Goal: Communication & Community: Answer question/provide support

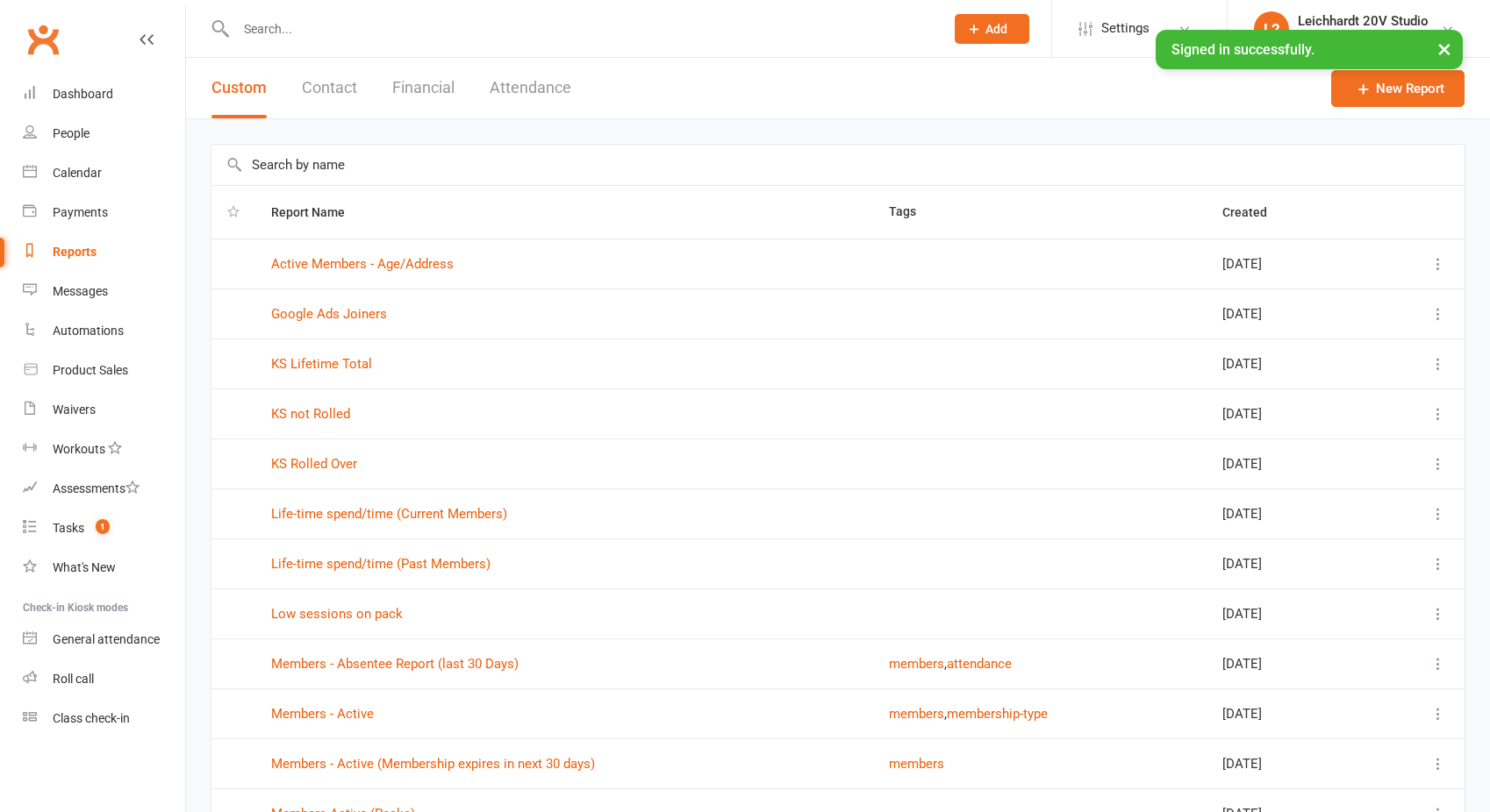
select select "100"
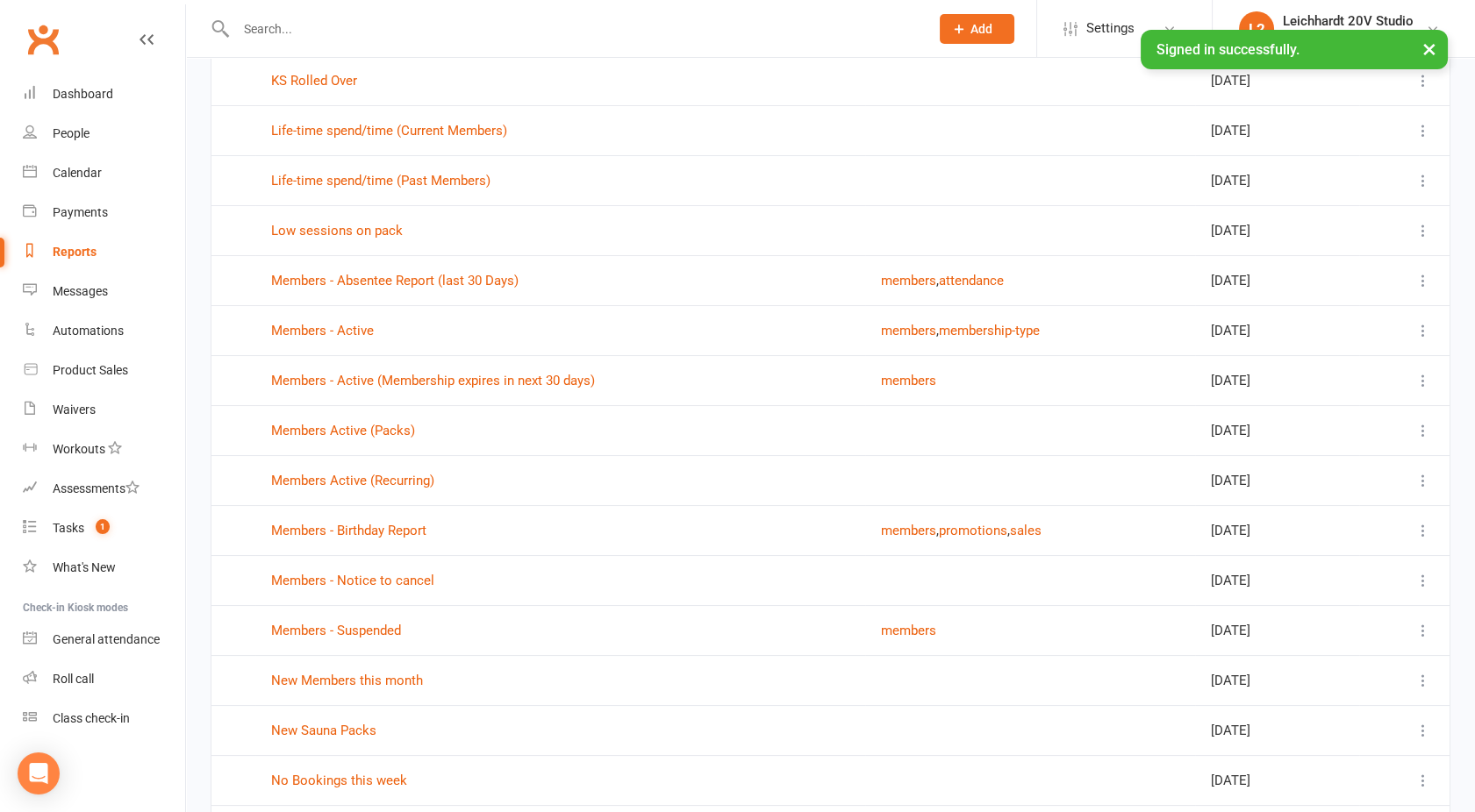
scroll to position [398, 0]
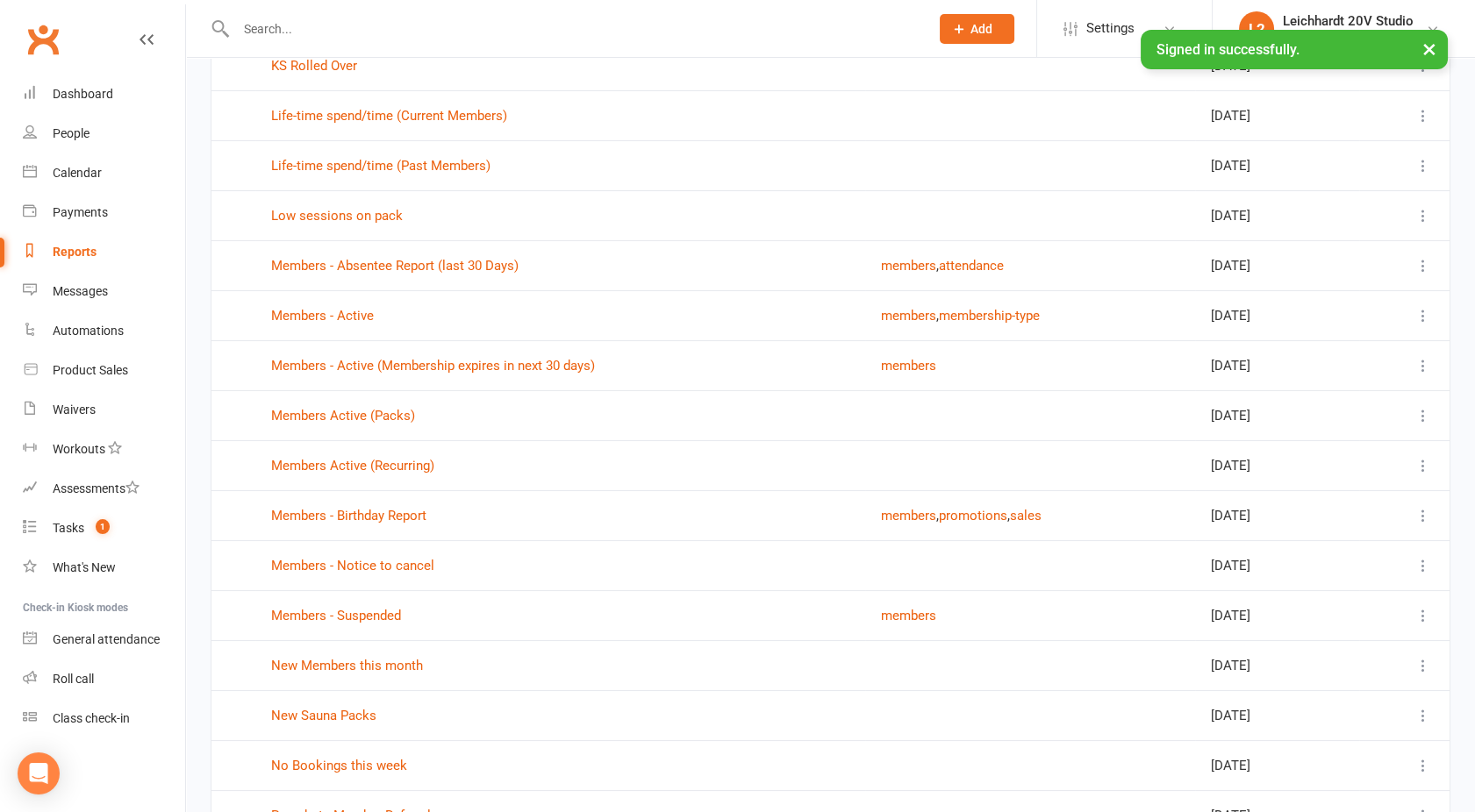
click at [336, 675] on td "New Members this month" at bounding box center [559, 665] width 610 height 50
click at [331, 670] on link "New Members this month" at bounding box center [346, 665] width 152 height 16
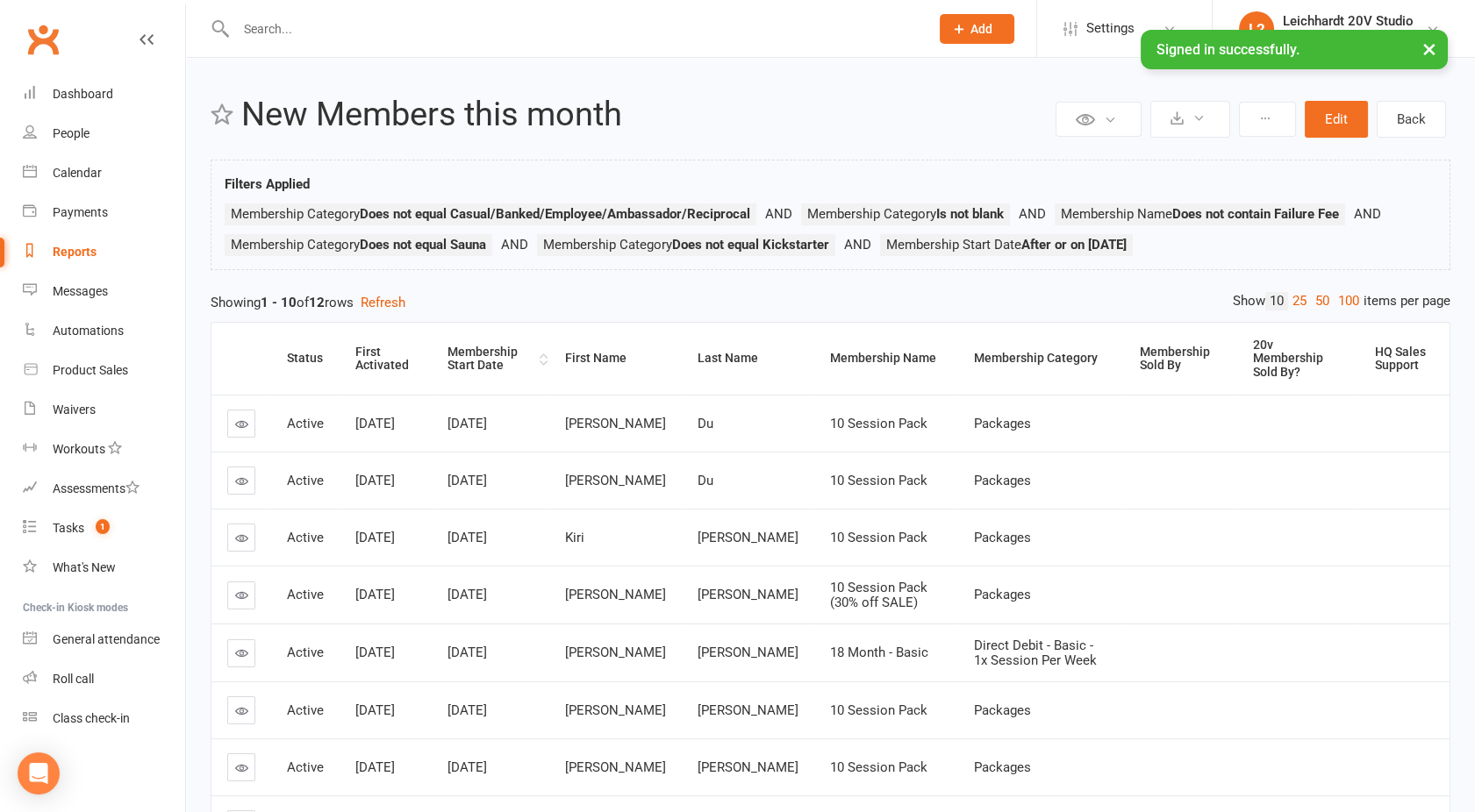
click at [494, 350] on div "Membership Start Date" at bounding box center [491, 359] width 87 height 27
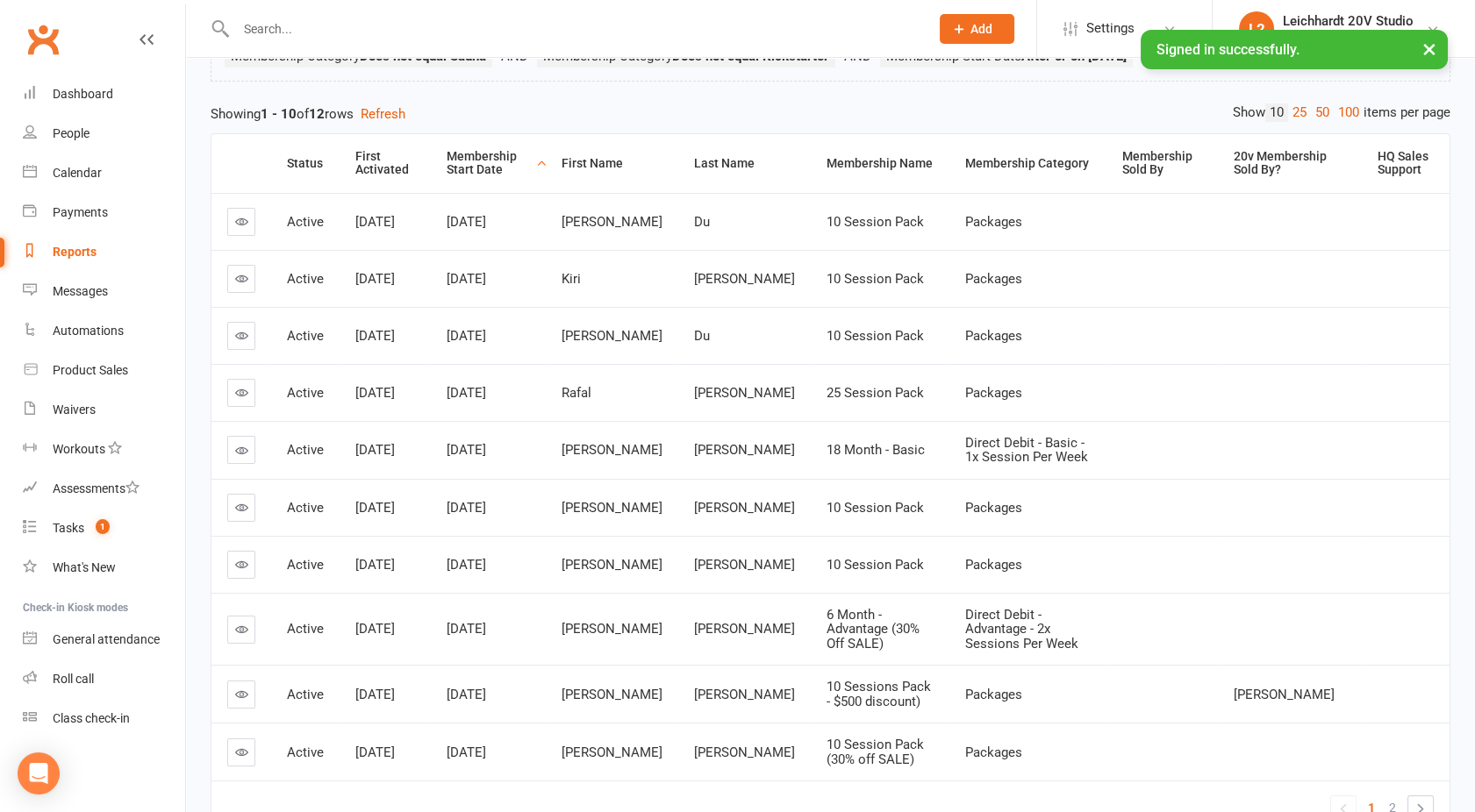
scroll to position [214, 0]
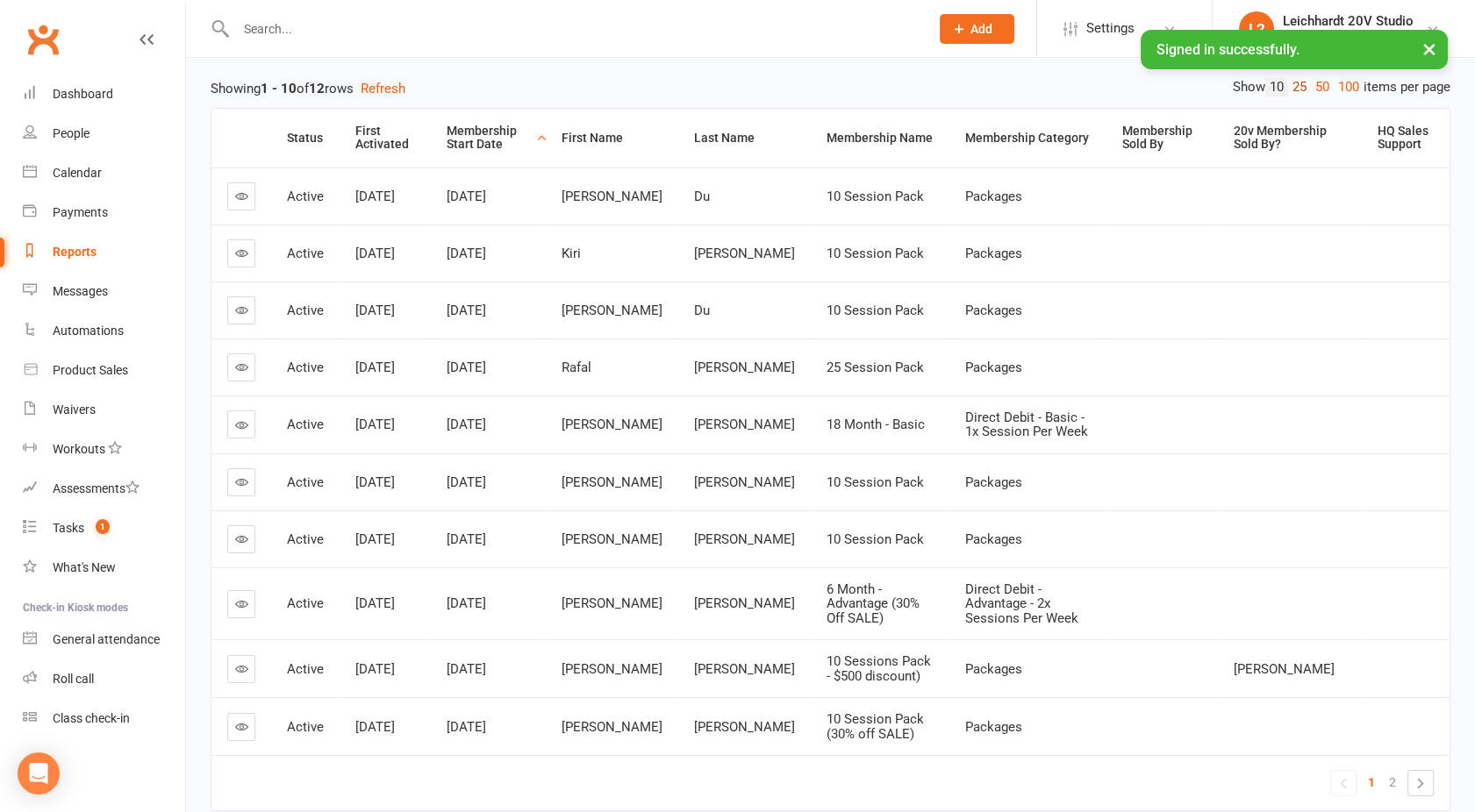
click at [1289, 85] on link "25" at bounding box center [1299, 87] width 23 height 19
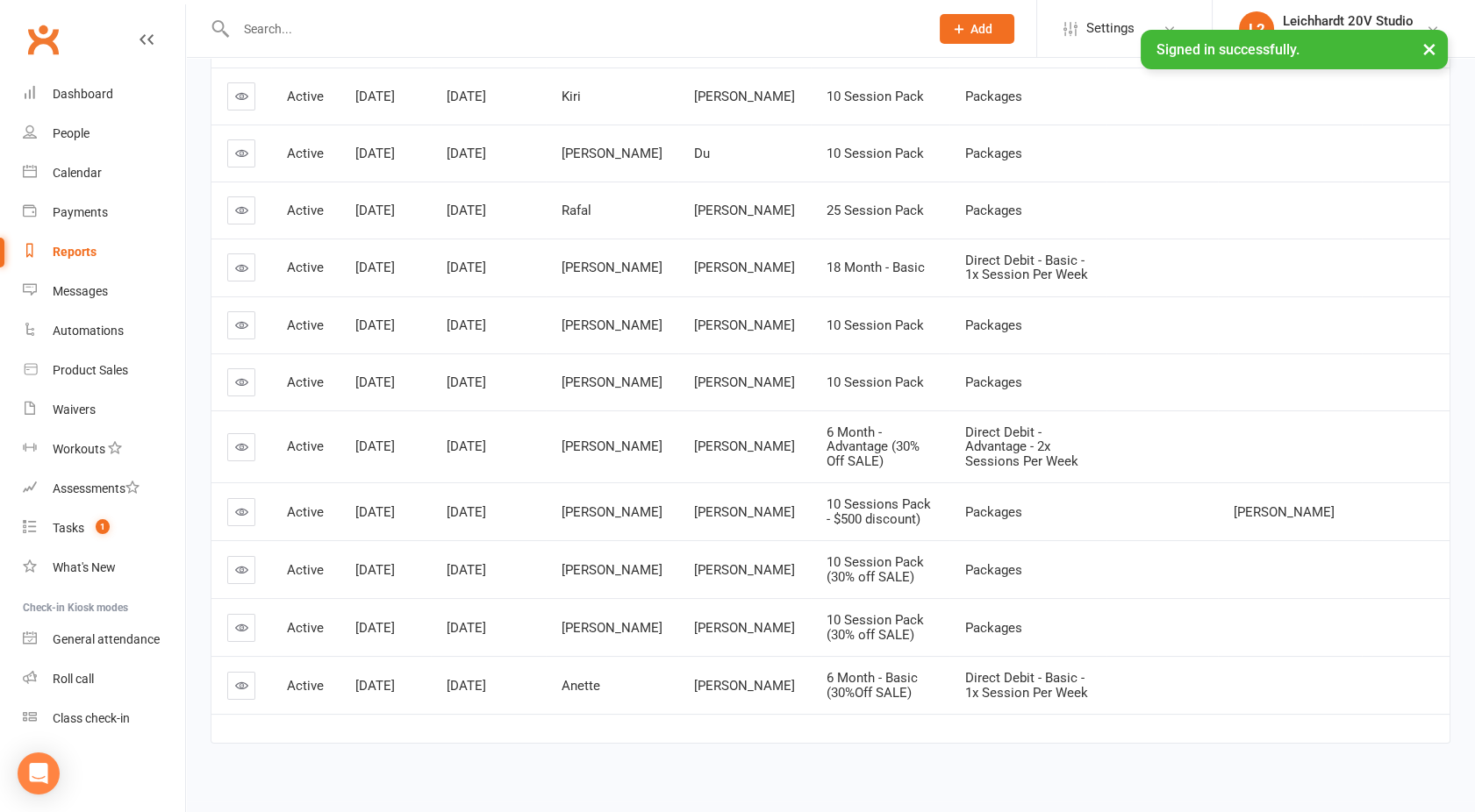
scroll to position [390, 0]
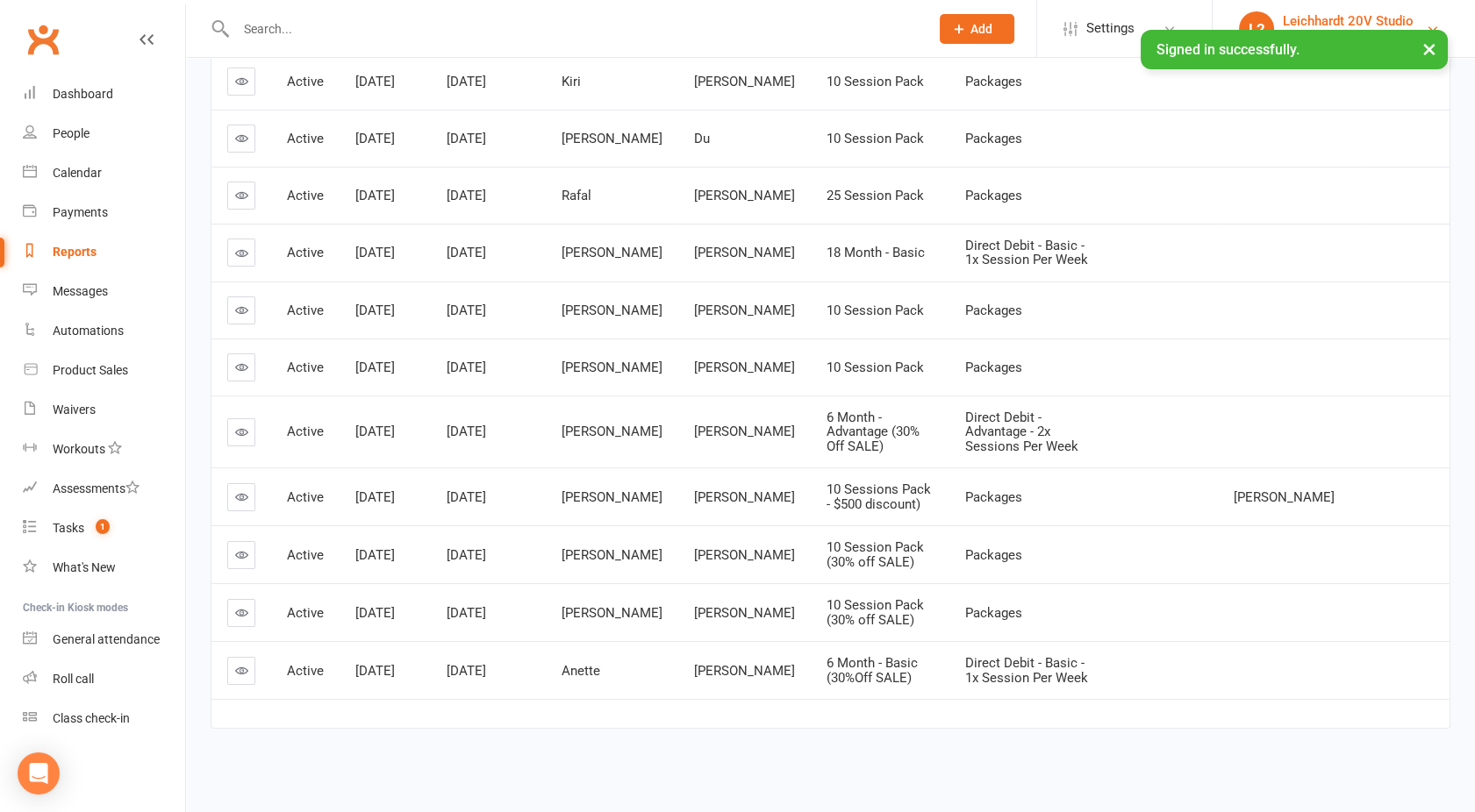
click at [1377, 18] on div "Leichhardt 20V Studio" at bounding box center [1348, 20] width 131 height 16
click at [1282, 221] on li "Privacy policy" at bounding box center [1344, 202] width 262 height 41
click at [1299, 23] on div "Leichhardt 20V Studio" at bounding box center [1348, 20] width 131 height 16
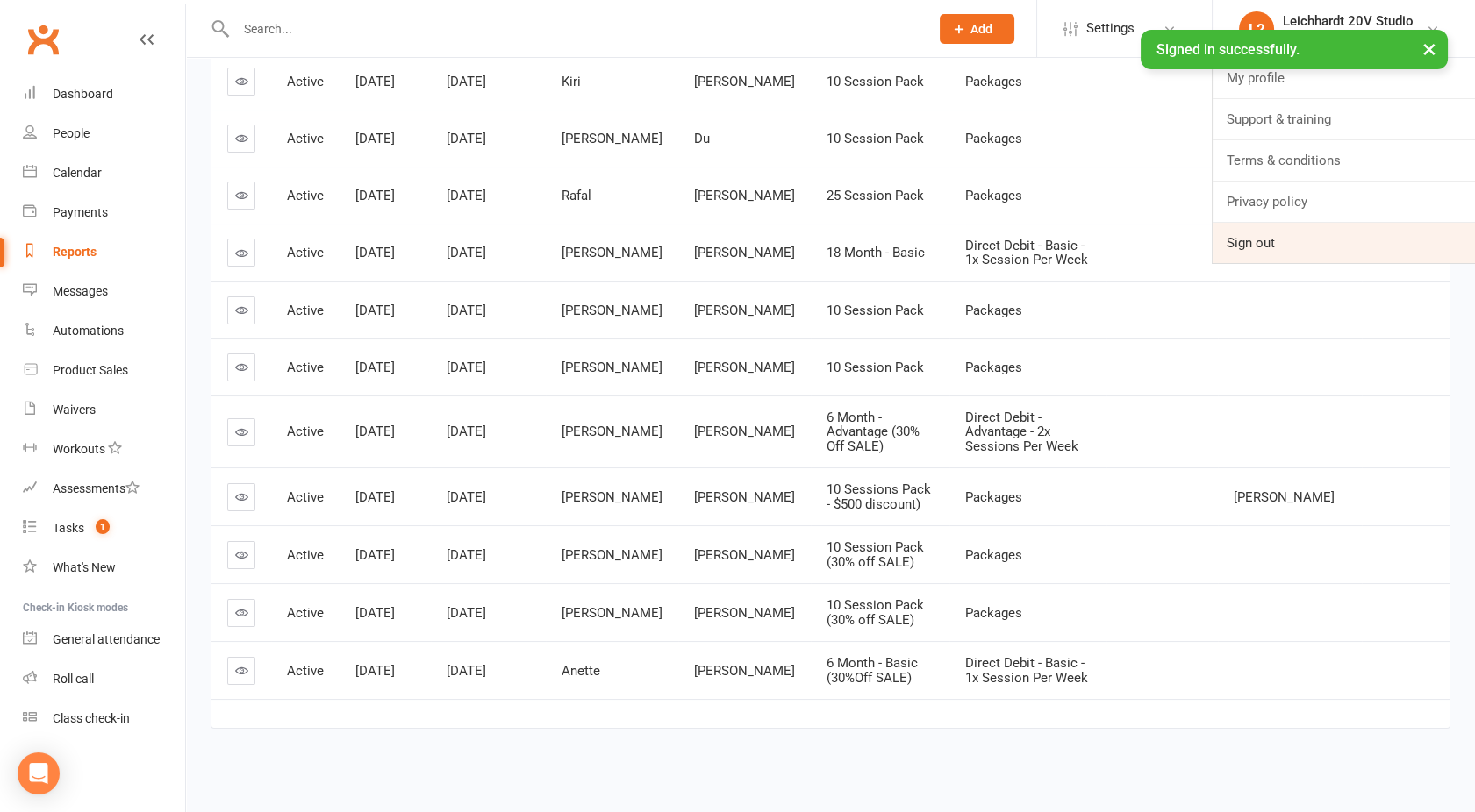
click at [1278, 249] on link "Sign out" at bounding box center [1344, 243] width 262 height 40
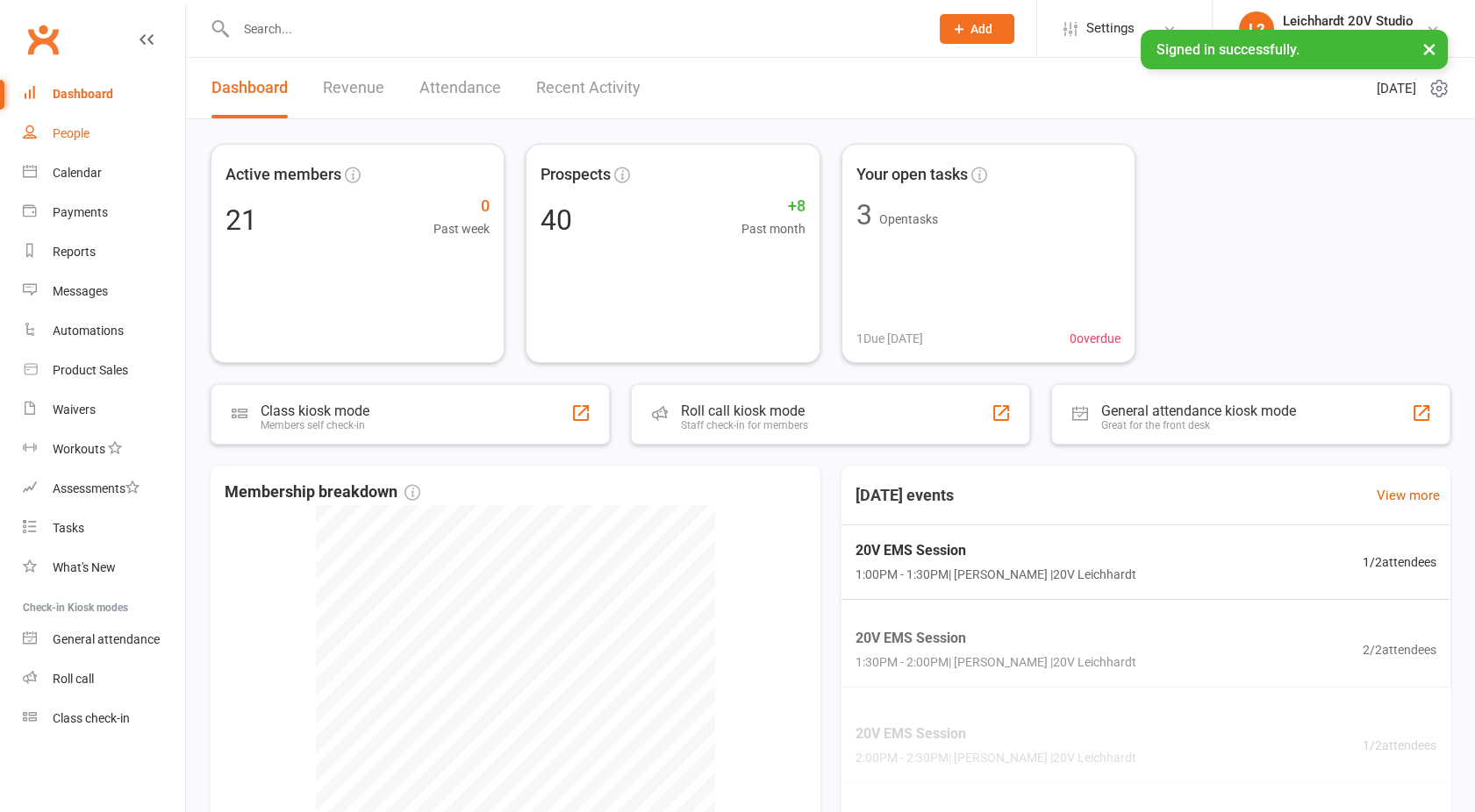
click at [73, 137] on div "People" at bounding box center [72, 133] width 37 height 14
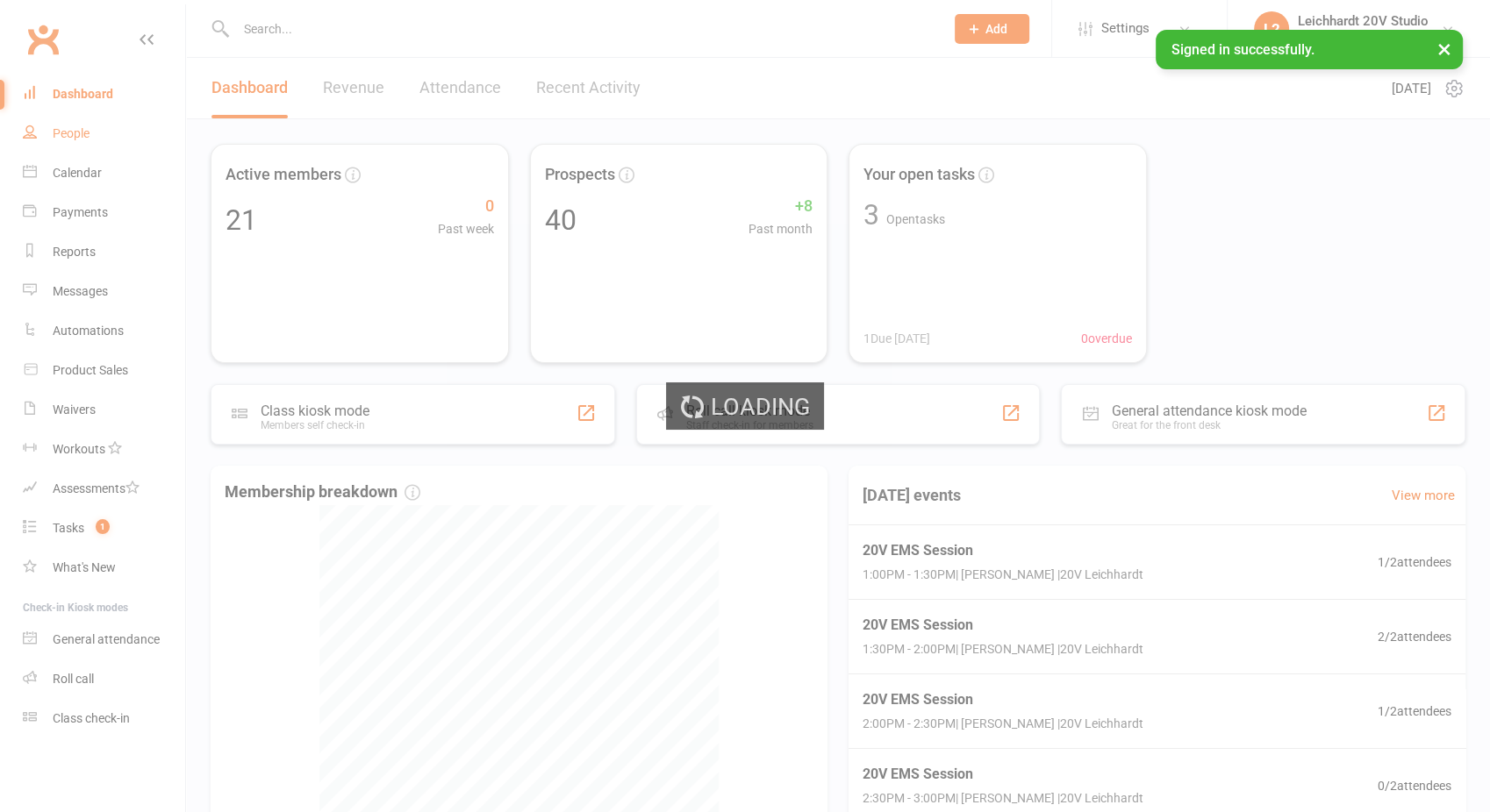
select select "100"
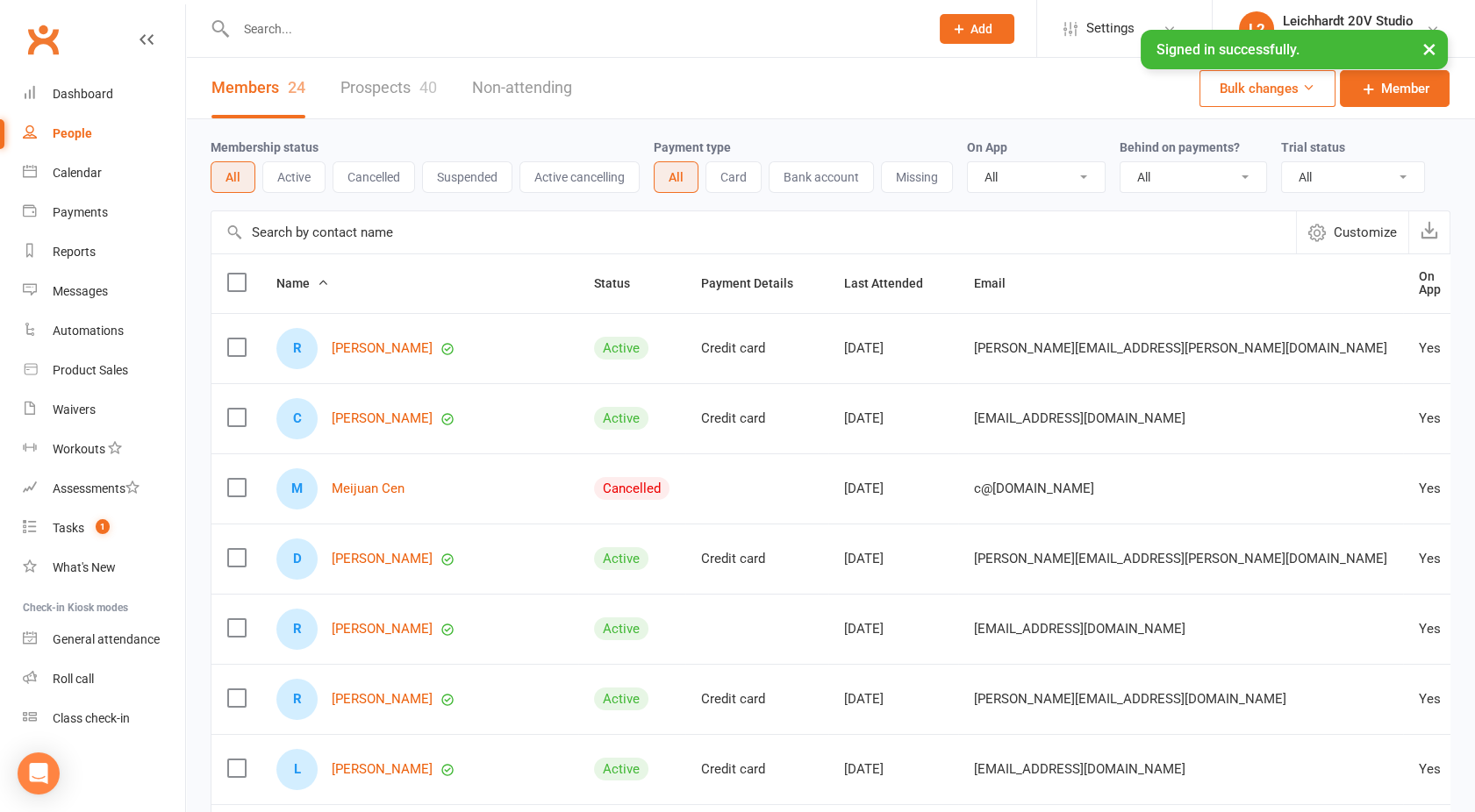
click at [375, 90] on link "Prospects 40" at bounding box center [389, 87] width 97 height 60
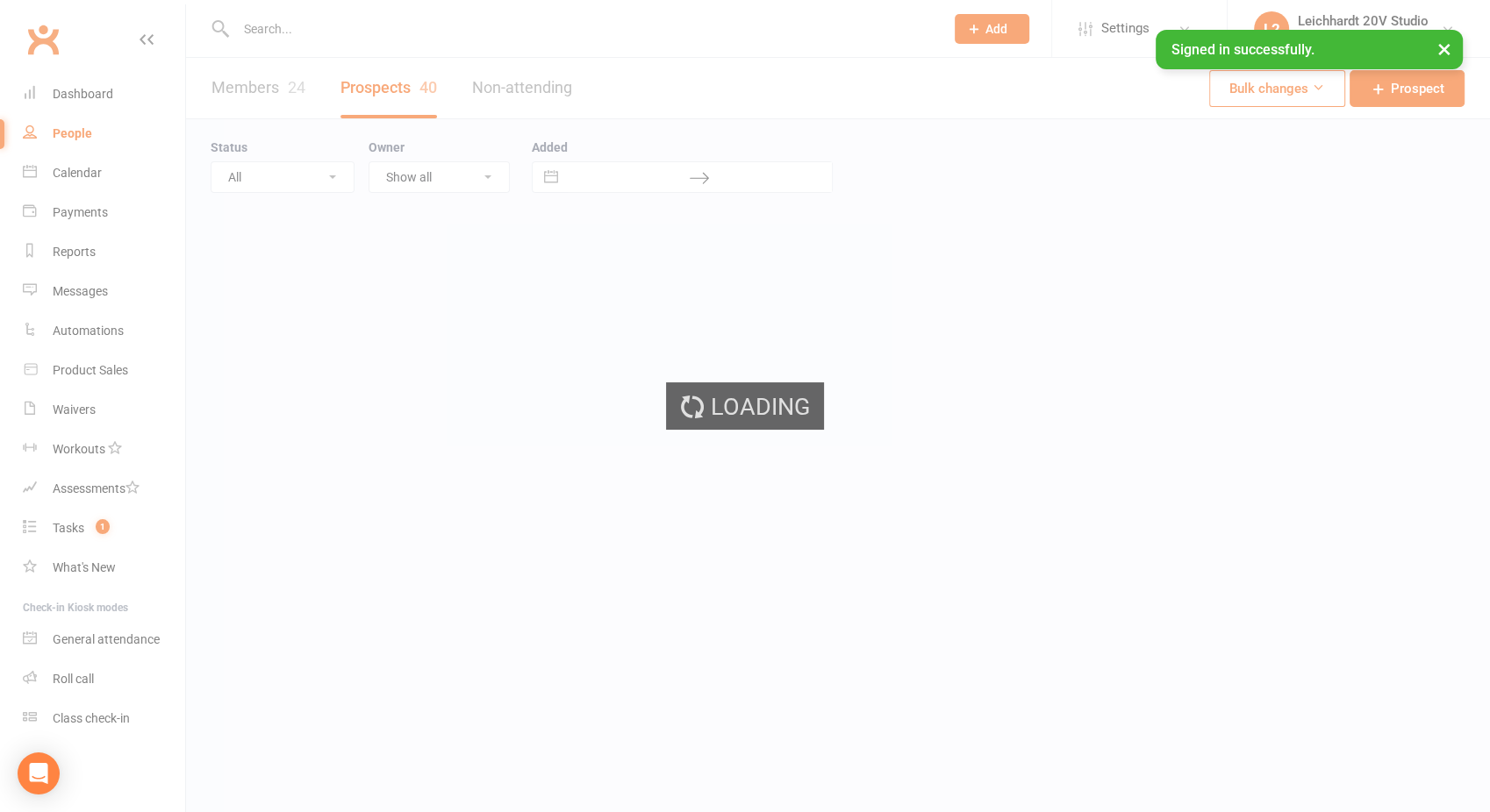
select select "100"
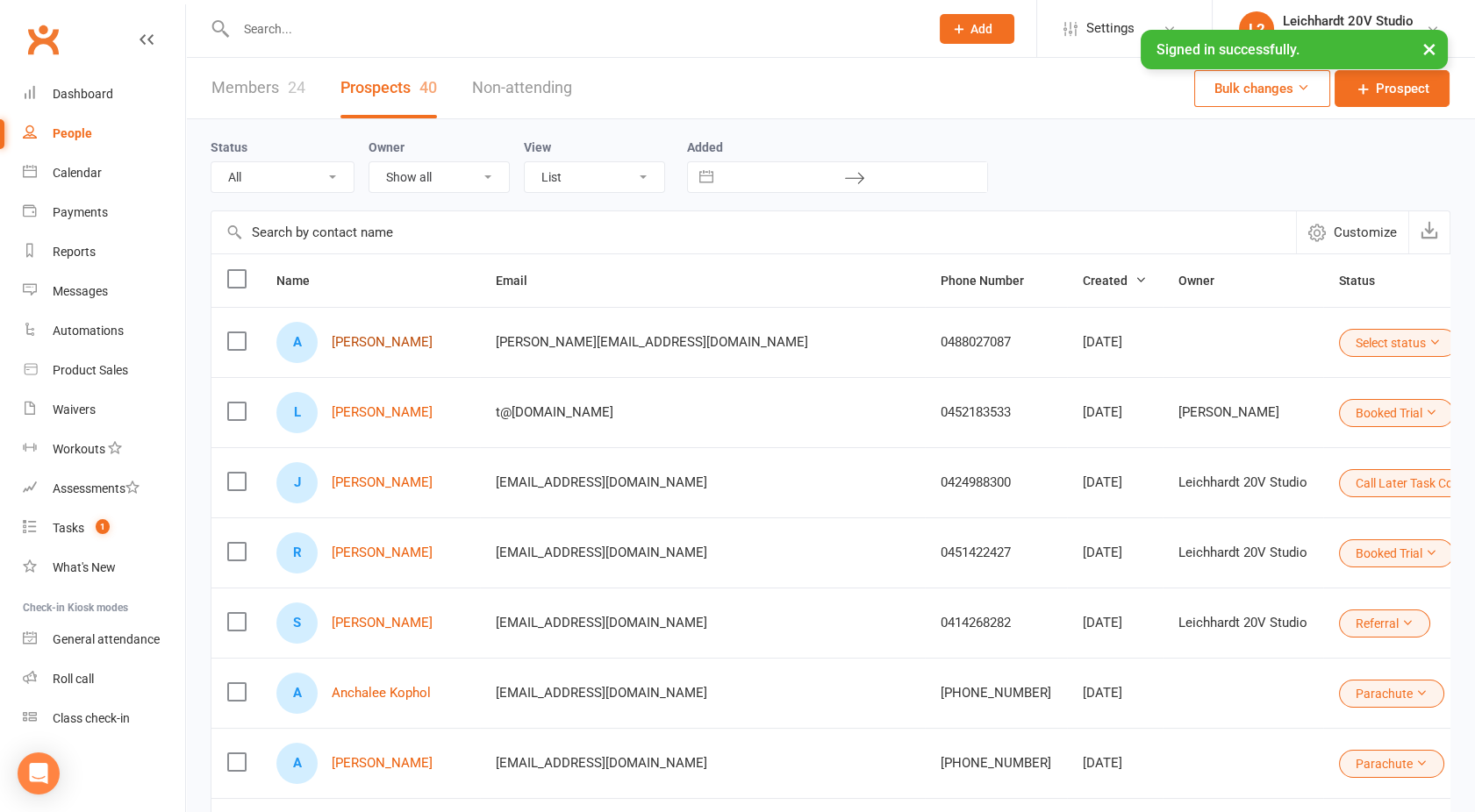
click at [358, 339] on link "Adam Dent" at bounding box center [382, 342] width 101 height 15
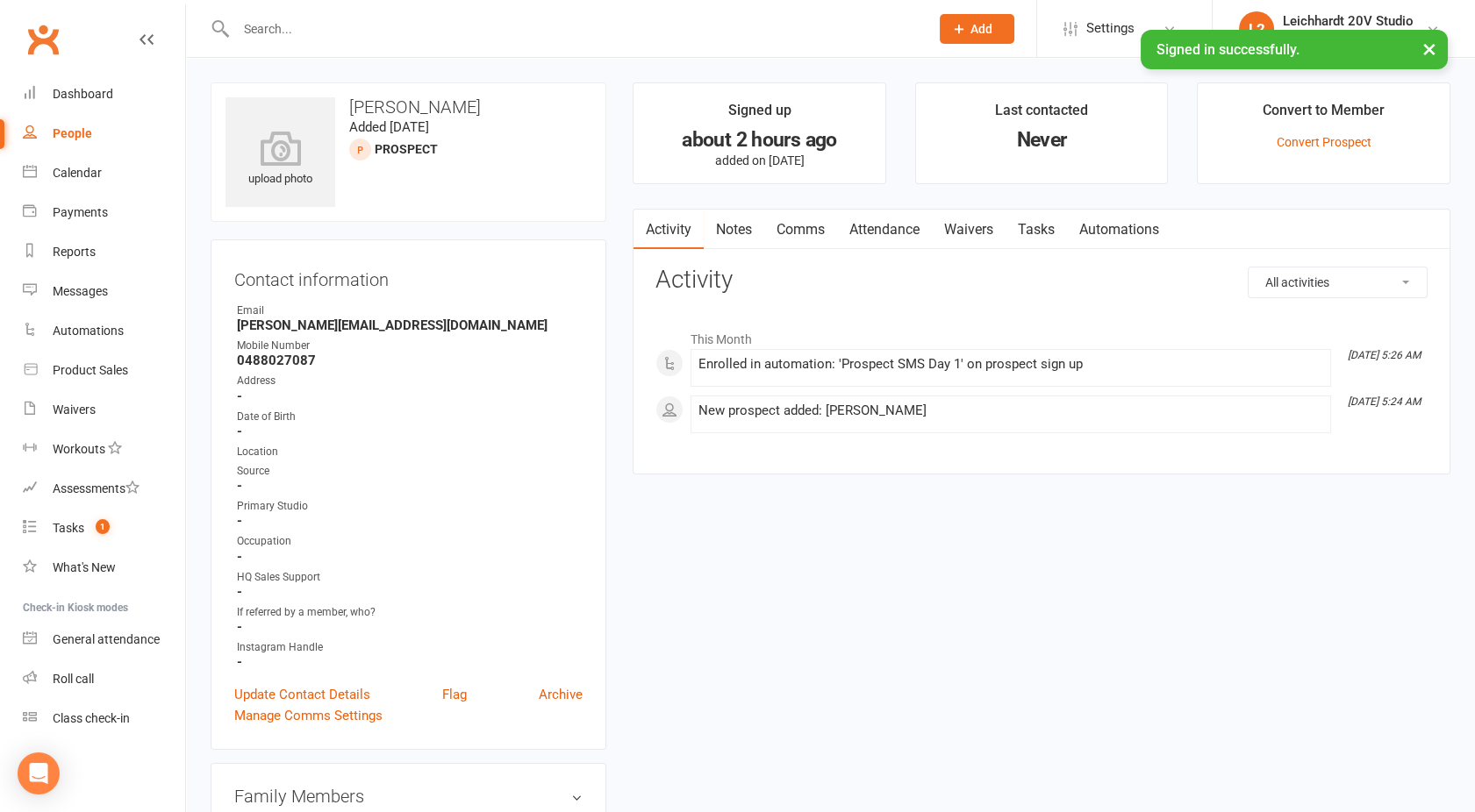
click at [1307, 34] on div "Signed in successfully. ×" at bounding box center [1294, 49] width 307 height 39
click at [1307, 26] on div "Leichhardt 20V Studio" at bounding box center [1348, 20] width 131 height 16
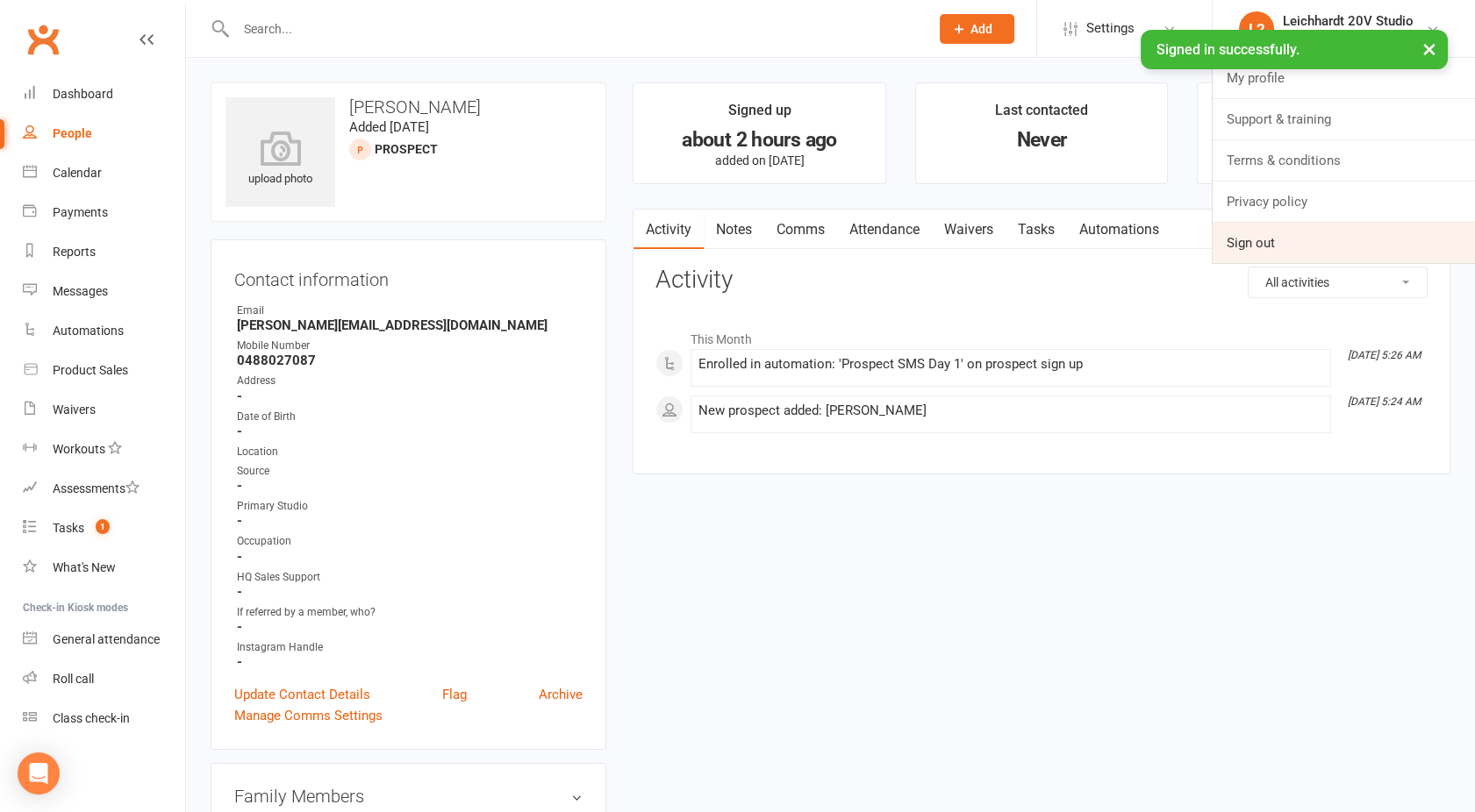
click at [1264, 233] on link "Sign out" at bounding box center [1344, 243] width 262 height 40
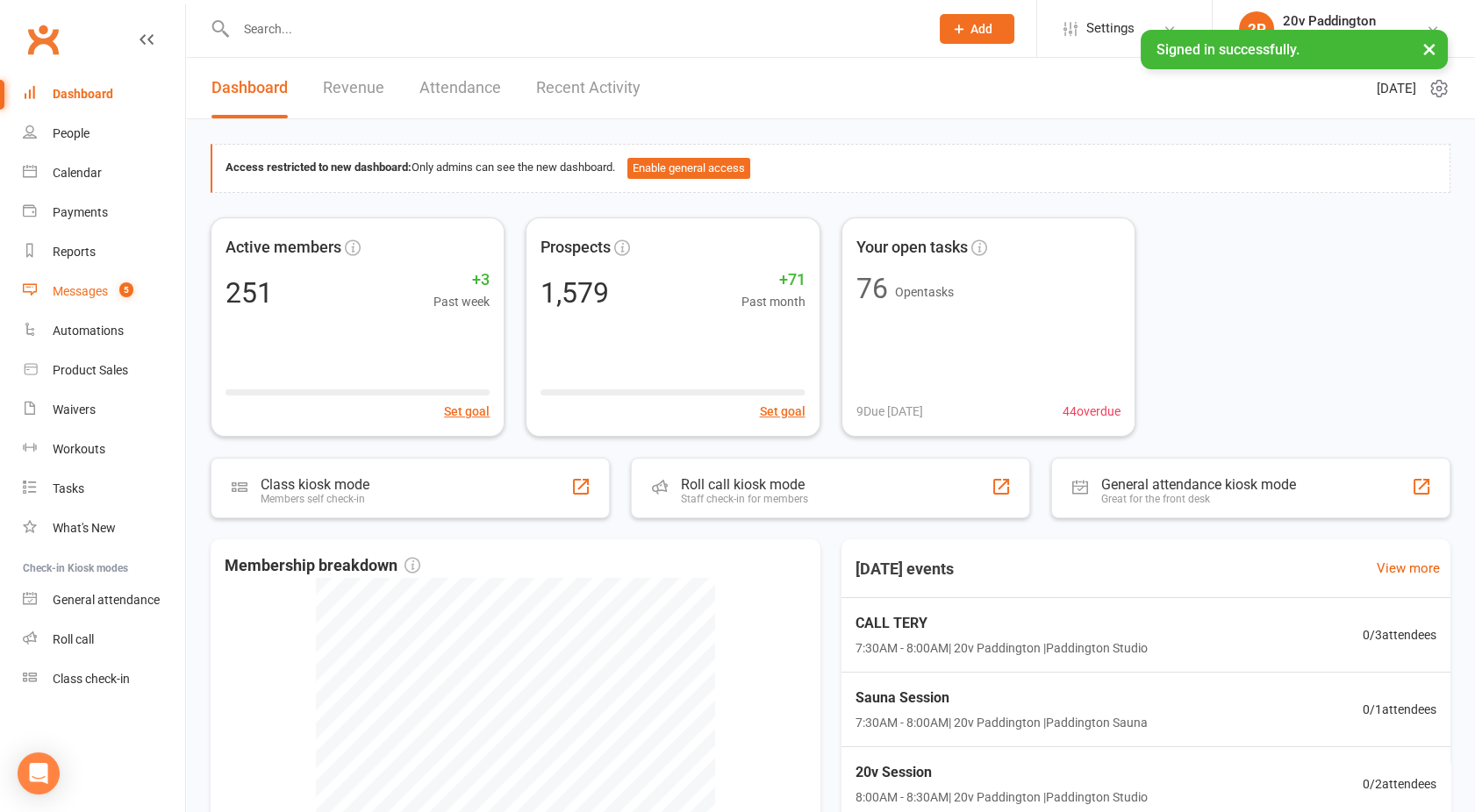
click at [118, 291] on count-badge "5" at bounding box center [122, 291] width 23 height 14
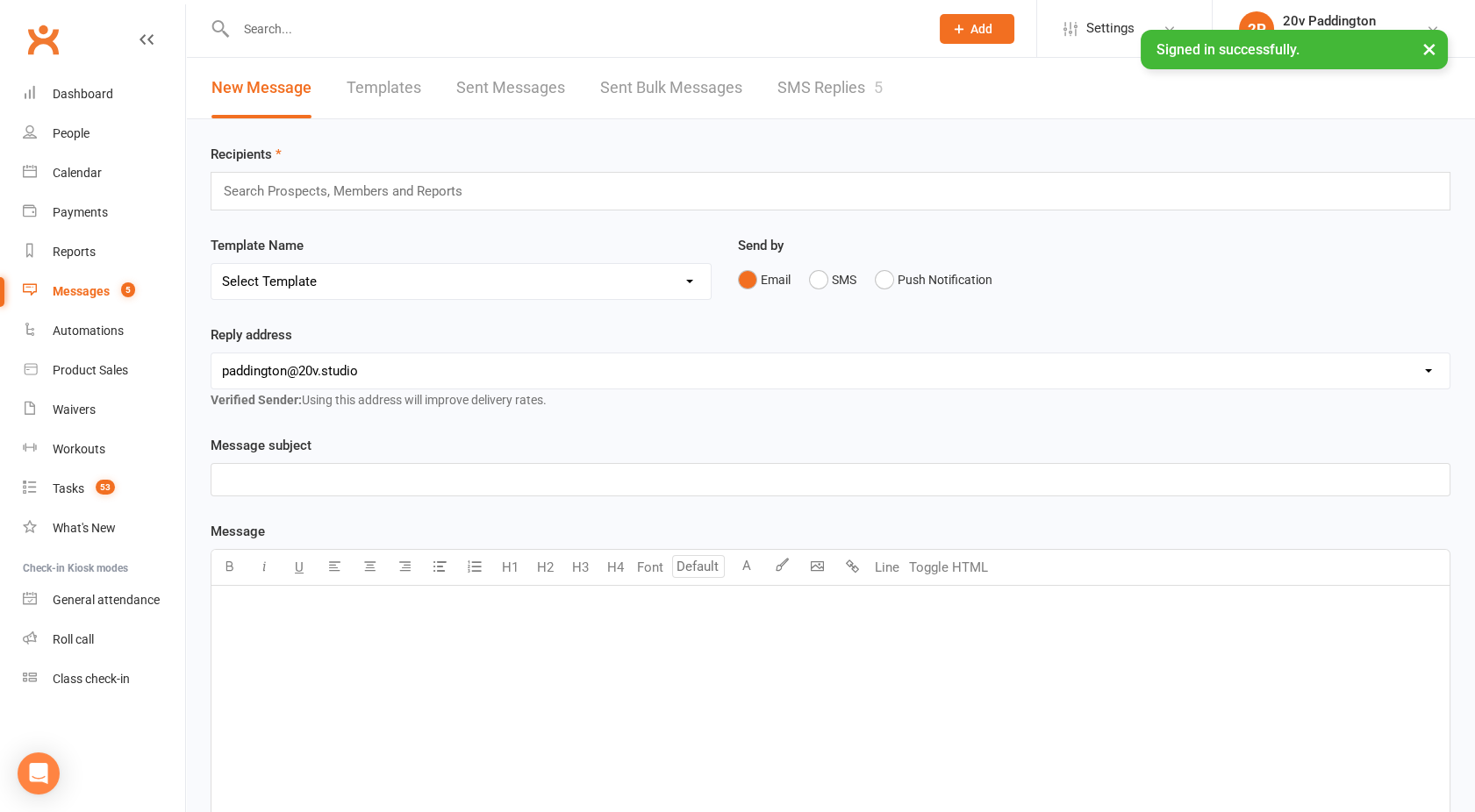
click at [844, 81] on link "SMS Replies 5" at bounding box center [830, 87] width 105 height 60
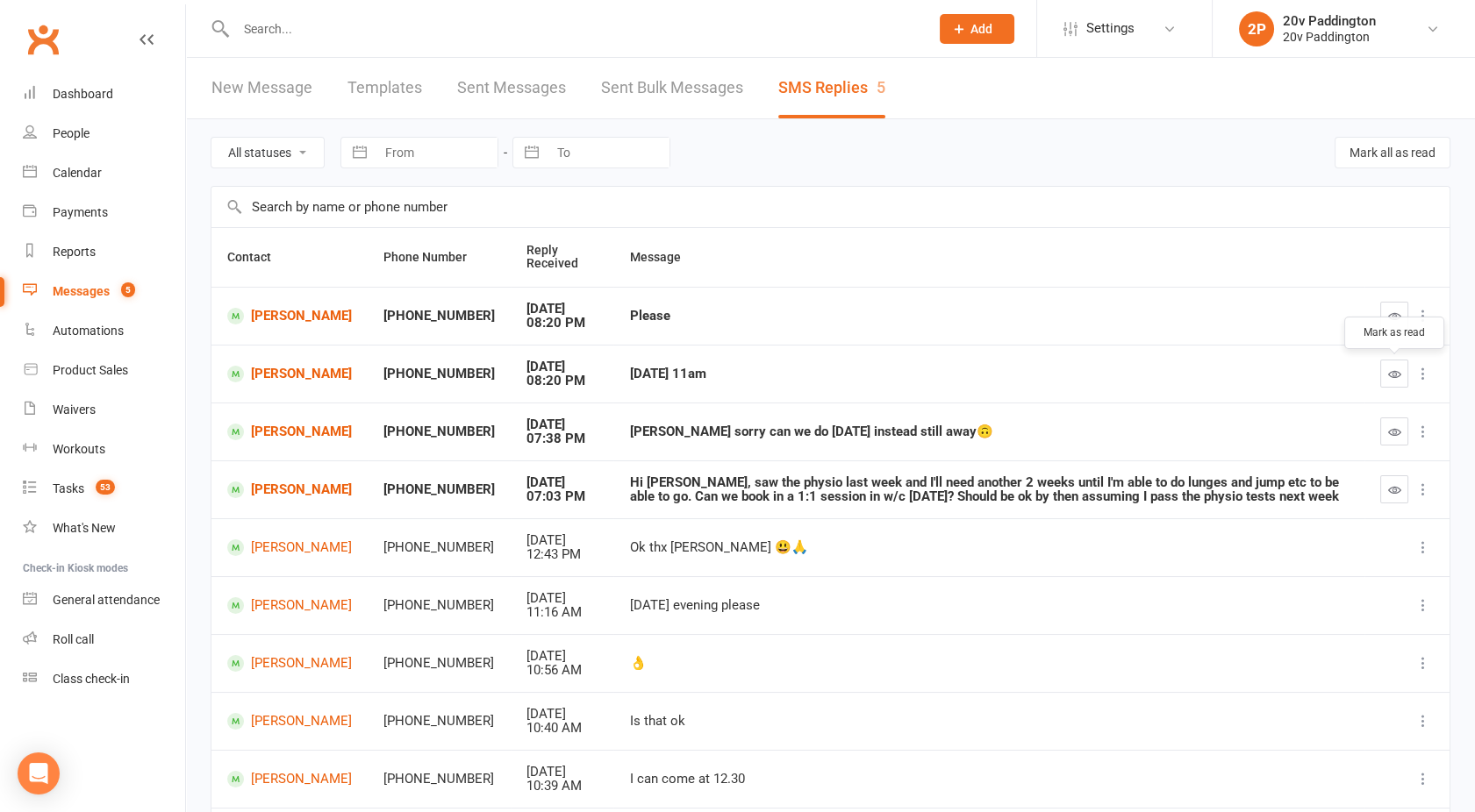
click at [1385, 377] on button "button" at bounding box center [1394, 374] width 28 height 28
click at [1386, 317] on button "button" at bounding box center [1394, 315] width 28 height 28
click at [87, 493] on count-badge "53" at bounding box center [101, 488] width 28 height 14
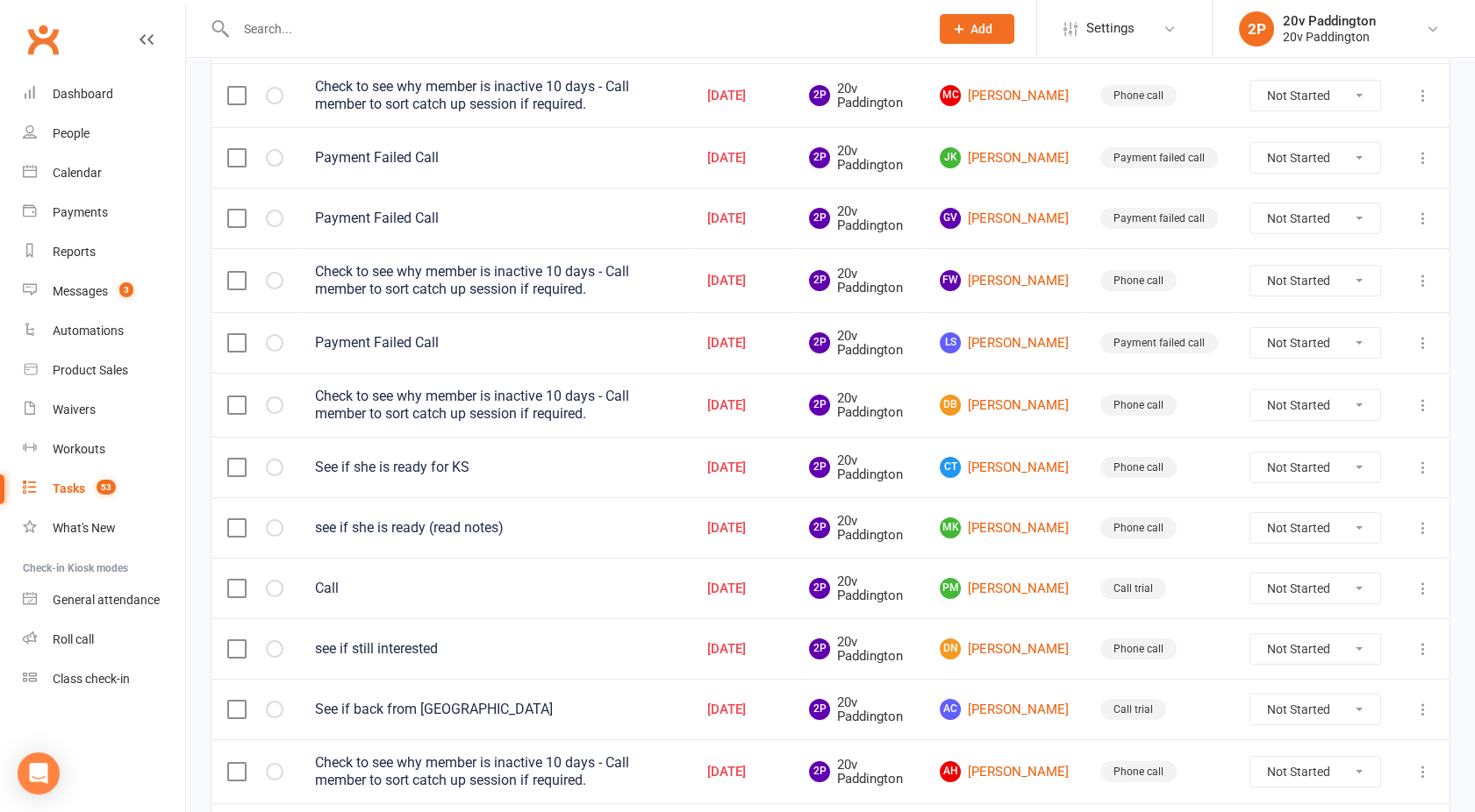
scroll to position [1175, 0]
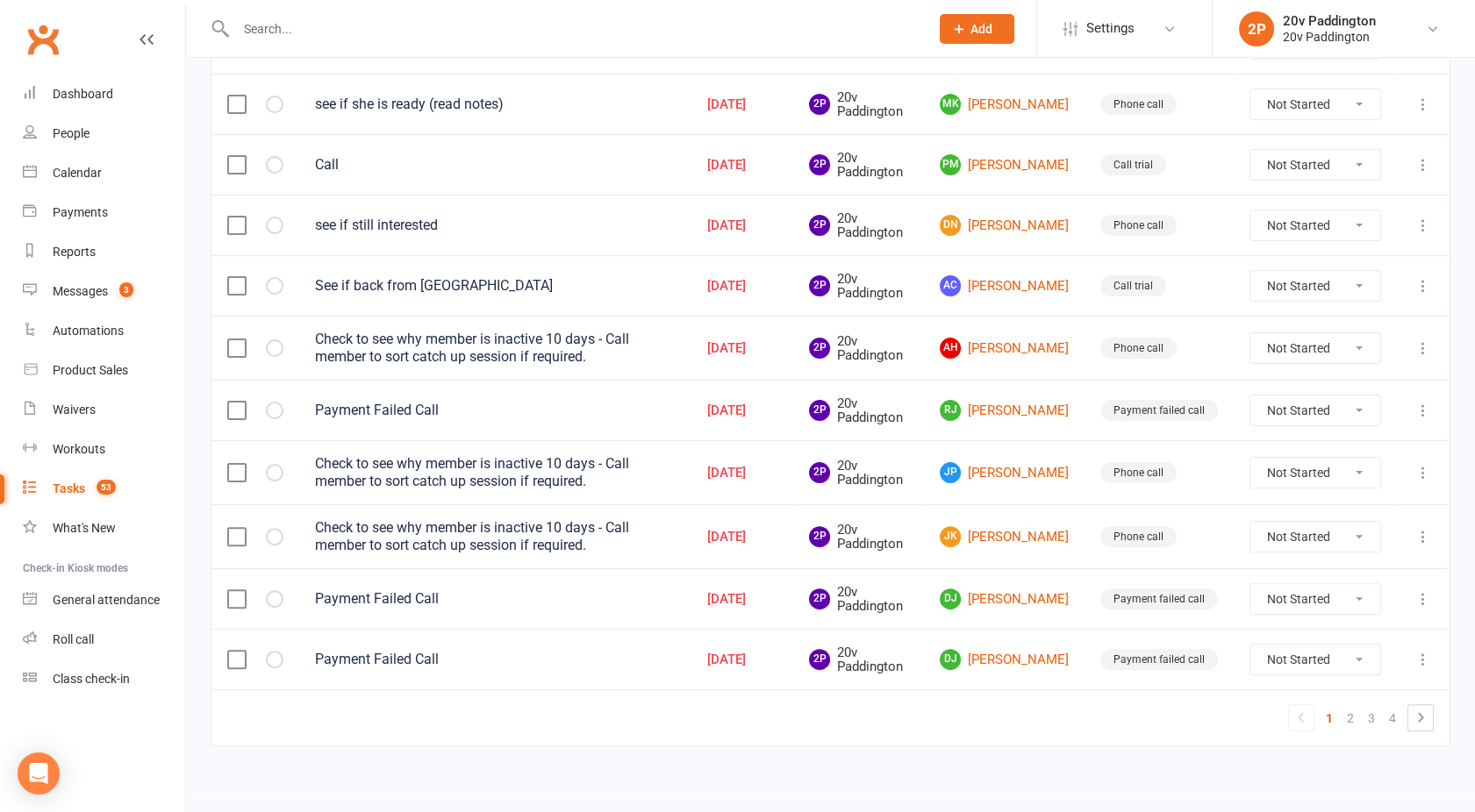
click at [235, 653] on label at bounding box center [235, 659] width 18 height 18
click at [235, 651] on input "checkbox" at bounding box center [235, 651] width 18 height 0
click at [235, 598] on label at bounding box center [235, 599] width 18 height 18
click at [235, 591] on input "checkbox" at bounding box center [235, 591] width 18 height 0
click at [239, 531] on label at bounding box center [235, 537] width 18 height 18
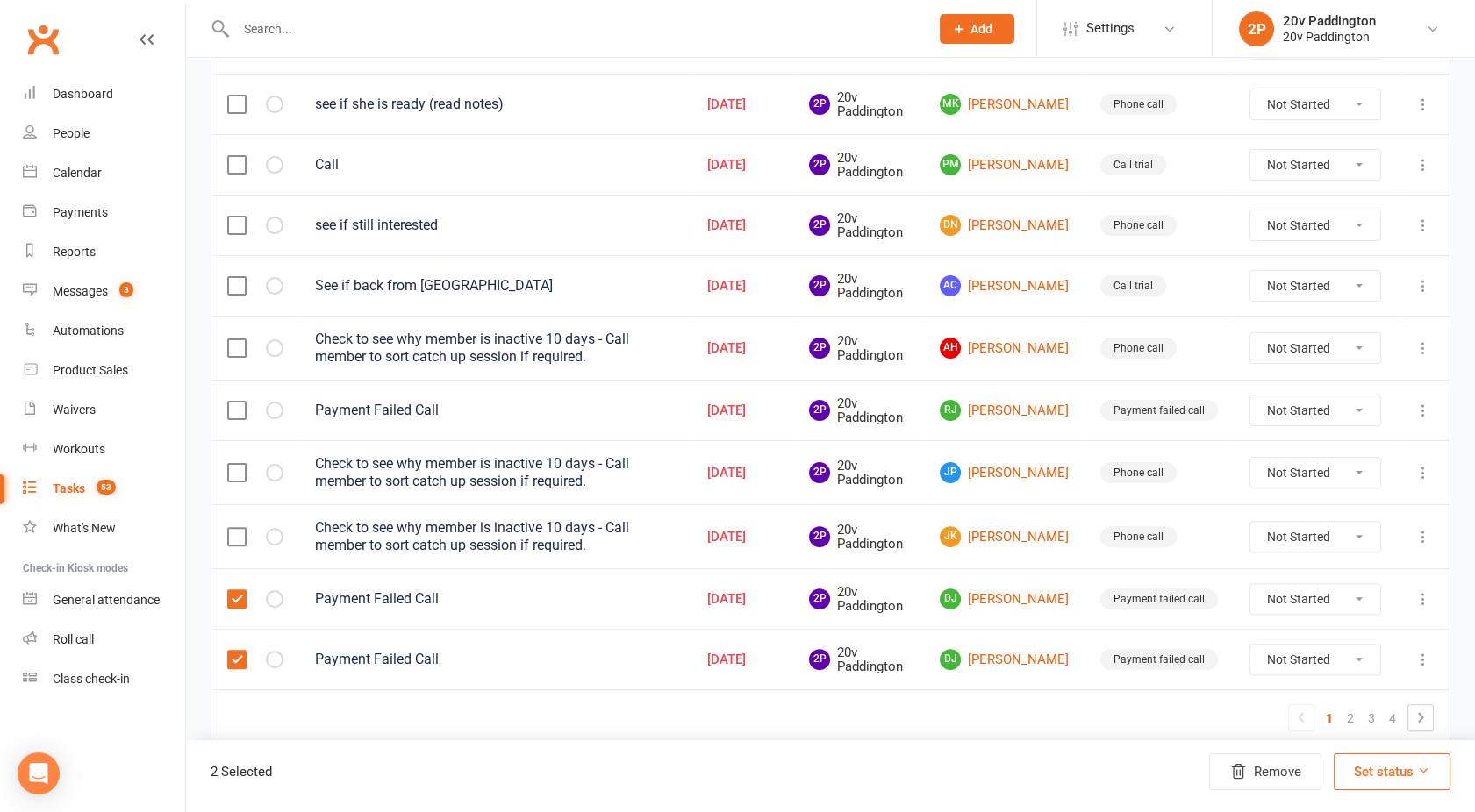
click at [239, 528] on input "checkbox" at bounding box center [235, 528] width 18 height 0
click at [232, 470] on label at bounding box center [235, 473] width 18 height 18
click at [232, 464] on input "checkbox" at bounding box center [235, 464] width 18 height 0
click at [238, 345] on label at bounding box center [235, 348] width 18 height 18
click at [238, 339] on input "checkbox" at bounding box center [235, 339] width 18 height 0
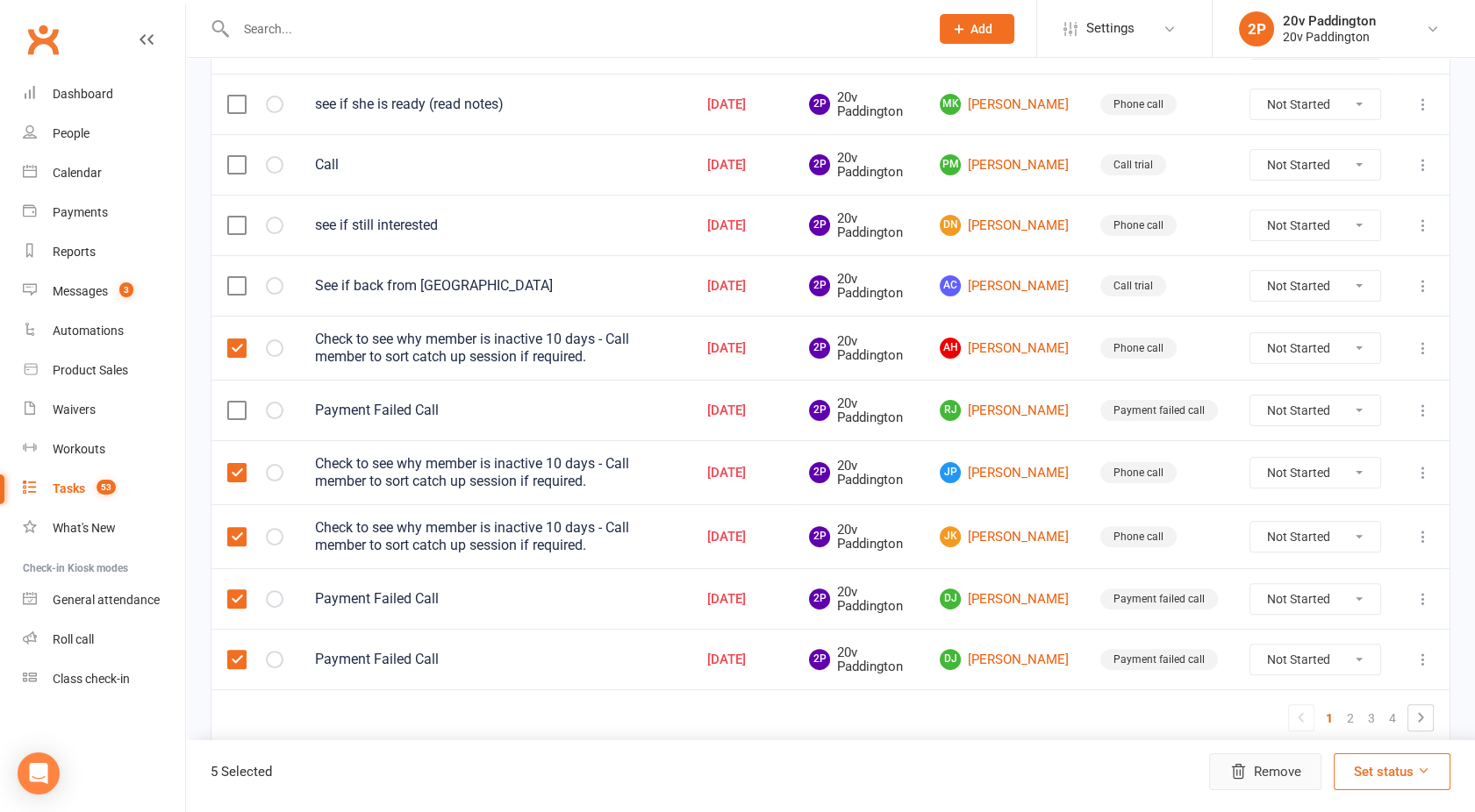
click at [1254, 763] on button "Remove" at bounding box center [1266, 772] width 113 height 37
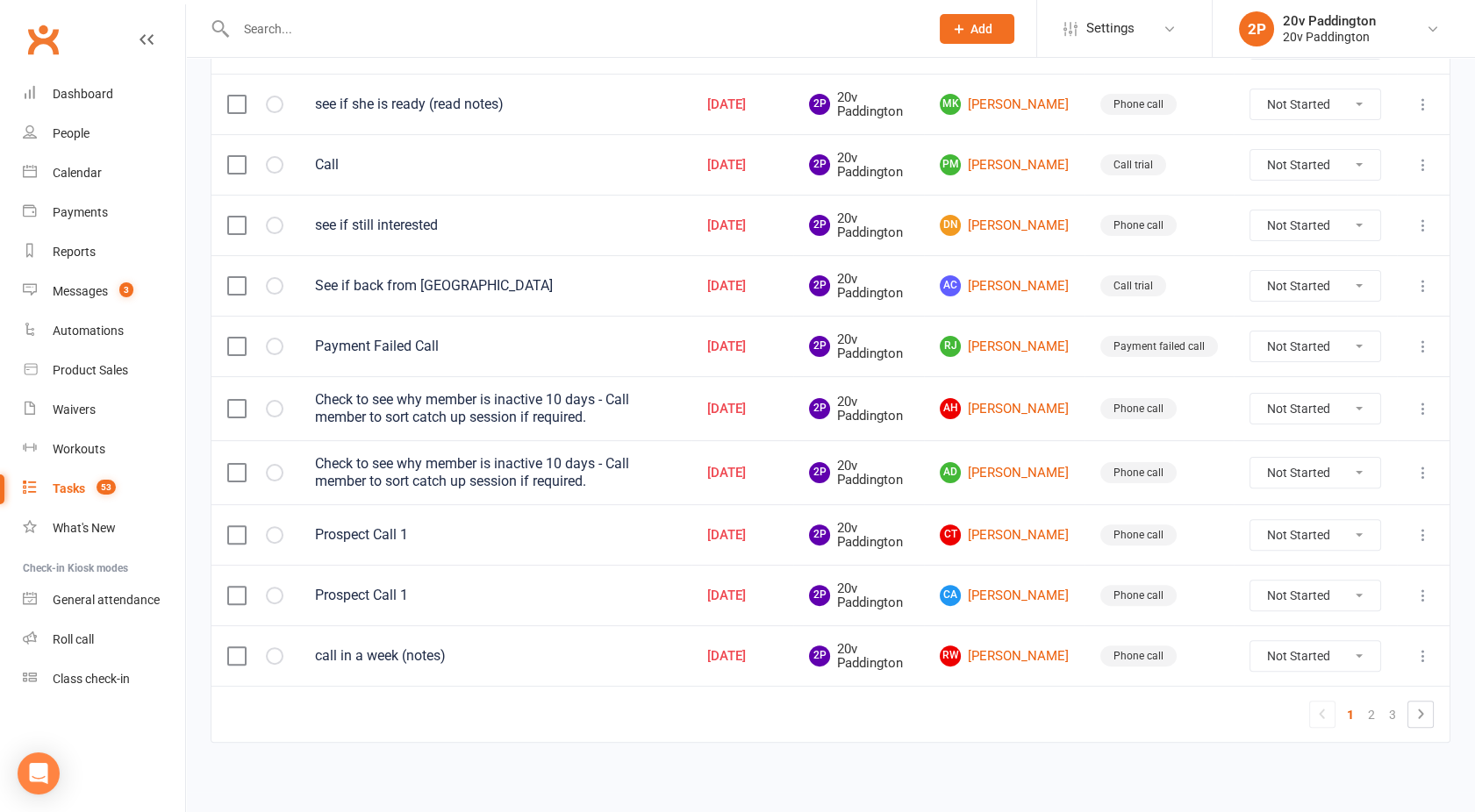
scroll to position [1171, 0]
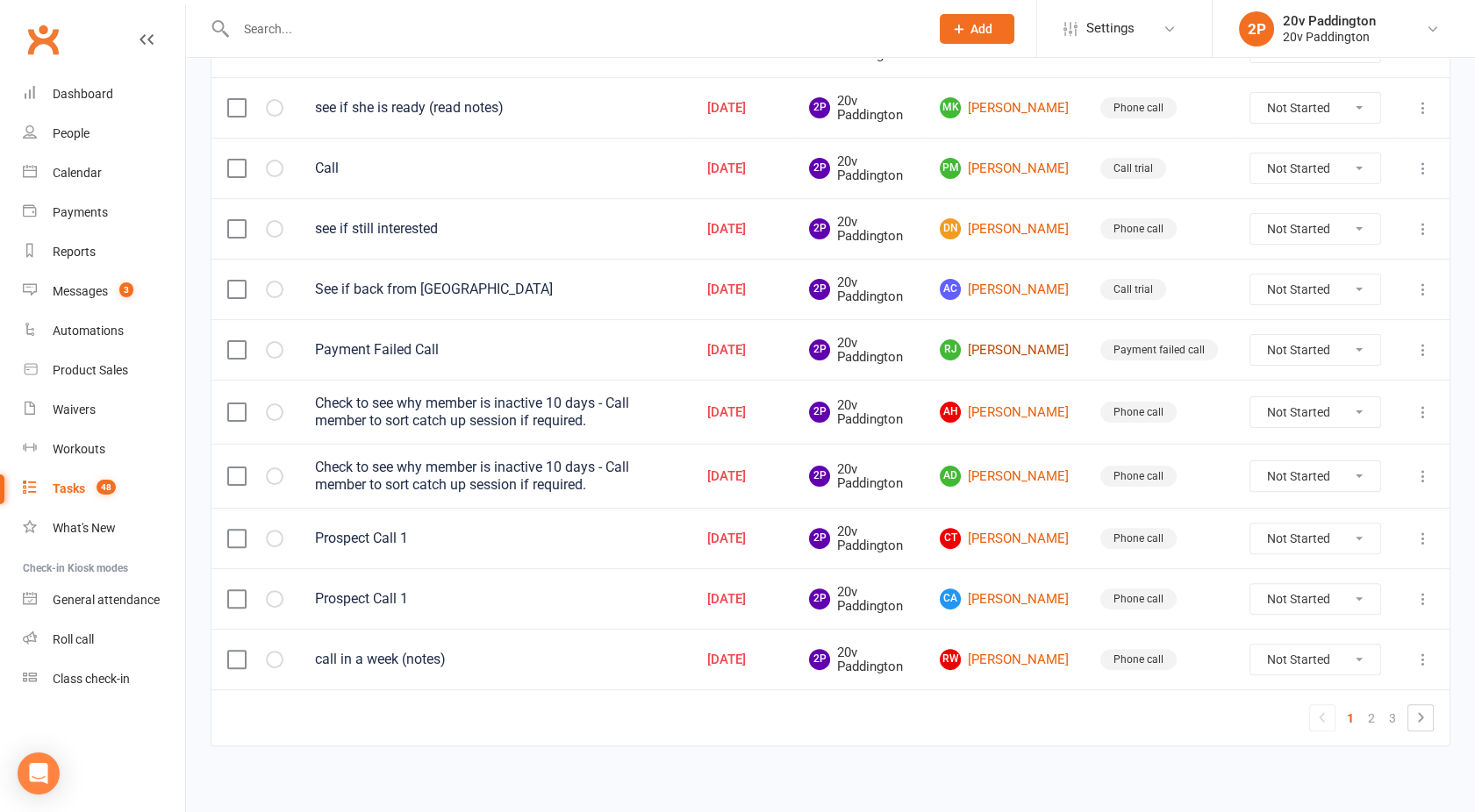
click at [1022, 340] on link "RJ Renae James" at bounding box center [1004, 350] width 129 height 21
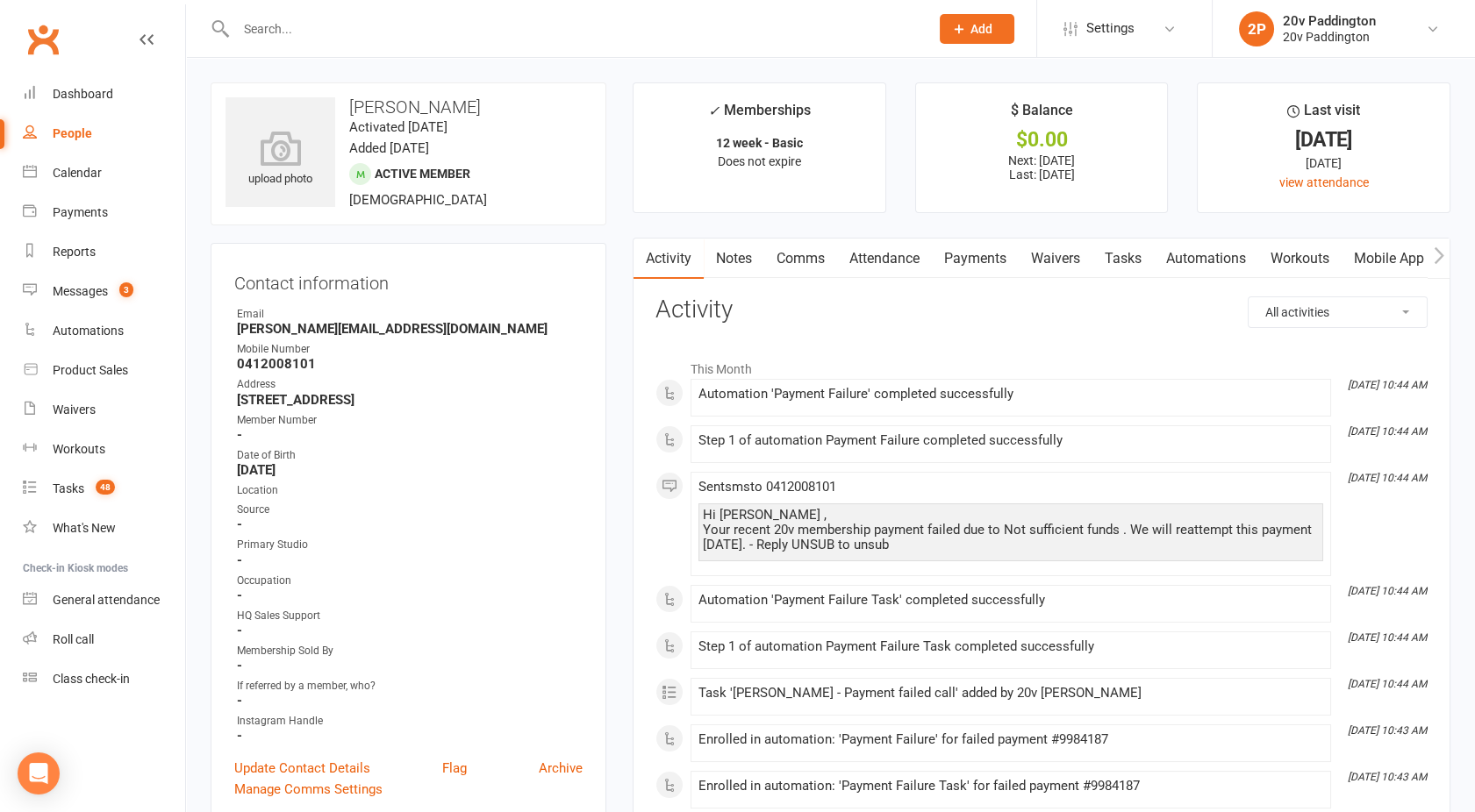
click at [986, 252] on link "Payments" at bounding box center [975, 259] width 87 height 40
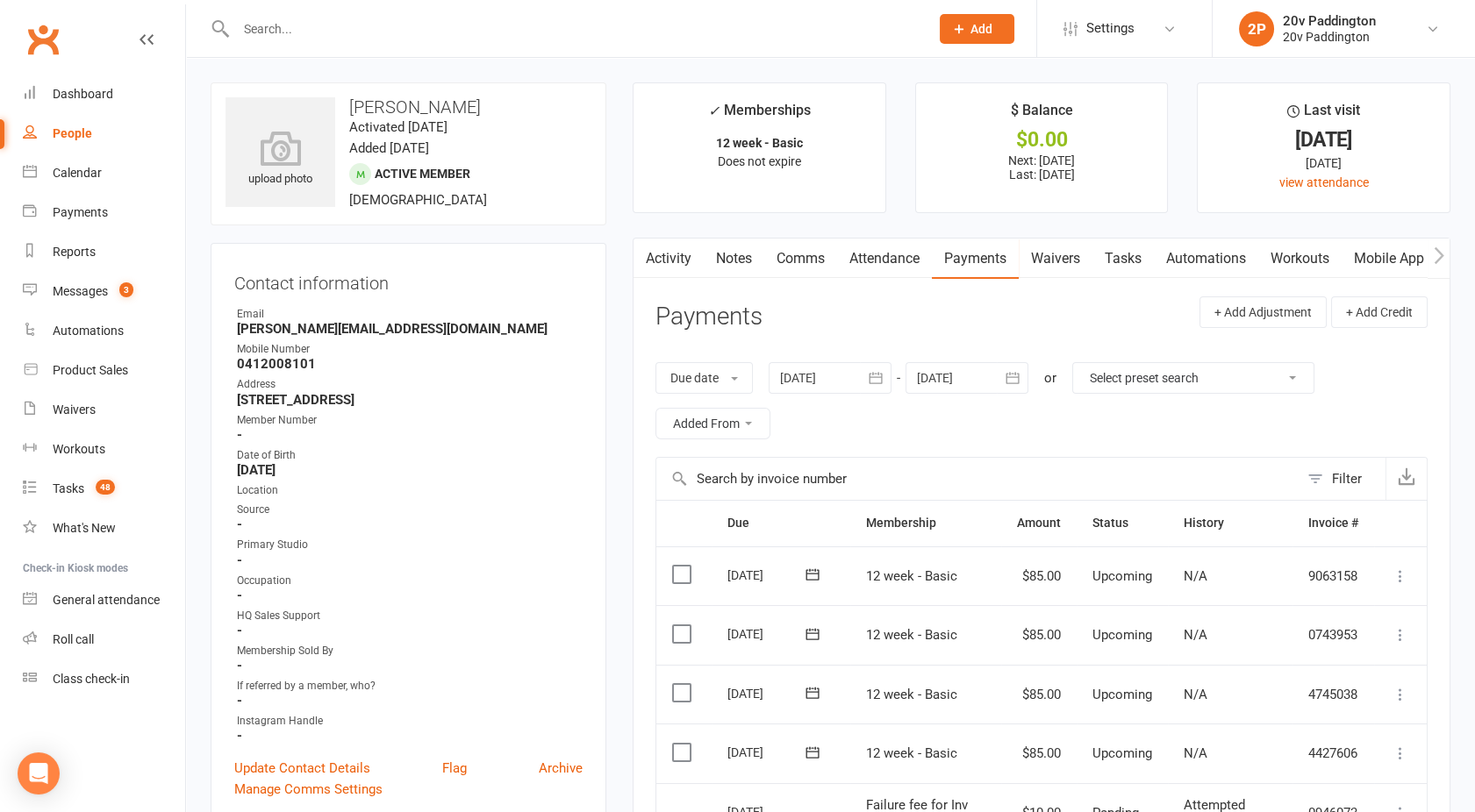
click at [655, 264] on link "Activity" at bounding box center [668, 259] width 70 height 40
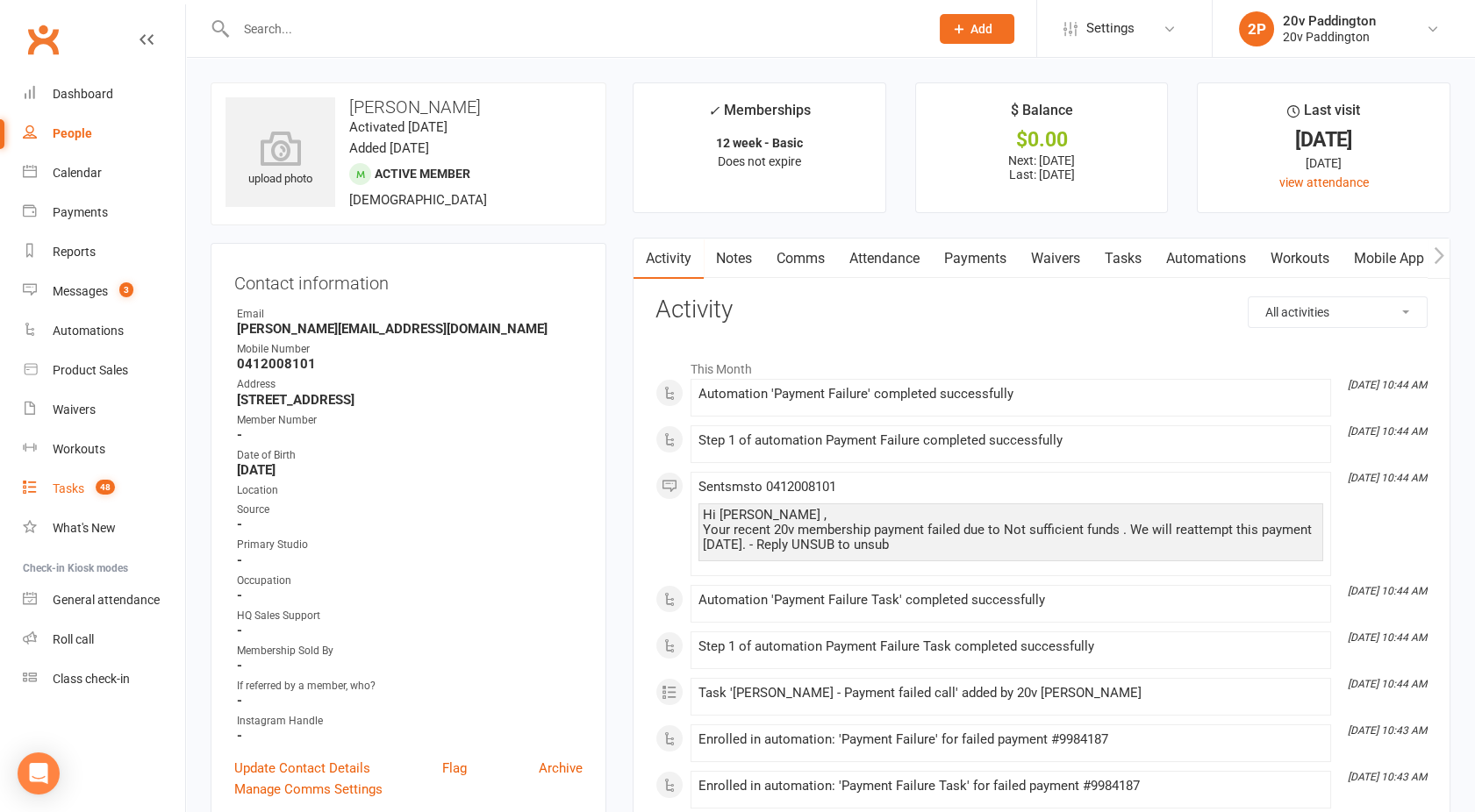
click at [77, 486] on div "Tasks" at bounding box center [69, 488] width 32 height 14
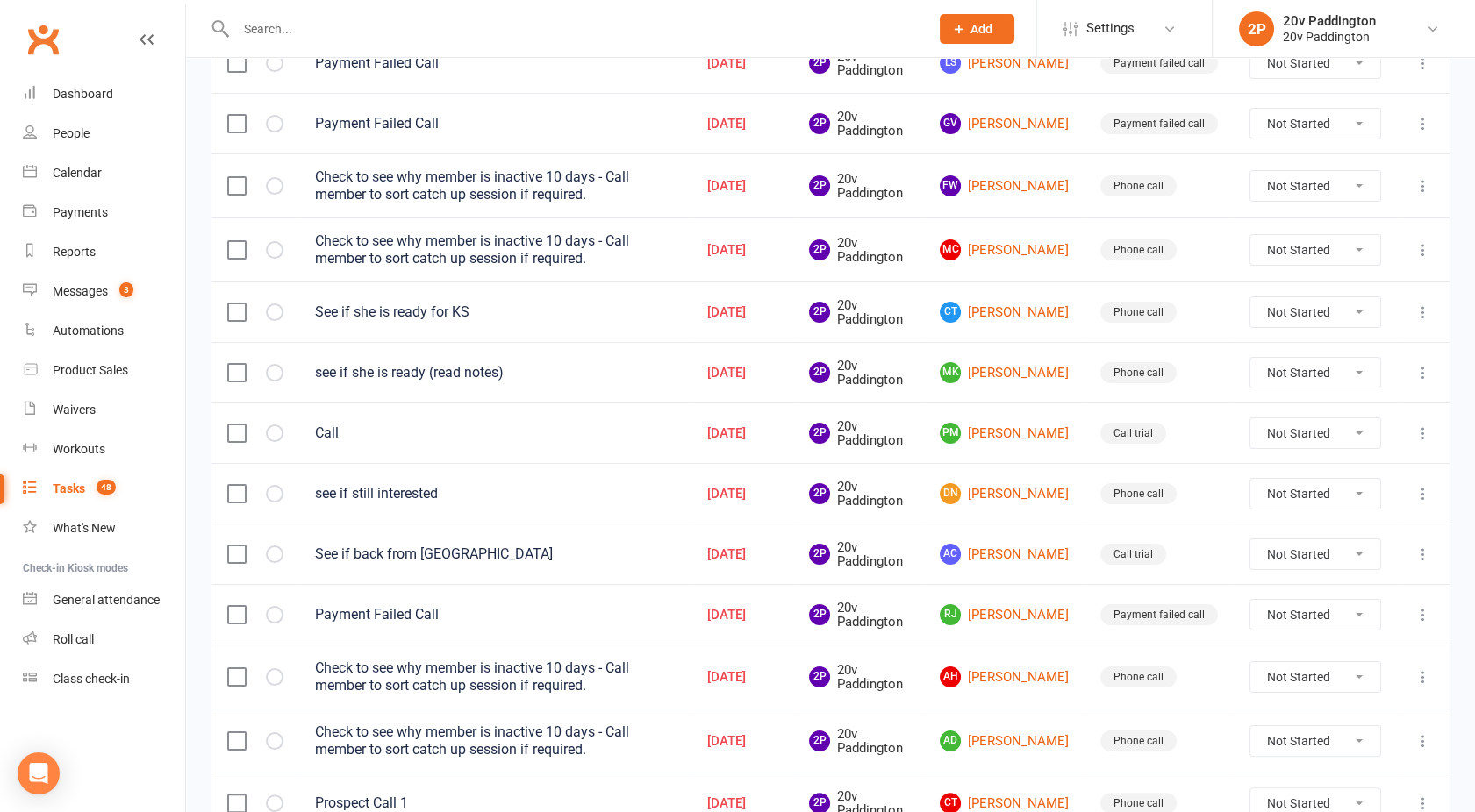
scroll to position [1171, 0]
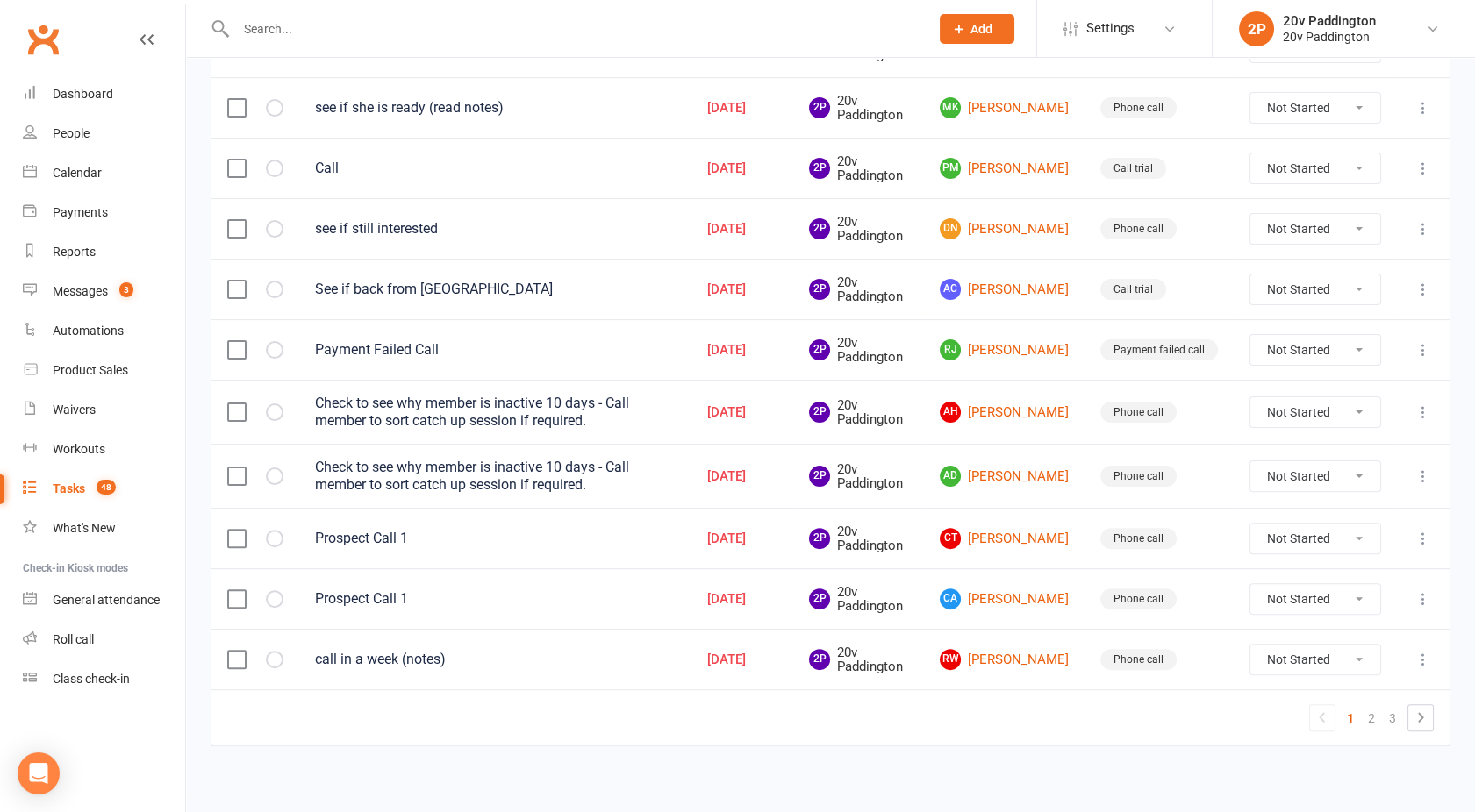
click at [237, 469] on label at bounding box center [235, 476] width 18 height 18
click at [237, 468] on input "checkbox" at bounding box center [235, 468] width 18 height 0
click at [232, 406] on label at bounding box center [235, 412] width 18 height 18
click at [232, 404] on input "checkbox" at bounding box center [235, 404] width 18 height 0
click at [237, 344] on label at bounding box center [235, 350] width 18 height 18
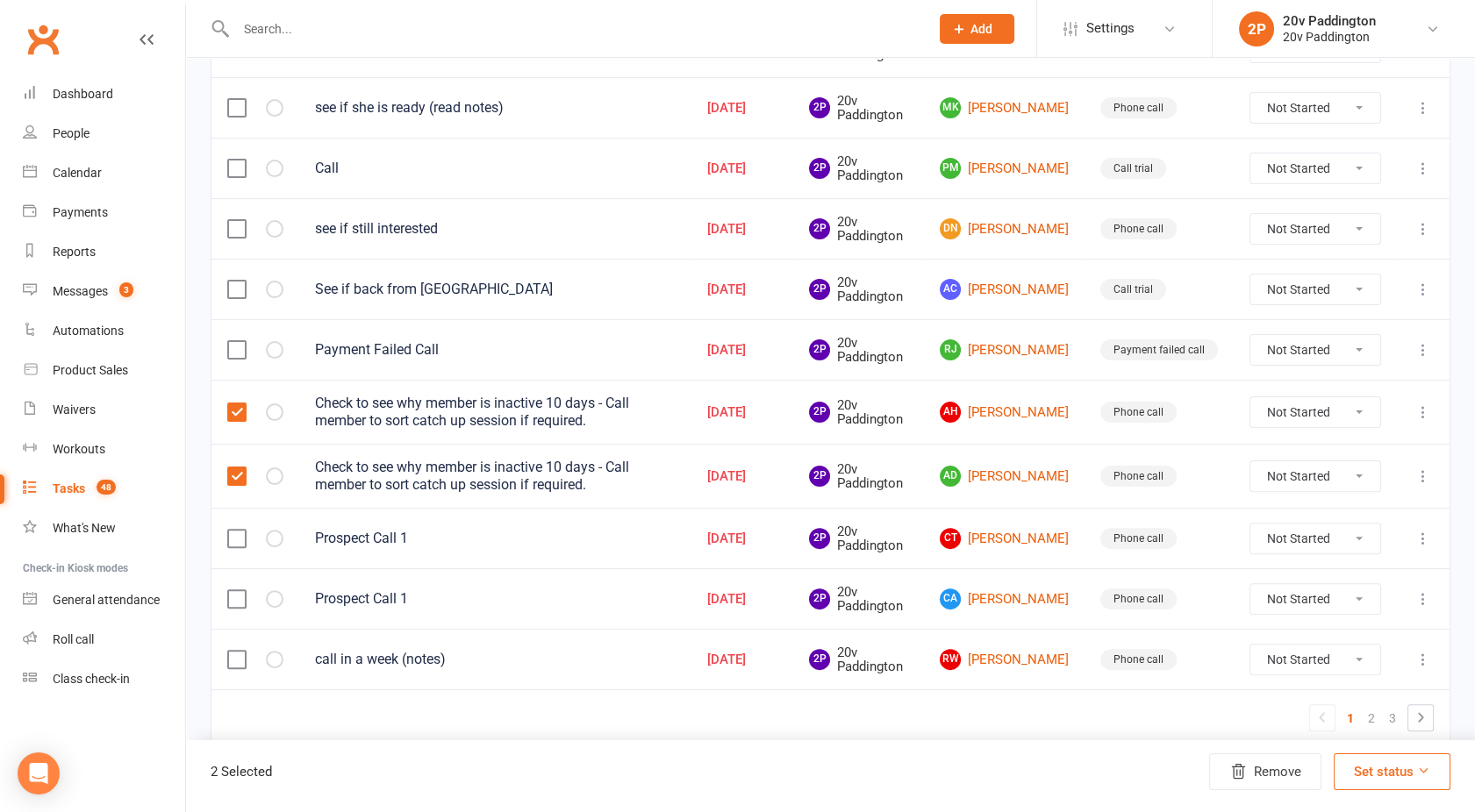
click at [237, 341] on input "checkbox" at bounding box center [235, 341] width 18 height 0
click at [1265, 763] on button "Remove" at bounding box center [1266, 772] width 113 height 37
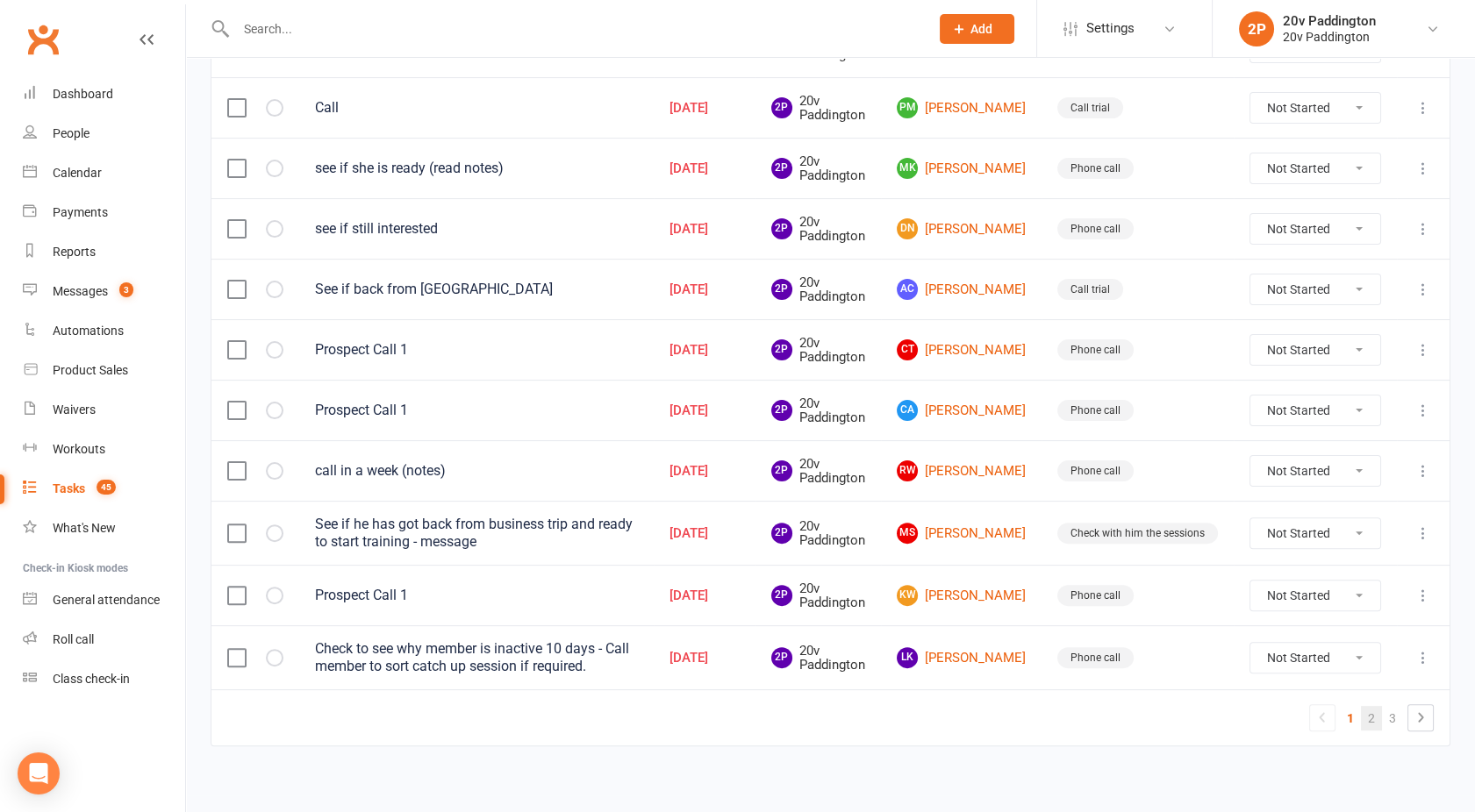
click at [1373, 712] on link "2" at bounding box center [1372, 718] width 21 height 24
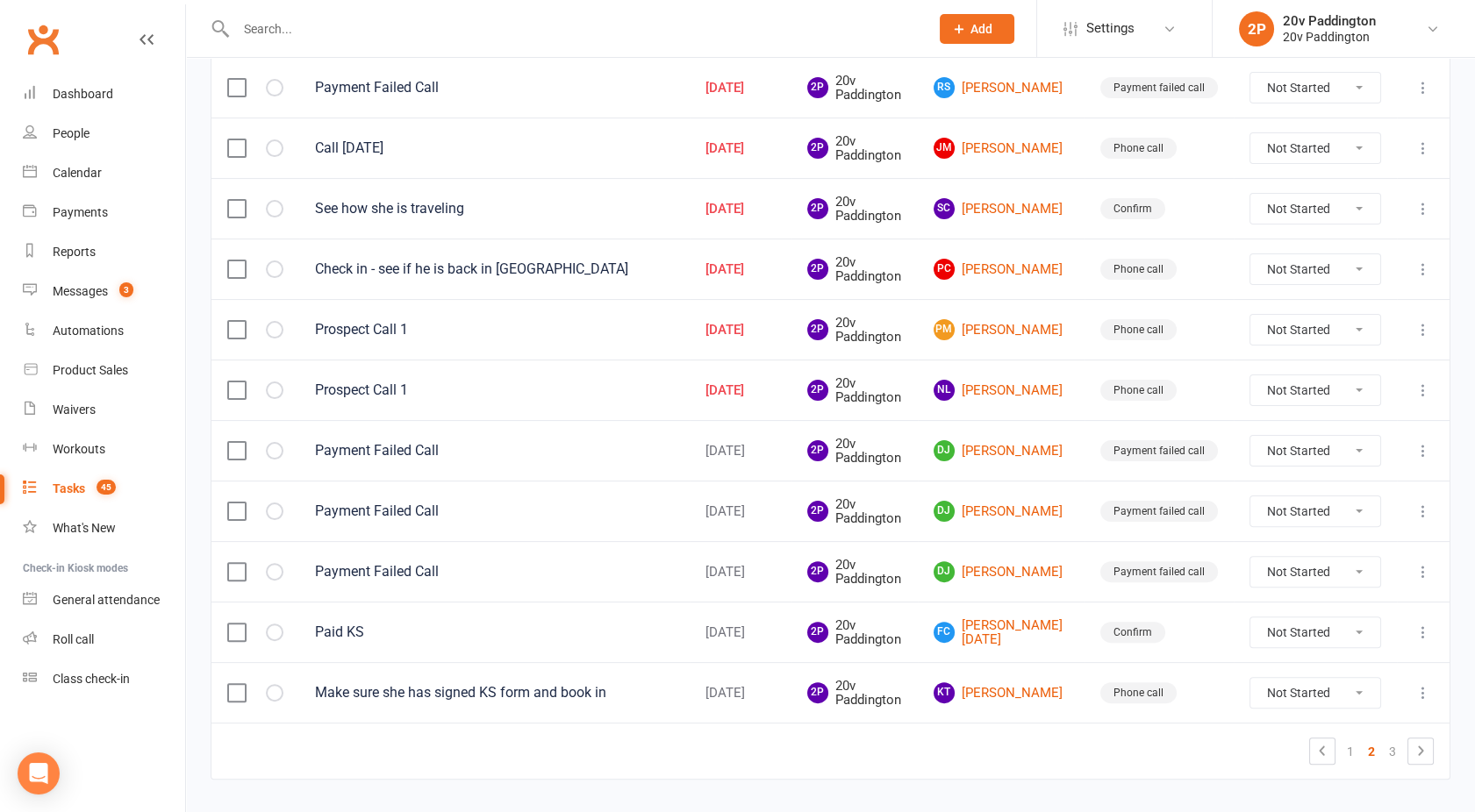
scroll to position [1133, 0]
click at [239, 564] on label at bounding box center [235, 572] width 18 height 18
click at [239, 564] on input "checkbox" at bounding box center [235, 564] width 18 height 0
click at [232, 503] on label at bounding box center [235, 512] width 18 height 18
click at [232, 503] on input "checkbox" at bounding box center [235, 503] width 18 height 0
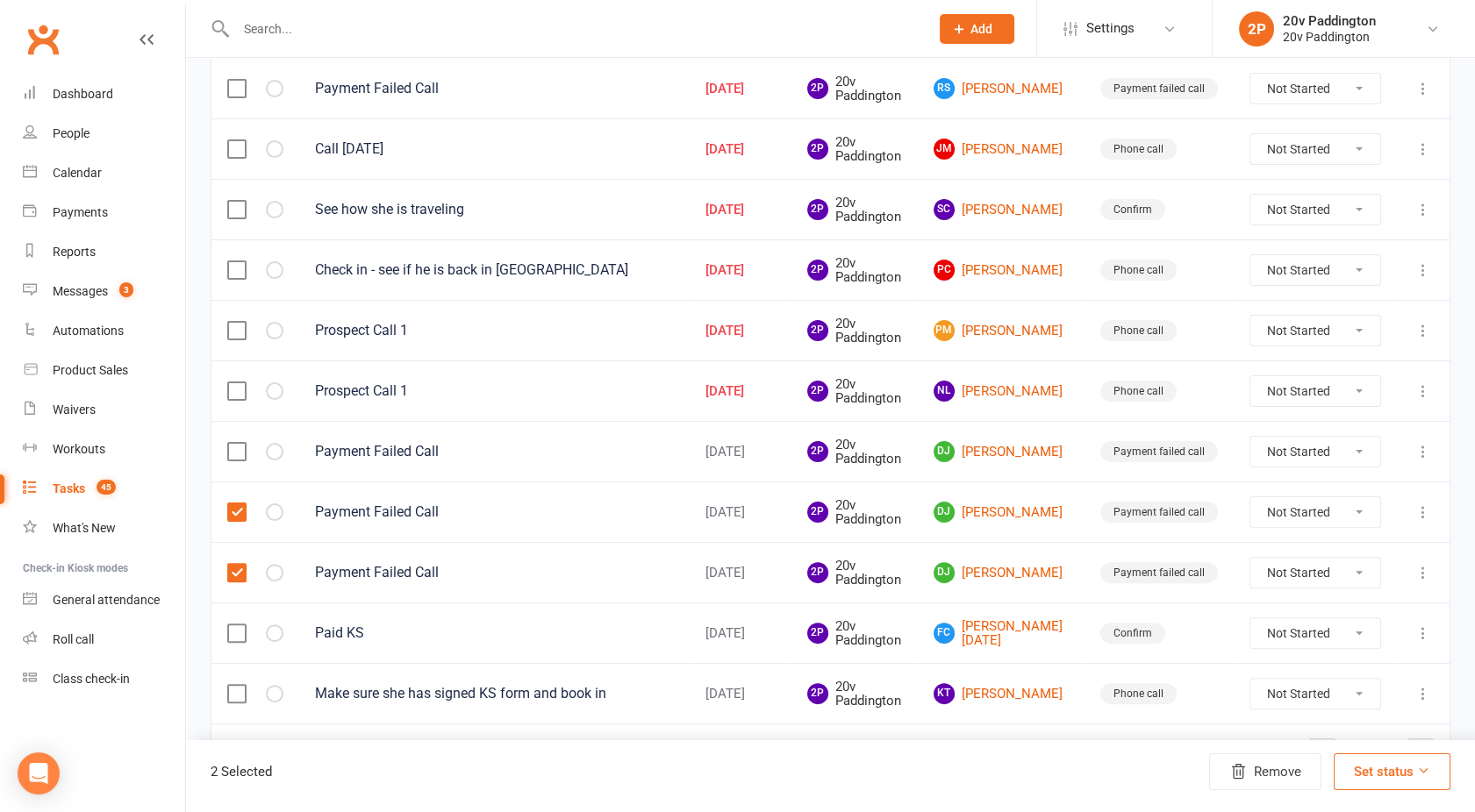
click at [236, 443] on label at bounding box center [235, 451] width 18 height 18
click at [236, 443] on input "checkbox" at bounding box center [235, 443] width 18 height 0
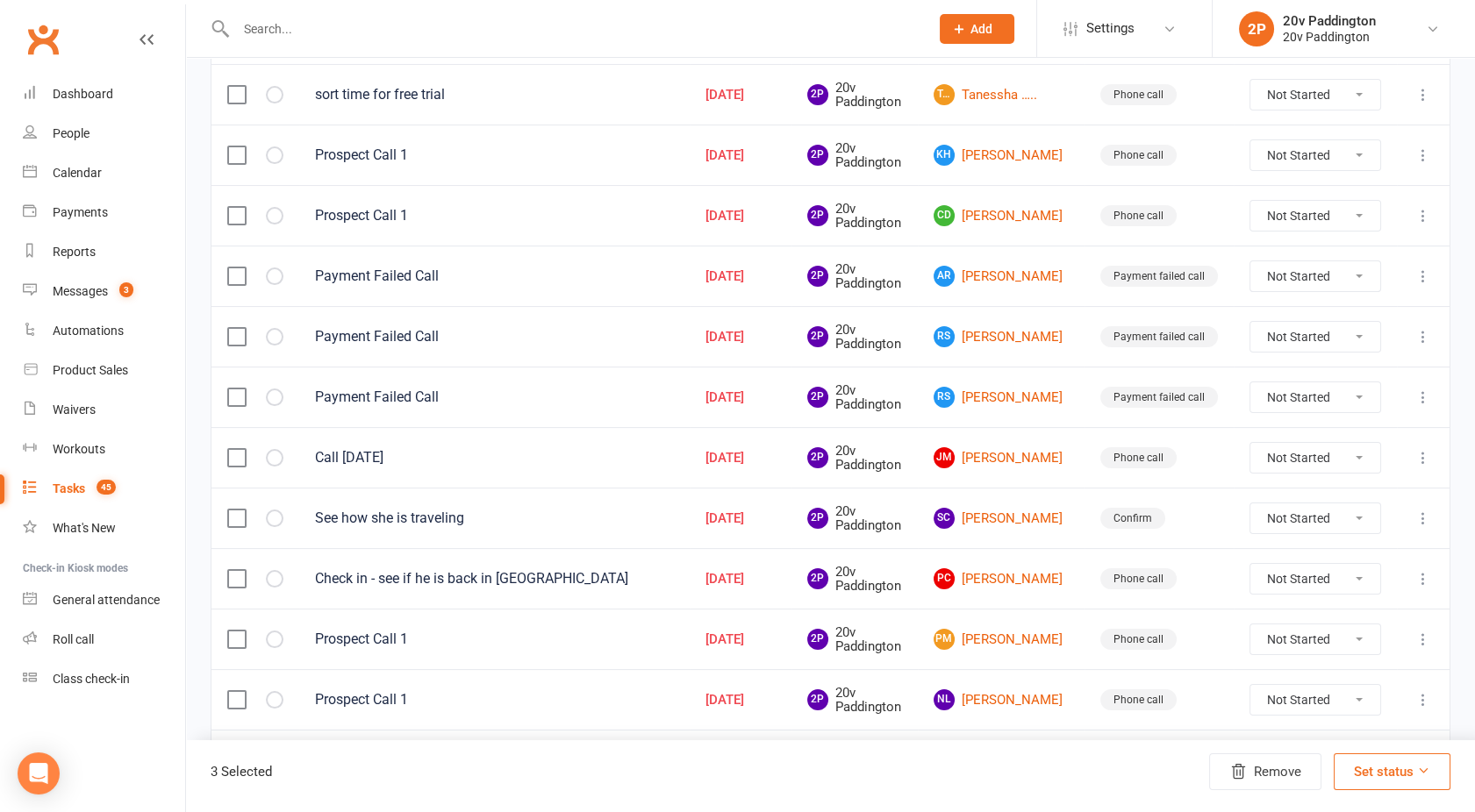
scroll to position [808, 0]
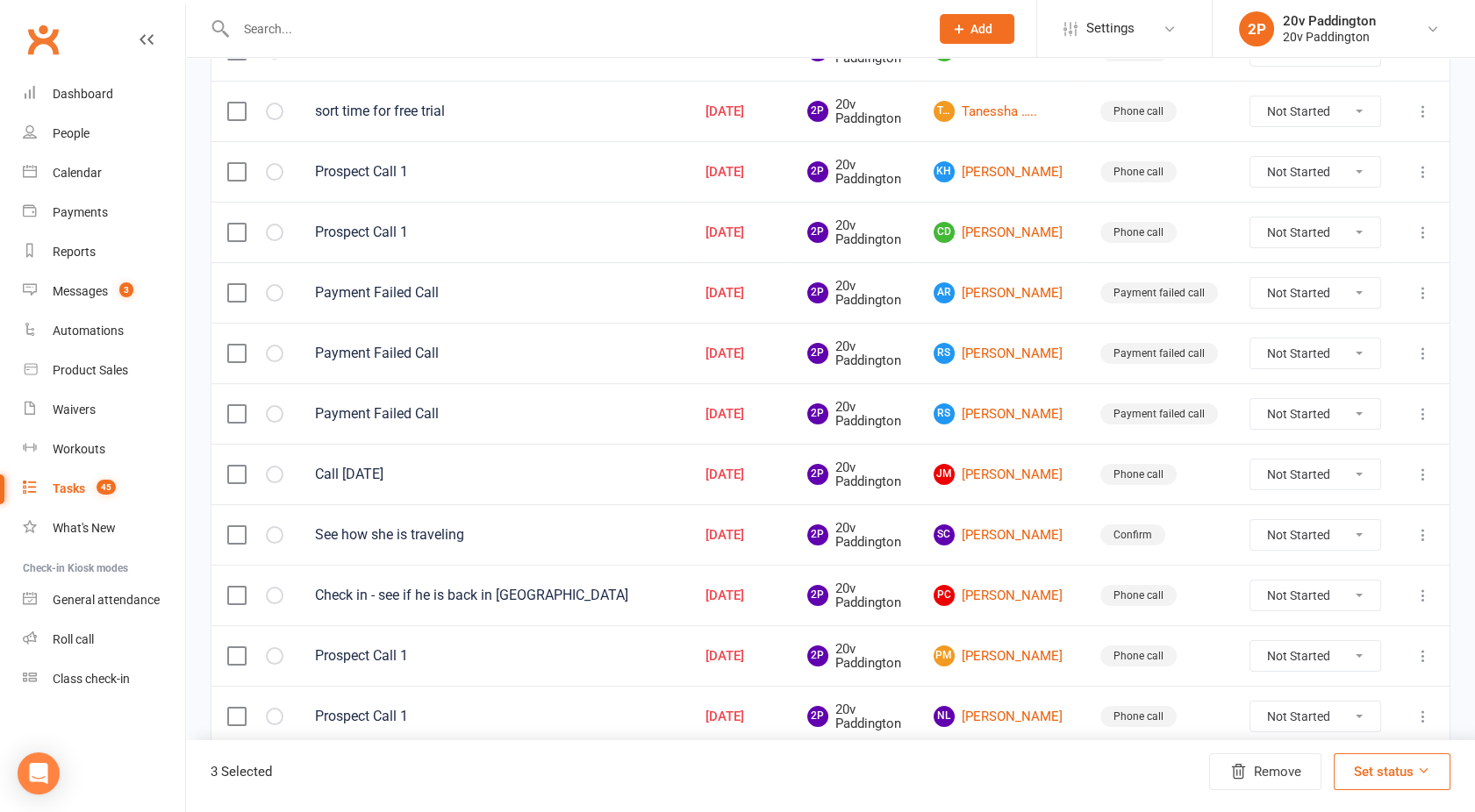
click at [242, 406] on label at bounding box center [235, 414] width 18 height 18
click at [242, 406] on input "checkbox" at bounding box center [235, 406] width 18 height 0
click at [242, 348] on label at bounding box center [235, 353] width 18 height 18
click at [242, 345] on input "checkbox" at bounding box center [235, 345] width 18 height 0
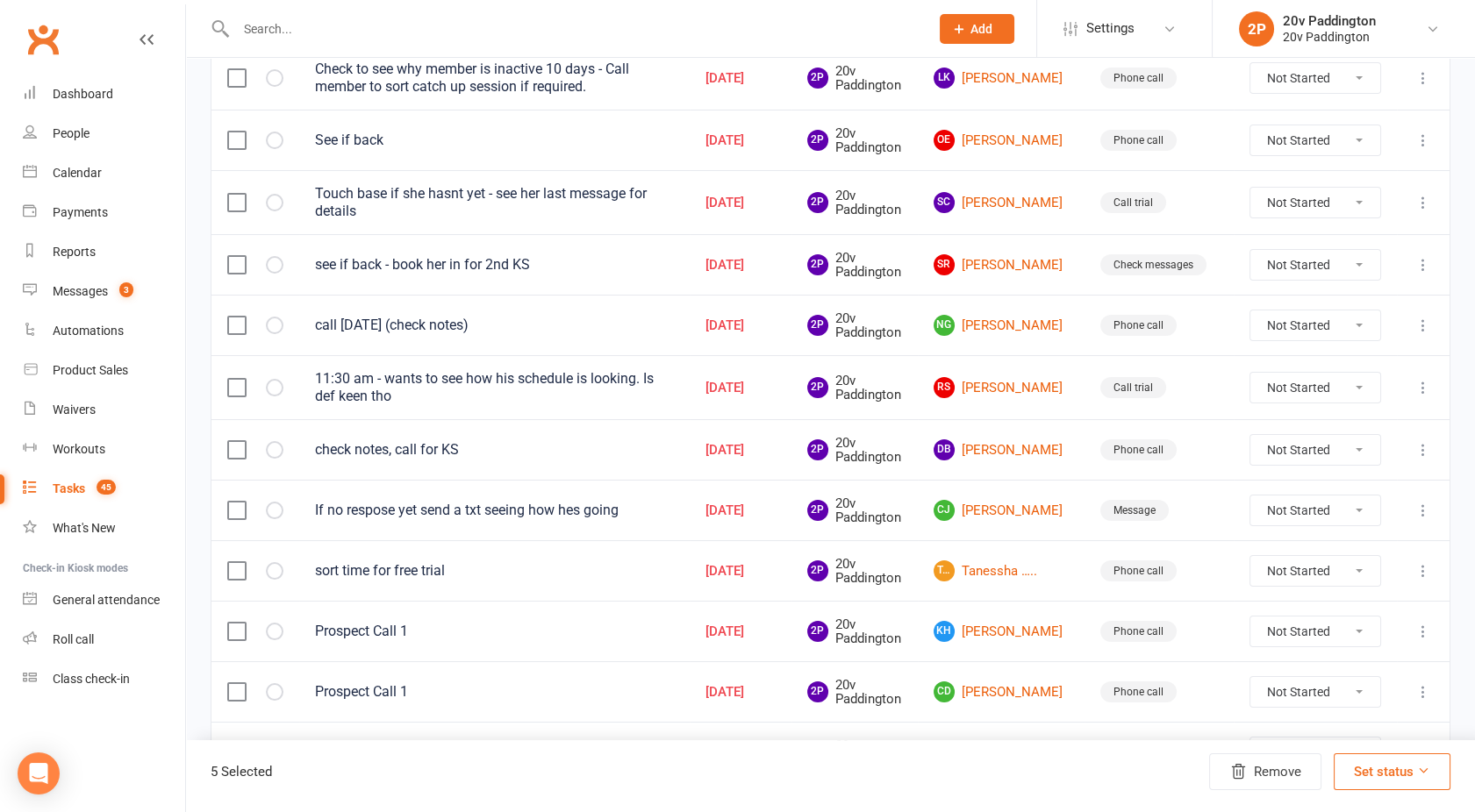
scroll to position [0, 0]
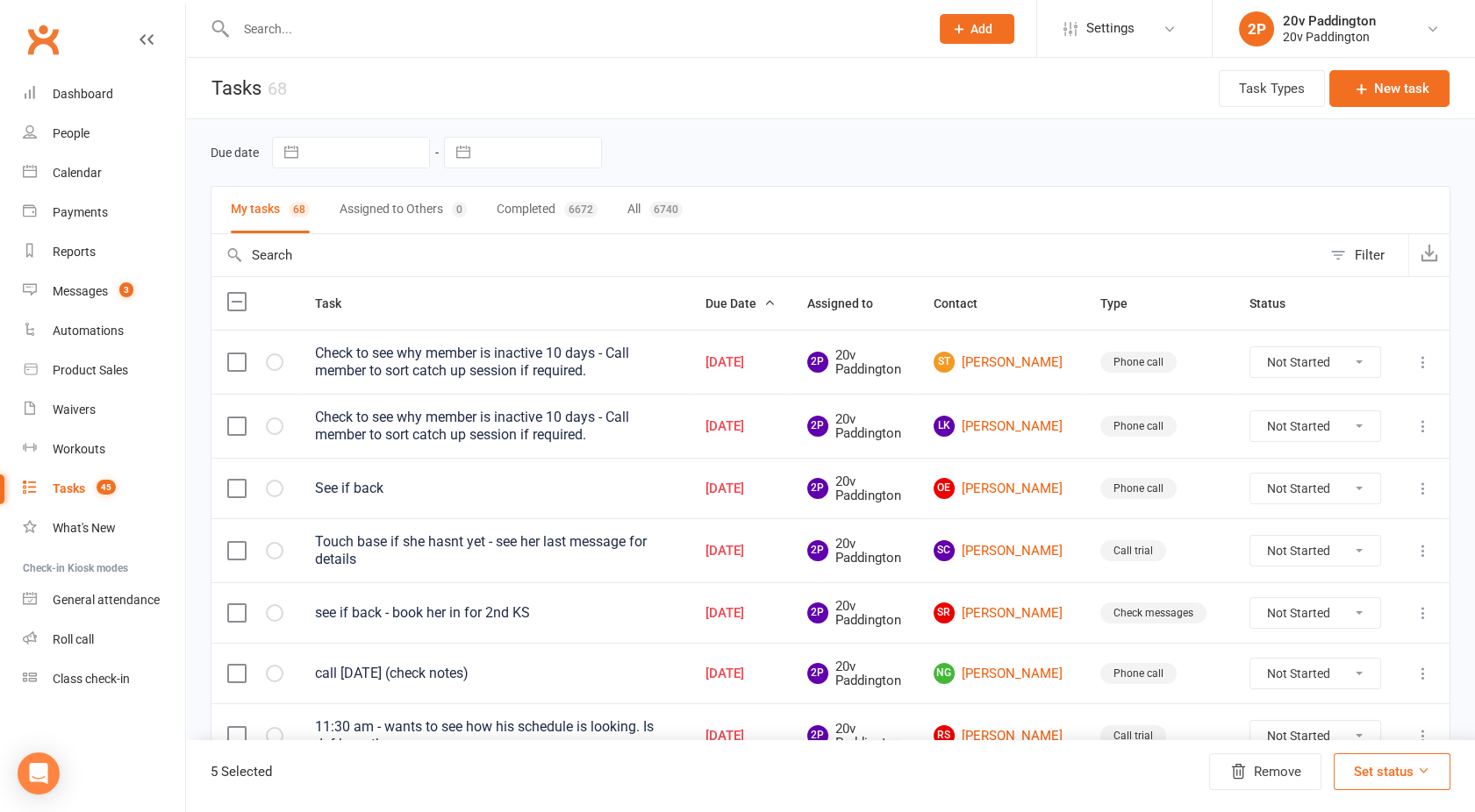
click at [235, 426] on label at bounding box center [235, 426] width 18 height 18
click at [235, 418] on input "checkbox" at bounding box center [235, 418] width 18 height 0
click at [239, 358] on label at bounding box center [235, 362] width 18 height 18
click at [239, 353] on input "checkbox" at bounding box center [235, 353] width 18 height 0
click at [1261, 766] on button "Remove" at bounding box center [1266, 772] width 113 height 37
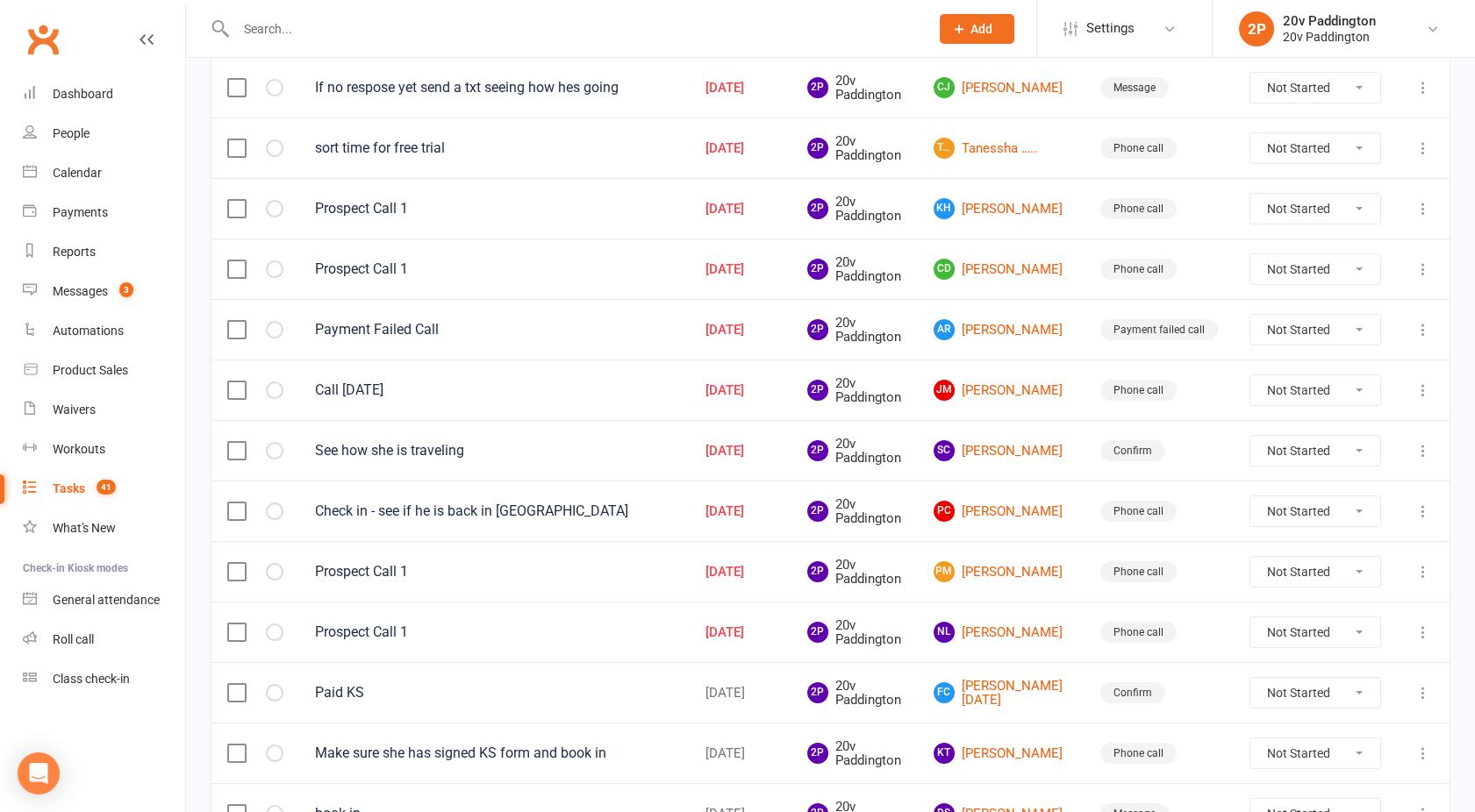
scroll to position [645, 0]
click at [80, 246] on div "Reports" at bounding box center [74, 251] width 43 height 14
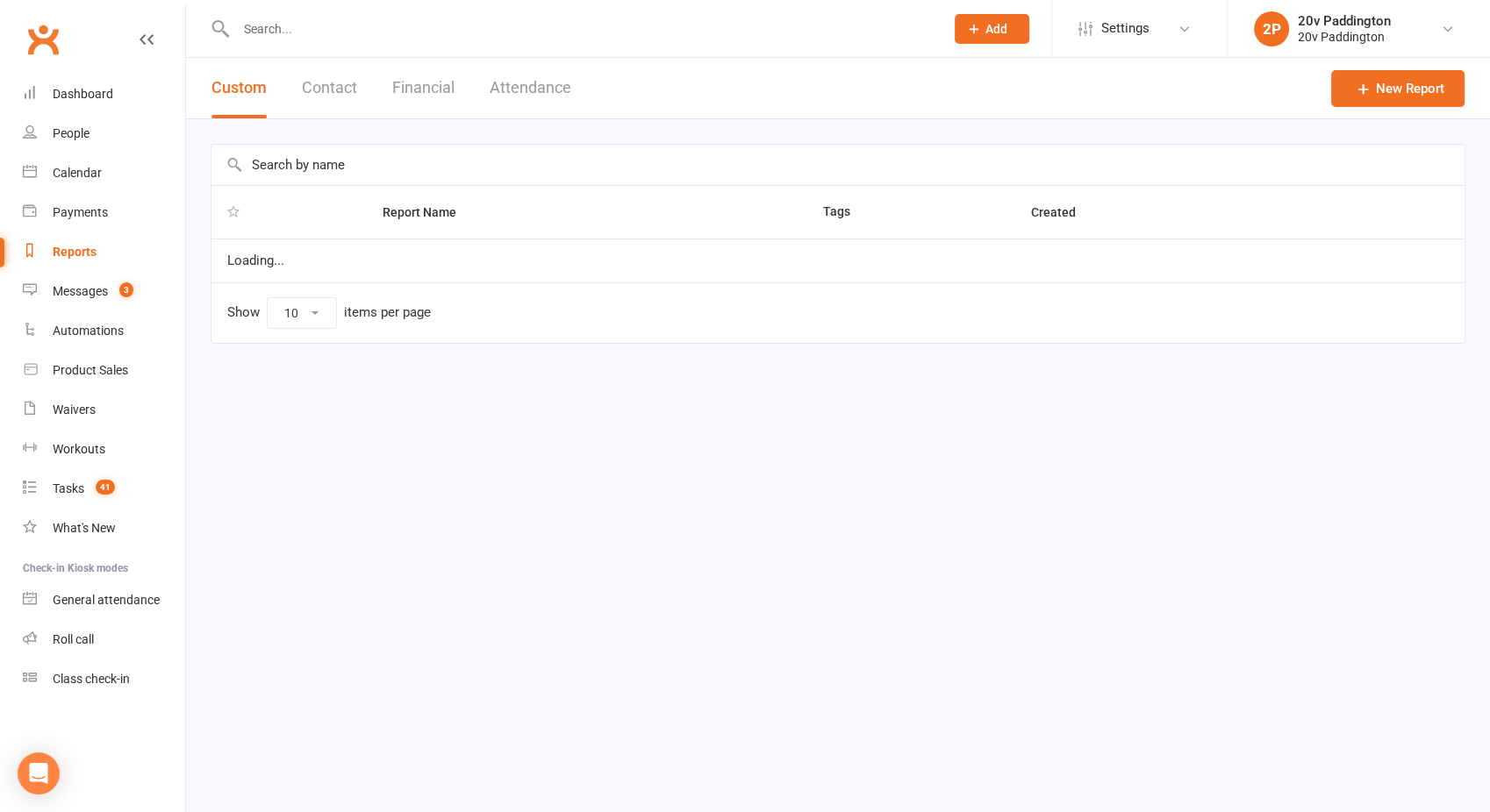
select select "100"
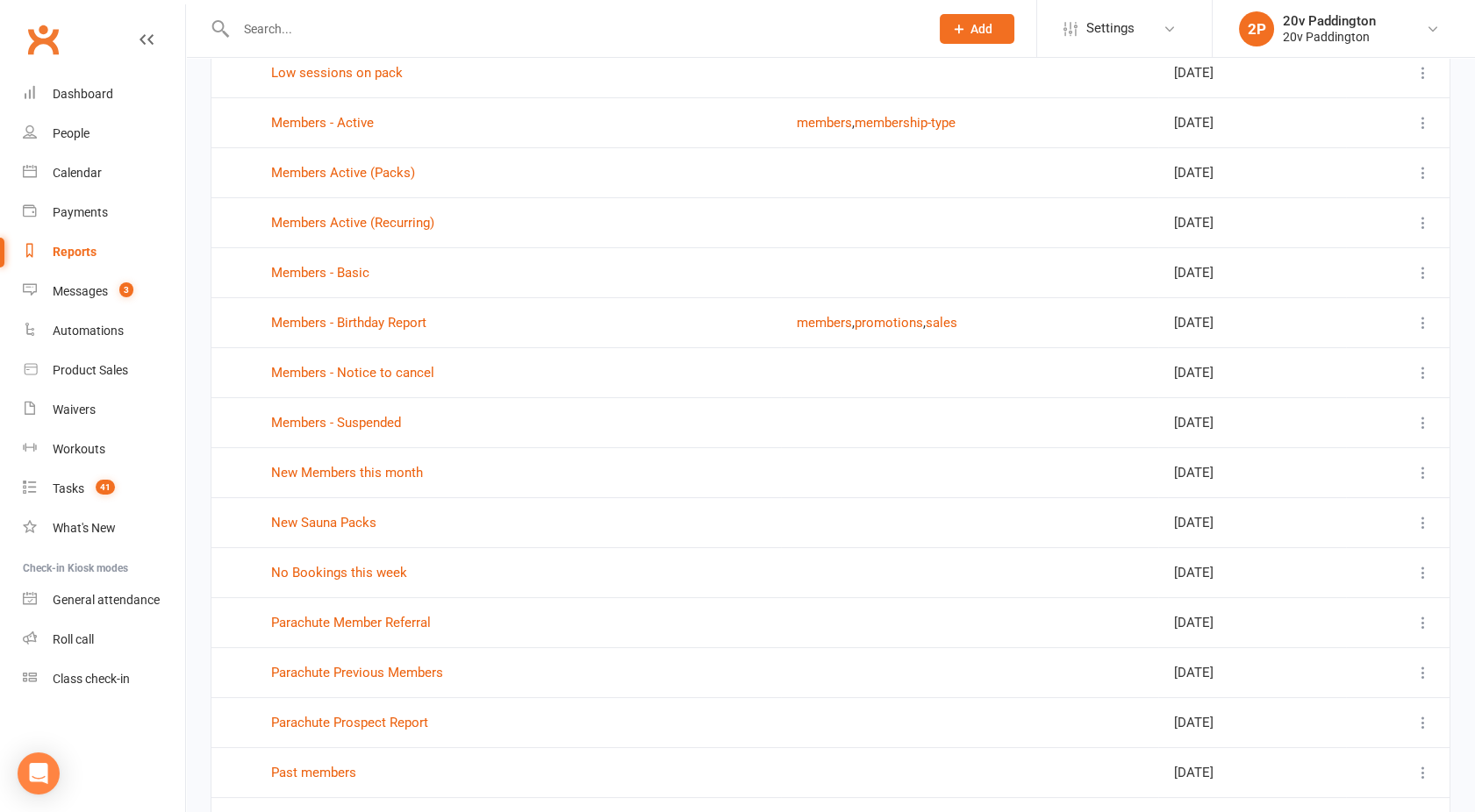
scroll to position [643, 0]
click at [371, 464] on link "New Members this month" at bounding box center [346, 471] width 152 height 16
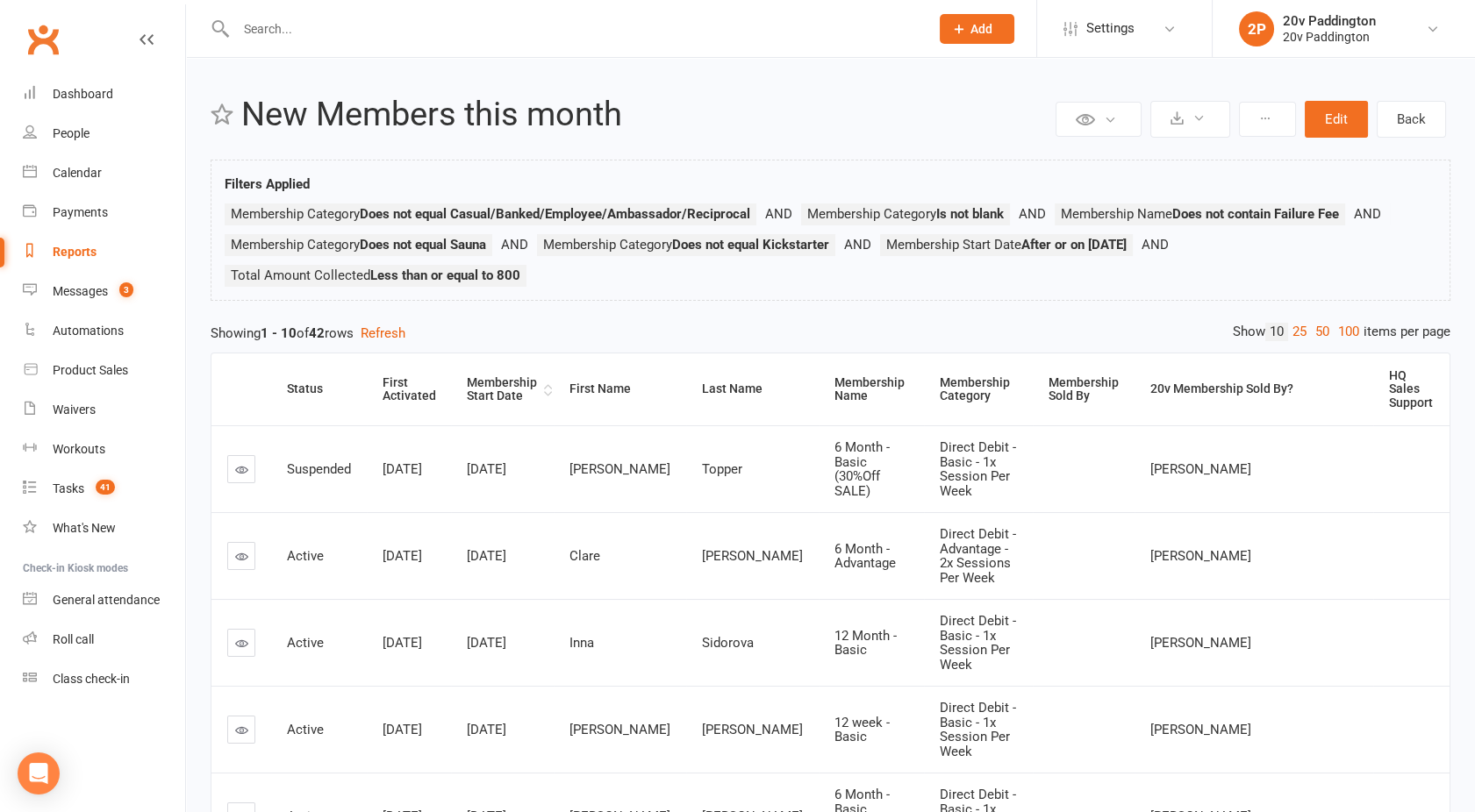
click at [530, 377] on div "Membership Start Date" at bounding box center [503, 390] width 73 height 27
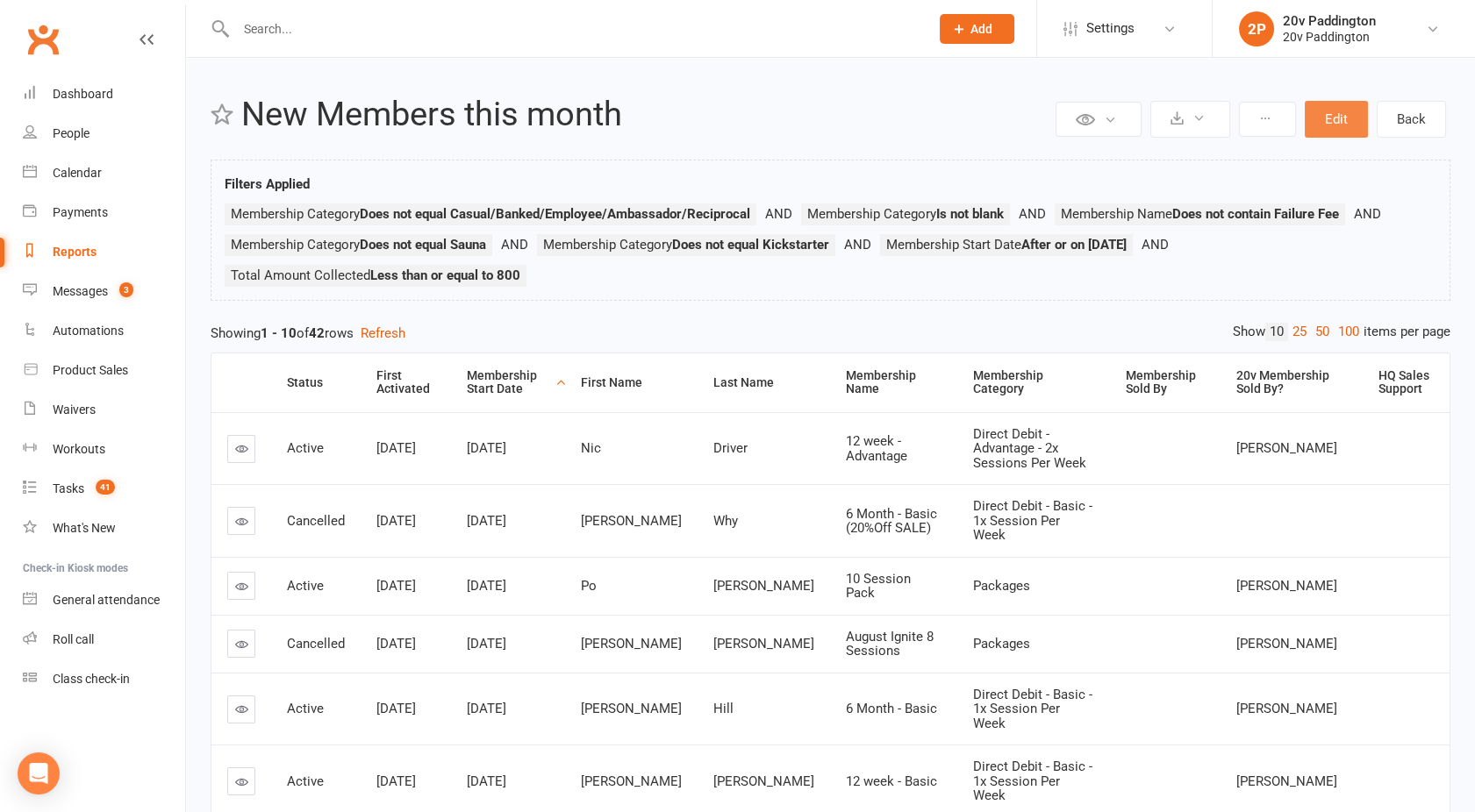
click at [1324, 127] on button "Edit" at bounding box center [1336, 119] width 63 height 37
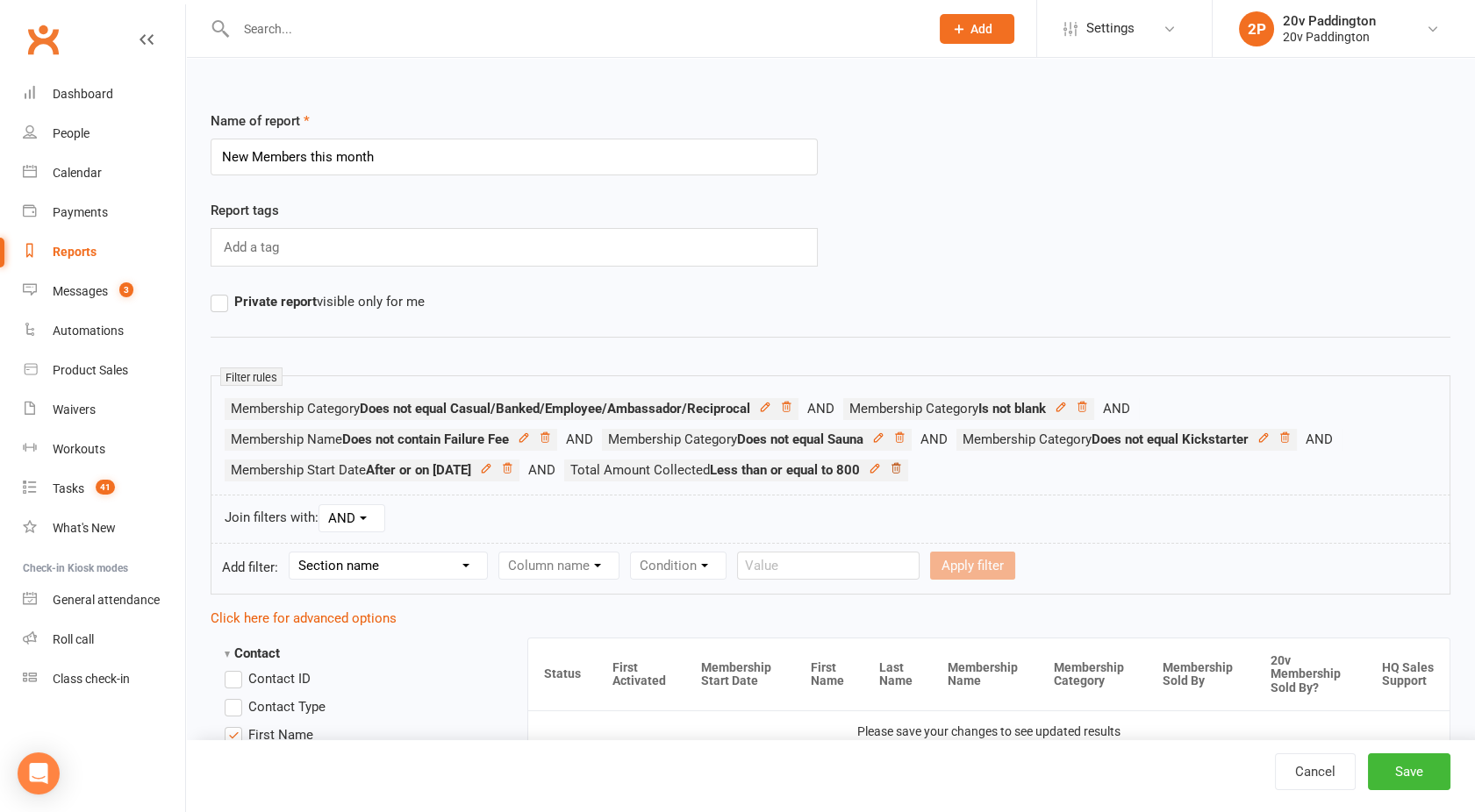
click at [902, 468] on icon at bounding box center [895, 468] width 12 height 12
click at [363, 572] on select "Section name Contact Attendance Aggregate Payment Booking Waitlist Attendees Ca…" at bounding box center [388, 566] width 197 height 26
select select "10"
click at [292, 552] on select "Section name Contact Attendance Aggregate Payment Booking Waitlist Attendees Ca…" at bounding box center [388, 566] width 197 height 26
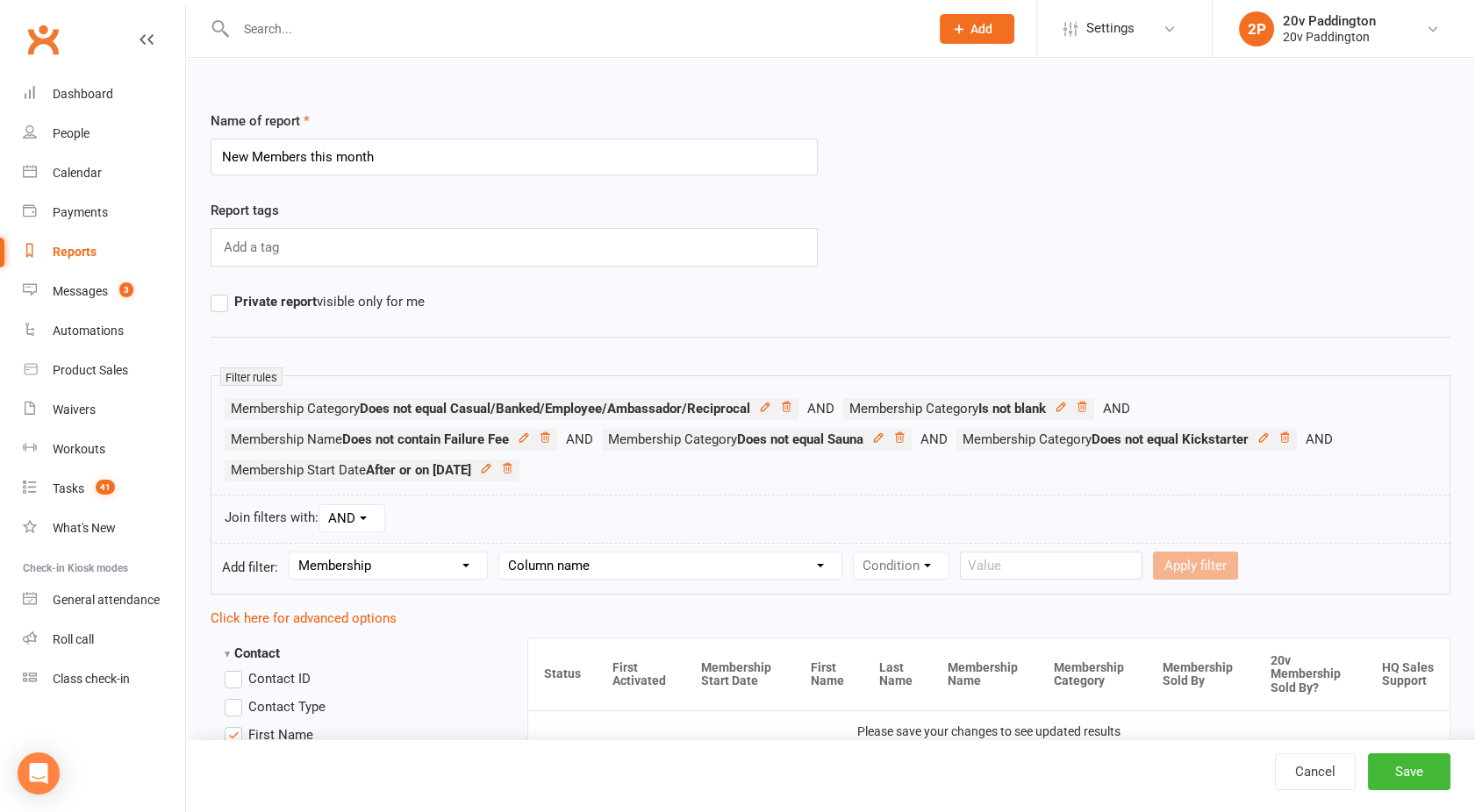
click at [561, 579] on form "Add filter: Section name Contact Attendance Aggregate Payment Booking Waitlist …" at bounding box center [830, 569] width 1240 height 52
click at [577, 566] on select "Column name Membership ID Membership Name Membership Category Membership Start …" at bounding box center [671, 566] width 342 height 26
select select "3"
click at [501, 552] on select "Column name Membership ID Membership Name Membership Category Membership Start …" at bounding box center [671, 566] width 342 height 26
click at [898, 567] on select "Condition Is Is not Before After Before or on After or on Is blank Is not blank" at bounding box center [909, 566] width 111 height 26
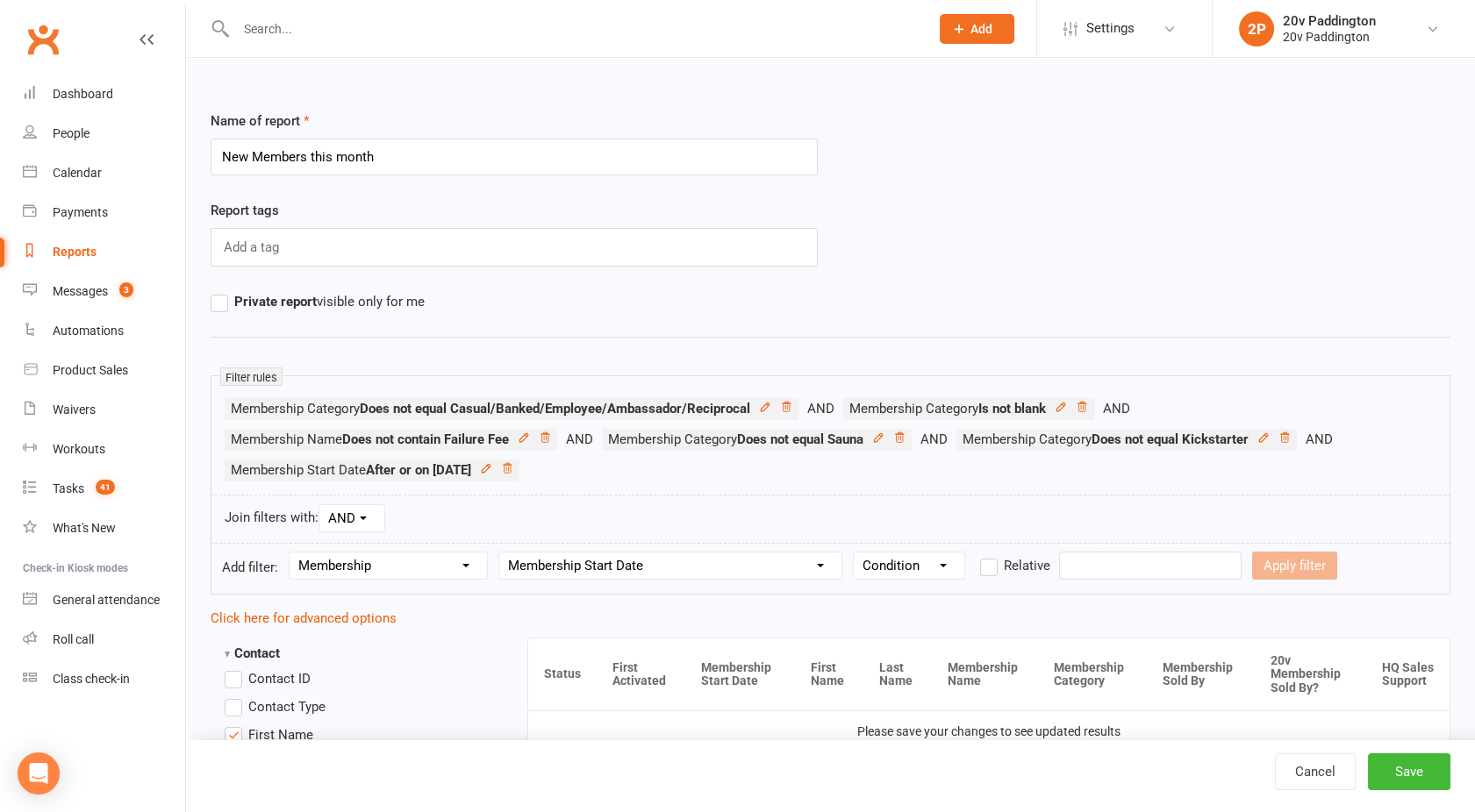
select select "5"
click at [855, 552] on select "Condition Is Is not Before After Before or on After or on Is blank Is not blank" at bounding box center [909, 566] width 111 height 26
click at [1120, 585] on form "Add filter: Section name Contact Attendance Aggregate Payment Booking Waitlist …" at bounding box center [830, 569] width 1240 height 52
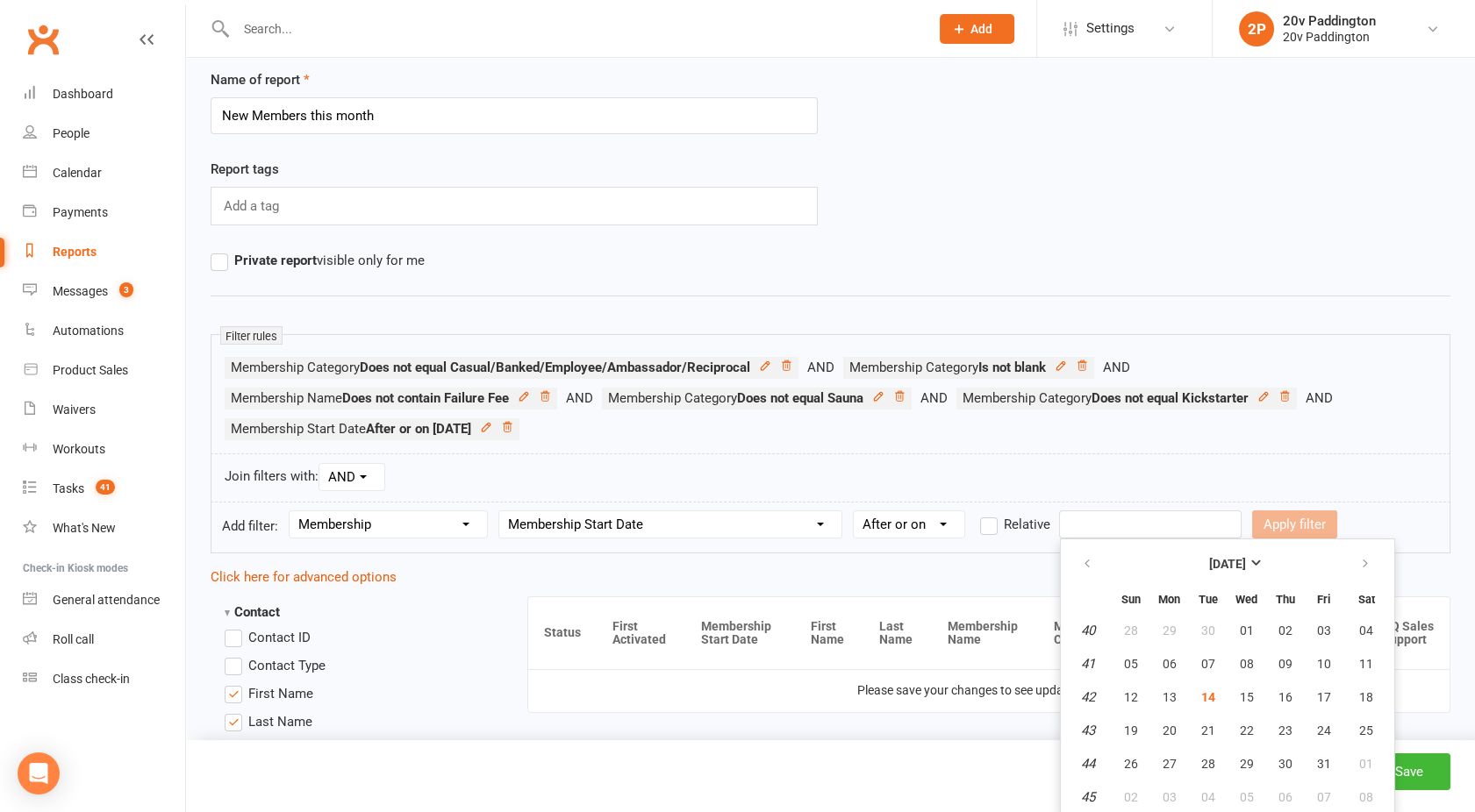
click at [1093, 521] on input "text" at bounding box center [1150, 525] width 182 height 28
click at [1098, 564] on button "button" at bounding box center [1089, 564] width 38 height 32
click at [1166, 621] on button "01" at bounding box center [1170, 631] width 37 height 32
type input "01 Sep 2025"
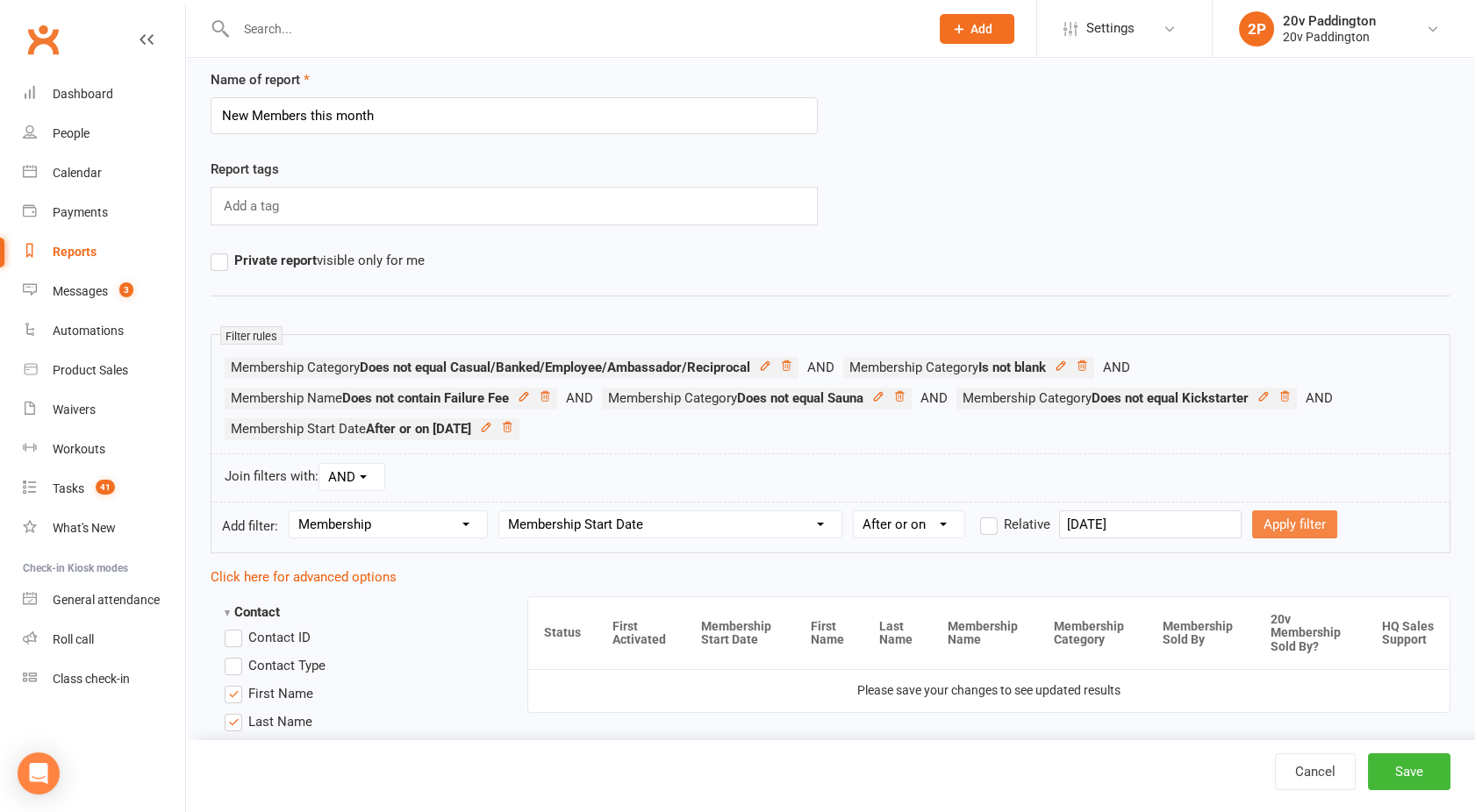
click at [1267, 516] on button "Apply filter" at bounding box center [1294, 525] width 85 height 28
select select
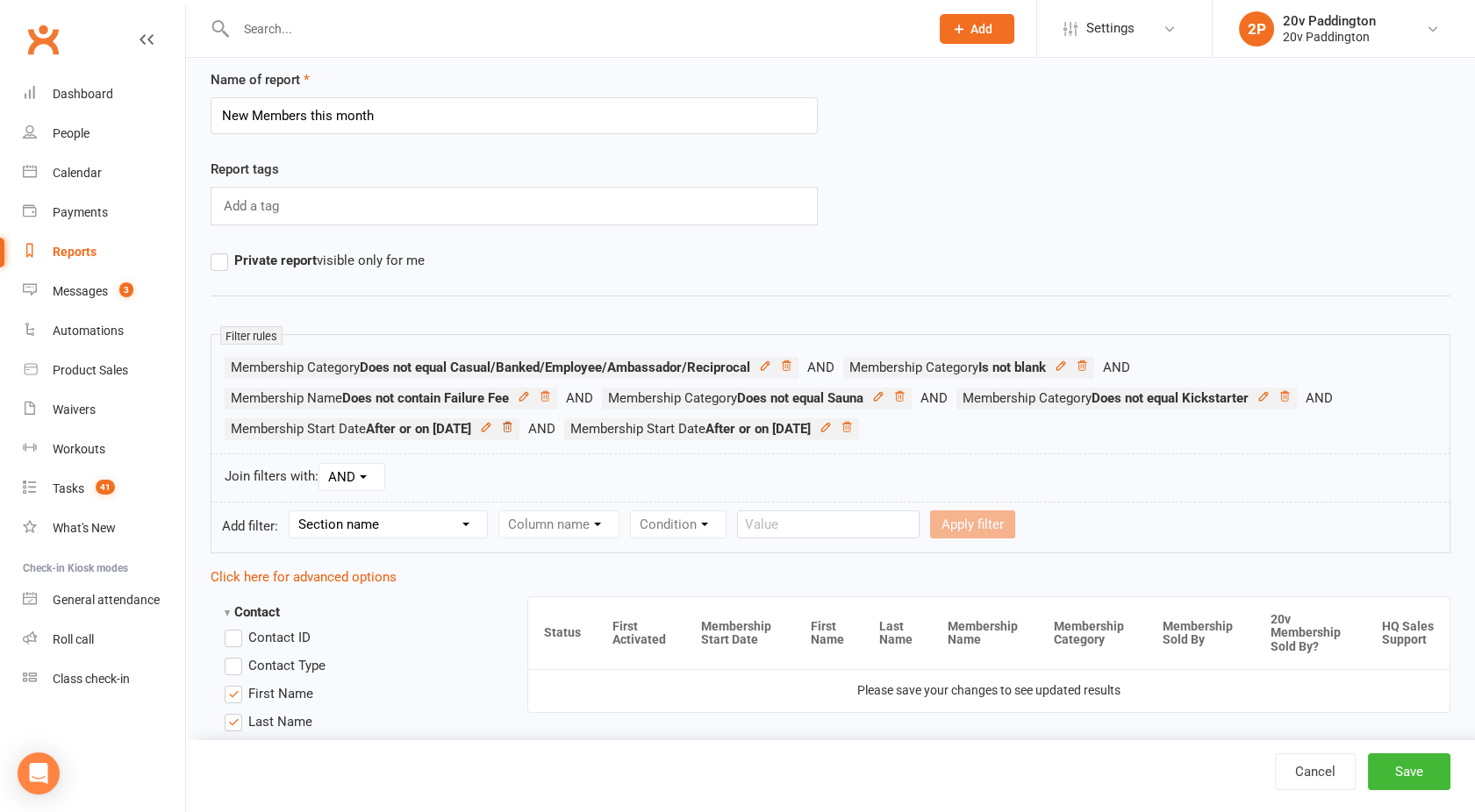
click at [512, 428] on icon at bounding box center [506, 427] width 8 height 9
click at [1429, 790] on button "Save" at bounding box center [1409, 772] width 83 height 37
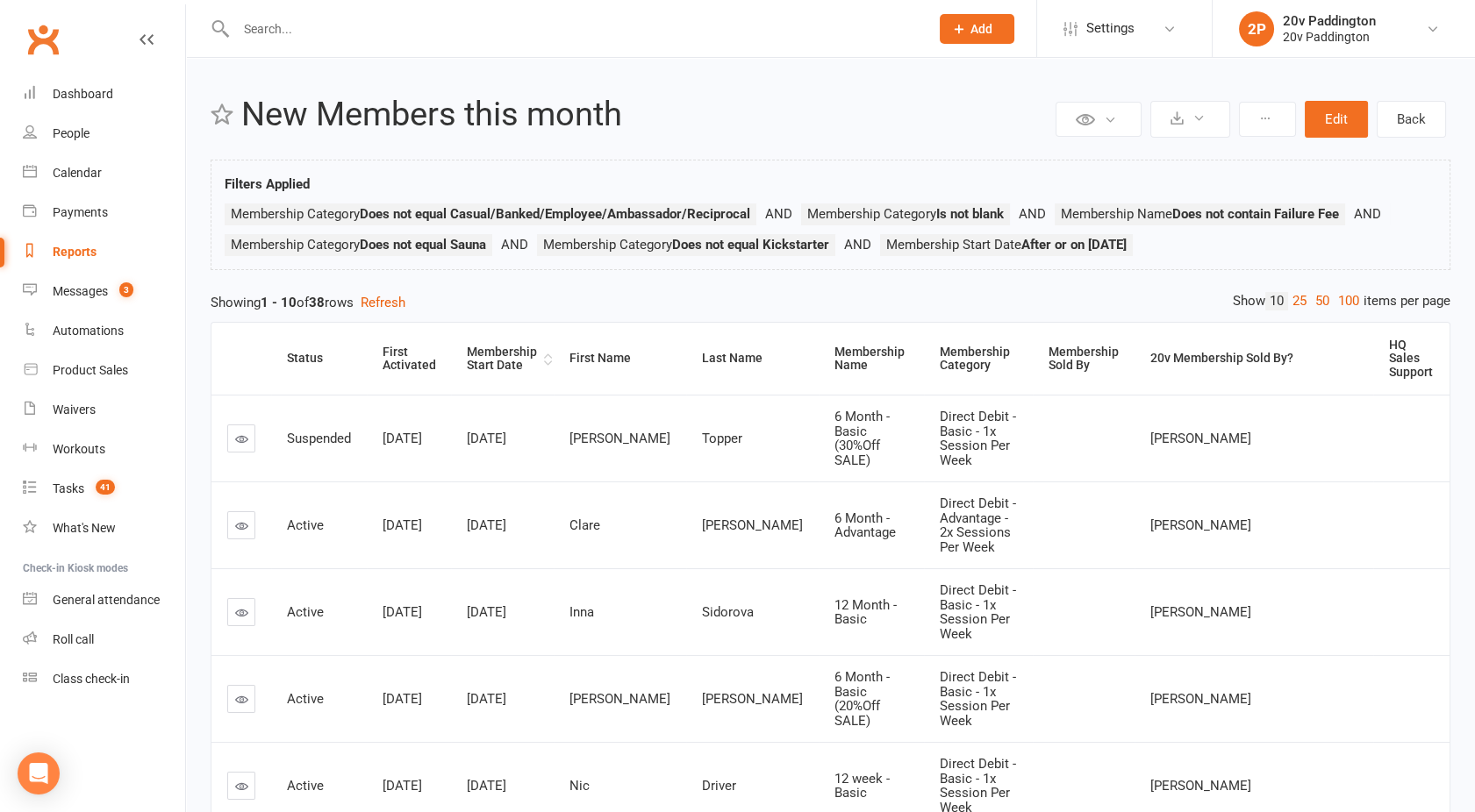
click at [499, 351] on div "Membership Start Date" at bounding box center [503, 359] width 73 height 27
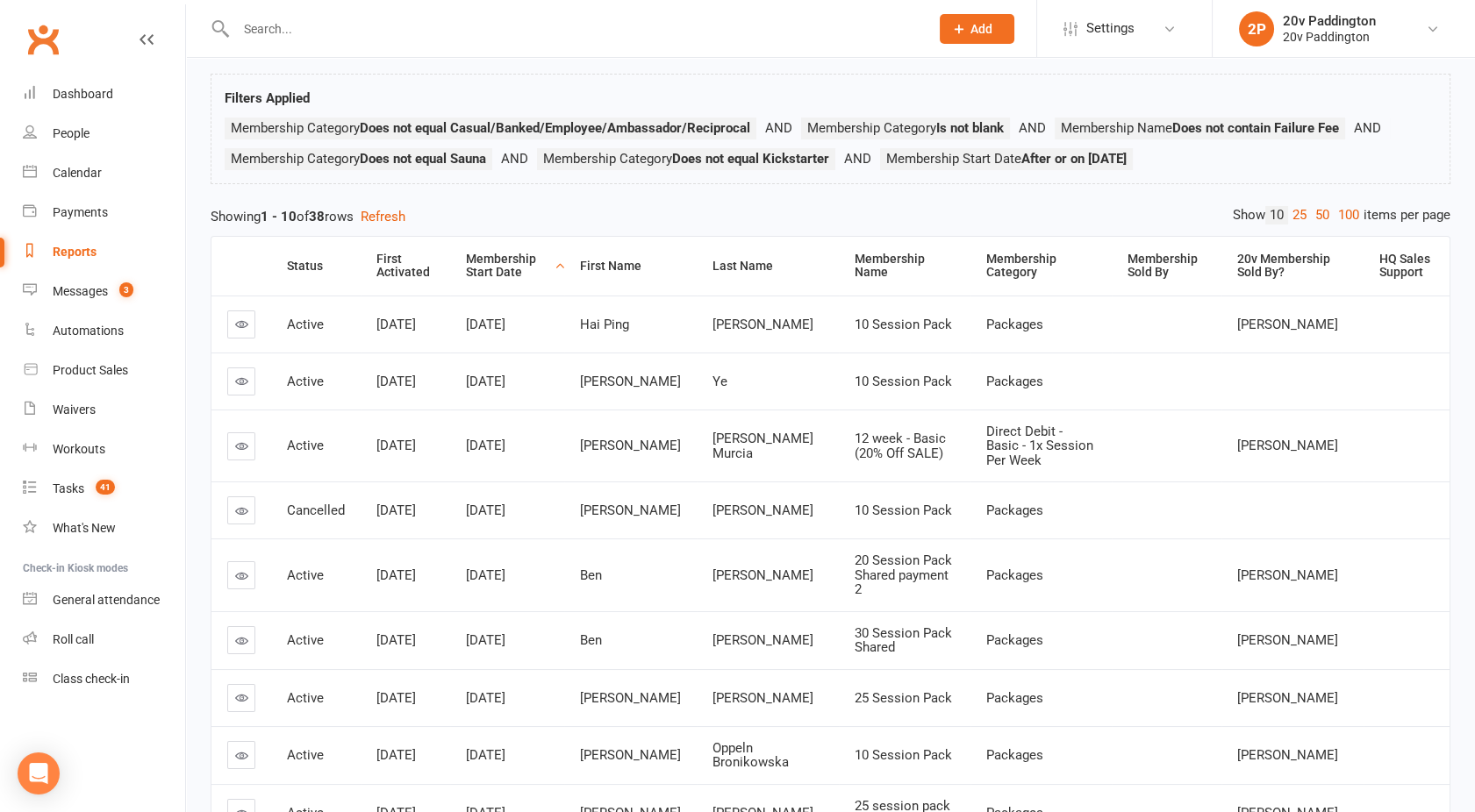
scroll to position [71, 0]
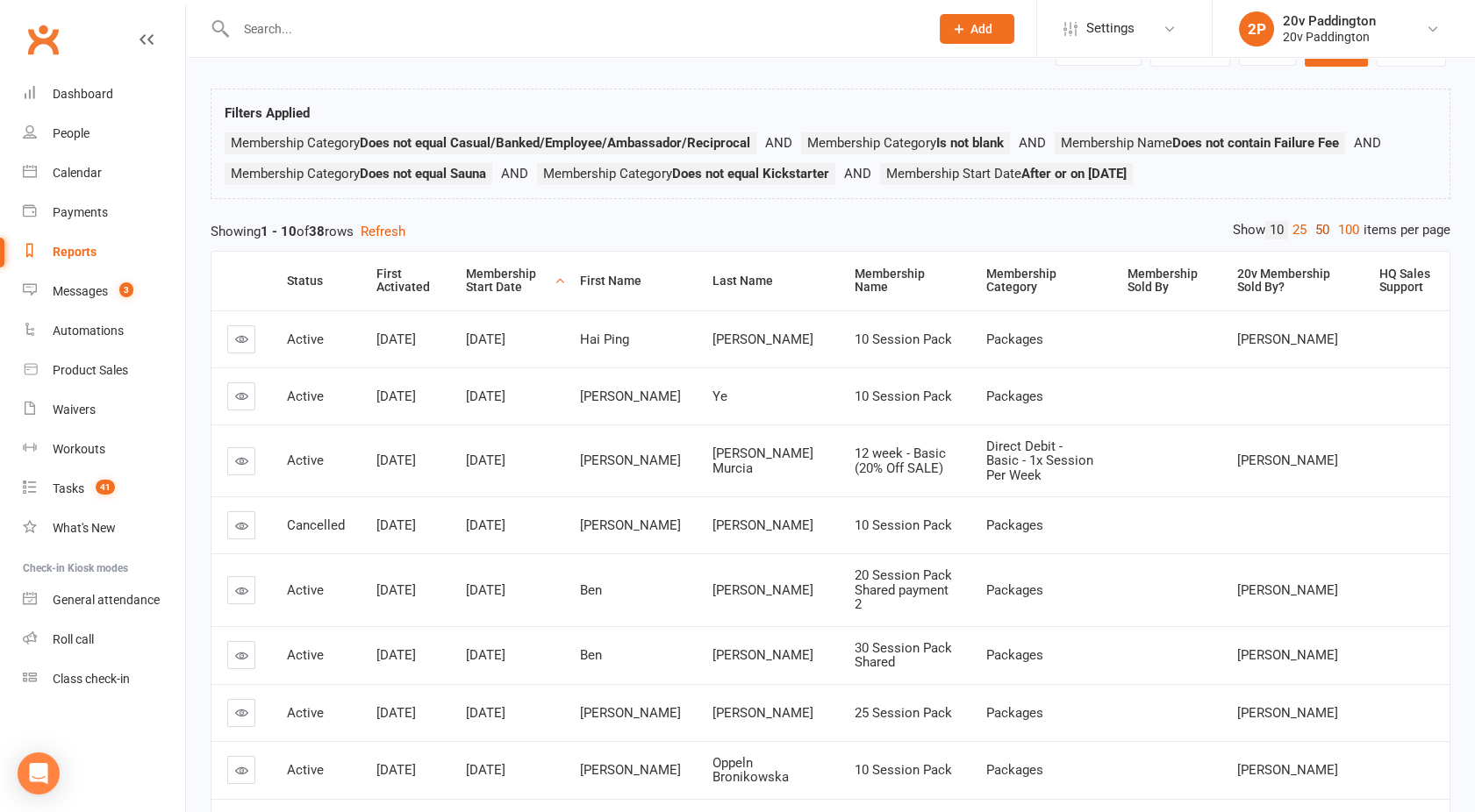
click at [1320, 226] on link "50" at bounding box center [1322, 231] width 23 height 19
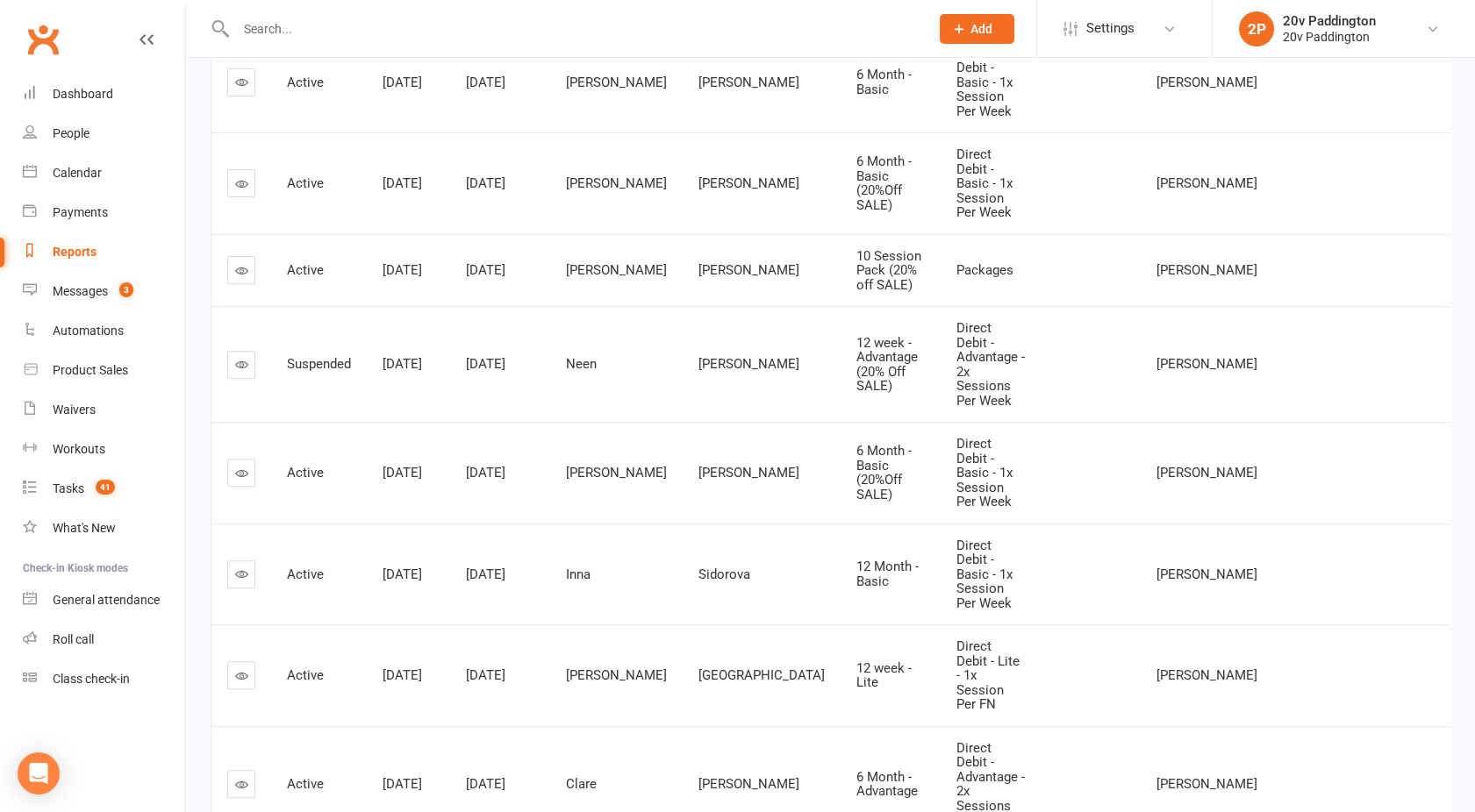
scroll to position [1392, 0]
click at [84, 140] on div "People" at bounding box center [72, 133] width 37 height 14
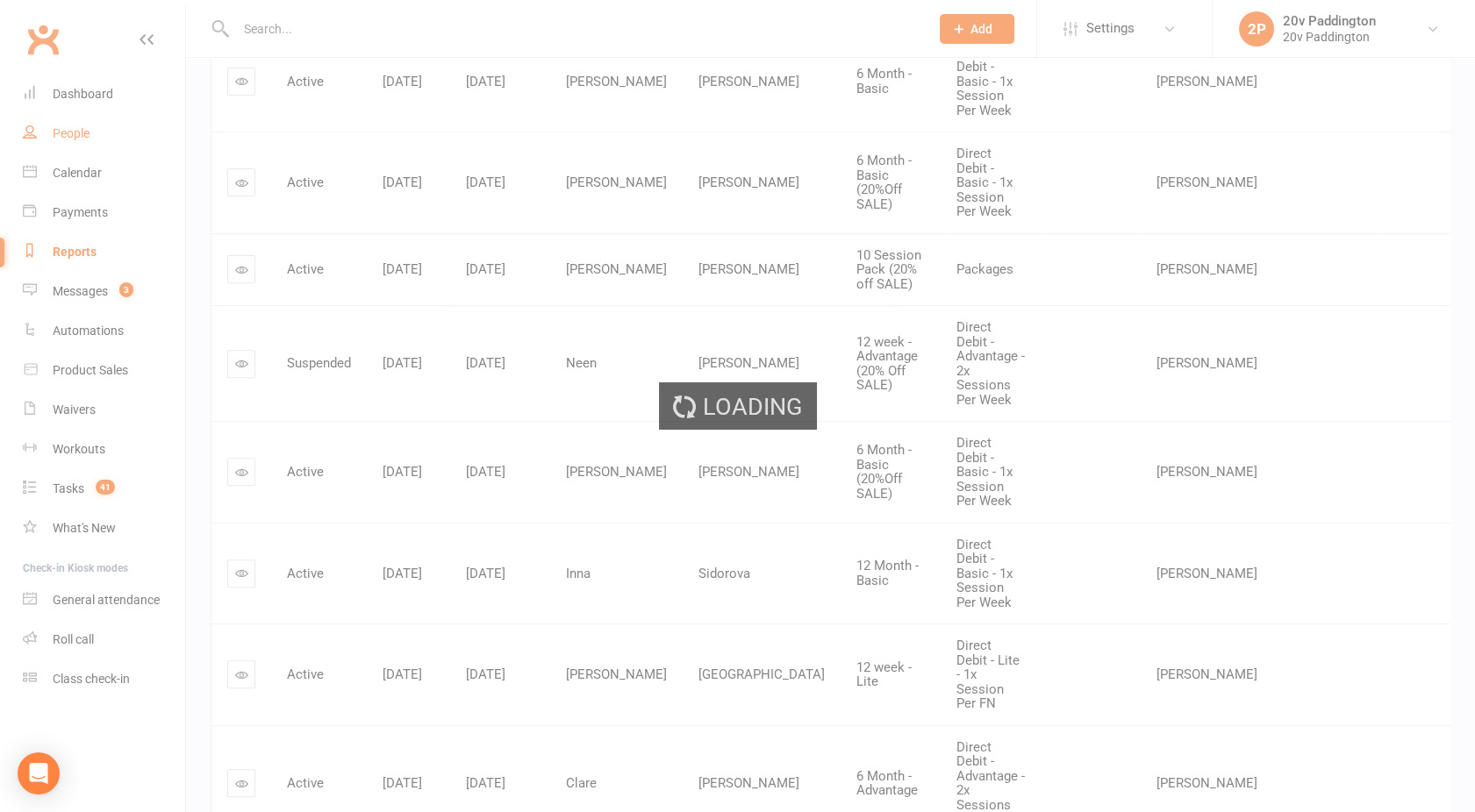
select select "100"
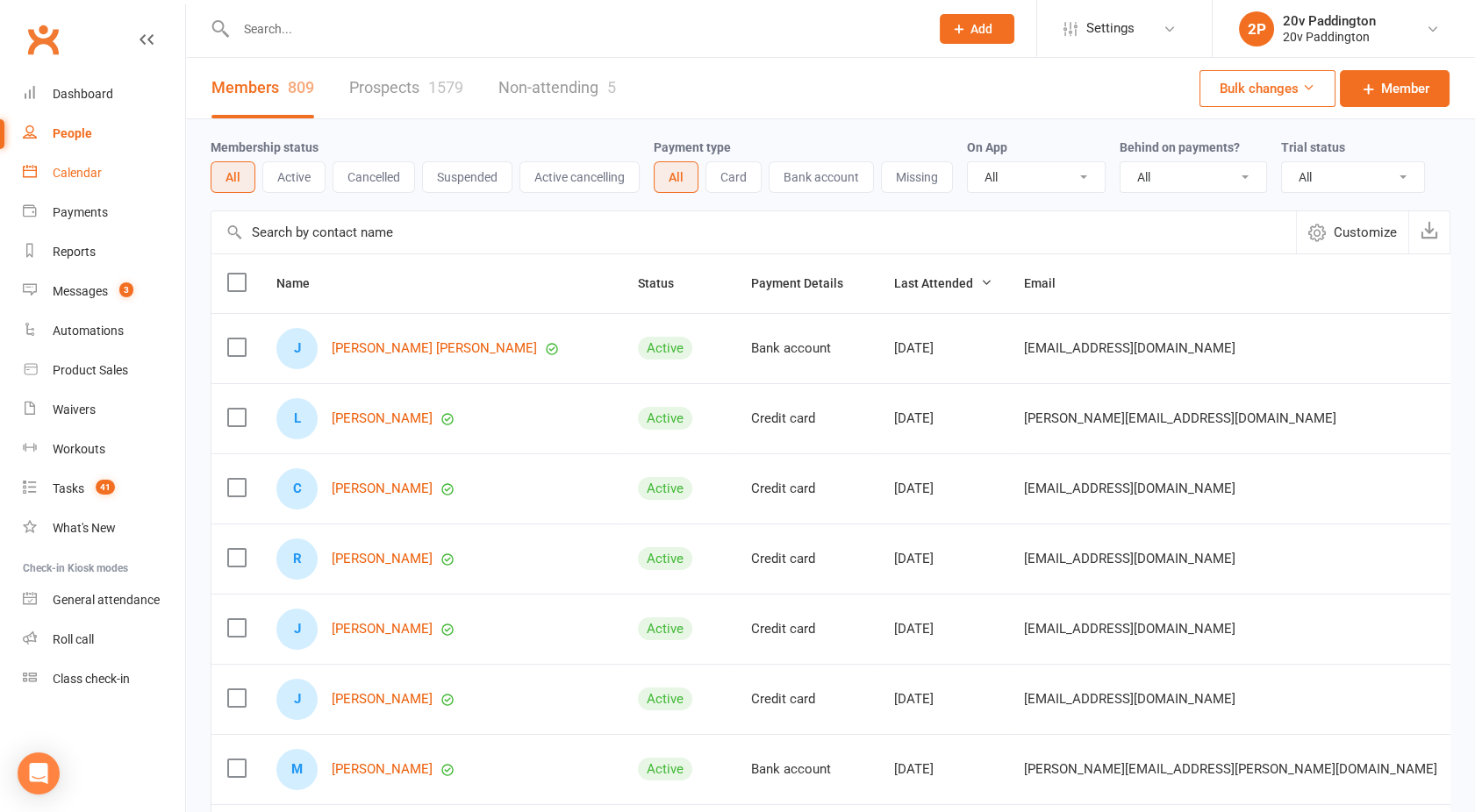
click at [93, 177] on div "Calendar" at bounding box center [77, 172] width 49 height 14
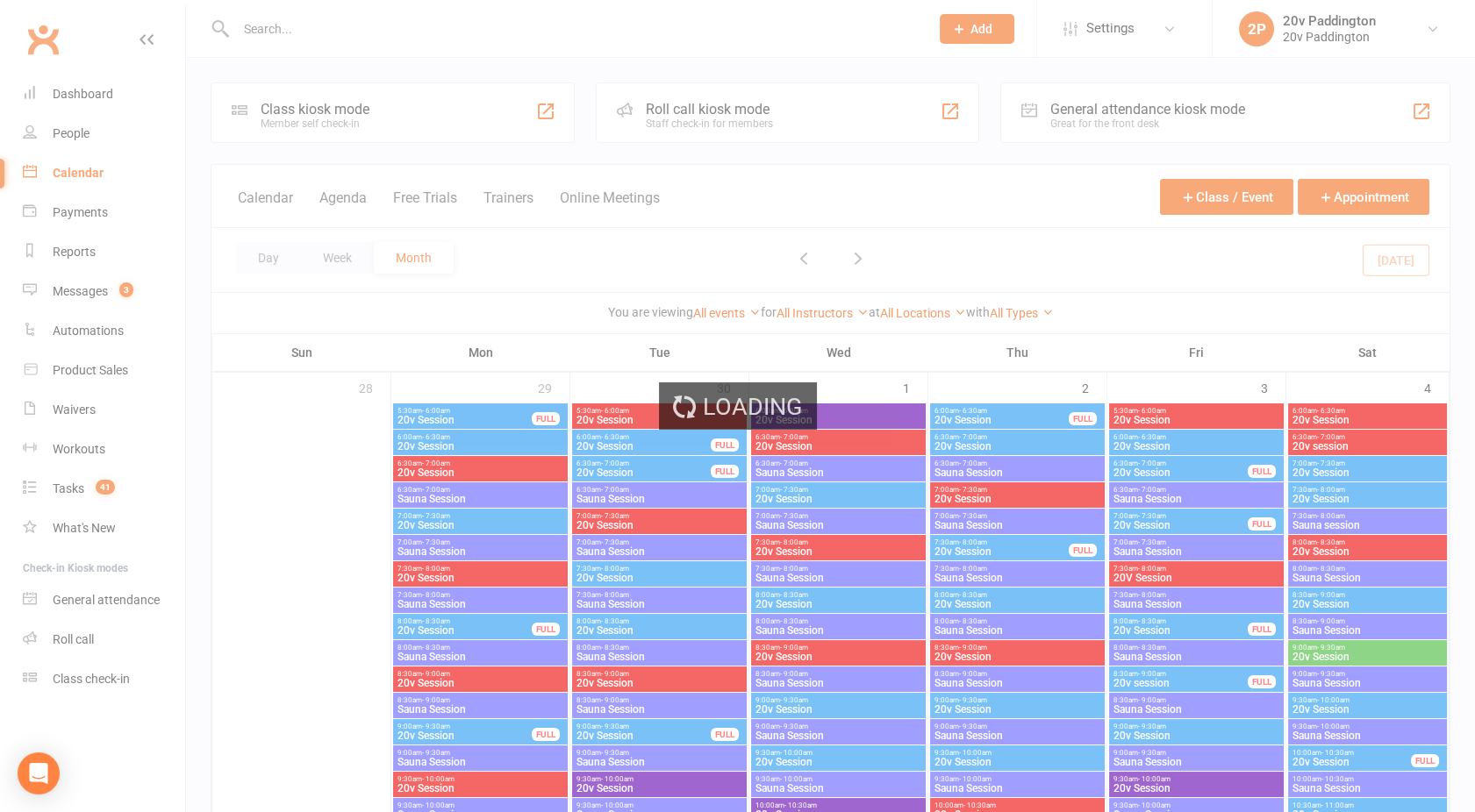
click at [369, 204] on div "Loading" at bounding box center [737, 406] width 1475 height 812
click at [355, 202] on div "Loading" at bounding box center [737, 406] width 1475 height 812
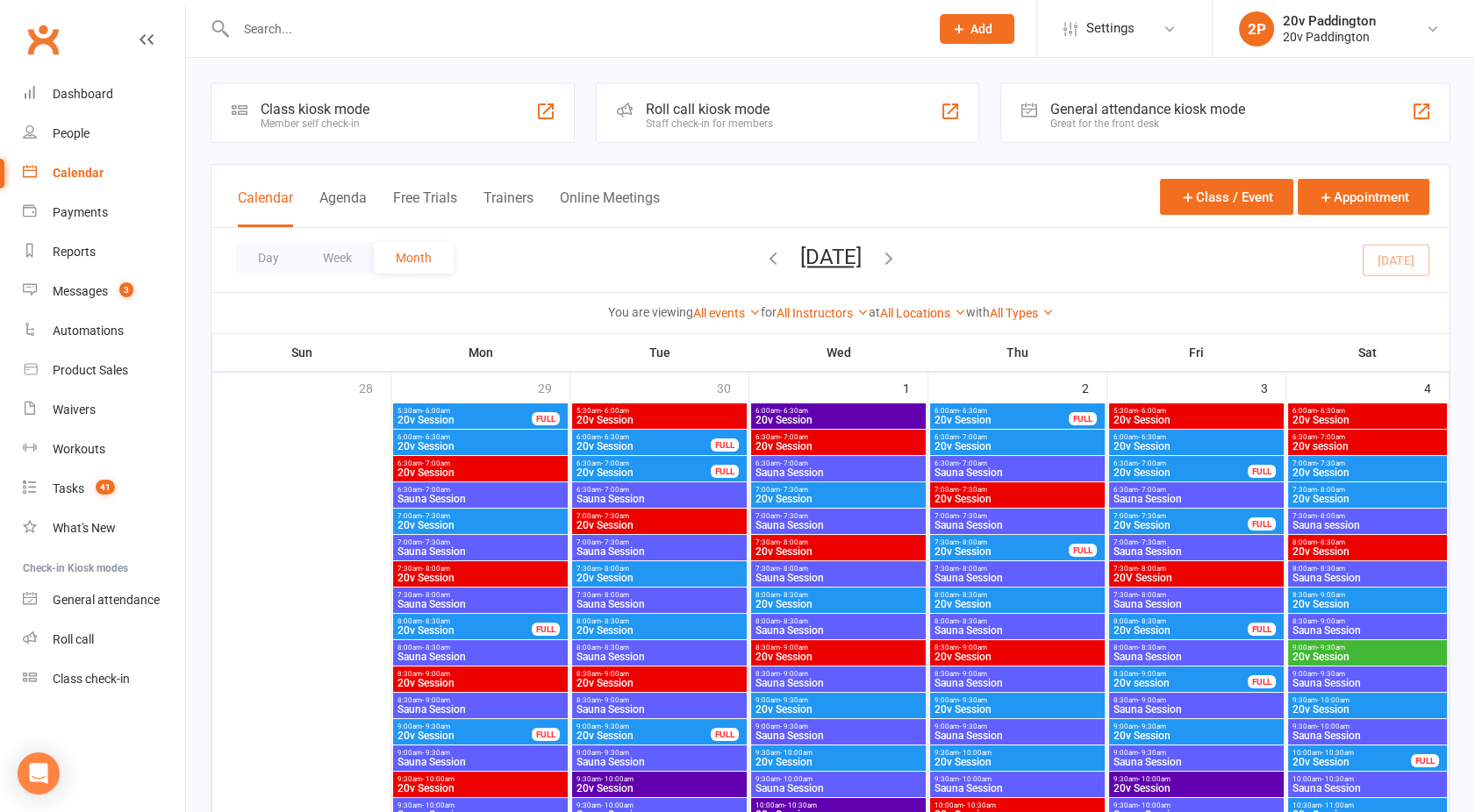
click at [355, 202] on button "Agenda" at bounding box center [342, 208] width 47 height 38
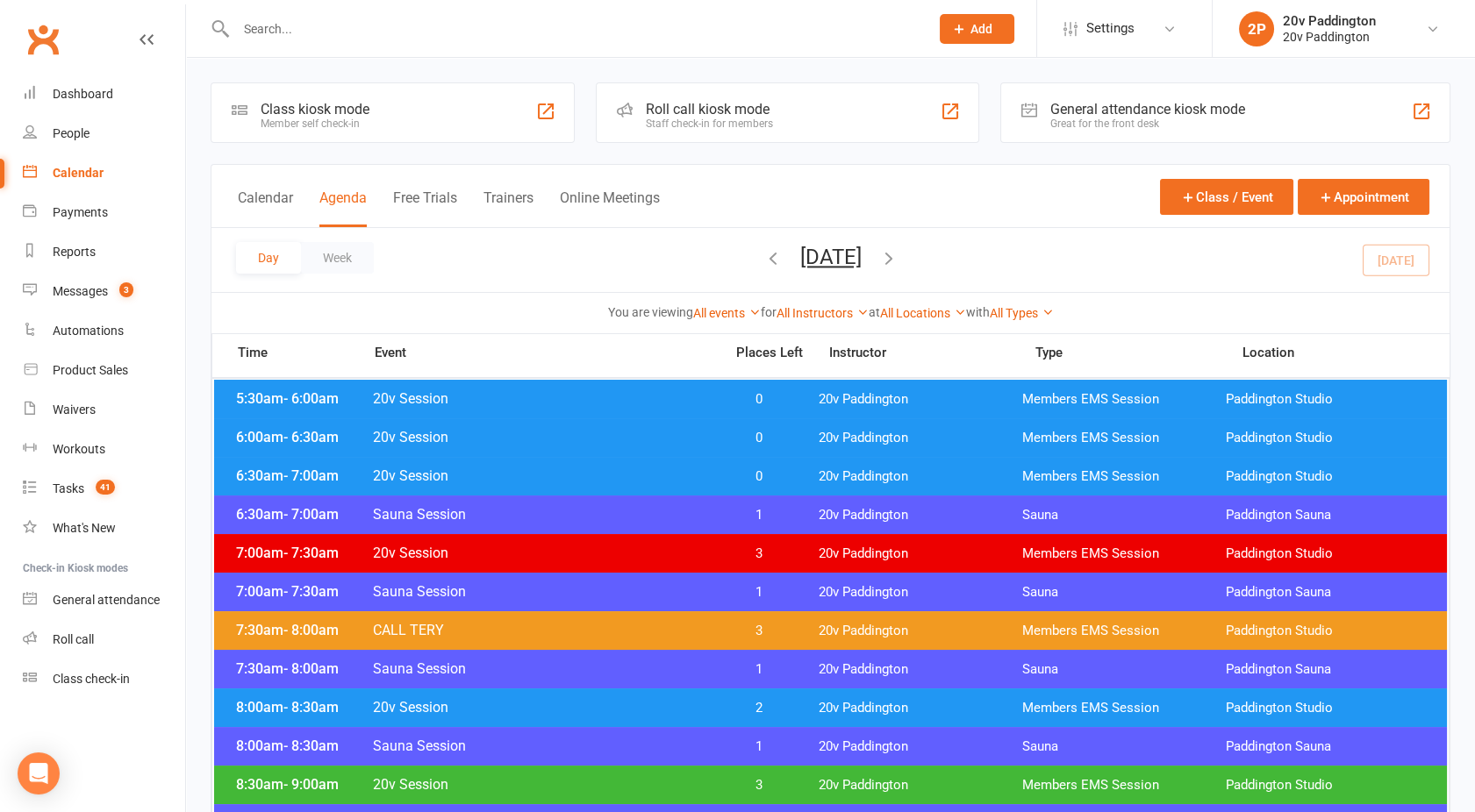
click at [284, 23] on input "text" at bounding box center [573, 29] width 686 height 24
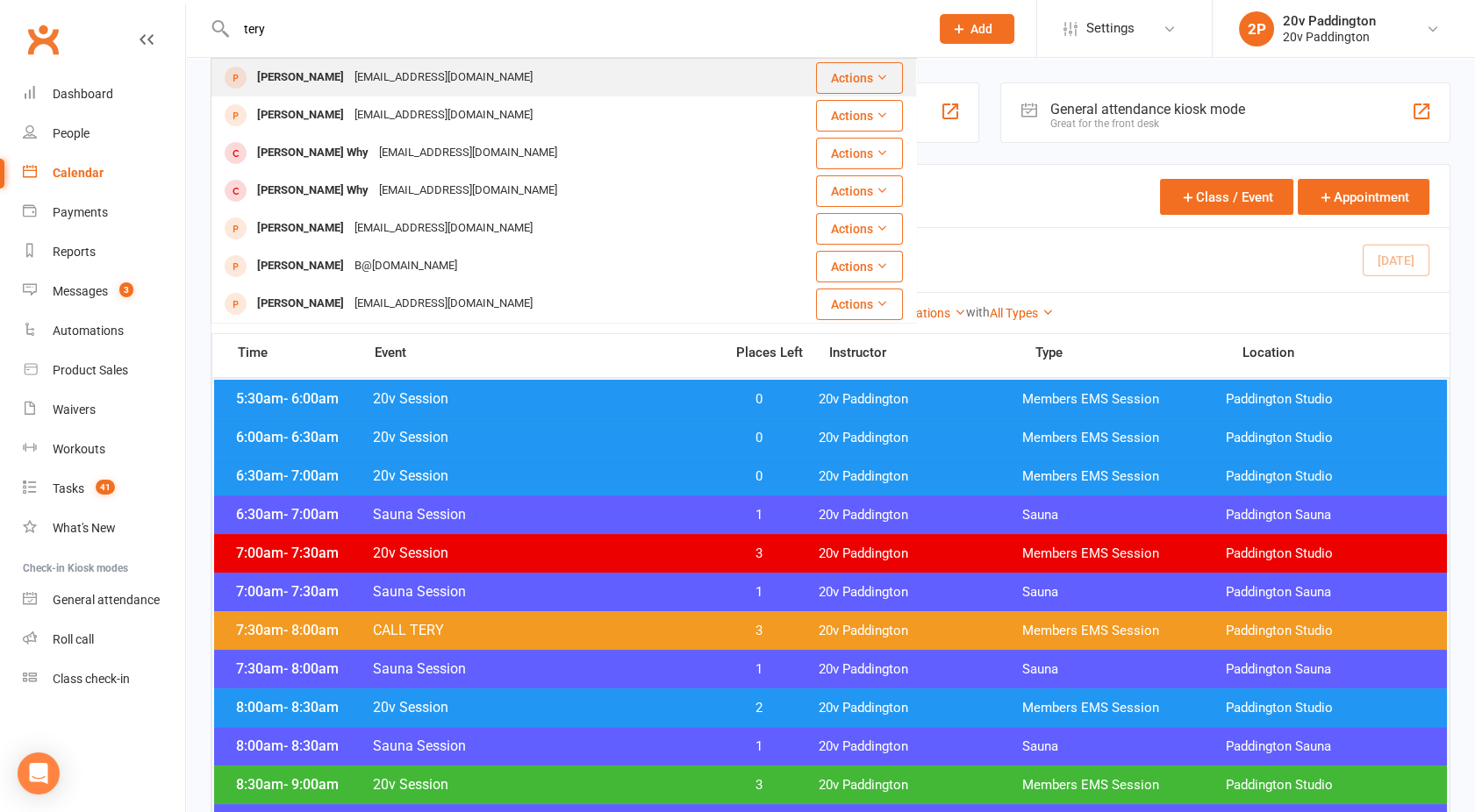
type input "tery"
click at [349, 76] on div "teryross@iinet.net.au" at bounding box center [443, 77] width 189 height 25
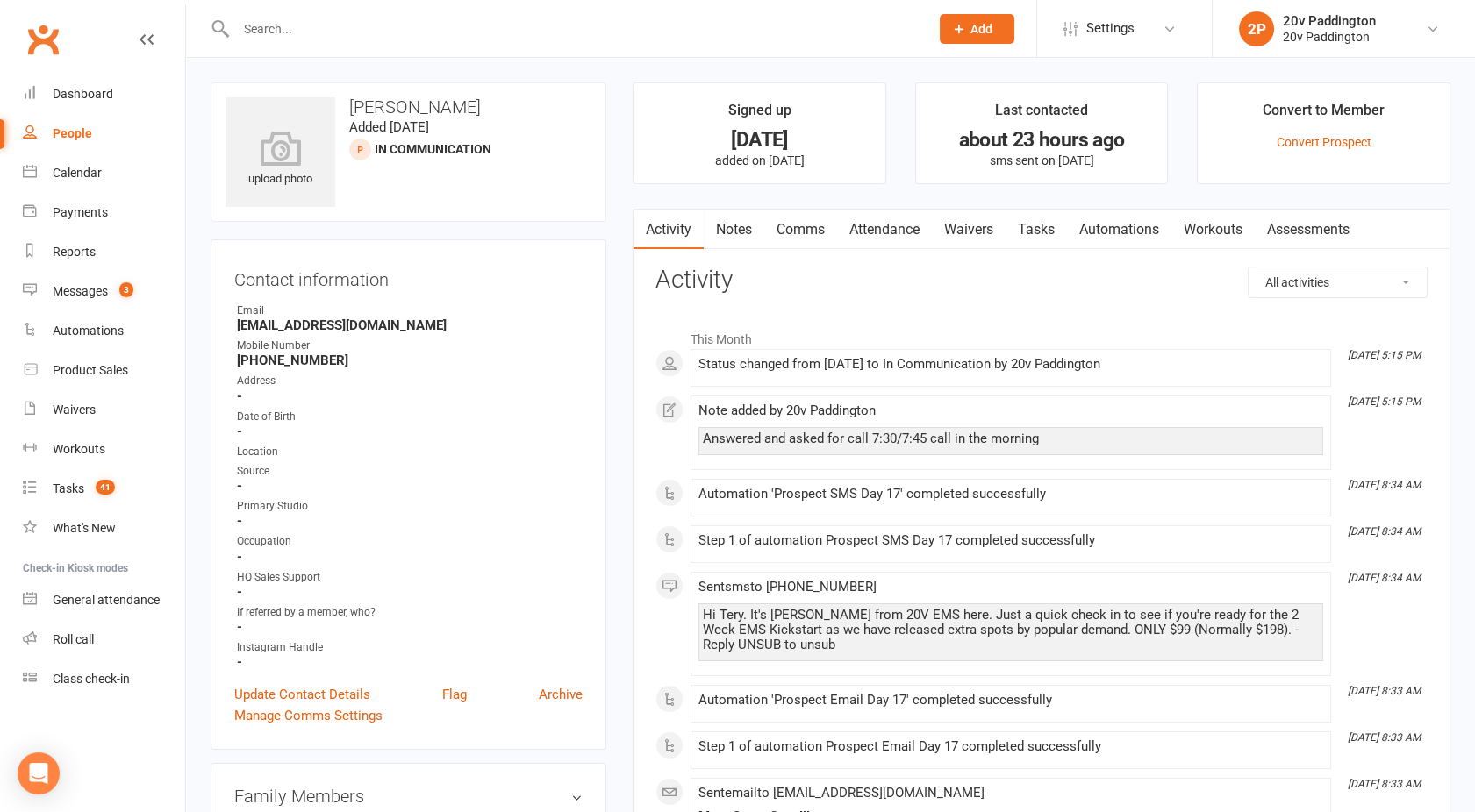
click at [809, 223] on link "Comms" at bounding box center [800, 229] width 73 height 40
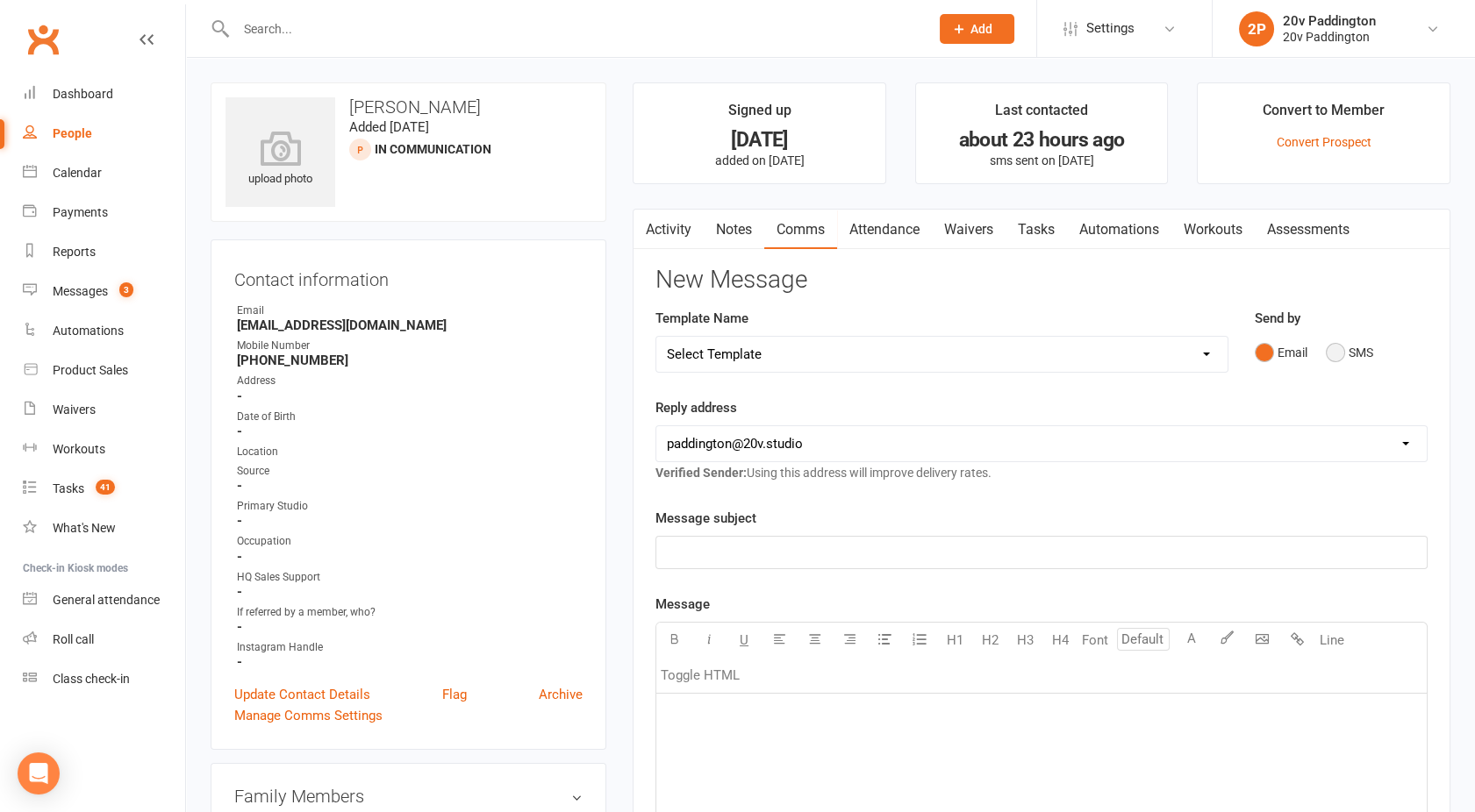
click at [1327, 350] on button "SMS" at bounding box center [1349, 353] width 47 height 33
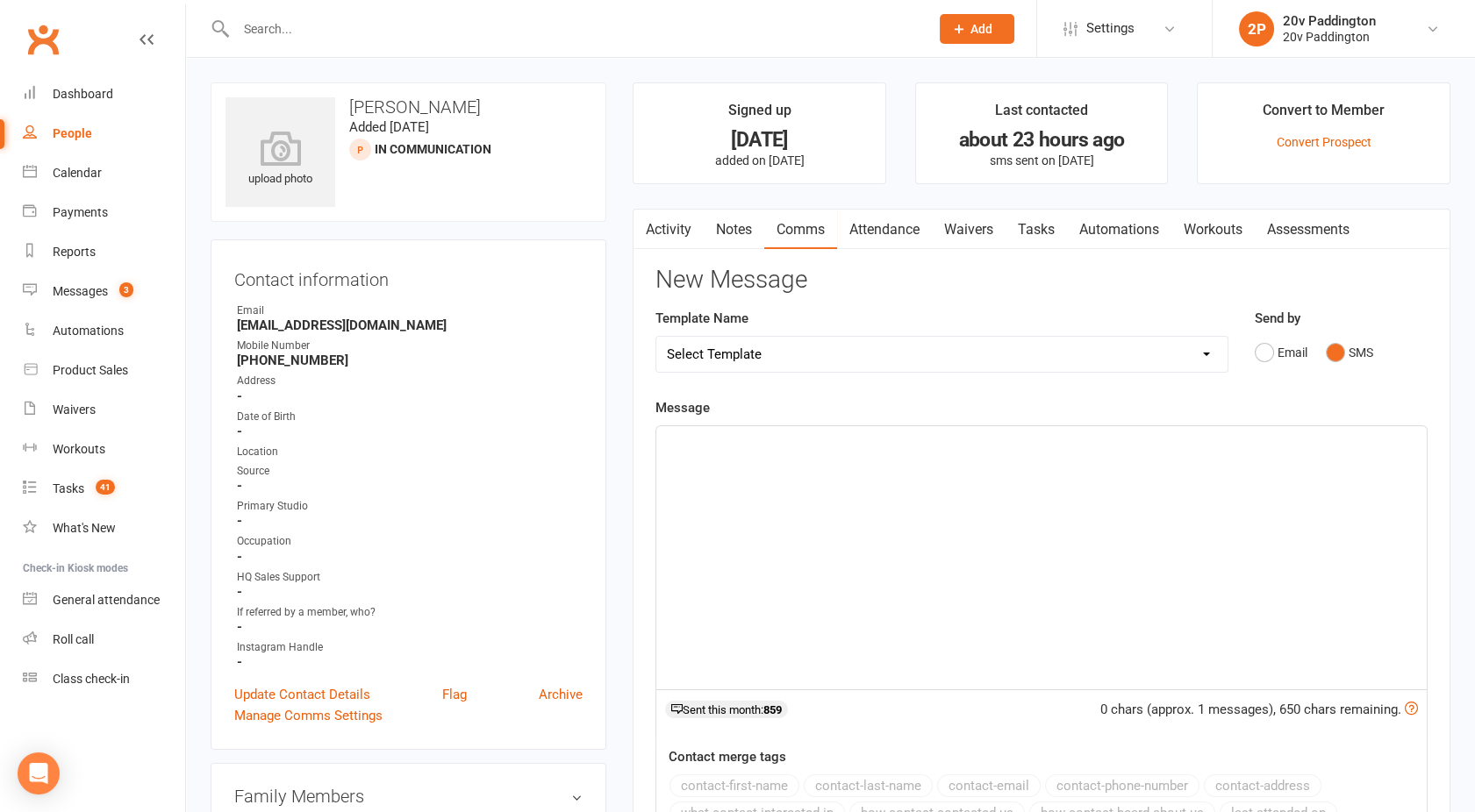
click at [1129, 487] on div "﻿" at bounding box center [1041, 557] width 771 height 263
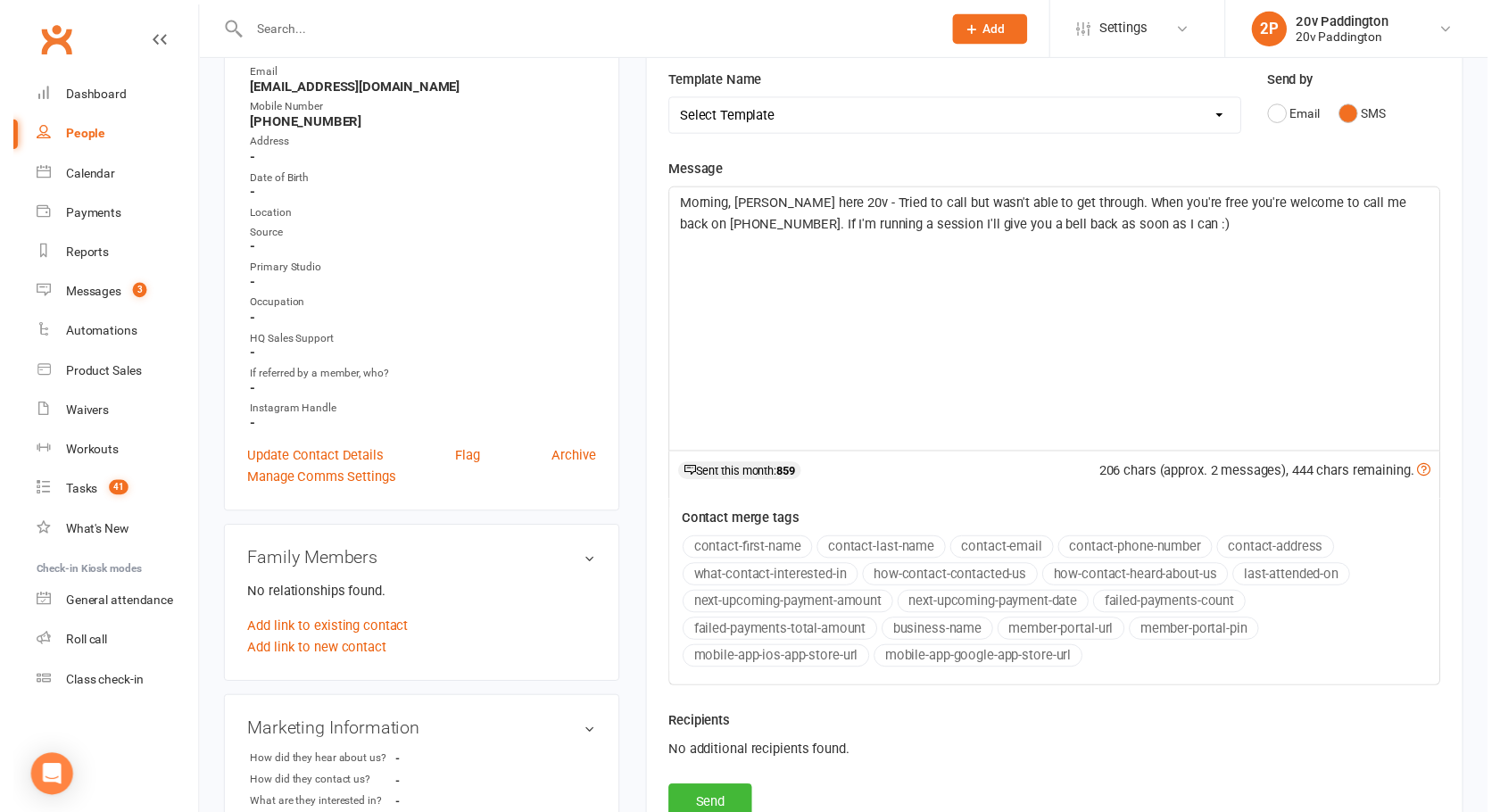
scroll to position [246, 0]
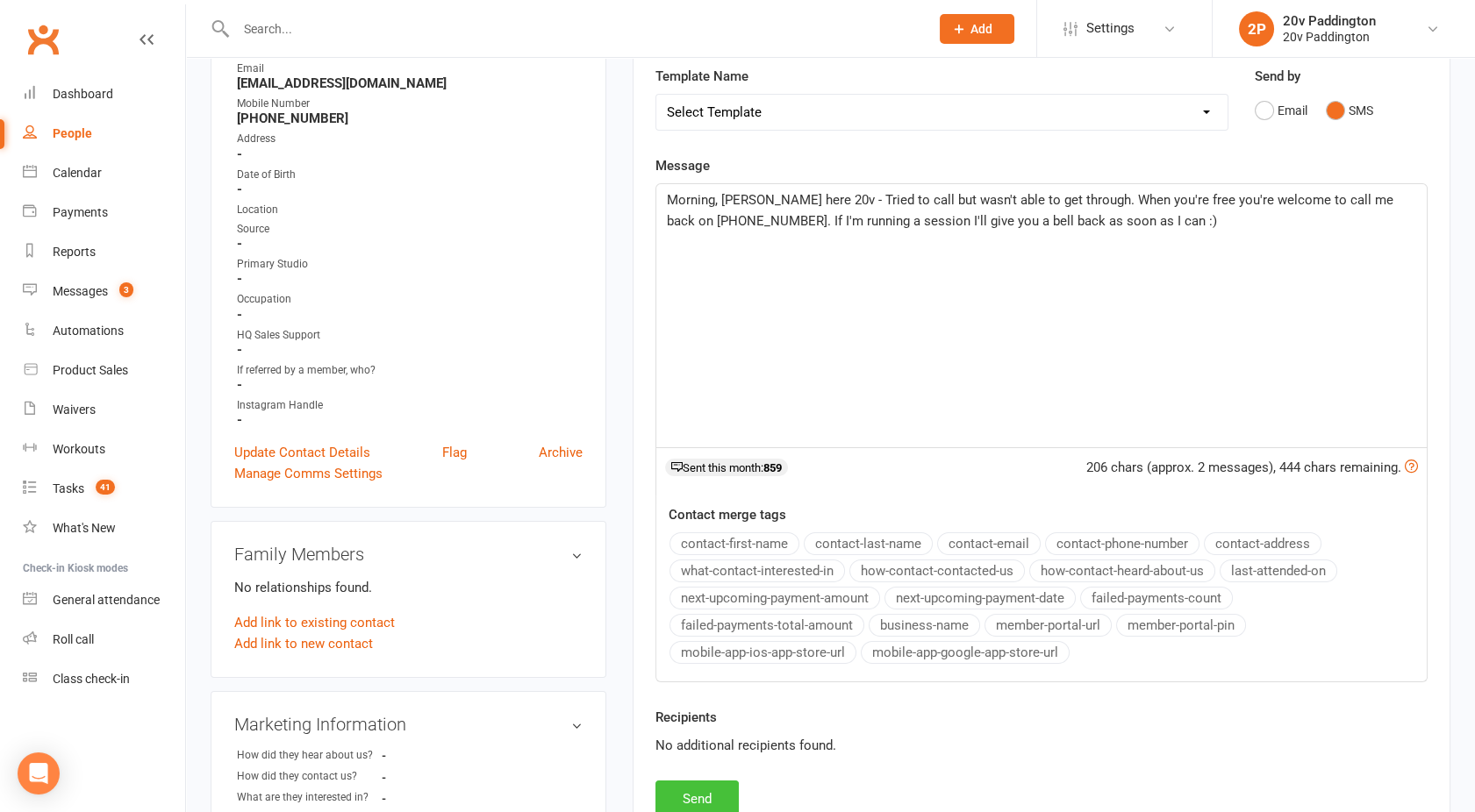
click at [693, 787] on button "Send" at bounding box center [697, 799] width 84 height 37
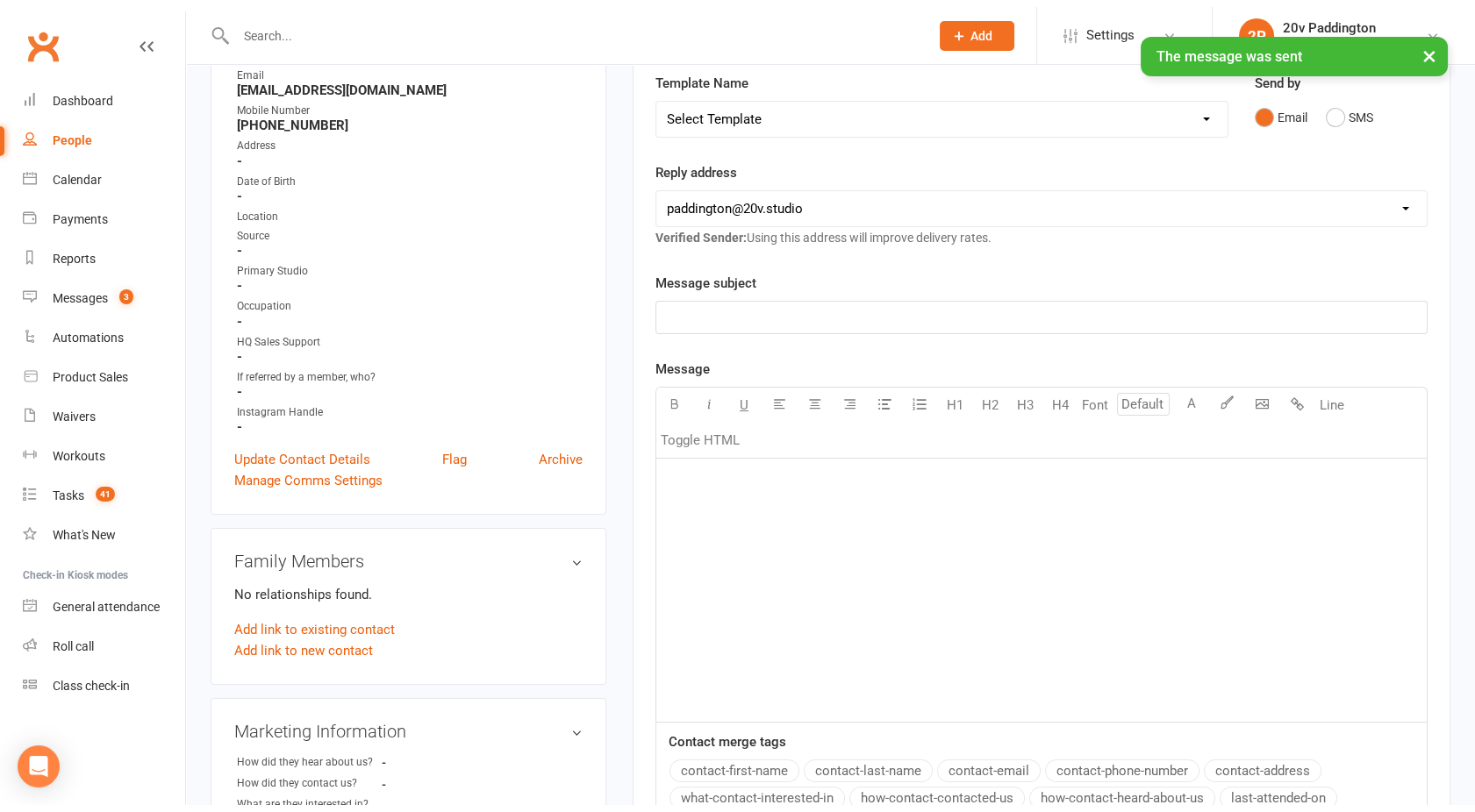
scroll to position [0, 0]
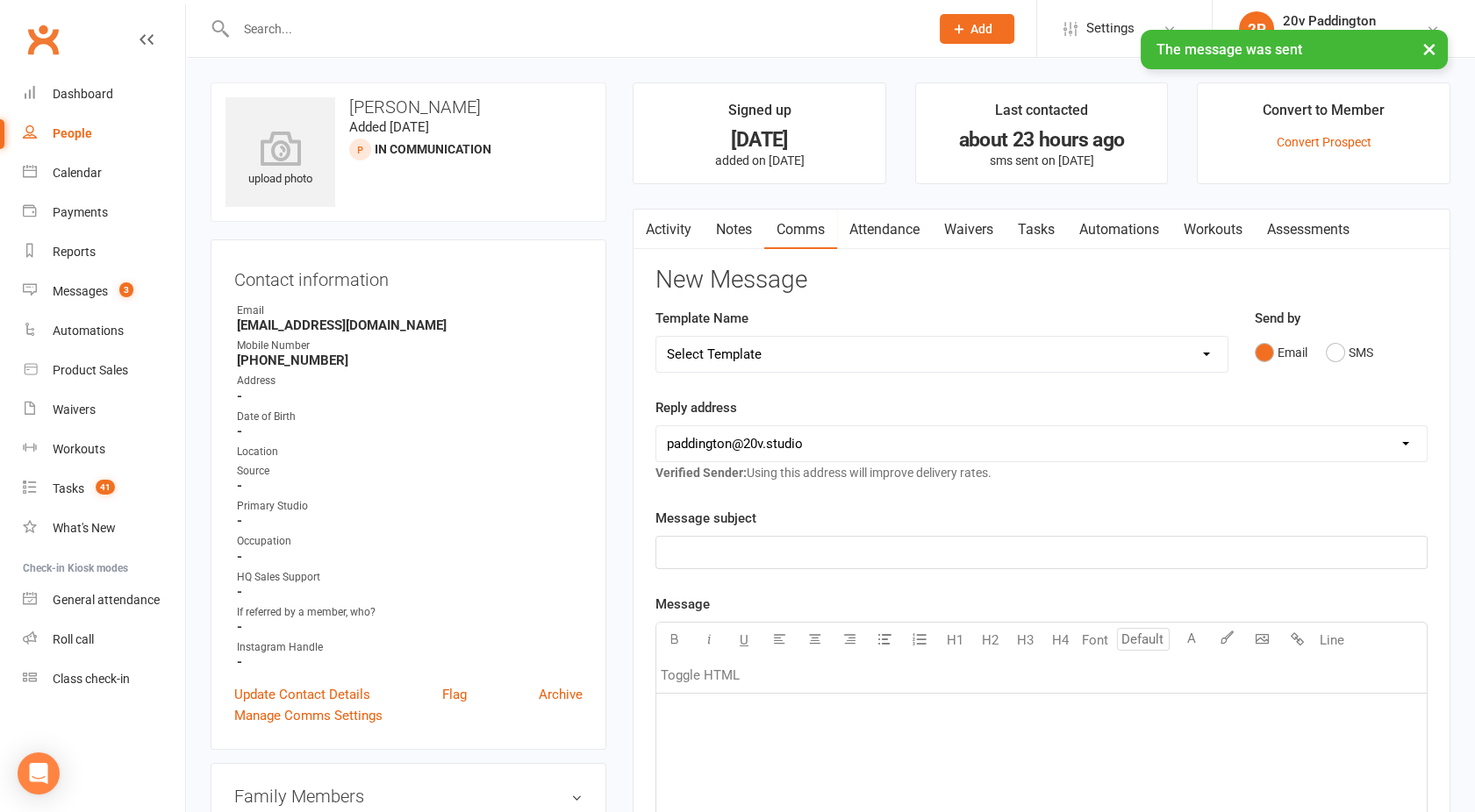
click at [662, 224] on link "Activity" at bounding box center [668, 229] width 70 height 40
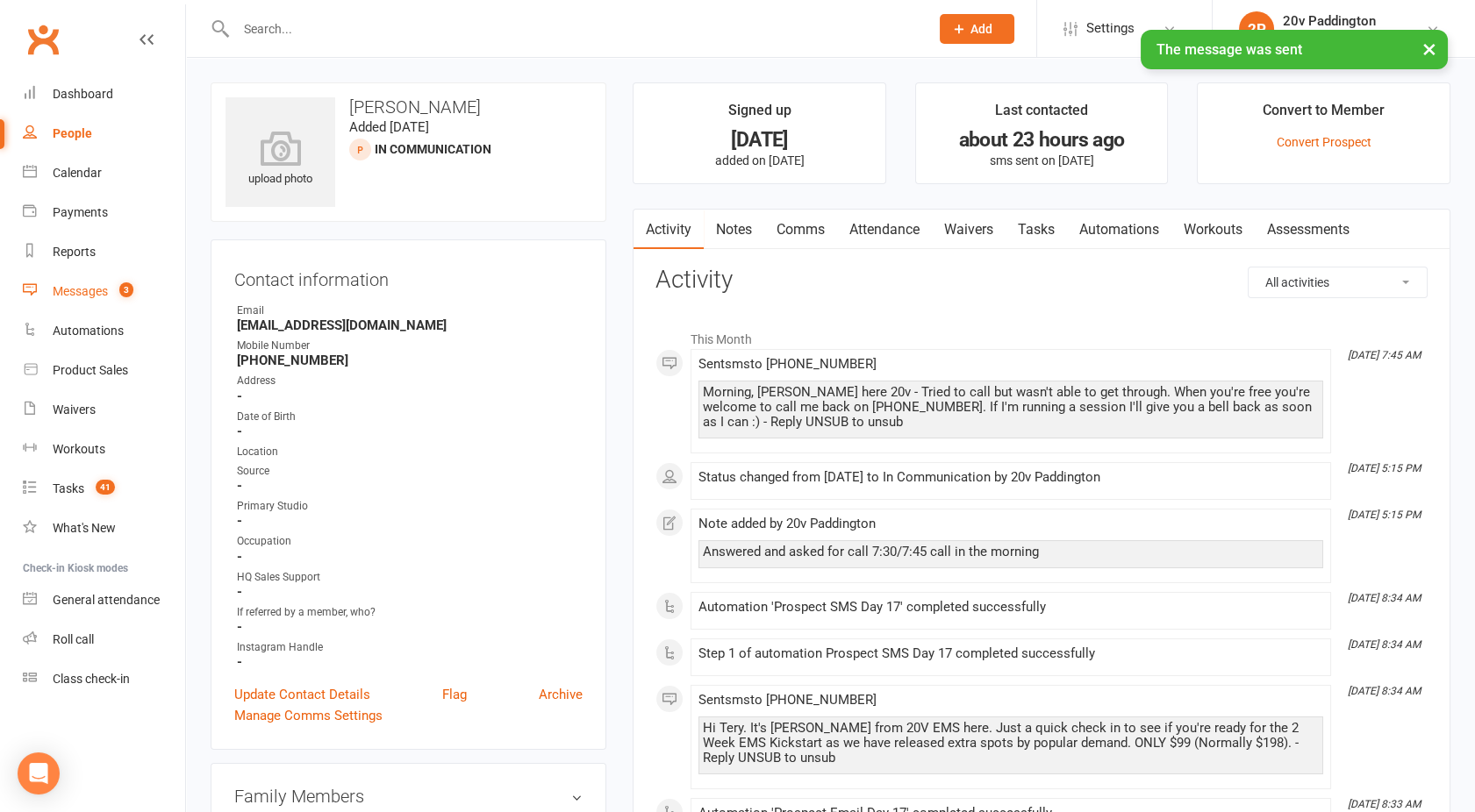
click at [64, 285] on div "Messages" at bounding box center [80, 291] width 55 height 14
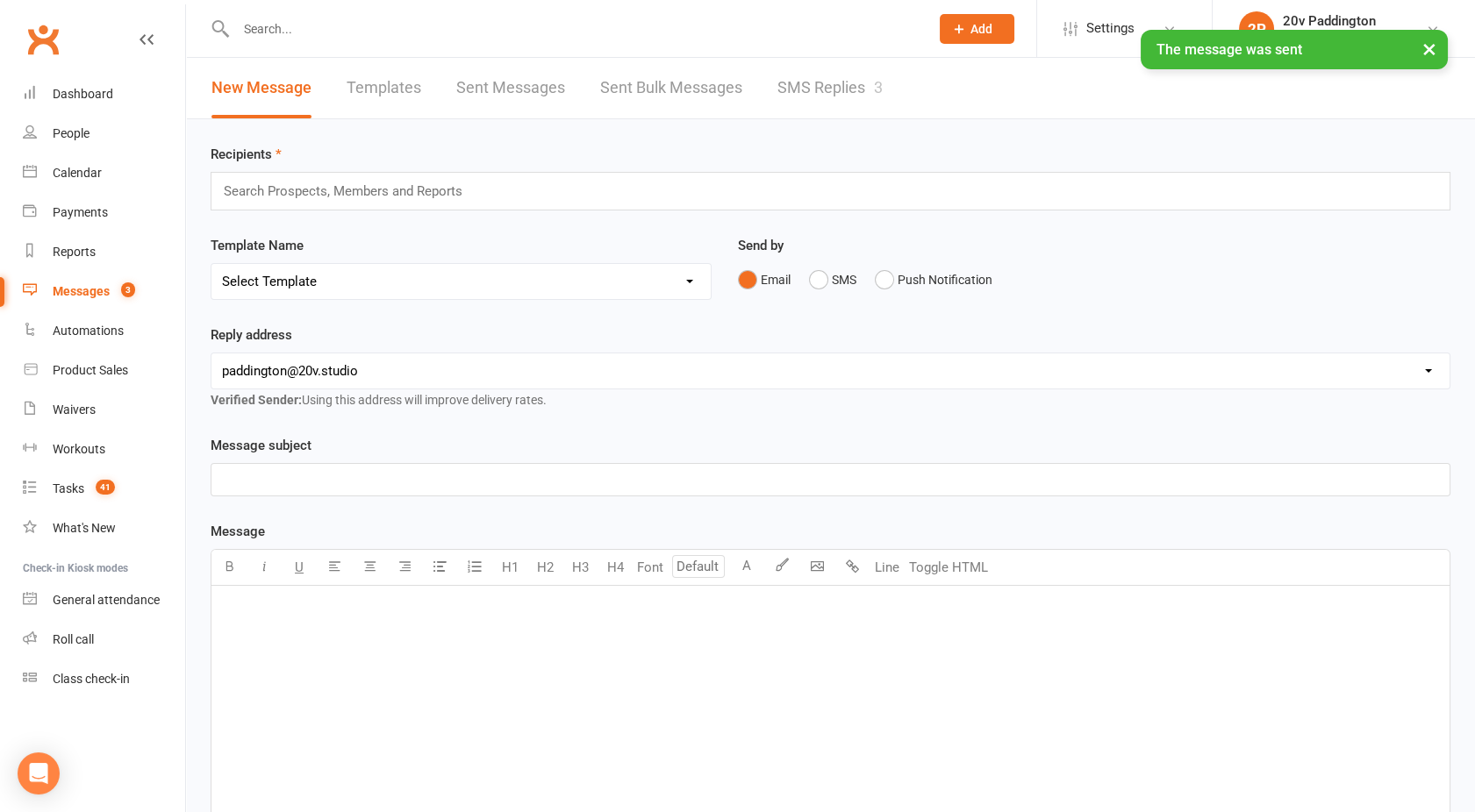
click at [804, 88] on link "SMS Replies 3" at bounding box center [830, 87] width 105 height 60
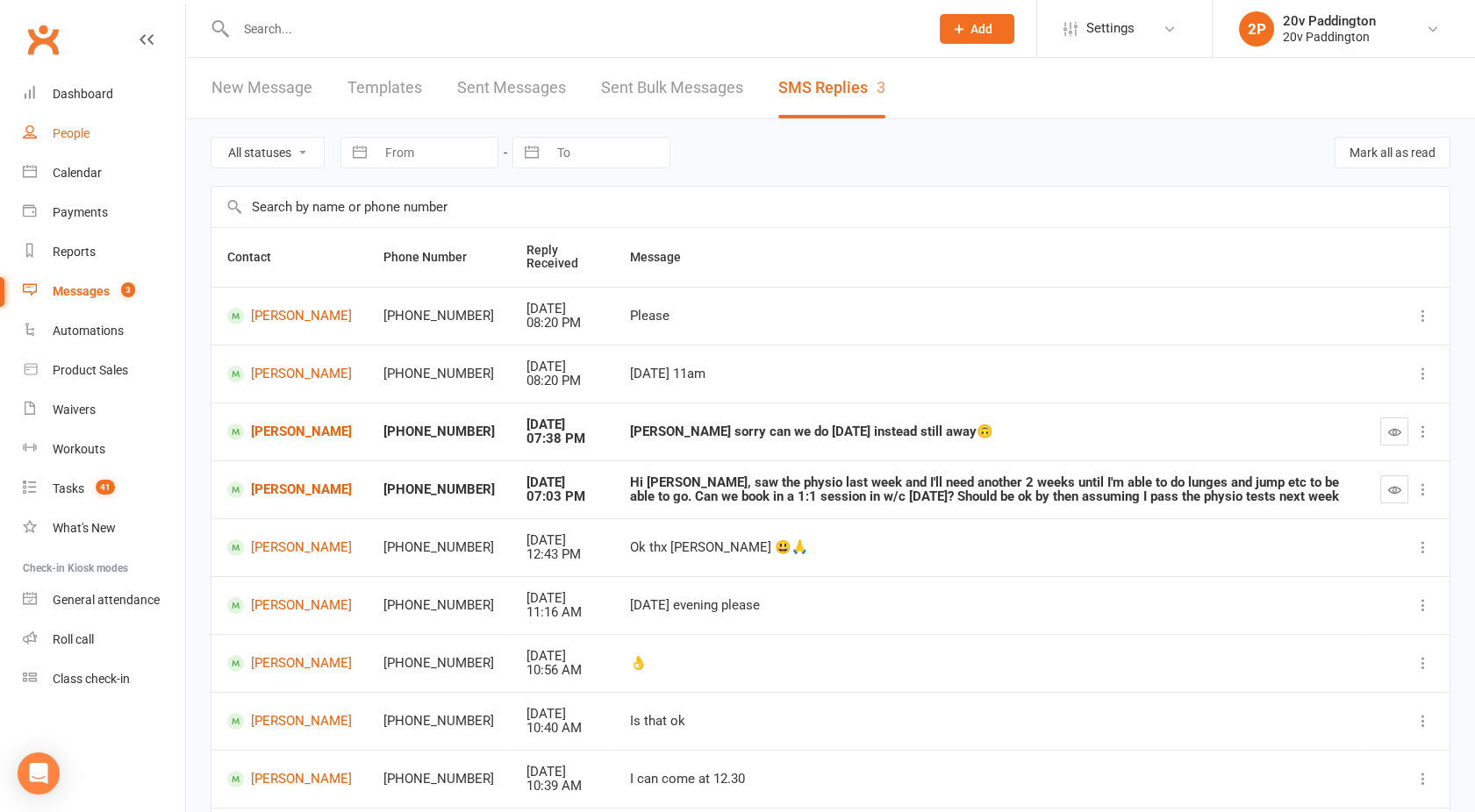
click at [70, 130] on div "People" at bounding box center [72, 133] width 37 height 14
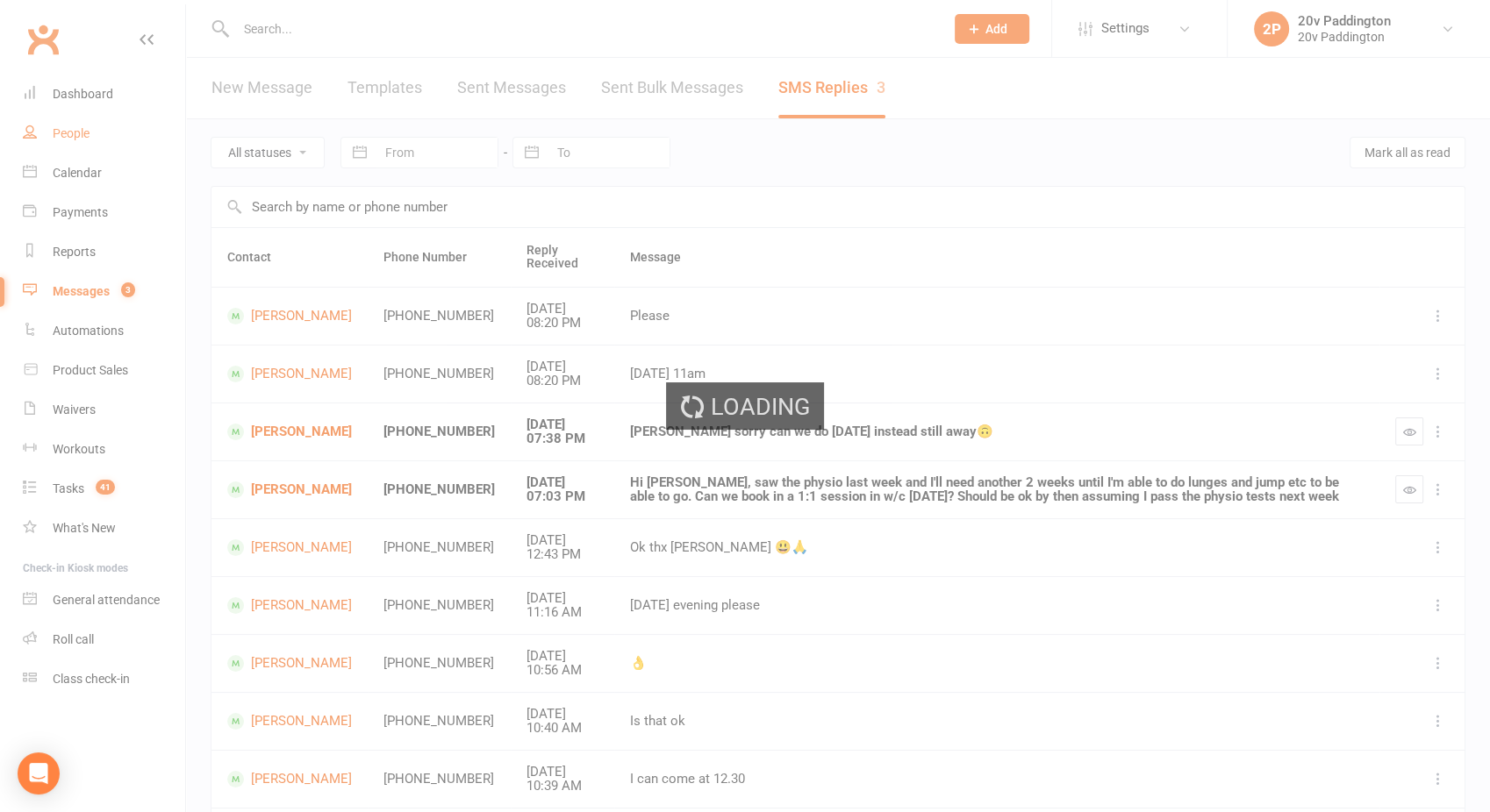
select select "100"
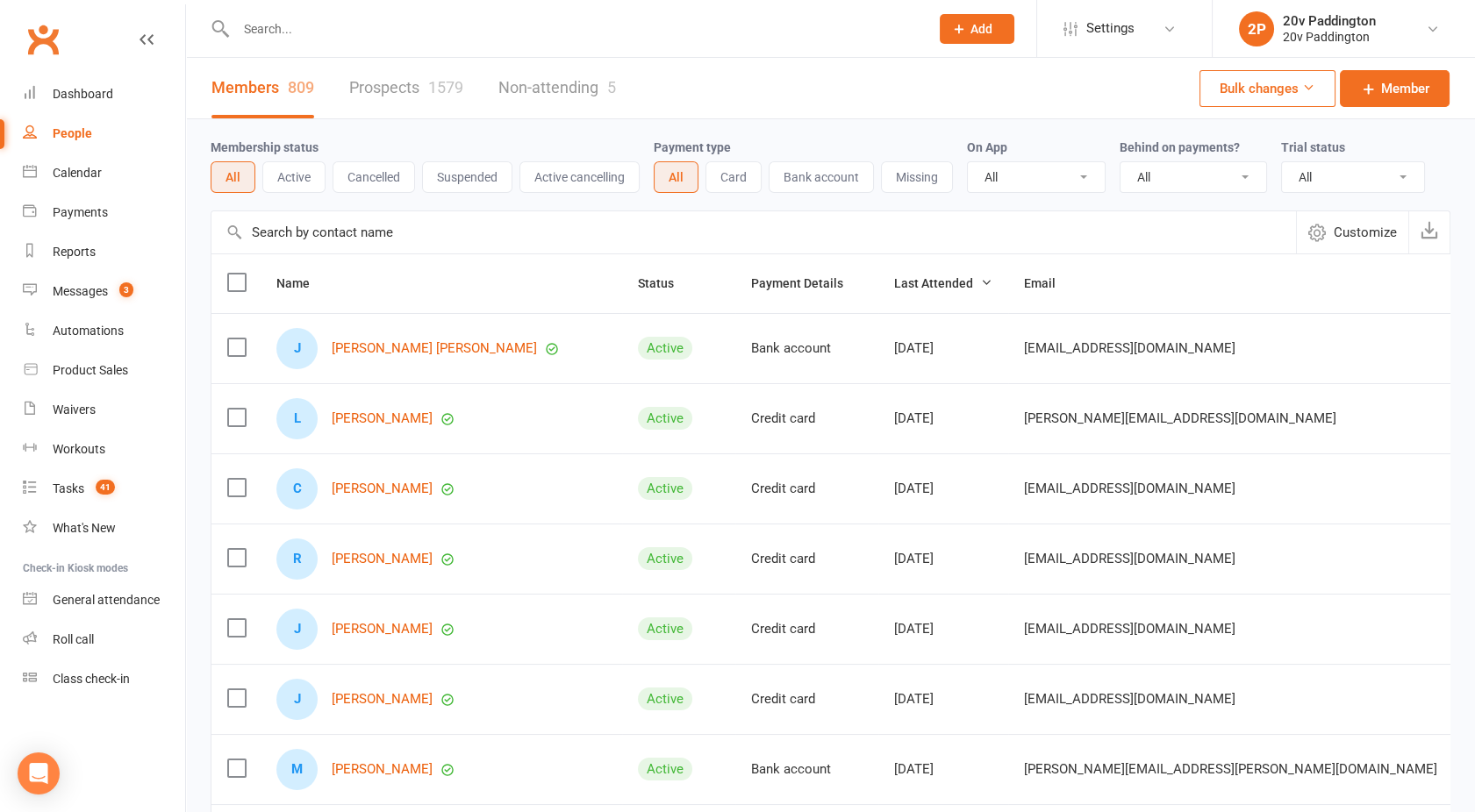
click at [404, 79] on link "Prospects 1579" at bounding box center [406, 87] width 114 height 60
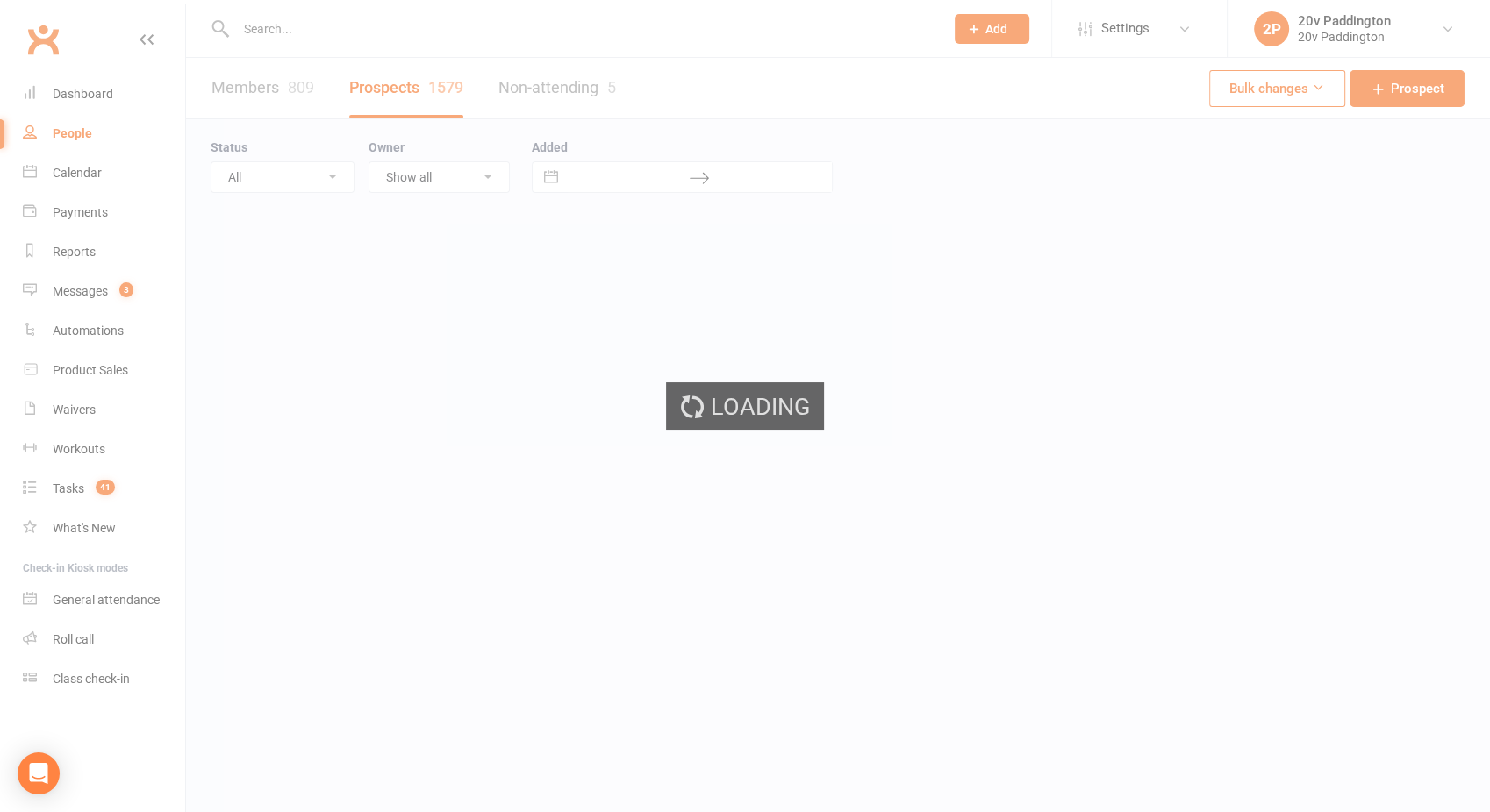
select select "100"
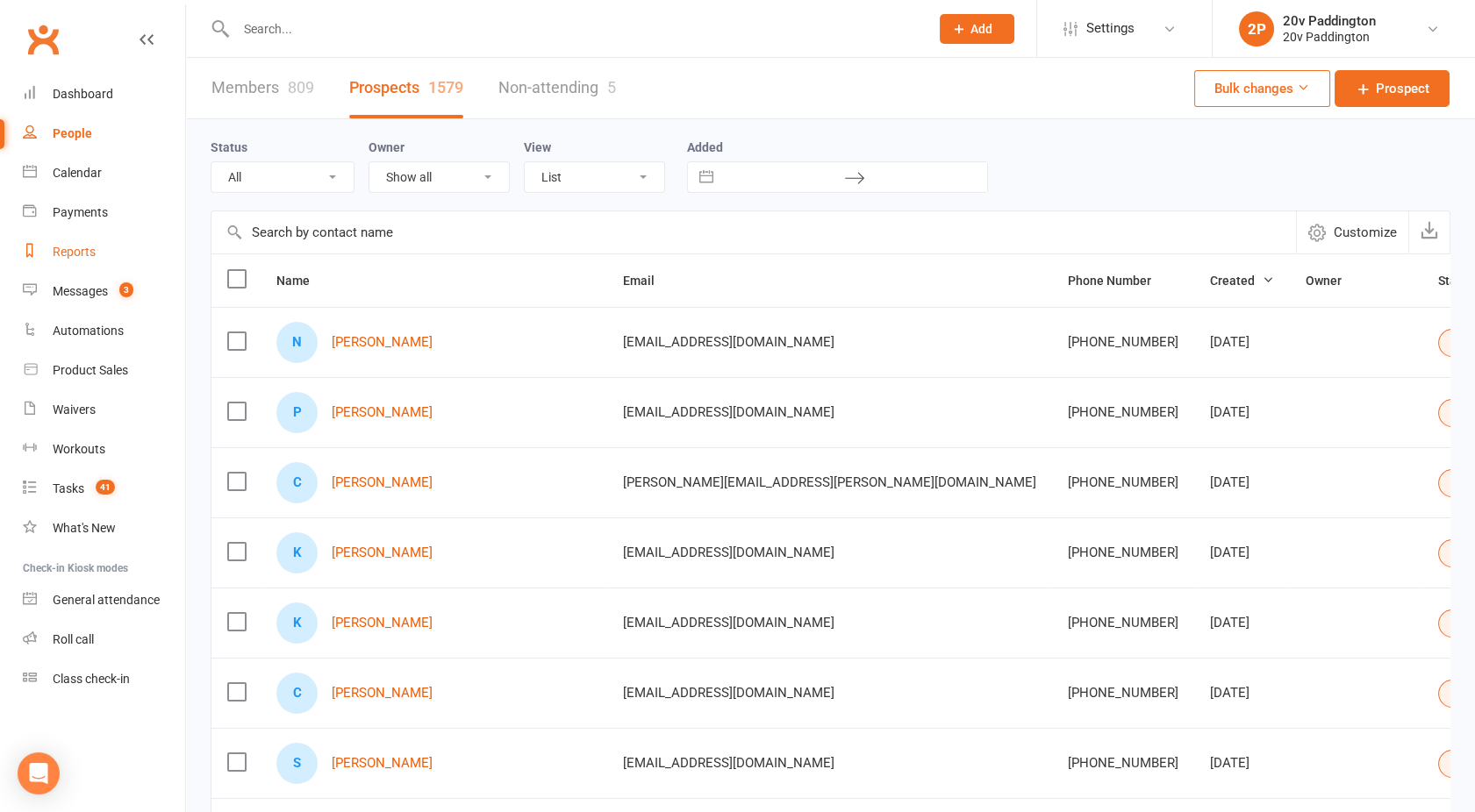
click at [76, 249] on div "Reports" at bounding box center [74, 251] width 43 height 14
select select "100"
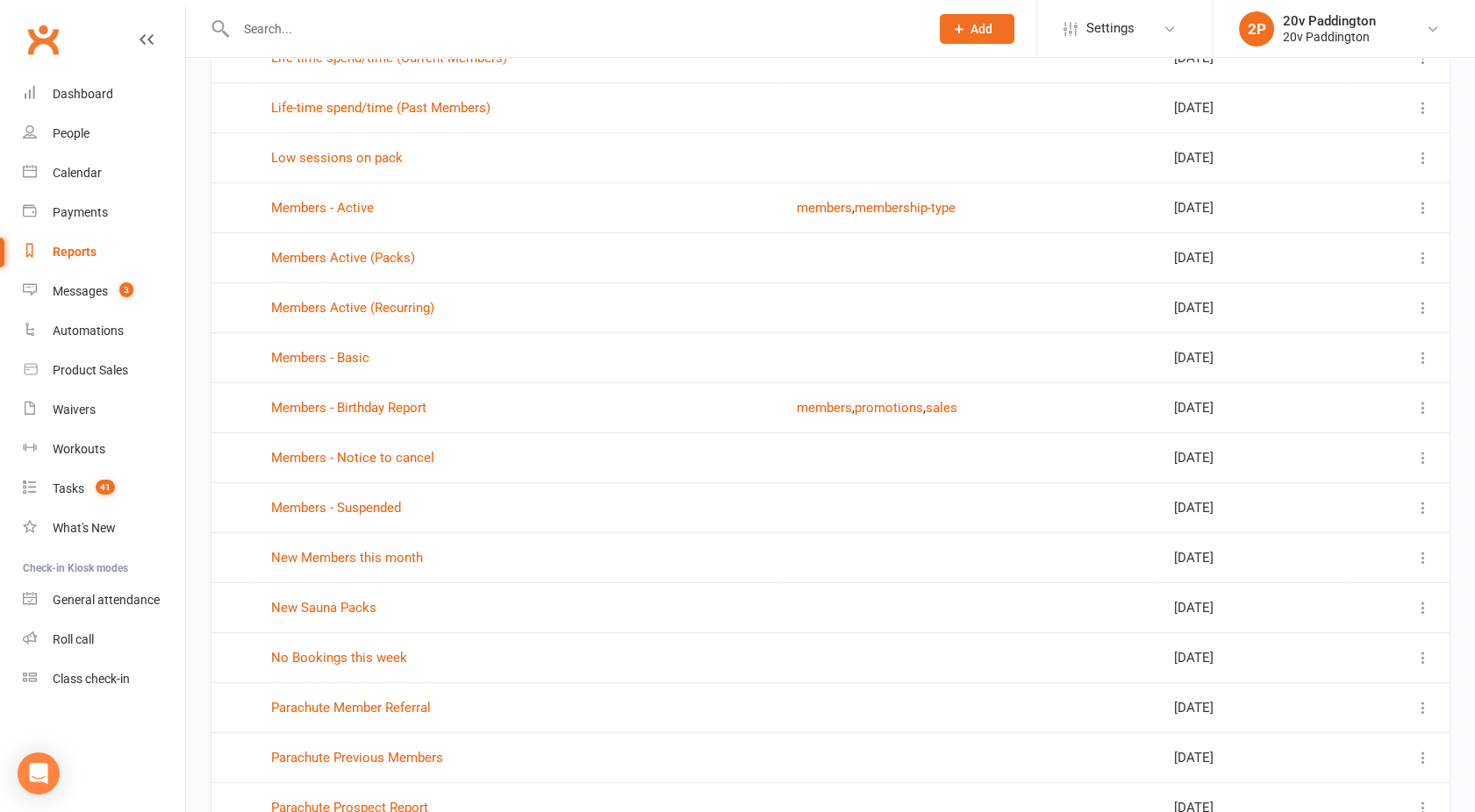
scroll to position [465, 0]
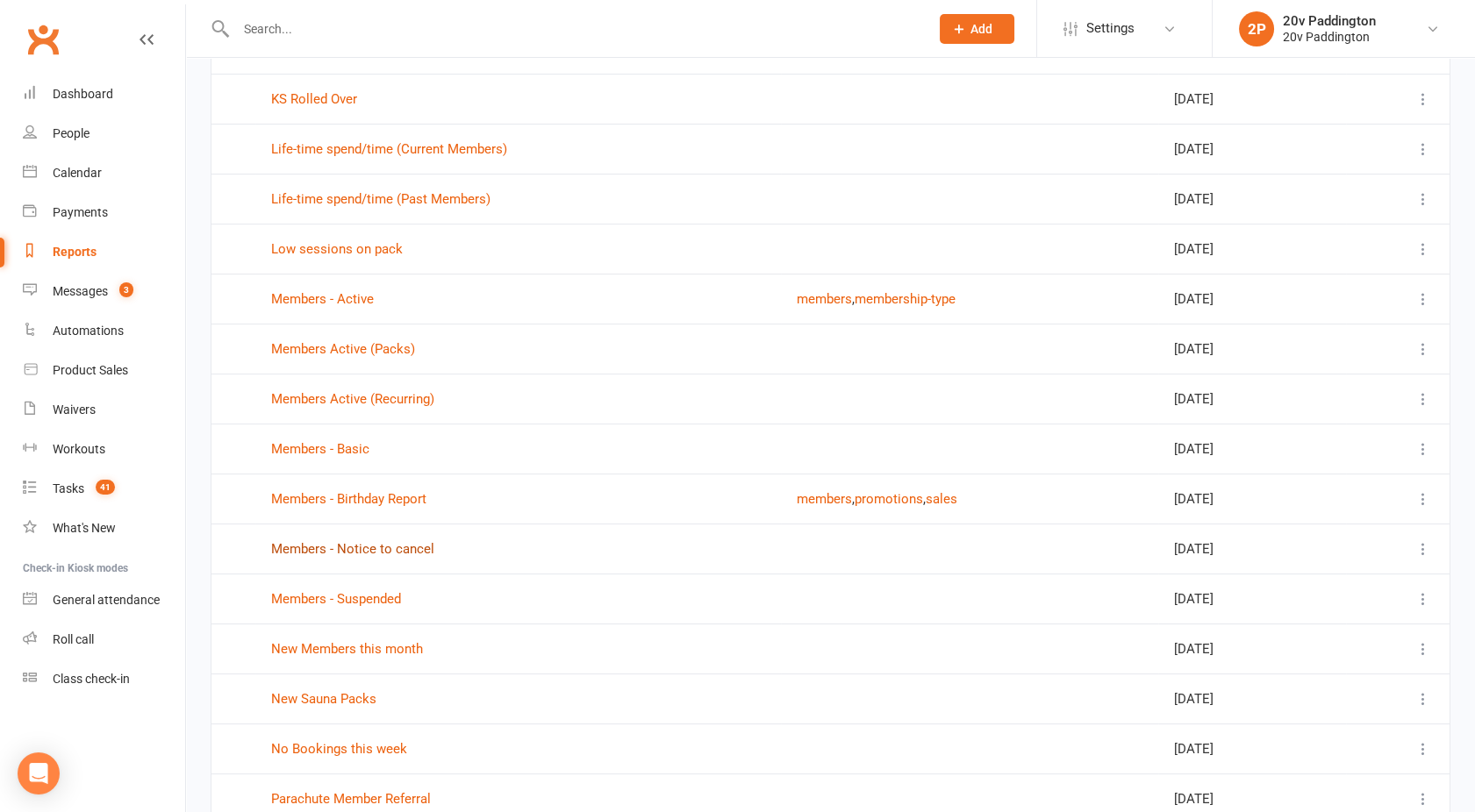
click at [313, 549] on link "Members - Notice to cancel" at bounding box center [352, 549] width 163 height 16
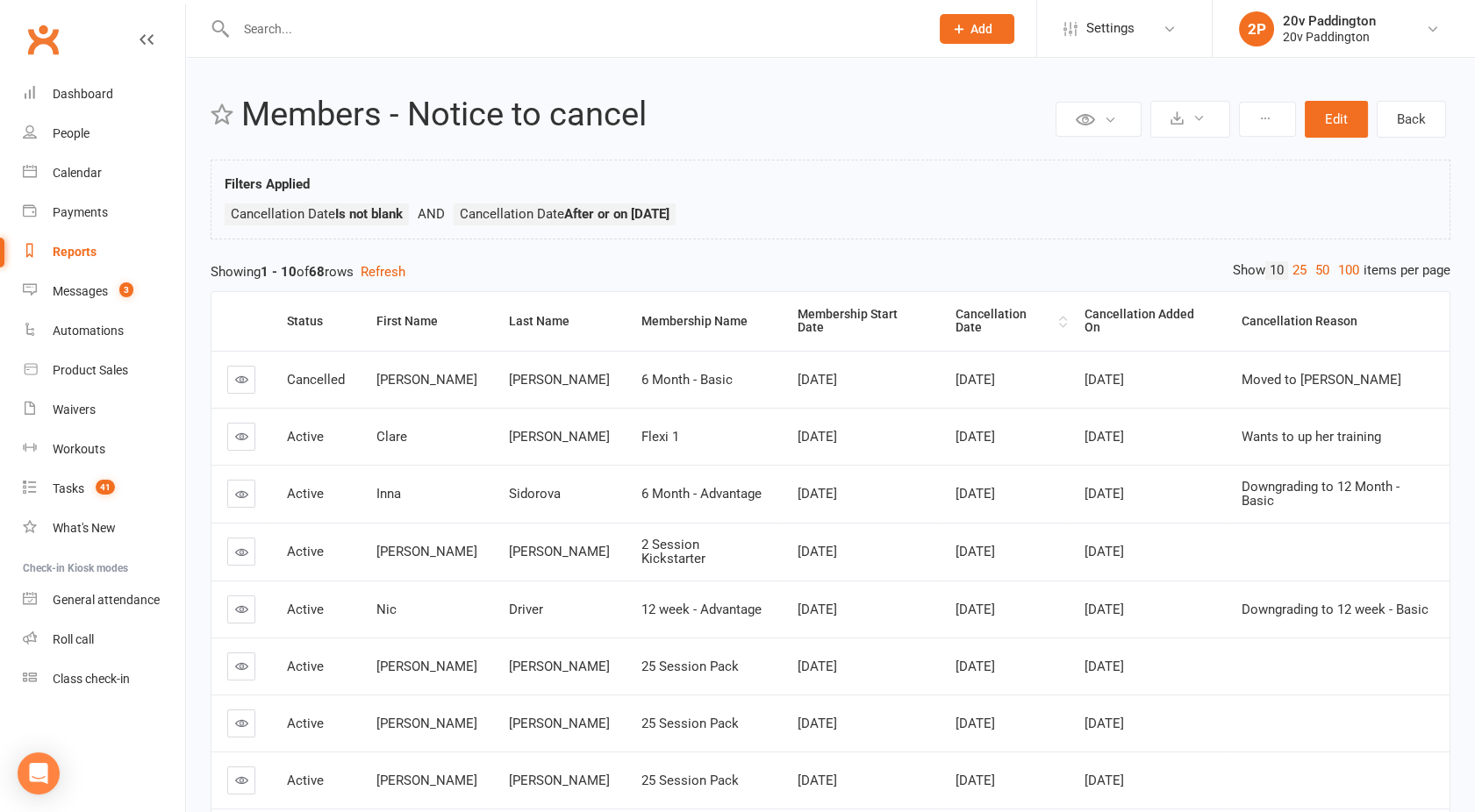
click at [956, 314] on div "Cancellation Date" at bounding box center [1005, 321] width 100 height 27
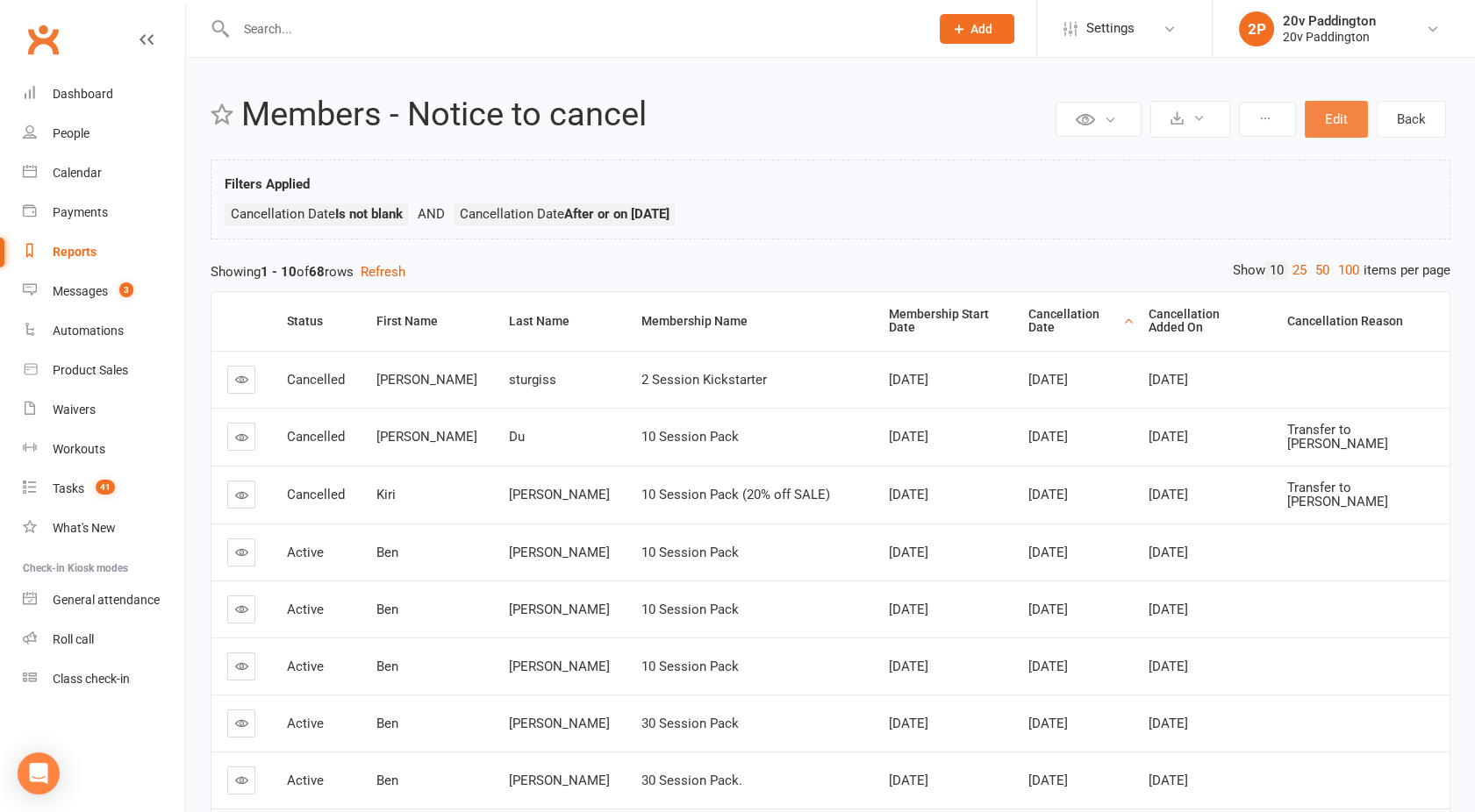
click at [1342, 123] on button "Edit" at bounding box center [1336, 119] width 63 height 37
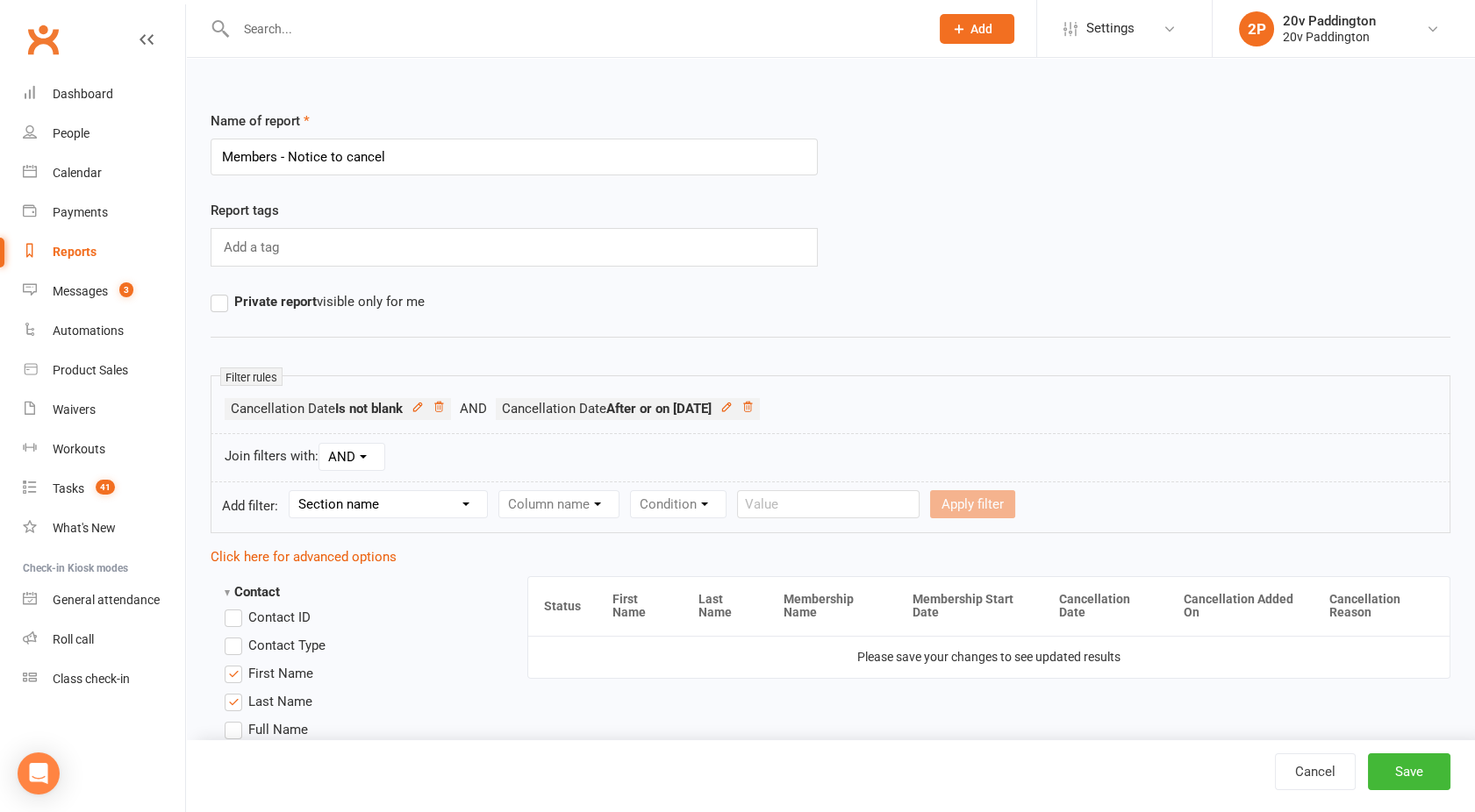
click at [340, 512] on select "Section name Contact Attendance Aggregate Payment Booking Waitlist Attendees Ca…" at bounding box center [388, 504] width 197 height 26
select select "10"
click at [292, 491] on select "Section name Contact Attendance Aggregate Payment Booking Waitlist Attendees Ca…" at bounding box center [388, 504] width 197 height 26
click at [595, 494] on select "Column name Membership ID Membership Name Membership Category Membership Start …" at bounding box center [671, 504] width 342 height 26
select select "31"
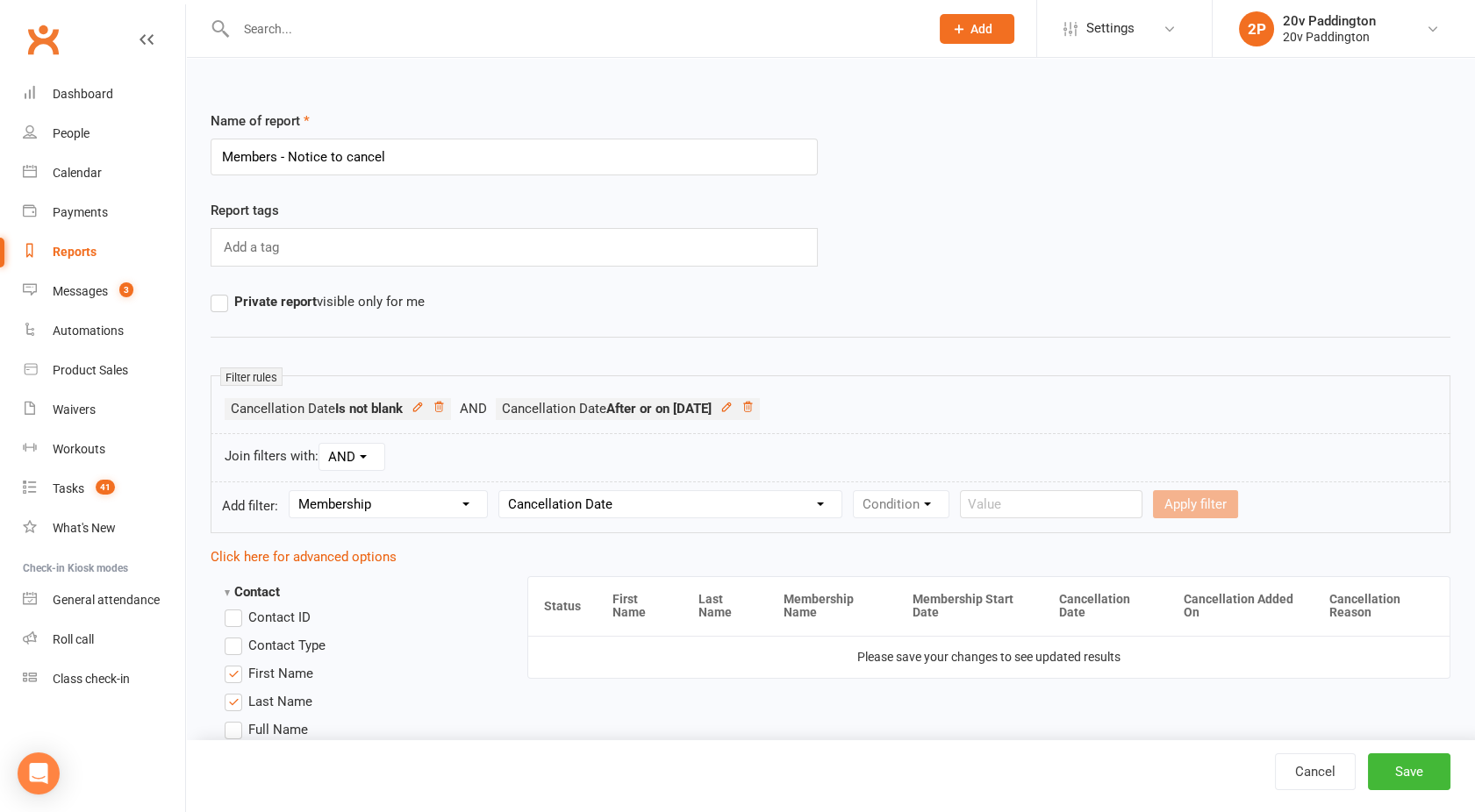
click at [501, 491] on select "Column name Membership ID Membership Name Membership Category Membership Start …" at bounding box center [671, 504] width 342 height 26
click at [892, 509] on select "Condition Is Is not Before After Before or on After or on Is blank Is not blank" at bounding box center [909, 504] width 111 height 26
select select "5"
click at [855, 491] on select "Condition Is Is not Before After Before or on After or on Is blank Is not blank" at bounding box center [909, 504] width 111 height 26
click at [1121, 510] on input "text" at bounding box center [1150, 504] width 182 height 28
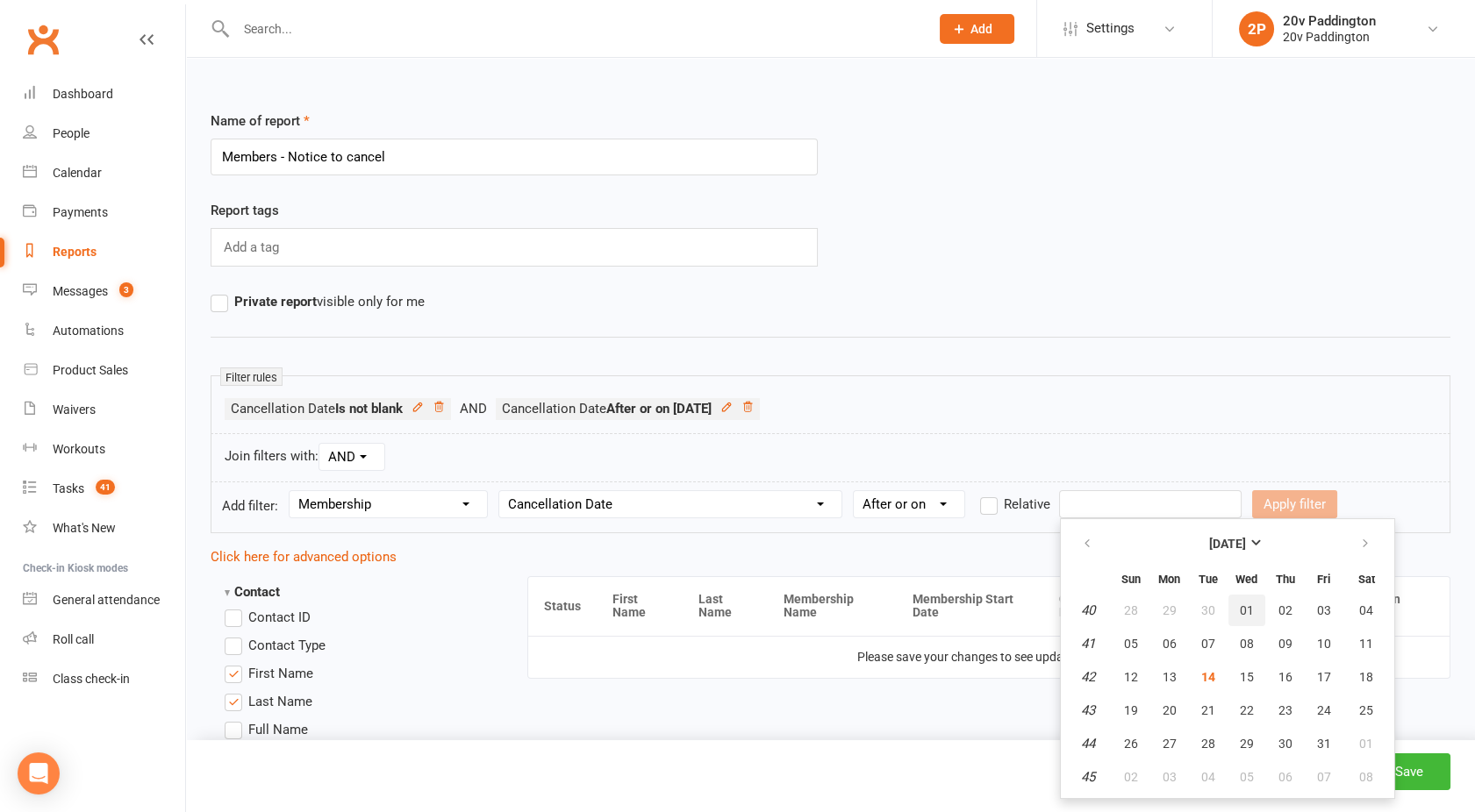
click at [1253, 603] on button "01" at bounding box center [1247, 610] width 37 height 32
type input "01 Oct 2025"
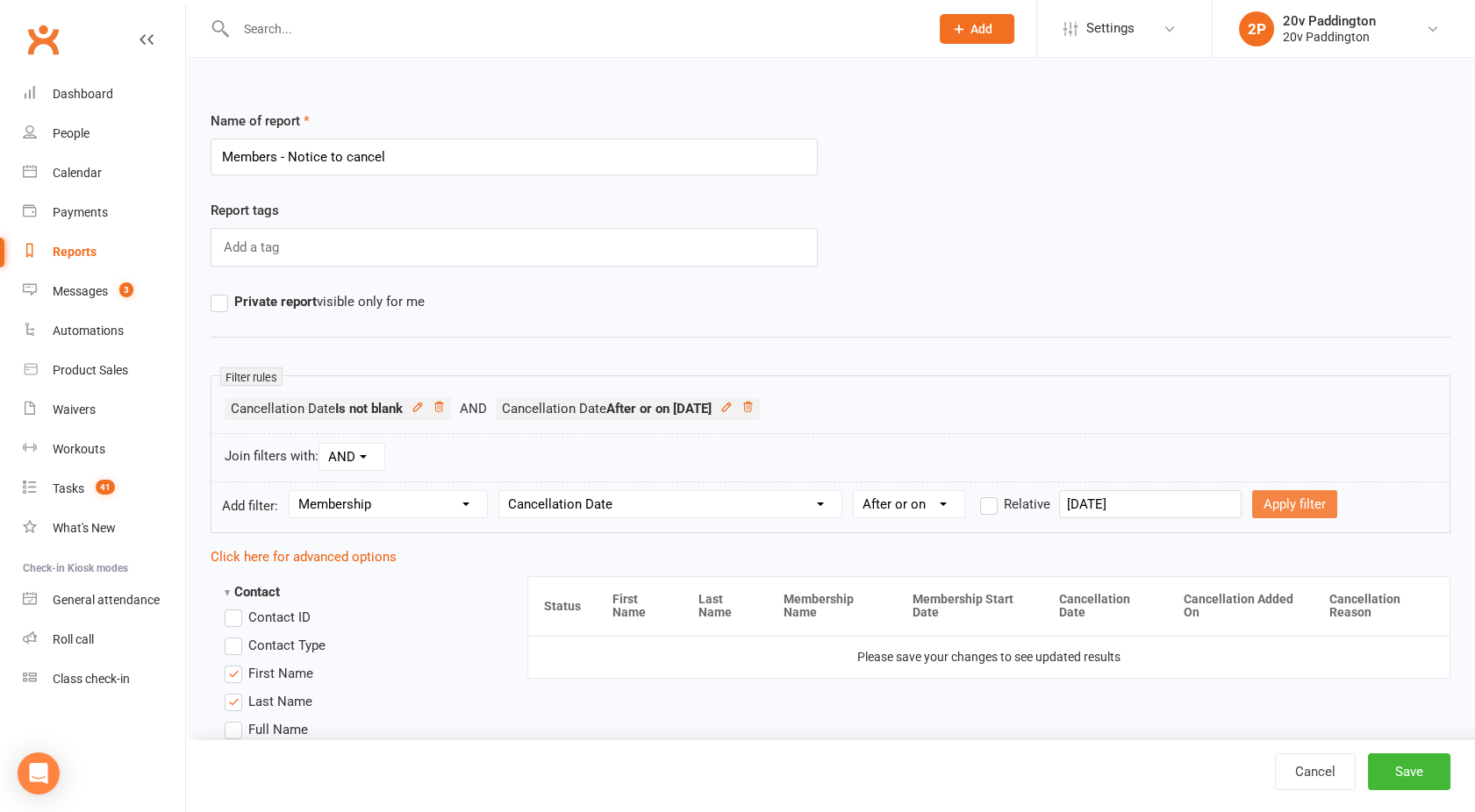
click at [1275, 510] on button "Apply filter" at bounding box center [1294, 504] width 85 height 28
select select
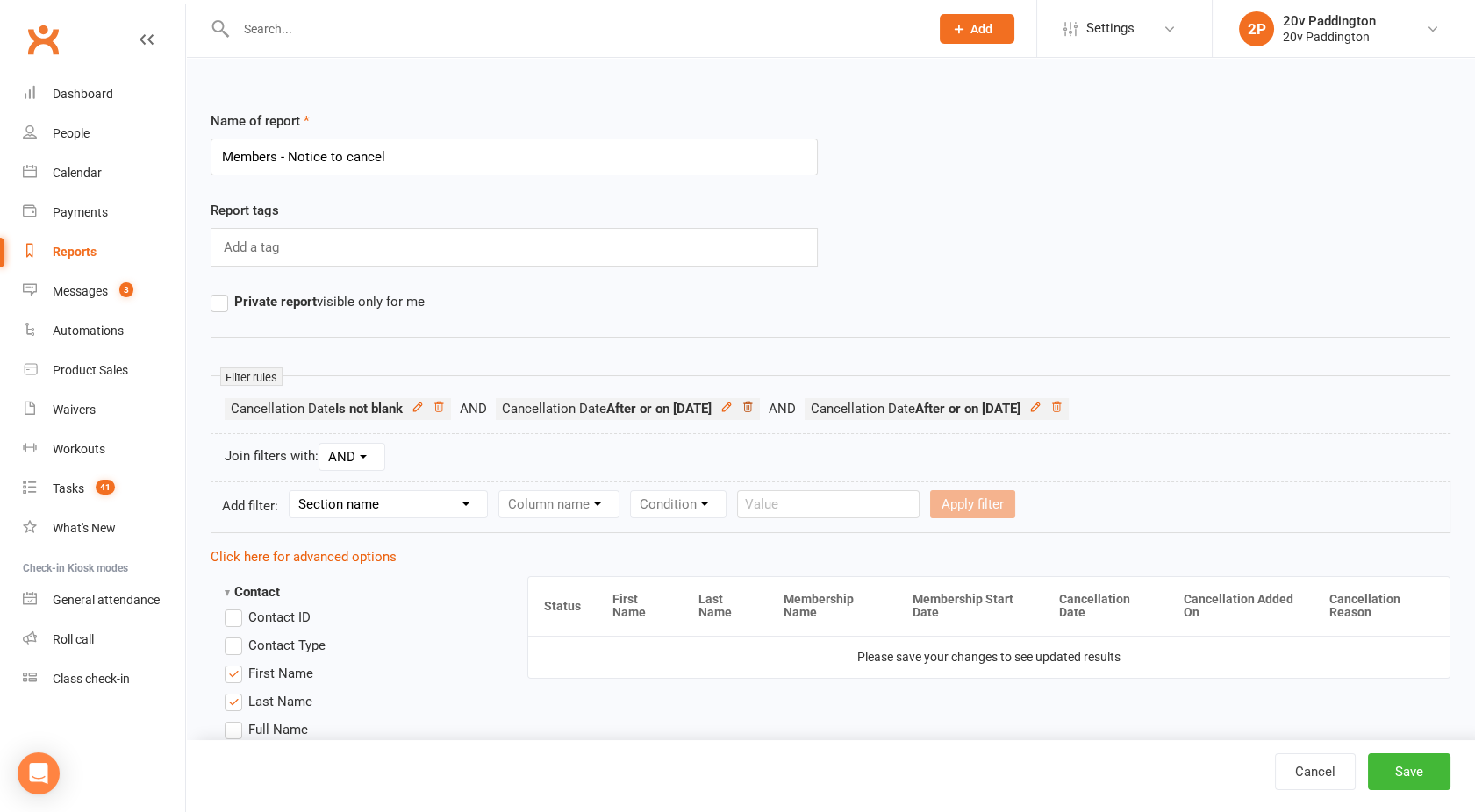
click at [752, 404] on icon at bounding box center [747, 406] width 8 height 9
click at [1431, 774] on button "Save" at bounding box center [1409, 772] width 83 height 37
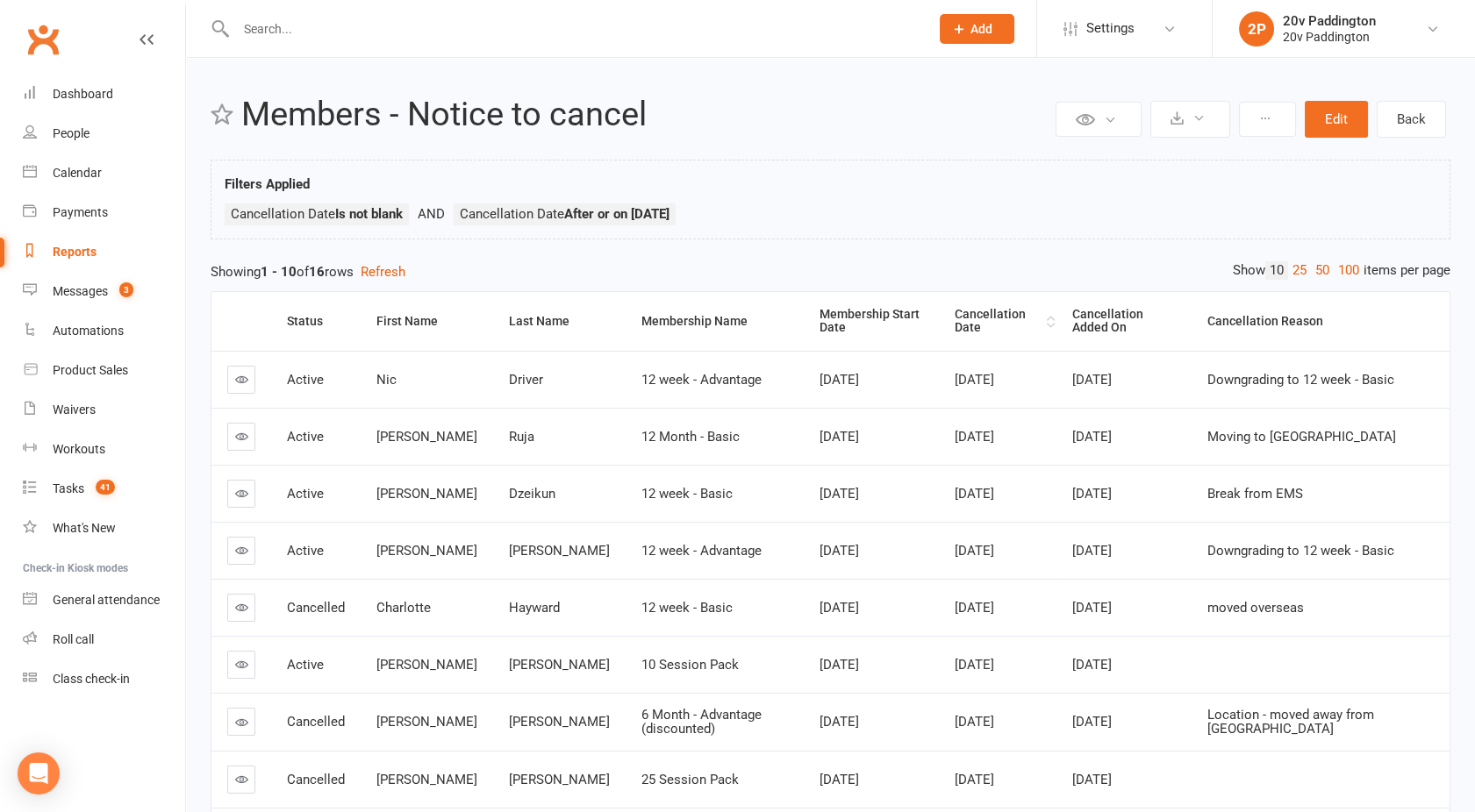
click at [965, 325] on div "Cancellation Date" at bounding box center [999, 321] width 87 height 27
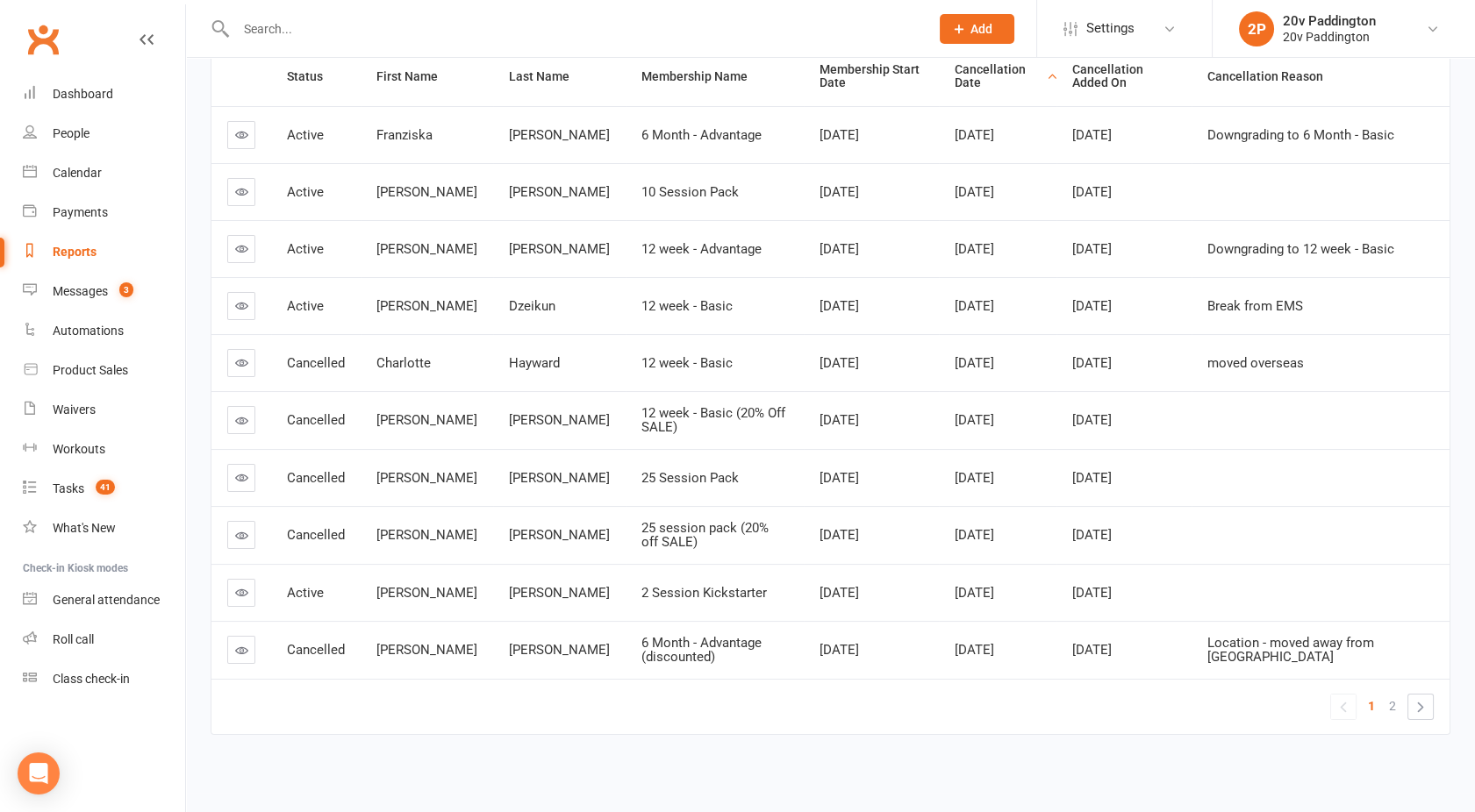
scroll to position [251, 0]
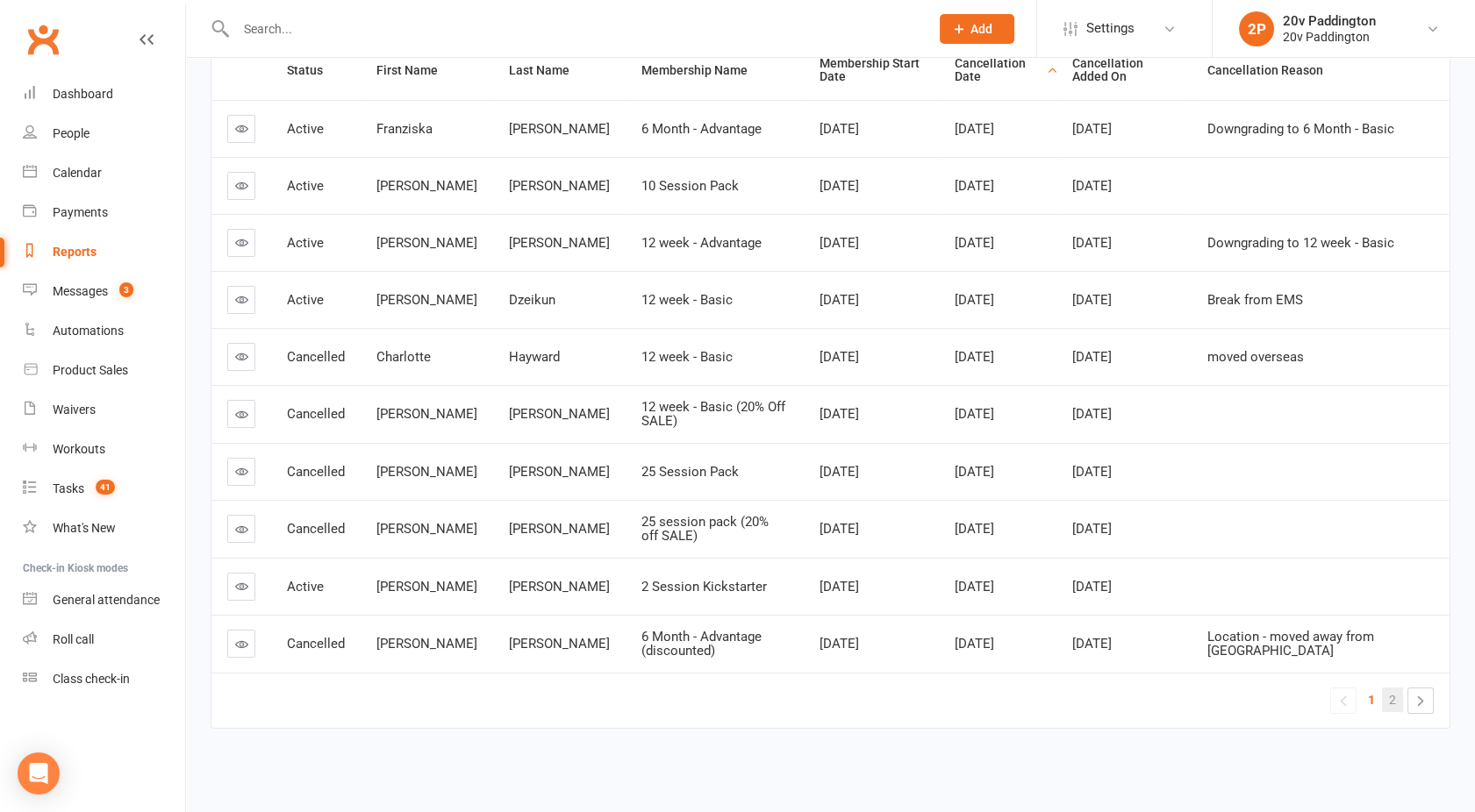
click at [1391, 691] on span "2" at bounding box center [1393, 699] width 7 height 24
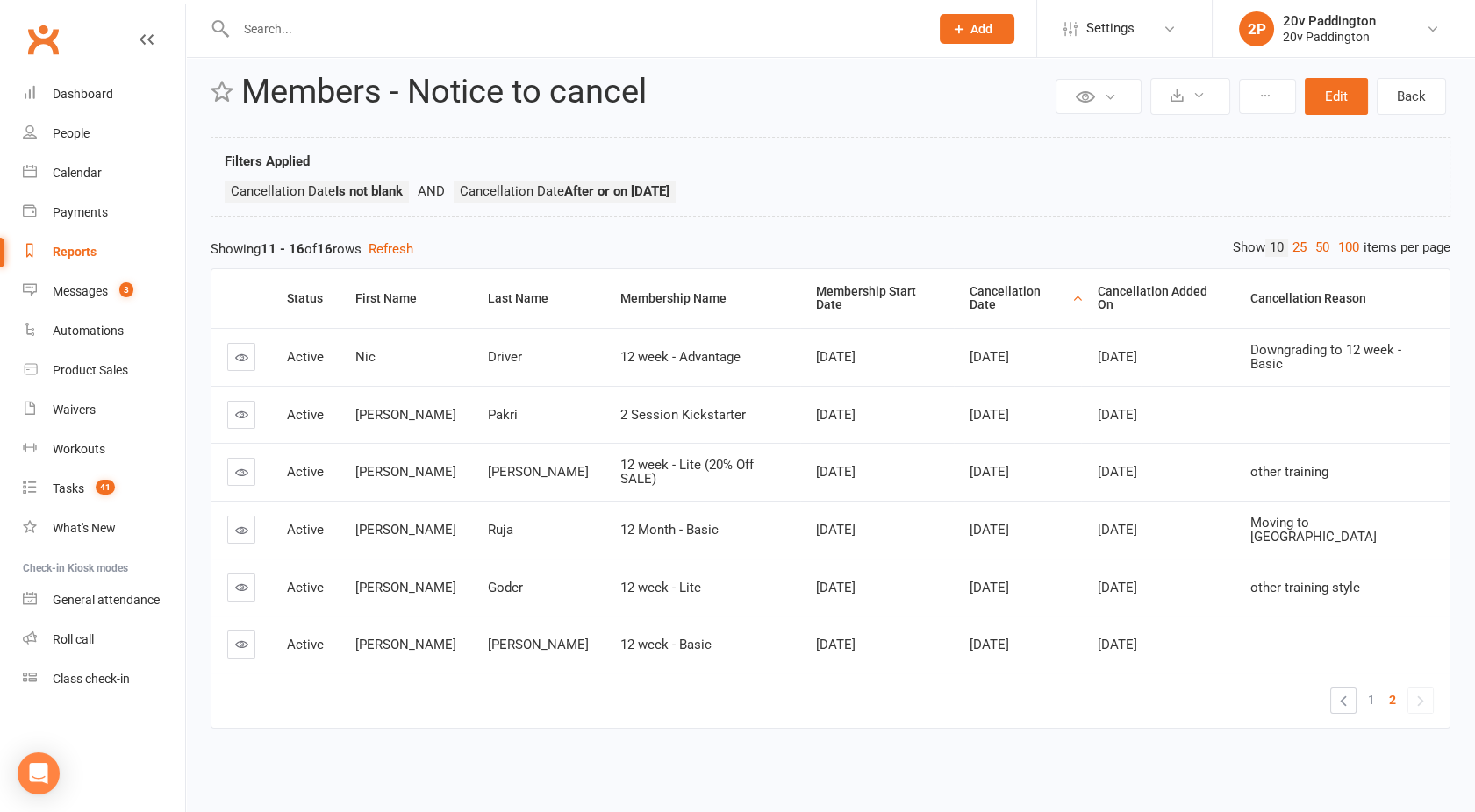
scroll to position [19, 0]
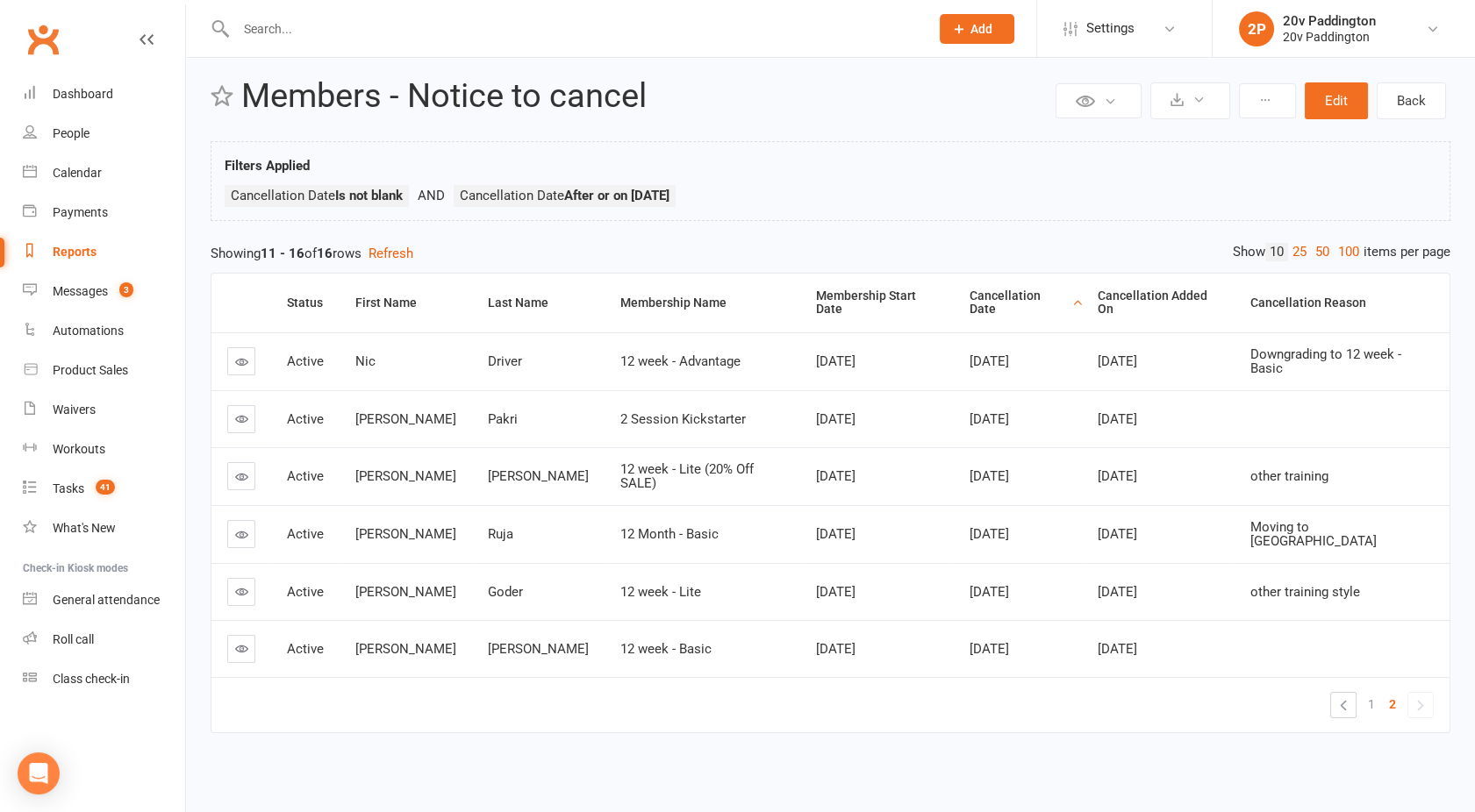
click at [237, 642] on icon at bounding box center [242, 648] width 13 height 13
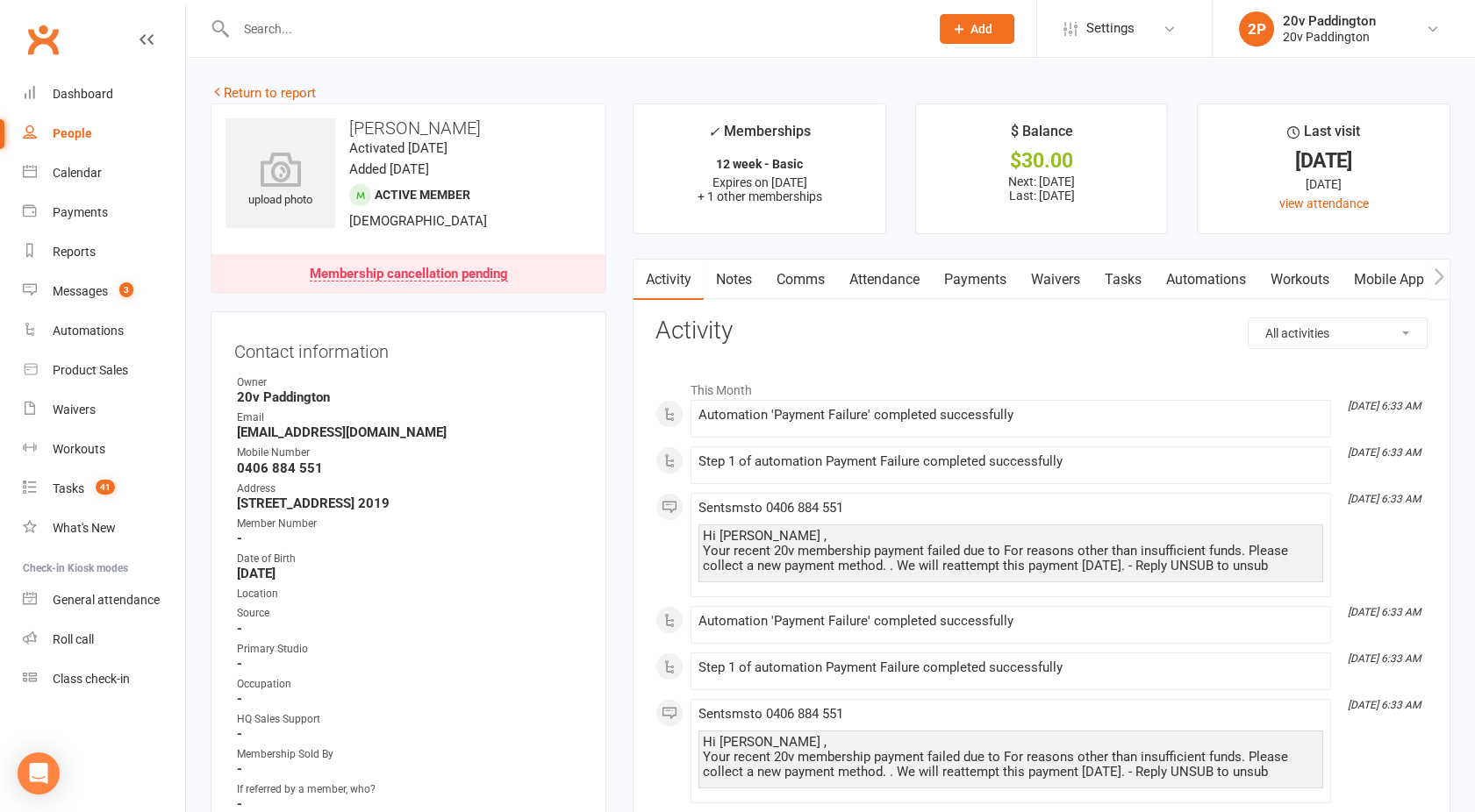
click at [992, 276] on link "Payments" at bounding box center [975, 279] width 87 height 40
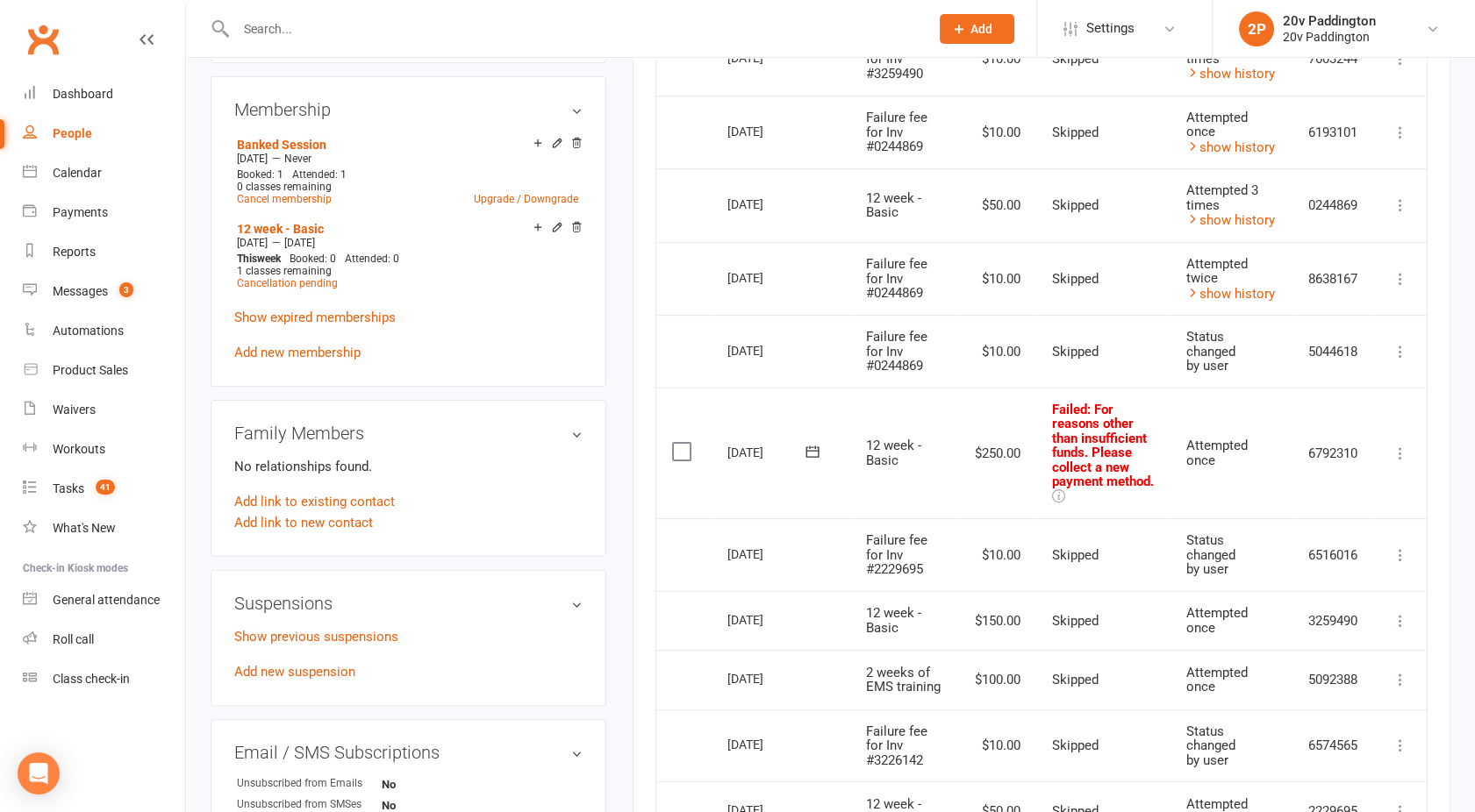
scroll to position [1021, 0]
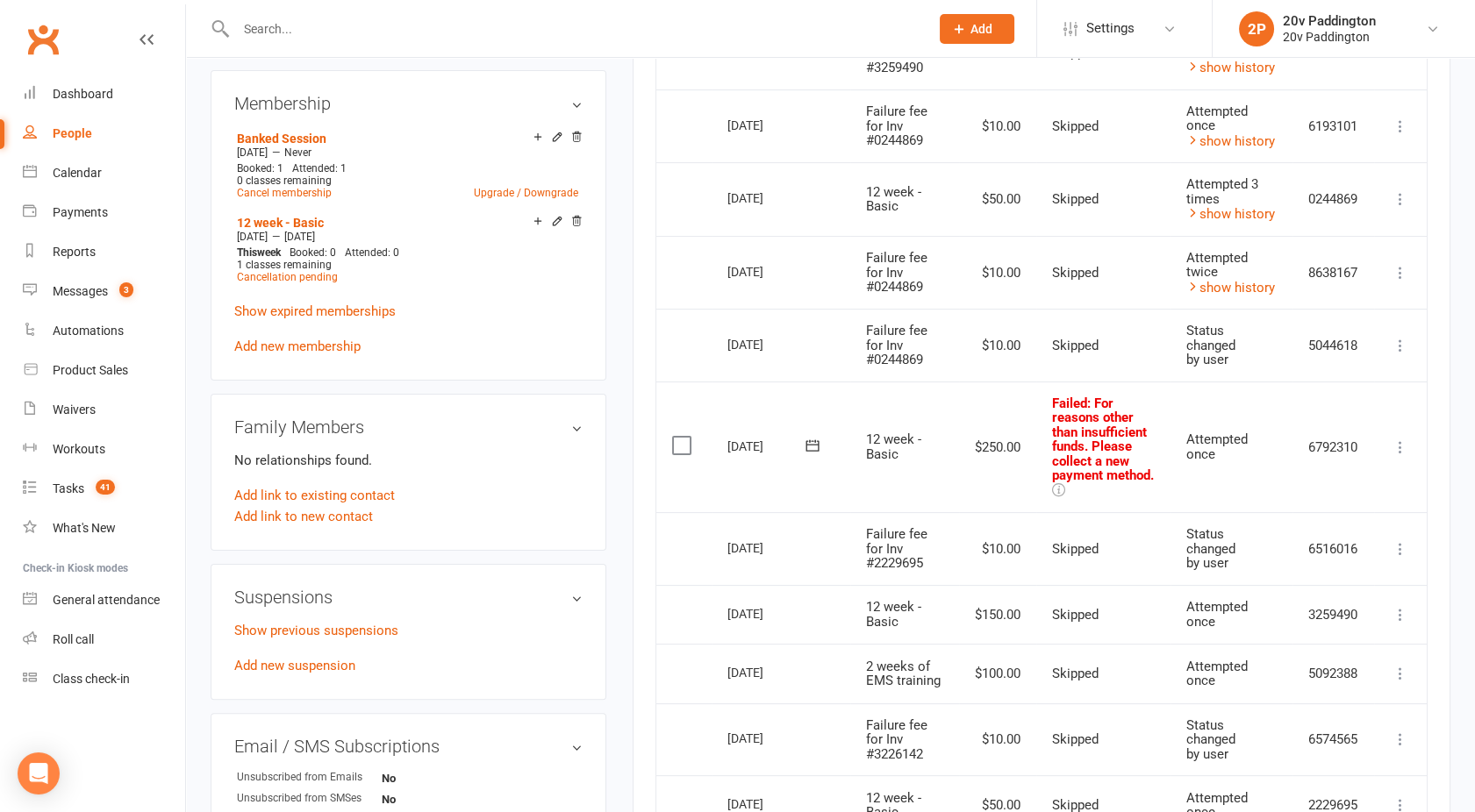
click at [683, 439] on label at bounding box center [683, 446] width 23 height 18
click at [683, 437] on input "checkbox" at bounding box center [677, 437] width 11 height 0
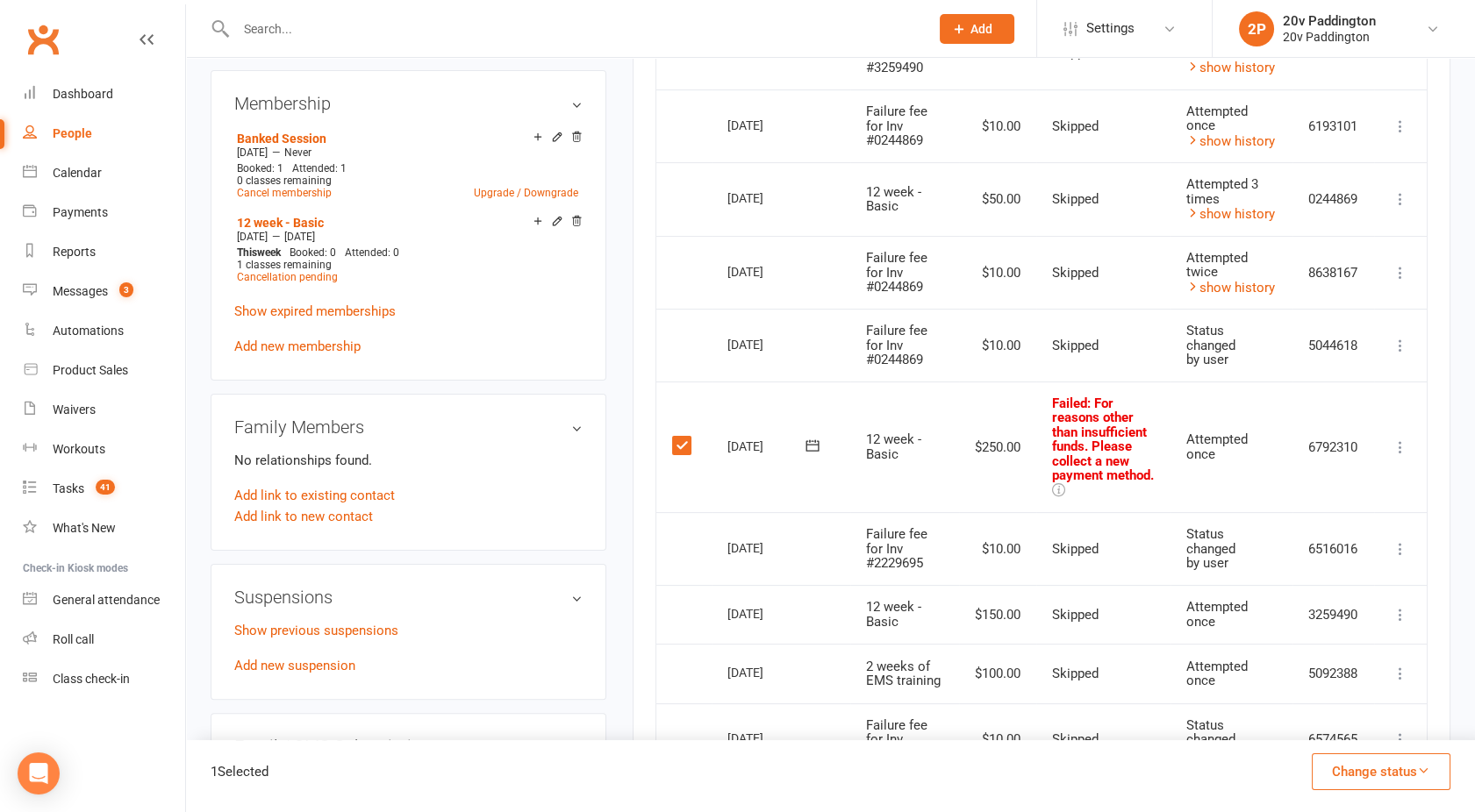
click at [1378, 776] on button "Change status" at bounding box center [1381, 772] width 139 height 37
click at [1320, 718] on link "Skipped" at bounding box center [1362, 725] width 174 height 35
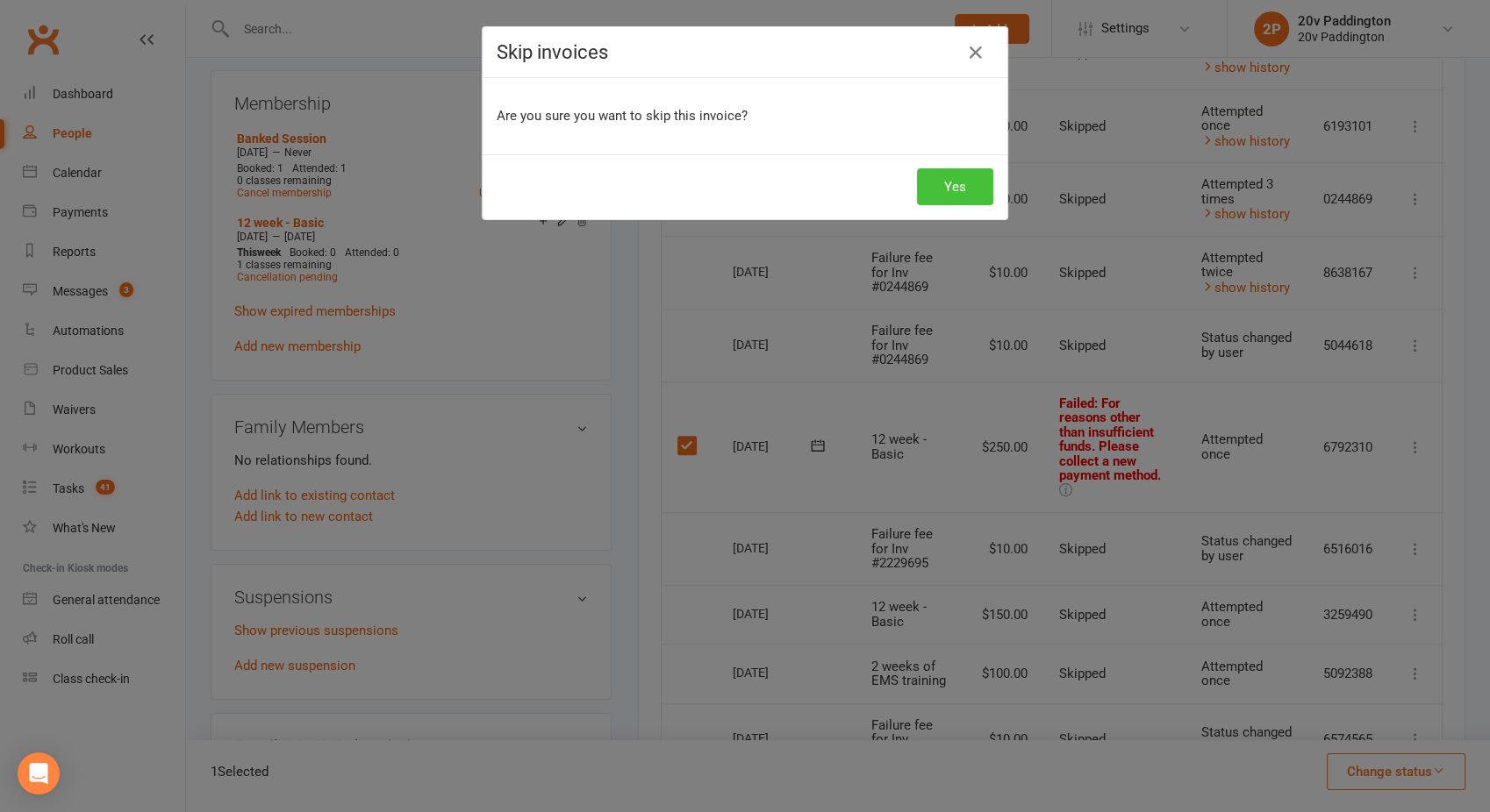
click at [935, 189] on button "Yes" at bounding box center [955, 187] width 76 height 37
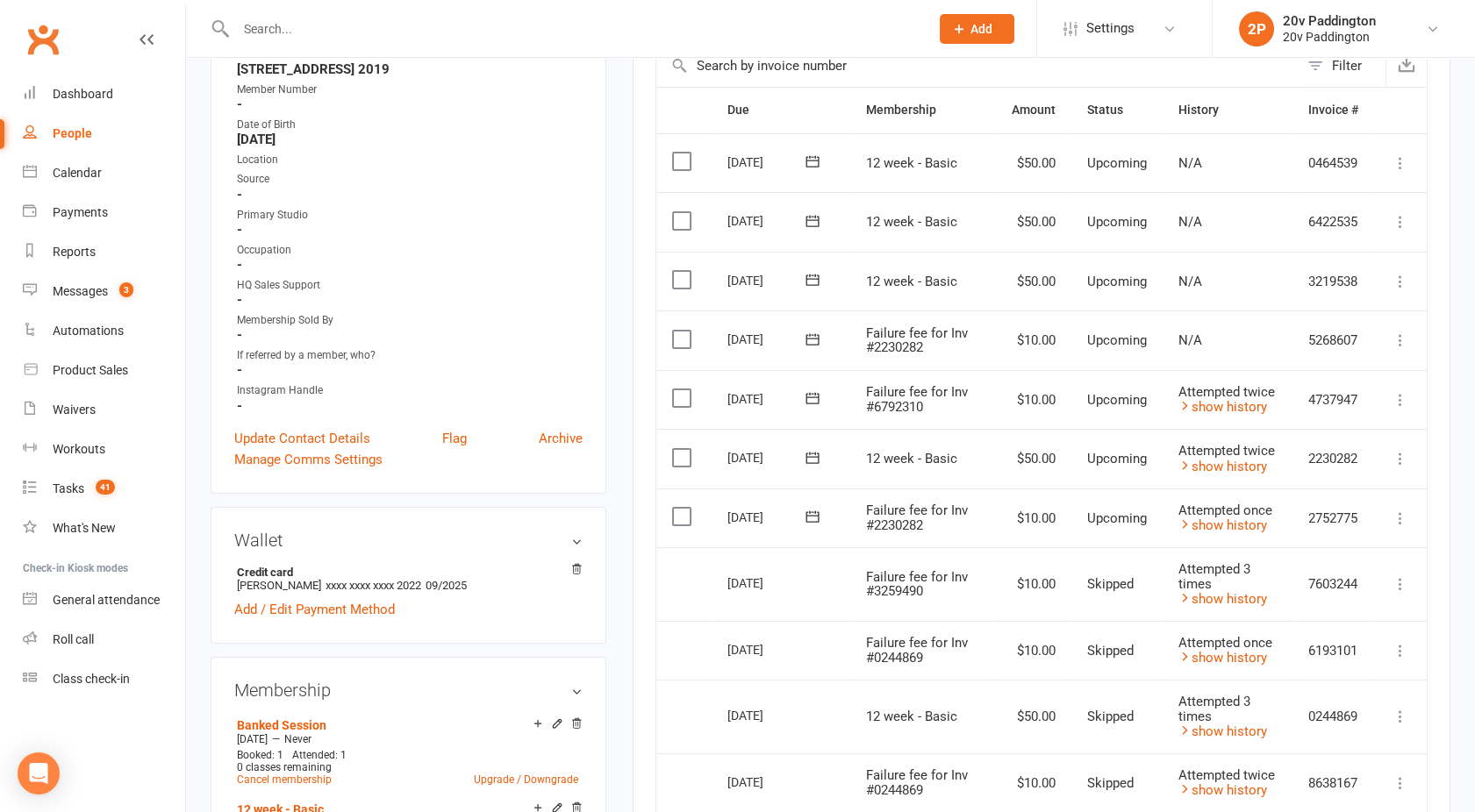
scroll to position [433, 0]
click at [678, 511] on label at bounding box center [683, 517] width 23 height 18
click at [678, 509] on input "checkbox" at bounding box center [677, 509] width 11 height 0
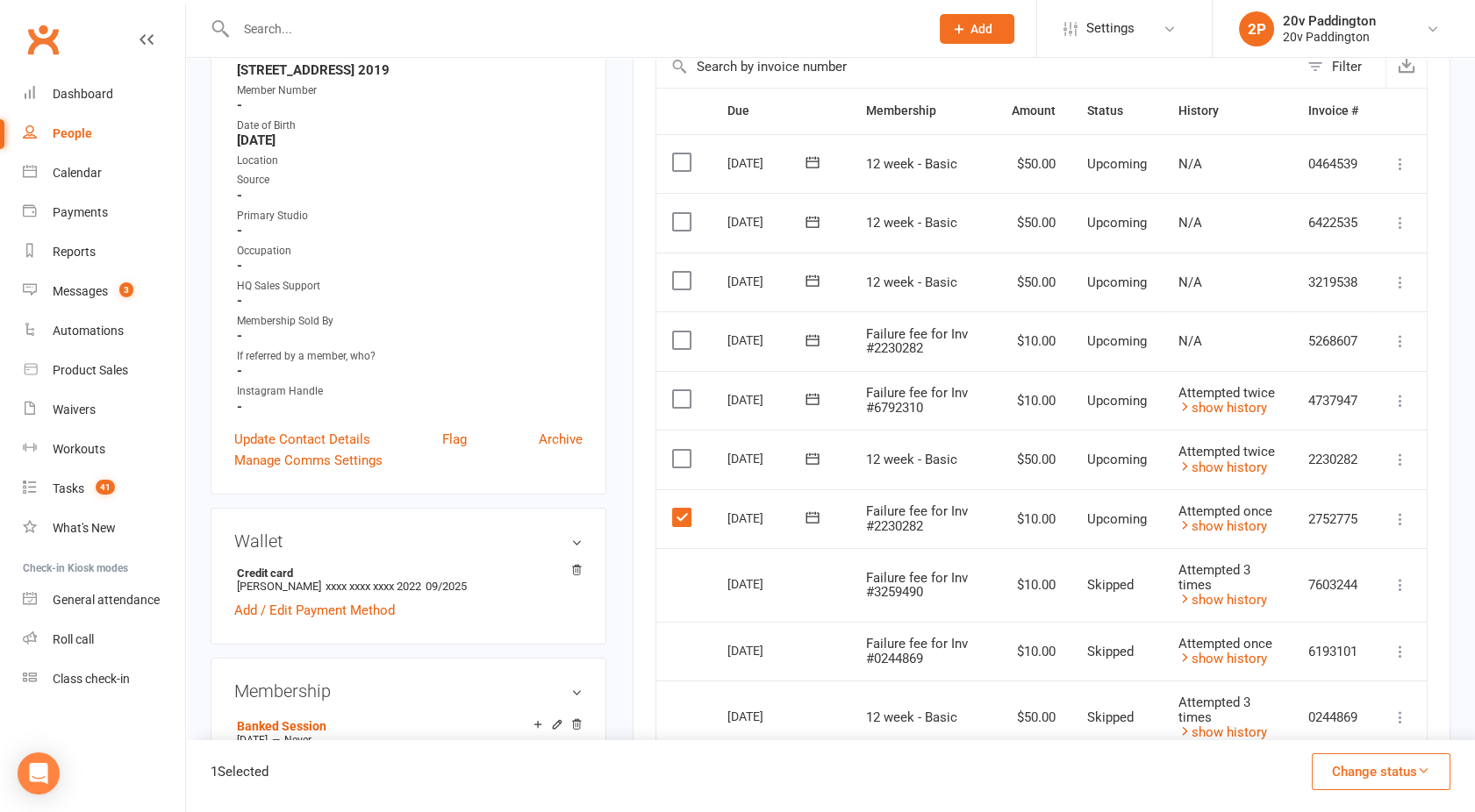
click at [624, 437] on main "✓ Memberships 12 week - Basic Expires on 1st November, 2025 + 1 other membershi…" at bounding box center [1041, 610] width 844 height 1882
click at [680, 511] on label at bounding box center [683, 517] width 23 height 18
click at [680, 509] on input "checkbox" at bounding box center [677, 509] width 11 height 0
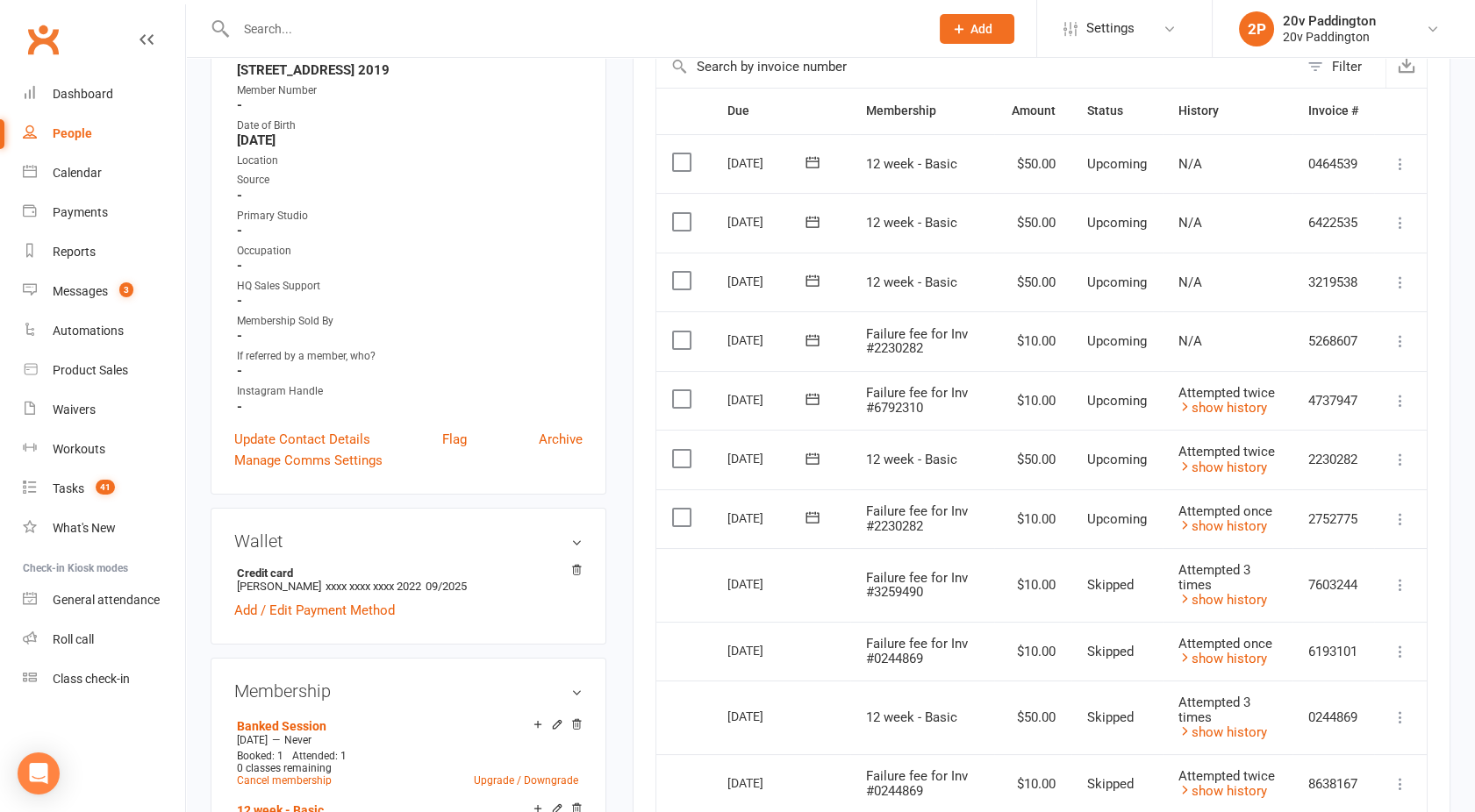
scroll to position [0, 0]
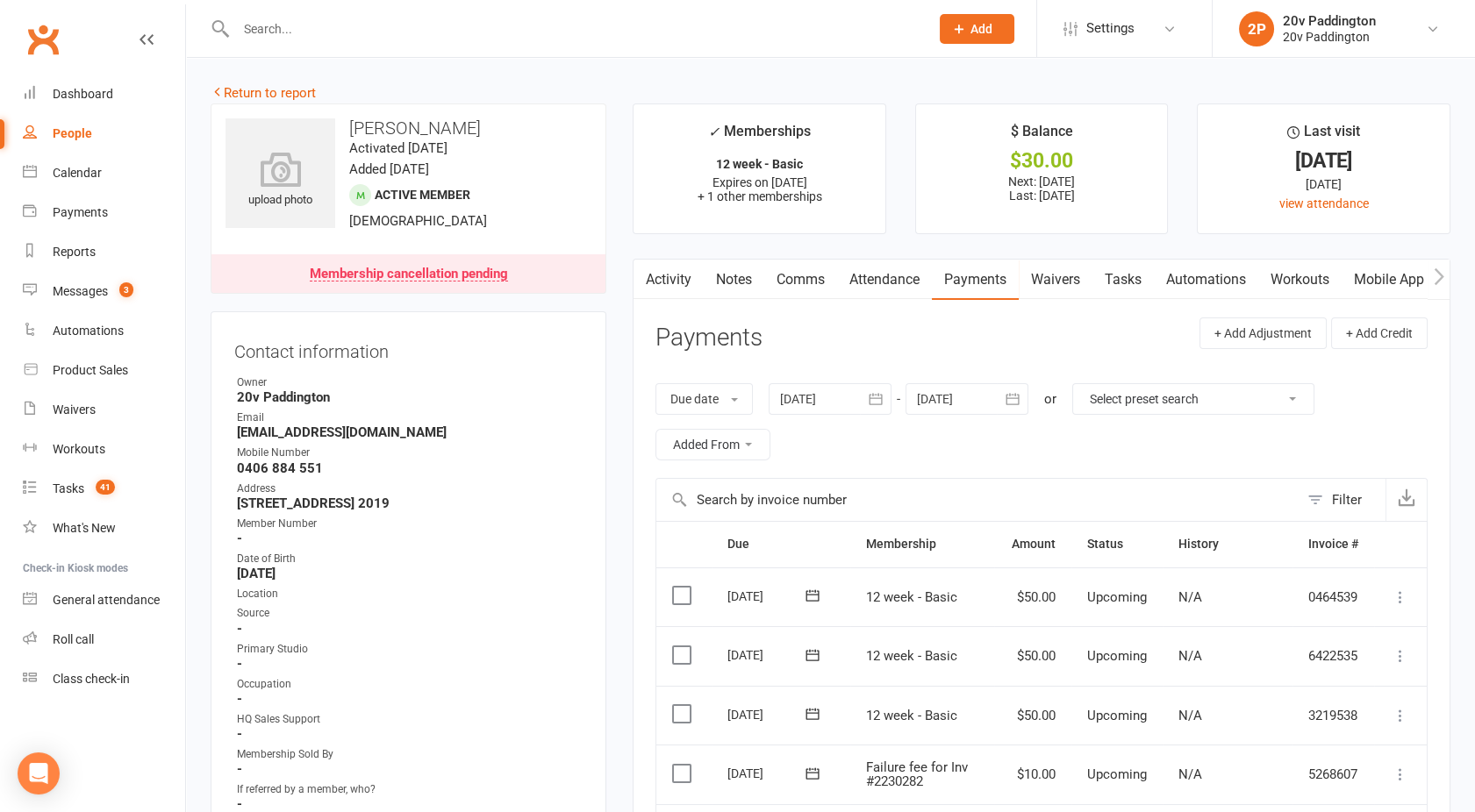
click at [670, 265] on link "Activity" at bounding box center [668, 279] width 70 height 40
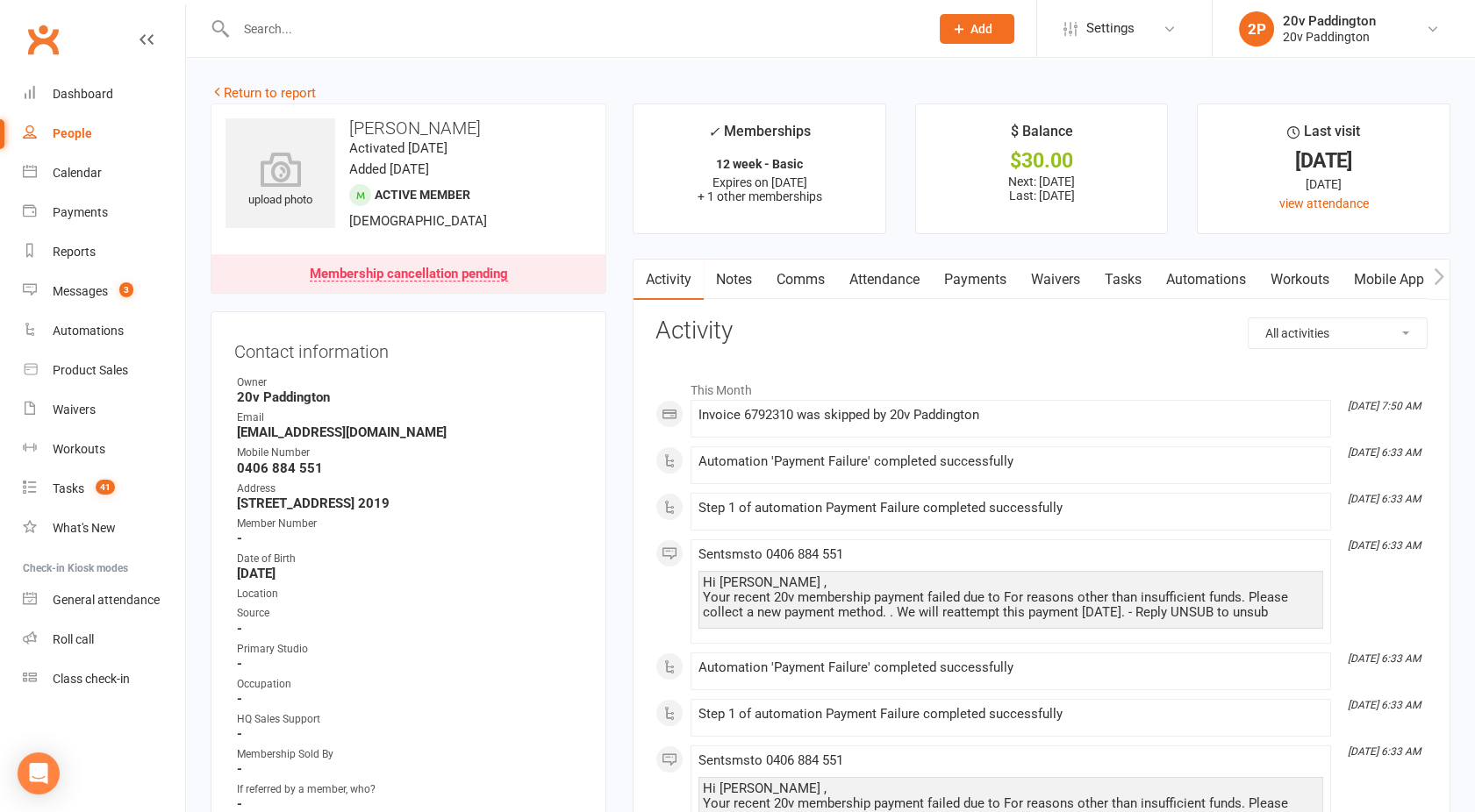
click at [887, 276] on link "Attendance" at bounding box center [885, 279] width 95 height 40
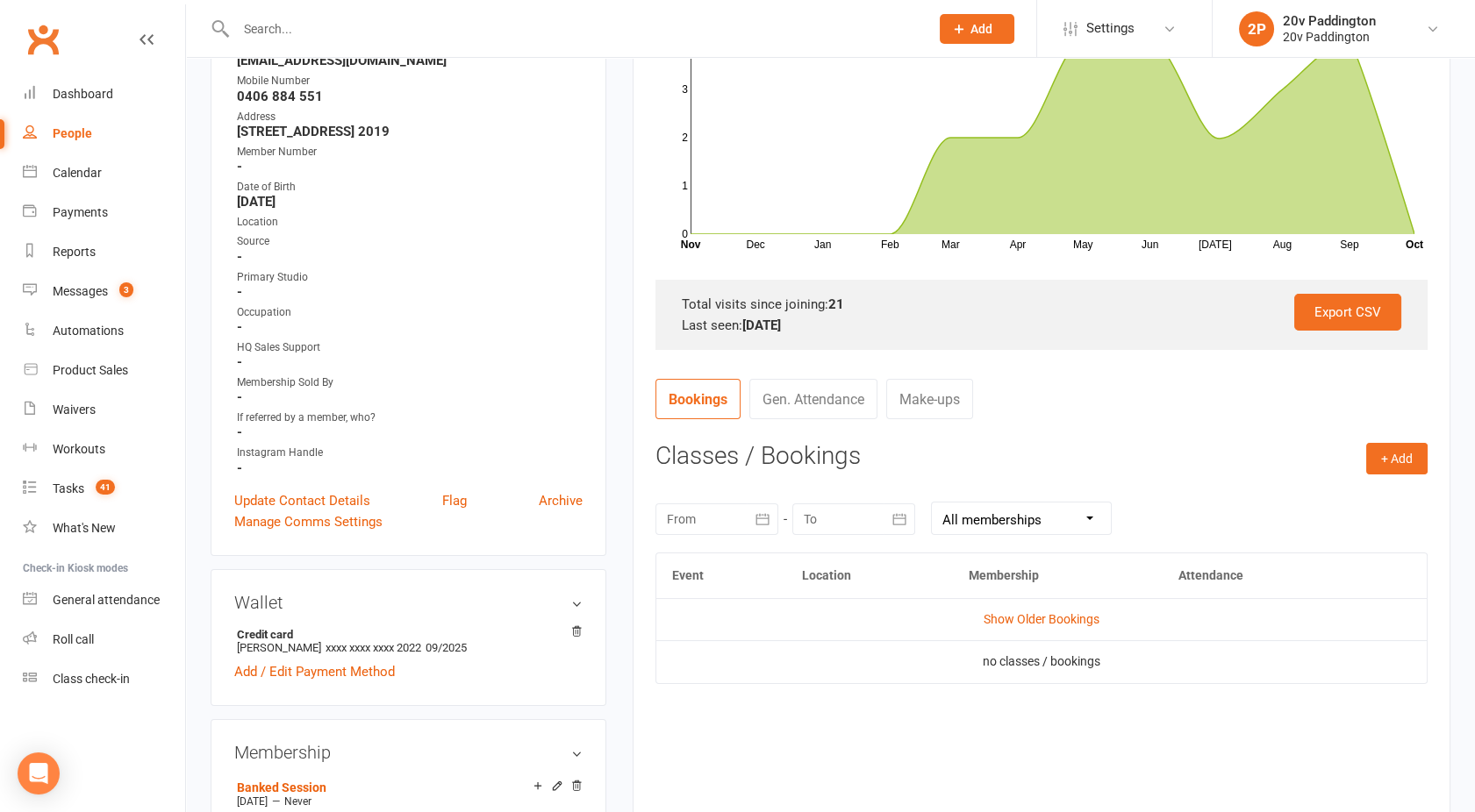
scroll to position [389, 0]
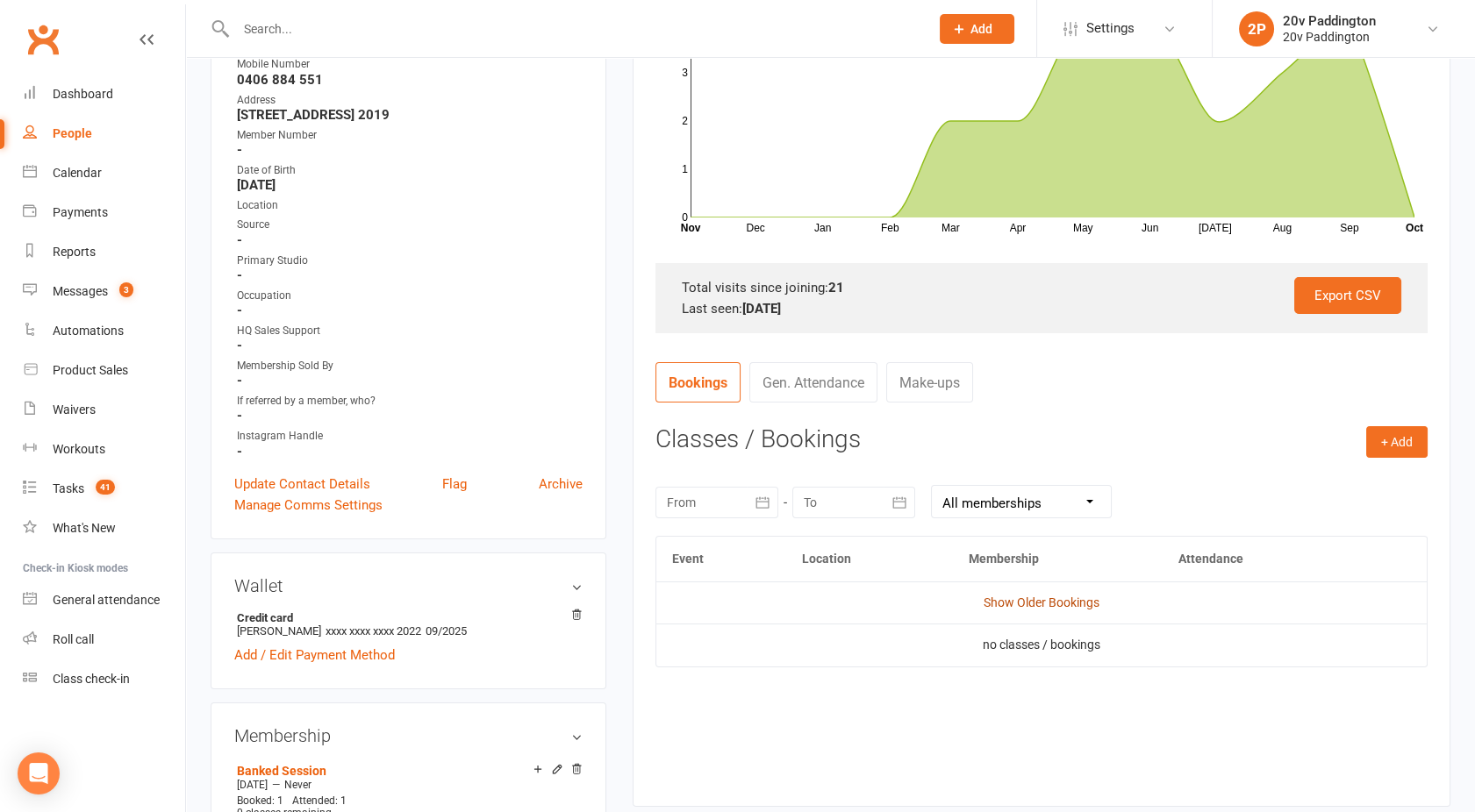
click at [1012, 606] on link "Show Older Bookings" at bounding box center [1041, 602] width 115 height 14
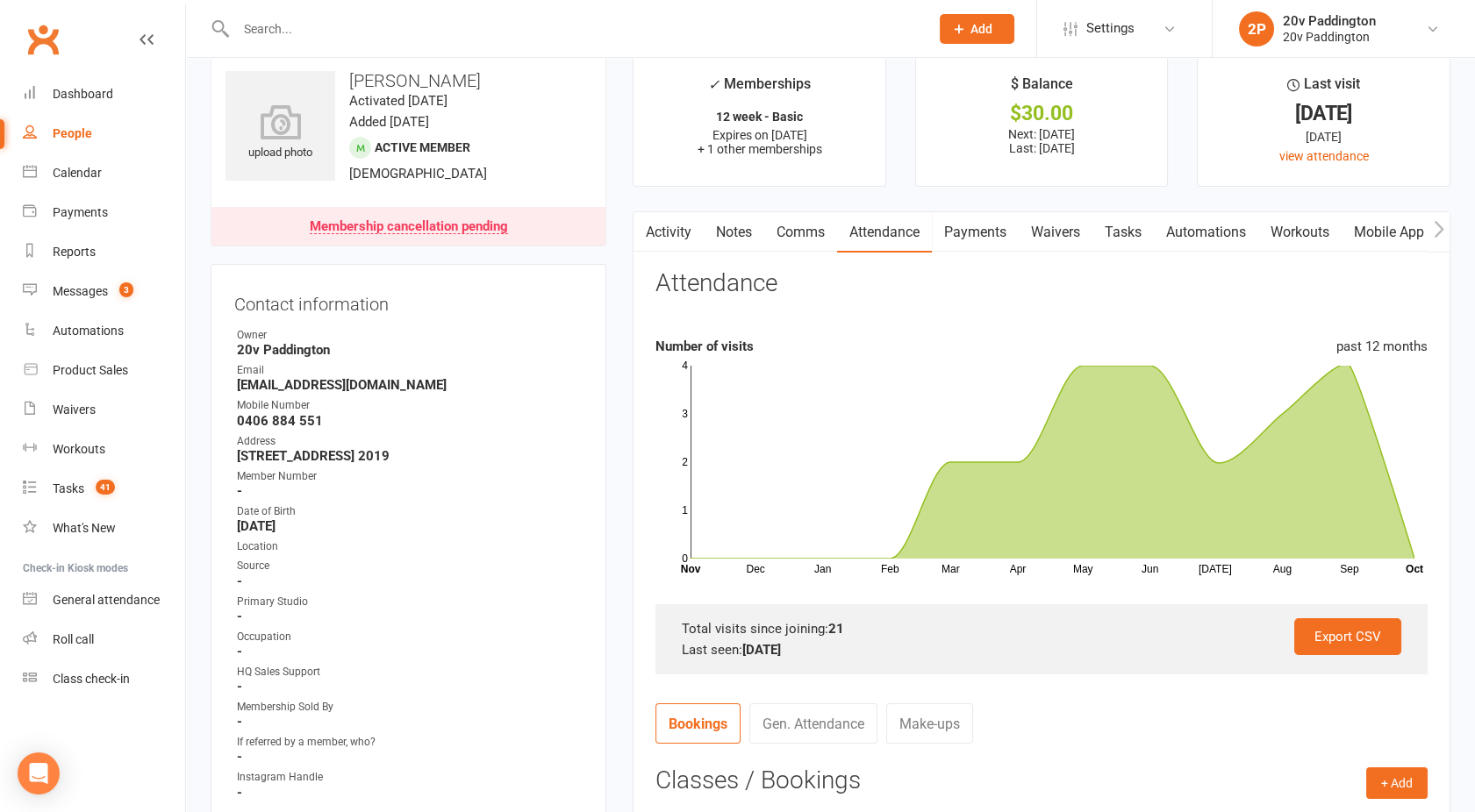
scroll to position [0, 0]
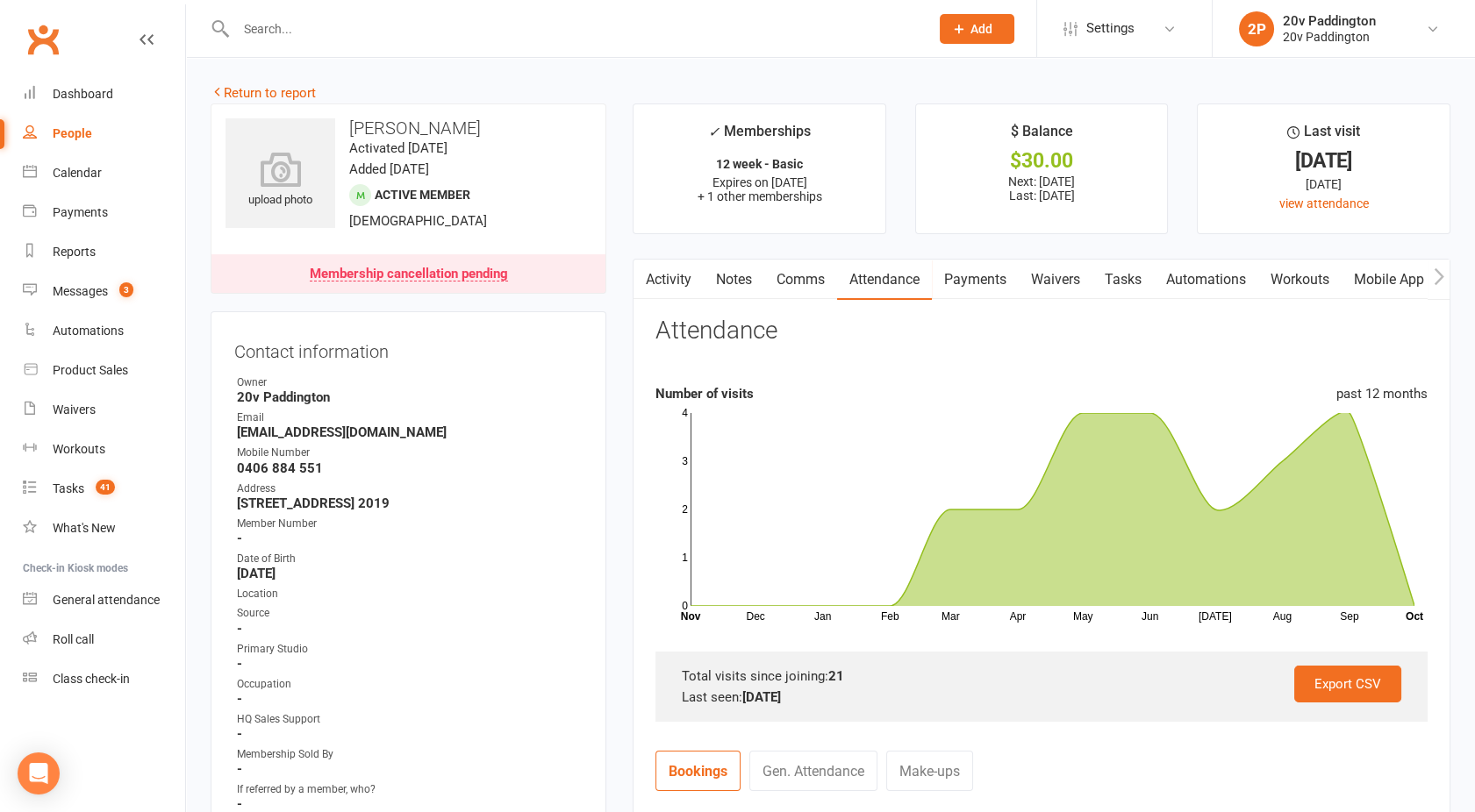
click at [966, 278] on link "Payments" at bounding box center [975, 279] width 87 height 40
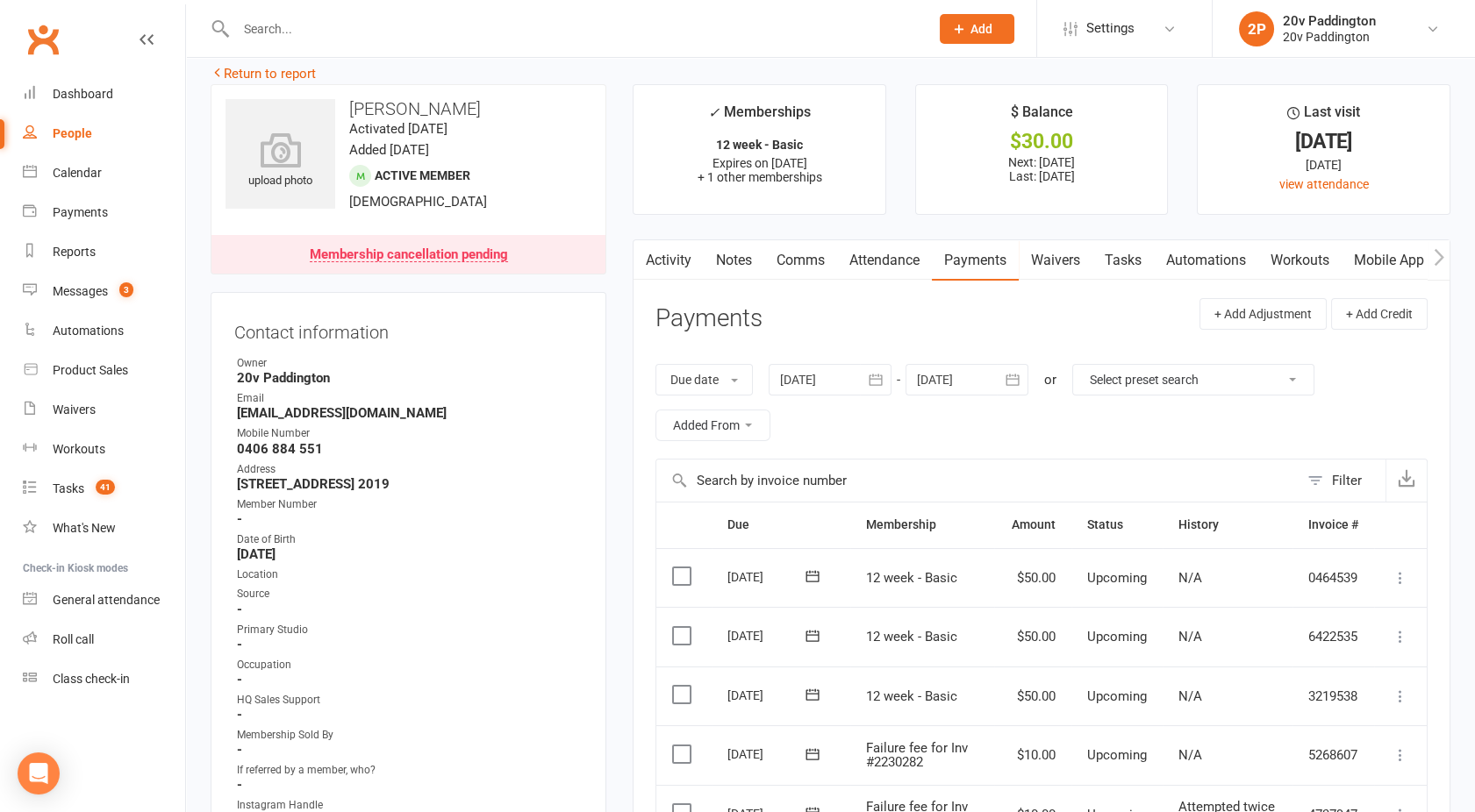
scroll to position [19, 0]
click at [848, 384] on div at bounding box center [830, 380] width 123 height 32
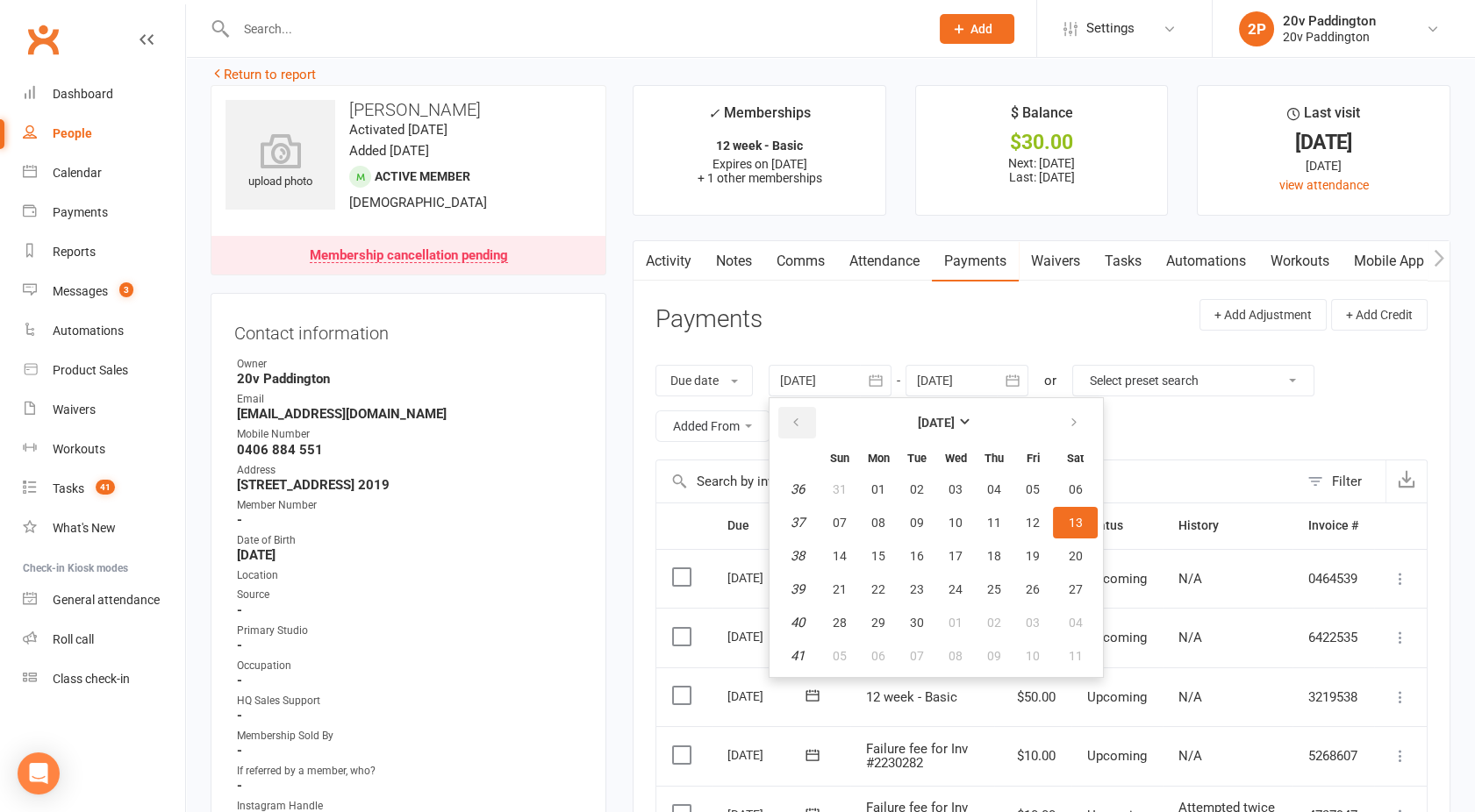
click at [802, 418] on icon "button" at bounding box center [796, 422] width 12 height 14
click at [907, 531] on button "10" at bounding box center [918, 523] width 37 height 32
type input "10 Jun 2025"
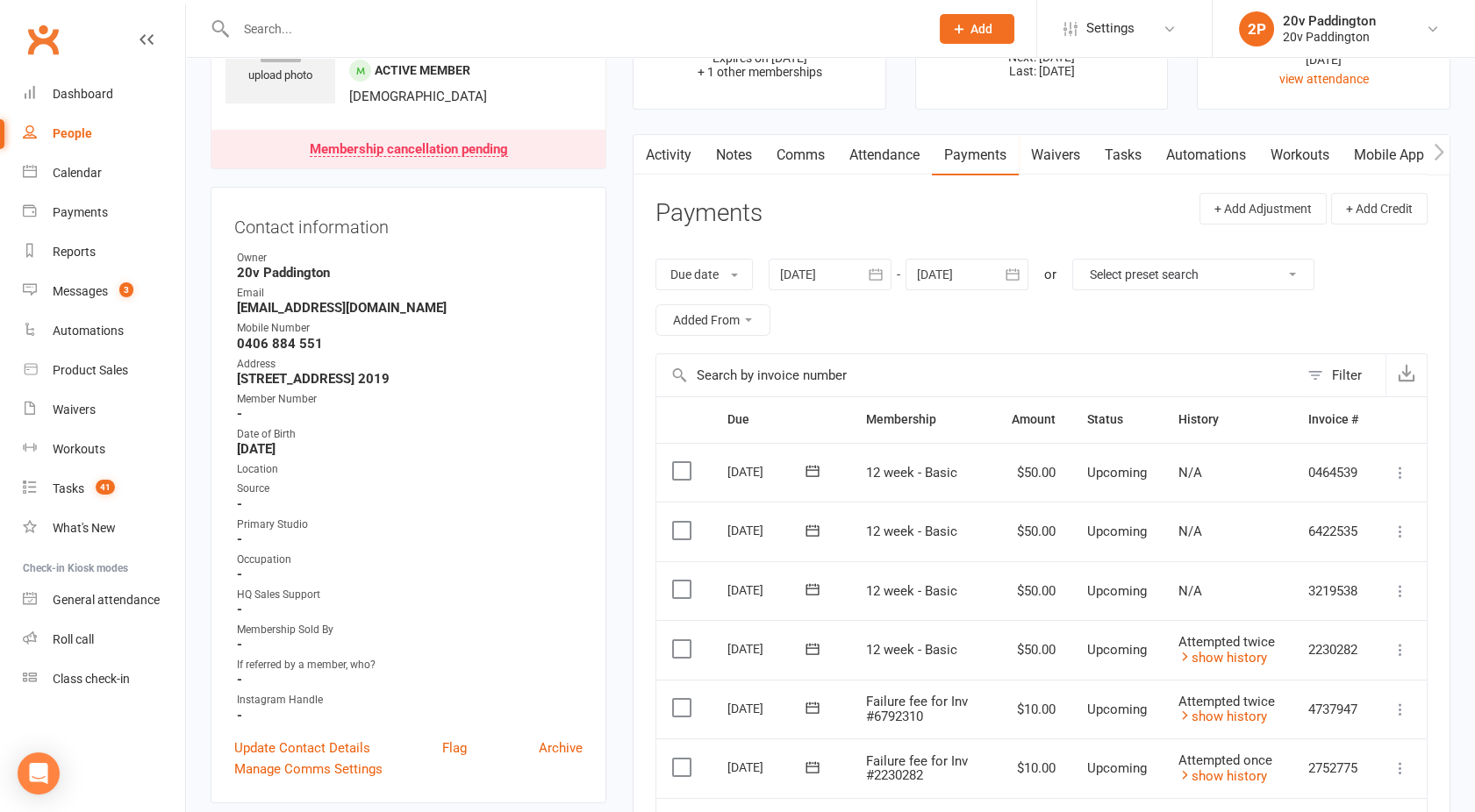
scroll to position [0, 0]
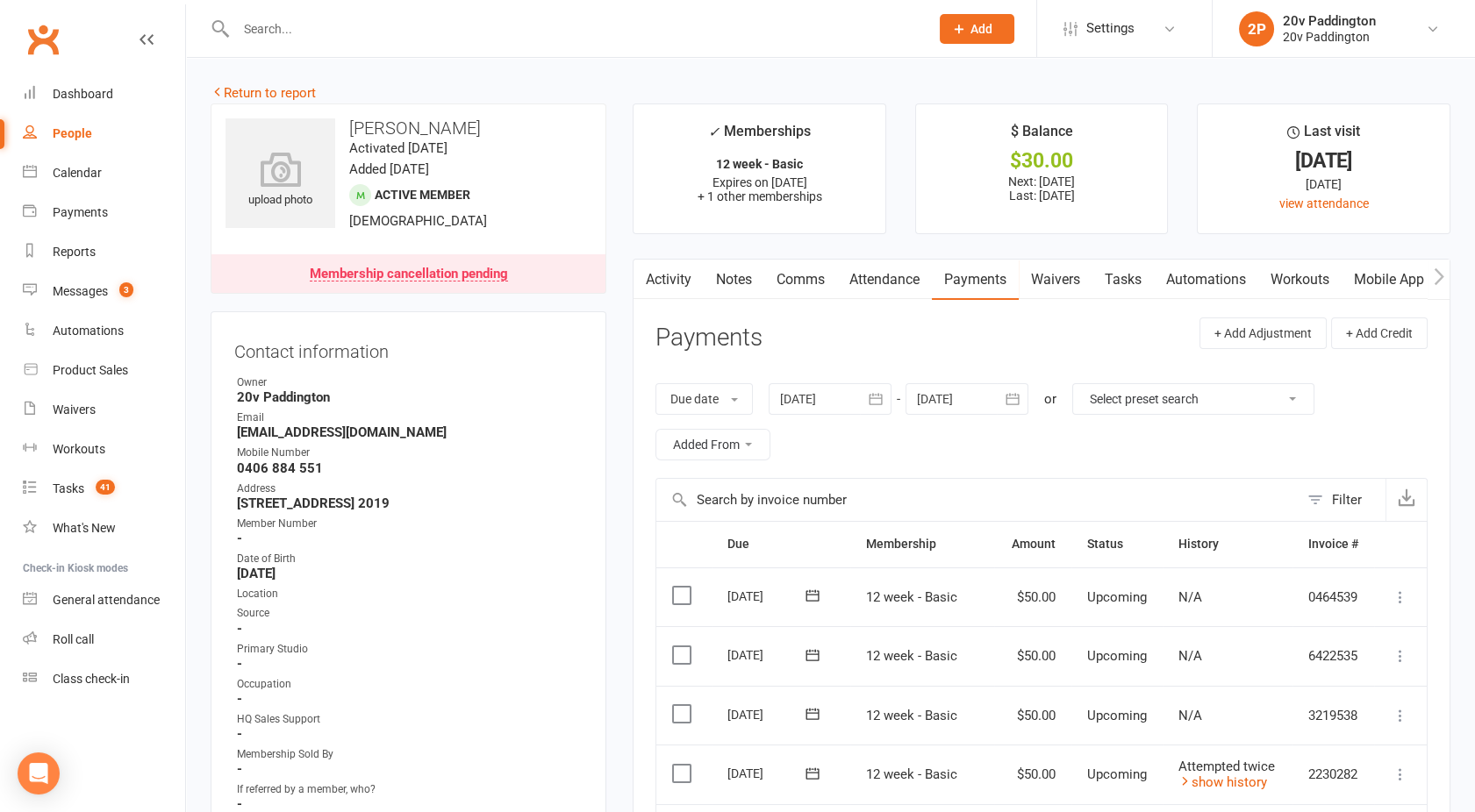
click at [877, 281] on link "Attendance" at bounding box center [885, 279] width 95 height 40
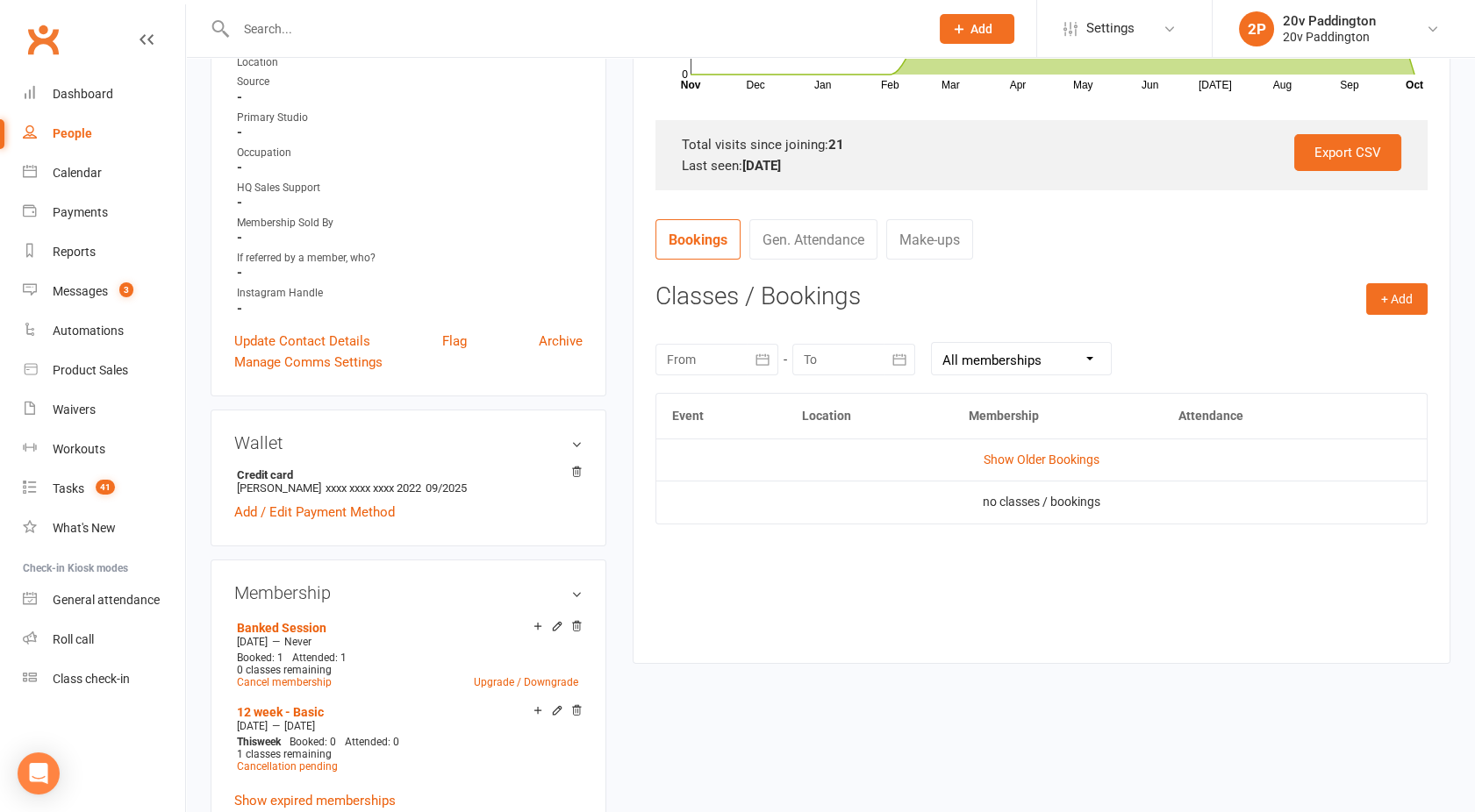
scroll to position [757, 0]
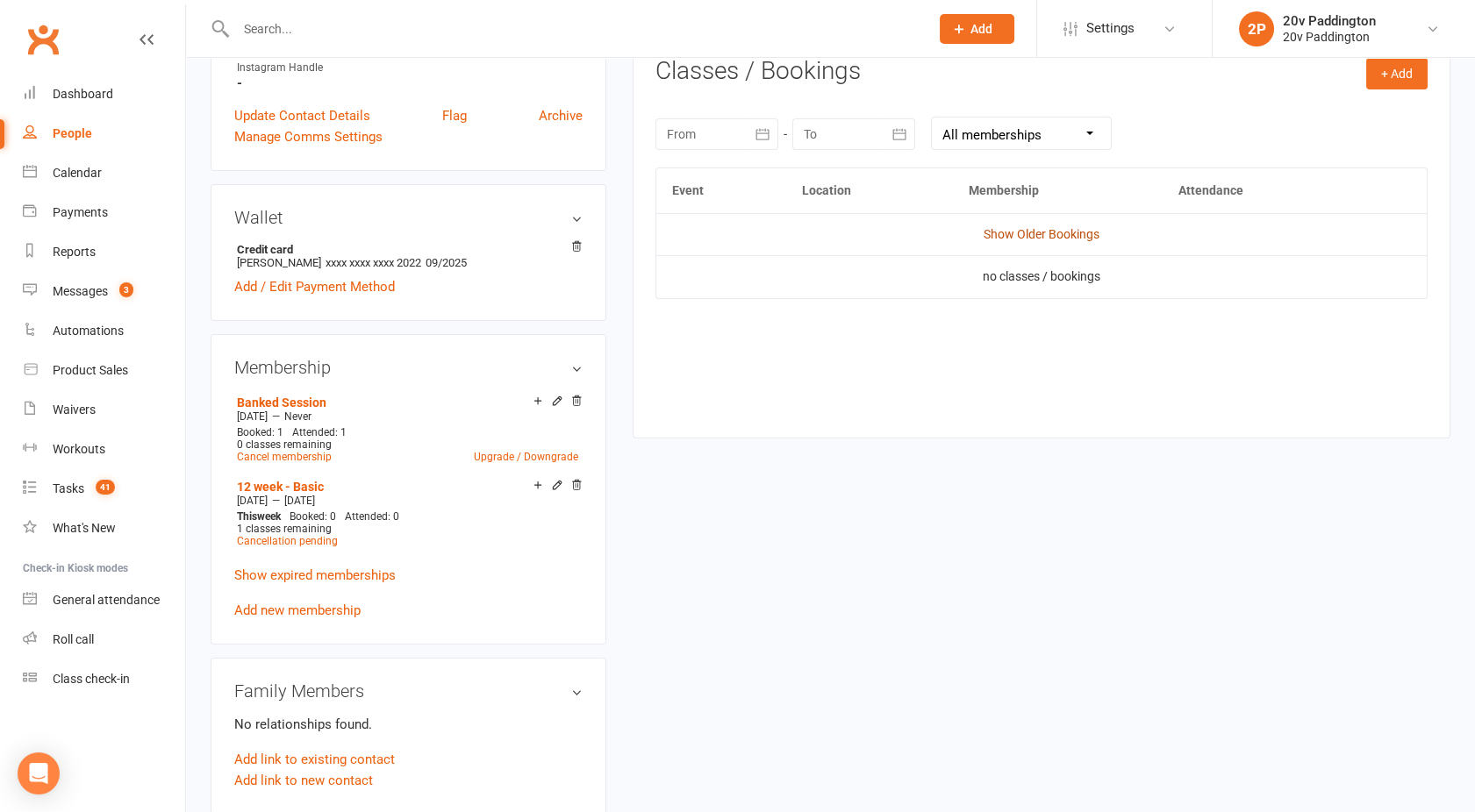
click at [1011, 239] on link "Show Older Bookings" at bounding box center [1041, 233] width 115 height 14
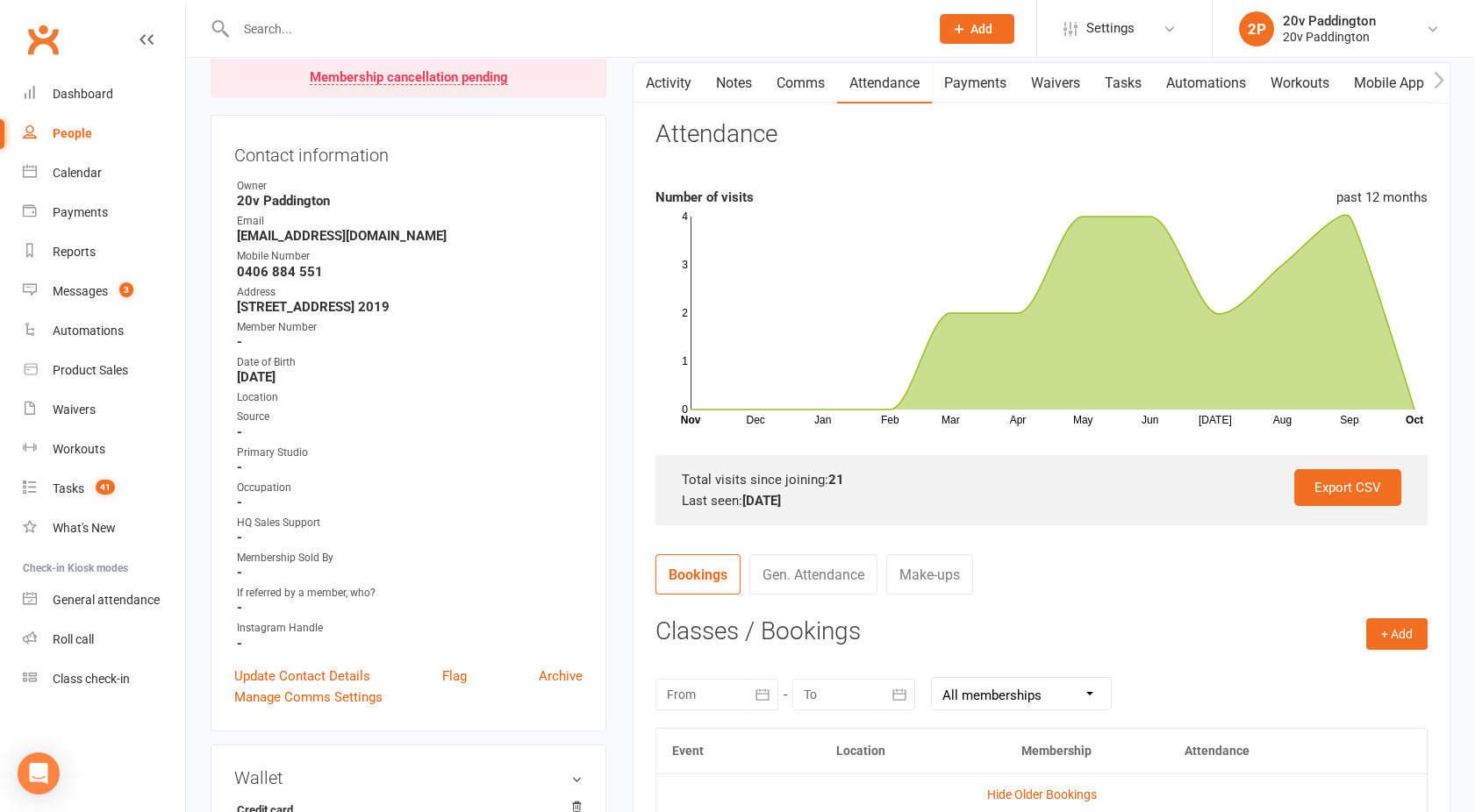
scroll to position [165, 0]
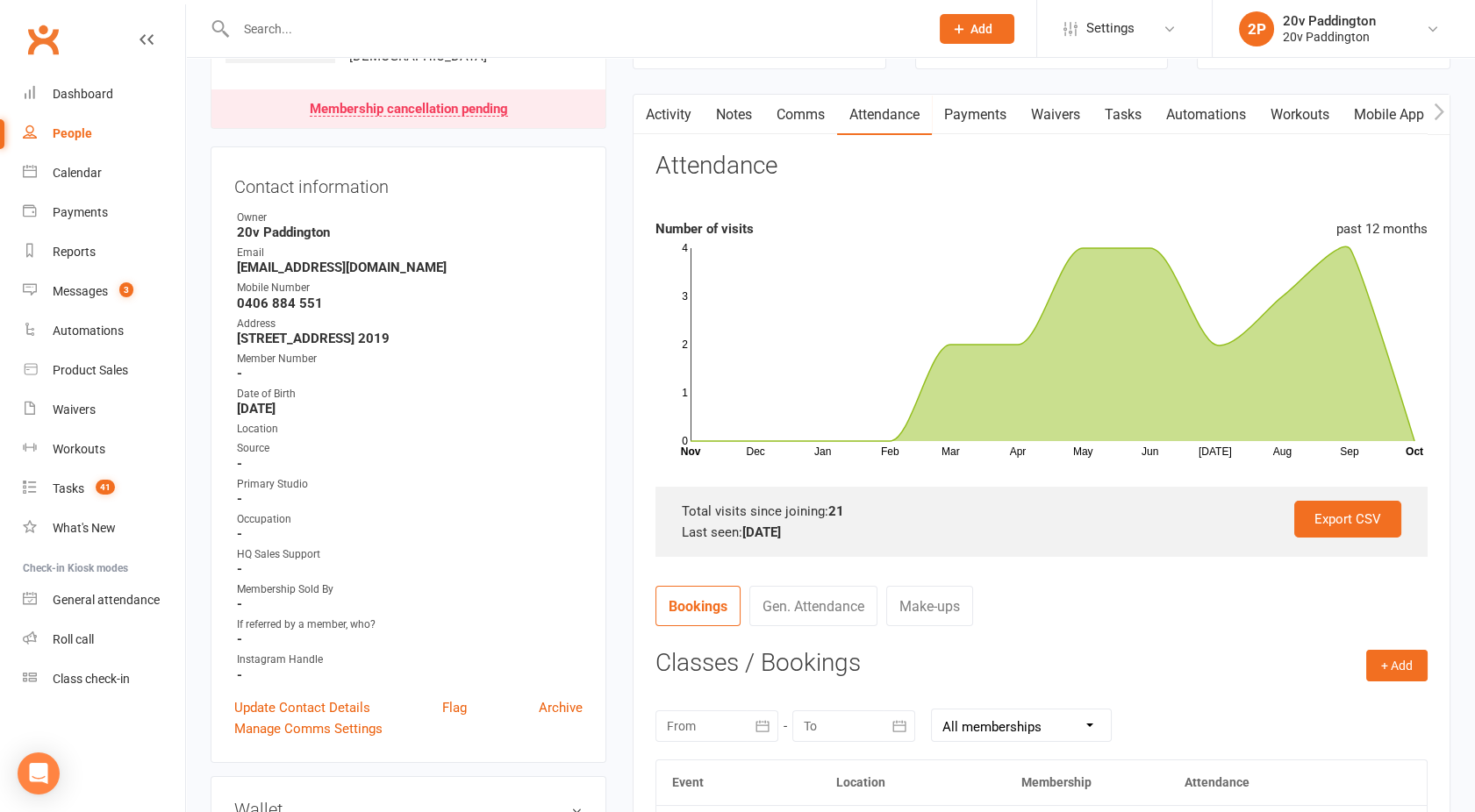
click at [671, 113] on link "Activity" at bounding box center [668, 114] width 70 height 40
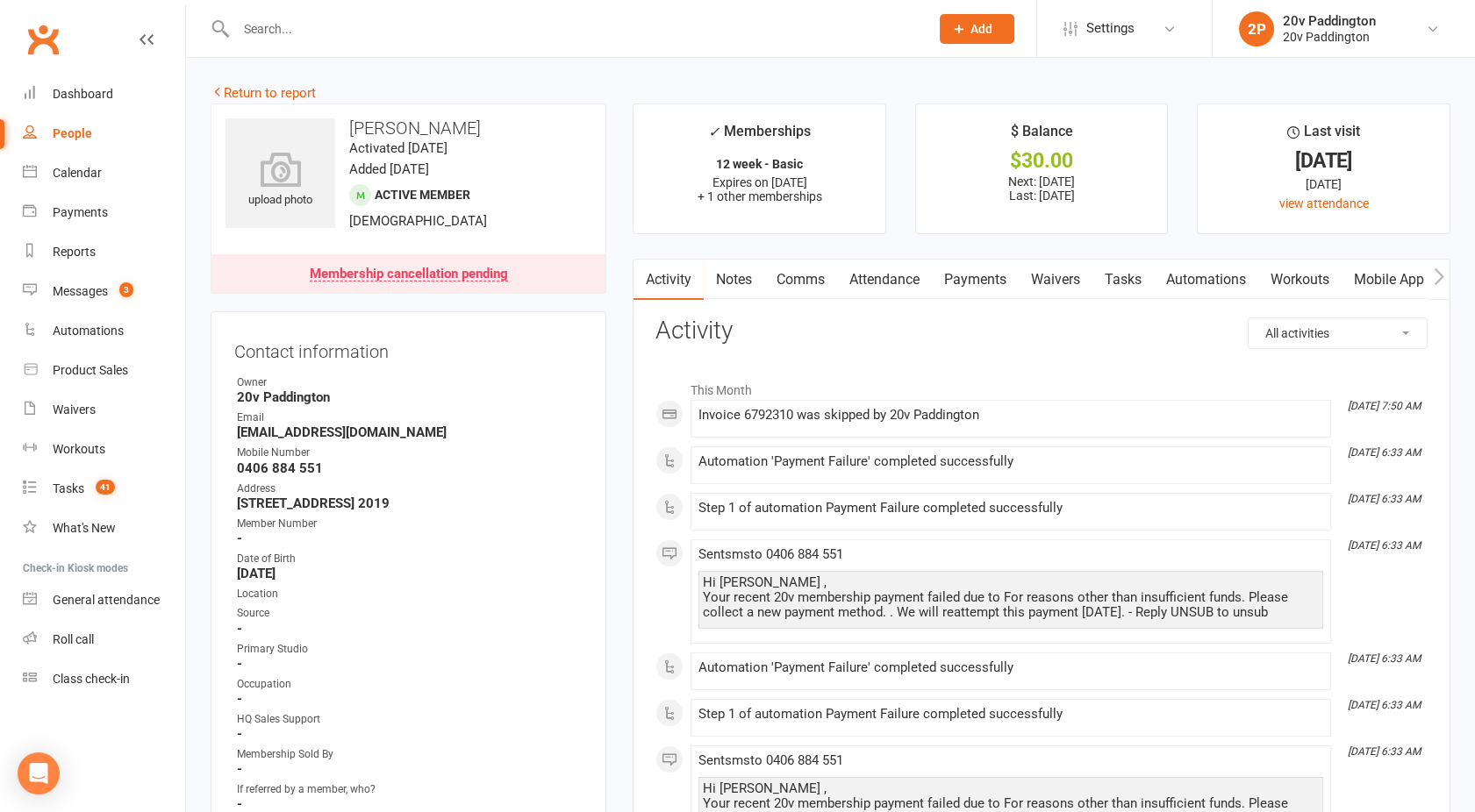
click at [811, 282] on link "Comms" at bounding box center [800, 279] width 73 height 40
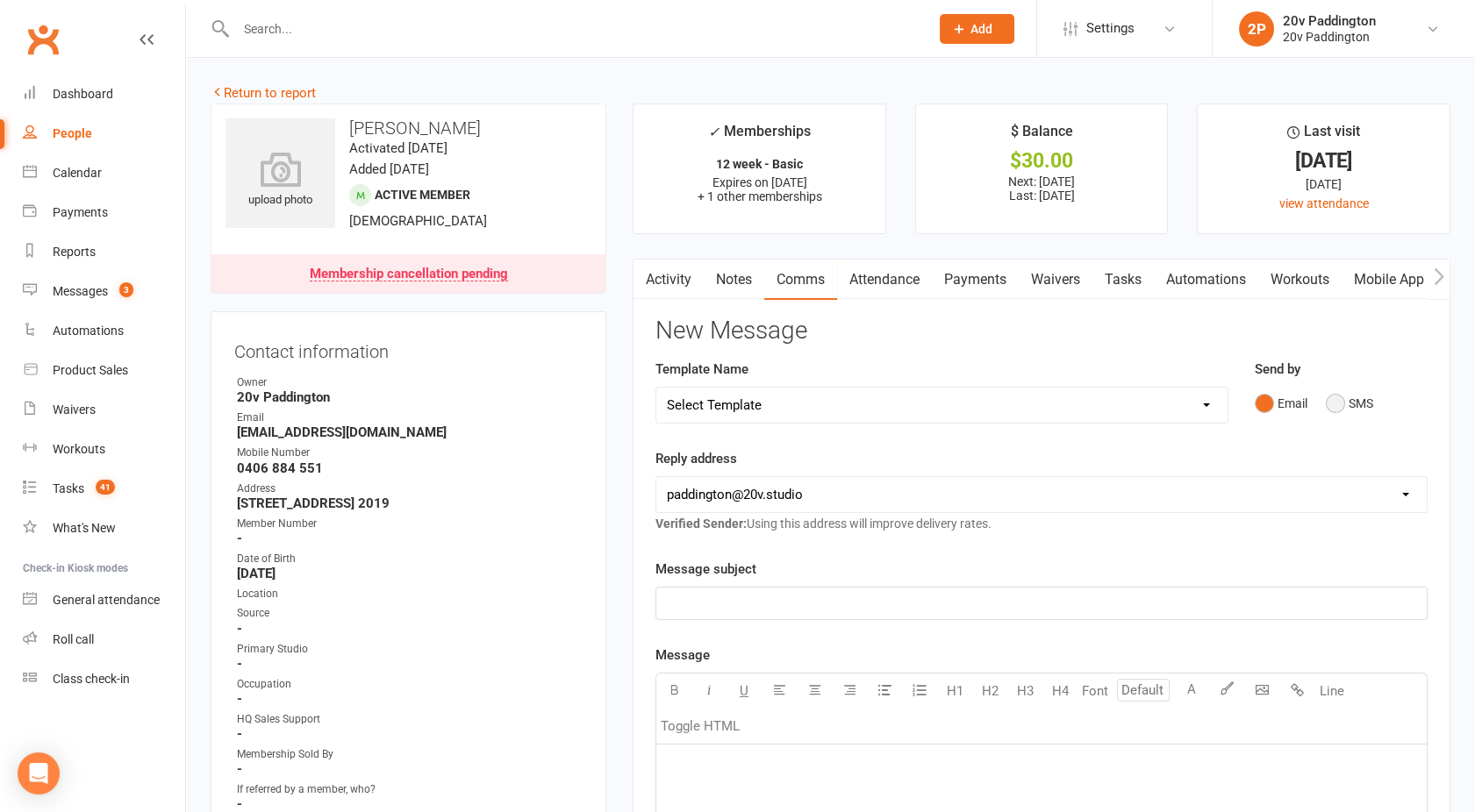
click at [1331, 406] on button "SMS" at bounding box center [1349, 404] width 47 height 33
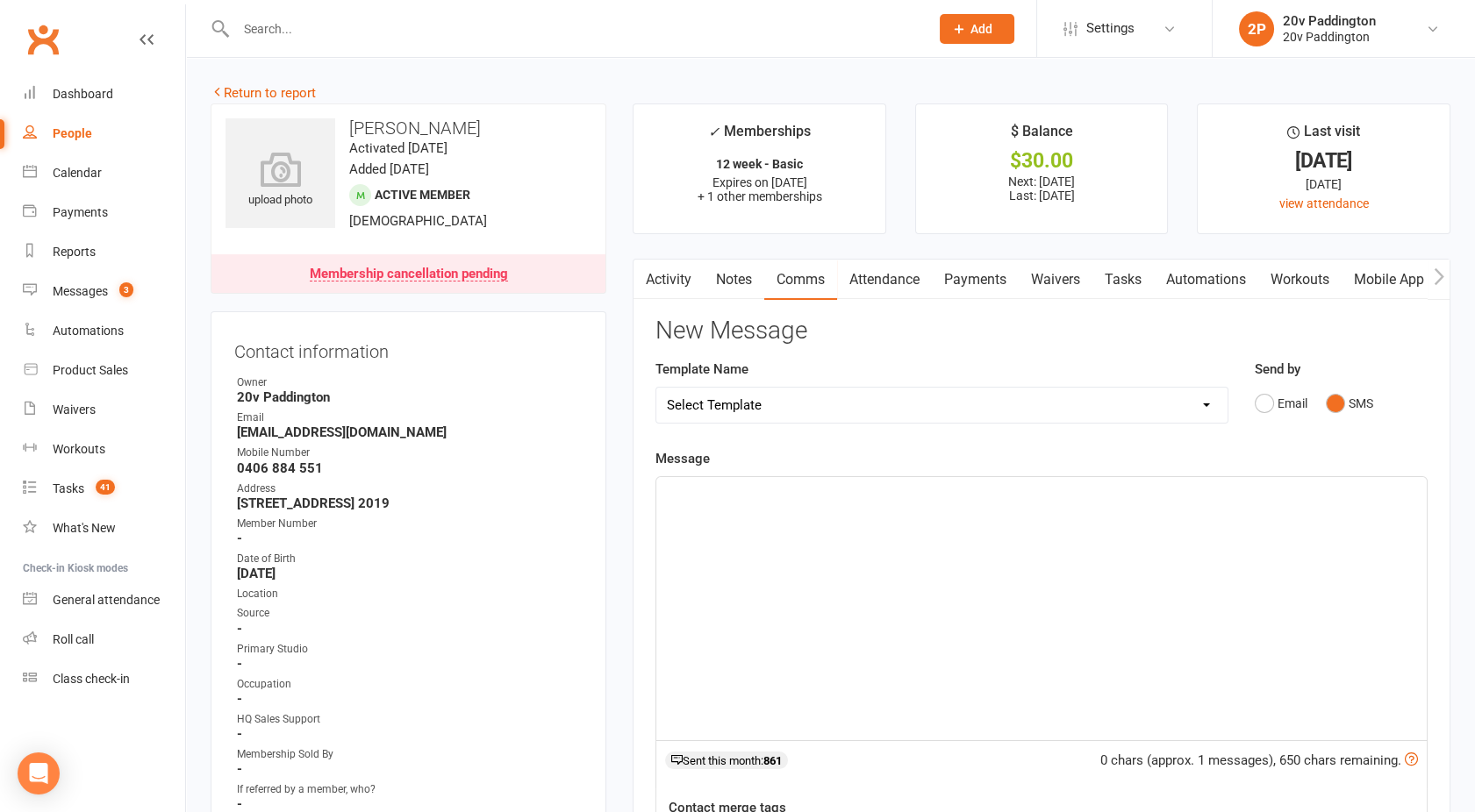
click at [1050, 579] on div "﻿" at bounding box center [1041, 608] width 771 height 263
click at [900, 268] on link "Attendance" at bounding box center [885, 279] width 95 height 40
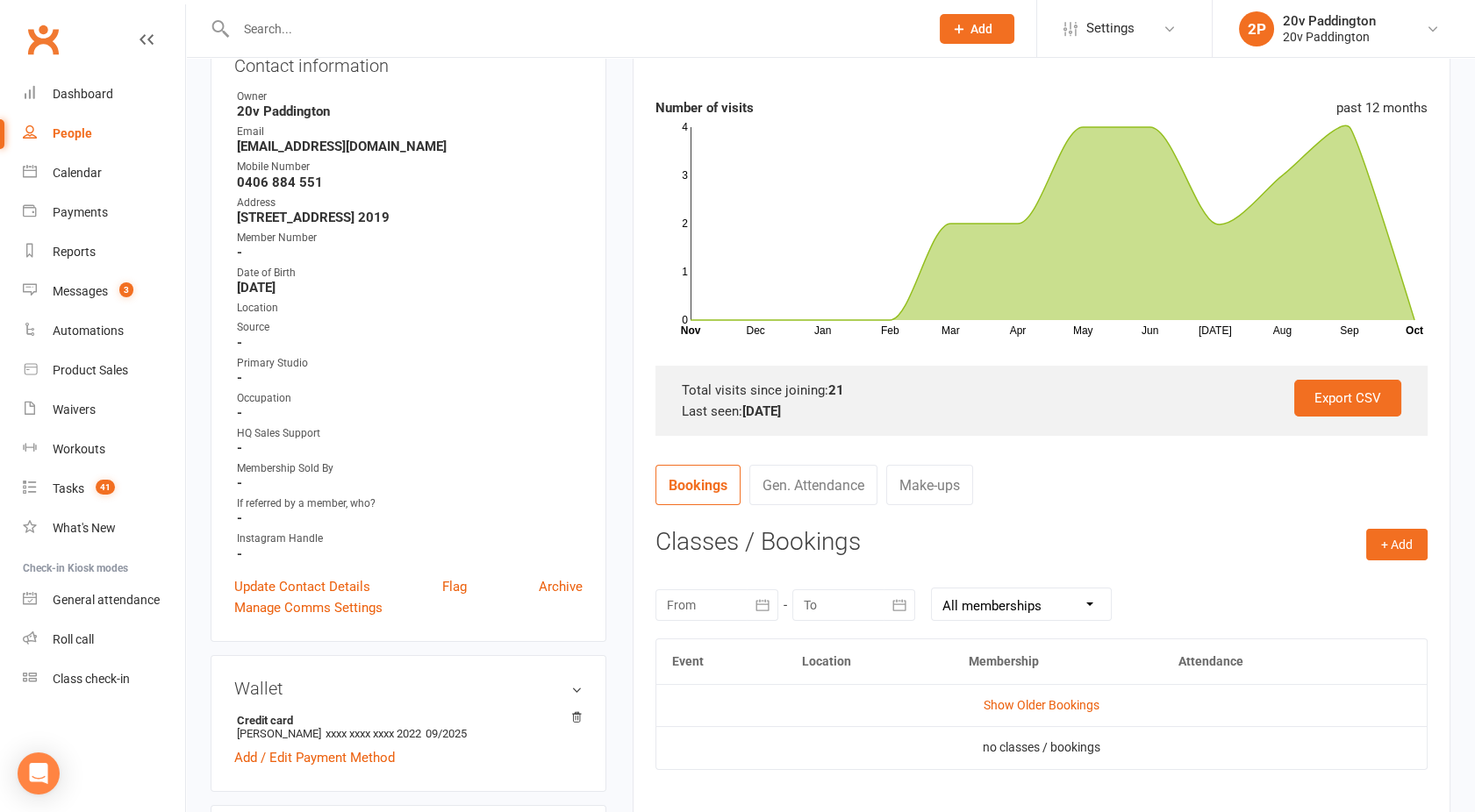
scroll to position [478, 0]
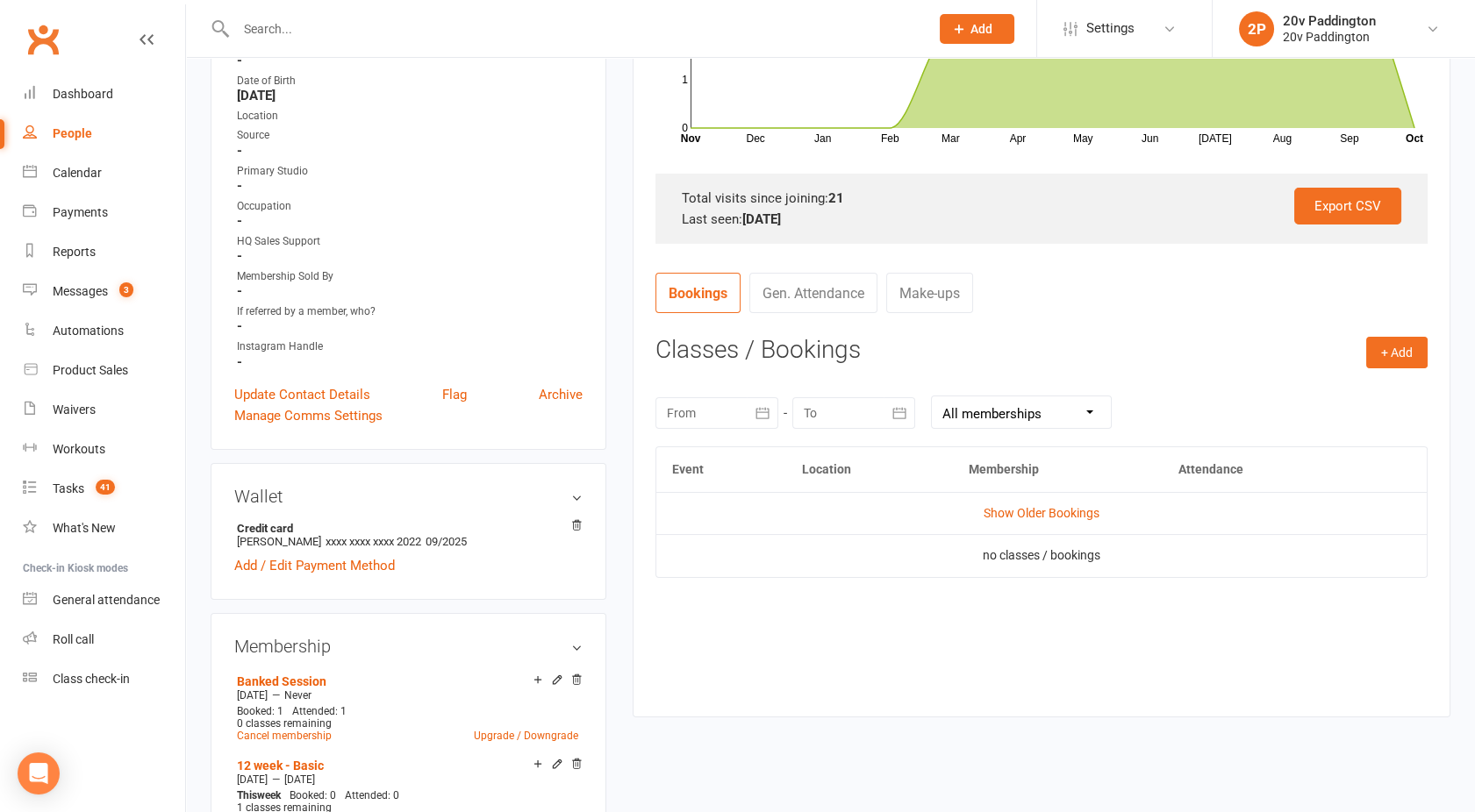
click at [1003, 503] on td "Show Older Bookings" at bounding box center [1041, 512] width 771 height 42
click at [1016, 518] on link "Show Older Bookings" at bounding box center [1041, 512] width 115 height 14
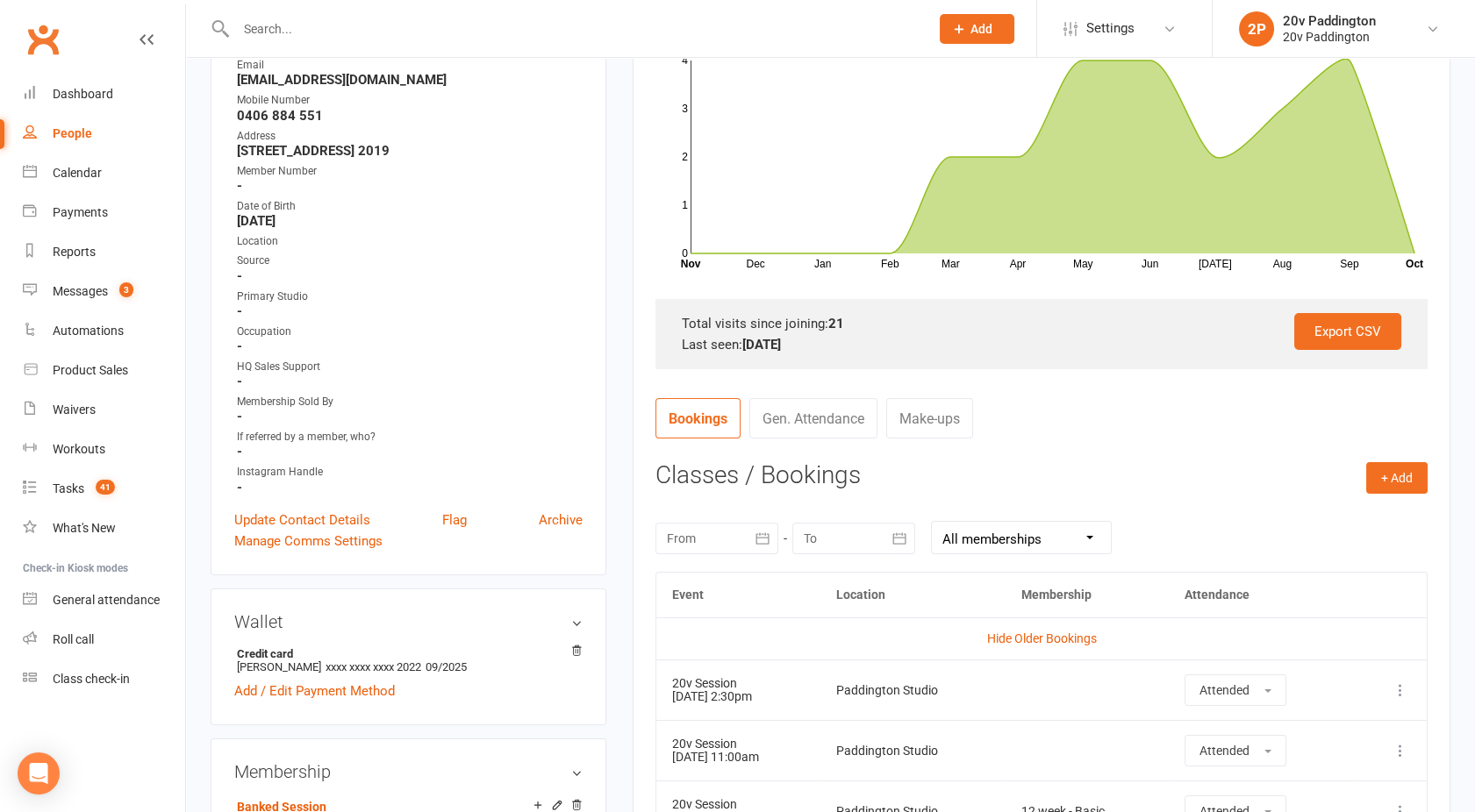
scroll to position [0, 0]
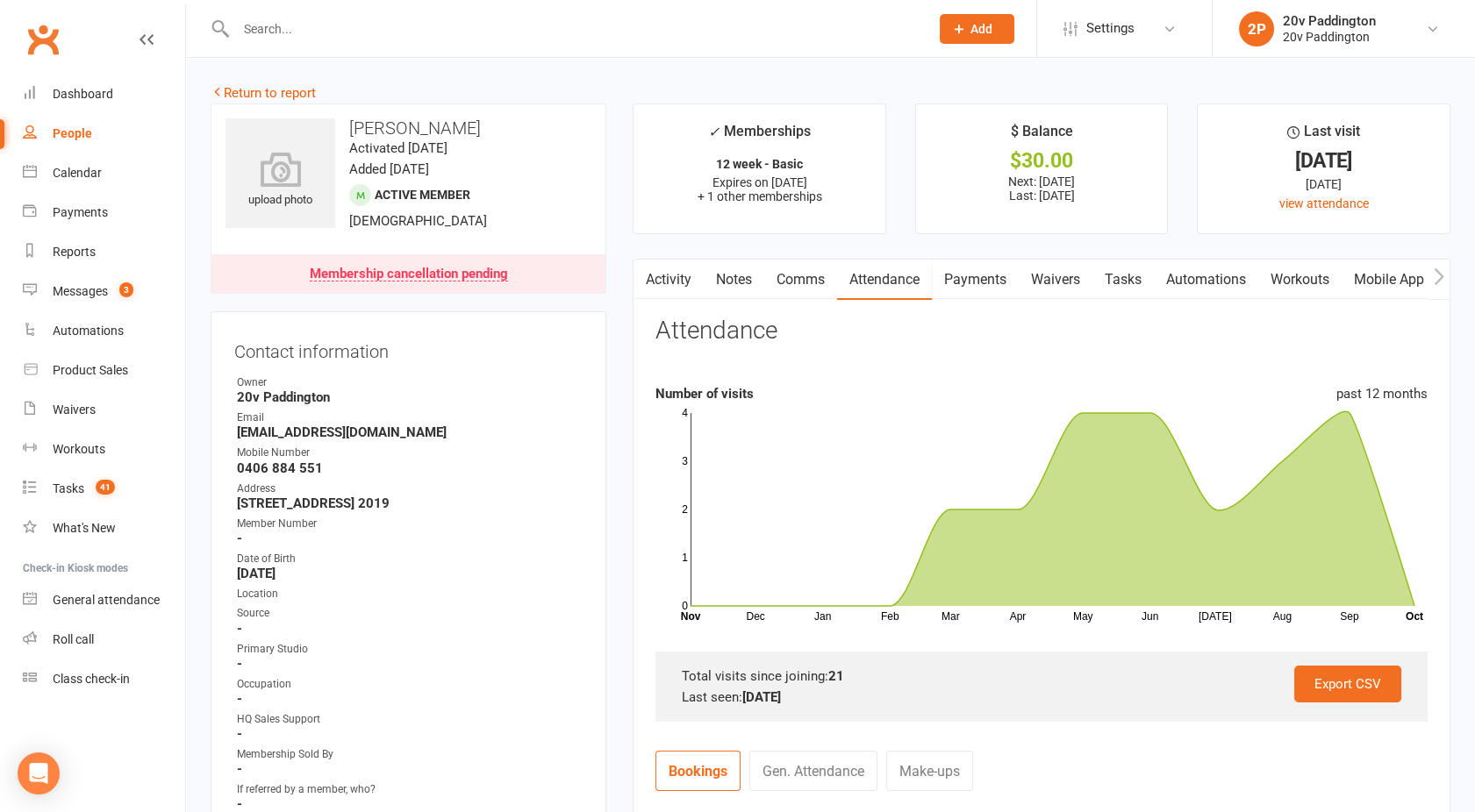
click at [794, 292] on link "Comms" at bounding box center [800, 279] width 73 height 40
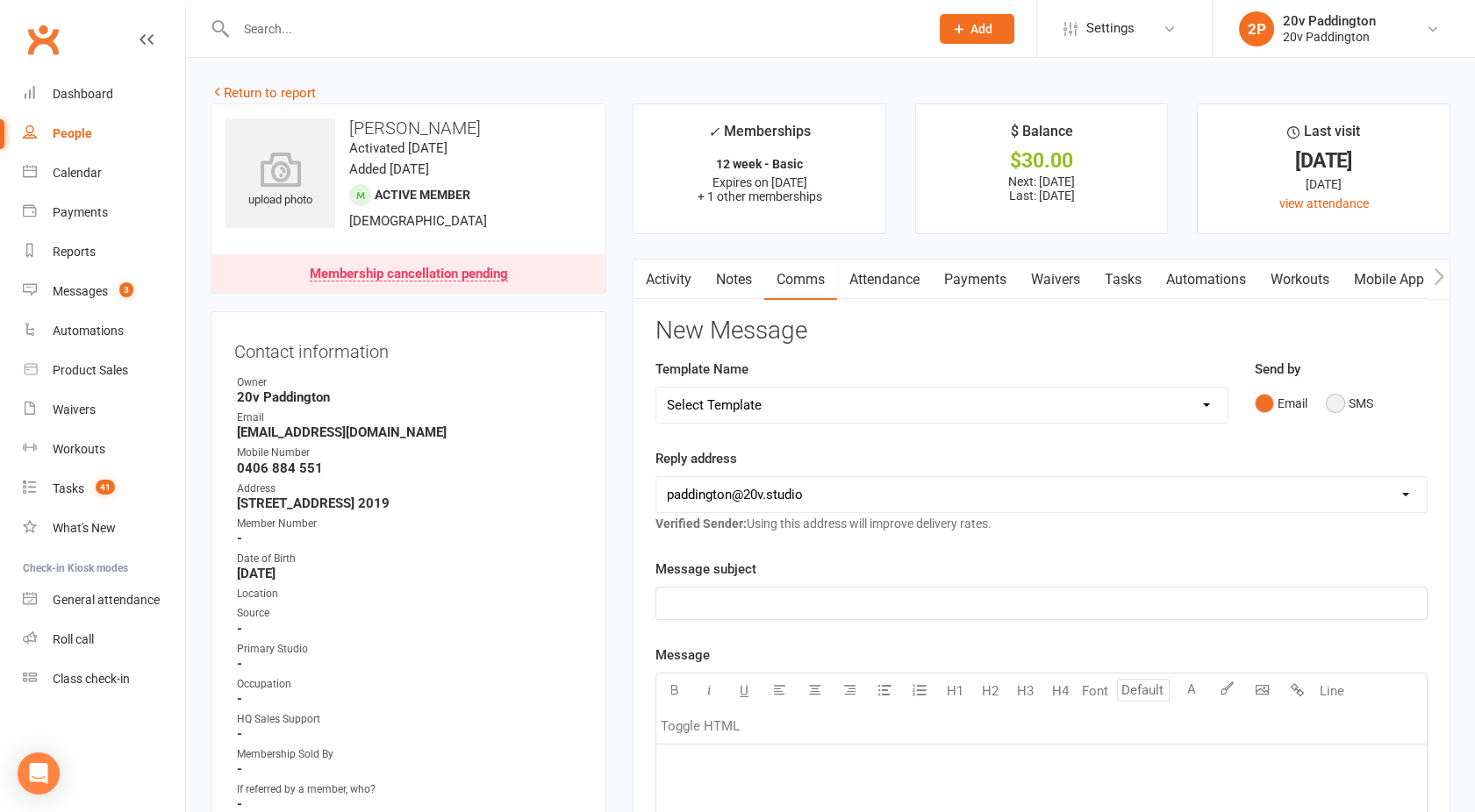
click at [1338, 414] on button "SMS" at bounding box center [1349, 404] width 47 height 33
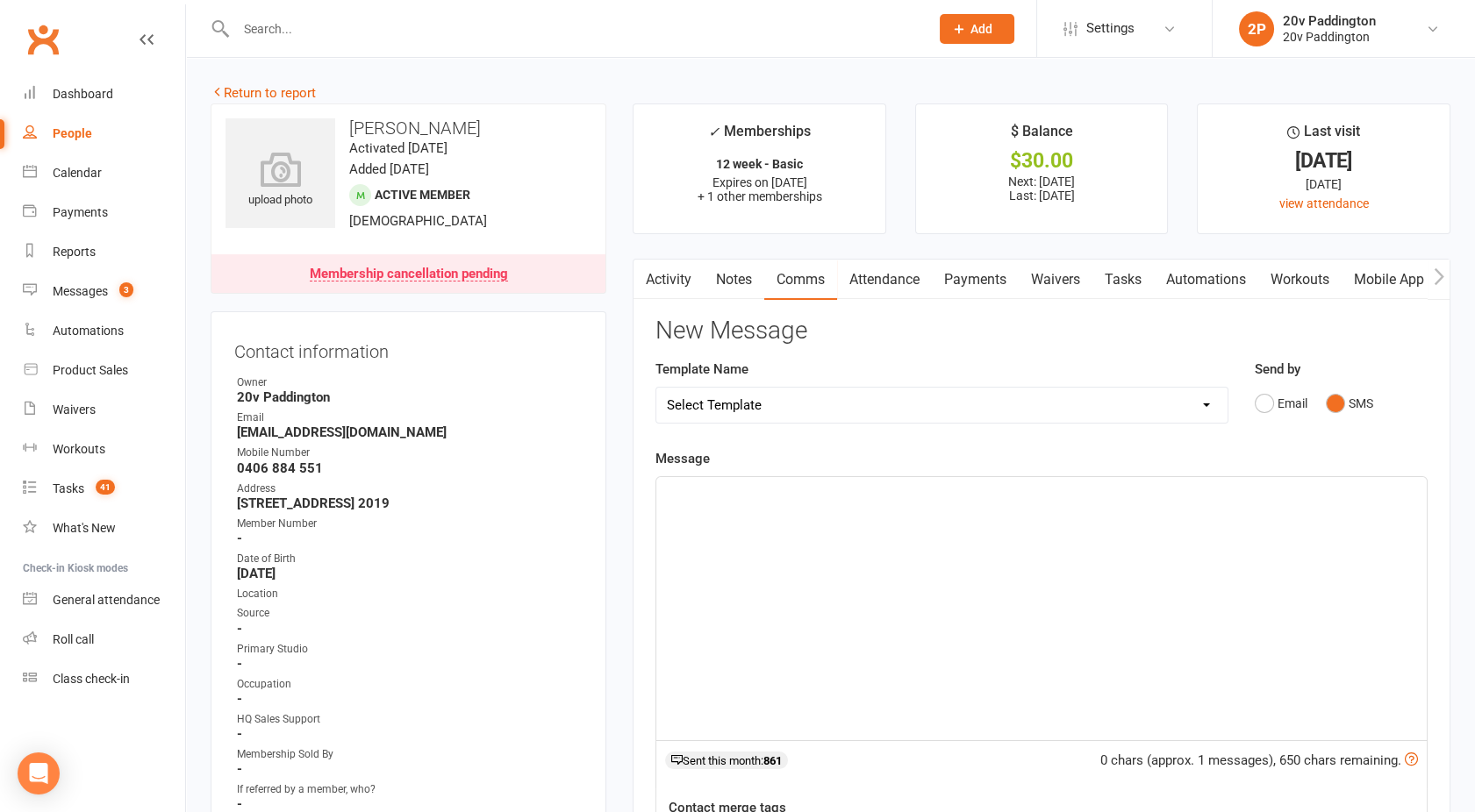
click at [1028, 544] on div "﻿" at bounding box center [1041, 608] width 771 height 263
click at [665, 488] on div "5 10 13 20" at bounding box center [1041, 608] width 771 height 263
click at [1056, 491] on span "Hey mate, it's Joel - Just saw your message about cancelling down - 5 10 13 20" at bounding box center [936, 493] width 538 height 16
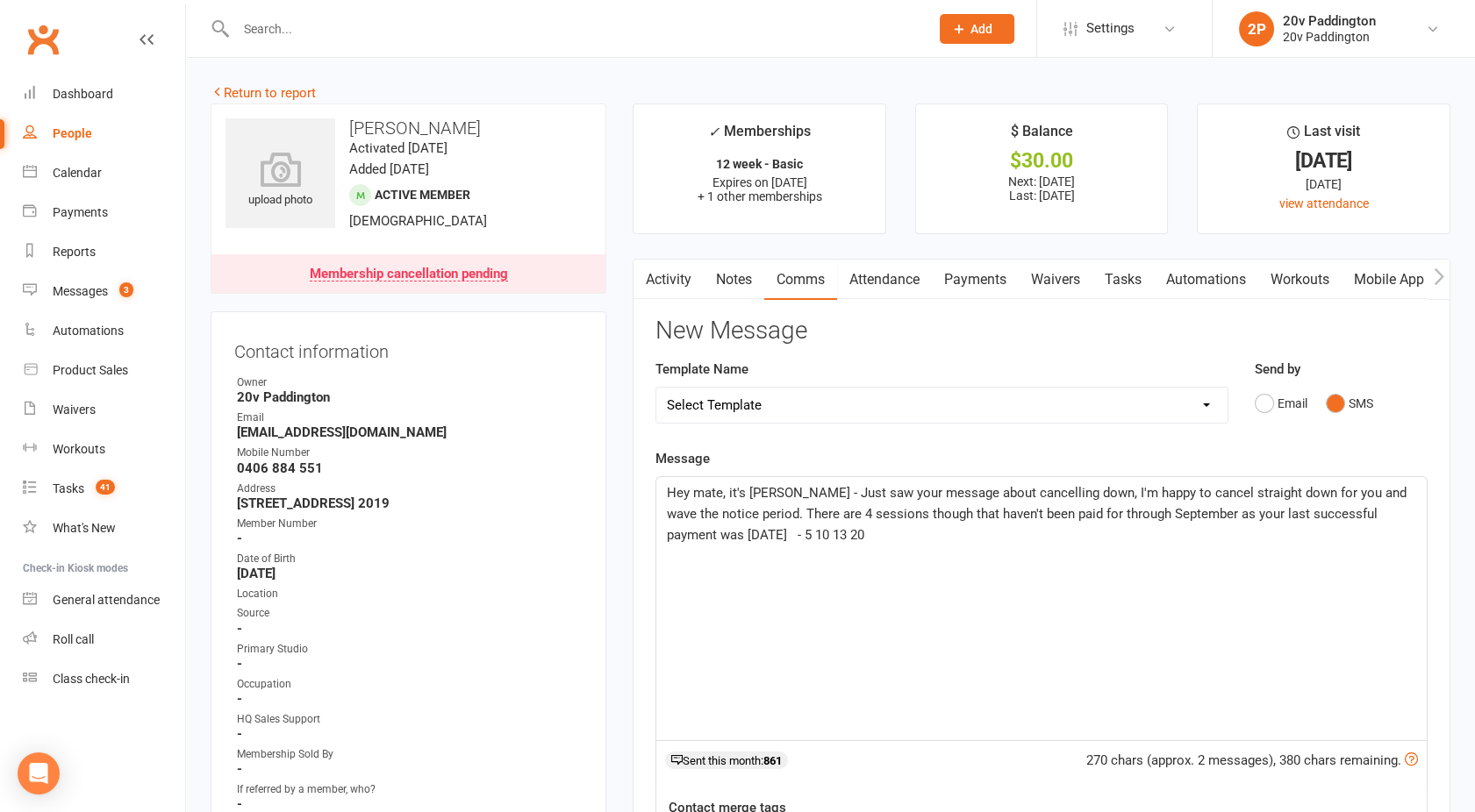
click at [690, 536] on span "Hey mate, it's Joel - Just saw your message about cancelling down, I'm happy to…" at bounding box center [1039, 514] width 744 height 58
click at [716, 536] on span "Hey mate, it's Joel - Just saw your message about cancelling down, I'm happy to…" at bounding box center [1039, 514] width 744 height 58
click at [718, 534] on span "Hey mate, it's Joel - Just saw your message about cancelling down, I'm happy to…" at bounding box center [1039, 514] width 744 height 58
click at [830, 536] on span "Hey mate, it's Joel - Just saw your message about cancelling down, I'm happy to…" at bounding box center [1039, 514] width 744 height 58
click at [859, 533] on span "Hey mate, it's Joel - Just saw your message about cancelling down, I'm happy to…" at bounding box center [1039, 514] width 744 height 58
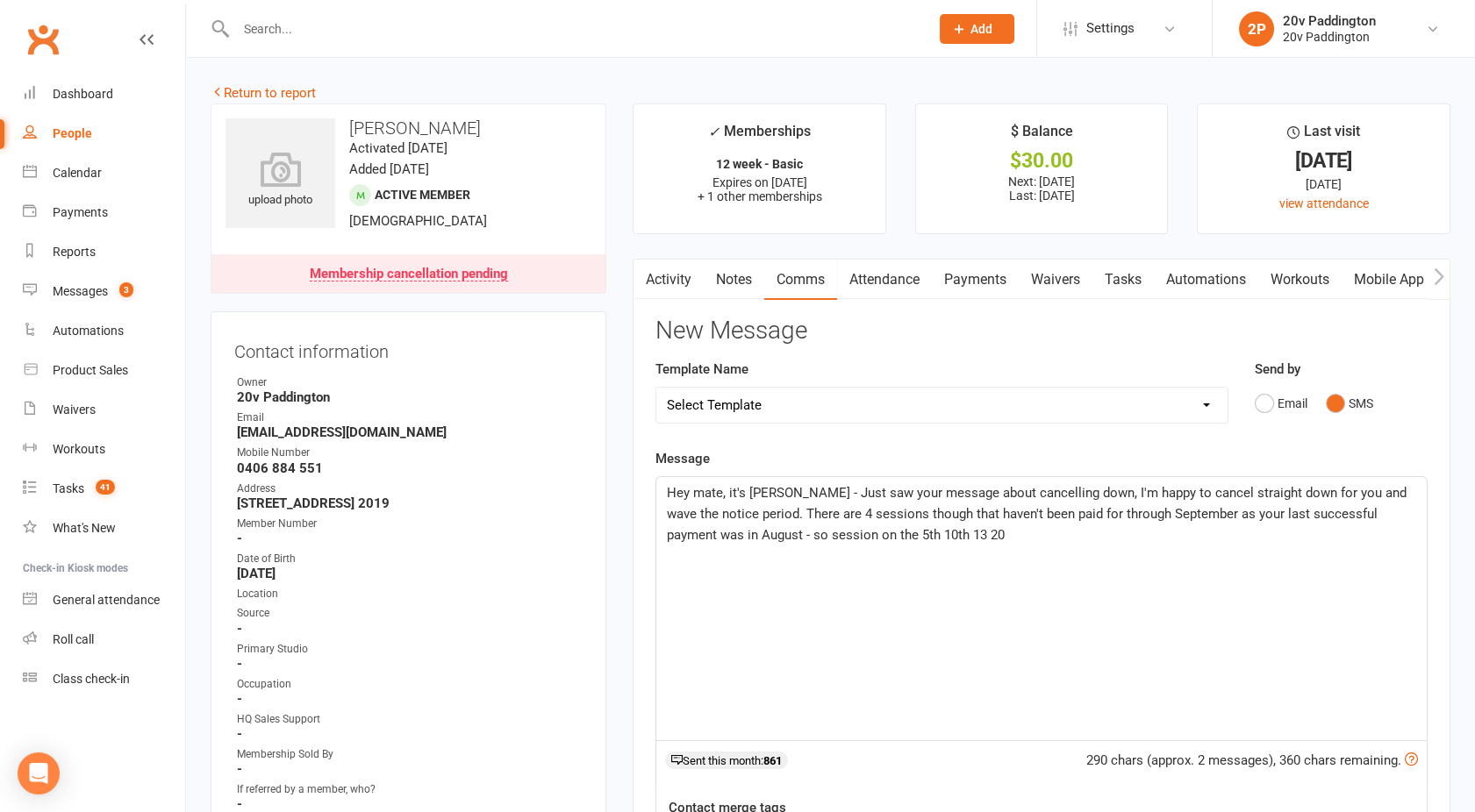
click at [890, 536] on span "Hey mate, it's Joel - Just saw your message about cancelling down, I'm happy to…" at bounding box center [1039, 514] width 744 height 58
click at [945, 535] on p "Hey mate, it's Joel - Just saw your message about cancelling down, I'm happy to…" at bounding box center [1041, 514] width 749 height 63
click at [1254, 577] on p "Did you want to go through the updating payment details process or would you li…" at bounding box center [1041, 577] width 749 height 21
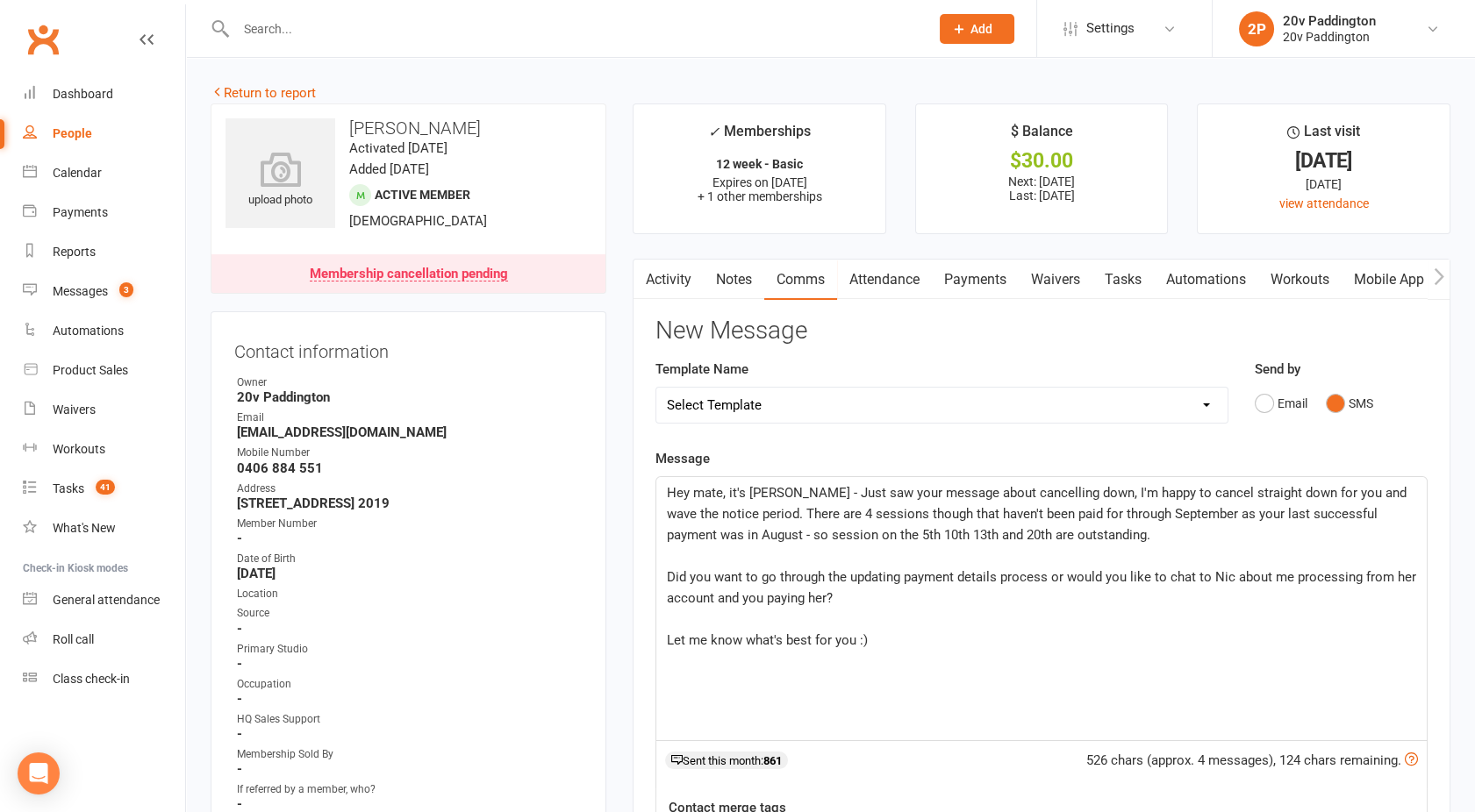
click at [897, 649] on p "Let me know what's best for you :)" at bounding box center [1041, 640] width 749 height 21
click at [1181, 512] on span "Hey mate, it's Joel - Just saw your message about cancelling down, I'm happy to…" at bounding box center [1039, 514] width 744 height 58
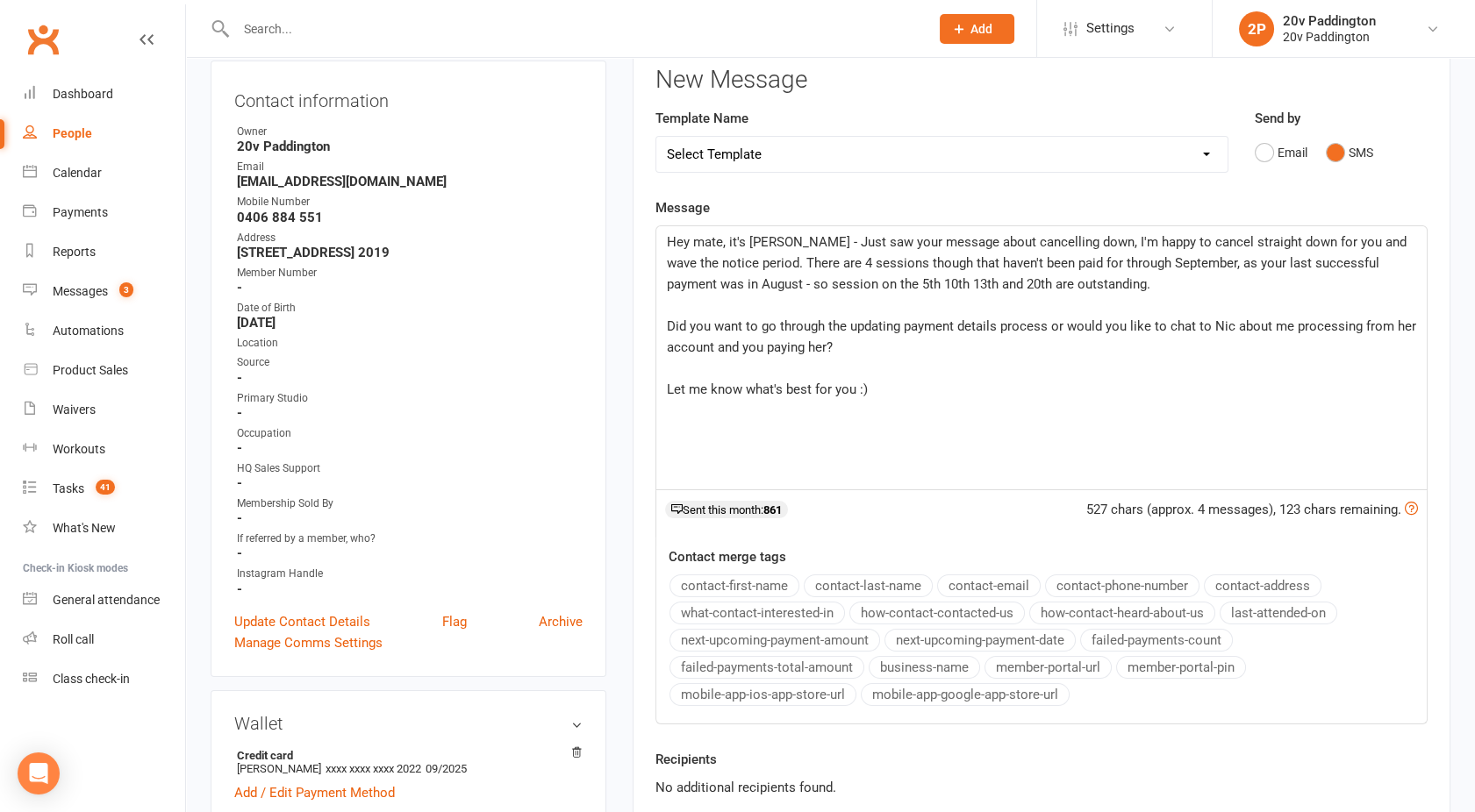
scroll to position [415, 0]
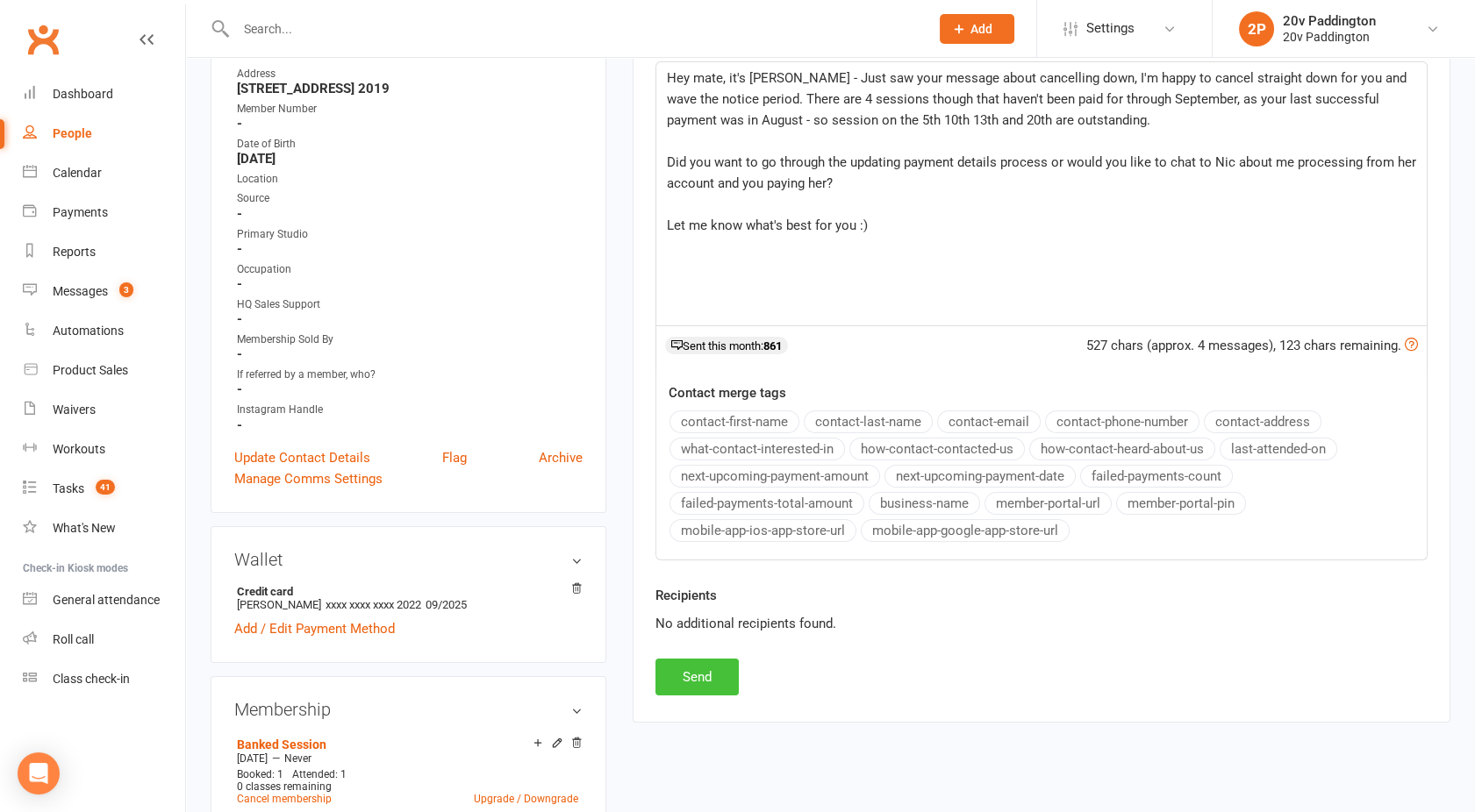
click at [701, 667] on button "Send" at bounding box center [697, 677] width 84 height 37
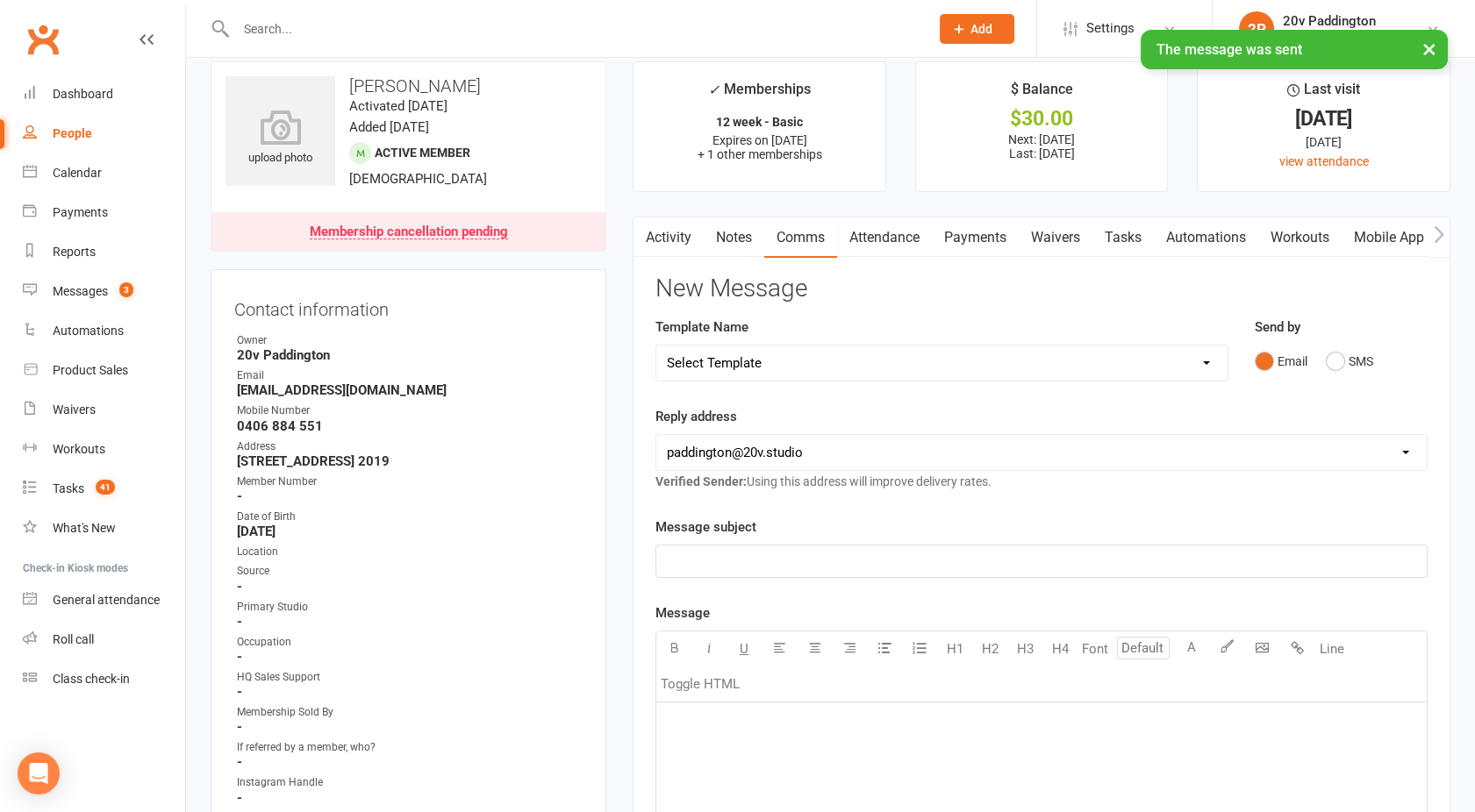
scroll to position [0, 0]
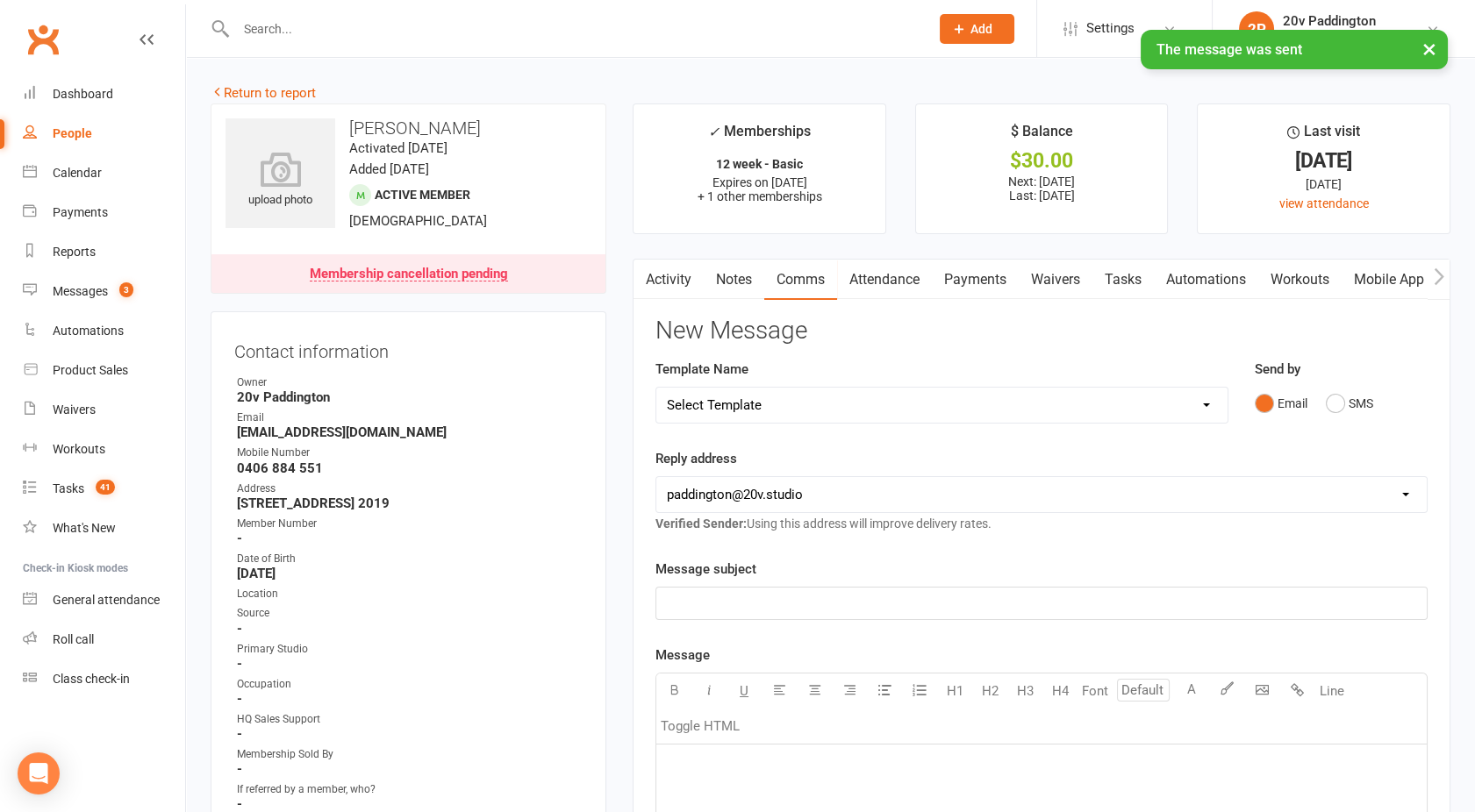
click at [650, 256] on main "✓ Memberships 12 week - Basic Expires on 1st November, 2025 + 1 other membershi…" at bounding box center [1041, 739] width 844 height 1271
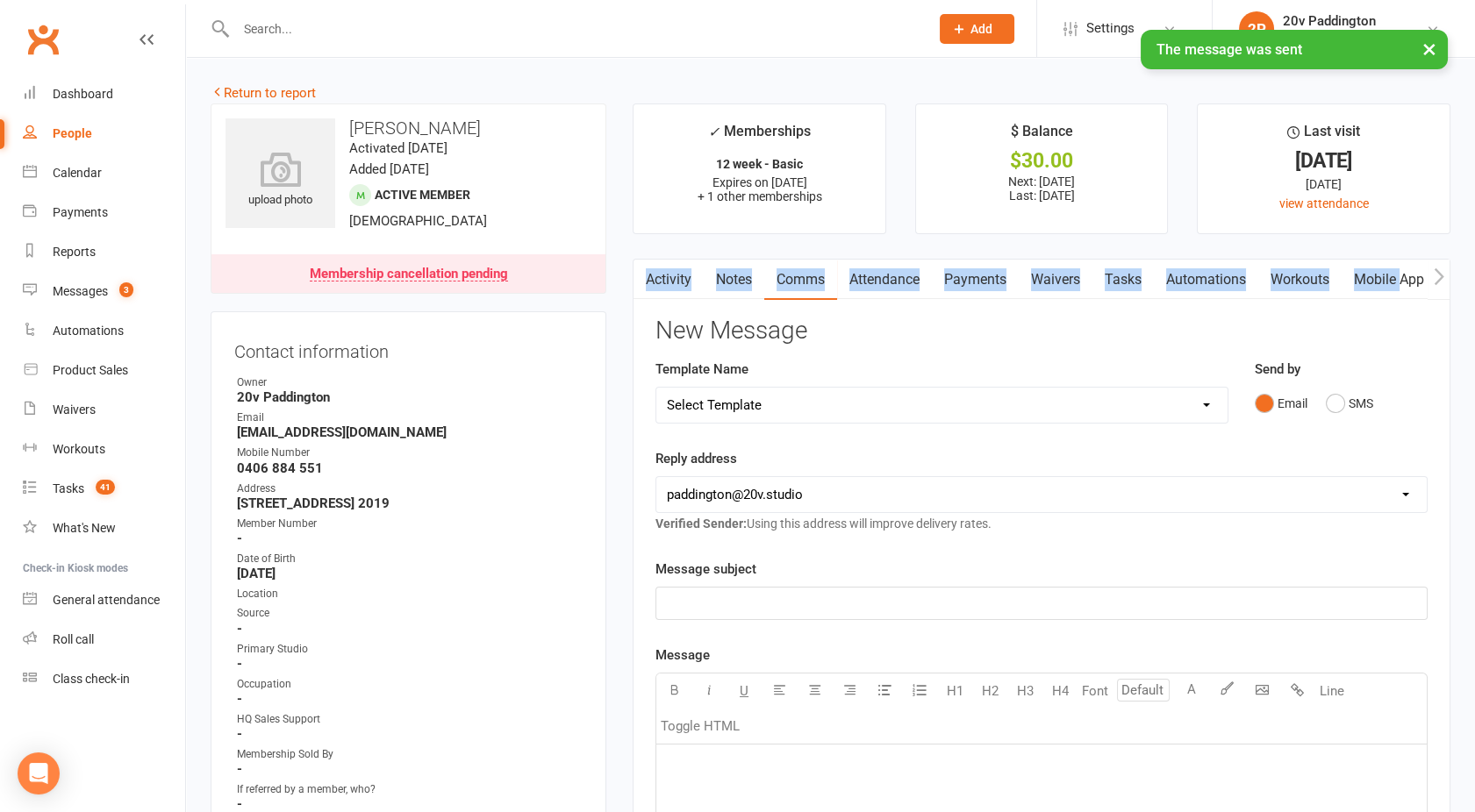
click at [650, 256] on main "✓ Memberships 12 week - Basic Expires on 1st November, 2025 + 1 other membershi…" at bounding box center [1041, 739] width 844 height 1271
drag, startPoint x: 650, startPoint y: 255, endPoint x: 659, endPoint y: 272, distance: 19.2
click at [659, 272] on link "Activity" at bounding box center [668, 279] width 70 height 40
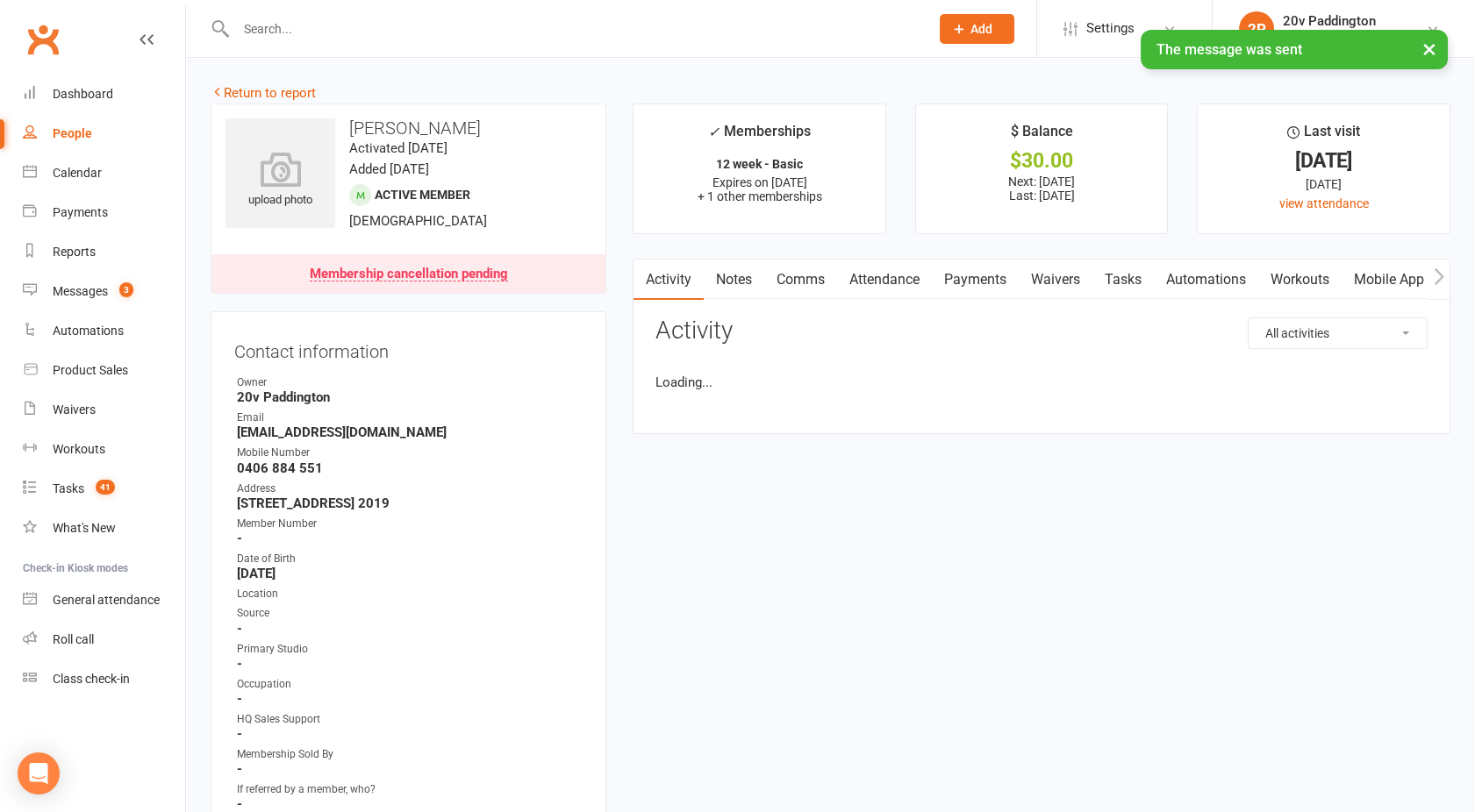
click at [630, 330] on main "✓ Memberships 12 week - Basic Expires on 1st November, 2025 + 1 other membershi…" at bounding box center [1041, 277] width 844 height 348
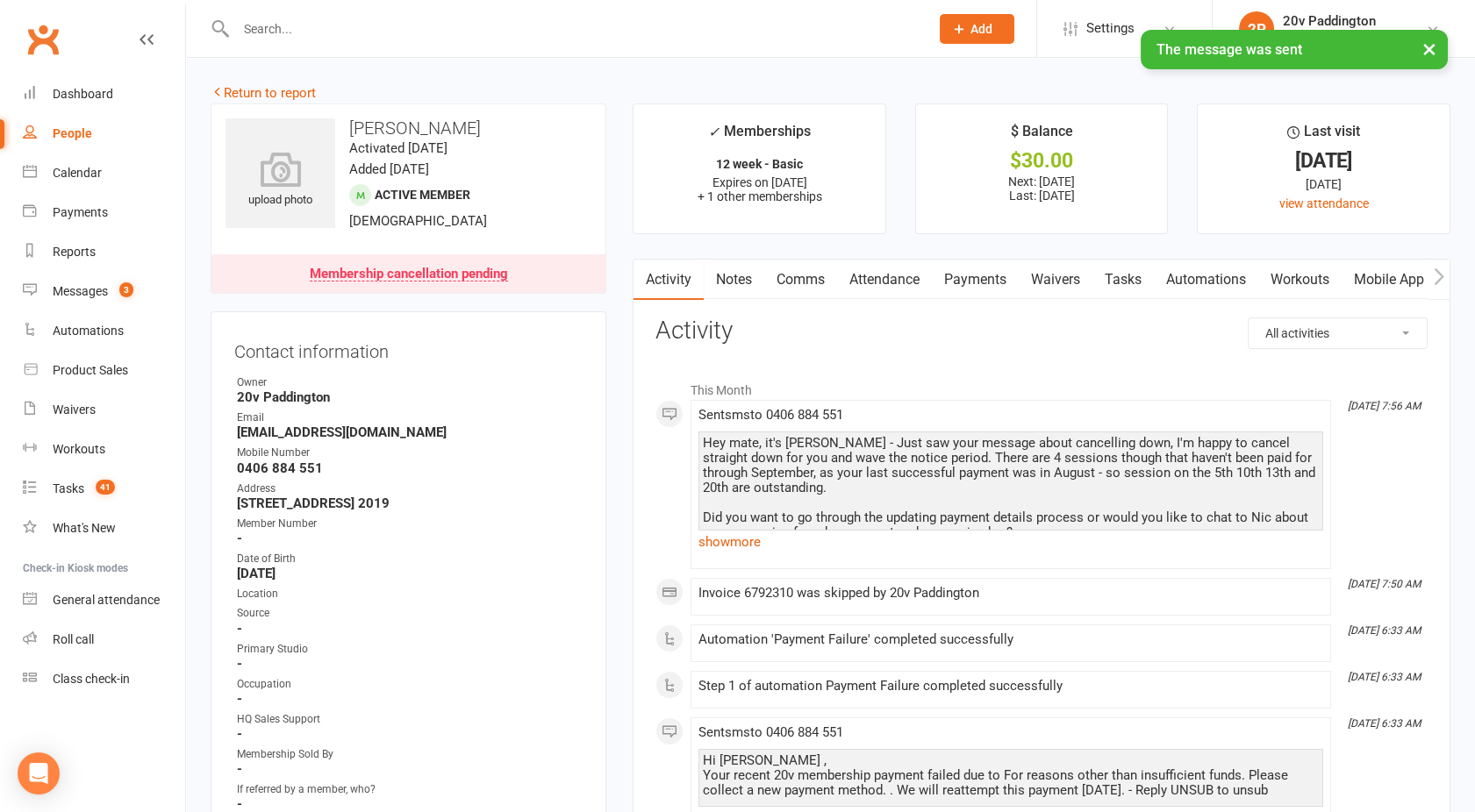
click at [976, 280] on link "Payments" at bounding box center [975, 279] width 87 height 40
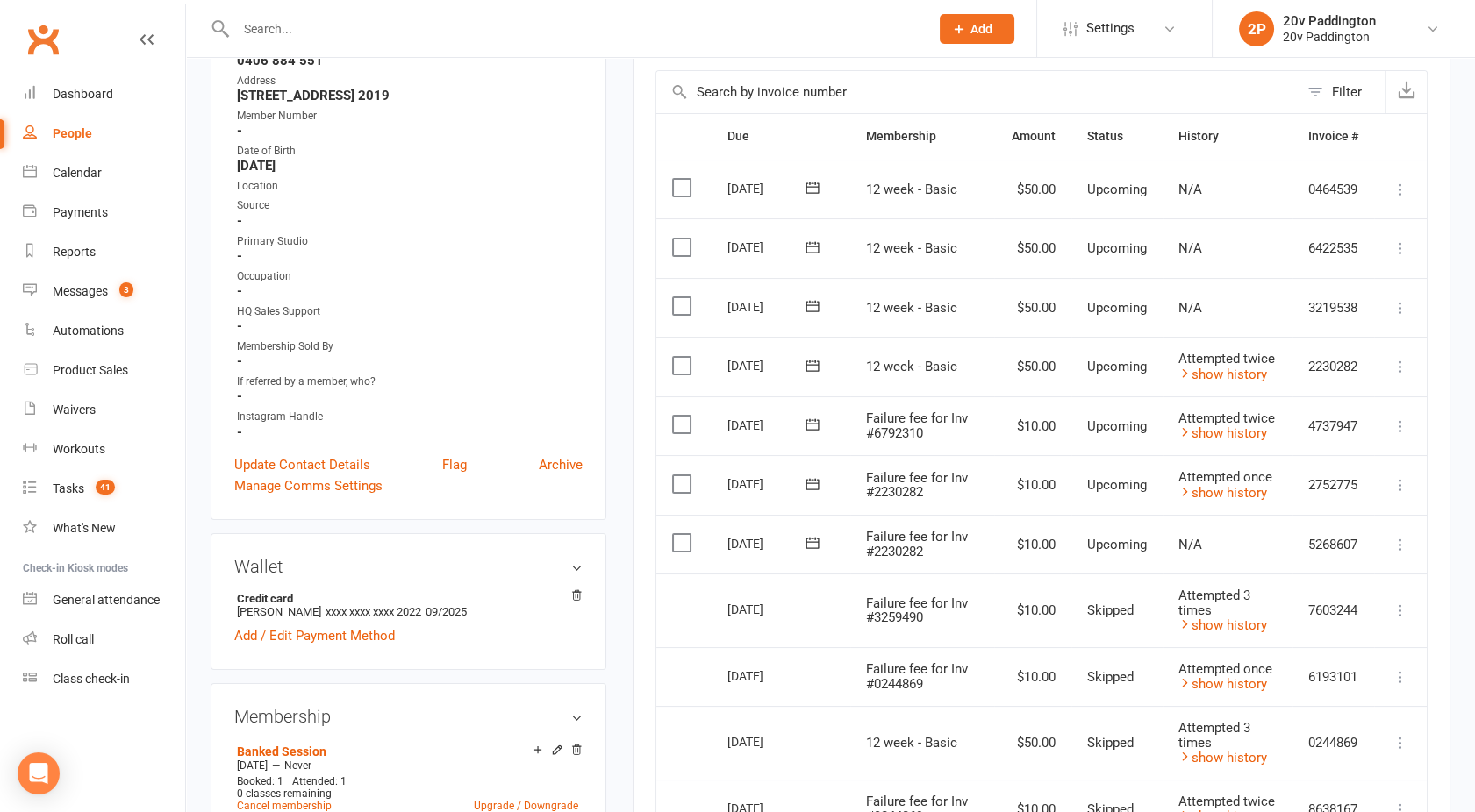
scroll to position [408, 0]
click at [681, 536] on label at bounding box center [683, 541] width 23 height 18
click at [681, 533] on input "checkbox" at bounding box center [677, 533] width 11 height 0
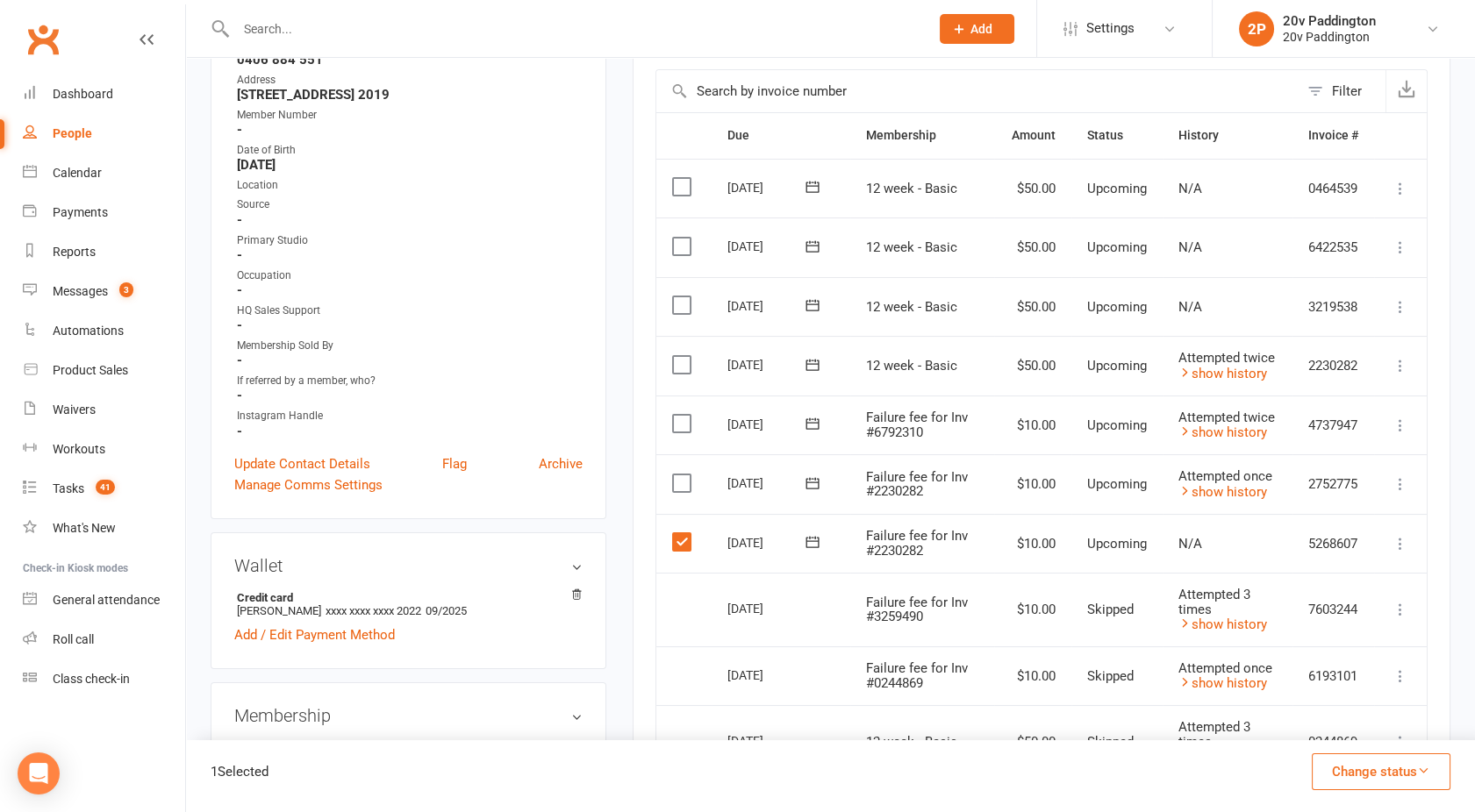
click at [677, 478] on label at bounding box center [683, 483] width 23 height 18
click at [677, 474] on input "checkbox" at bounding box center [677, 474] width 11 height 0
click at [676, 418] on label at bounding box center [683, 423] width 23 height 18
click at [676, 415] on input "checkbox" at bounding box center [677, 415] width 11 height 0
click at [678, 366] on label at bounding box center [683, 365] width 23 height 18
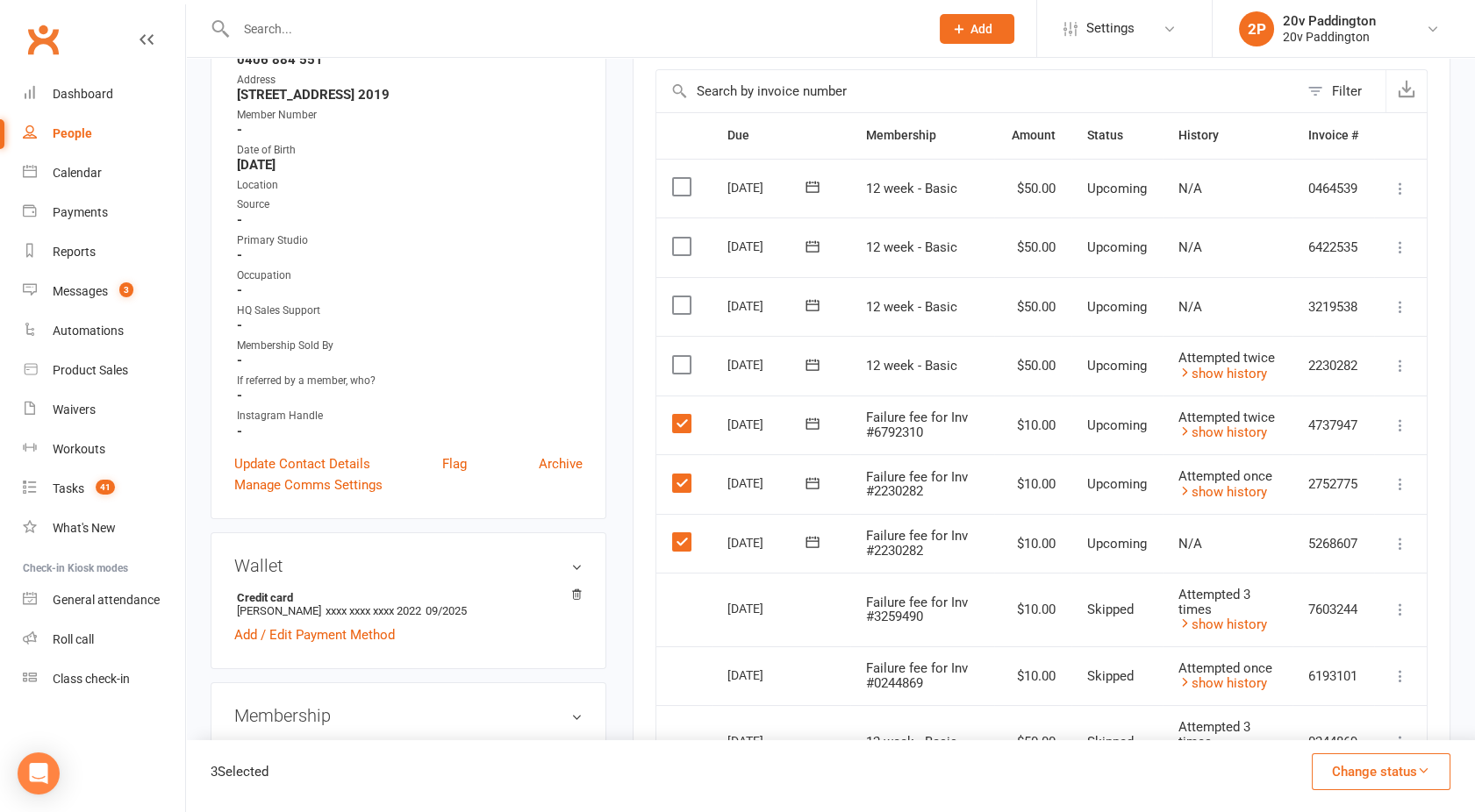
click at [678, 356] on input "checkbox" at bounding box center [677, 356] width 11 height 0
click at [678, 303] on label at bounding box center [683, 305] width 23 height 18
click at [678, 297] on input "checkbox" at bounding box center [677, 297] width 11 height 0
click at [680, 250] on label at bounding box center [683, 246] width 23 height 18
click at [680, 238] on input "checkbox" at bounding box center [677, 238] width 11 height 0
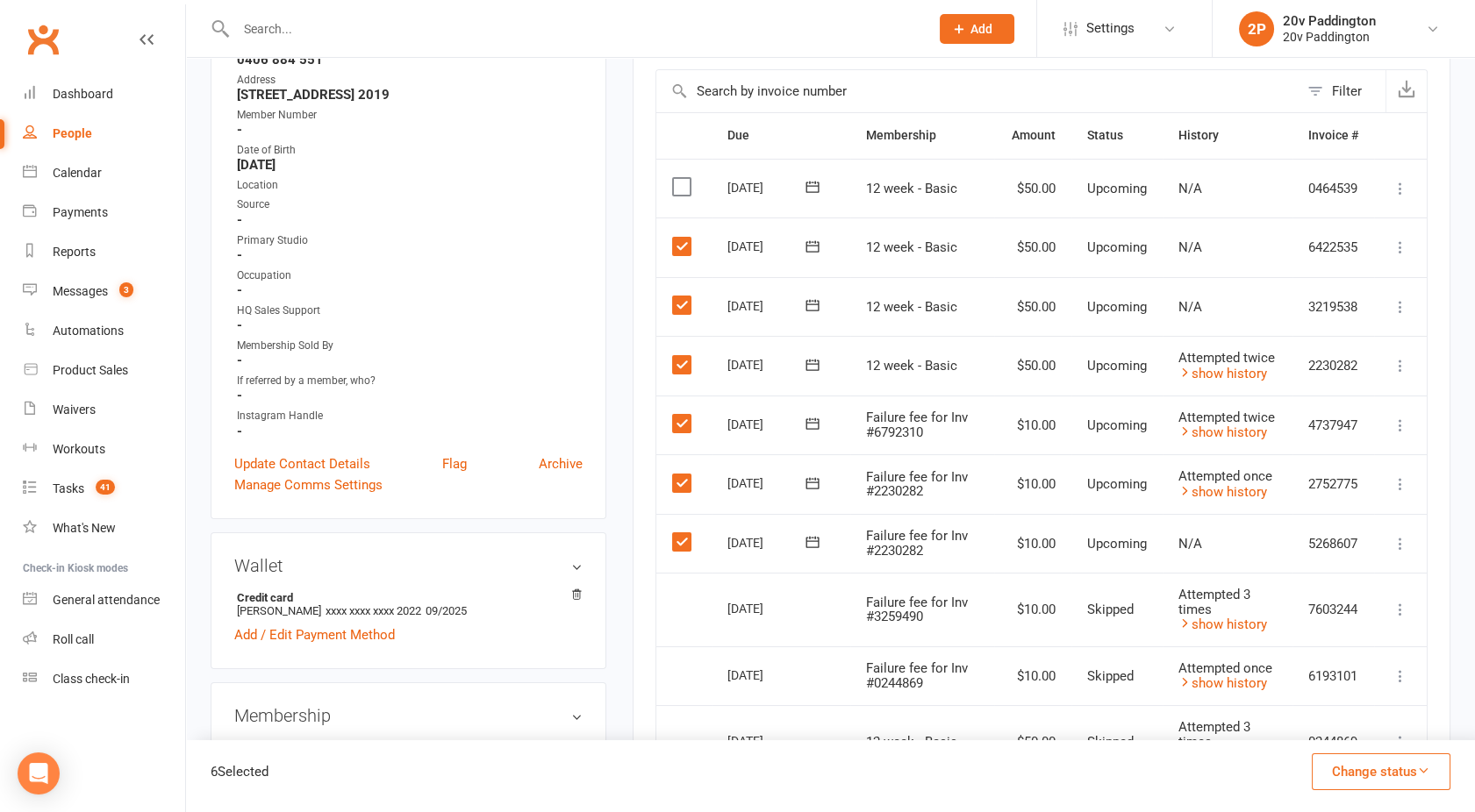
click at [1395, 776] on button "Change status" at bounding box center [1381, 772] width 139 height 37
click at [1321, 735] on link "Skipped" at bounding box center [1362, 725] width 174 height 35
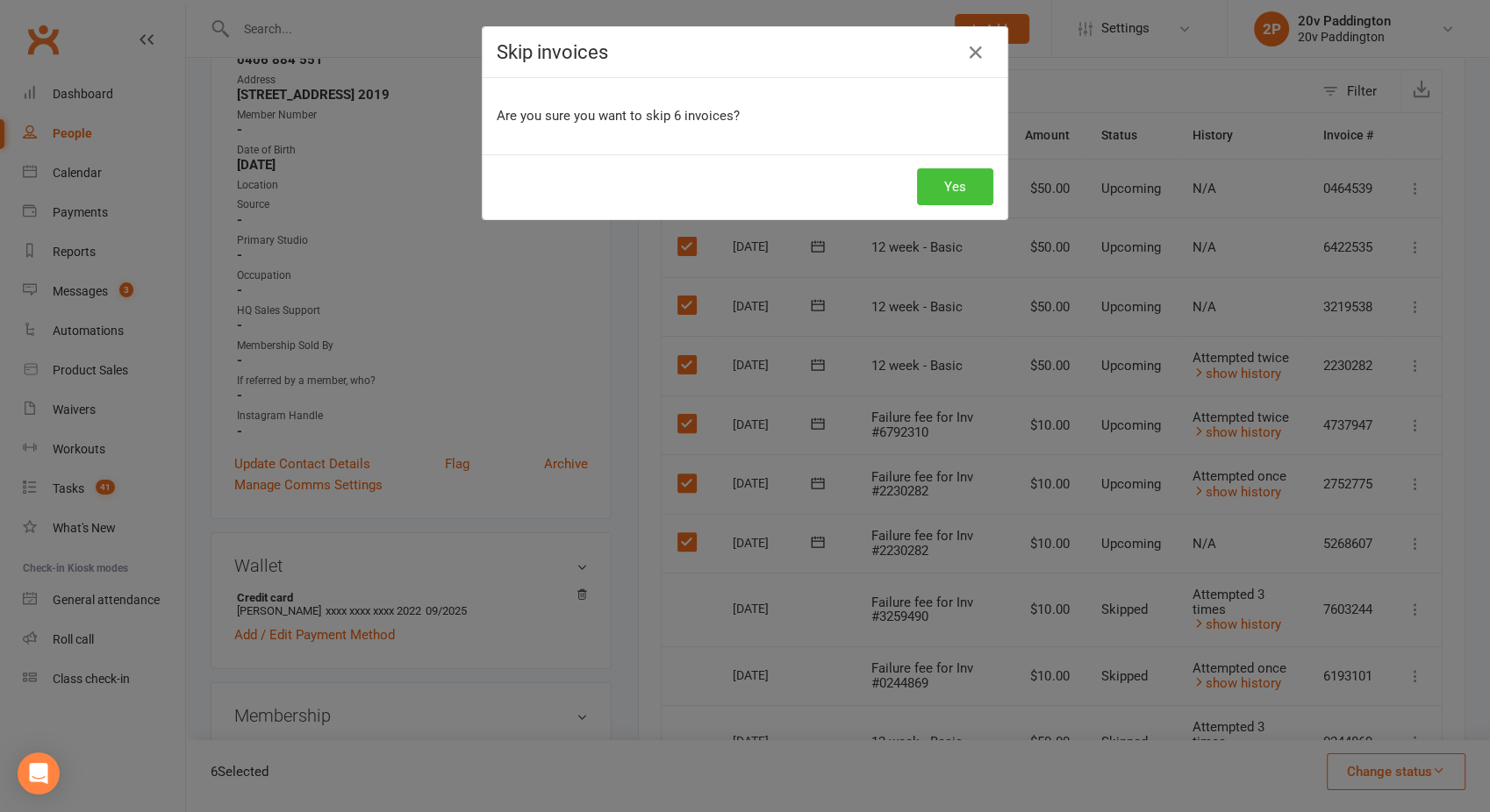
click at [937, 187] on button "Yes" at bounding box center [955, 187] width 76 height 37
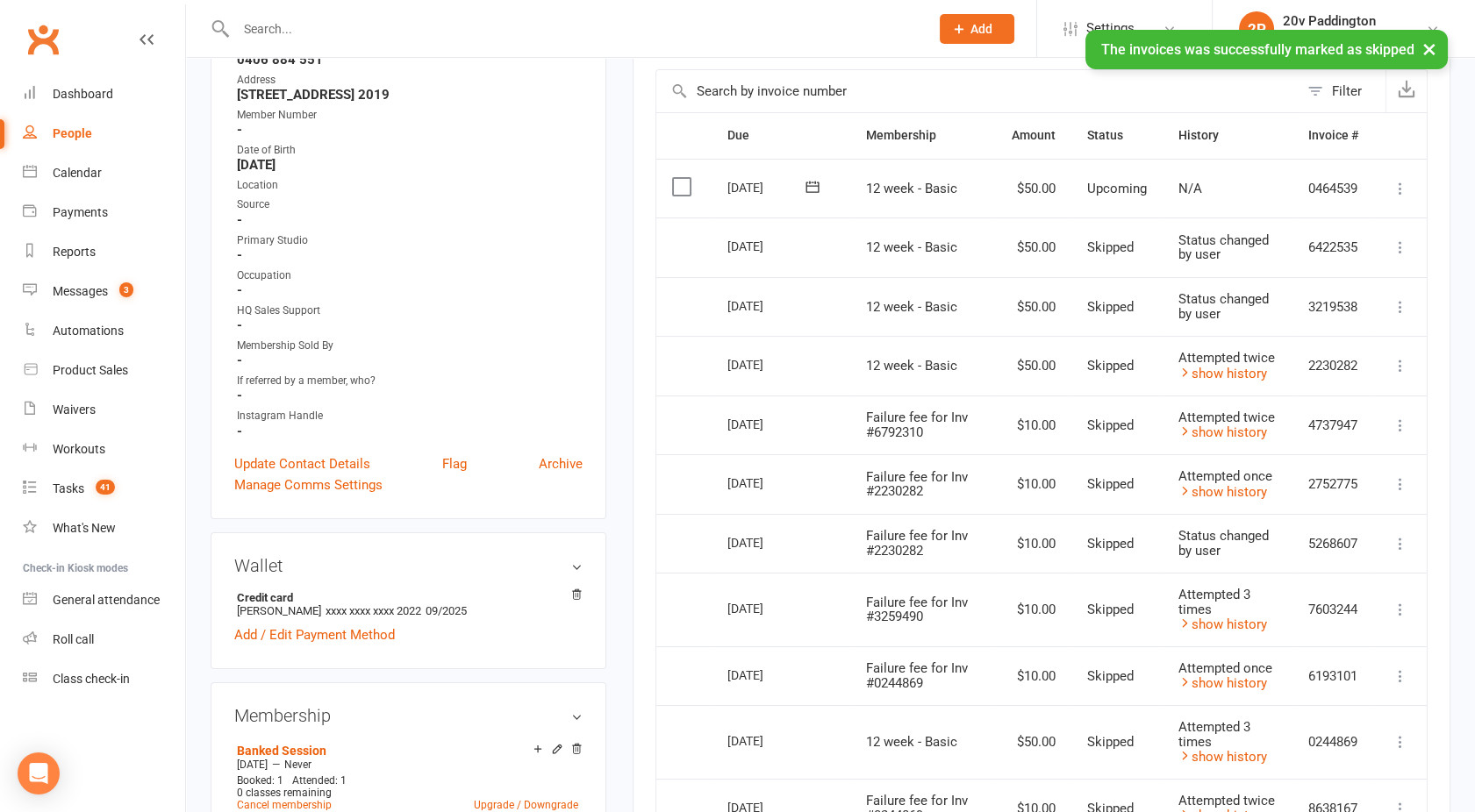
scroll to position [0, 0]
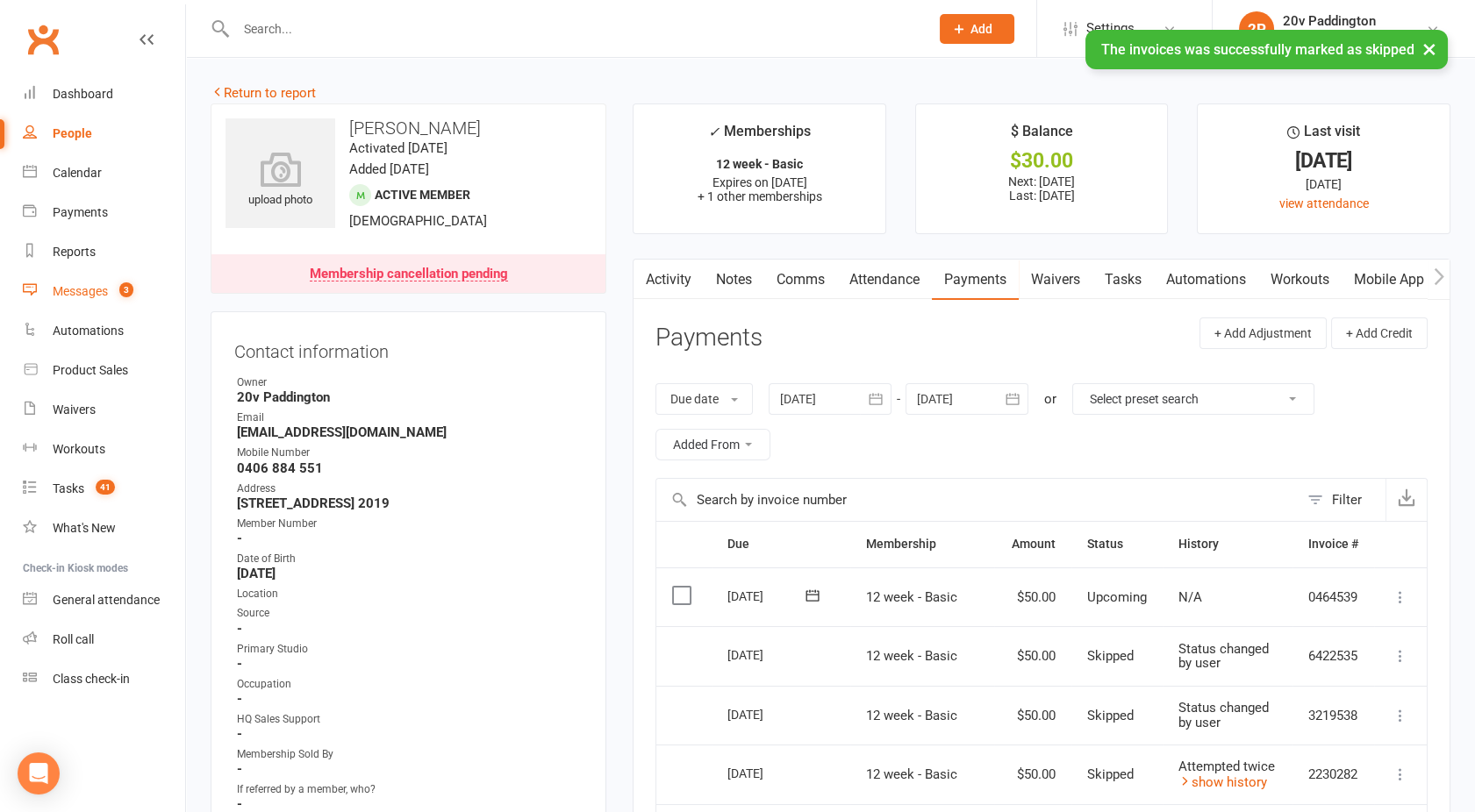
click at [84, 292] on div "Messages" at bounding box center [80, 291] width 55 height 14
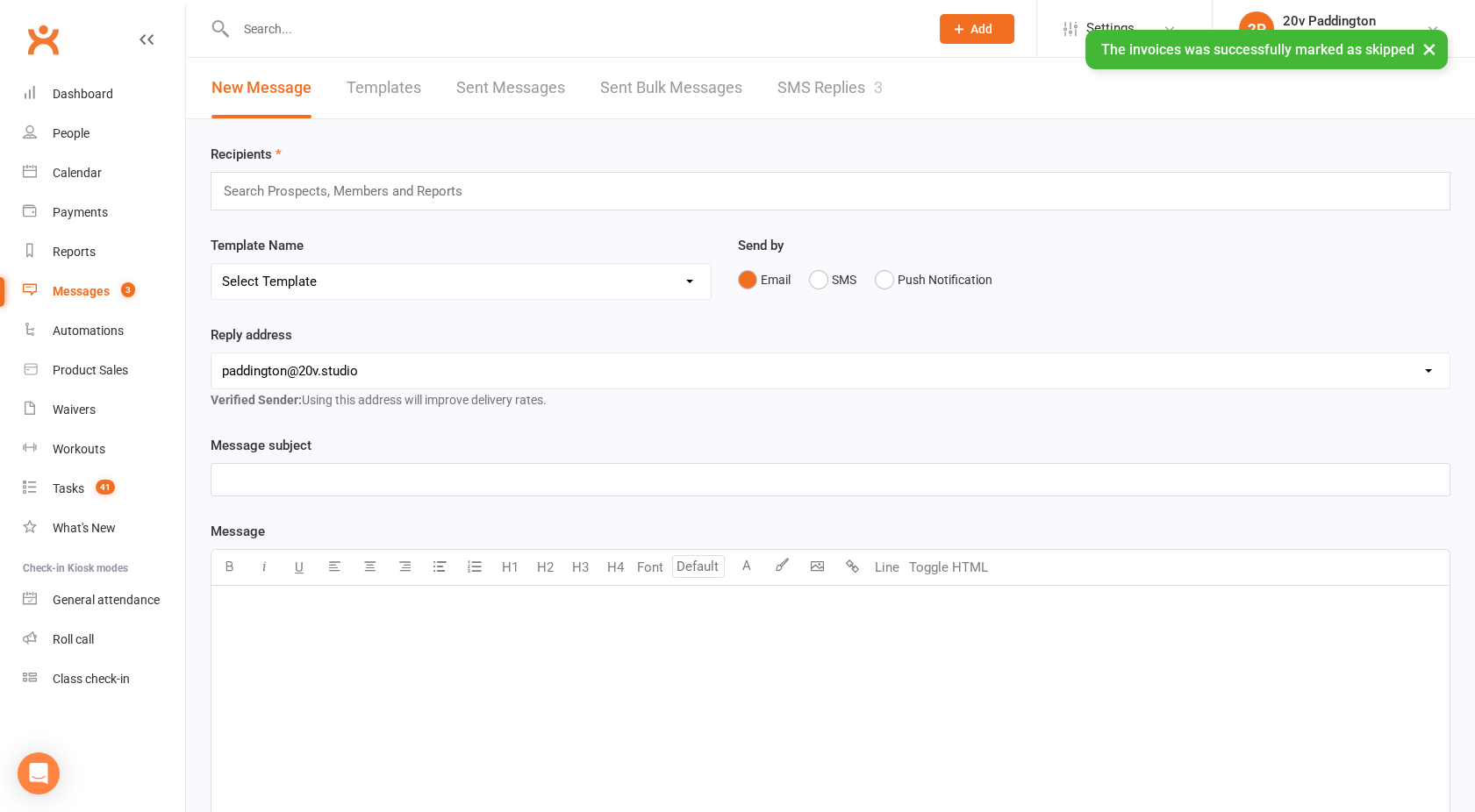
click at [797, 100] on link "SMS Replies 3" at bounding box center [830, 87] width 105 height 60
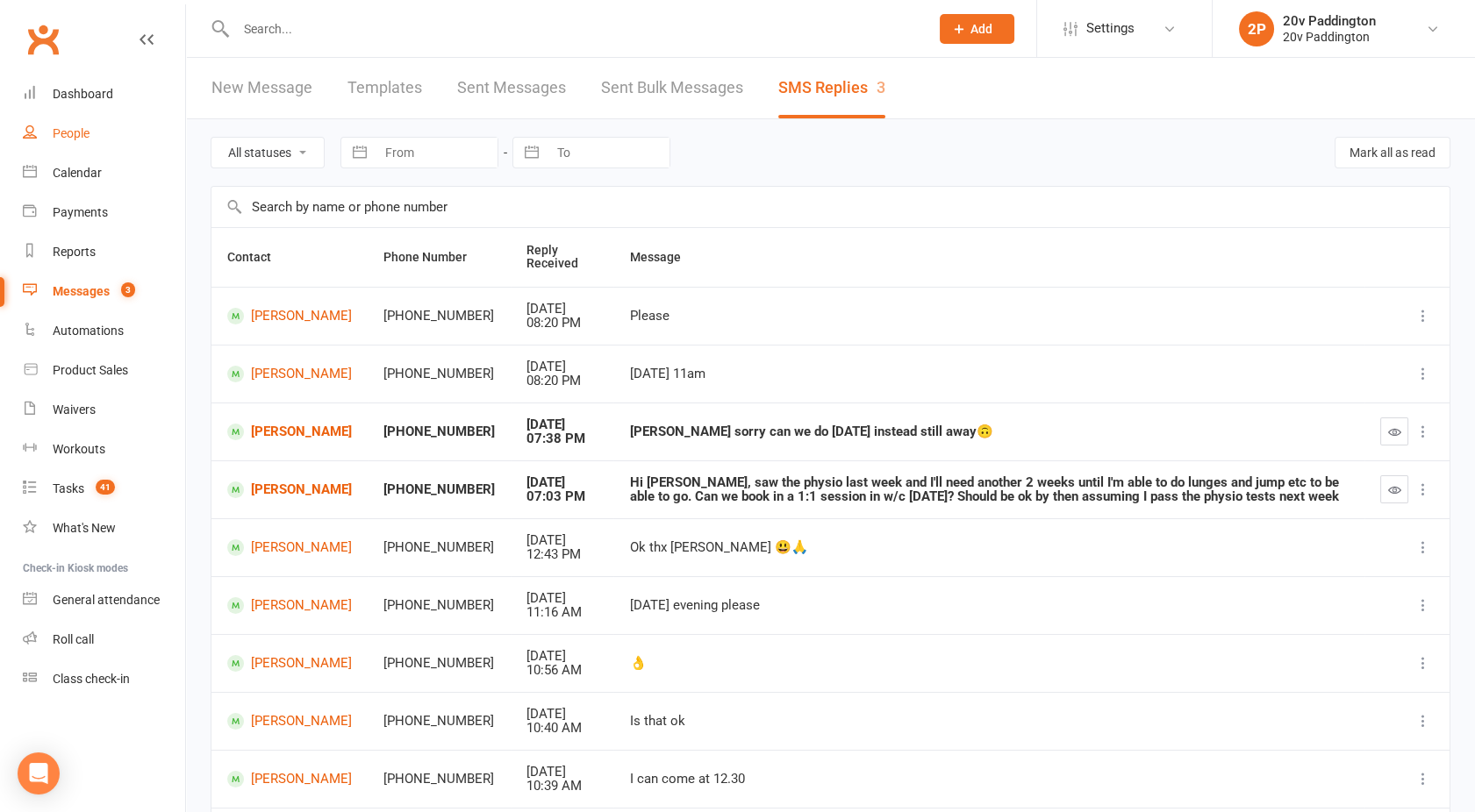
click at [82, 140] on div "People" at bounding box center [72, 133] width 37 height 14
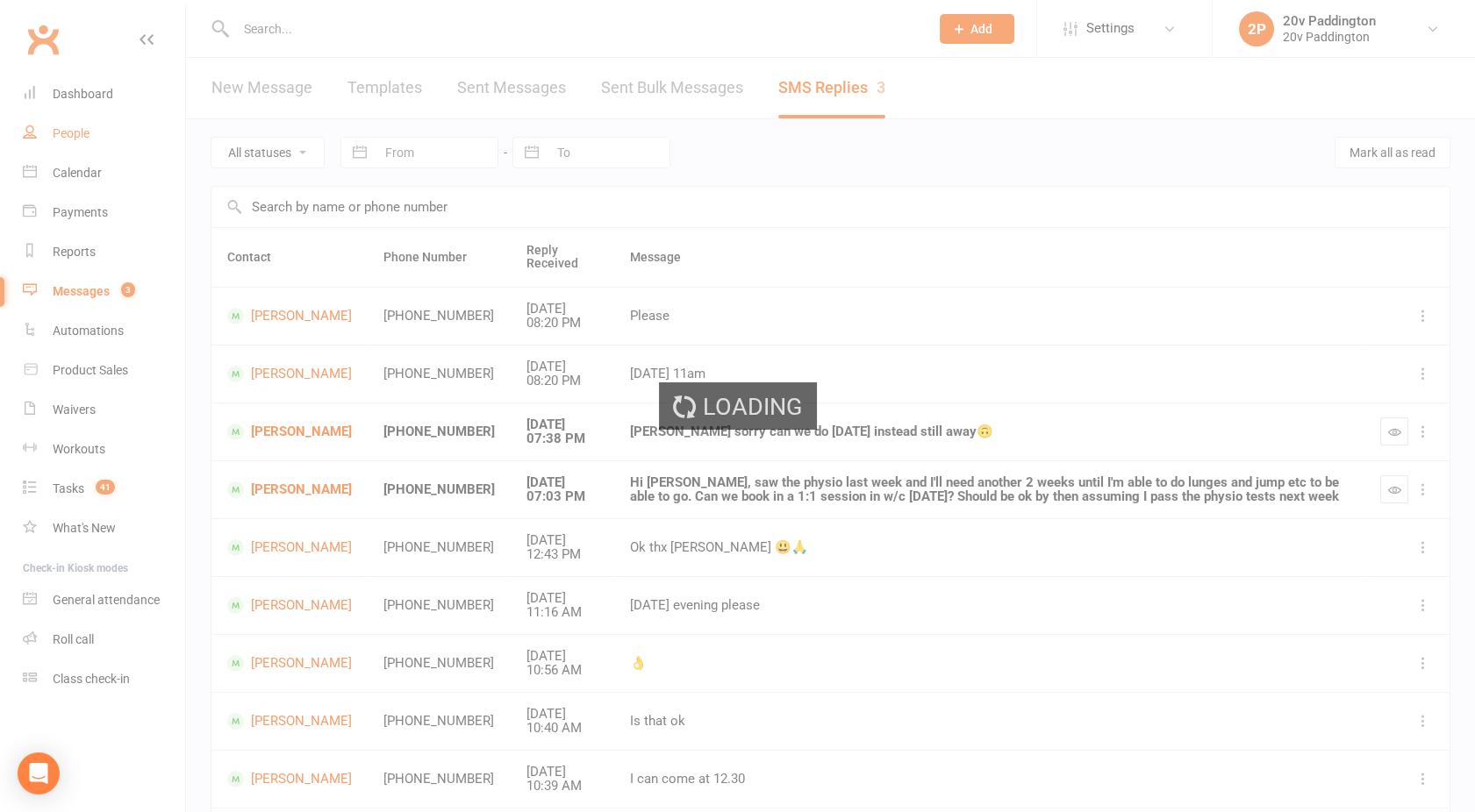
select select "100"
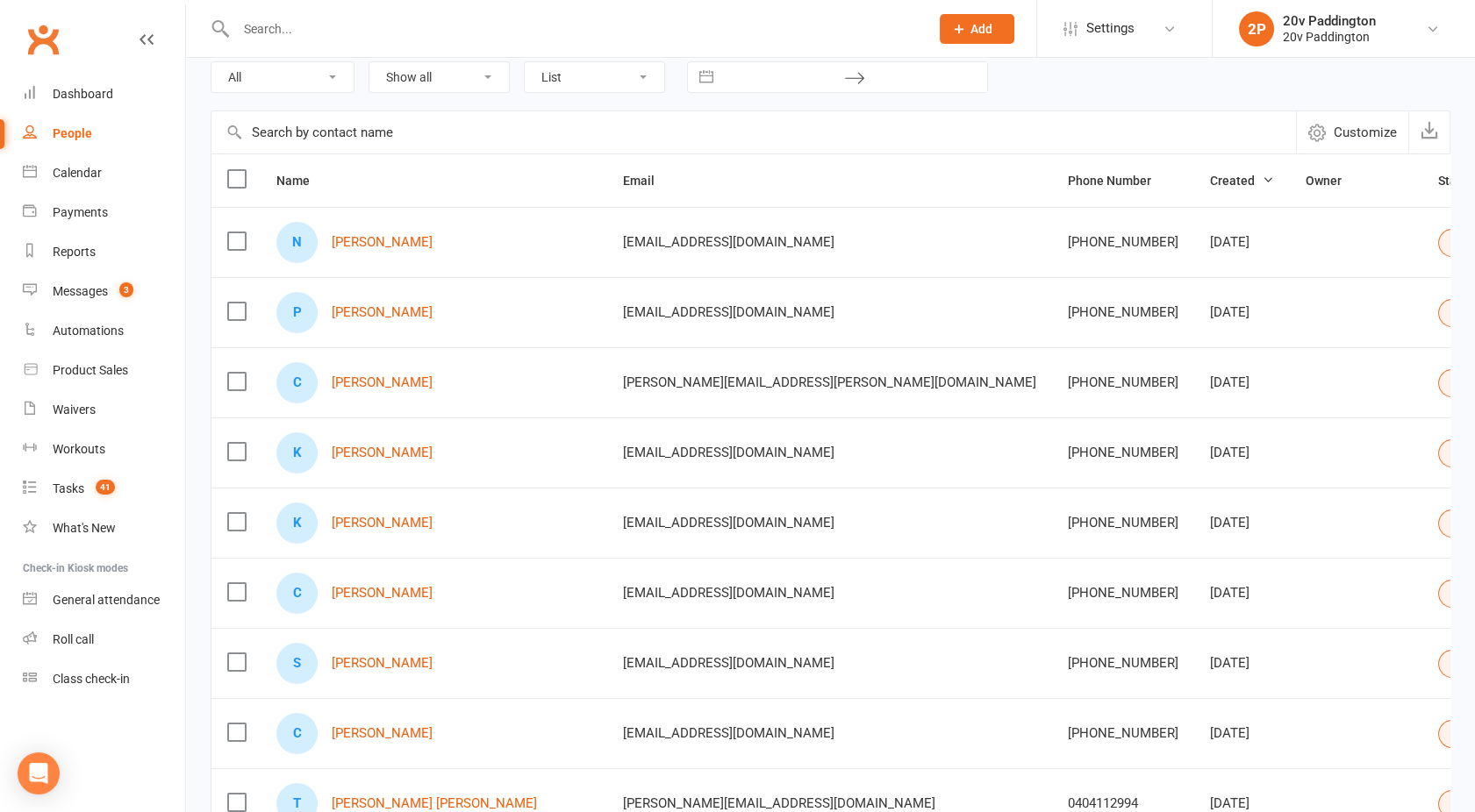
scroll to position [100, 0]
click at [362, 663] on link "Sue Ward" at bounding box center [382, 662] width 101 height 15
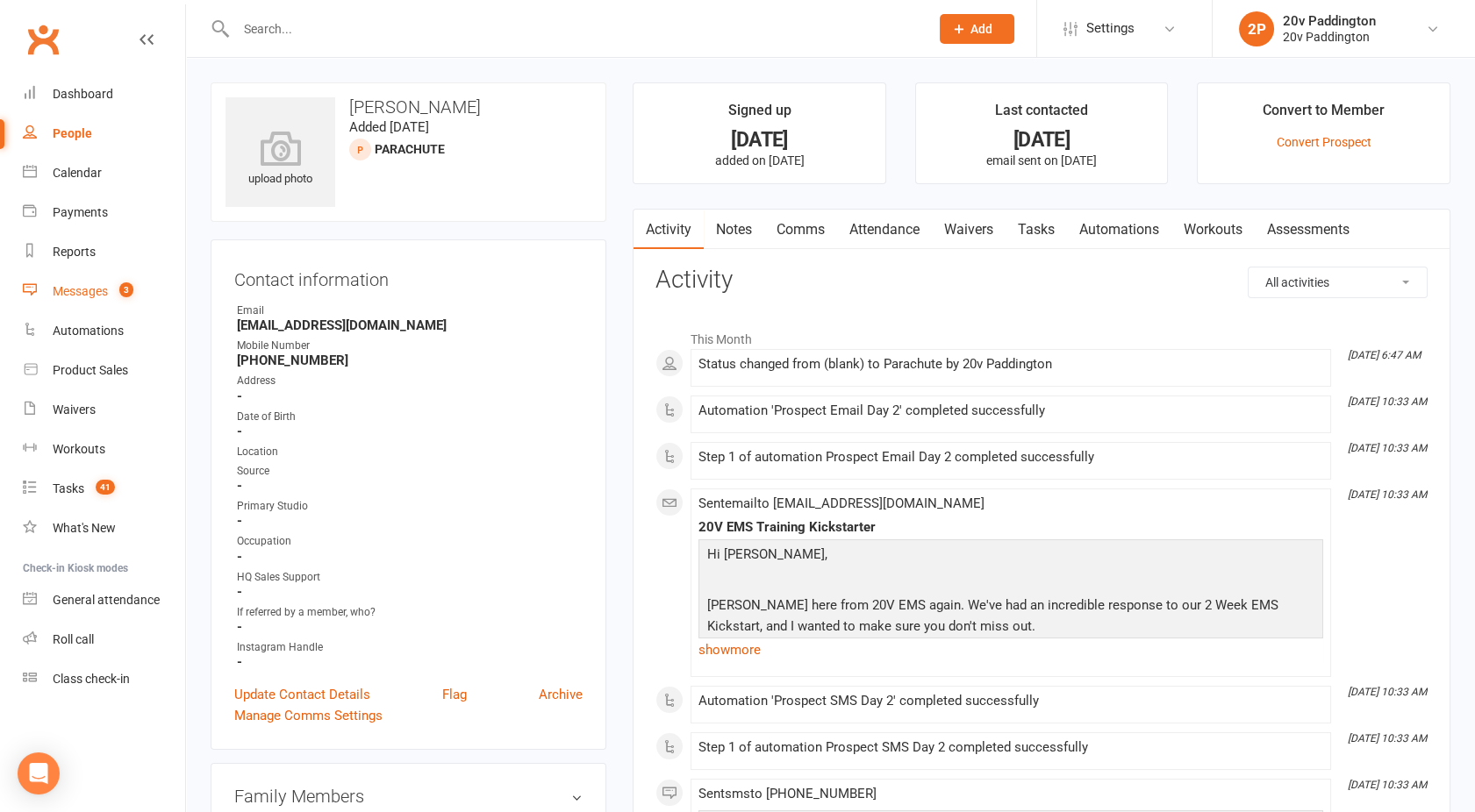
click at [77, 297] on div "Messages" at bounding box center [80, 291] width 55 height 14
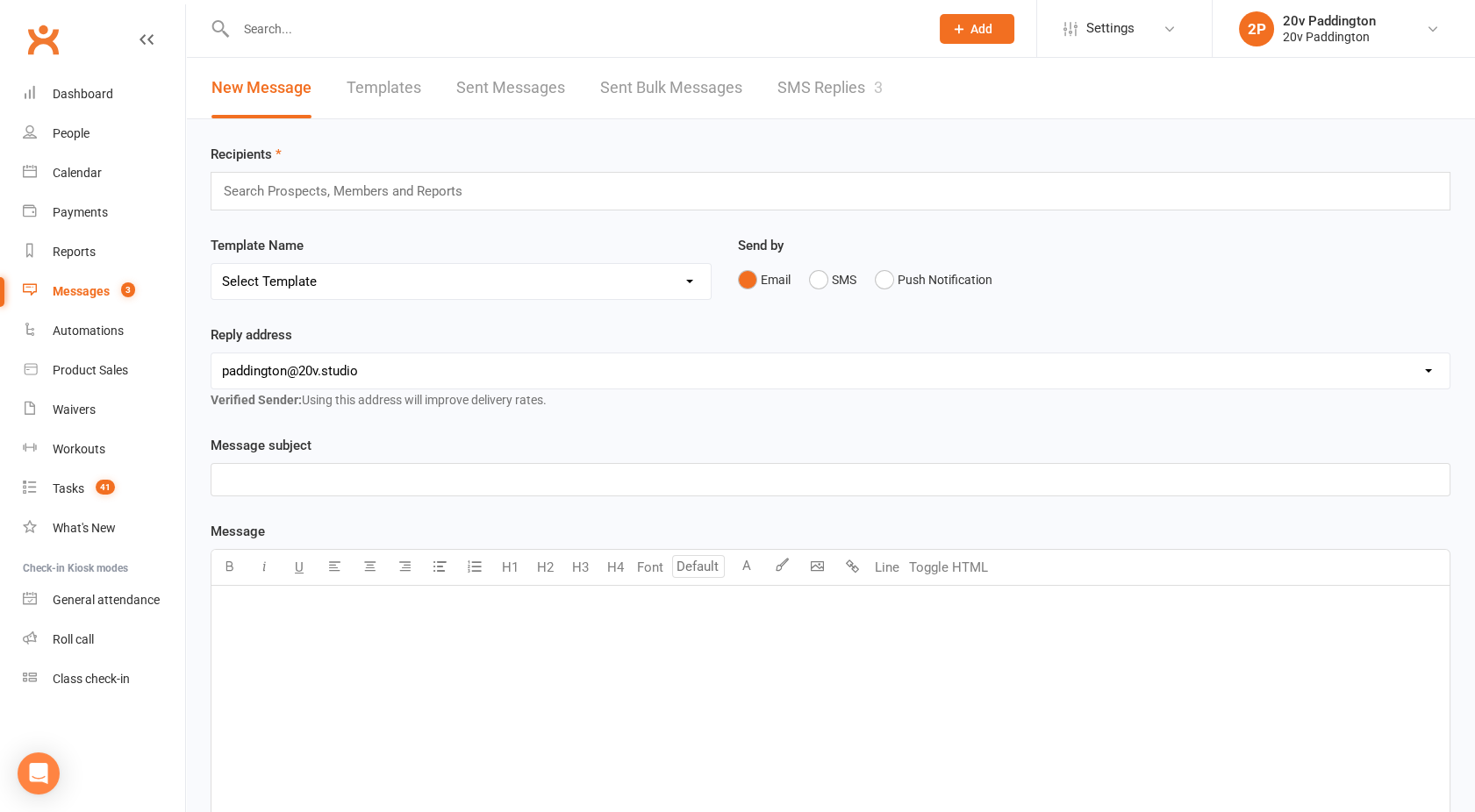
click at [811, 100] on link "SMS Replies 3" at bounding box center [830, 87] width 105 height 60
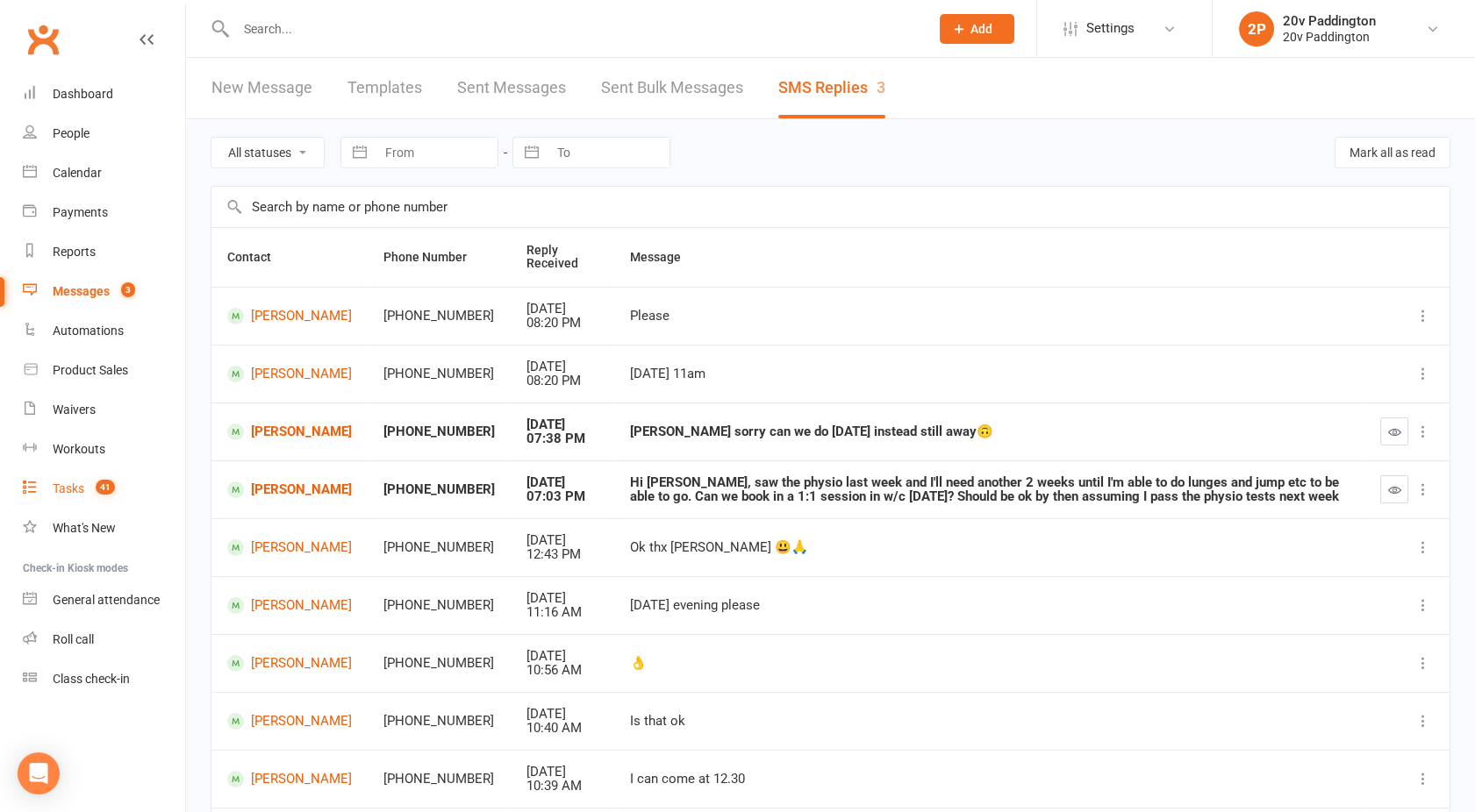
click at [75, 482] on div "Tasks" at bounding box center [69, 488] width 32 height 14
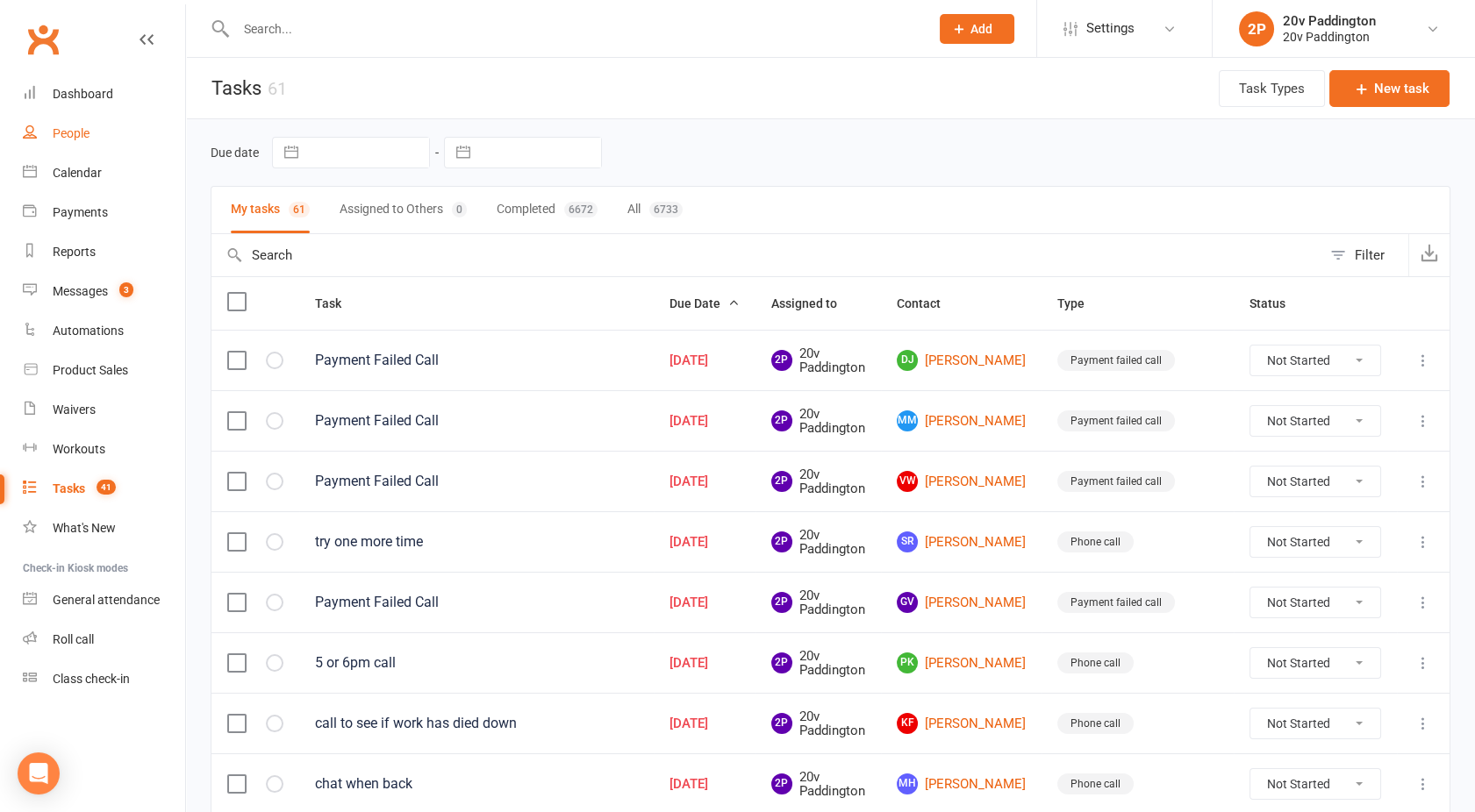
click at [85, 139] on div "People" at bounding box center [72, 133] width 37 height 14
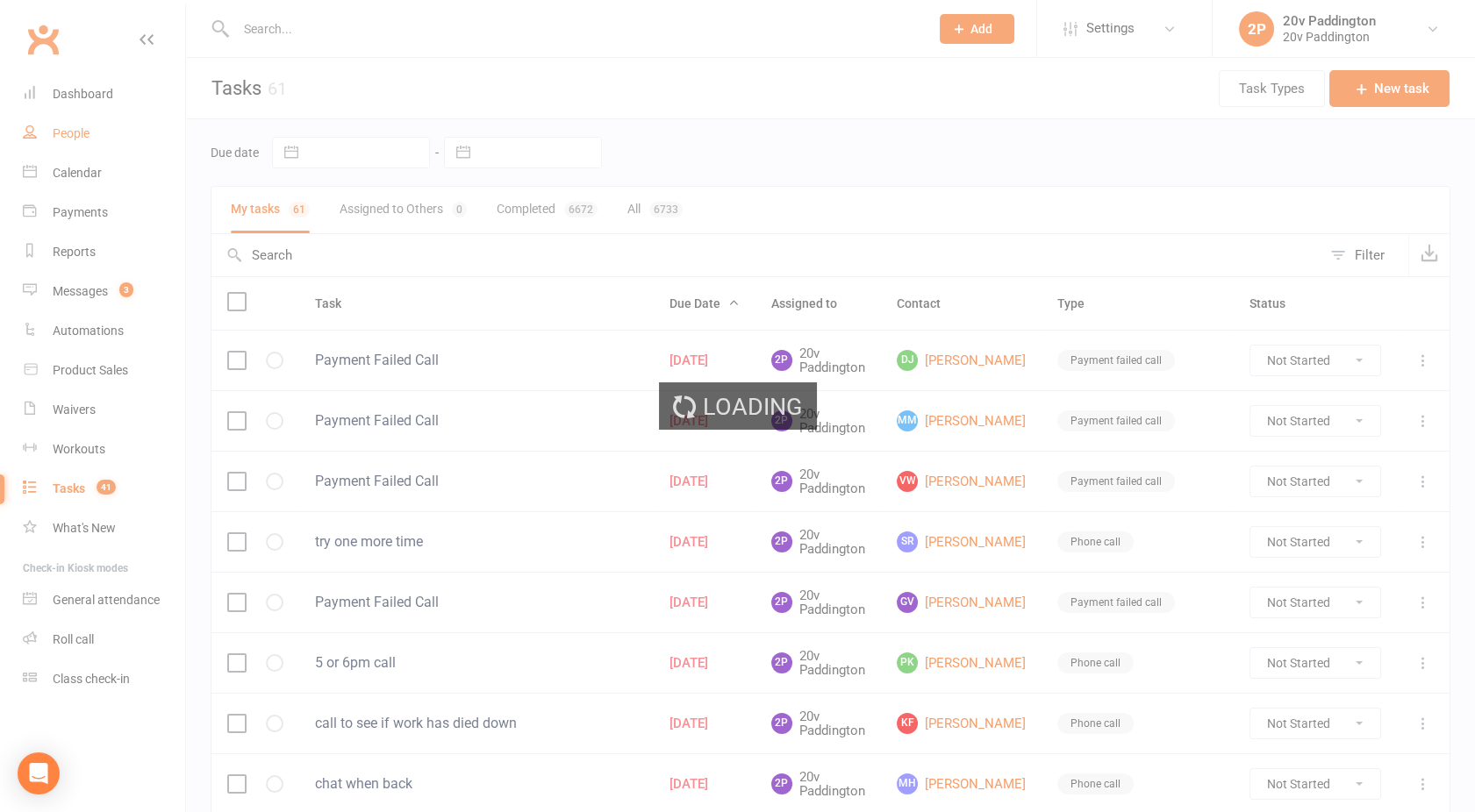
select select "100"
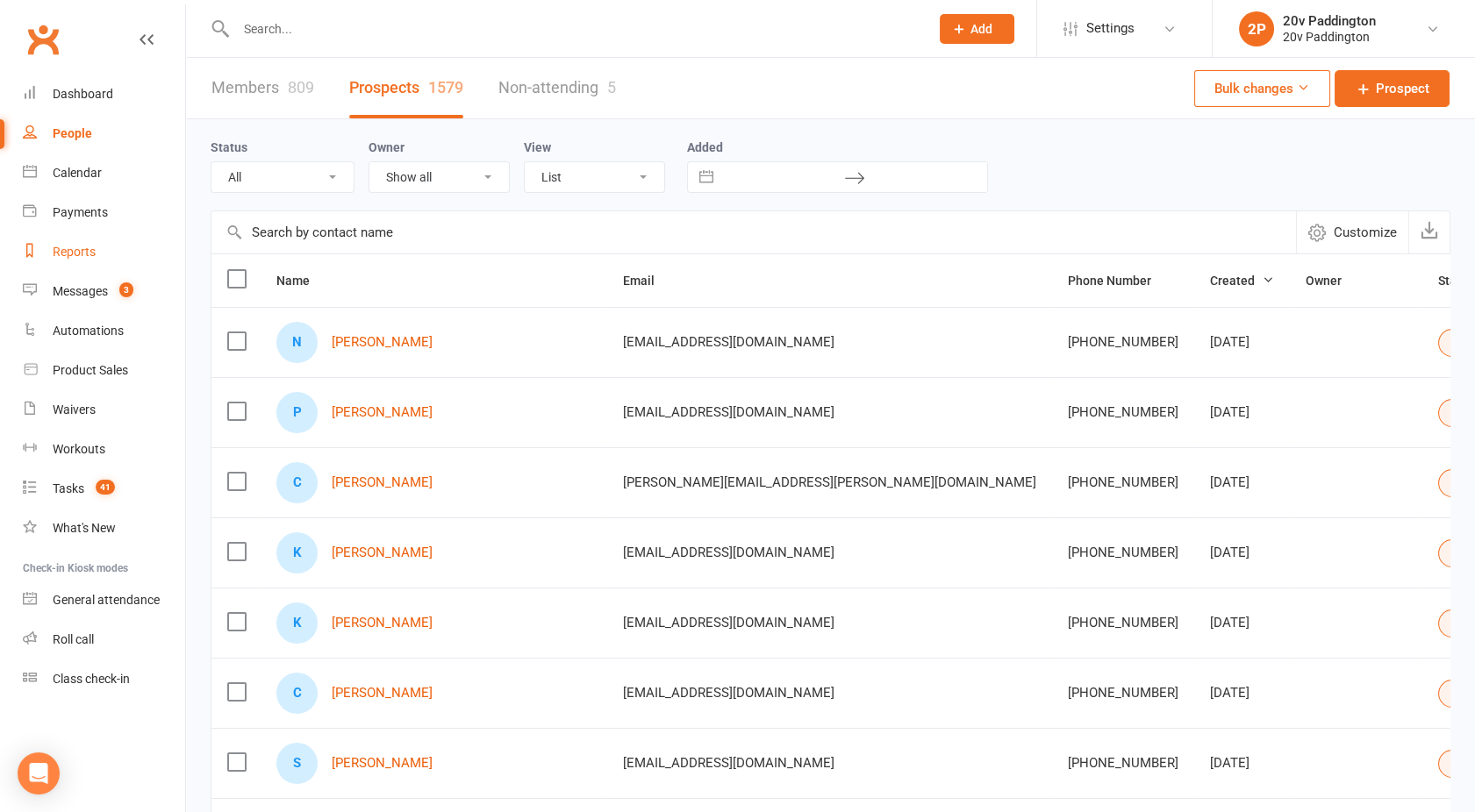
click at [95, 245] on link "Reports" at bounding box center [104, 252] width 162 height 39
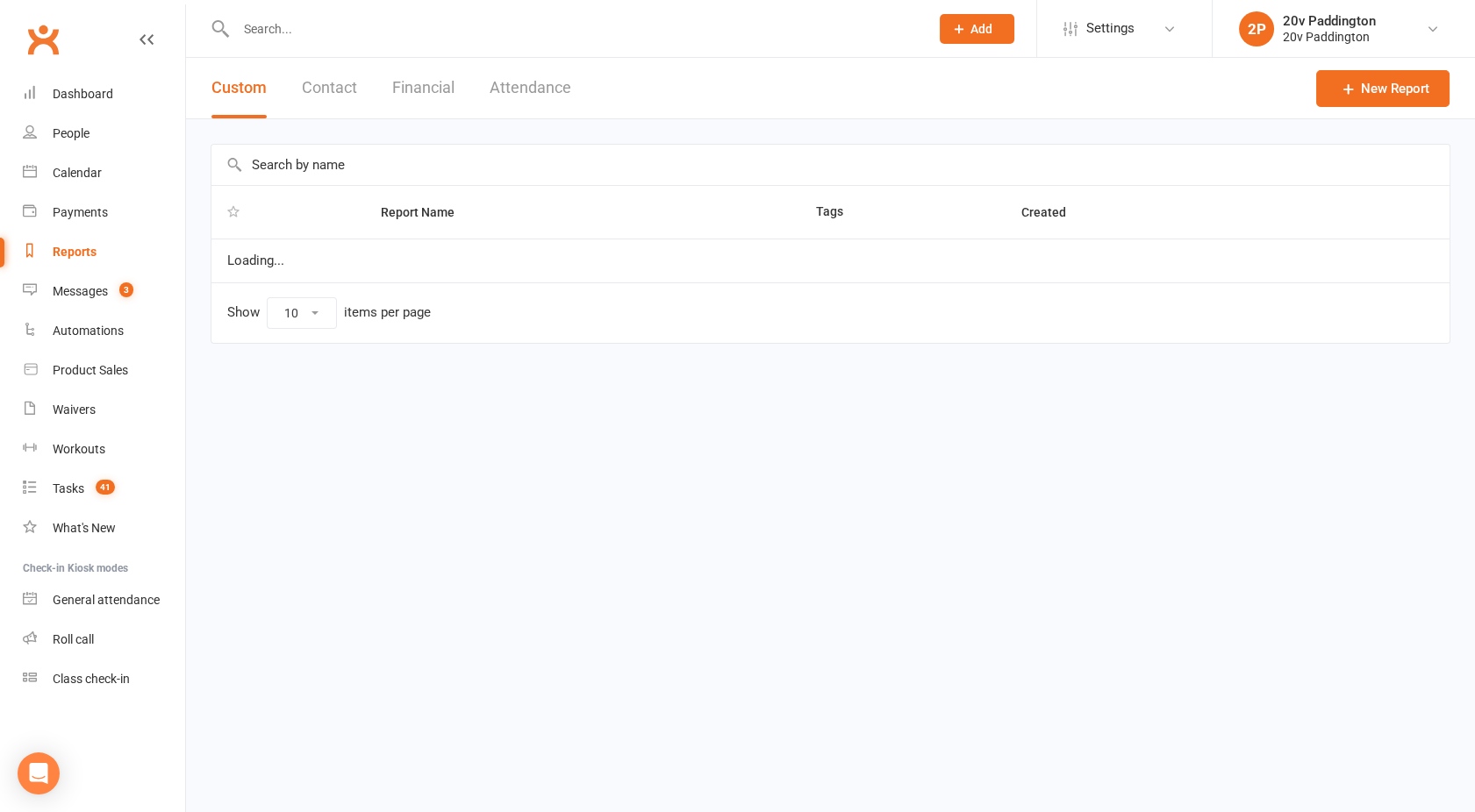
select select "100"
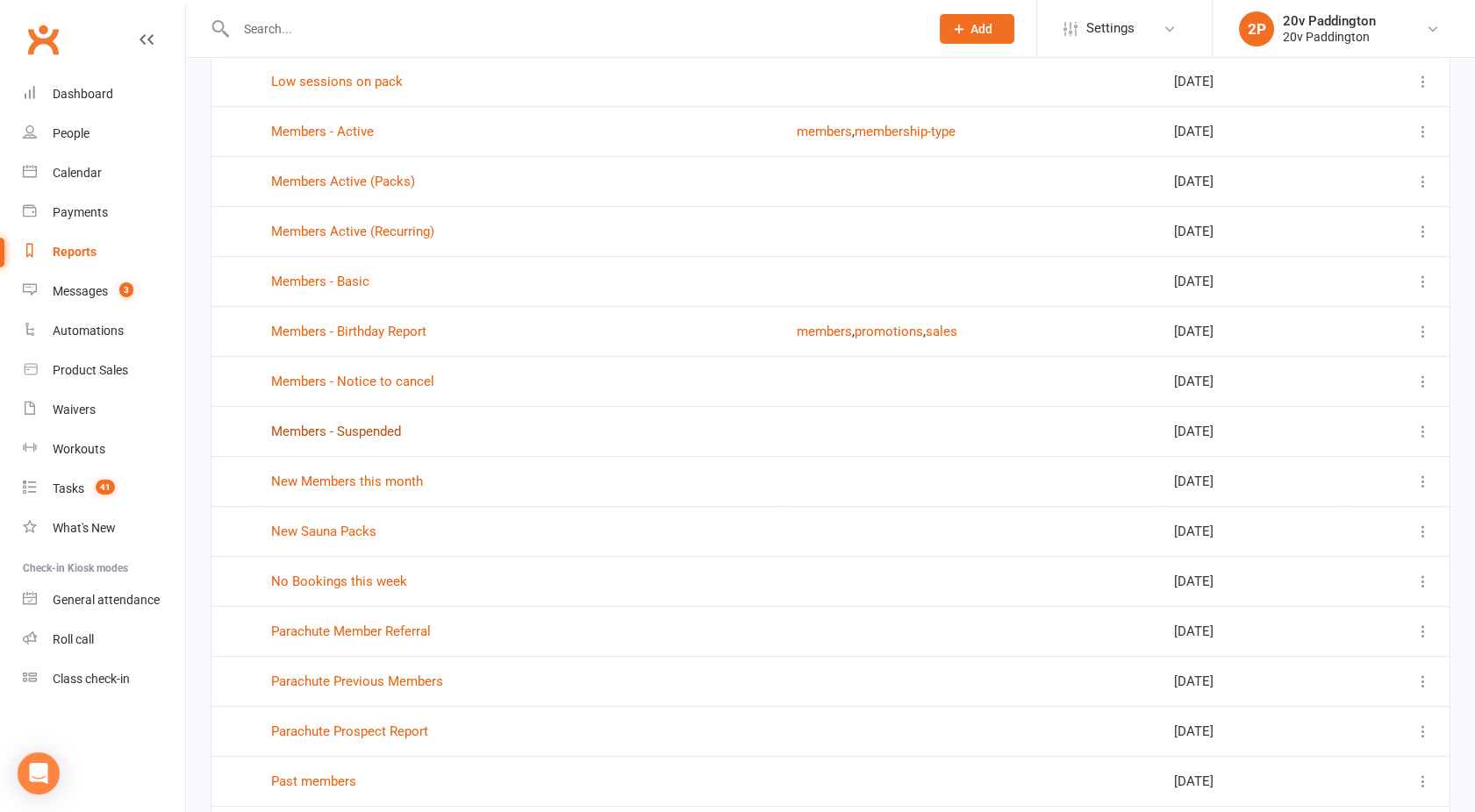
scroll to position [632, 0]
click at [342, 428] on link "Members - Suspended" at bounding box center [336, 432] width 130 height 16
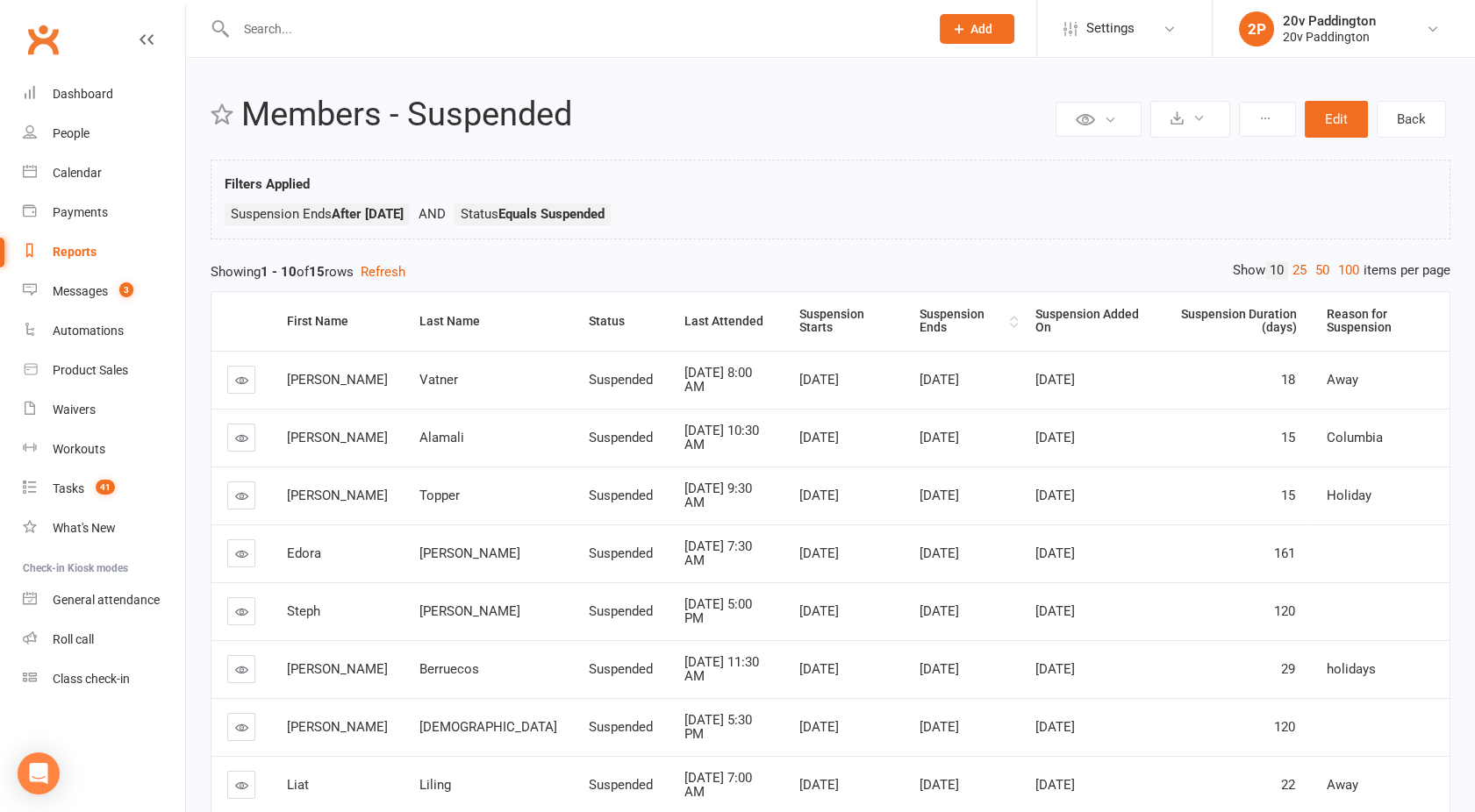
click at [919, 321] on div "Suspension Ends" at bounding box center [962, 321] width 86 height 27
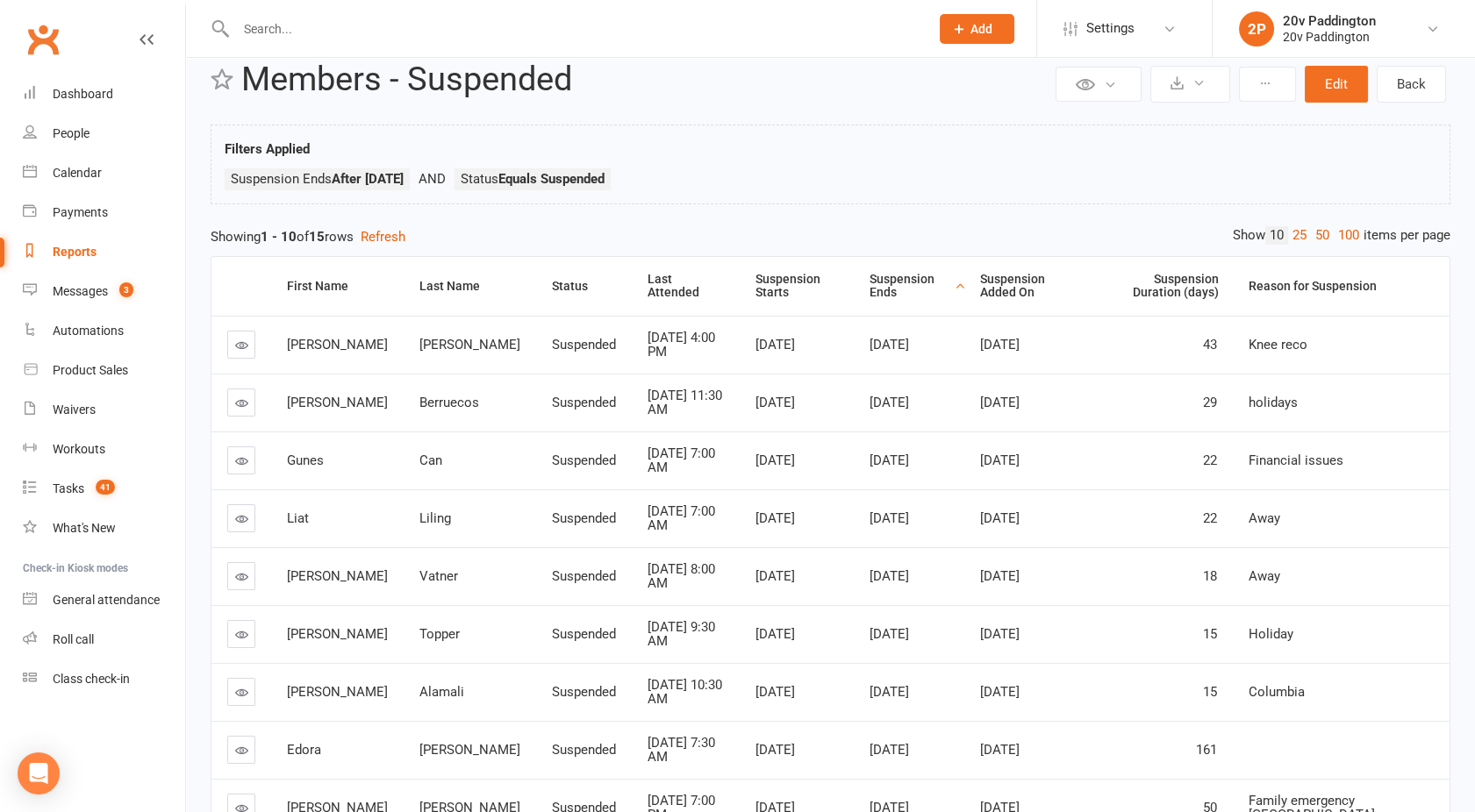
scroll to position [40, 0]
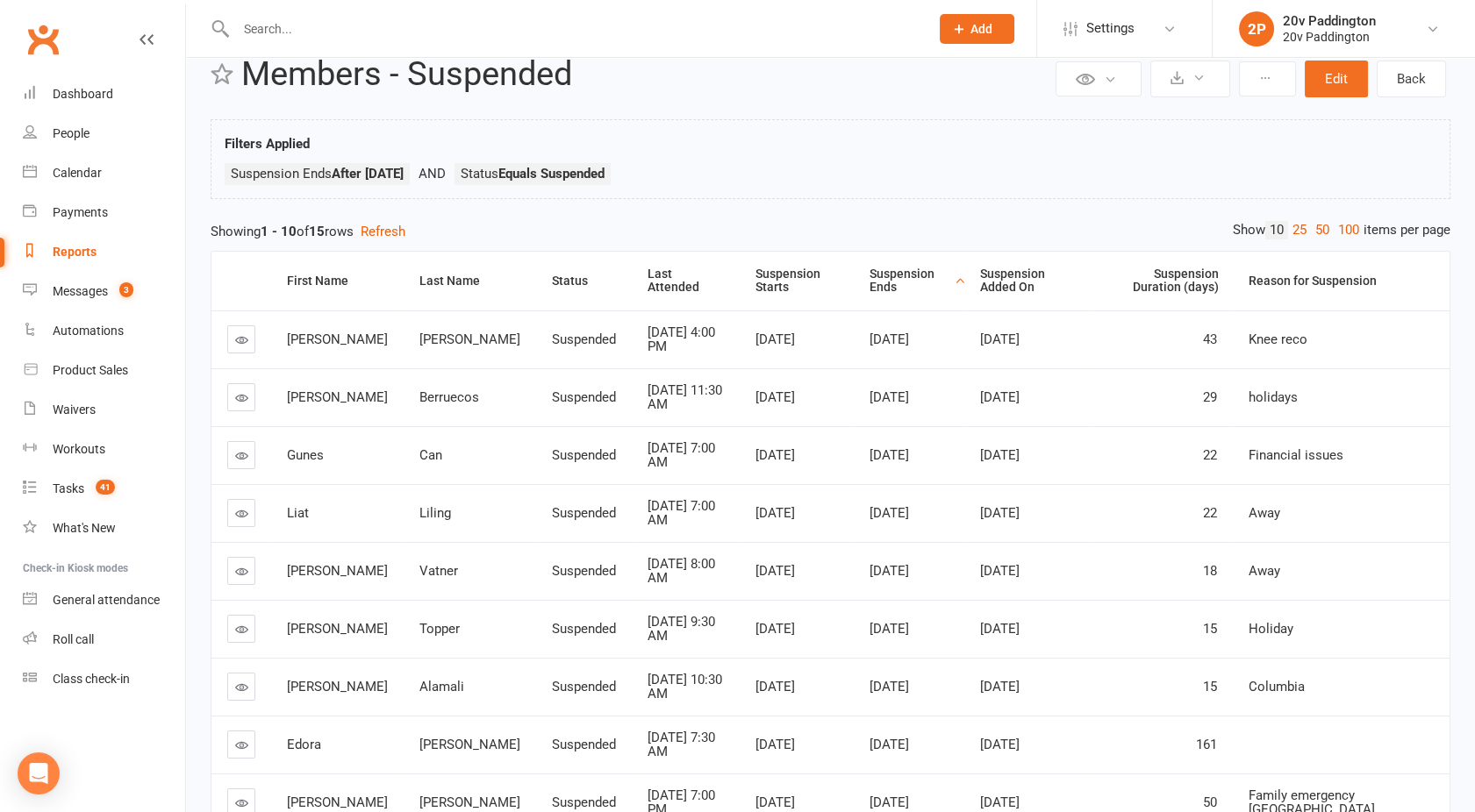
click at [243, 335] on icon at bounding box center [242, 339] width 13 height 13
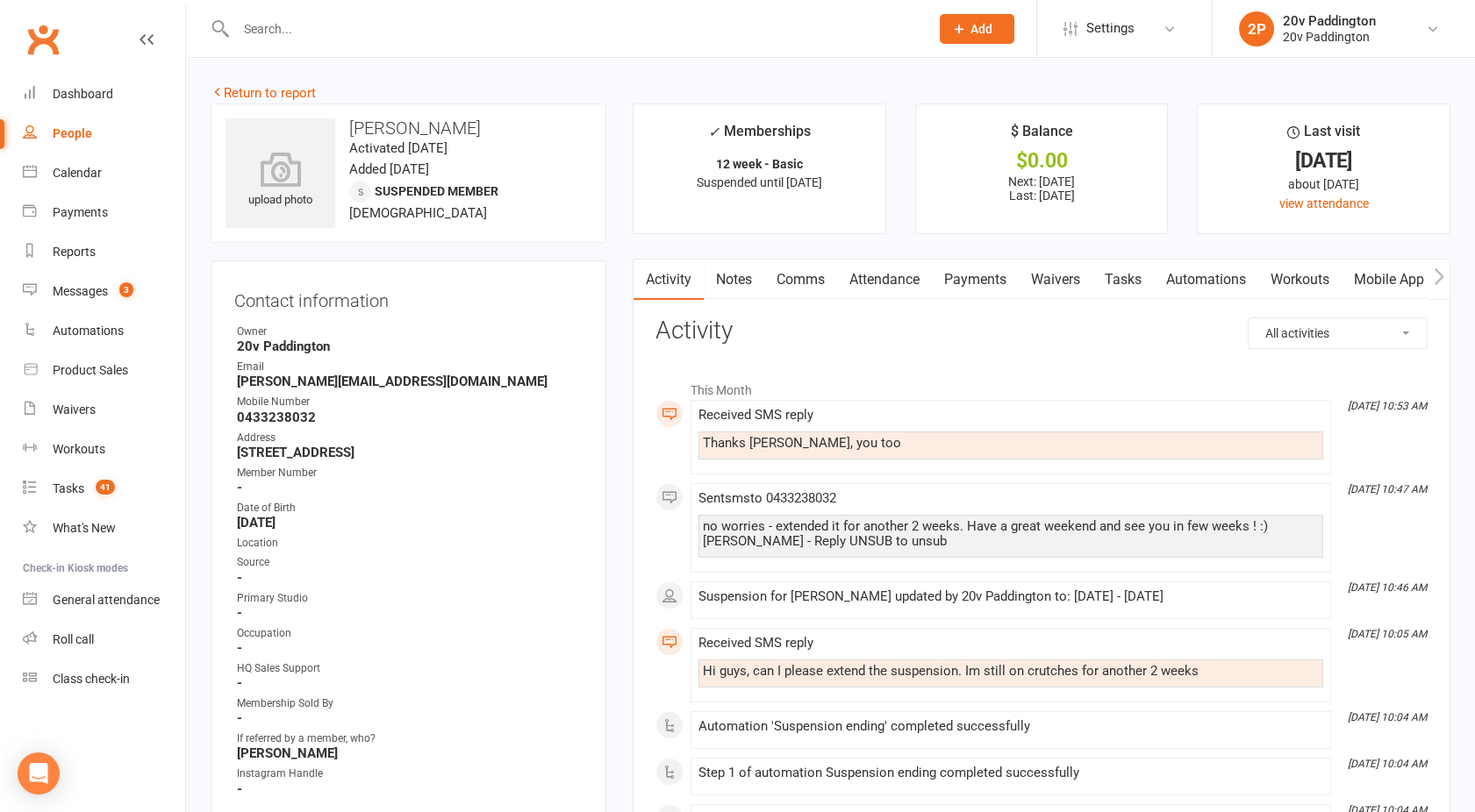
click at [808, 273] on link "Comms" at bounding box center [800, 279] width 73 height 40
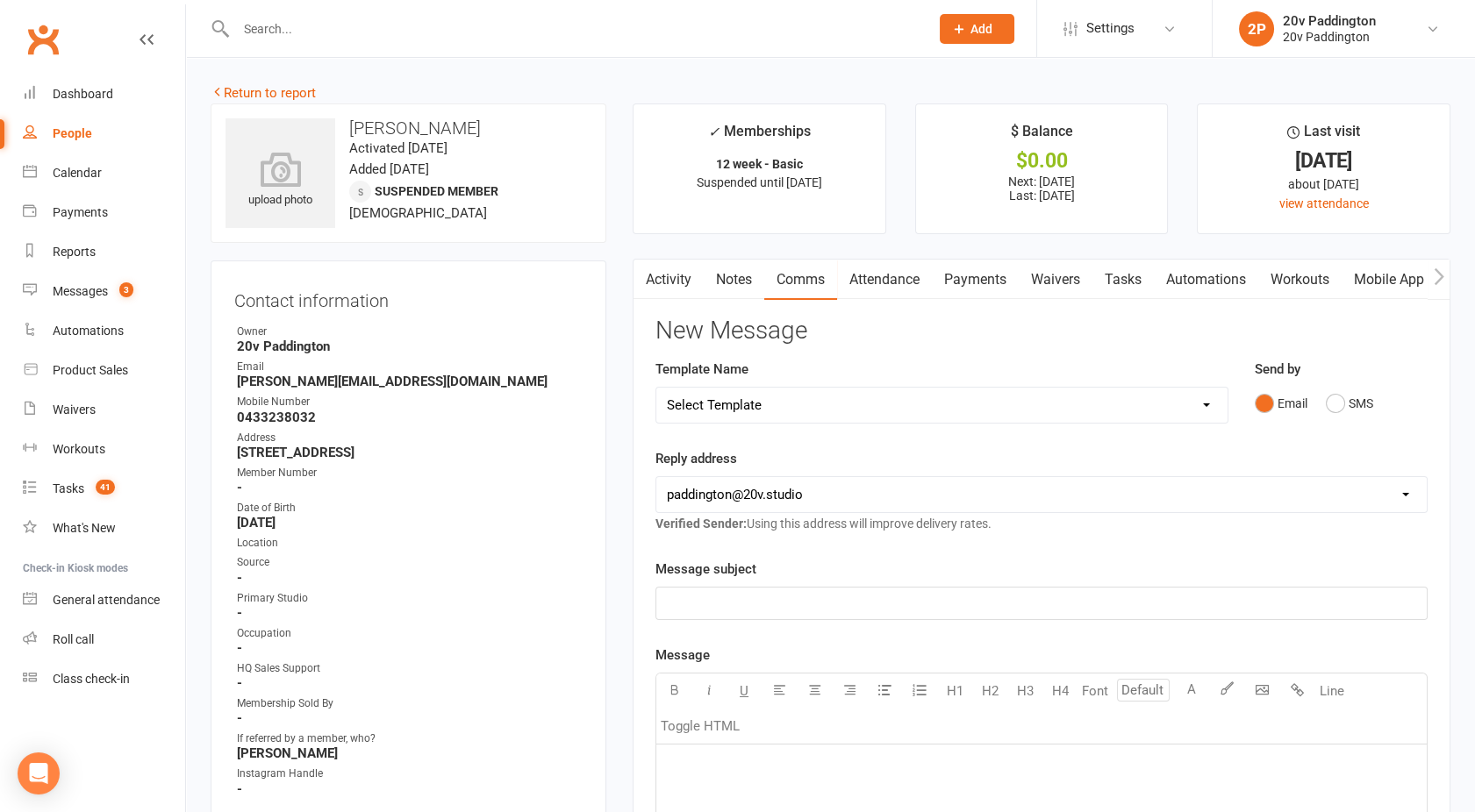
click at [694, 279] on link "Activity" at bounding box center [668, 279] width 70 height 40
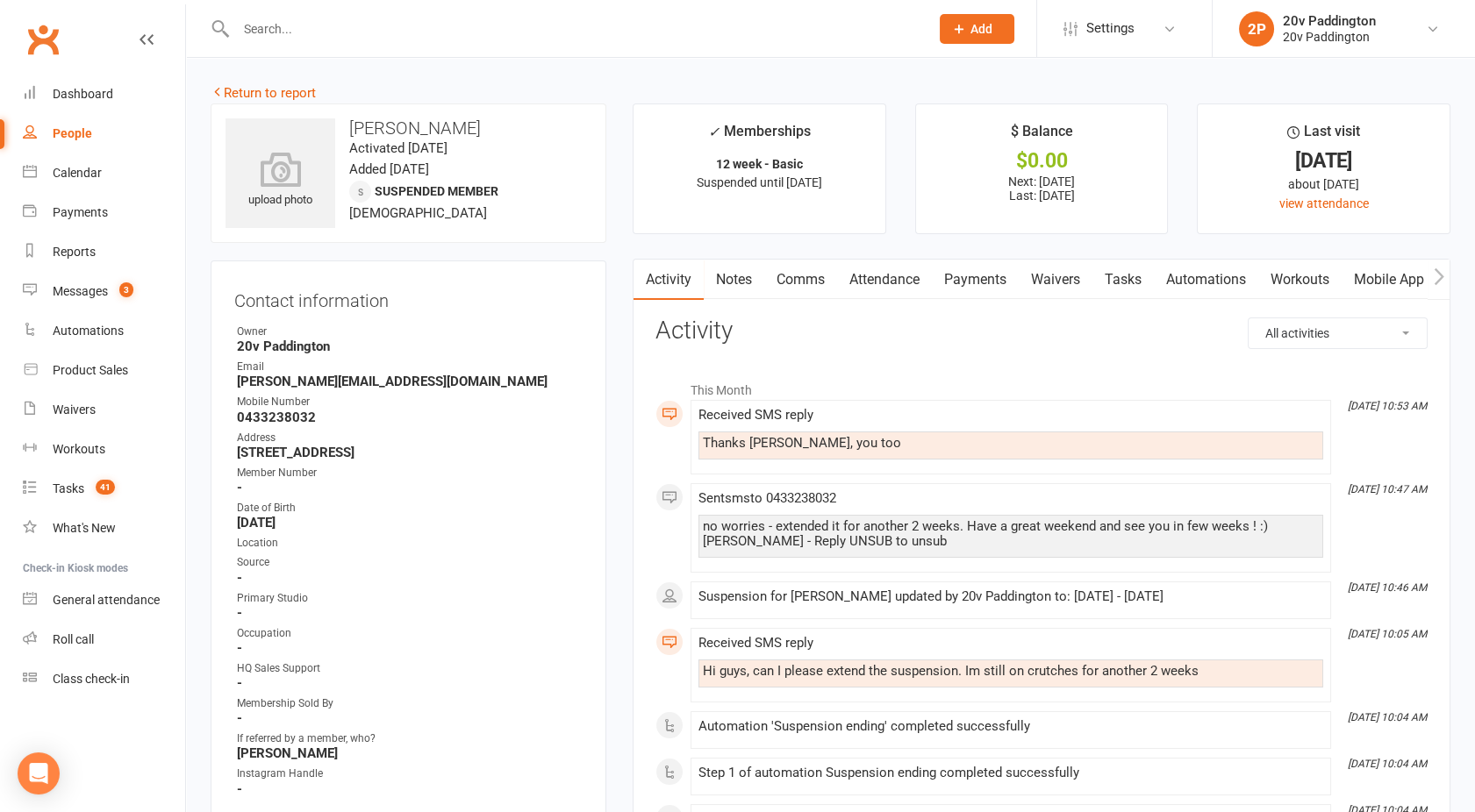
click at [793, 282] on link "Comms" at bounding box center [800, 279] width 73 height 40
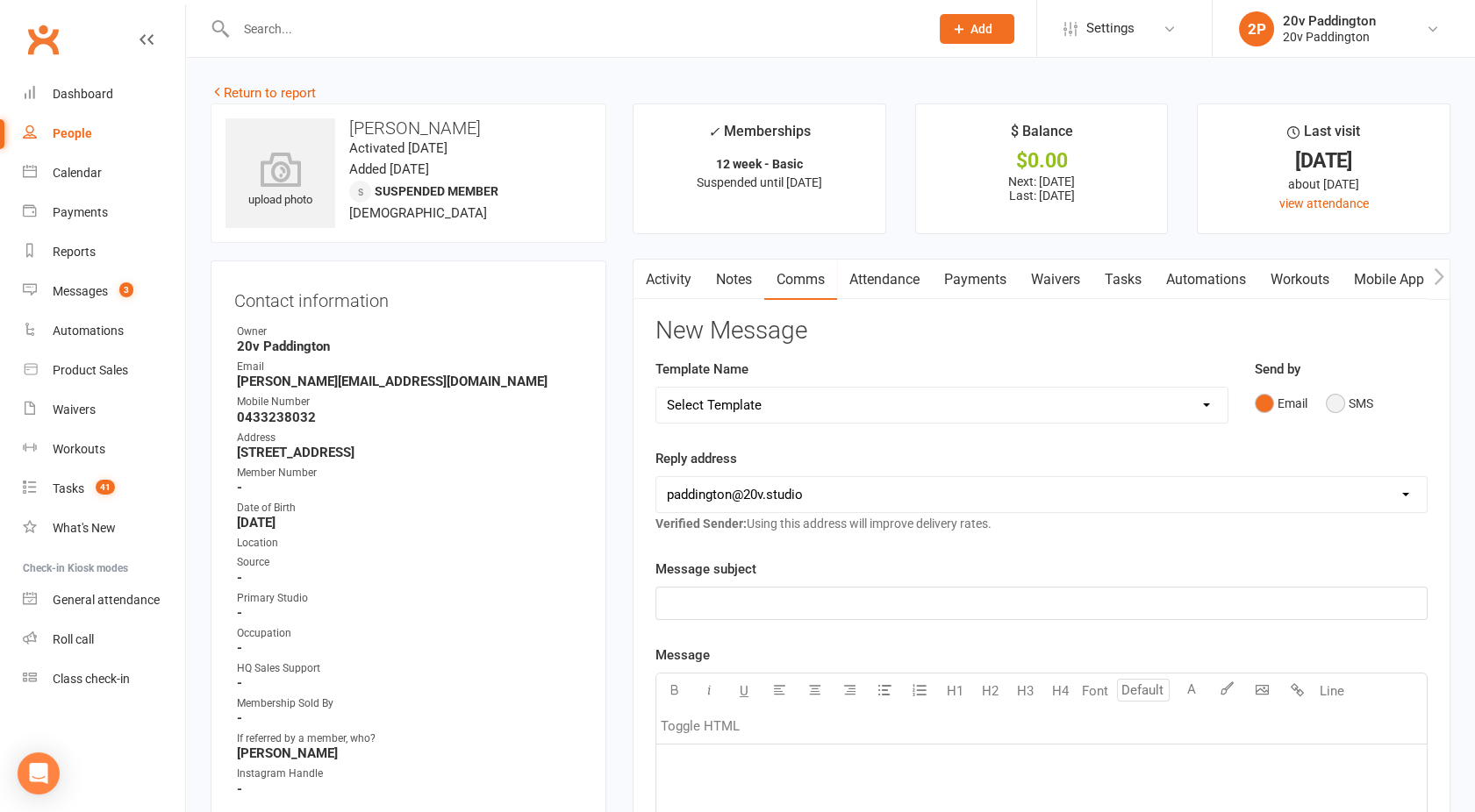
click at [1348, 398] on button "SMS" at bounding box center [1349, 404] width 47 height 33
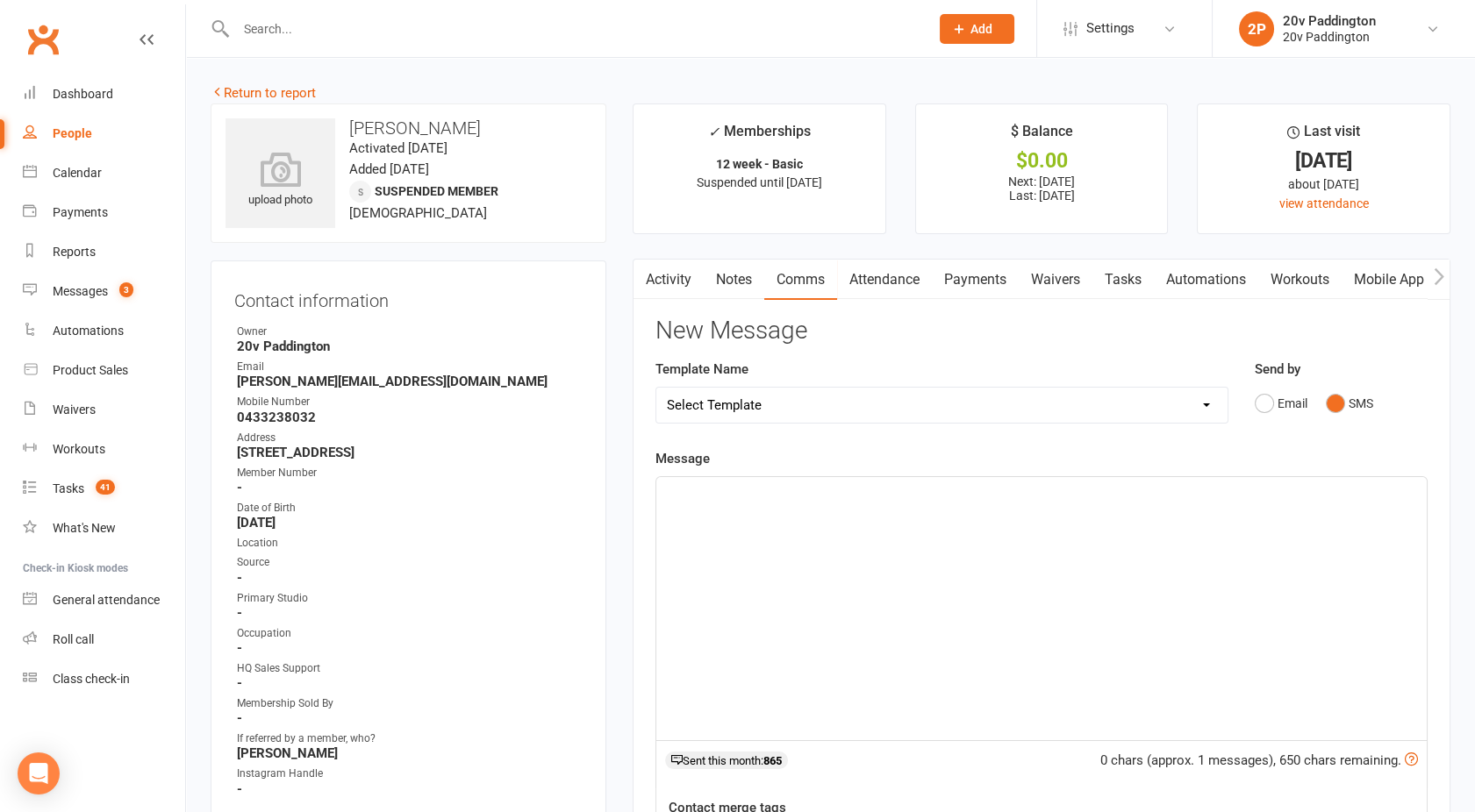
click at [1124, 529] on div "﻿" at bounding box center [1041, 608] width 771 height 263
click at [1142, 495] on p "Hey mate, it's Joel - Hope you are well!! How is the recovery coming along so f…" at bounding box center [1041, 493] width 749 height 21
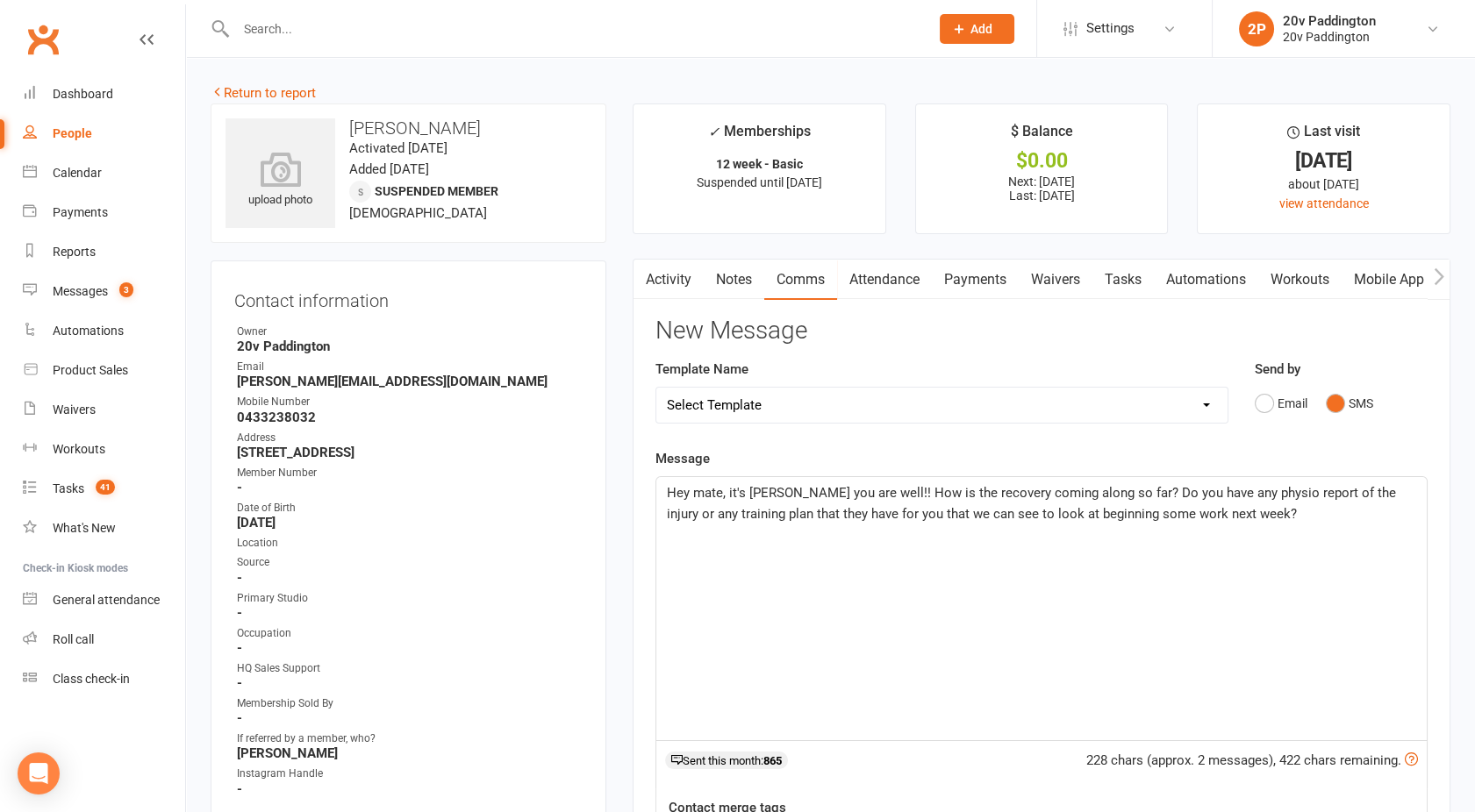
click at [1235, 514] on span "Hey mate, it's Joel - Hope you are well!! How is the recovery coming along so f…" at bounding box center [1033, 504] width 732 height 37
click at [1235, 514] on p "Hey mate, it's Joel - Hope you are well!! How is the recovery coming along so f…" at bounding box center [1041, 503] width 749 height 42
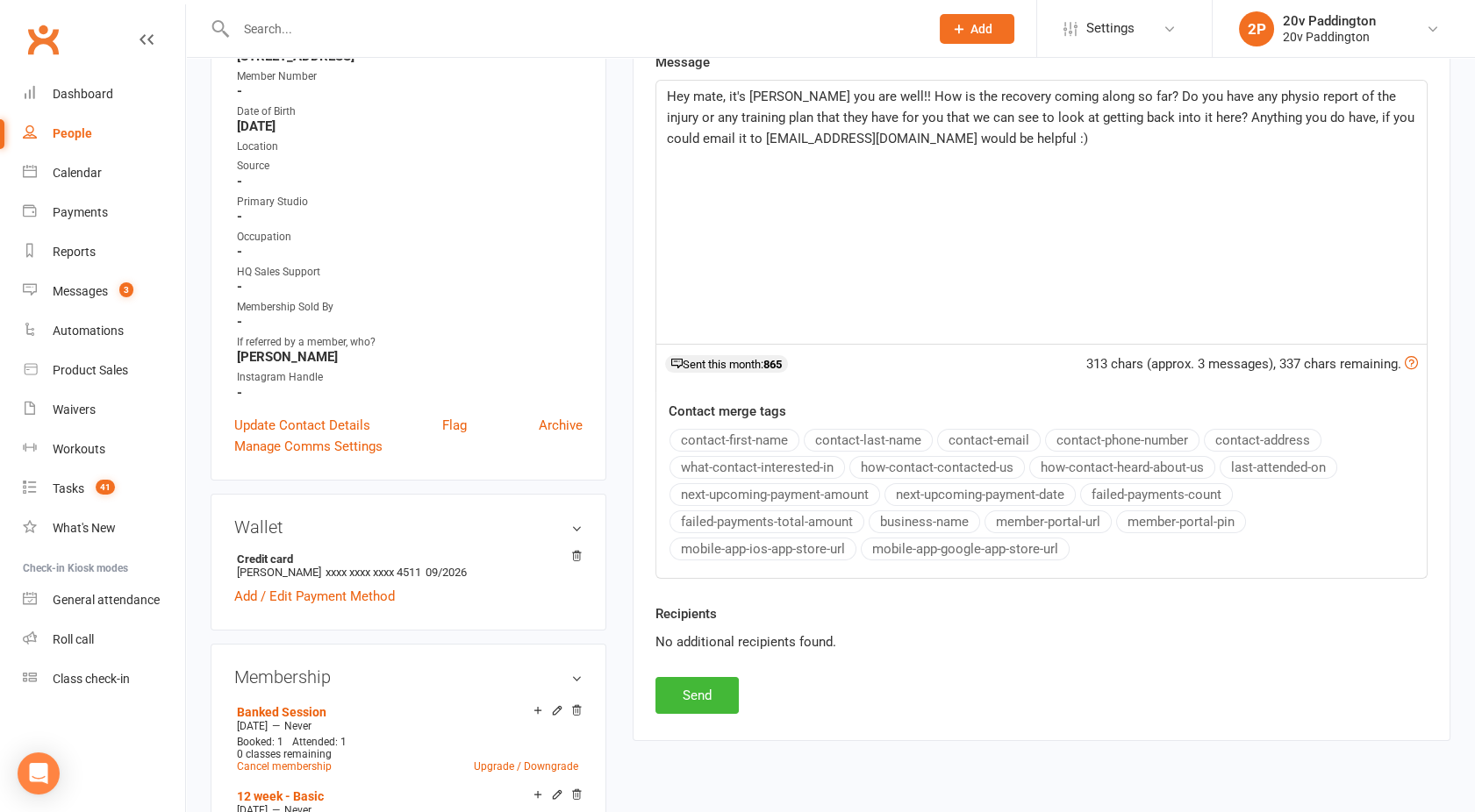
scroll to position [397, 0]
click at [692, 699] on button "Send" at bounding box center [697, 695] width 84 height 37
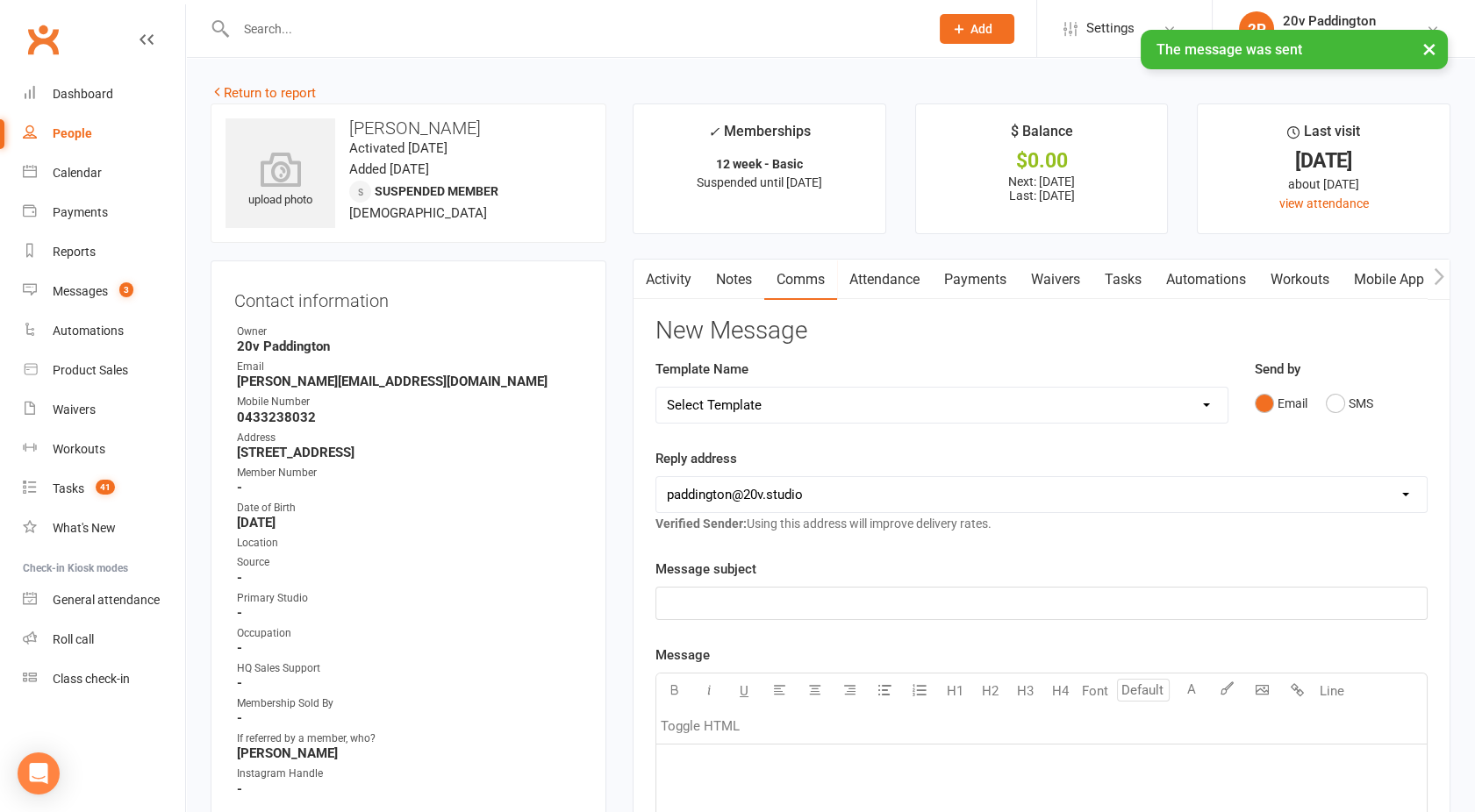
click at [667, 272] on link "Activity" at bounding box center [668, 279] width 70 height 40
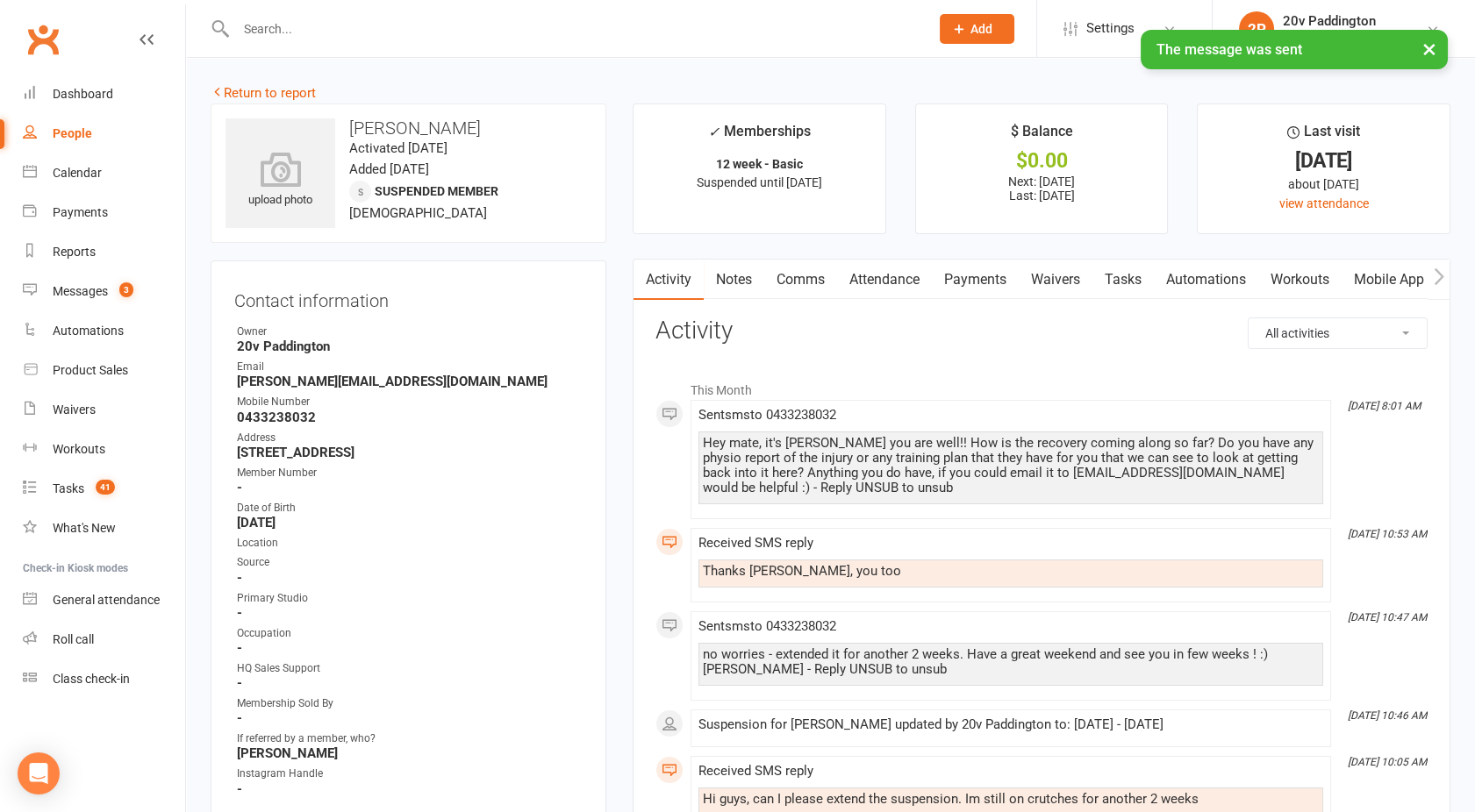
click at [74, 138] on div "People" at bounding box center [73, 133] width 39 height 14
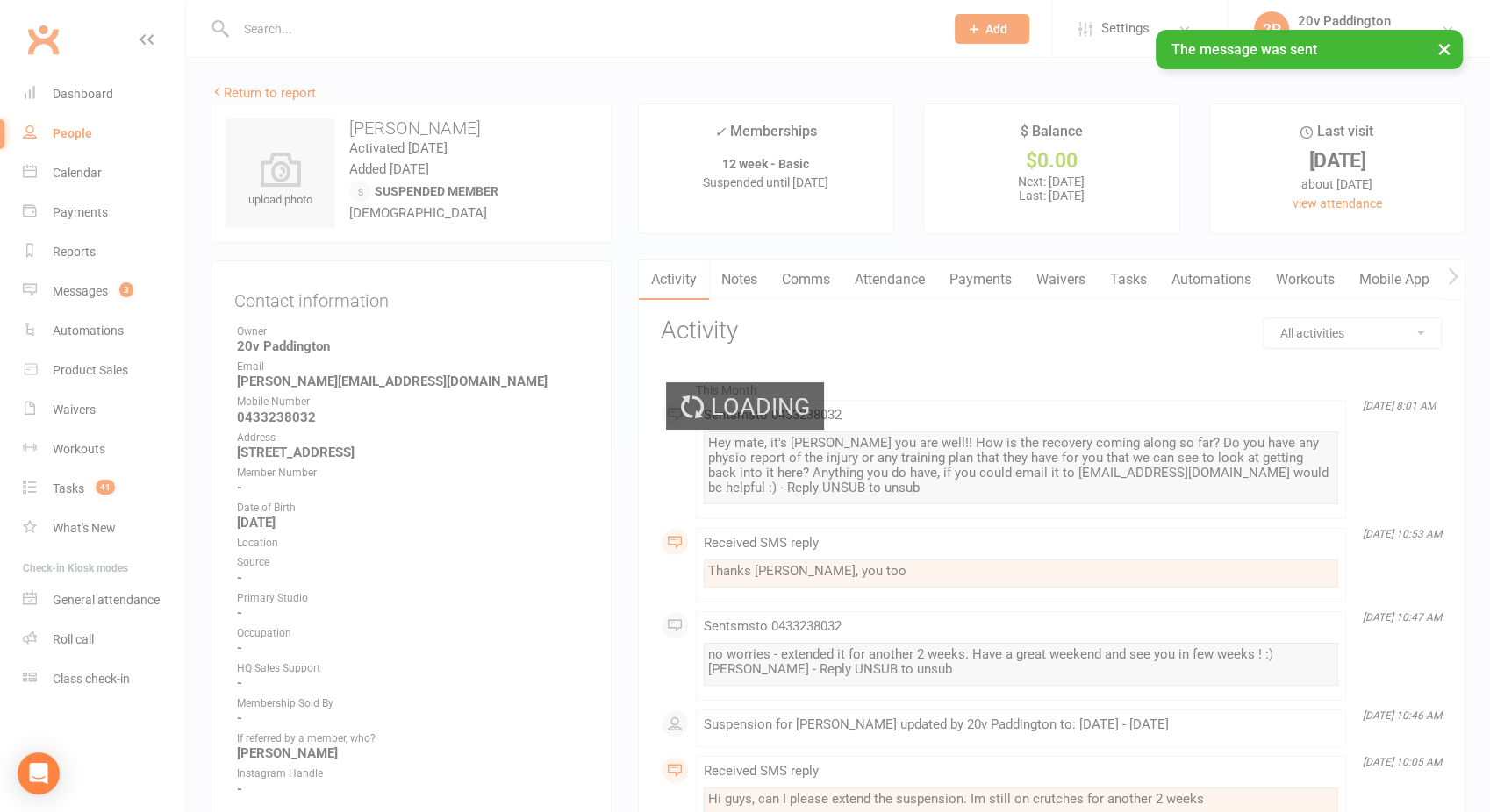
select select "100"
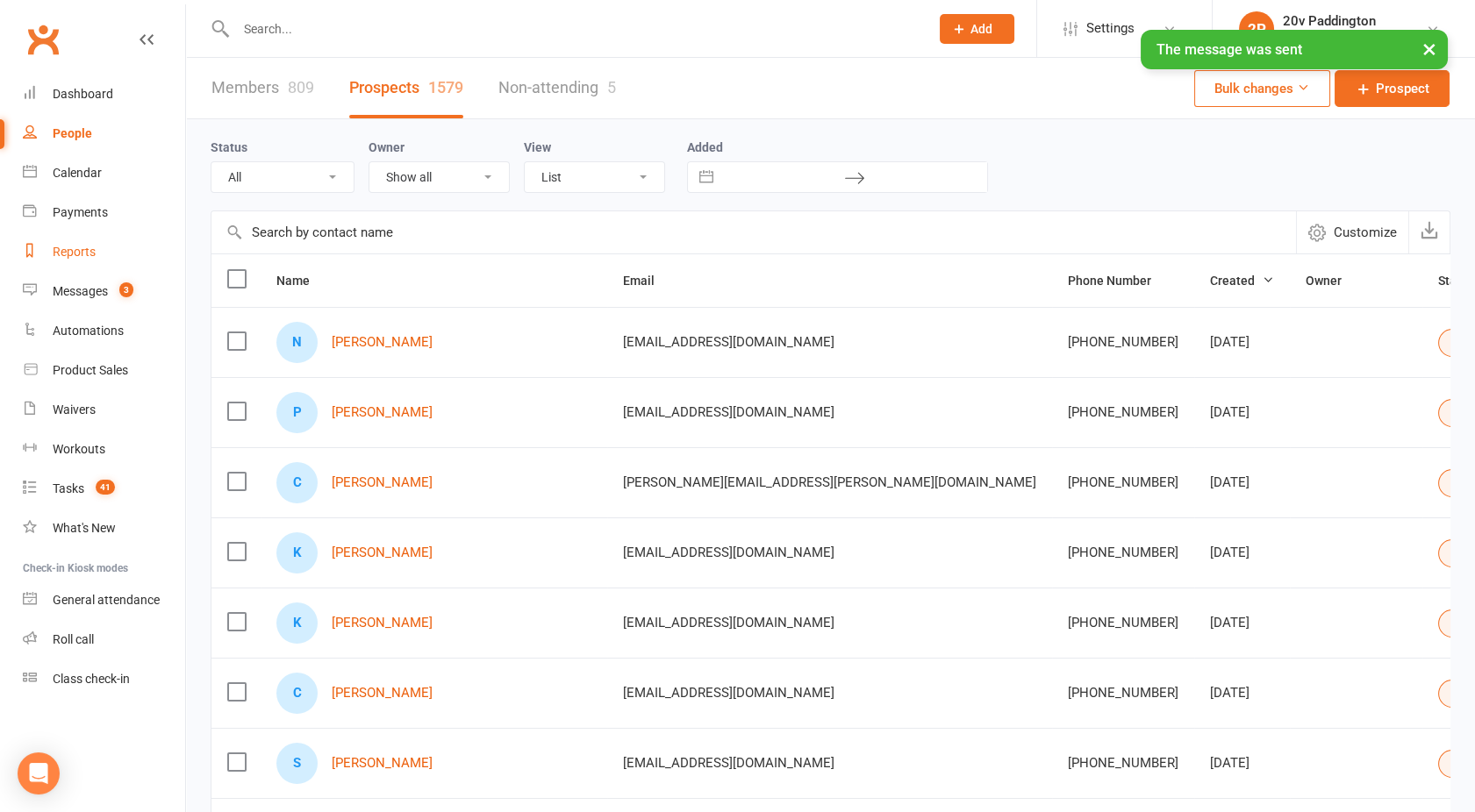
click at [69, 249] on div "Reports" at bounding box center [74, 251] width 43 height 14
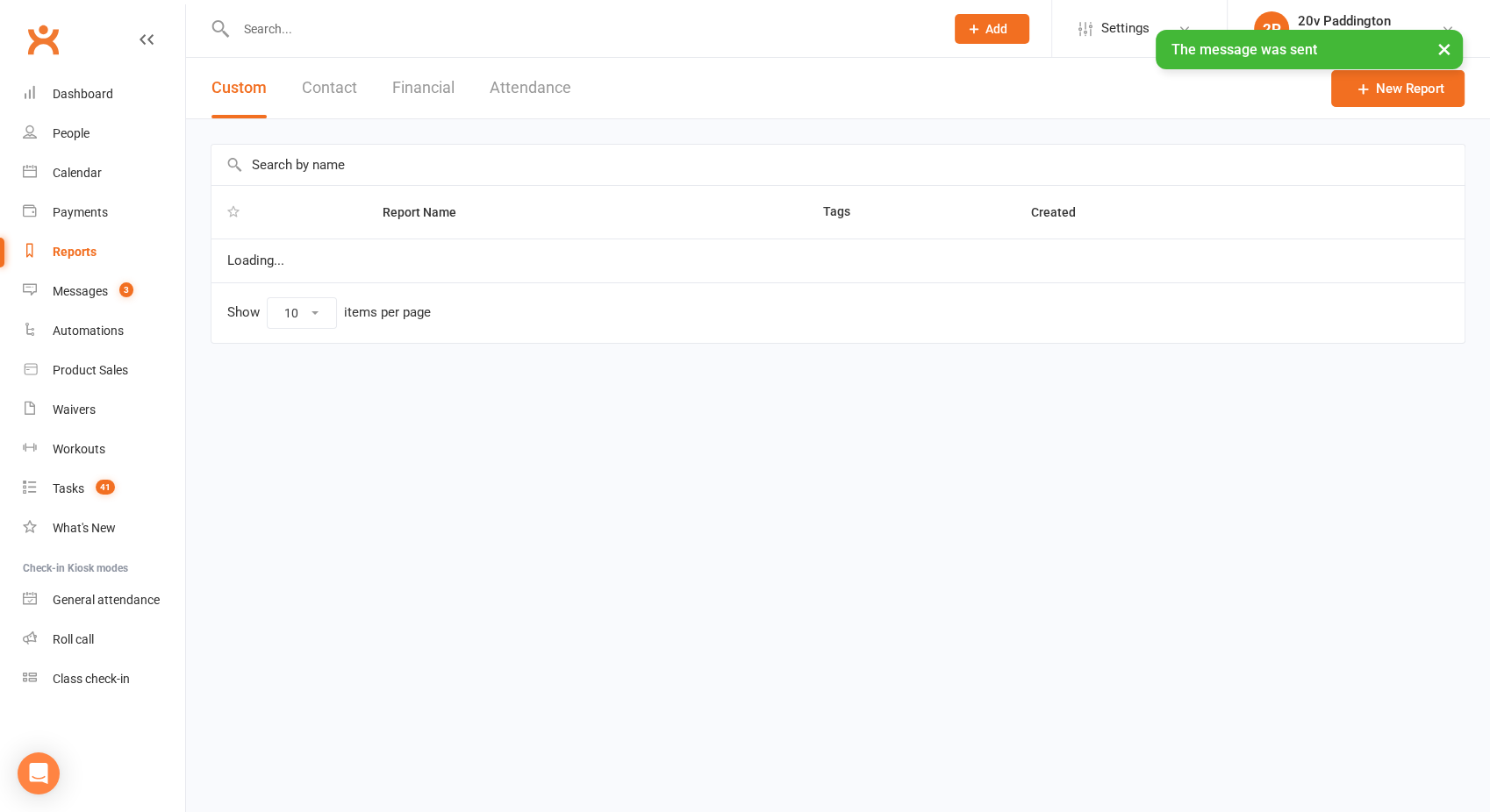
select select "100"
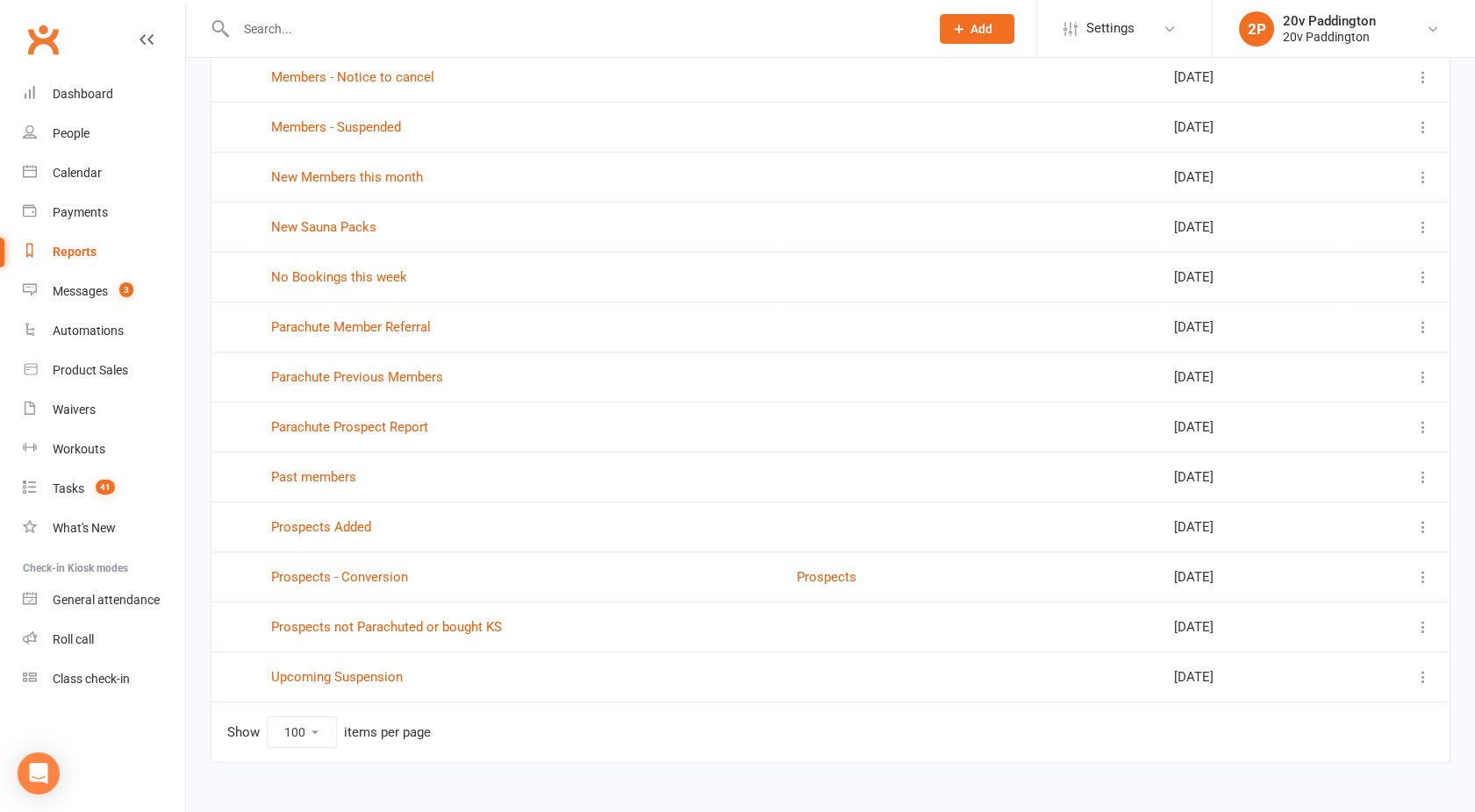
scroll to position [936, 0]
click at [345, 120] on link "Members - Suspended" at bounding box center [336, 127] width 130 height 16
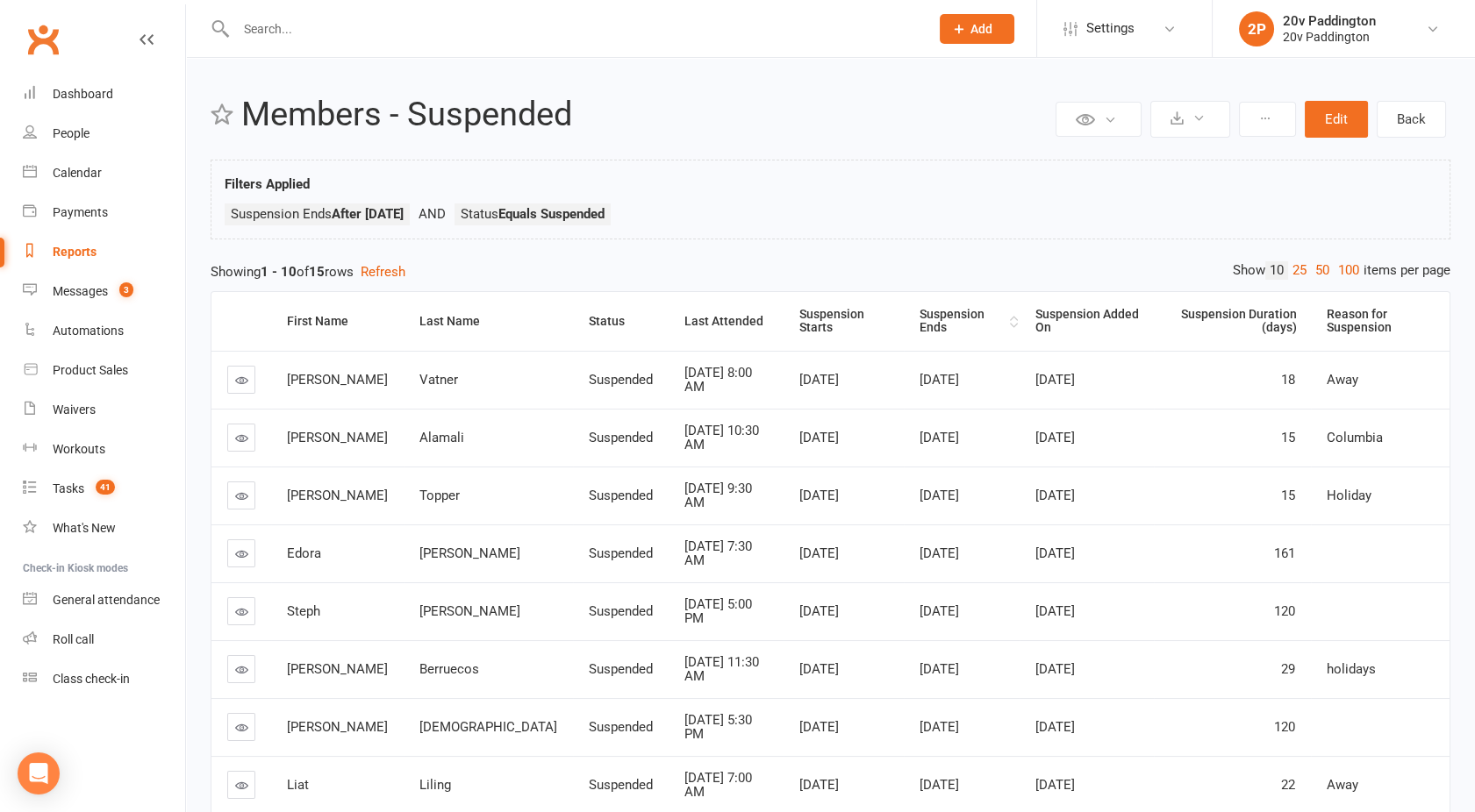
click at [919, 323] on div "Suspension Ends" at bounding box center [962, 321] width 86 height 27
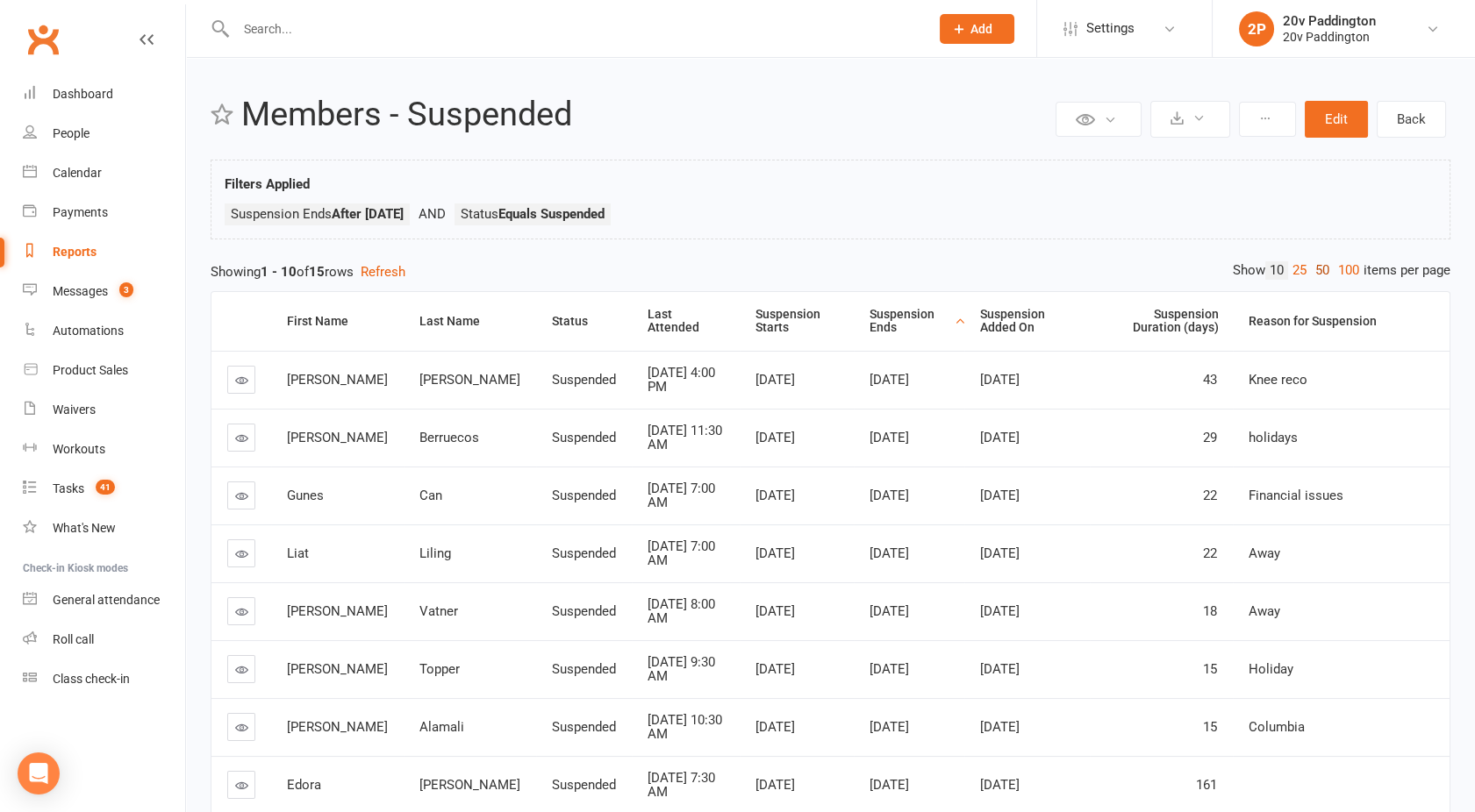
click at [1317, 270] on link "50" at bounding box center [1322, 271] width 23 height 19
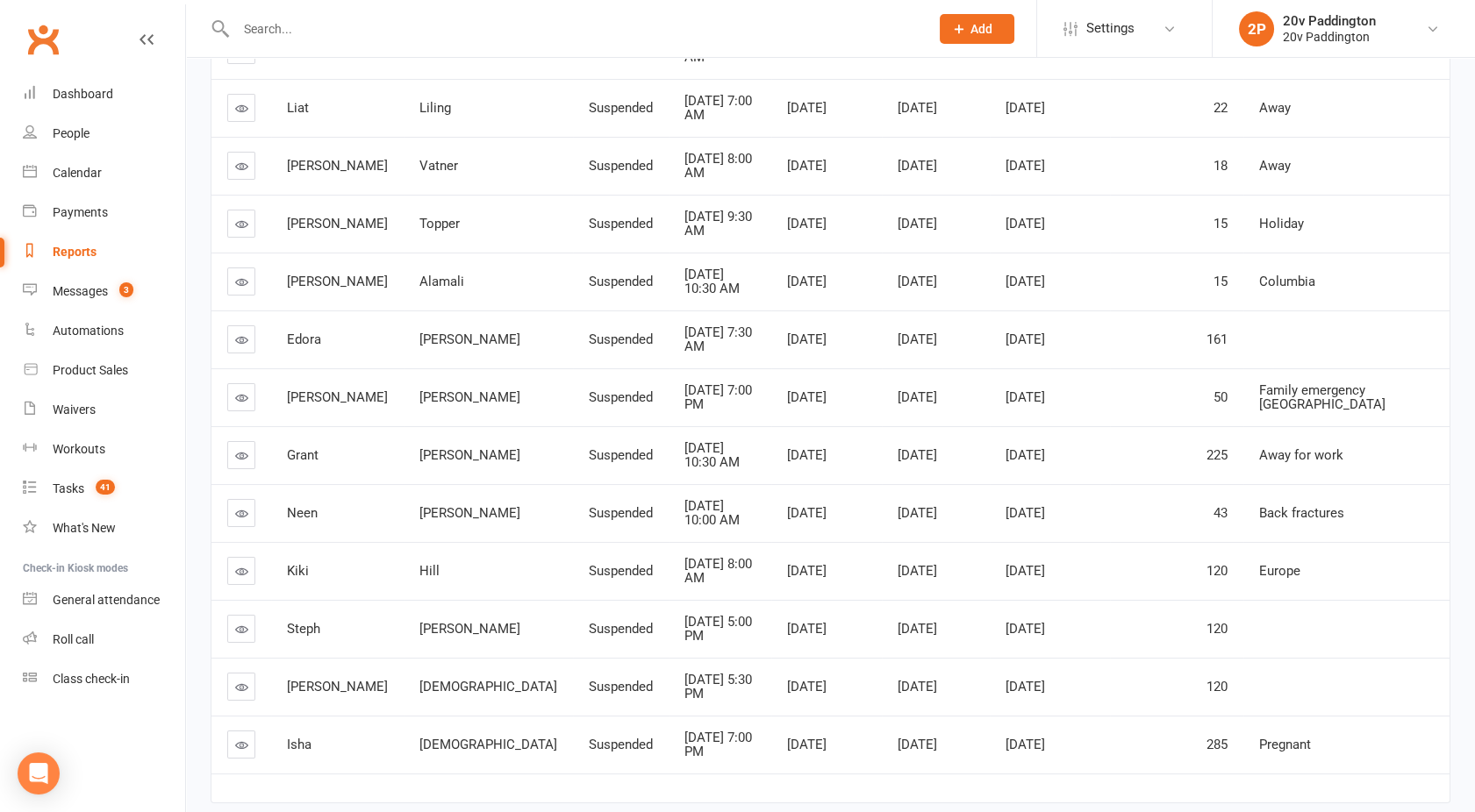
scroll to position [447, 0]
click at [240, 570] on icon at bounding box center [242, 569] width 13 height 13
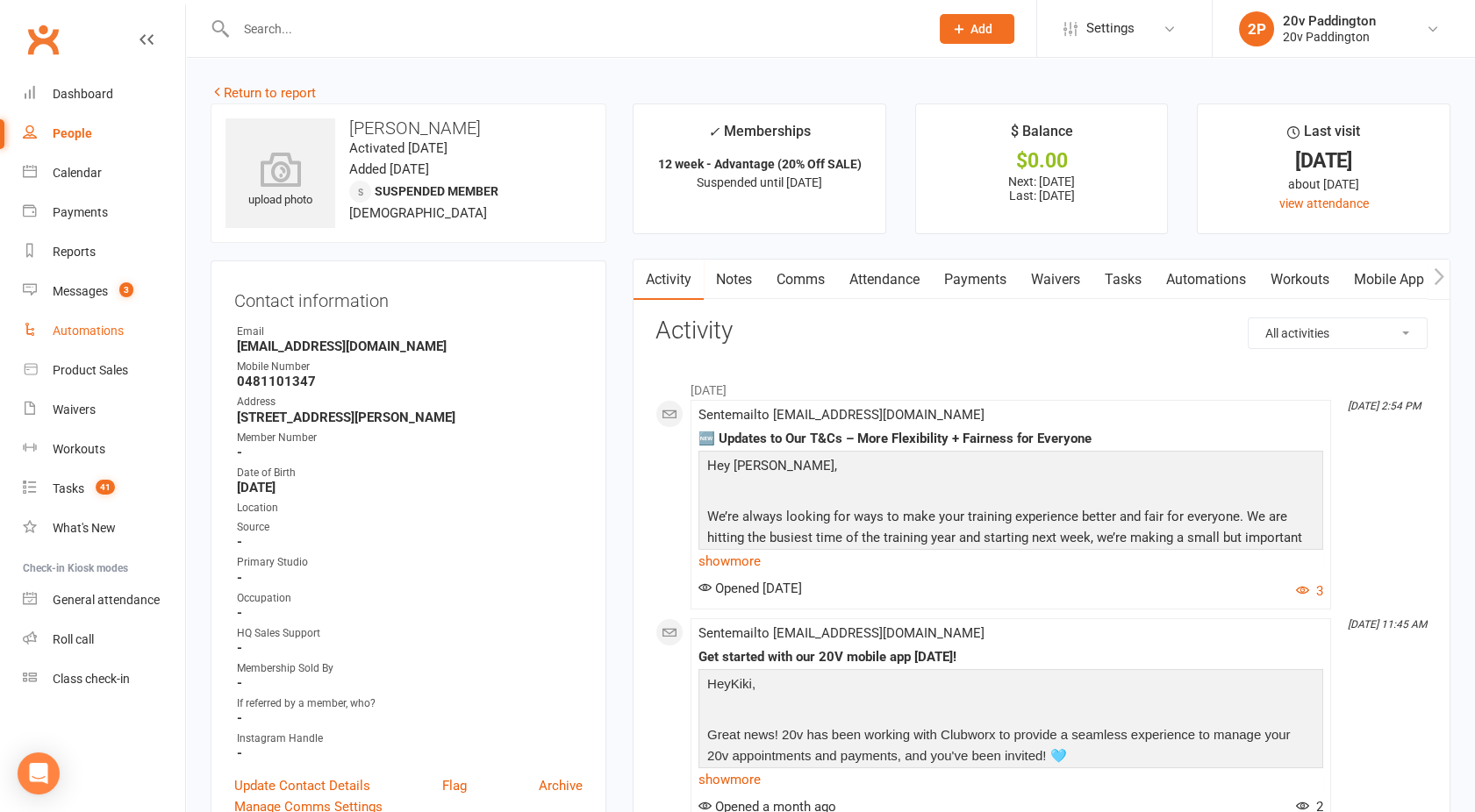
click at [70, 314] on link "Automations" at bounding box center [104, 331] width 162 height 39
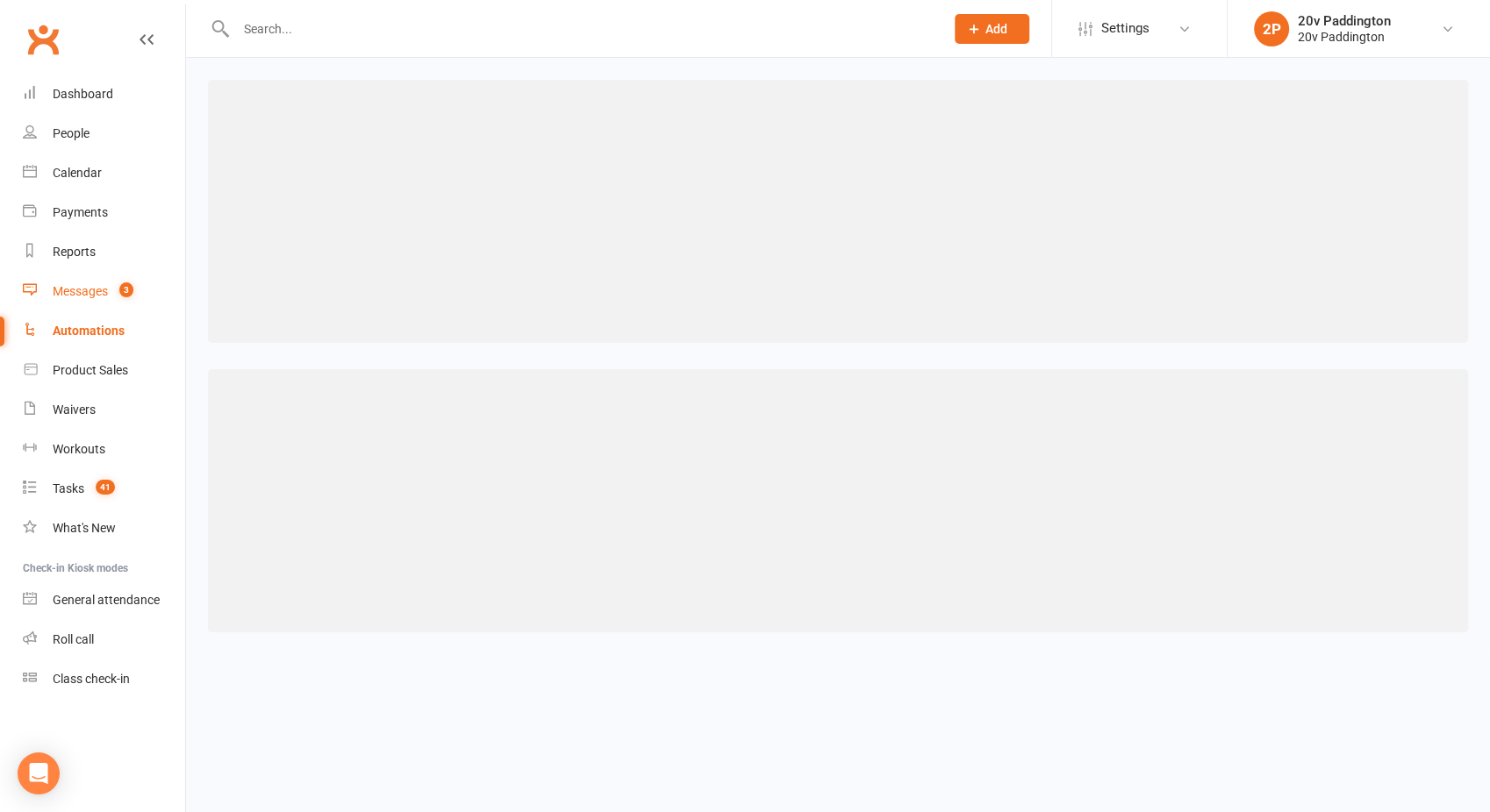
click at [70, 305] on link "Messages 3" at bounding box center [104, 291] width 162 height 39
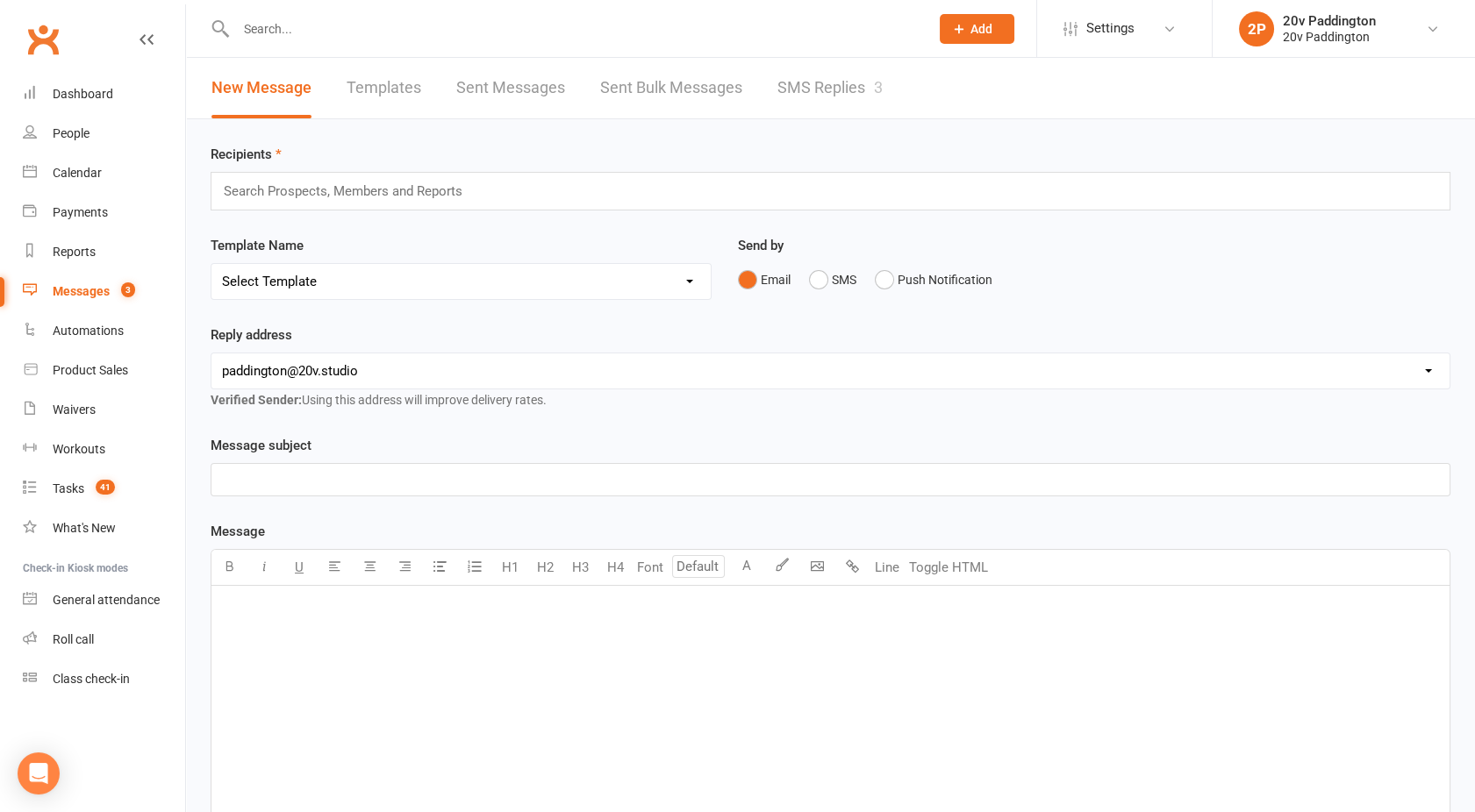
click at [800, 100] on link "SMS Replies 3" at bounding box center [830, 87] width 105 height 60
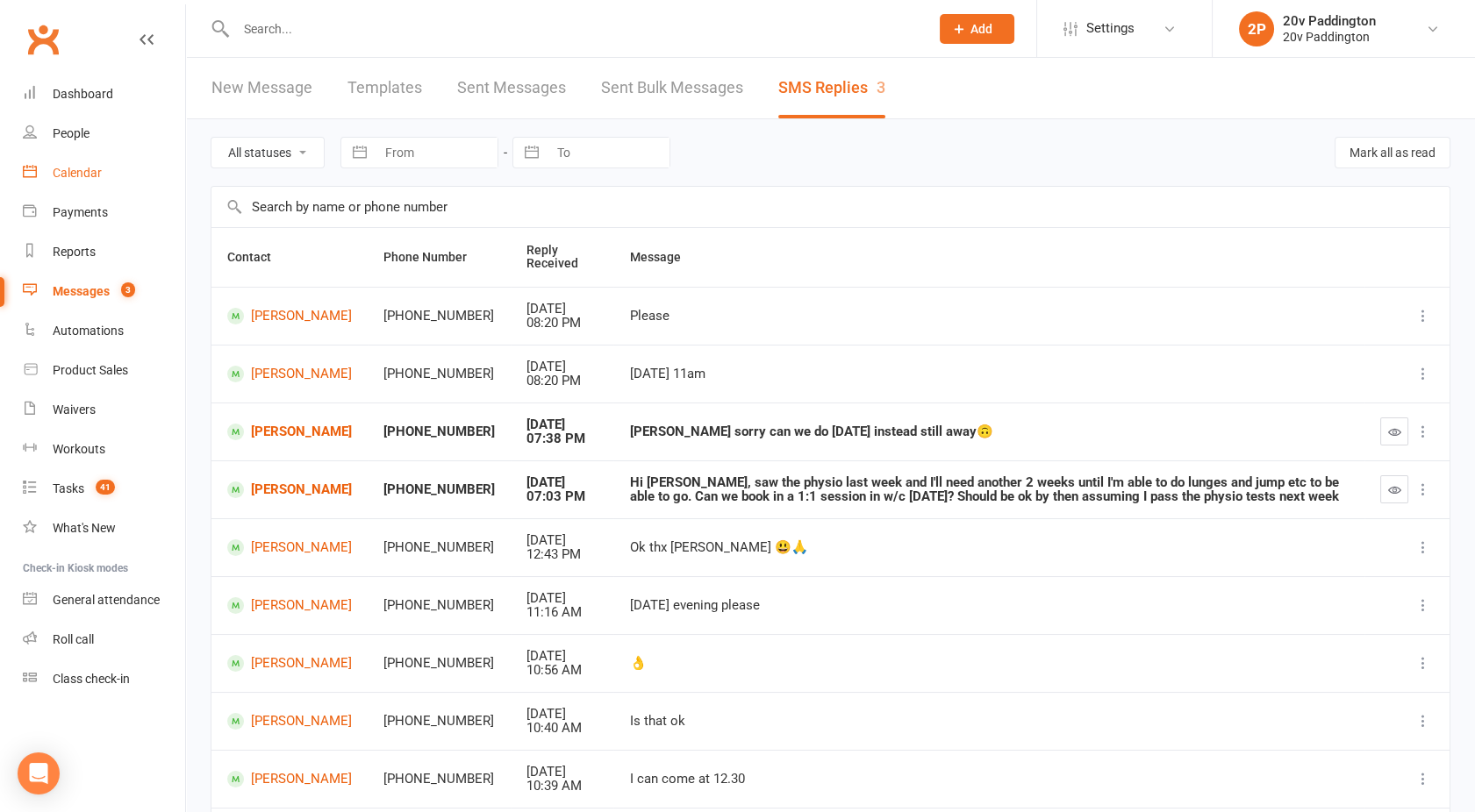
click at [82, 174] on div "Calendar" at bounding box center [77, 172] width 49 height 14
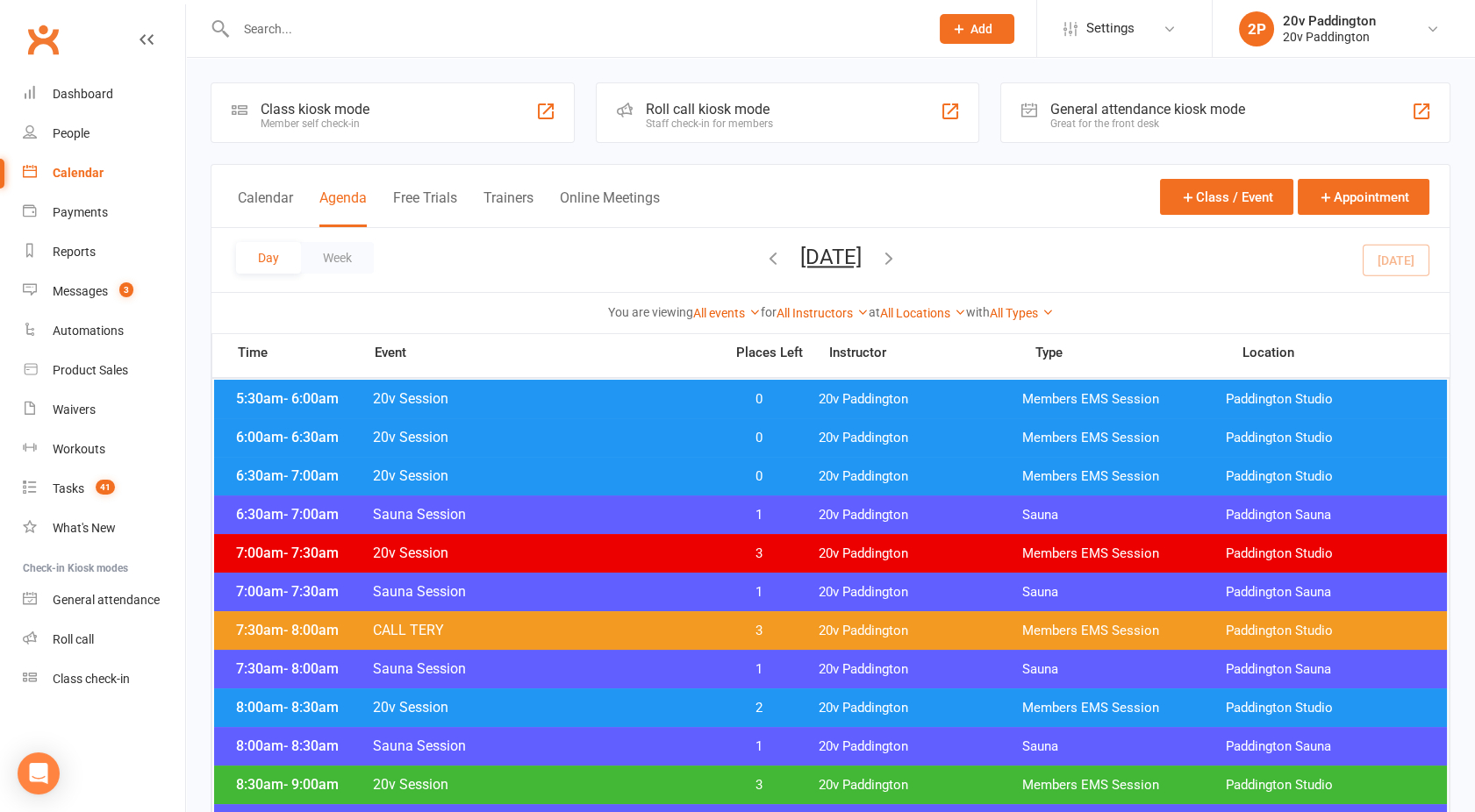
click at [832, 255] on button "Tuesday, Oct 14, 2025" at bounding box center [831, 257] width 61 height 24
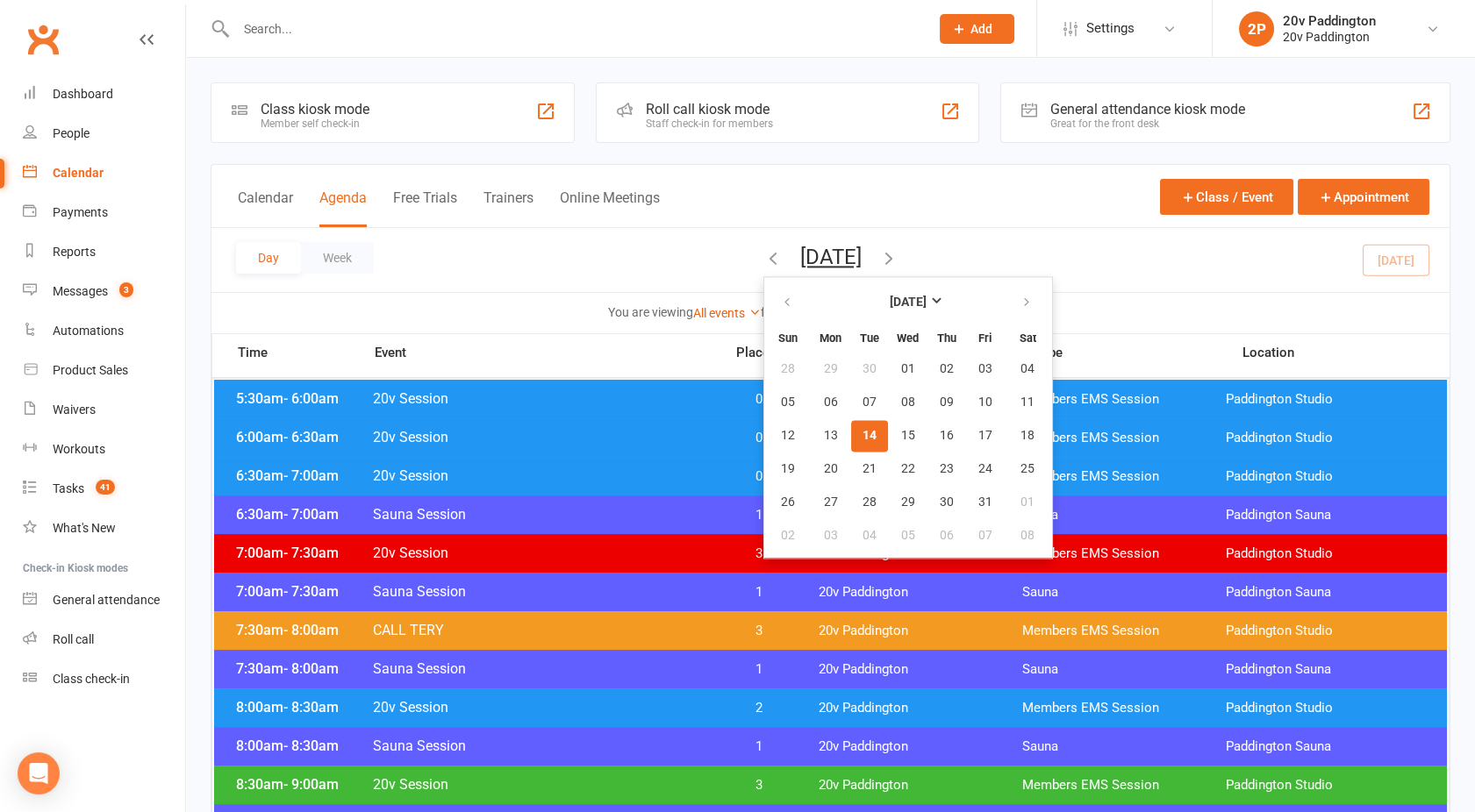
click at [851, 435] on button "14" at bounding box center [870, 436] width 37 height 32
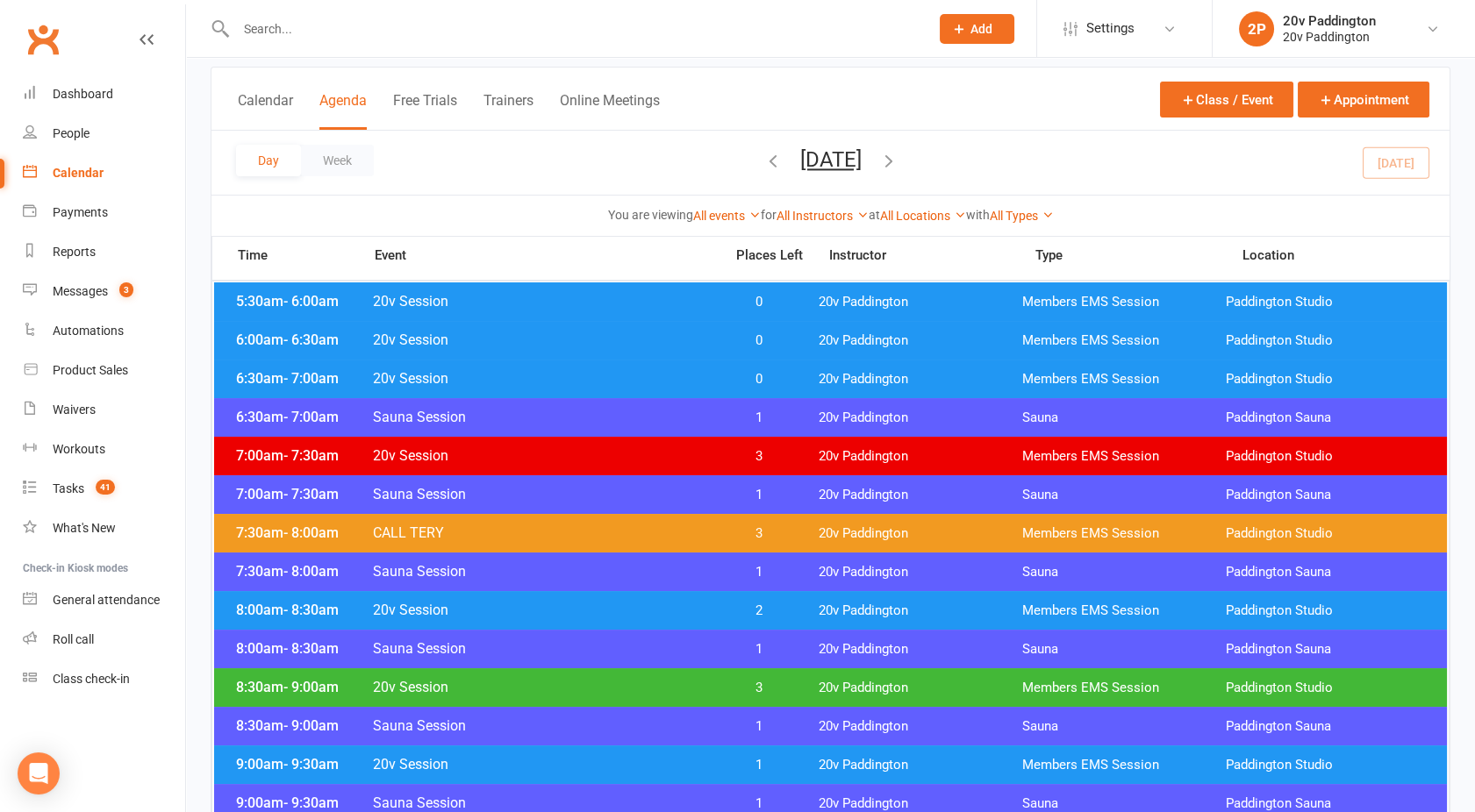
scroll to position [100, 0]
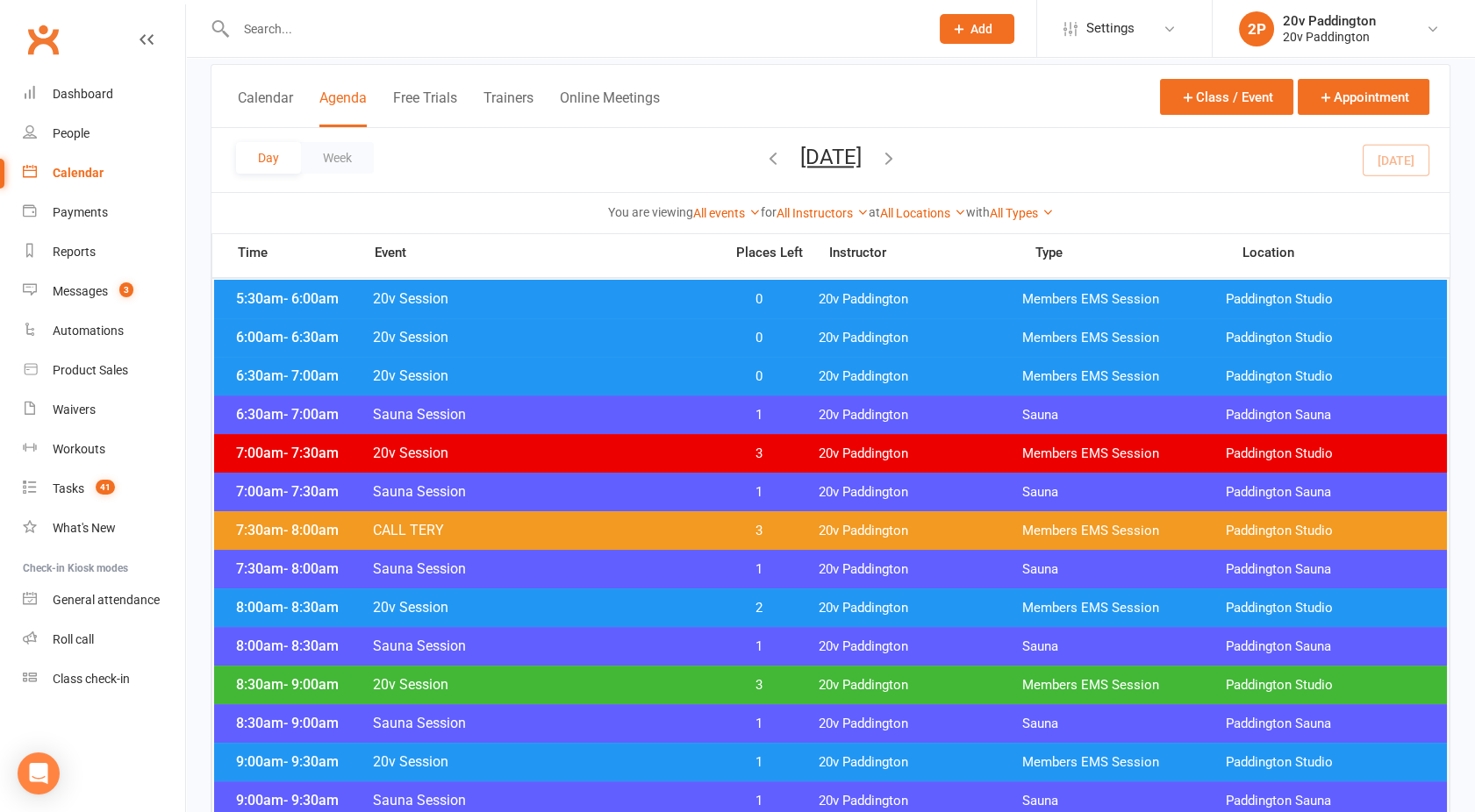
click at [586, 594] on div "8:00am - 8:30am 20v Session 2 20v Paddington Members EMS Session Paddington Stu…" at bounding box center [830, 607] width 1233 height 38
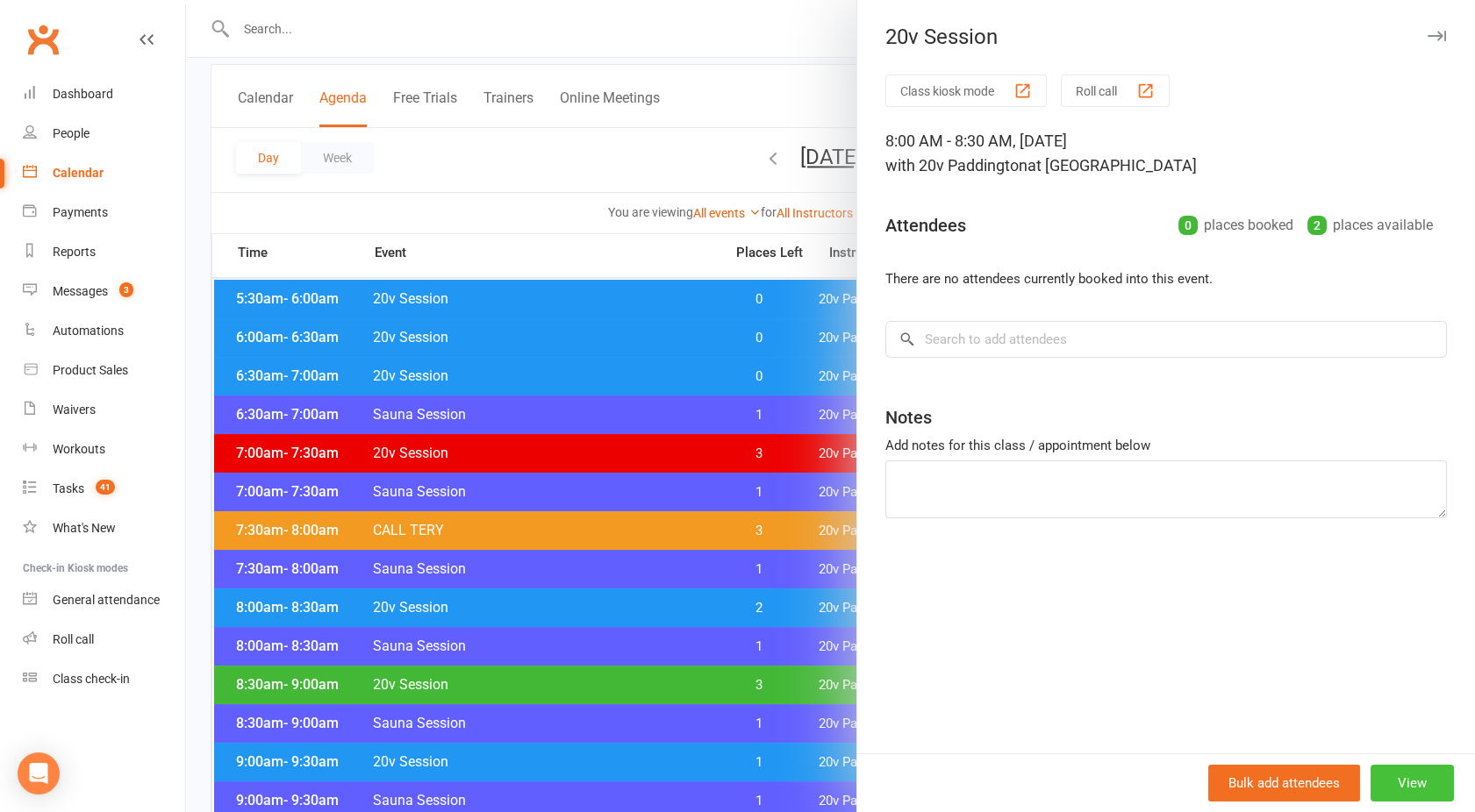
click at [1411, 793] on button "View" at bounding box center [1413, 783] width 84 height 37
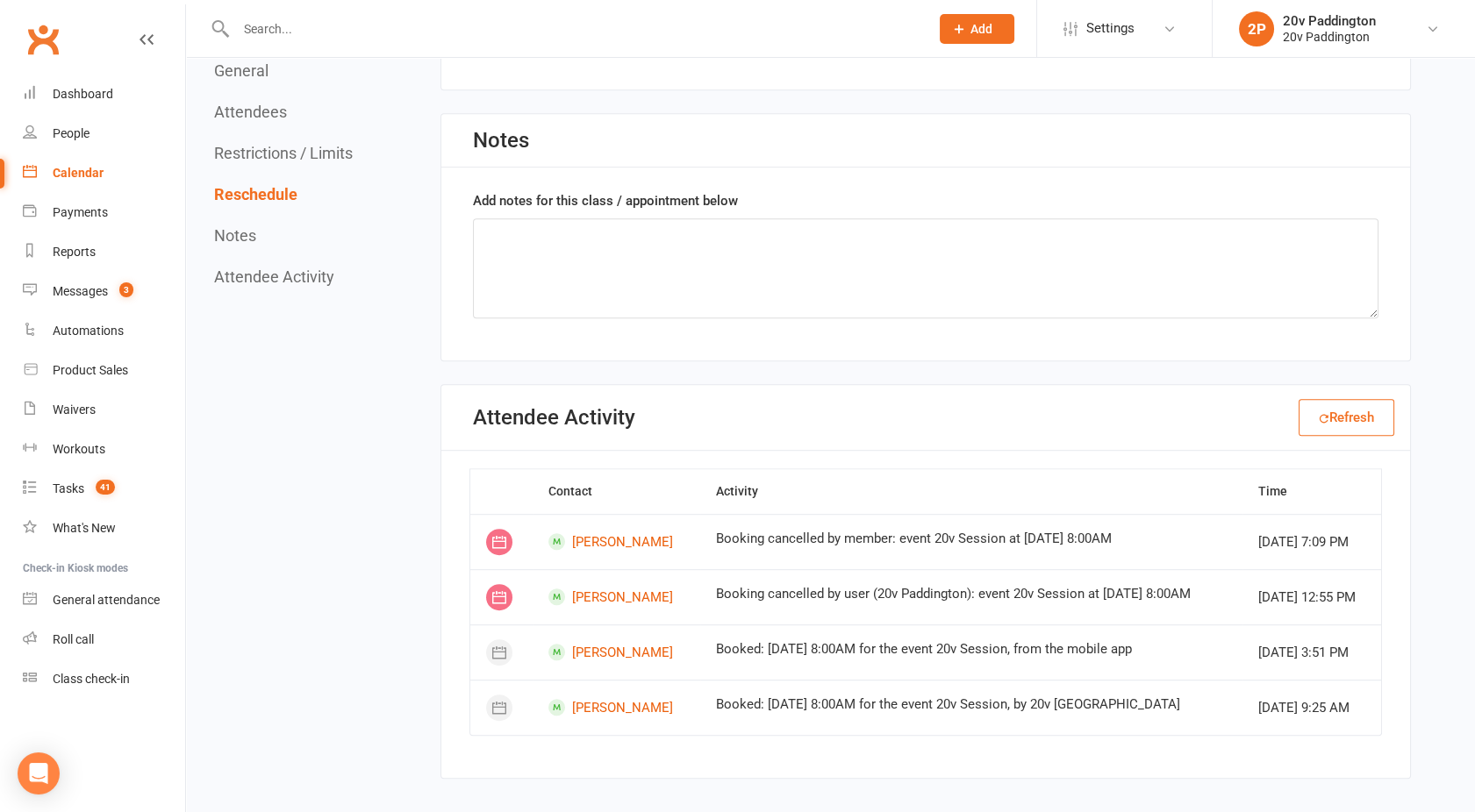
scroll to position [2110, 0]
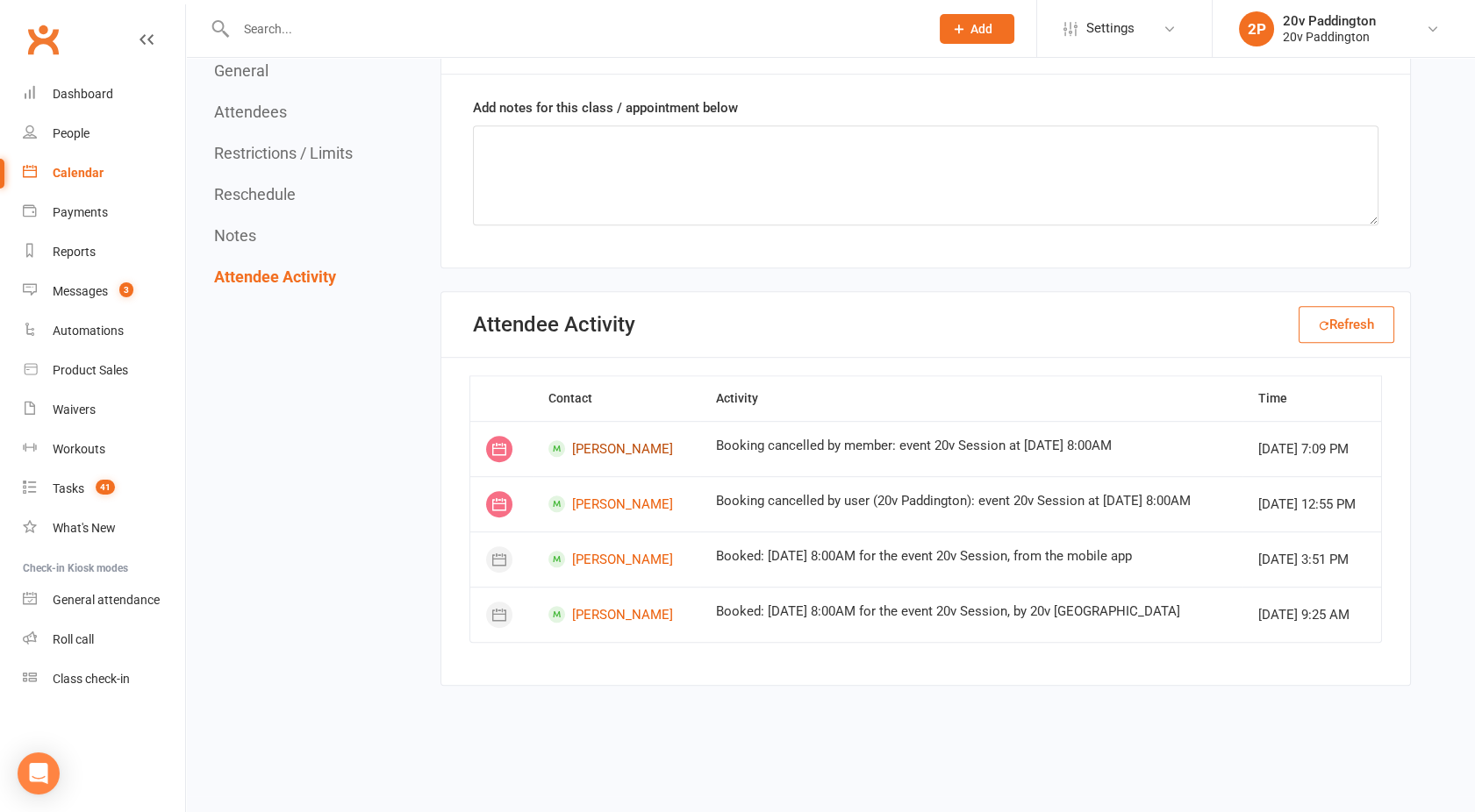
click at [604, 457] on link "Josephine Hayek" at bounding box center [616, 448] width 136 height 17
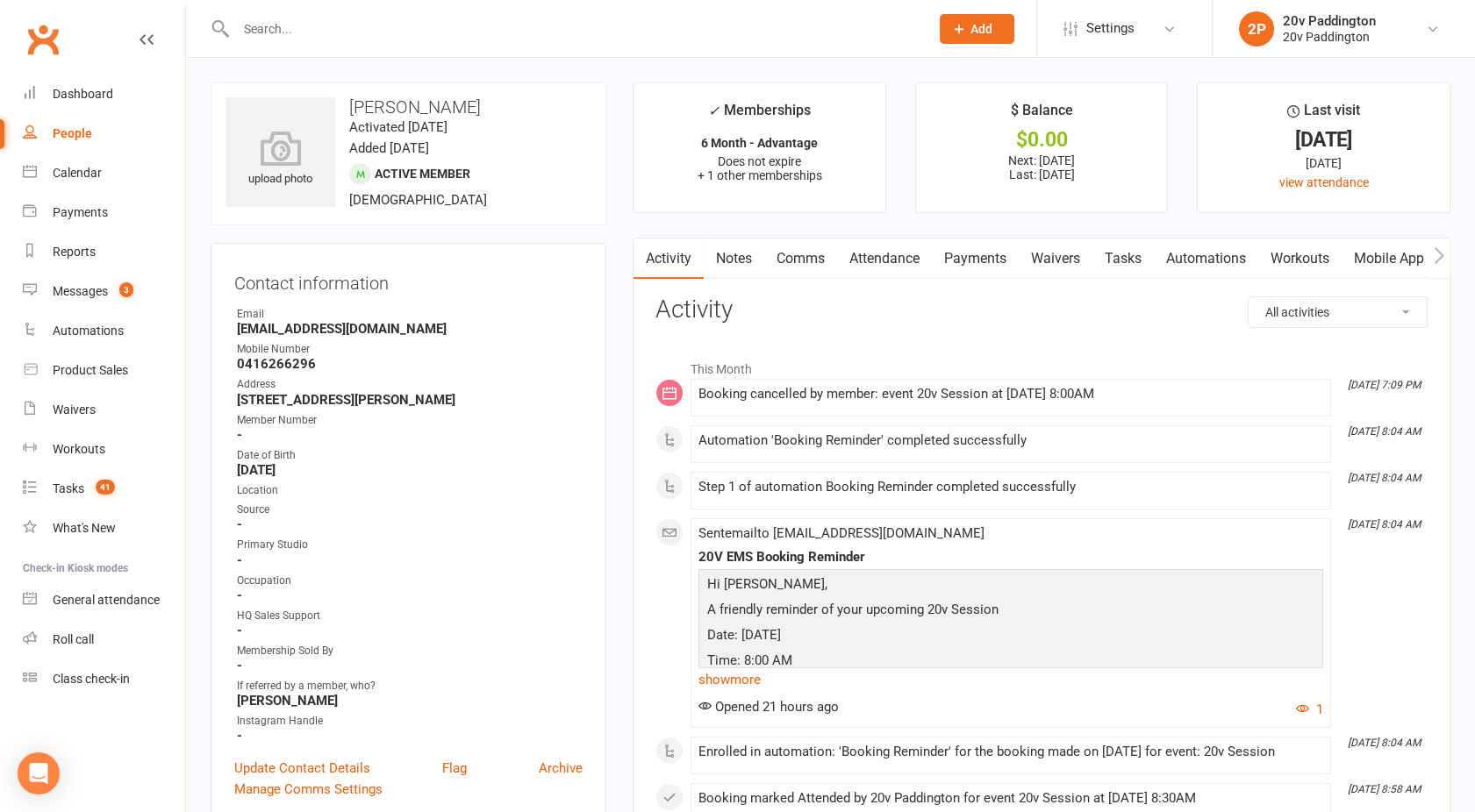
click at [804, 257] on link "Comms" at bounding box center [800, 259] width 73 height 40
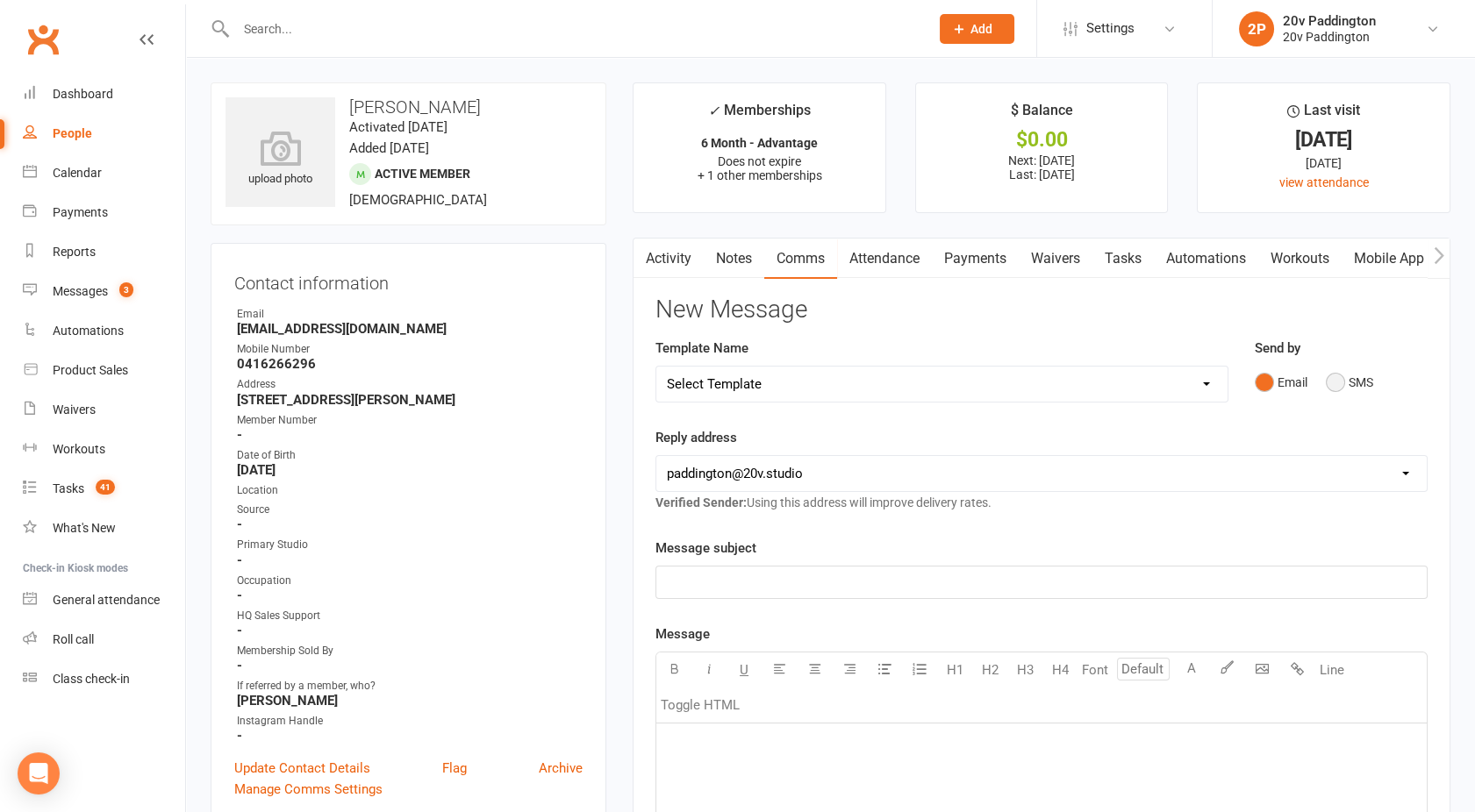
click at [1347, 373] on button "SMS" at bounding box center [1349, 382] width 47 height 33
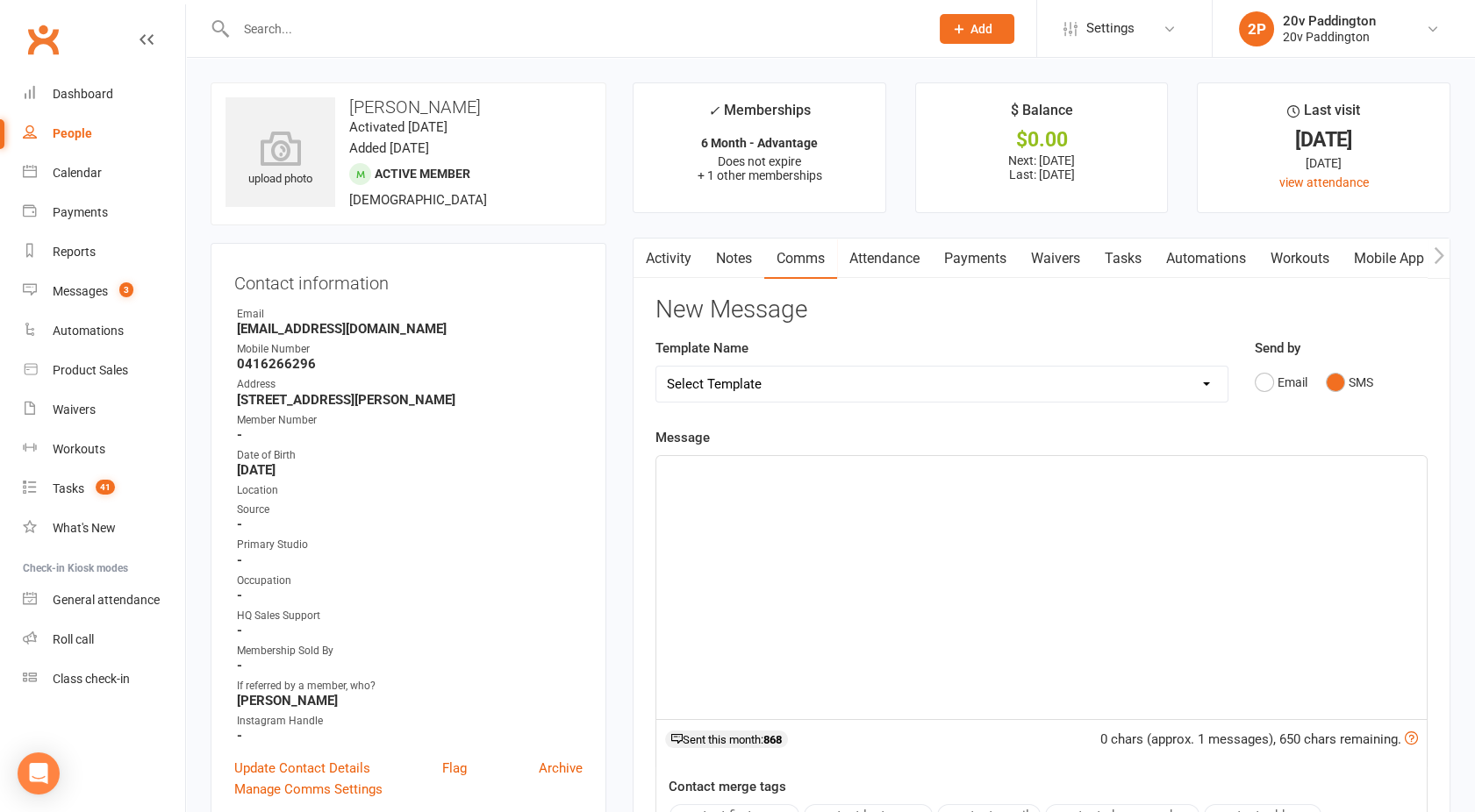
click at [1080, 561] on div "﻿" at bounding box center [1041, 587] width 771 height 263
click at [715, 473] on span "Morning - just realised you had canceled haha" at bounding box center [801, 472] width 268 height 16
click at [959, 474] on span "Morning, it's Joel - just realised you had cancelled haha" at bounding box center [866, 472] width 398 height 16
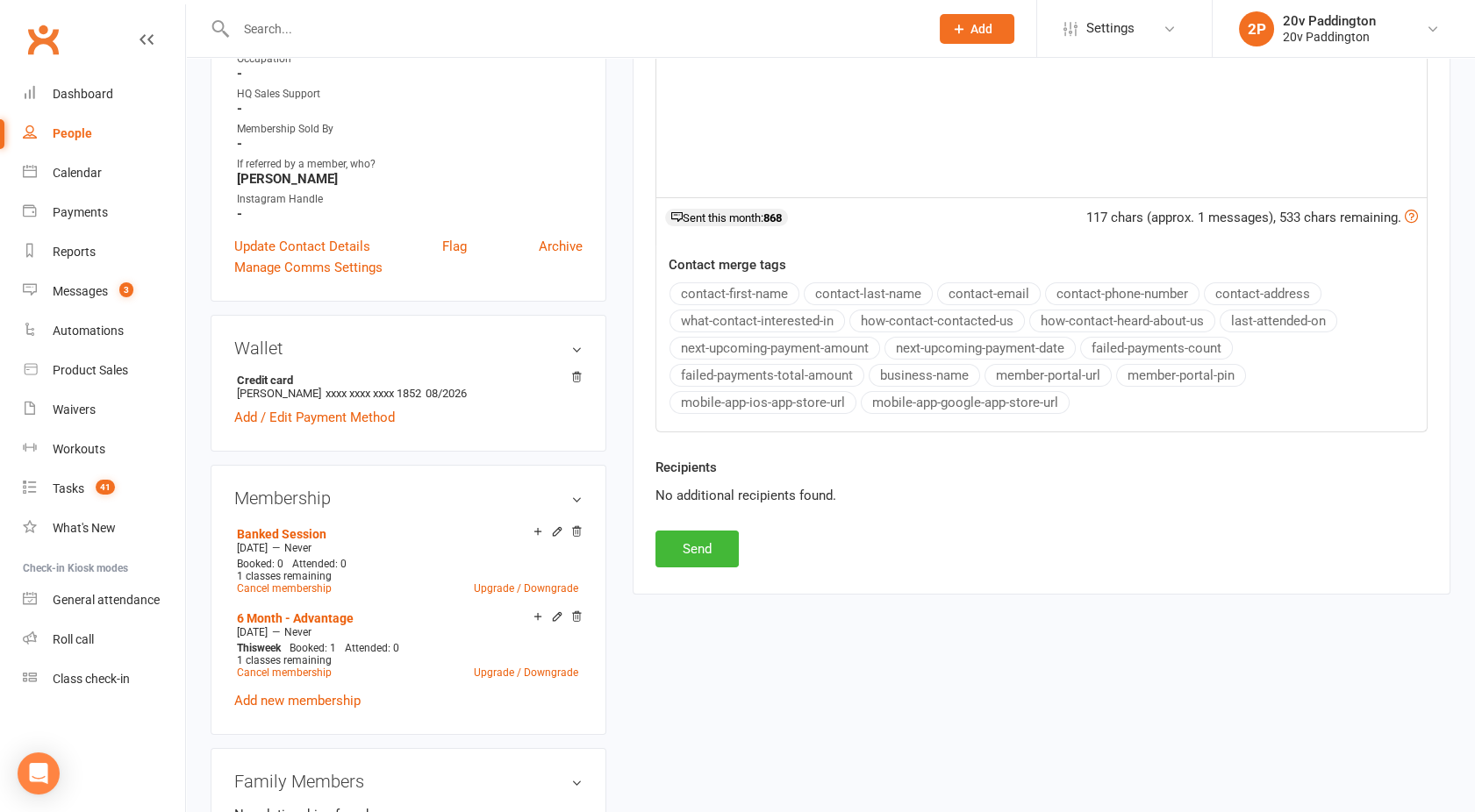
scroll to position [523, 0]
click at [697, 542] on button "Send" at bounding box center [697, 549] width 84 height 37
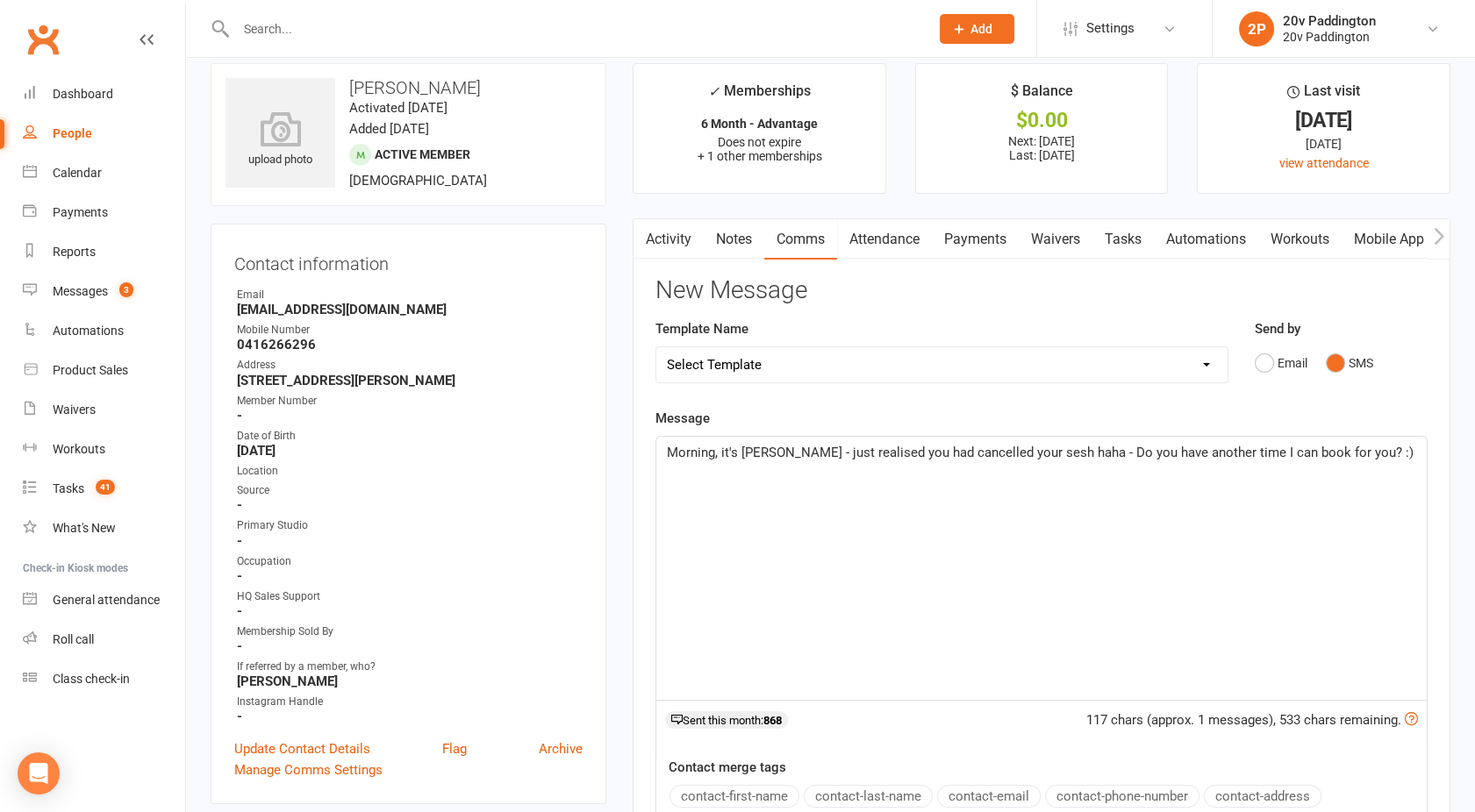
scroll to position [0, 0]
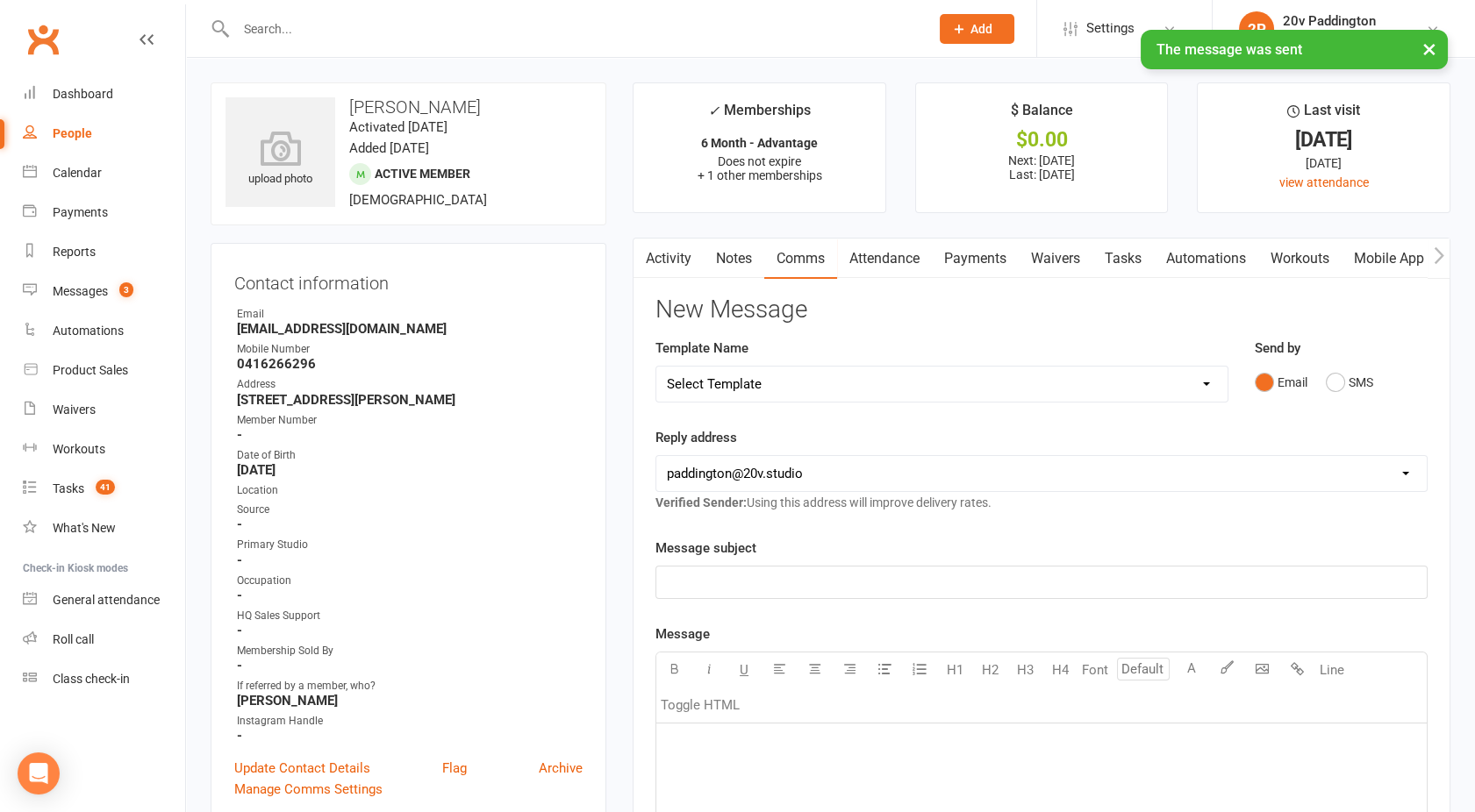
click at [664, 242] on link "Activity" at bounding box center [668, 259] width 70 height 40
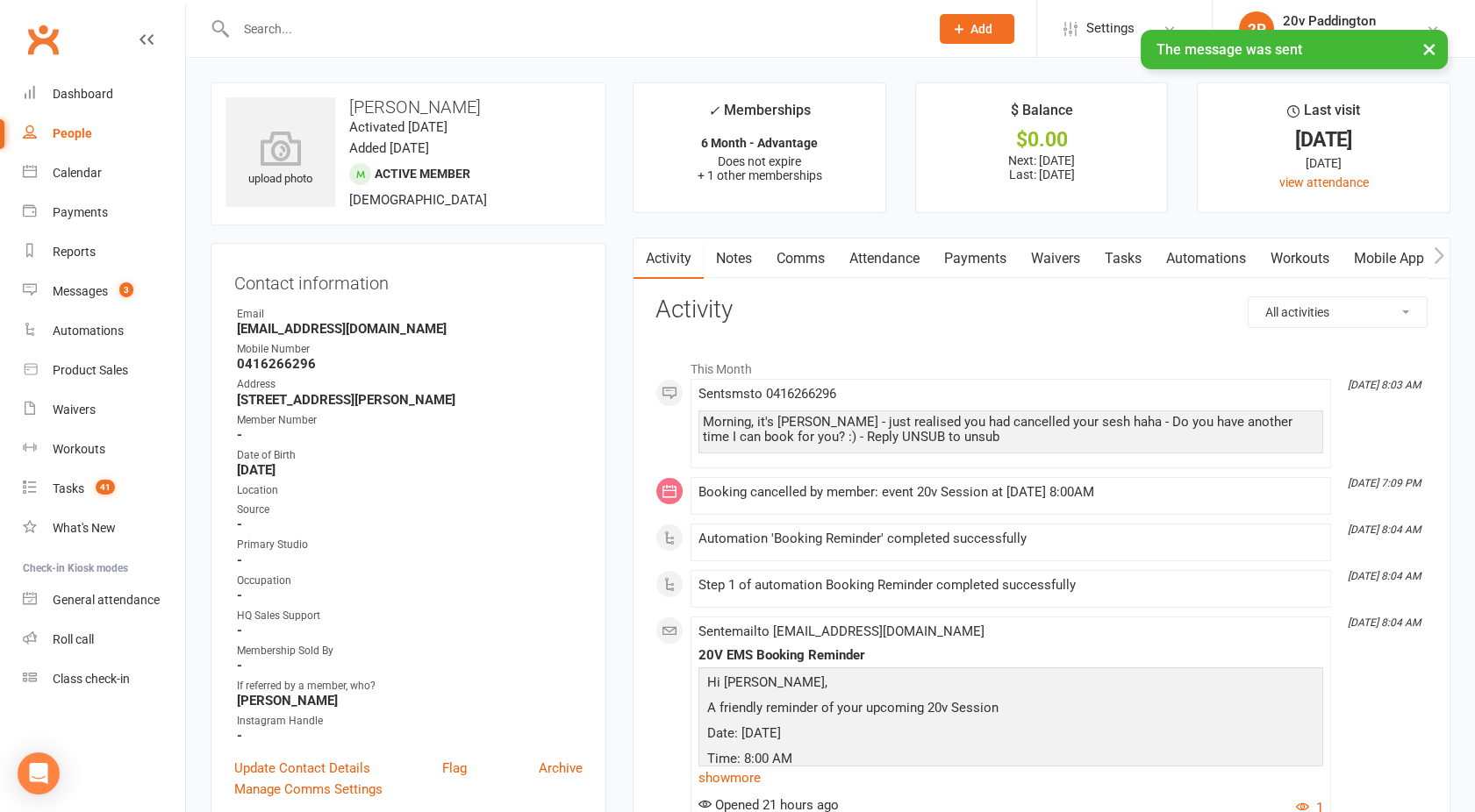
click at [900, 267] on link "Attendance" at bounding box center [885, 259] width 95 height 40
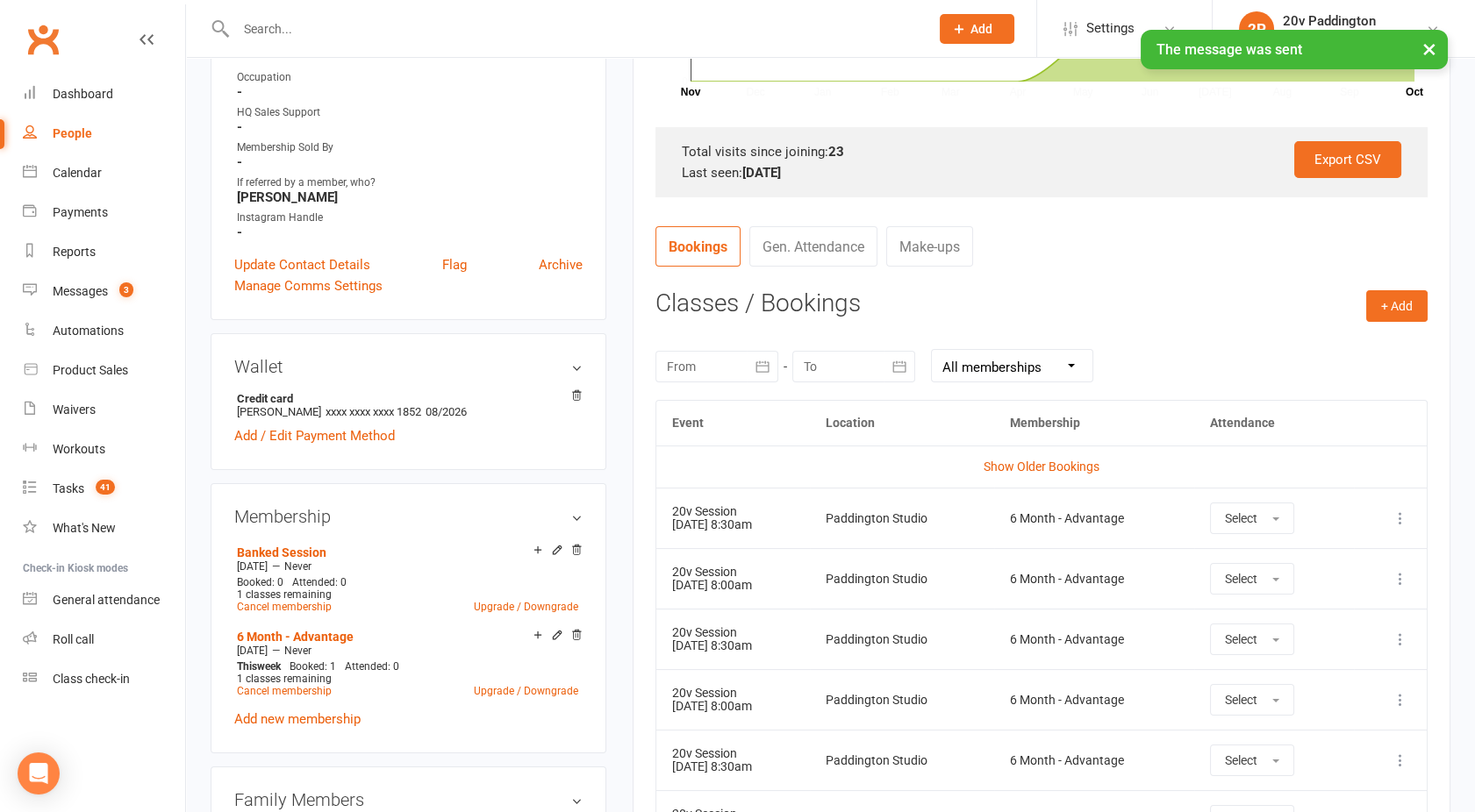
scroll to position [556, 0]
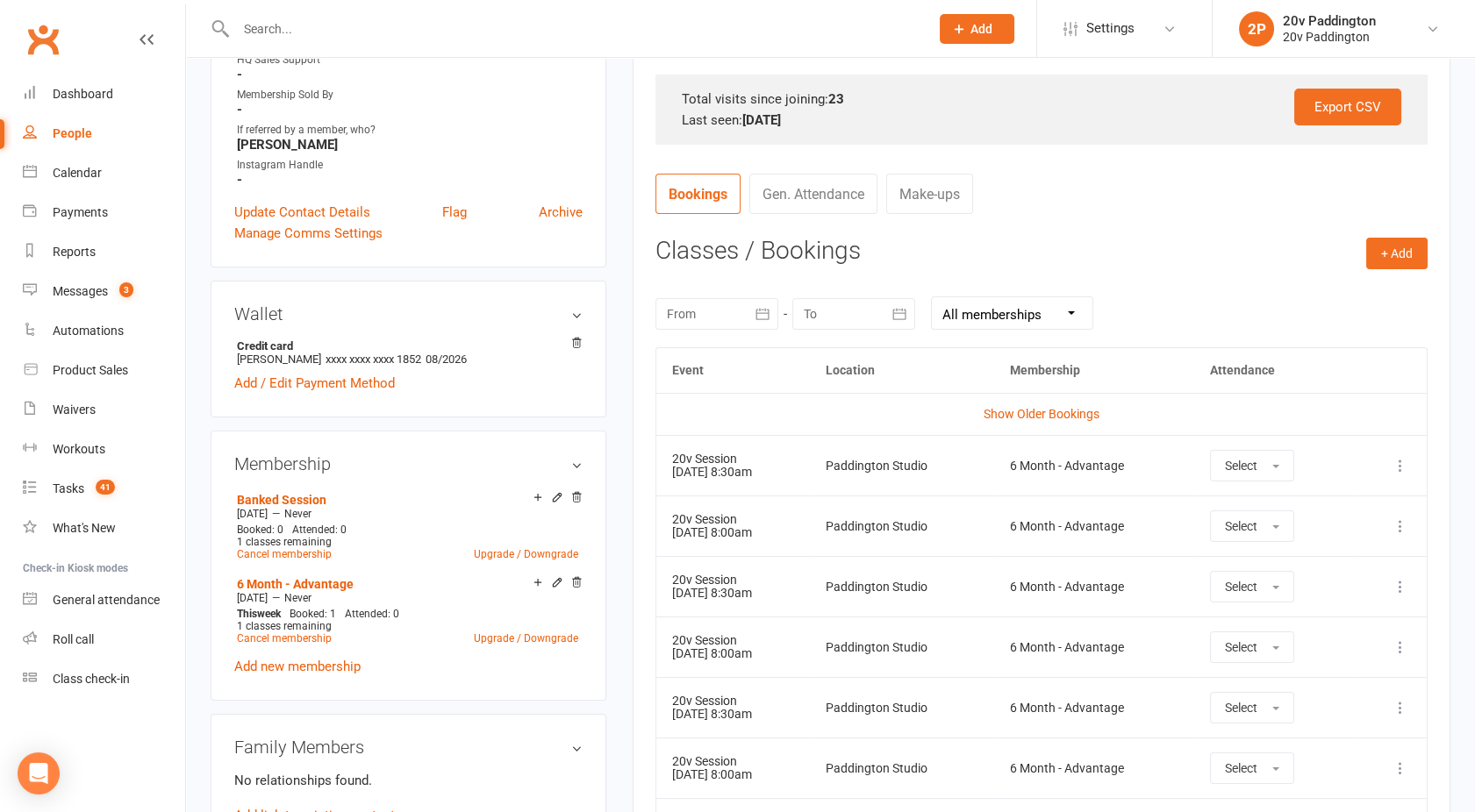
click at [637, 382] on div "Activity Notes Comms Attendance Payments Waivers Tasks Automations Workouts Mob…" at bounding box center [1041, 432] width 818 height 1499
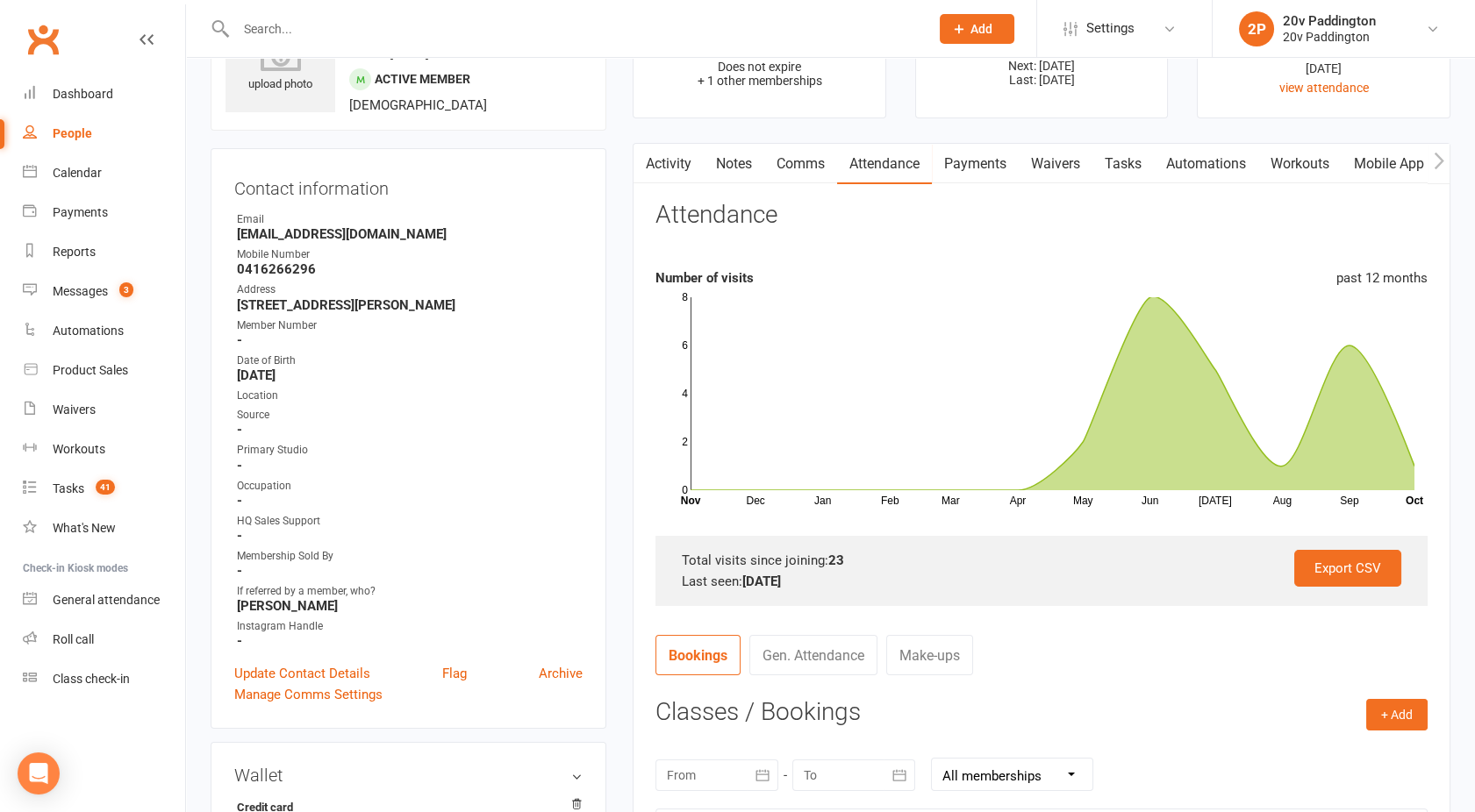
scroll to position [0, 0]
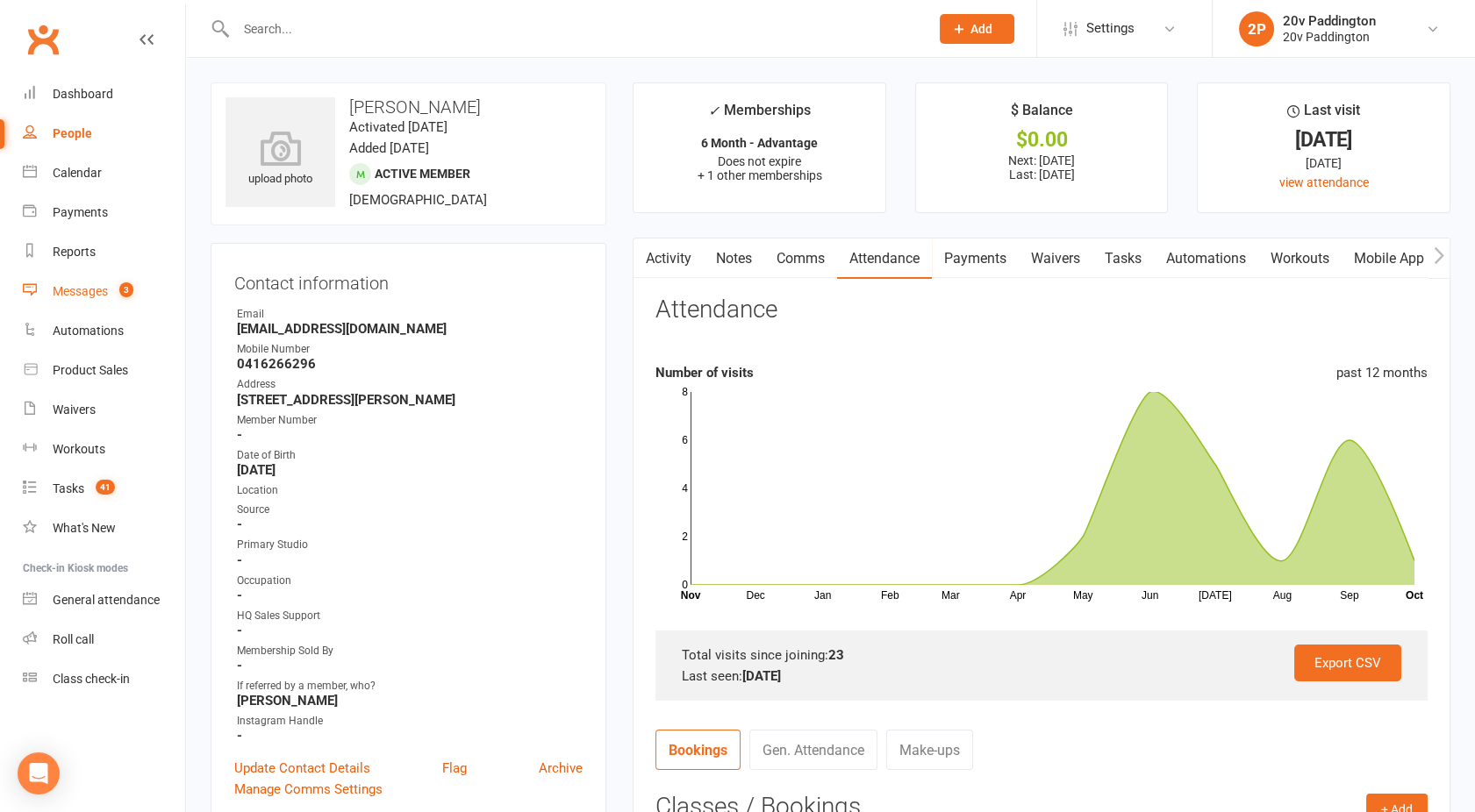
click at [97, 294] on div "Messages" at bounding box center [80, 291] width 55 height 14
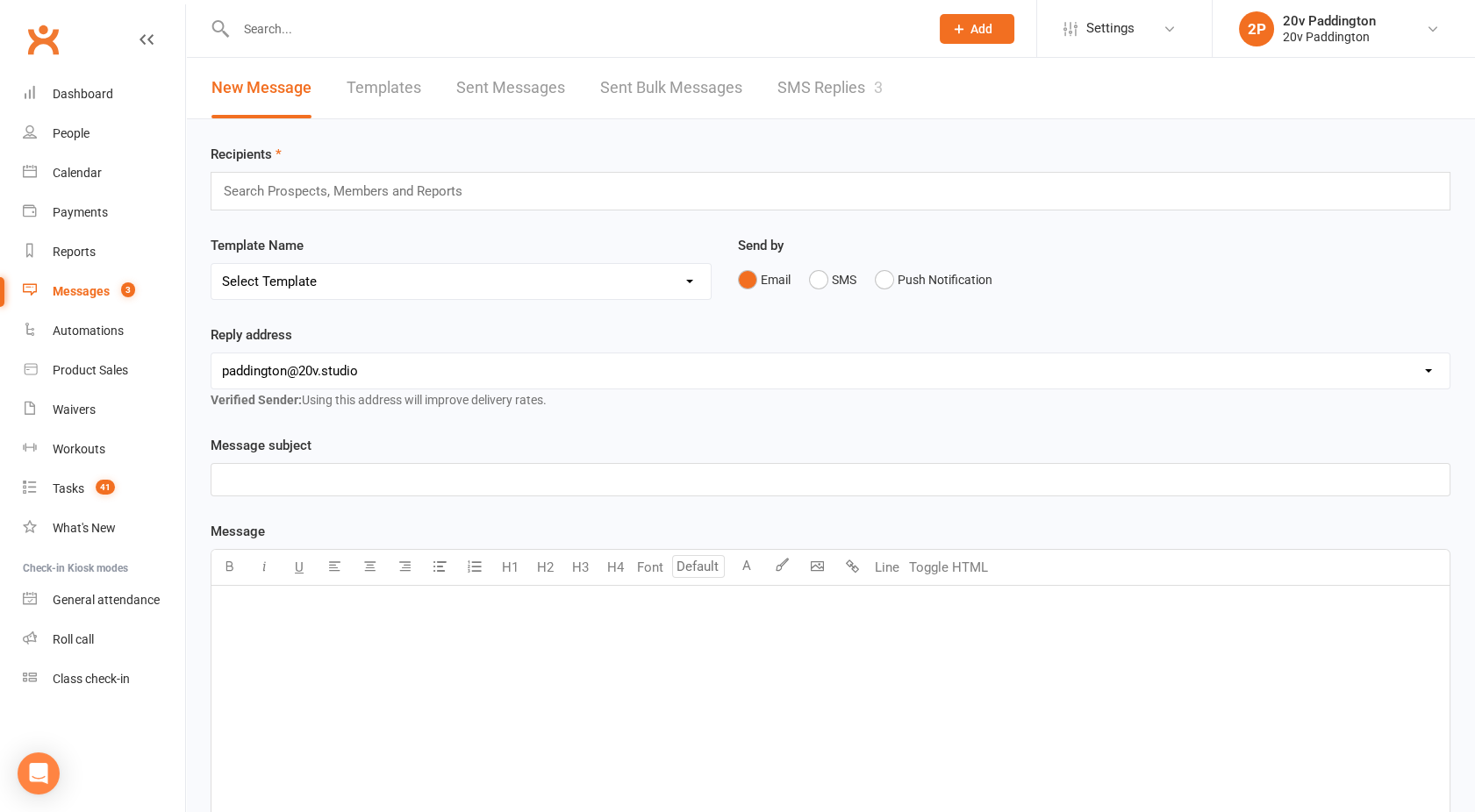
click at [836, 95] on link "SMS Replies 3" at bounding box center [830, 87] width 105 height 60
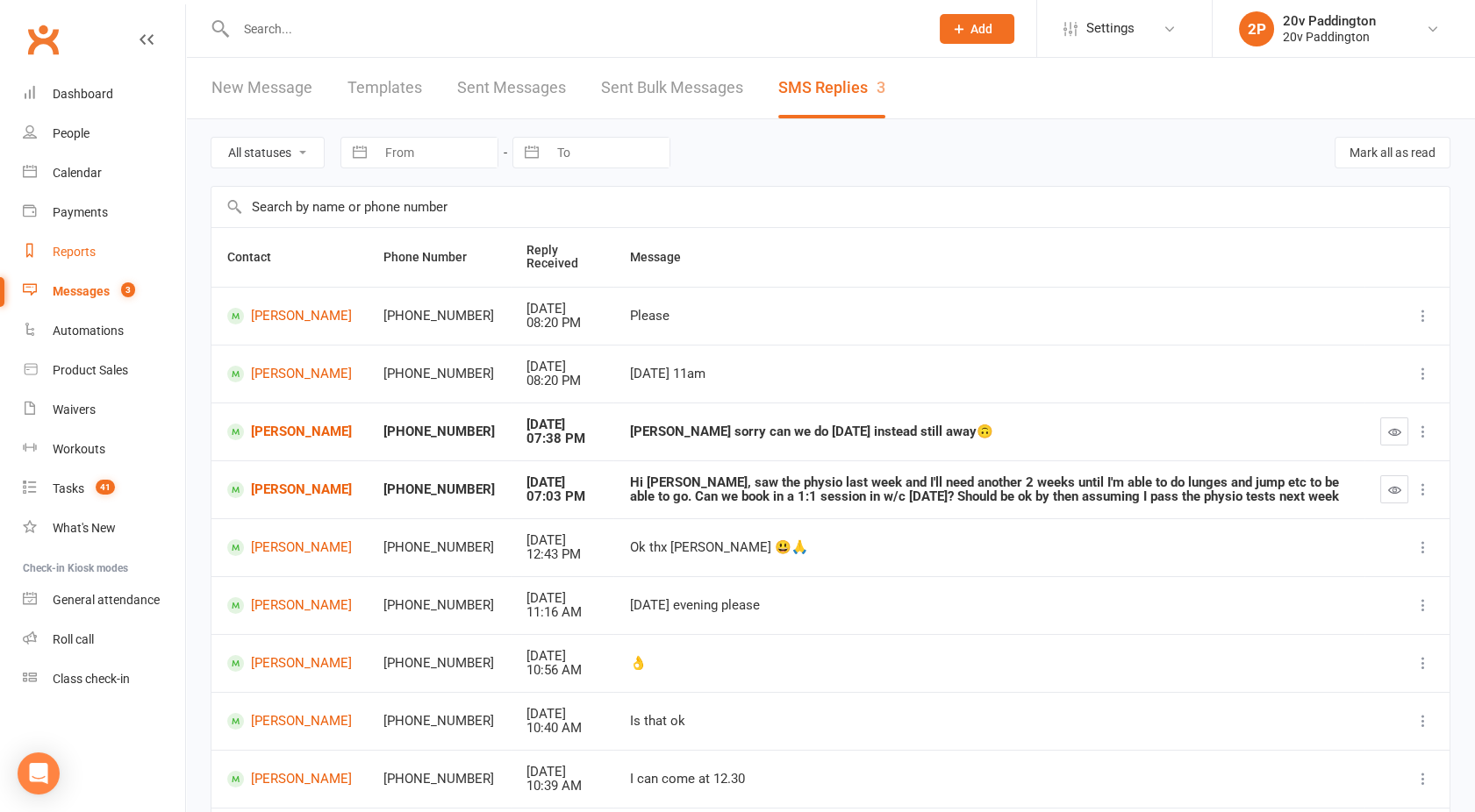
click at [69, 254] on div "Reports" at bounding box center [74, 251] width 43 height 14
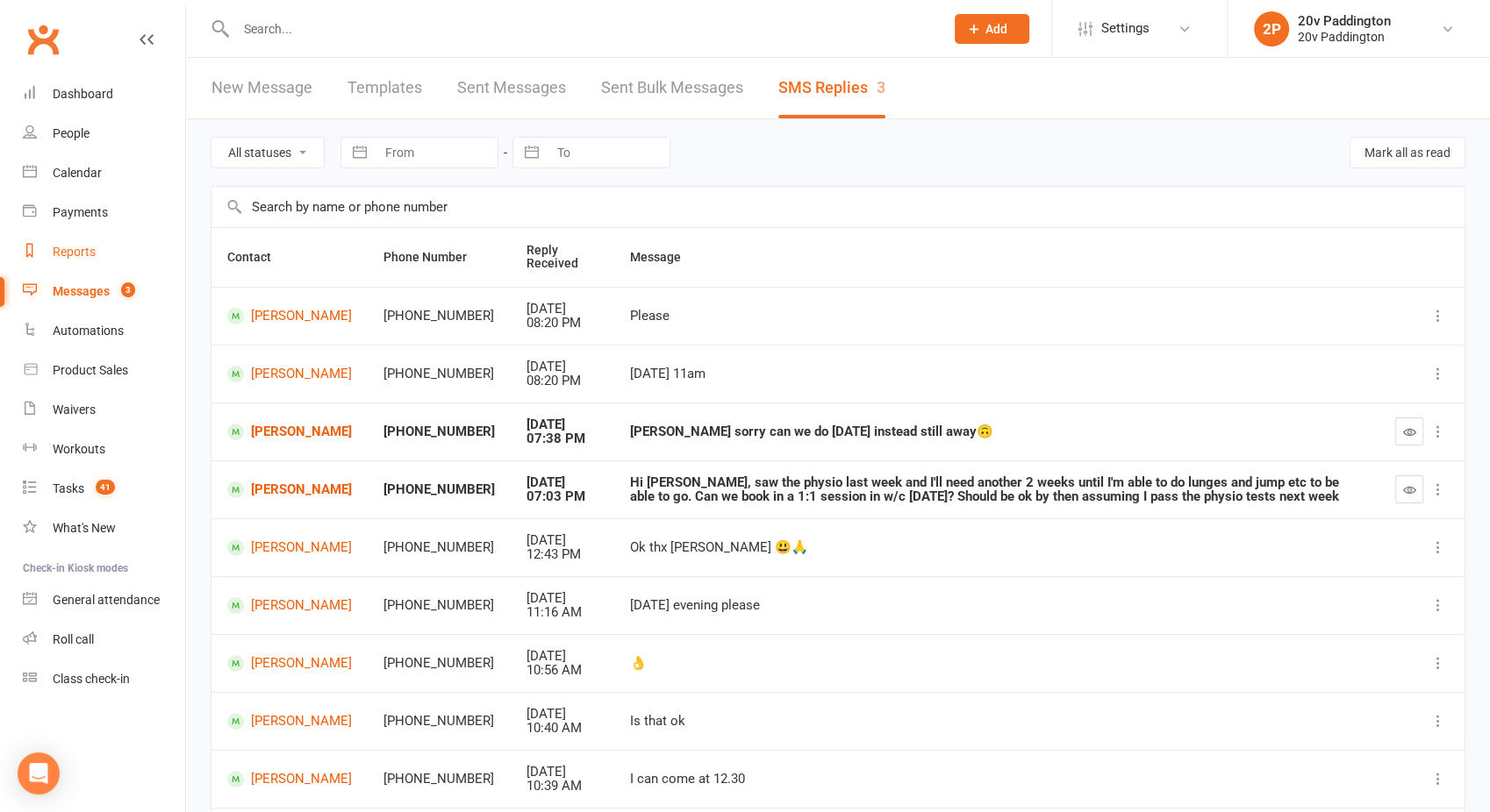
select select "100"
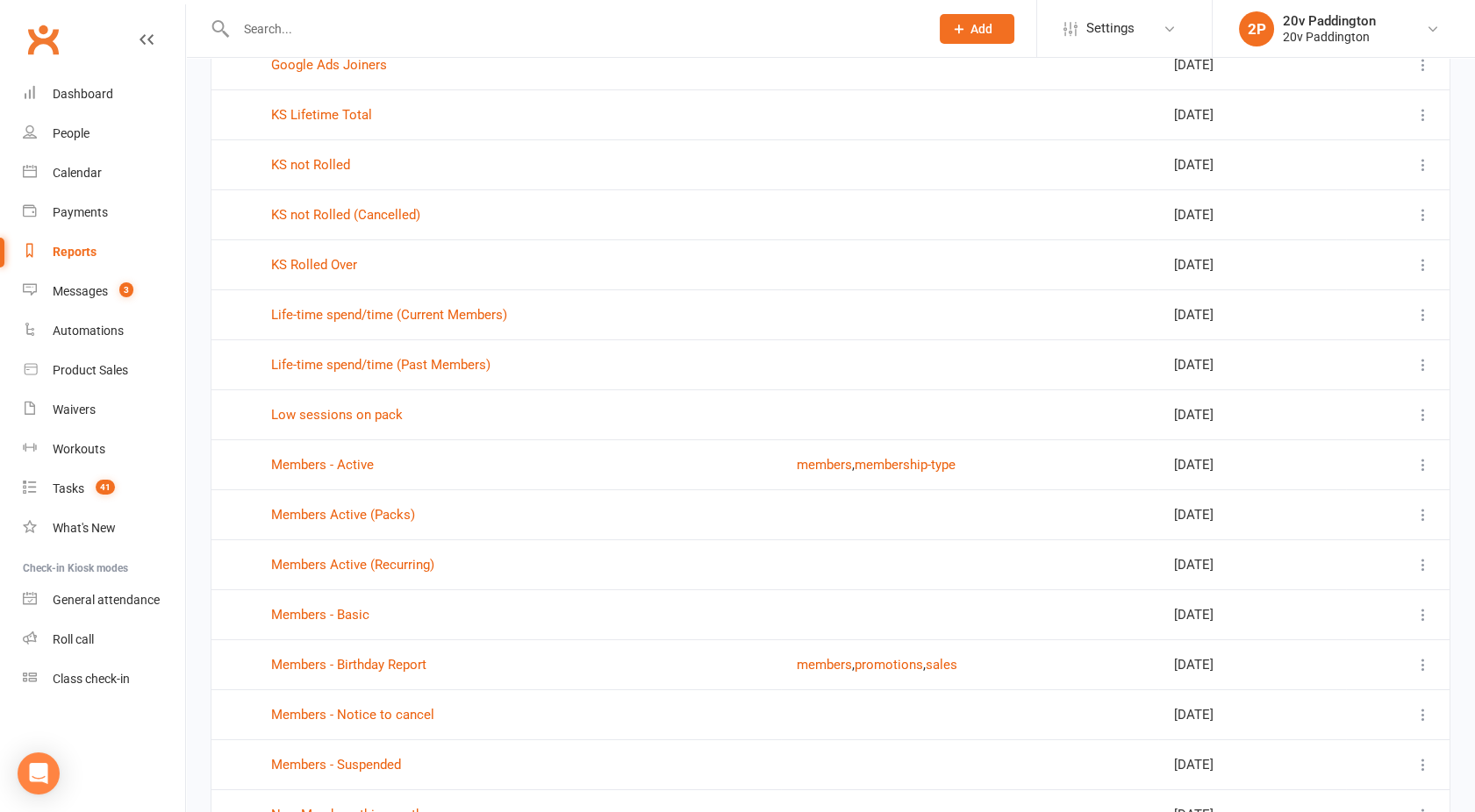
scroll to position [278, 0]
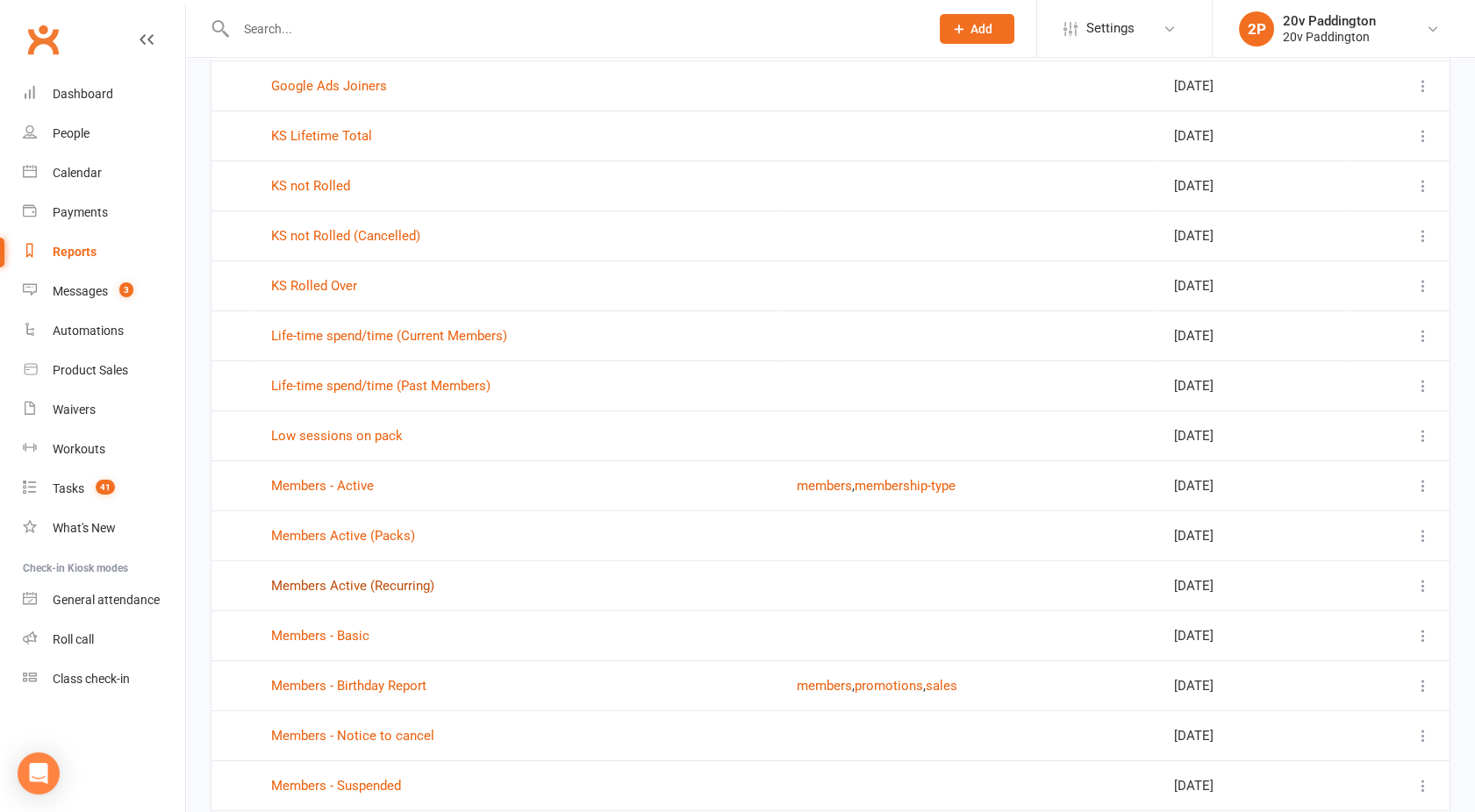
click at [329, 584] on link "Members Active (Recurring)" at bounding box center [352, 585] width 163 height 16
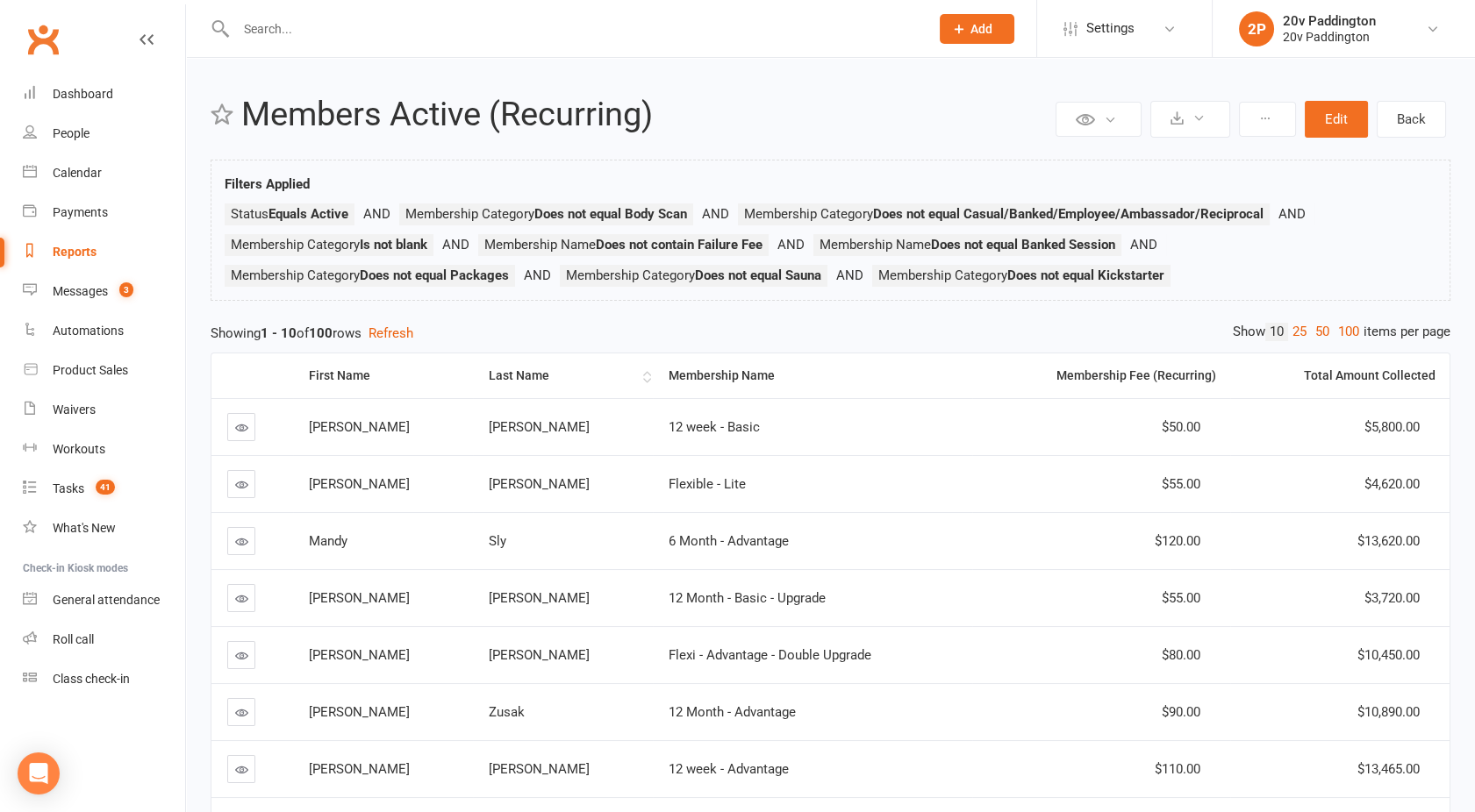
click at [489, 369] on div "Last Name" at bounding box center [563, 376] width 150 height 13
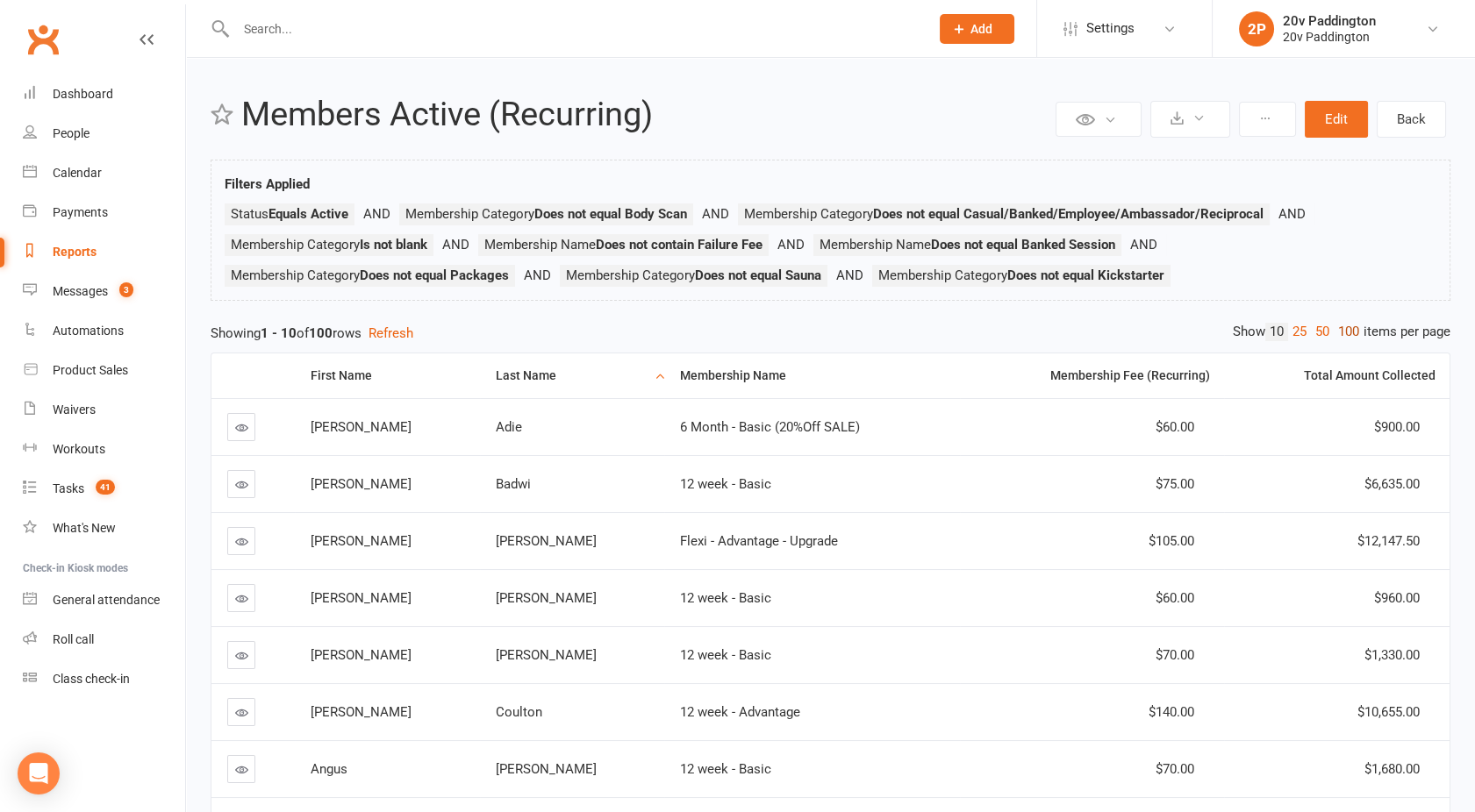
click at [1348, 330] on link "100" at bounding box center [1348, 332] width 30 height 19
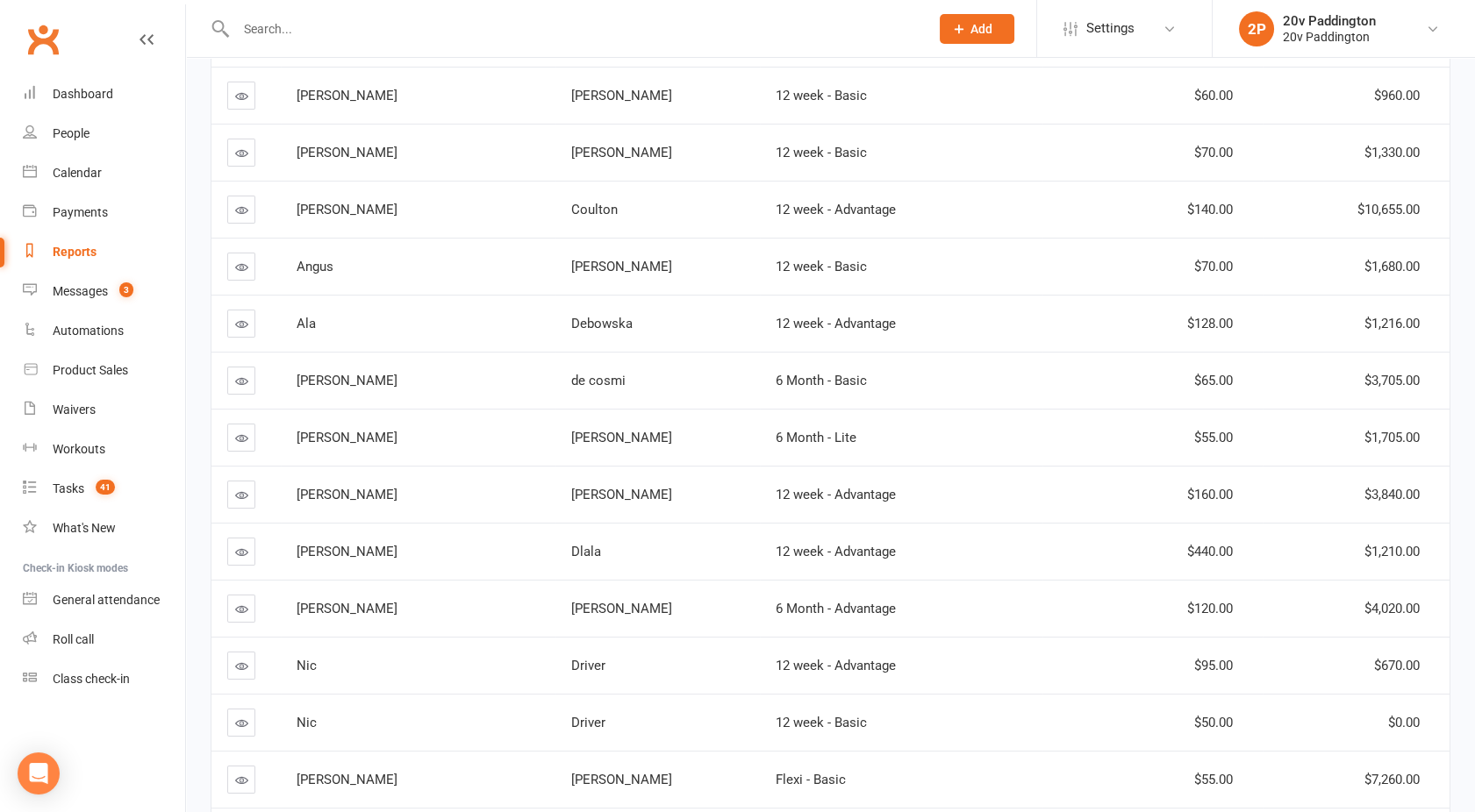
scroll to position [503, 0]
drag, startPoint x: 247, startPoint y: 150, endPoint x: 572, endPoint y: 126, distance: 325.9
click at [572, 126] on td "Byrnes" at bounding box center [658, 151] width 205 height 57
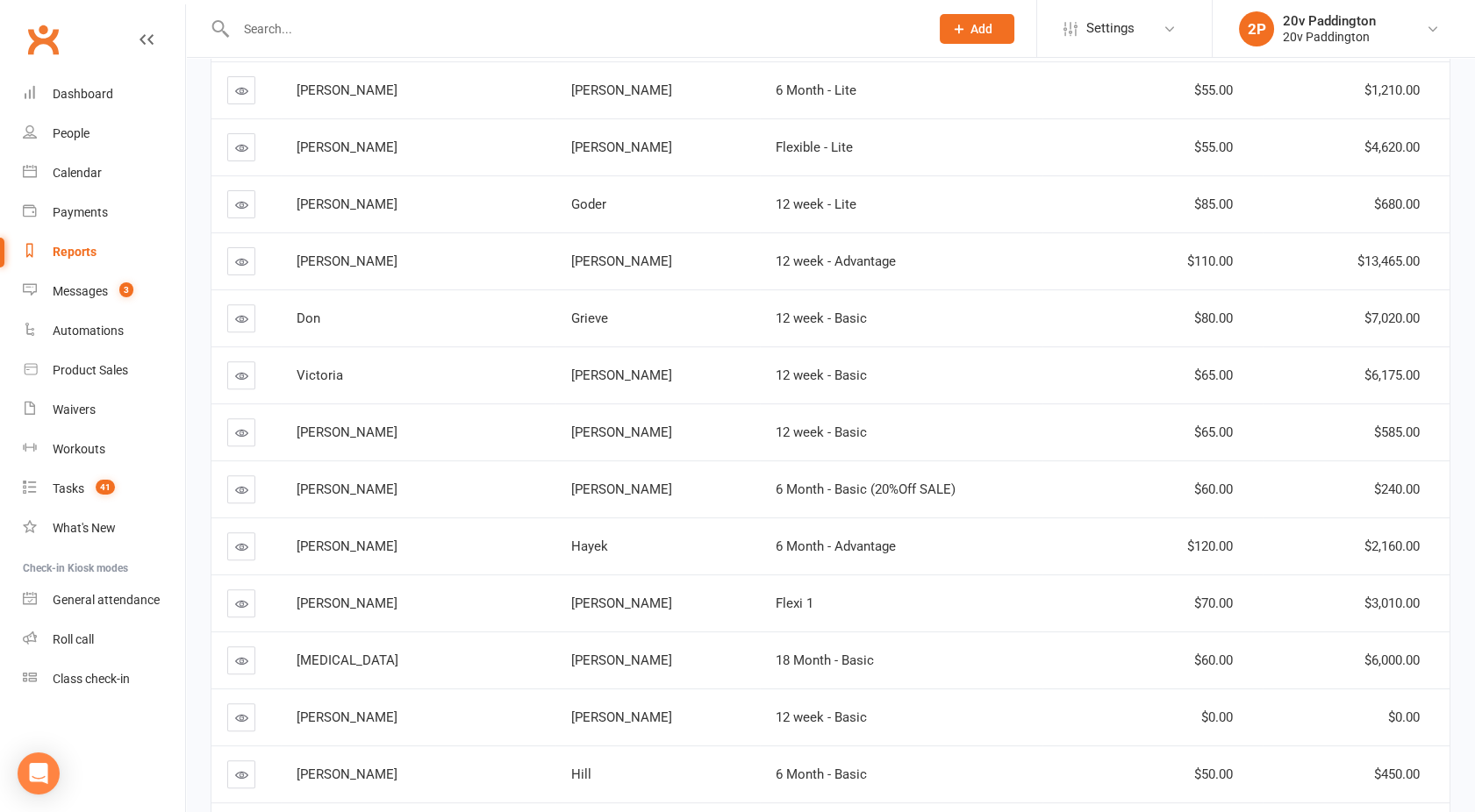
scroll to position [1364, 0]
click at [250, 147] on link at bounding box center [241, 146] width 28 height 28
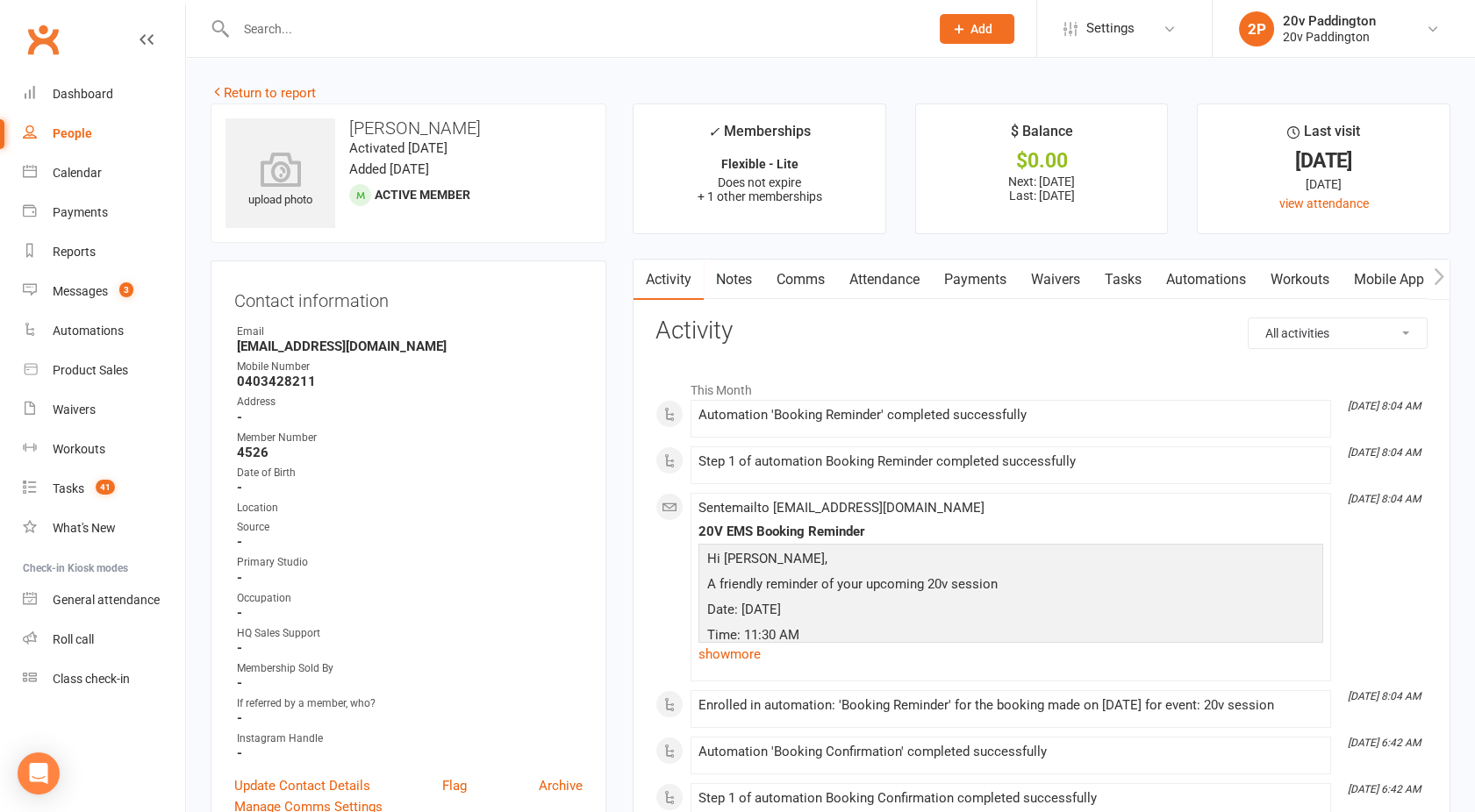
click at [871, 276] on link "Attendance" at bounding box center [885, 279] width 95 height 40
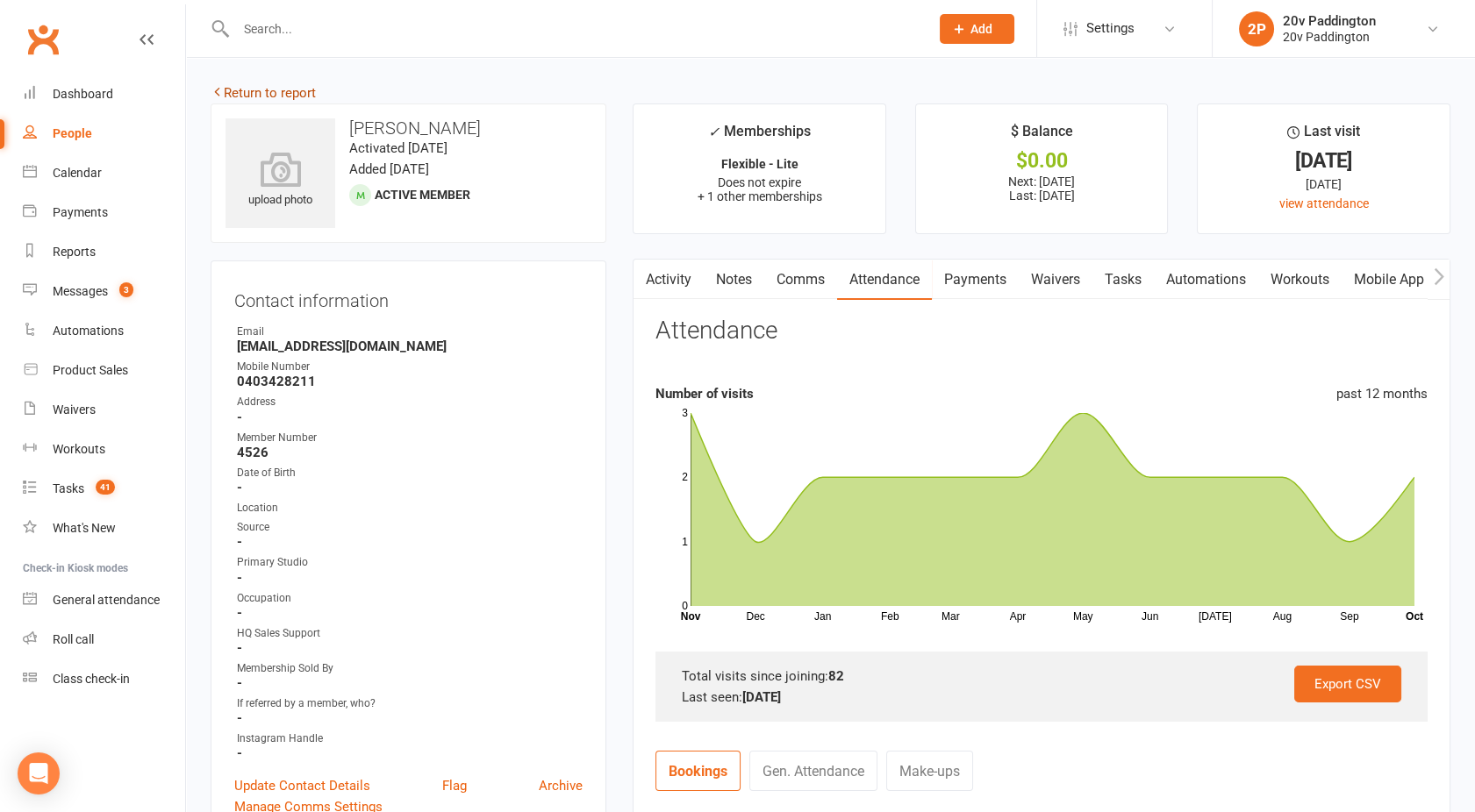
click at [292, 92] on link "Return to report" at bounding box center [262, 92] width 105 height 16
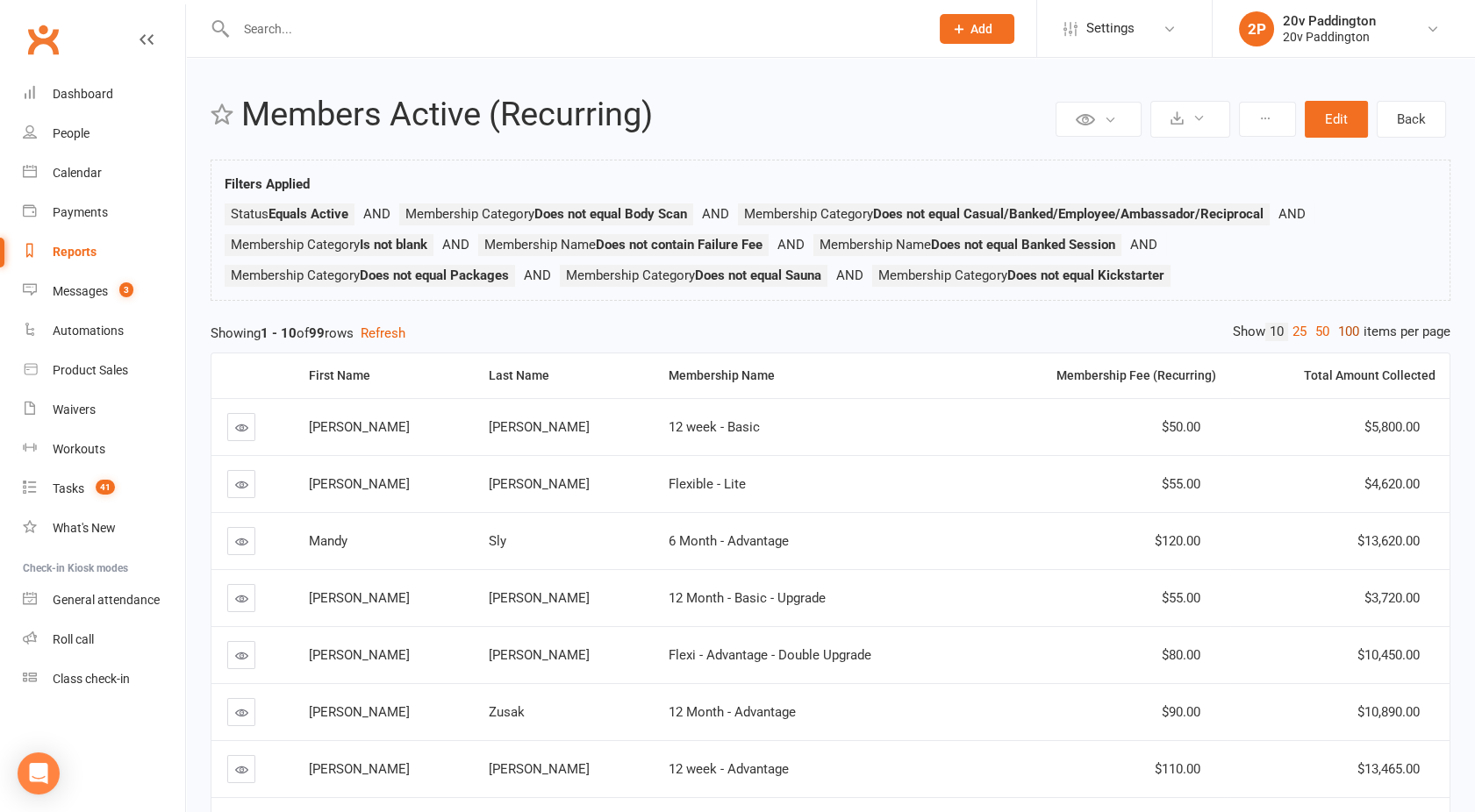
click at [1344, 334] on link "100" at bounding box center [1348, 332] width 30 height 19
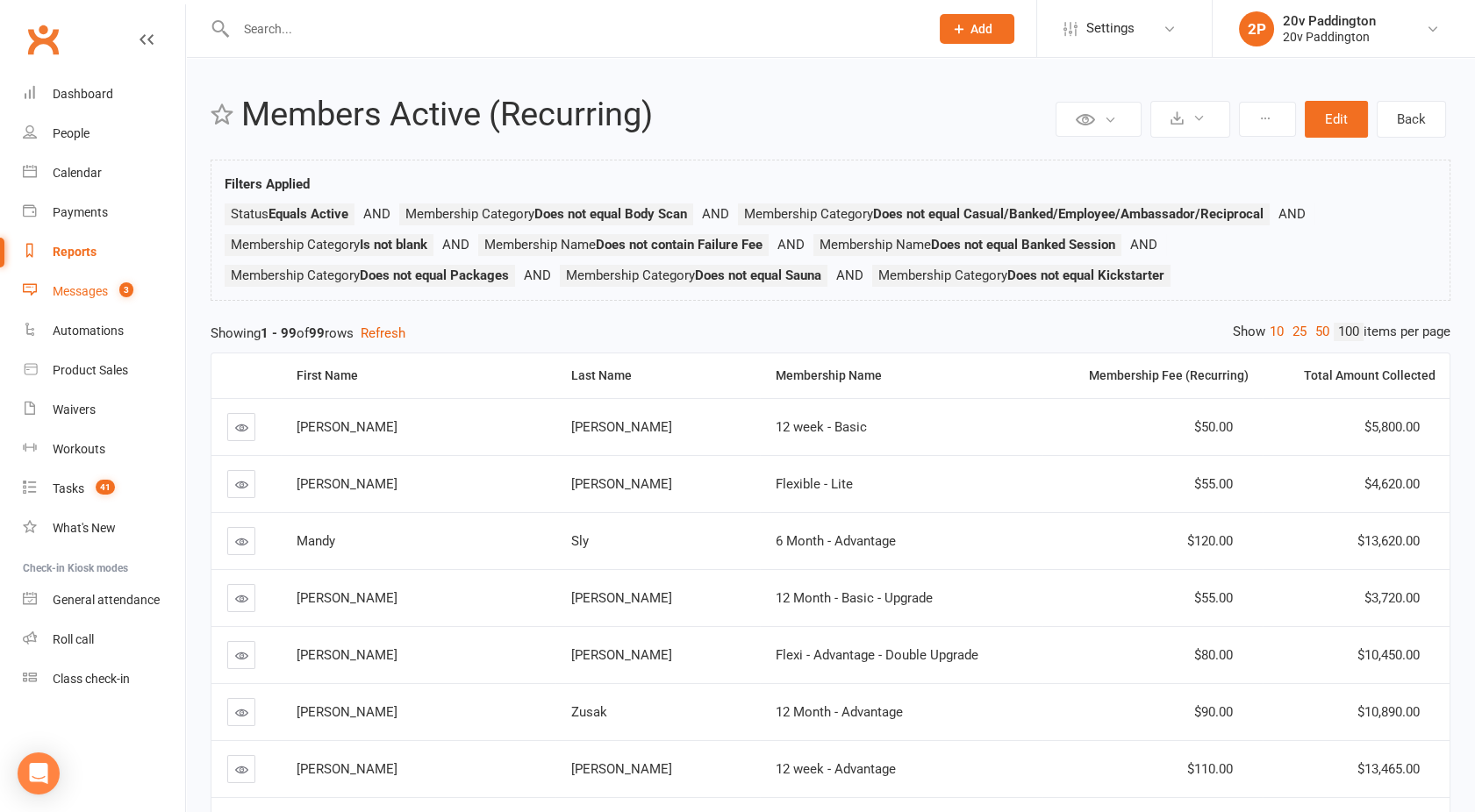
click at [73, 296] on div "Messages" at bounding box center [80, 291] width 55 height 14
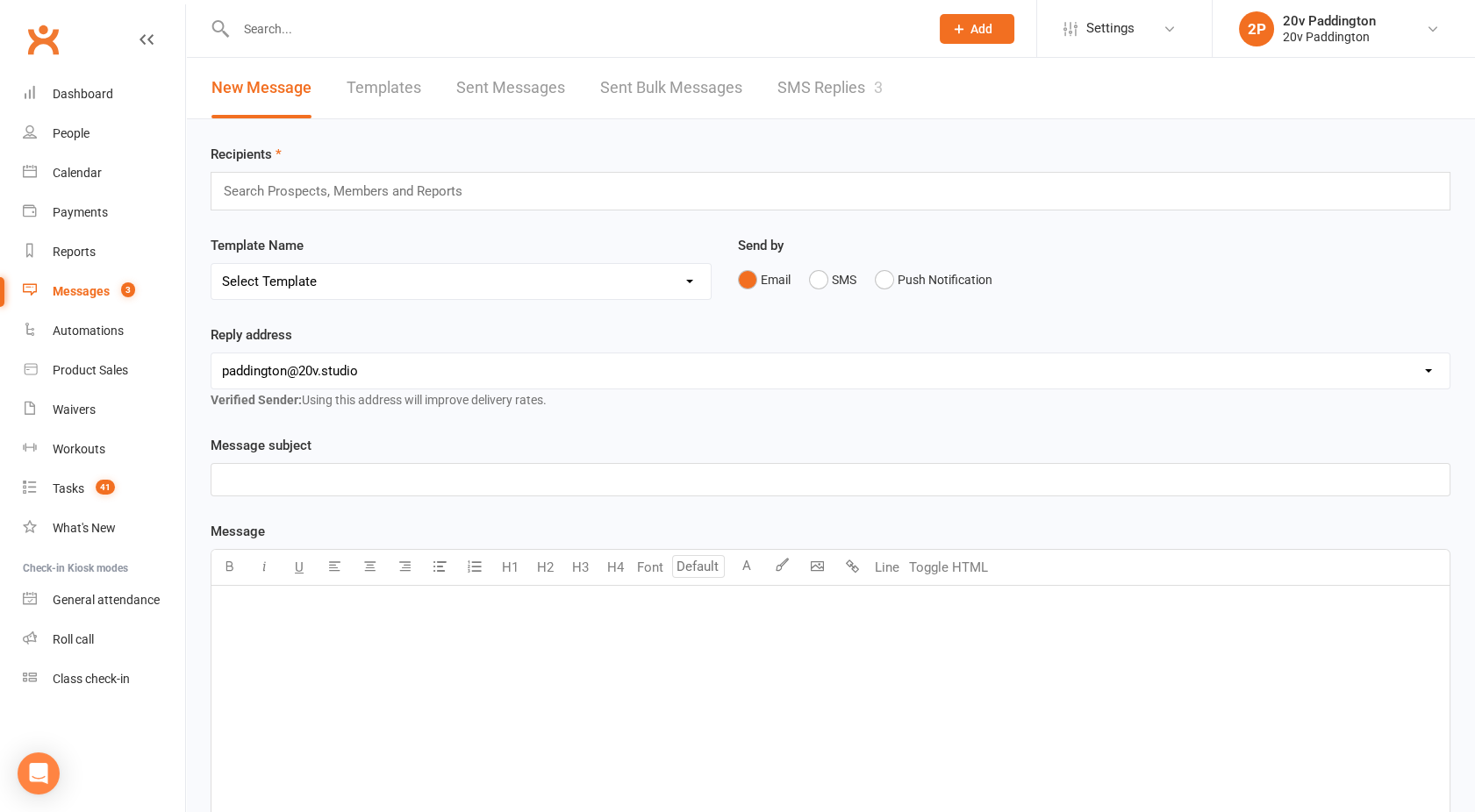
click at [288, 172] on div "Search Prospects, Members and Reports" at bounding box center [830, 191] width 1240 height 38
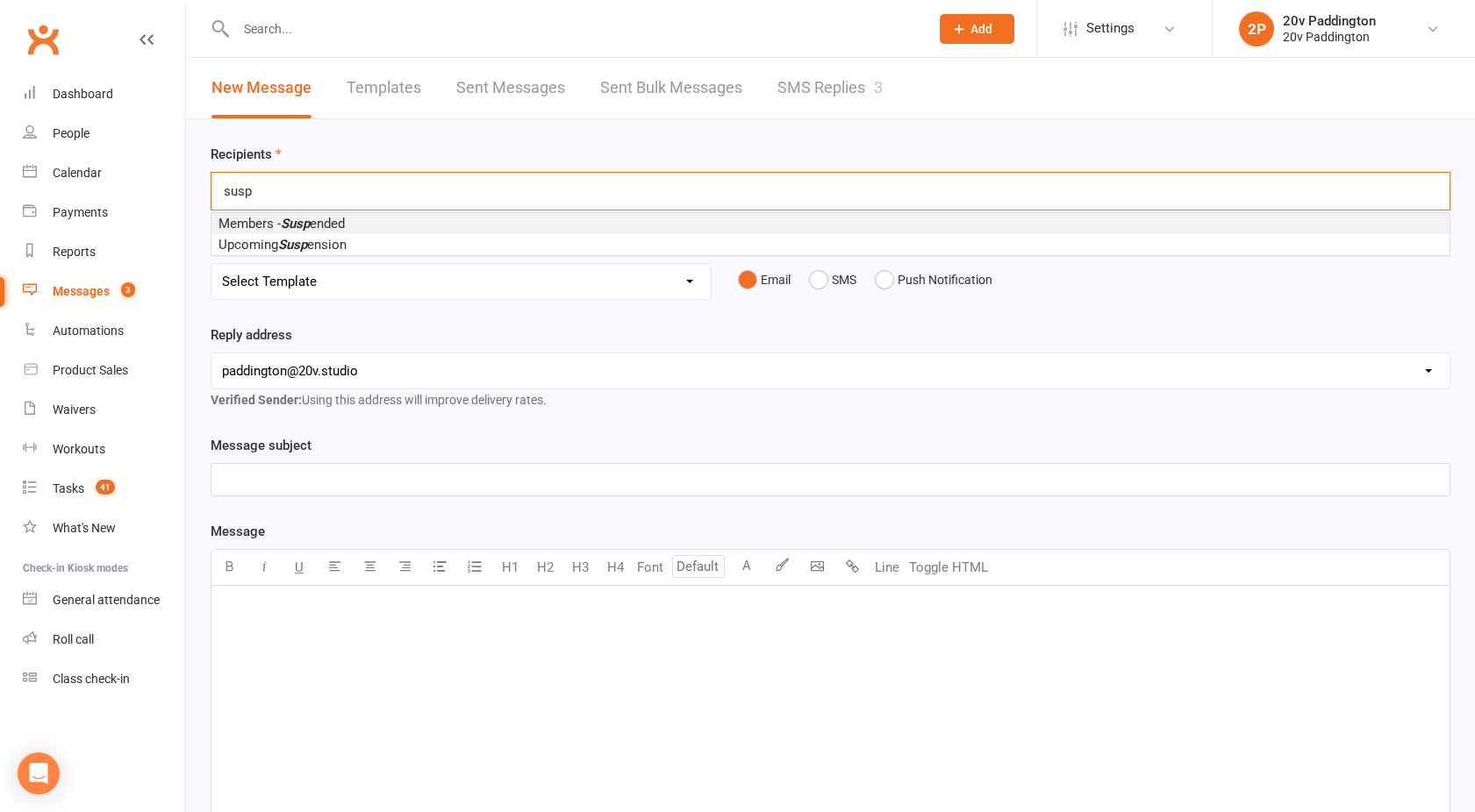
type input "susp"
click at [280, 220] on span "Members - Susp ended" at bounding box center [282, 223] width 127 height 16
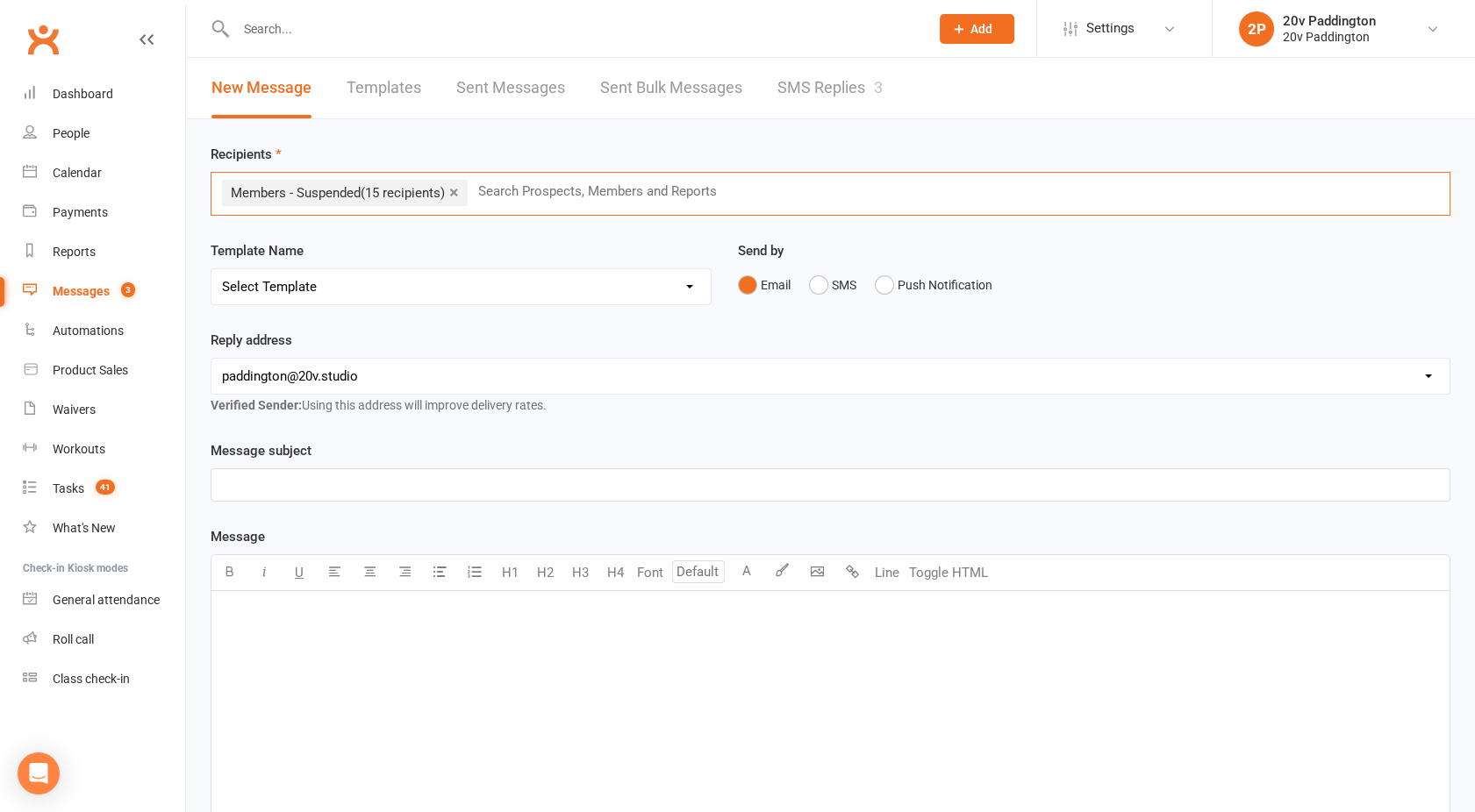
click at [463, 192] on li "× Members - Suspended (15 recipients)" at bounding box center [345, 193] width 246 height 26
click at [459, 192] on link "×" at bounding box center [454, 192] width 9 height 28
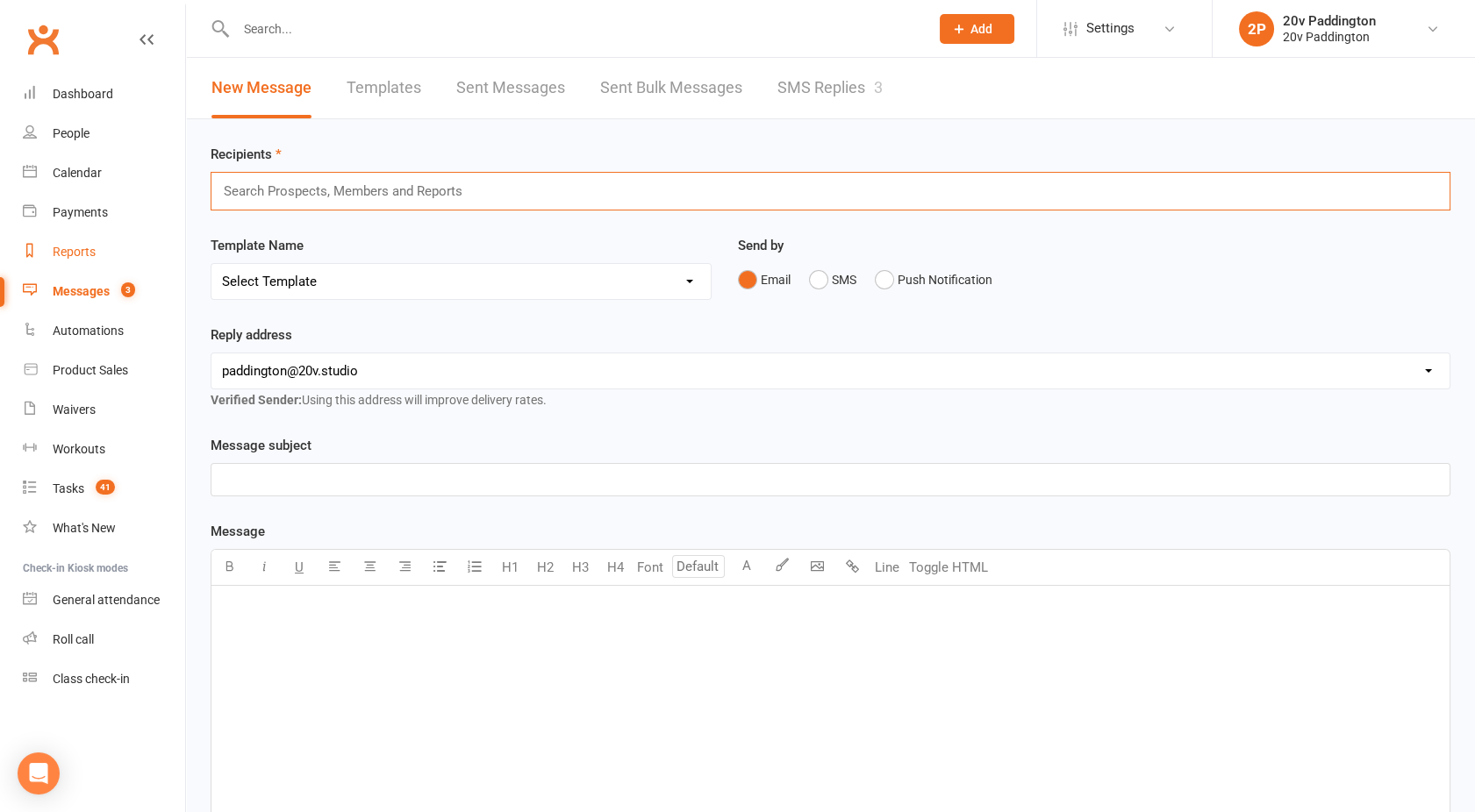
click at [60, 248] on div "Reports" at bounding box center [74, 251] width 43 height 14
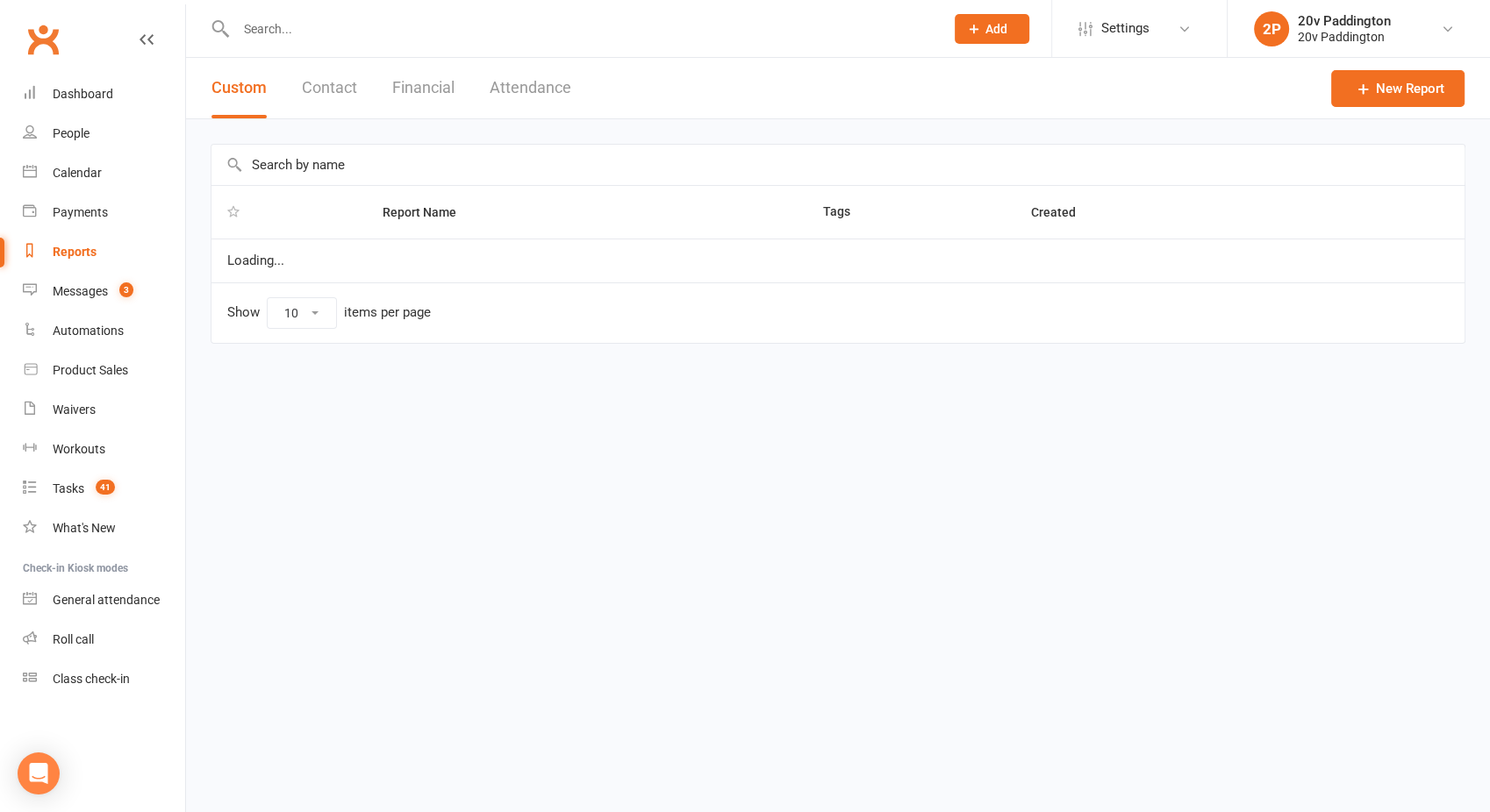
select select "100"
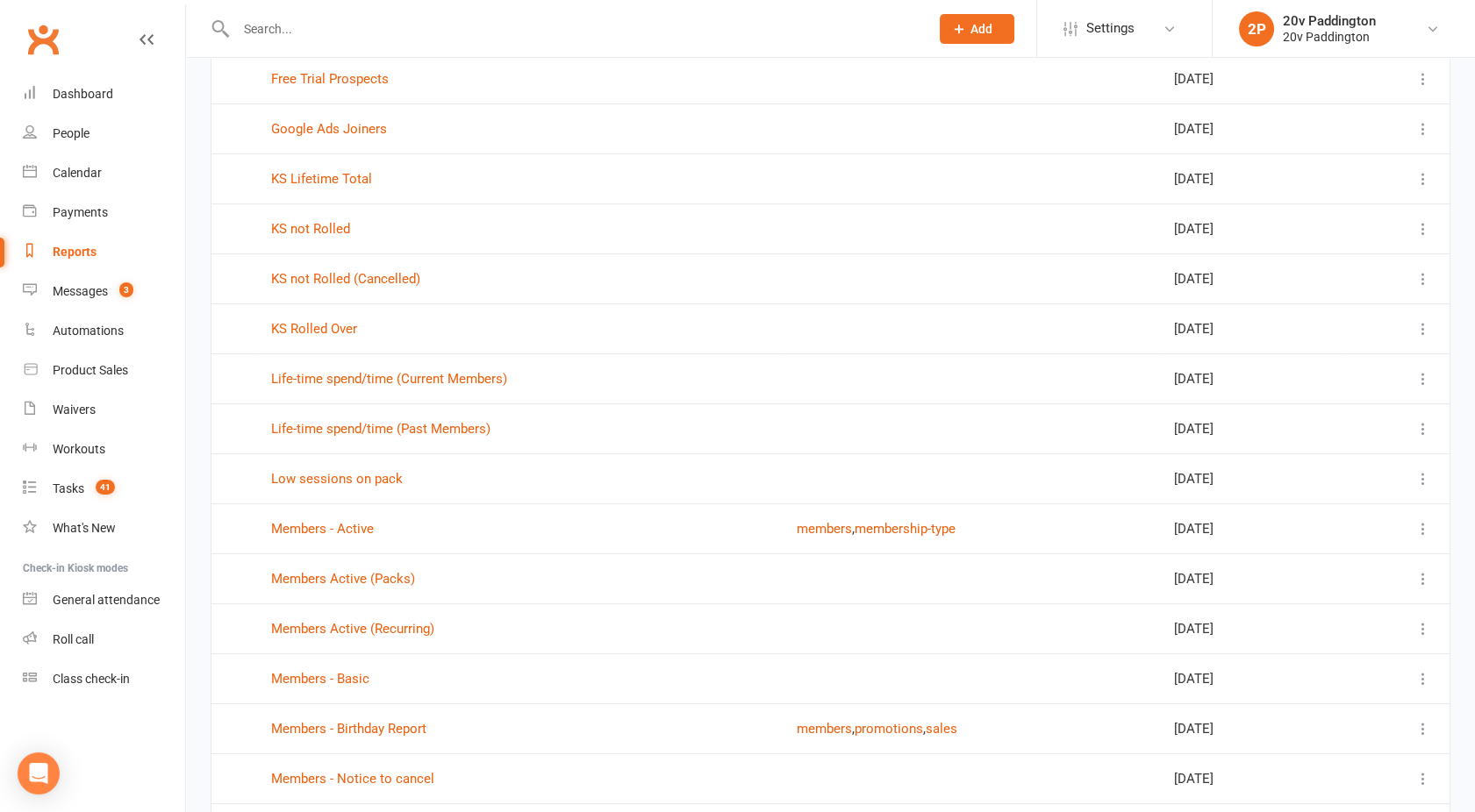
scroll to position [241, 0]
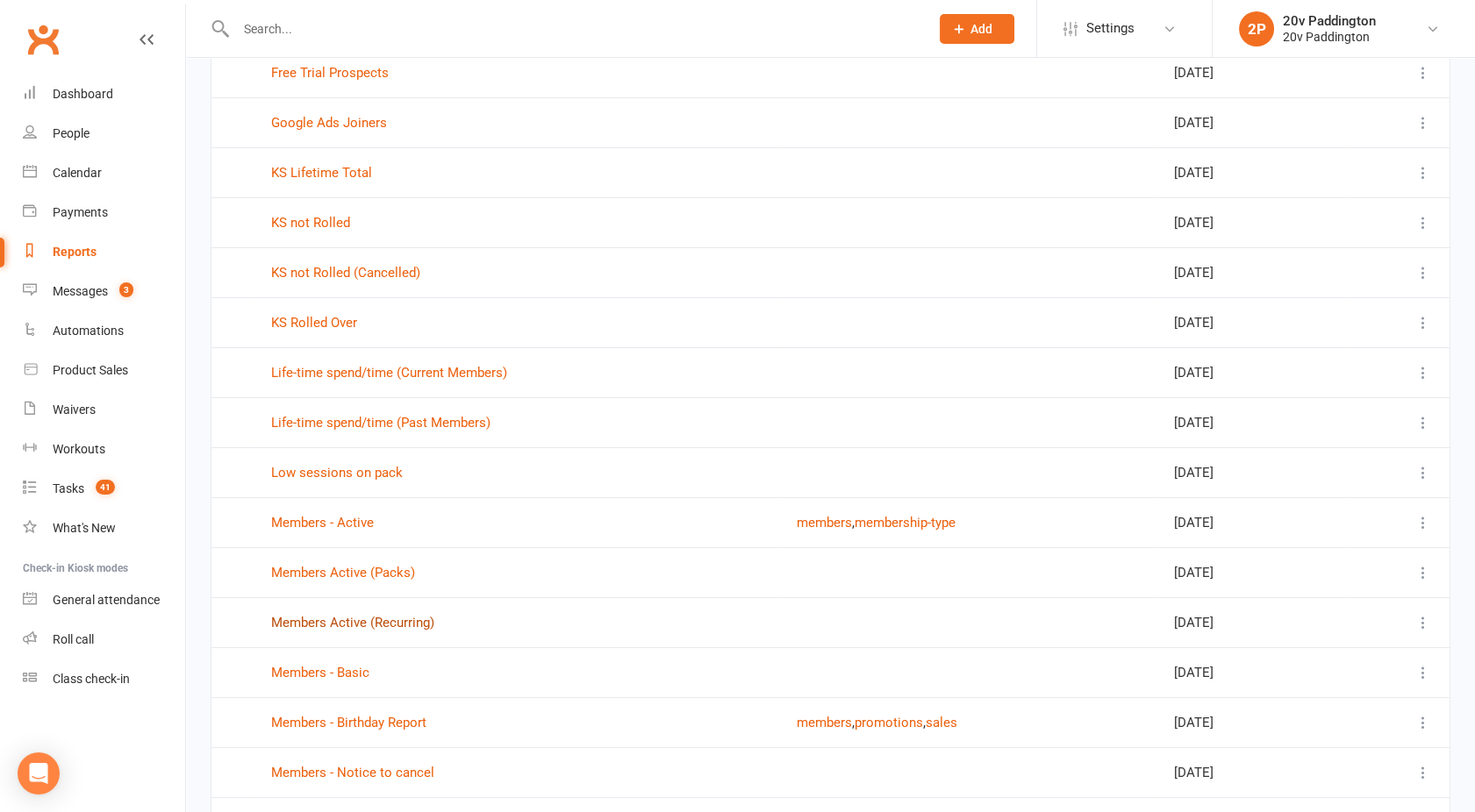
click at [340, 619] on link "Members Active (Recurring)" at bounding box center [352, 622] width 163 height 16
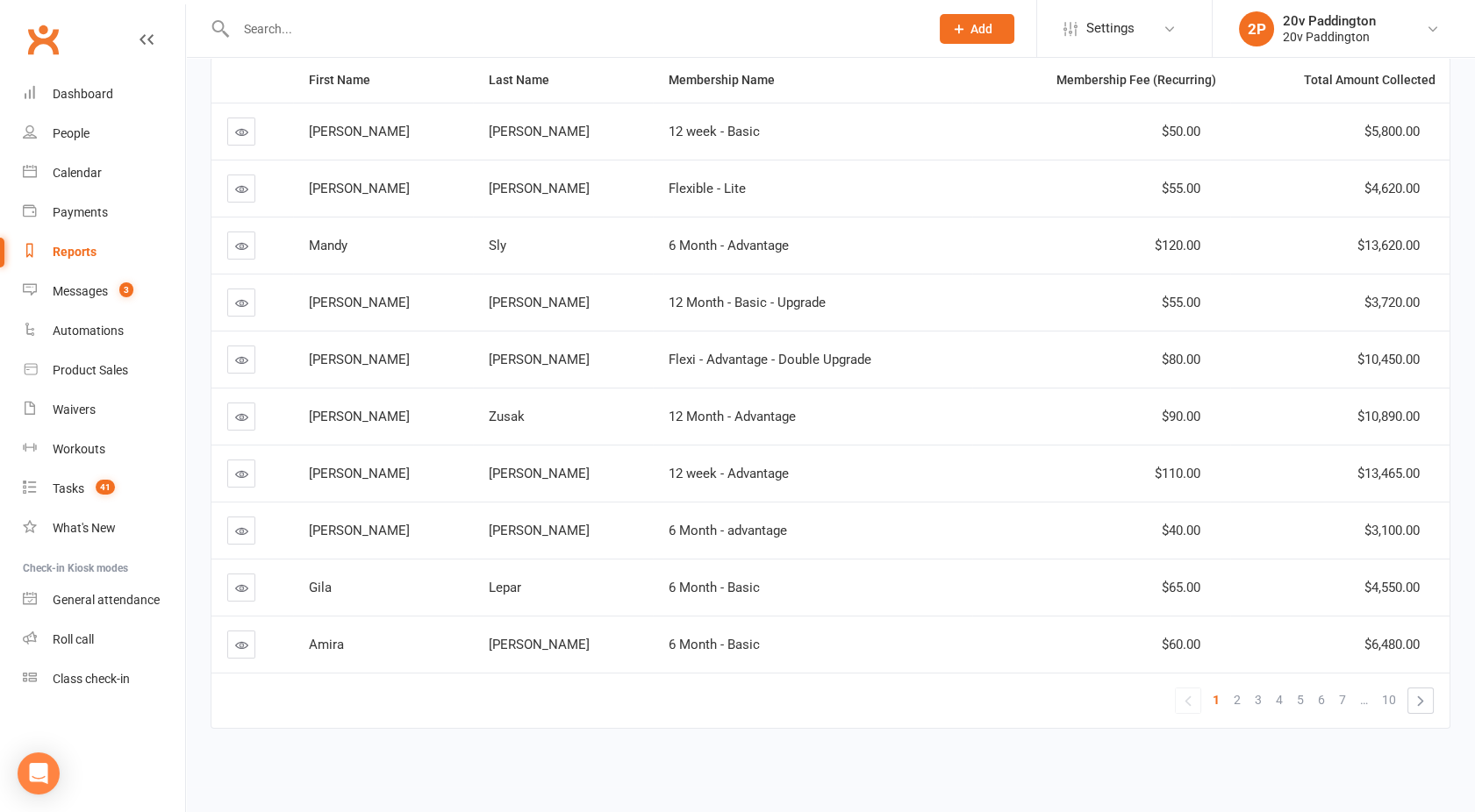
scroll to position [236, 0]
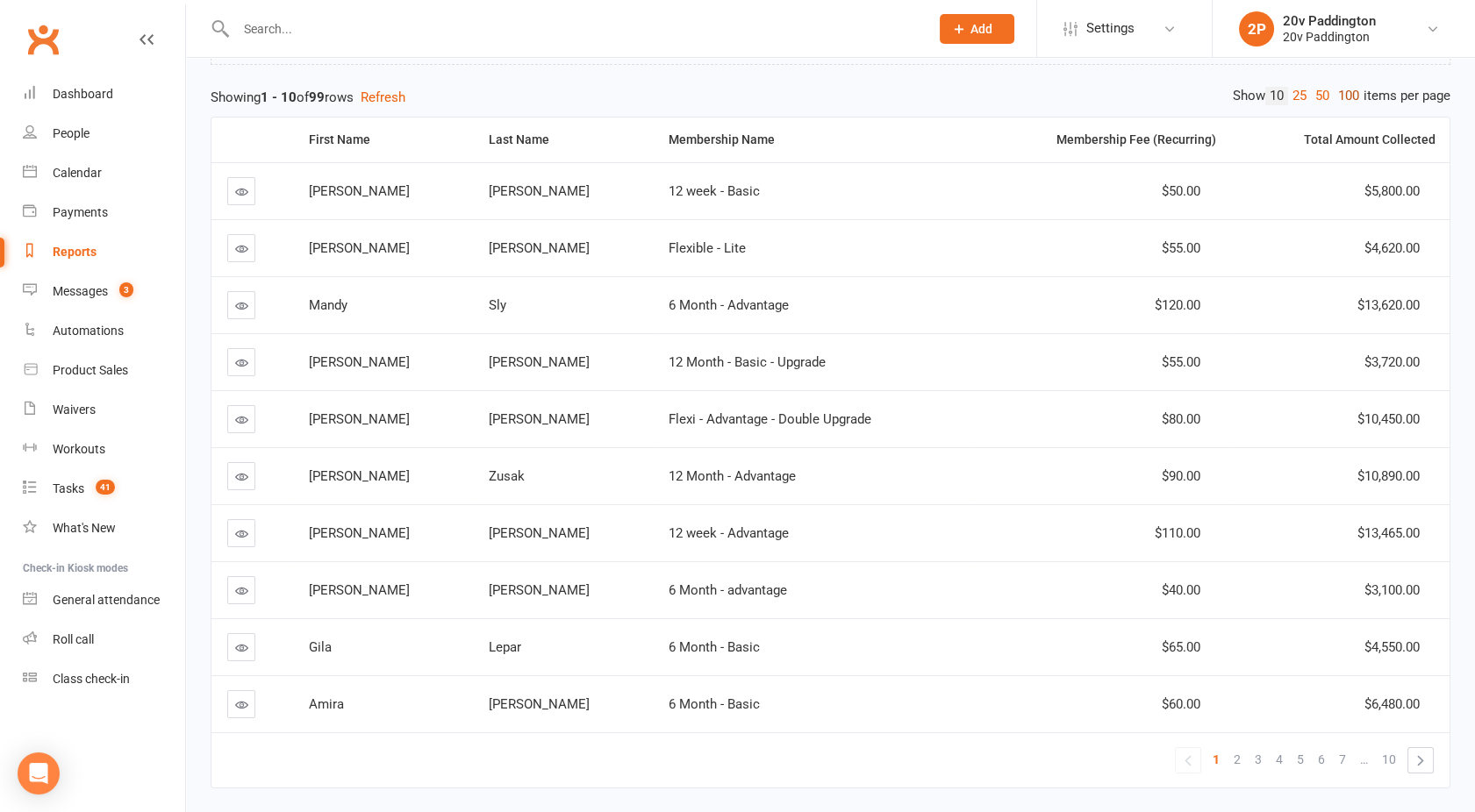
click at [1338, 94] on link "100" at bounding box center [1348, 96] width 30 height 19
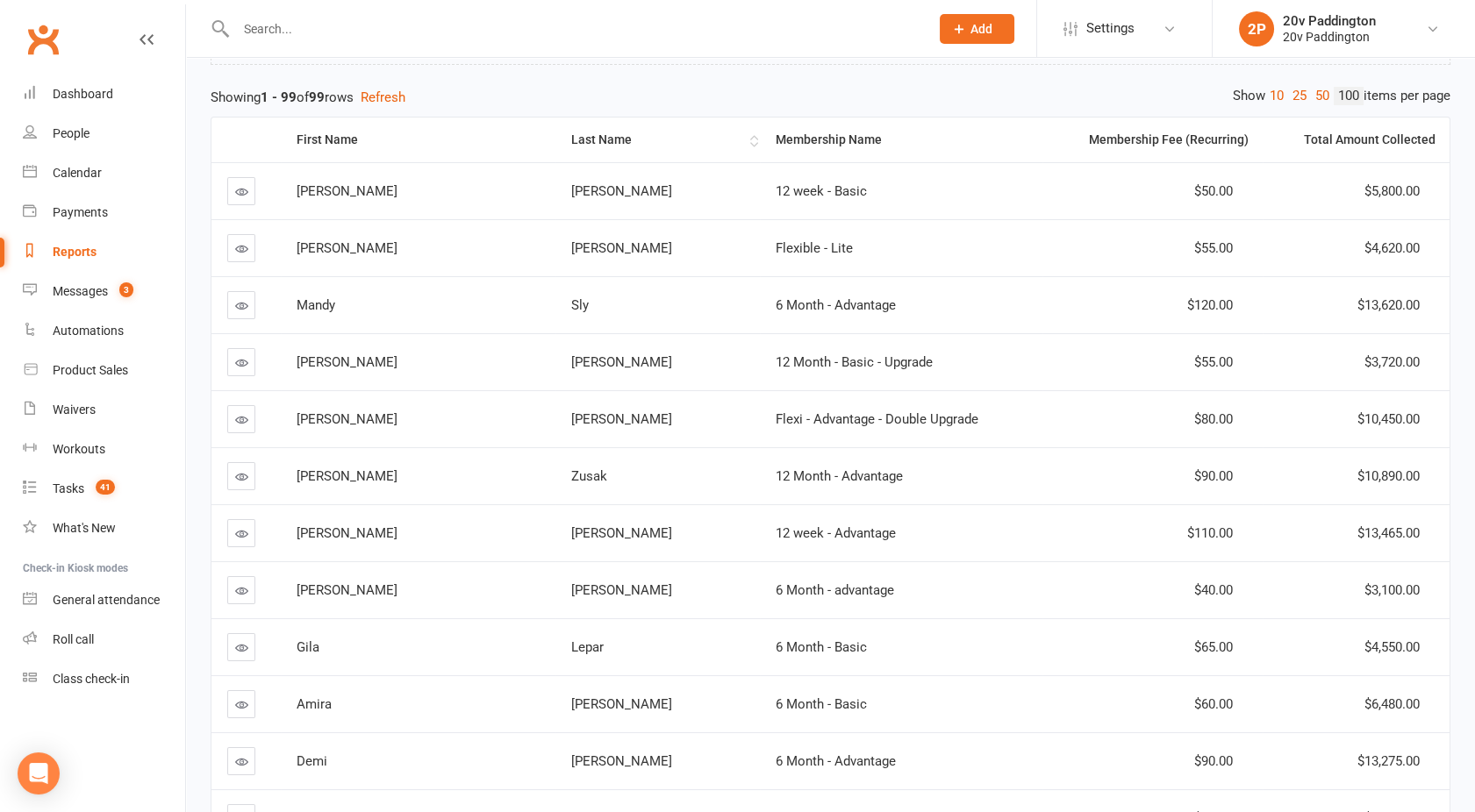
click at [571, 142] on div "Last Name" at bounding box center [659, 140] width 175 height 13
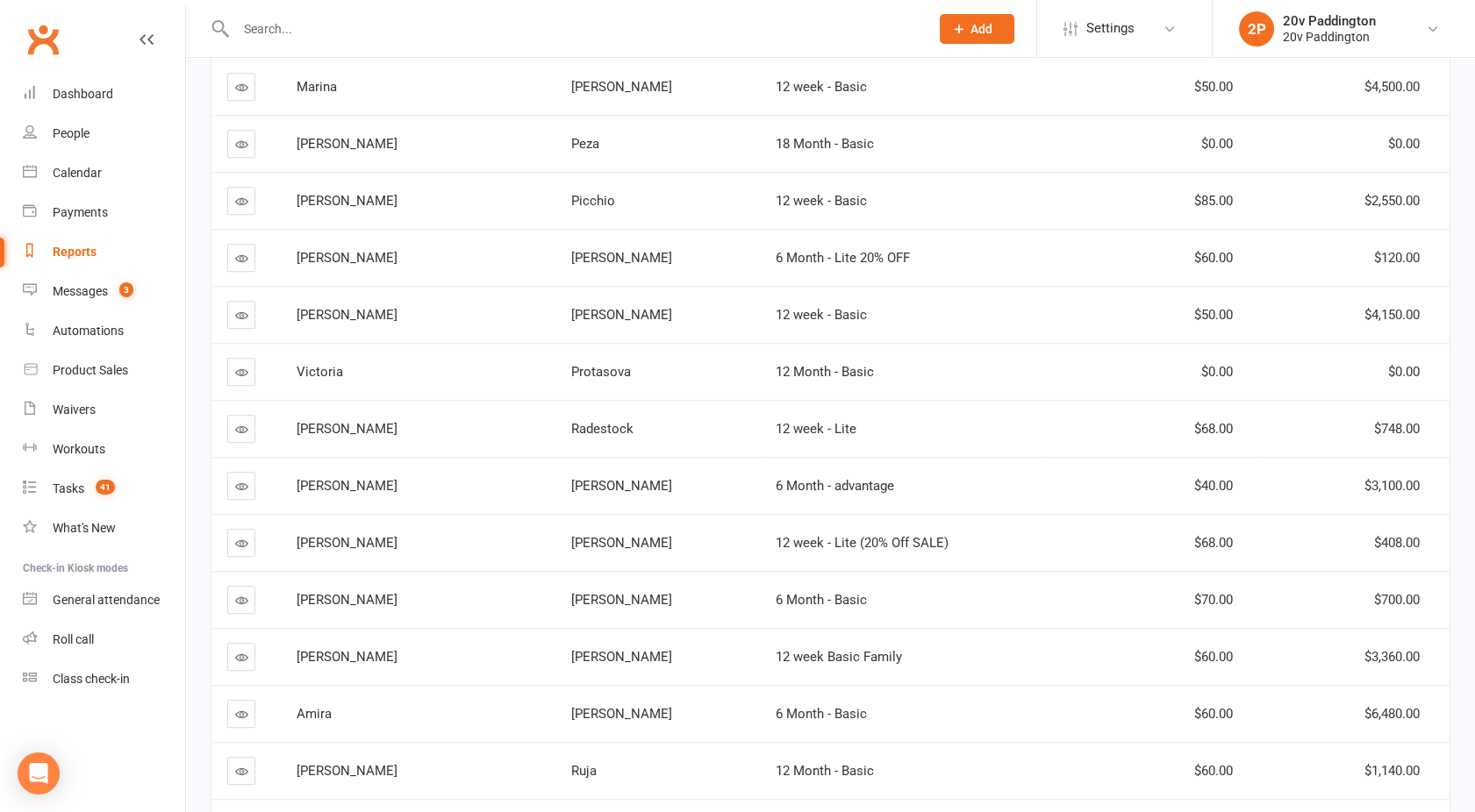
scroll to position [3762, 0]
click at [82, 180] on link "Calendar" at bounding box center [104, 173] width 162 height 39
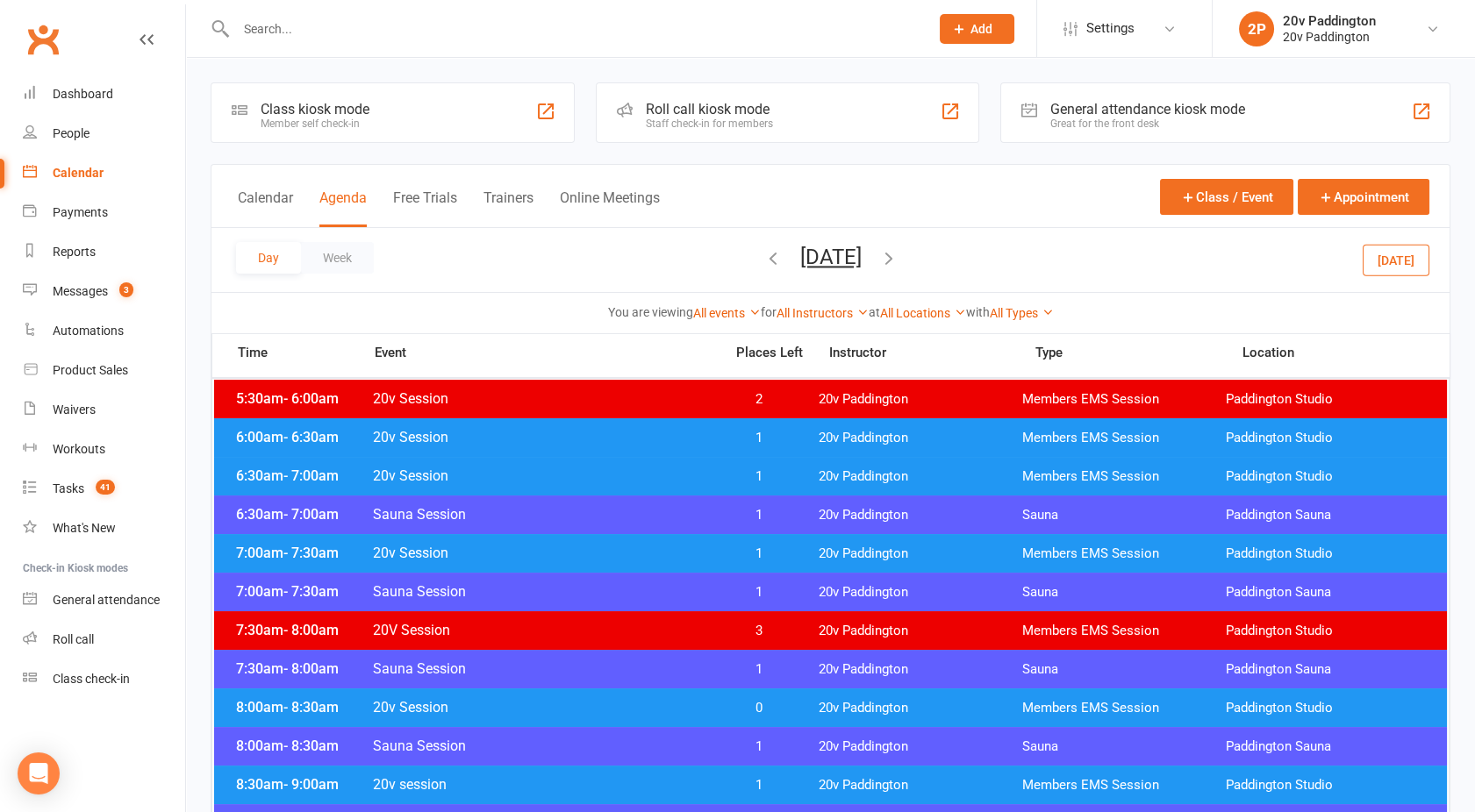
click at [811, 258] on button "Friday, Nov 7, 2025" at bounding box center [831, 257] width 61 height 24
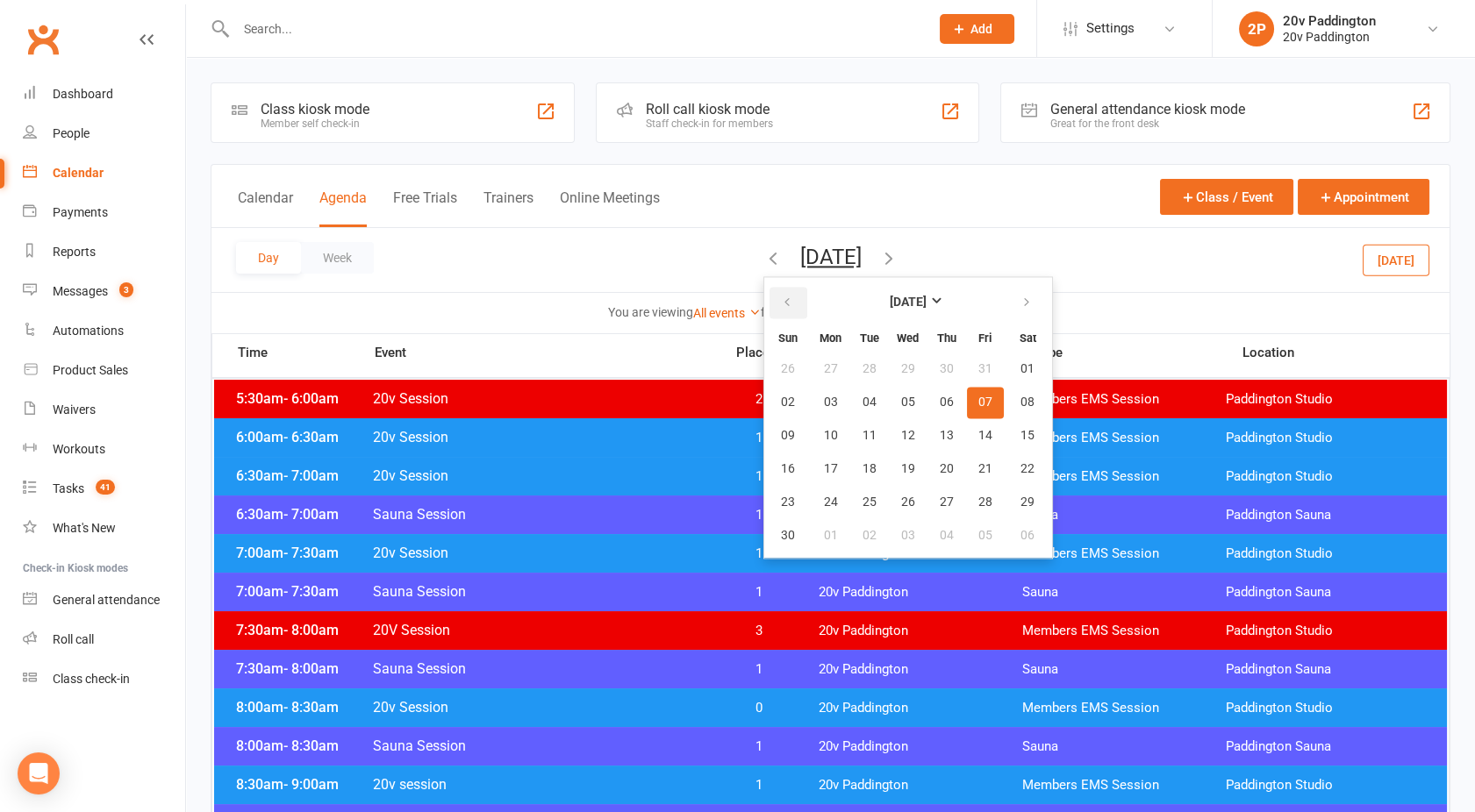
click at [781, 300] on icon "button" at bounding box center [786, 302] width 12 height 14
click at [902, 438] on span "15" at bounding box center [908, 435] width 14 height 14
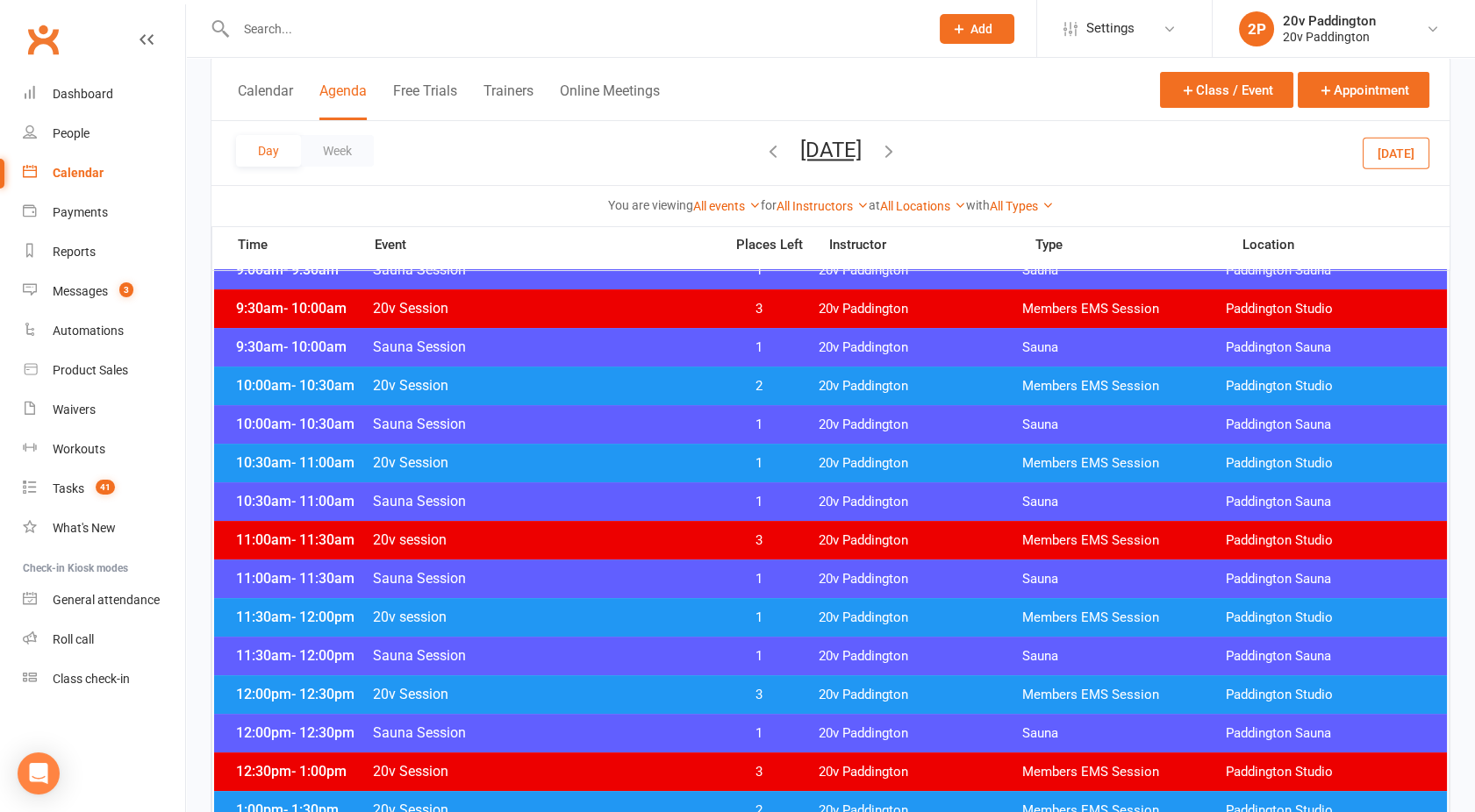
scroll to position [668, 0]
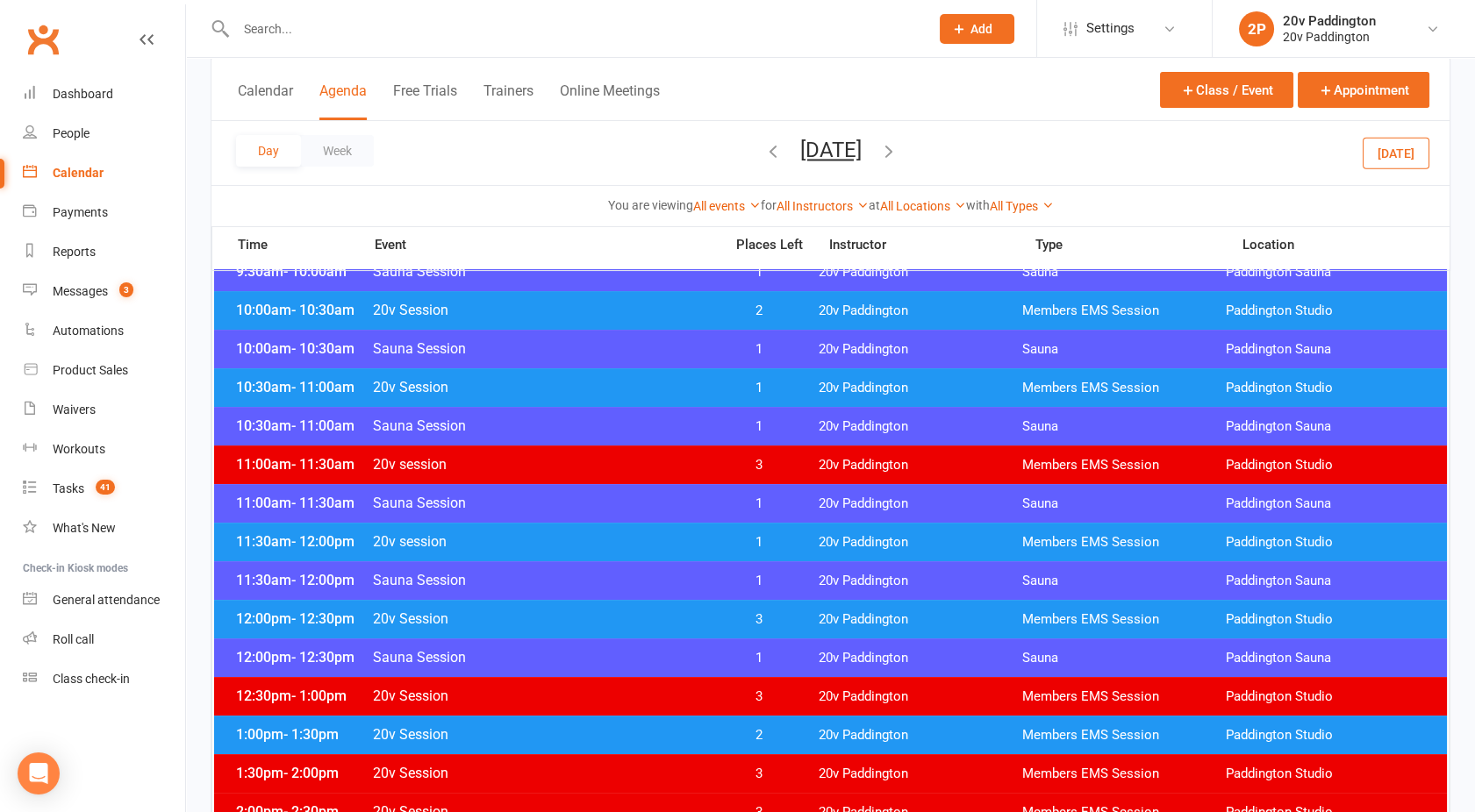
click at [706, 526] on div "11:30am - 12:00pm 20v session 1 20v Paddington Members EMS Session Paddington S…" at bounding box center [830, 541] width 1233 height 38
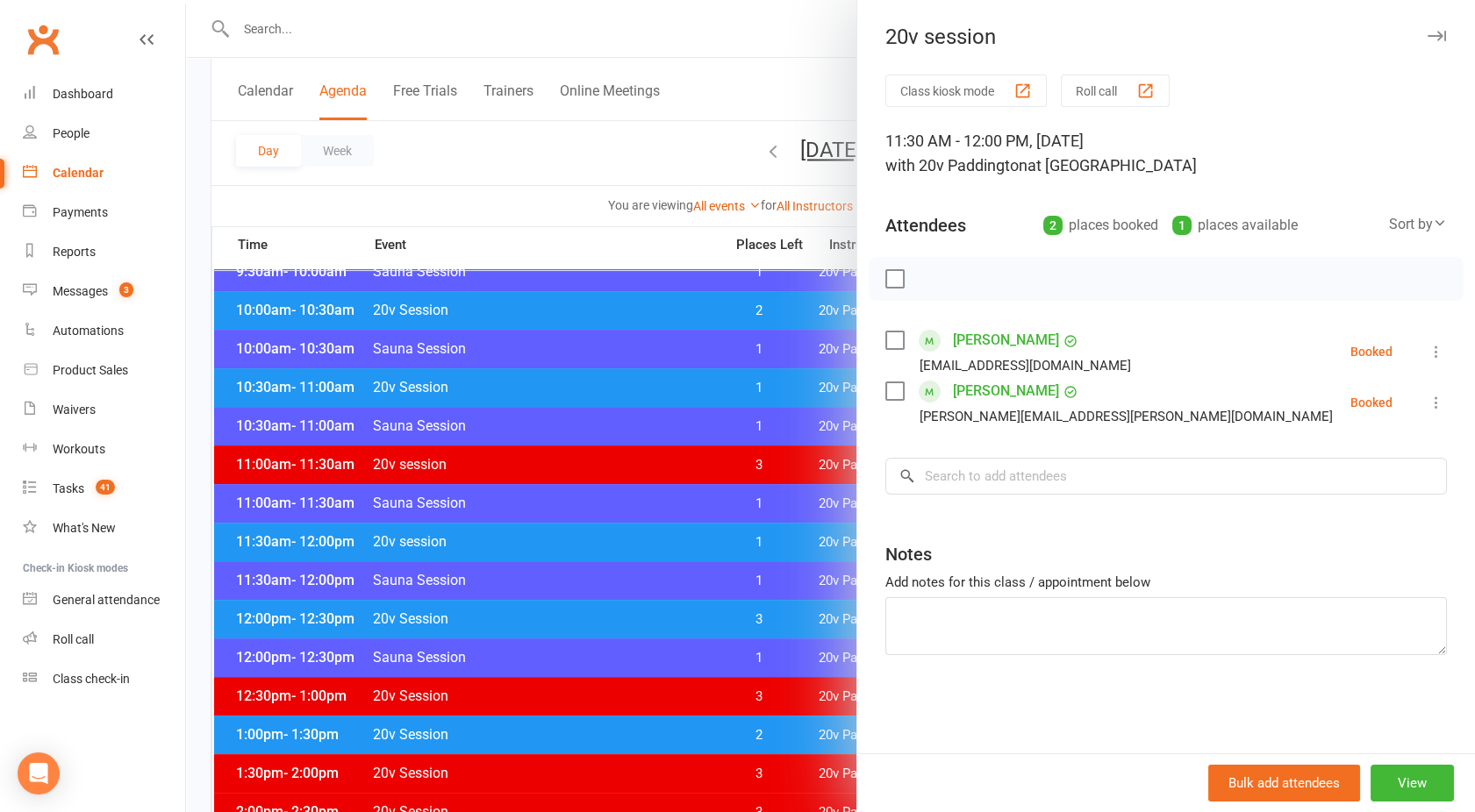
click at [702, 532] on div at bounding box center [830, 406] width 1289 height 812
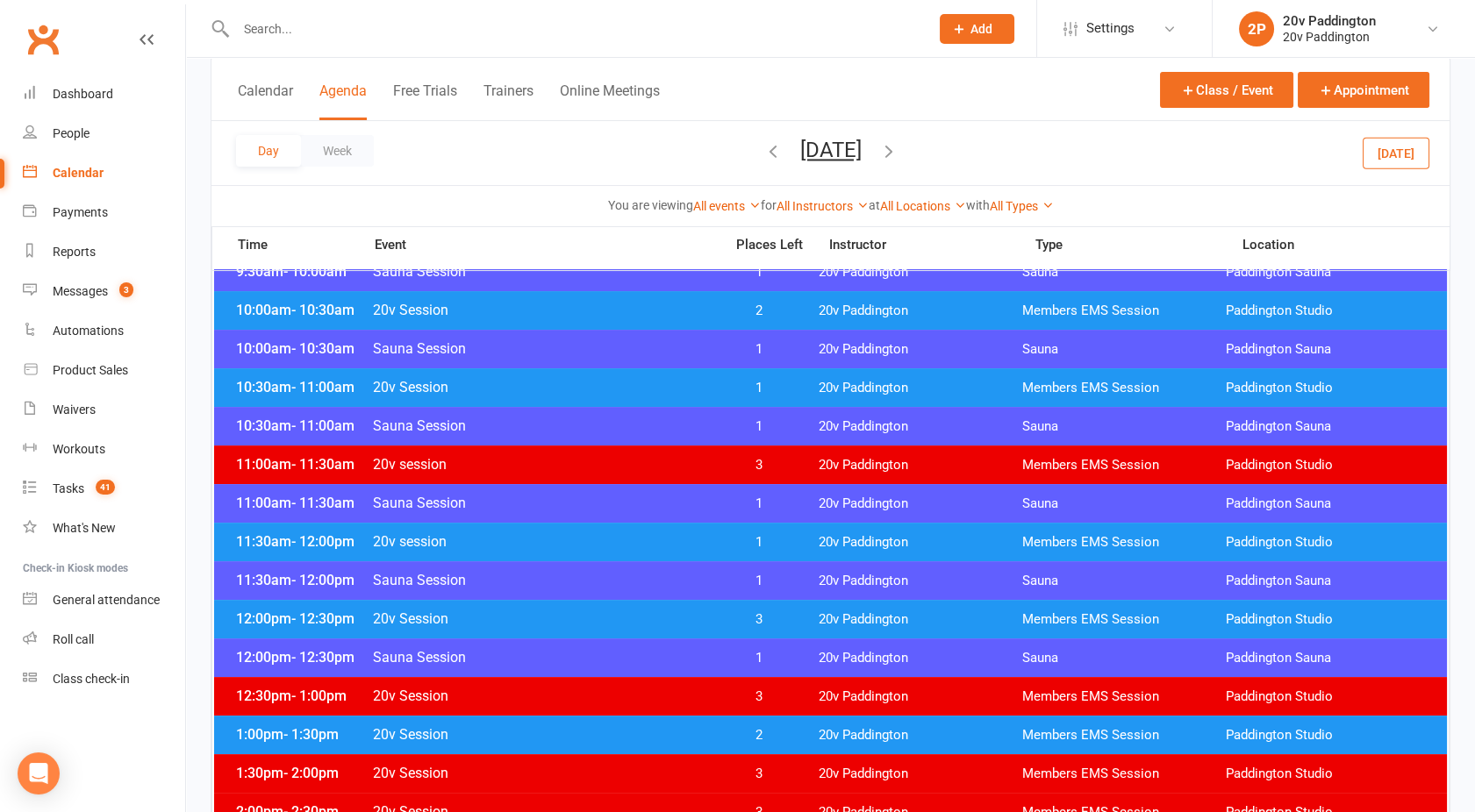
click at [658, 380] on span "20v Session" at bounding box center [543, 387] width 342 height 17
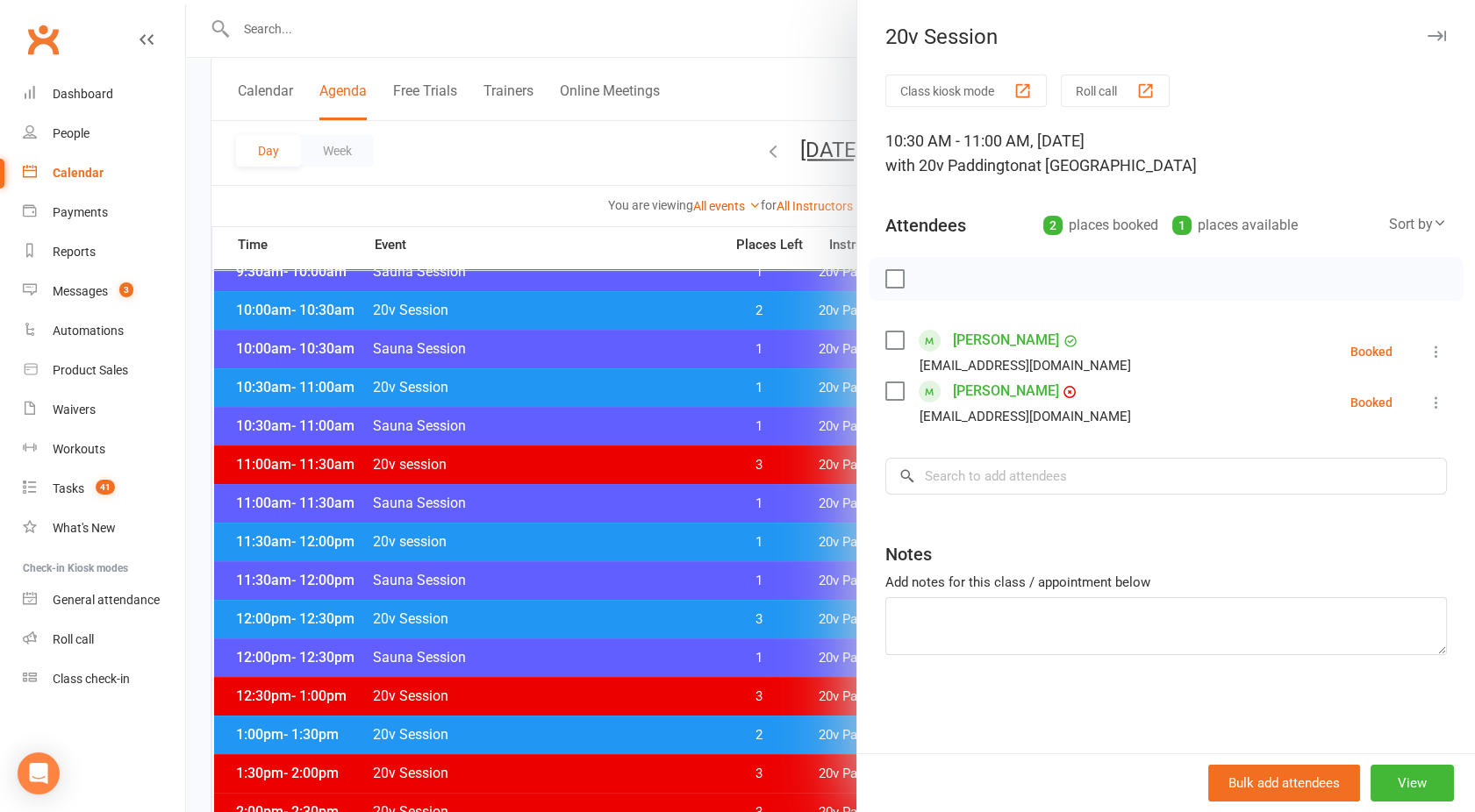
click at [658, 380] on div at bounding box center [830, 406] width 1289 height 812
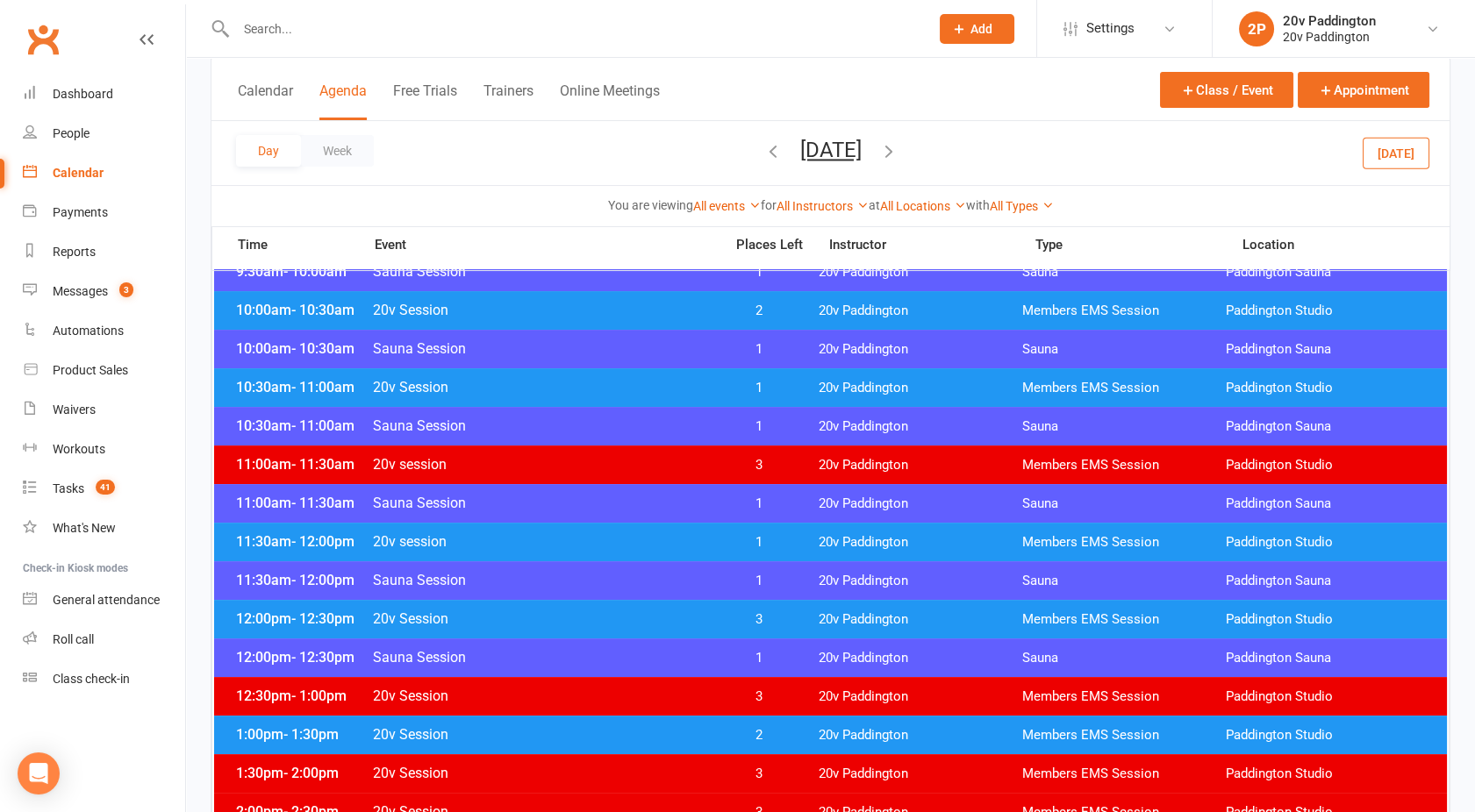
click at [691, 384] on span "20v Session" at bounding box center [543, 387] width 342 height 17
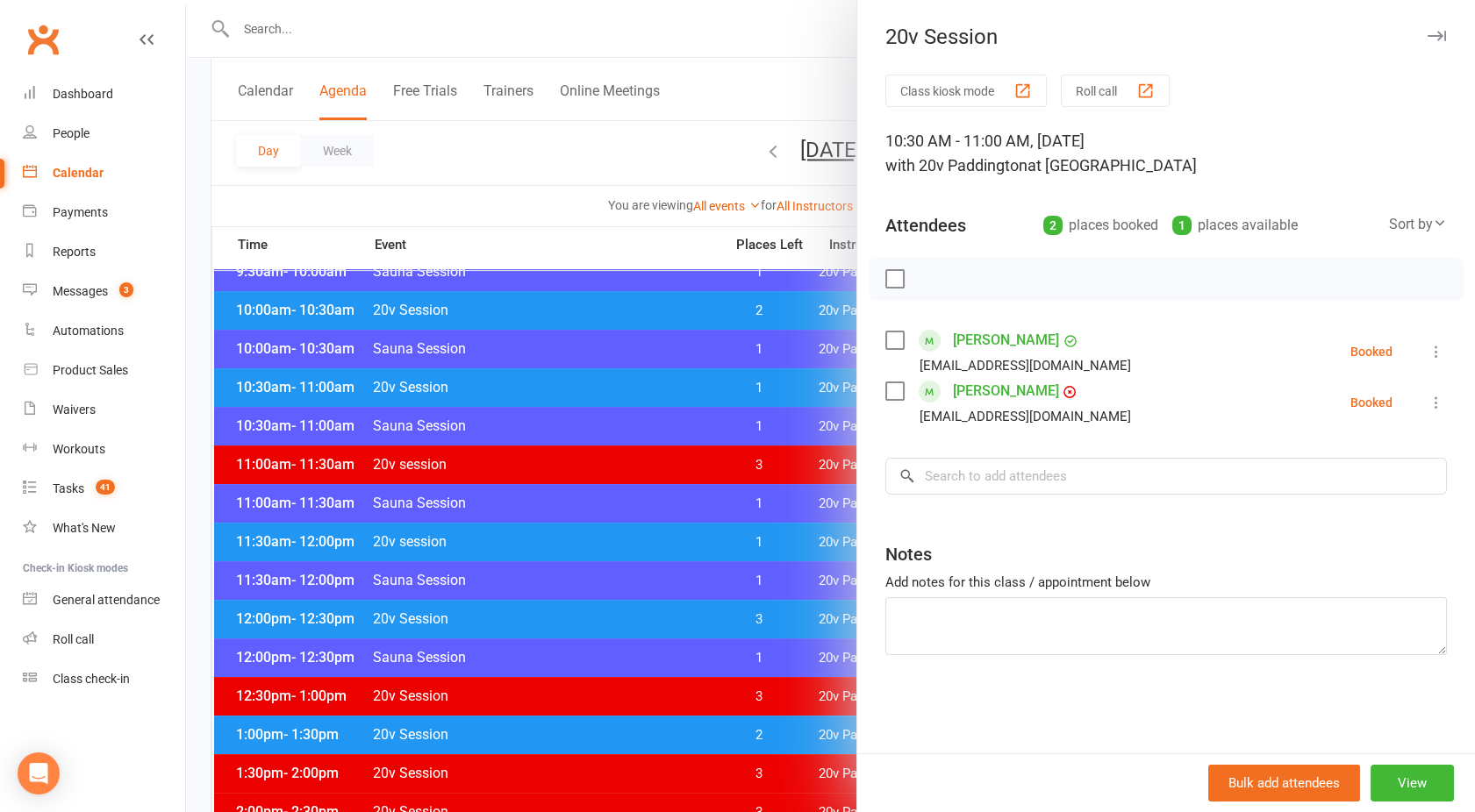
click at [975, 389] on link "Victoria Wong" at bounding box center [1006, 392] width 106 height 28
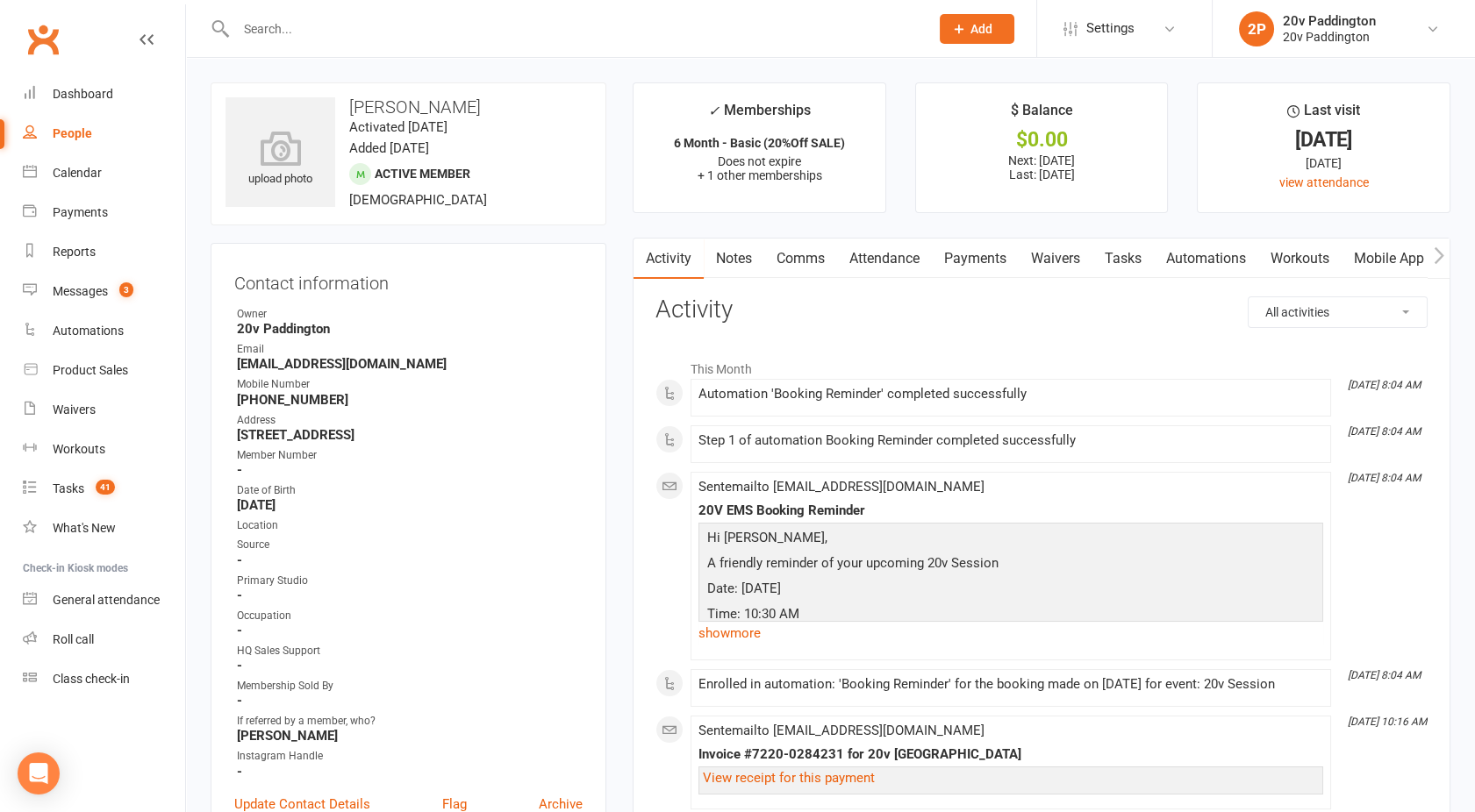
click at [984, 258] on link "Payments" at bounding box center [975, 259] width 87 height 40
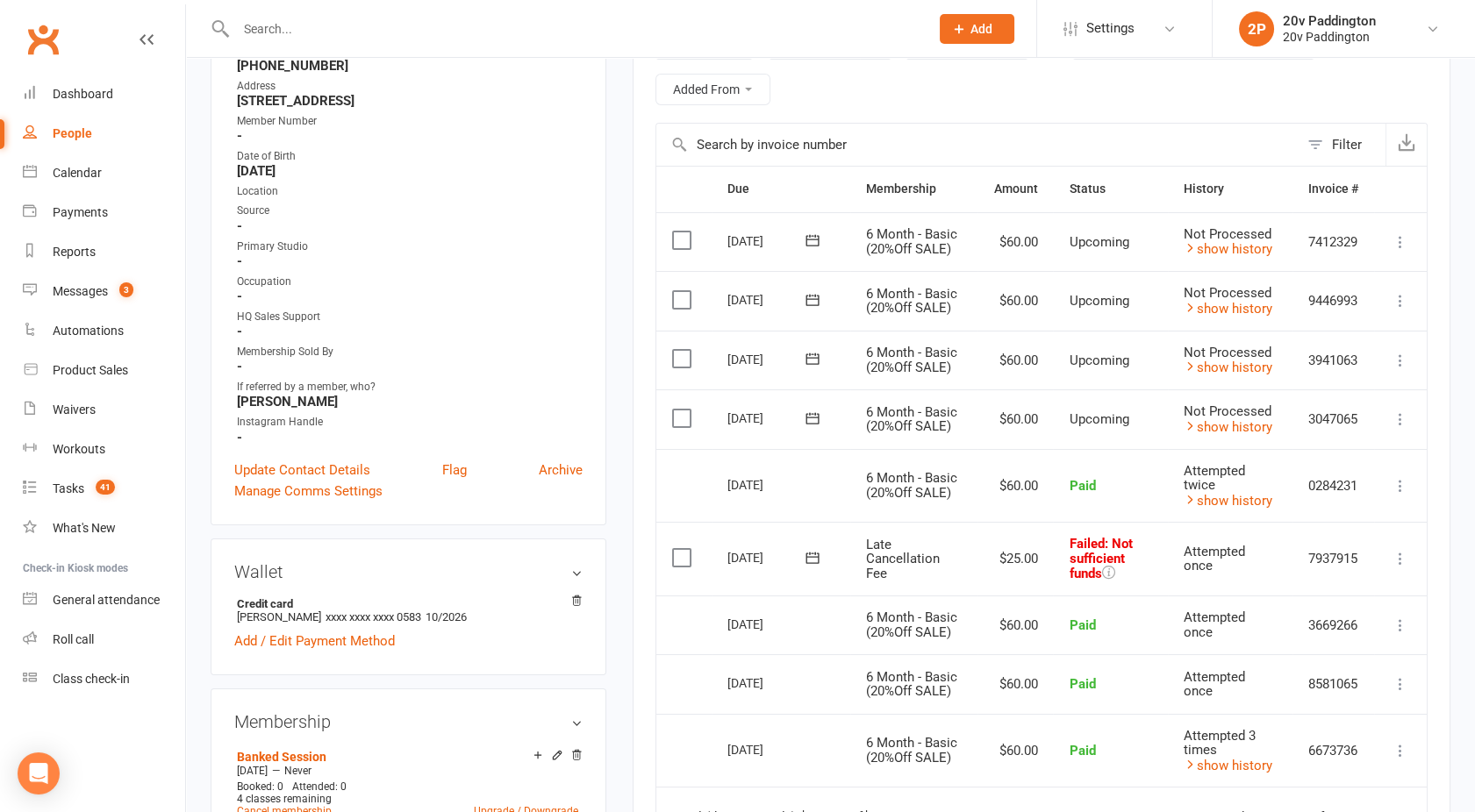
scroll to position [340, 0]
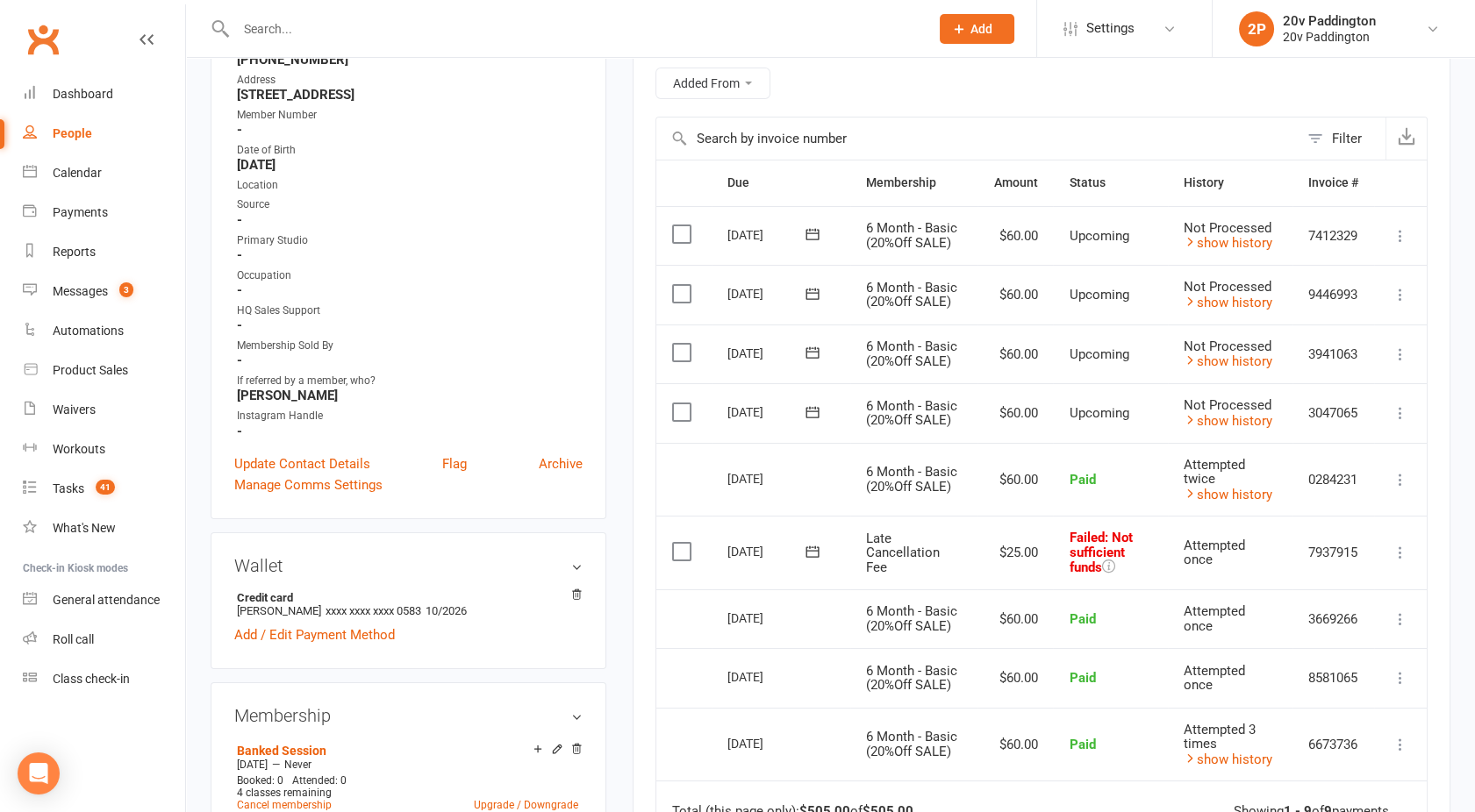
click at [1404, 551] on icon at bounding box center [1401, 552] width 18 height 18
click at [1271, 681] on link "Skip" at bounding box center [1323, 692] width 174 height 35
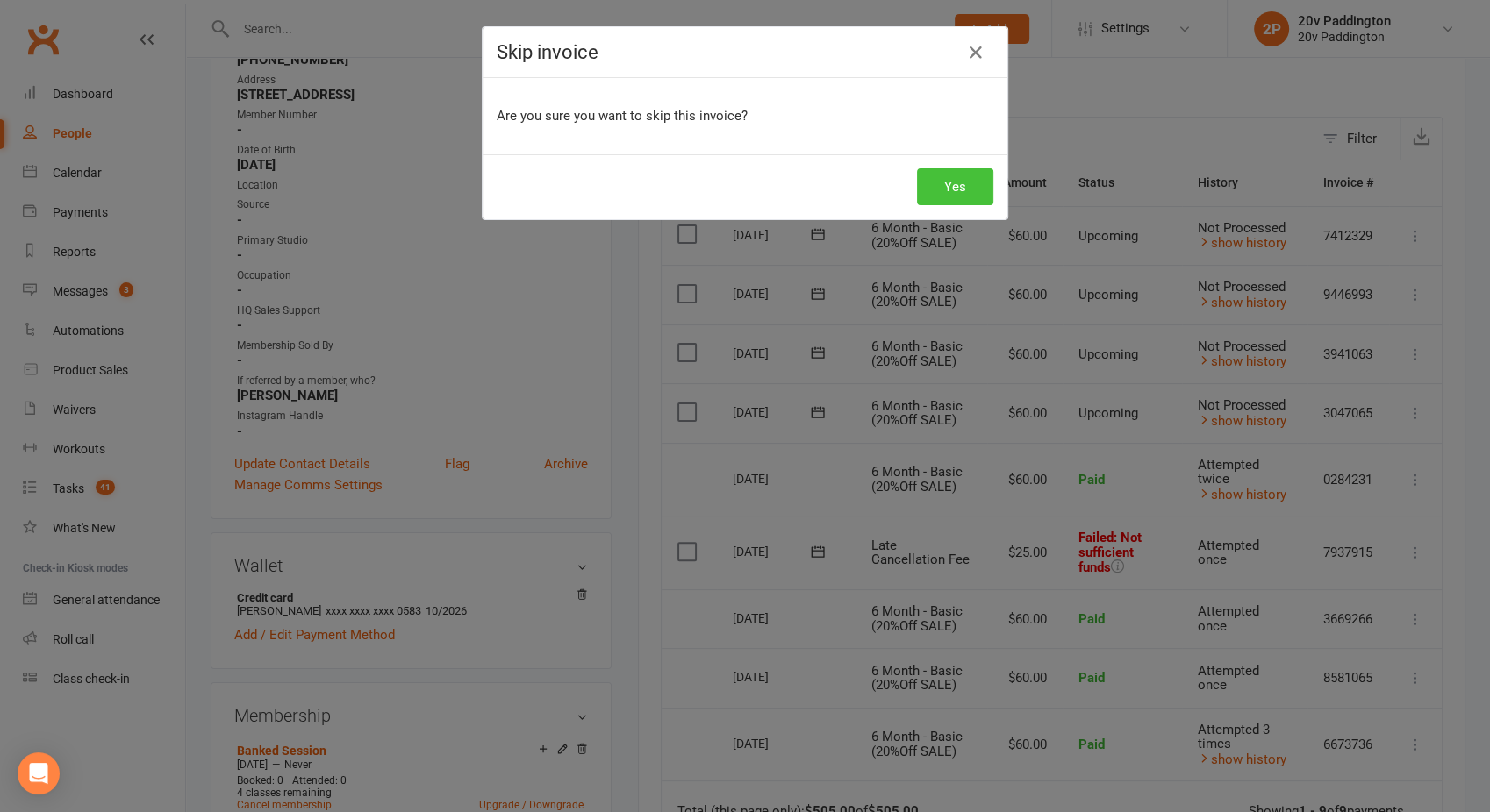
click at [935, 180] on button "Yes" at bounding box center [955, 187] width 76 height 37
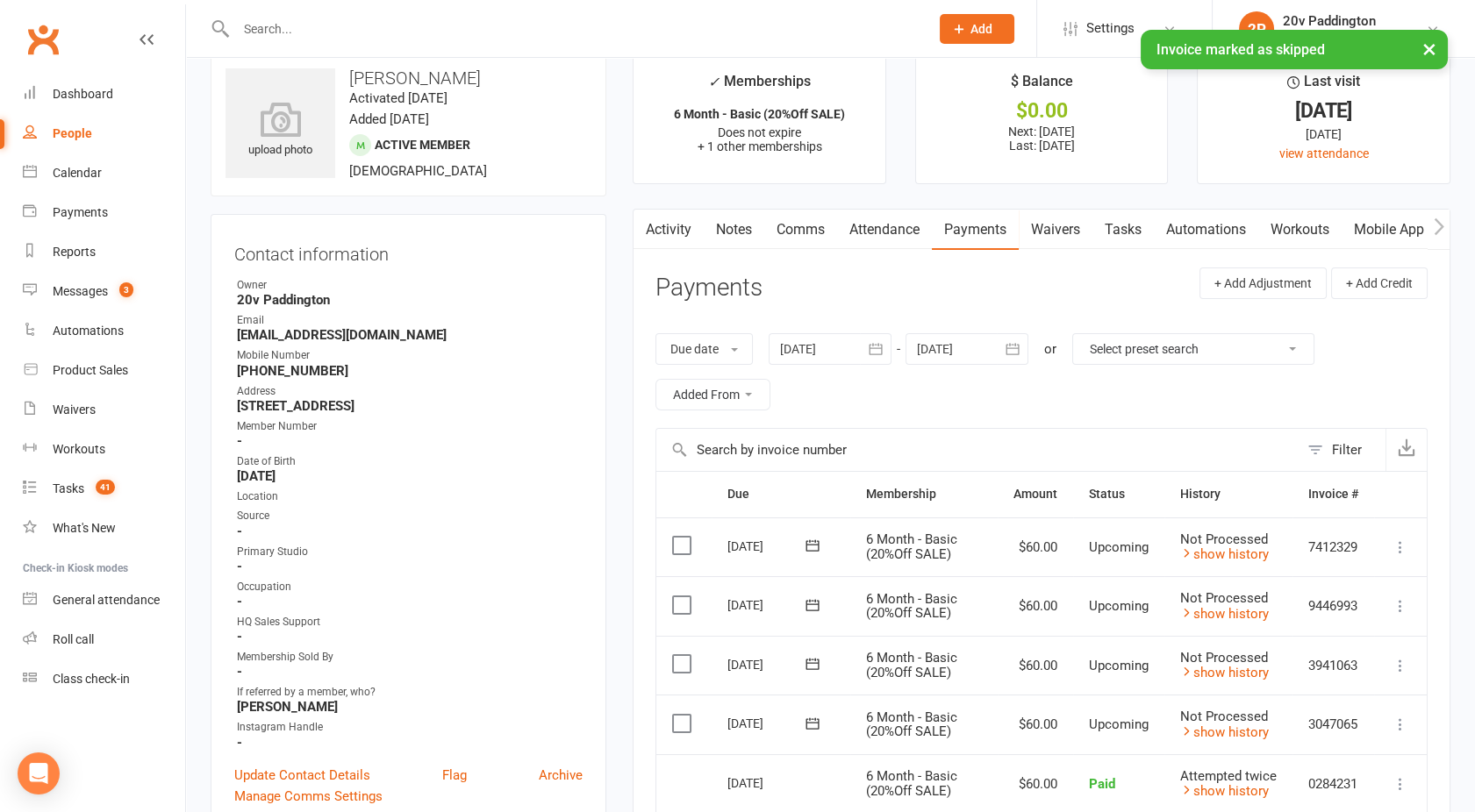
scroll to position [0, 0]
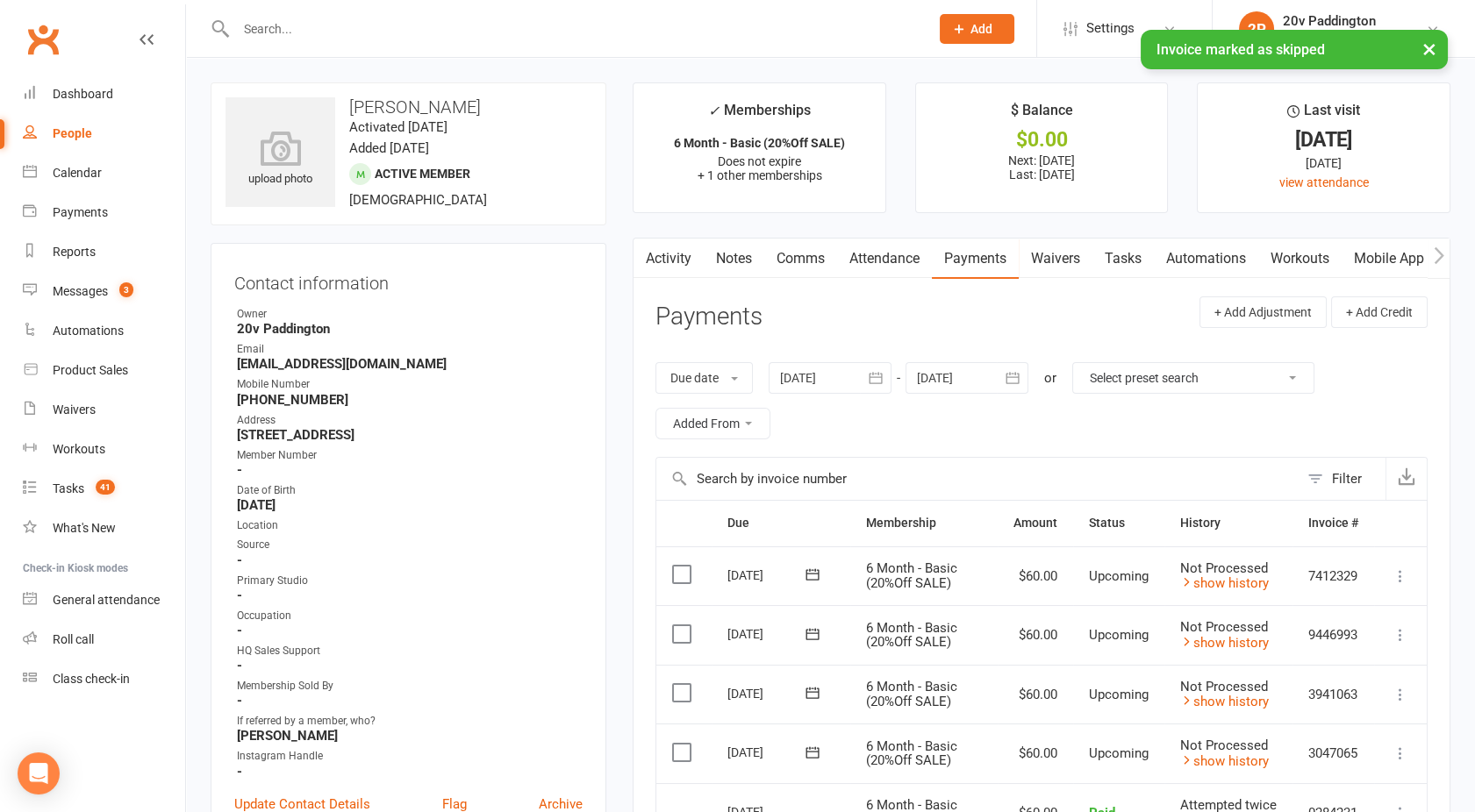
click at [671, 270] on link "Activity" at bounding box center [668, 259] width 70 height 40
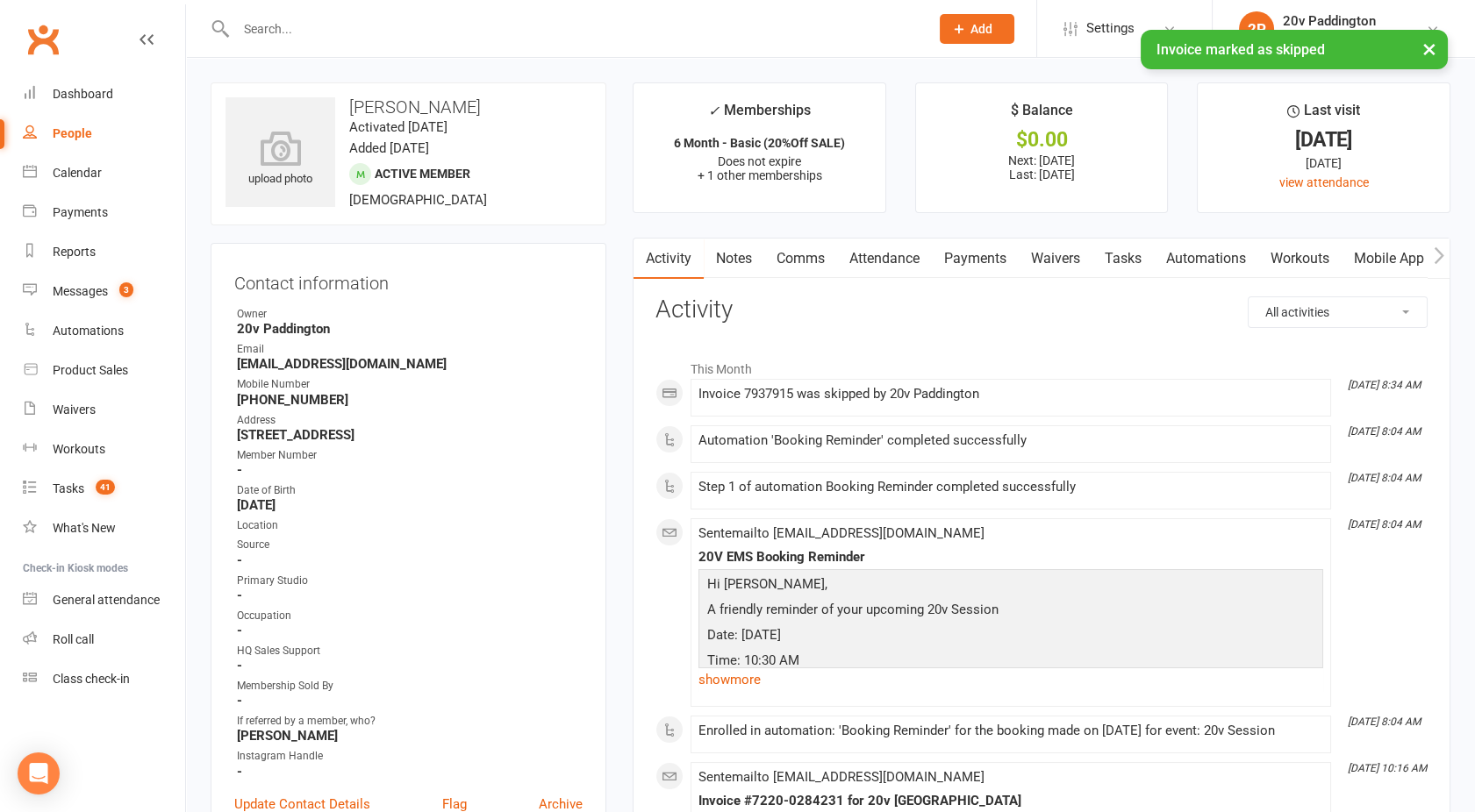
click at [312, 28] on input "text" at bounding box center [573, 29] width 686 height 24
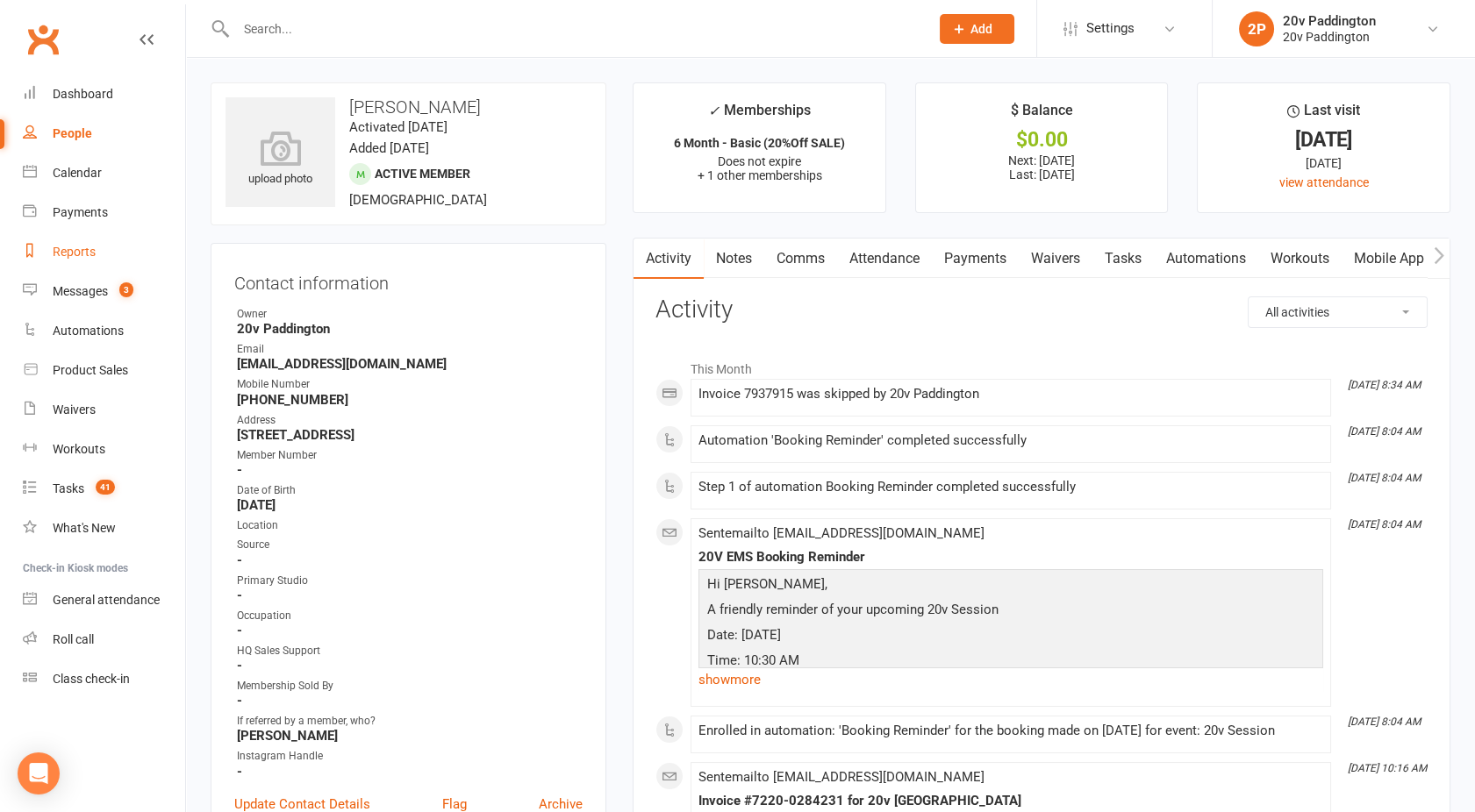
click at [65, 253] on div "Reports" at bounding box center [74, 251] width 43 height 14
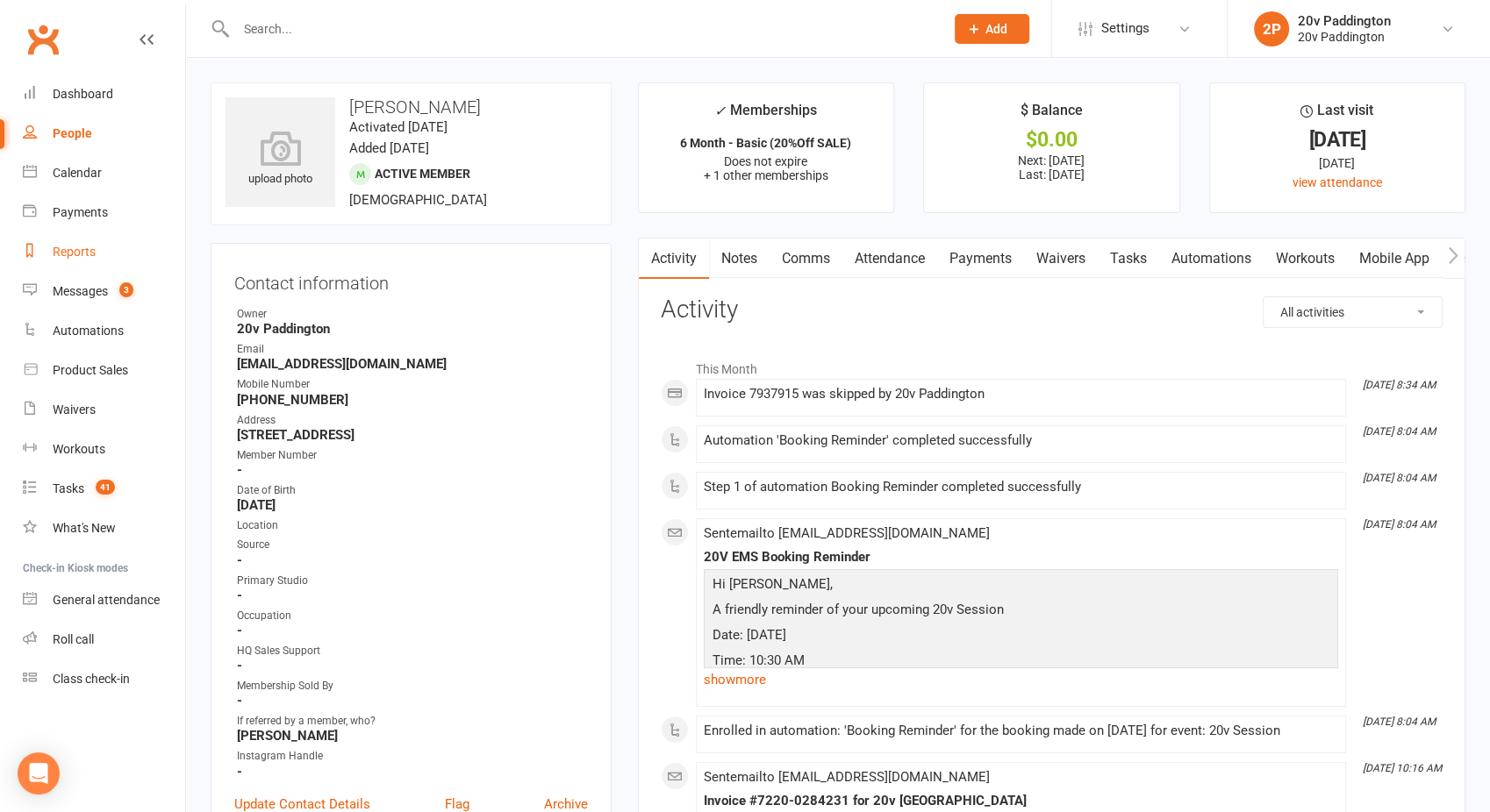
select select "100"
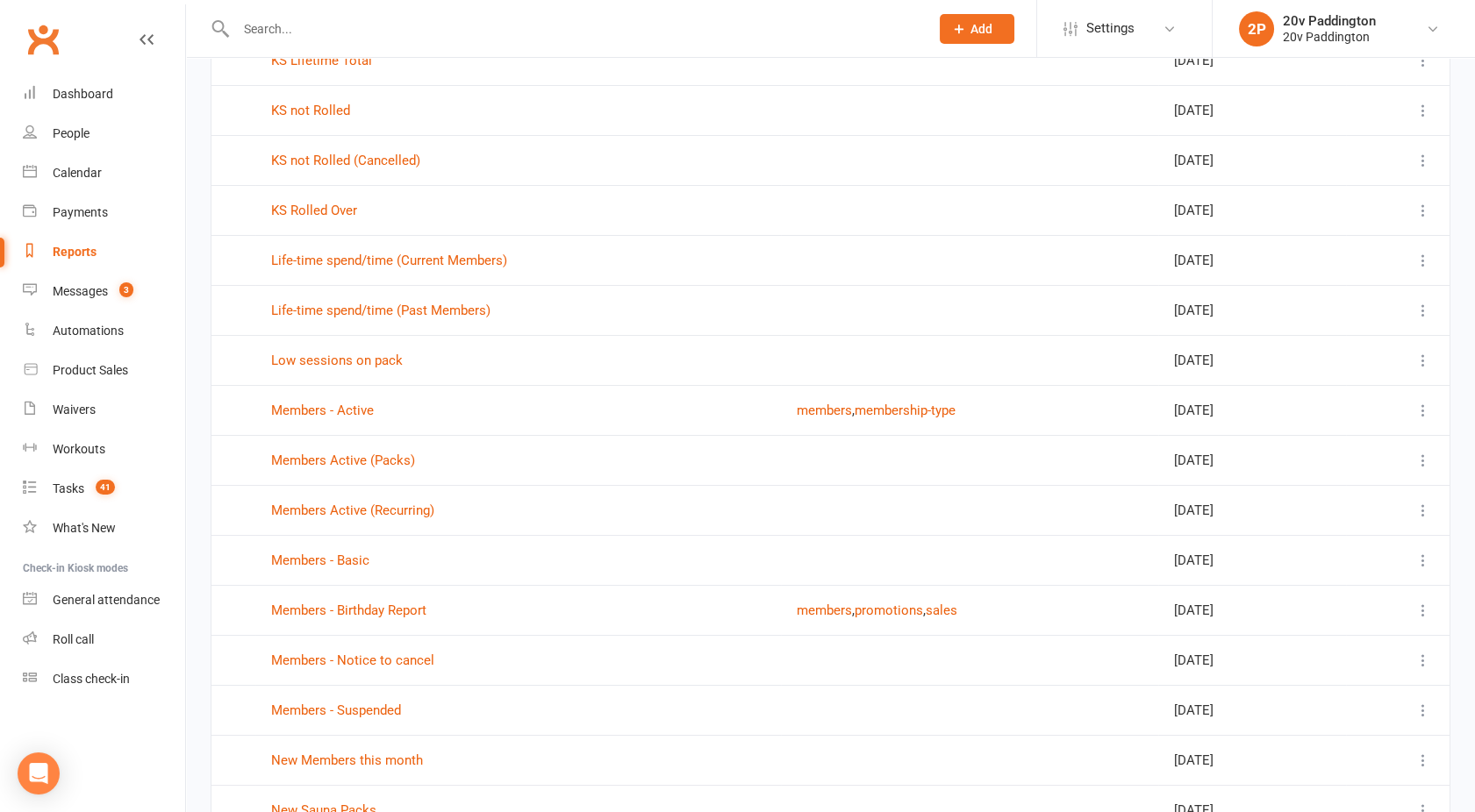
scroll to position [358, 0]
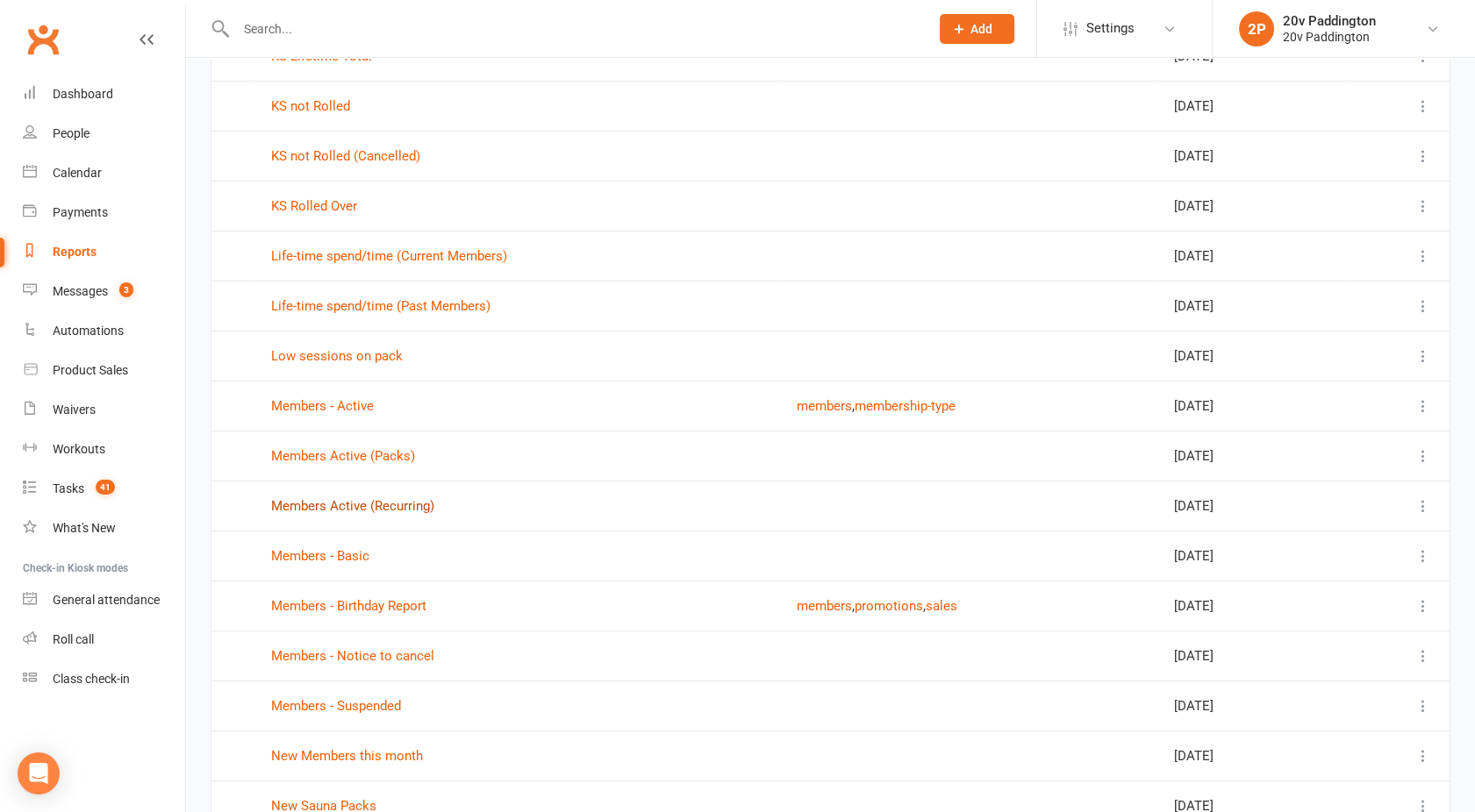
click at [374, 506] on link "Members Active (Recurring)" at bounding box center [352, 506] width 163 height 16
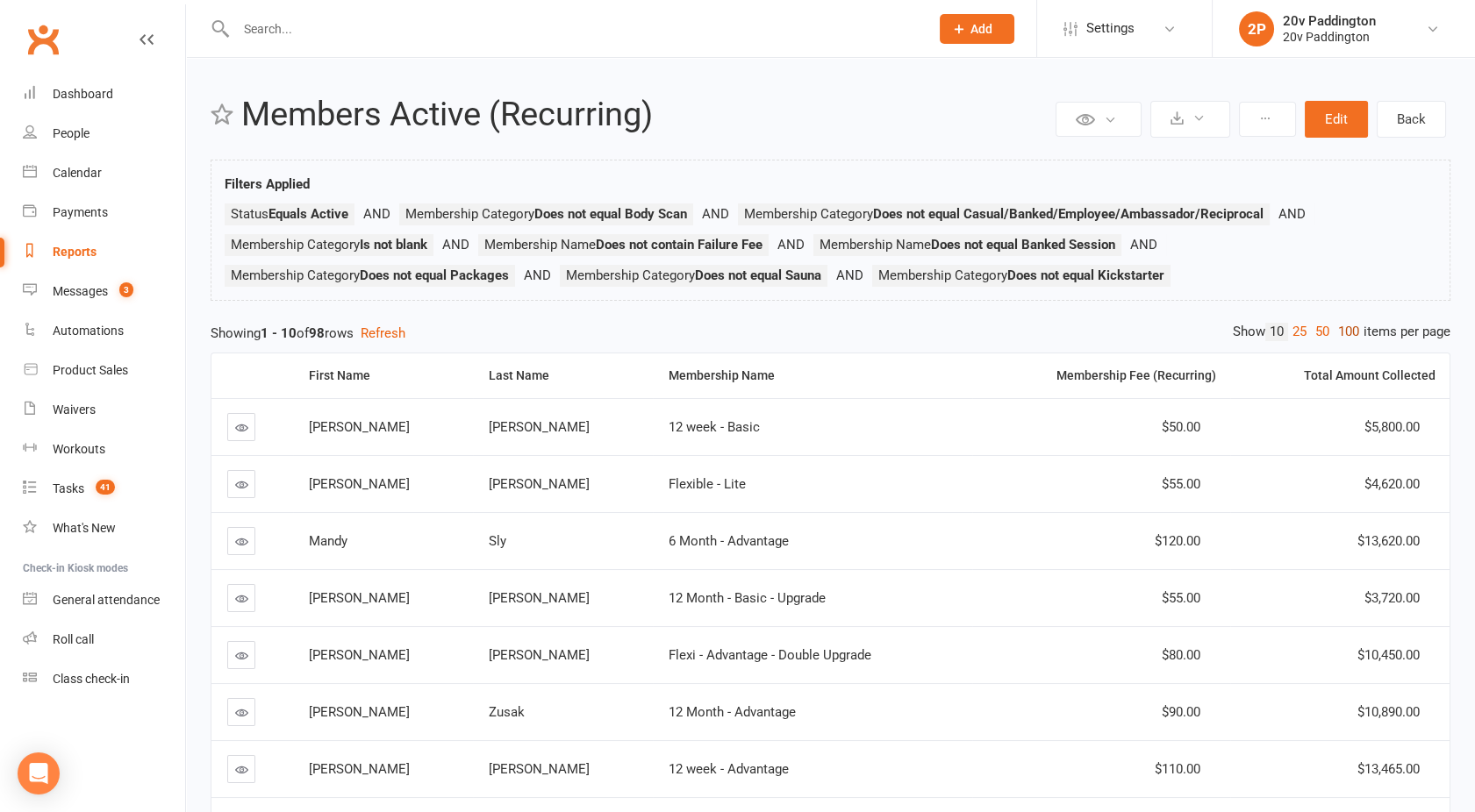
click at [1348, 328] on link "100" at bounding box center [1348, 332] width 30 height 19
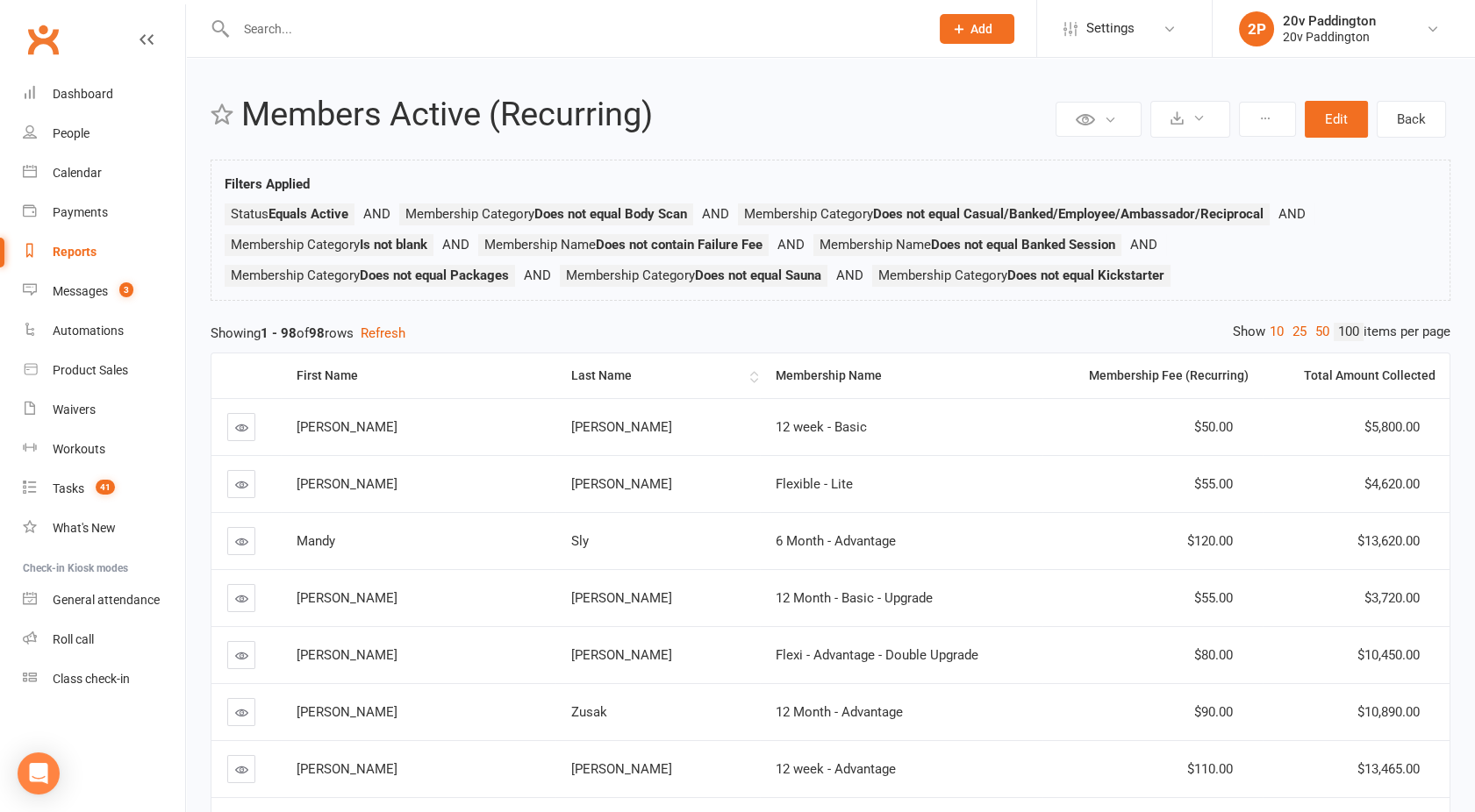
click at [571, 373] on div "Last Name" at bounding box center [659, 376] width 175 height 13
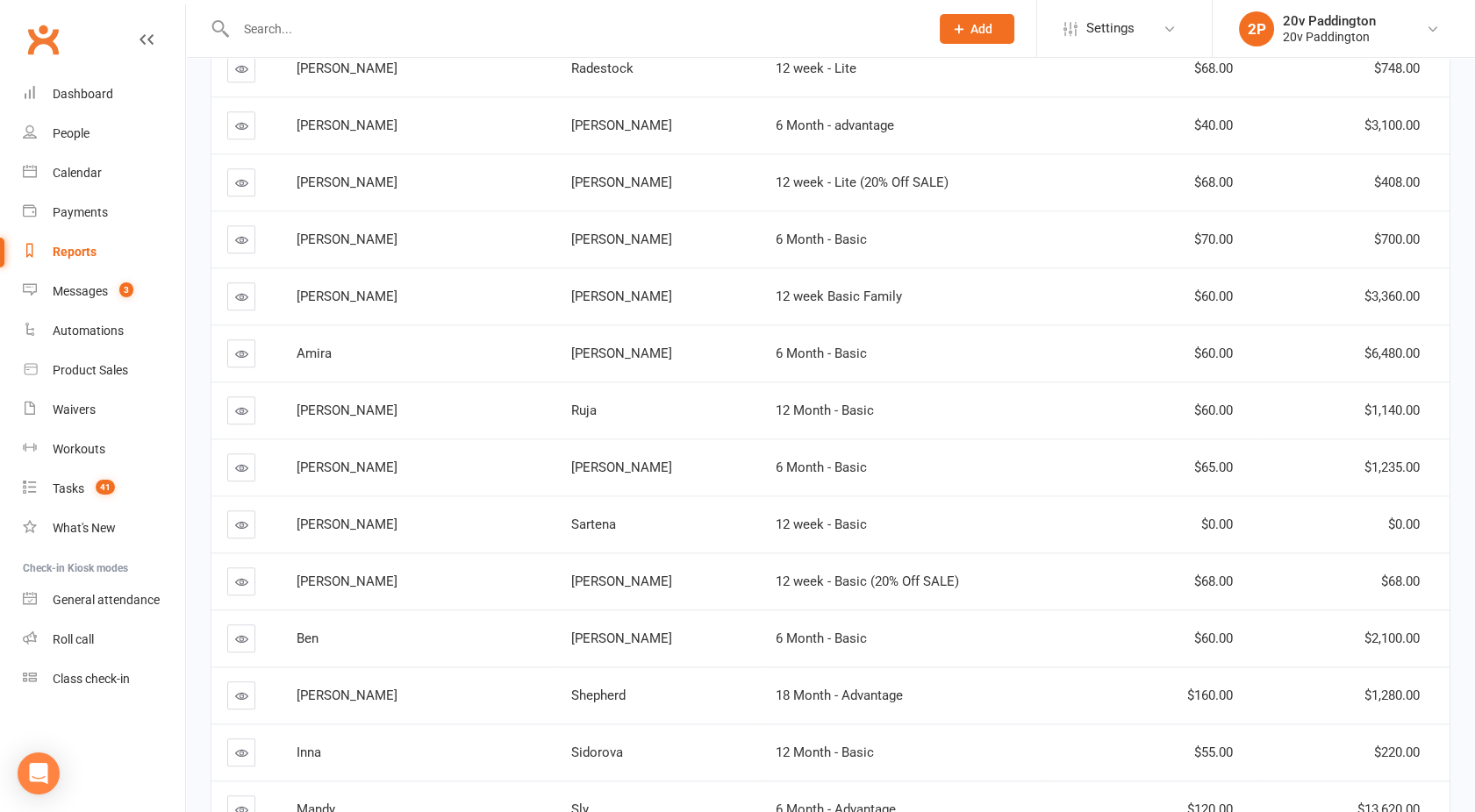
scroll to position [4070, 0]
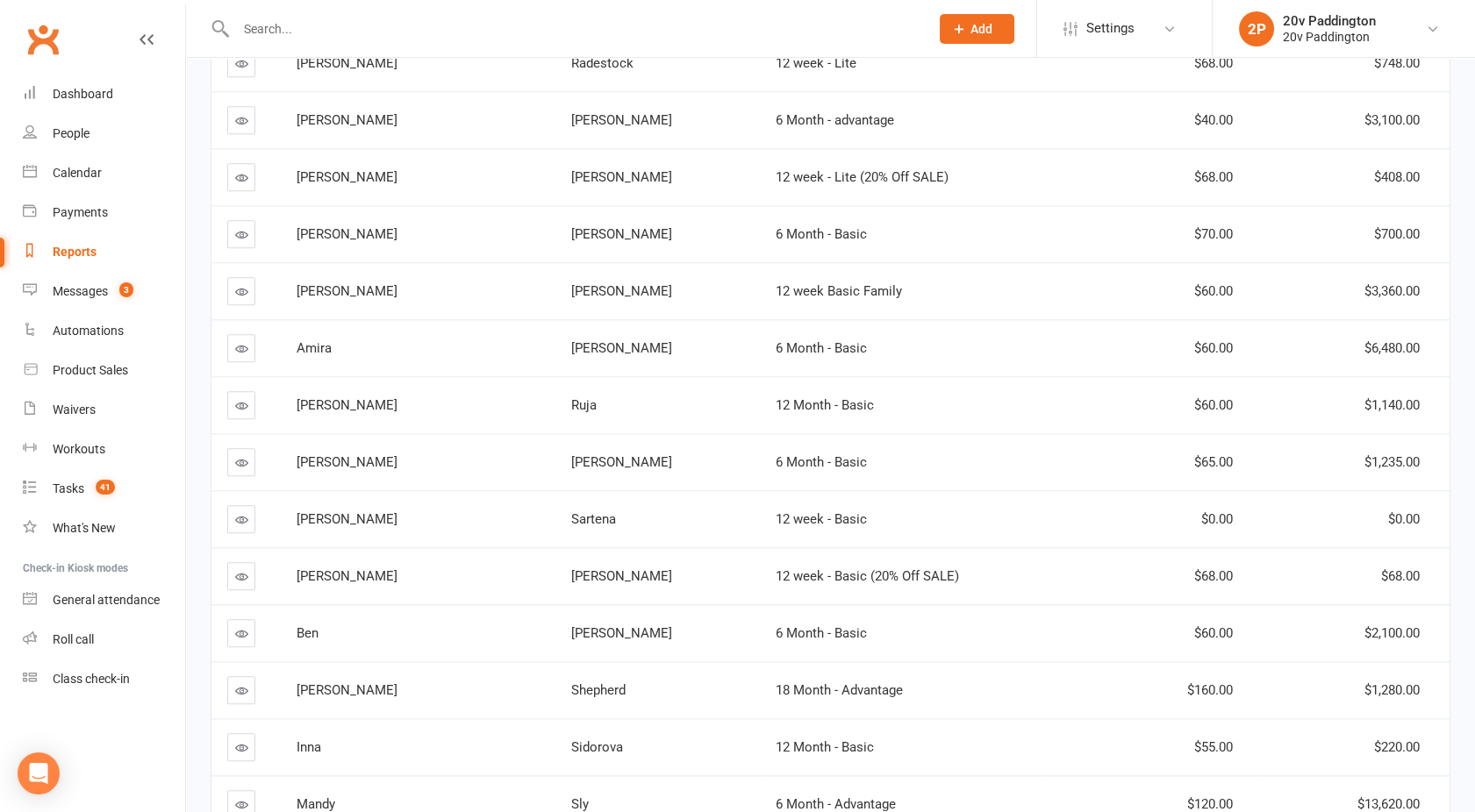
drag, startPoint x: 245, startPoint y: 220, endPoint x: 236, endPoint y: 210, distance: 13.5
drag, startPoint x: 236, startPoint y: 210, endPoint x: 625, endPoint y: 230, distance: 389.5
click at [760, 230] on td "6 Month - Basic" at bounding box center [902, 233] width 283 height 57
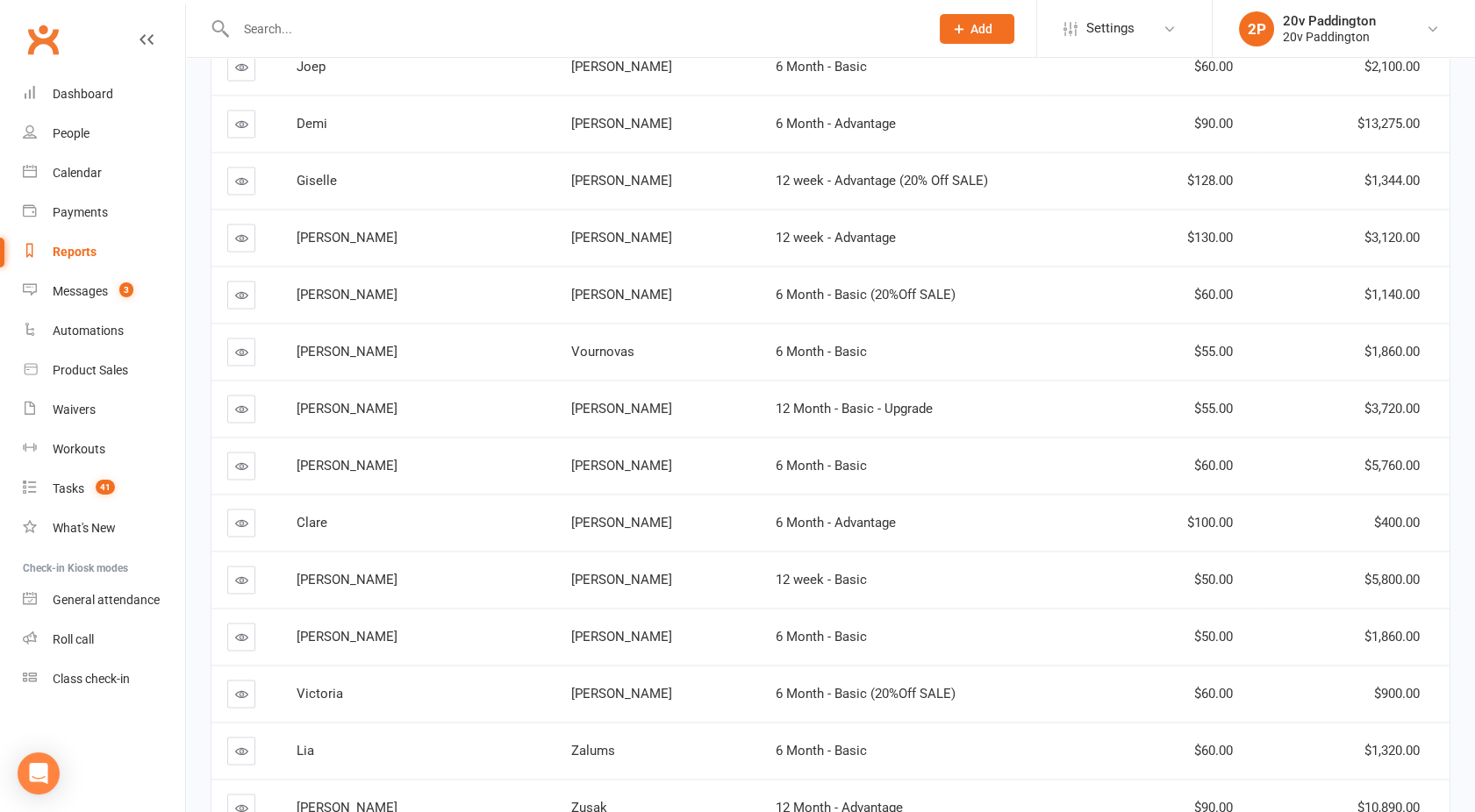
scroll to position [5291, 0]
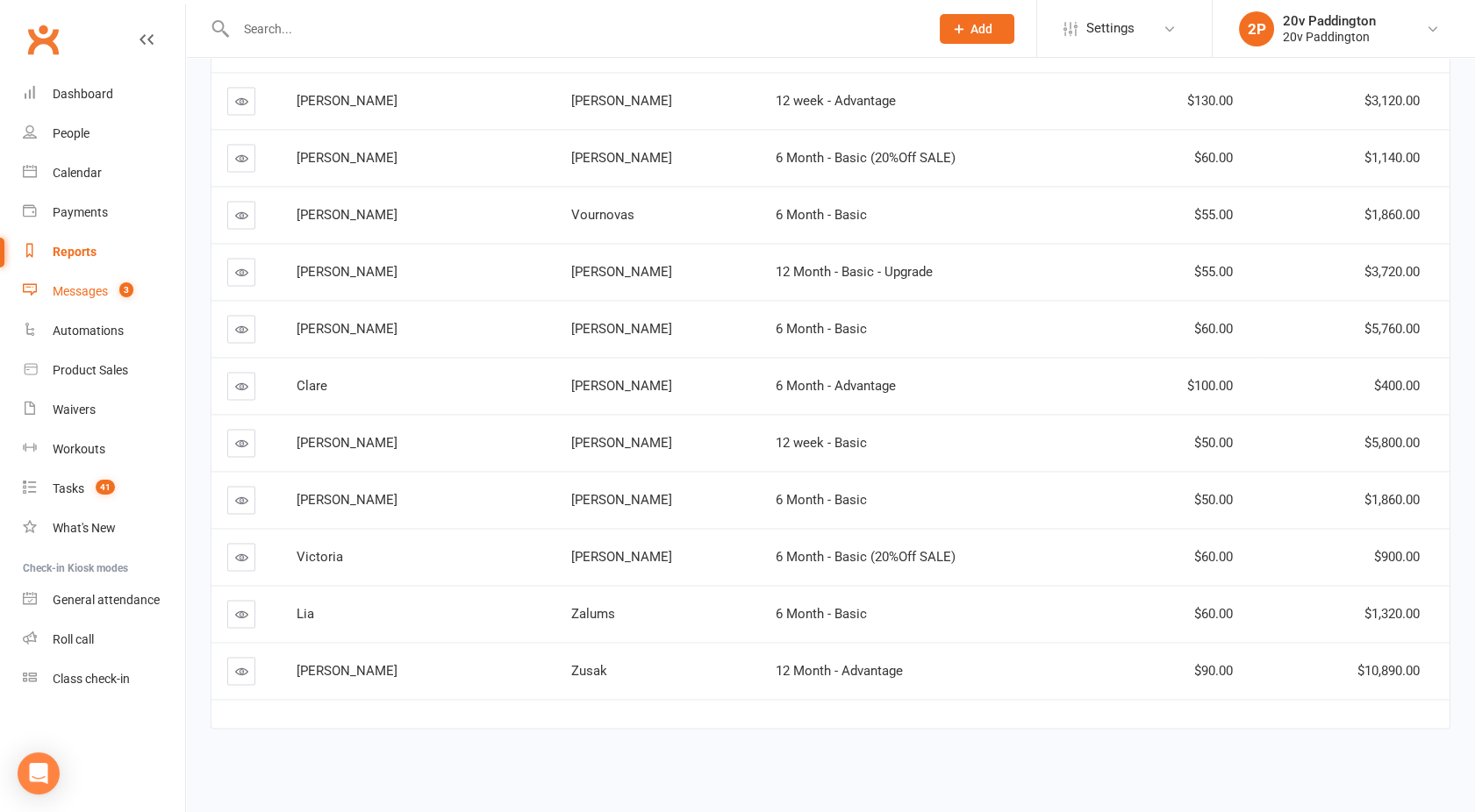
click at [98, 285] on div "Messages" at bounding box center [80, 291] width 55 height 14
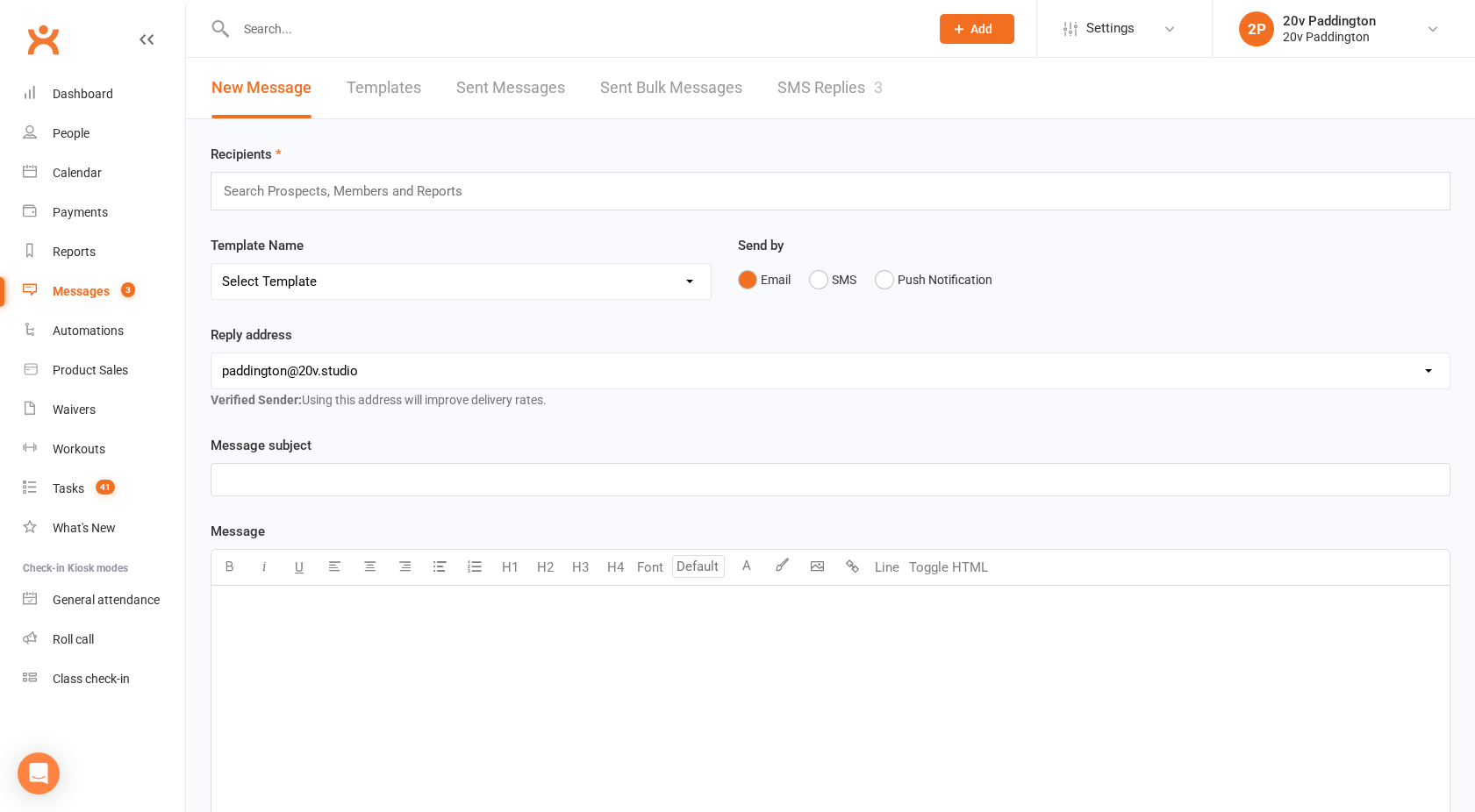
click at [813, 90] on link "SMS Replies 3" at bounding box center [830, 87] width 105 height 60
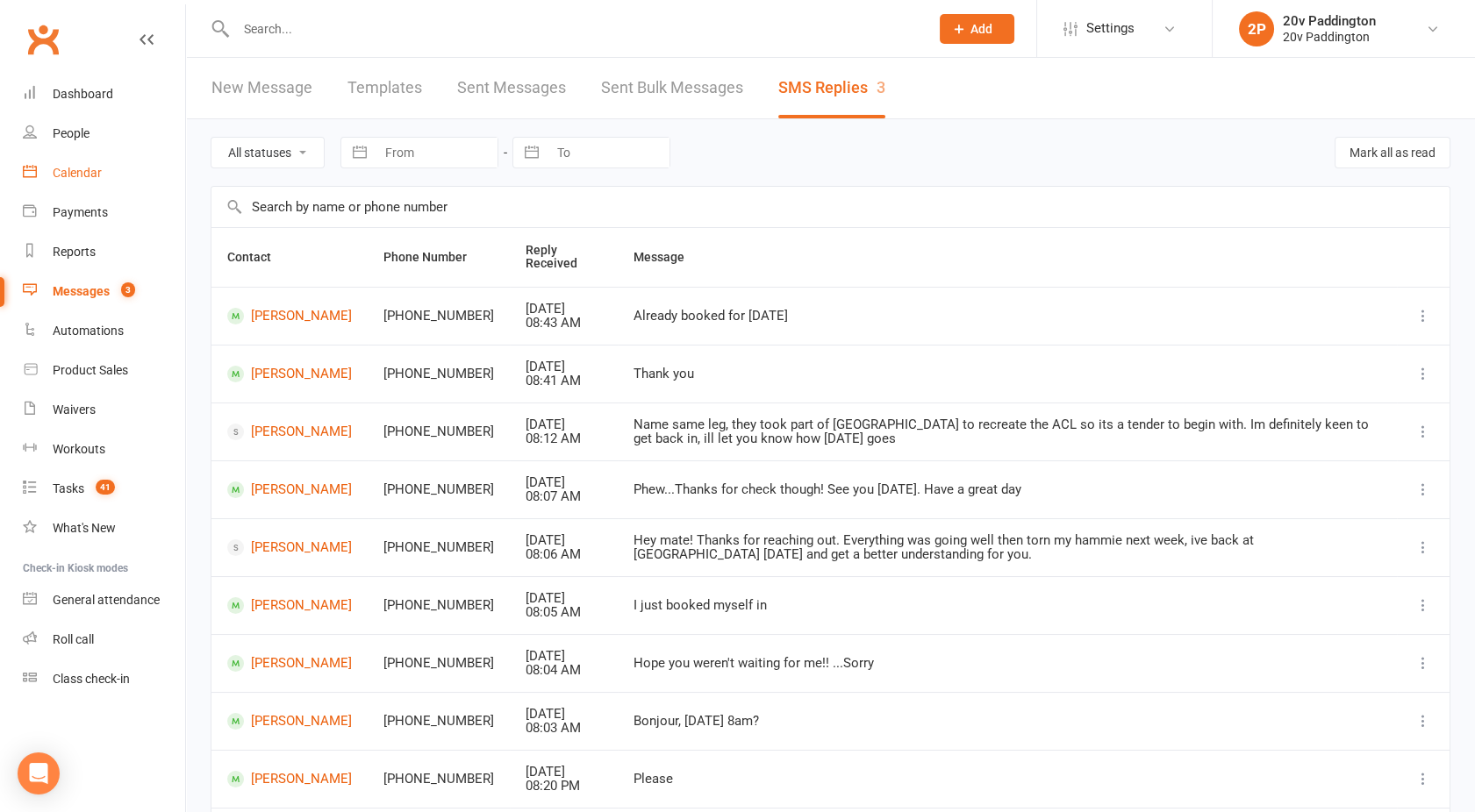
click at [87, 180] on link "Calendar" at bounding box center [104, 173] width 162 height 39
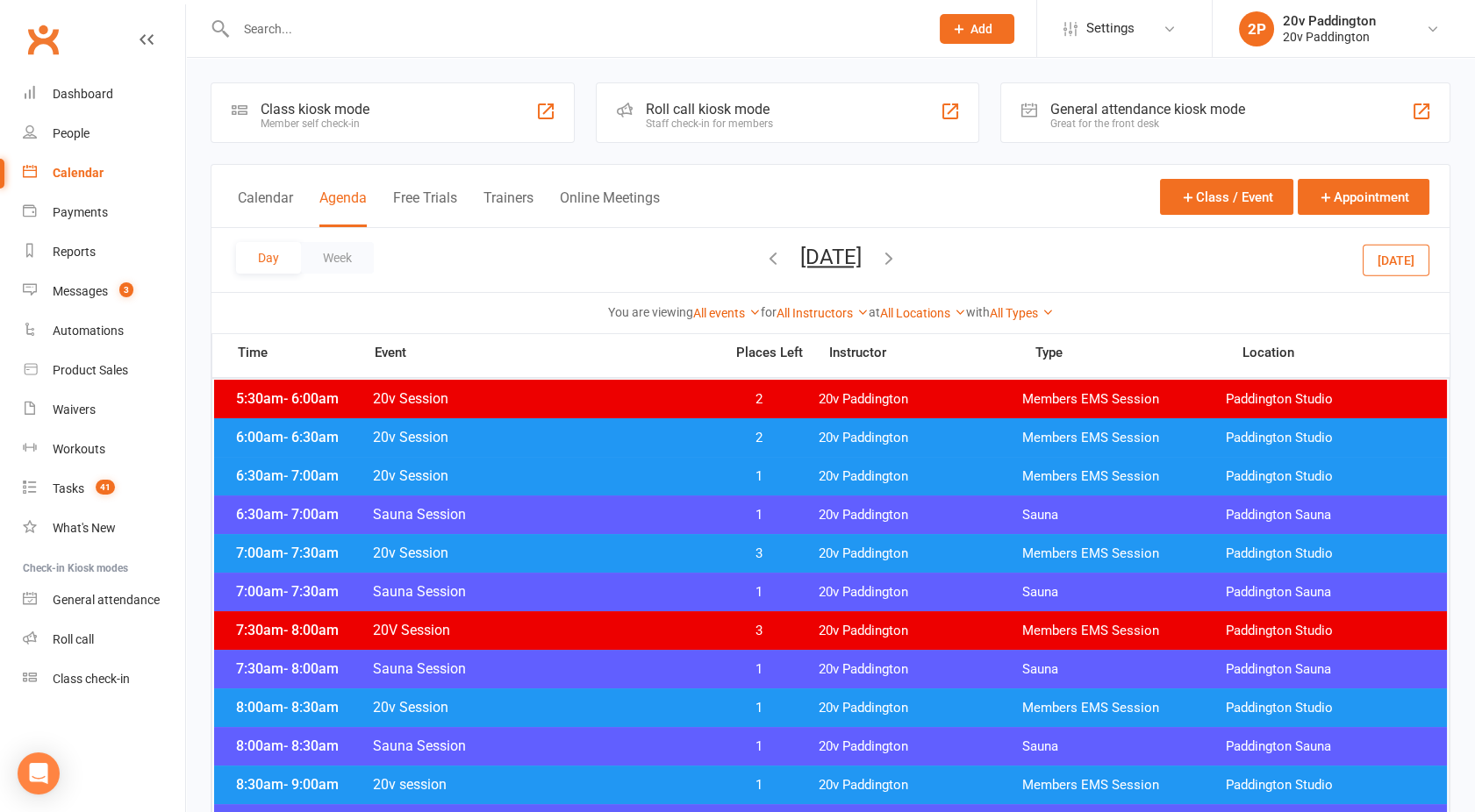
click at [1395, 267] on button "Today" at bounding box center [1397, 260] width 67 height 32
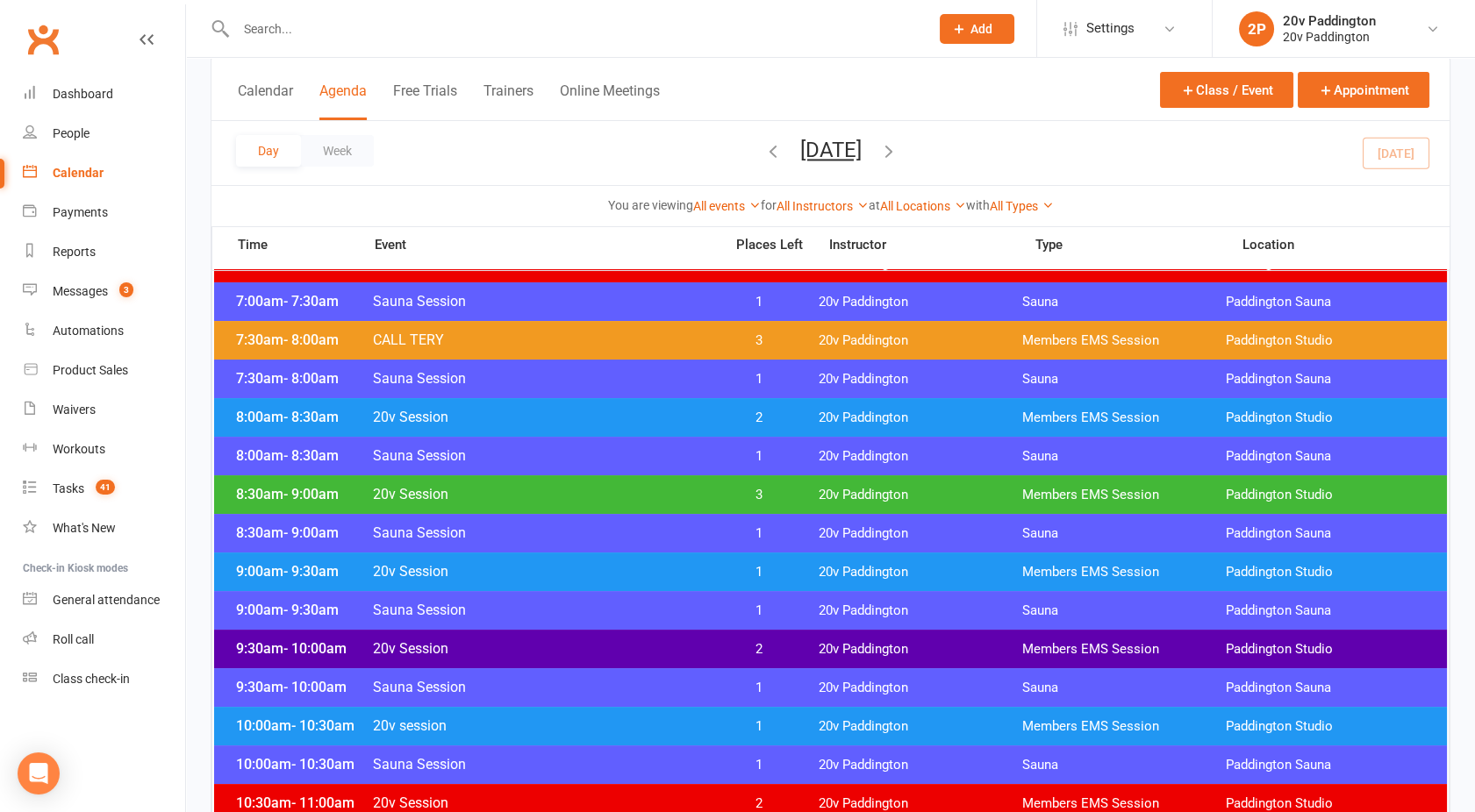
scroll to position [283, 0]
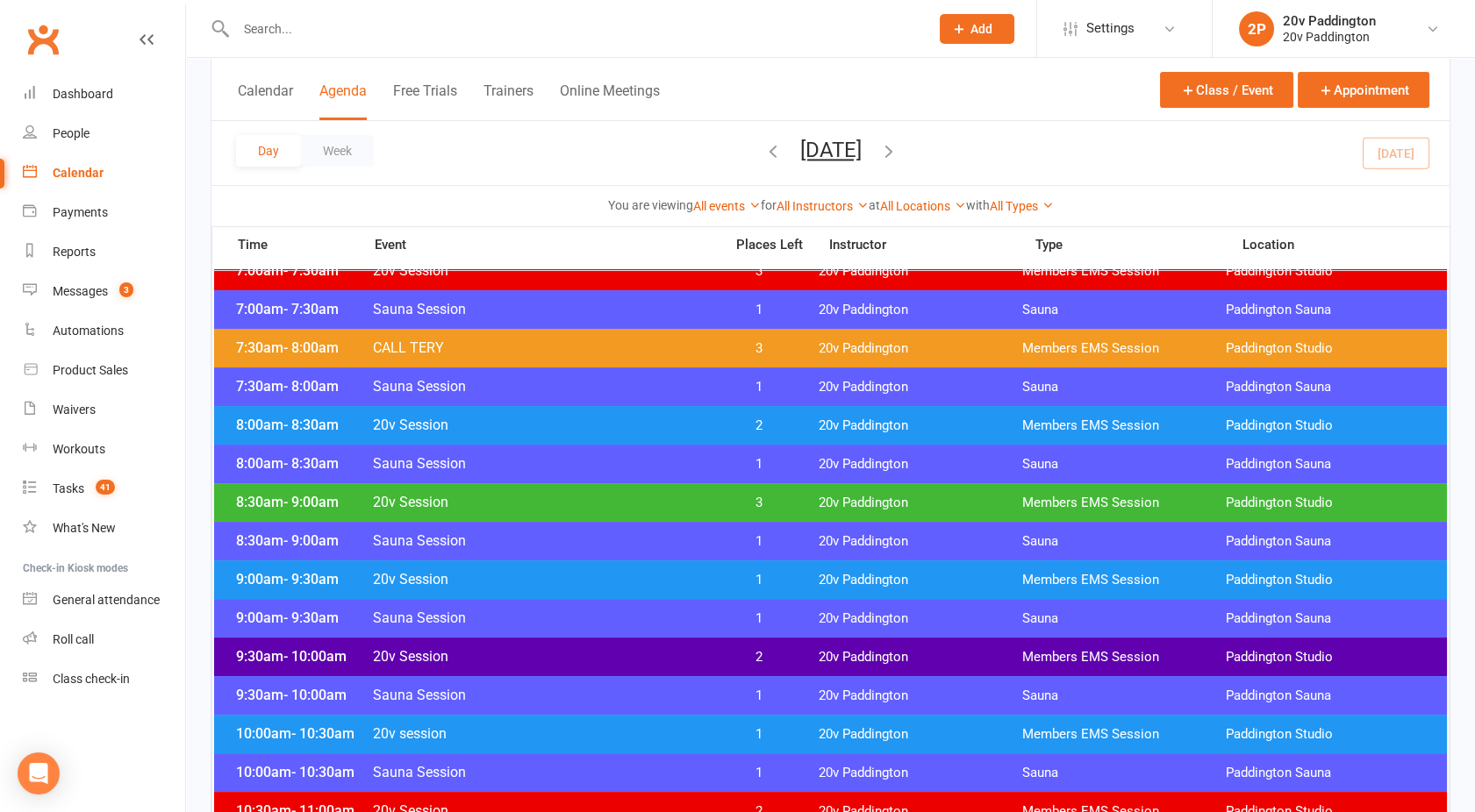
click at [604, 585] on span "20v Session" at bounding box center [543, 579] width 342 height 17
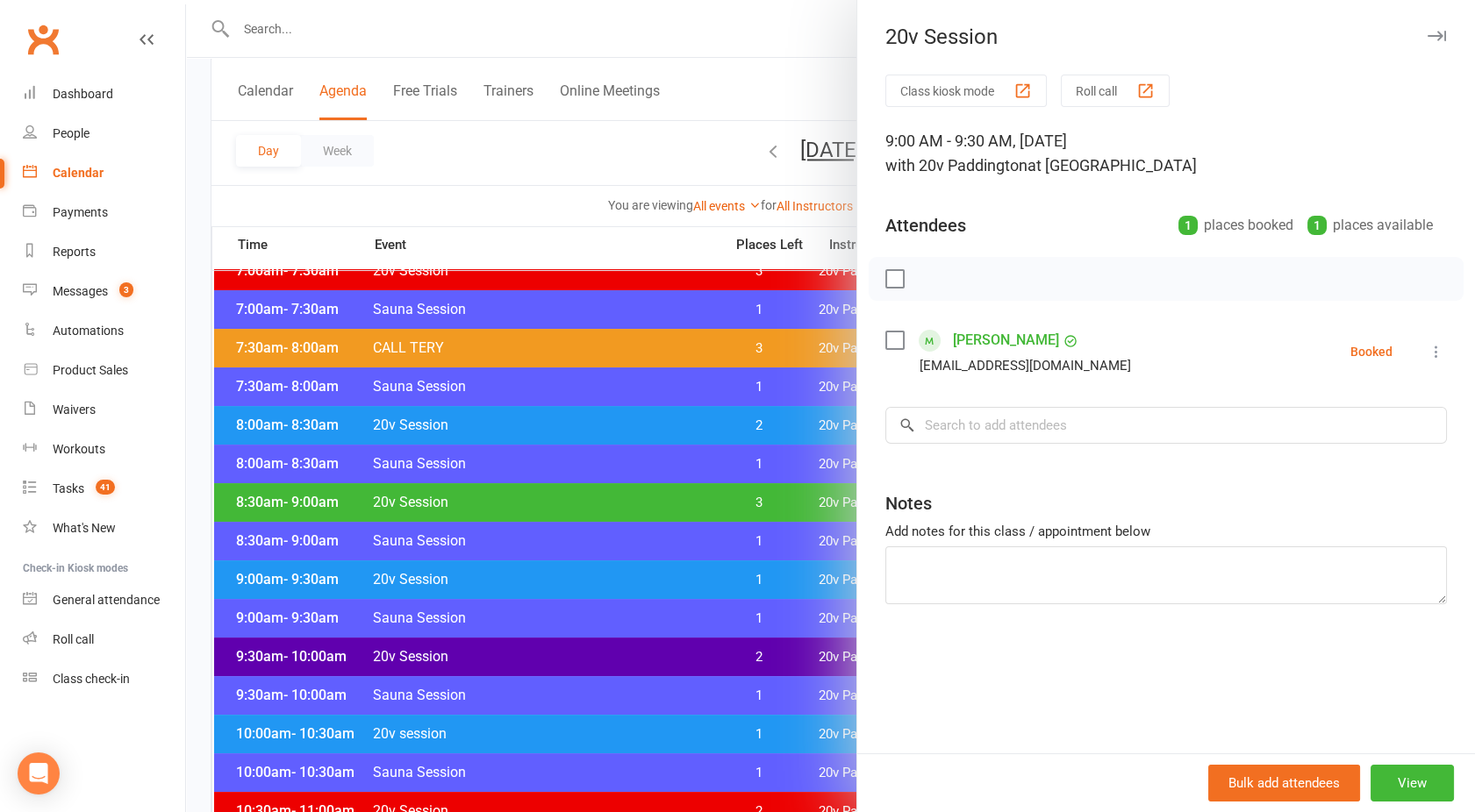
click at [604, 585] on div at bounding box center [830, 406] width 1289 height 812
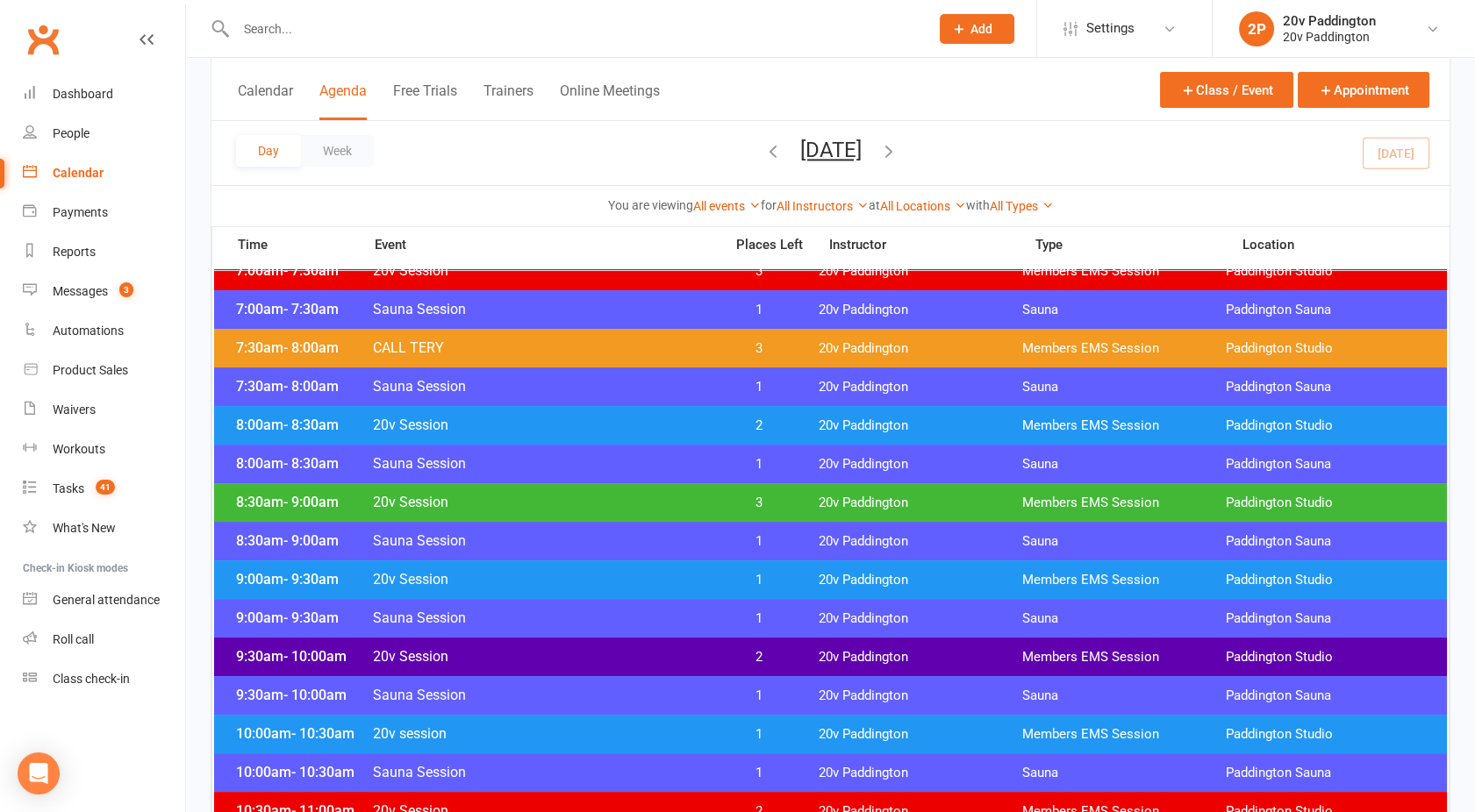
click at [567, 649] on span "20v Session" at bounding box center [543, 657] width 342 height 17
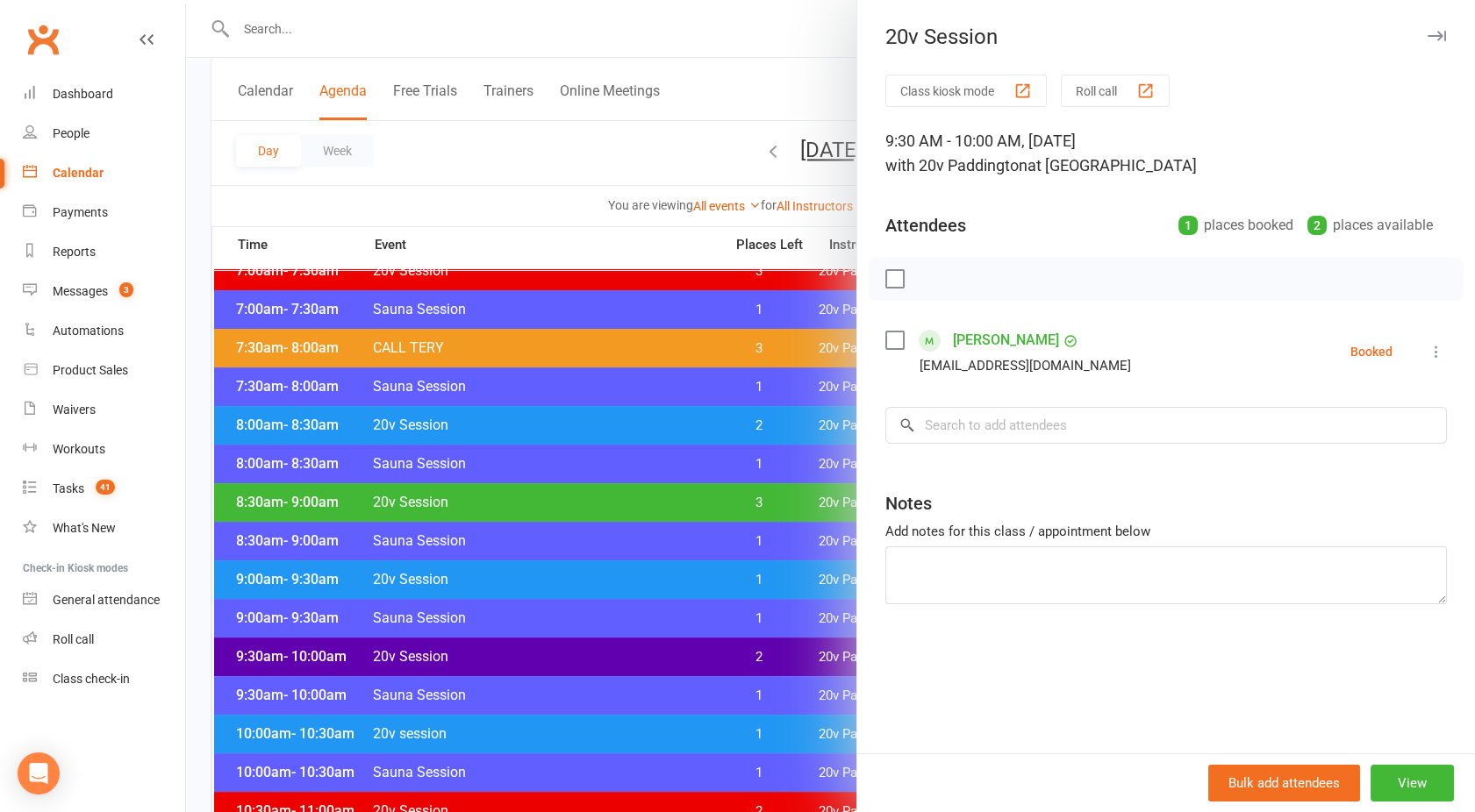
click at [567, 649] on div at bounding box center [830, 406] width 1289 height 812
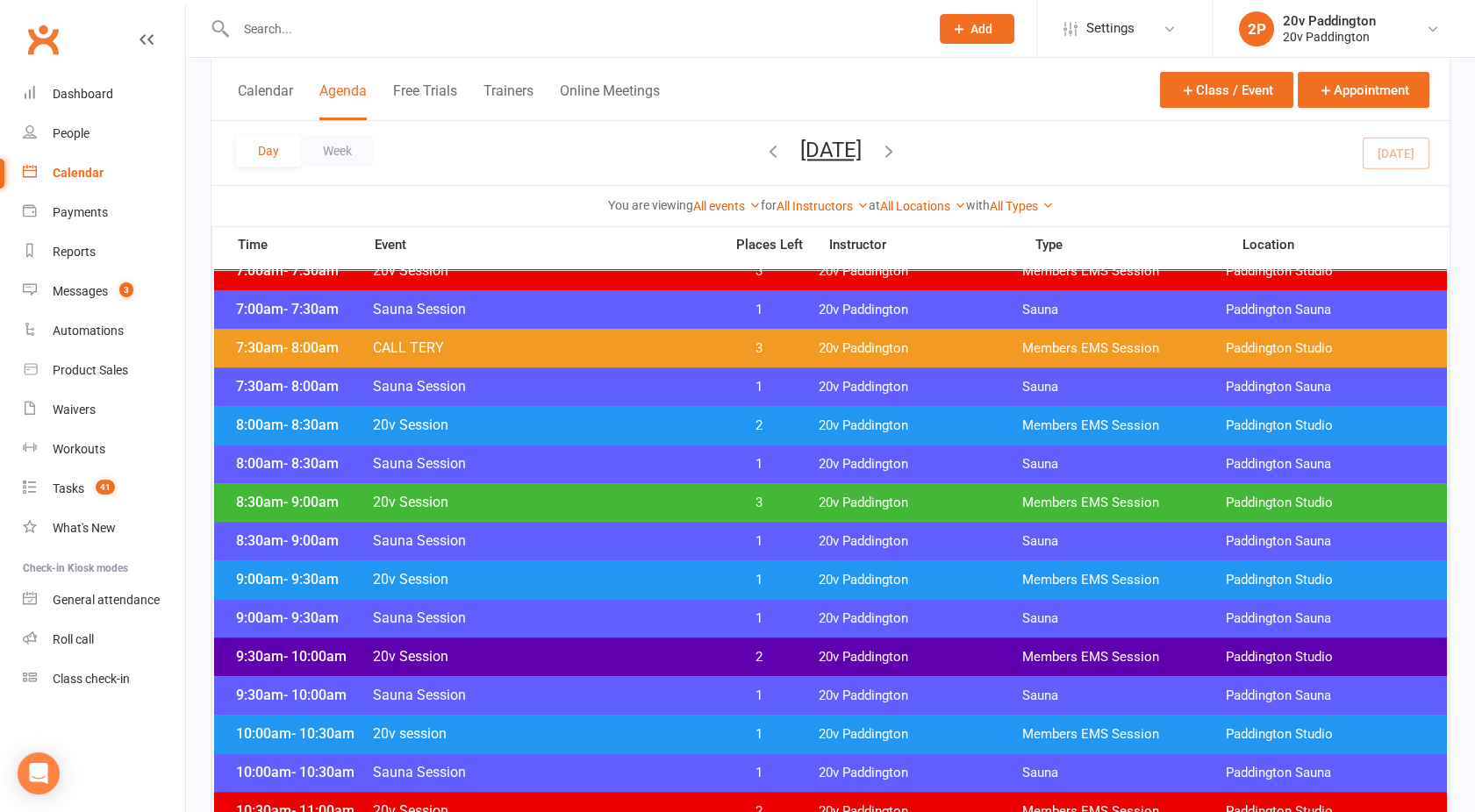
click at [588, 728] on span "20v session" at bounding box center [543, 734] width 342 height 17
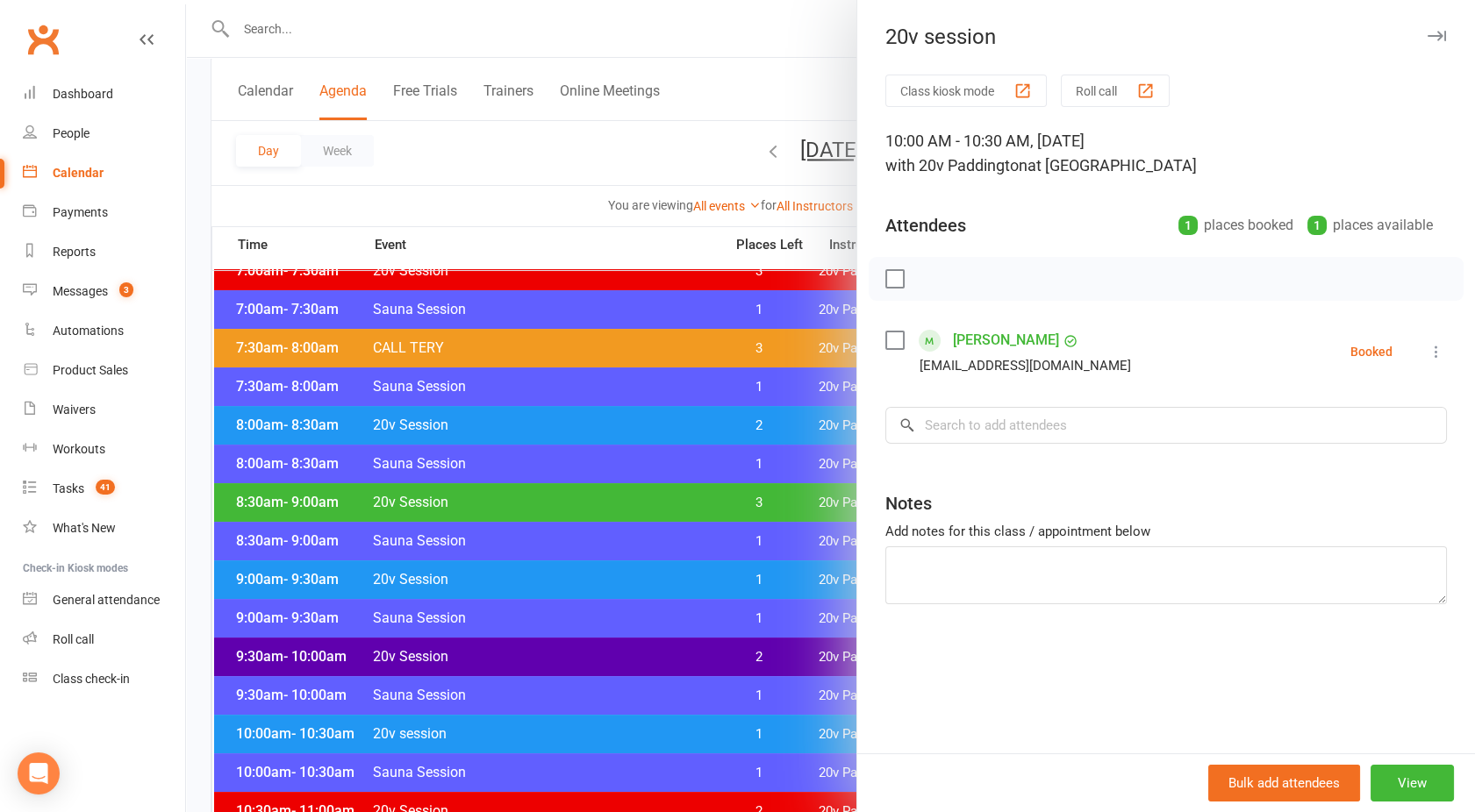
click at [588, 728] on div at bounding box center [830, 406] width 1289 height 812
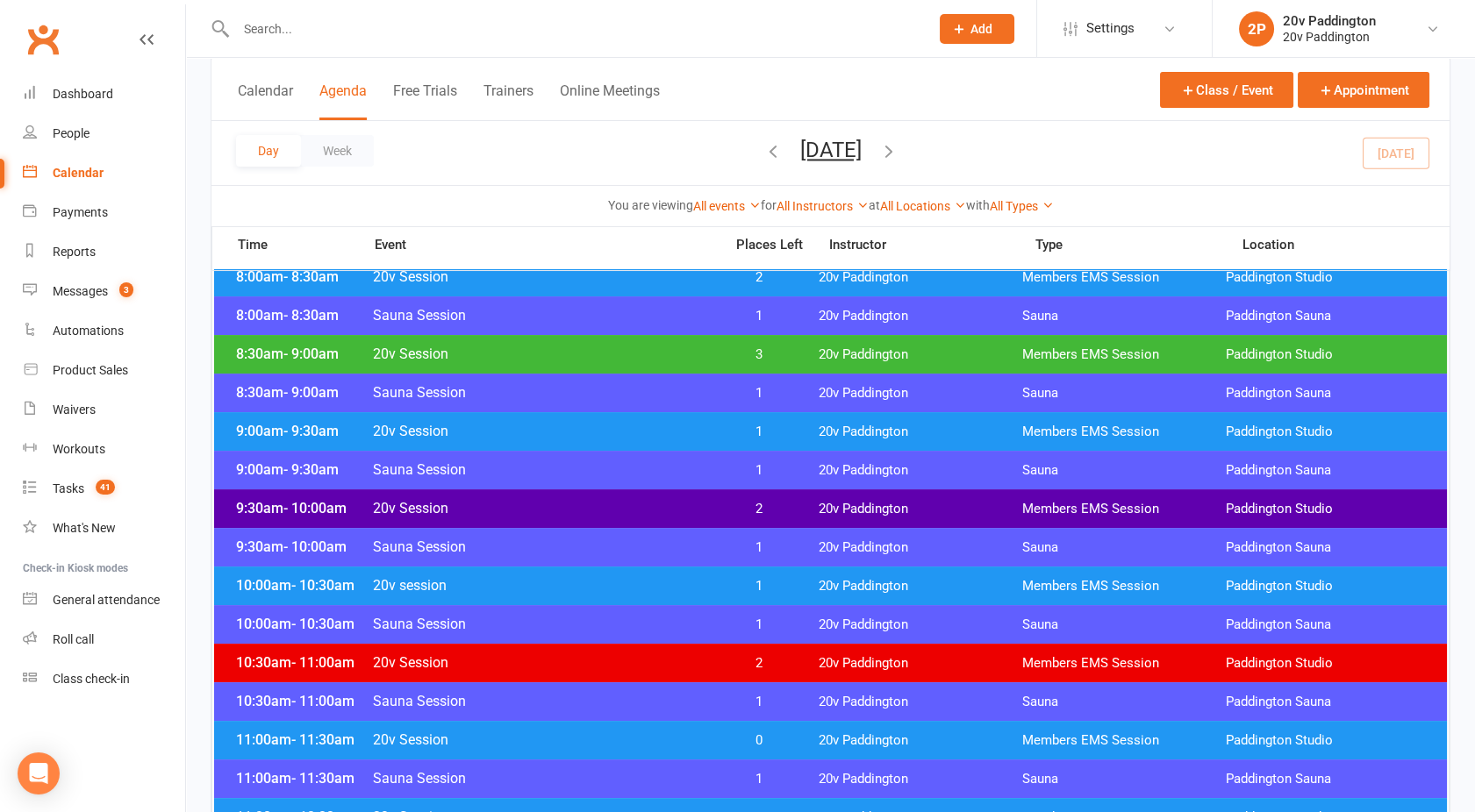
scroll to position [433, 0]
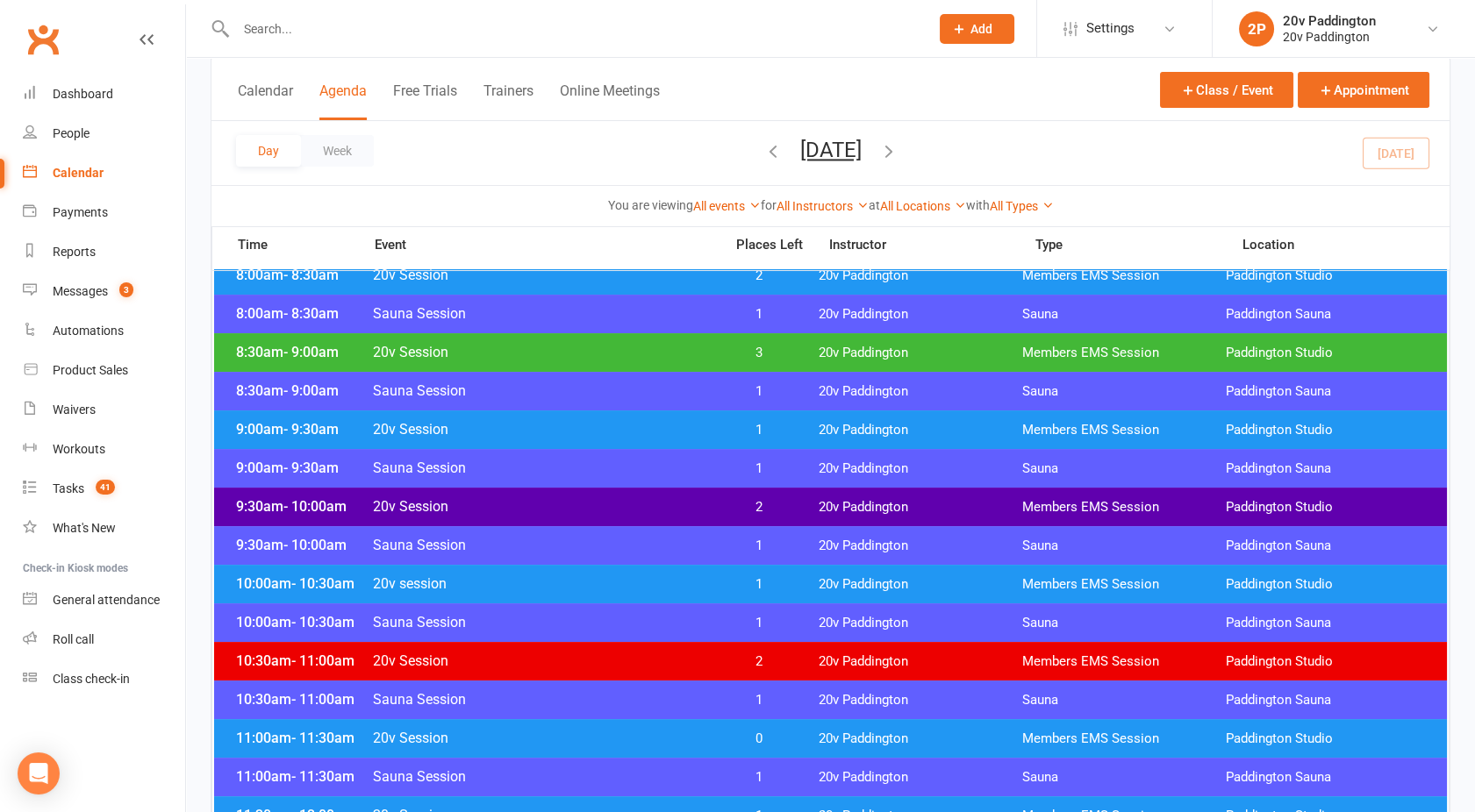
click at [558, 503] on span "20v Session" at bounding box center [543, 507] width 342 height 17
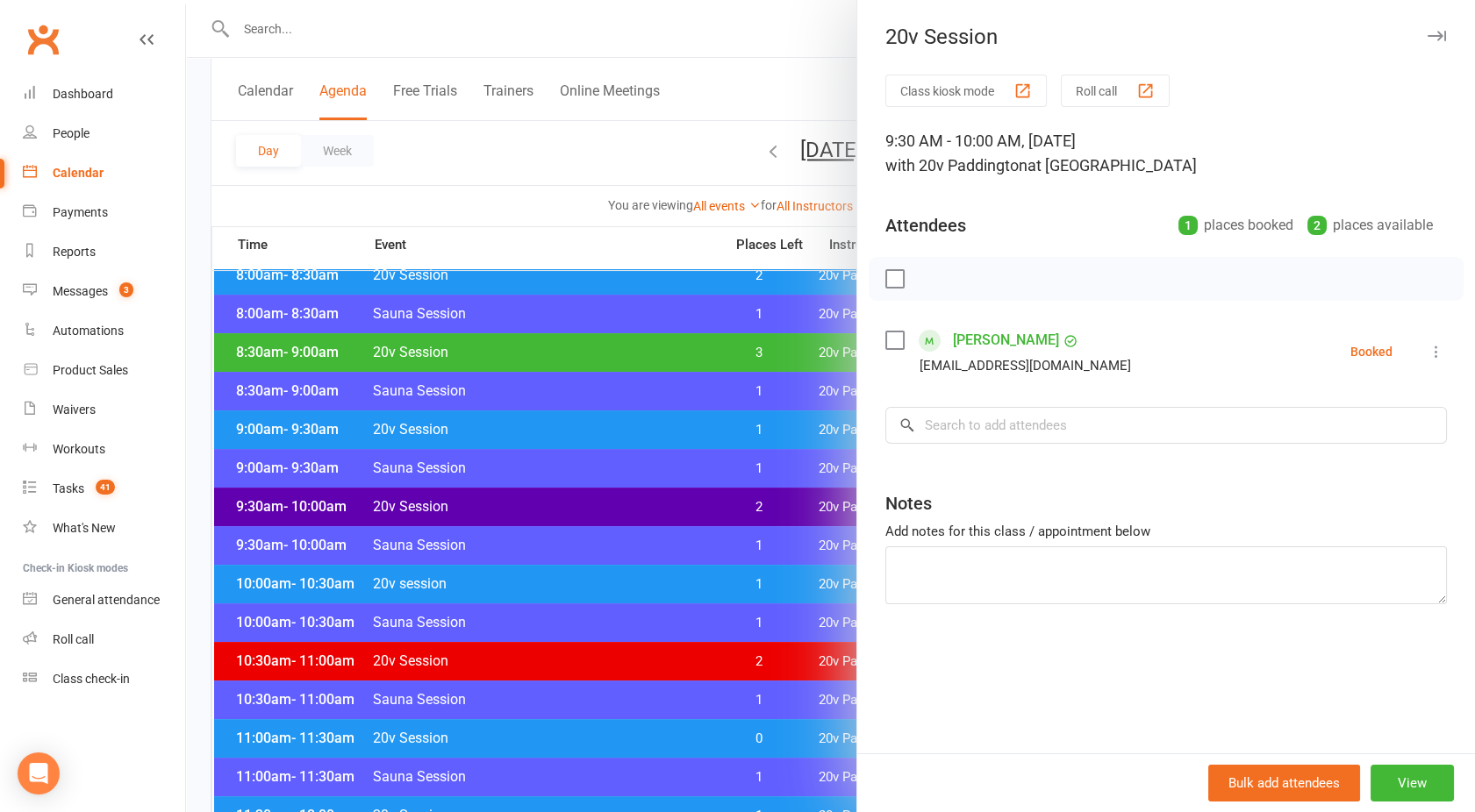
click at [558, 503] on div at bounding box center [830, 406] width 1289 height 812
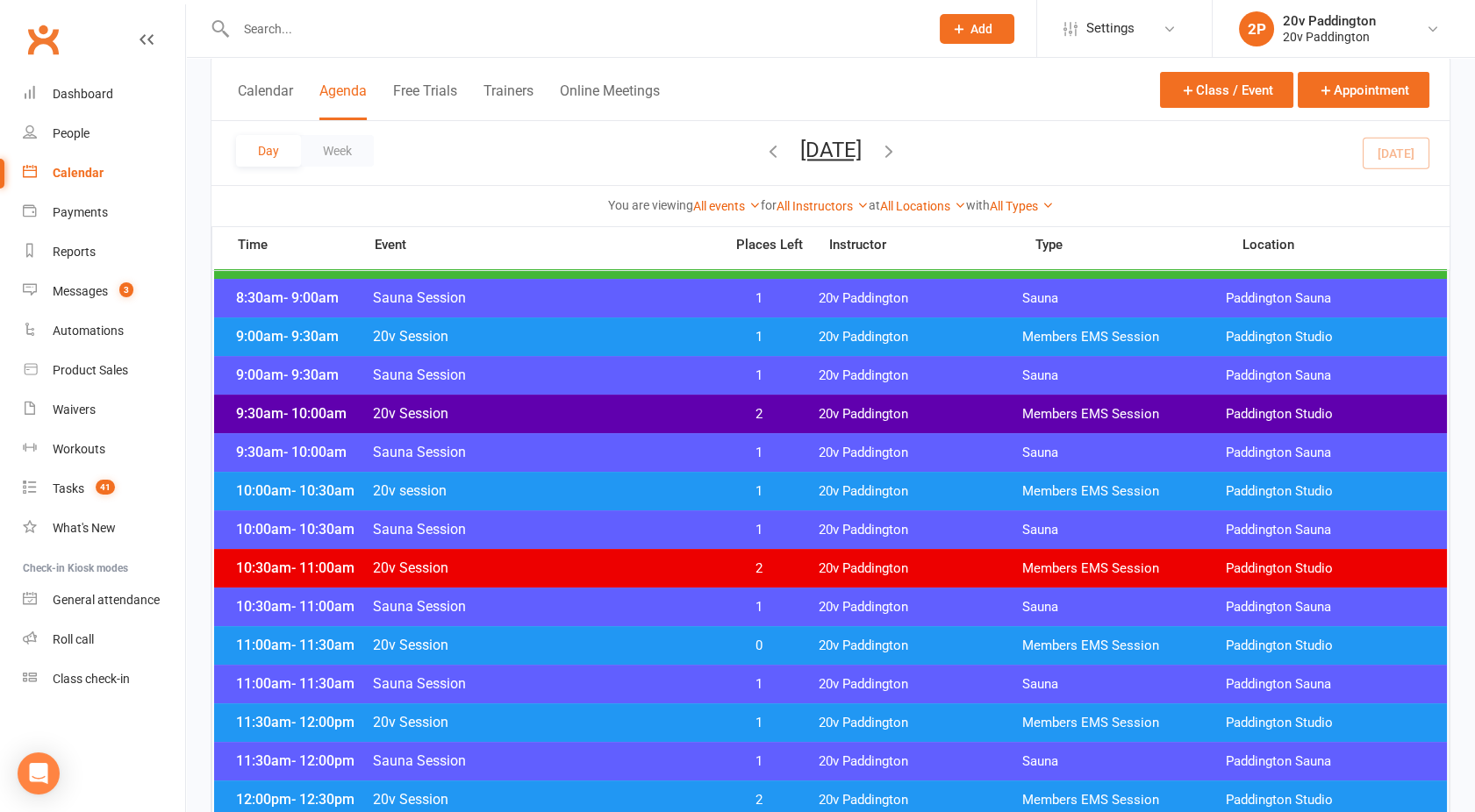
scroll to position [526, 0]
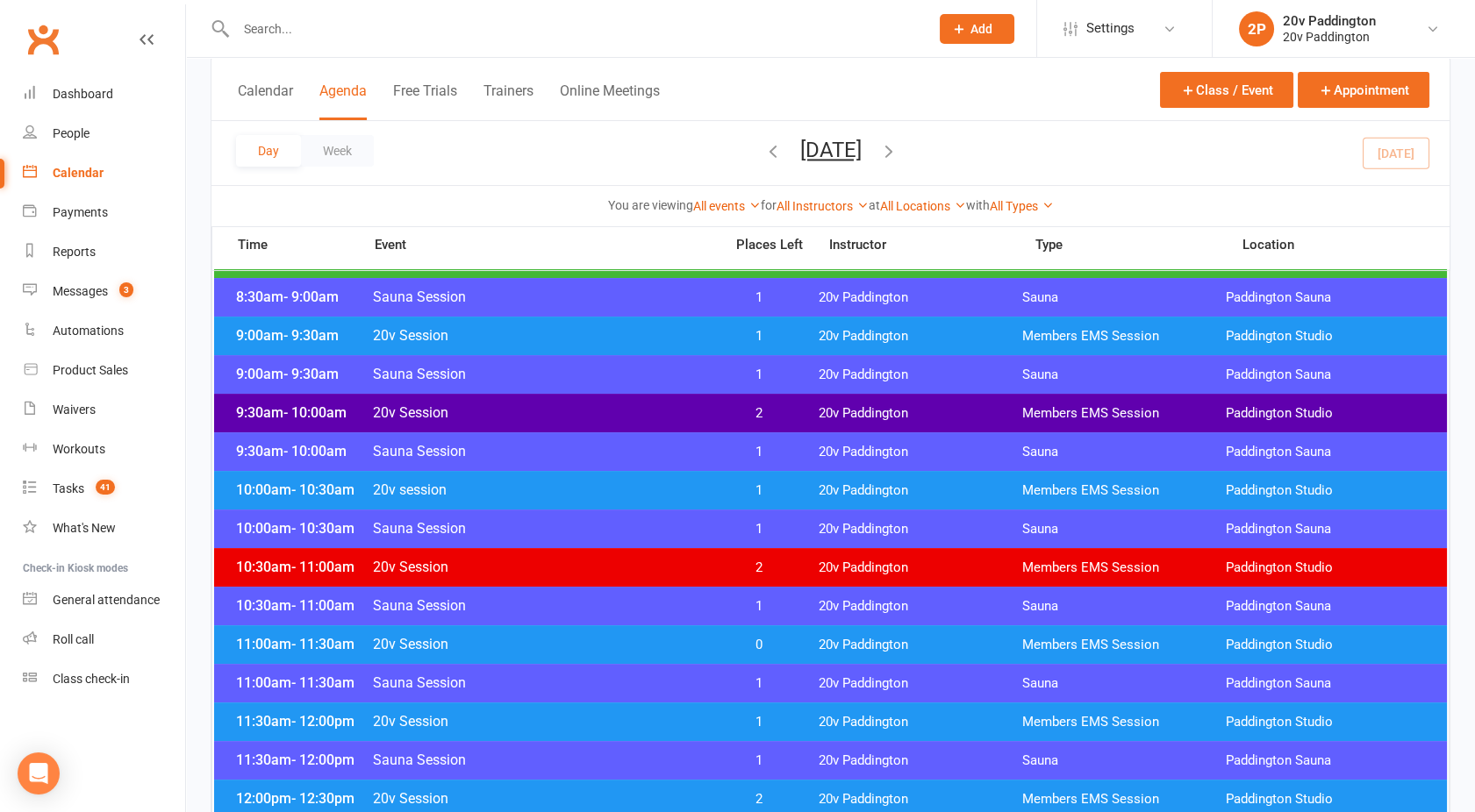
click at [540, 651] on span "20v Session" at bounding box center [543, 645] width 342 height 17
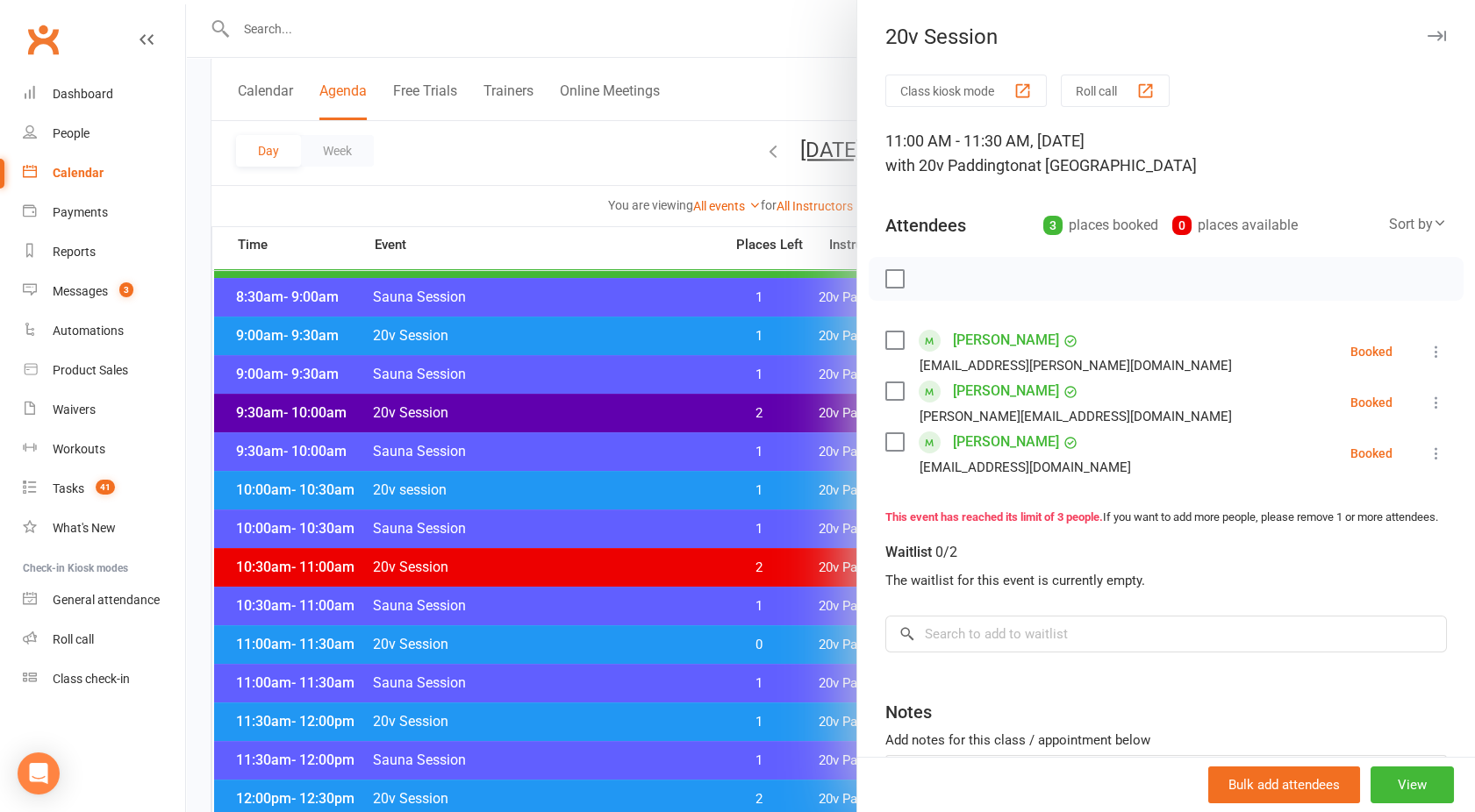
click at [540, 651] on div at bounding box center [830, 406] width 1289 height 812
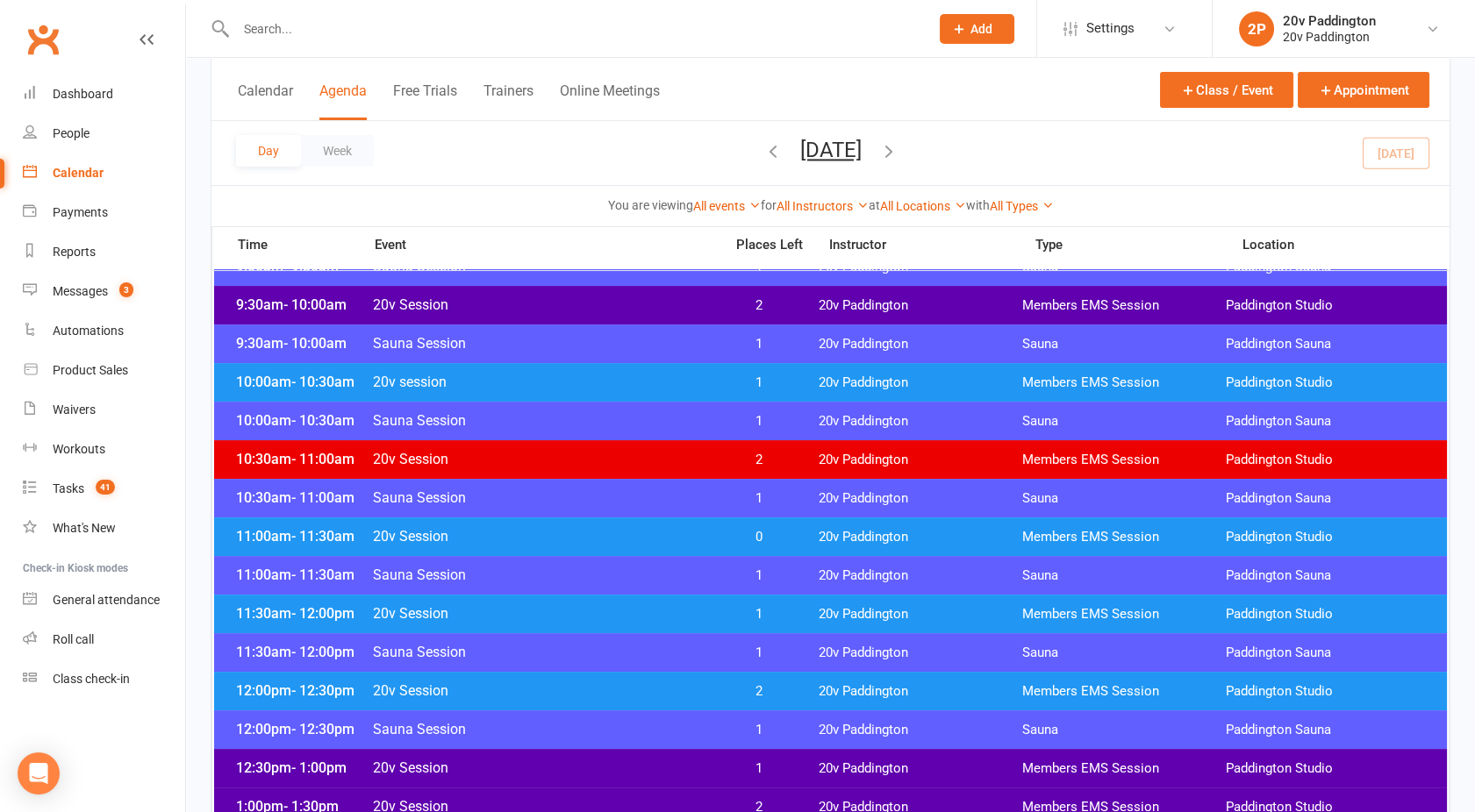
scroll to position [635, 0]
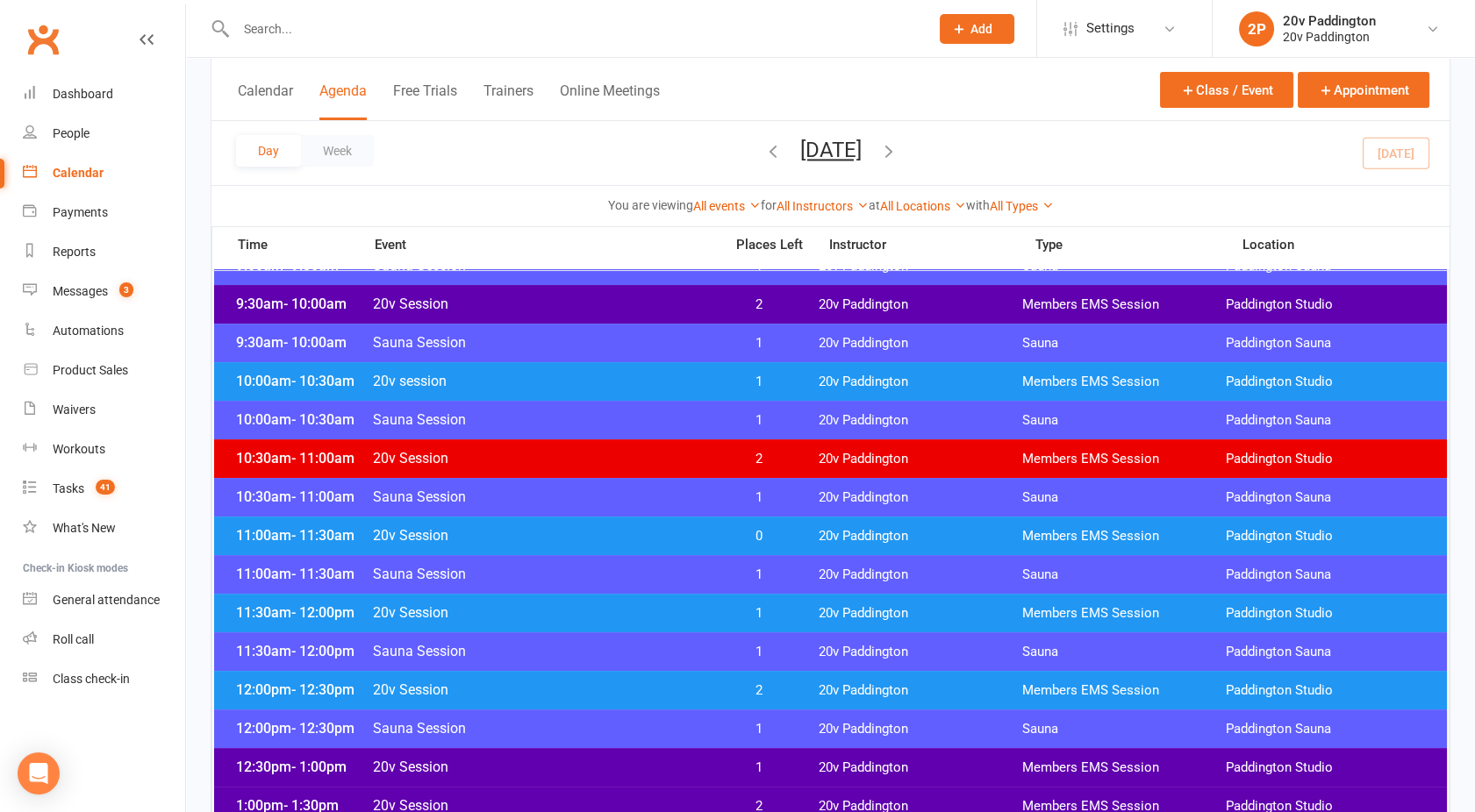
click at [534, 622] on div "11:30am - 12:00pm 20v Session 1 20v Paddington Members EMS Session Paddington S…" at bounding box center [830, 612] width 1233 height 38
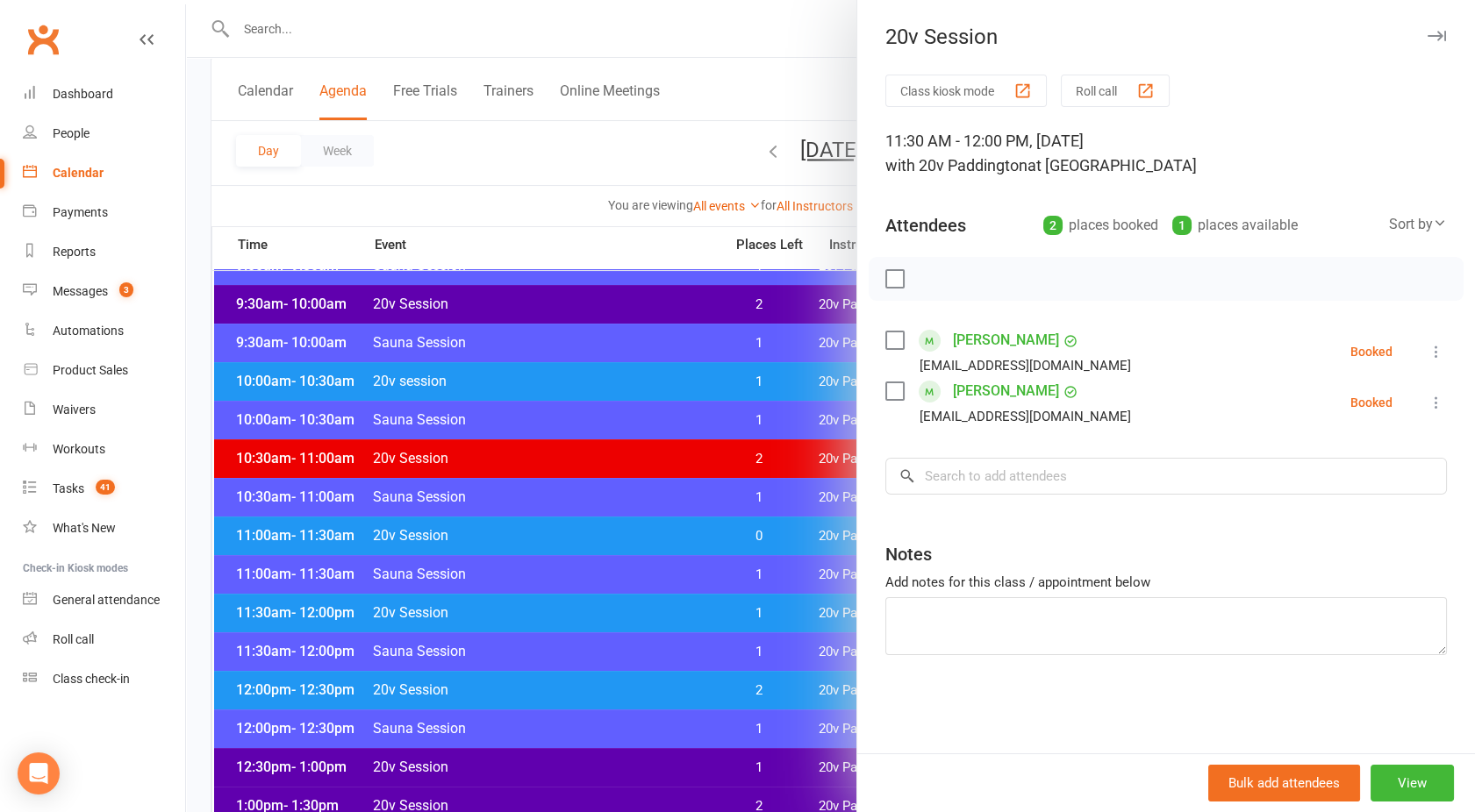
click at [534, 622] on div at bounding box center [830, 406] width 1289 height 812
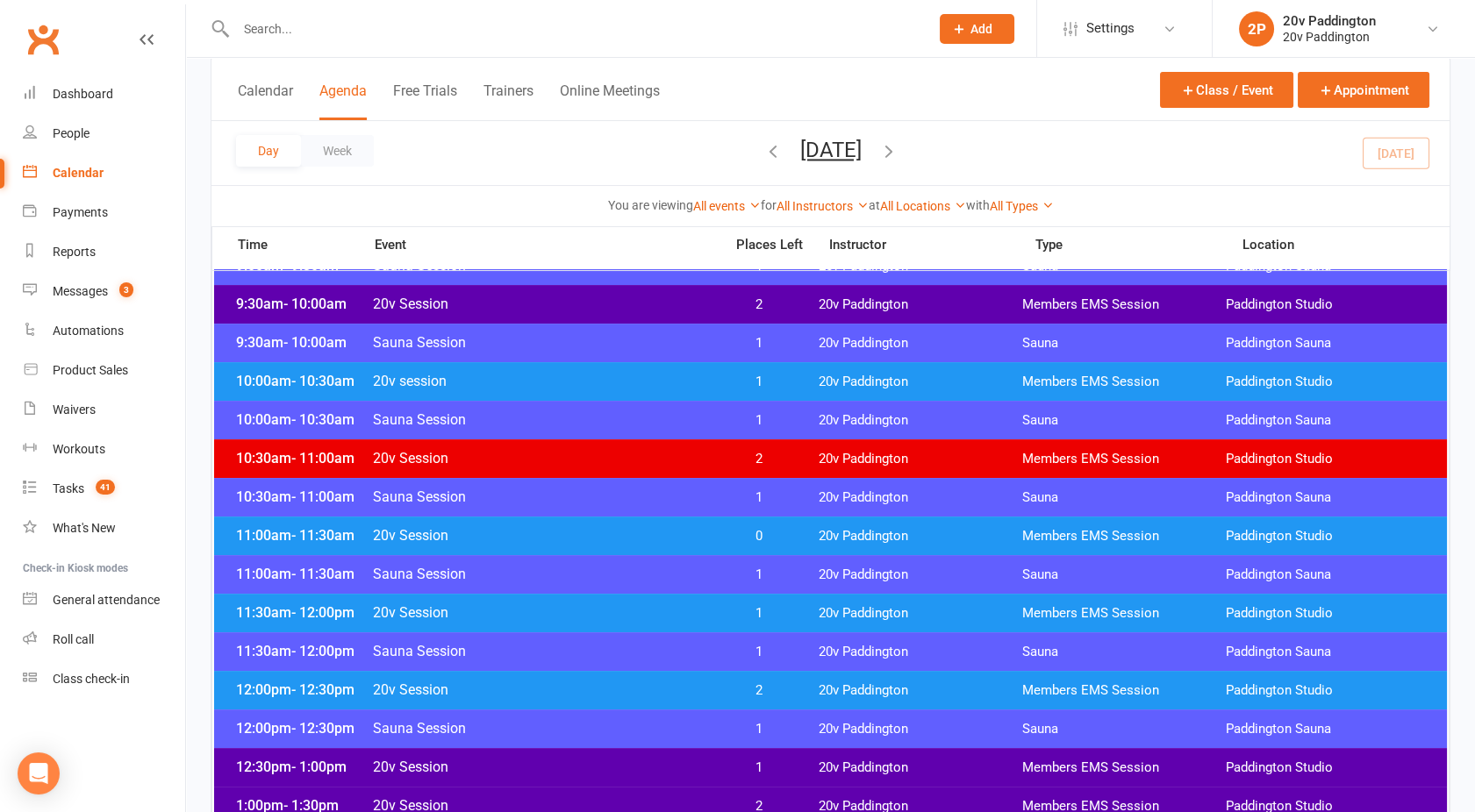
click at [562, 683] on span "20v Session" at bounding box center [543, 690] width 342 height 17
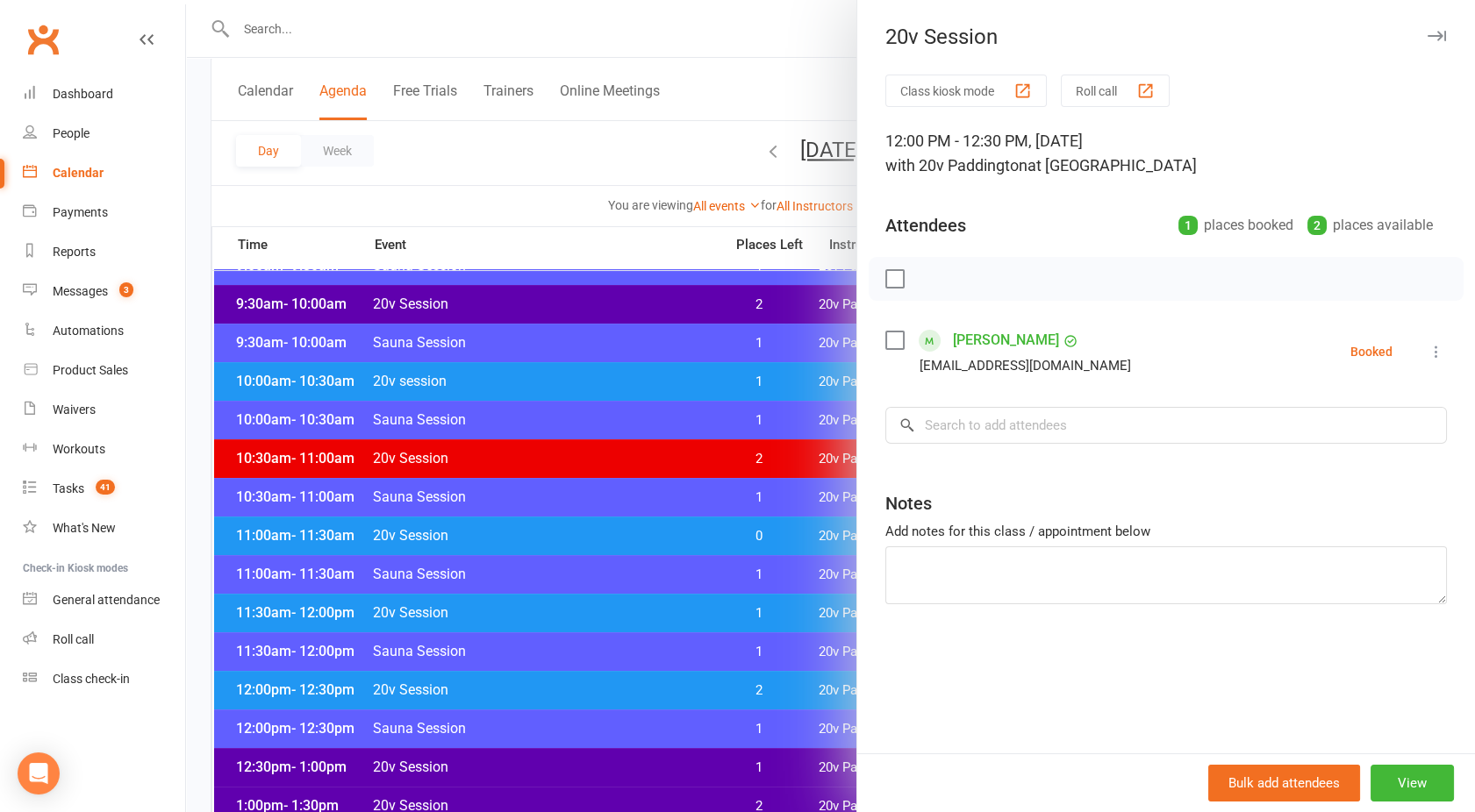
click at [562, 683] on div at bounding box center [830, 406] width 1289 height 812
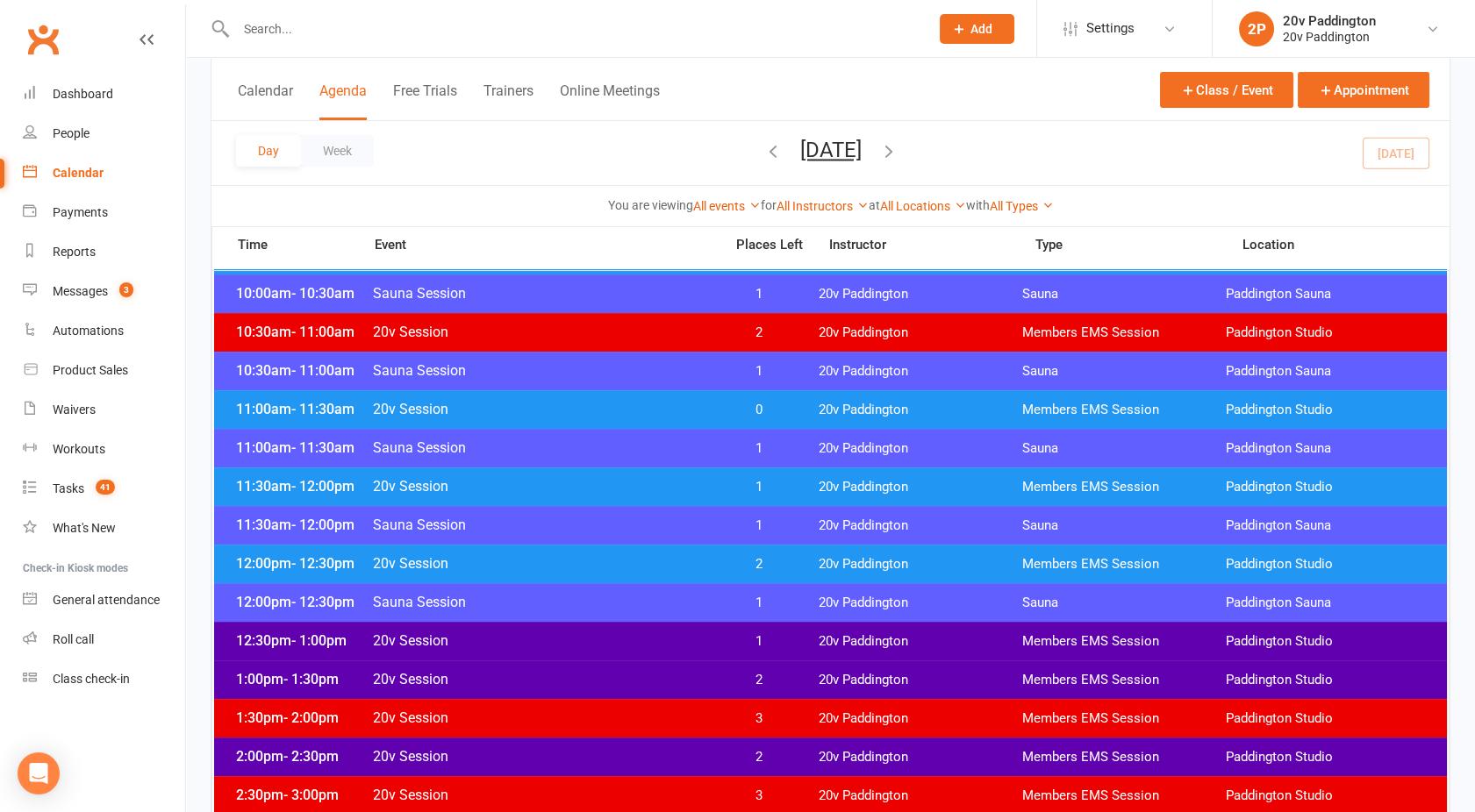
scroll to position [789, 0]
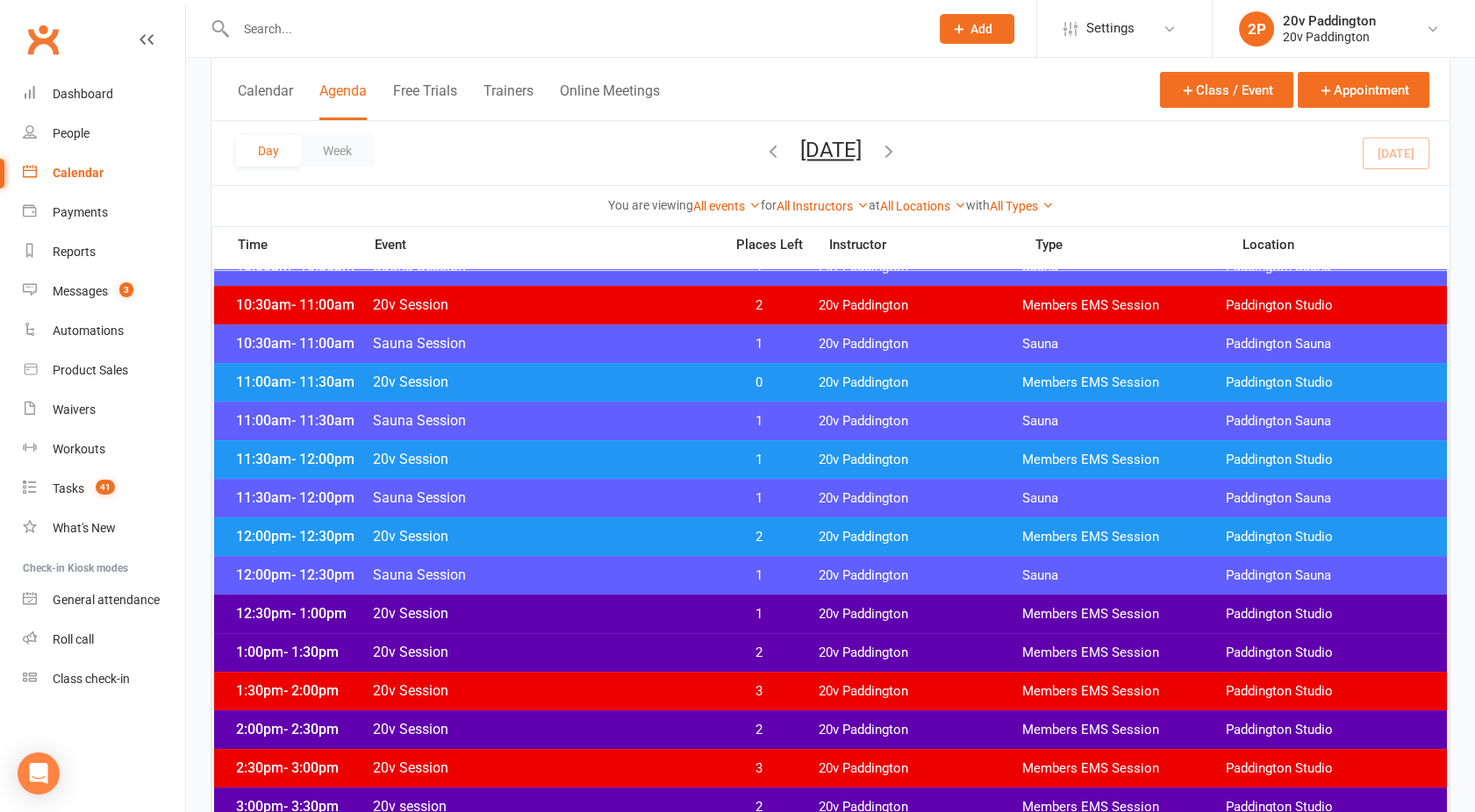
click at [550, 607] on span "20v Session" at bounding box center [543, 614] width 342 height 17
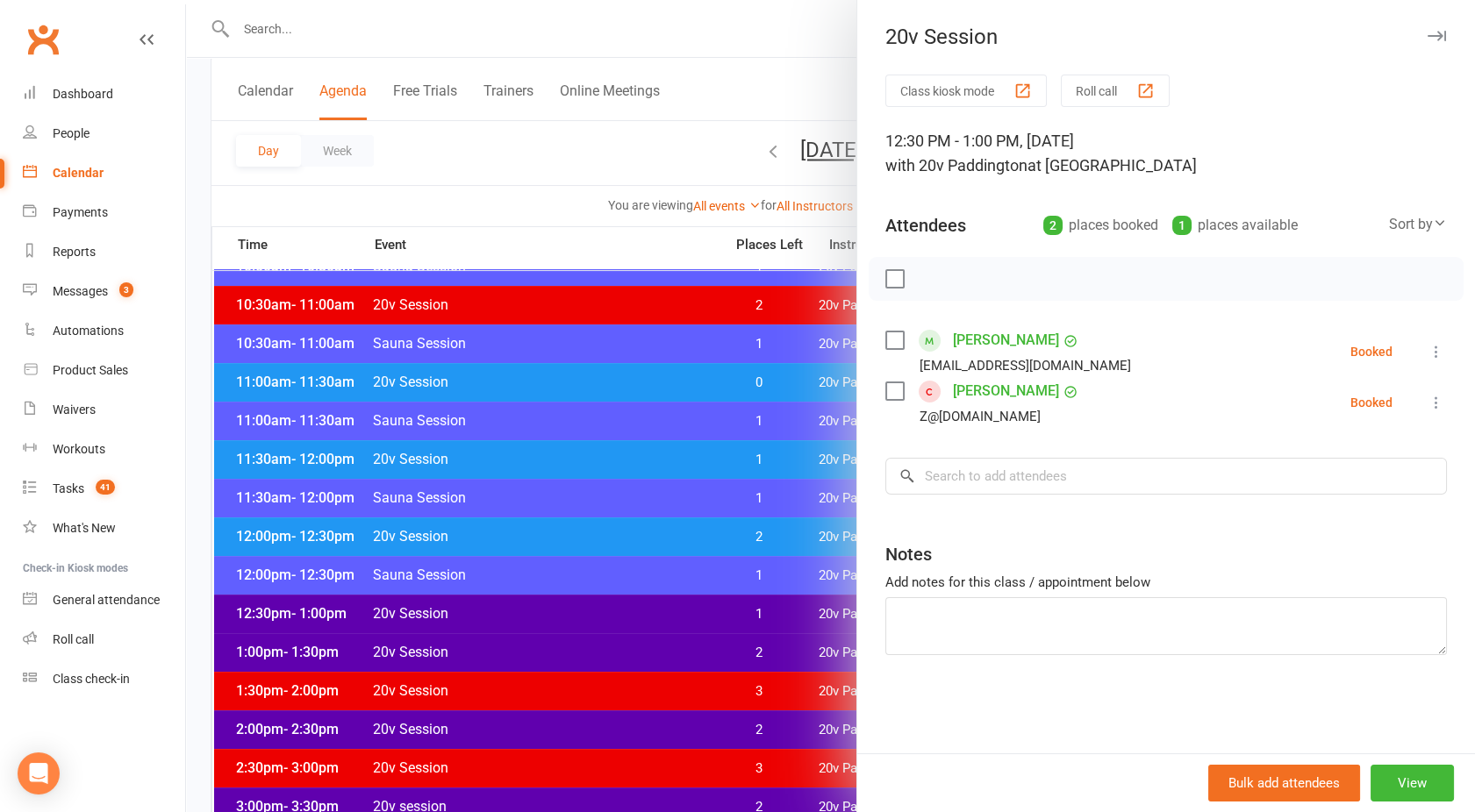
click at [550, 607] on div at bounding box center [830, 406] width 1289 height 812
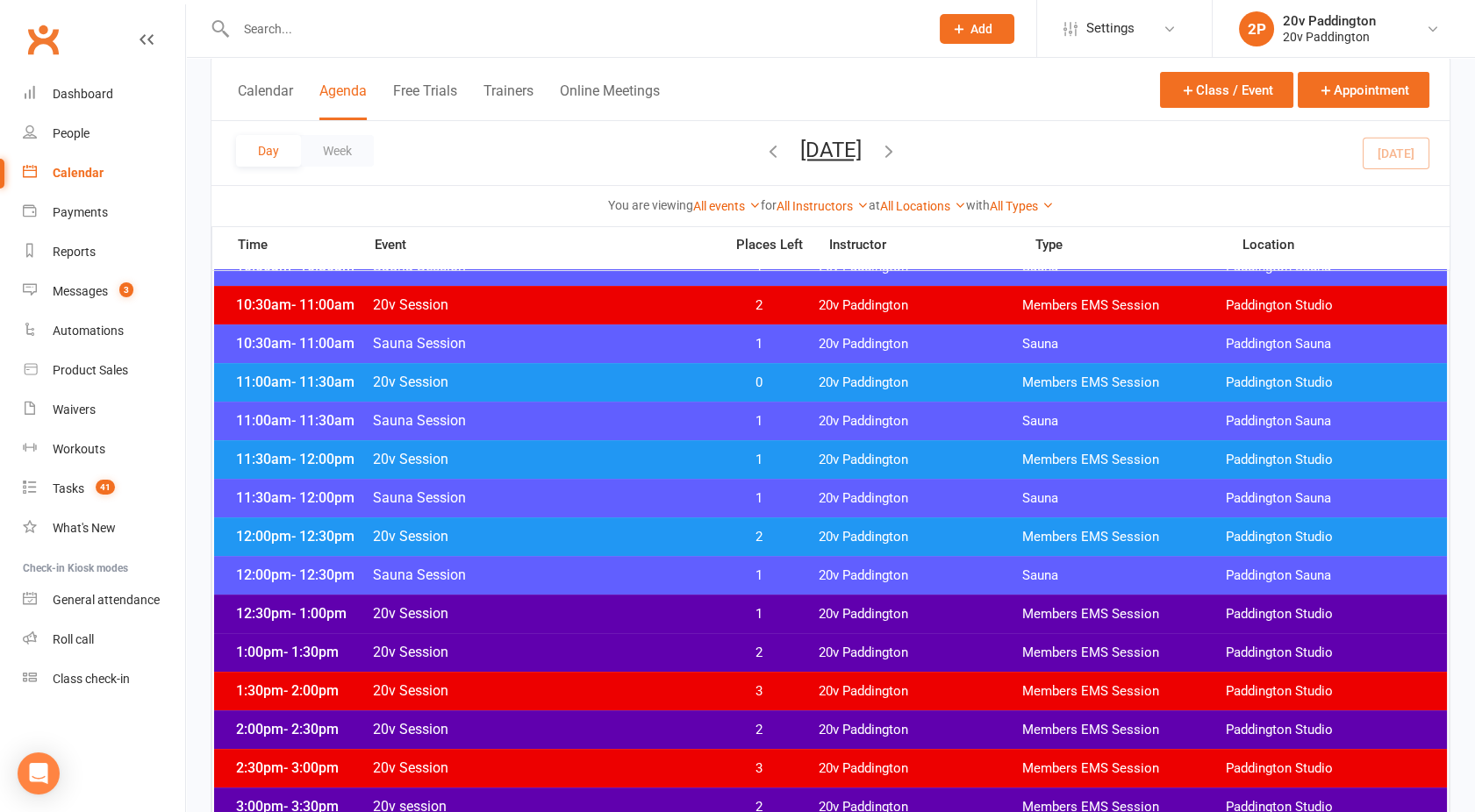
click at [556, 646] on span "20v Session" at bounding box center [543, 652] width 342 height 17
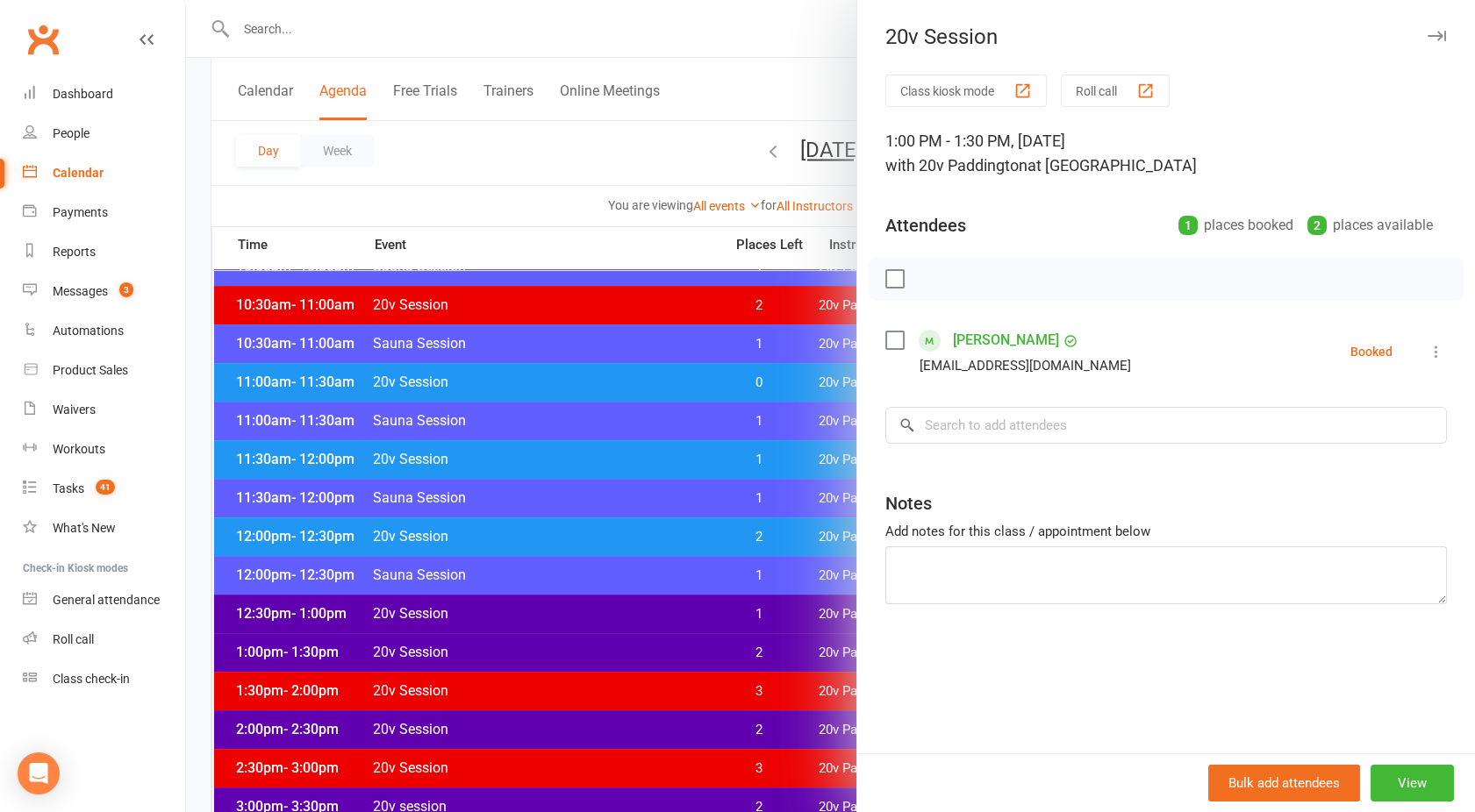
click at [556, 646] on div at bounding box center [830, 406] width 1289 height 812
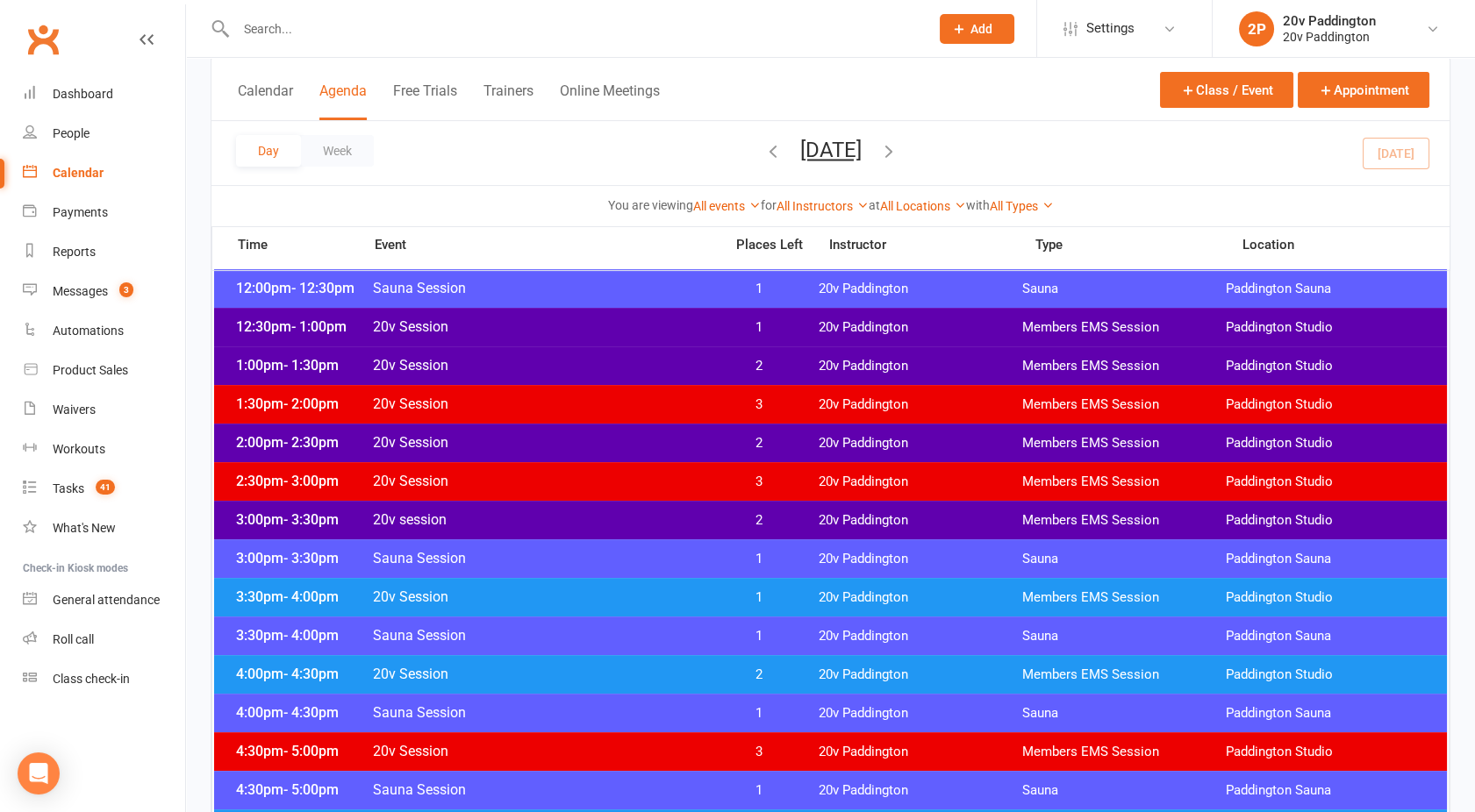
scroll to position [1077, 0]
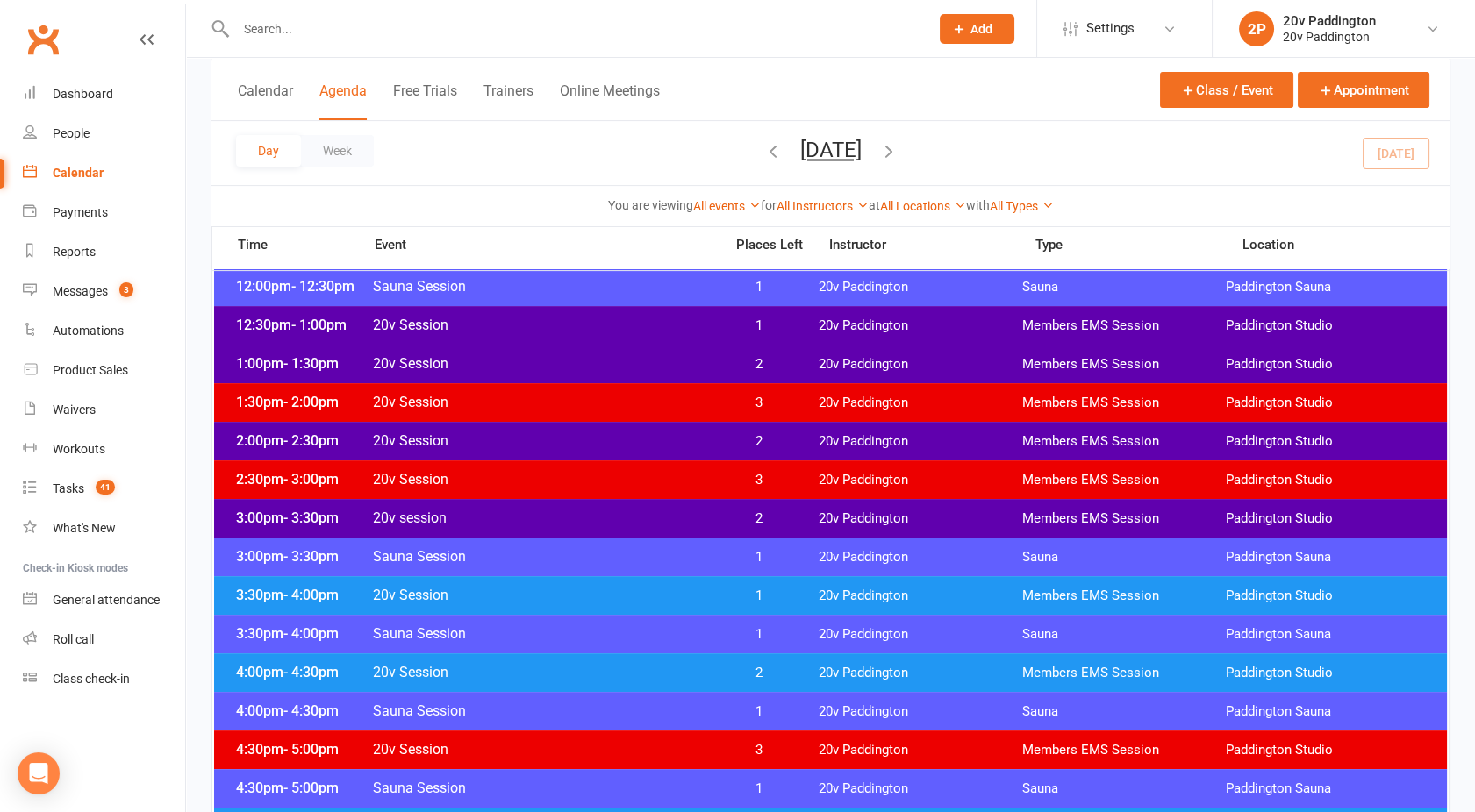
click at [538, 506] on div "3:00pm - 3:30pm 20v session 2 20v Paddington Members EMS Session Paddington Stu…" at bounding box center [830, 518] width 1233 height 38
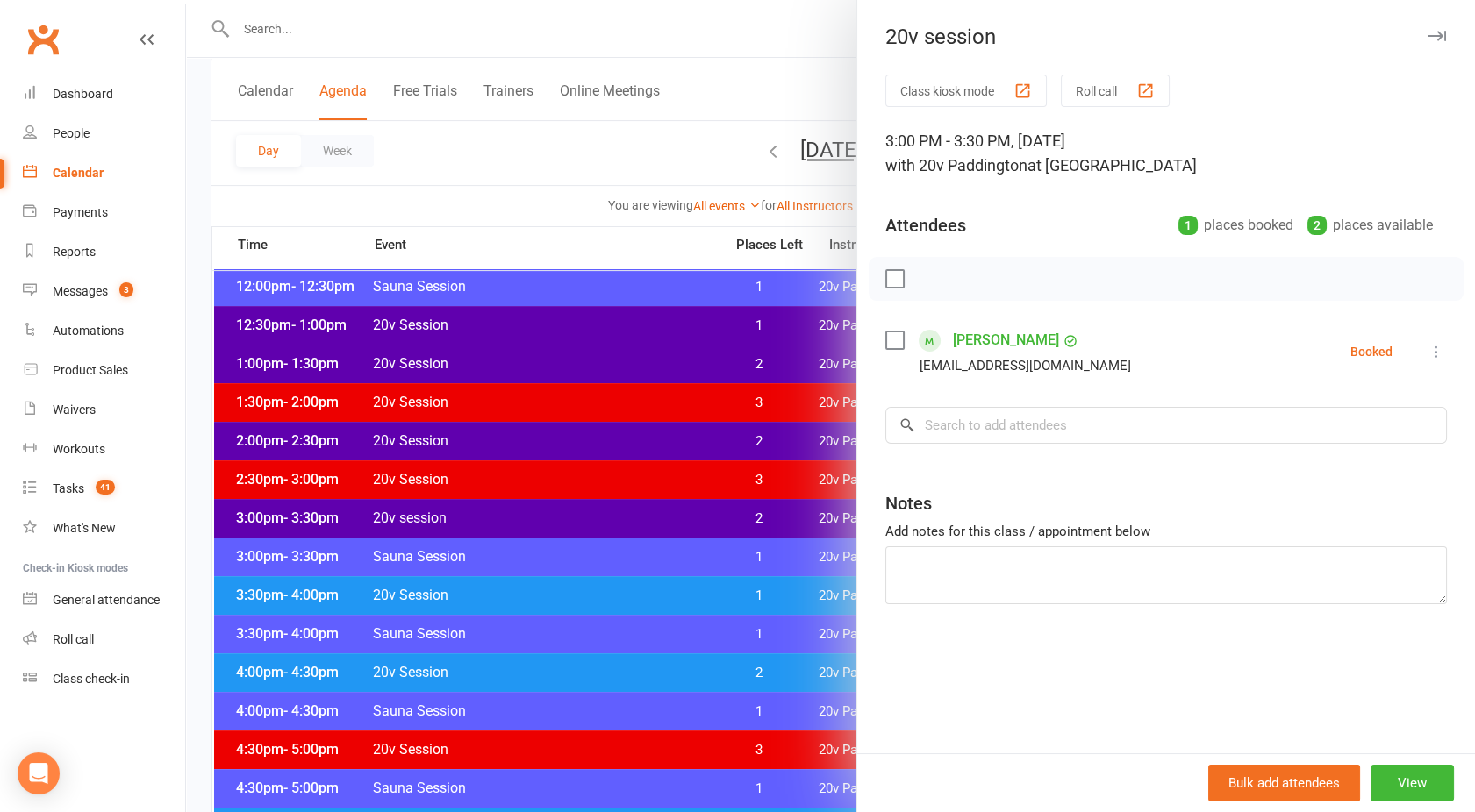
click at [538, 506] on div at bounding box center [830, 406] width 1289 height 812
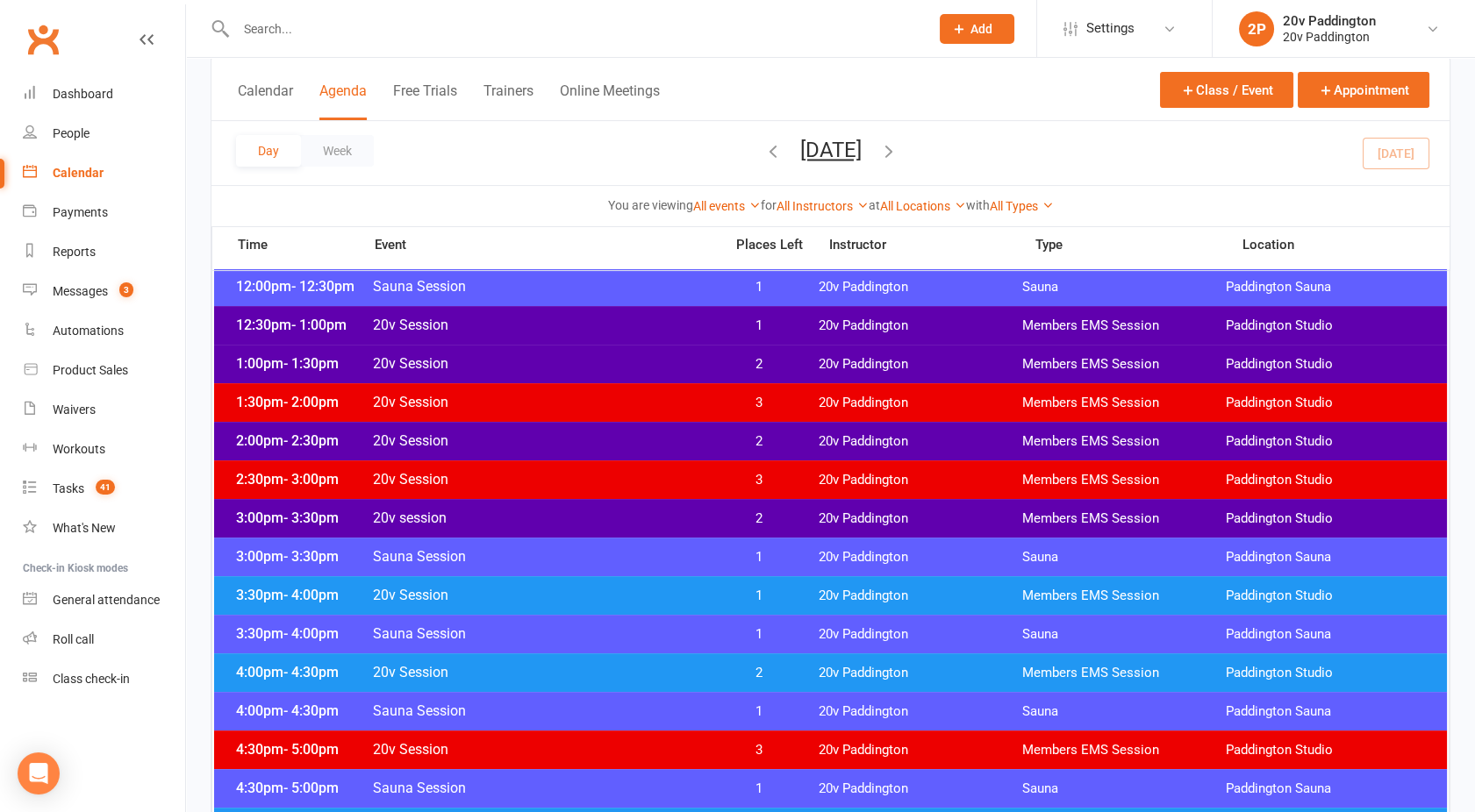
click at [561, 588] on span "20v Session" at bounding box center [543, 595] width 342 height 17
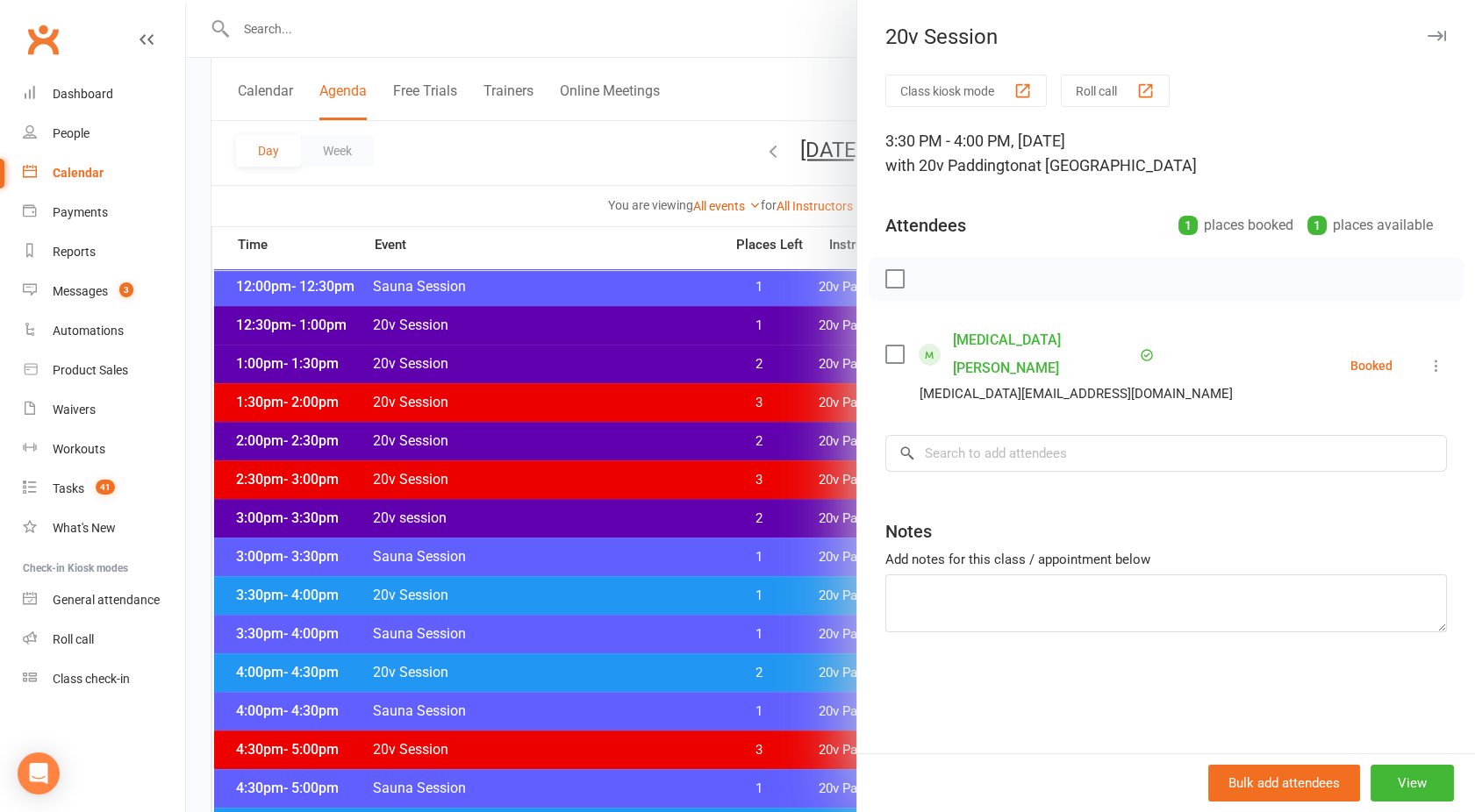
click at [561, 588] on div at bounding box center [830, 406] width 1289 height 812
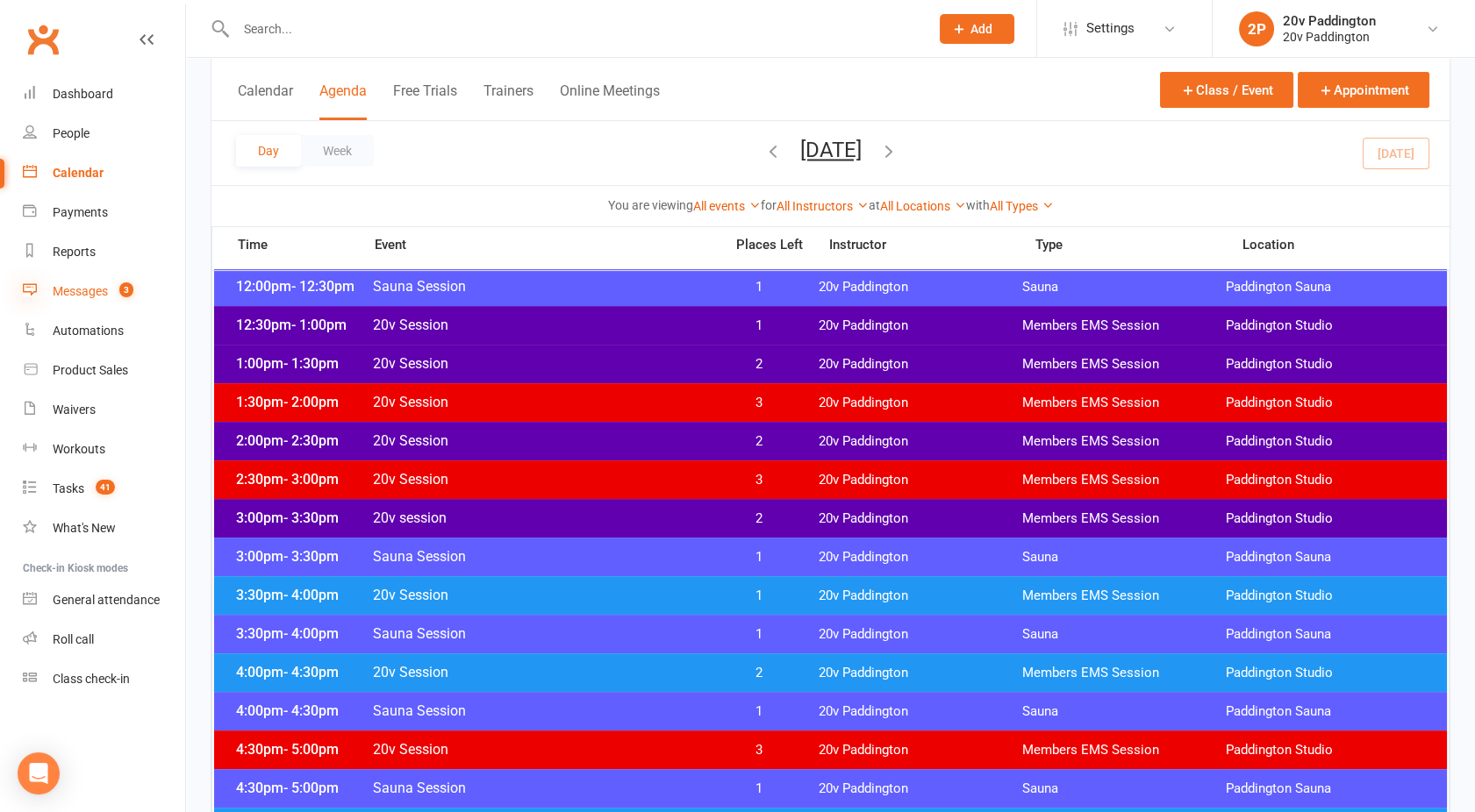
click at [34, 287] on icon at bounding box center [30, 289] width 14 height 14
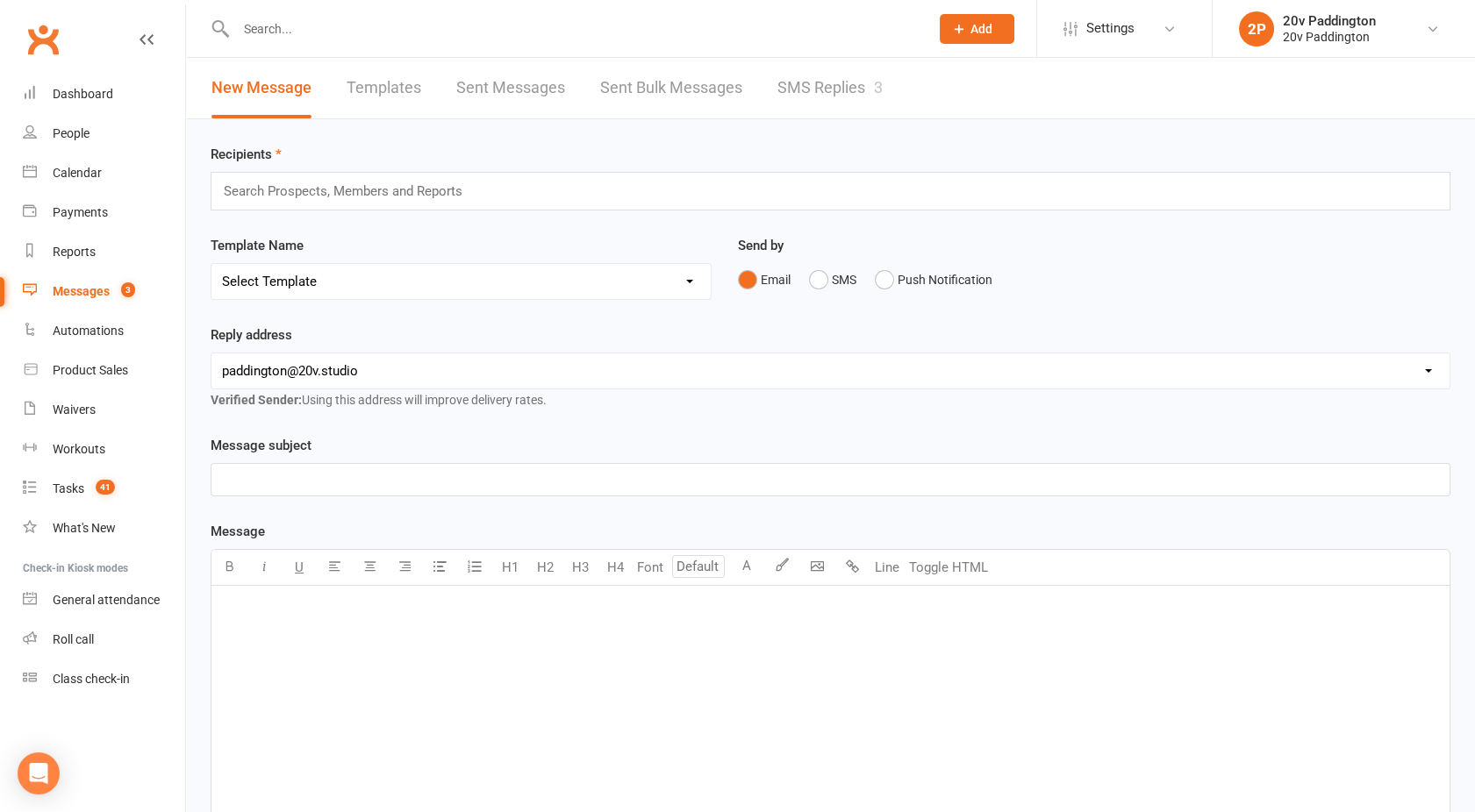
click at [821, 94] on link "SMS Replies 3" at bounding box center [830, 87] width 105 height 60
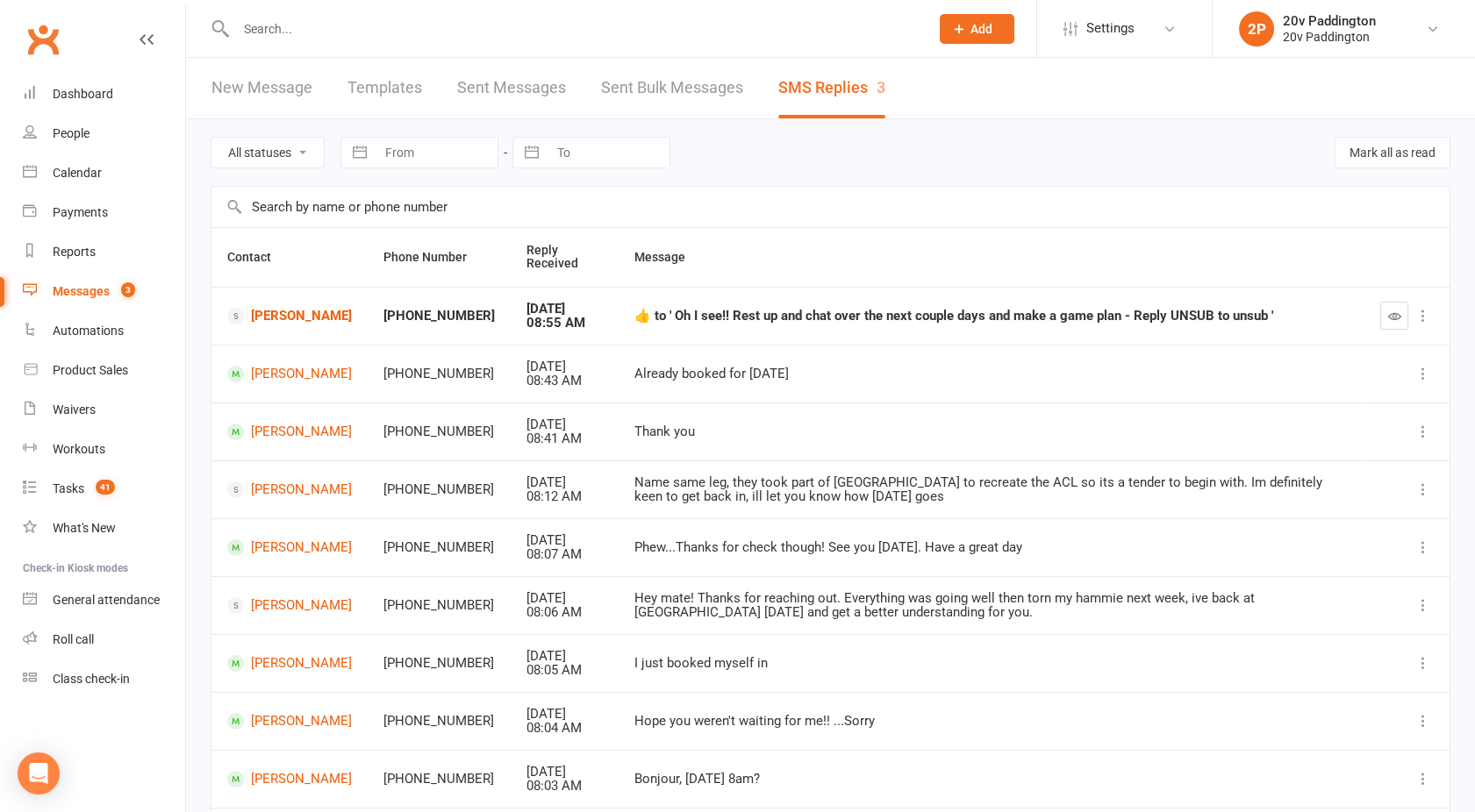
click at [1400, 315] on icon "button" at bounding box center [1395, 316] width 13 height 13
click at [71, 249] on div "Reports" at bounding box center [74, 251] width 43 height 14
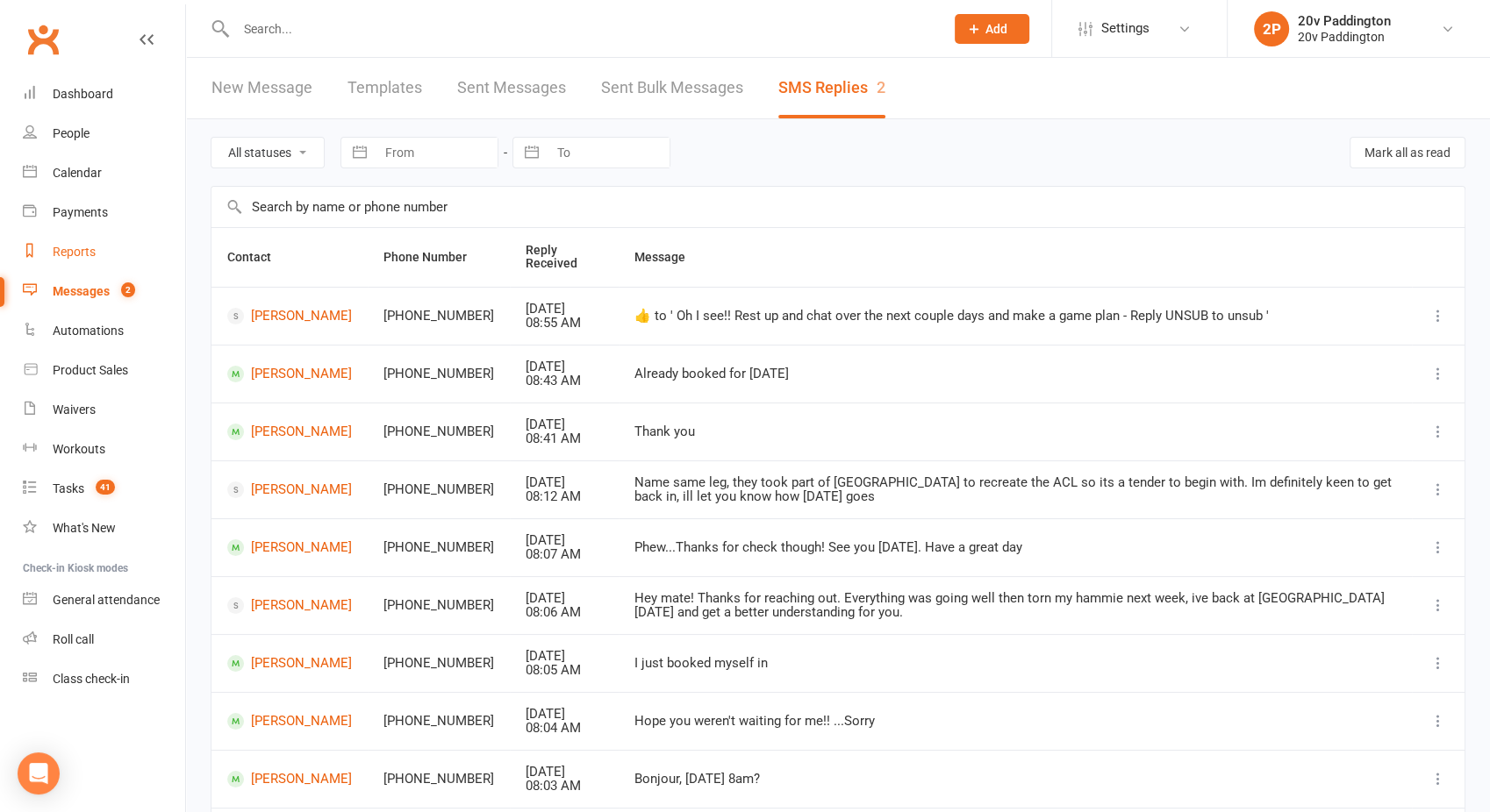
select select "100"
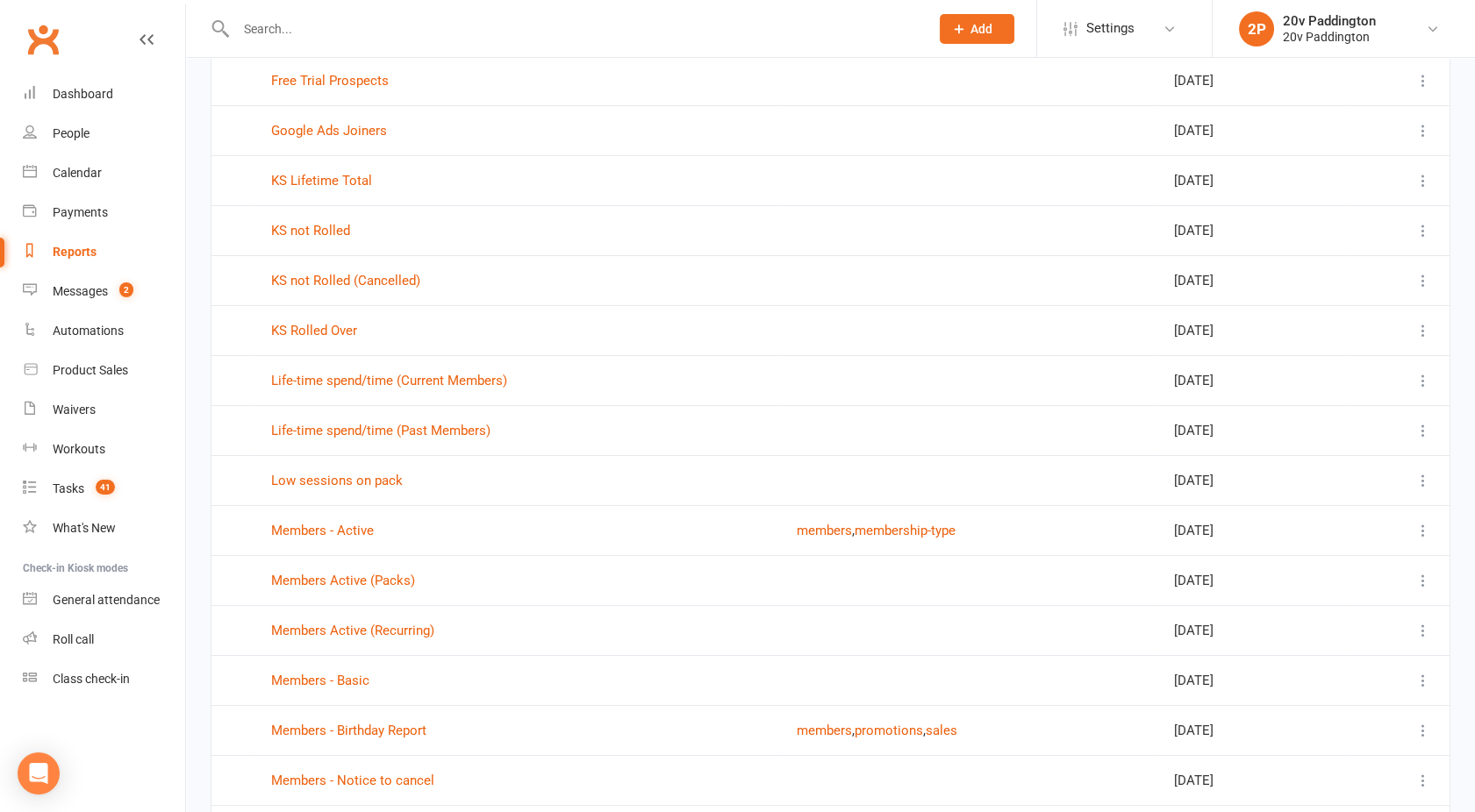
scroll to position [235, 0]
click at [339, 578] on link "Members Active (Packs)" at bounding box center [342, 579] width 144 height 16
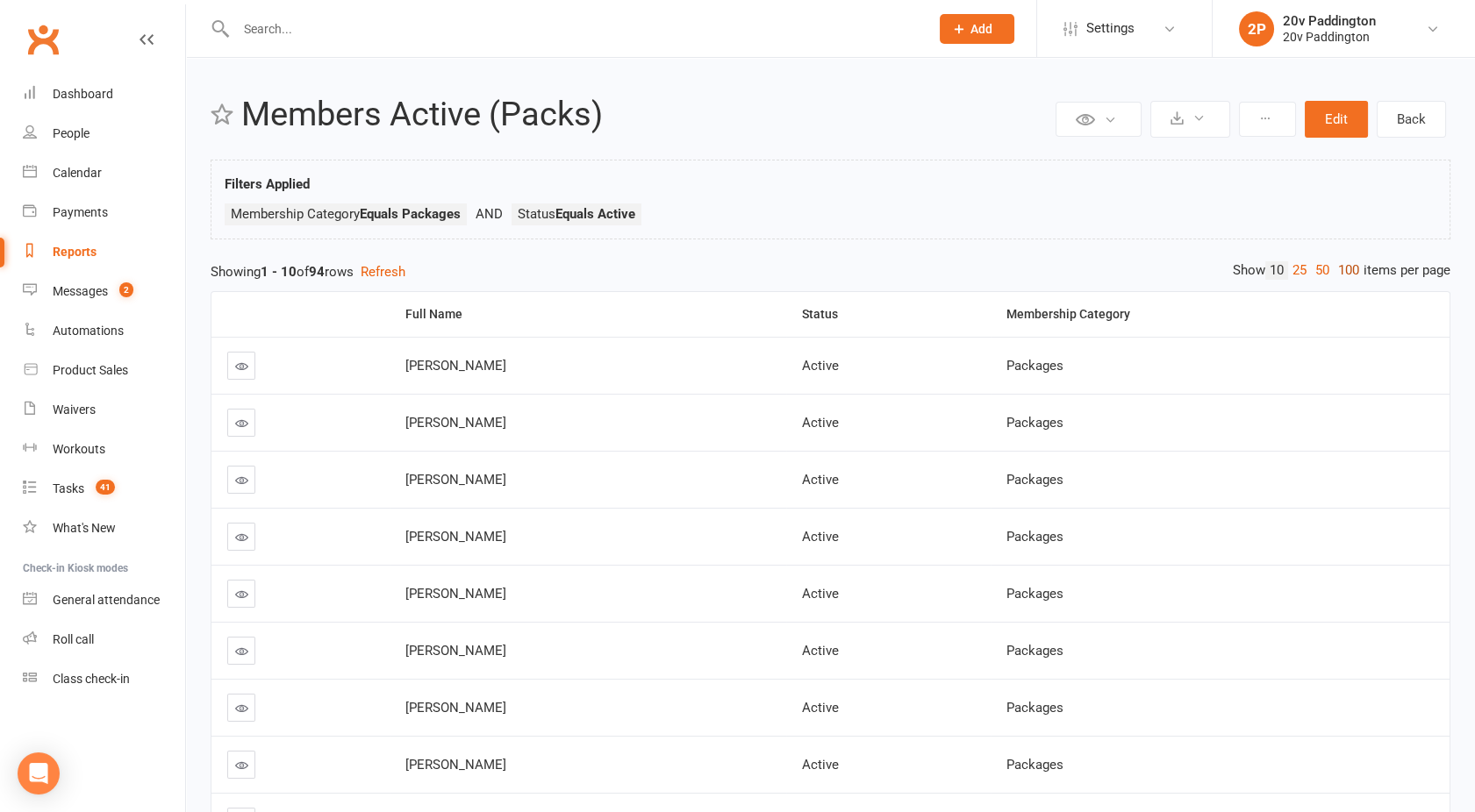
click at [1343, 264] on link "100" at bounding box center [1348, 271] width 30 height 19
click at [106, 294] on div "Messages" at bounding box center [80, 291] width 55 height 14
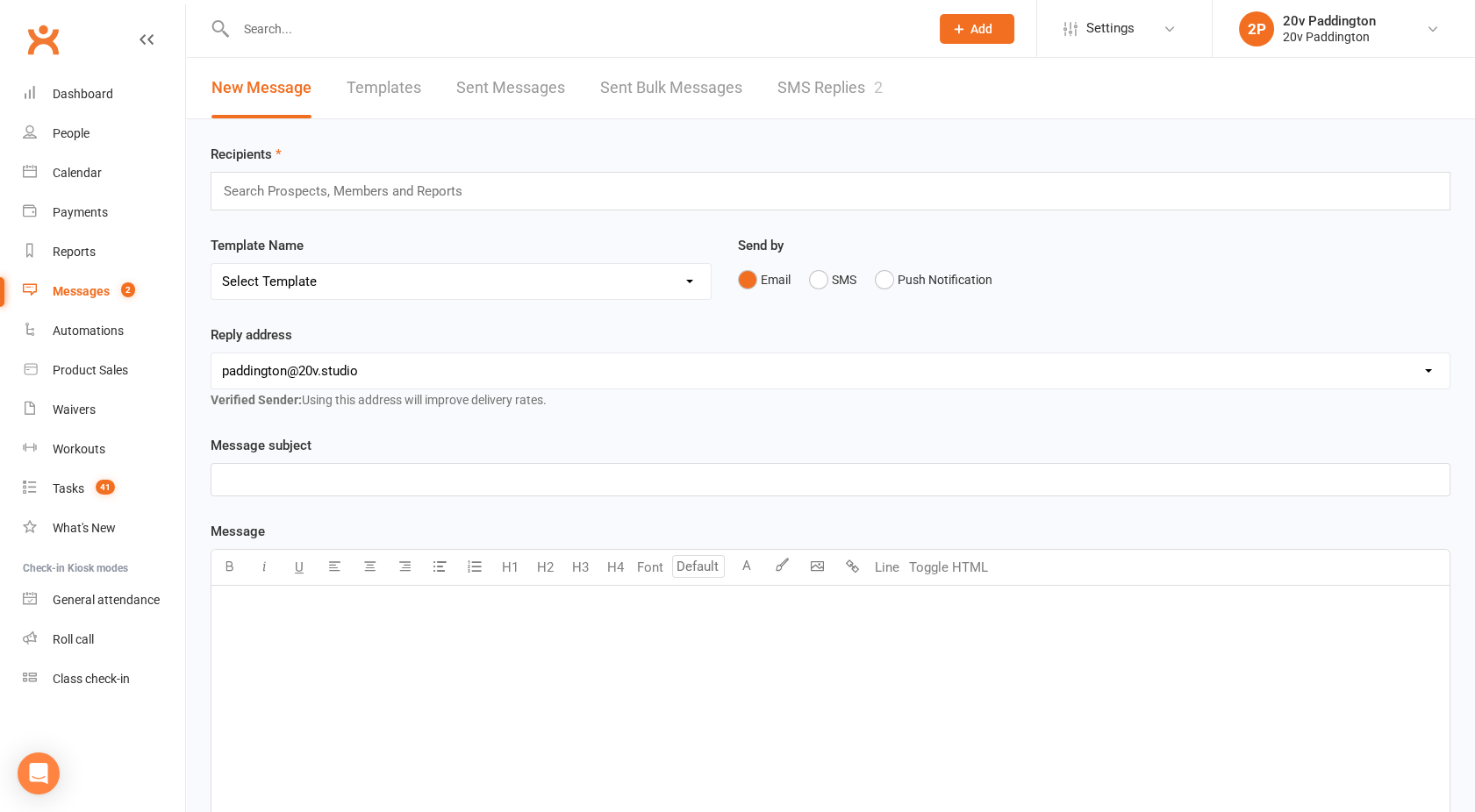
click at [831, 96] on link "SMS Replies 2" at bounding box center [830, 87] width 105 height 60
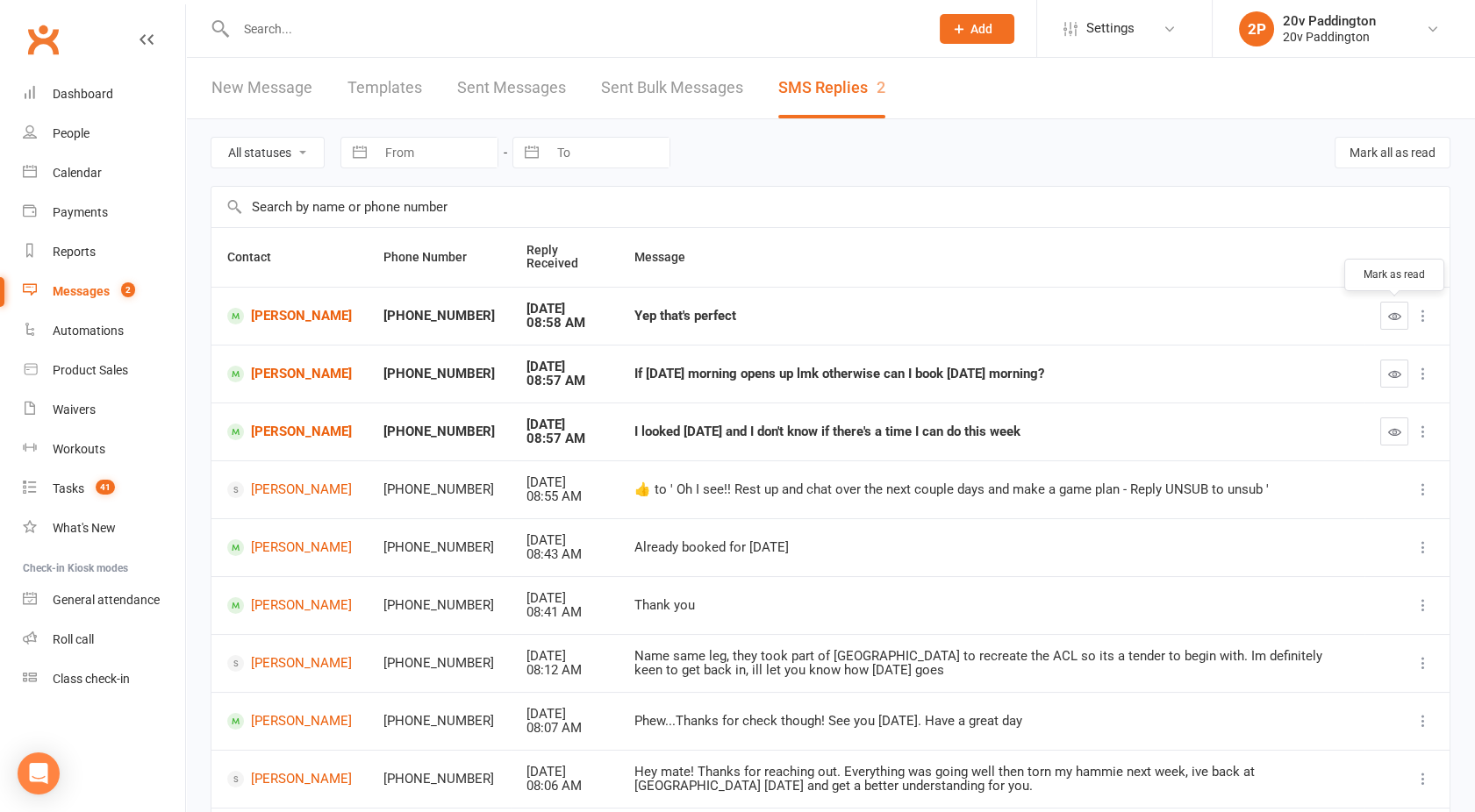
click at [1388, 310] on icon "button" at bounding box center [1395, 316] width 13 height 13
click at [104, 176] on link "Calendar" at bounding box center [104, 173] width 162 height 39
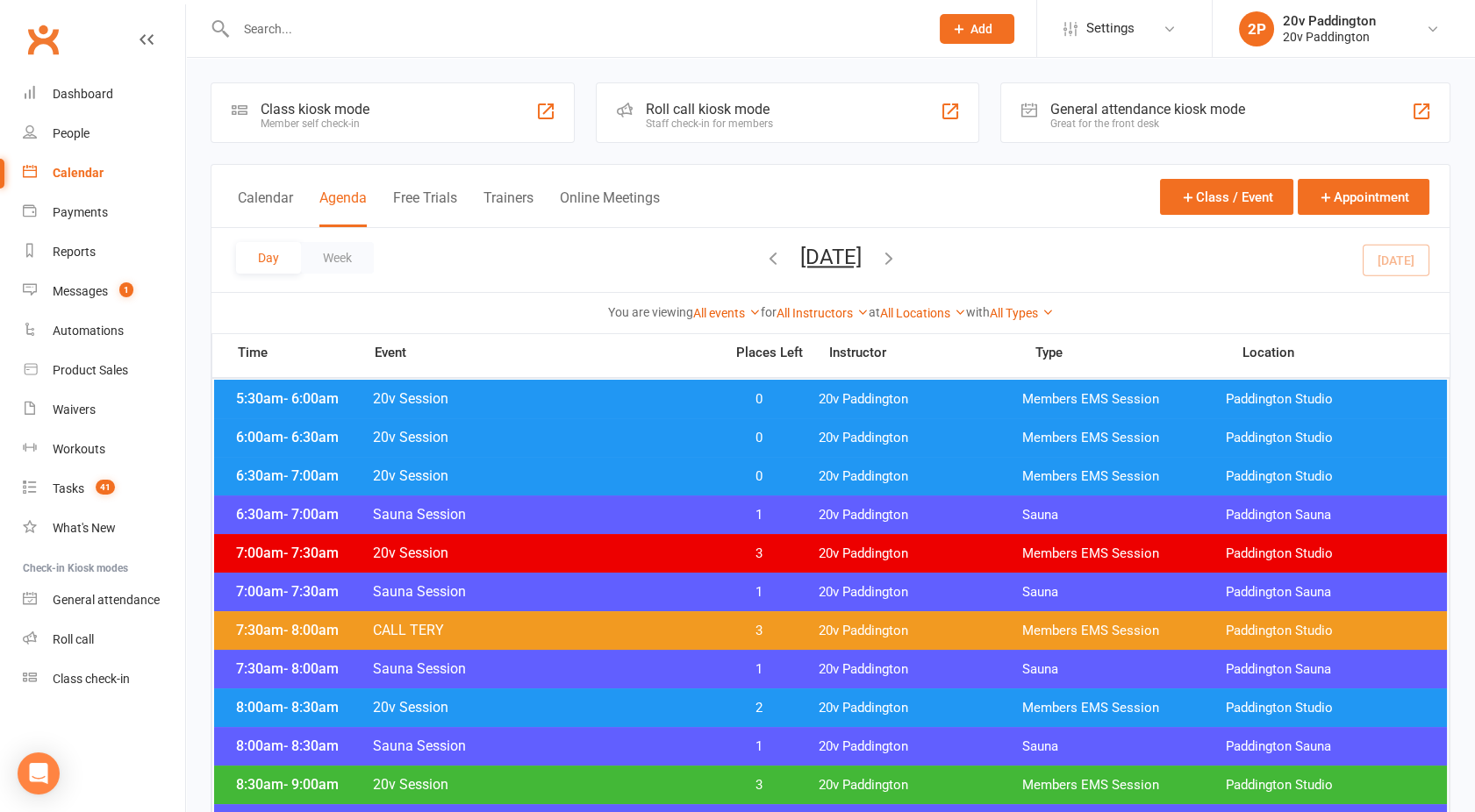
click at [800, 254] on button "Tuesday, Oct 14, 2025" at bounding box center [831, 257] width 61 height 24
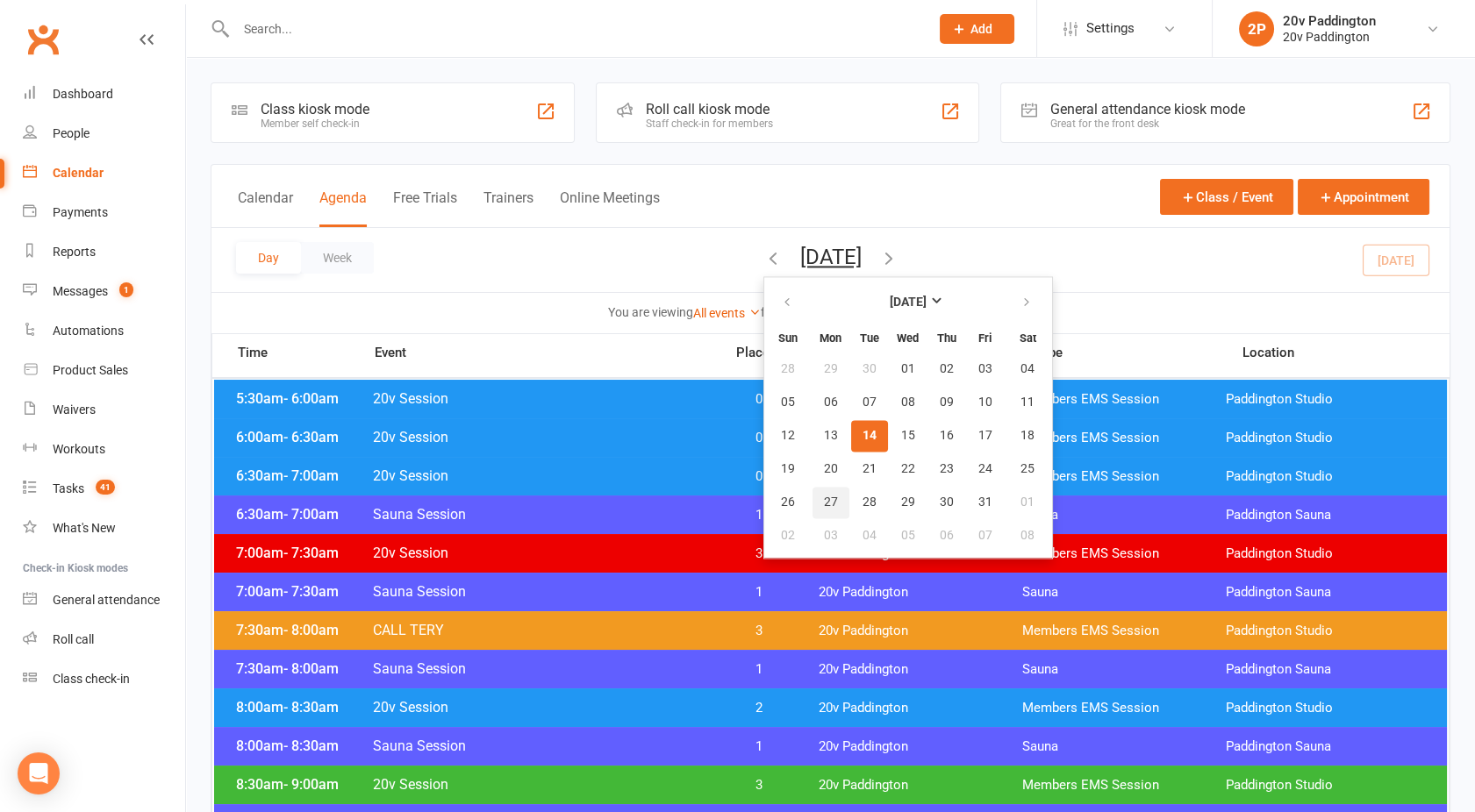
click at [825, 503] on span "27" at bounding box center [831, 502] width 14 height 14
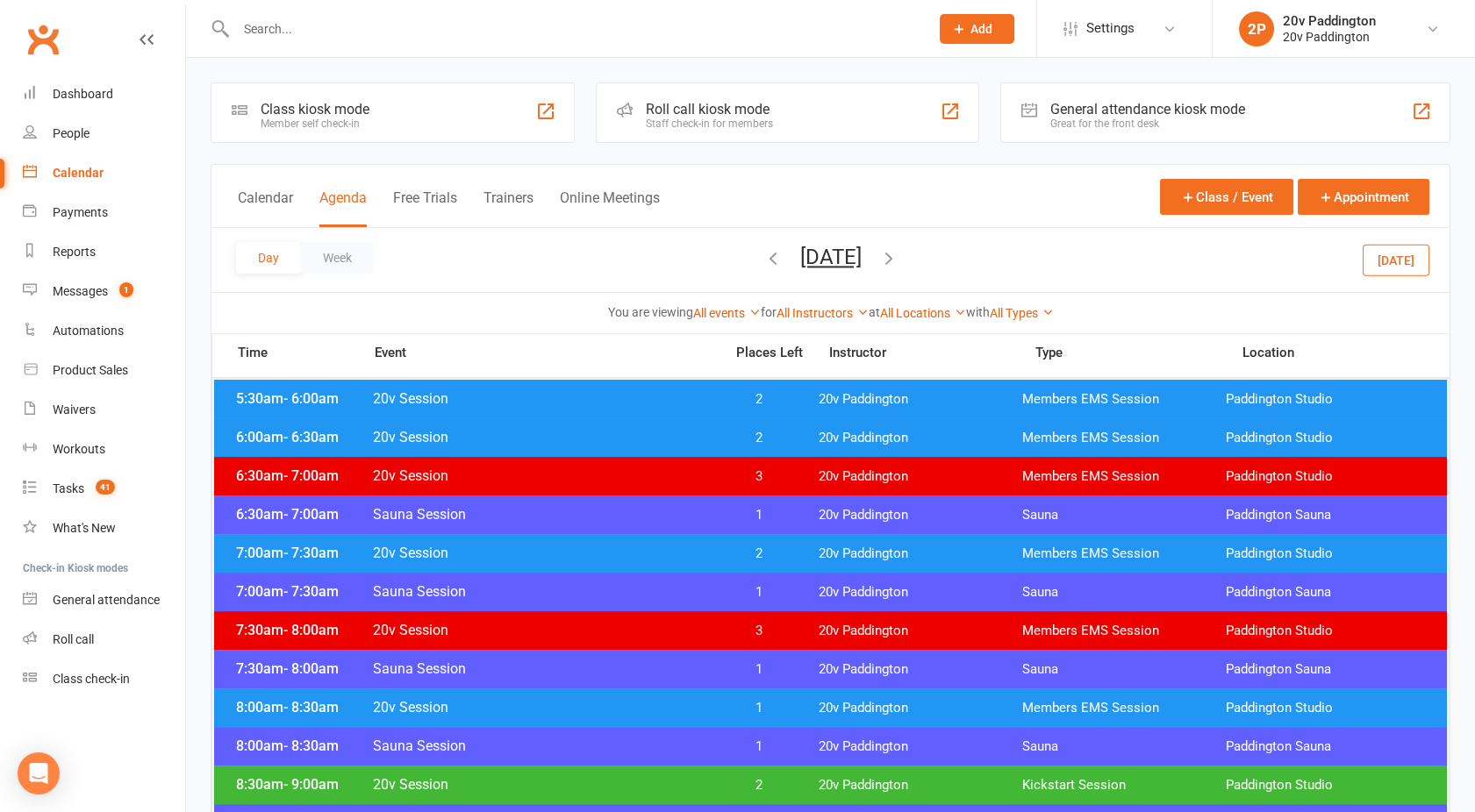
click at [635, 475] on span "20v Session" at bounding box center [543, 476] width 342 height 17
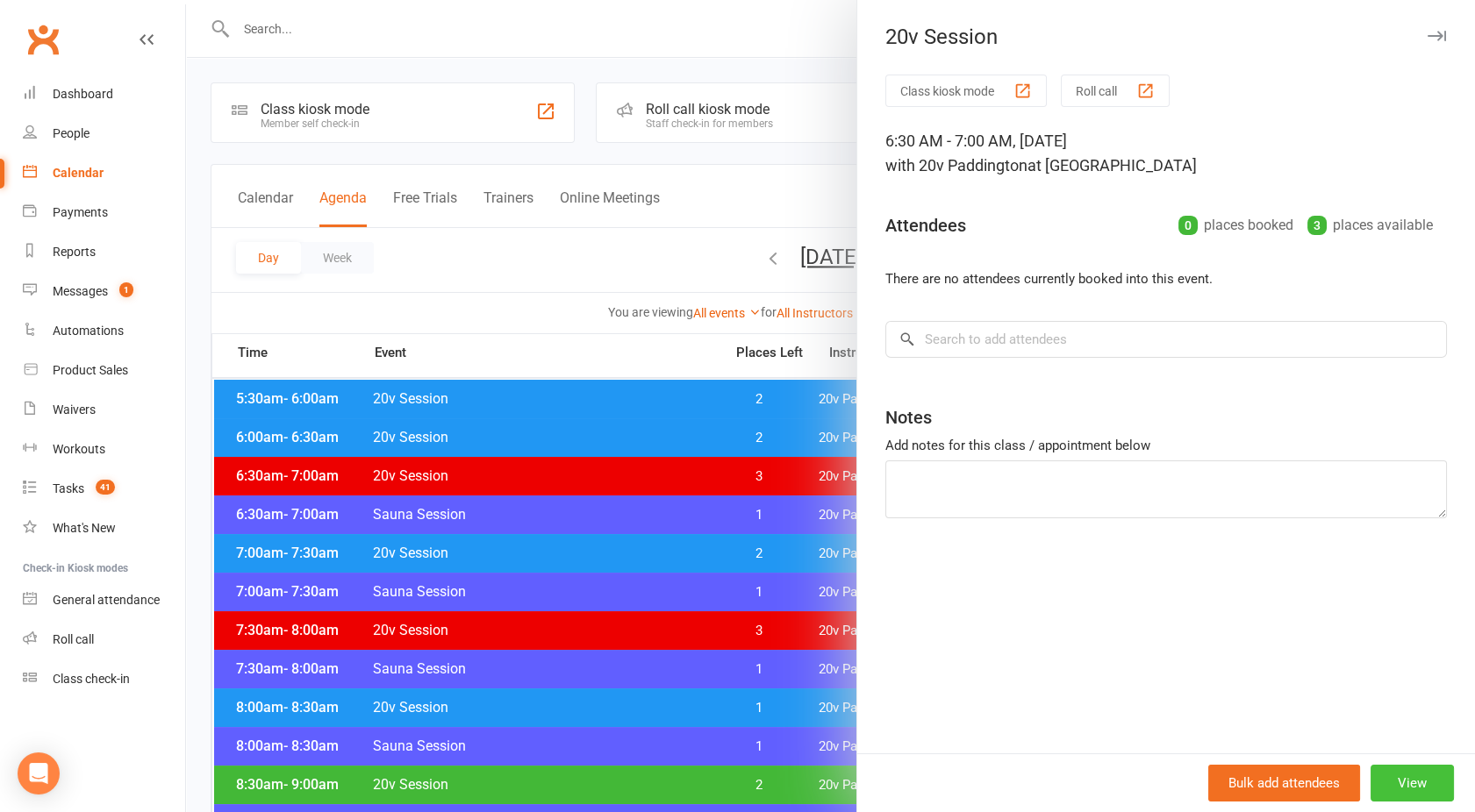
click at [1386, 776] on button "View" at bounding box center [1413, 783] width 84 height 37
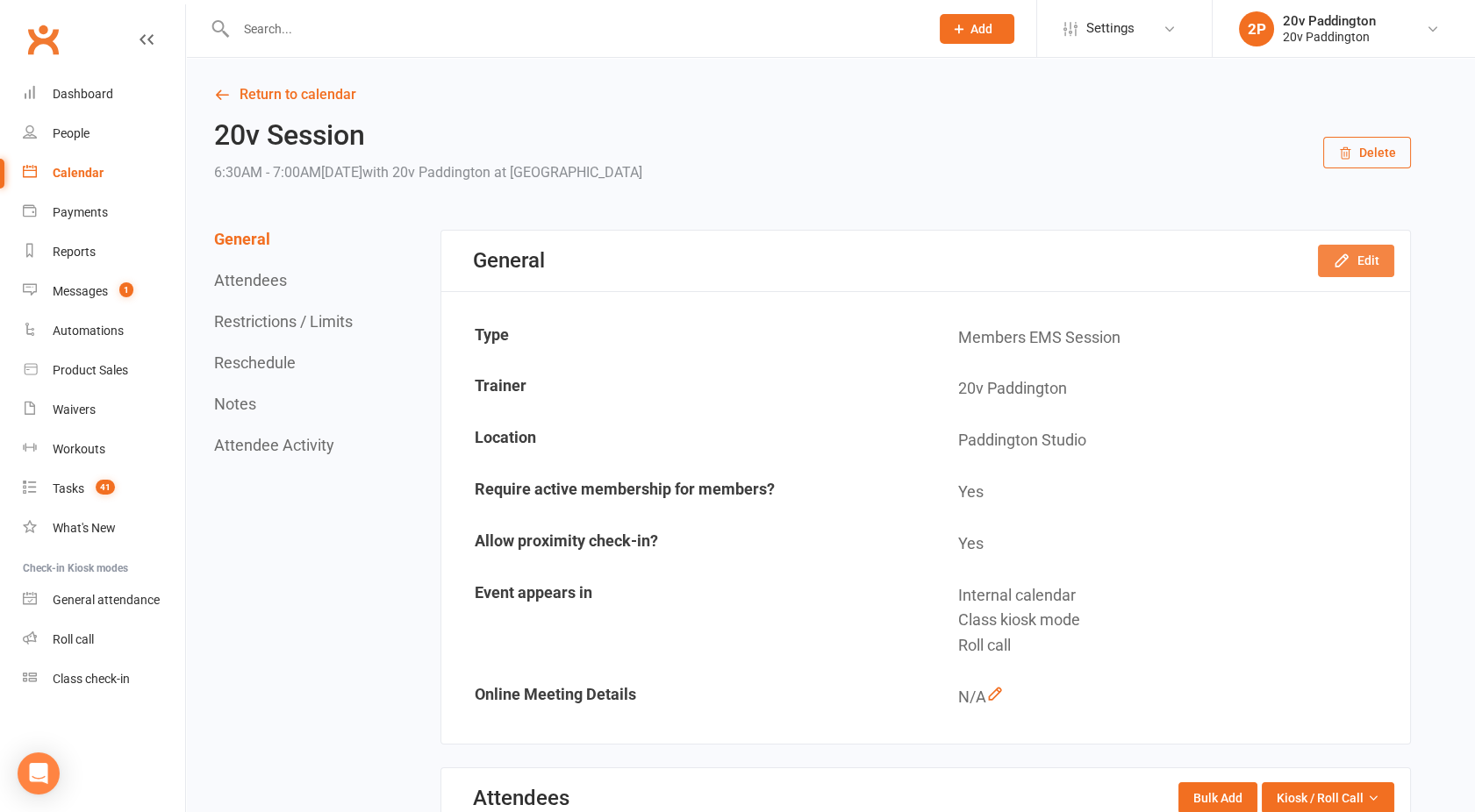
click at [1347, 261] on icon "button" at bounding box center [1341, 260] width 18 height 18
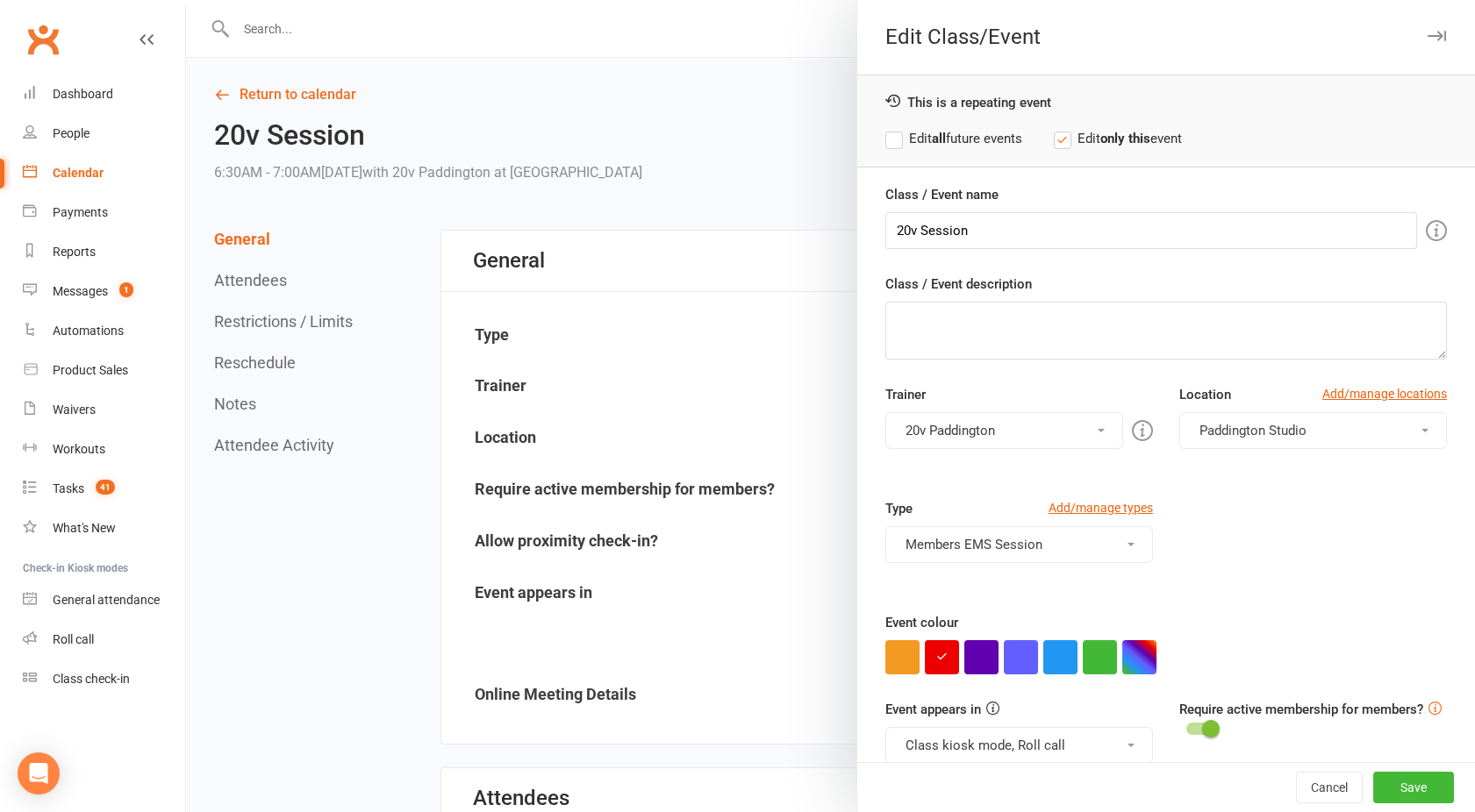
scroll to position [99, 0]
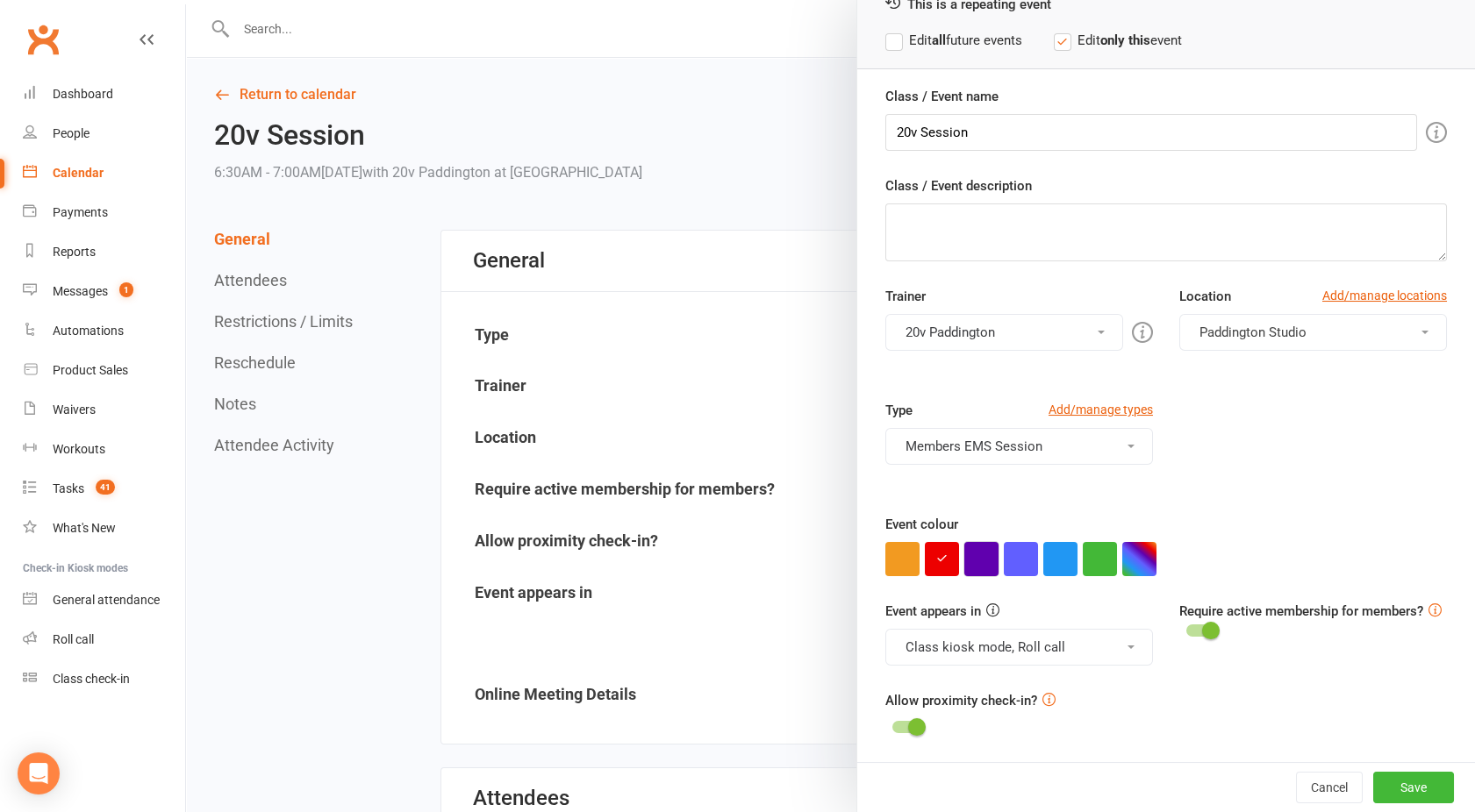
click at [971, 559] on button "button" at bounding box center [981, 559] width 34 height 34
click at [1374, 787] on button "Save" at bounding box center [1414, 788] width 81 height 32
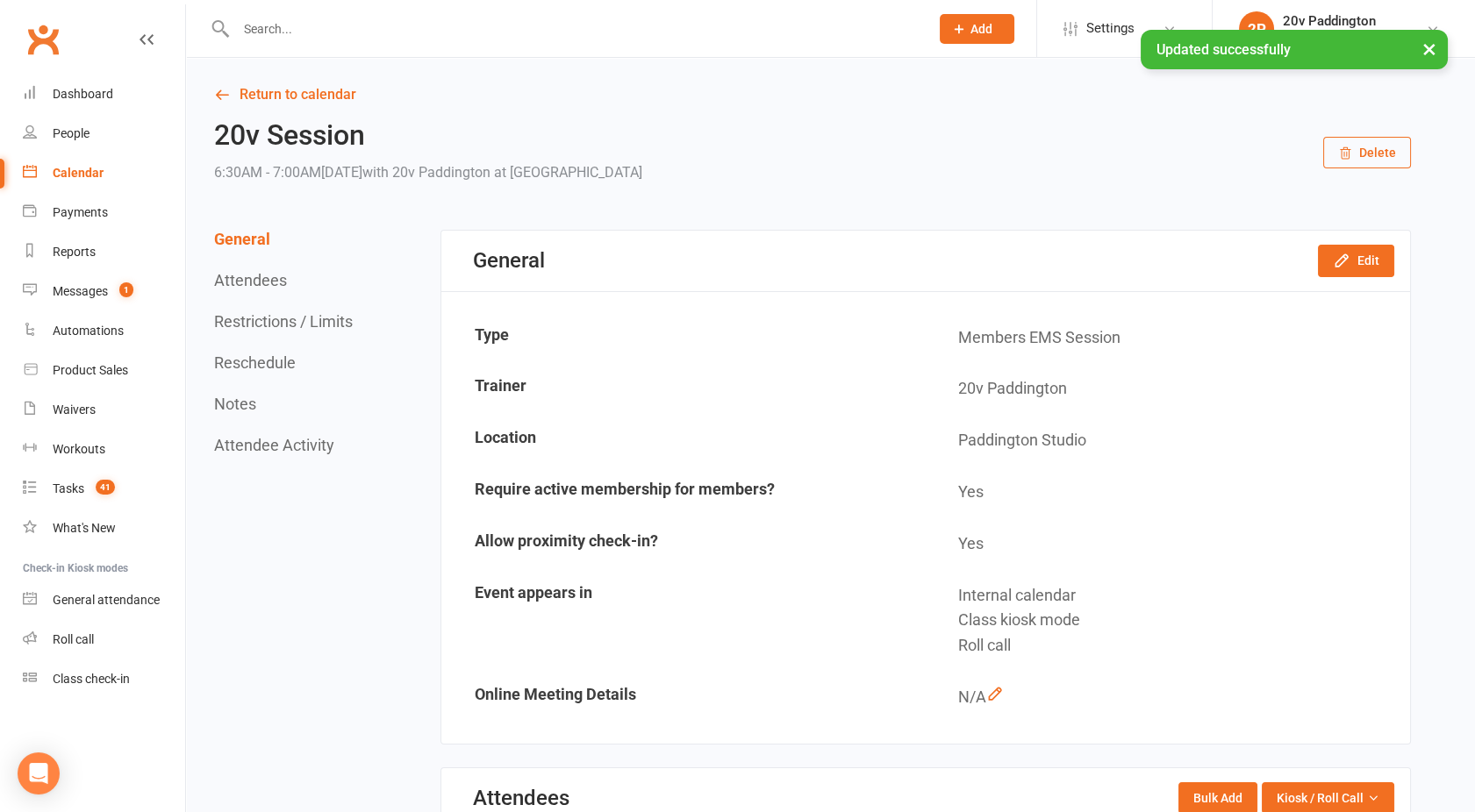
scroll to position [506, 0]
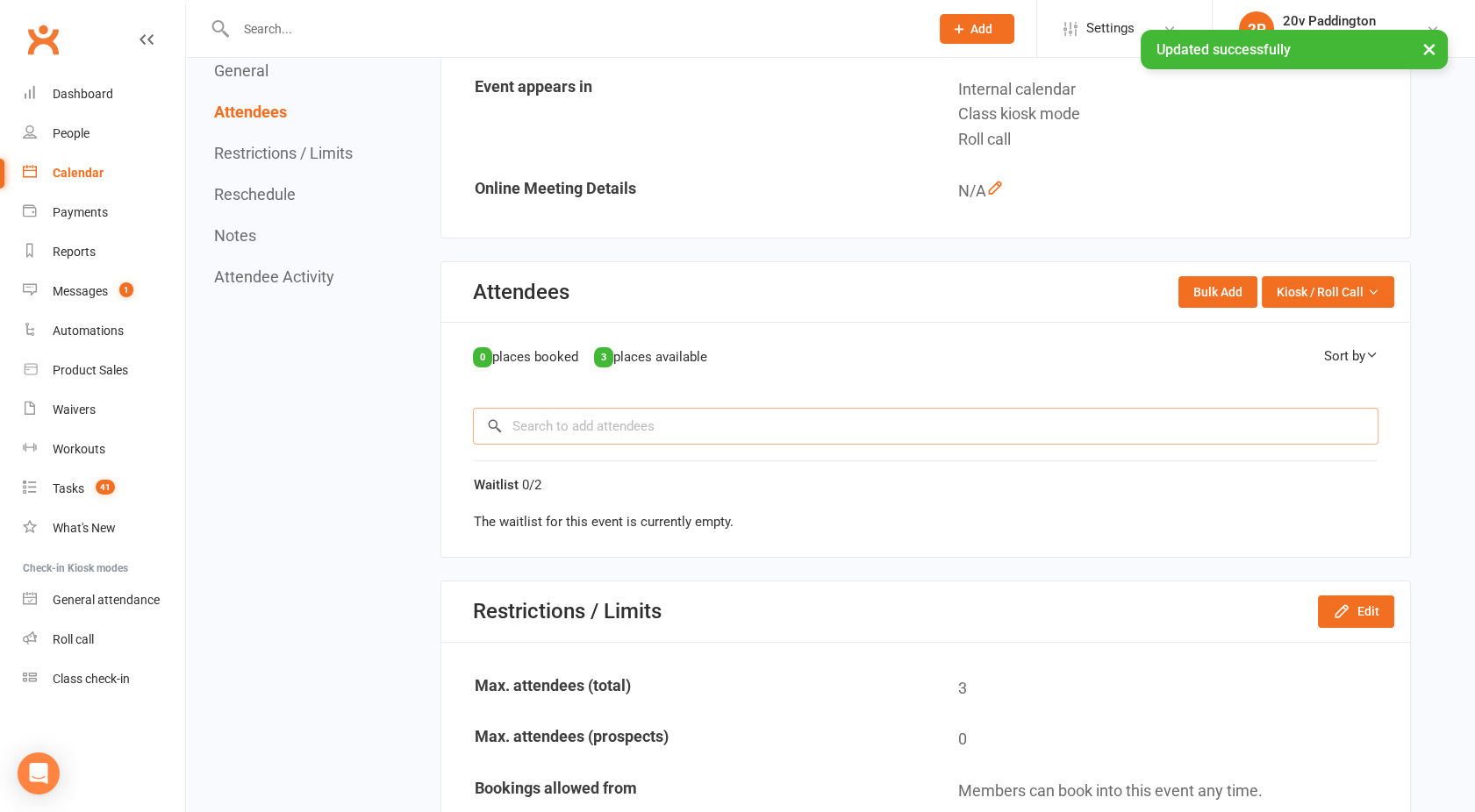
click at [620, 419] on input "search" at bounding box center [925, 427] width 905 height 37
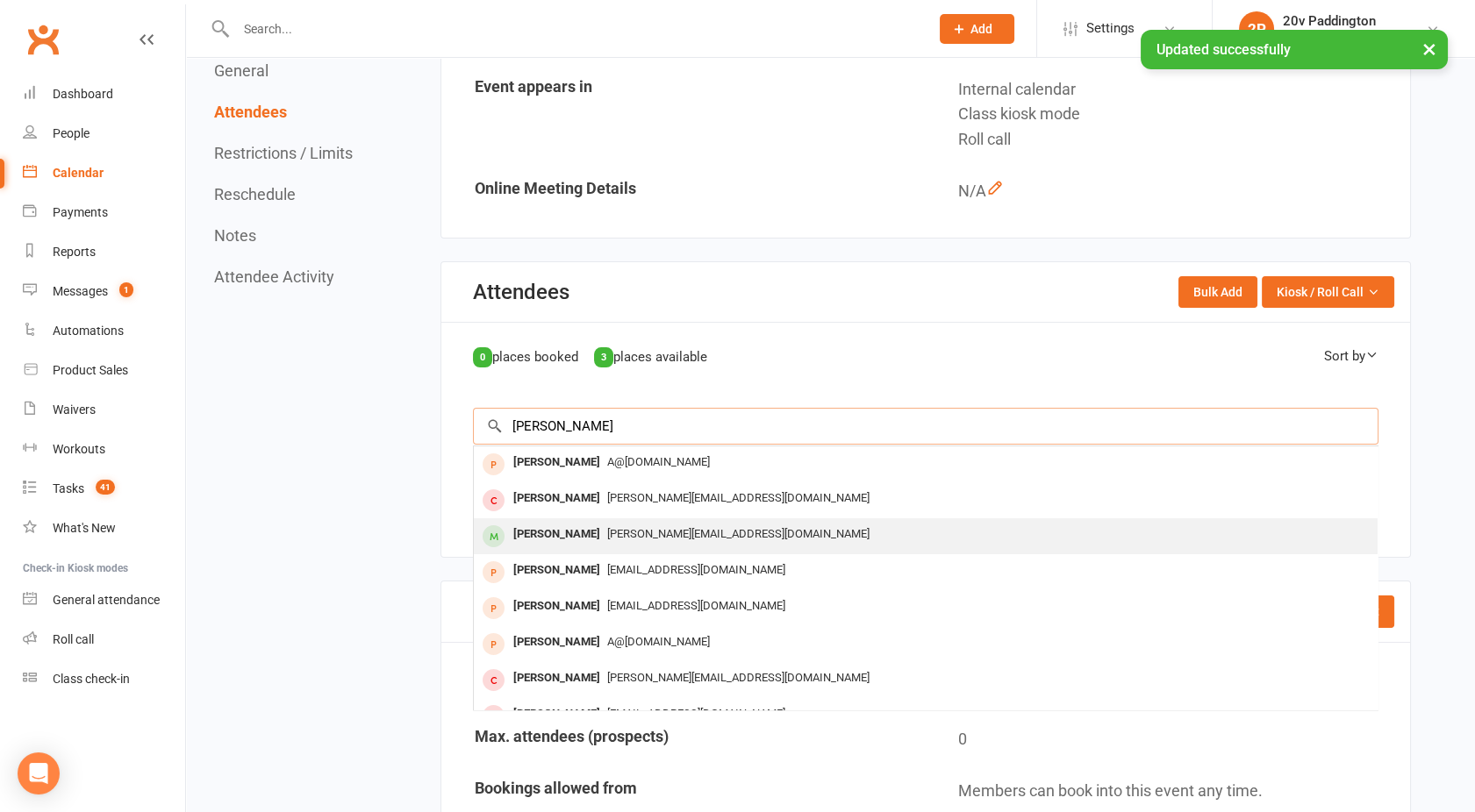
type input "andrian"
click at [583, 531] on div "Adrian Thompson" at bounding box center [556, 534] width 101 height 25
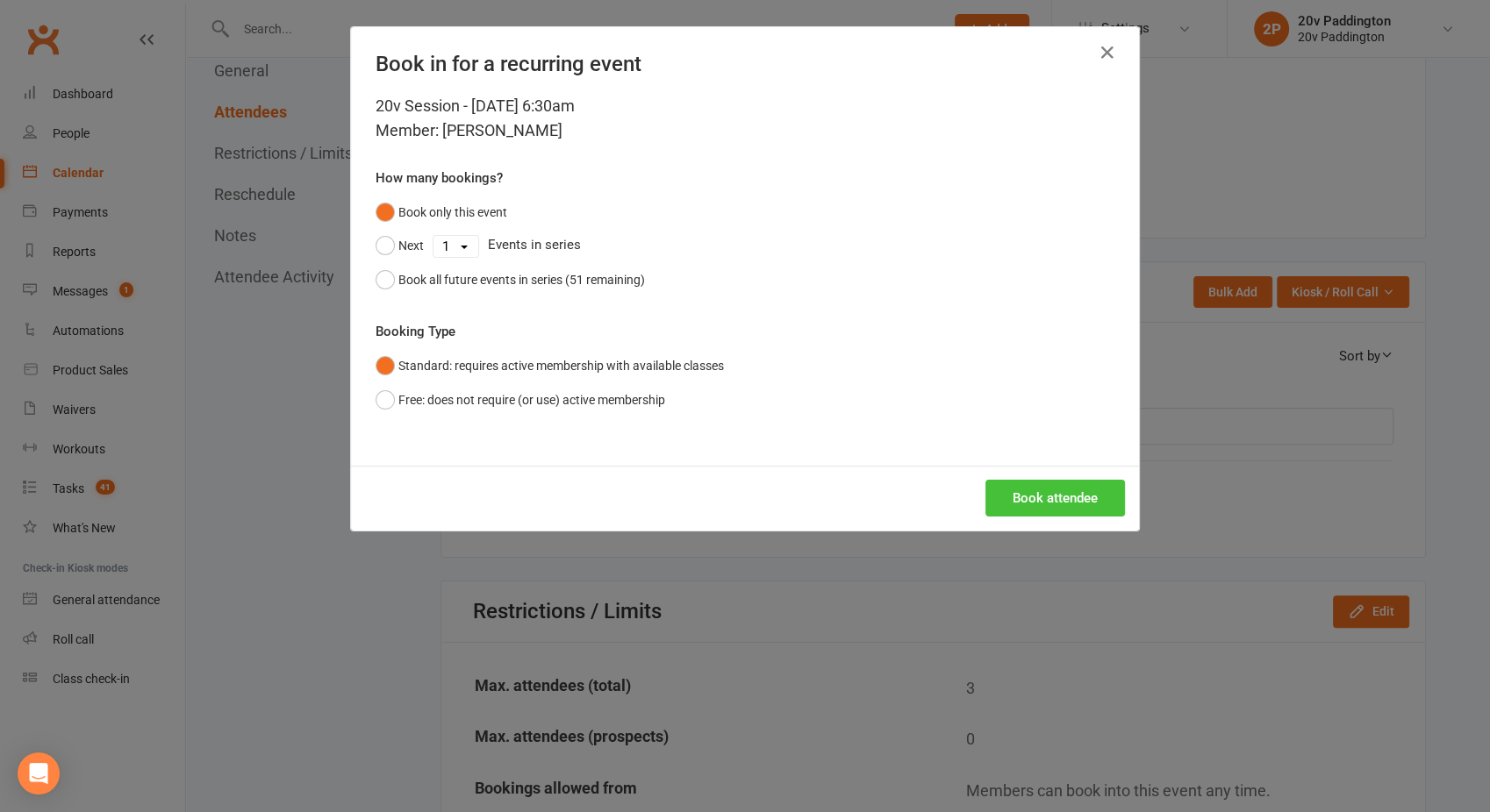
click at [1013, 496] on button "Book attendee" at bounding box center [1055, 499] width 140 height 37
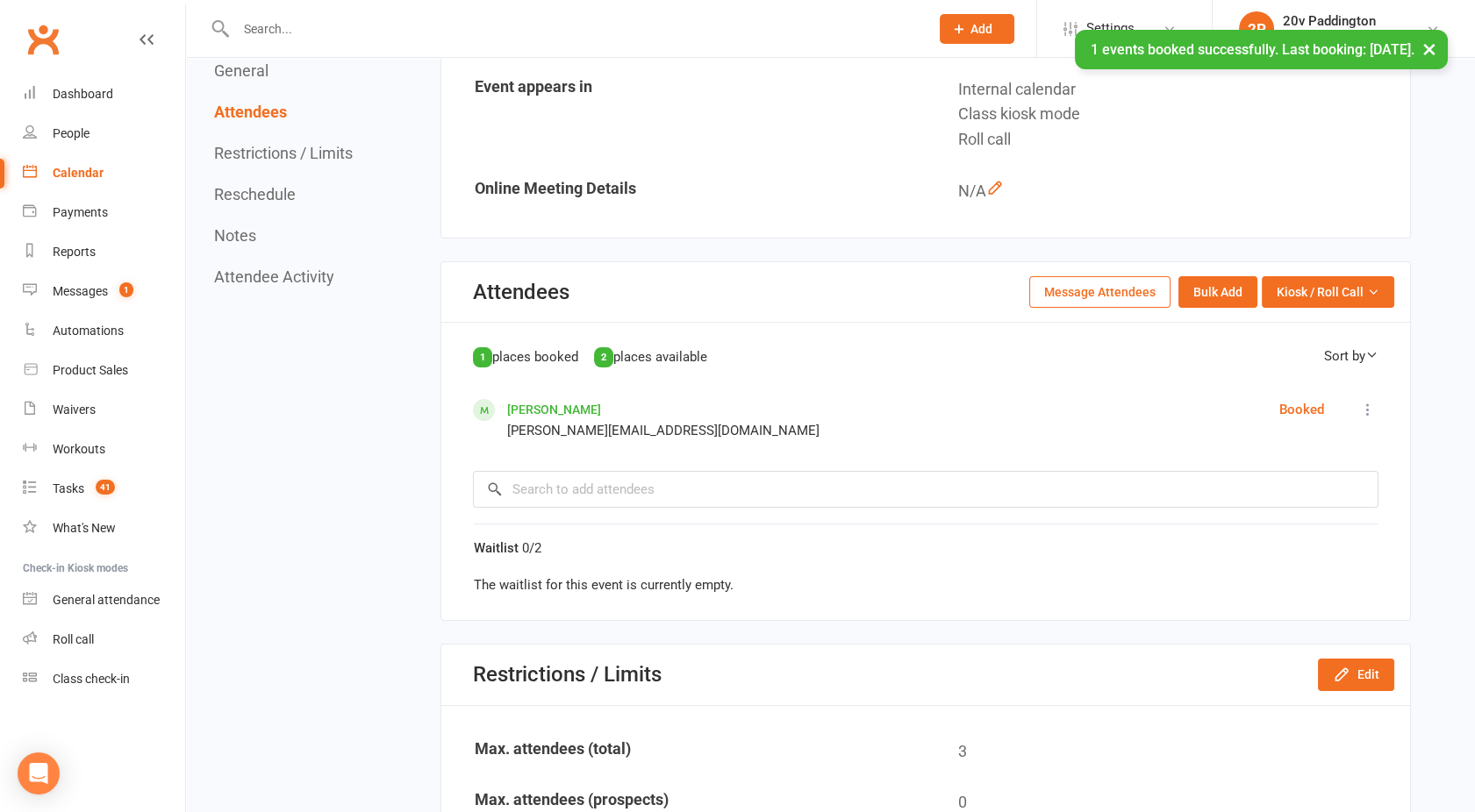
scroll to position [0, 0]
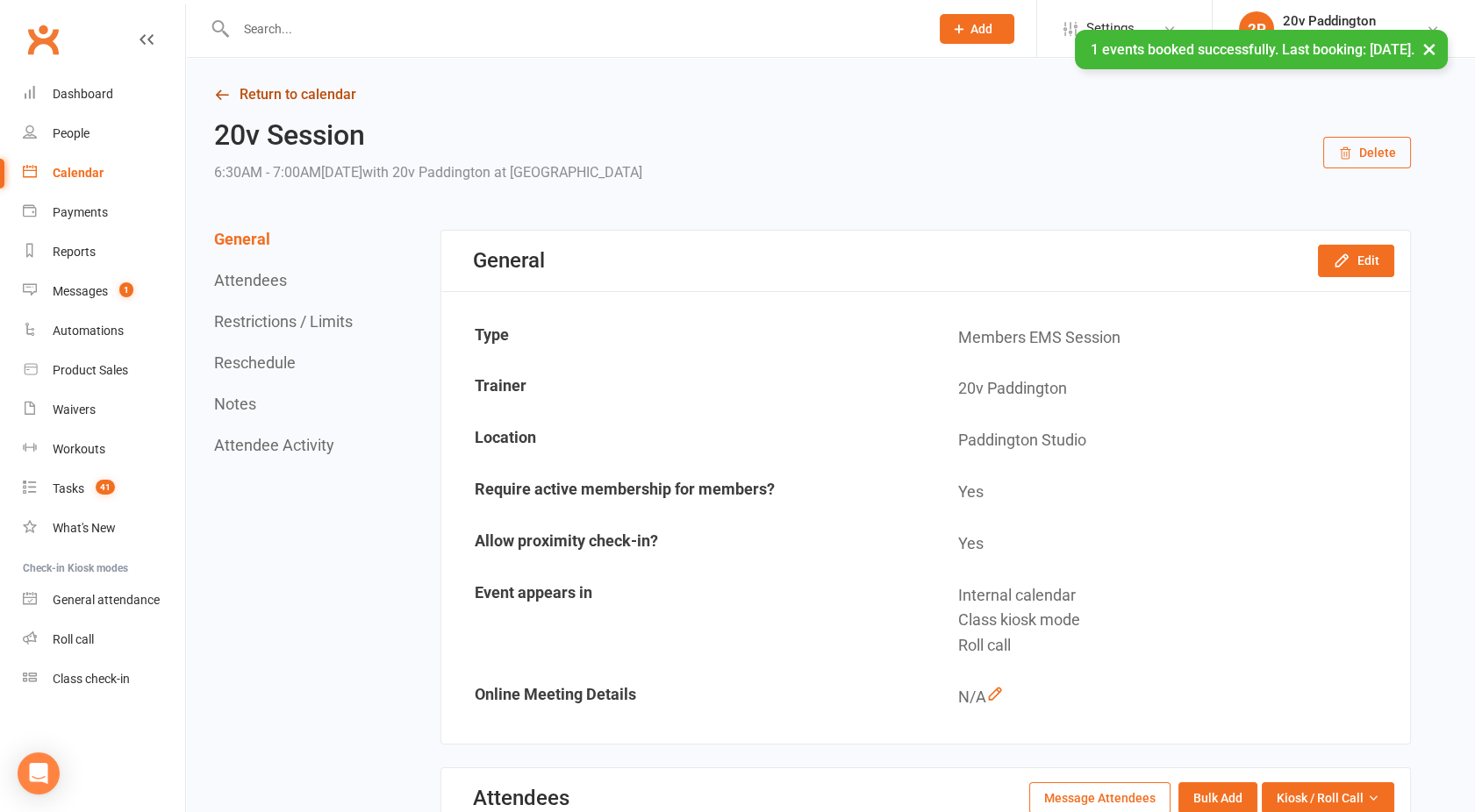
click at [279, 92] on link "Return to calendar" at bounding box center [812, 95] width 1197 height 24
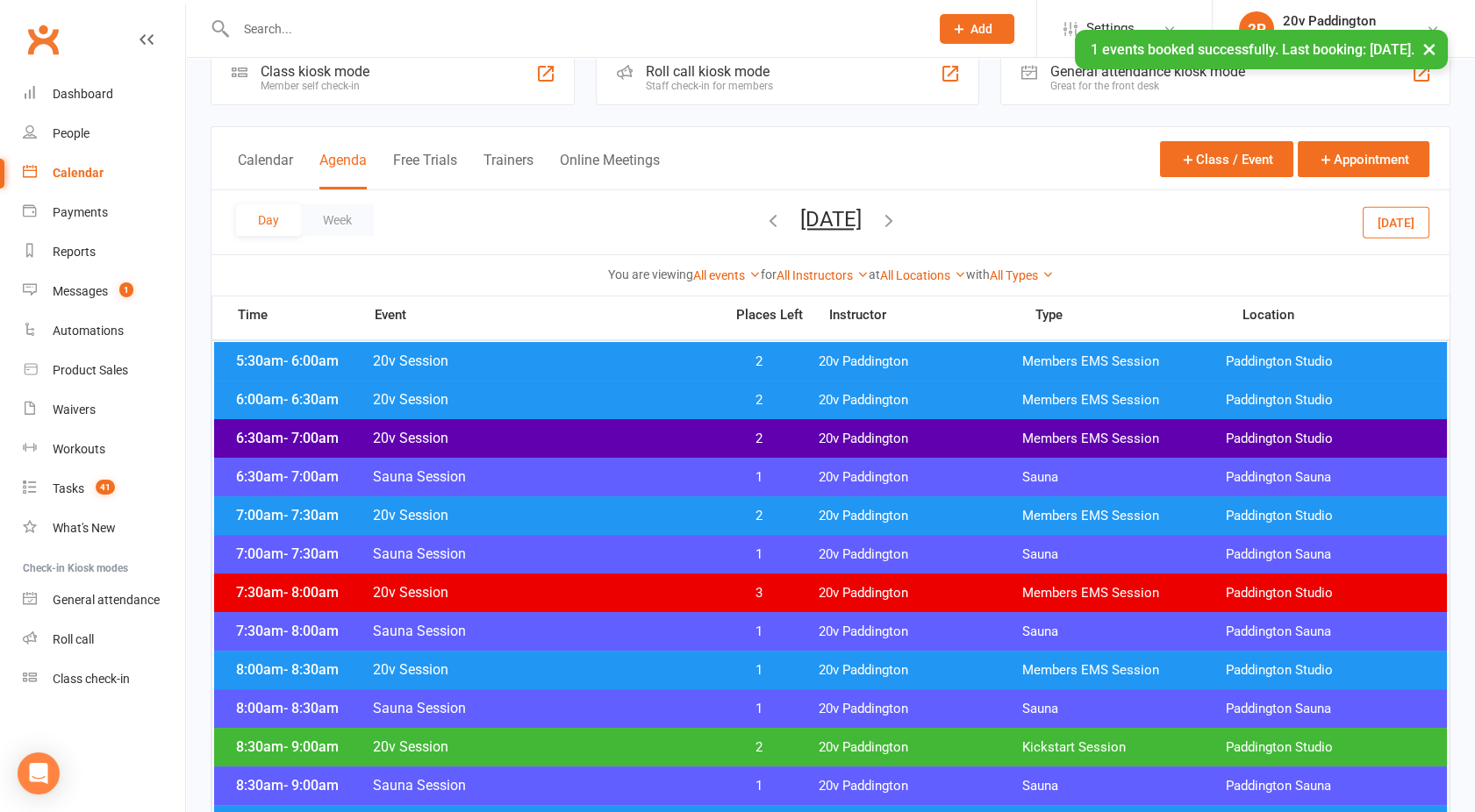
scroll to position [45, 0]
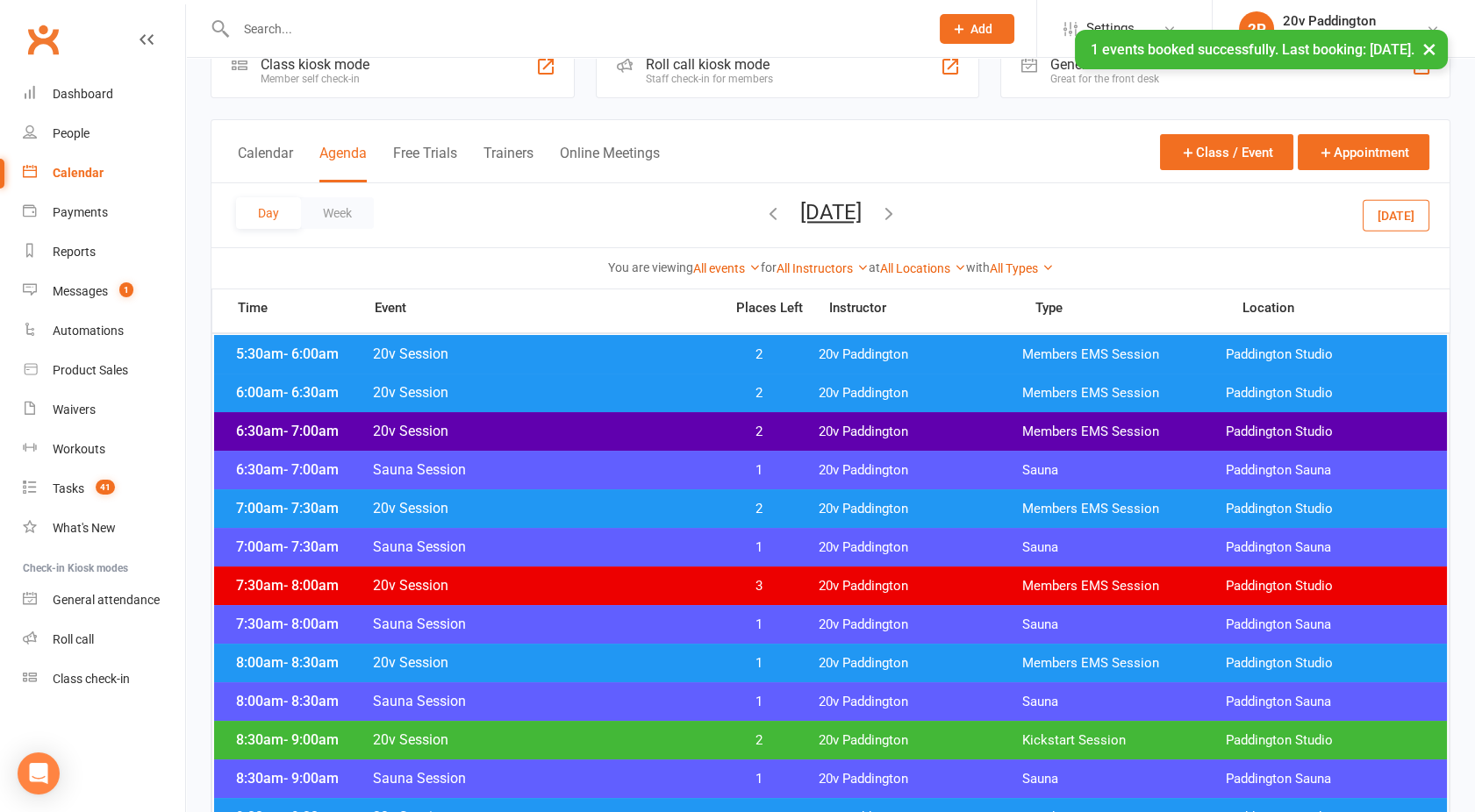
click at [569, 353] on span "20v Session" at bounding box center [543, 354] width 342 height 17
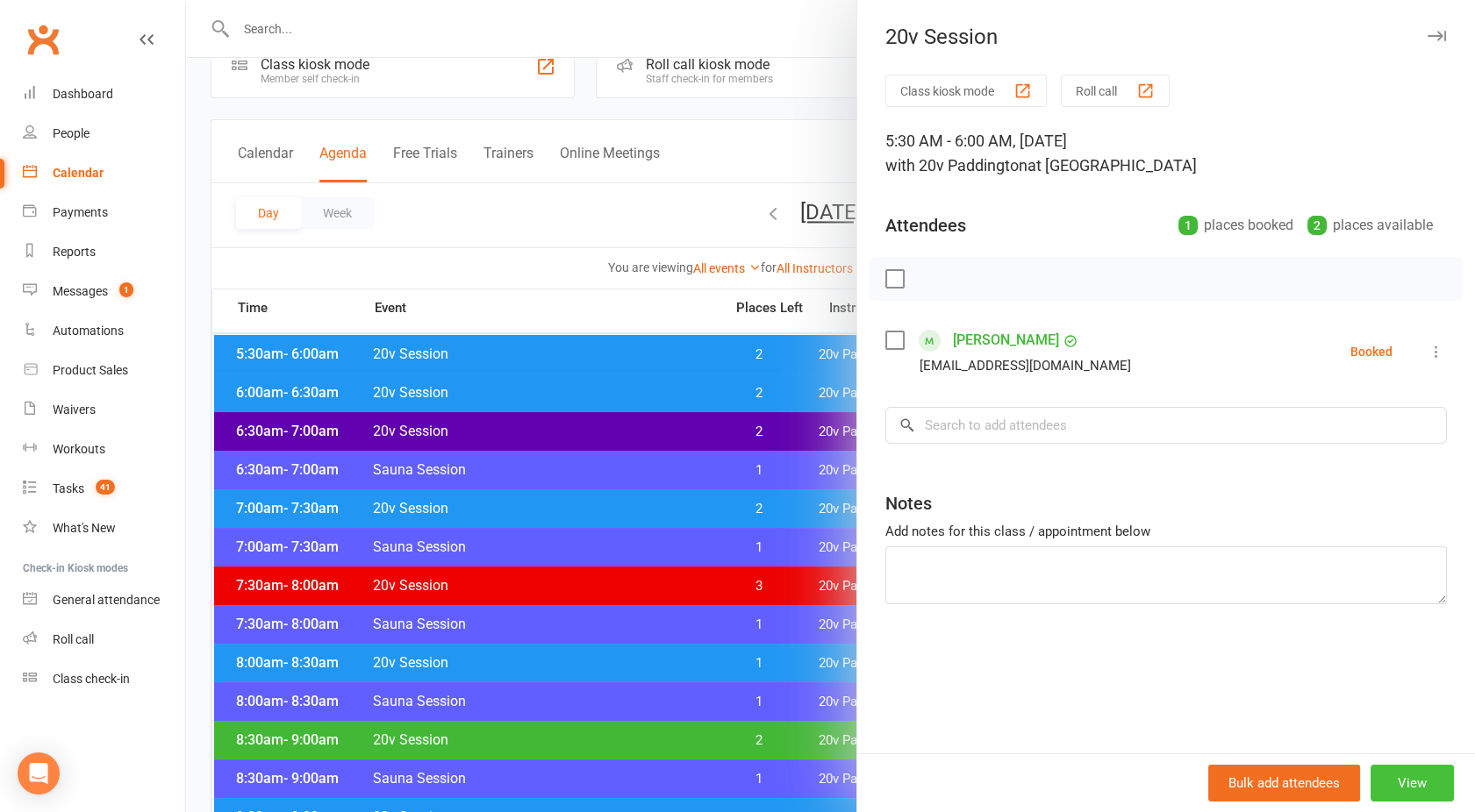
click at [1397, 778] on button "View" at bounding box center [1413, 783] width 84 height 37
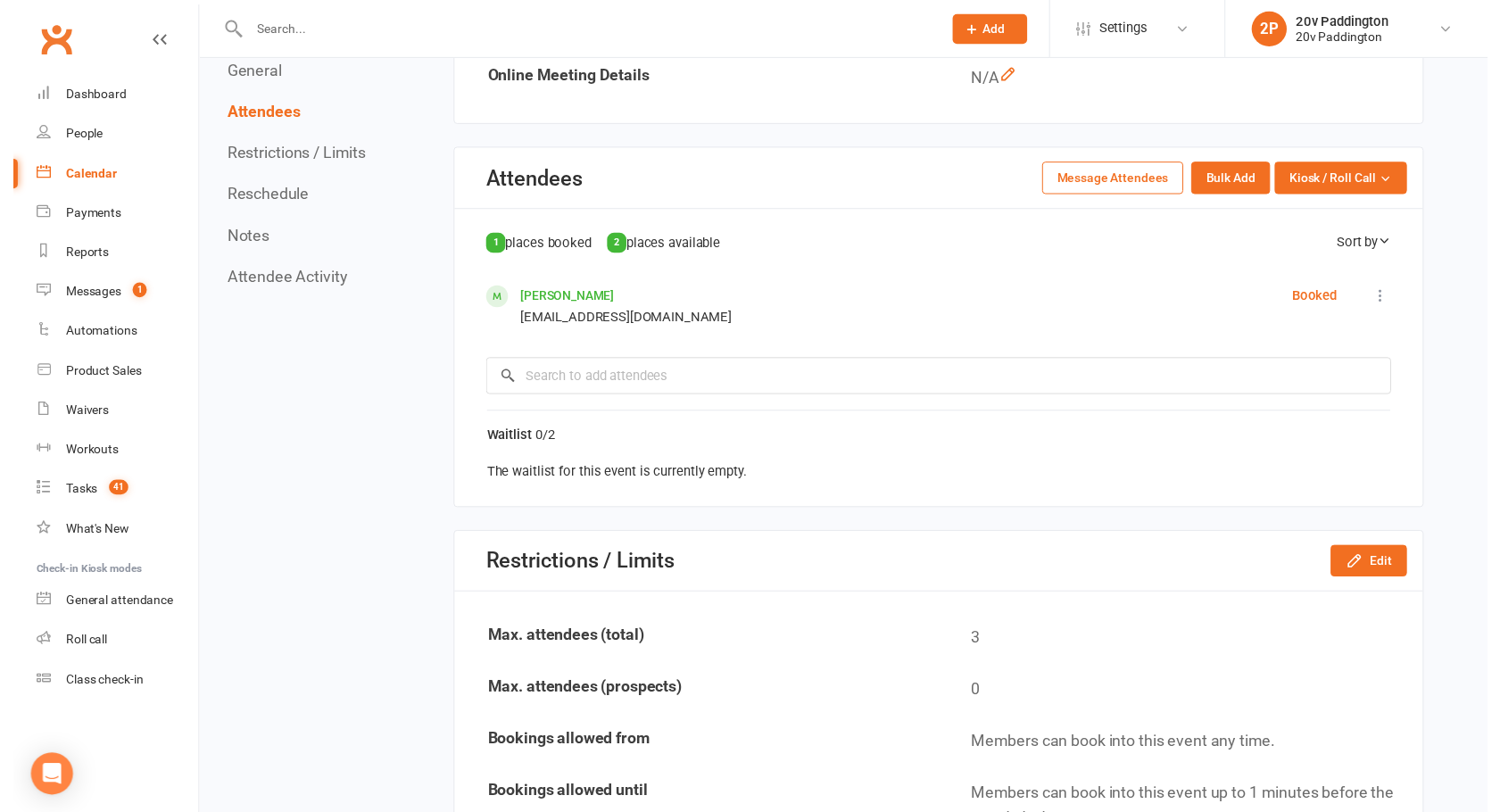
scroll to position [721, 0]
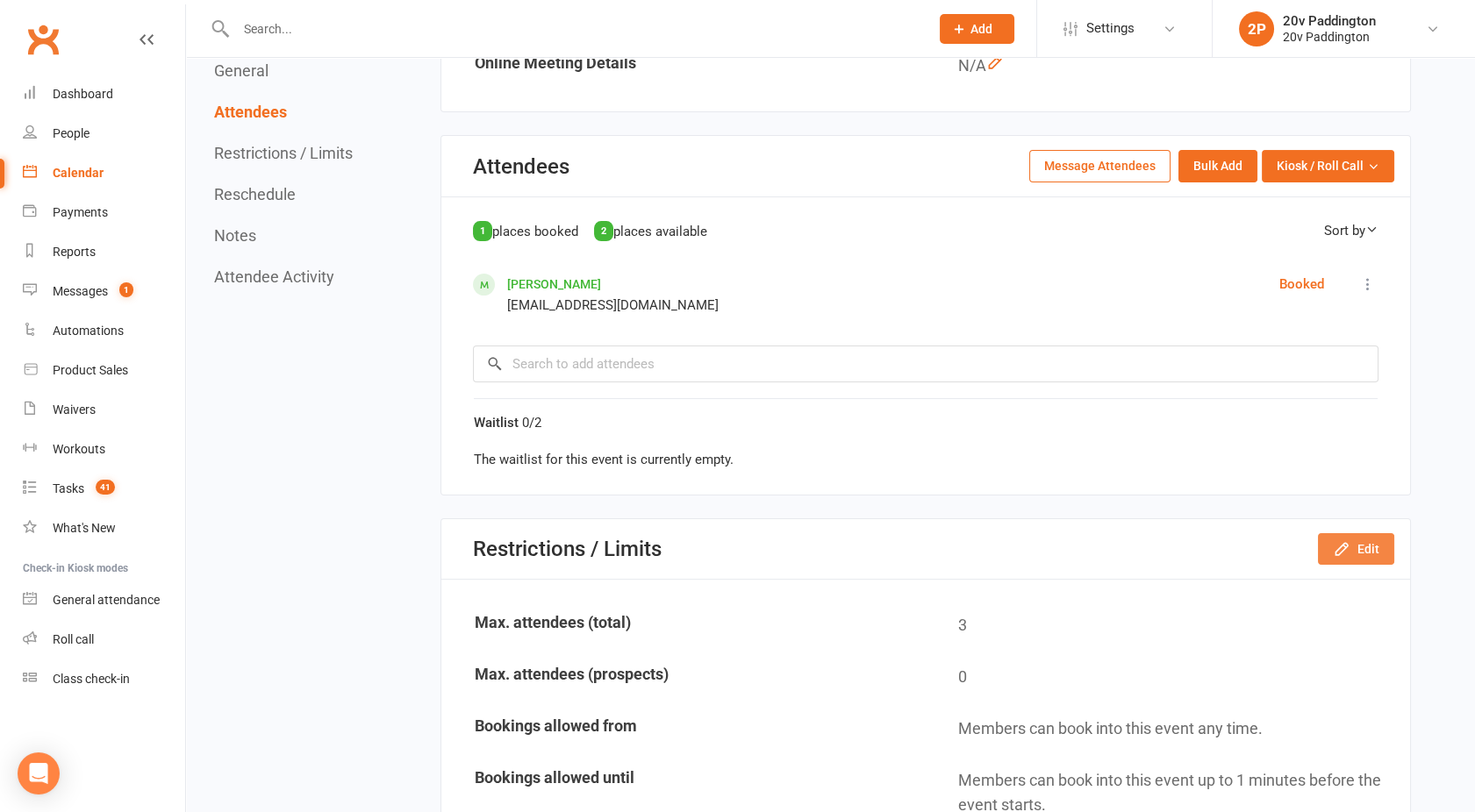
click at [1365, 548] on button "Edit" at bounding box center [1356, 549] width 76 height 32
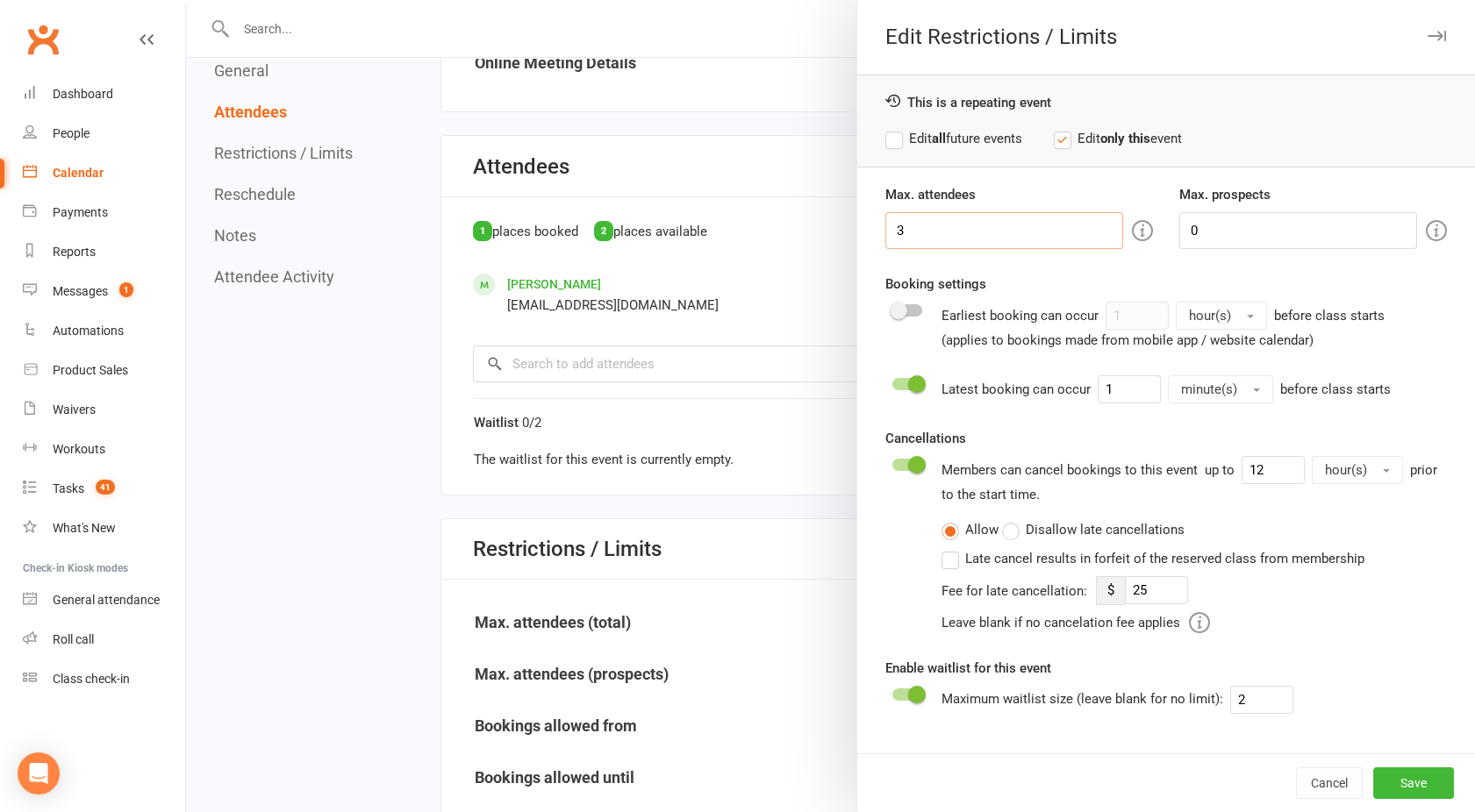
click at [917, 228] on input "3" at bounding box center [1005, 231] width 238 height 37
type input "2"
click at [1402, 782] on button "Save" at bounding box center [1414, 783] width 81 height 32
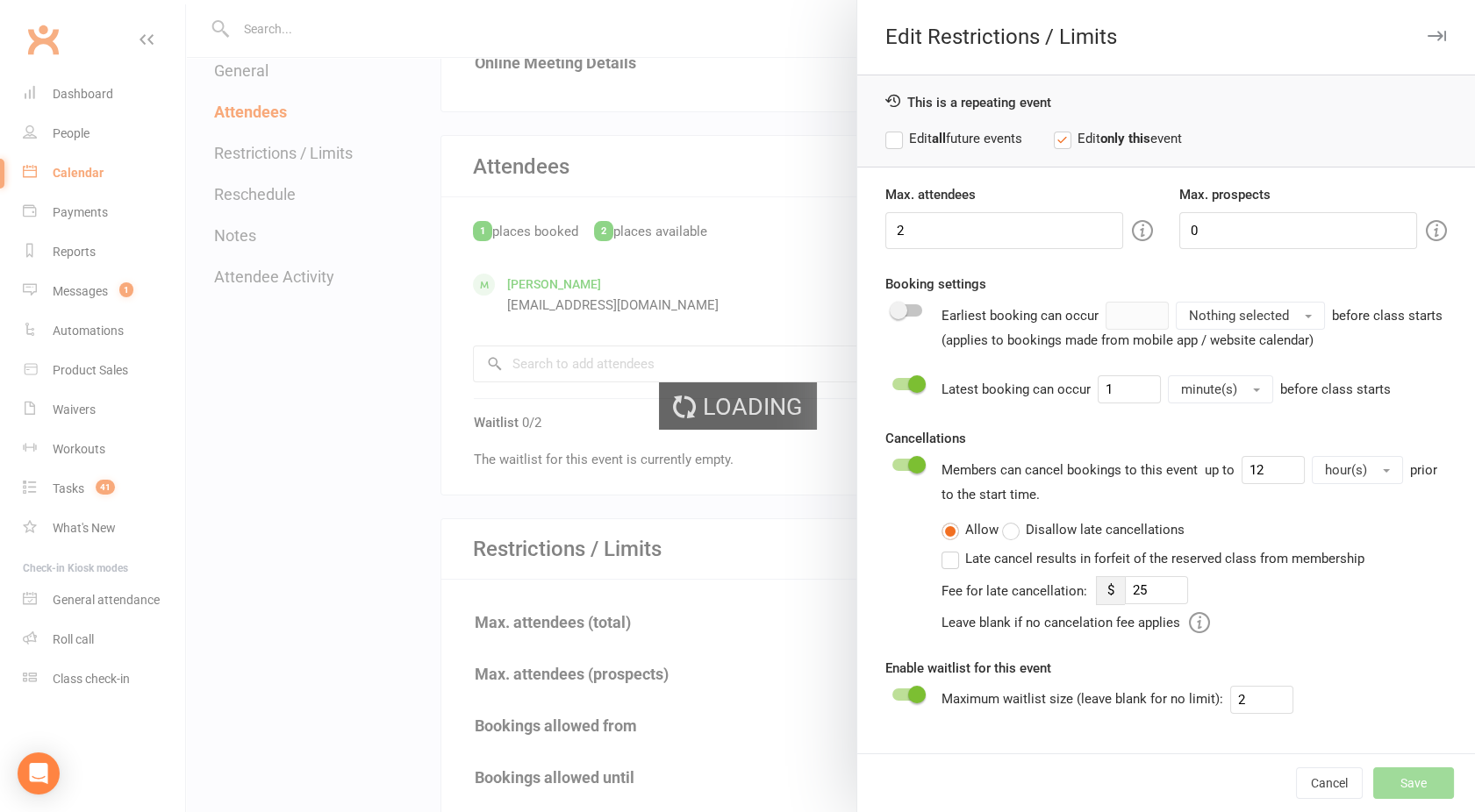
type input "25"
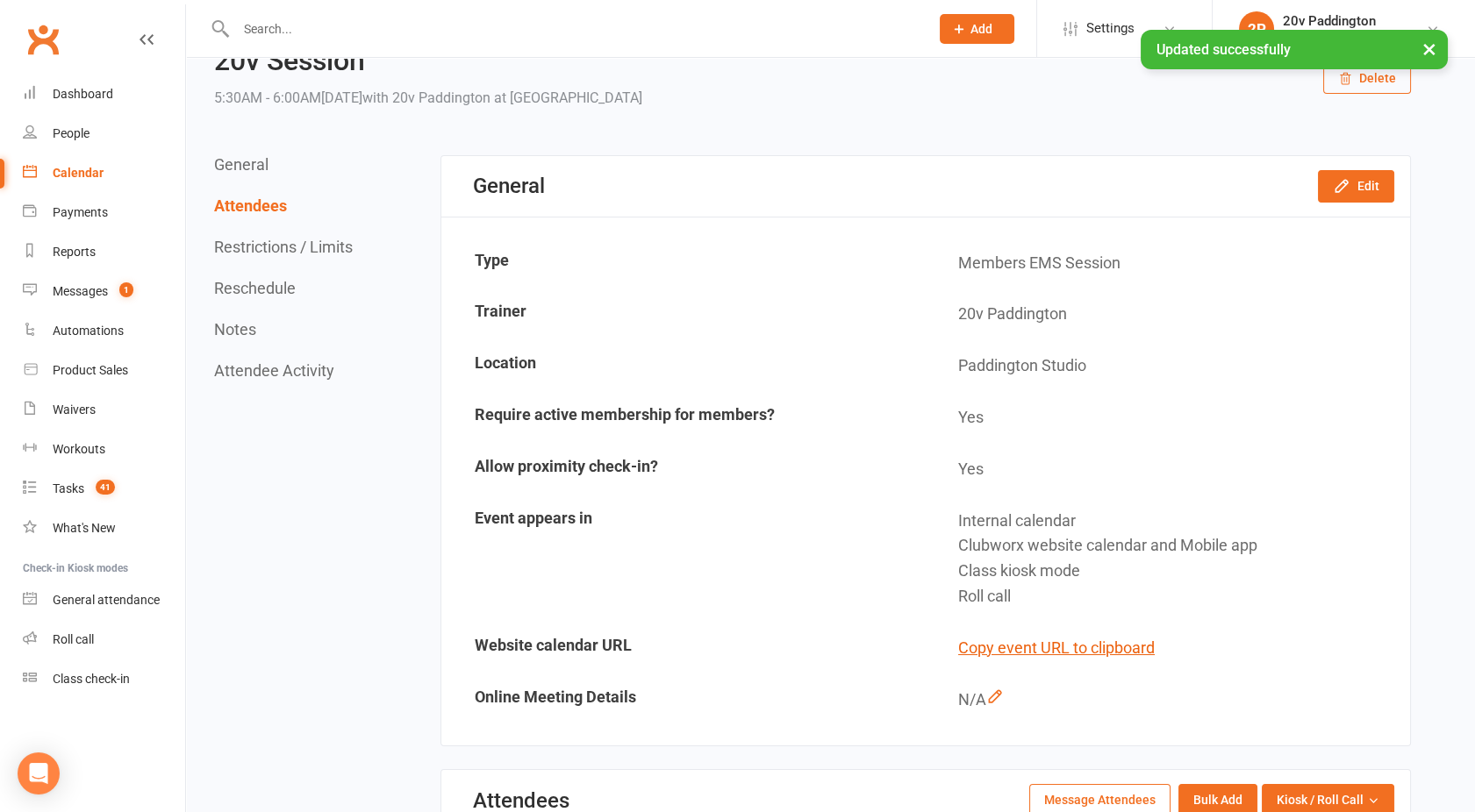
scroll to position [0, 0]
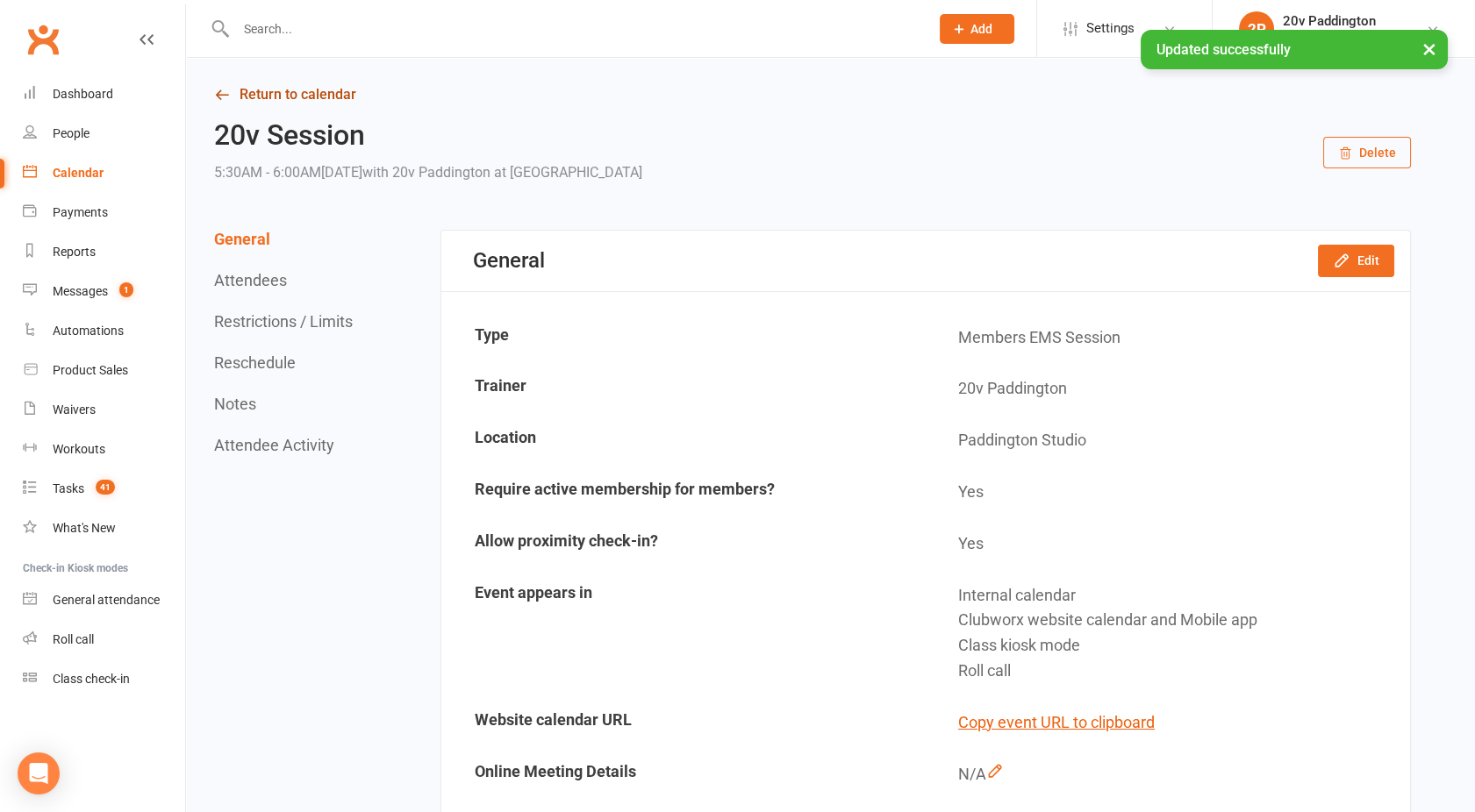
click at [311, 95] on link "Return to calendar" at bounding box center [812, 95] width 1197 height 24
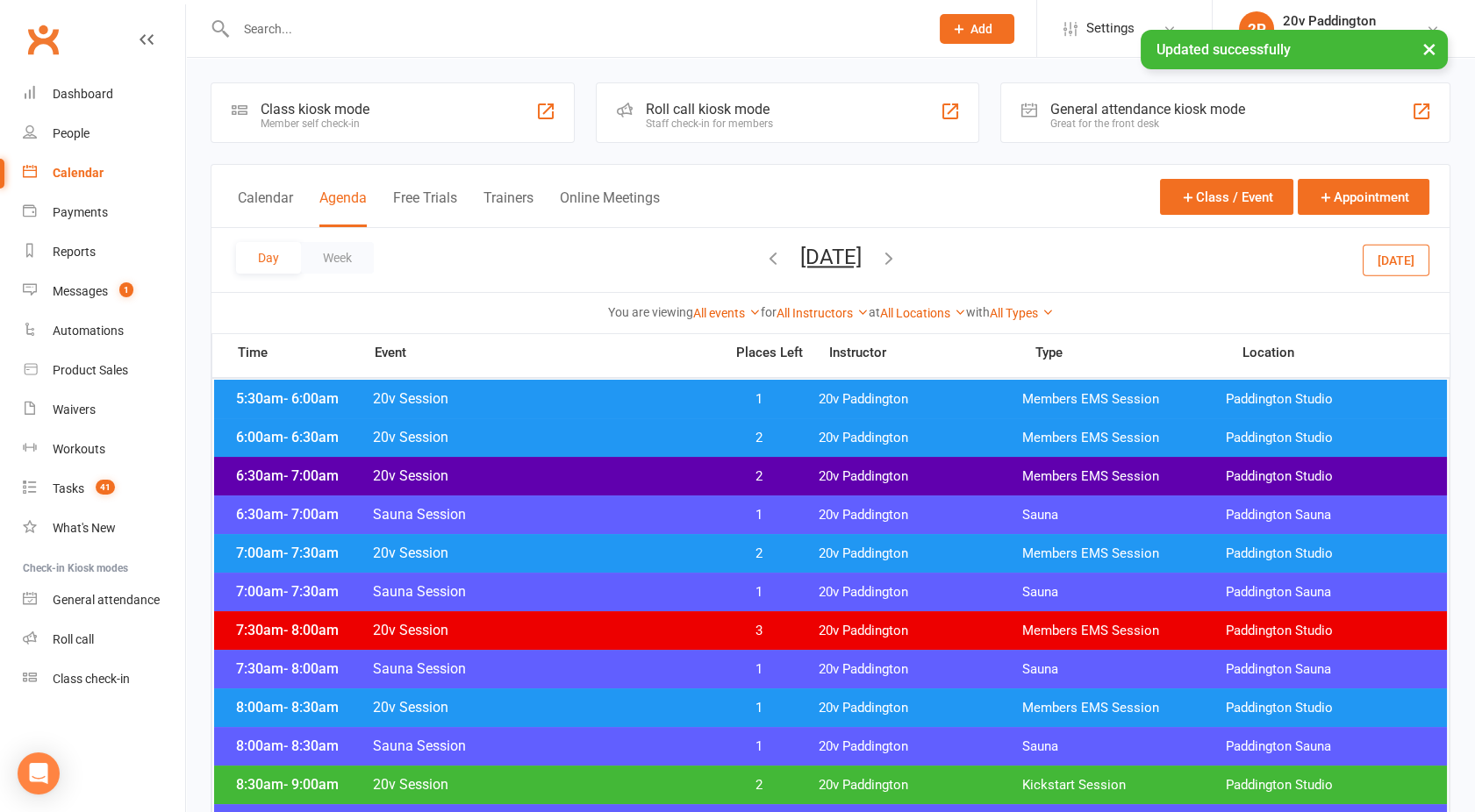
click at [594, 444] on span "20v Session" at bounding box center [543, 437] width 342 height 17
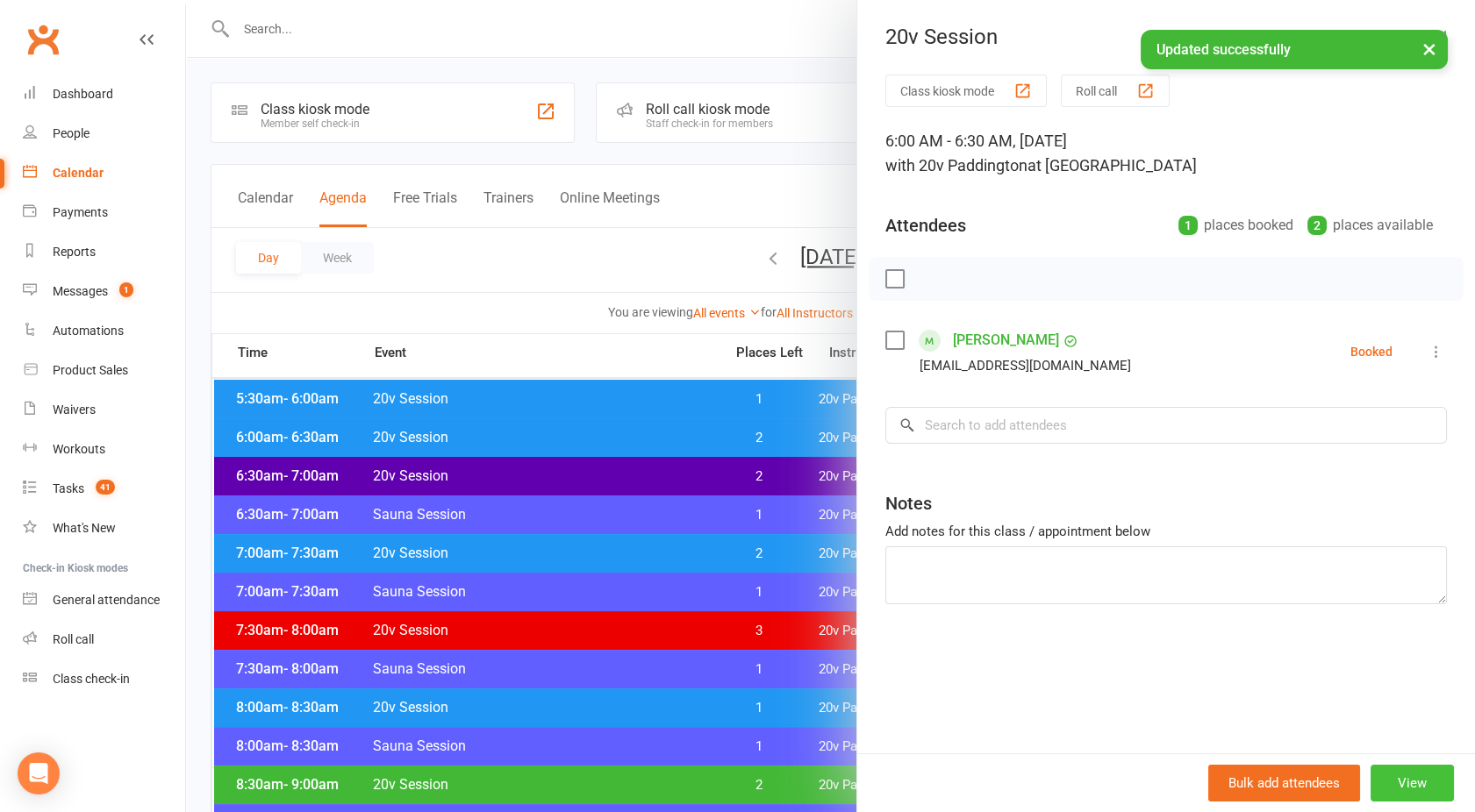
click at [1401, 783] on button "View" at bounding box center [1413, 783] width 84 height 37
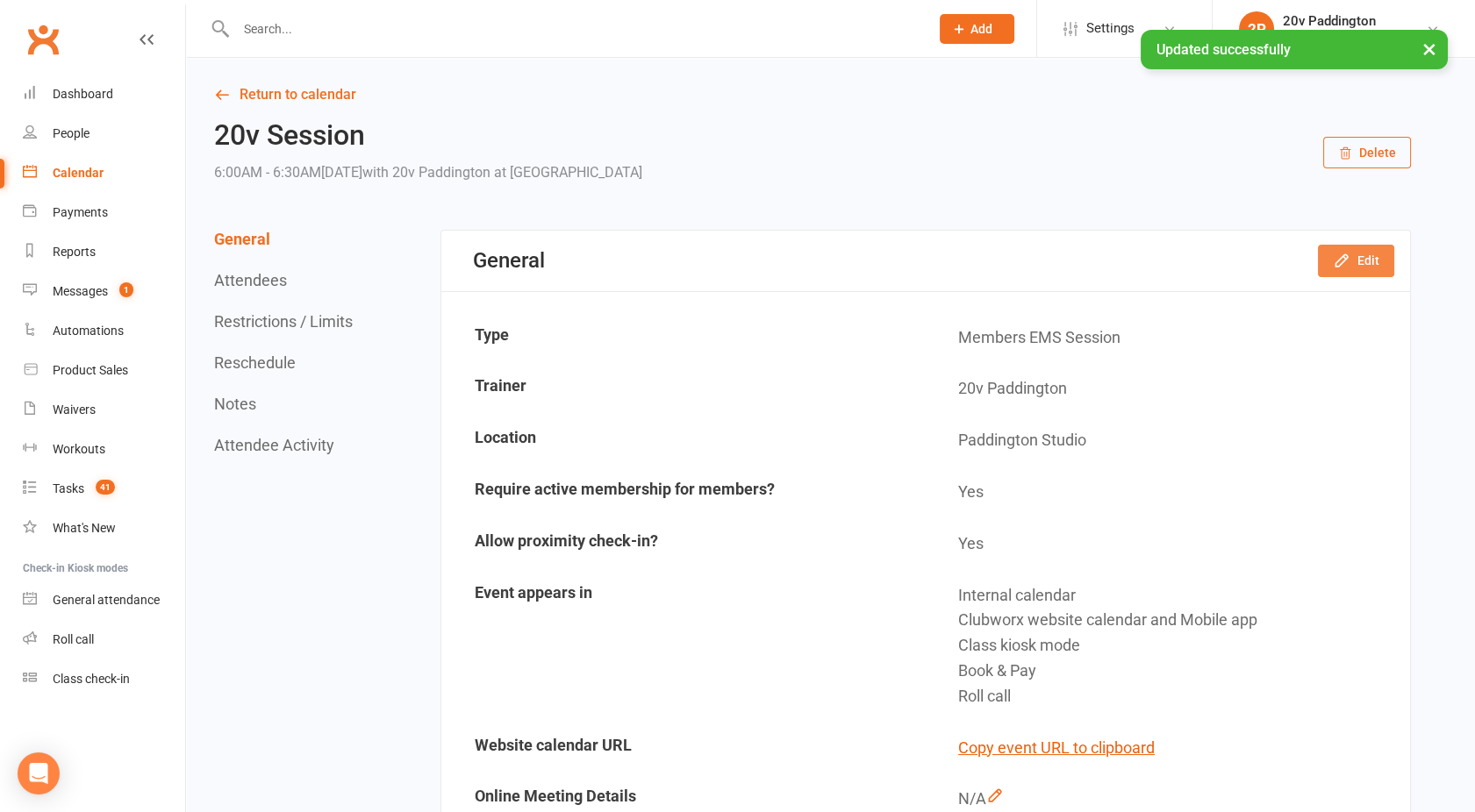
click at [1340, 261] on icon "button" at bounding box center [1341, 260] width 18 height 18
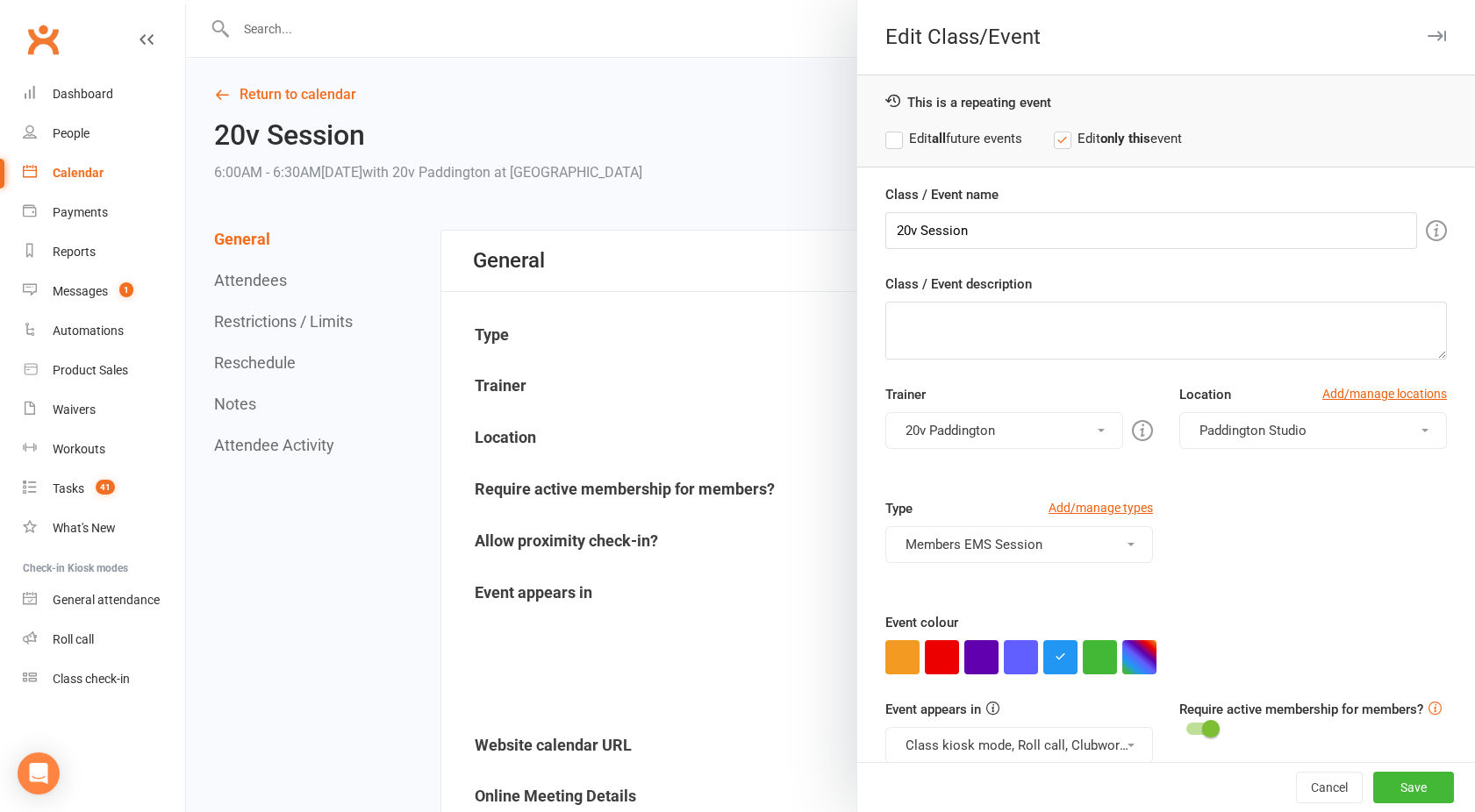
scroll to position [99, 0]
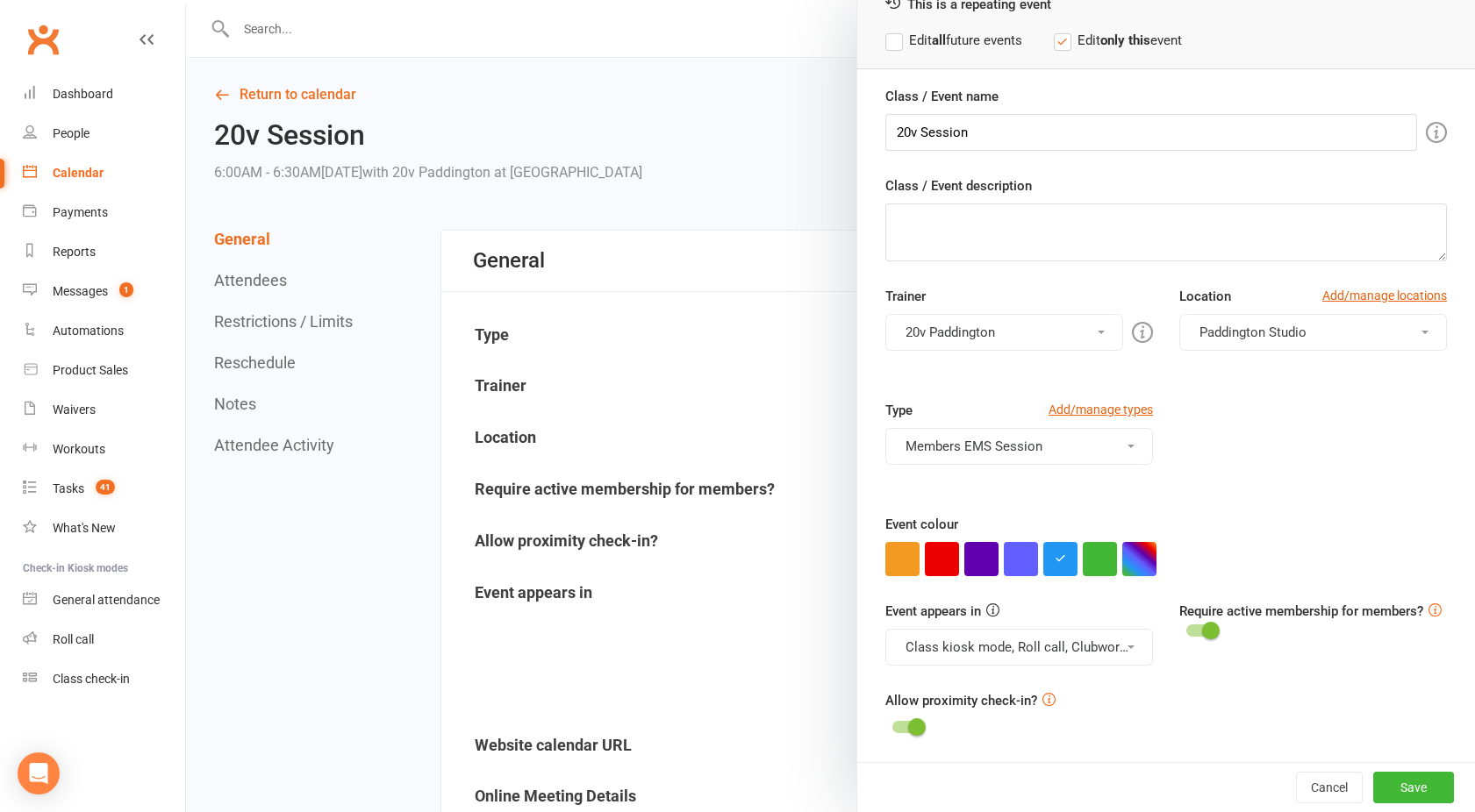
click at [709, 344] on div at bounding box center [830, 406] width 1289 height 812
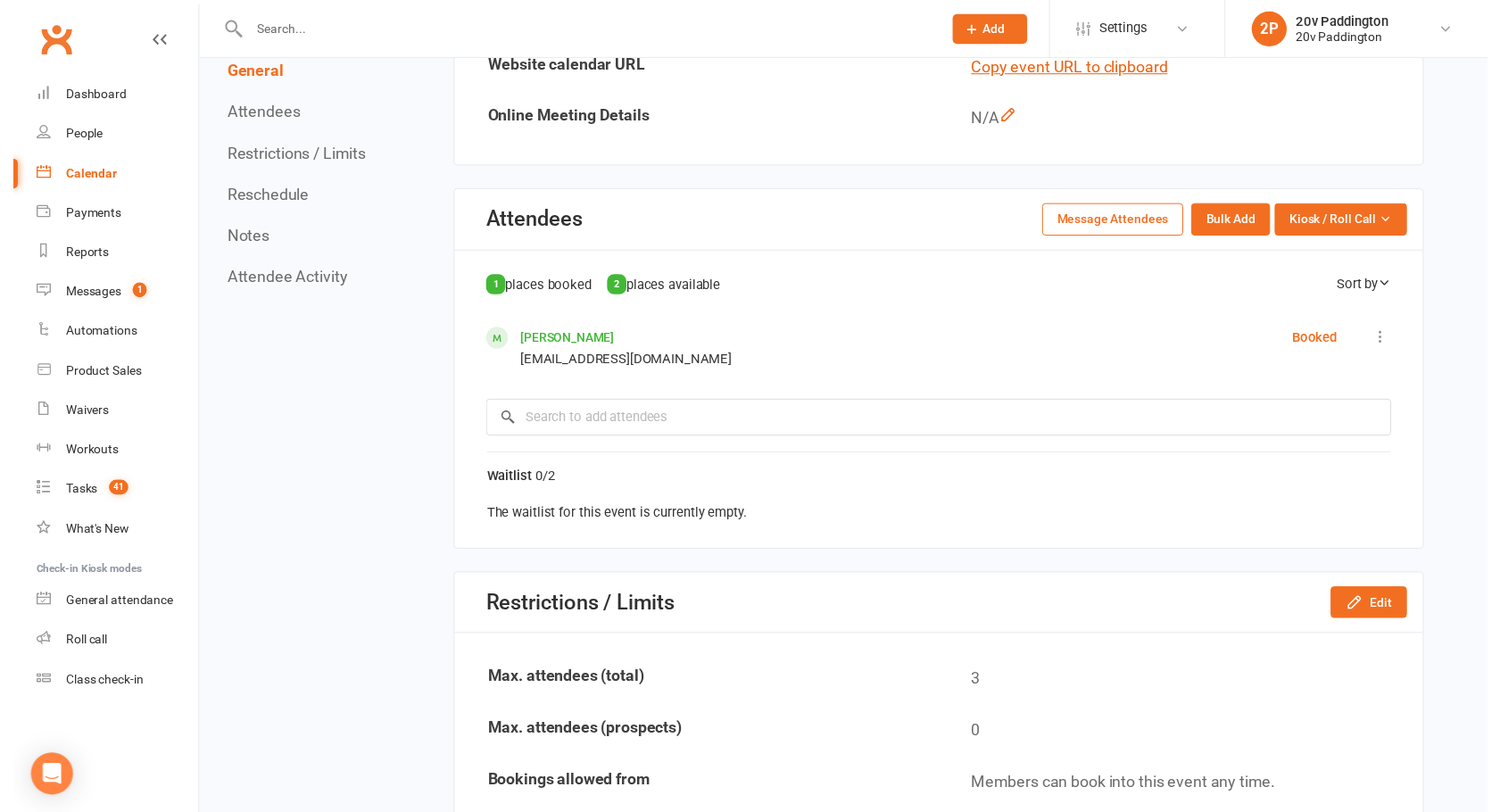
scroll to position [708, 0]
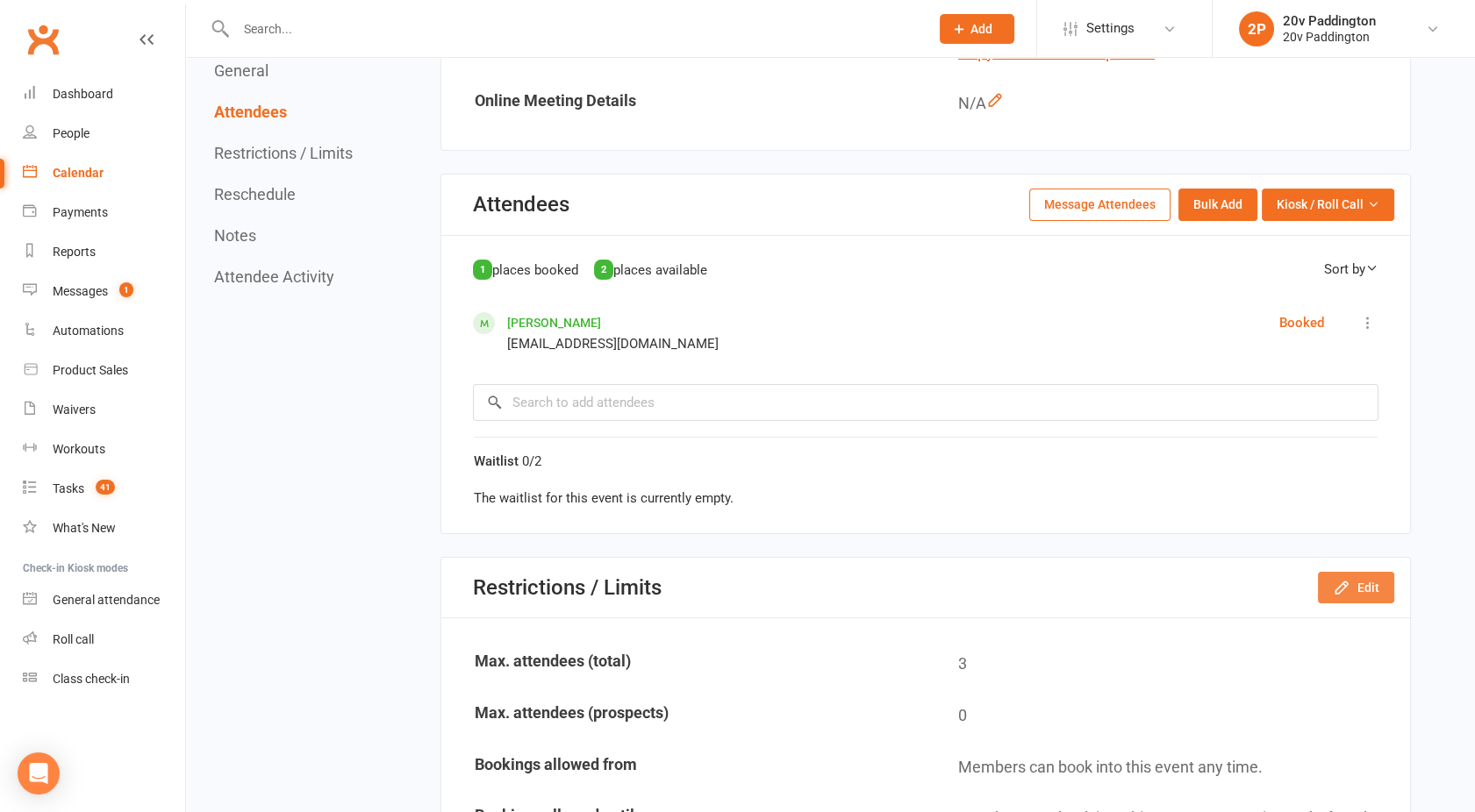
click at [1372, 586] on button "Edit" at bounding box center [1356, 588] width 76 height 32
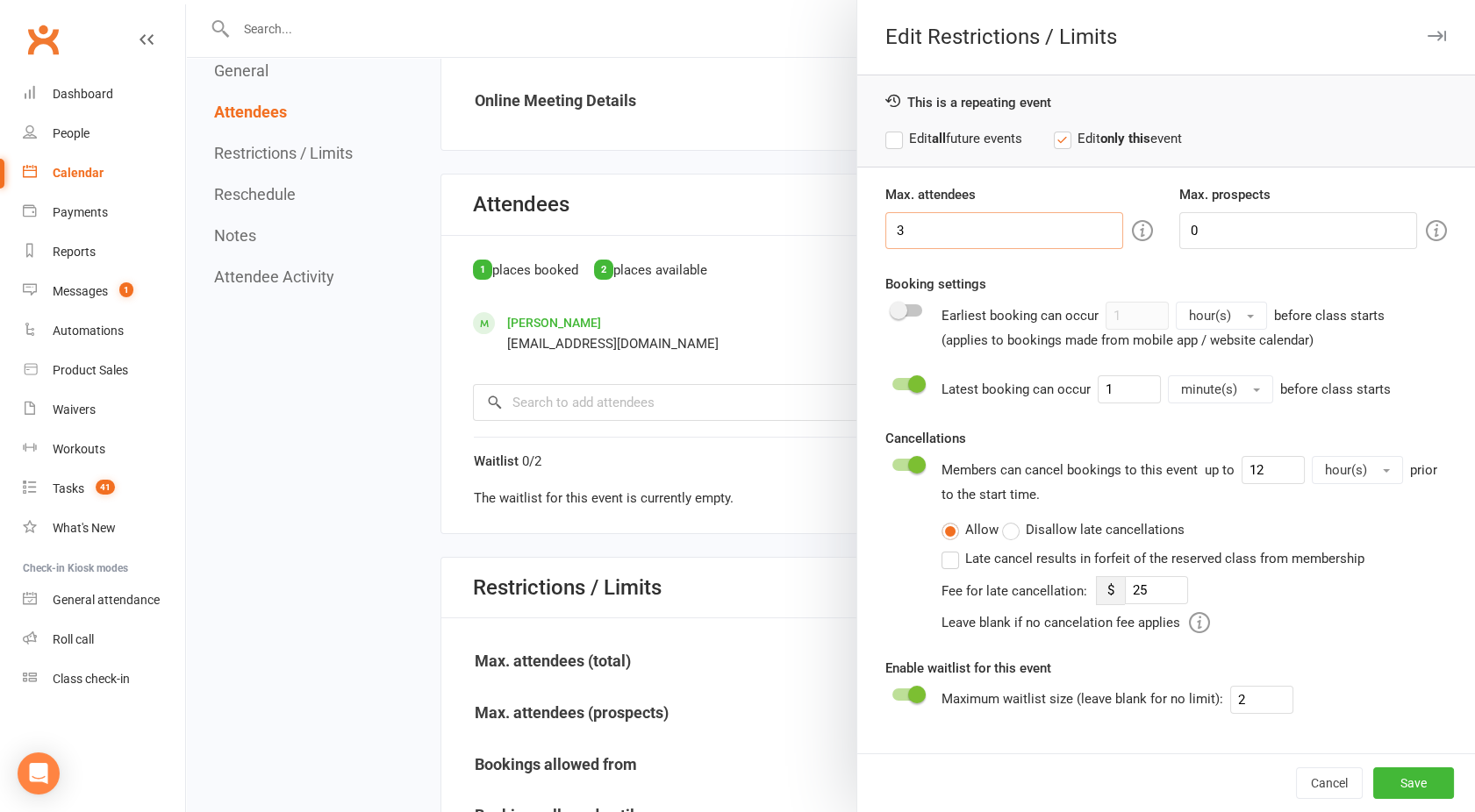
click at [931, 240] on input "3" at bounding box center [1005, 231] width 238 height 37
type input "2"
click at [1398, 773] on button "Save" at bounding box center [1414, 783] width 81 height 32
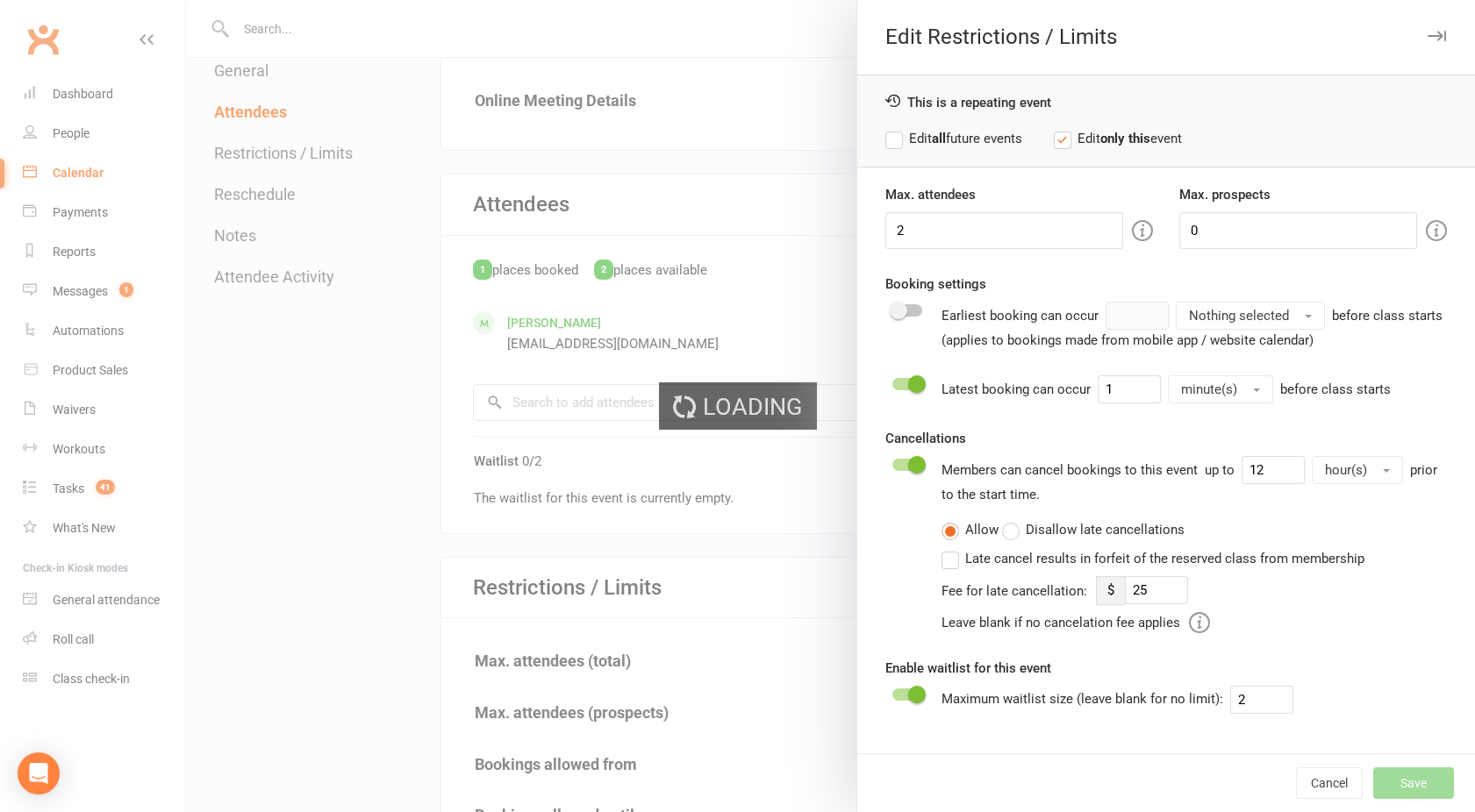
type input "25"
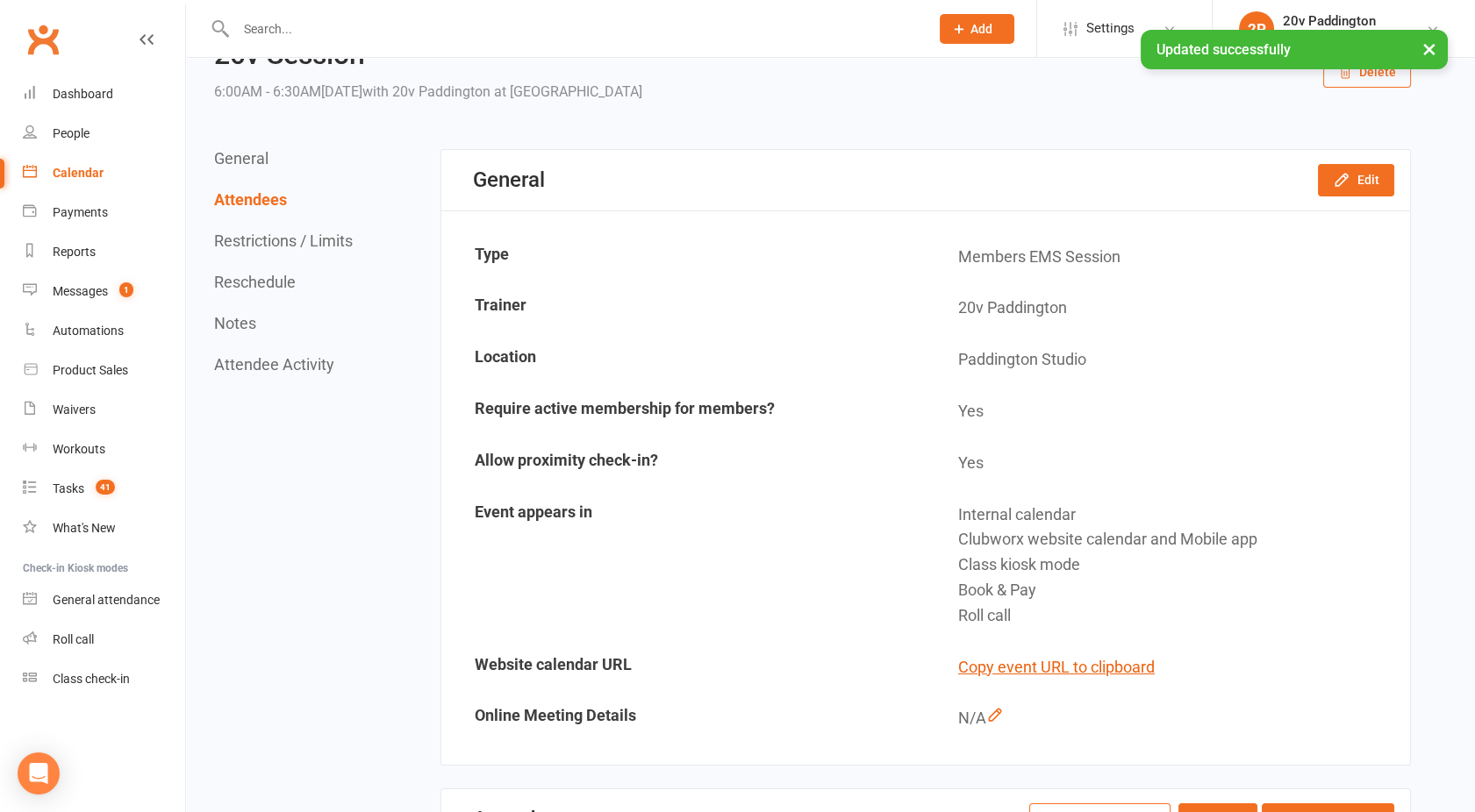
scroll to position [0, 0]
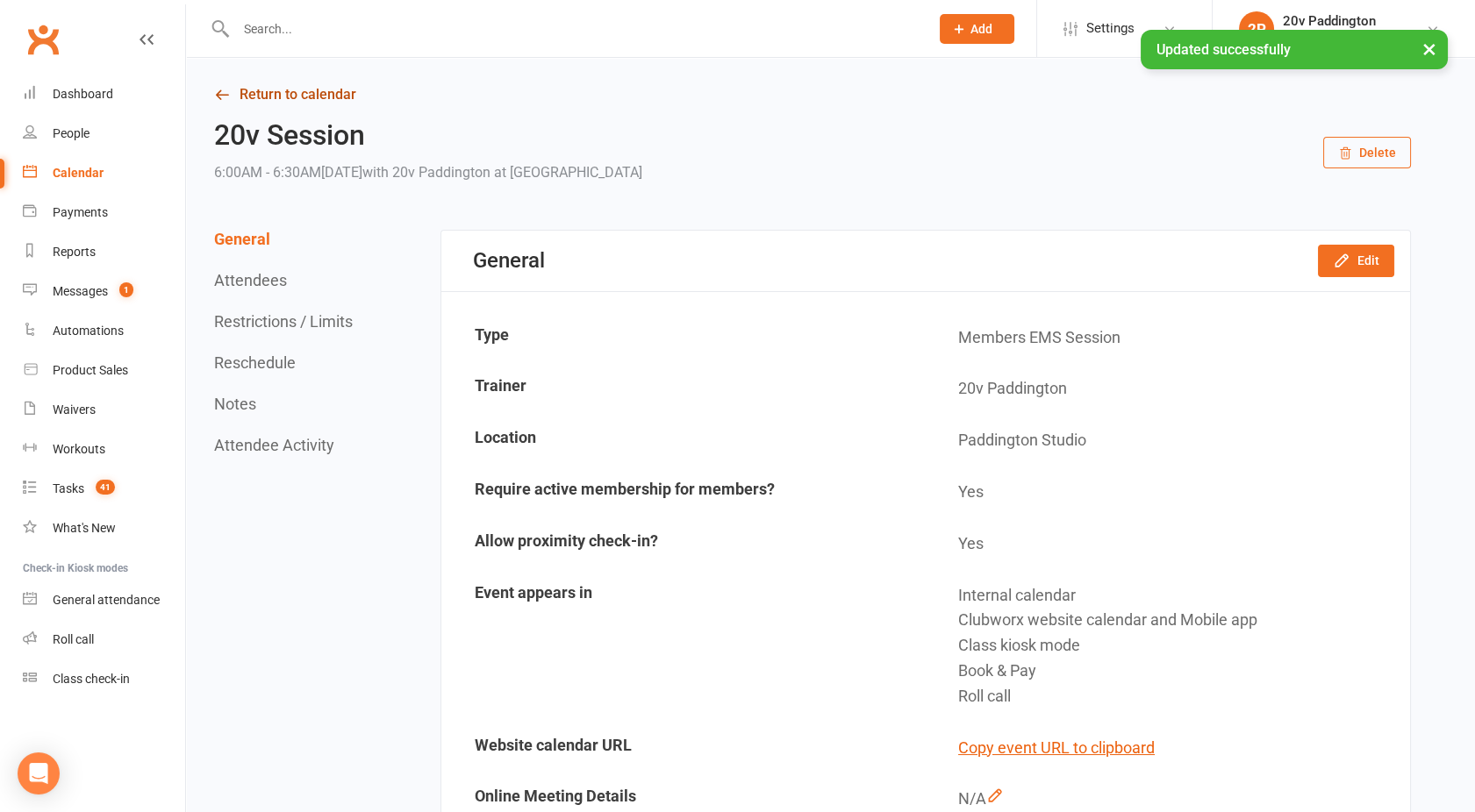
click at [267, 94] on link "Return to calendar" at bounding box center [812, 95] width 1197 height 24
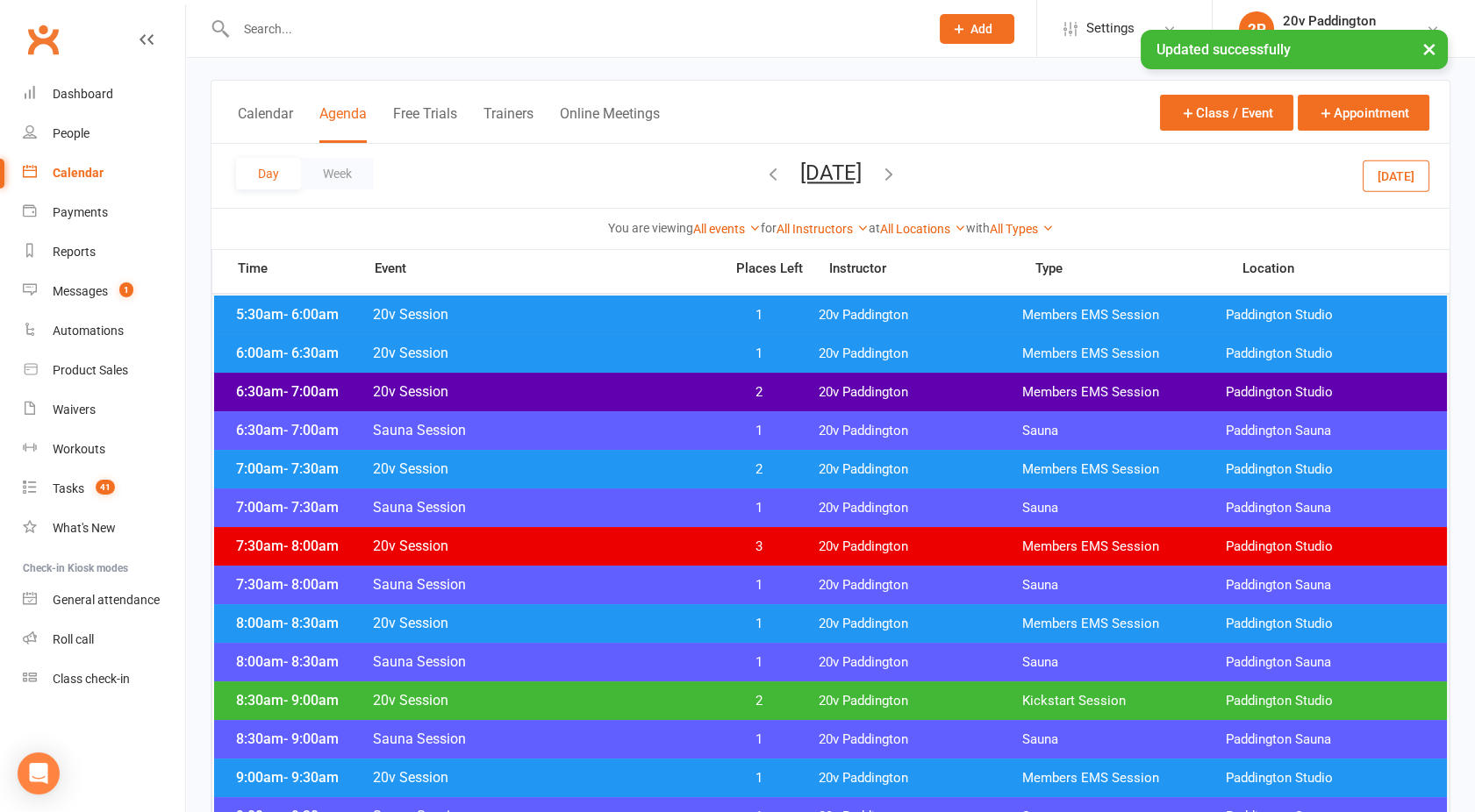
scroll to position [70, 0]
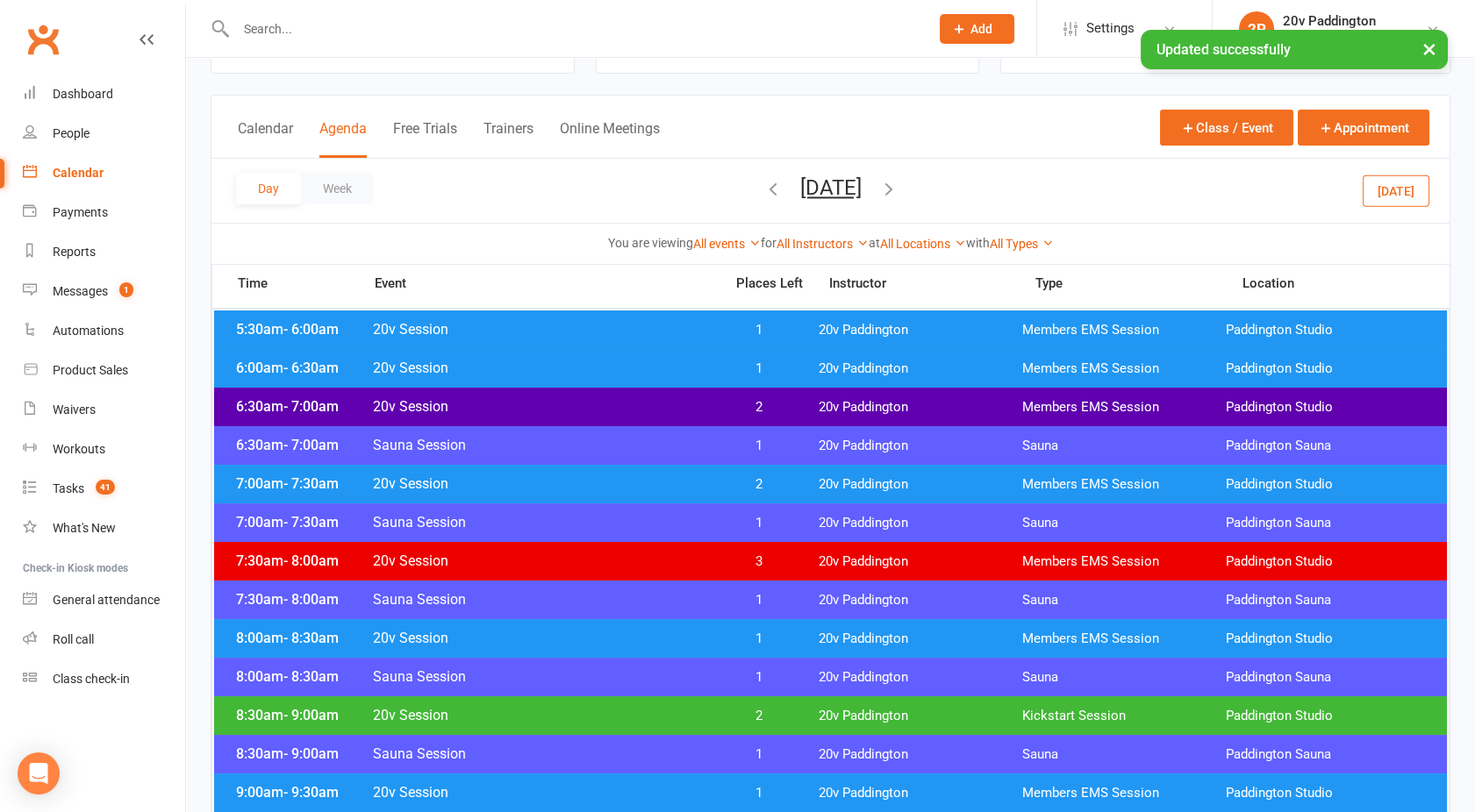
click at [516, 476] on span "20v Session" at bounding box center [543, 484] width 342 height 17
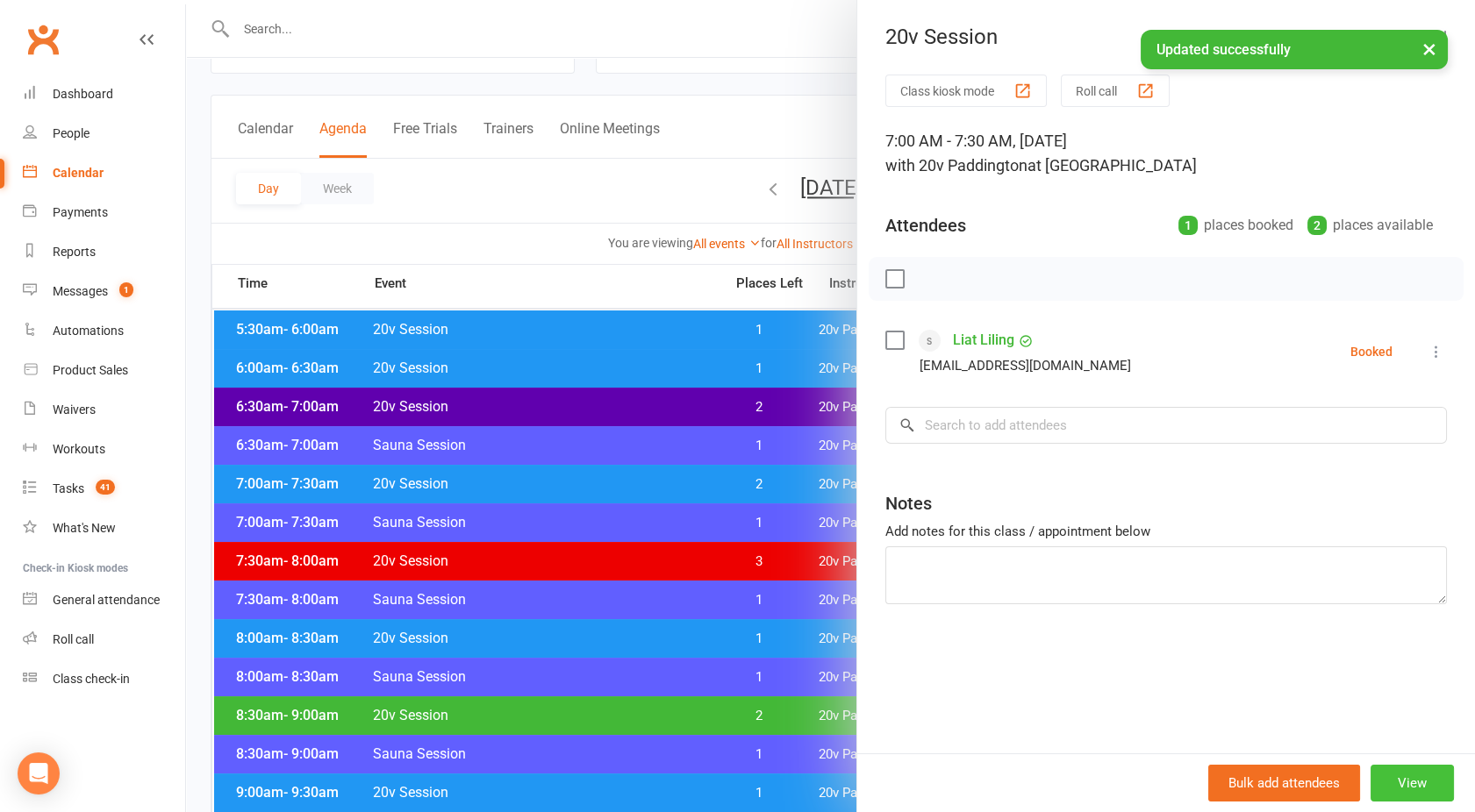
click at [1397, 775] on button "View" at bounding box center [1413, 783] width 84 height 37
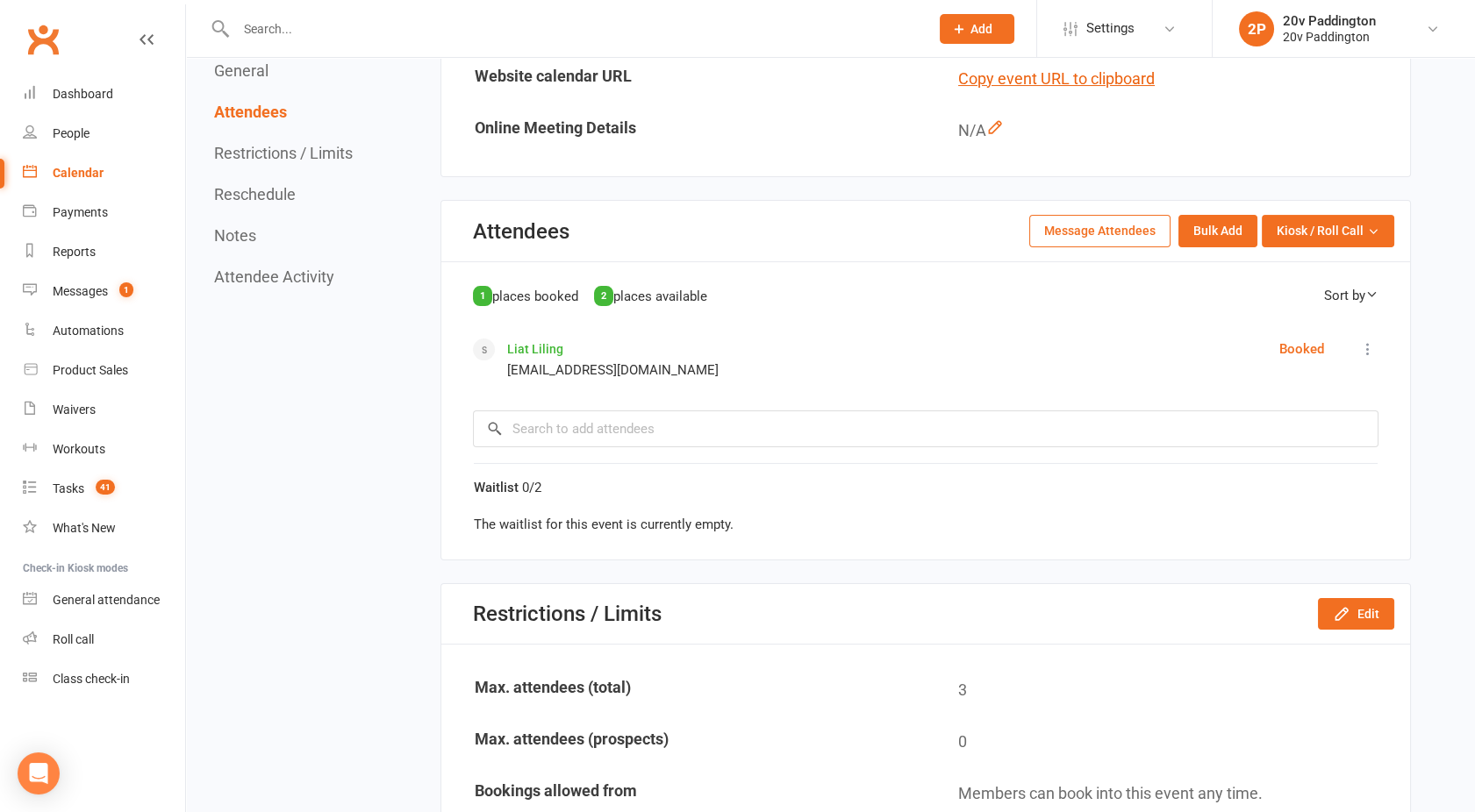
scroll to position [645, 0]
click at [1357, 606] on button "Edit" at bounding box center [1356, 613] width 76 height 32
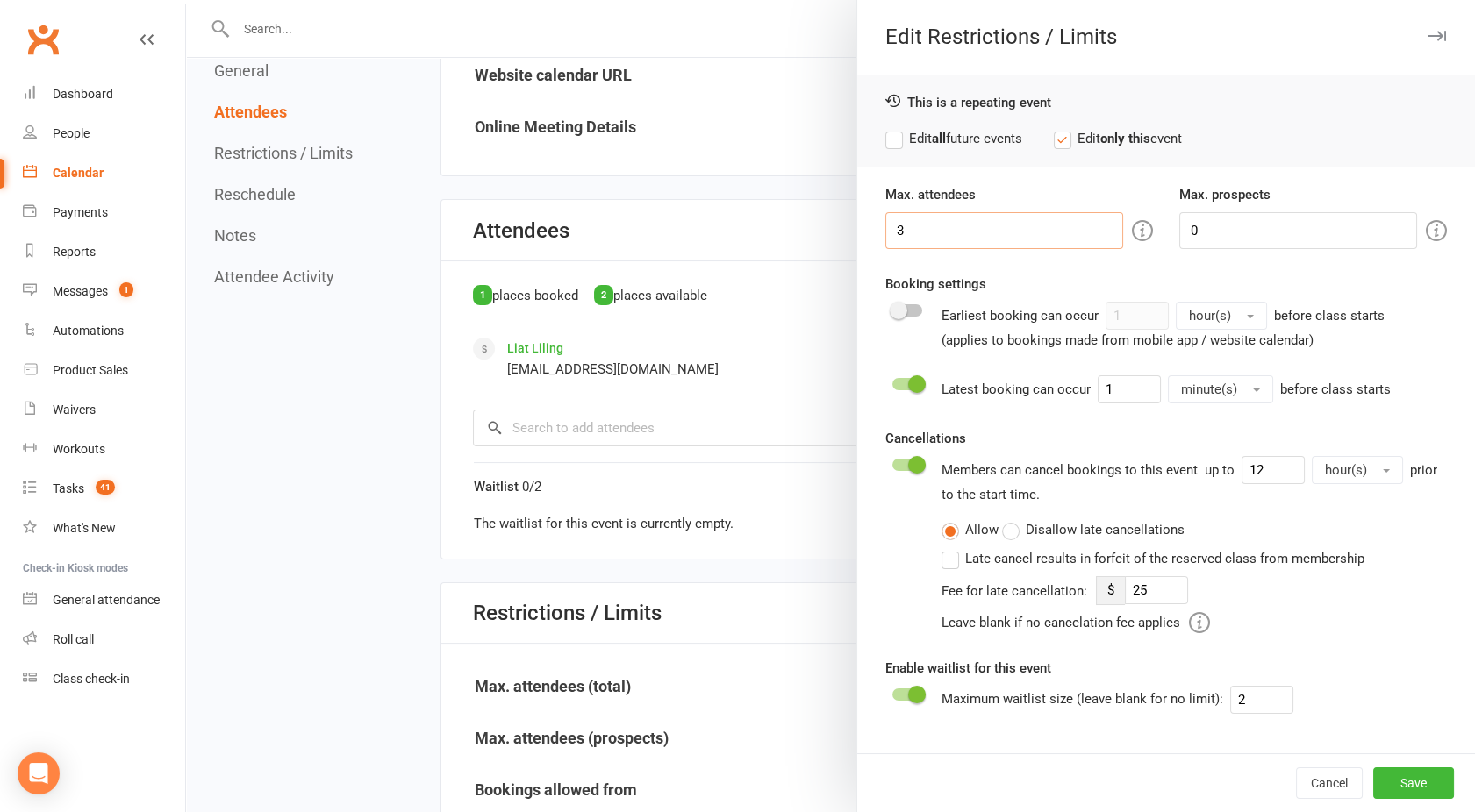
click at [939, 237] on input "3" at bounding box center [1005, 231] width 238 height 37
type input "2"
click at [1432, 802] on div "Cancel Save" at bounding box center [1166, 782] width 618 height 59
click at [1406, 788] on button "Save" at bounding box center [1414, 783] width 81 height 32
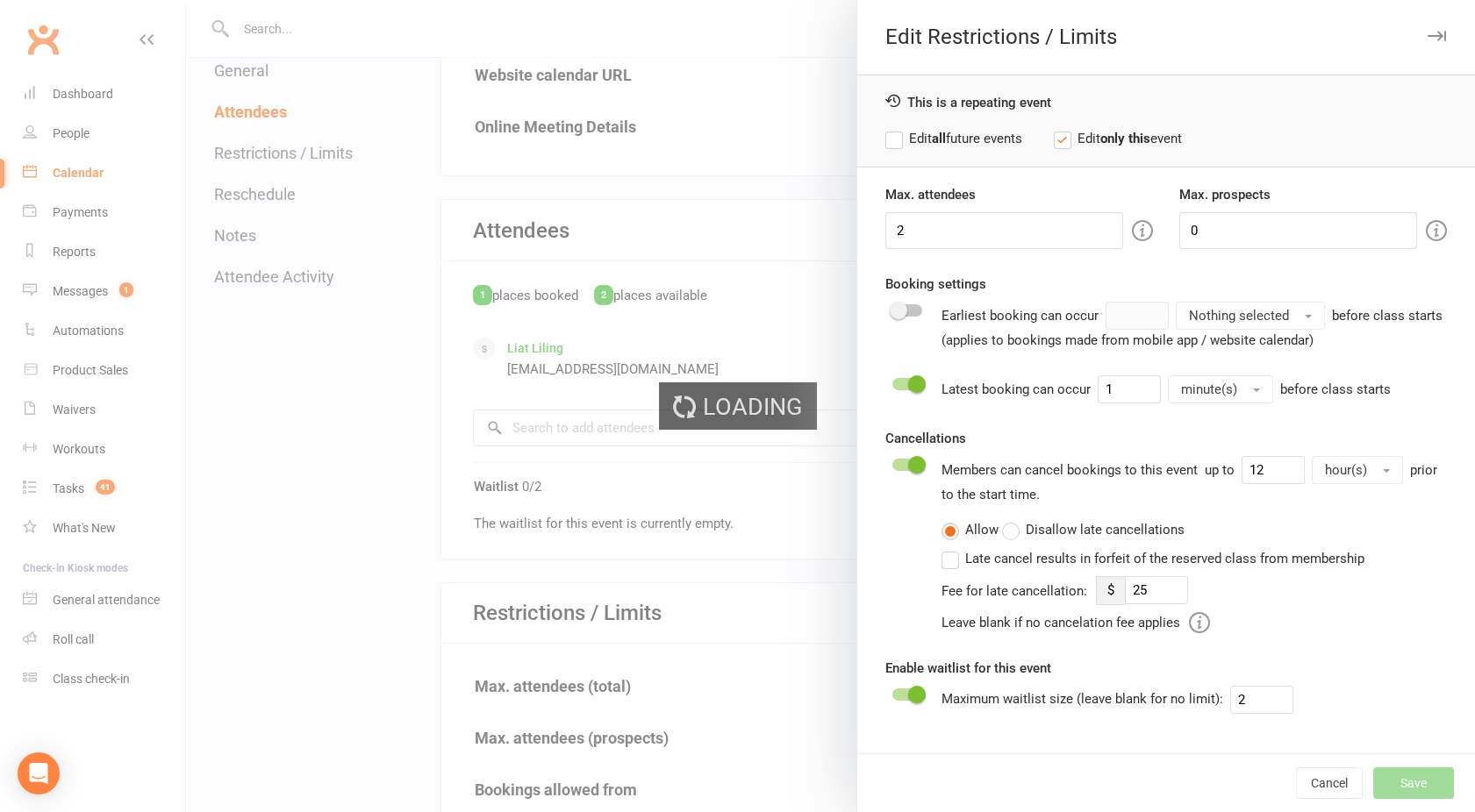
type input "25"
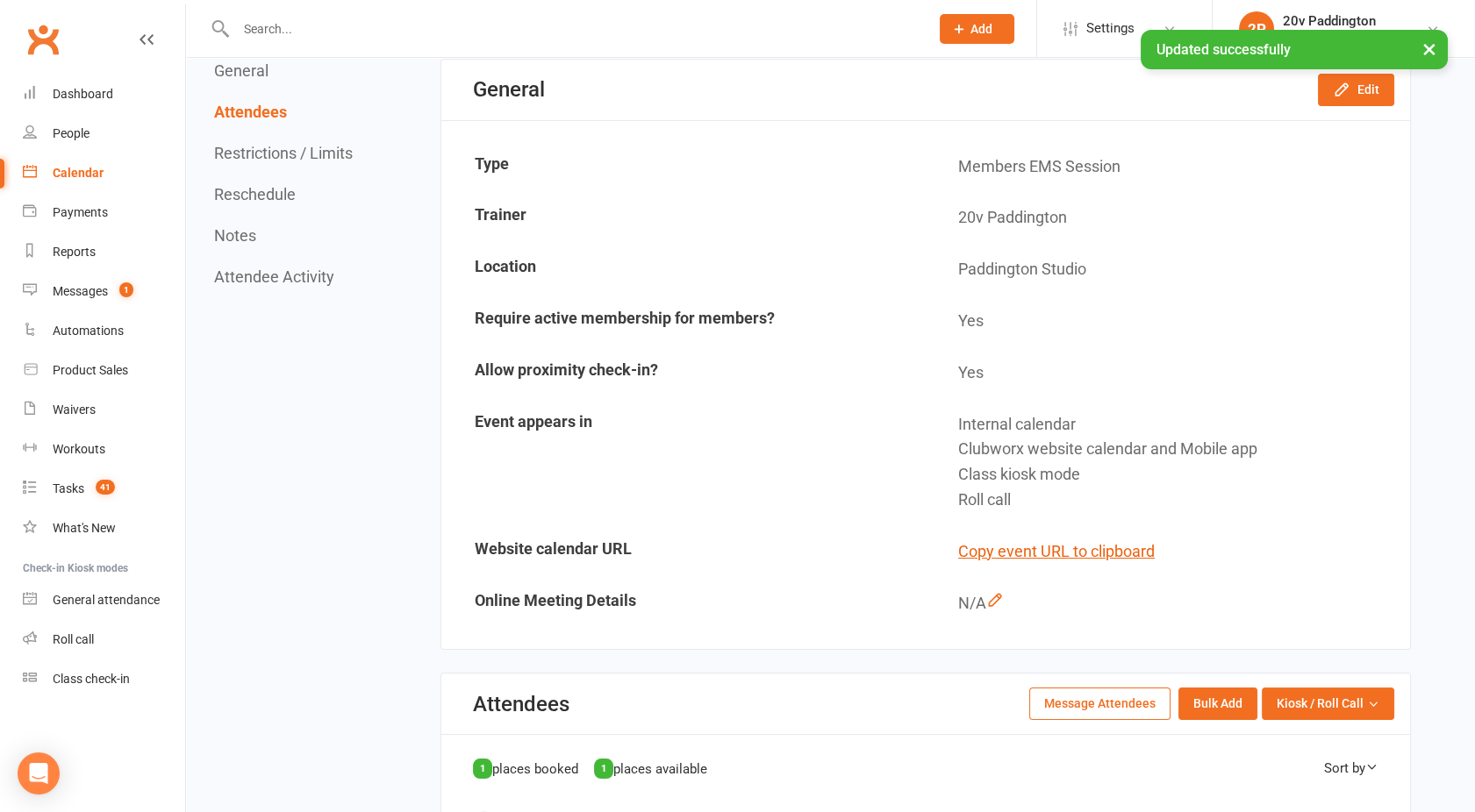
scroll to position [0, 0]
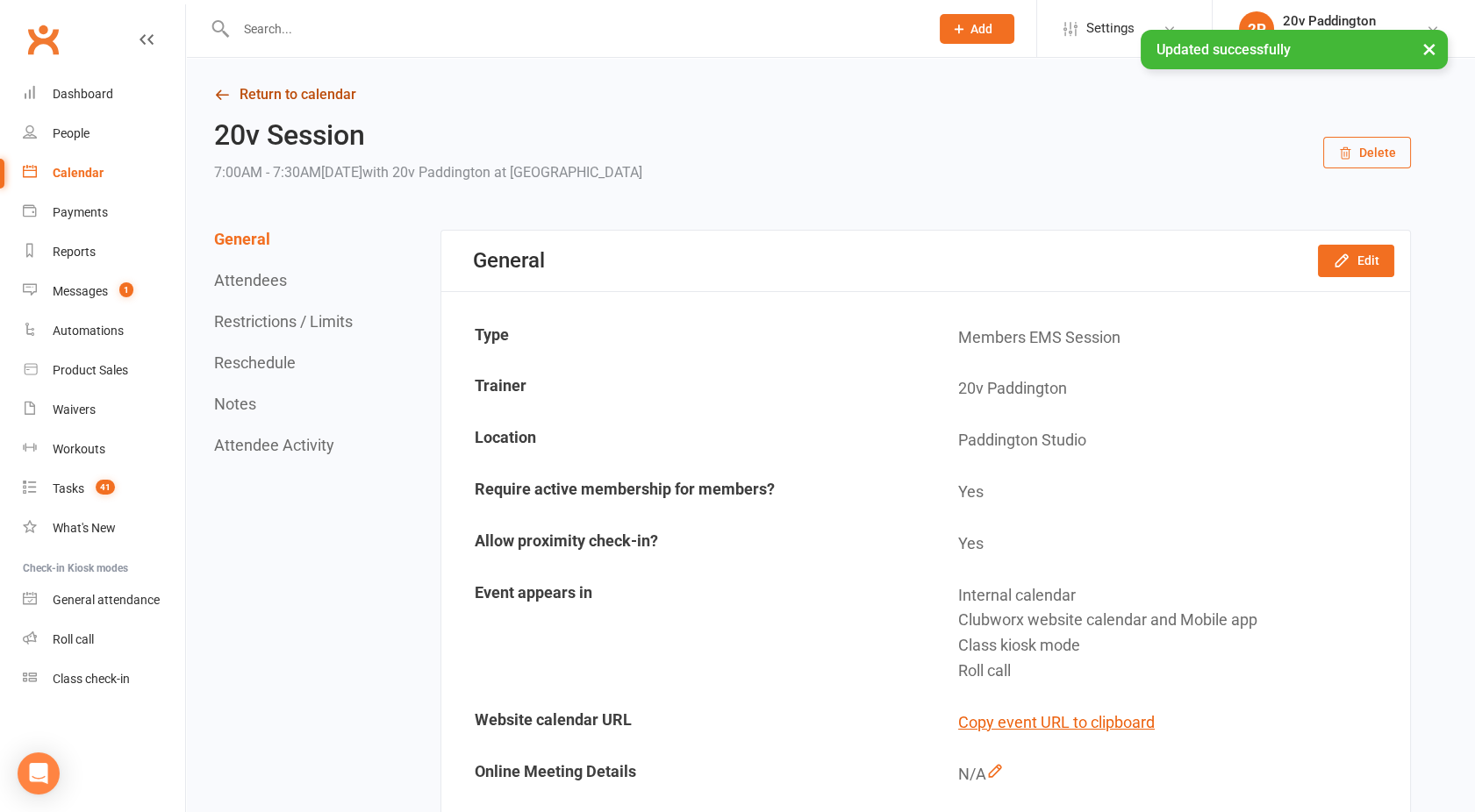
click at [308, 96] on link "Return to calendar" at bounding box center [812, 95] width 1197 height 24
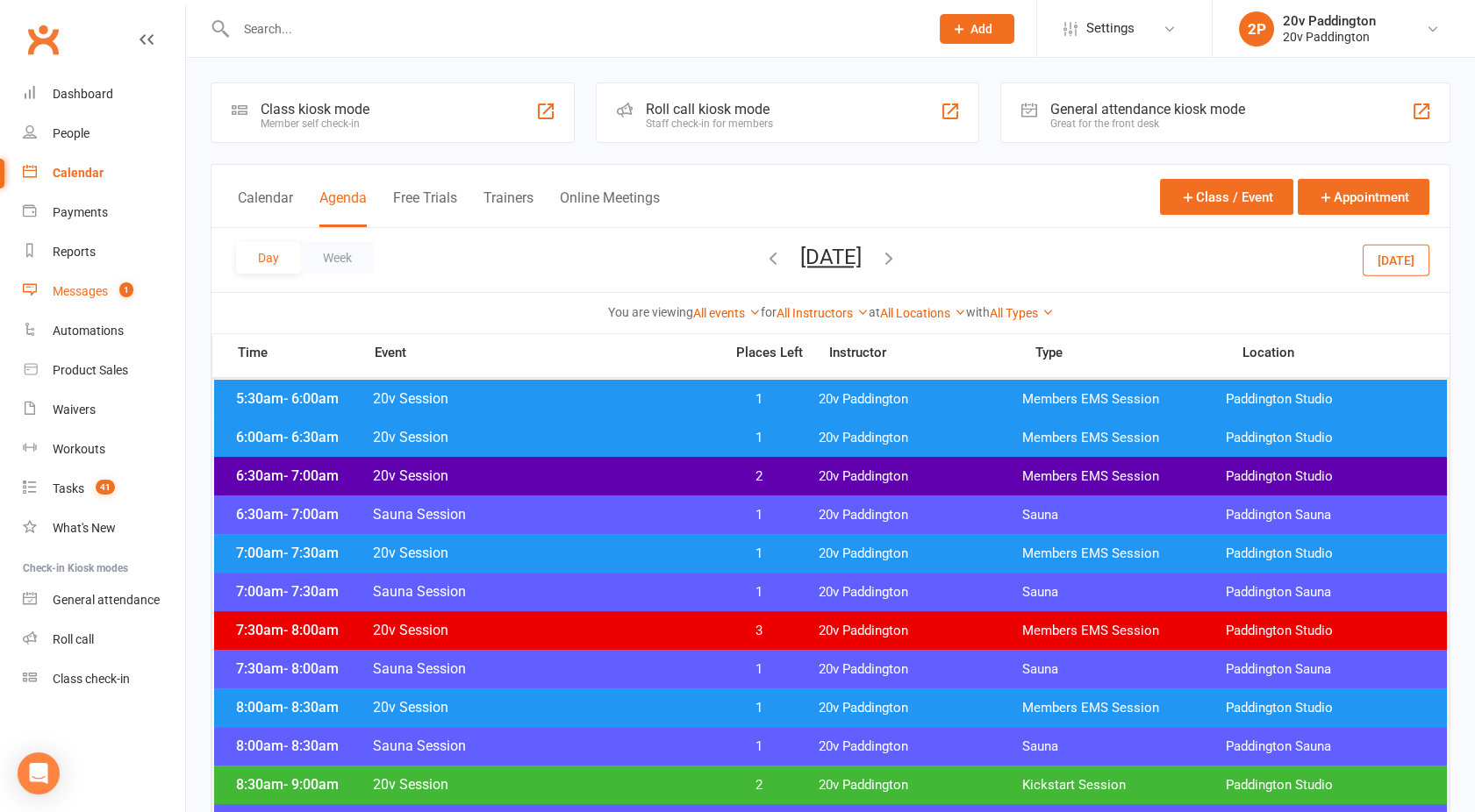
click at [108, 280] on link "Messages 1" at bounding box center [104, 291] width 162 height 39
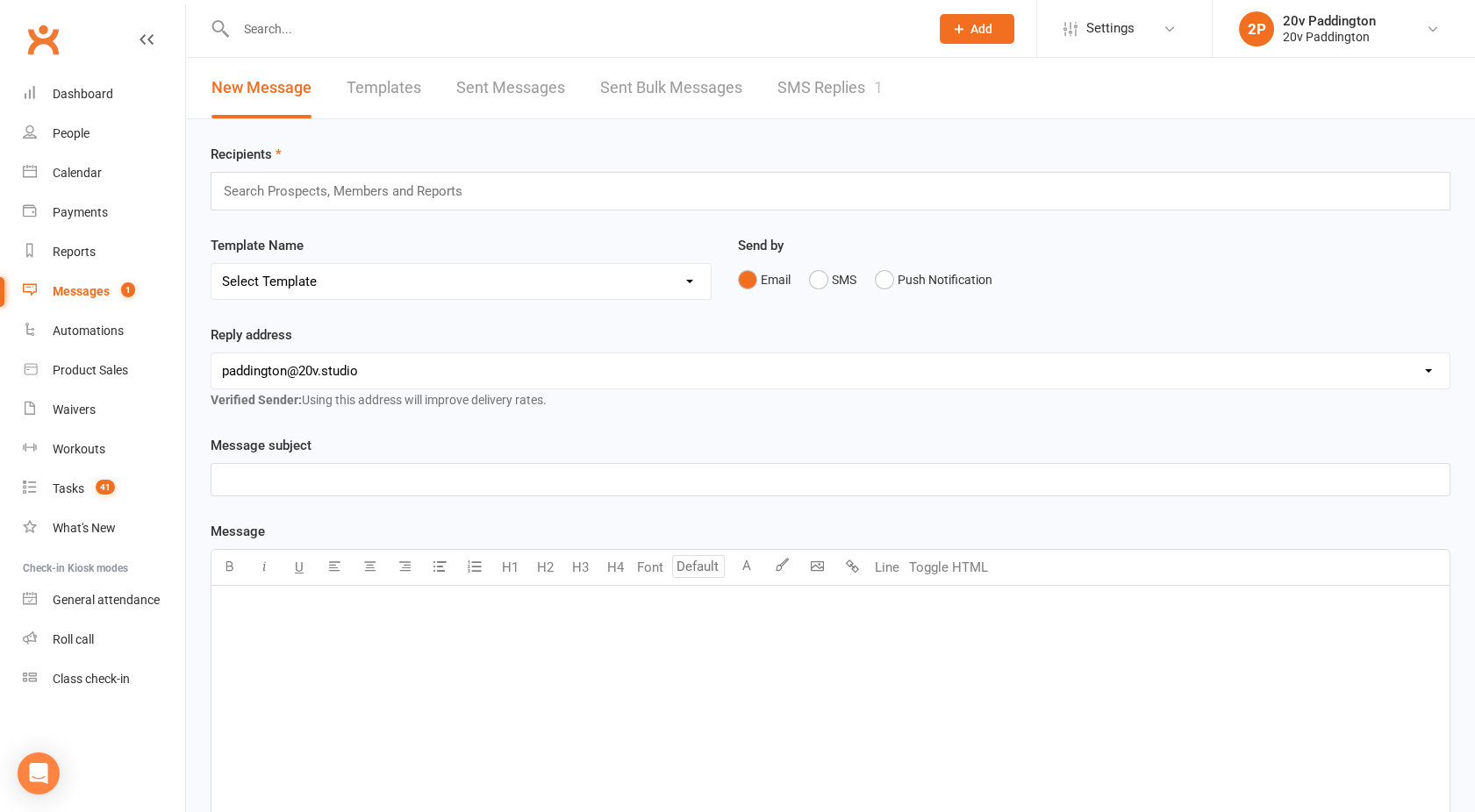
click at [802, 97] on link "SMS Replies 1" at bounding box center [830, 87] width 105 height 60
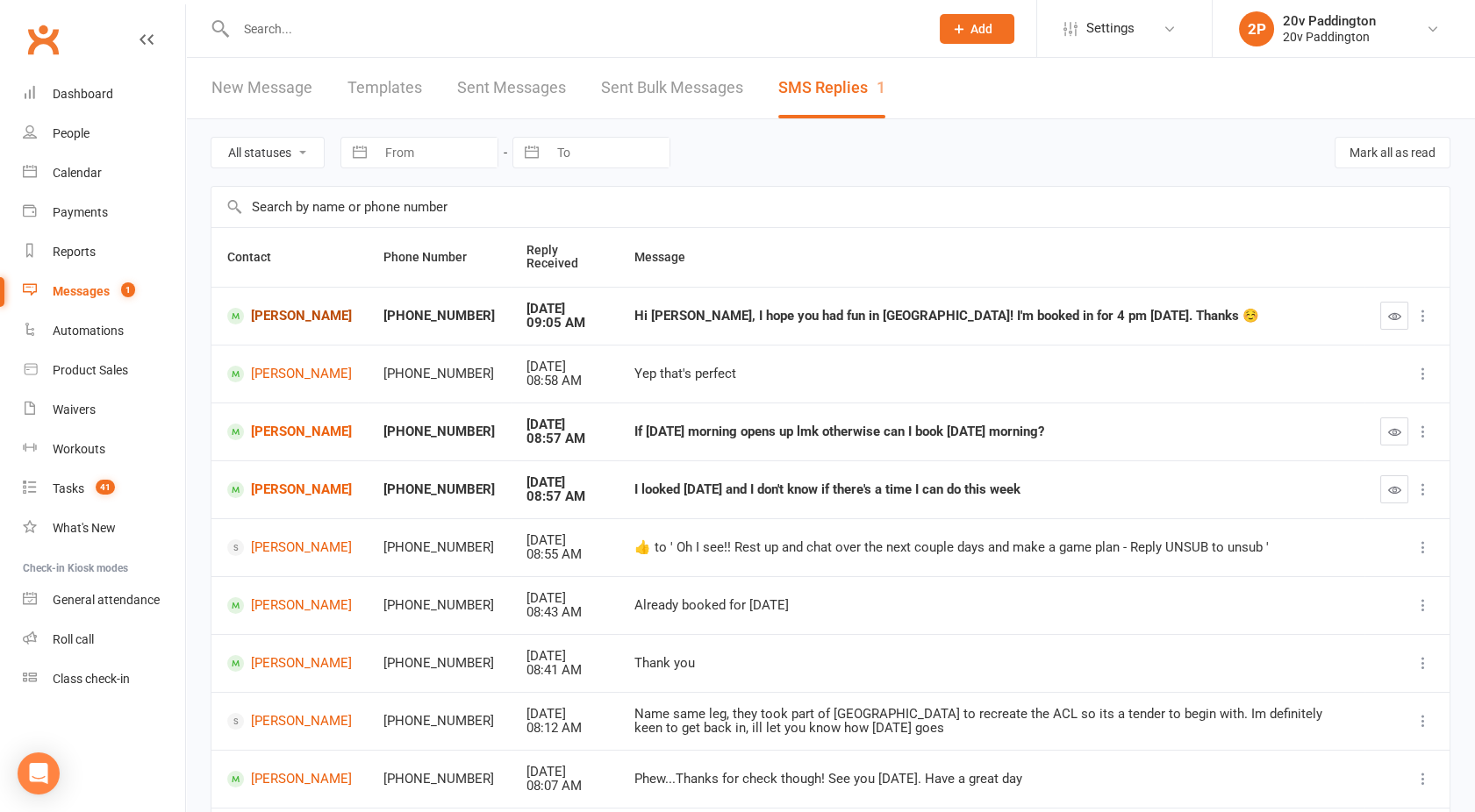
click at [291, 318] on link "Fiona Adie" at bounding box center [289, 316] width 125 height 17
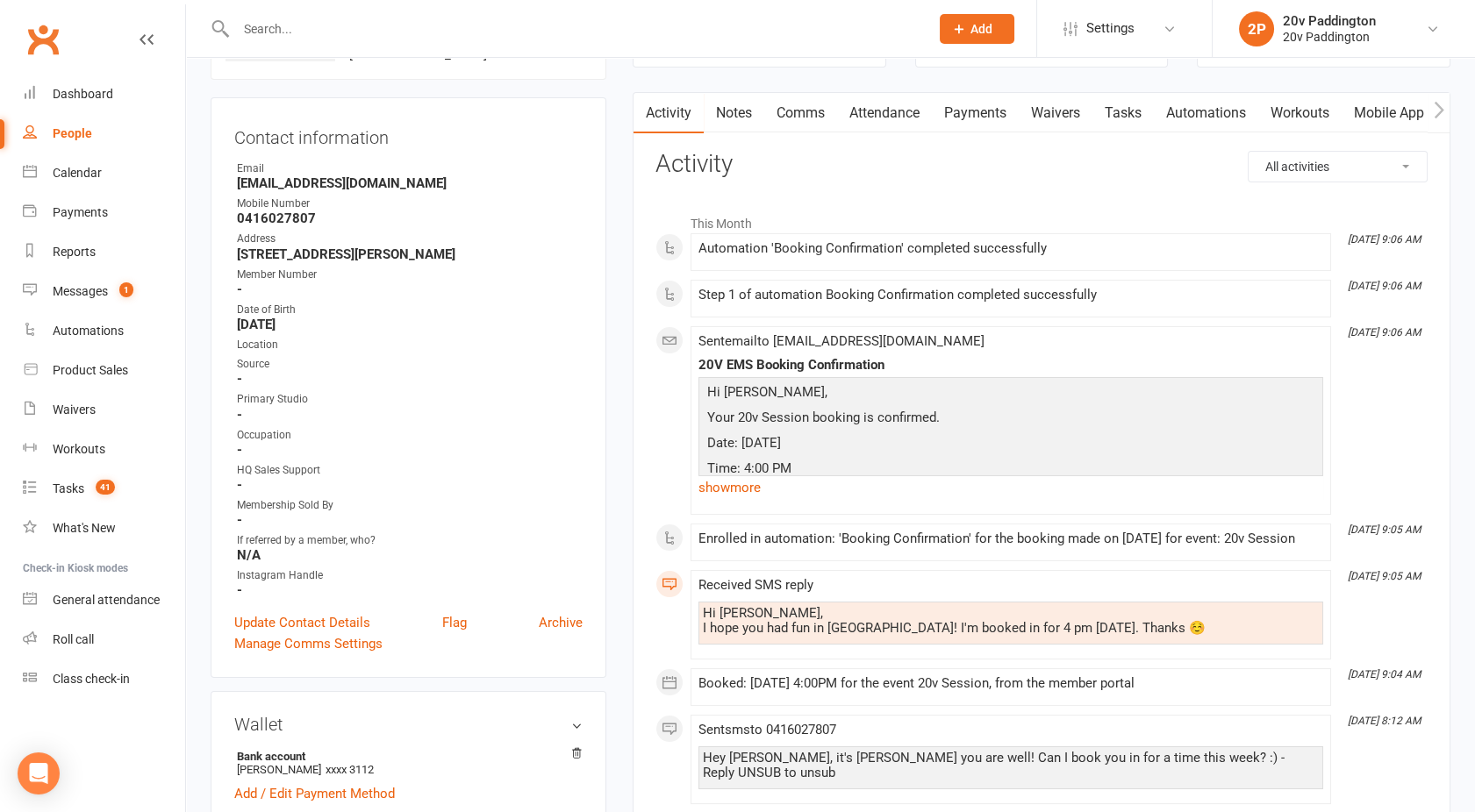
scroll to position [144, 0]
click at [802, 120] on link "Comms" at bounding box center [800, 114] width 73 height 40
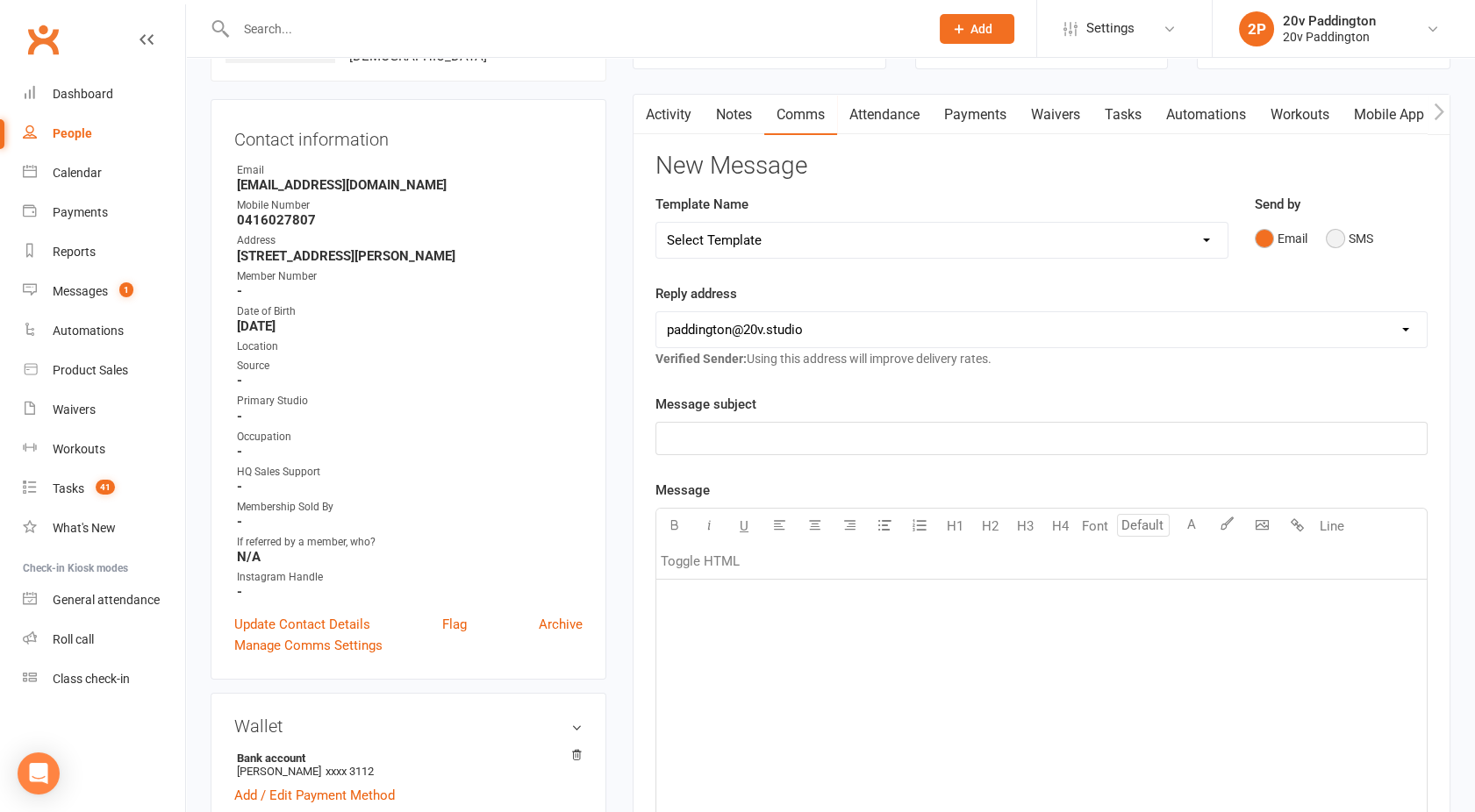
click at [1336, 240] on button "SMS" at bounding box center [1349, 239] width 47 height 33
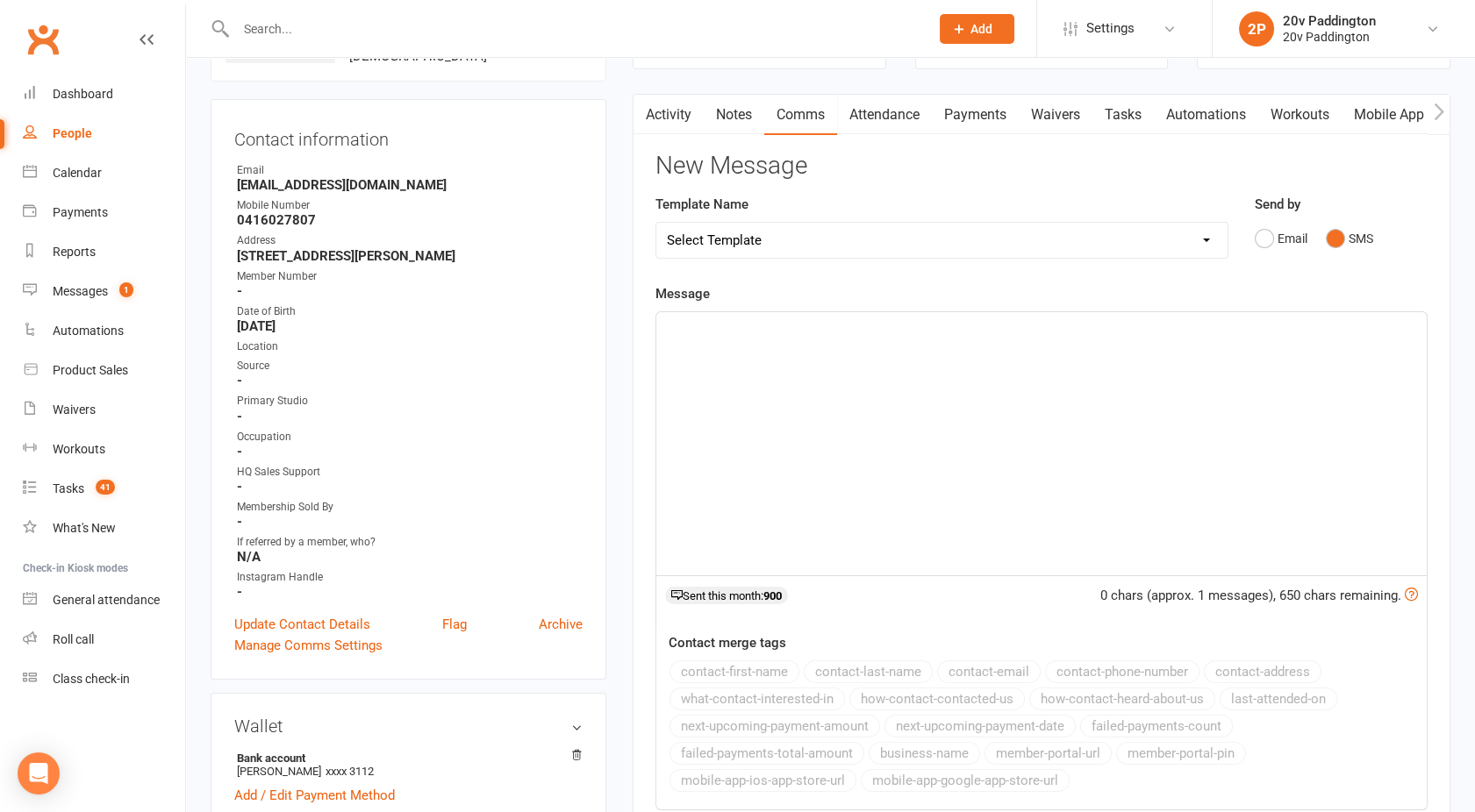
click at [998, 409] on div "﻿" at bounding box center [1041, 444] width 771 height 263
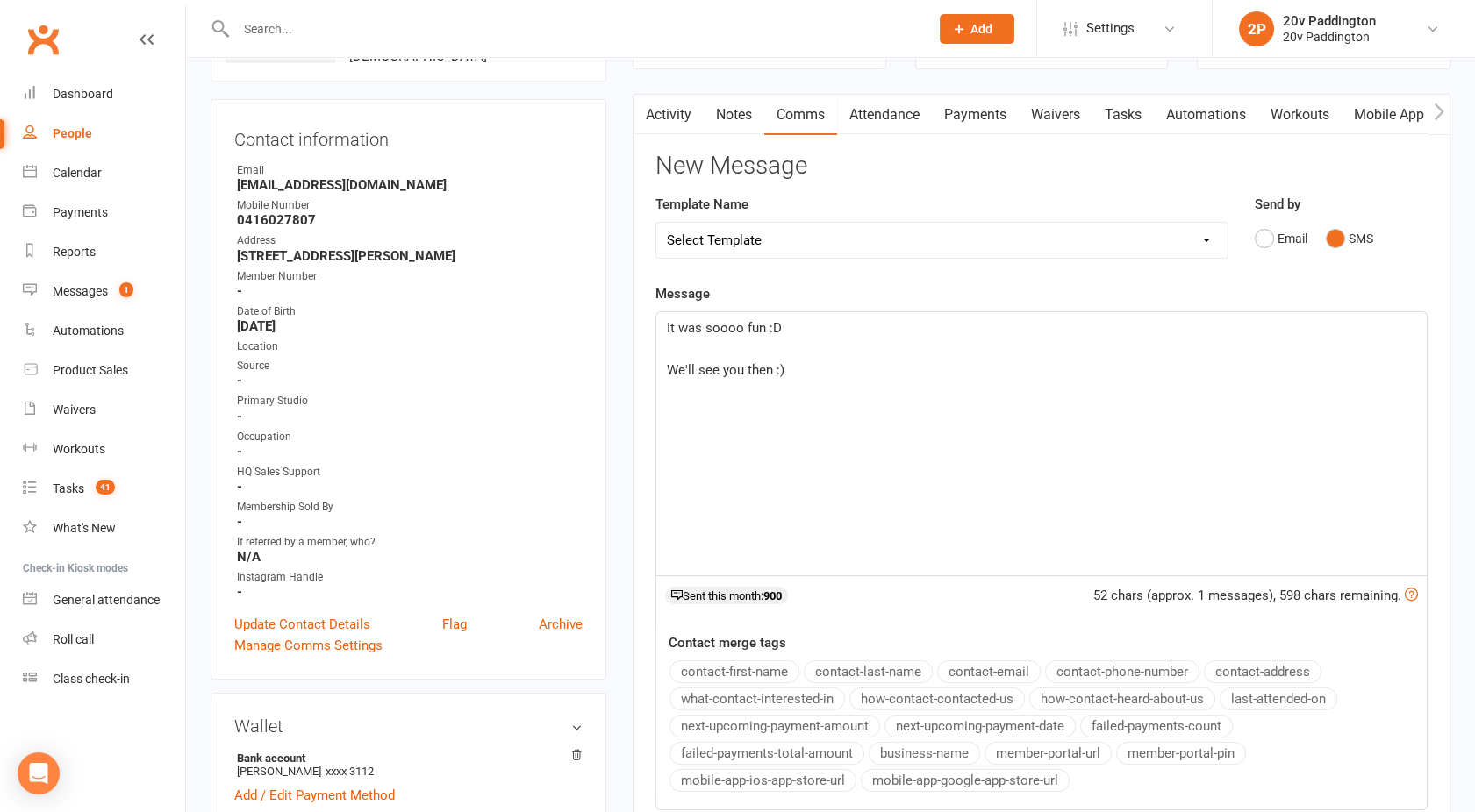
click at [824, 323] on p "It was soooo fun :D" at bounding box center [1041, 327] width 749 height 21
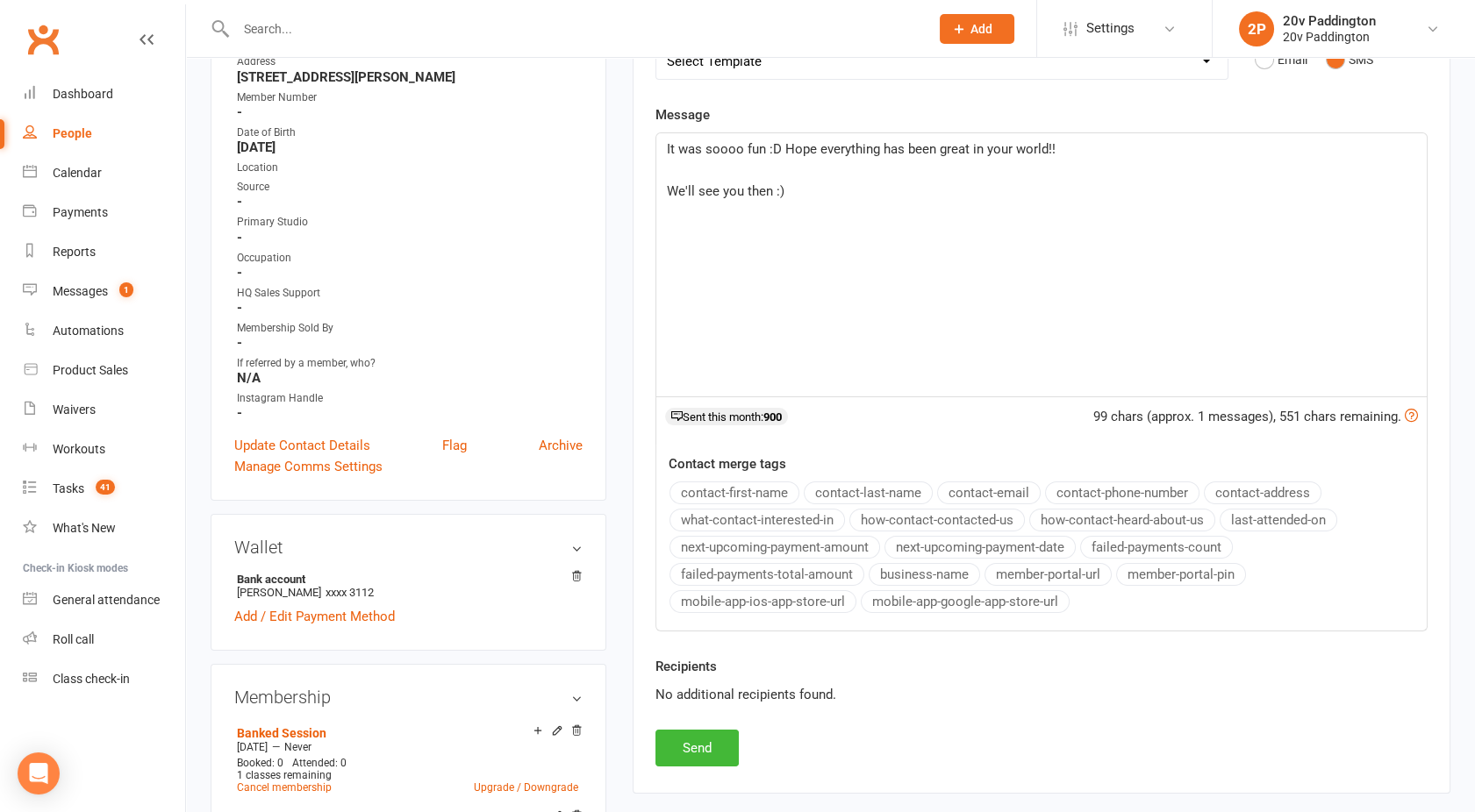
scroll to position [326, 0]
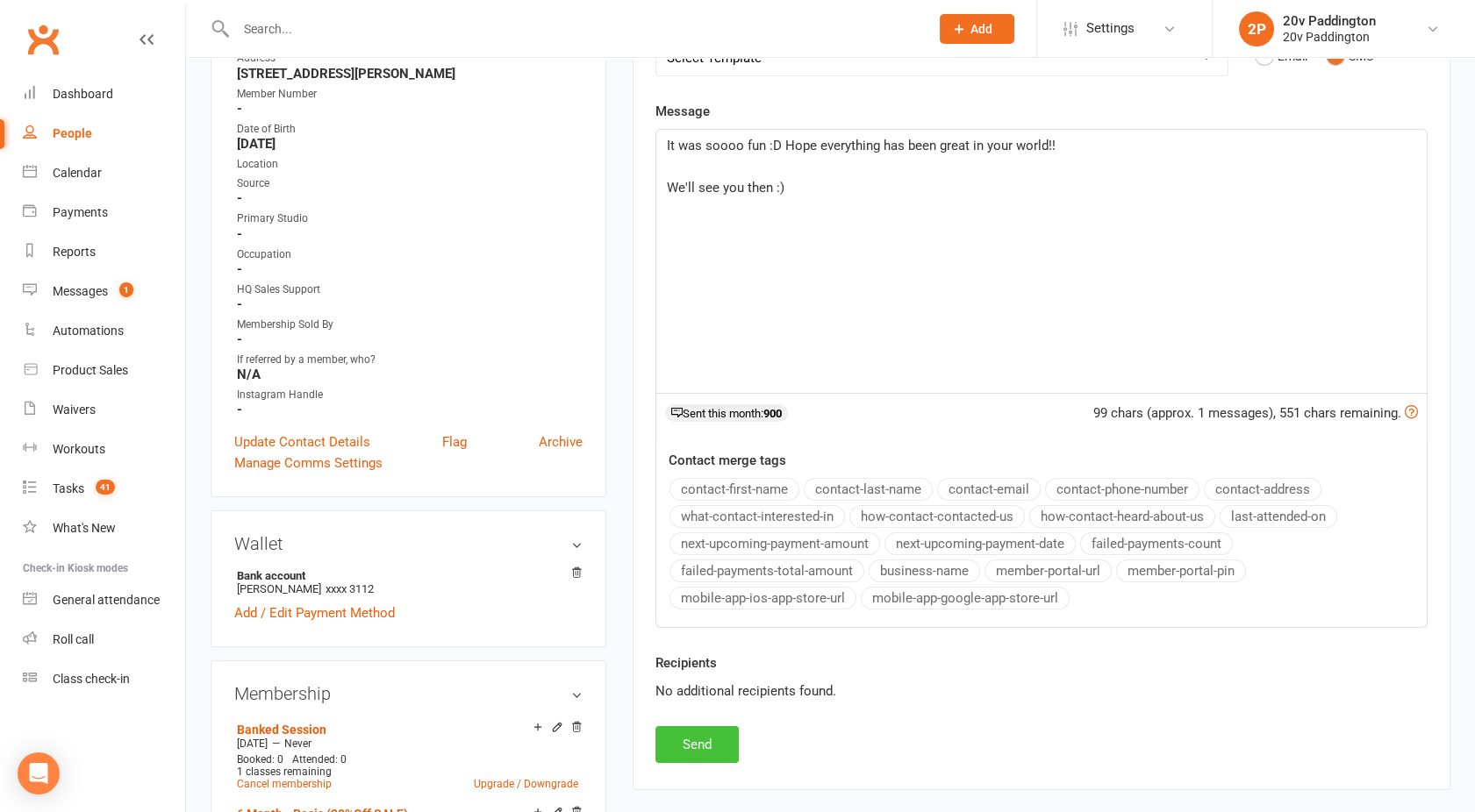
click at [691, 726] on button "Send" at bounding box center [697, 745] width 84 height 37
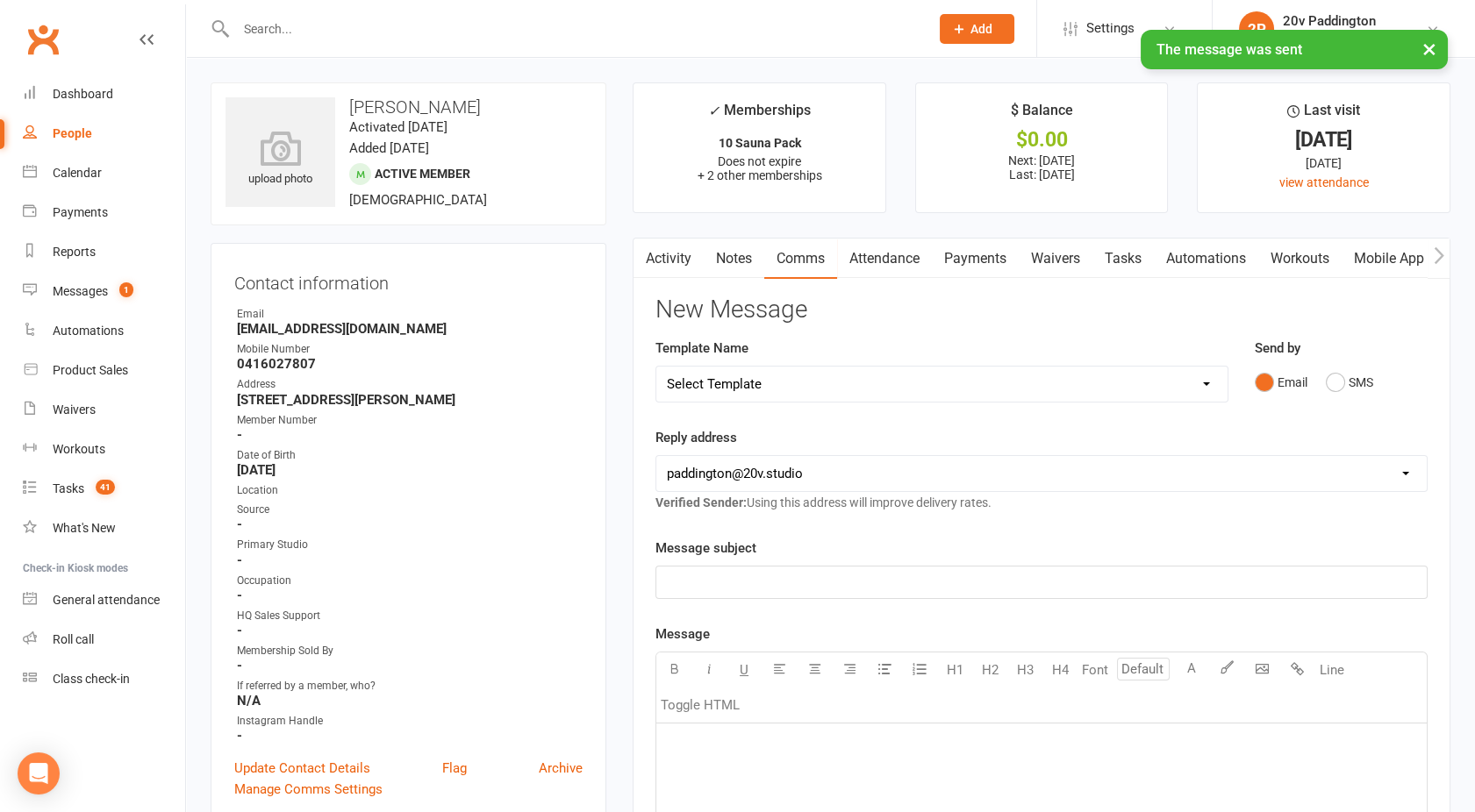
click at [670, 256] on link "Activity" at bounding box center [668, 259] width 70 height 40
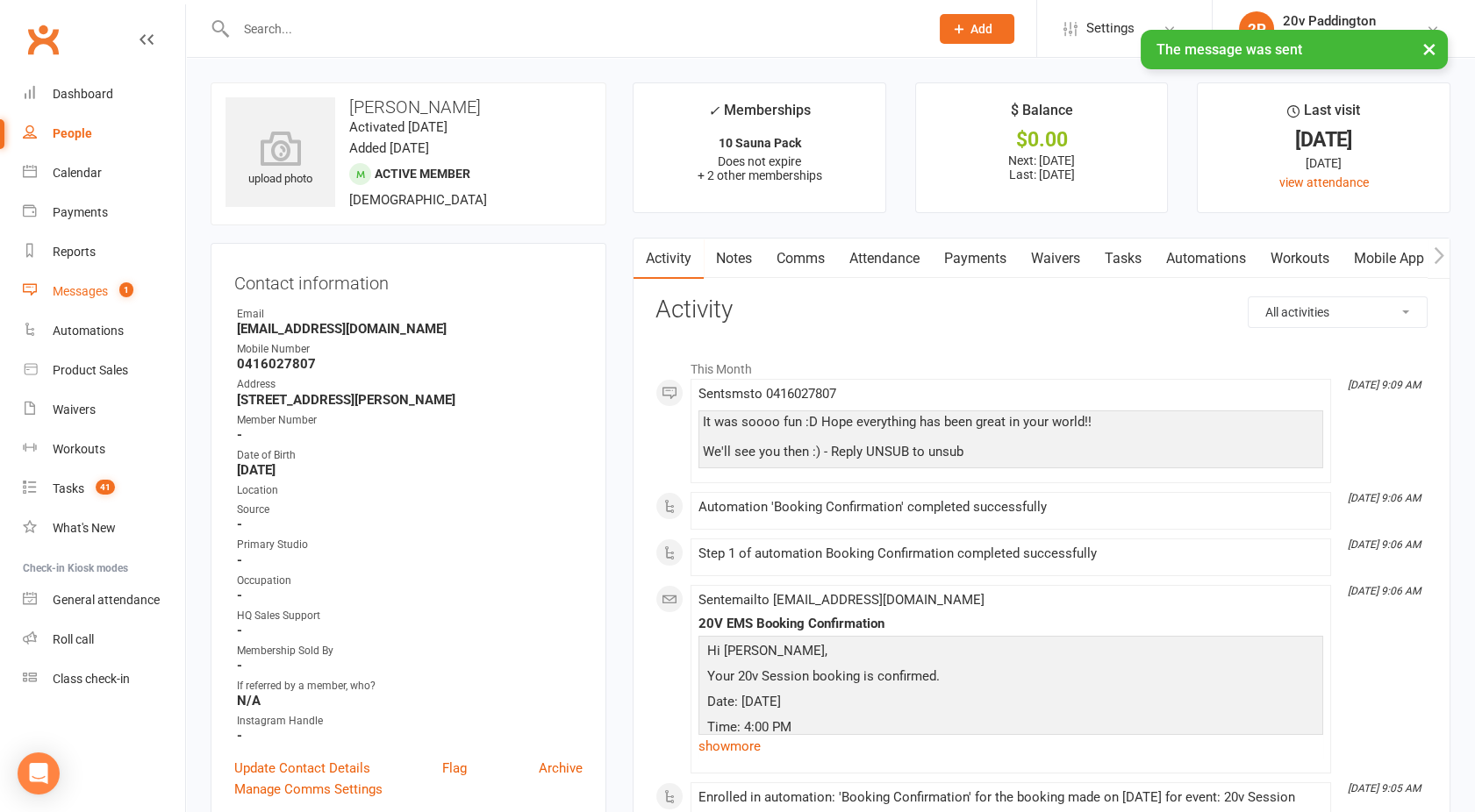
click at [114, 281] on link "Messages 1" at bounding box center [104, 291] width 162 height 39
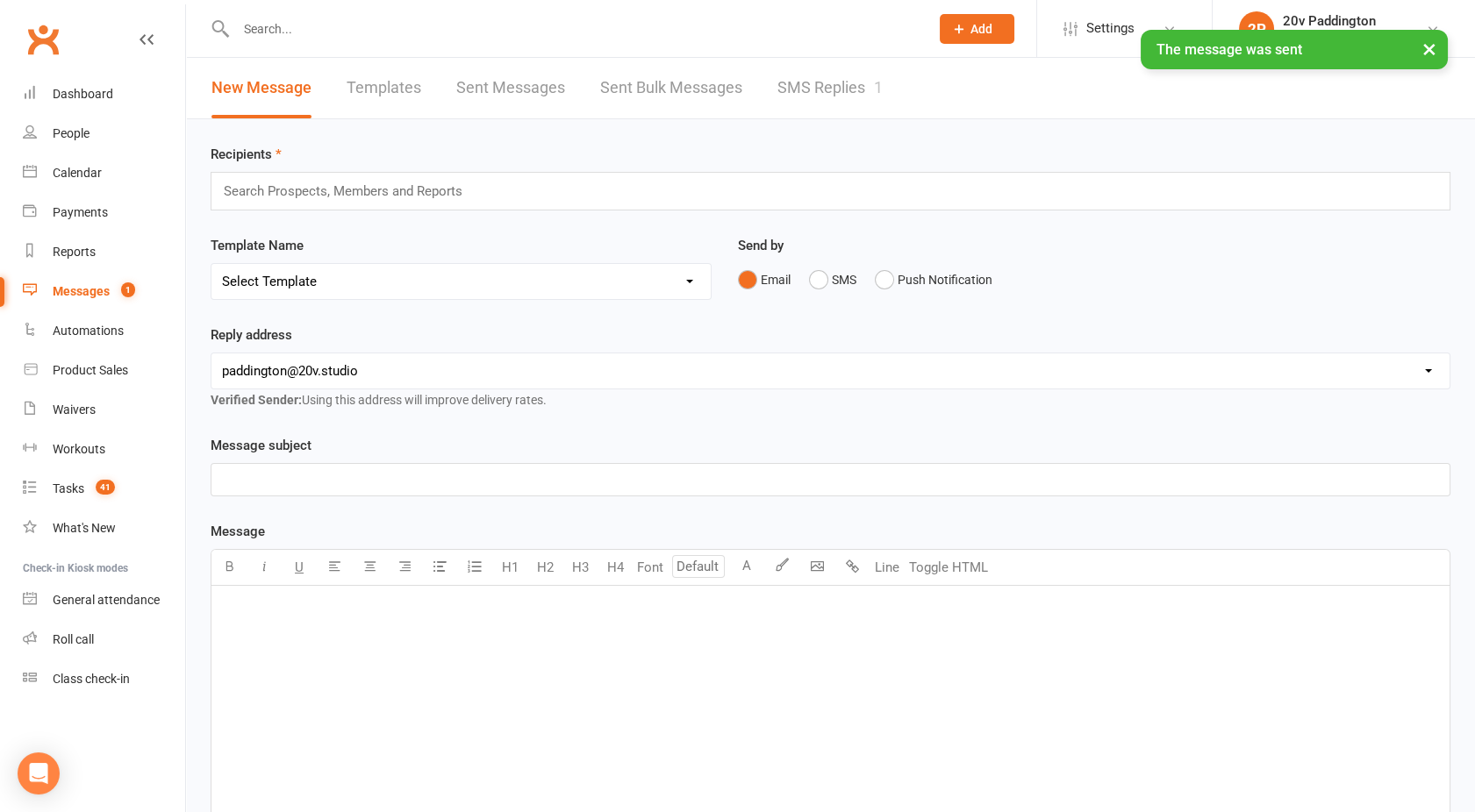
click at [846, 87] on link "SMS Replies 1" at bounding box center [830, 87] width 105 height 60
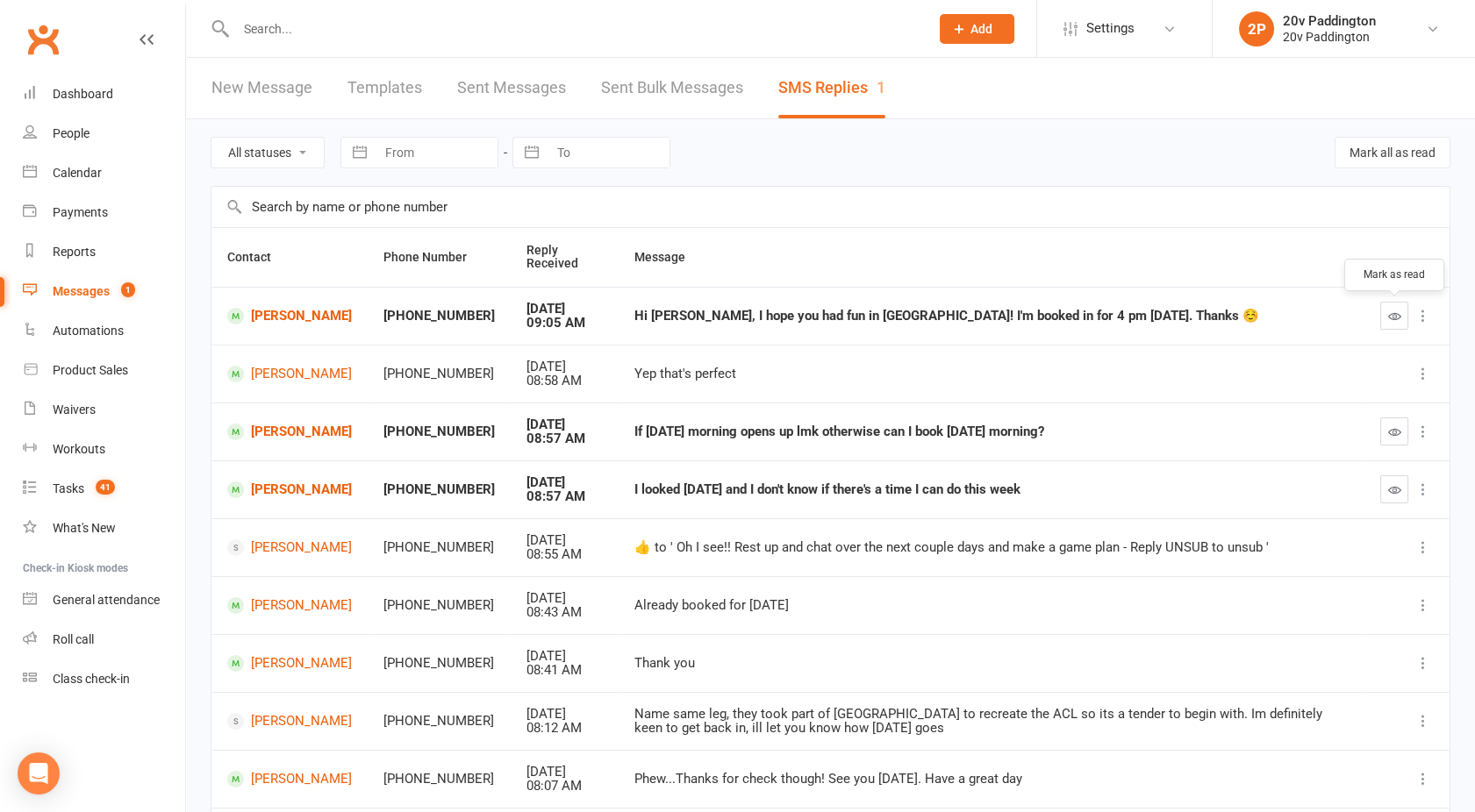
click at [1392, 314] on icon "button" at bounding box center [1395, 316] width 13 height 13
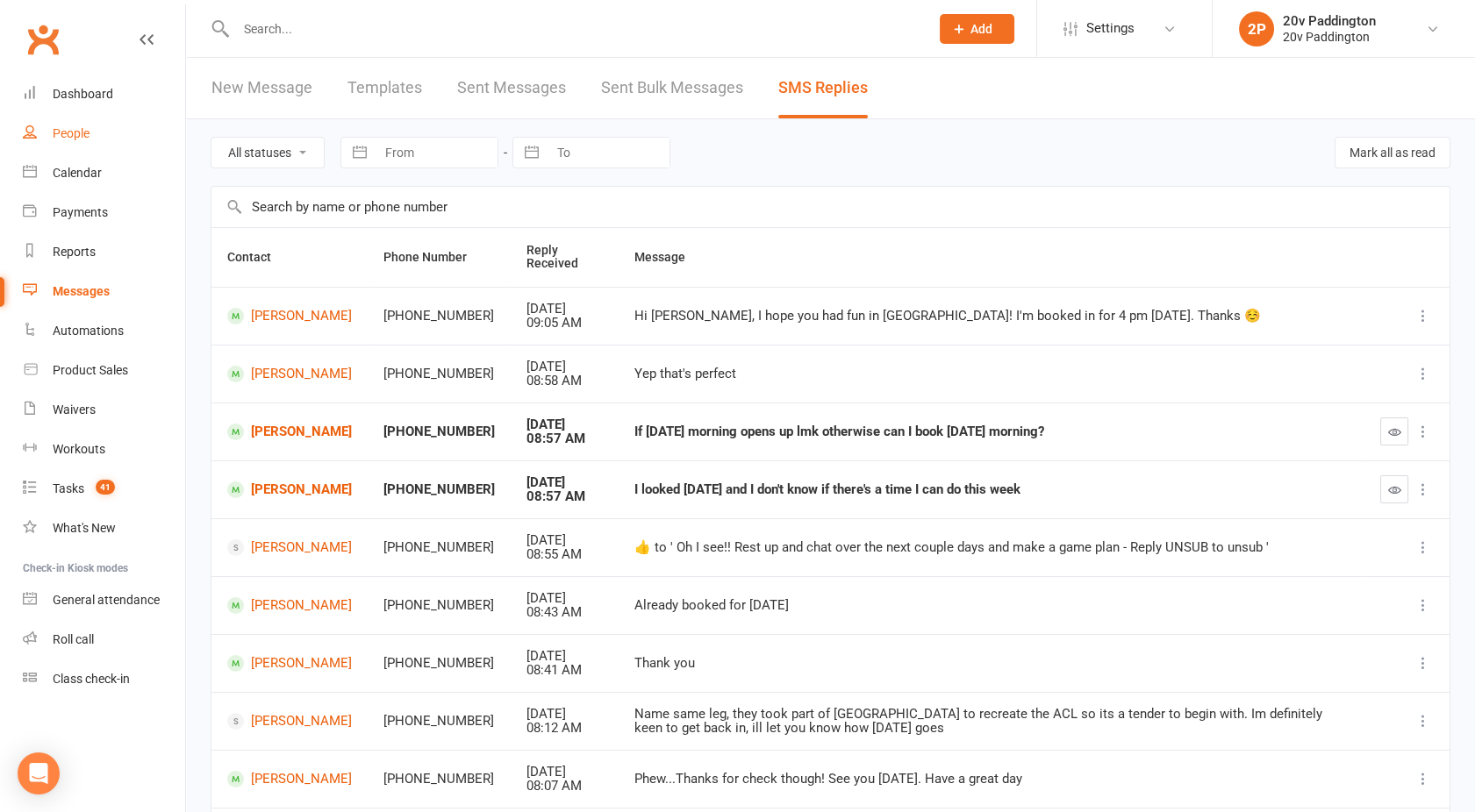
click at [67, 150] on link "People" at bounding box center [104, 134] width 162 height 39
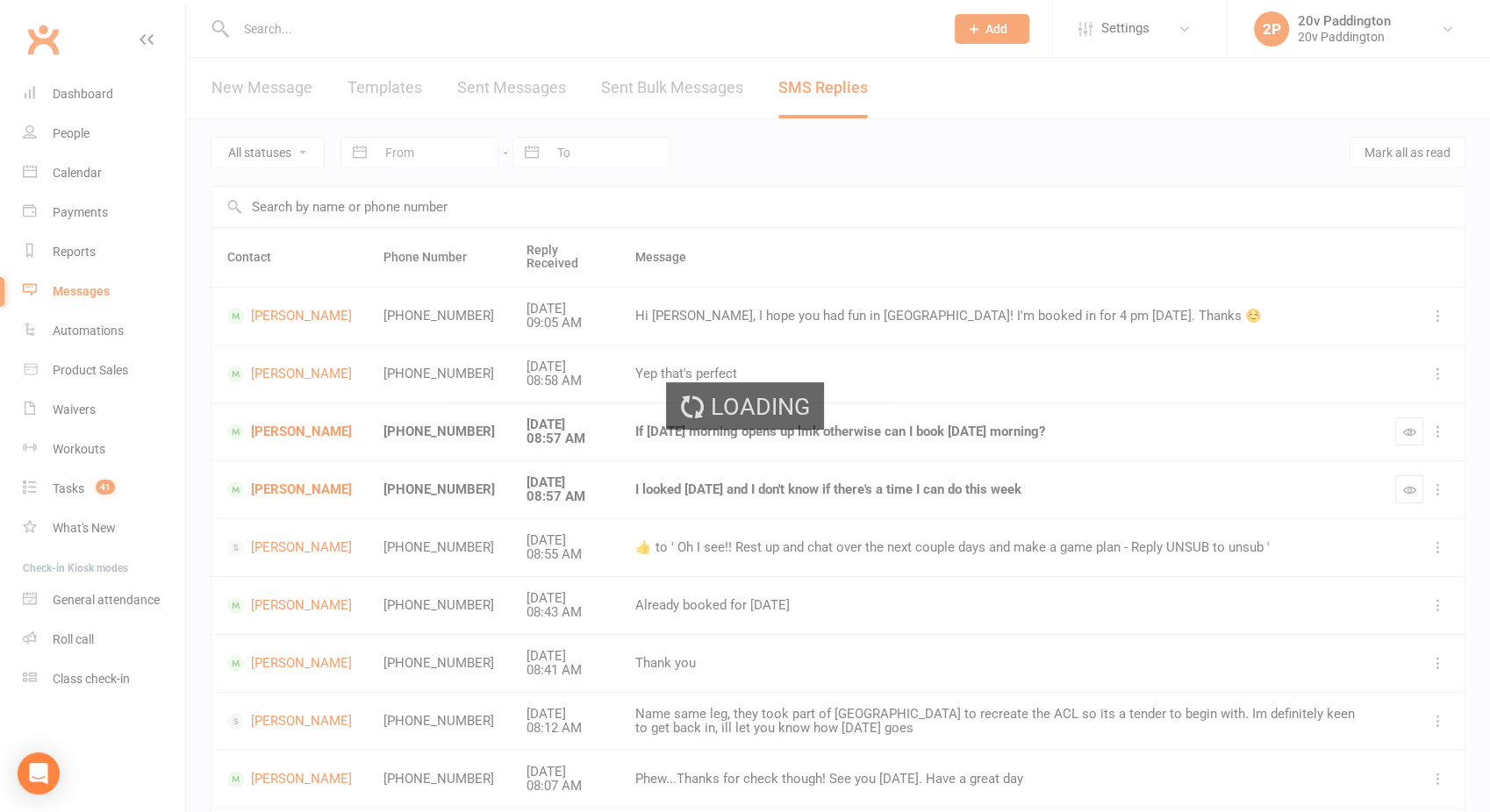
click at [79, 171] on div "Loading" at bounding box center [745, 406] width 1490 height 812
select select "100"
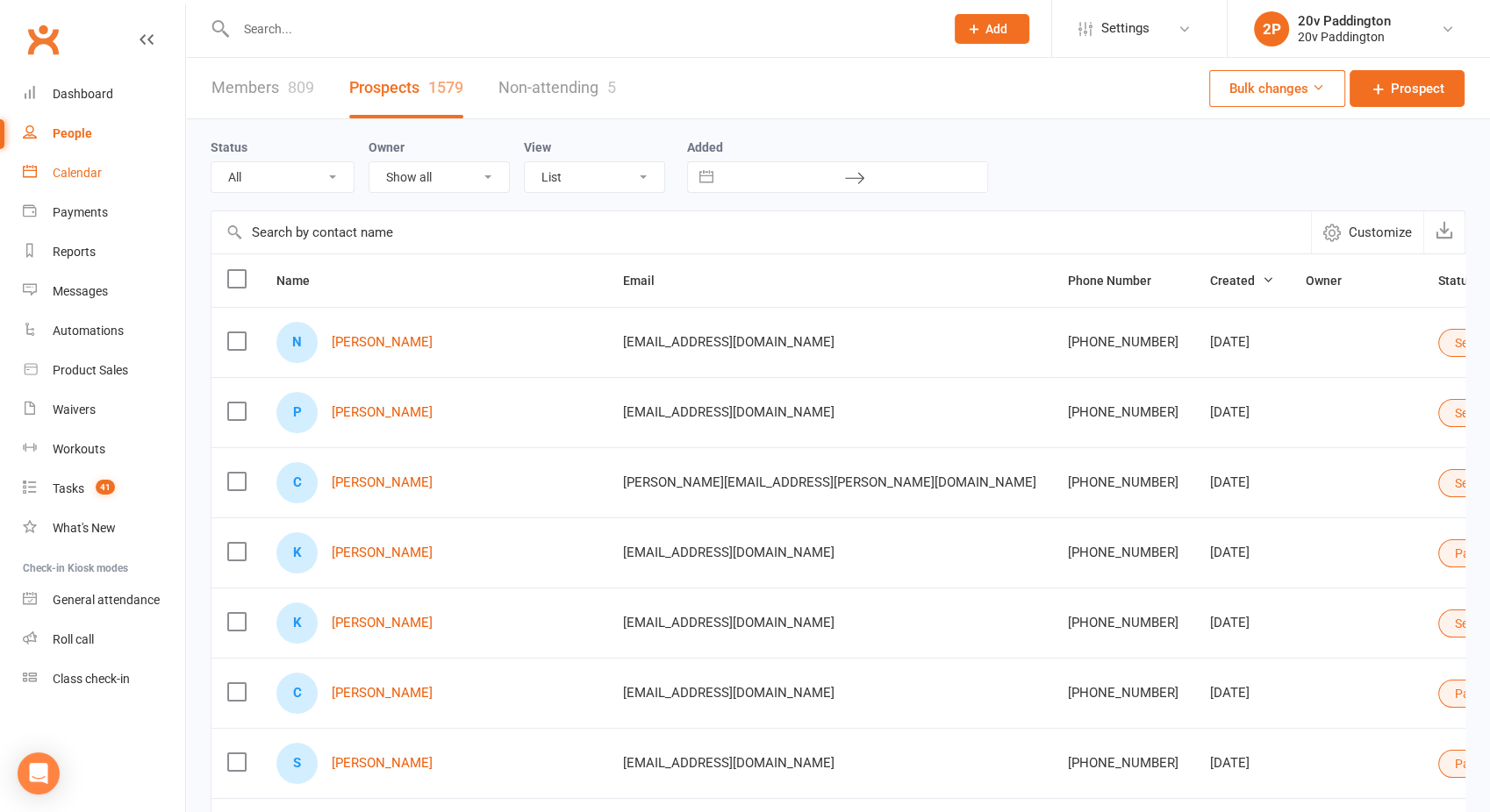
click at [79, 171] on div "Calendar" at bounding box center [77, 172] width 49 height 14
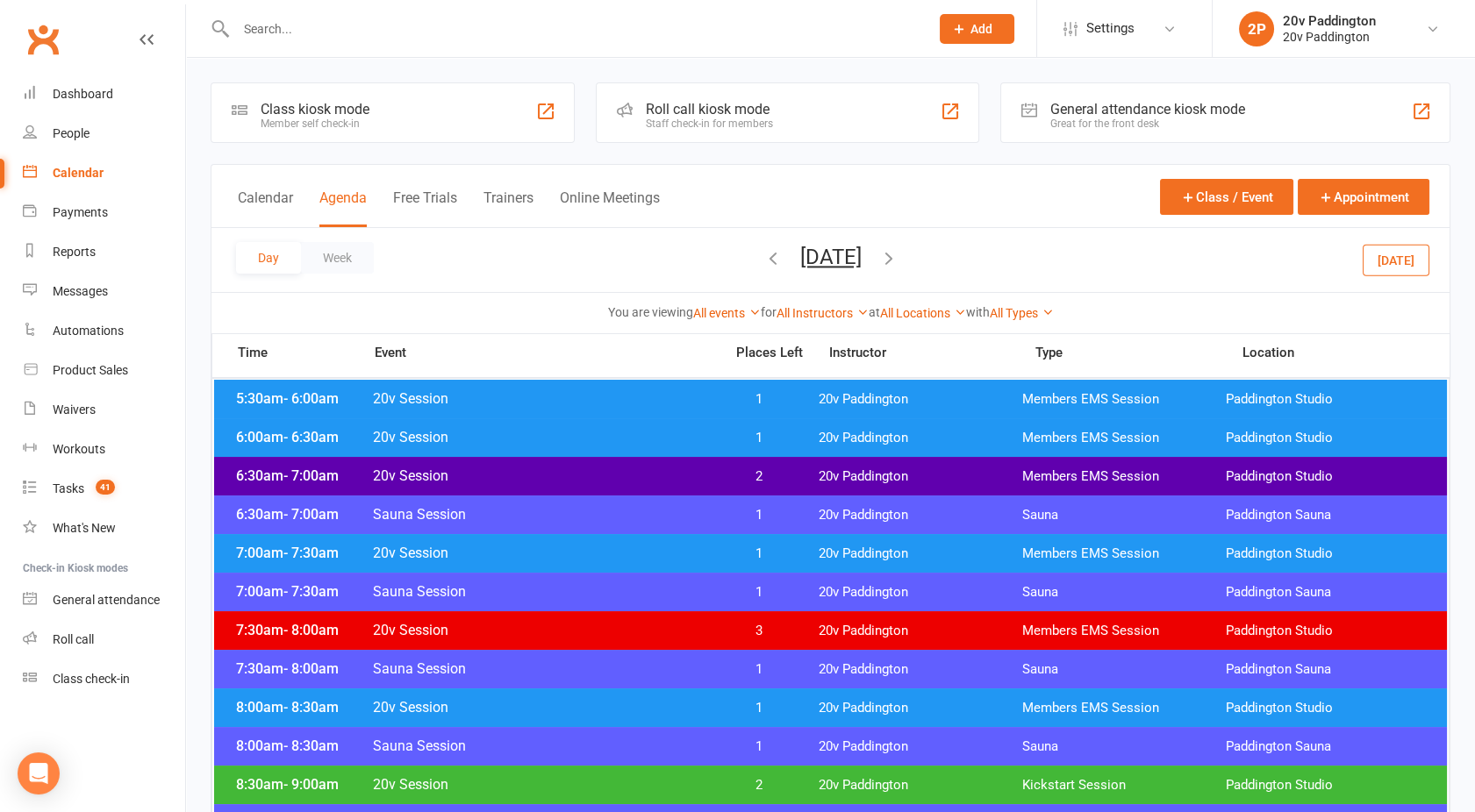
click at [806, 263] on button "Monday, Oct 27, 2025" at bounding box center [831, 257] width 61 height 24
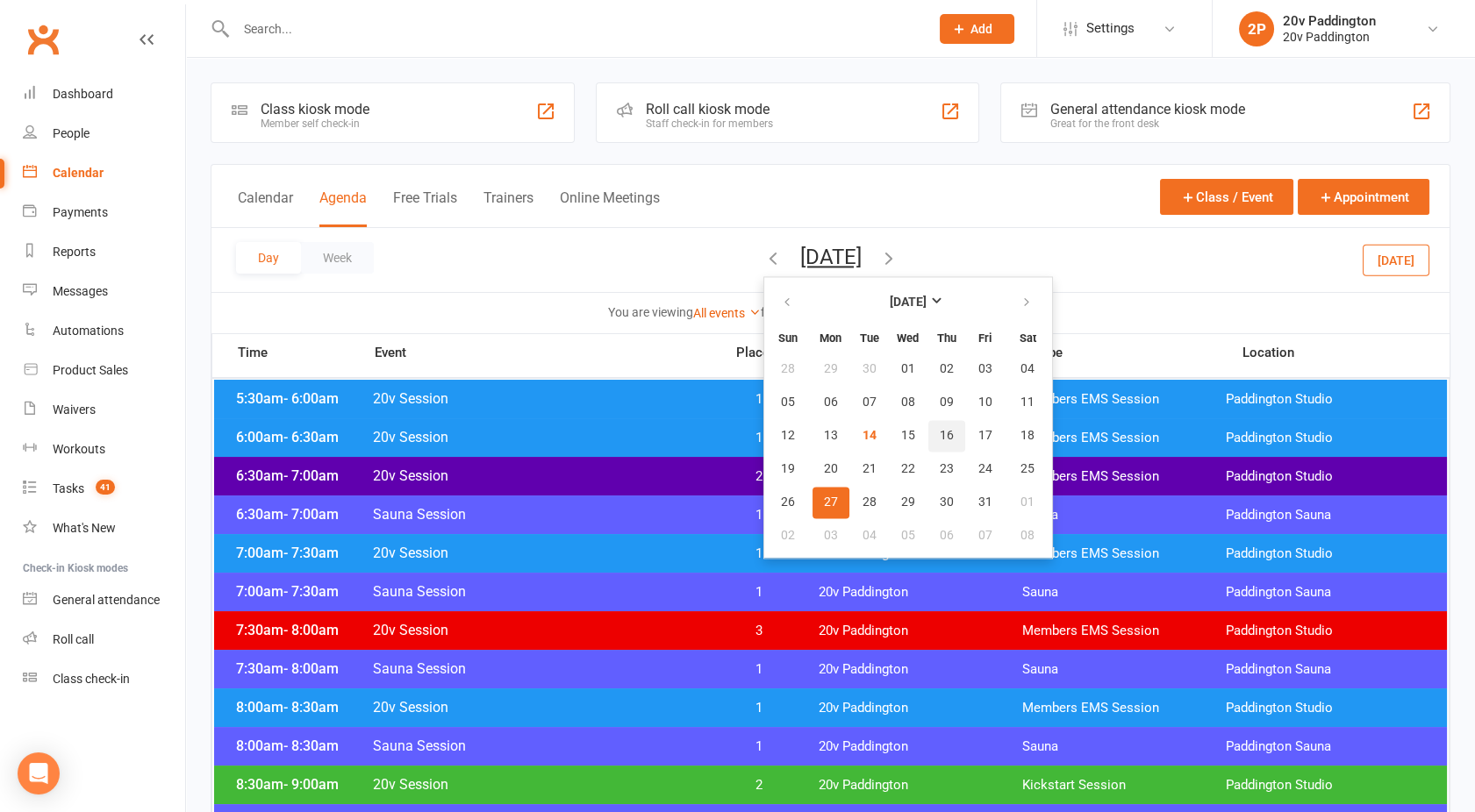
click at [929, 438] on button "16" at bounding box center [947, 436] width 37 height 32
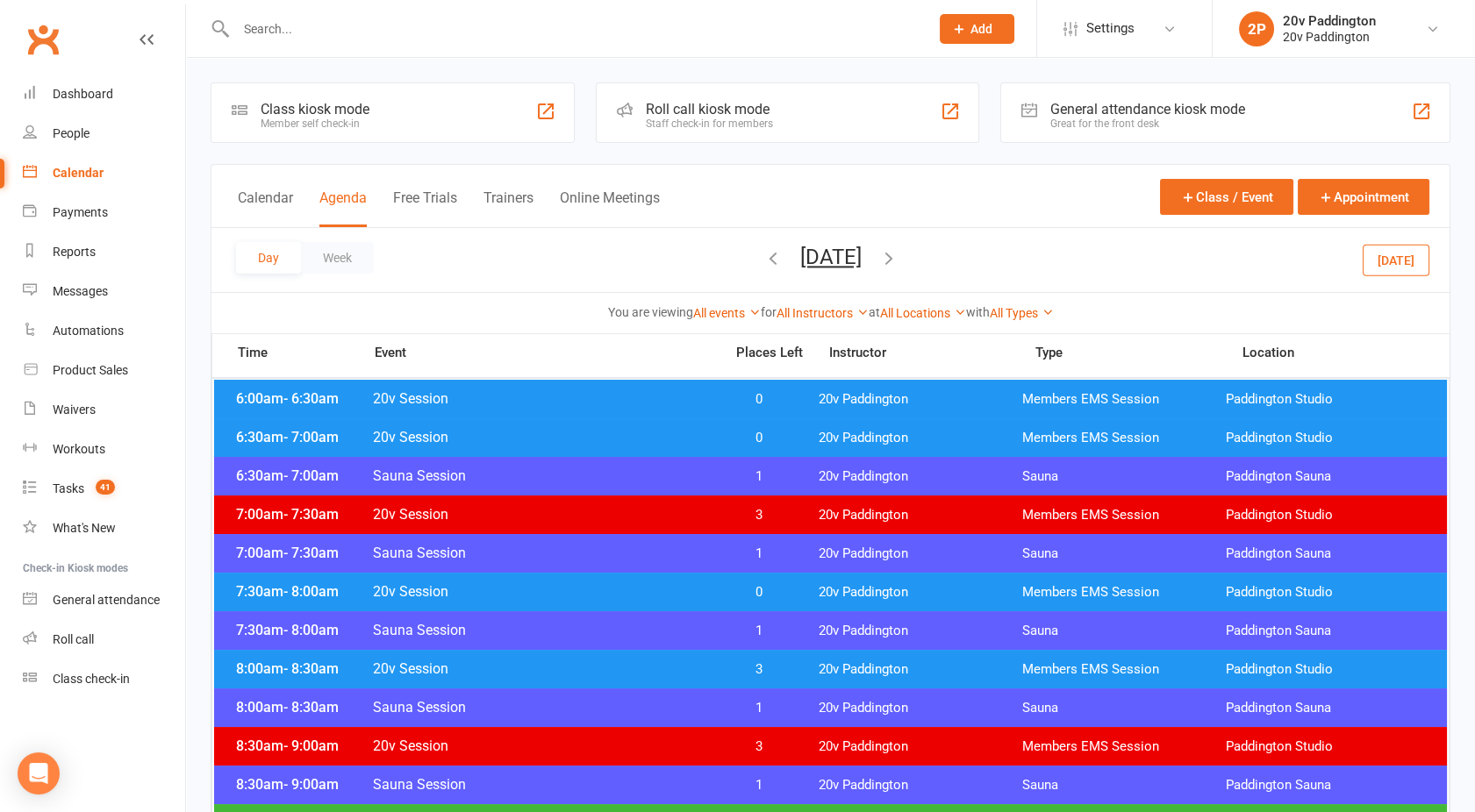
click at [673, 393] on span "20v Session" at bounding box center [543, 399] width 342 height 17
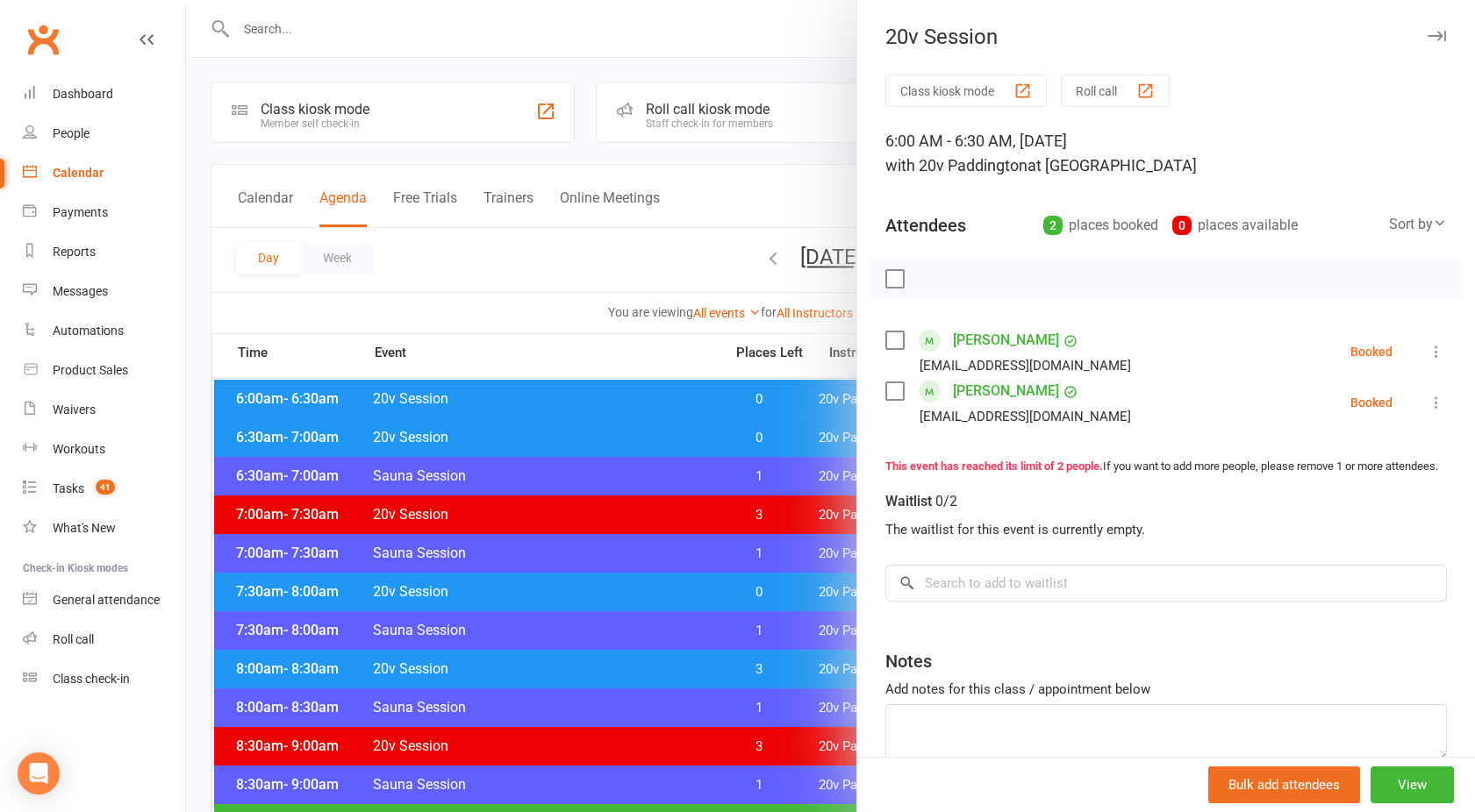
click at [673, 393] on div at bounding box center [830, 406] width 1289 height 812
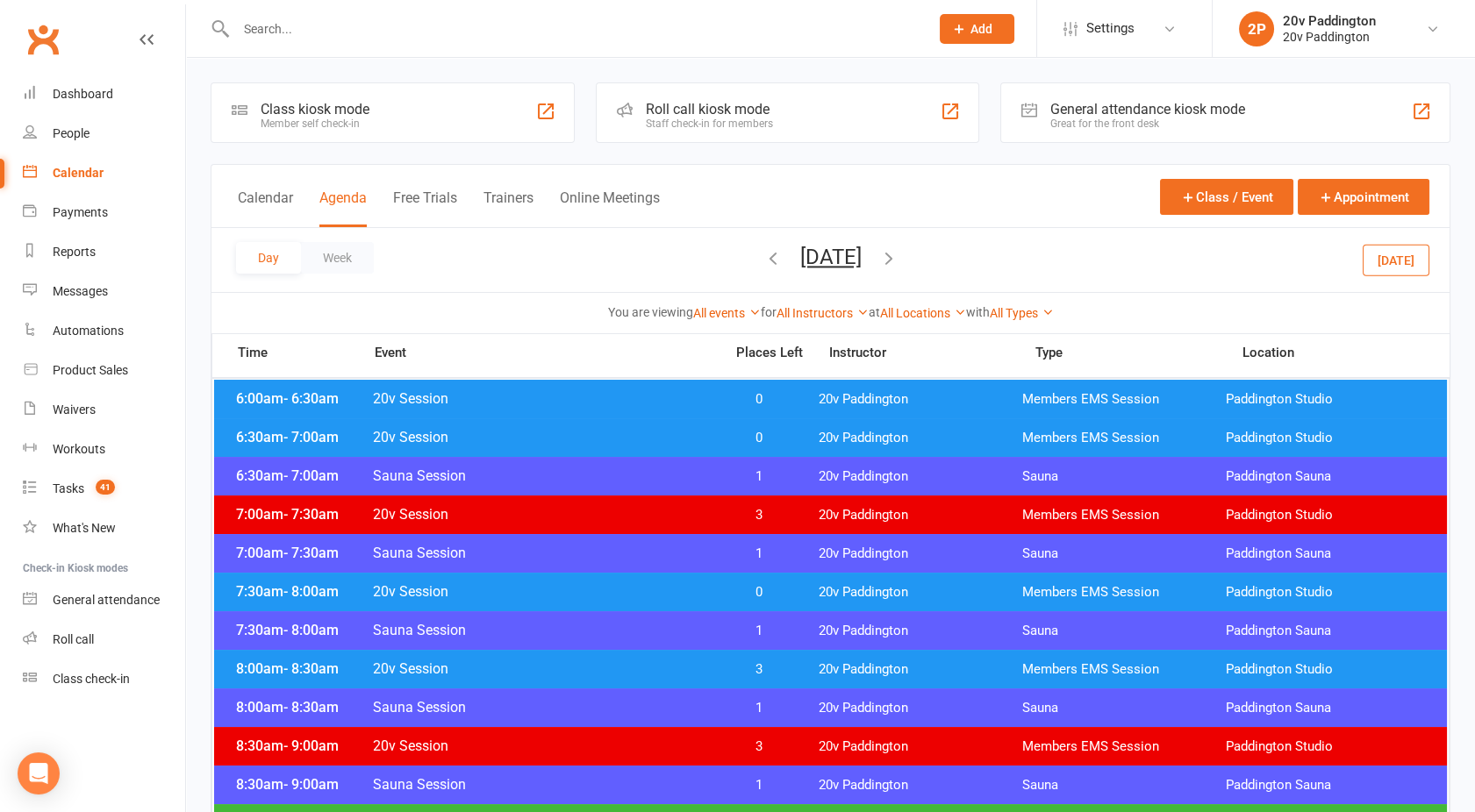
click at [675, 447] on div "6:30am - 7:00am 20v Session 0 20v Paddington Members EMS Session Paddington Stu…" at bounding box center [830, 437] width 1233 height 38
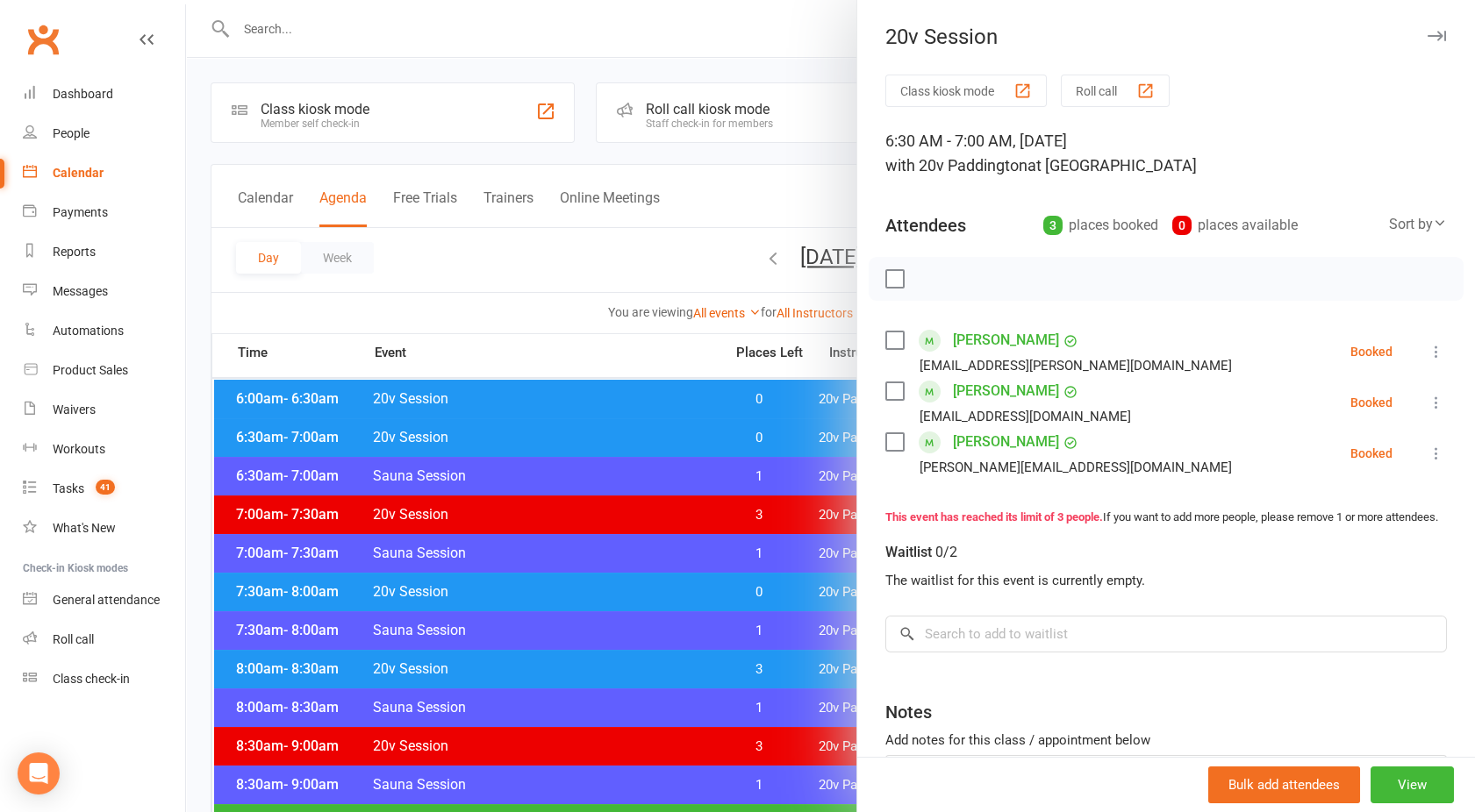
click at [675, 447] on div at bounding box center [830, 406] width 1289 height 812
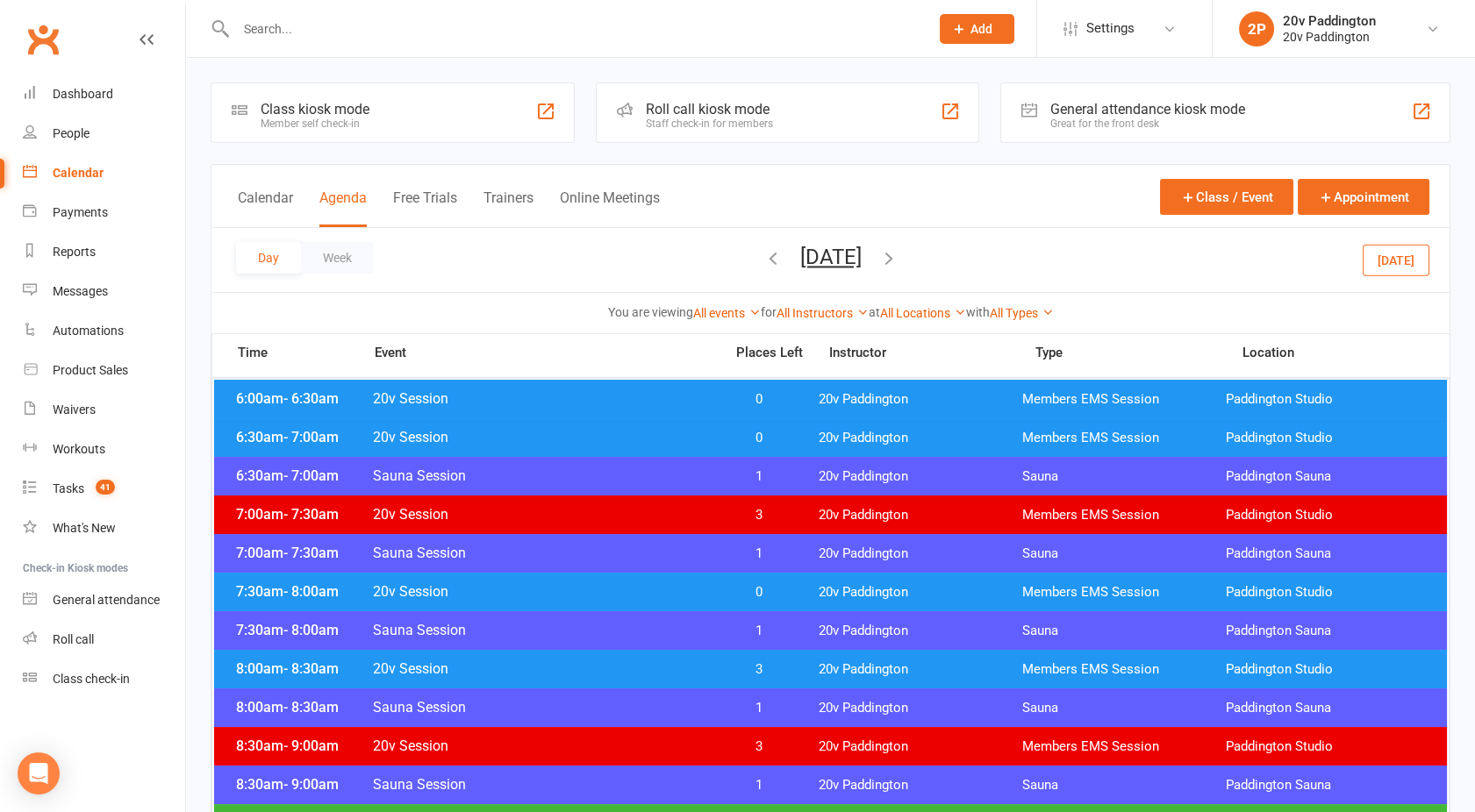
click at [645, 392] on span "20v Session" at bounding box center [543, 399] width 342 height 17
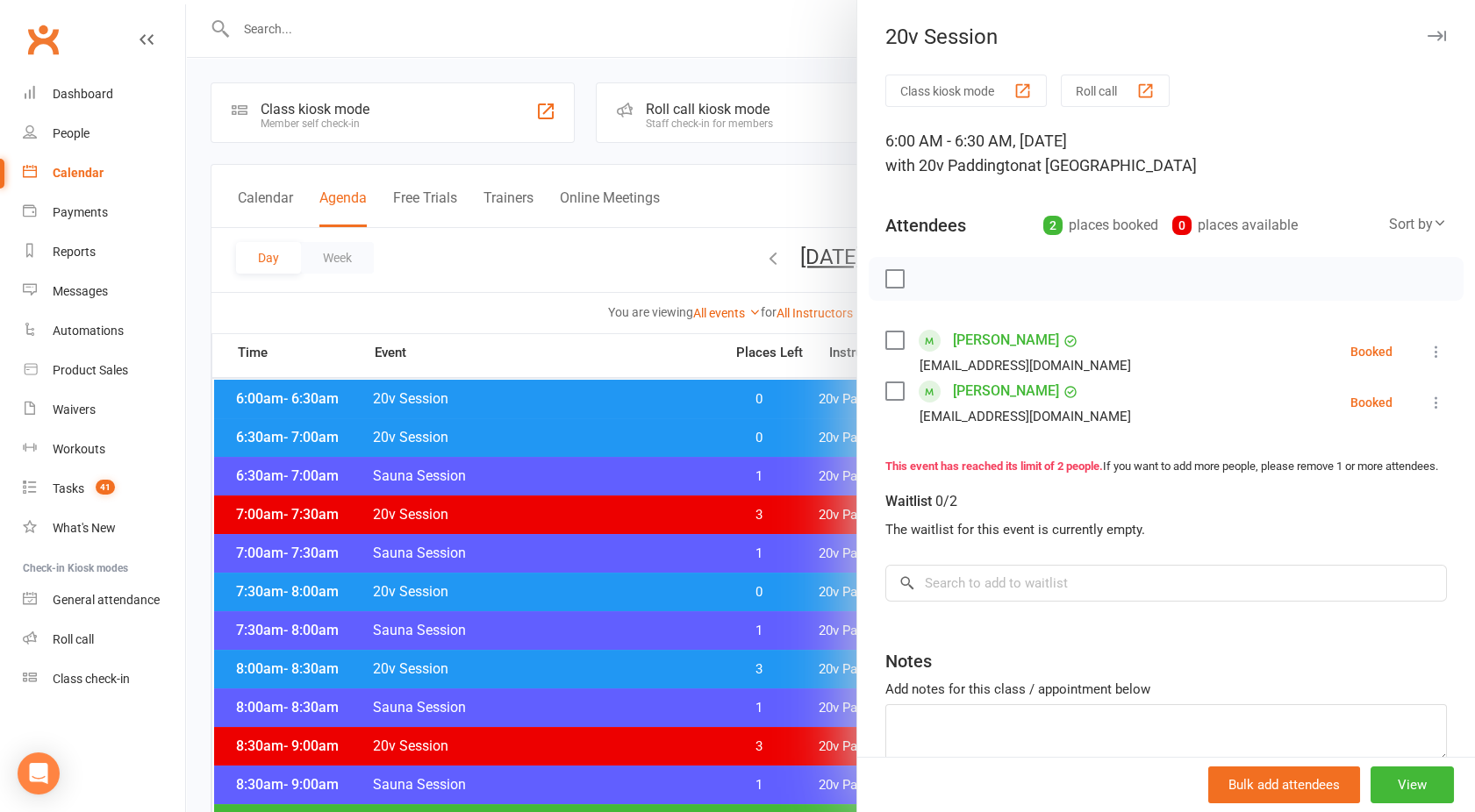
click at [645, 392] on div at bounding box center [830, 406] width 1289 height 812
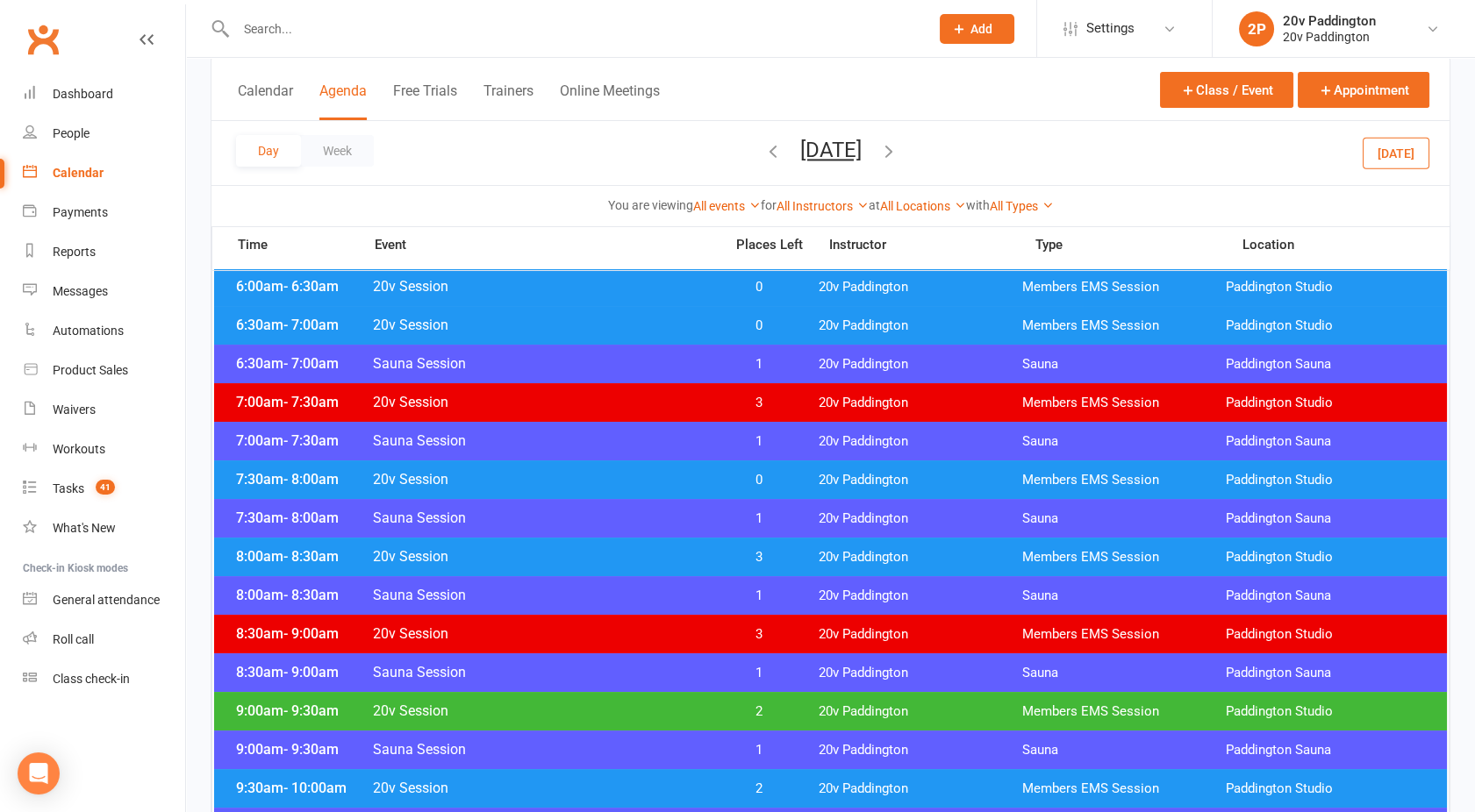
scroll to position [113, 0]
click at [595, 476] on span "20v Session" at bounding box center [543, 479] width 342 height 17
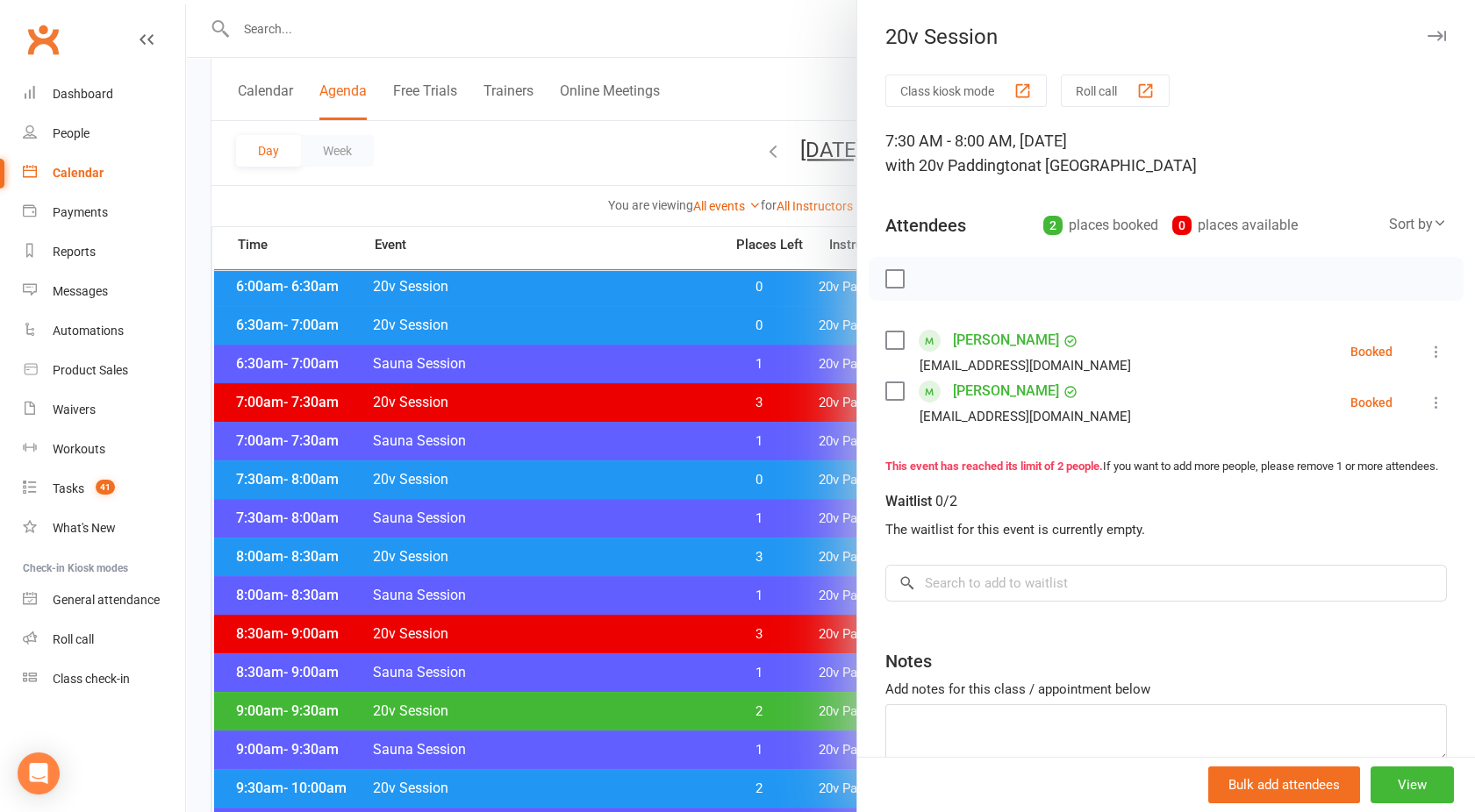
click at [595, 476] on div at bounding box center [830, 406] width 1289 height 812
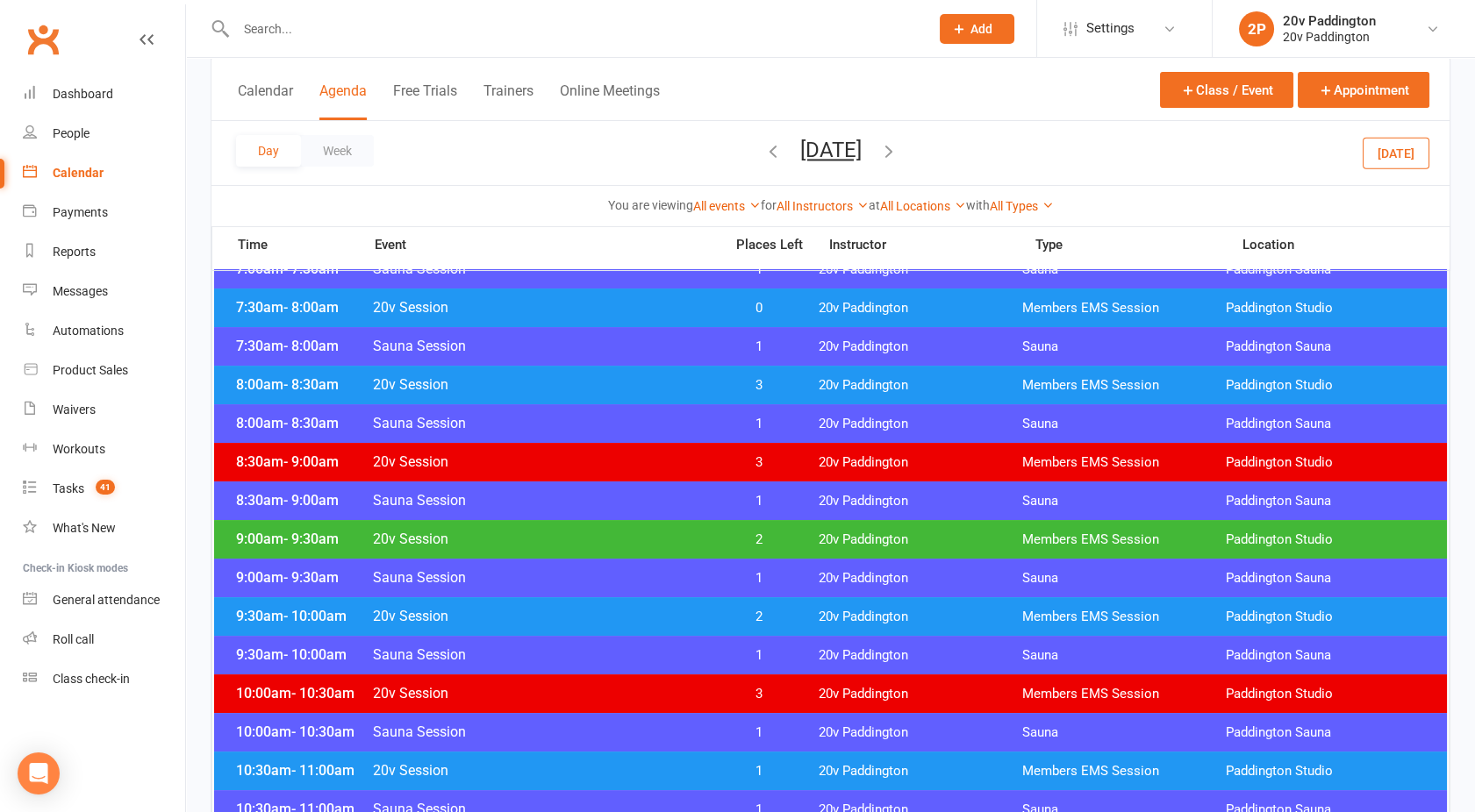
scroll to position [309, 0]
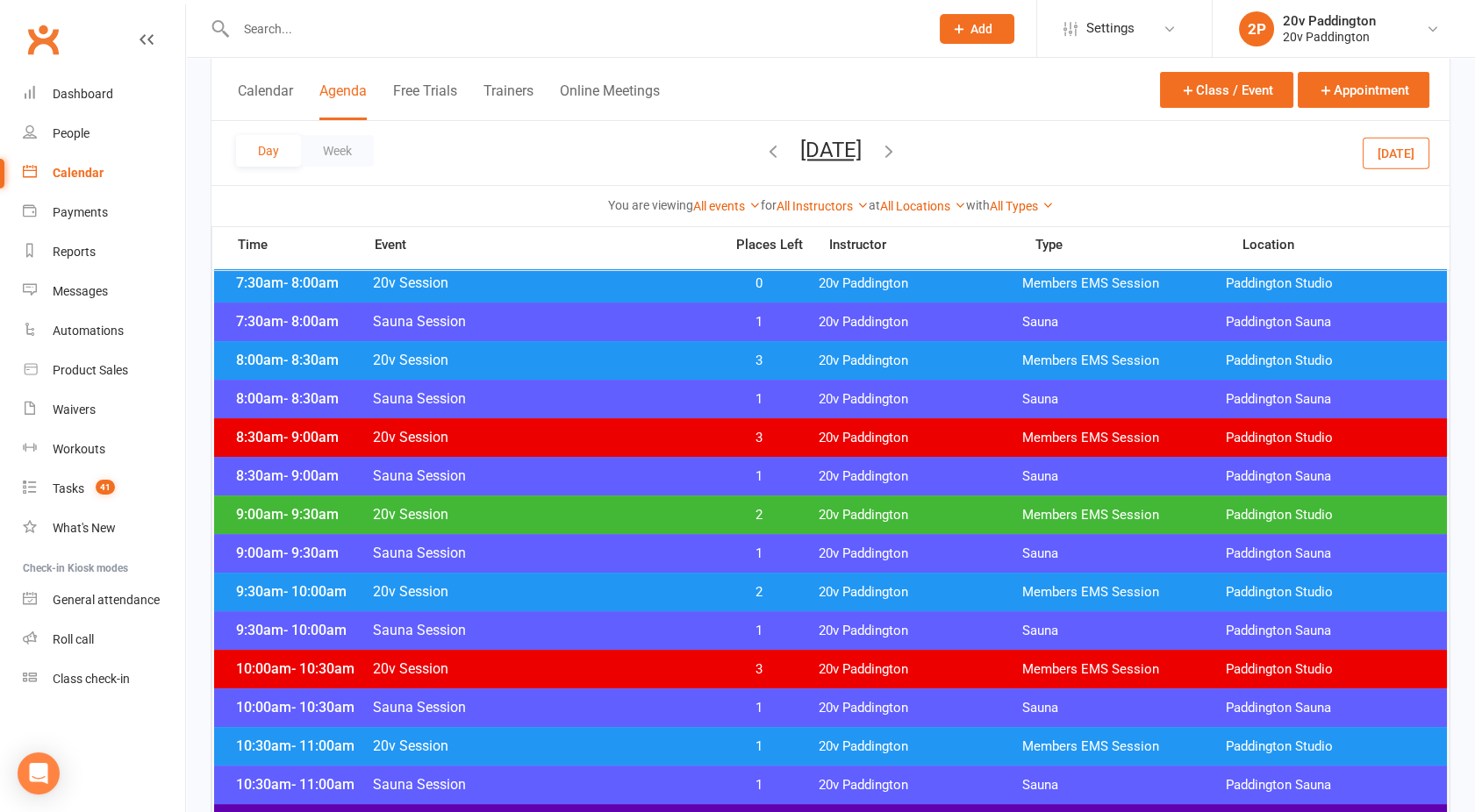
click at [538, 523] on div "9:00am - 9:30am 20v Session 2 20v Paddington Members EMS Session Paddington Stu…" at bounding box center [830, 514] width 1233 height 38
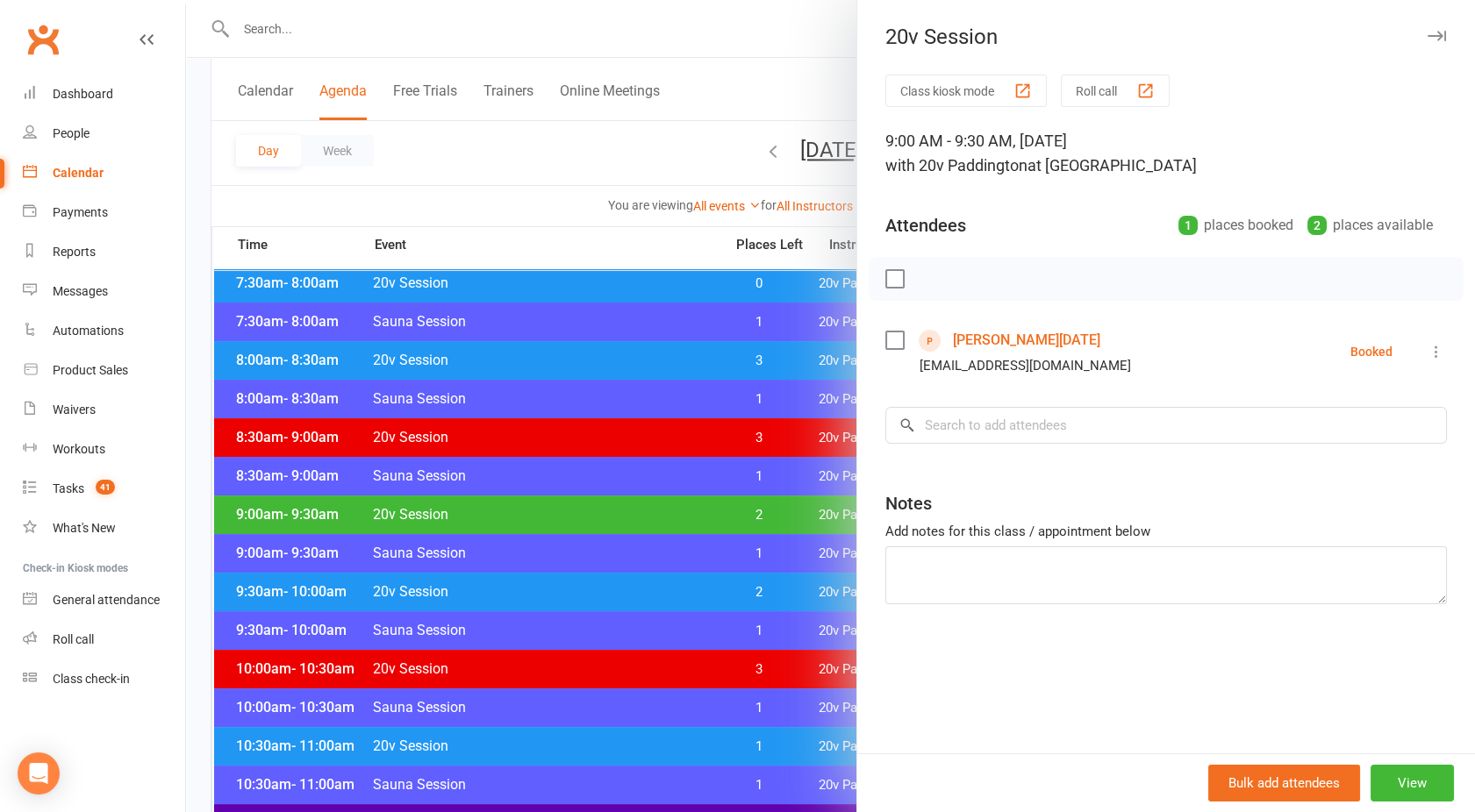
click at [538, 523] on div at bounding box center [830, 406] width 1289 height 812
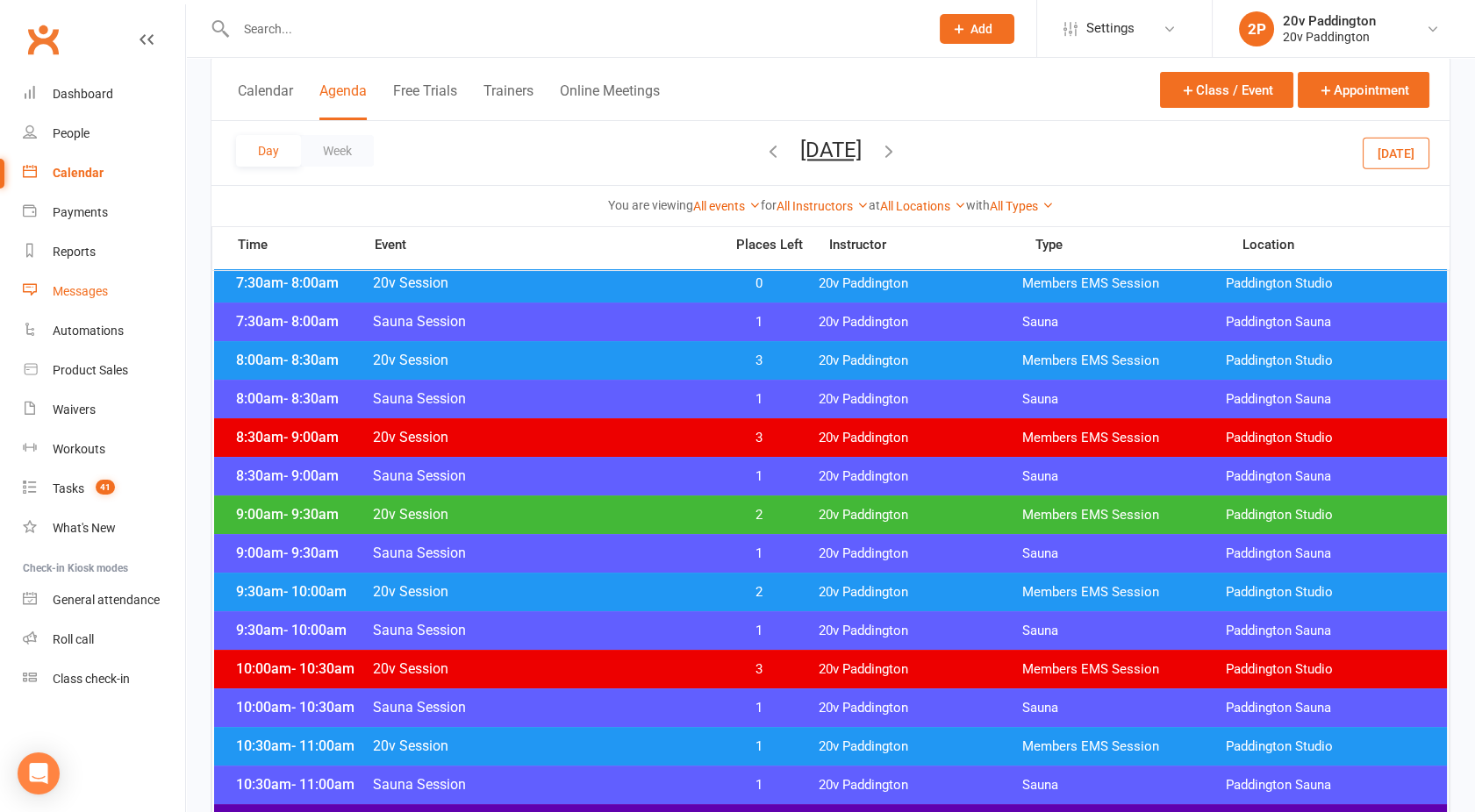
click at [96, 286] on div "Messages" at bounding box center [80, 291] width 55 height 14
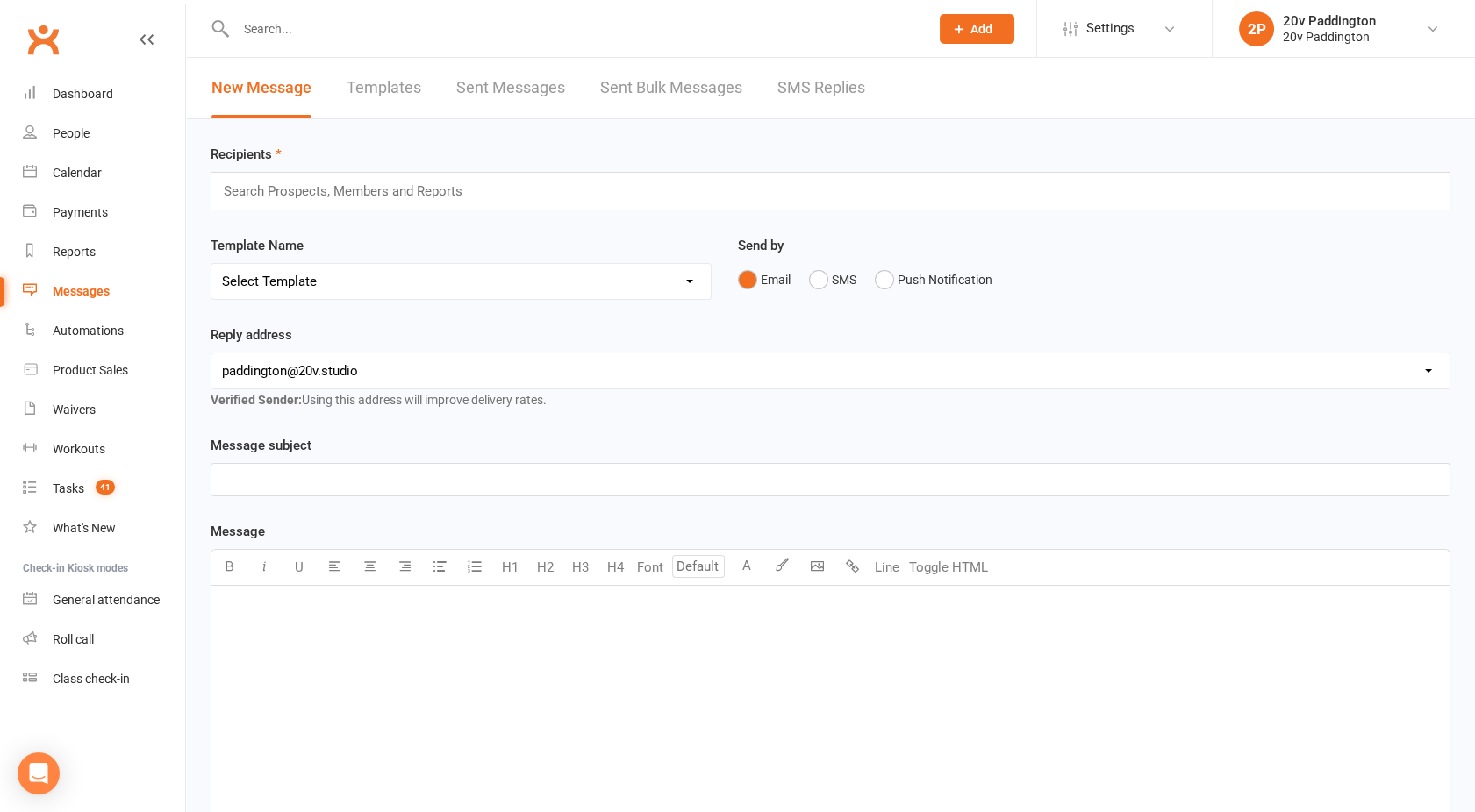
click at [828, 100] on link "SMS Replies" at bounding box center [822, 87] width 87 height 60
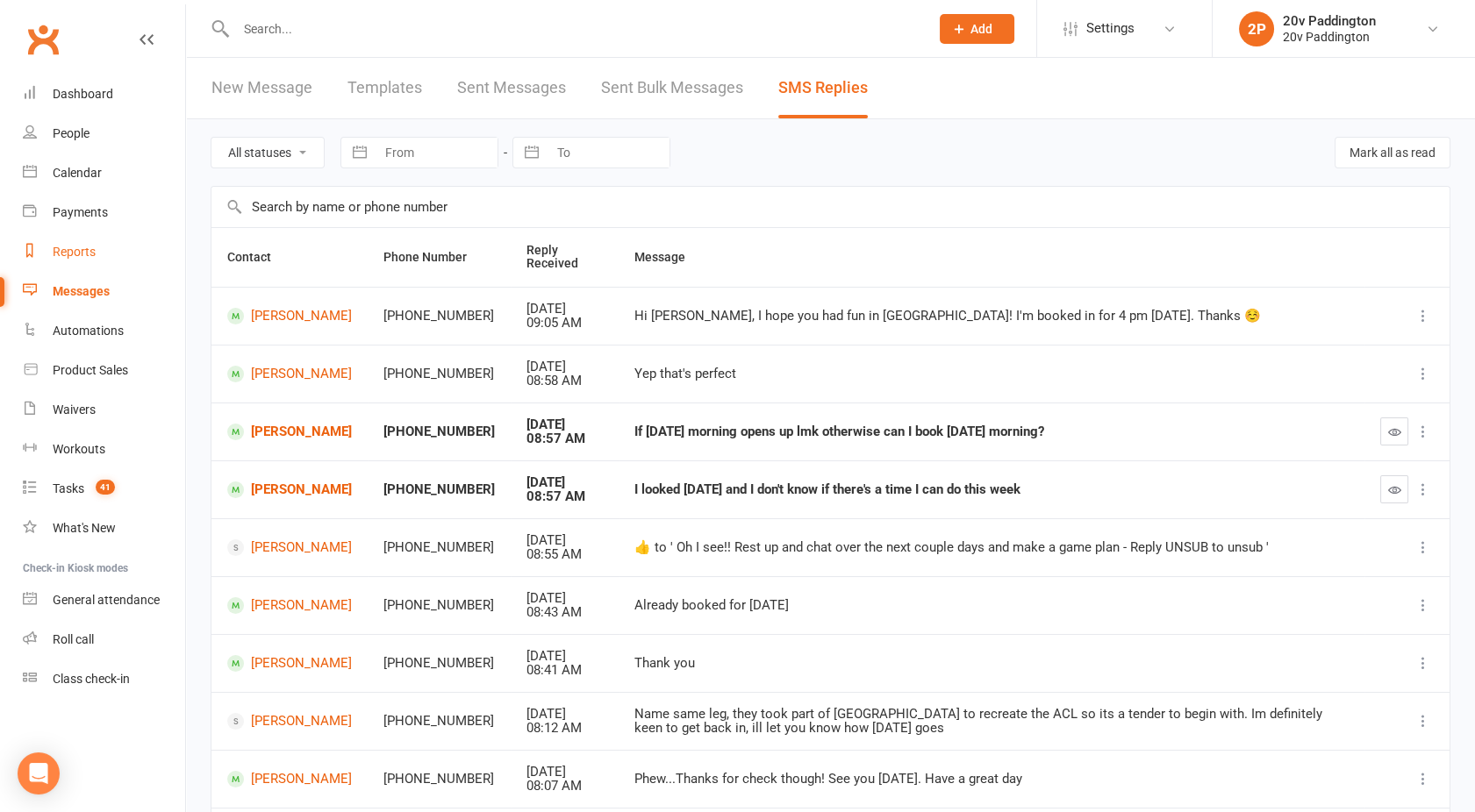
click at [91, 261] on link "Reports" at bounding box center [104, 252] width 162 height 39
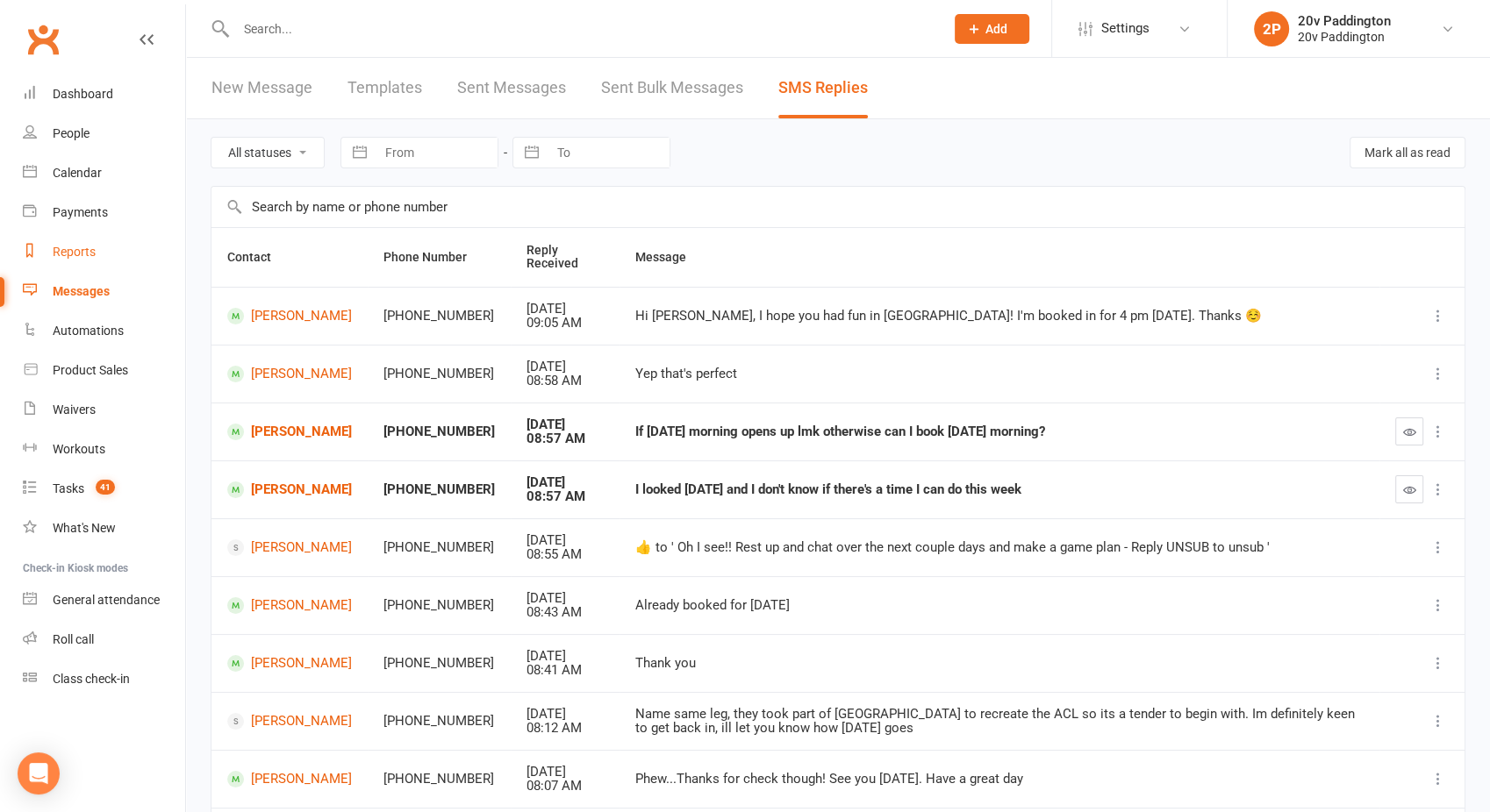
select select "100"
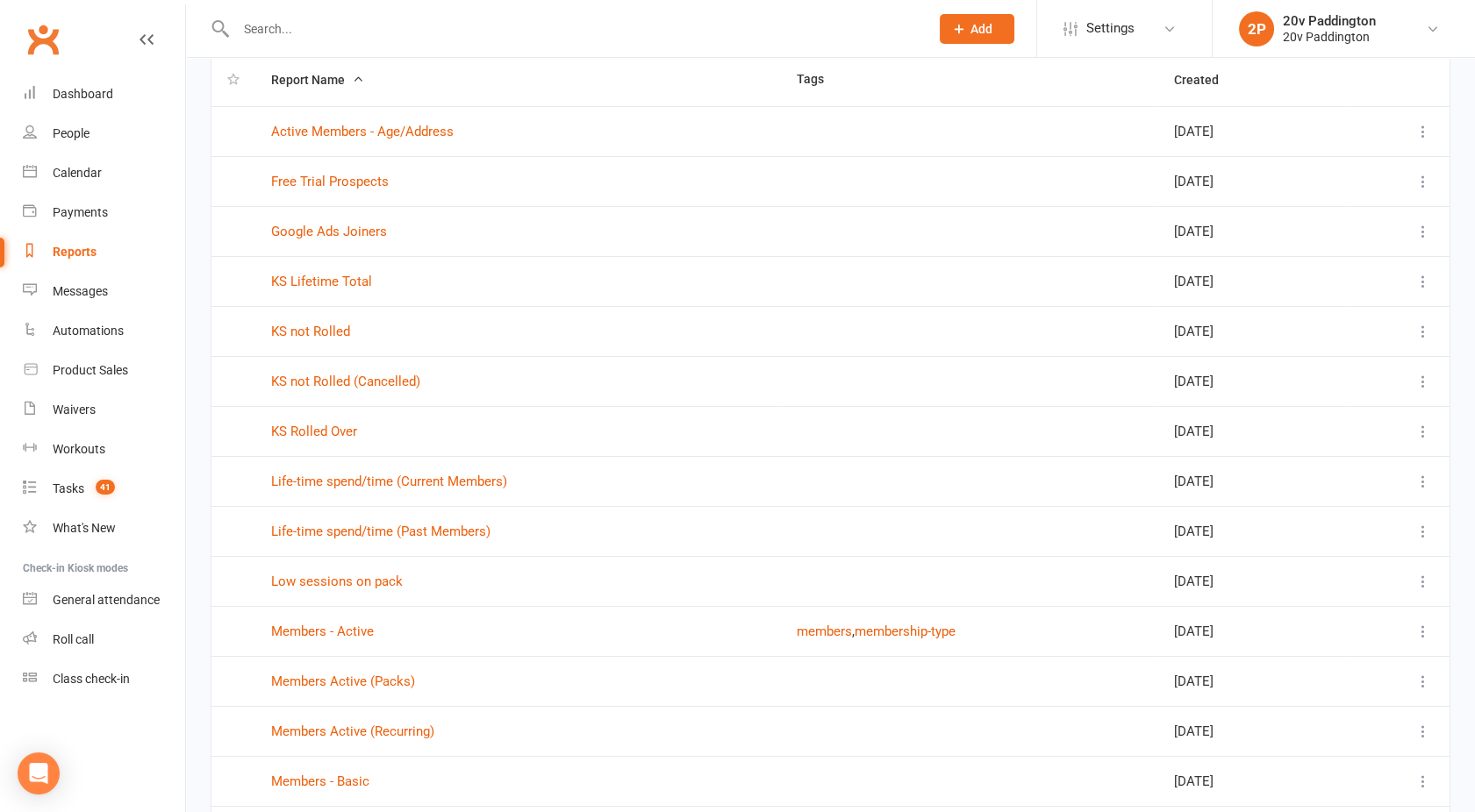
scroll to position [134, 0]
click at [343, 676] on link "Members Active (Packs)" at bounding box center [342, 679] width 144 height 16
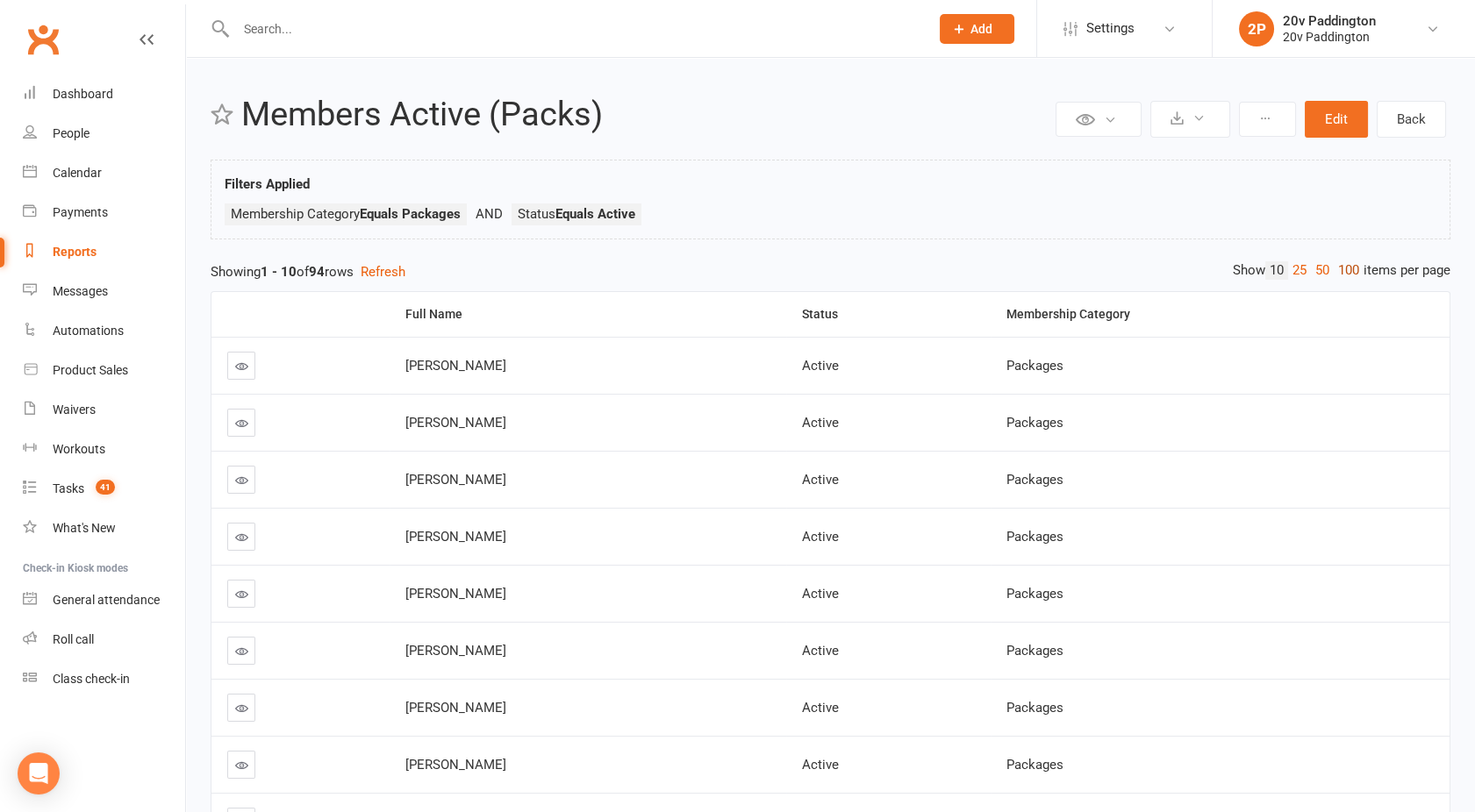
click at [1346, 270] on link "100" at bounding box center [1348, 271] width 30 height 19
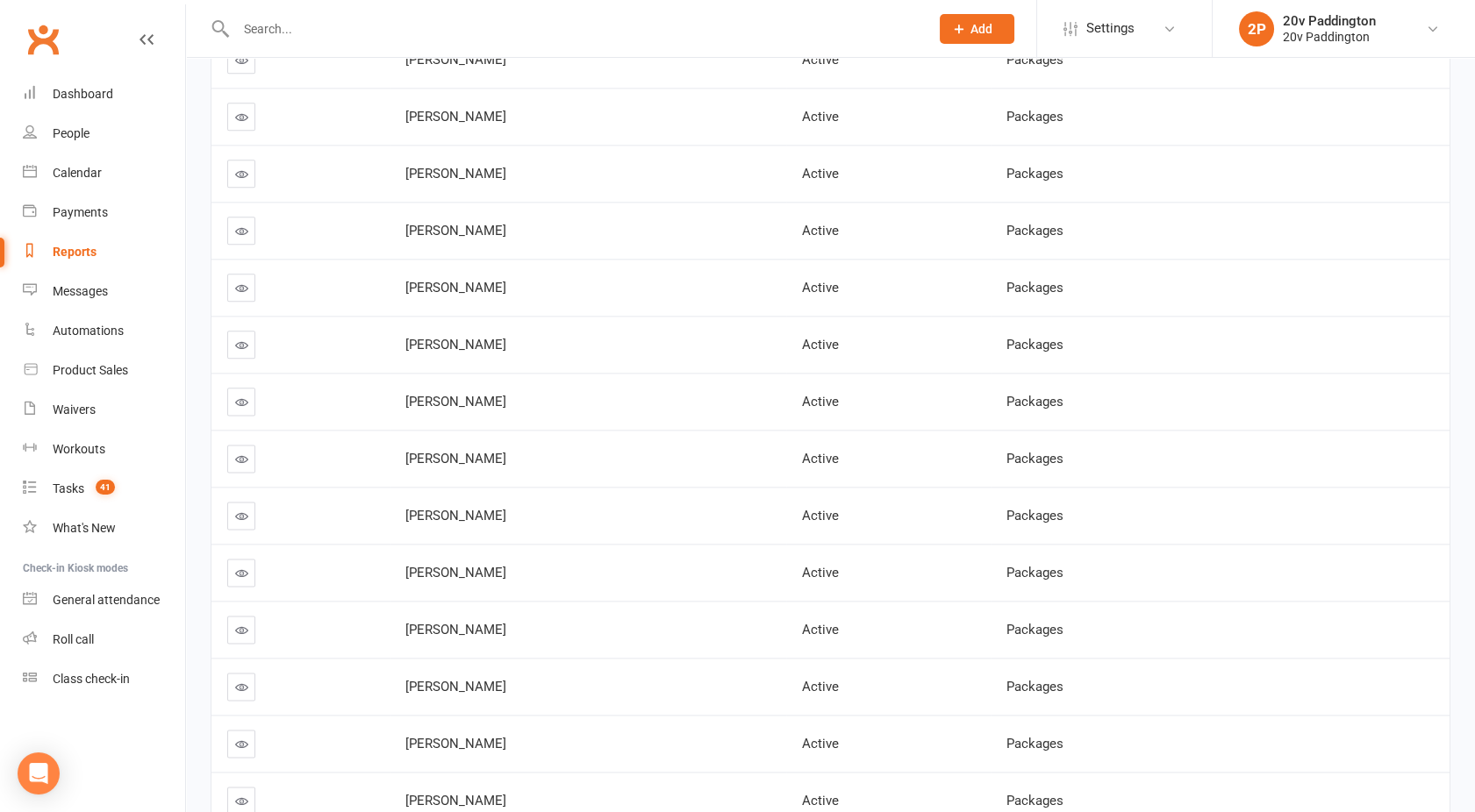
scroll to position [5001, 0]
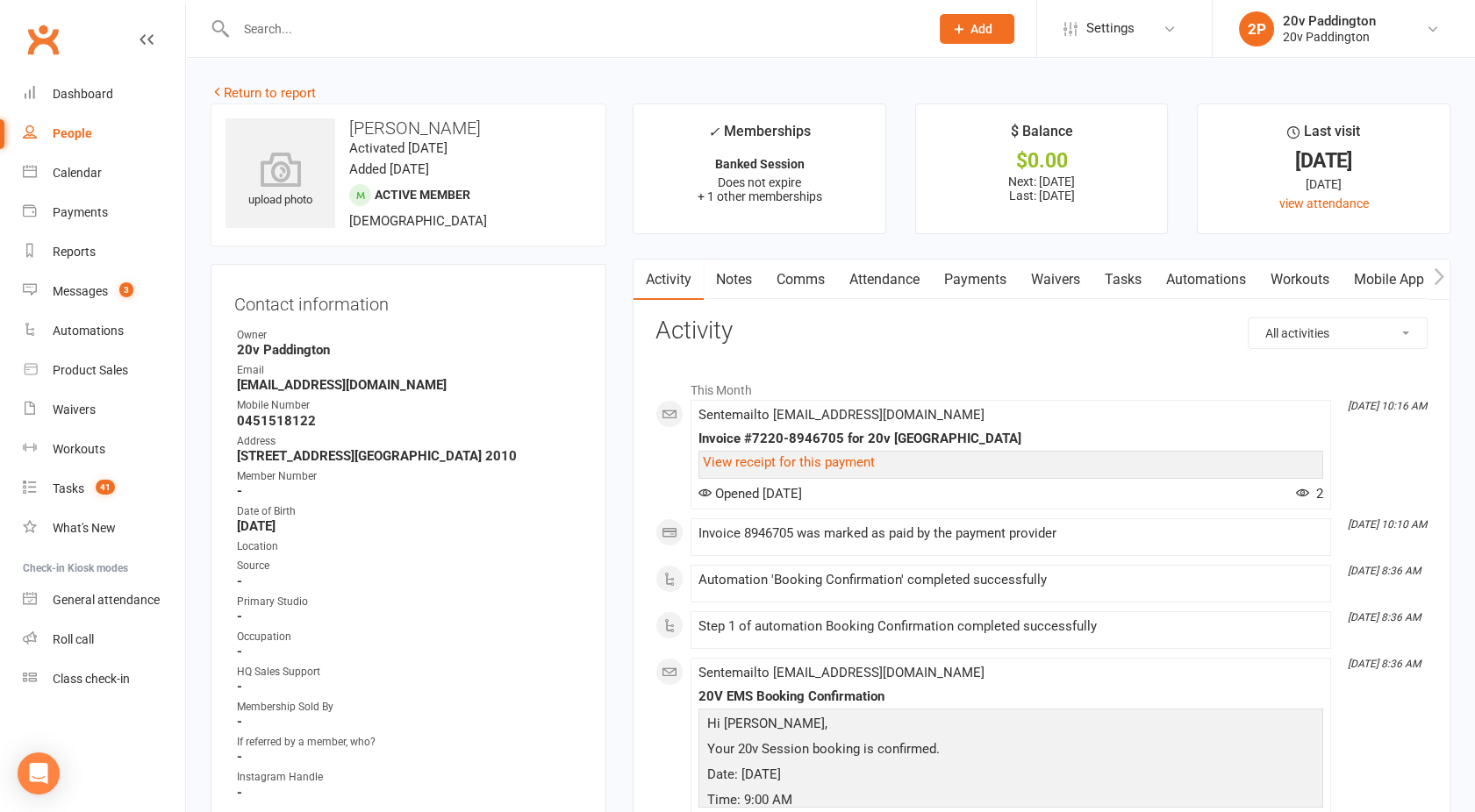
click at [959, 285] on link "Payments" at bounding box center [975, 279] width 87 height 40
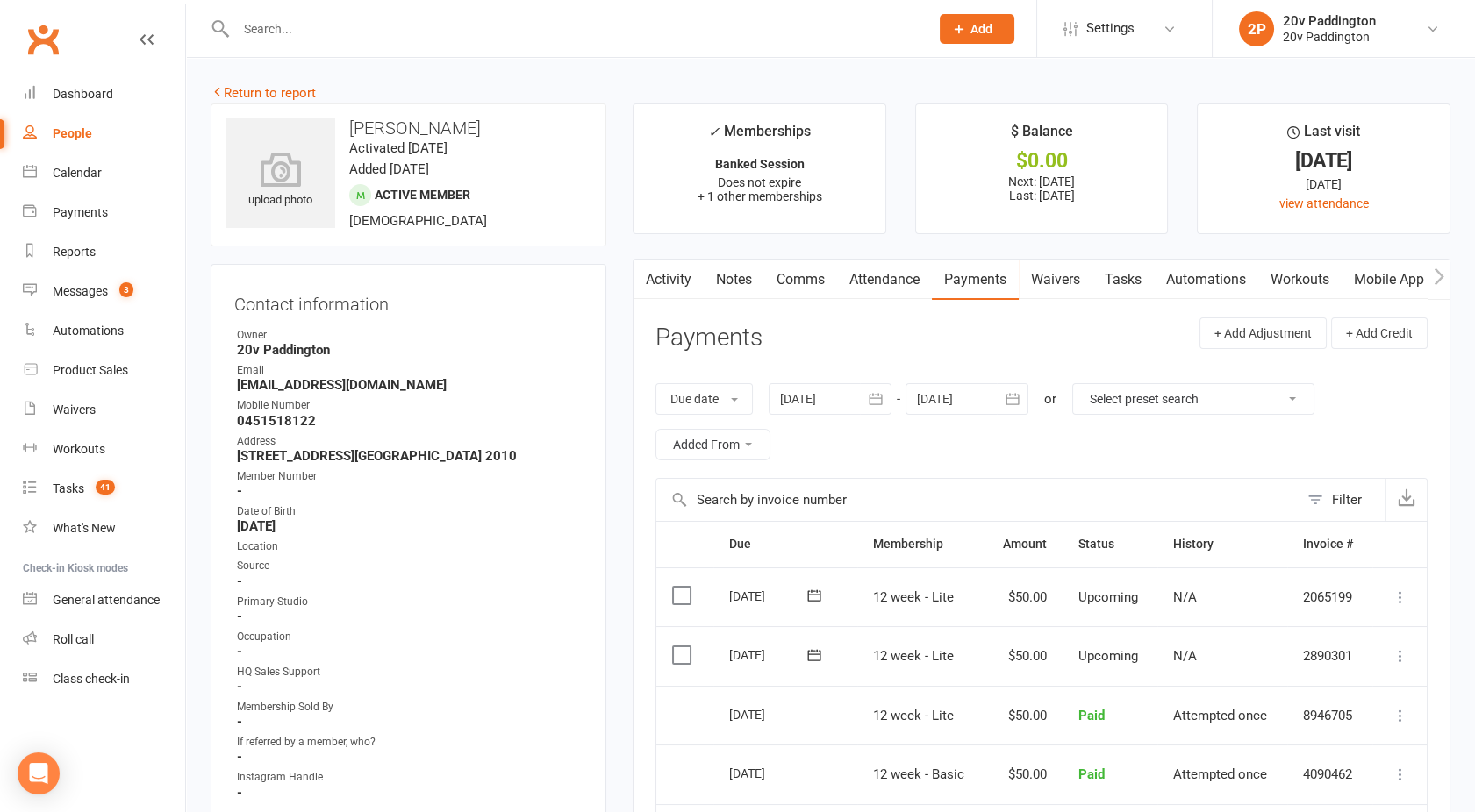
click at [874, 284] on link "Attendance" at bounding box center [885, 279] width 95 height 40
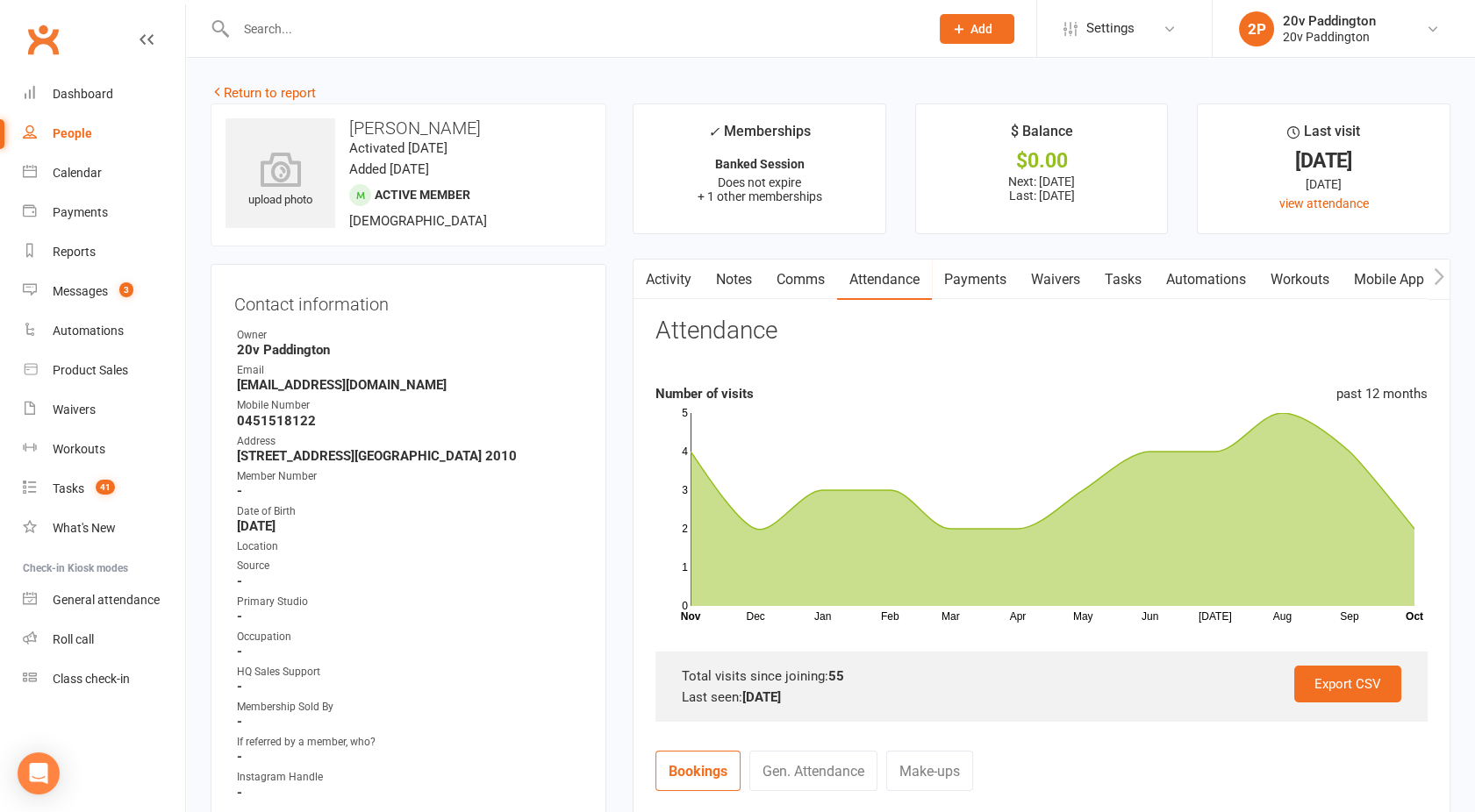
click at [646, 260] on button "button" at bounding box center [645, 279] width 22 height 39
click at [664, 278] on link "Activity" at bounding box center [668, 279] width 70 height 40
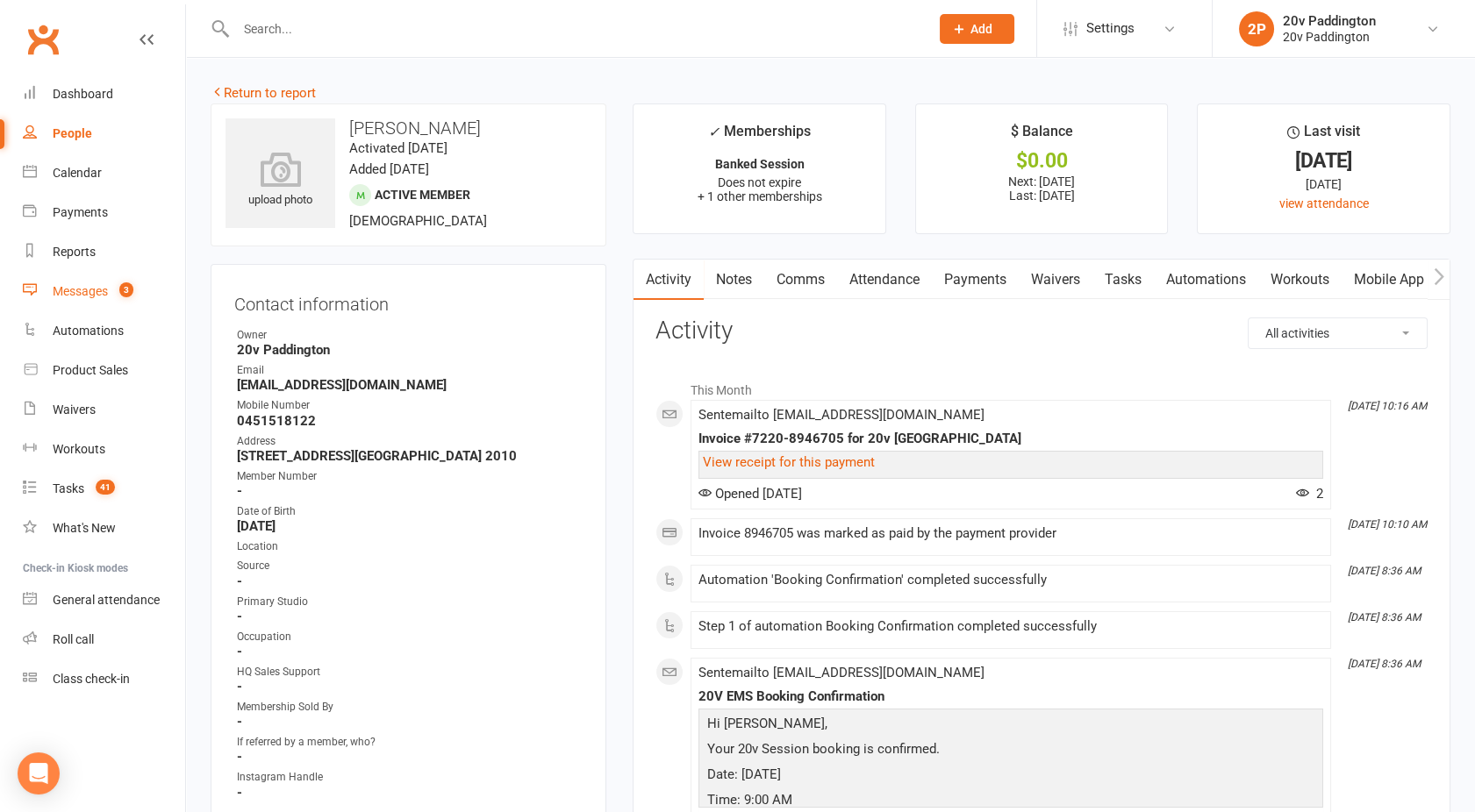
click at [86, 284] on link "Messages 3" at bounding box center [104, 291] width 162 height 39
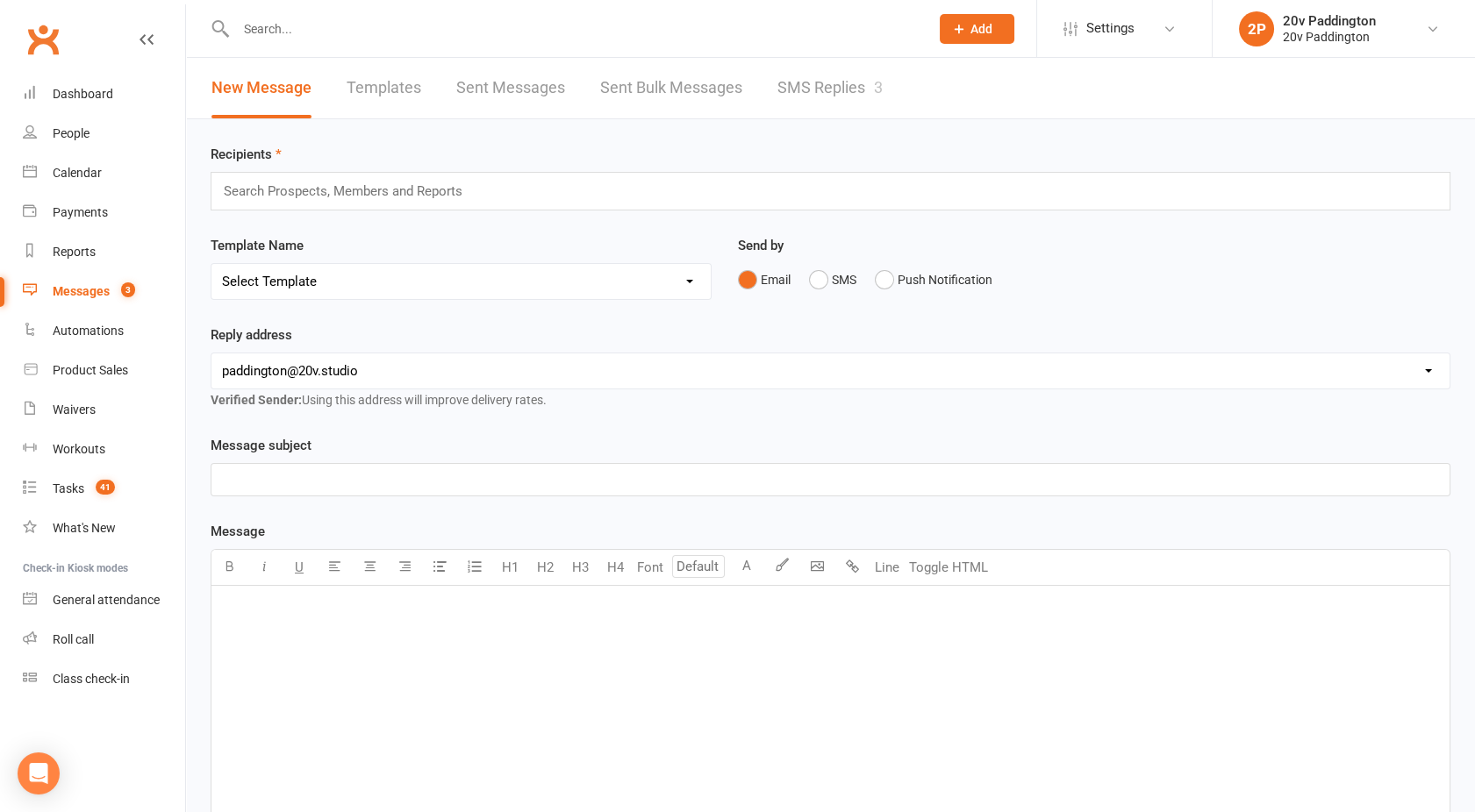
click at [854, 61] on link "SMS Replies 3" at bounding box center [830, 87] width 105 height 60
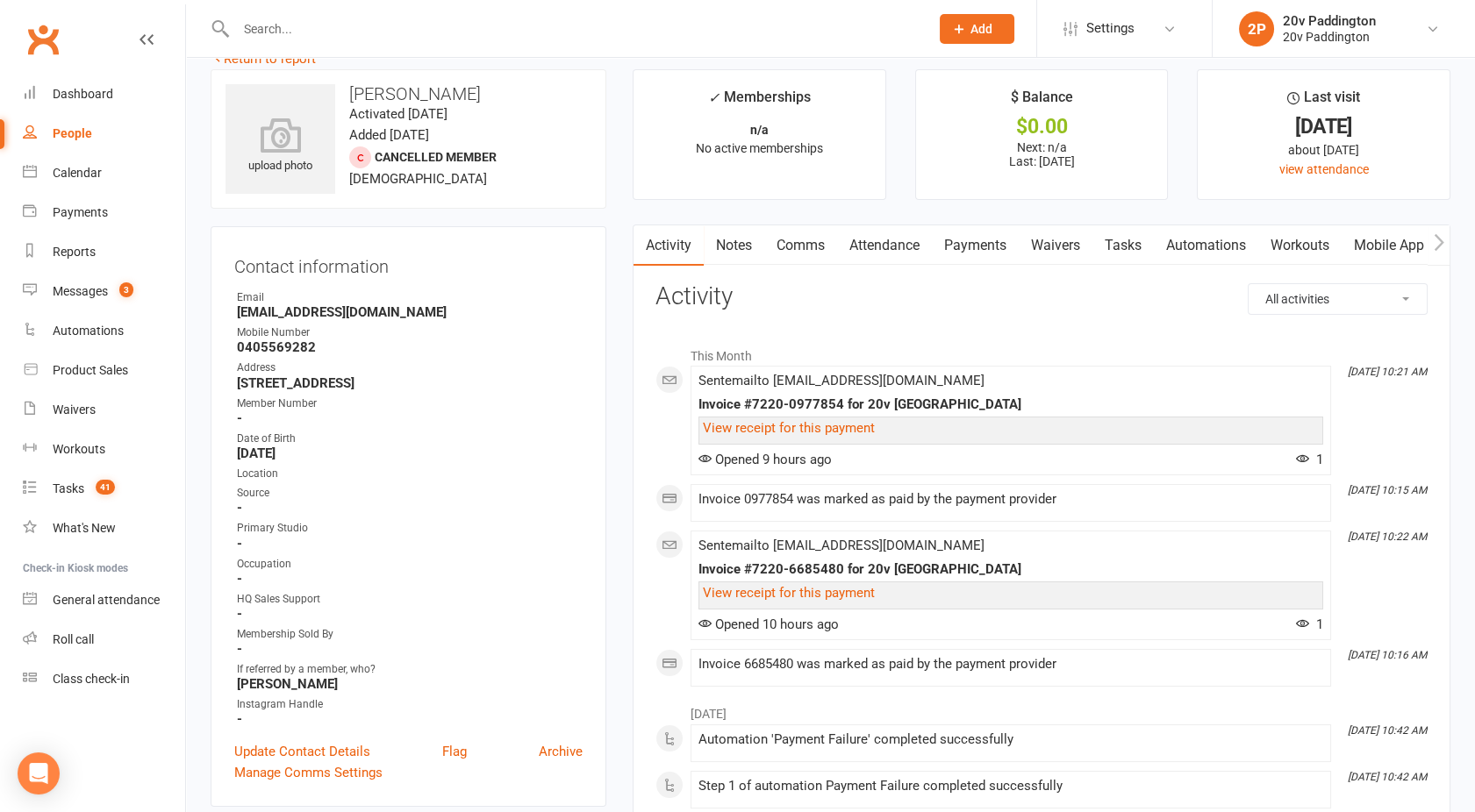
scroll to position [23, 0]
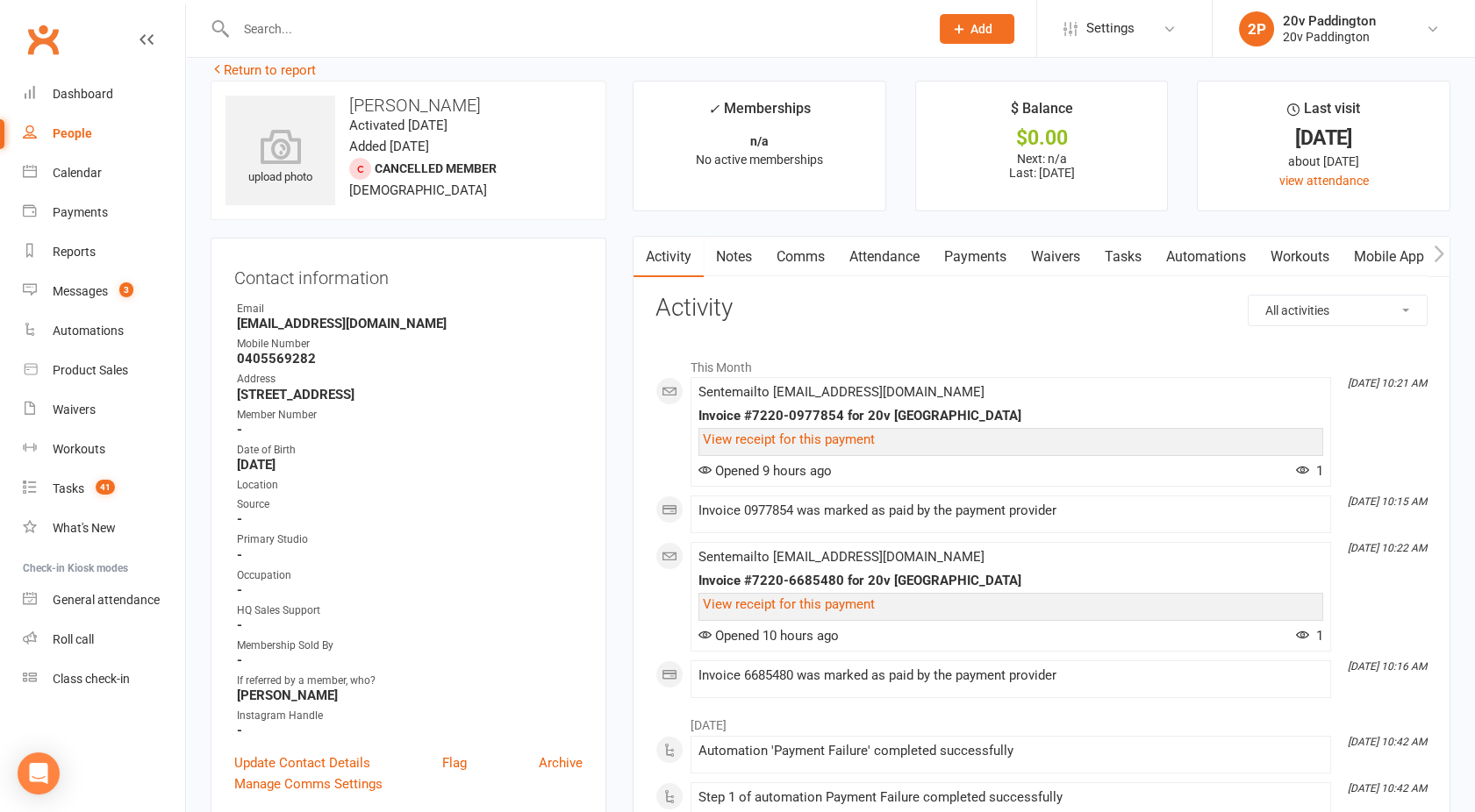
click at [991, 267] on link "Payments" at bounding box center [975, 257] width 87 height 40
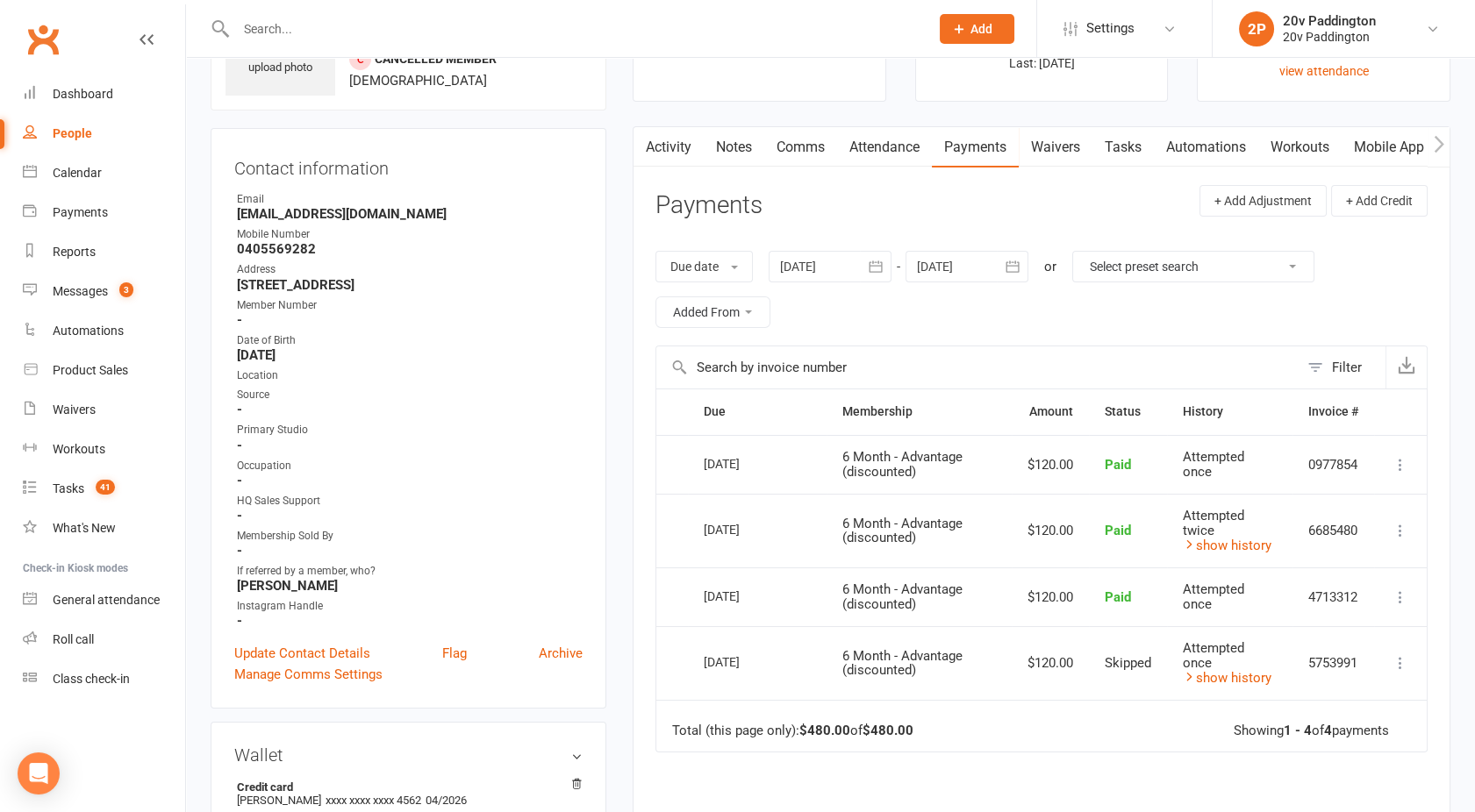
scroll to position [130, 0]
click at [675, 156] on link "Activity" at bounding box center [668, 150] width 70 height 40
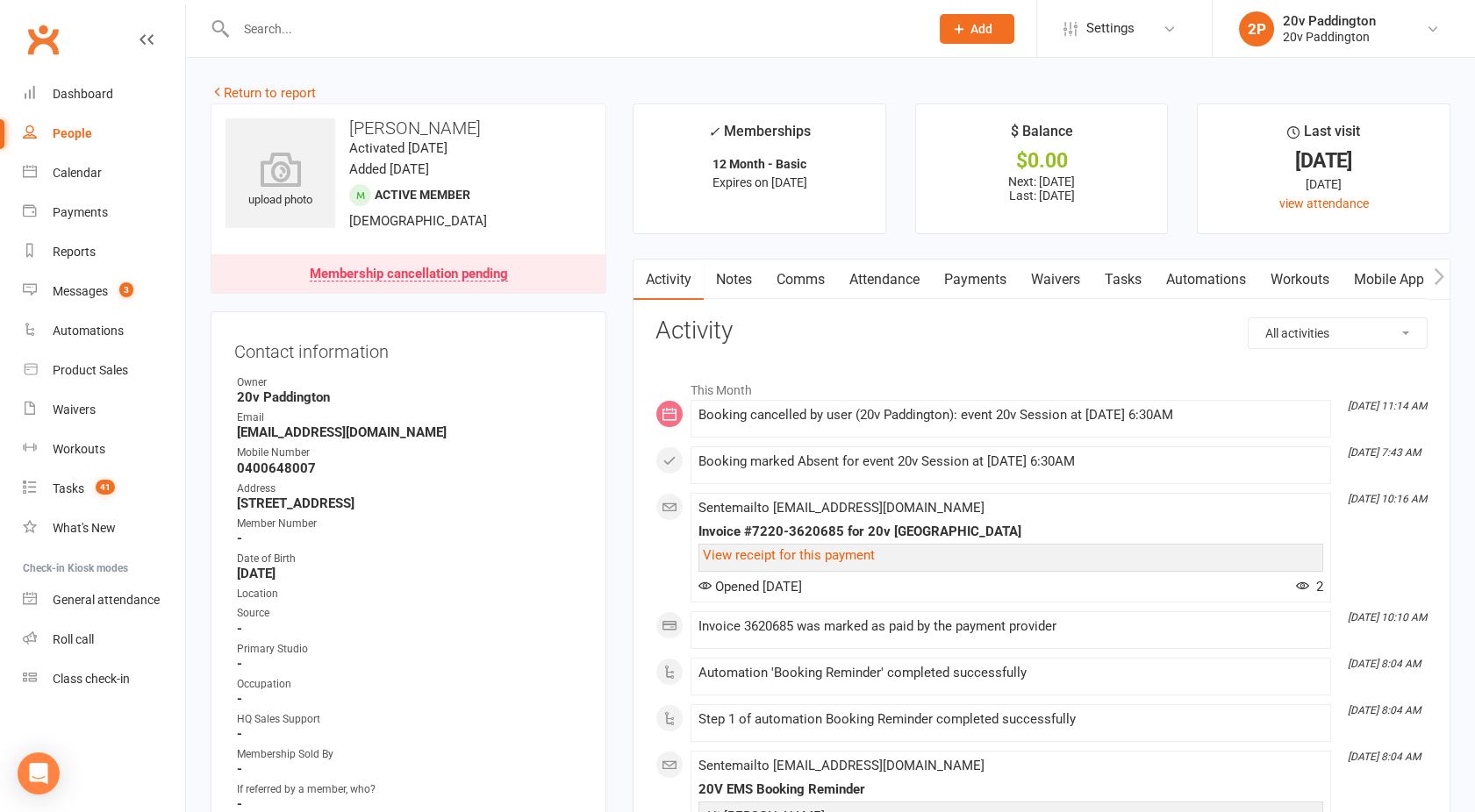
click at [917, 283] on link "Attendance" at bounding box center [885, 279] width 95 height 40
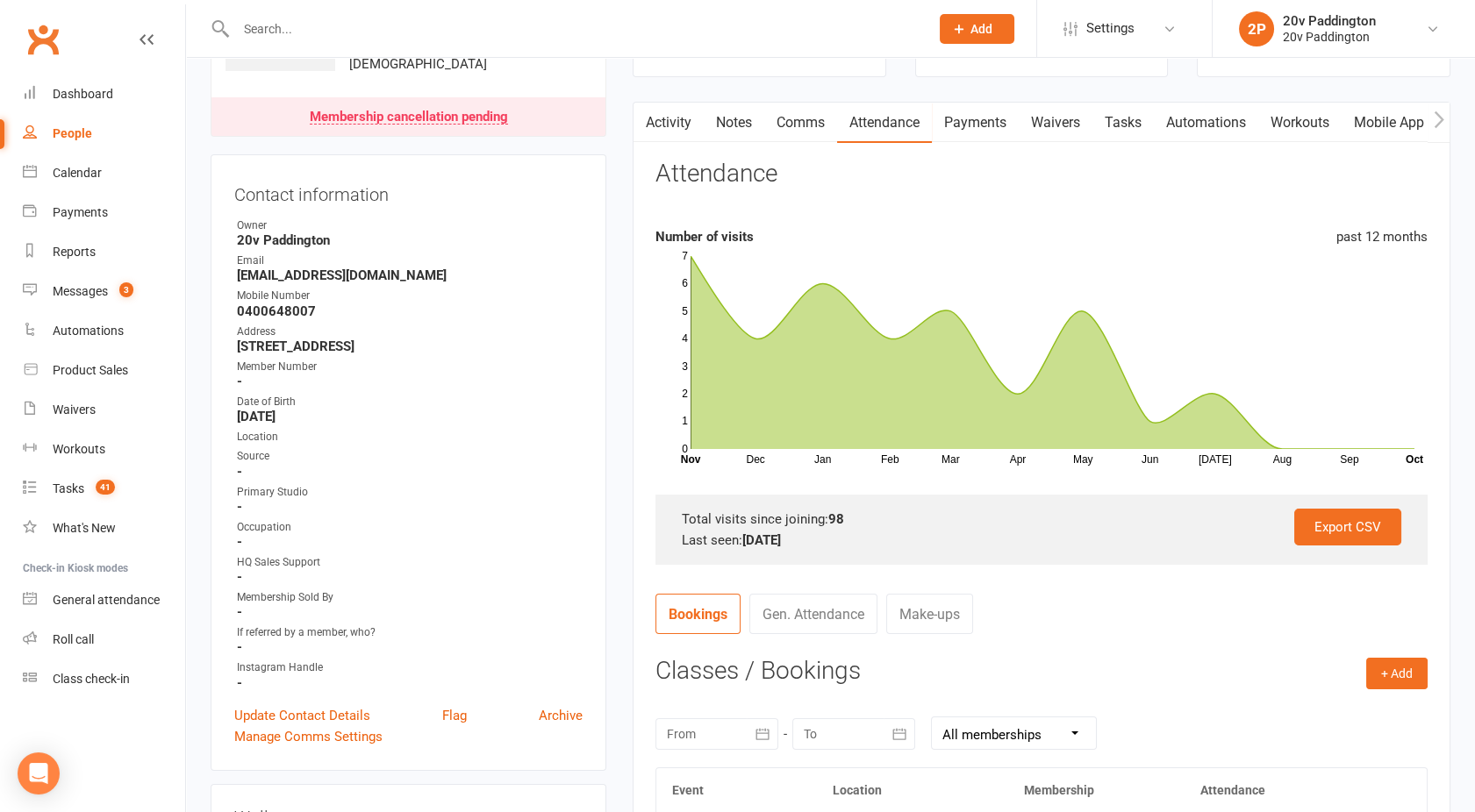
scroll to position [147, 0]
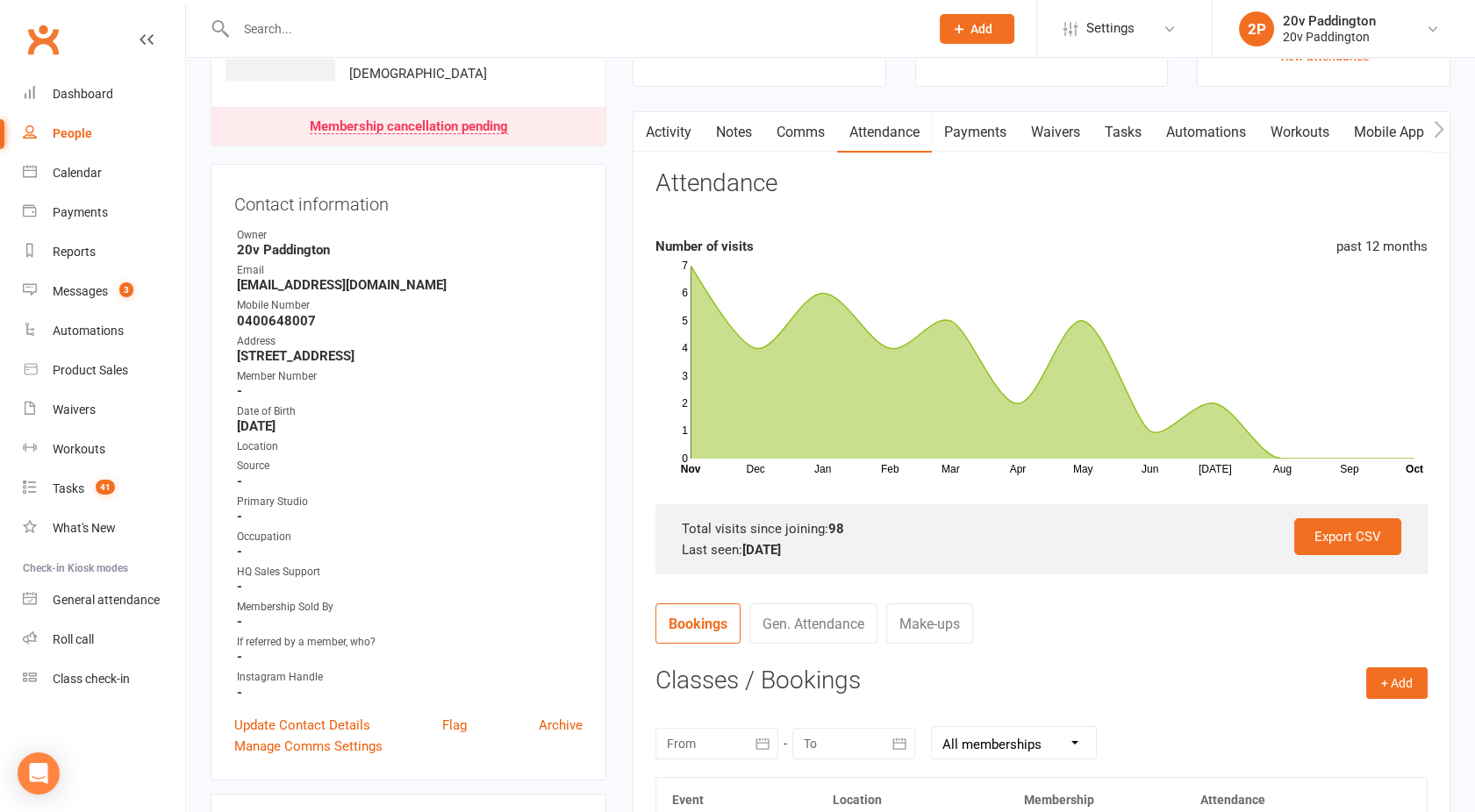
click at [989, 119] on link "Payments" at bounding box center [975, 132] width 87 height 40
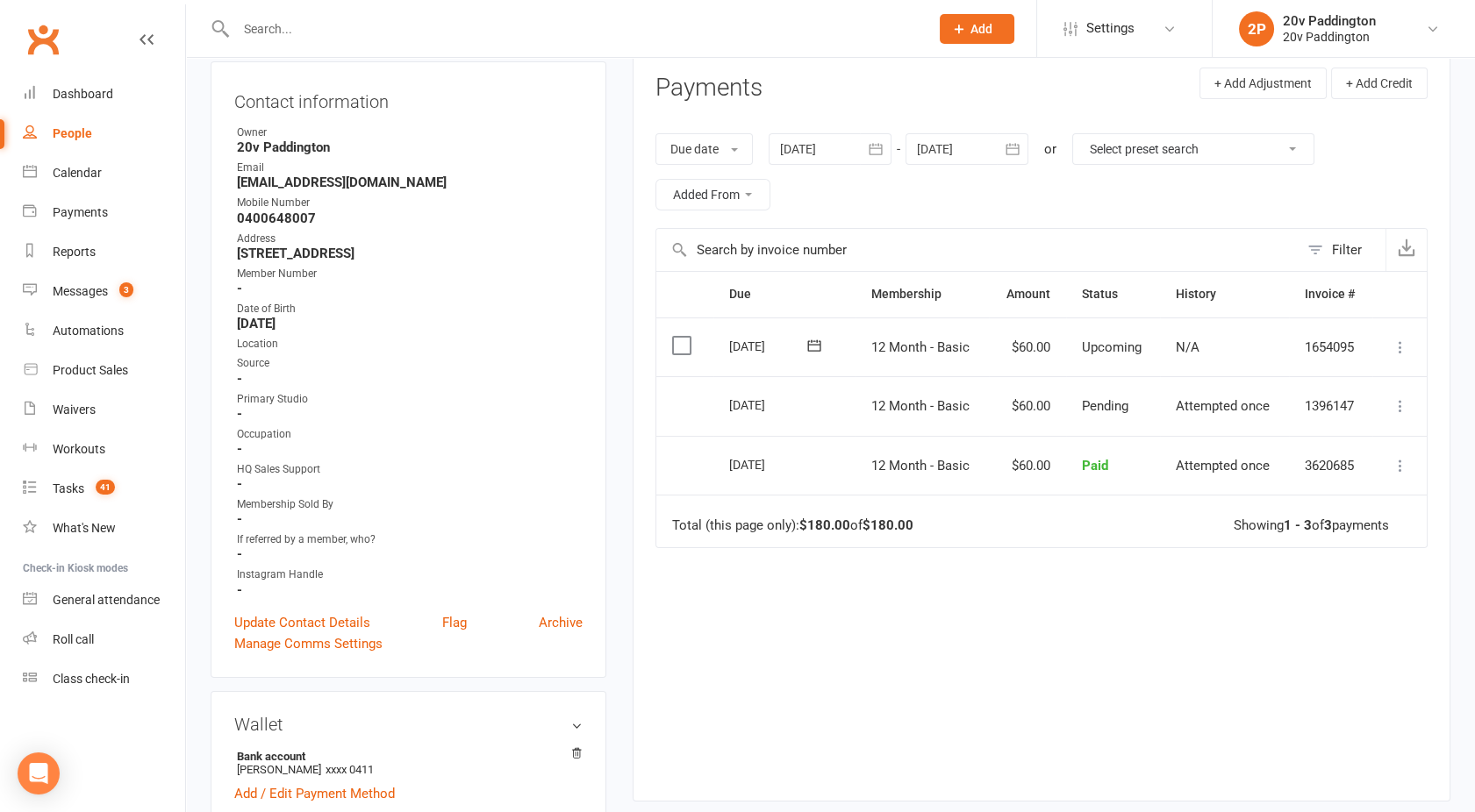
scroll to position [9, 0]
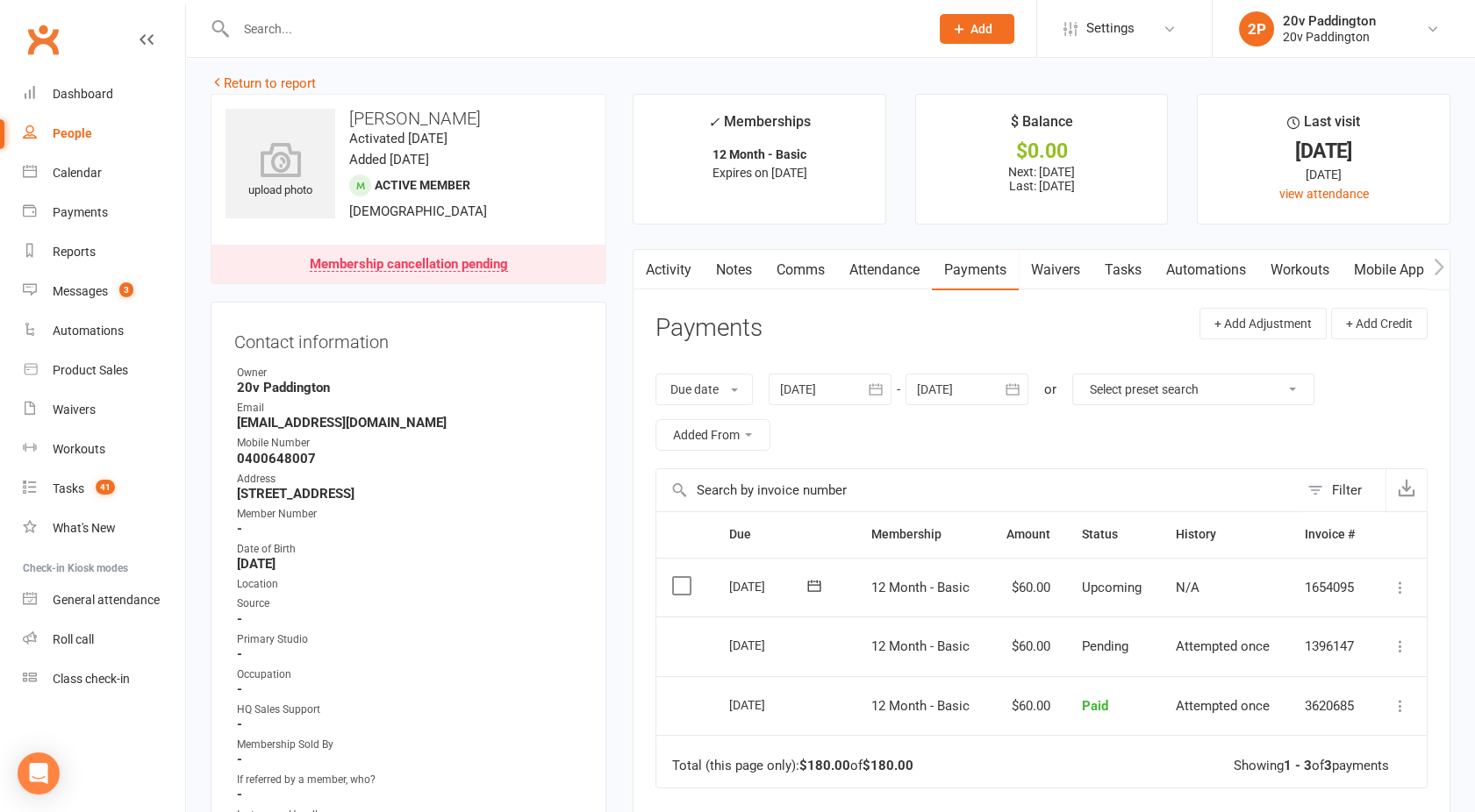
click at [822, 386] on div at bounding box center [830, 390] width 123 height 32
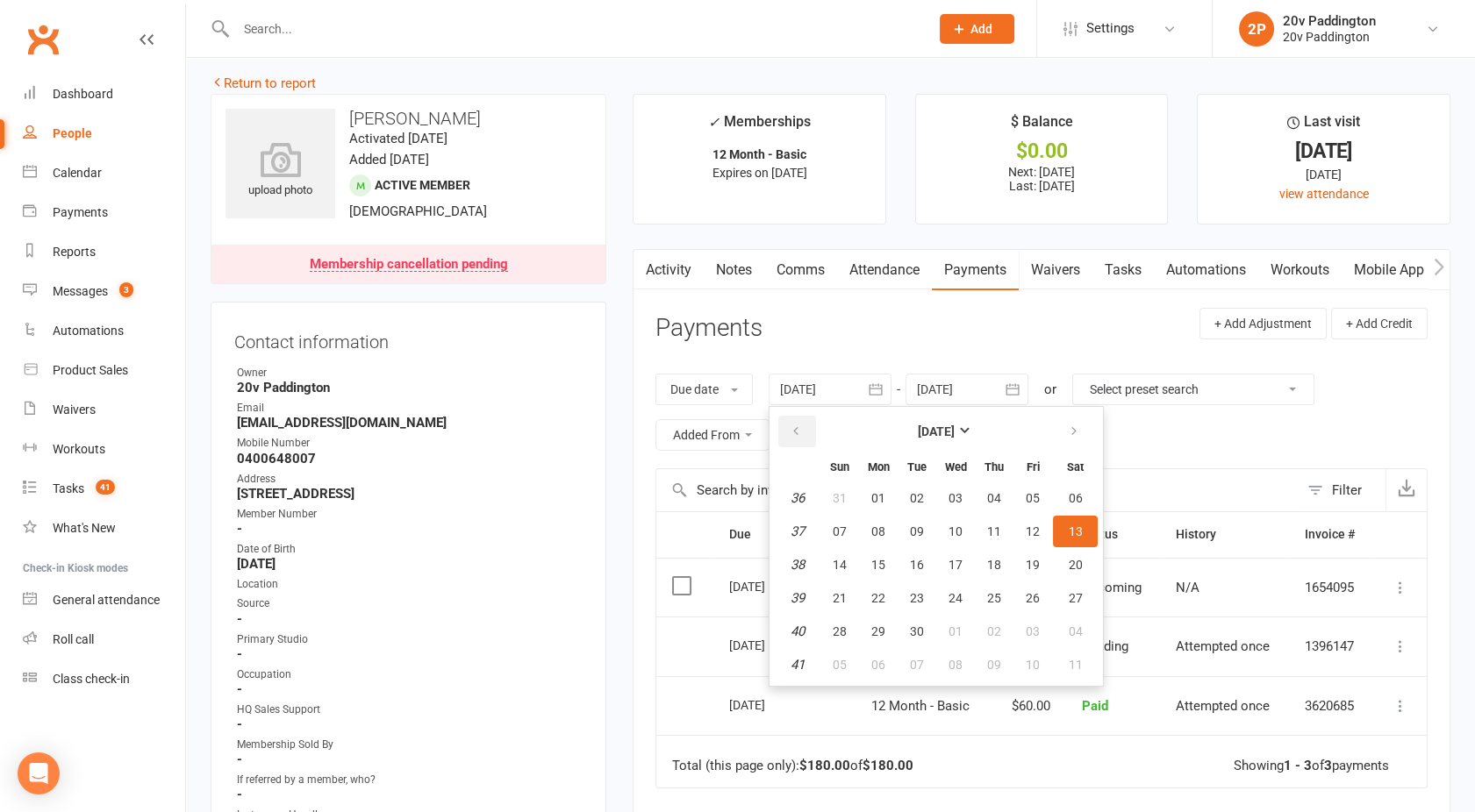
click at [785, 428] on button "button" at bounding box center [797, 432] width 38 height 32
click at [865, 532] on button "07" at bounding box center [878, 532] width 37 height 32
type input "[DATE]"
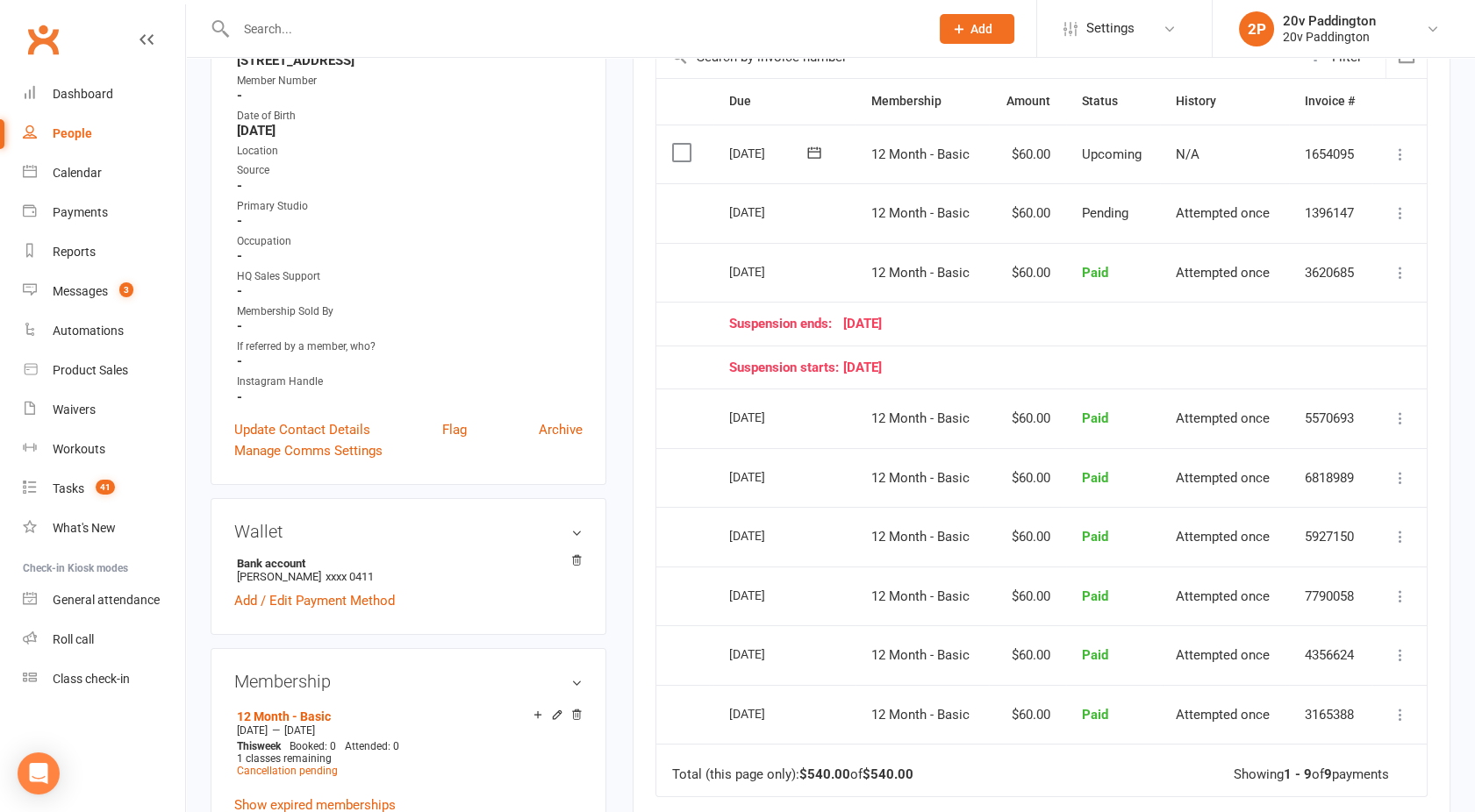
scroll to position [610, 0]
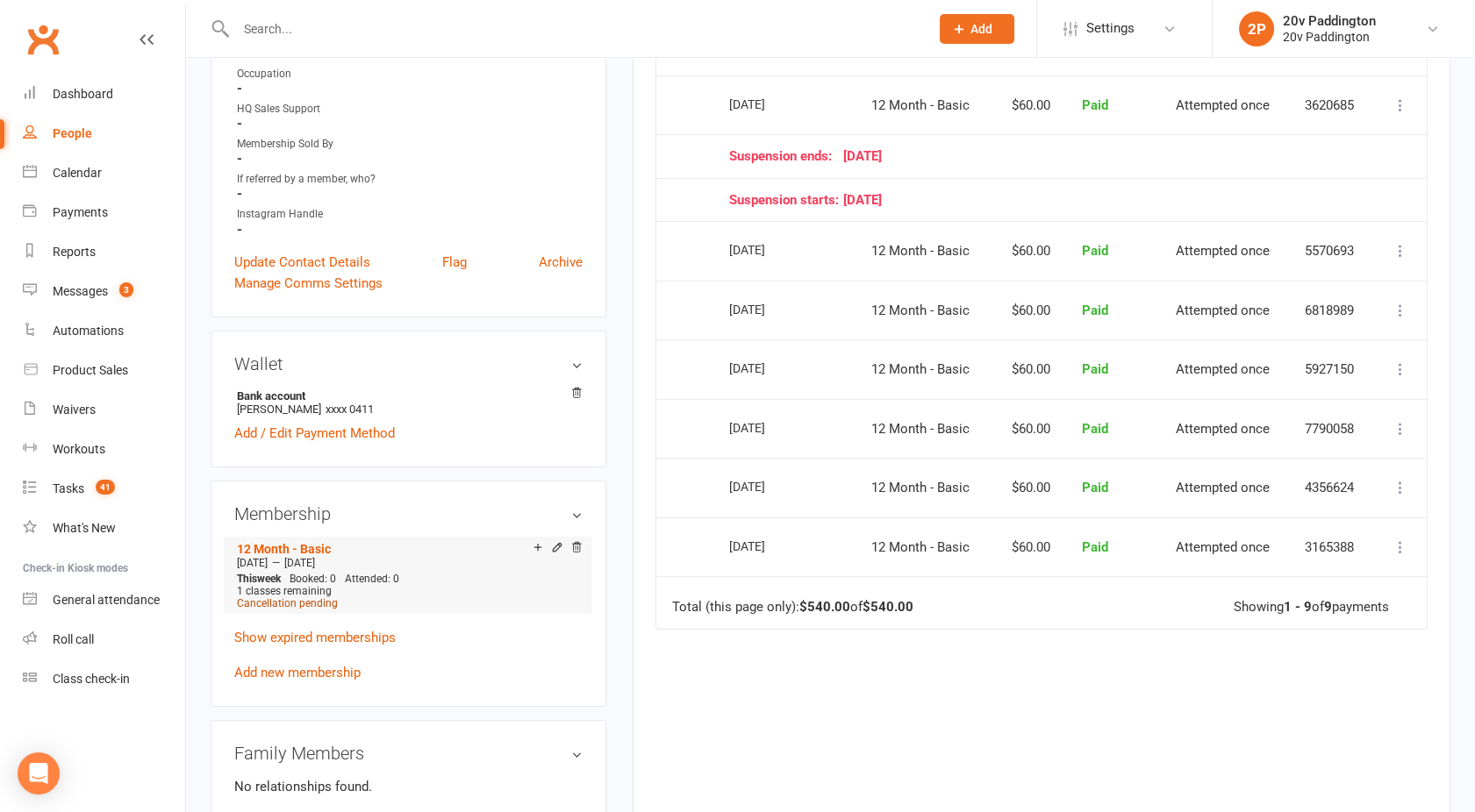
click at [277, 601] on span "Cancellation pending" at bounding box center [288, 603] width 101 height 12
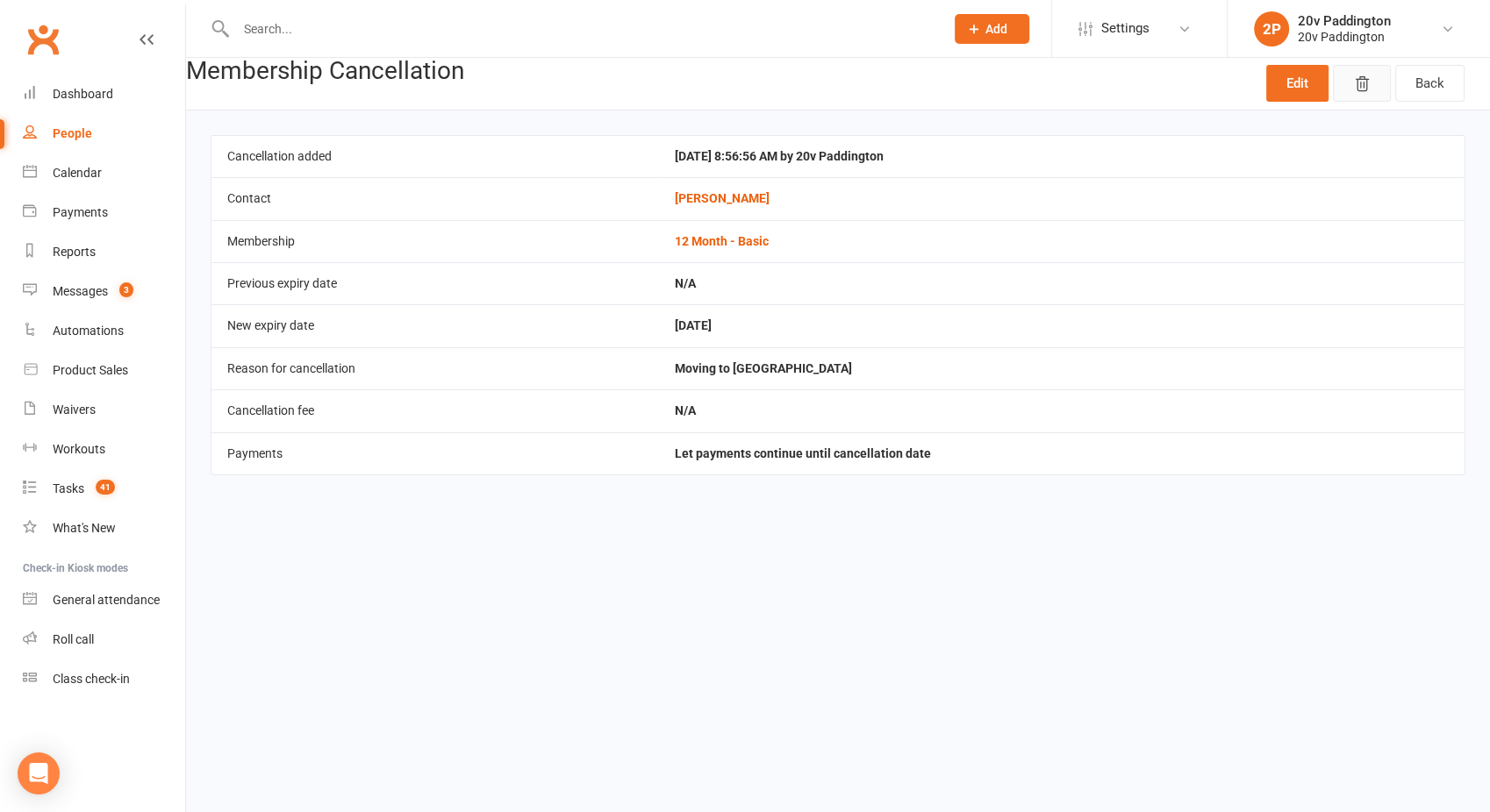
click at [1369, 81] on icon "button" at bounding box center [1362, 84] width 18 height 18
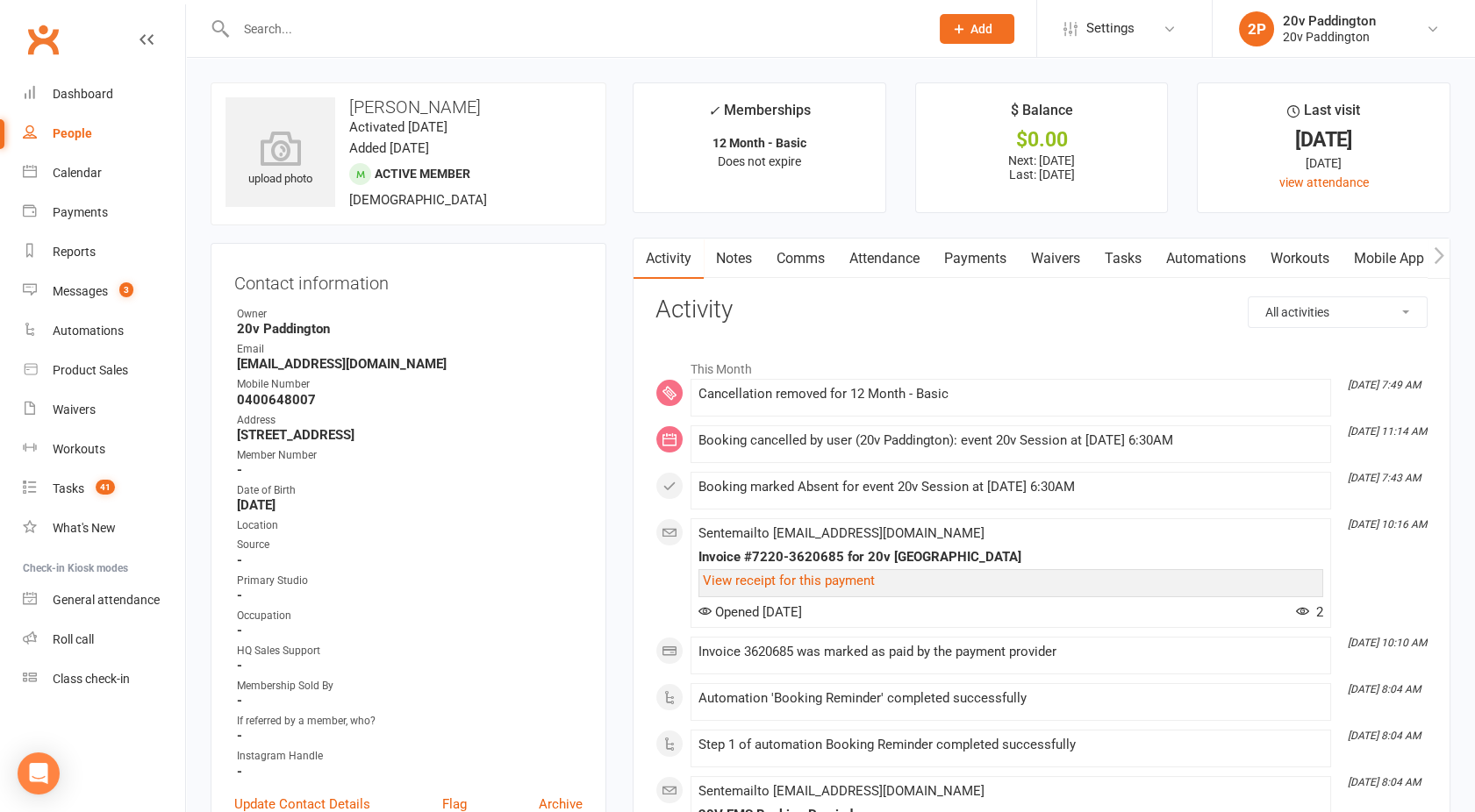
click at [896, 269] on link "Attendance" at bounding box center [885, 259] width 95 height 40
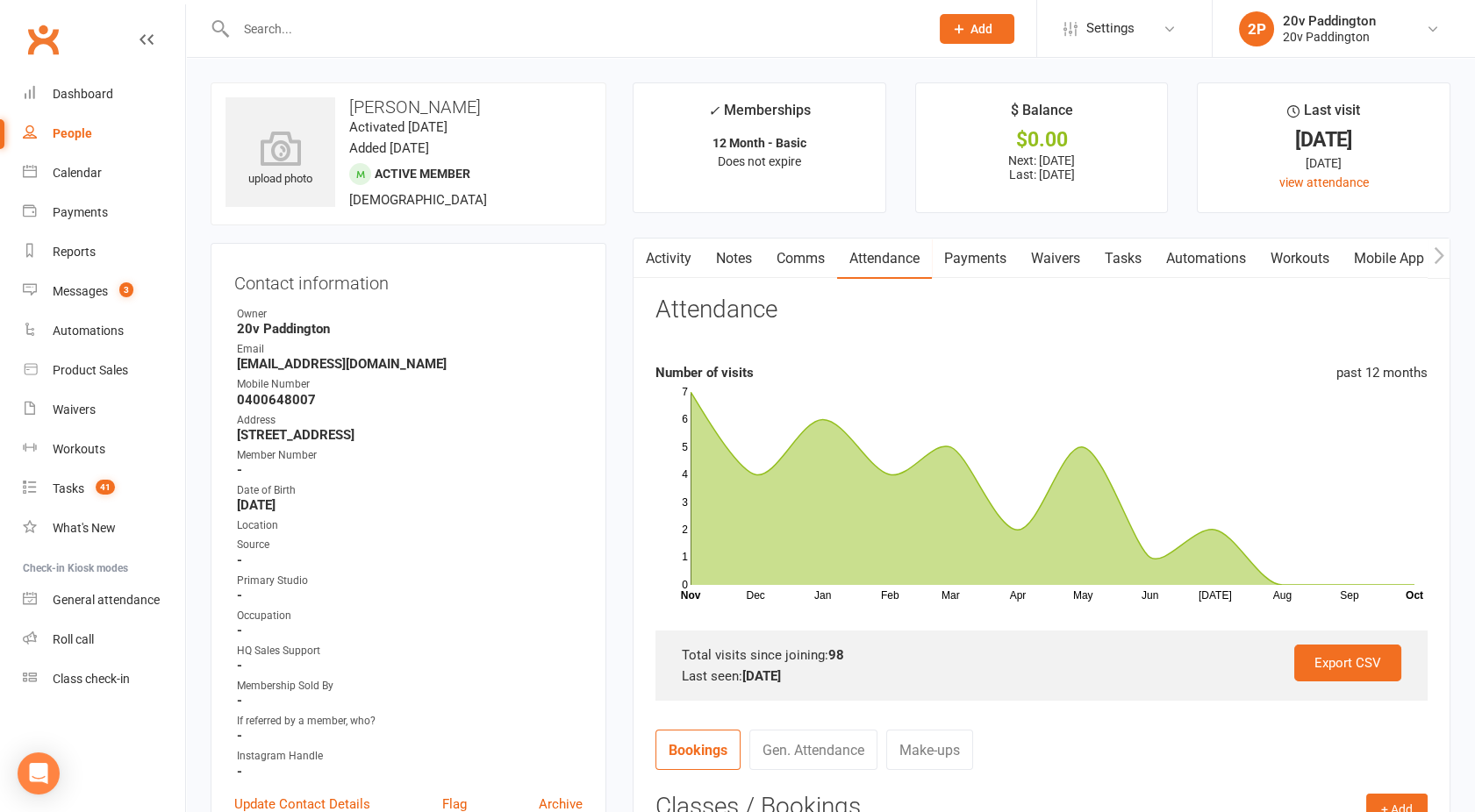
scroll to position [474, 0]
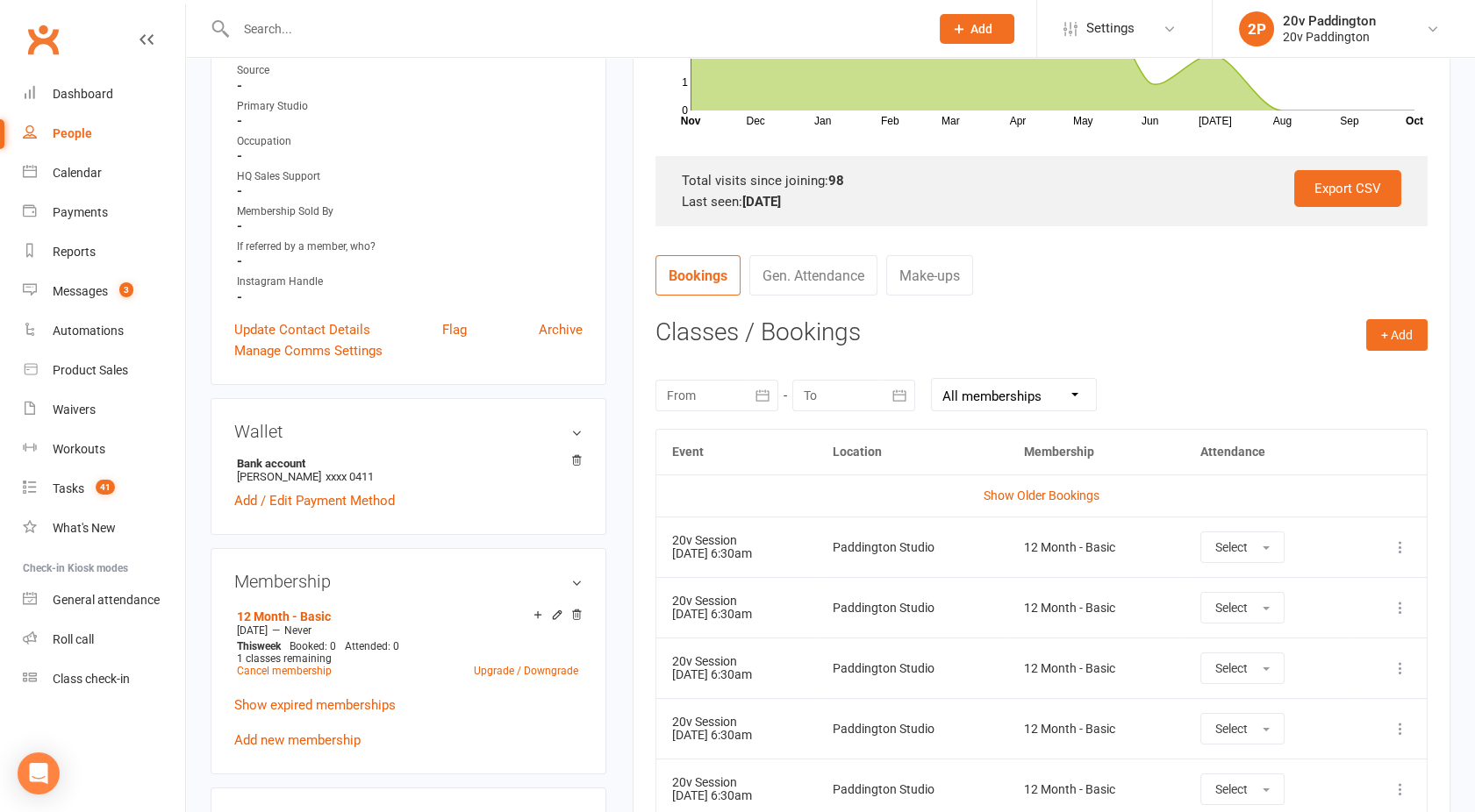
click at [1405, 552] on icon at bounding box center [1401, 547] width 18 height 18
click at [1295, 645] on link "Remove booking" at bounding box center [1323, 652] width 174 height 35
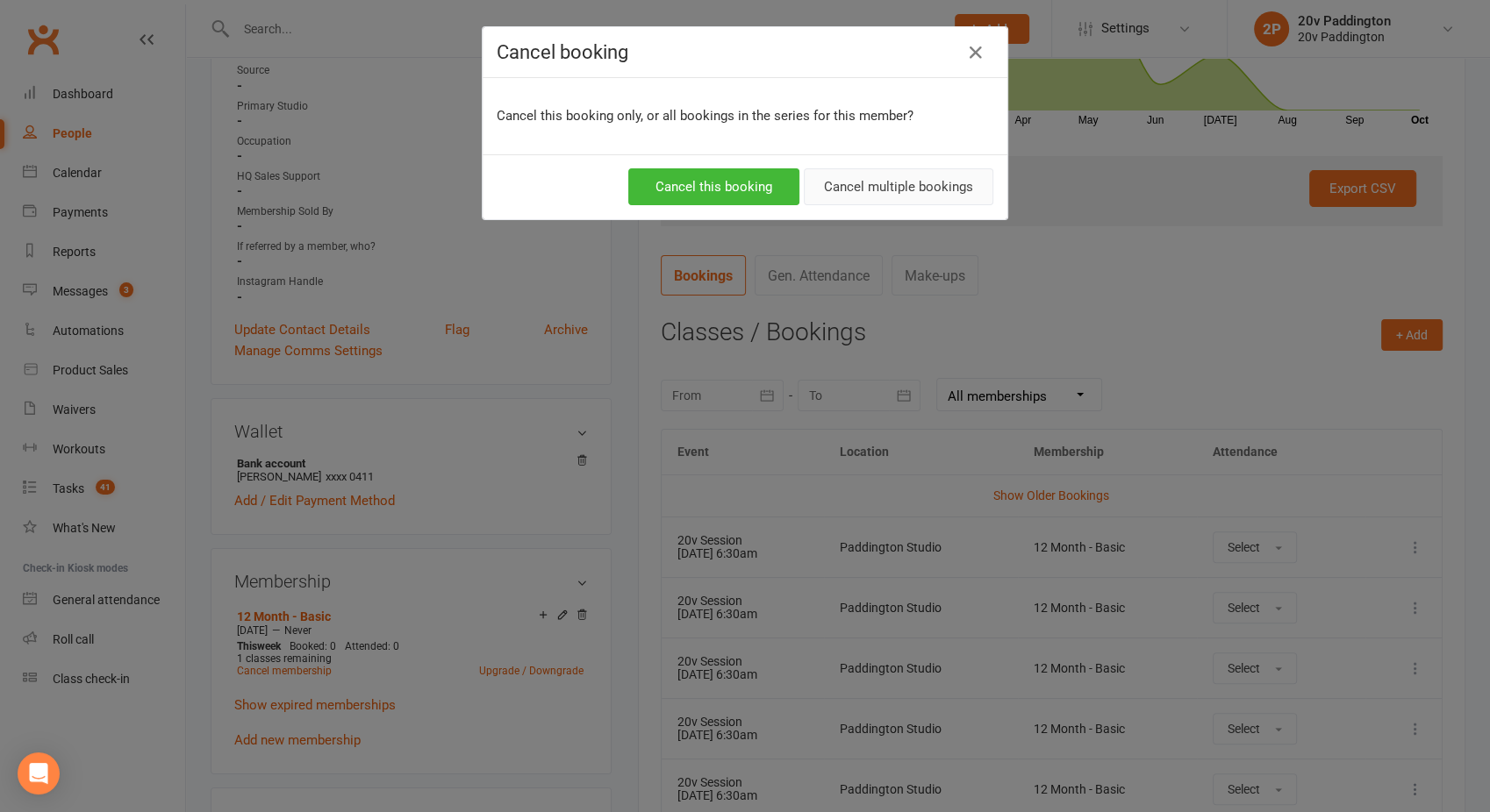
click at [884, 186] on button "Cancel multiple bookings" at bounding box center [899, 187] width 190 height 37
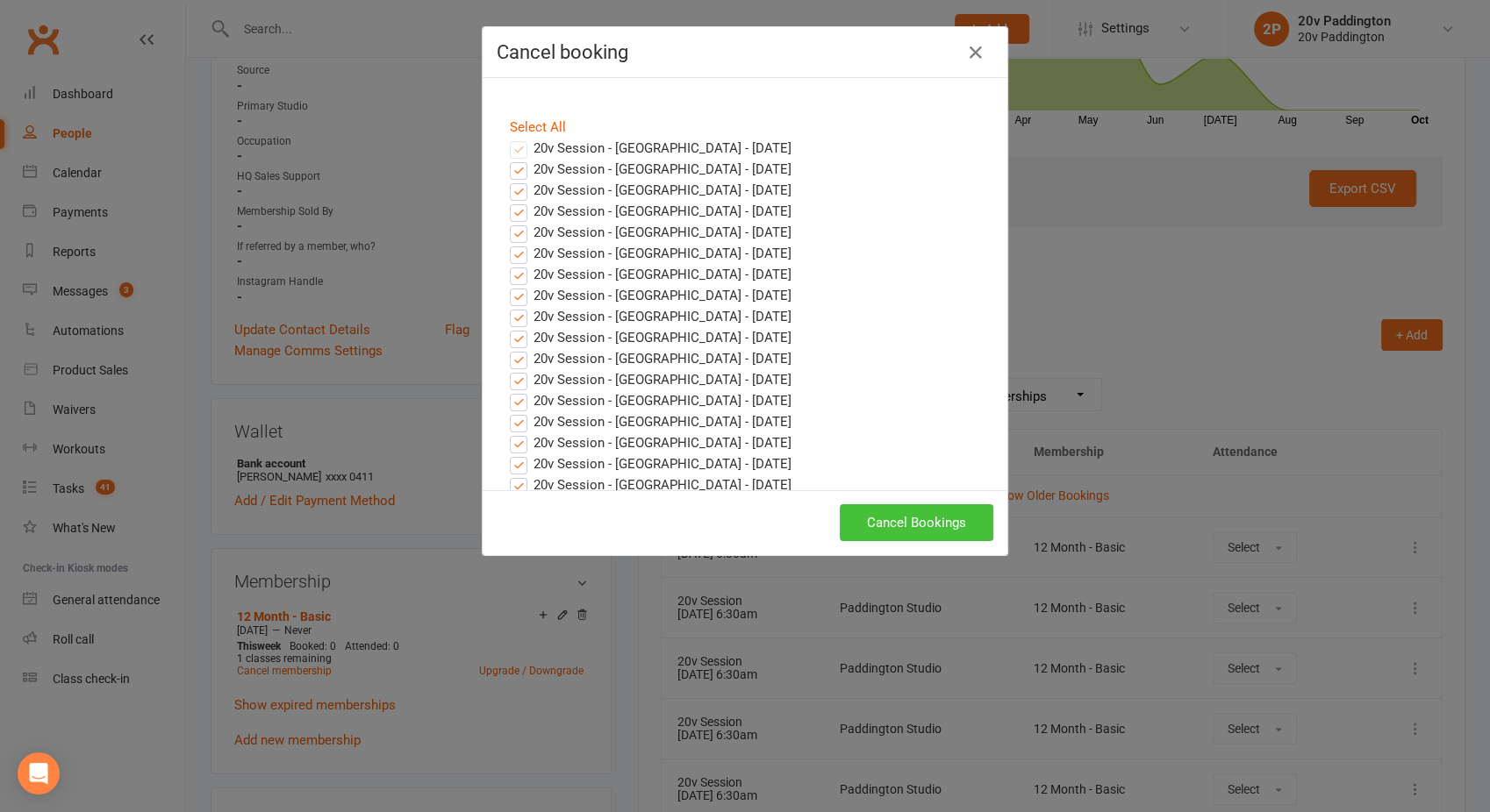
click at [882, 514] on button "Cancel Bookings" at bounding box center [916, 523] width 154 height 37
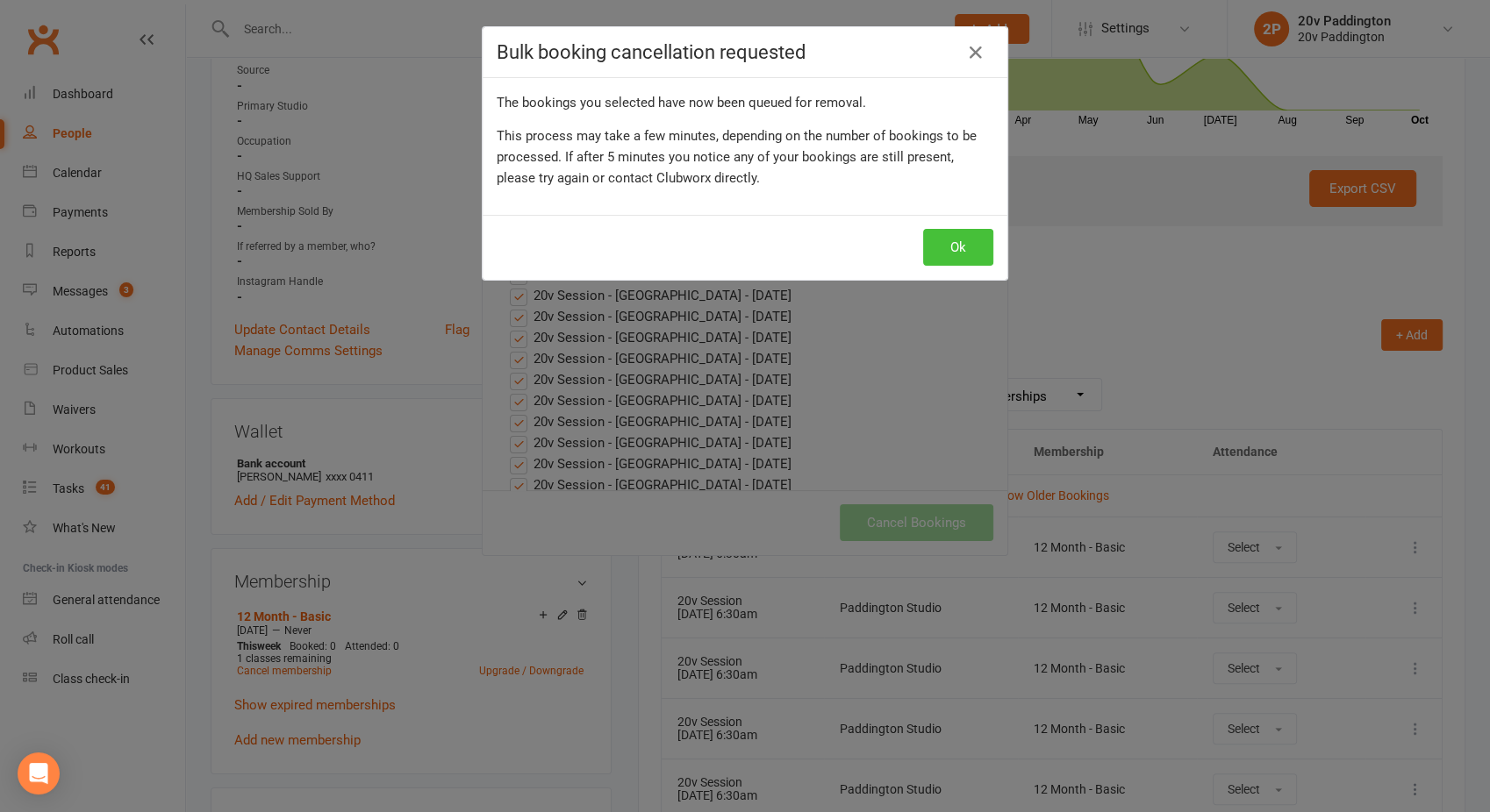
click at [942, 233] on button "Ok" at bounding box center [958, 247] width 70 height 37
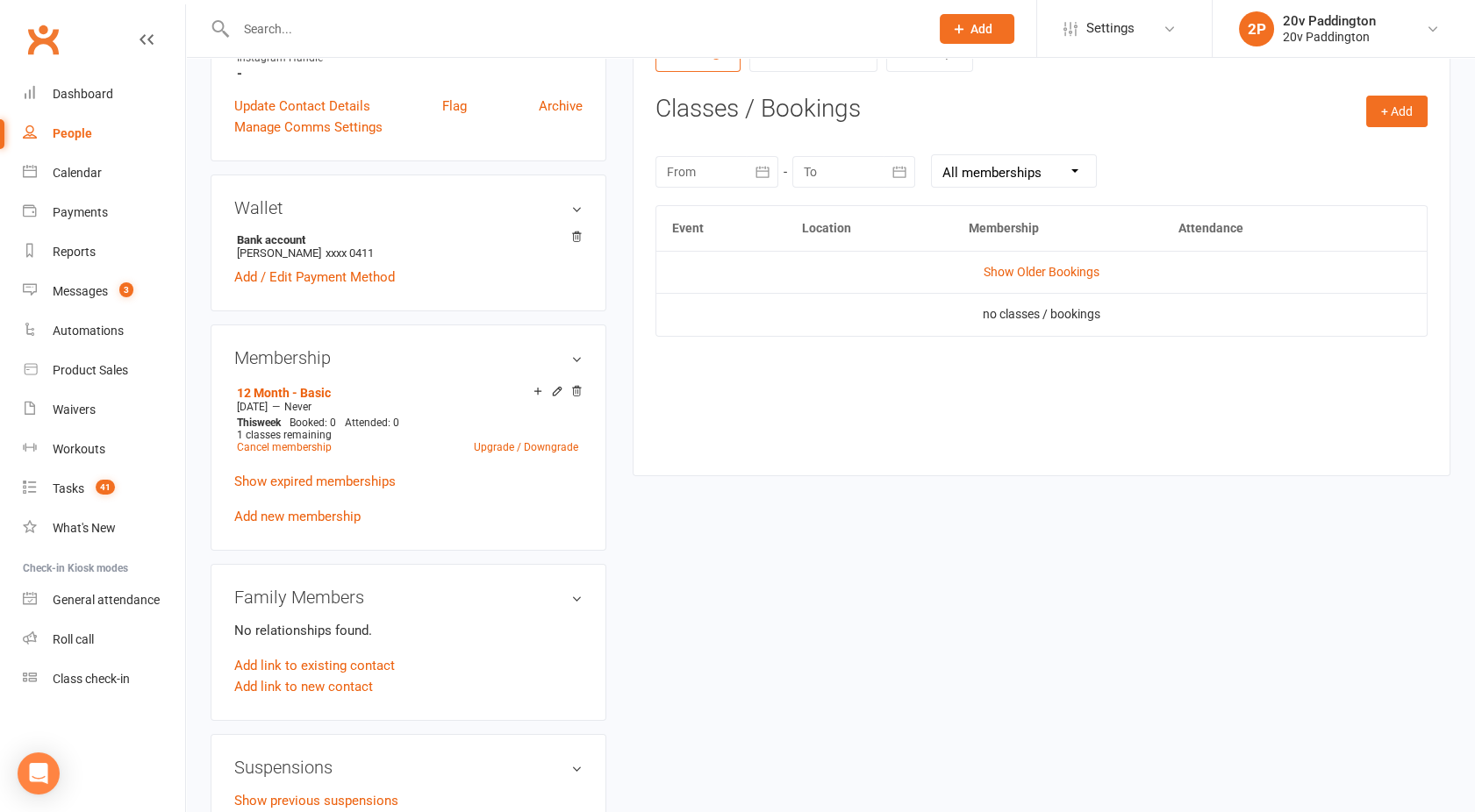
scroll to position [746, 0]
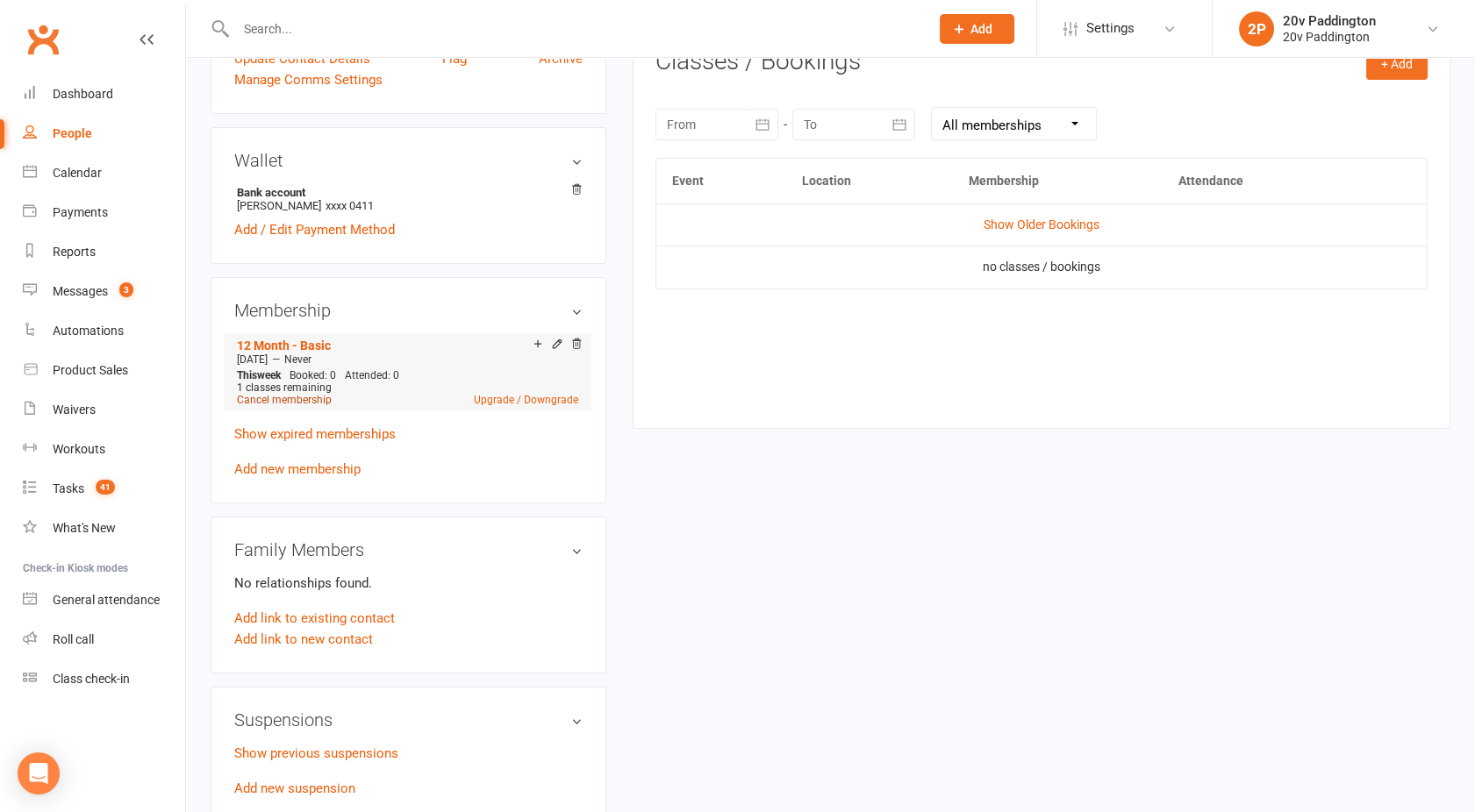
click at [270, 399] on link "Cancel membership" at bounding box center [285, 399] width 95 height 12
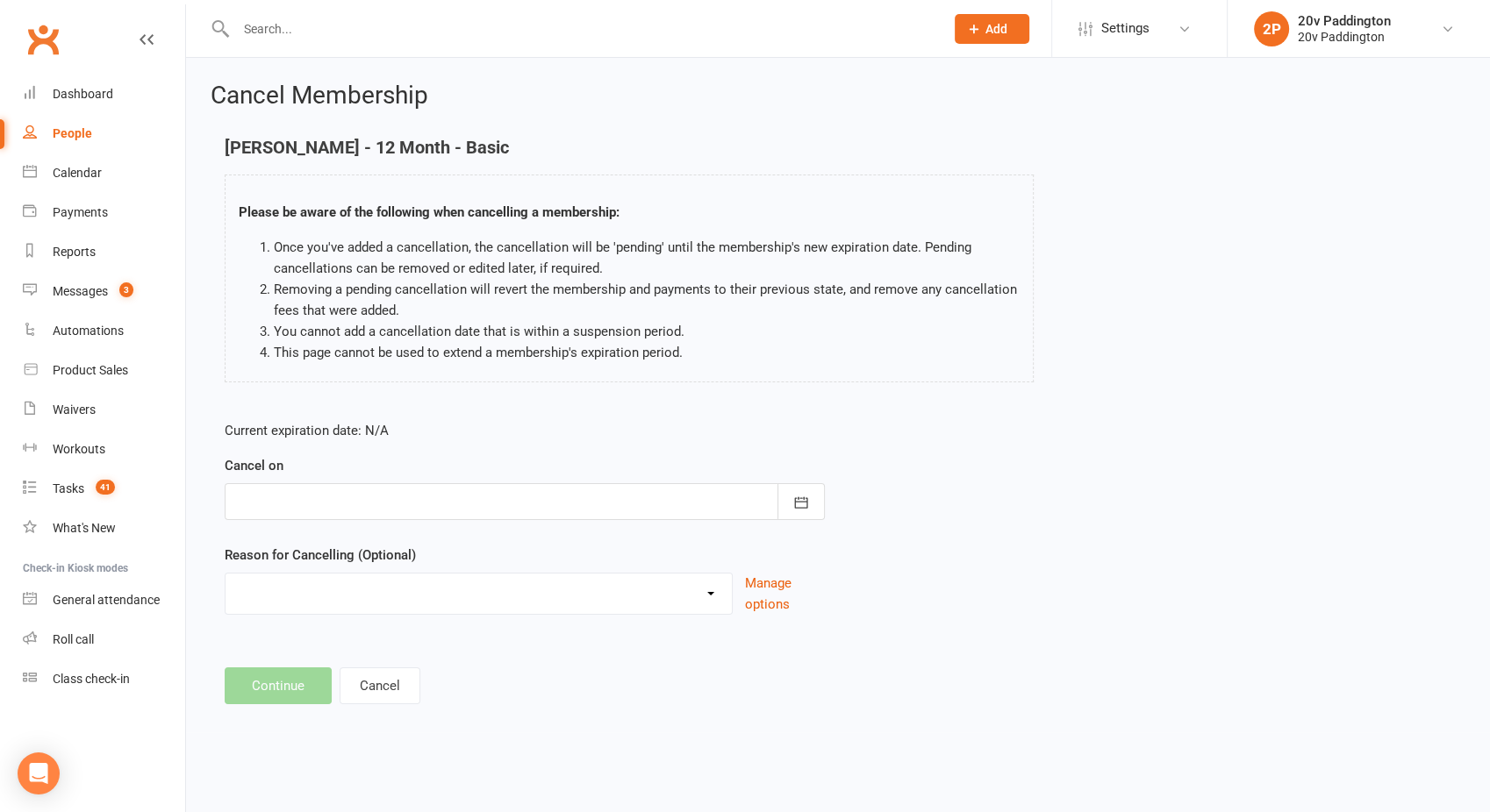
click at [398, 513] on div at bounding box center [524, 502] width 600 height 37
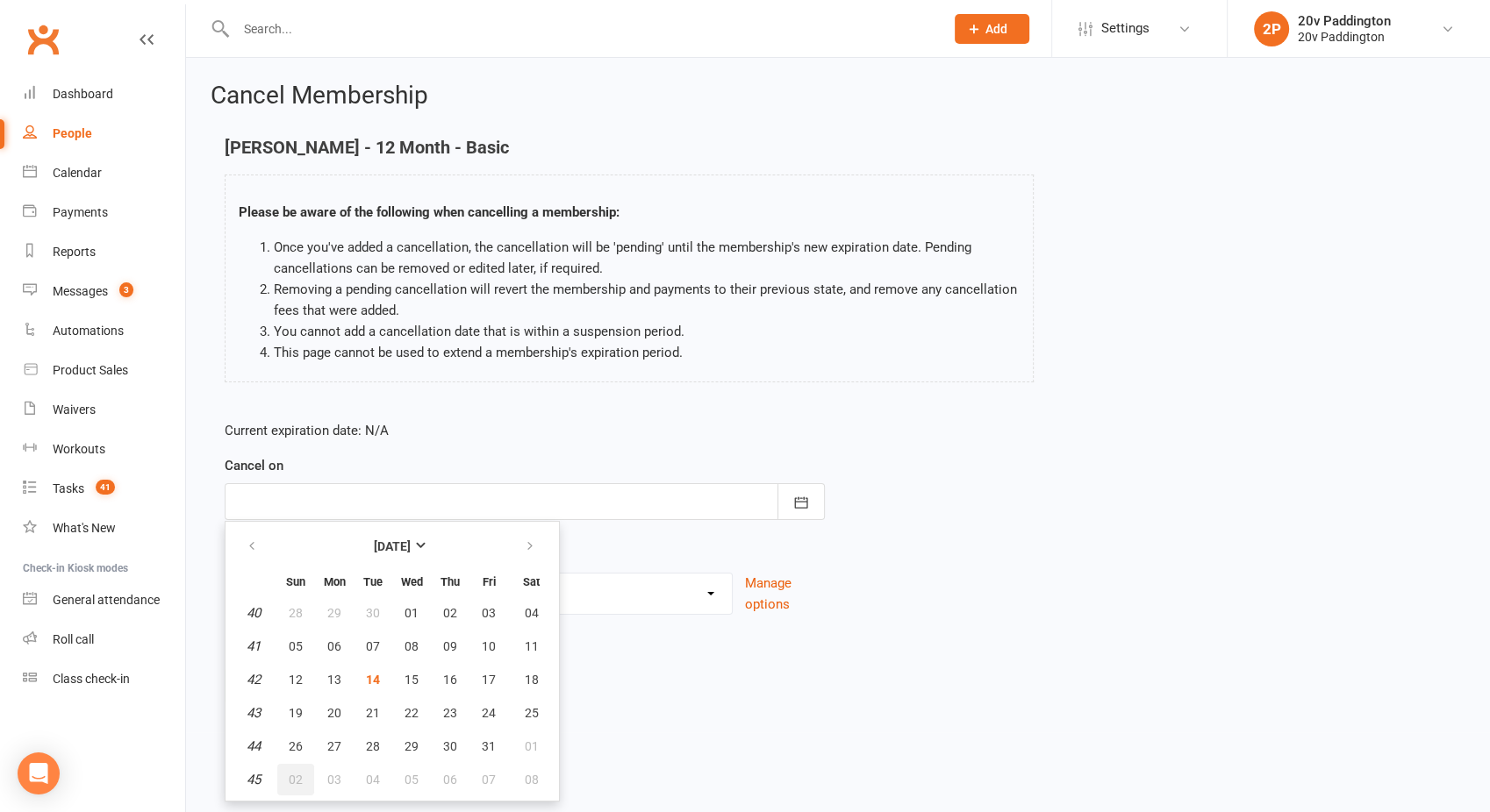
click at [292, 779] on span "02" at bounding box center [295, 779] width 14 height 14
type input "02 Nov 2025"
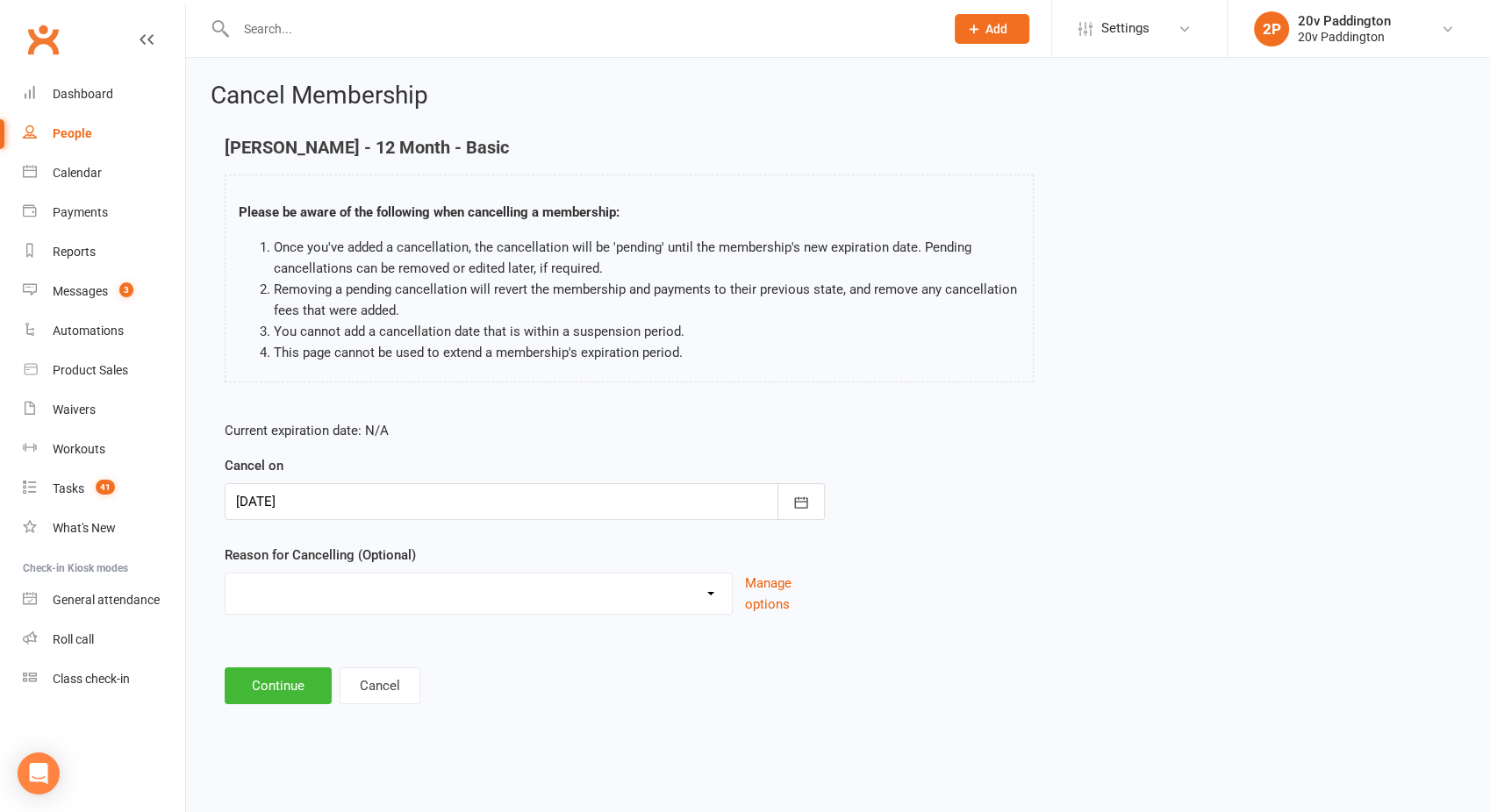
click at [298, 592] on select "Other reason" at bounding box center [478, 592] width 506 height 35
select select "0"
click at [225, 574] on select "Other reason" at bounding box center [478, 592] width 506 height 35
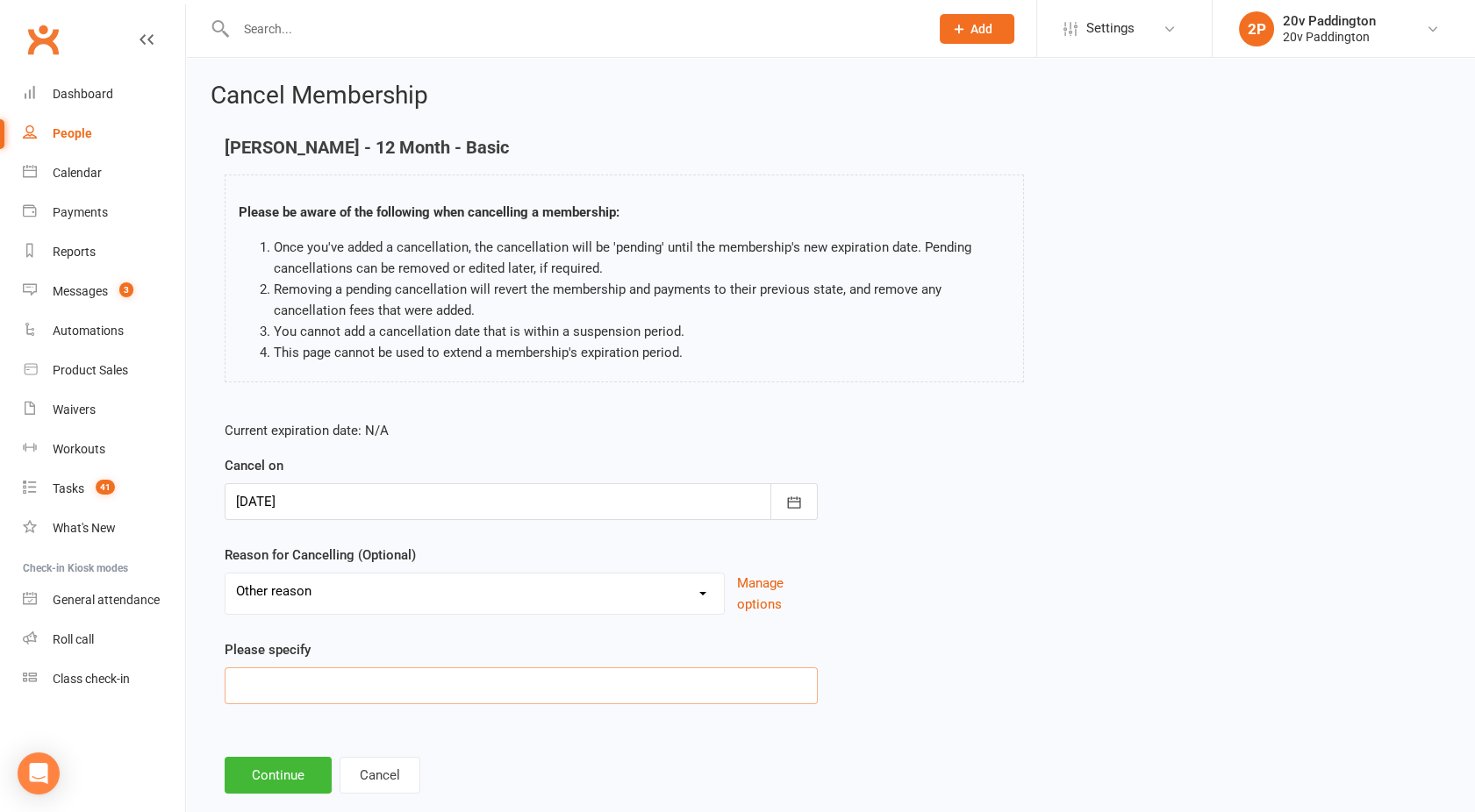
click at [279, 684] on input at bounding box center [521, 686] width 594 height 37
type input "moving location to brisbane"
click at [275, 782] on button "Continue" at bounding box center [277, 776] width 107 height 37
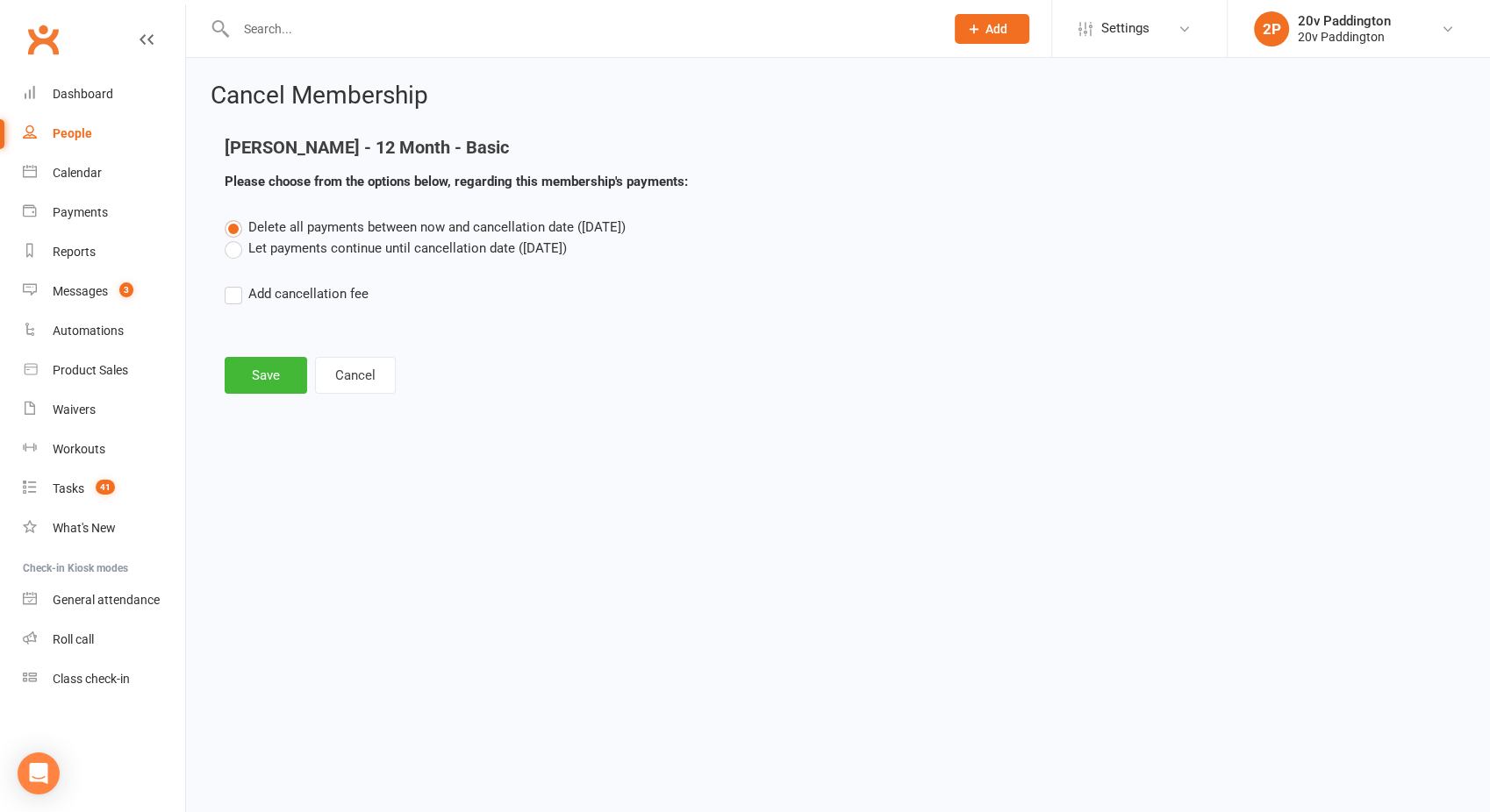
click at [250, 256] on label "Let payments continue until cancellation date (Nov 2, 2025)" at bounding box center [396, 248] width 342 height 21
click at [236, 238] on input "Let payments continue until cancellation date (Nov 2, 2025)" at bounding box center [230, 238] width 11 height 0
click at [250, 376] on button "Save" at bounding box center [265, 376] width 83 height 37
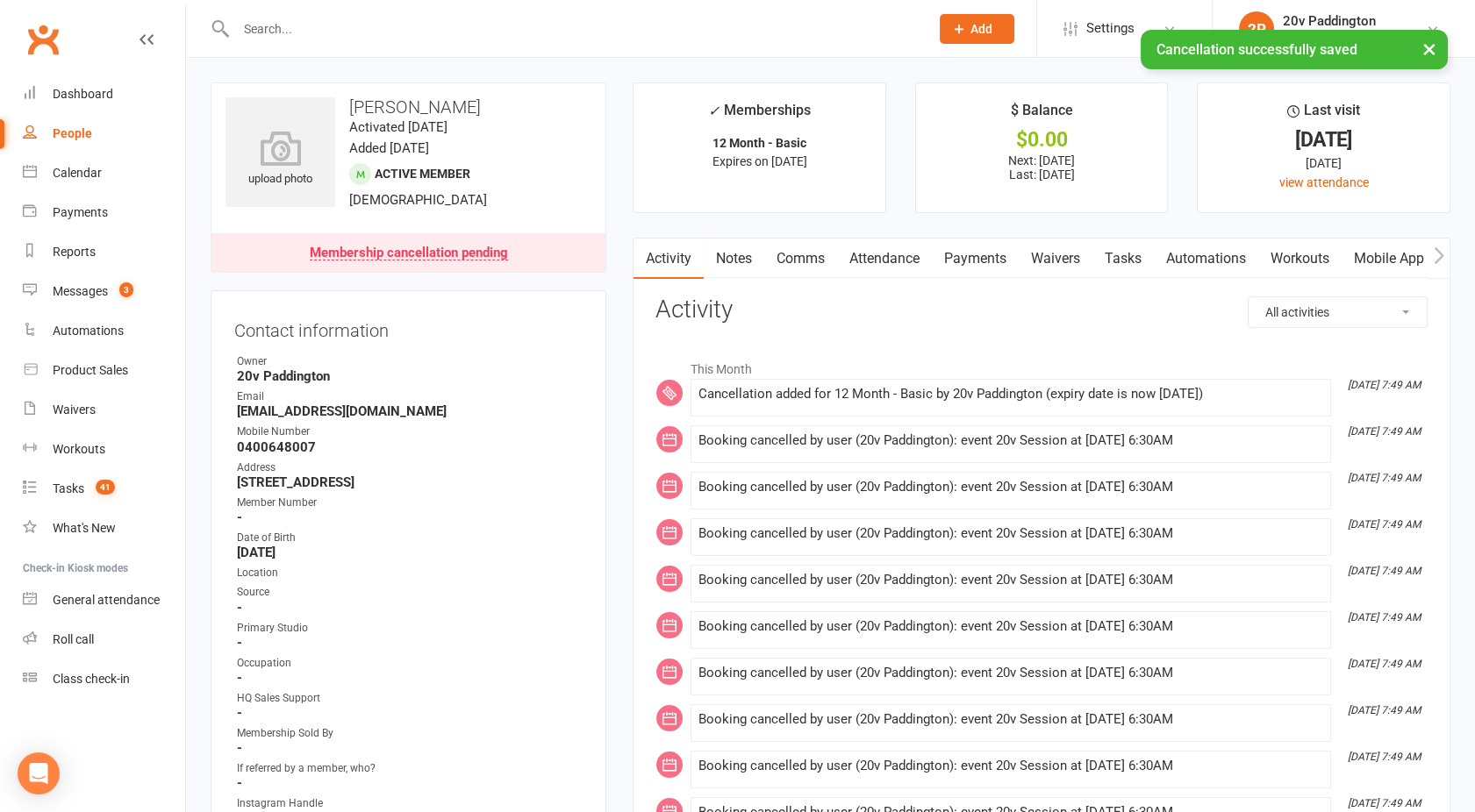
click at [951, 255] on link "Payments" at bounding box center [975, 259] width 87 height 40
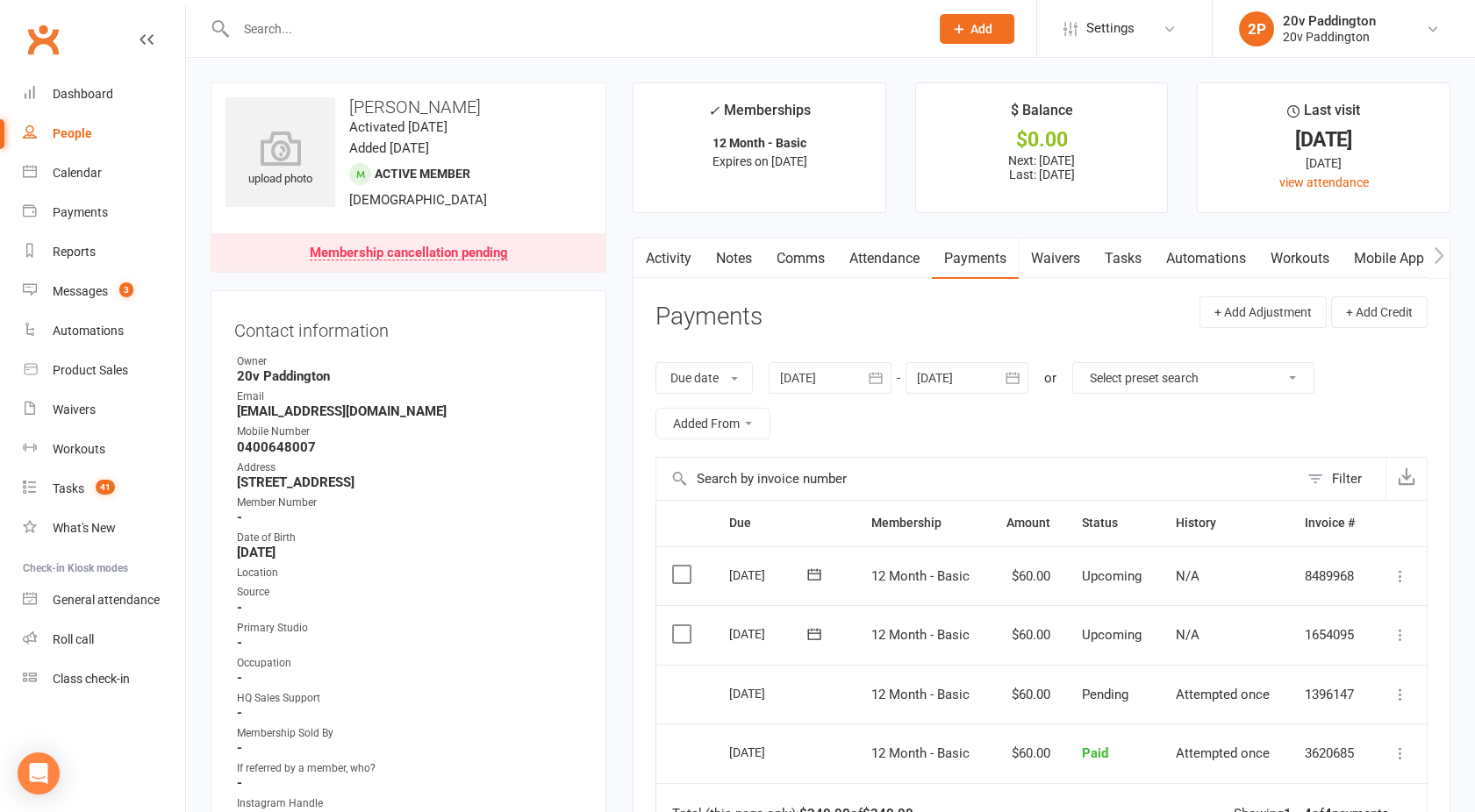
click at [673, 259] on link "Activity" at bounding box center [668, 259] width 70 height 40
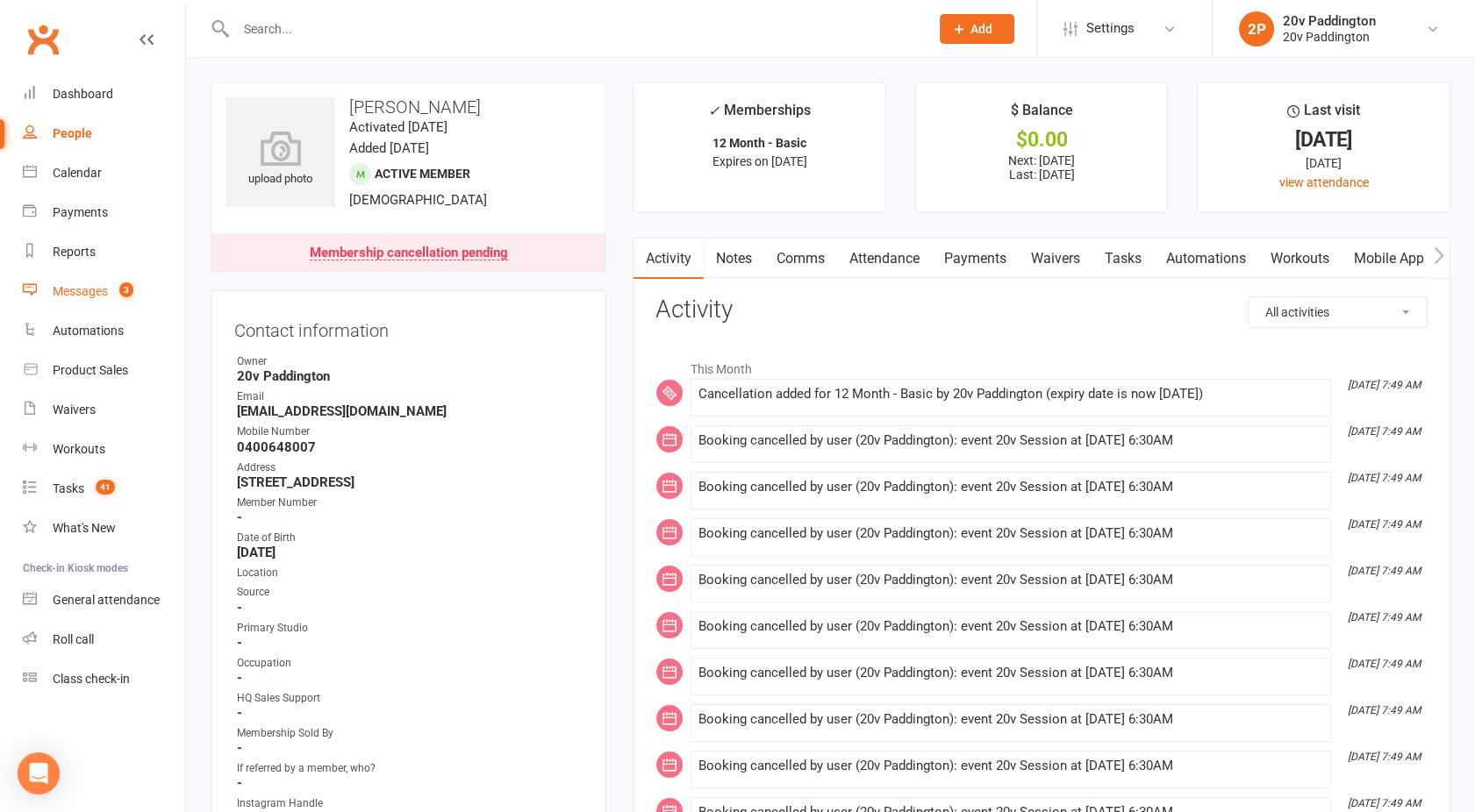
click at [102, 277] on link "Messages 3" at bounding box center [104, 291] width 162 height 39
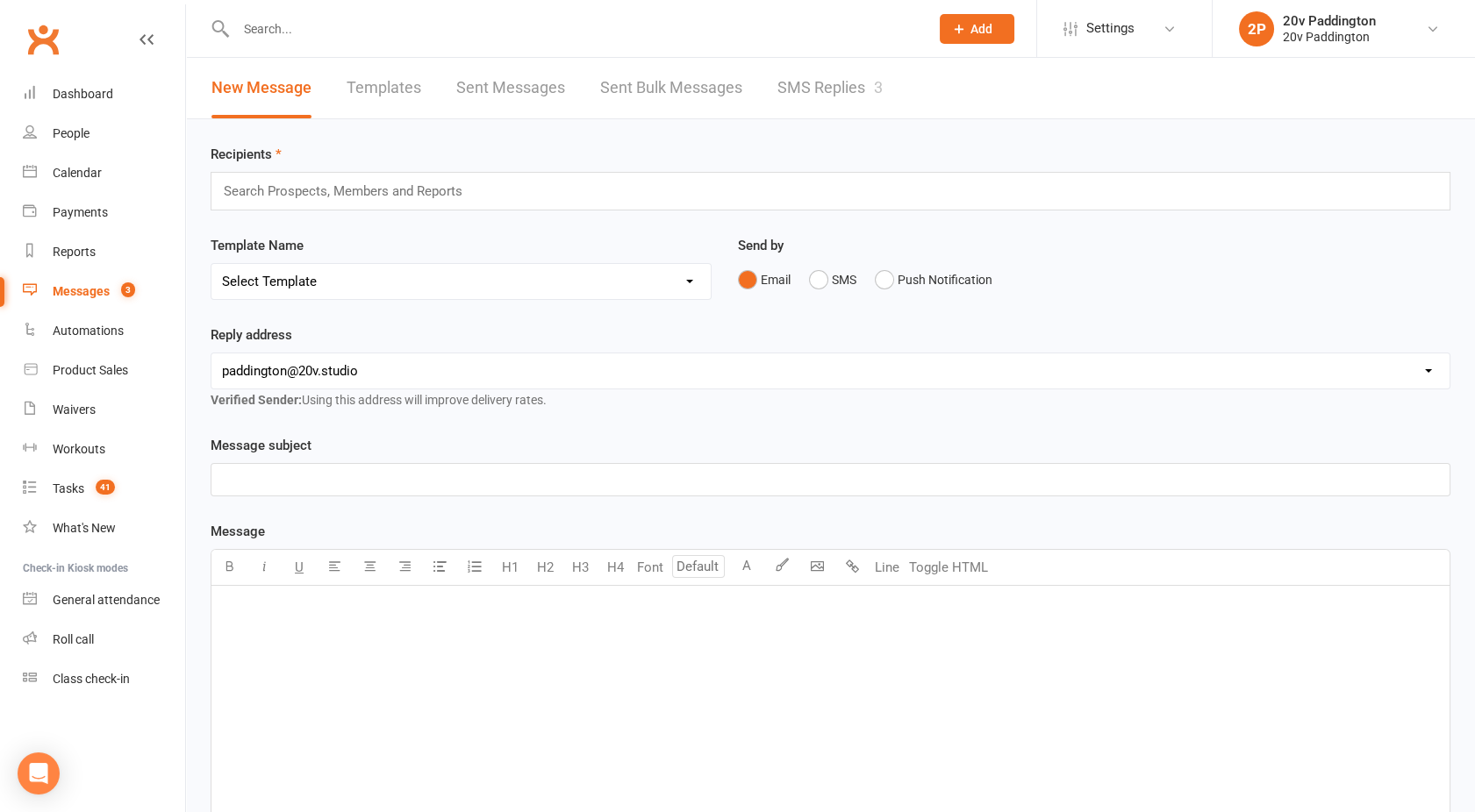
click at [837, 88] on link "SMS Replies 3" at bounding box center [830, 87] width 105 height 60
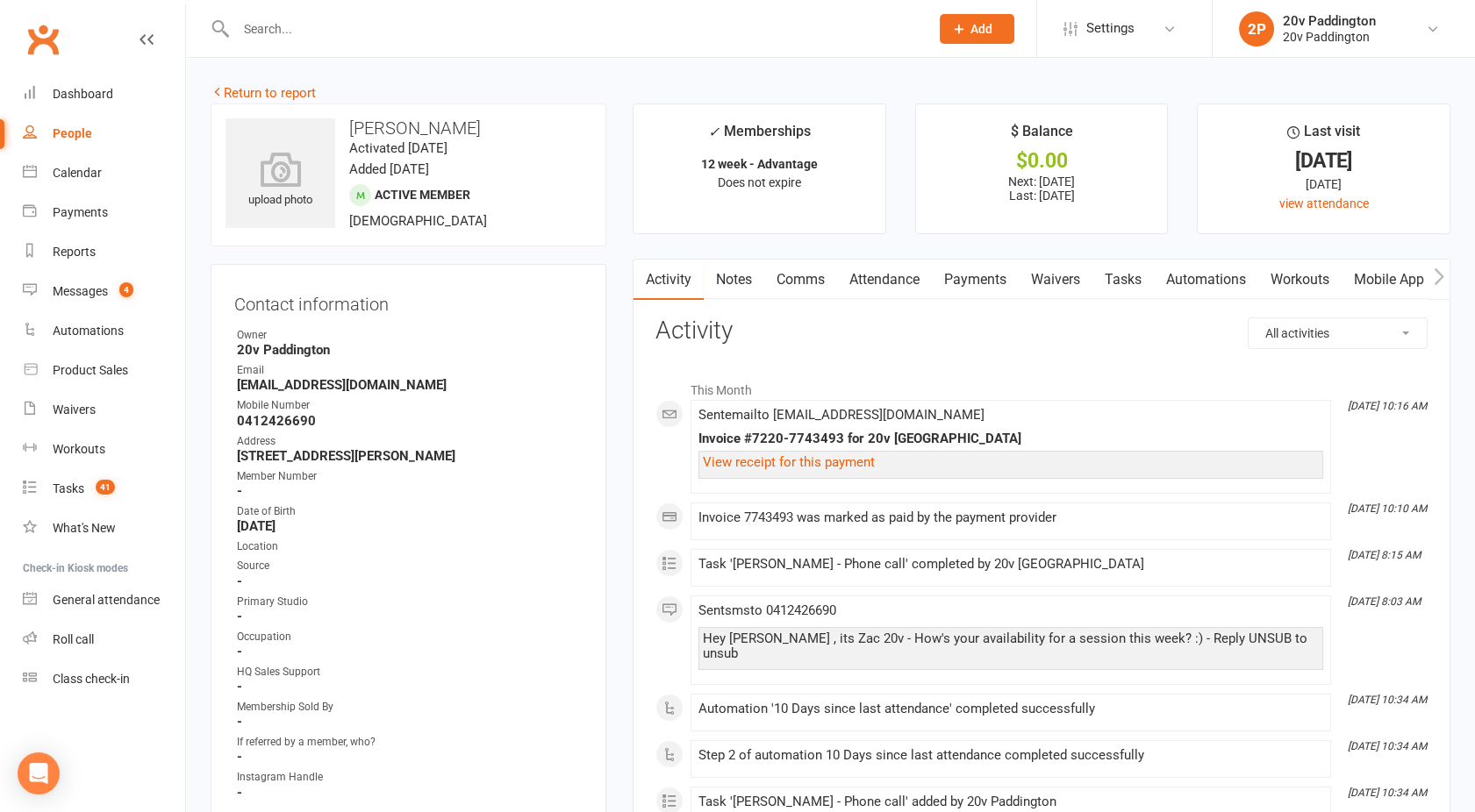
click at [875, 280] on link "Attendance" at bounding box center [885, 279] width 95 height 40
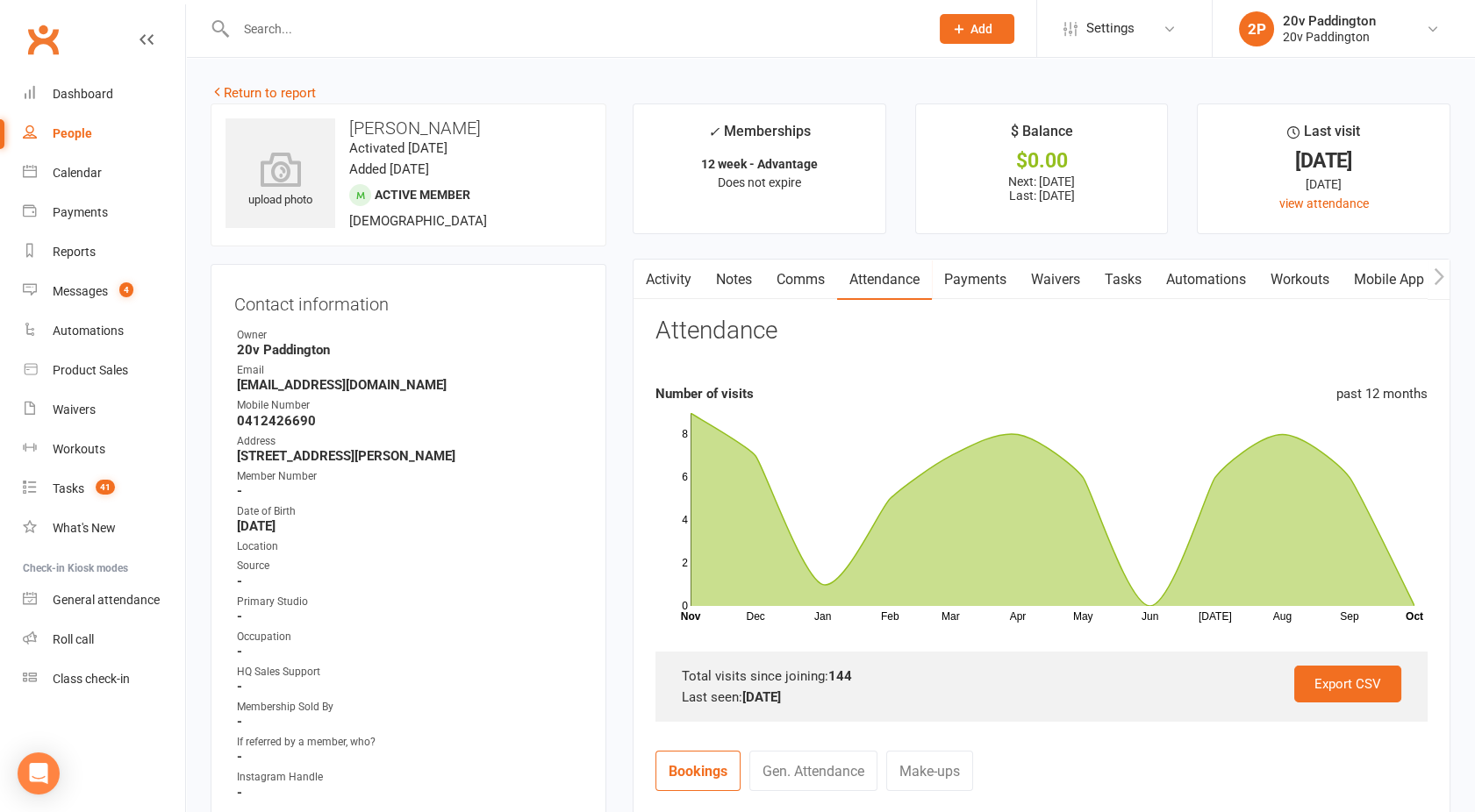
click at [800, 282] on link "Comms" at bounding box center [800, 279] width 73 height 40
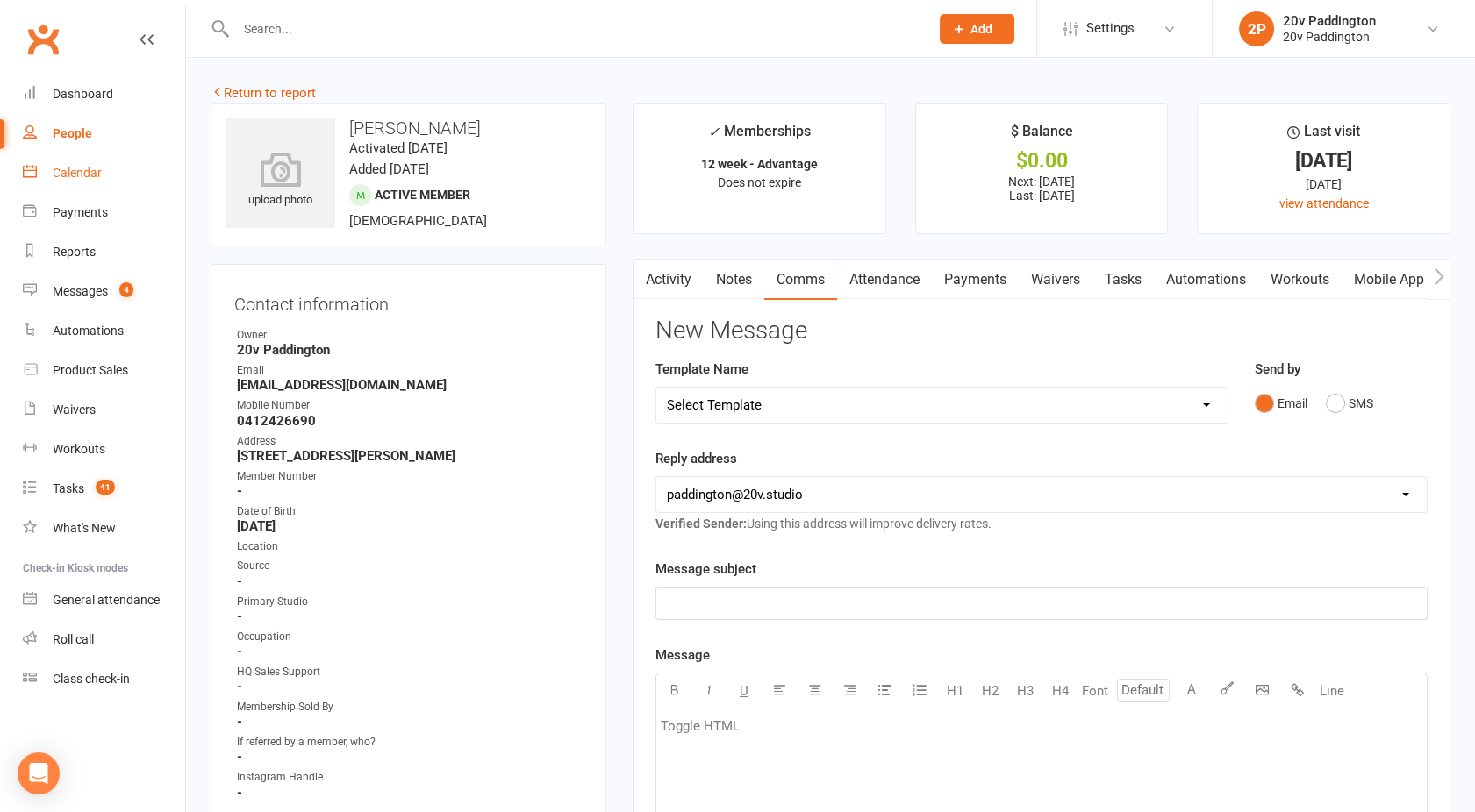
click at [60, 171] on div "Calendar" at bounding box center [77, 172] width 49 height 14
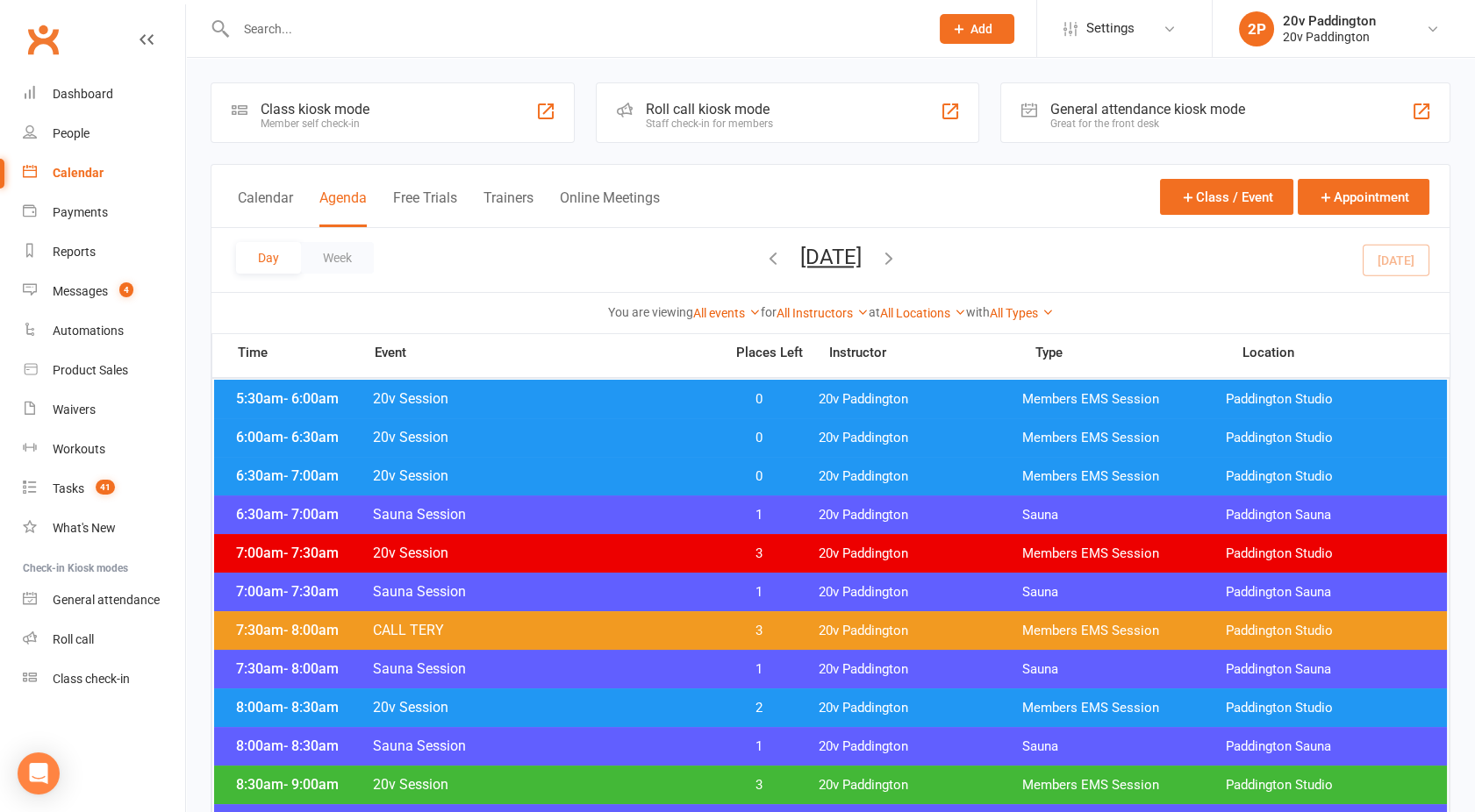
click at [822, 260] on button "Tuesday, Oct 14, 2025" at bounding box center [831, 257] width 61 height 24
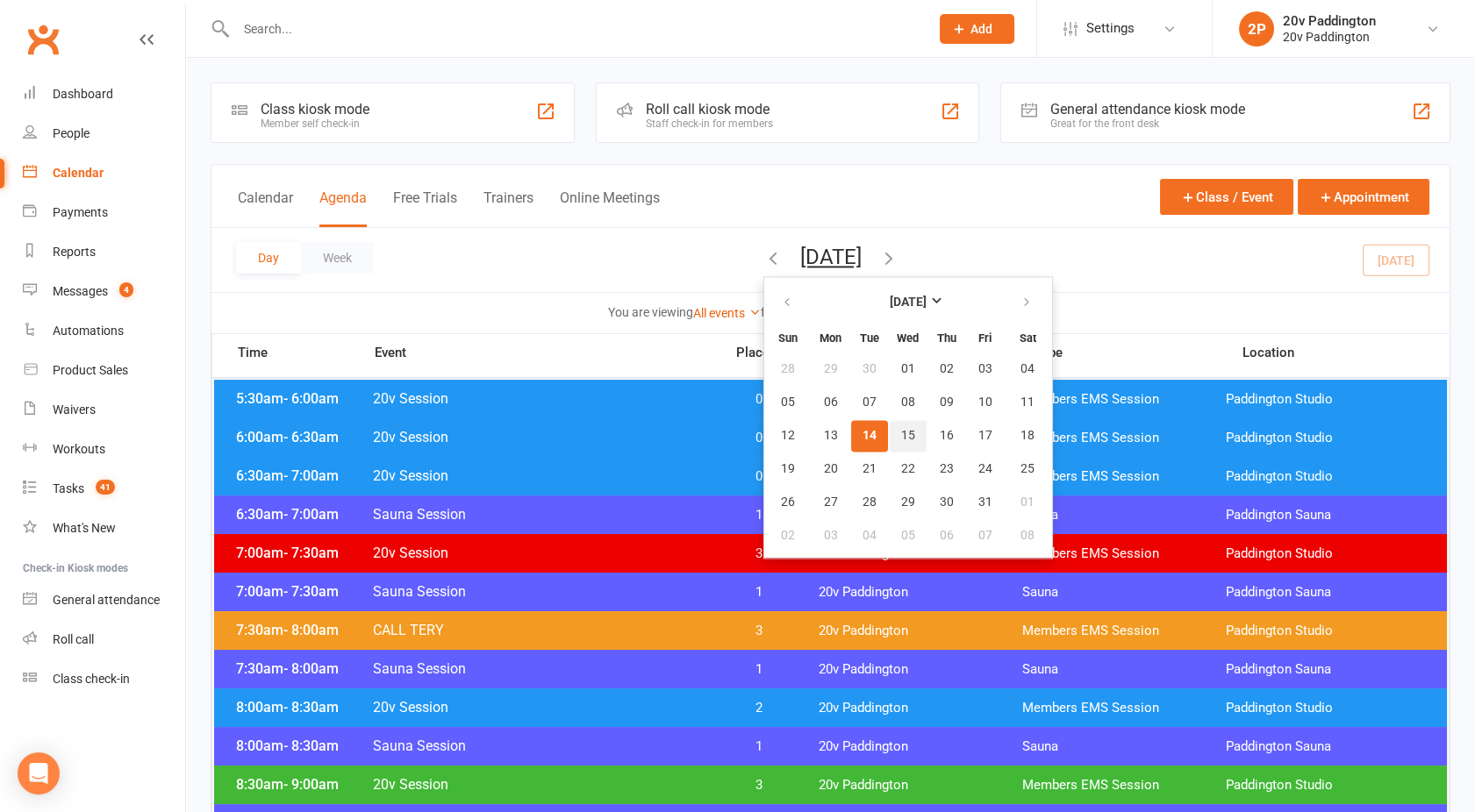
click at [902, 429] on span "15" at bounding box center [908, 435] width 14 height 14
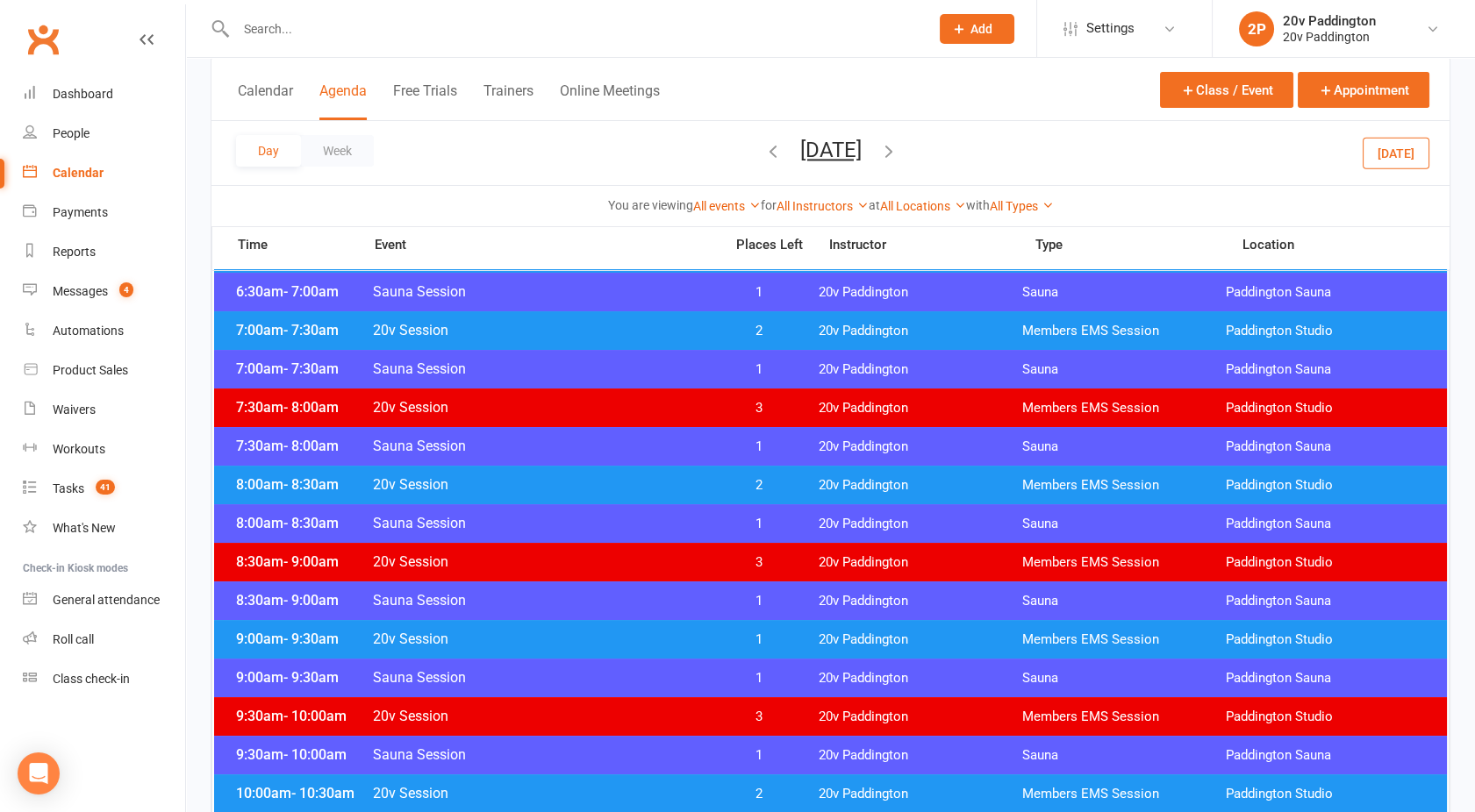
scroll to position [185, 0]
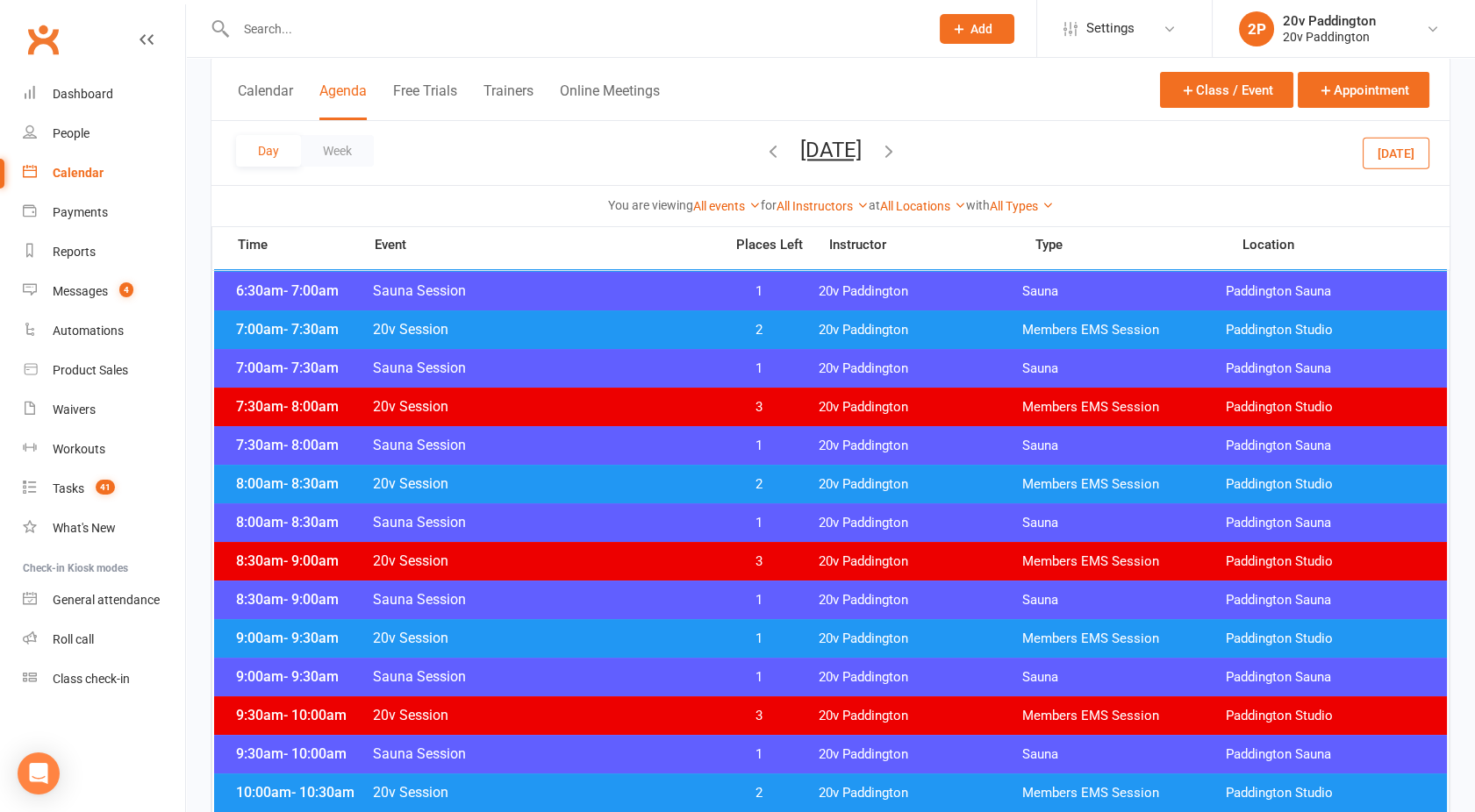
click at [674, 486] on span "20v Session" at bounding box center [543, 484] width 342 height 17
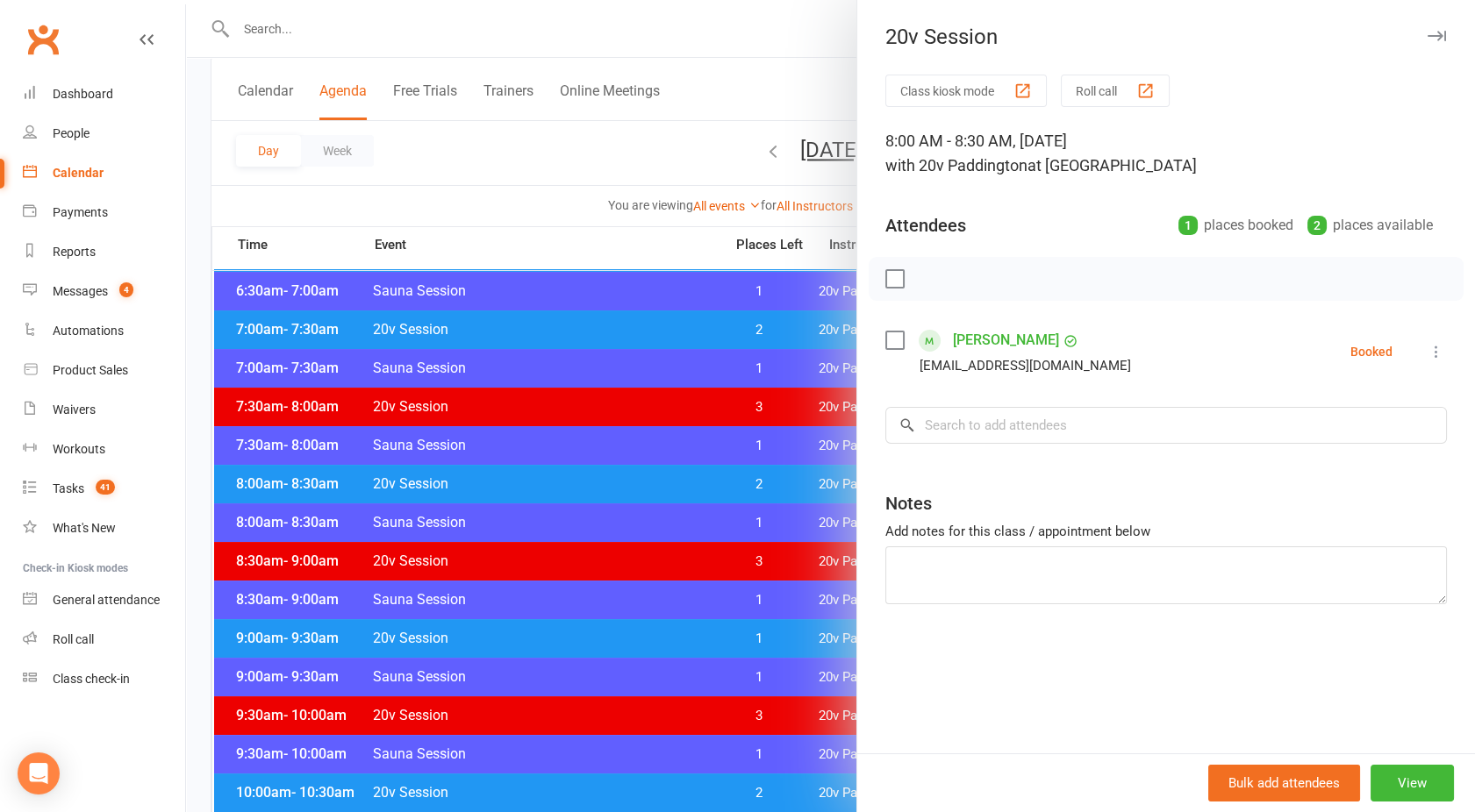
click at [674, 486] on div at bounding box center [830, 406] width 1289 height 812
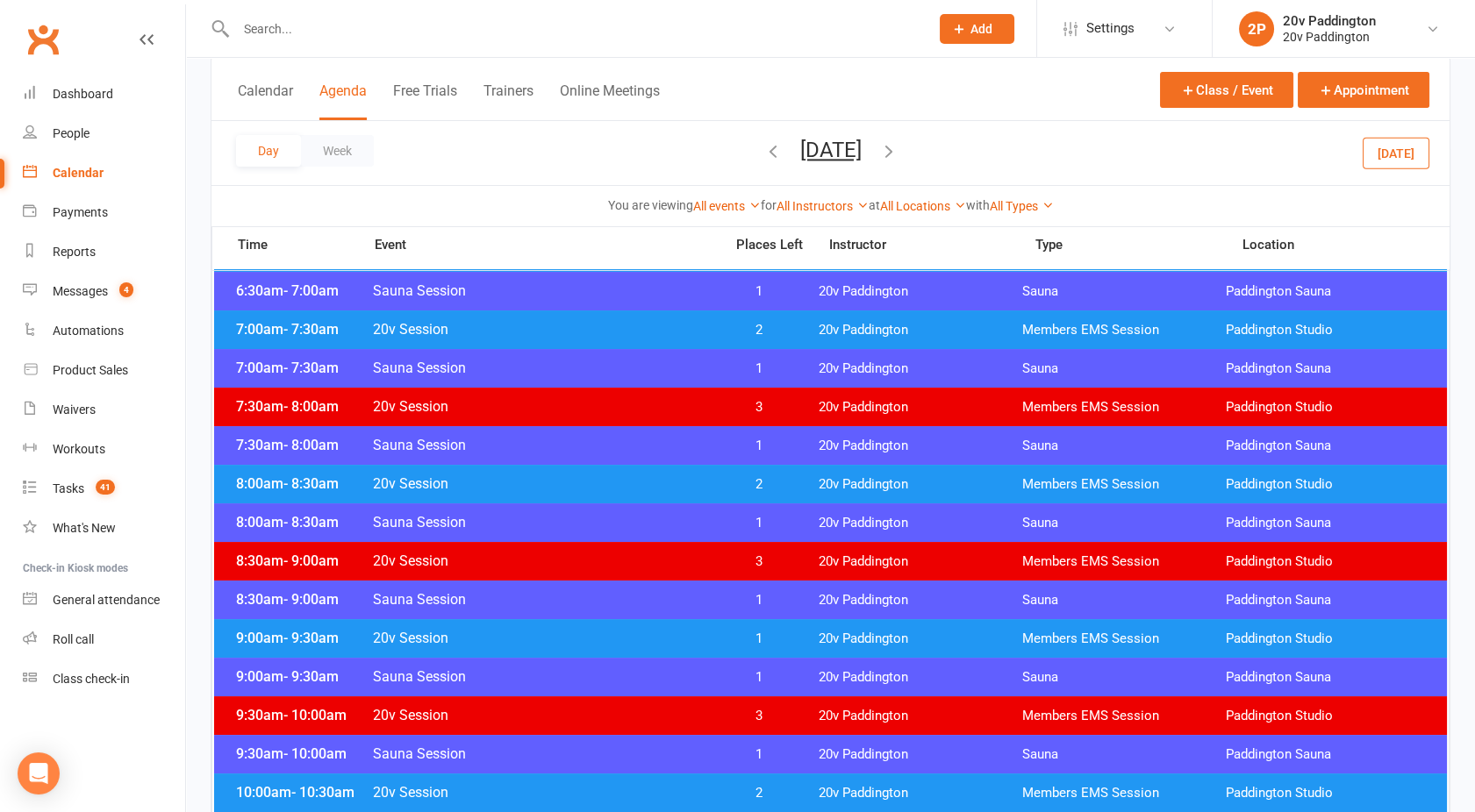
click at [800, 140] on button "Wednesday, Oct 15, 2025" at bounding box center [831, 150] width 61 height 24
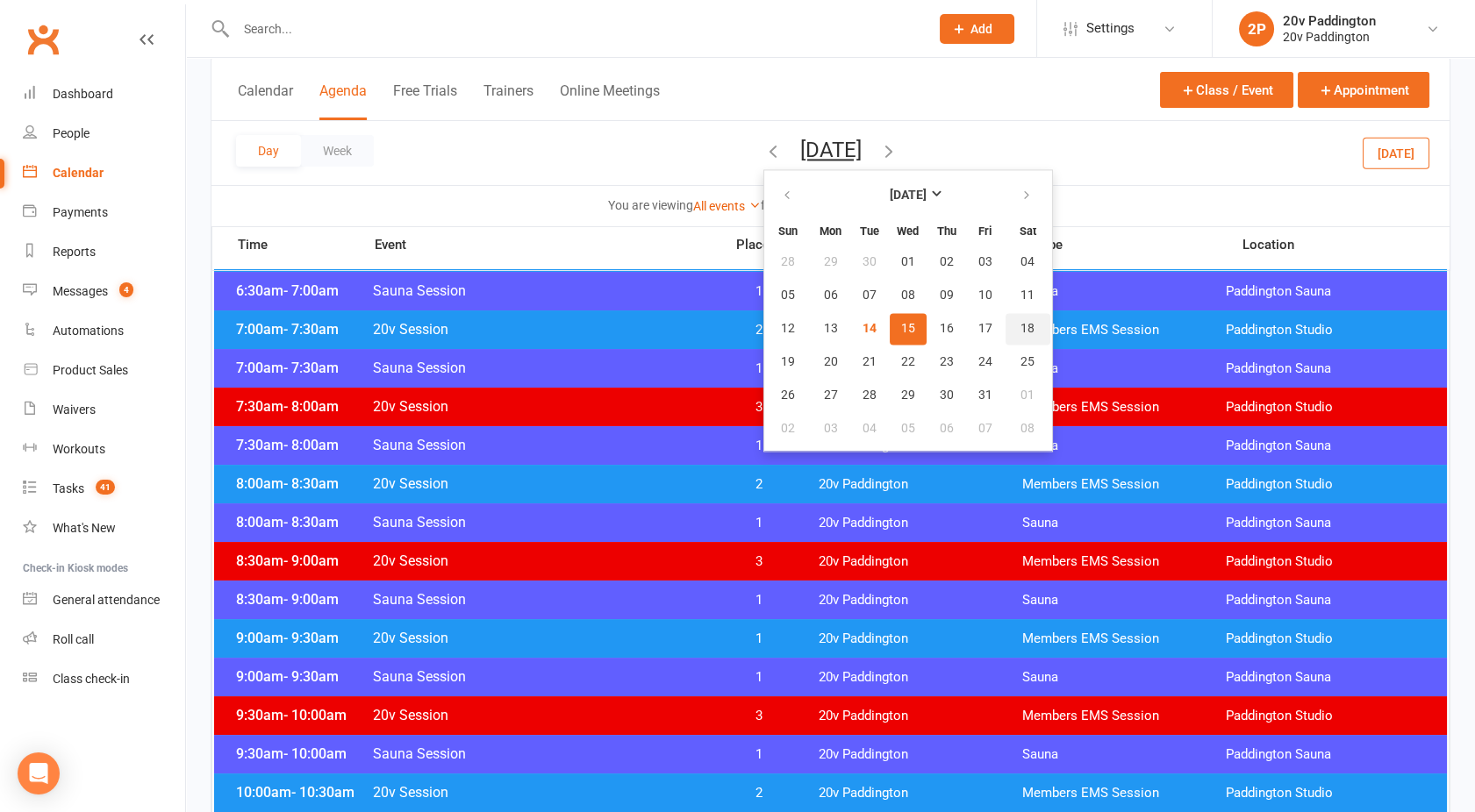
click at [1006, 330] on button "18" at bounding box center [1028, 329] width 45 height 32
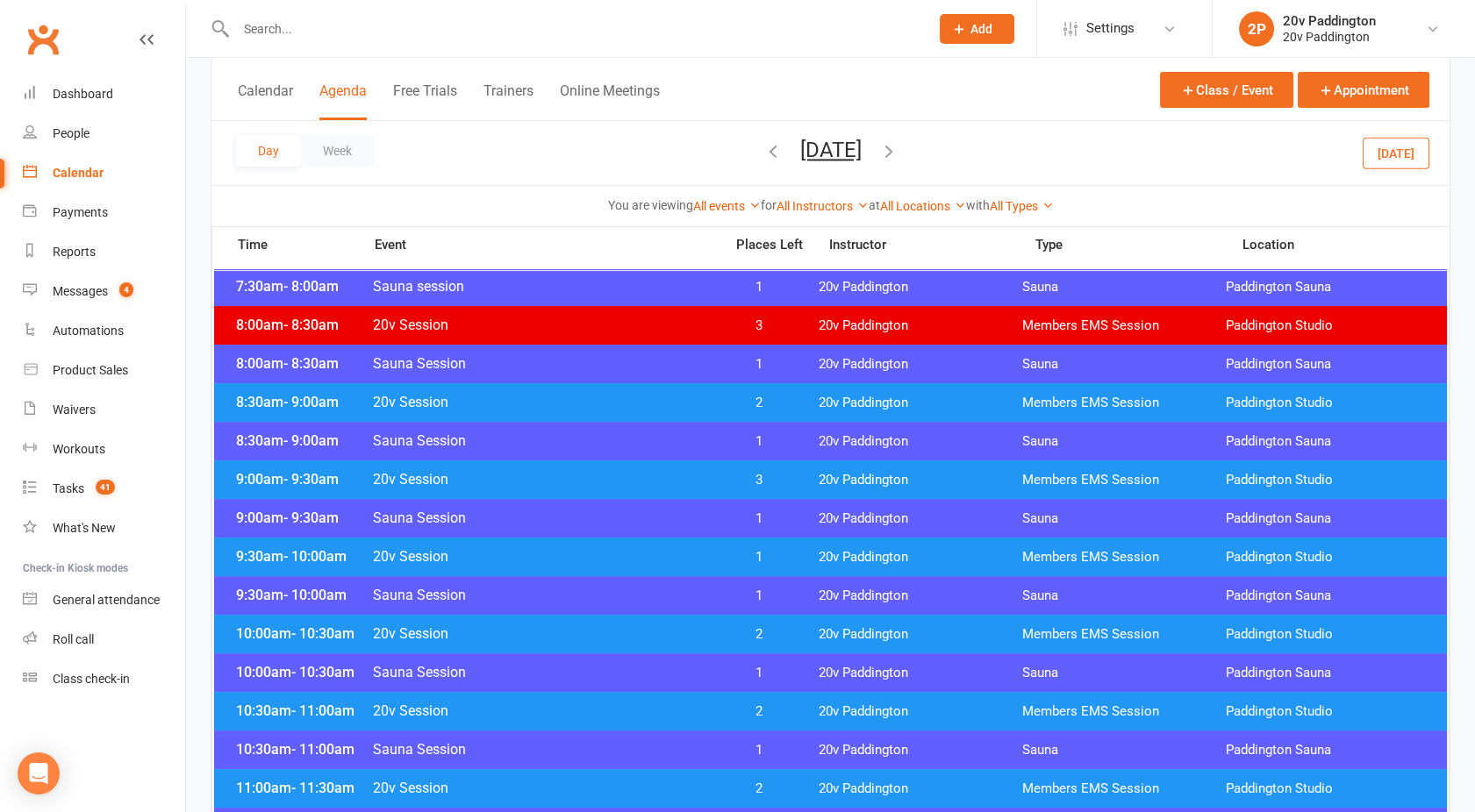
scroll to position [412, 0]
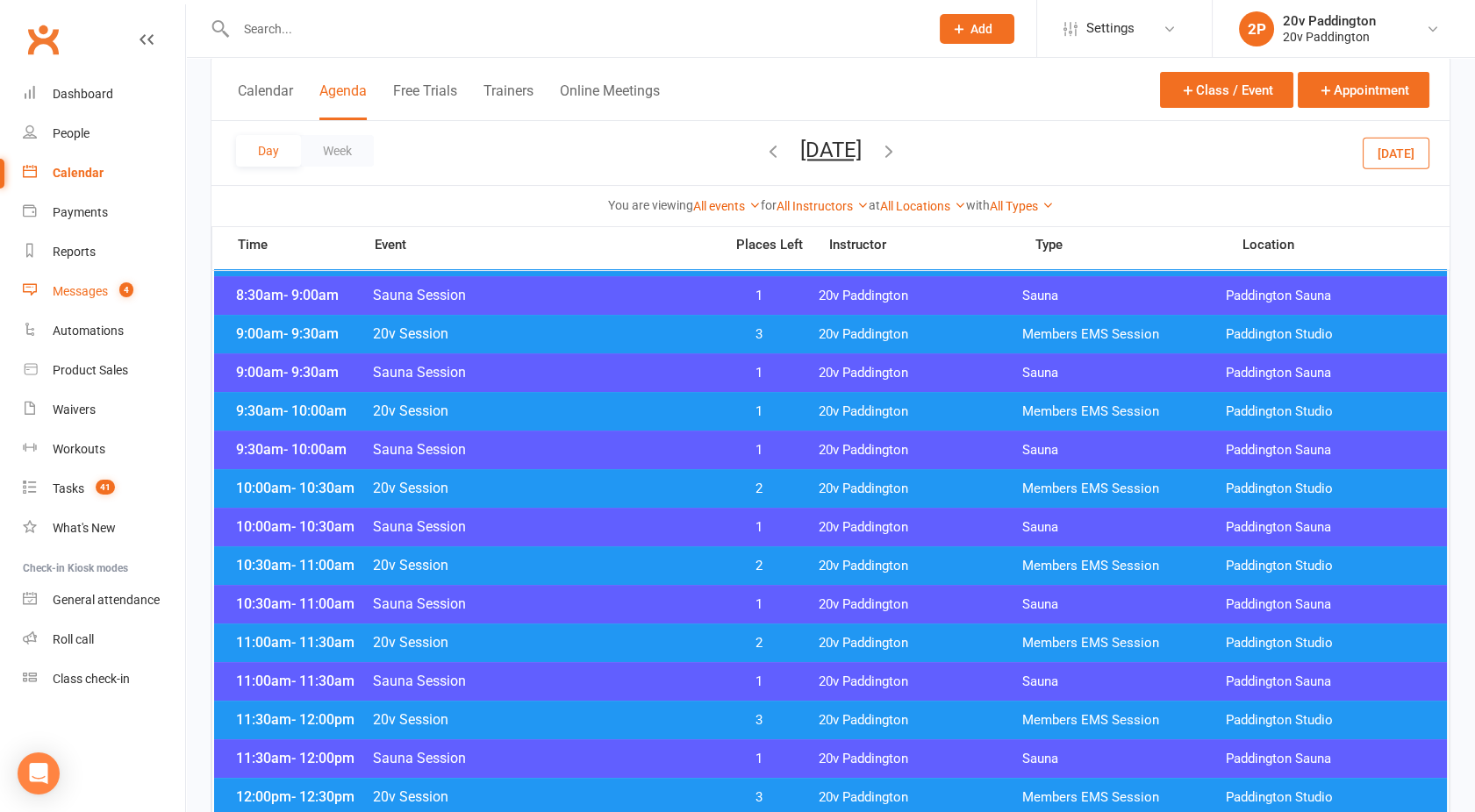
click at [81, 292] on div "Messages" at bounding box center [80, 291] width 55 height 14
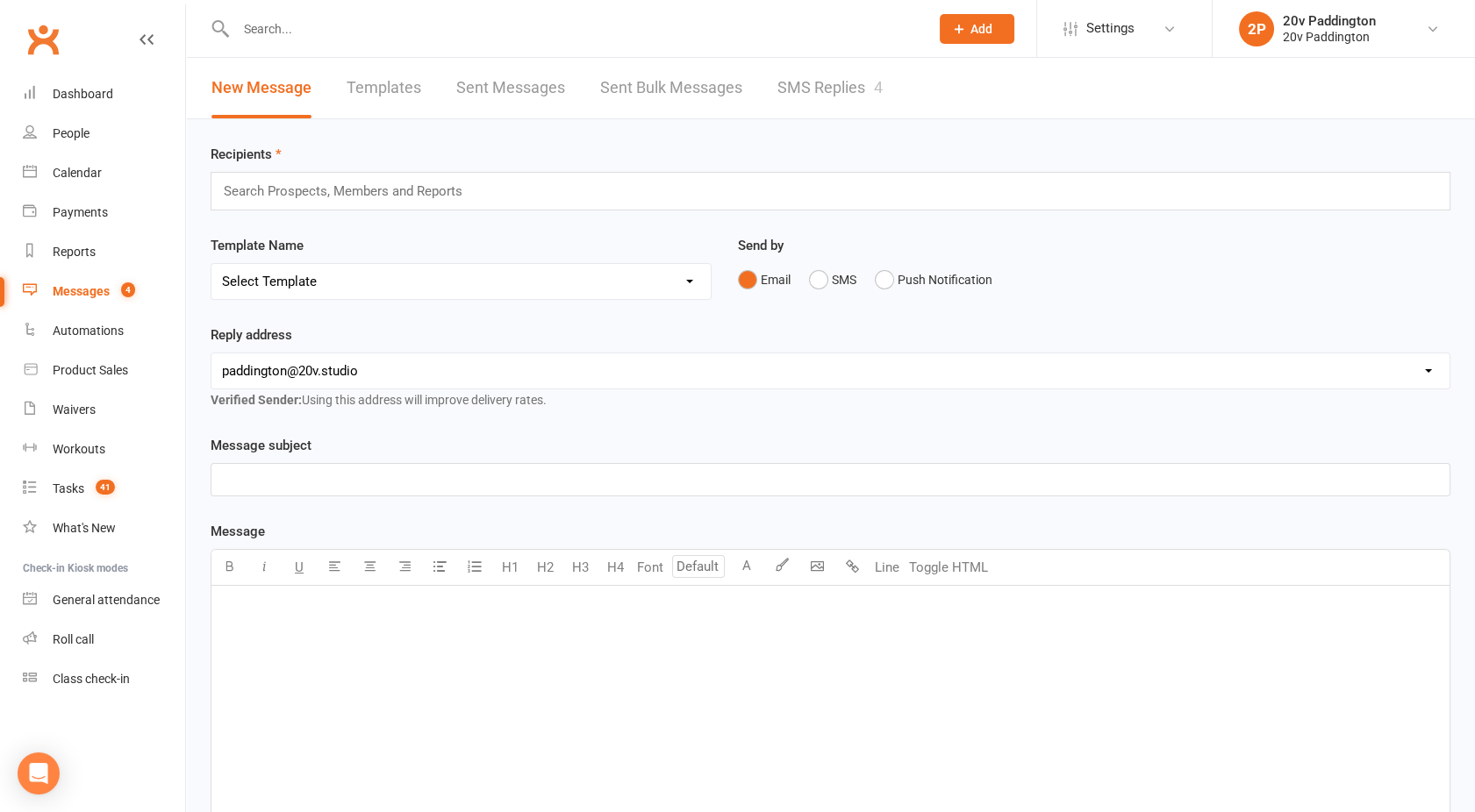
click at [838, 95] on link "SMS Replies 4" at bounding box center [830, 87] width 105 height 60
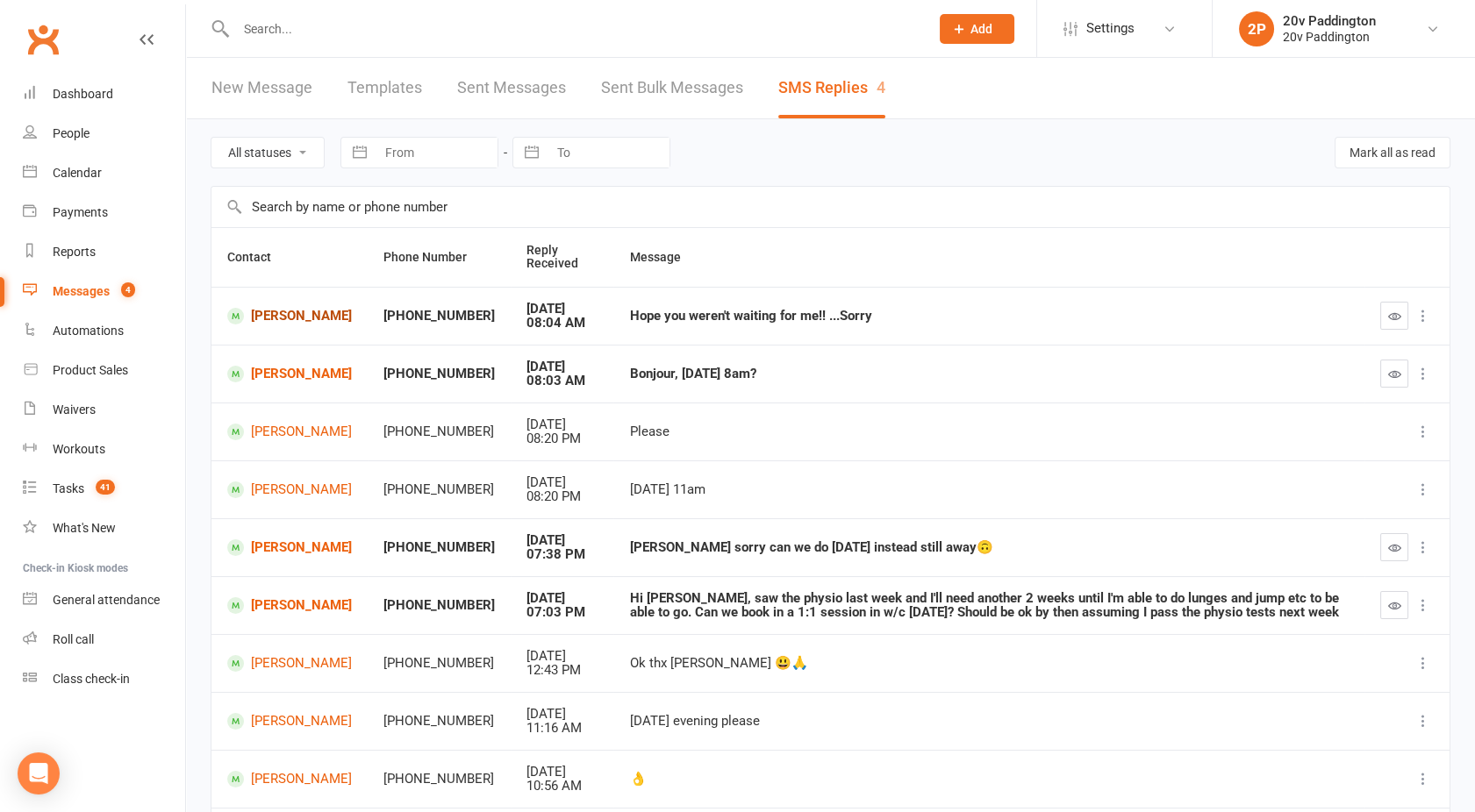
click at [271, 313] on link "Josephine Hayek" at bounding box center [289, 316] width 125 height 17
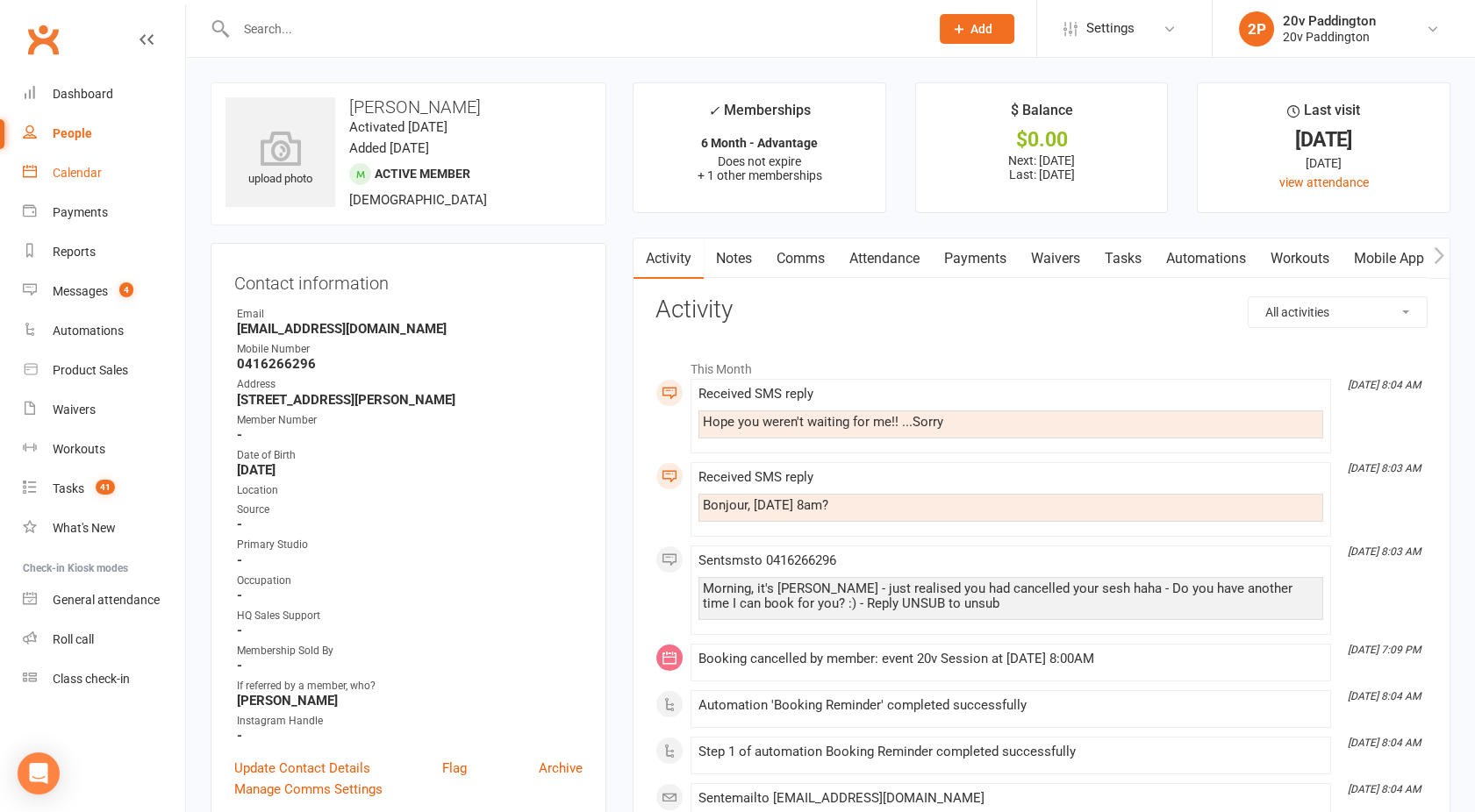
click at [57, 170] on div "Calendar" at bounding box center [77, 172] width 49 height 14
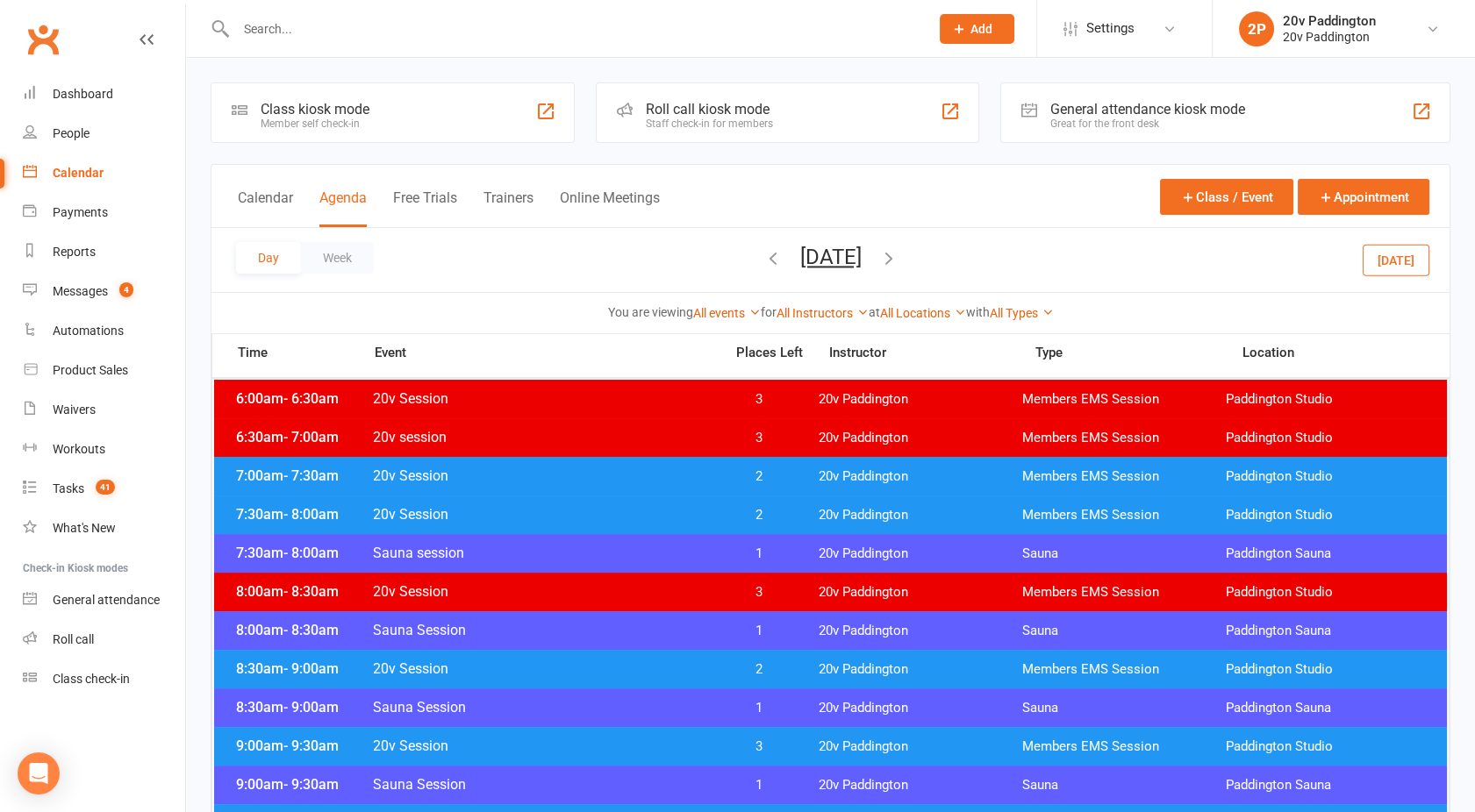
click at [828, 263] on button "Saturday, Oct 18, 2025" at bounding box center [831, 257] width 61 height 24
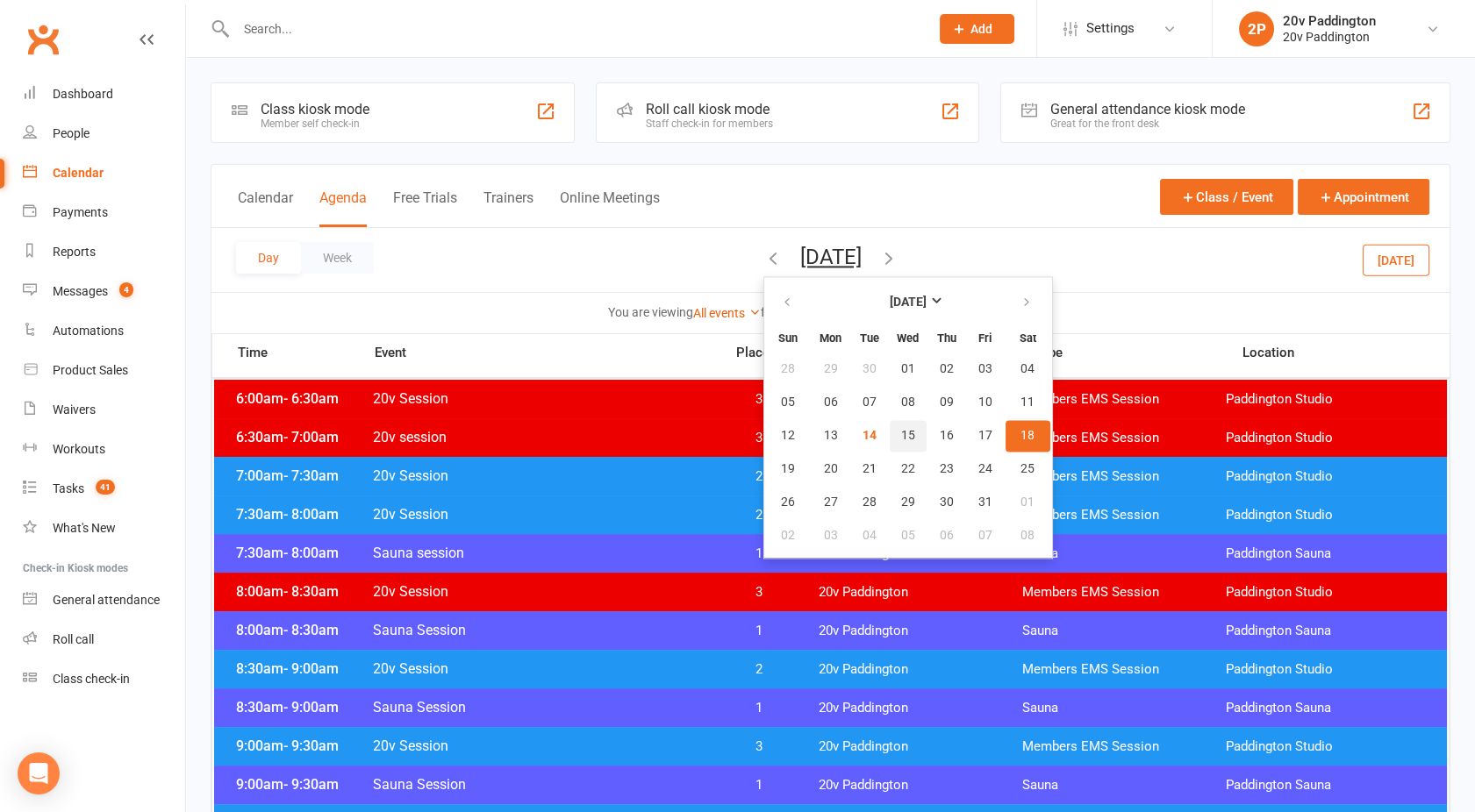
click at [902, 436] on span "15" at bounding box center [908, 435] width 14 height 14
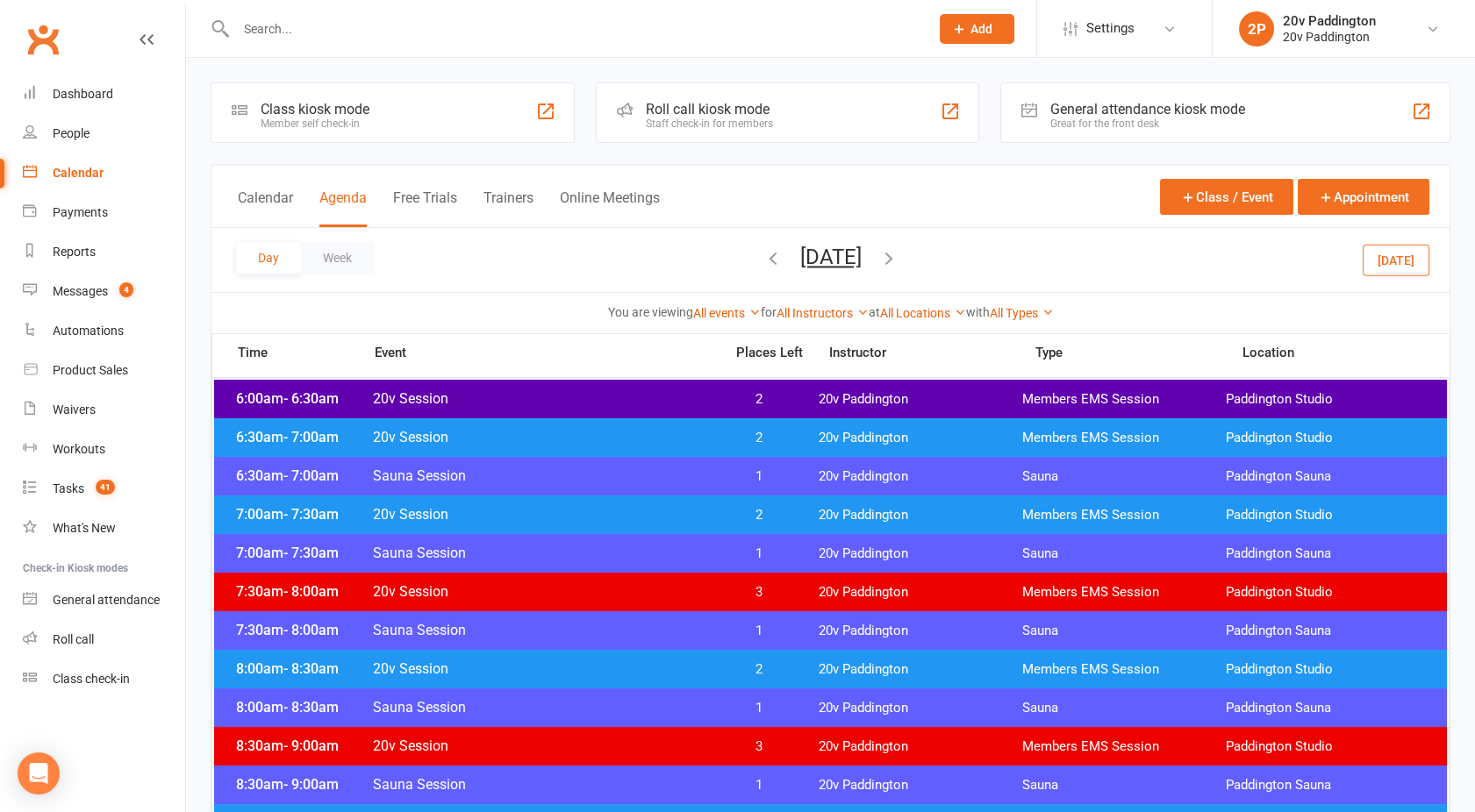
click at [623, 674] on span "20v Session" at bounding box center [543, 669] width 342 height 17
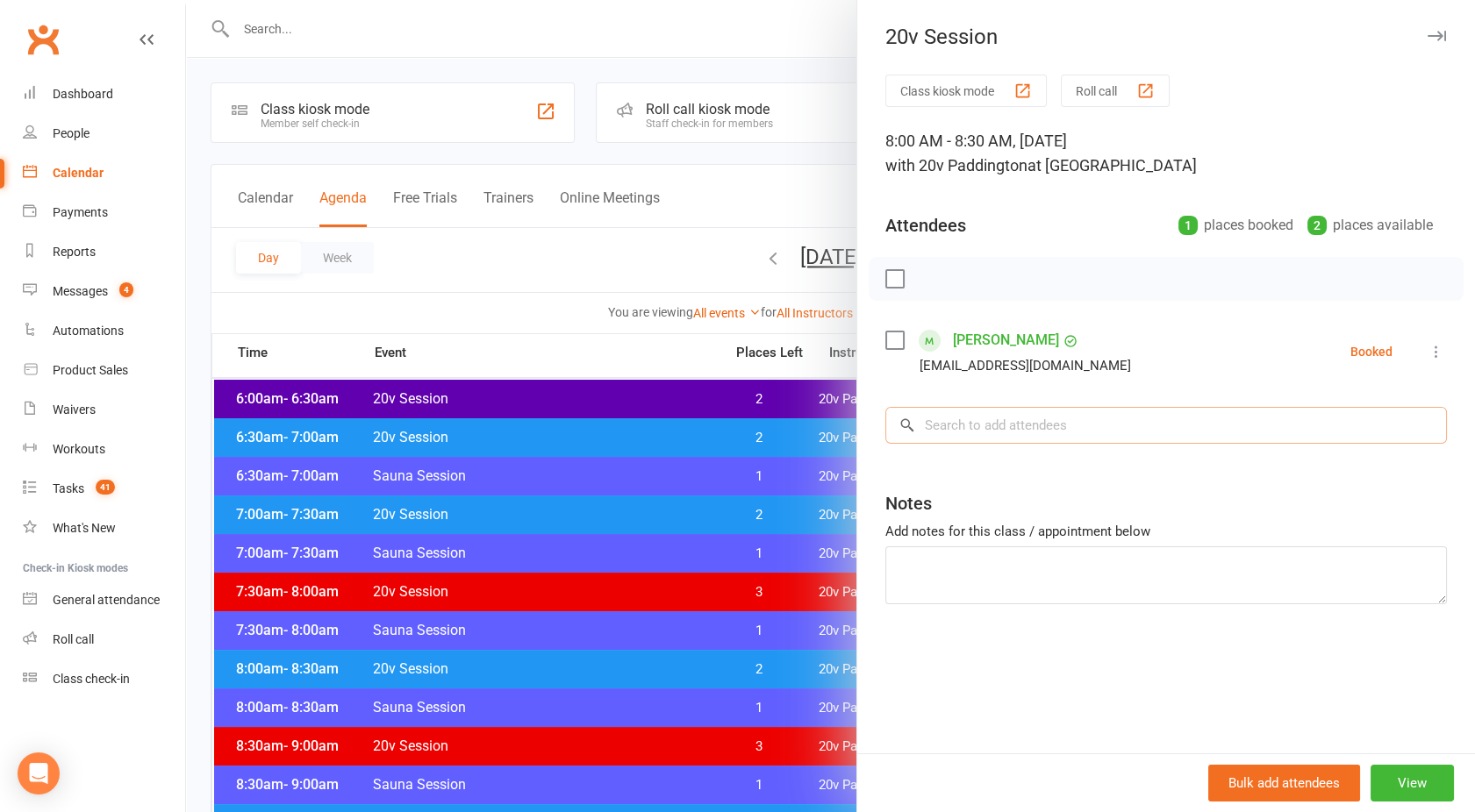
click at [966, 423] on input "search" at bounding box center [1167, 426] width 562 height 37
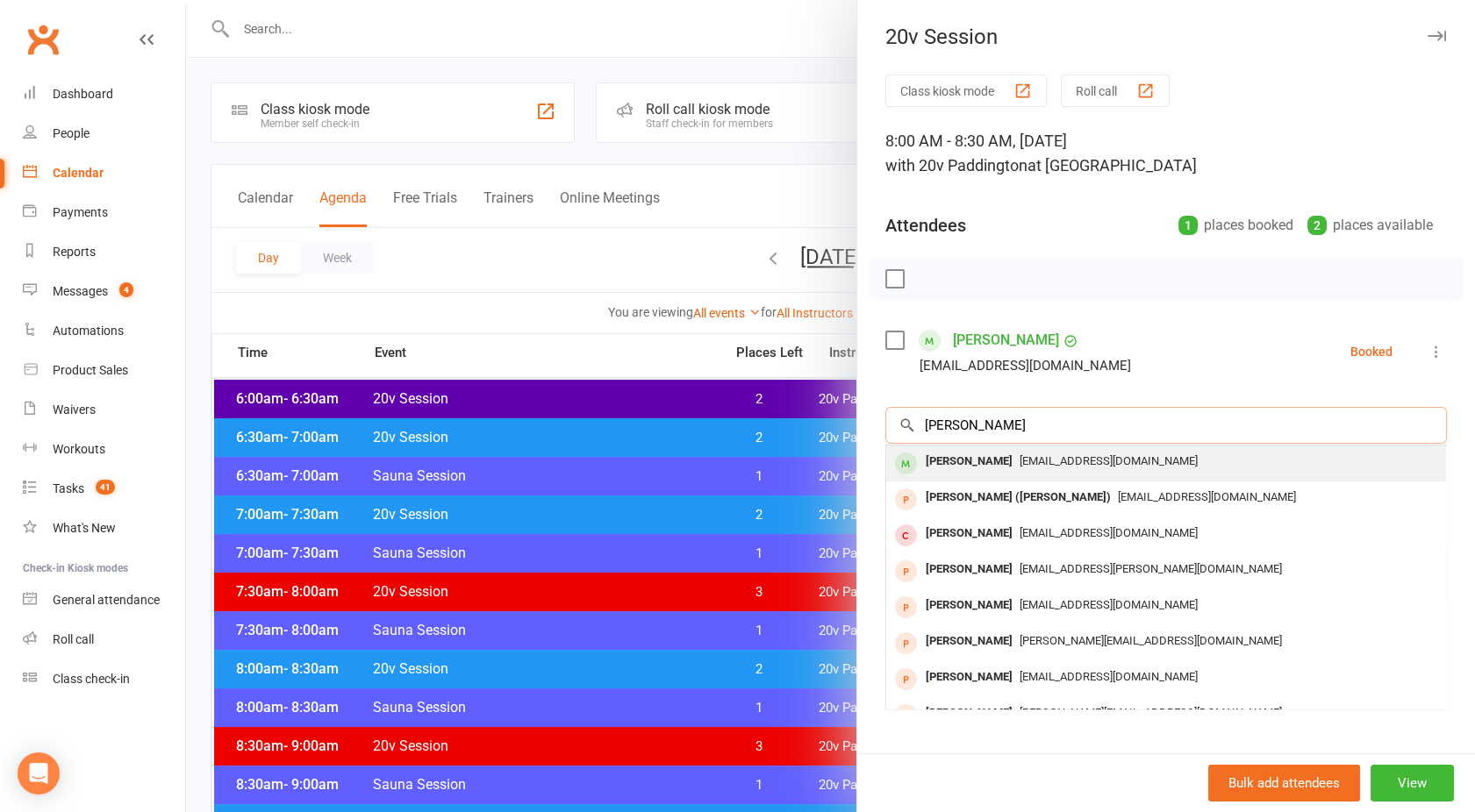
type input "Josephine"
click at [972, 463] on div "Josephine Hayek" at bounding box center [969, 461] width 101 height 25
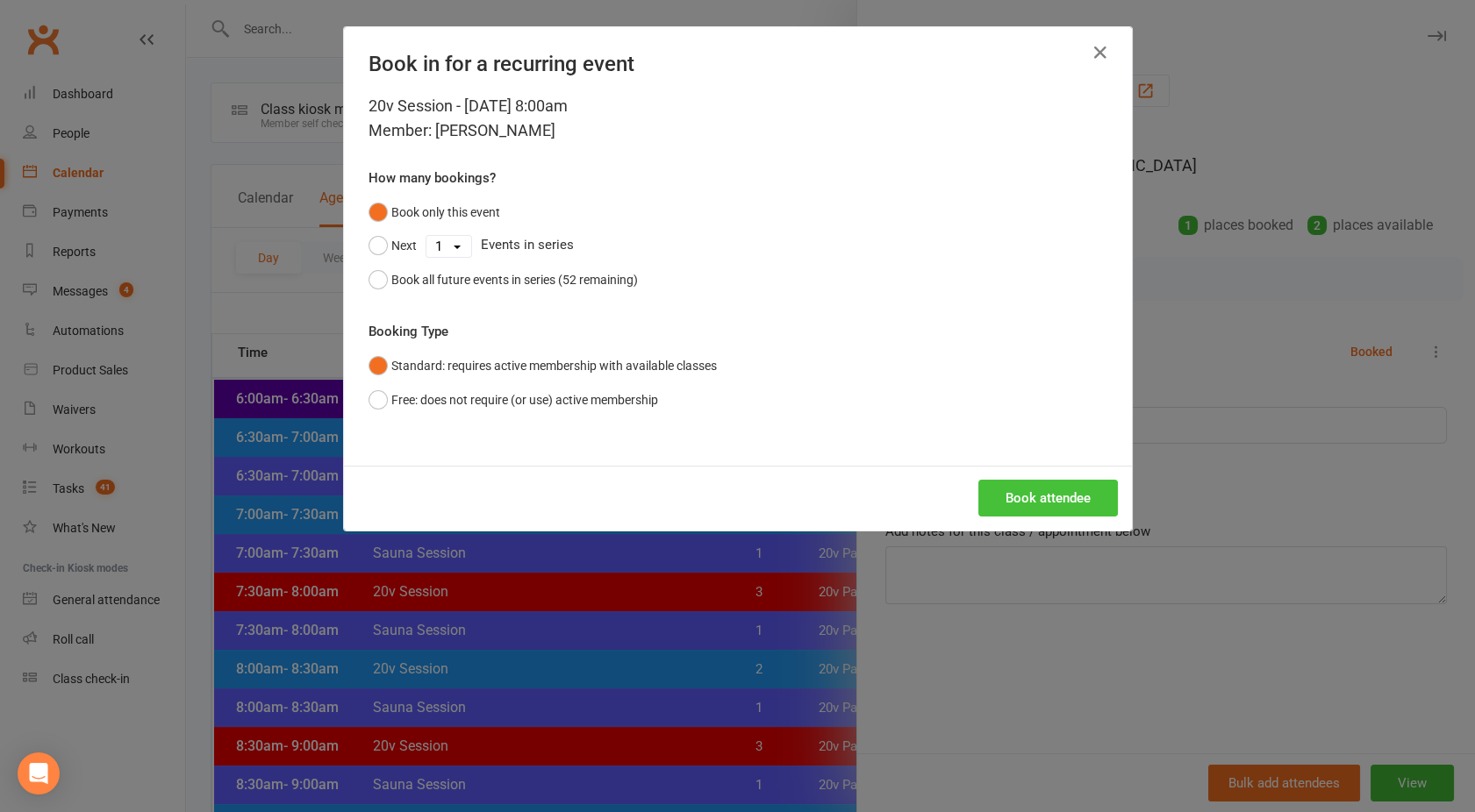
click at [1004, 491] on button "Book attendee" at bounding box center [1048, 499] width 140 height 37
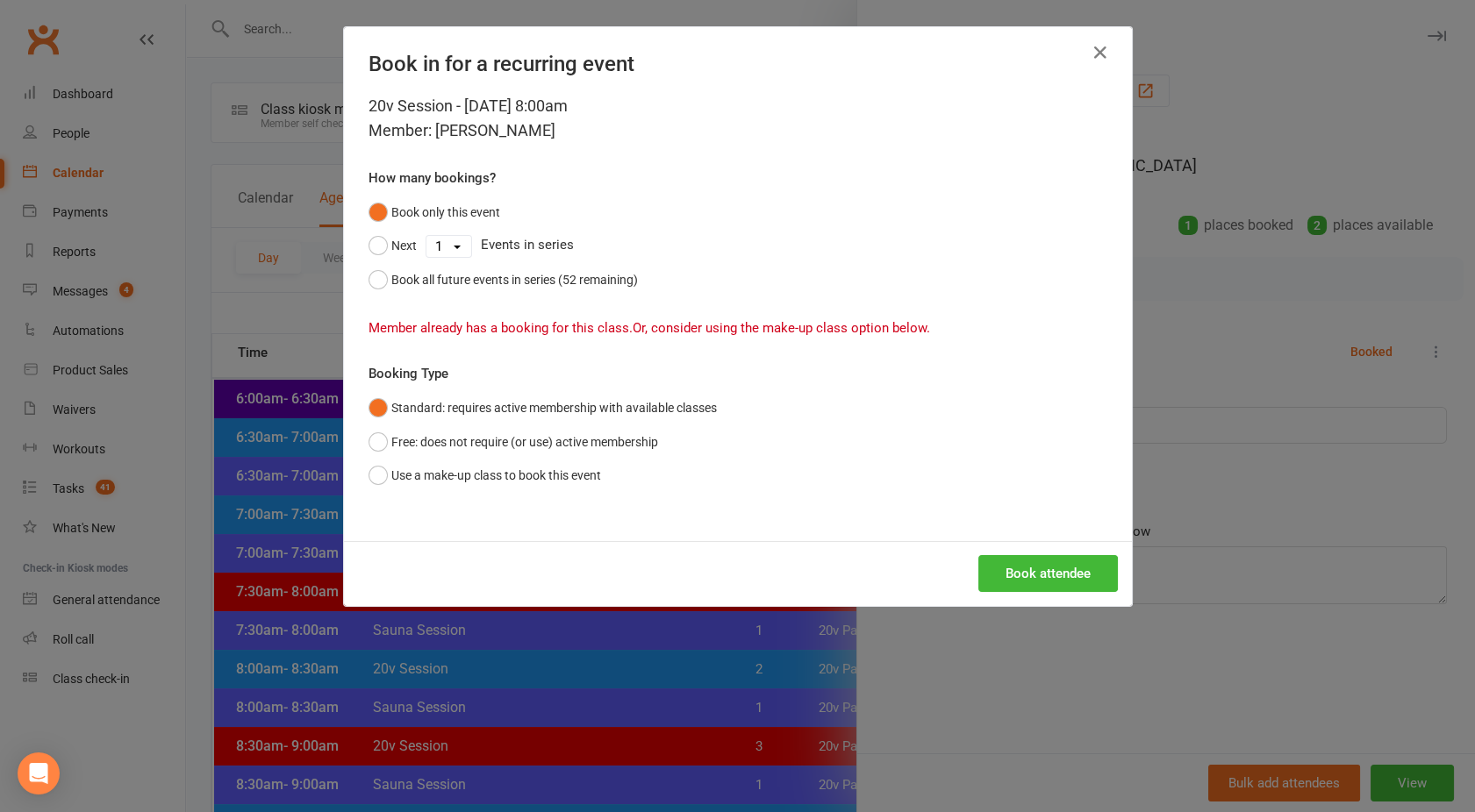
click at [305, 306] on div "Book in for a recurring event 20v Session - Oct 15, 2025 8:00am Member: Josephi…" at bounding box center [737, 406] width 1475 height 812
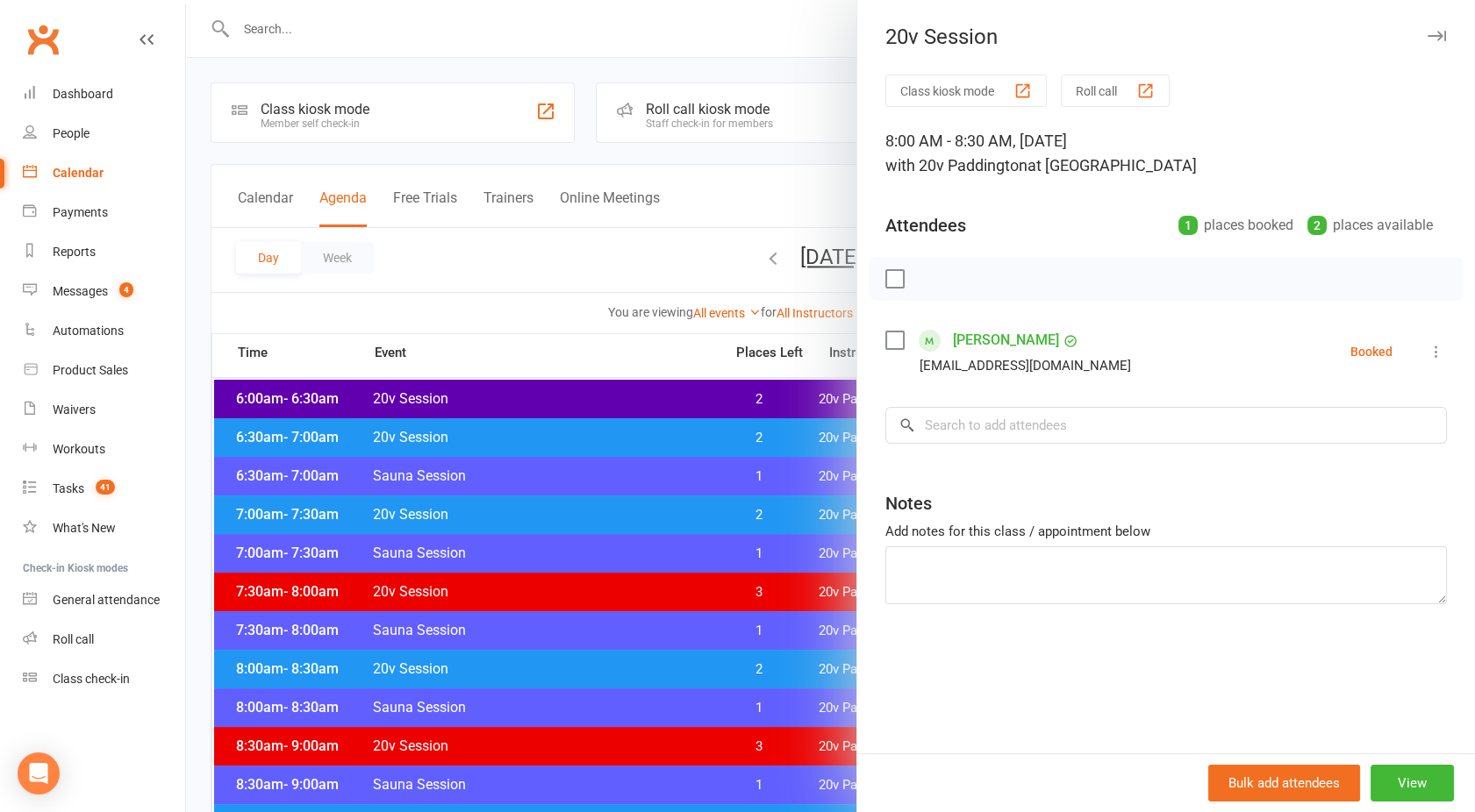
click at [659, 311] on div at bounding box center [830, 406] width 1289 height 812
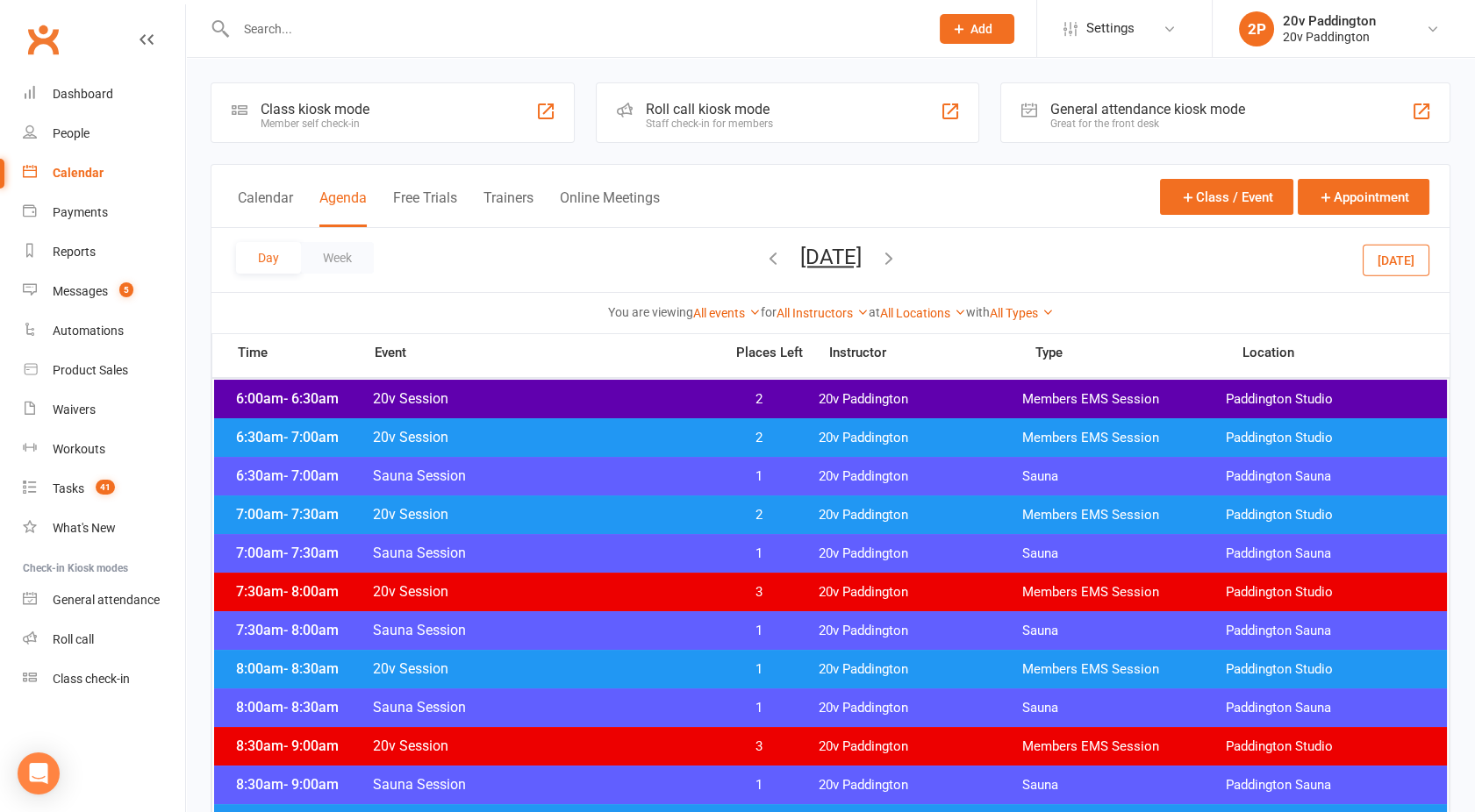
click at [561, 648] on div "7:30am - 8:00am Sauna Session 1 20v [GEOGRAPHIC_DATA] [GEOGRAPHIC_DATA]" at bounding box center [830, 630] width 1233 height 38
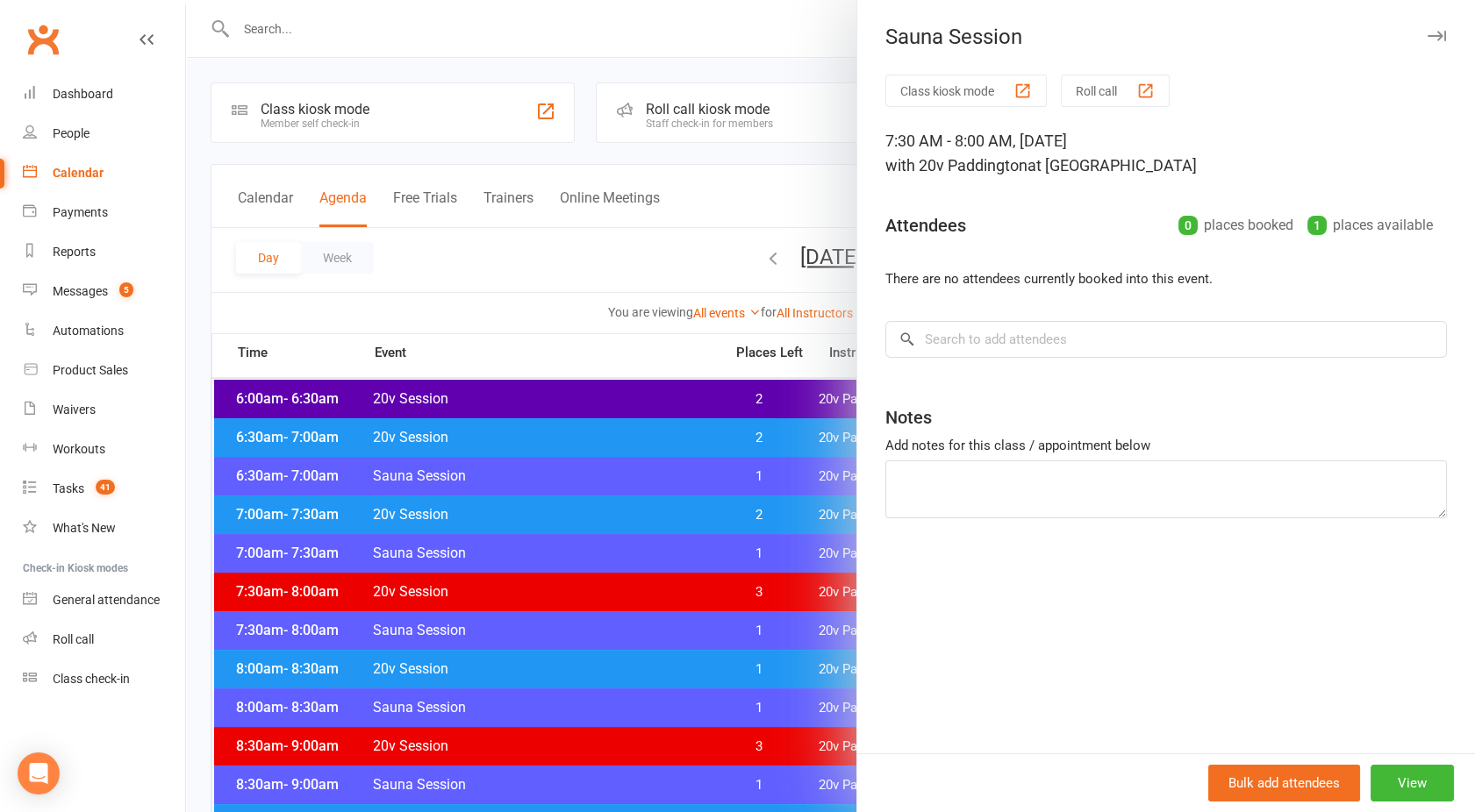
click at [548, 667] on div at bounding box center [830, 406] width 1289 height 812
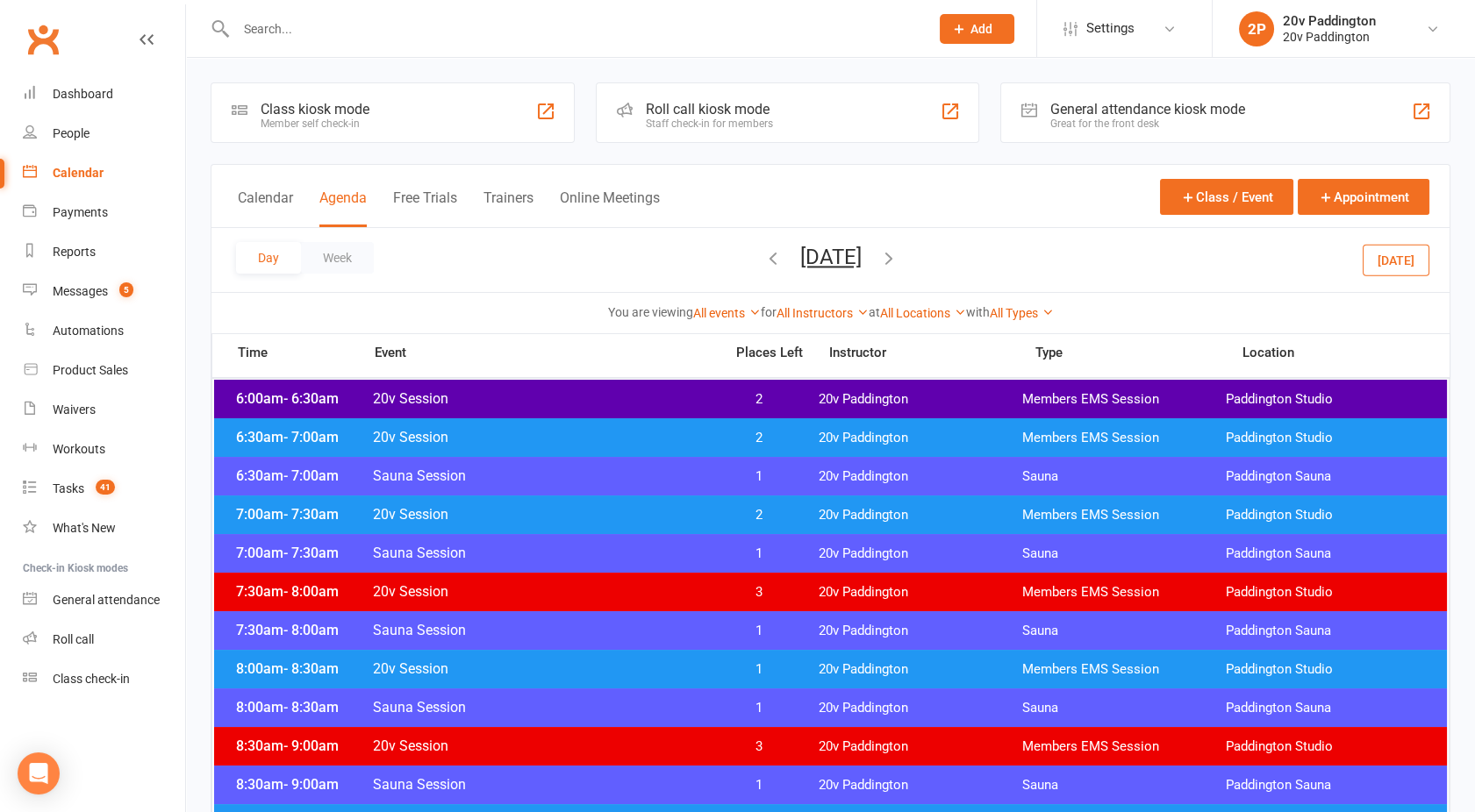
click at [548, 667] on span "20v Session" at bounding box center [543, 669] width 342 height 17
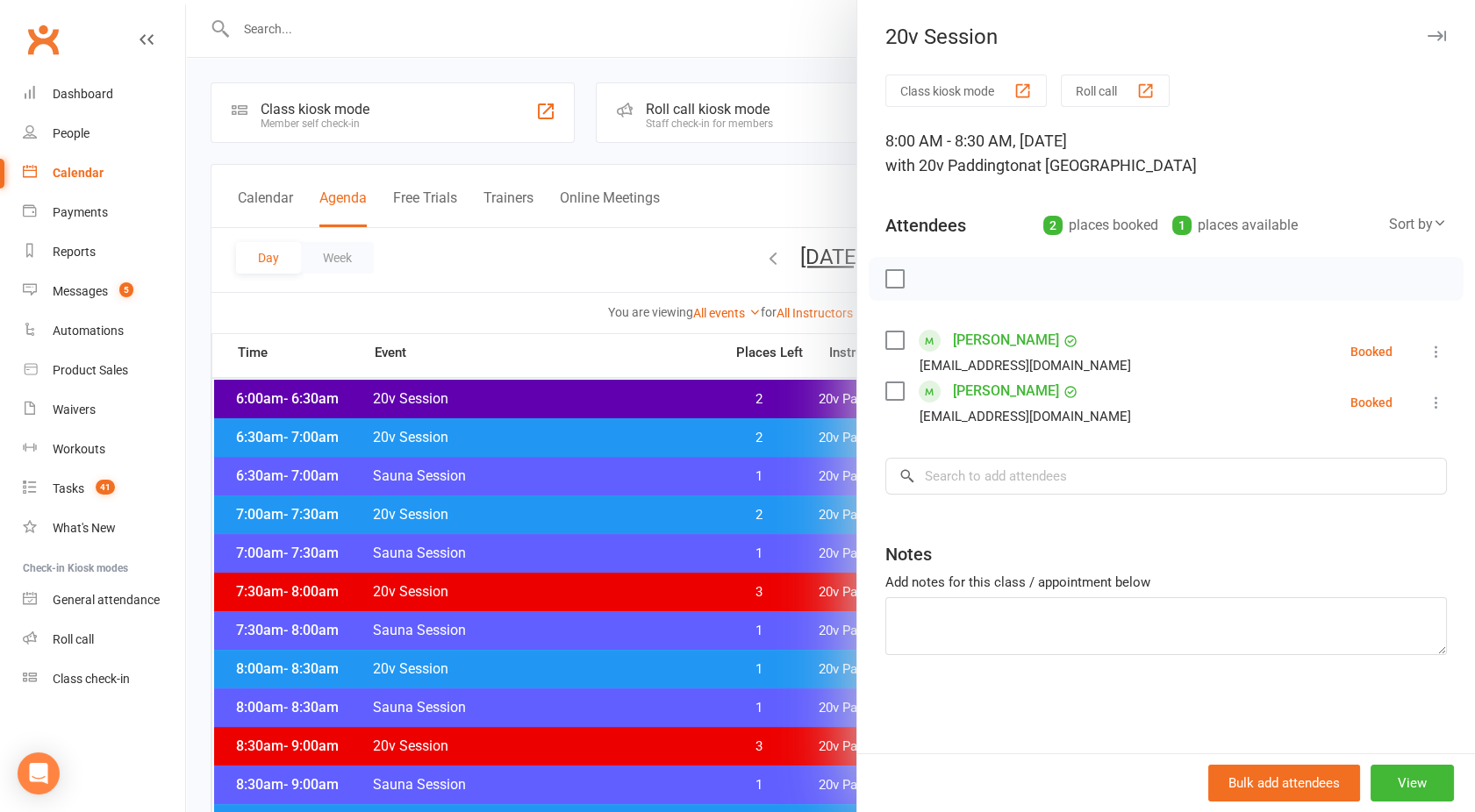
click at [1004, 347] on link "[PERSON_NAME]" at bounding box center [1006, 340] width 106 height 28
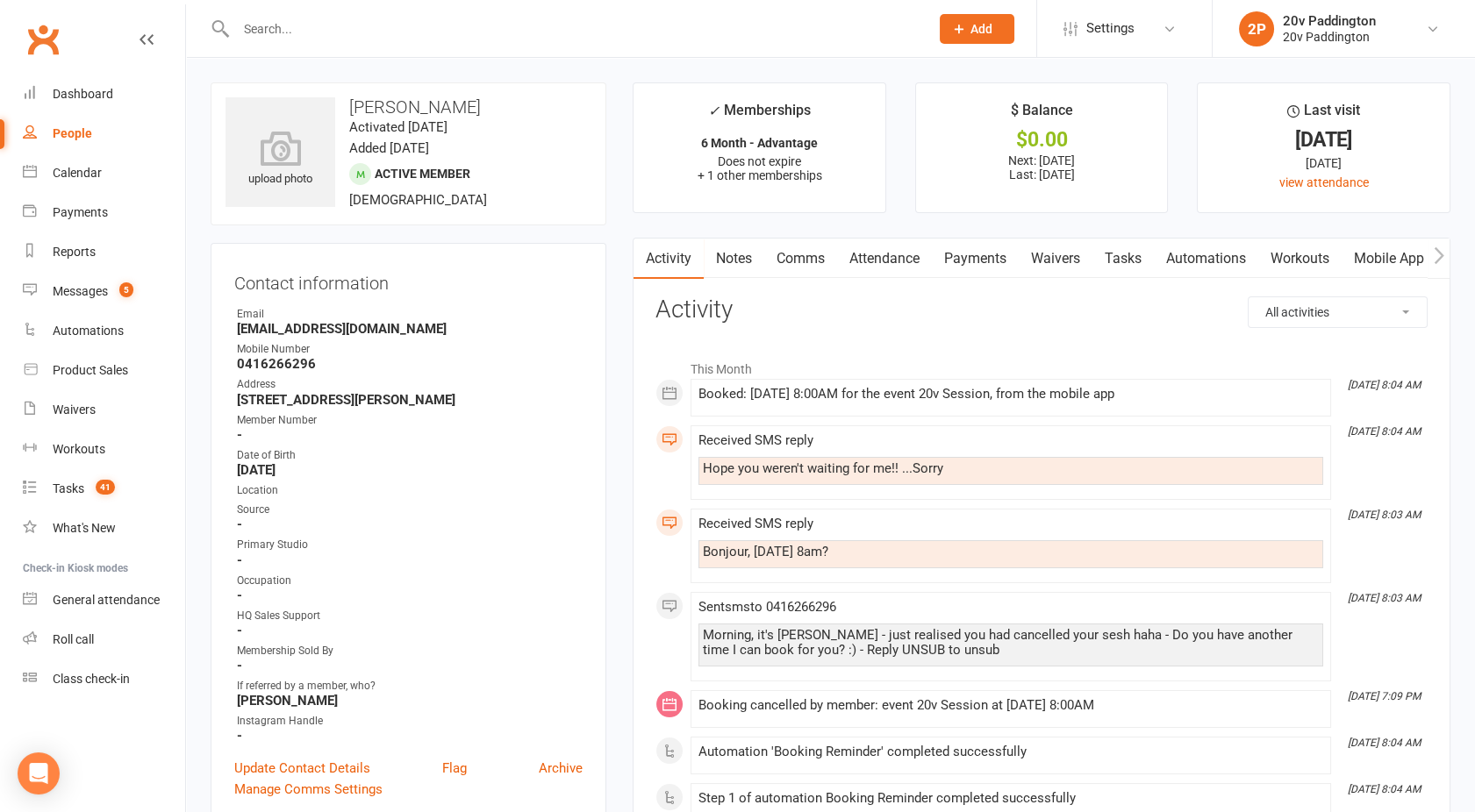
click at [800, 262] on link "Comms" at bounding box center [800, 259] width 73 height 40
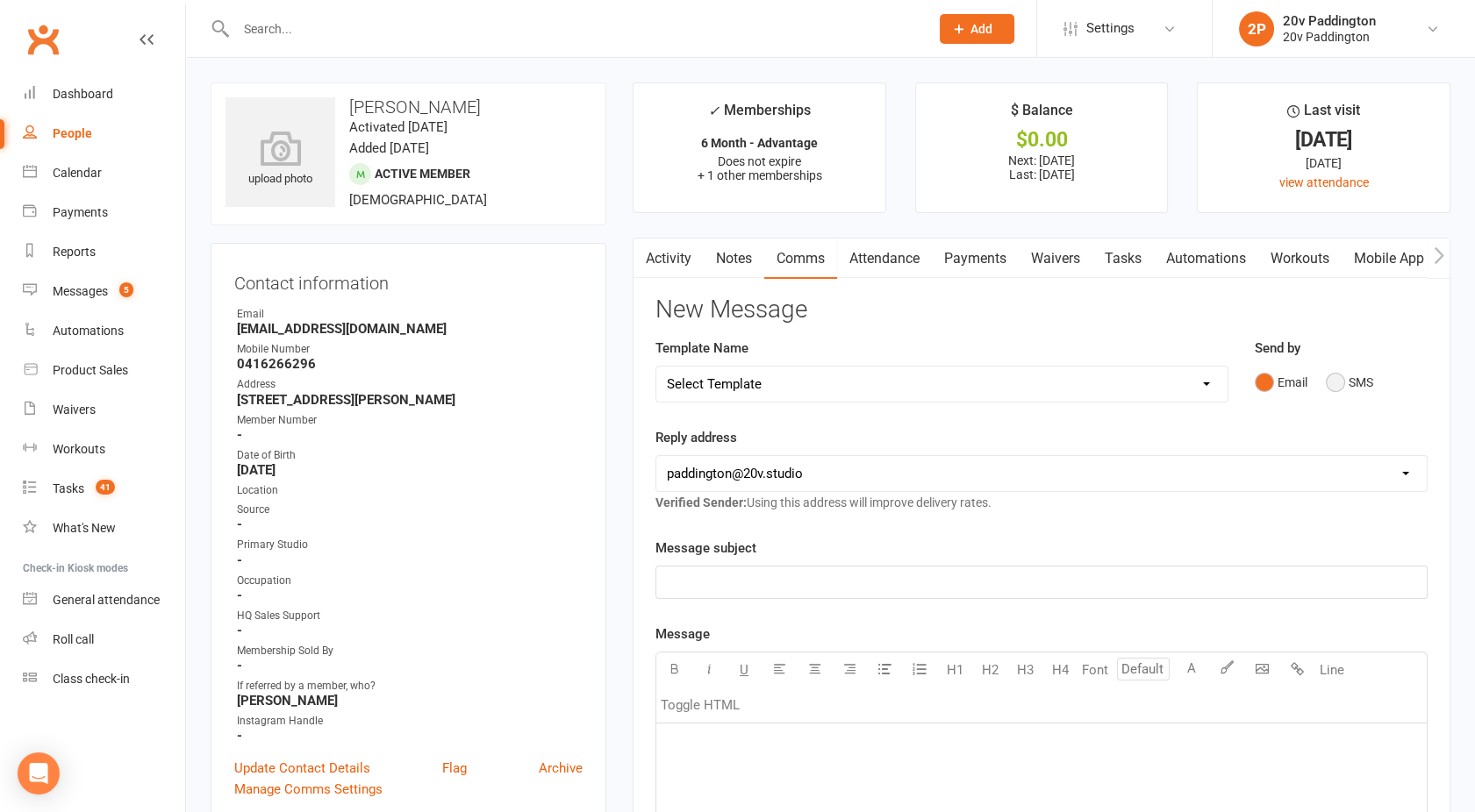
click at [1345, 381] on button "SMS" at bounding box center [1349, 382] width 47 height 33
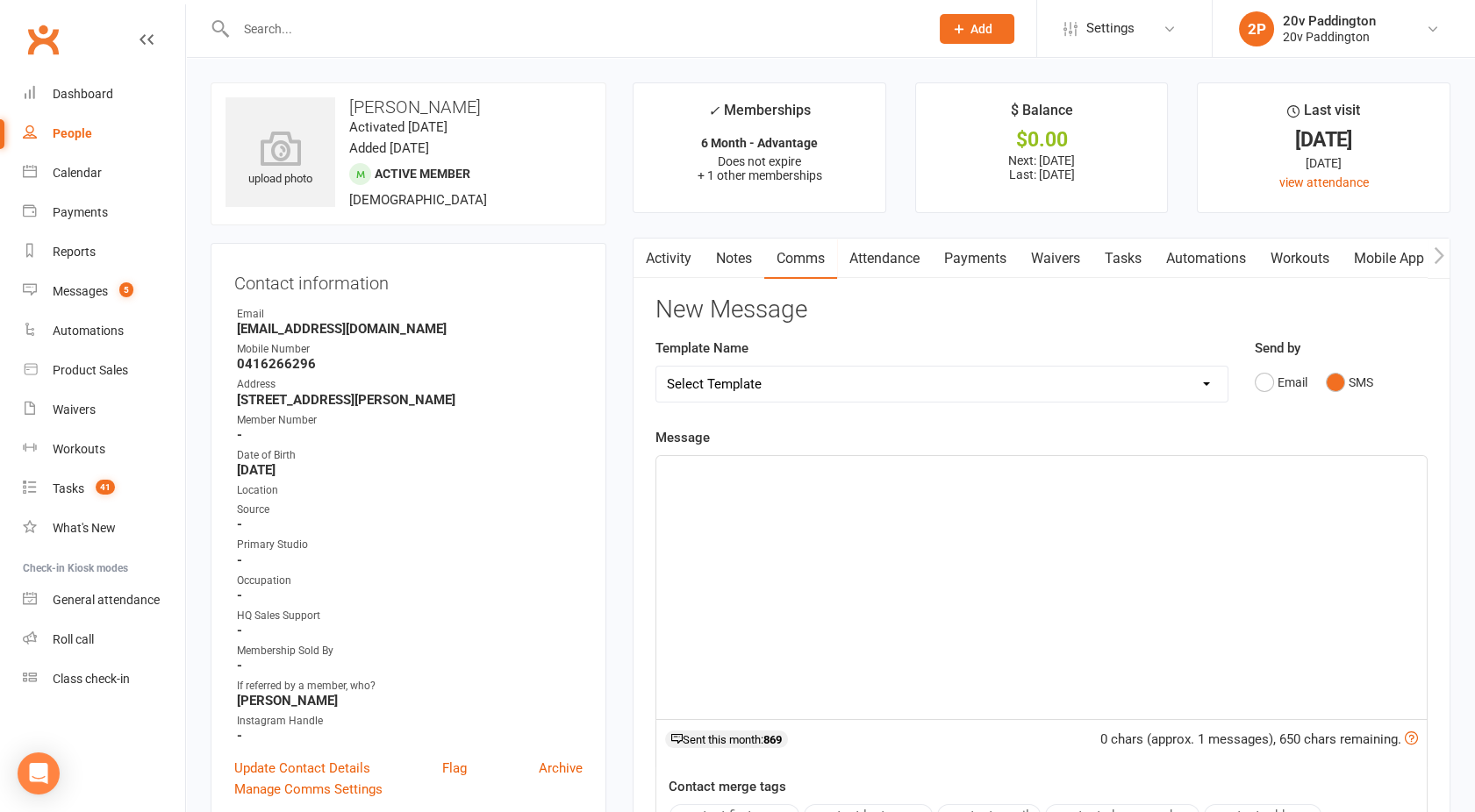
click at [1028, 565] on div "﻿" at bounding box center [1041, 587] width 771 height 263
click at [851, 473] on span "Nah I was just on the computer and looked at the time and" at bounding box center [838, 472] width 343 height 16
click at [1108, 470] on p "Nah I was just on the computer working away and looked at the time and" at bounding box center [1041, 472] width 749 height 21
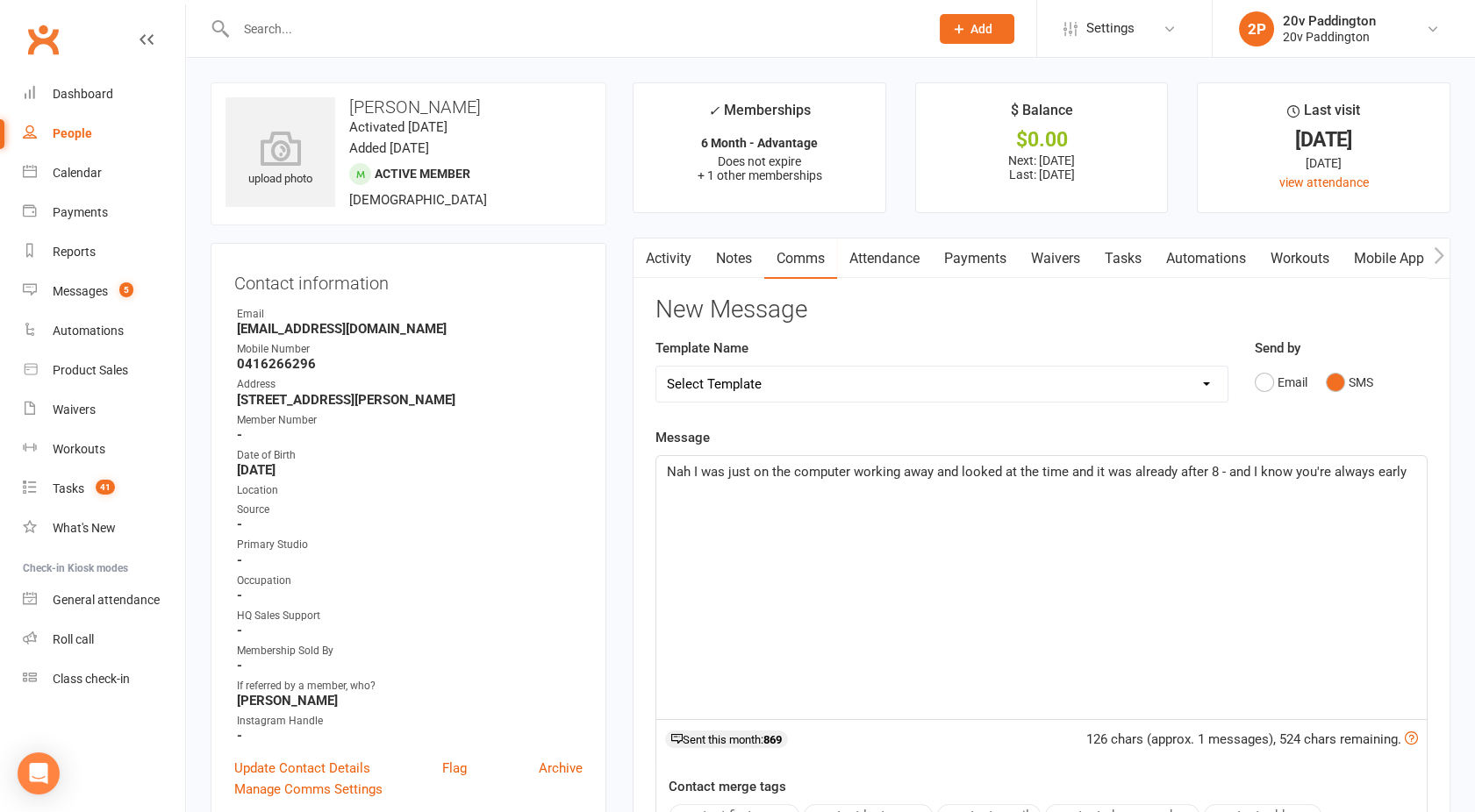
click at [686, 473] on span "Nah I was just on the computer working away and looked at the time and it was a…" at bounding box center [1037, 472] width 740 height 16
click at [1406, 473] on span "Nah, I was just on the computer working away and looked at the time and it was …" at bounding box center [1039, 472] width 743 height 16
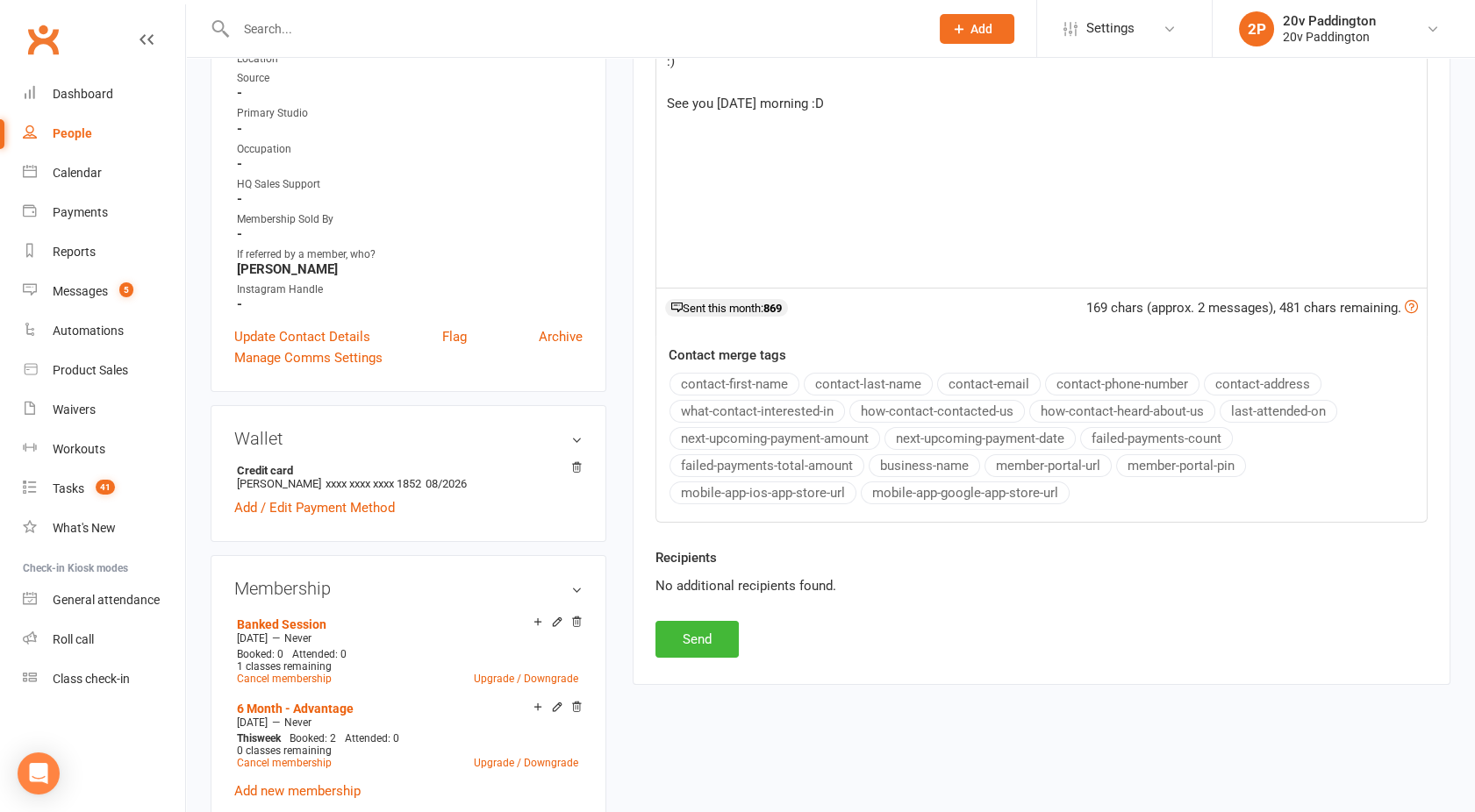
scroll to position [433, 0]
click at [713, 620] on button "Send" at bounding box center [697, 639] width 84 height 37
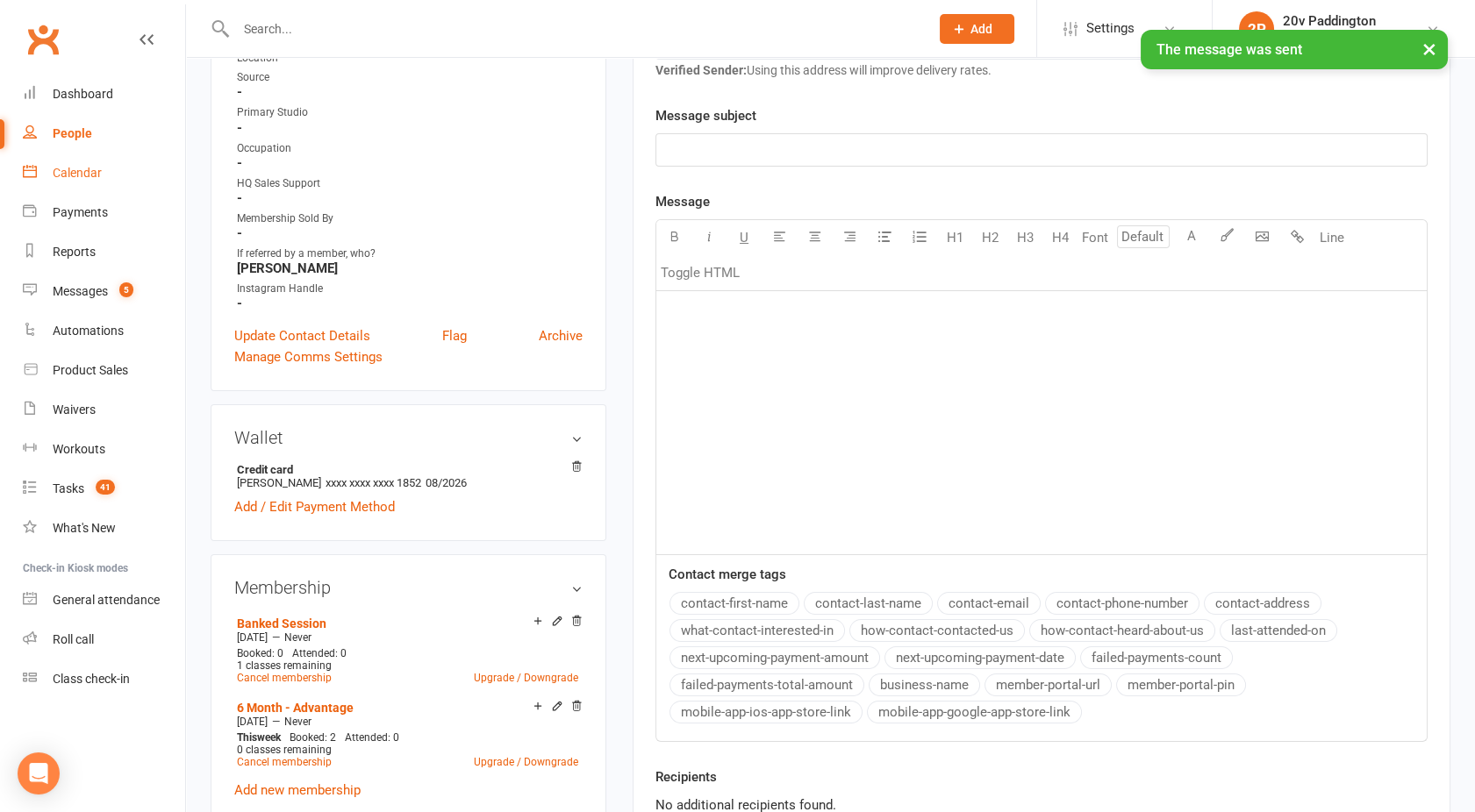
click at [85, 175] on div "Calendar" at bounding box center [77, 172] width 49 height 14
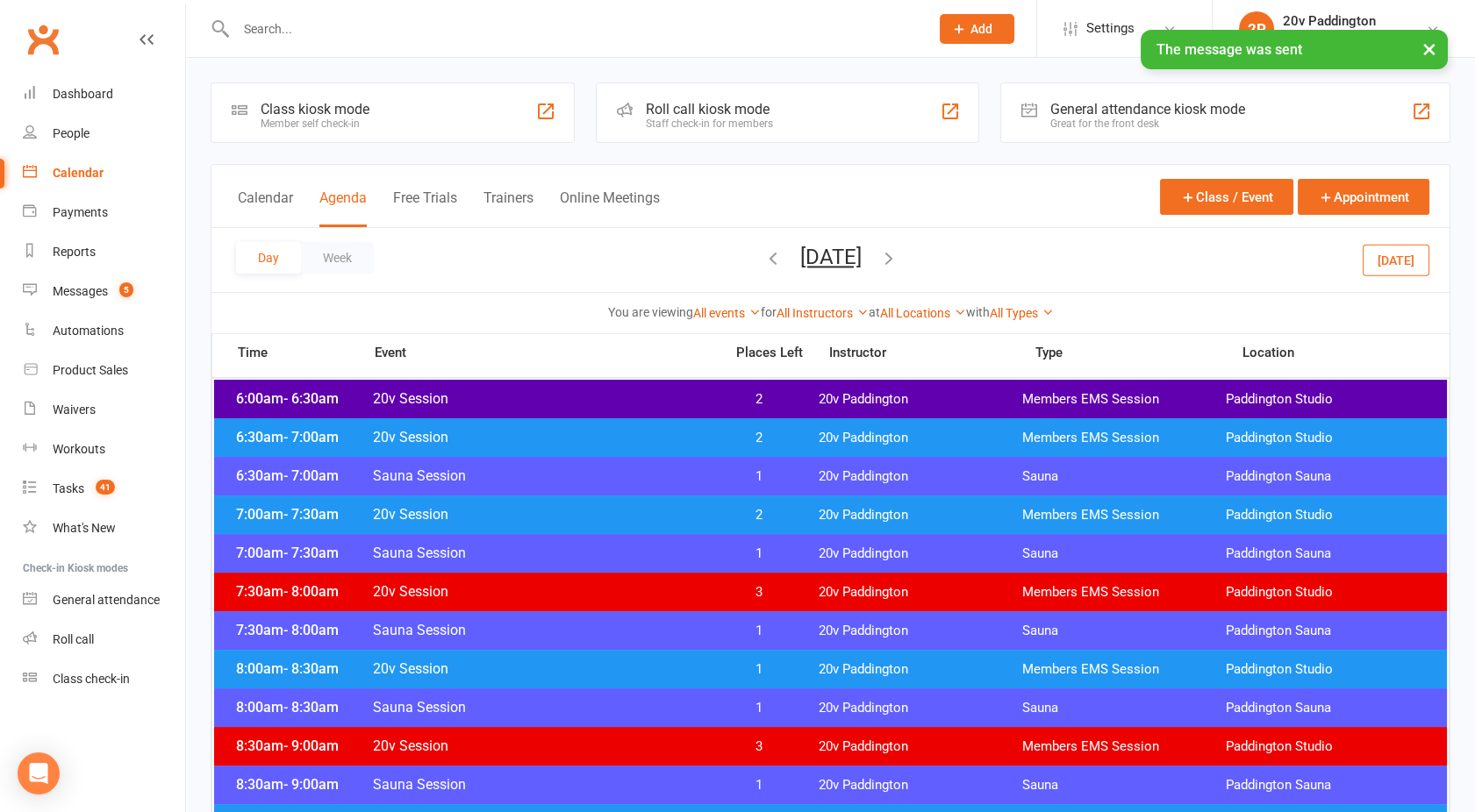
click at [572, 676] on span "20v Session" at bounding box center [543, 669] width 342 height 17
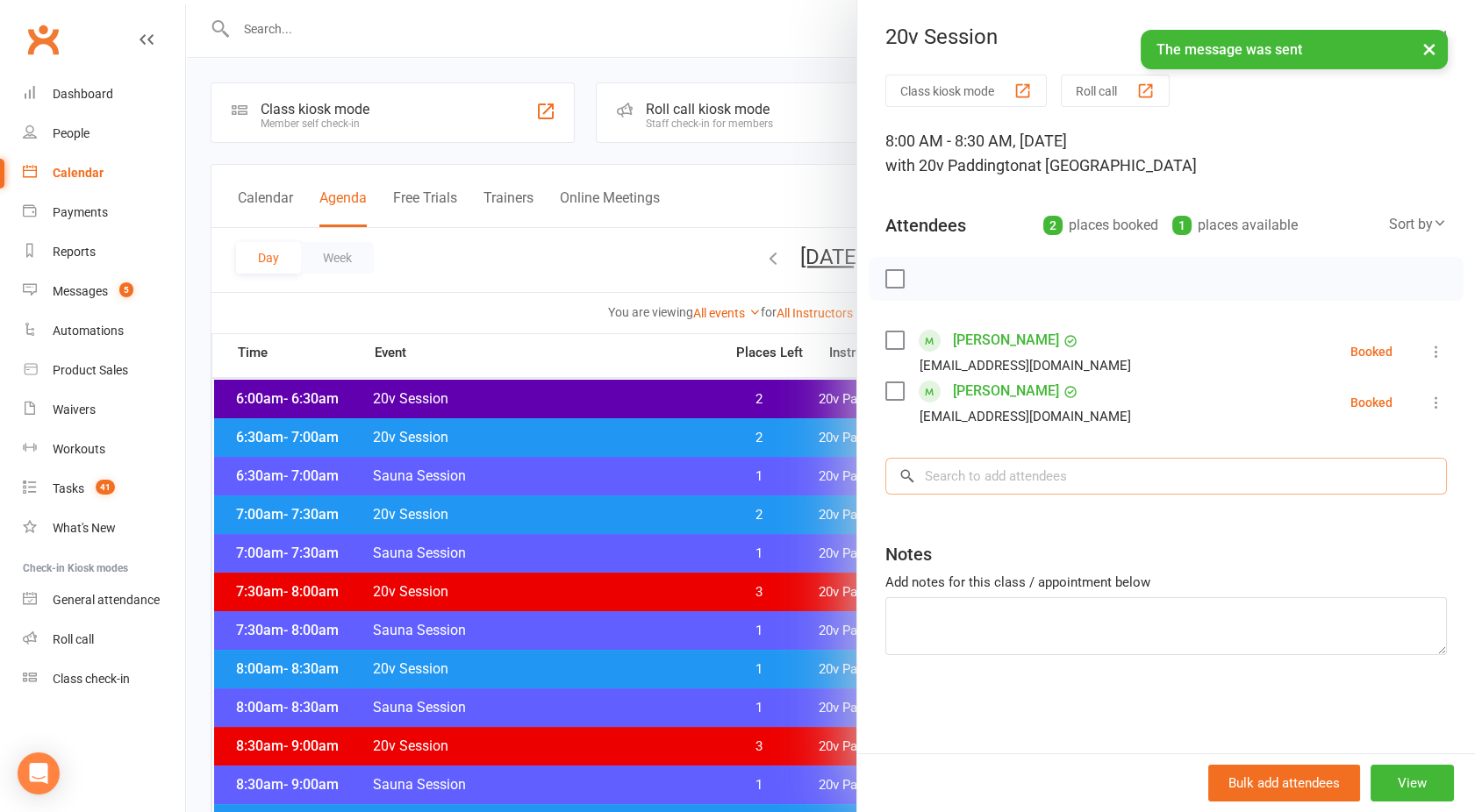
click at [941, 472] on input "search" at bounding box center [1167, 476] width 562 height 37
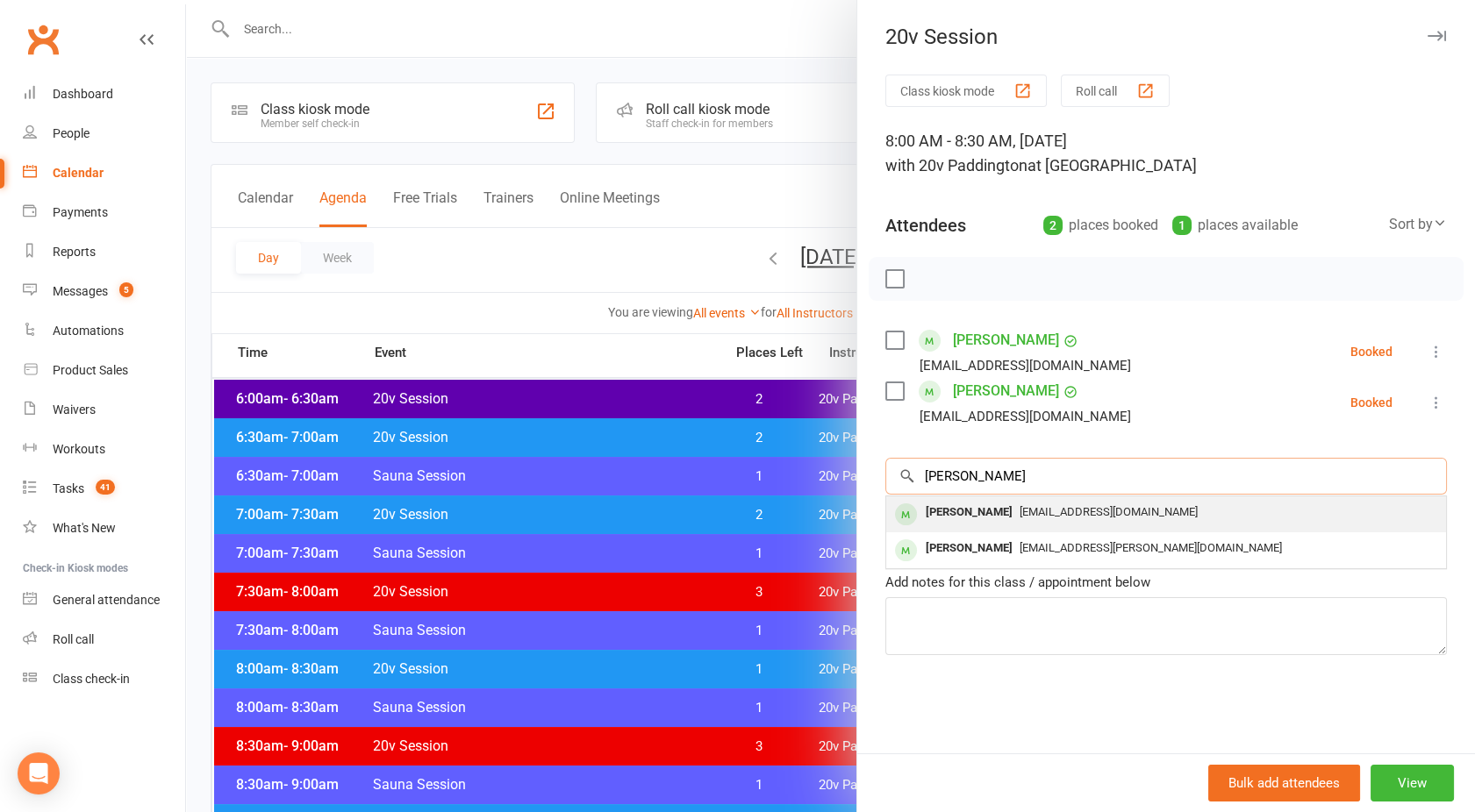
type input "Dixie"
click at [959, 512] on div "Dixie Coulton" at bounding box center [969, 512] width 101 height 25
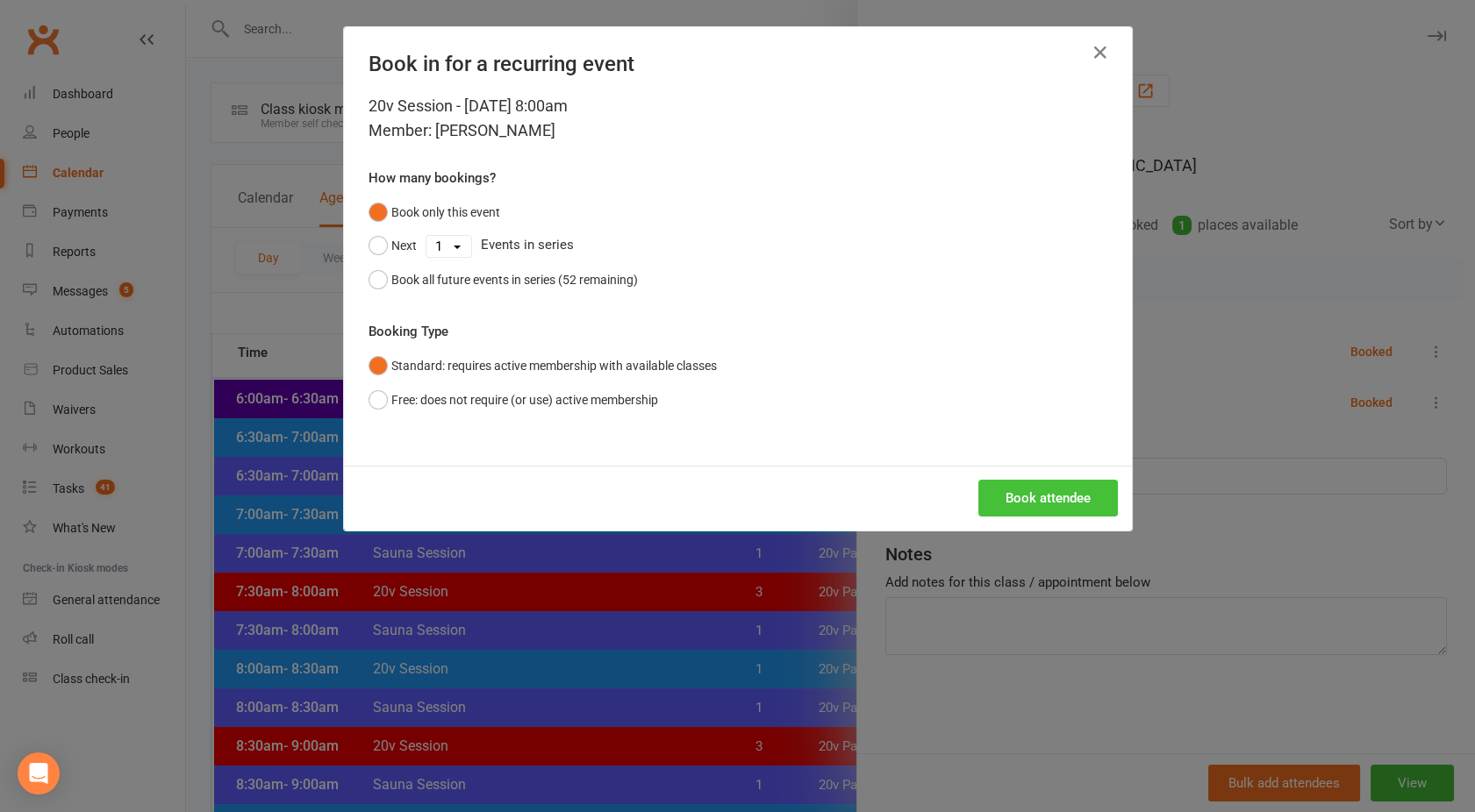
click at [1031, 512] on button "Book attendee" at bounding box center [1048, 499] width 140 height 37
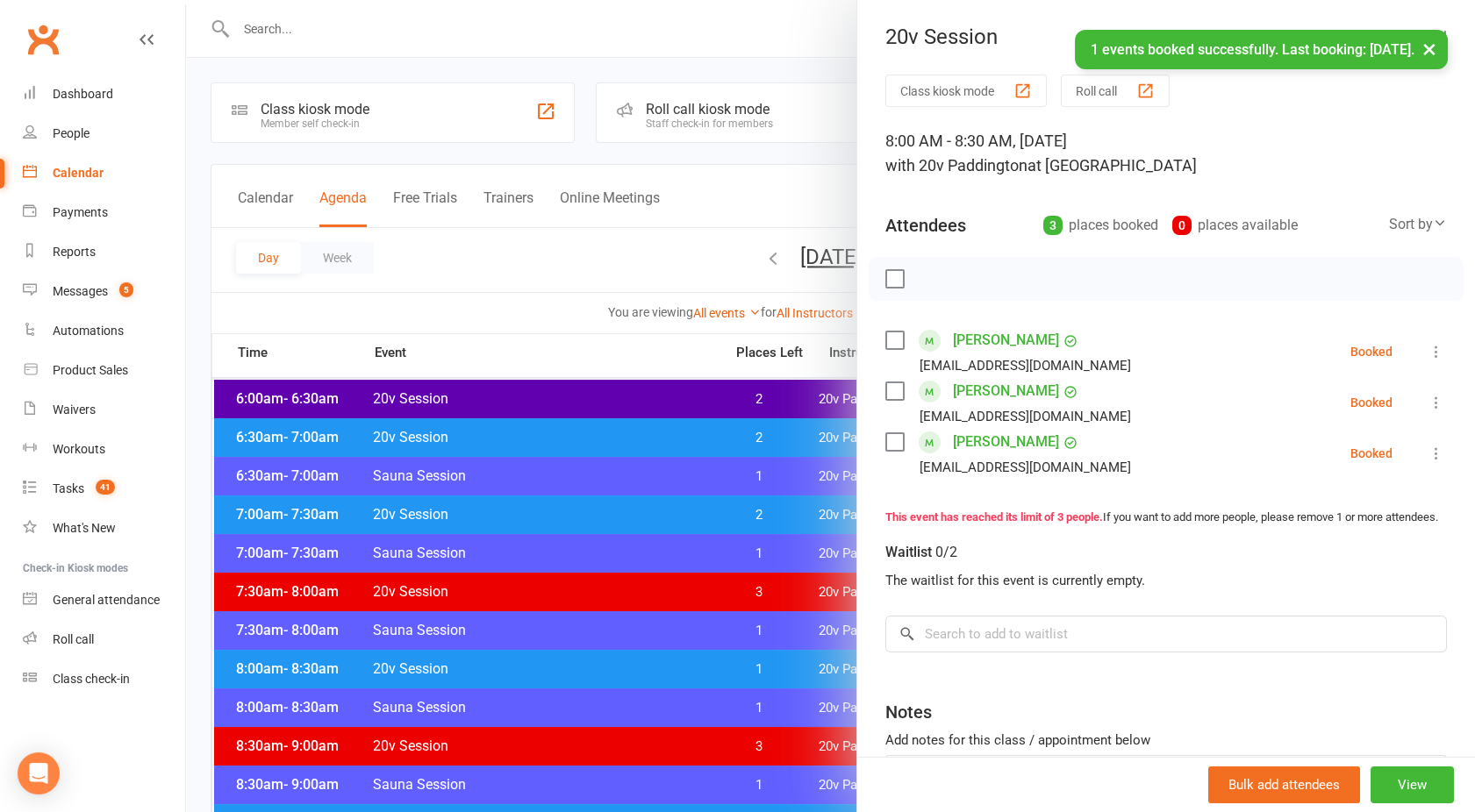
click at [756, 259] on div at bounding box center [830, 406] width 1289 height 812
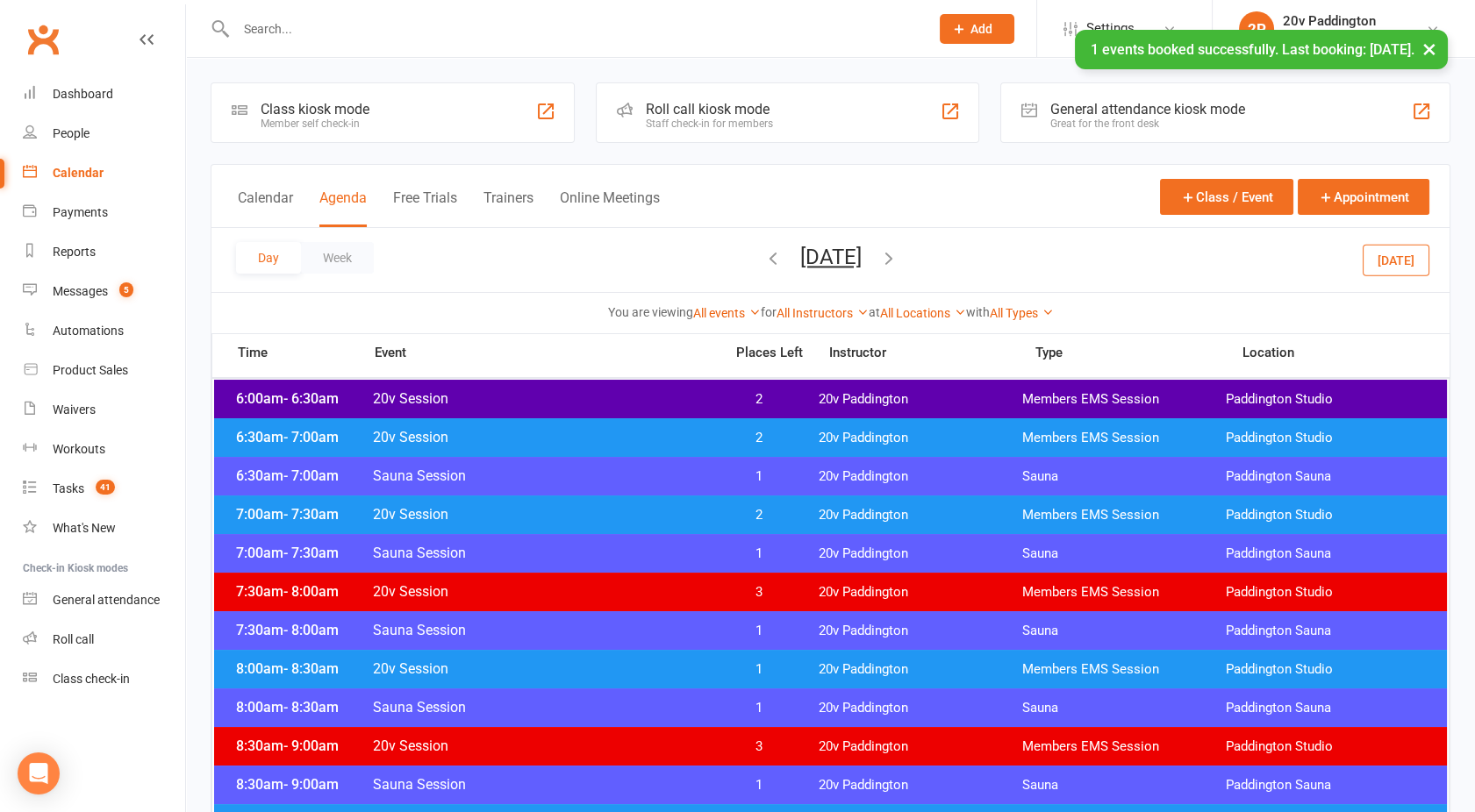
click at [800, 259] on button "Wednesday, Oct 15, 2025" at bounding box center [831, 257] width 61 height 24
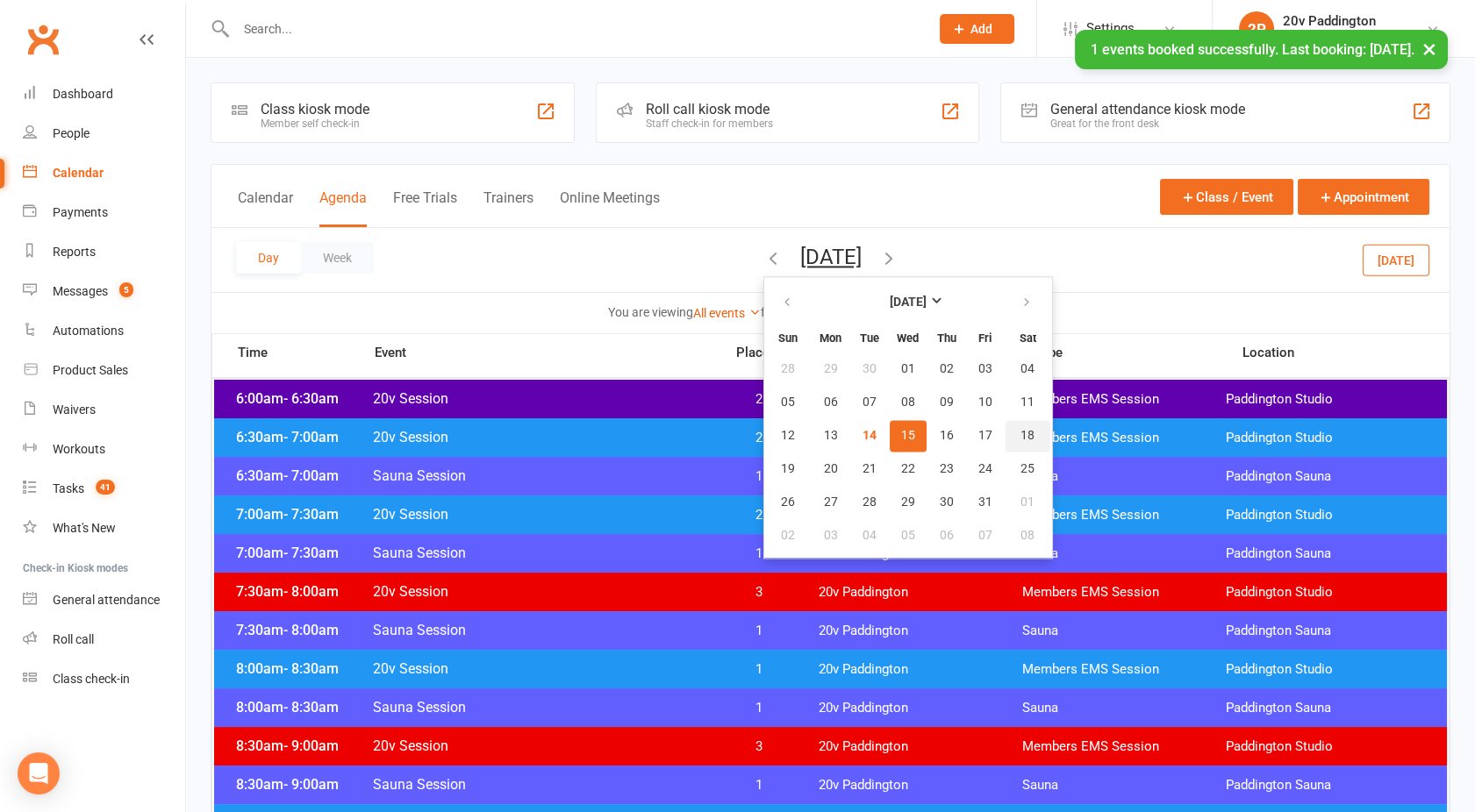
click at [1021, 432] on span "18" at bounding box center [1027, 435] width 14 height 14
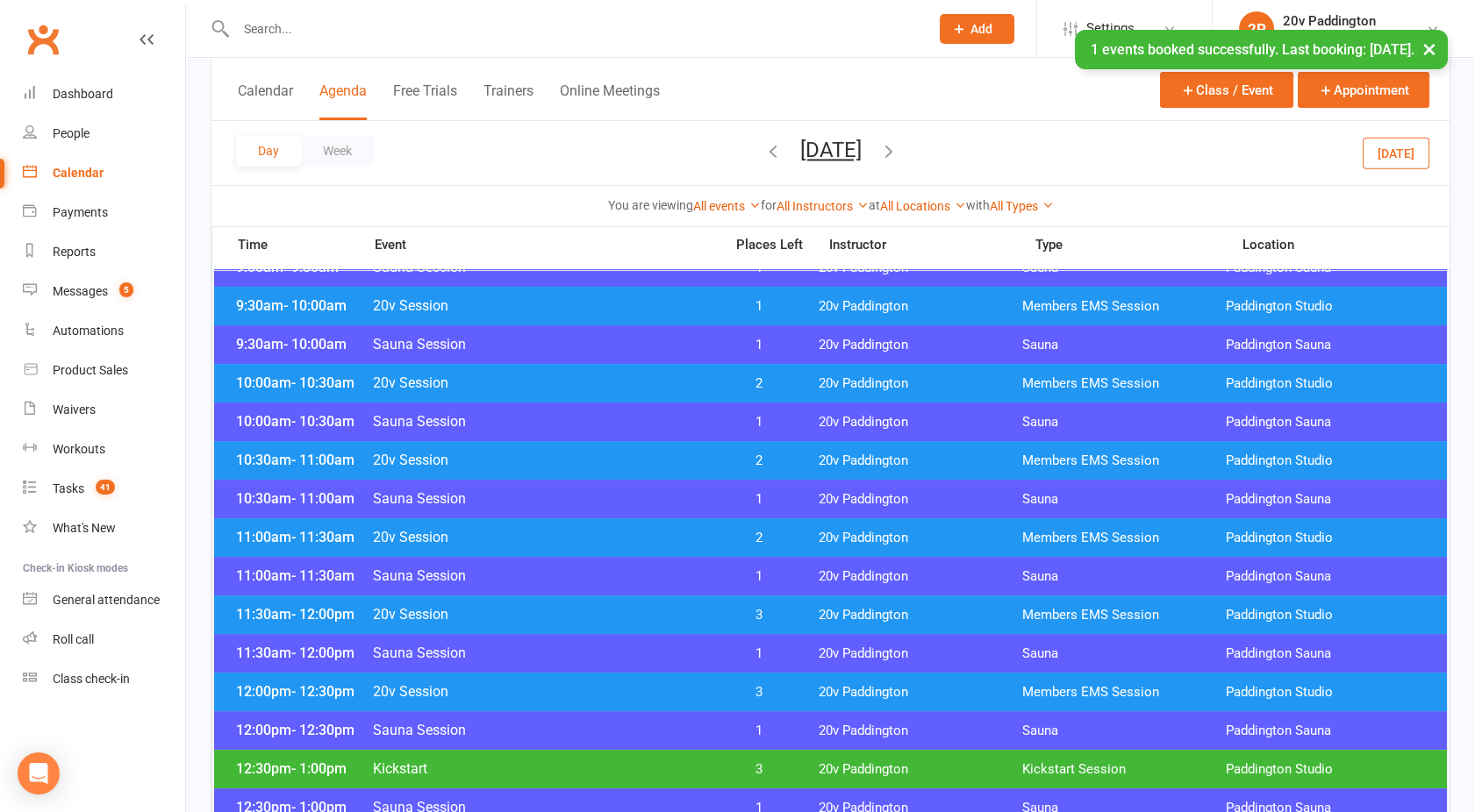
scroll to position [518, 0]
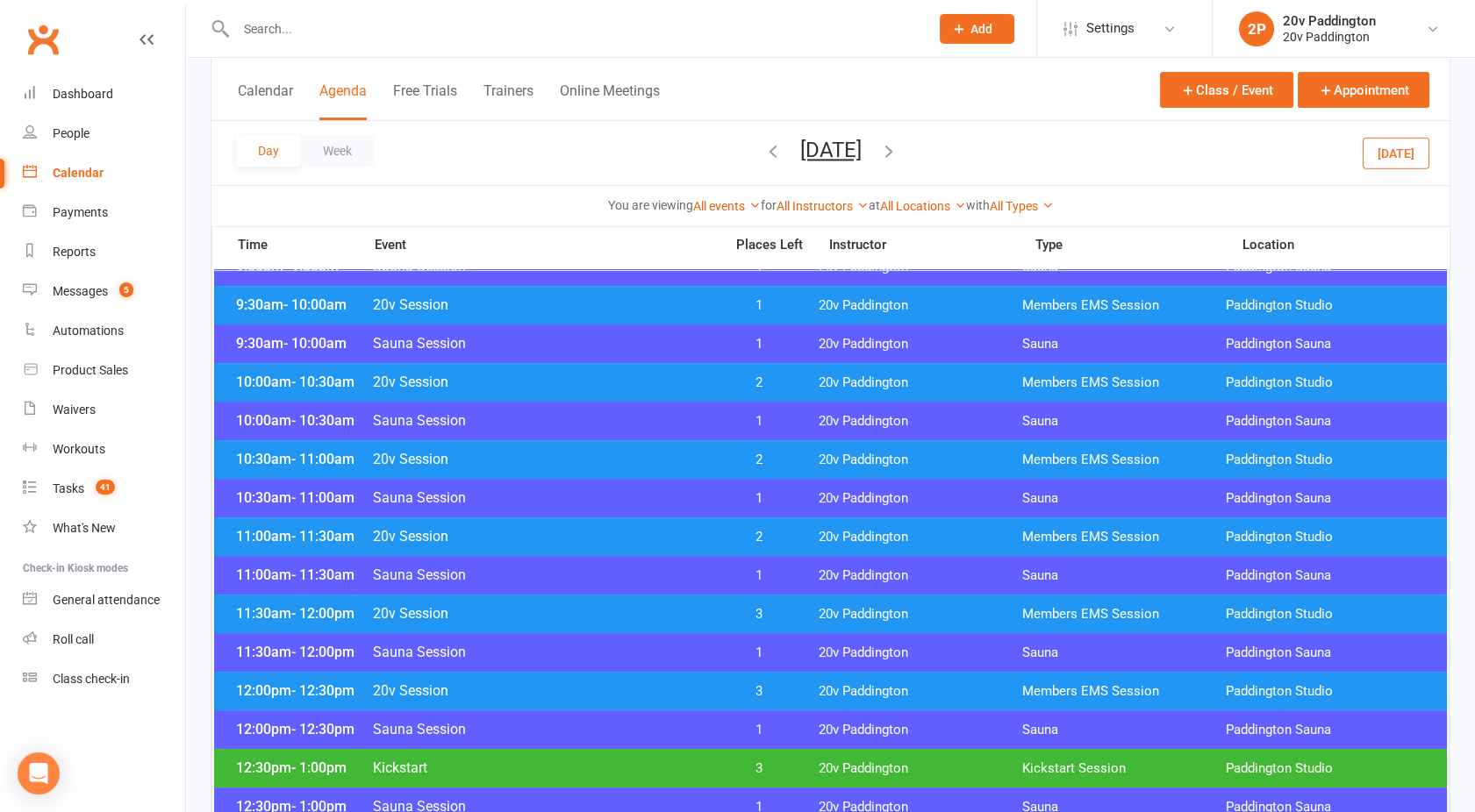
click at [613, 382] on span "20v Session" at bounding box center [543, 382] width 342 height 17
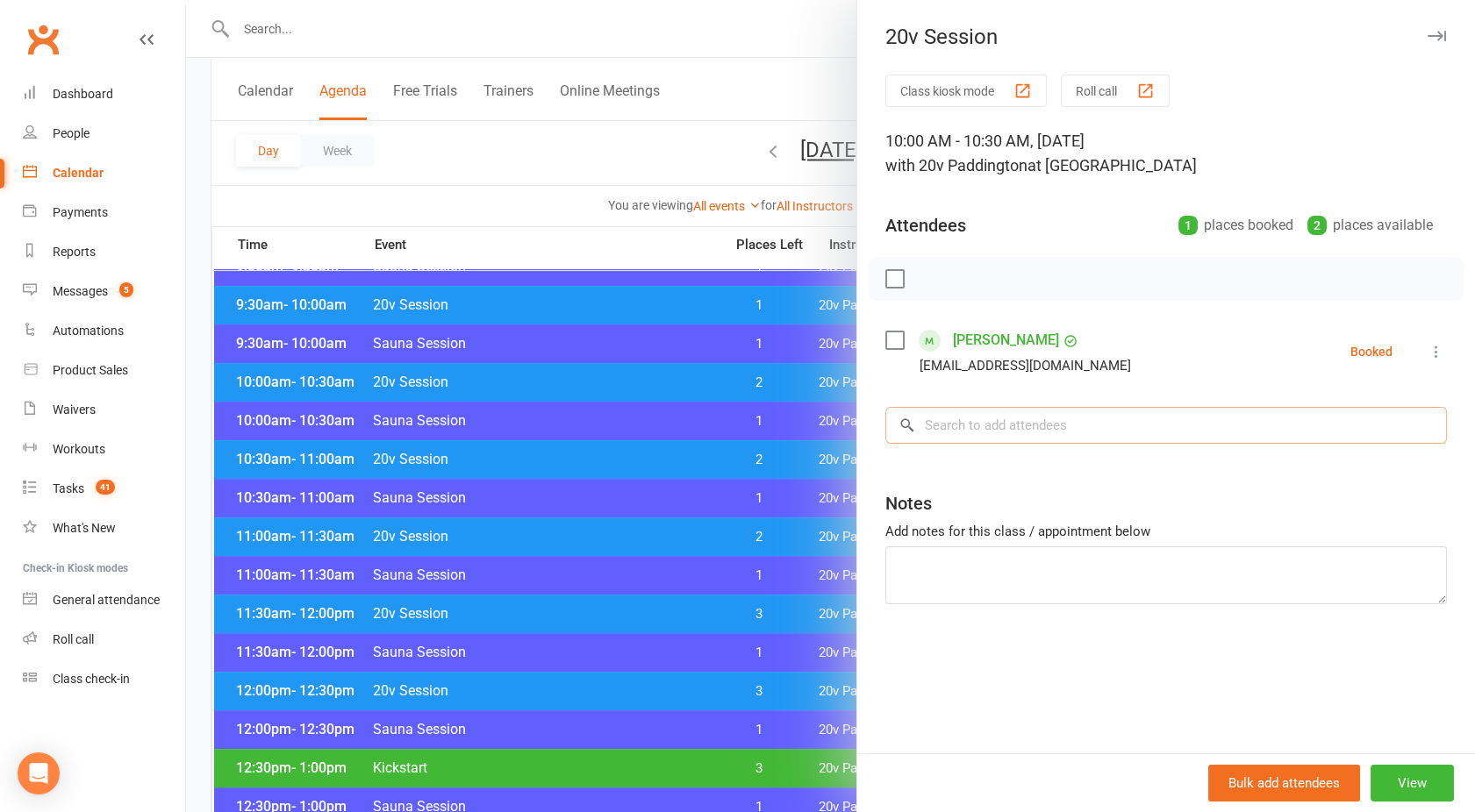
click at [963, 425] on input "search" at bounding box center [1167, 426] width 562 height 37
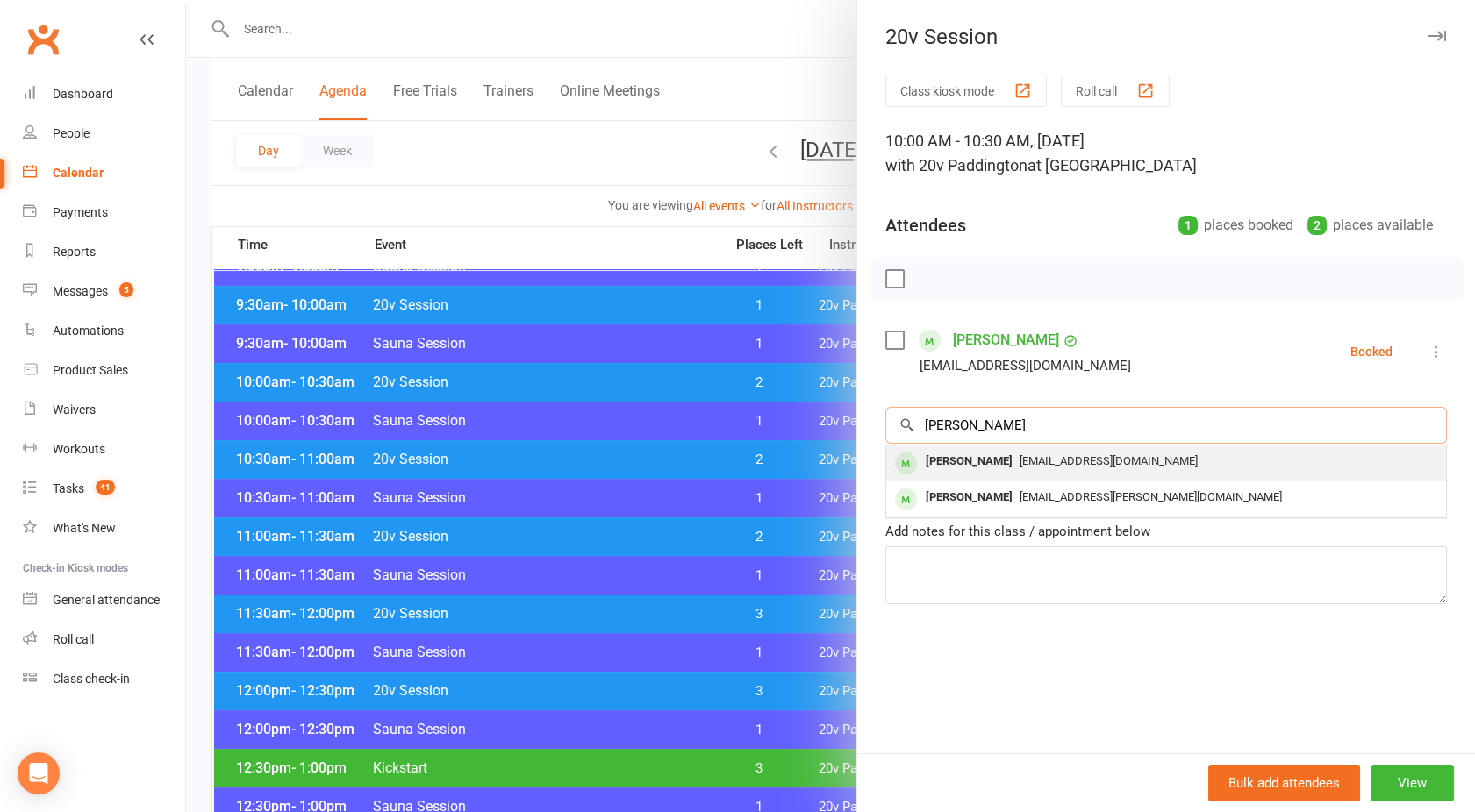
type input "Dixie"
click at [973, 462] on div "Dixie Coulton" at bounding box center [969, 461] width 101 height 25
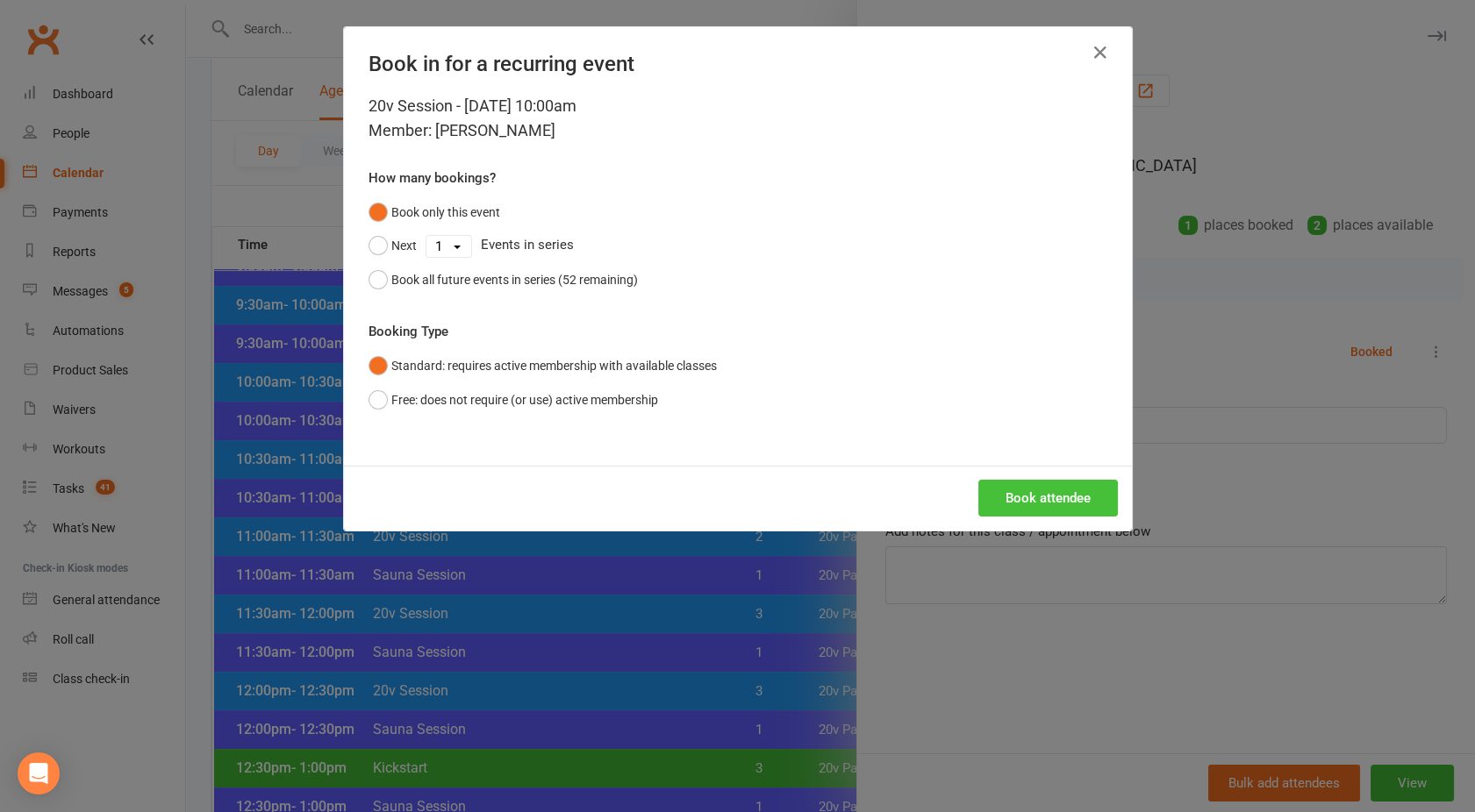
click at [1051, 485] on button "Book attendee" at bounding box center [1048, 499] width 140 height 37
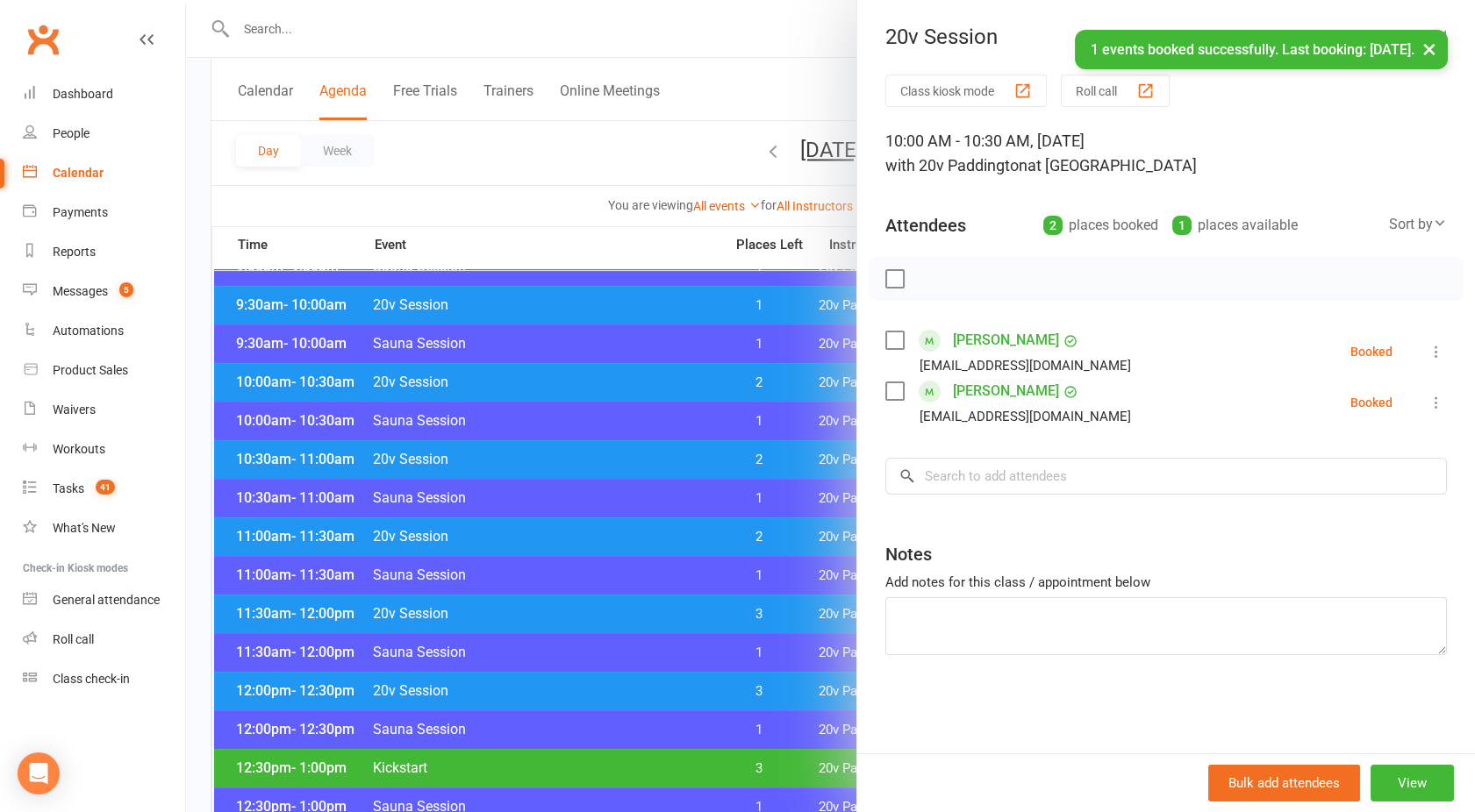
click at [975, 340] on link "Dixie Coulton" at bounding box center [1006, 340] width 106 height 28
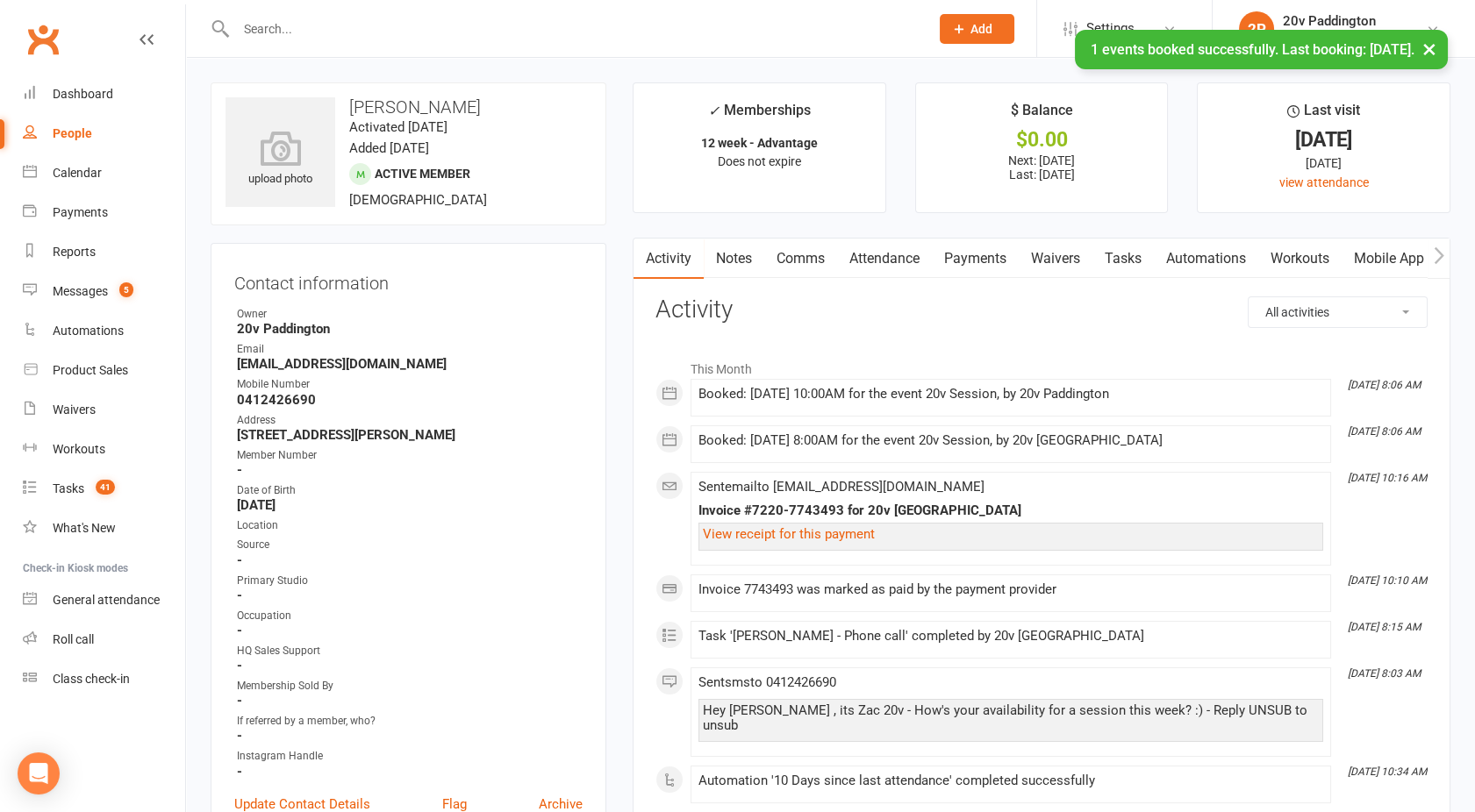
click at [809, 258] on link "Comms" at bounding box center [800, 259] width 73 height 40
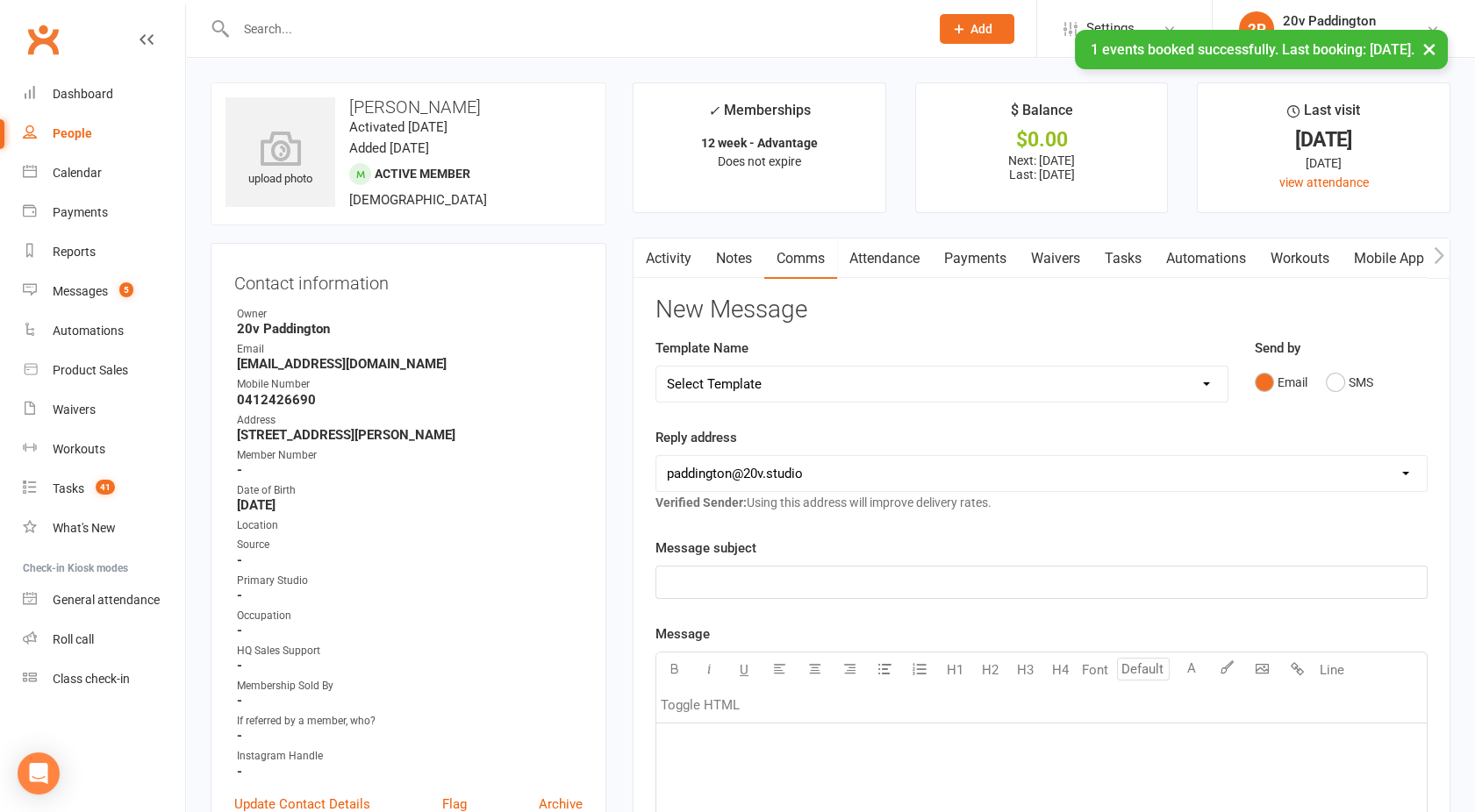
click at [1378, 386] on div "Email SMS" at bounding box center [1342, 382] width 174 height 33
click at [1338, 367] on button "SMS" at bounding box center [1349, 382] width 47 height 33
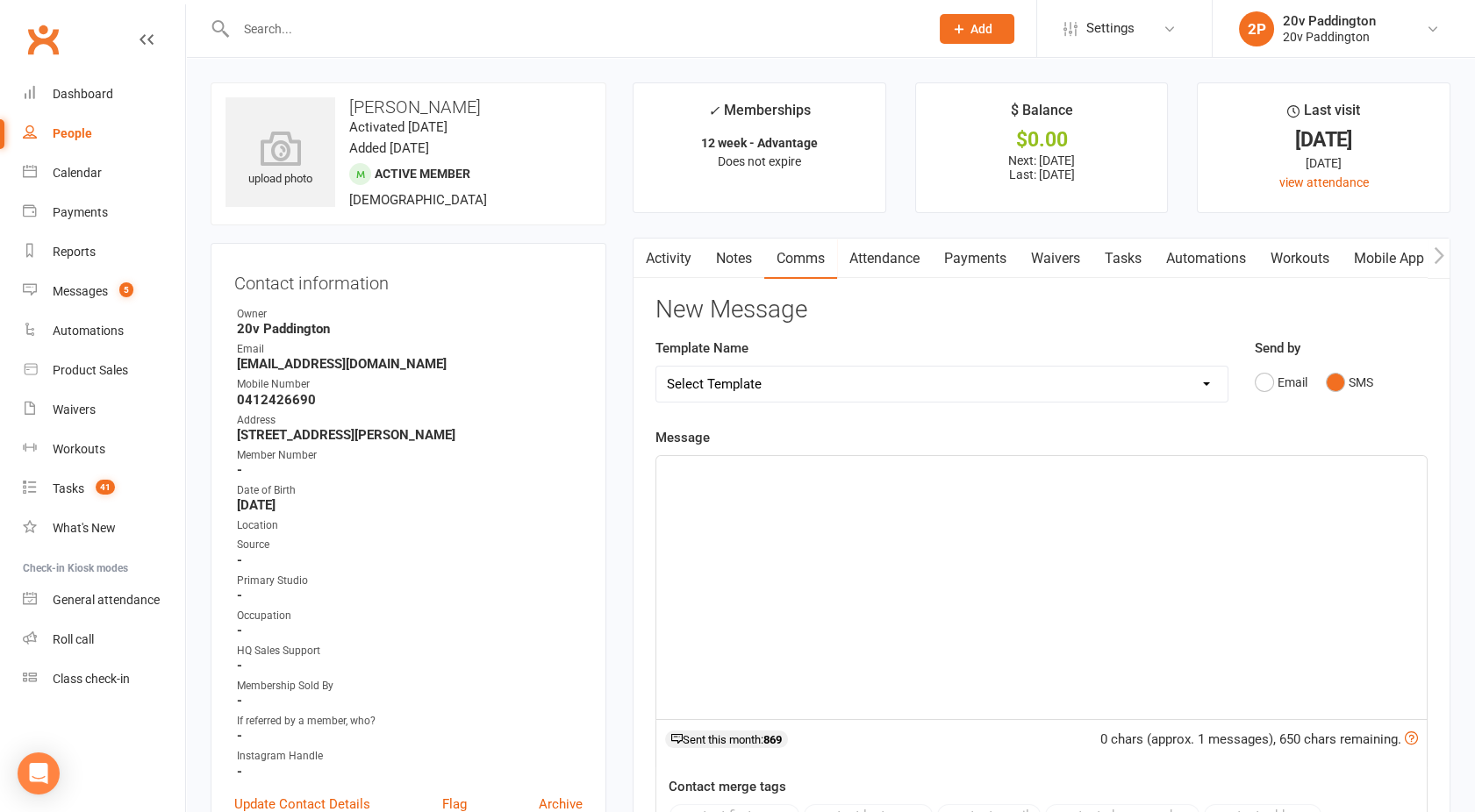
click at [1113, 489] on div "﻿" at bounding box center [1041, 587] width 771 height 263
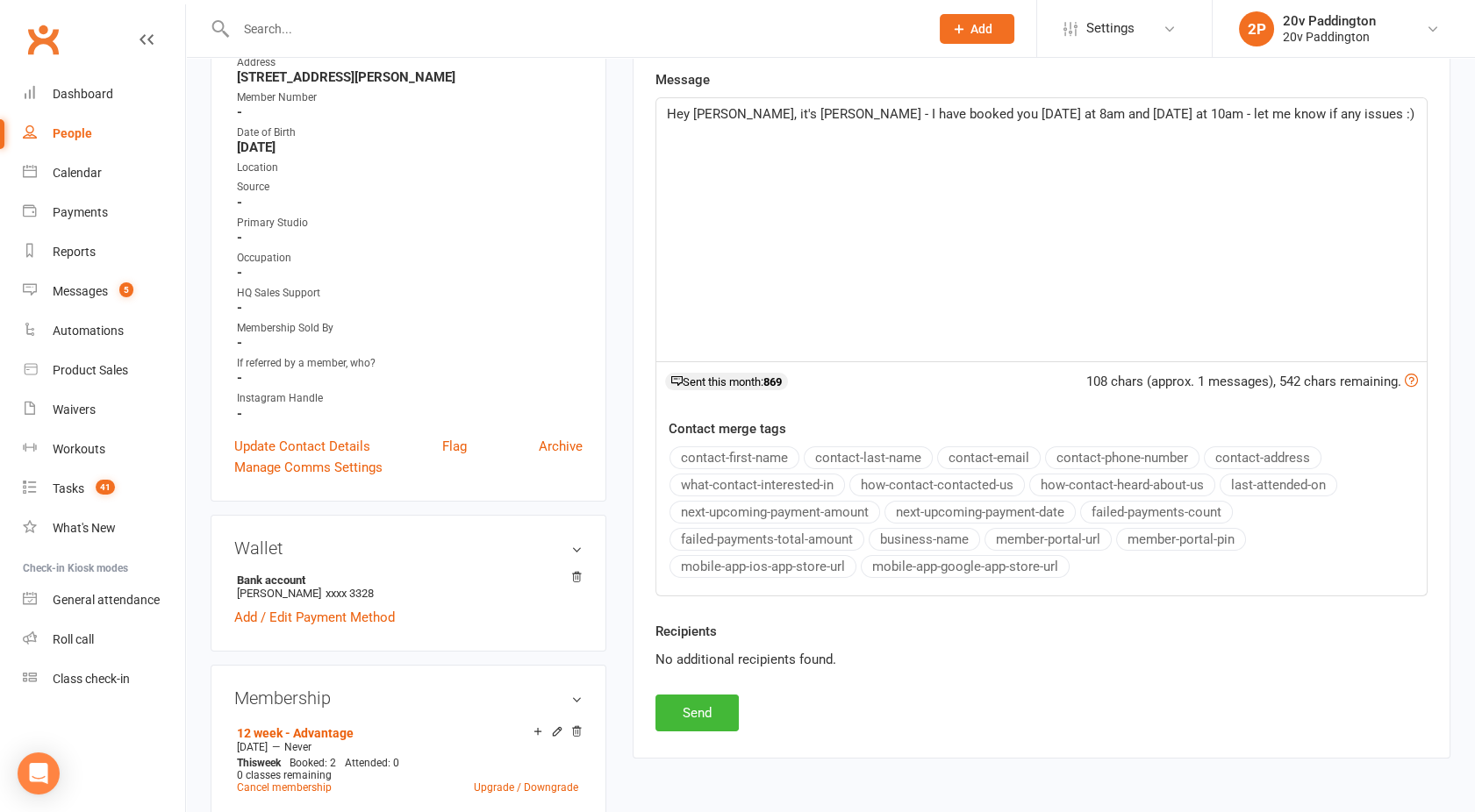
scroll to position [362, 0]
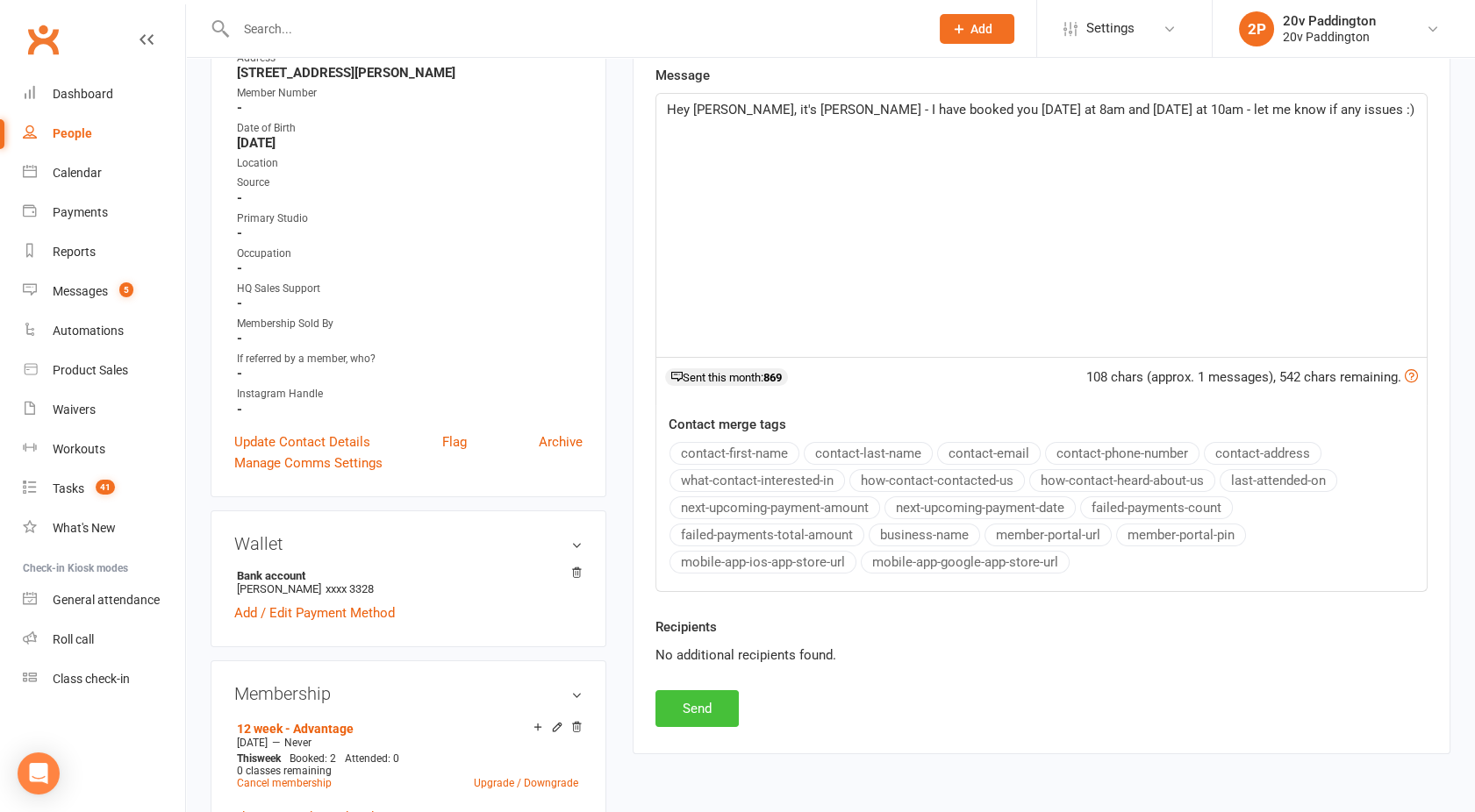
click at [707, 701] on button "Send" at bounding box center [697, 709] width 84 height 37
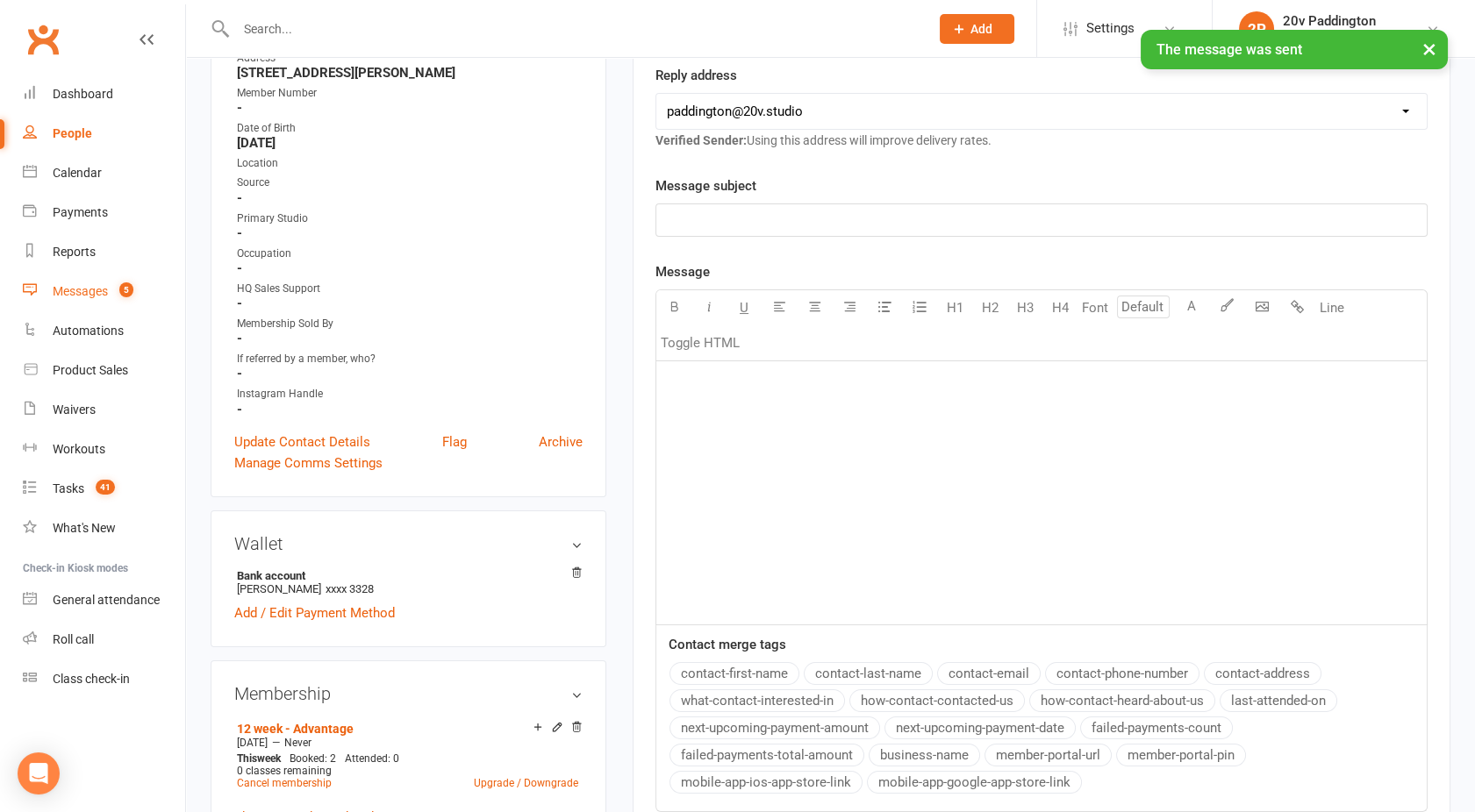
click at [91, 291] on div "Messages" at bounding box center [80, 291] width 55 height 14
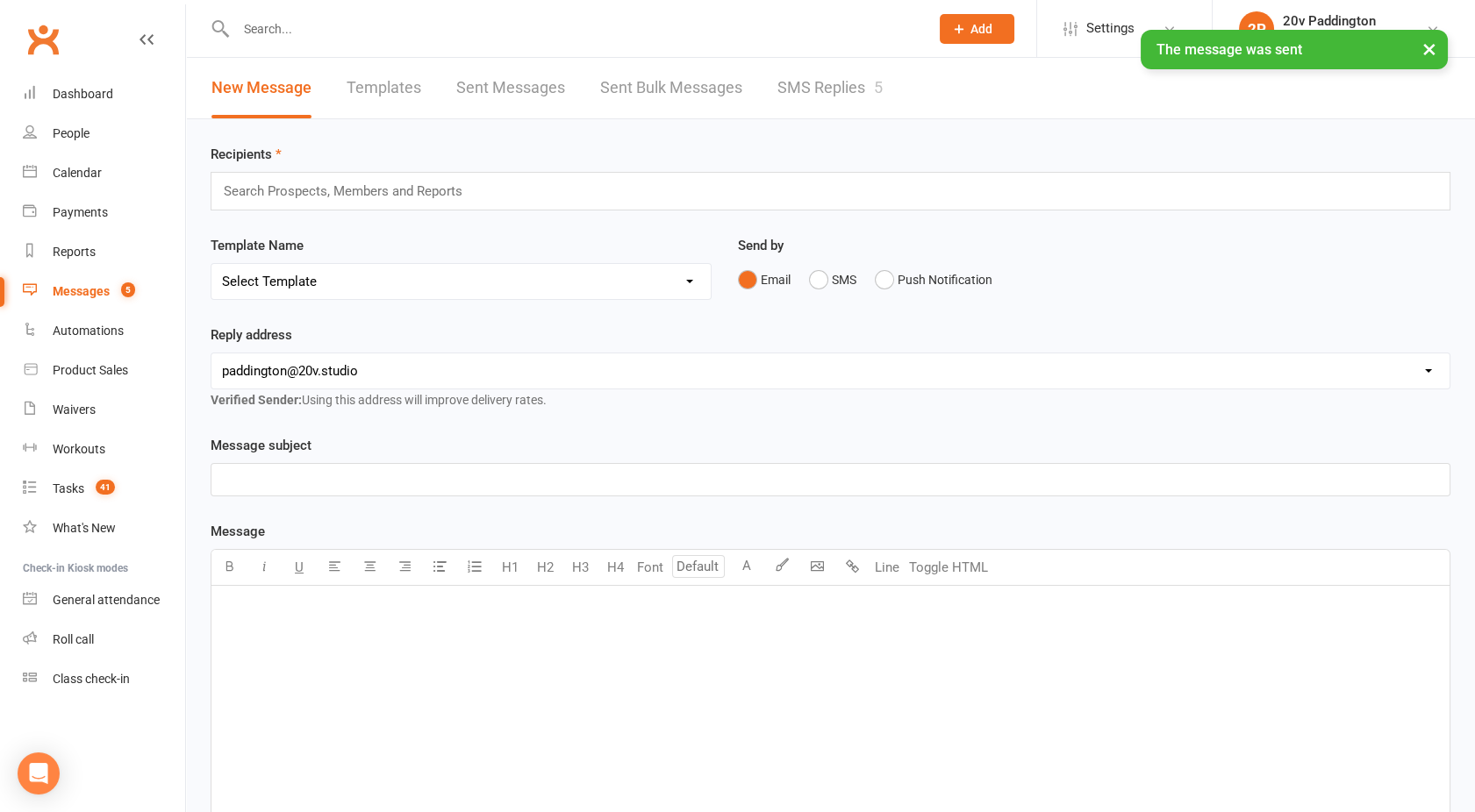
click at [817, 92] on link "SMS Replies 5" at bounding box center [830, 87] width 105 height 60
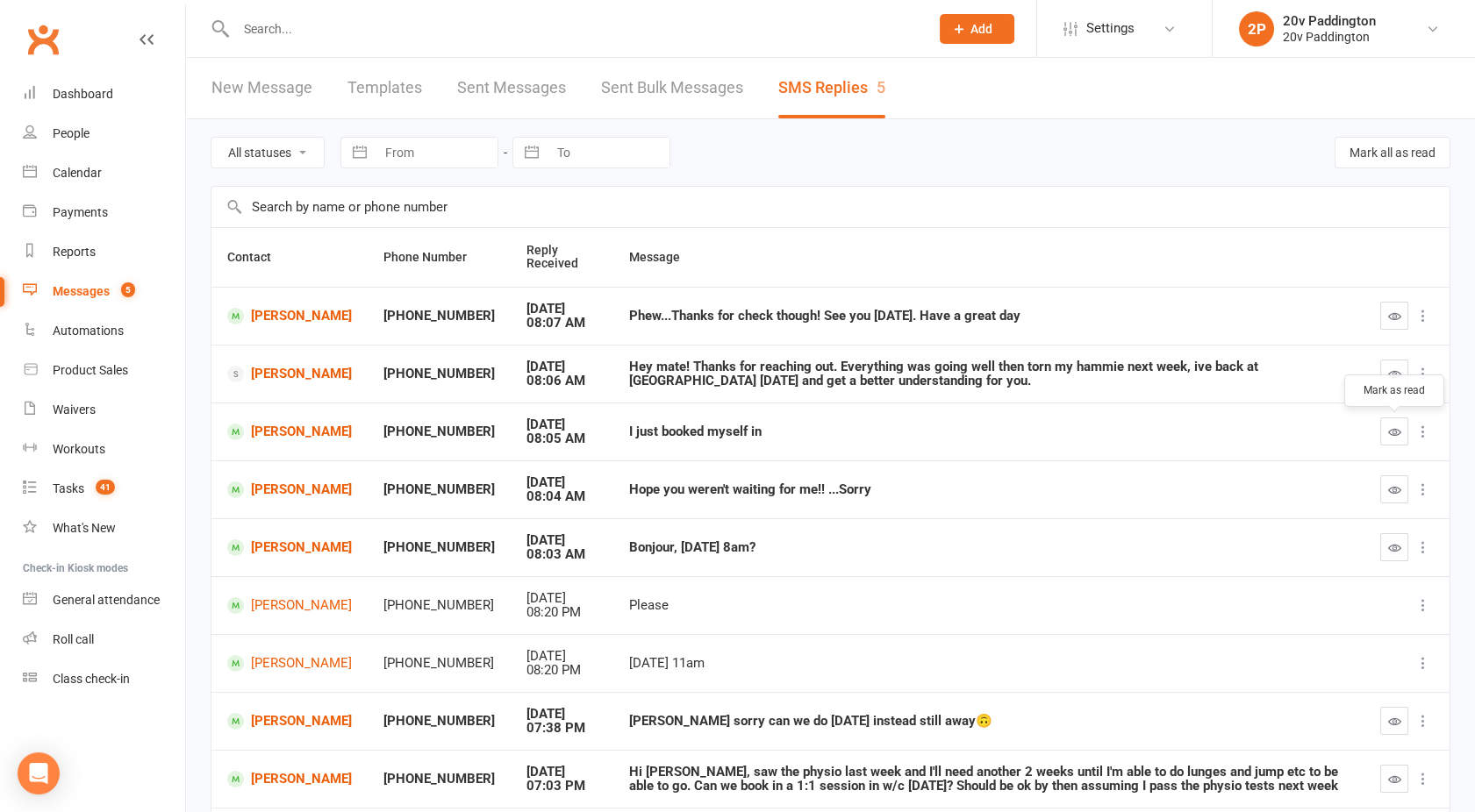
click at [1397, 428] on icon "button" at bounding box center [1395, 432] width 13 height 13
click at [1393, 496] on button "button" at bounding box center [1394, 489] width 28 height 28
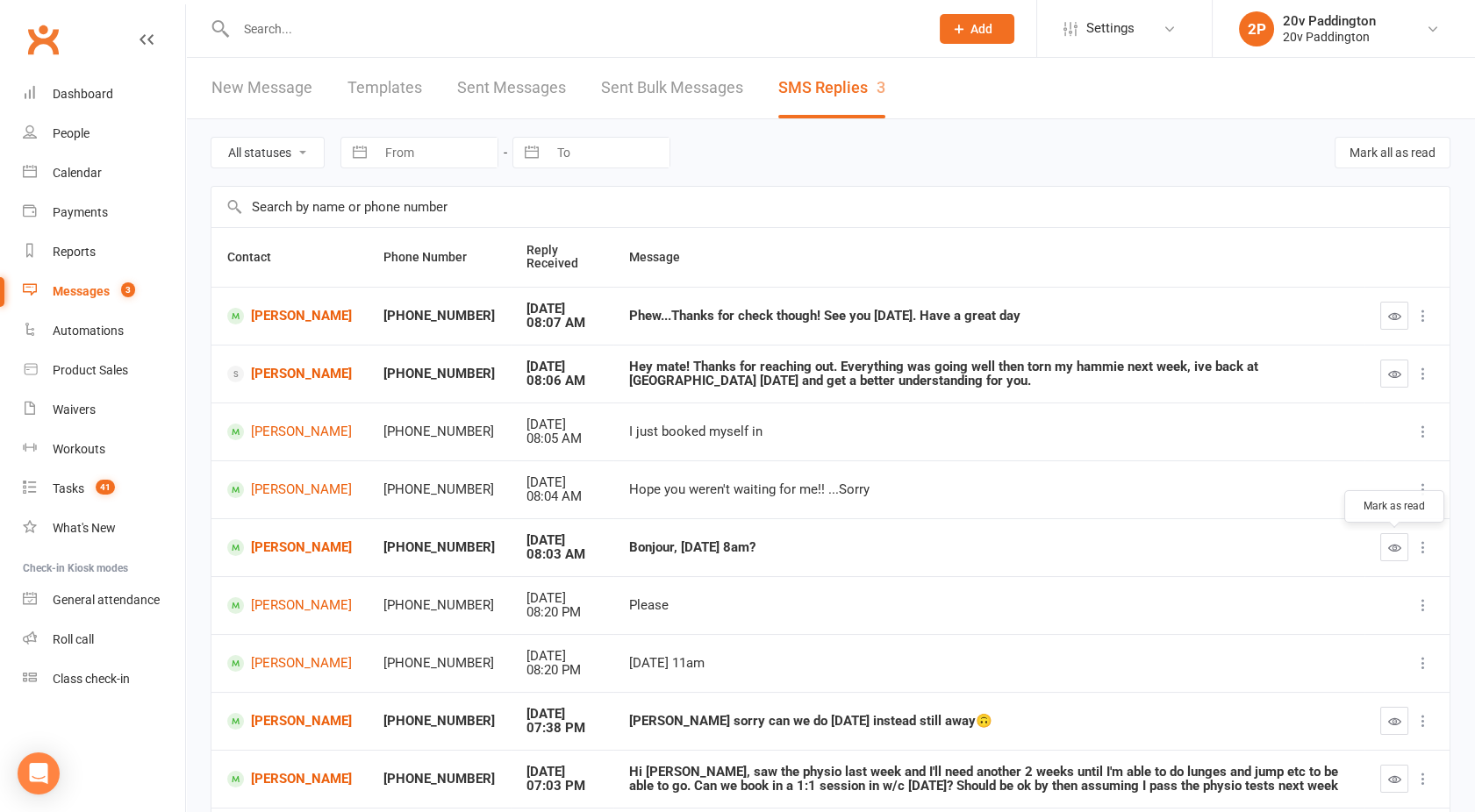
click at [1390, 541] on icon "button" at bounding box center [1395, 548] width 13 height 13
click at [1396, 323] on button "button" at bounding box center [1394, 315] width 28 height 28
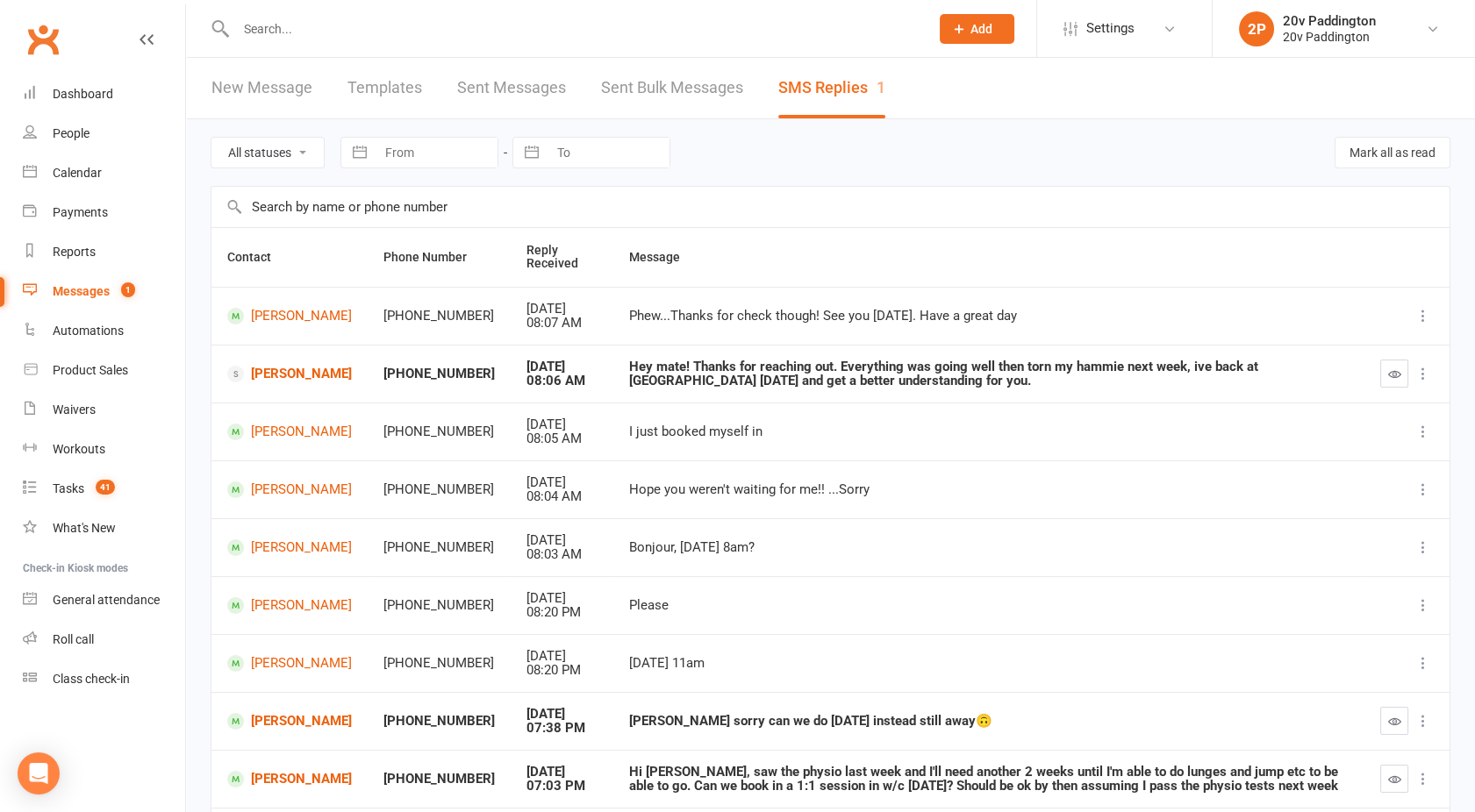
click at [83, 285] on div "Messages" at bounding box center [81, 291] width 57 height 14
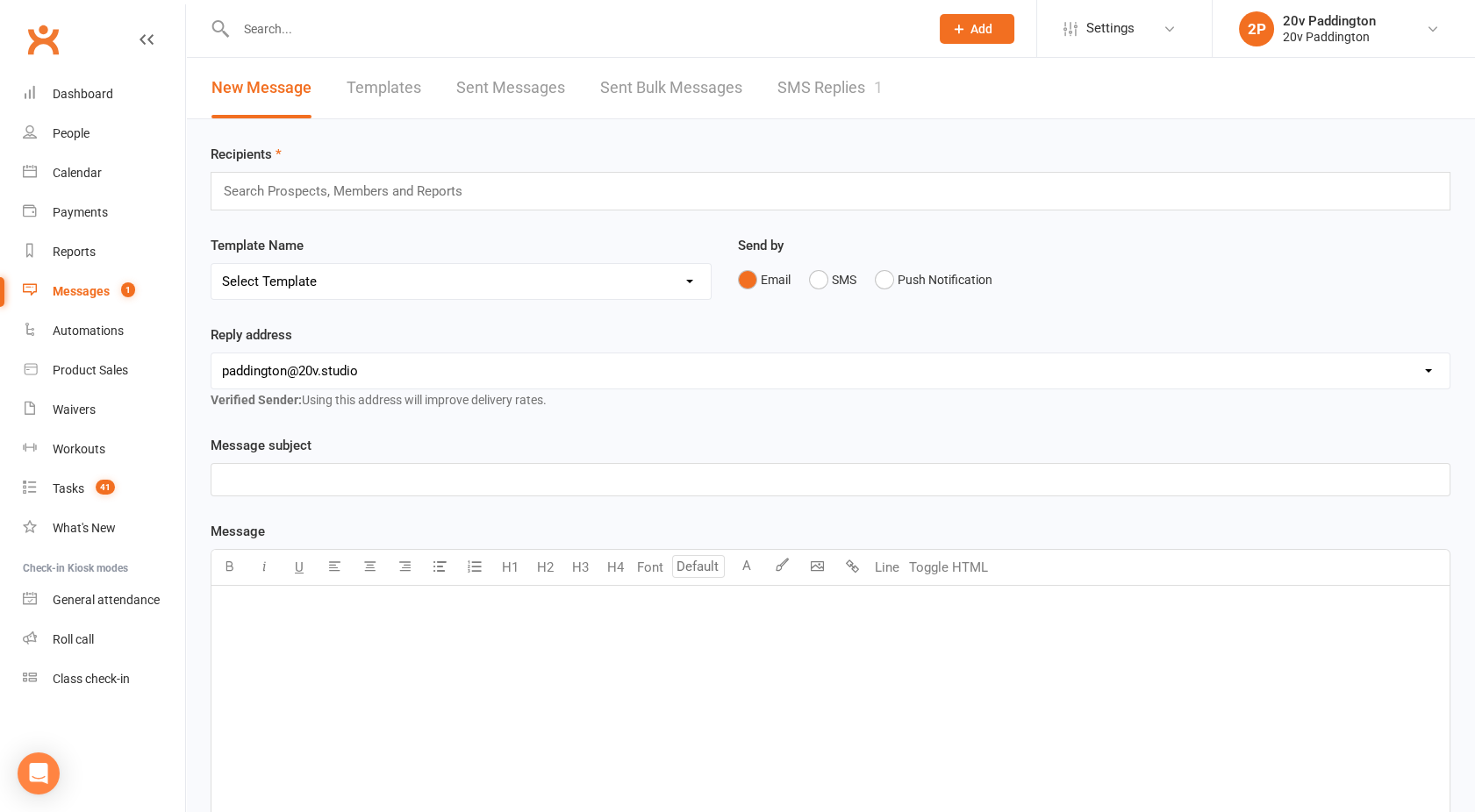
click at [810, 101] on link "SMS Replies 1" at bounding box center [830, 87] width 105 height 60
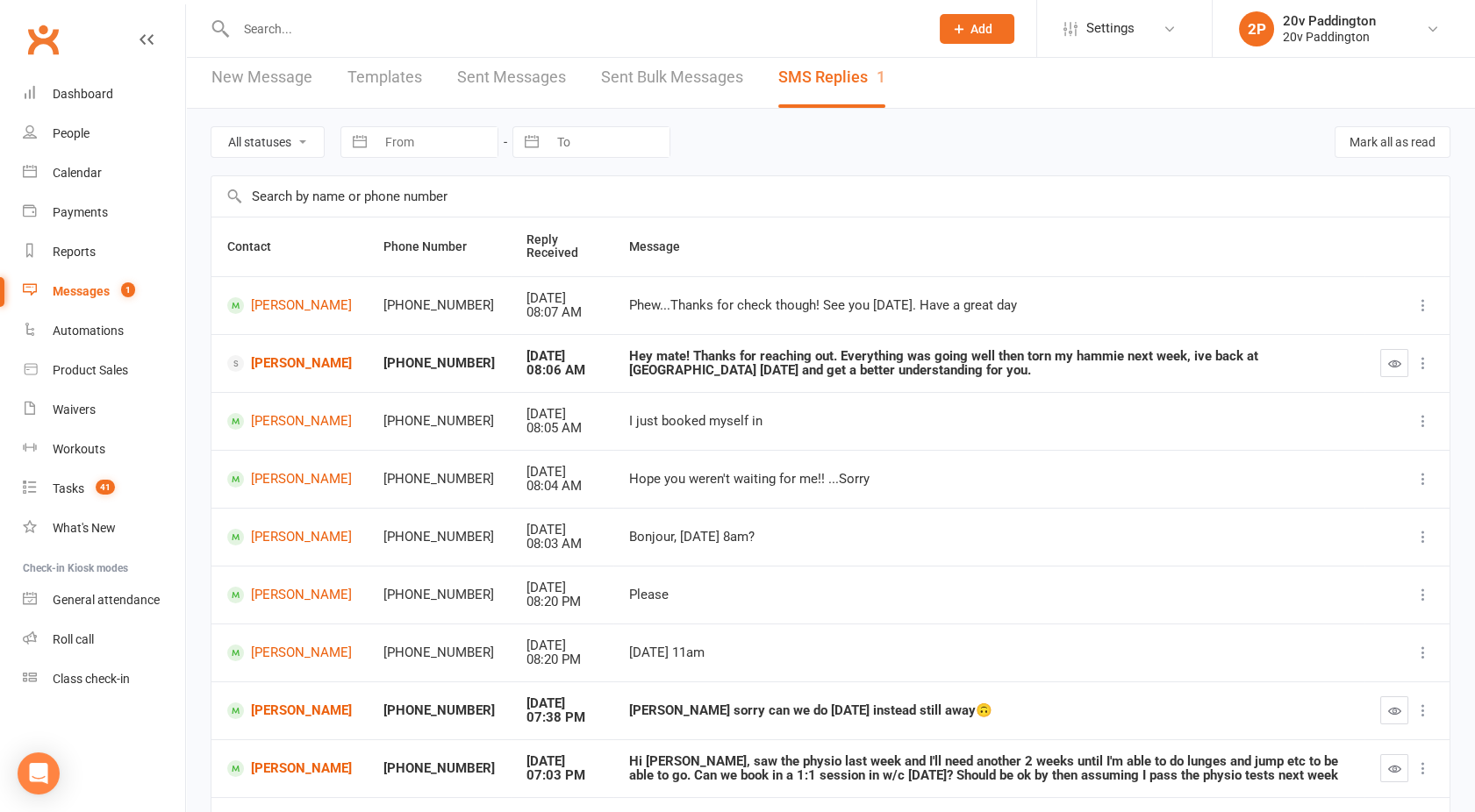
scroll to position [9, 0]
click at [1398, 361] on icon "button" at bounding box center [1395, 365] width 13 height 13
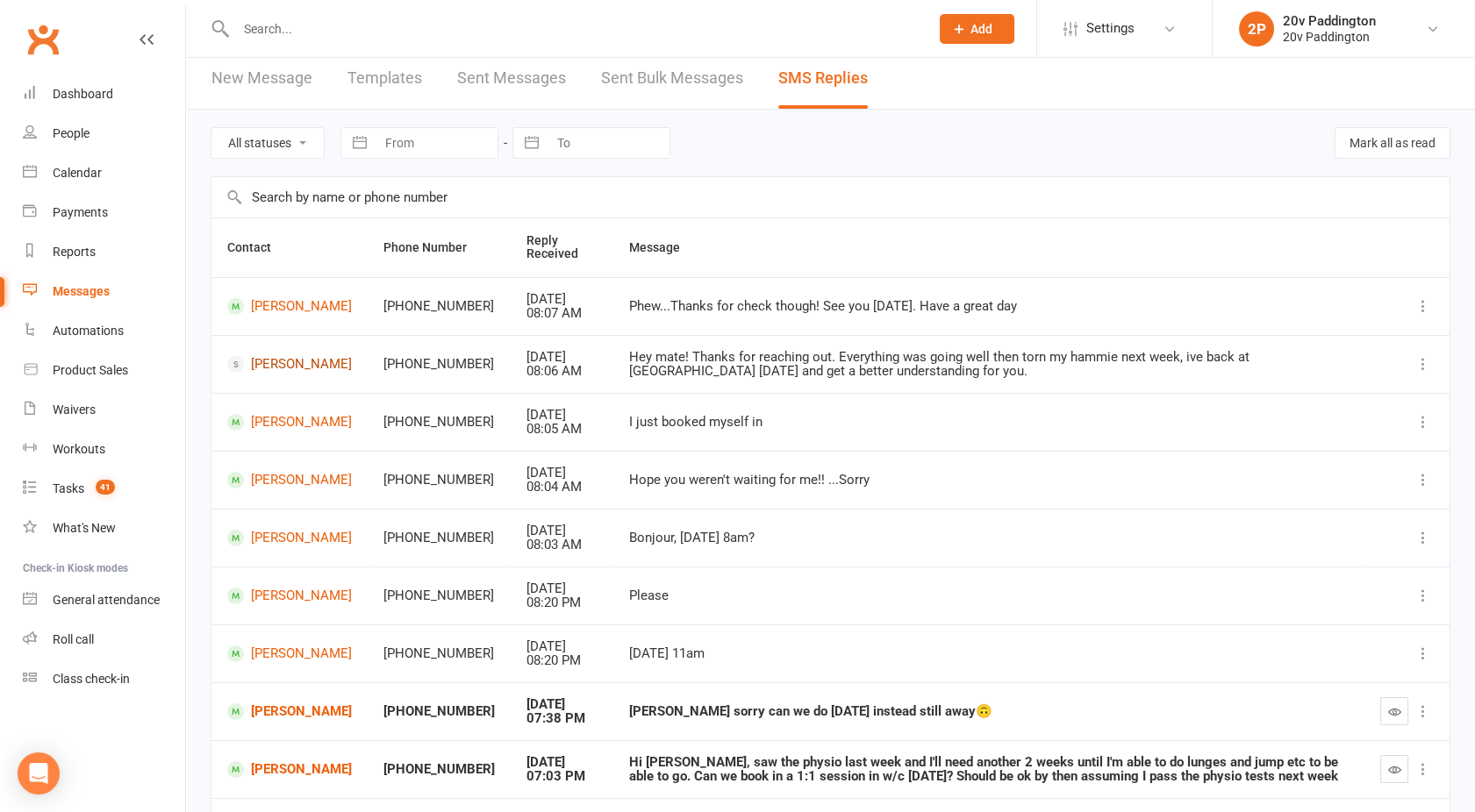
click at [275, 361] on link "Robbie Jacobs" at bounding box center [289, 365] width 125 height 17
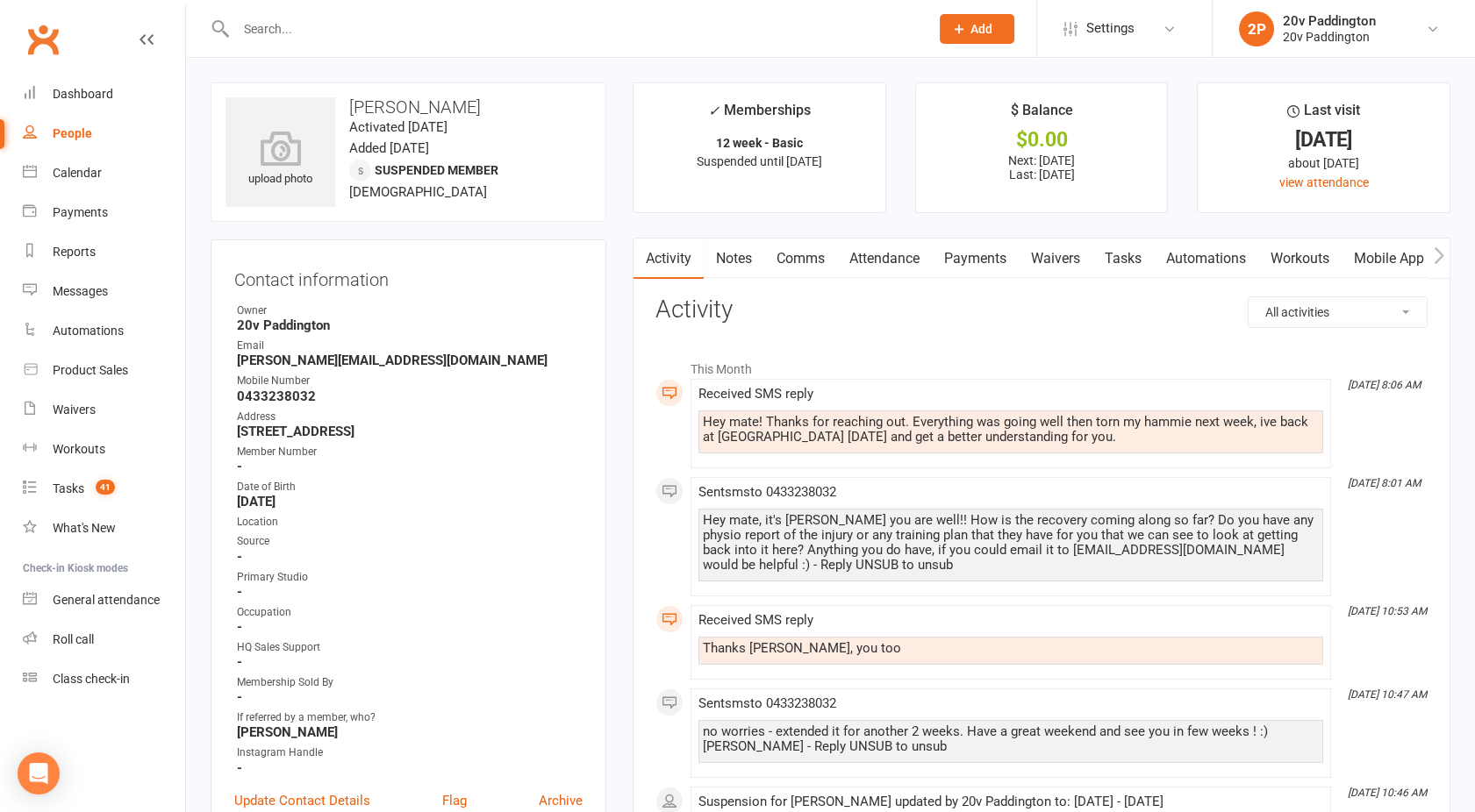
click at [808, 245] on link "Comms" at bounding box center [800, 259] width 73 height 40
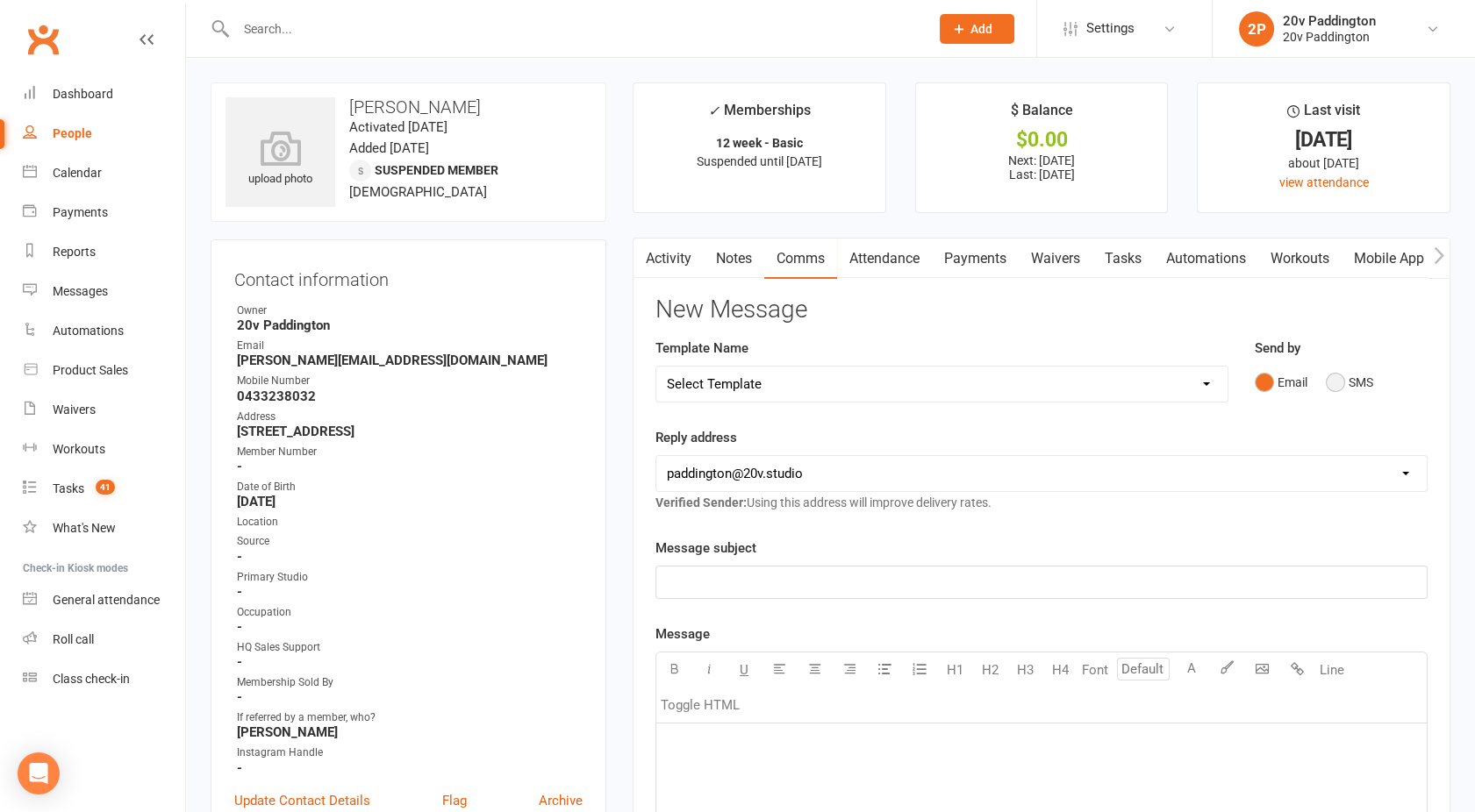
click at [1332, 378] on button "SMS" at bounding box center [1349, 382] width 47 height 33
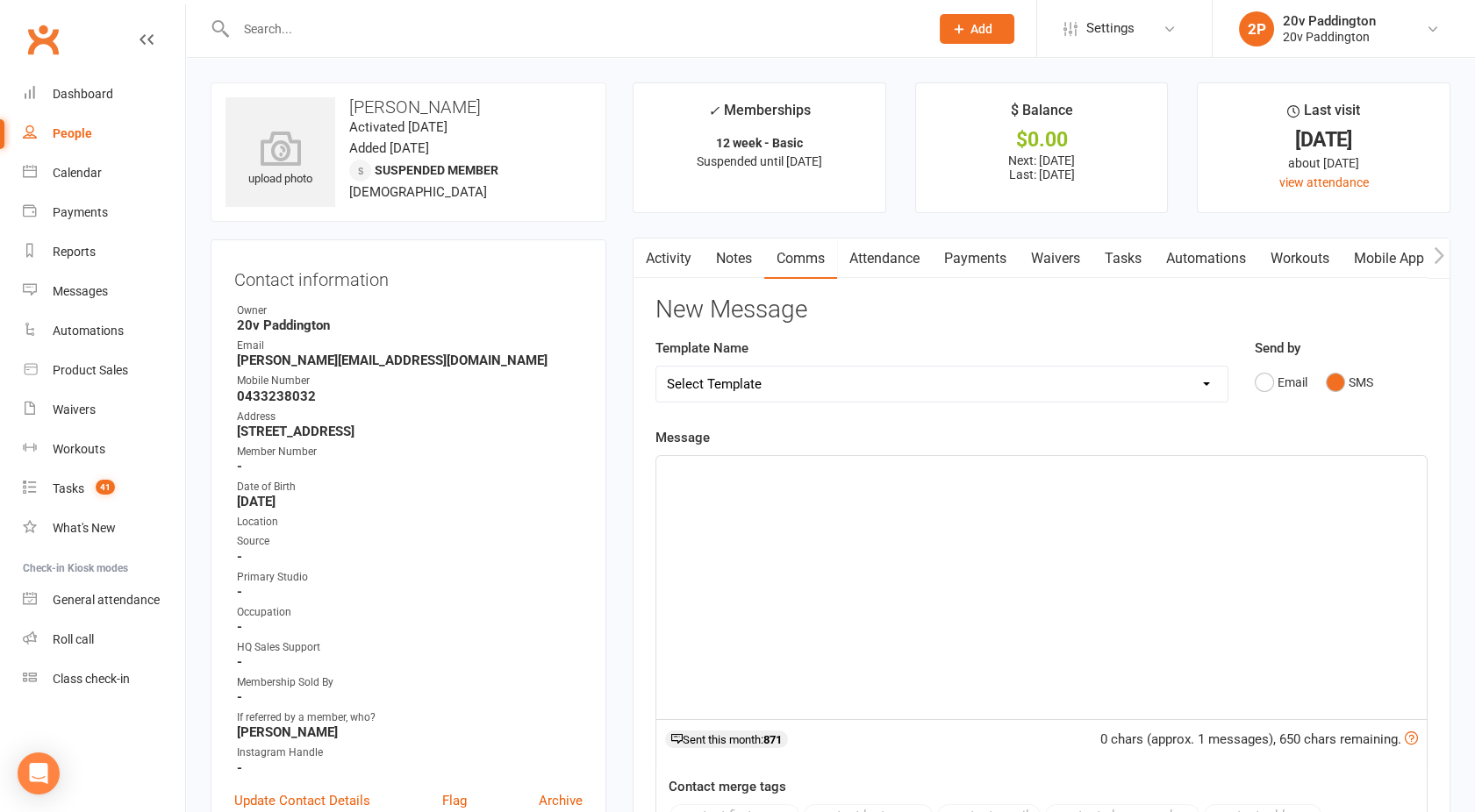
click at [1094, 509] on div "﻿" at bounding box center [1041, 587] width 771 height 263
drag, startPoint x: 941, startPoint y: 474, endPoint x: 523, endPoint y: 488, distance: 418.2
copy span "Damn man, in the wars - same leg or other?"
click at [679, 262] on link "Activity" at bounding box center [668, 259] width 70 height 40
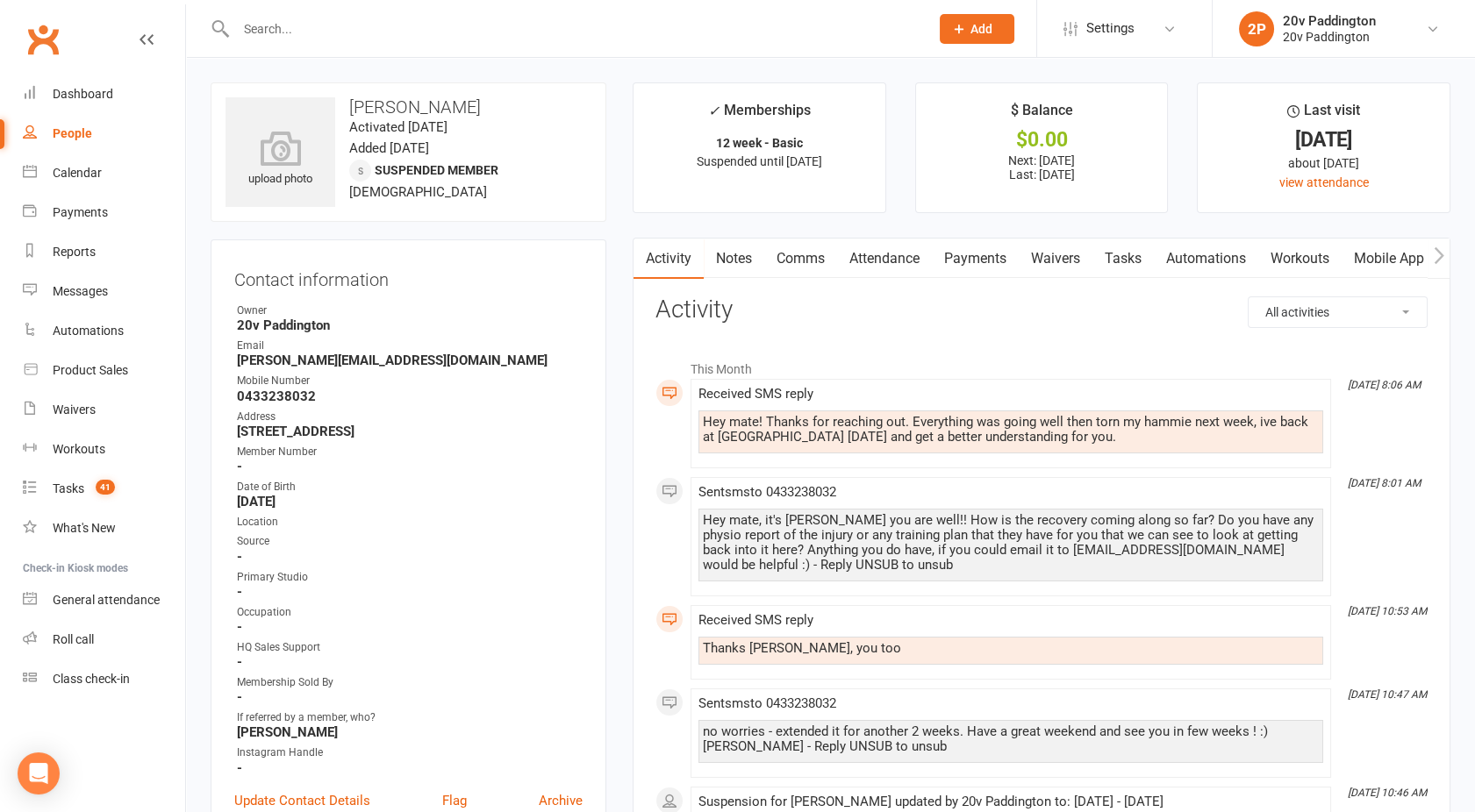
click at [803, 262] on link "Comms" at bounding box center [800, 259] width 73 height 40
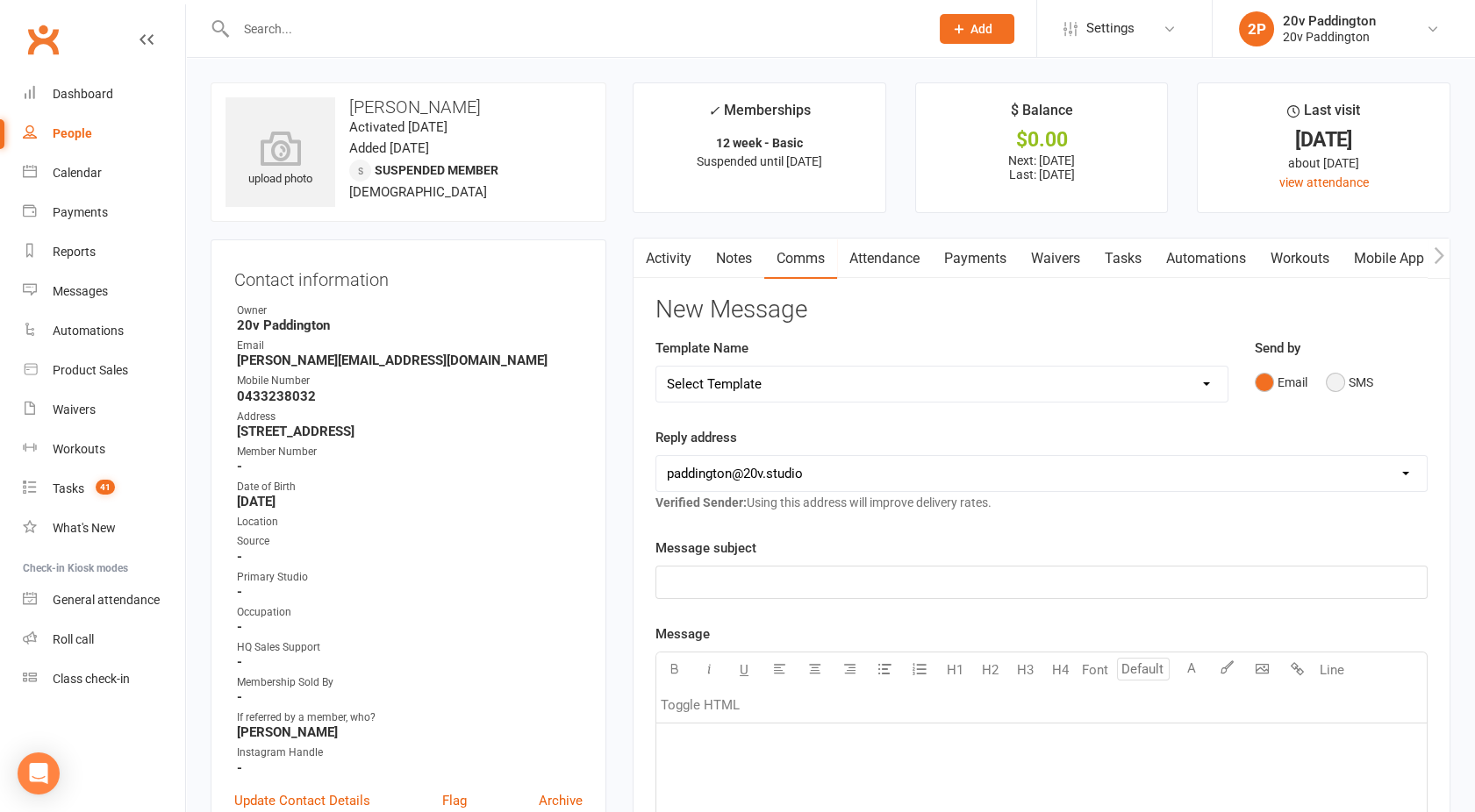
click at [1352, 370] on button "SMS" at bounding box center [1349, 382] width 47 height 33
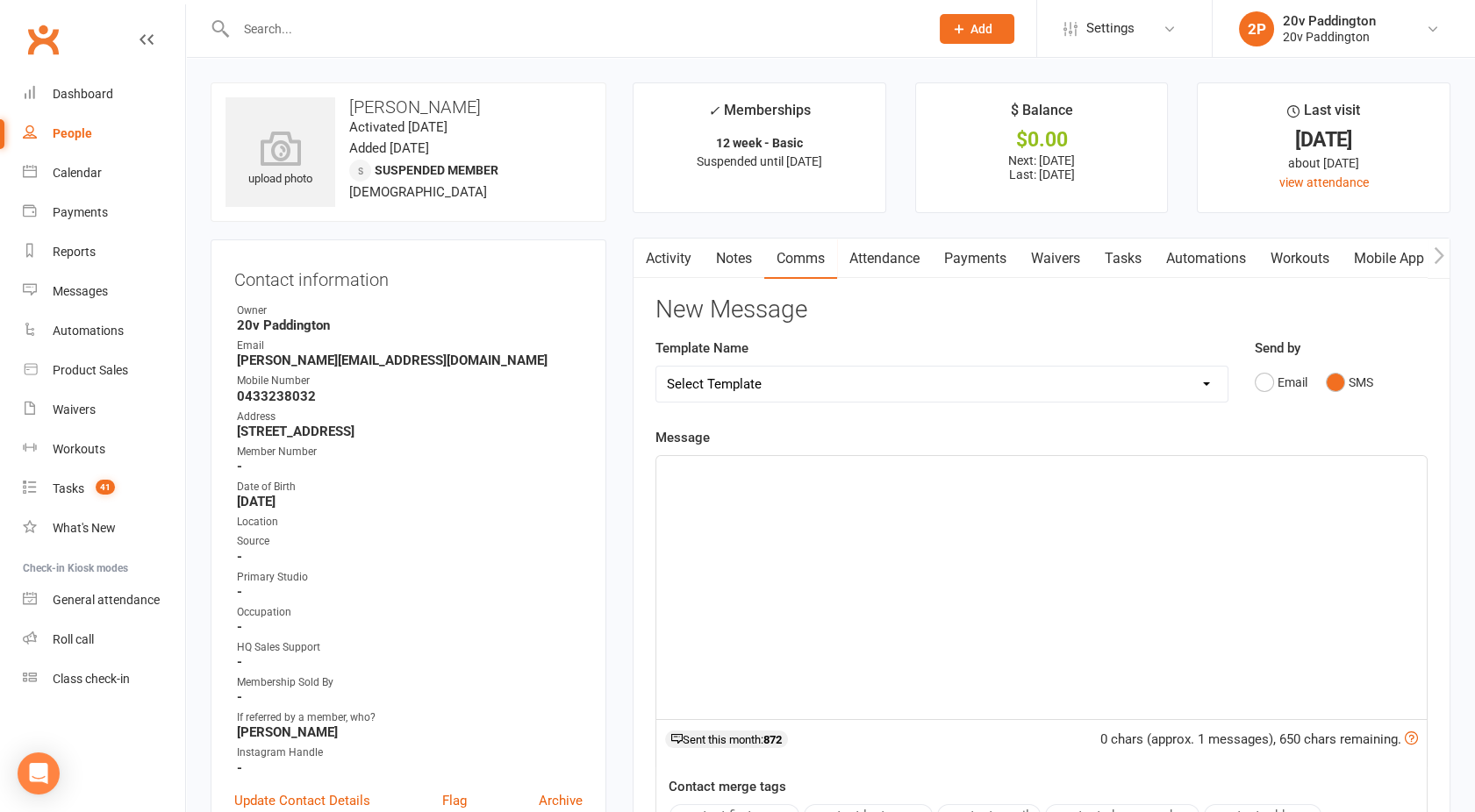
click at [1060, 545] on div "﻿" at bounding box center [1041, 587] width 771 height 263
click at [901, 486] on div "Damn man, in the wars - same leg or other?" at bounding box center [1041, 587] width 771 height 263
click at [911, 476] on span "Damn man, in the wars - same leg or other?" at bounding box center [794, 472] width 254 height 16
click at [818, 467] on span "Damn man, in the wars - The other leg?" at bounding box center [781, 472] width 227 height 16
click at [977, 484] on div "Damn man, in the wars - on the other leg?" at bounding box center [1041, 587] width 771 height 263
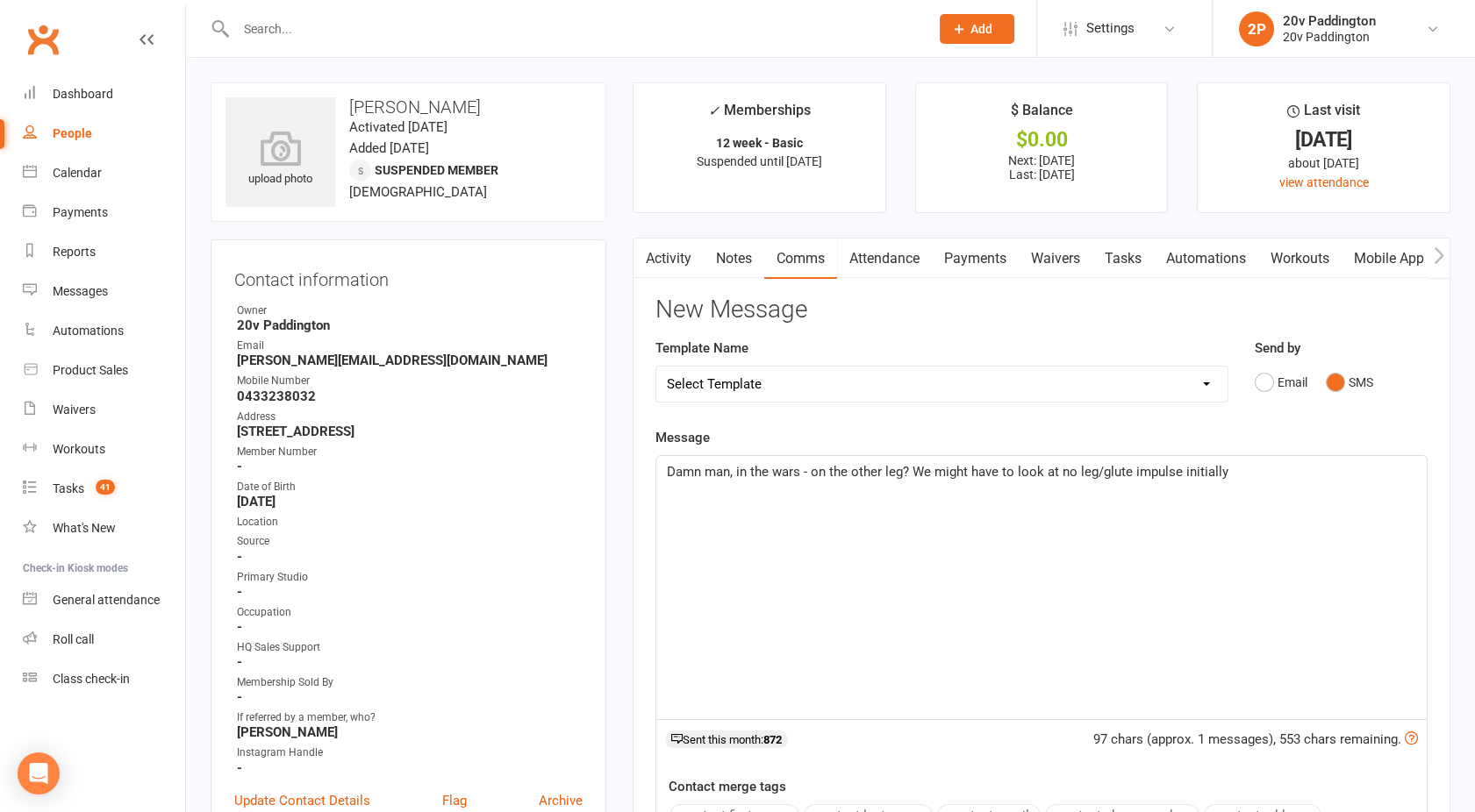
click at [1241, 473] on p "Damn man, in the wars - on the other leg? We might have to look at no leg/glute…" at bounding box center [1041, 472] width 749 height 21
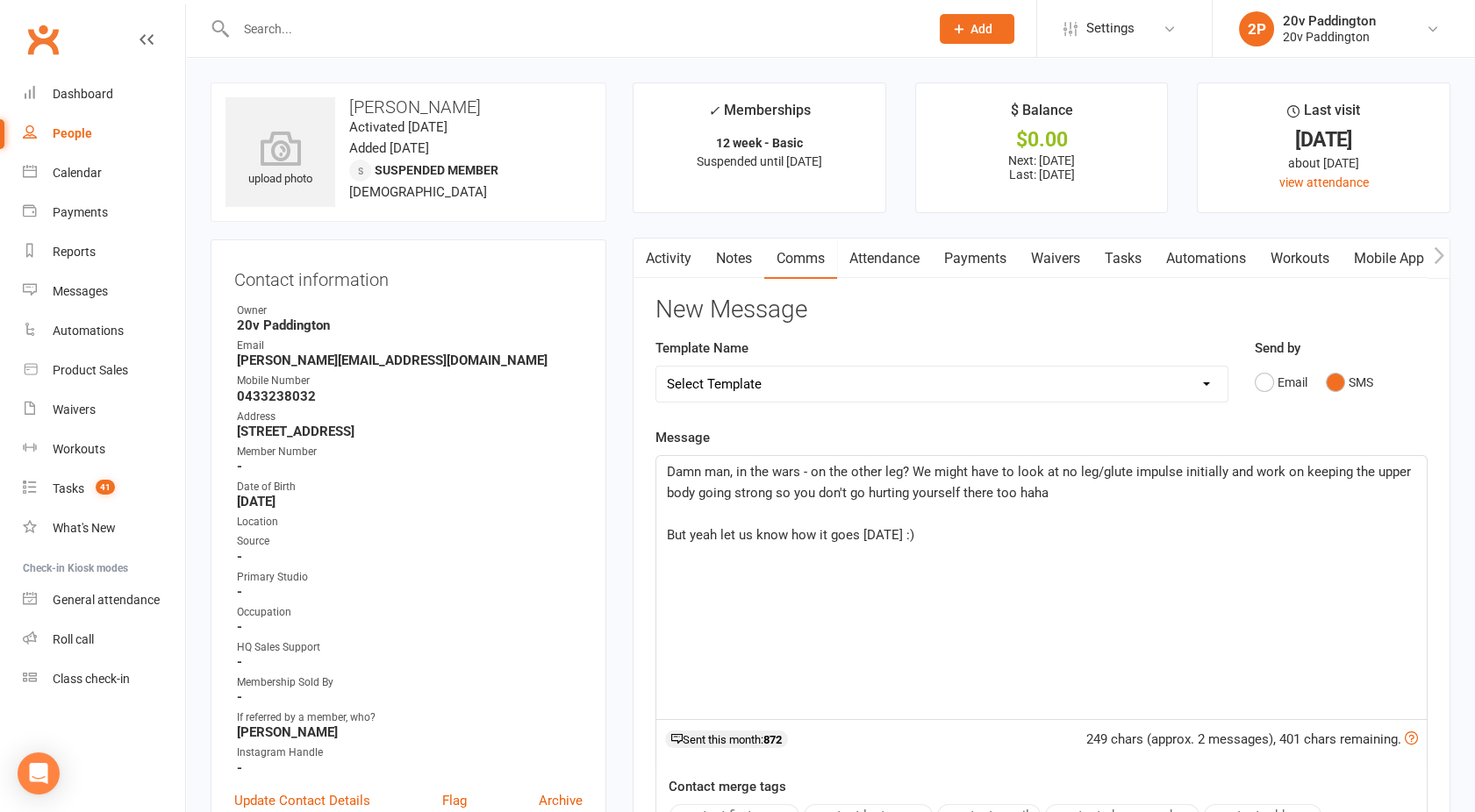
click at [1042, 472] on span "Damn man, in the wars - on the other leg? We might have to look at no leg/glute…" at bounding box center [1040, 483] width 747 height 37
click at [1056, 473] on span "Damn man, in the wars - on the other leg? We might have to look at no leg/glute…" at bounding box center [1040, 483] width 747 height 37
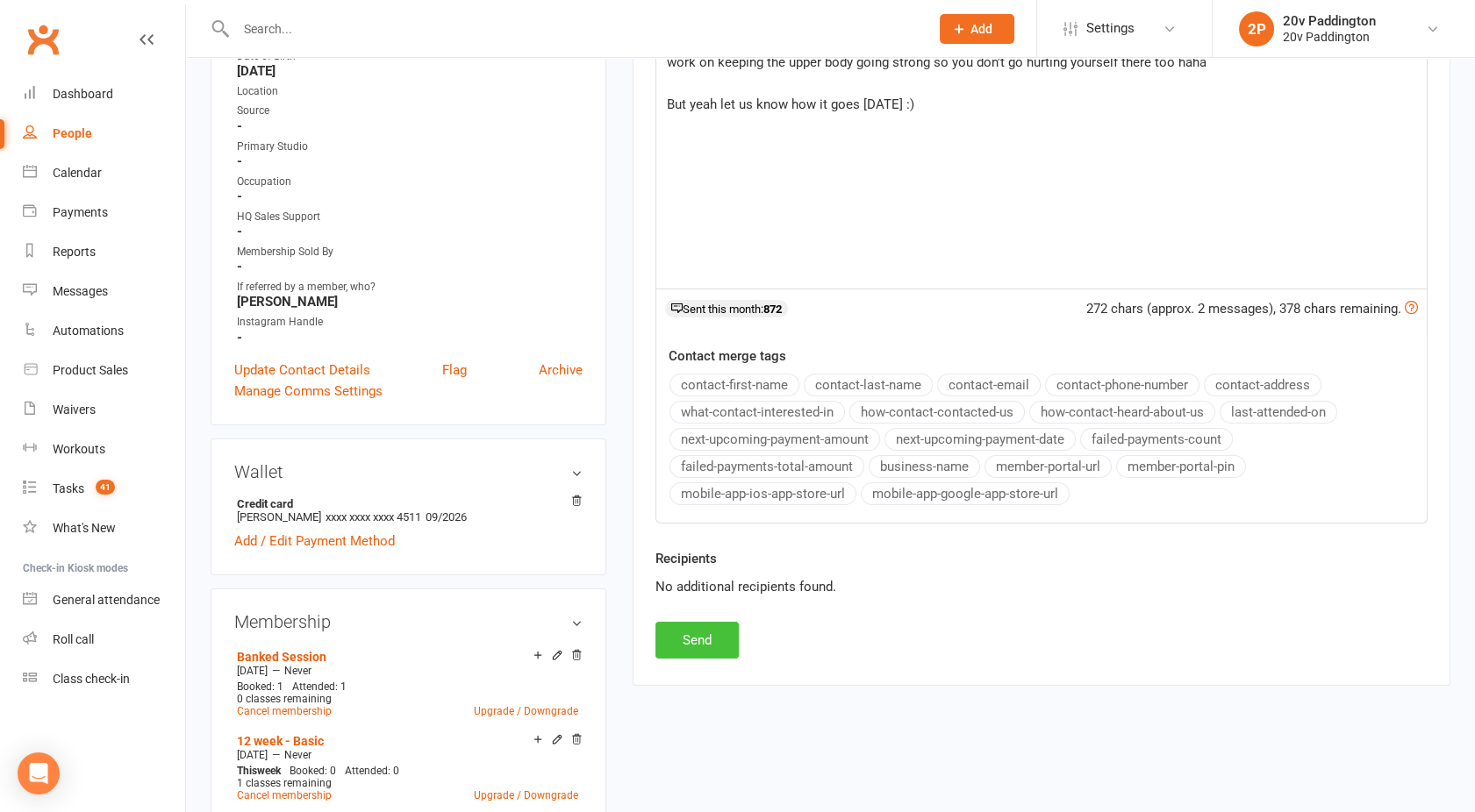
click at [693, 625] on button "Send" at bounding box center [697, 641] width 84 height 37
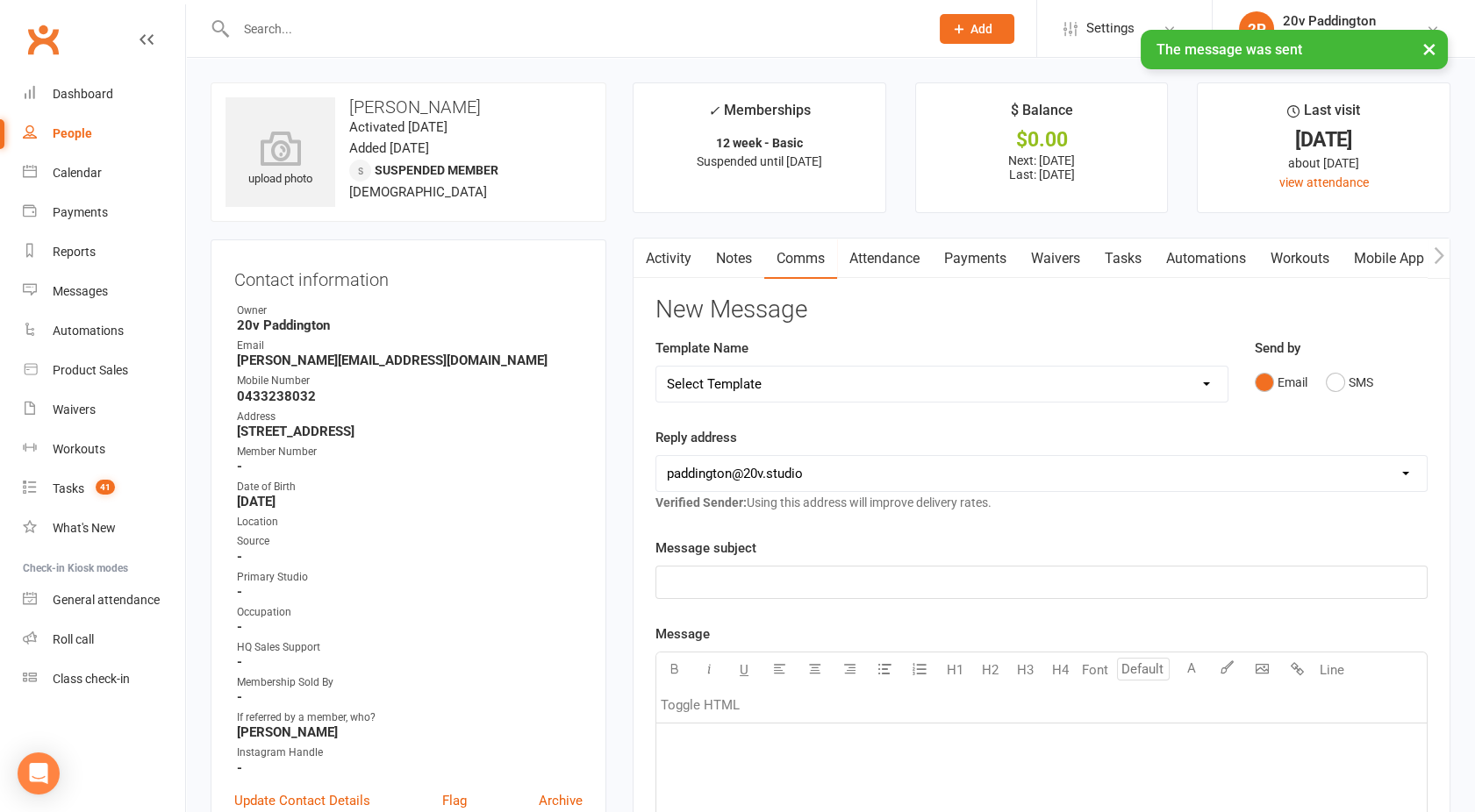
click at [677, 262] on link "Activity" at bounding box center [668, 259] width 70 height 40
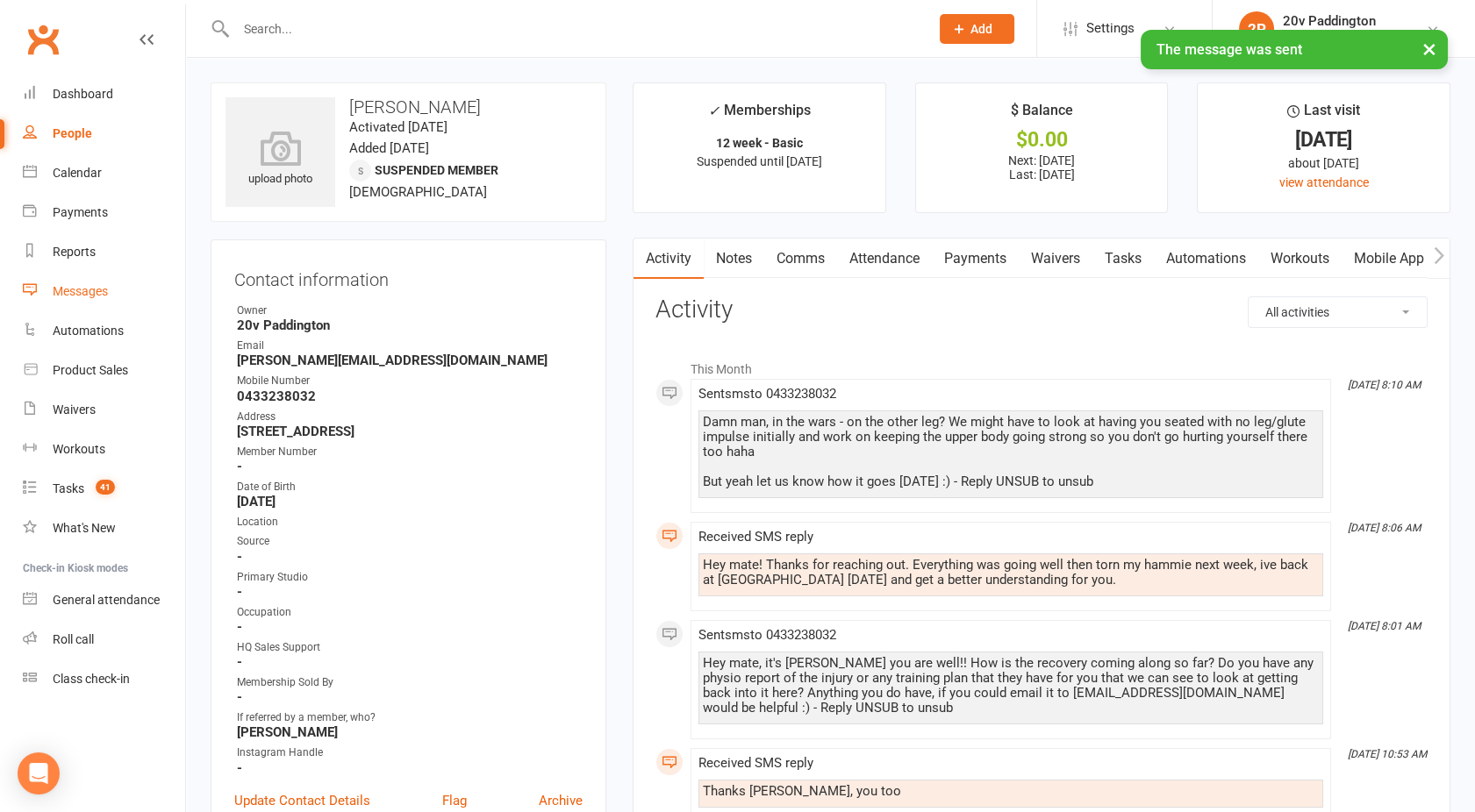
click at [87, 294] on div "Messages" at bounding box center [80, 291] width 55 height 14
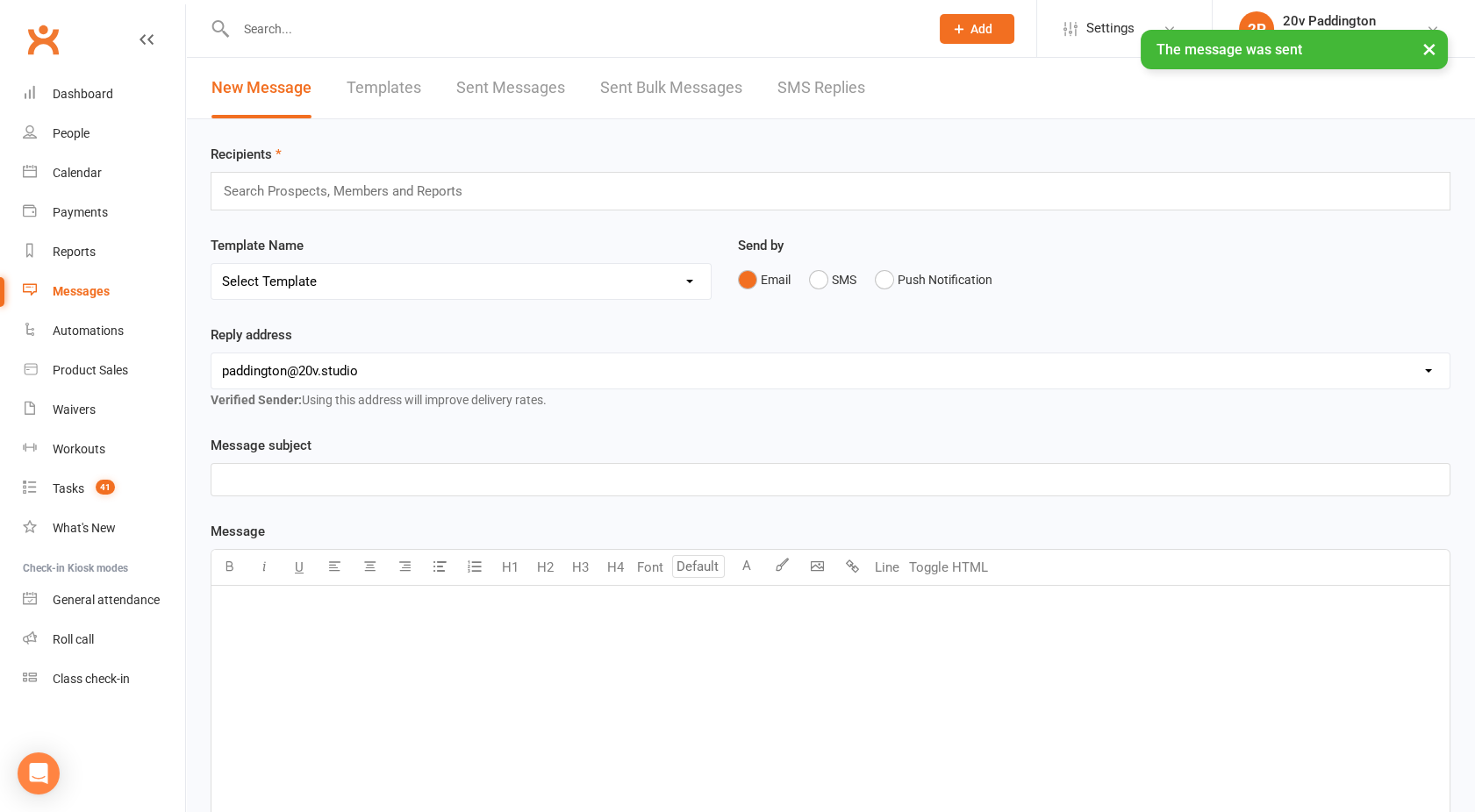
click at [814, 86] on link "SMS Replies" at bounding box center [822, 87] width 87 height 60
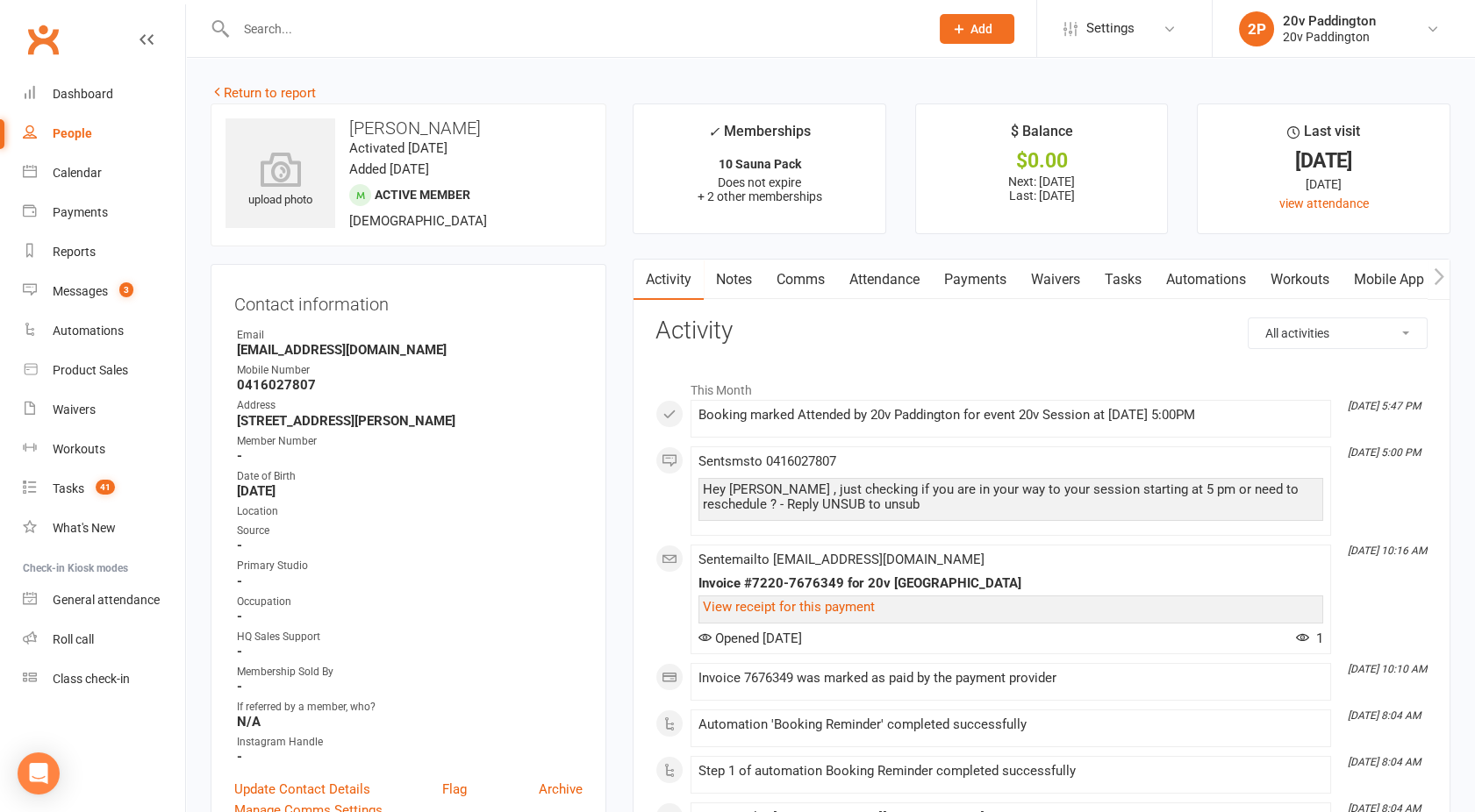
click at [902, 285] on link "Attendance" at bounding box center [885, 279] width 95 height 40
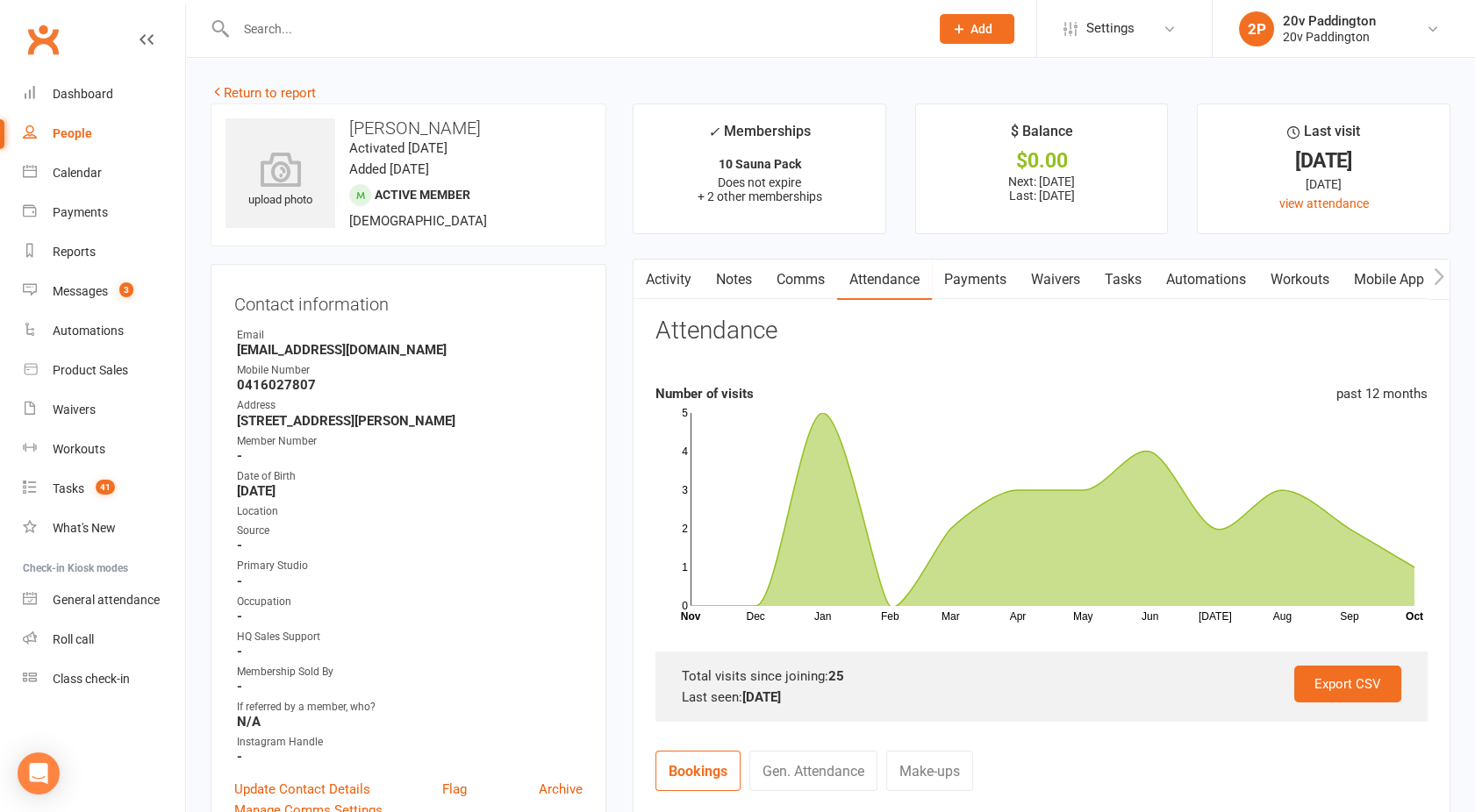
click at [649, 276] on icon "button" at bounding box center [644, 277] width 10 height 19
click at [666, 277] on link "Activity" at bounding box center [668, 279] width 70 height 40
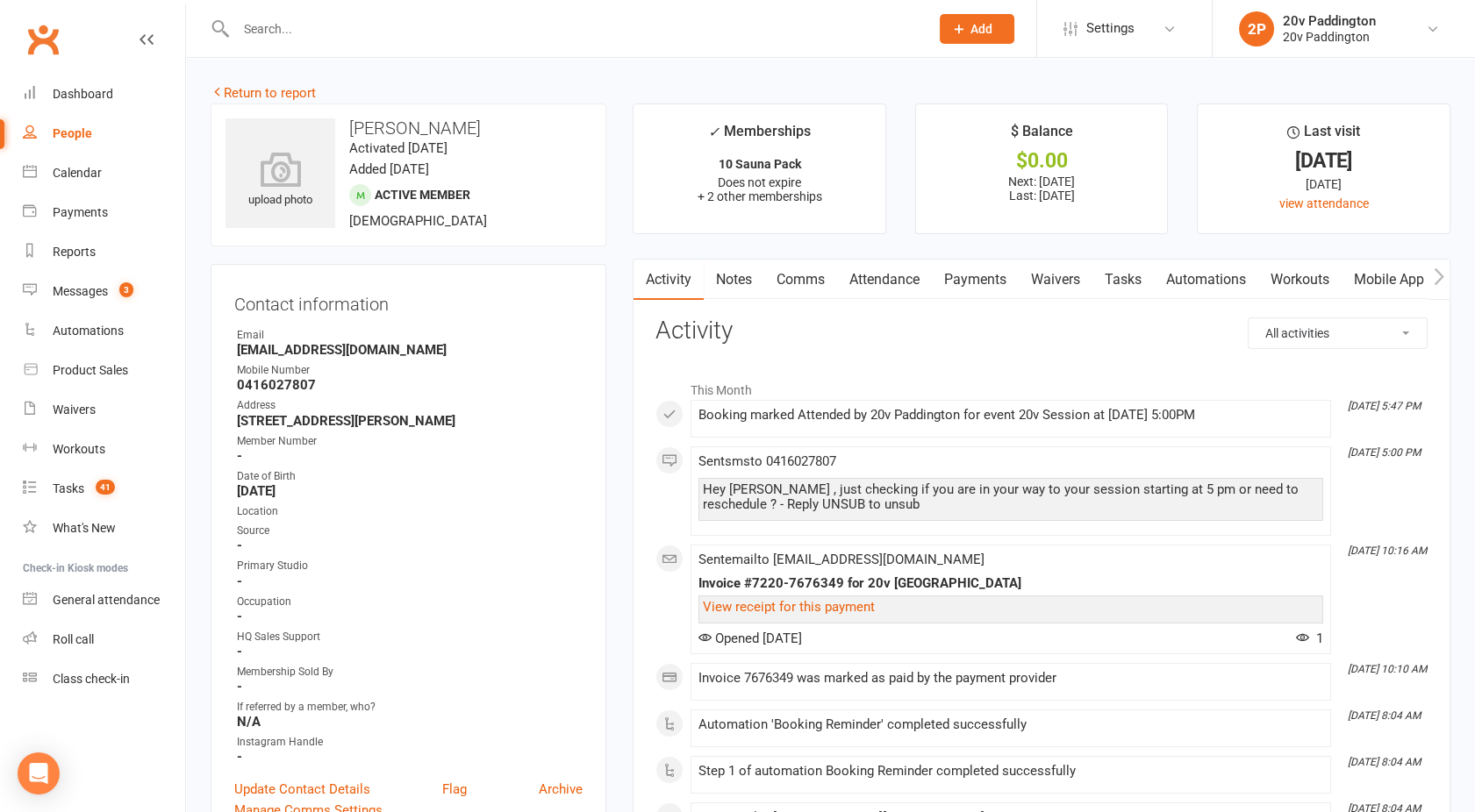
click at [908, 279] on link "Attendance" at bounding box center [885, 279] width 95 height 40
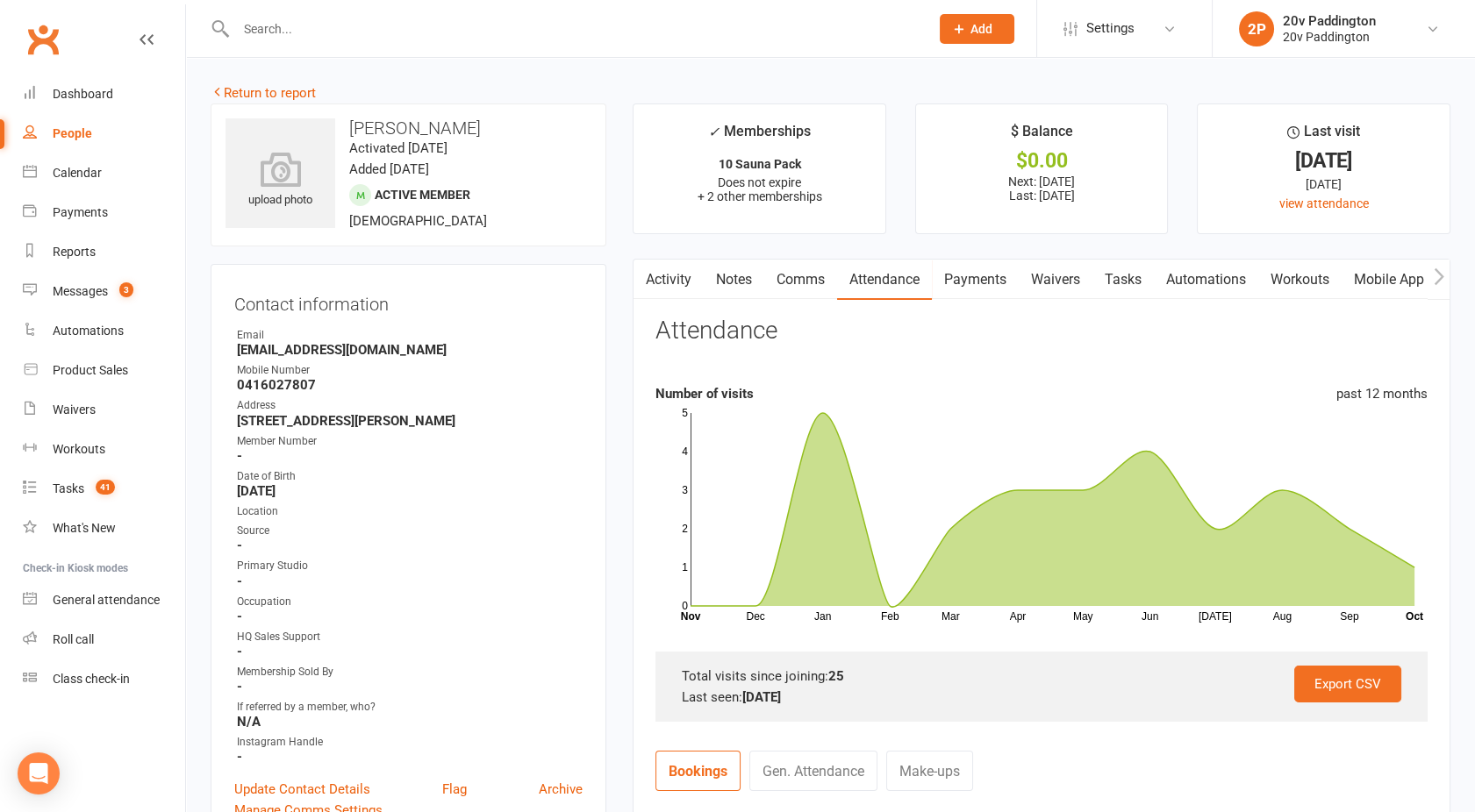
click at [791, 282] on link "Comms" at bounding box center [800, 279] width 73 height 40
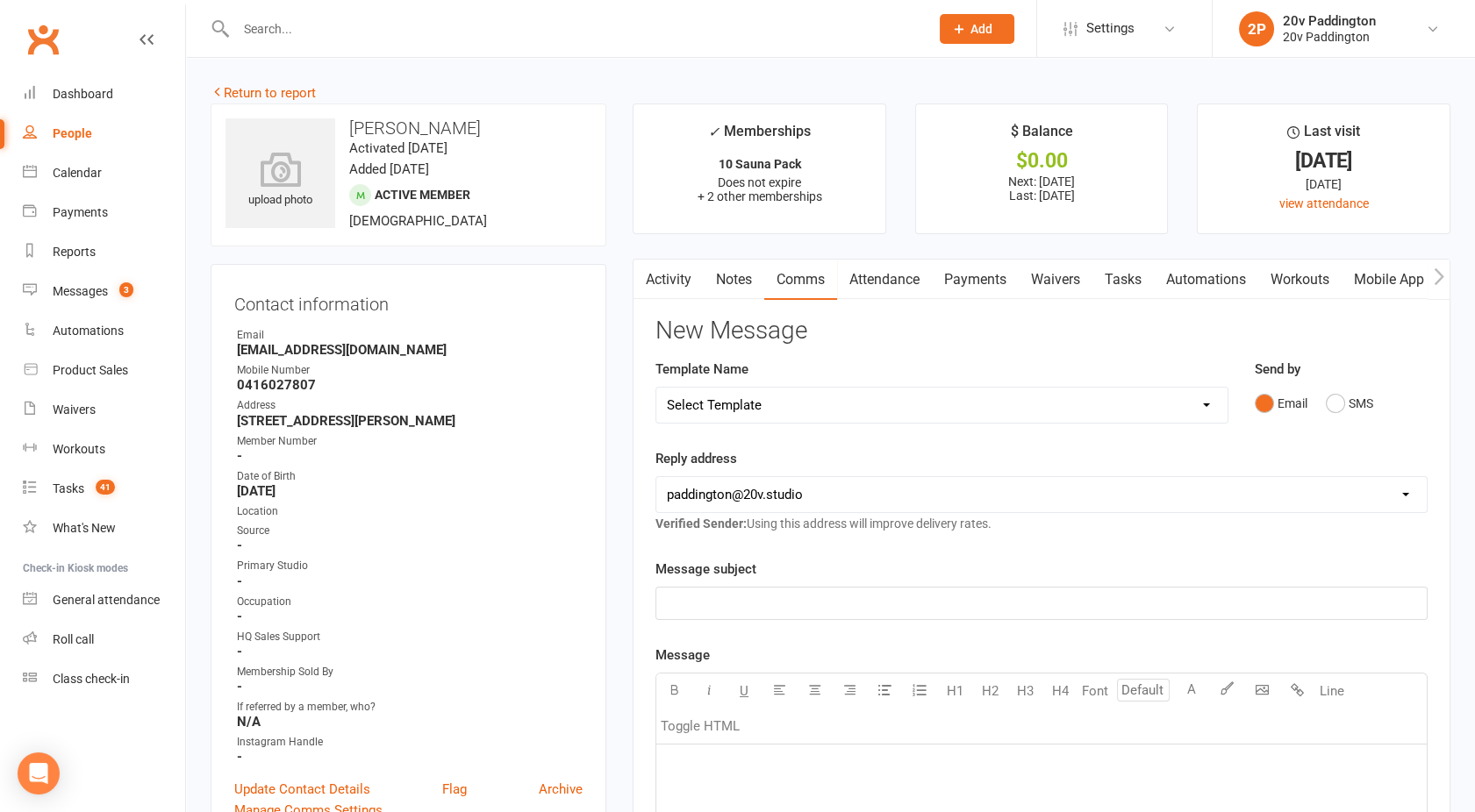
click at [642, 275] on icon "button" at bounding box center [644, 276] width 9 height 17
click at [680, 275] on link "Activity" at bounding box center [668, 279] width 70 height 40
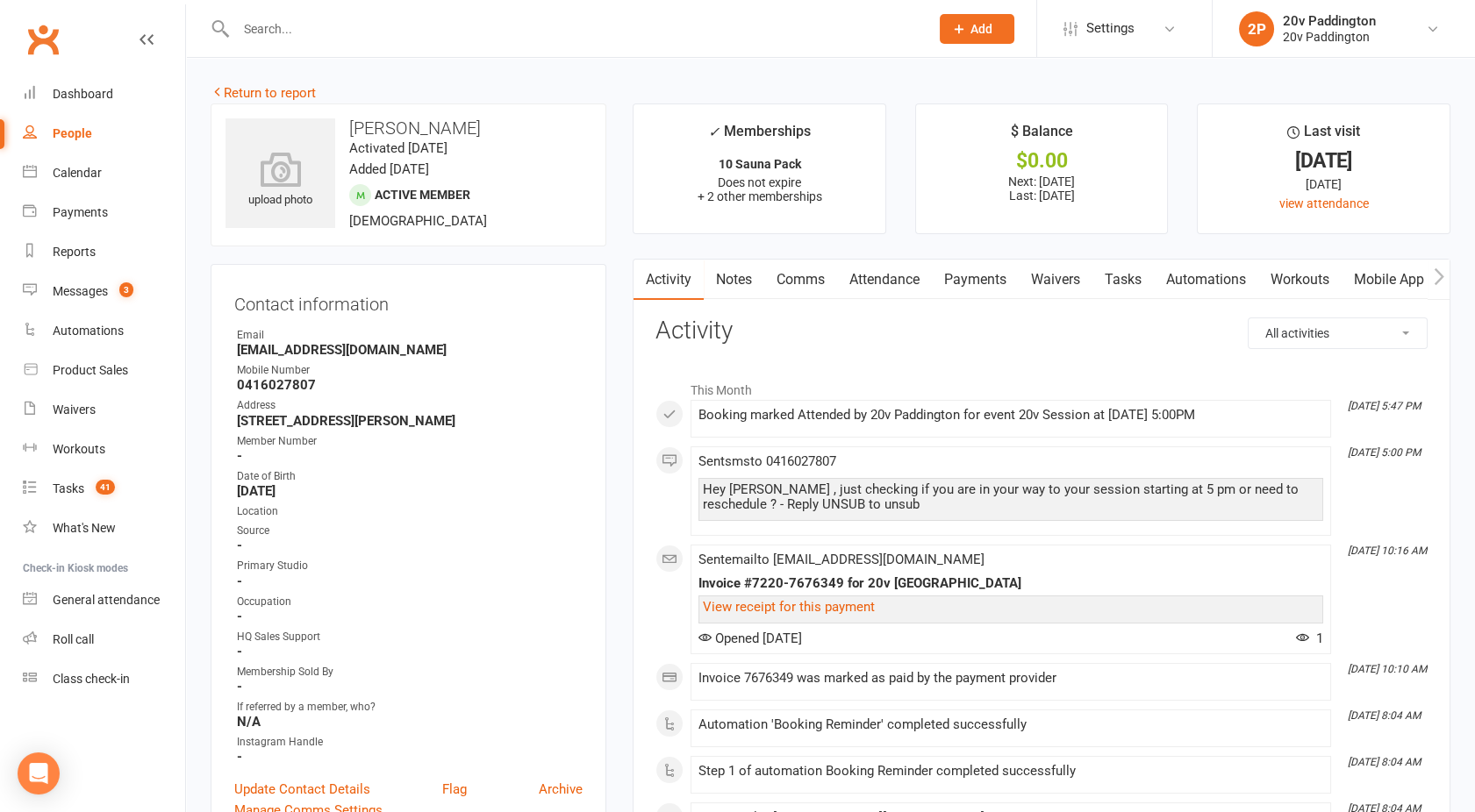
click at [800, 285] on link "Comms" at bounding box center [800, 279] width 73 height 40
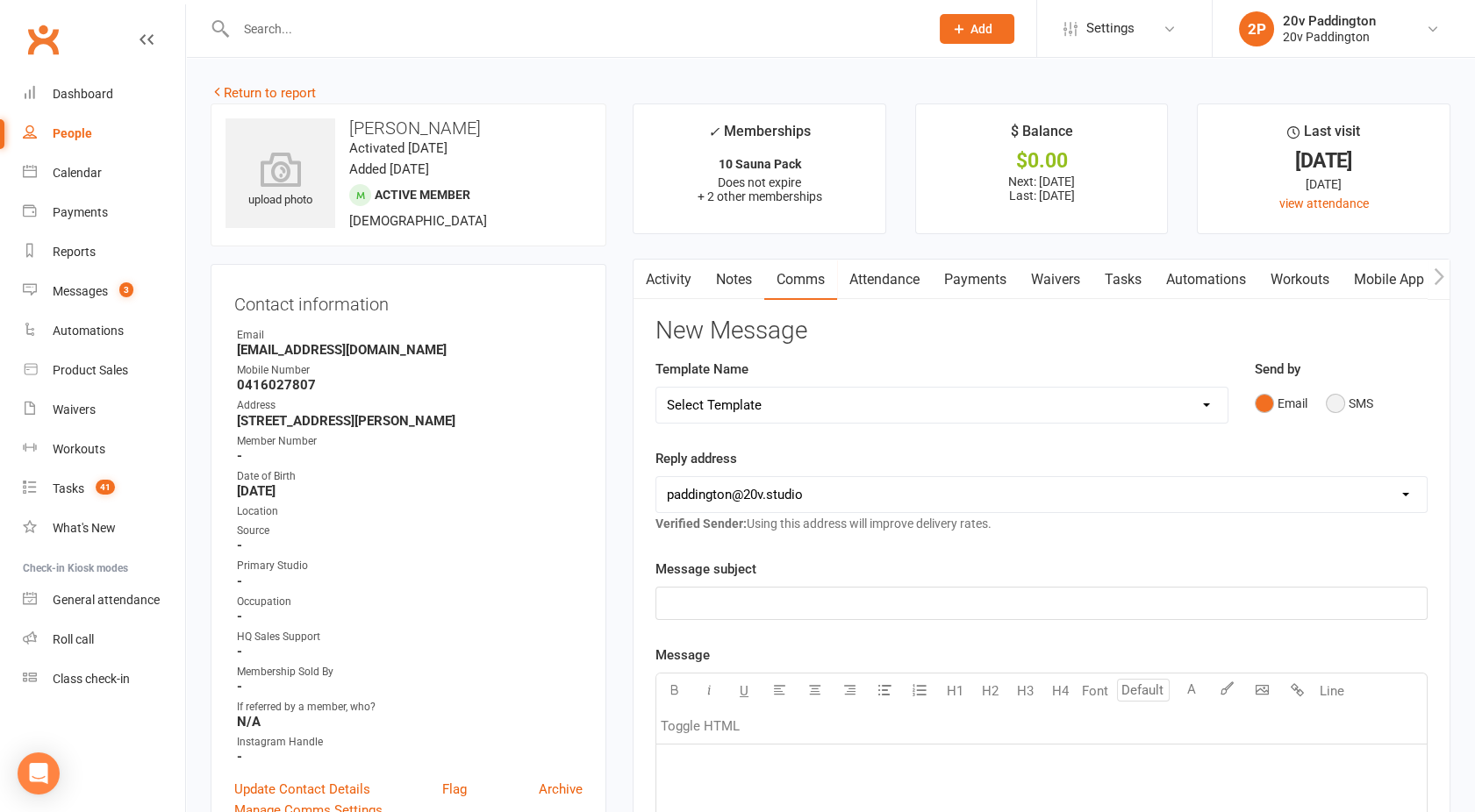
click at [1346, 398] on button "SMS" at bounding box center [1349, 404] width 47 height 33
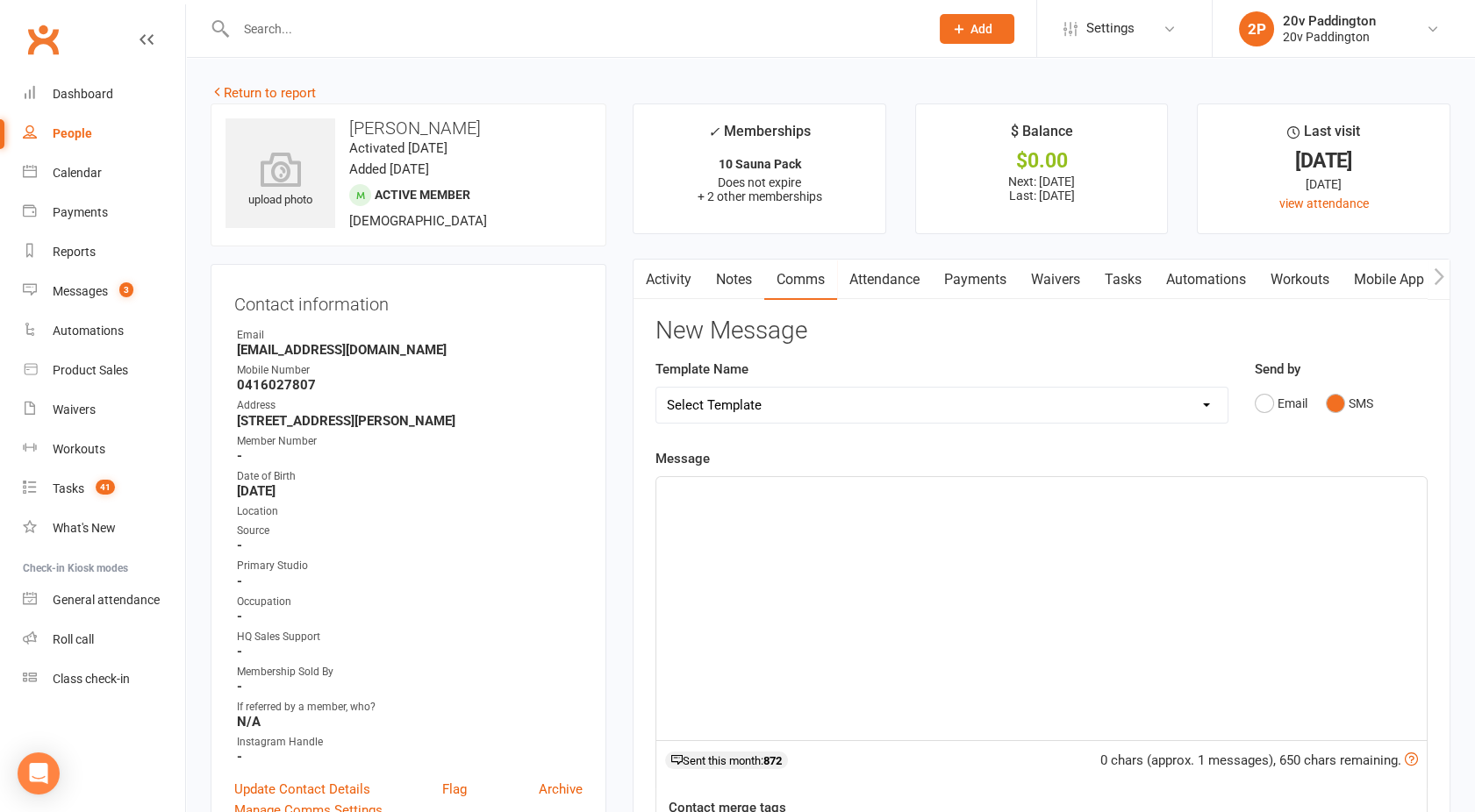
click at [994, 562] on div "﻿" at bounding box center [1041, 608] width 771 height 263
drag, startPoint x: 1149, startPoint y: 492, endPoint x: 543, endPoint y: 499, distance: 606.0
copy span "Hey [PERSON_NAME], it's [PERSON_NAME] you are well! Can I book you in for a tim…"
click at [1192, 511] on div "Hey [PERSON_NAME], it's [PERSON_NAME] you are well! Can I book you in for a tim…" at bounding box center [1041, 608] width 771 height 263
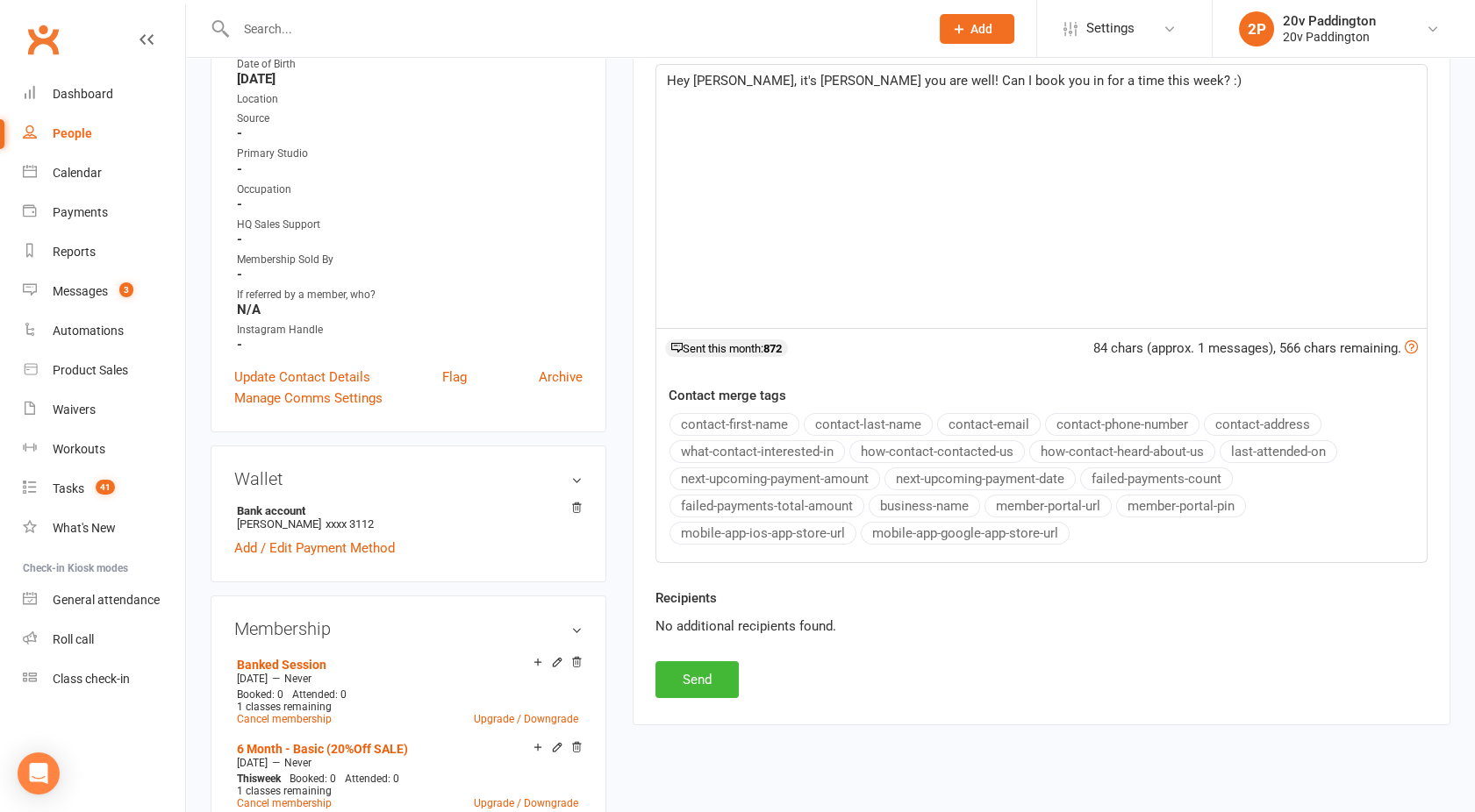
scroll to position [415, 0]
click at [689, 672] on button "Send" at bounding box center [697, 677] width 84 height 37
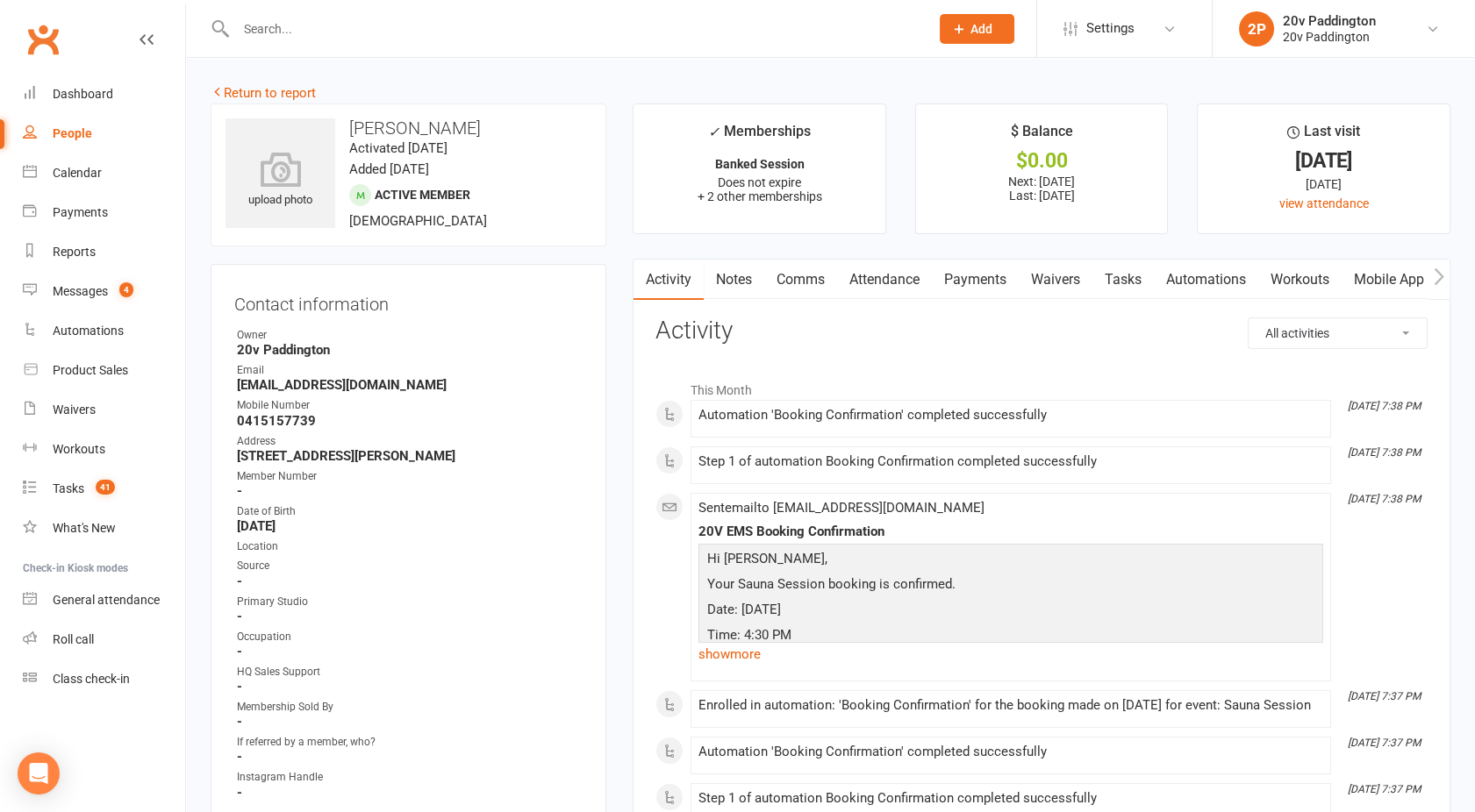
click at [898, 285] on link "Attendance" at bounding box center [885, 279] width 95 height 40
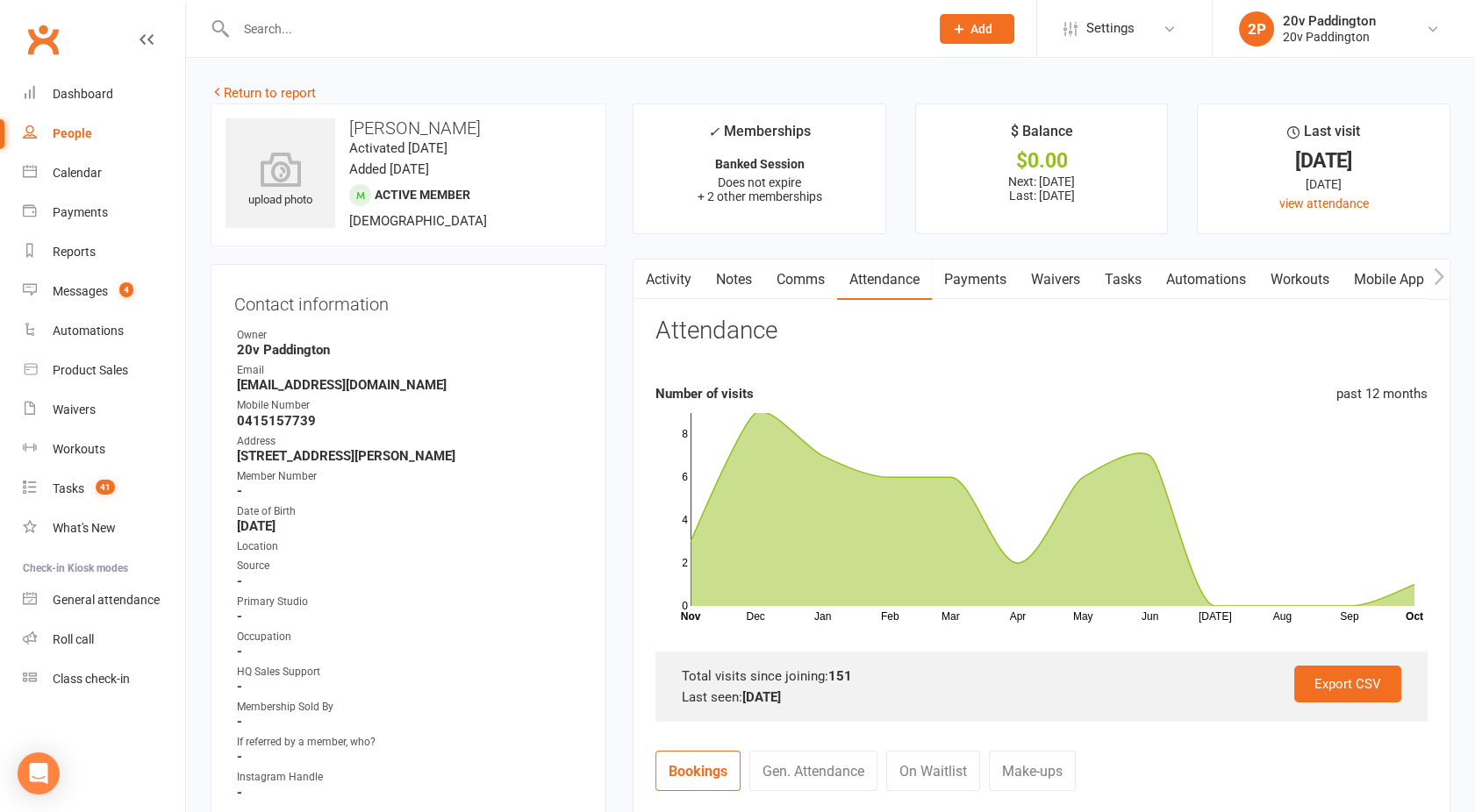
click at [678, 279] on link "Activity" at bounding box center [668, 279] width 70 height 40
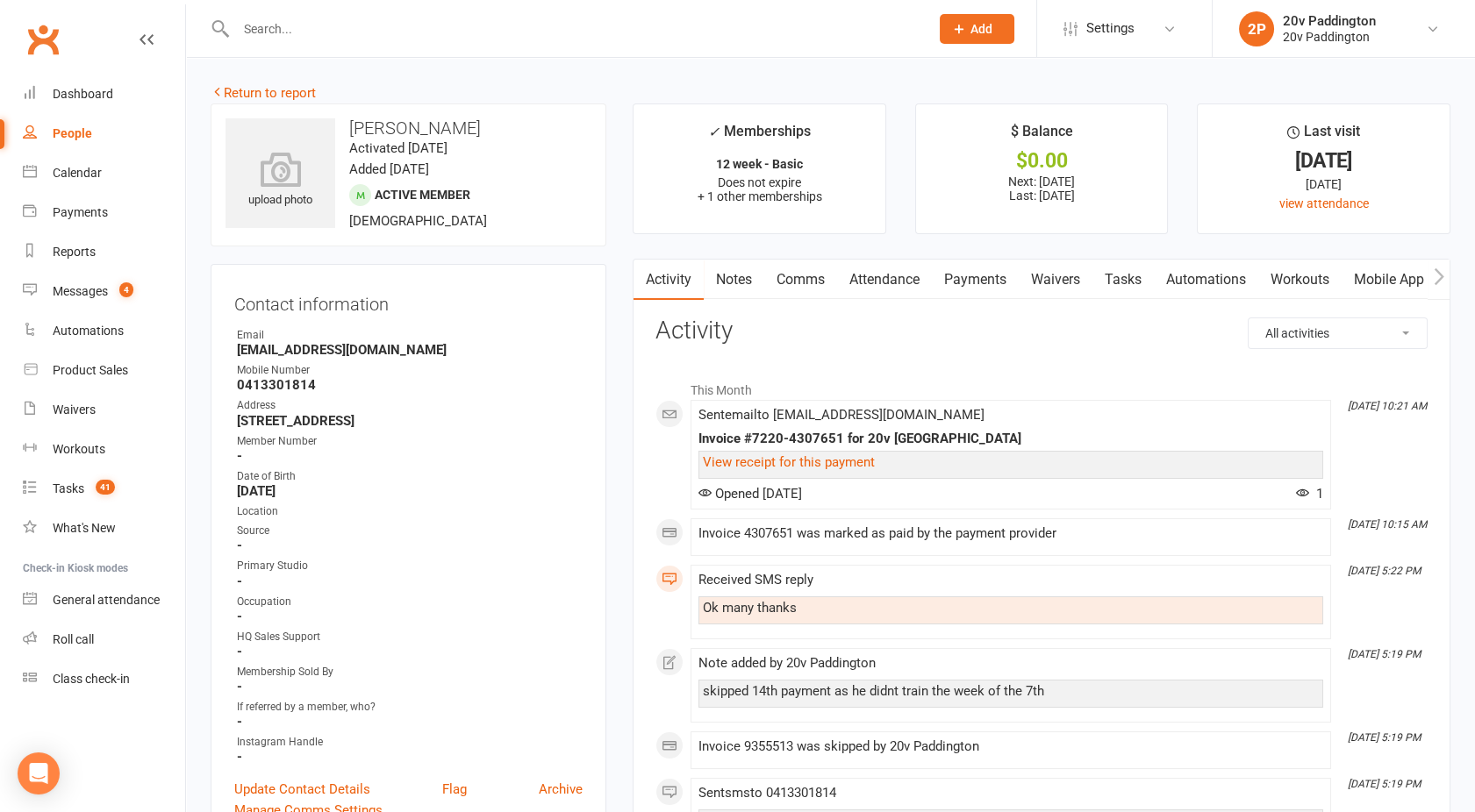
click at [883, 280] on link "Attendance" at bounding box center [885, 279] width 95 height 40
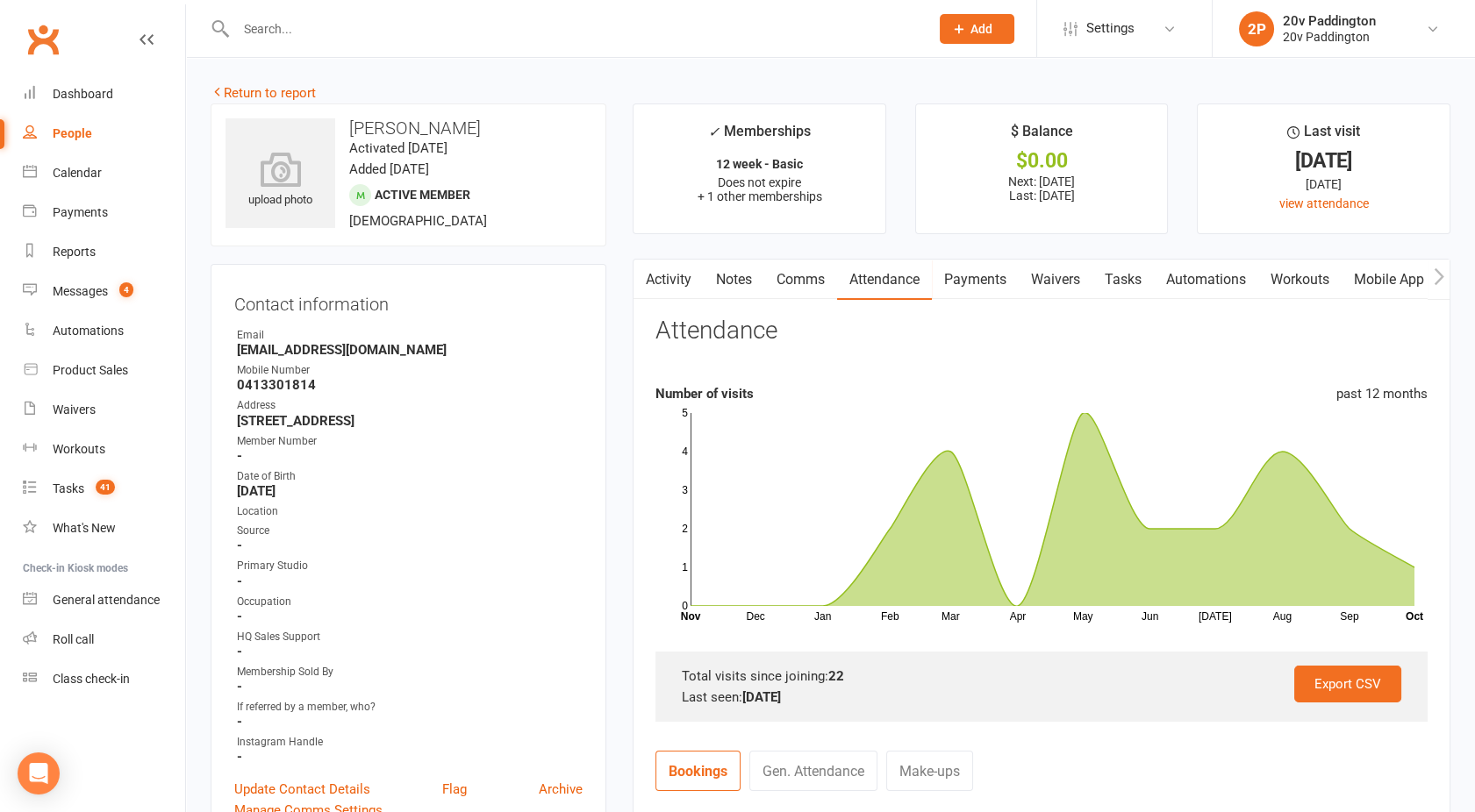
click at [662, 278] on link "Activity" at bounding box center [668, 279] width 70 height 40
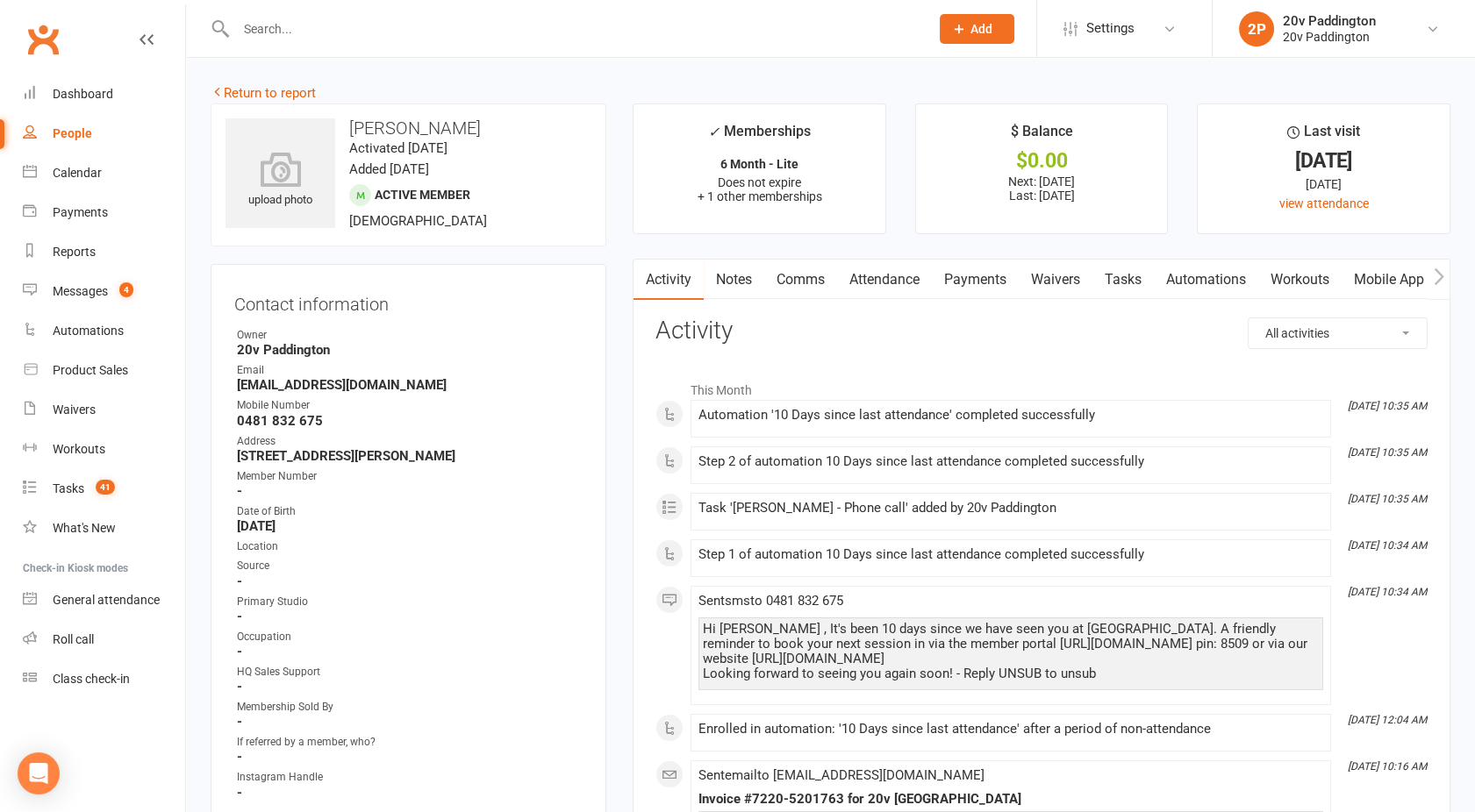
click at [798, 279] on link "Comms" at bounding box center [800, 279] width 73 height 40
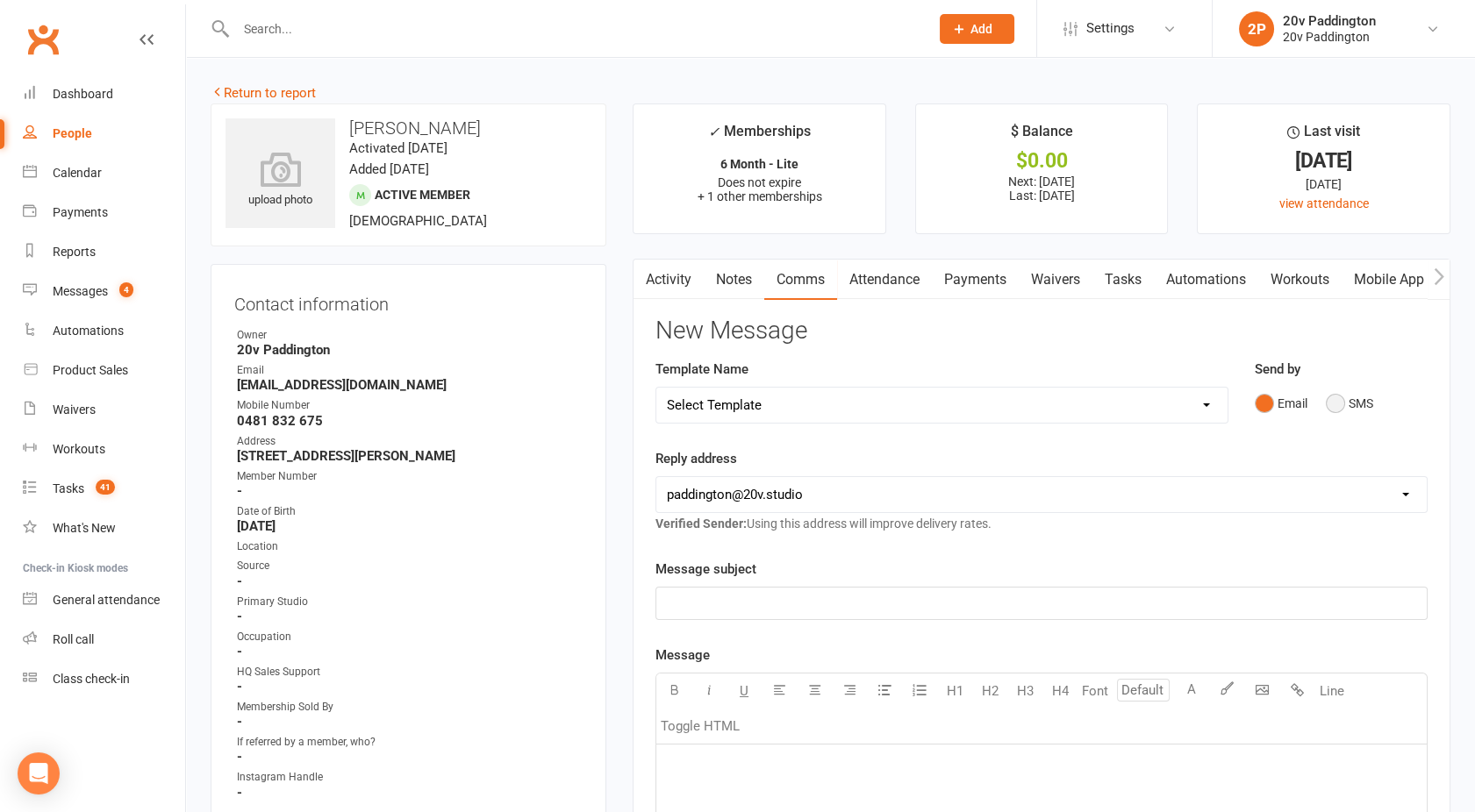
click at [1344, 403] on button "SMS" at bounding box center [1349, 404] width 47 height 33
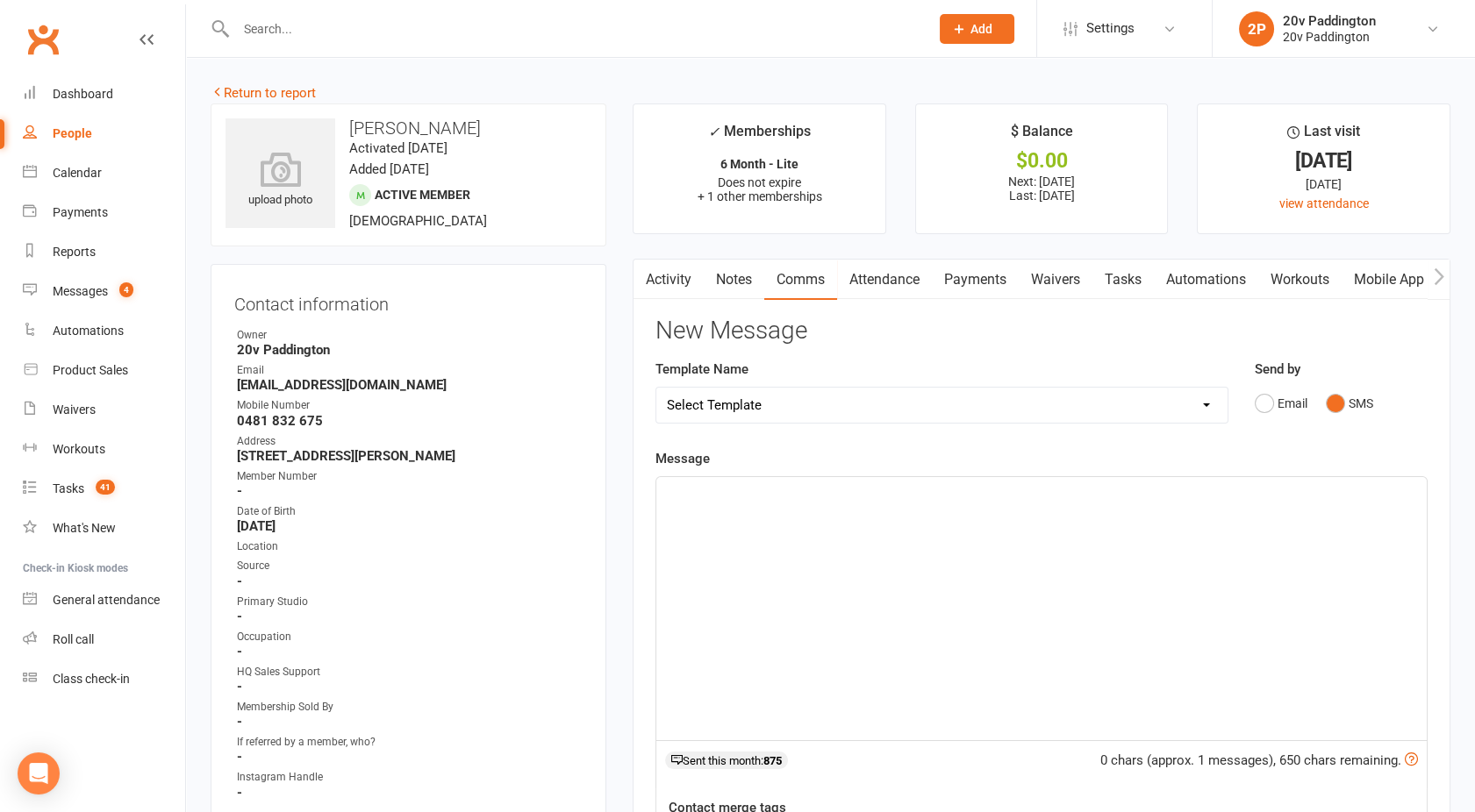
click at [999, 564] on div "﻿" at bounding box center [1041, 608] width 771 height 263
click at [724, 496] on span "Hey [PERSON_NAME], it's [PERSON_NAME] you are well! Can I book you in for a tim…" at bounding box center [955, 493] width 575 height 16
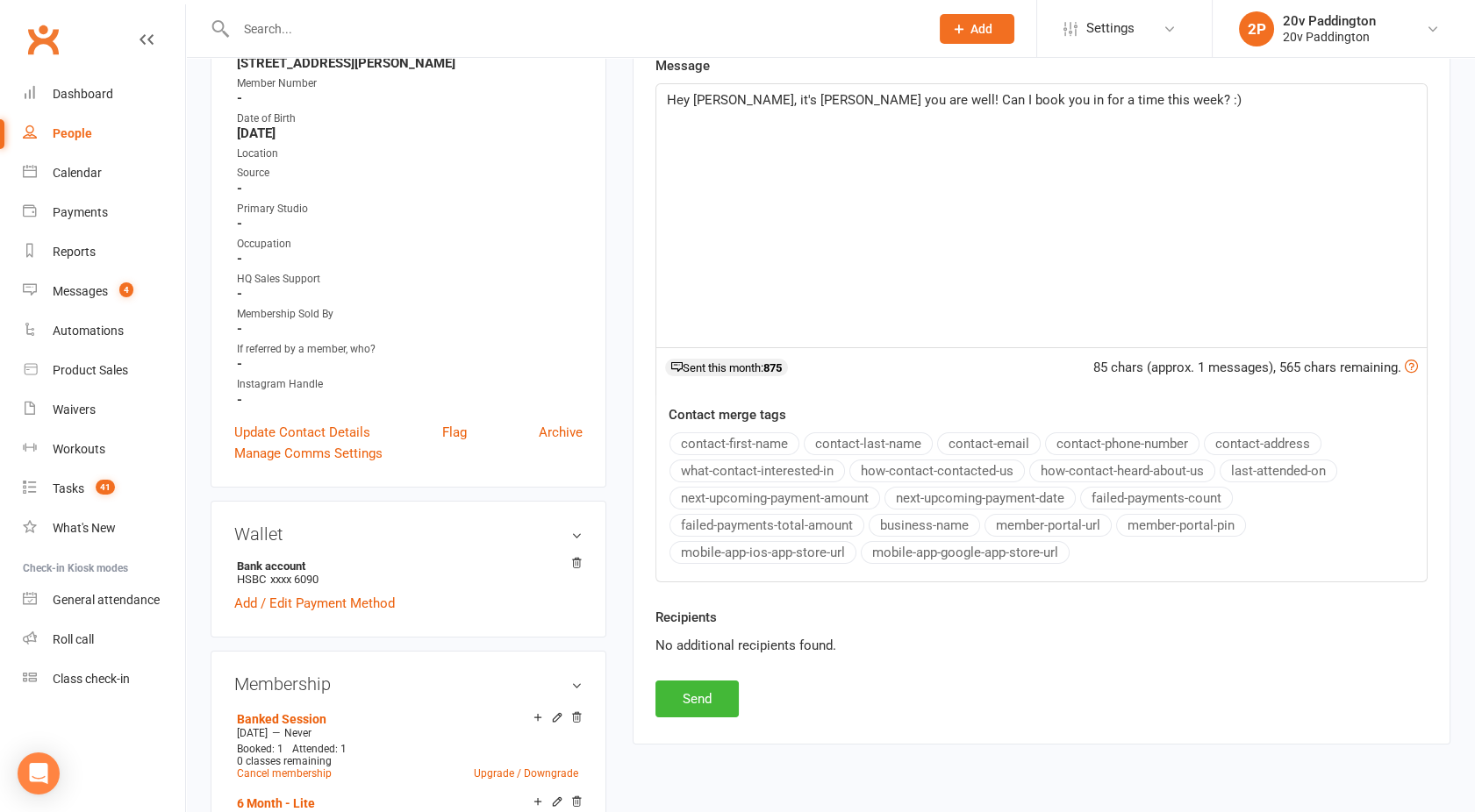
scroll to position [394, 0]
click at [685, 695] on button "Send" at bounding box center [697, 698] width 84 height 37
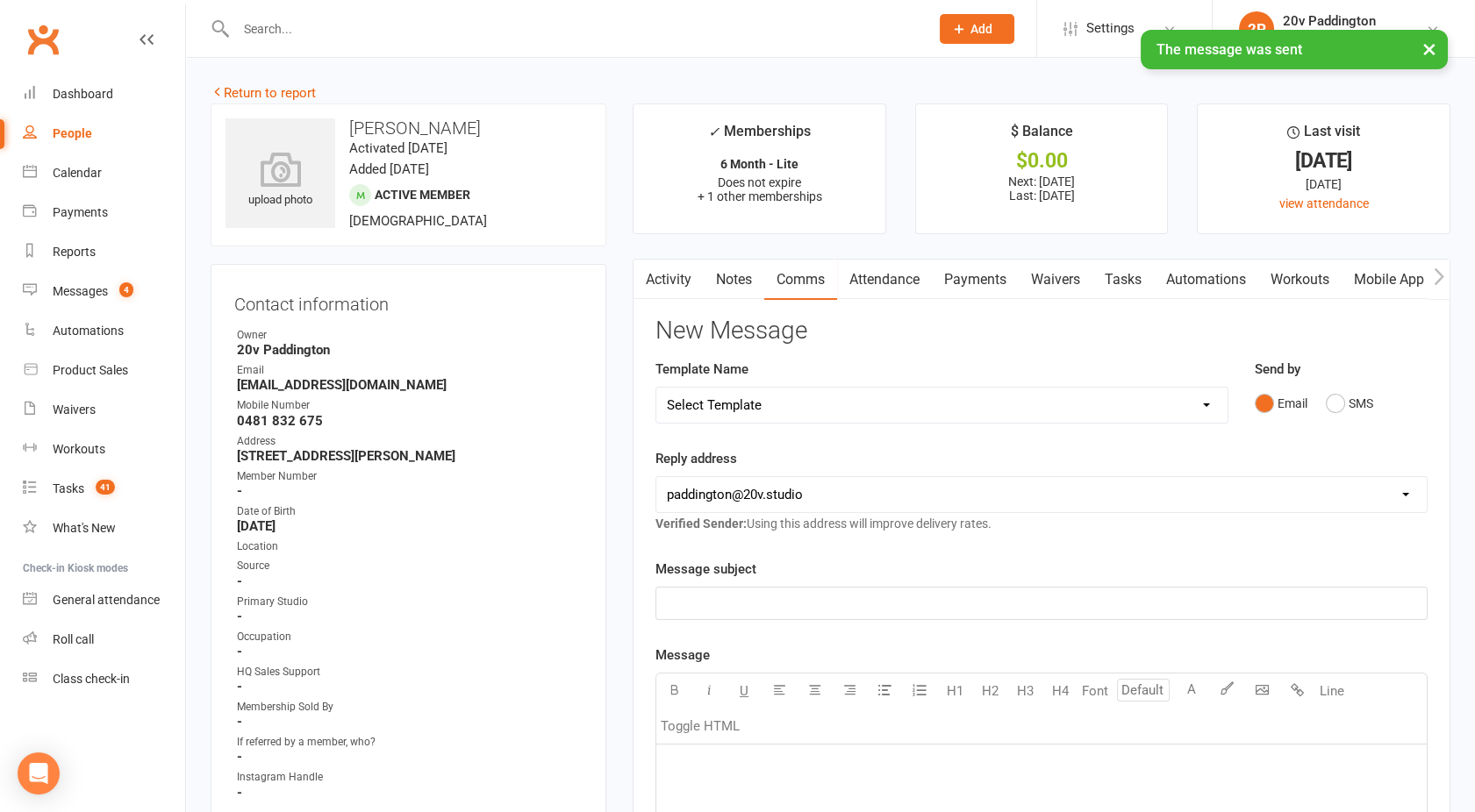
click at [672, 270] on link "Activity" at bounding box center [668, 279] width 70 height 40
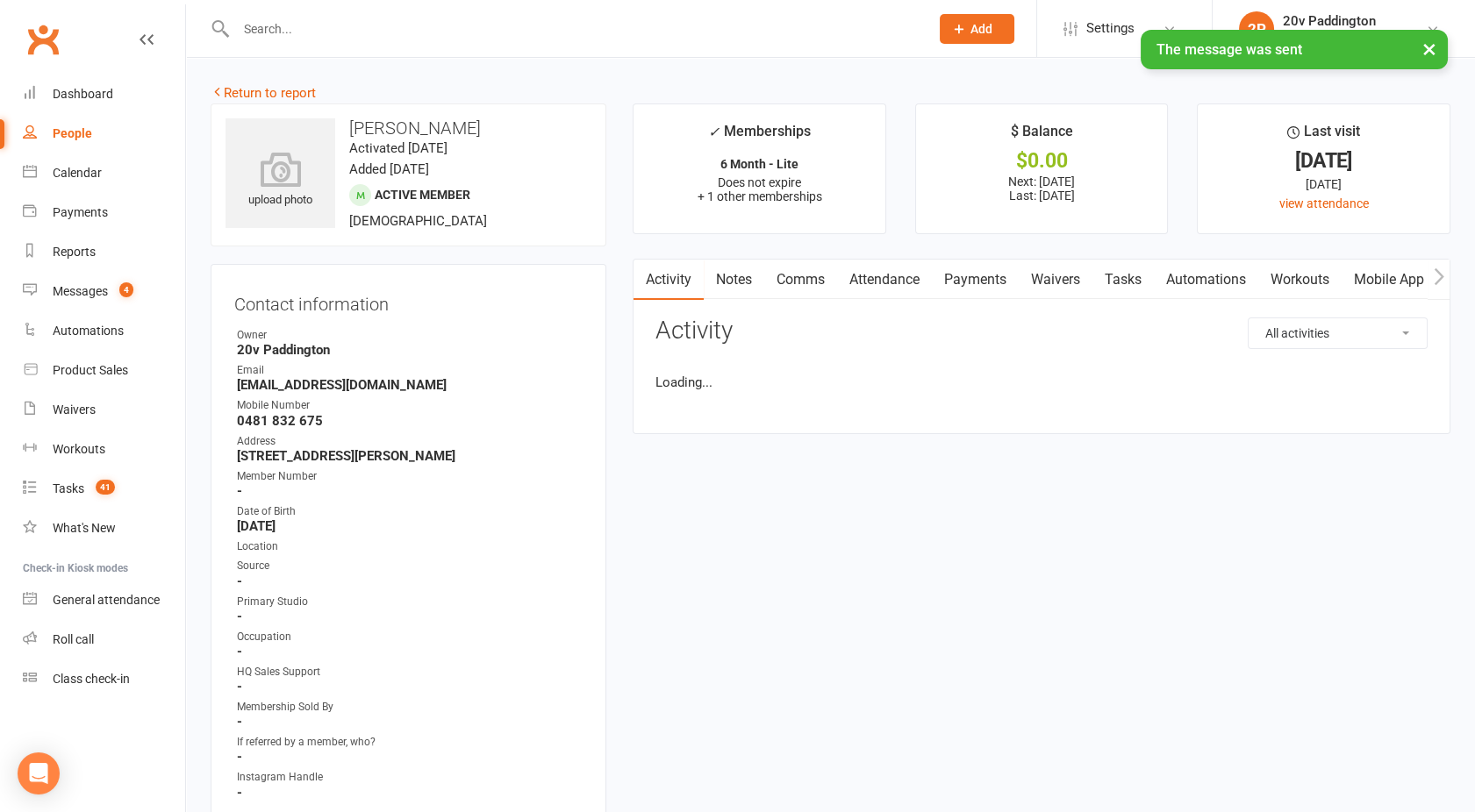
click at [918, 258] on main "✓ Memberships 6 Month - Lite Does not expire + 1 other memberships $ Balance $0…" at bounding box center [1041, 277] width 844 height 348
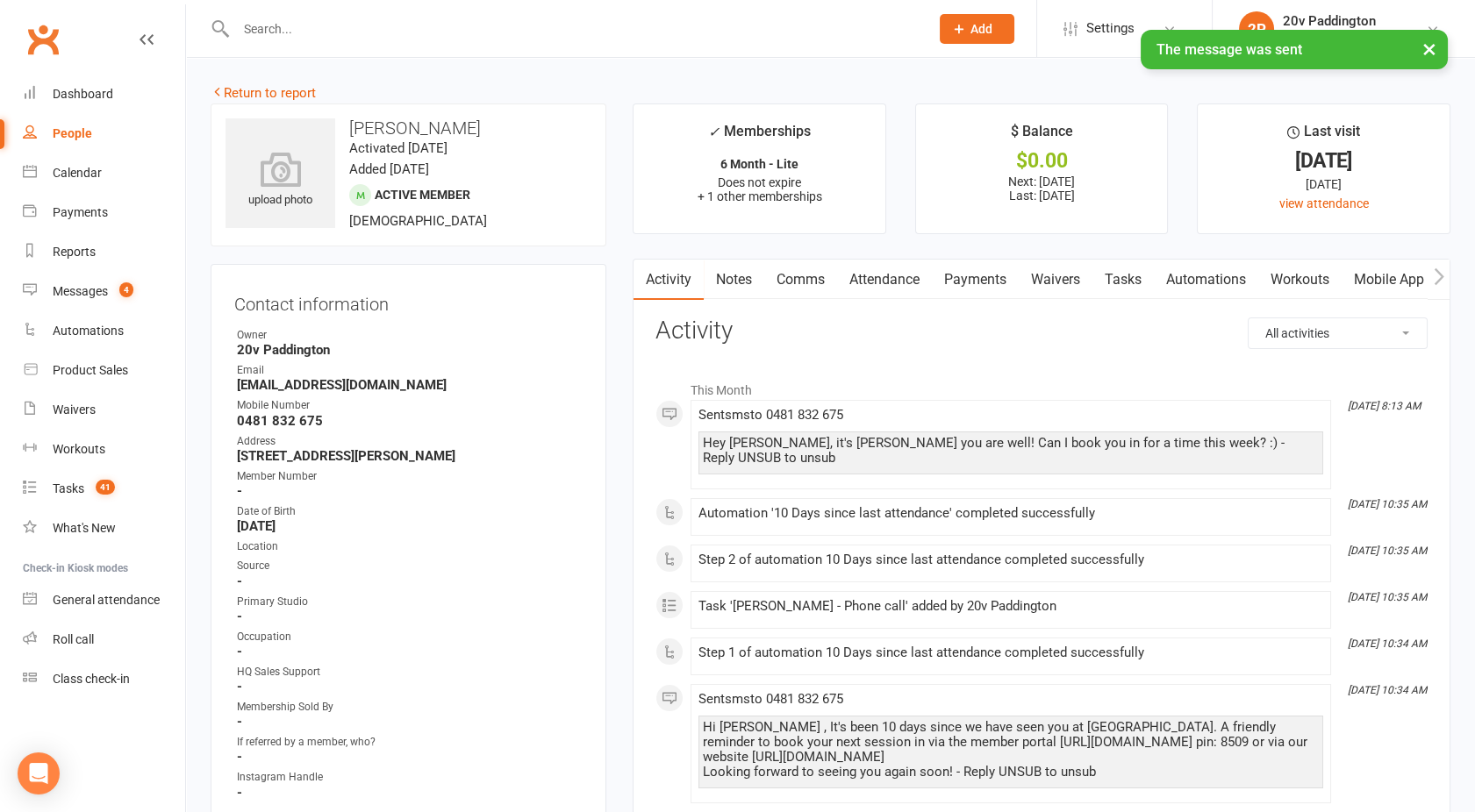
click at [886, 285] on link "Attendance" at bounding box center [885, 279] width 95 height 40
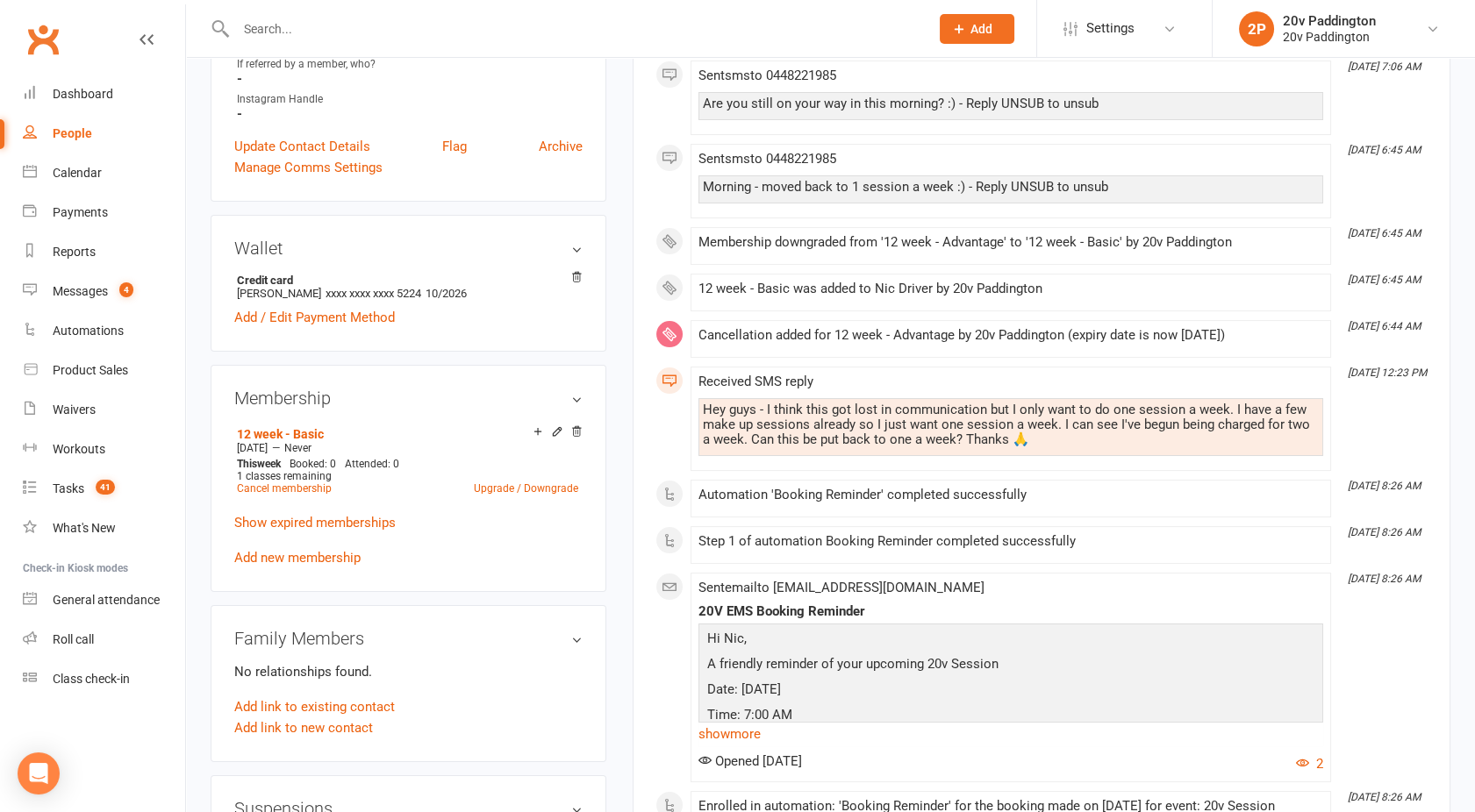
scroll to position [646, 0]
click at [341, 517] on link "Show expired memberships" at bounding box center [315, 520] width 162 height 16
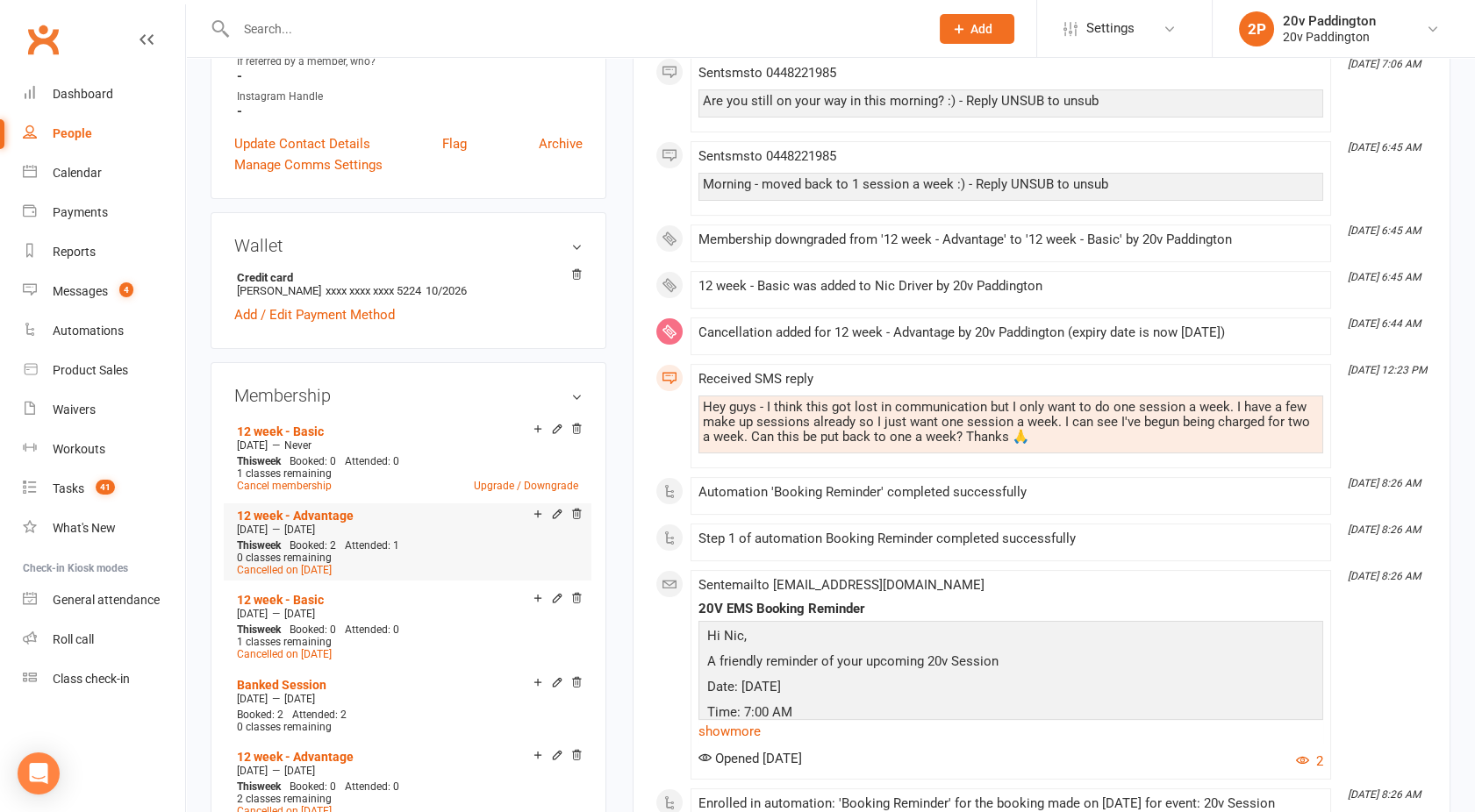
click at [556, 512] on div "Add make-up class" at bounding box center [599, 515] width 99 height 19
click at [556, 512] on icon at bounding box center [556, 513] width 12 height 12
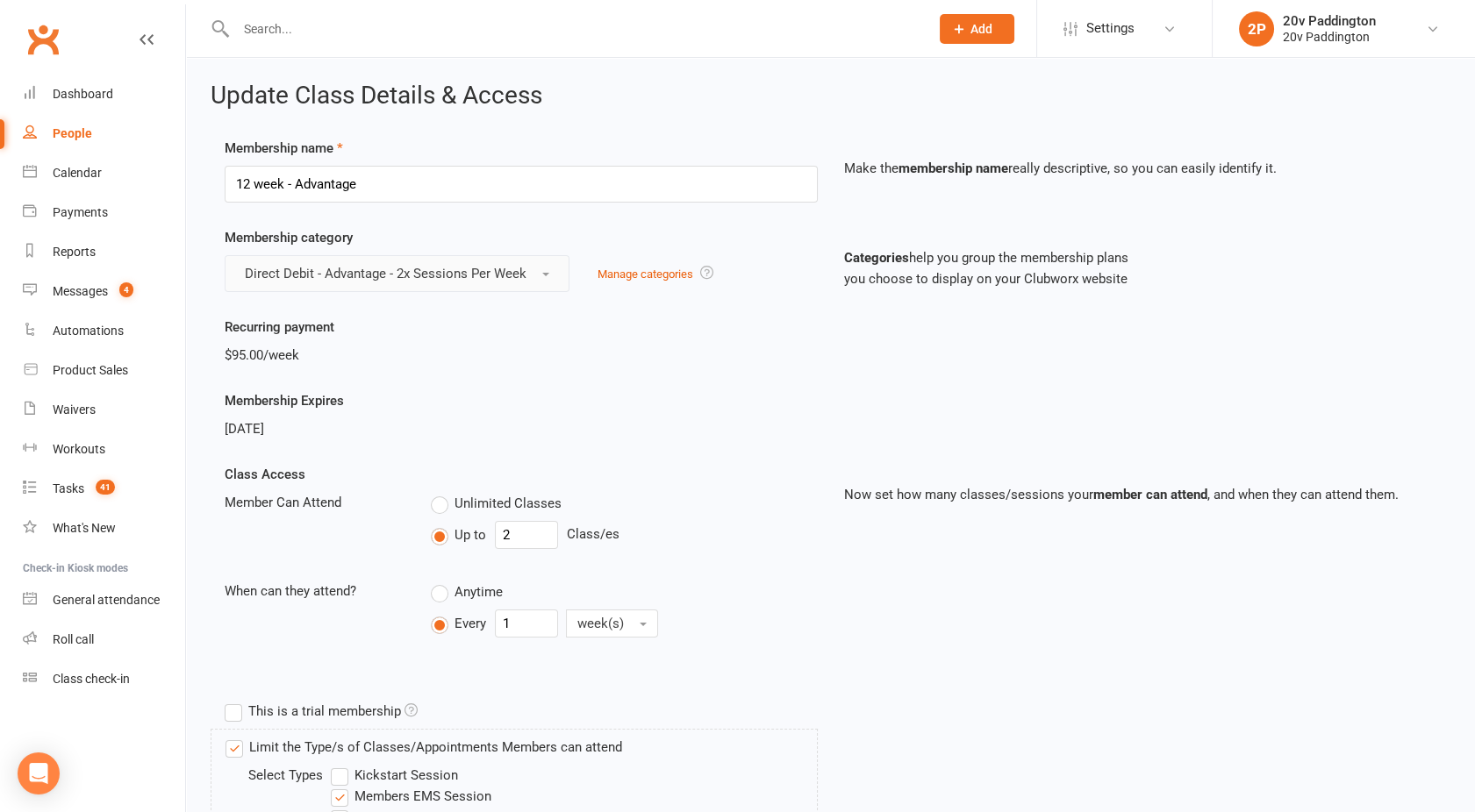
click at [406, 269] on span "Direct Debit - Advantage - 2x Sessions Per Week" at bounding box center [385, 273] width 282 height 16
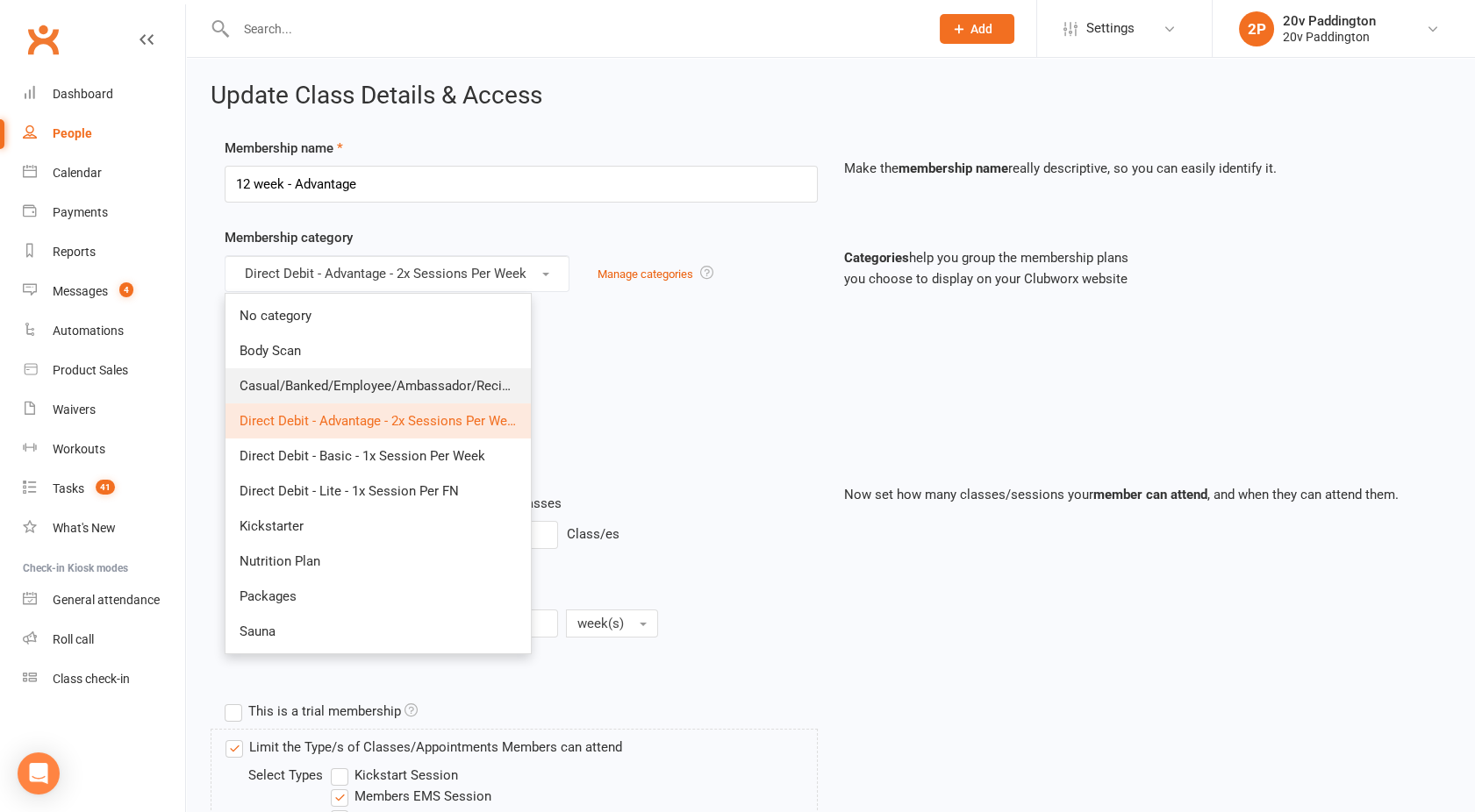
click at [310, 373] on link "Casual/Banked/Employee/Ambassador/Reciprocal" at bounding box center [378, 386] width 305 height 35
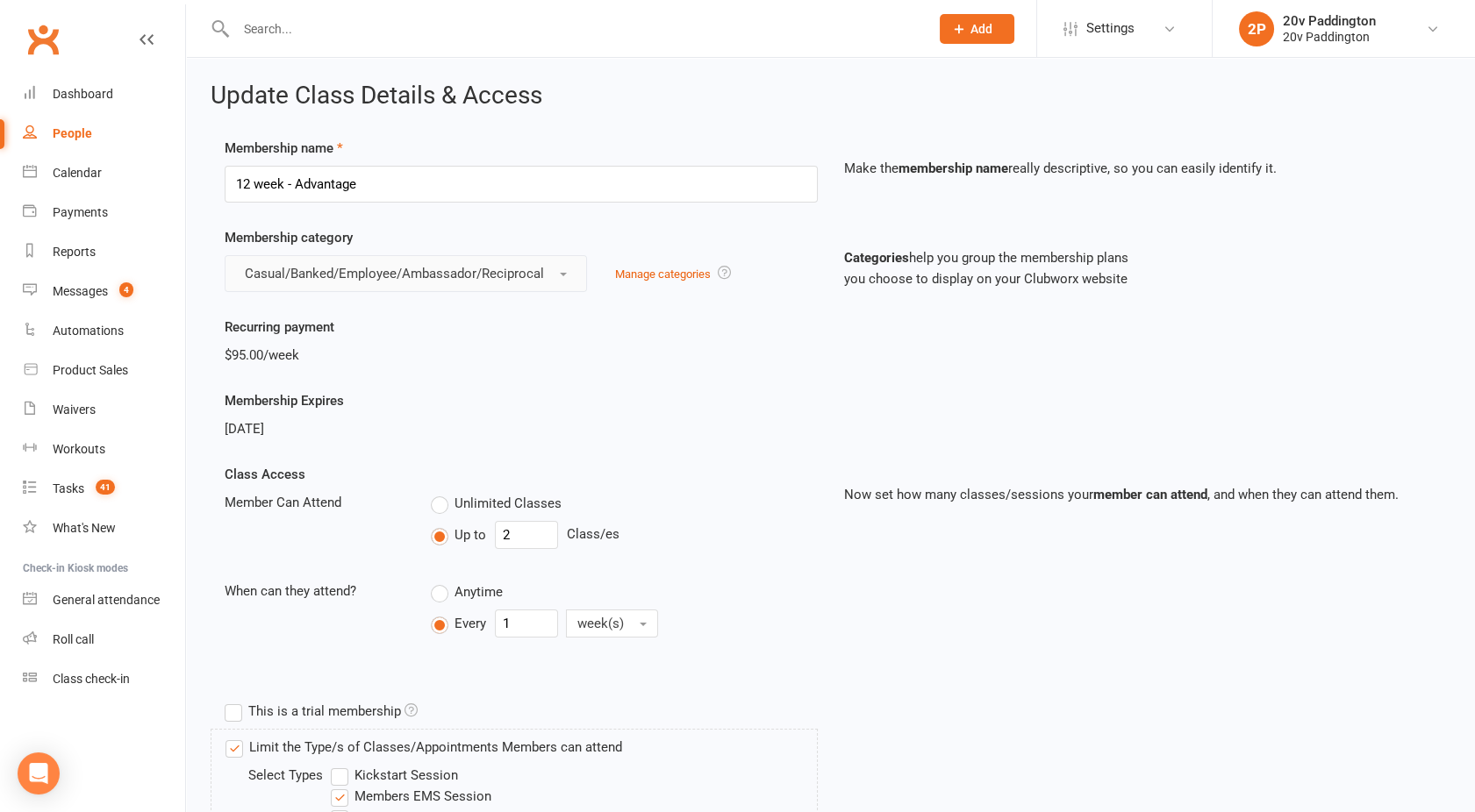
scroll to position [731, 0]
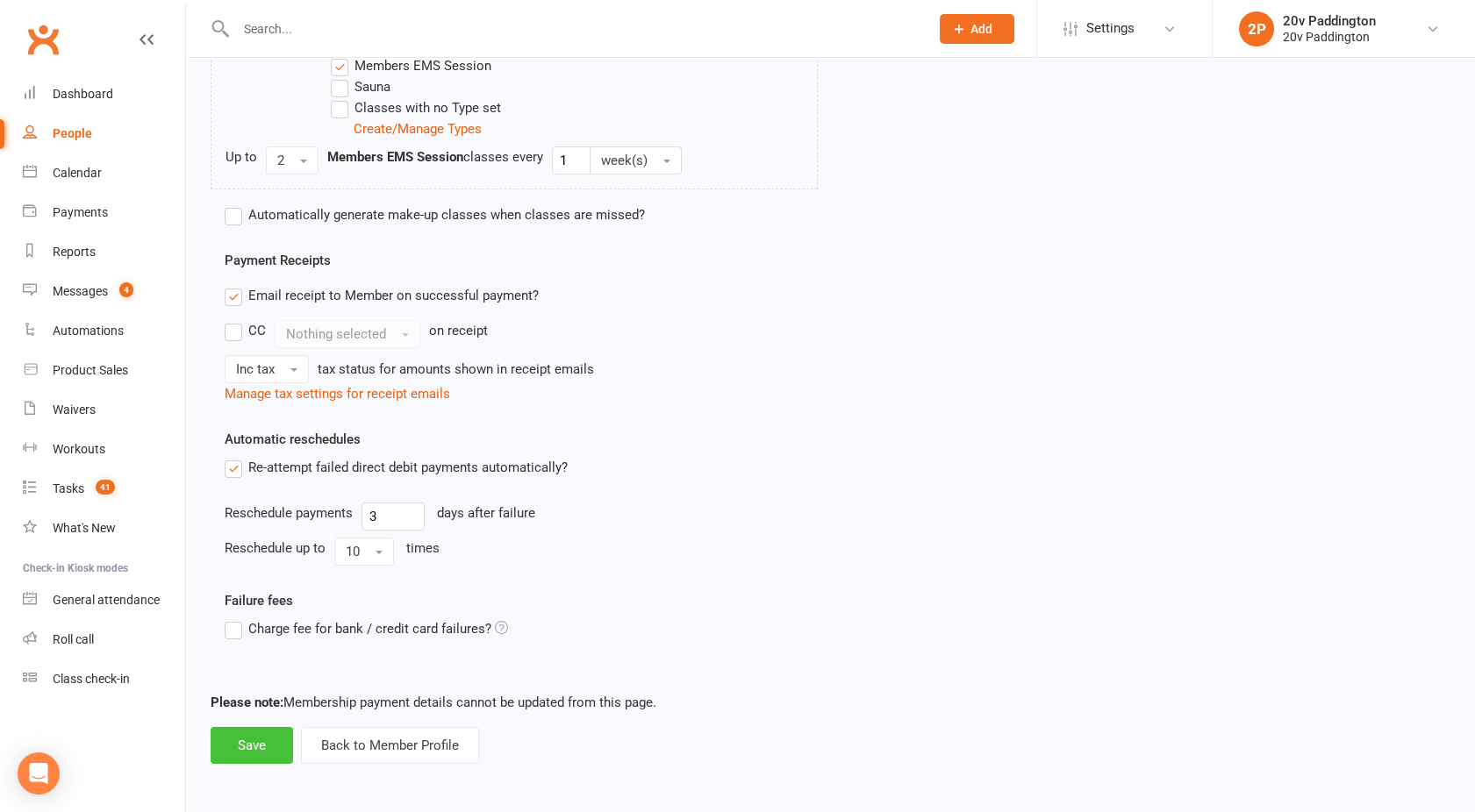
click at [225, 752] on button "Save" at bounding box center [251, 746] width 83 height 37
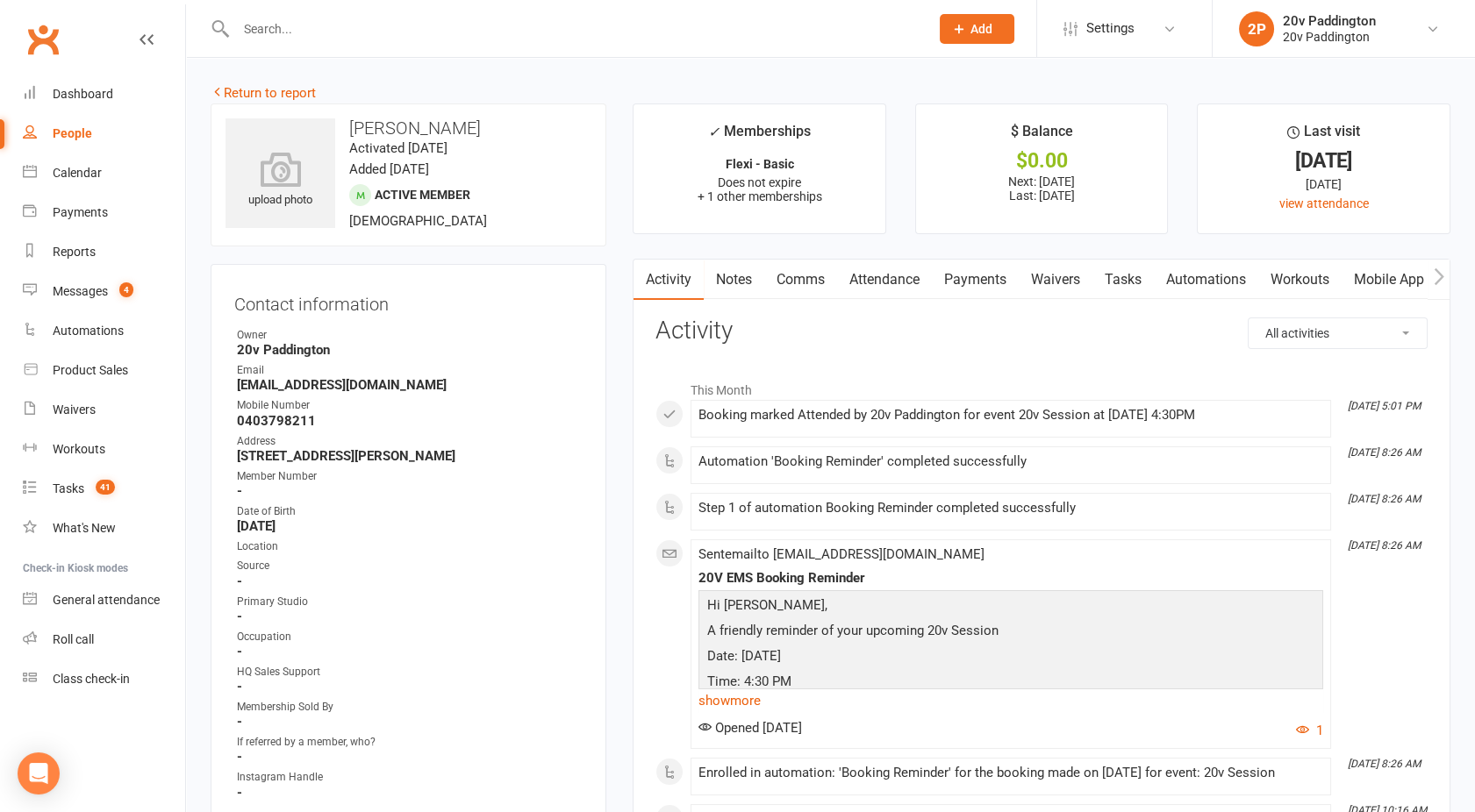
click at [880, 273] on link "Attendance" at bounding box center [885, 279] width 95 height 40
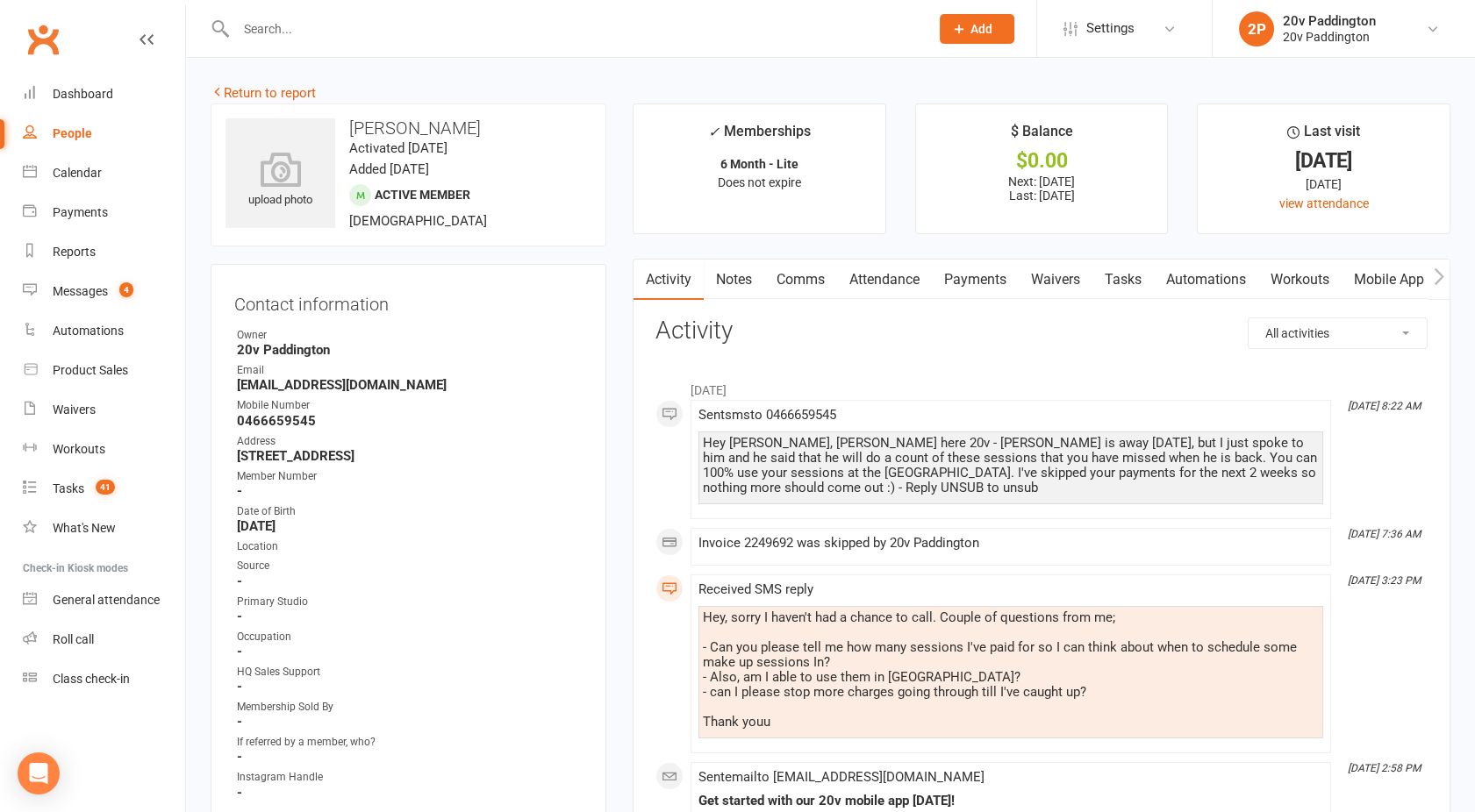
click at [951, 276] on link "Payments" at bounding box center [975, 279] width 87 height 40
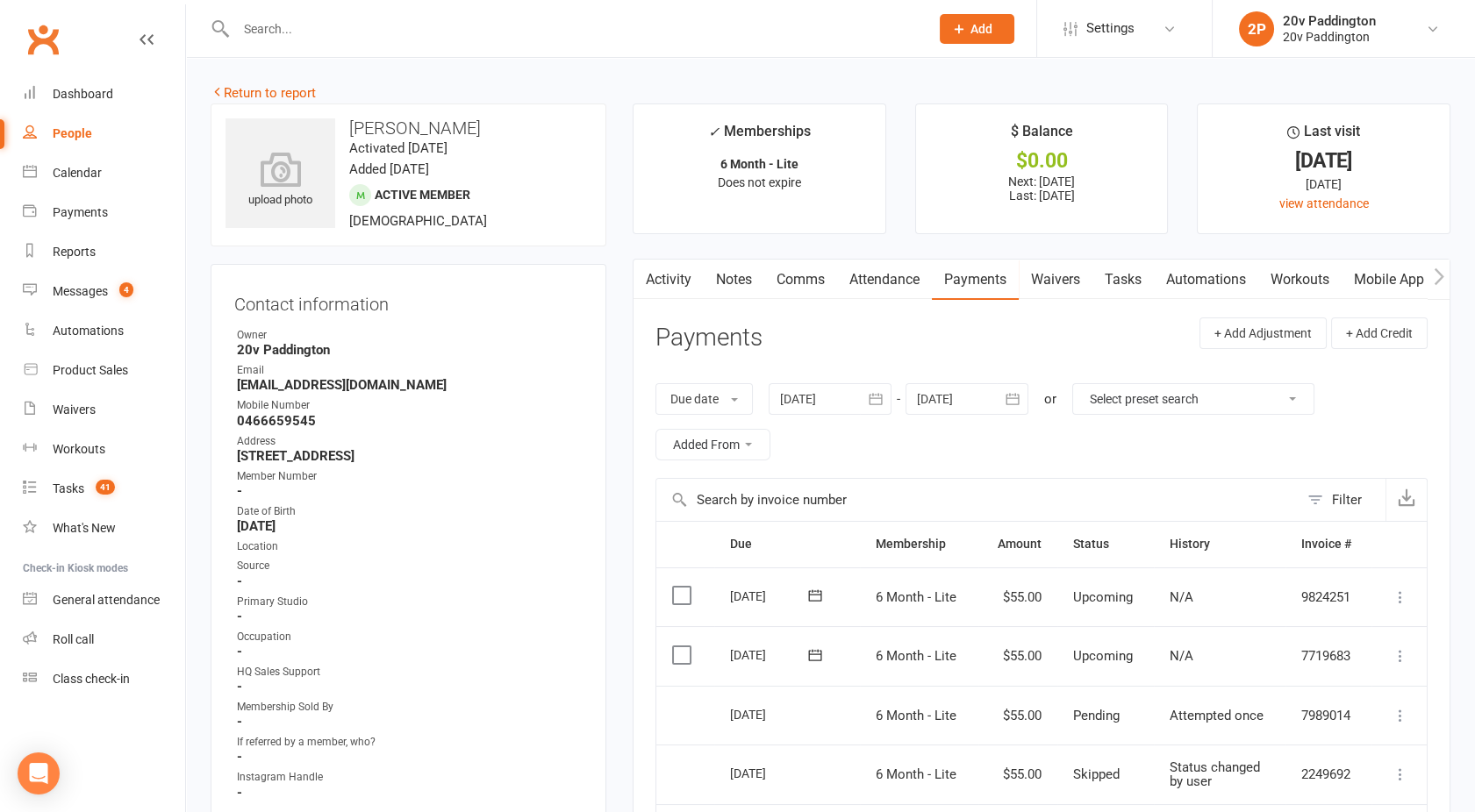
click at [674, 274] on link "Activity" at bounding box center [668, 279] width 70 height 40
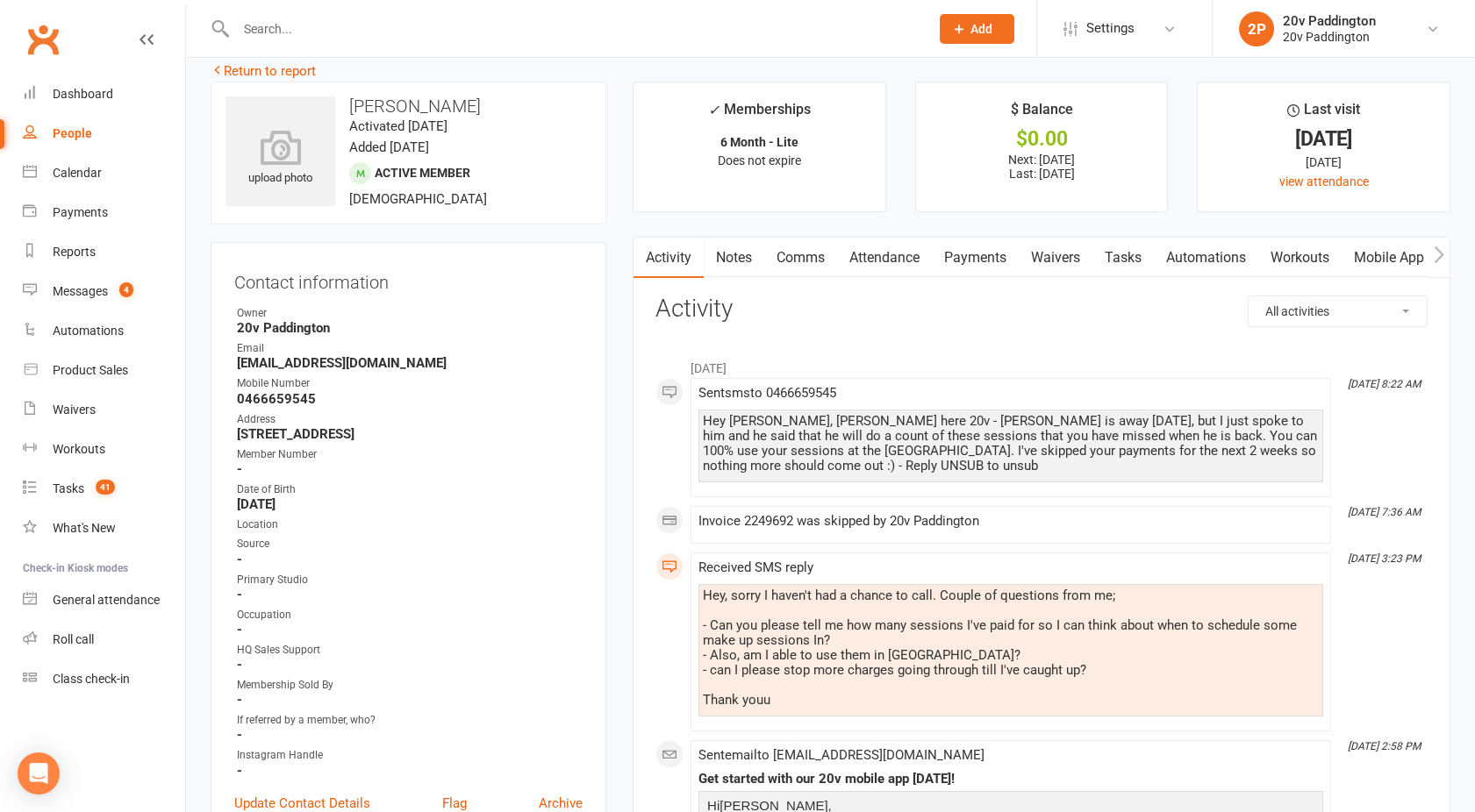
scroll to position [21, 0]
click at [713, 277] on link "Notes" at bounding box center [733, 259] width 60 height 40
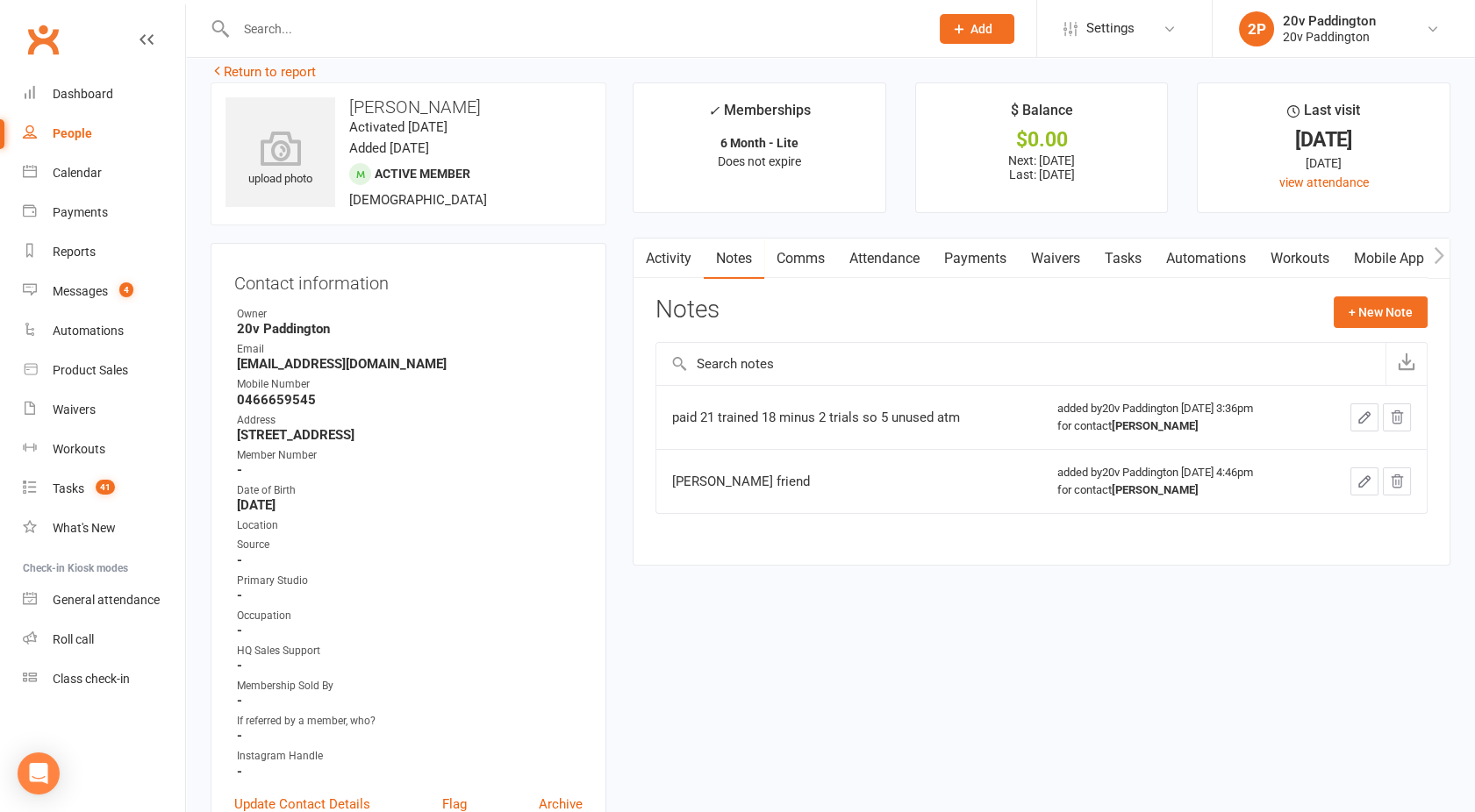
click at [677, 258] on link "Activity" at bounding box center [668, 259] width 70 height 40
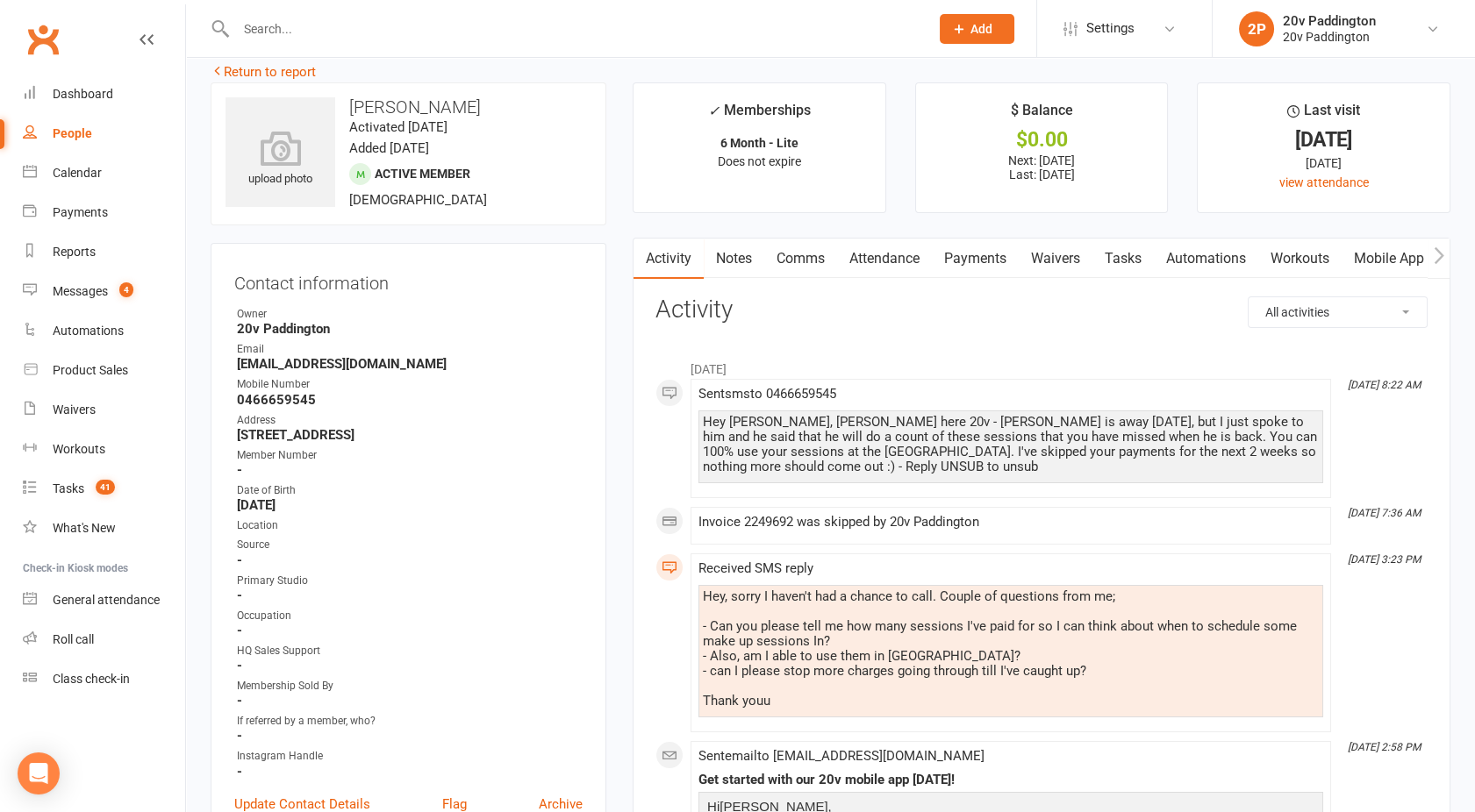
click at [972, 259] on link "Payments" at bounding box center [975, 259] width 87 height 40
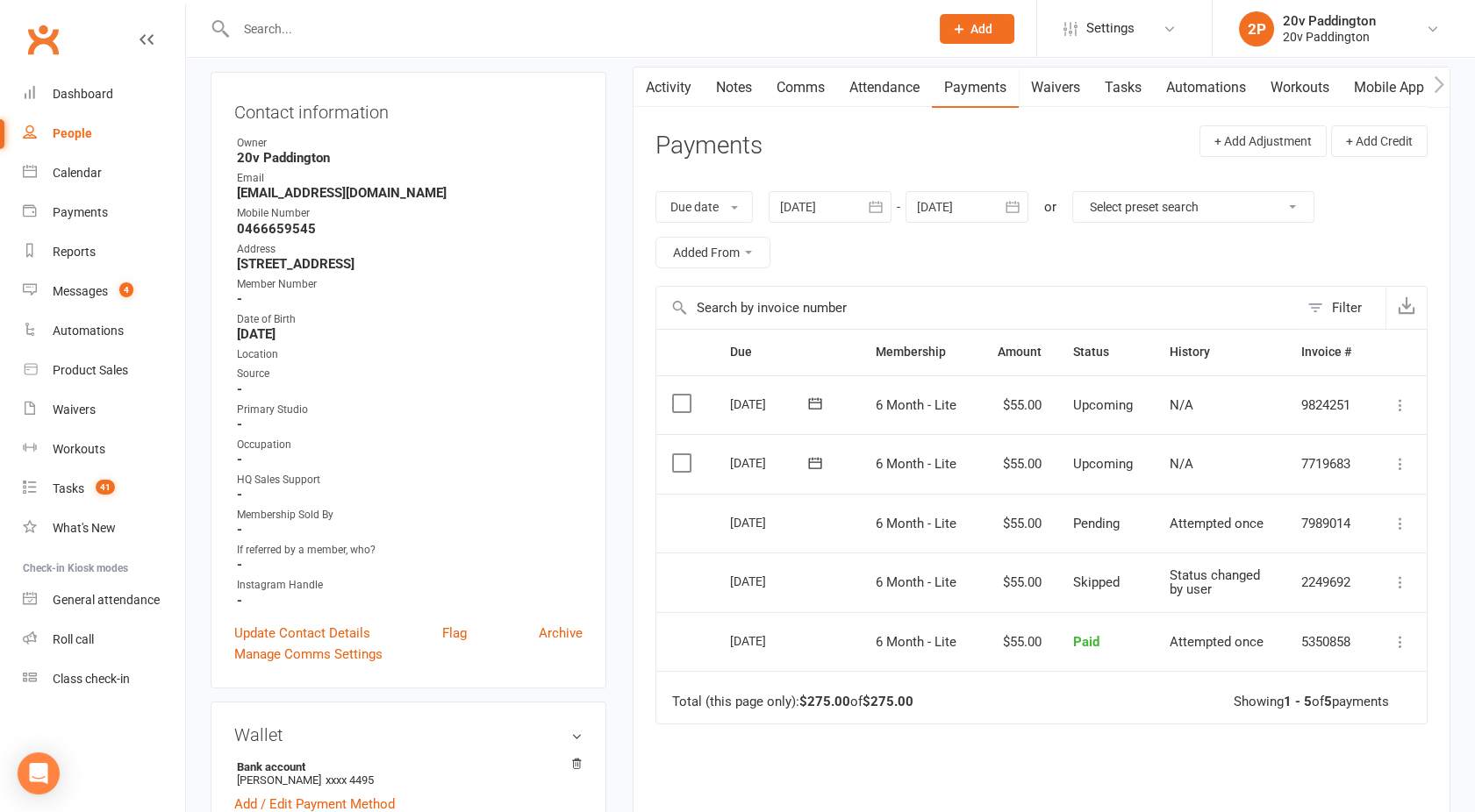
scroll to position [191, 0]
click at [827, 211] on div at bounding box center [830, 208] width 123 height 32
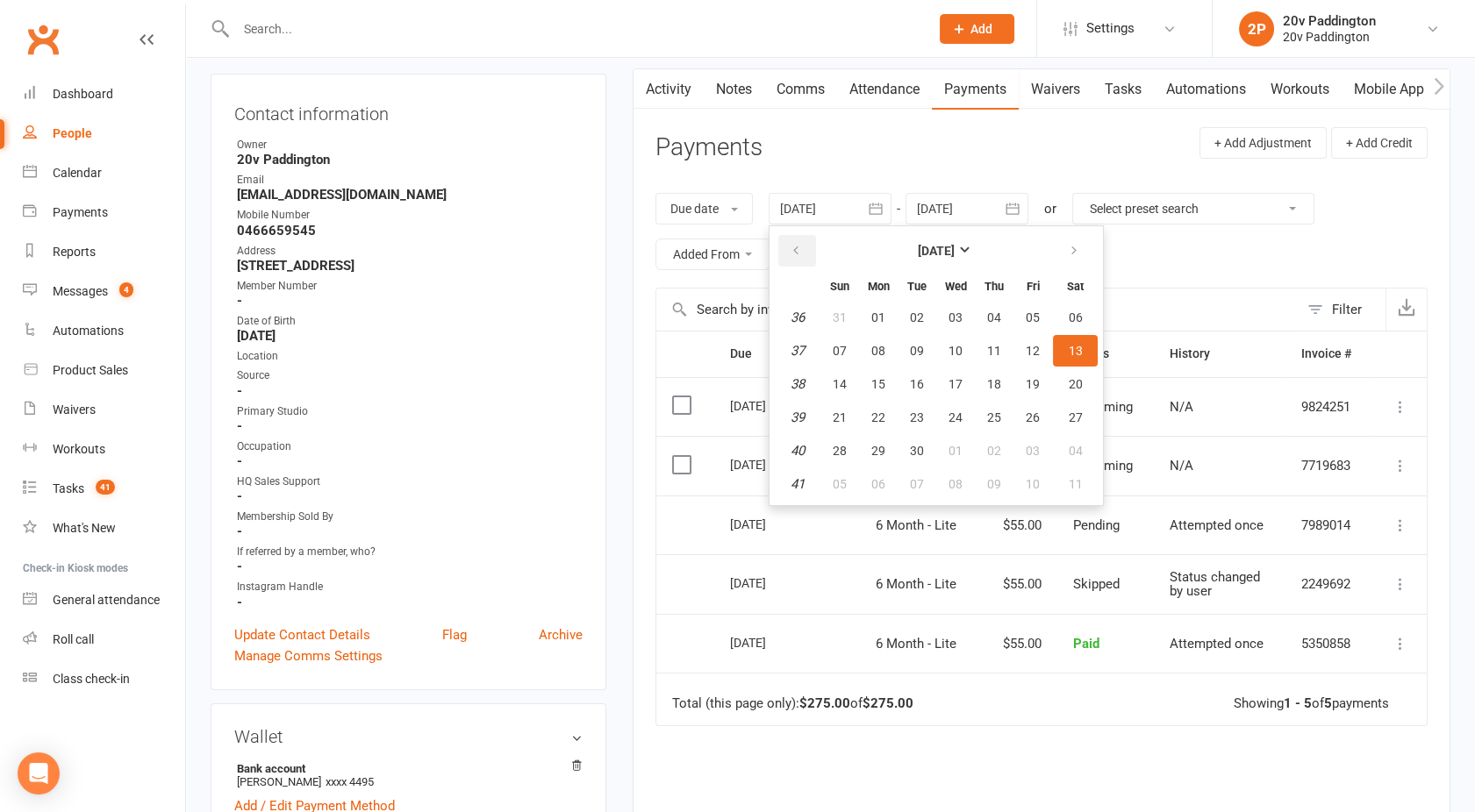
click at [809, 242] on button "button" at bounding box center [797, 251] width 38 height 32
click at [929, 363] on button "05" at bounding box center [918, 351] width 37 height 32
type input "05 Aug 2025"
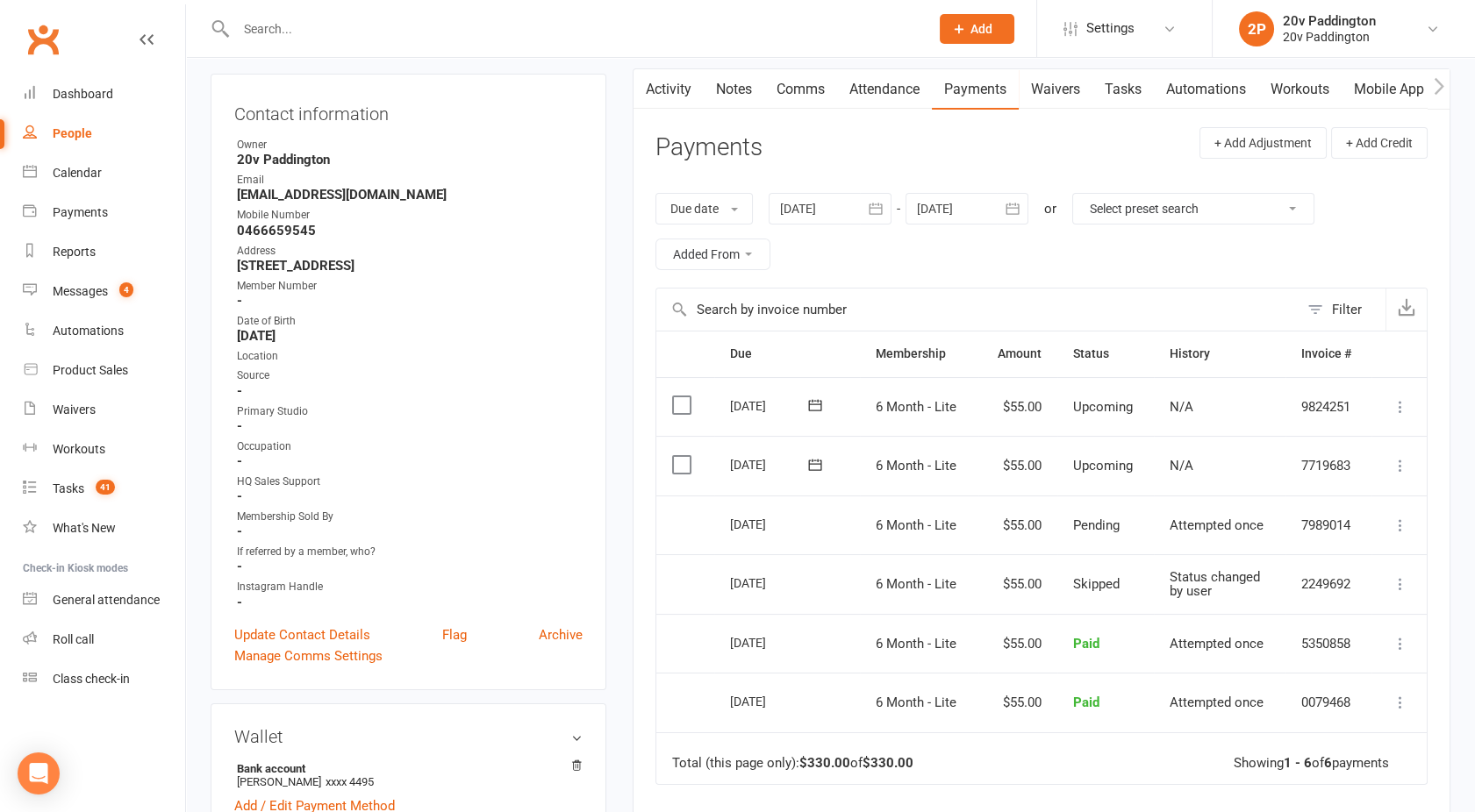
scroll to position [0, 0]
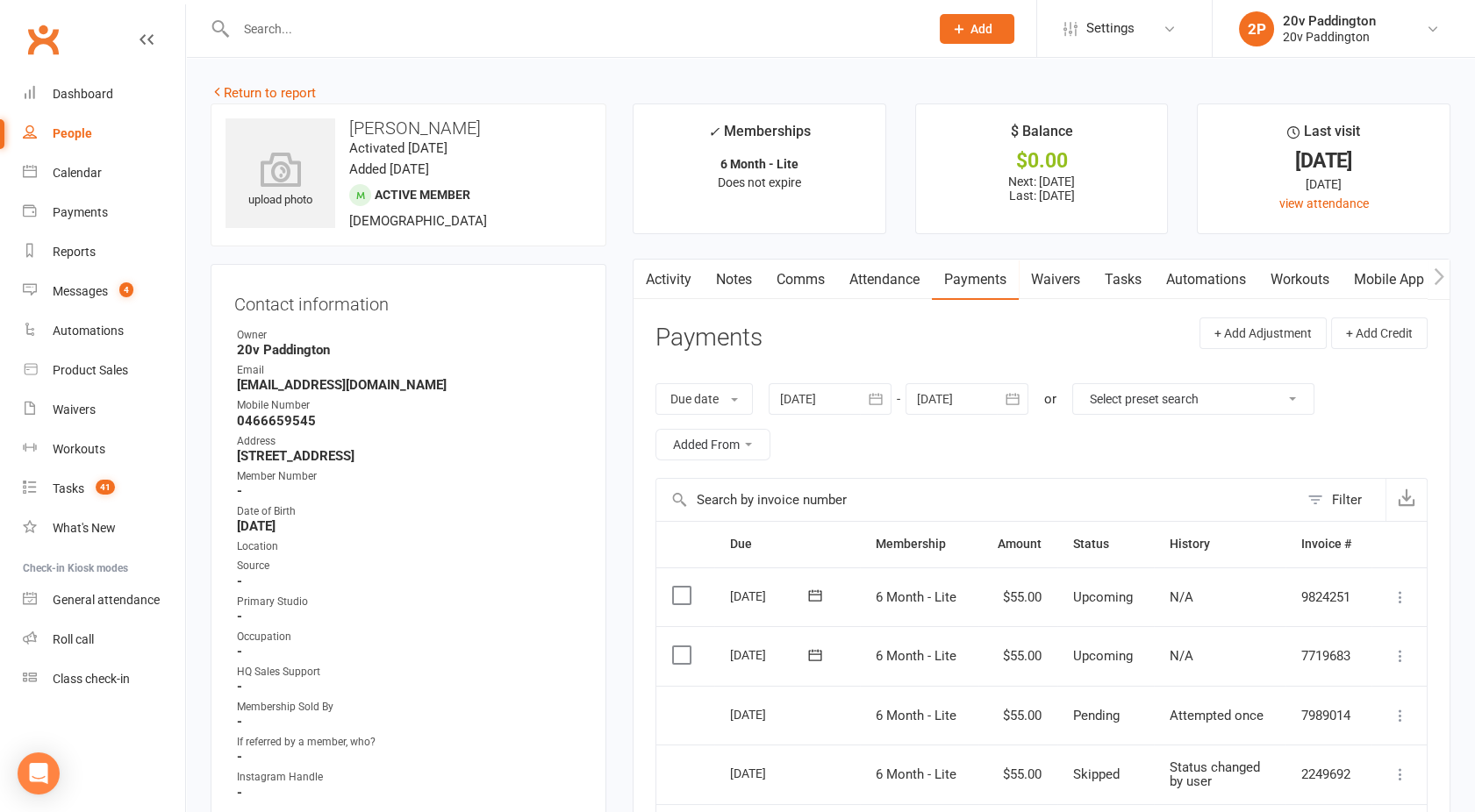
click at [666, 269] on link "Activity" at bounding box center [668, 279] width 70 height 40
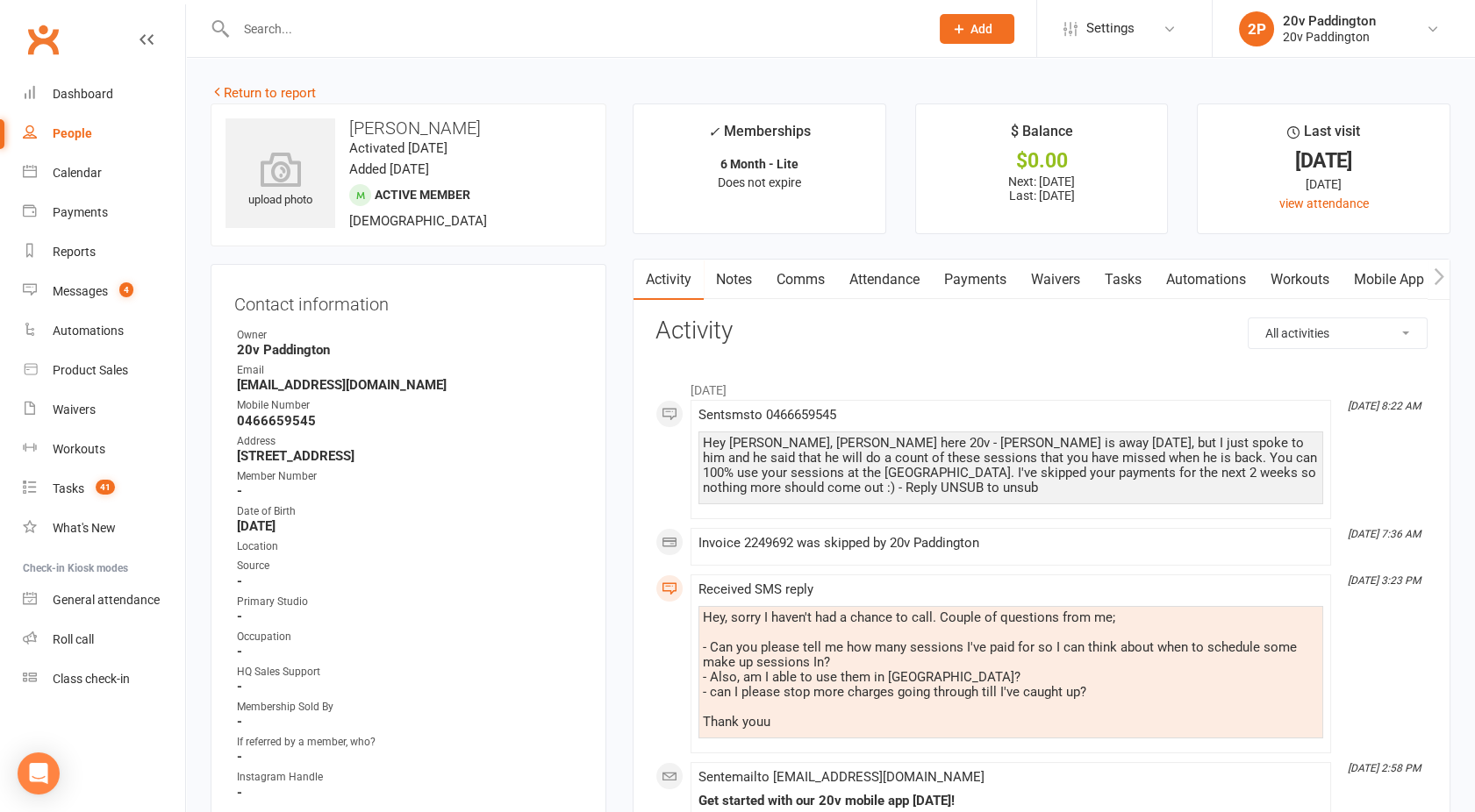
click at [798, 282] on link "Comms" at bounding box center [800, 279] width 73 height 40
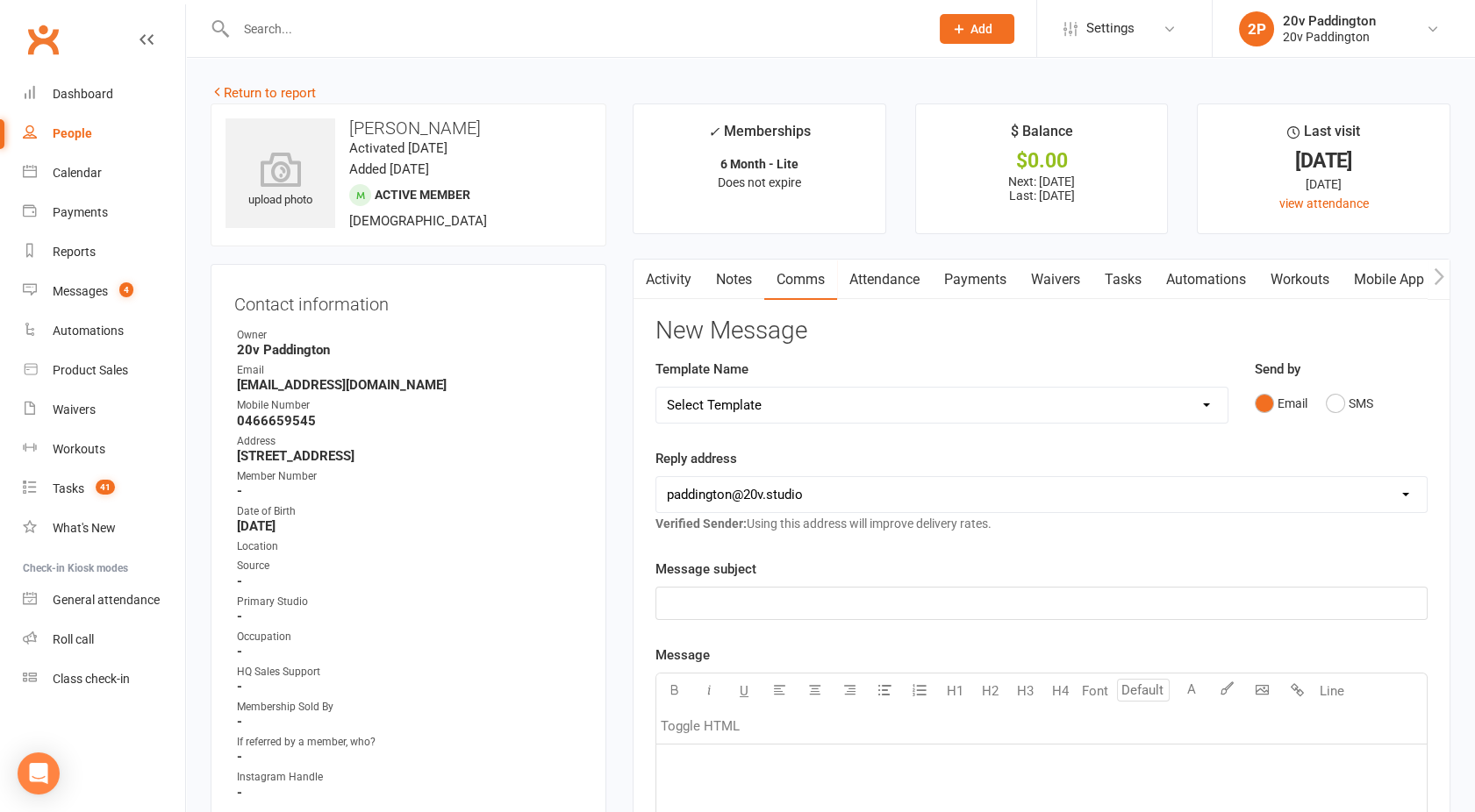
click at [1323, 401] on div "Email SMS" at bounding box center [1342, 404] width 174 height 33
click at [1344, 401] on button "SMS" at bounding box center [1349, 404] width 47 height 33
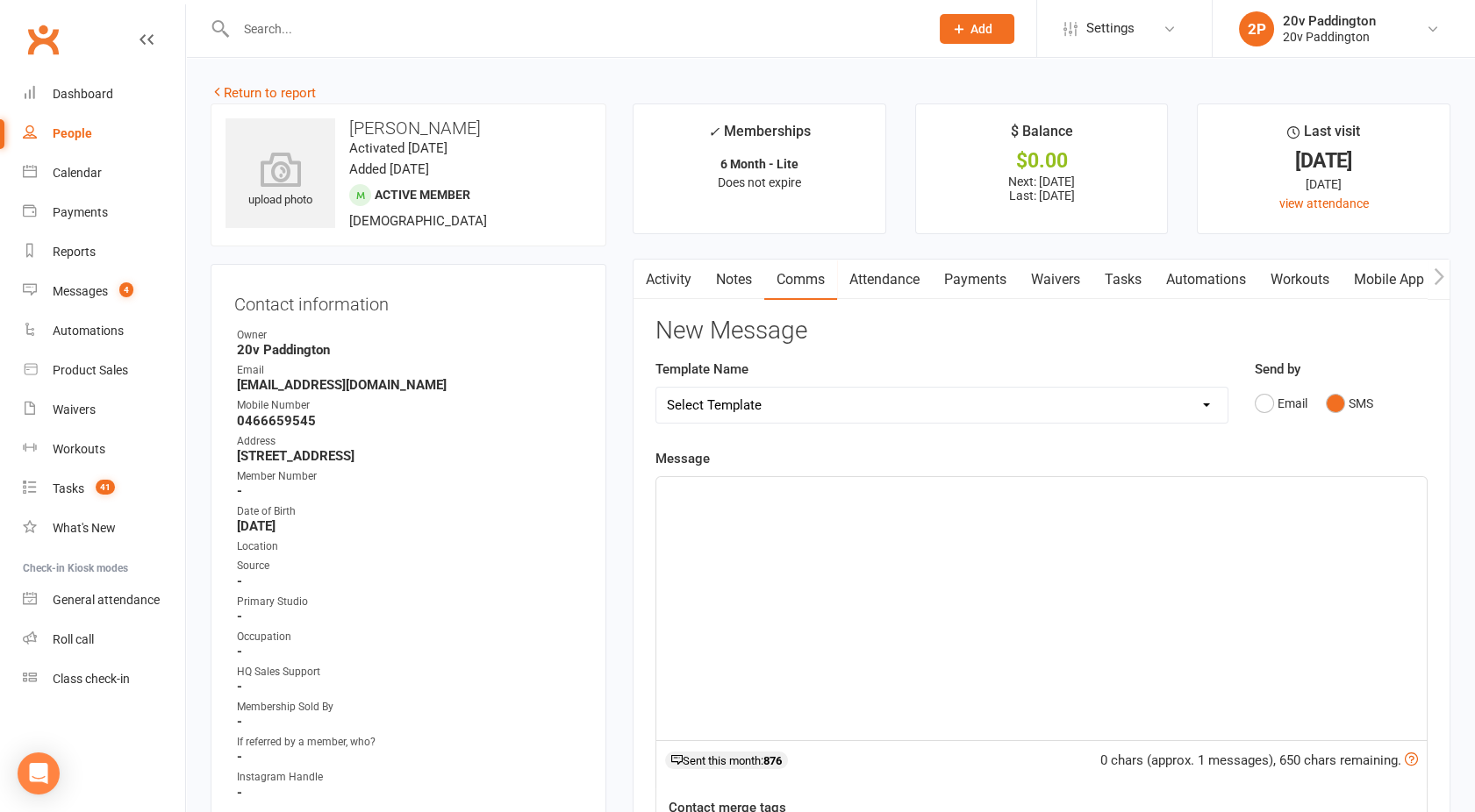
click at [1068, 519] on div "﻿" at bounding box center [1041, 608] width 771 height 263
click at [908, 489] on p "Hey Jana, It's Joel - hope you are well!" at bounding box center [1041, 493] width 749 height 21
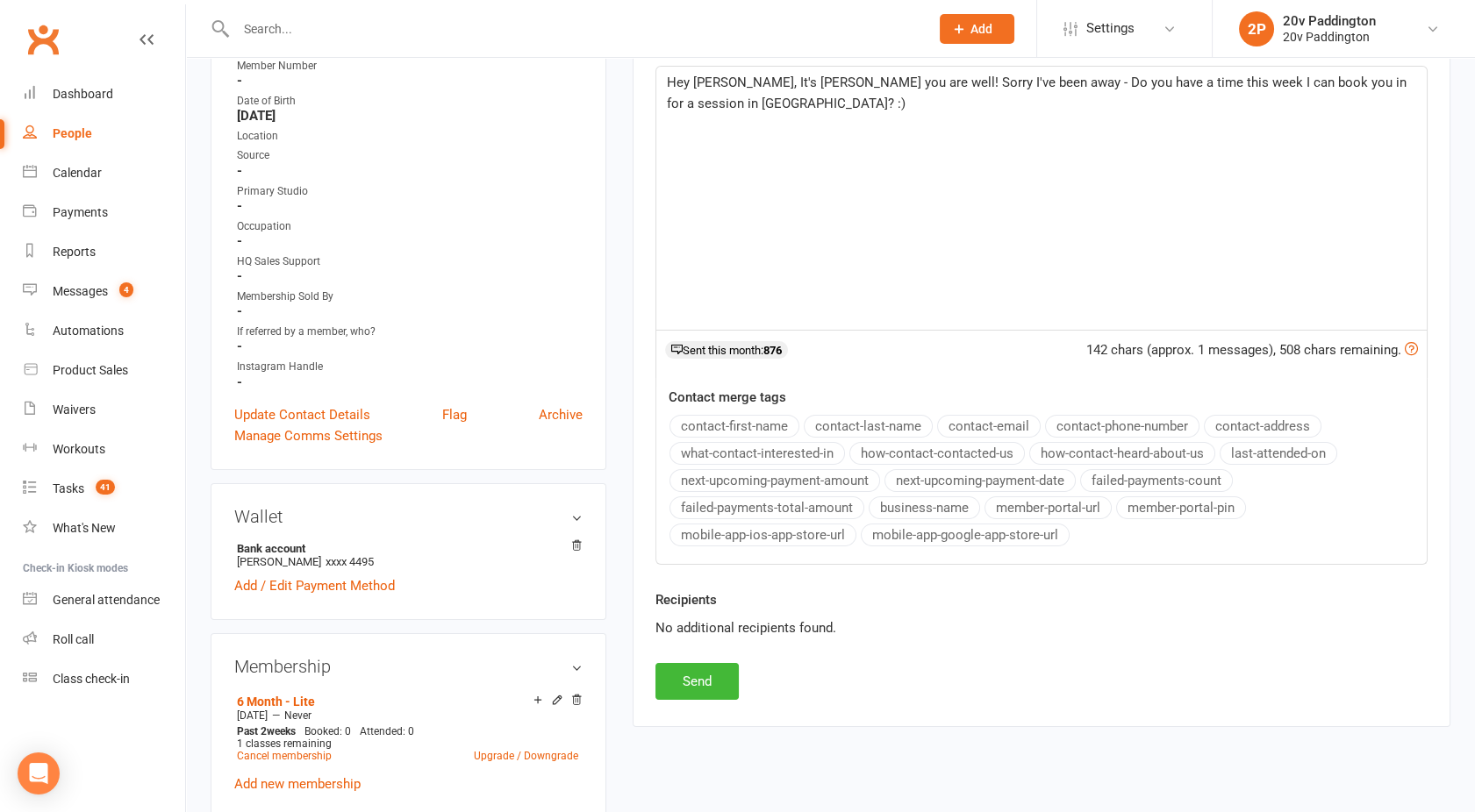
scroll to position [415, 0]
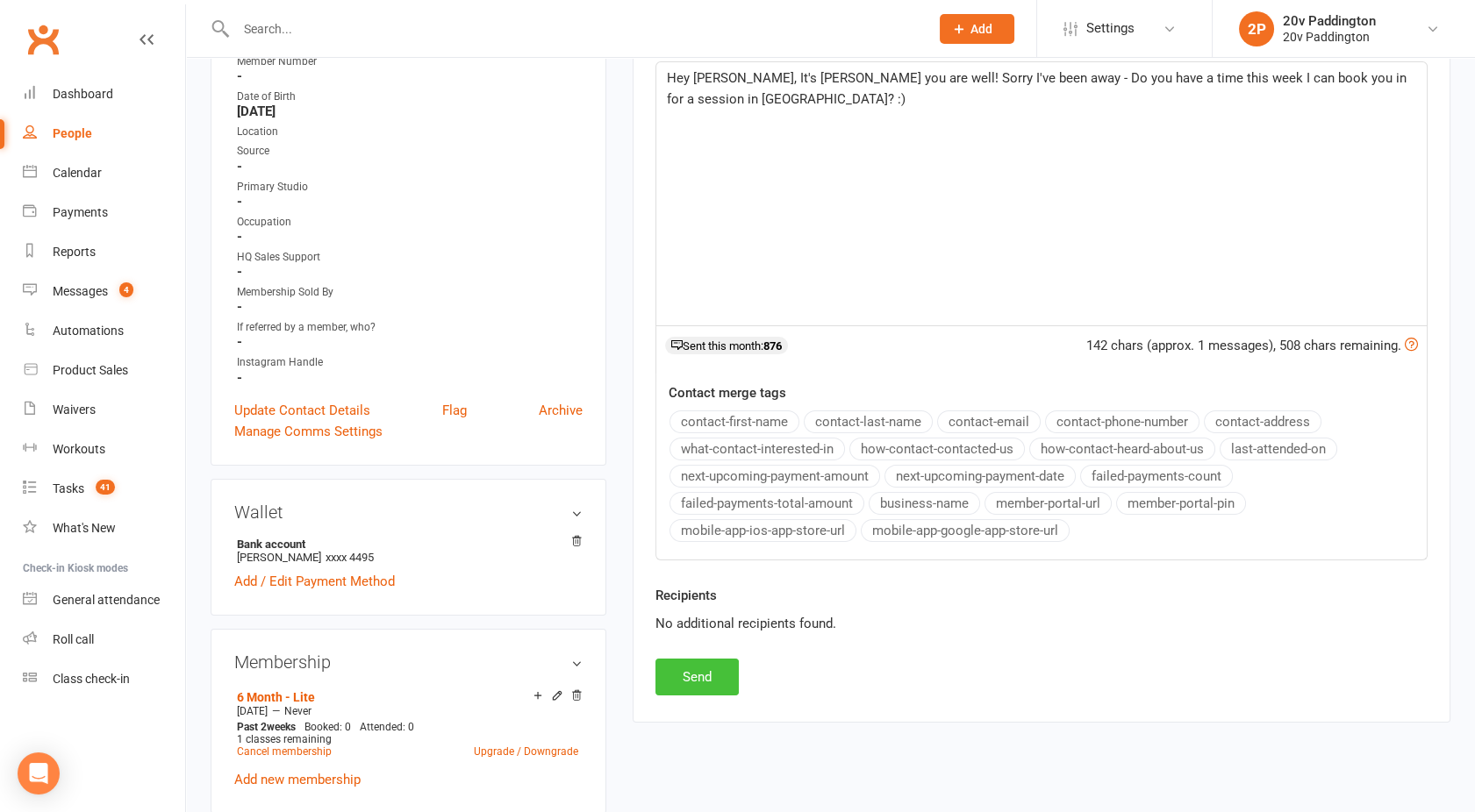
click at [682, 684] on button "Send" at bounding box center [697, 677] width 84 height 37
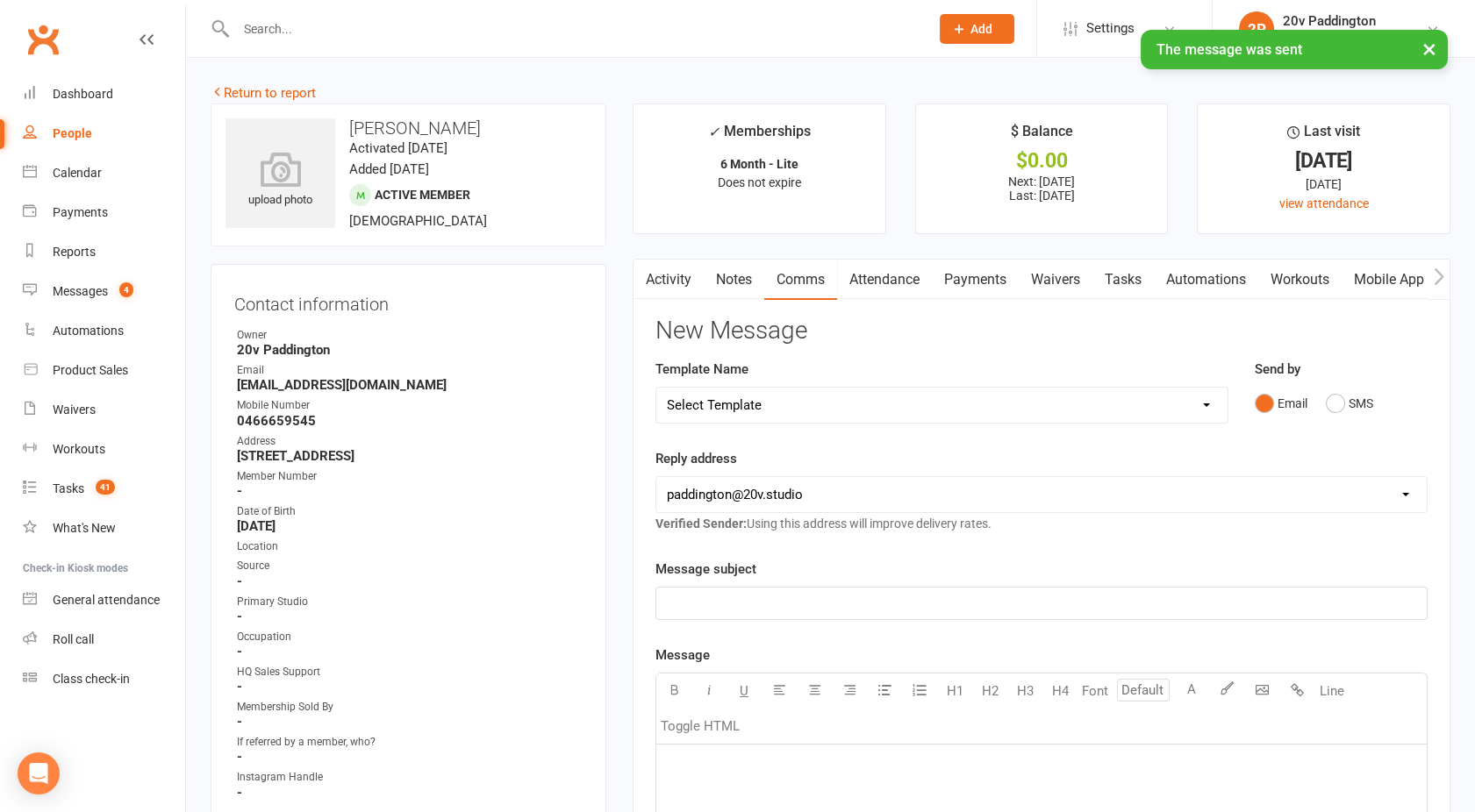
click at [666, 277] on link "Activity" at bounding box center [668, 279] width 70 height 40
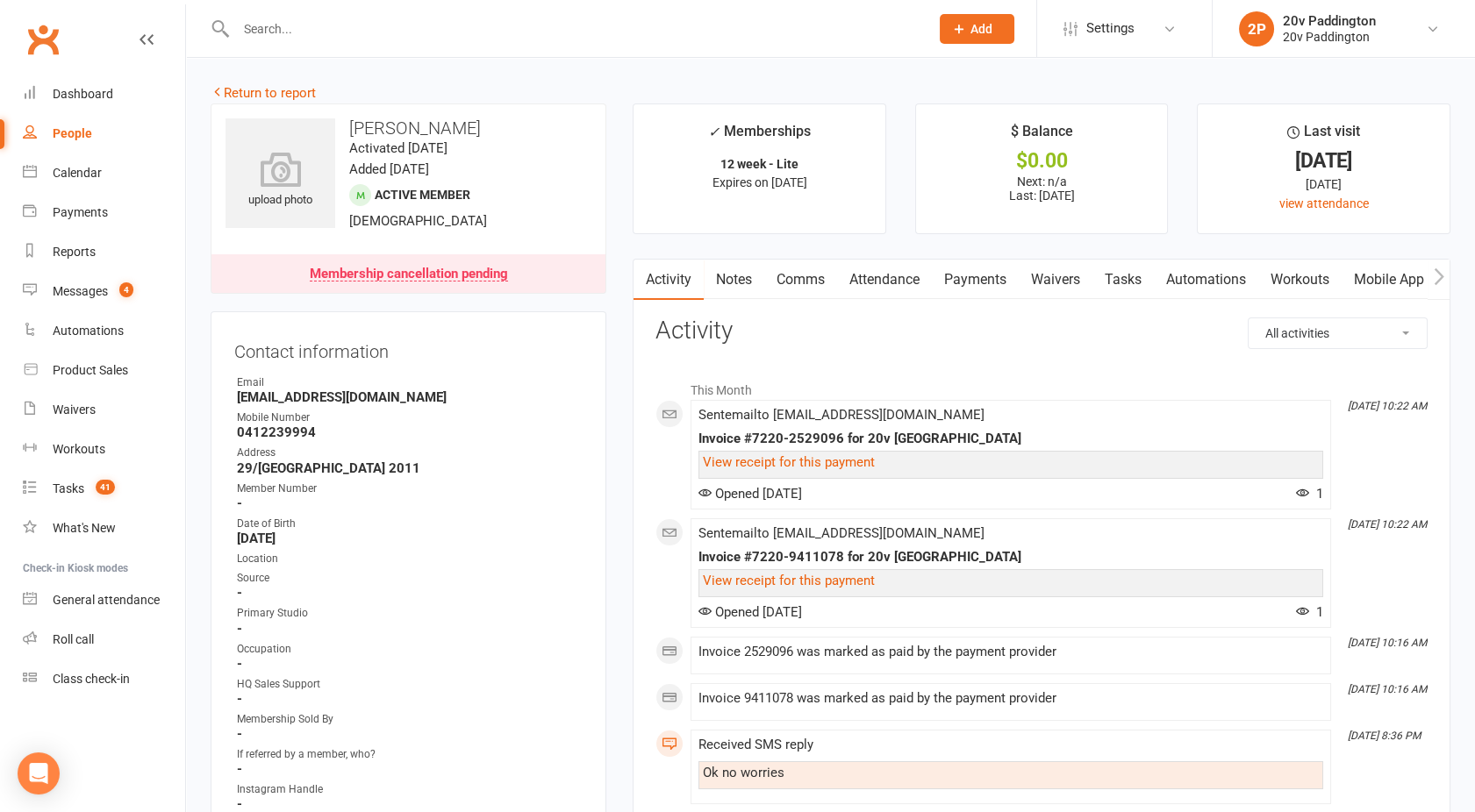
click at [980, 284] on link "Payments" at bounding box center [975, 279] width 87 height 40
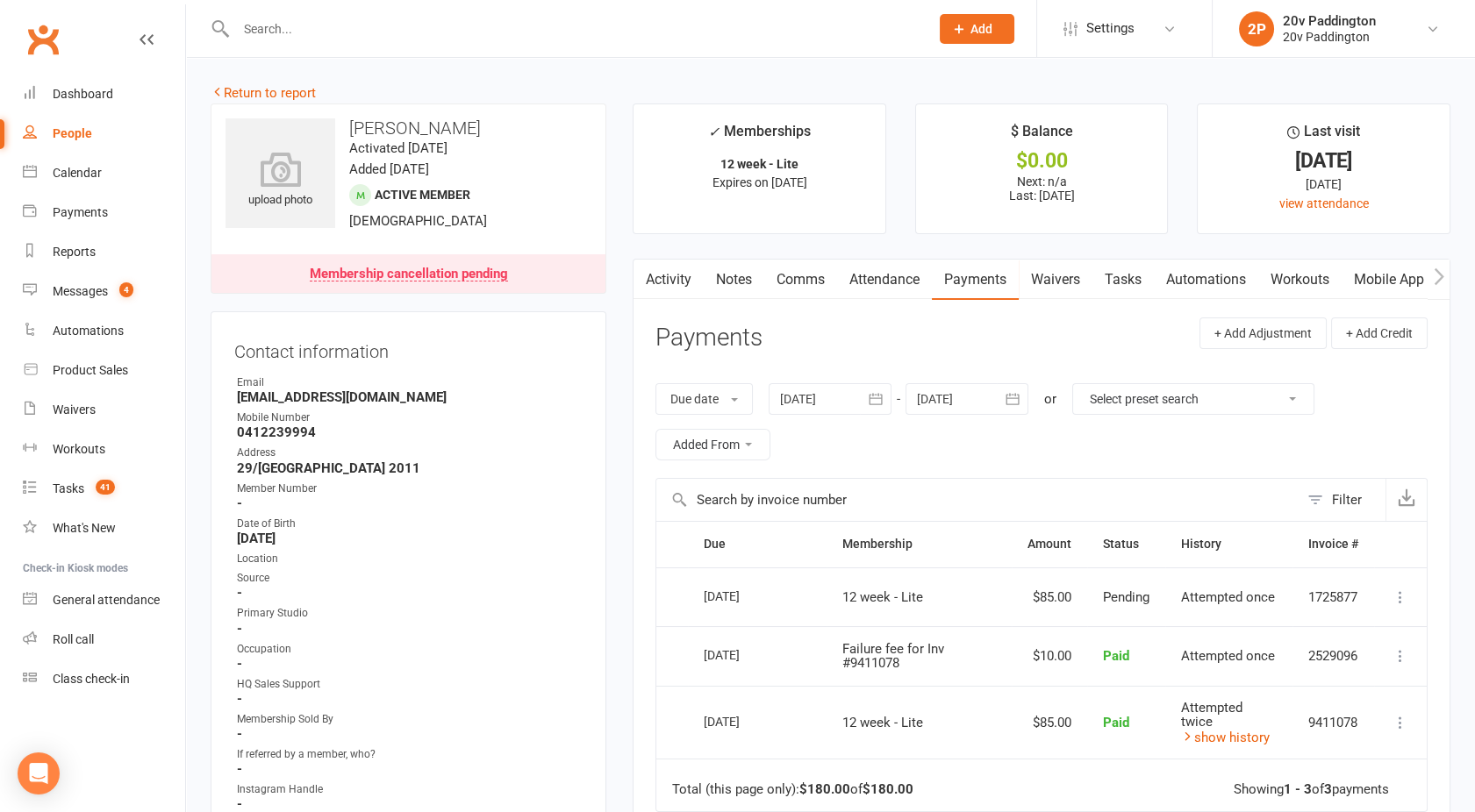
click at [660, 277] on link "Activity" at bounding box center [668, 279] width 70 height 40
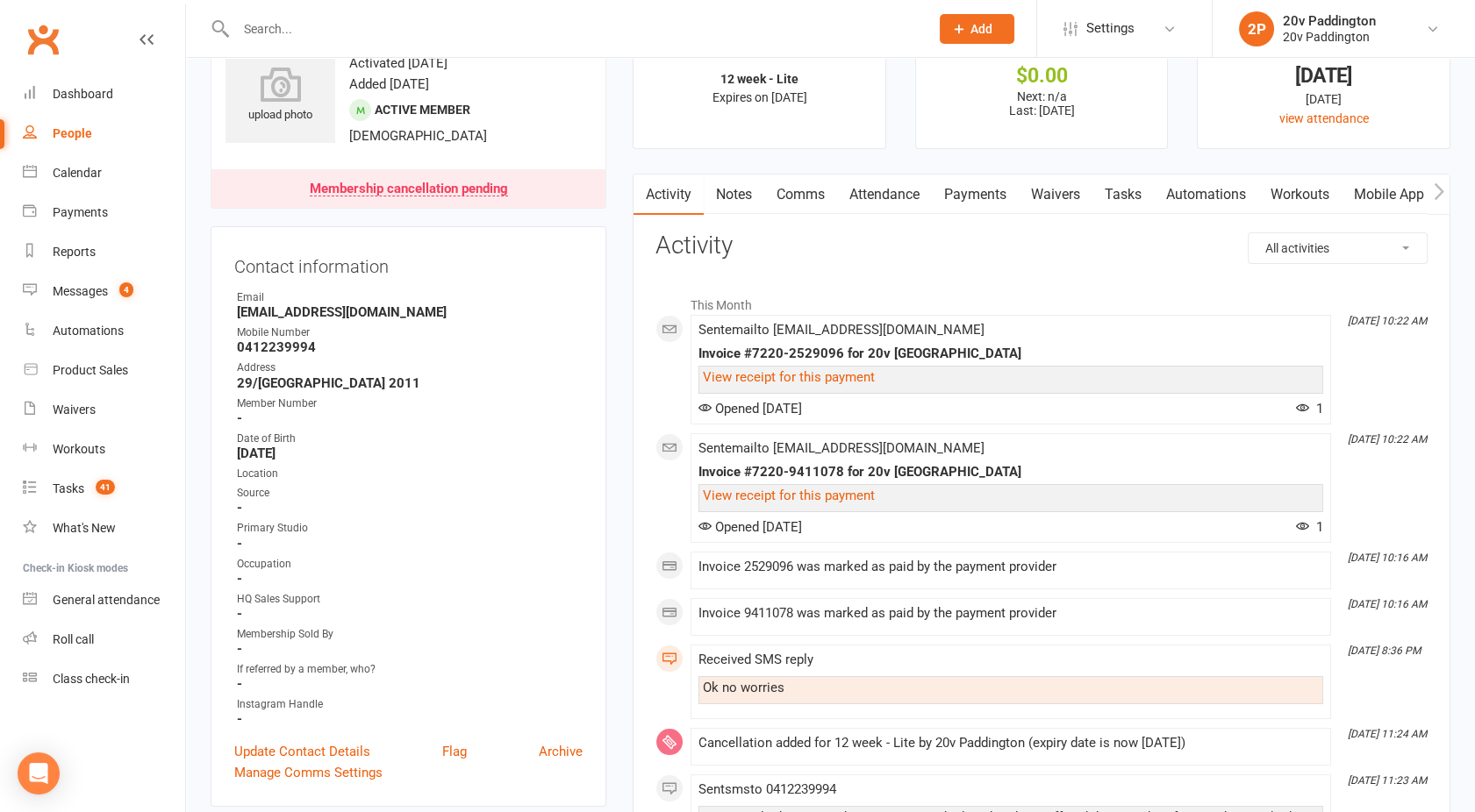
scroll to position [77, 0]
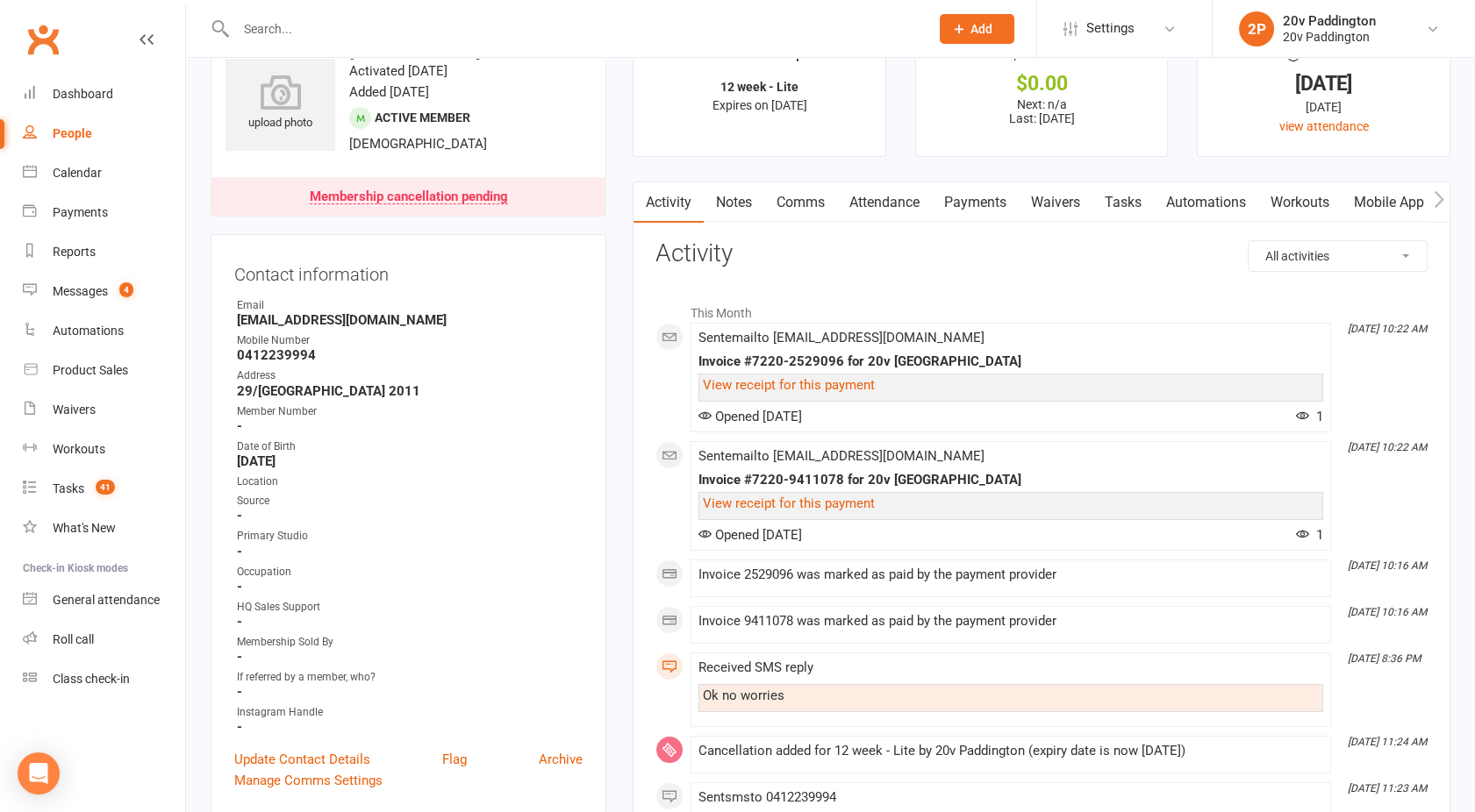
click at [805, 197] on link "Comms" at bounding box center [800, 202] width 73 height 40
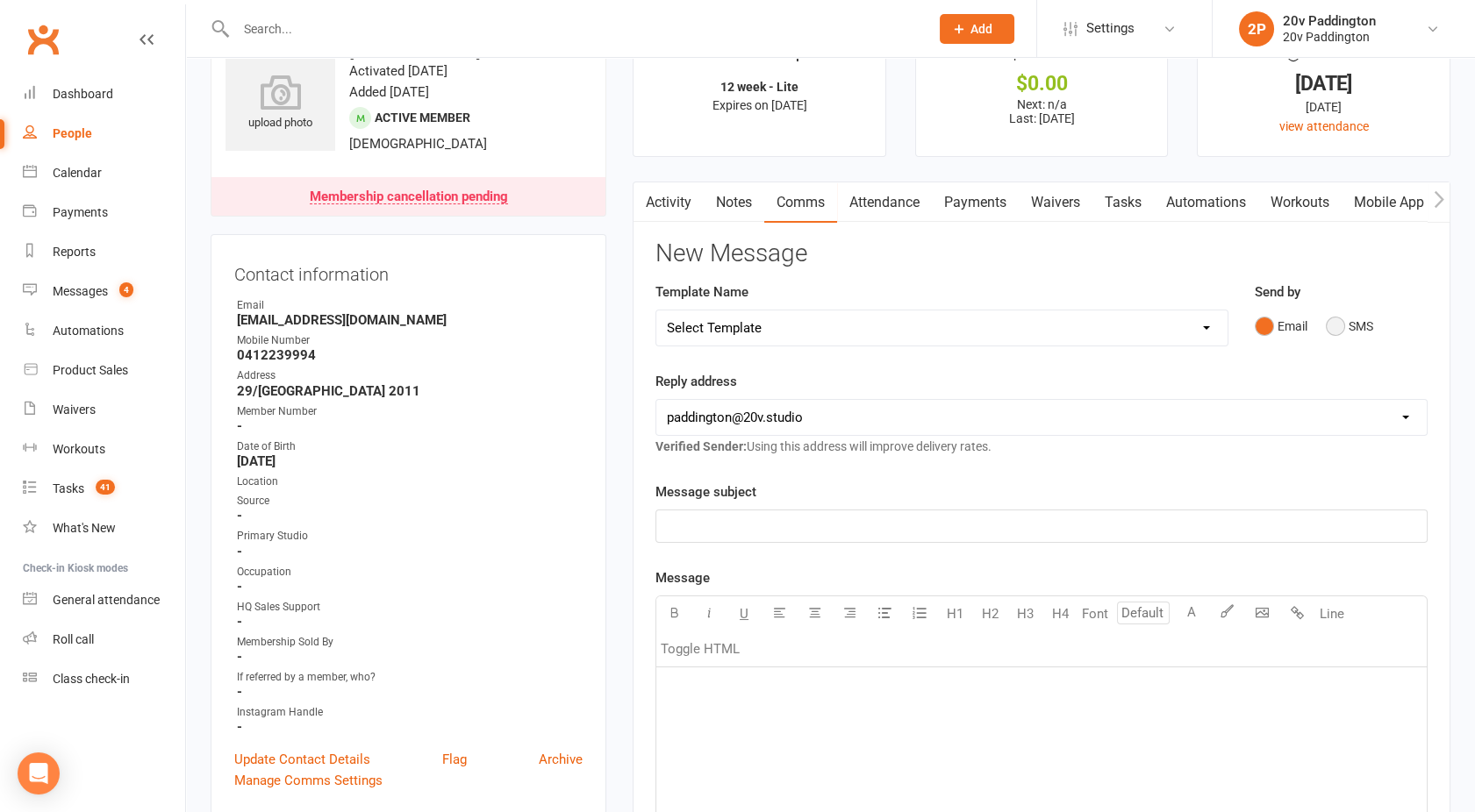
click at [1335, 323] on button "SMS" at bounding box center [1349, 326] width 47 height 33
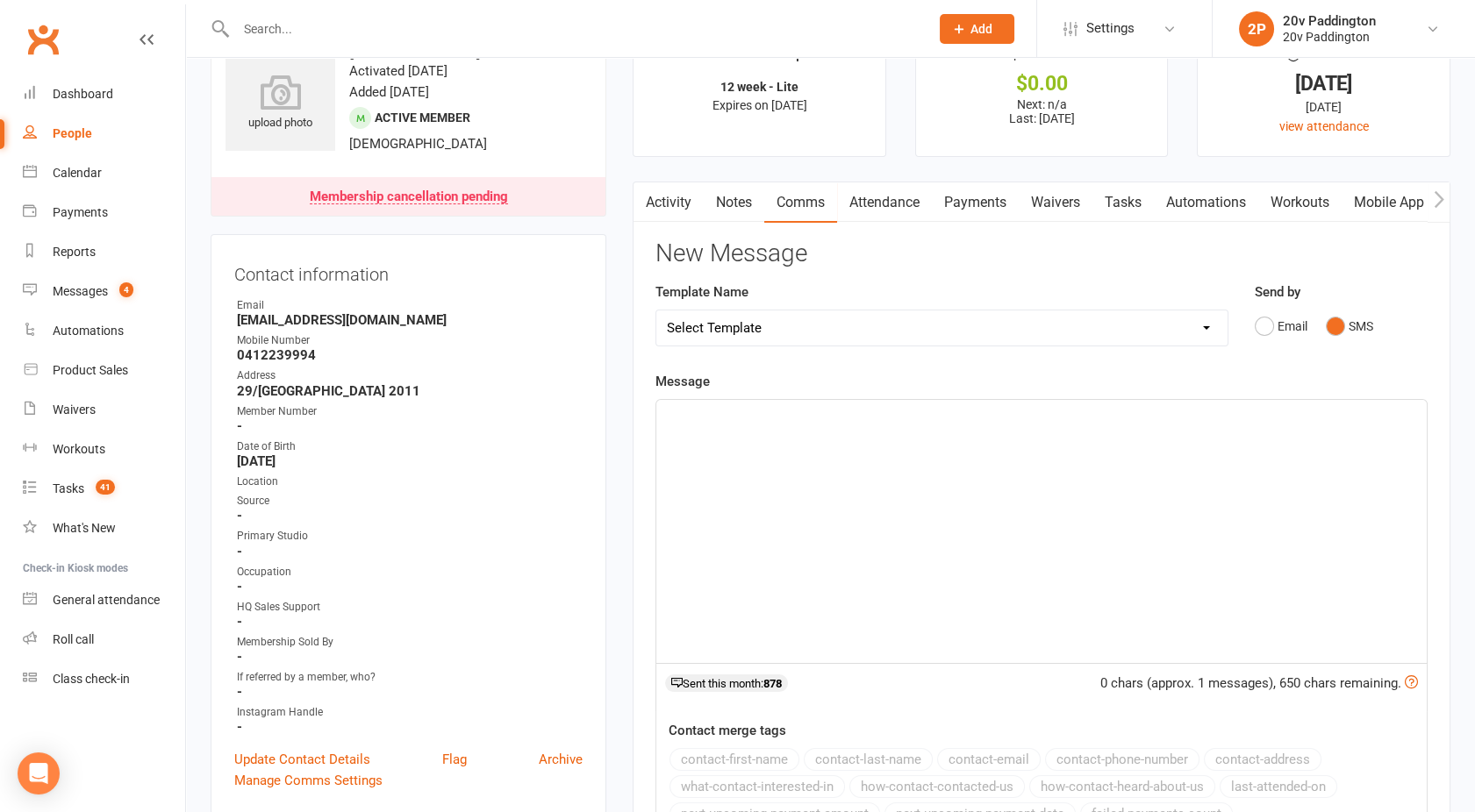
click at [1071, 487] on div "﻿" at bounding box center [1041, 531] width 771 height 263
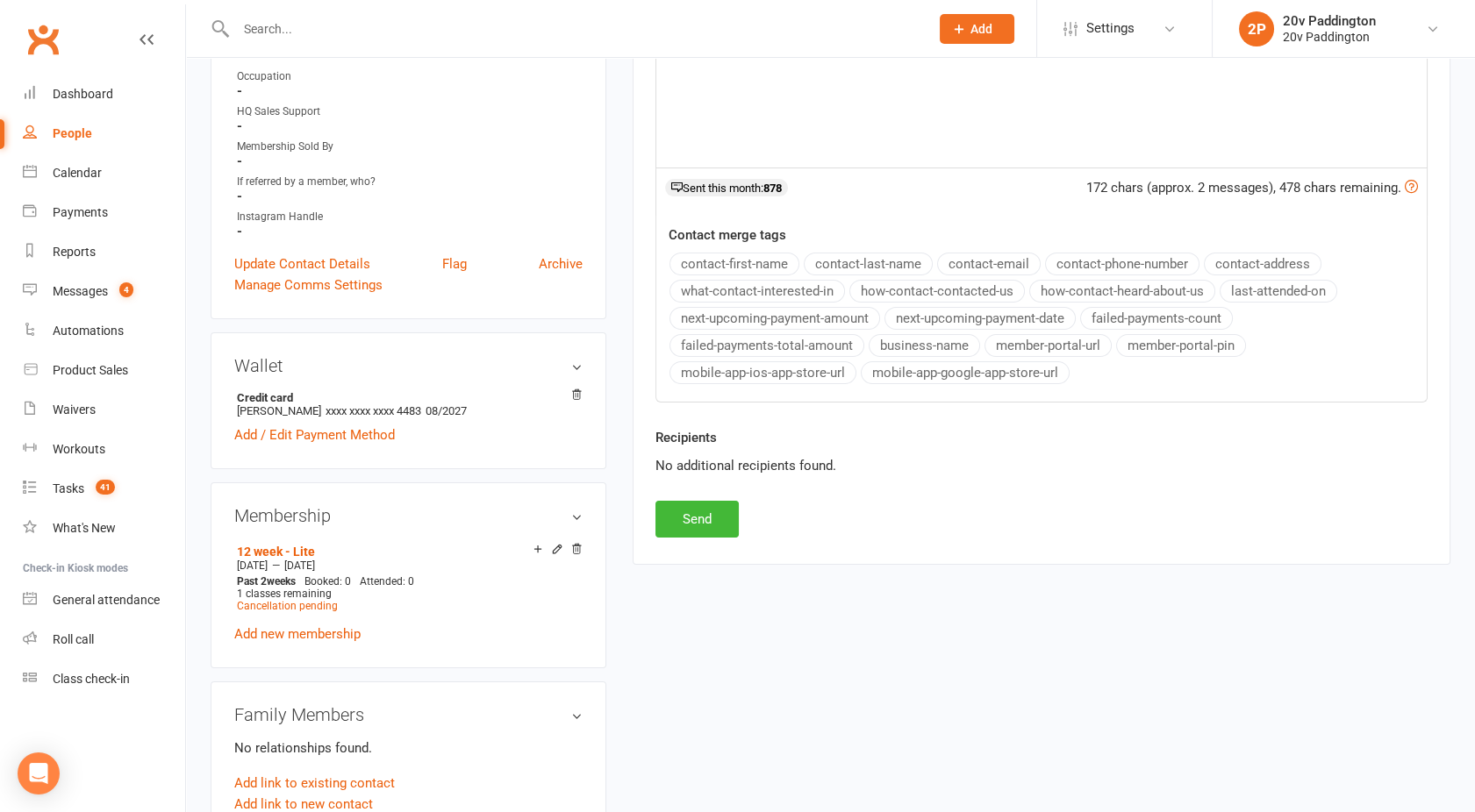
scroll to position [590, 0]
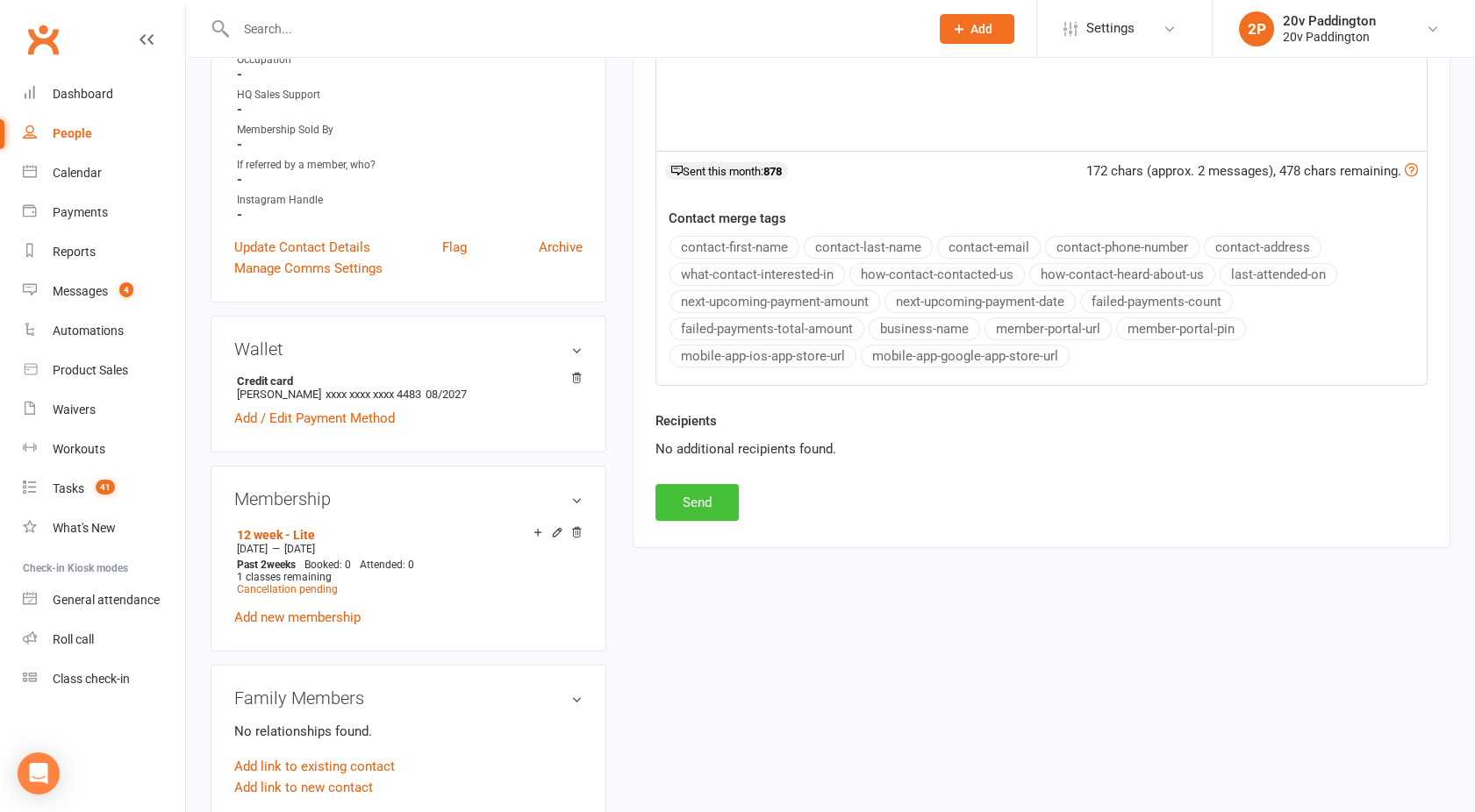
click at [681, 497] on button "Send" at bounding box center [697, 503] width 84 height 37
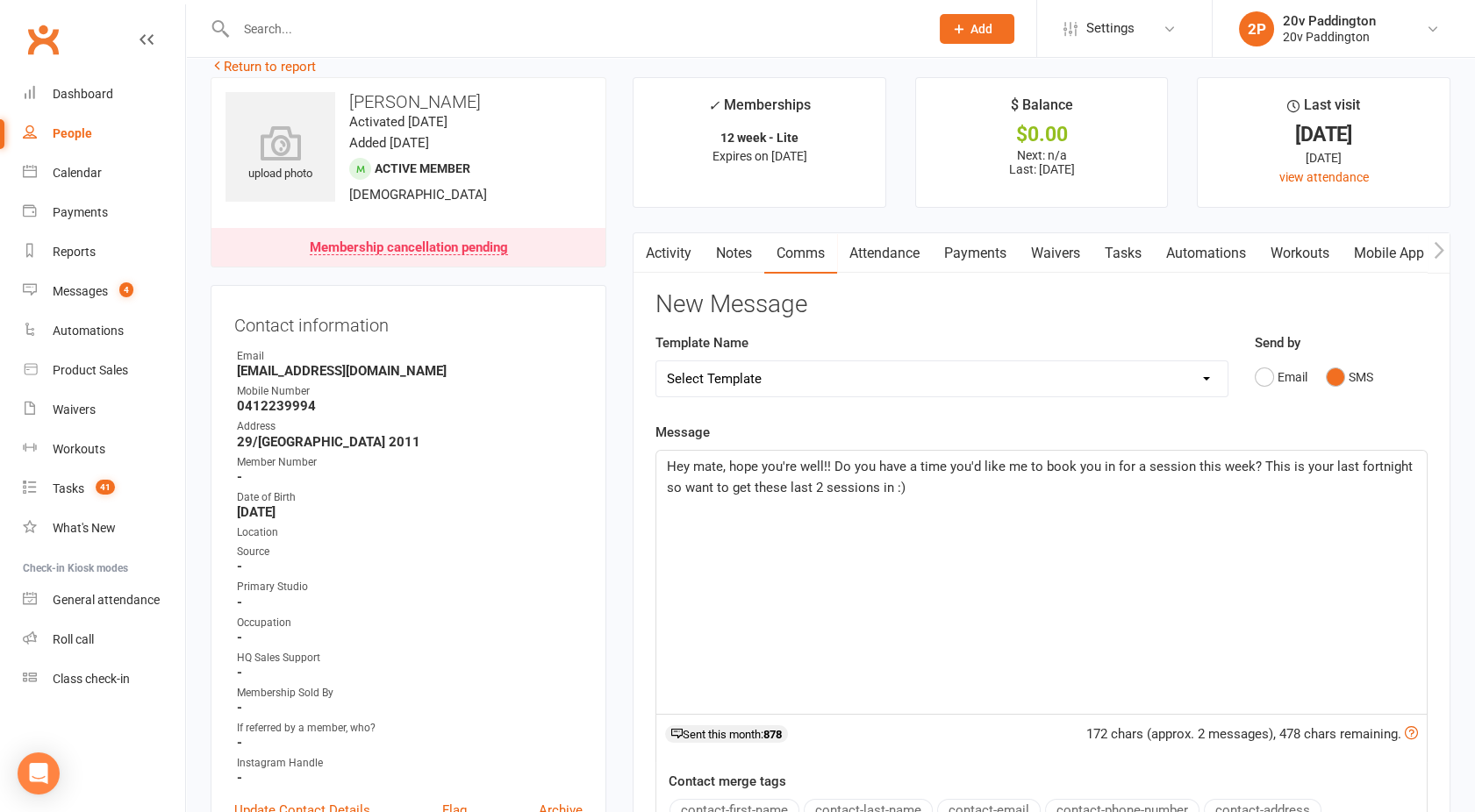
scroll to position [0, 0]
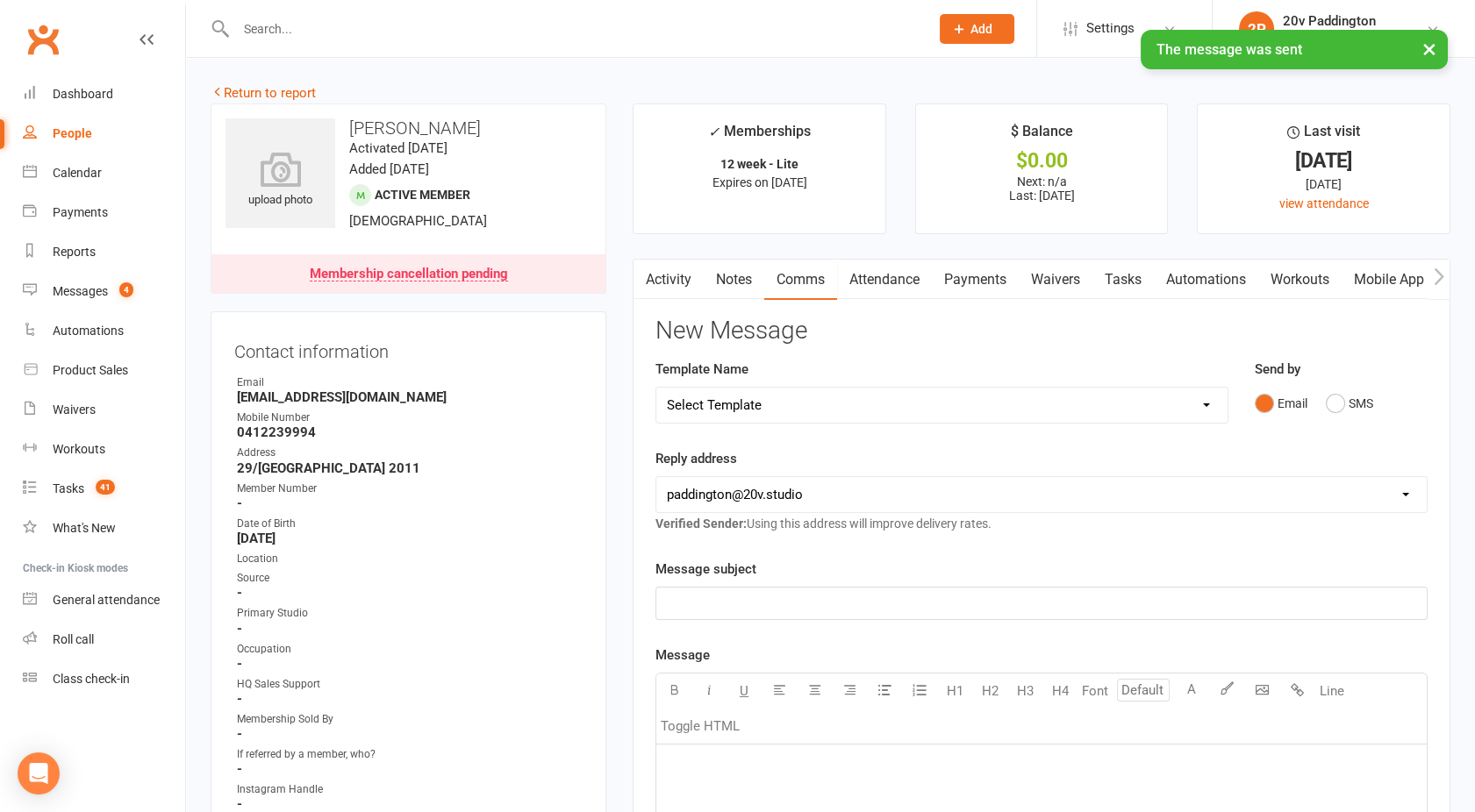
click at [656, 277] on link "Activity" at bounding box center [668, 279] width 70 height 40
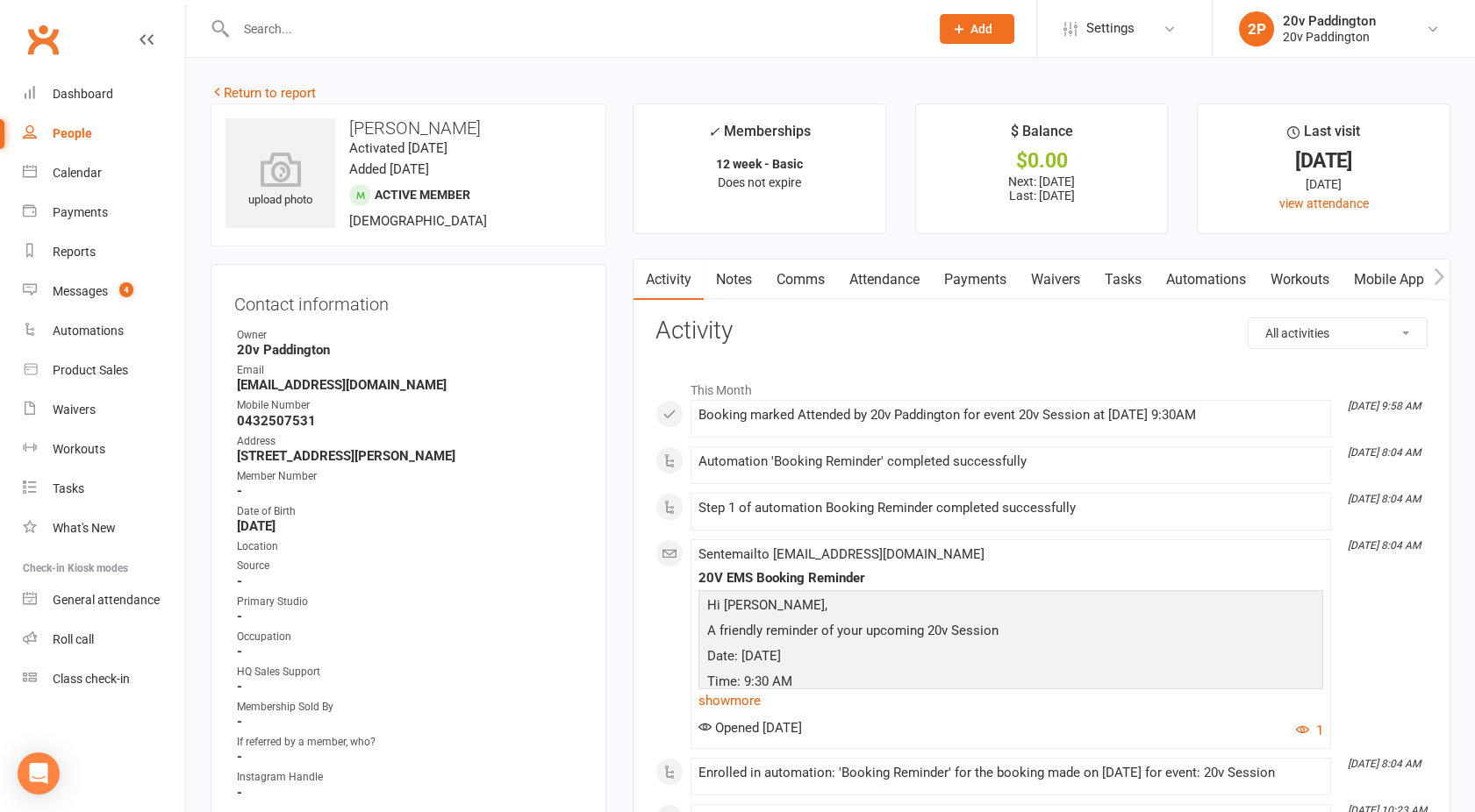
click at [905, 276] on link "Attendance" at bounding box center [885, 279] width 95 height 40
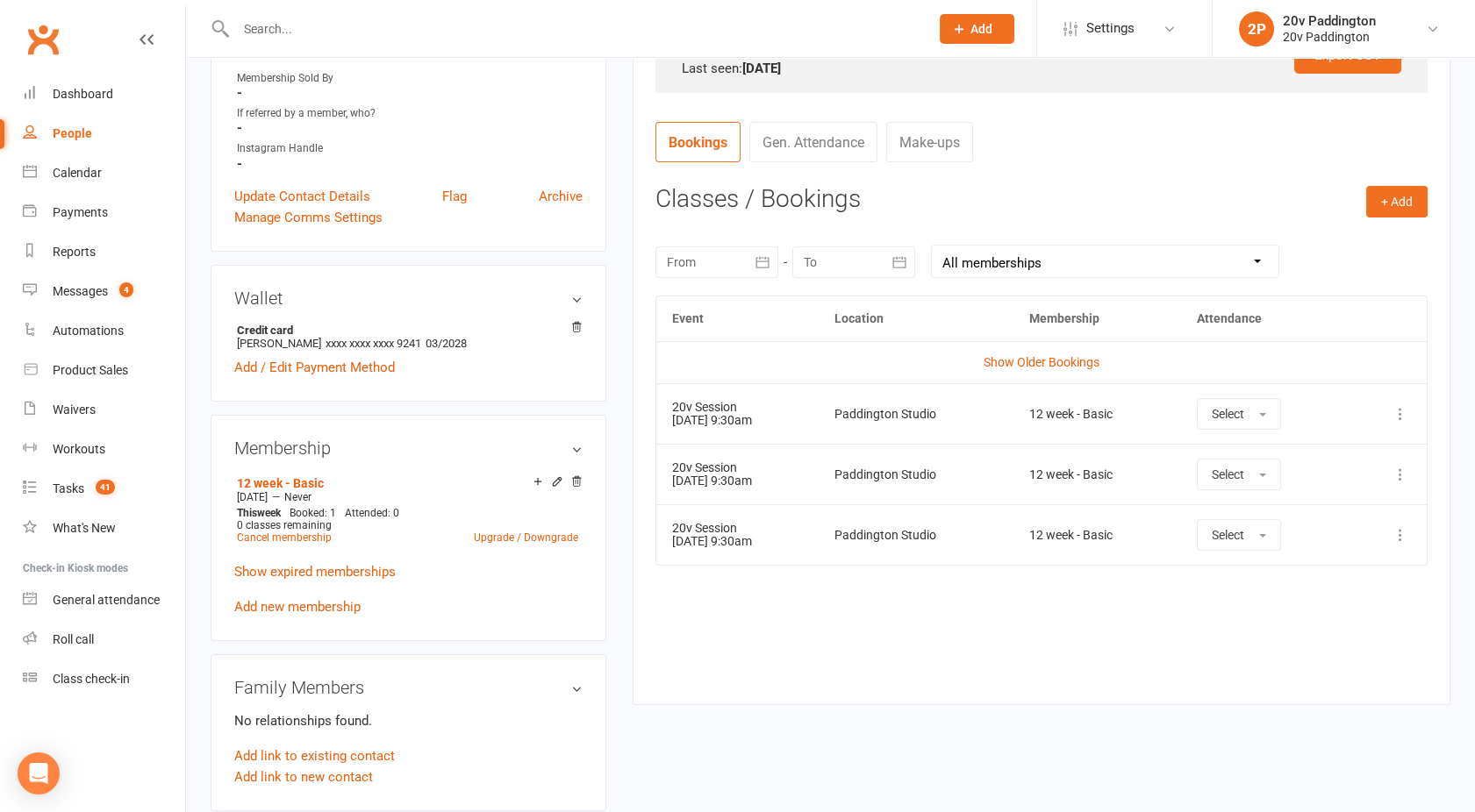
scroll to position [714, 0]
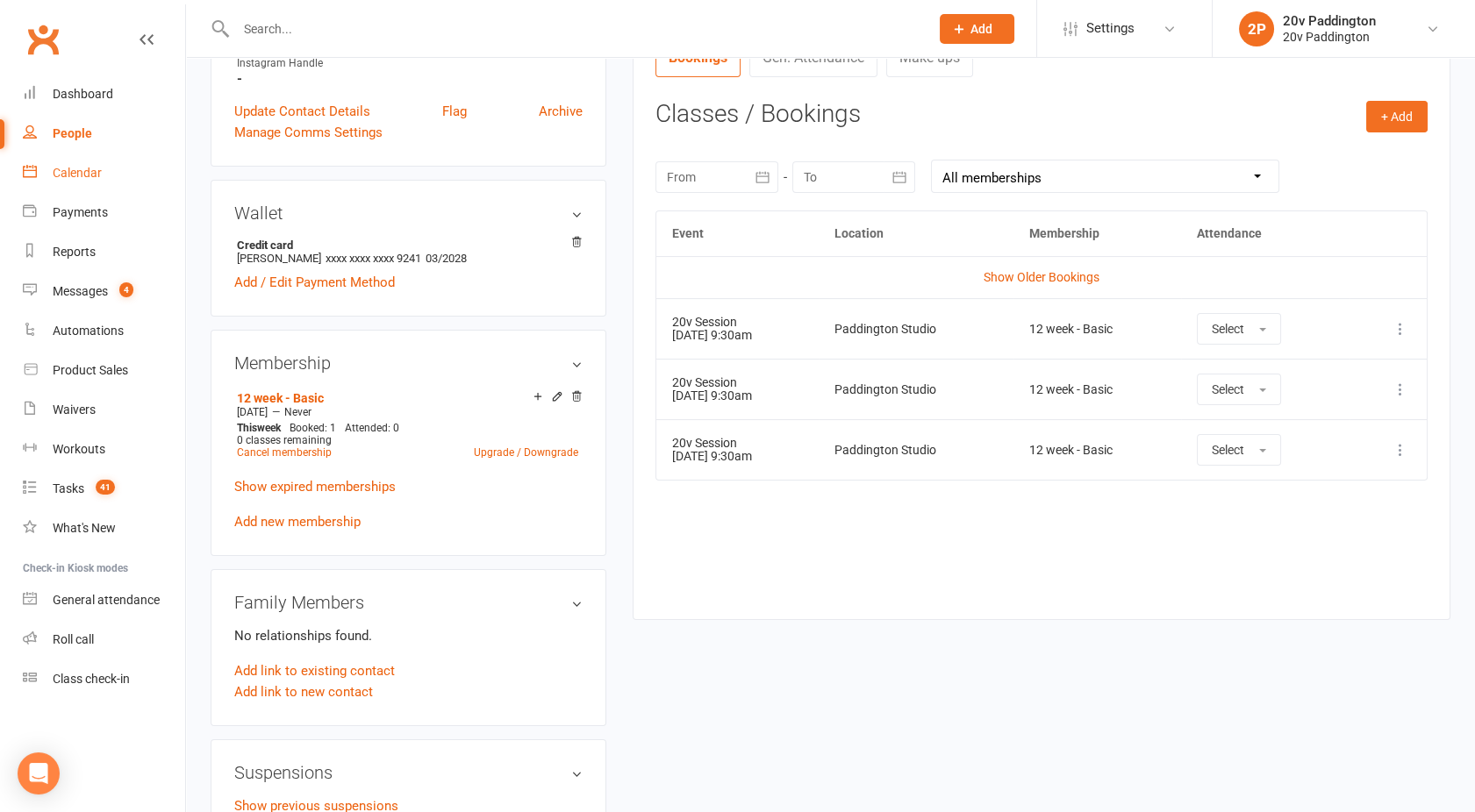
click at [89, 175] on div "Calendar" at bounding box center [77, 172] width 49 height 14
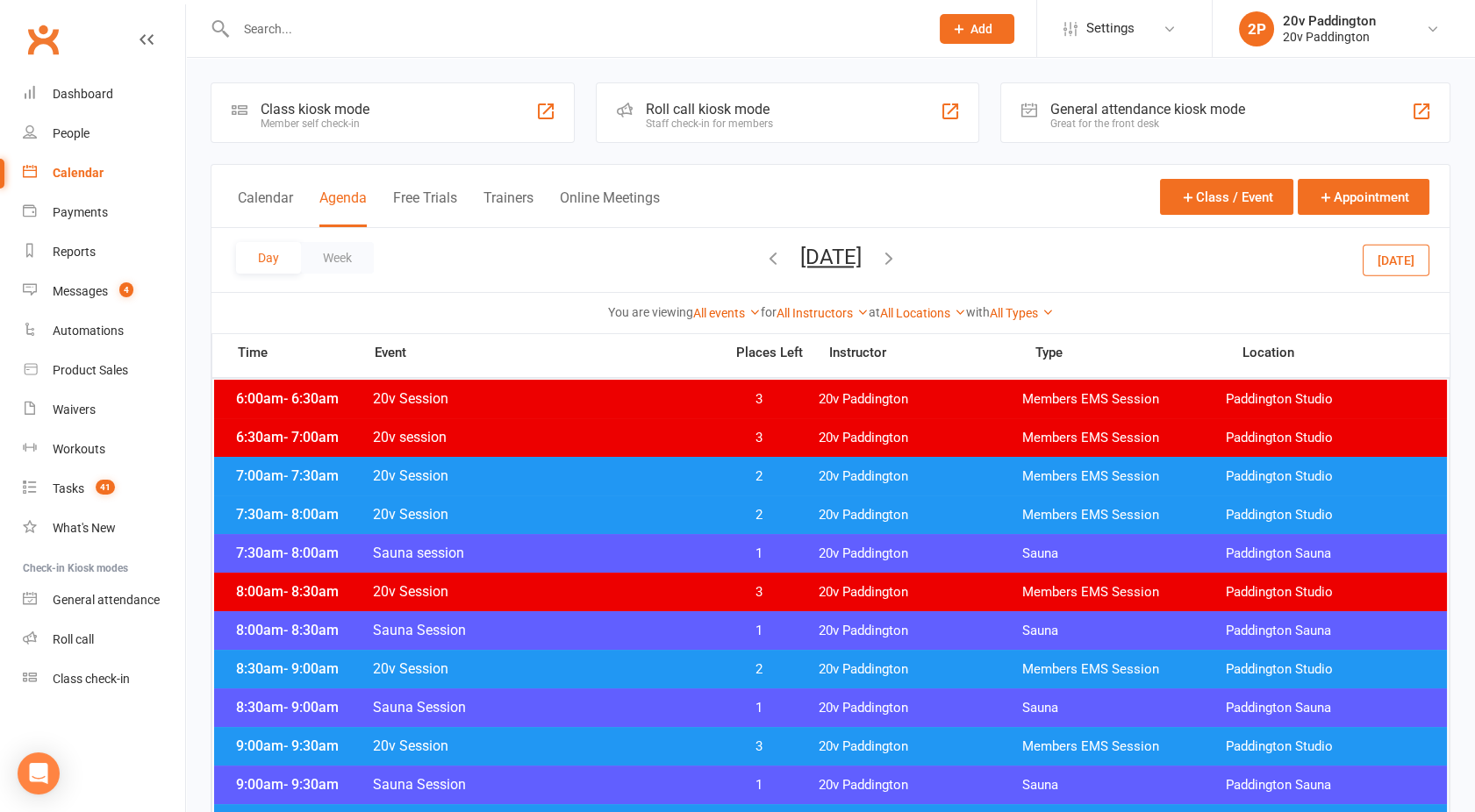
click at [840, 256] on button "[DATE]" at bounding box center [831, 257] width 61 height 24
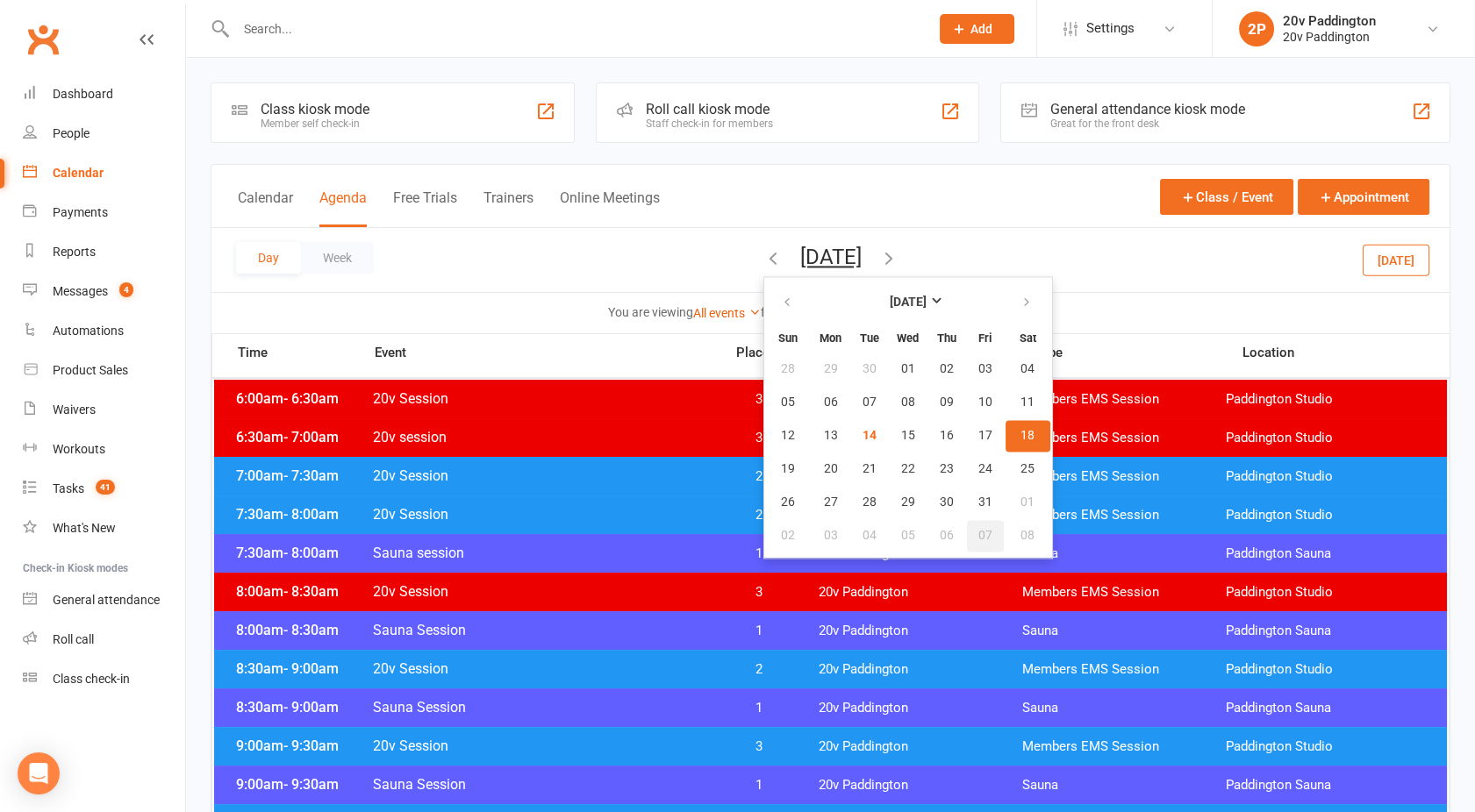
click at [967, 524] on button "07" at bounding box center [986, 536] width 37 height 32
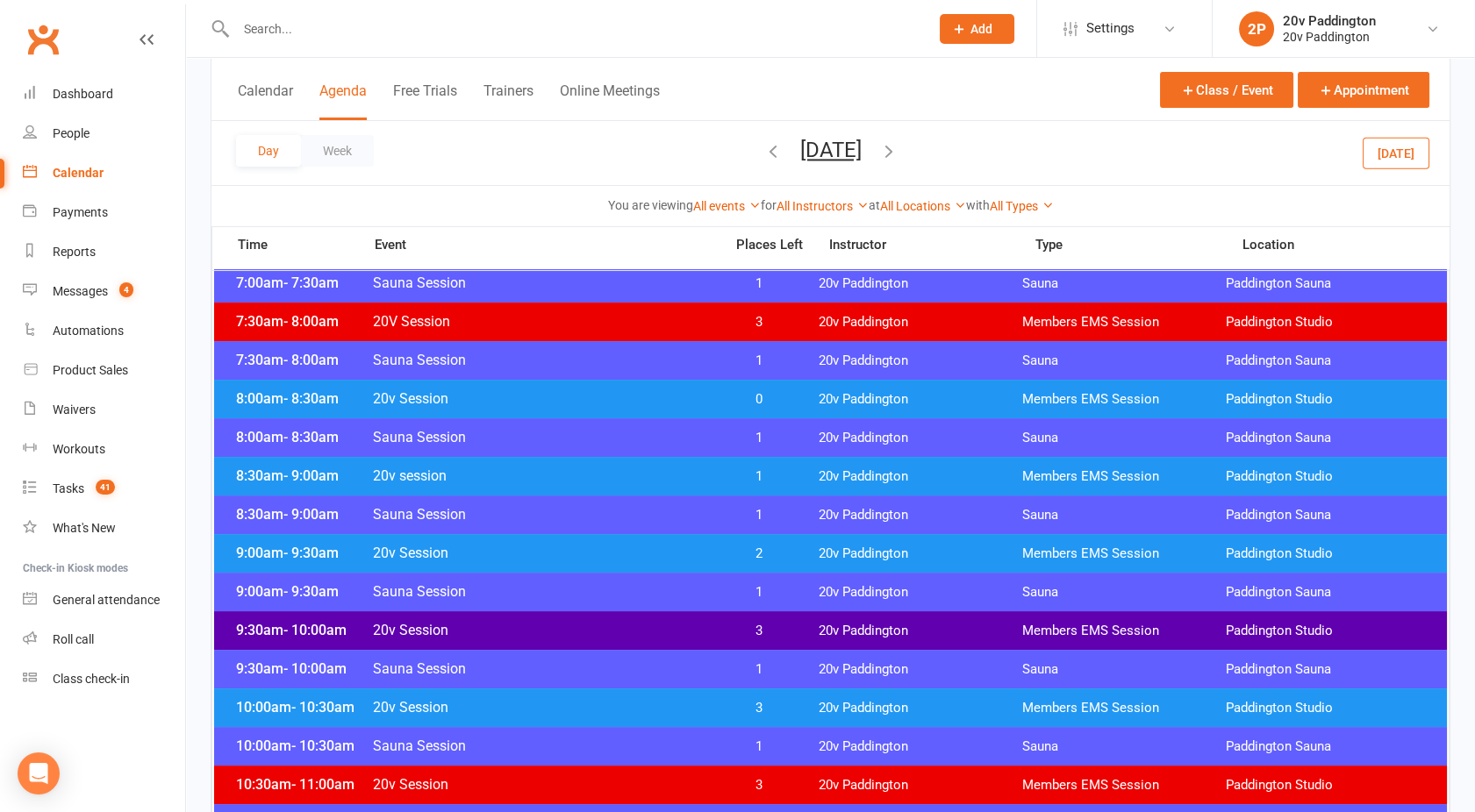
scroll to position [415, 0]
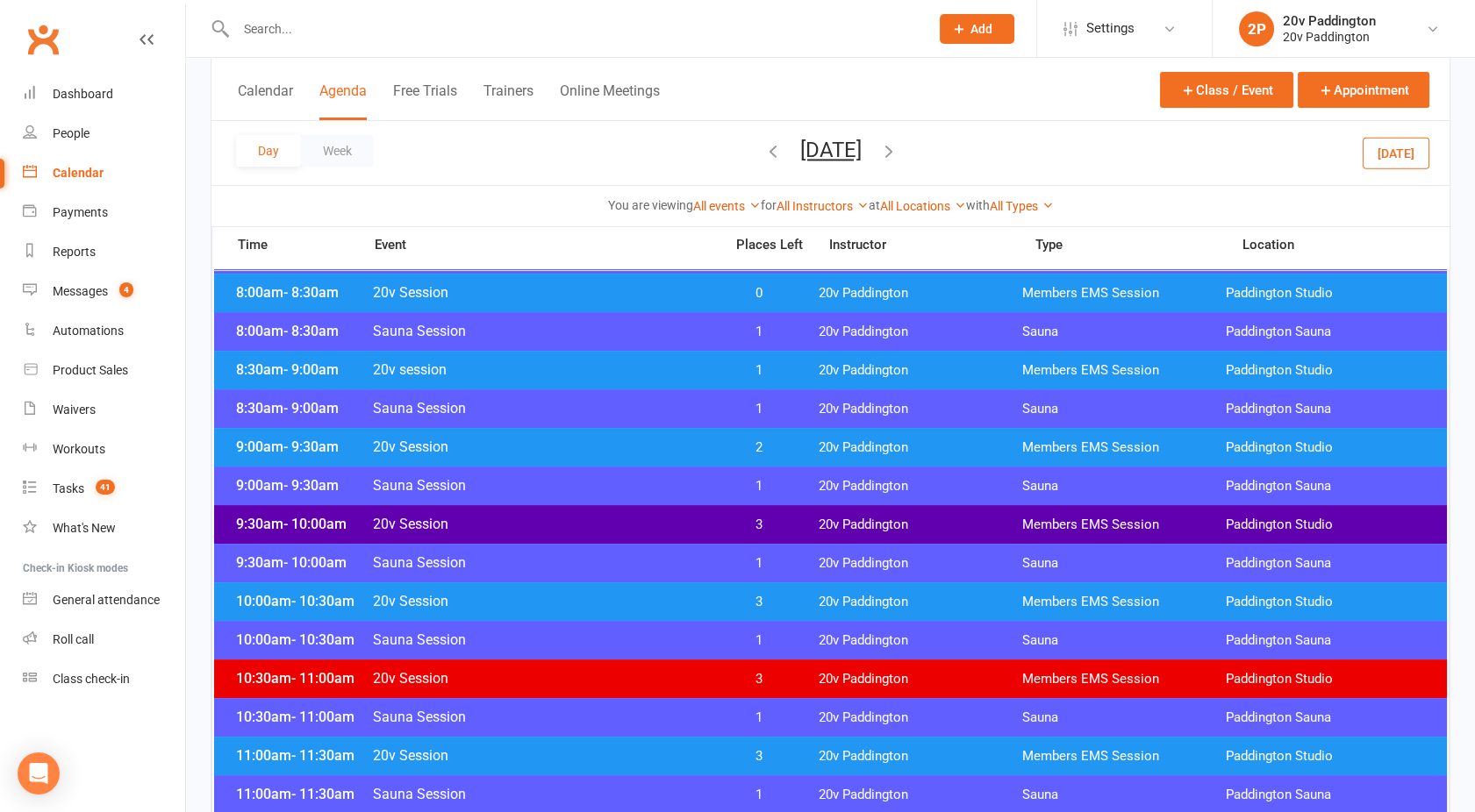
click at [686, 523] on span "20v Session" at bounding box center [543, 525] width 342 height 17
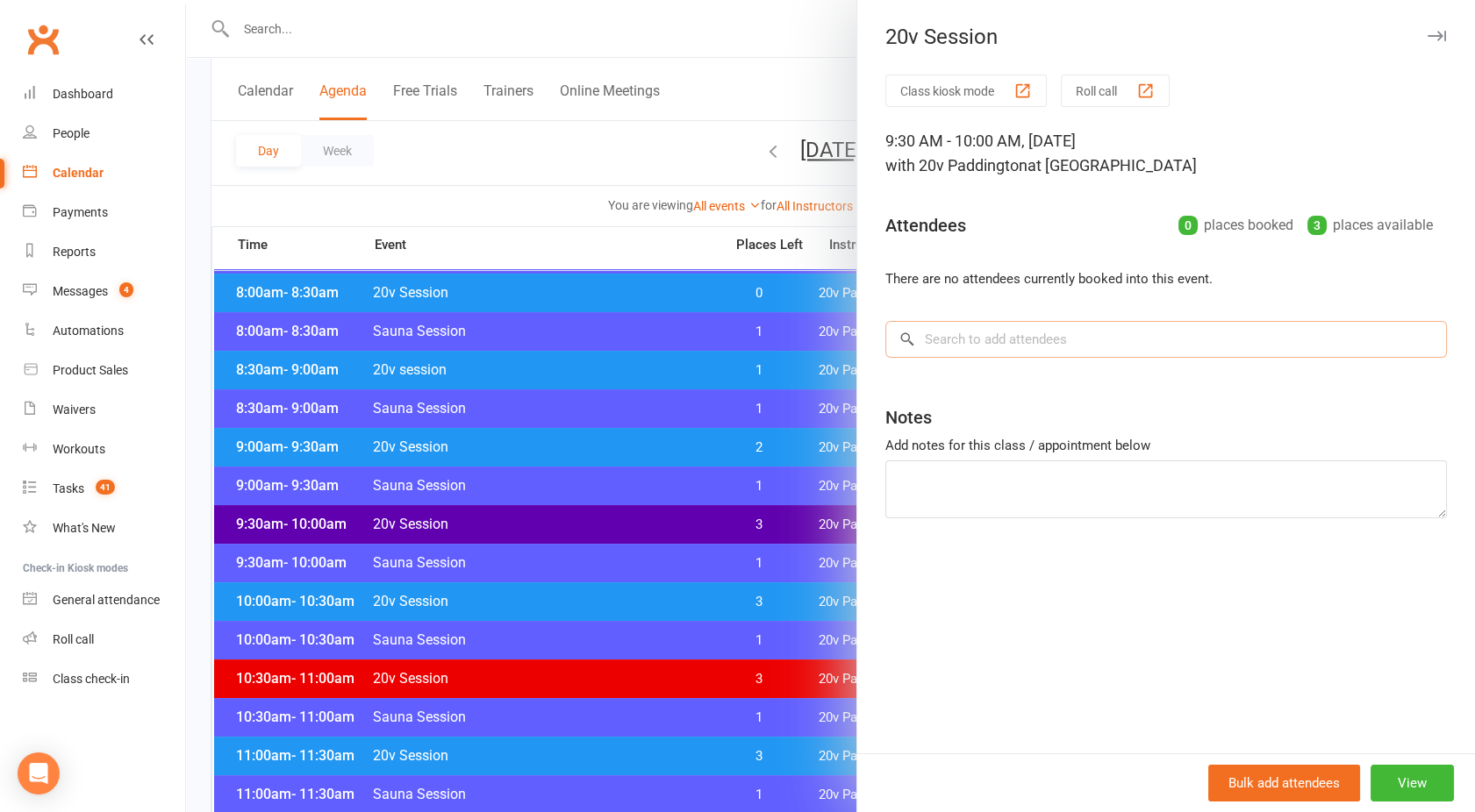
click at [970, 339] on input "search" at bounding box center [1167, 339] width 562 height 37
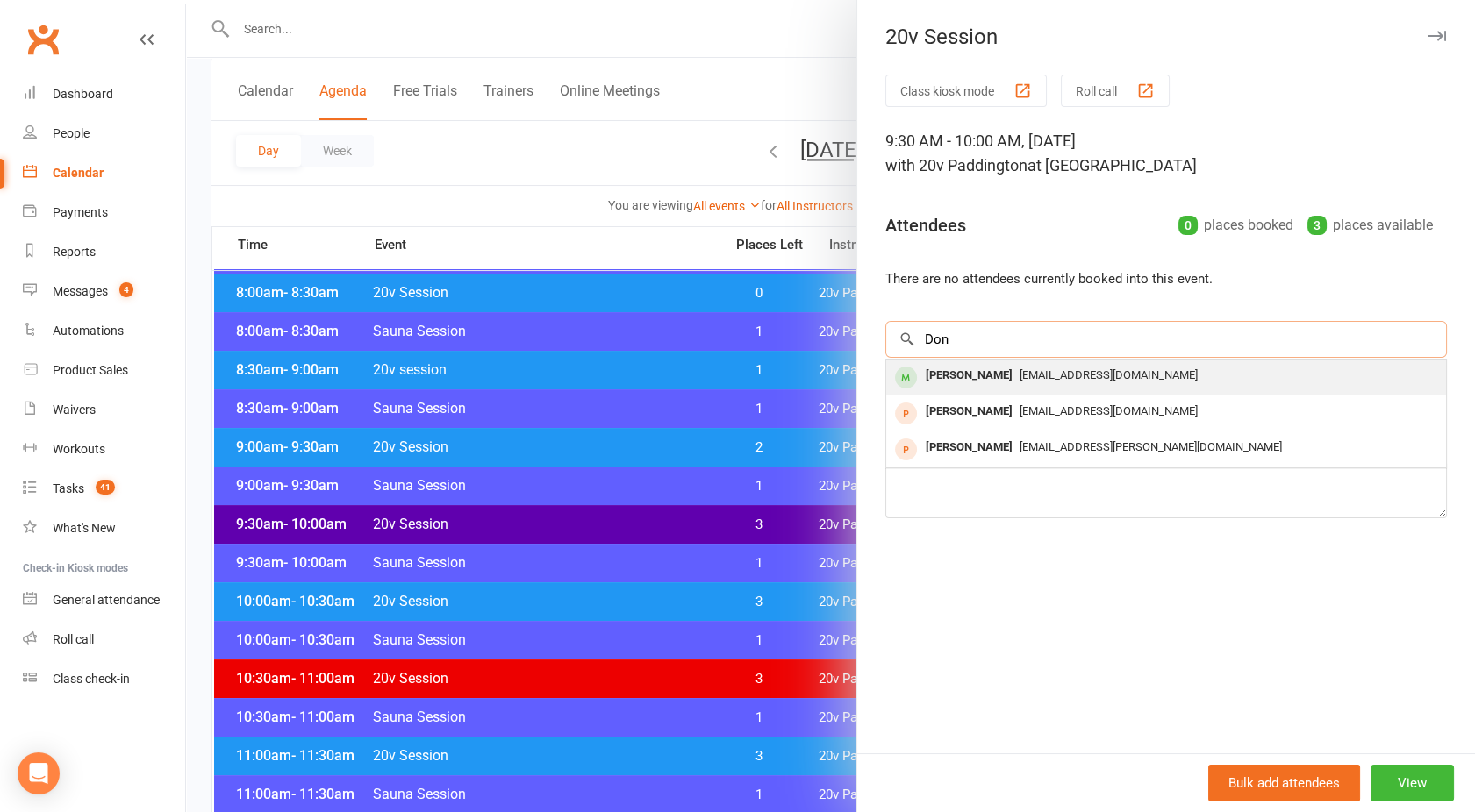
type input "Don"
click at [976, 371] on div "[PERSON_NAME]" at bounding box center [969, 375] width 101 height 25
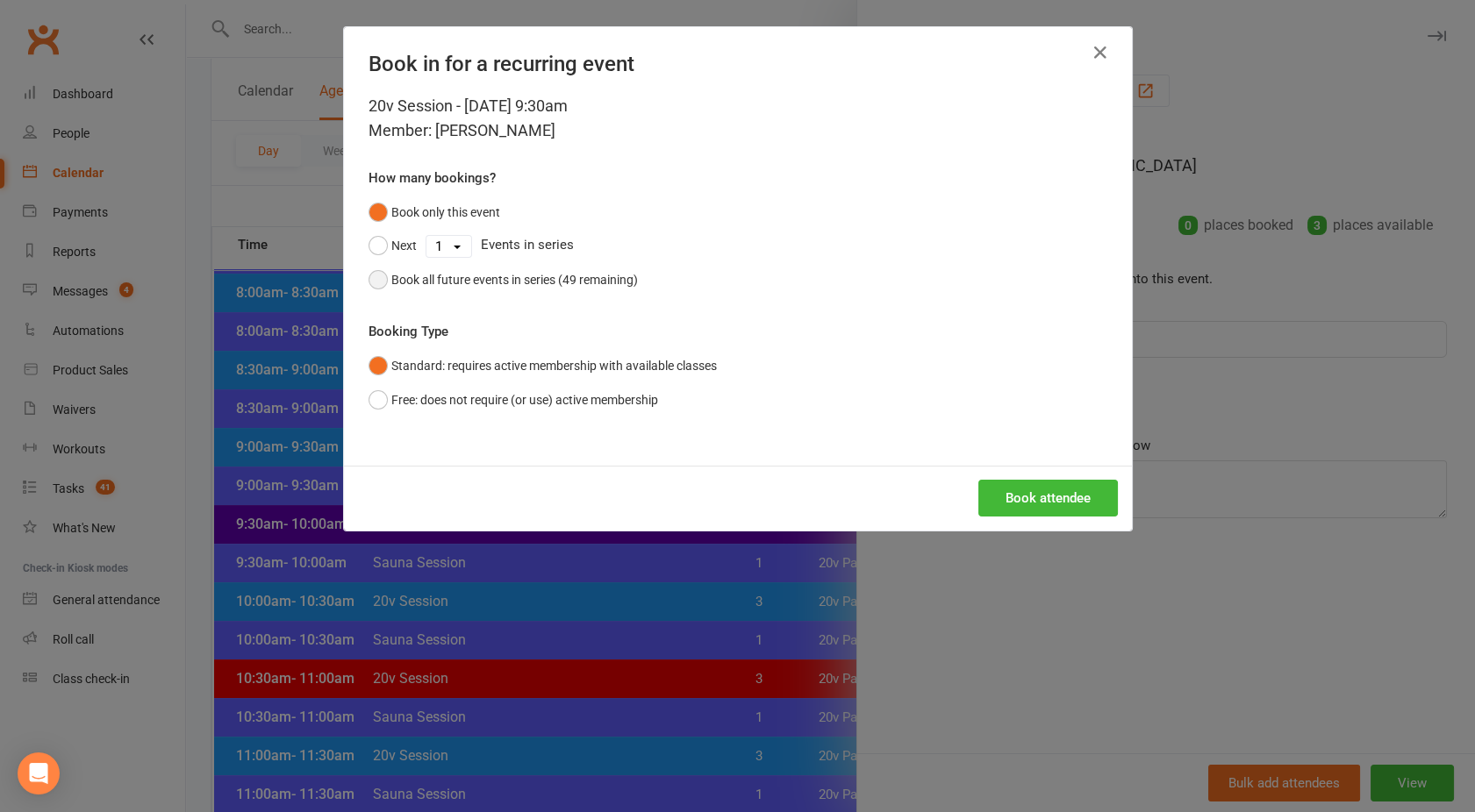
click at [409, 265] on button "Book all future events in series (49 remaining)" at bounding box center [503, 280] width 270 height 33
click at [1025, 490] on button "Book attendee" at bounding box center [1048, 499] width 140 height 37
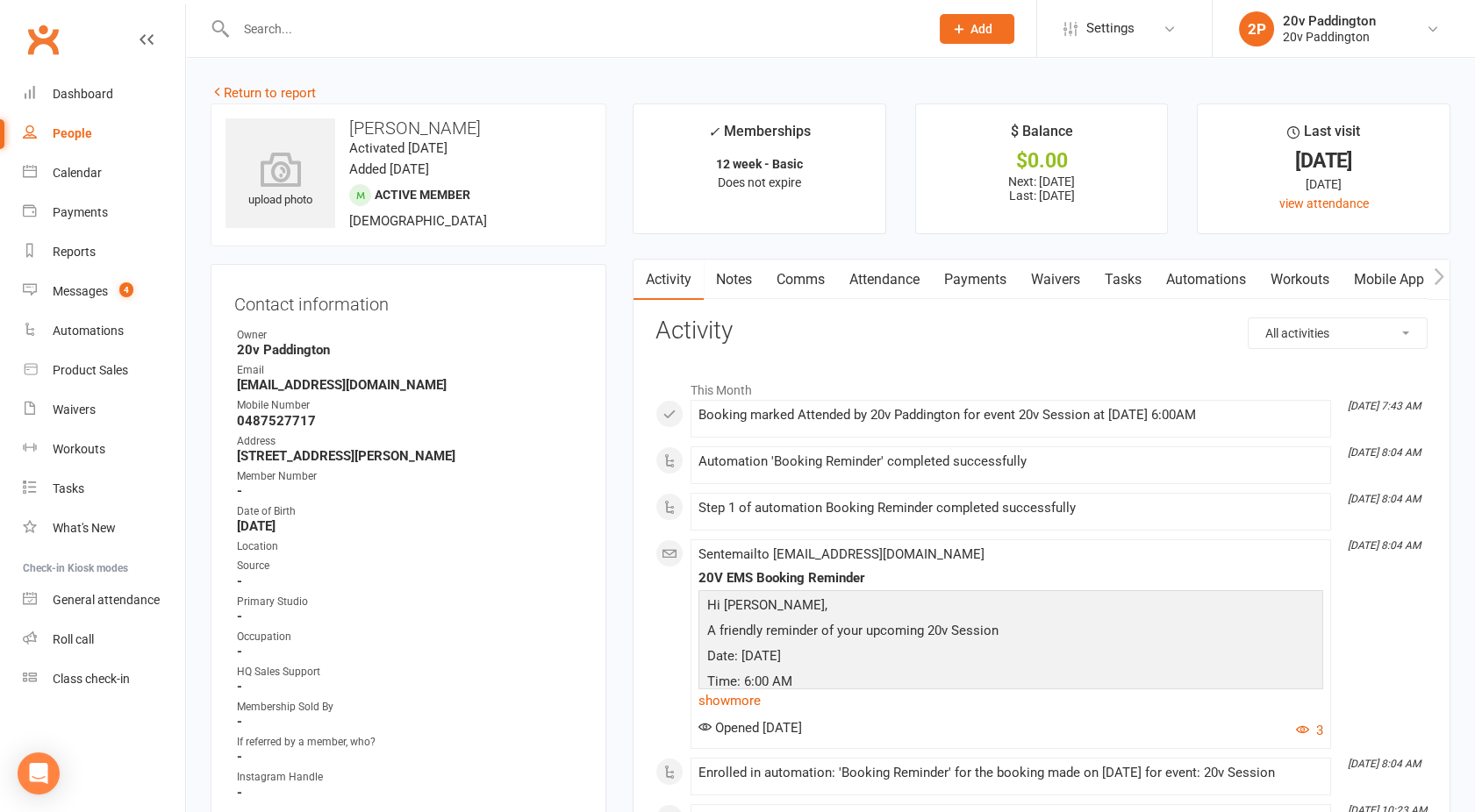
click at [900, 279] on link "Attendance" at bounding box center [885, 279] width 95 height 40
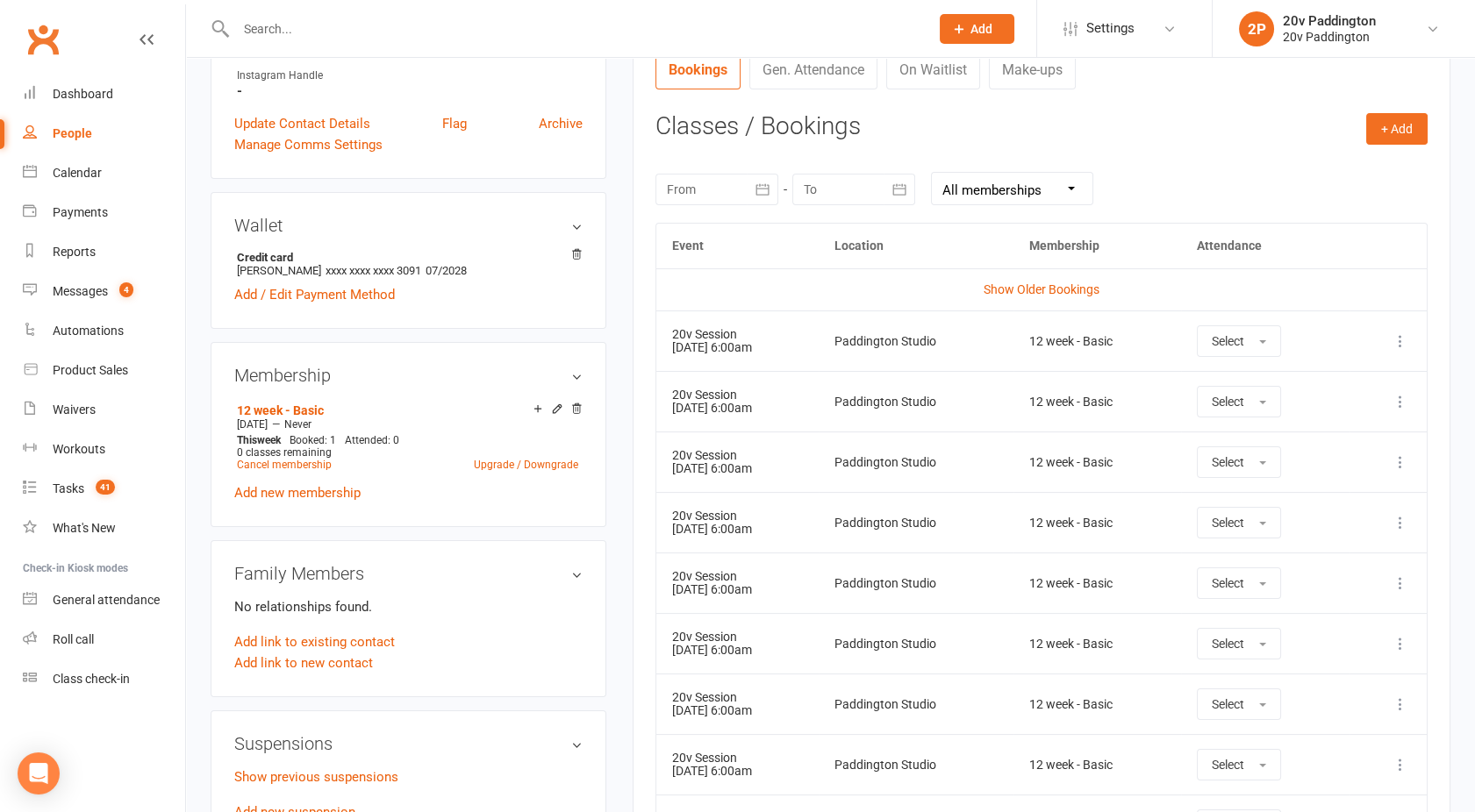
scroll to position [286, 0]
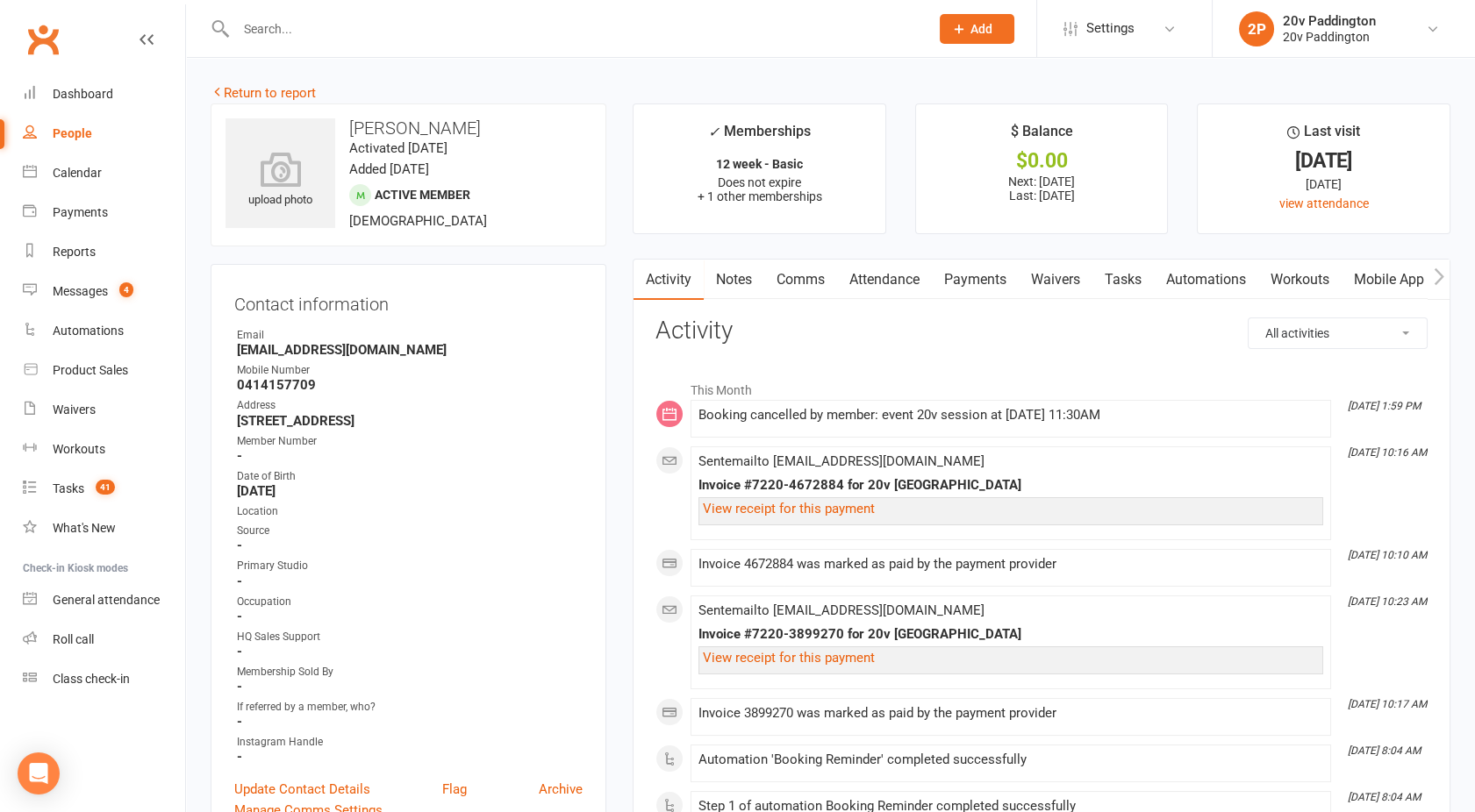
click at [903, 266] on link "Attendance" at bounding box center [885, 279] width 95 height 40
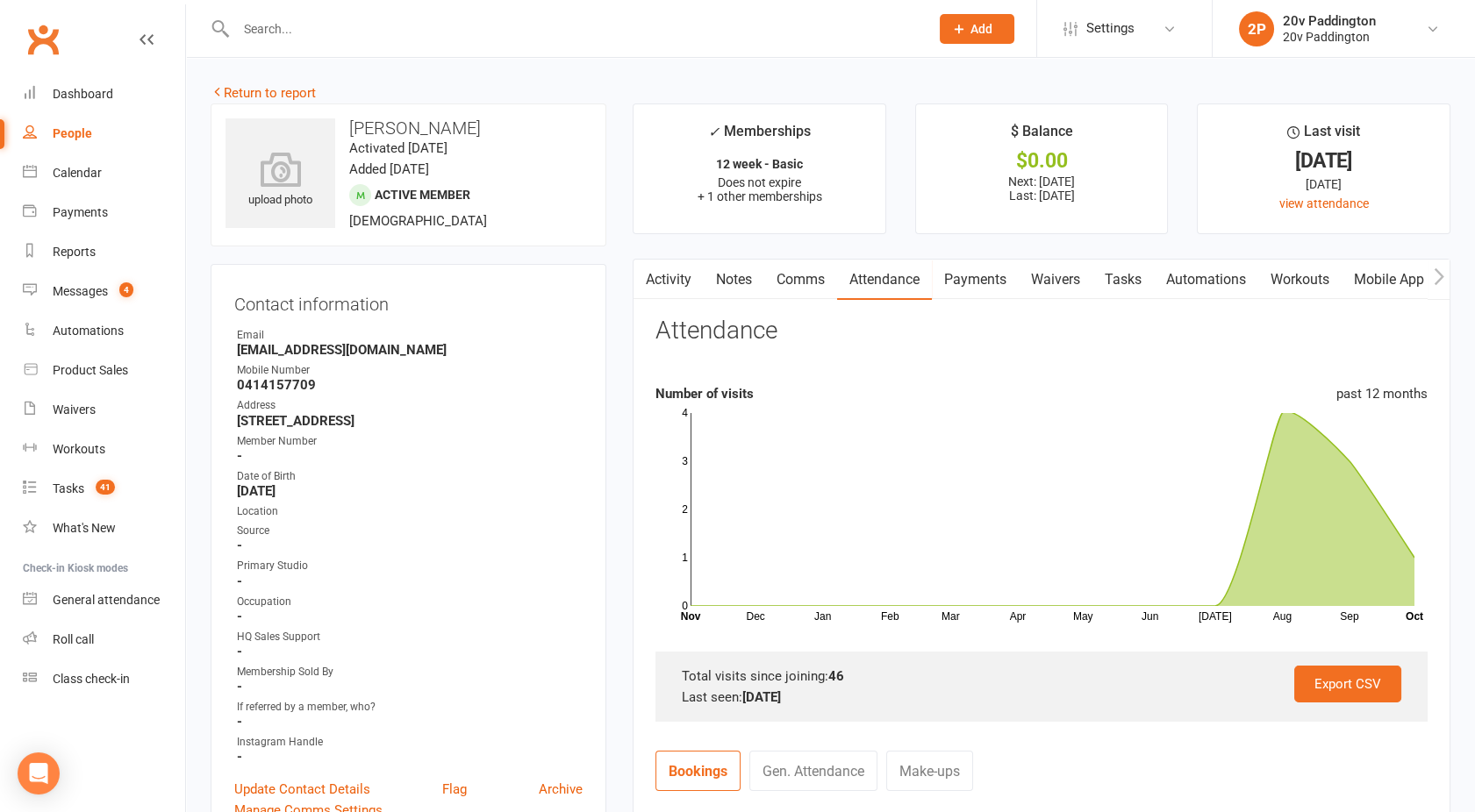
click at [798, 292] on link "Comms" at bounding box center [800, 279] width 73 height 40
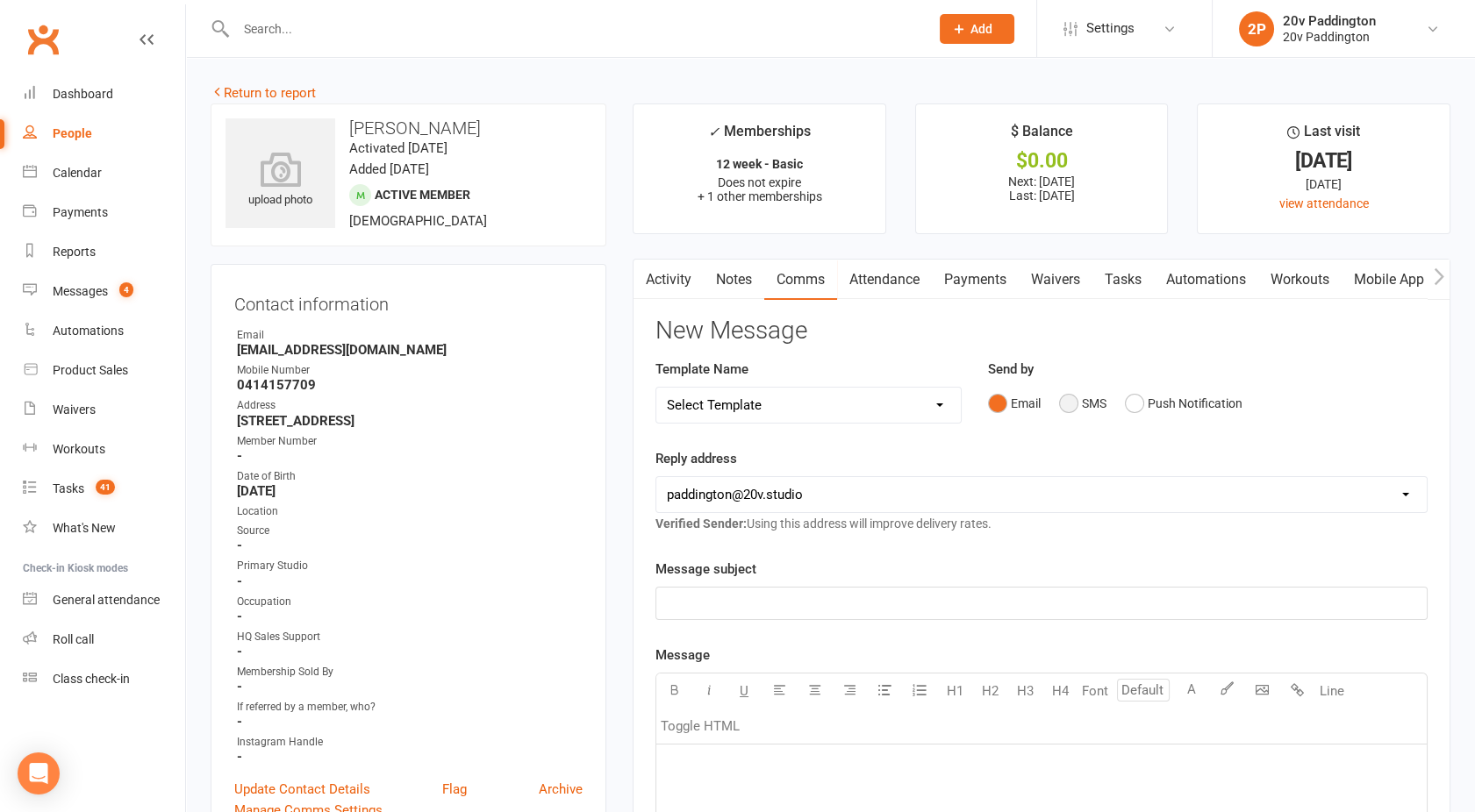
click at [1083, 406] on button "SMS" at bounding box center [1082, 404] width 47 height 33
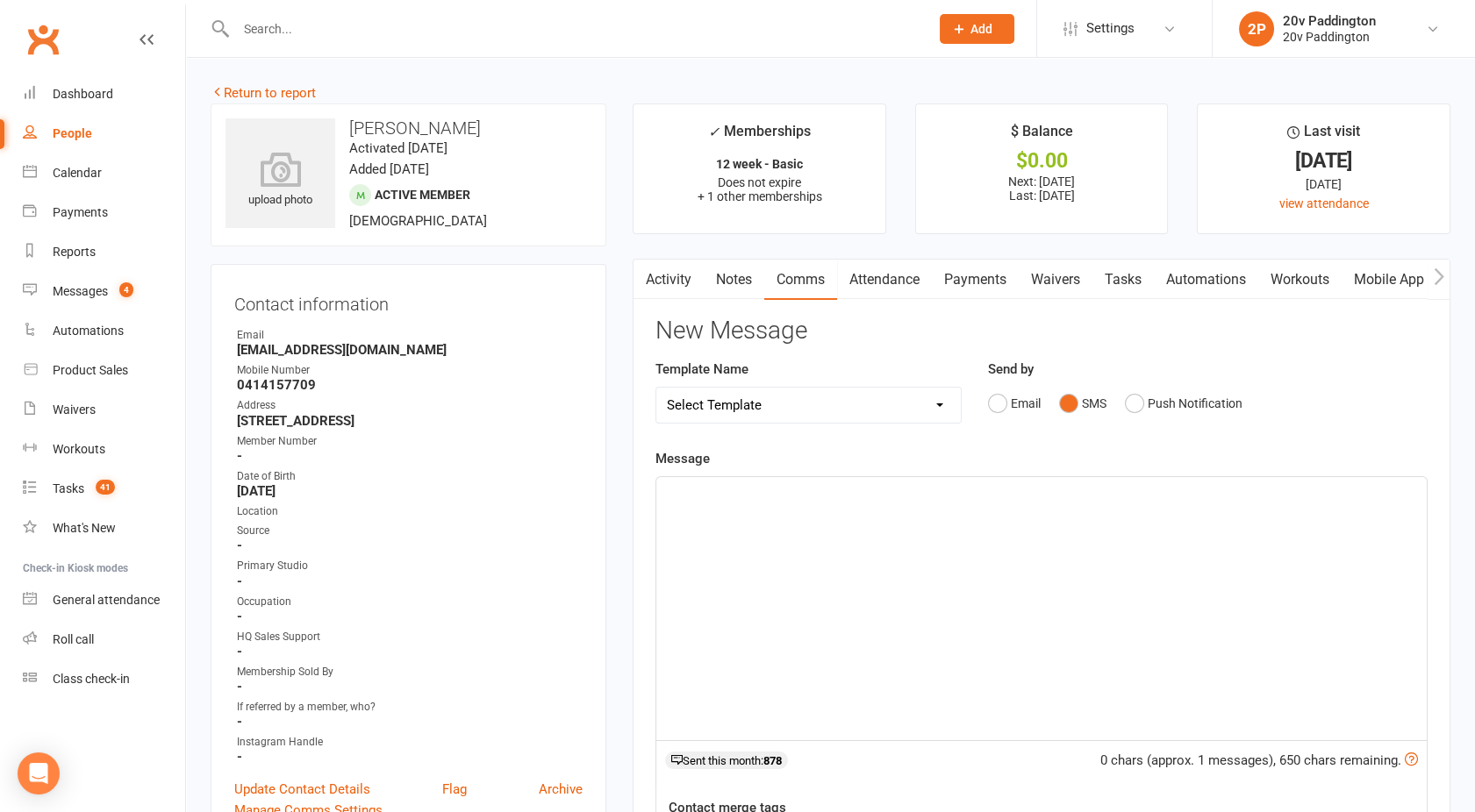
click at [932, 506] on div "﻿" at bounding box center [1041, 608] width 771 height 263
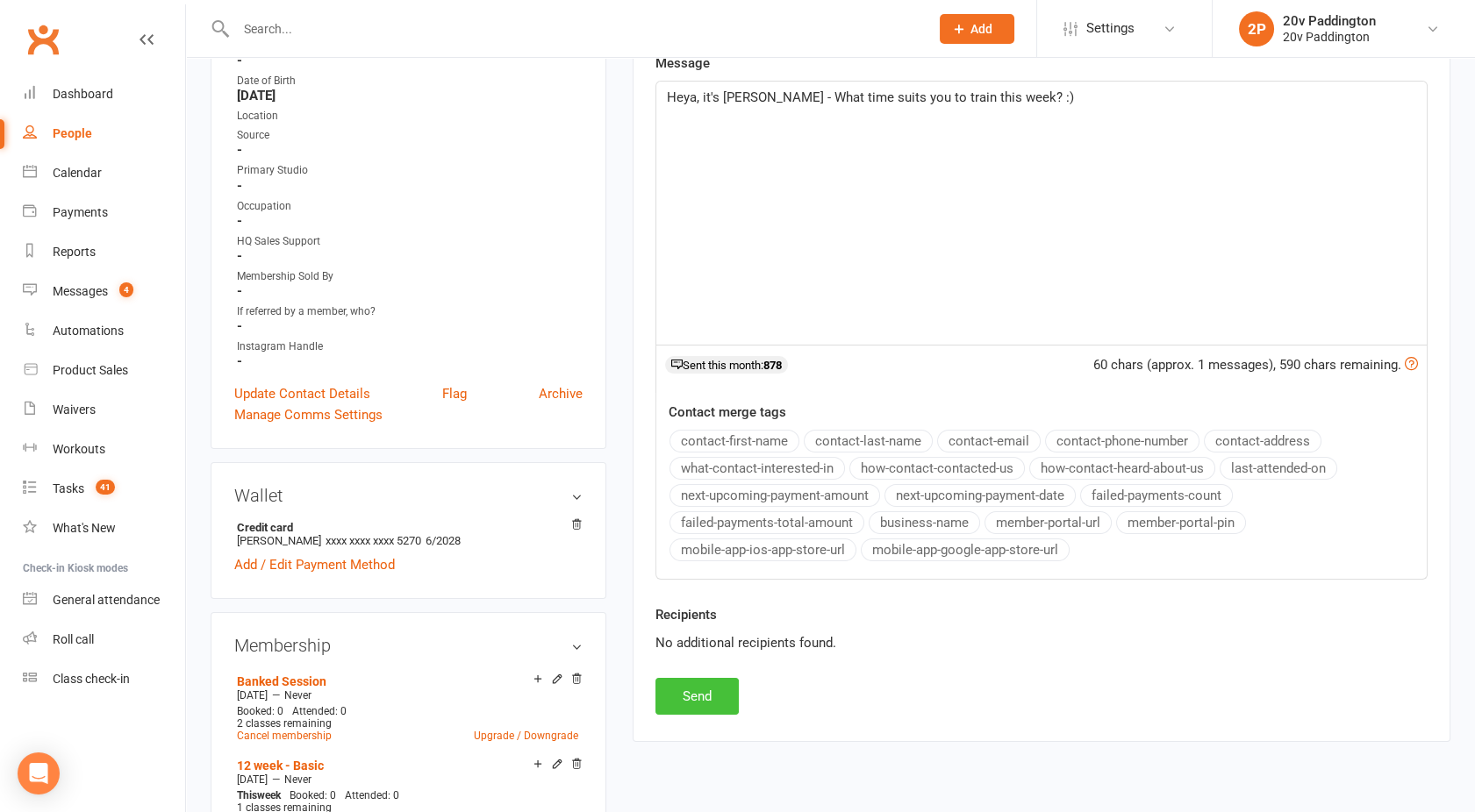
click at [696, 686] on button "Send" at bounding box center [697, 697] width 84 height 37
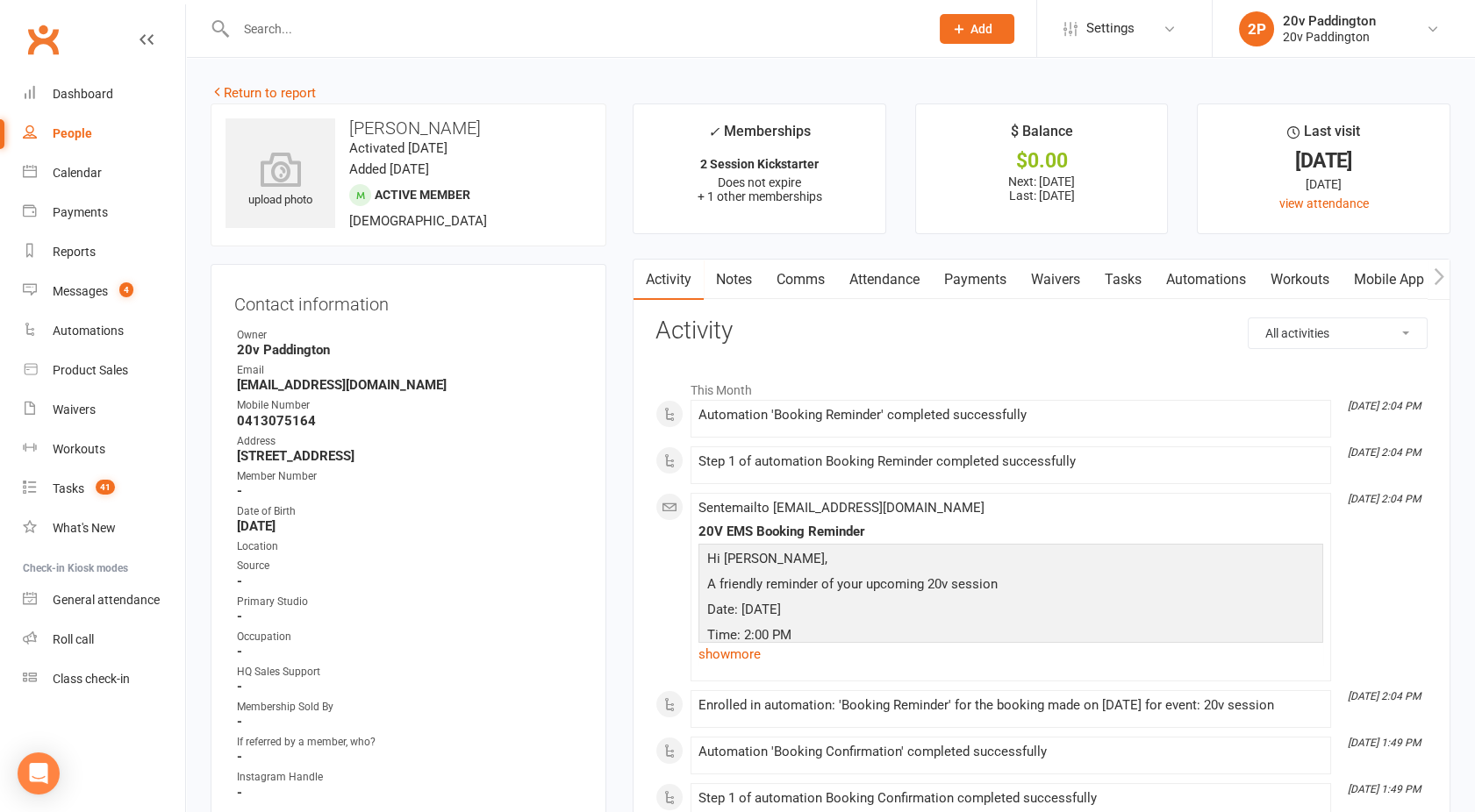
click at [801, 283] on link "Comms" at bounding box center [800, 279] width 73 height 40
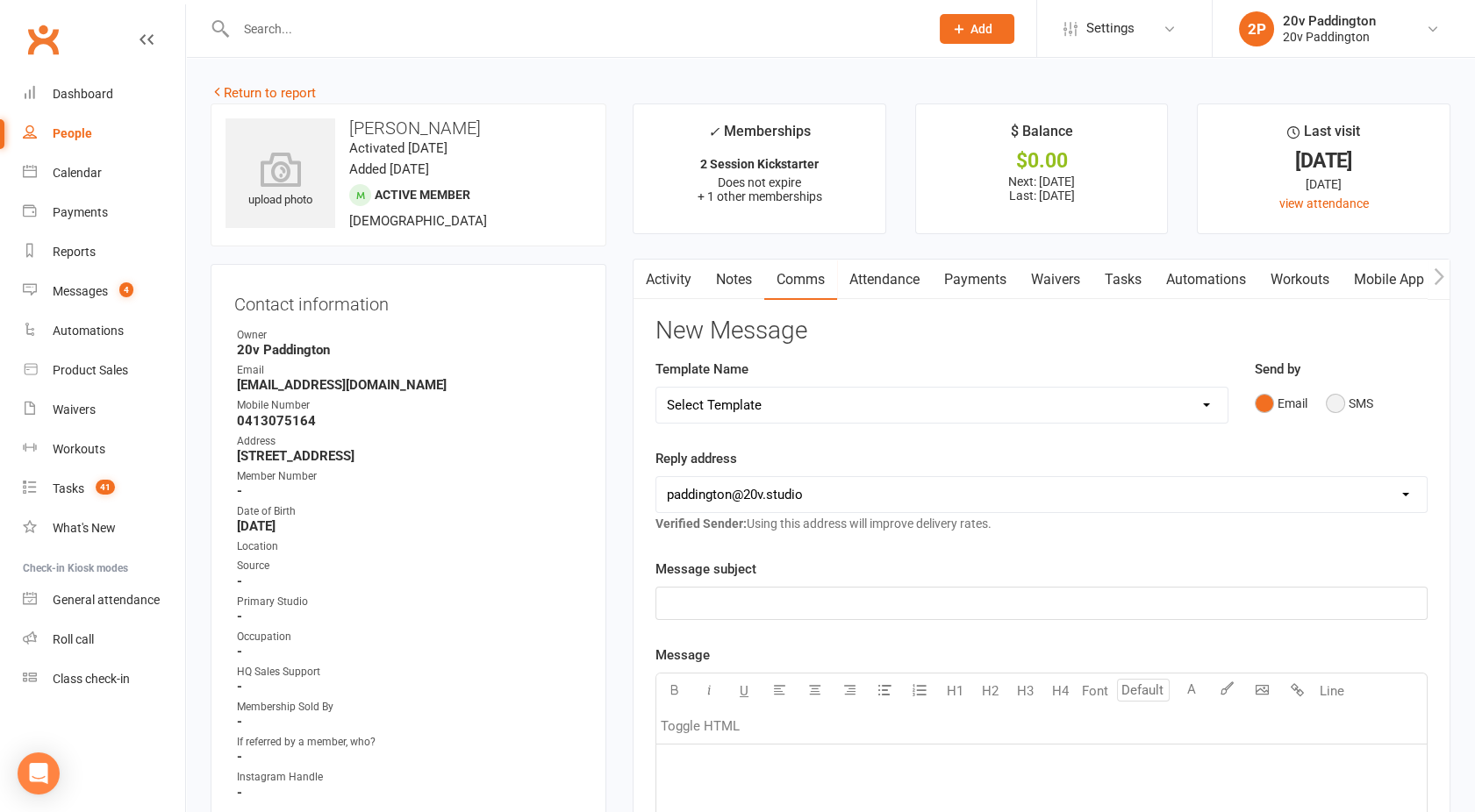
click at [1333, 394] on button "SMS" at bounding box center [1349, 404] width 47 height 33
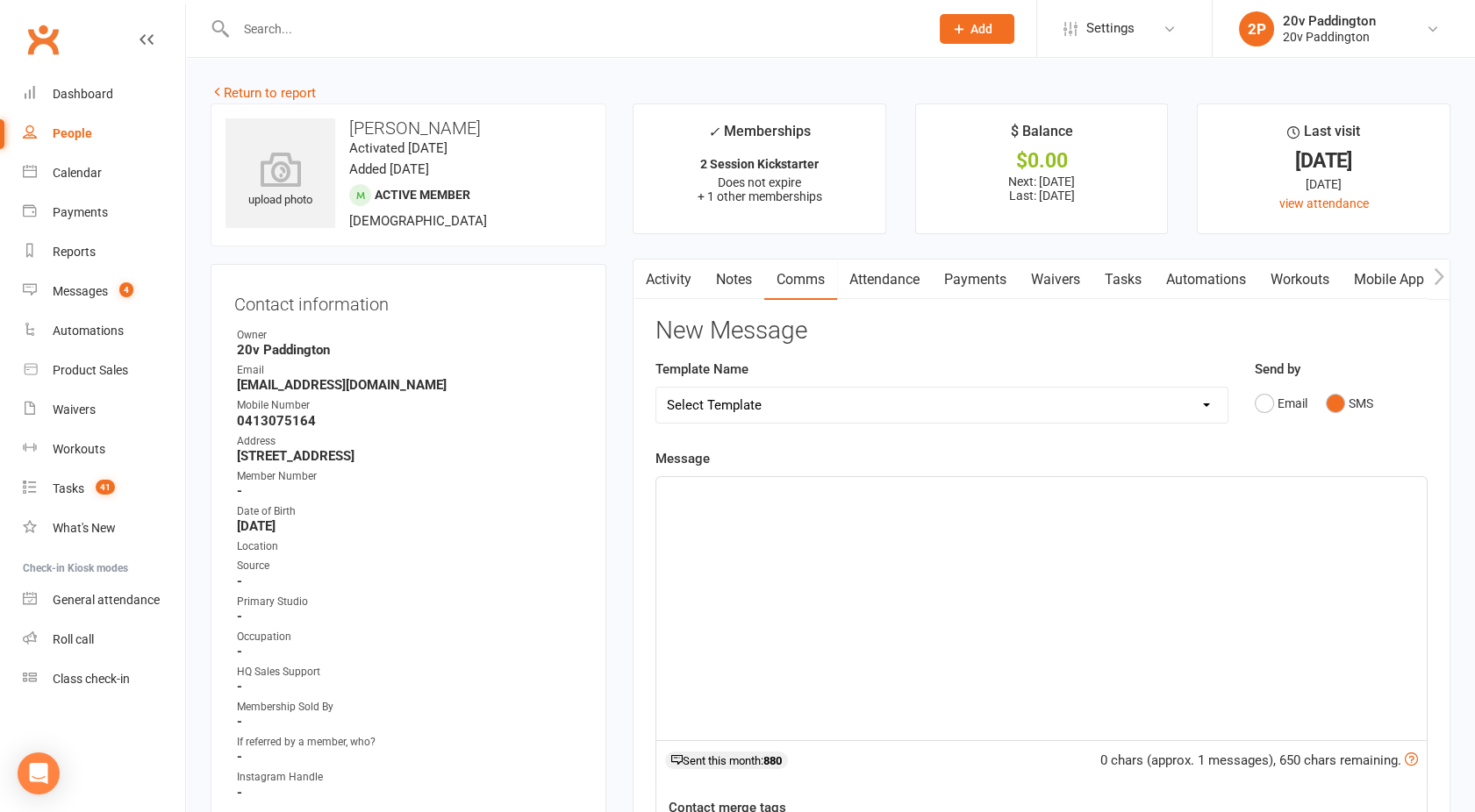
click at [1123, 505] on div "﻿" at bounding box center [1041, 608] width 771 height 263
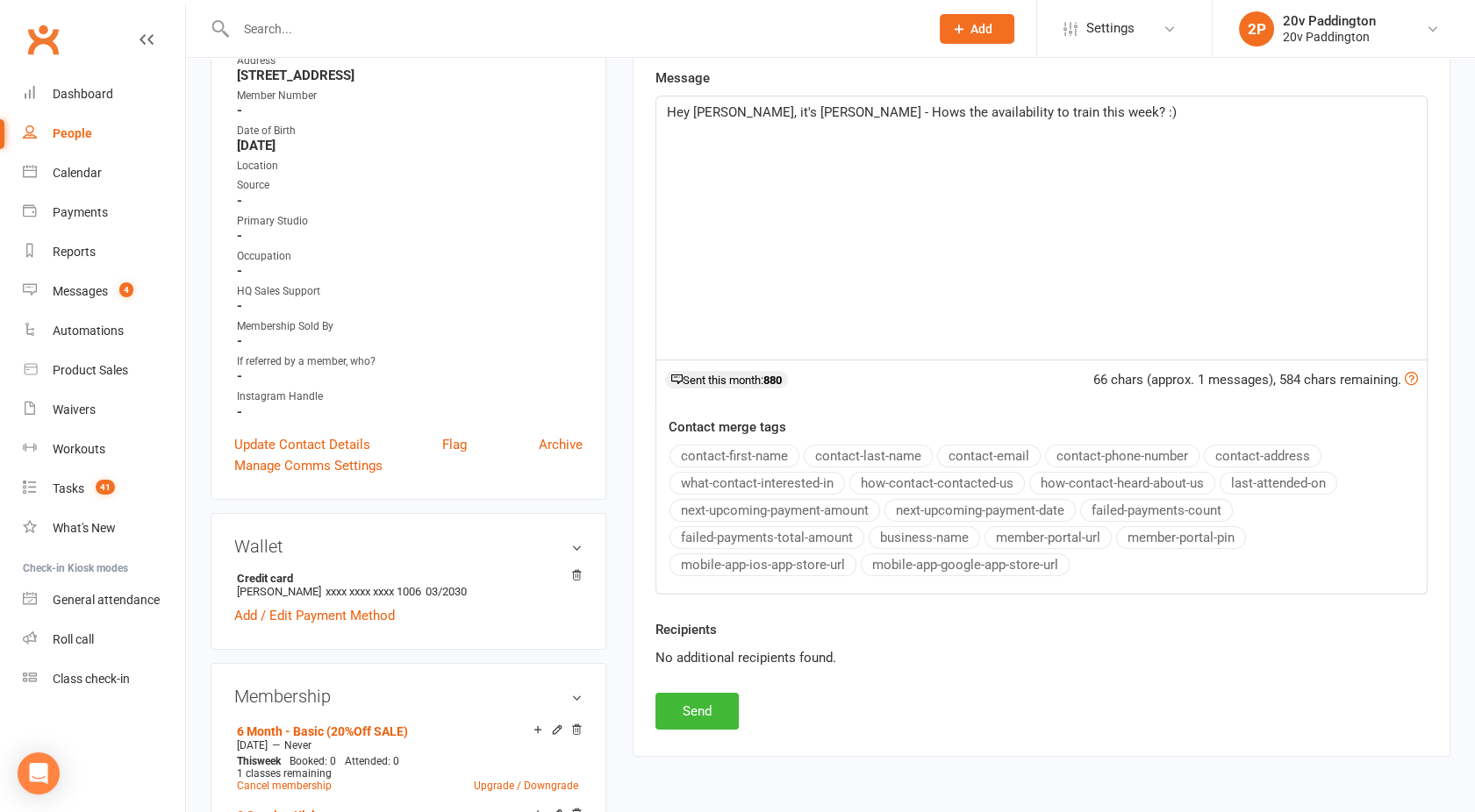
scroll to position [397, 0]
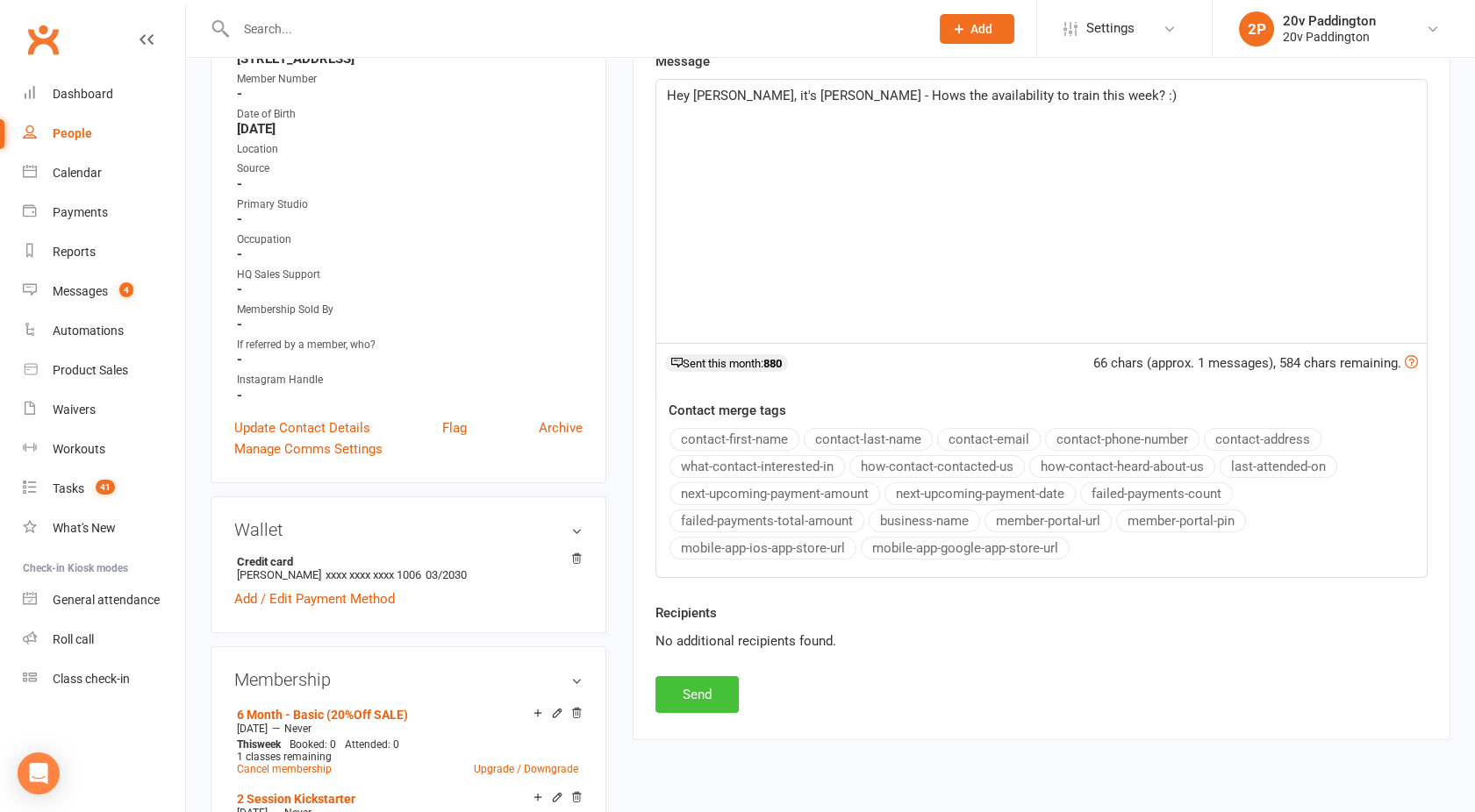
click at [704, 695] on button "Send" at bounding box center [697, 695] width 84 height 37
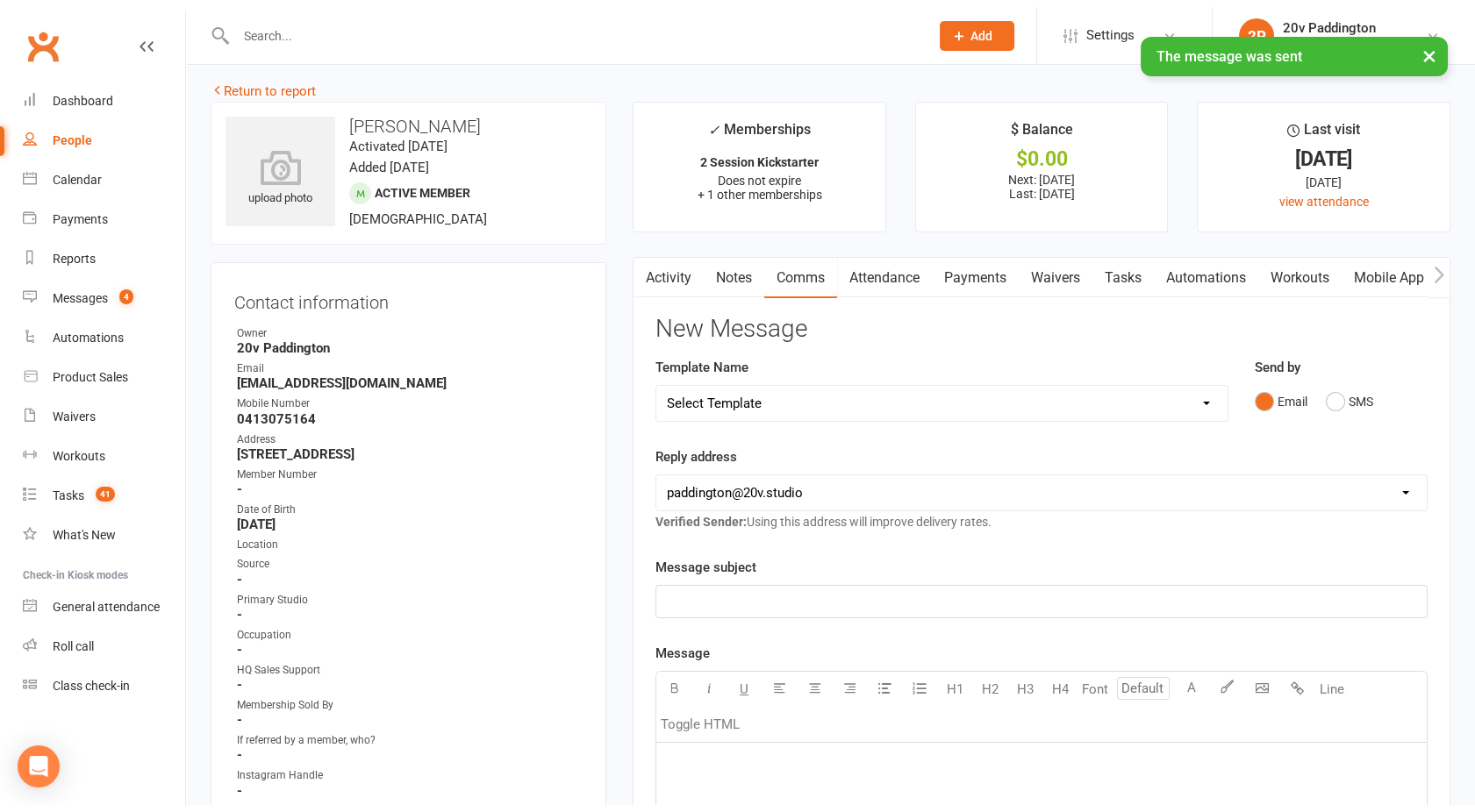
scroll to position [0, 0]
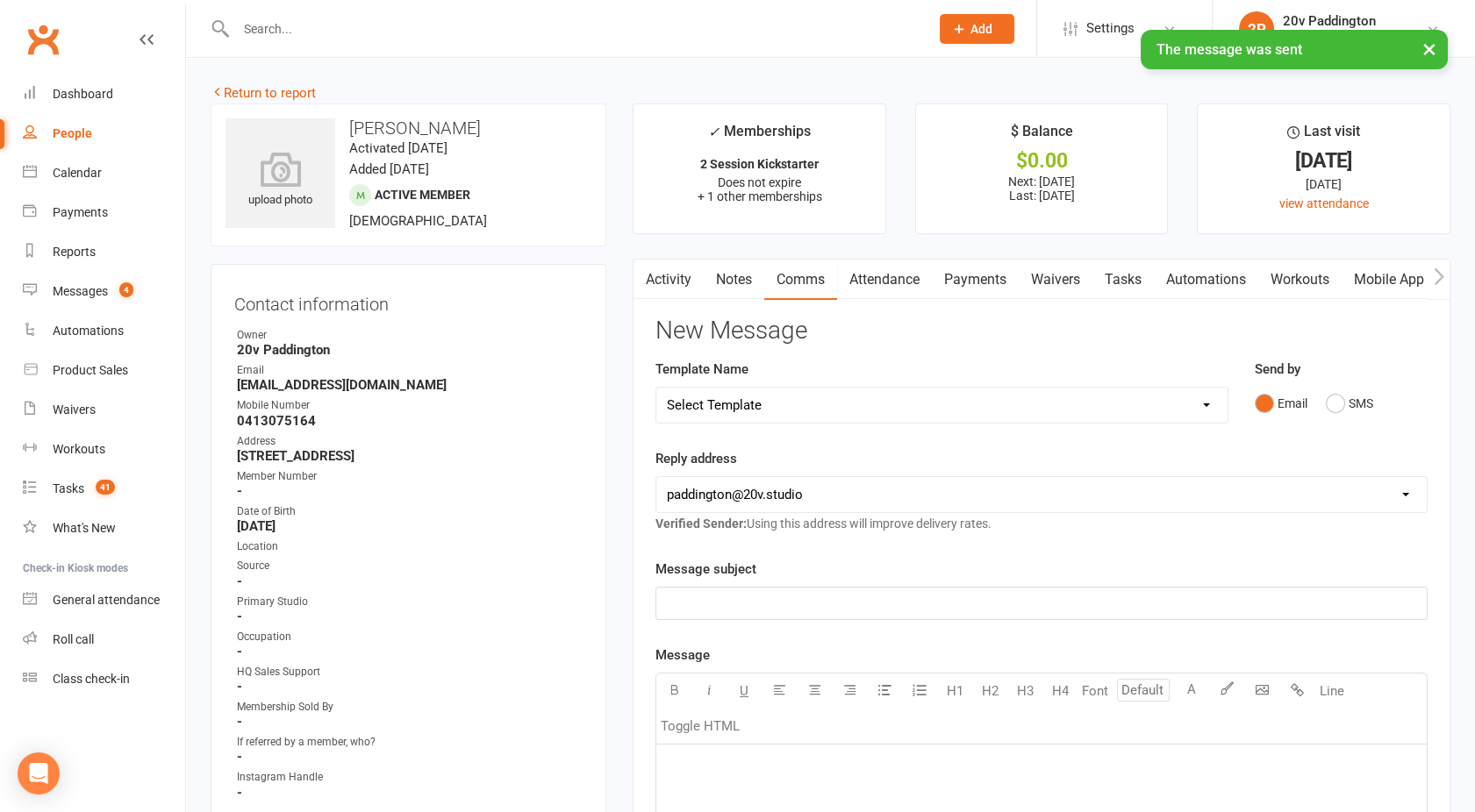
click at [657, 270] on link "Activity" at bounding box center [668, 279] width 70 height 40
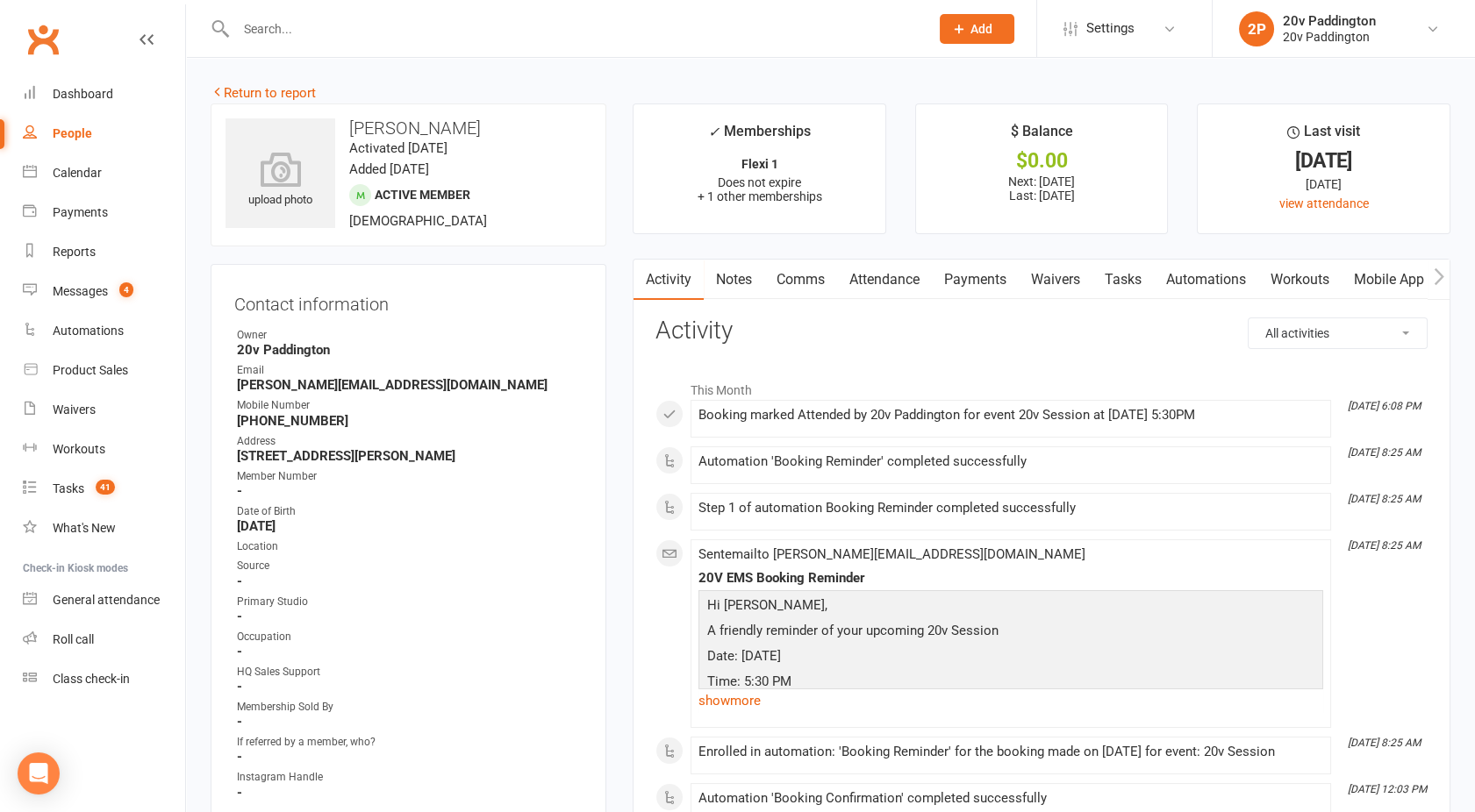
click at [921, 274] on link "Attendance" at bounding box center [885, 279] width 95 height 40
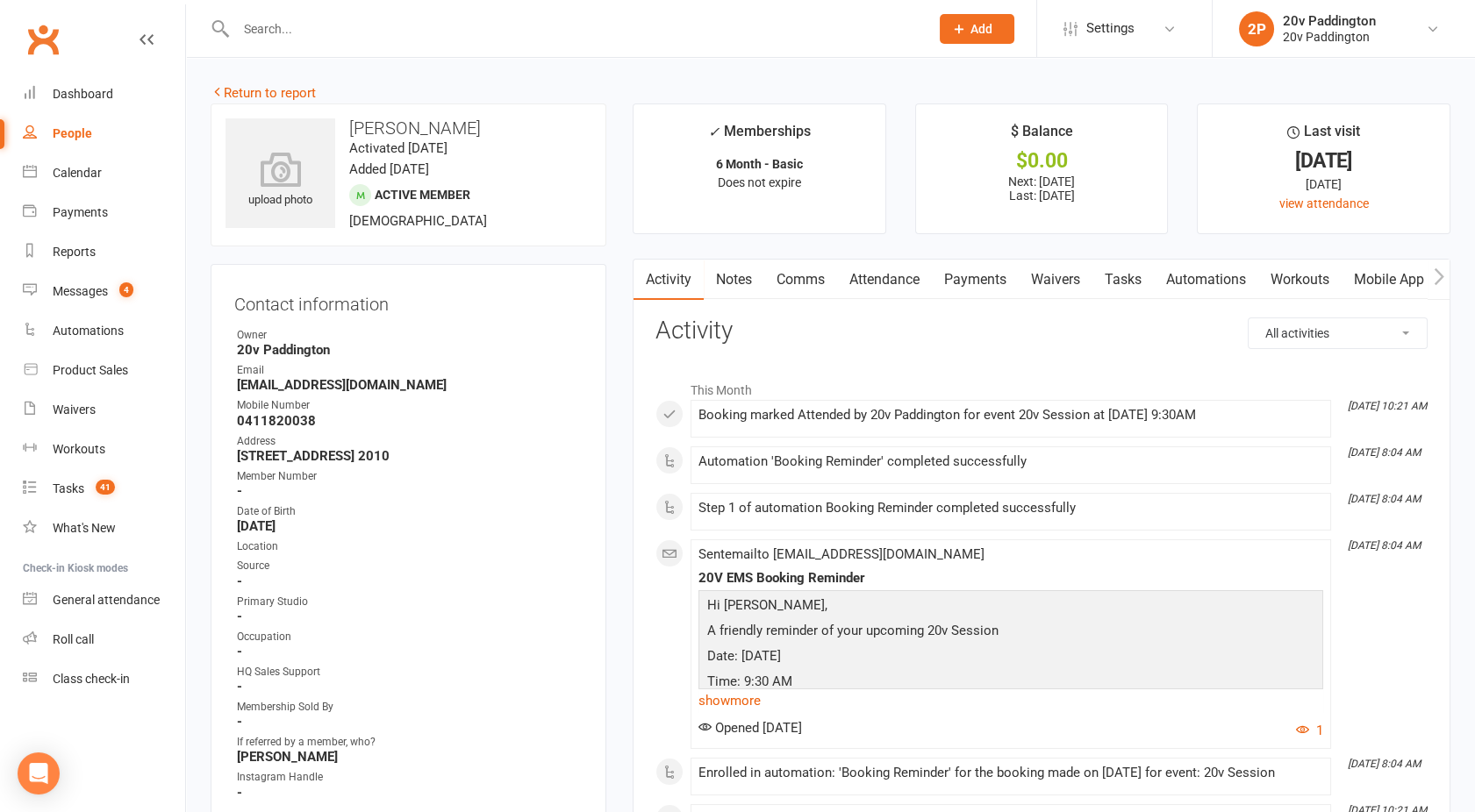
click at [871, 273] on link "Attendance" at bounding box center [885, 279] width 95 height 40
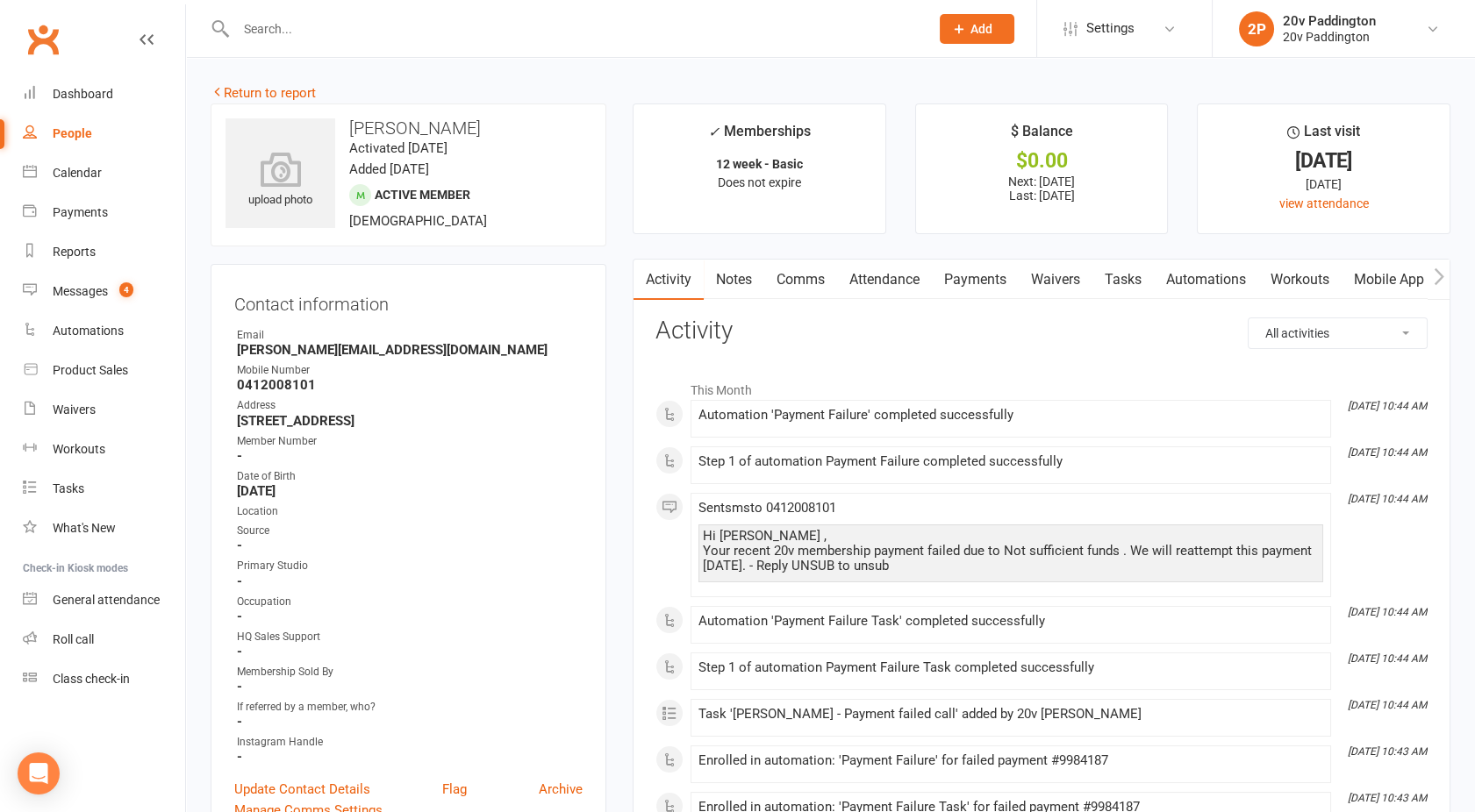
click at [868, 292] on link "Attendance" at bounding box center [885, 279] width 95 height 40
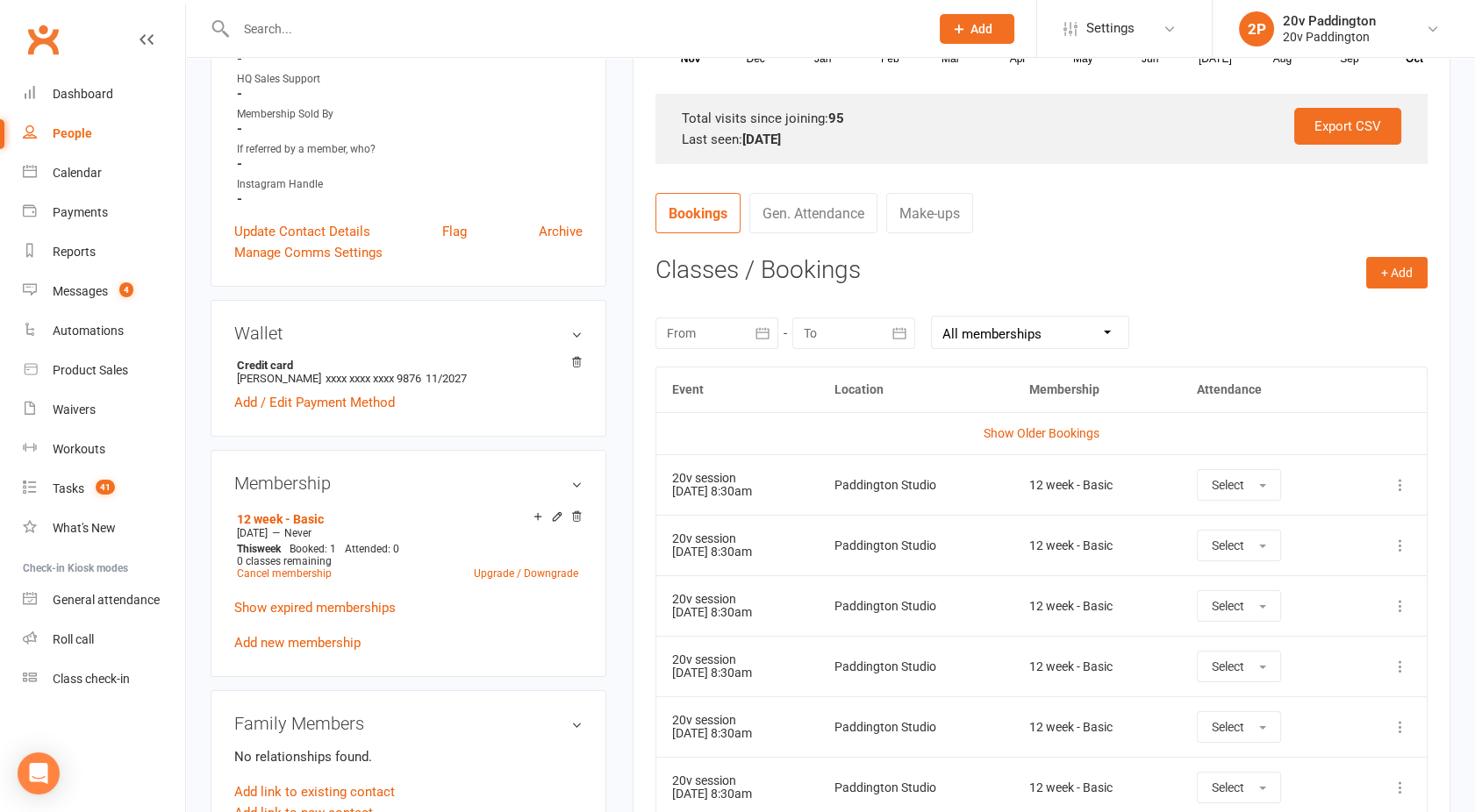
scroll to position [334, 0]
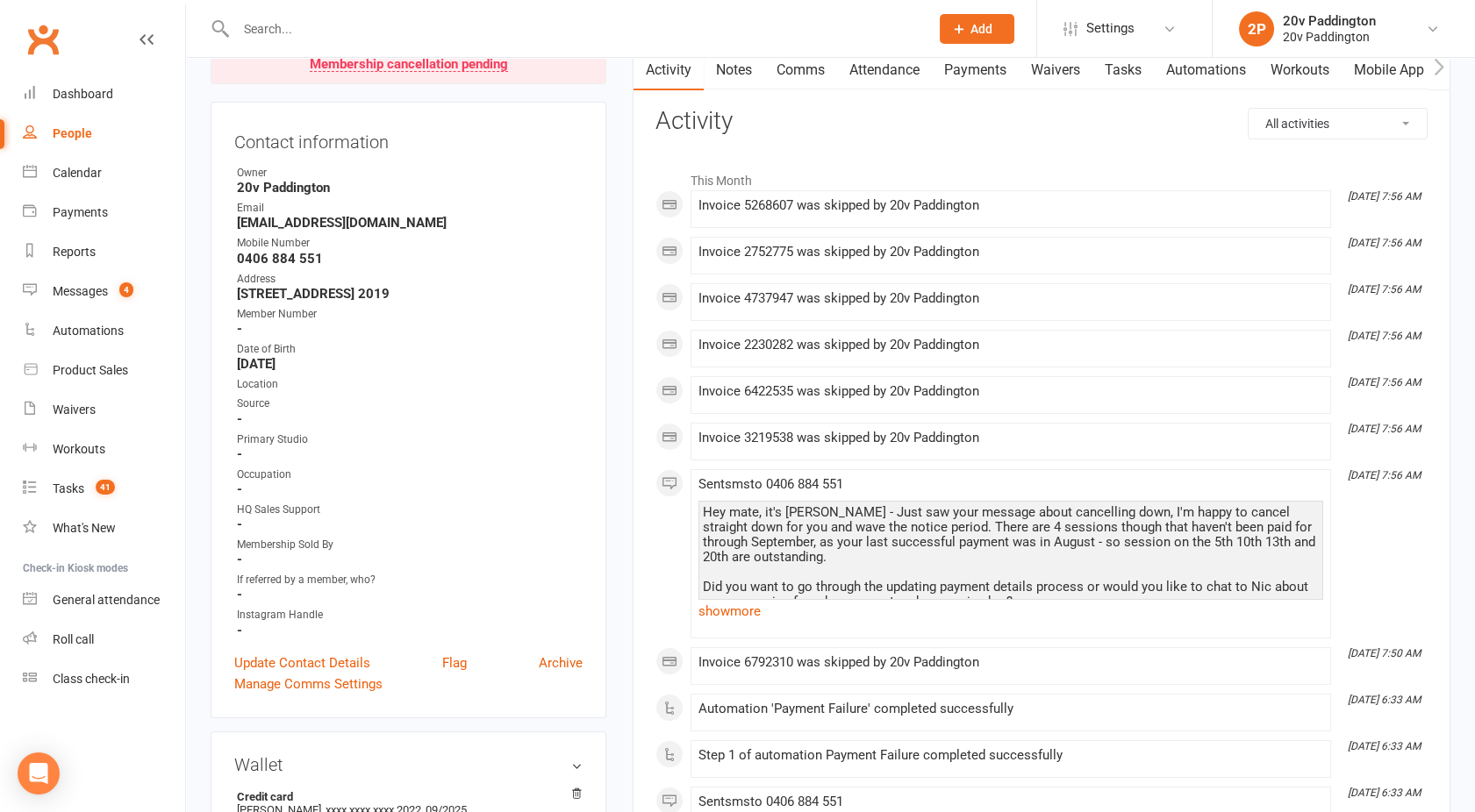
scroll to position [566, 0]
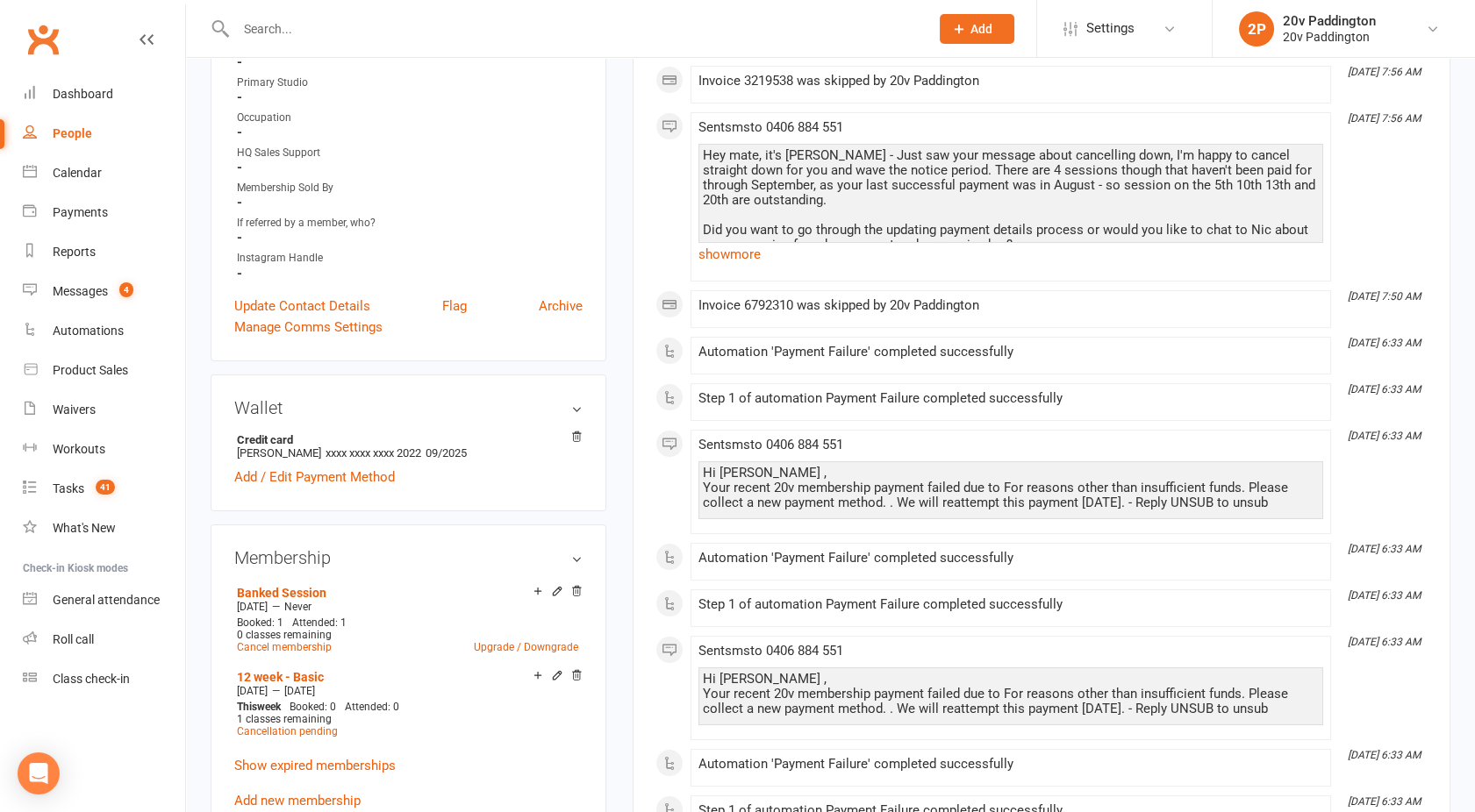
drag, startPoint x: 575, startPoint y: 581, endPoint x: 828, endPoint y: 84, distance: 557.7
click at [575, 585] on icon at bounding box center [576, 591] width 12 height 12
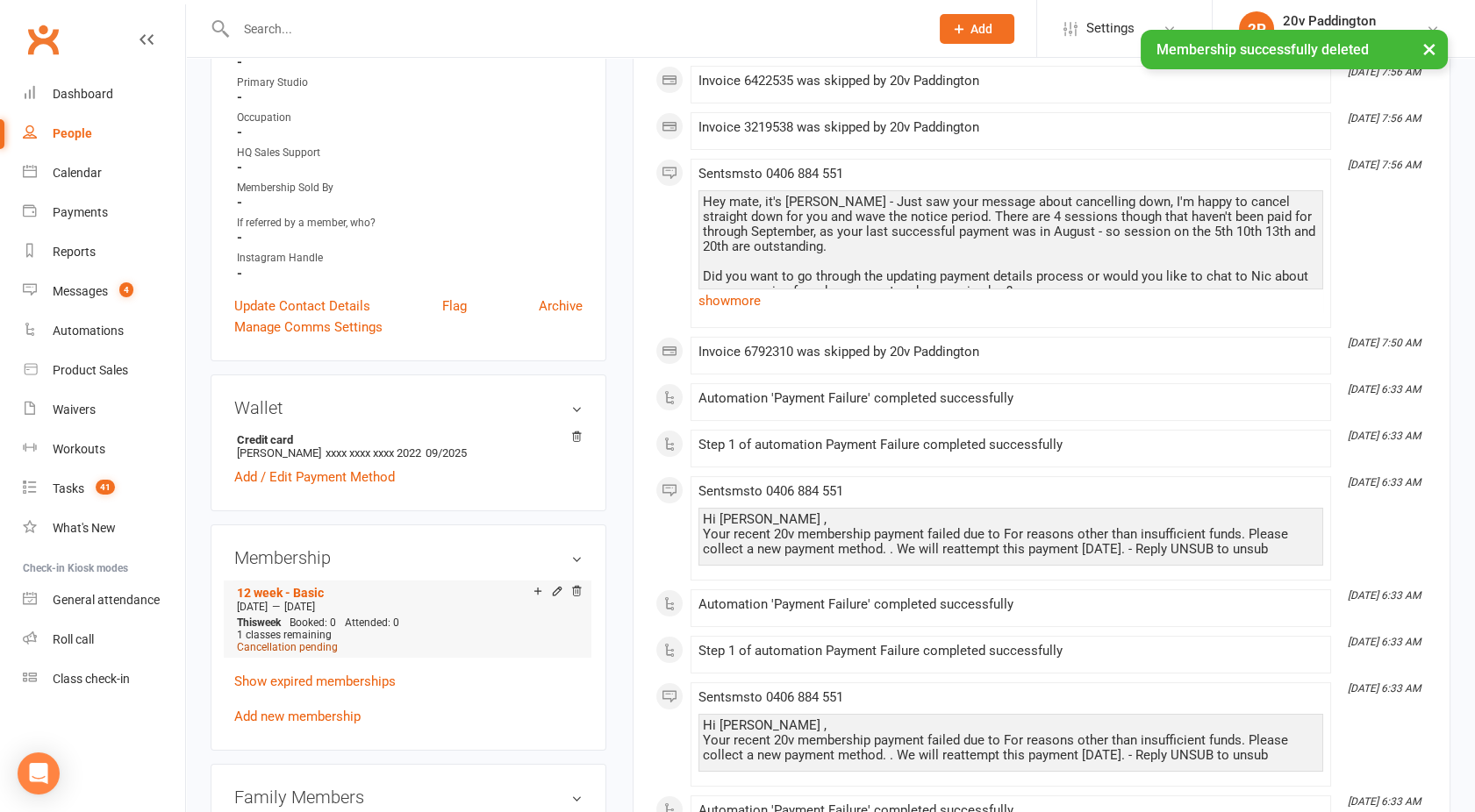
click at [287, 644] on span "Cancellation pending" at bounding box center [288, 646] width 101 height 12
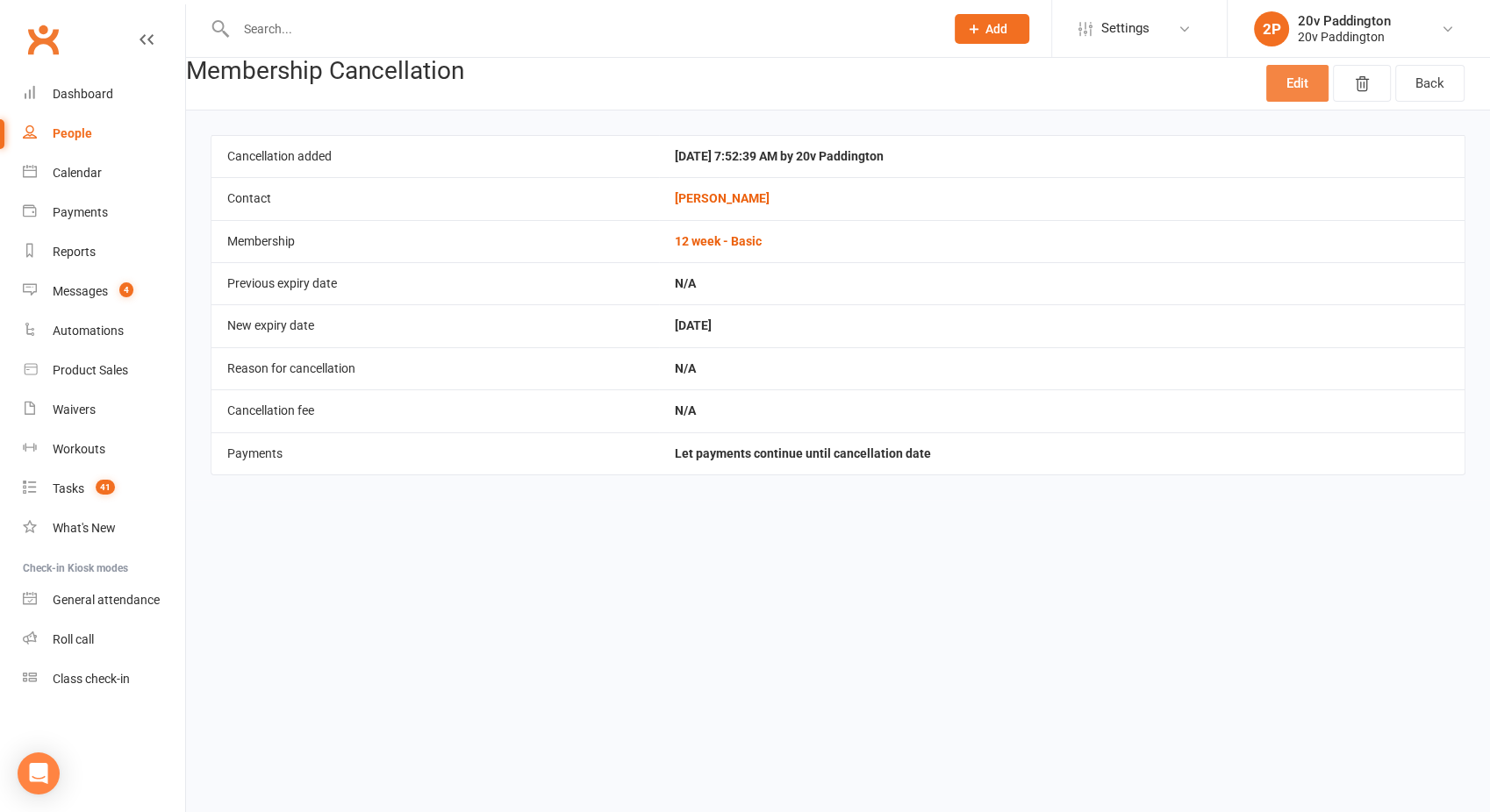
click at [1309, 78] on link "Edit" at bounding box center [1297, 84] width 62 height 37
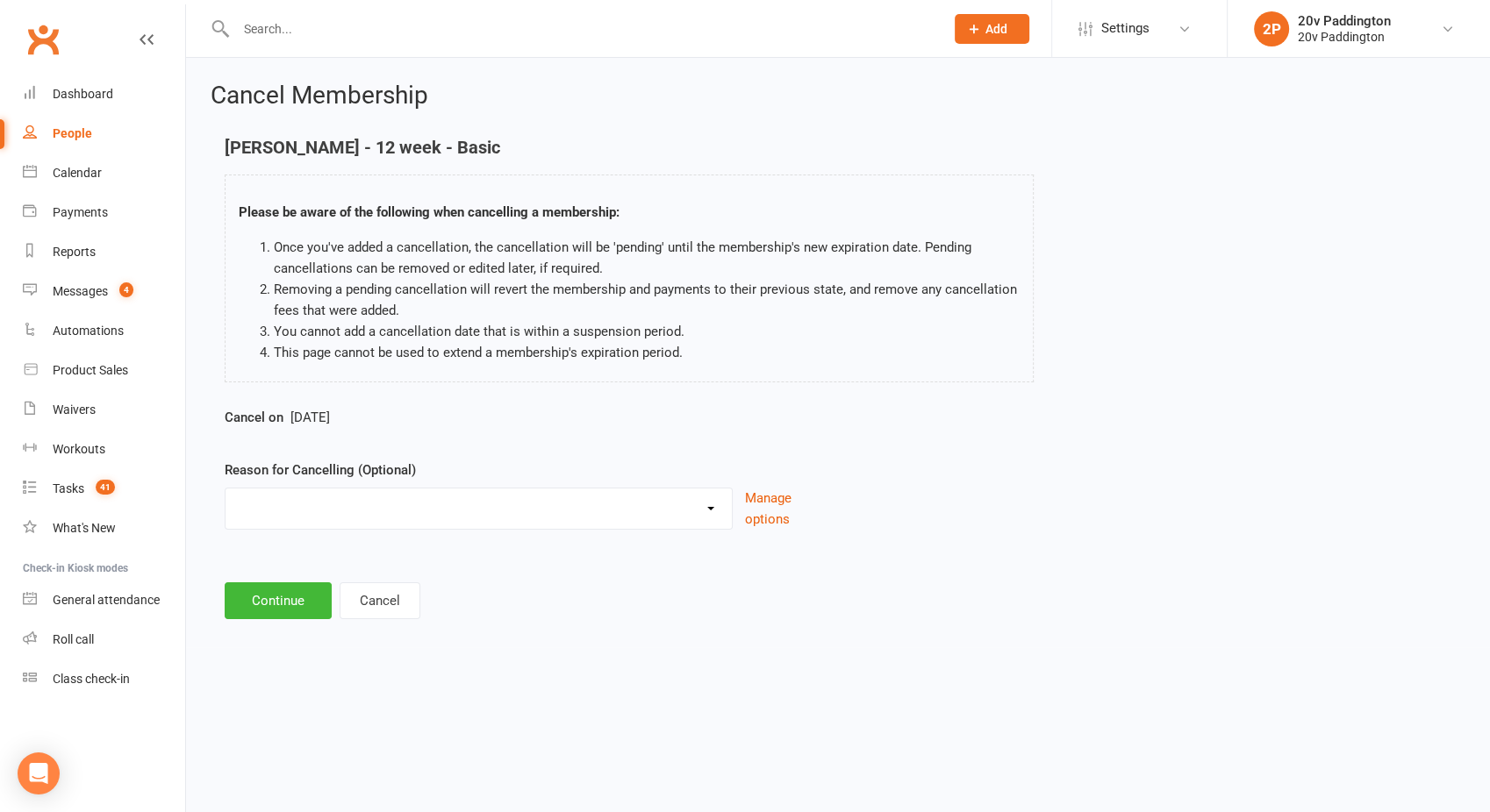
click at [409, 515] on select "Other reason" at bounding box center [478, 506] width 506 height 35
click at [366, 612] on button "Cancel" at bounding box center [380, 601] width 81 height 37
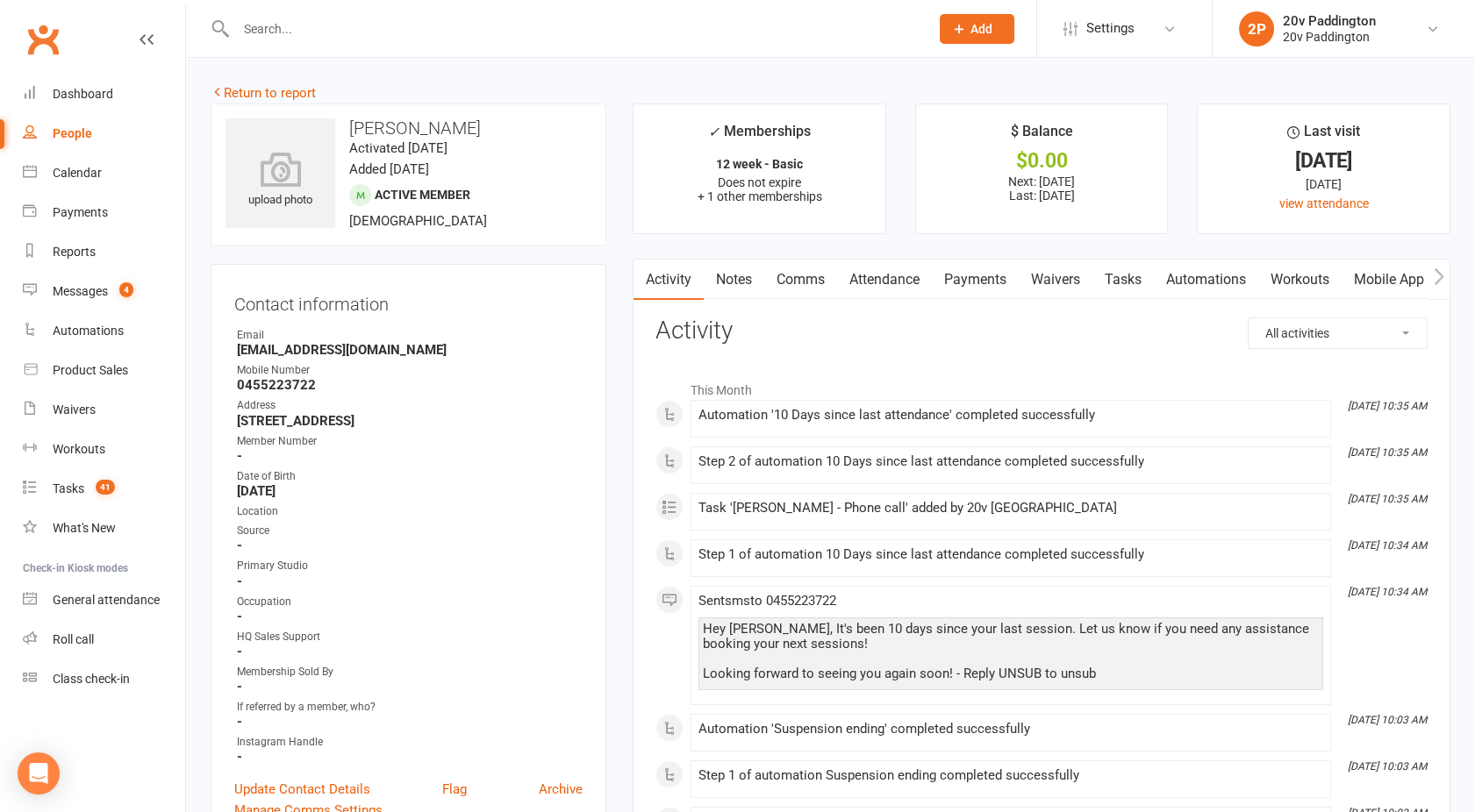
click at [807, 288] on link "Comms" at bounding box center [800, 279] width 73 height 40
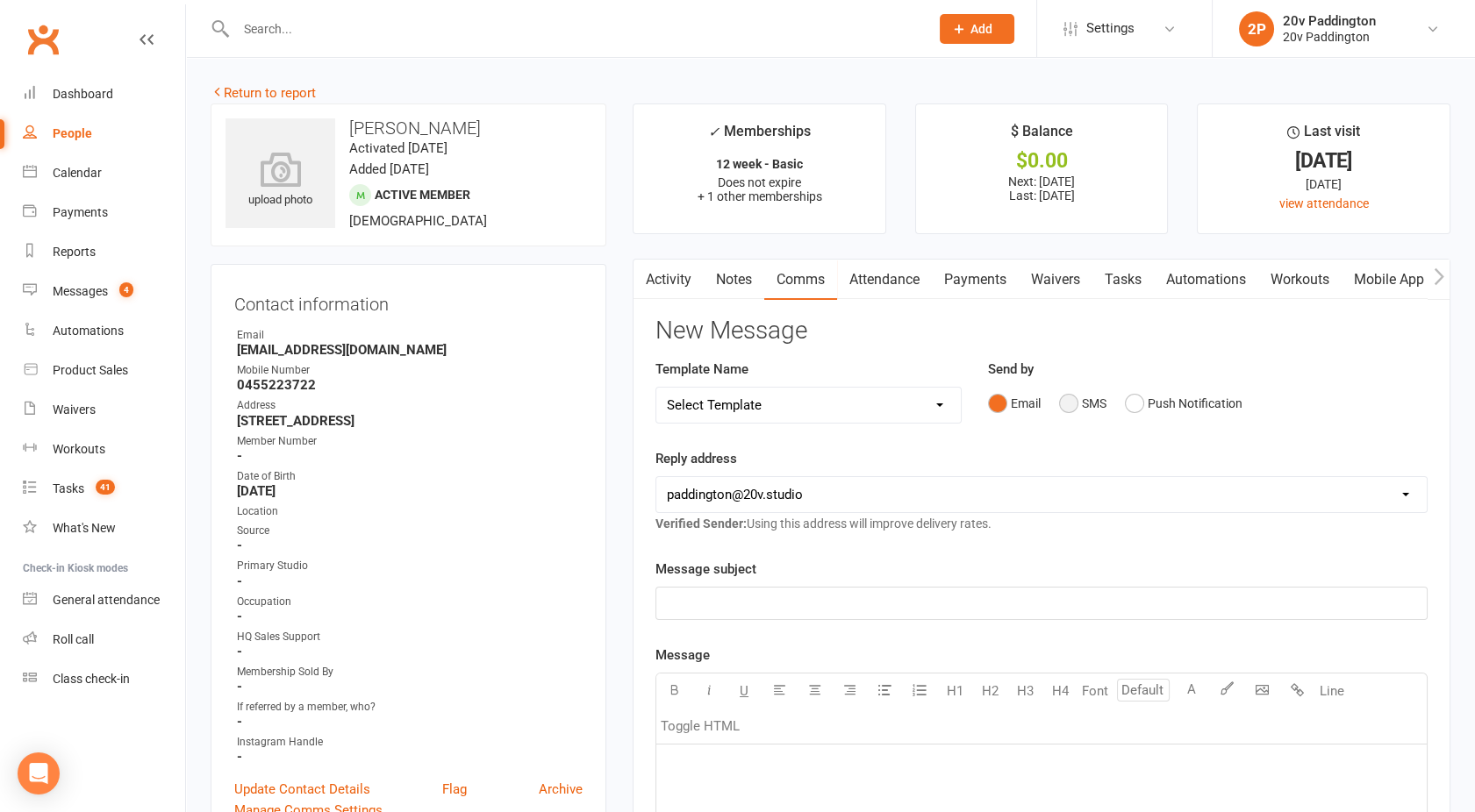
click at [1076, 400] on button "SMS" at bounding box center [1082, 404] width 47 height 33
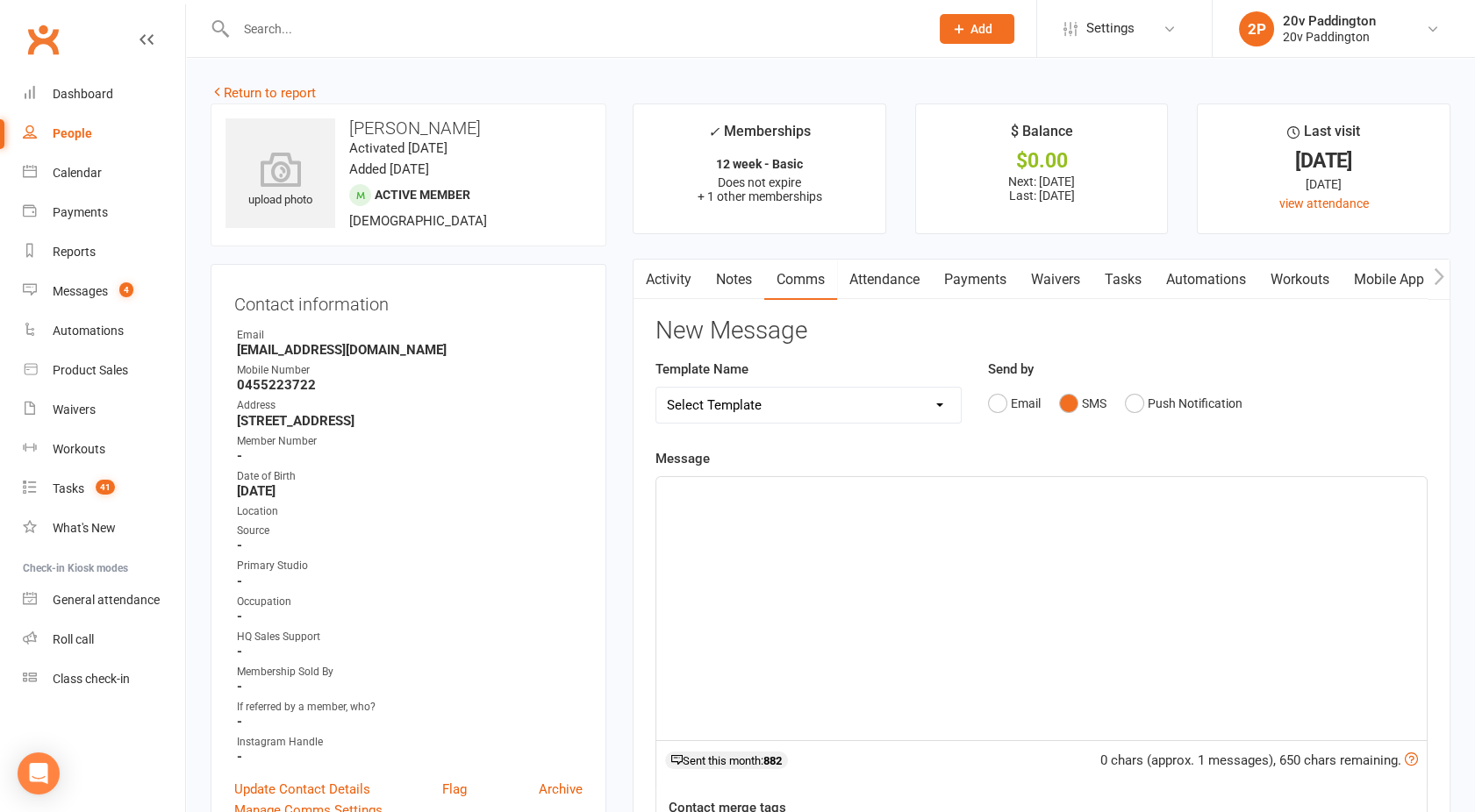
click at [876, 578] on div "﻿" at bounding box center [1041, 608] width 771 height 263
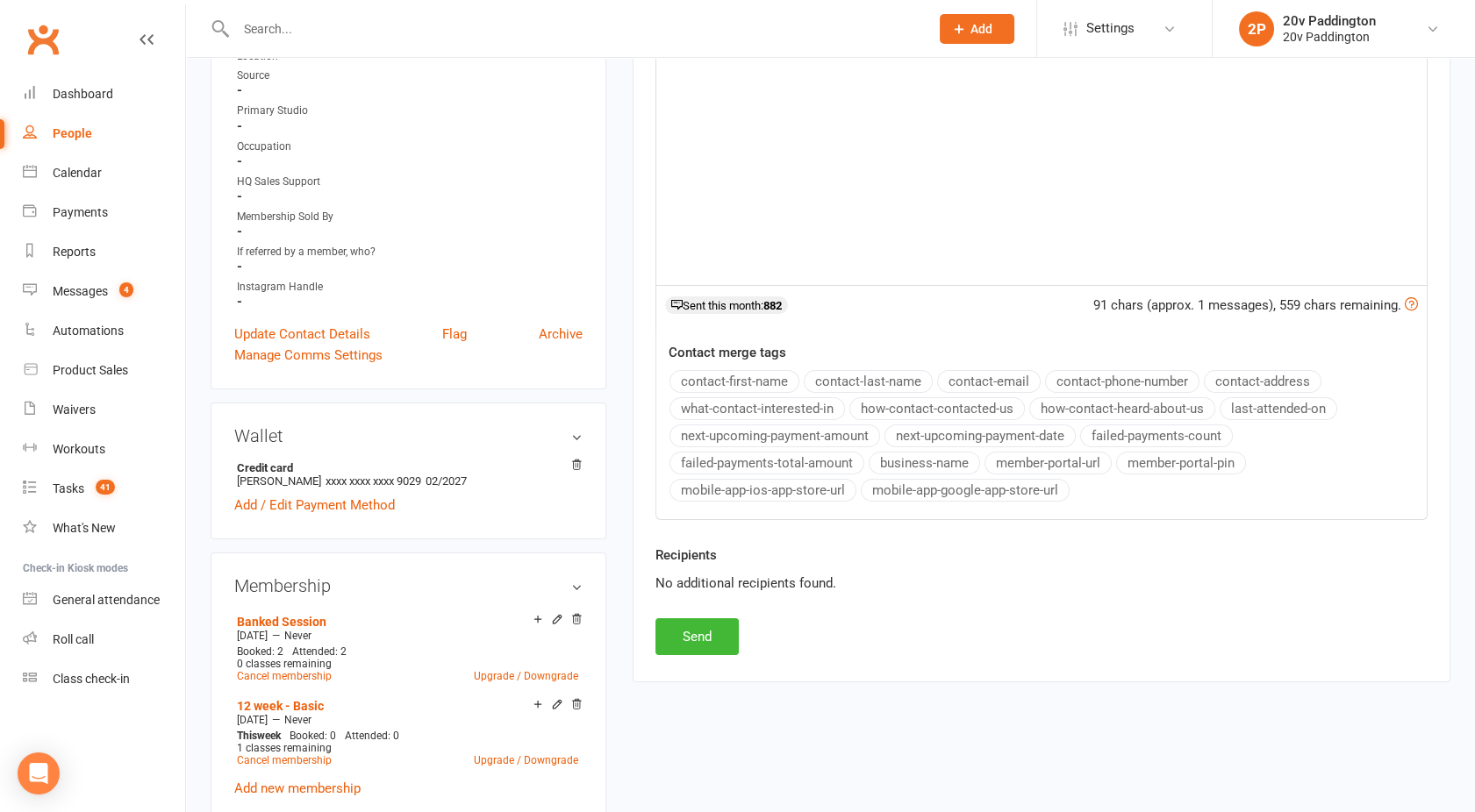
scroll to position [457, 0]
click at [712, 624] on button "Send" at bounding box center [697, 635] width 84 height 37
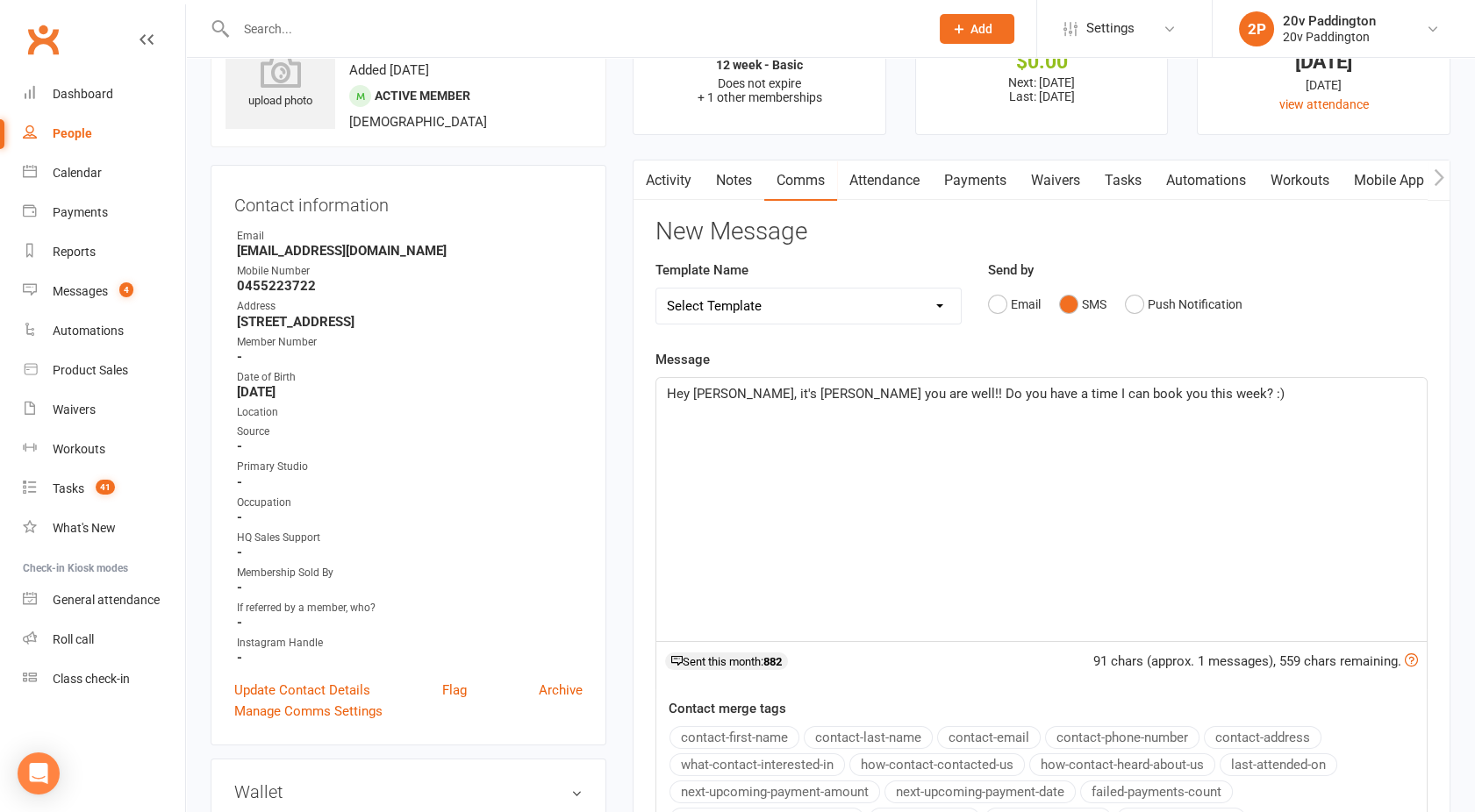
scroll to position [0, 0]
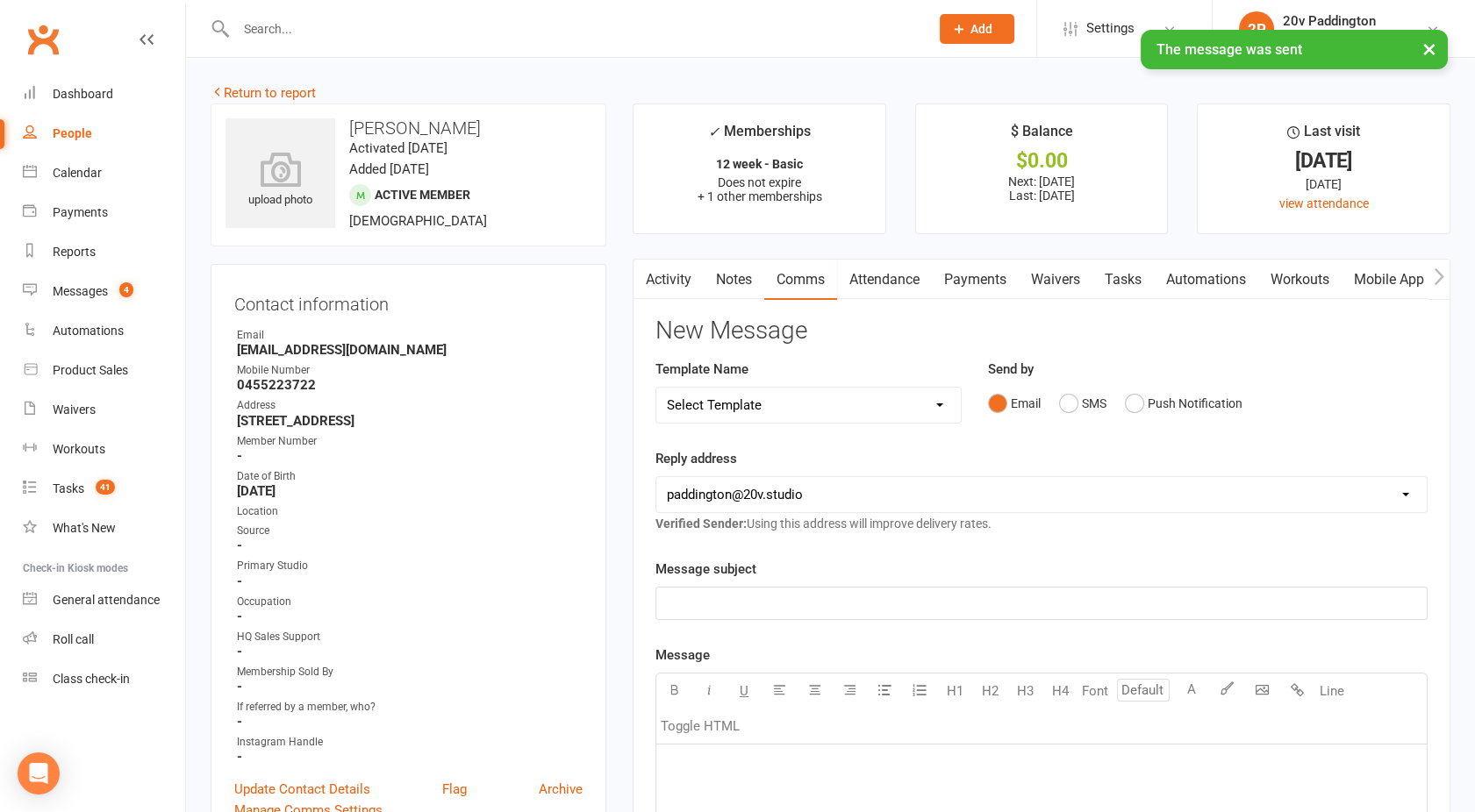
click at [880, 298] on link "Attendance" at bounding box center [885, 279] width 95 height 40
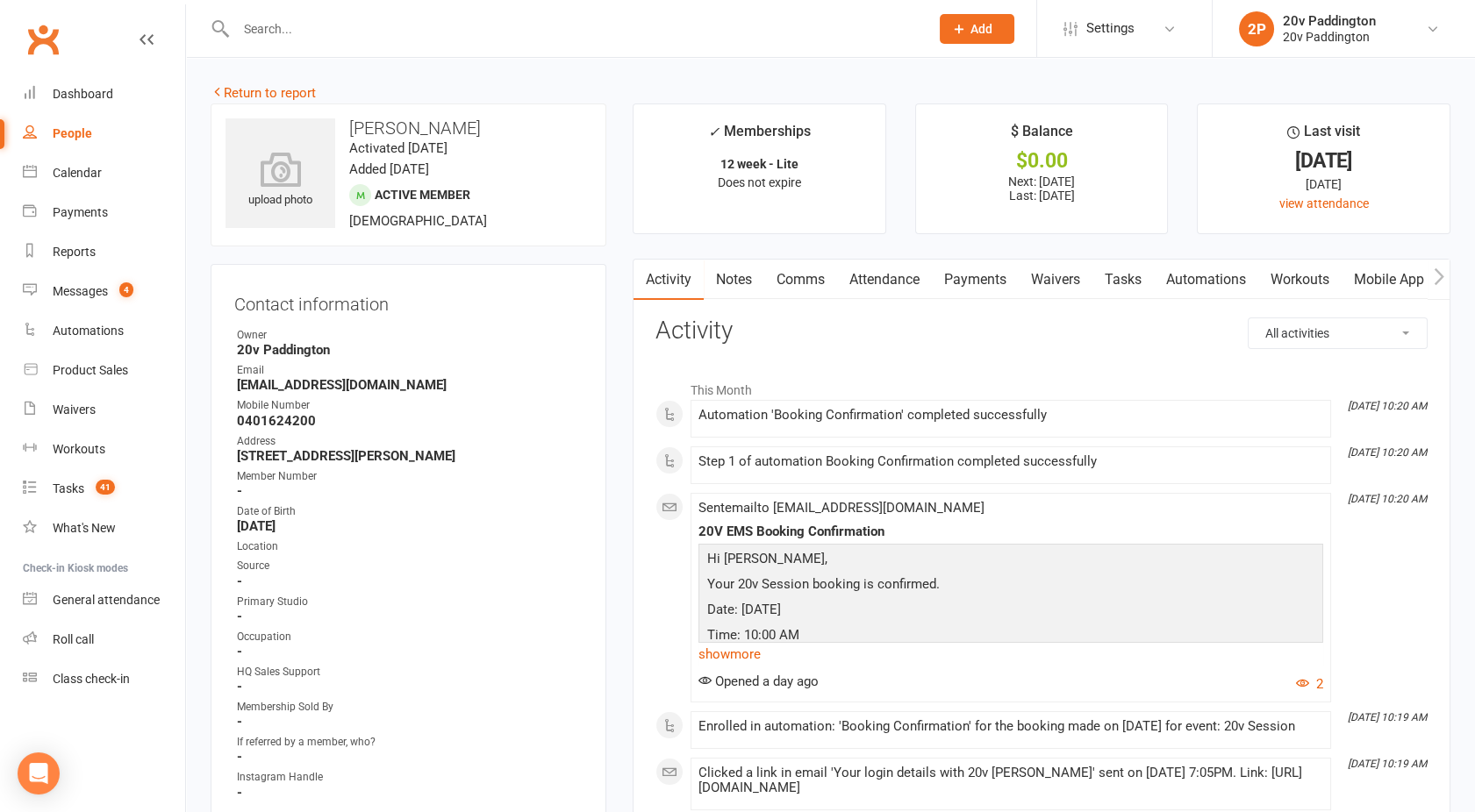
click at [872, 285] on link "Attendance" at bounding box center [885, 279] width 95 height 40
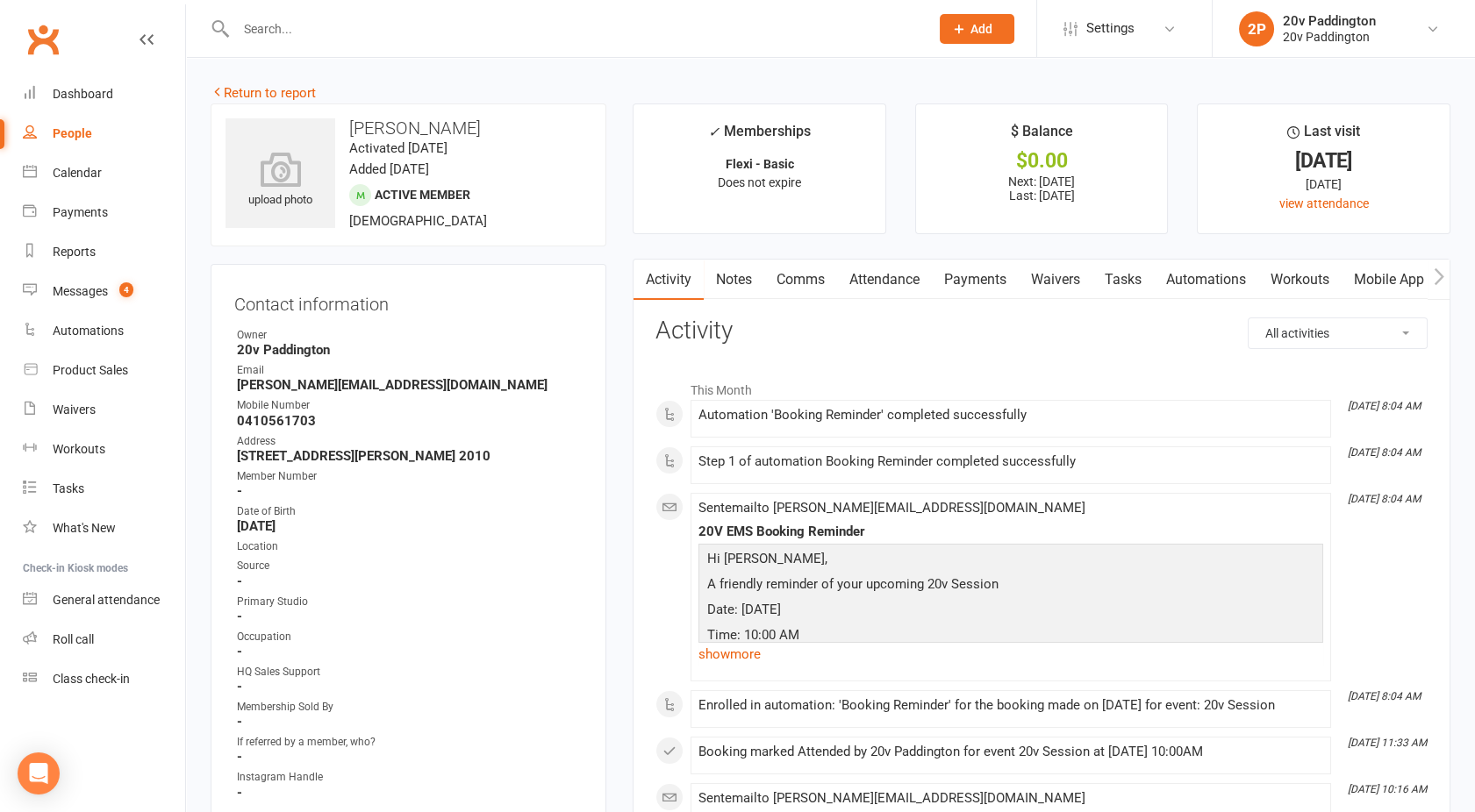
click at [888, 285] on link "Attendance" at bounding box center [885, 279] width 95 height 40
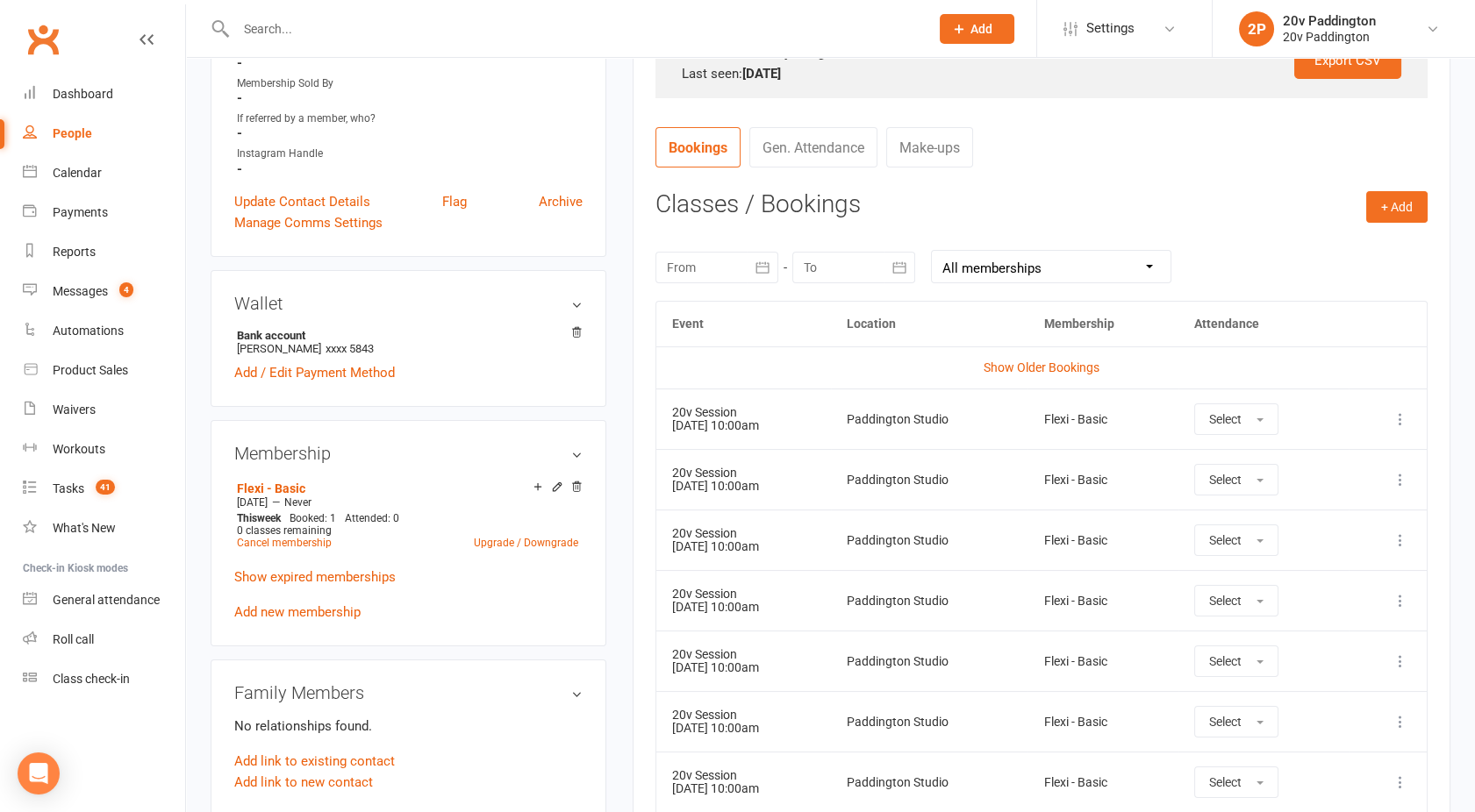
scroll to position [142, 0]
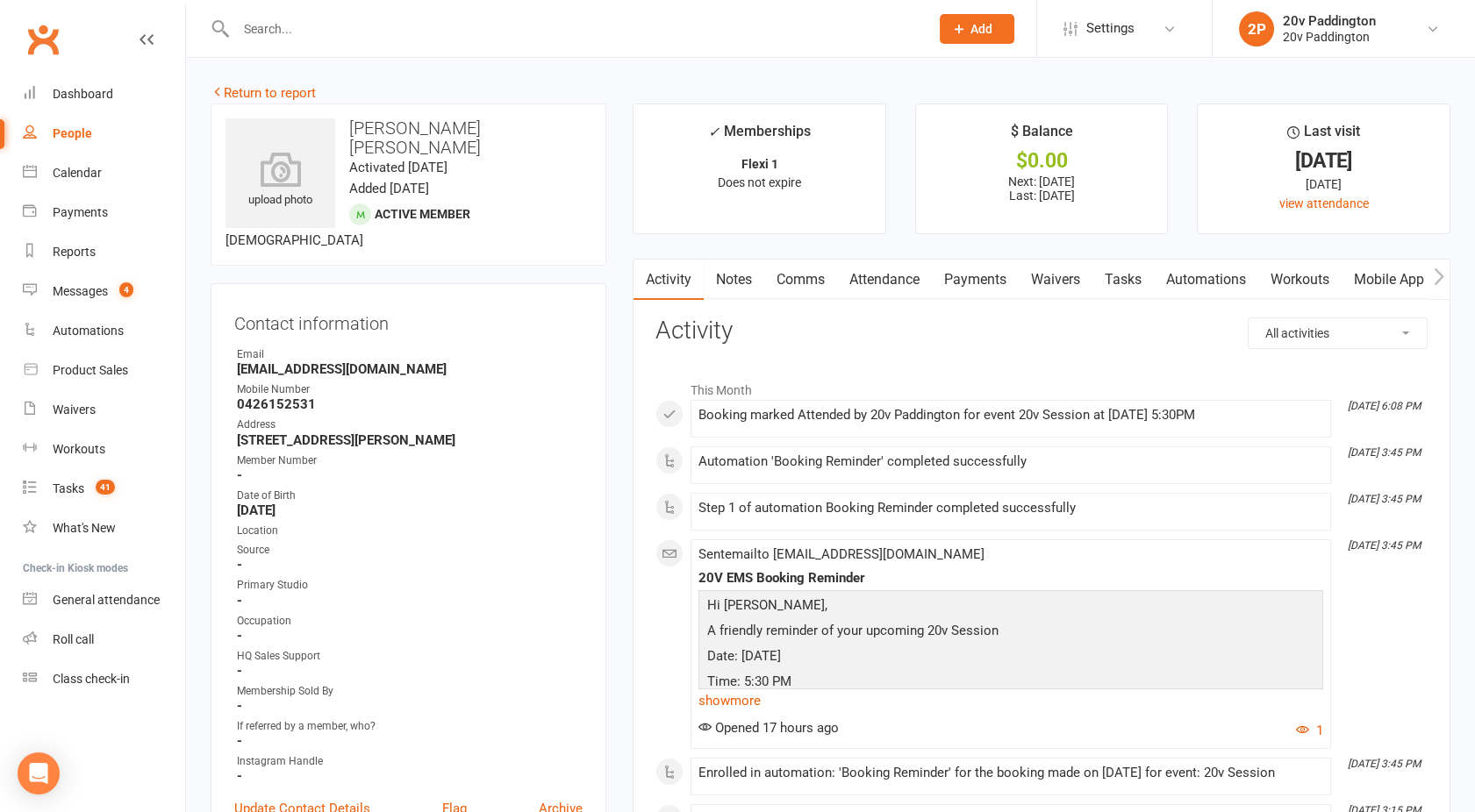
click at [882, 282] on link "Attendance" at bounding box center [885, 279] width 95 height 40
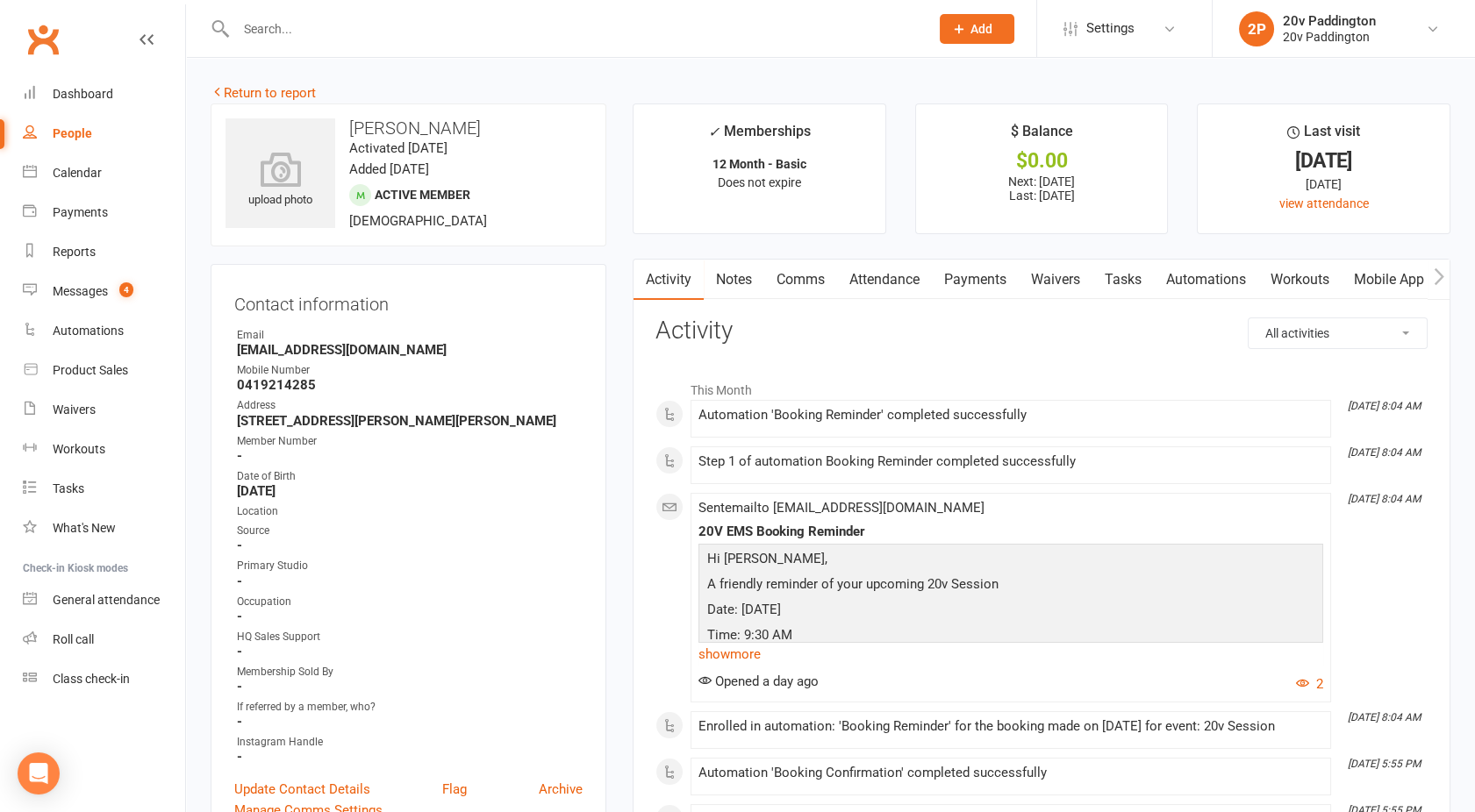
click at [869, 276] on link "Attendance" at bounding box center [885, 279] width 95 height 40
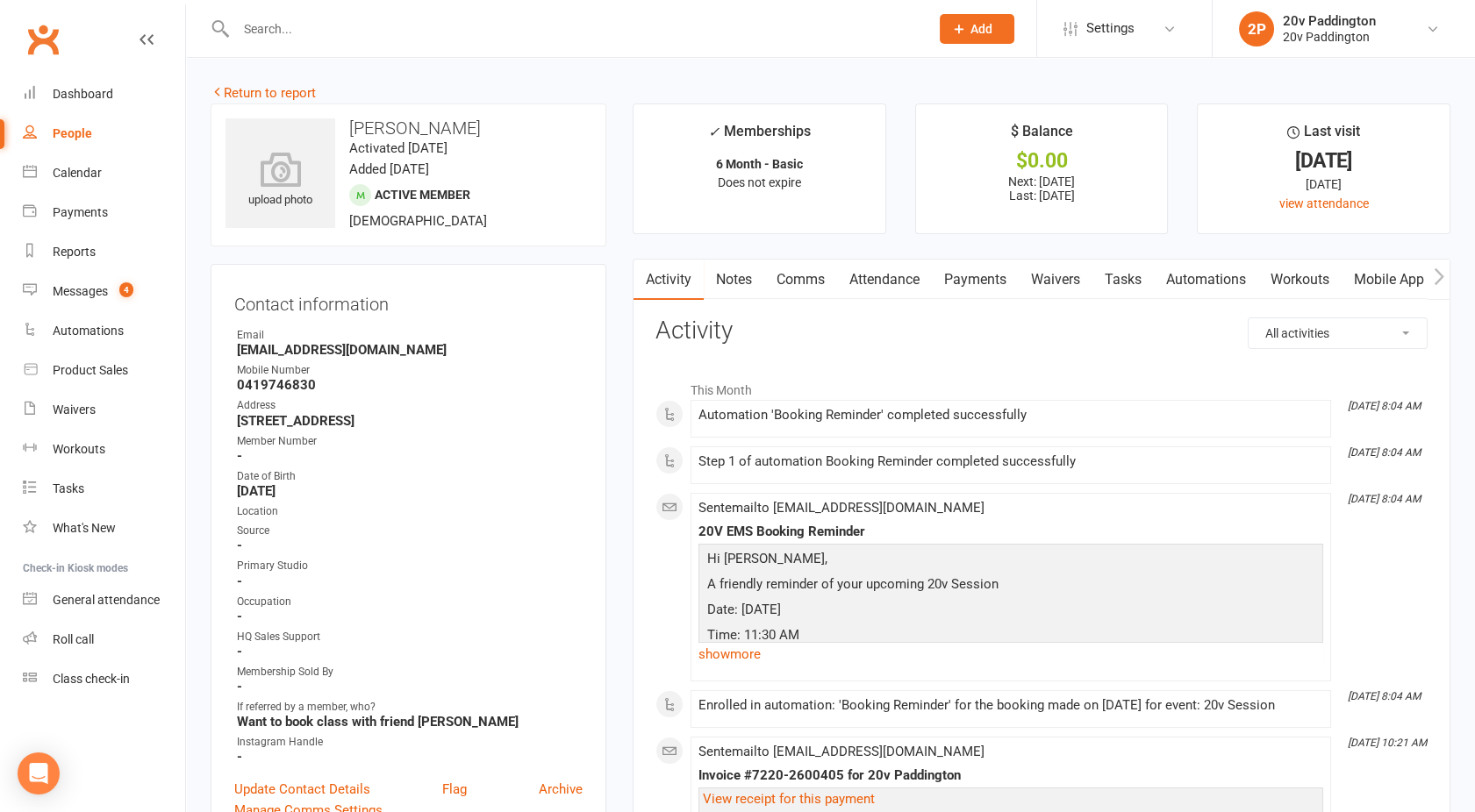
click at [902, 285] on link "Attendance" at bounding box center [885, 279] width 95 height 40
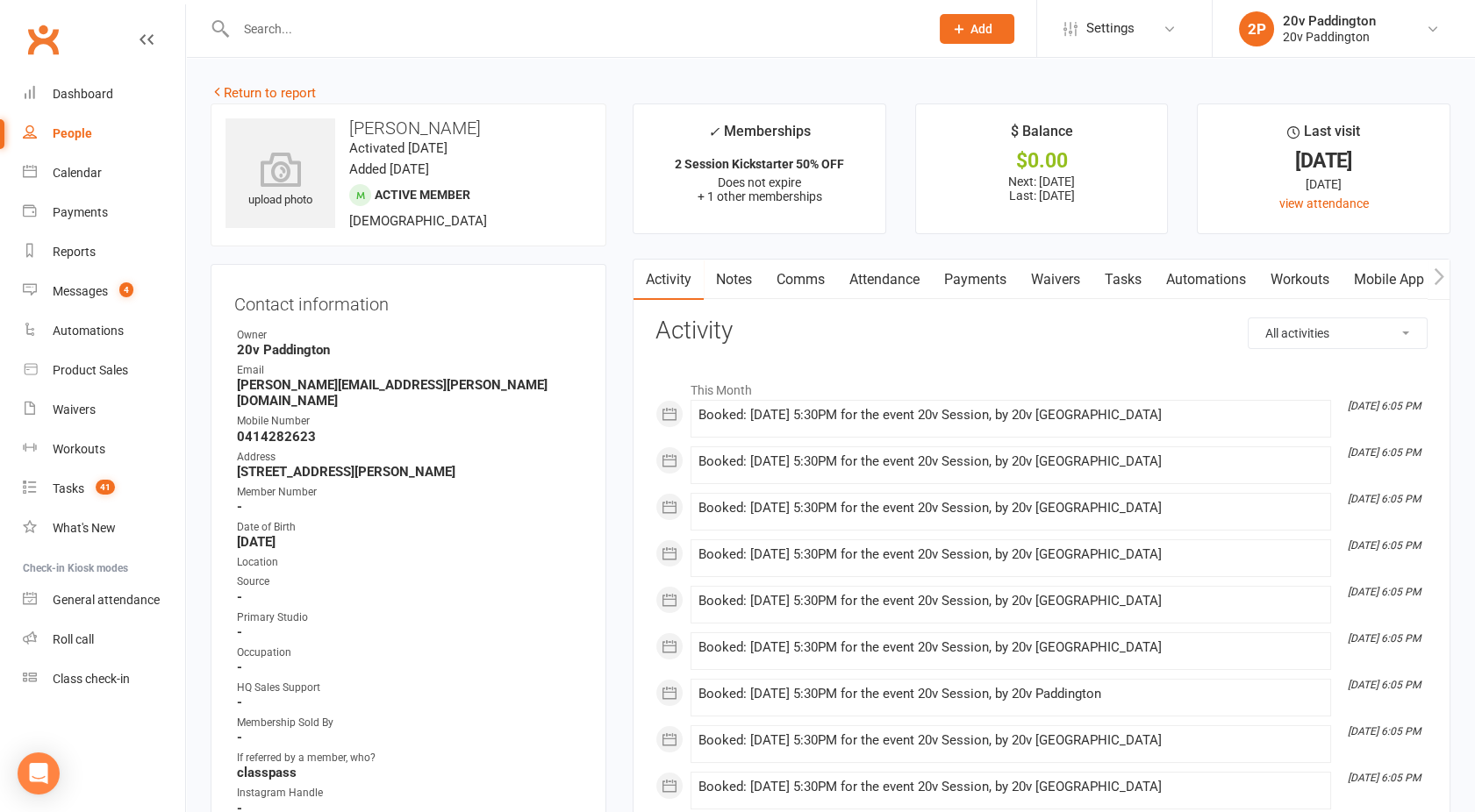
click at [884, 278] on link "Attendance" at bounding box center [885, 279] width 95 height 40
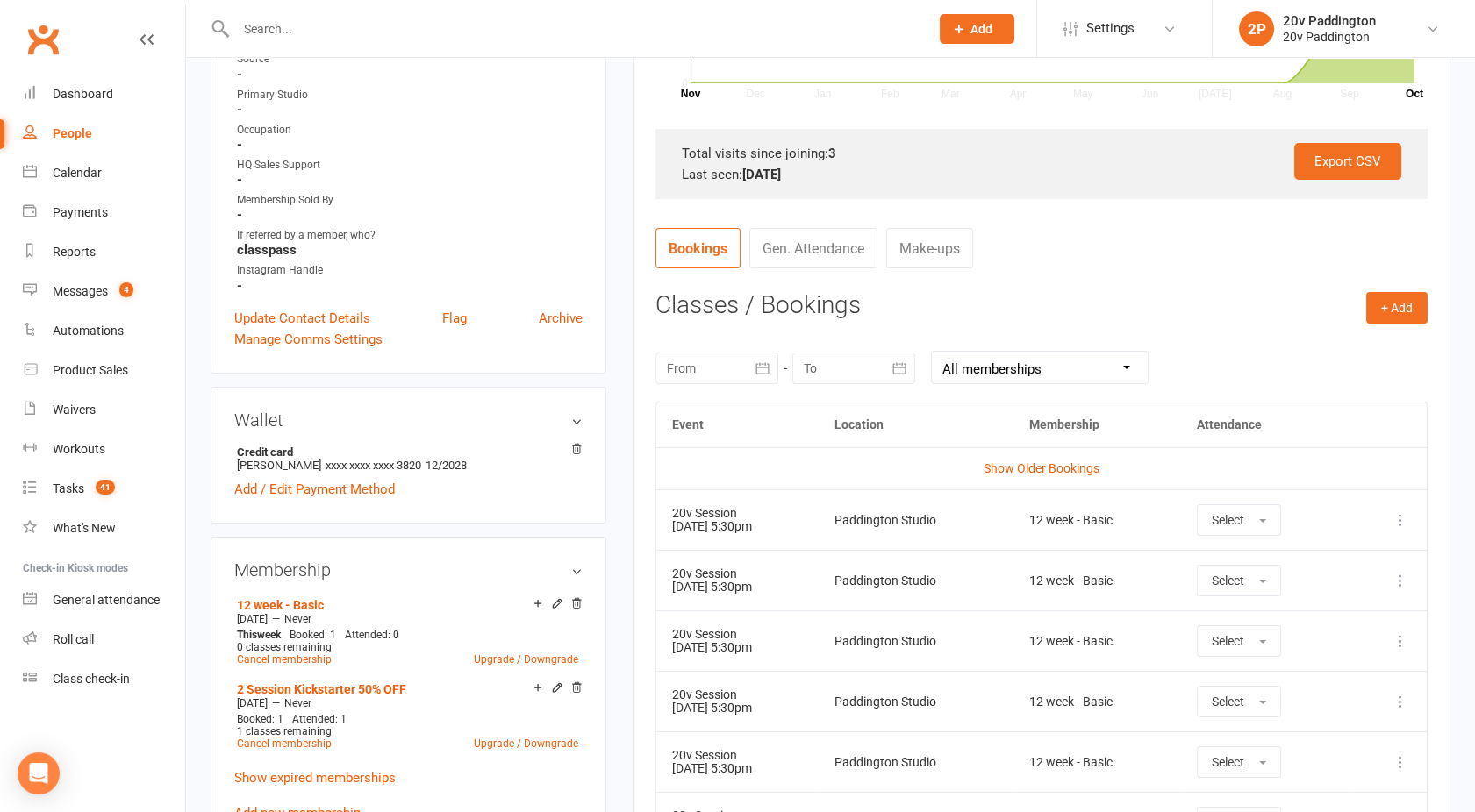
scroll to position [524, 0]
click at [289, 737] on link "Cancel membership" at bounding box center [285, 742] width 95 height 12
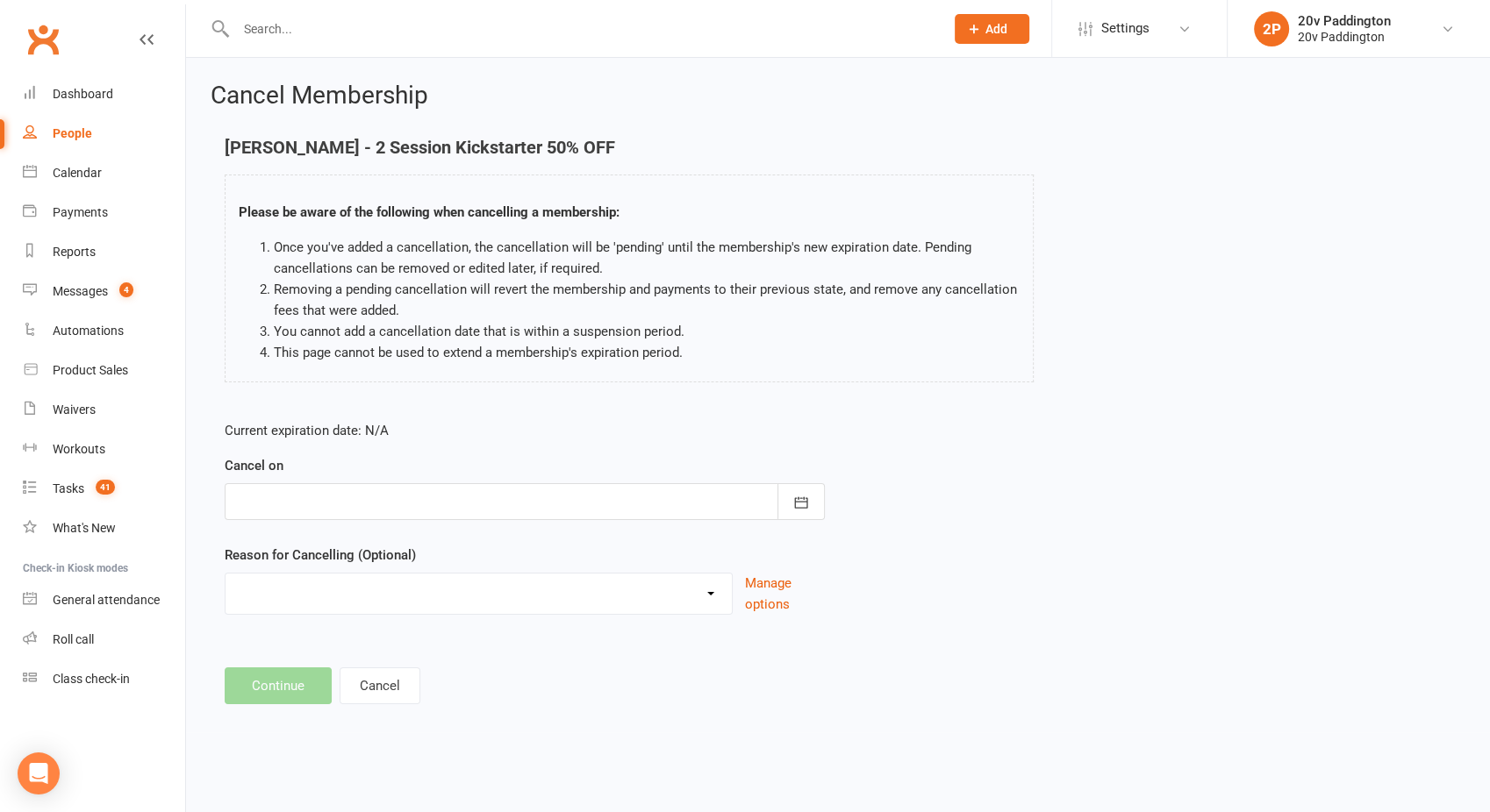
click at [320, 494] on div at bounding box center [524, 502] width 600 height 37
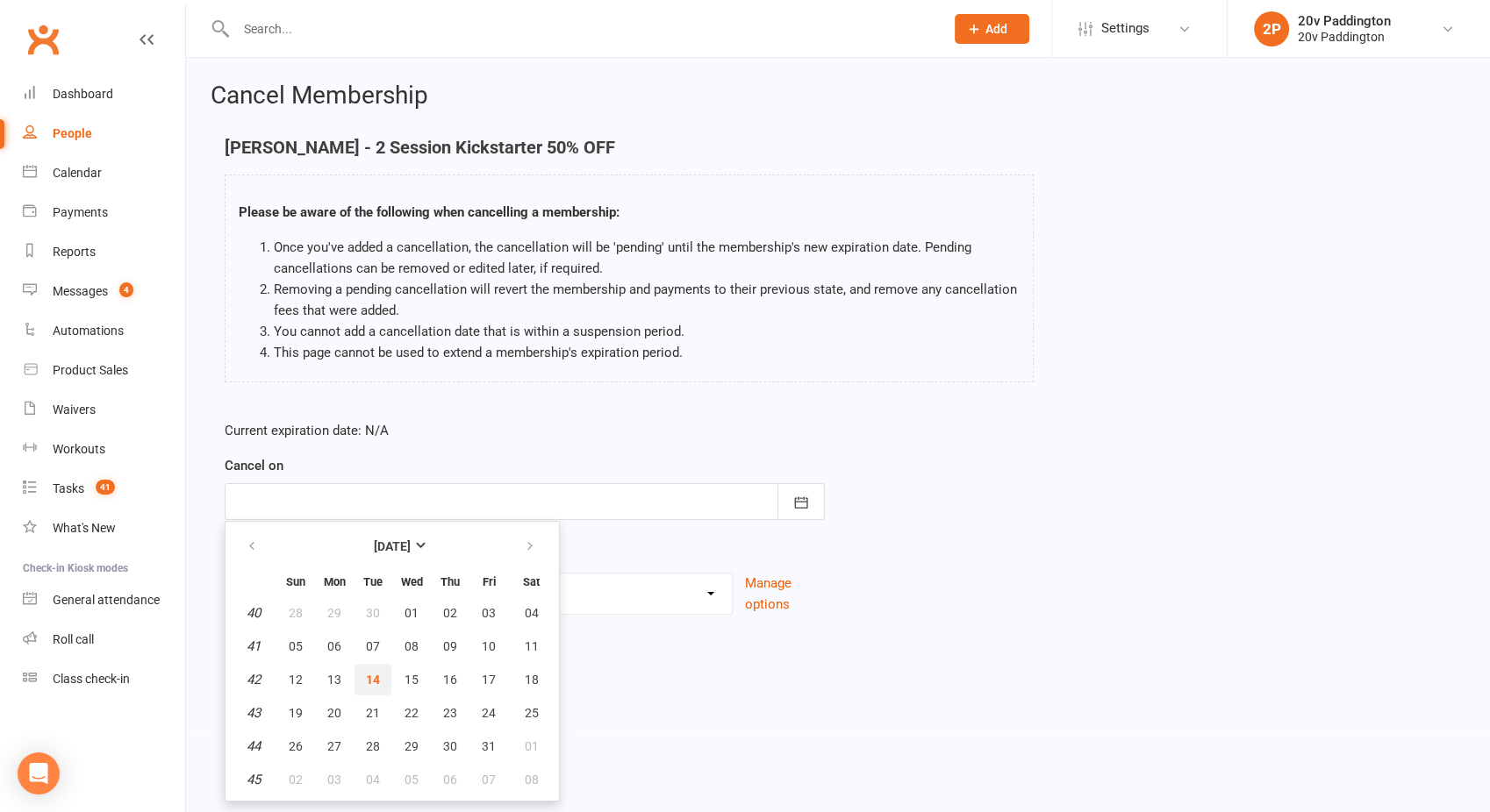
click at [367, 676] on span "14" at bounding box center [372, 679] width 14 height 14
type input "14 Oct 2025"
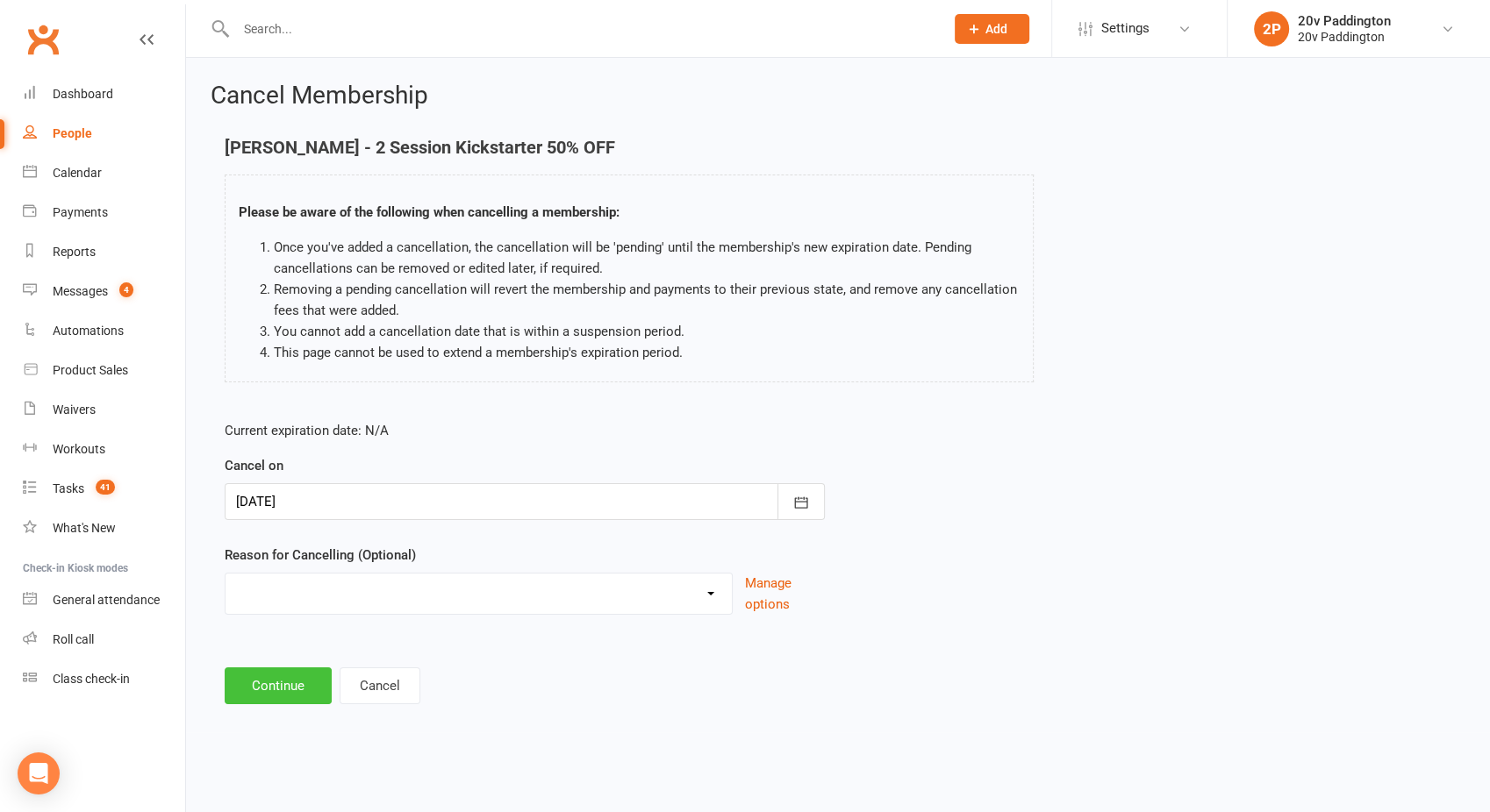
click at [266, 673] on button "Continue" at bounding box center [277, 686] width 107 height 37
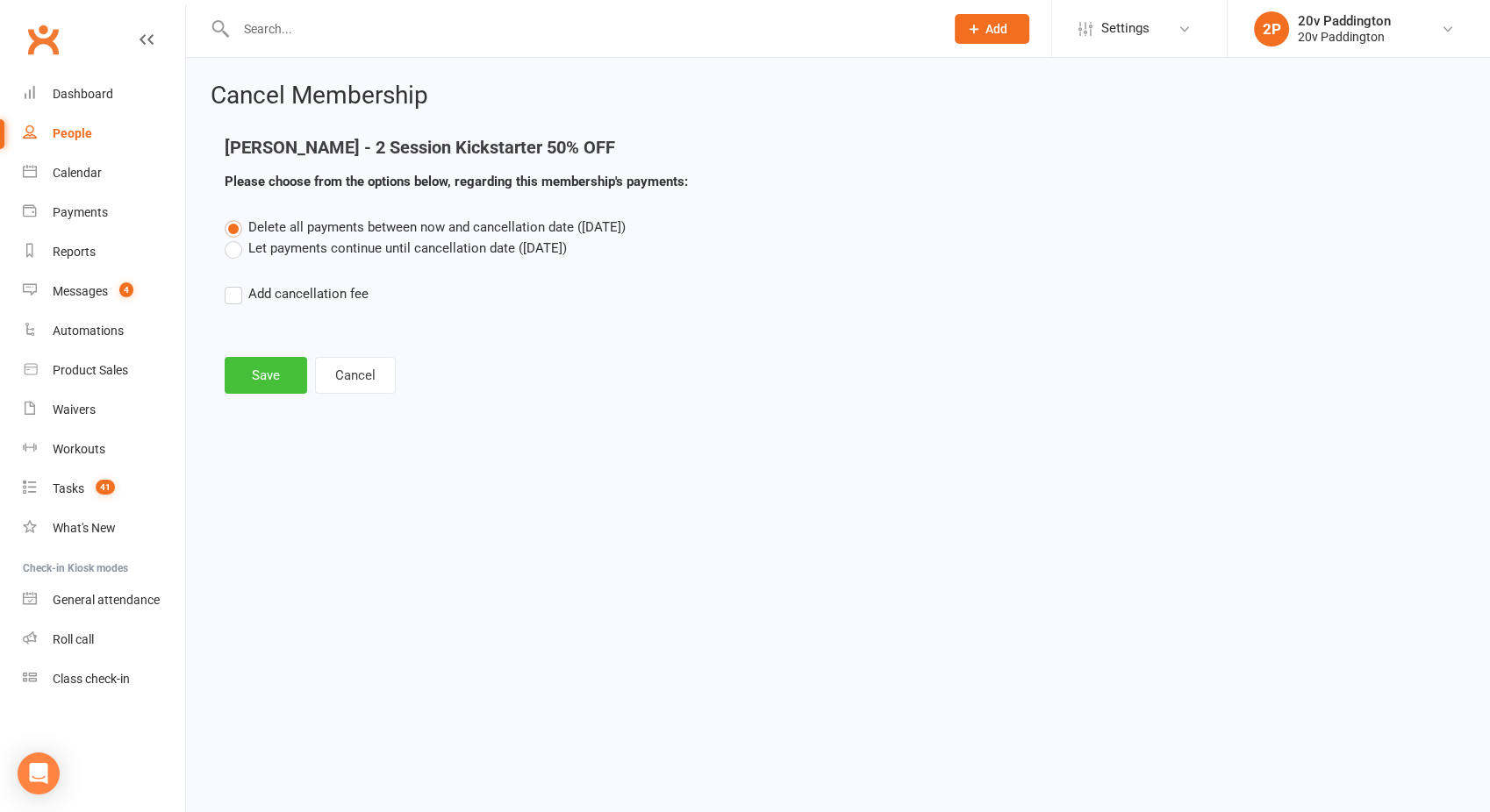
click at [253, 385] on button "Save" at bounding box center [265, 376] width 83 height 37
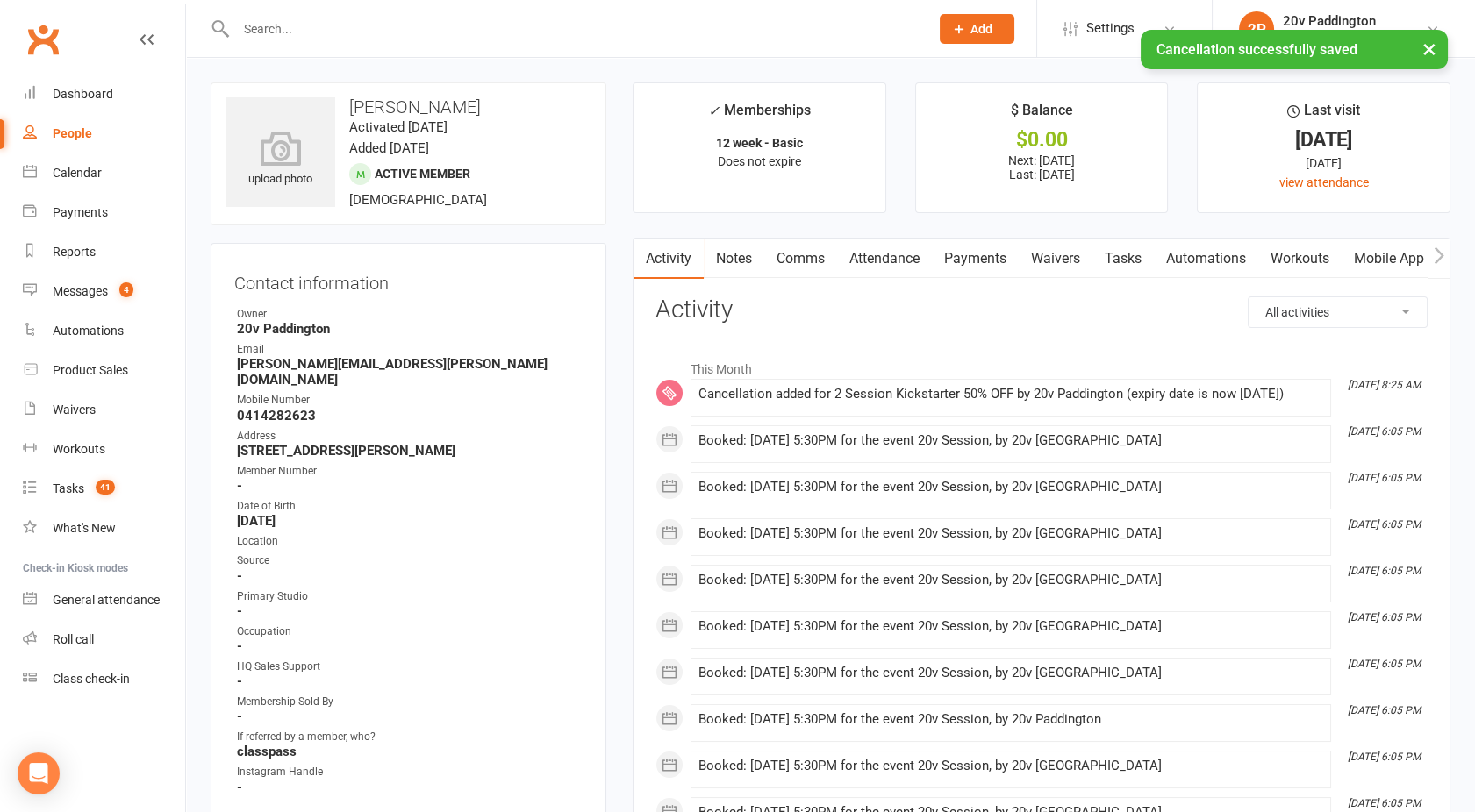
click at [964, 257] on link "Payments" at bounding box center [975, 259] width 87 height 40
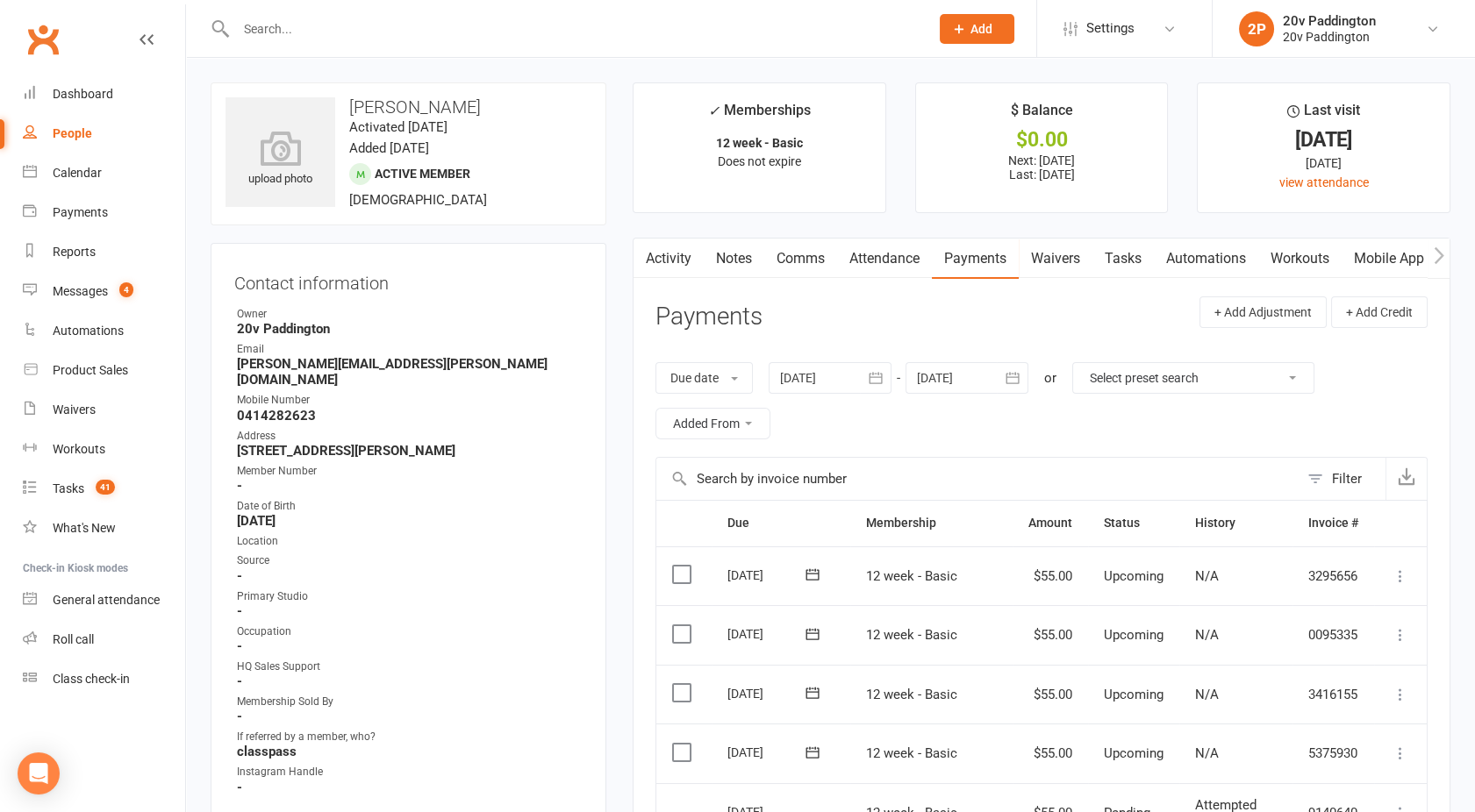
click at [885, 267] on link "Attendance" at bounding box center [885, 259] width 95 height 40
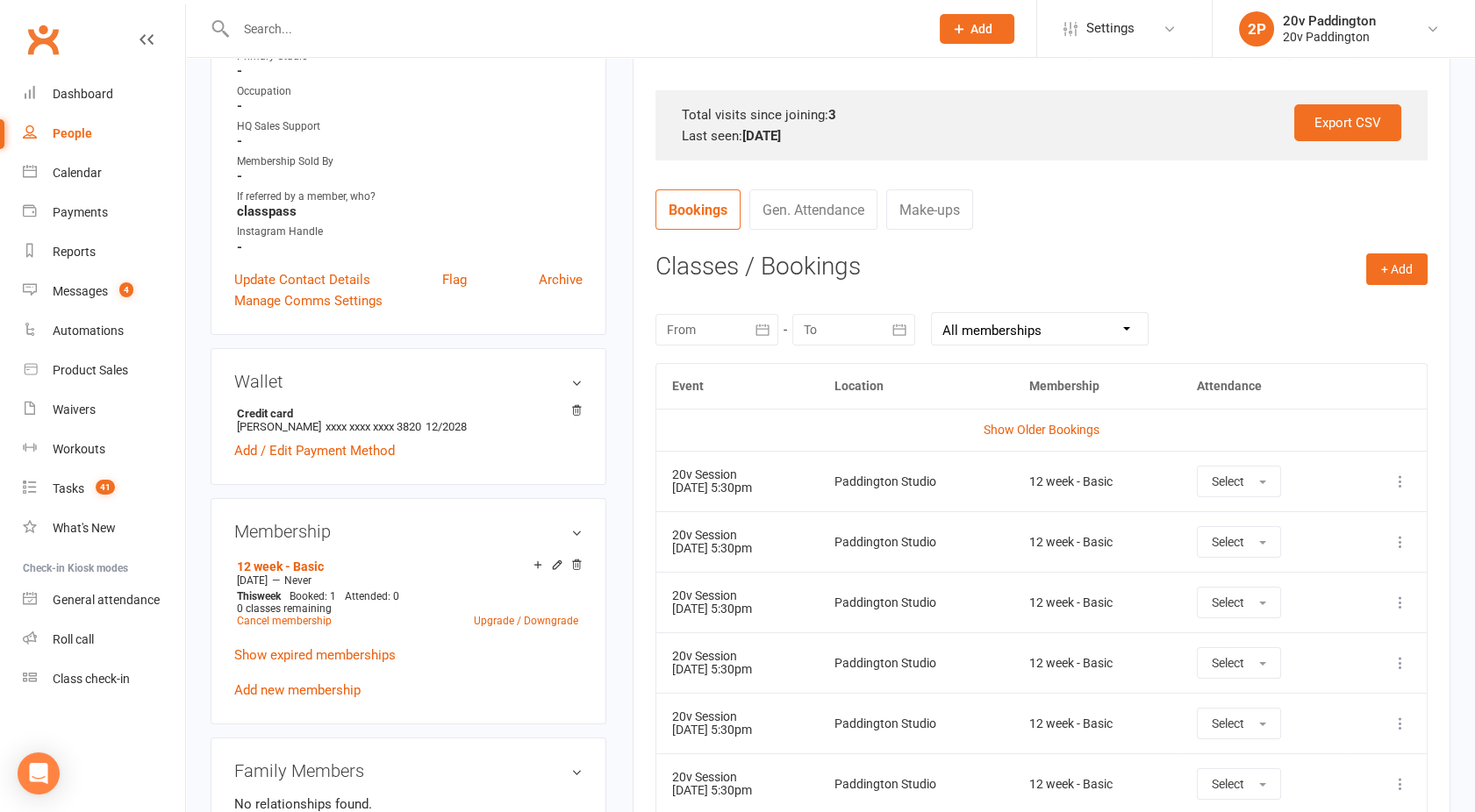
scroll to position [571, 0]
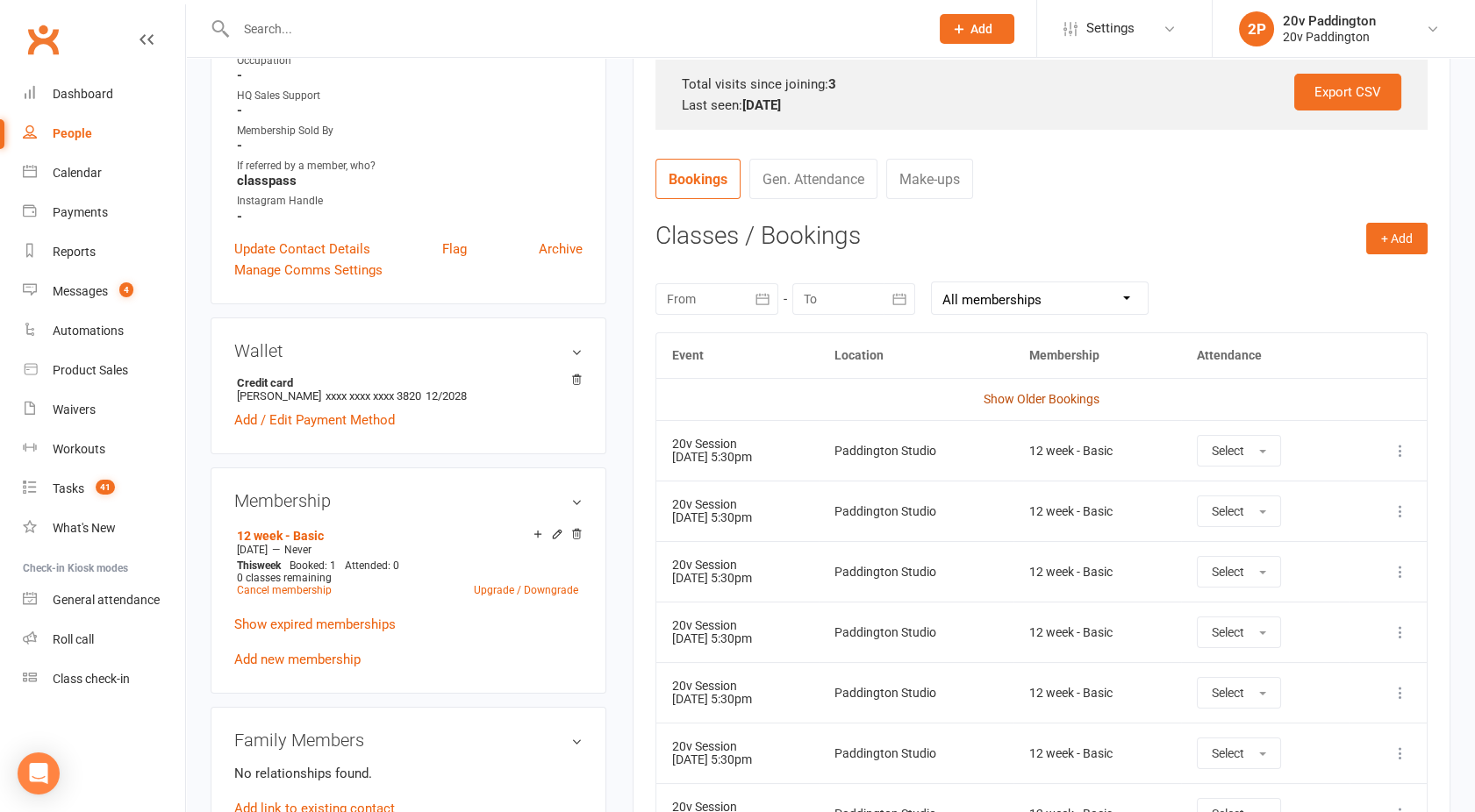
click at [1049, 393] on link "Show Older Bookings" at bounding box center [1041, 399] width 115 height 14
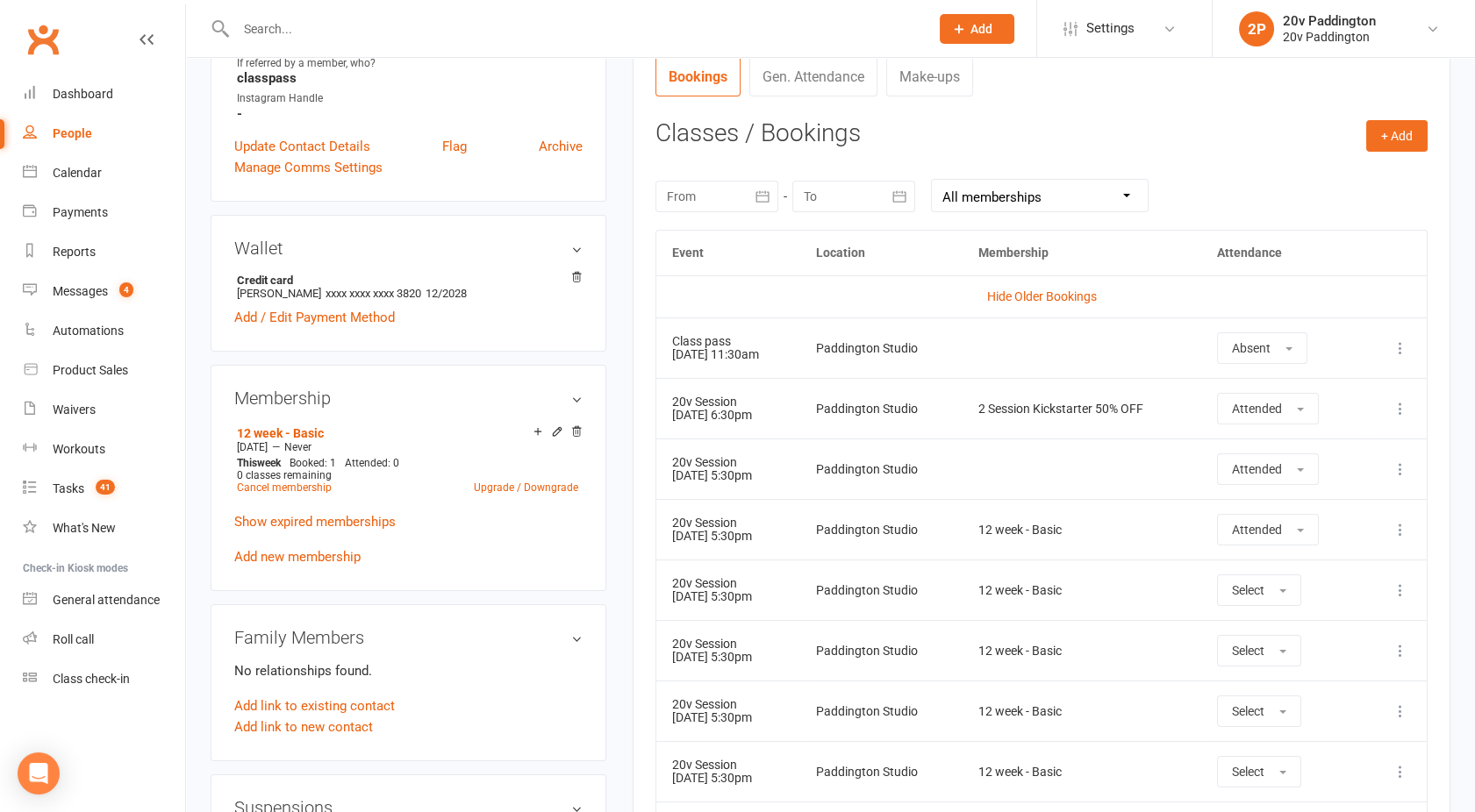
scroll to position [0, 0]
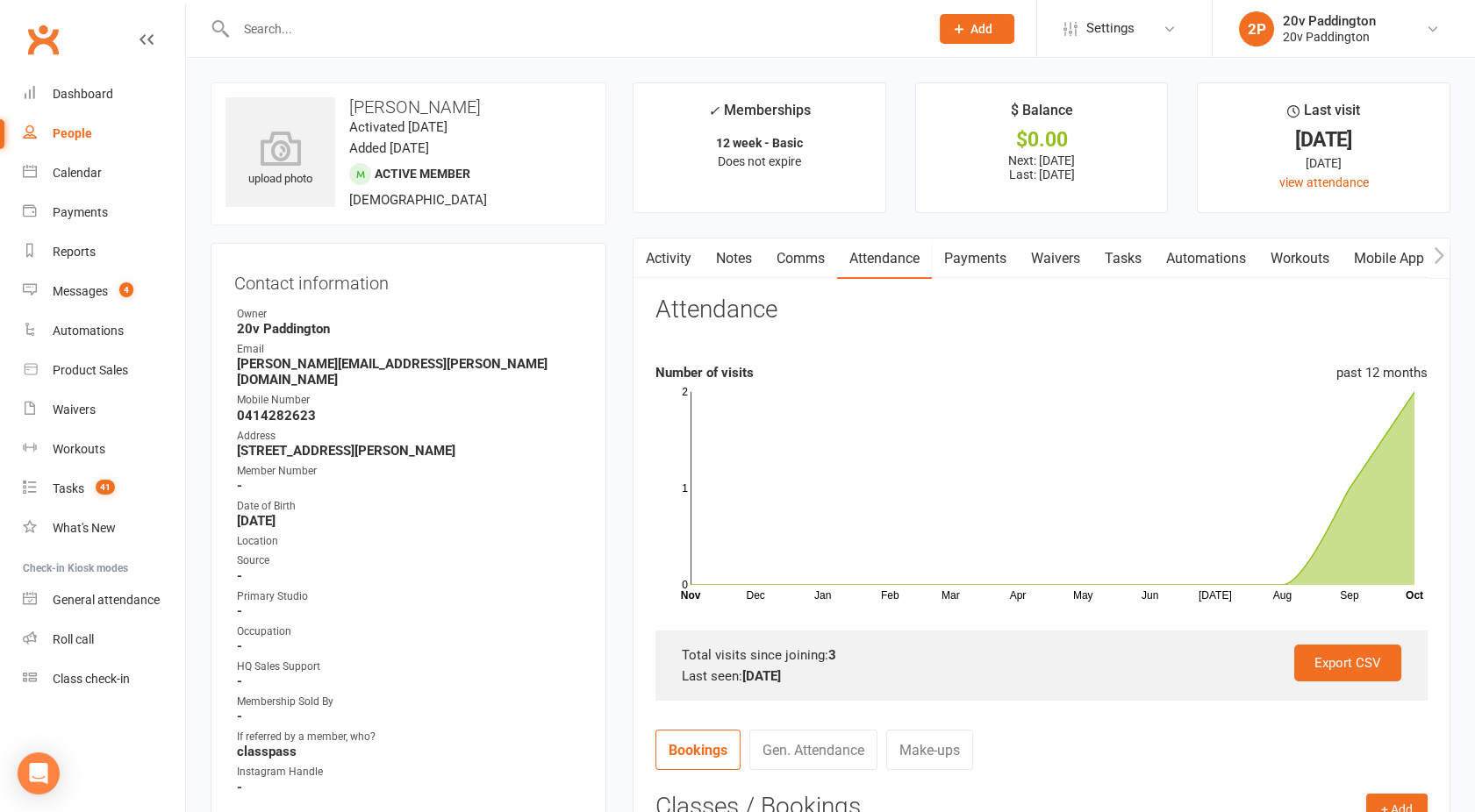
click at [646, 251] on icon "button" at bounding box center [644, 256] width 10 height 19
click at [668, 262] on link "Activity" at bounding box center [668, 259] width 70 height 40
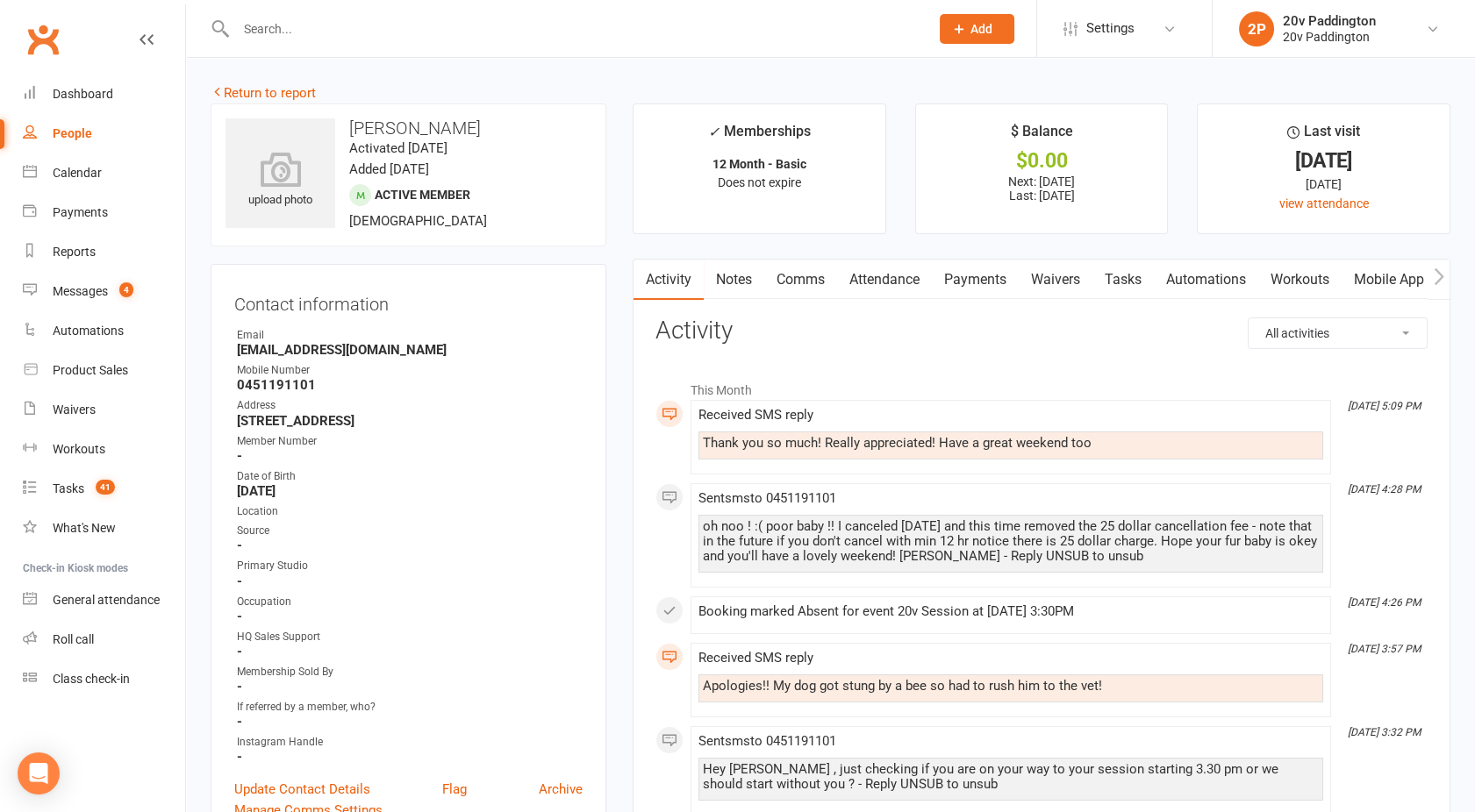
click at [902, 273] on link "Attendance" at bounding box center [885, 279] width 95 height 40
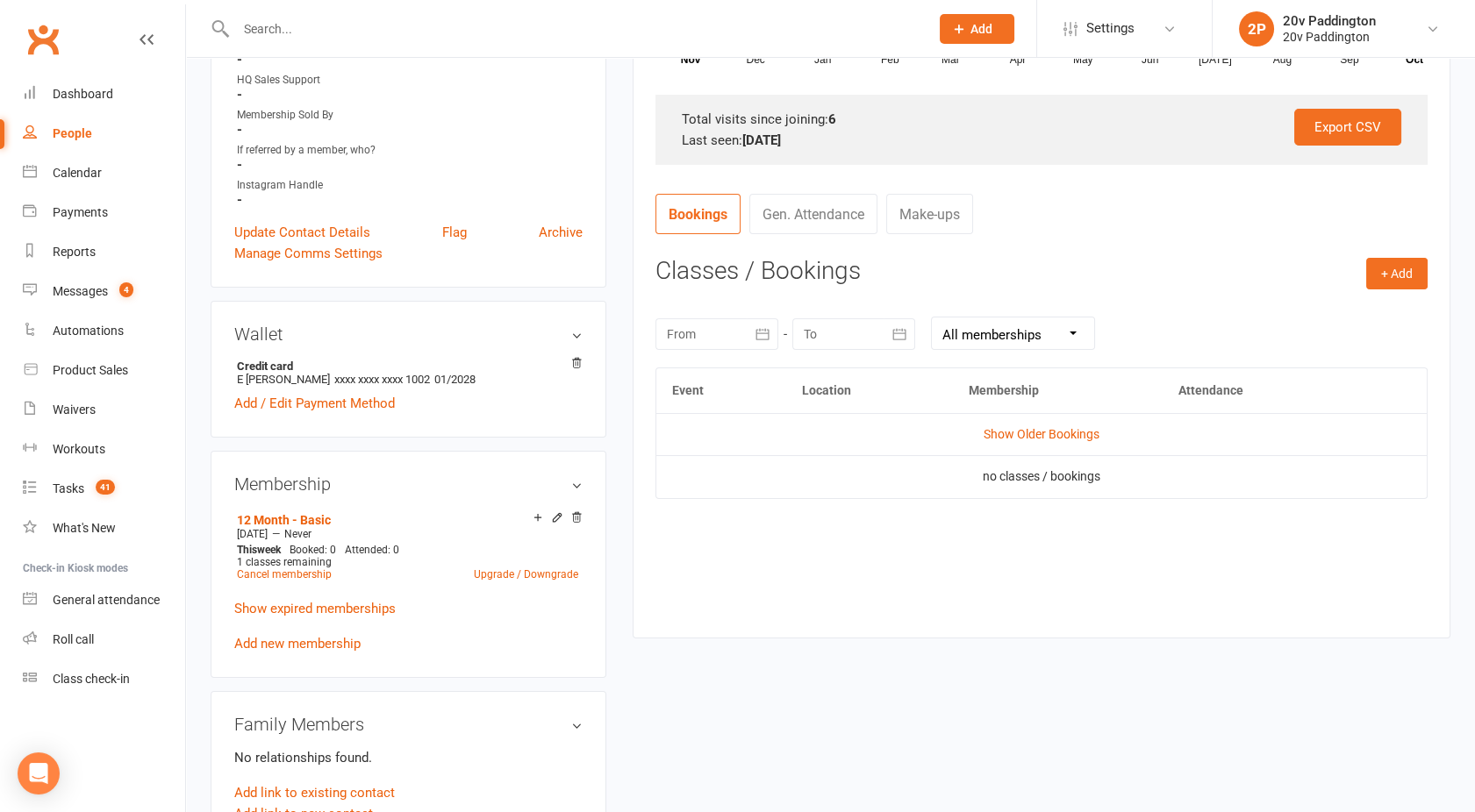
scroll to position [583, 0]
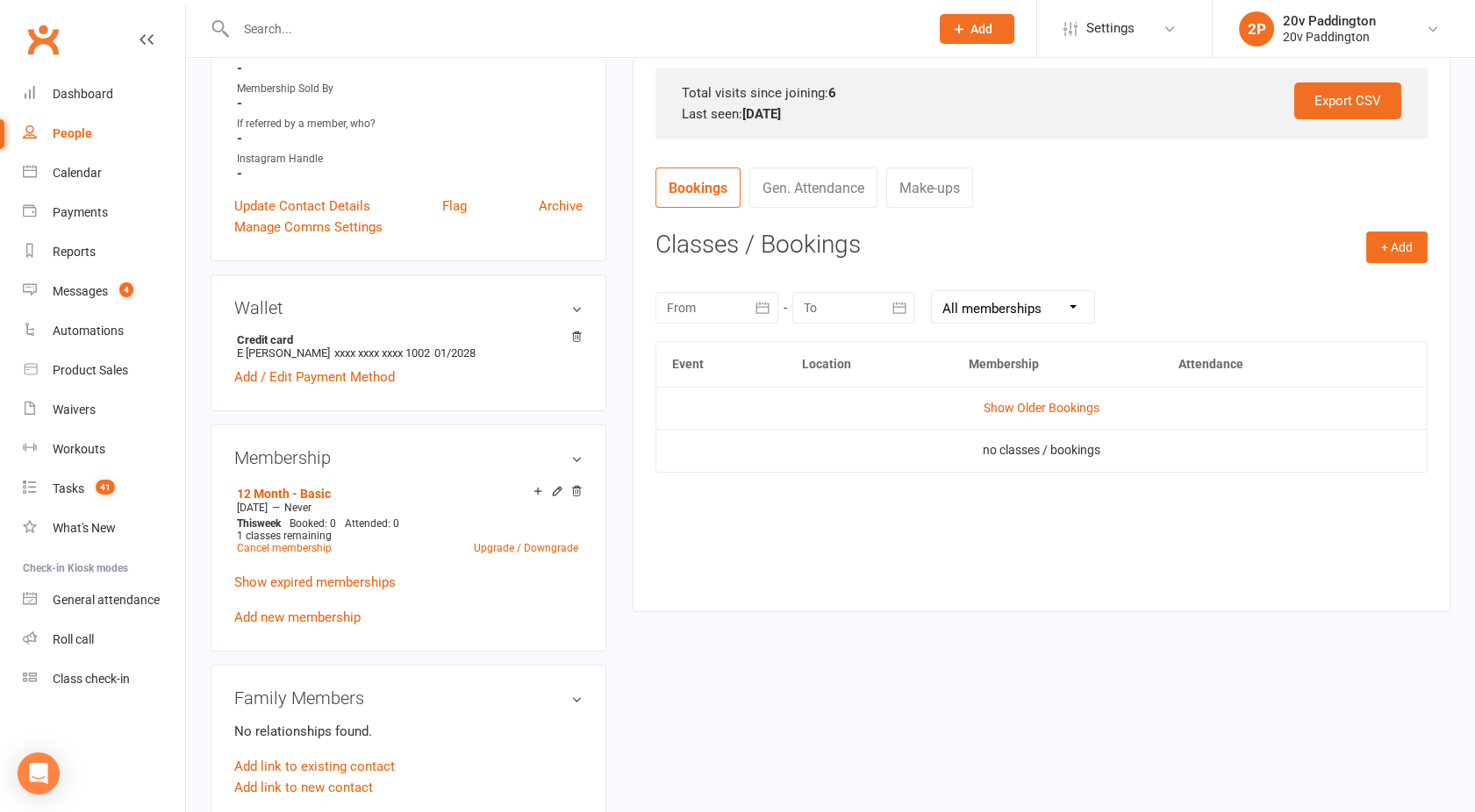
click at [1019, 420] on td "Show Older Bookings" at bounding box center [1041, 407] width 771 height 42
click at [1013, 414] on td "Show Older Bookings" at bounding box center [1041, 407] width 771 height 42
click at [1010, 407] on link "Show Older Bookings" at bounding box center [1041, 407] width 115 height 14
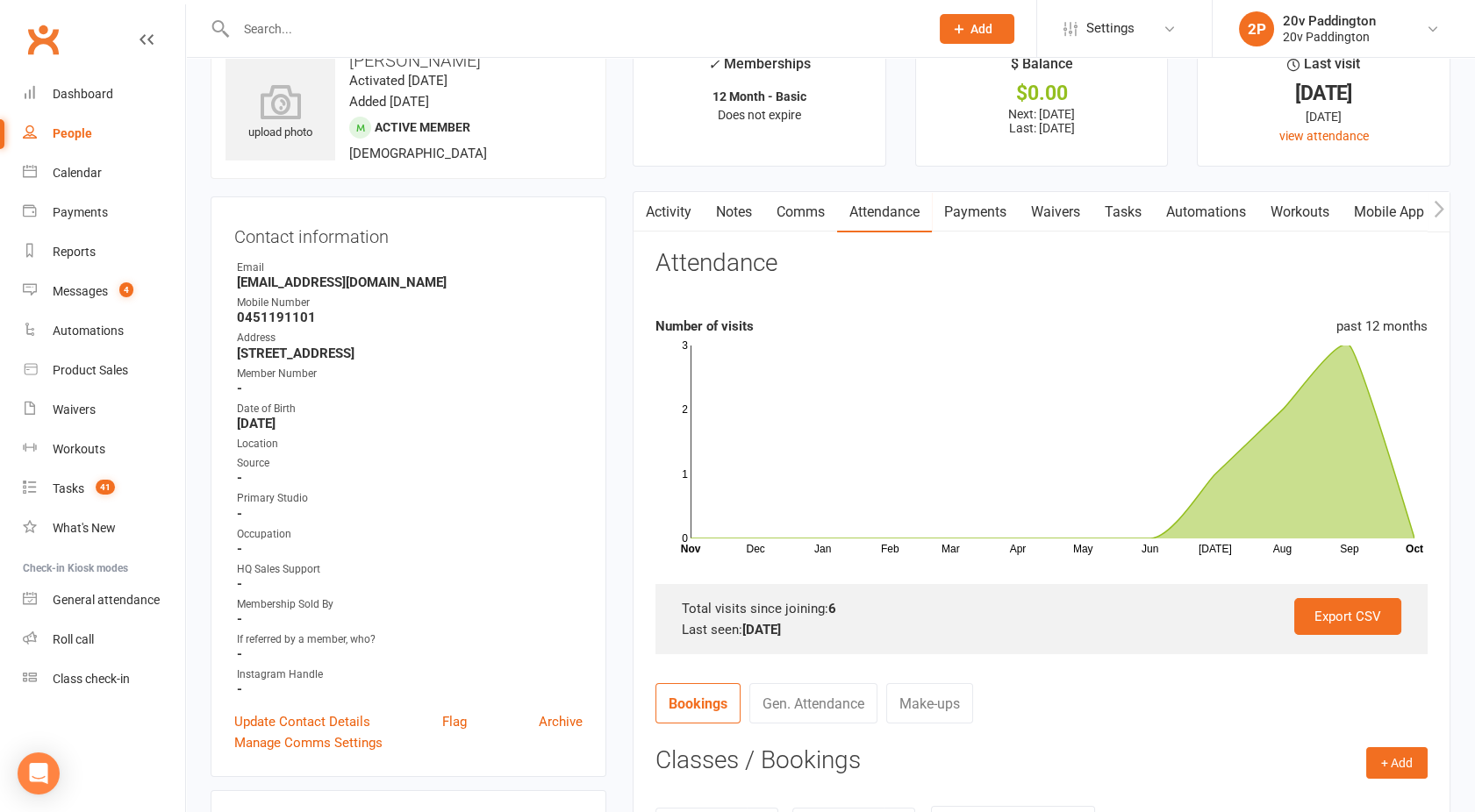
scroll to position [0, 0]
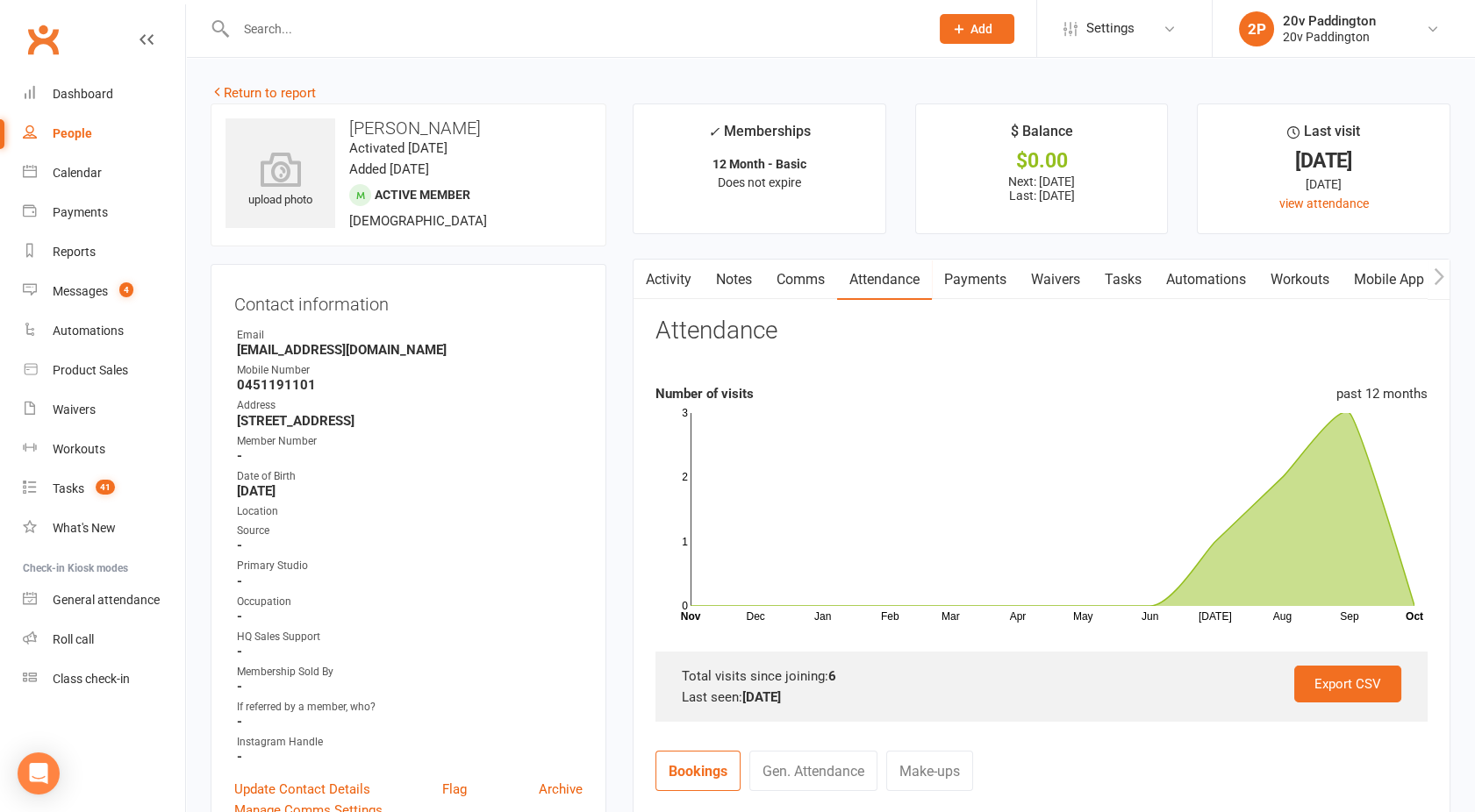
click at [667, 277] on link "Activity" at bounding box center [668, 279] width 70 height 40
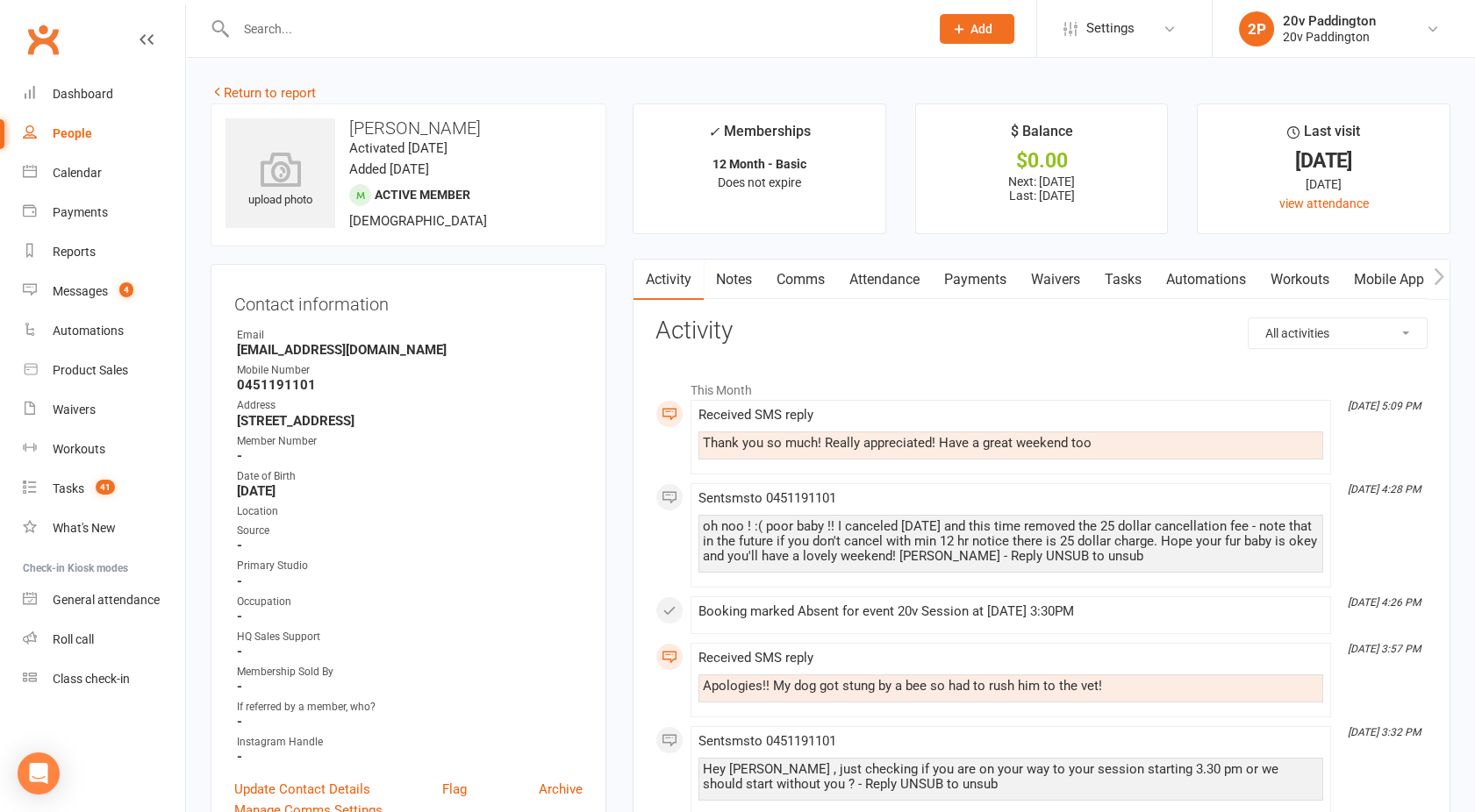
click at [887, 287] on link "Attendance" at bounding box center [885, 279] width 95 height 40
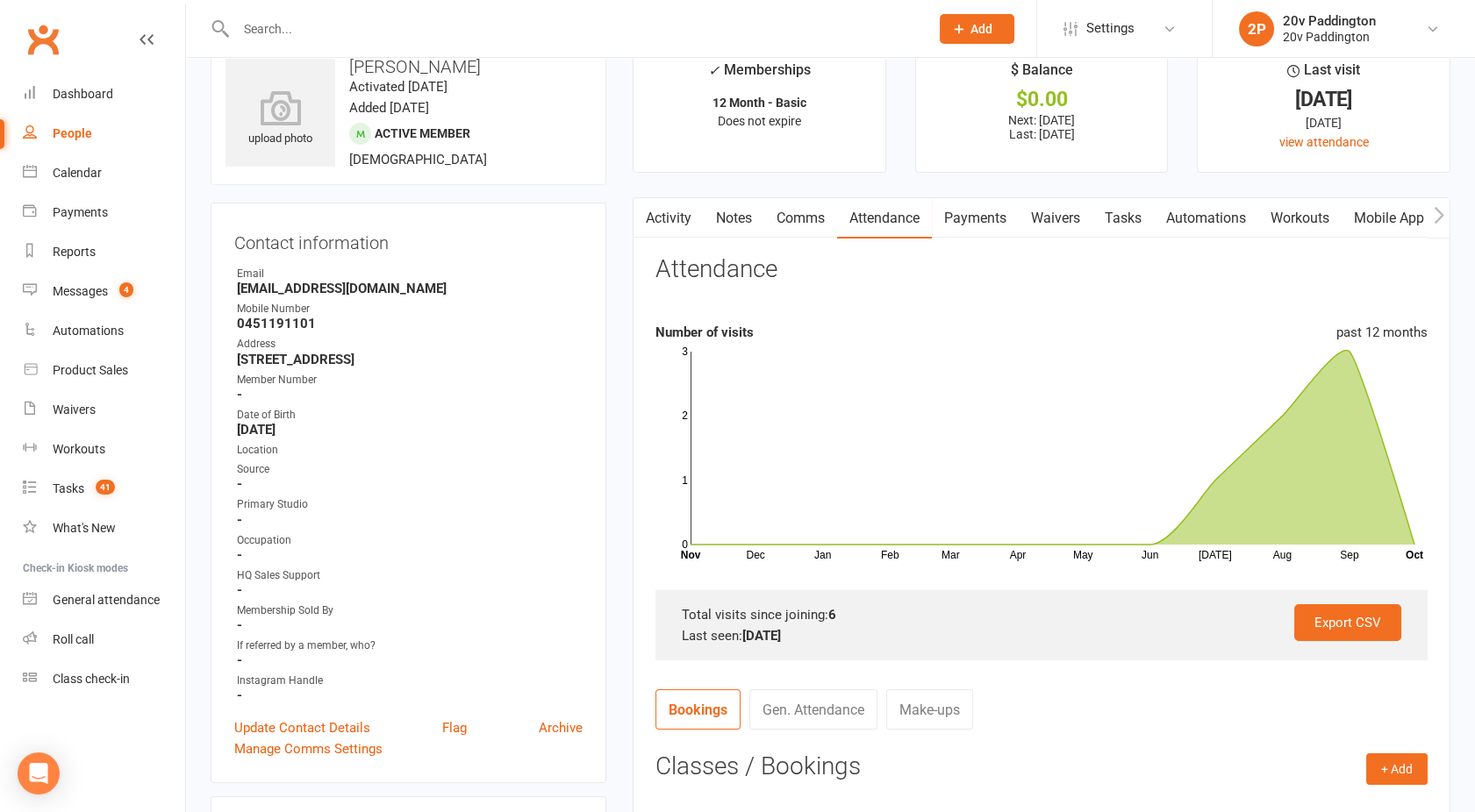
scroll to position [29, 0]
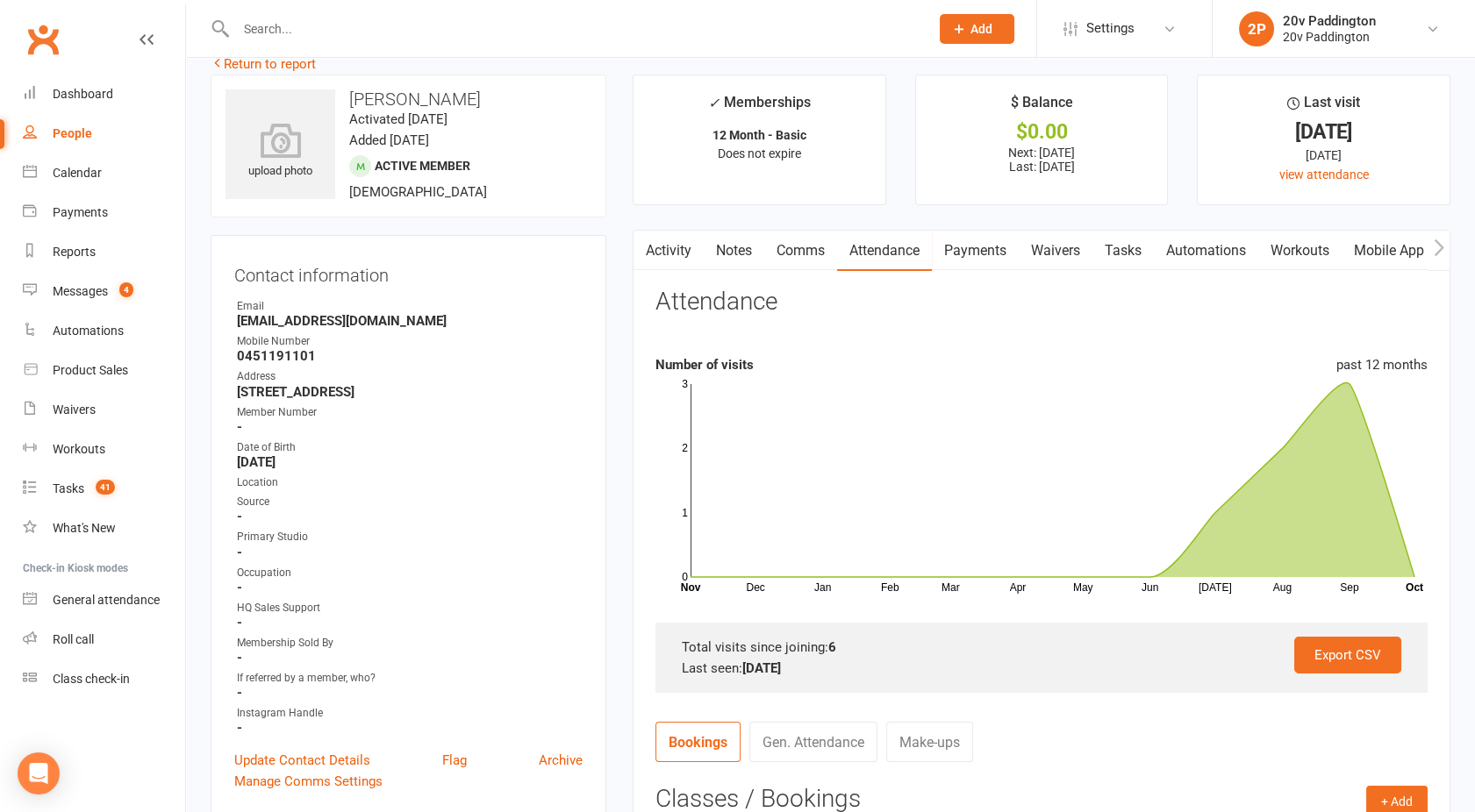
click at [794, 239] on link "Comms" at bounding box center [800, 250] width 73 height 40
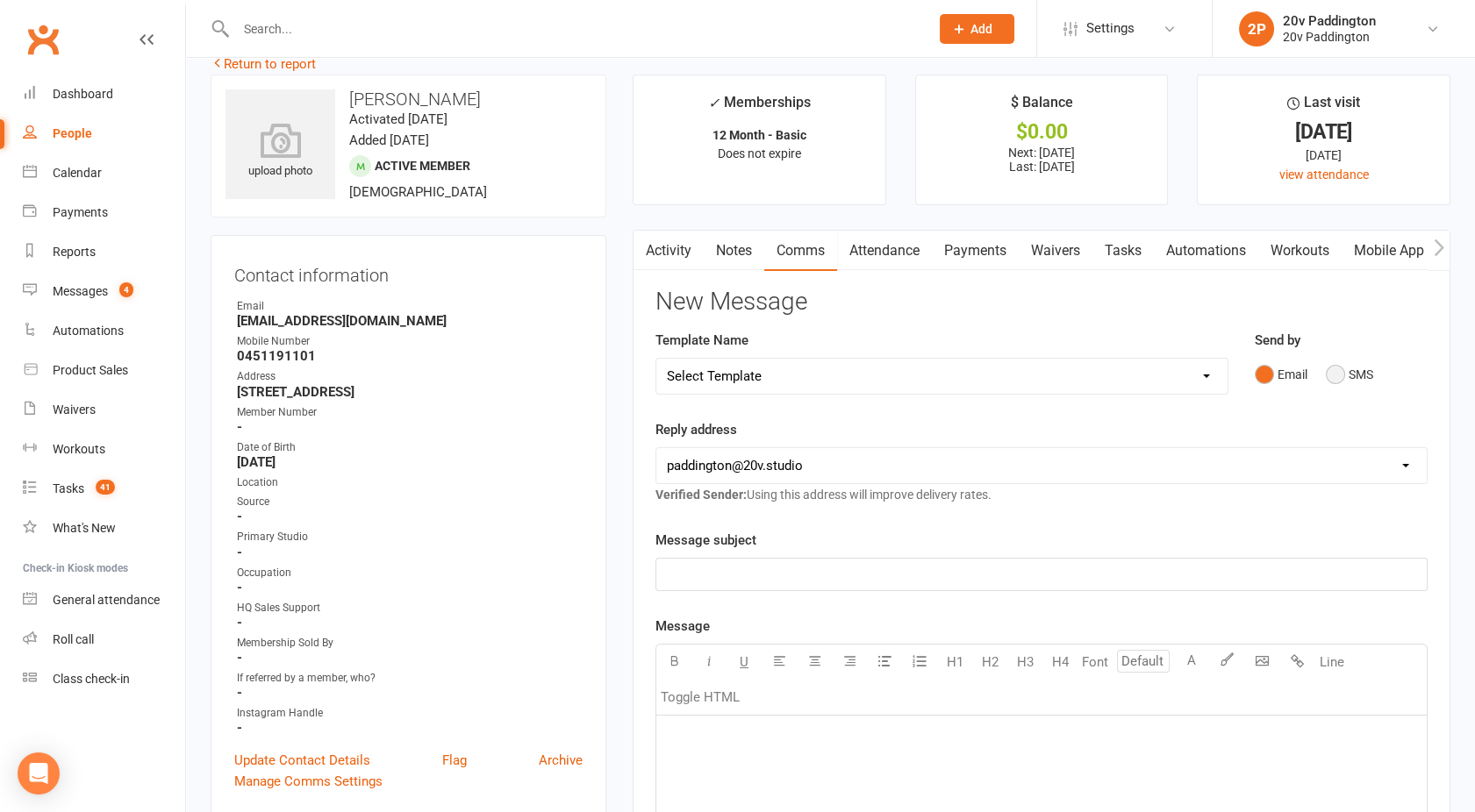
click at [1356, 368] on button "SMS" at bounding box center [1349, 375] width 47 height 33
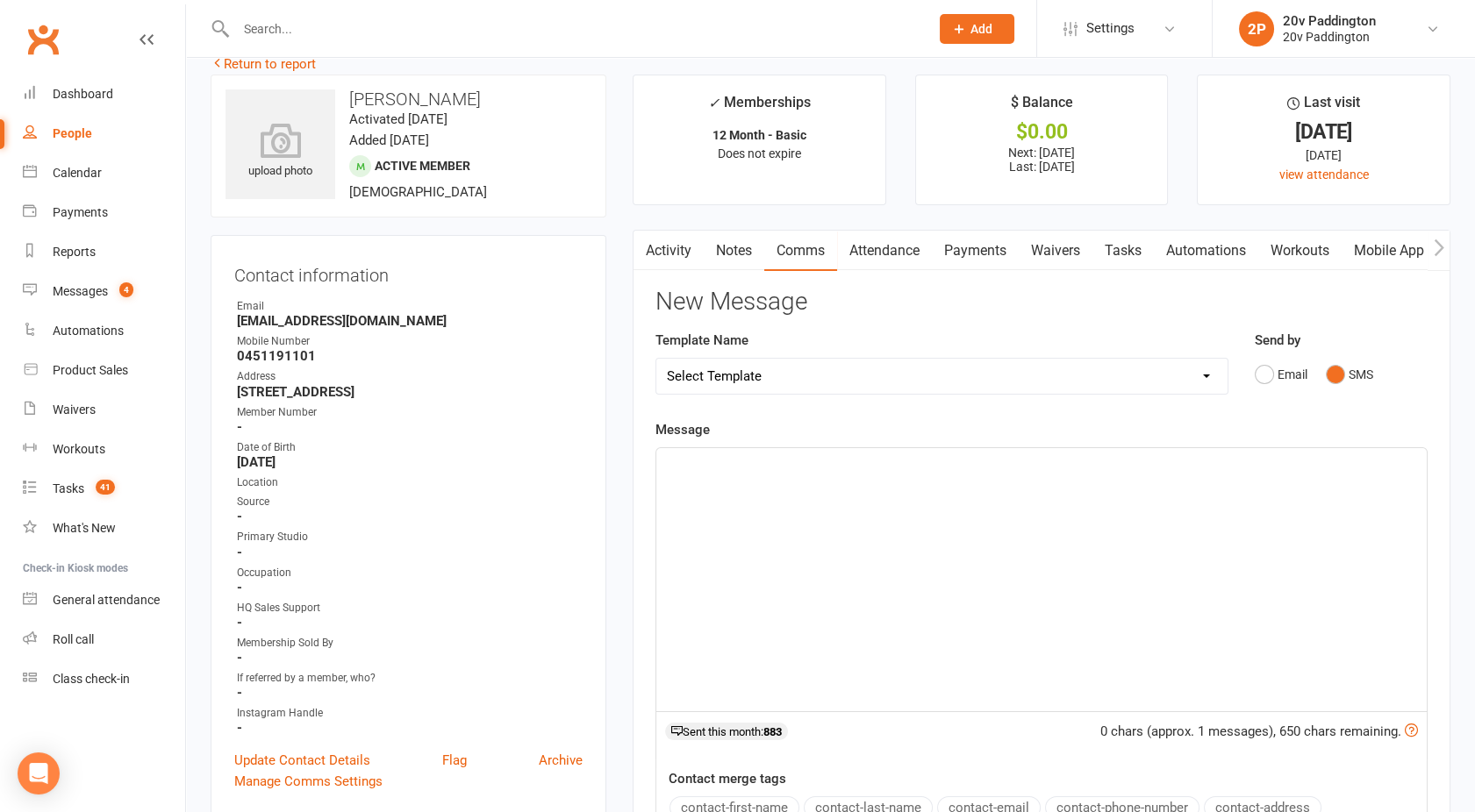
click at [1011, 572] on div "﻿" at bounding box center [1041, 579] width 771 height 263
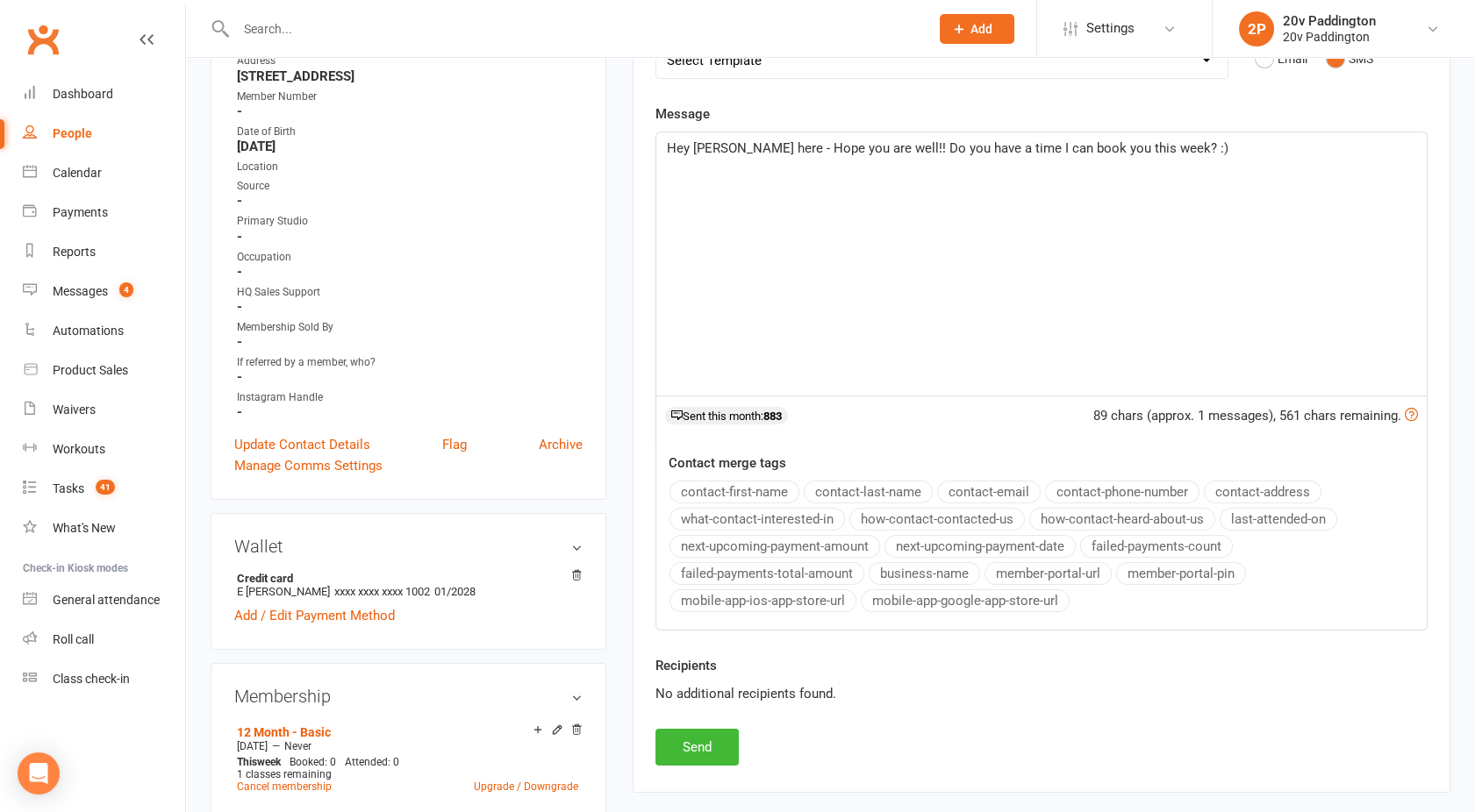
scroll to position [374, 0]
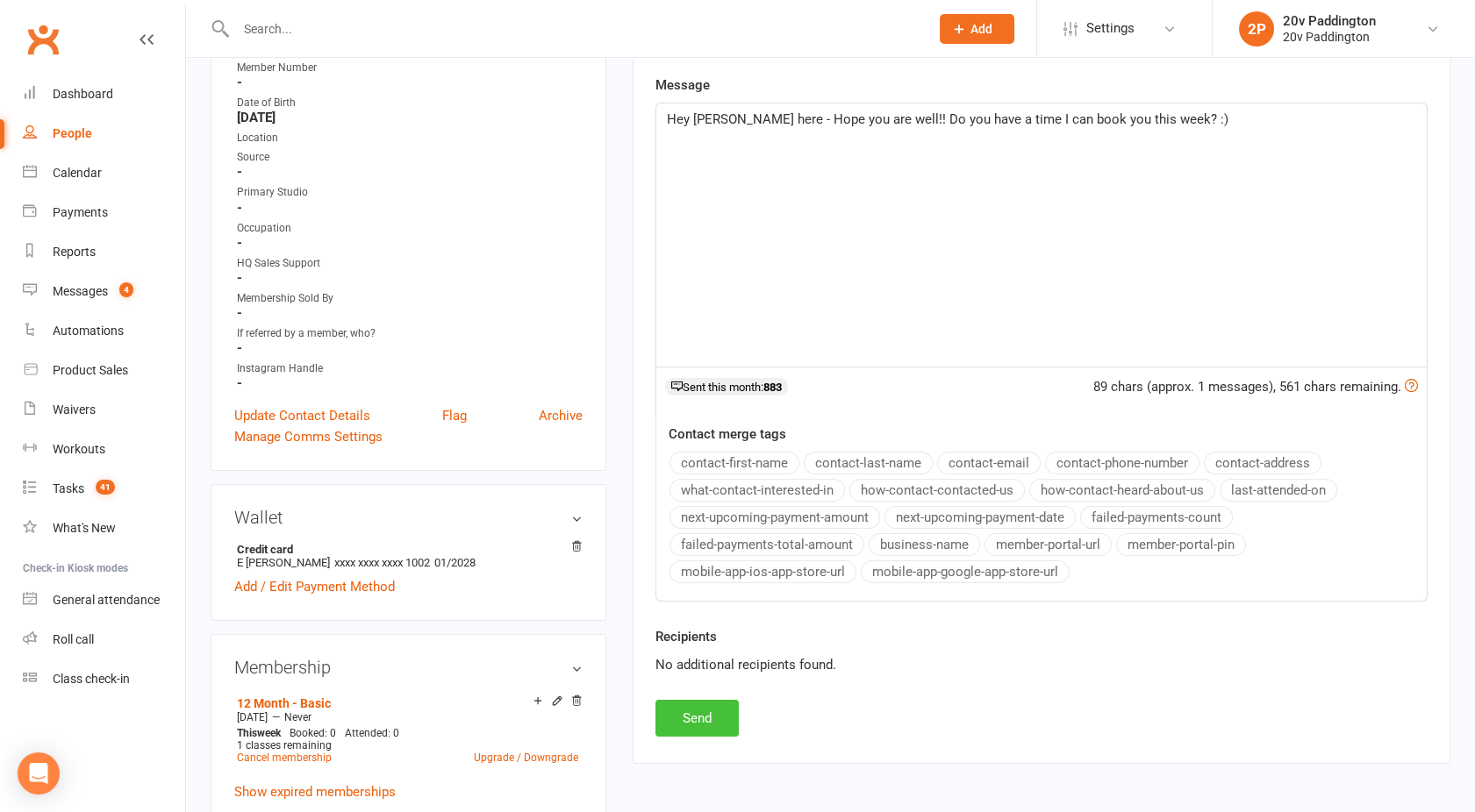
click at [674, 719] on button "Send" at bounding box center [697, 719] width 84 height 37
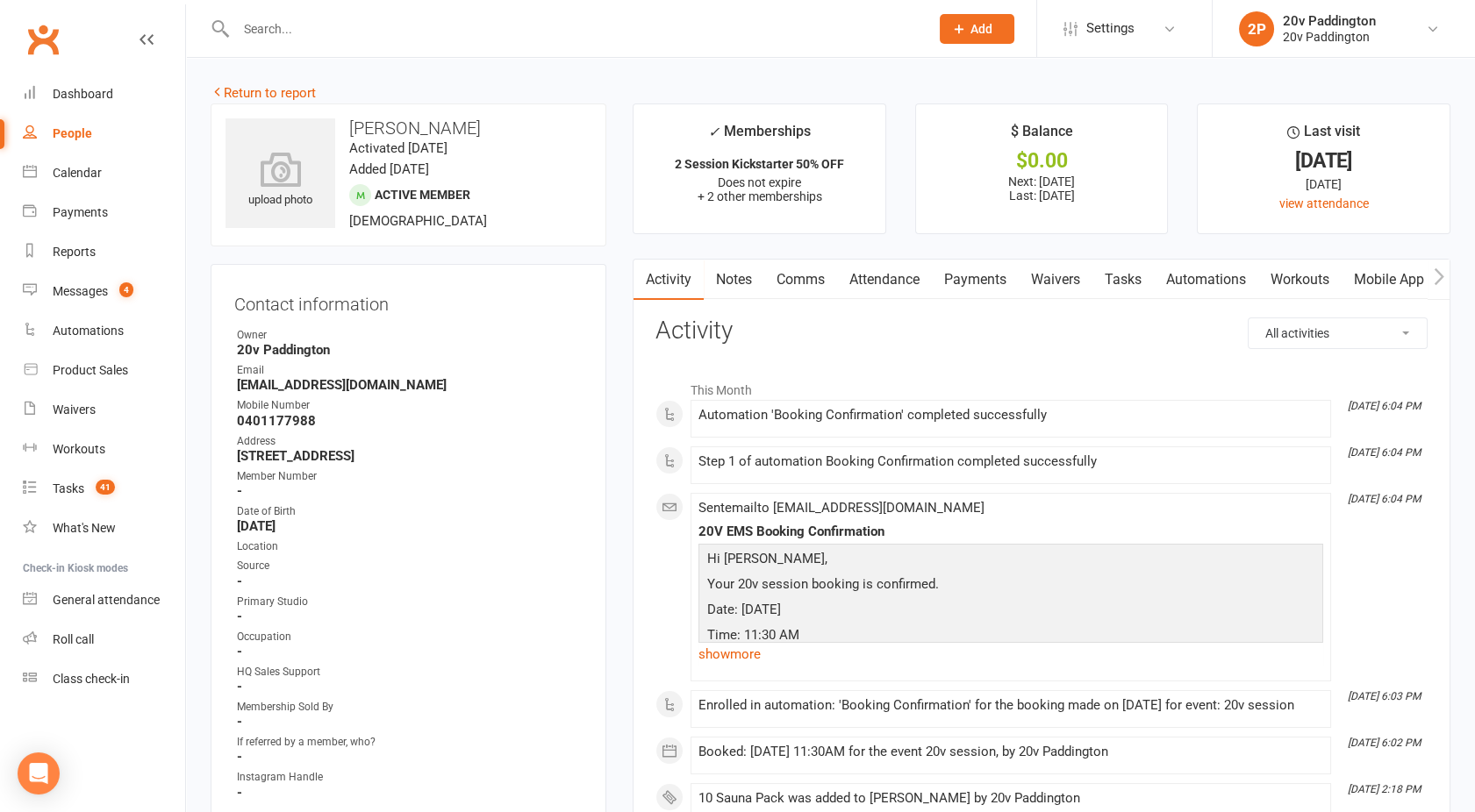
click at [912, 285] on link "Attendance" at bounding box center [885, 279] width 95 height 40
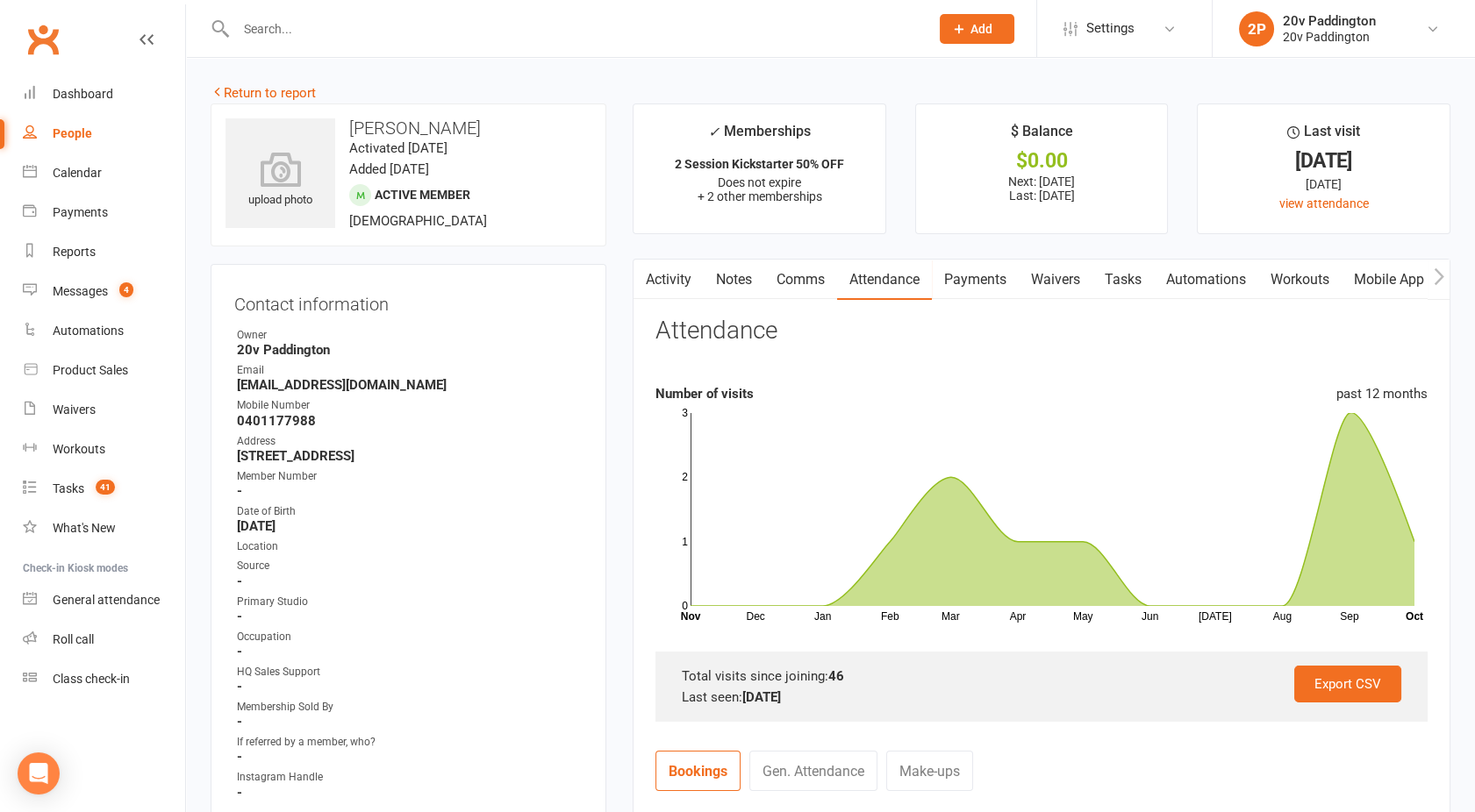
click at [675, 270] on link "Activity" at bounding box center [668, 279] width 70 height 40
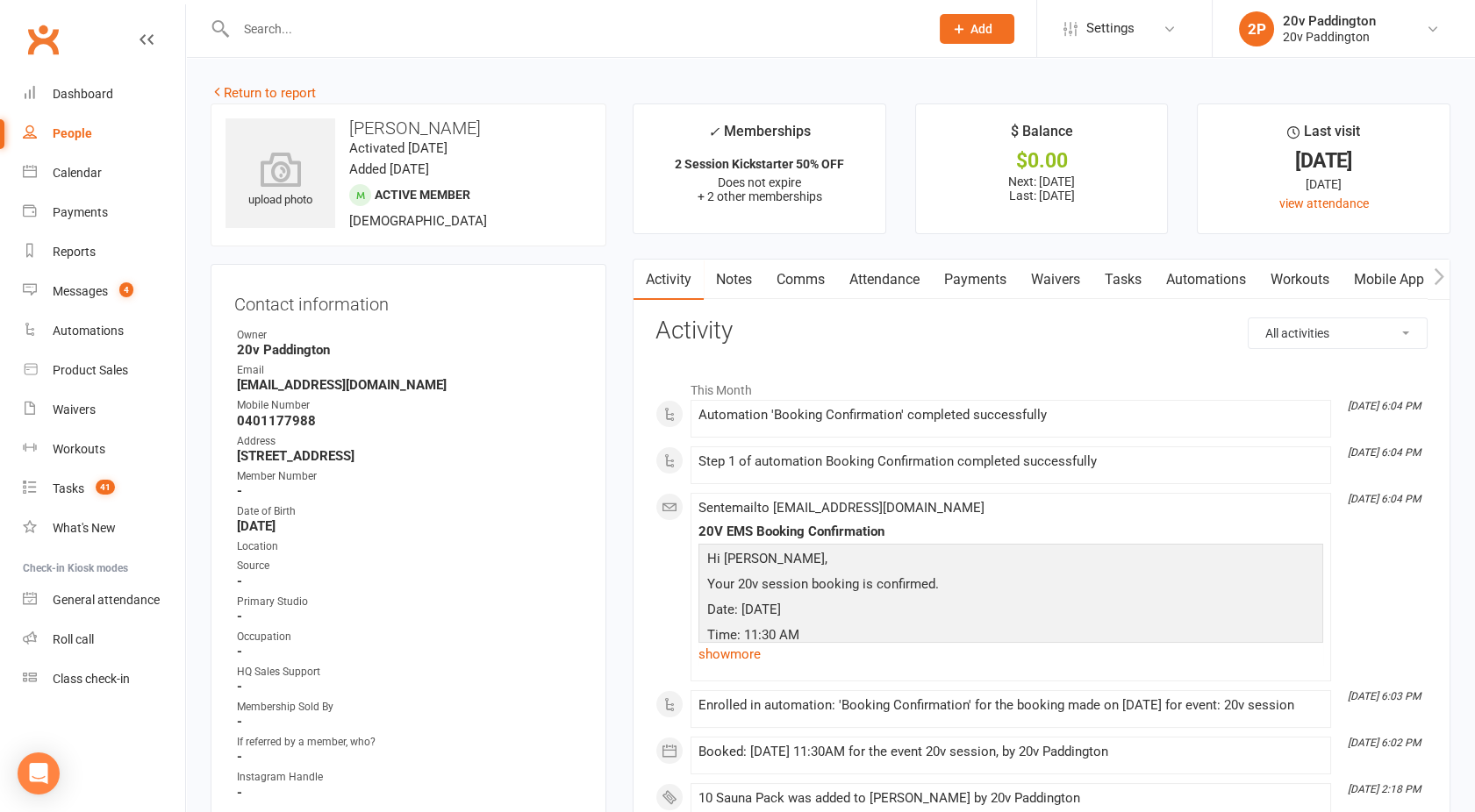
click at [976, 281] on link "Payments" at bounding box center [975, 279] width 87 height 40
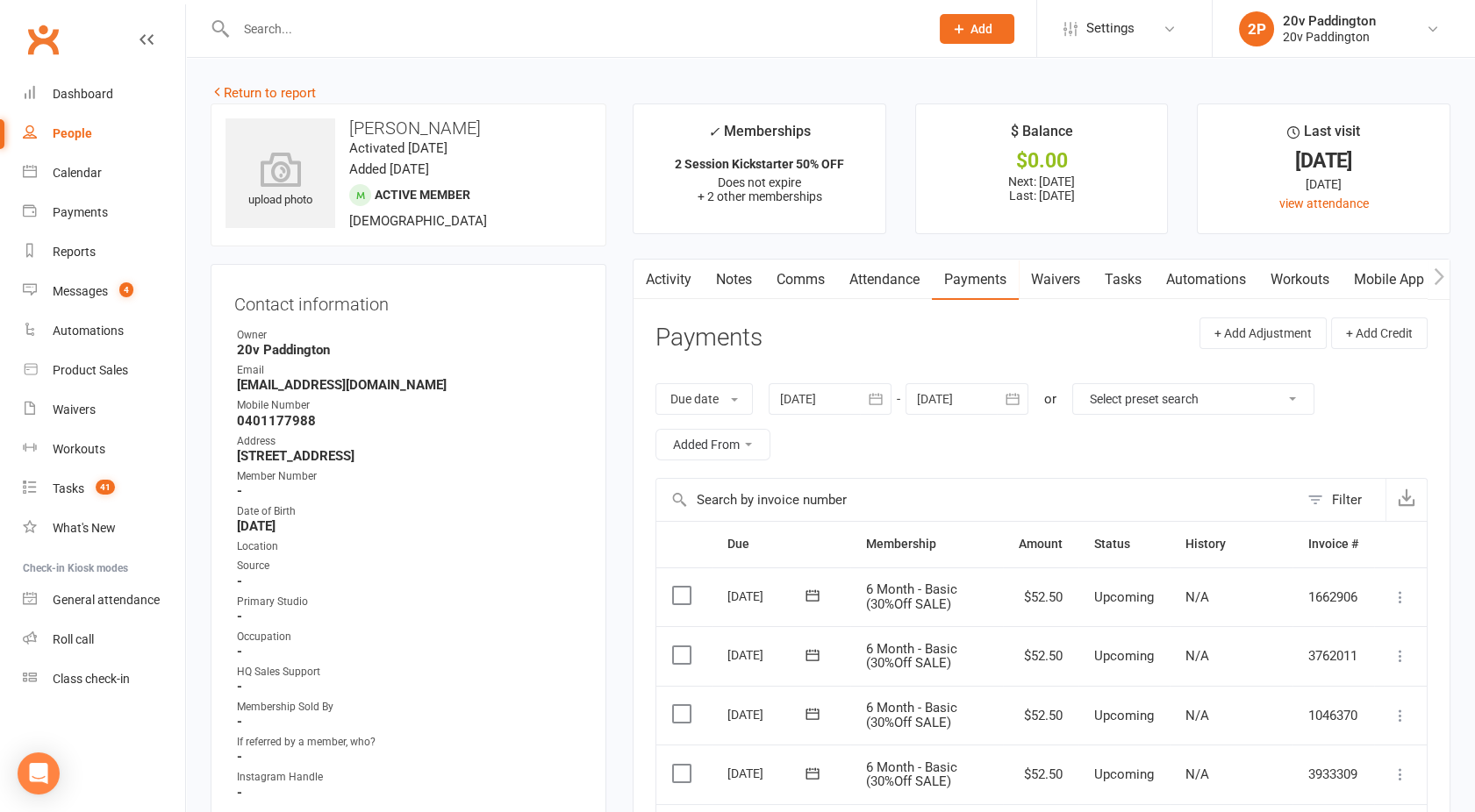
click at [802, 273] on link "Comms" at bounding box center [800, 279] width 73 height 40
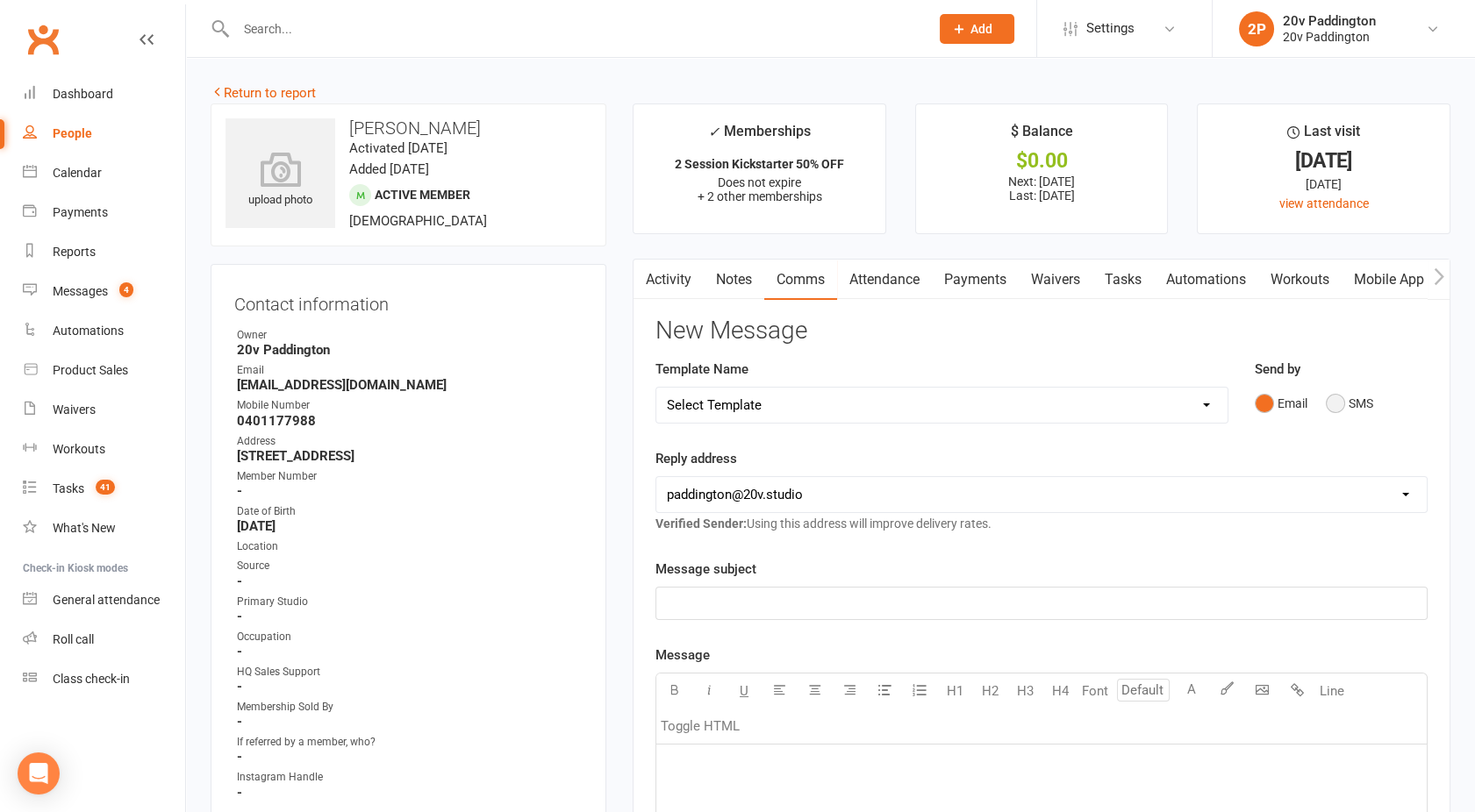
click at [1343, 400] on button "SMS" at bounding box center [1349, 404] width 47 height 33
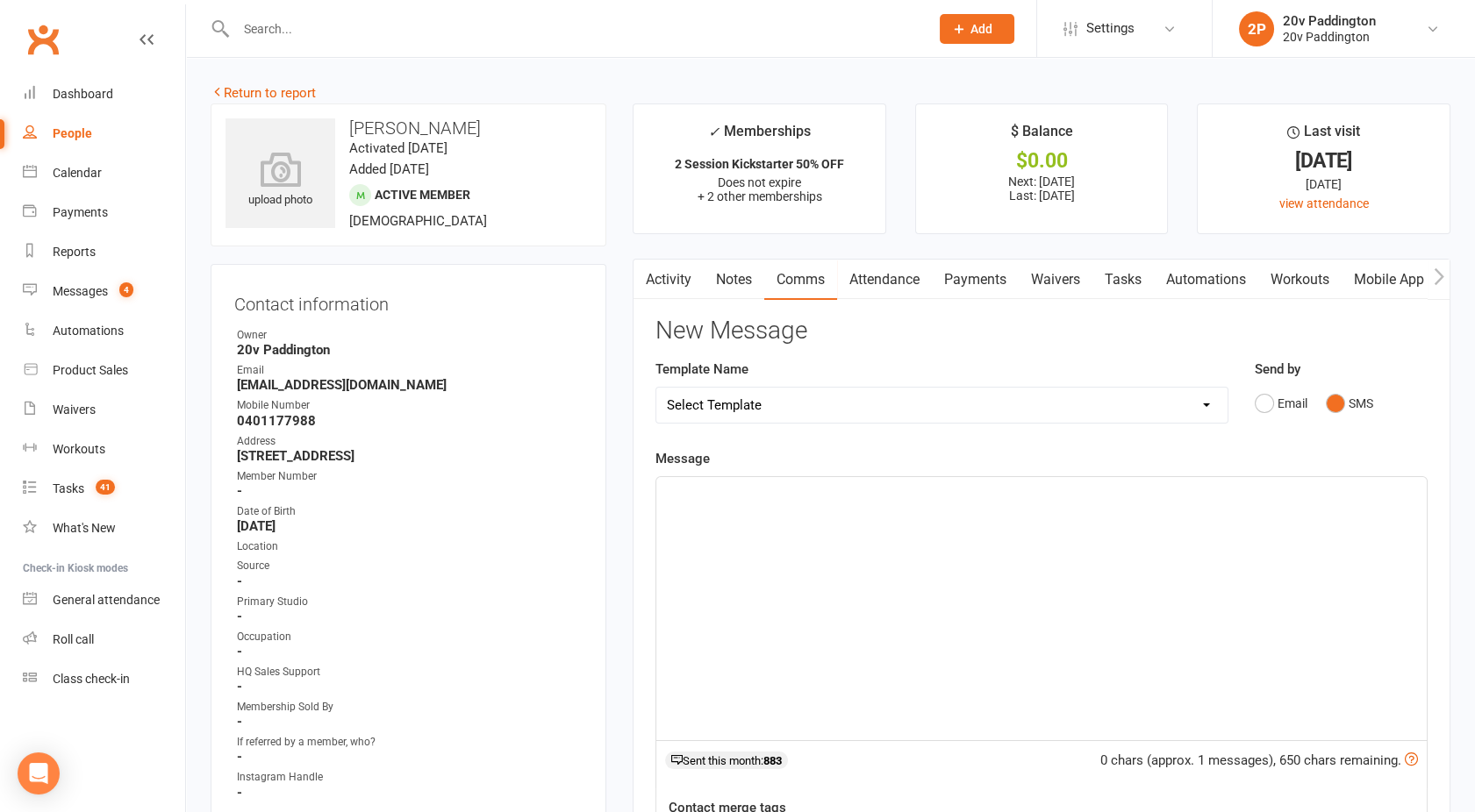
click at [1016, 586] on div "﻿" at bounding box center [1041, 608] width 771 height 263
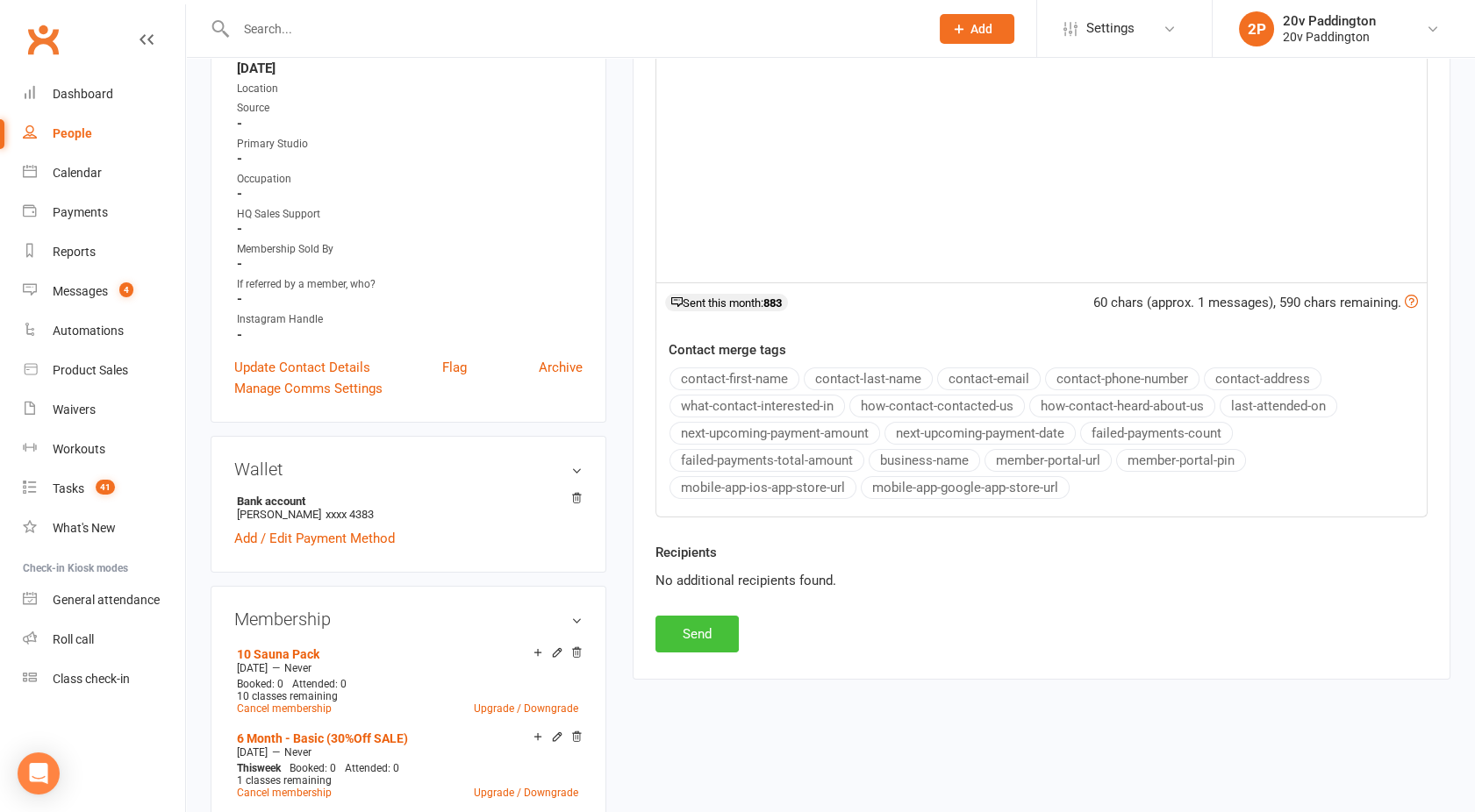
scroll to position [459, 0]
click at [684, 632] on button "Send" at bounding box center [697, 632] width 84 height 37
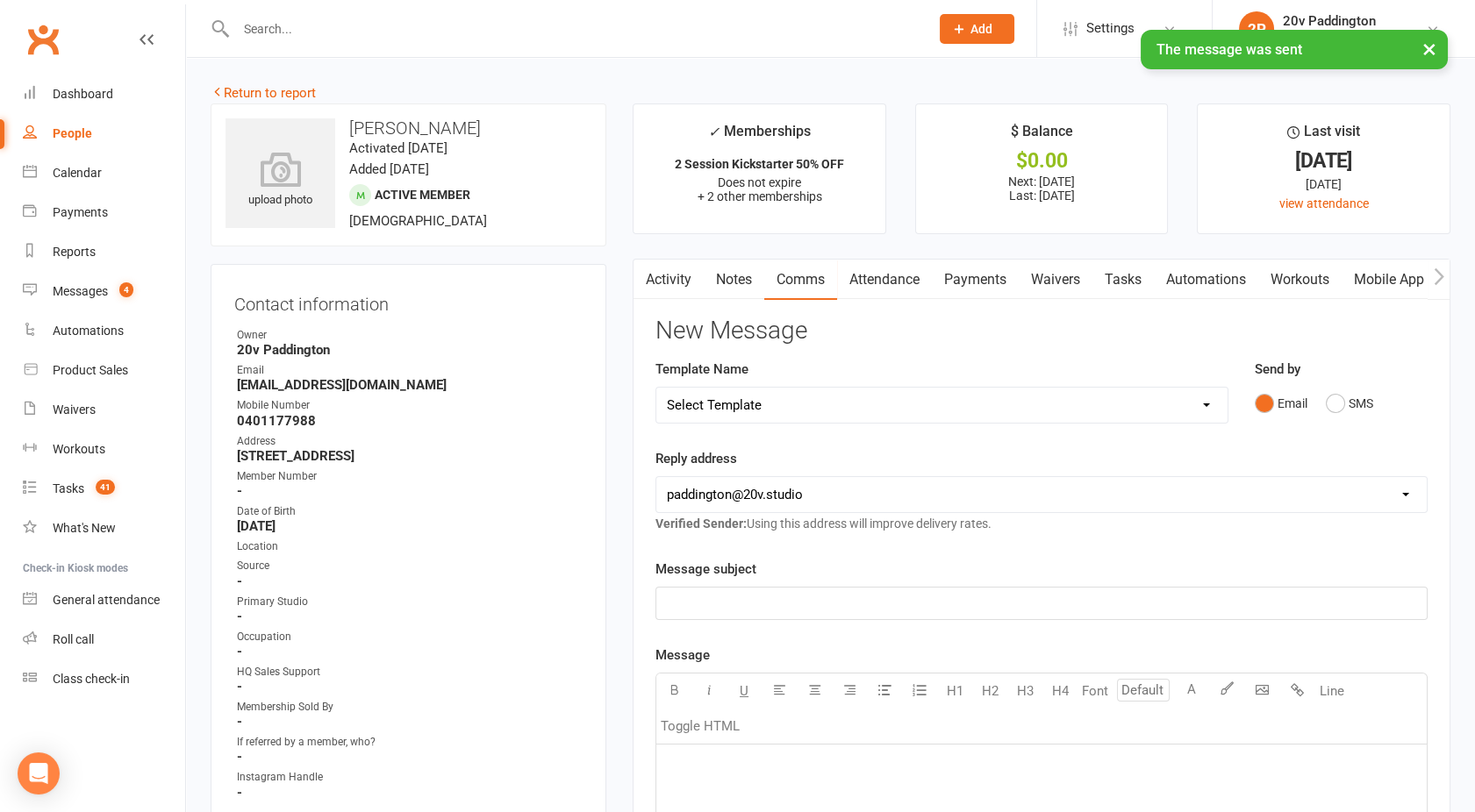
click at [660, 268] on link "Activity" at bounding box center [668, 279] width 70 height 40
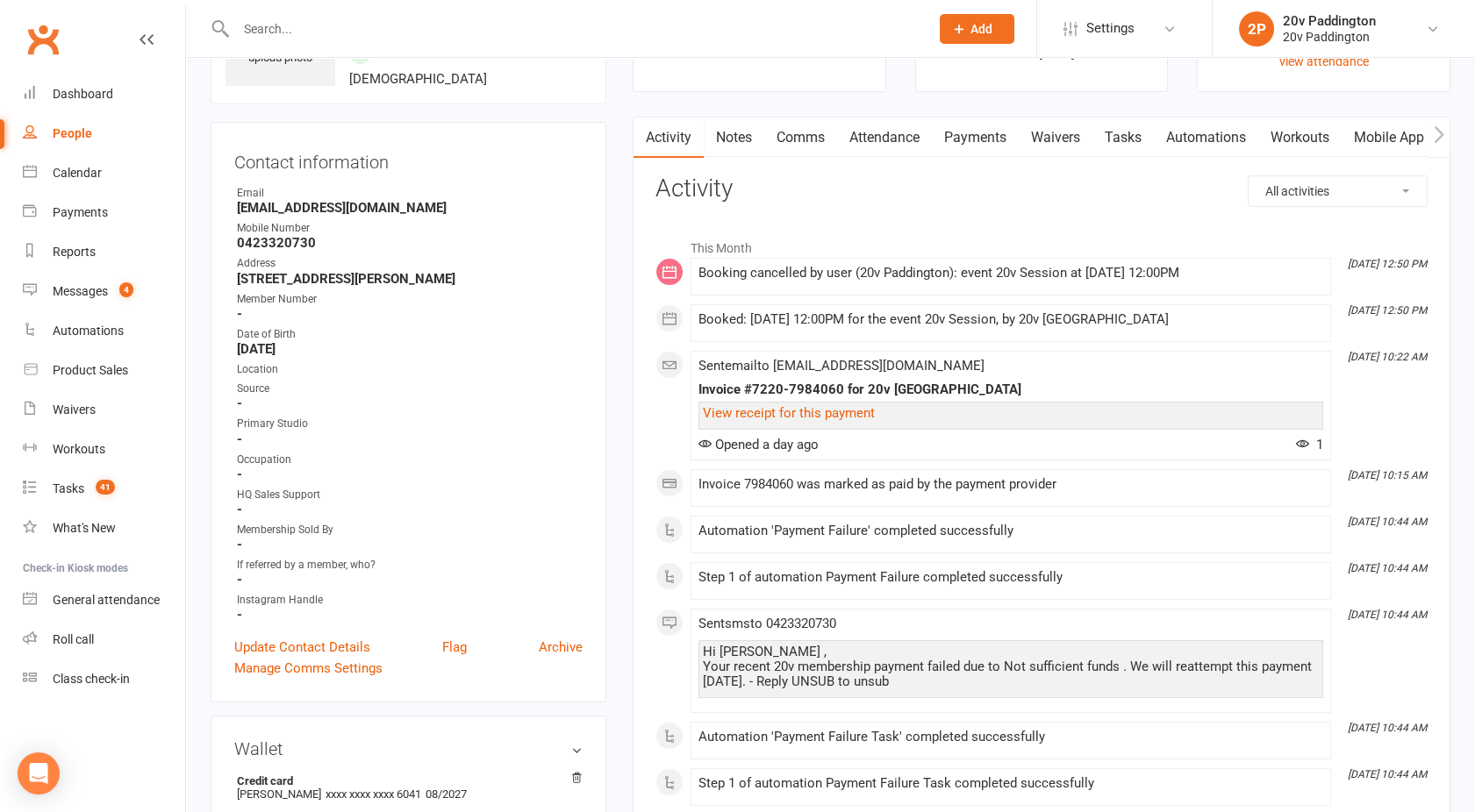
scroll to position [71, 0]
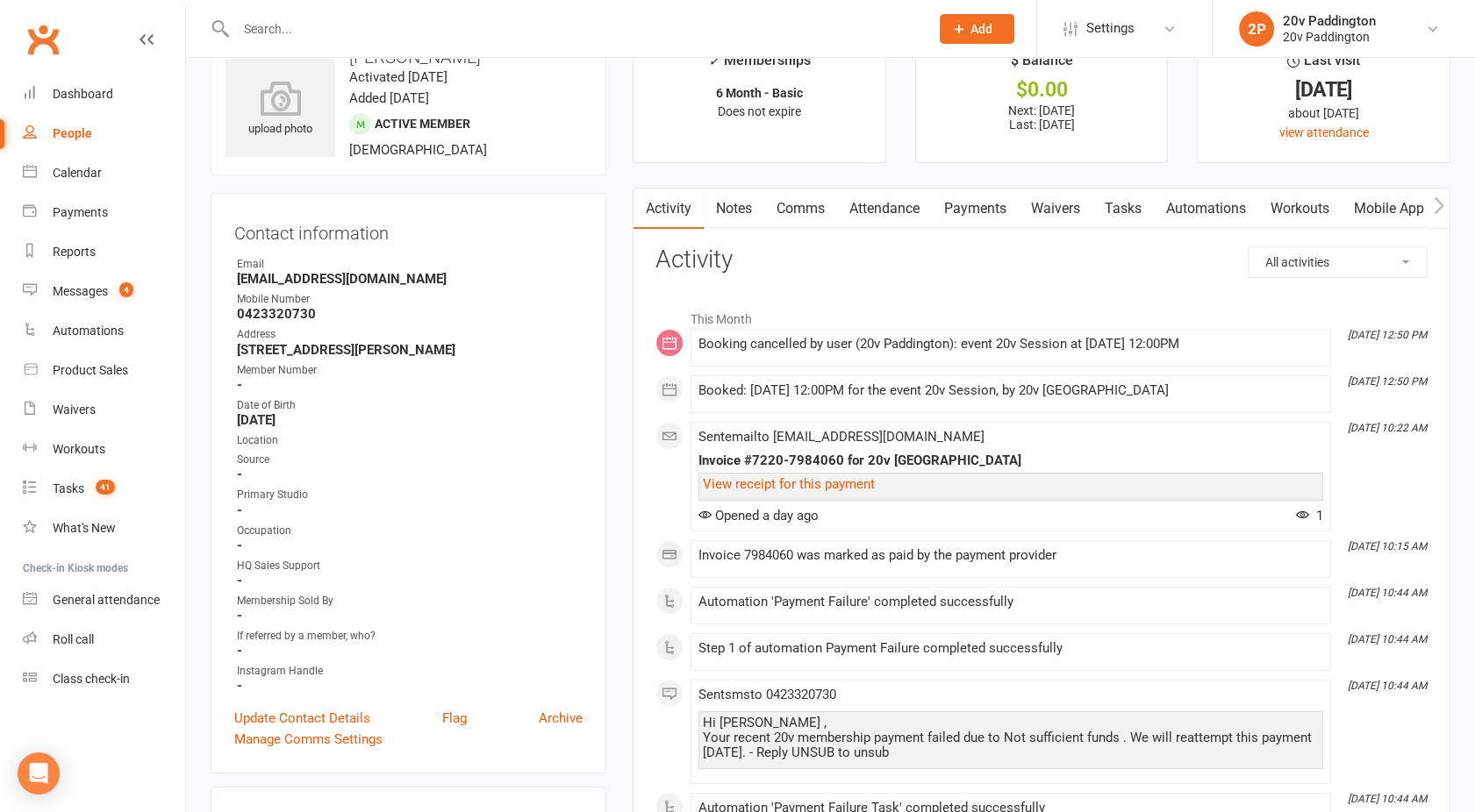
click at [990, 208] on link "Payments" at bounding box center [975, 208] width 87 height 40
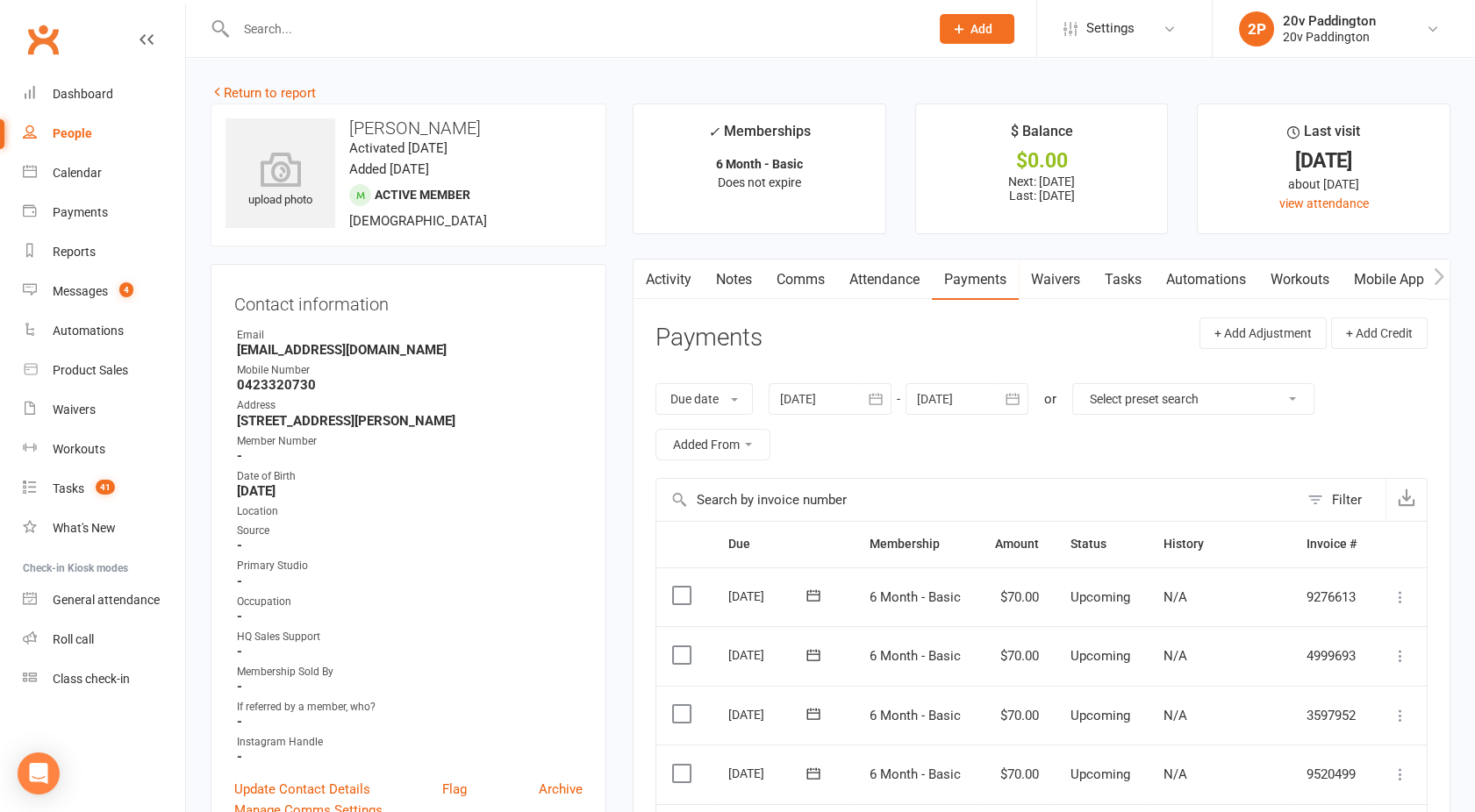
click at [686, 273] on link "Activity" at bounding box center [668, 279] width 70 height 40
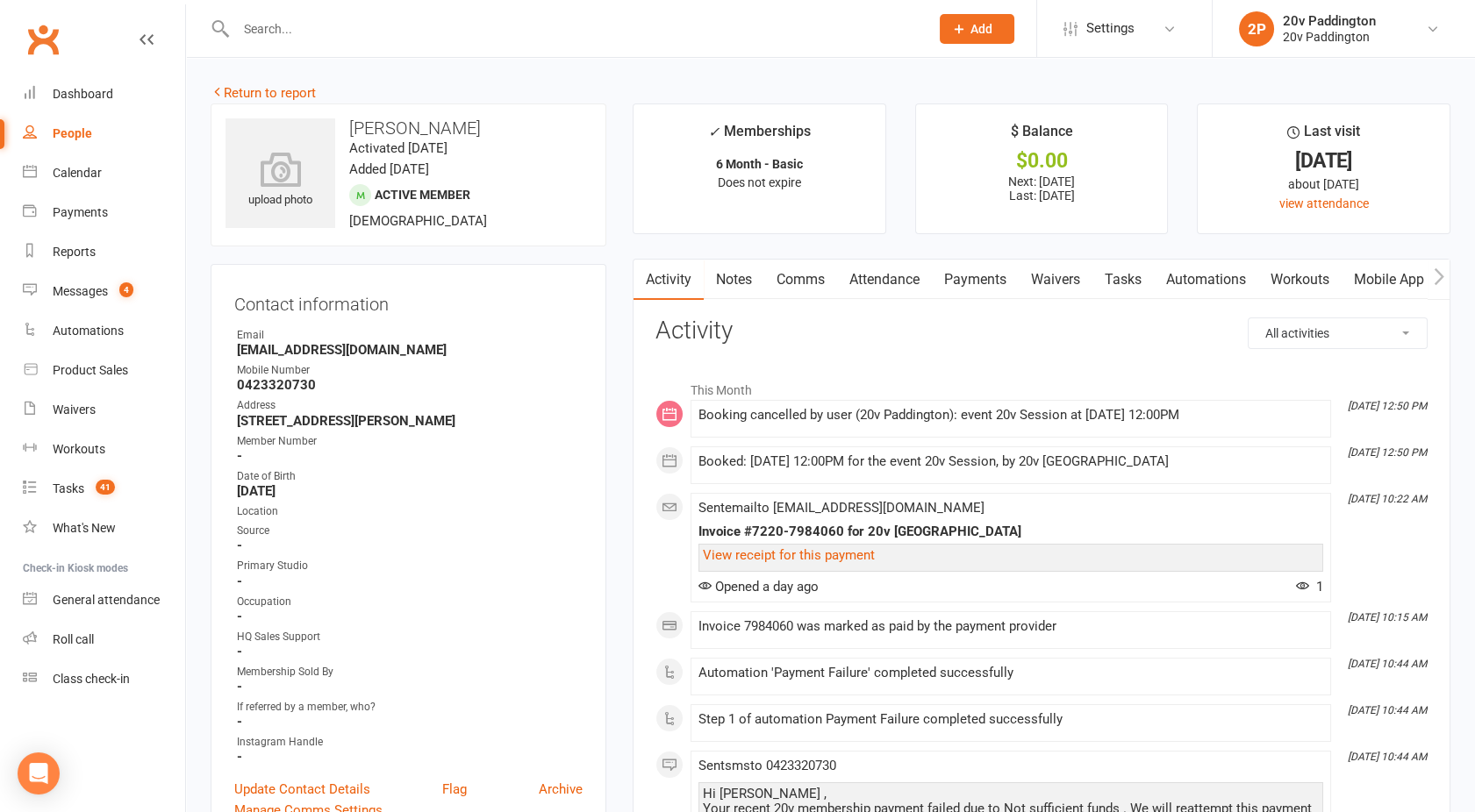
click at [807, 288] on link "Comms" at bounding box center [800, 279] width 73 height 40
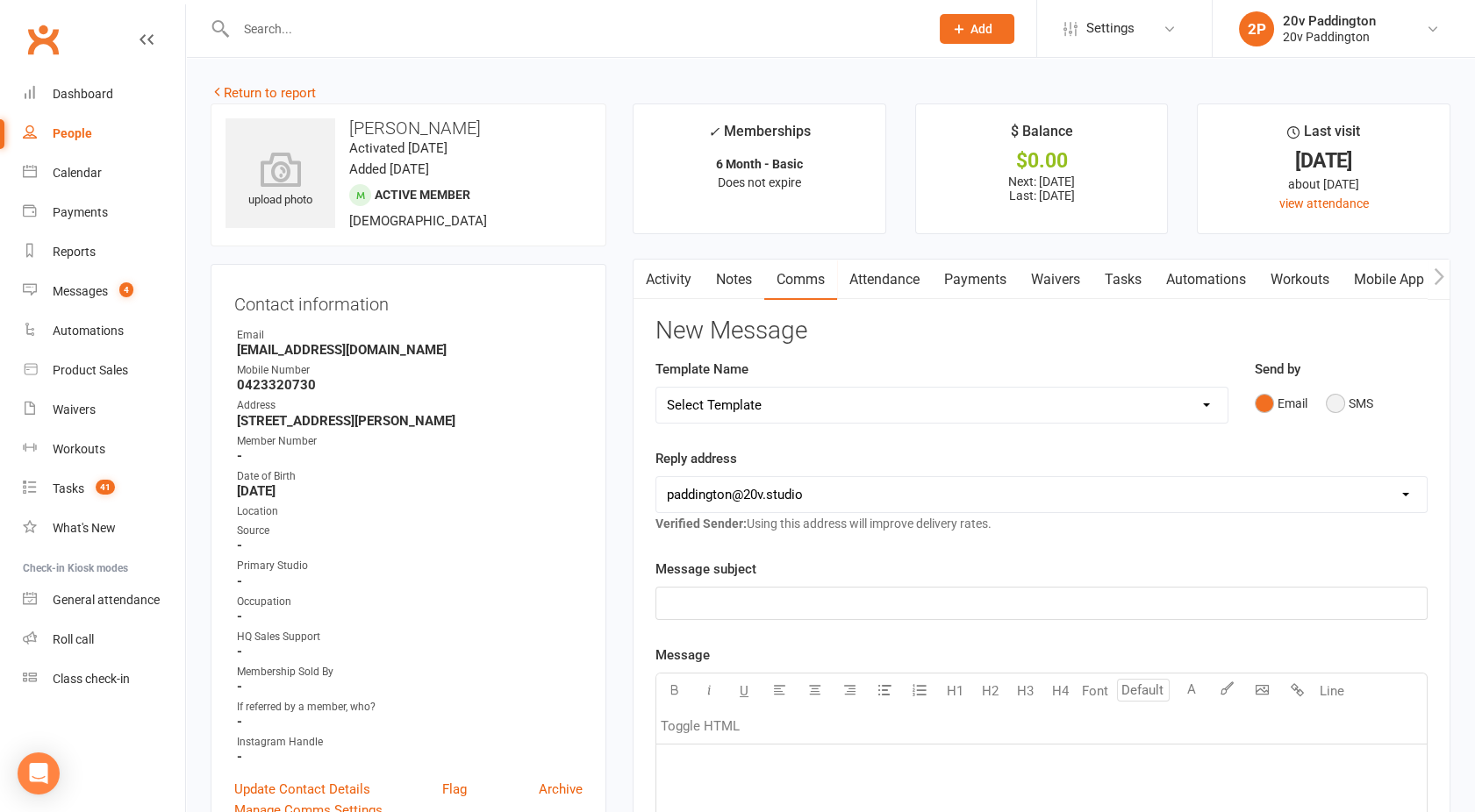
click at [1327, 387] on button "SMS" at bounding box center [1349, 404] width 47 height 33
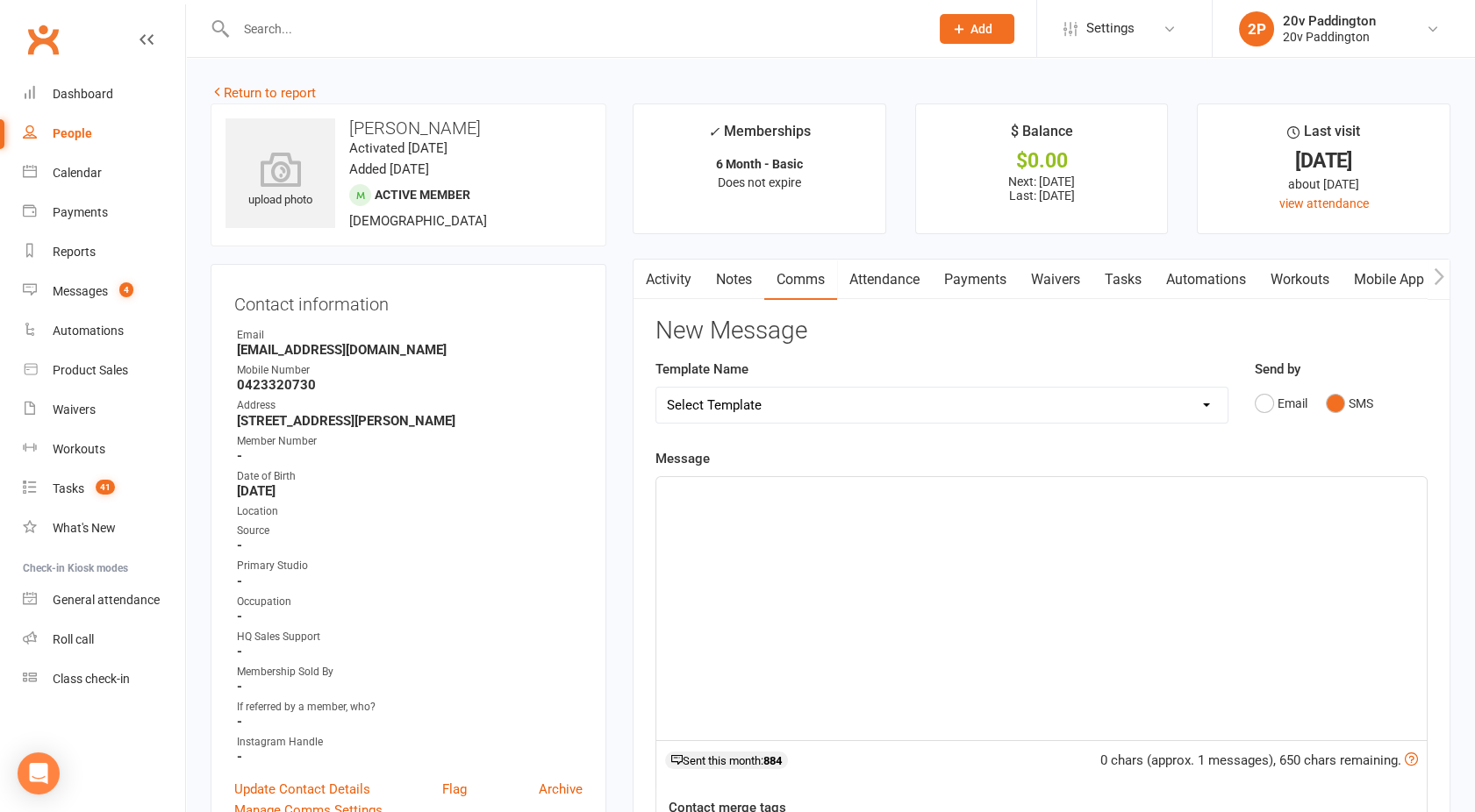
click at [972, 547] on div "﻿" at bounding box center [1041, 608] width 771 height 263
click at [732, 493] on span "Hey Mich, what time can I book you in this week?" at bounding box center [811, 493] width 288 height 16
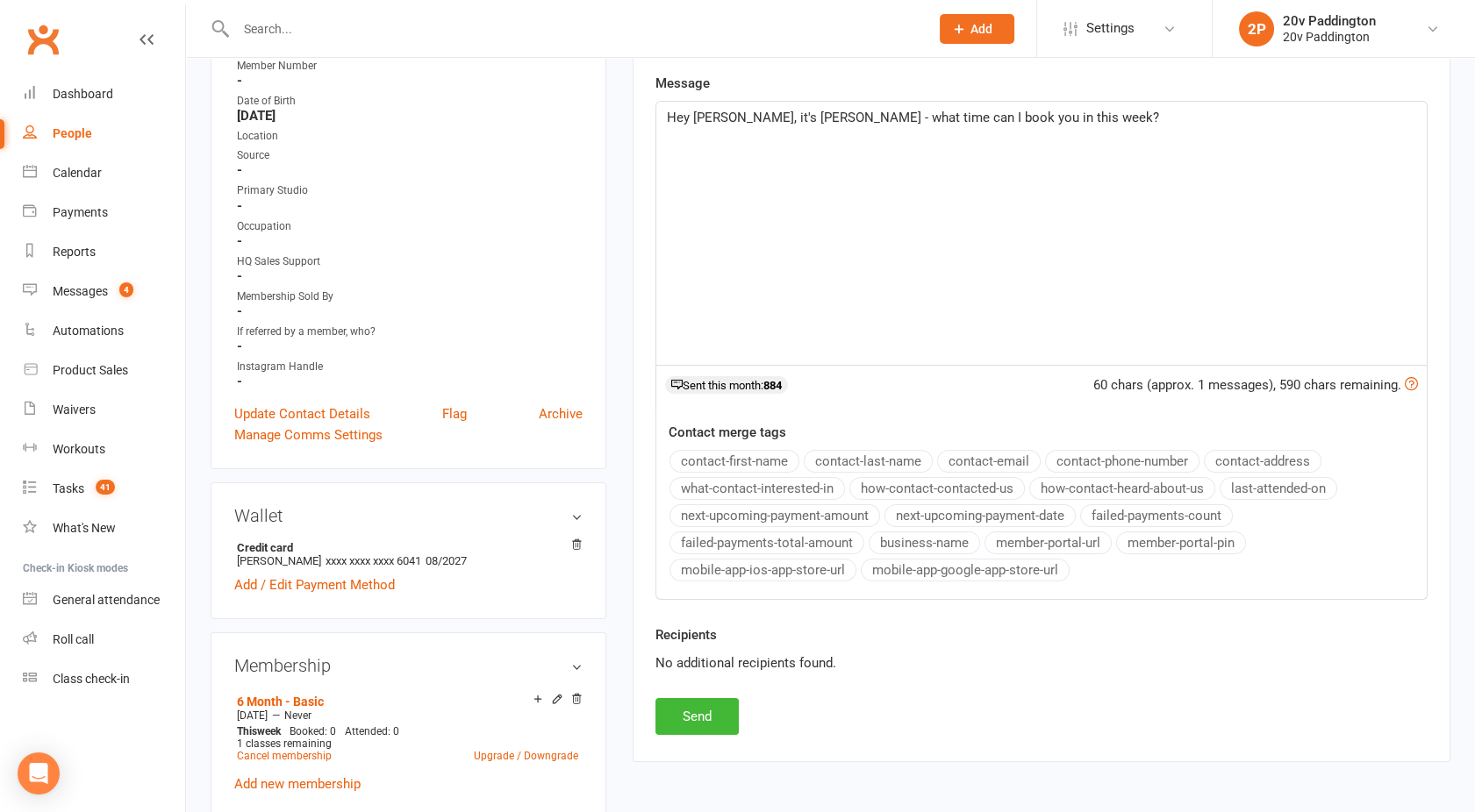
scroll to position [378, 0]
click at [677, 699] on button "Send" at bounding box center [697, 714] width 84 height 37
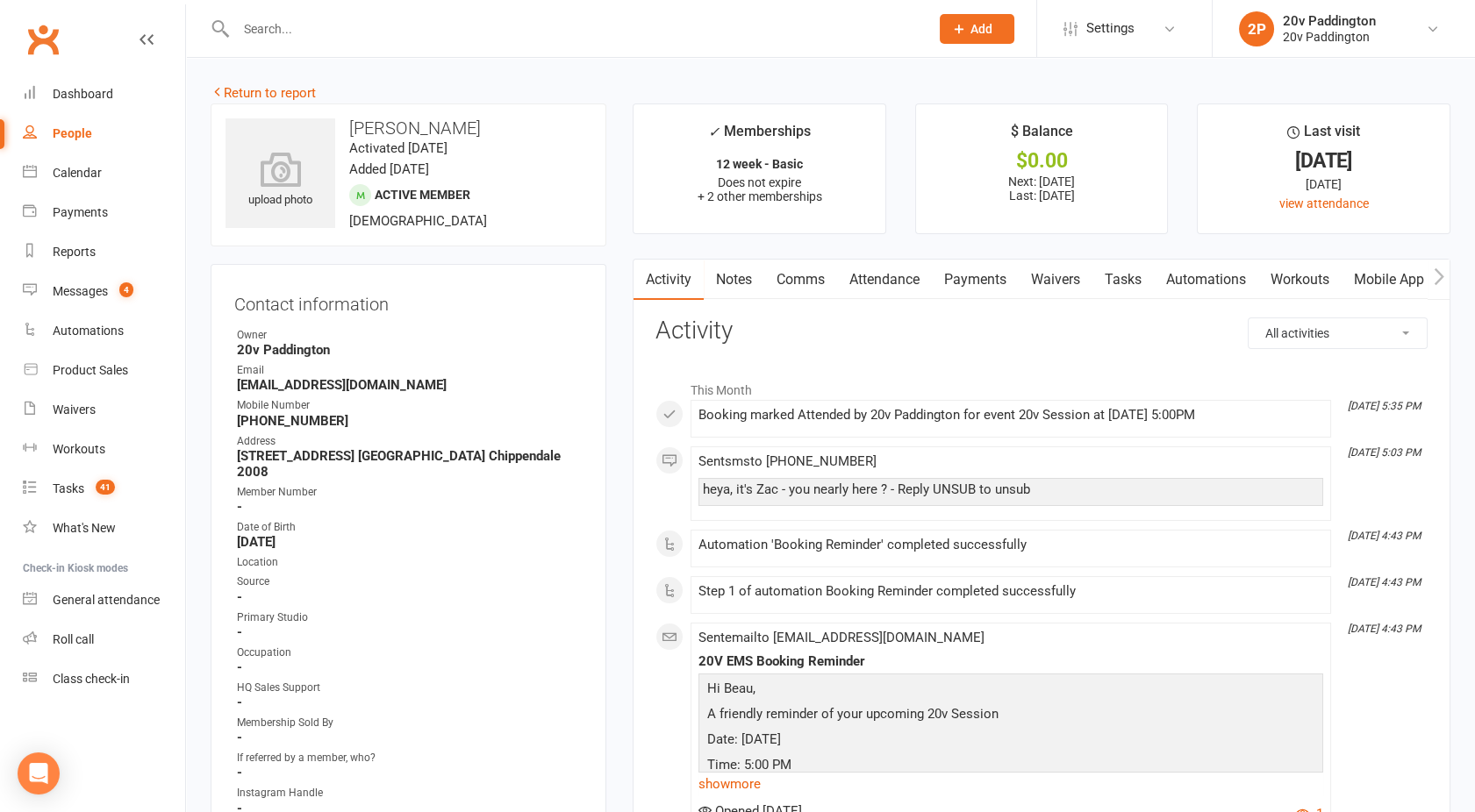
click at [810, 273] on link "Comms" at bounding box center [800, 279] width 73 height 40
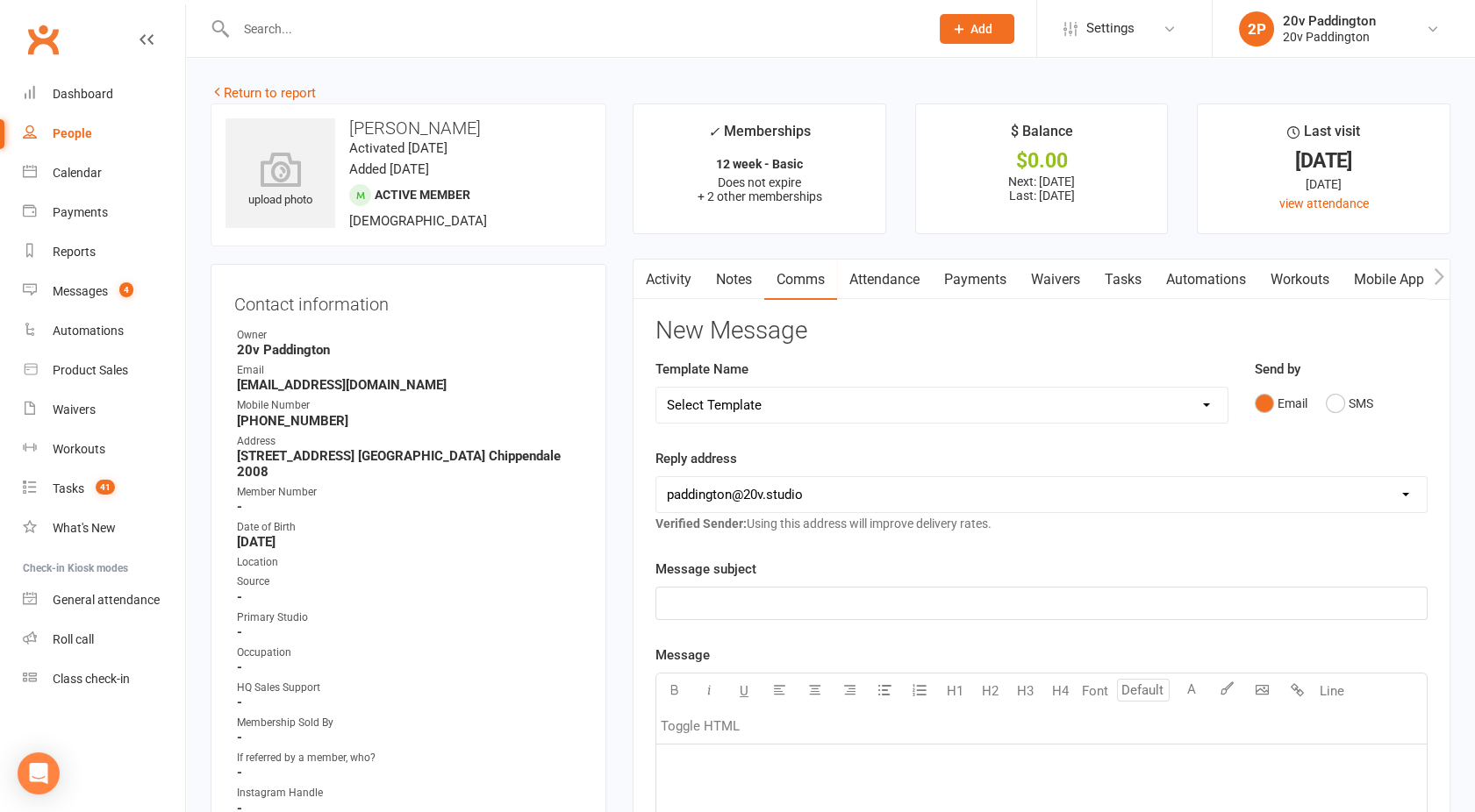
click at [931, 287] on link "Attendance" at bounding box center [885, 279] width 95 height 40
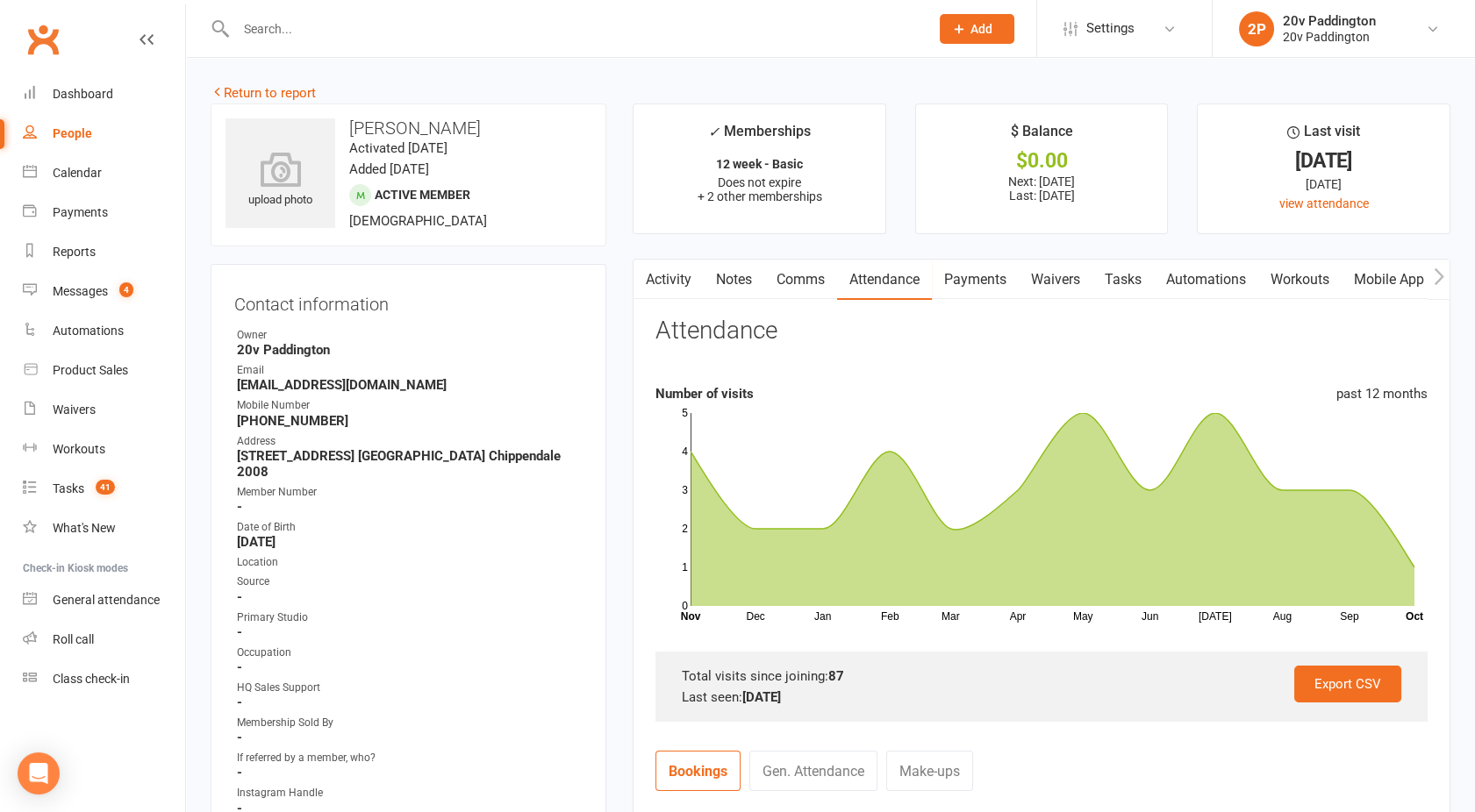
click at [808, 285] on link "Comms" at bounding box center [800, 279] width 73 height 40
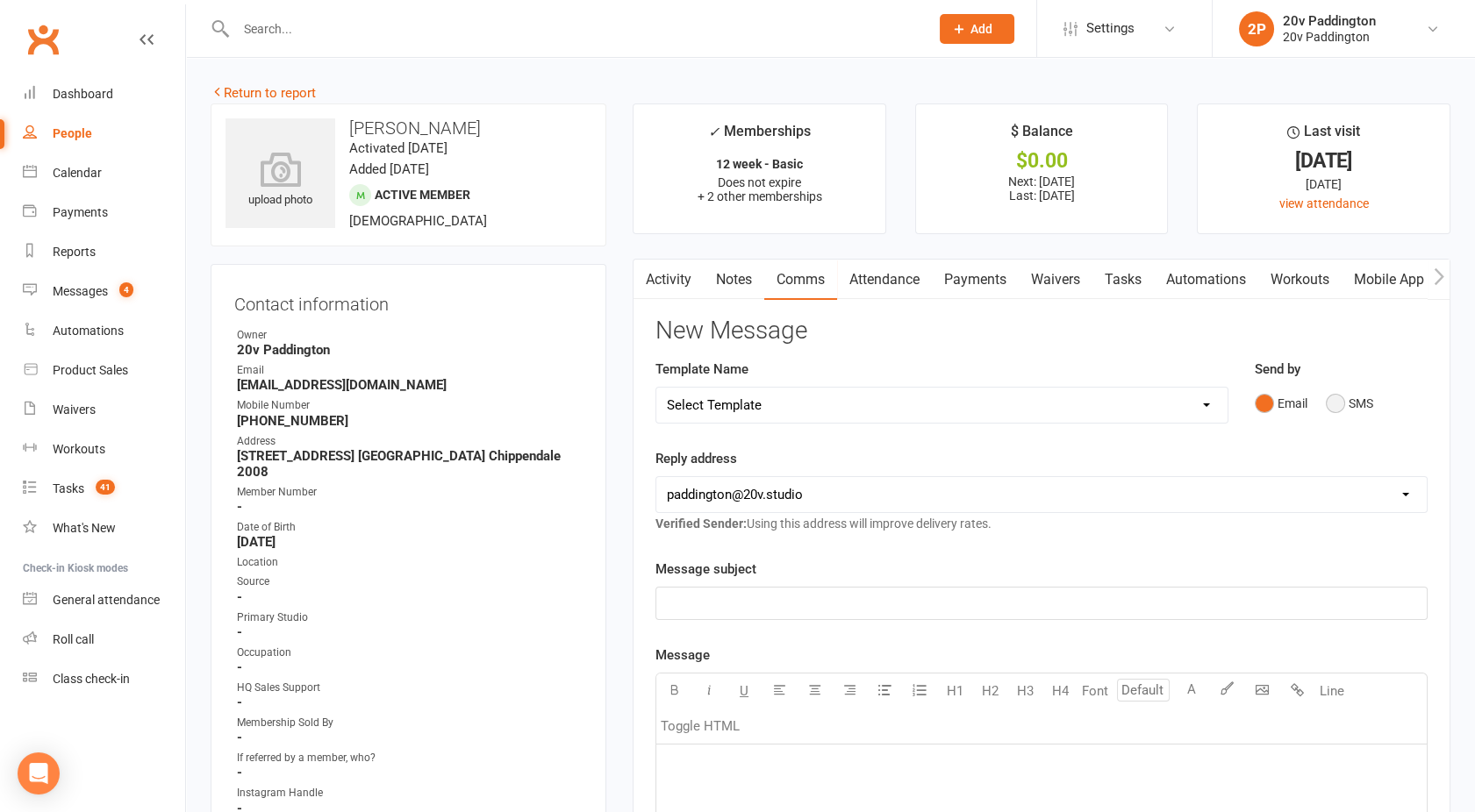
click at [1345, 400] on button "SMS" at bounding box center [1349, 404] width 47 height 33
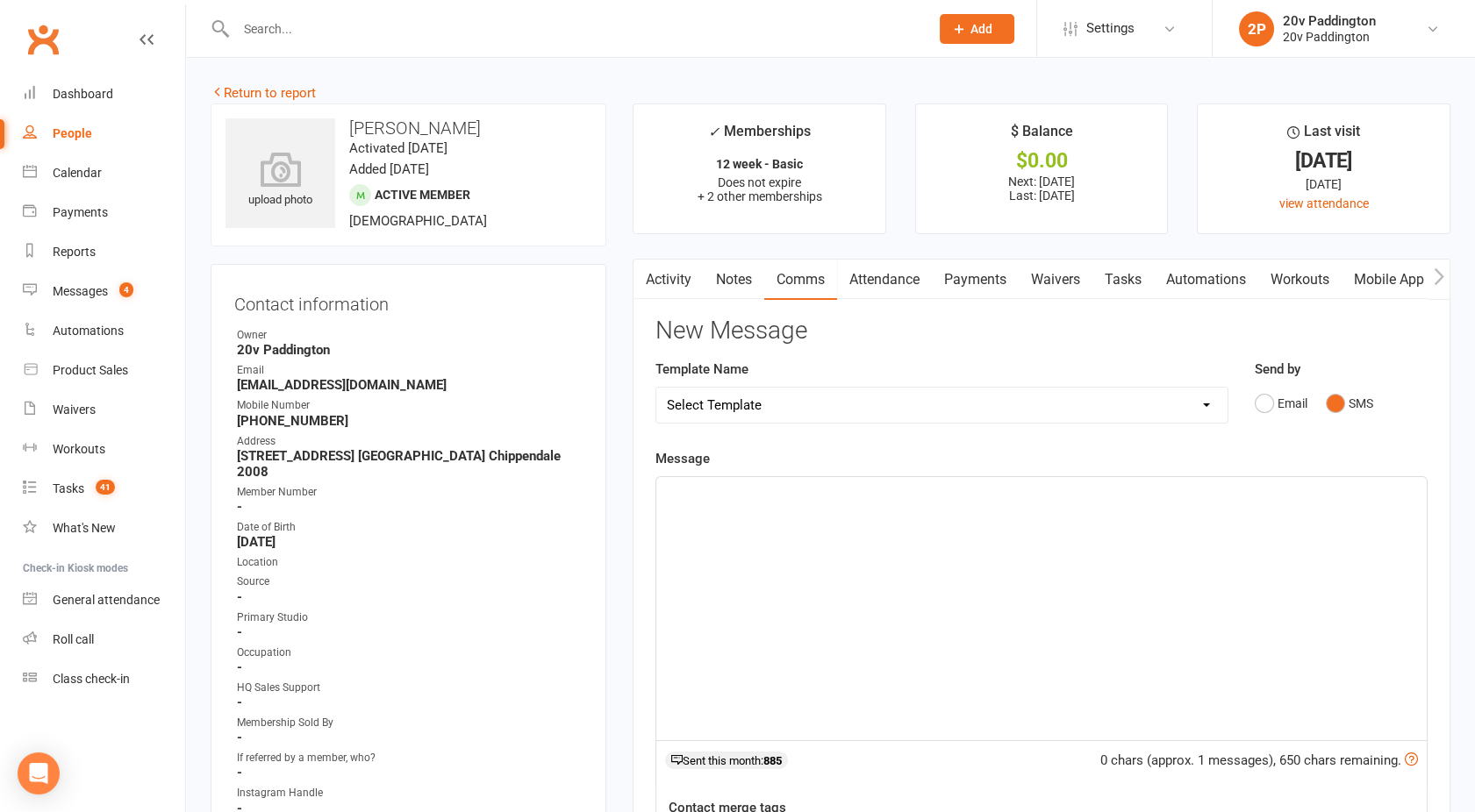
click at [1040, 550] on div "﻿" at bounding box center [1041, 608] width 771 height 263
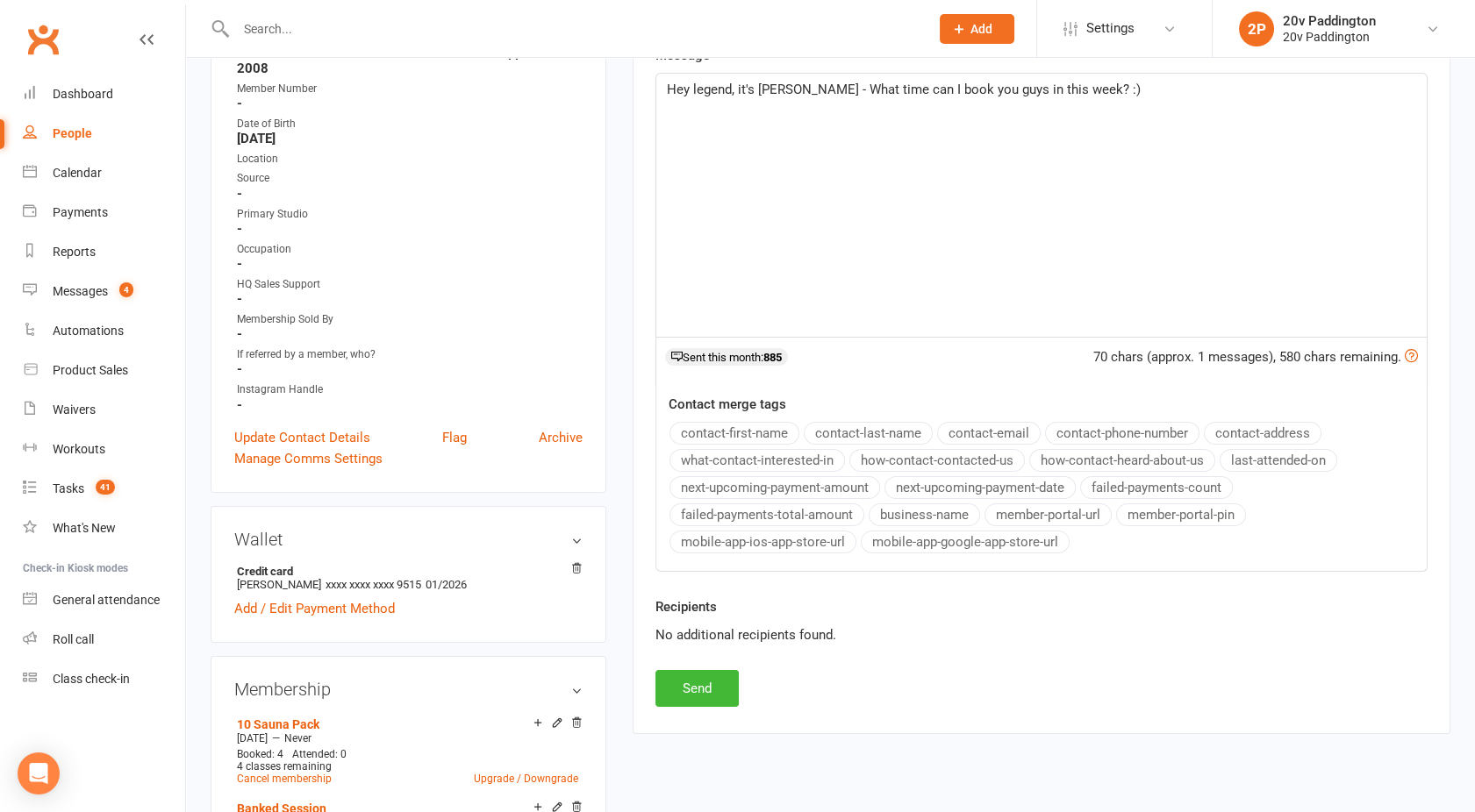
scroll to position [407, 0]
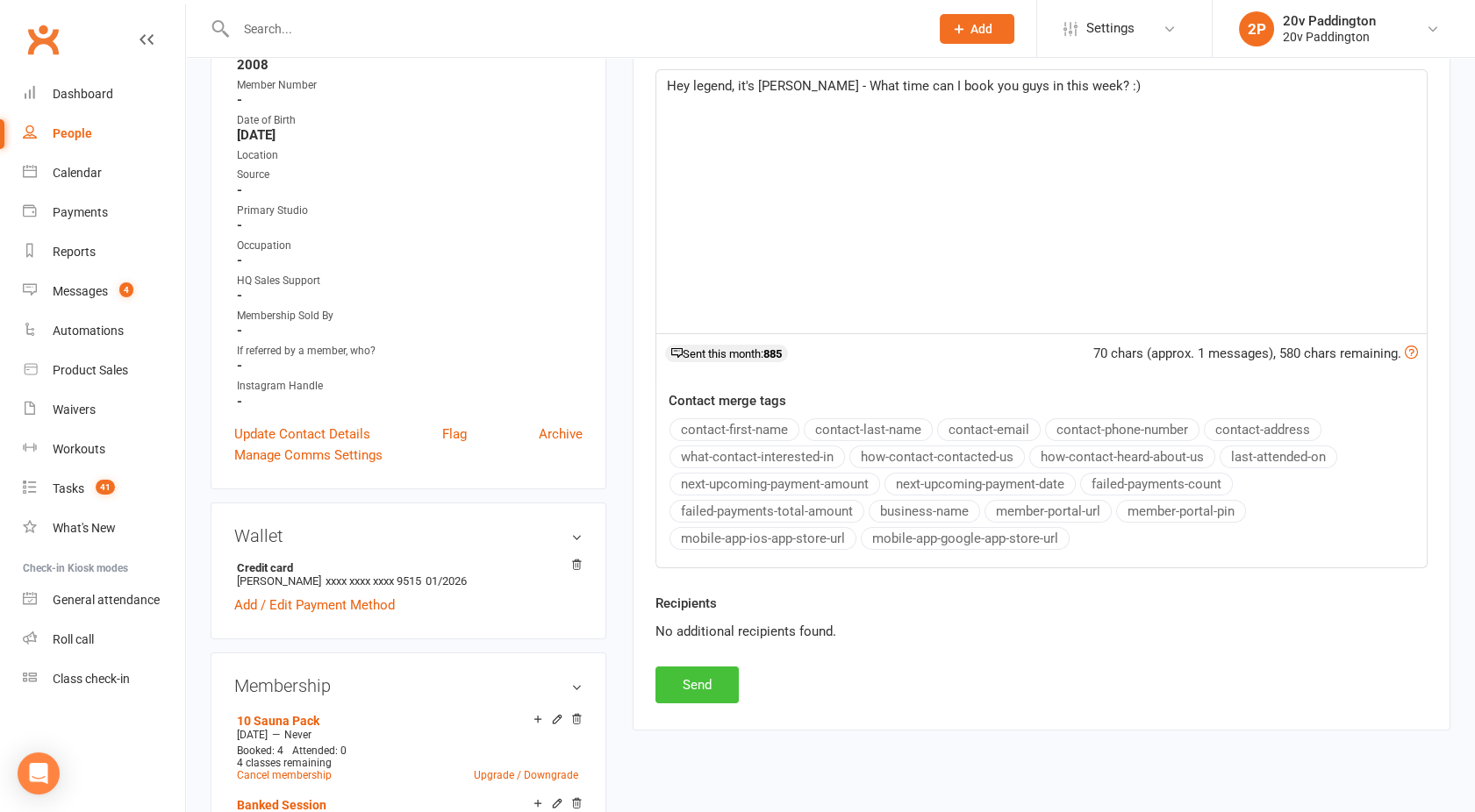
click at [677, 681] on button "Send" at bounding box center [697, 686] width 84 height 37
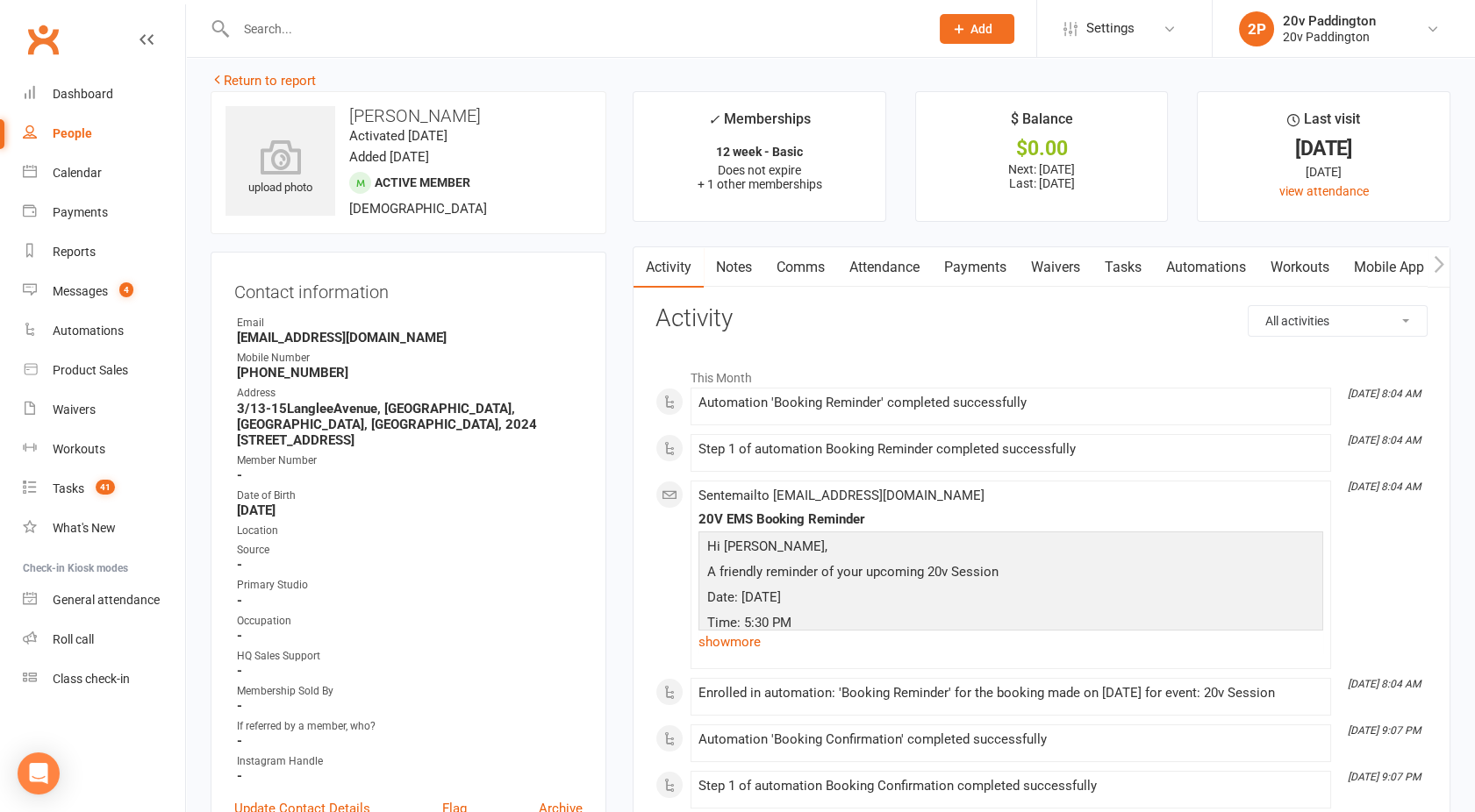
scroll to position [10, 0]
click at [1017, 284] on link "Payments" at bounding box center [975, 269] width 87 height 40
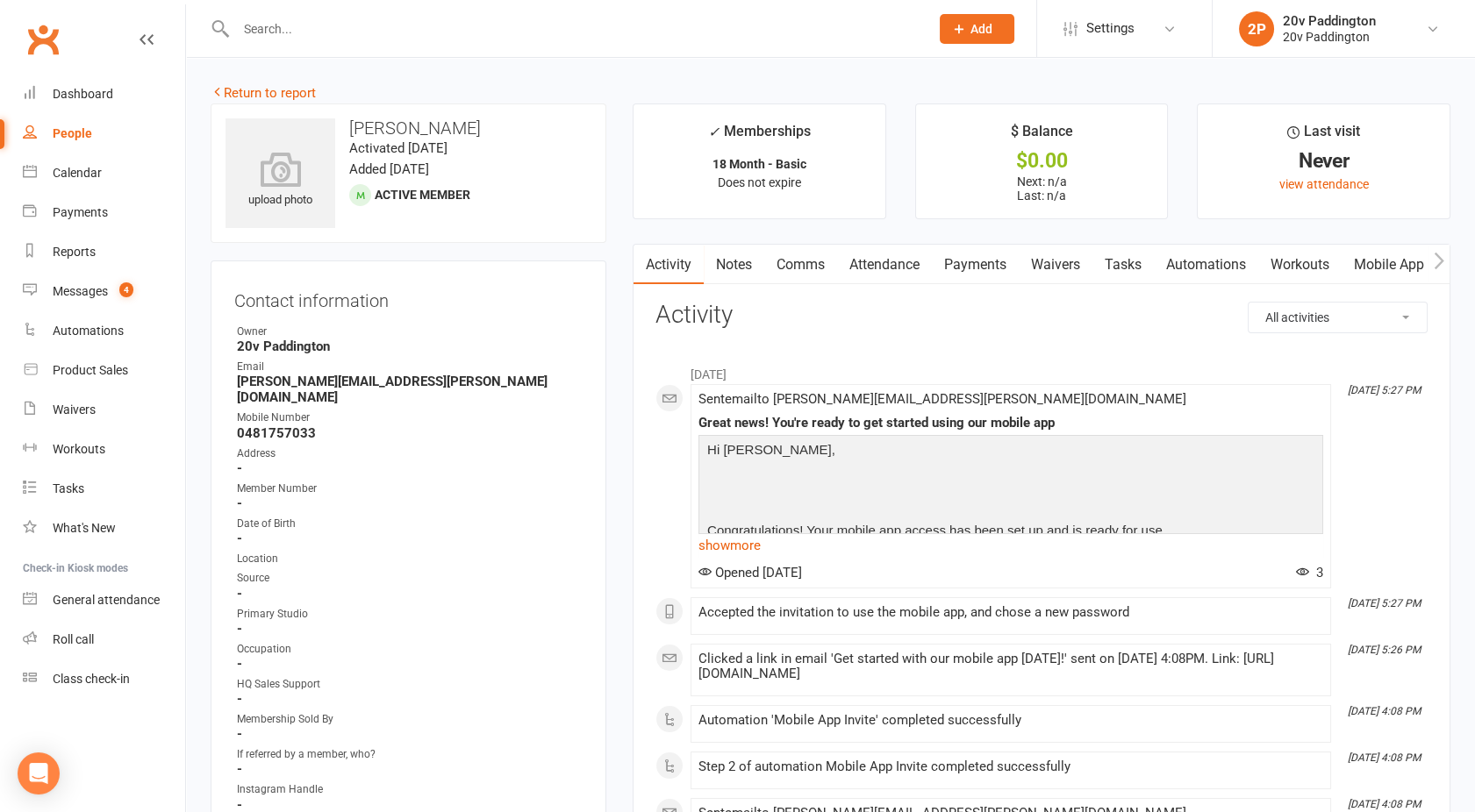
scroll to position [618, 0]
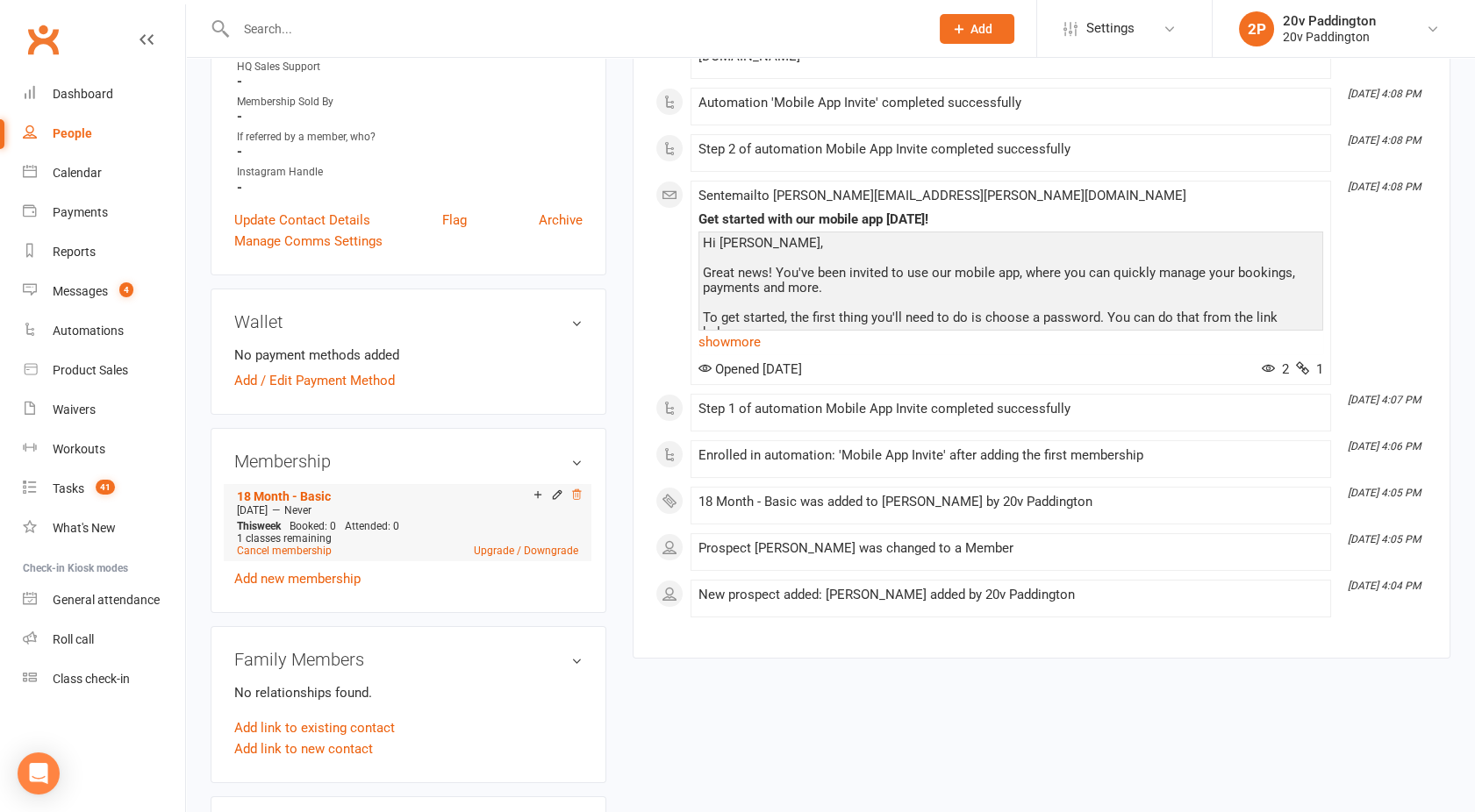
click at [577, 488] on icon at bounding box center [576, 494] width 12 height 12
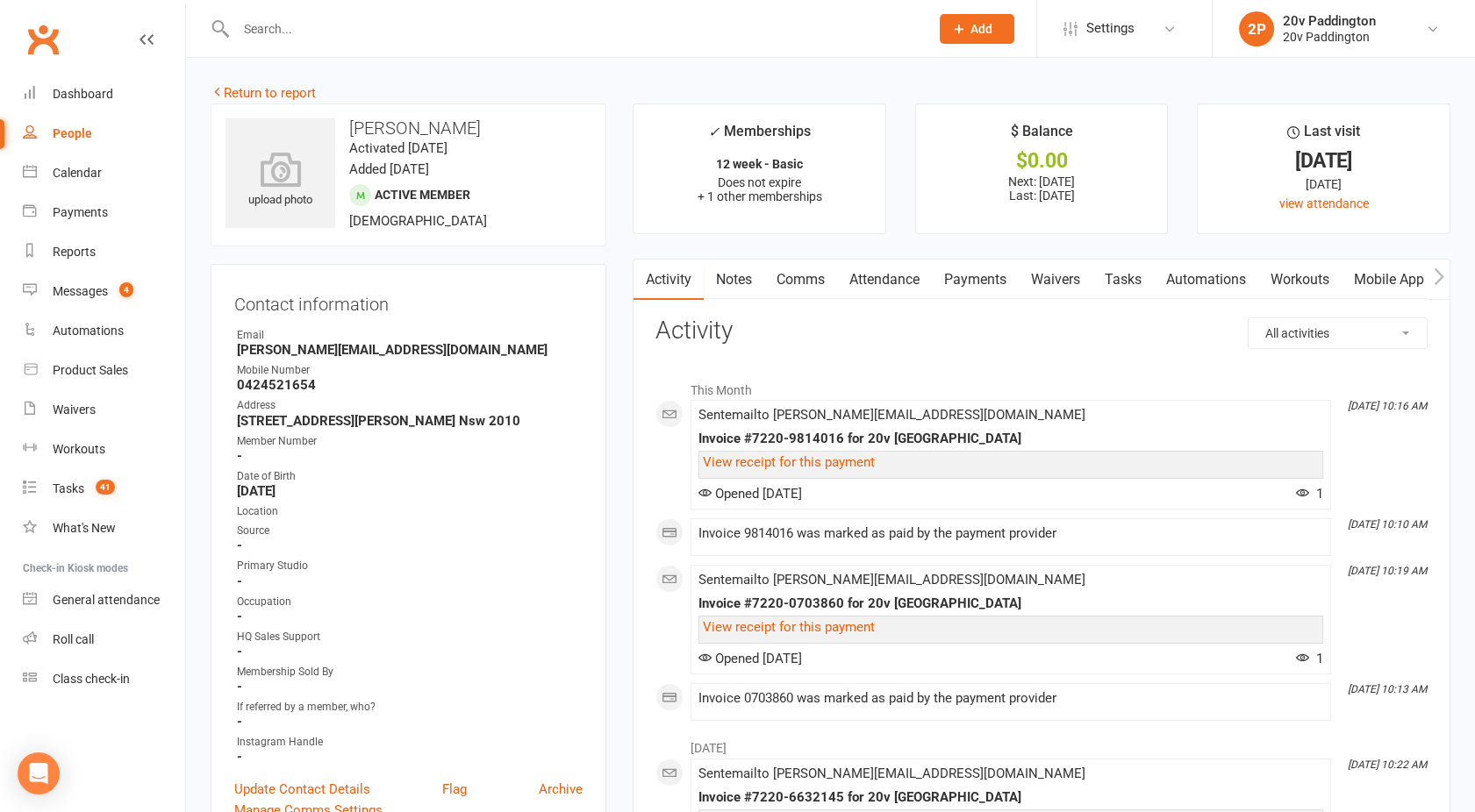
click at [825, 267] on link "Comms" at bounding box center [800, 279] width 73 height 40
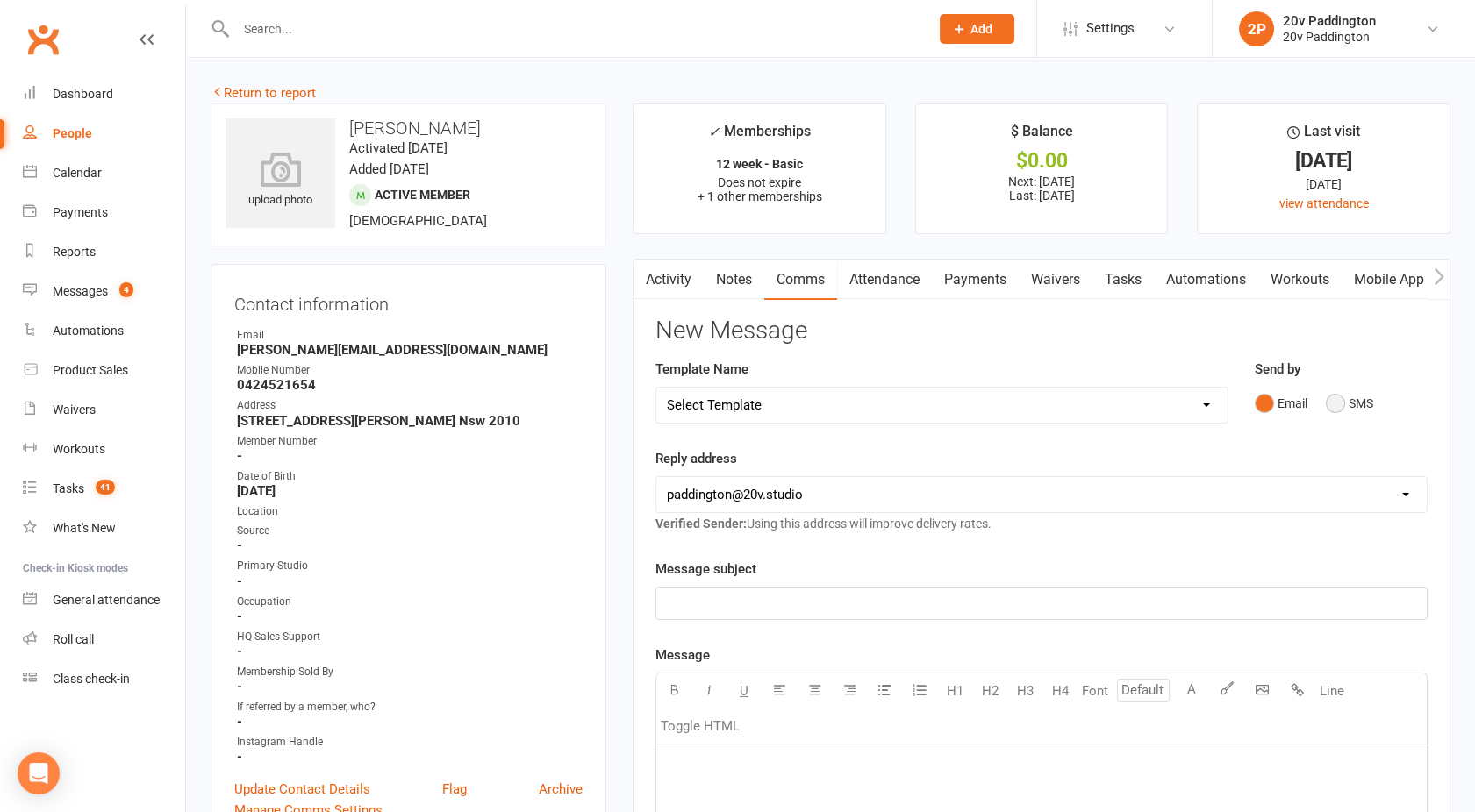
click at [1340, 408] on button "SMS" at bounding box center [1349, 404] width 47 height 33
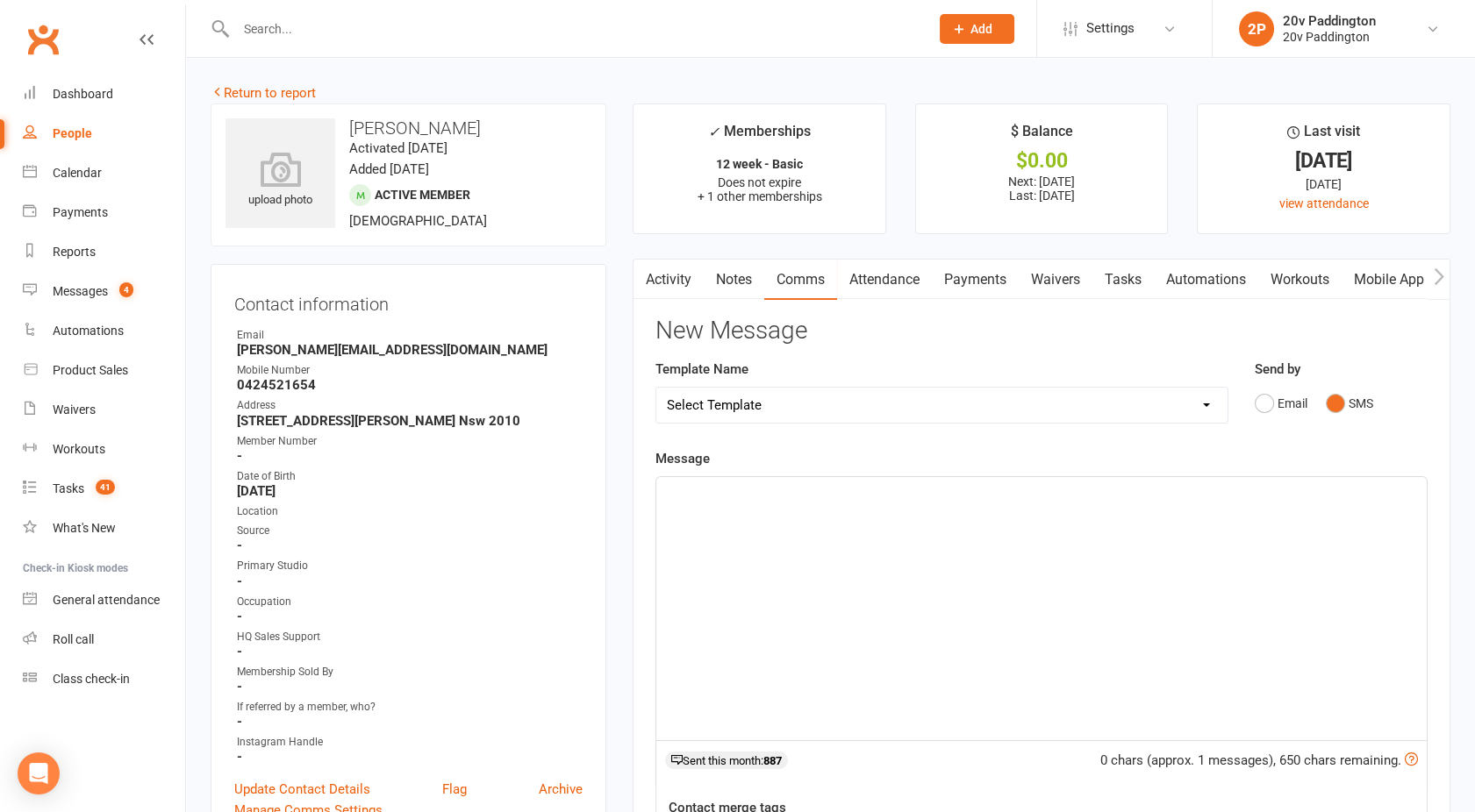
click at [1021, 546] on div "﻿" at bounding box center [1041, 608] width 771 height 263
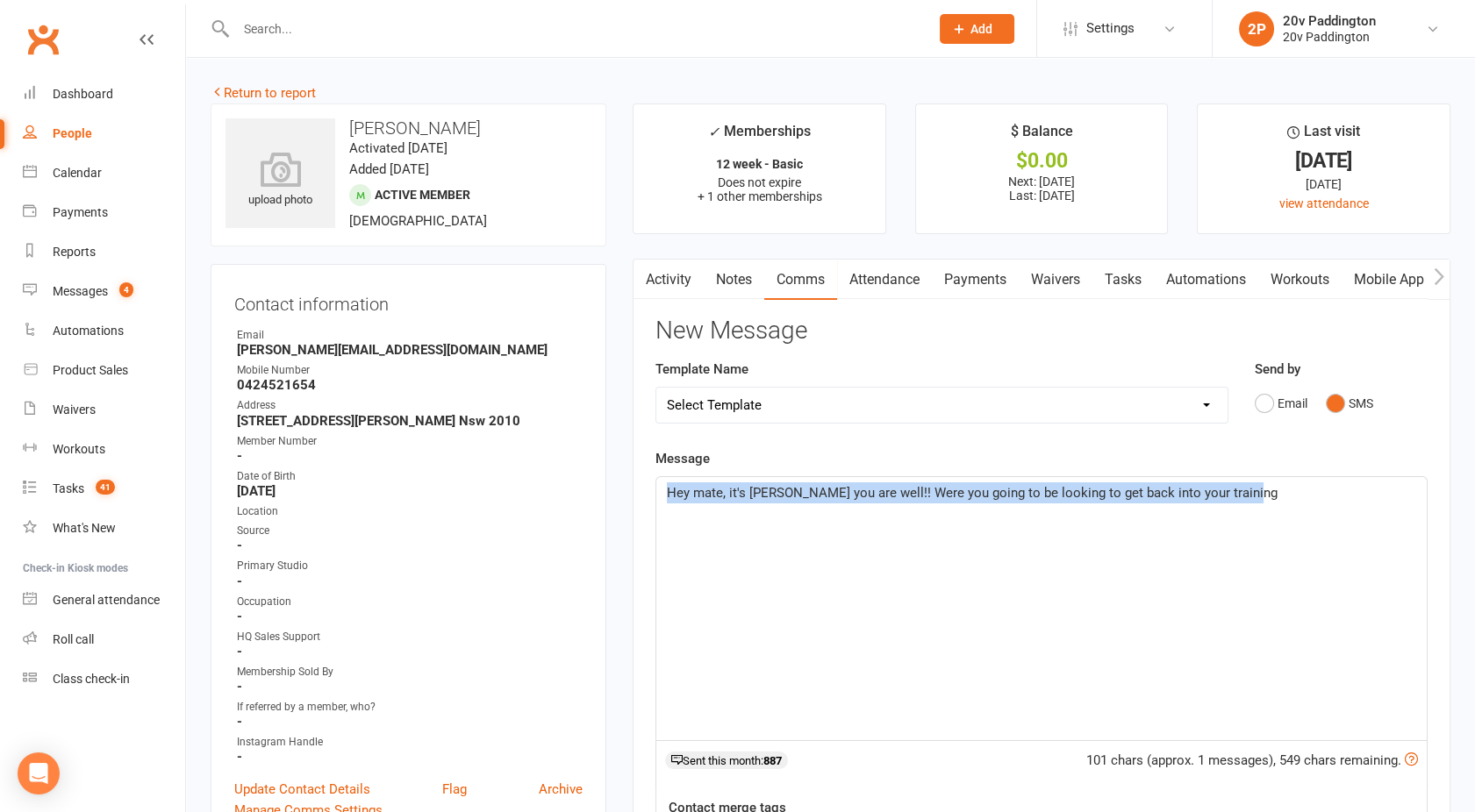
drag, startPoint x: 1257, startPoint y: 497, endPoint x: 574, endPoint y: 542, distance: 684.5
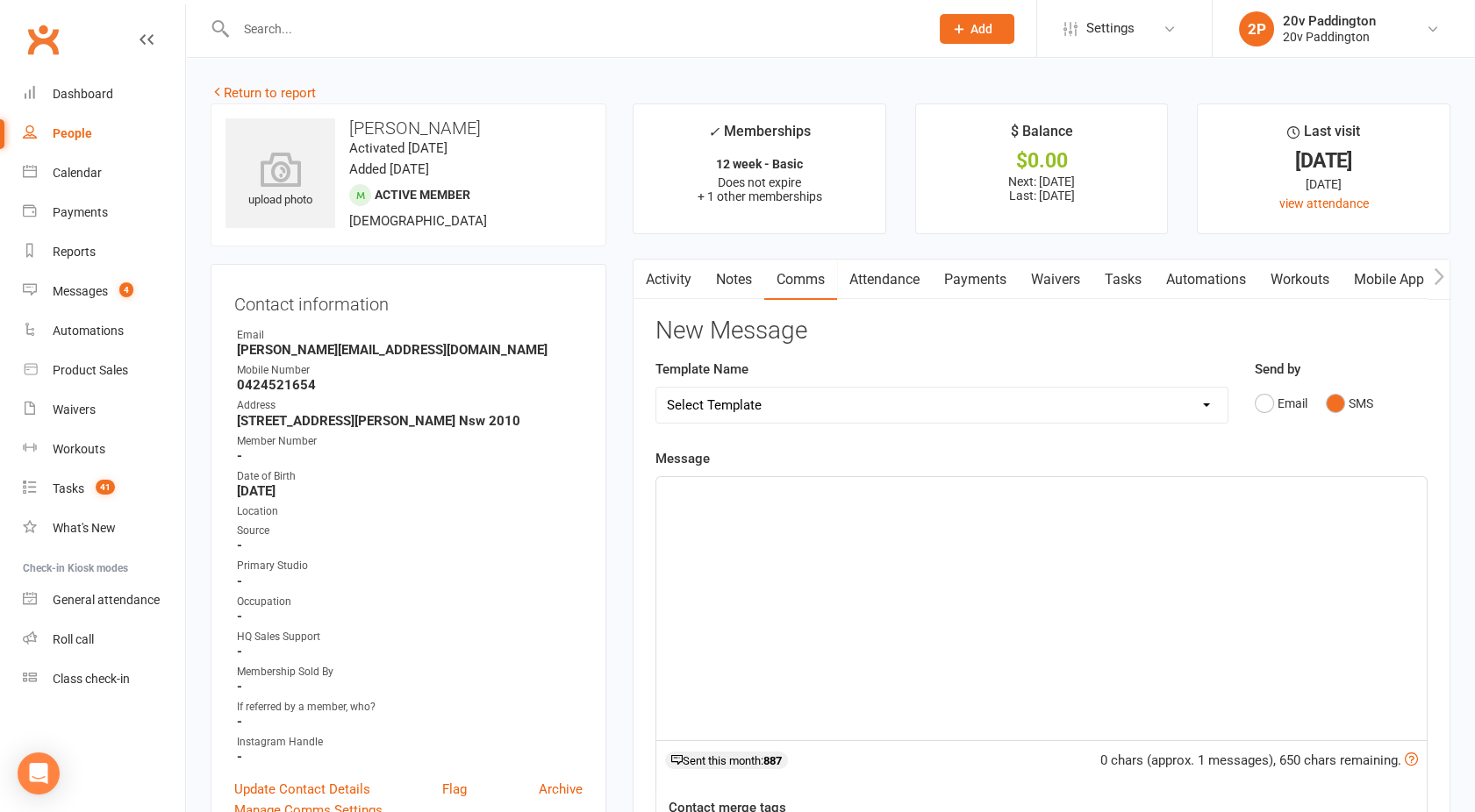
click at [668, 277] on link "Activity" at bounding box center [668, 279] width 70 height 40
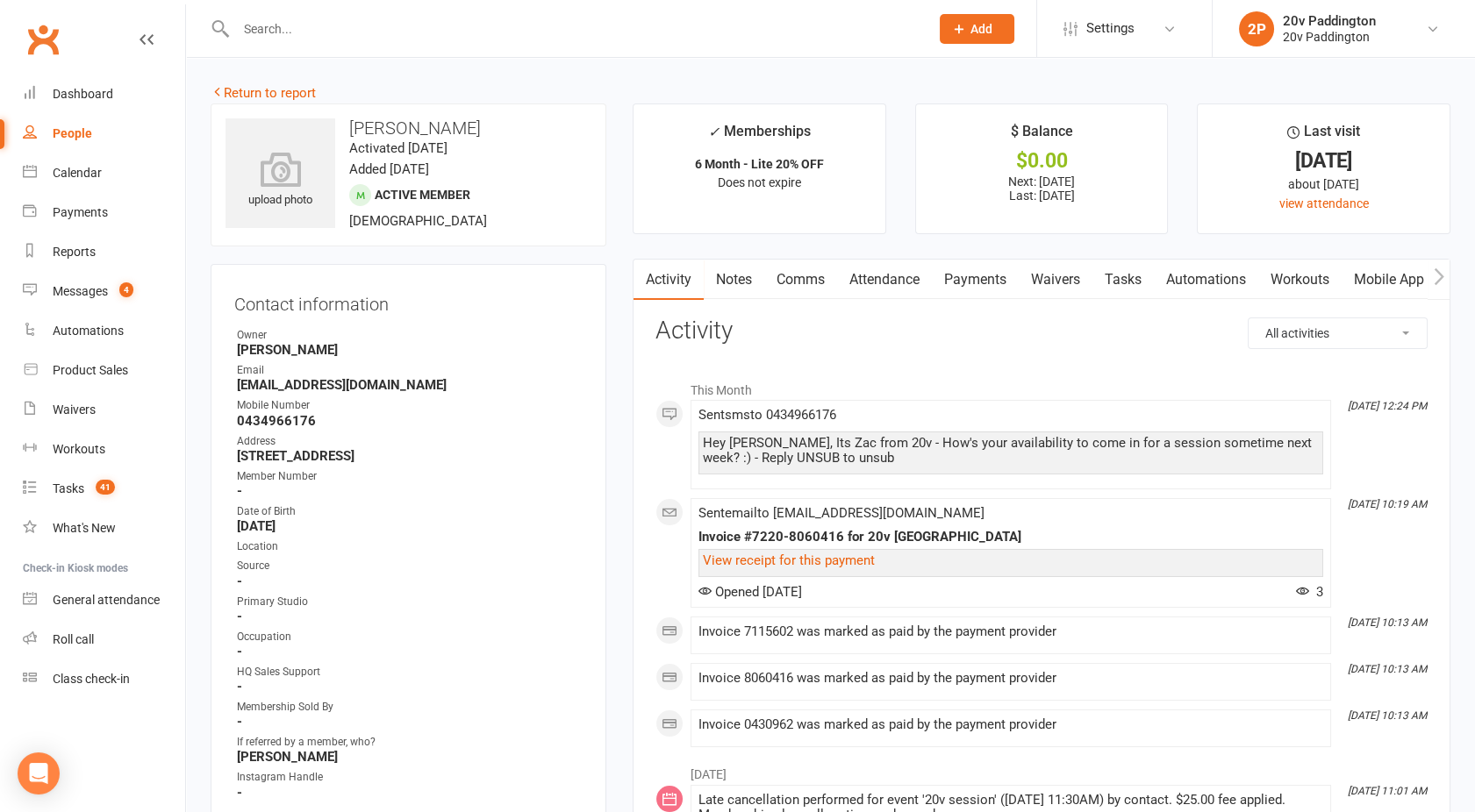
click at [972, 261] on link "Payments" at bounding box center [975, 279] width 87 height 40
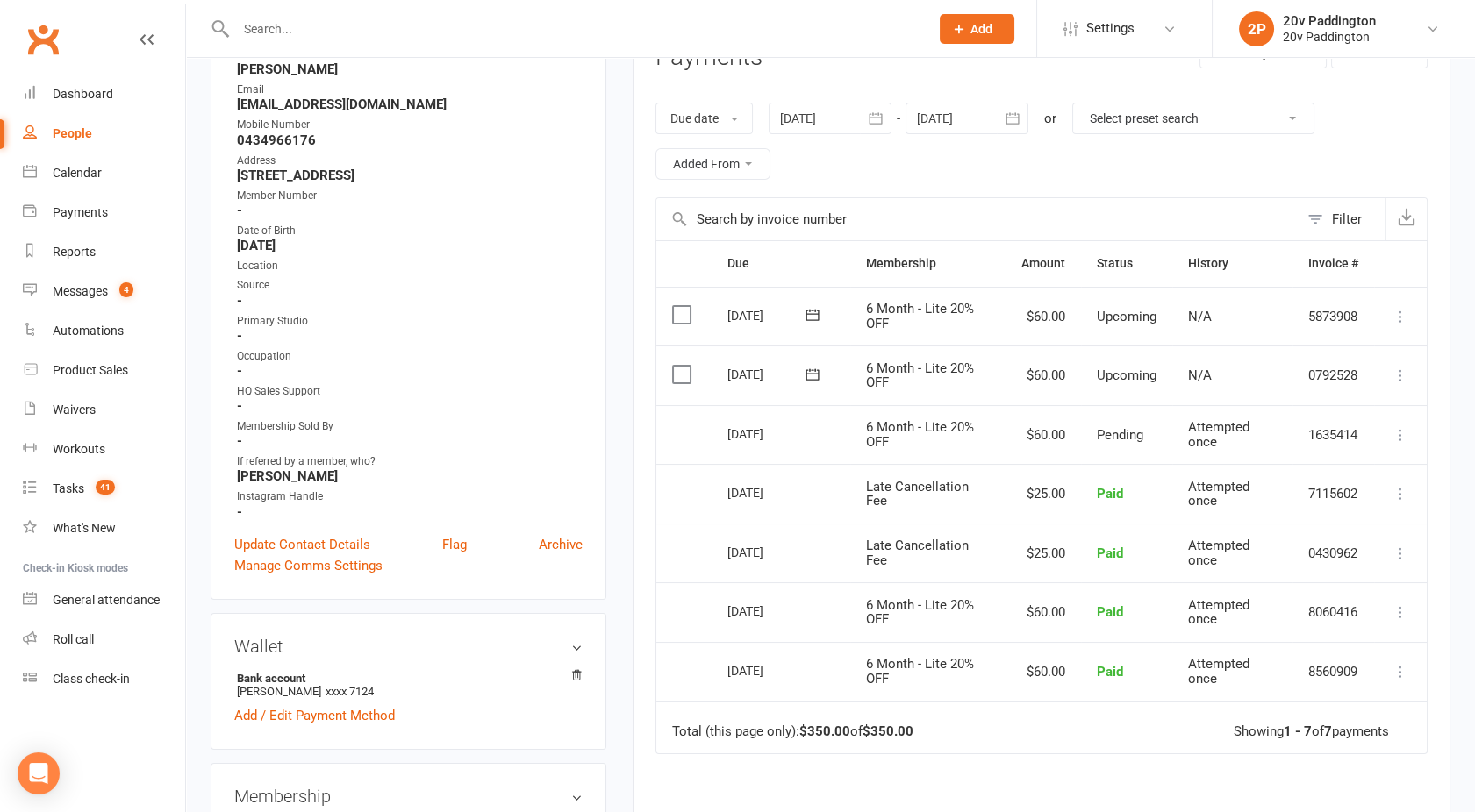
scroll to position [200, 0]
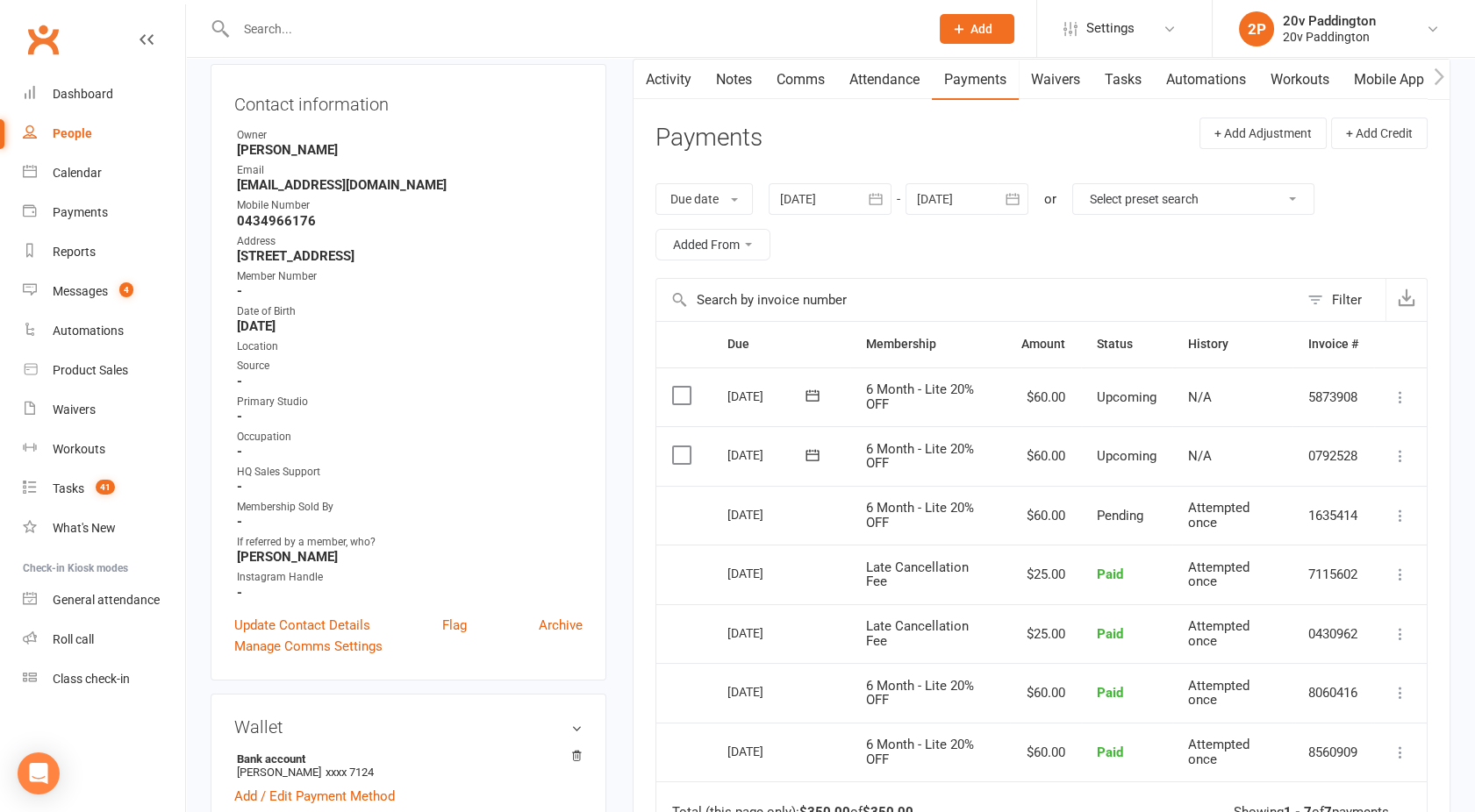
click at [822, 193] on div at bounding box center [830, 199] width 123 height 32
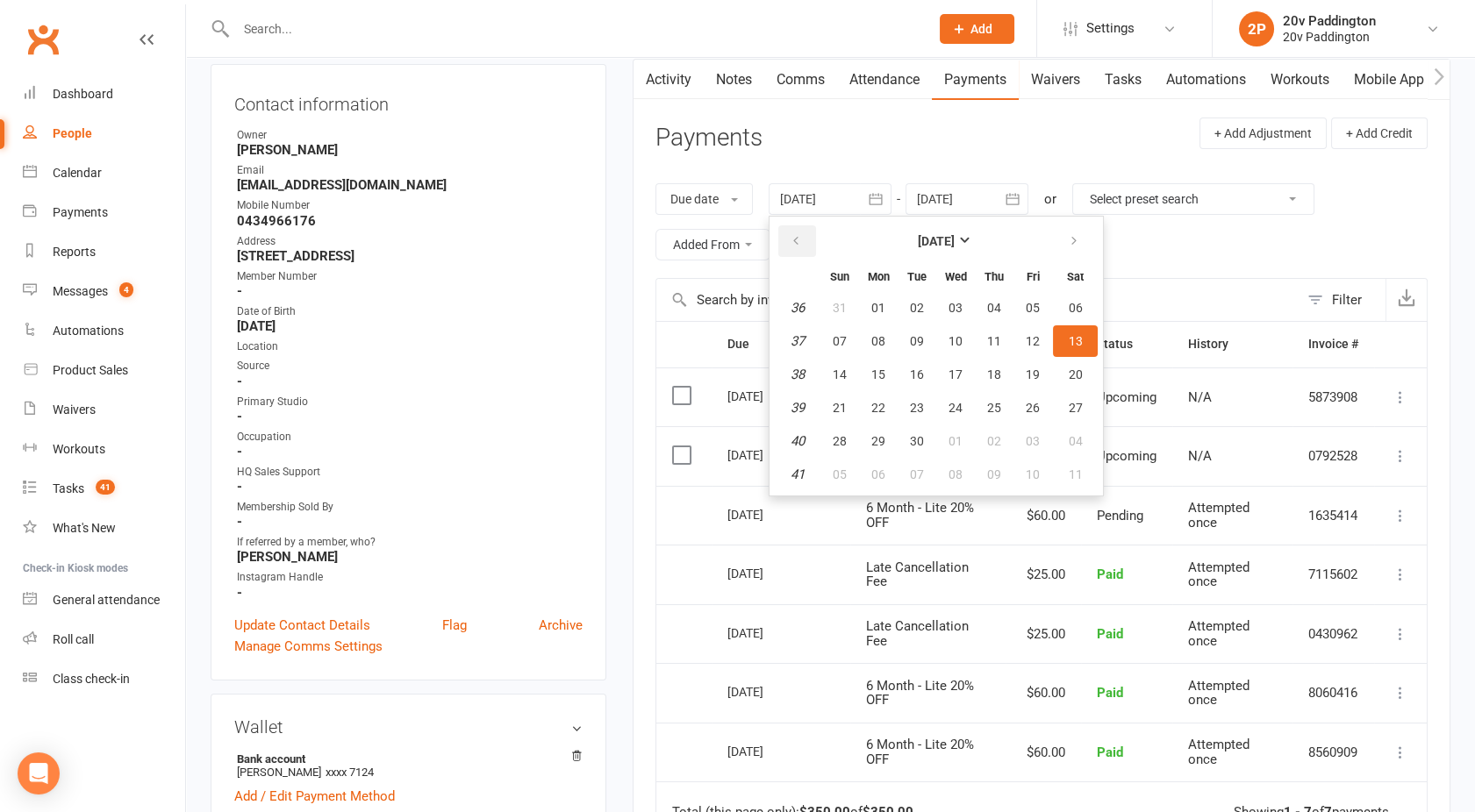
click at [784, 240] on button "button" at bounding box center [797, 241] width 38 height 32
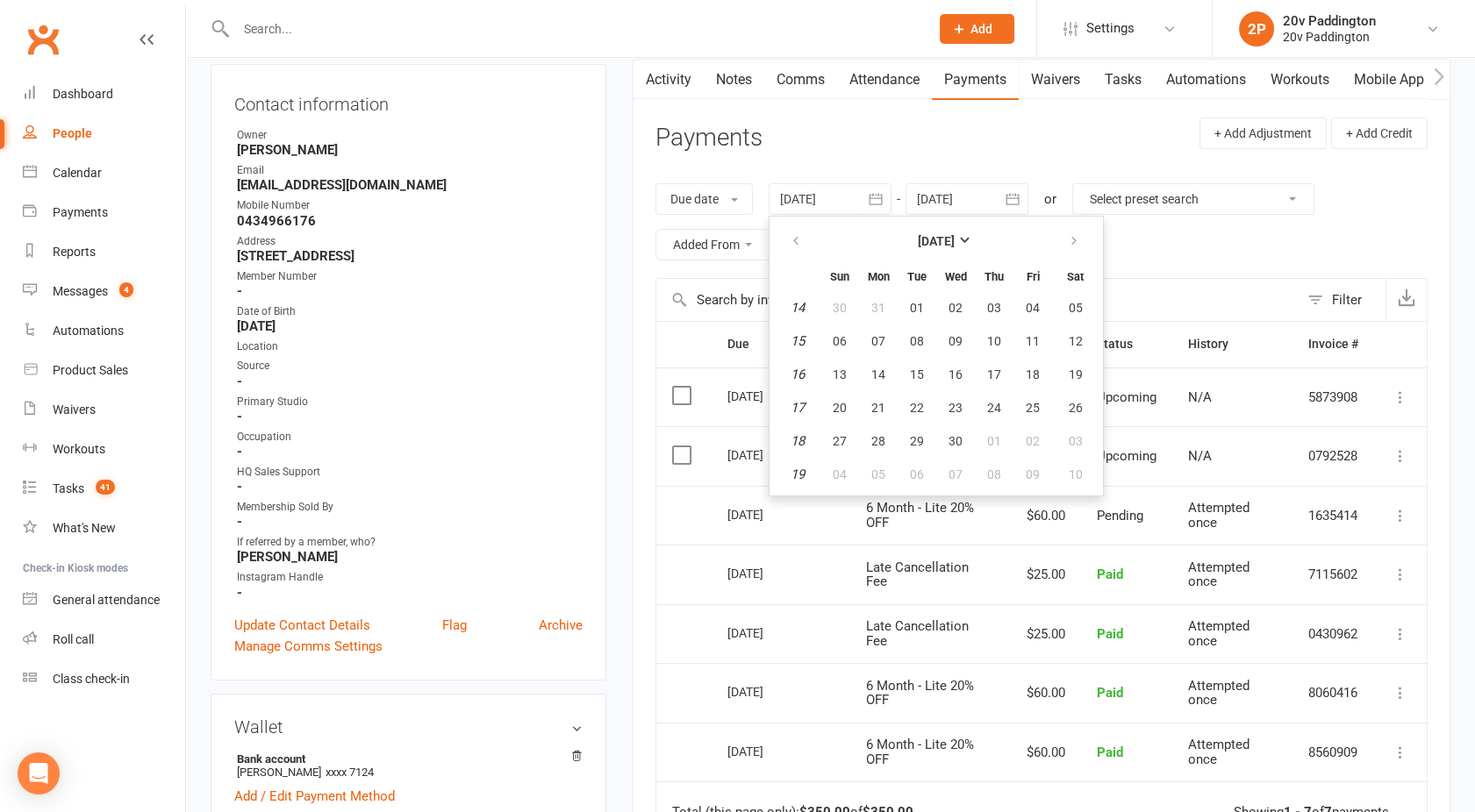
click at [886, 326] on button "07" at bounding box center [878, 341] width 37 height 32
type input "[DATE]"
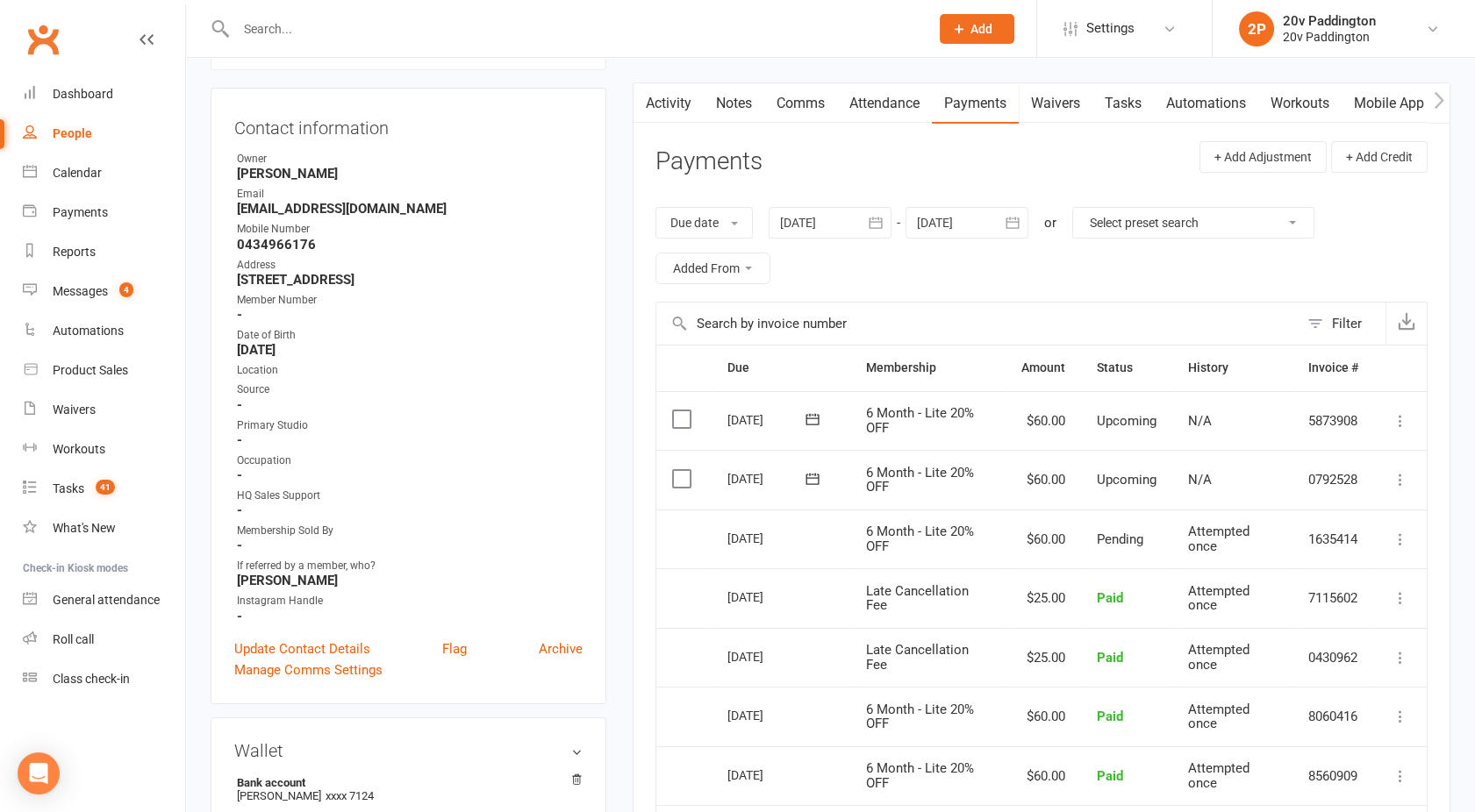
scroll to position [0, 0]
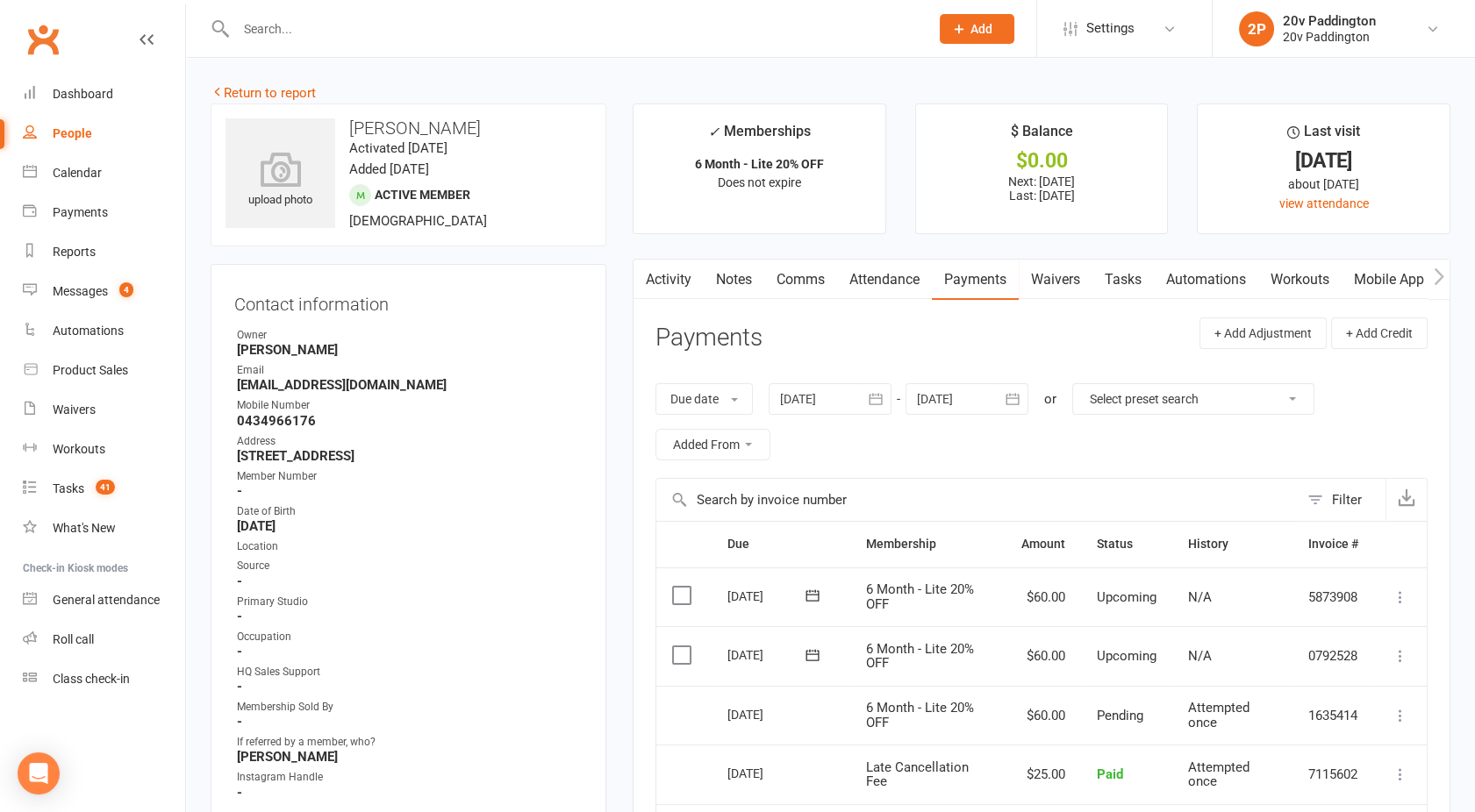
click at [675, 285] on link "Activity" at bounding box center [668, 279] width 70 height 40
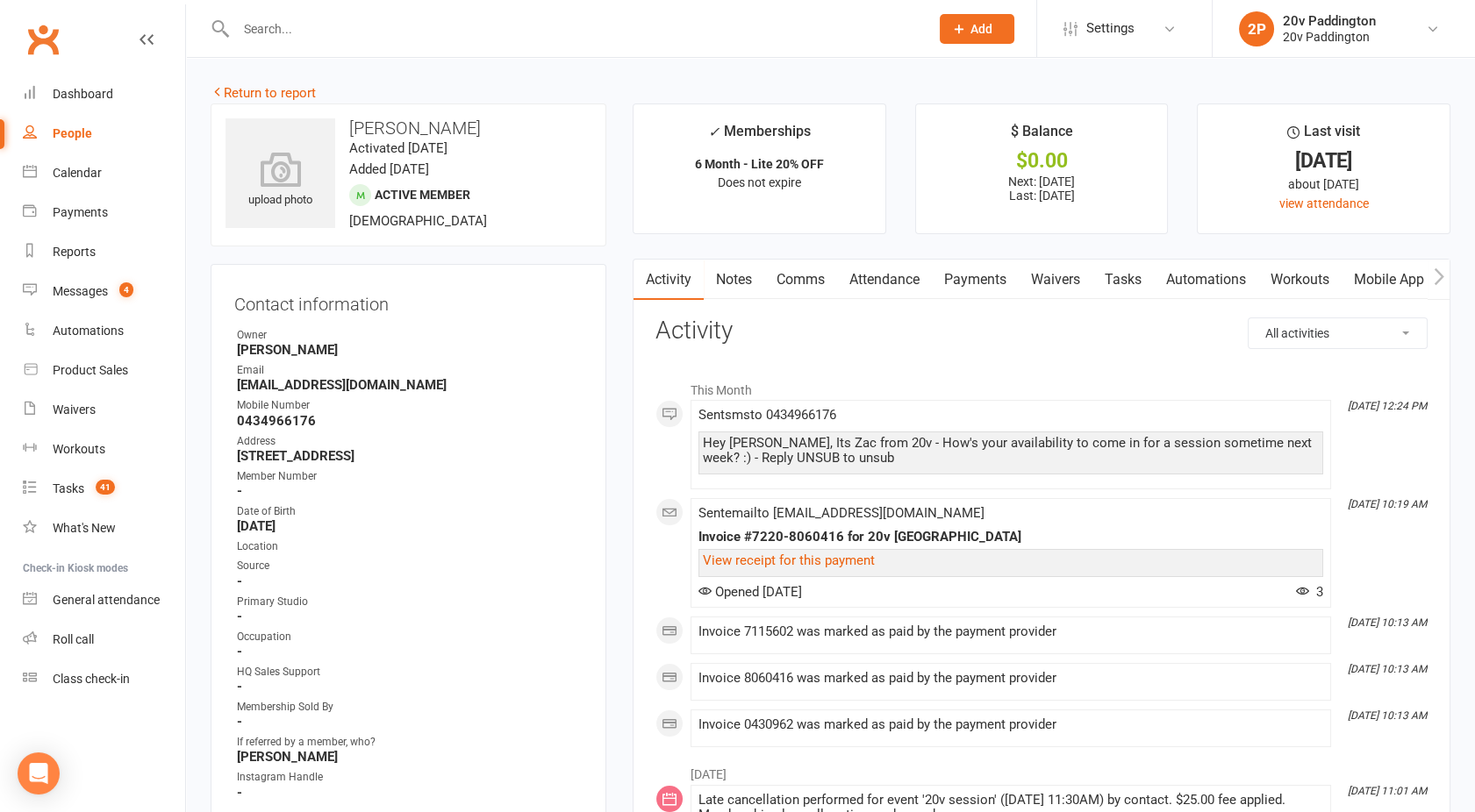
click at [808, 281] on link "Comms" at bounding box center [800, 279] width 73 height 40
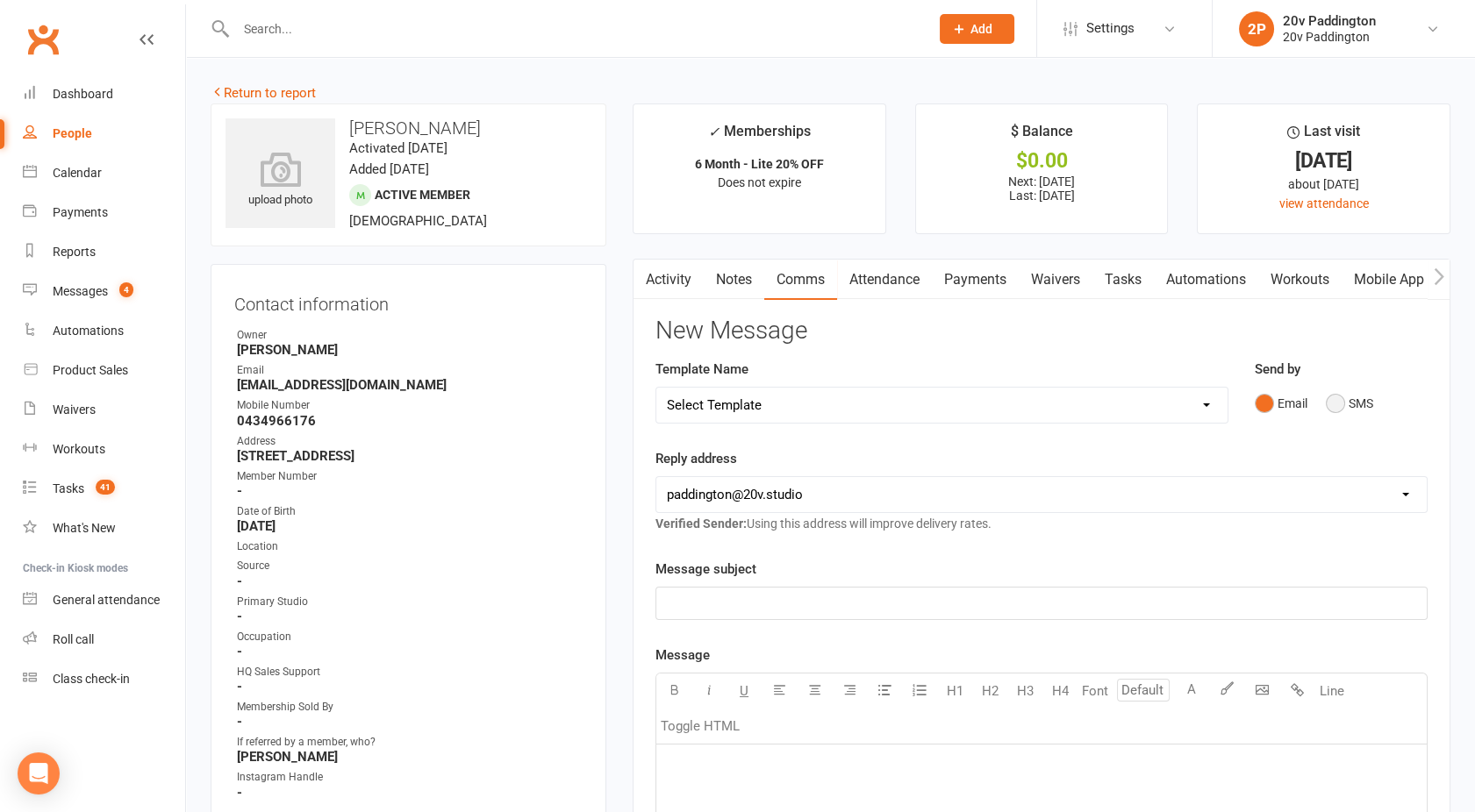
click at [1338, 413] on button "SMS" at bounding box center [1349, 404] width 47 height 33
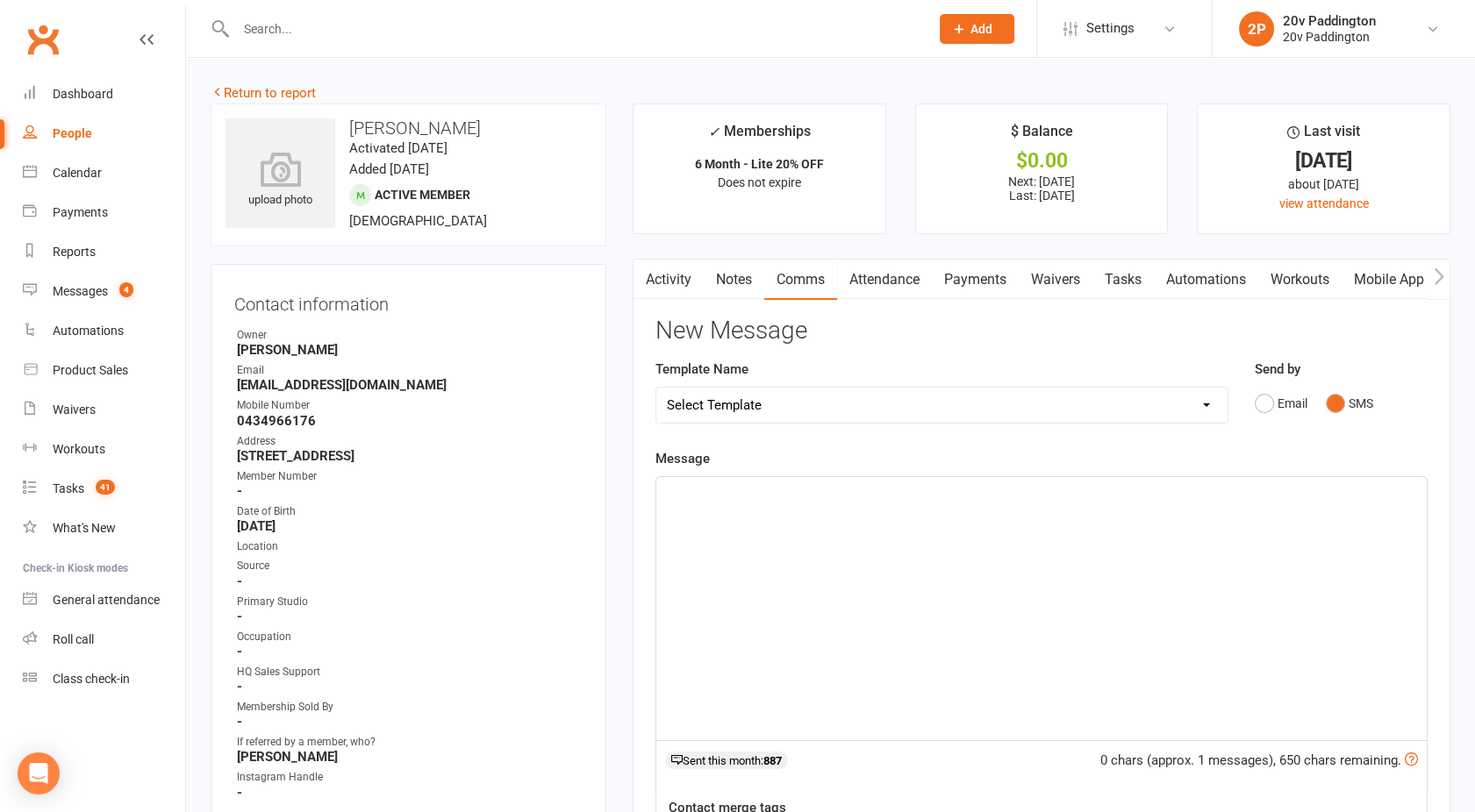
click at [1029, 566] on div "﻿" at bounding box center [1041, 608] width 771 height 263
click at [942, 486] on p "Hey [PERSON_NAME], [PERSON_NAME] here - Hope you are well!!" at bounding box center [1041, 493] width 749 height 21
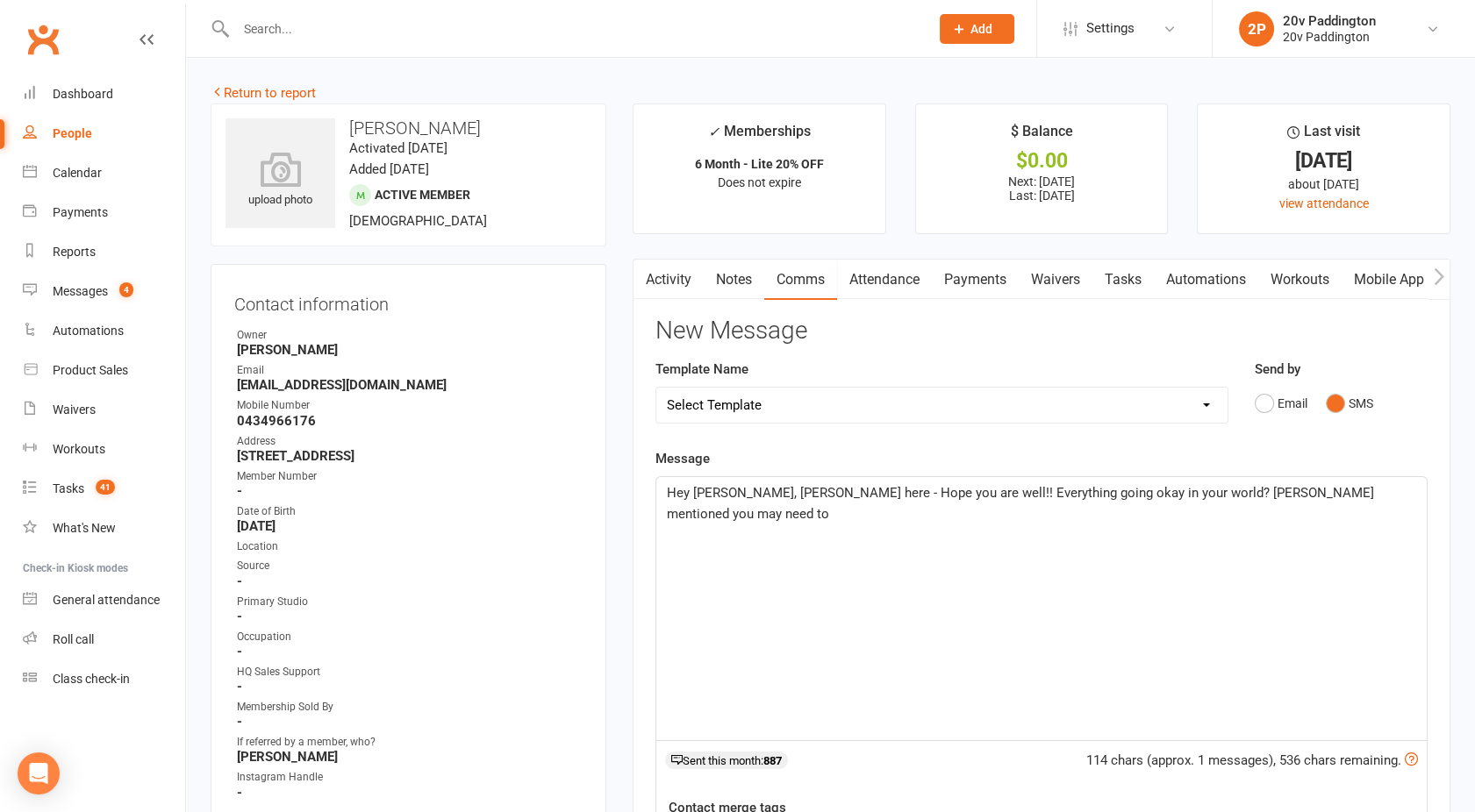
click at [1137, 493] on span "Hey [PERSON_NAME], [PERSON_NAME] here - Hope you are well!! Everything going ok…" at bounding box center [1023, 504] width 711 height 37
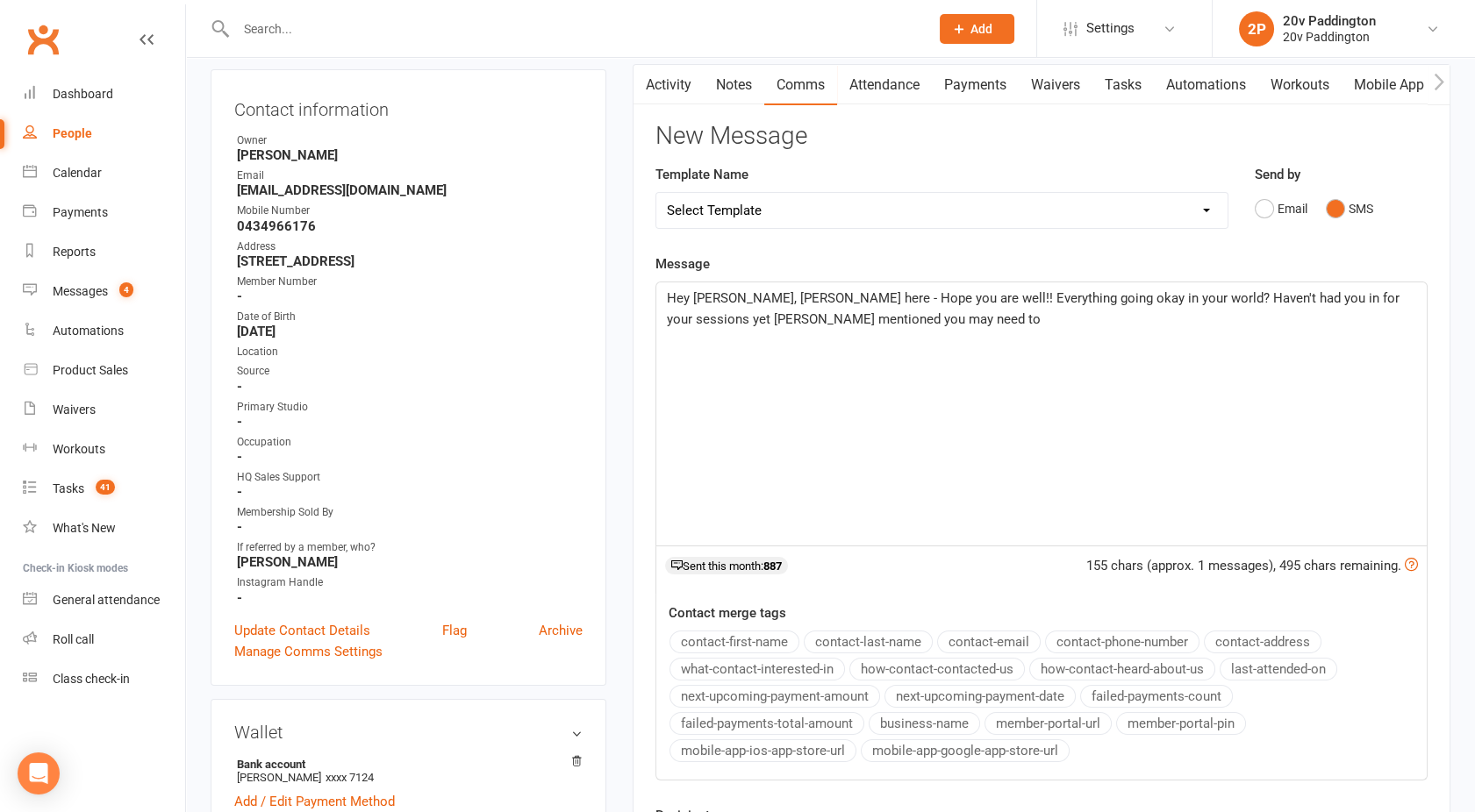
scroll to position [184, 0]
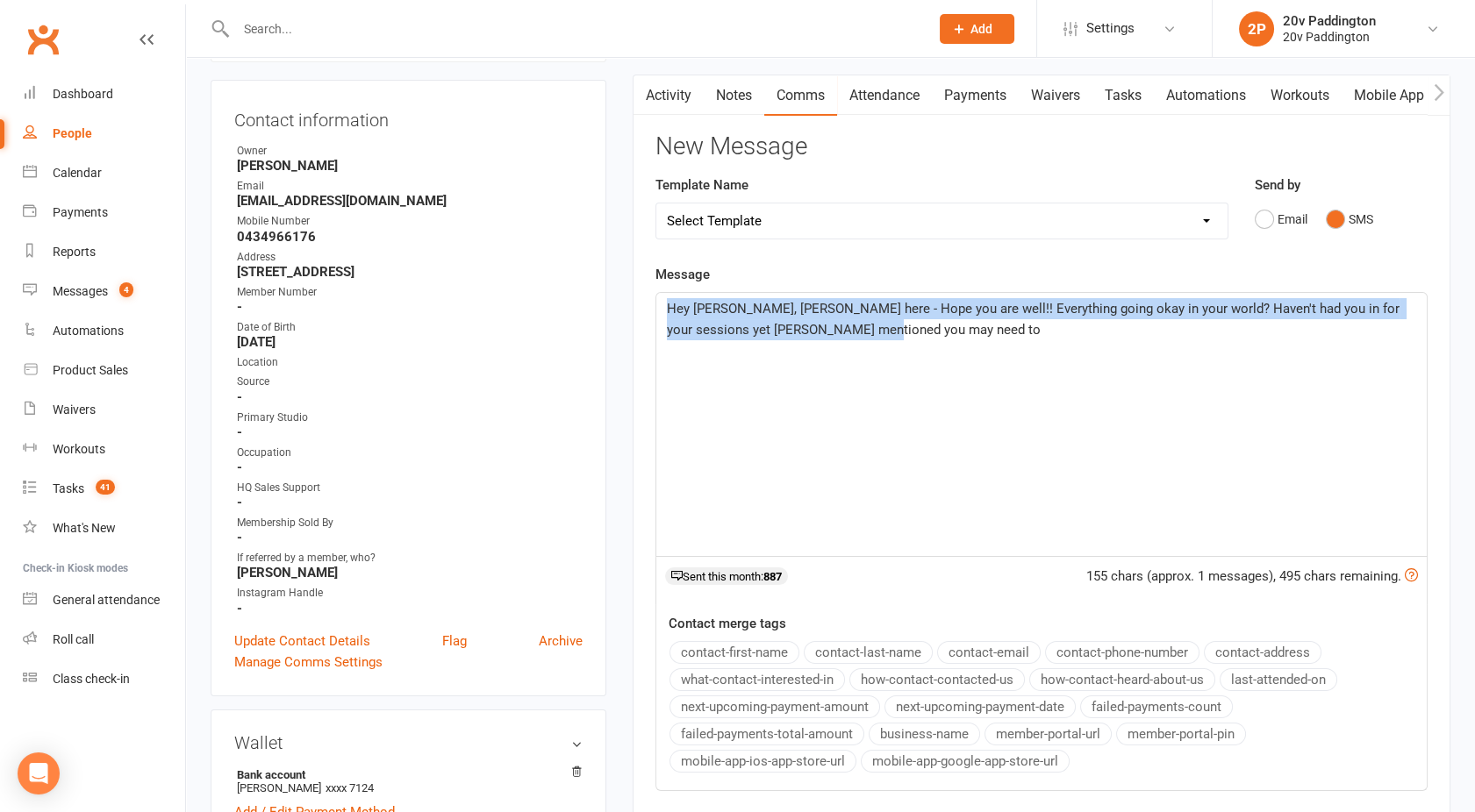
drag, startPoint x: 899, startPoint y: 351, endPoint x: 563, endPoint y: 286, distance: 342.2
copy span "Hey [PERSON_NAME], [PERSON_NAME] here - Hope you are well!! Everything going ok…"
click at [975, 94] on link "Payments" at bounding box center [975, 95] width 87 height 40
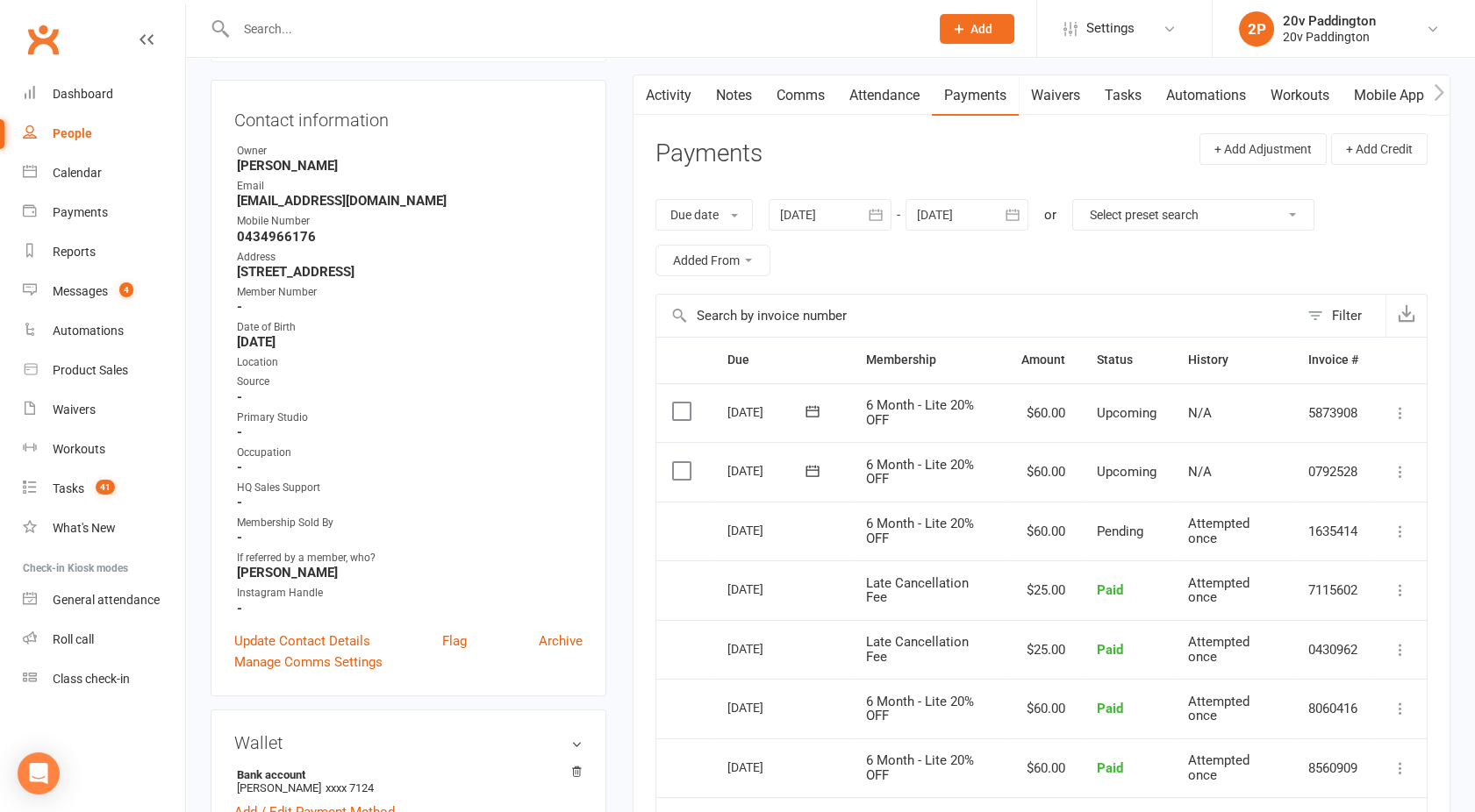
click at [892, 85] on link "Attendance" at bounding box center [885, 95] width 95 height 40
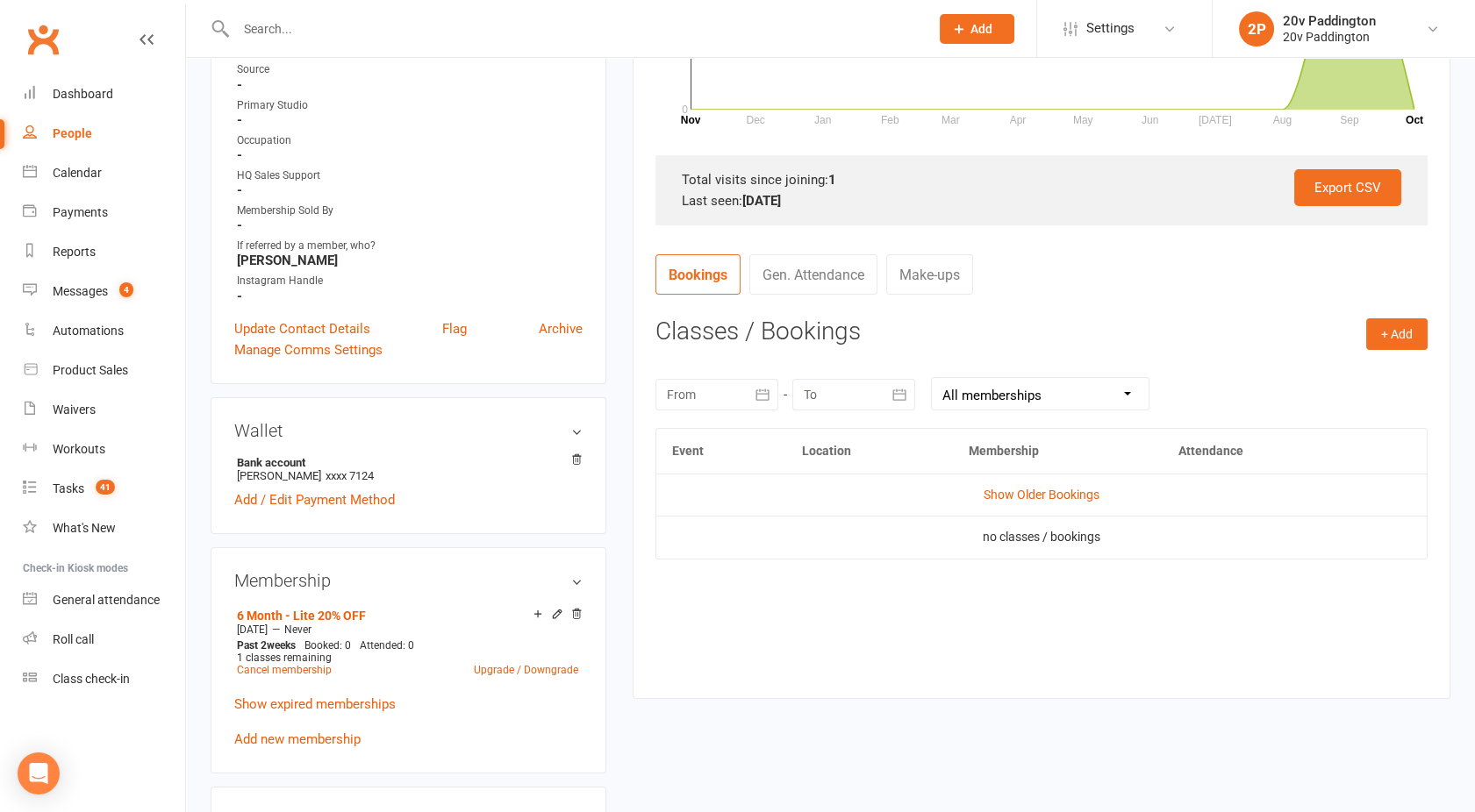
scroll to position [499, 0]
click at [1038, 499] on link "Show Older Bookings" at bounding box center [1041, 492] width 115 height 14
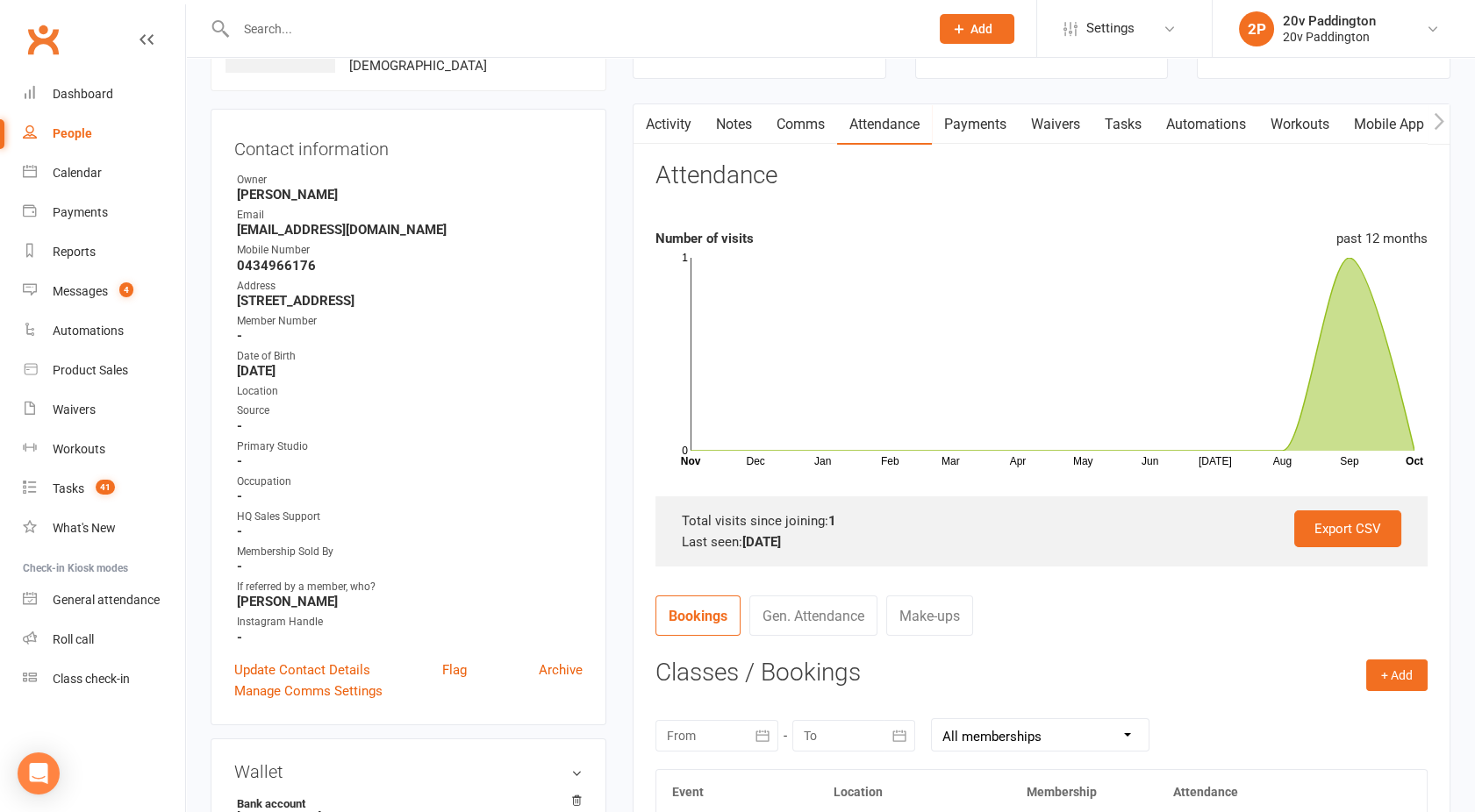
scroll to position [124, 0]
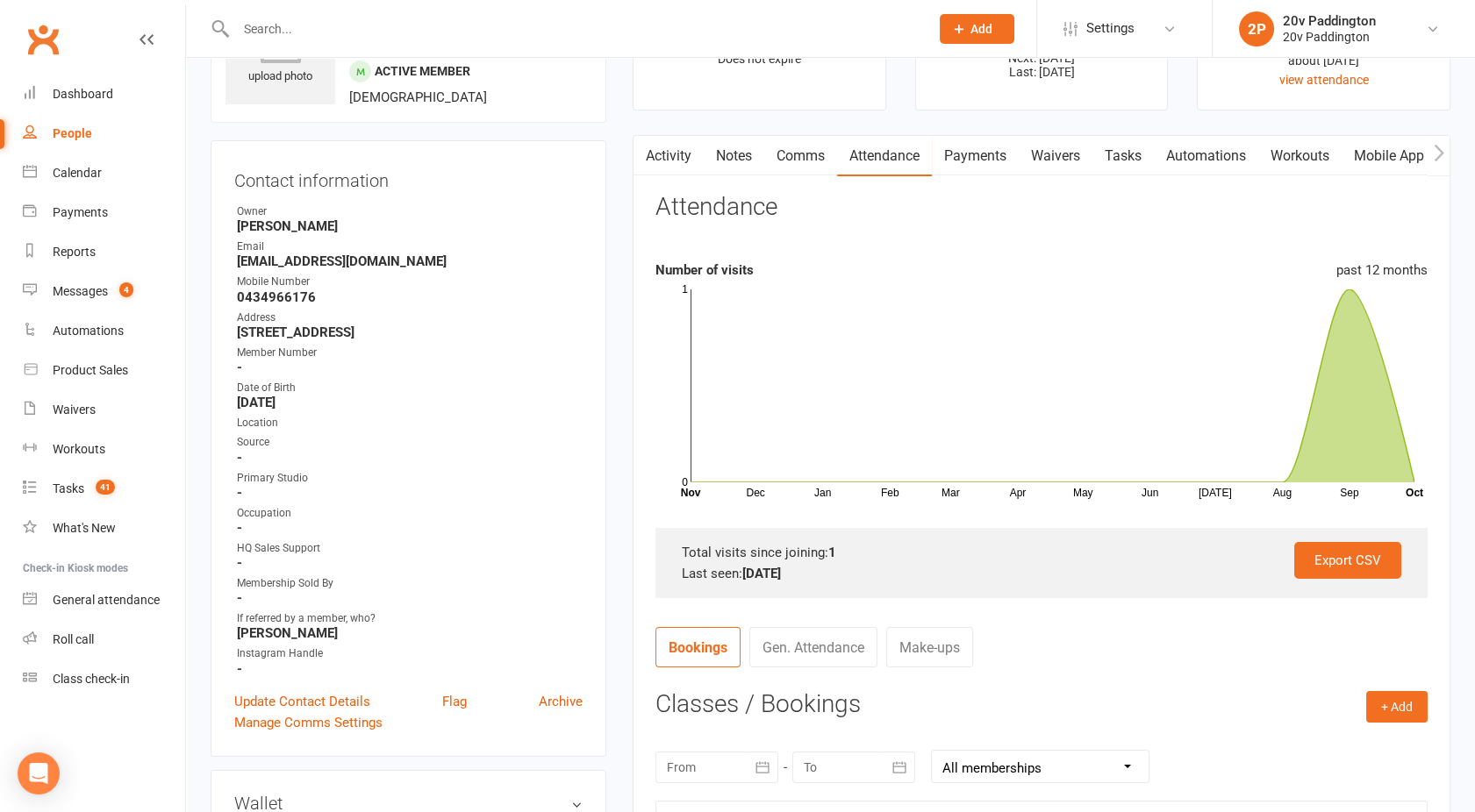
click at [660, 149] on link "Activity" at bounding box center [668, 155] width 70 height 40
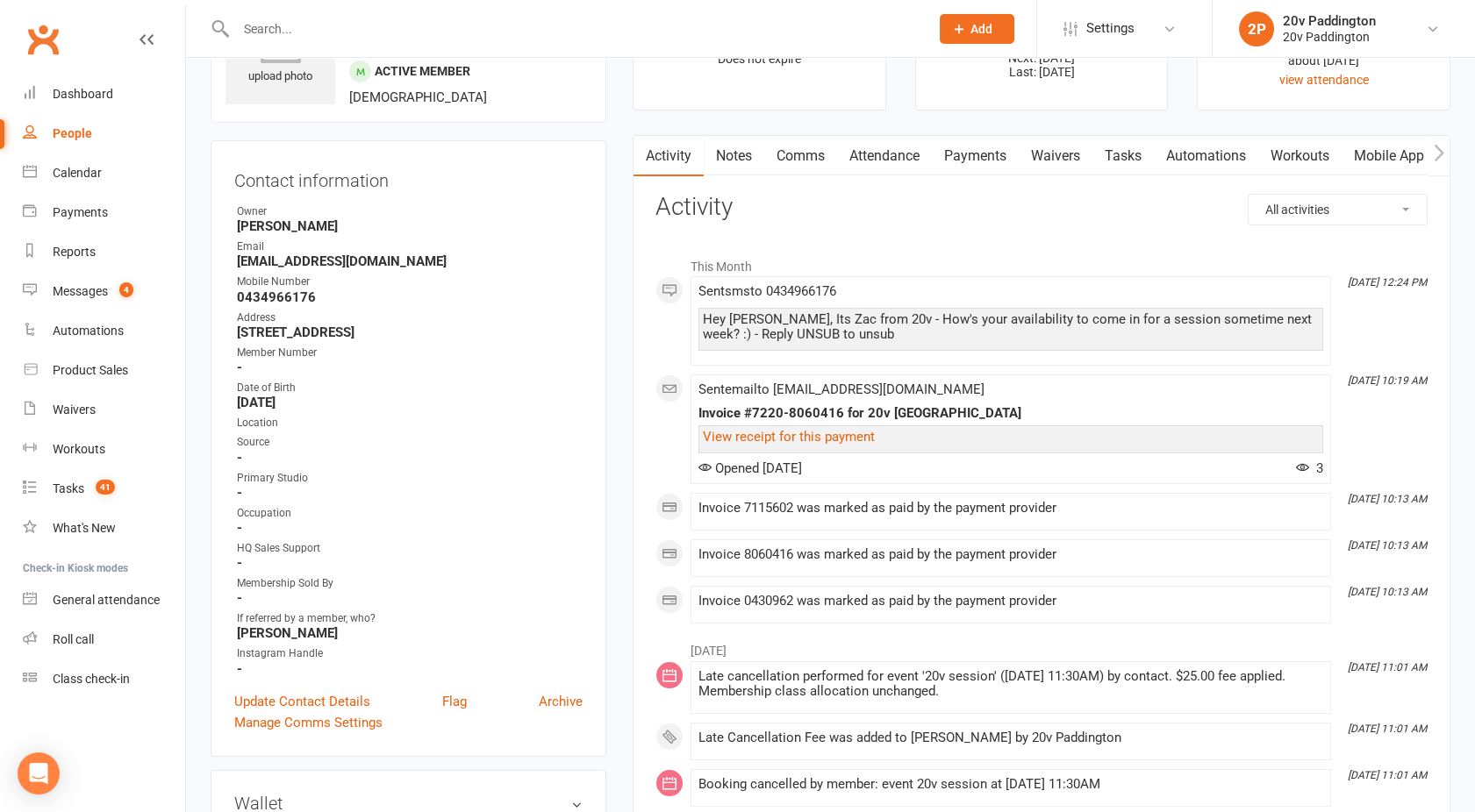
click at [800, 157] on link "Comms" at bounding box center [800, 155] width 73 height 40
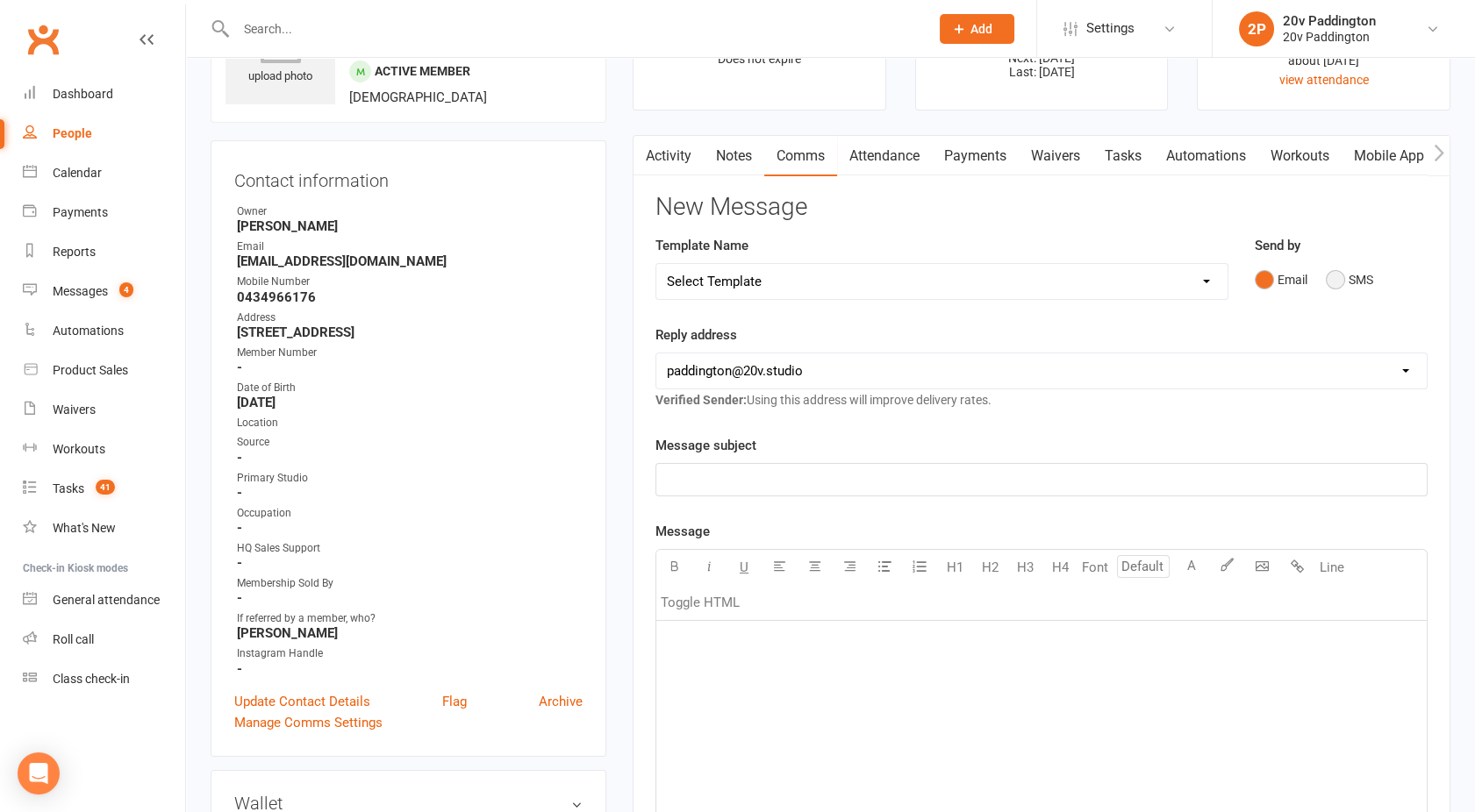
click at [1336, 286] on button "SMS" at bounding box center [1349, 280] width 47 height 33
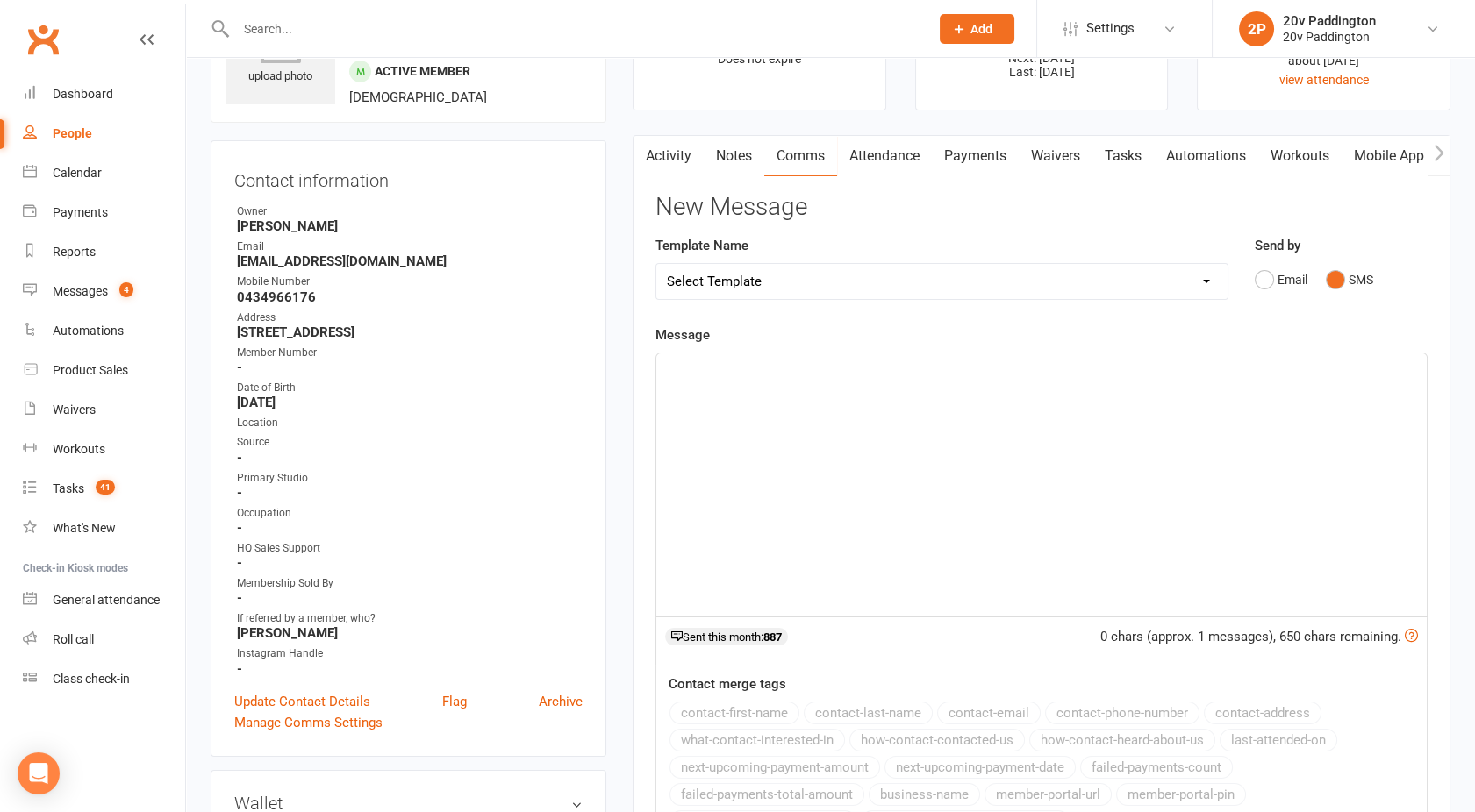
click at [1033, 439] on div "﻿" at bounding box center [1041, 485] width 771 height 263
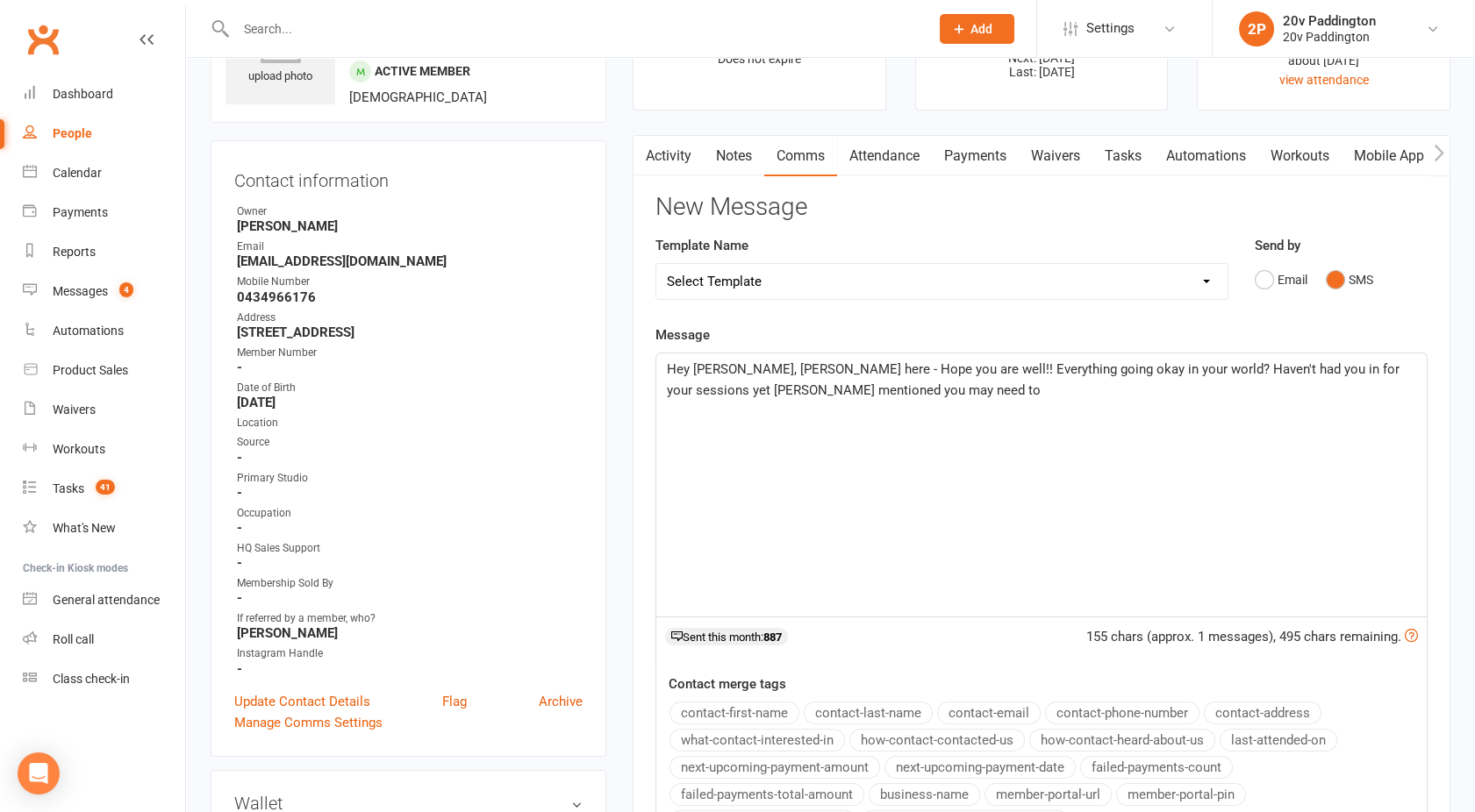
click at [1370, 368] on span "Hey Lourdes, Joel here - Hope you are well!! Everything going okay in your worl…" at bounding box center [1035, 380] width 736 height 37
click at [885, 393] on p "Hey Lourdes, Joel here - Hope you are well!! Everything going okay in your worl…" at bounding box center [1041, 379] width 749 height 42
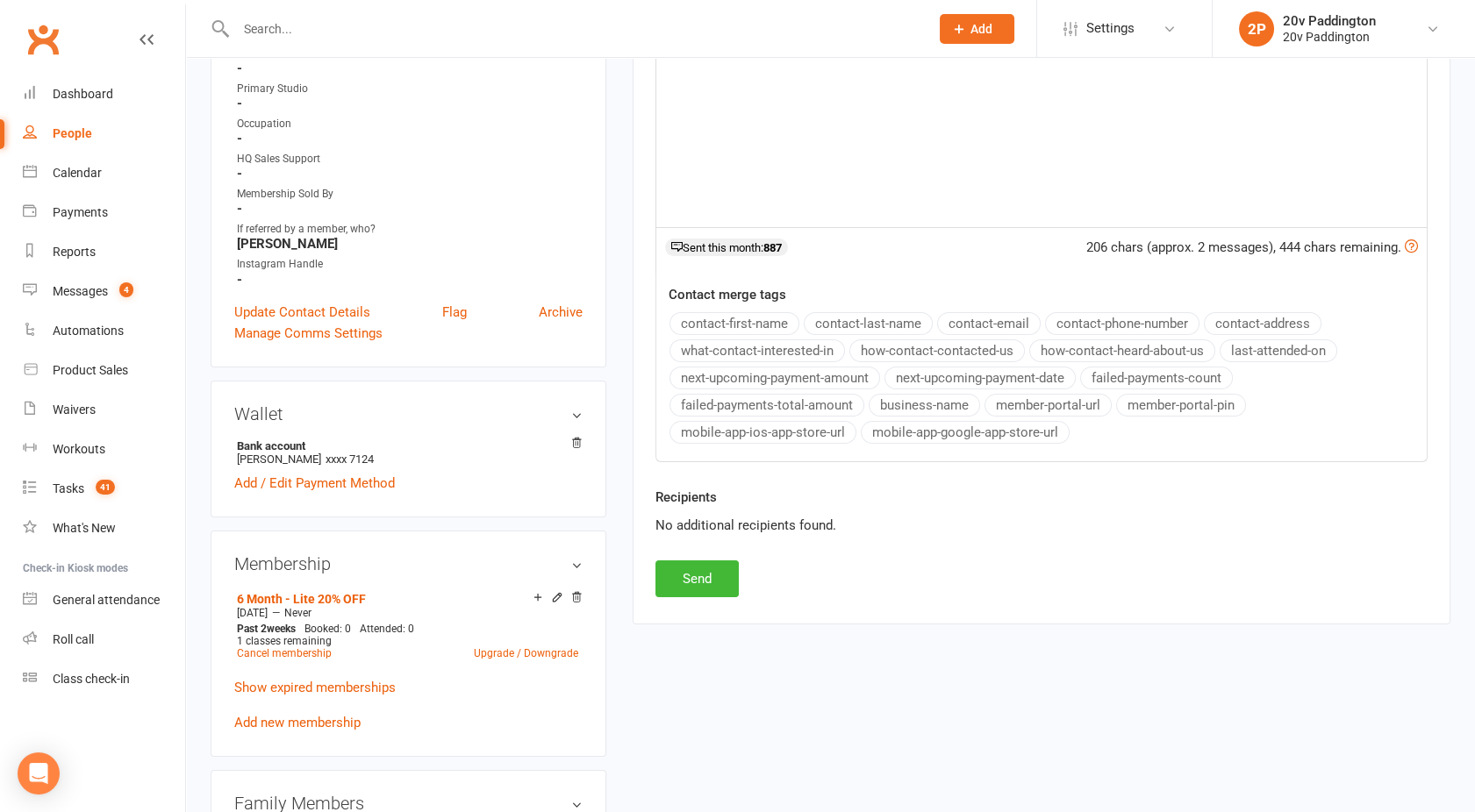
scroll to position [516, 0]
click at [685, 593] on div "Activity Notes Comms Attendance Payments Waivers Tasks Automations Workouts Mob…" at bounding box center [1041, 182] width 818 height 878
click at [685, 575] on button "Send" at bounding box center [697, 577] width 84 height 37
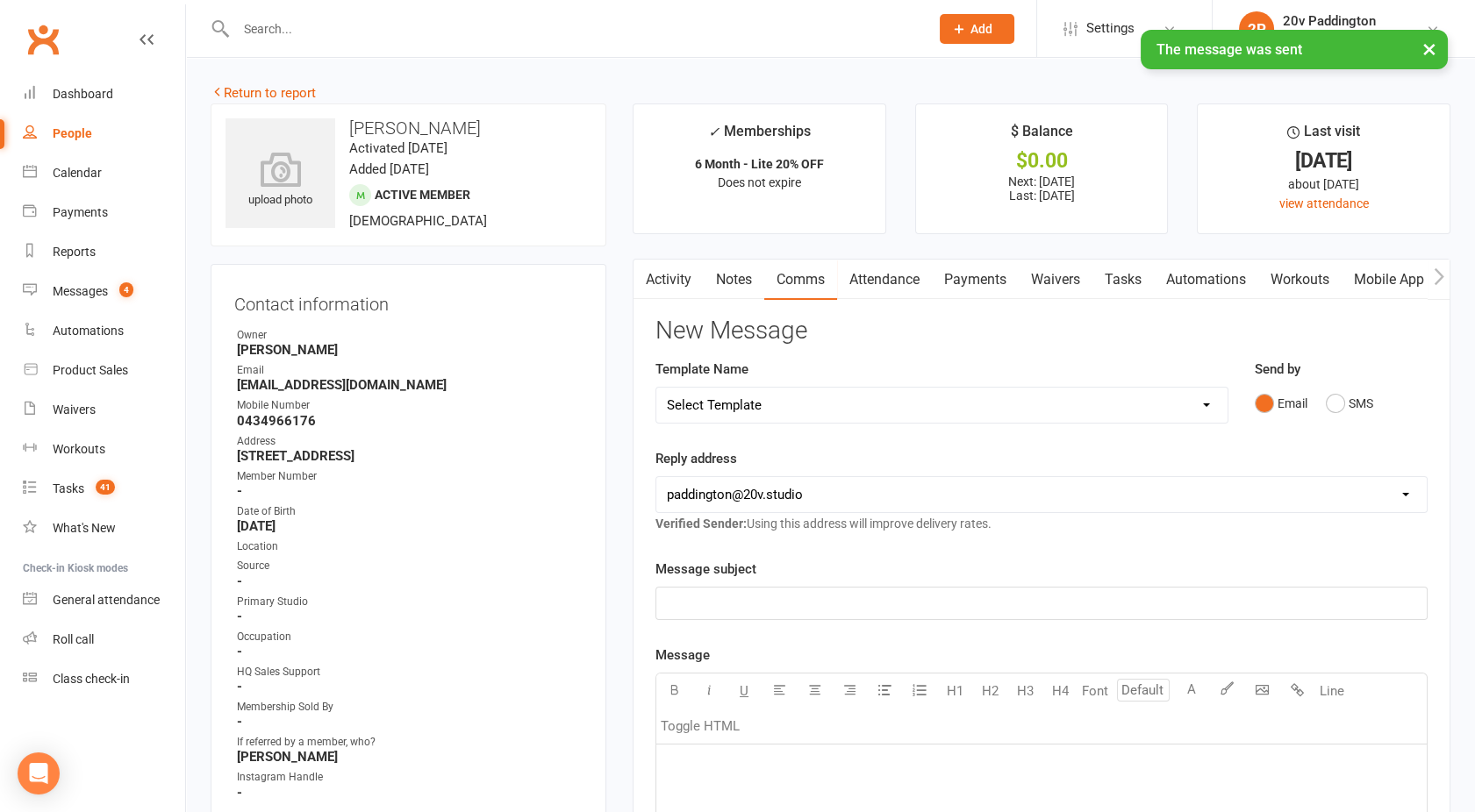
click at [656, 268] on link "Activity" at bounding box center [668, 279] width 70 height 40
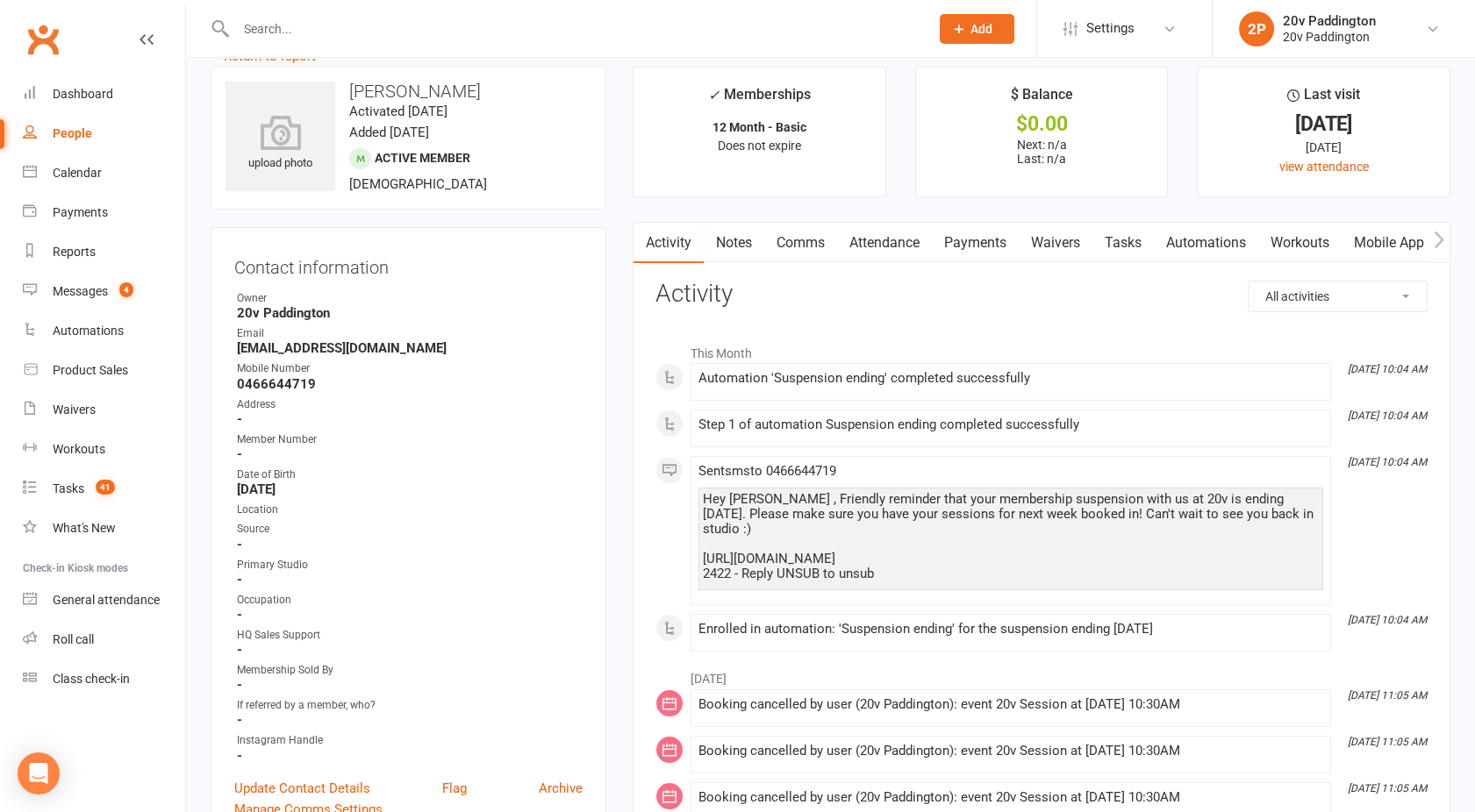
scroll to position [15, 0]
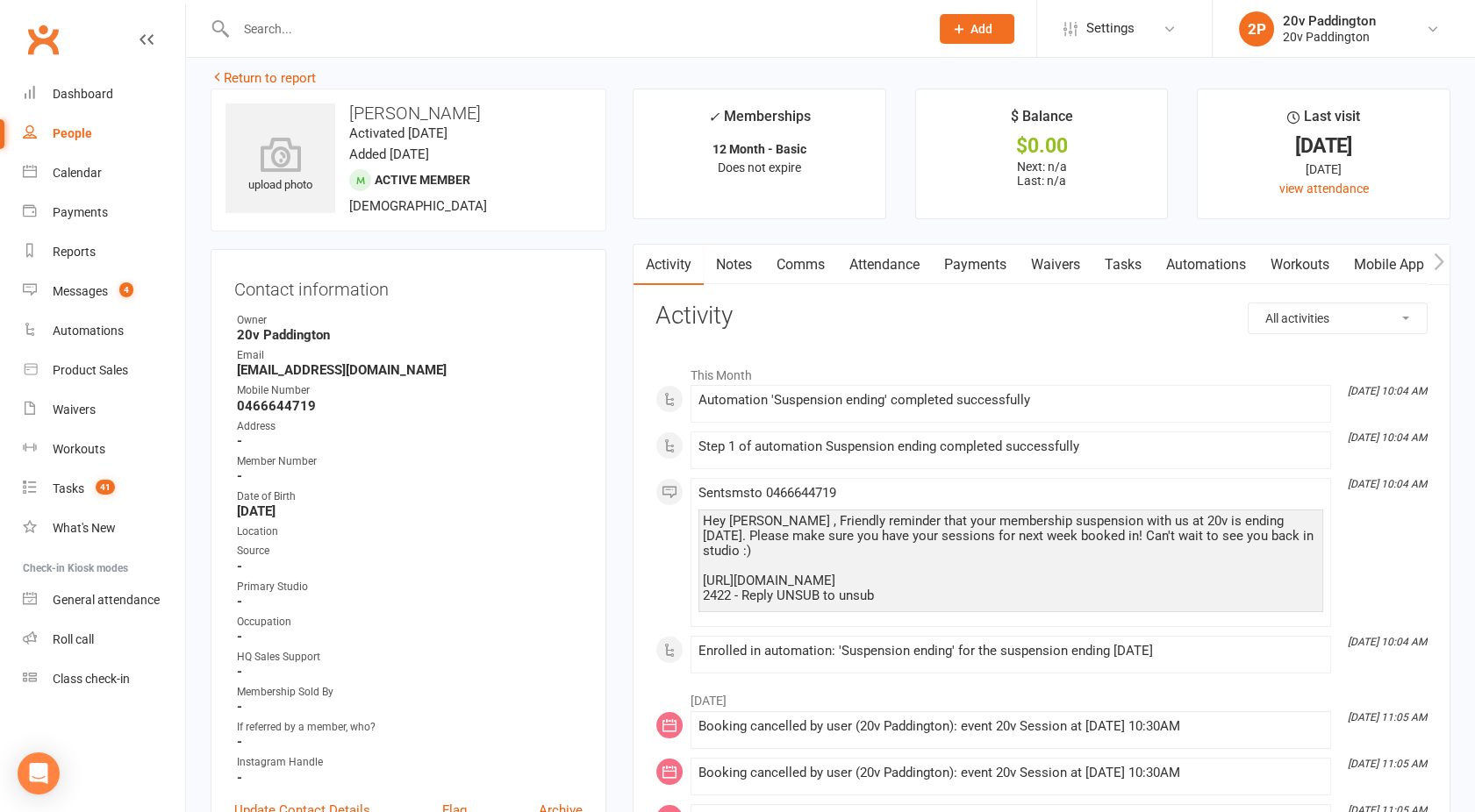
click at [972, 260] on link "Payments" at bounding box center [975, 264] width 87 height 40
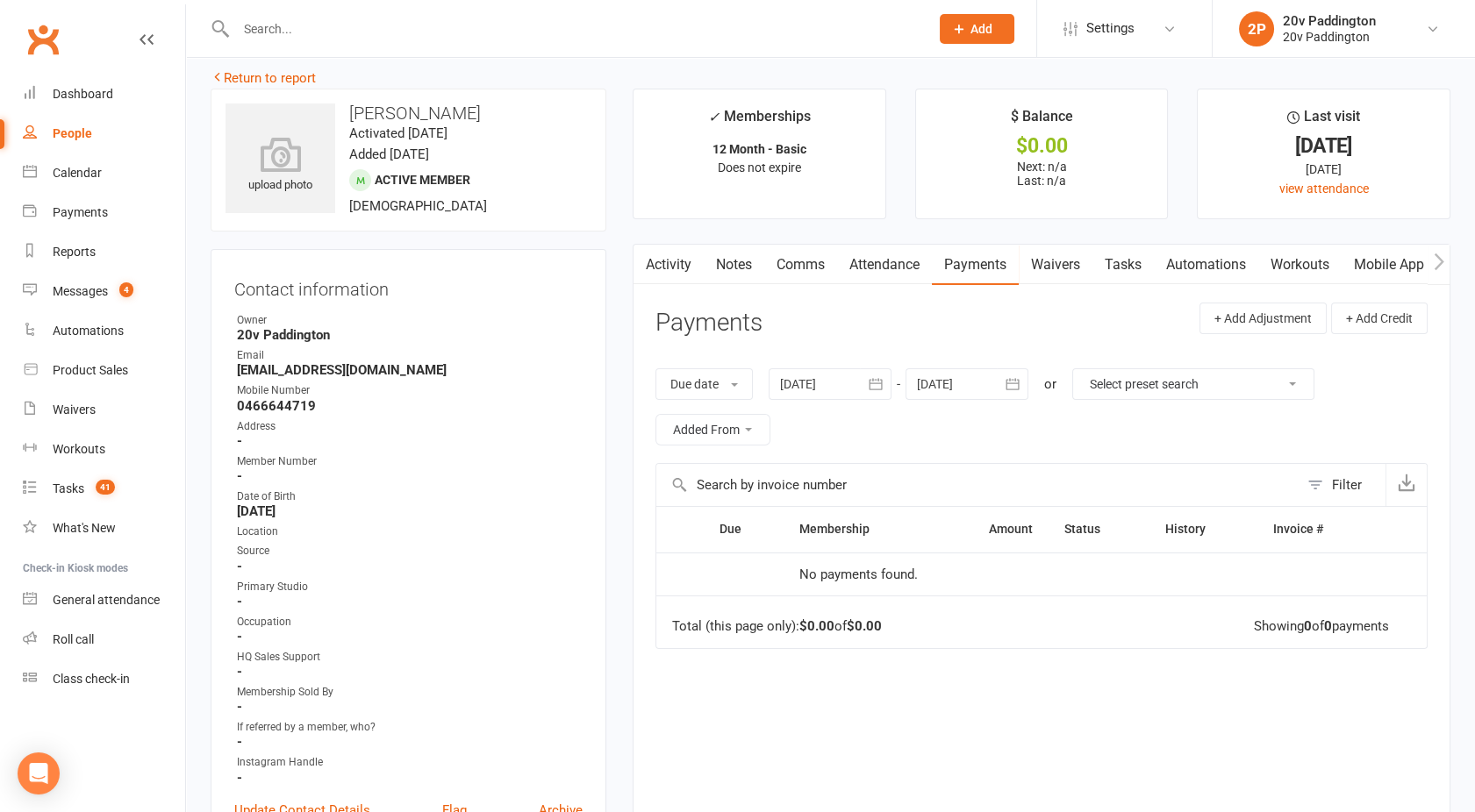
click at [704, 260] on link "Notes" at bounding box center [733, 264] width 60 height 40
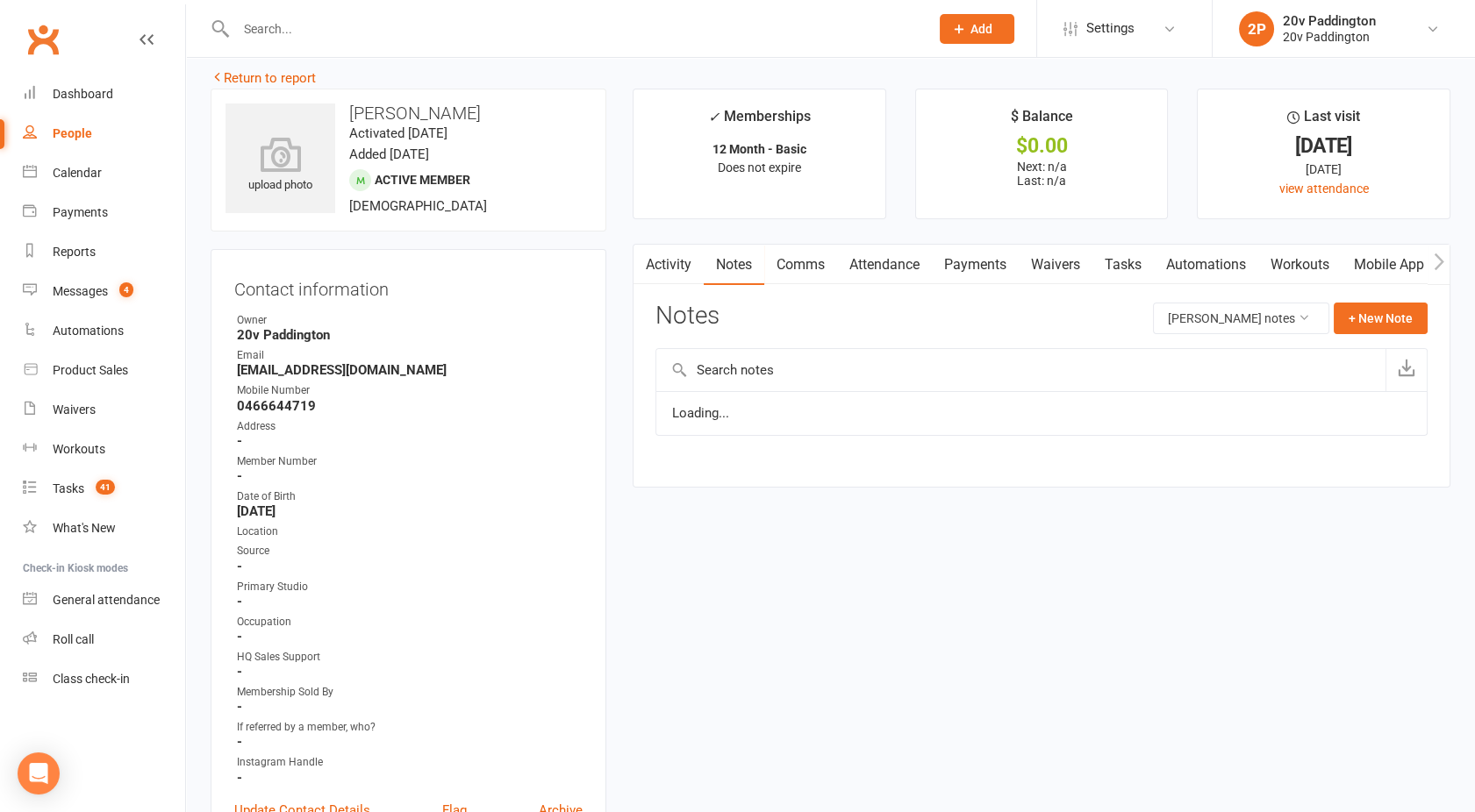
click at [673, 263] on link "Activity" at bounding box center [668, 264] width 70 height 40
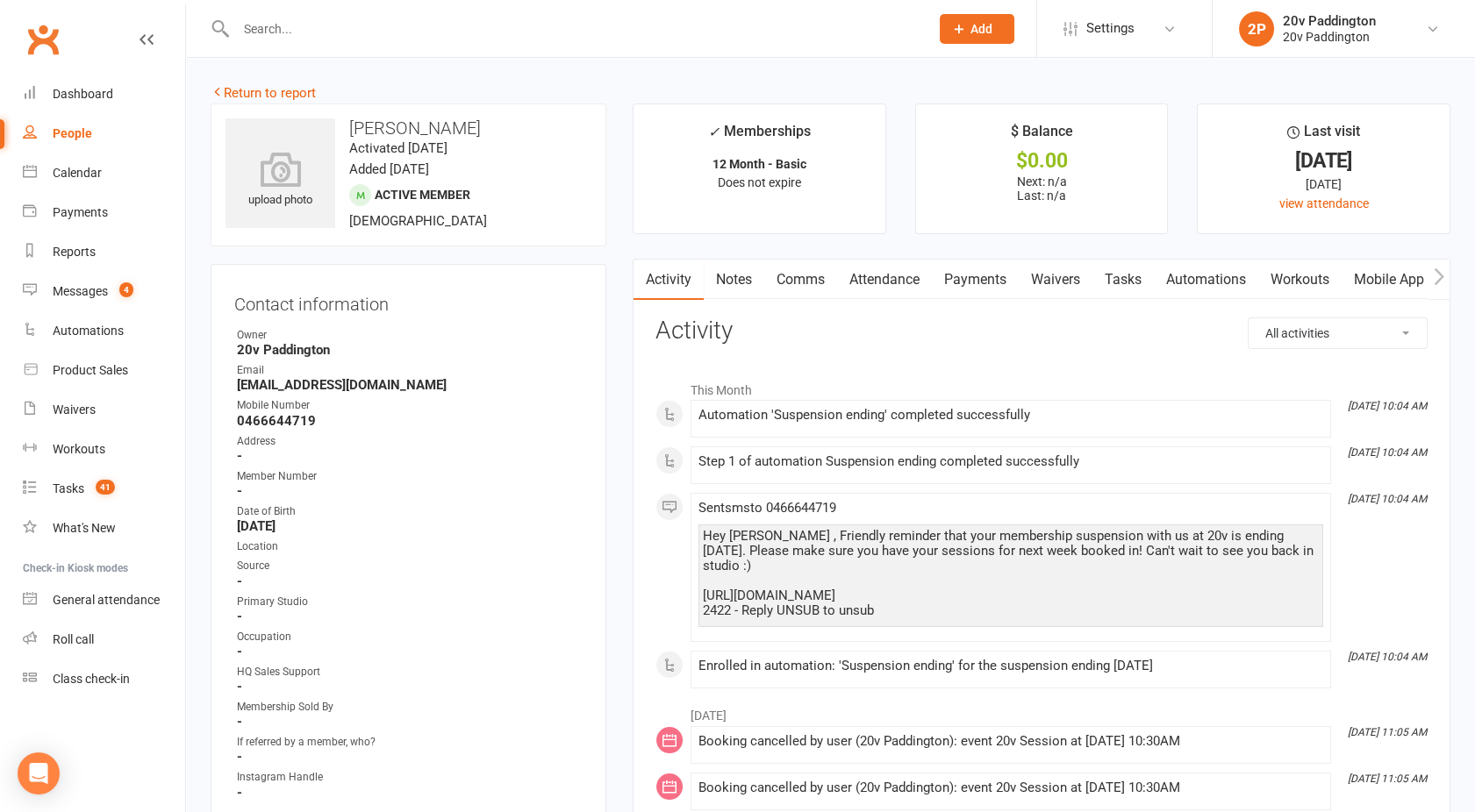
click at [738, 273] on link "Notes" at bounding box center [733, 279] width 60 height 40
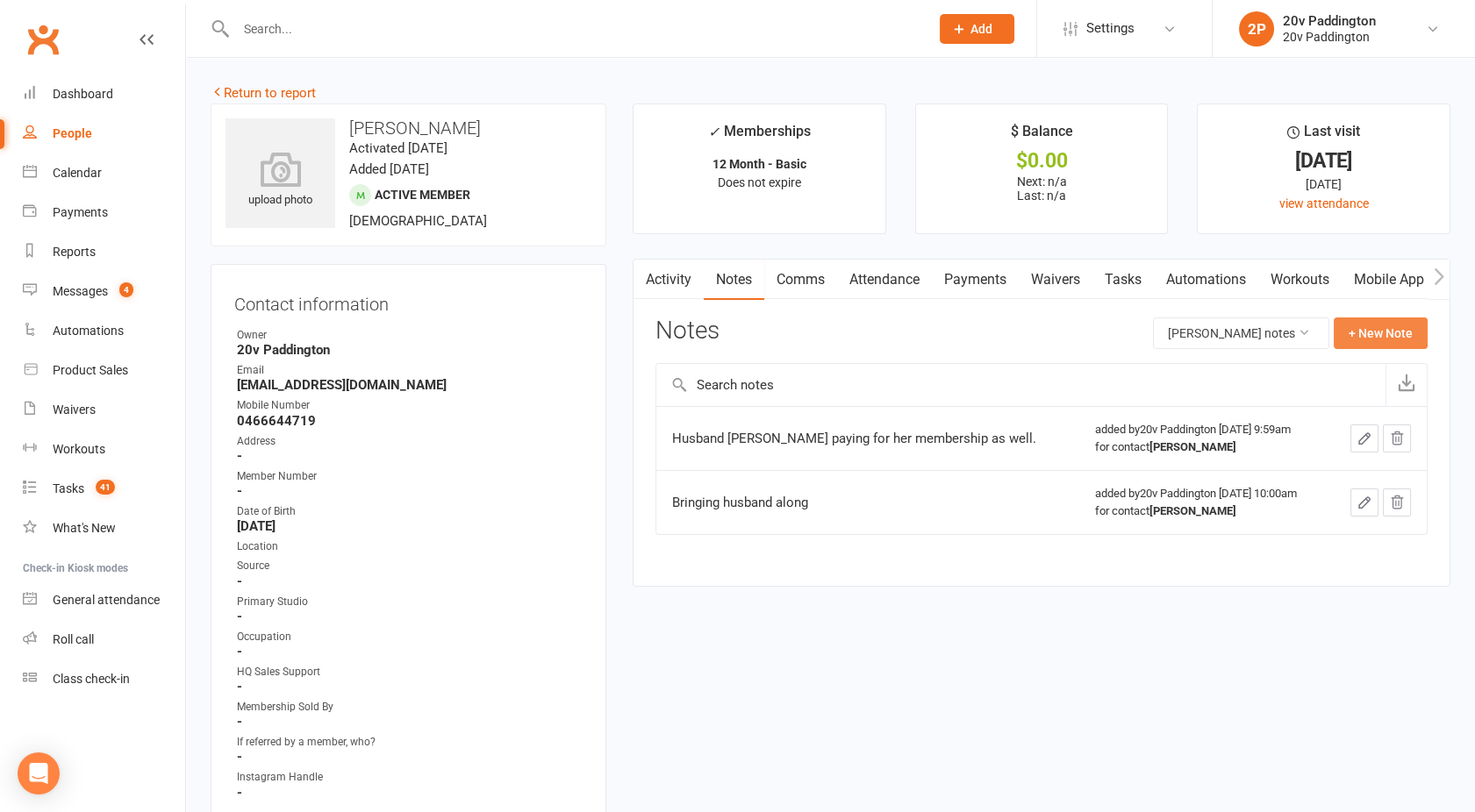
click at [1367, 339] on button "+ New Note" at bounding box center [1380, 333] width 94 height 32
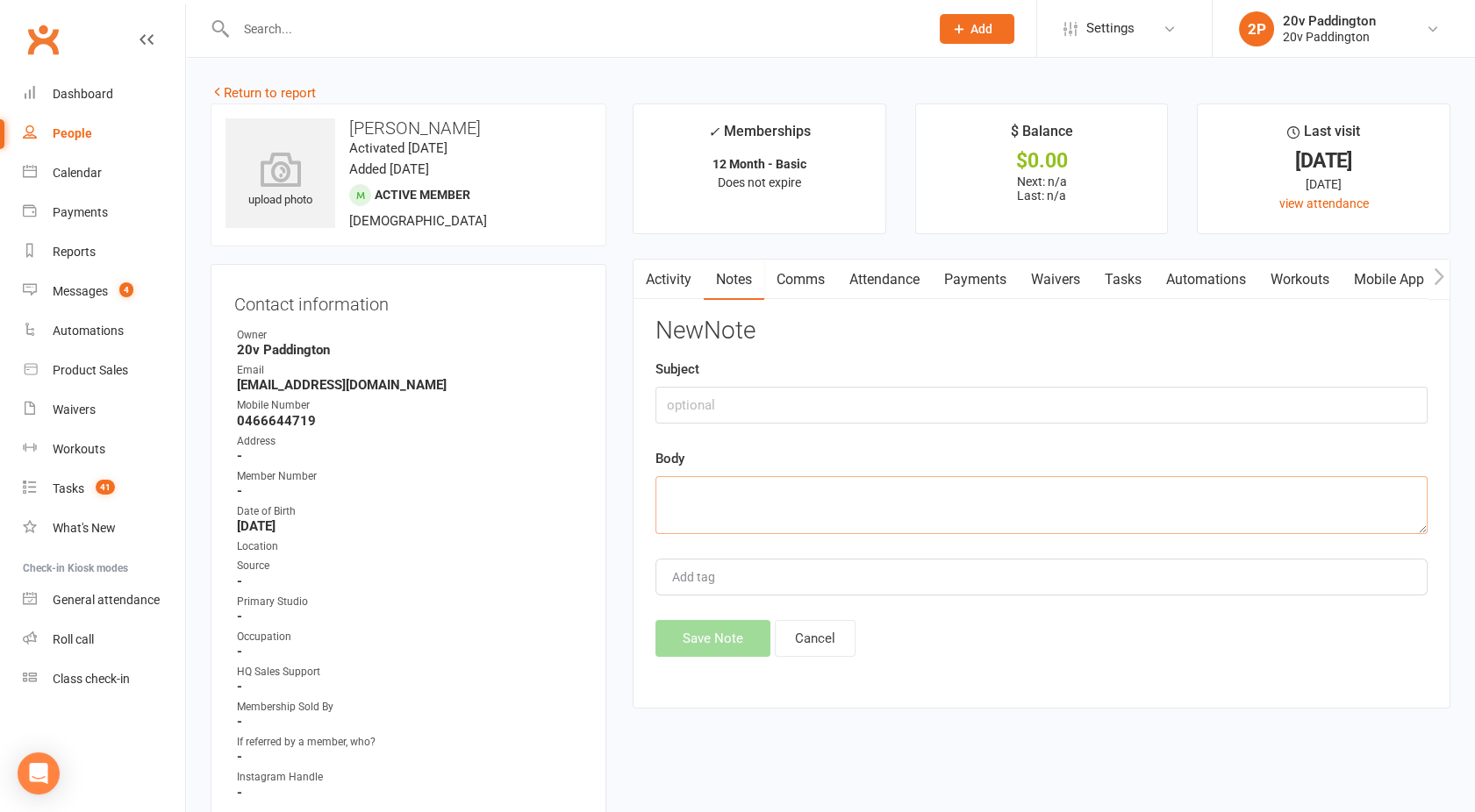
click at [753, 513] on textarea at bounding box center [1041, 505] width 772 height 58
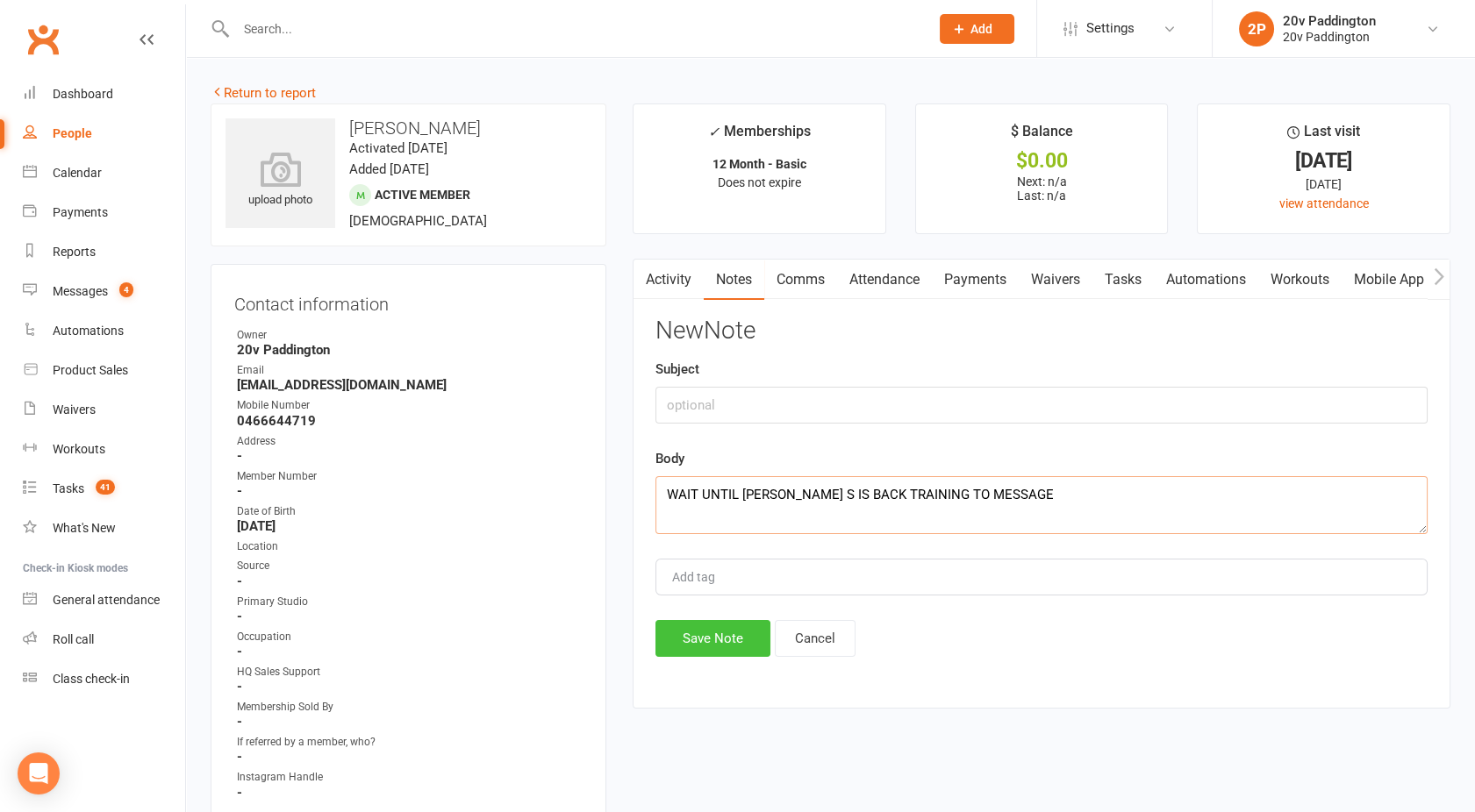
type textarea "WAIT UNTIL [PERSON_NAME] S IS BACK TRAINING TO MESSAGE"
click at [708, 639] on button "Save Note" at bounding box center [713, 639] width 115 height 37
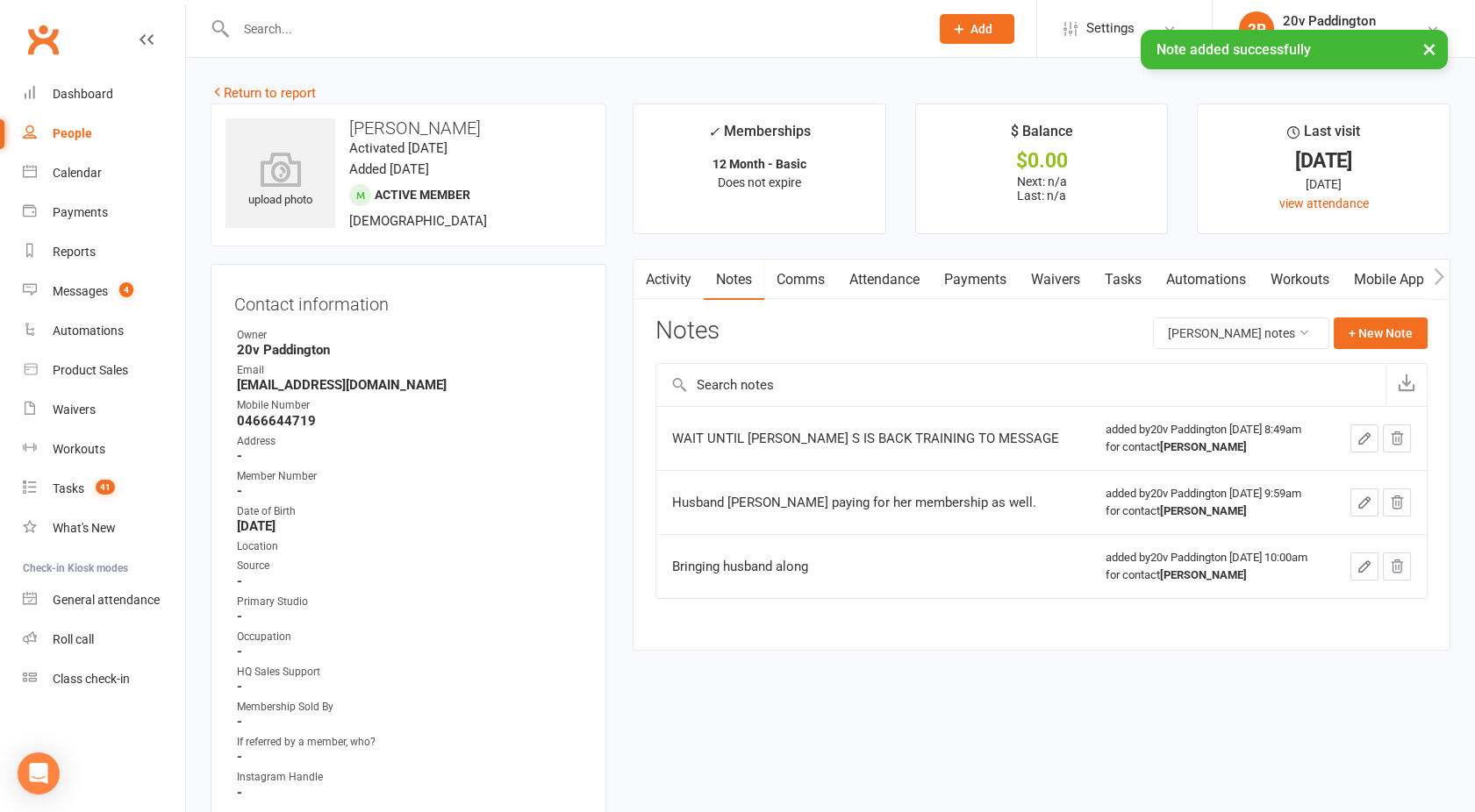
click at [672, 253] on main "✓ Memberships 12 Month - Basic Does not expire $ Balance $0.00 Next: n/a Last: …" at bounding box center [1041, 385] width 844 height 565
click at [667, 266] on link "Activity" at bounding box center [668, 279] width 70 height 40
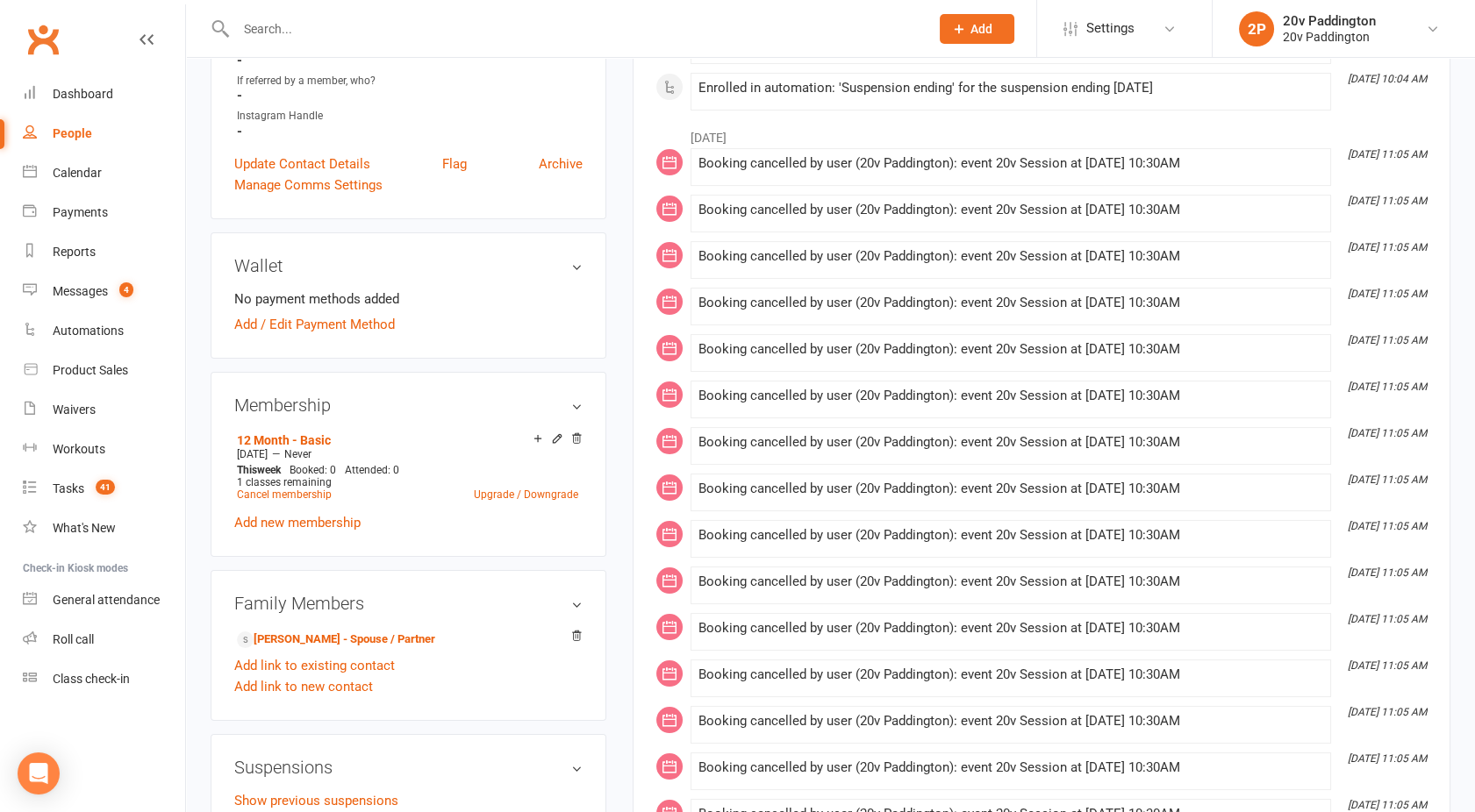
scroll to position [662, 0]
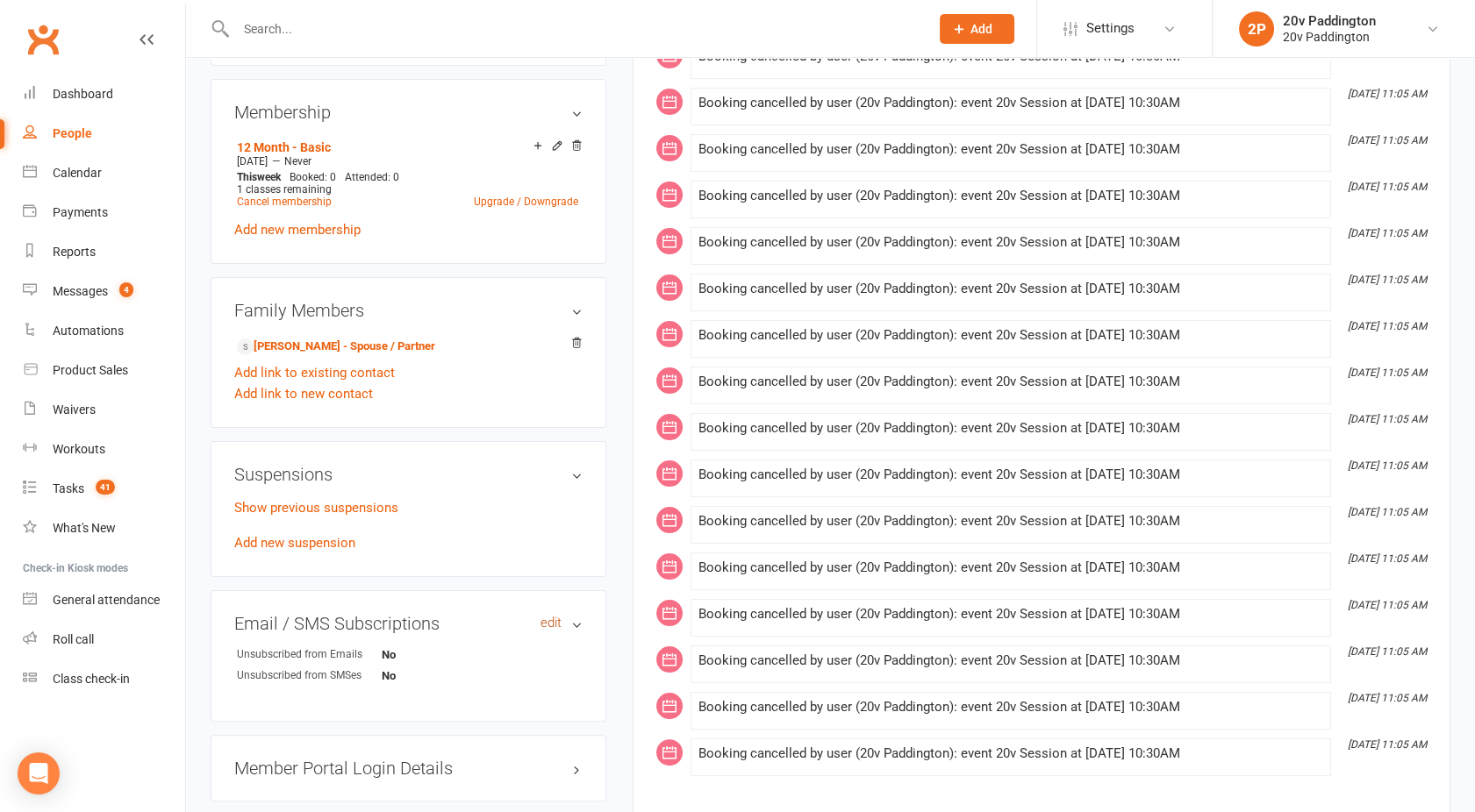
click at [547, 616] on link "edit" at bounding box center [551, 623] width 21 height 15
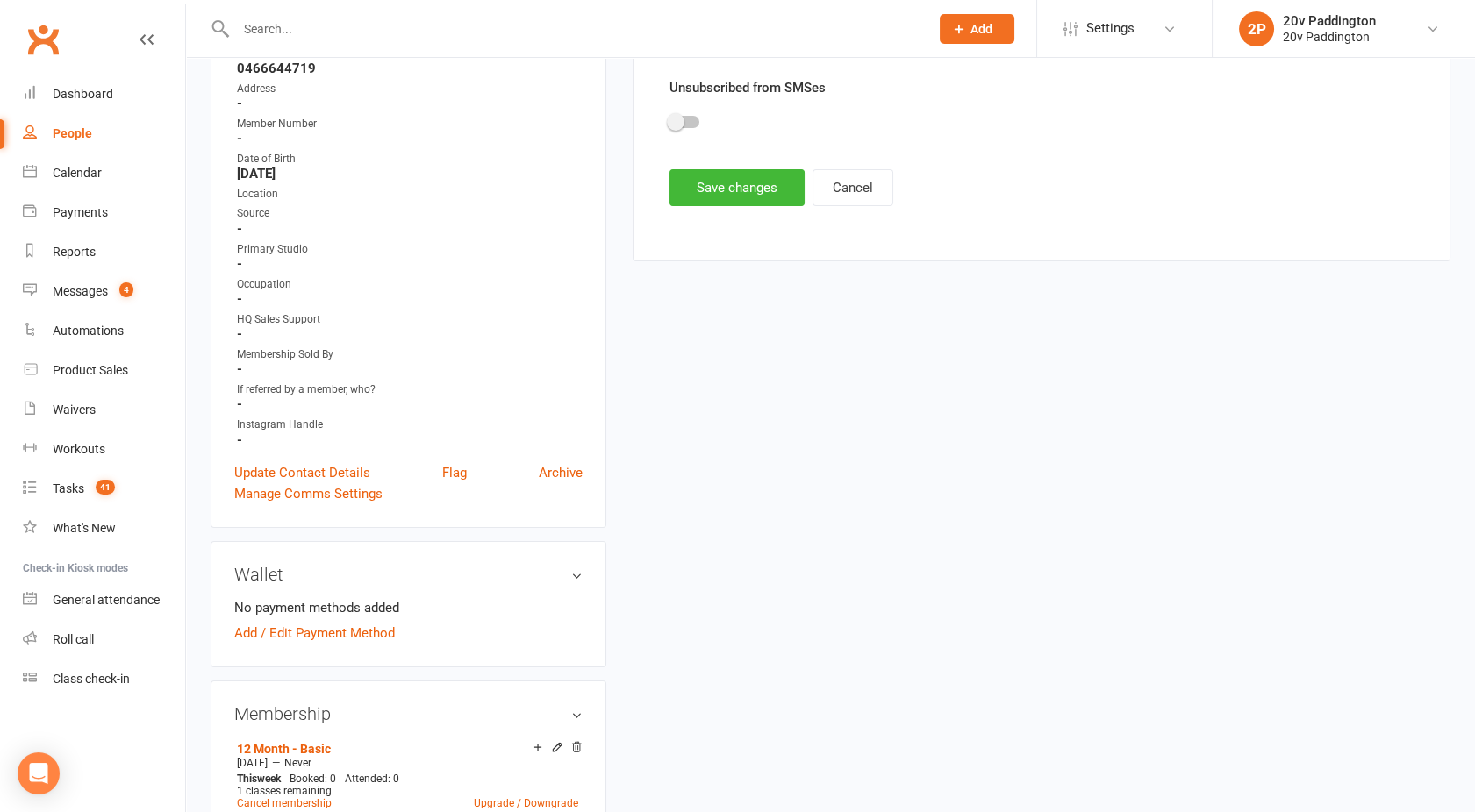
scroll to position [171, 0]
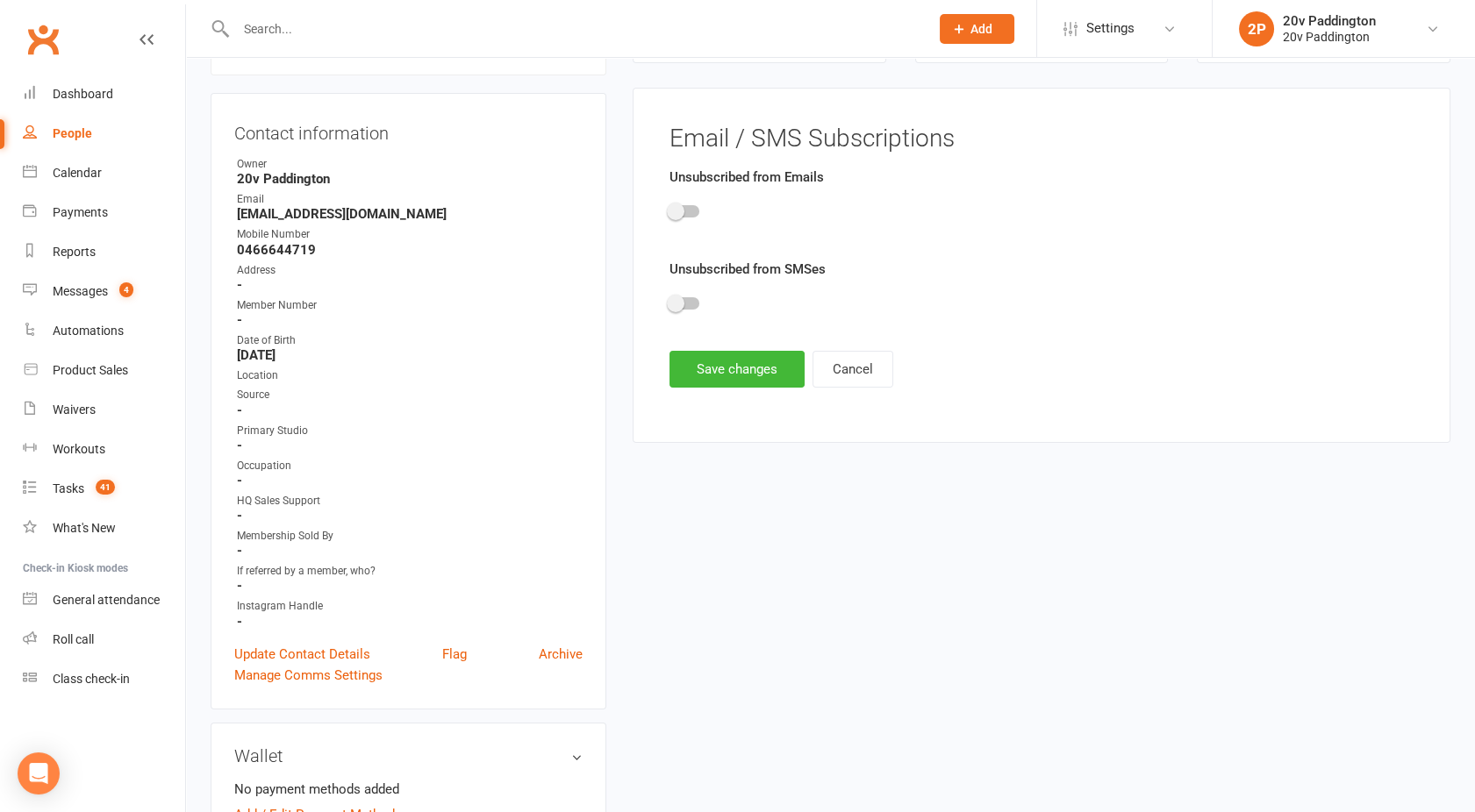
click at [685, 210] on div at bounding box center [685, 211] width 30 height 12
click at [670, 208] on input "checkbox" at bounding box center [670, 208] width 0 height 0
click at [686, 307] on div at bounding box center [685, 303] width 30 height 12
click at [670, 300] on input "checkbox" at bounding box center [670, 300] width 0 height 0
click at [709, 348] on main "Email / SMS Subscriptions Unsubscribed from Emails Unsubscribed from SMSes Save…" at bounding box center [1041, 257] width 772 height 262
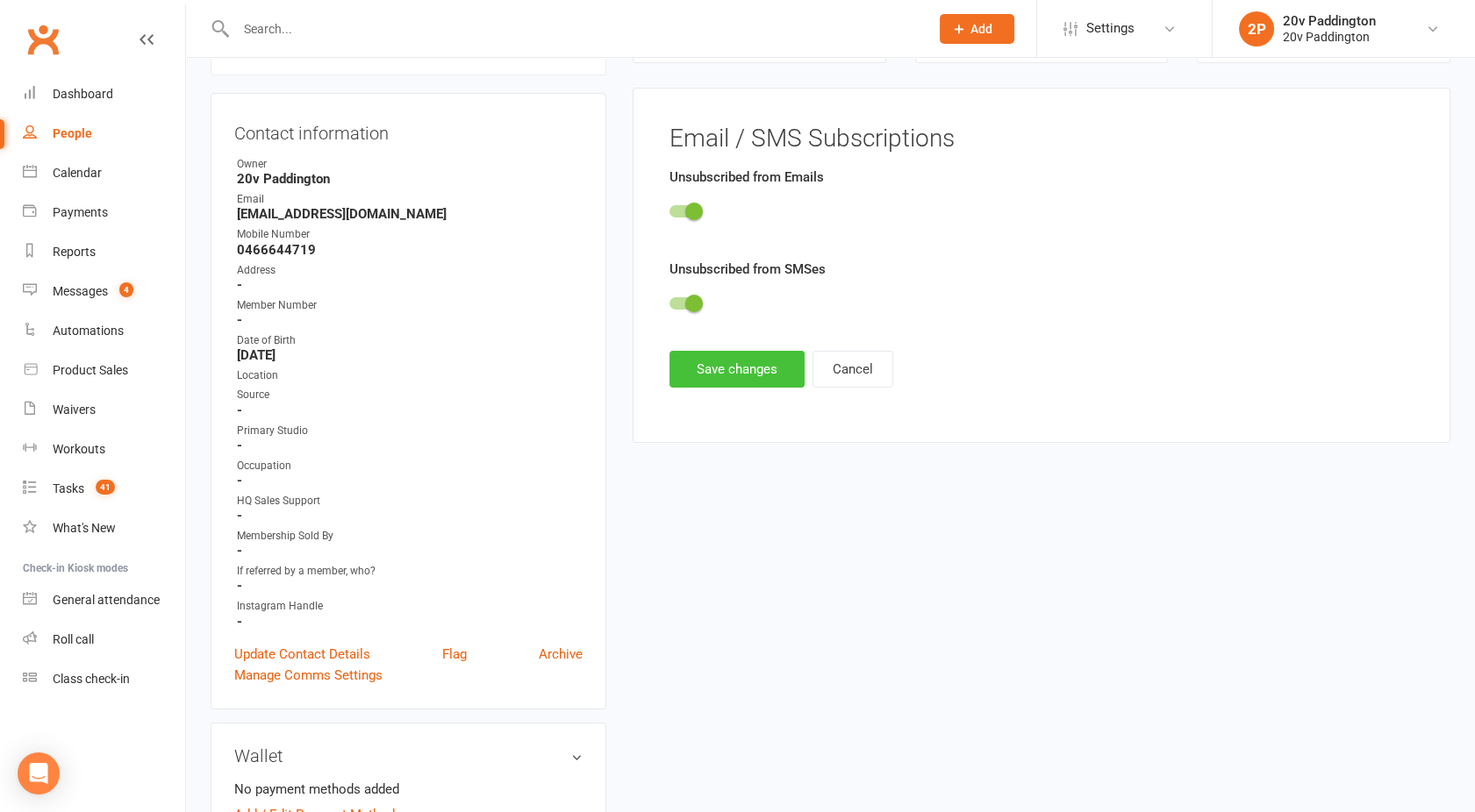
click at [713, 358] on button "Save changes" at bounding box center [737, 369] width 135 height 37
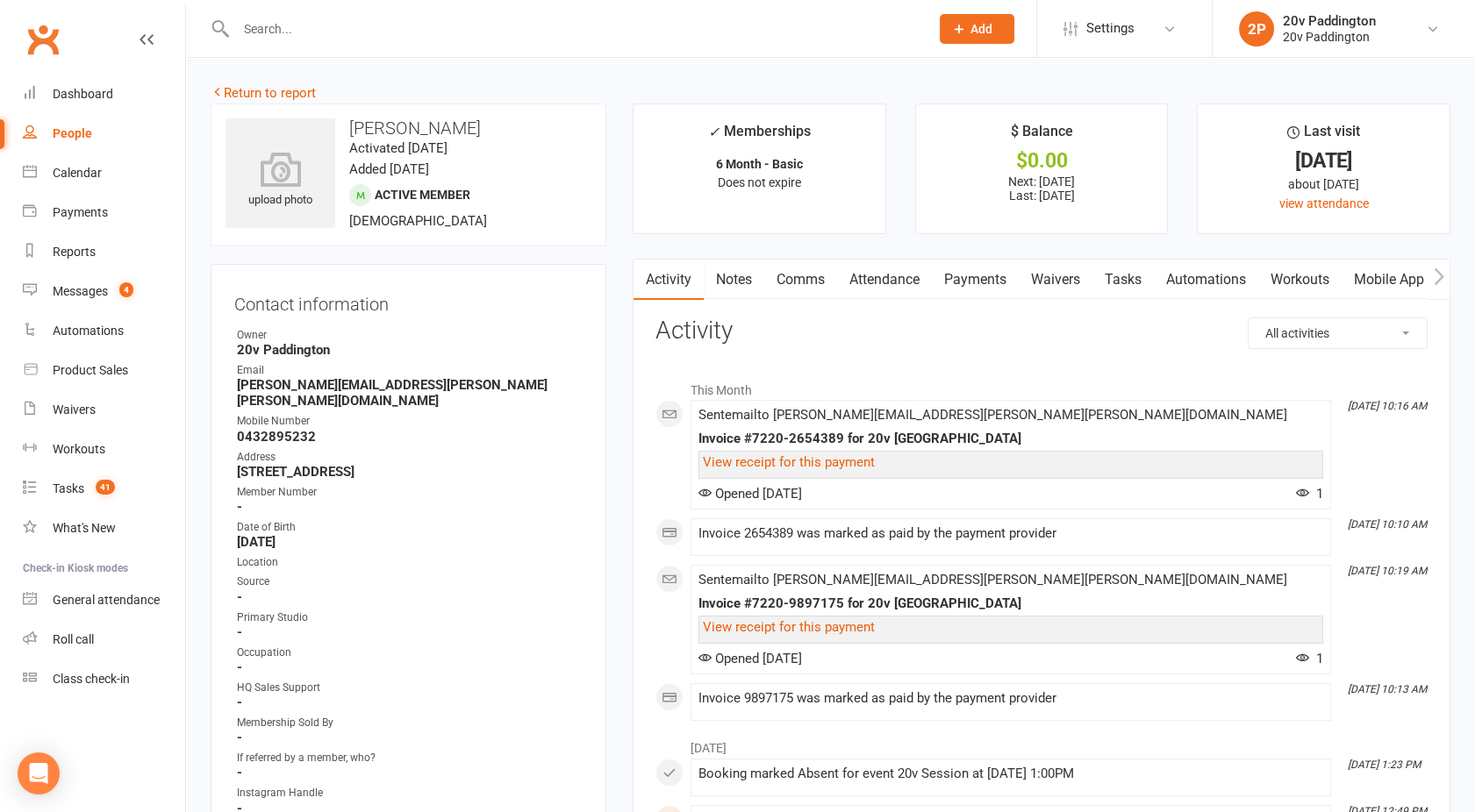
click at [811, 271] on link "Comms" at bounding box center [800, 279] width 73 height 40
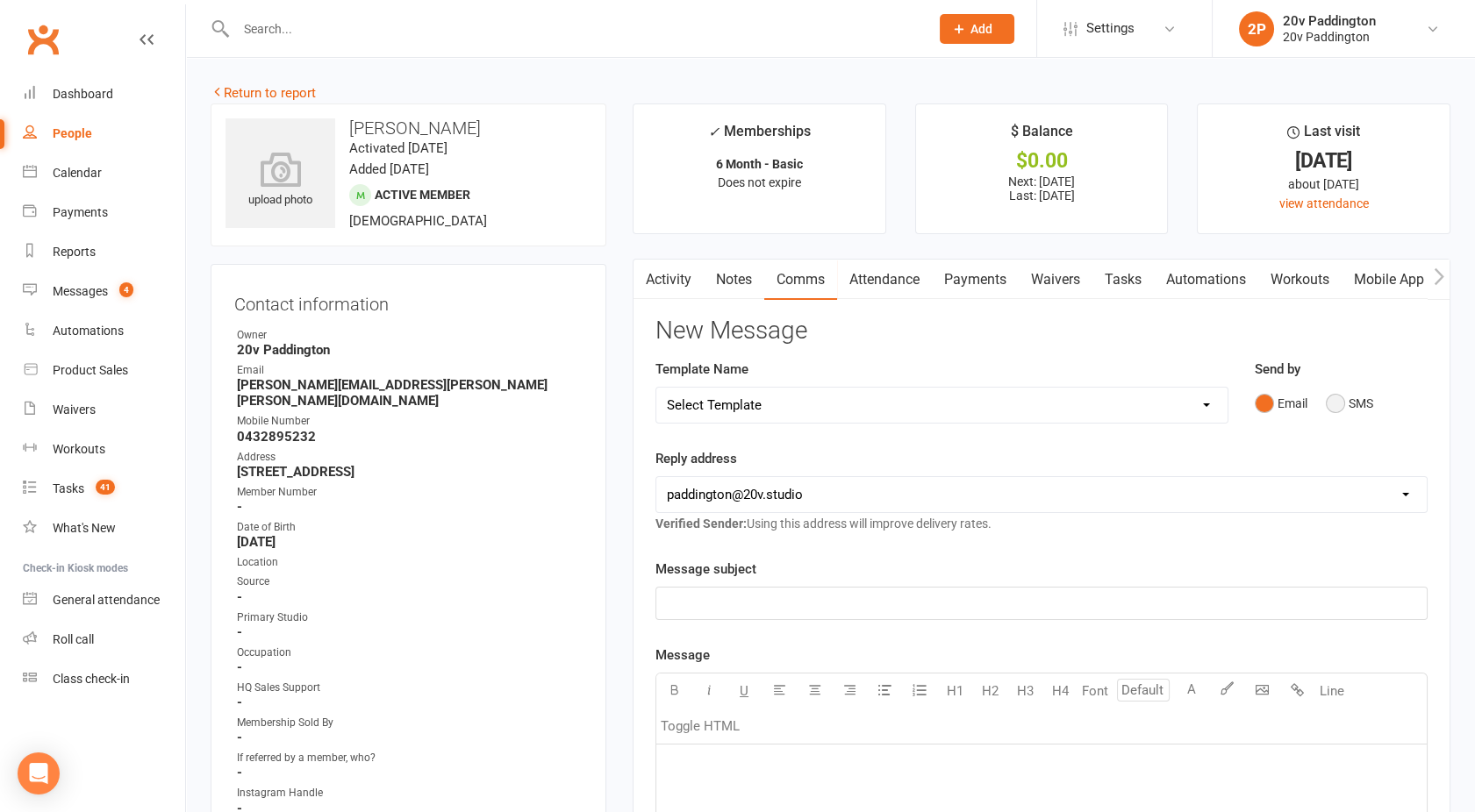
click at [1344, 402] on button "SMS" at bounding box center [1349, 404] width 47 height 33
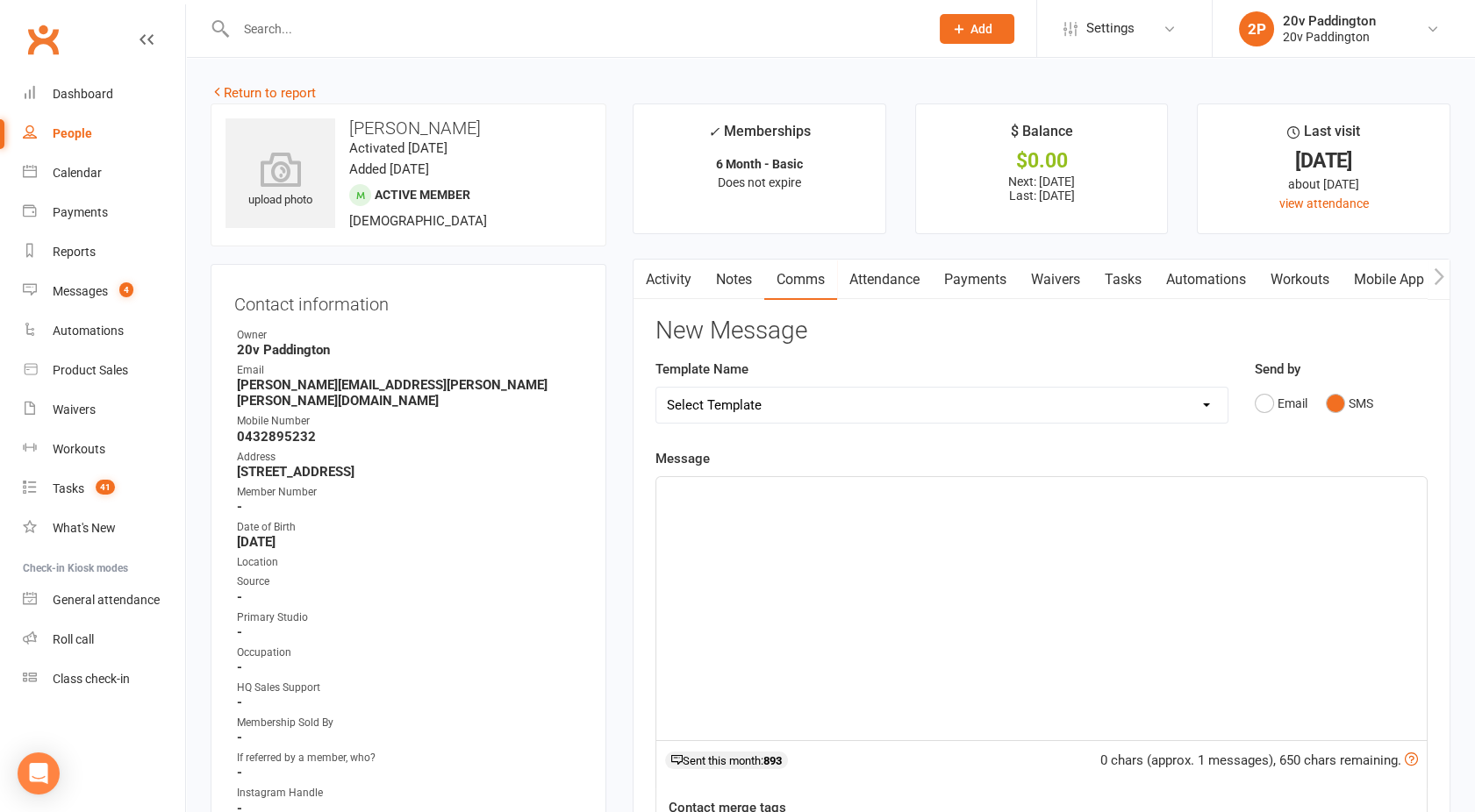
click at [1256, 434] on div "Send by Email SMS" at bounding box center [1341, 402] width 200 height 86
click at [945, 491] on p "﻿" at bounding box center [1041, 493] width 749 height 21
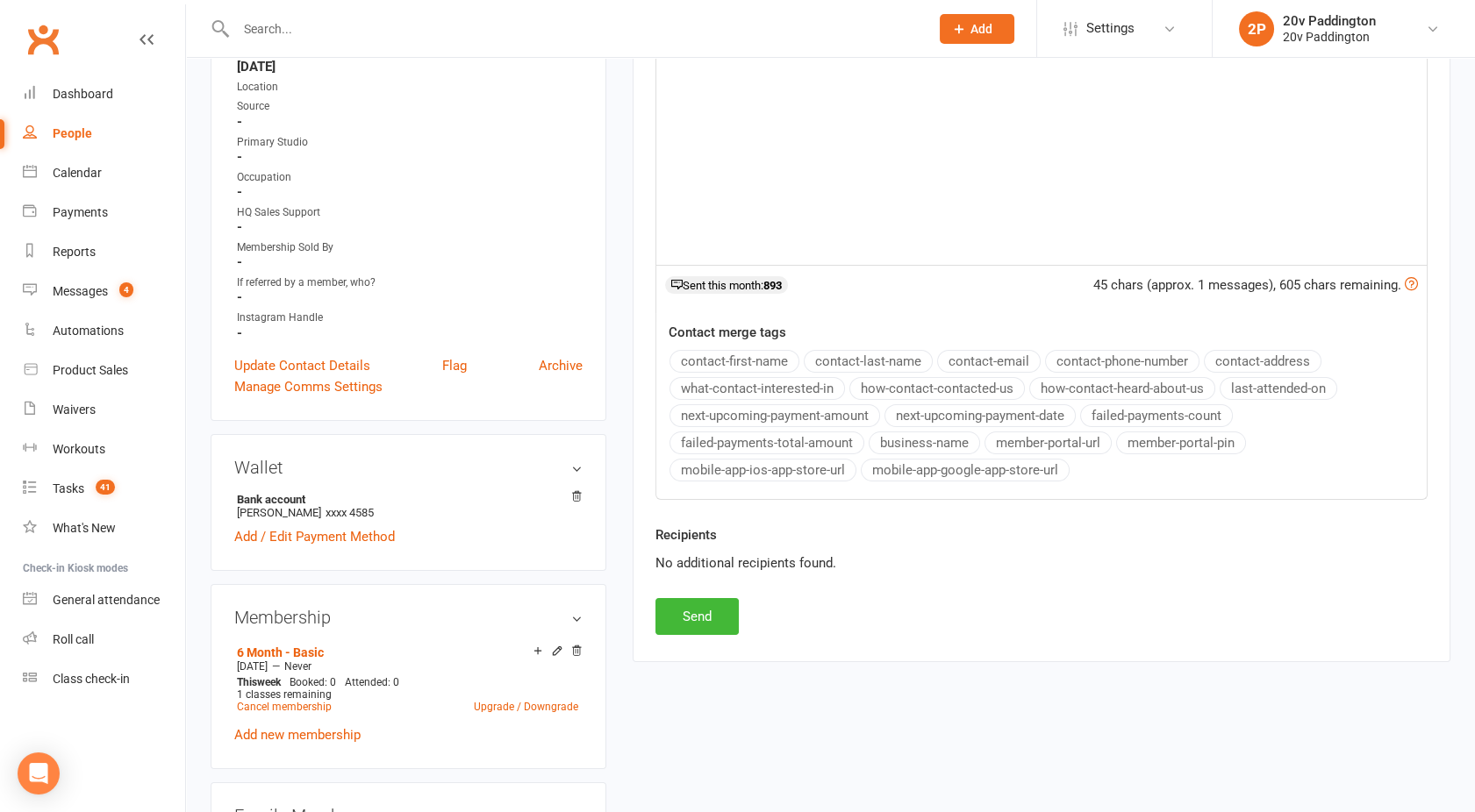
scroll to position [484, 0]
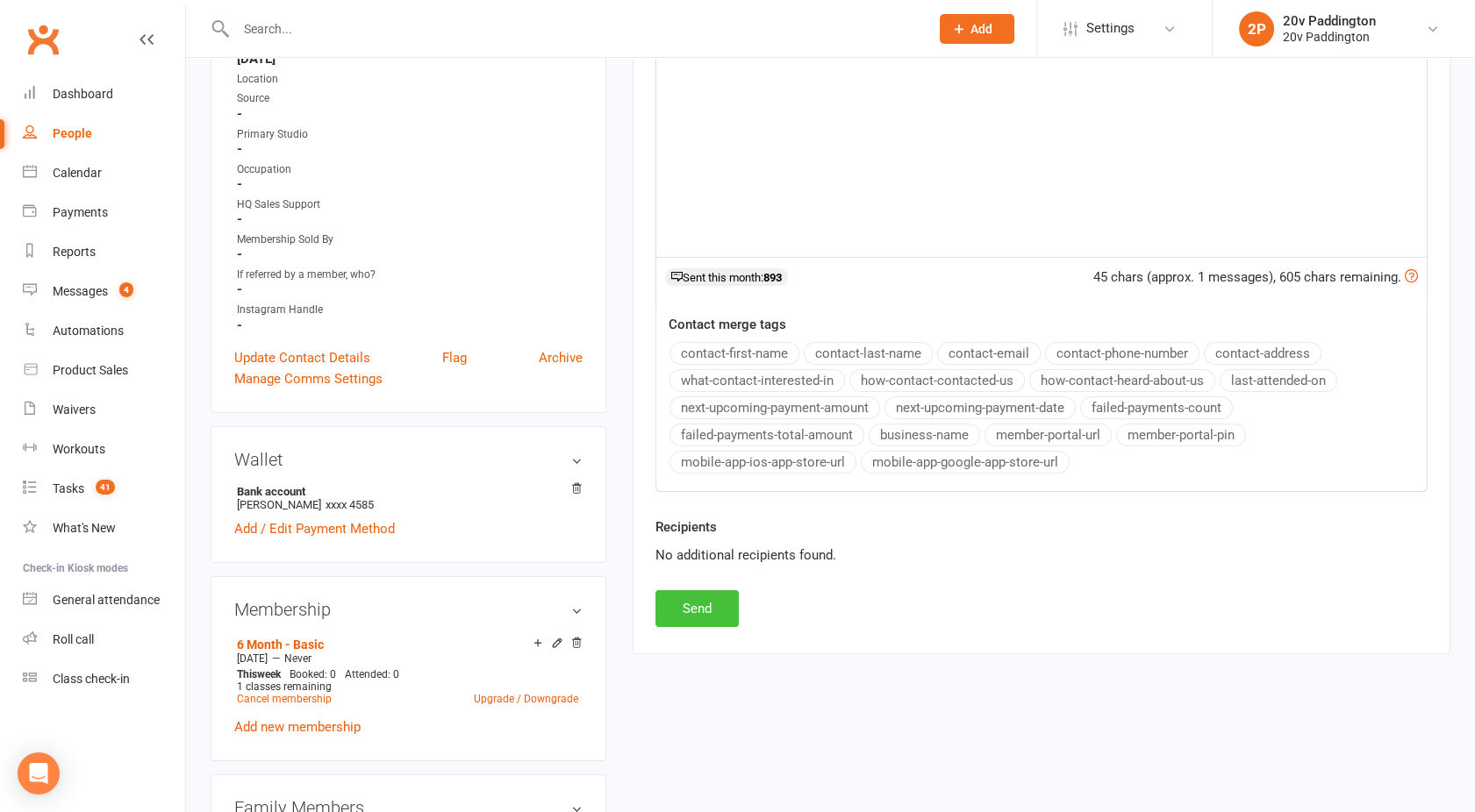
click at [680, 594] on button "Send" at bounding box center [697, 609] width 84 height 37
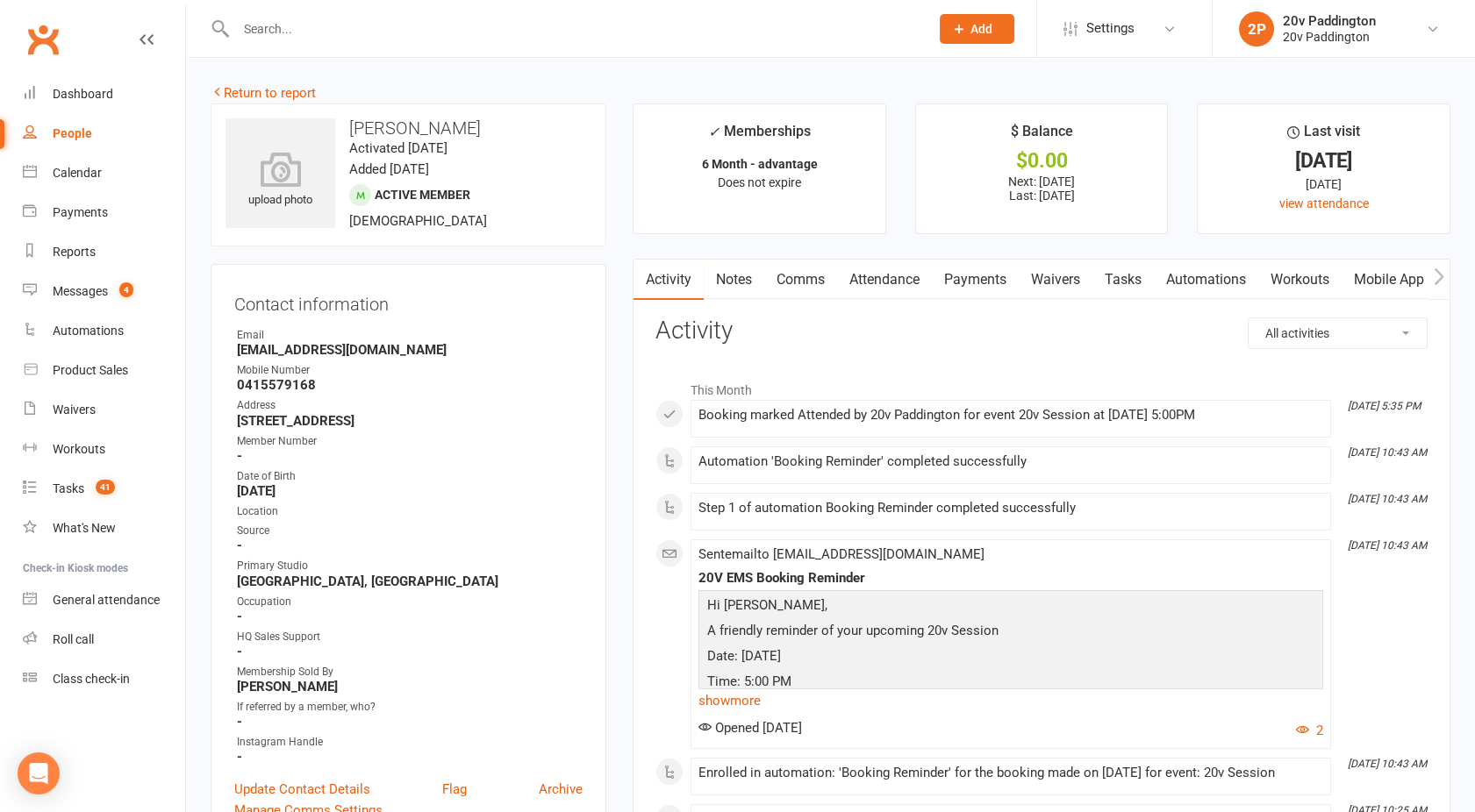
click at [802, 299] on link "Comms" at bounding box center [800, 279] width 73 height 40
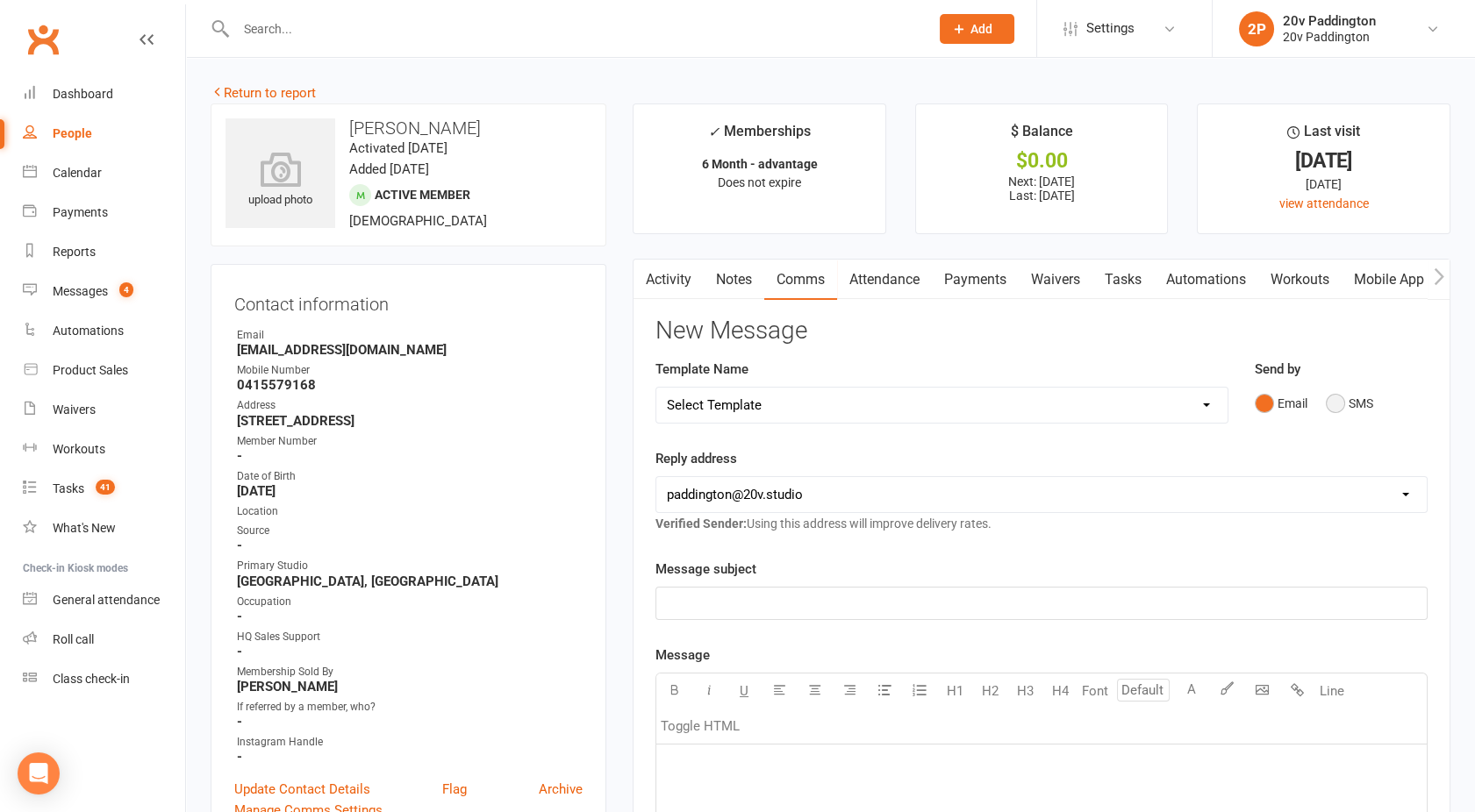
click at [1352, 400] on button "SMS" at bounding box center [1349, 404] width 47 height 33
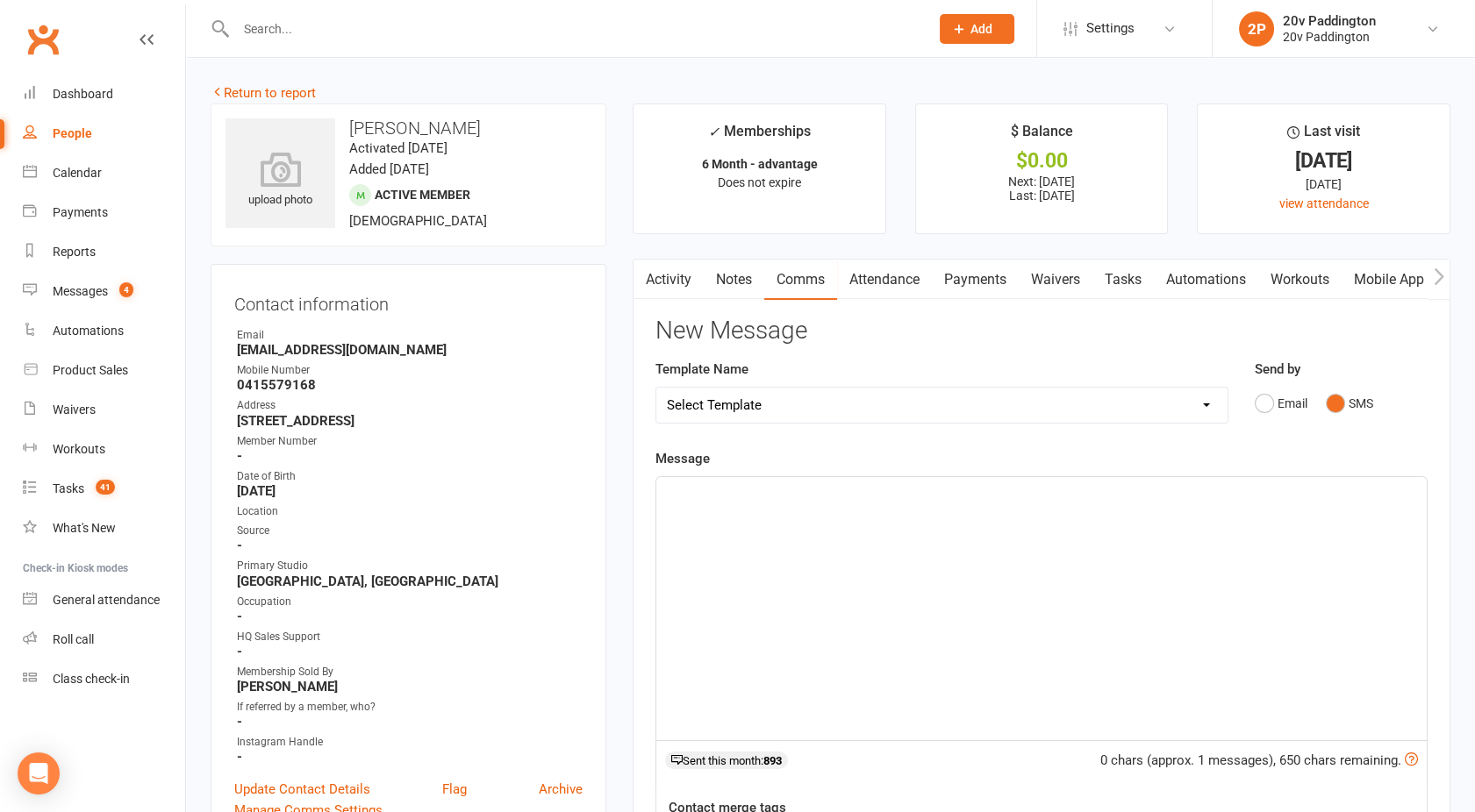
click at [1041, 491] on p "﻿" at bounding box center [1041, 493] width 749 height 21
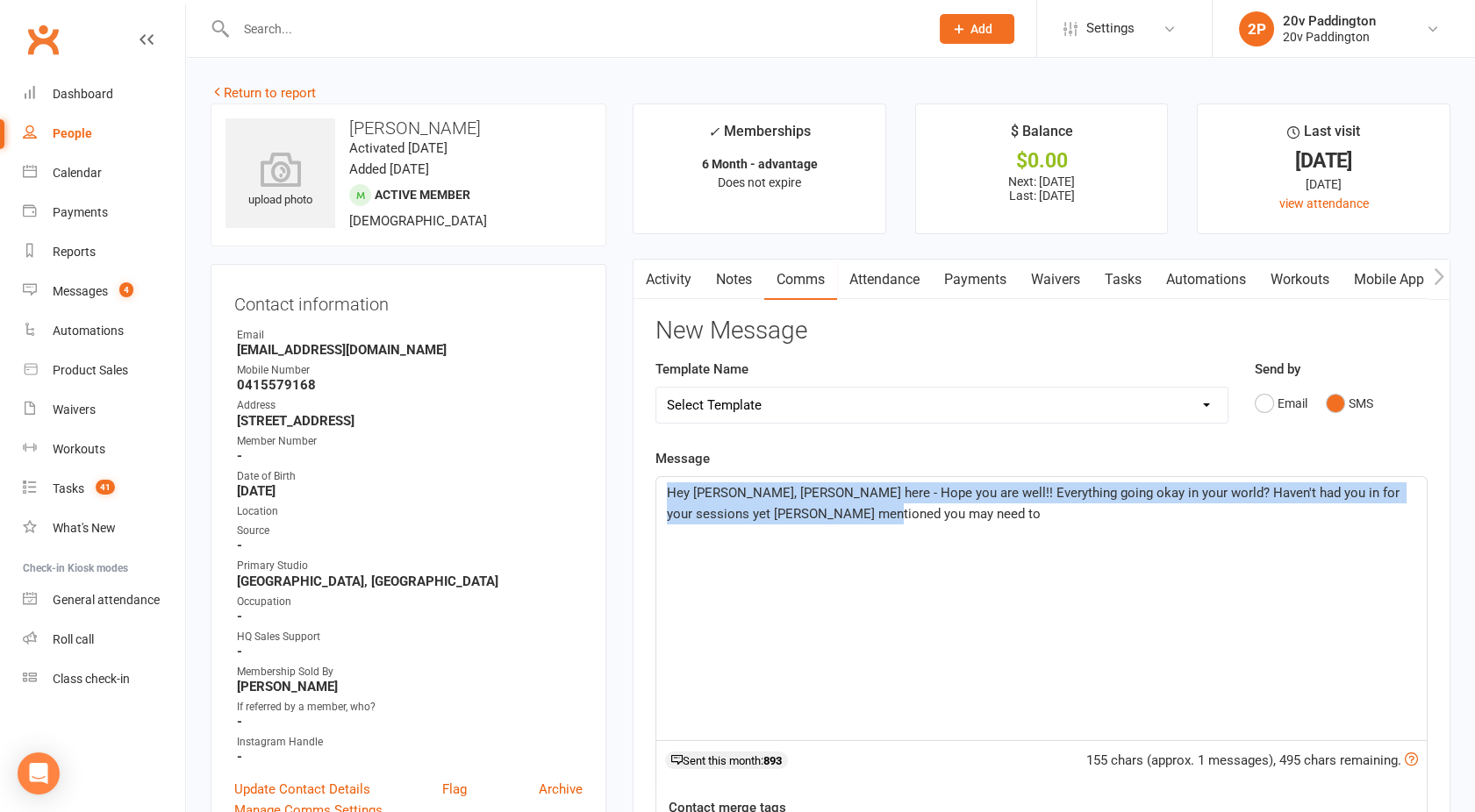
drag, startPoint x: 891, startPoint y: 526, endPoint x: 605, endPoint y: 499, distance: 287.3
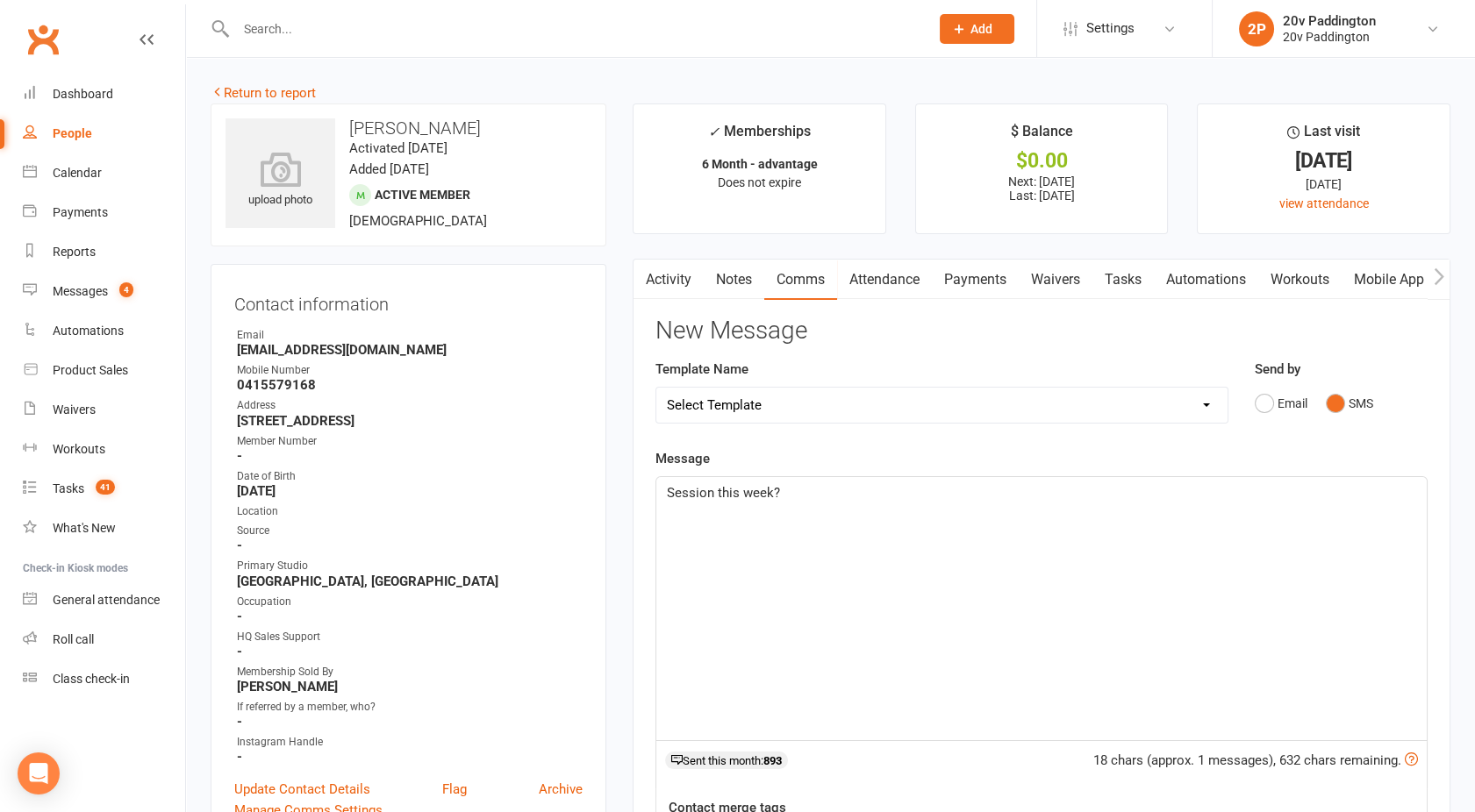
scroll to position [367, 0]
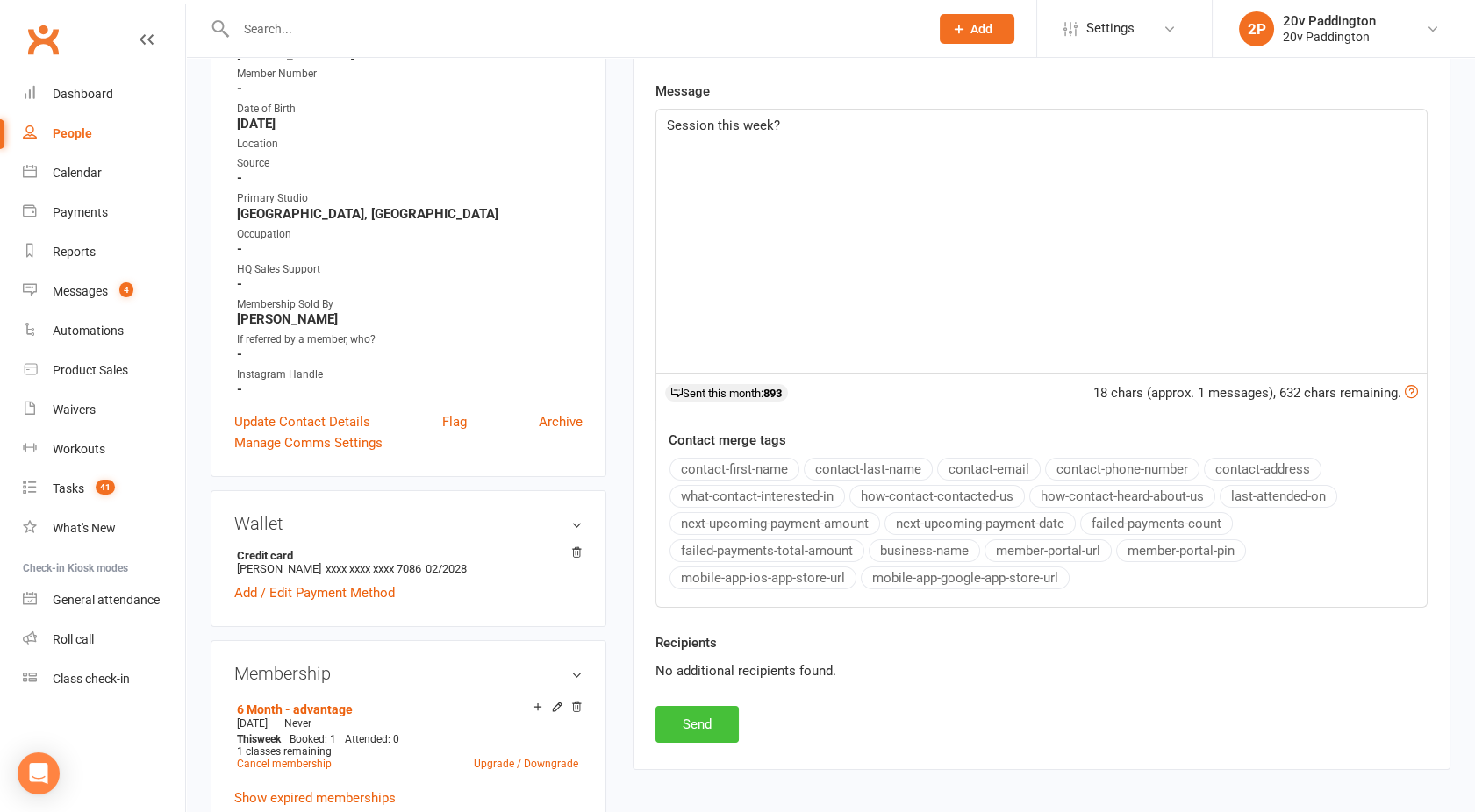
click at [685, 716] on button "Send" at bounding box center [697, 725] width 84 height 37
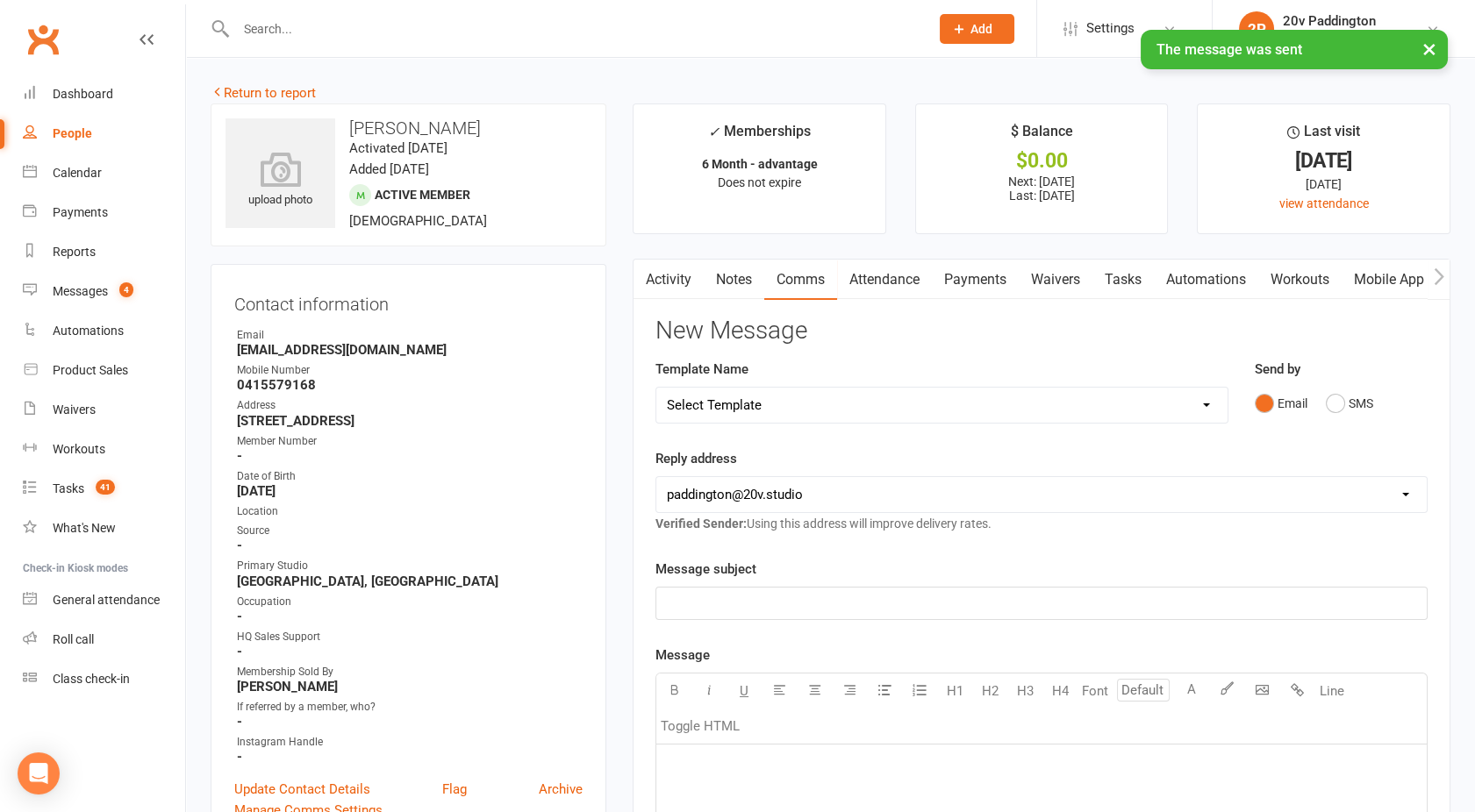
click at [680, 280] on link "Activity" at bounding box center [668, 279] width 70 height 40
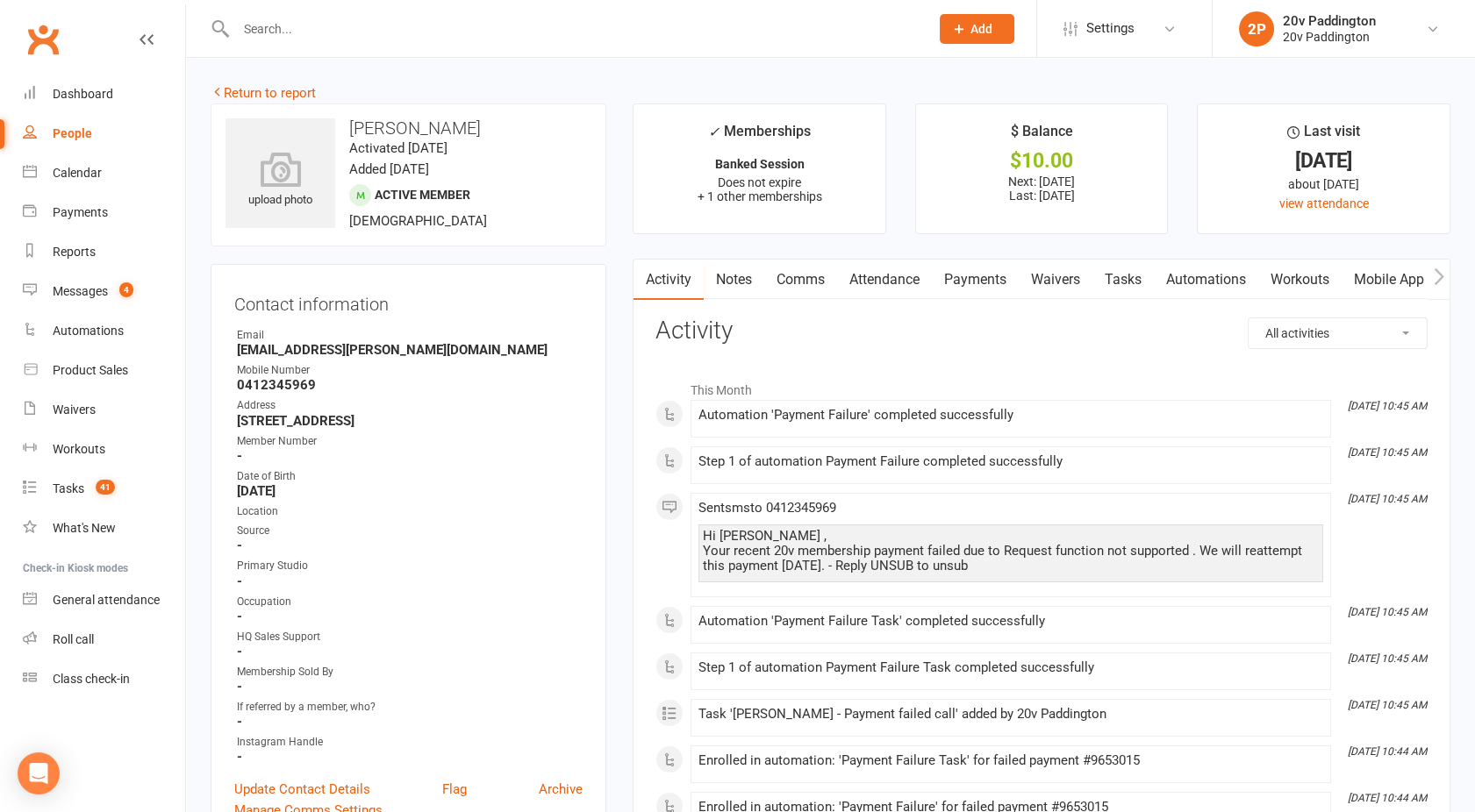
click at [989, 261] on link "Payments" at bounding box center [975, 279] width 87 height 40
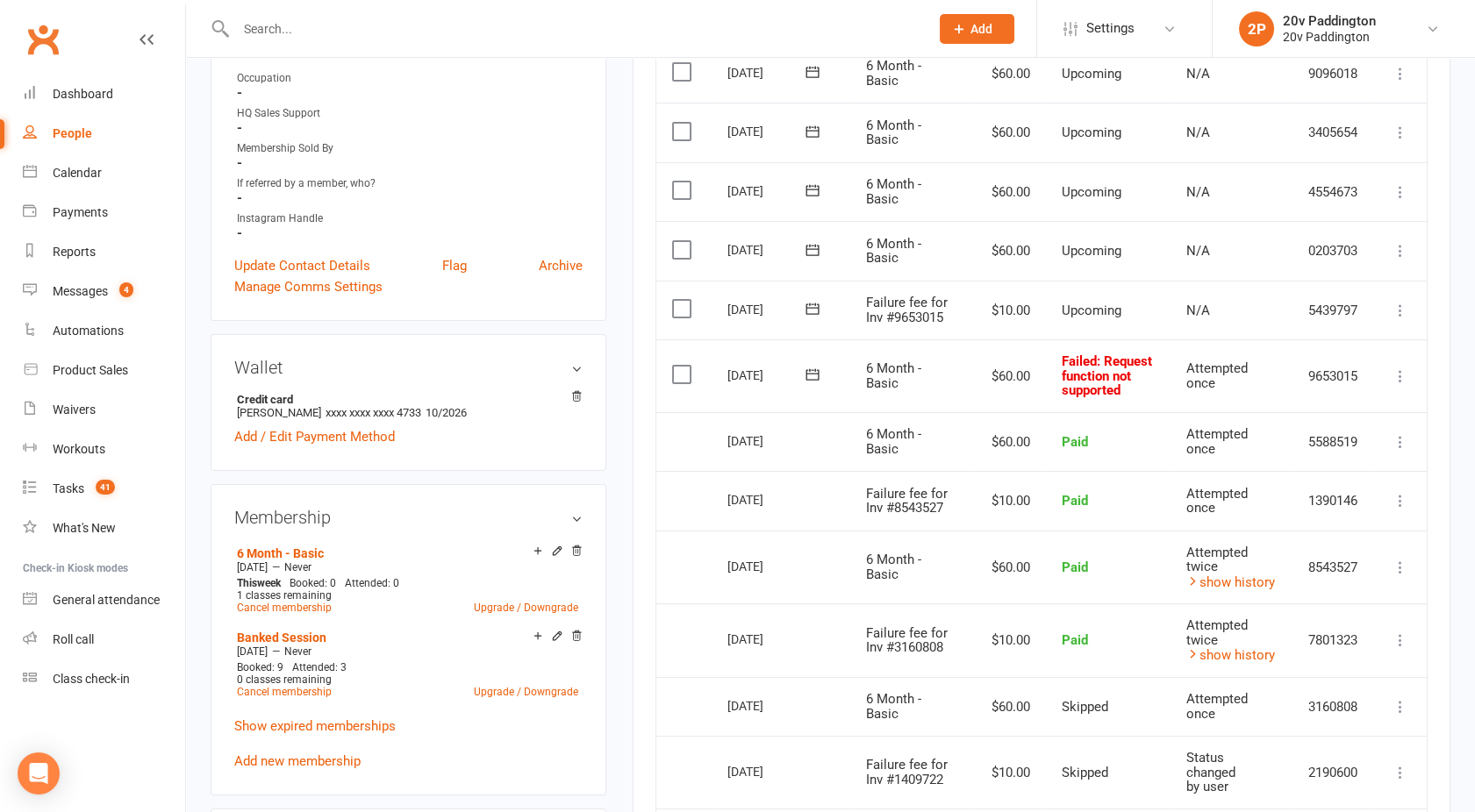
scroll to position [526, 0]
click at [1398, 372] on icon at bounding box center [1401, 374] width 18 height 18
click at [1274, 509] on link "Skip" at bounding box center [1323, 514] width 174 height 35
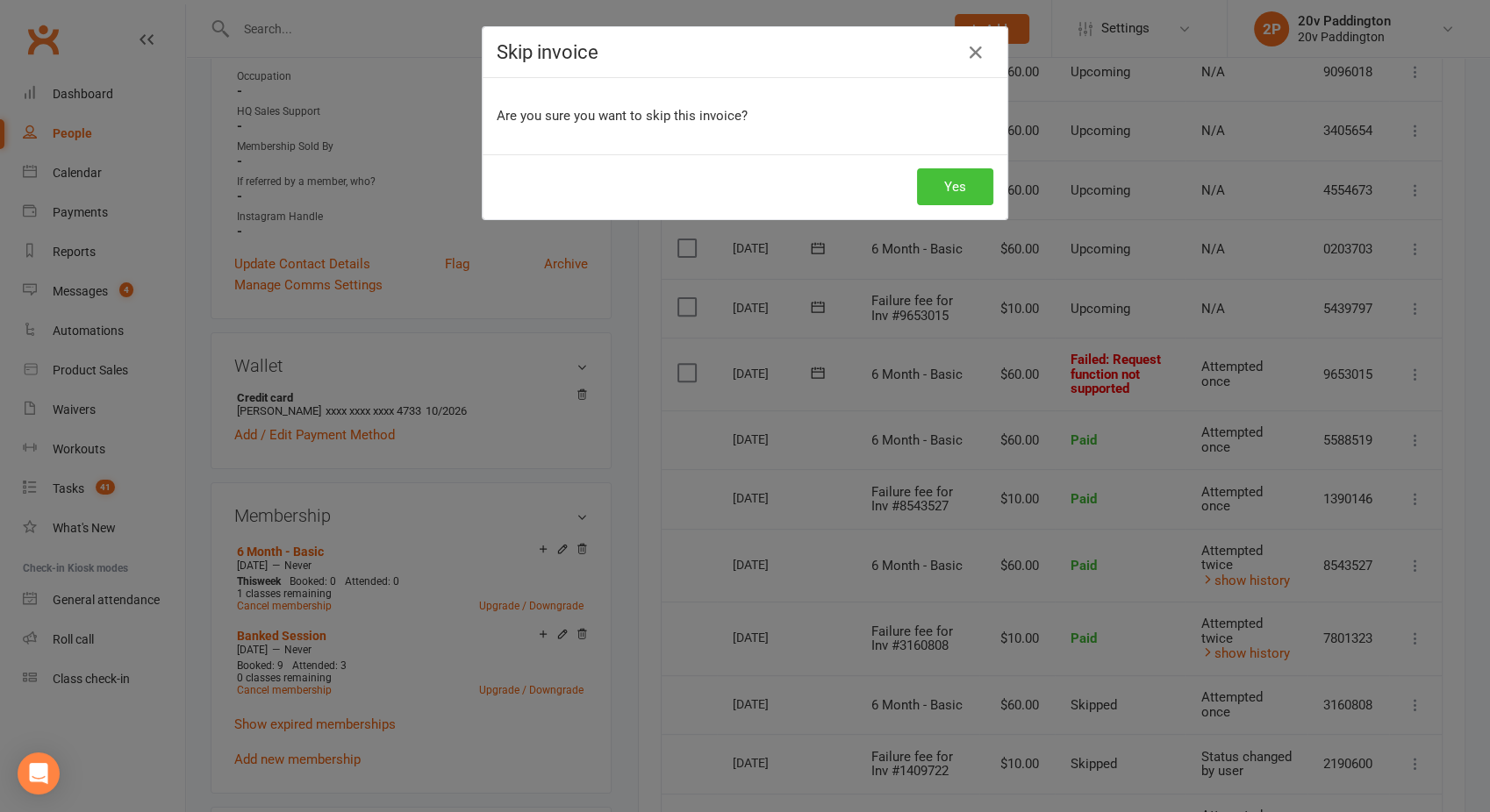
click at [945, 181] on button "Yes" at bounding box center [955, 187] width 76 height 37
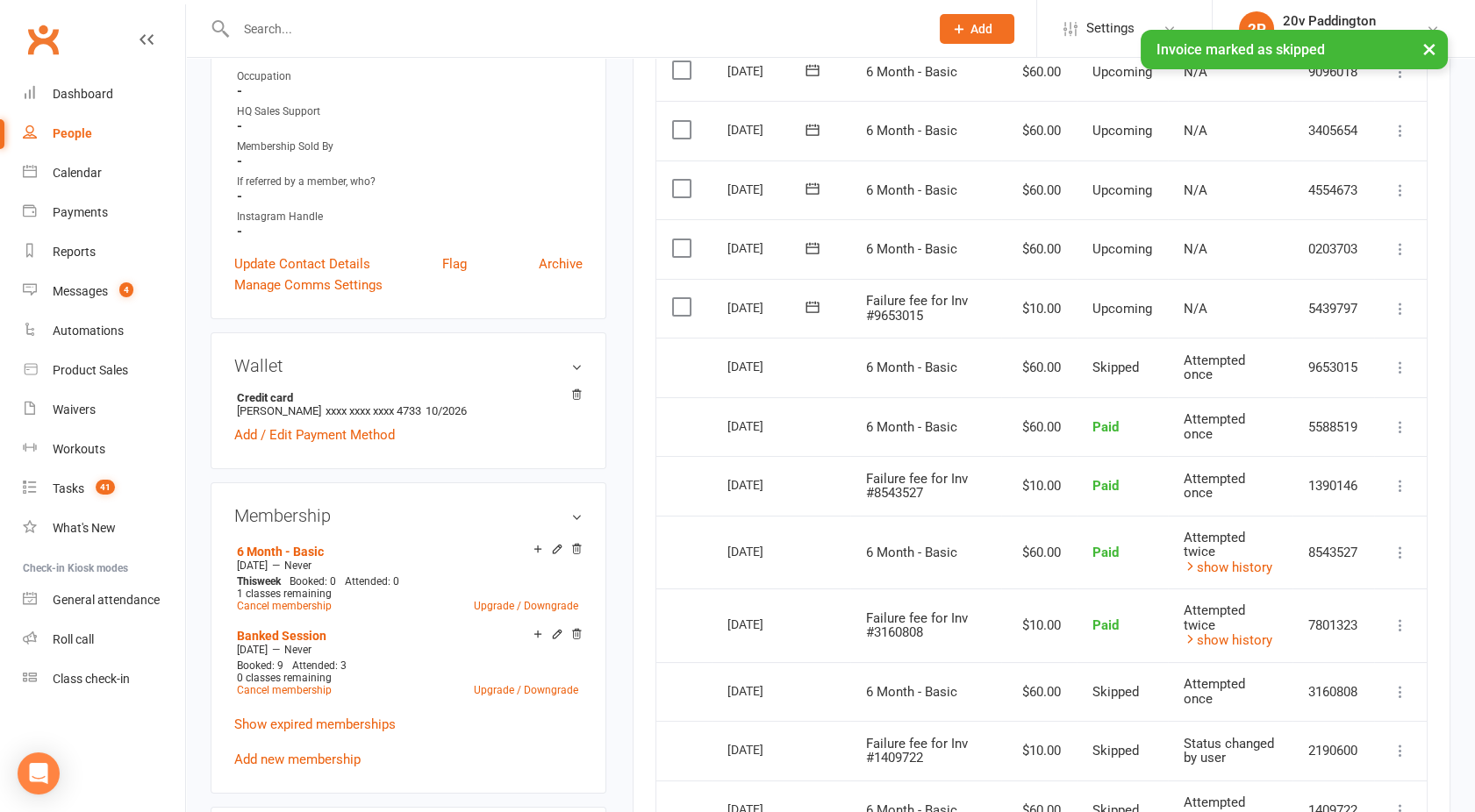
click at [1391, 301] on button at bounding box center [1401, 309] width 21 height 21
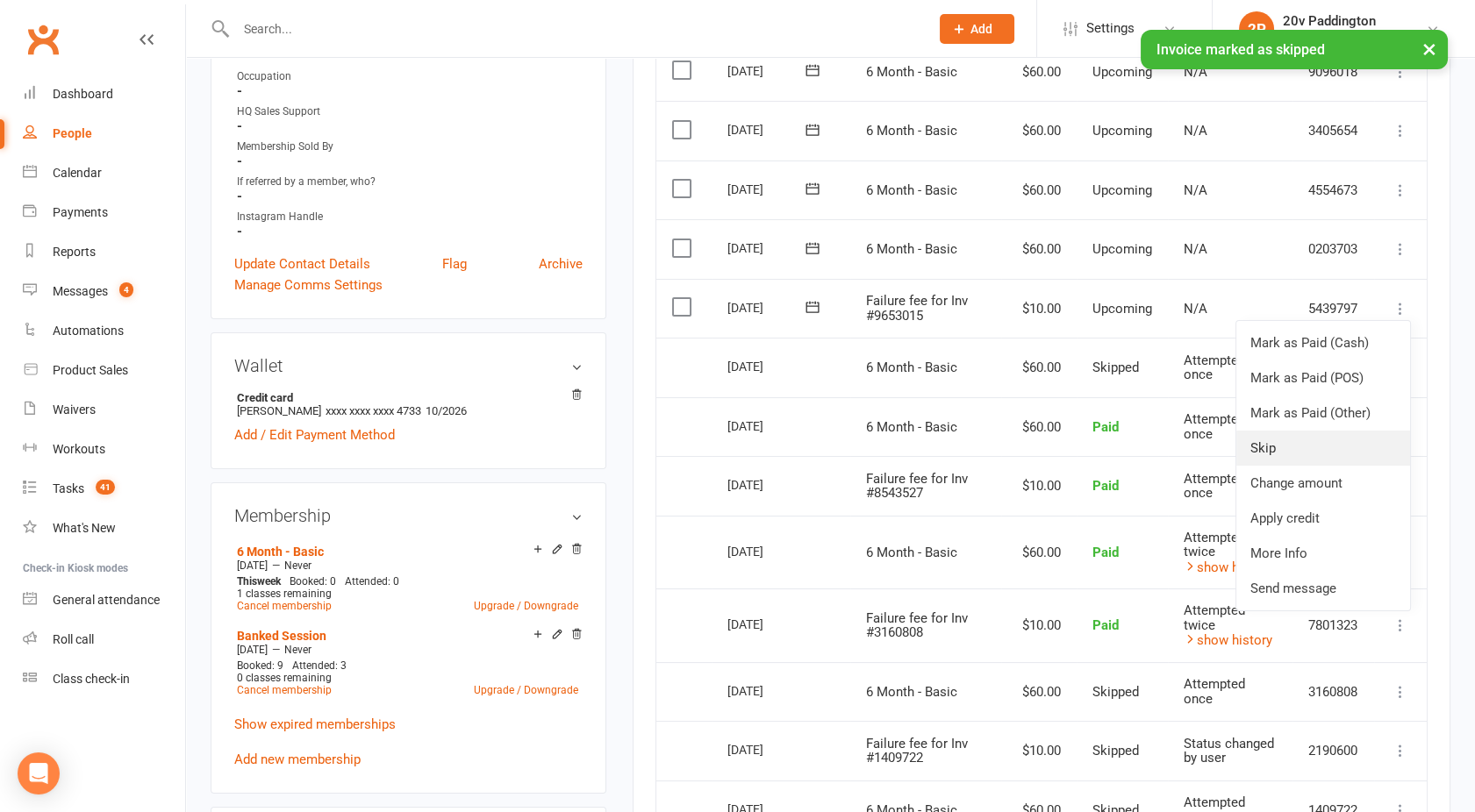
click at [1266, 452] on link "Skip" at bounding box center [1323, 448] width 174 height 35
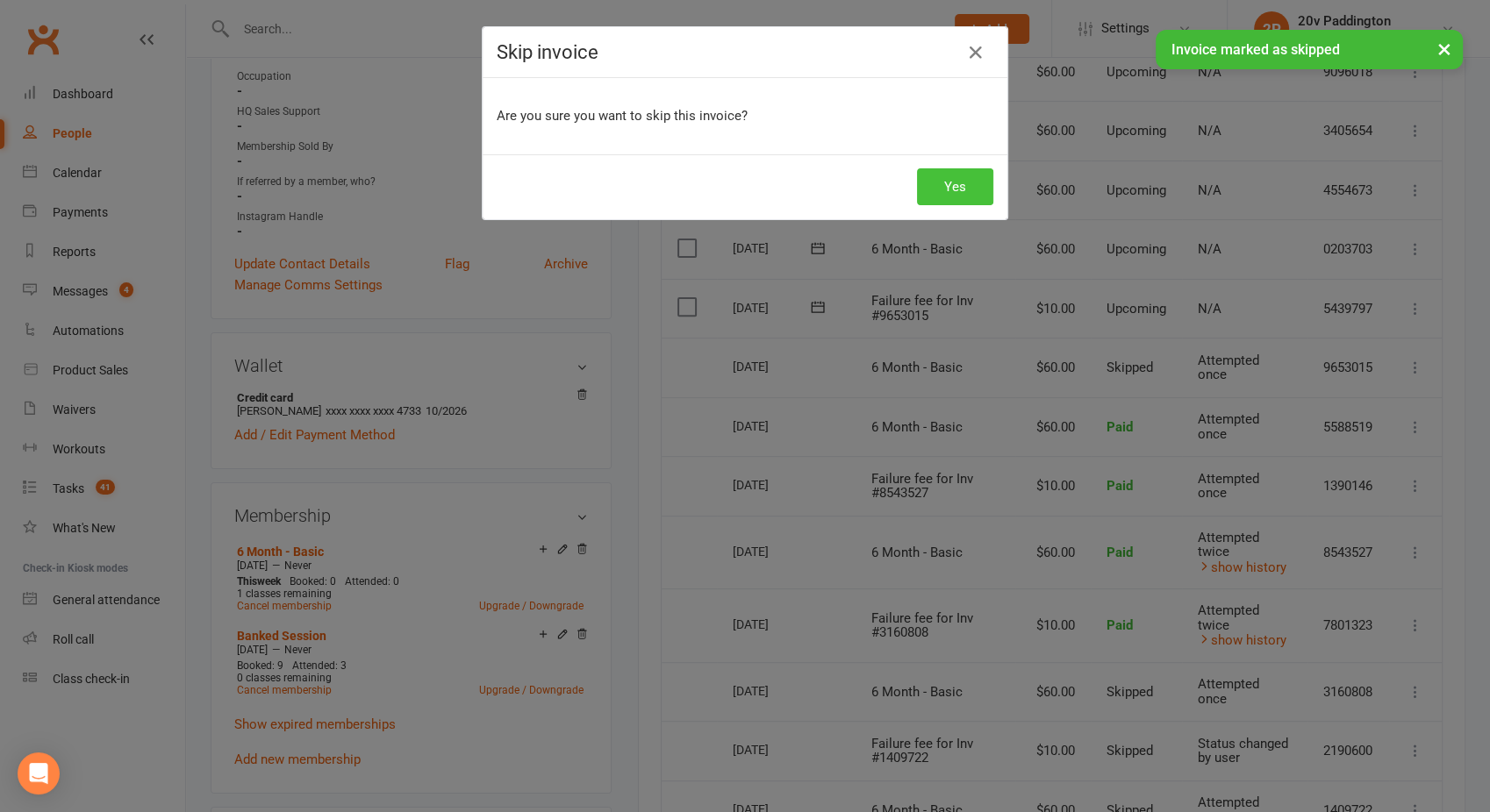
click at [959, 187] on button "Yes" at bounding box center [955, 187] width 76 height 37
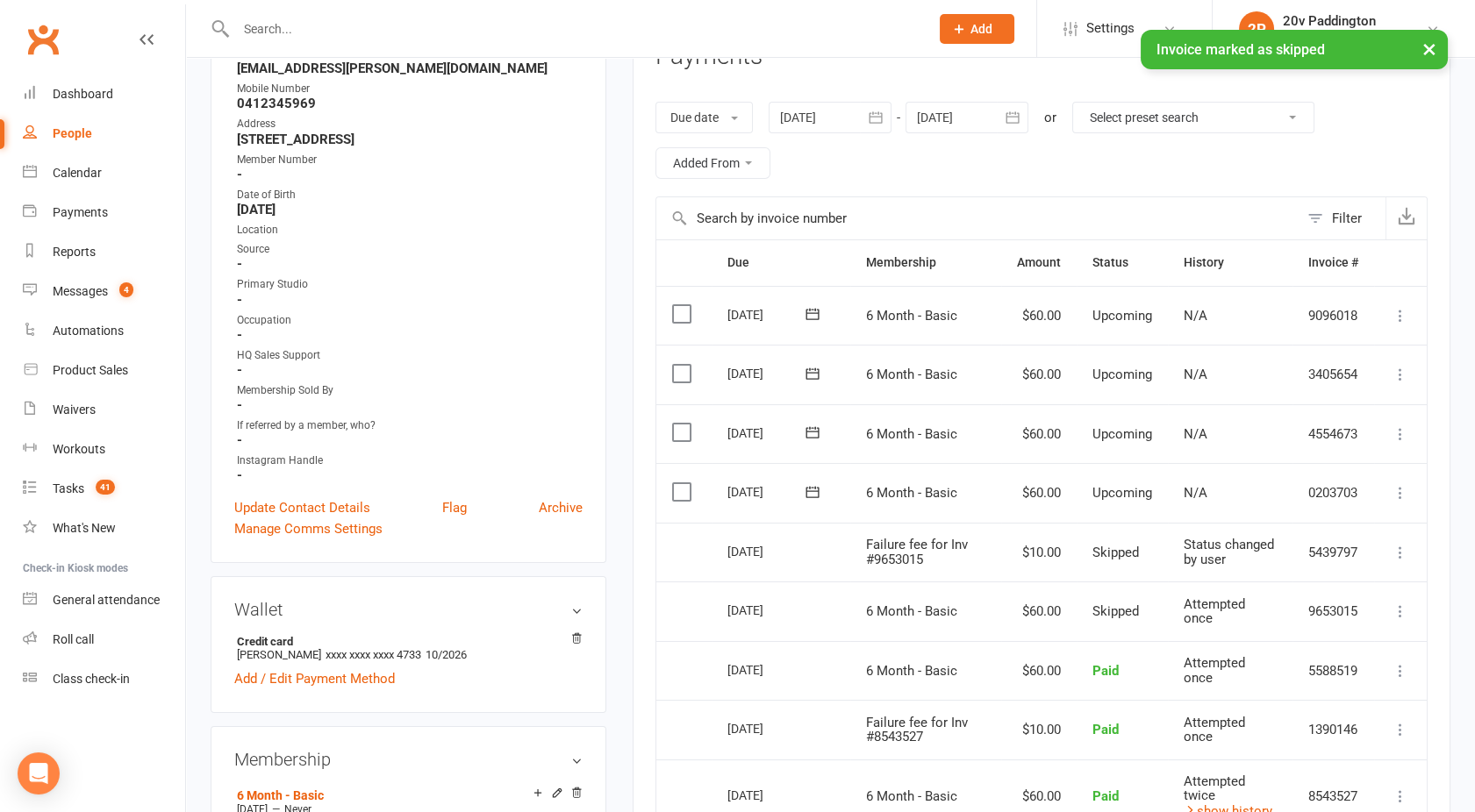
scroll to position [0, 0]
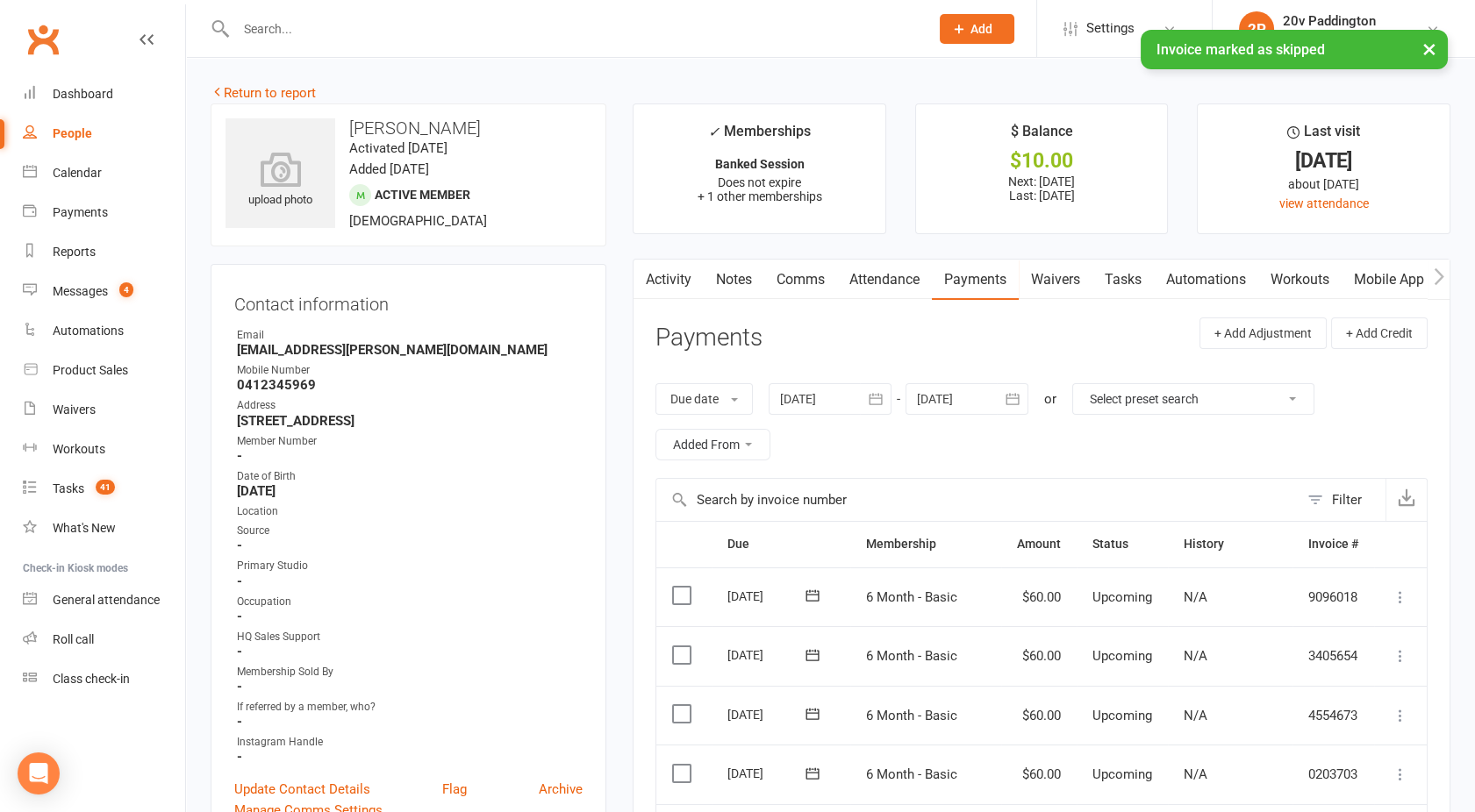
click at [681, 274] on link "Activity" at bounding box center [668, 279] width 70 height 40
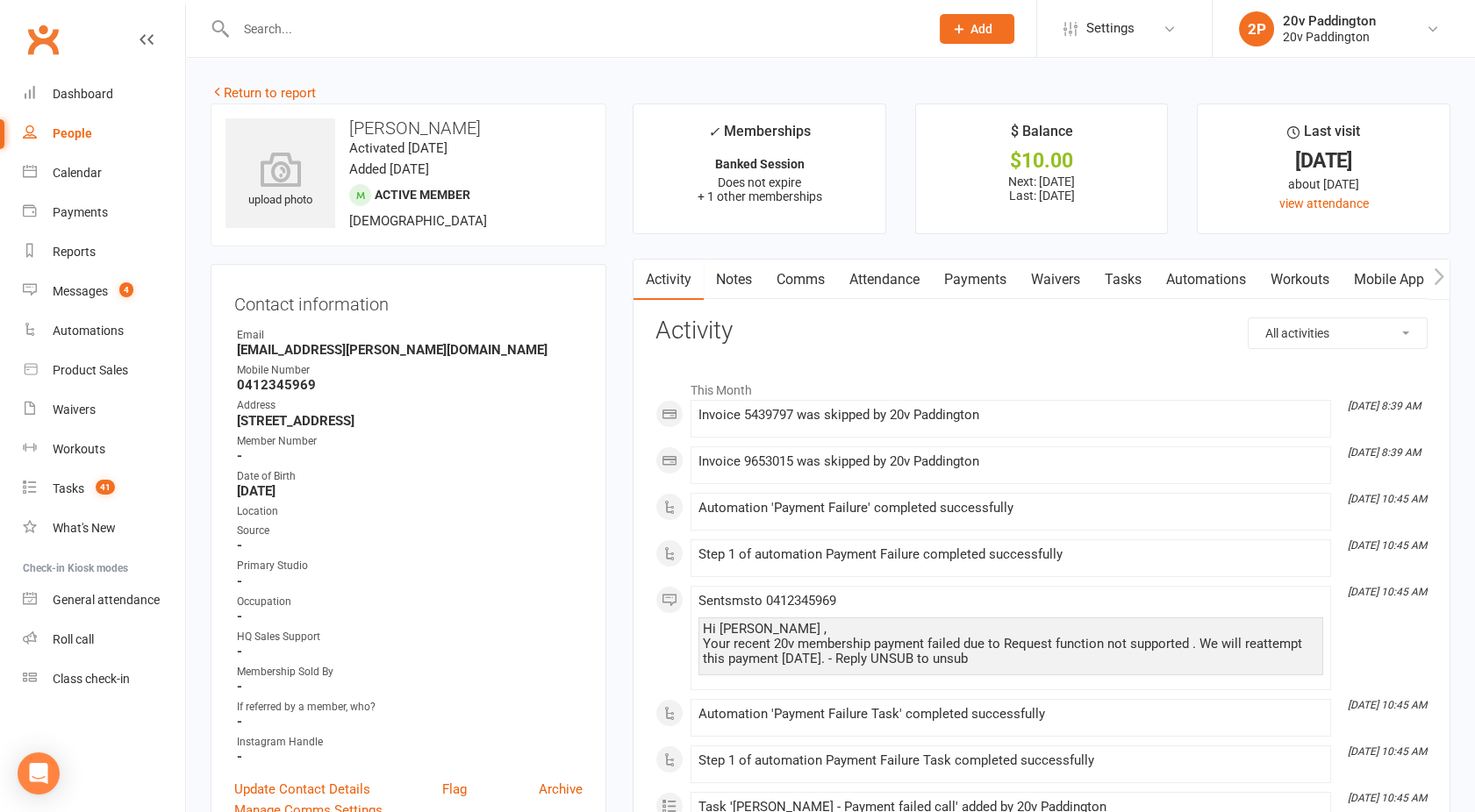
click at [803, 279] on link "Comms" at bounding box center [800, 279] width 73 height 40
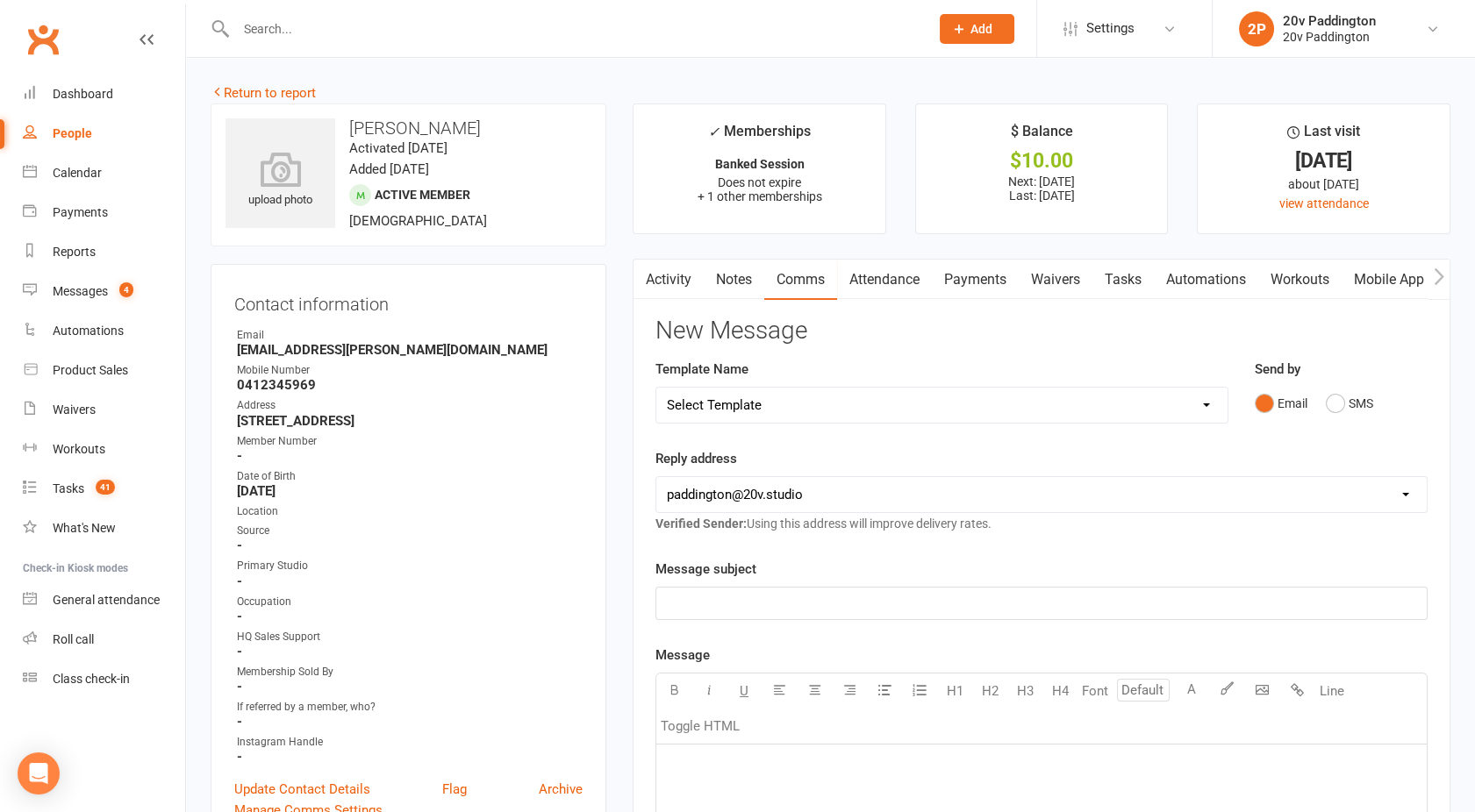
click at [1341, 382] on div "Send by Email SMS" at bounding box center [1342, 390] width 174 height 61
click at [1347, 406] on button "SMS" at bounding box center [1349, 404] width 47 height 33
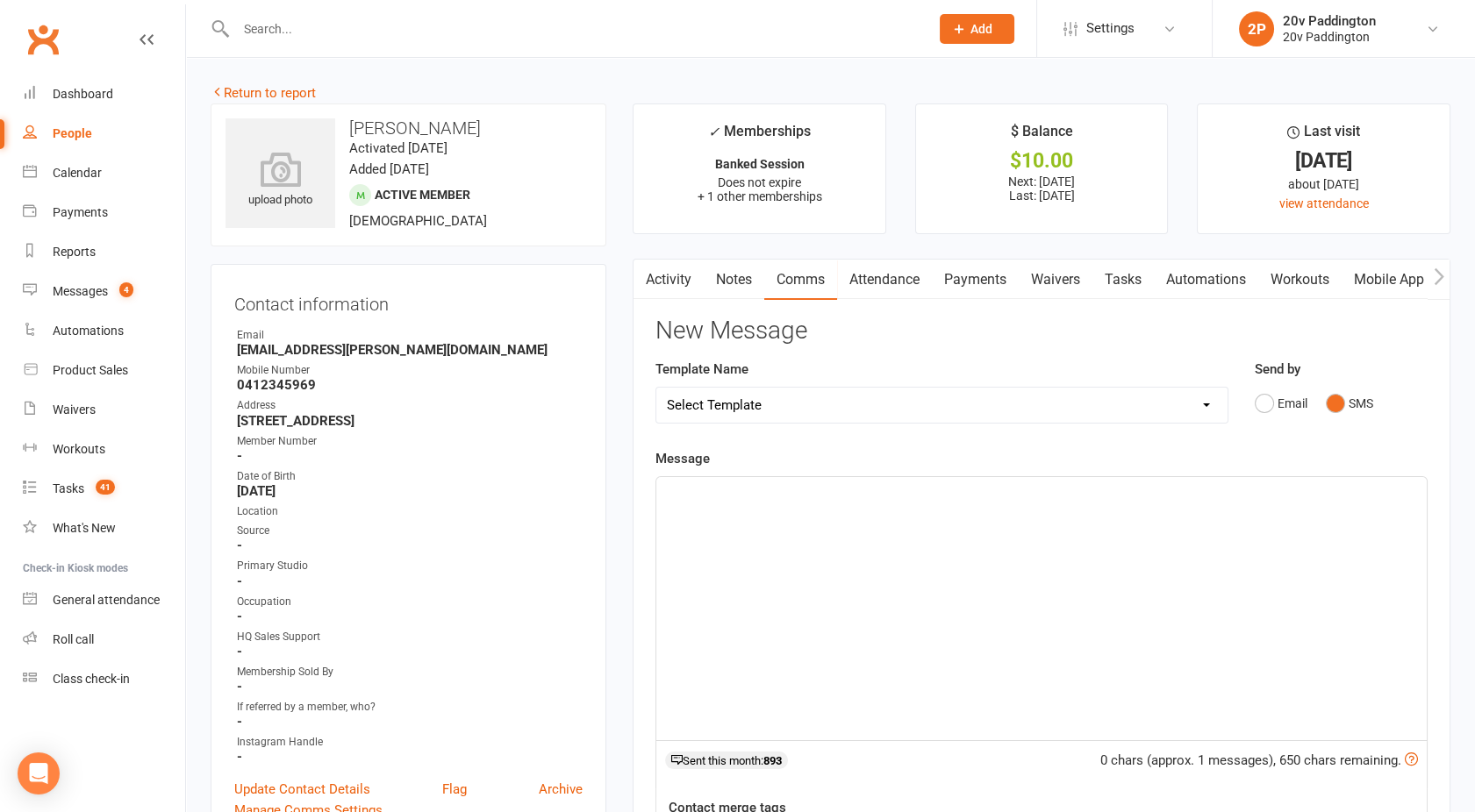
click at [1054, 567] on div "﻿" at bounding box center [1041, 608] width 771 height 263
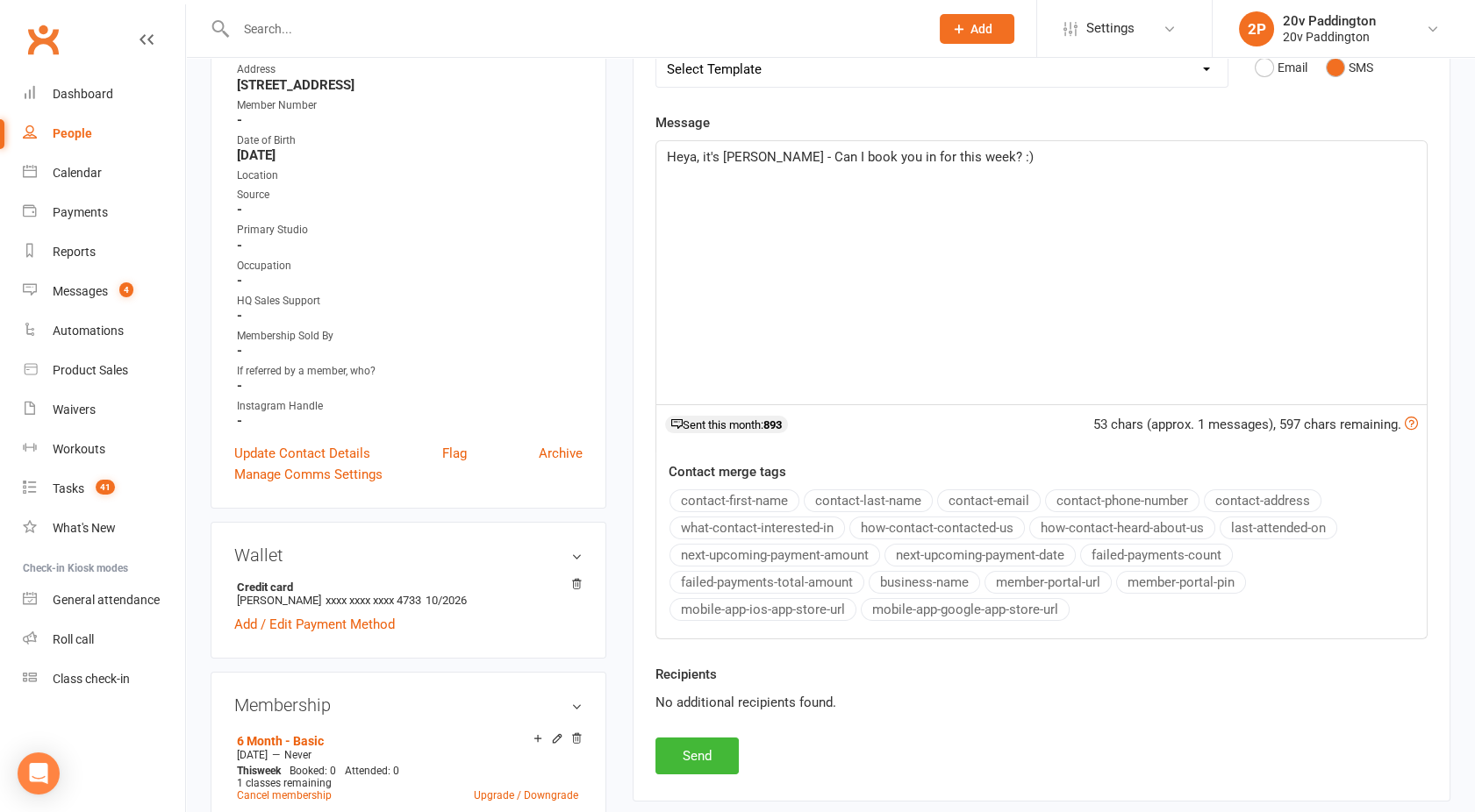
scroll to position [338, 0]
click at [673, 748] on button "Send" at bounding box center [697, 754] width 84 height 37
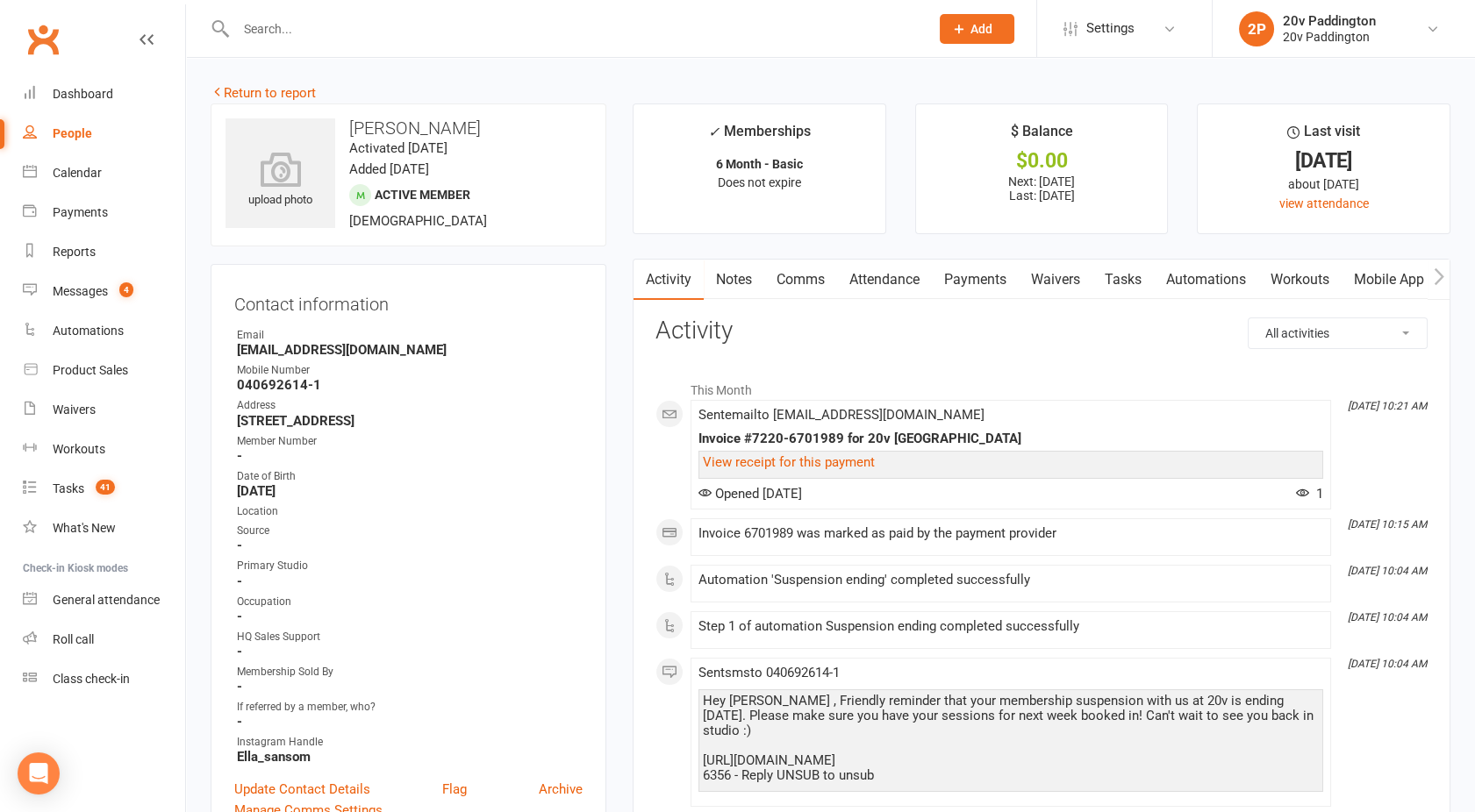
click at [965, 276] on link "Payments" at bounding box center [975, 279] width 87 height 40
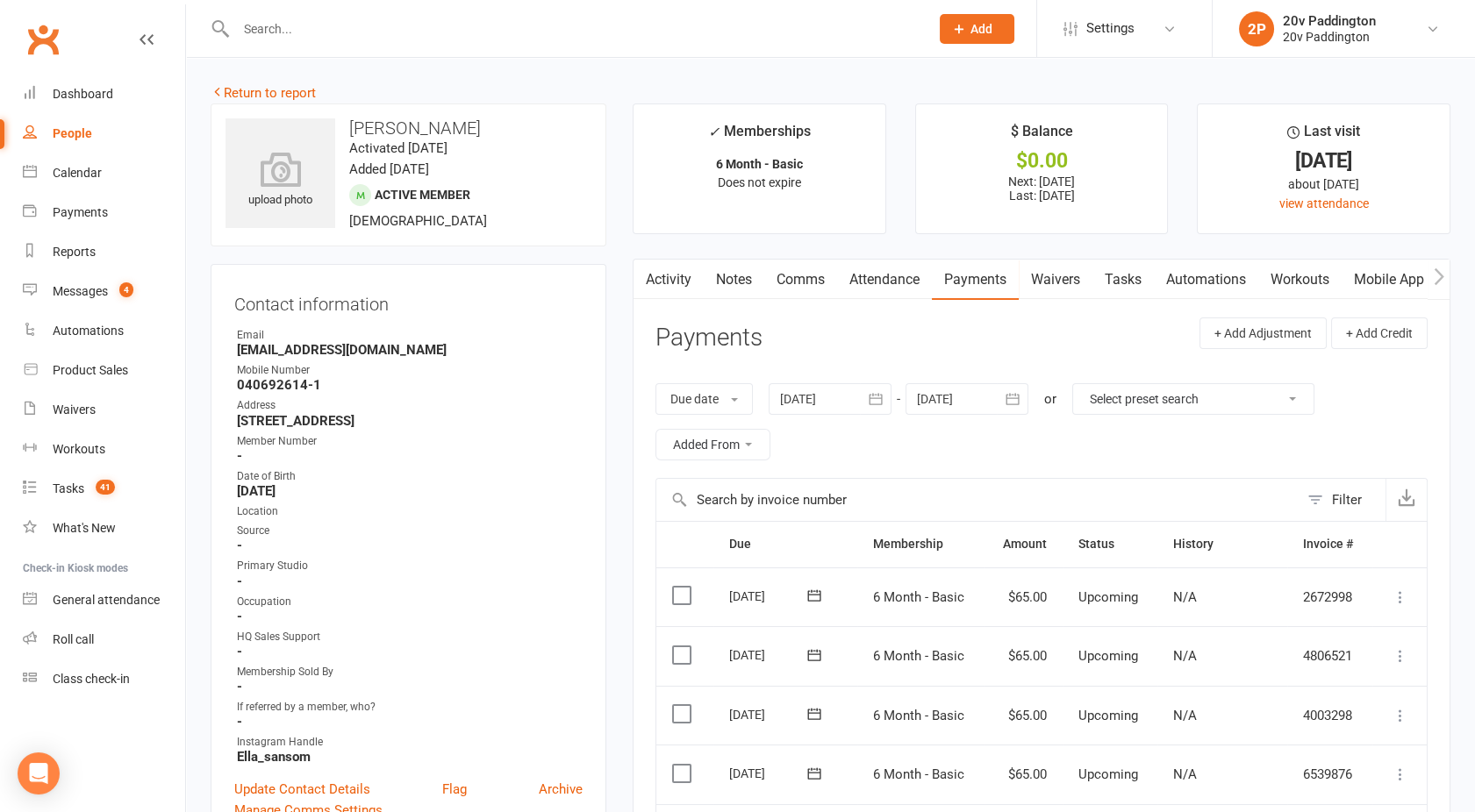
click at [674, 288] on link "Activity" at bounding box center [668, 279] width 70 height 40
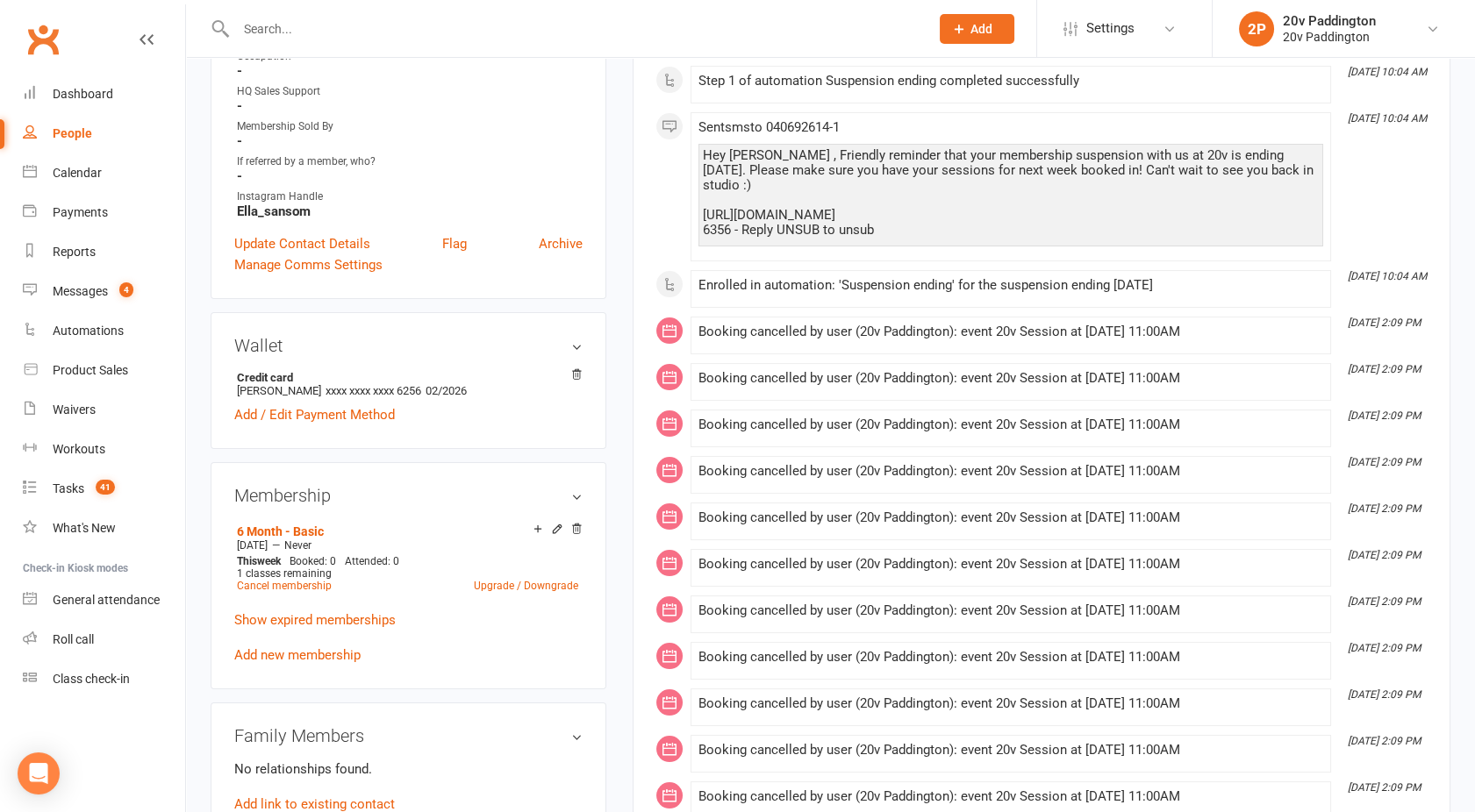
scroll to position [547, 0]
click at [274, 573] on span "1 classes remaining" at bounding box center [285, 572] width 95 height 12
click at [270, 580] on link "Cancel membership" at bounding box center [285, 584] width 95 height 12
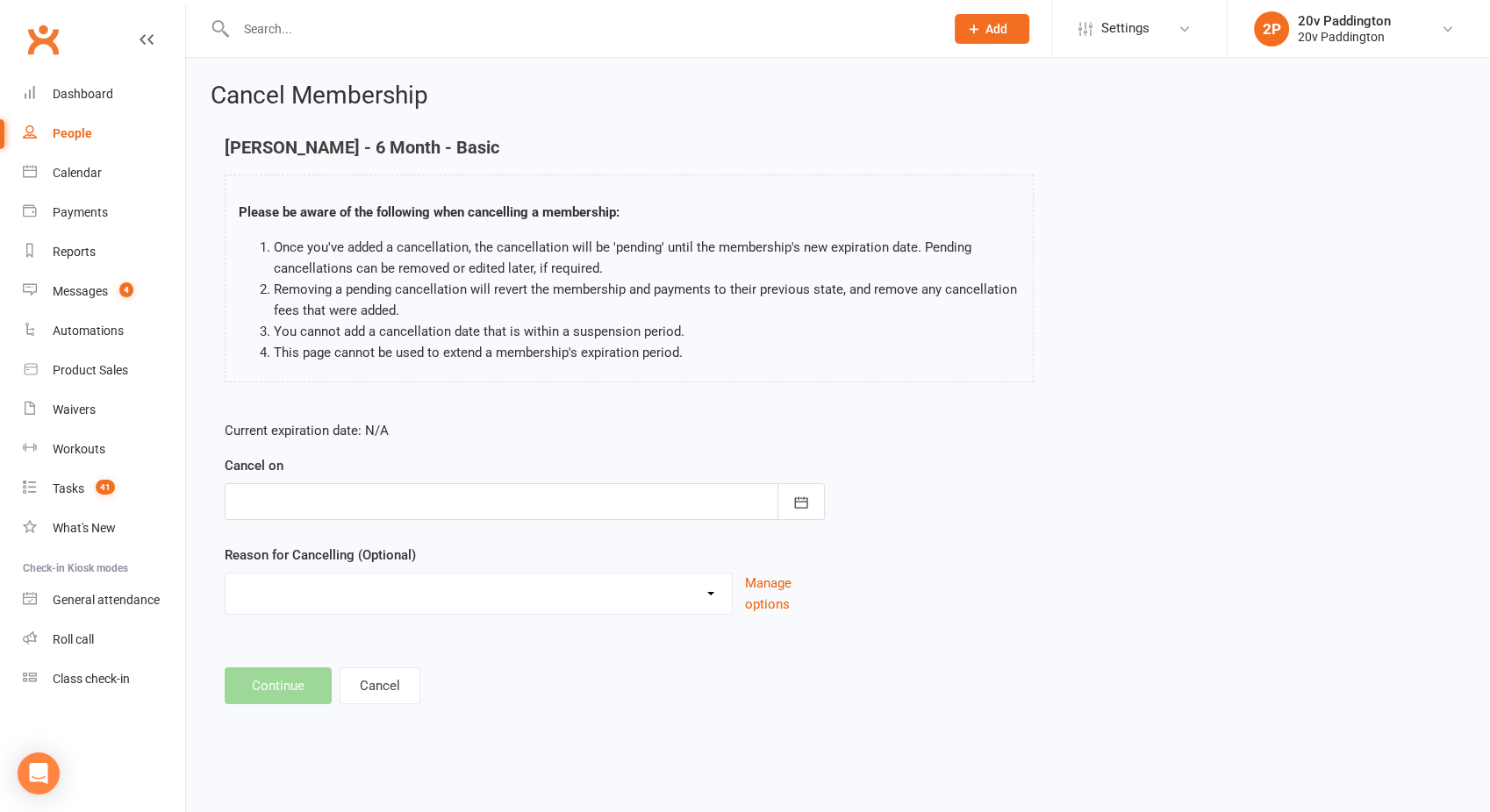
click at [328, 494] on div at bounding box center [524, 502] width 600 height 37
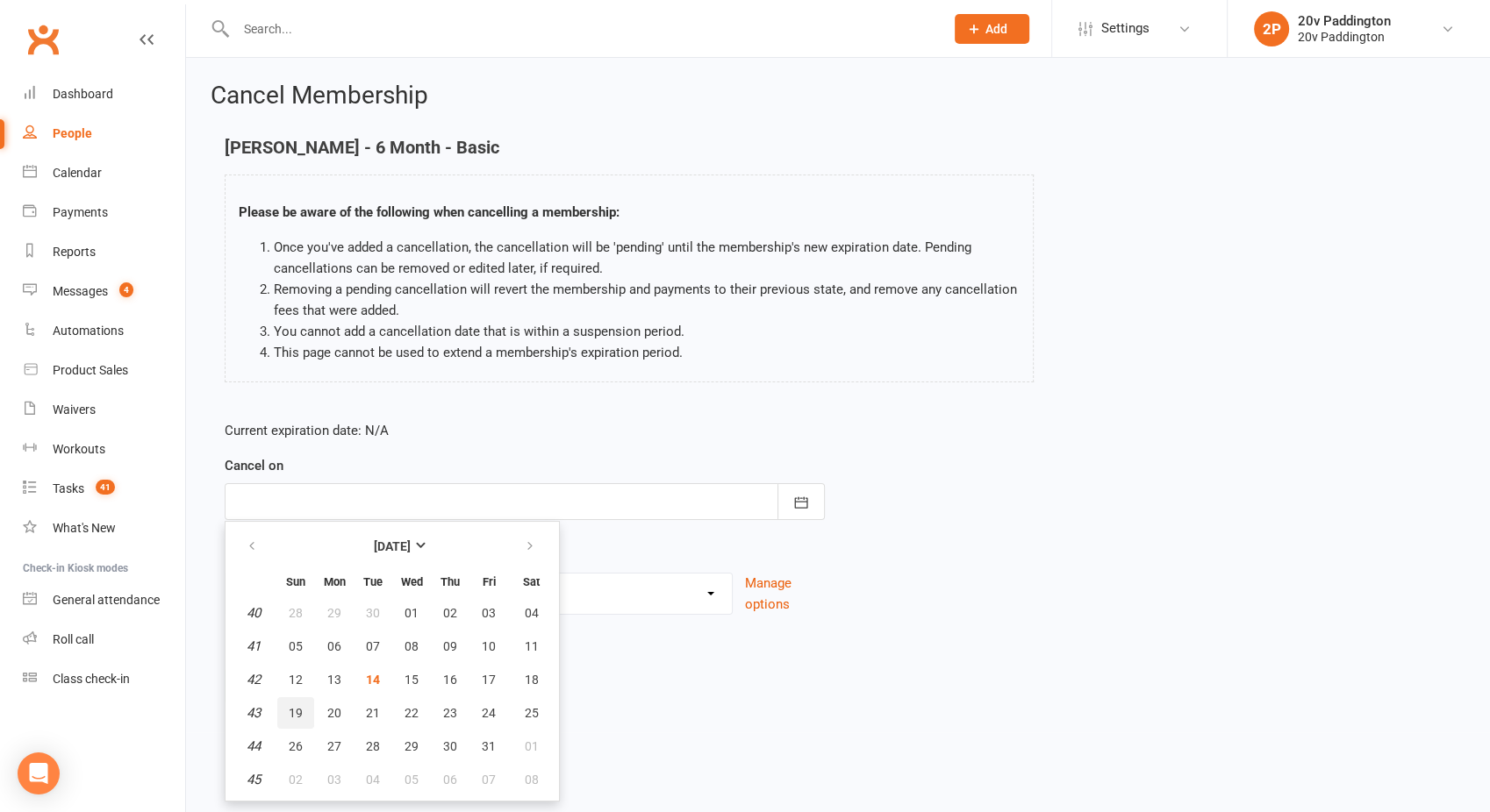
click at [291, 708] on span "19" at bounding box center [295, 712] width 14 height 14
type input "19 Oct 2025"
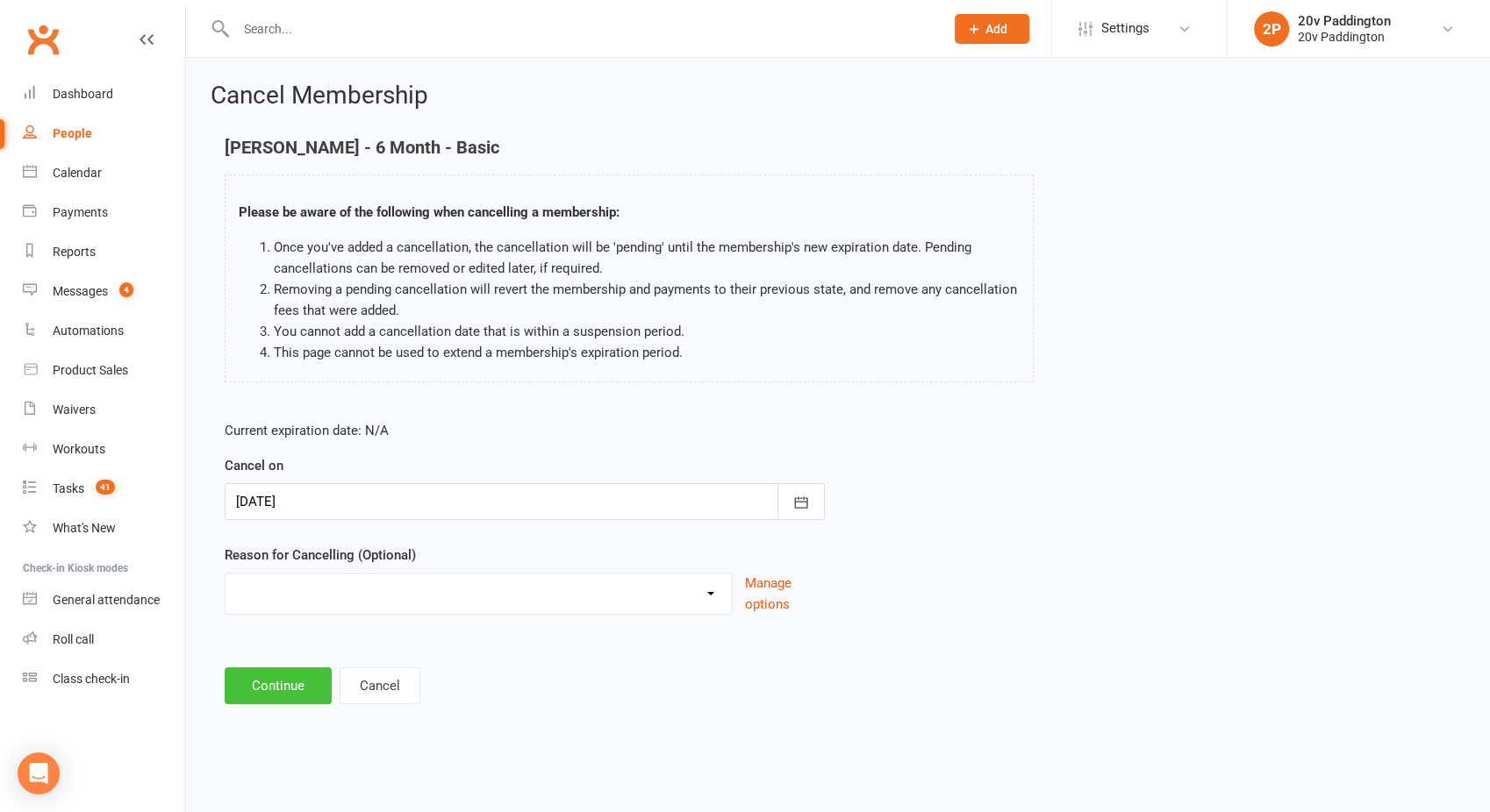
click at [280, 677] on button "Continue" at bounding box center [277, 686] width 107 height 37
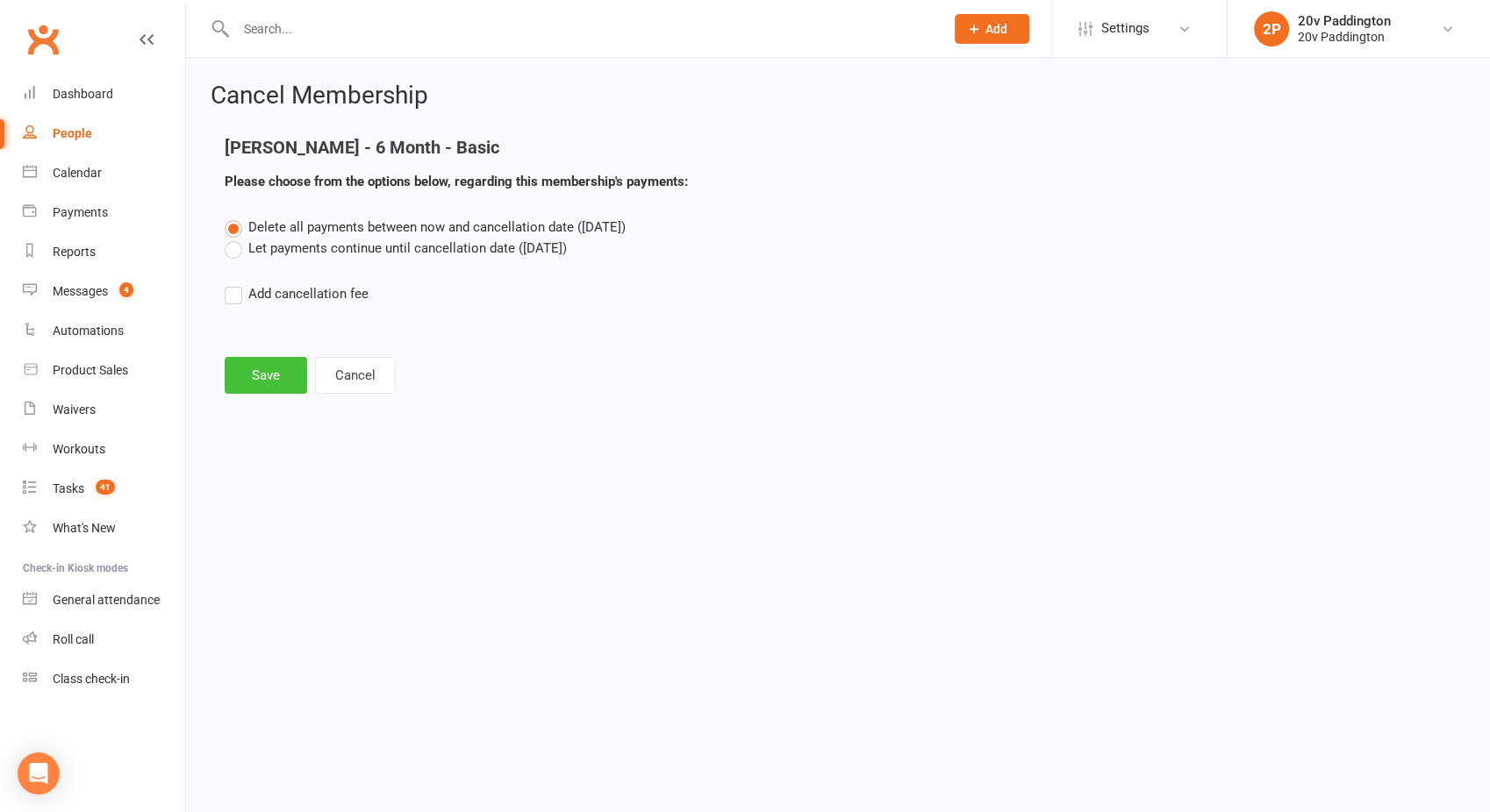
click at [266, 371] on button "Save" at bounding box center [265, 376] width 83 height 37
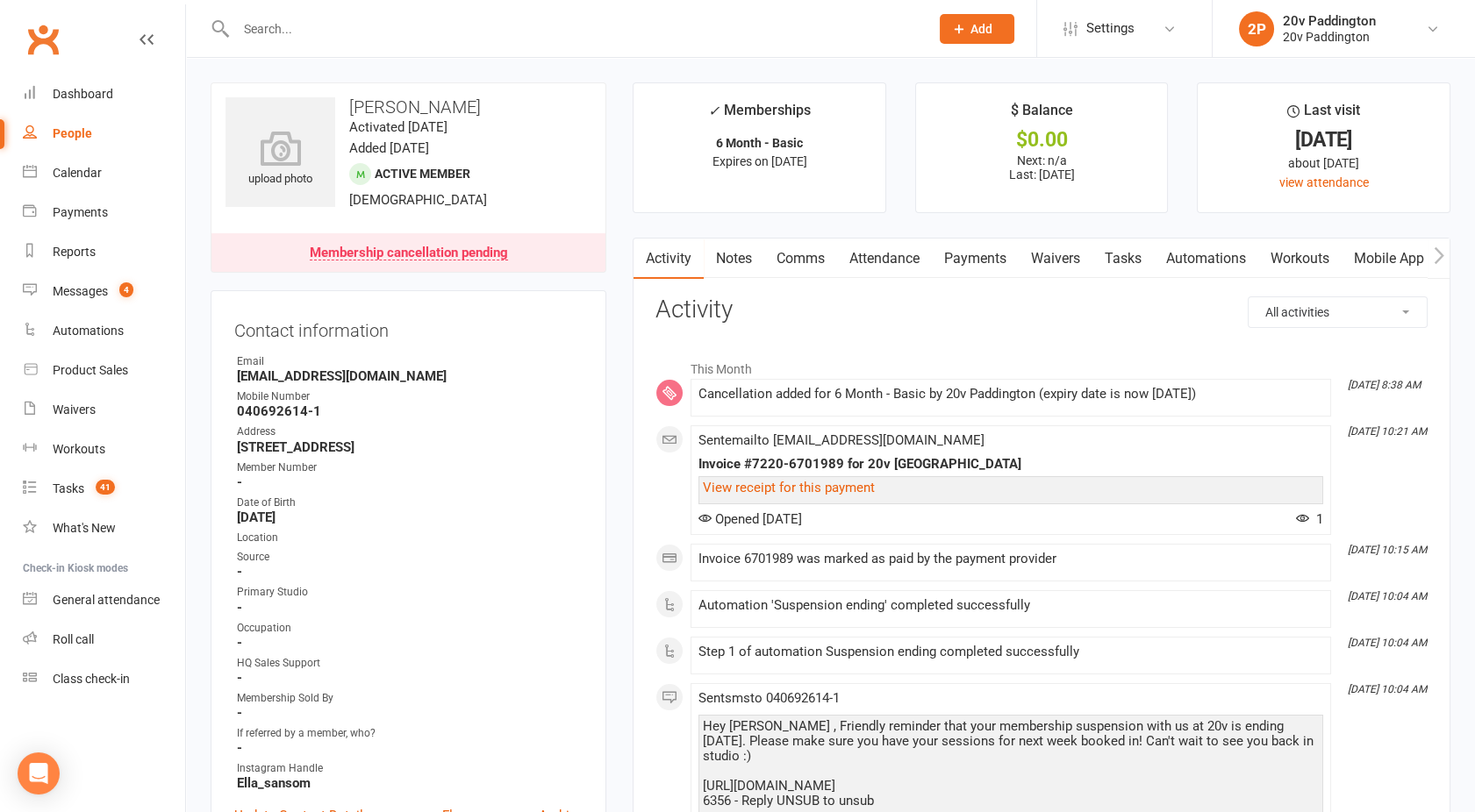
click at [904, 270] on link "Attendance" at bounding box center [885, 259] width 95 height 40
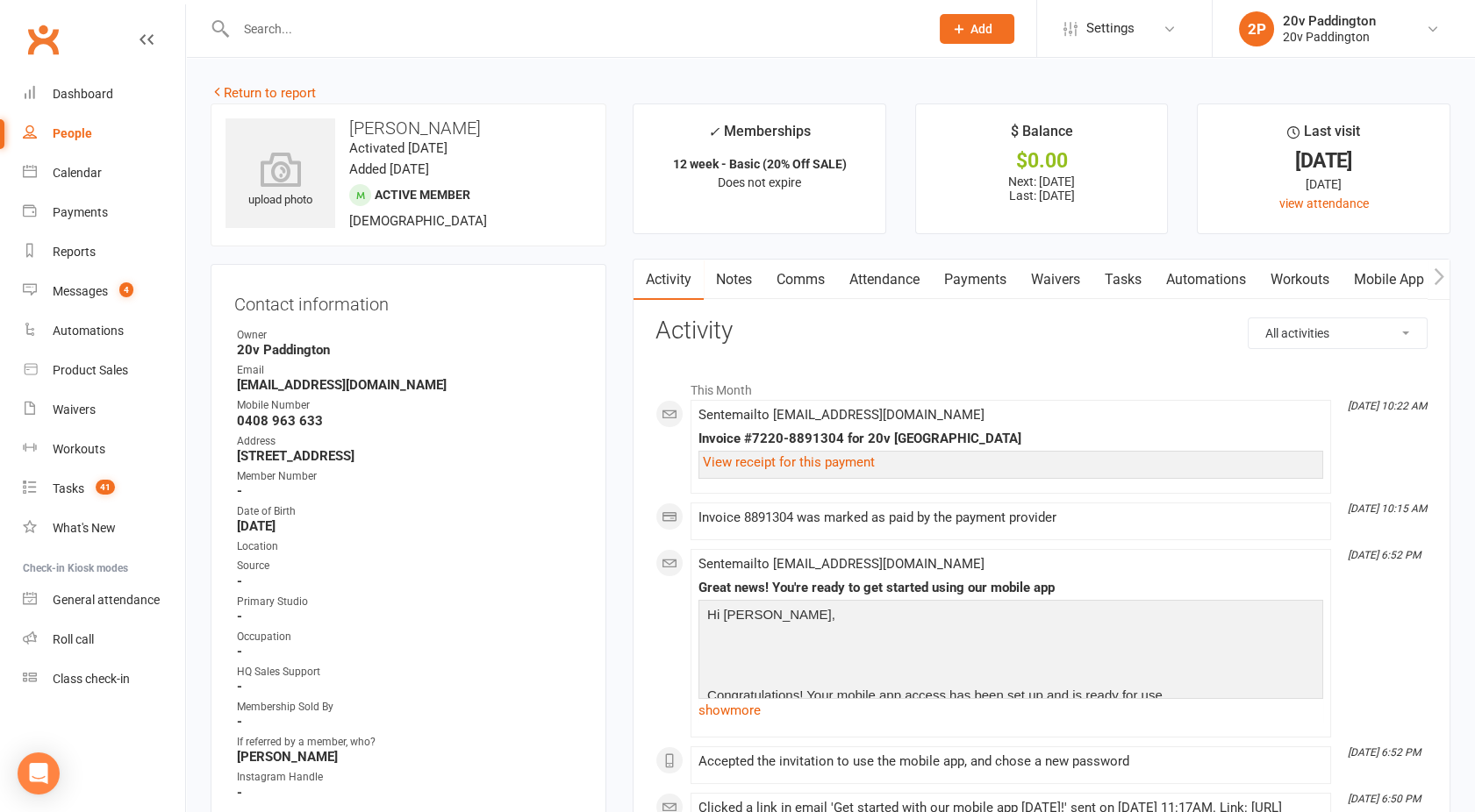
click at [886, 275] on link "Attendance" at bounding box center [885, 279] width 95 height 40
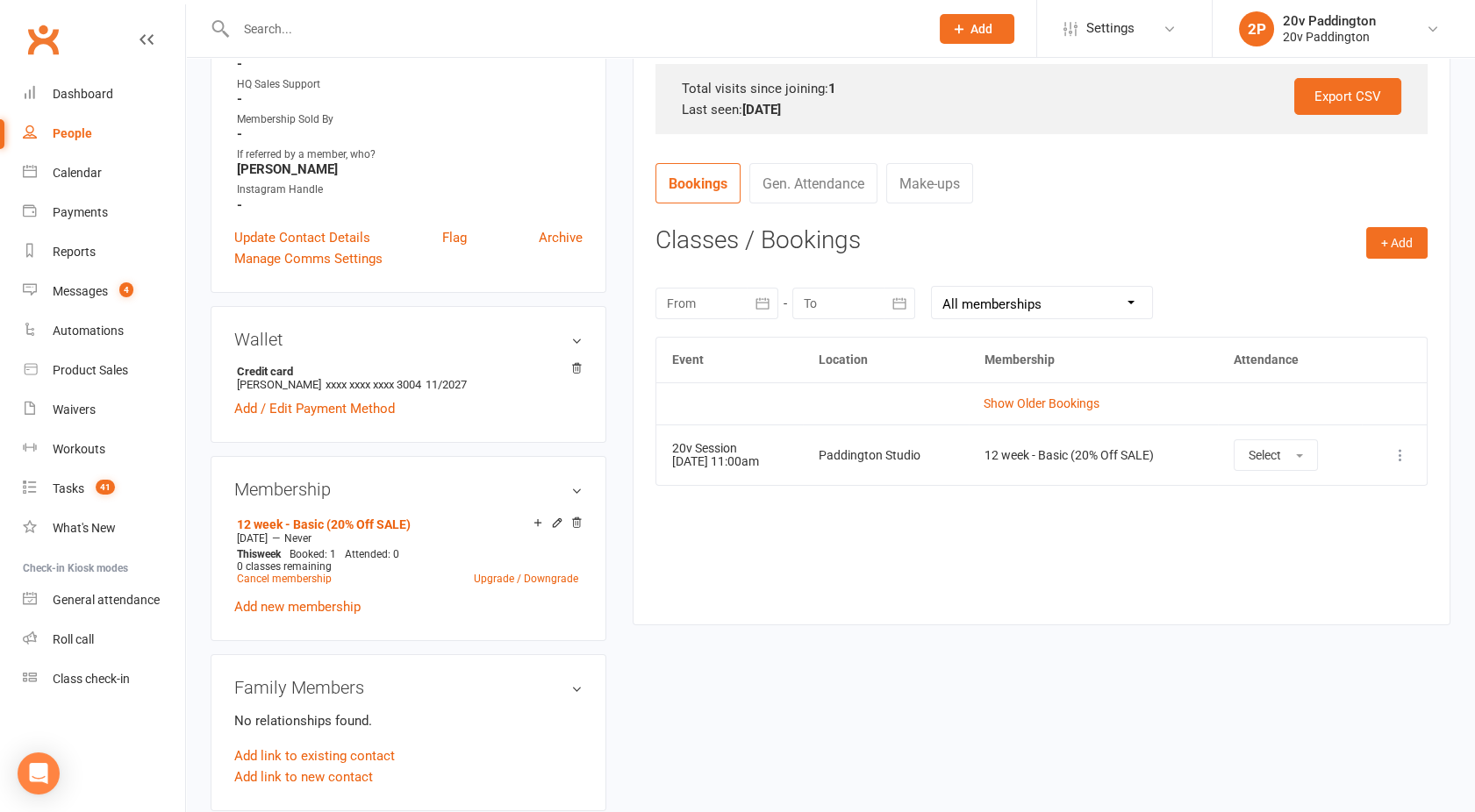
scroll to position [591, 0]
click at [1021, 403] on link "Show Older Bookings" at bounding box center [1041, 400] width 115 height 14
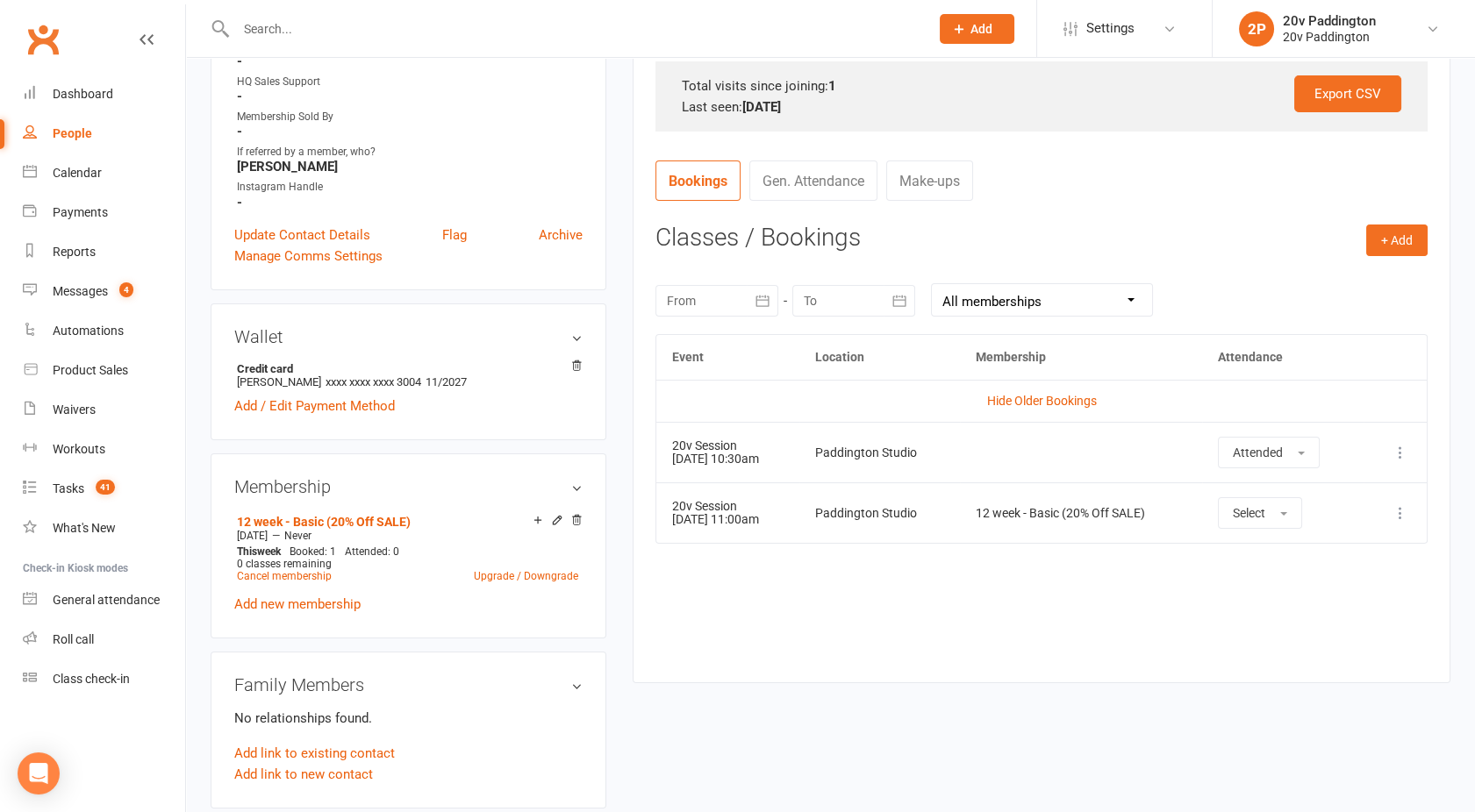
scroll to position [0, 0]
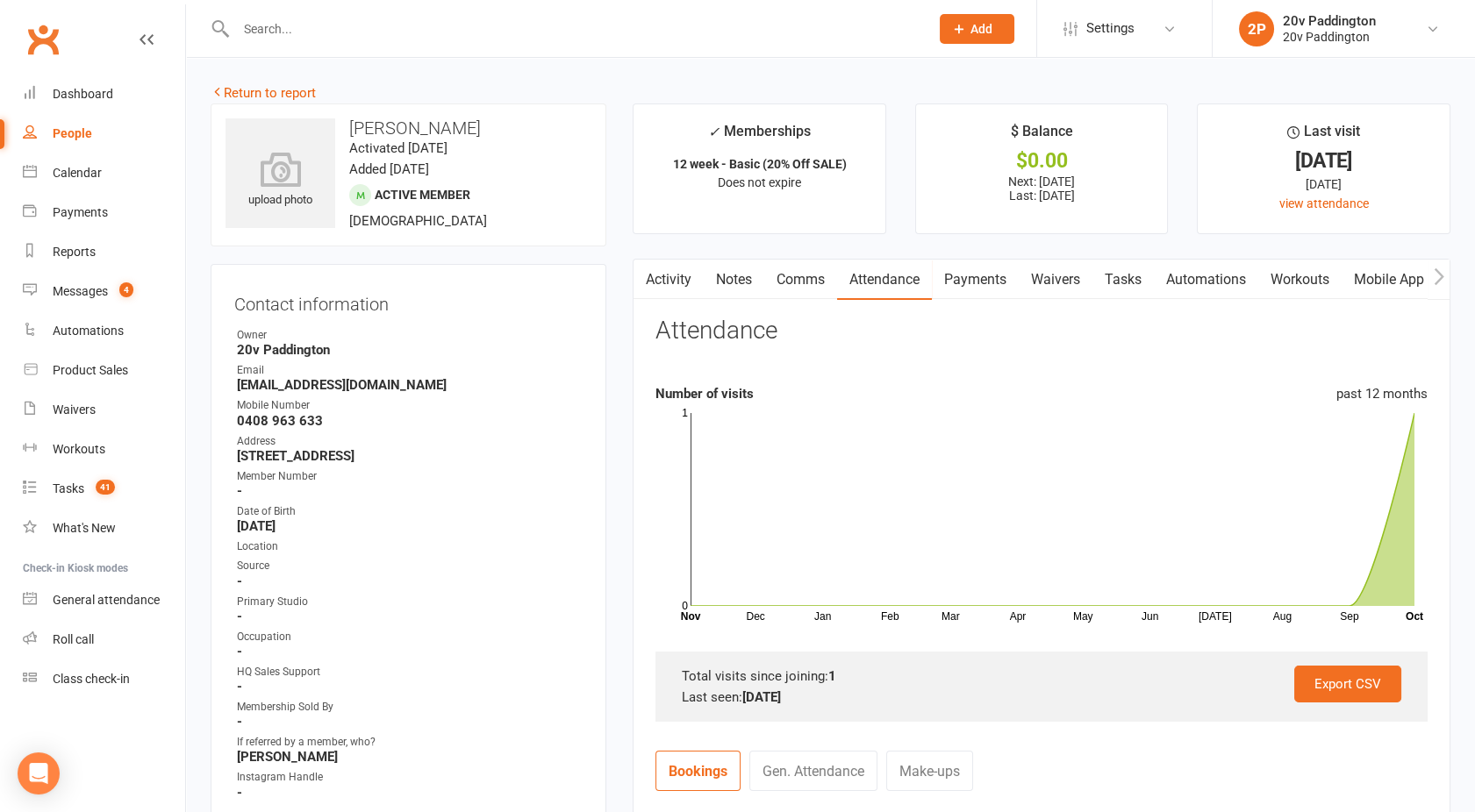
click at [669, 287] on link "Activity" at bounding box center [668, 279] width 70 height 40
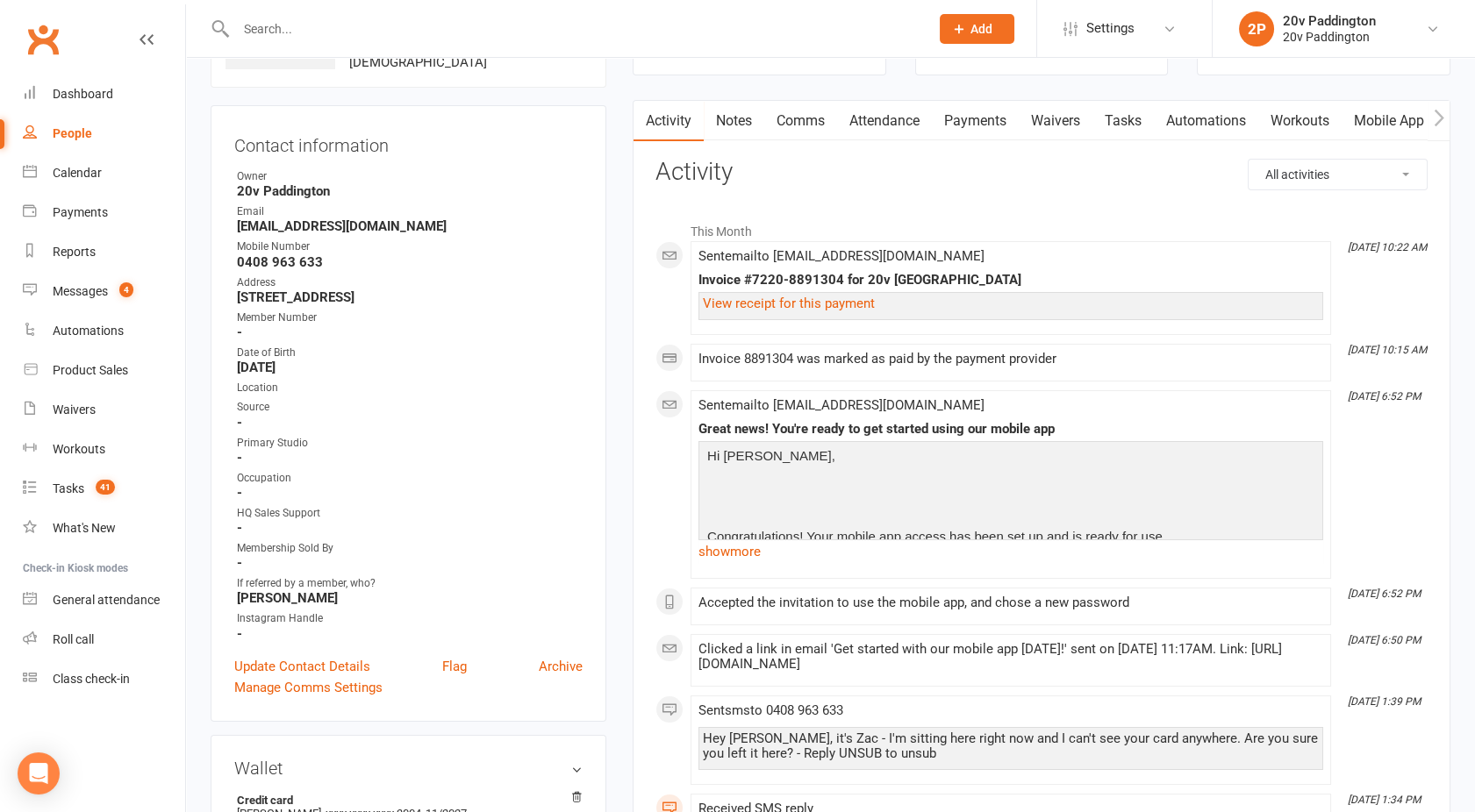
scroll to position [157, 0]
click at [957, 128] on link "Payments" at bounding box center [975, 122] width 87 height 40
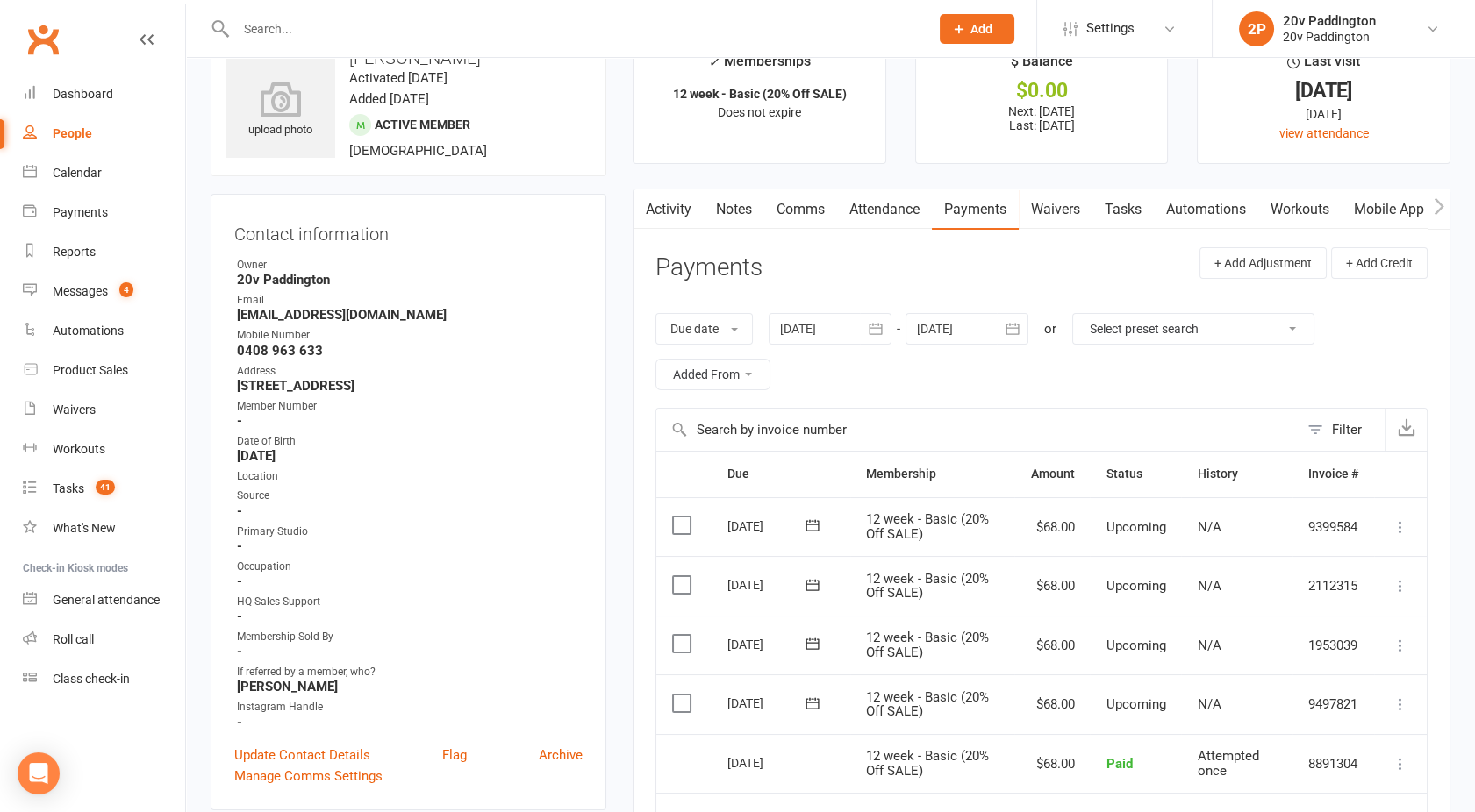
scroll to position [70, 0]
click at [675, 191] on link "Activity" at bounding box center [668, 210] width 70 height 40
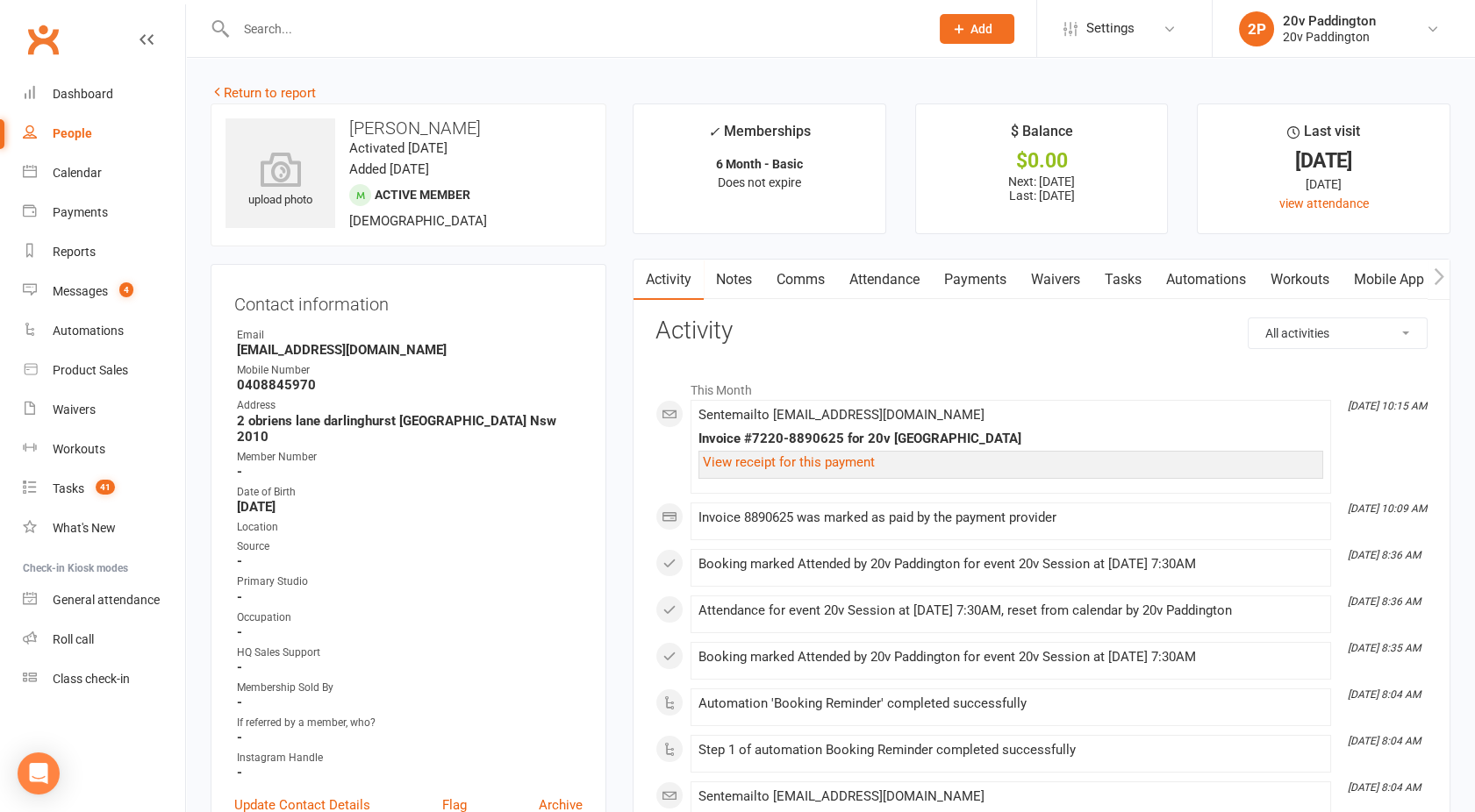
click at [899, 275] on link "Attendance" at bounding box center [885, 279] width 95 height 40
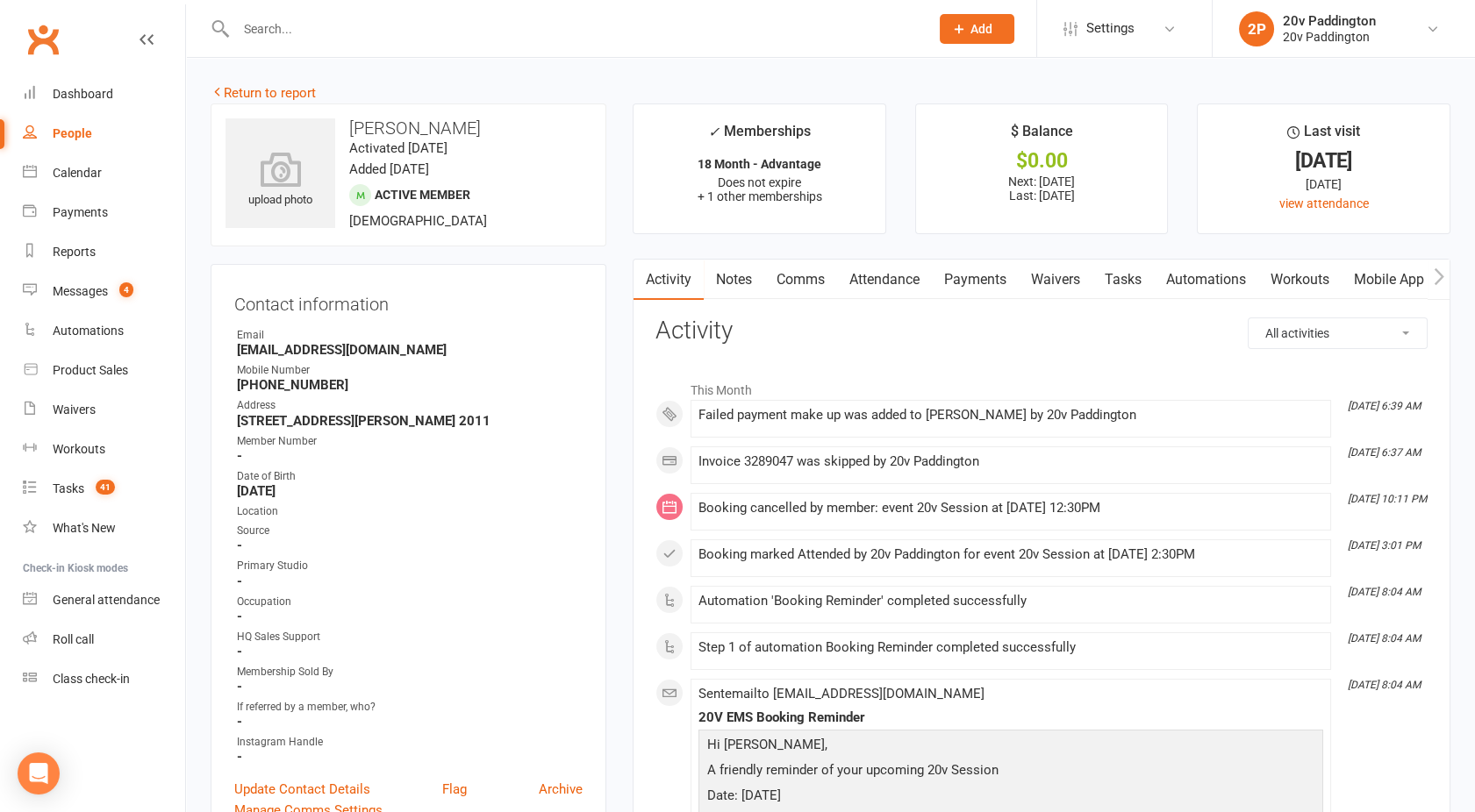
click at [990, 273] on link "Payments" at bounding box center [975, 279] width 87 height 40
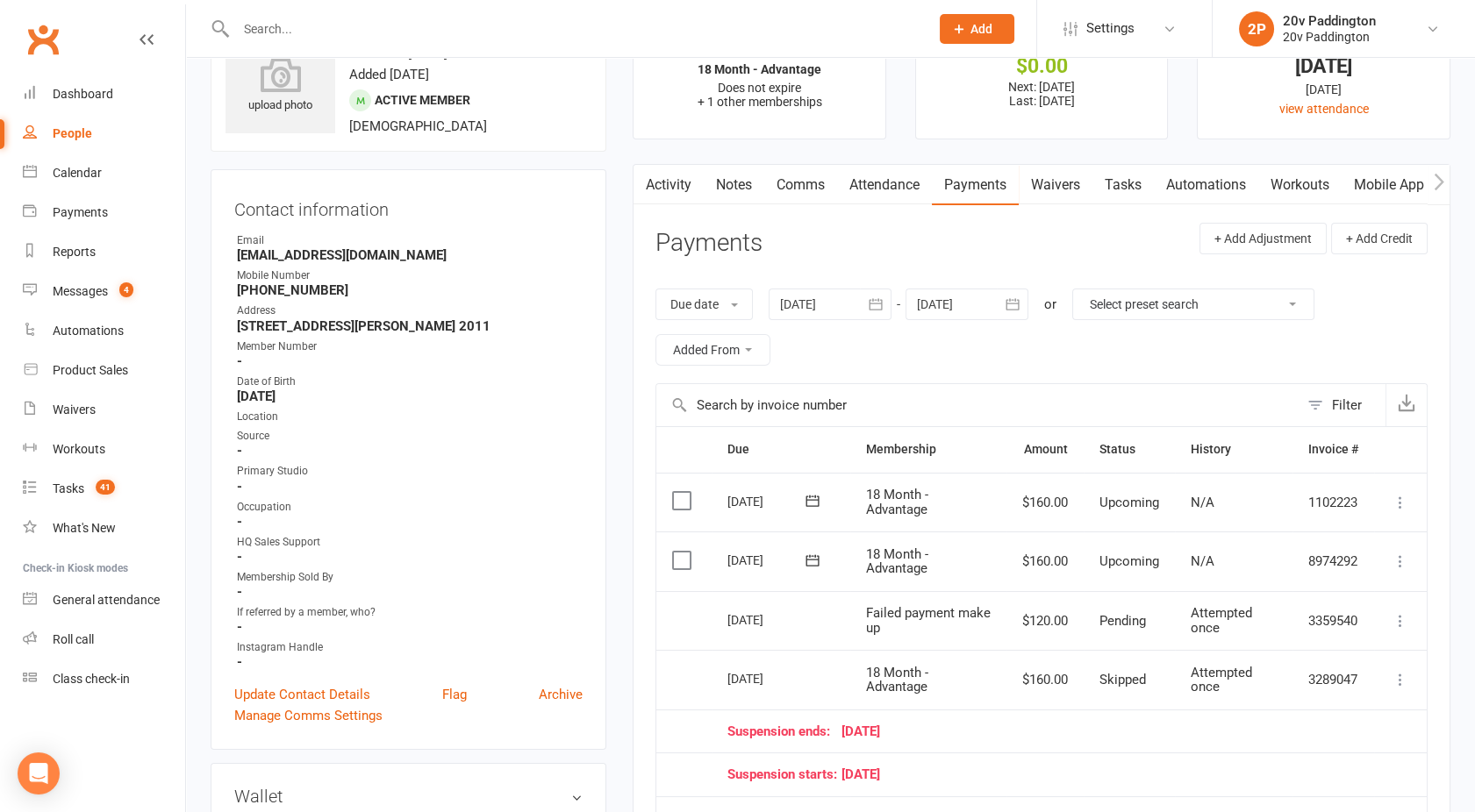
scroll to position [95, 0]
click at [656, 177] on link "Activity" at bounding box center [668, 184] width 70 height 40
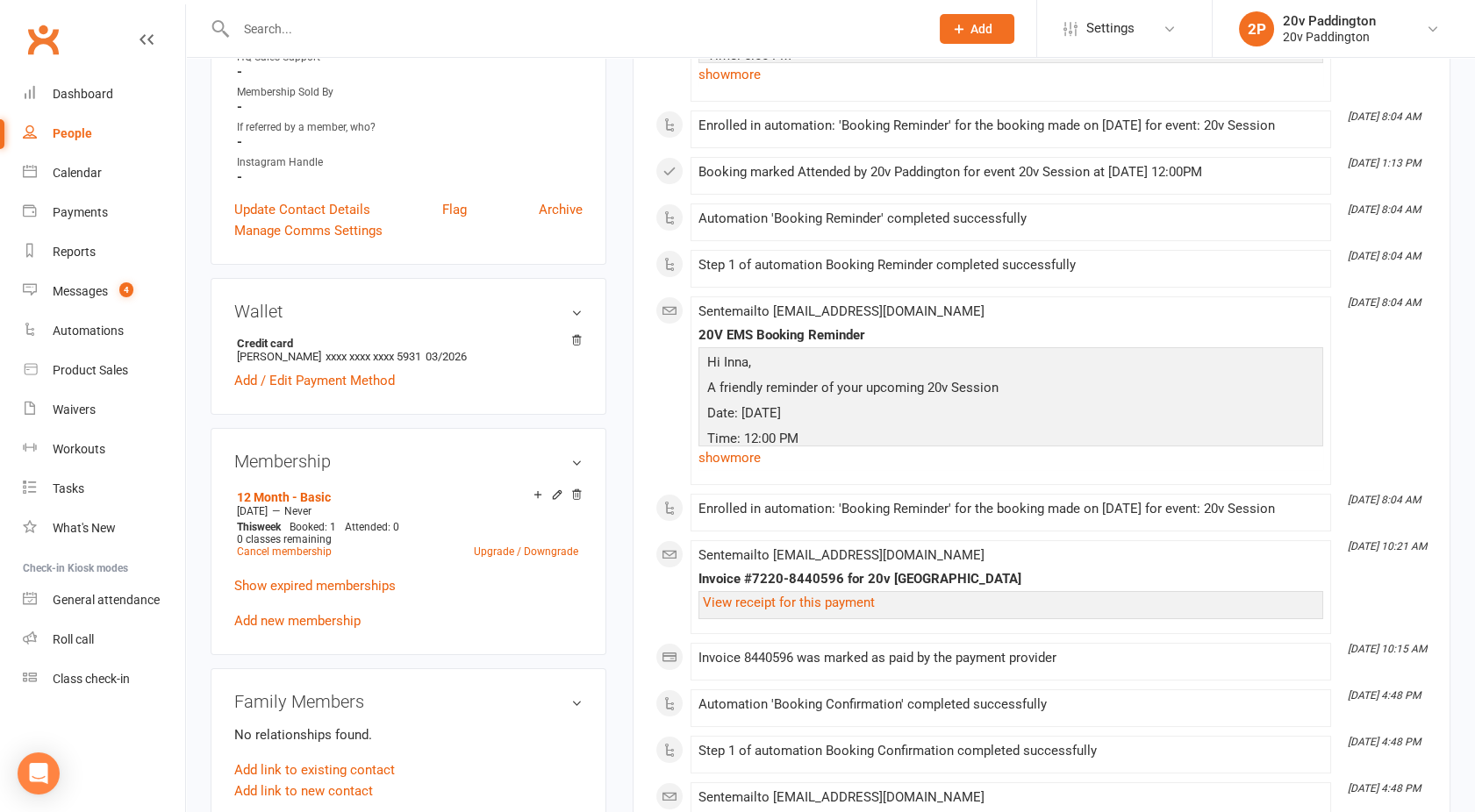
scroll to position [580, 0]
click at [330, 589] on link "Show expired memberships" at bounding box center [315, 585] width 162 height 16
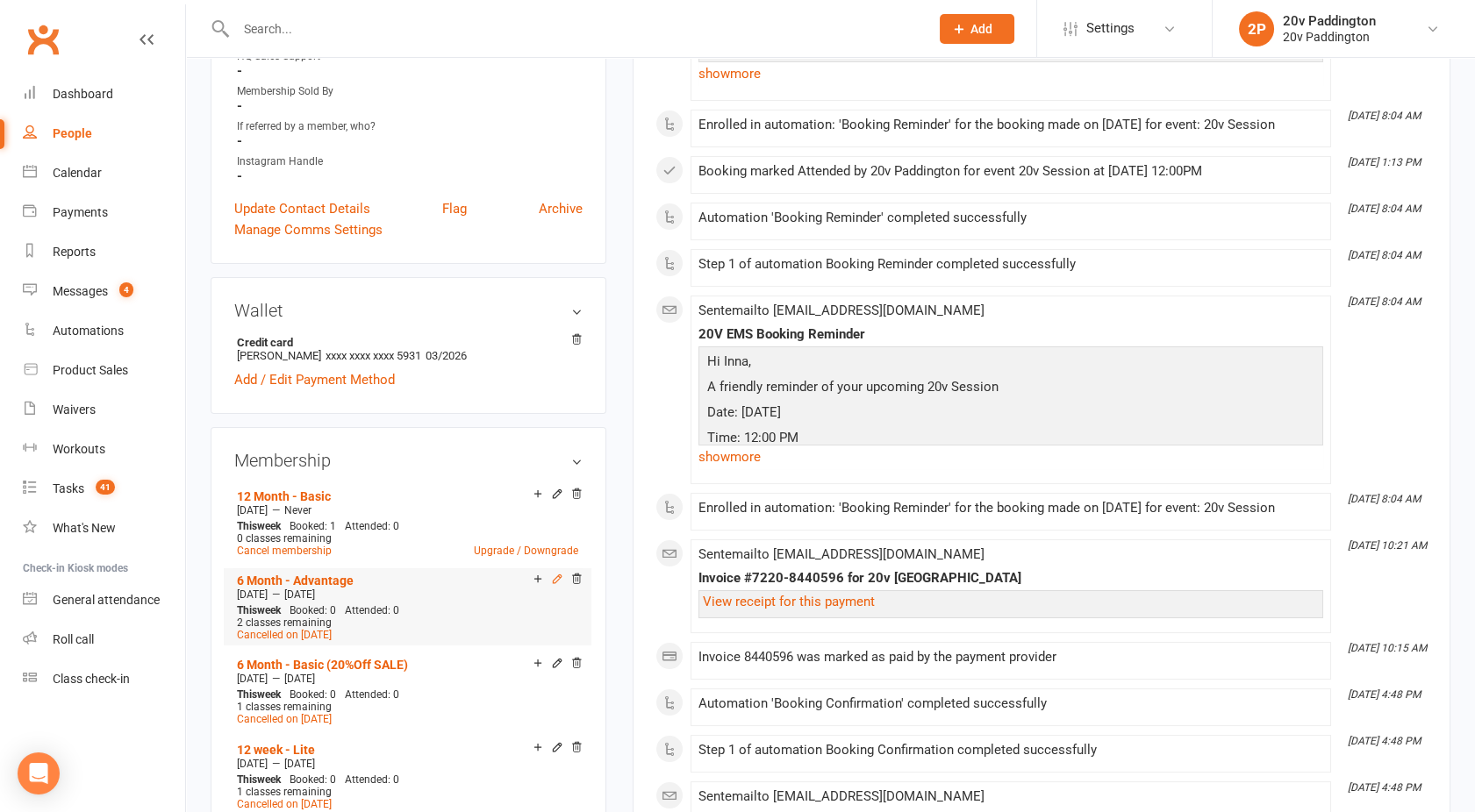
click at [557, 576] on icon at bounding box center [556, 579] width 12 height 12
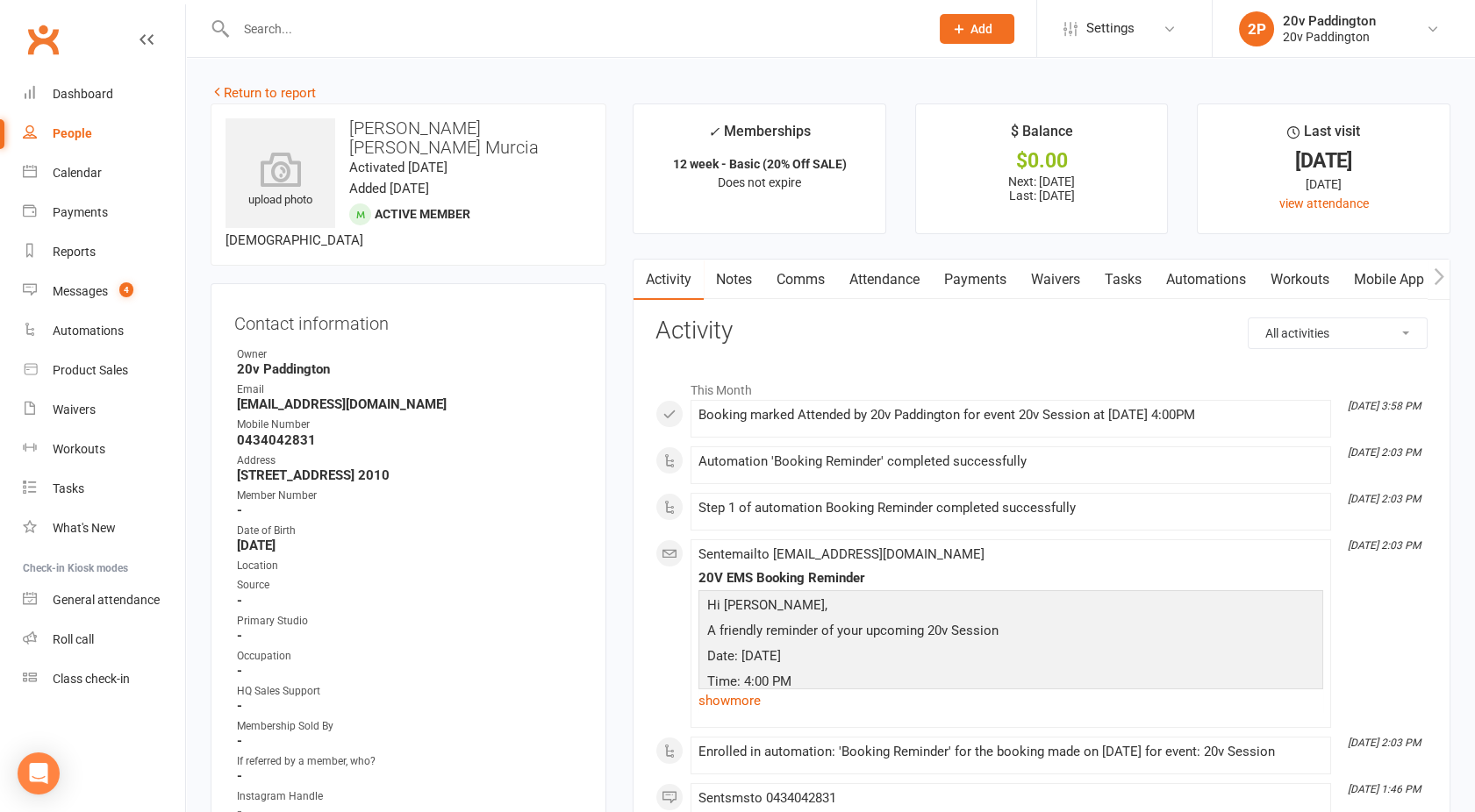
click at [913, 277] on link "Attendance" at bounding box center [885, 279] width 95 height 40
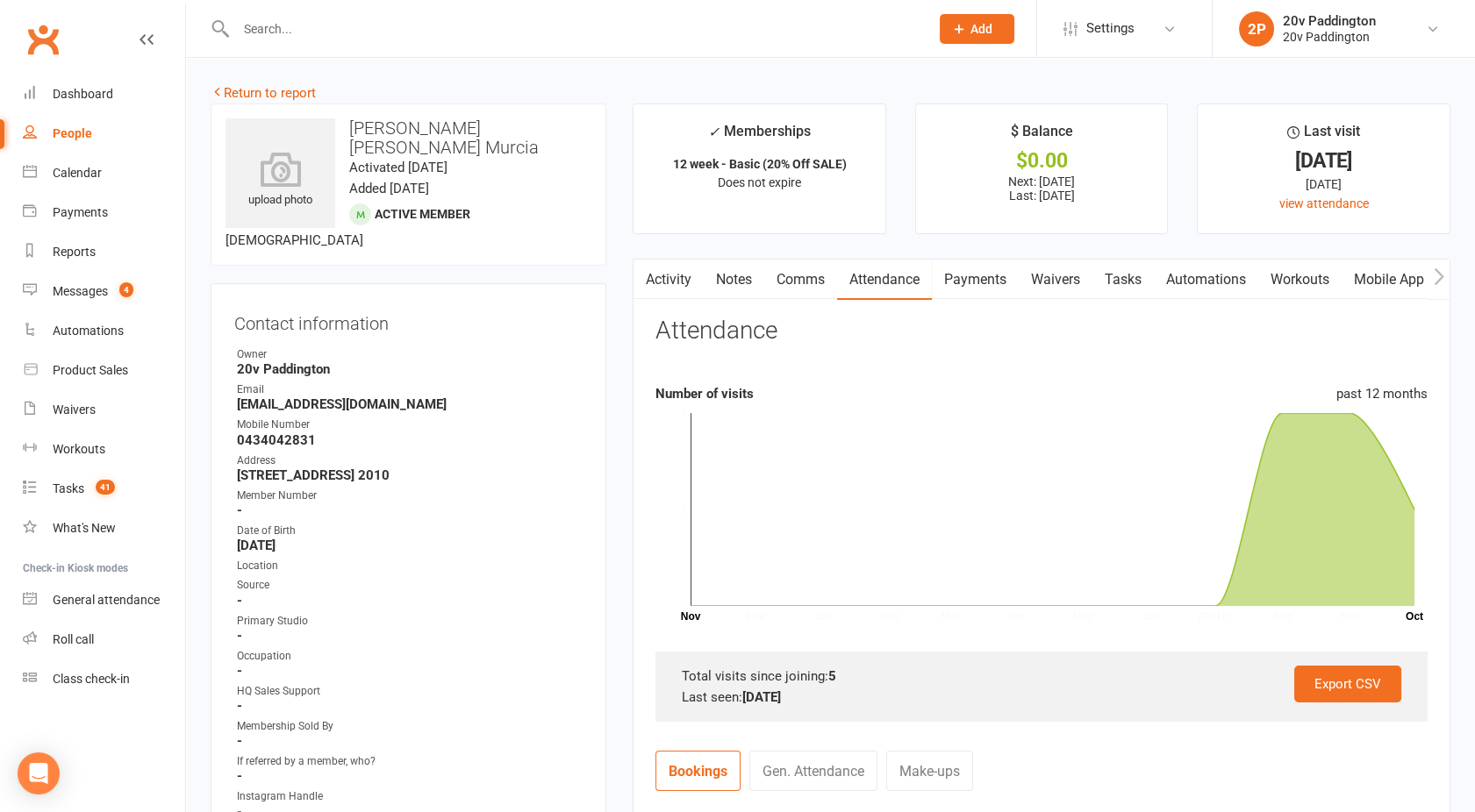
scroll to position [556, 0]
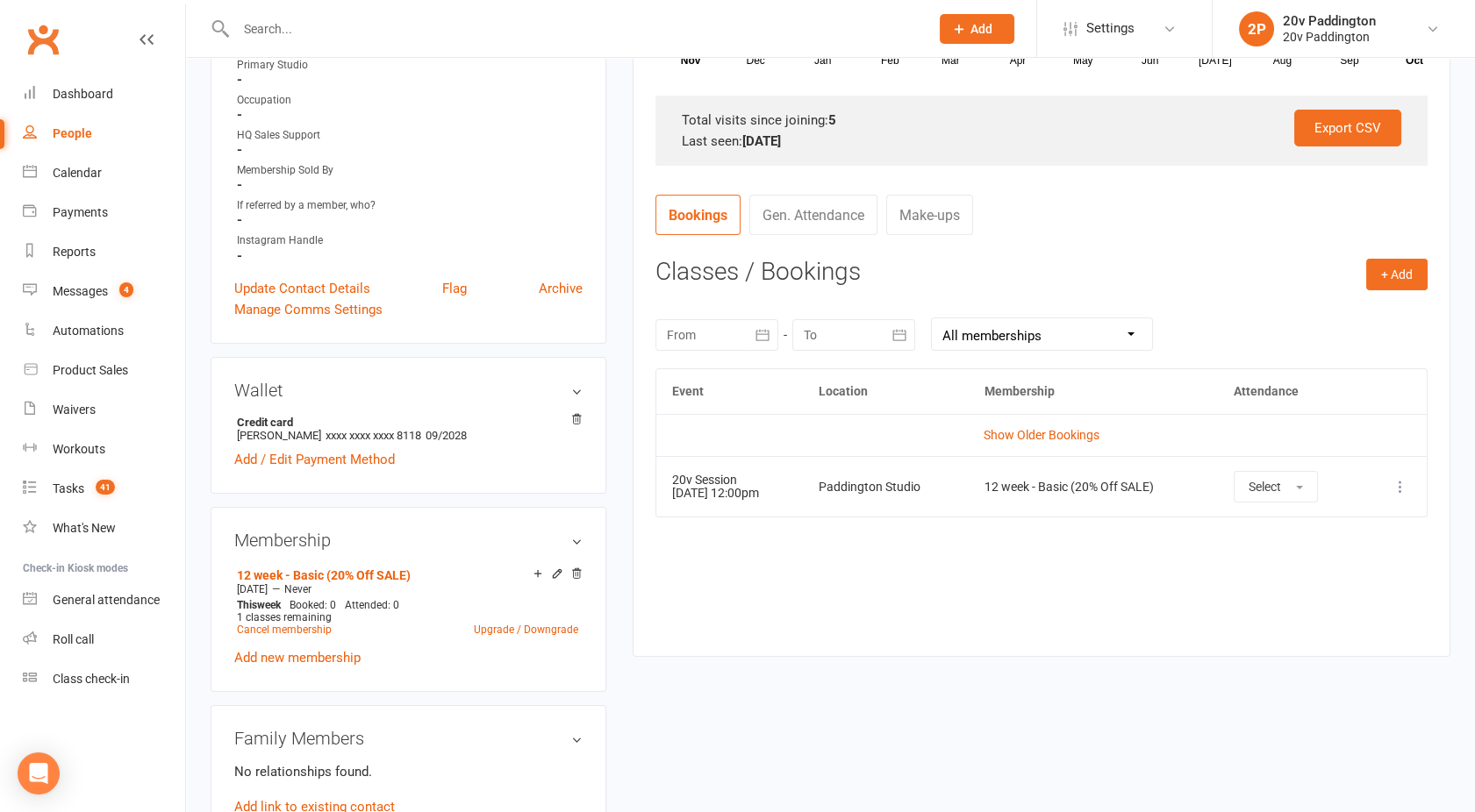
click at [1040, 575] on div "Event Location Membership Attendance Show Older Bookings 20v Session 04 Nov 202…" at bounding box center [1041, 499] width 772 height 262
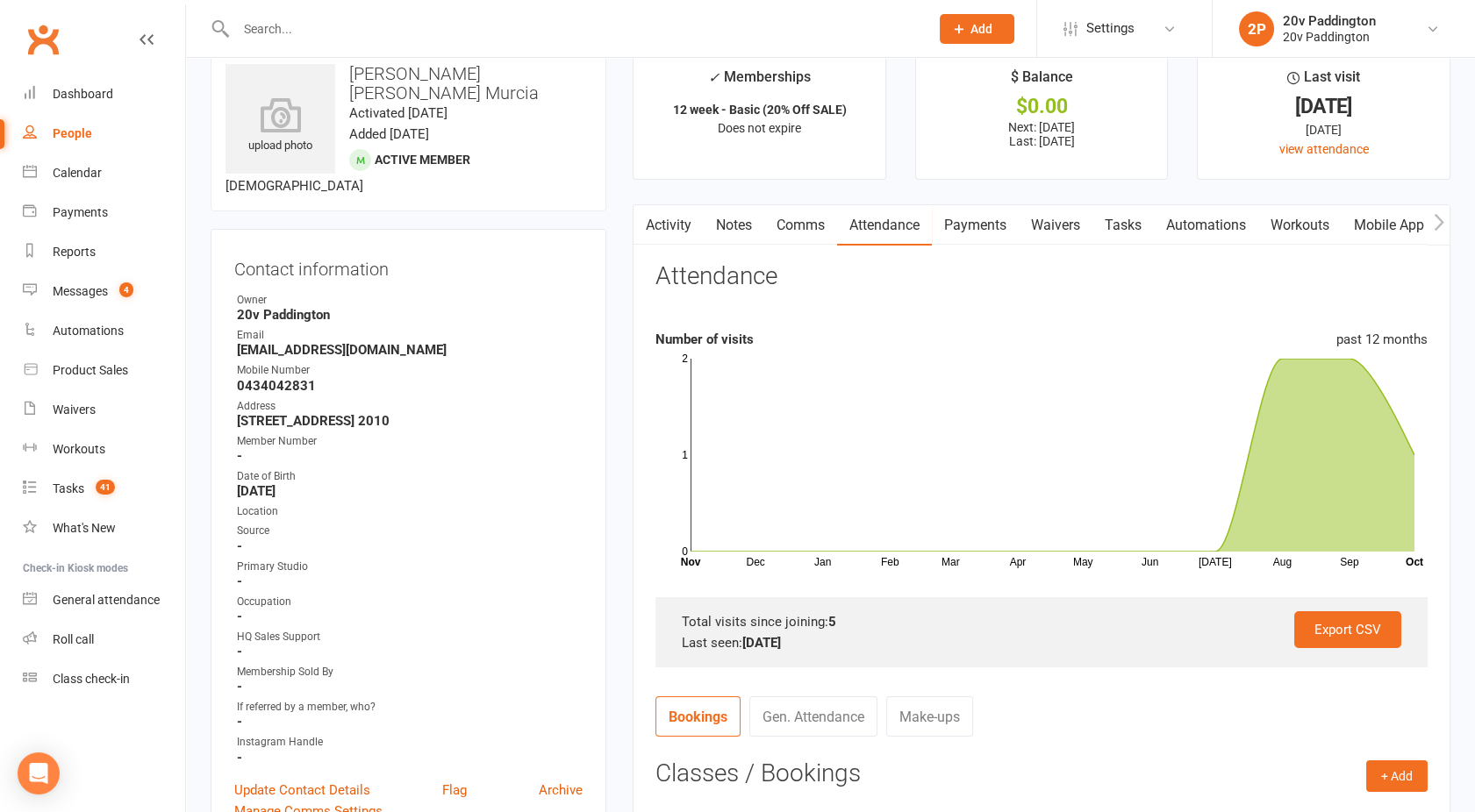
scroll to position [46, 0]
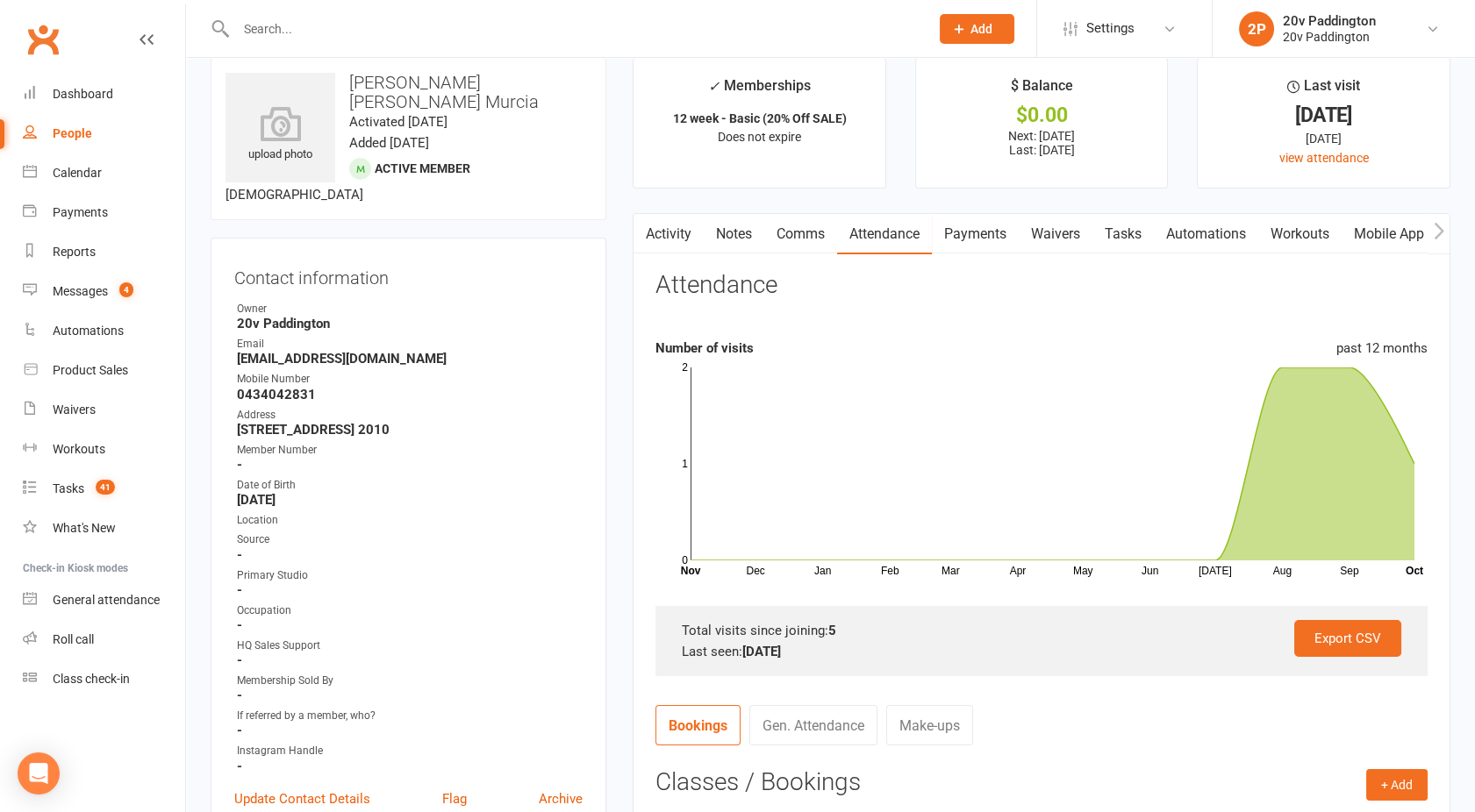
click at [660, 213] on div "Activity Notes Comms Attendance Payments Waivers Tasks Automations Workouts Mob…" at bounding box center [1041, 690] width 818 height 954
click at [659, 230] on link "Activity" at bounding box center [668, 233] width 70 height 40
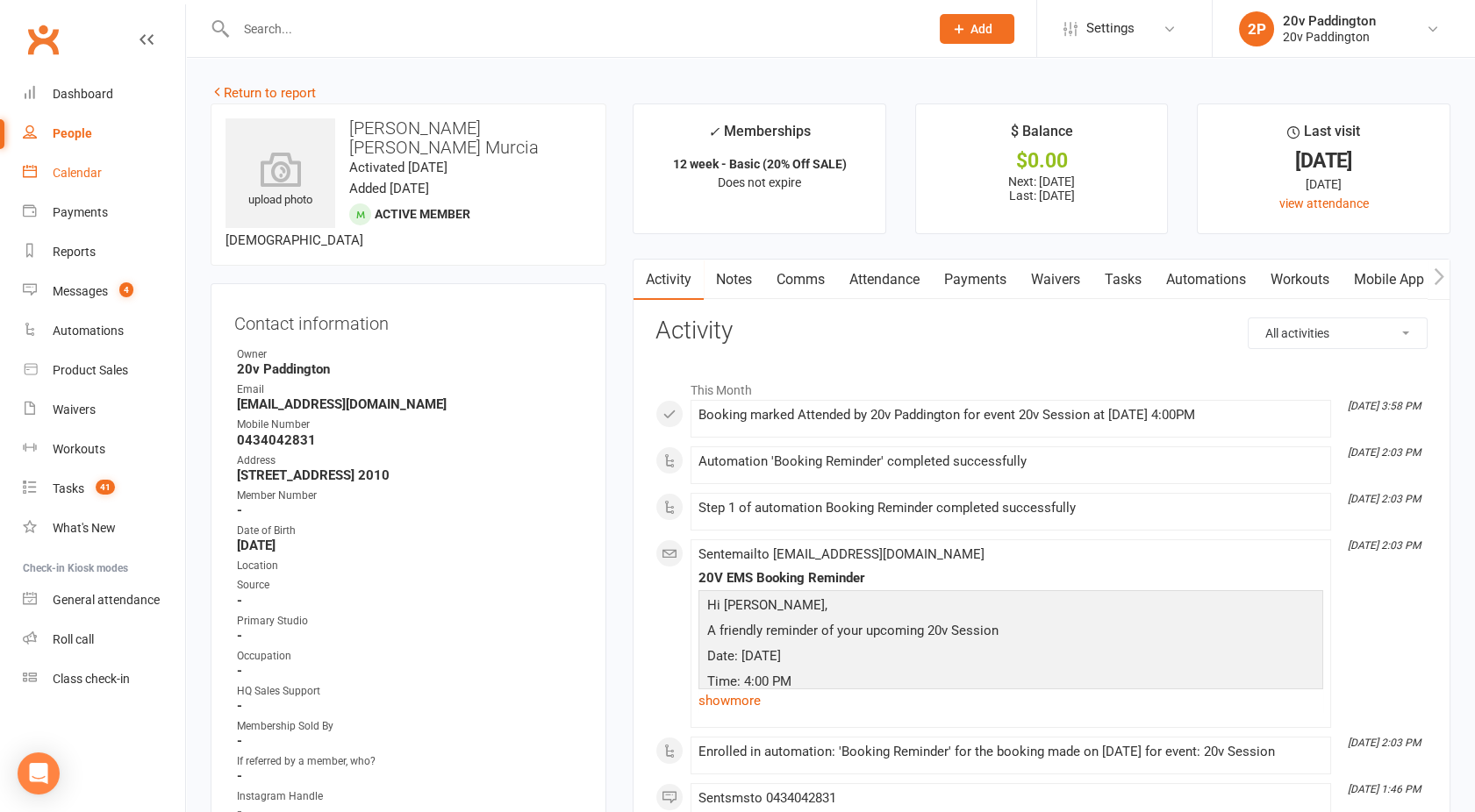
click at [104, 175] on link "Calendar" at bounding box center [104, 173] width 162 height 39
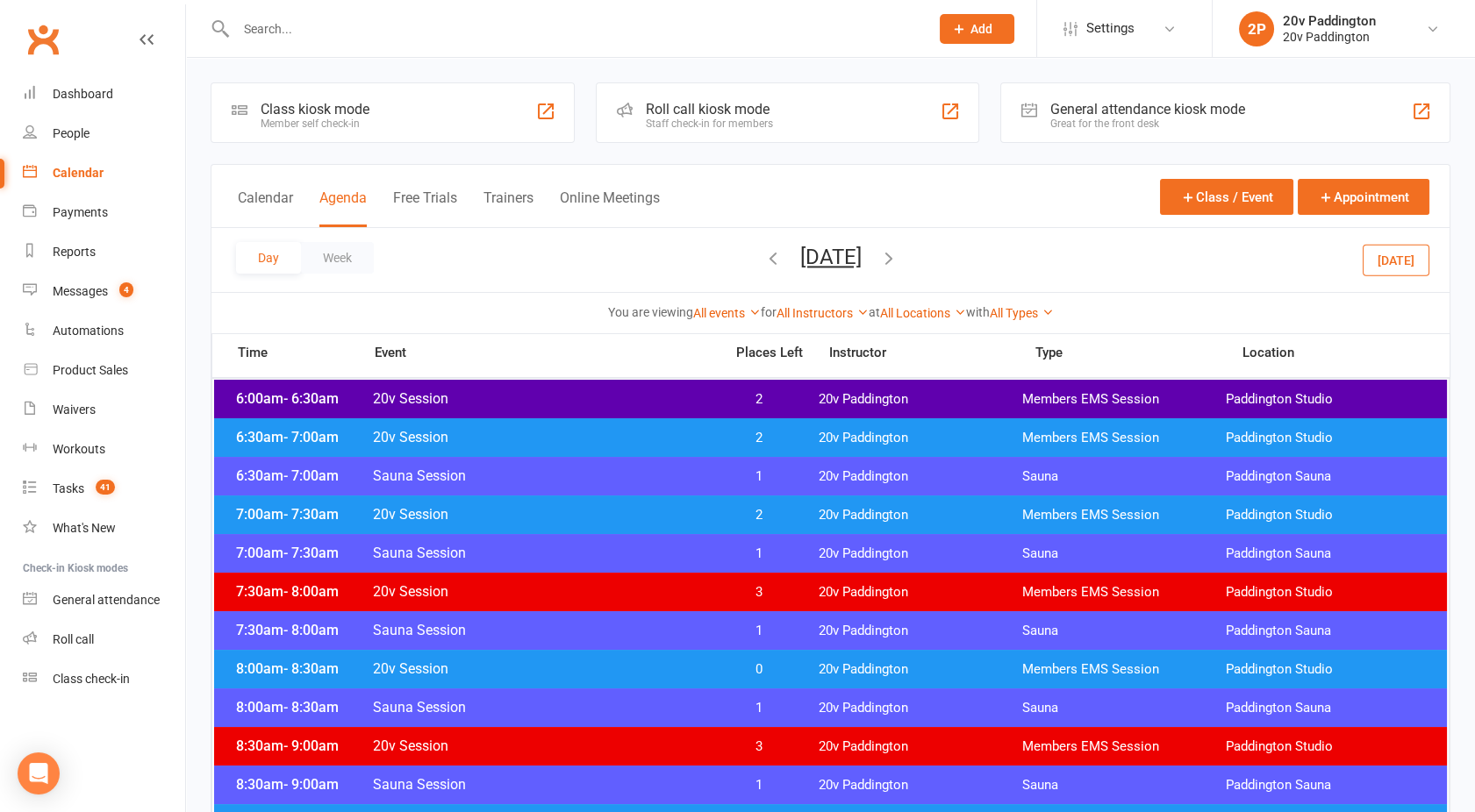
click at [825, 260] on button "Wednesday, Oct 15, 2025" at bounding box center [831, 257] width 61 height 24
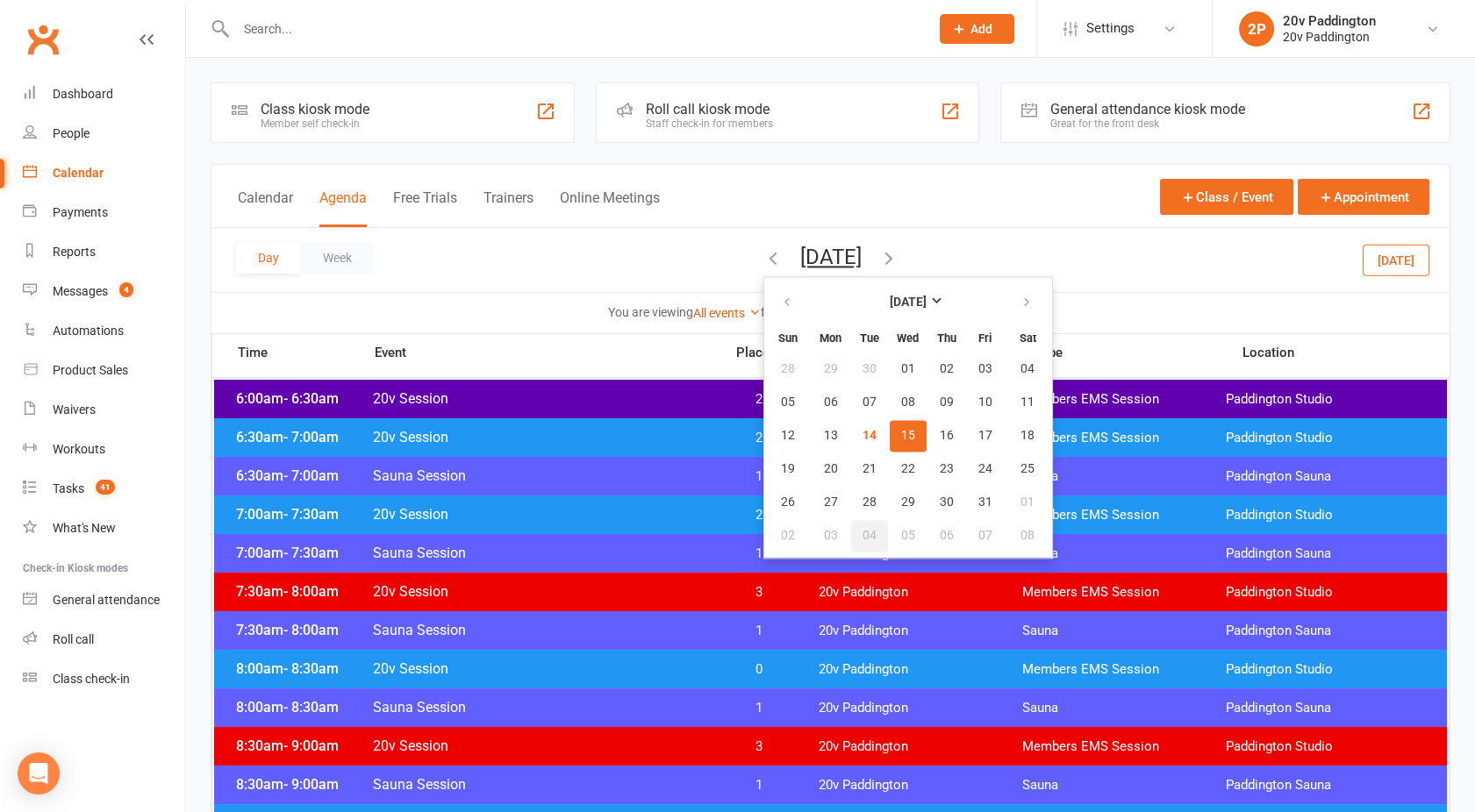
click at [863, 538] on span "04" at bounding box center [869, 536] width 14 height 14
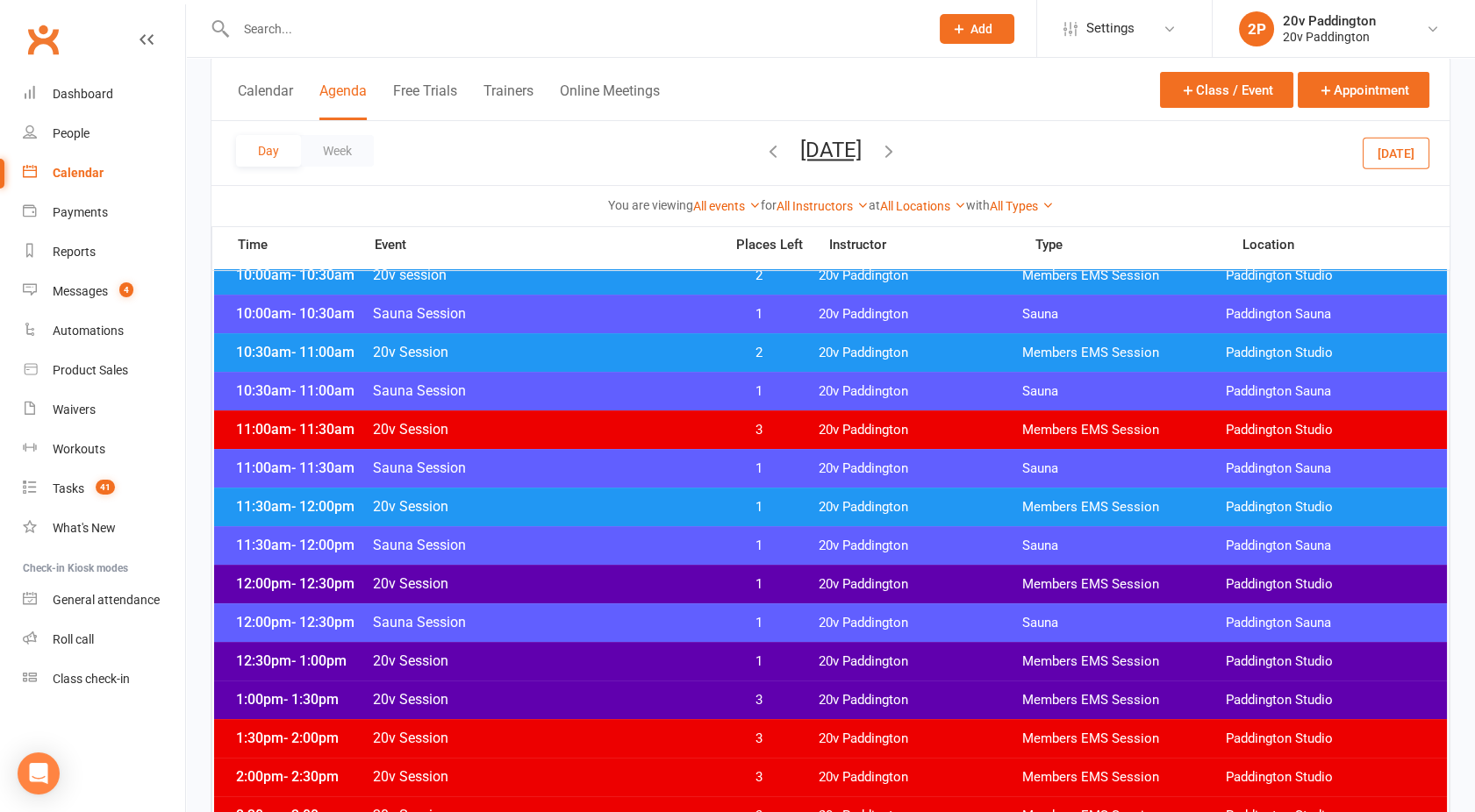
scroll to position [744, 0]
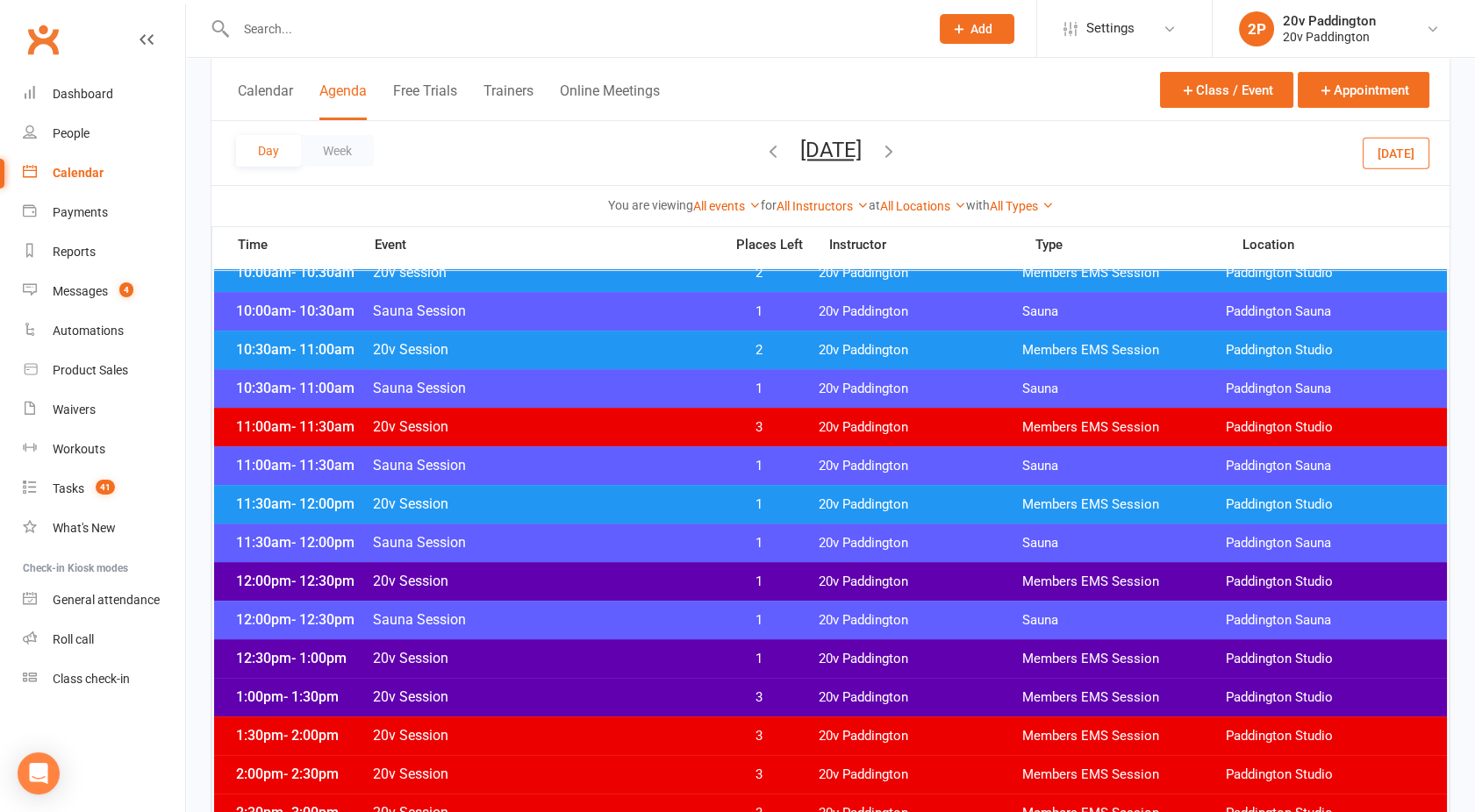
click at [590, 580] on span "20v Session" at bounding box center [543, 581] width 342 height 17
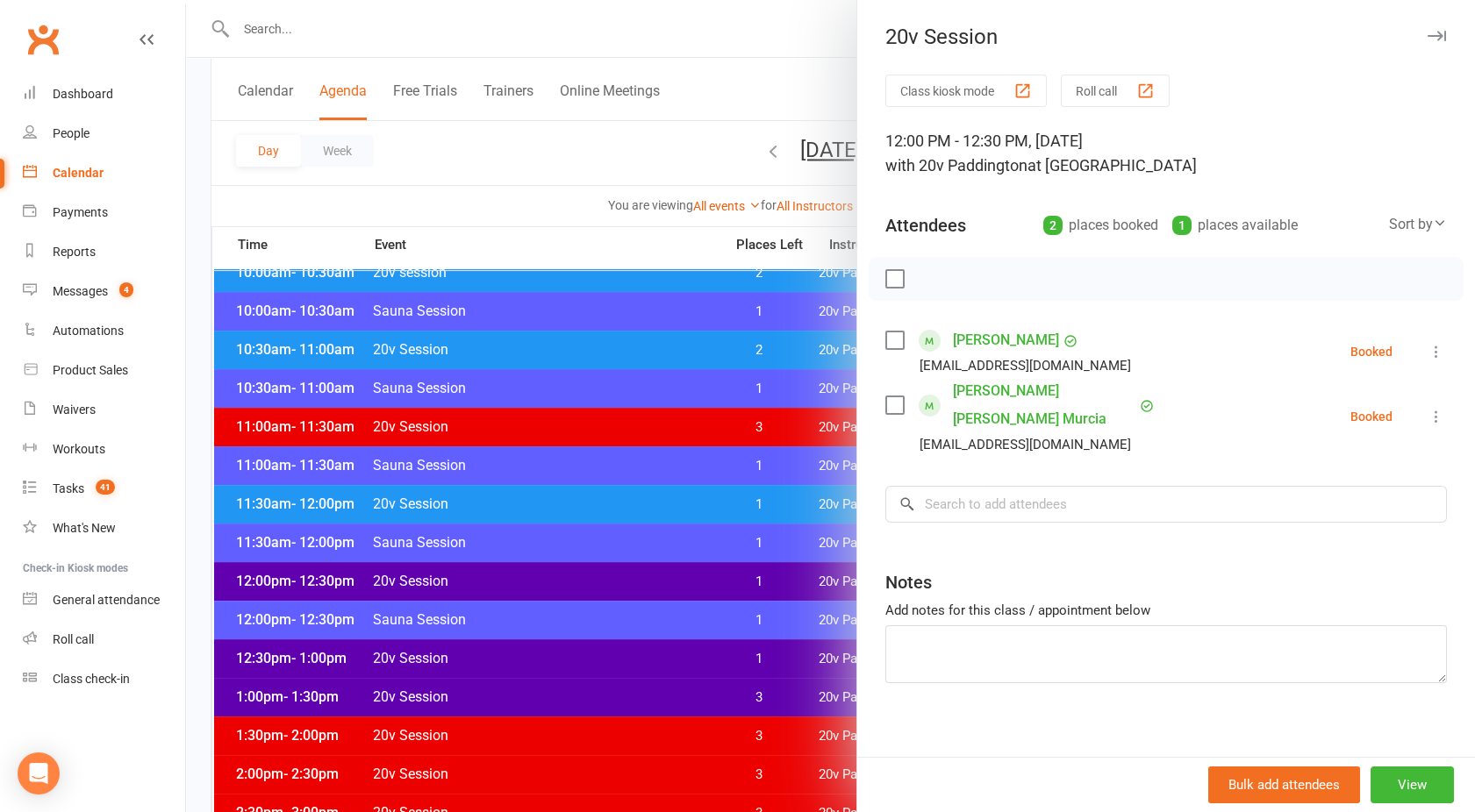
click at [590, 580] on div at bounding box center [830, 406] width 1289 height 812
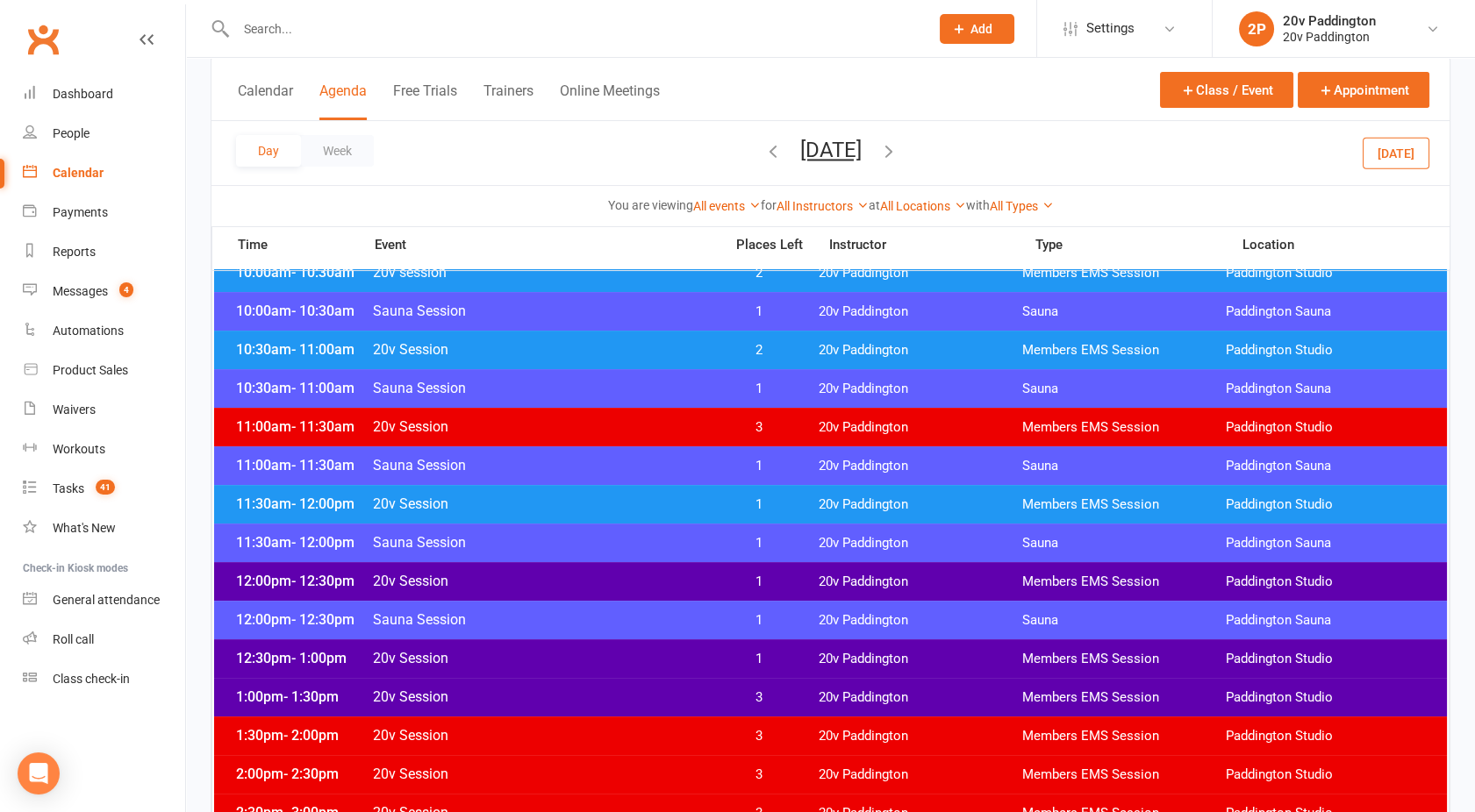
click at [601, 579] on span "20v Session" at bounding box center [543, 581] width 342 height 17
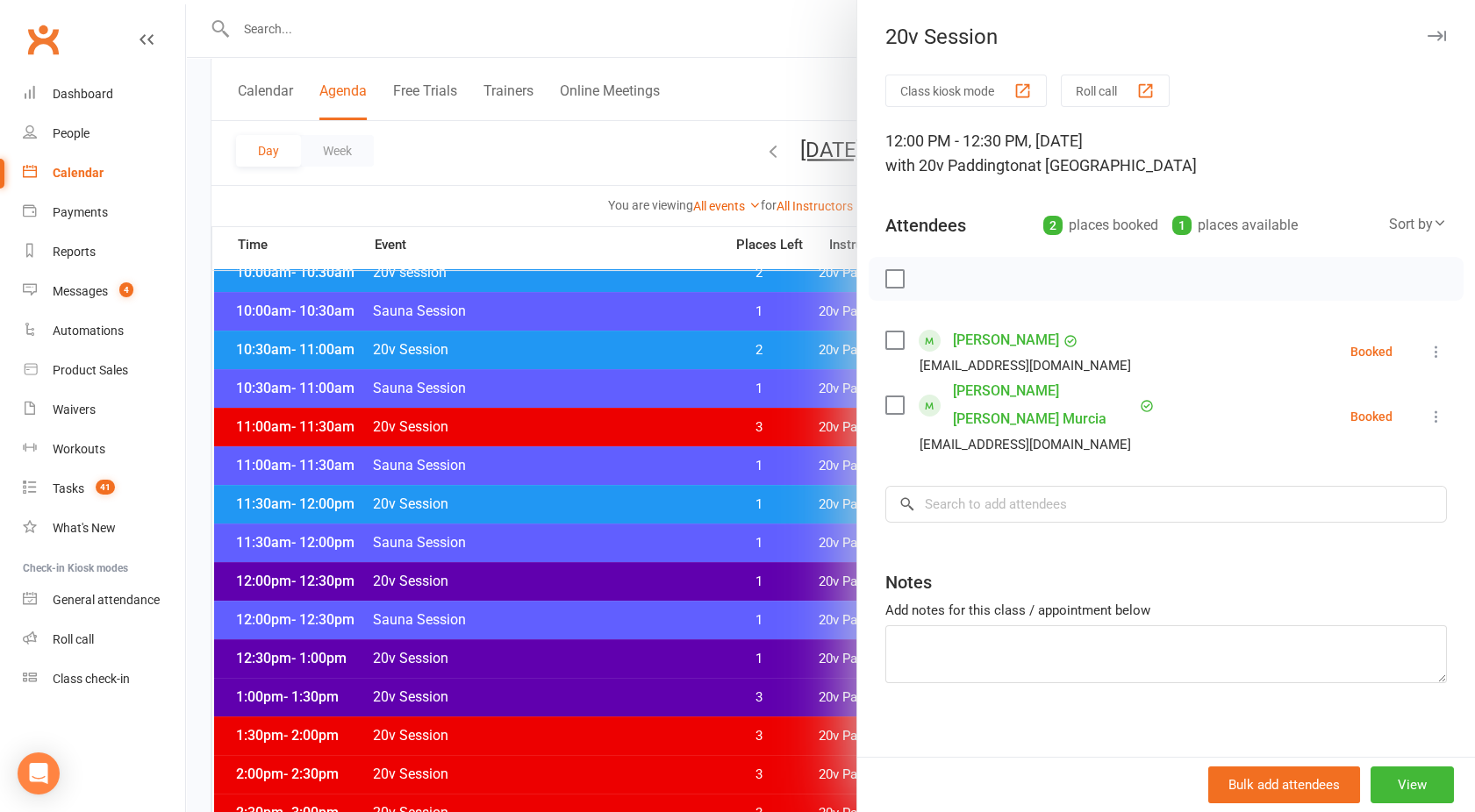
click at [545, 597] on div at bounding box center [830, 406] width 1289 height 812
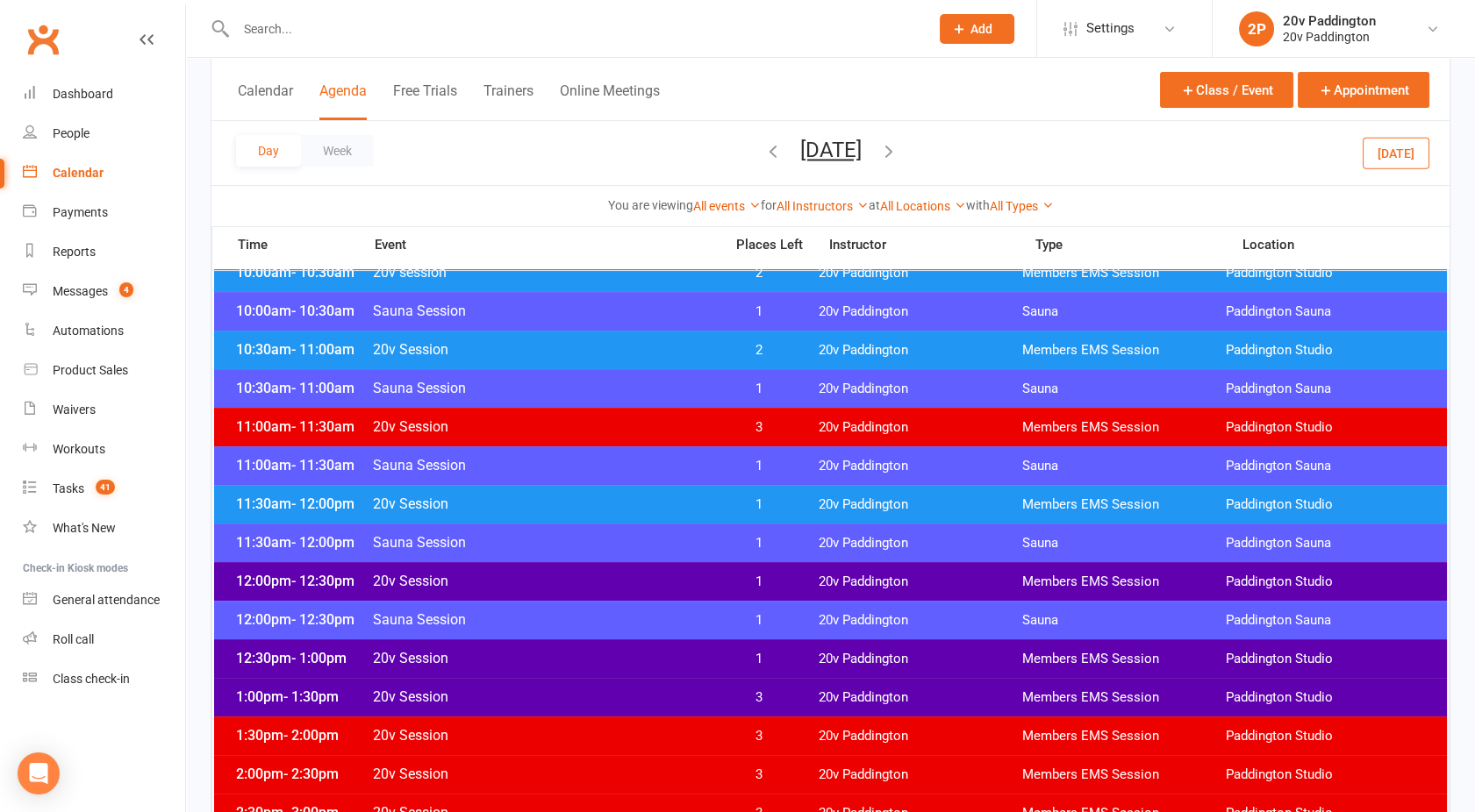
click at [827, 155] on button "Tuesday, Nov 4, 2025" at bounding box center [831, 150] width 61 height 24
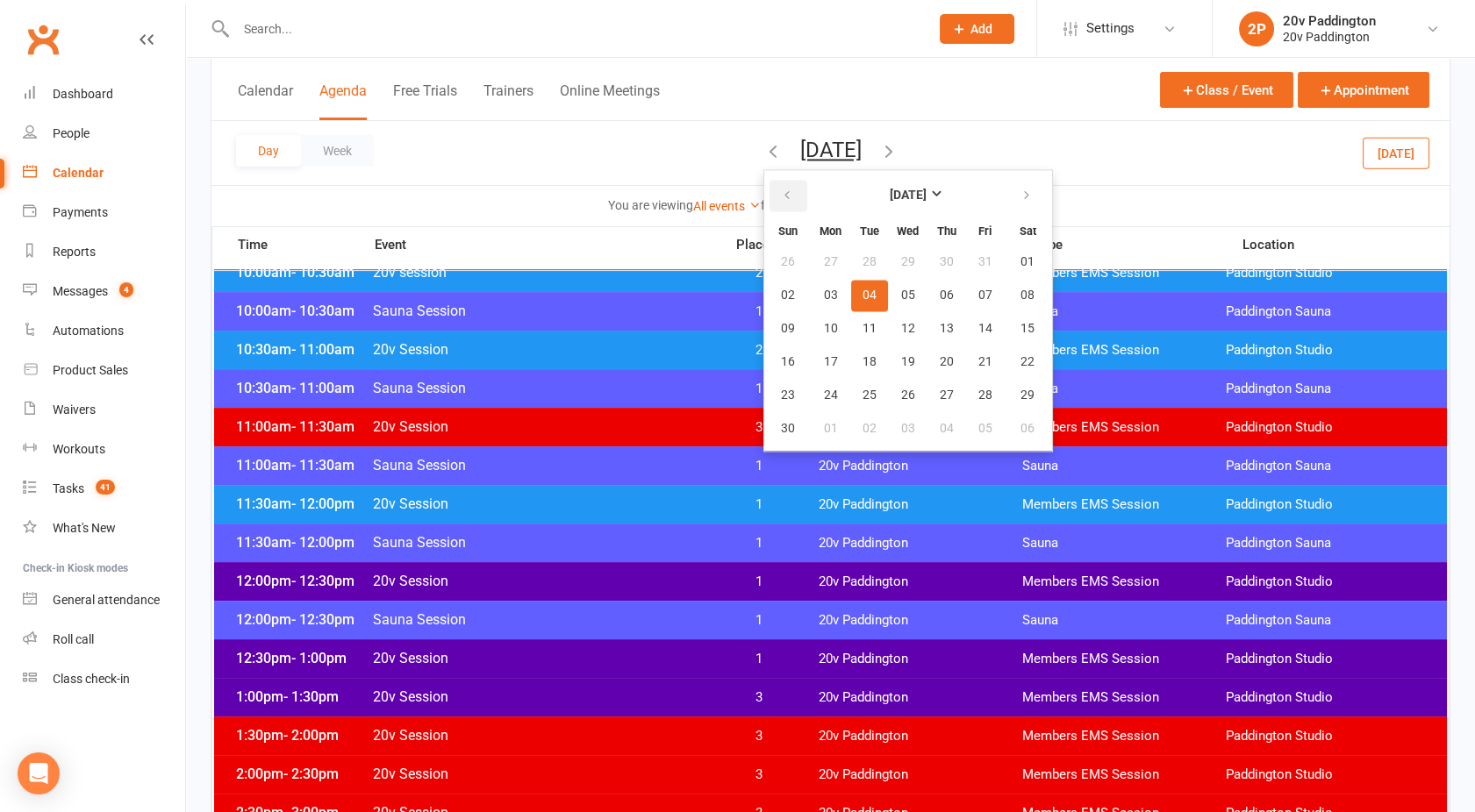
click at [781, 199] on icon "button" at bounding box center [786, 195] width 12 height 14
click at [978, 329] on span "17" at bounding box center [985, 328] width 14 height 14
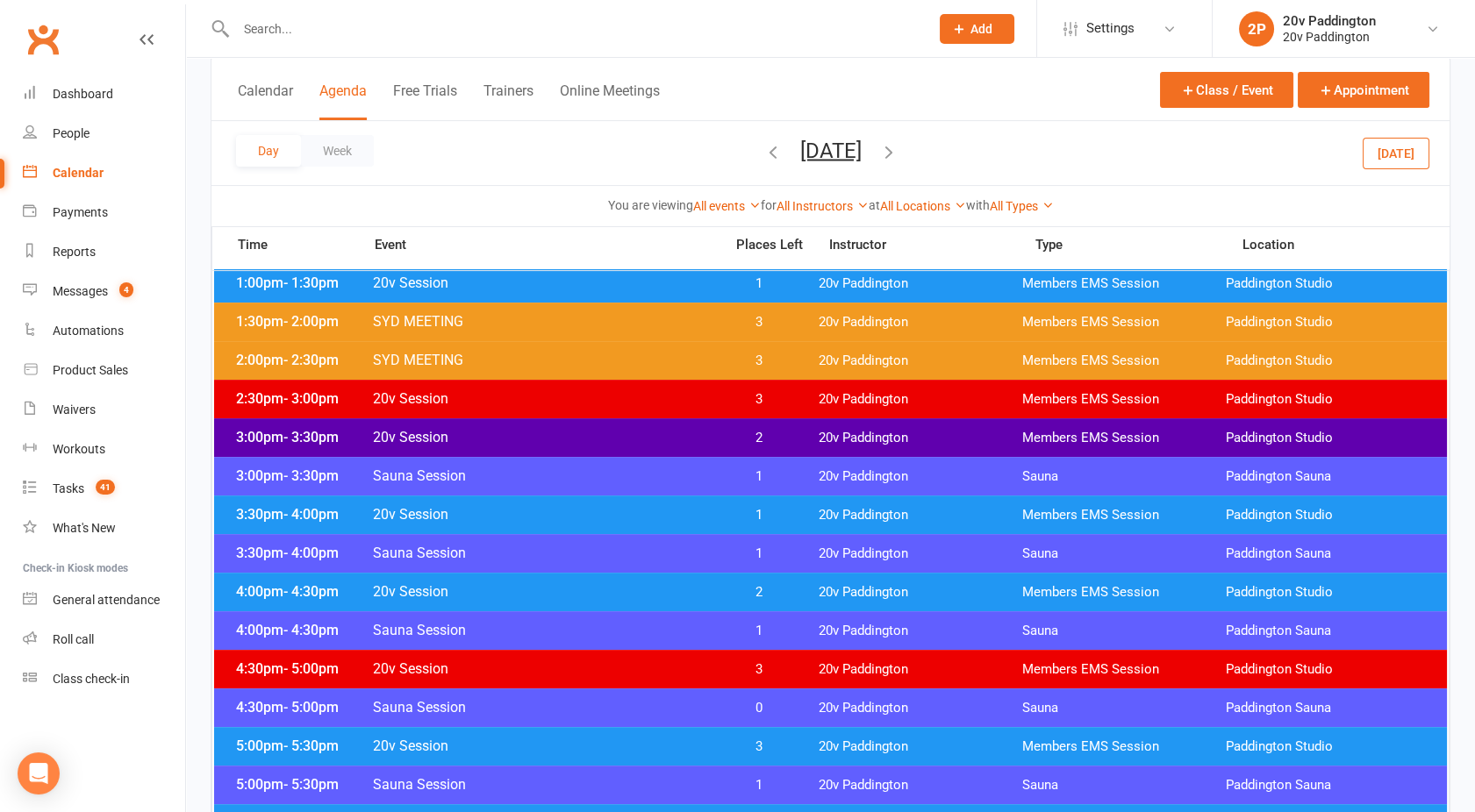
scroll to position [1178, 0]
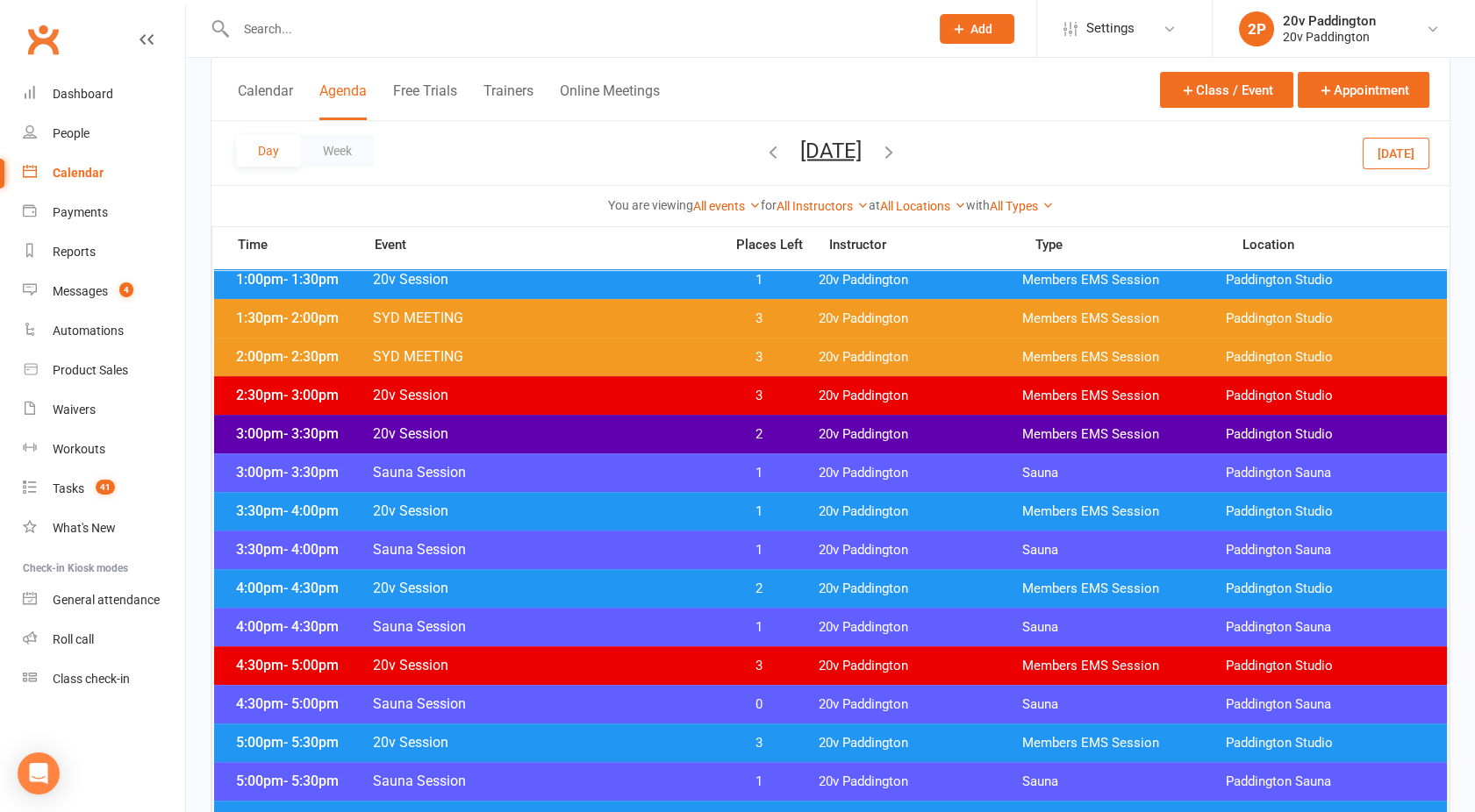
click at [648, 587] on span "20v Session" at bounding box center [543, 588] width 342 height 17
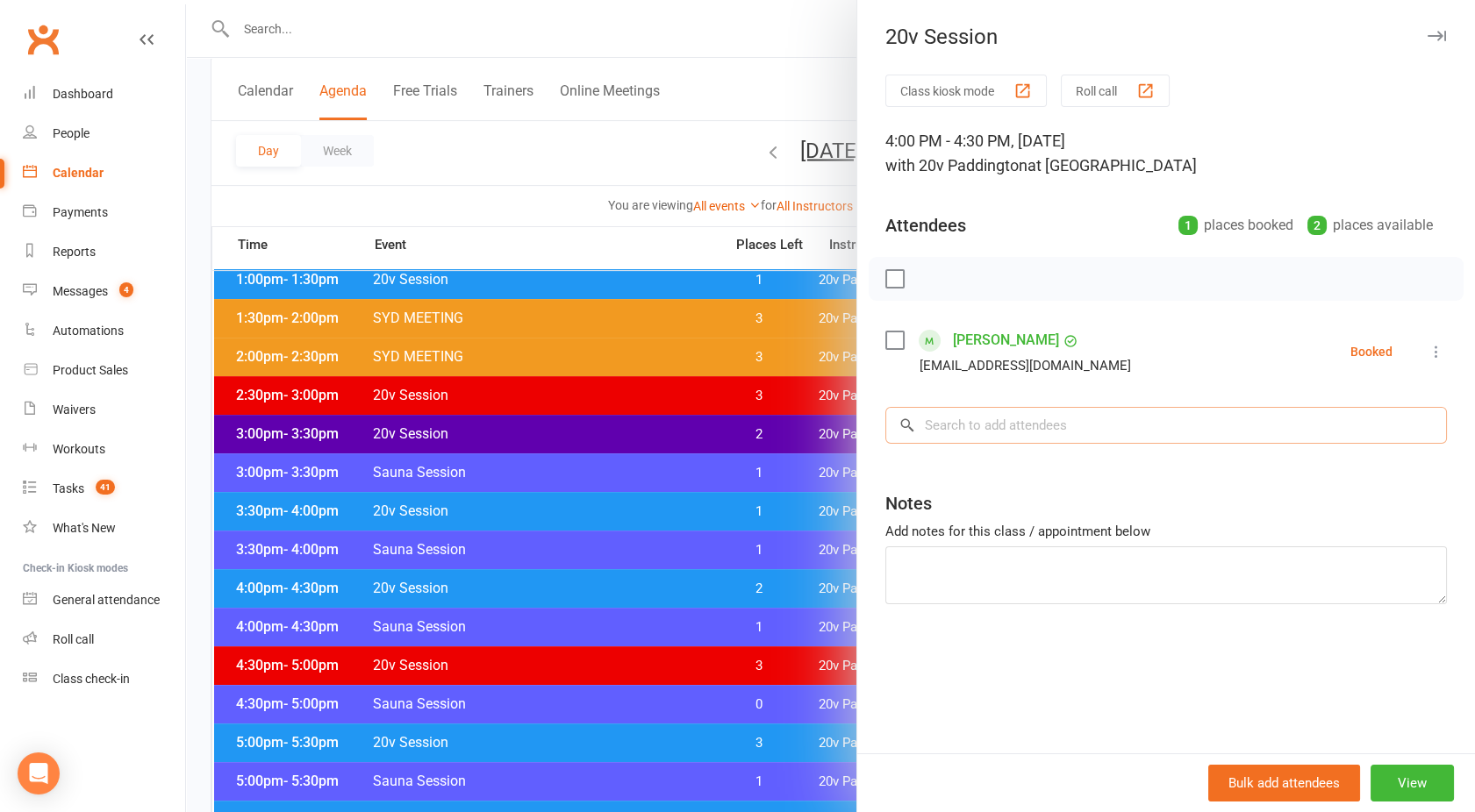
click at [1000, 434] on input "search" at bounding box center [1167, 426] width 562 height 37
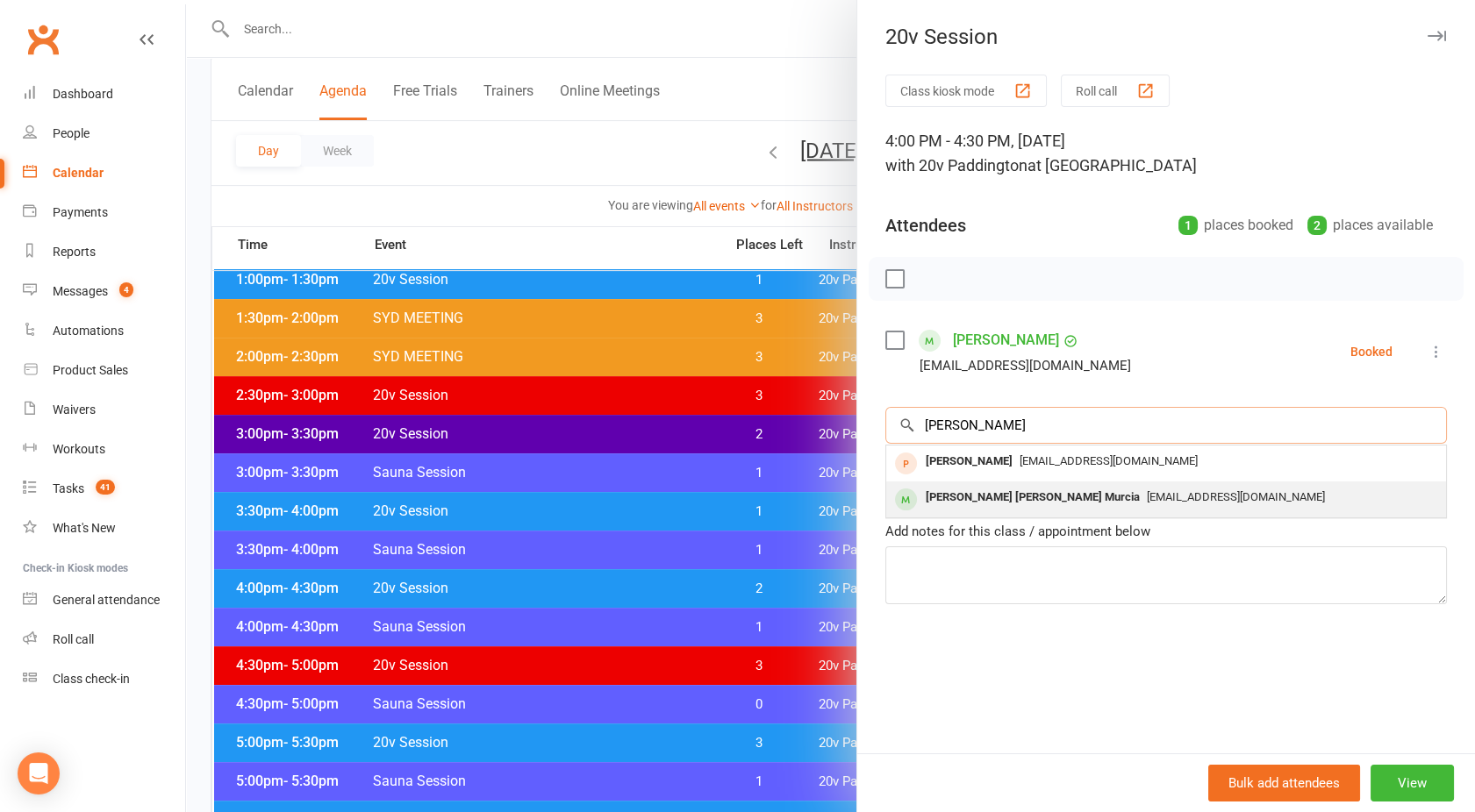
type input "Juan"
click at [963, 486] on div "Juan Carlos Suarez Murcia" at bounding box center [1032, 498] width 228 height 25
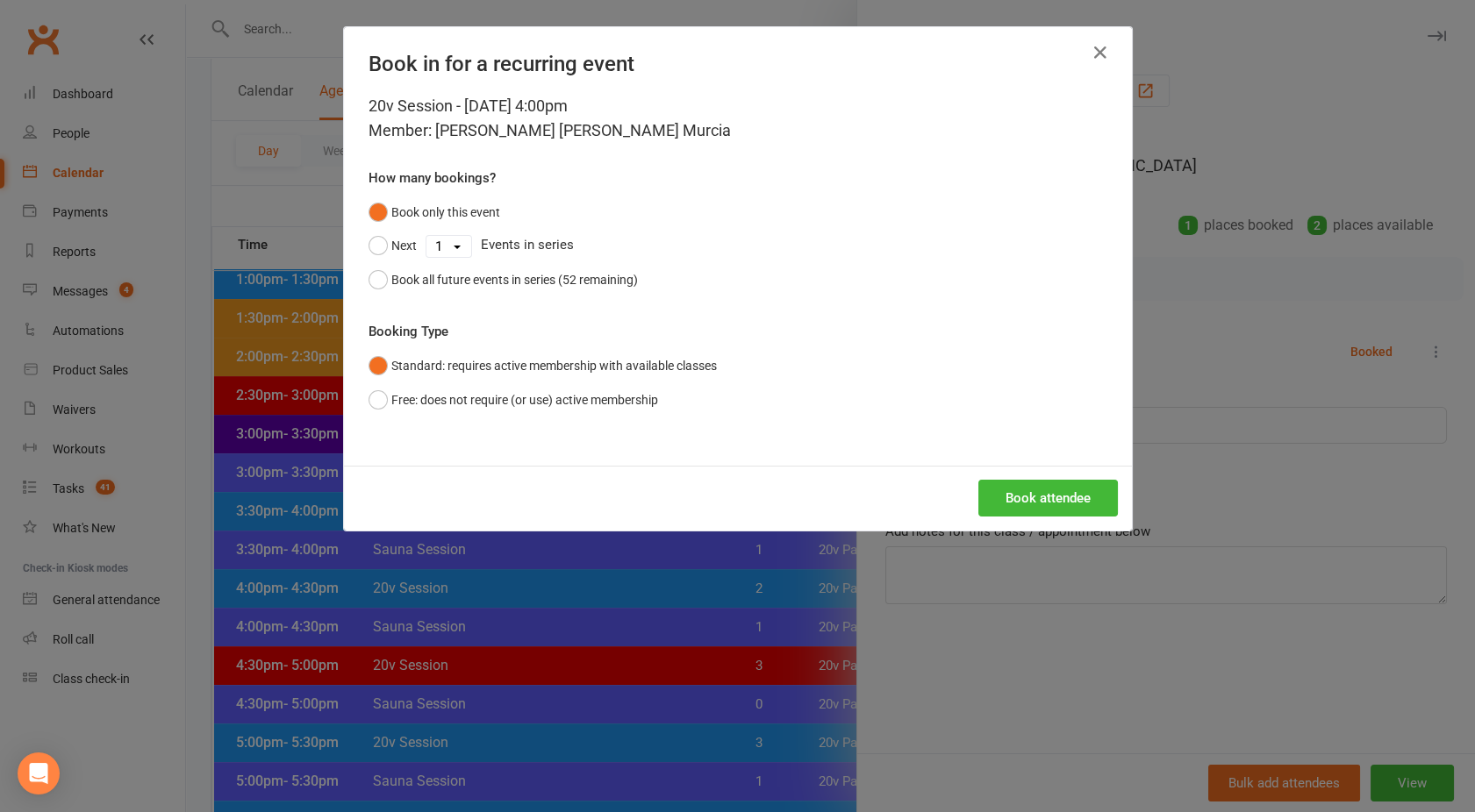
click at [440, 246] on select "1 2 3 4 5 6 7 8 9 10 11 12 13 14 15 16 17 18 19 20 21 22 23 24 25 26 27 28 29 3…" at bounding box center [449, 246] width 45 height 21
select select "2"
click at [426, 236] on select "1 2 3 4 5 6 7 8 9 10 11 12 13 14 15 16 17 18 19 20 21 22 23 24 25 26 27 28 29 3…" at bounding box center [449, 246] width 45 height 21
click at [1071, 485] on button "Book attendee" at bounding box center [1048, 499] width 140 height 37
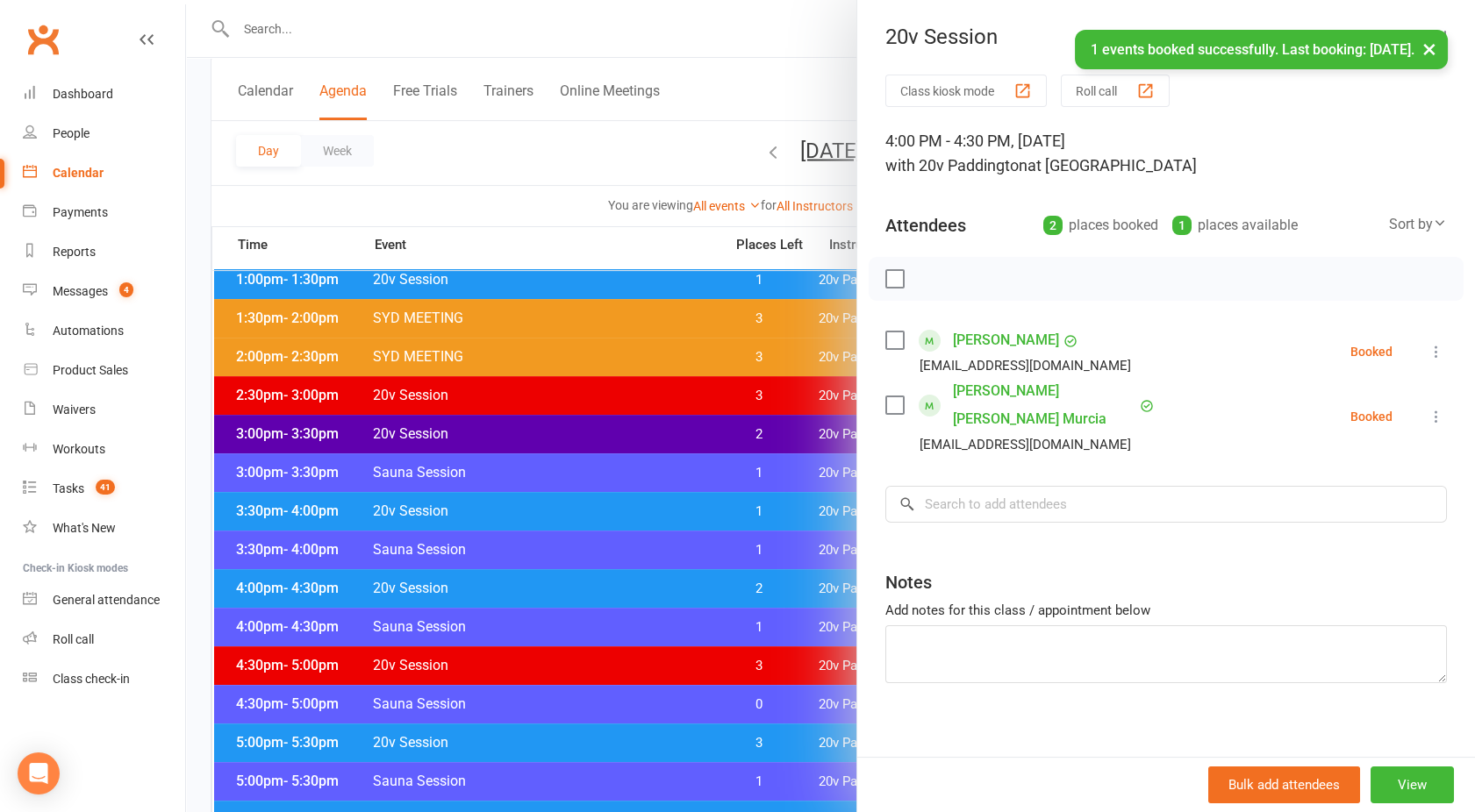
click at [588, 168] on div at bounding box center [830, 406] width 1289 height 812
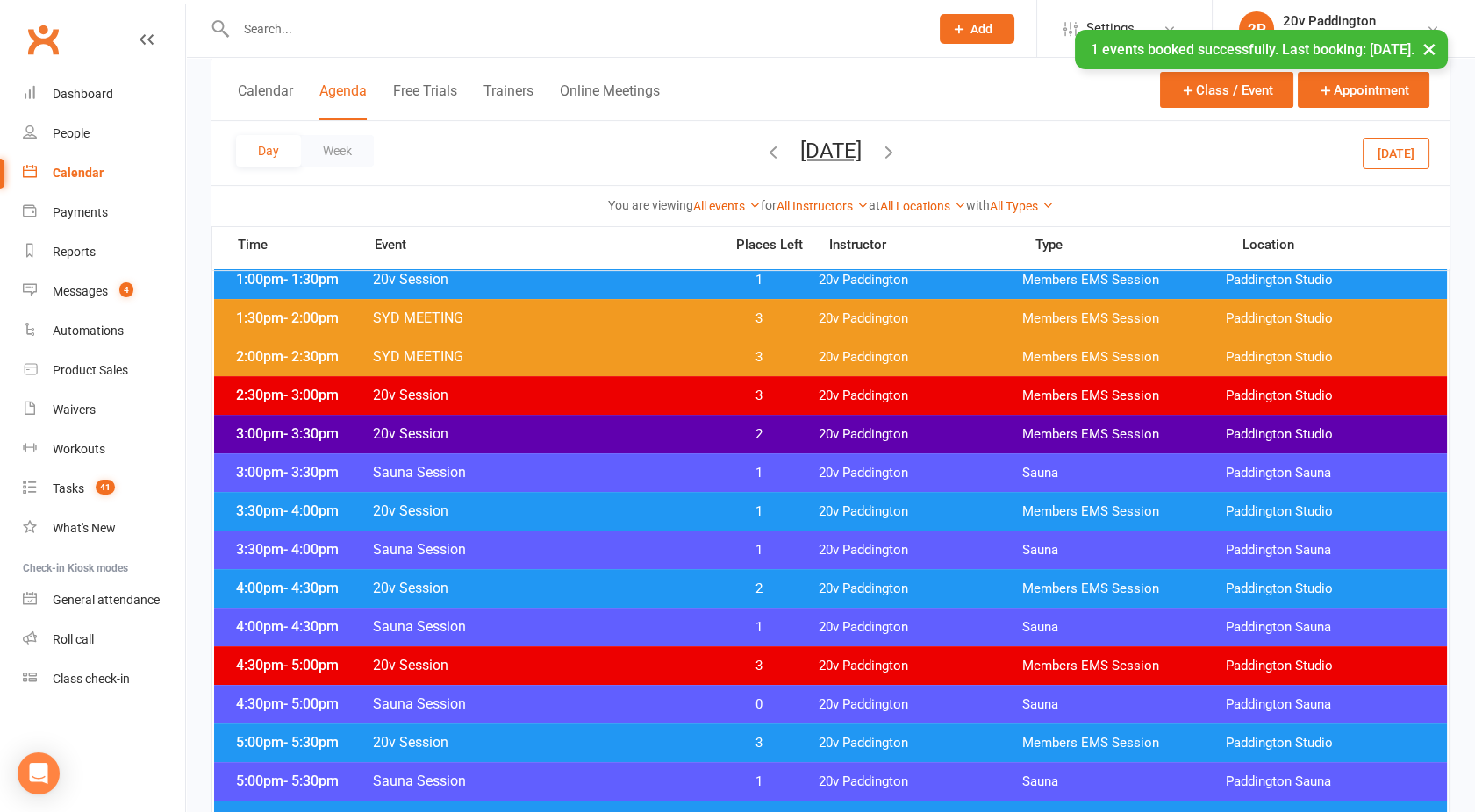
click at [800, 147] on button "Friday, Oct 17, 2025" at bounding box center [831, 150] width 61 height 24
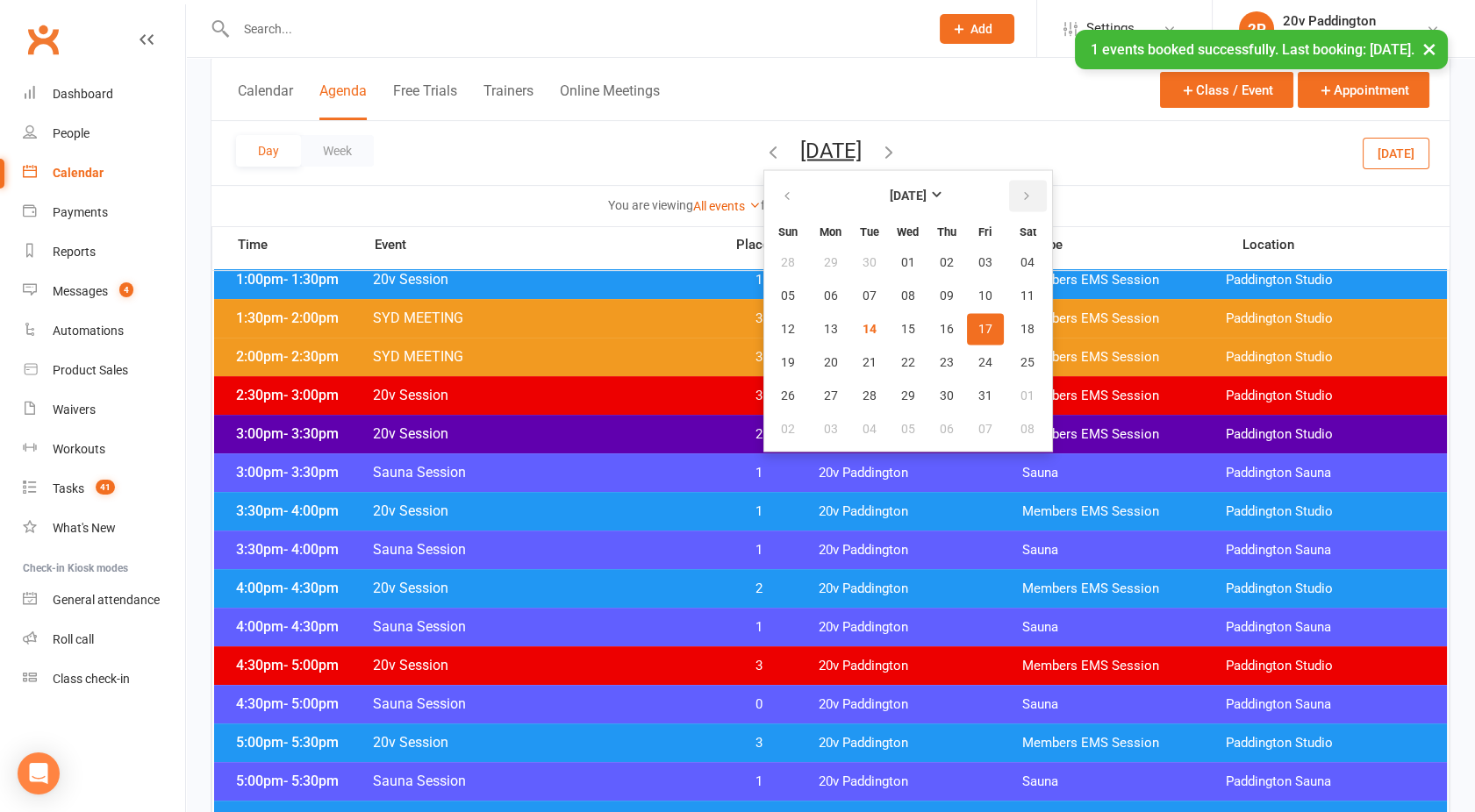
click at [1010, 195] on button "button" at bounding box center [1028, 195] width 38 height 32
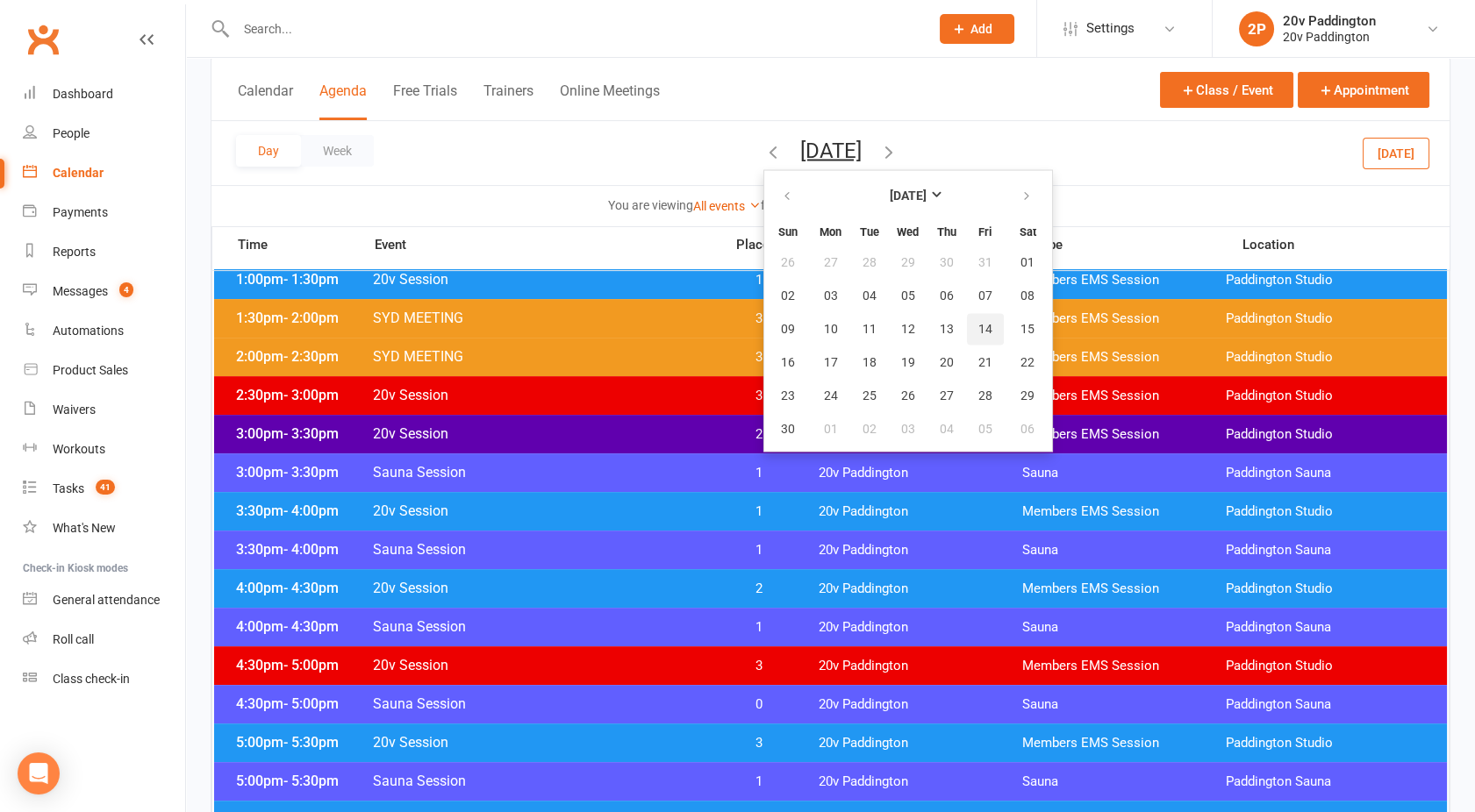
click at [967, 318] on button "14" at bounding box center [986, 329] width 37 height 32
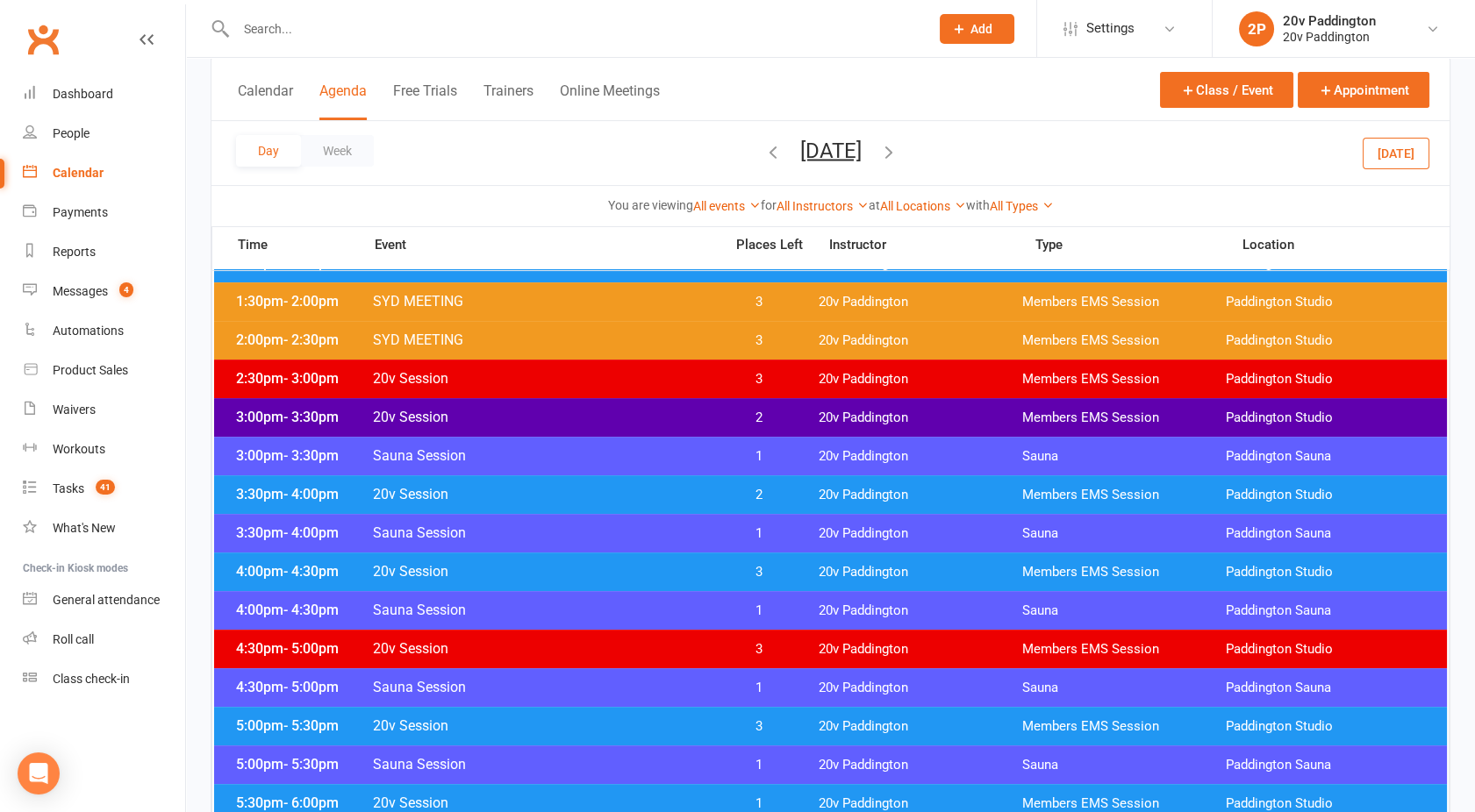
click at [622, 565] on span "20v Session" at bounding box center [543, 571] width 342 height 17
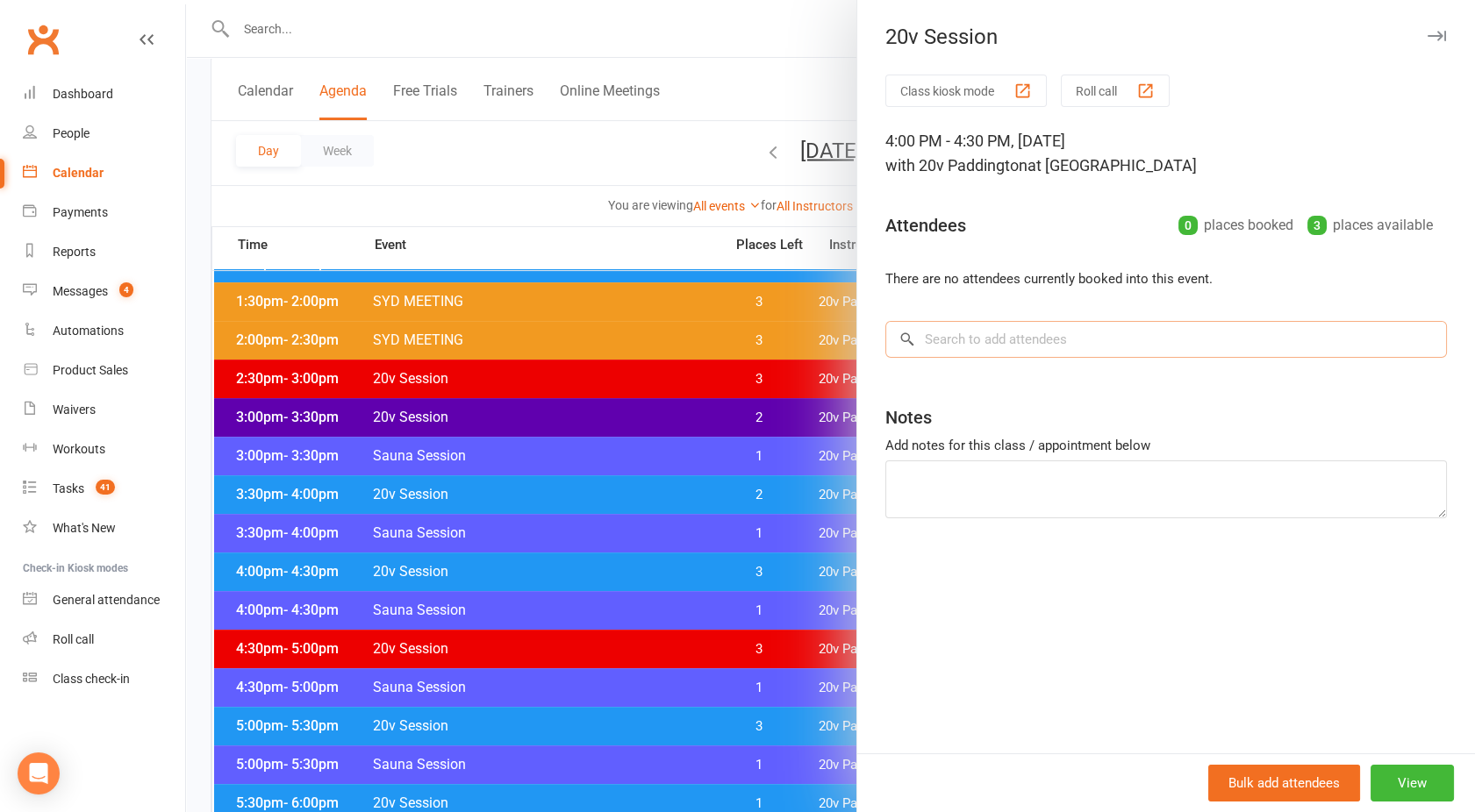
click at [1004, 345] on input "search" at bounding box center [1167, 339] width 562 height 37
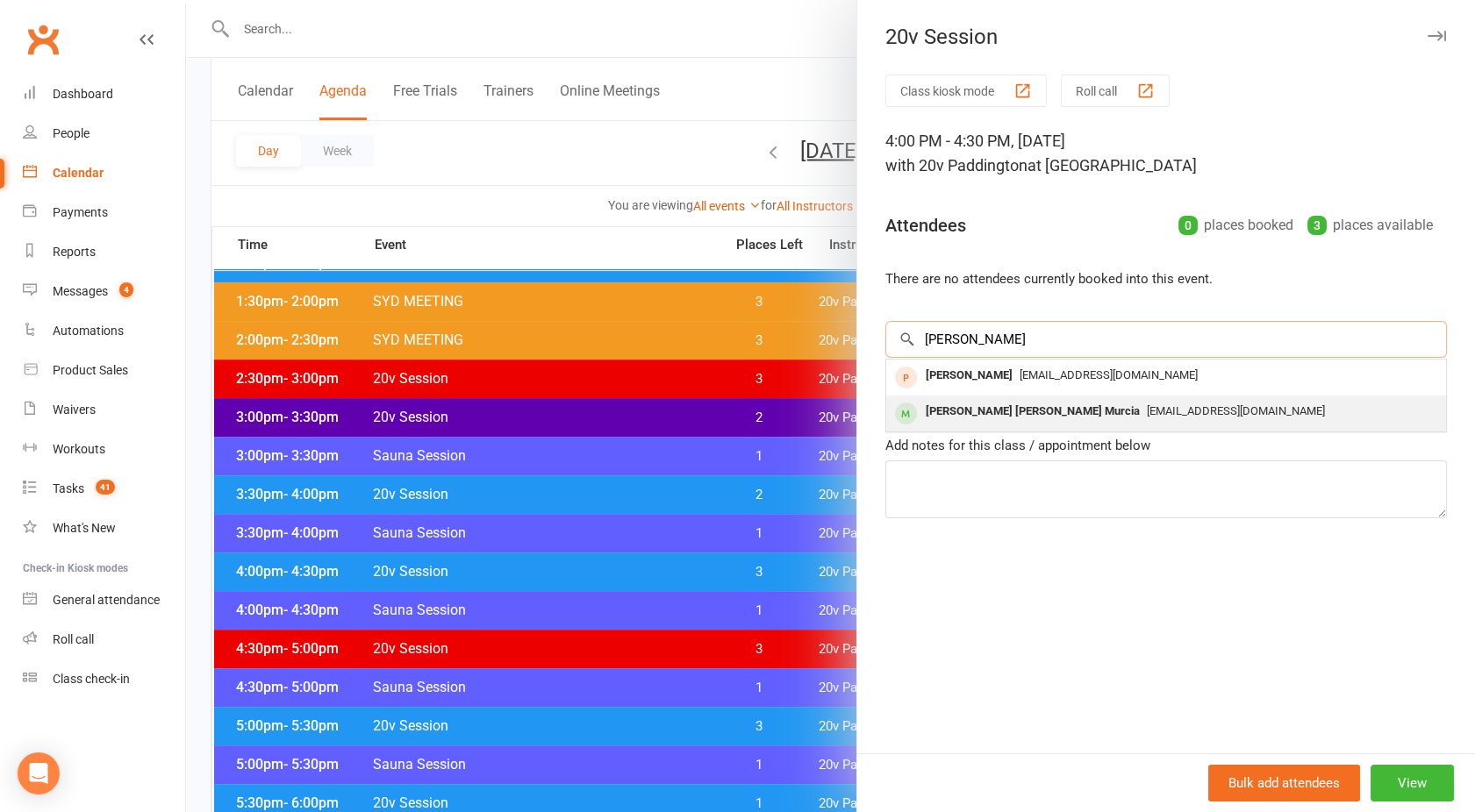
type input "Juan"
click at [971, 406] on div "Juan Carlos Suarez Murcia" at bounding box center [1032, 411] width 228 height 25
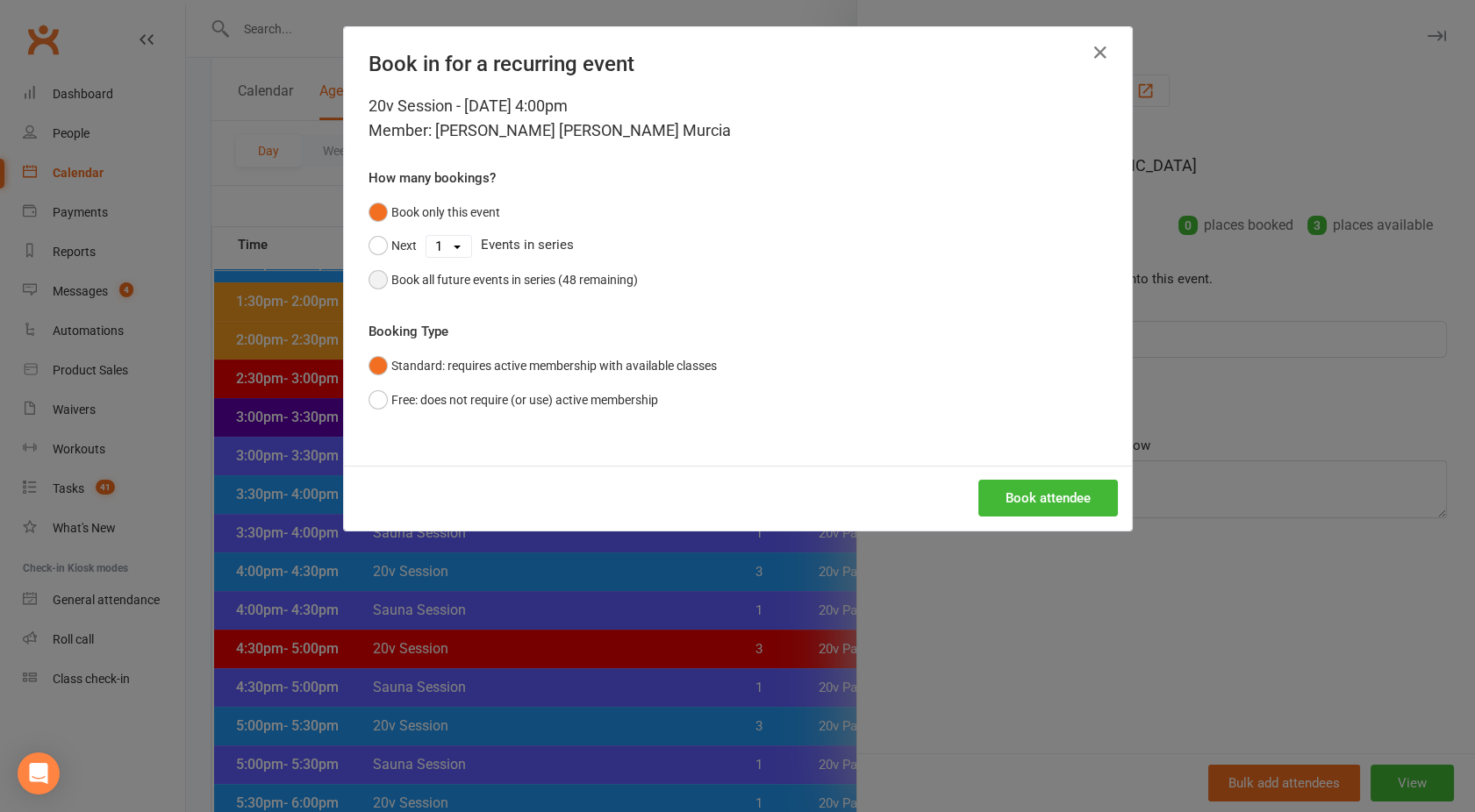
click at [416, 277] on div "Book all future events in series (48 remaining)" at bounding box center [515, 279] width 247 height 20
click at [1075, 505] on button "Book attendee" at bounding box center [1048, 499] width 140 height 37
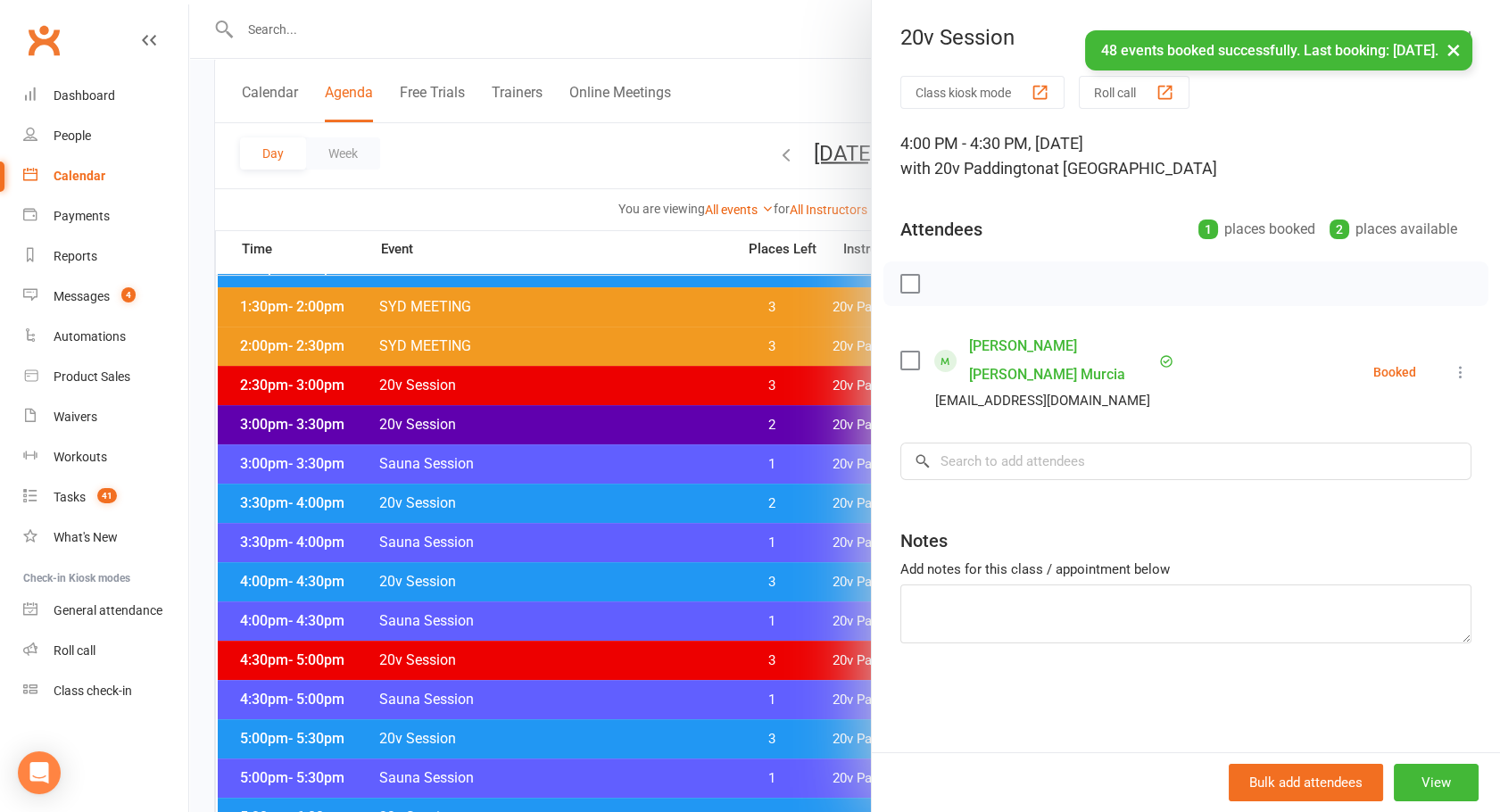
click at [988, 340] on link "Juan Carlos Suarez Murcia" at bounding box center [1062, 361] width 185 height 57
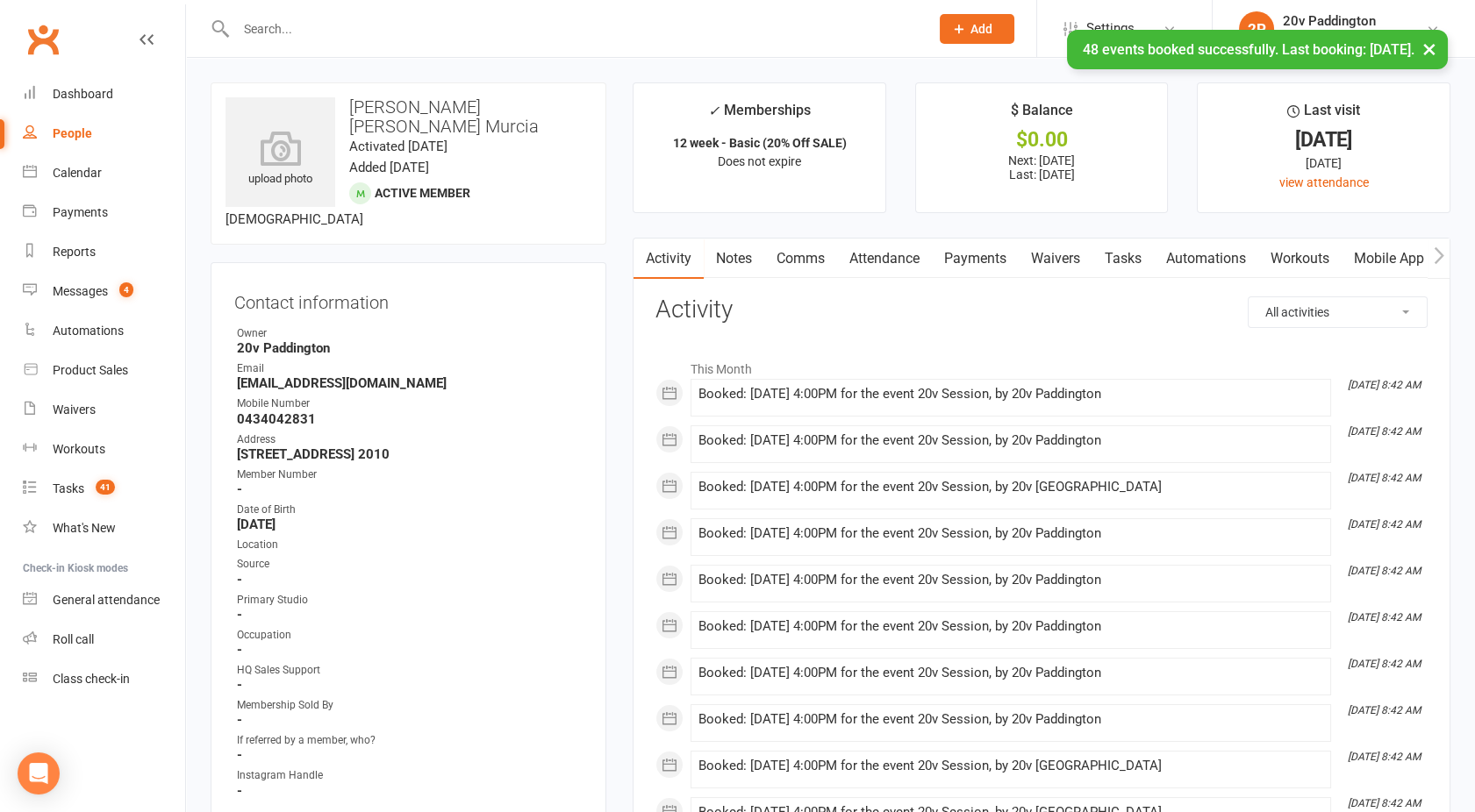
click at [797, 260] on link "Comms" at bounding box center [800, 259] width 73 height 40
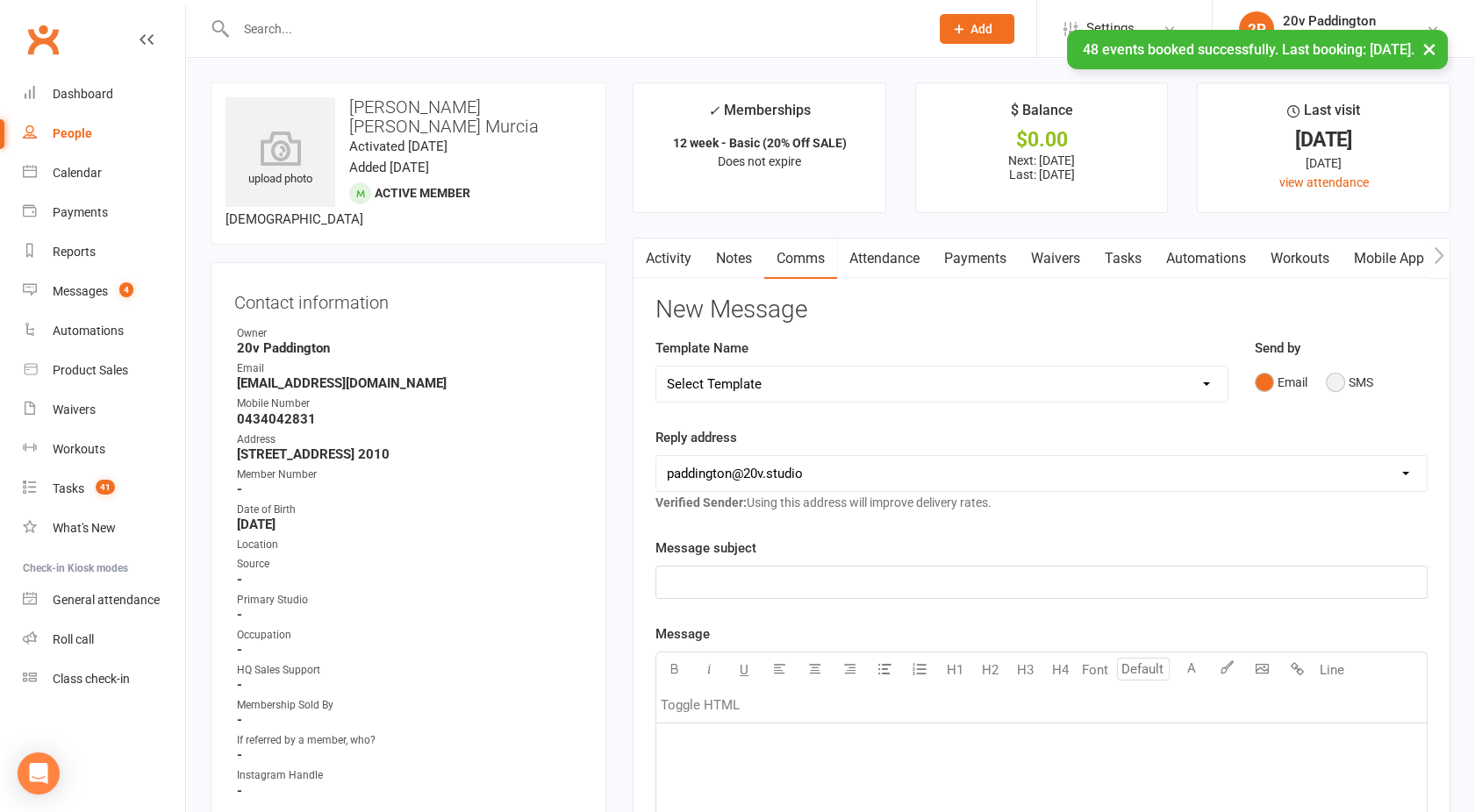
click at [1337, 374] on button "SMS" at bounding box center [1349, 382] width 47 height 33
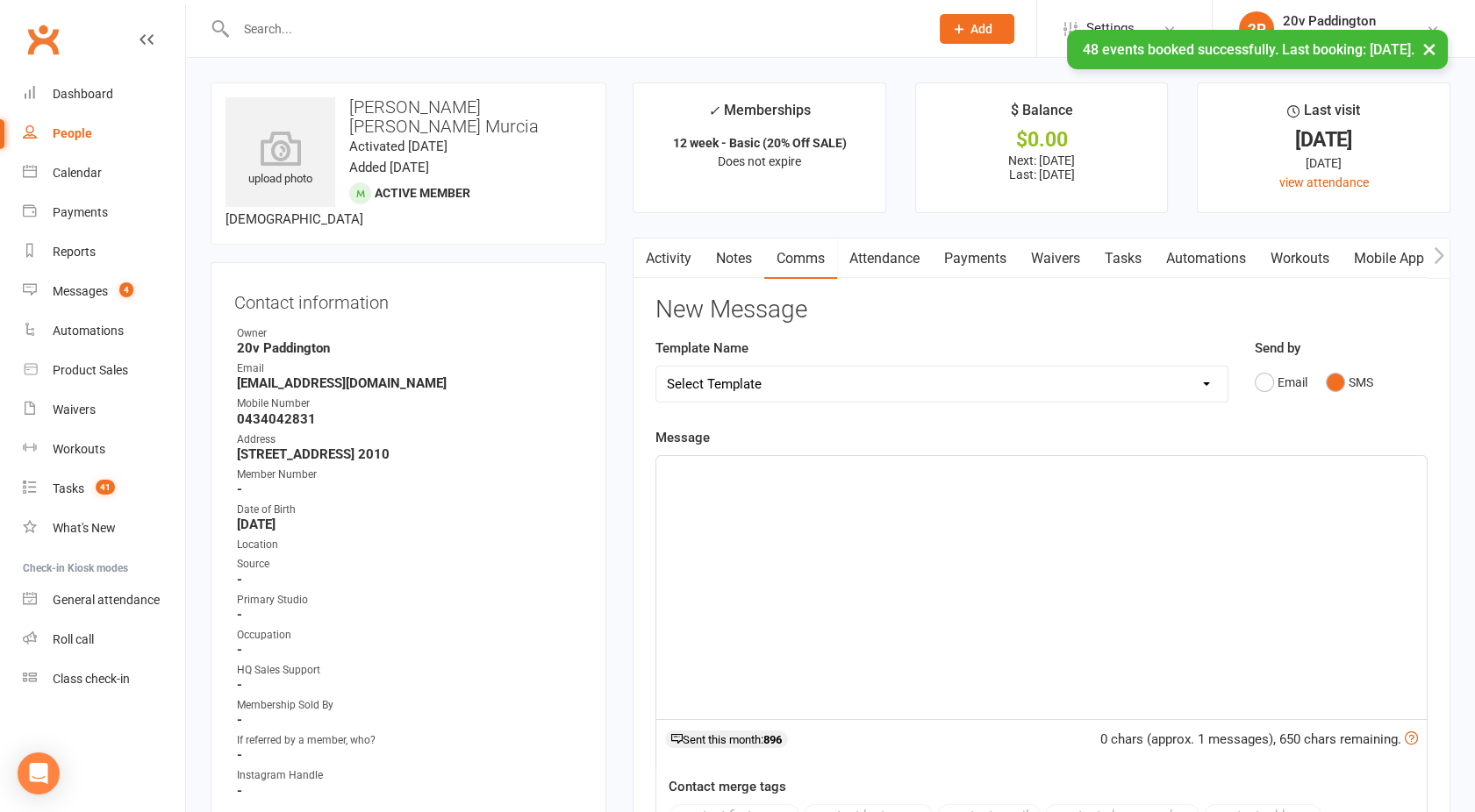
click at [1014, 572] on div "﻿" at bounding box center [1041, 587] width 771 height 263
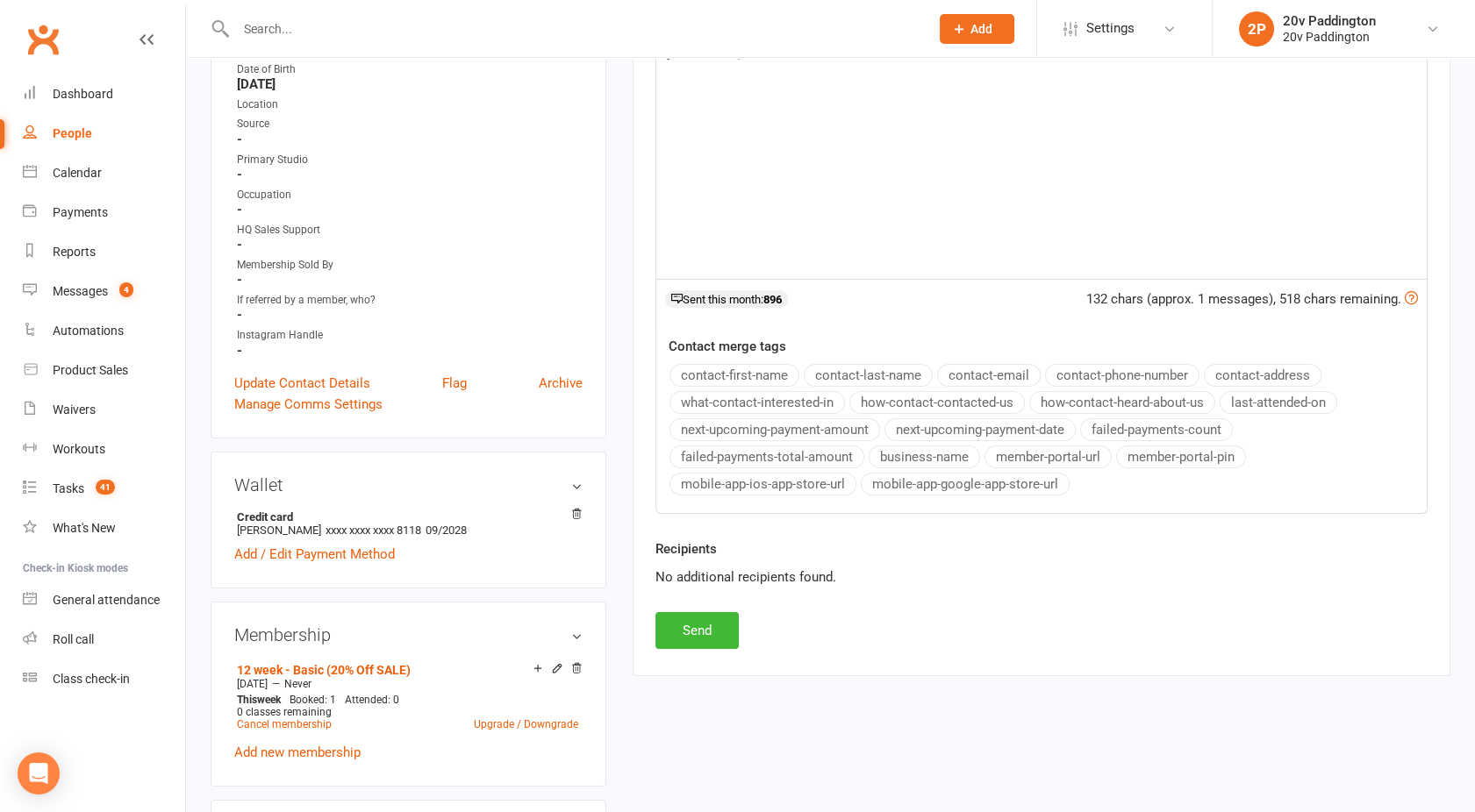
scroll to position [461, 0]
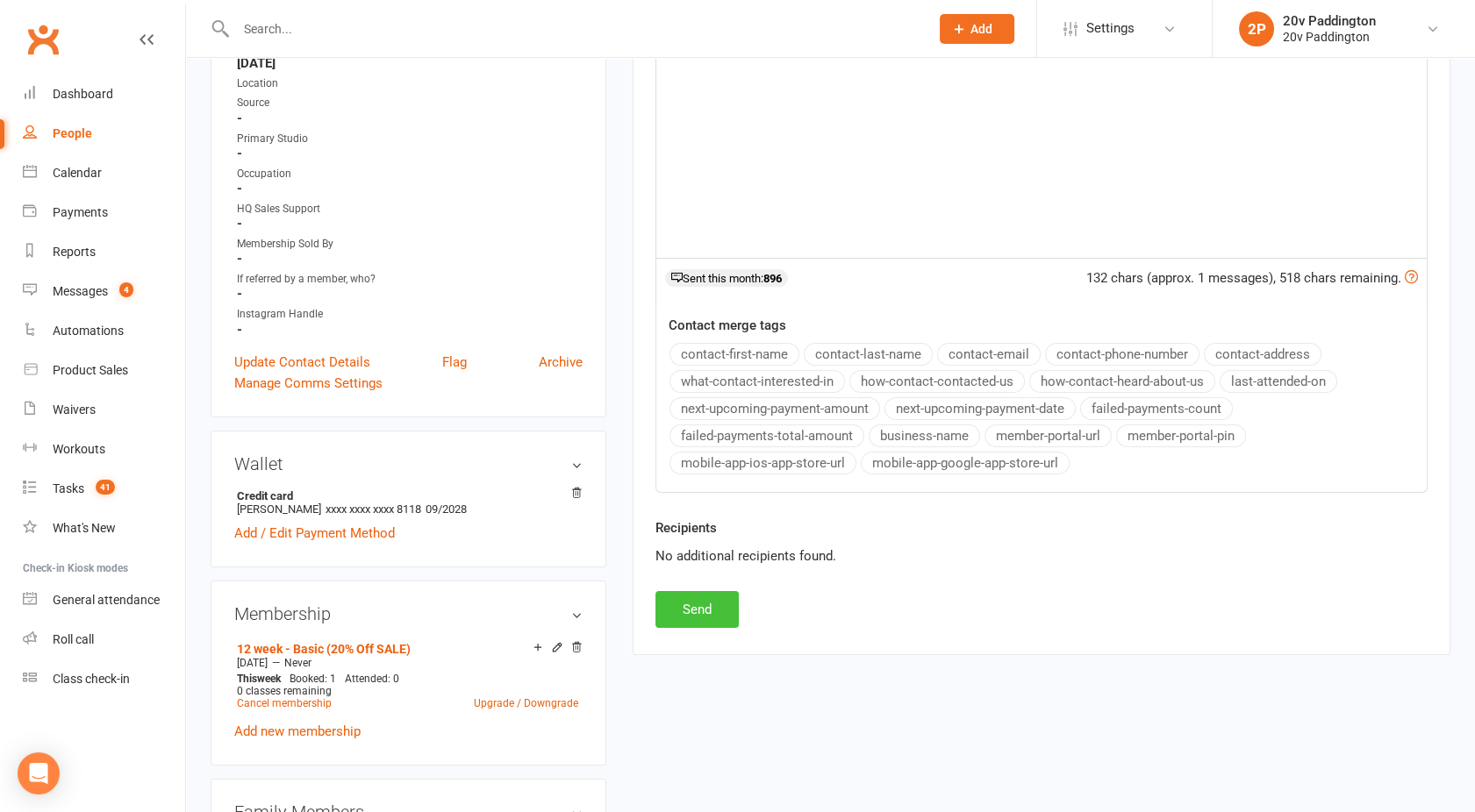
click at [658, 612] on button "Send" at bounding box center [697, 610] width 84 height 37
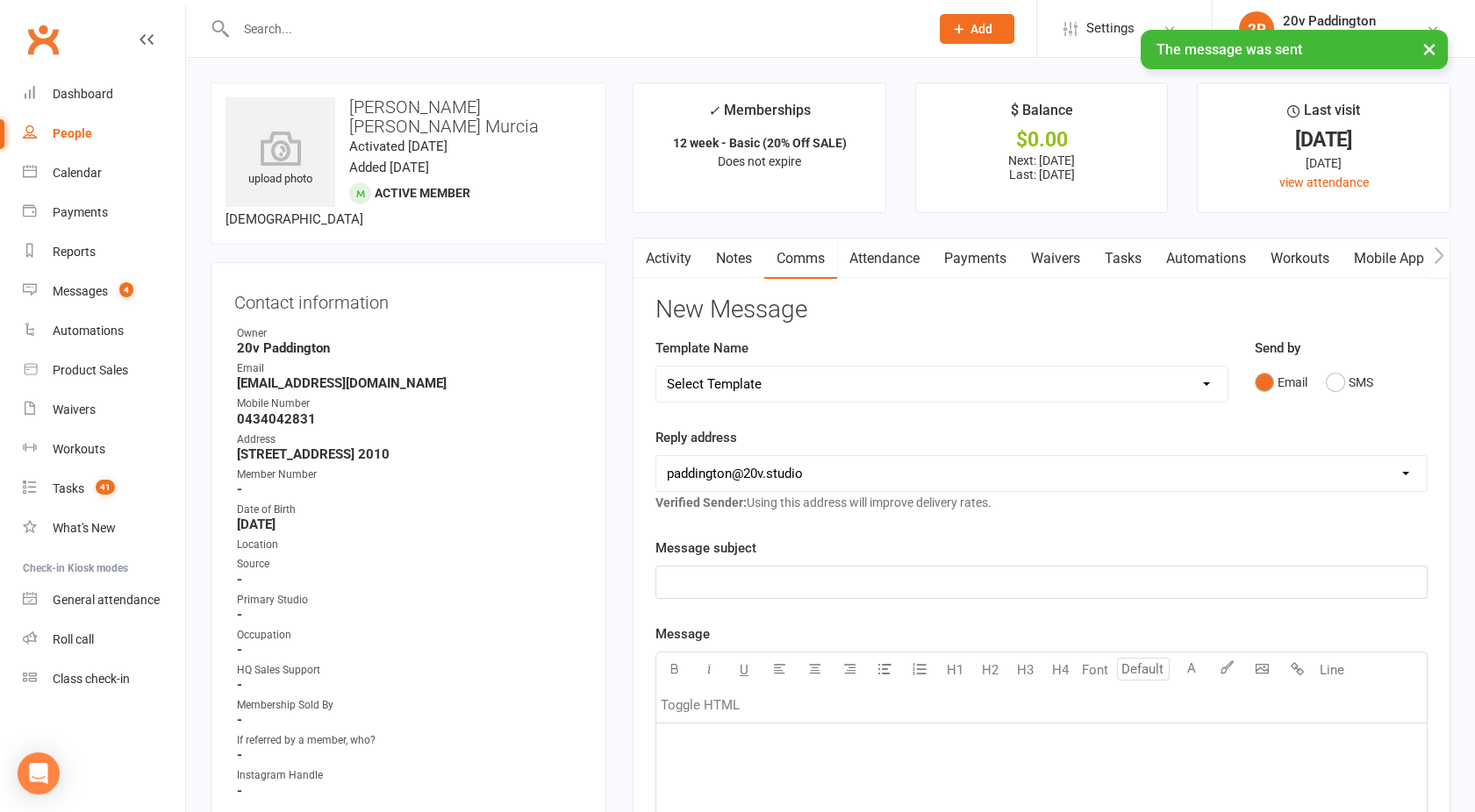
click at [666, 257] on link "Activity" at bounding box center [668, 259] width 70 height 40
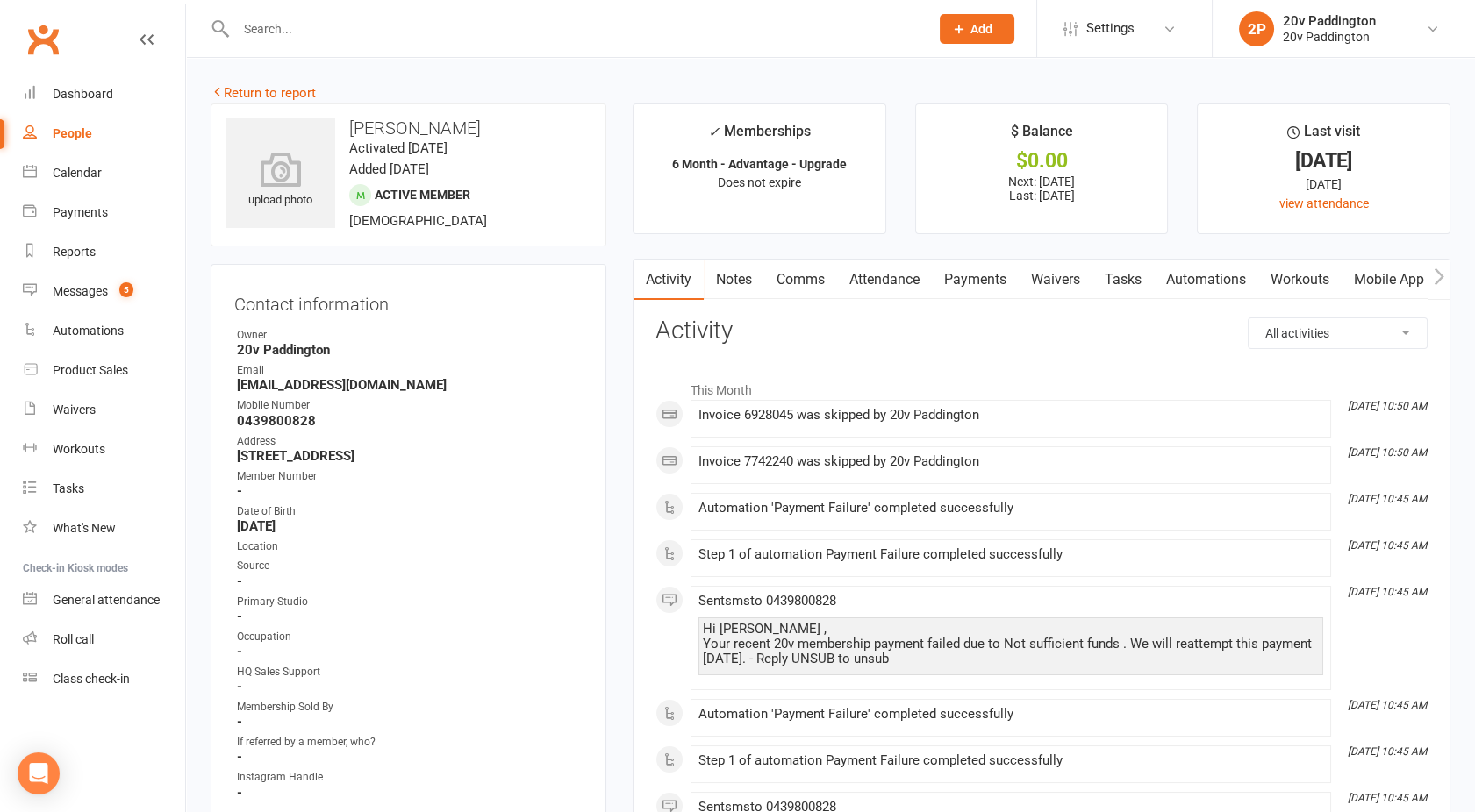
click at [968, 277] on link "Payments" at bounding box center [975, 279] width 87 height 40
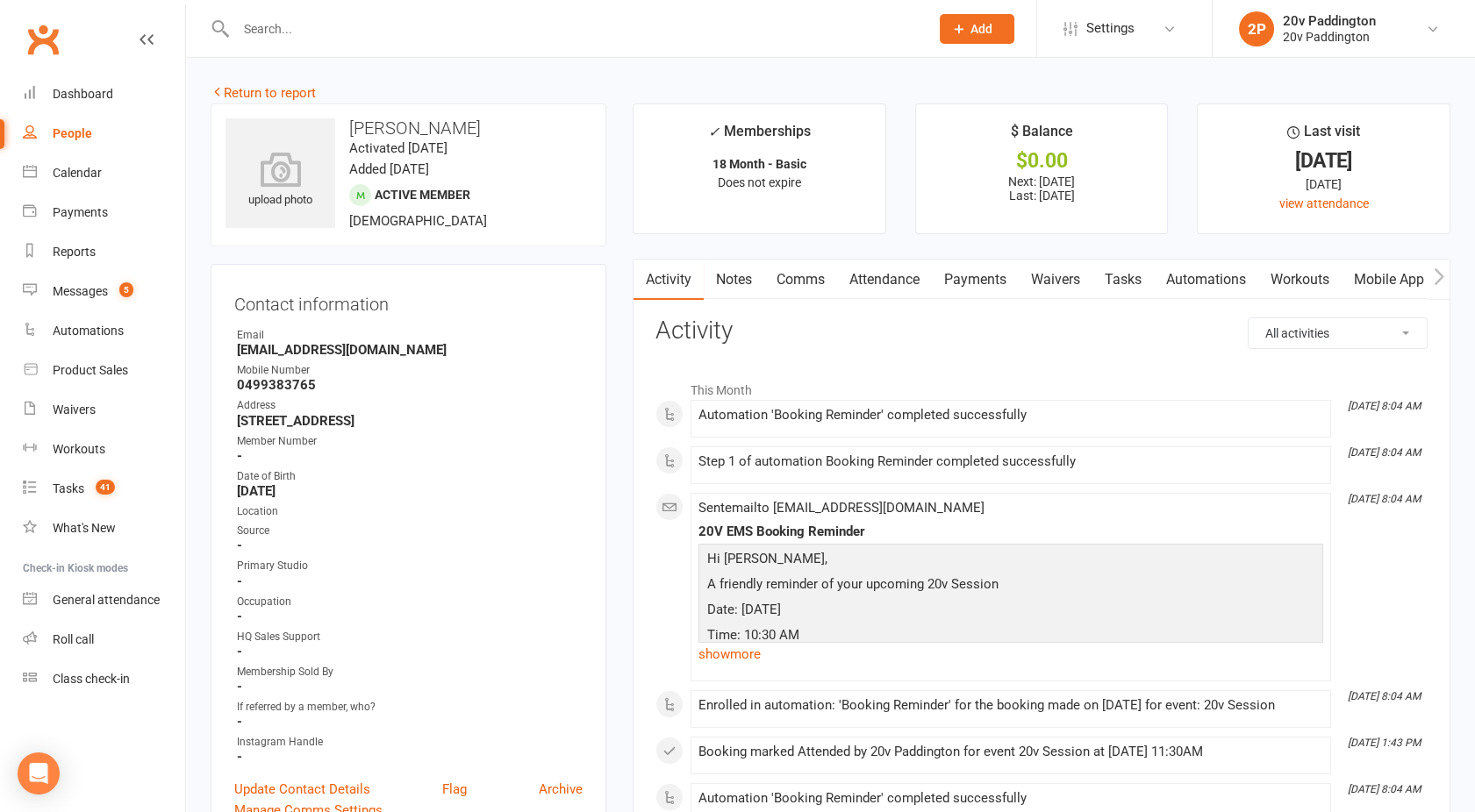
click at [902, 266] on link "Attendance" at bounding box center [885, 279] width 95 height 40
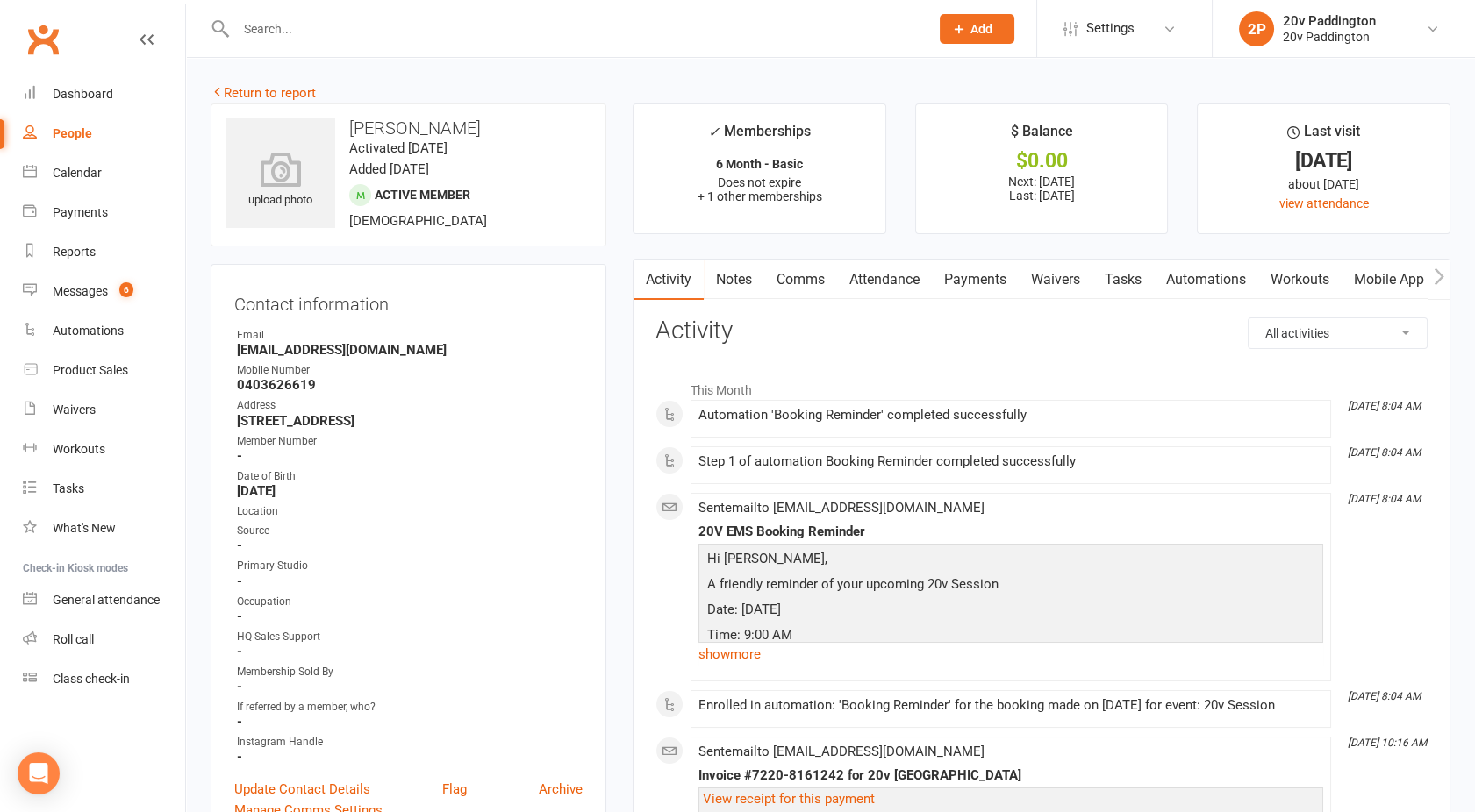
click at [900, 268] on link "Attendance" at bounding box center [885, 279] width 95 height 40
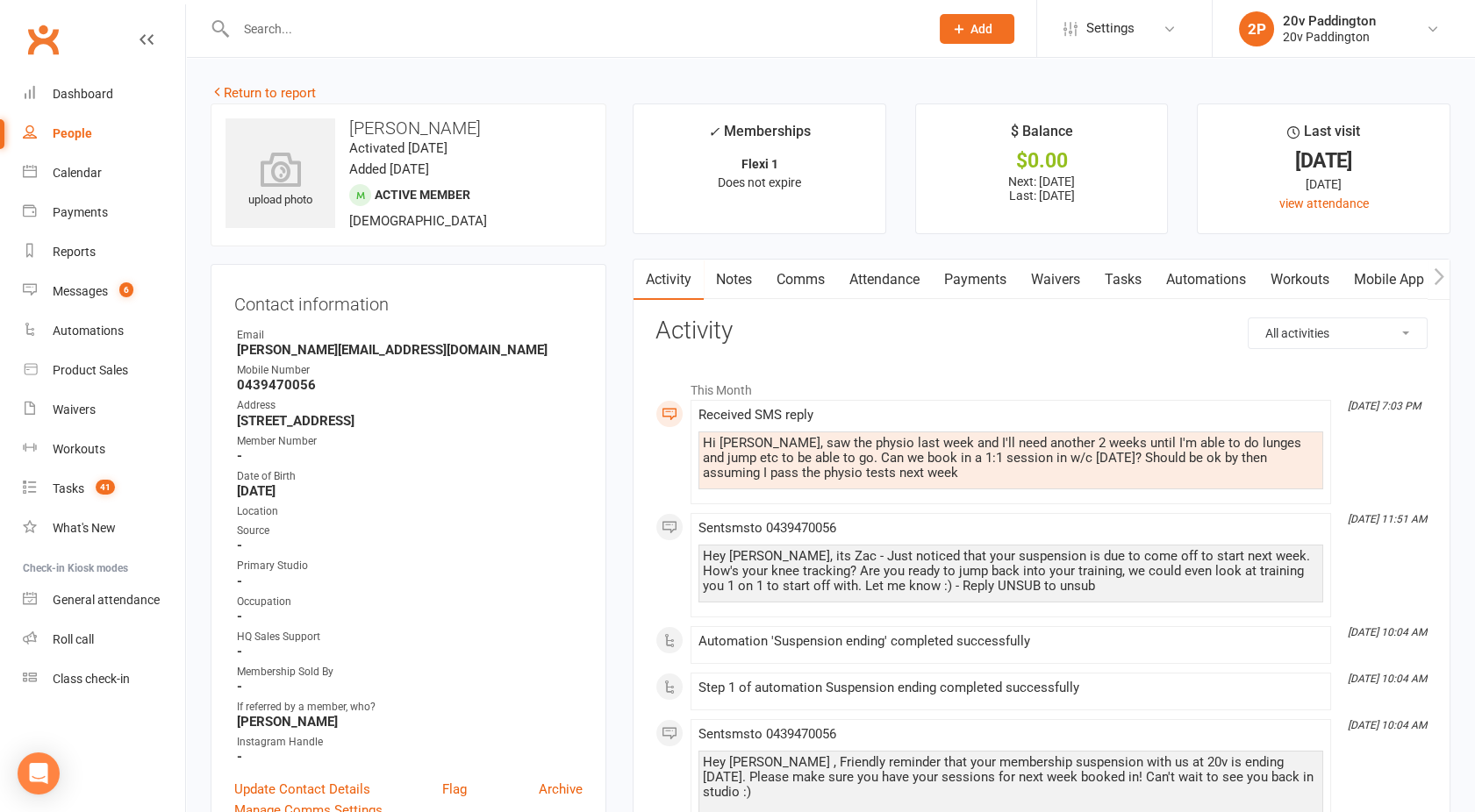
click at [809, 275] on link "Comms" at bounding box center [800, 279] width 73 height 40
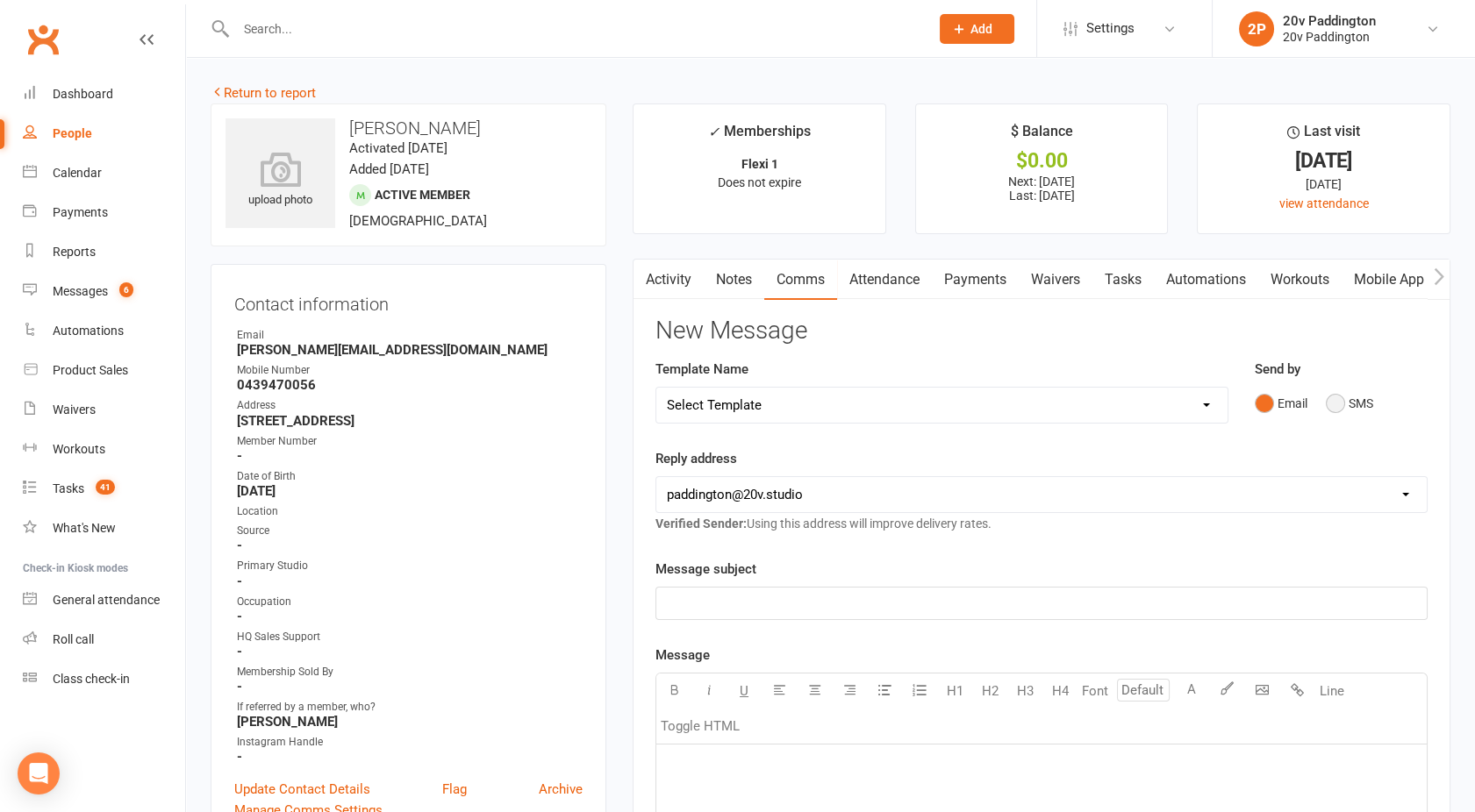
click at [1362, 404] on button "SMS" at bounding box center [1349, 404] width 47 height 33
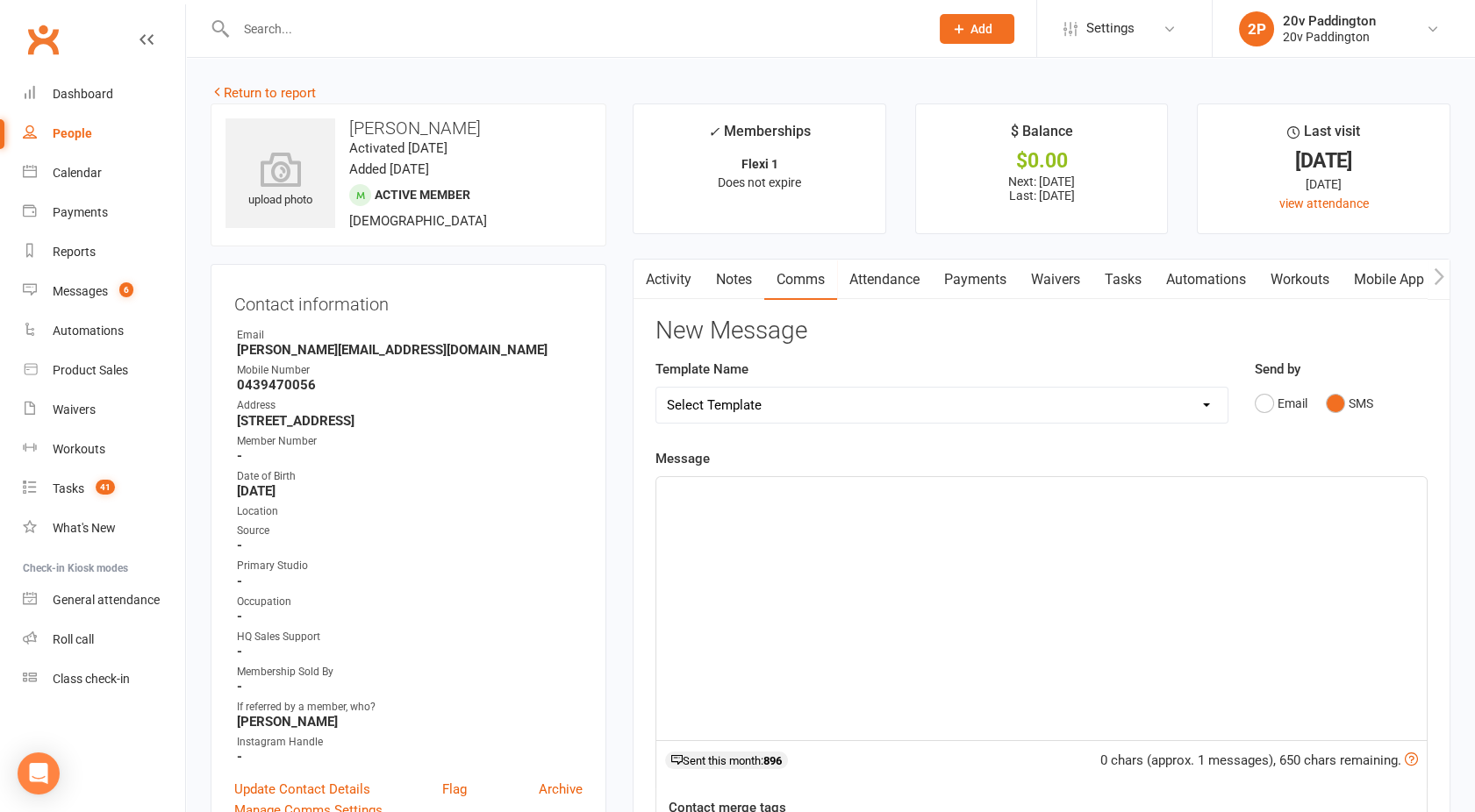
click at [1117, 530] on div "﻿" at bounding box center [1041, 608] width 771 height 263
drag, startPoint x: 913, startPoint y: 506, endPoint x: 538, endPoint y: 512, distance: 375.0
copy span "Morning - yep lets do it. Can you train"
click at [727, 494] on span "Morning - yep lets do it. Can you train" at bounding box center [776, 493] width 219 height 16
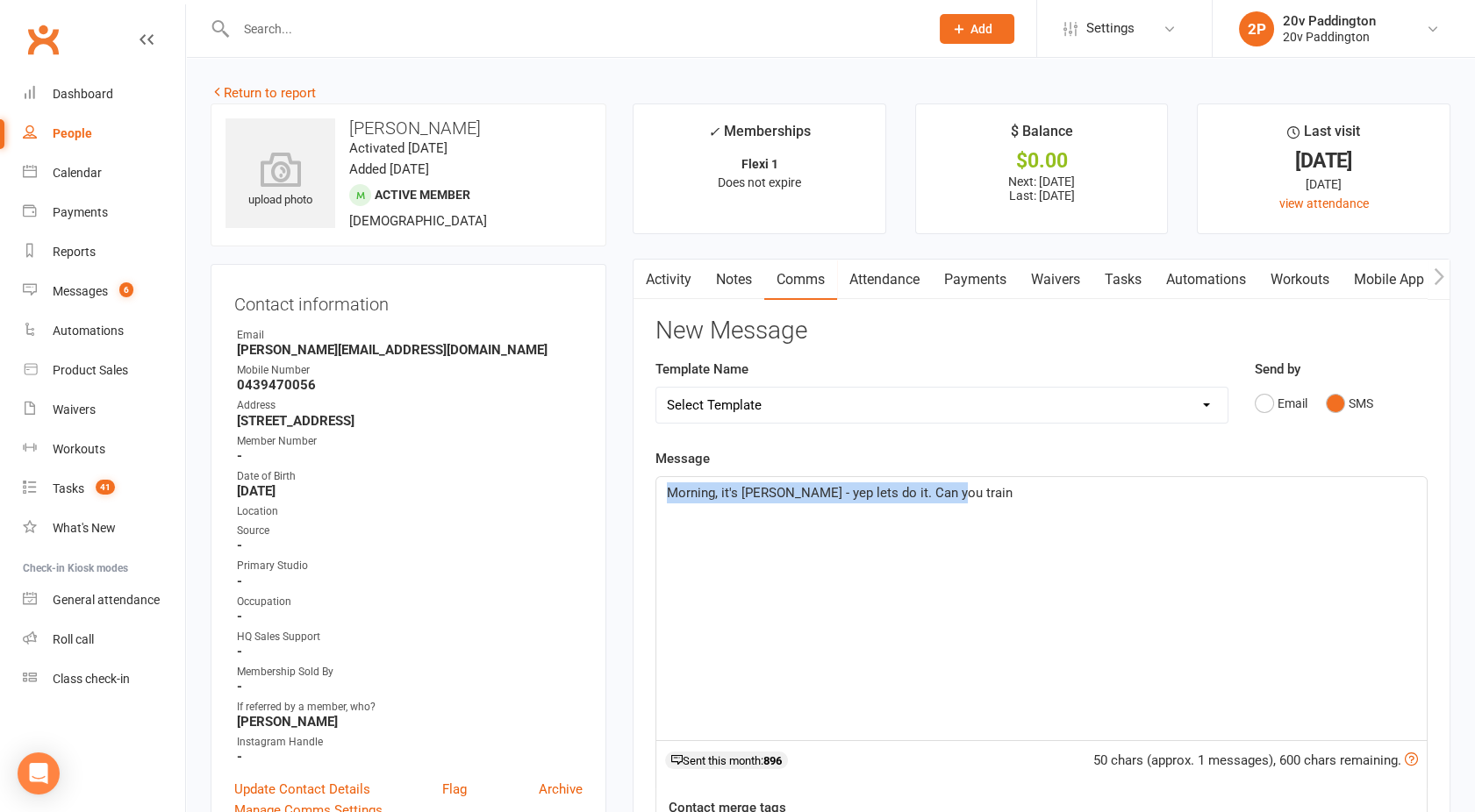
drag, startPoint x: 959, startPoint y: 505, endPoint x: 487, endPoint y: 543, distance: 473.5
copy span "Morning, it's [PERSON_NAME] - yep lets do it. Can you train"
click at [56, 181] on link "Calendar" at bounding box center [104, 173] width 162 height 39
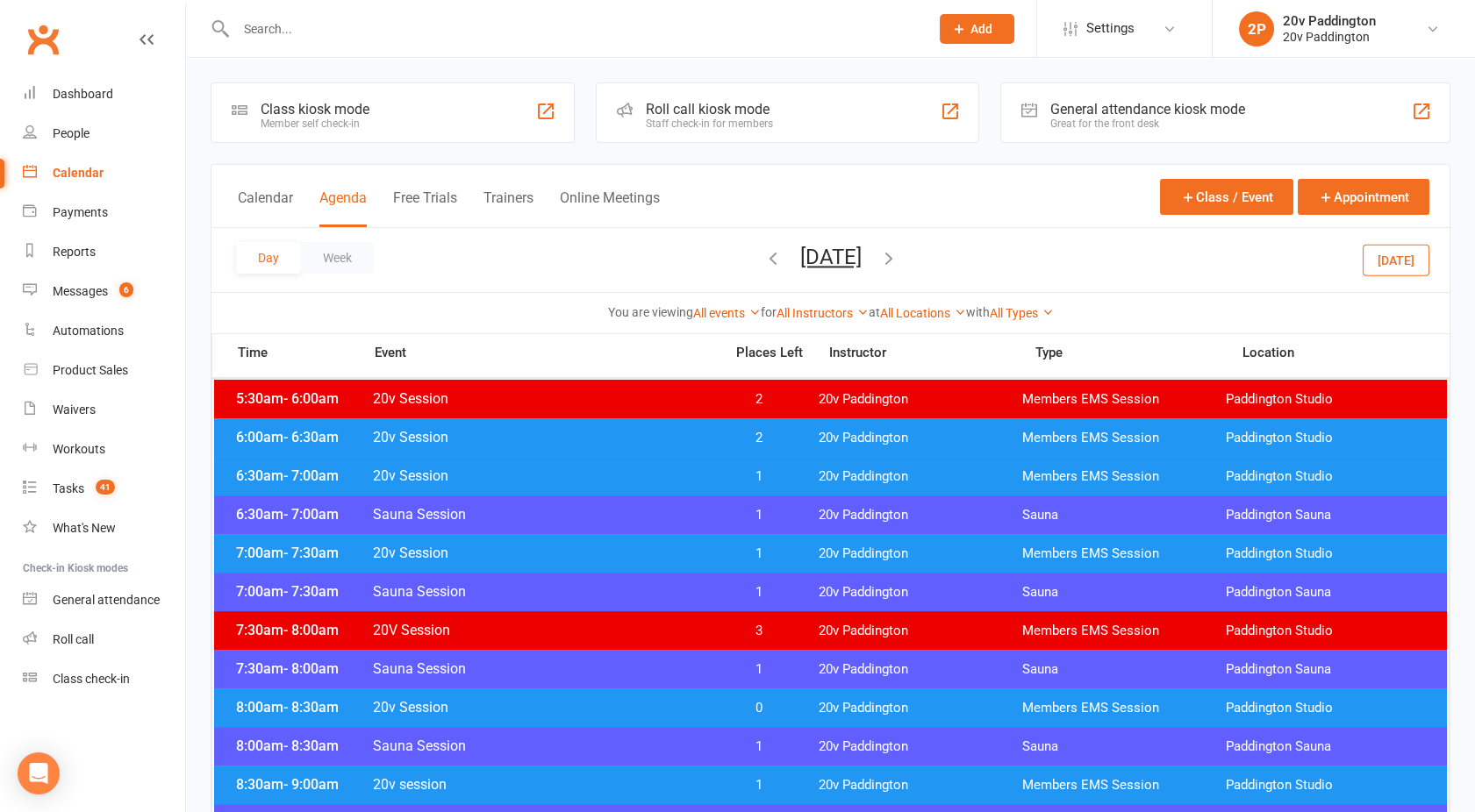
click at [826, 257] on button "Friday, Nov 14, 2025" at bounding box center [831, 257] width 61 height 24
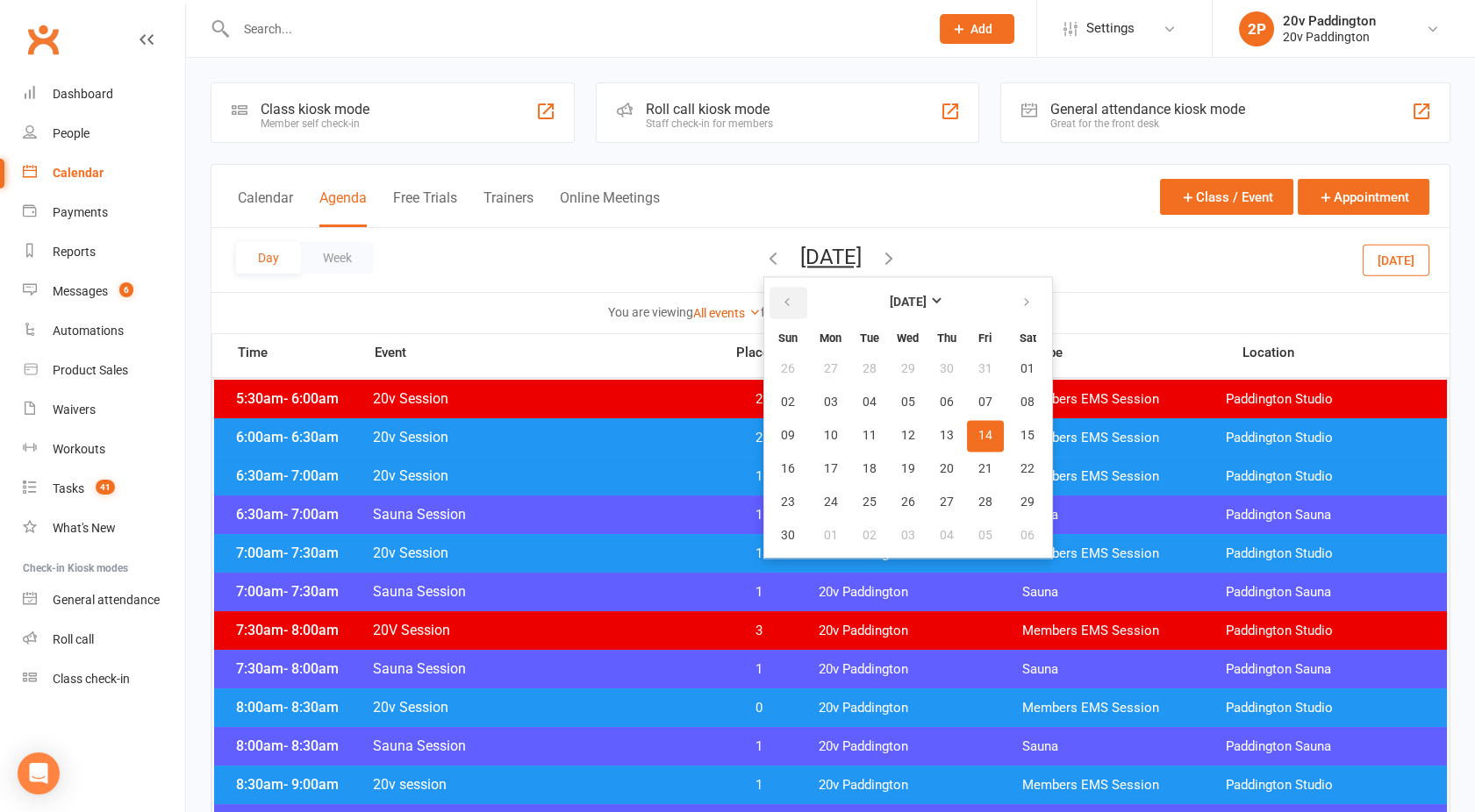
click at [781, 298] on icon "button" at bounding box center [786, 302] width 12 height 14
click at [890, 499] on button "29" at bounding box center [908, 502] width 37 height 32
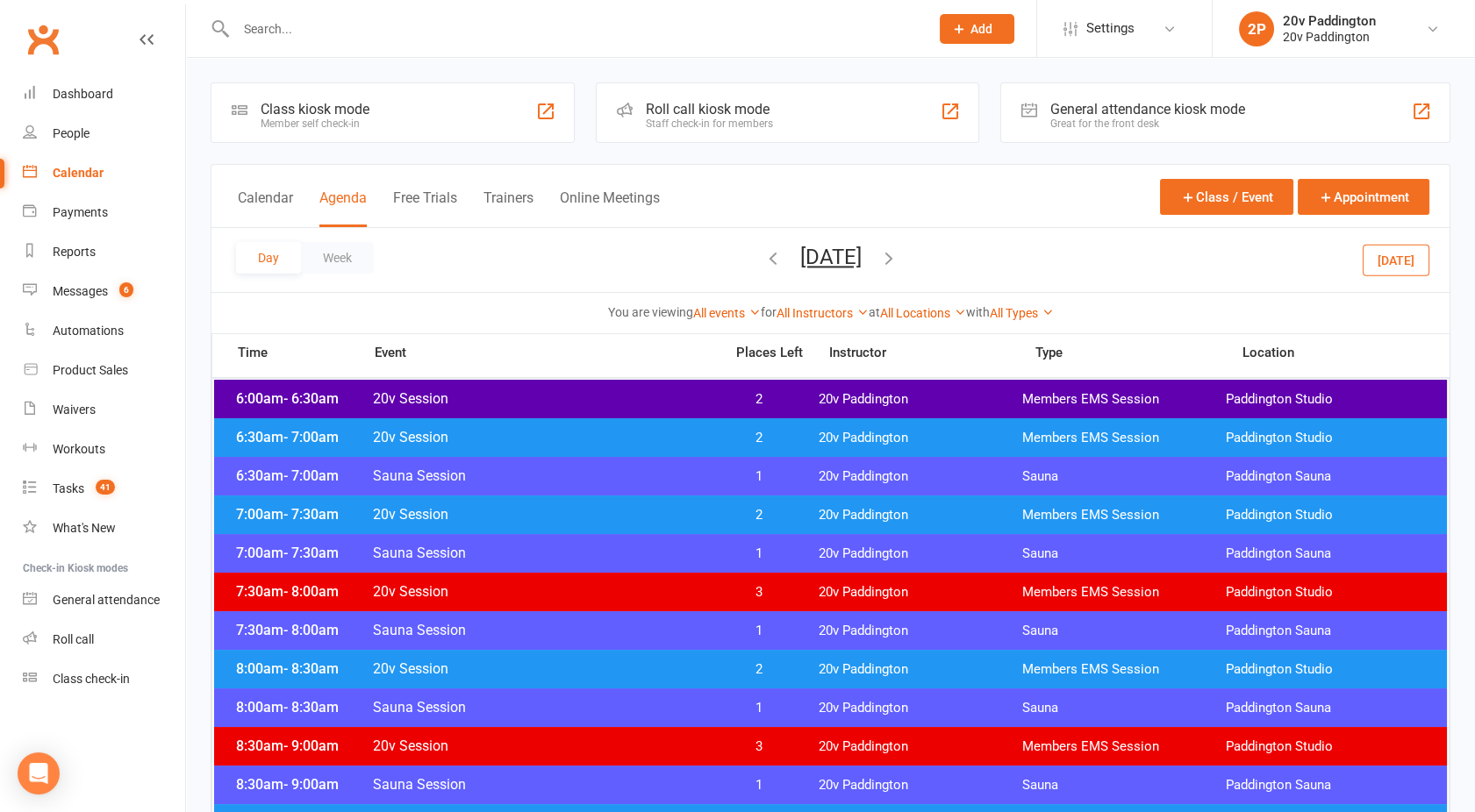
click at [727, 430] on span "2" at bounding box center [759, 438] width 92 height 17
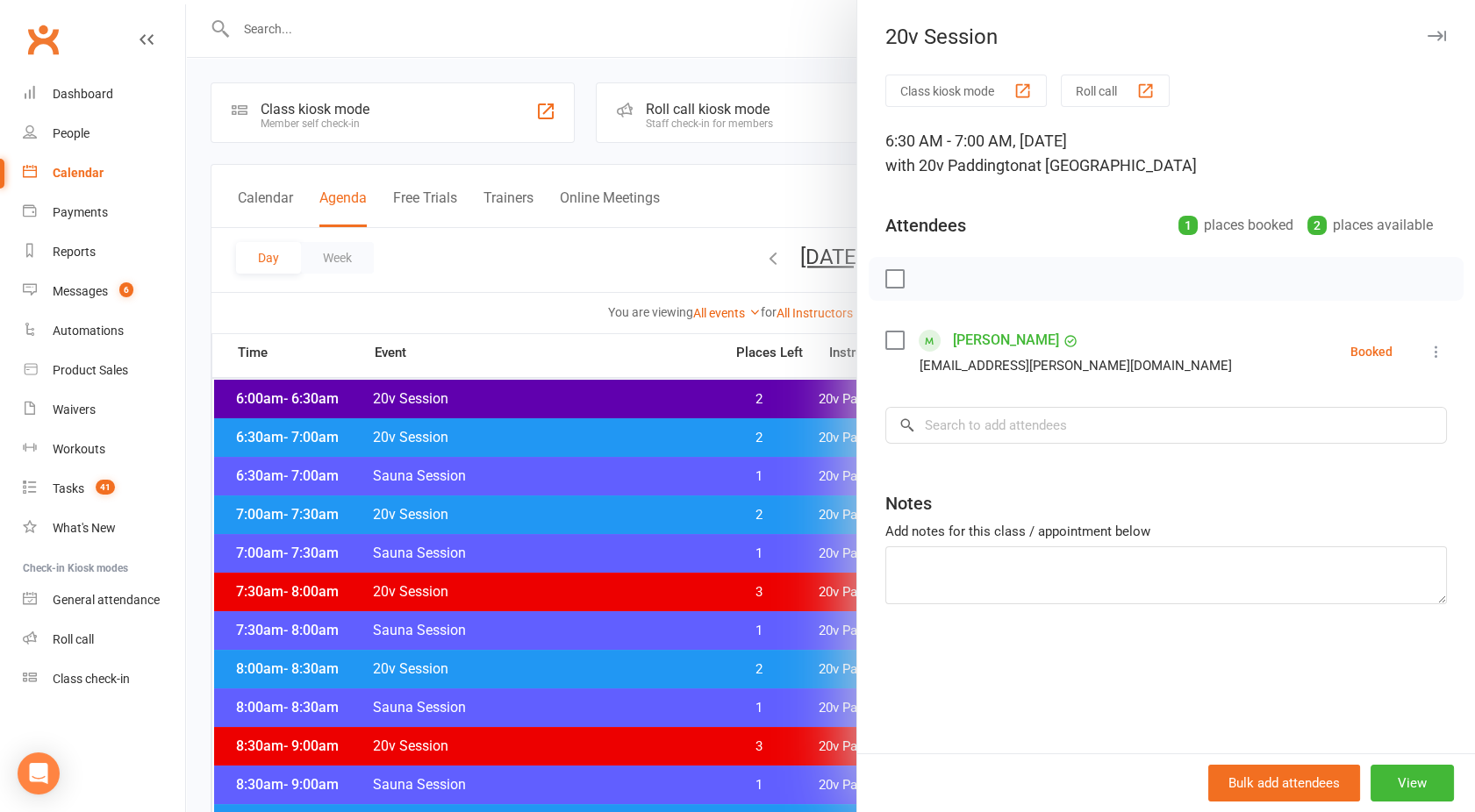
click at [727, 429] on div at bounding box center [830, 406] width 1289 height 812
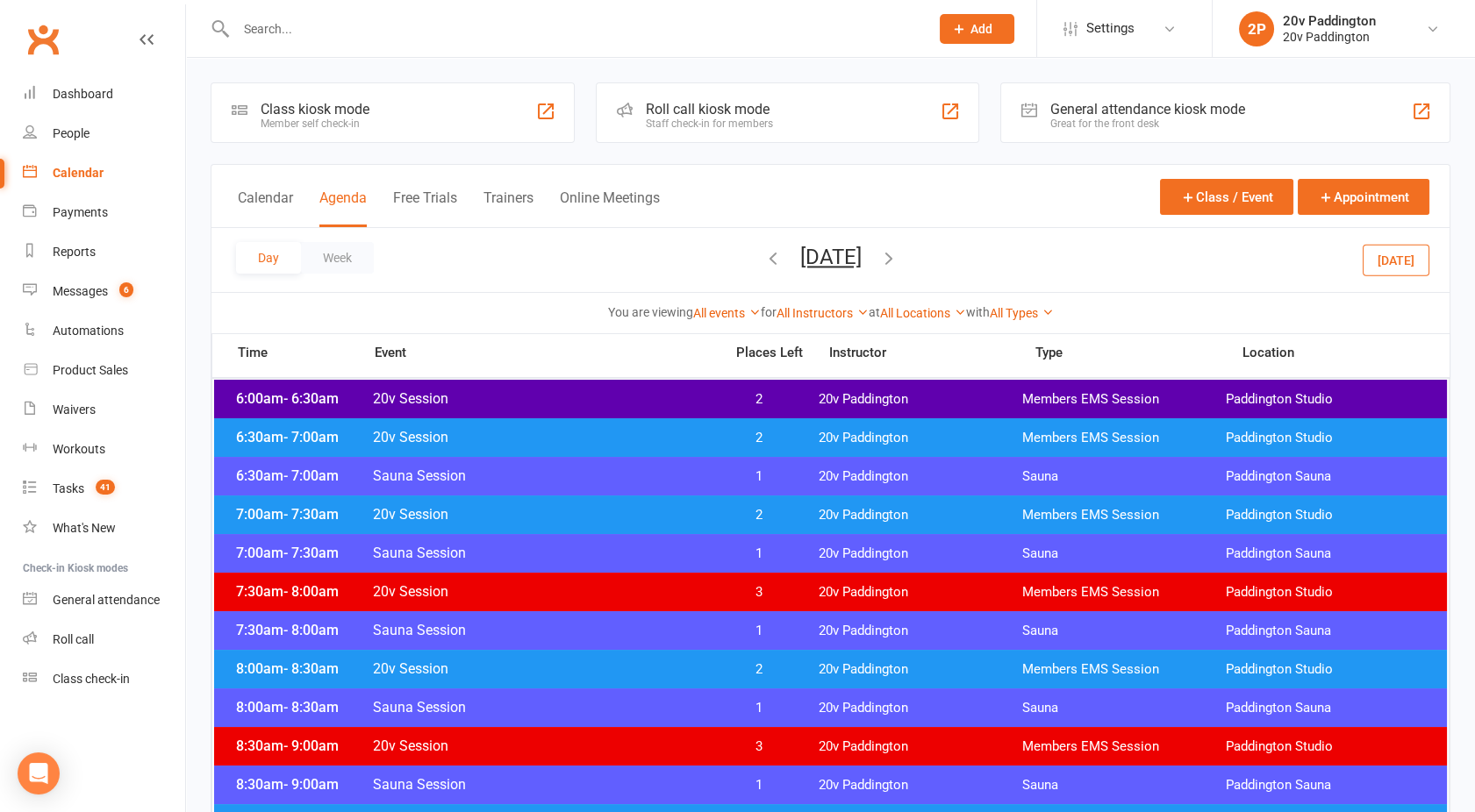
click at [763, 256] on icon "button" at bounding box center [772, 258] width 20 height 20
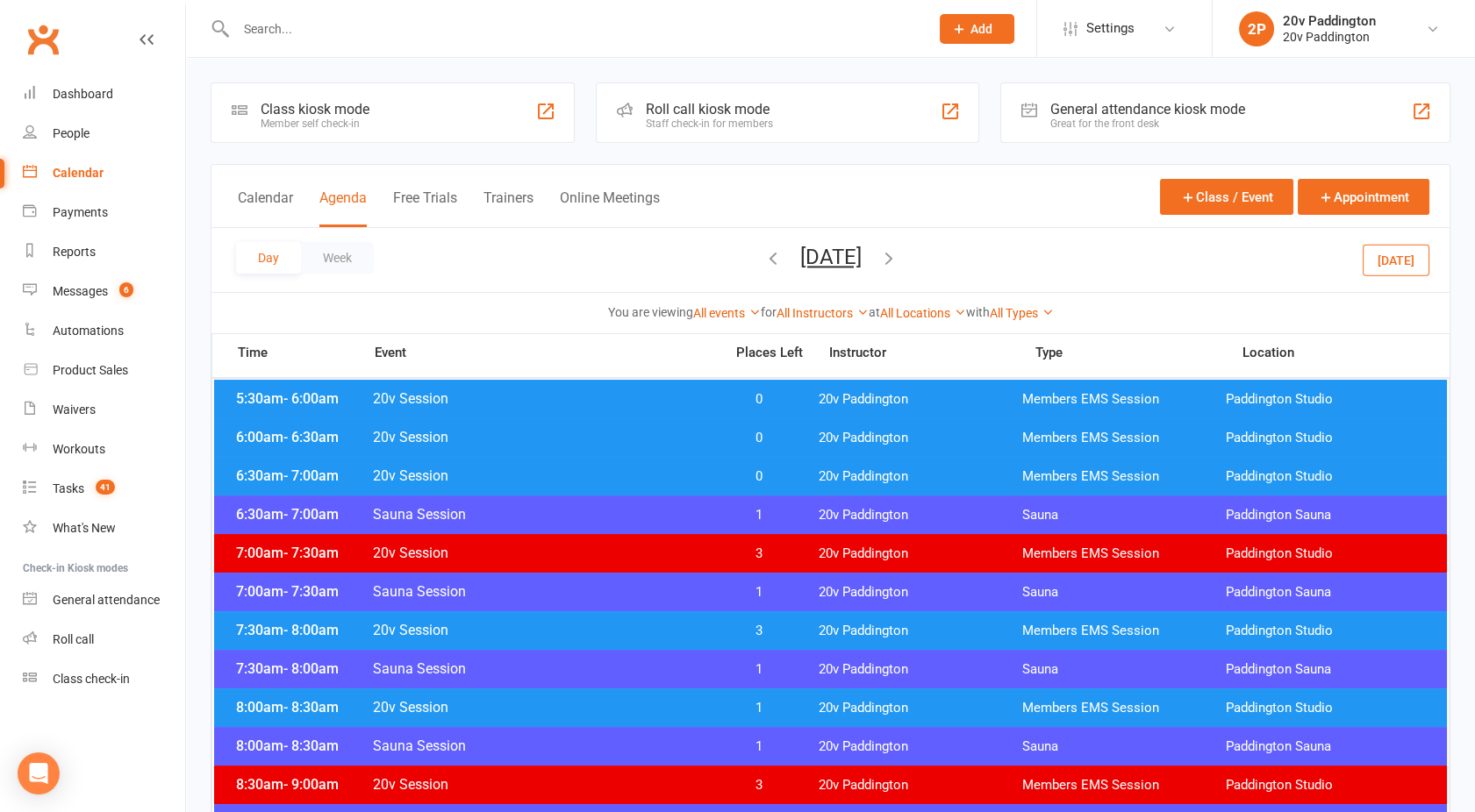
click at [970, 254] on div "Day Week Tuesday, Oct 28, 2025 October 2025 Sun Mon Tue Wed Thu Fri Sat 28 29 3…" at bounding box center [830, 260] width 1239 height 64
click at [899, 254] on icon "button" at bounding box center [889, 258] width 20 height 20
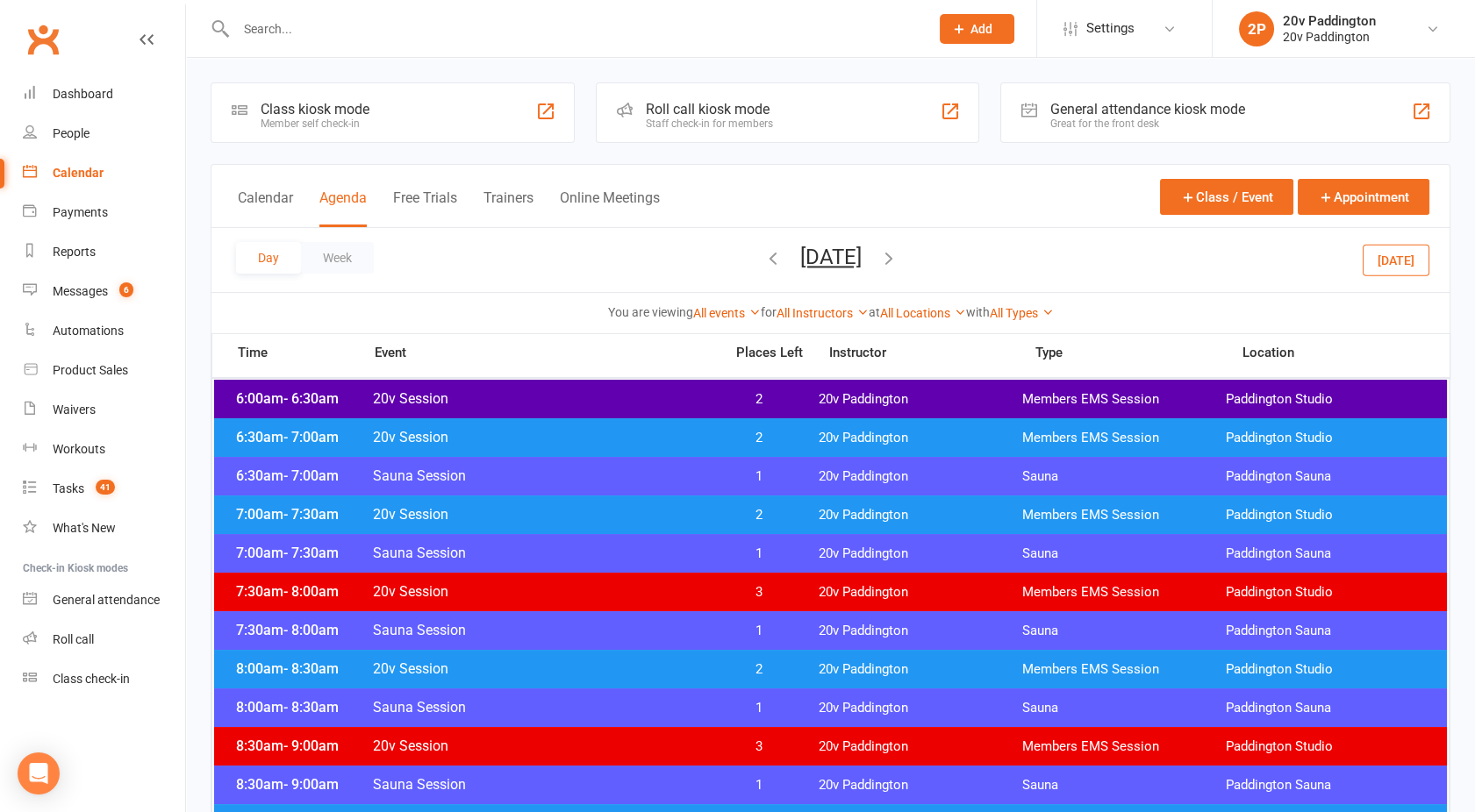
click at [899, 257] on icon "button" at bounding box center [889, 258] width 20 height 20
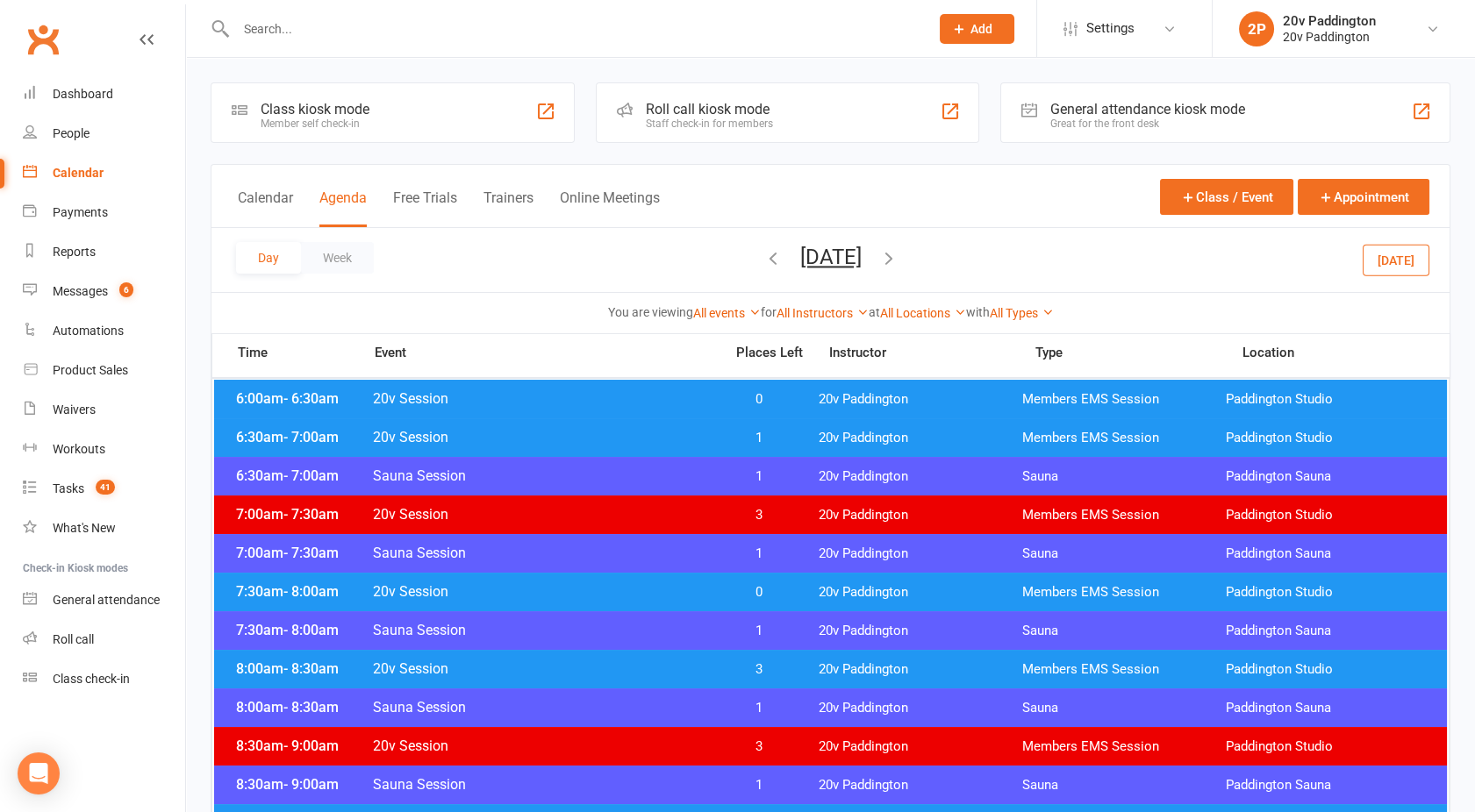
click at [650, 442] on span "20v Session" at bounding box center [543, 437] width 342 height 17
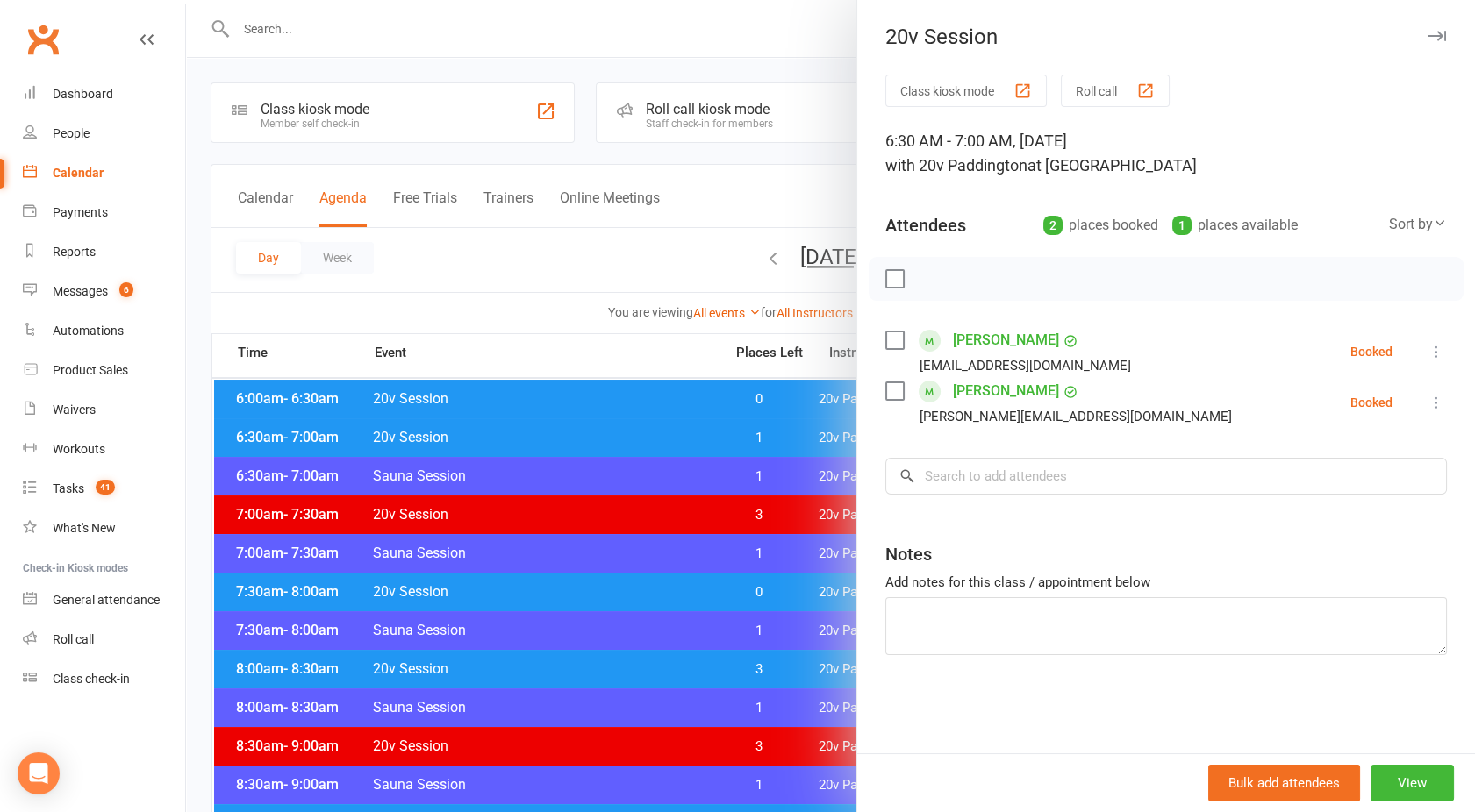
click at [650, 442] on div at bounding box center [830, 406] width 1289 height 812
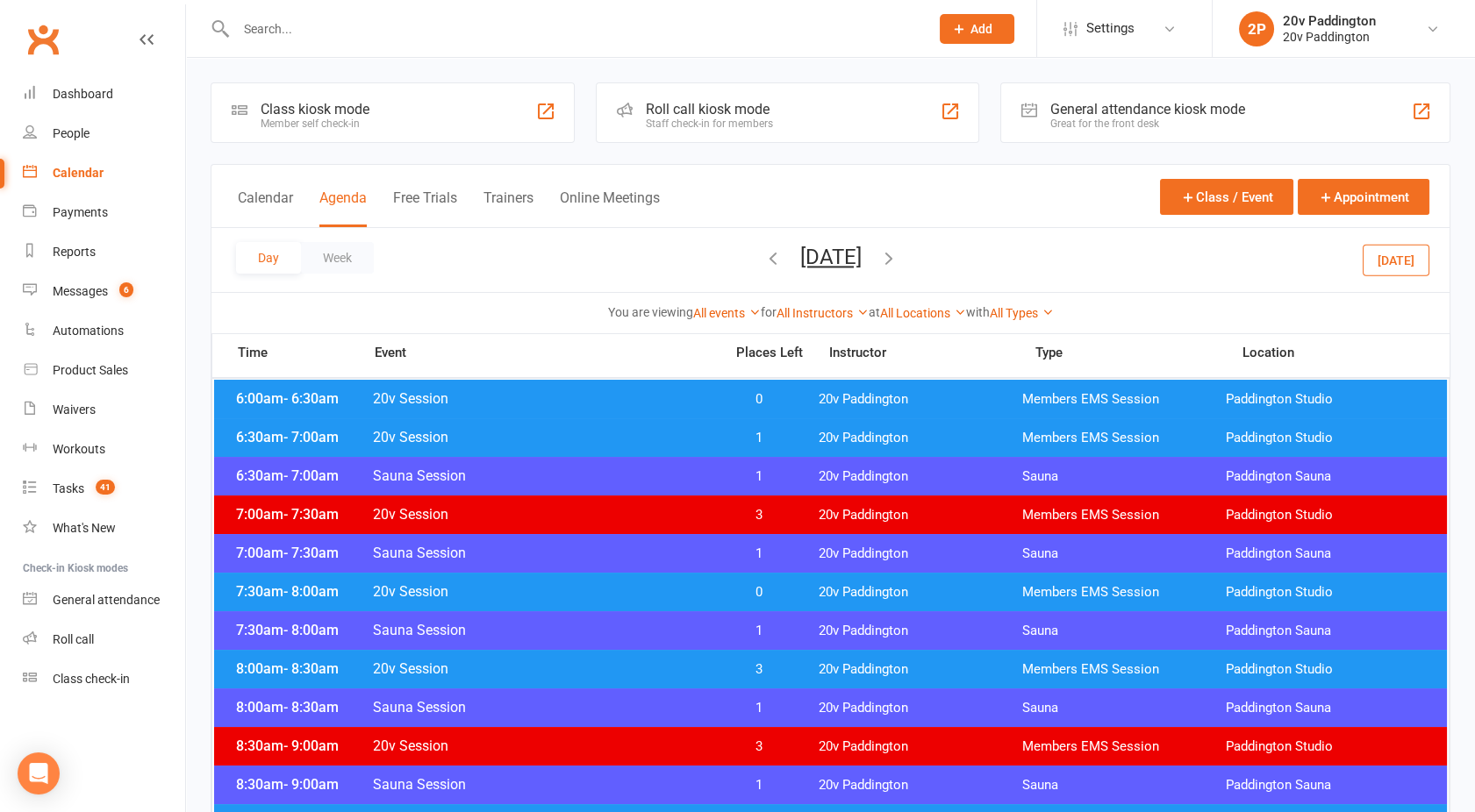
click at [686, 397] on span "20v Session" at bounding box center [543, 399] width 342 height 17
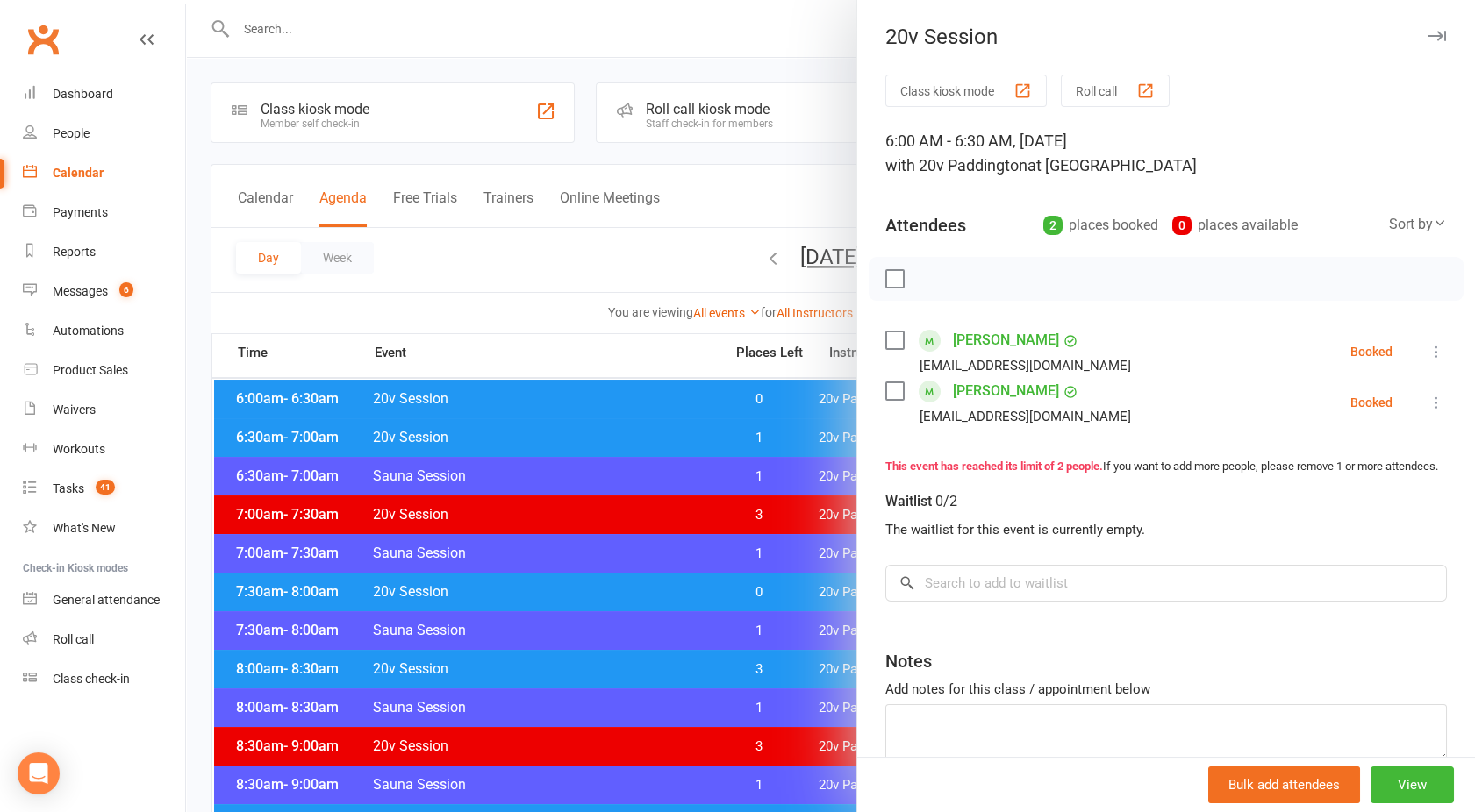
click at [686, 397] on div at bounding box center [830, 406] width 1289 height 812
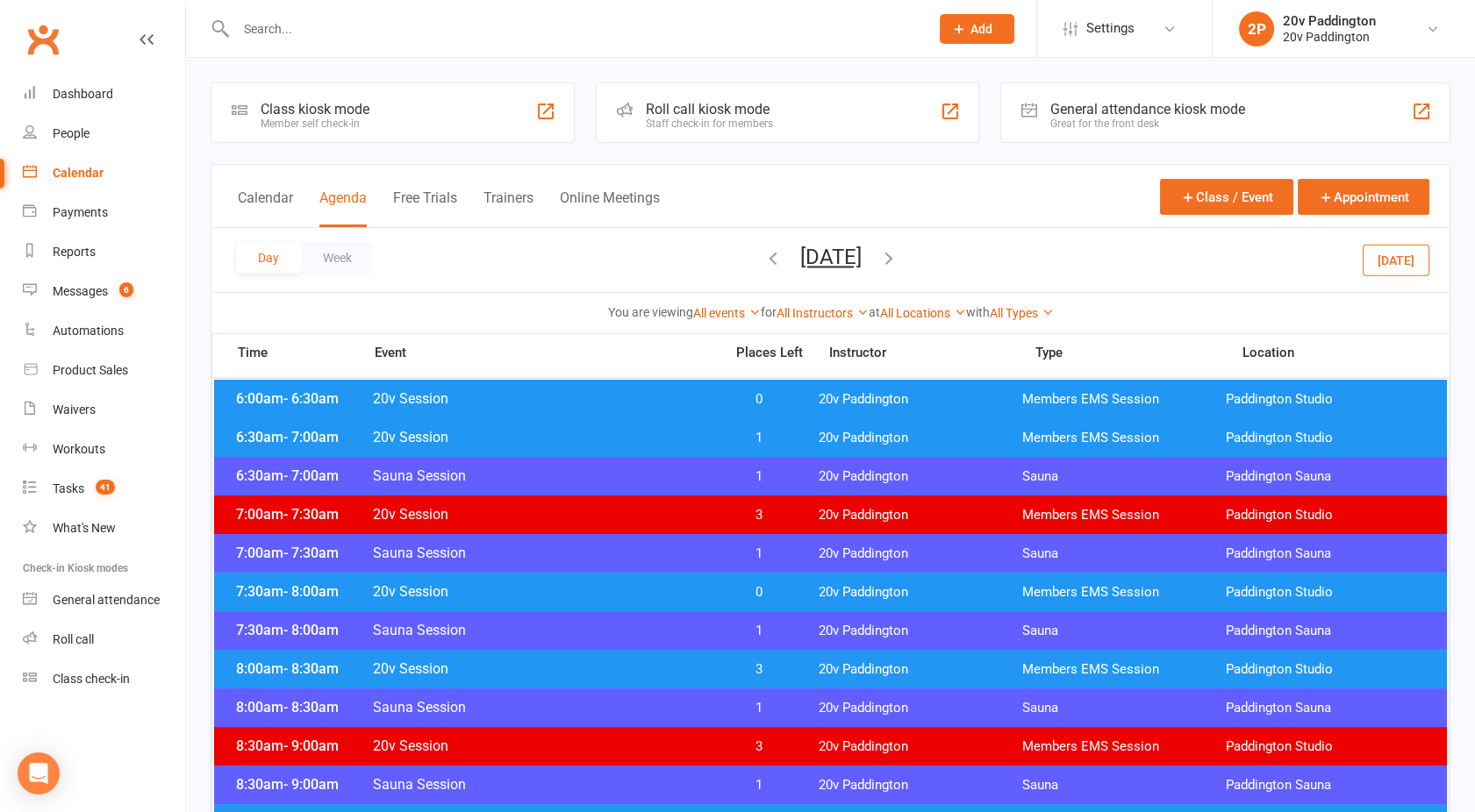
click at [899, 263] on icon "button" at bounding box center [889, 258] width 20 height 20
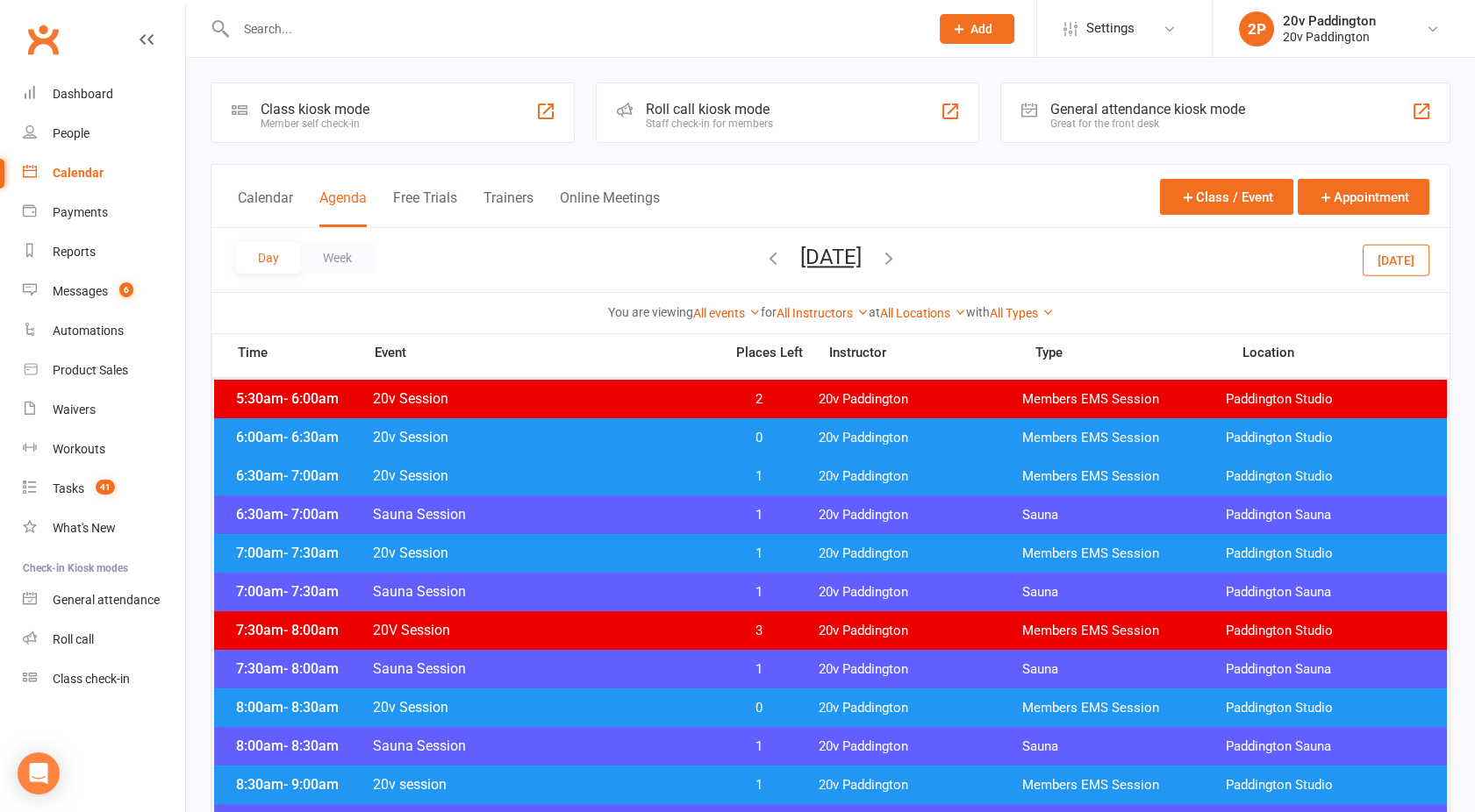
click at [740, 434] on span "0" at bounding box center [759, 438] width 92 height 17
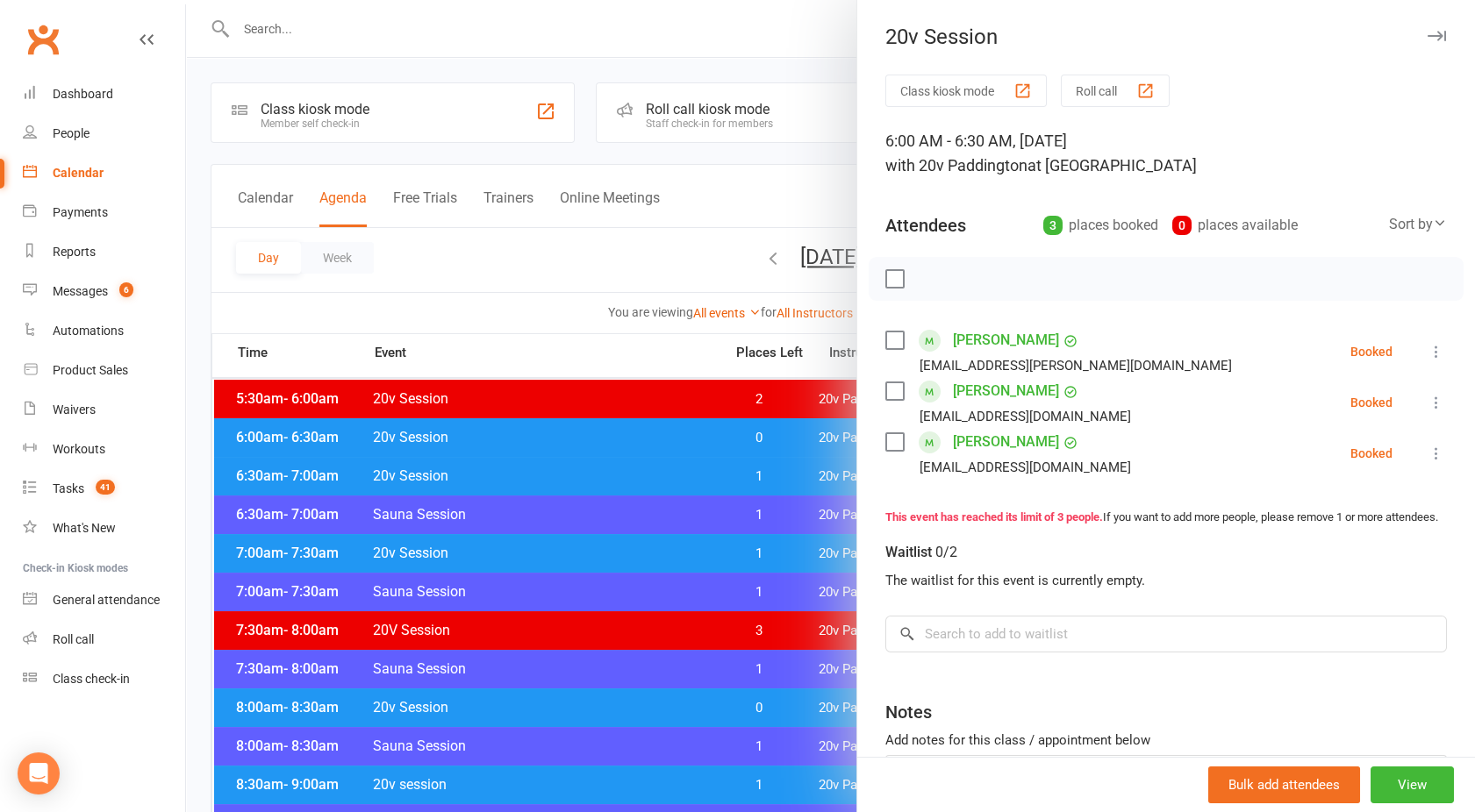
click at [740, 434] on div at bounding box center [830, 406] width 1289 height 812
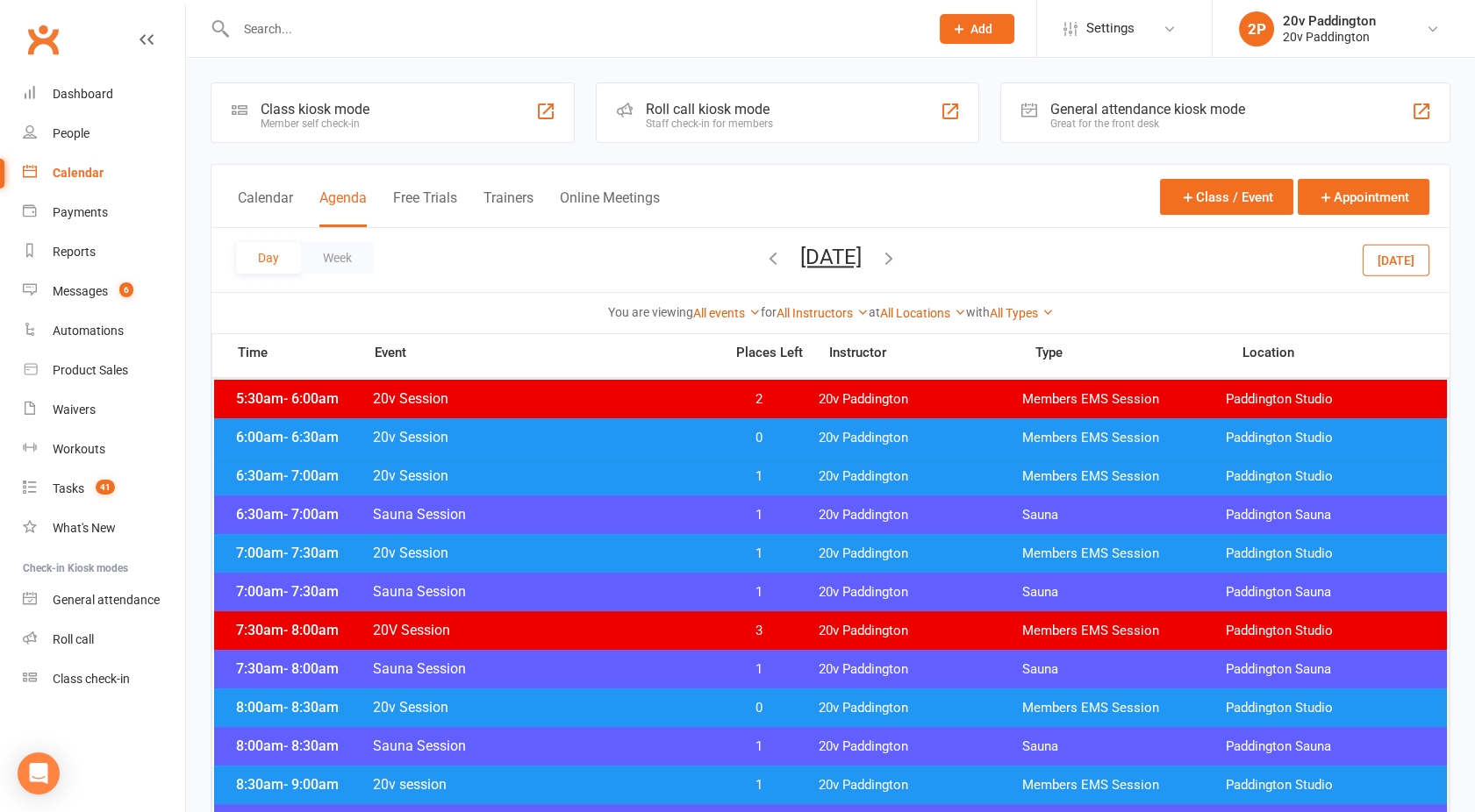
click at [729, 472] on span "1" at bounding box center [759, 477] width 92 height 17
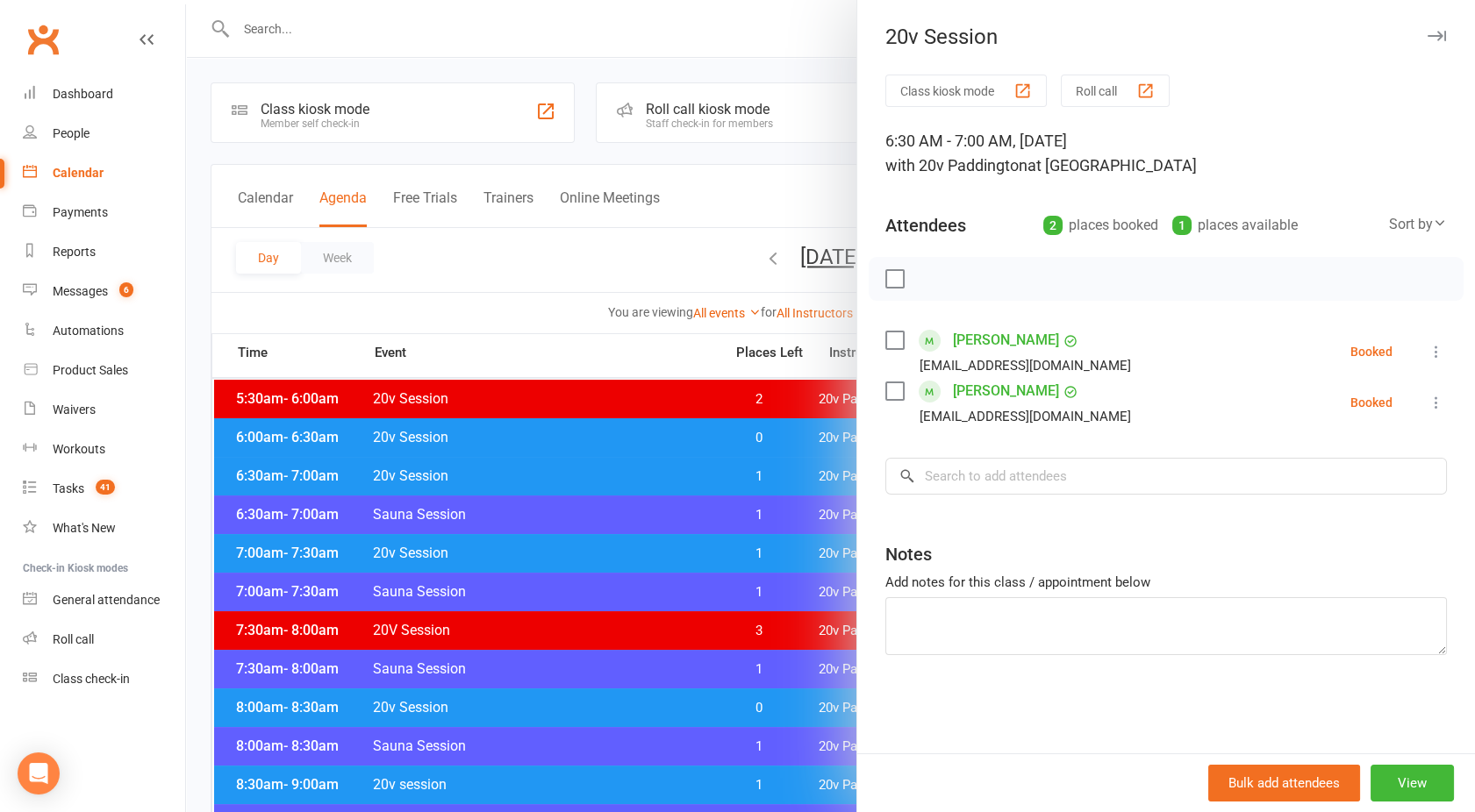
click at [729, 472] on div at bounding box center [830, 406] width 1289 height 812
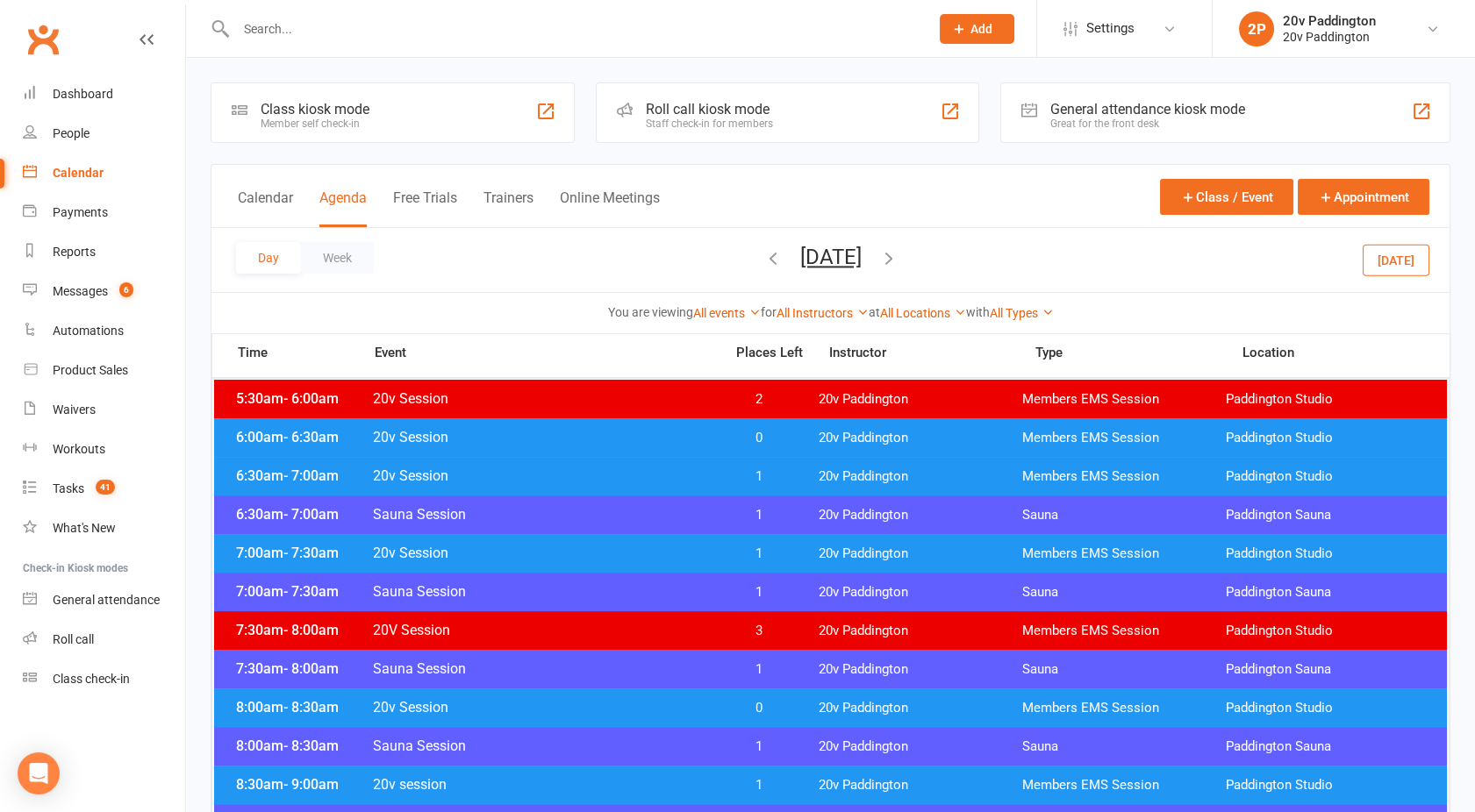
click at [717, 546] on span "1" at bounding box center [759, 554] width 92 height 17
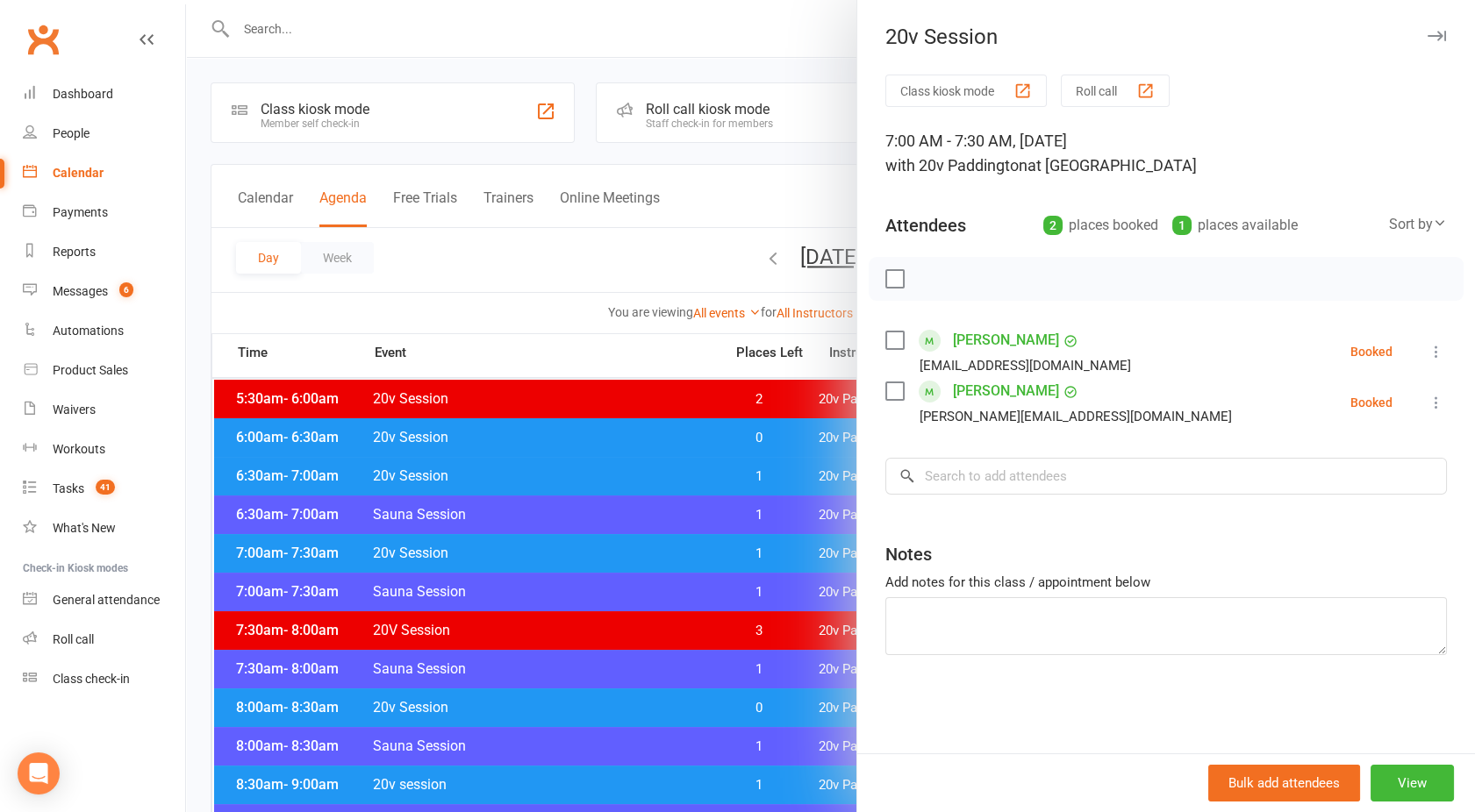
click at [717, 544] on div at bounding box center [830, 406] width 1289 height 812
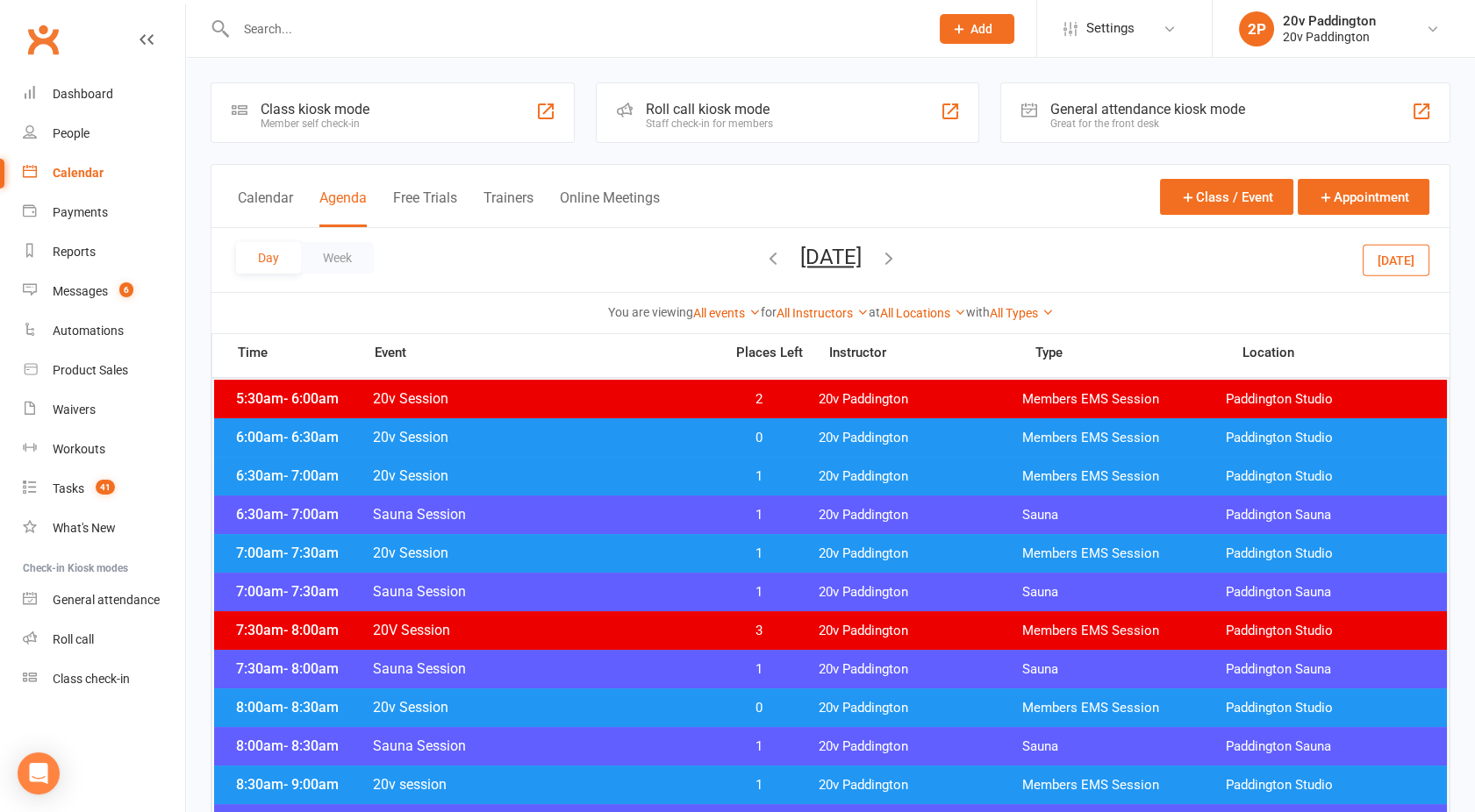
click at [763, 255] on icon "button" at bounding box center [772, 258] width 20 height 20
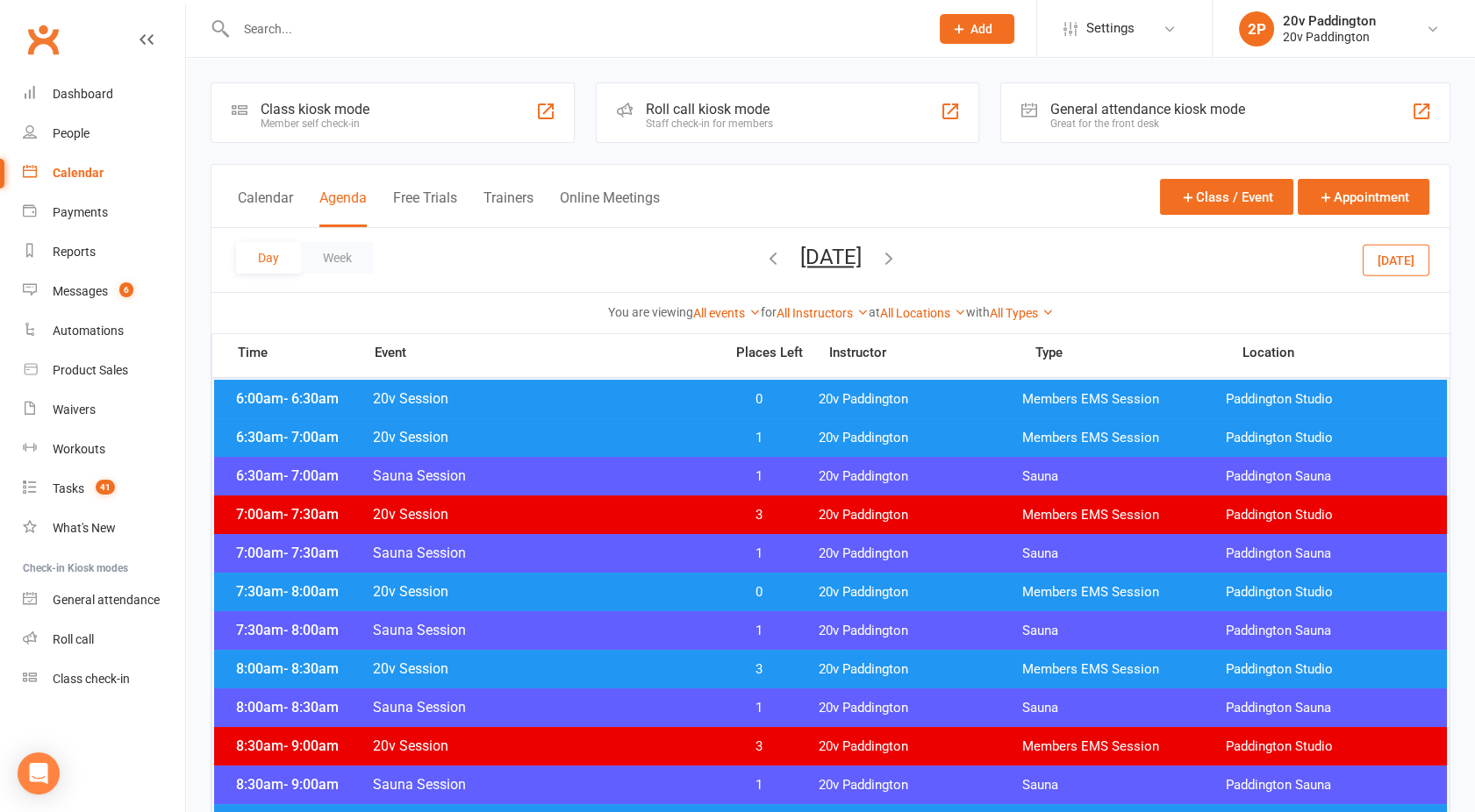
click at [763, 254] on icon "button" at bounding box center [772, 258] width 20 height 20
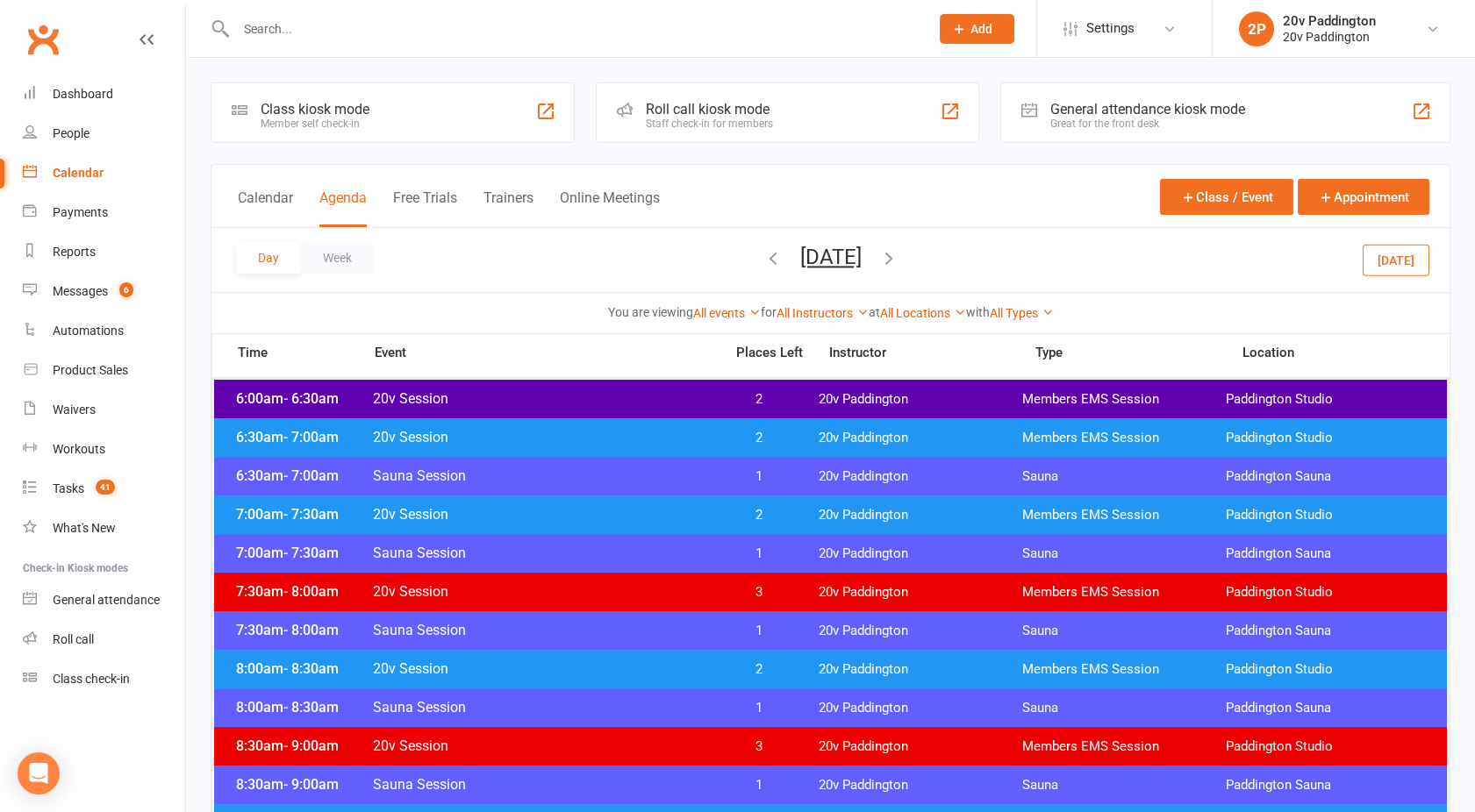
click at [763, 259] on icon "button" at bounding box center [772, 258] width 20 height 20
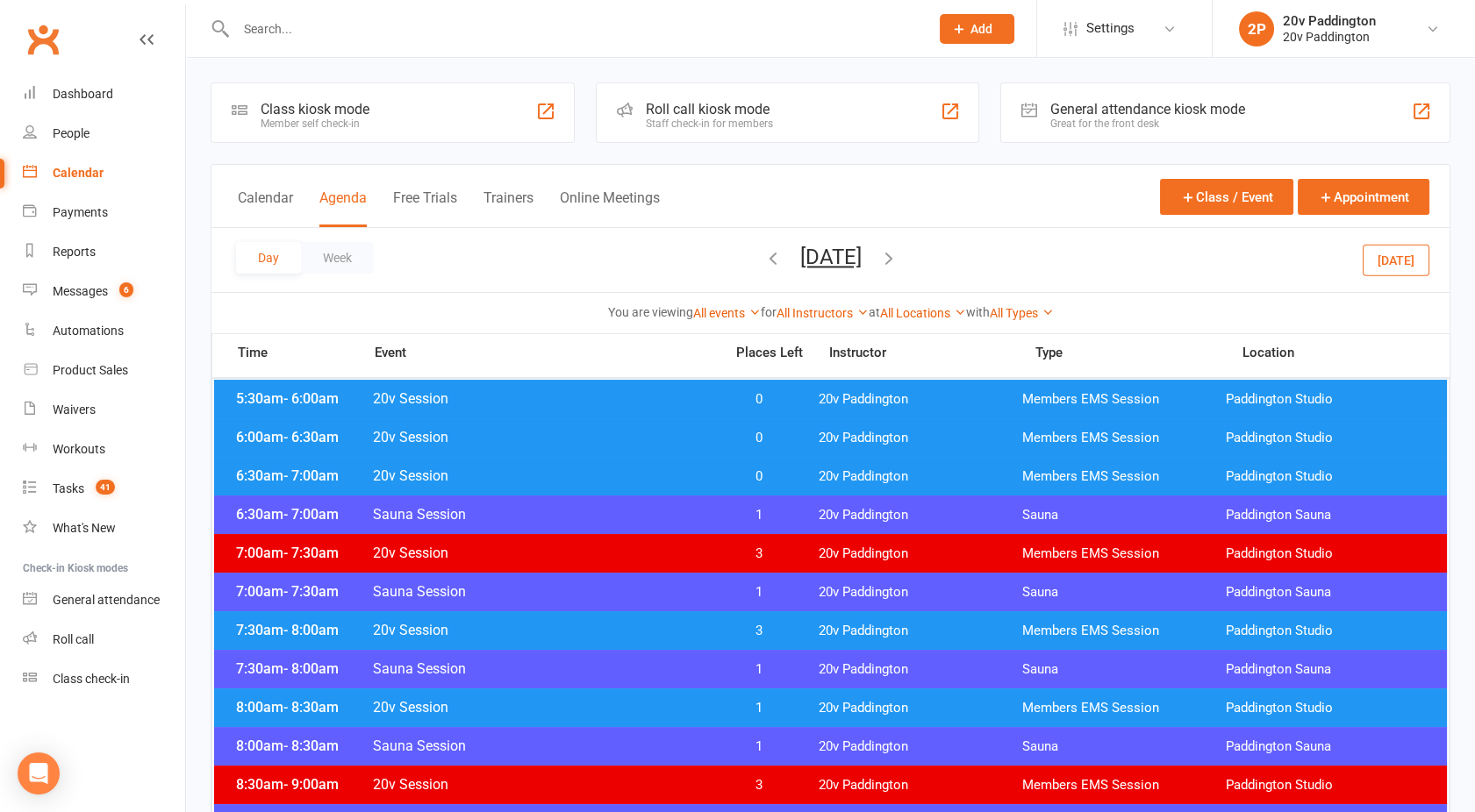
click at [763, 256] on icon "button" at bounding box center [772, 258] width 20 height 20
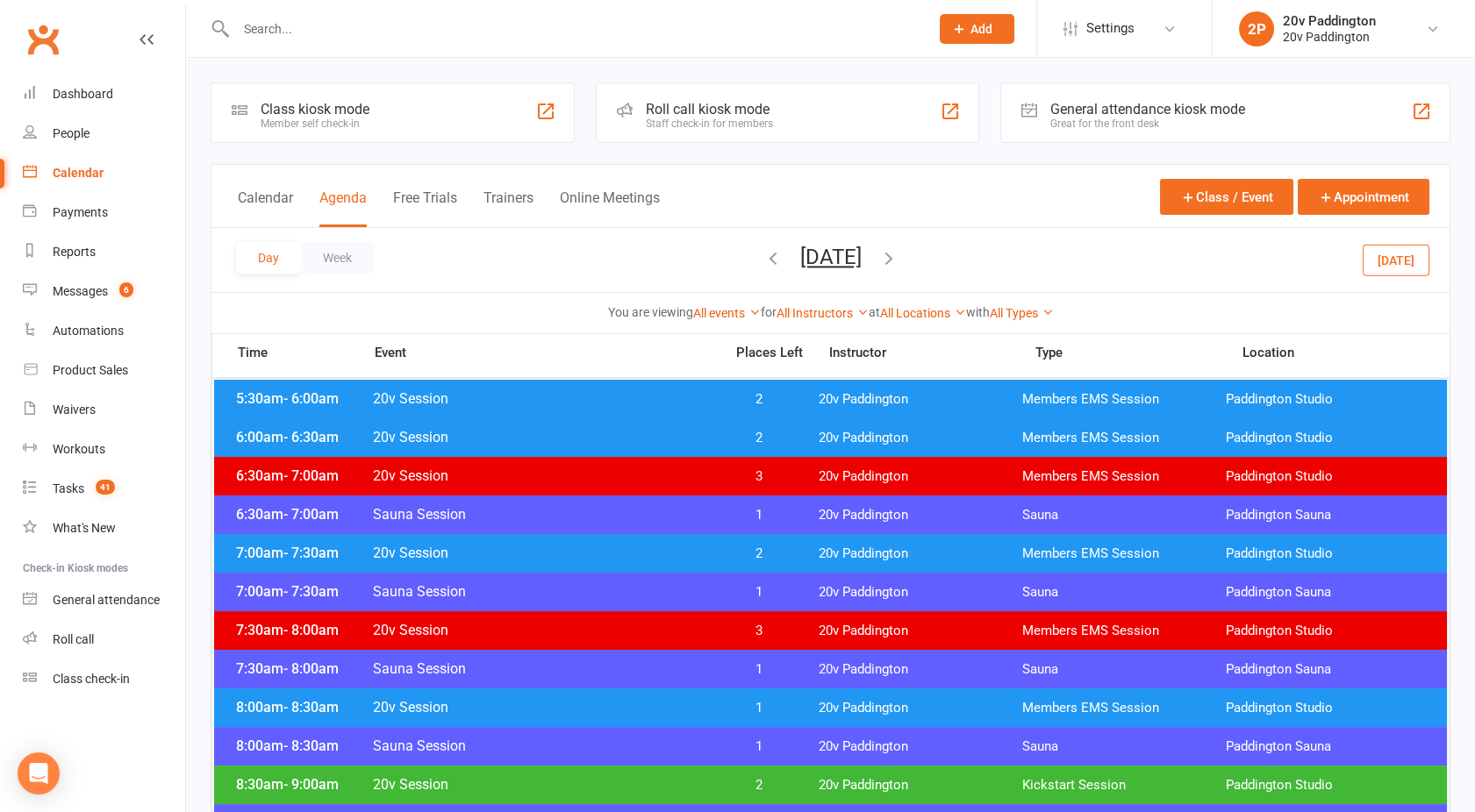
click at [649, 429] on span "20v Session" at bounding box center [543, 437] width 342 height 17
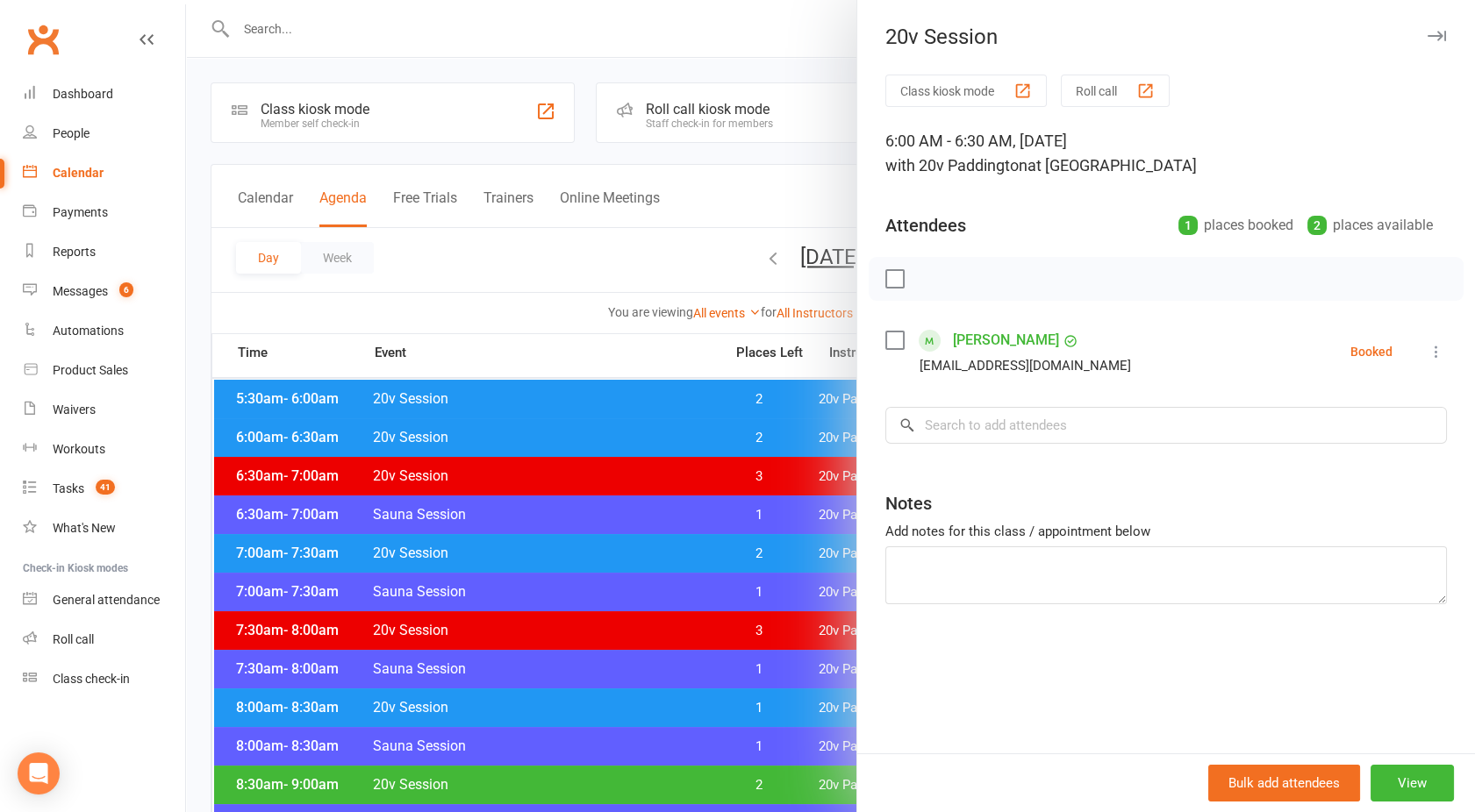
click at [649, 429] on div at bounding box center [830, 406] width 1289 height 812
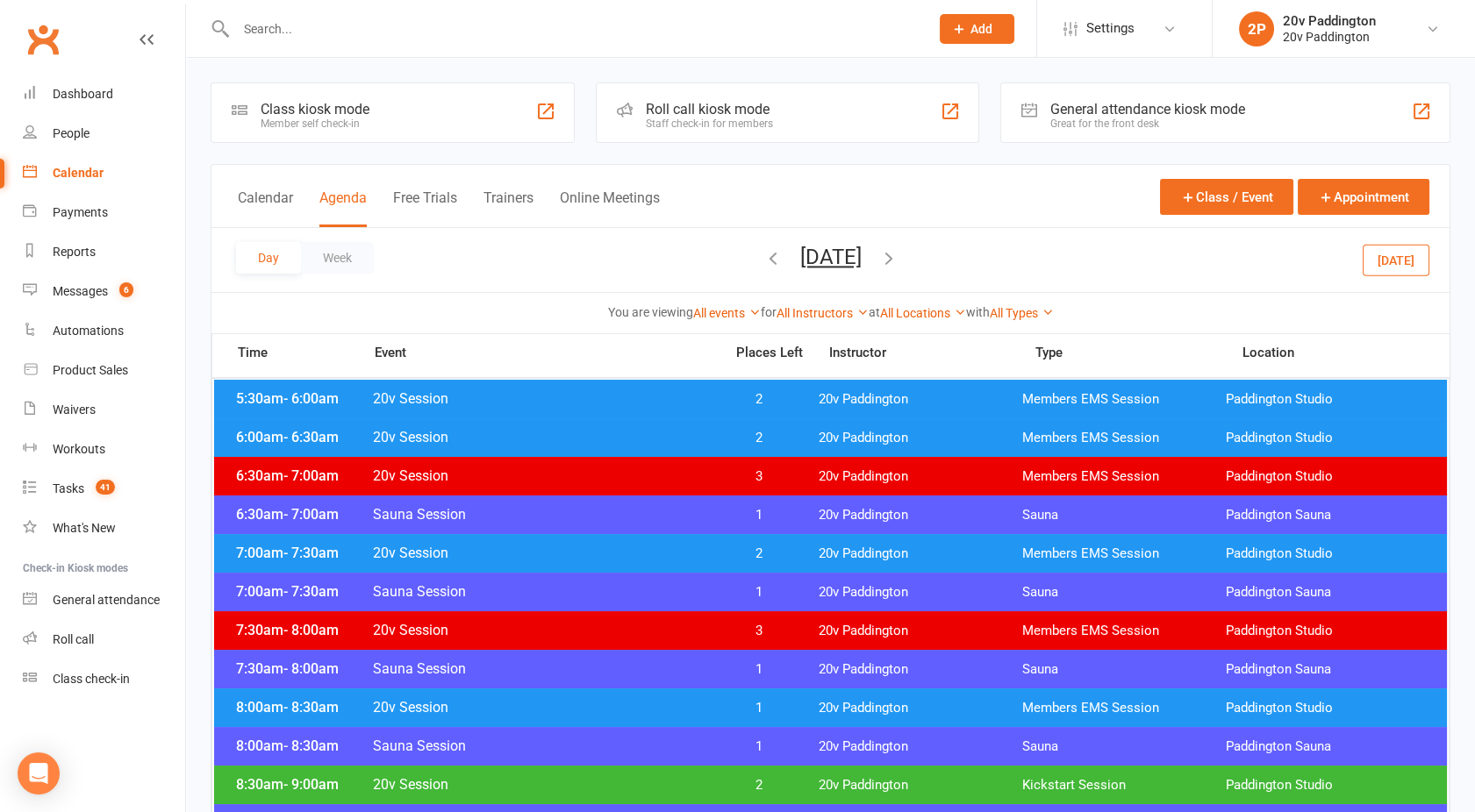
click at [641, 401] on span "20v Session" at bounding box center [543, 399] width 342 height 17
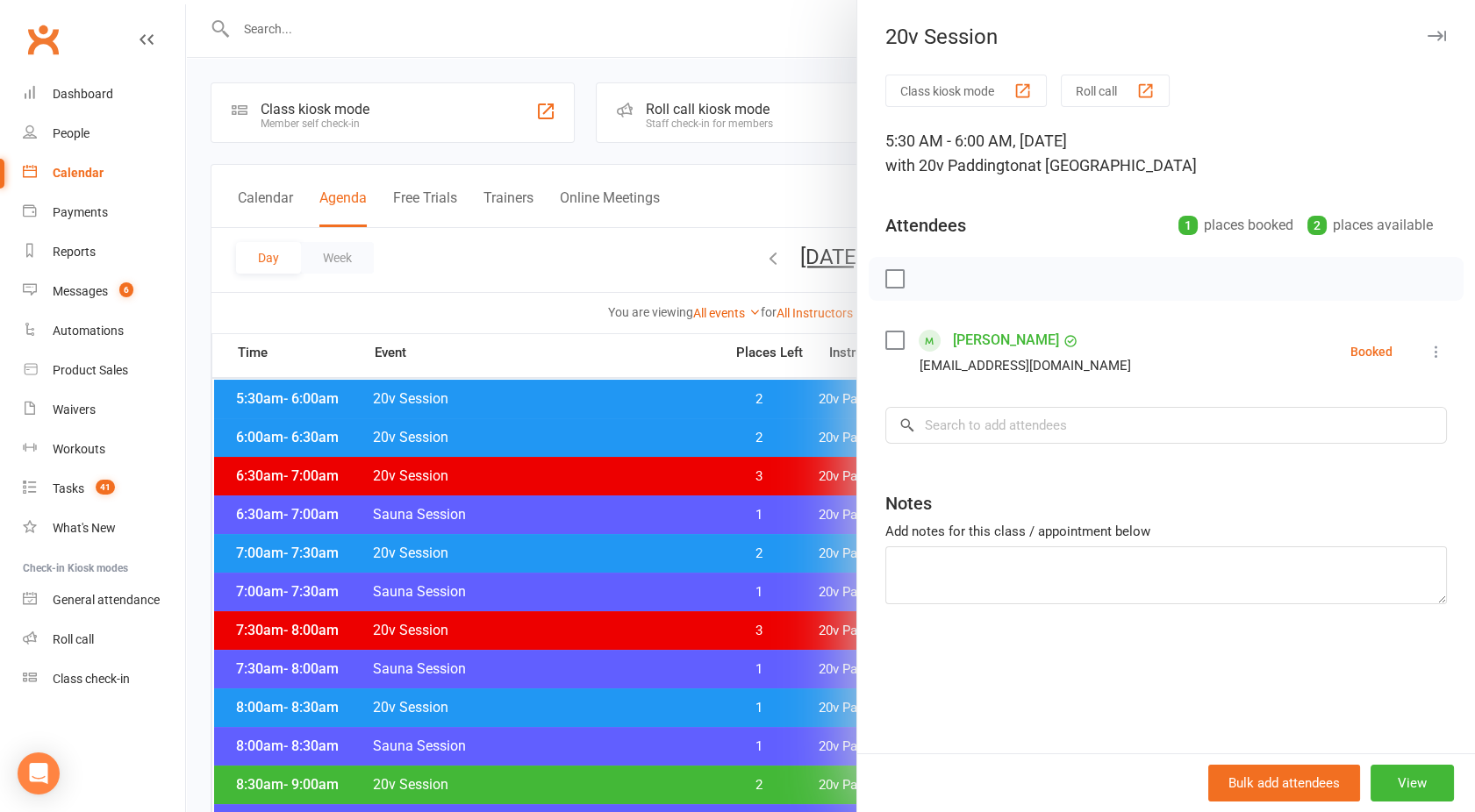
click at [641, 401] on div at bounding box center [830, 406] width 1289 height 812
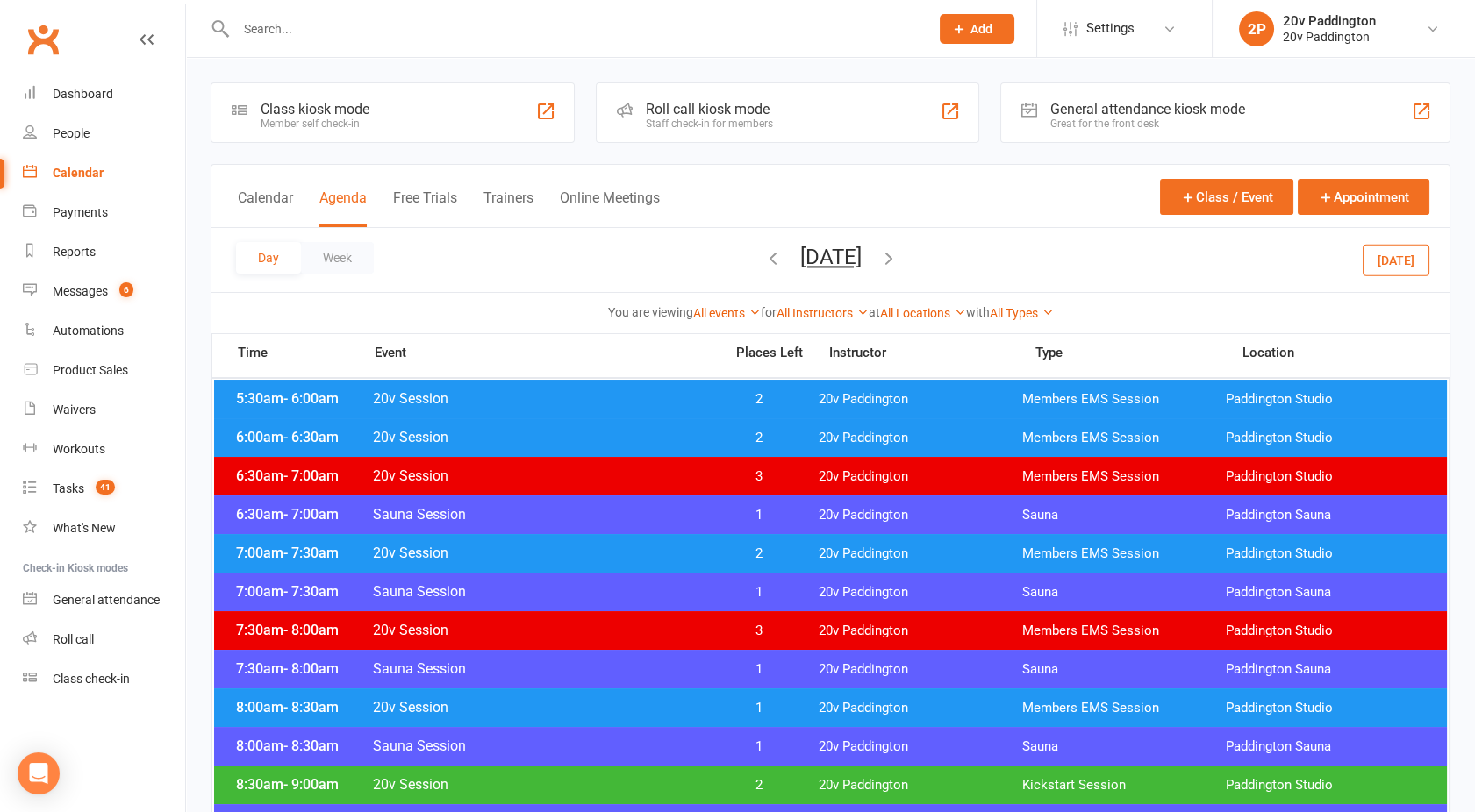
click at [680, 551] on span "20v Session" at bounding box center [543, 553] width 342 height 17
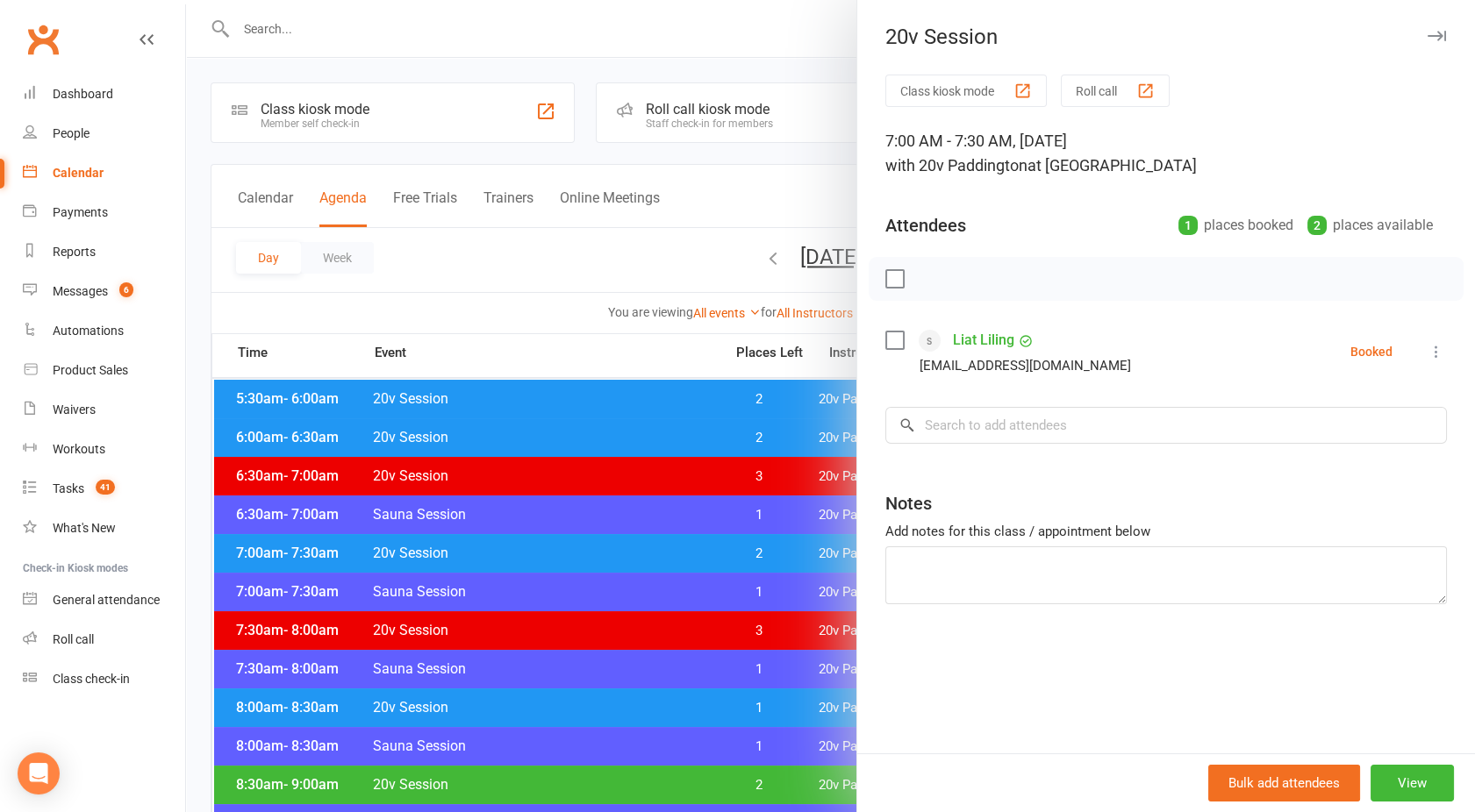
click at [680, 551] on div at bounding box center [830, 406] width 1289 height 812
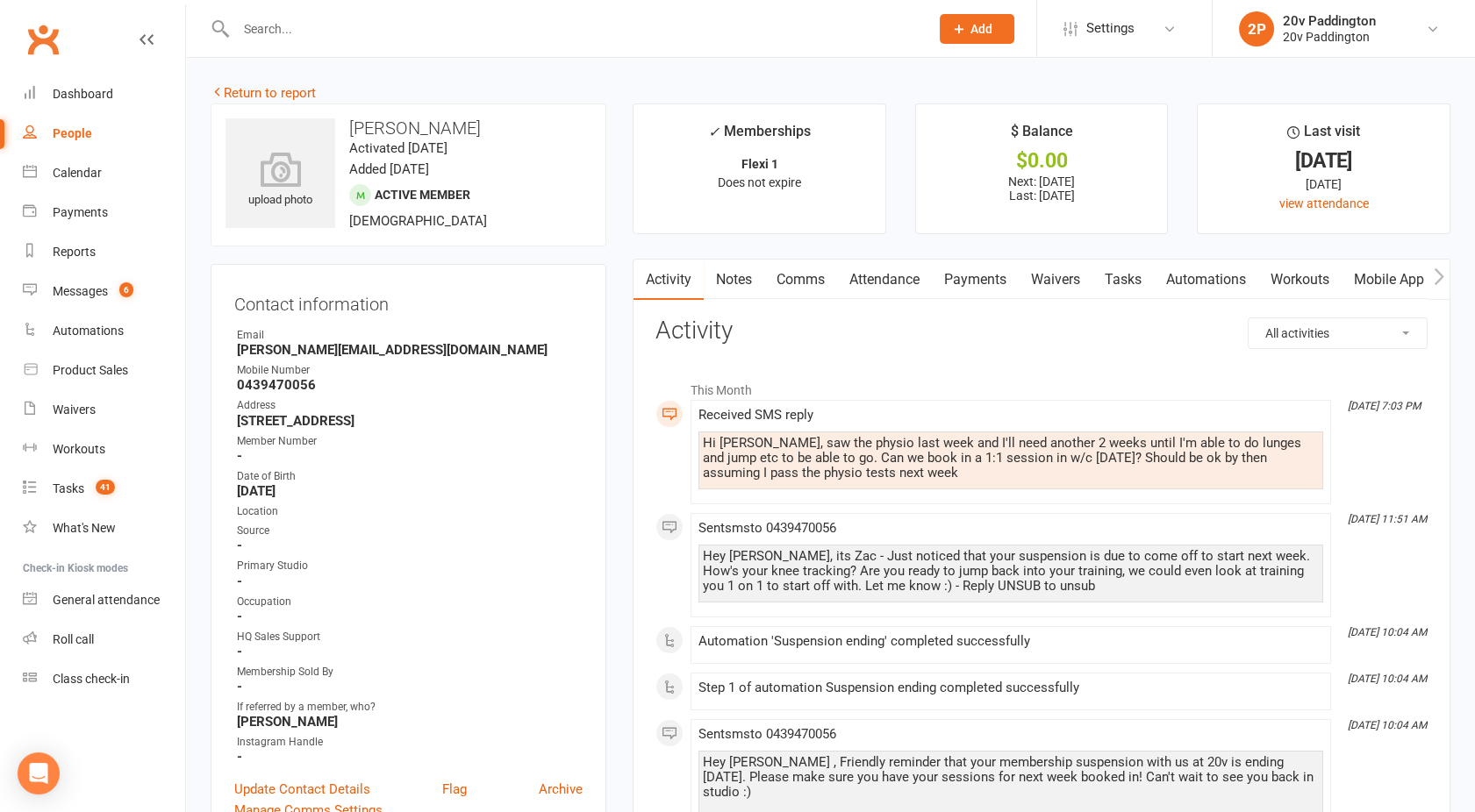
click at [809, 287] on link "Comms" at bounding box center [800, 279] width 73 height 40
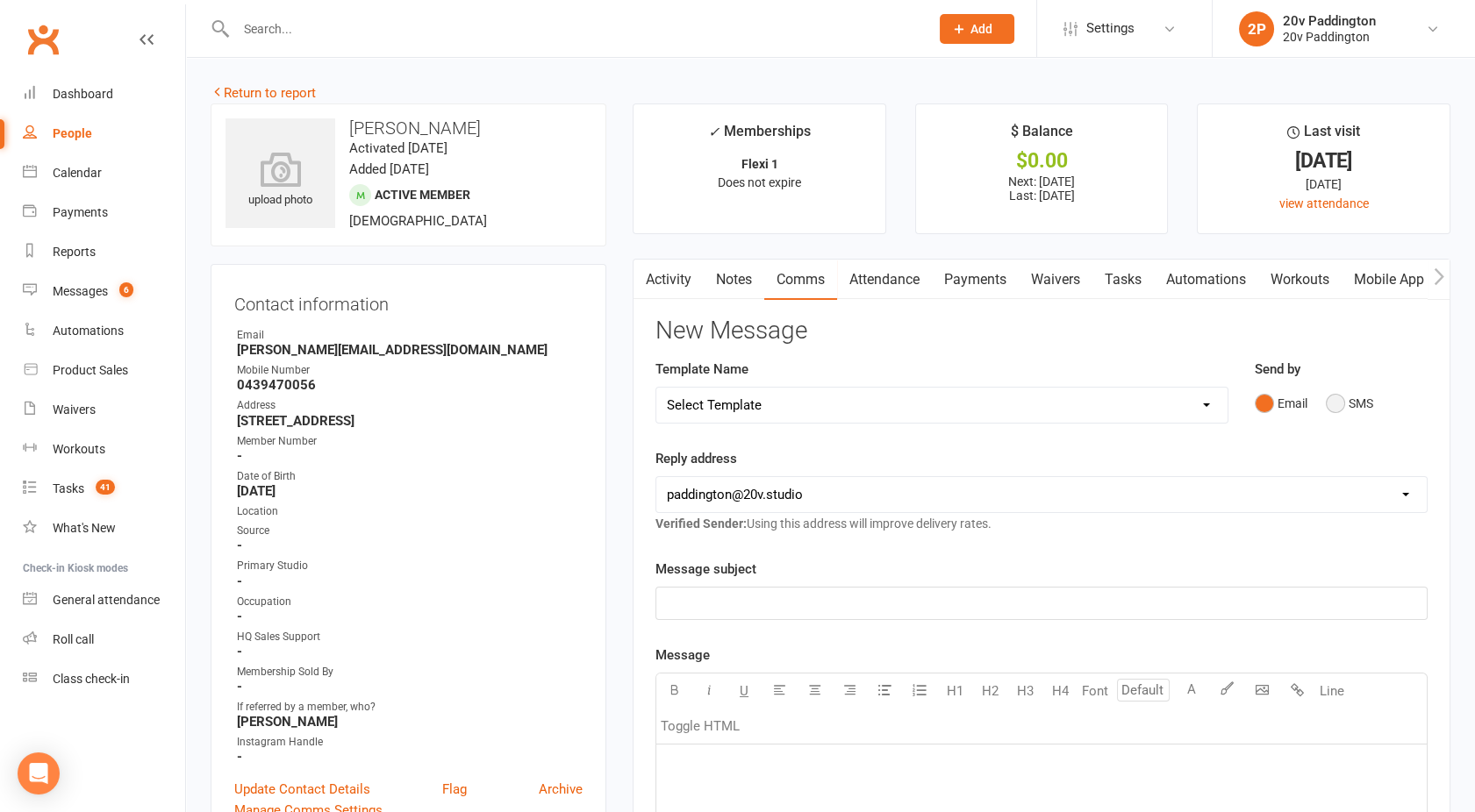
click at [1337, 404] on button "SMS" at bounding box center [1349, 404] width 47 height 33
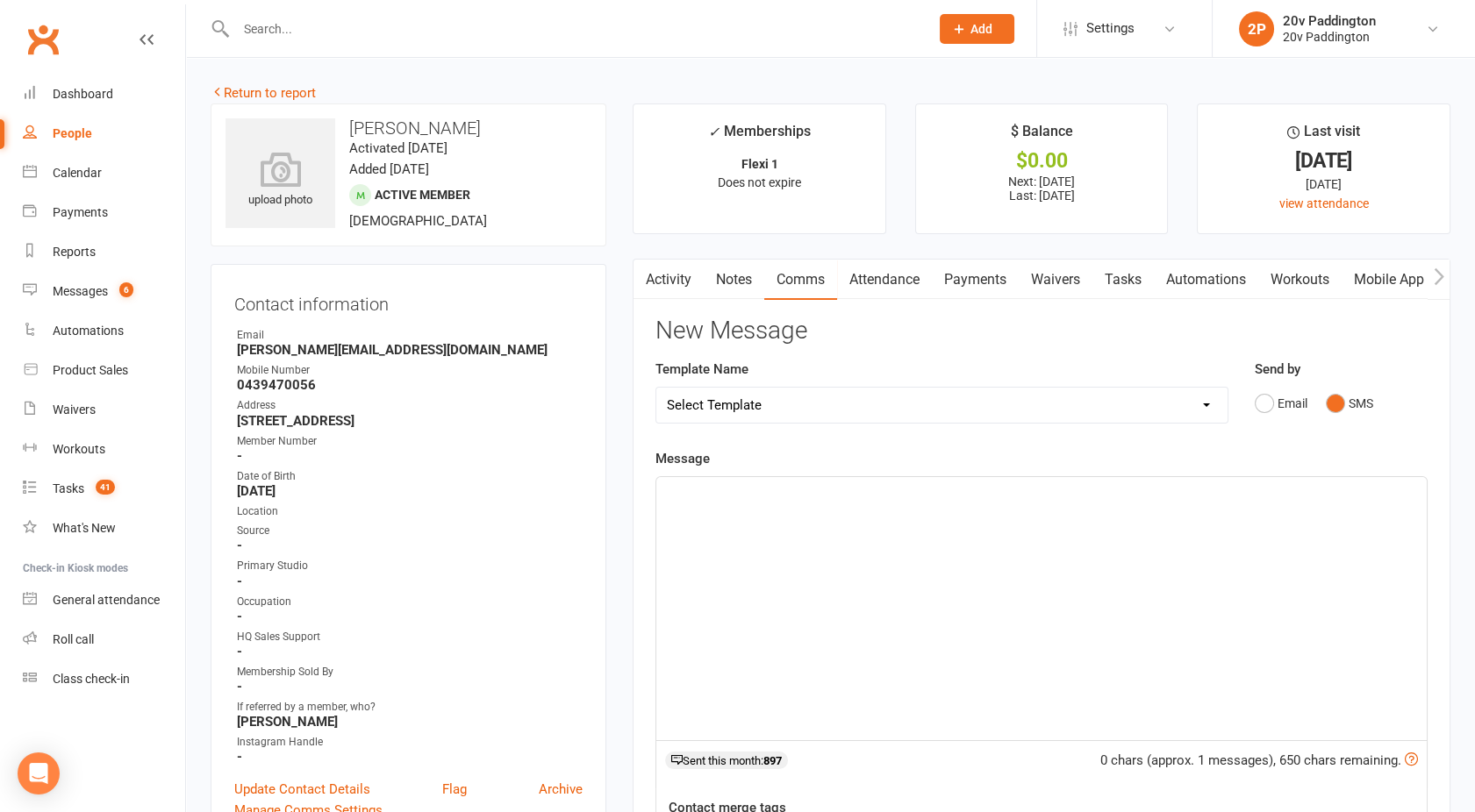
click at [1140, 512] on div "﻿" at bounding box center [1041, 608] width 771 height 263
click at [951, 490] on p "Morning, it's [PERSON_NAME] - yep lets do it. Can you train" at bounding box center [1041, 493] width 749 height 21
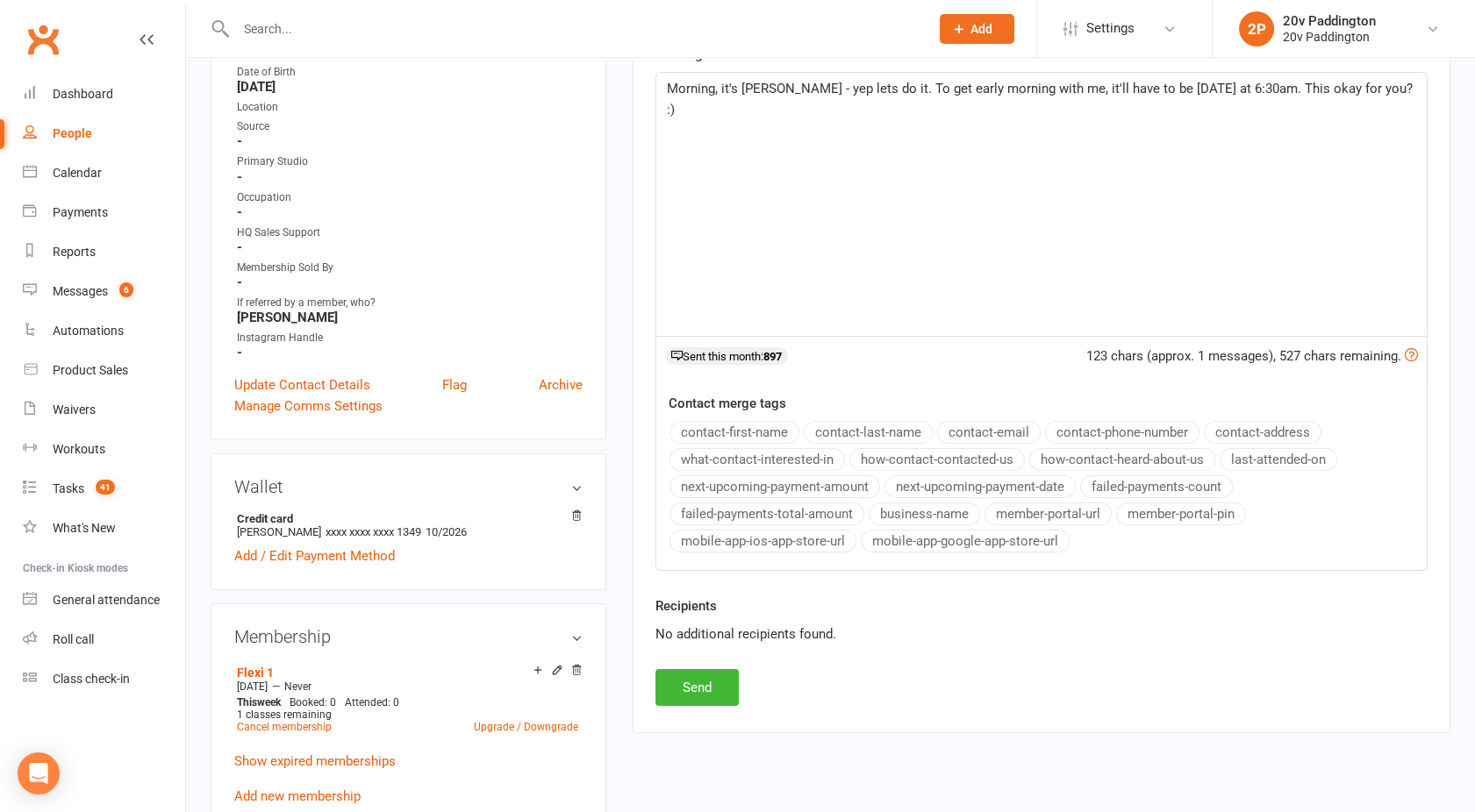
scroll to position [460, 0]
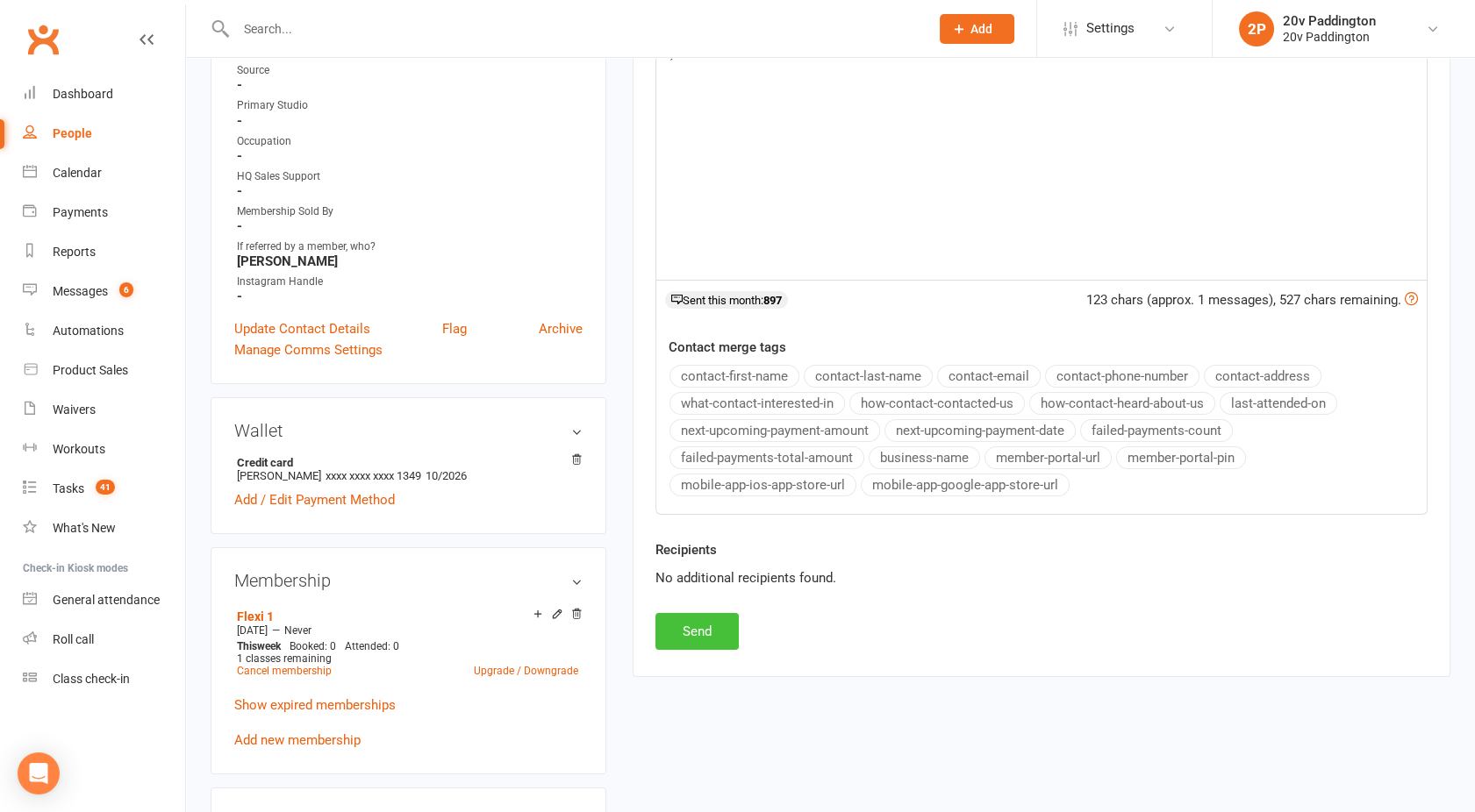
click at [710, 613] on button "Send" at bounding box center [697, 632] width 84 height 37
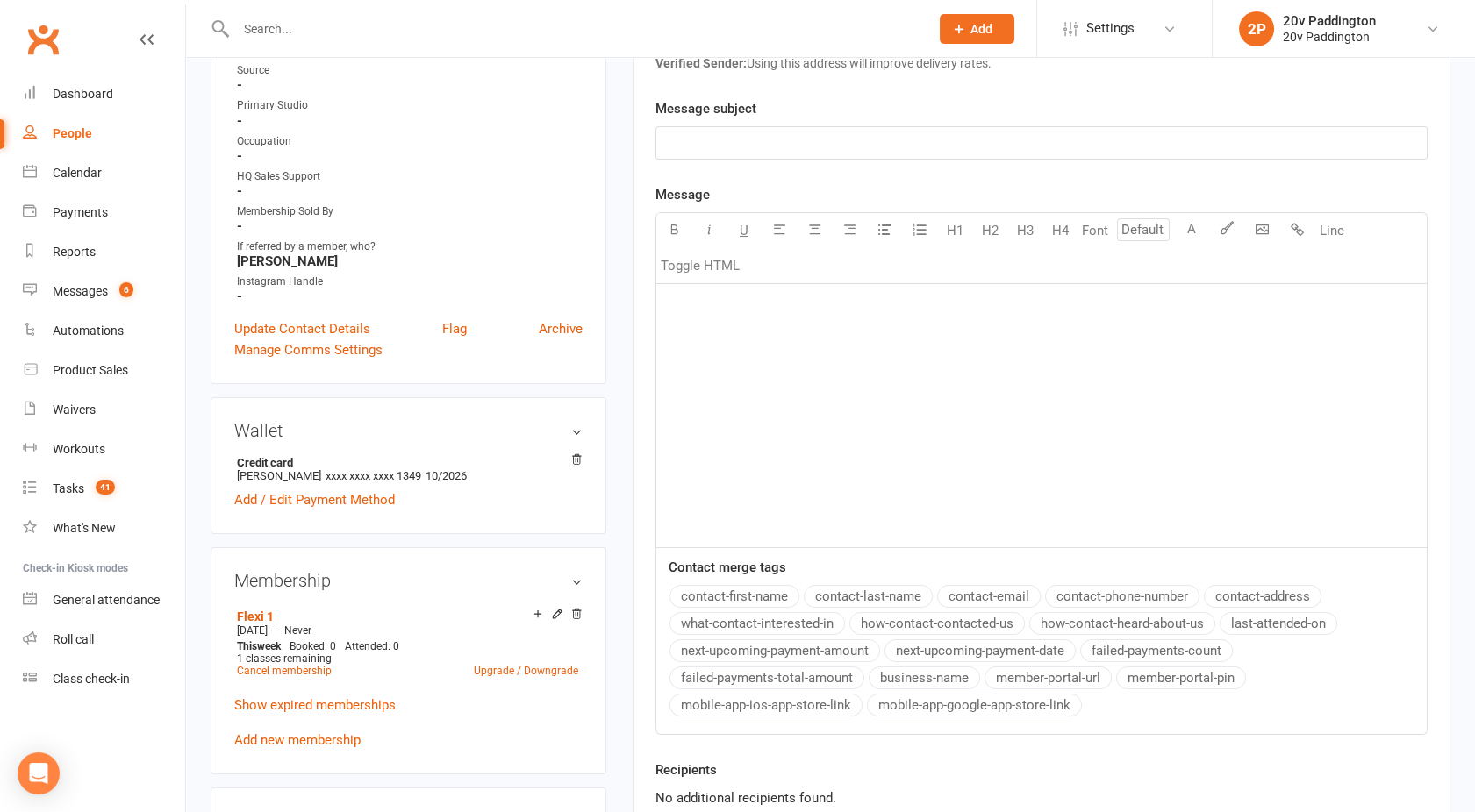
scroll to position [0, 0]
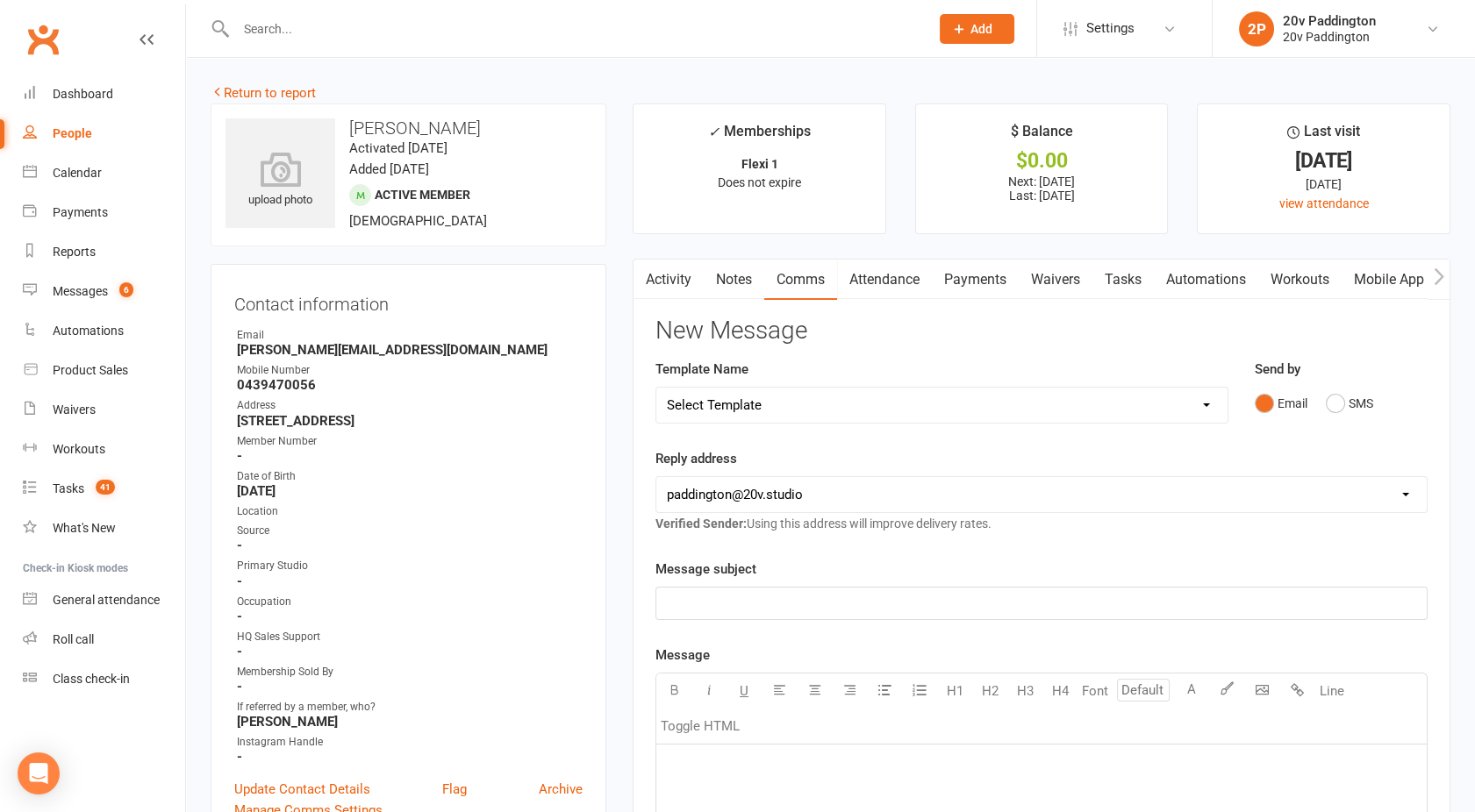
click at [667, 271] on link "Activity" at bounding box center [668, 279] width 70 height 40
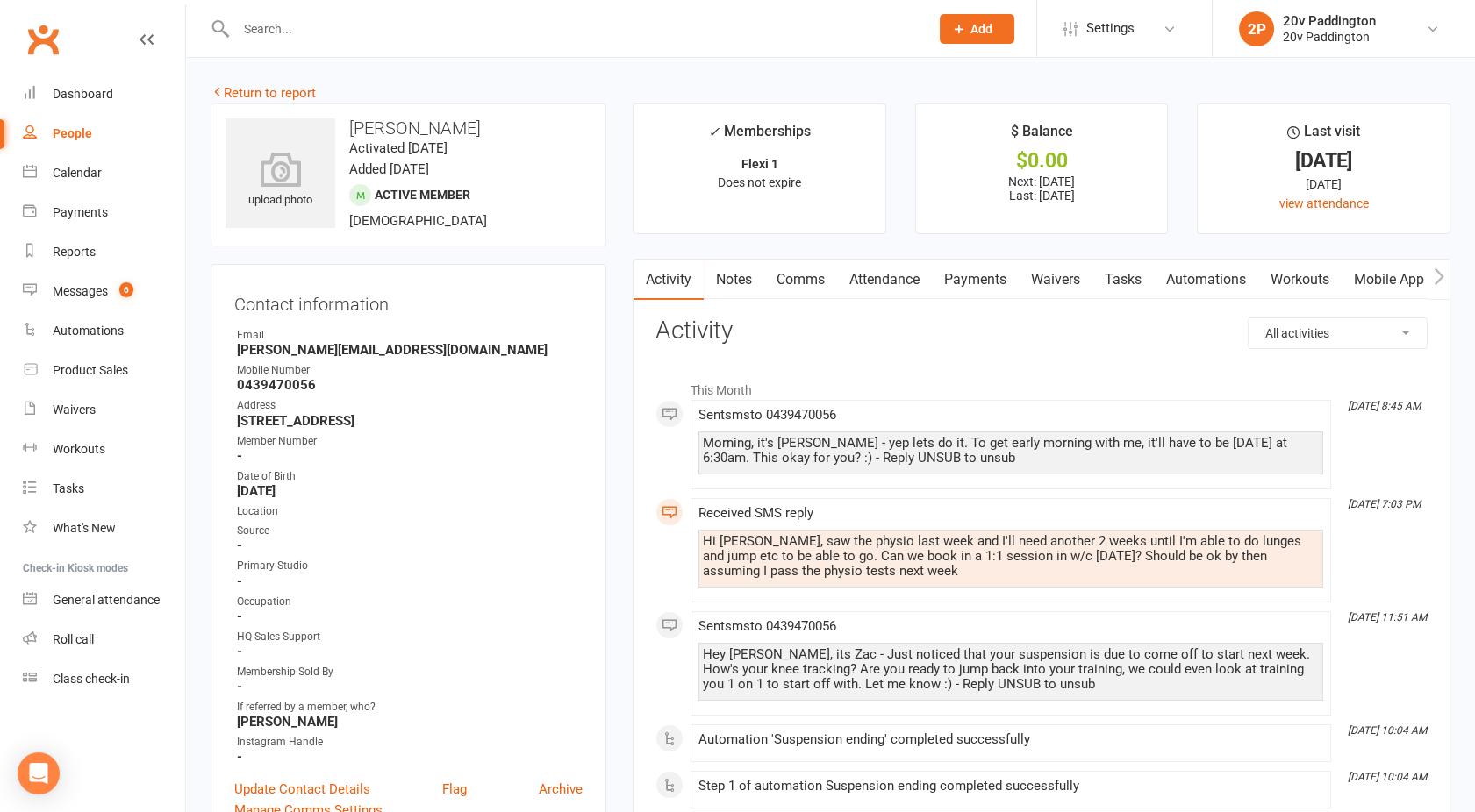
click at [961, 283] on link "Payments" at bounding box center [975, 279] width 87 height 40
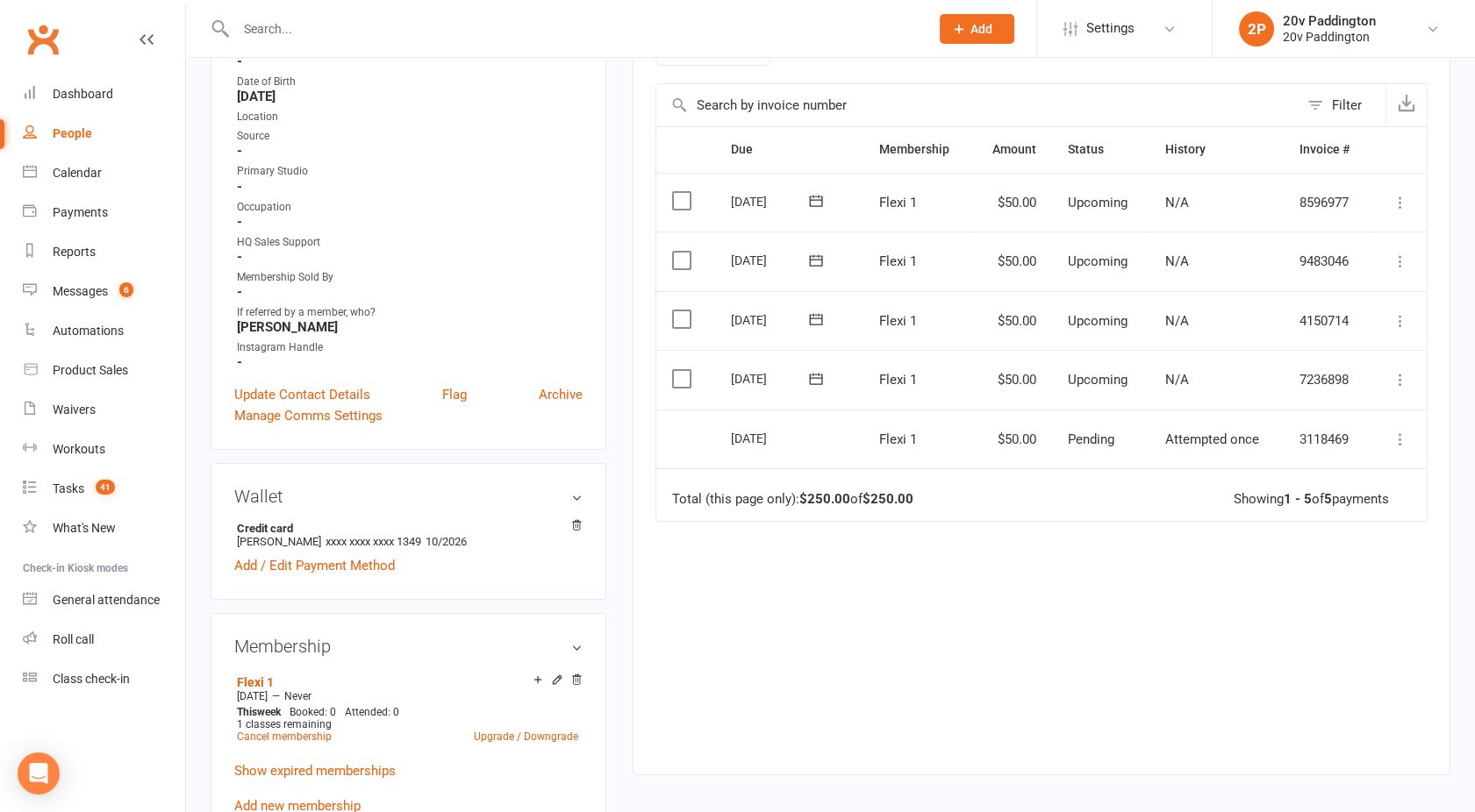
scroll to position [317, 0]
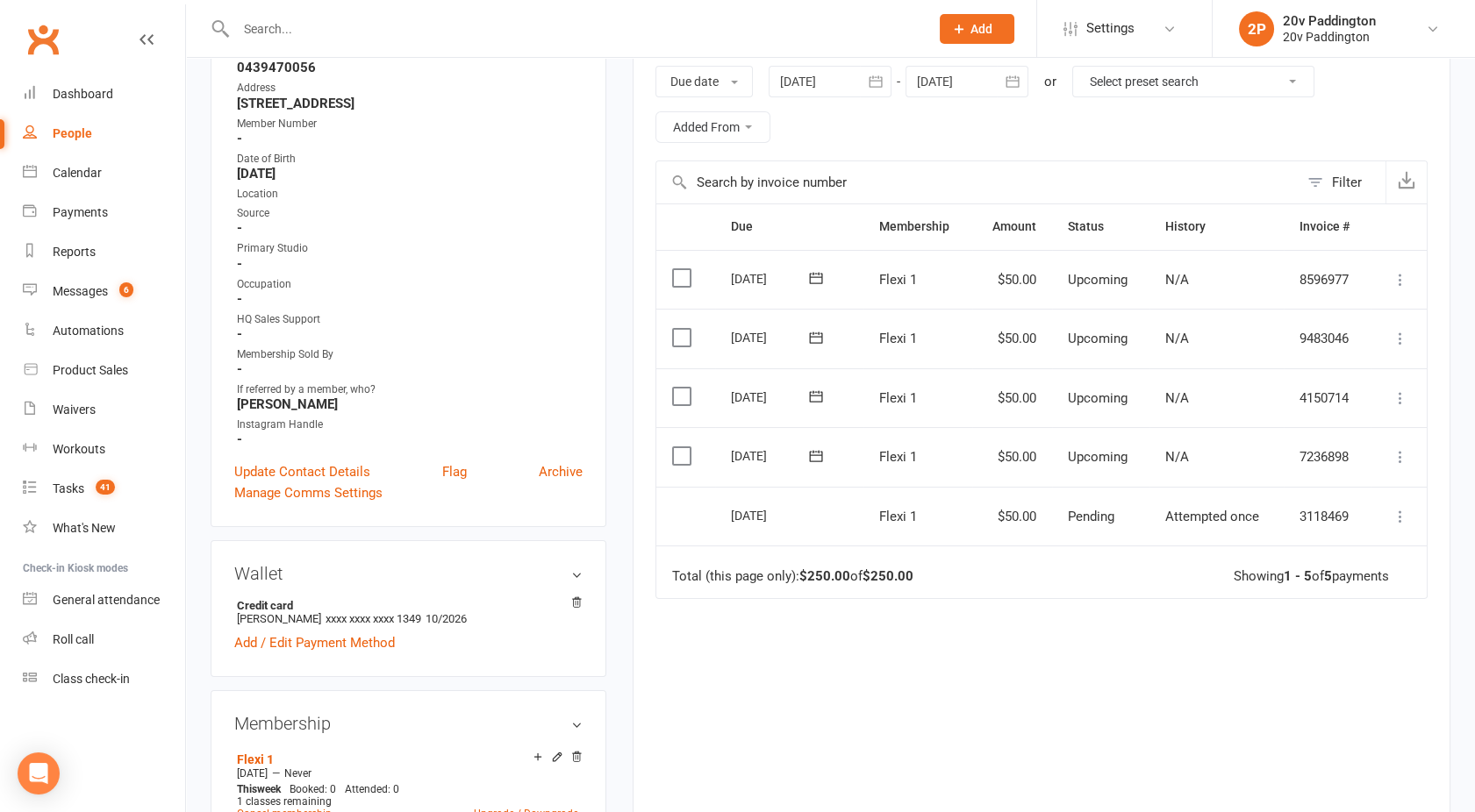
click at [682, 454] on label at bounding box center [683, 456] width 23 height 18
click at [682, 447] on input "checkbox" at bounding box center [677, 447] width 11 height 0
click at [677, 393] on label at bounding box center [683, 396] width 23 height 18
click at [677, 388] on input "checkbox" at bounding box center [677, 388] width 11 height 0
click at [1377, 778] on button "Change status" at bounding box center [1381, 772] width 139 height 37
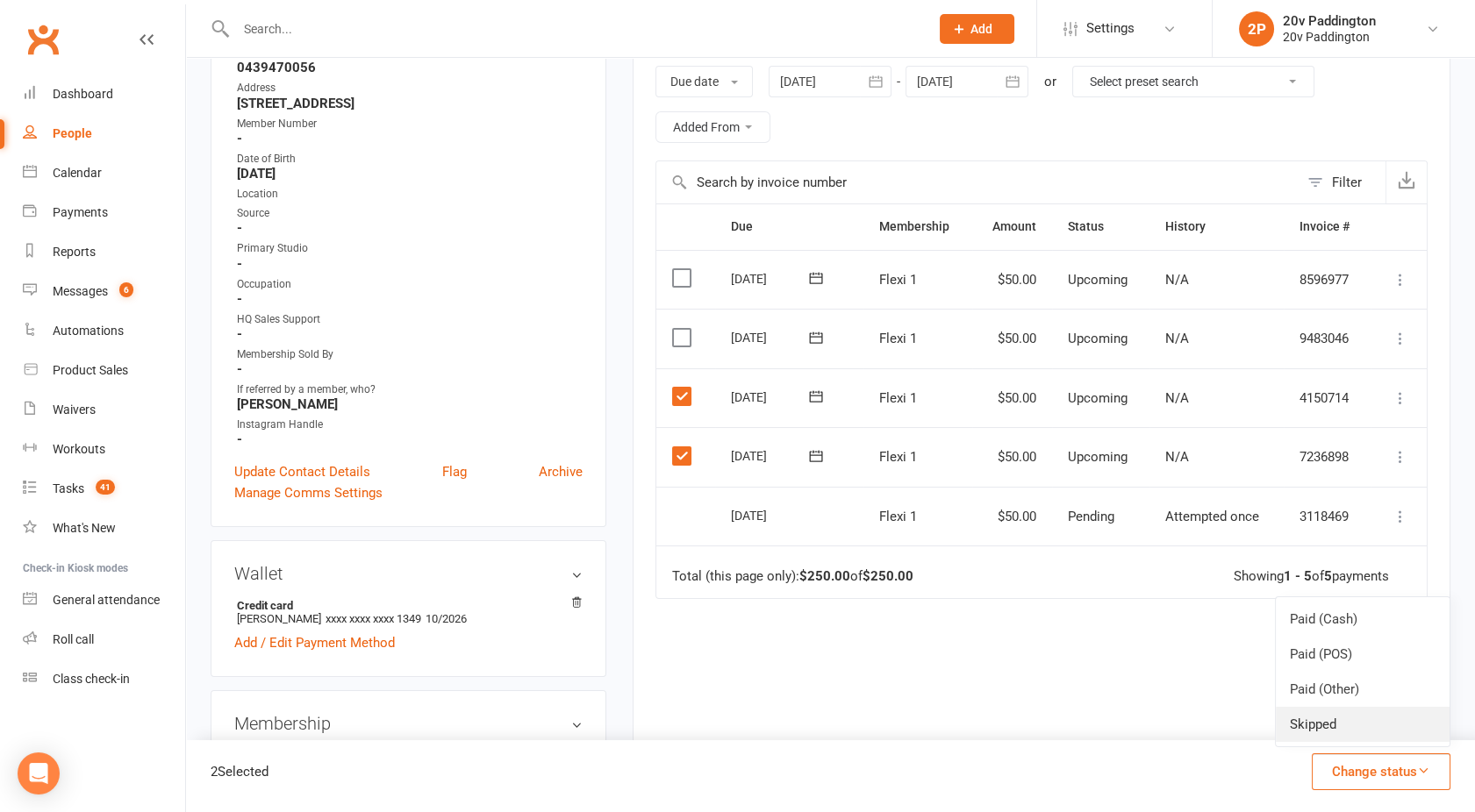
click at [1326, 727] on link "Skipped" at bounding box center [1362, 725] width 174 height 35
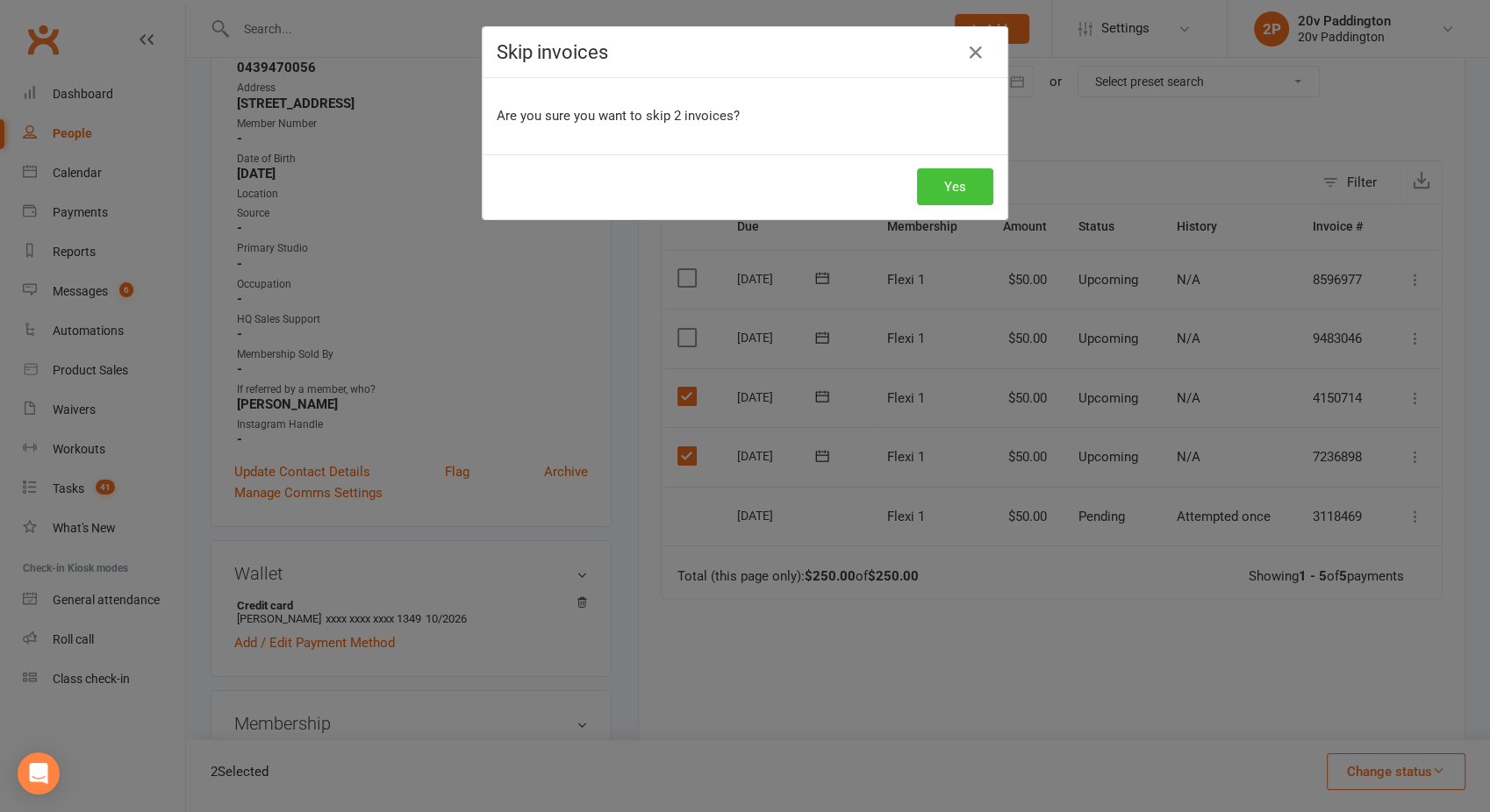
click at [948, 173] on button "Yes" at bounding box center [955, 187] width 76 height 37
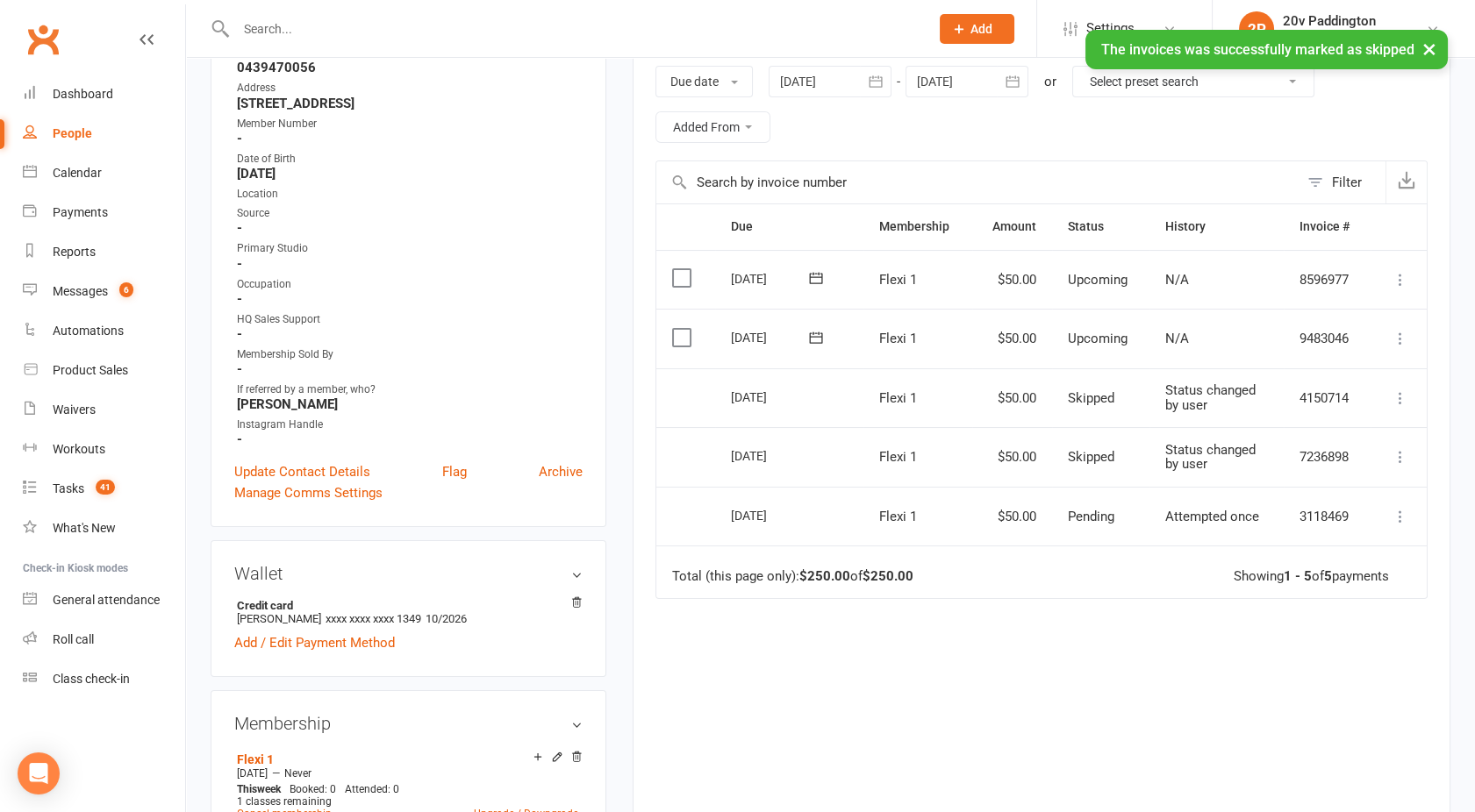
scroll to position [0, 0]
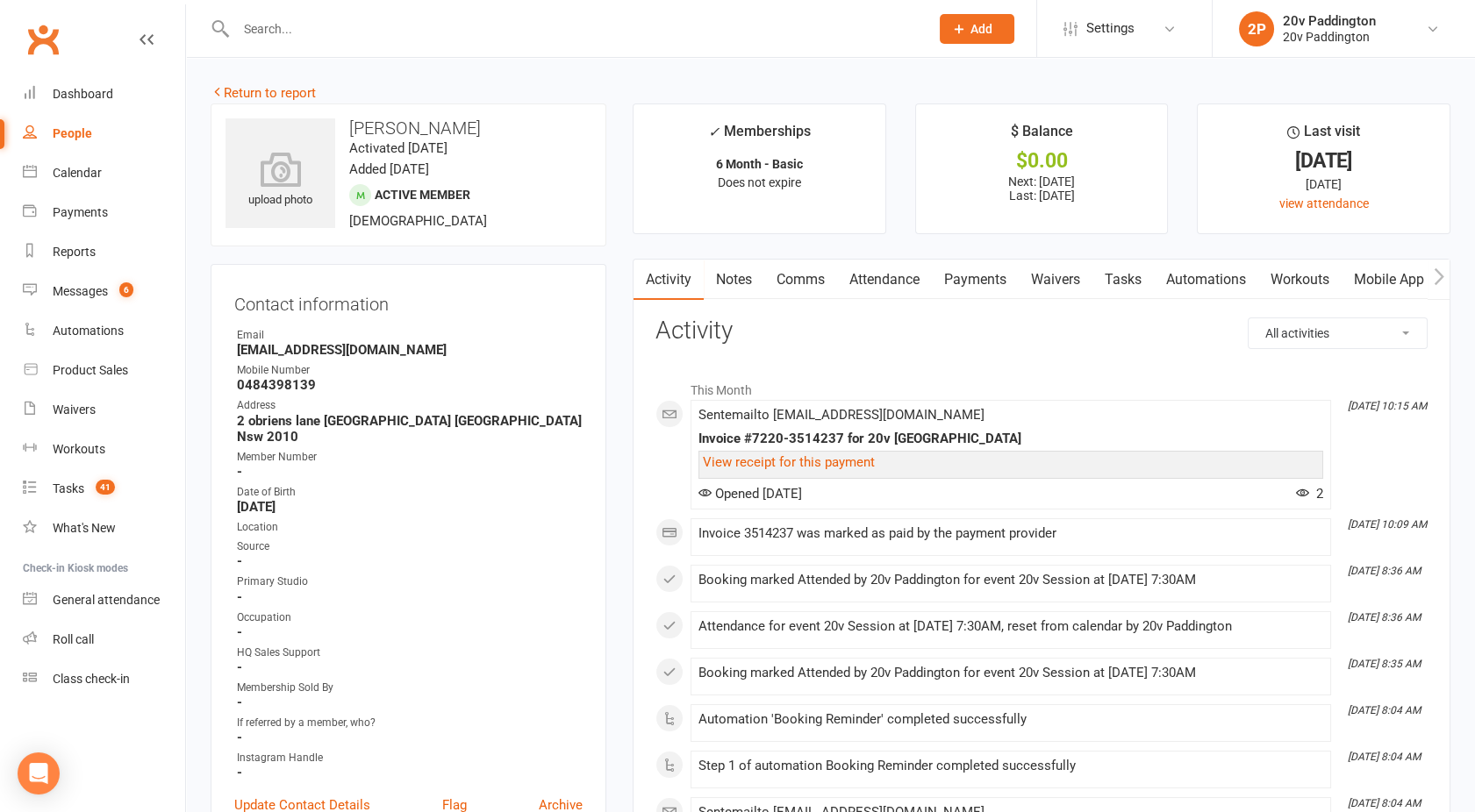
click at [884, 270] on link "Attendance" at bounding box center [885, 279] width 95 height 40
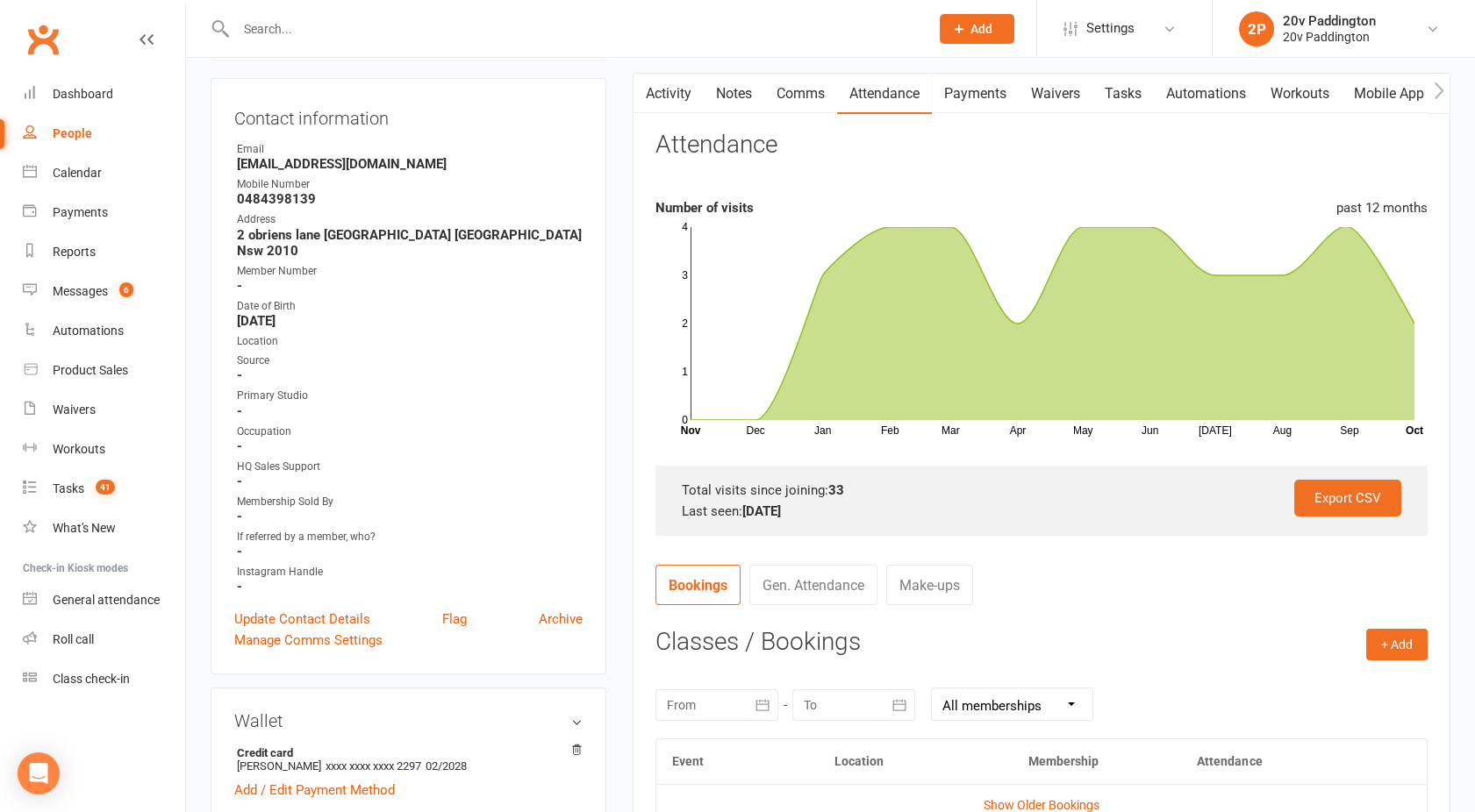
scroll to position [162, 0]
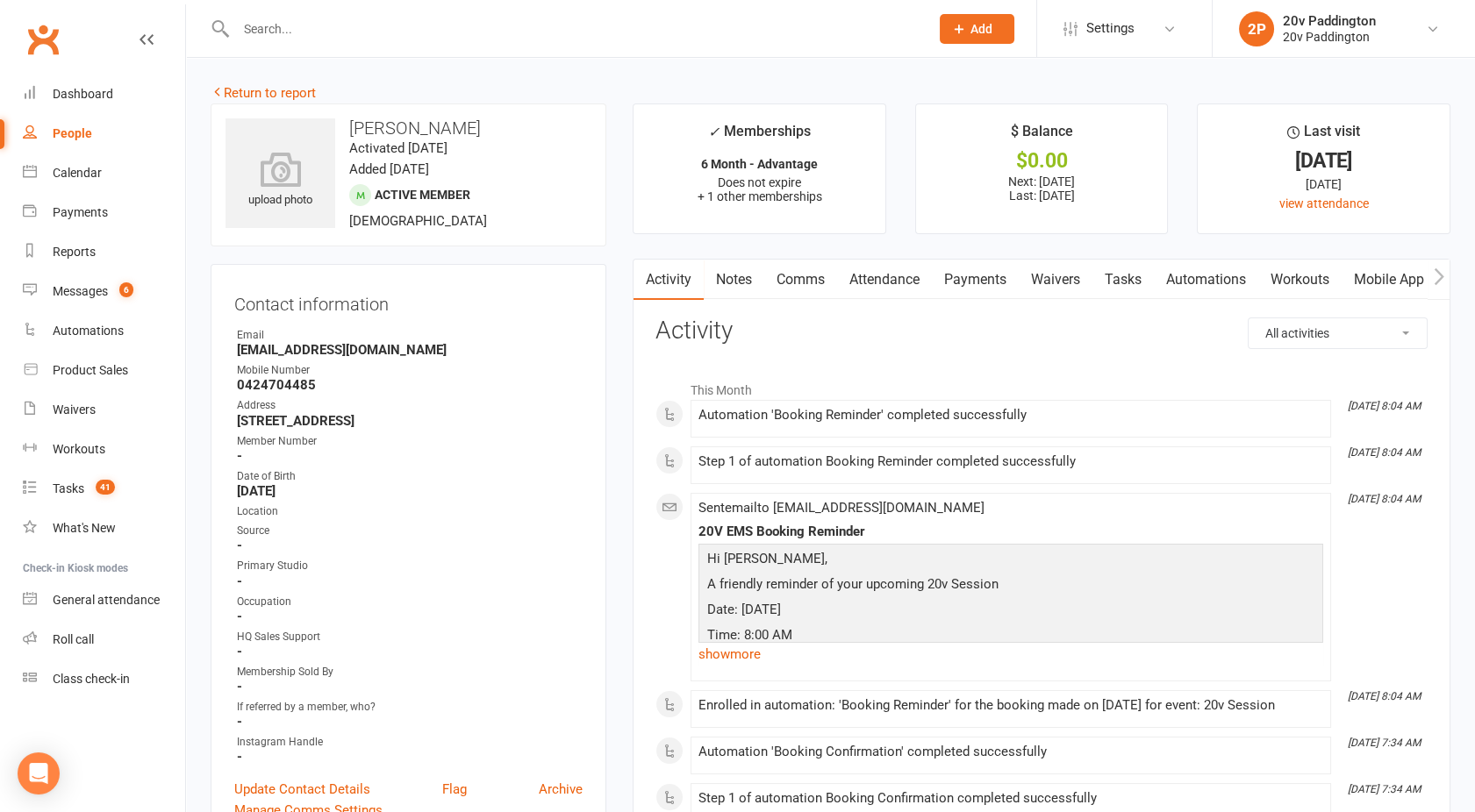
click at [888, 274] on link "Attendance" at bounding box center [885, 279] width 95 height 40
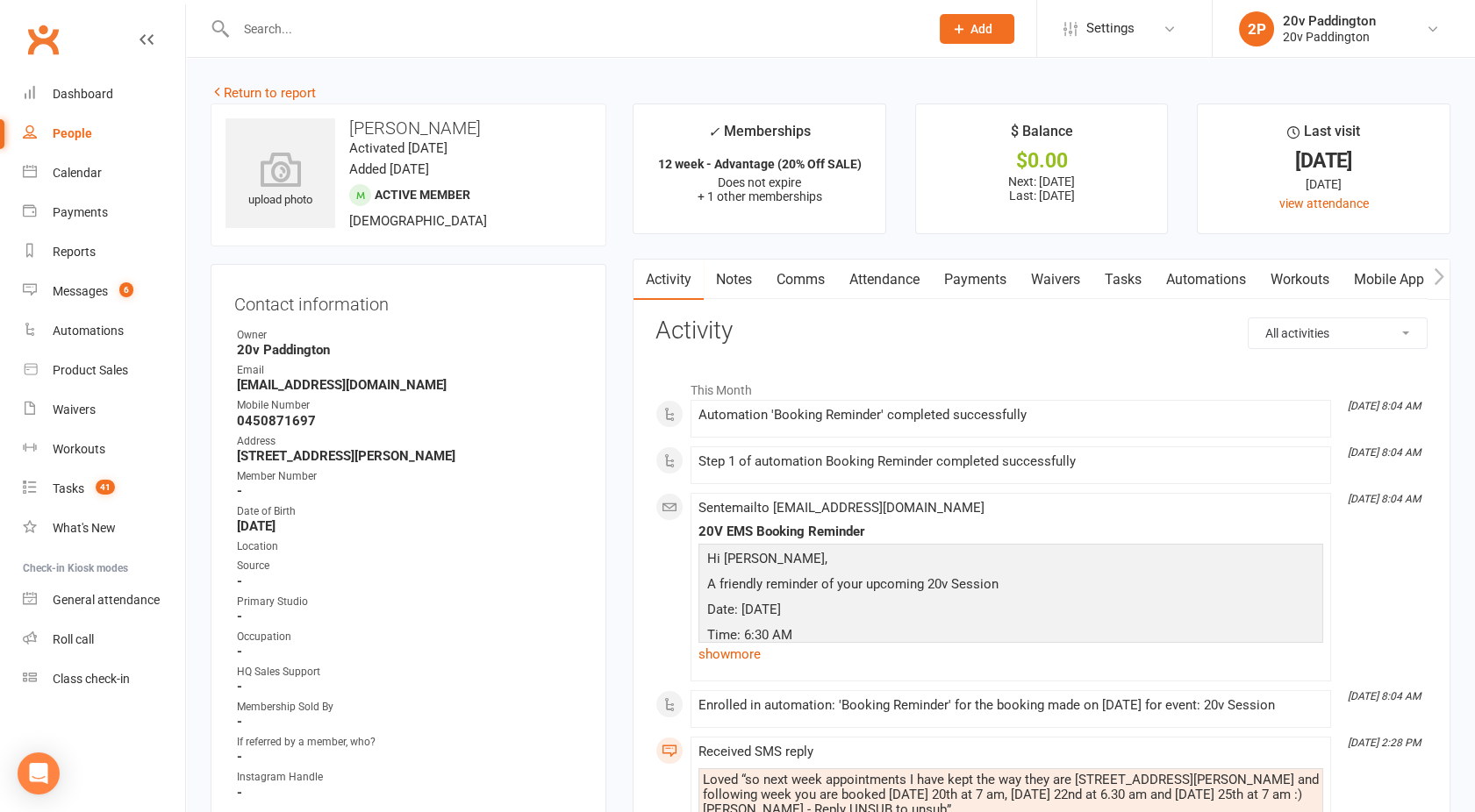
click at [868, 275] on link "Attendance" at bounding box center [885, 279] width 95 height 40
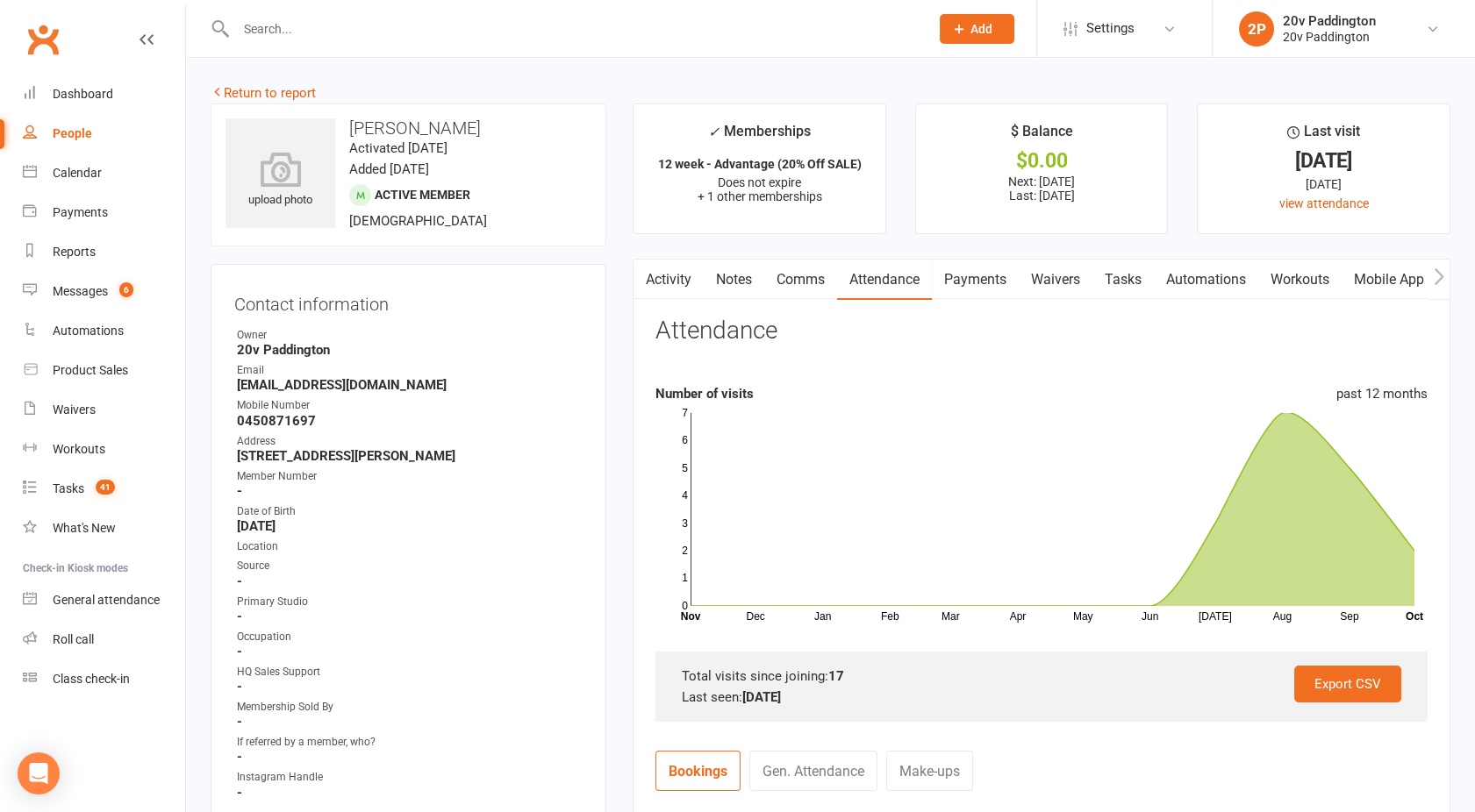
click at [665, 280] on link "Activity" at bounding box center [668, 279] width 70 height 40
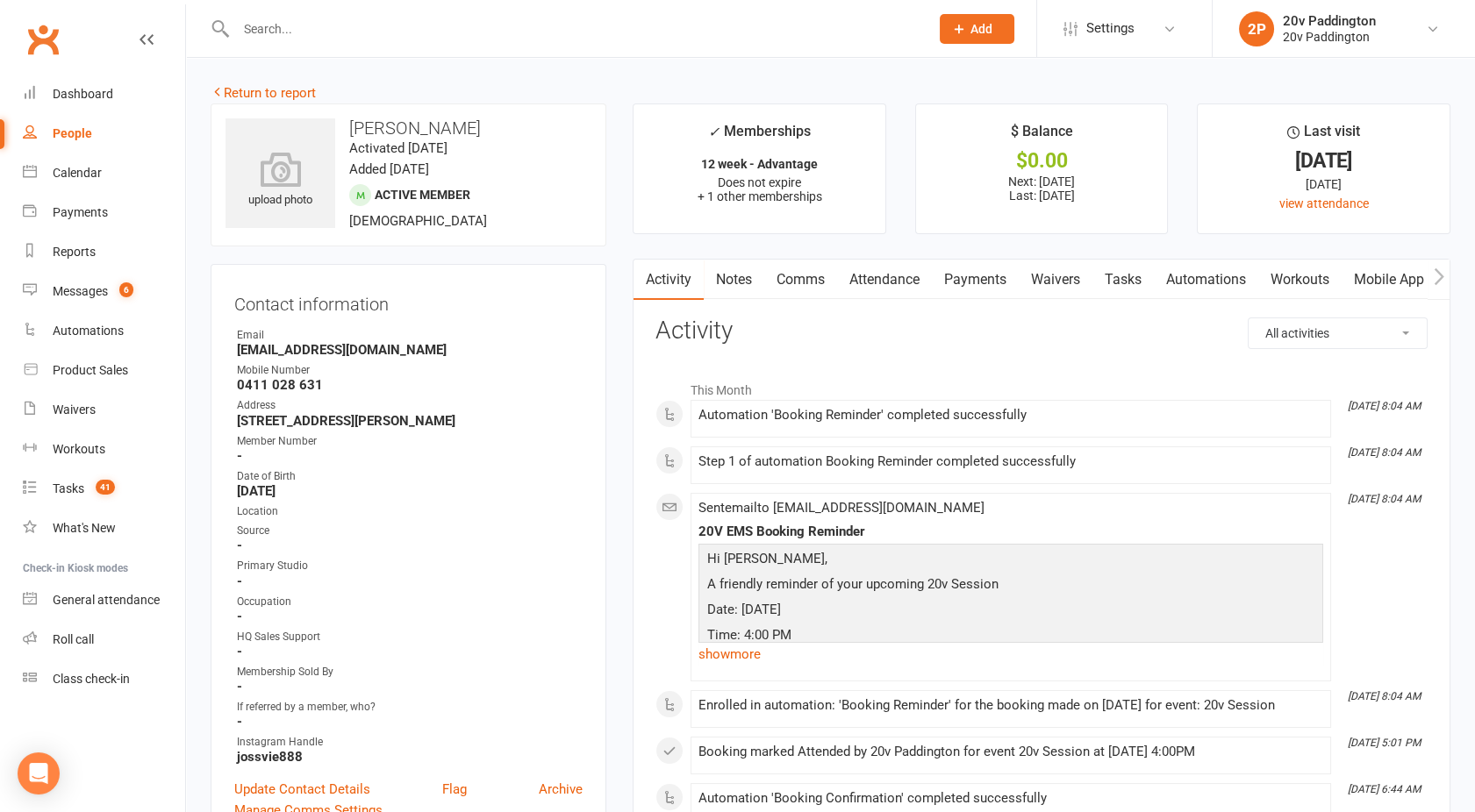
click at [886, 273] on link "Attendance" at bounding box center [885, 279] width 95 height 40
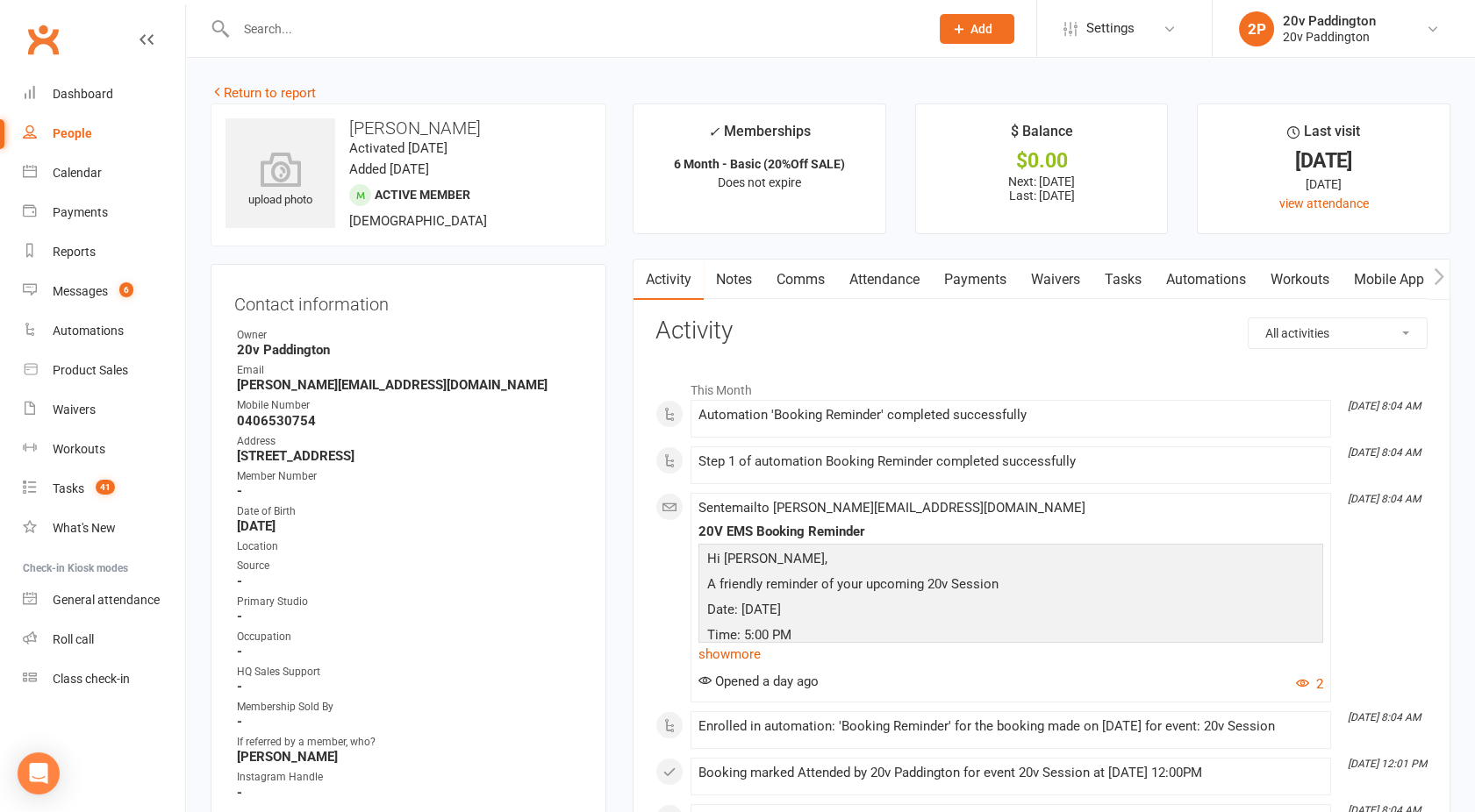
click at [904, 275] on link "Attendance" at bounding box center [885, 279] width 95 height 40
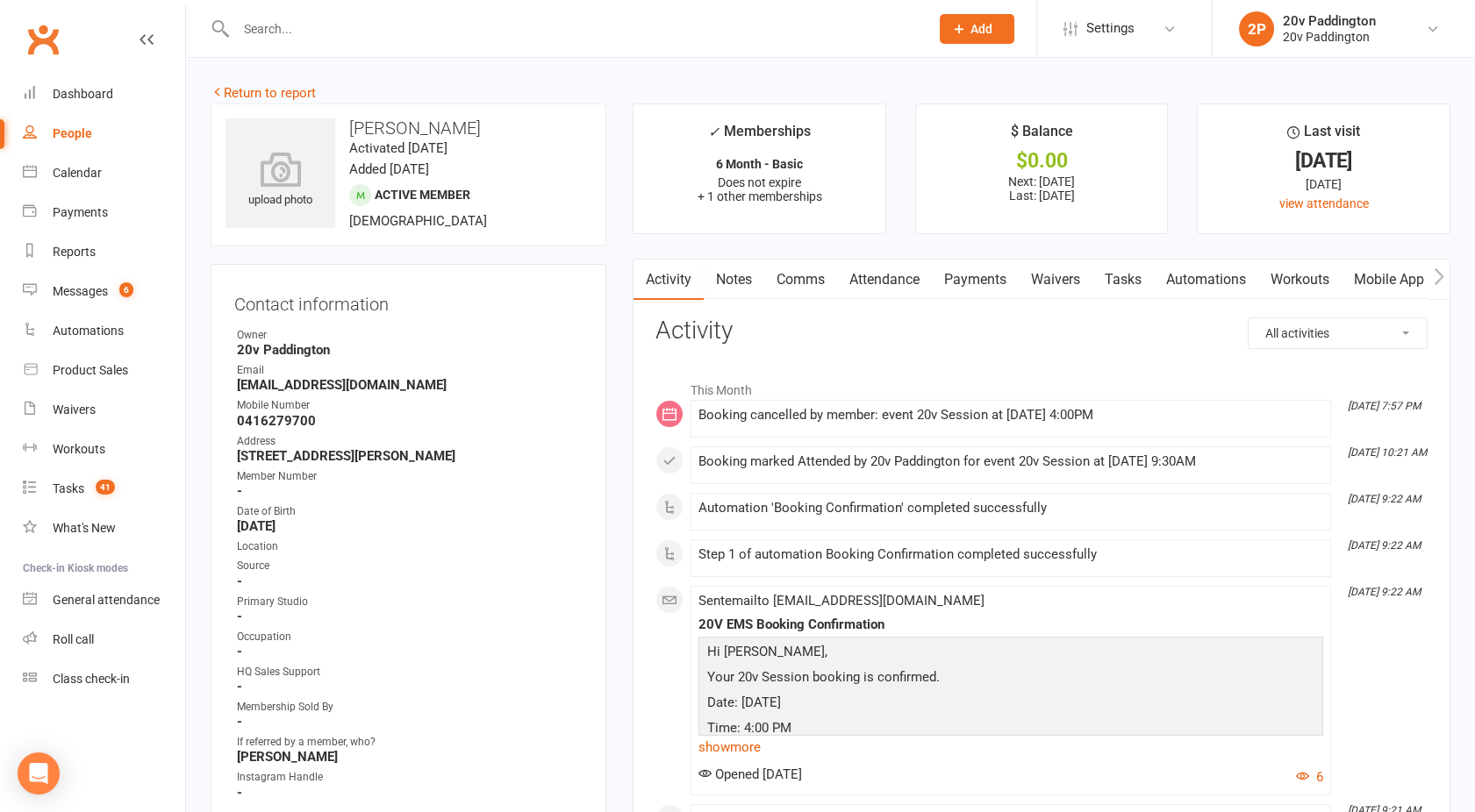
click at [884, 285] on link "Attendance" at bounding box center [885, 279] width 95 height 40
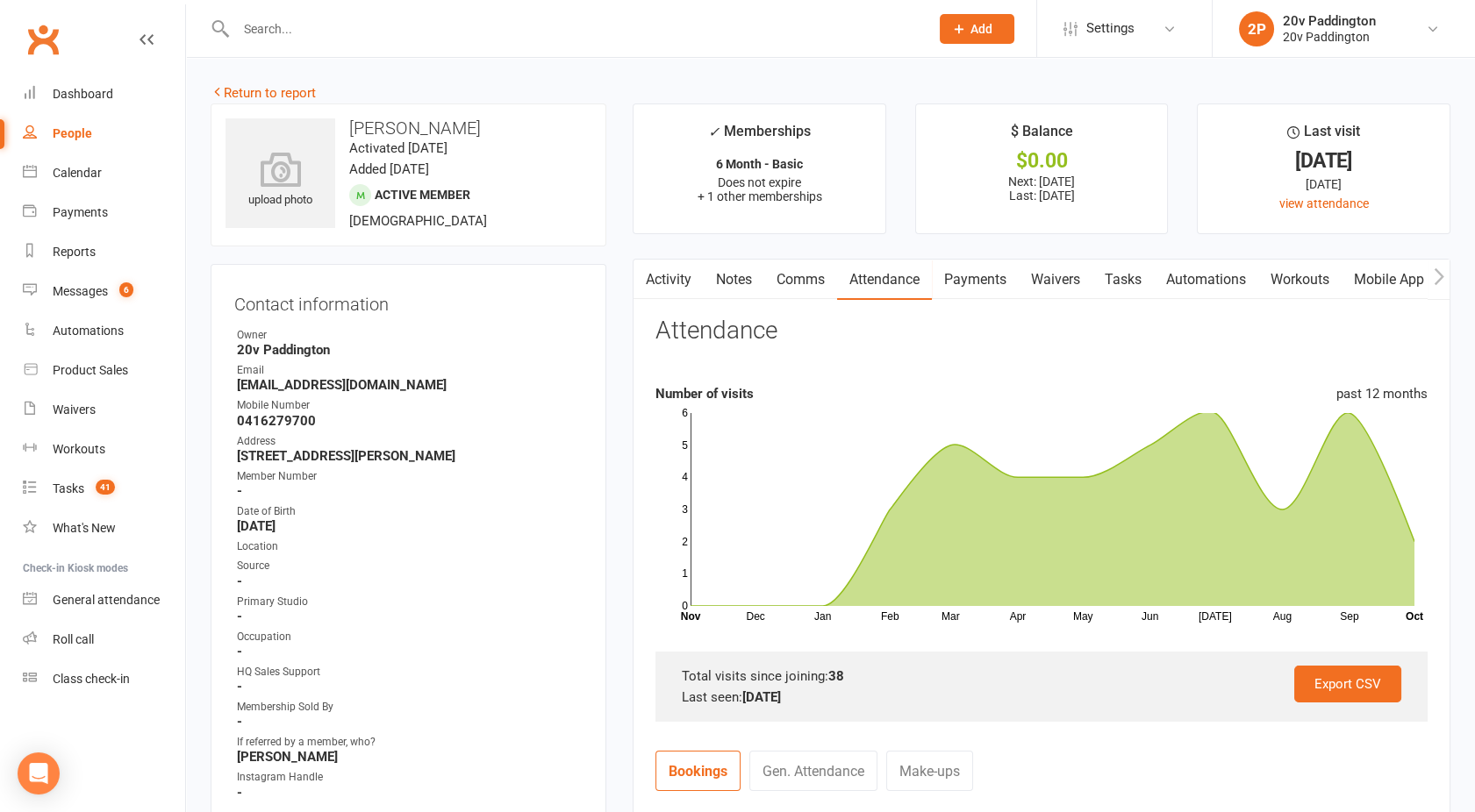
click at [677, 280] on link "Activity" at bounding box center [668, 279] width 70 height 40
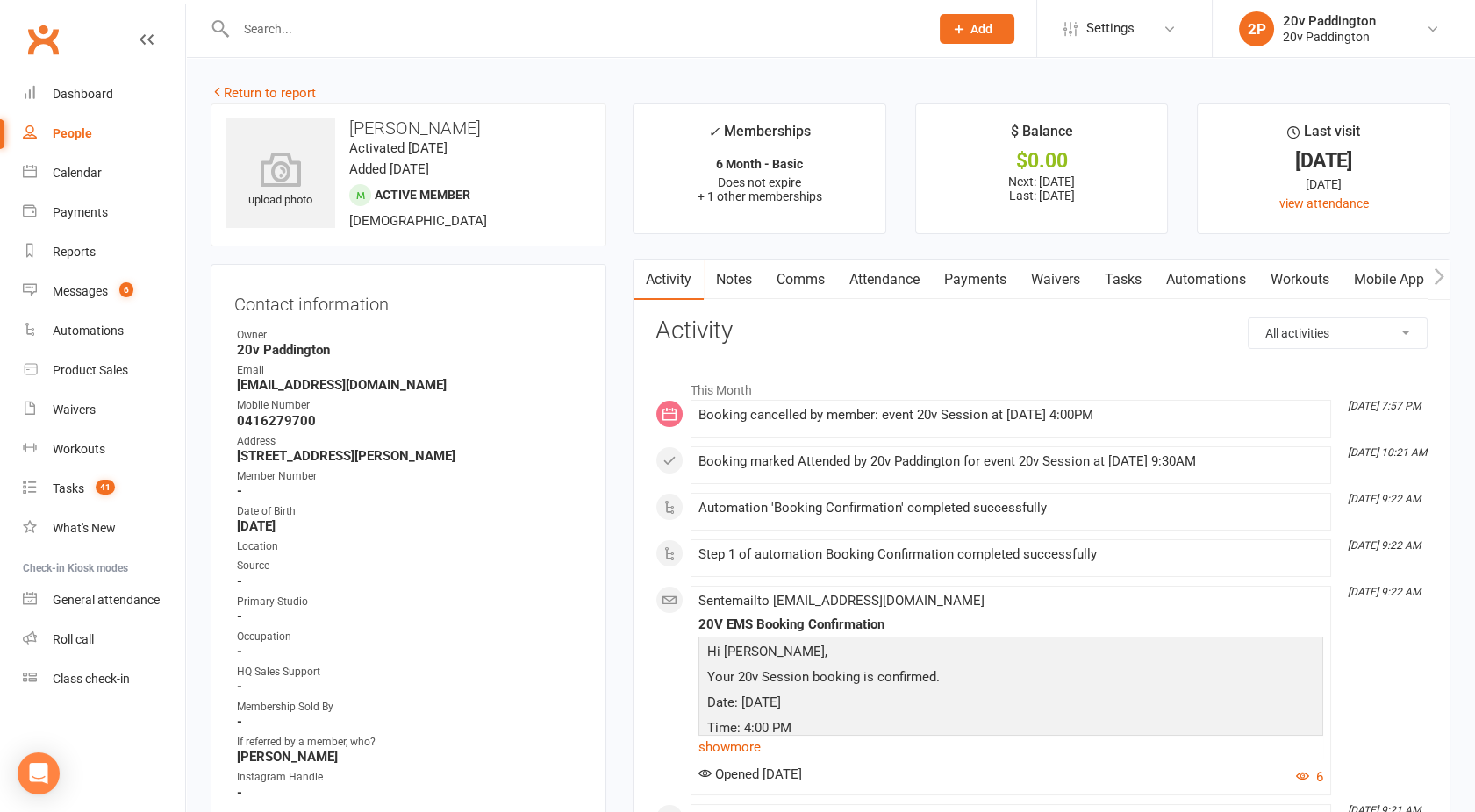
click at [803, 276] on link "Comms" at bounding box center [800, 279] width 73 height 40
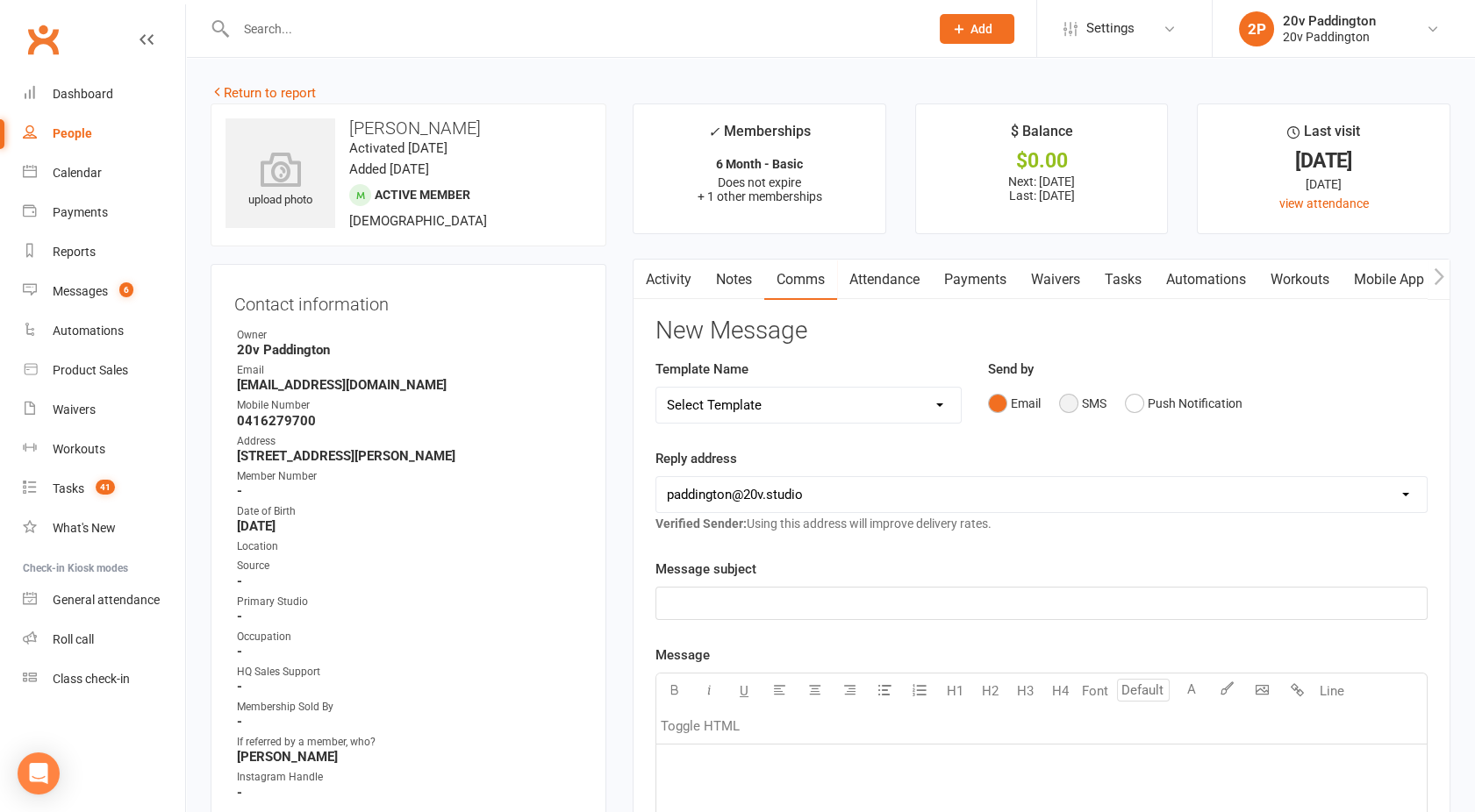
click at [1065, 401] on button "SMS" at bounding box center [1082, 404] width 47 height 33
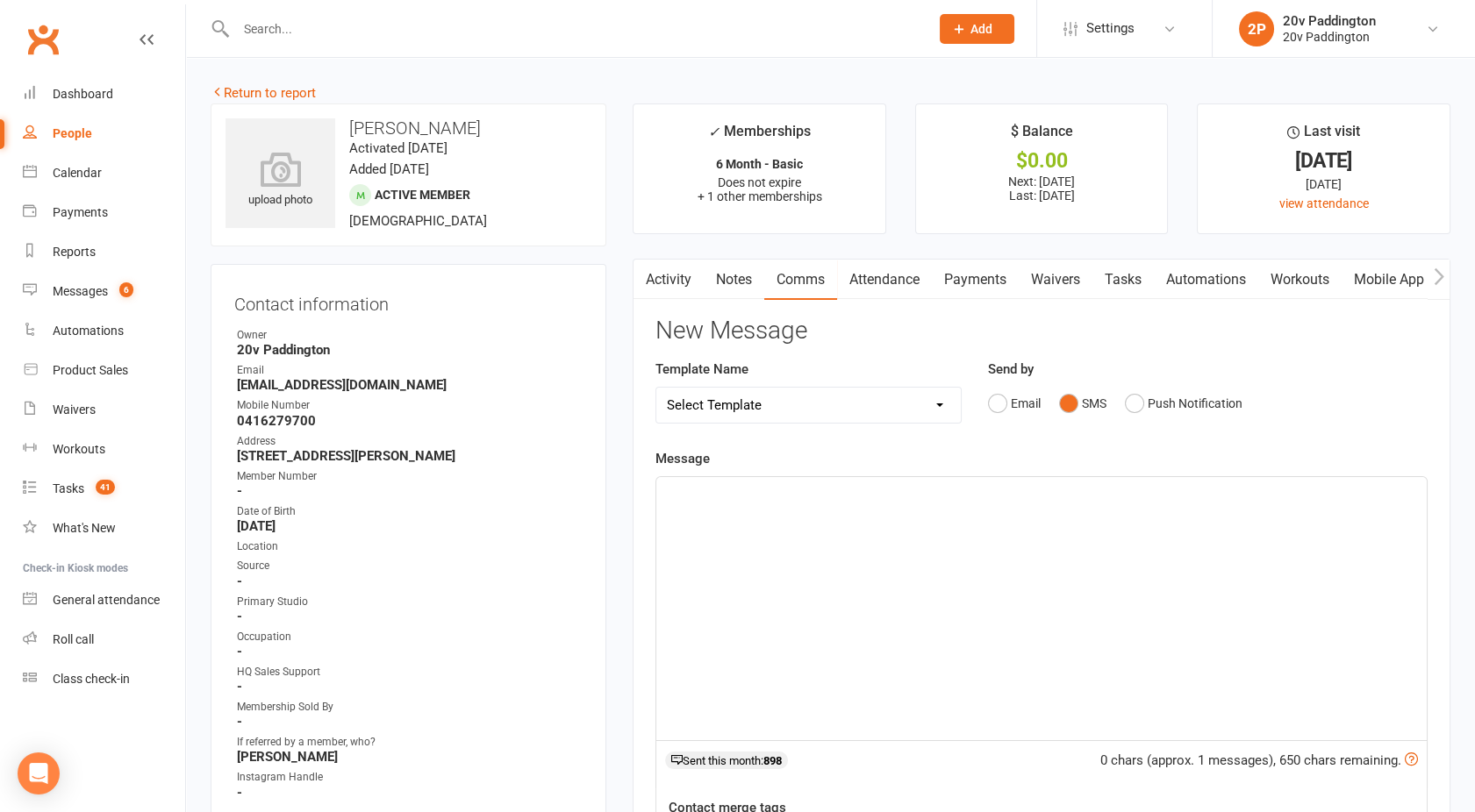
click at [907, 508] on div "﻿" at bounding box center [1041, 608] width 771 height 263
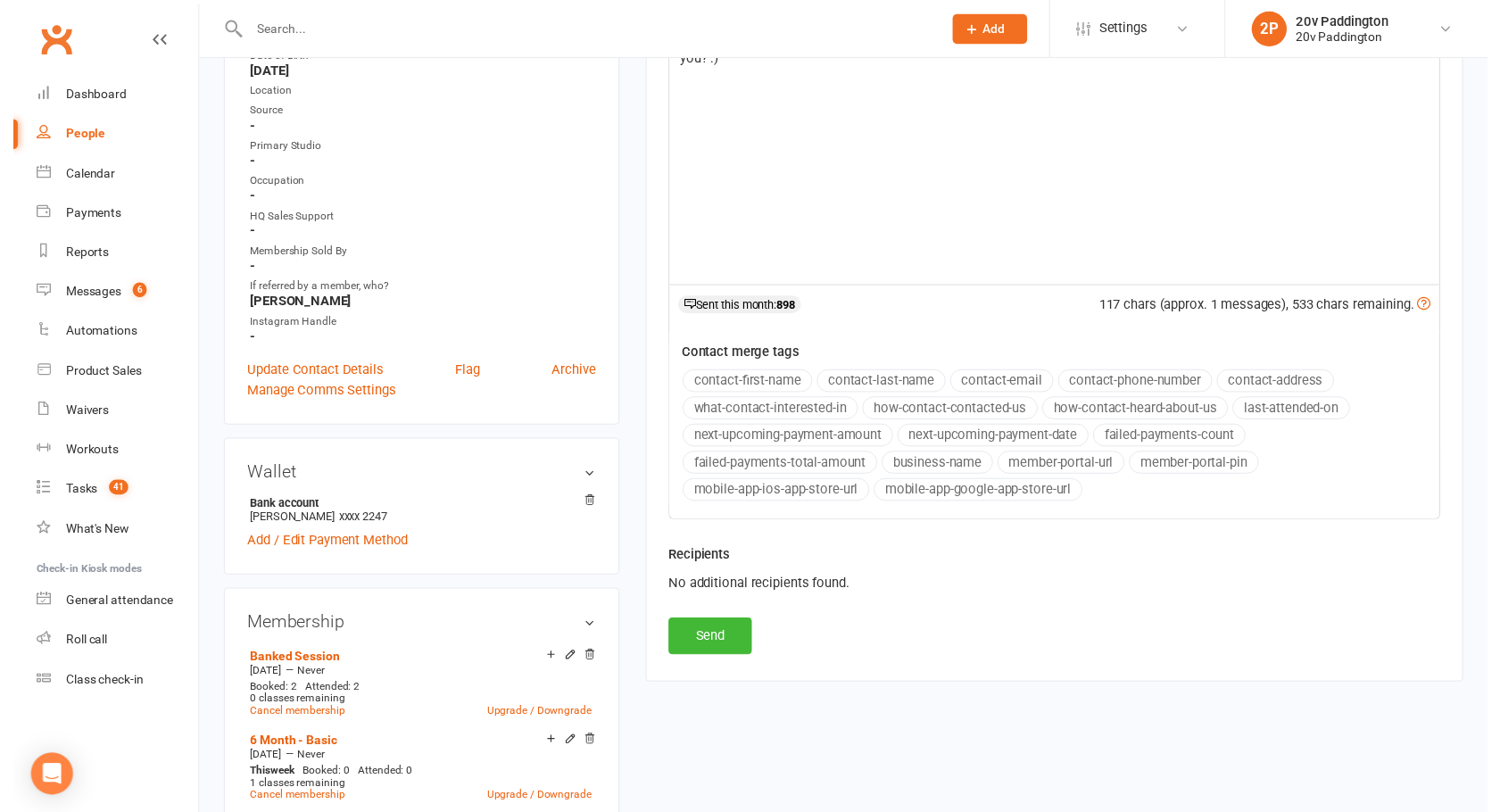
scroll to position [477, 0]
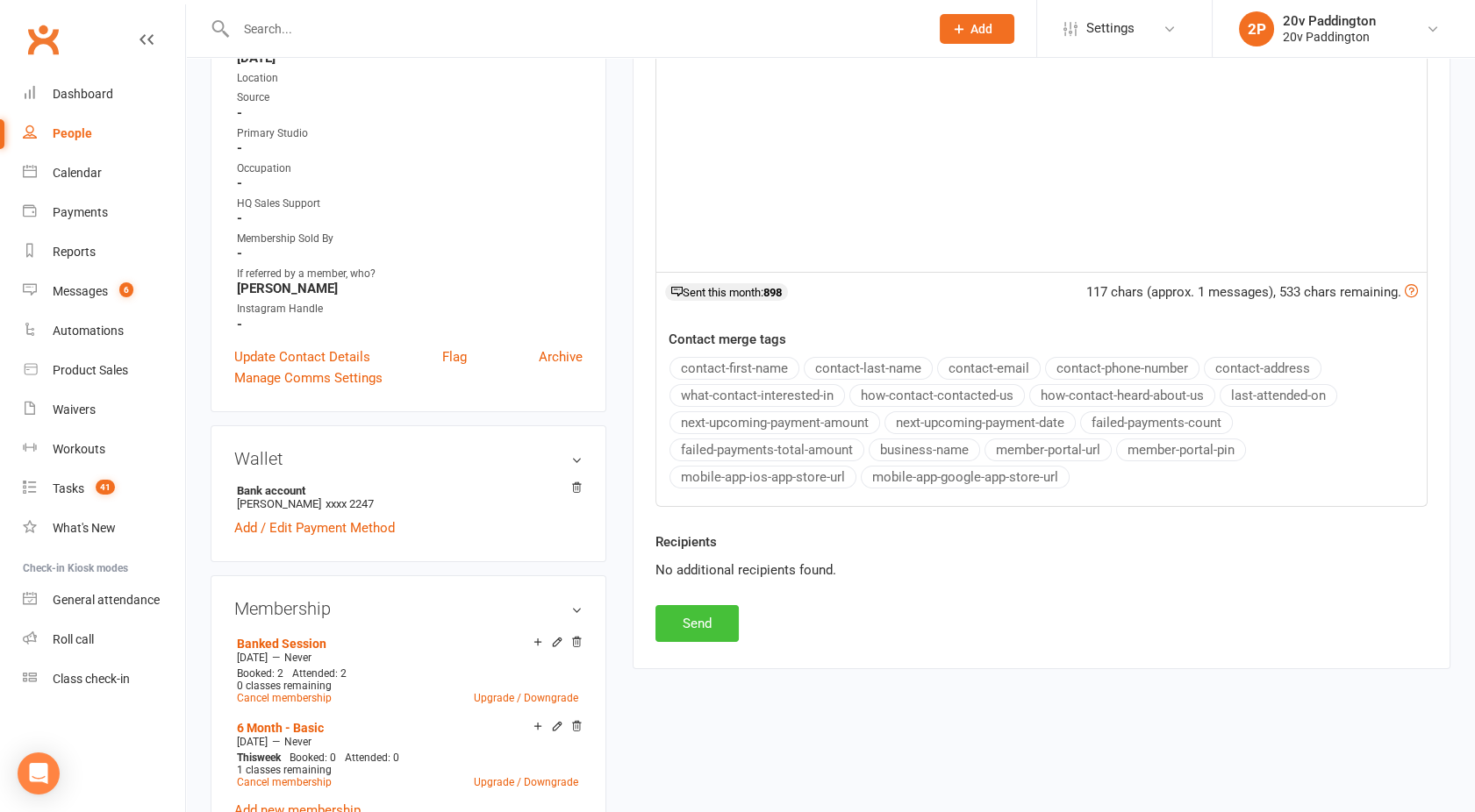
click at [688, 628] on button "Send" at bounding box center [697, 624] width 84 height 37
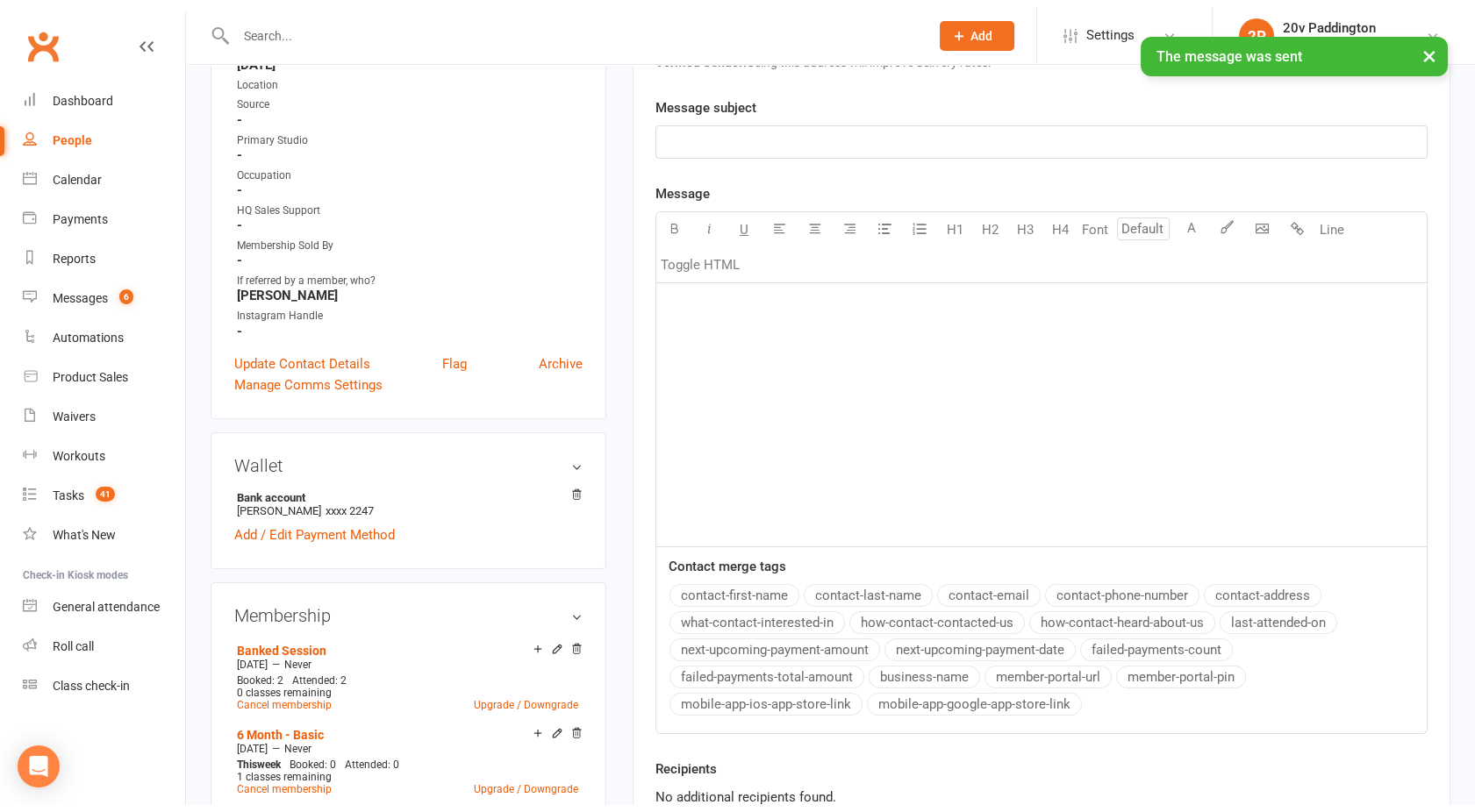
scroll to position [0, 0]
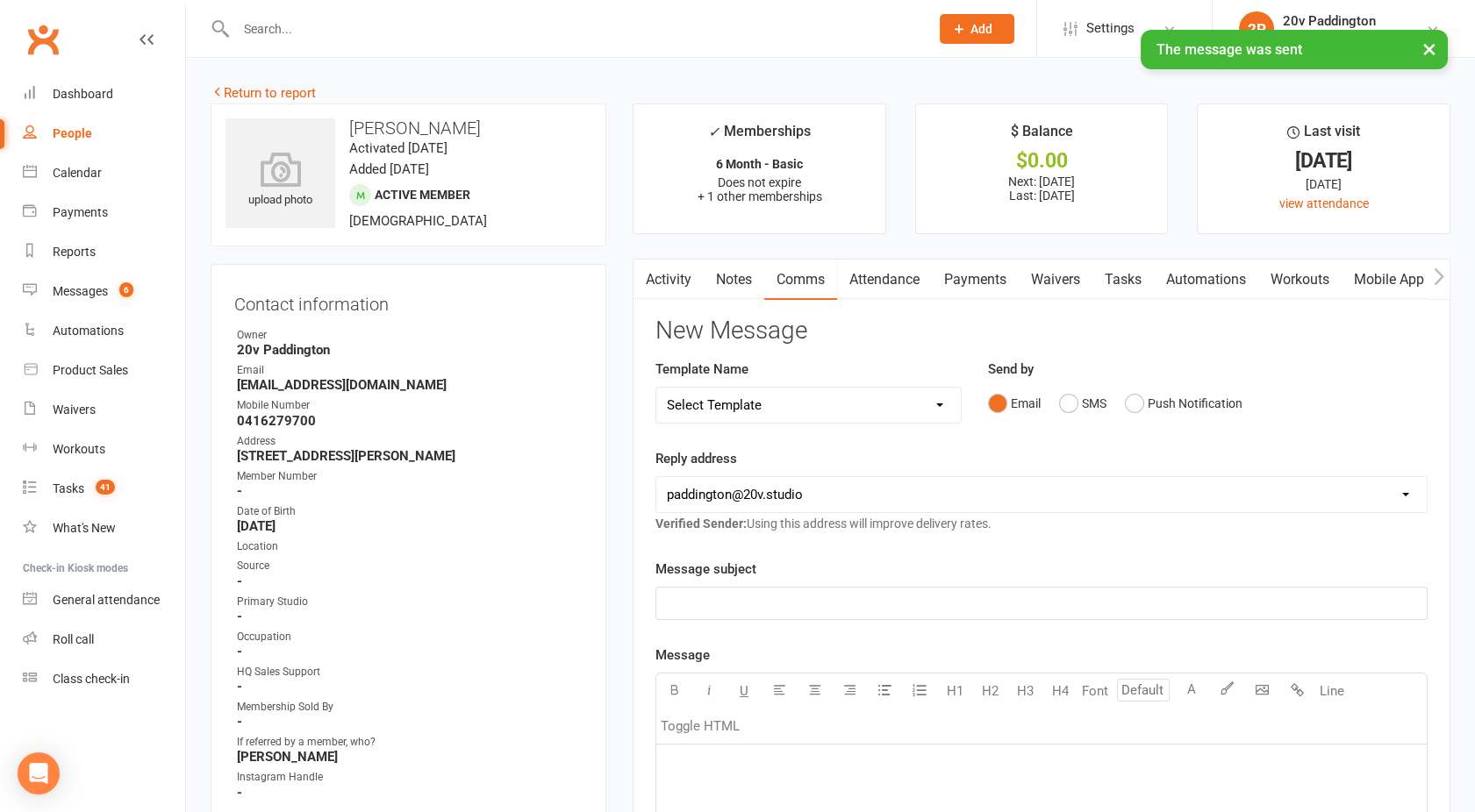
click at [665, 289] on link "Activity" at bounding box center [668, 279] width 70 height 40
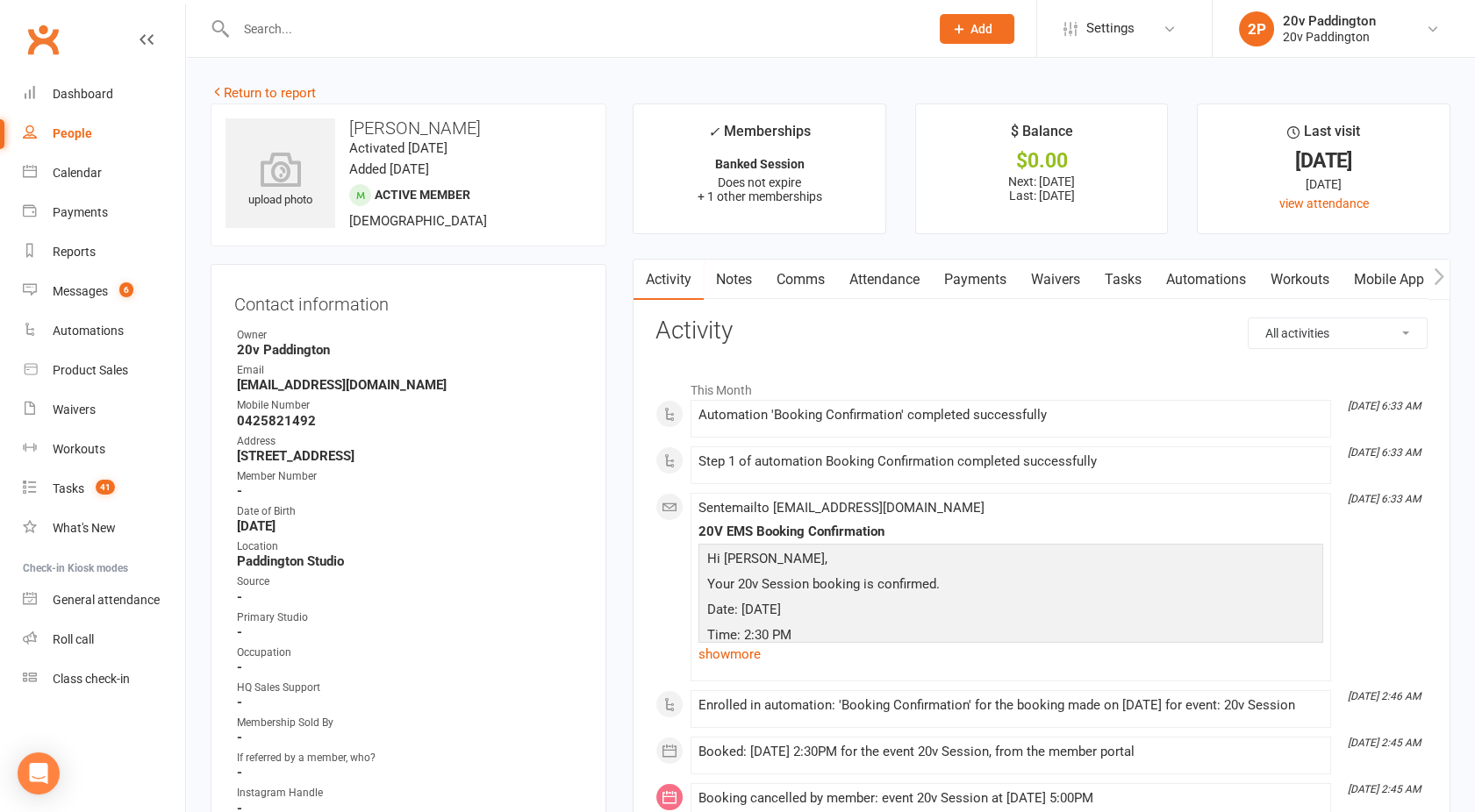
click at [898, 277] on link "Attendance" at bounding box center [885, 279] width 95 height 40
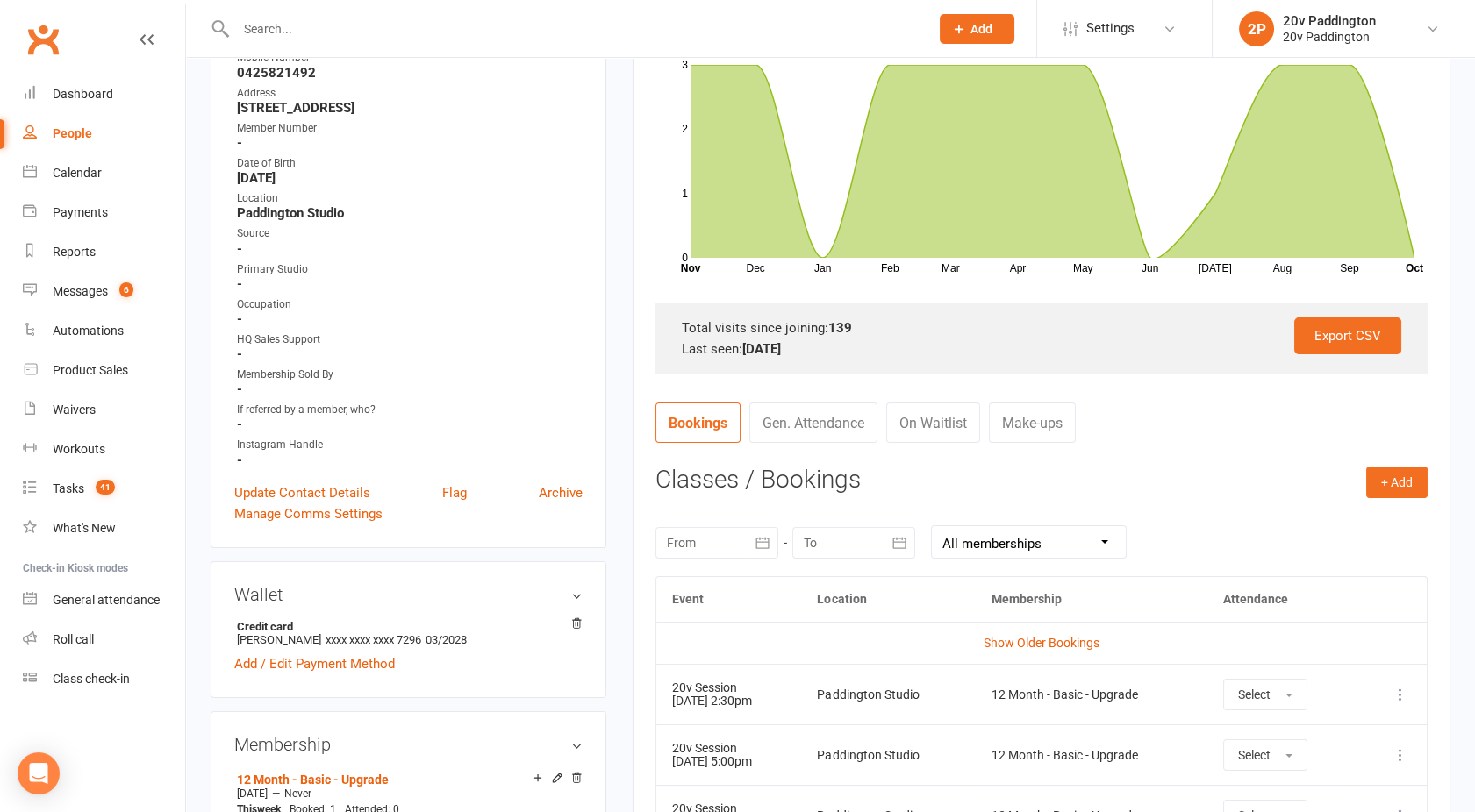
scroll to position [136, 0]
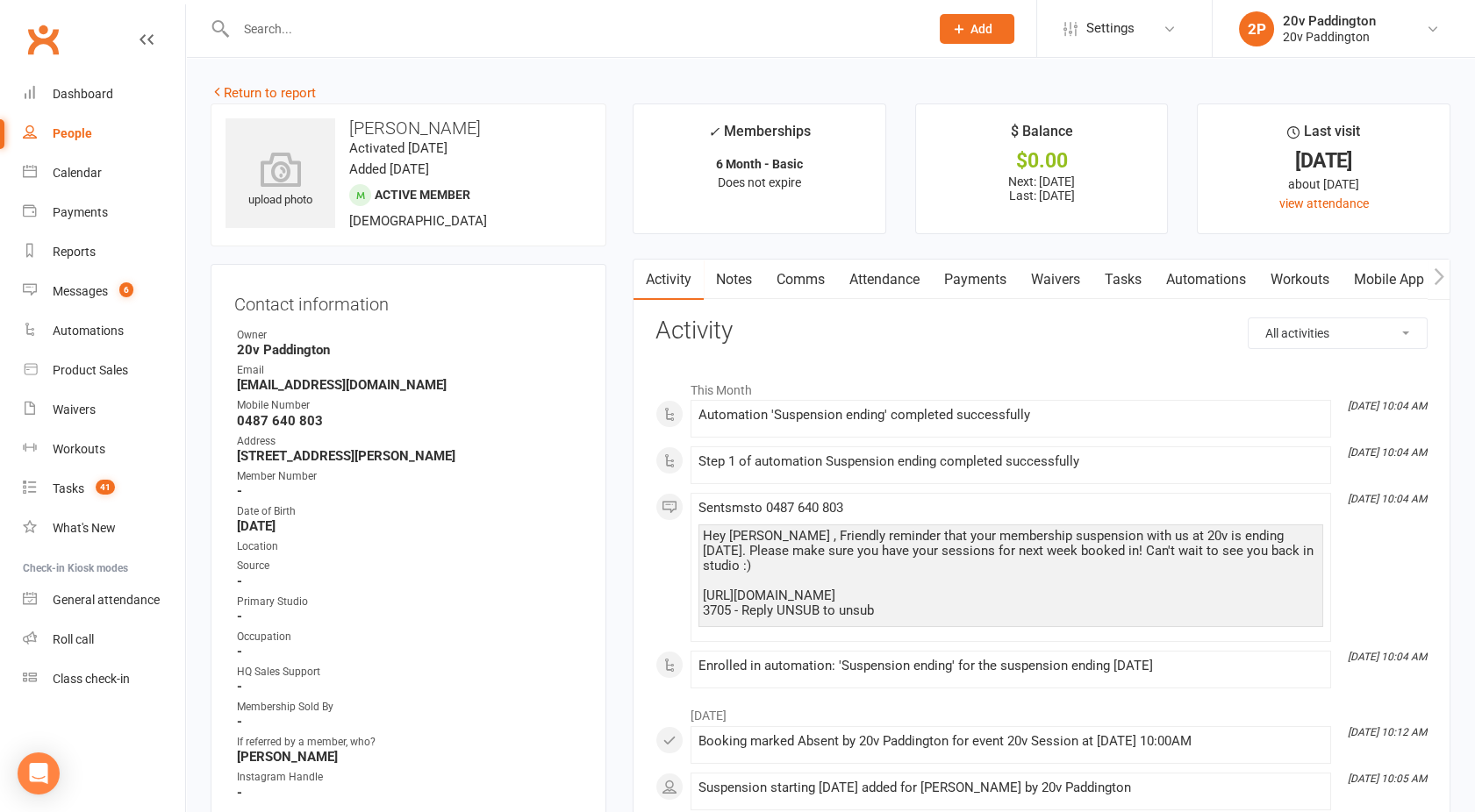
click at [915, 272] on link "Attendance" at bounding box center [885, 279] width 95 height 40
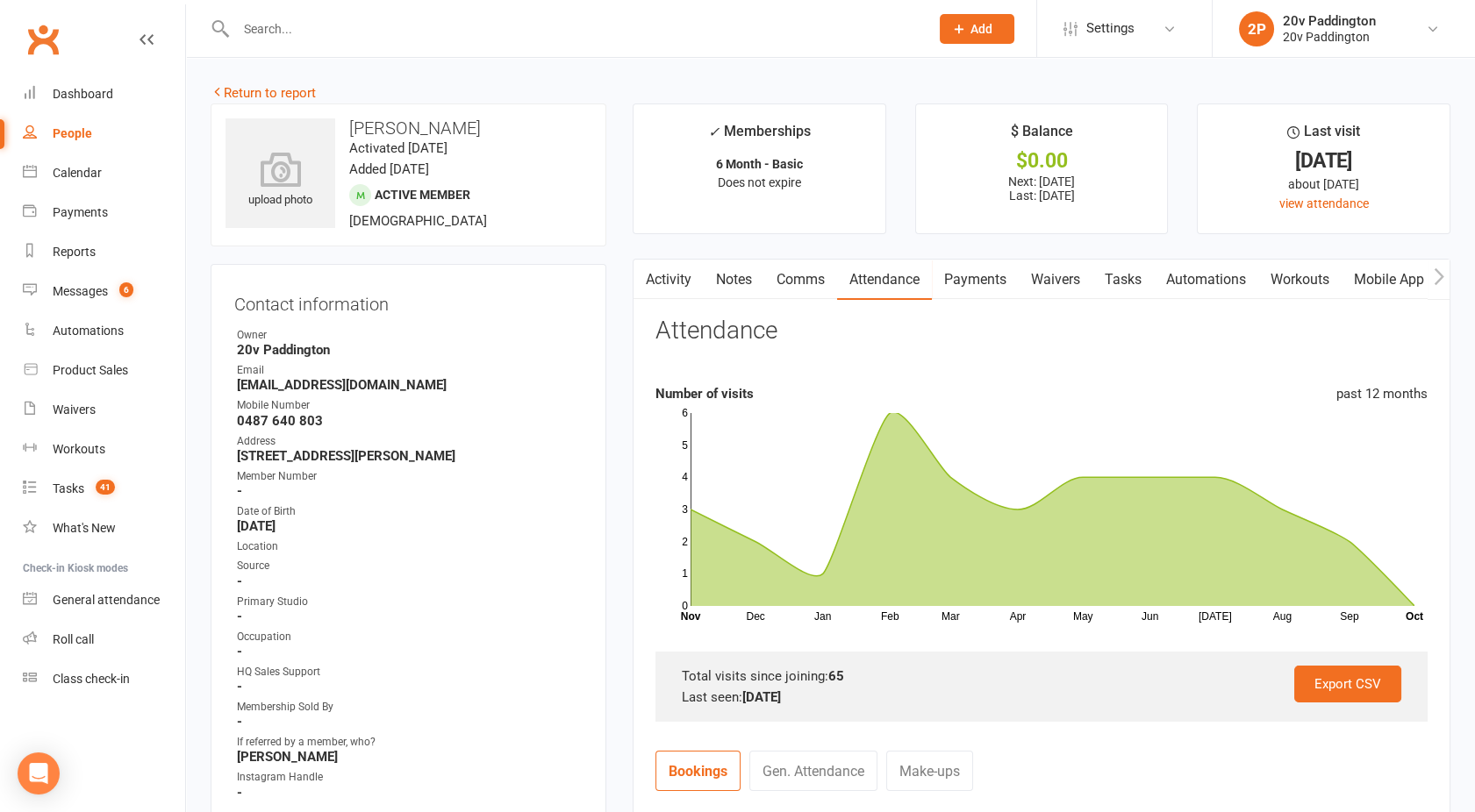
click at [661, 275] on link "Activity" at bounding box center [668, 279] width 70 height 40
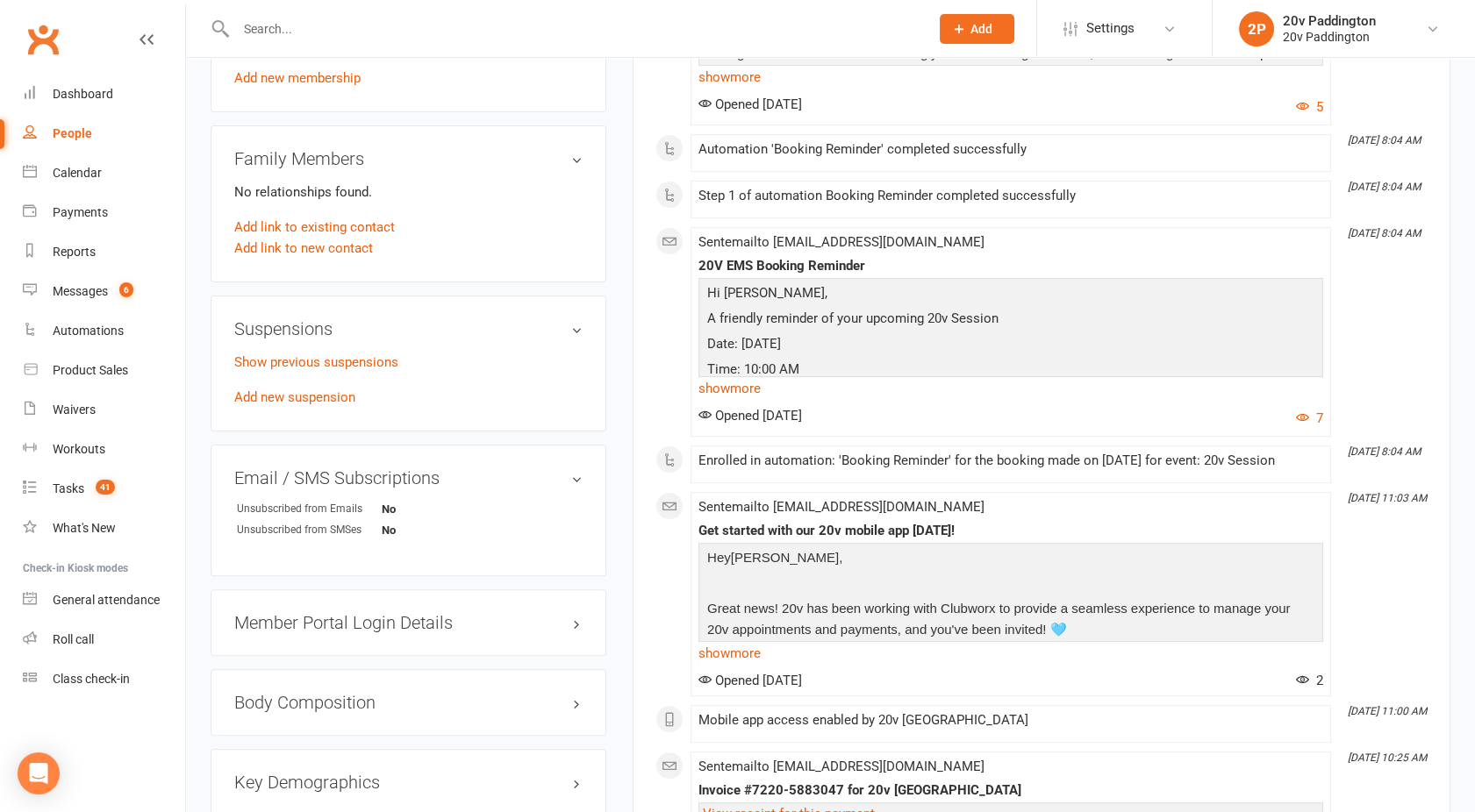
scroll to position [1116, 0]
click at [61, 166] on div "Calendar" at bounding box center [77, 172] width 49 height 14
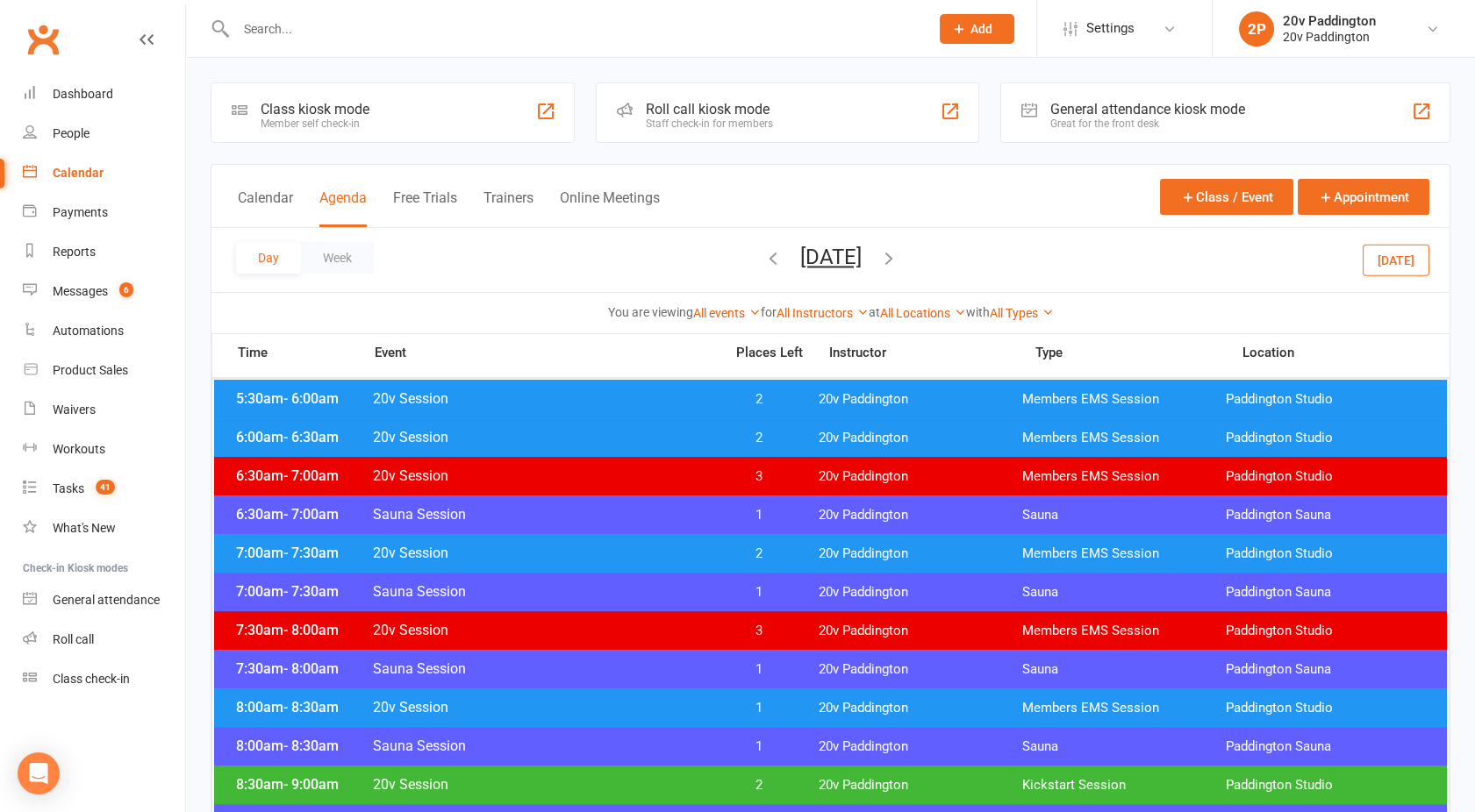
click at [825, 260] on button "Monday, Oct 27, 2025" at bounding box center [831, 257] width 61 height 24
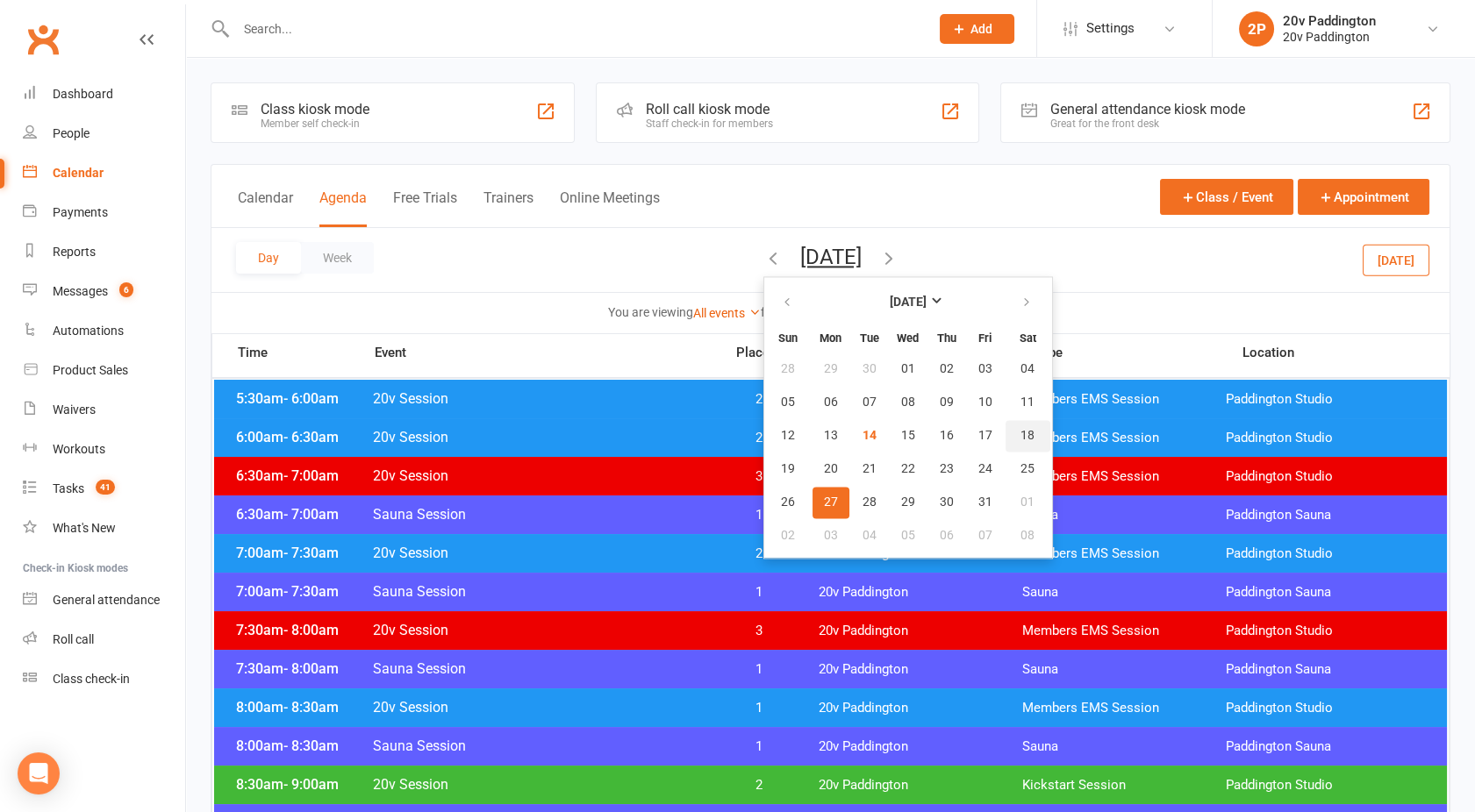
click at [1021, 439] on span "18" at bounding box center [1027, 435] width 14 height 14
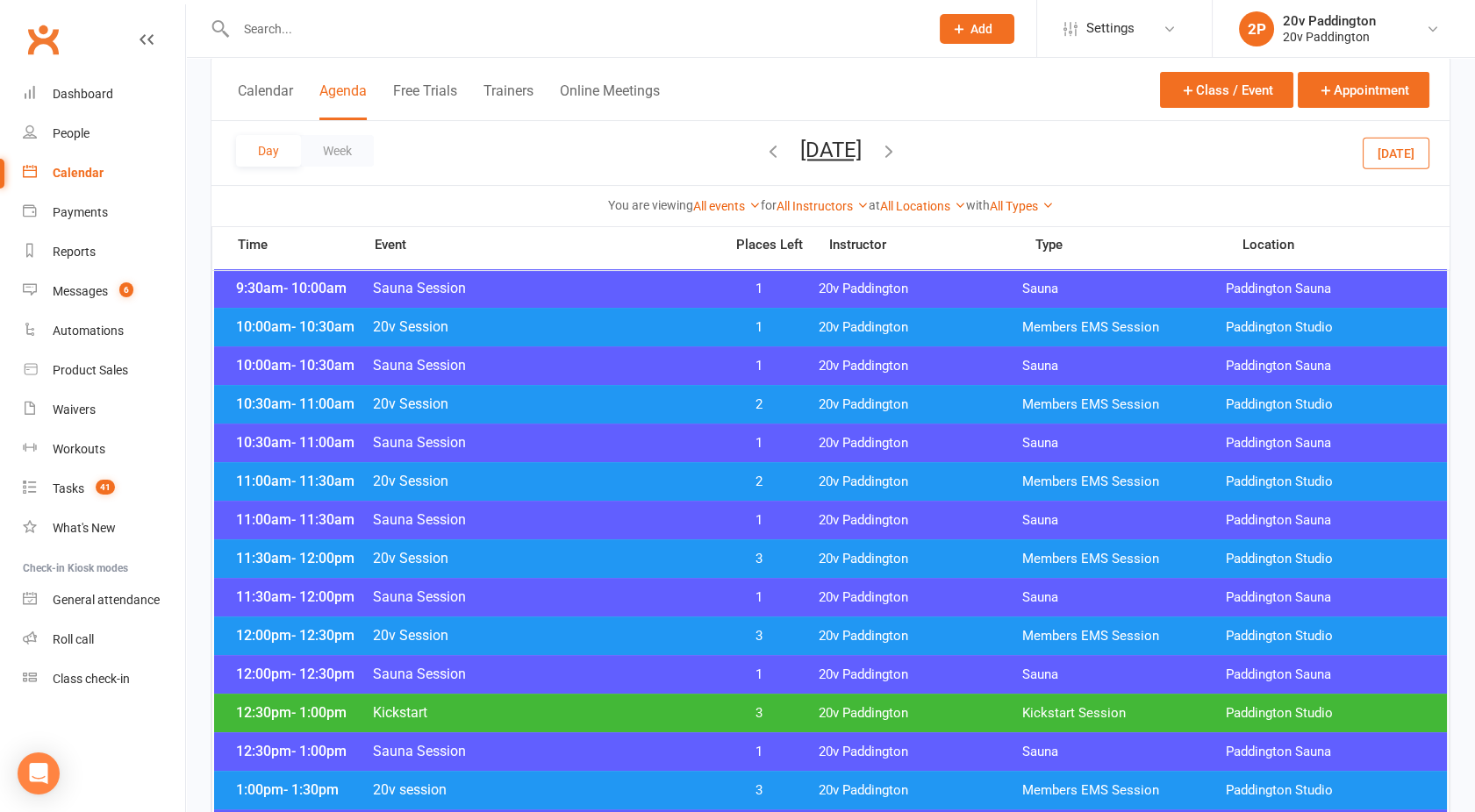
scroll to position [575, 0]
click at [564, 330] on span "20v Session" at bounding box center [543, 326] width 342 height 17
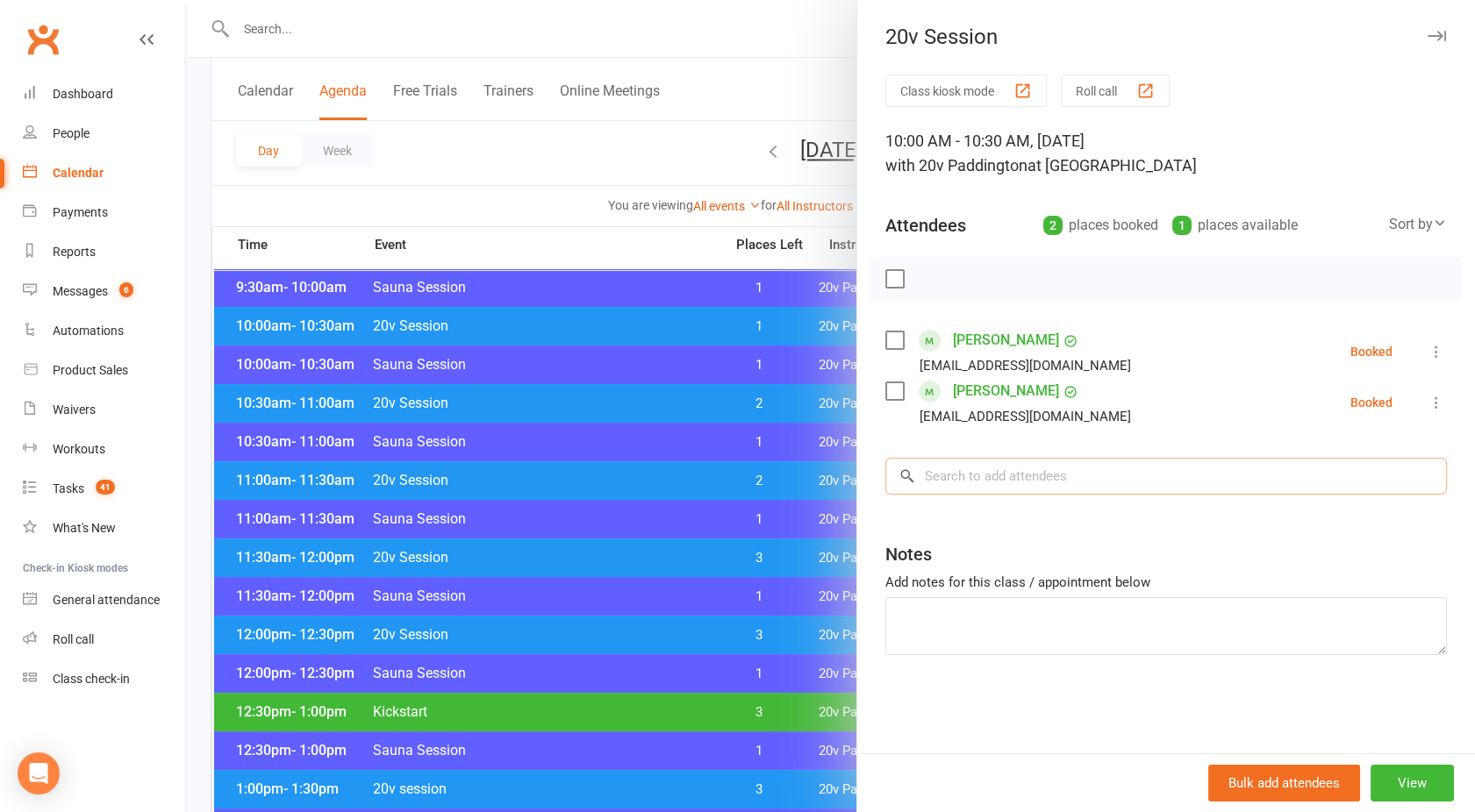
click at [962, 461] on input "search" at bounding box center [1167, 476] width 562 height 37
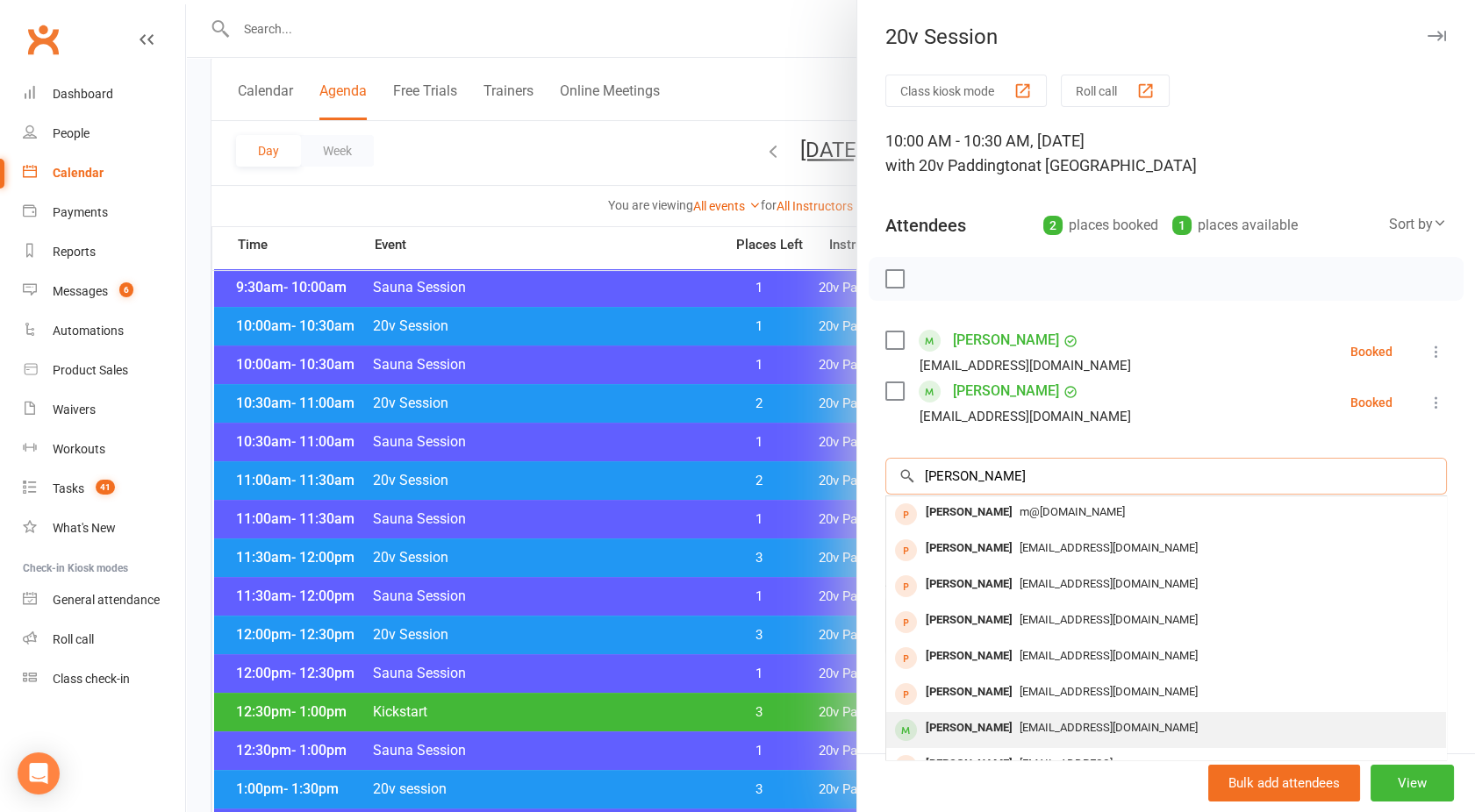
type input "Michael"
click at [1000, 718] on div "Michaelgwalsh50@gmail.com" at bounding box center [1166, 728] width 546 height 25
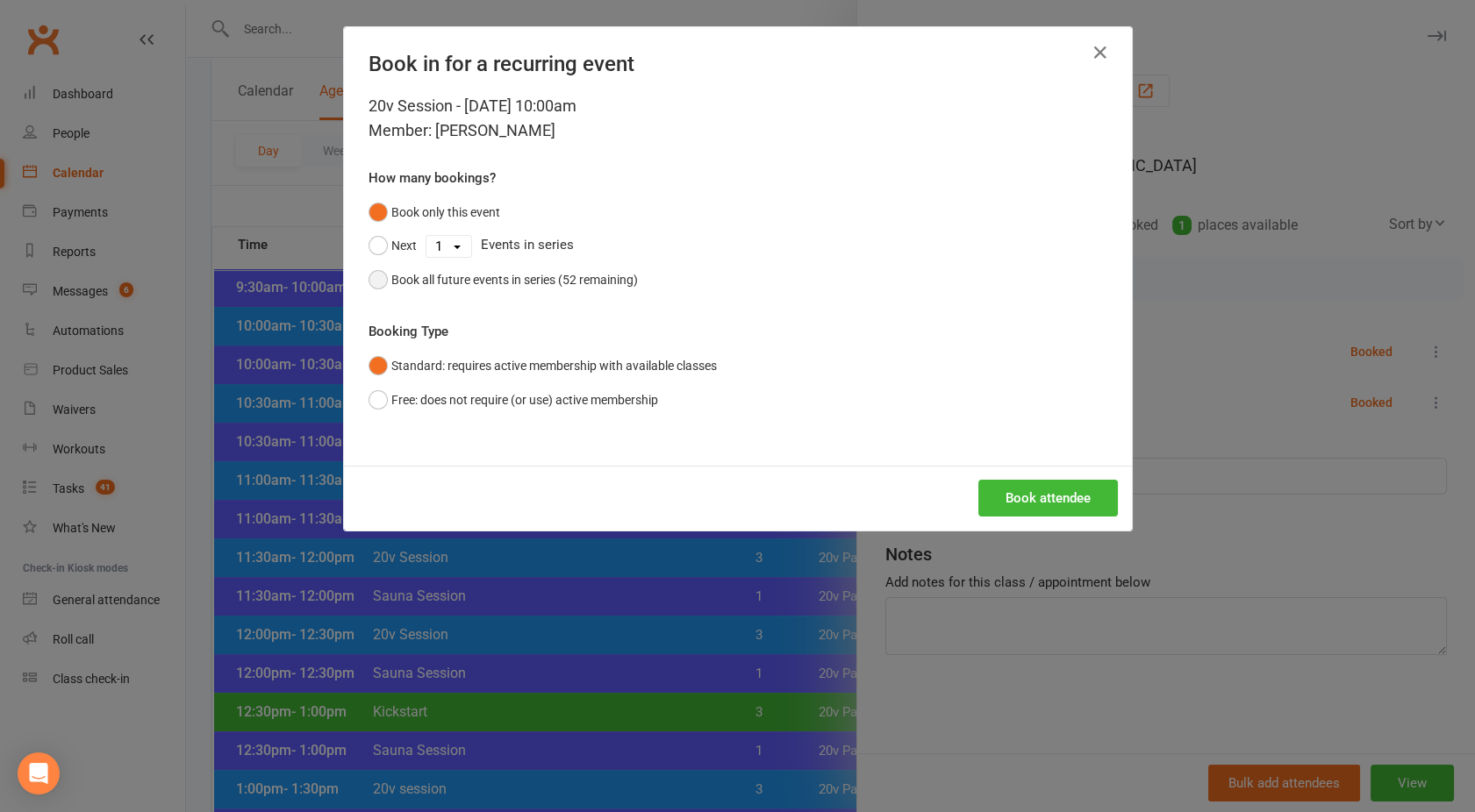
click at [408, 281] on div "Book all future events in series (52 remaining)" at bounding box center [515, 279] width 247 height 20
click at [1082, 508] on button "Book attendee" at bounding box center [1048, 499] width 140 height 37
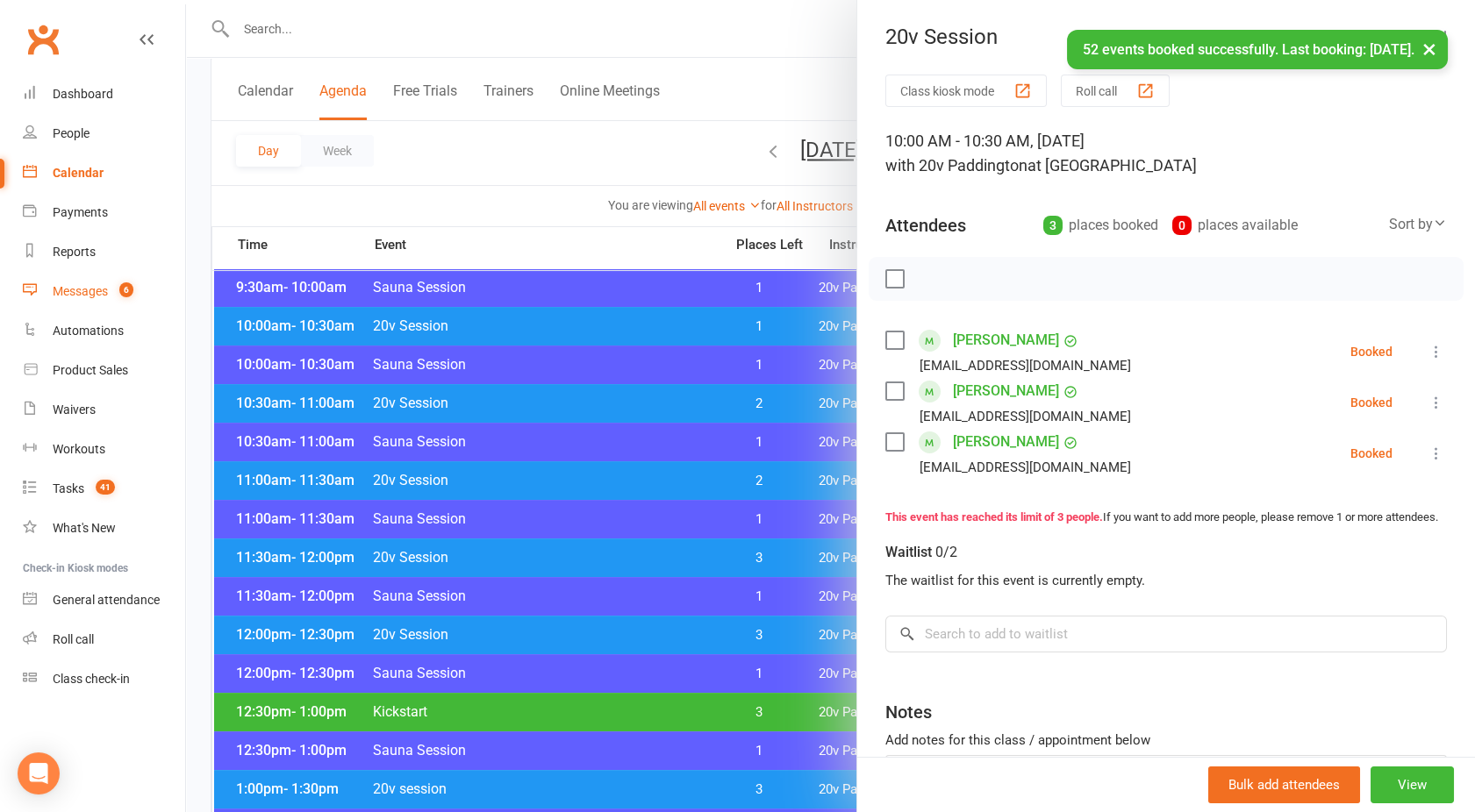
click at [60, 296] on div "Messages" at bounding box center [80, 291] width 55 height 14
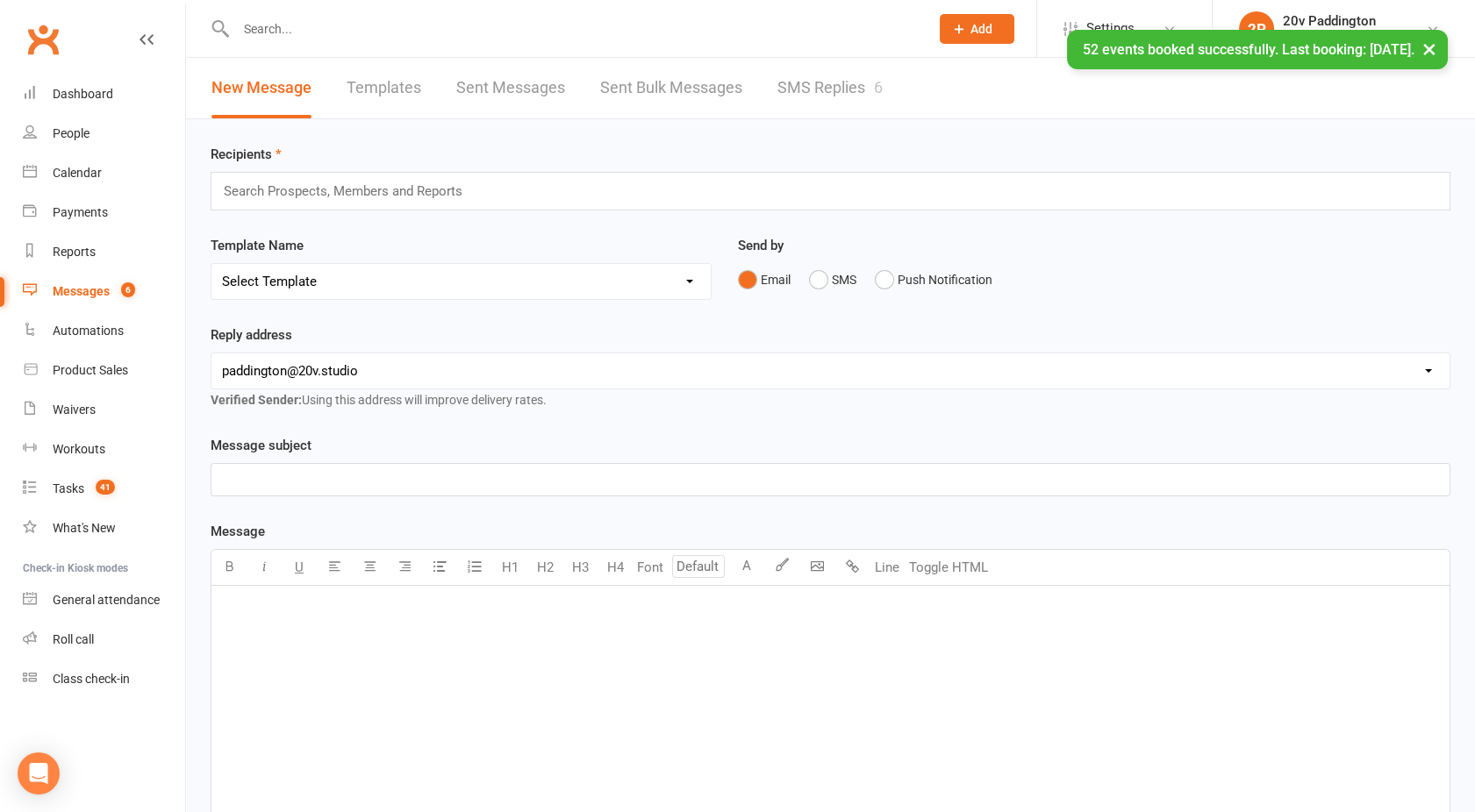
click at [806, 98] on link "SMS Replies 6" at bounding box center [830, 87] width 105 height 60
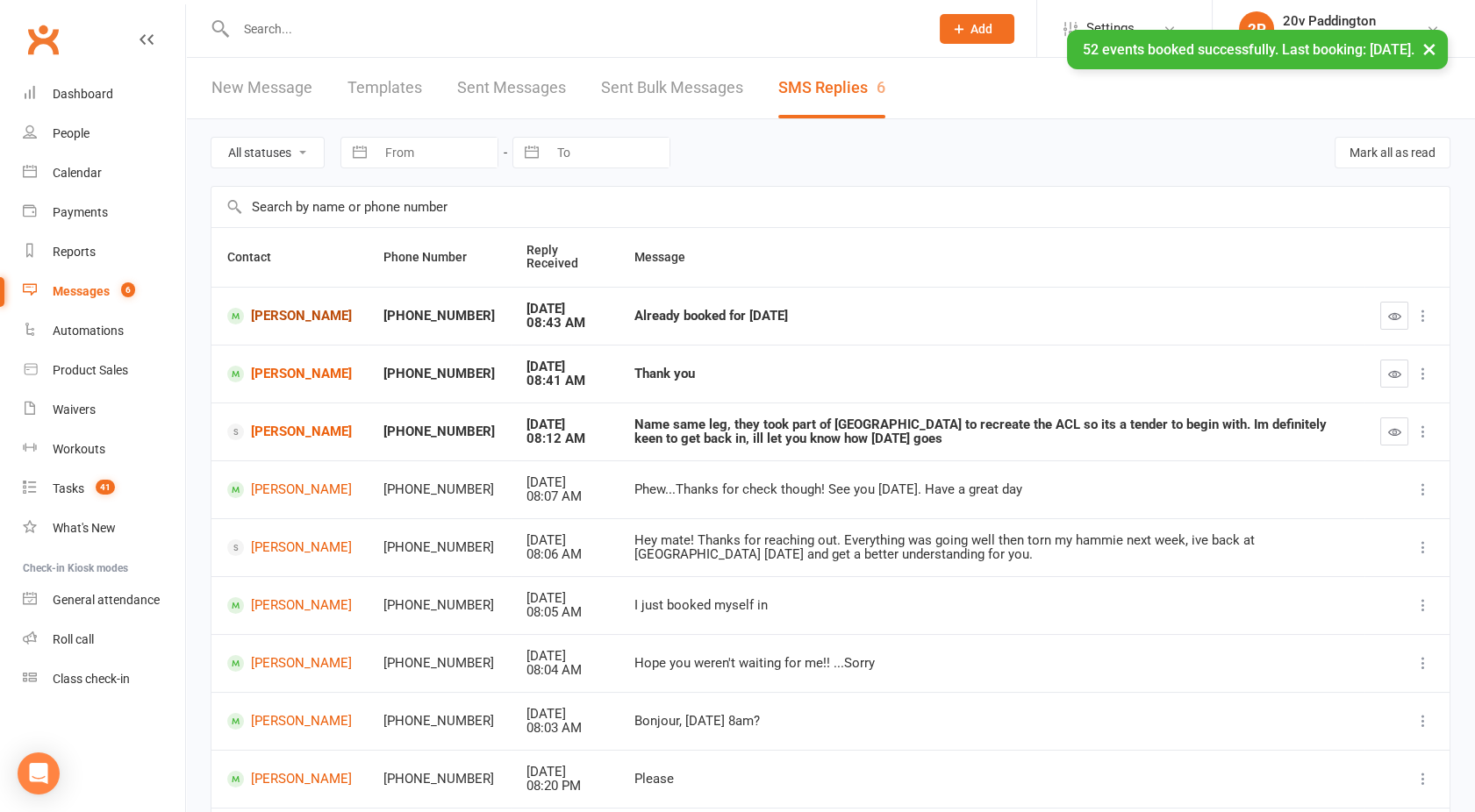
click at [267, 315] on link "Katherine Ramsay" at bounding box center [289, 316] width 125 height 17
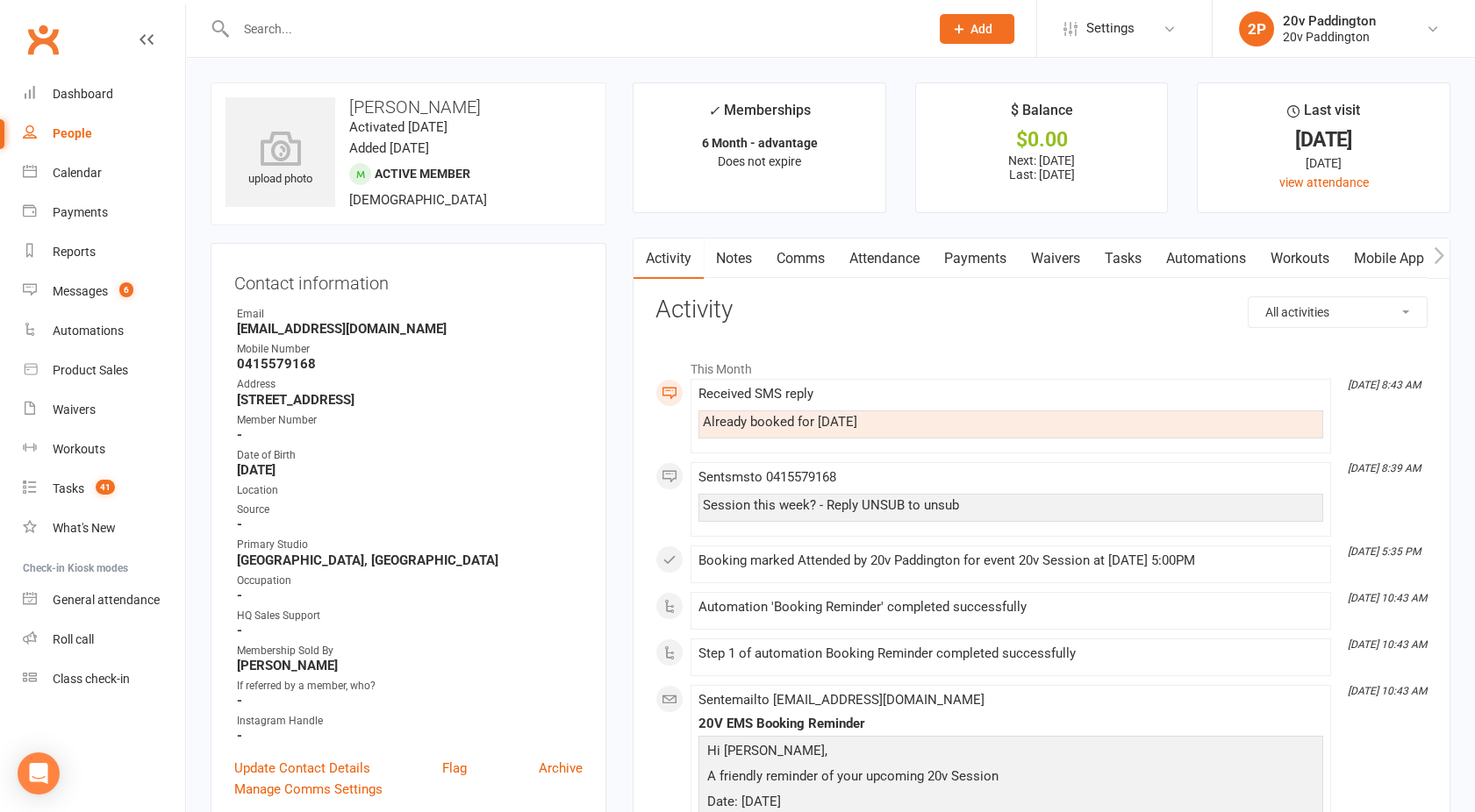
click at [899, 253] on link "Attendance" at bounding box center [885, 259] width 95 height 40
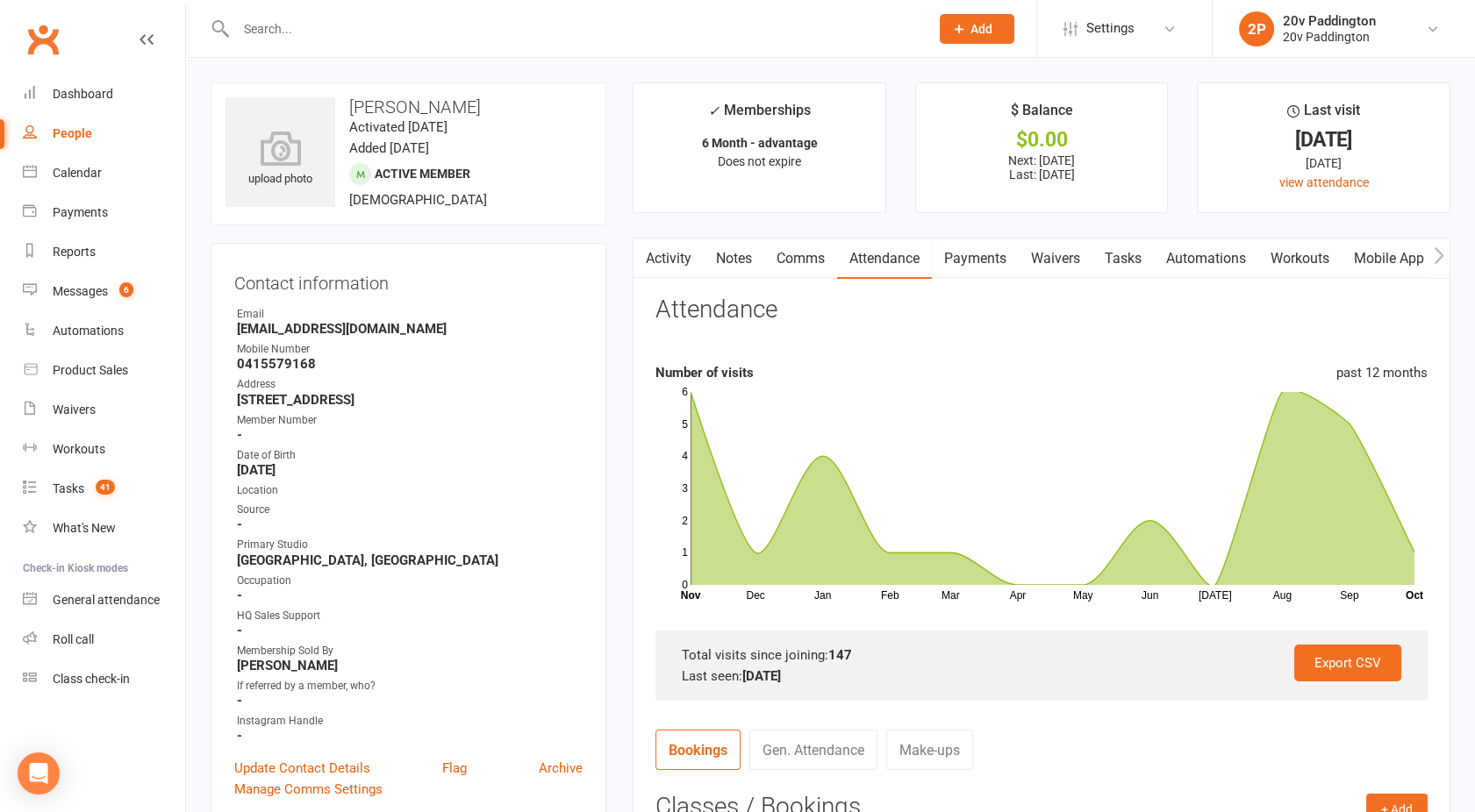
click at [660, 258] on link "Activity" at bounding box center [668, 259] width 70 height 40
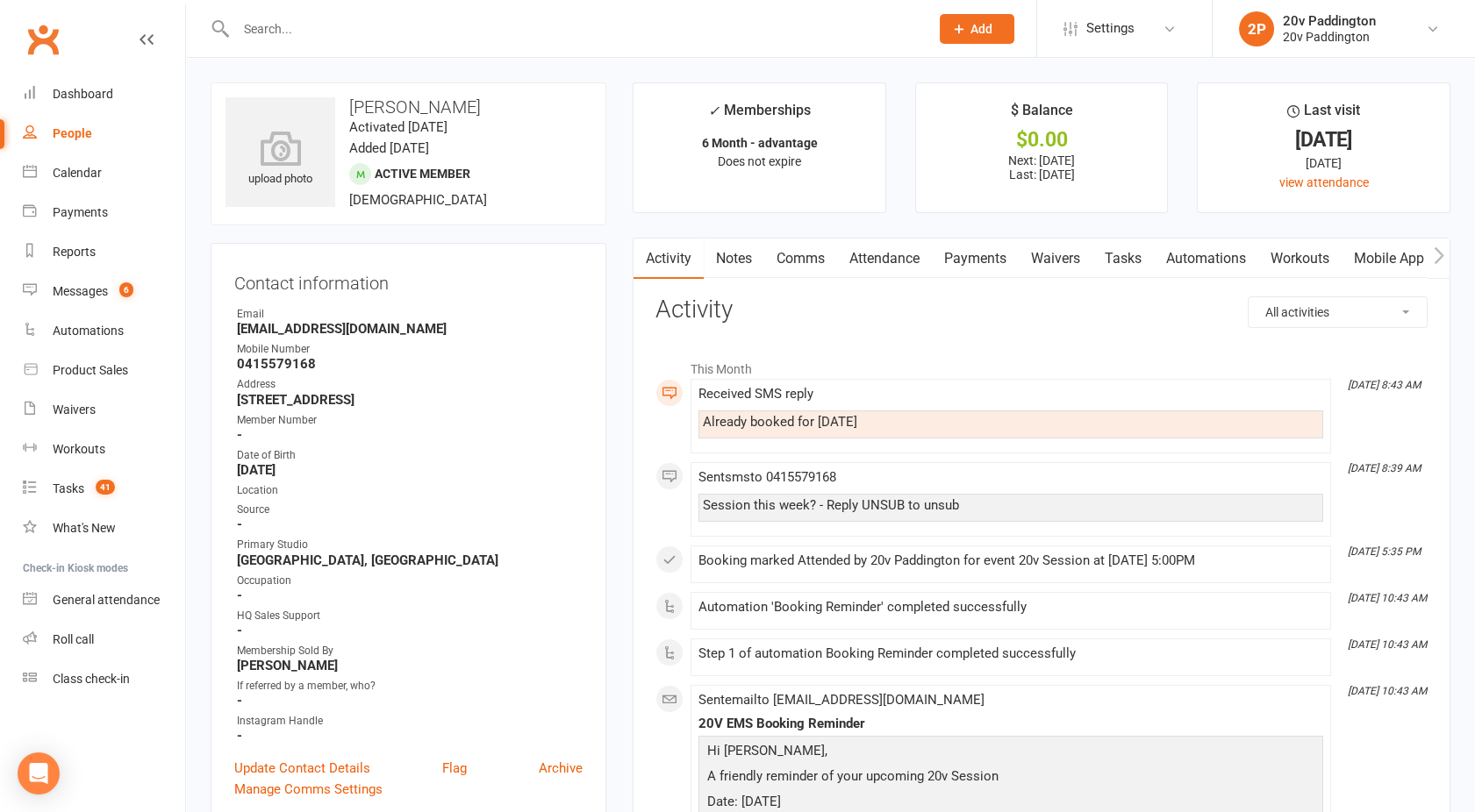
click at [816, 260] on link "Comms" at bounding box center [800, 259] width 73 height 40
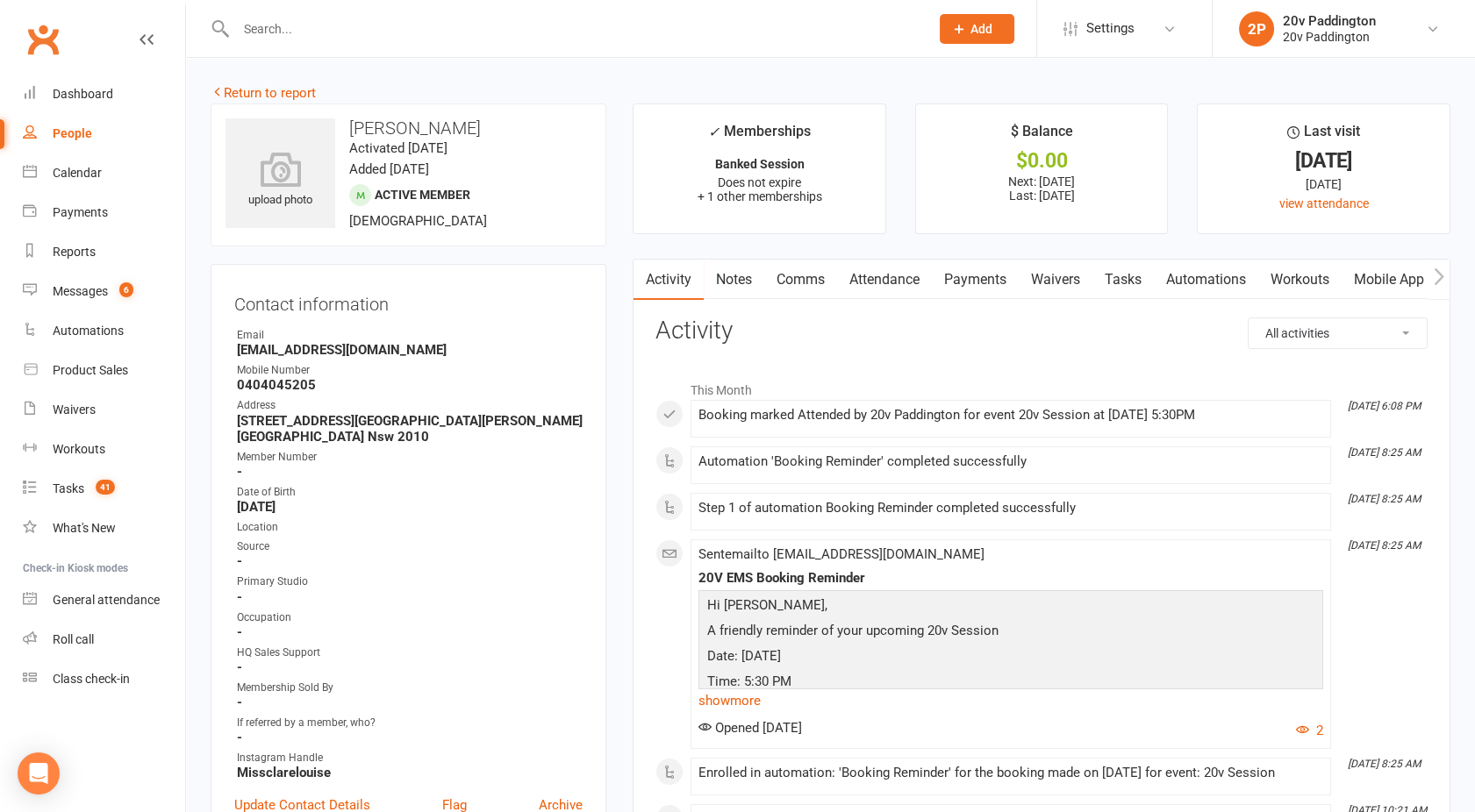
click at [885, 291] on link "Attendance" at bounding box center [885, 279] width 95 height 40
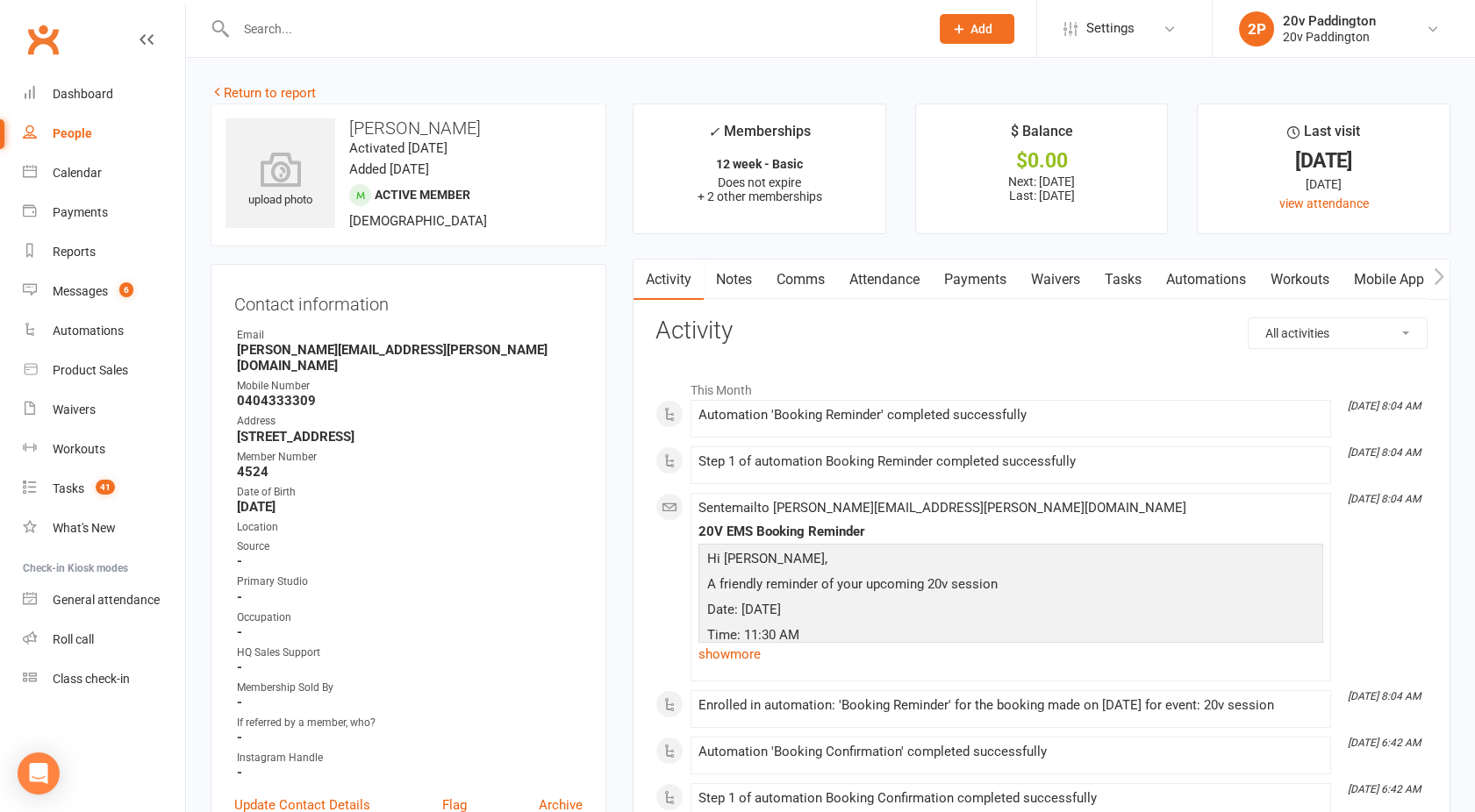
click at [889, 286] on link "Attendance" at bounding box center [885, 279] width 95 height 40
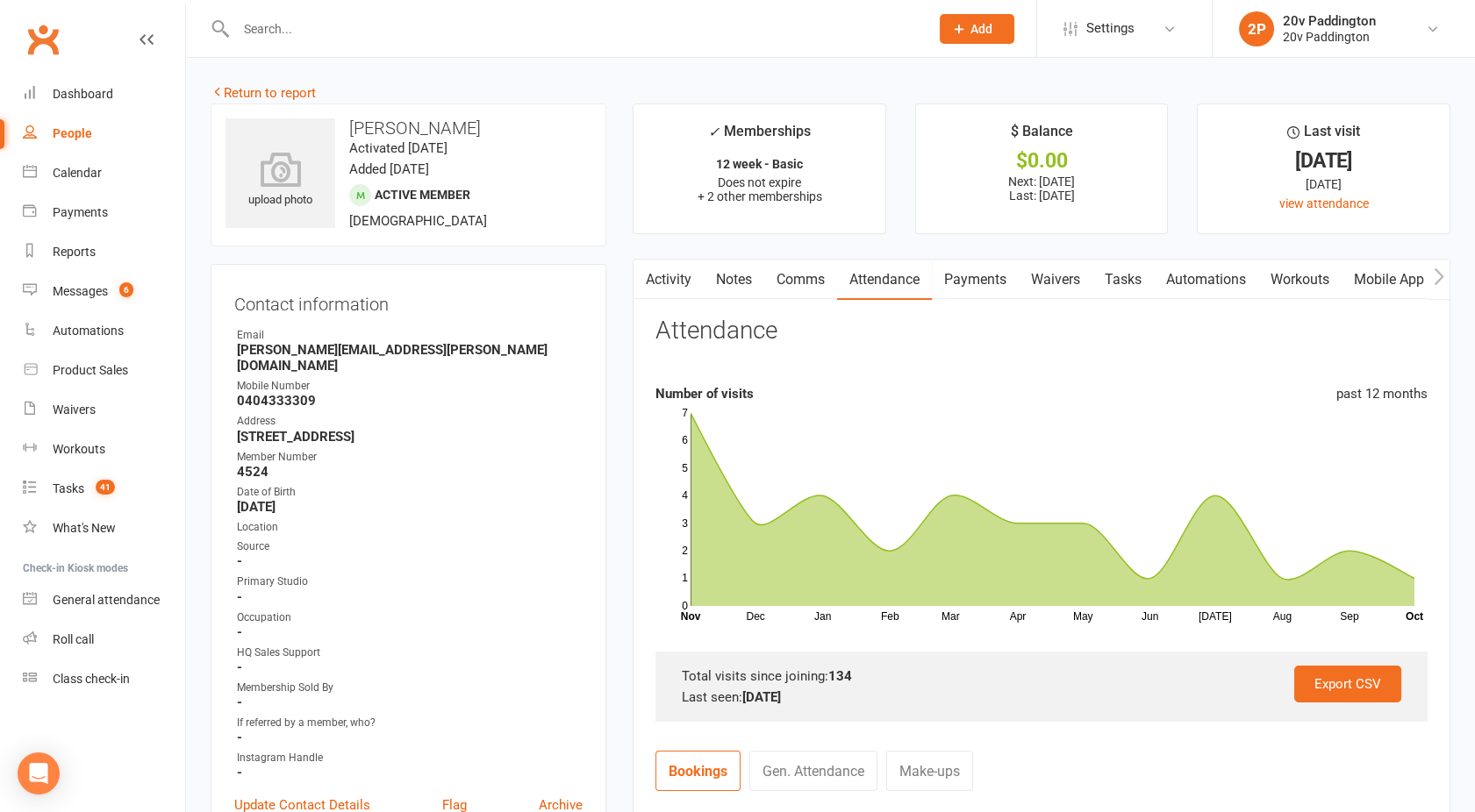
click at [665, 291] on link "Activity" at bounding box center [668, 279] width 70 height 40
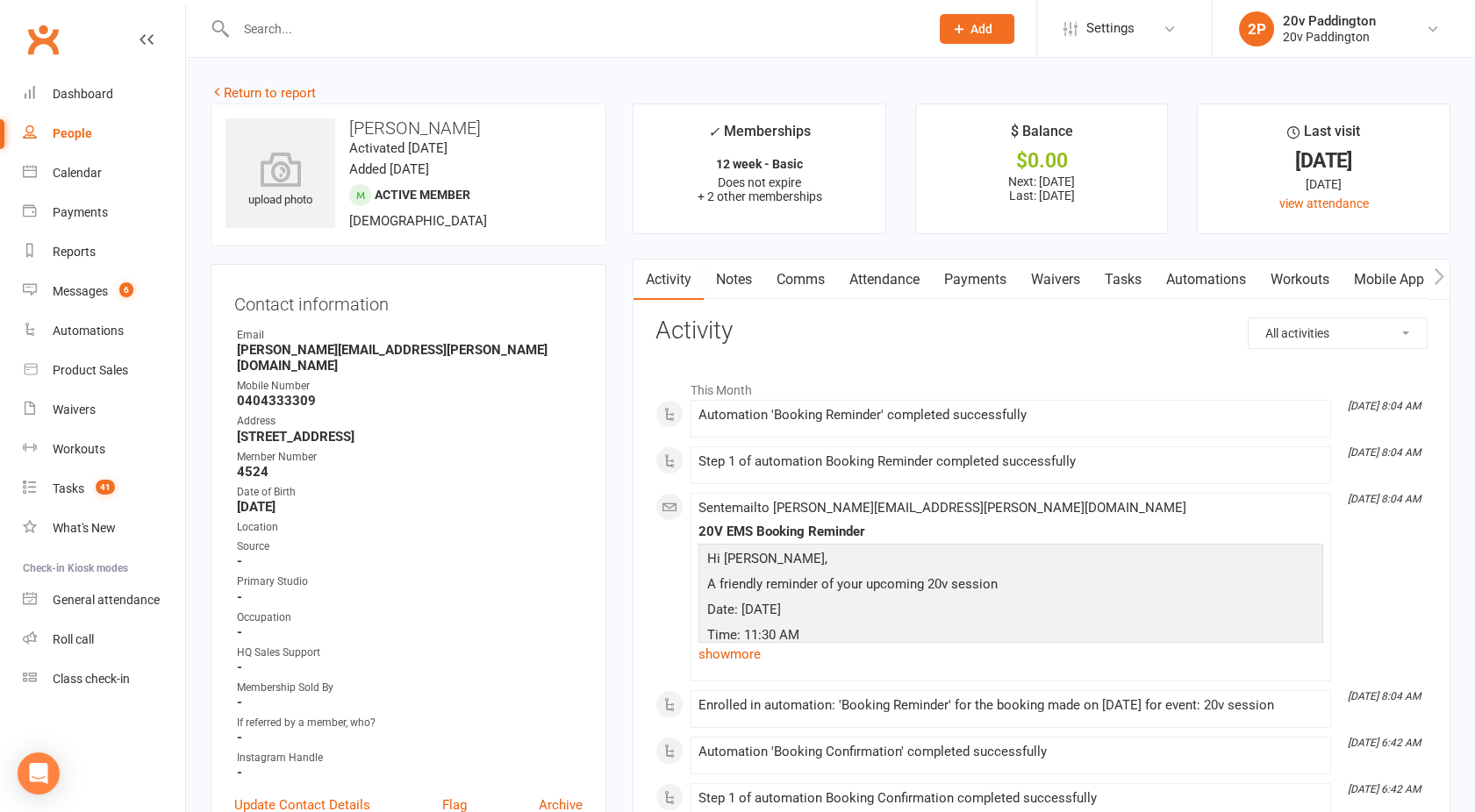
click at [895, 273] on link "Attendance" at bounding box center [885, 279] width 95 height 40
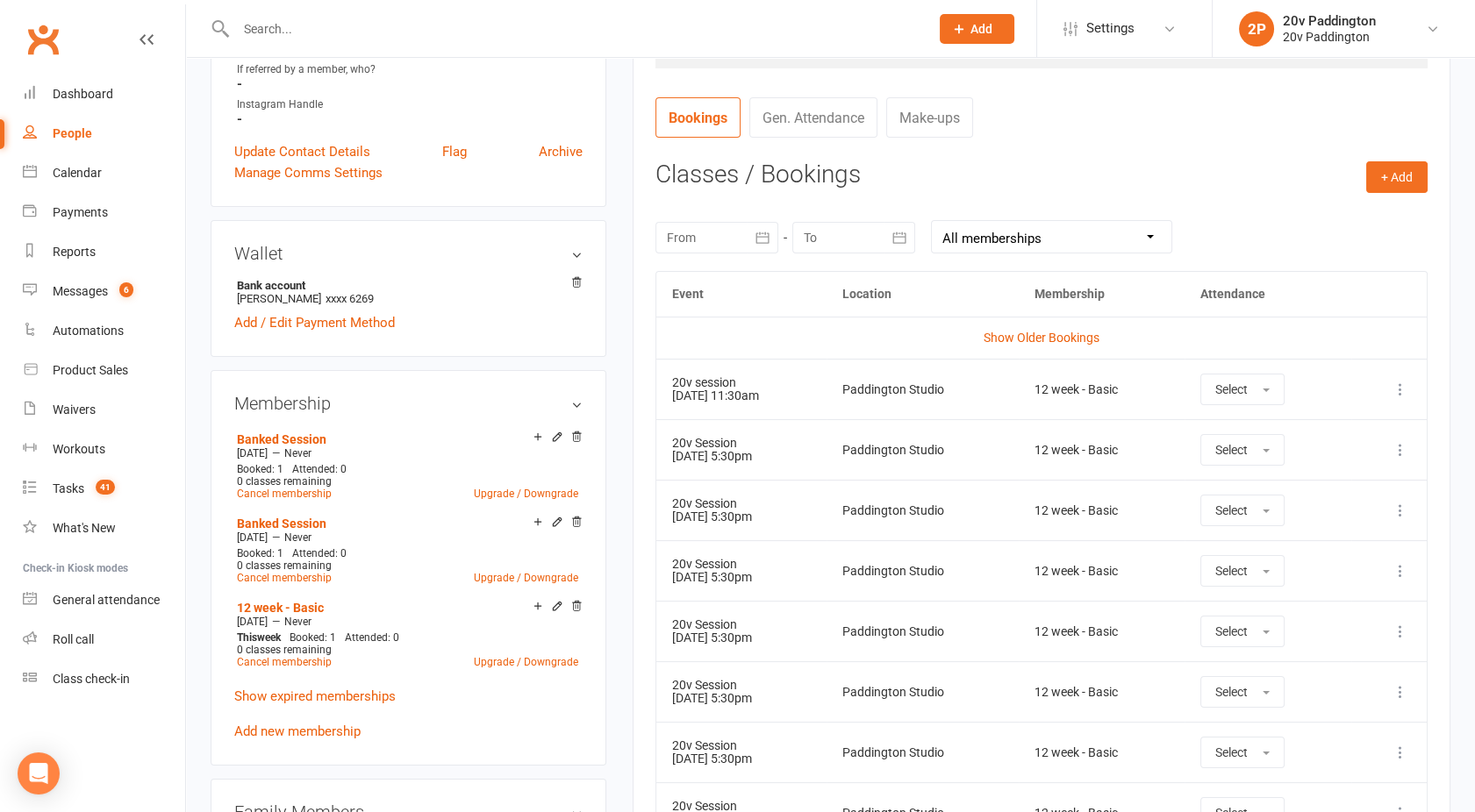
scroll to position [656, 0]
click at [613, 359] on div "upload photo [PERSON_NAME] Activated [DATE] Added [DATE] Active member [DEMOGRA…" at bounding box center [409, 685] width 422 height 2474
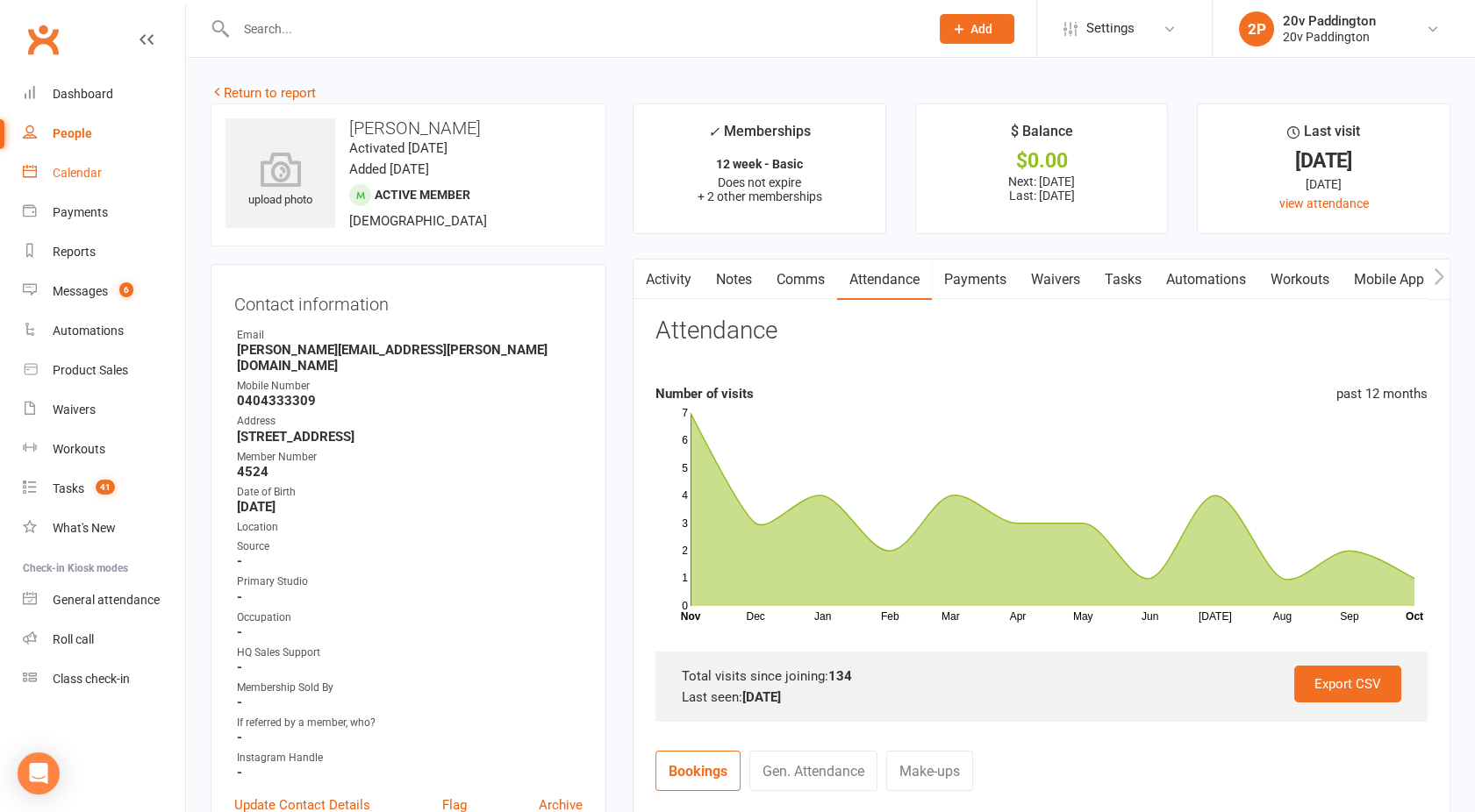
click at [79, 175] on div "Calendar" at bounding box center [77, 172] width 49 height 14
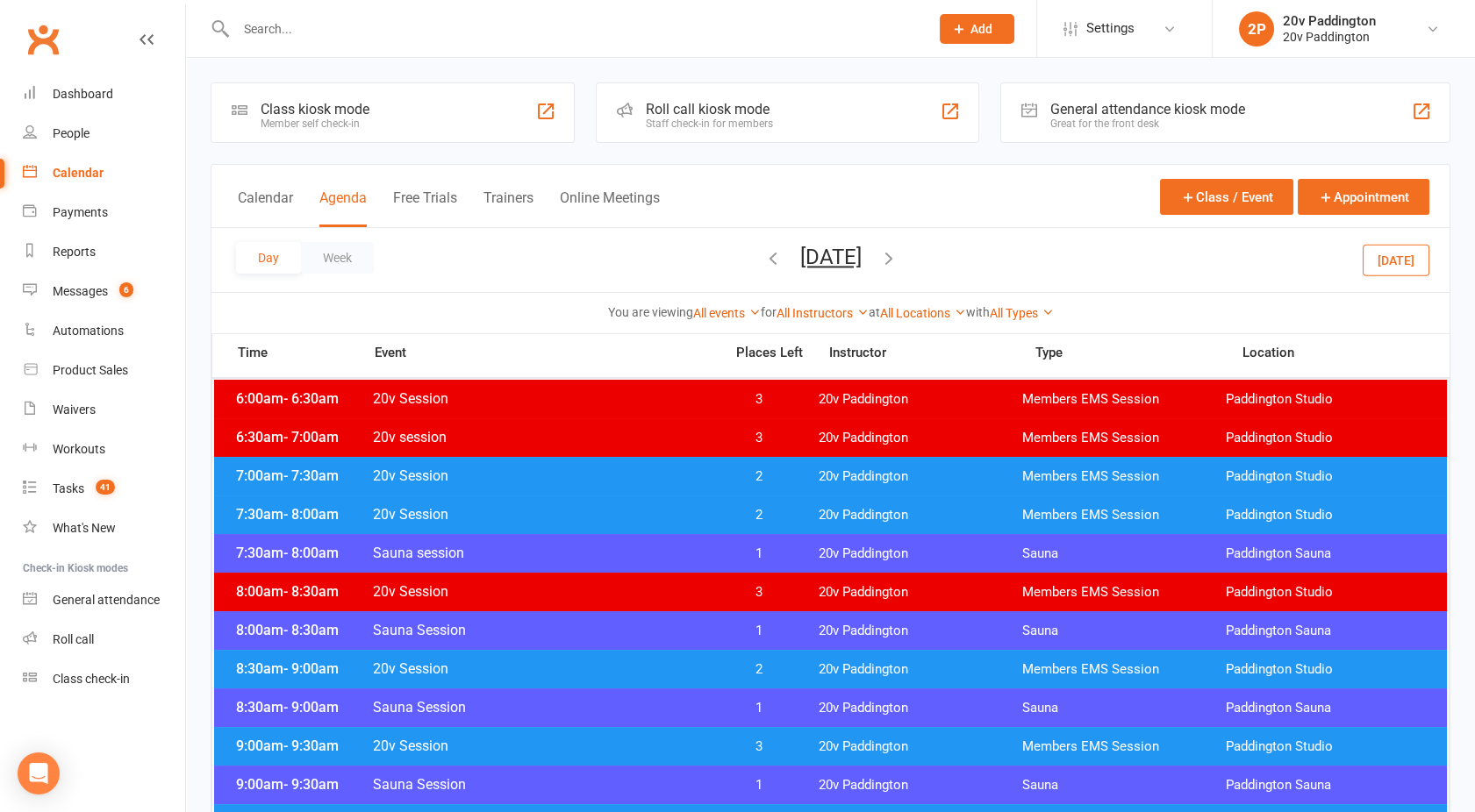
click at [811, 263] on button "[DATE]" at bounding box center [831, 257] width 61 height 24
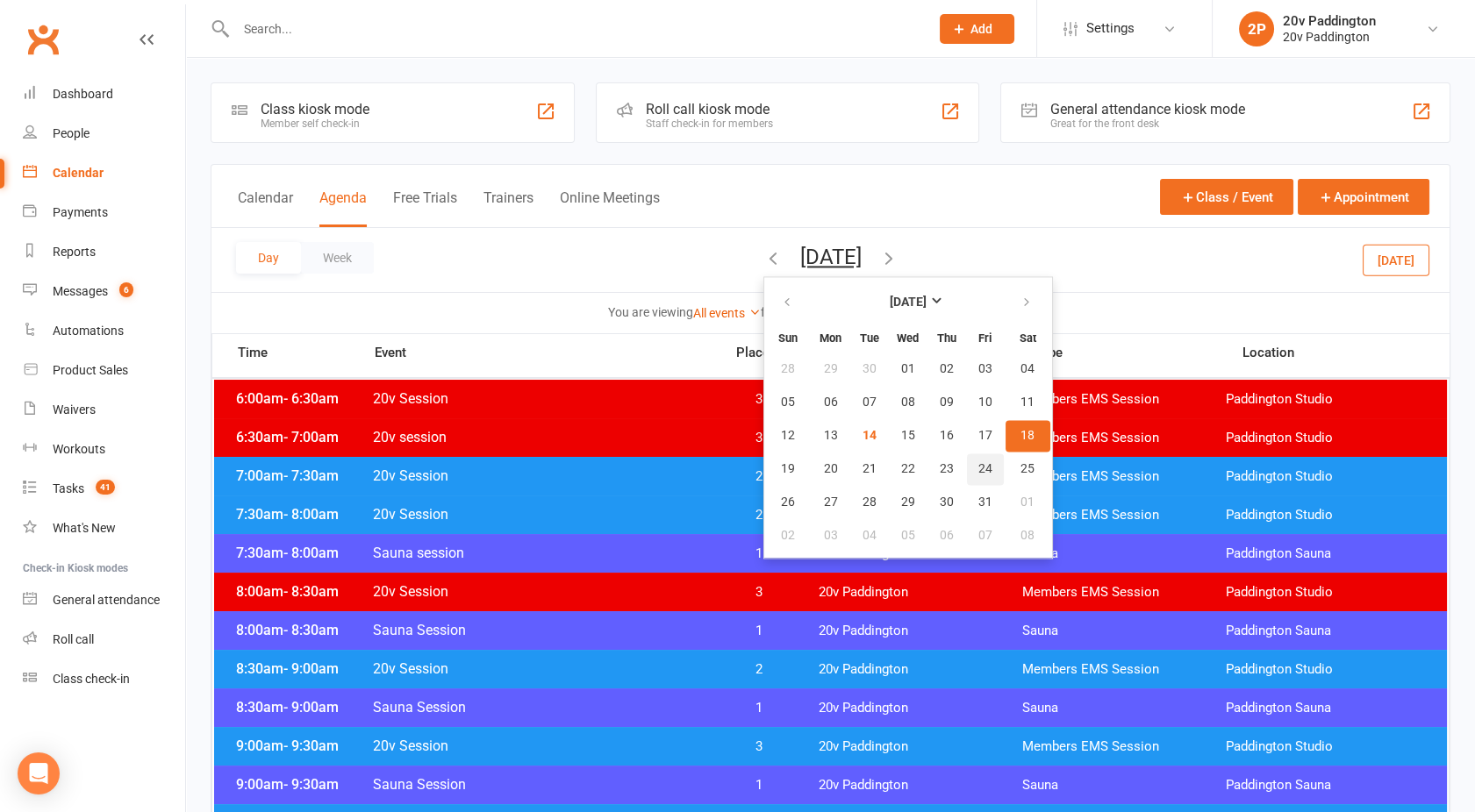
click at [978, 469] on span "24" at bounding box center [985, 469] width 14 height 14
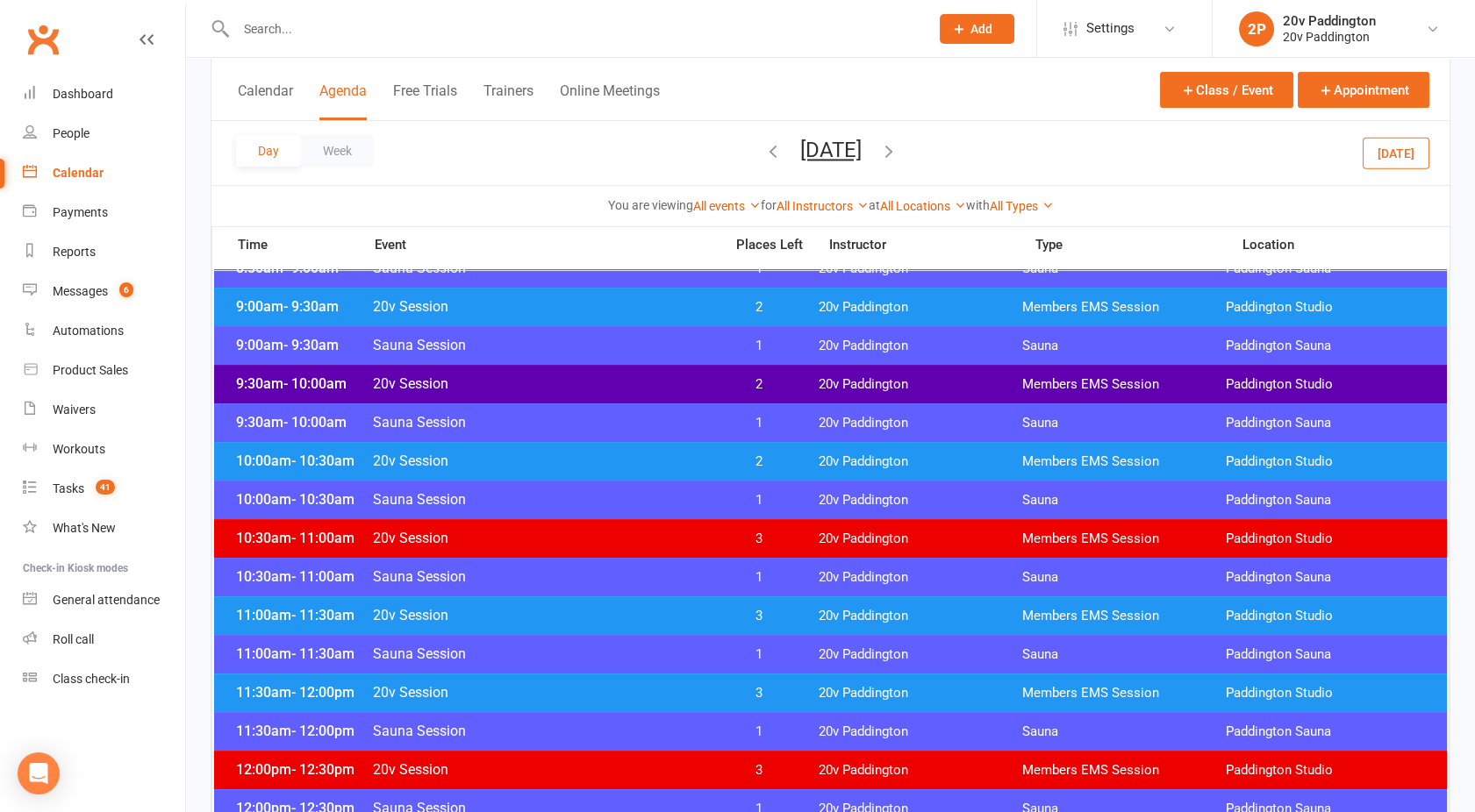
scroll to position [556, 0]
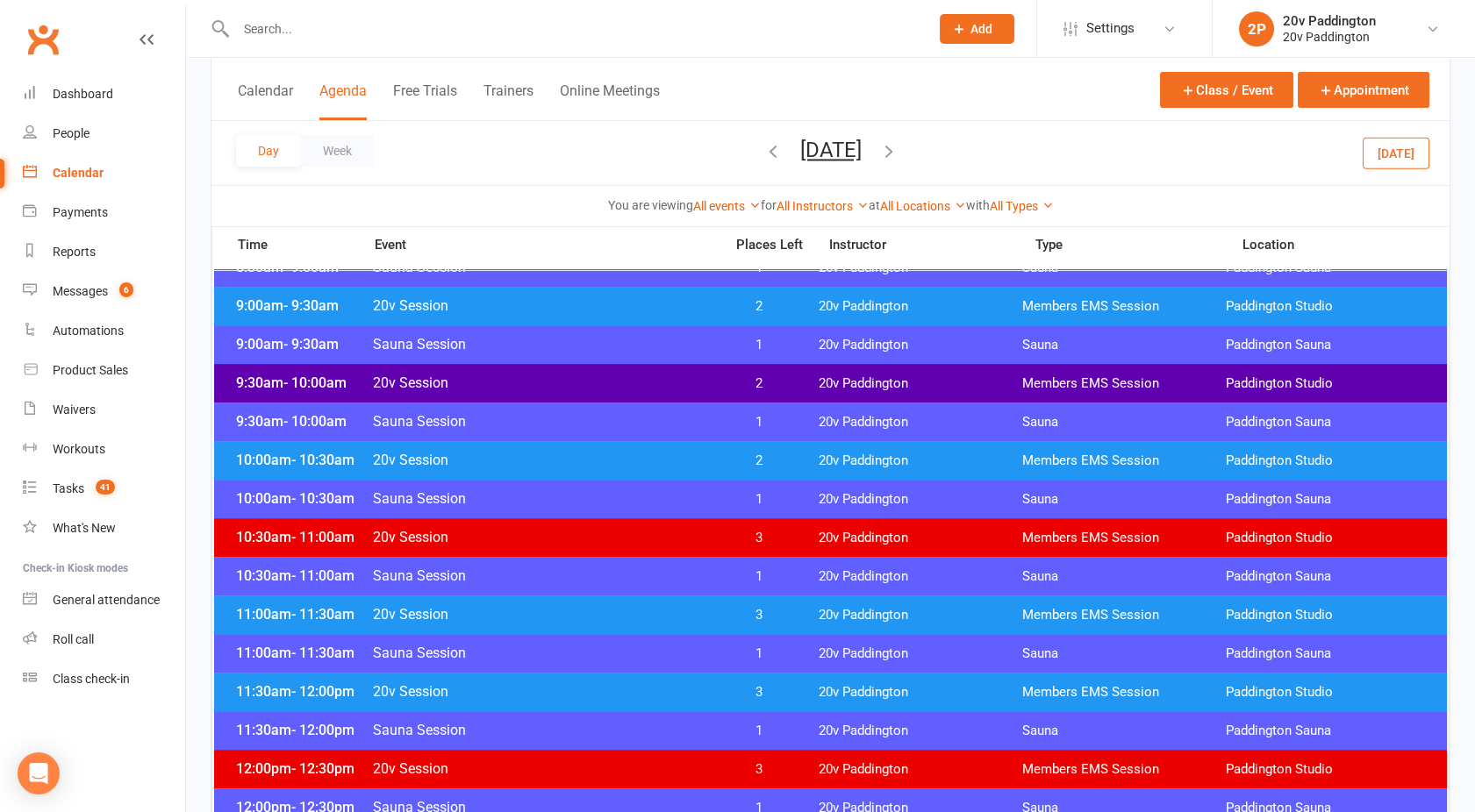
click at [639, 303] on span "20v Session" at bounding box center [543, 306] width 342 height 17
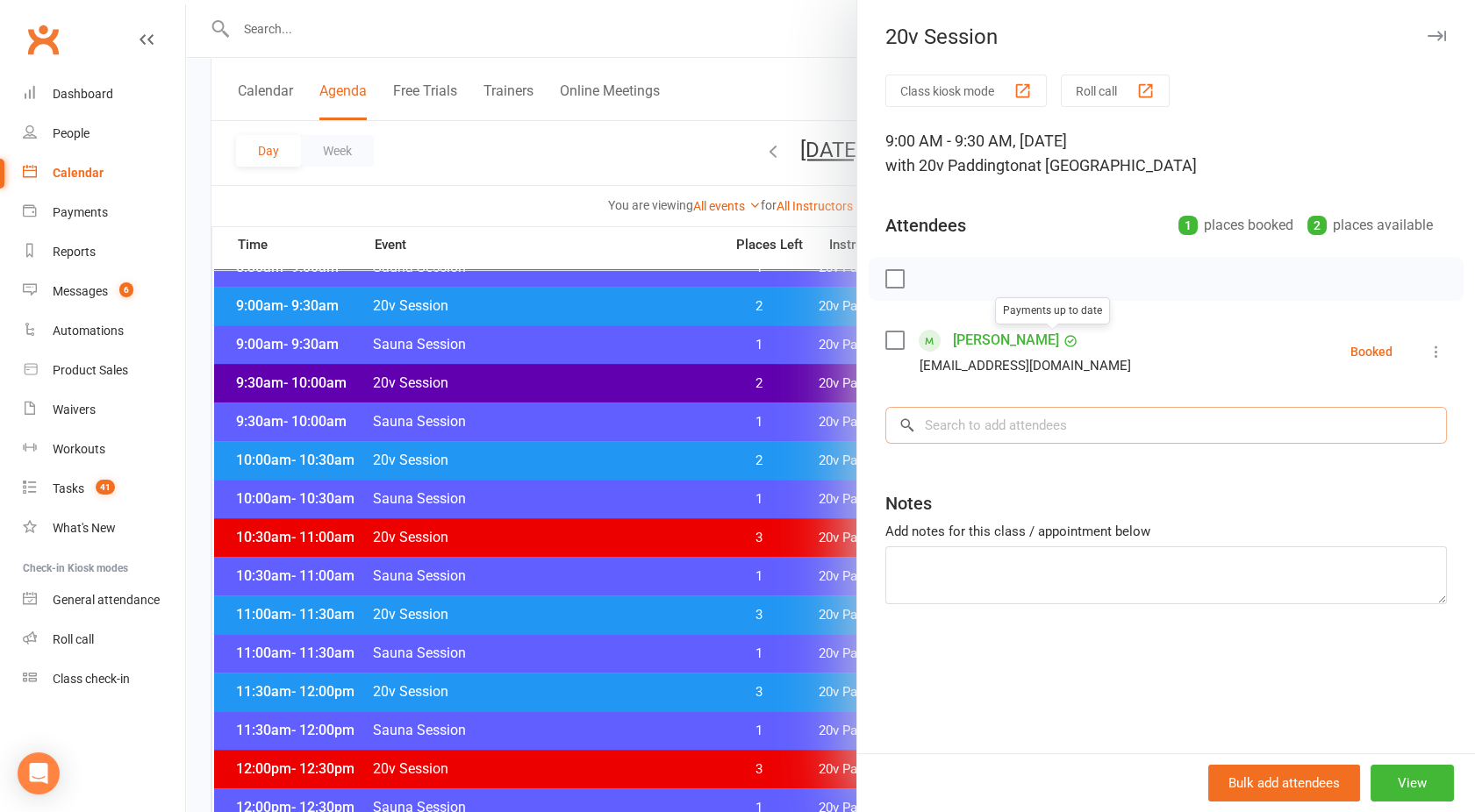
click at [968, 422] on input "search" at bounding box center [1167, 426] width 562 height 37
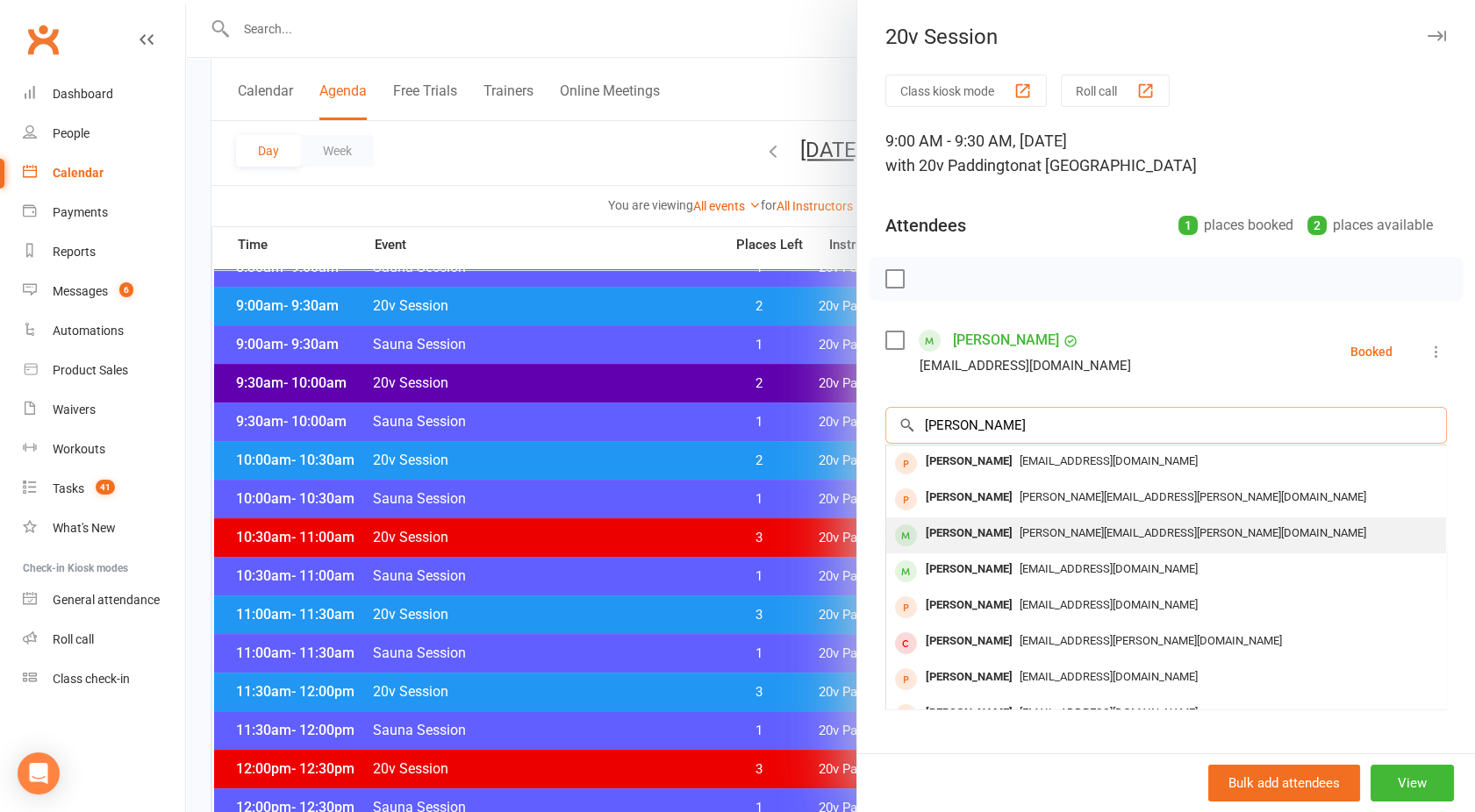
type input "Paul"
click at [967, 535] on div "Paul Wilson" at bounding box center [969, 533] width 101 height 25
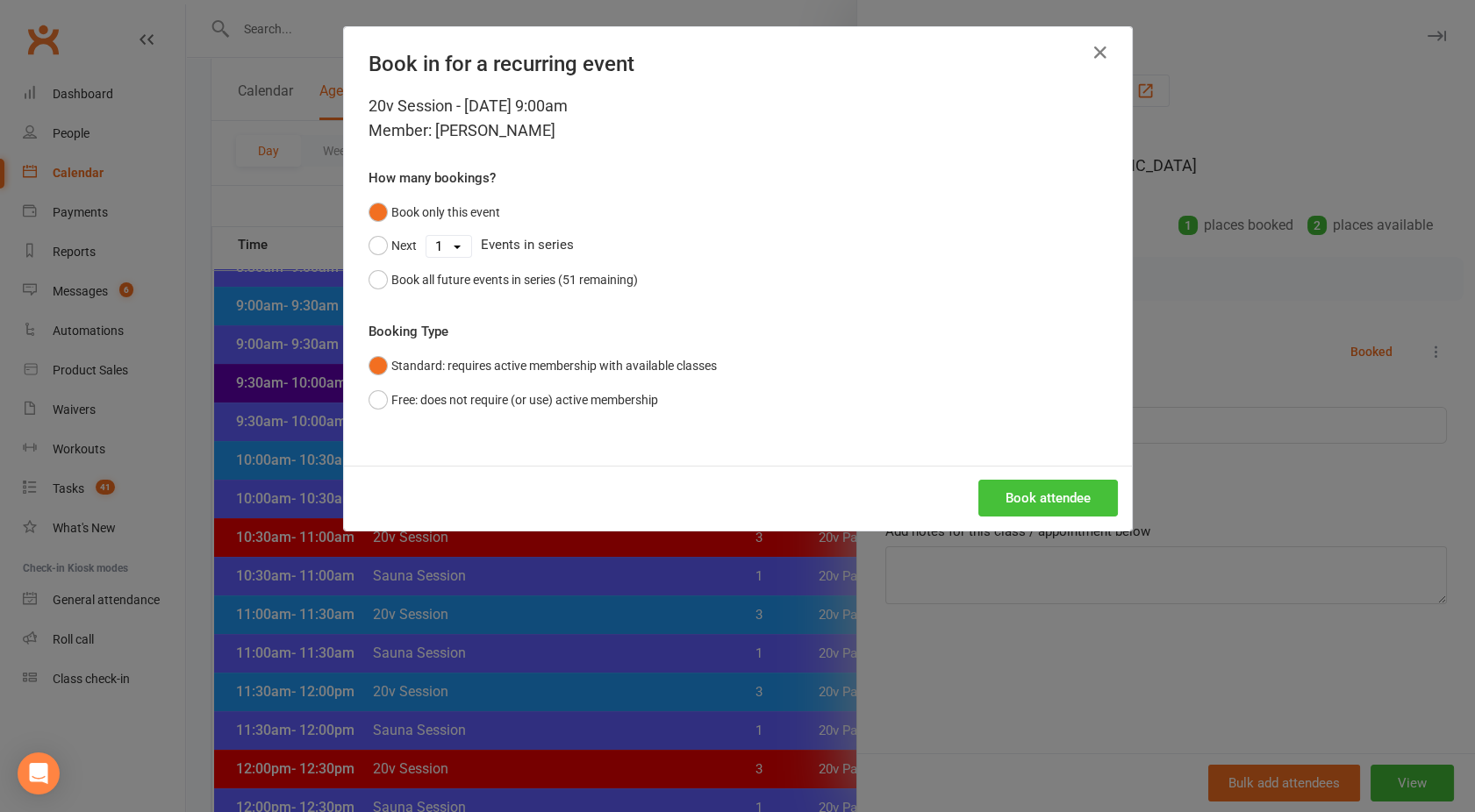
click at [1022, 496] on button "Book attendee" at bounding box center [1048, 499] width 140 height 37
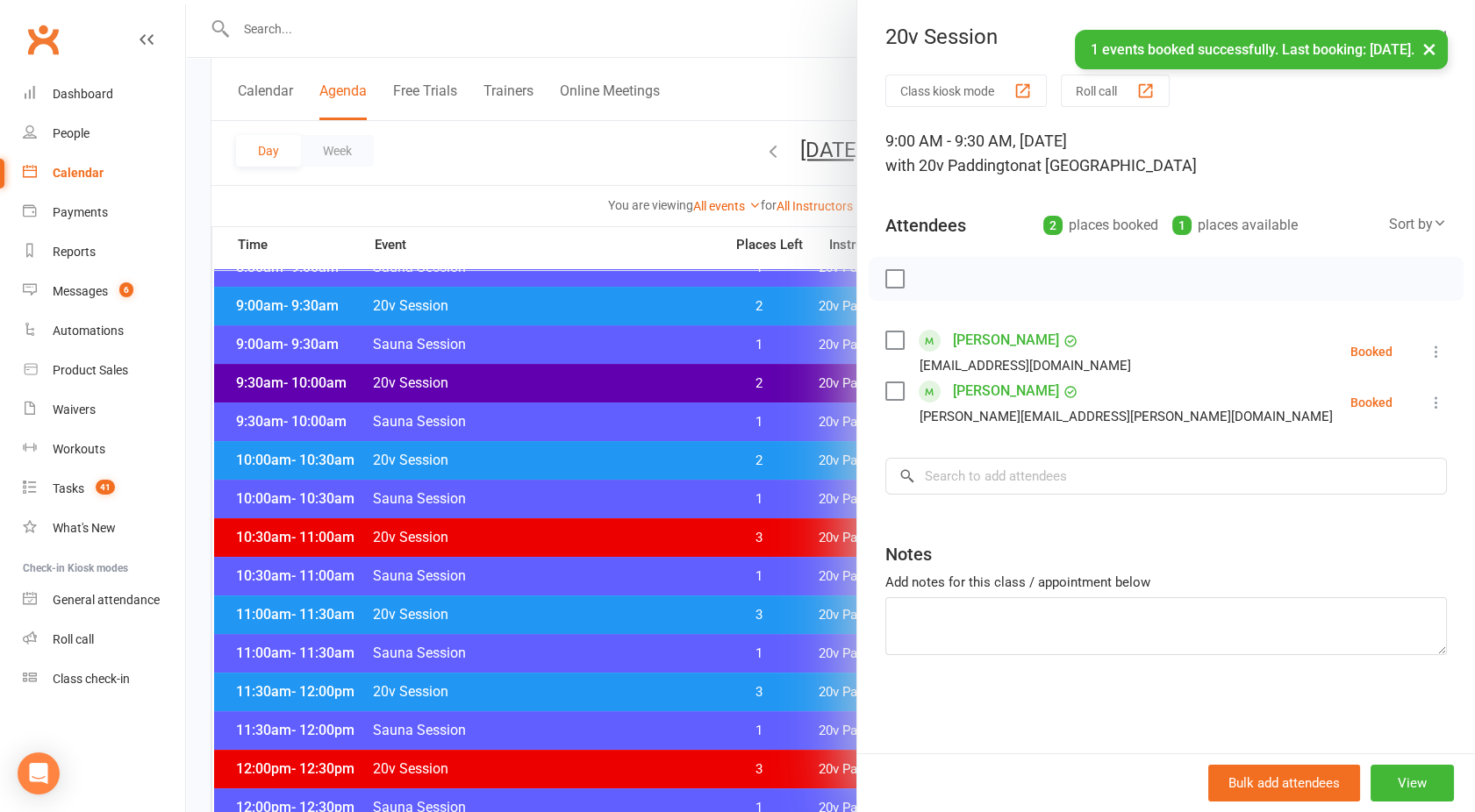
click at [754, 146] on div at bounding box center [830, 406] width 1289 height 812
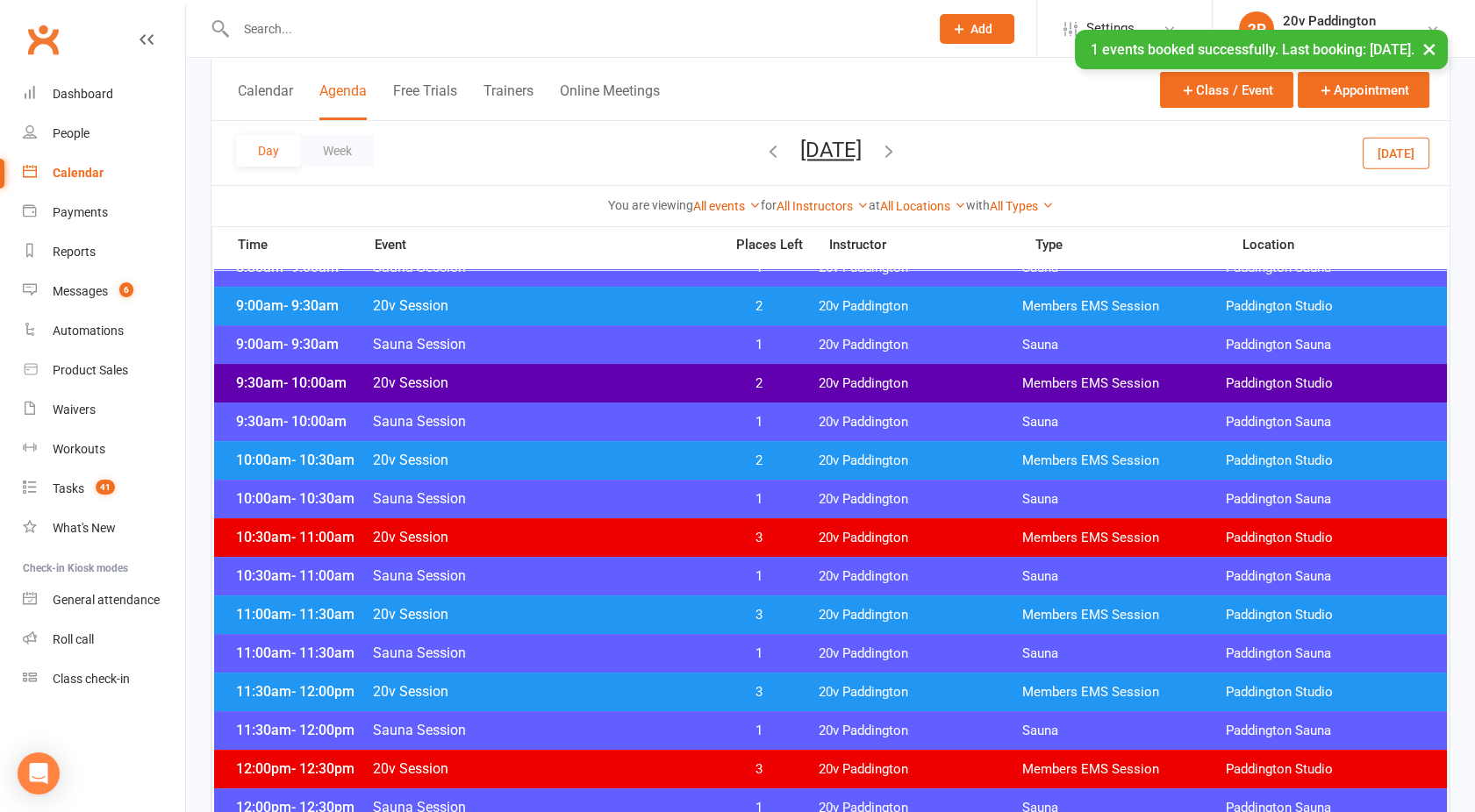
click at [800, 146] on button "Friday, Oct 24, 2025" at bounding box center [831, 150] width 61 height 24
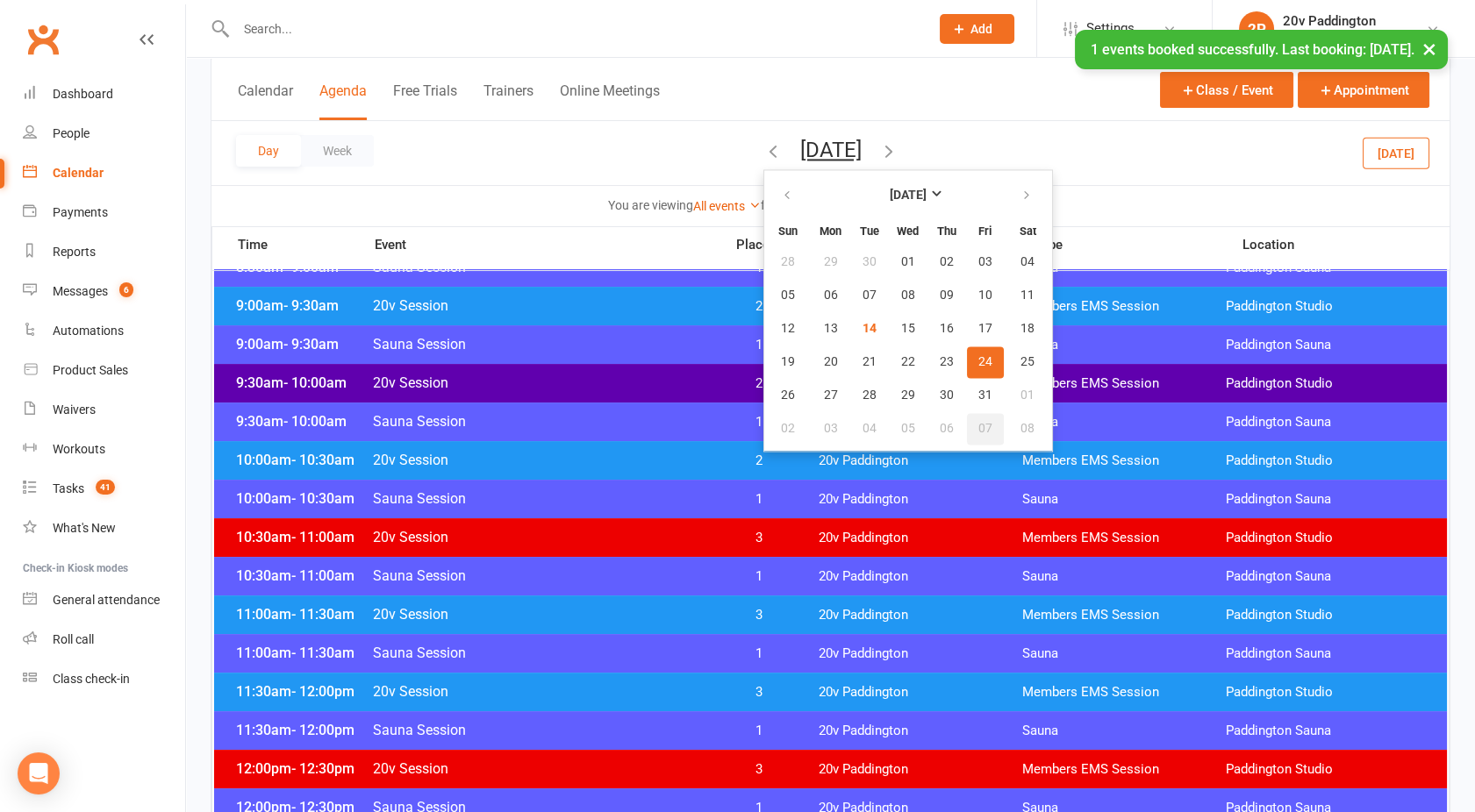
click at [967, 417] on button "07" at bounding box center [986, 429] width 37 height 32
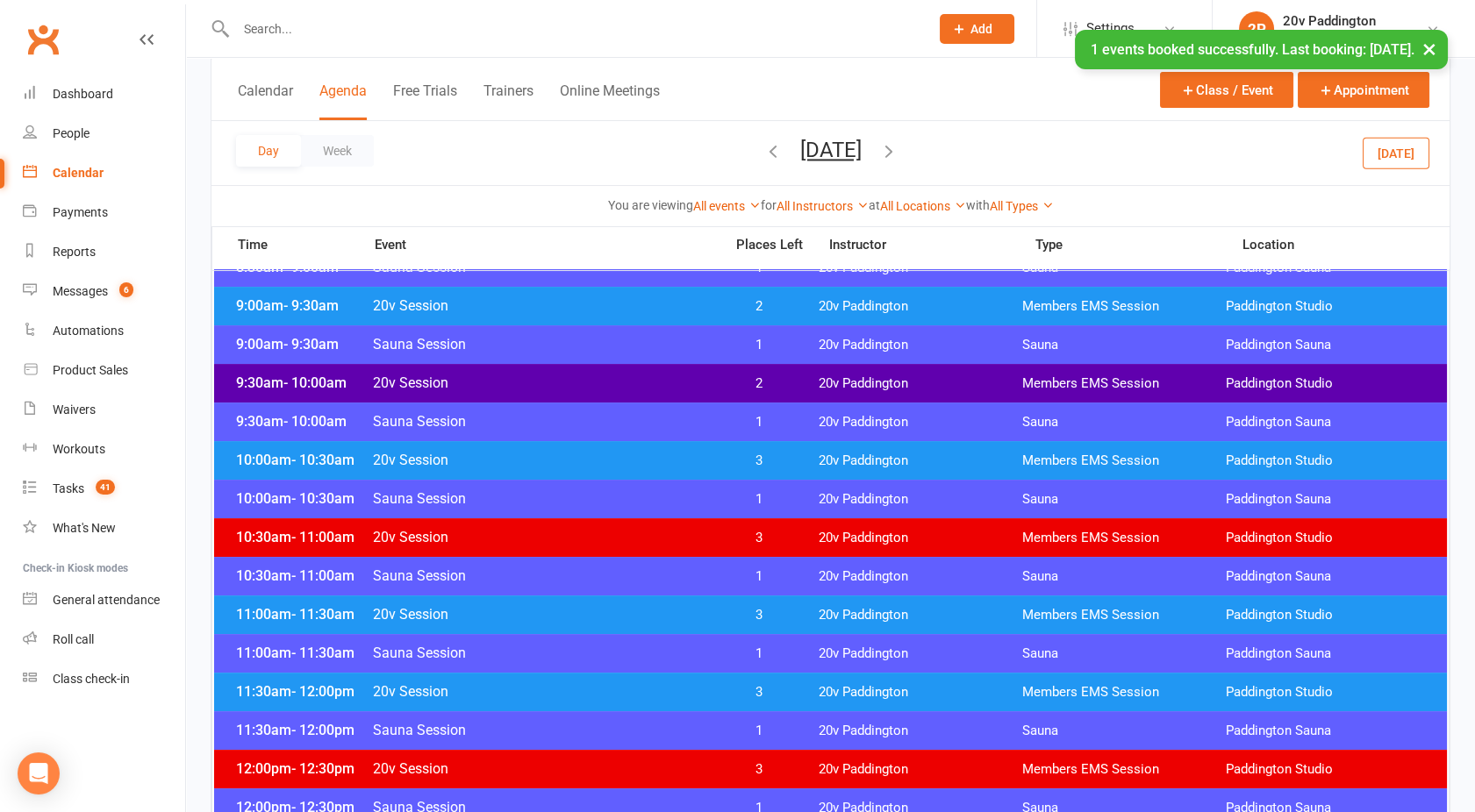
click at [641, 298] on span "20v Session" at bounding box center [543, 306] width 342 height 17
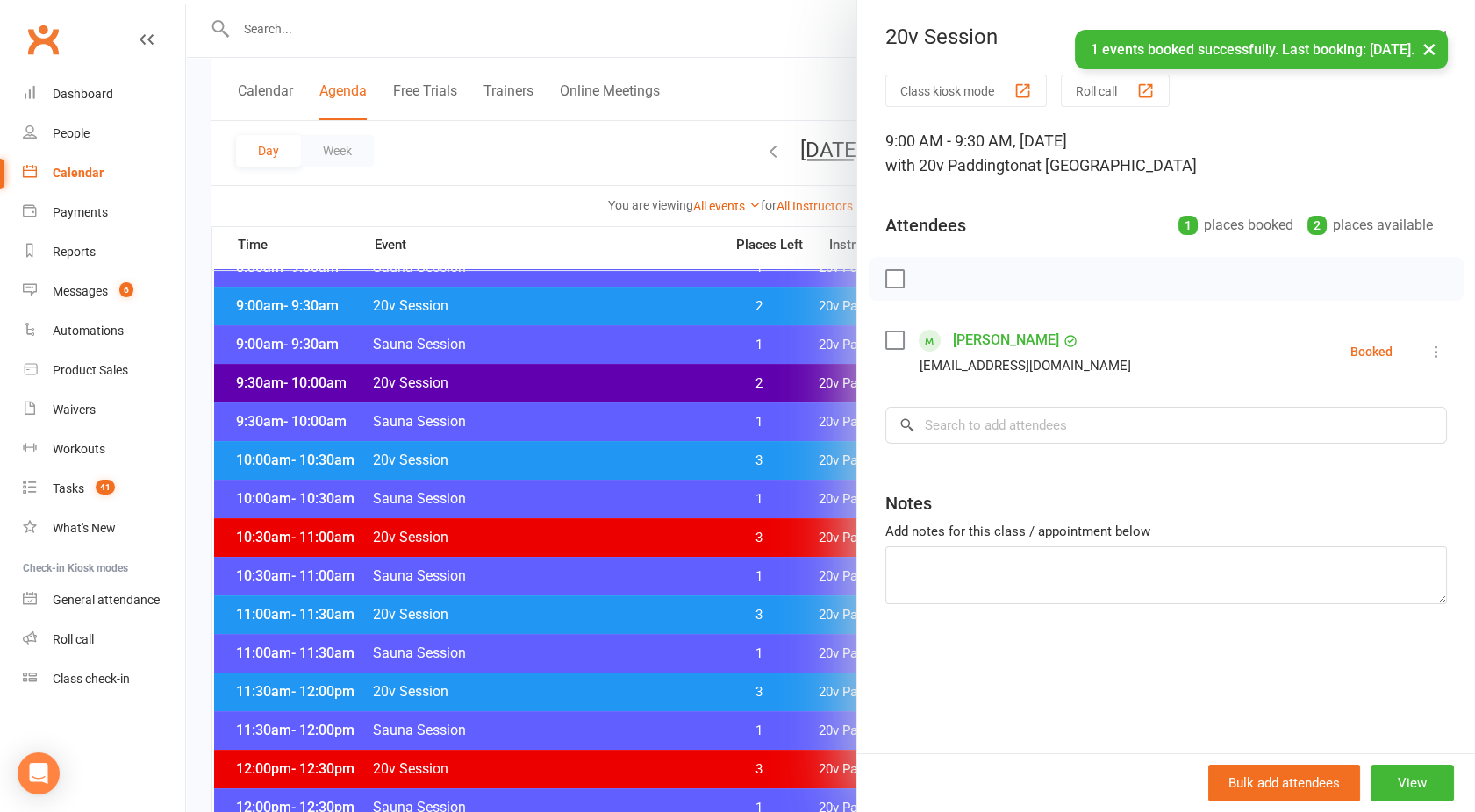
click at [947, 445] on div "Class kiosk mode Roll call 9:00 AM - 9:30 AM, Friday, November, 7, 2025 with 20…" at bounding box center [1166, 414] width 618 height 679
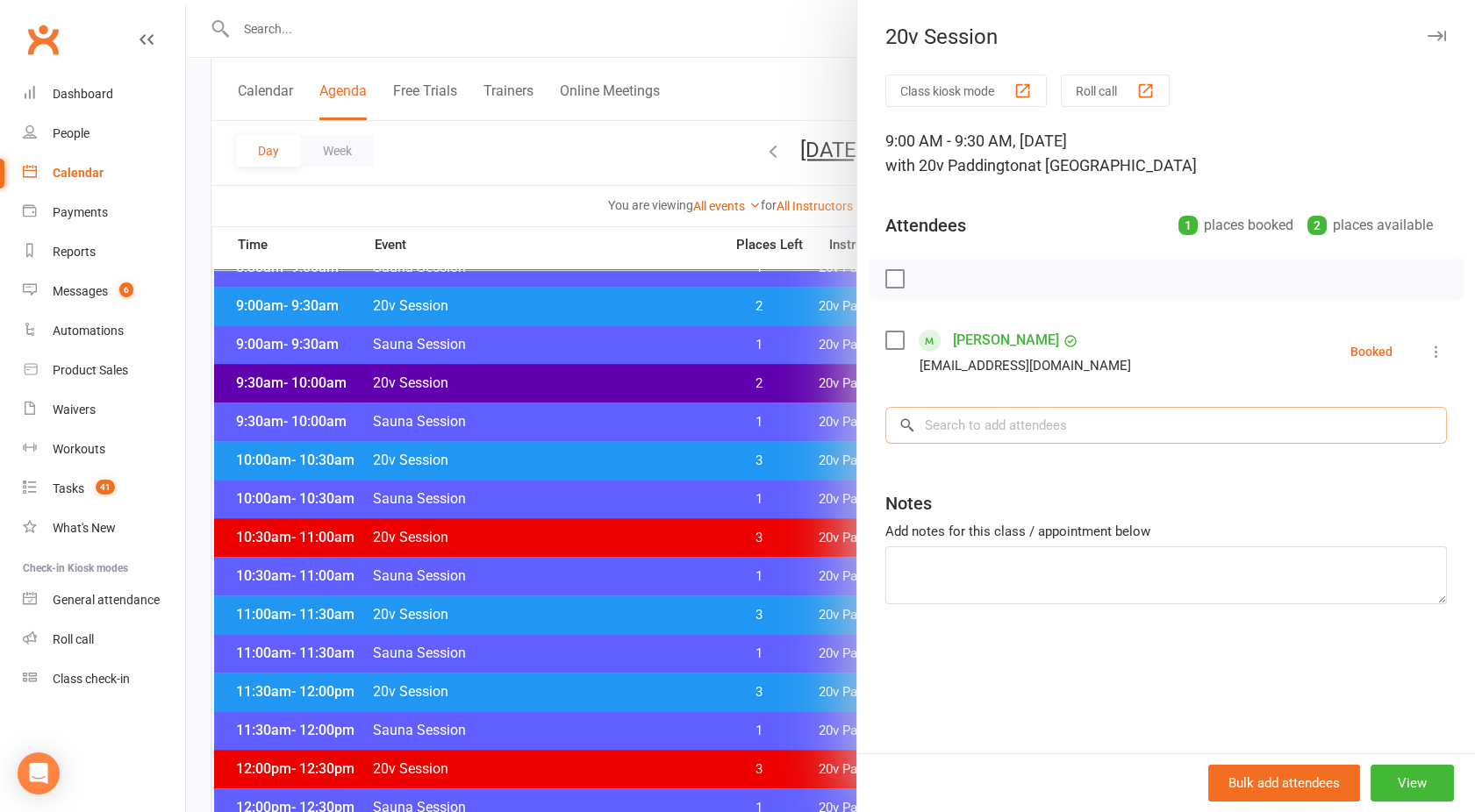
click at [934, 421] on input "search" at bounding box center [1167, 426] width 562 height 37
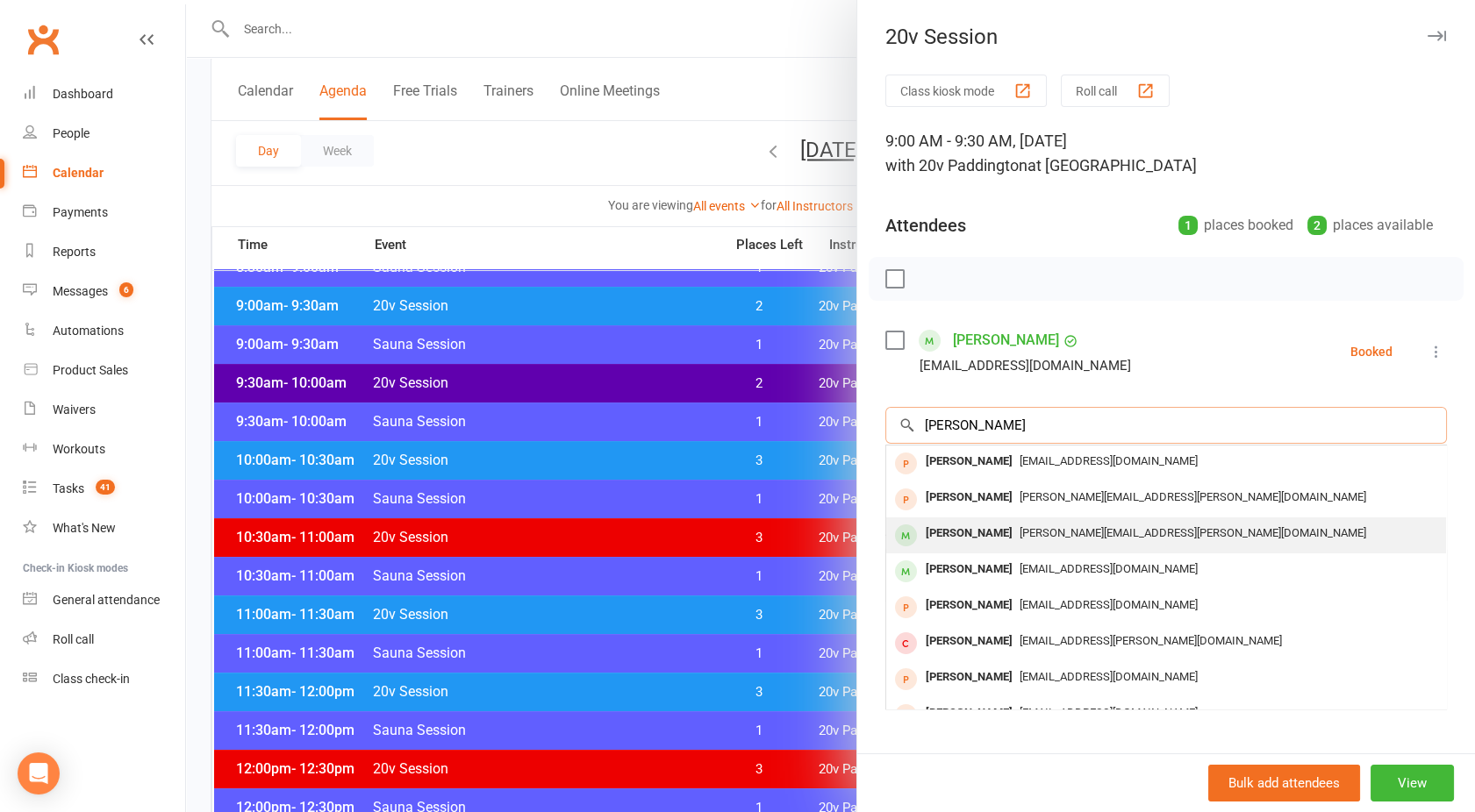
type input "Paul"
click at [969, 537] on div "Paul Wilson" at bounding box center [969, 533] width 101 height 25
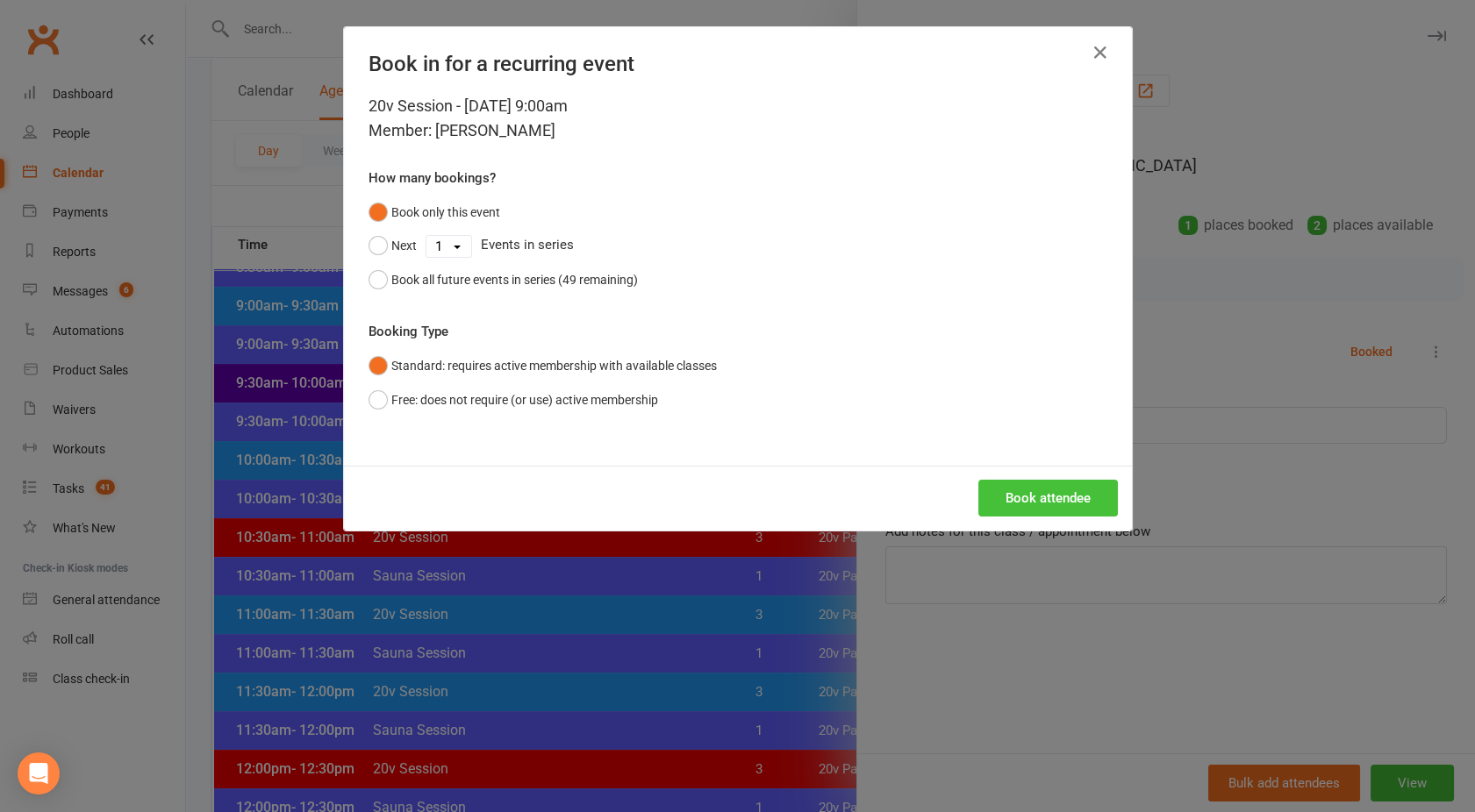
click at [1041, 488] on button "Book attendee" at bounding box center [1048, 499] width 140 height 37
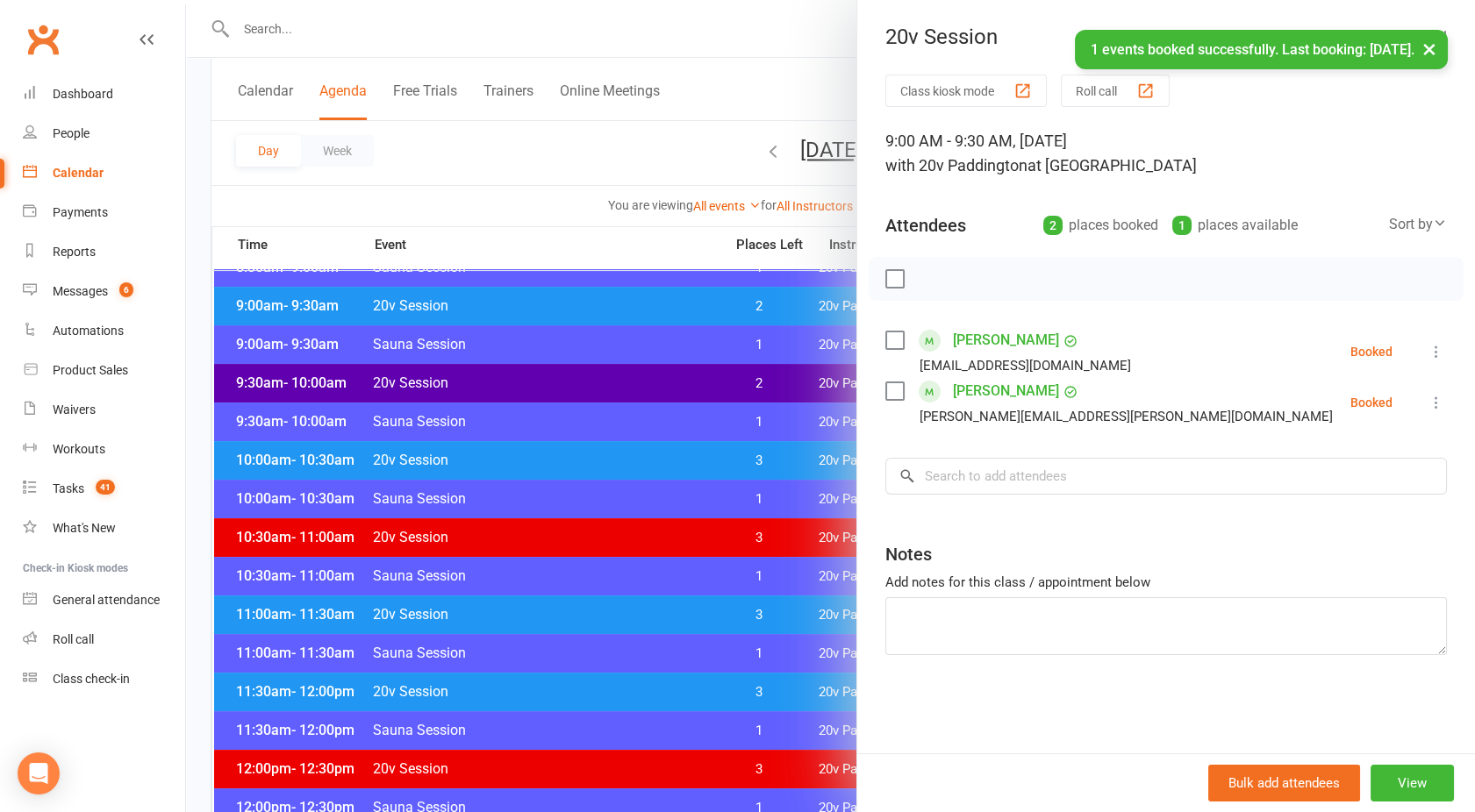
click at [677, 200] on div at bounding box center [830, 406] width 1289 height 812
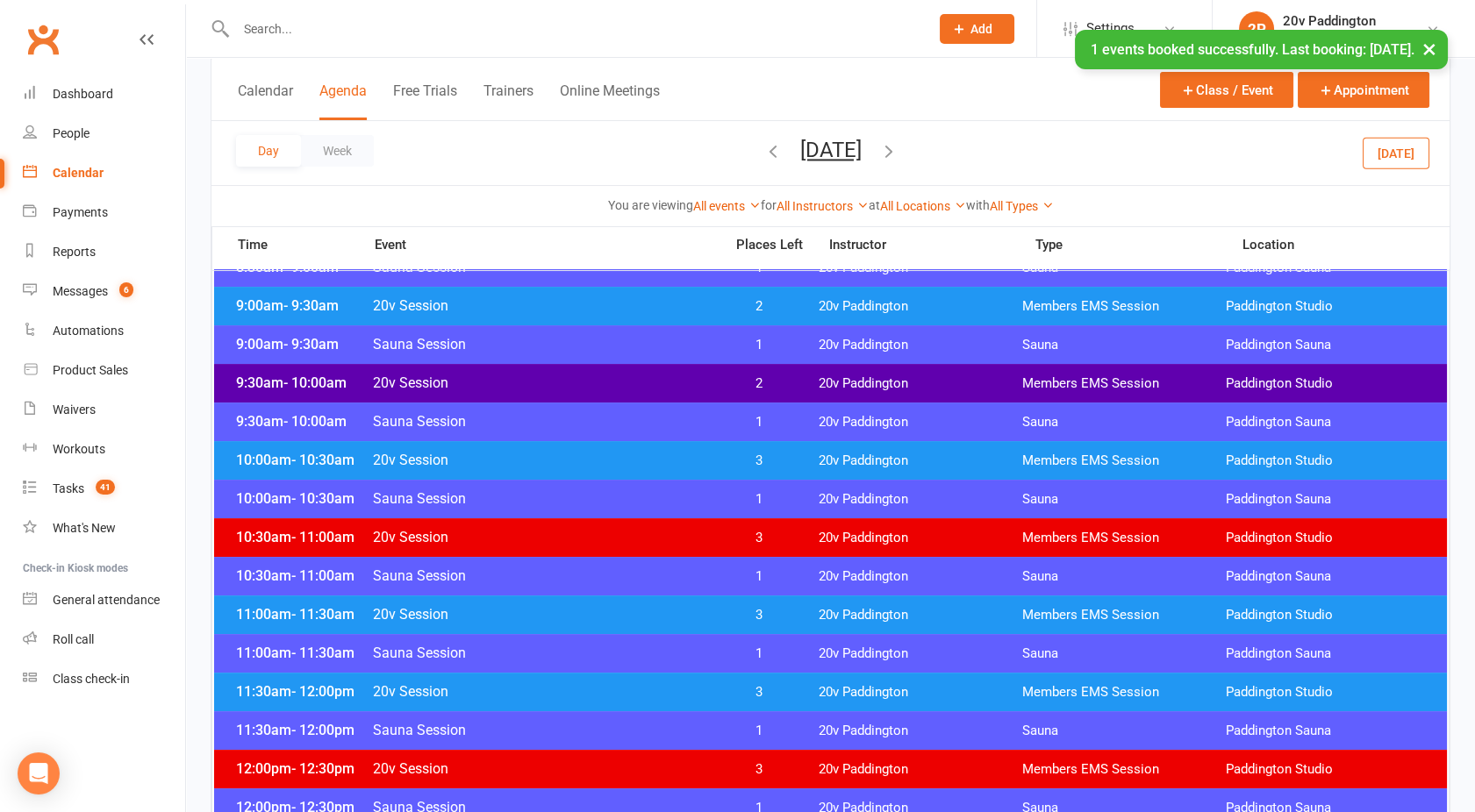
click at [800, 144] on button "Friday, Nov 7, 2025" at bounding box center [831, 150] width 61 height 24
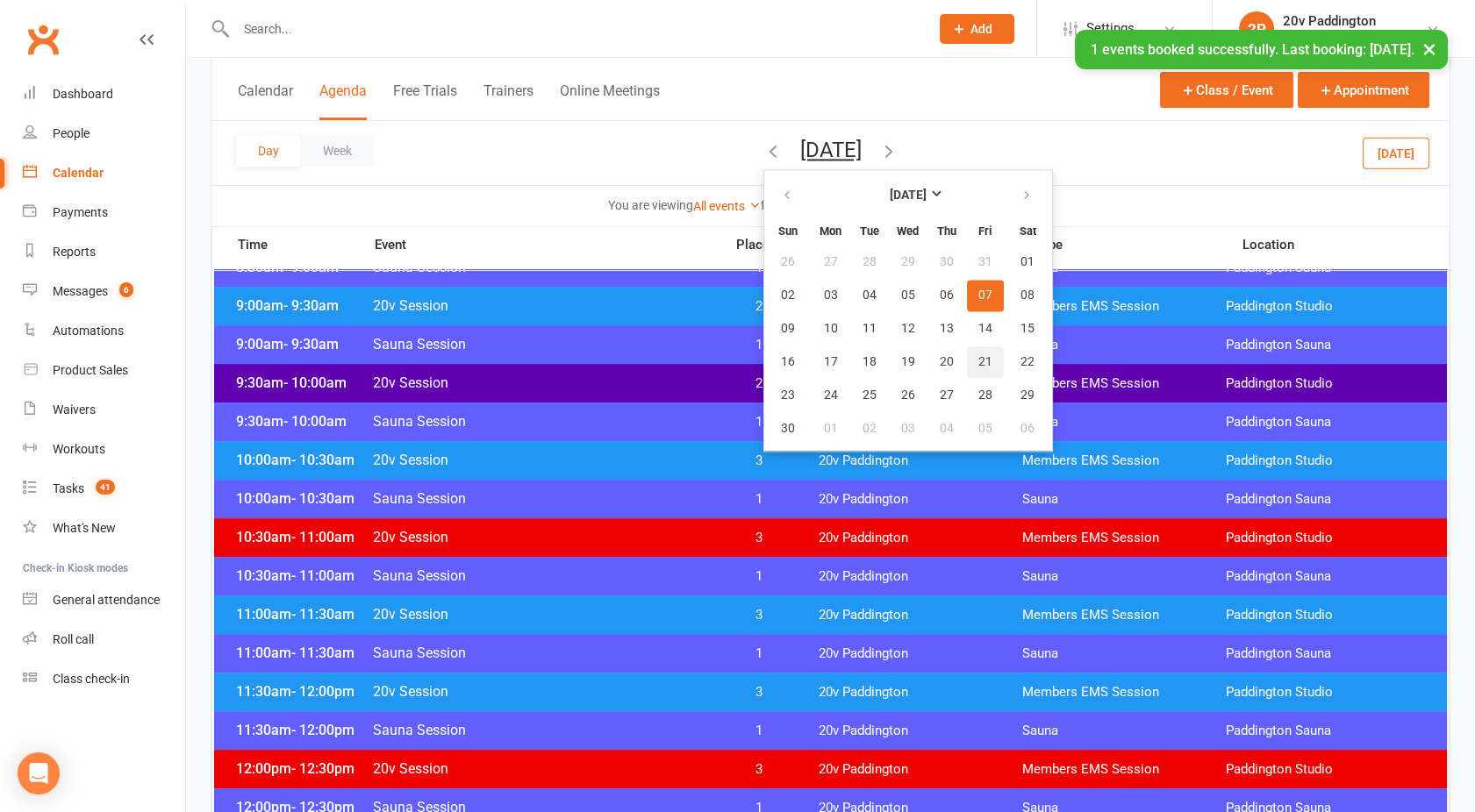
click at [978, 355] on span "21" at bounding box center [985, 362] width 14 height 14
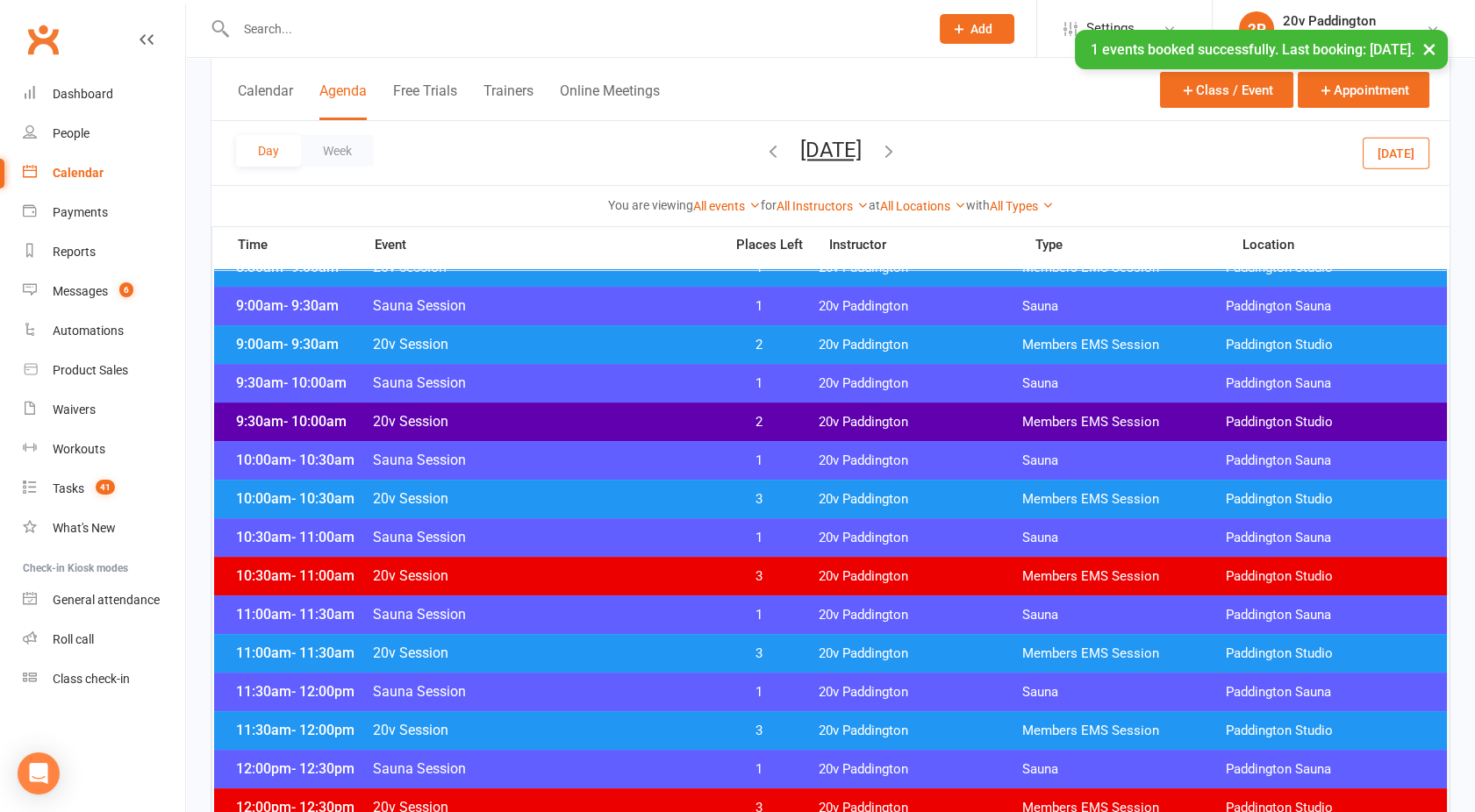
click at [638, 340] on span "20v Session" at bounding box center [543, 344] width 342 height 17
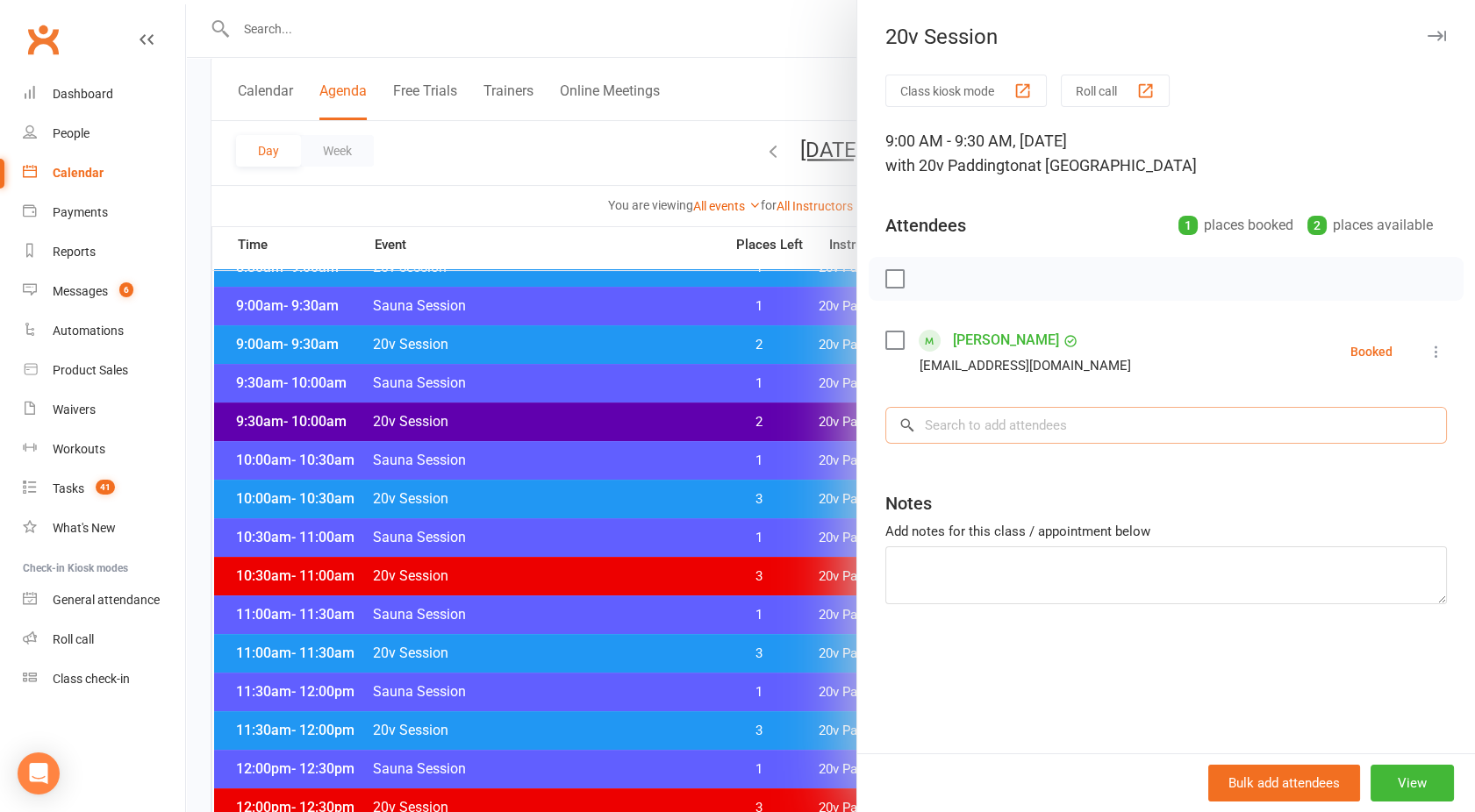
click at [999, 428] on input "search" at bounding box center [1167, 426] width 562 height 37
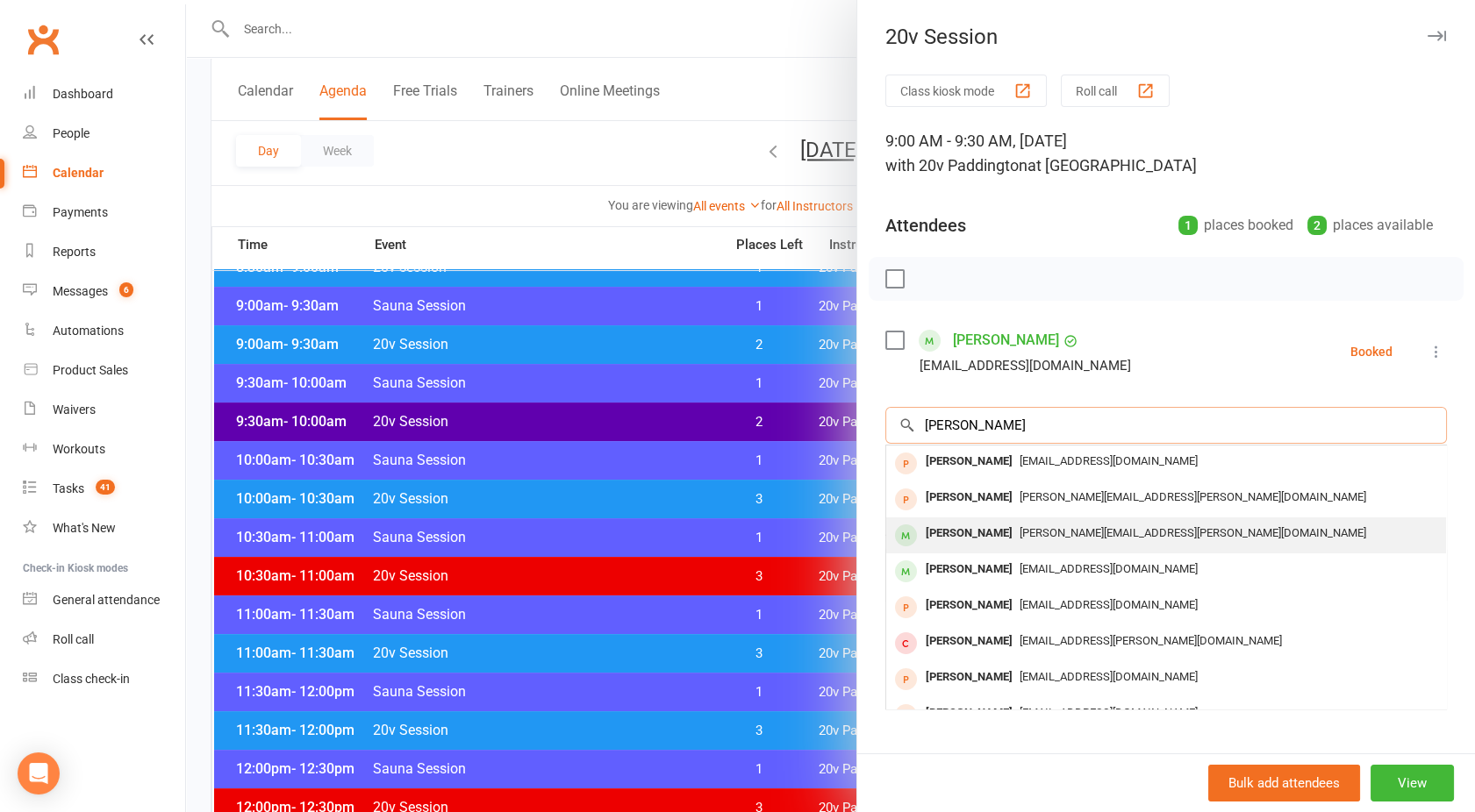
type input "Paul"
click at [975, 531] on div "Paul Wilson" at bounding box center [969, 533] width 101 height 25
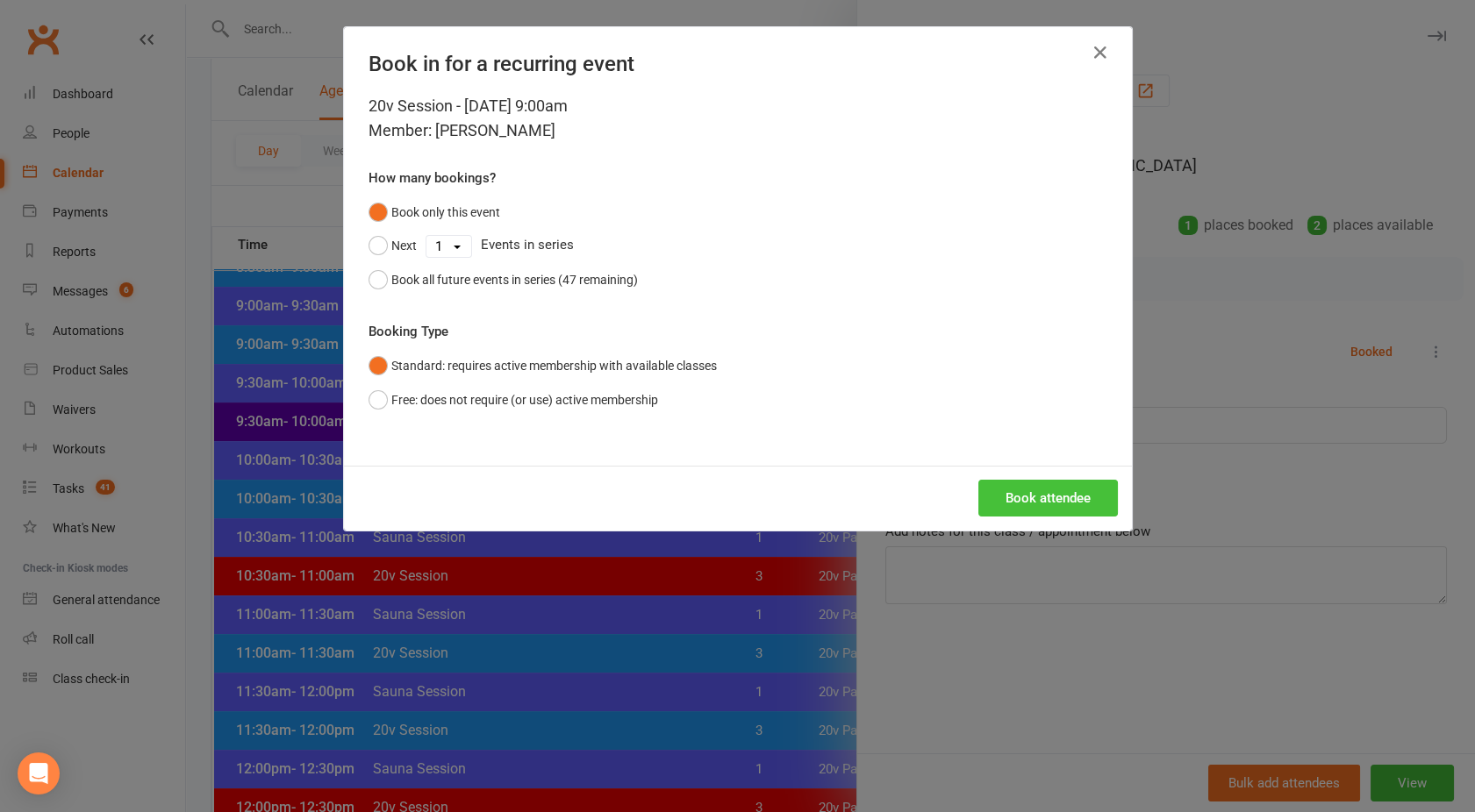
click at [1026, 499] on button "Book attendee" at bounding box center [1048, 499] width 140 height 37
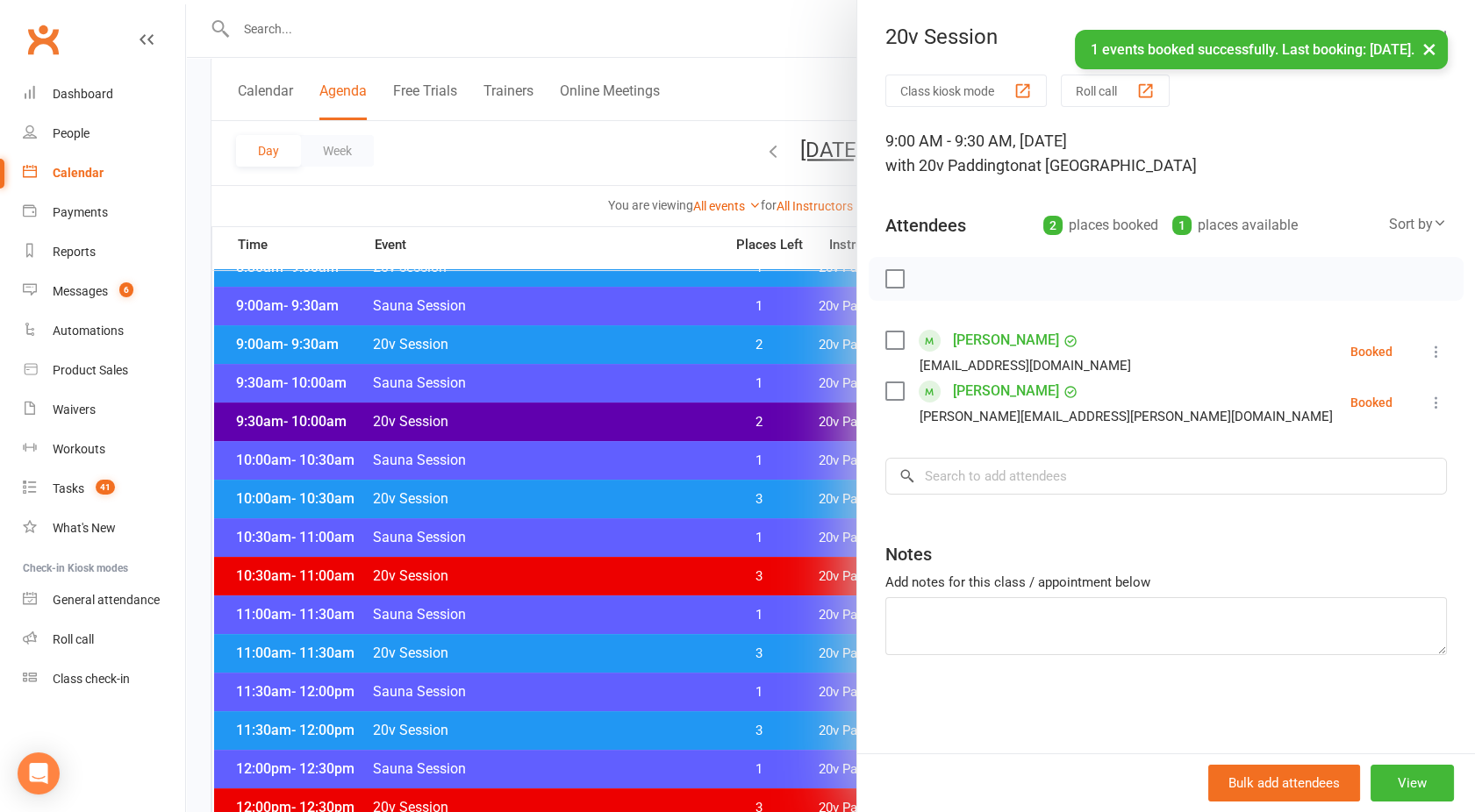
click at [600, 162] on div at bounding box center [830, 406] width 1289 height 812
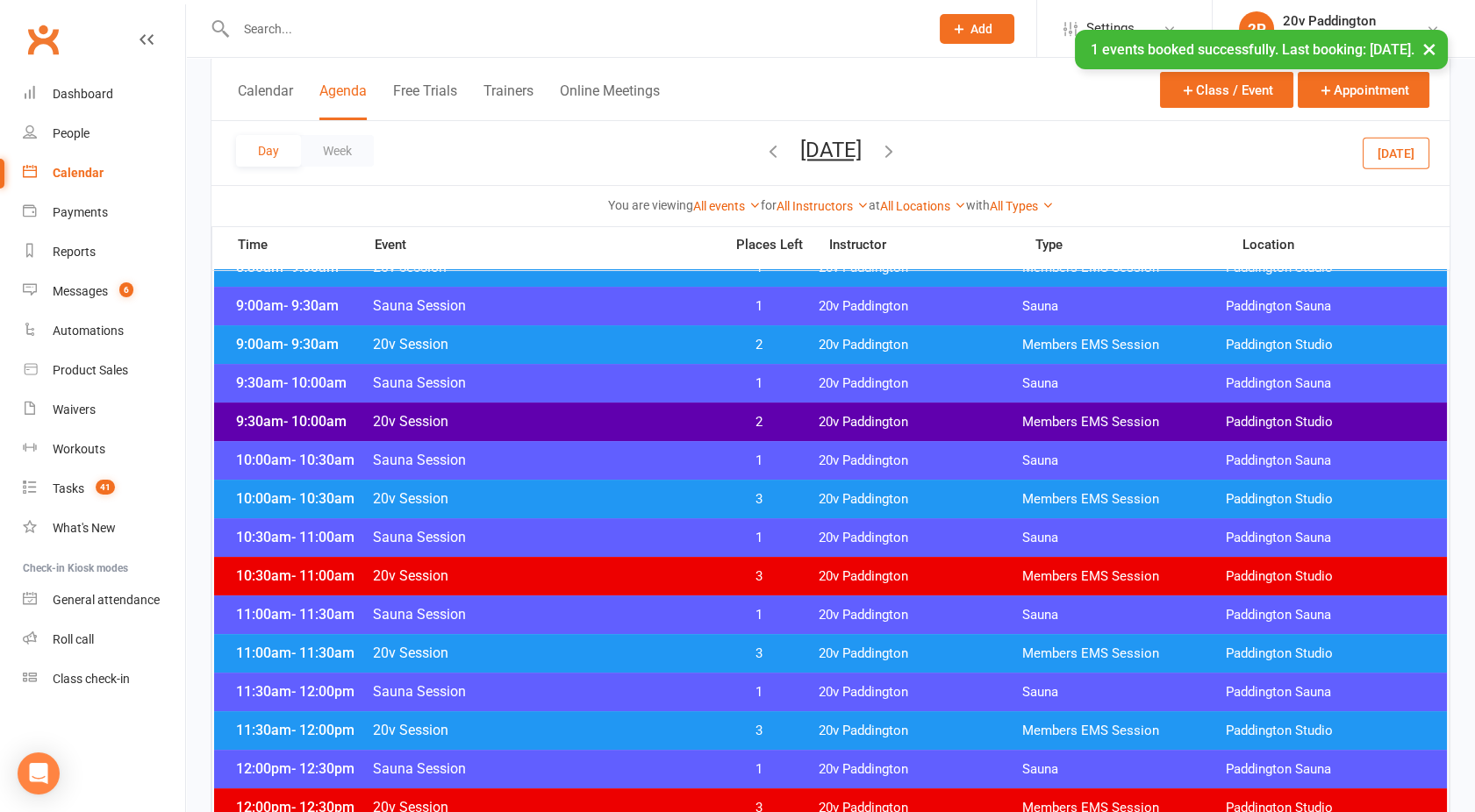
click at [845, 151] on button "Friday, Nov 21, 2025" at bounding box center [831, 150] width 61 height 24
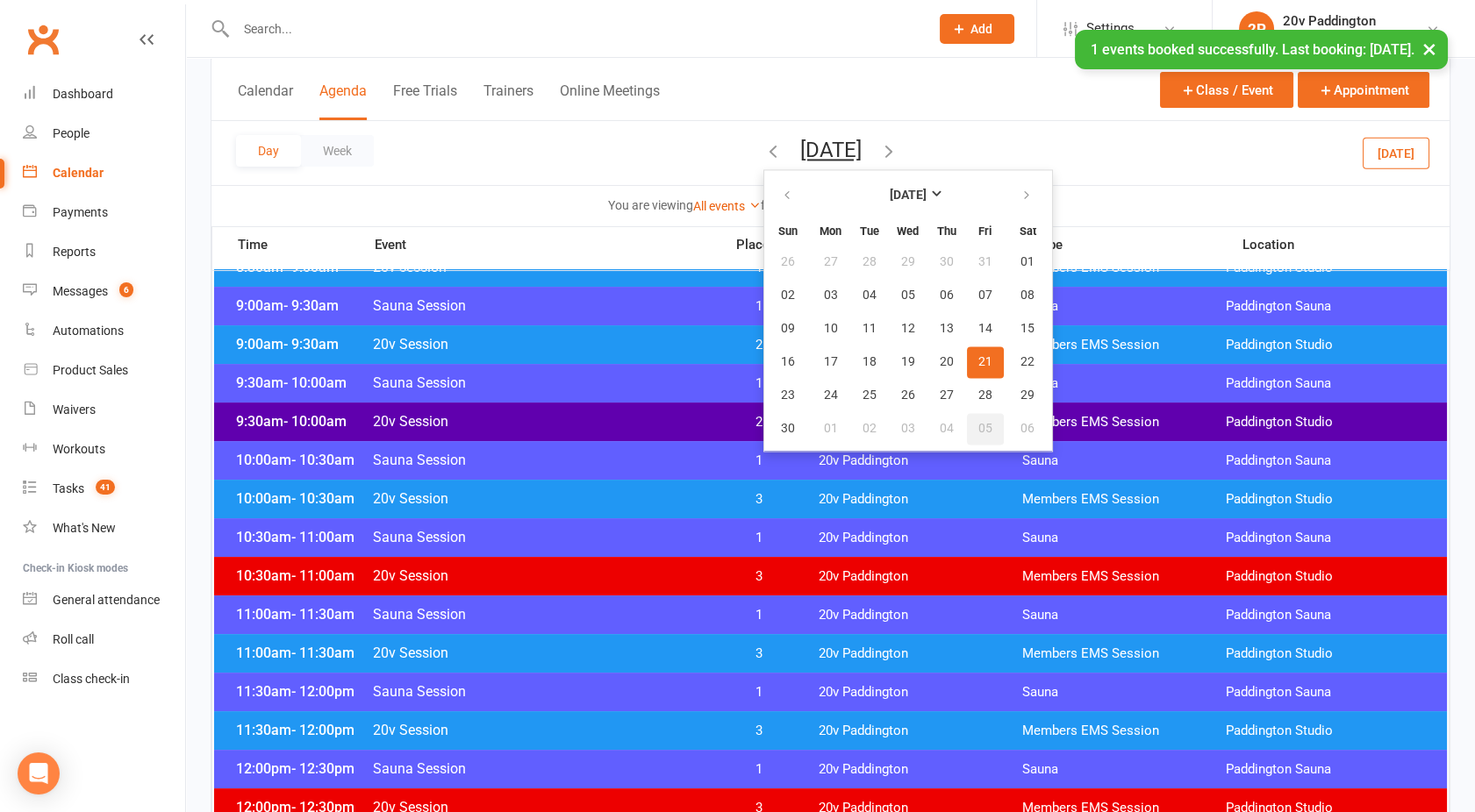
click at [967, 427] on button "05" at bounding box center [986, 429] width 37 height 32
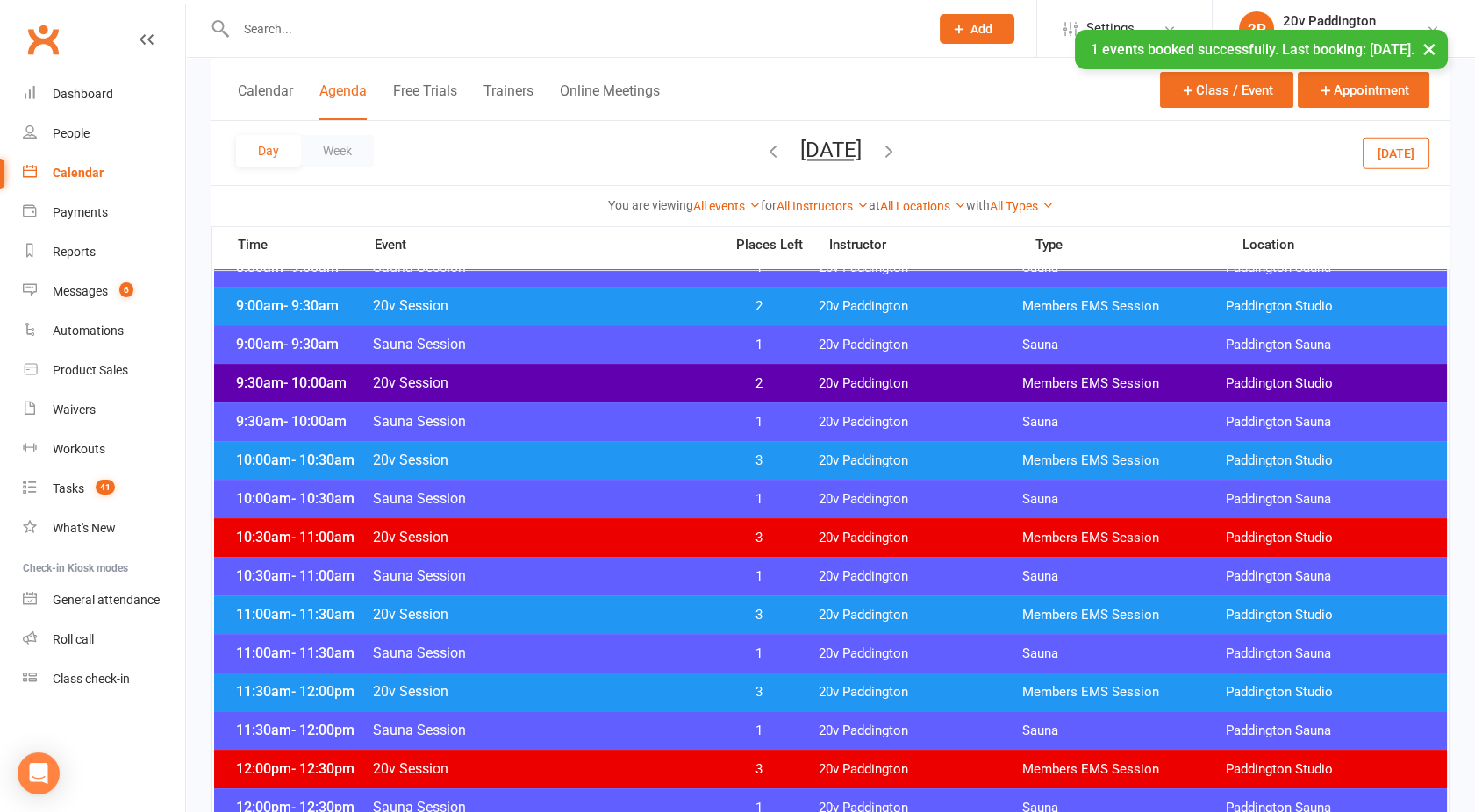
click at [650, 307] on span "20v Session" at bounding box center [543, 306] width 342 height 17
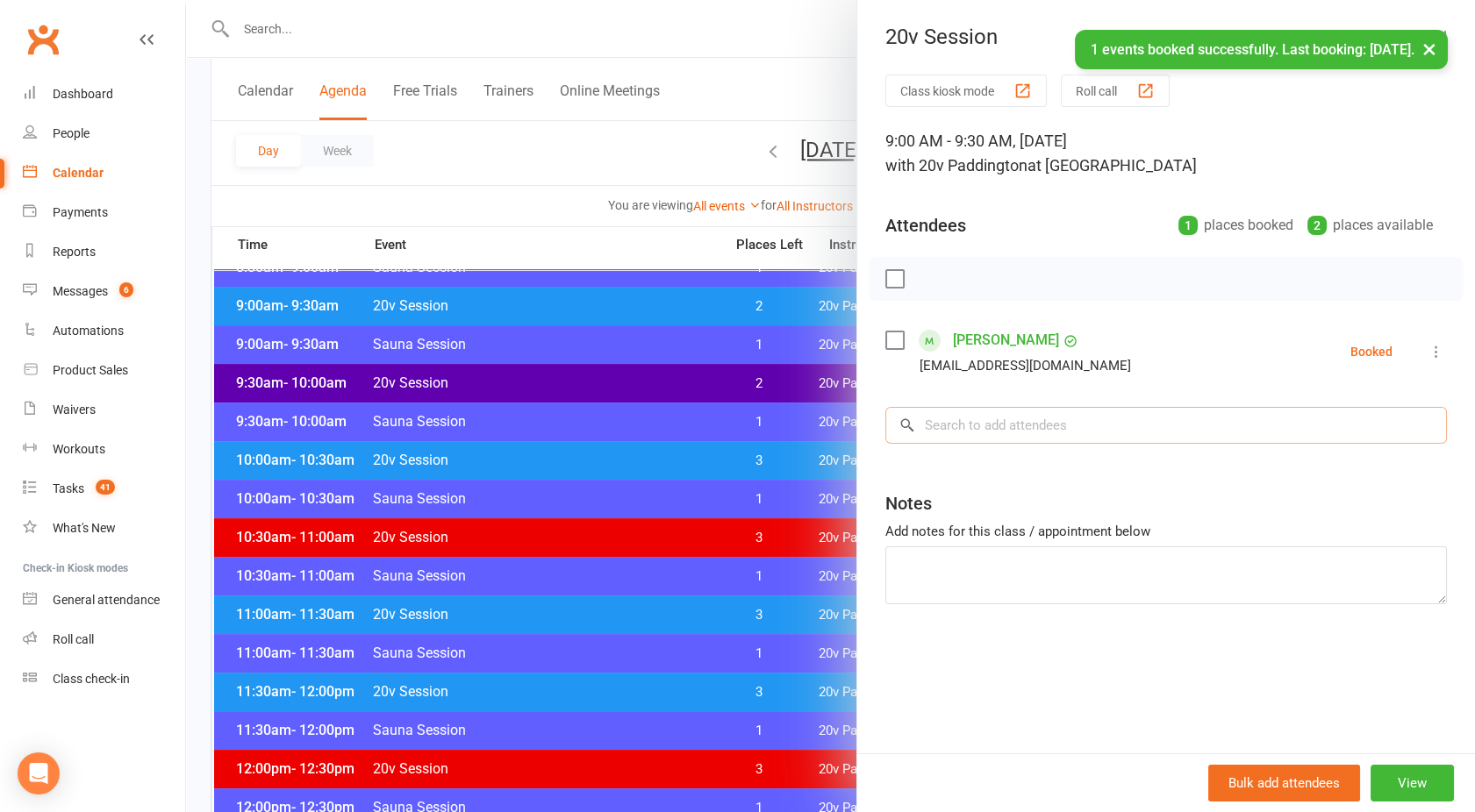
click at [966, 416] on input "search" at bounding box center [1167, 426] width 562 height 37
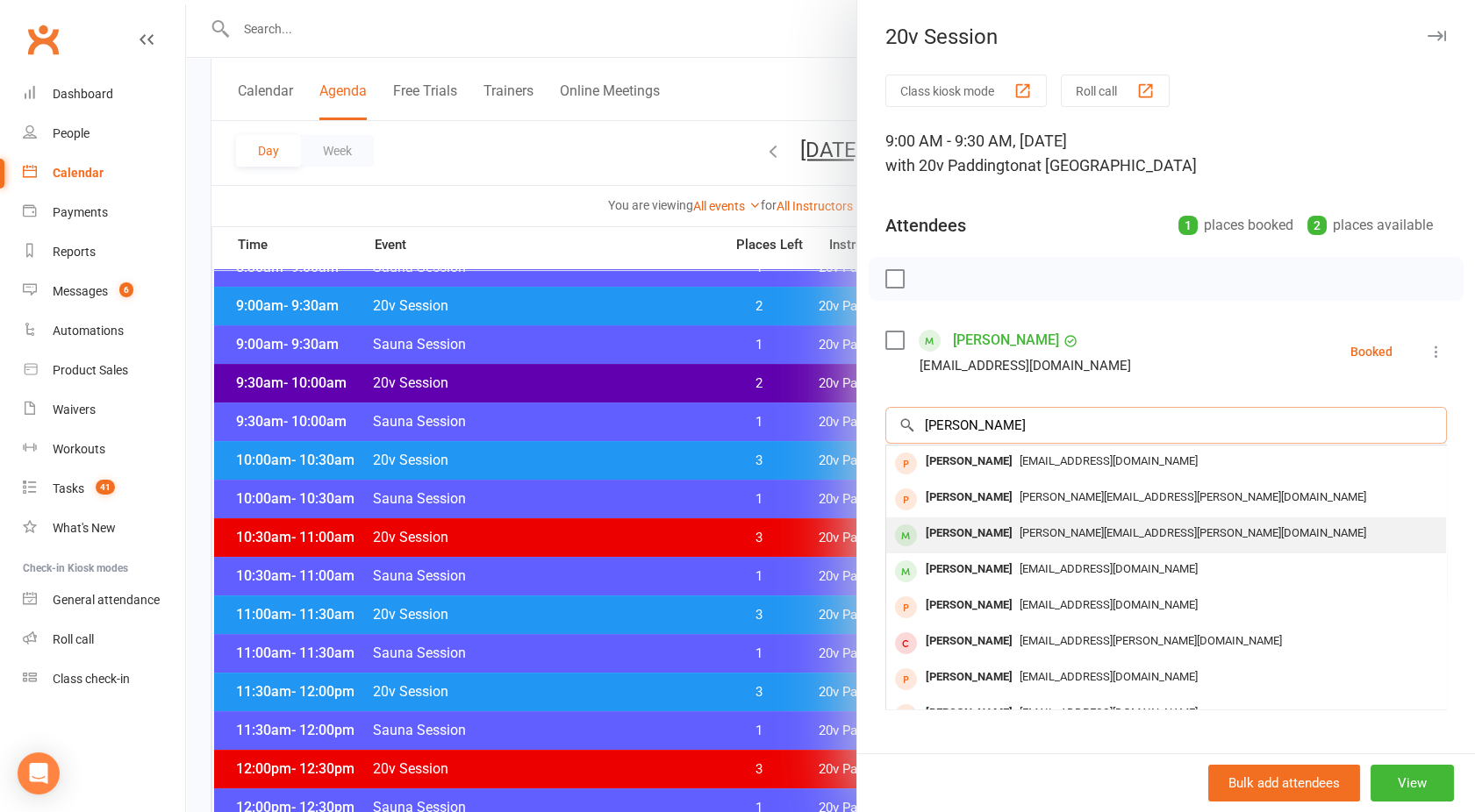
type input "Paul"
click at [957, 536] on div "Paul Wilson" at bounding box center [969, 533] width 101 height 25
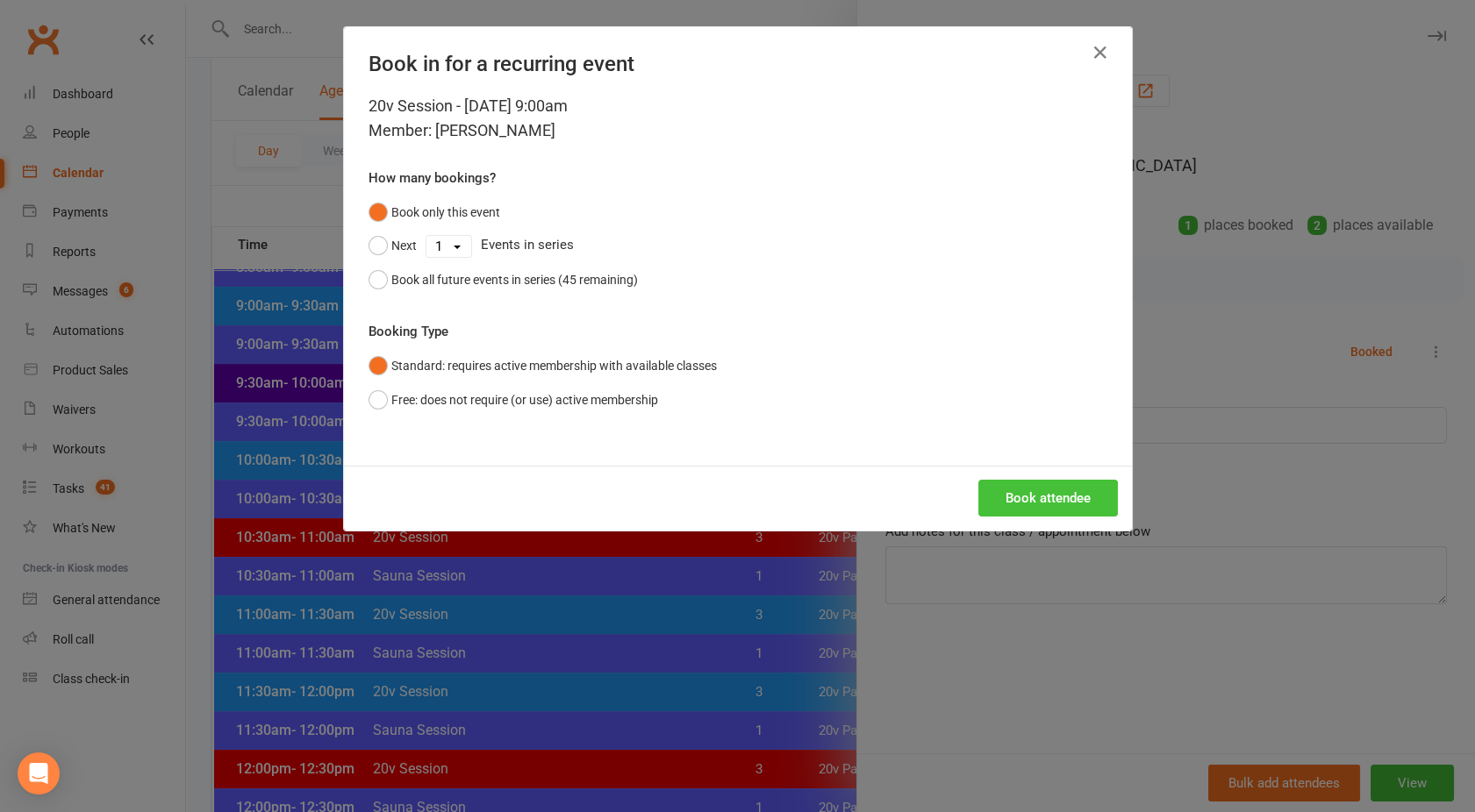
click at [1001, 492] on button "Book attendee" at bounding box center [1048, 499] width 140 height 37
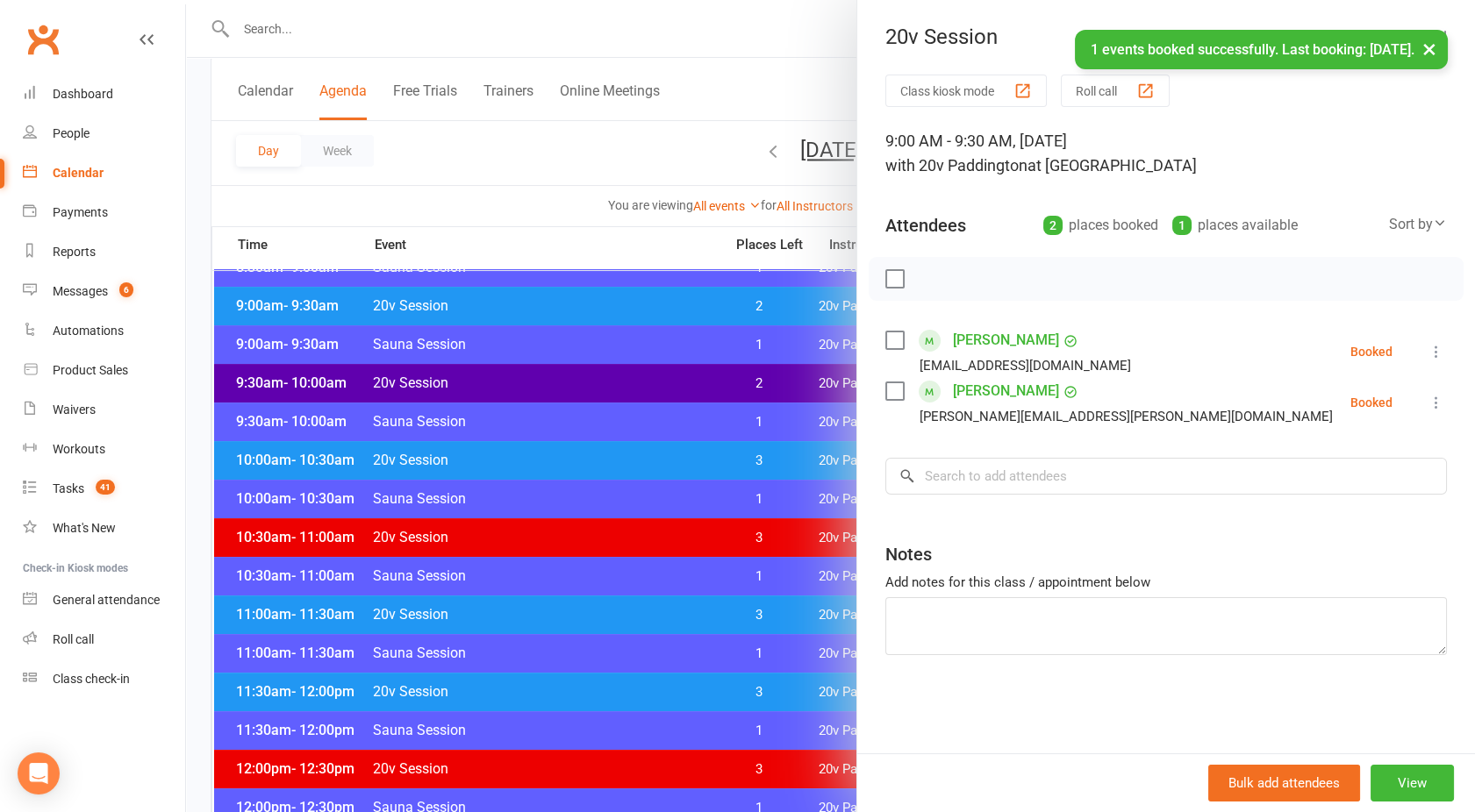
click at [595, 126] on div at bounding box center [830, 406] width 1289 height 812
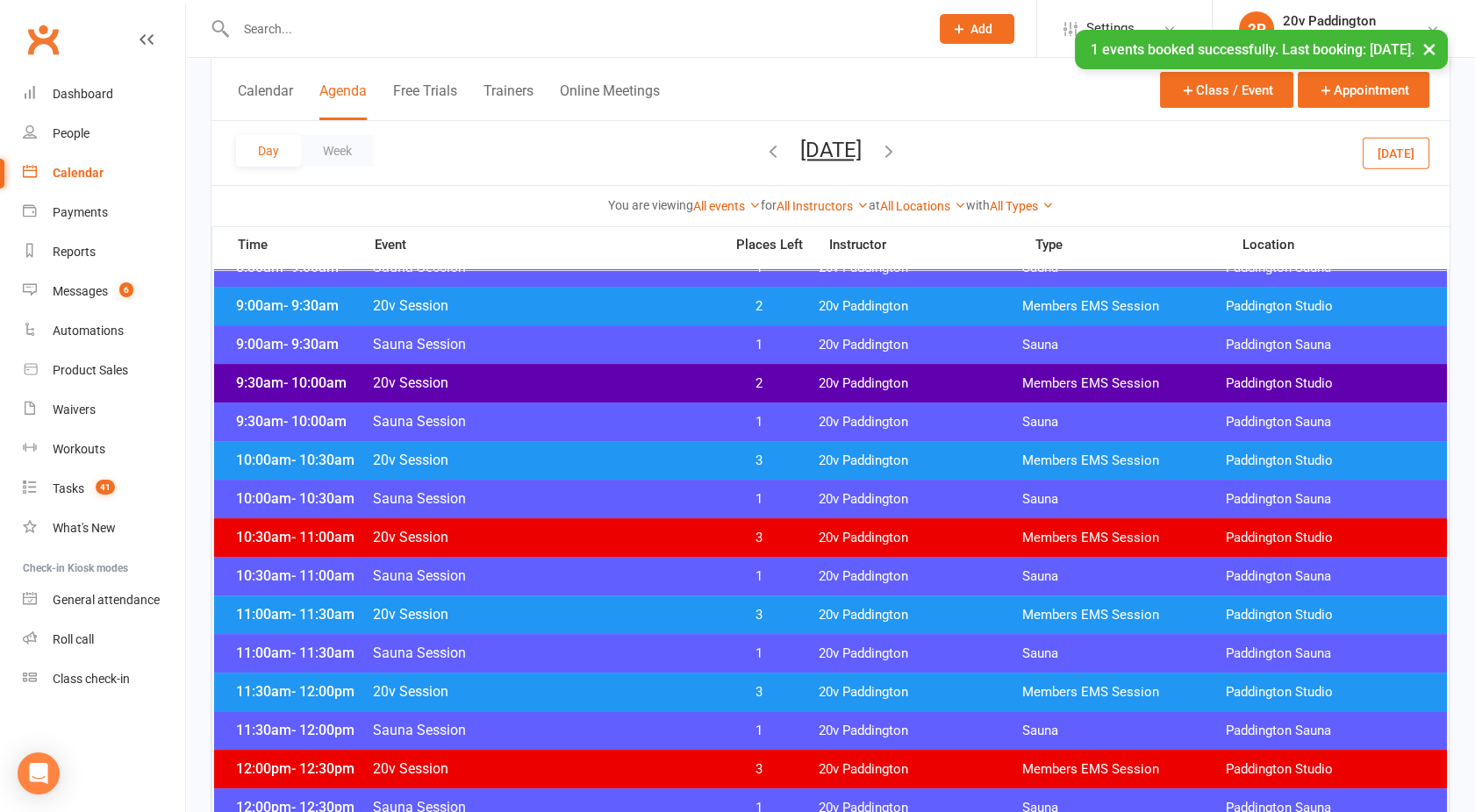
click at [825, 158] on button "Friday, Dec 5, 2025" at bounding box center [831, 150] width 61 height 24
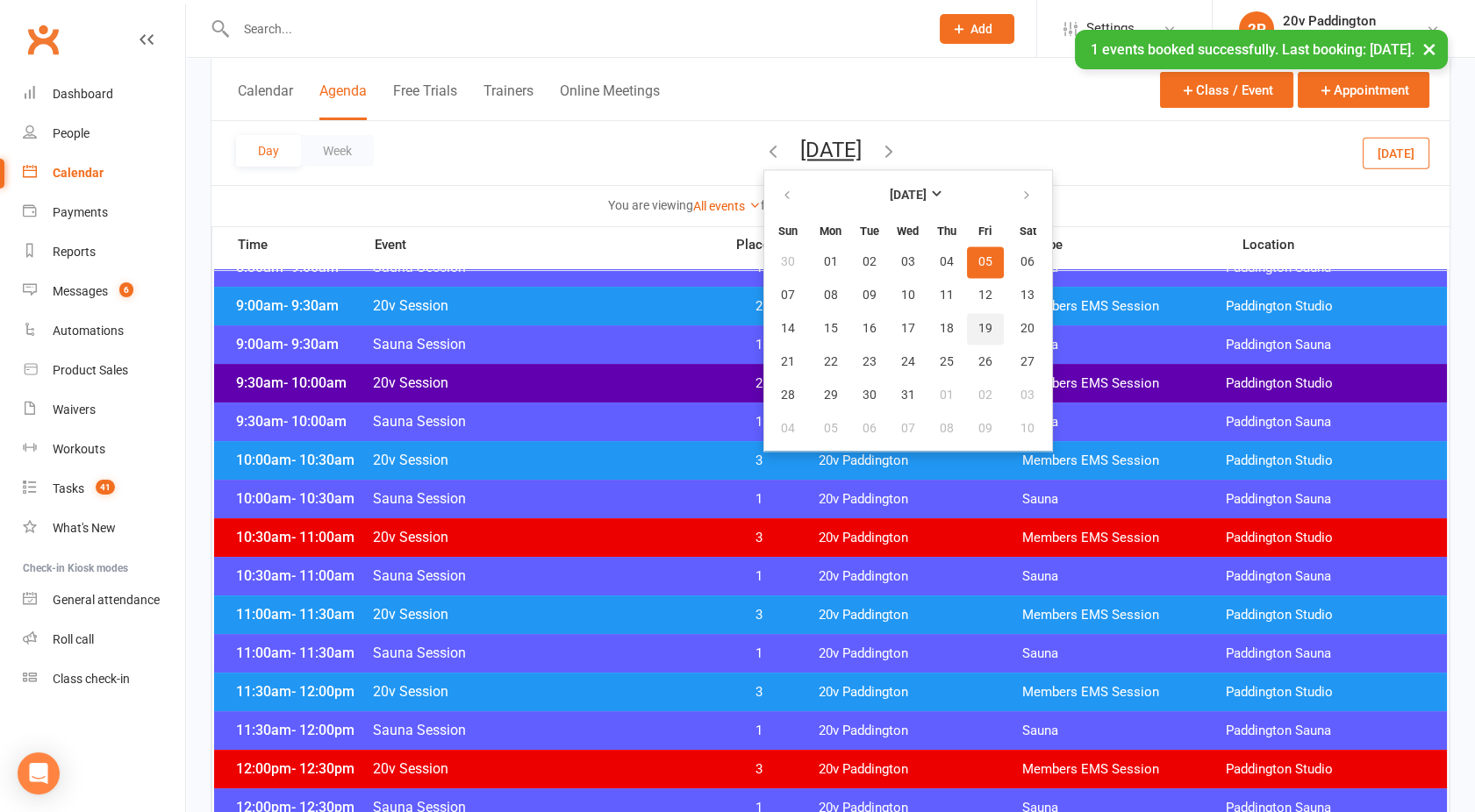
click at [978, 329] on span "19" at bounding box center [985, 328] width 14 height 14
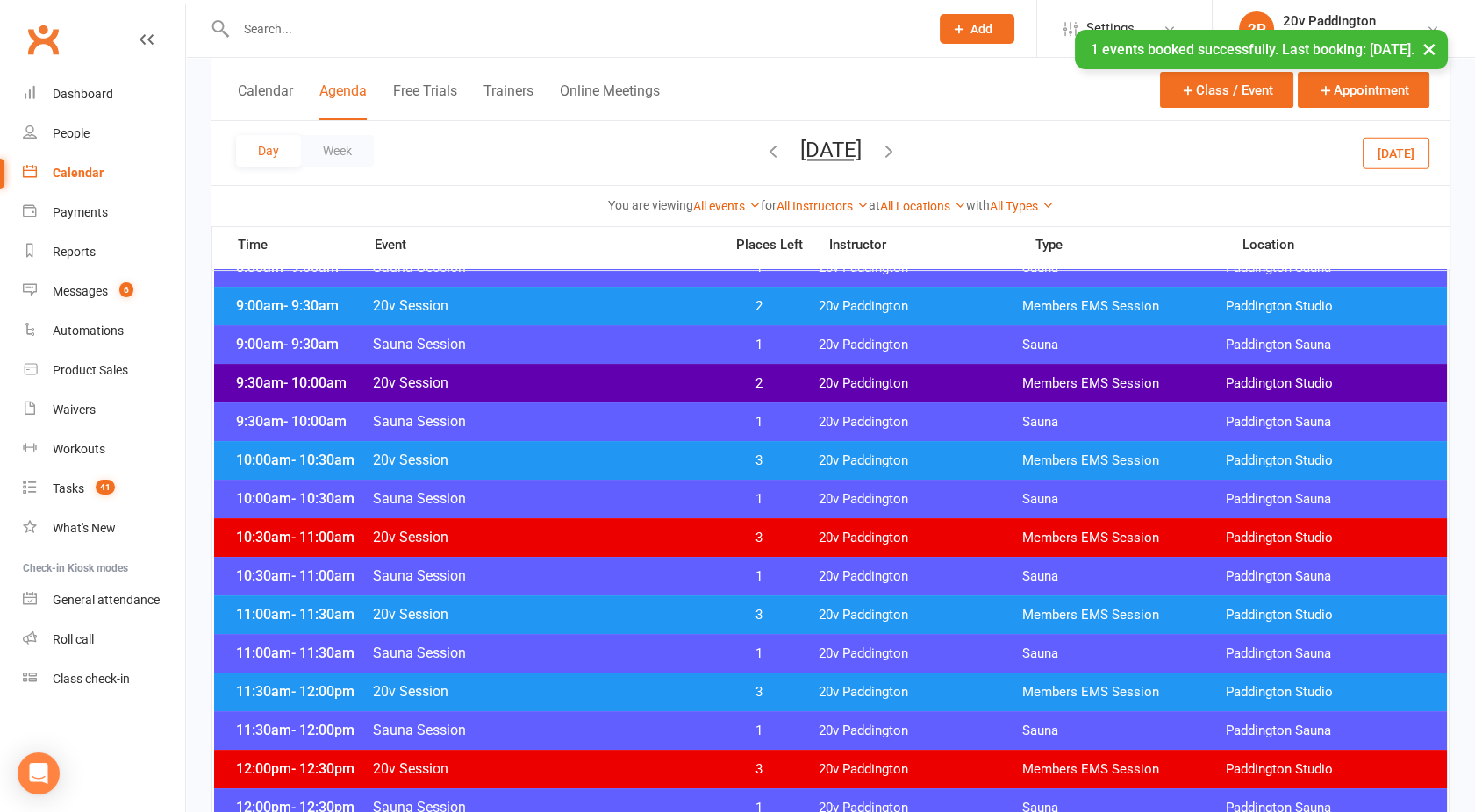
click at [581, 302] on span "20v Session" at bounding box center [543, 306] width 342 height 17
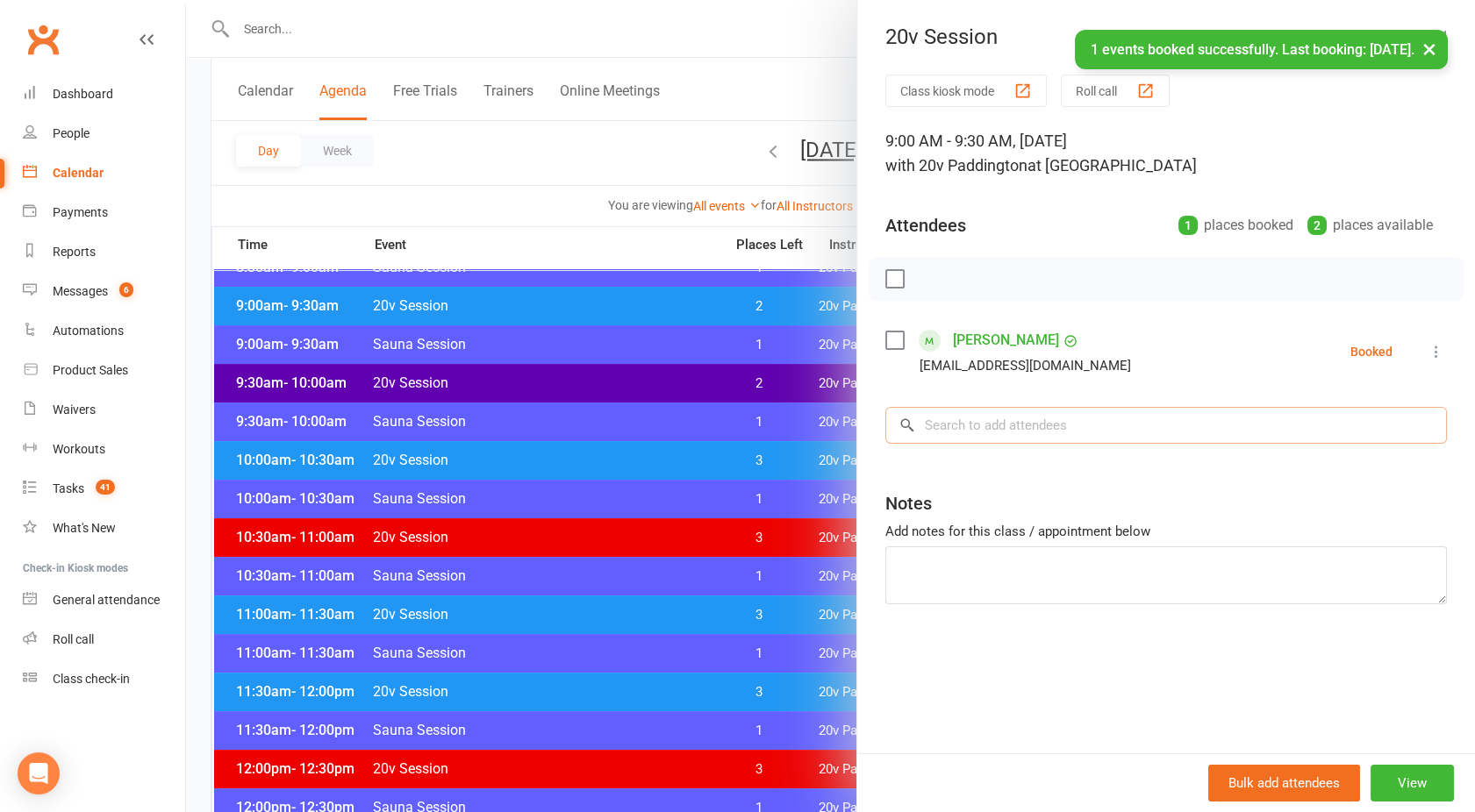
click at [963, 418] on input "search" at bounding box center [1167, 426] width 562 height 37
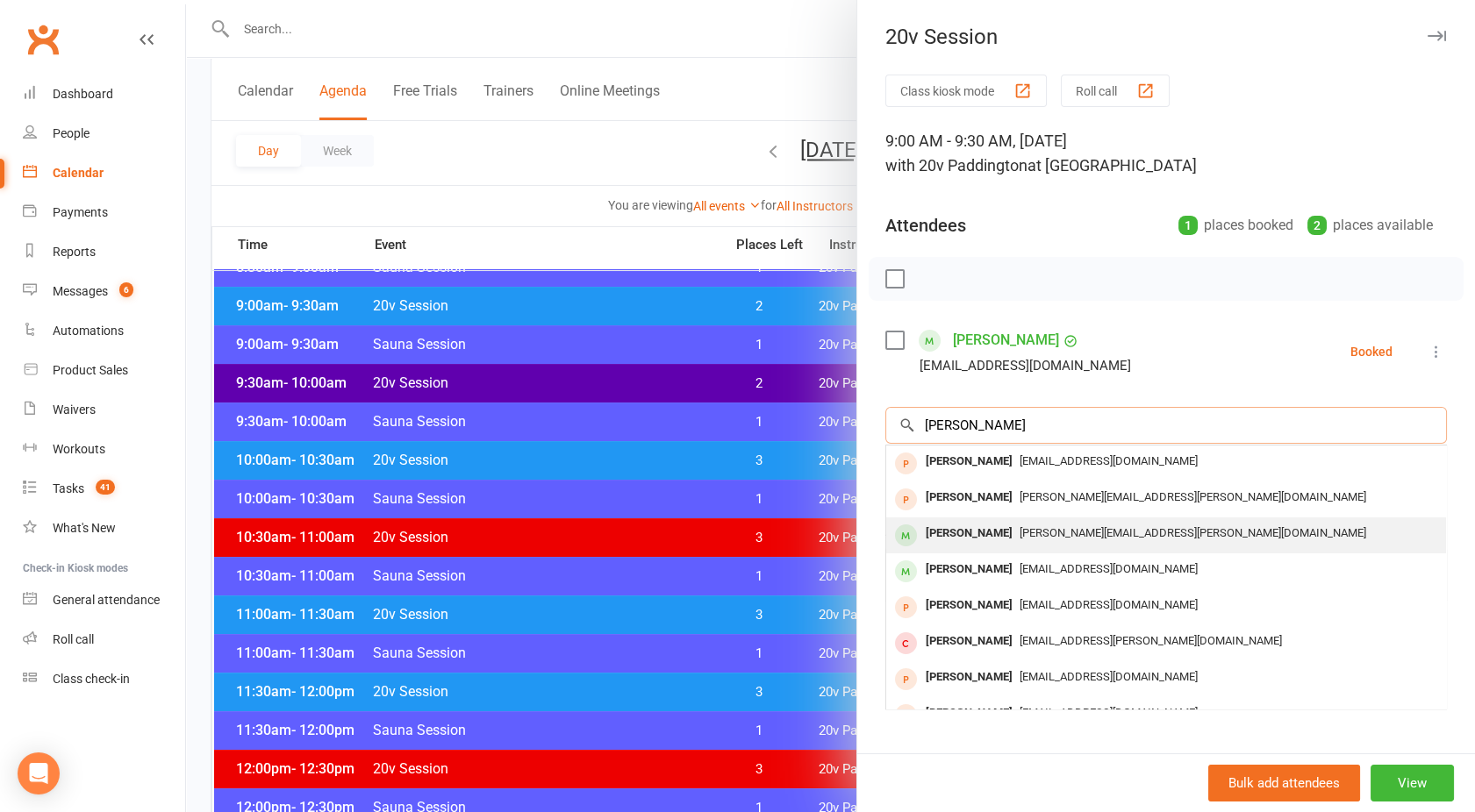
type input "Paul"
click at [962, 531] on div "Paul Wilson" at bounding box center [969, 533] width 101 height 25
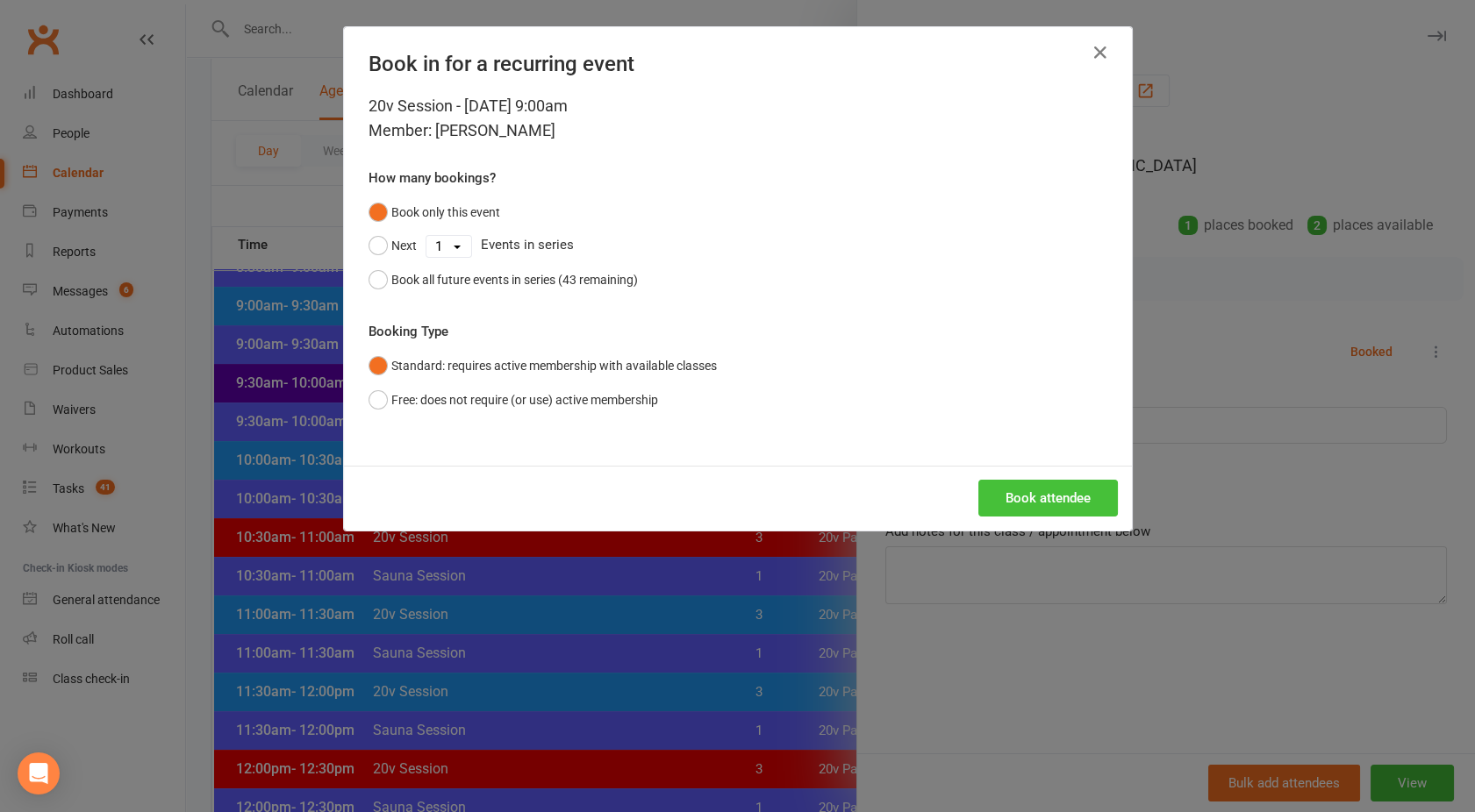
click at [1036, 486] on button "Book attendee" at bounding box center [1048, 499] width 140 height 37
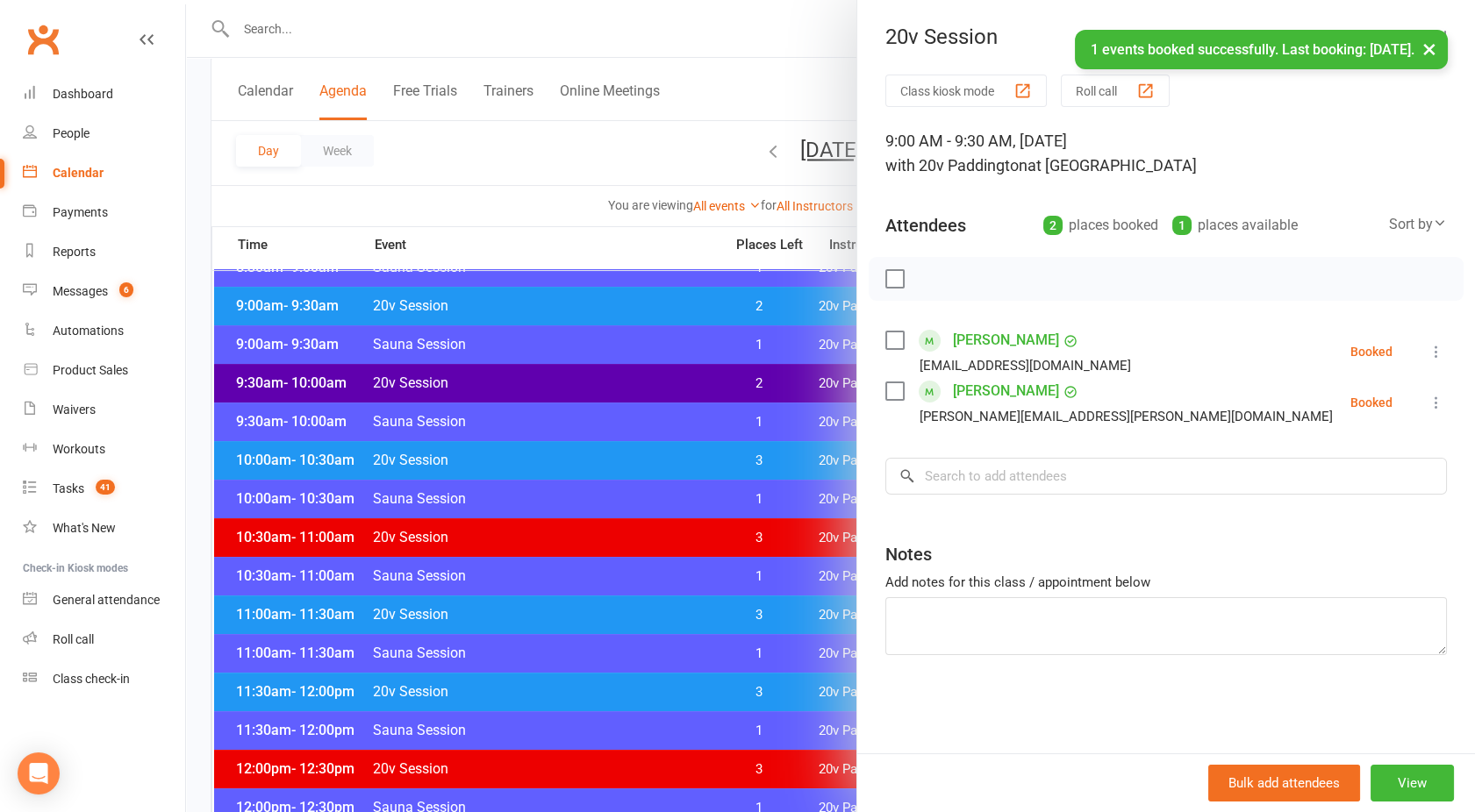
click at [556, 158] on div at bounding box center [830, 406] width 1289 height 812
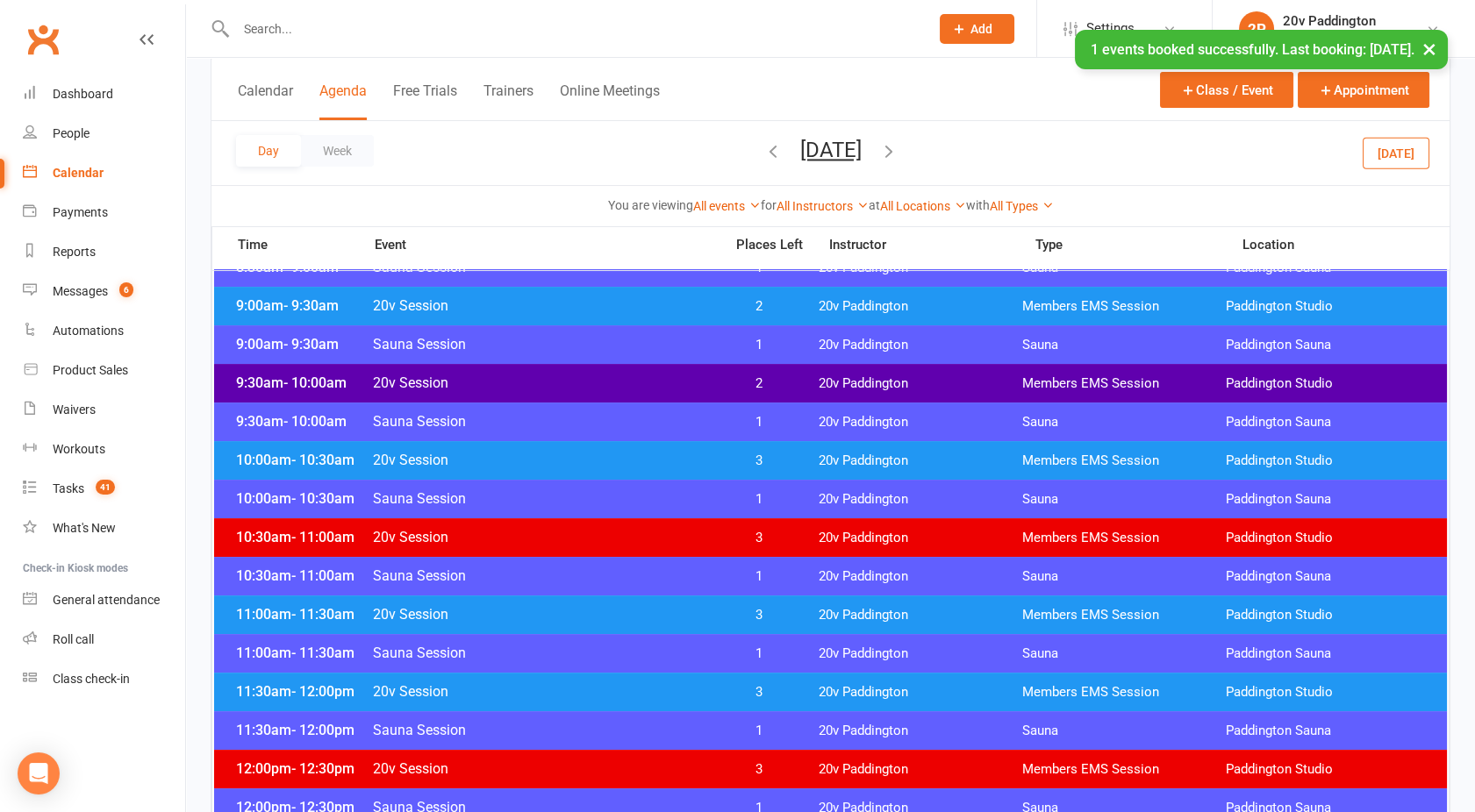
click at [800, 152] on button "Friday, Dec 19, 2025" at bounding box center [831, 150] width 61 height 24
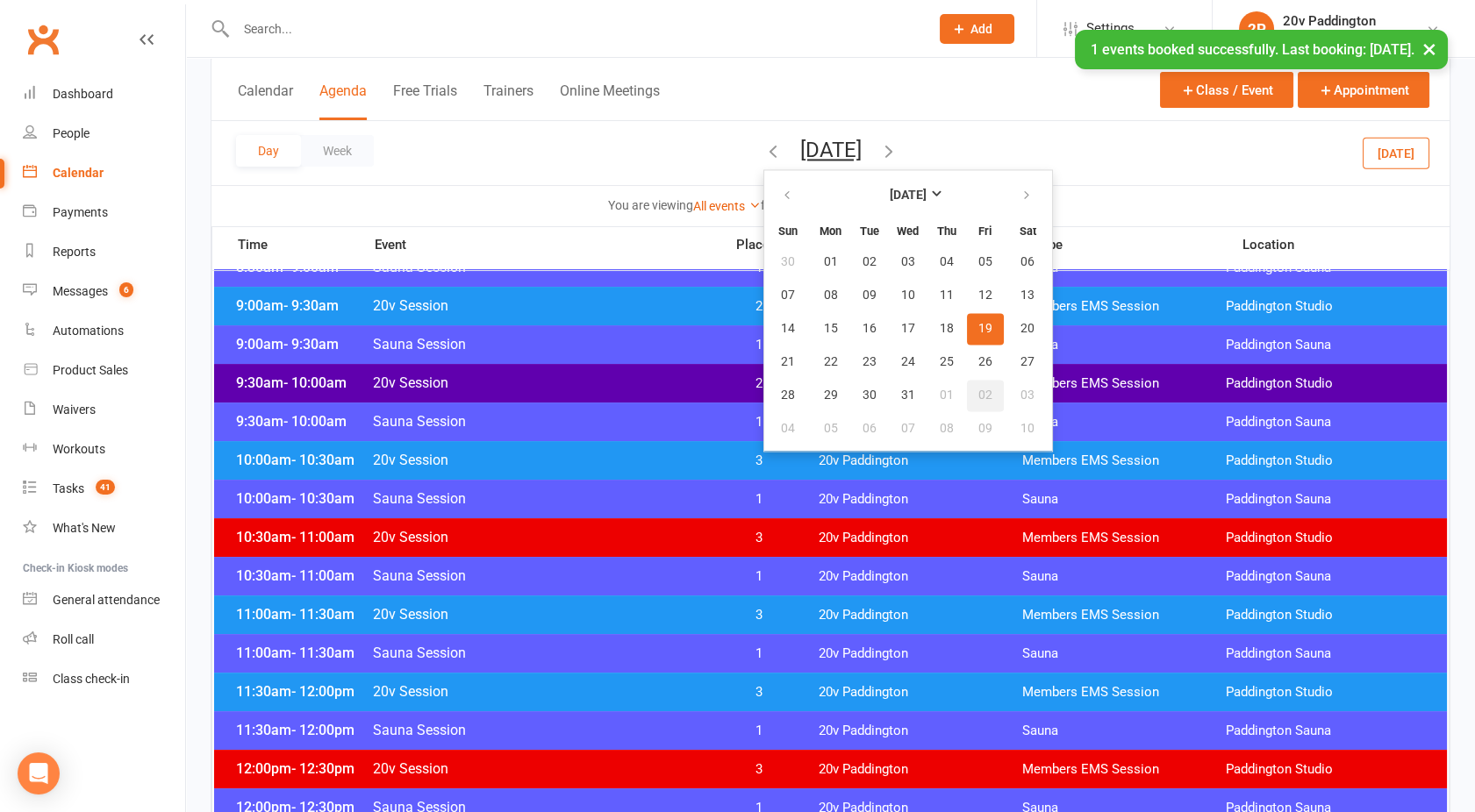
click at [978, 393] on span "02" at bounding box center [985, 395] width 14 height 14
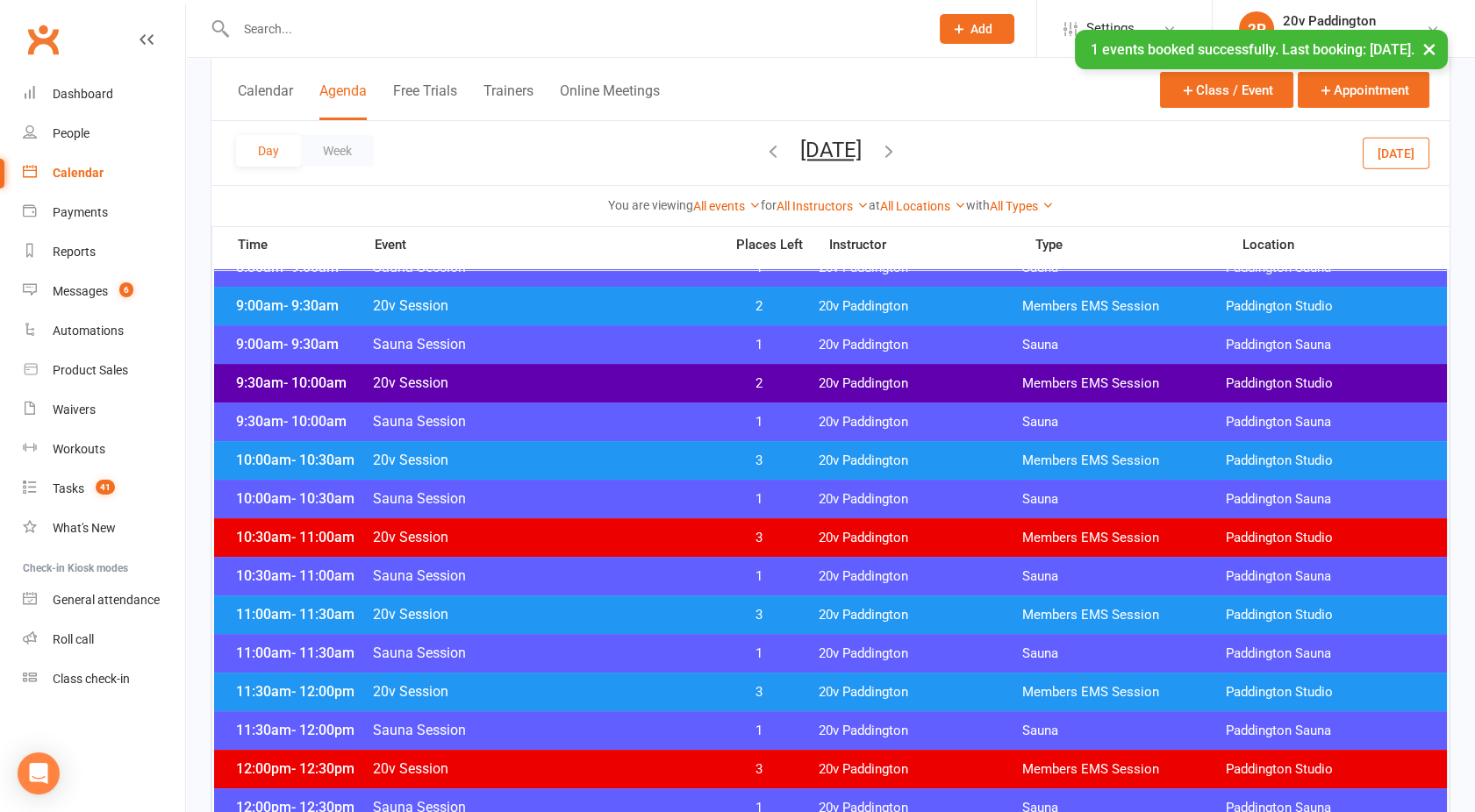
click at [808, 155] on button "Friday, Jan 2, 2026" at bounding box center [831, 150] width 61 height 24
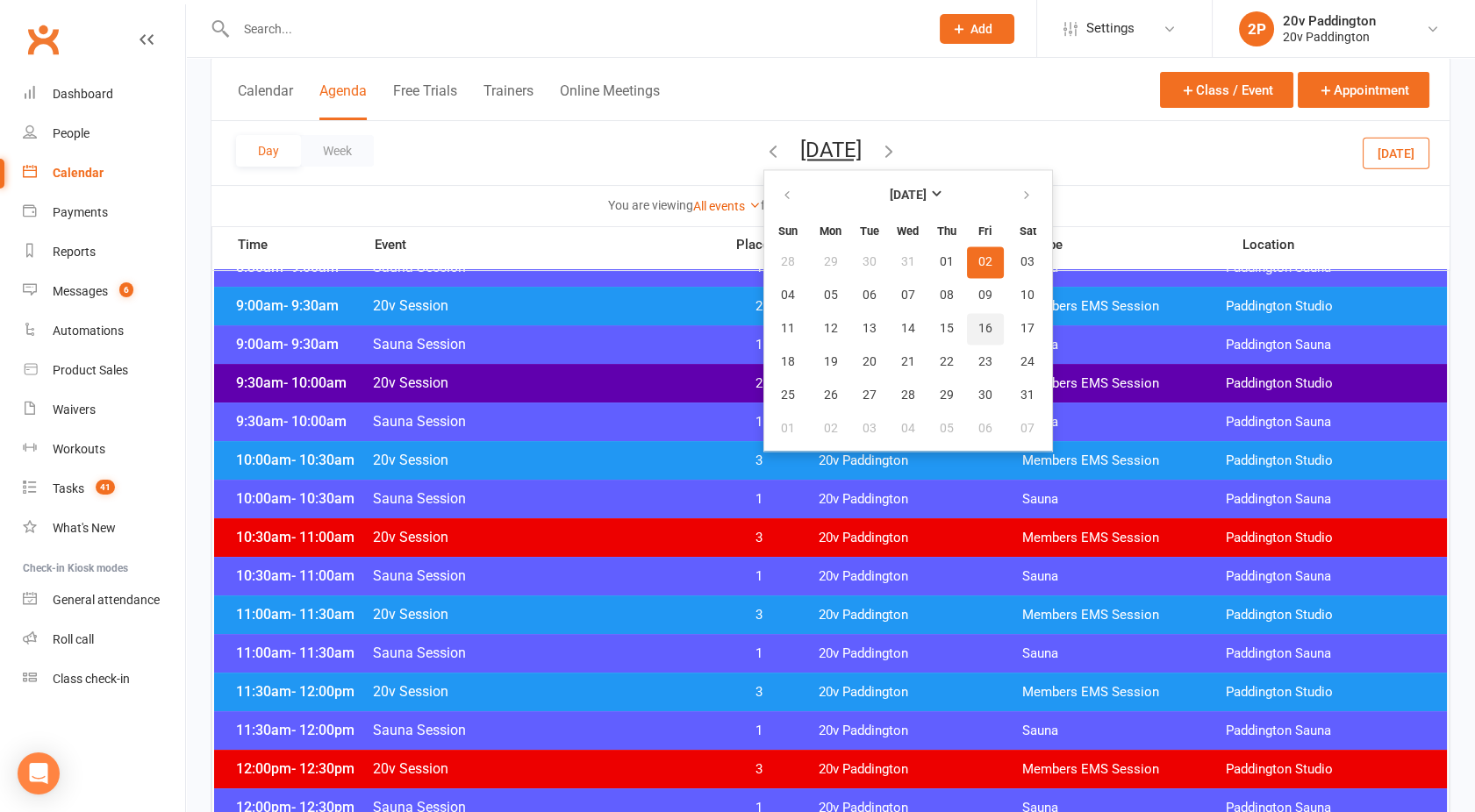
click at [978, 322] on span "16" at bounding box center [985, 328] width 14 height 14
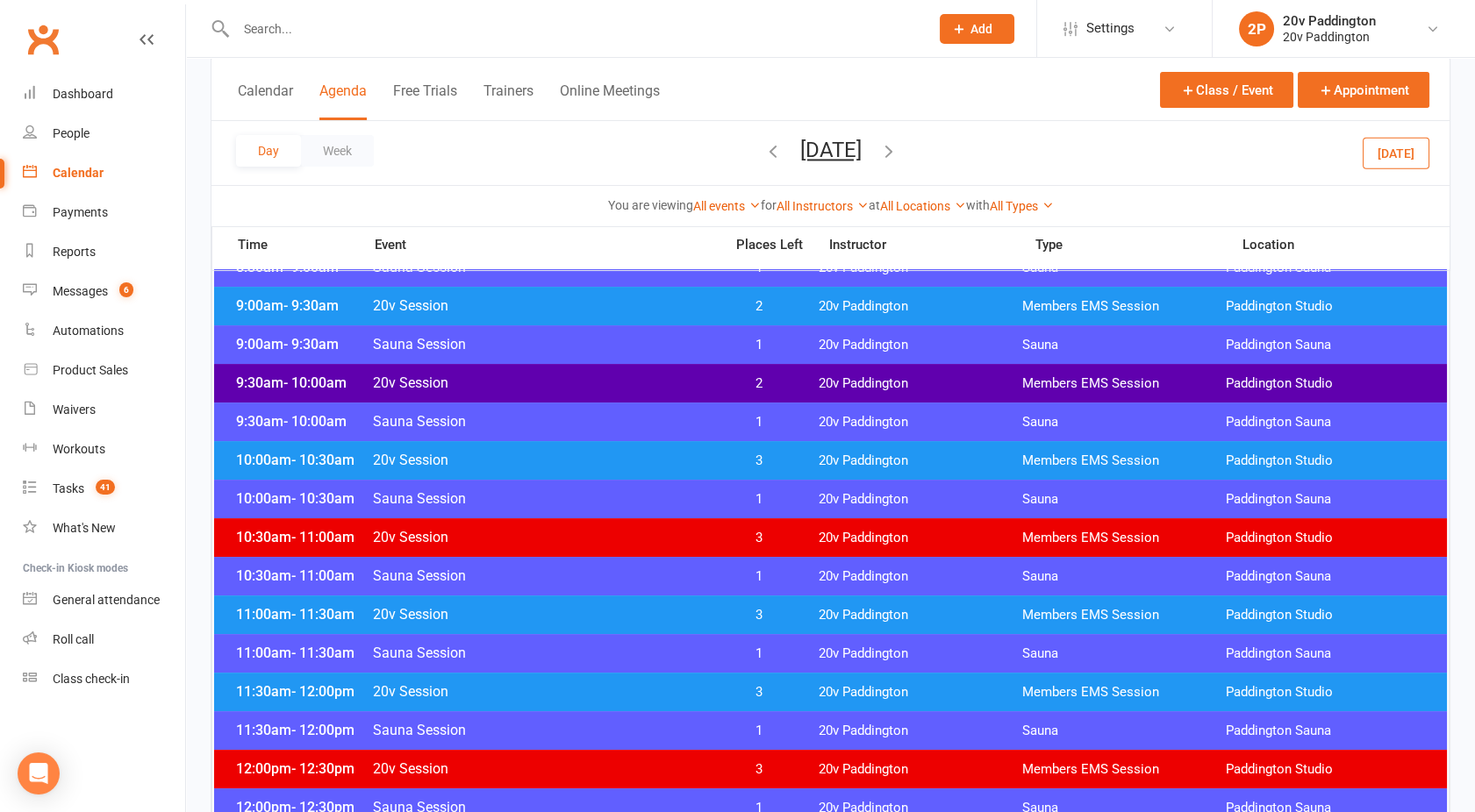
click at [664, 296] on div "9:00am - 9:30am 20v Session 2 20v Paddington Members EMS Session Paddington Stu…" at bounding box center [830, 305] width 1233 height 38
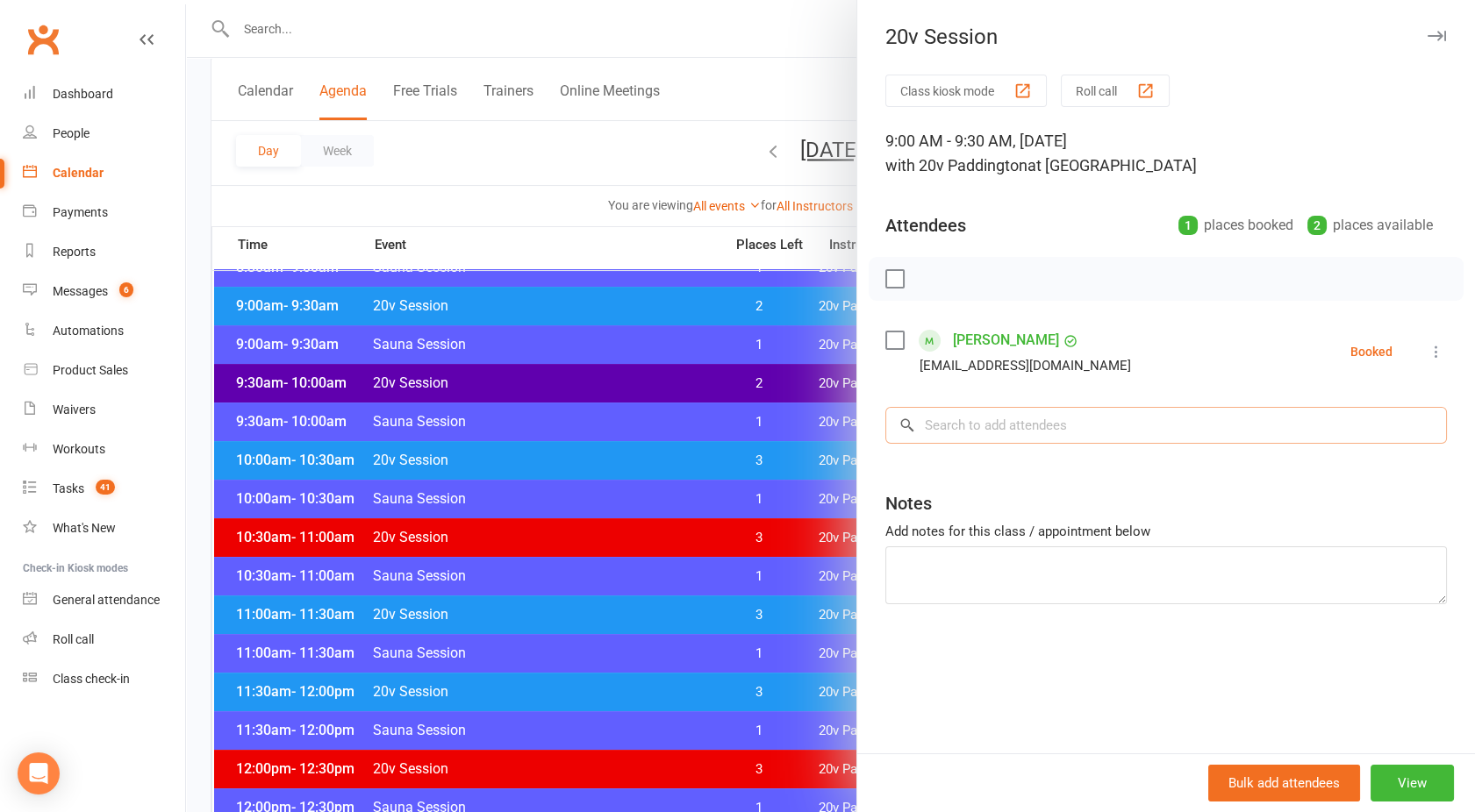
click at [1010, 422] on input "search" at bounding box center [1167, 426] width 562 height 37
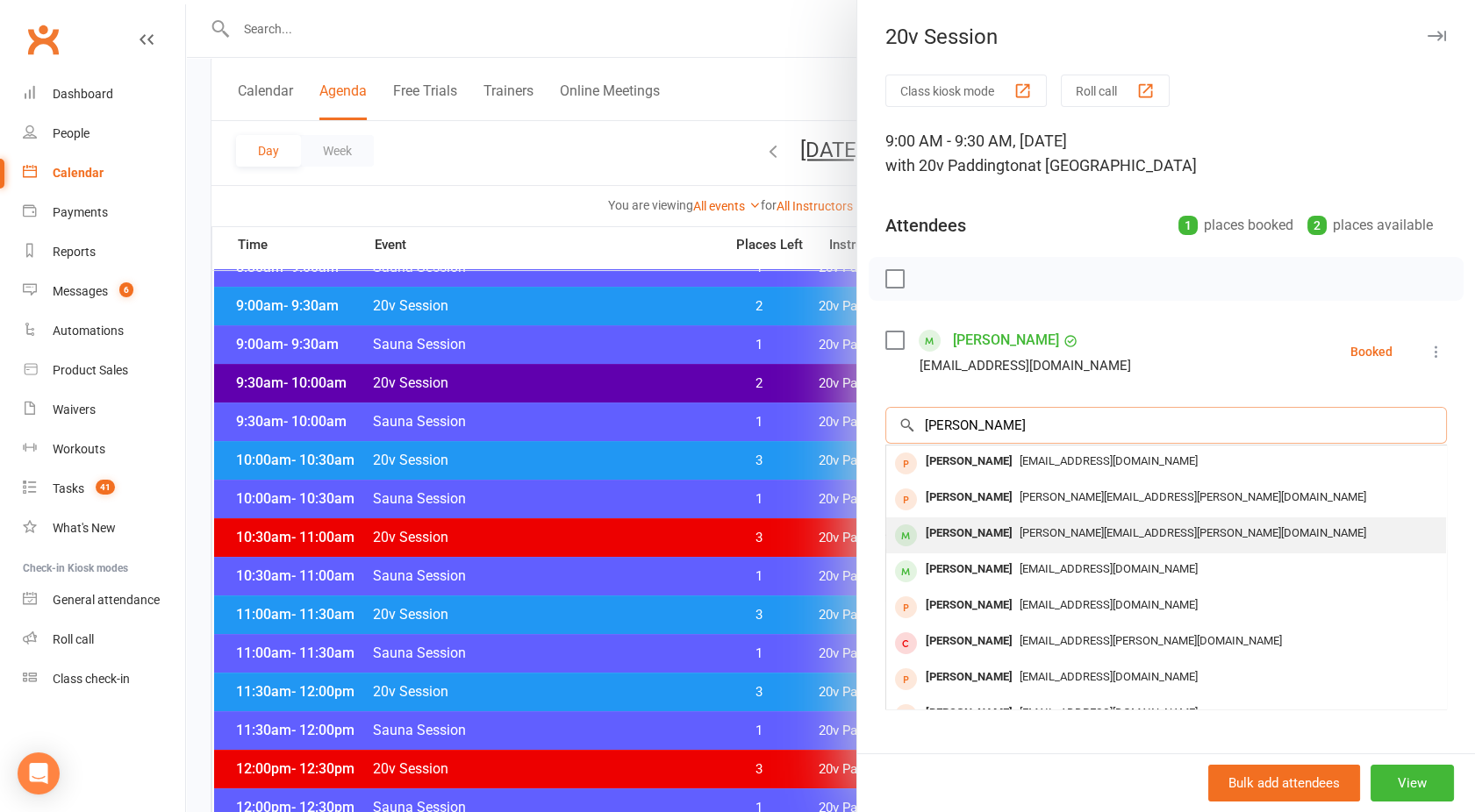
type input "Paul"
click at [977, 526] on div "Paul Wilson" at bounding box center [969, 533] width 101 height 25
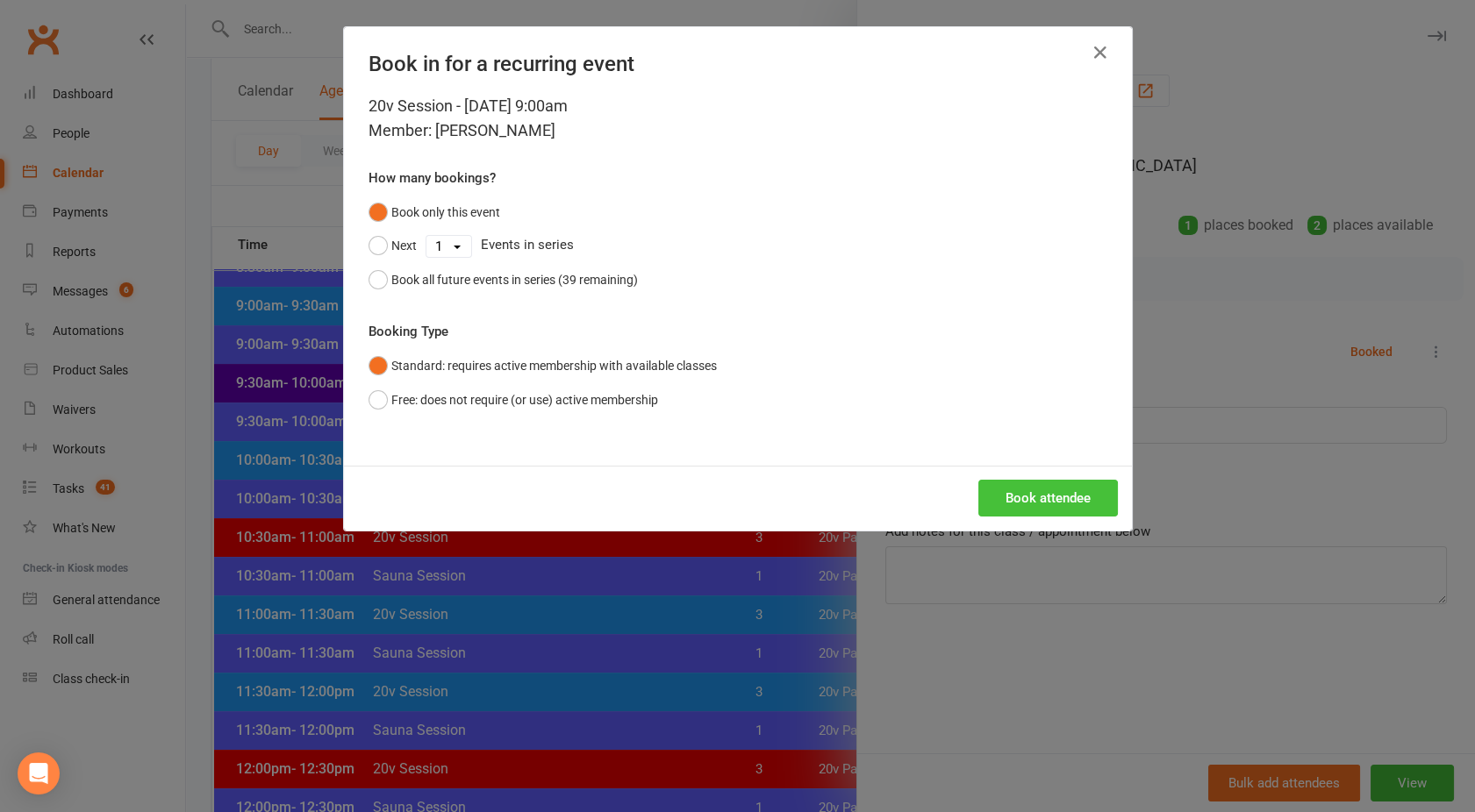
click at [1002, 497] on button "Book attendee" at bounding box center [1048, 499] width 140 height 37
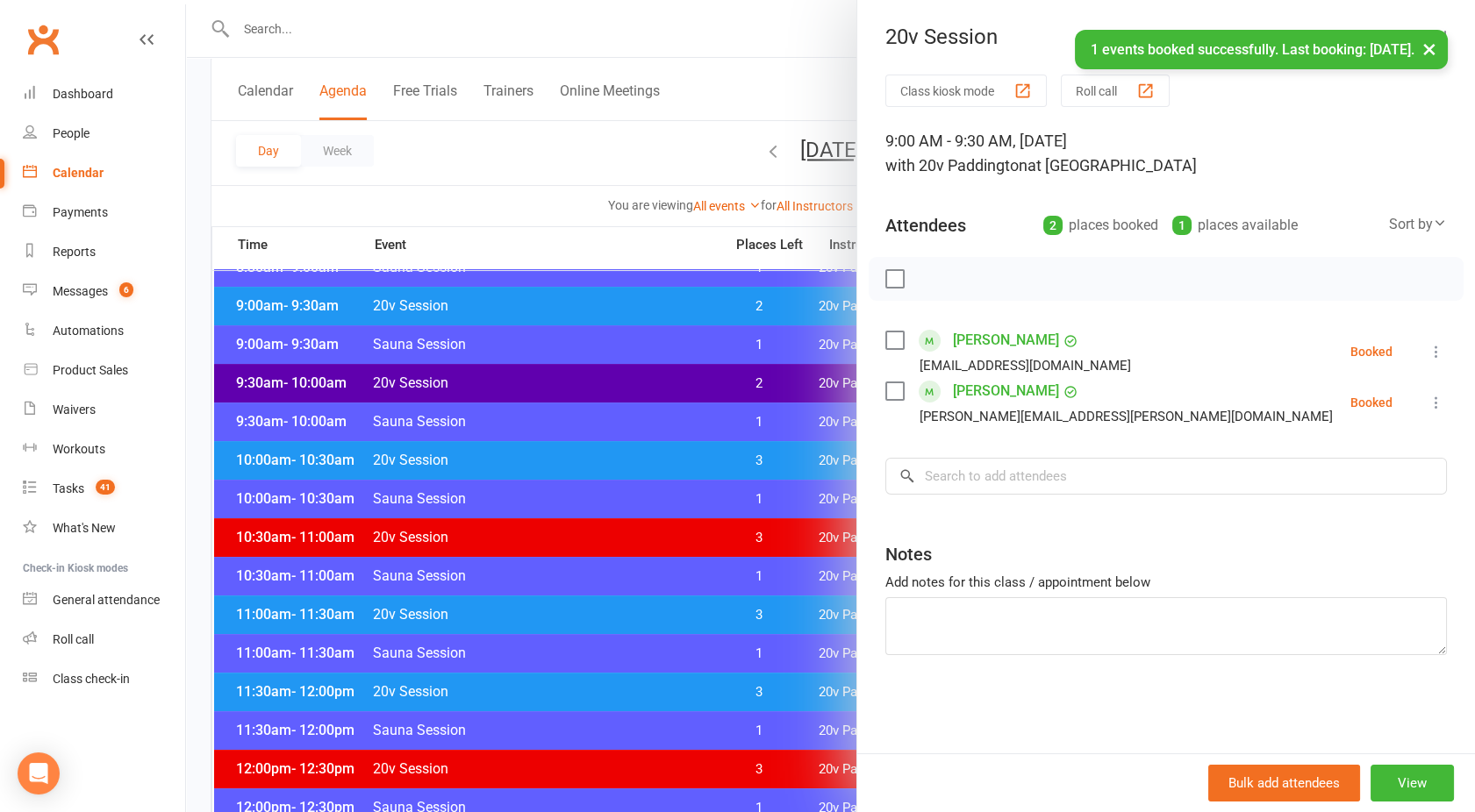
click at [606, 113] on div at bounding box center [830, 406] width 1289 height 812
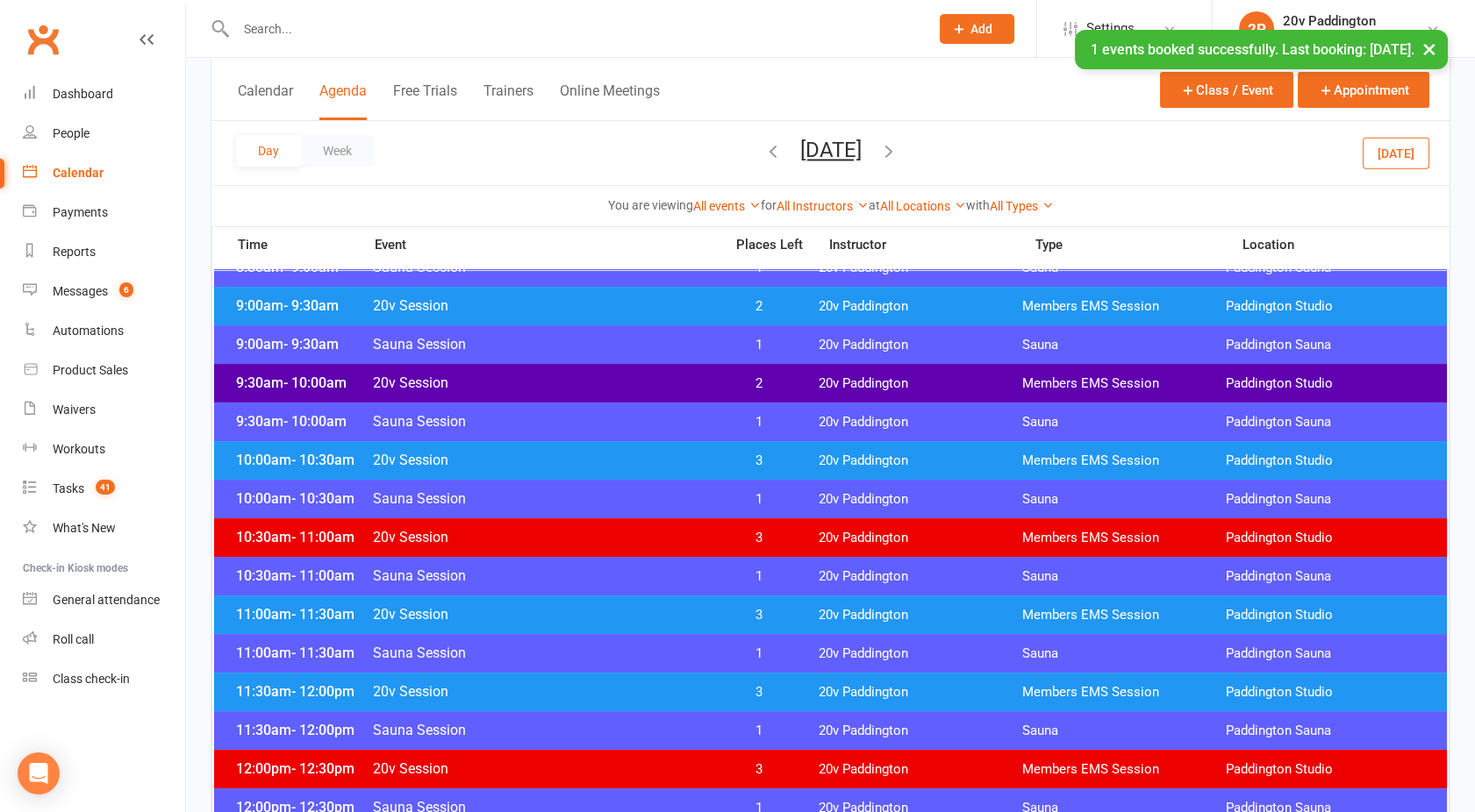
click at [817, 159] on button "Friday, Jan 16, 2026" at bounding box center [831, 150] width 61 height 24
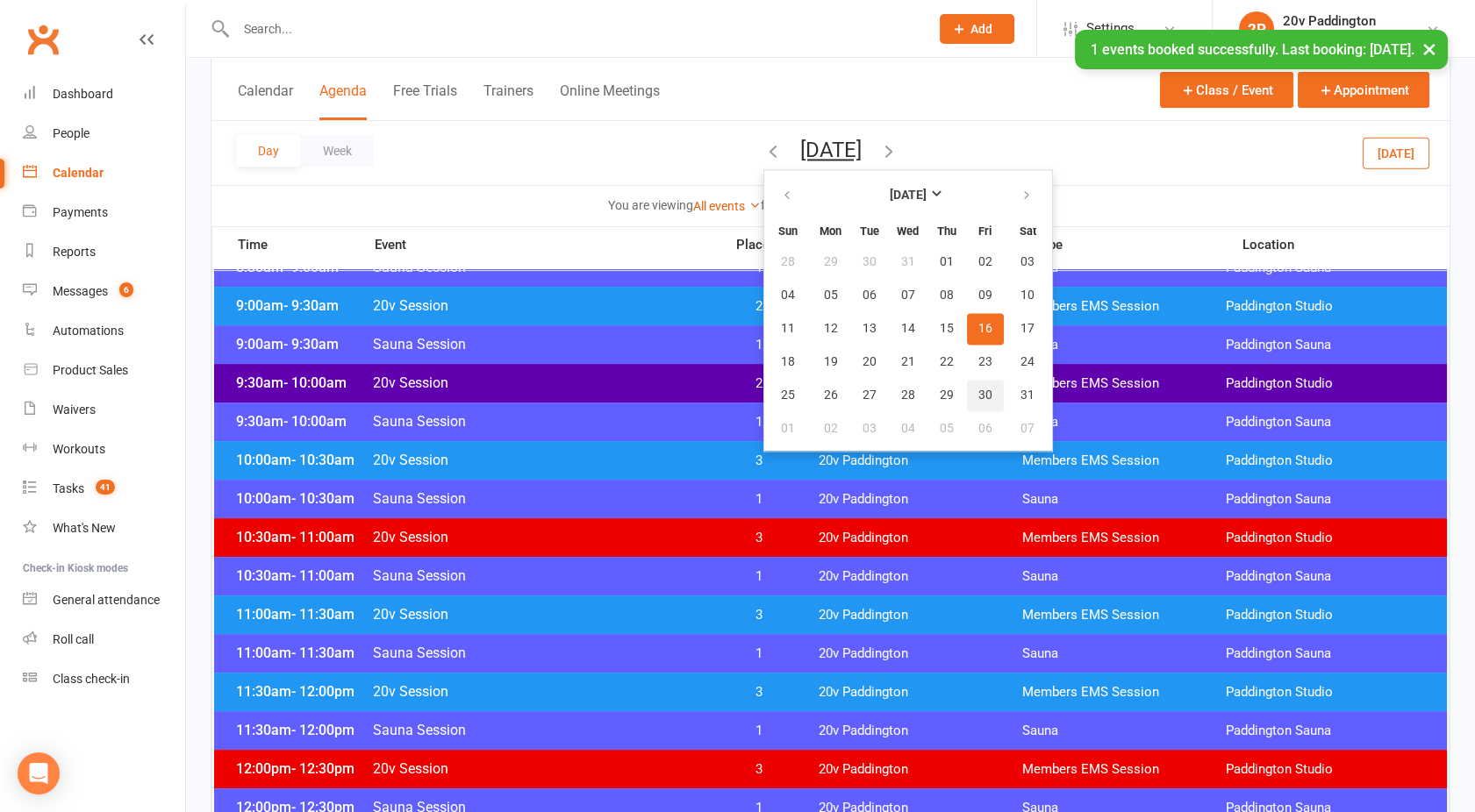
click at [978, 389] on span "30" at bounding box center [985, 395] width 14 height 14
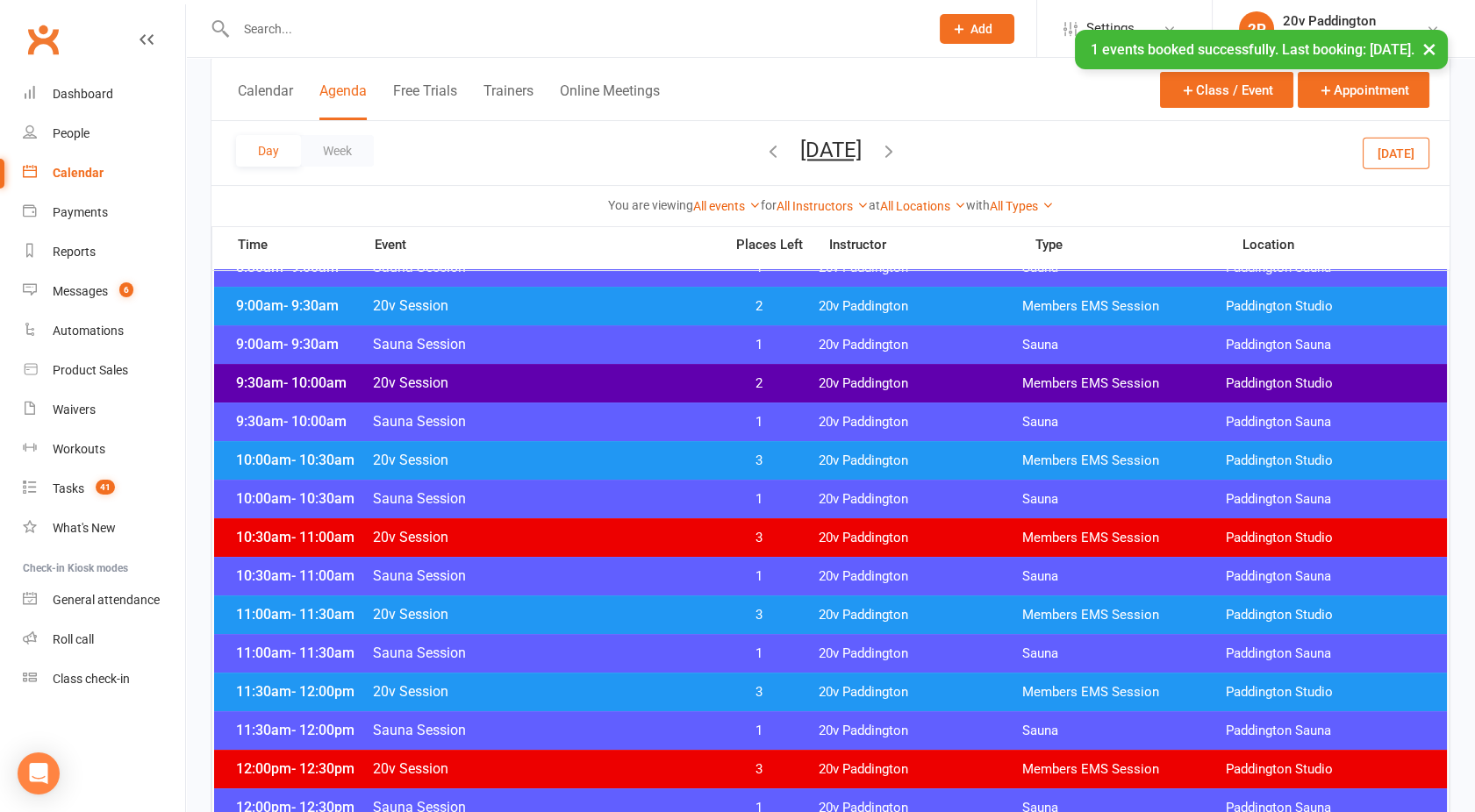
click at [704, 300] on span "20v Session" at bounding box center [543, 306] width 342 height 17
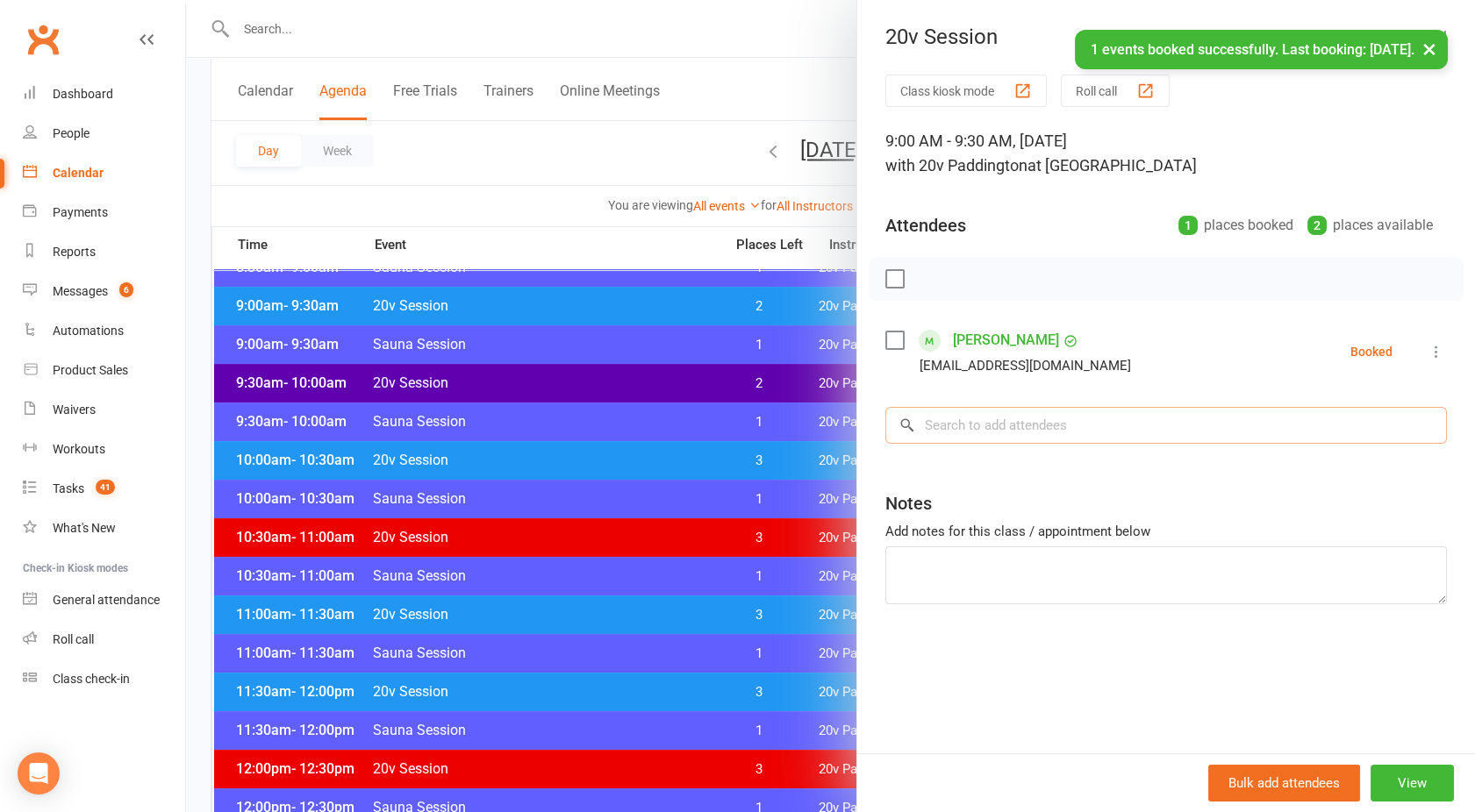
click at [972, 417] on input "search" at bounding box center [1167, 426] width 562 height 37
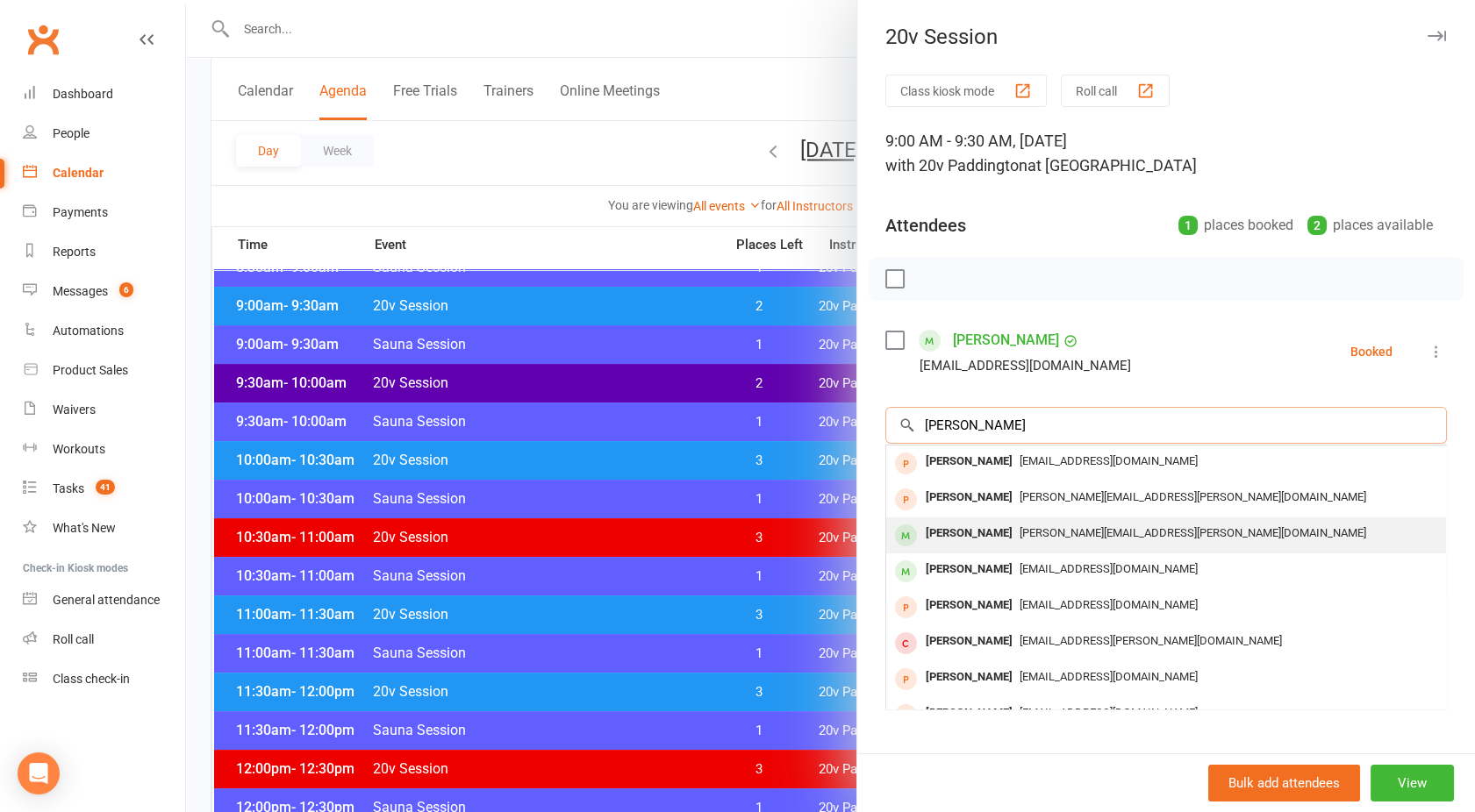
type input "Paul"
click at [970, 530] on div "Paul Wilson" at bounding box center [969, 533] width 101 height 25
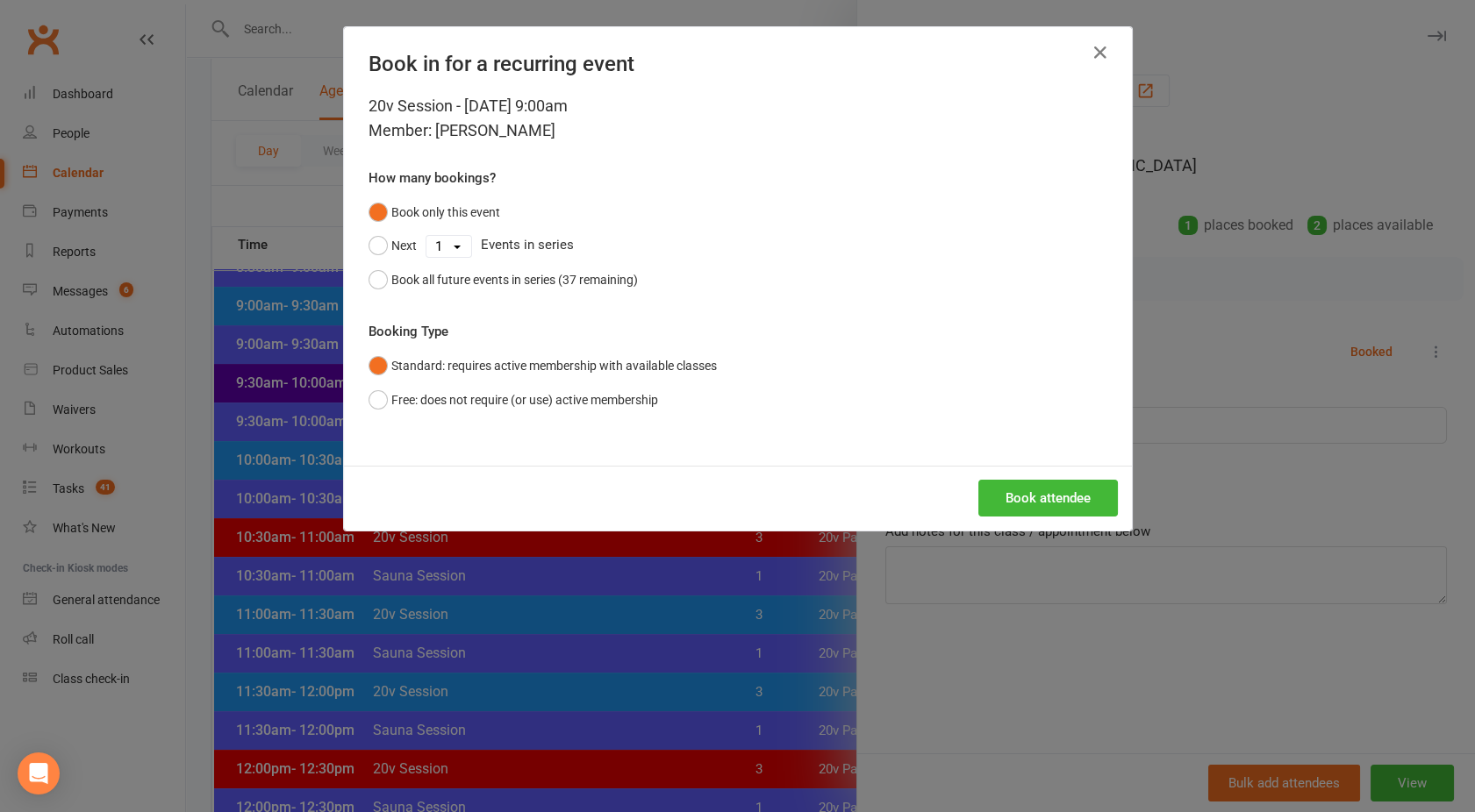
click at [1012, 471] on div "Book attendee" at bounding box center [738, 499] width 788 height 65
click at [1012, 486] on button "Book attendee" at bounding box center [1048, 499] width 140 height 37
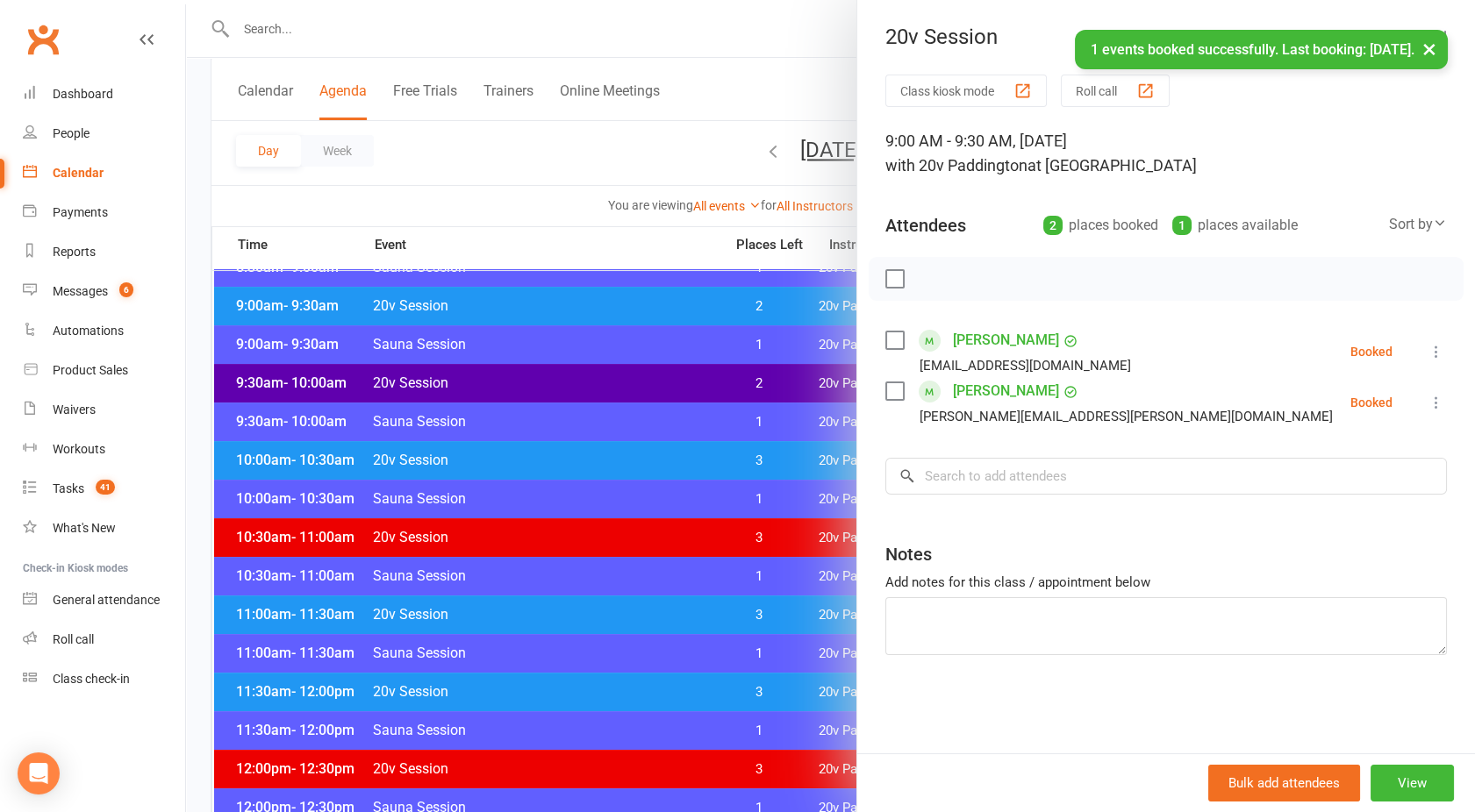
click at [967, 391] on link "Paul Wilson" at bounding box center [1006, 392] width 106 height 28
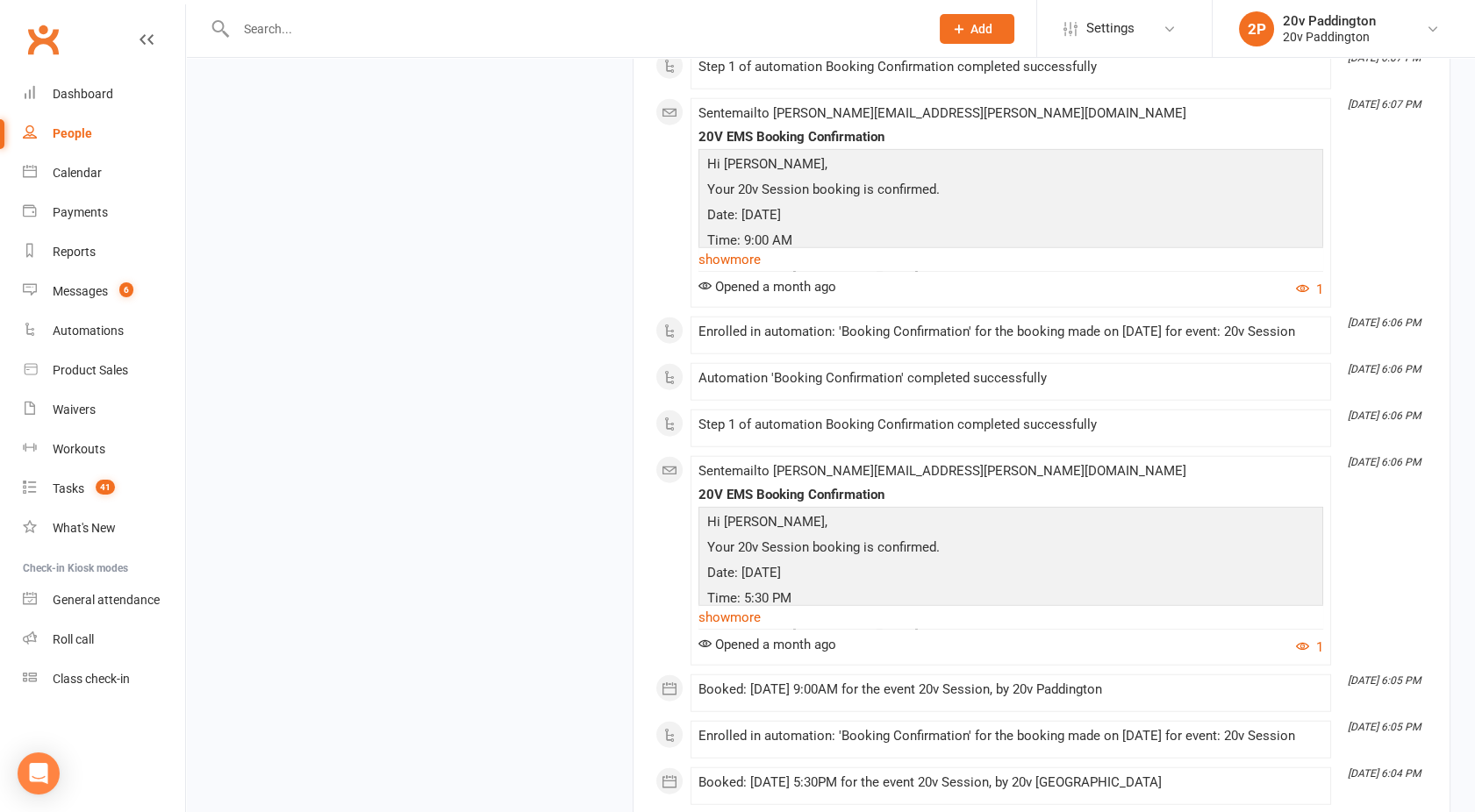
scroll to position [8895, 0]
click at [46, 289] on link "Messages 6" at bounding box center [104, 291] width 162 height 39
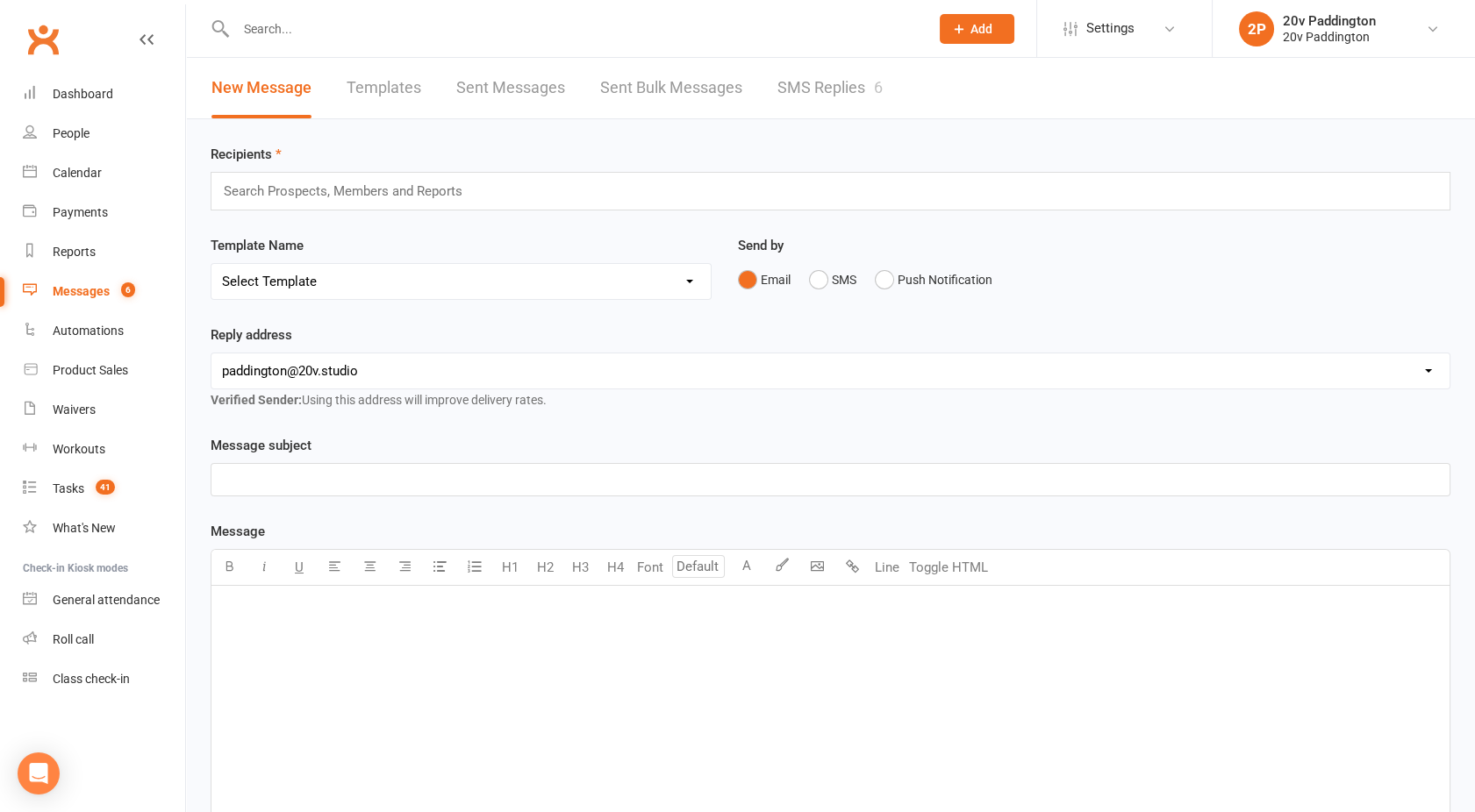
click at [841, 63] on link "SMS Replies 6" at bounding box center [830, 87] width 105 height 60
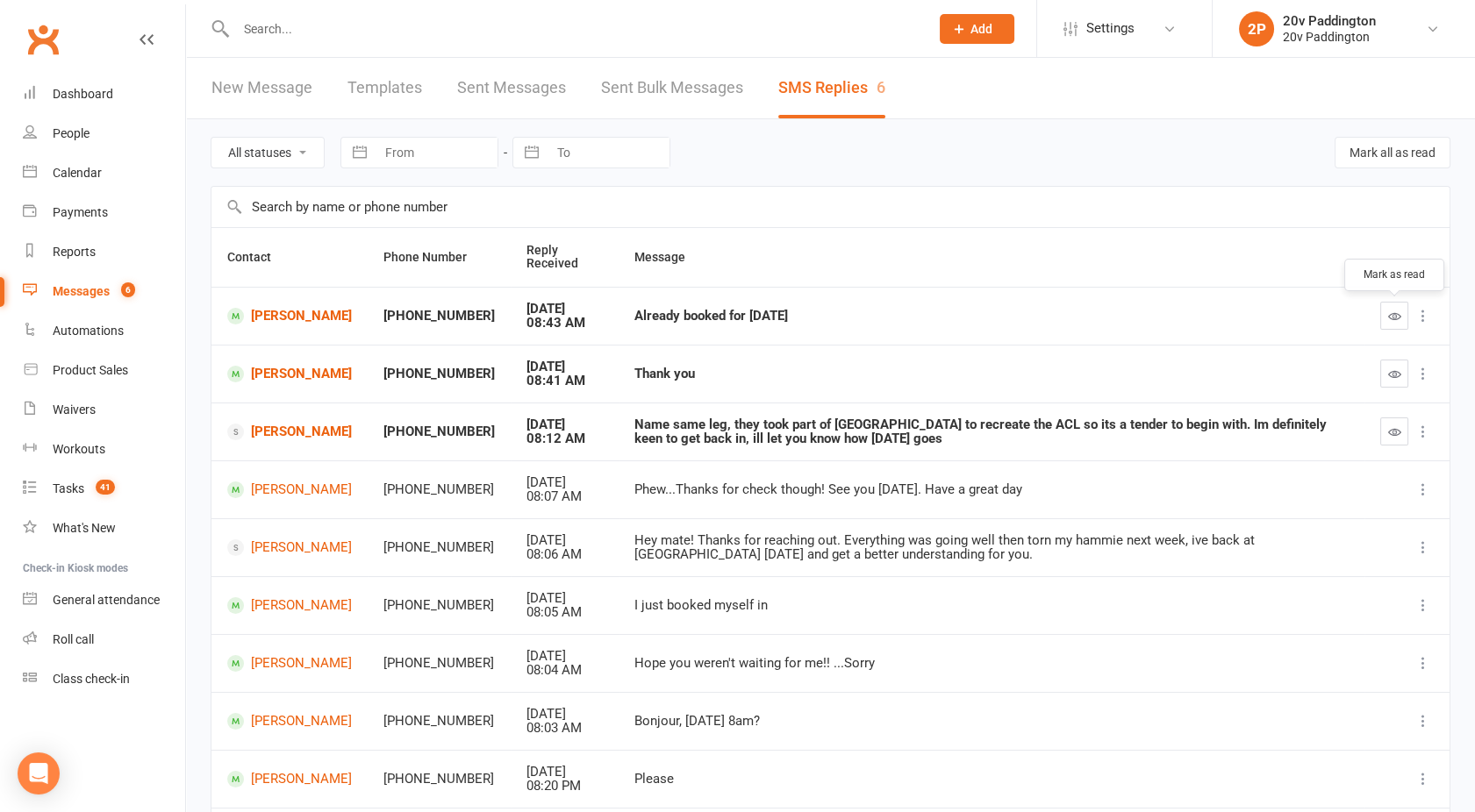
click at [1388, 313] on icon "button" at bounding box center [1395, 316] width 13 height 13
click at [1392, 377] on icon "button" at bounding box center [1395, 374] width 13 height 13
click at [256, 438] on link "Robbie Jacobs" at bounding box center [289, 432] width 125 height 17
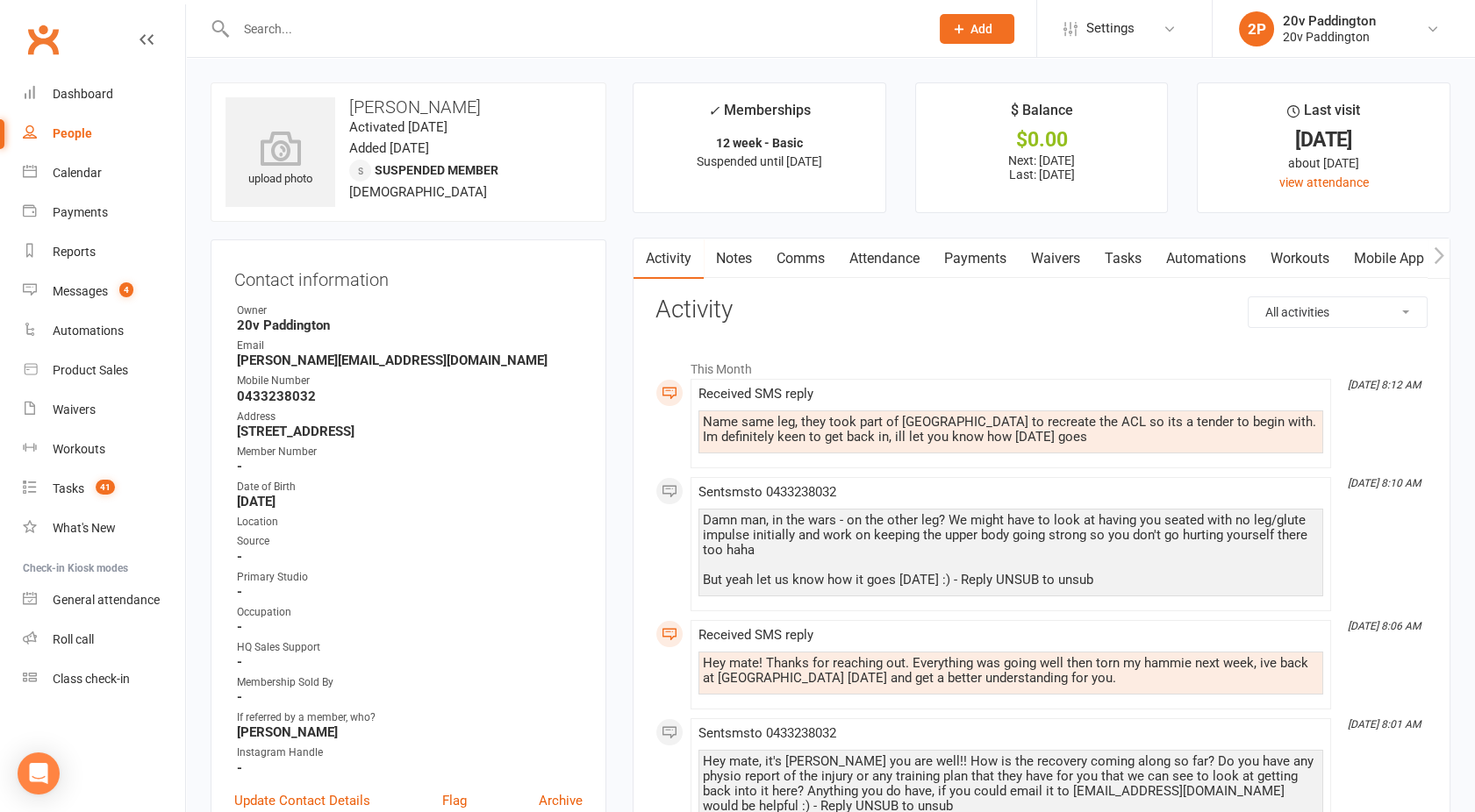
click at [810, 260] on link "Comms" at bounding box center [800, 259] width 73 height 40
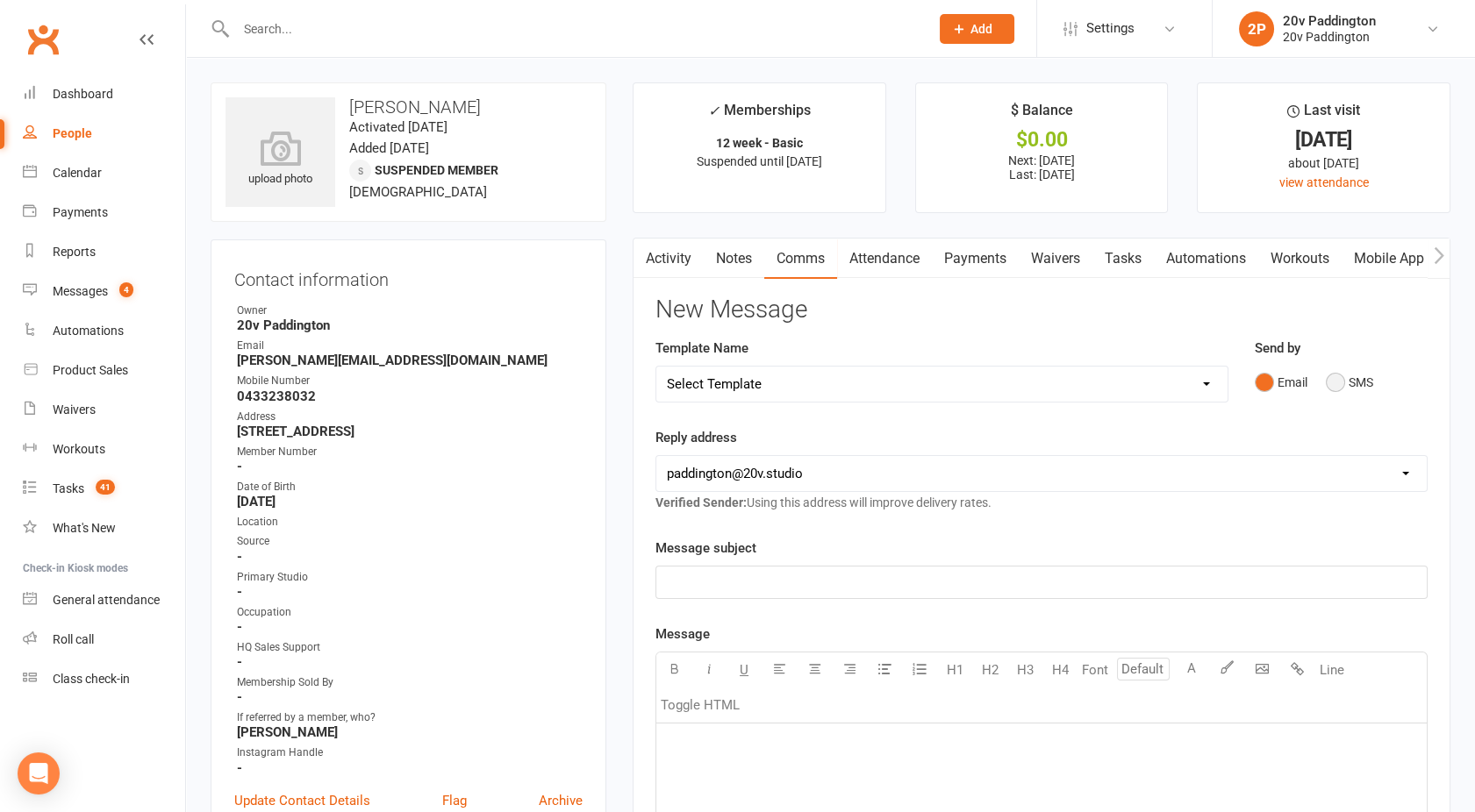
click at [1341, 385] on button "SMS" at bounding box center [1349, 382] width 47 height 33
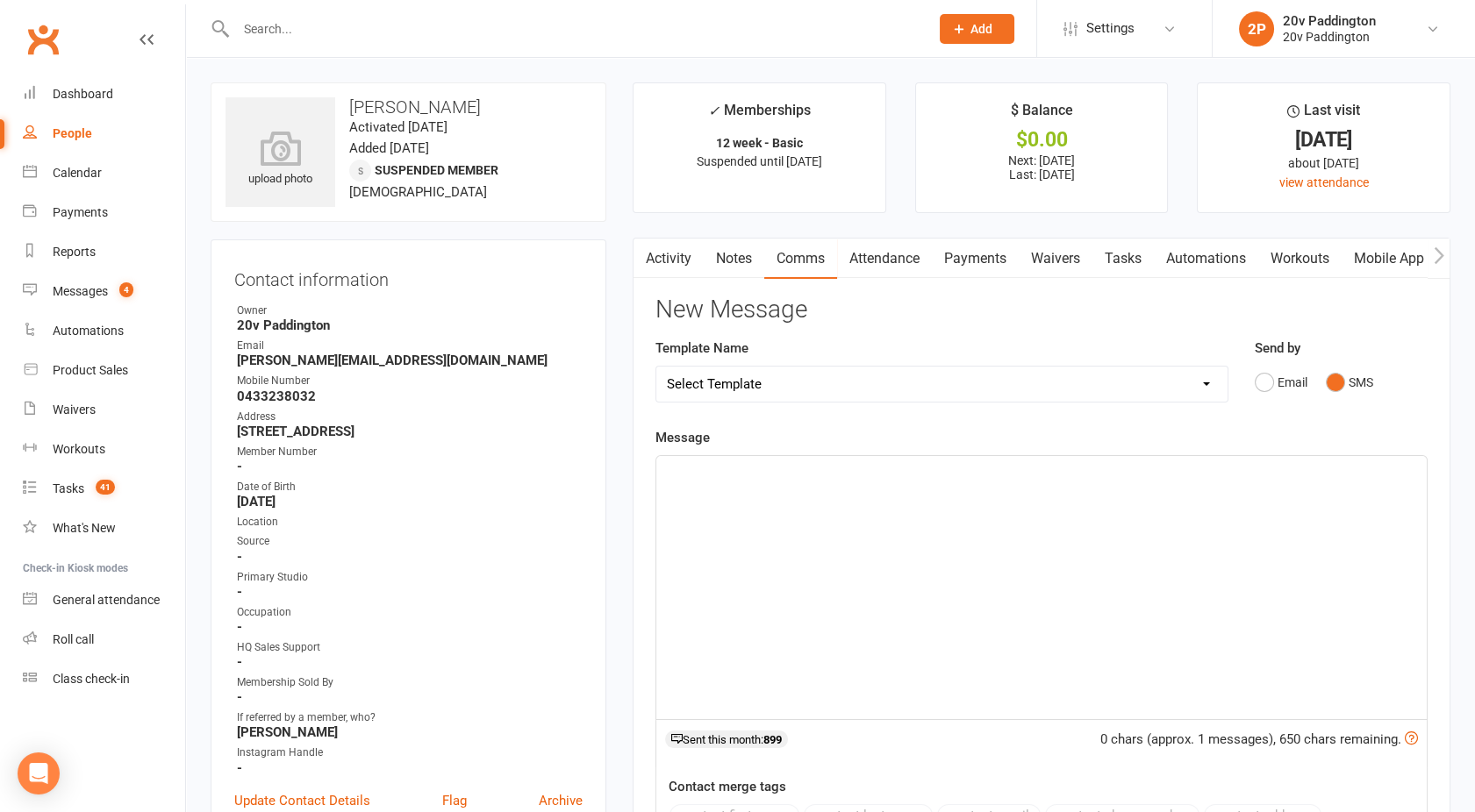
click at [1120, 494] on div "﻿" at bounding box center [1041, 587] width 771 height 263
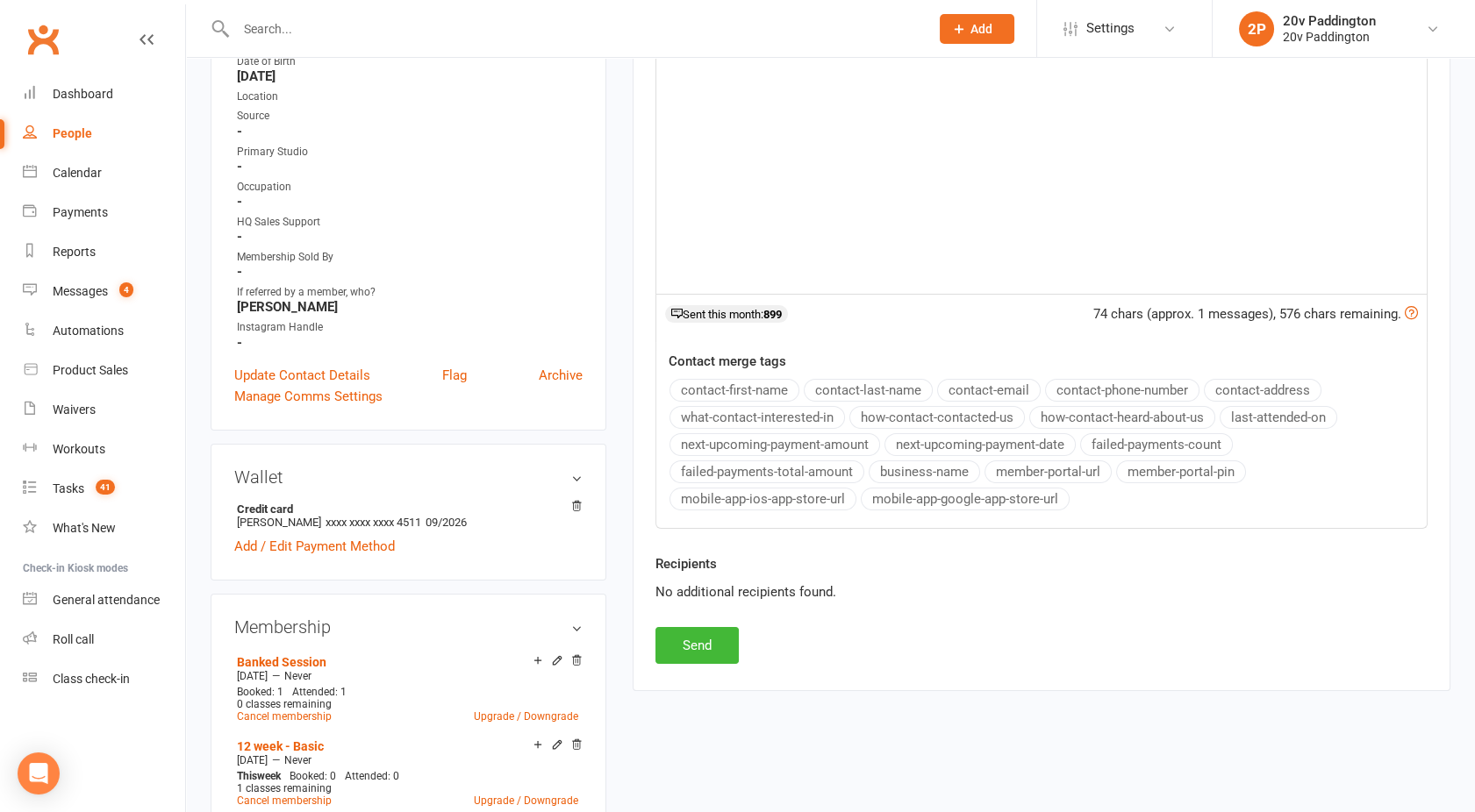
scroll to position [424, 0]
click at [691, 639] on button "Send" at bounding box center [697, 646] width 84 height 37
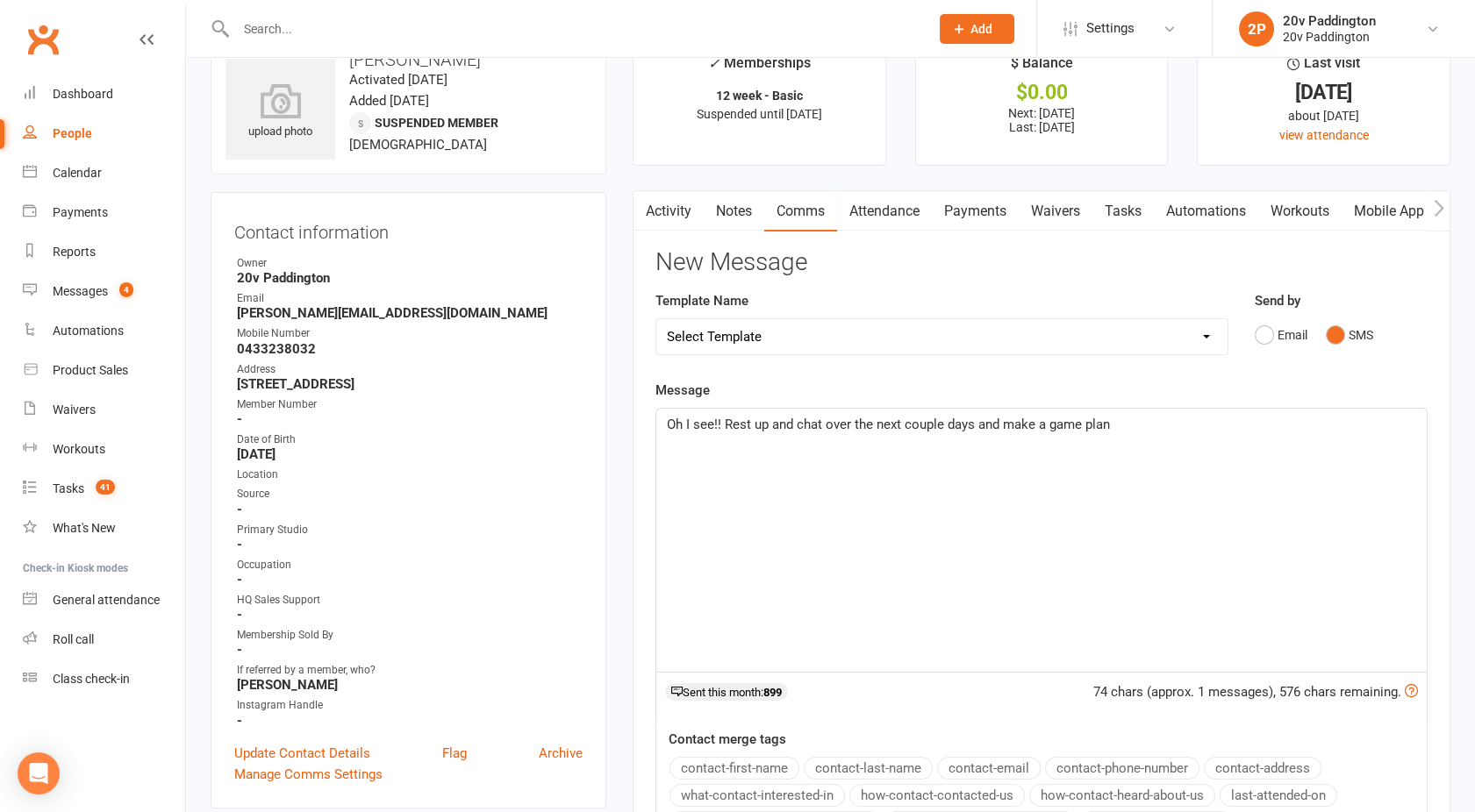
scroll to position [0, 0]
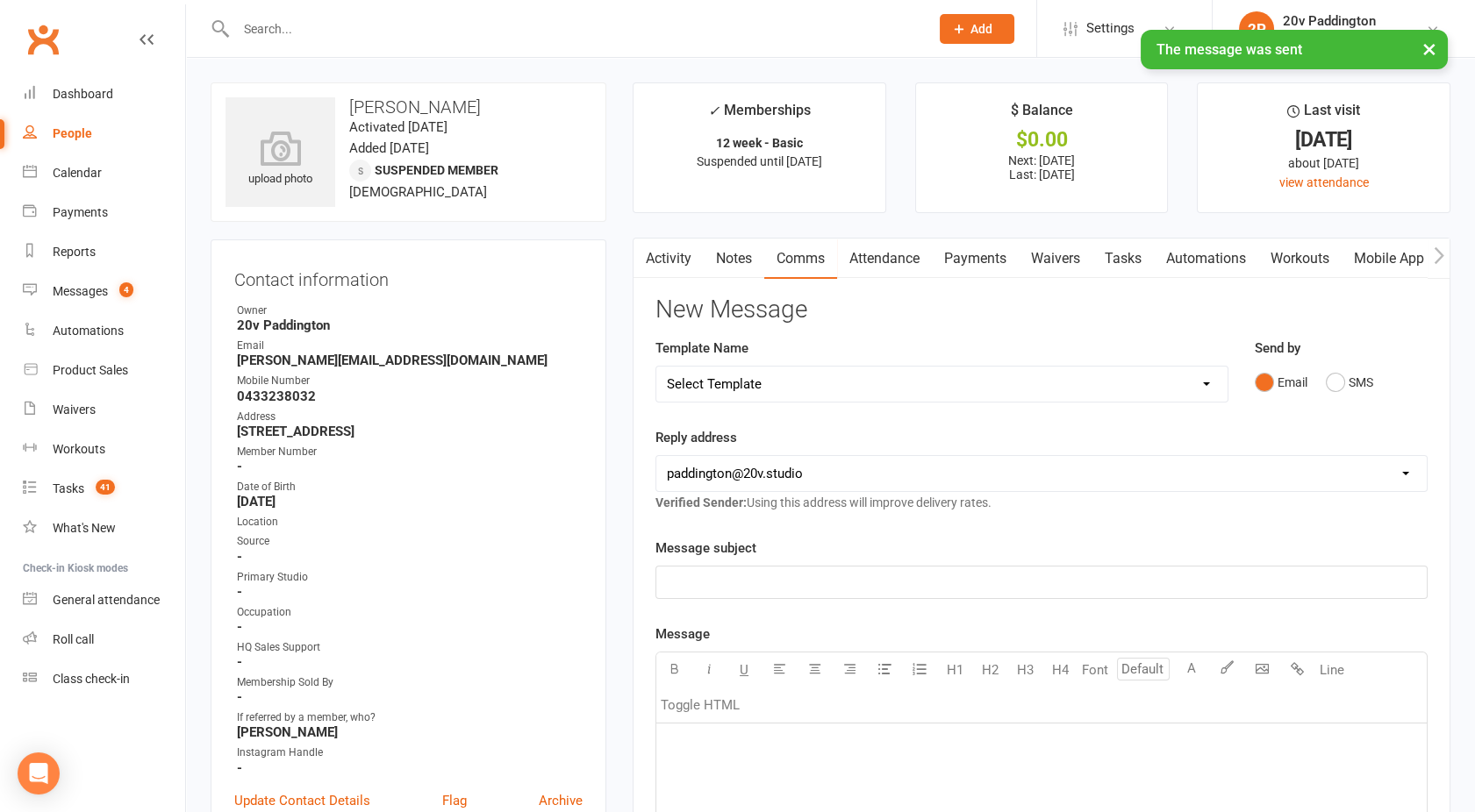
click at [666, 266] on link "Activity" at bounding box center [668, 259] width 70 height 40
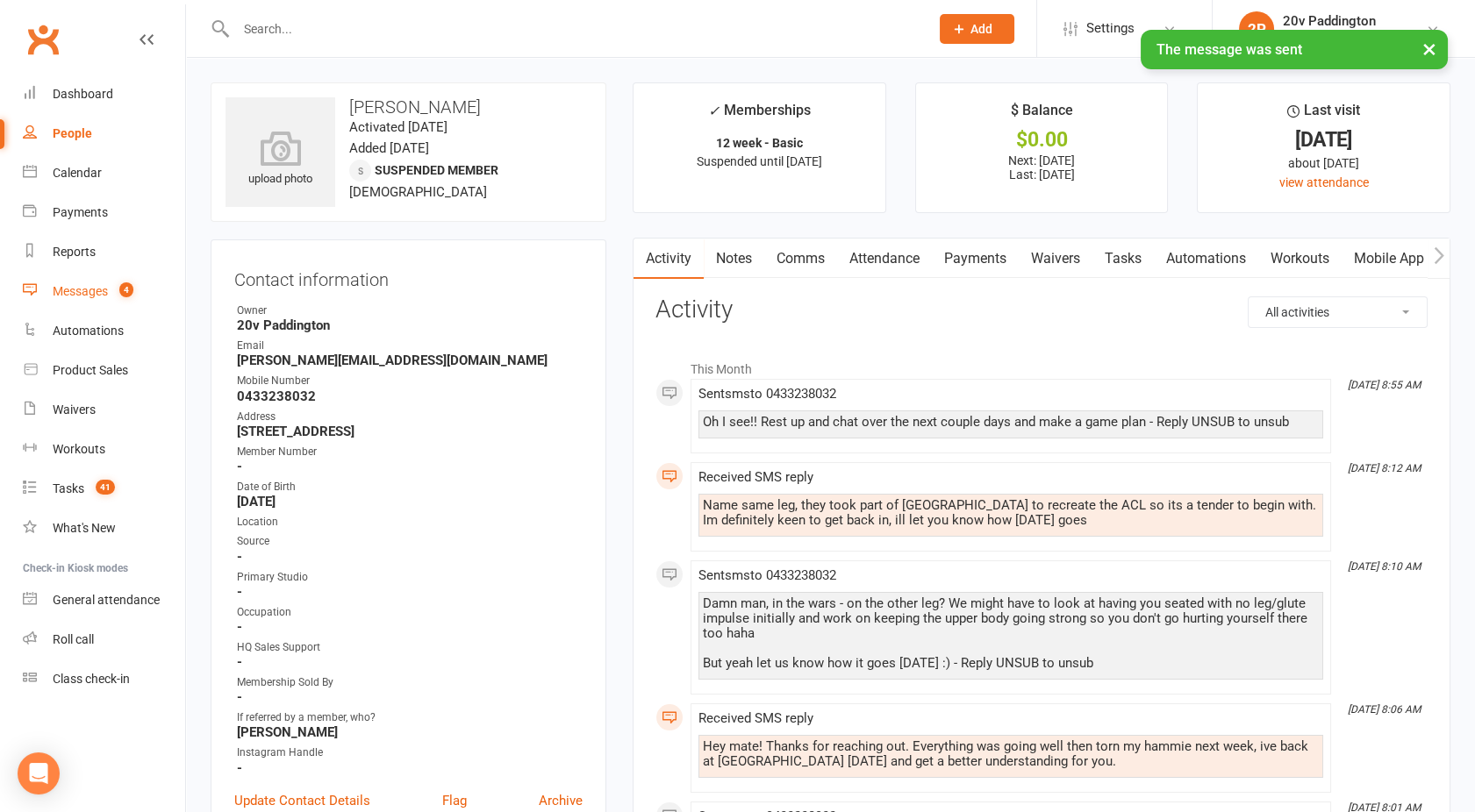
click at [92, 286] on div "Messages" at bounding box center [80, 291] width 55 height 14
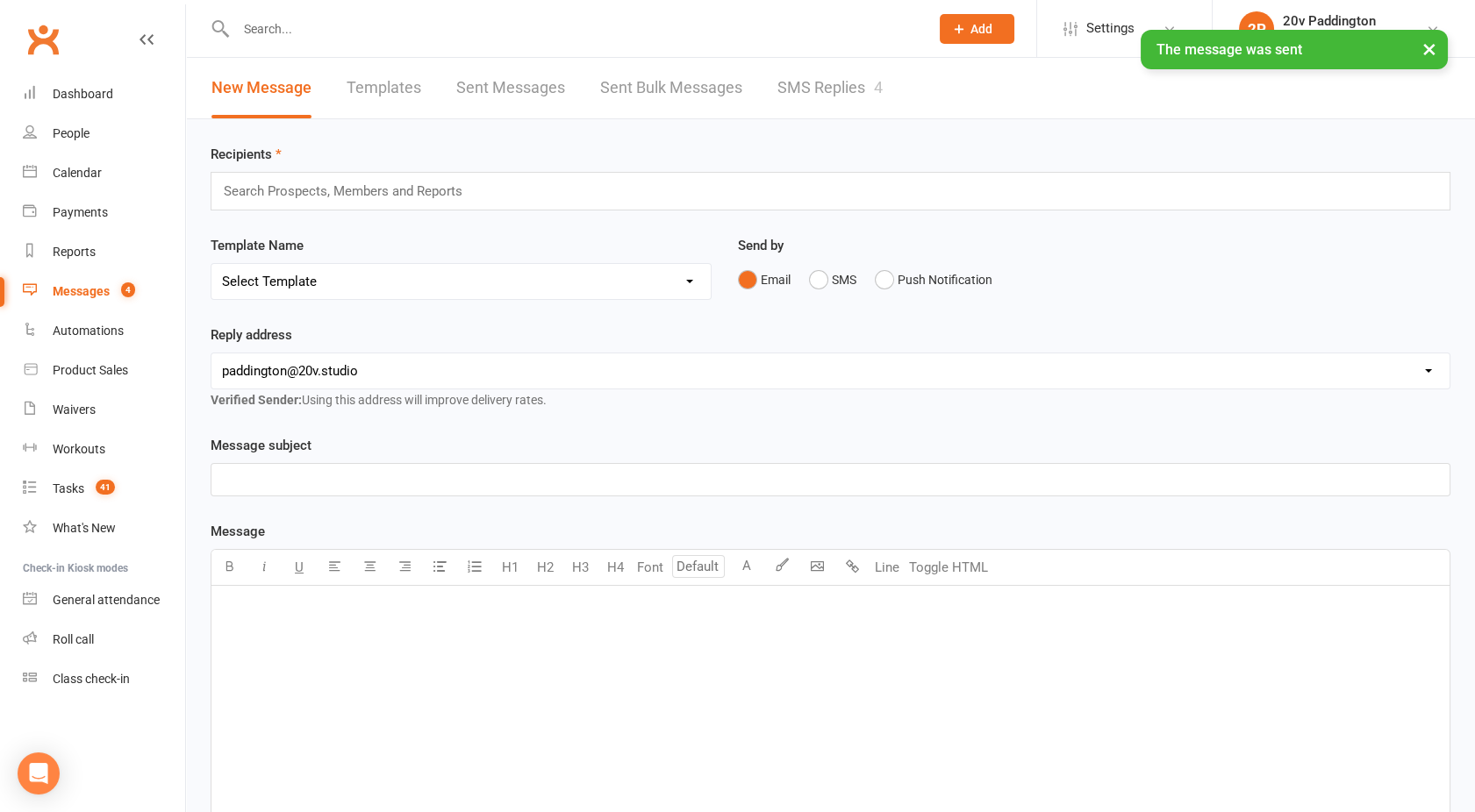
click at [825, 116] on link "SMS Replies 4" at bounding box center [830, 87] width 105 height 60
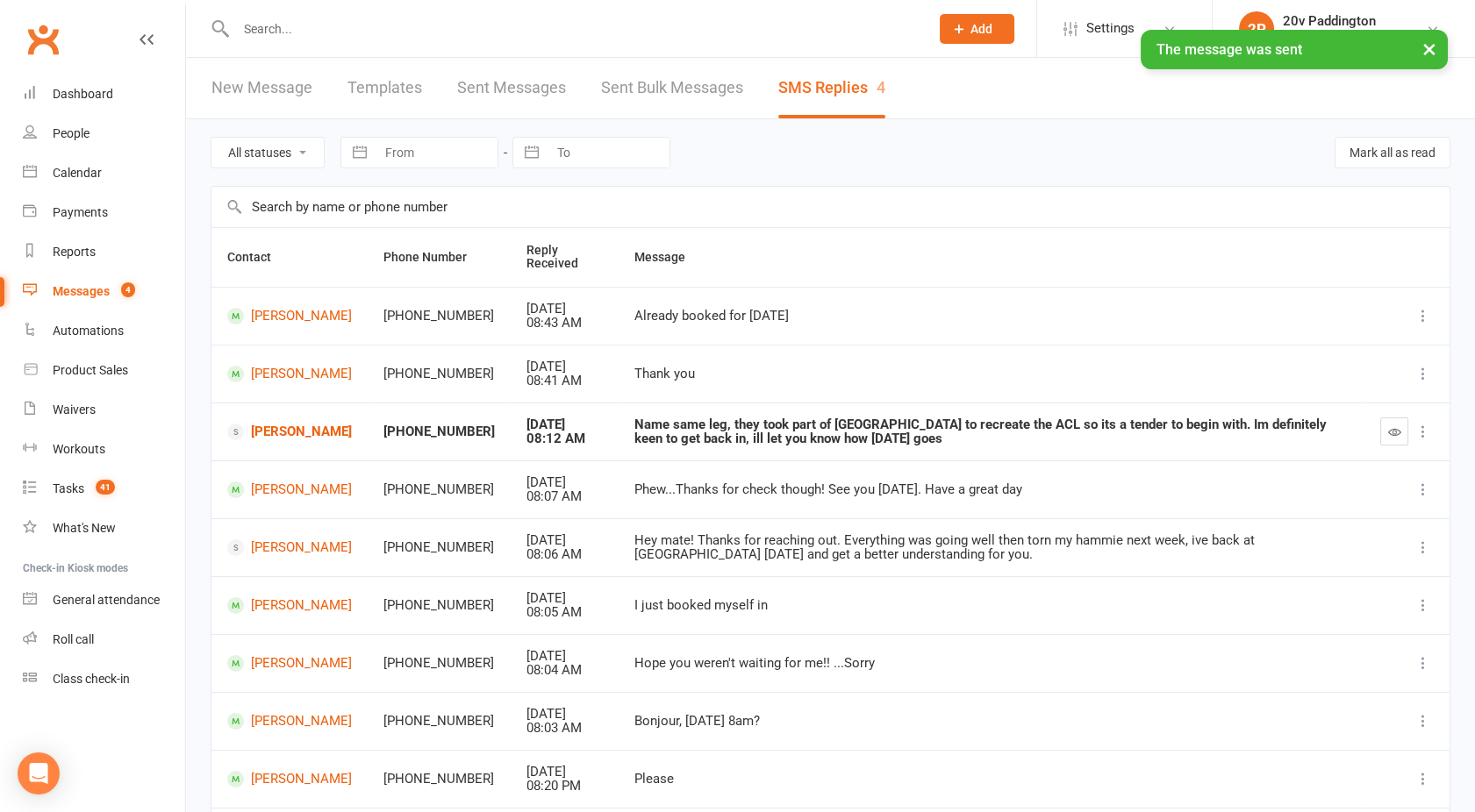
click at [1396, 432] on icon "button" at bounding box center [1395, 432] width 13 height 13
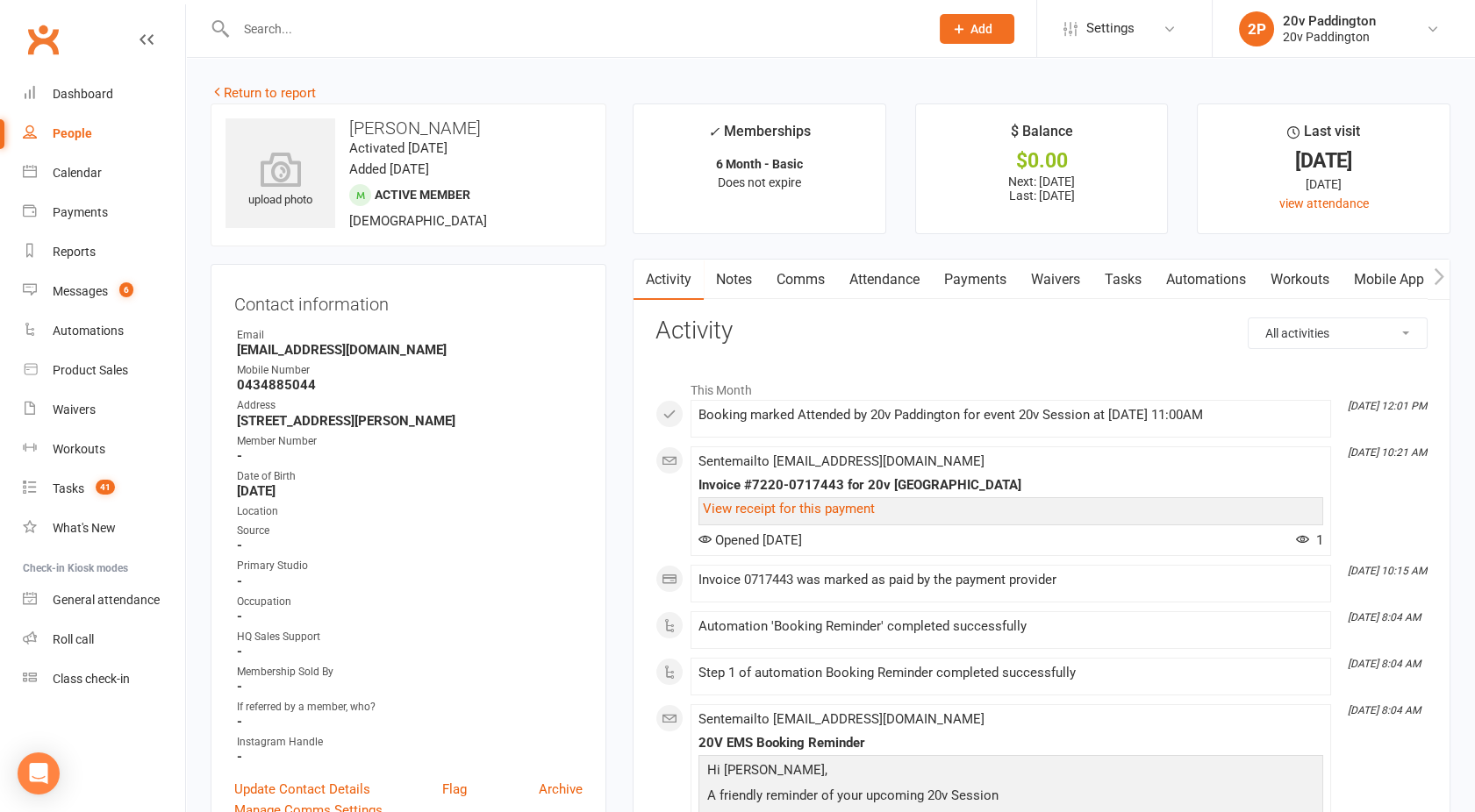
click at [894, 275] on link "Attendance" at bounding box center [885, 279] width 95 height 40
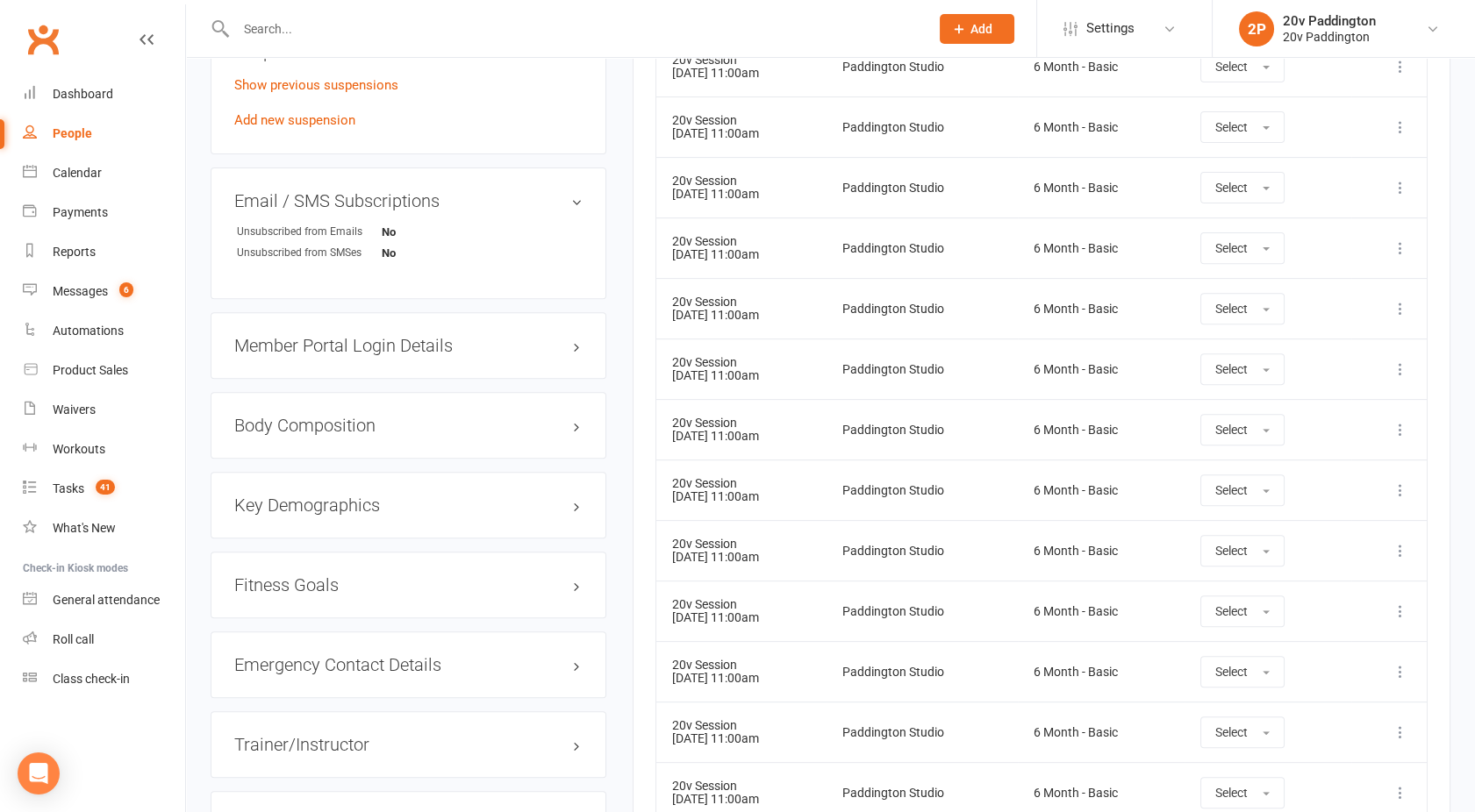
scroll to position [1453, 0]
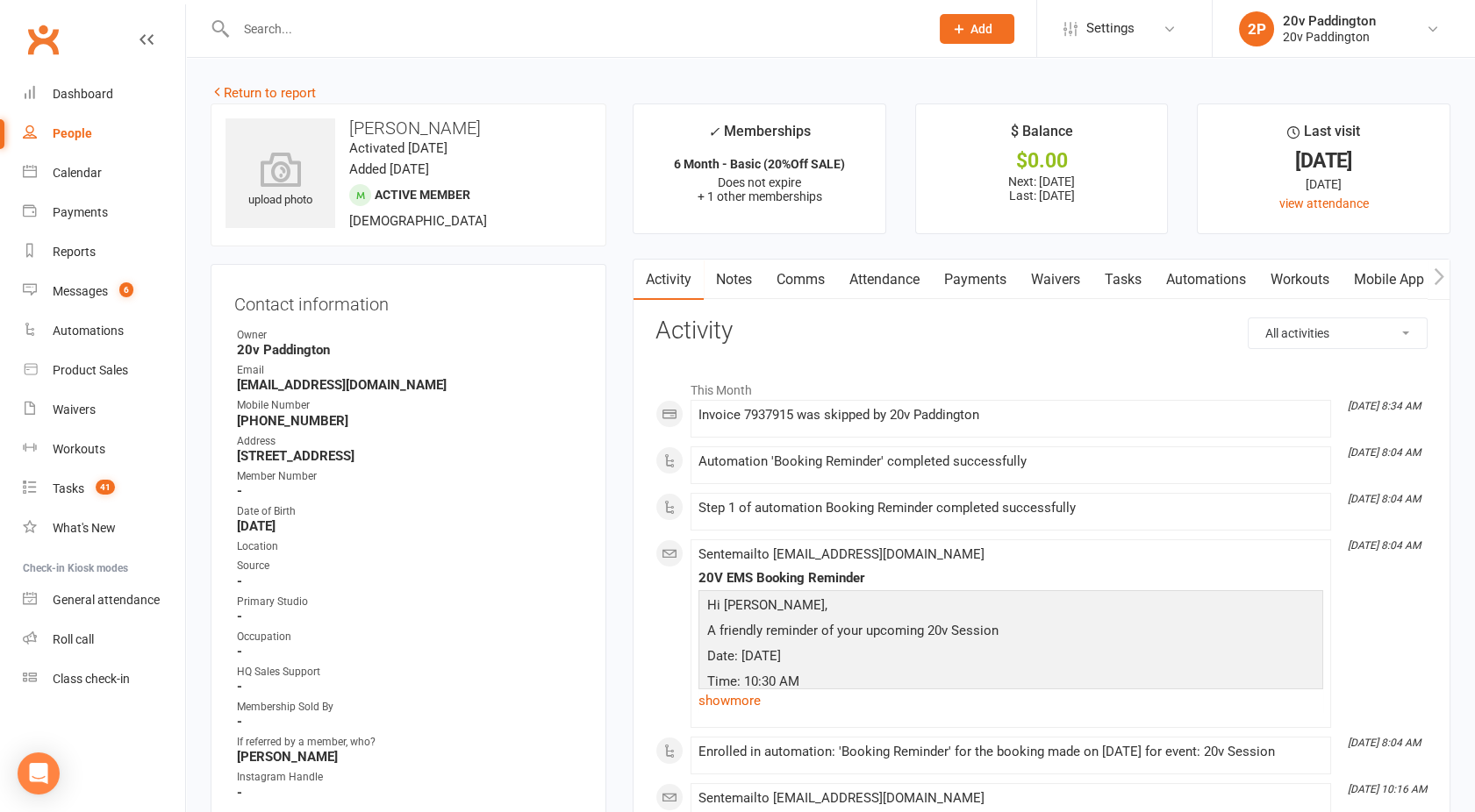
click at [880, 272] on link "Attendance" at bounding box center [885, 279] width 95 height 40
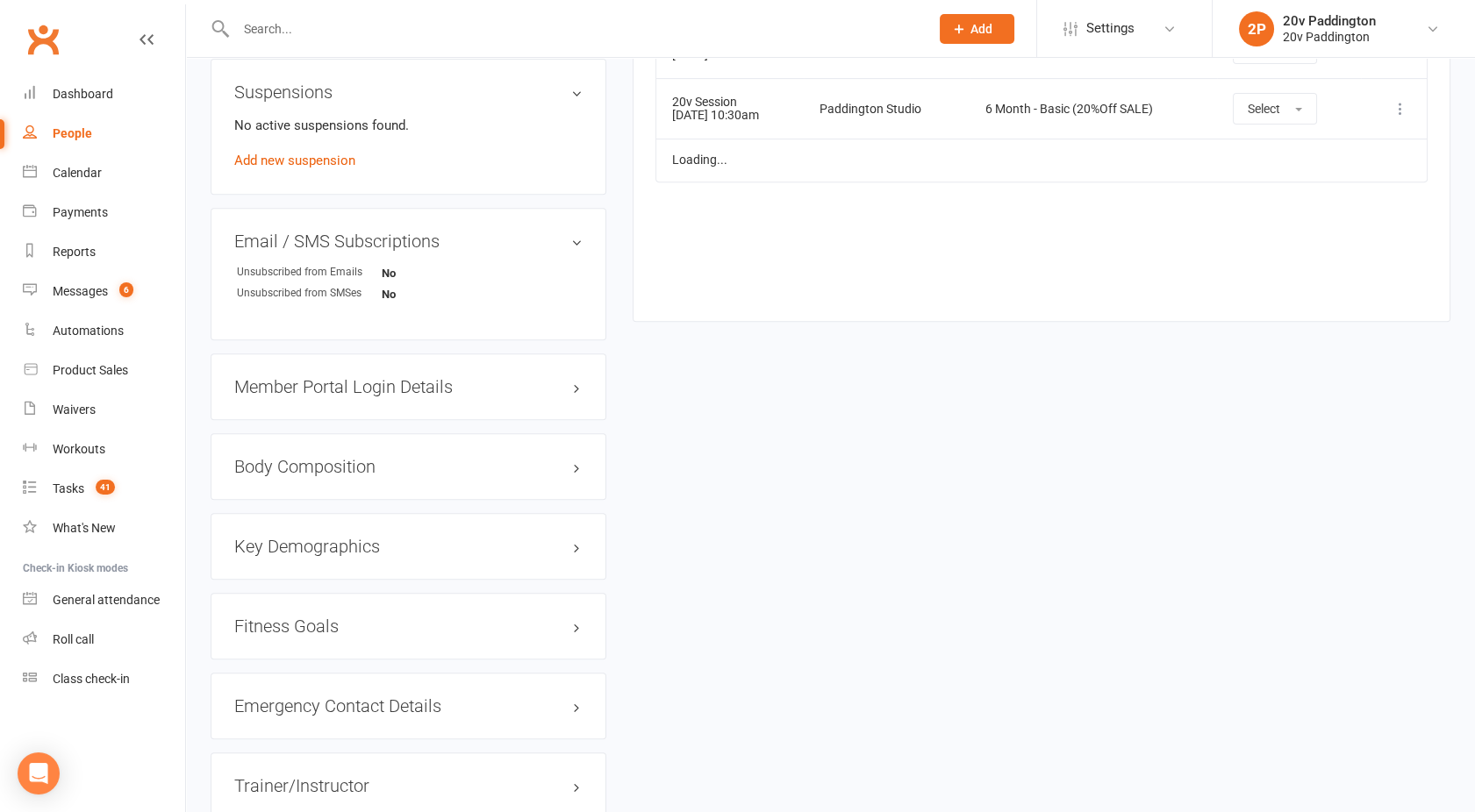
scroll to position [1481, 0]
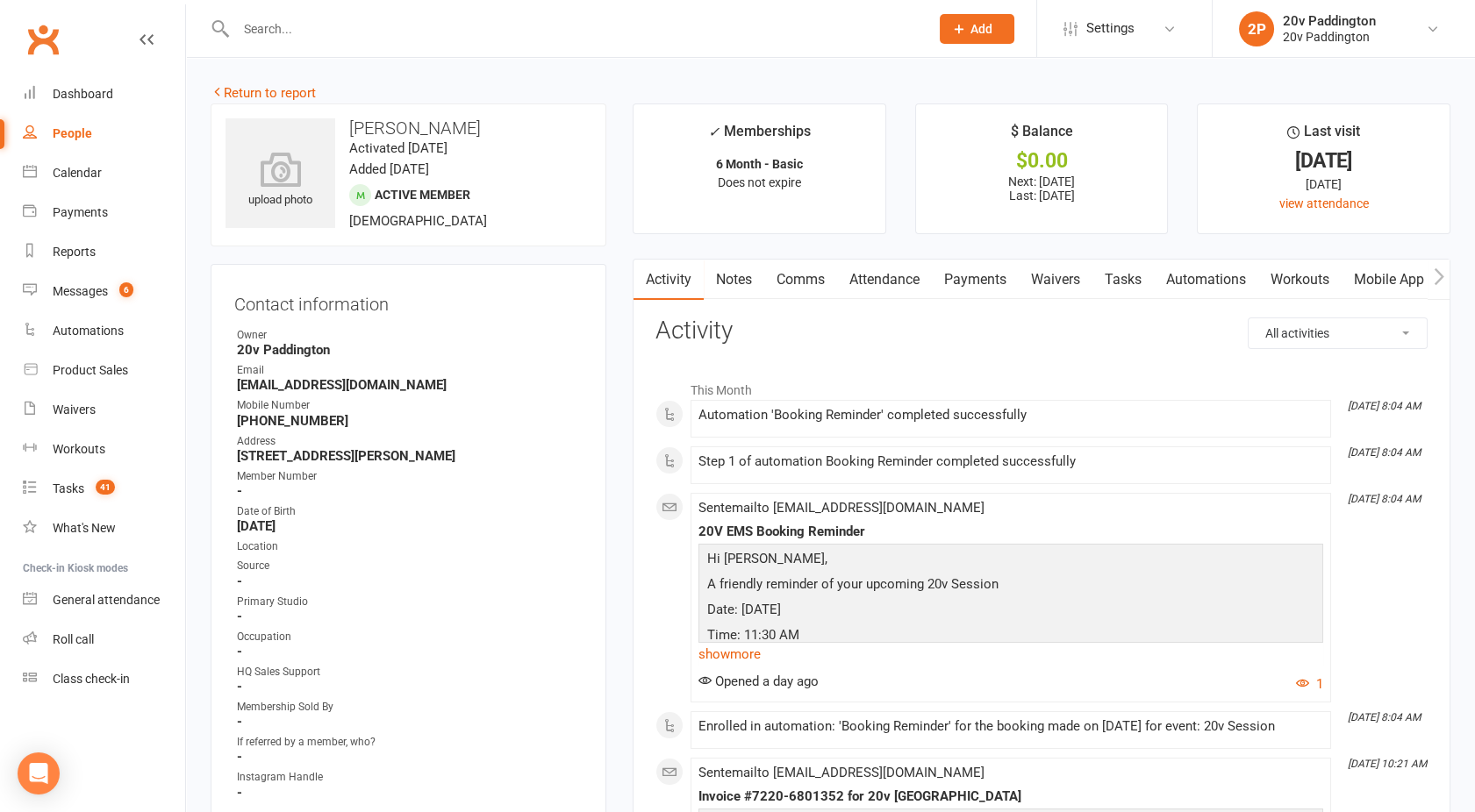
click at [887, 282] on link "Attendance" at bounding box center [885, 279] width 95 height 40
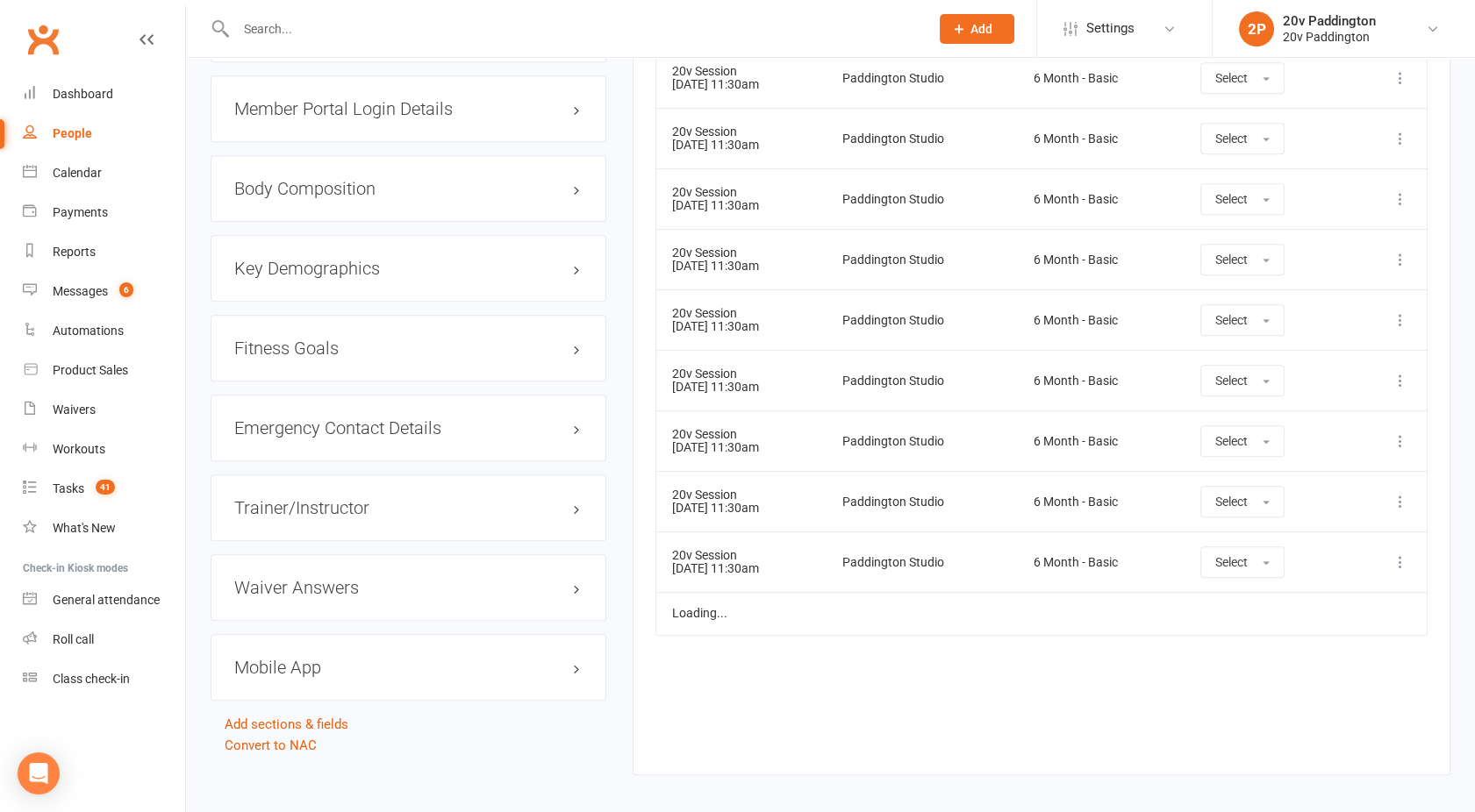
scroll to position [1631, 0]
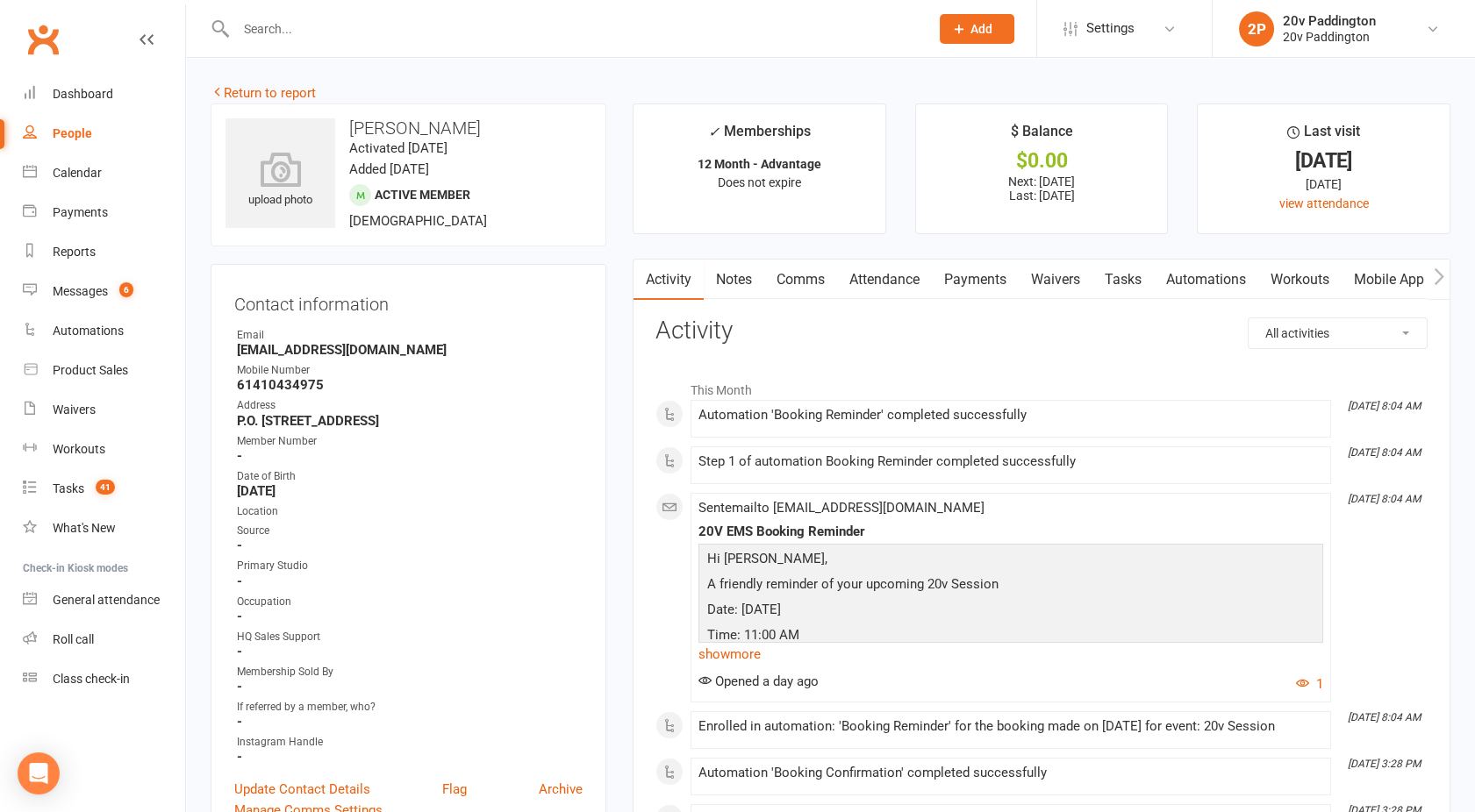
click at [902, 291] on link "Attendance" at bounding box center [885, 279] width 95 height 40
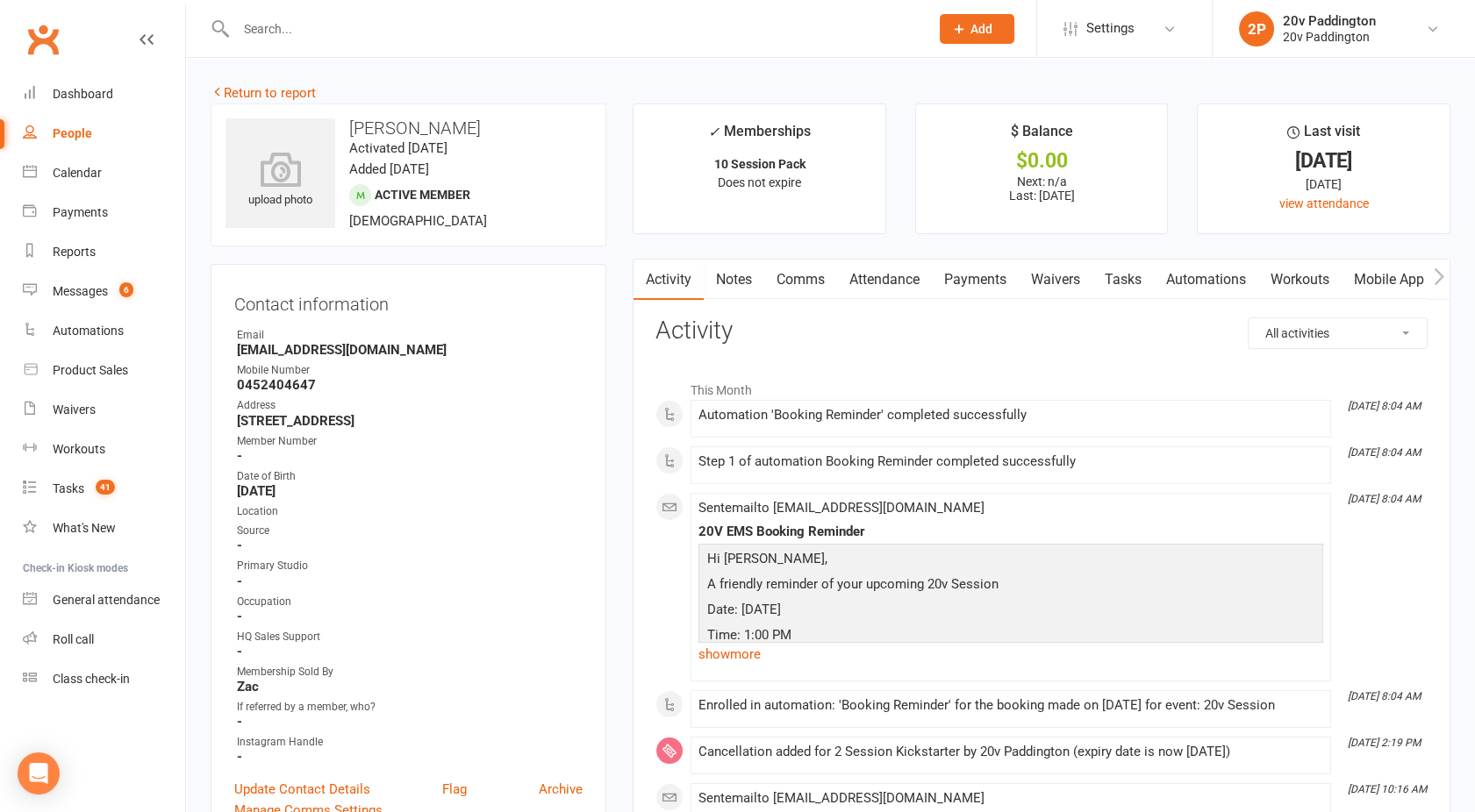
click at [867, 276] on link "Attendance" at bounding box center [885, 279] width 95 height 40
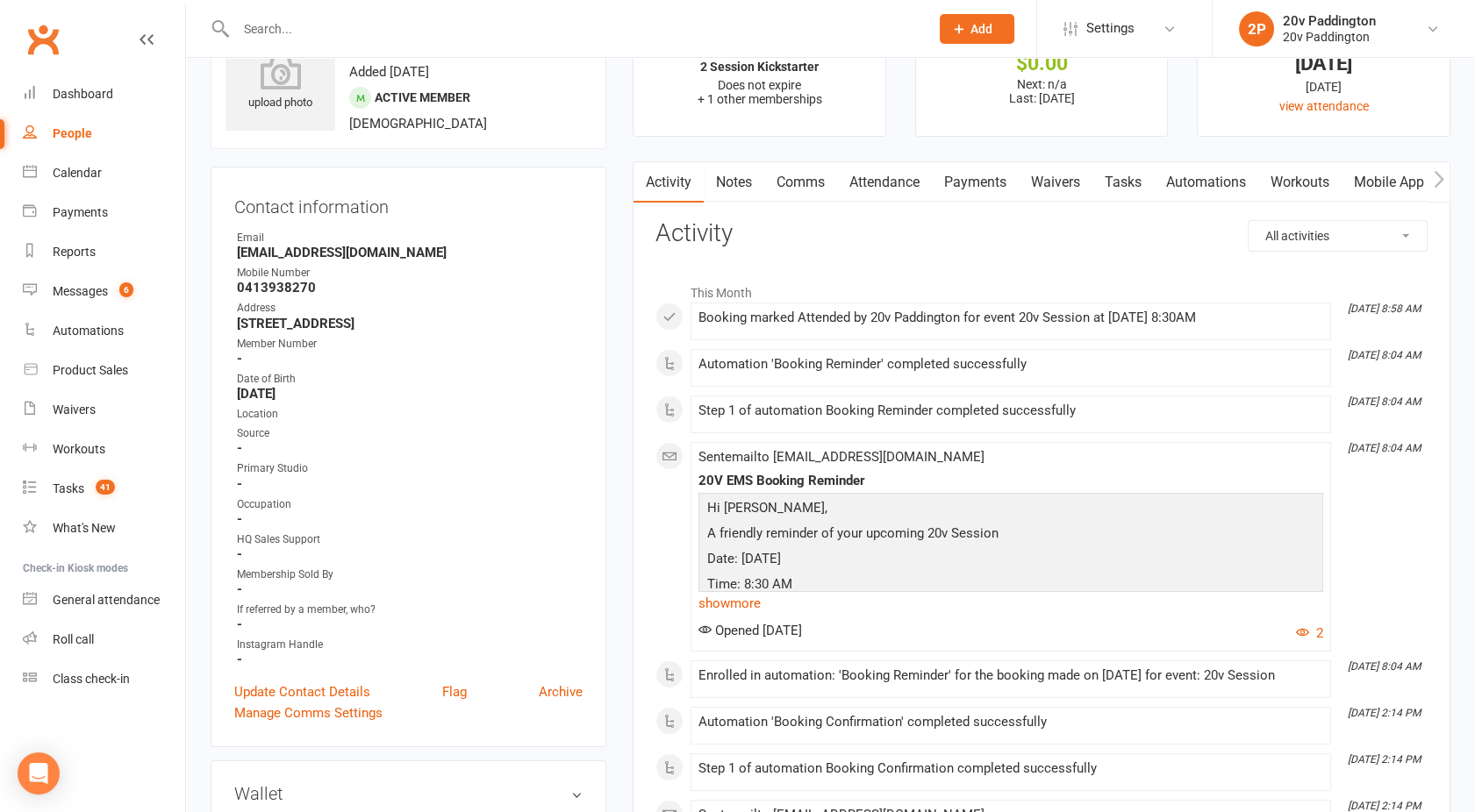
scroll to position [80, 0]
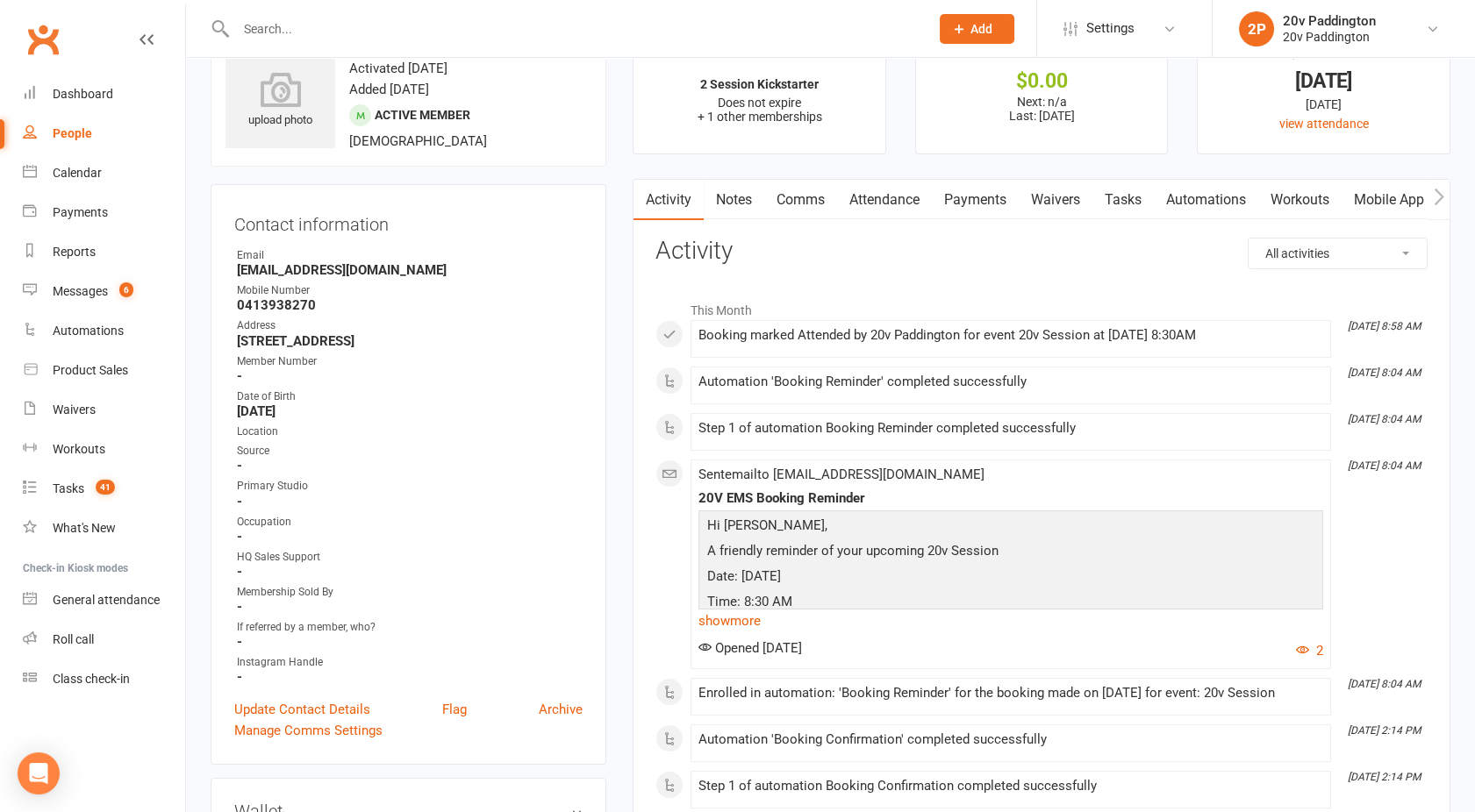
click at [865, 210] on link "Attendance" at bounding box center [885, 199] width 95 height 40
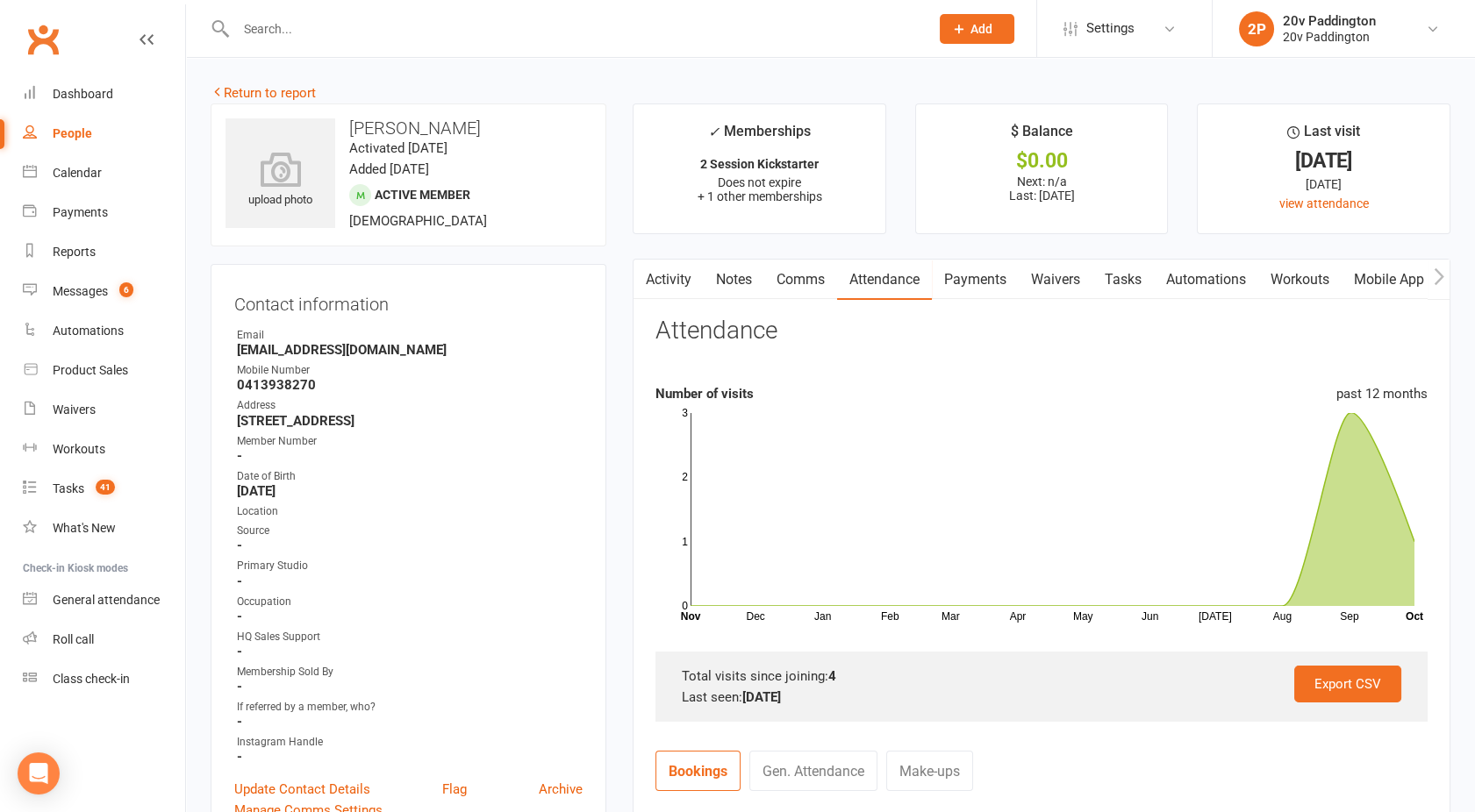
click at [664, 277] on link "Activity" at bounding box center [668, 279] width 70 height 40
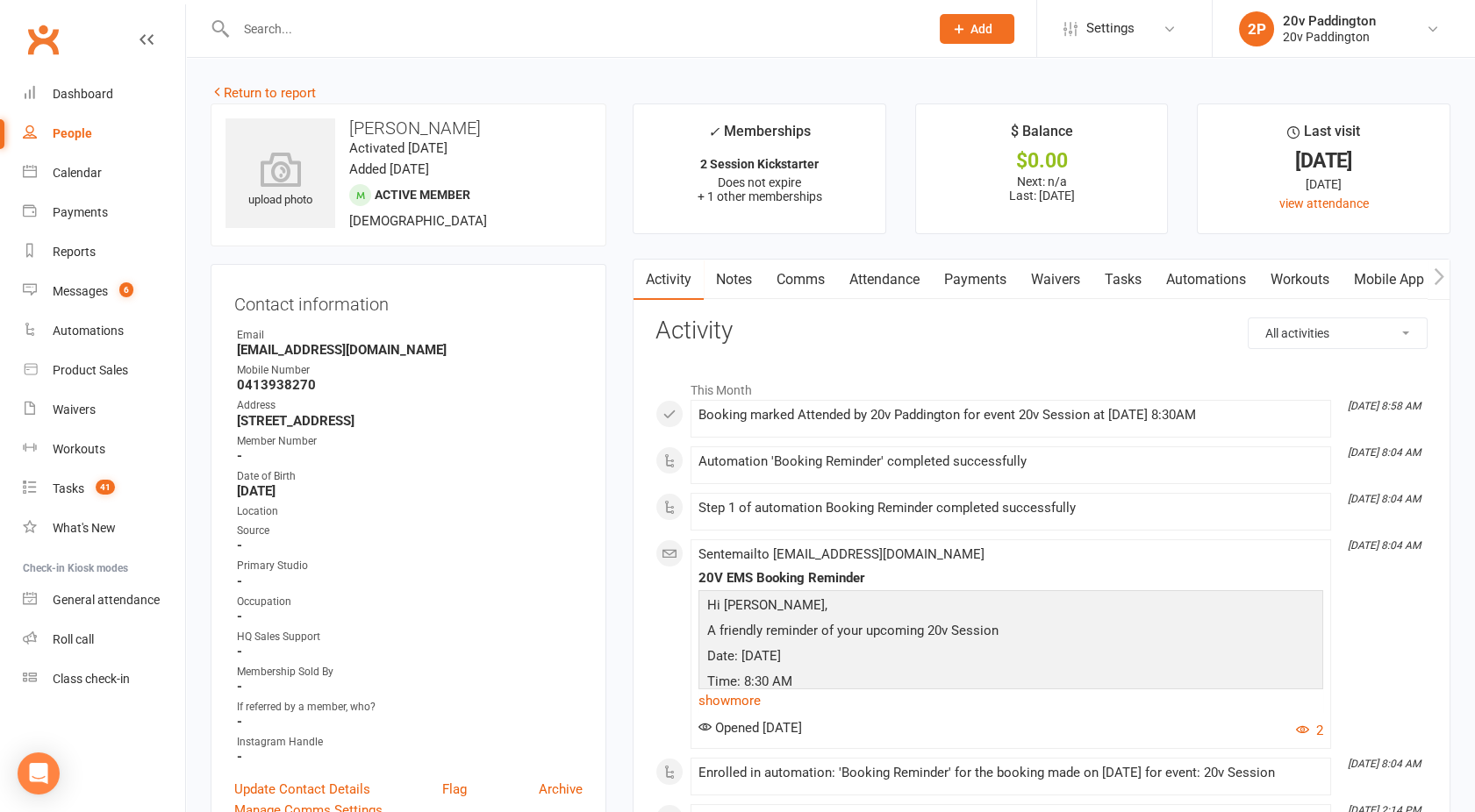
click at [803, 276] on link "Comms" at bounding box center [800, 279] width 73 height 40
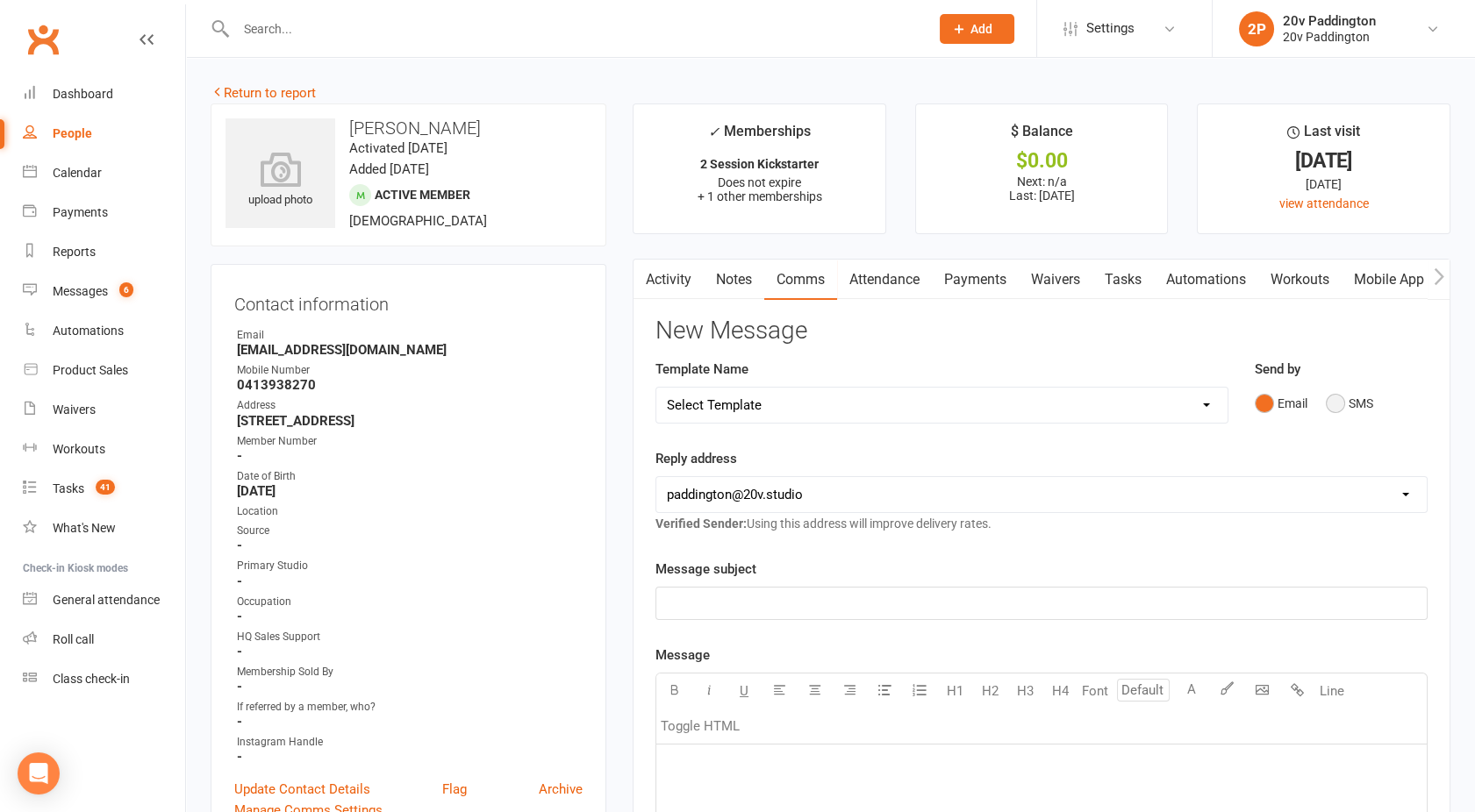
click at [1335, 406] on button "SMS" at bounding box center [1349, 404] width 47 height 33
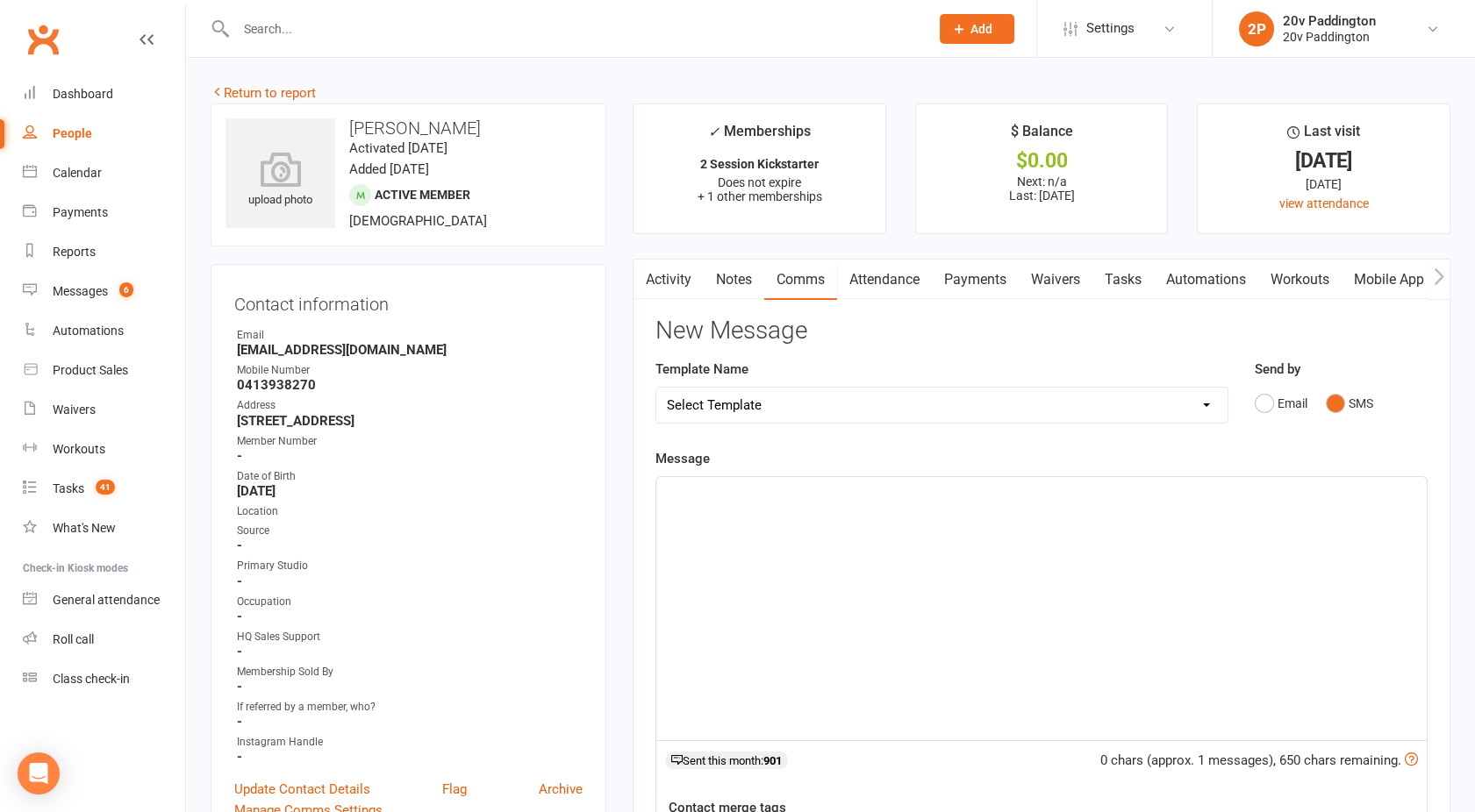
click at [986, 556] on div "﻿" at bounding box center [1041, 608] width 771 height 263
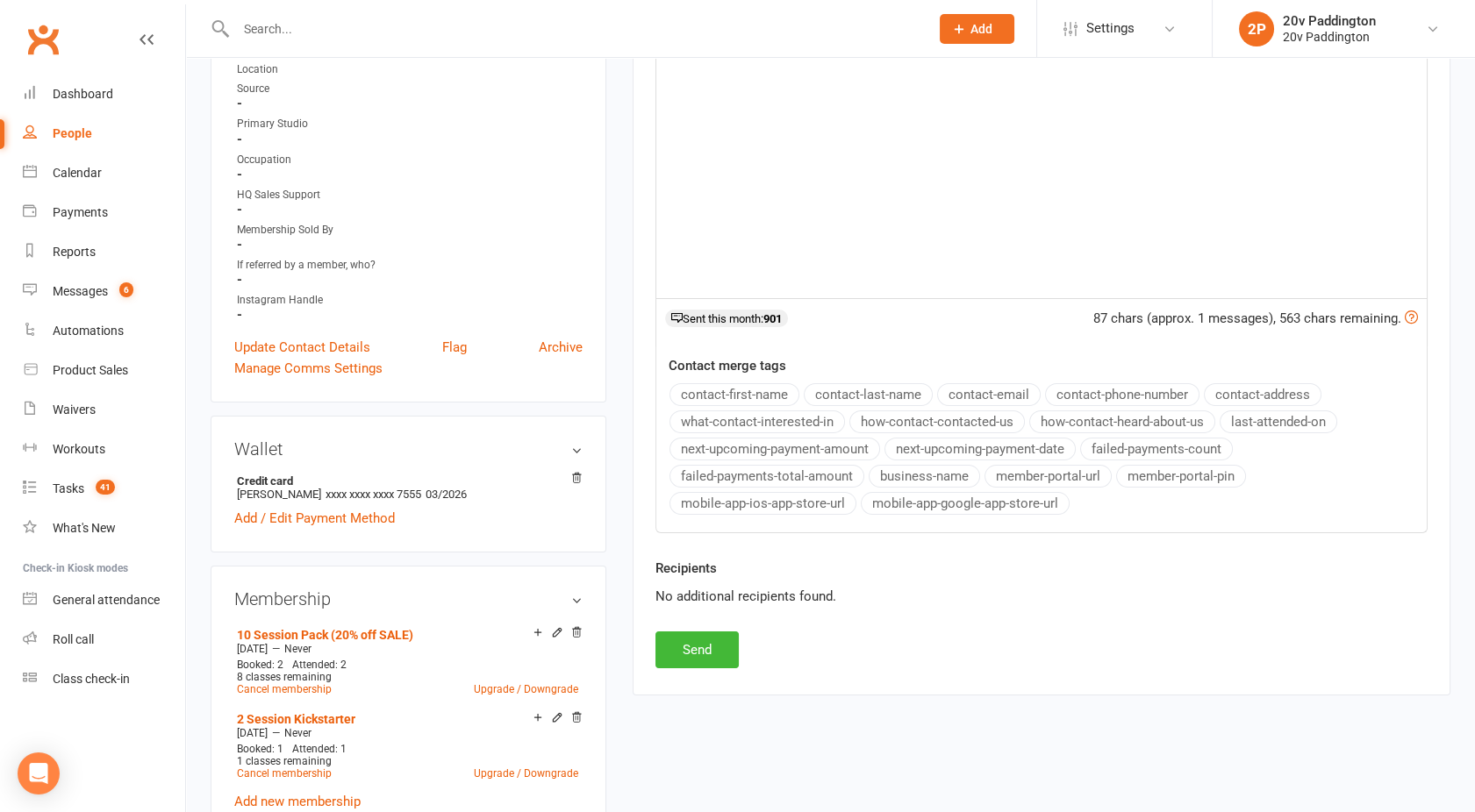
scroll to position [449, 0]
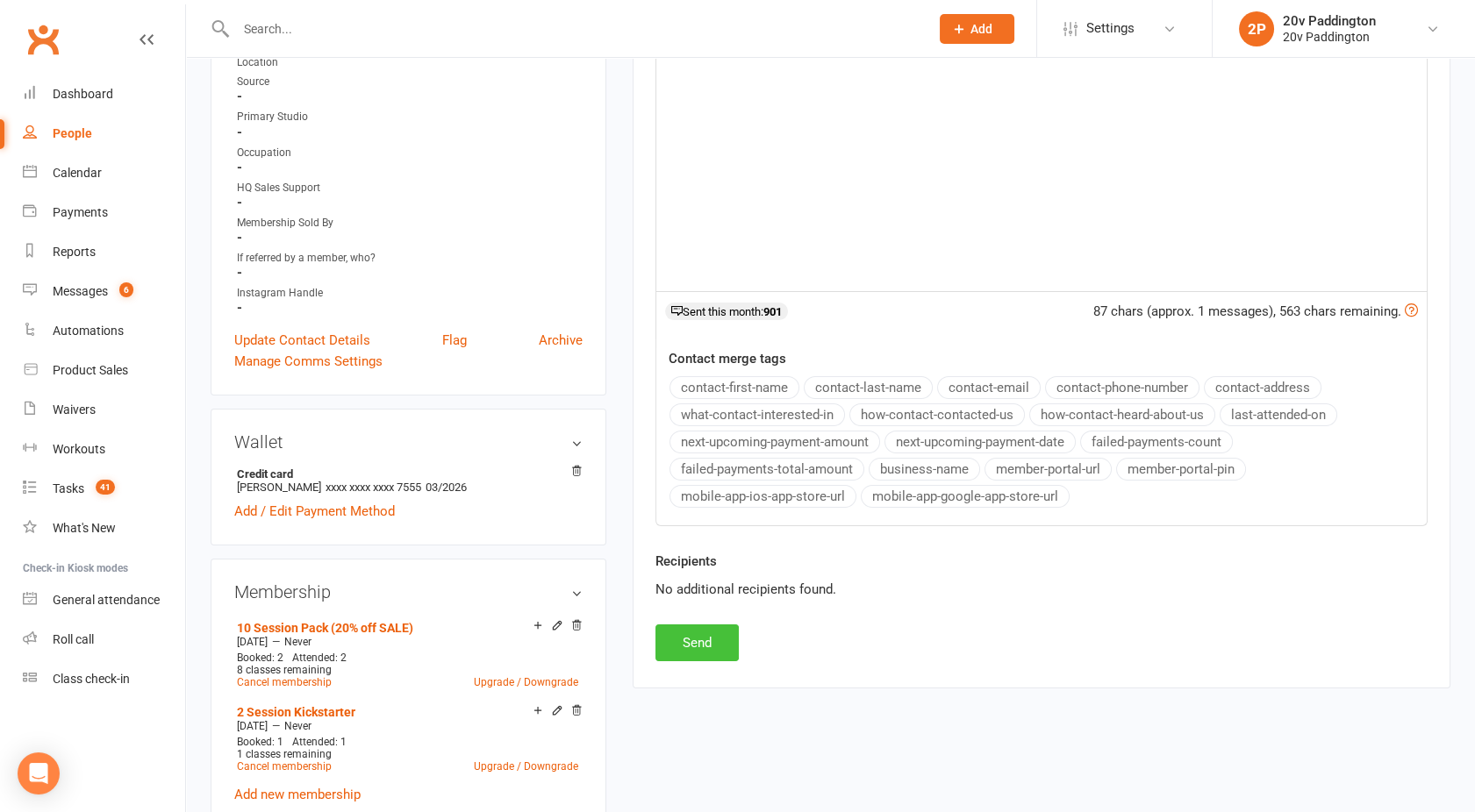
click at [683, 639] on button "Send" at bounding box center [697, 643] width 84 height 37
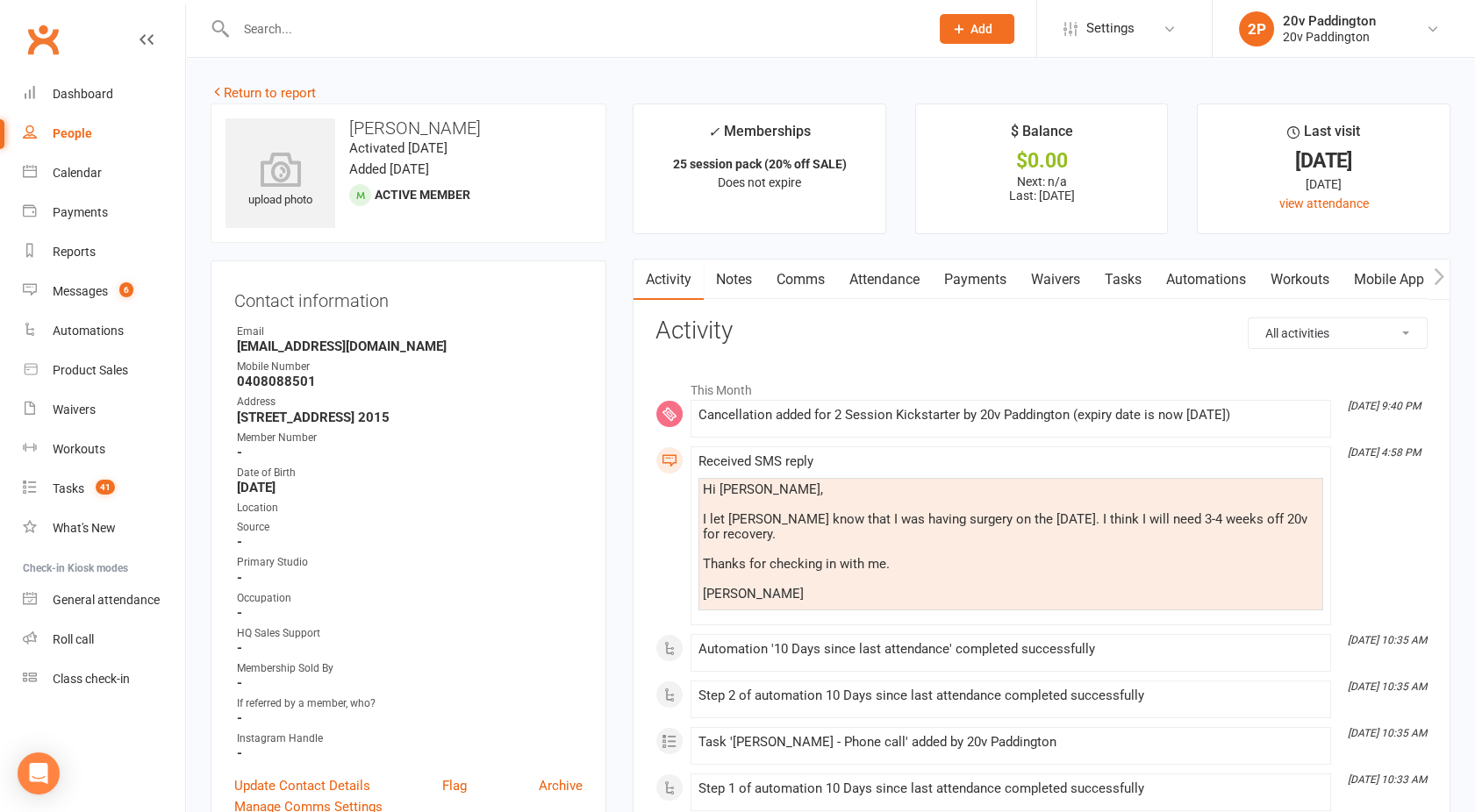
click at [809, 280] on link "Comms" at bounding box center [800, 279] width 73 height 40
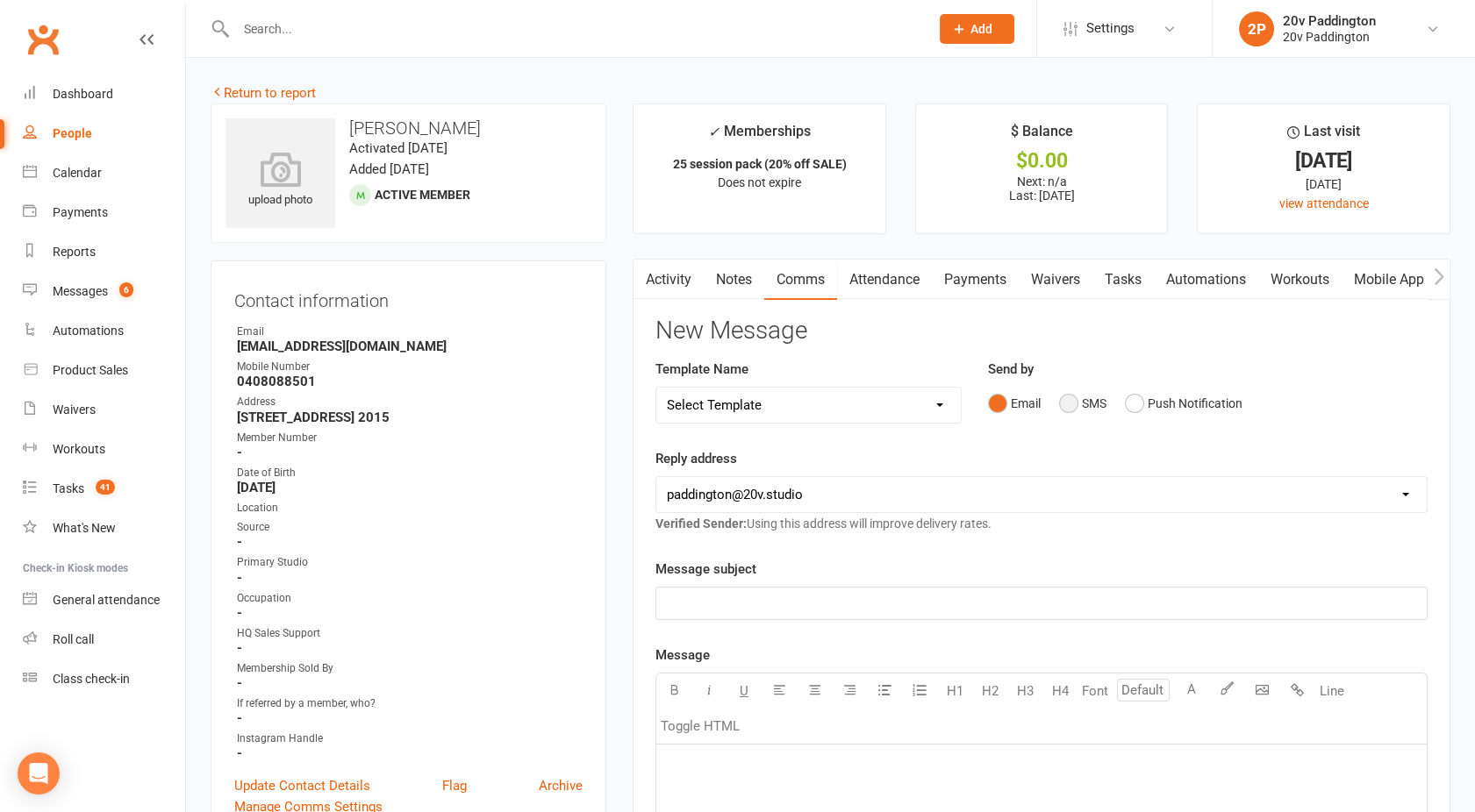
click at [1066, 399] on button "SMS" at bounding box center [1082, 404] width 47 height 33
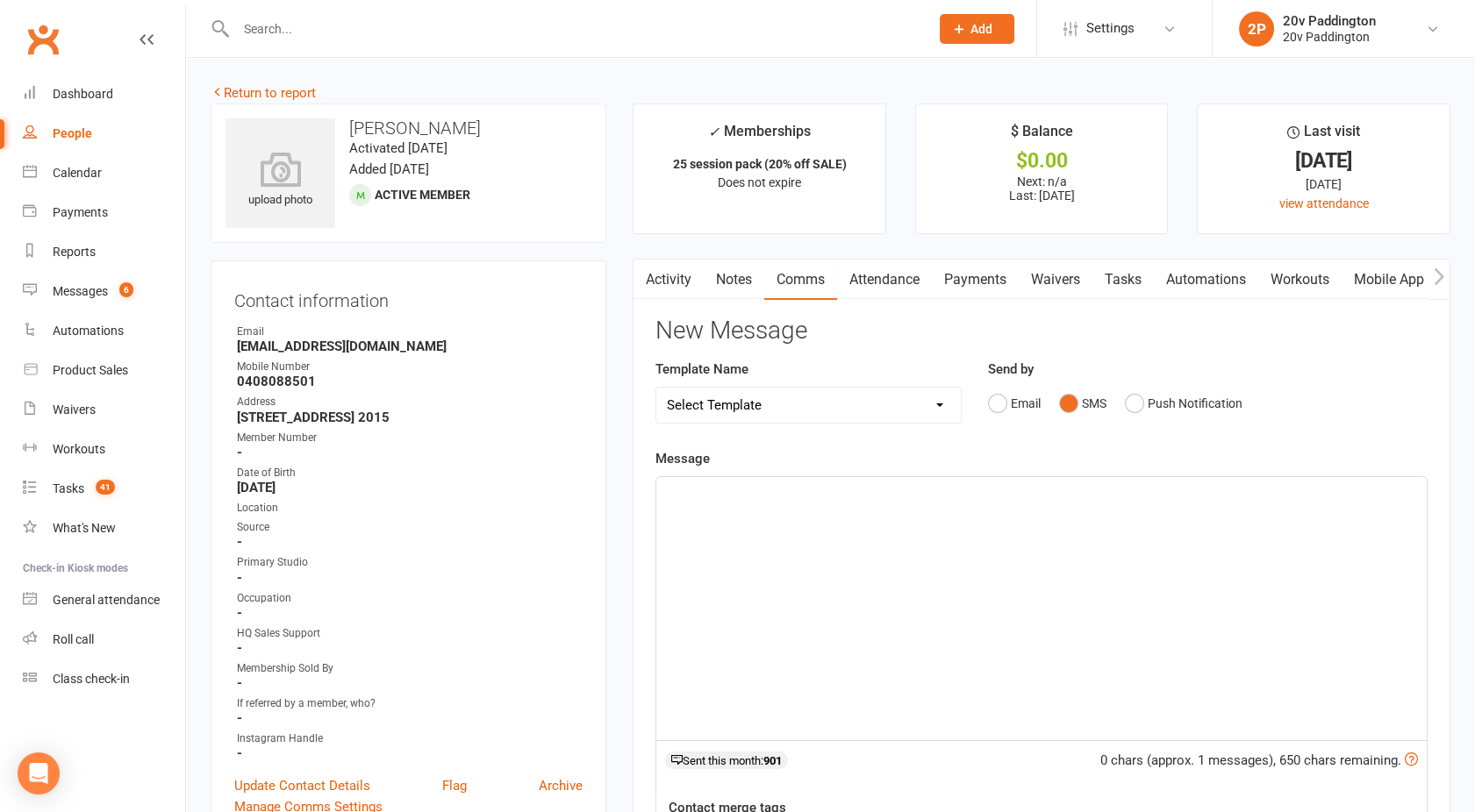
click at [891, 536] on div "﻿" at bounding box center [1041, 608] width 771 height 263
click at [822, 500] on p "Morning - hope the revovery is going well!! We'll see you in a couple more week…" at bounding box center [1041, 493] width 749 height 21
click at [767, 491] on span "Morning - hope the revovery is going well!! We'll see you in a couple more week…" at bounding box center [908, 493] width 482 height 16
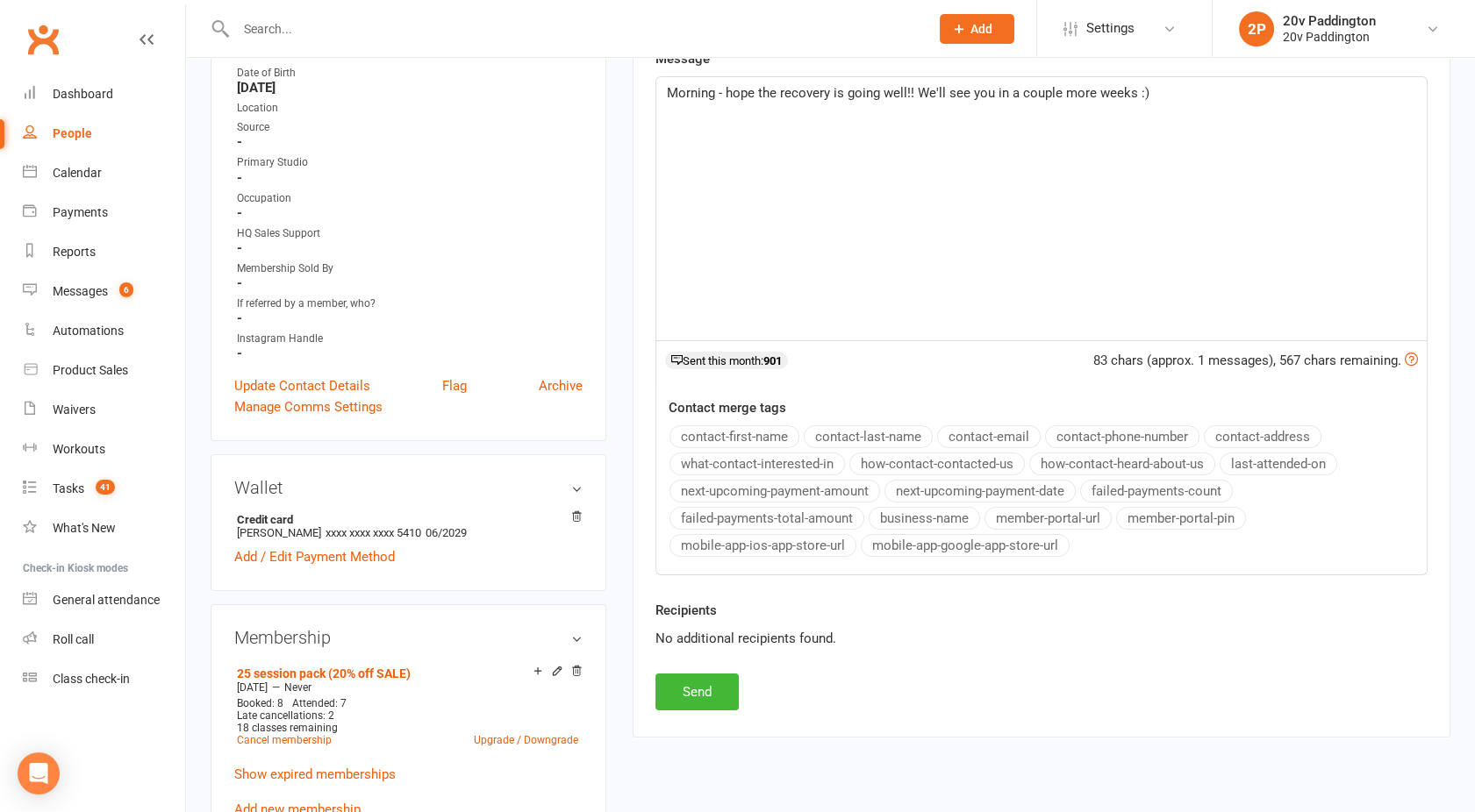
scroll to position [403, 0]
click at [672, 701] on button "Send" at bounding box center [697, 689] width 84 height 37
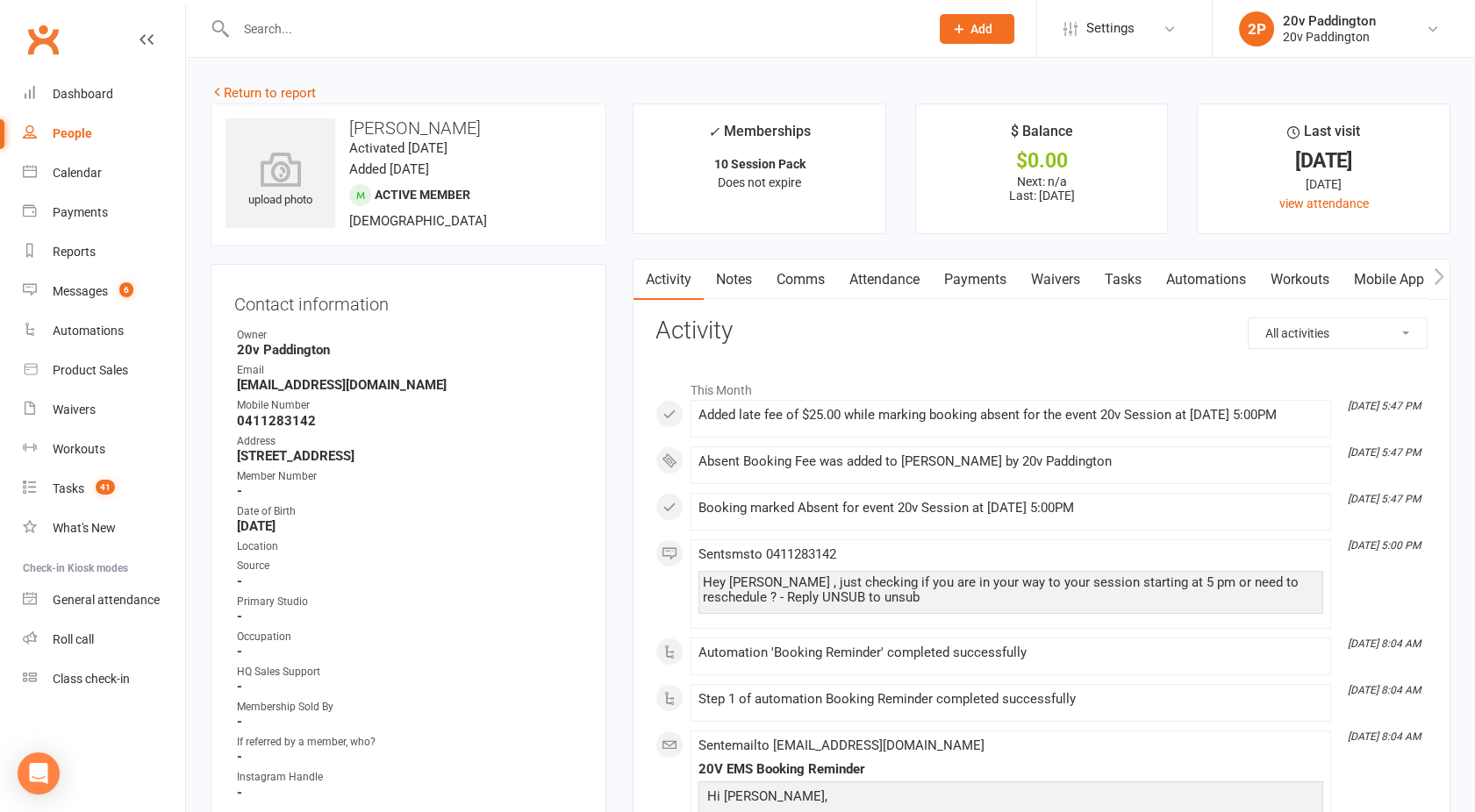
click at [986, 283] on link "Payments" at bounding box center [975, 279] width 87 height 40
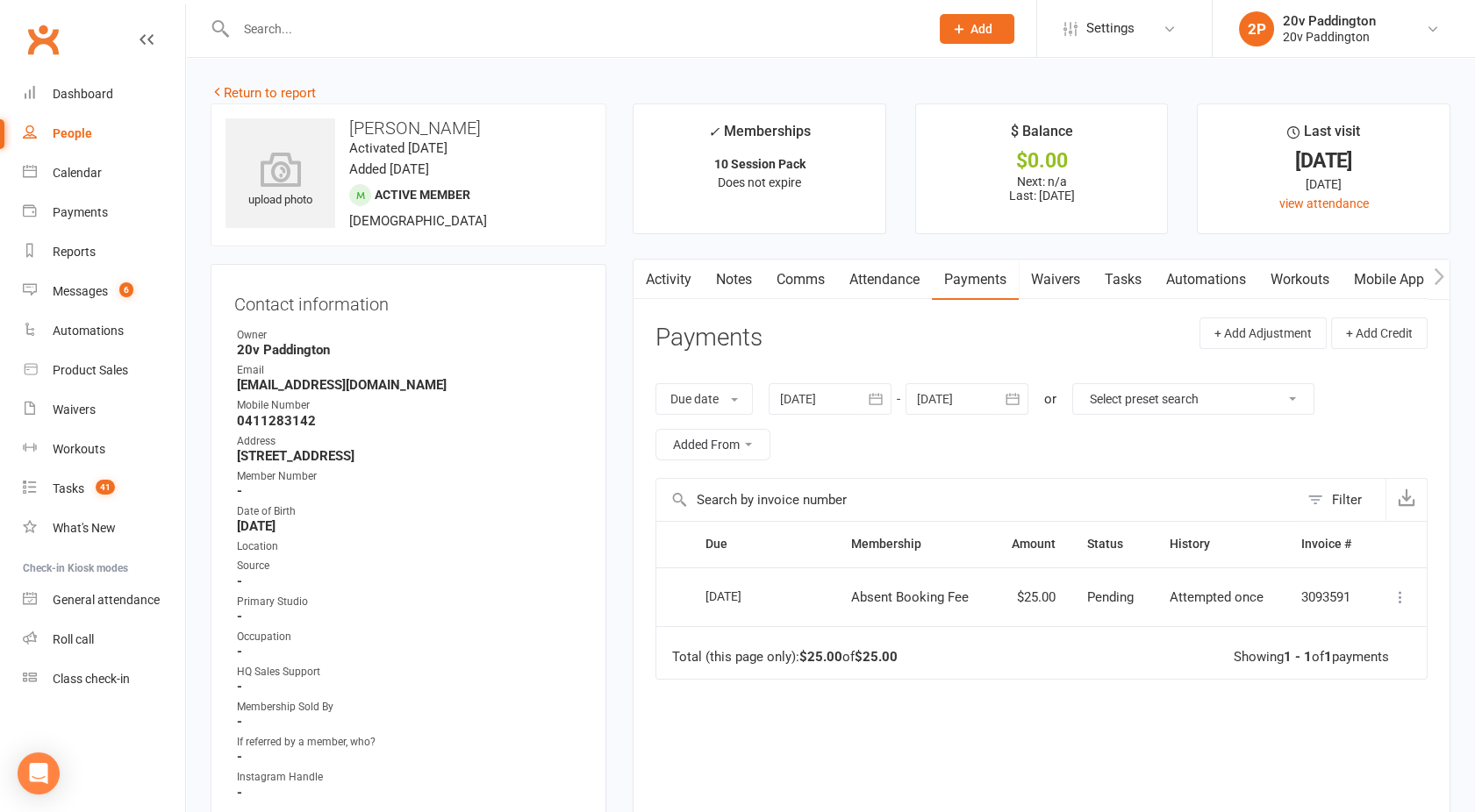
click at [670, 273] on link "Activity" at bounding box center [668, 279] width 70 height 40
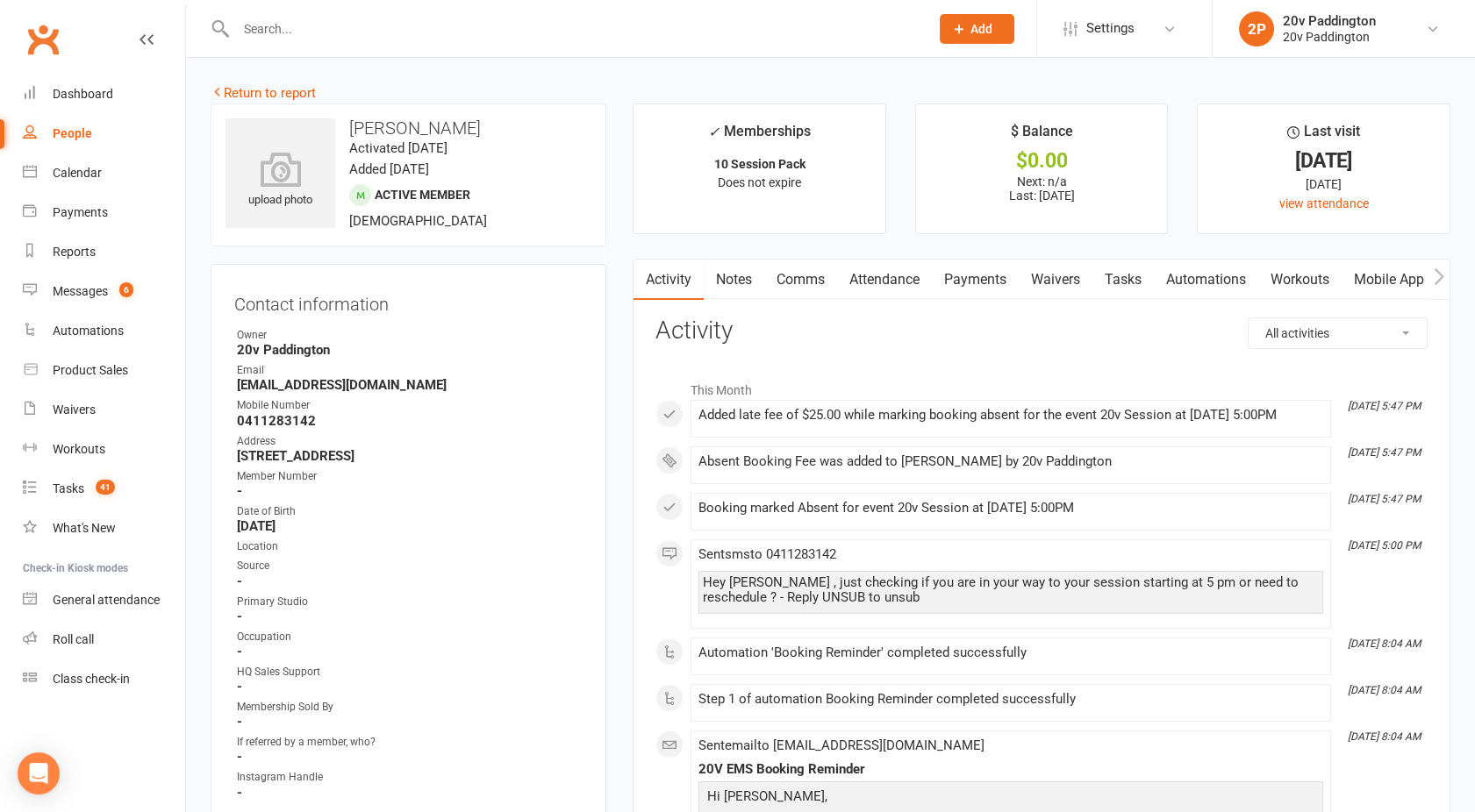
click at [875, 280] on link "Attendance" at bounding box center [885, 279] width 95 height 40
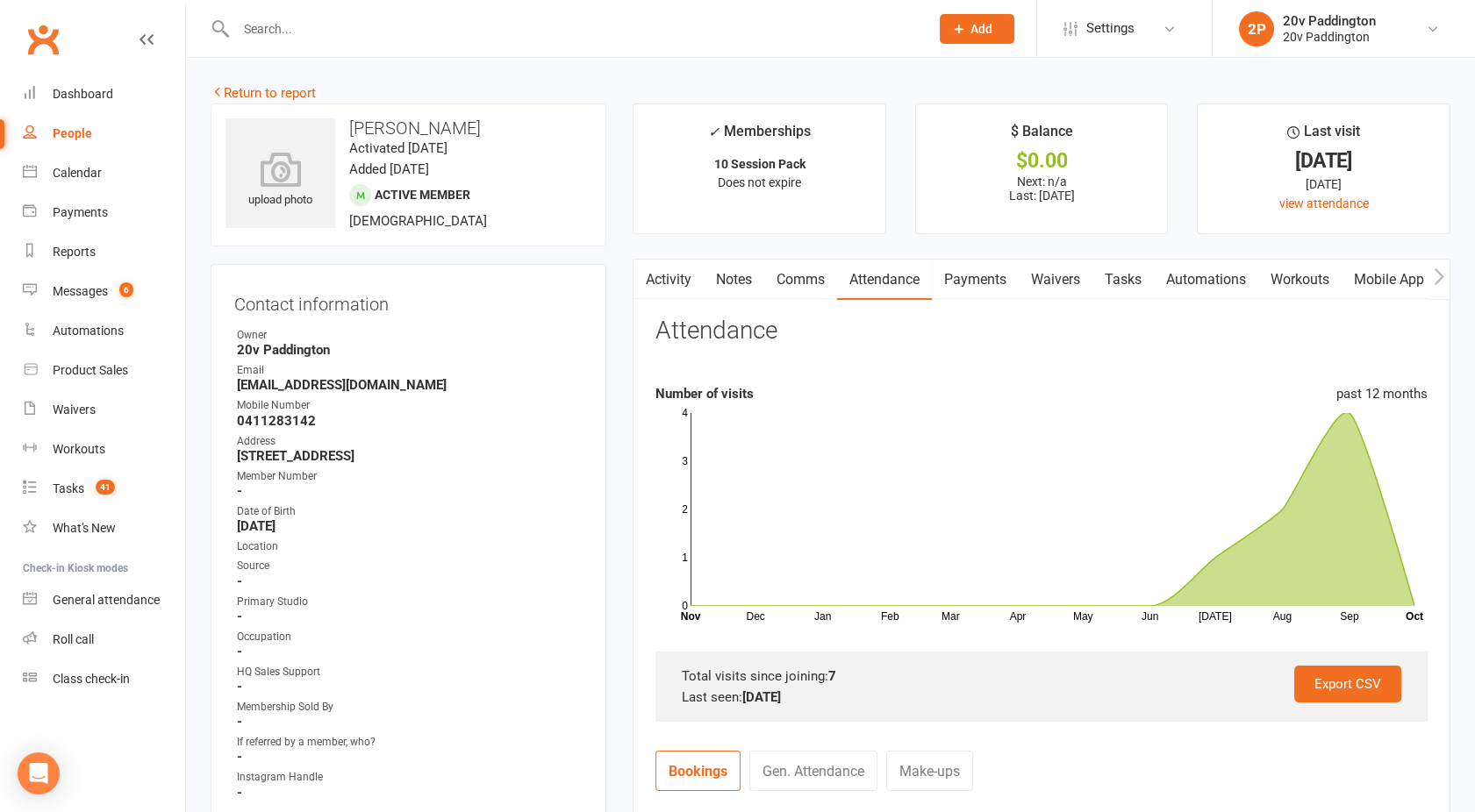
click at [669, 282] on link "Activity" at bounding box center [668, 279] width 70 height 40
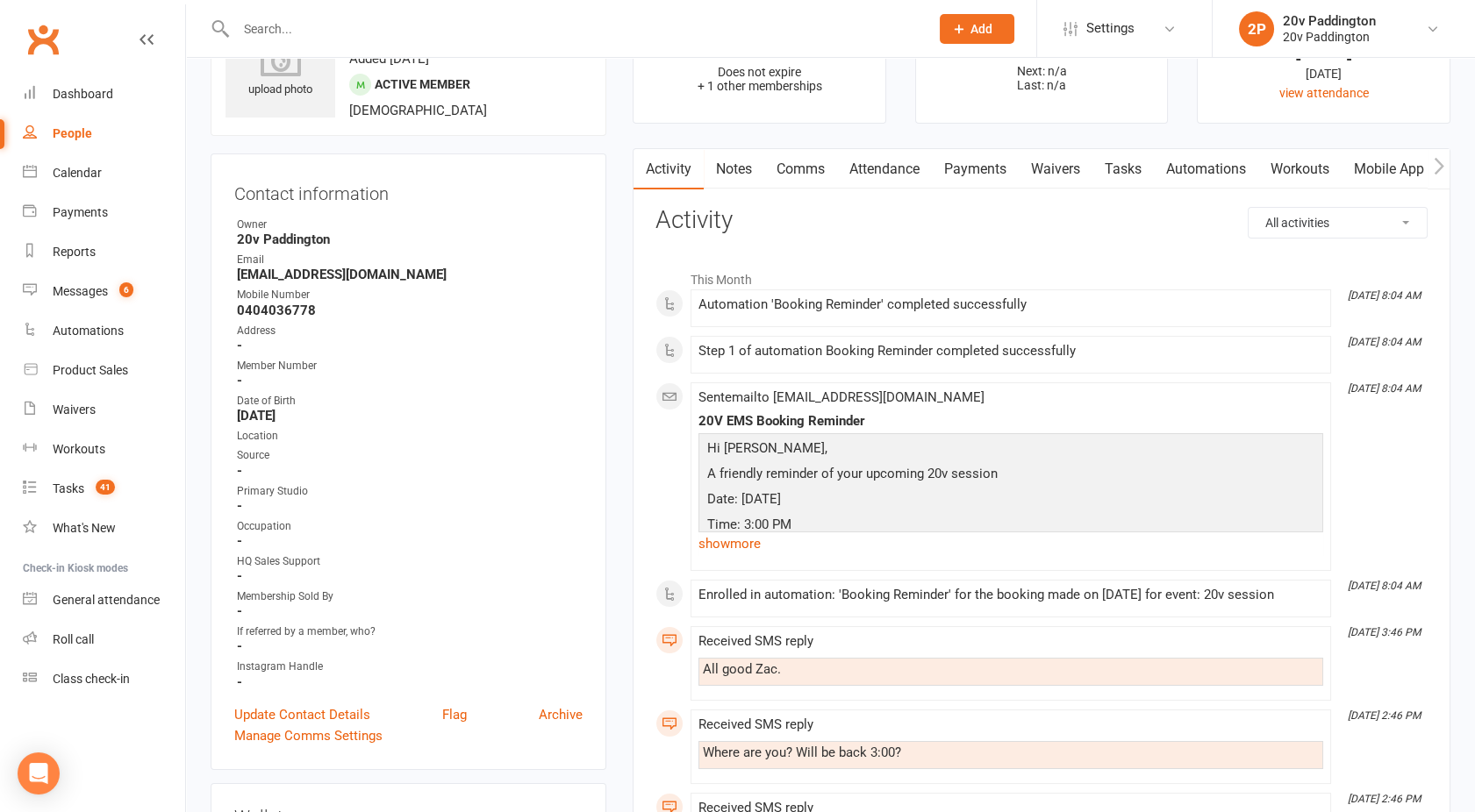
scroll to position [92, 0]
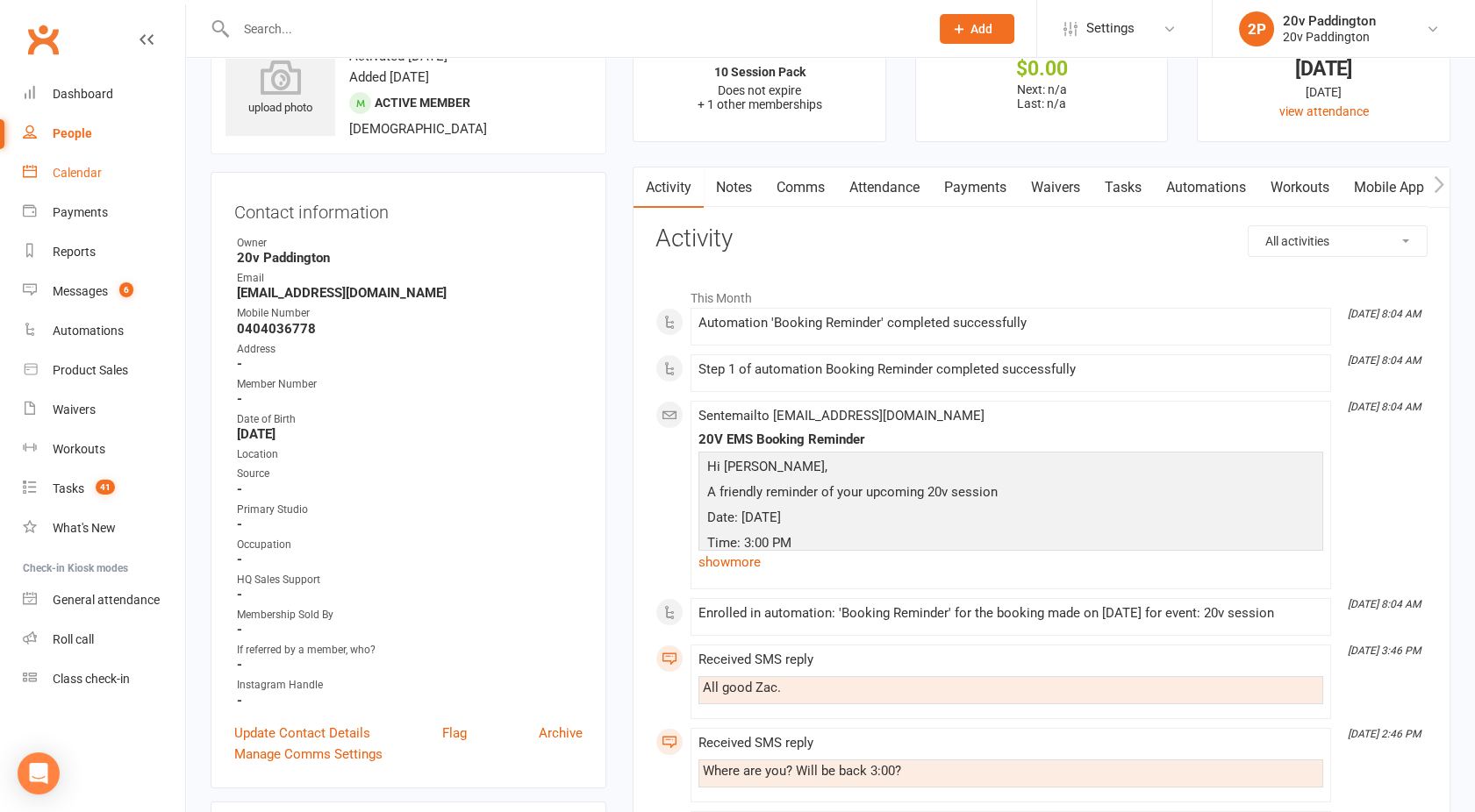
click at [64, 170] on div "Calendar" at bounding box center [77, 172] width 49 height 14
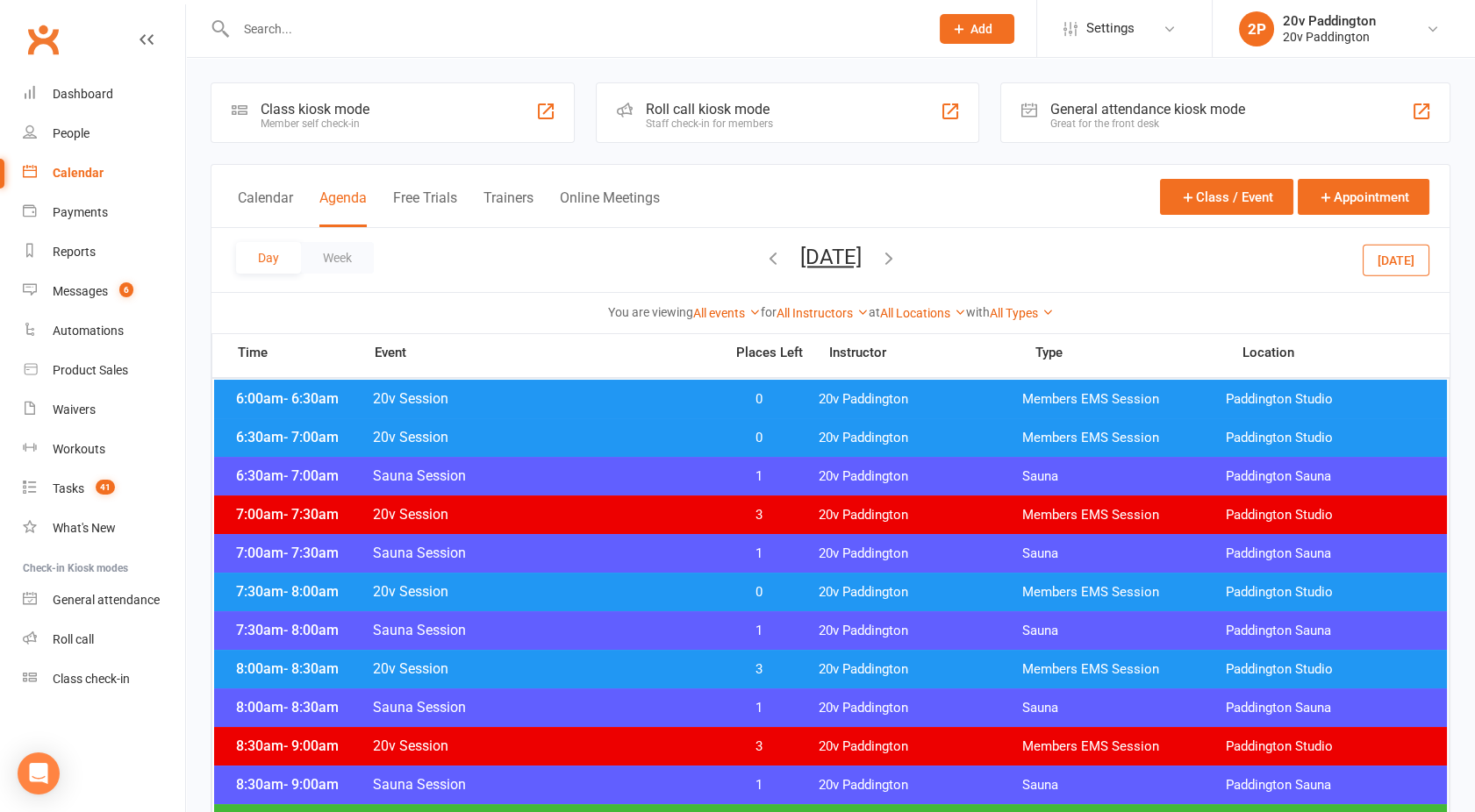
click at [822, 258] on button "Thursday, Oct 16, 2025" at bounding box center [831, 257] width 61 height 24
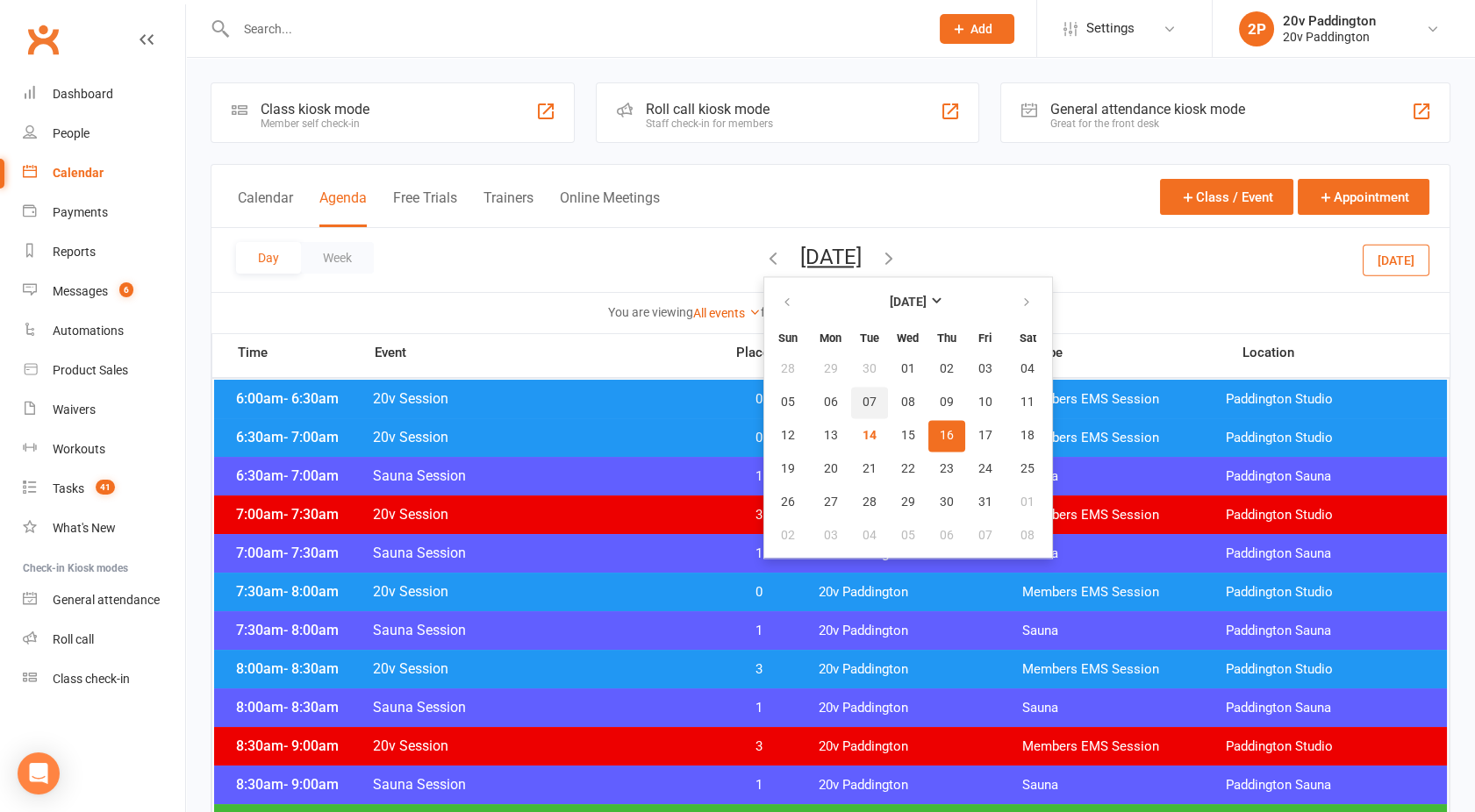
click at [851, 409] on button "07" at bounding box center [870, 403] width 37 height 32
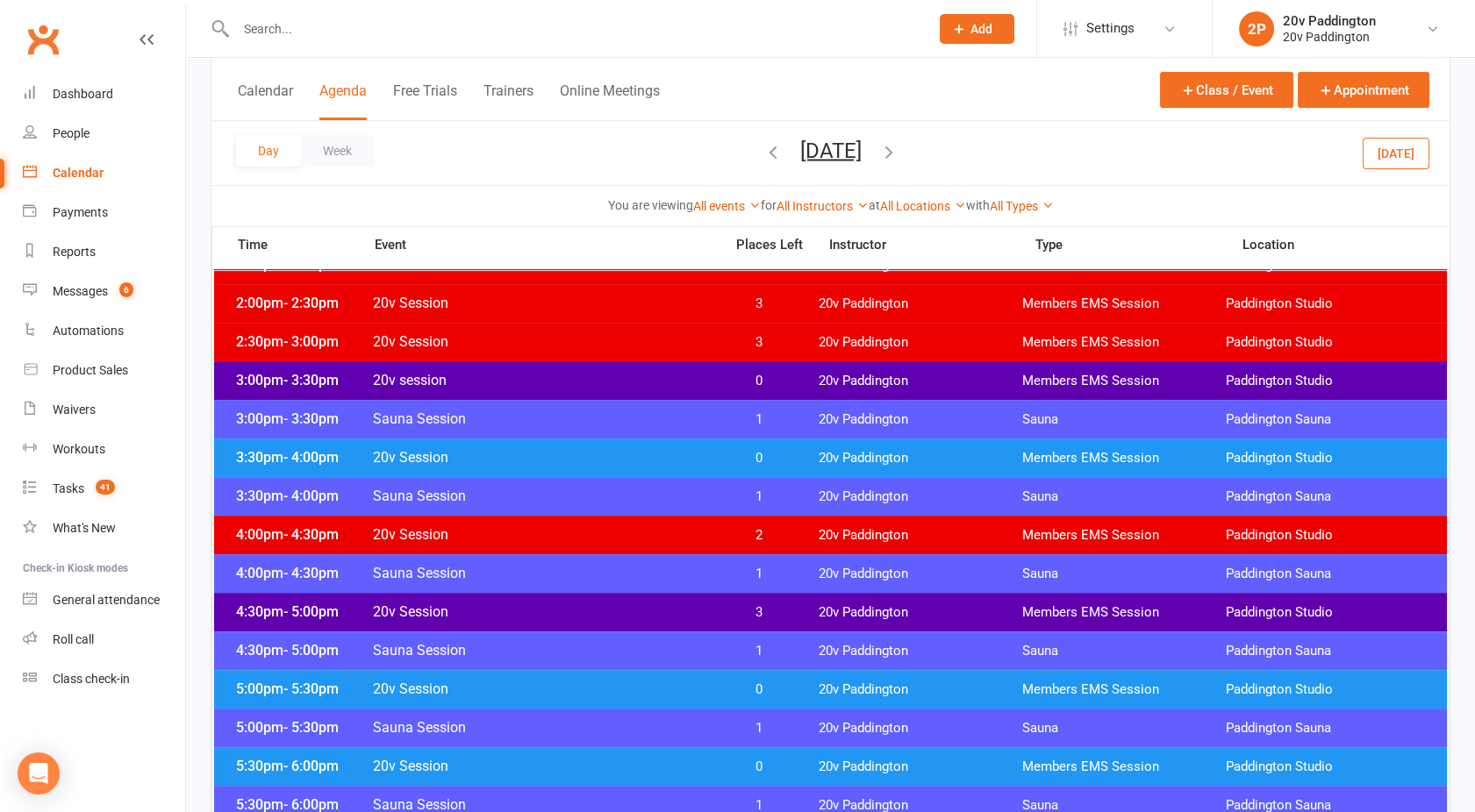
scroll to position [1214, 0]
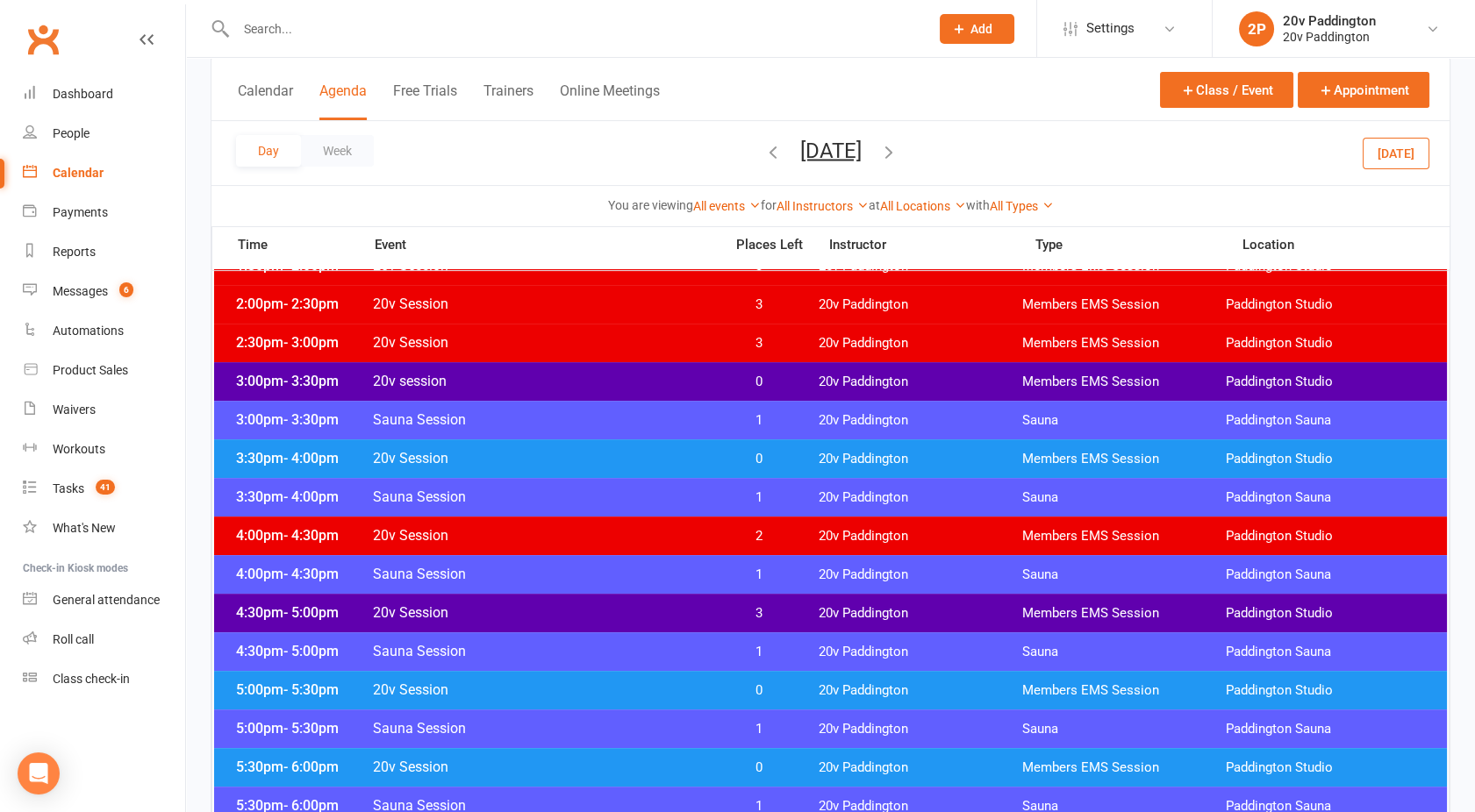
click at [591, 385] on span "20v session" at bounding box center [543, 381] width 342 height 17
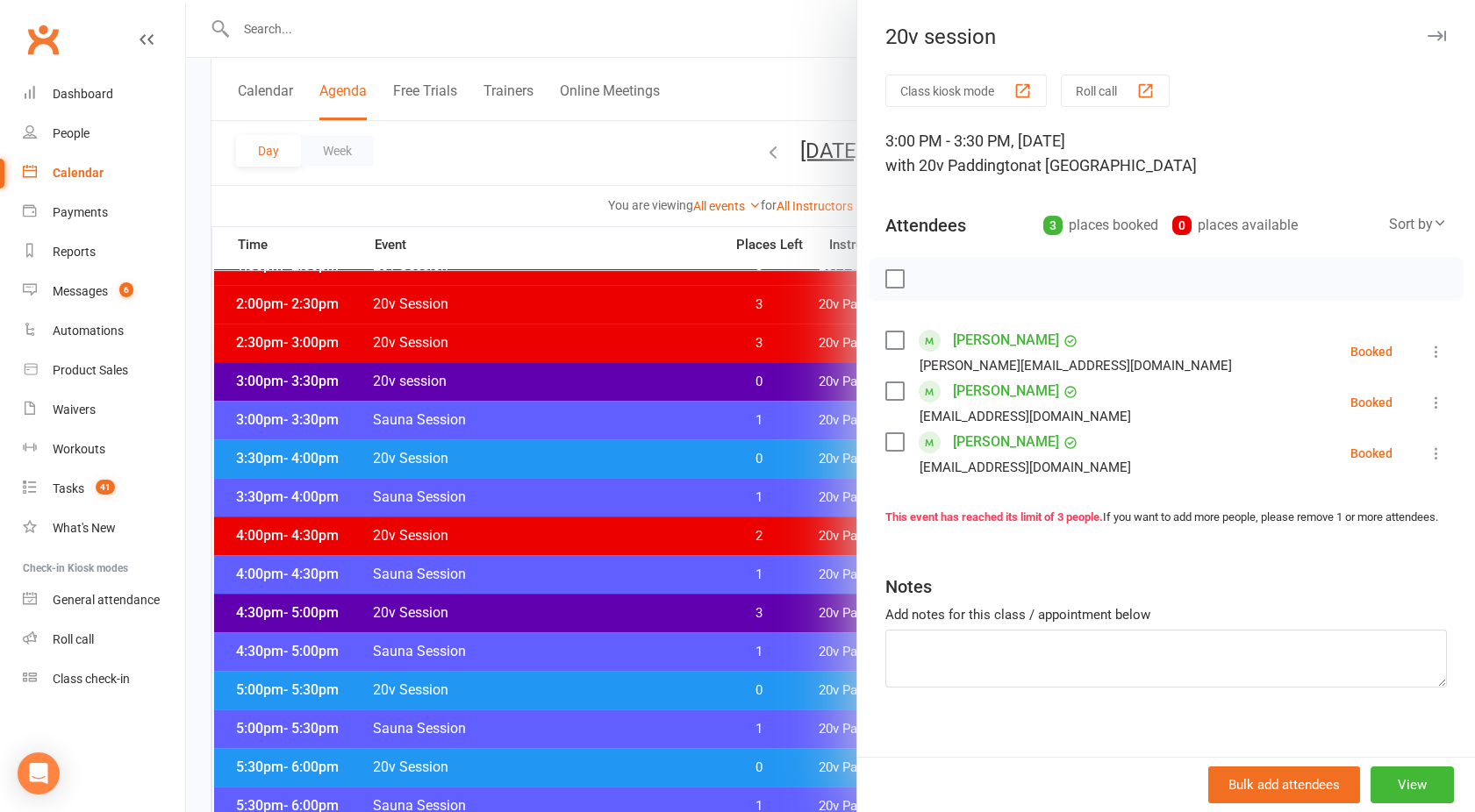
click at [591, 385] on div at bounding box center [830, 406] width 1289 height 812
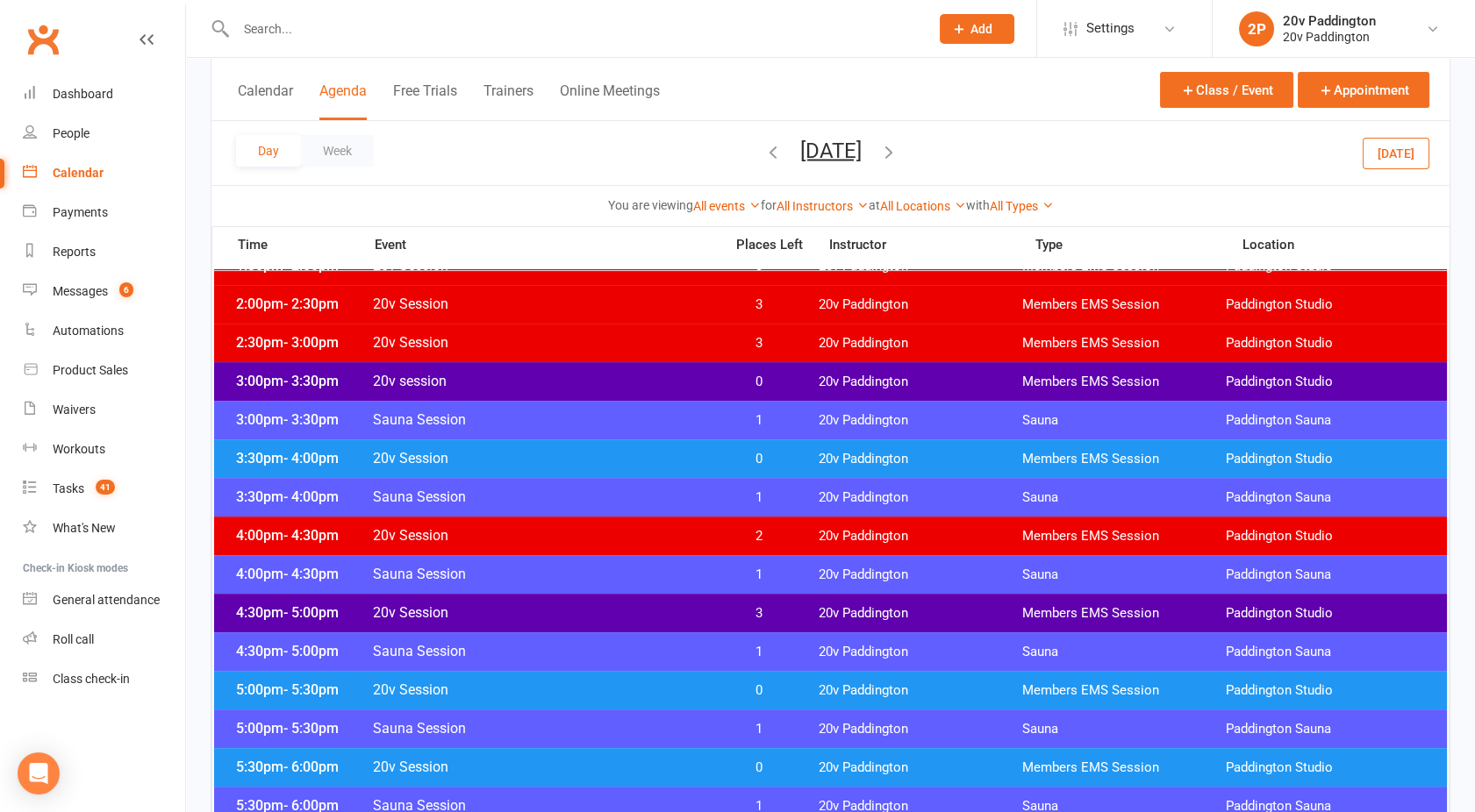
click at [609, 439] on div "3:30pm - 4:00pm 20v Session 0 20v Paddington Members EMS Session Paddington Stu…" at bounding box center [830, 458] width 1233 height 38
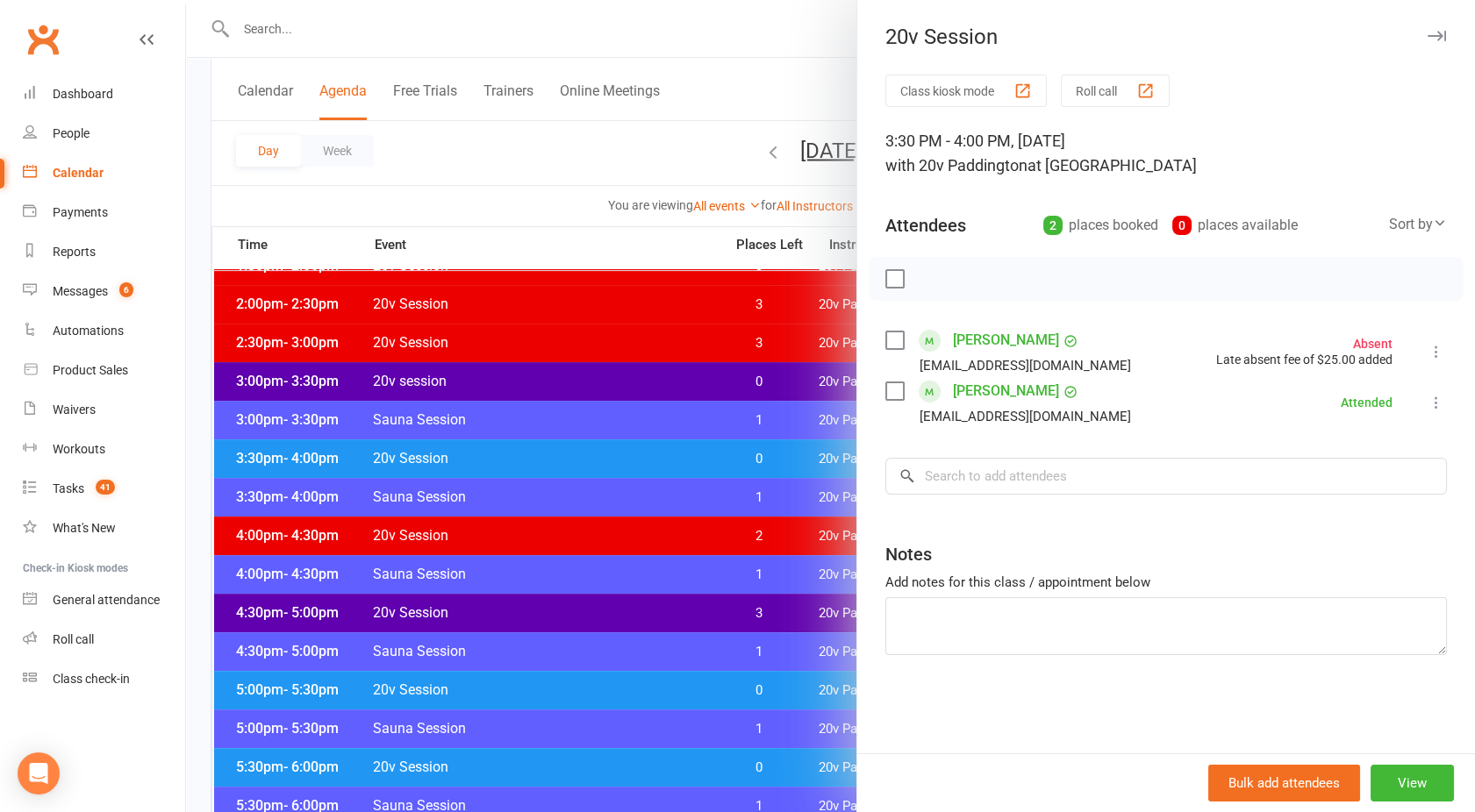
click at [609, 439] on div at bounding box center [830, 406] width 1289 height 812
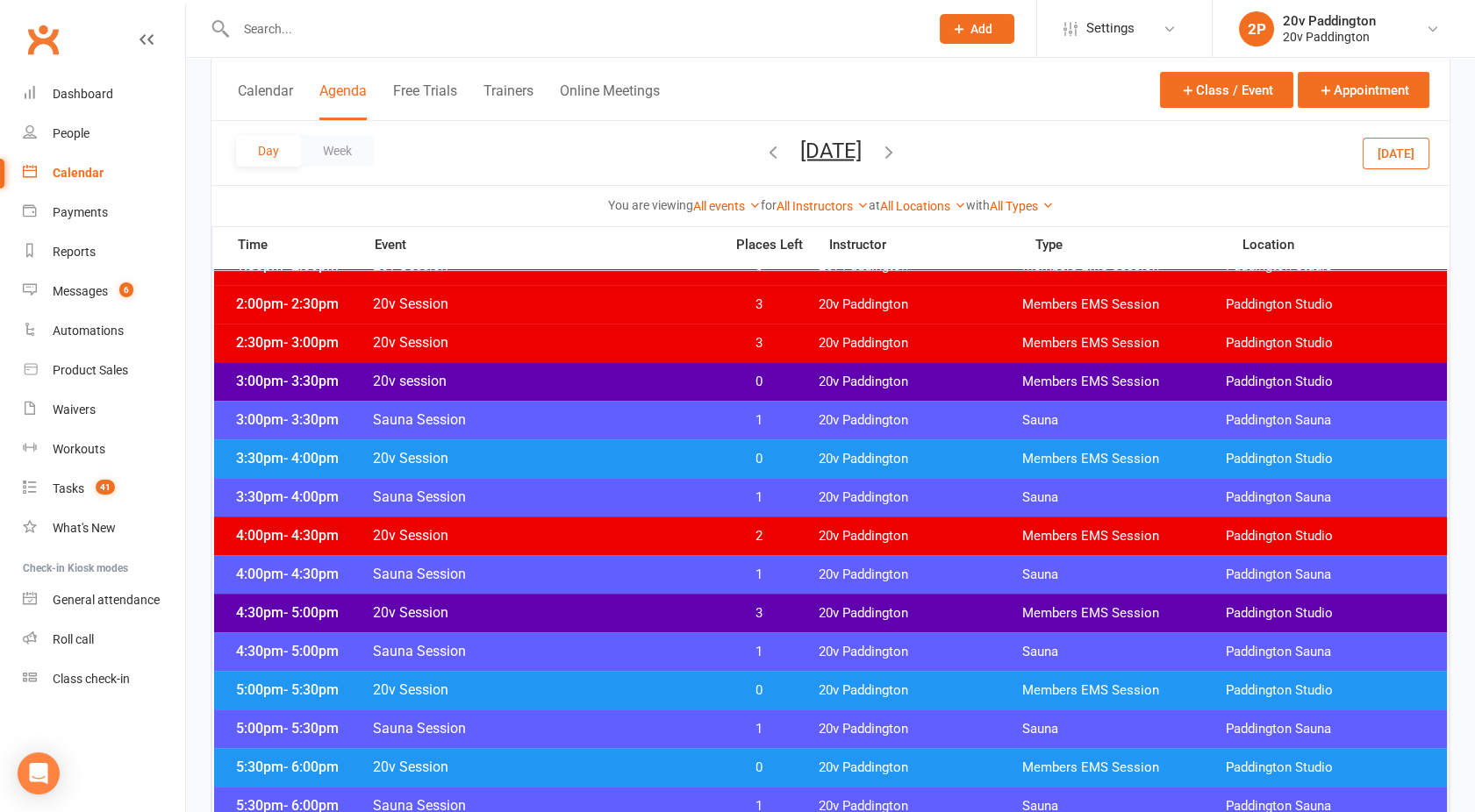
click at [636, 610] on span "20v Session" at bounding box center [543, 613] width 342 height 17
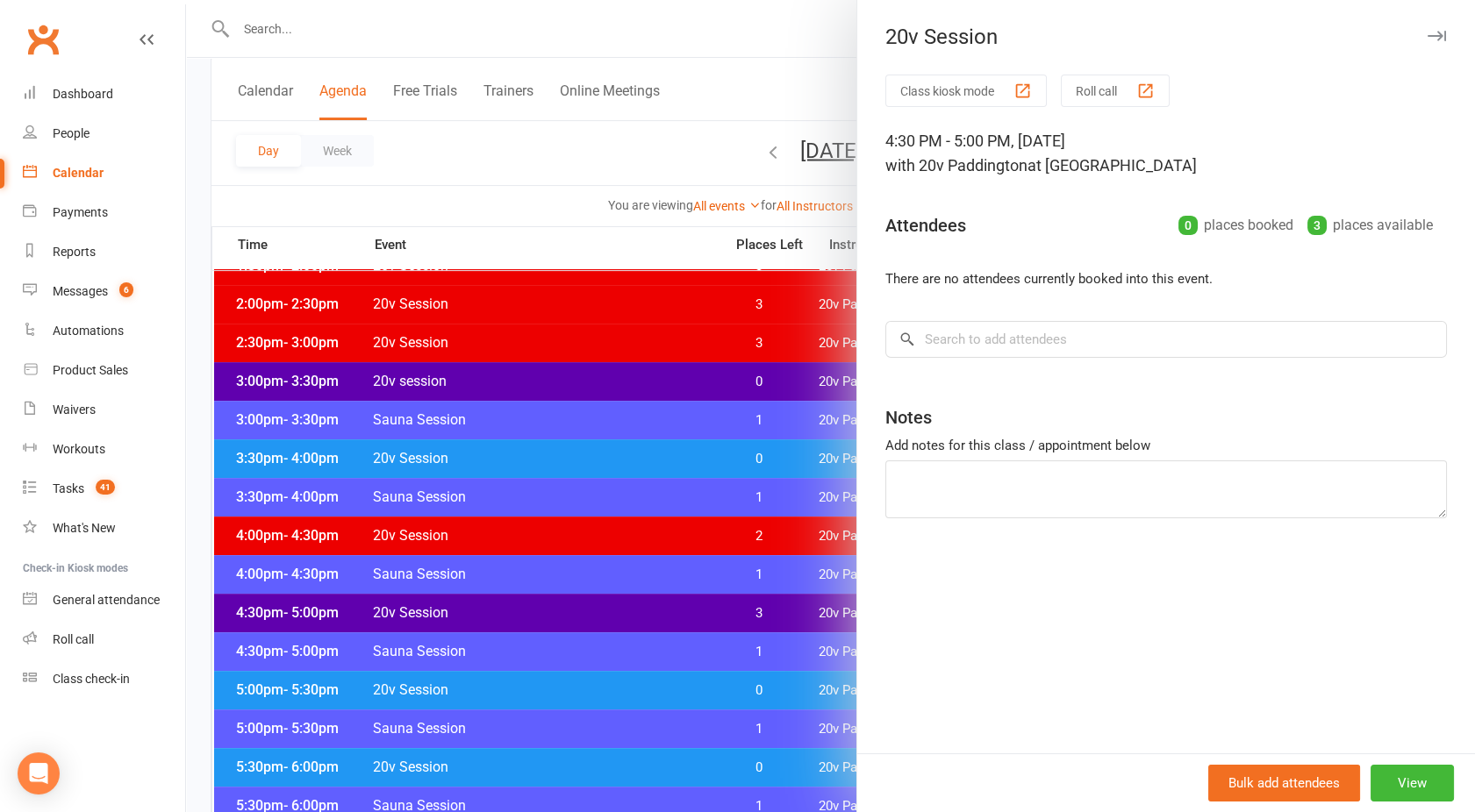
click at [636, 610] on div at bounding box center [830, 406] width 1289 height 812
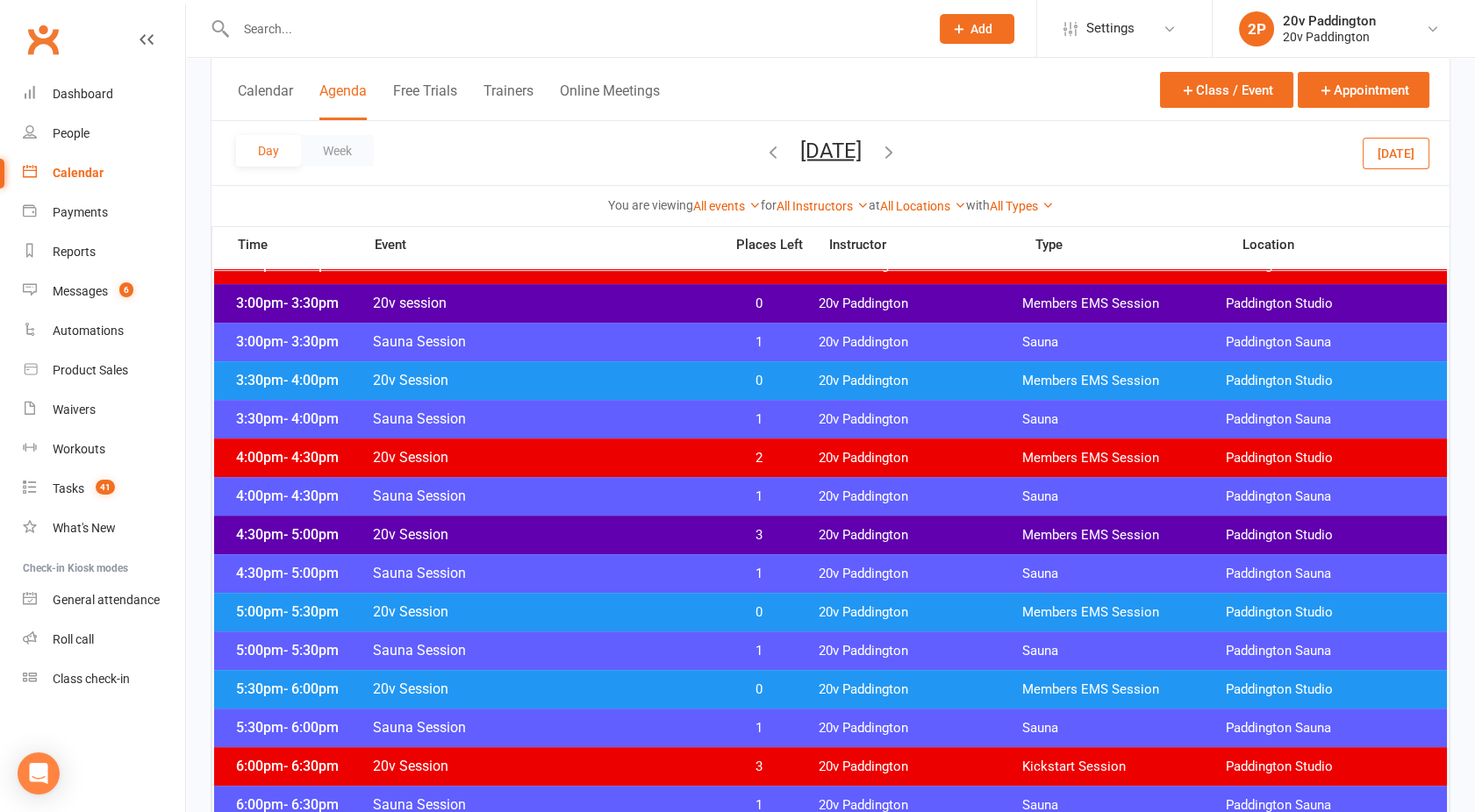
scroll to position [1294, 0]
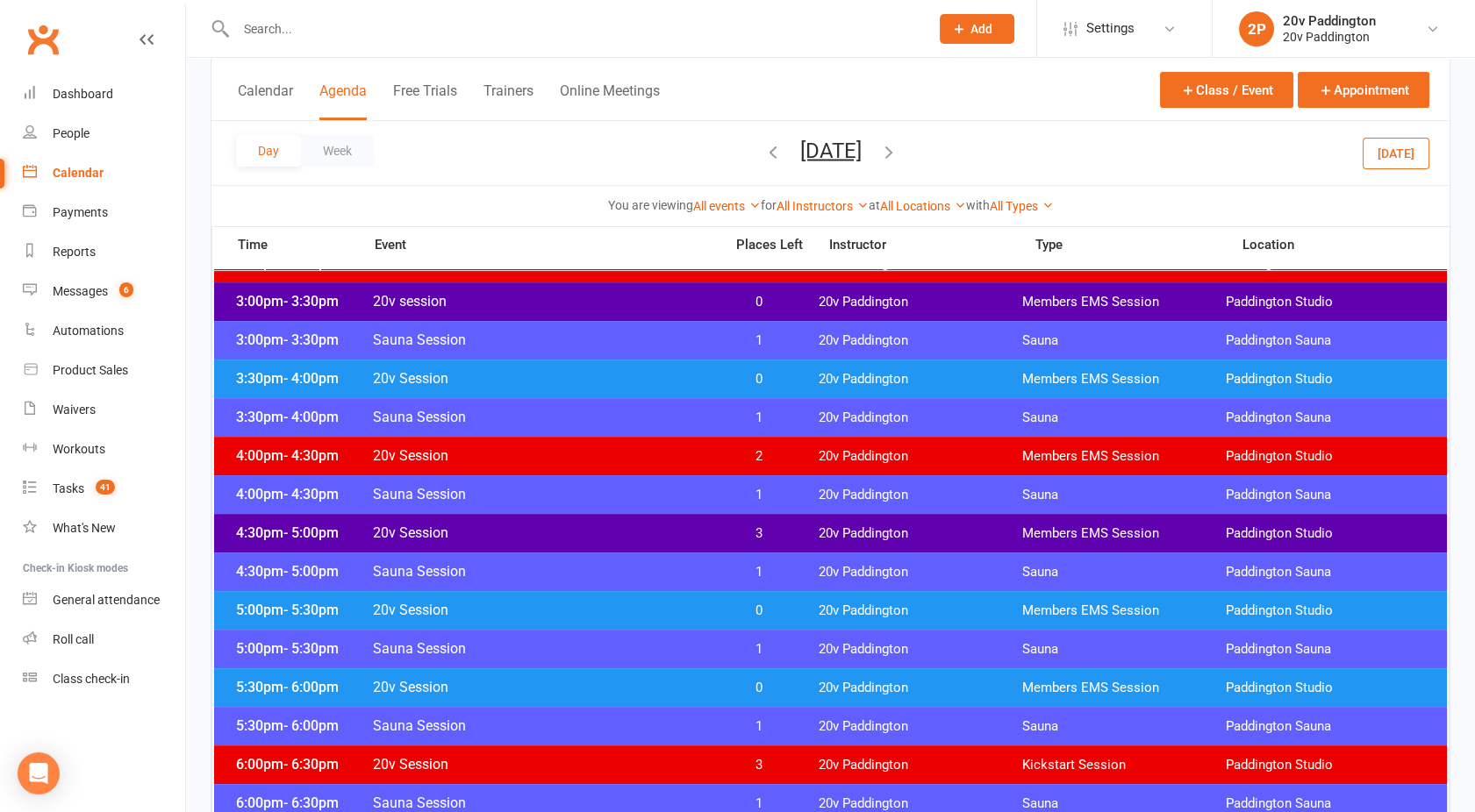
click at [609, 606] on span "20v Session" at bounding box center [543, 610] width 342 height 17
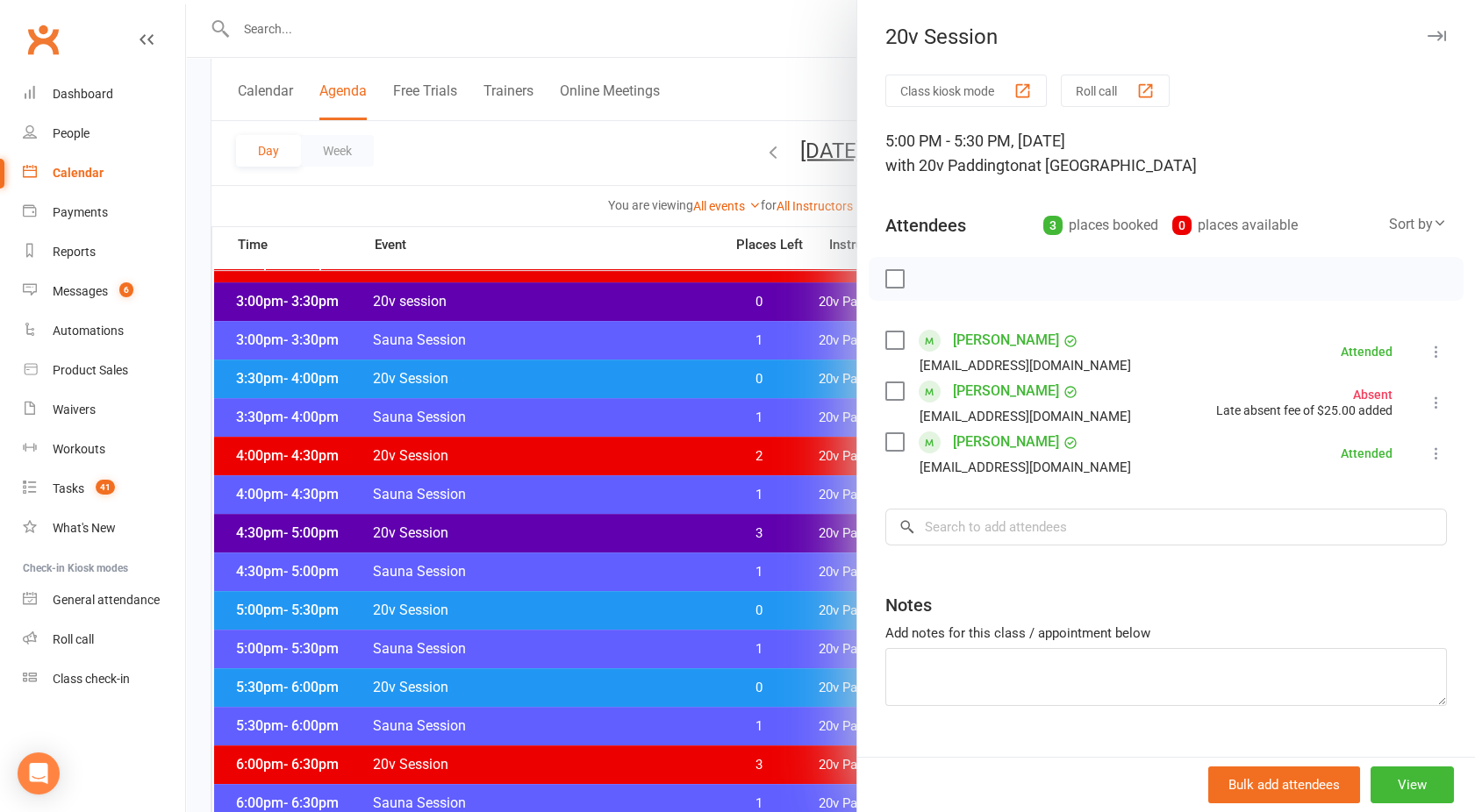
click at [609, 606] on div at bounding box center [830, 406] width 1289 height 812
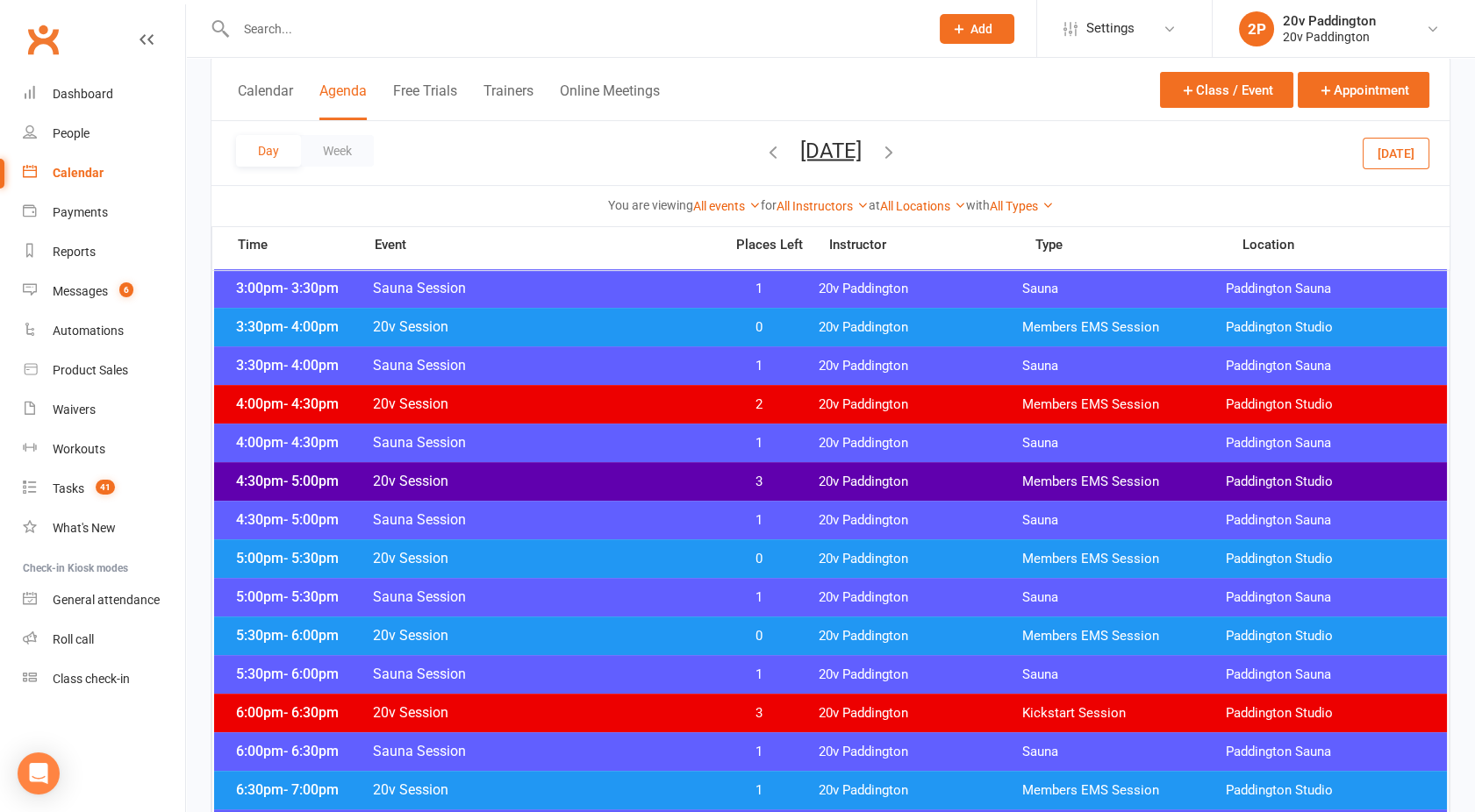
scroll to position [1347, 0]
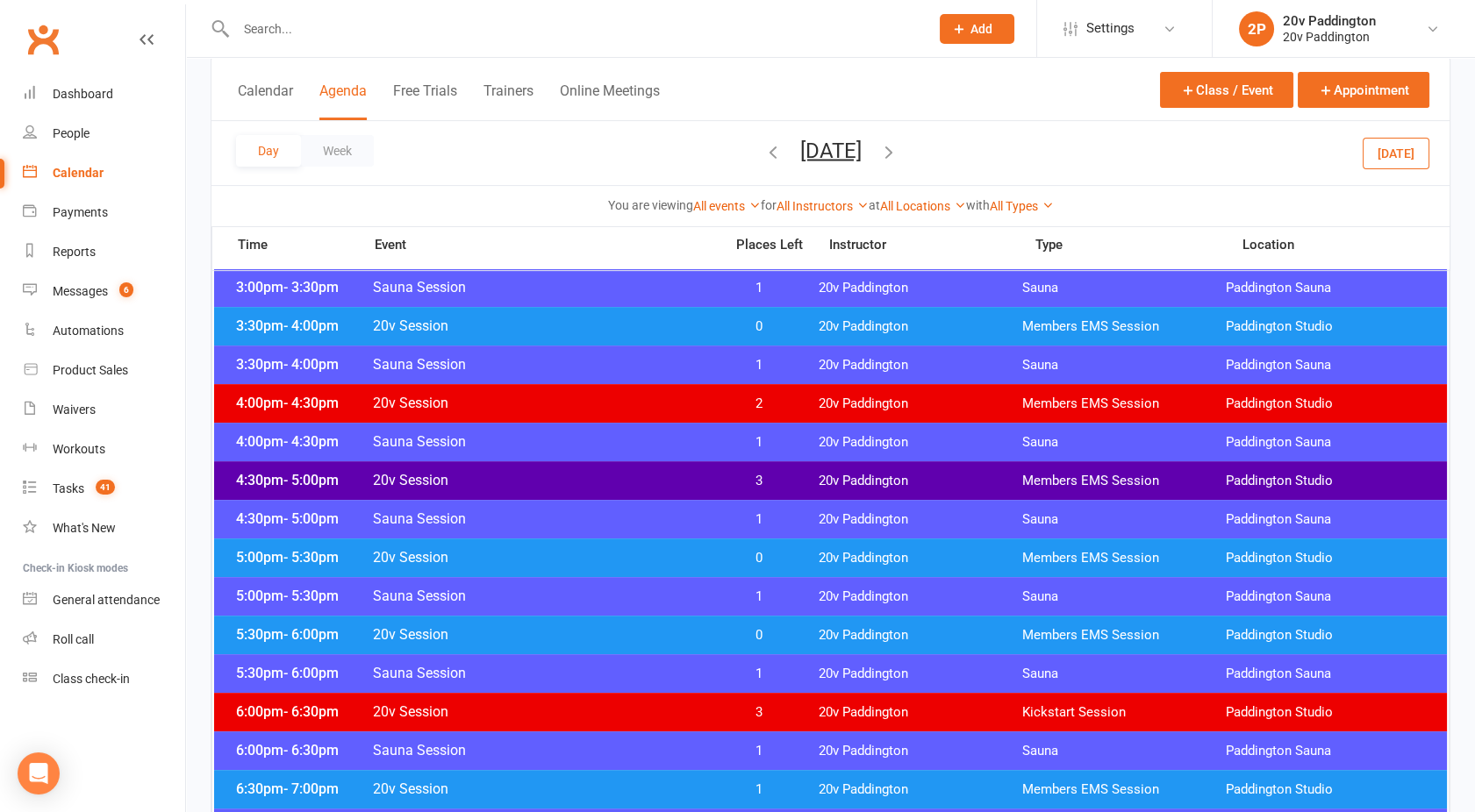
click at [575, 619] on div "5:30pm - 6:00pm 20v Session 0 20v Paddington Members EMS Session Paddington Stu…" at bounding box center [830, 634] width 1233 height 38
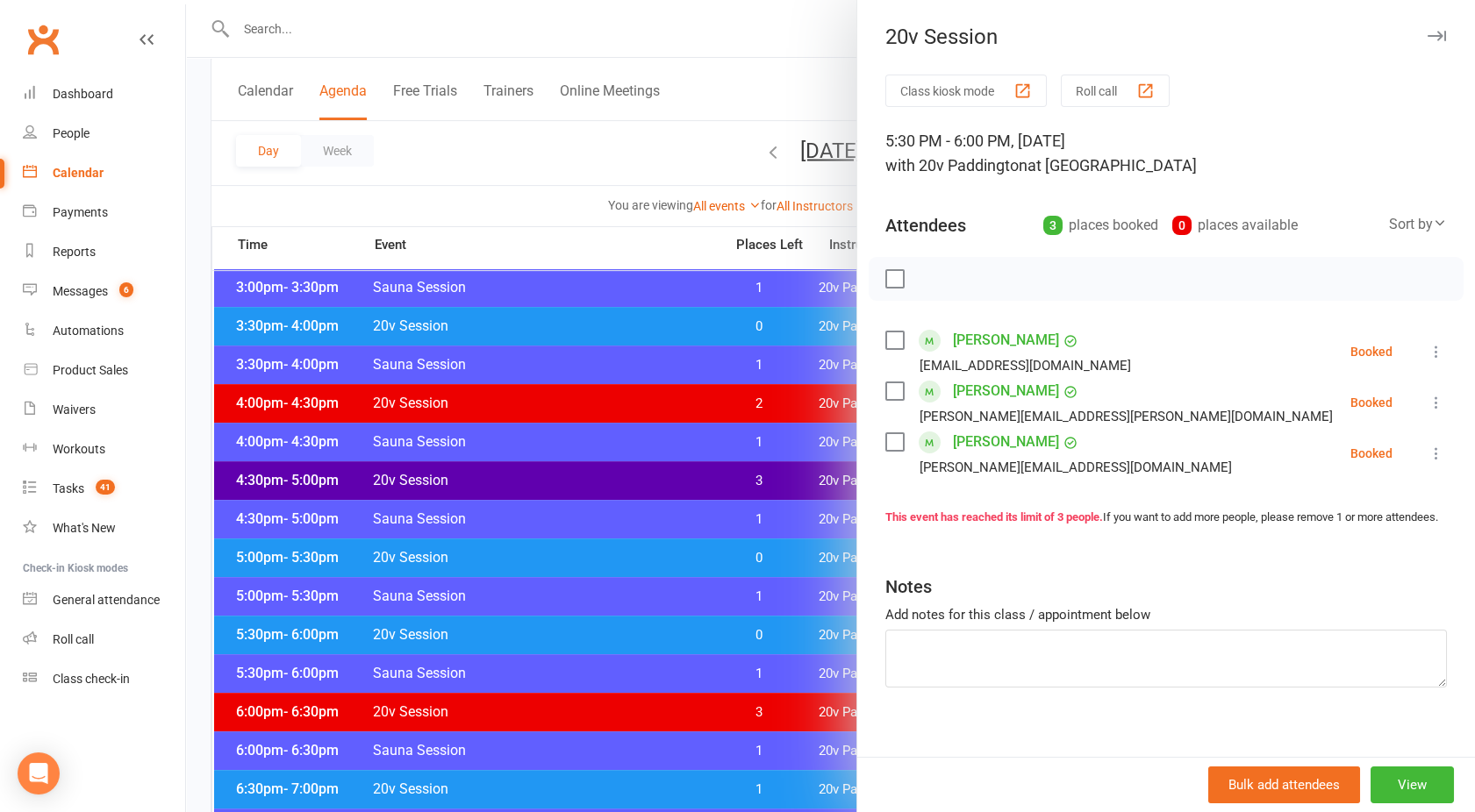
click at [575, 619] on div at bounding box center [830, 406] width 1289 height 812
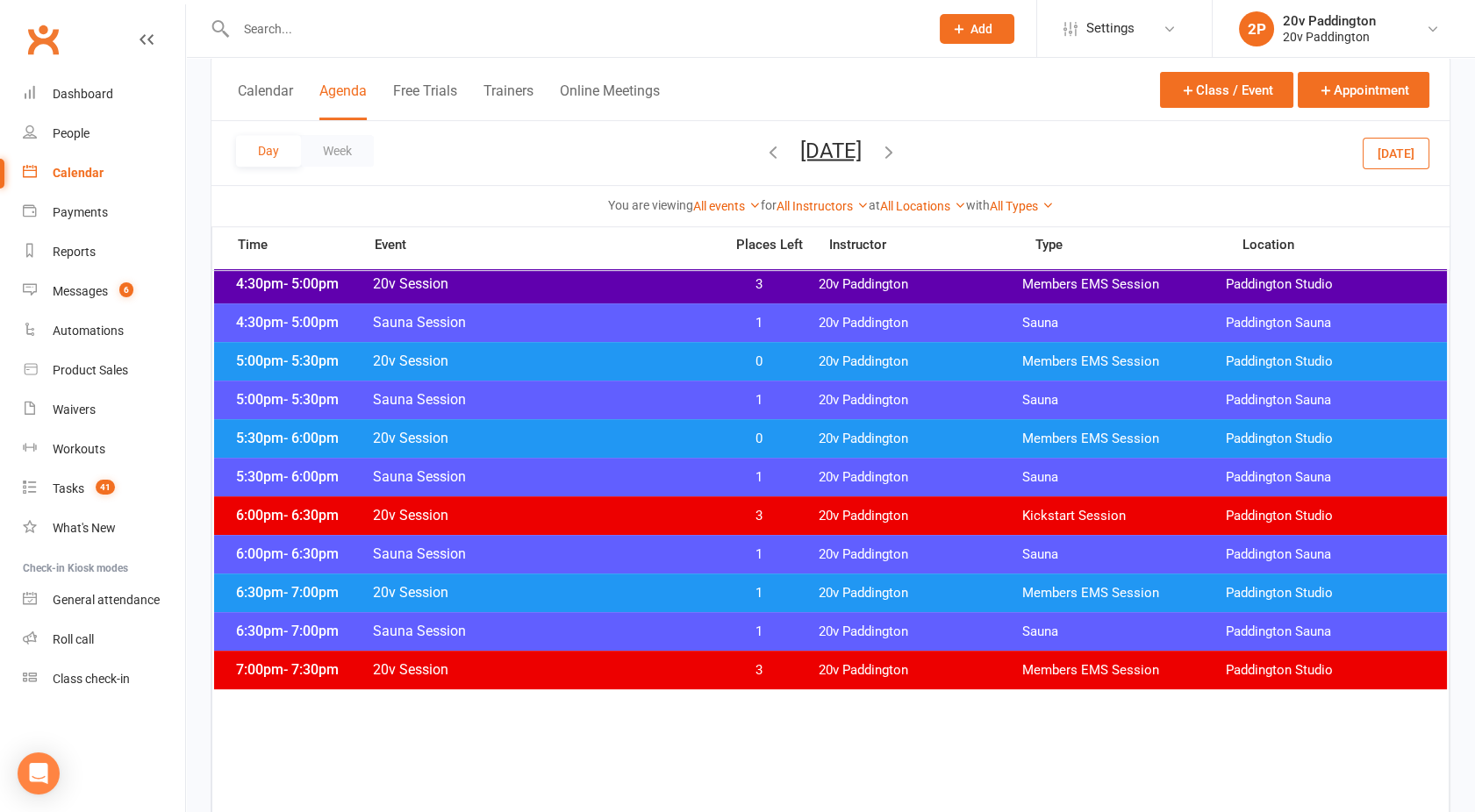
scroll to position [1551, 0]
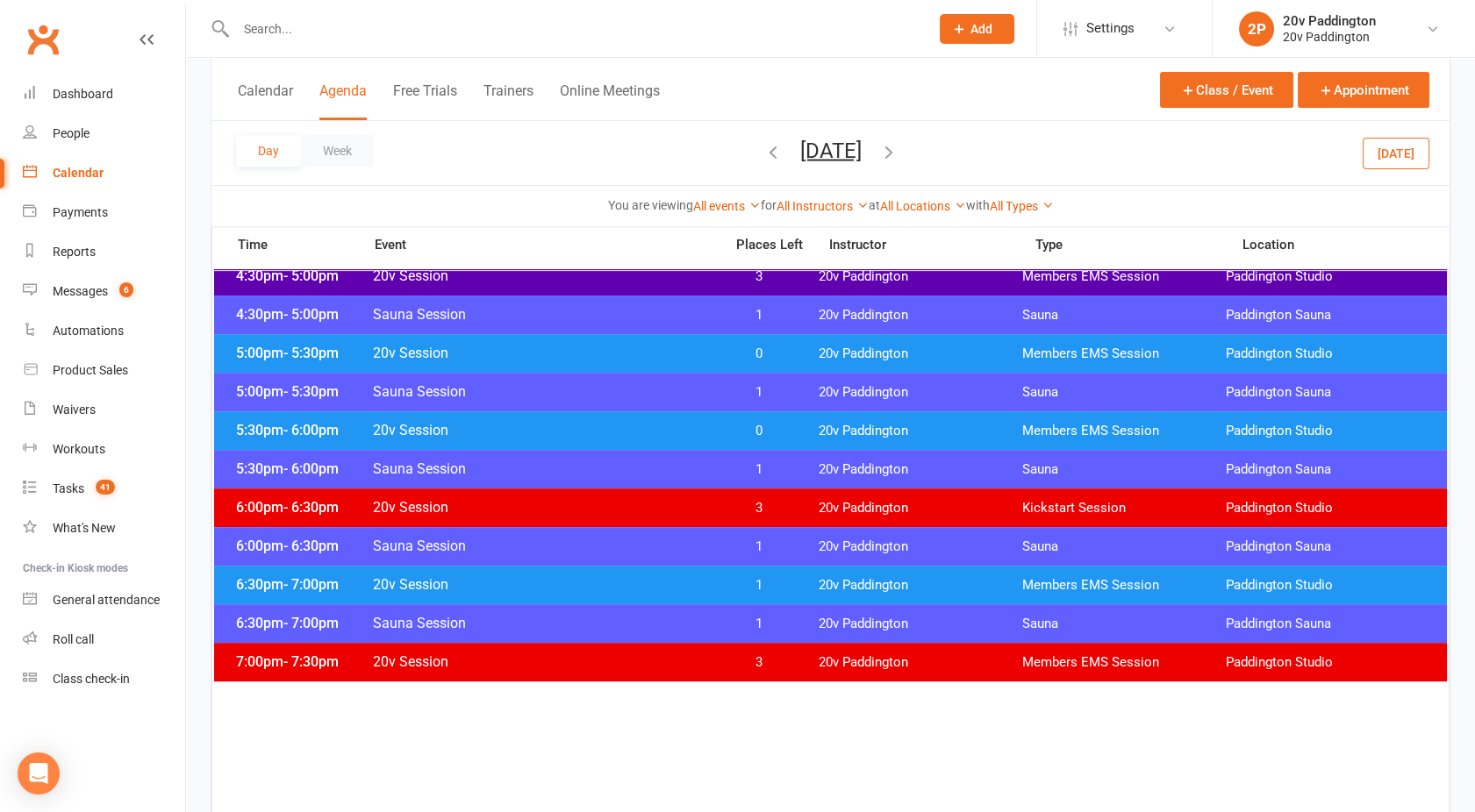
click at [544, 602] on div "6:30pm - 7:00pm 20v Session 1 20v Paddington Members EMS Session Paddington Stu…" at bounding box center [830, 584] width 1233 height 38
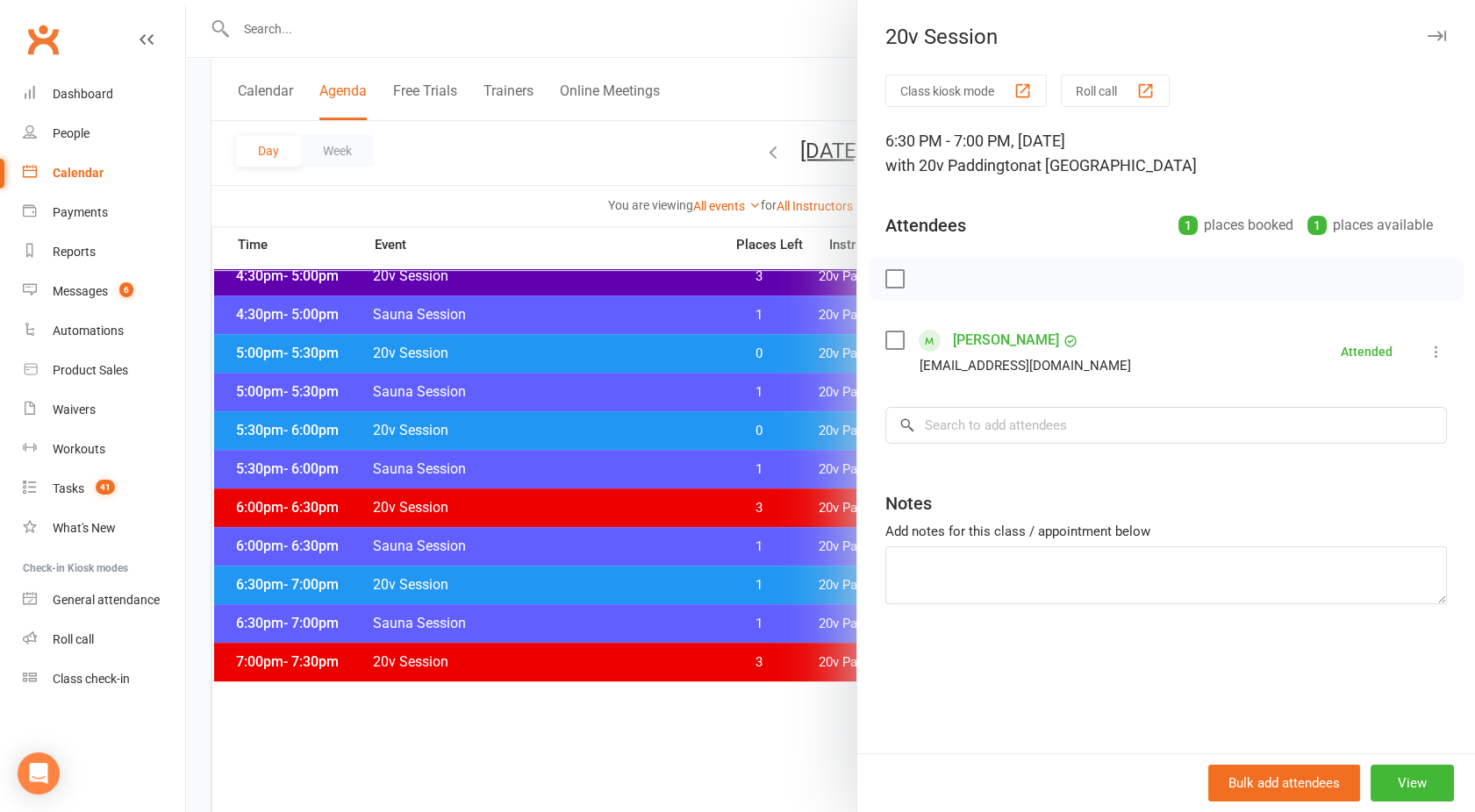
click at [542, 590] on div at bounding box center [830, 406] width 1289 height 812
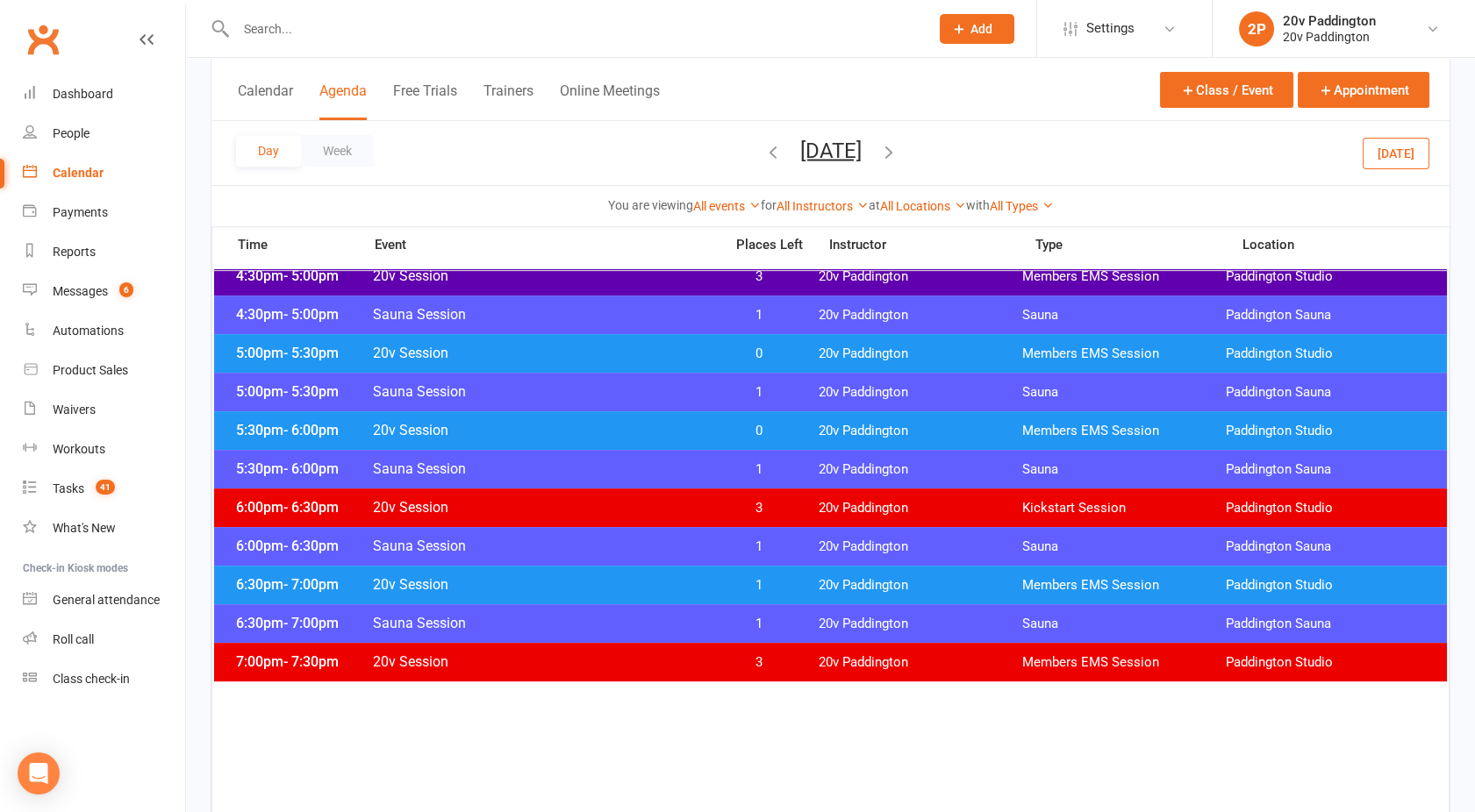
click at [578, 414] on div "5:30pm - 6:00pm 20v Session 0 20v Paddington Members EMS Session Paddington Stu…" at bounding box center [830, 430] width 1233 height 38
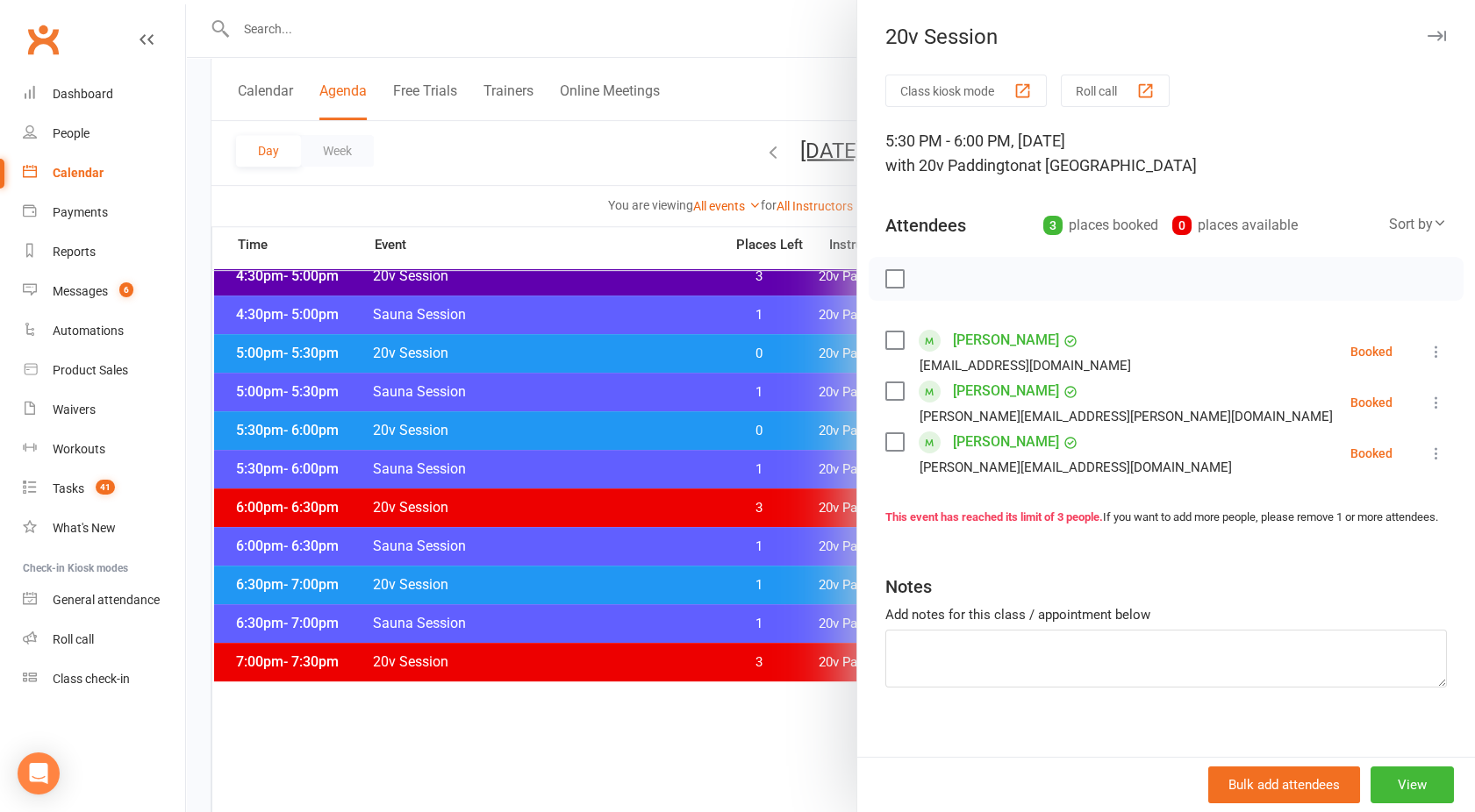
click at [1428, 356] on icon at bounding box center [1436, 352] width 18 height 18
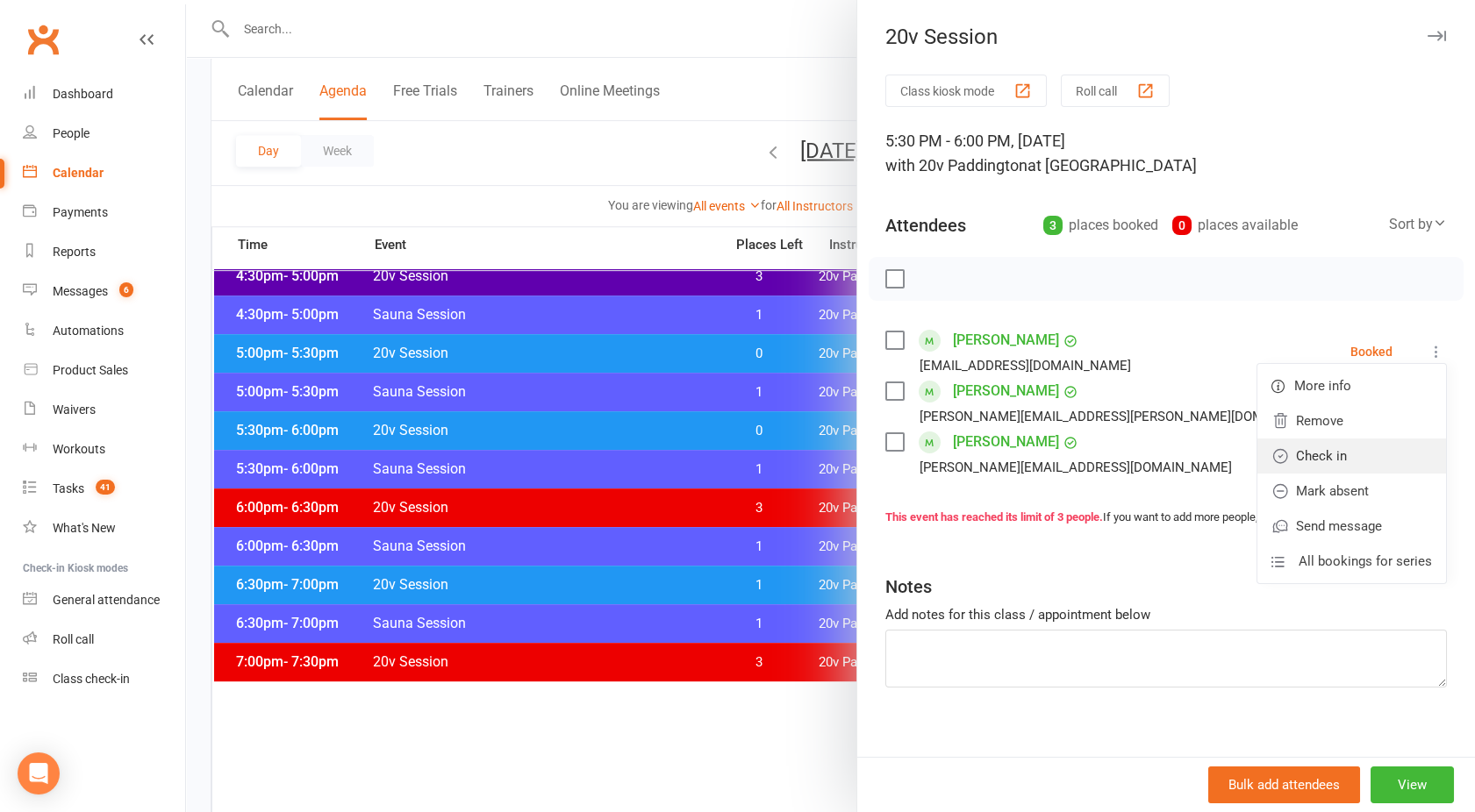
click at [1321, 454] on link "Check in" at bounding box center [1351, 457] width 189 height 35
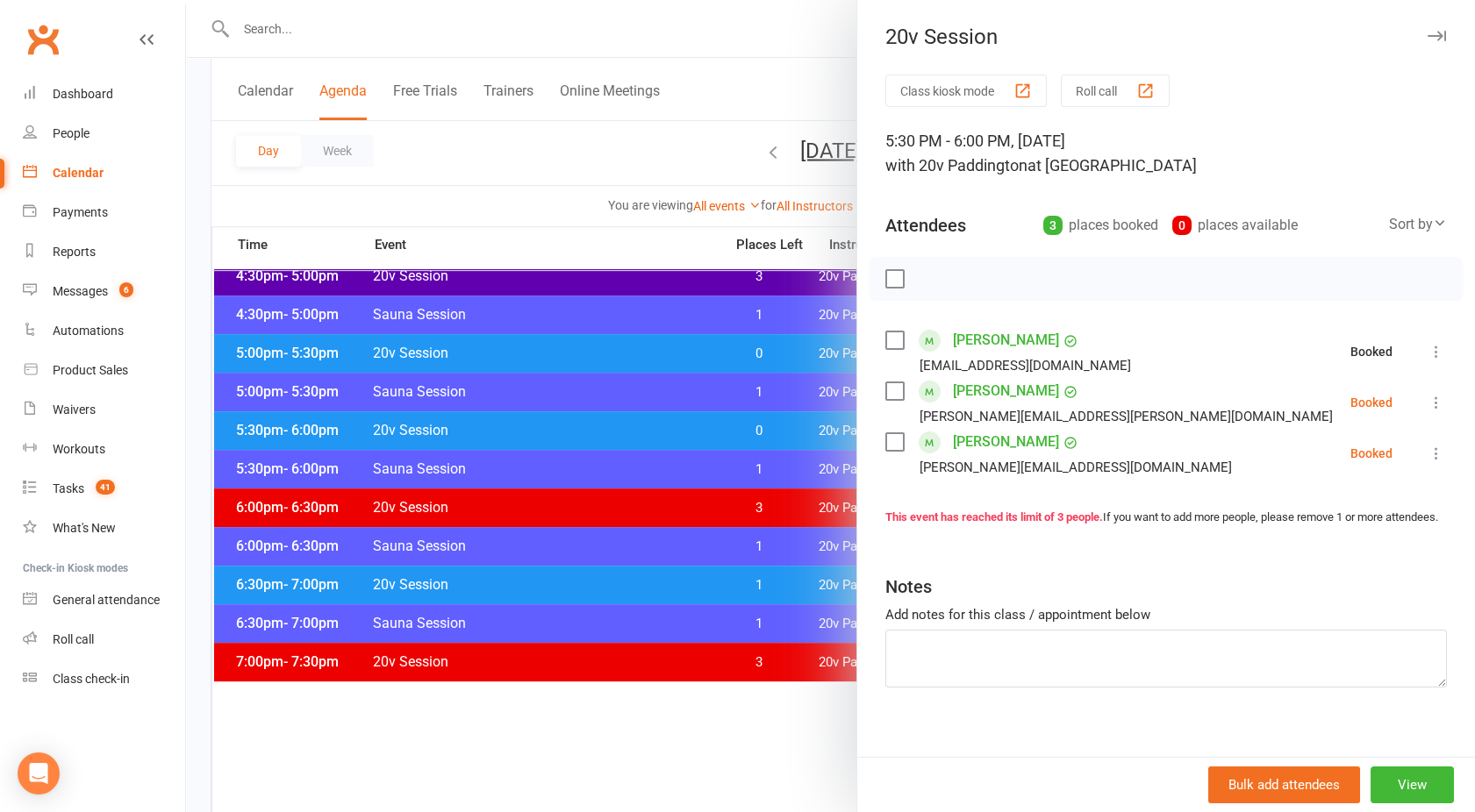
click at [1428, 403] on icon at bounding box center [1436, 402] width 18 height 18
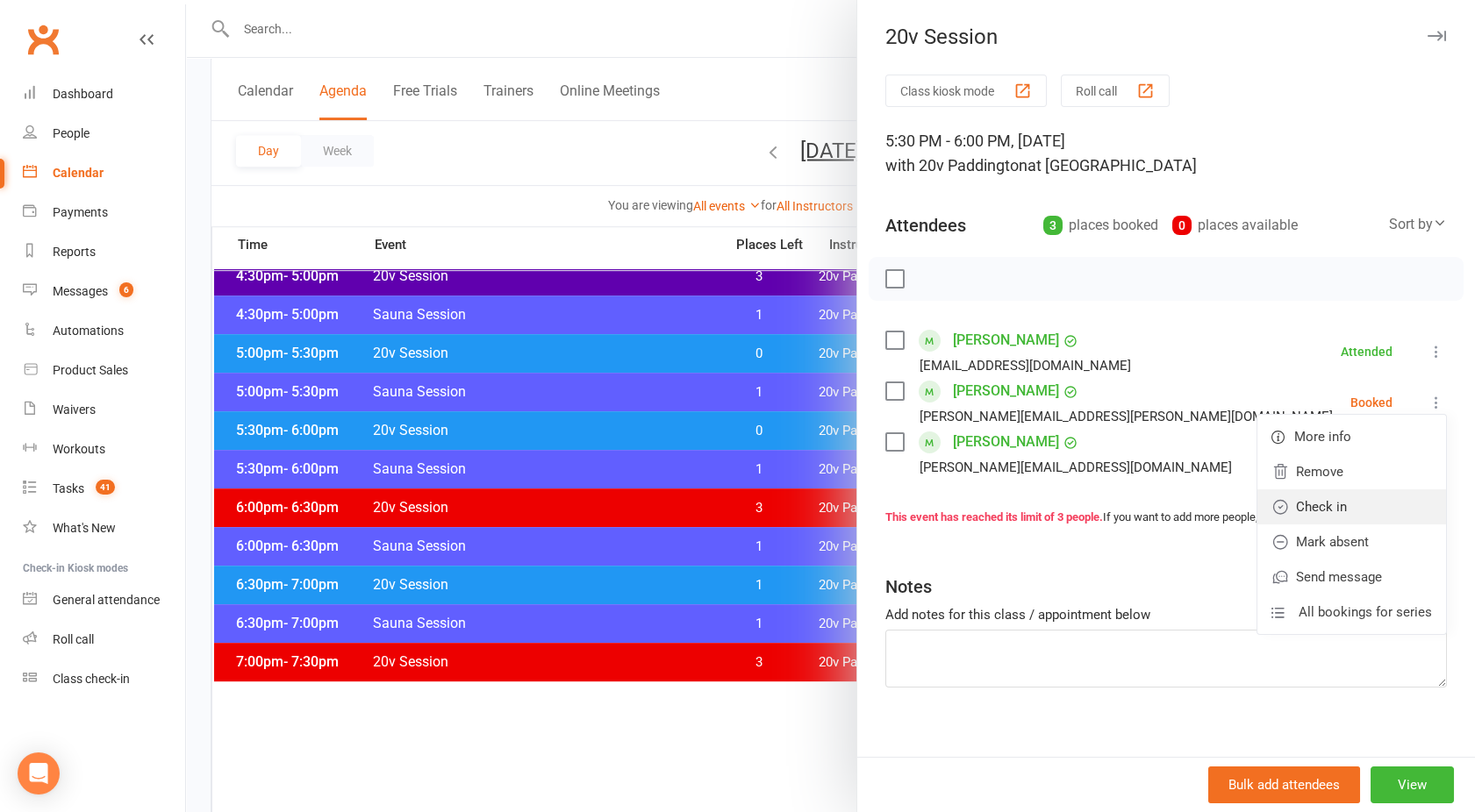
click at [1306, 512] on link "Check in" at bounding box center [1351, 507] width 189 height 35
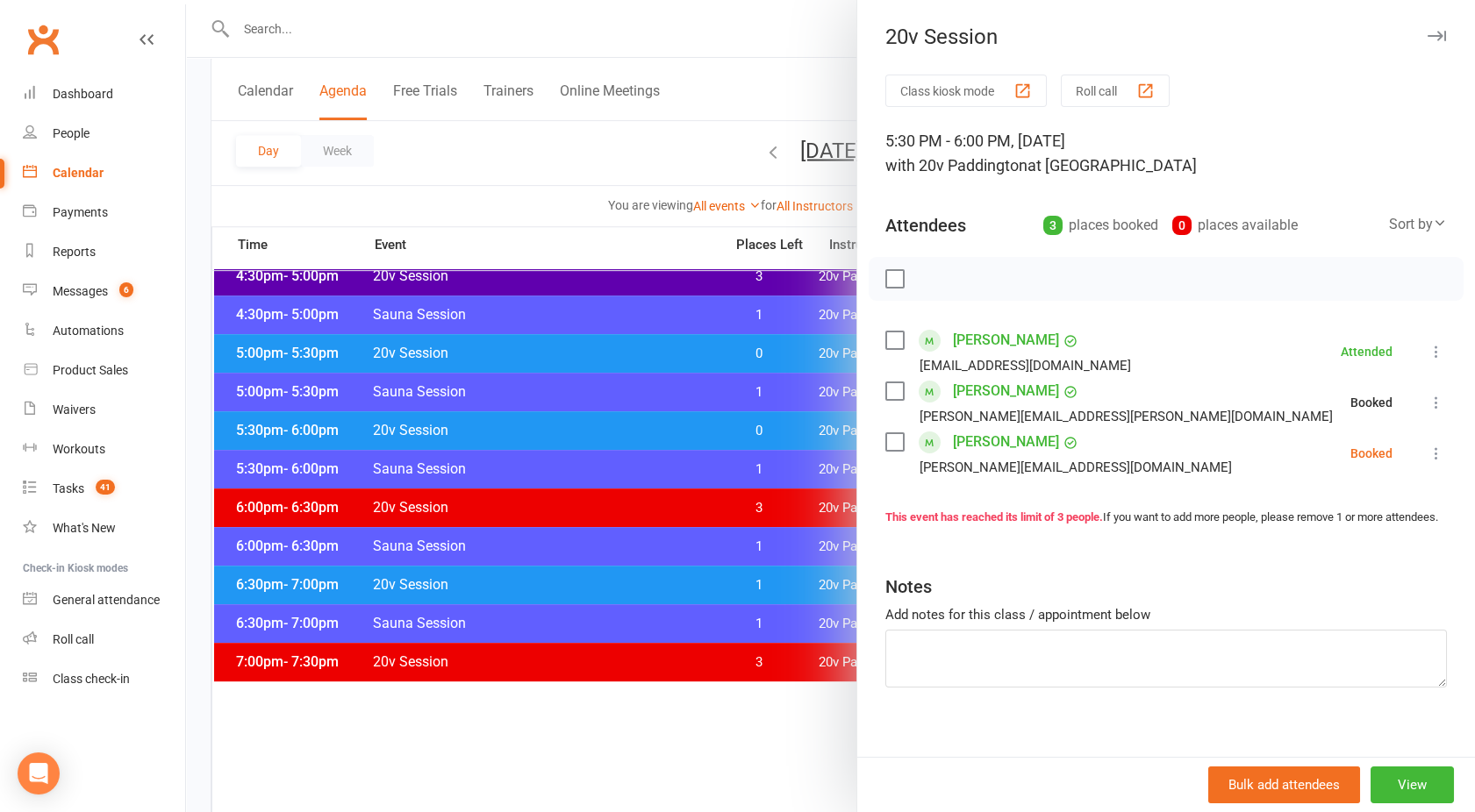
click at [1428, 453] on icon at bounding box center [1436, 453] width 18 height 18
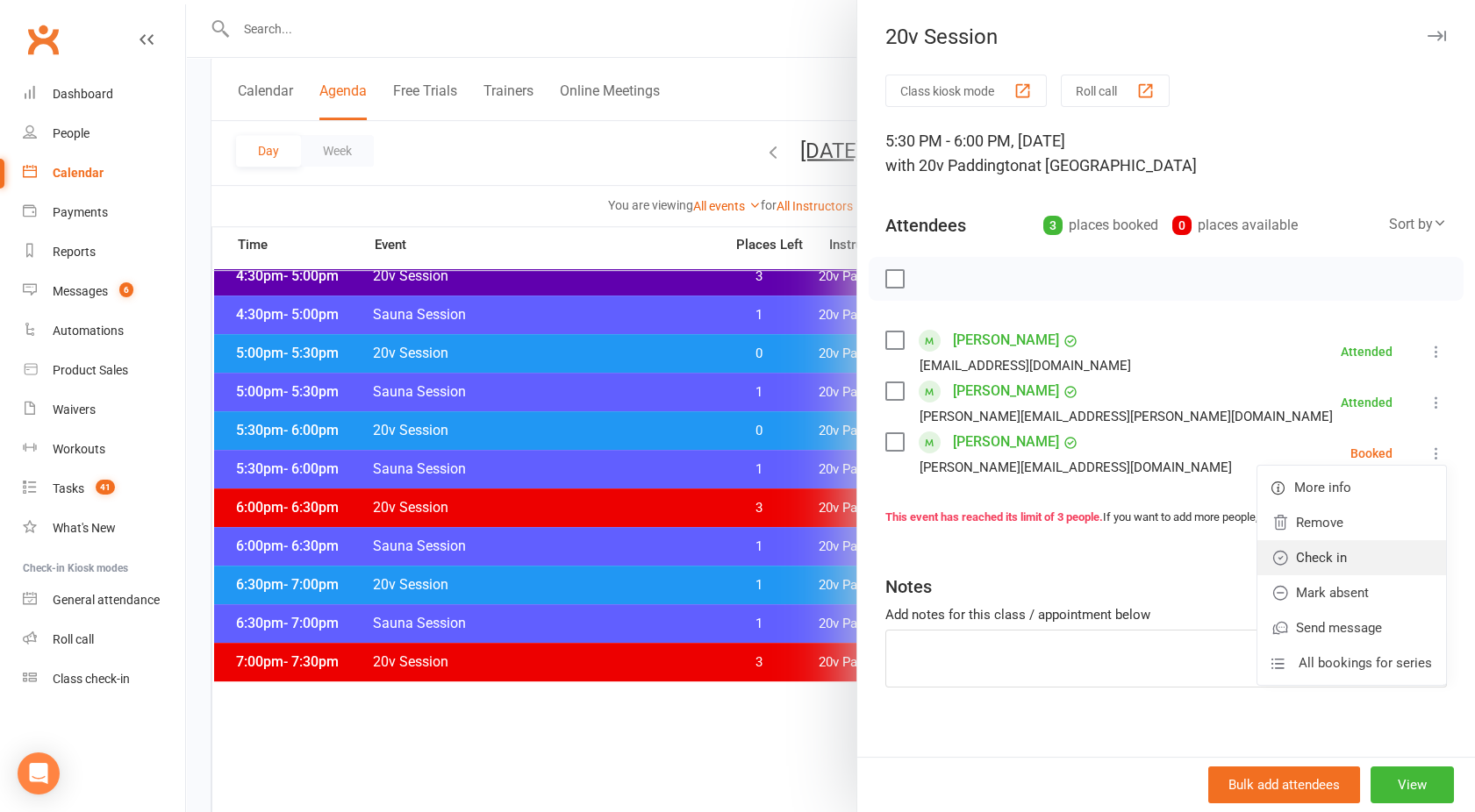
click at [1308, 552] on link "Check in" at bounding box center [1351, 558] width 189 height 35
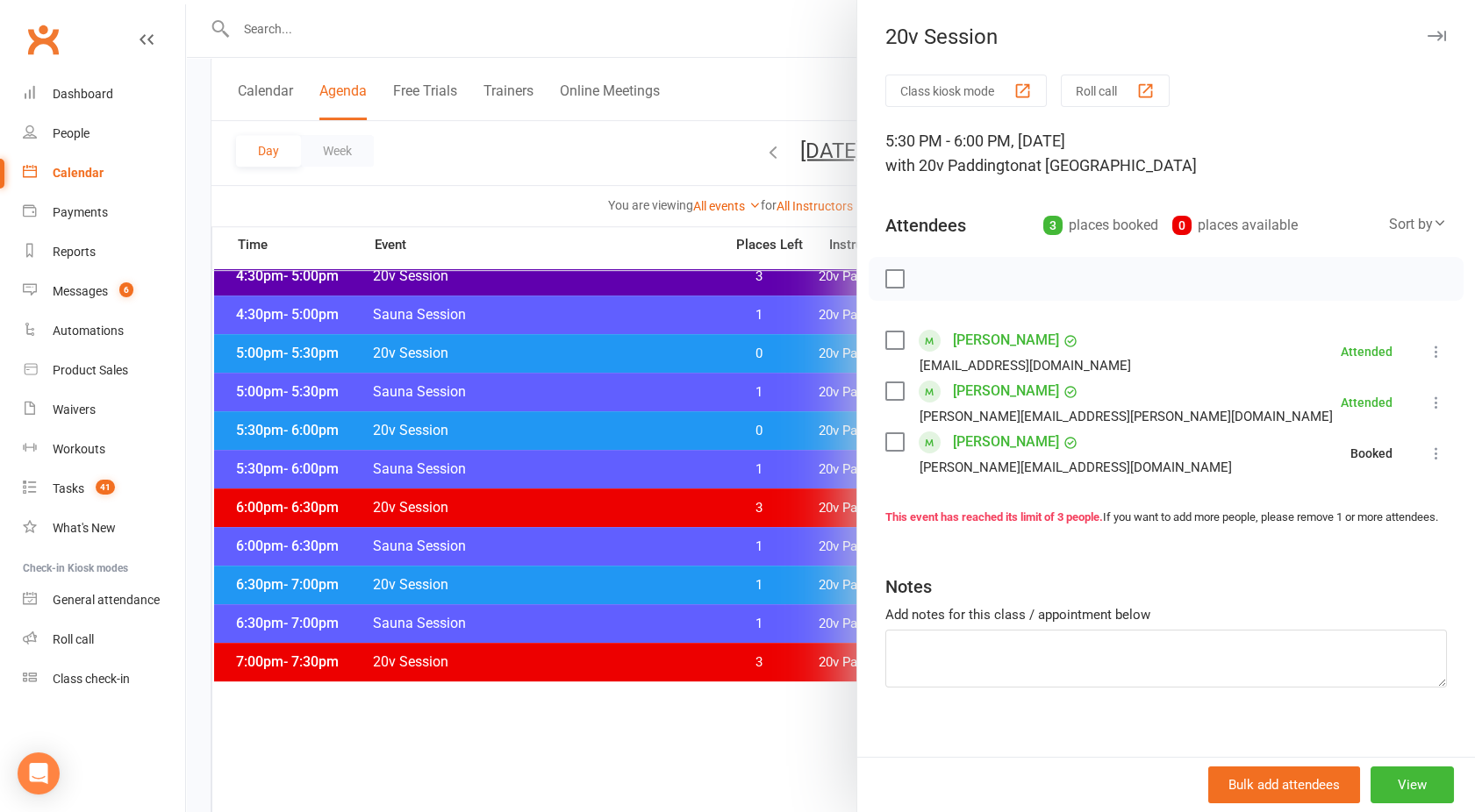
click at [549, 499] on div at bounding box center [830, 406] width 1289 height 812
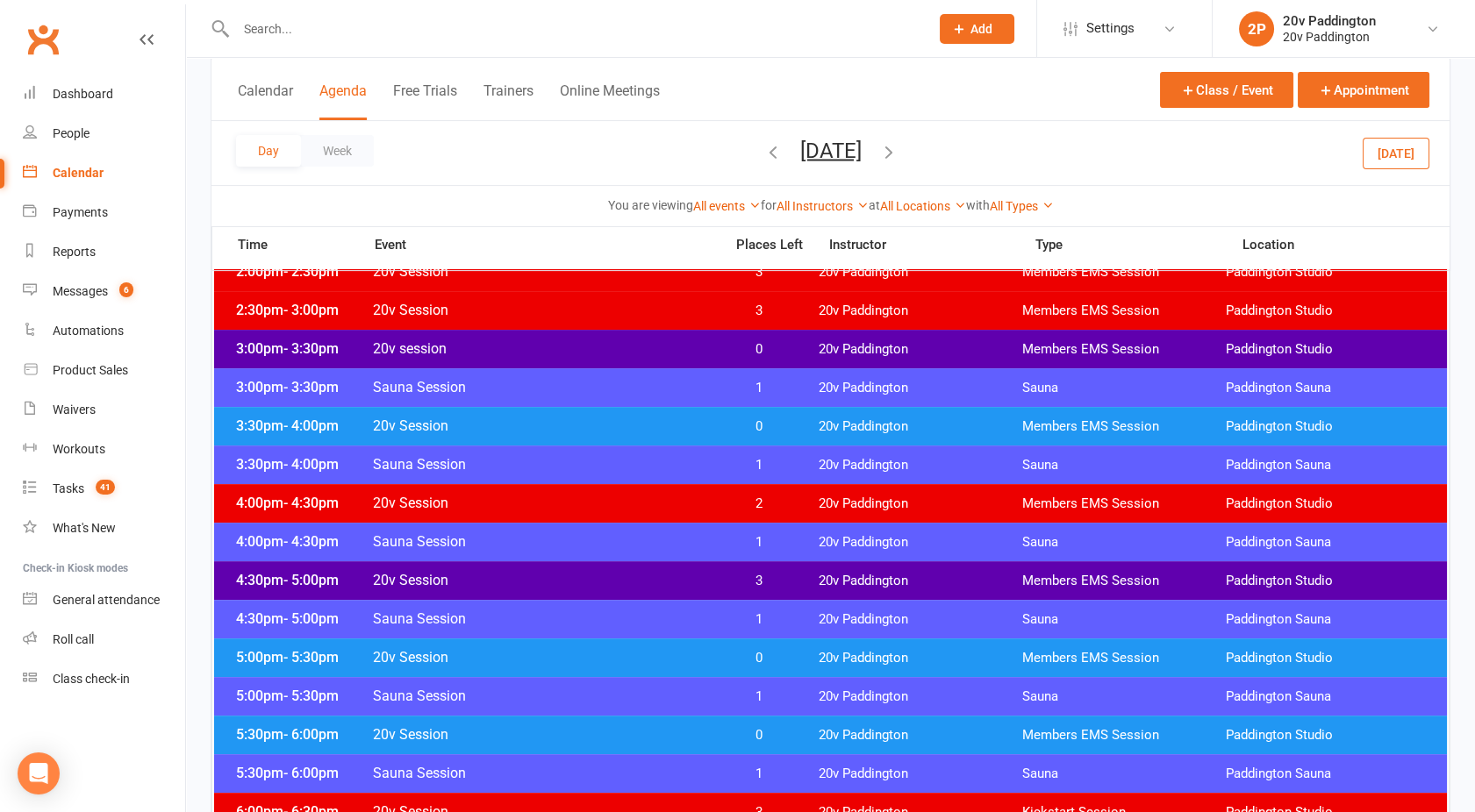
scroll to position [1212, 0]
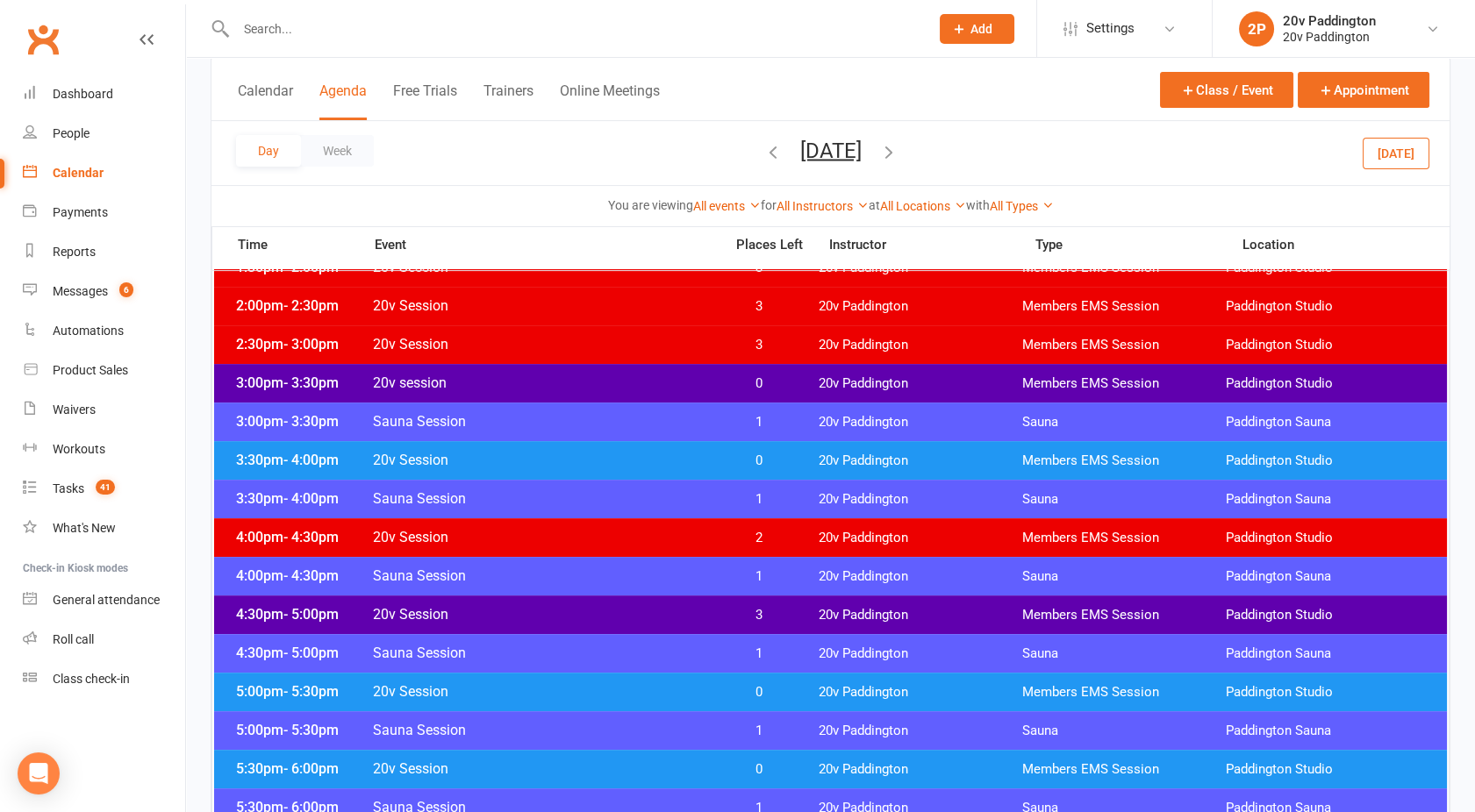
click at [576, 382] on span "20v session" at bounding box center [543, 383] width 342 height 17
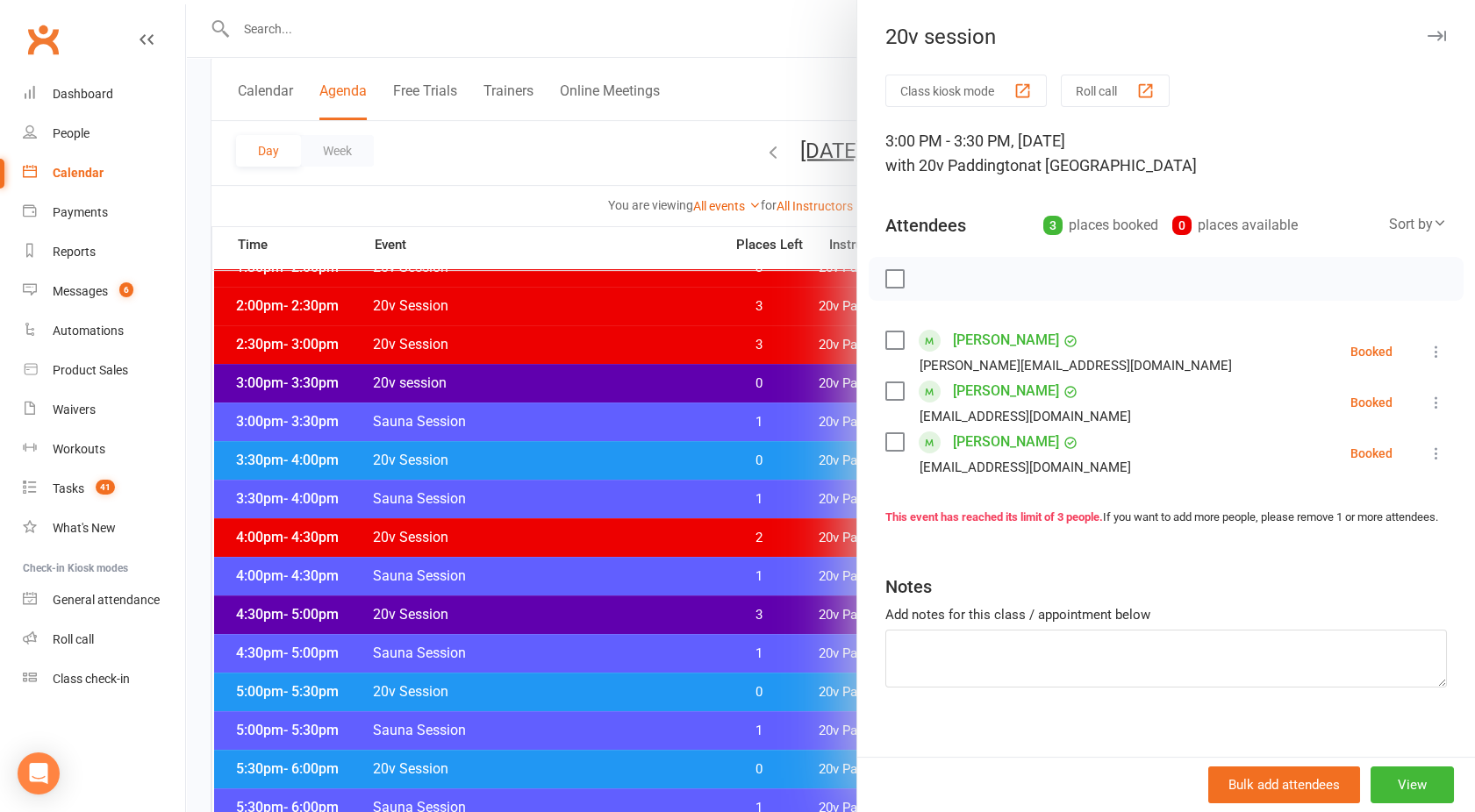
click at [1428, 350] on icon at bounding box center [1436, 352] width 18 height 18
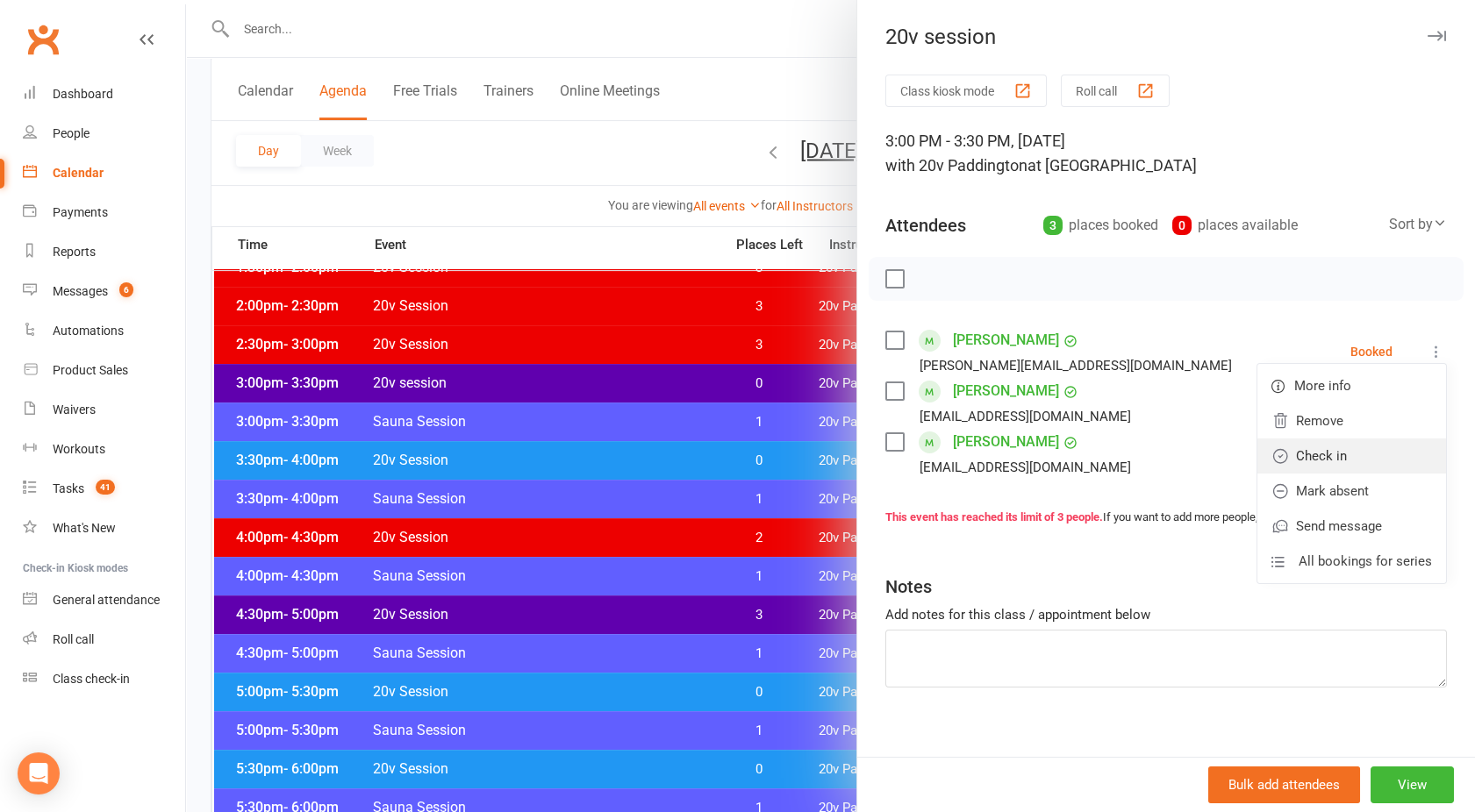
click at [1322, 451] on link "Check in" at bounding box center [1351, 457] width 189 height 35
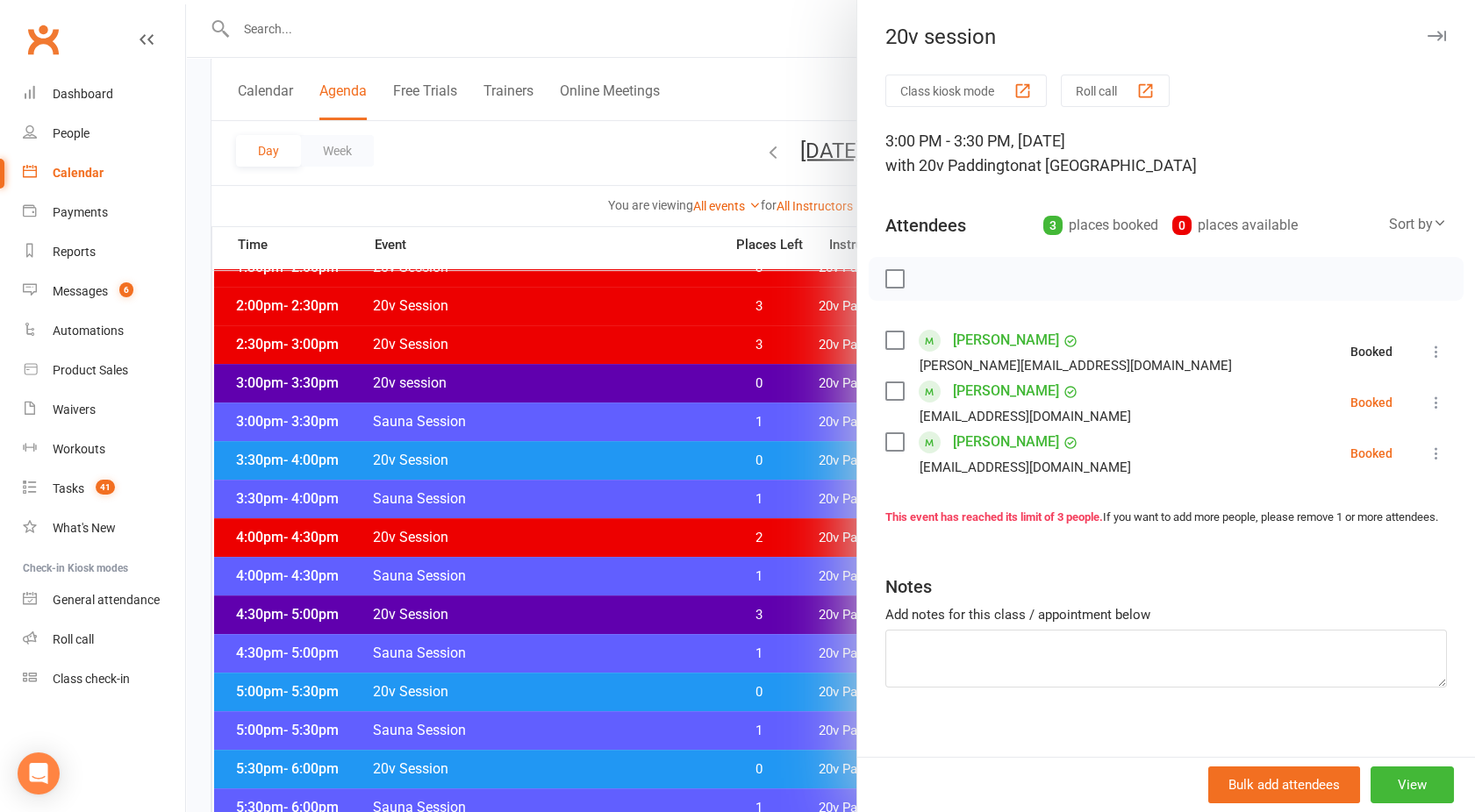
click at [1426, 393] on button at bounding box center [1436, 403] width 21 height 21
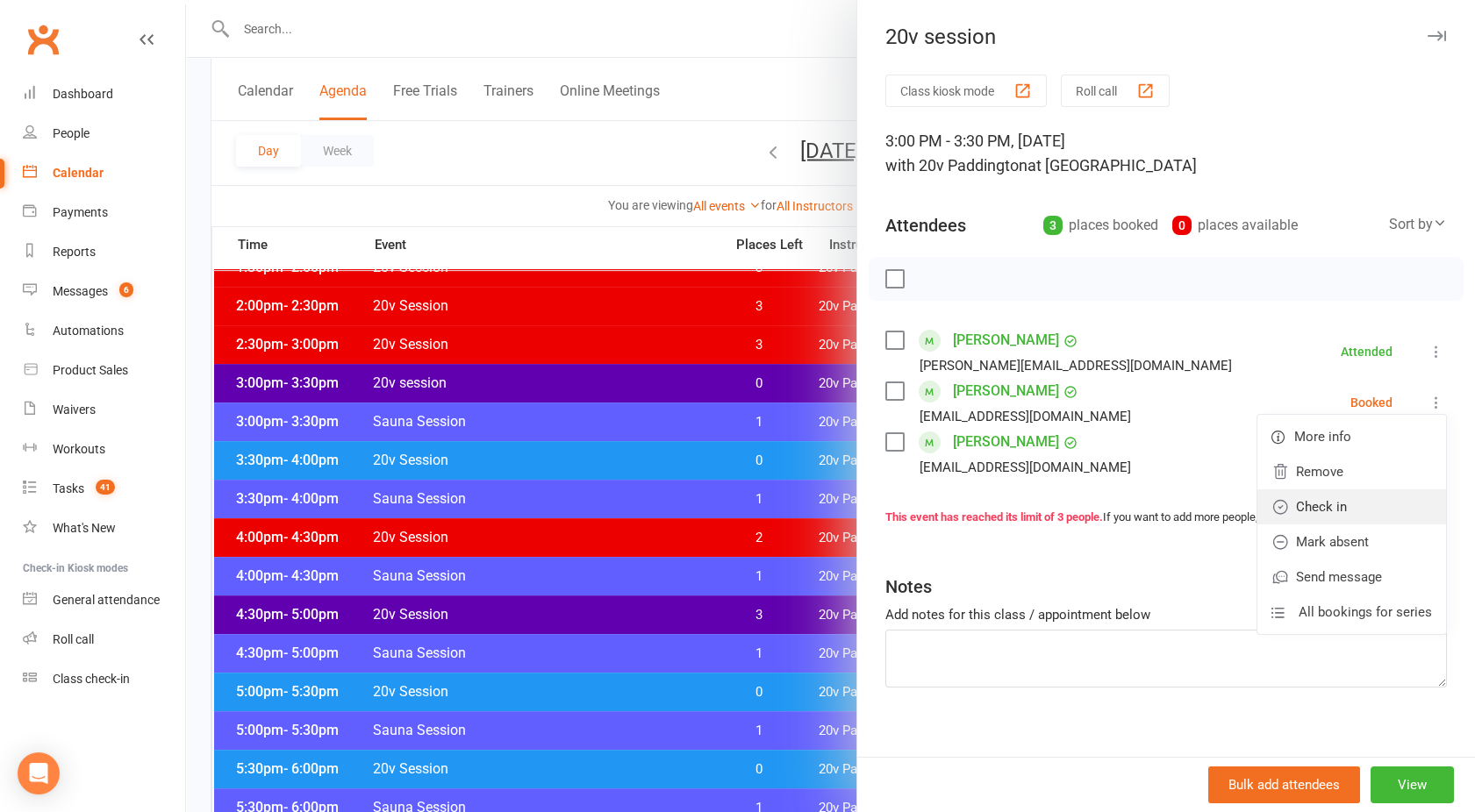
click at [1313, 500] on link "Check in" at bounding box center [1351, 507] width 189 height 35
click at [1428, 456] on icon at bounding box center [1436, 453] width 18 height 18
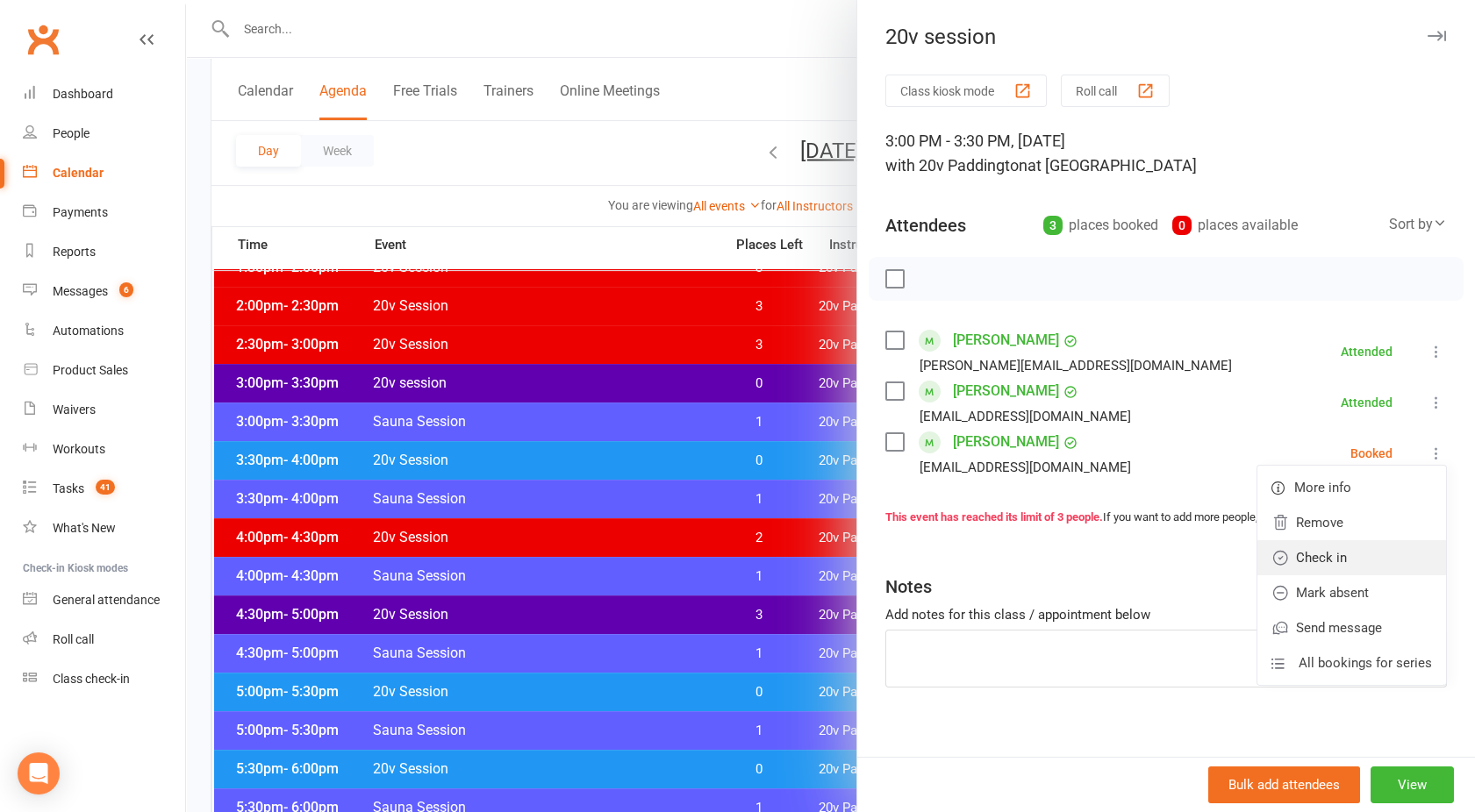
click at [1320, 563] on link "Check in" at bounding box center [1351, 558] width 189 height 35
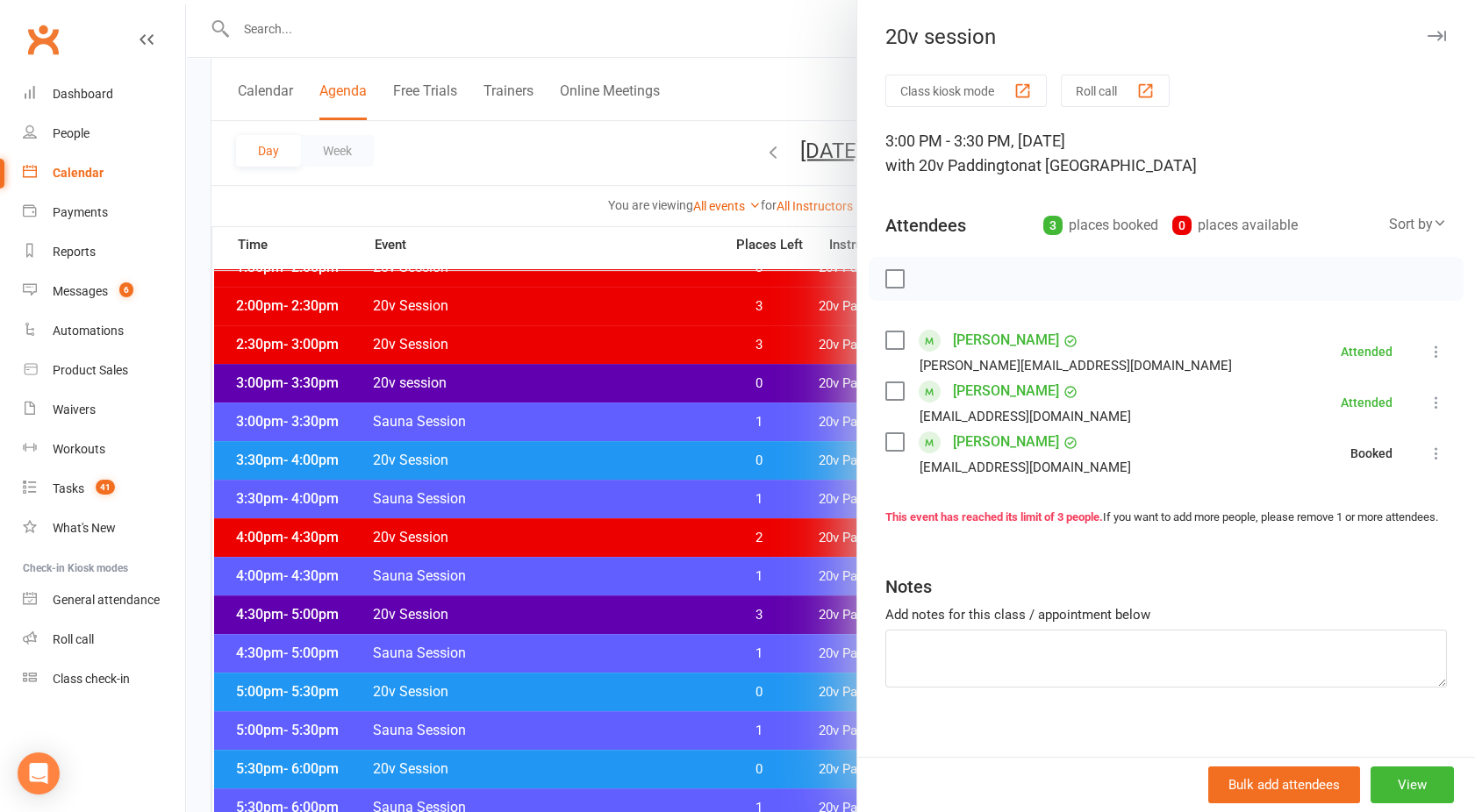
click at [702, 462] on div at bounding box center [830, 406] width 1289 height 812
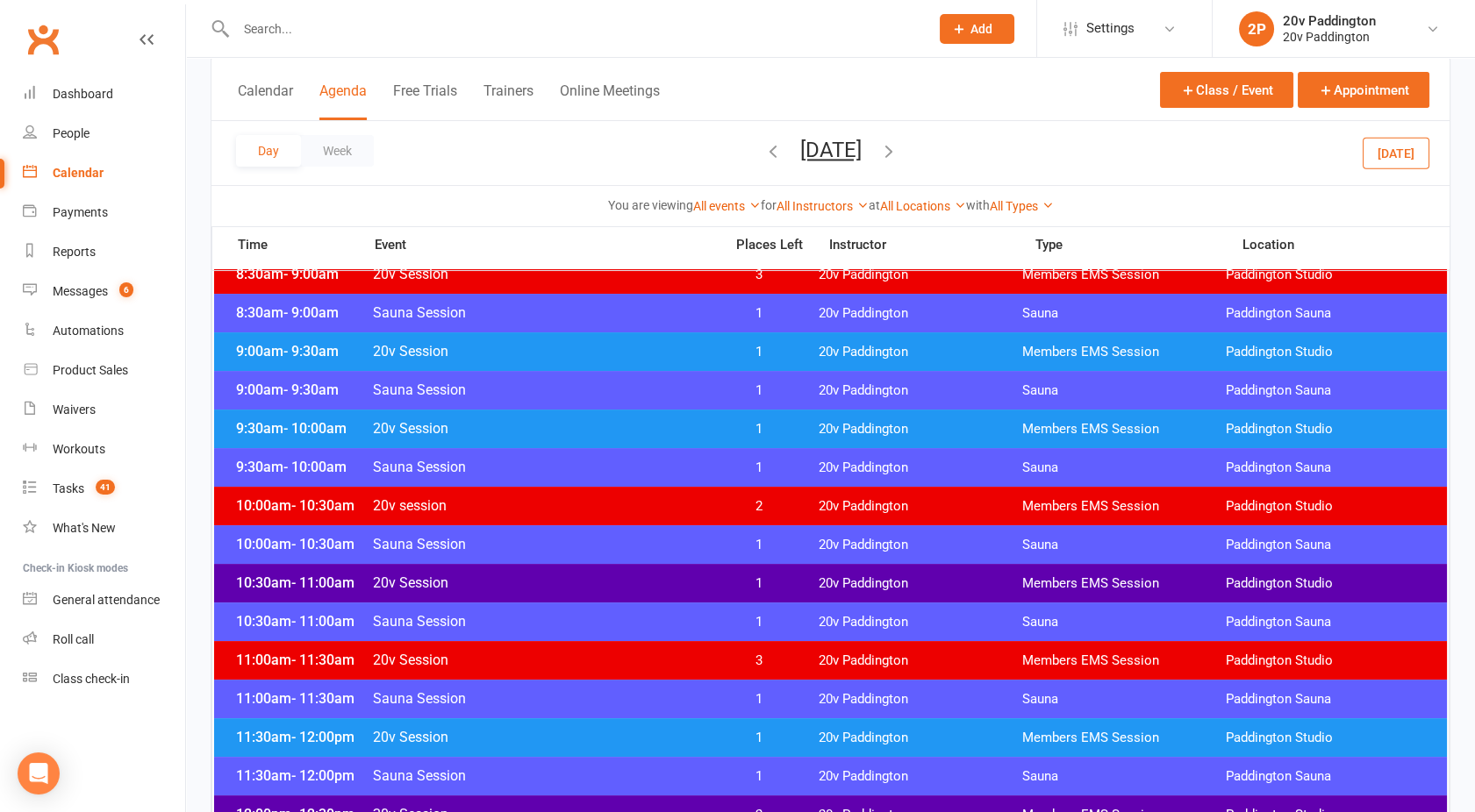
scroll to position [0, 0]
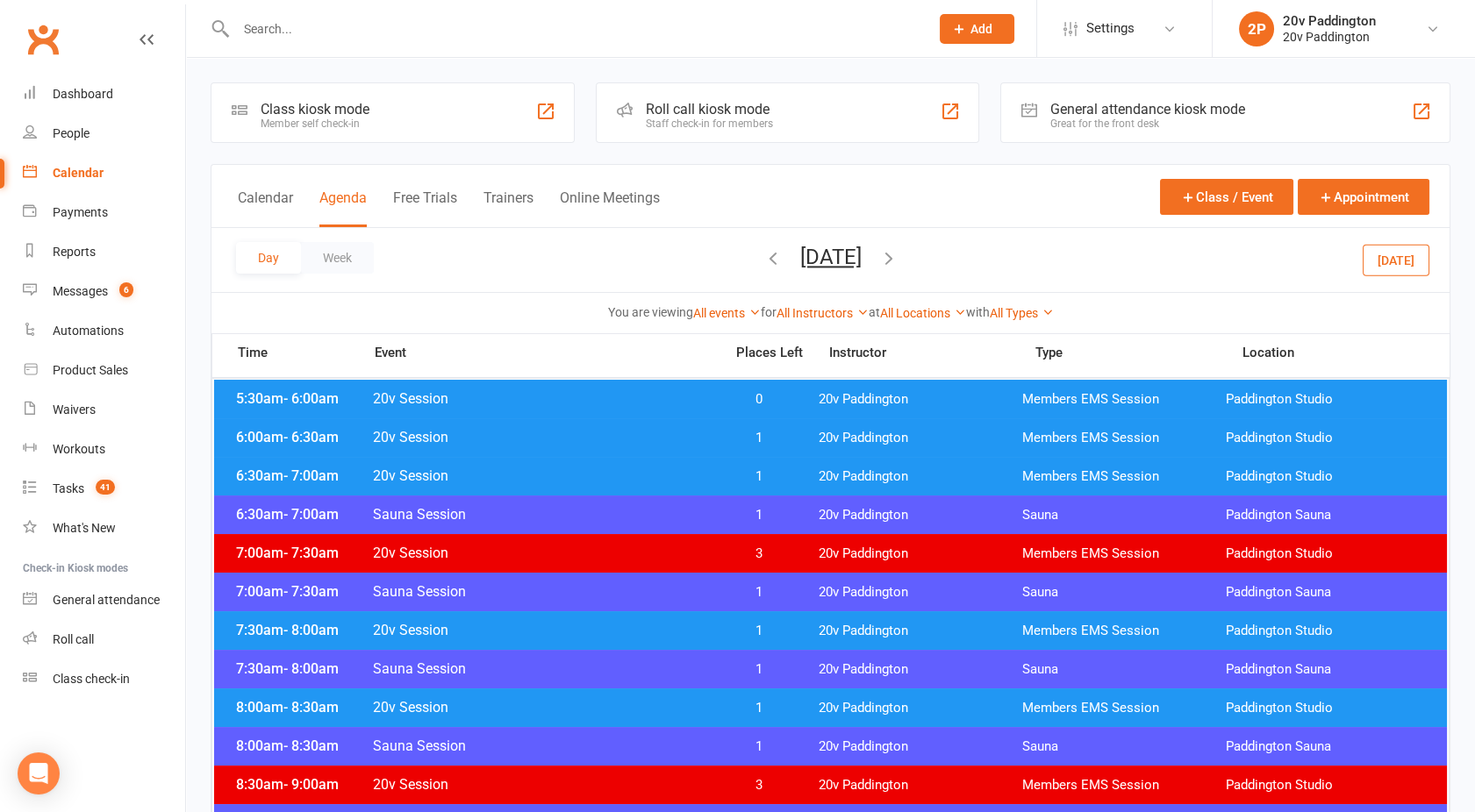
click at [809, 230] on div "Day Week Tuesday, Oct 7, 2025 October 2025 Sun Mon Tue Wed Thu Fri Sat 28 29 30…" at bounding box center [830, 260] width 1239 height 64
click at [800, 250] on button "Tuesday, Oct 7, 2025" at bounding box center [831, 257] width 61 height 24
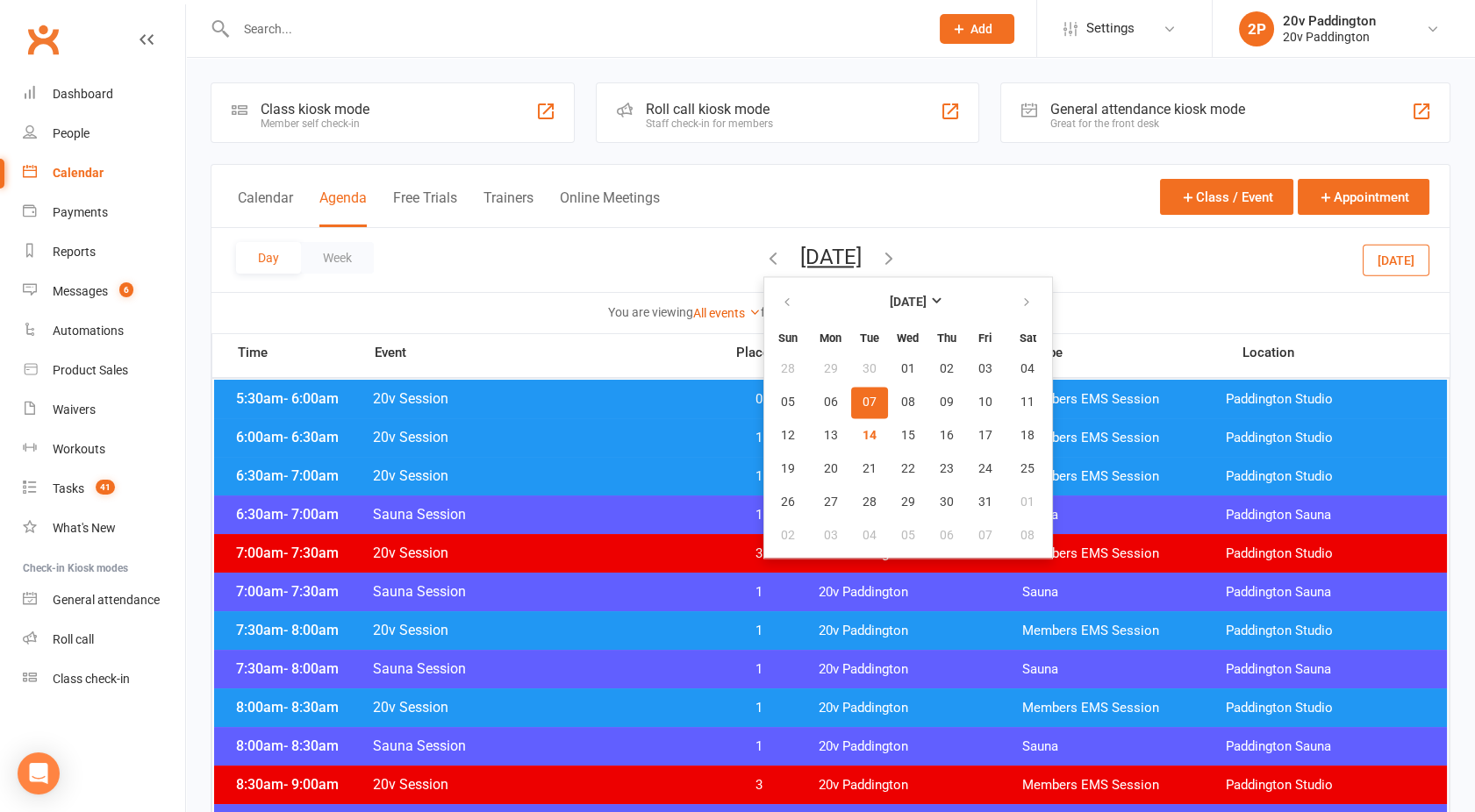
click at [863, 406] on span "07" at bounding box center [869, 402] width 14 height 14
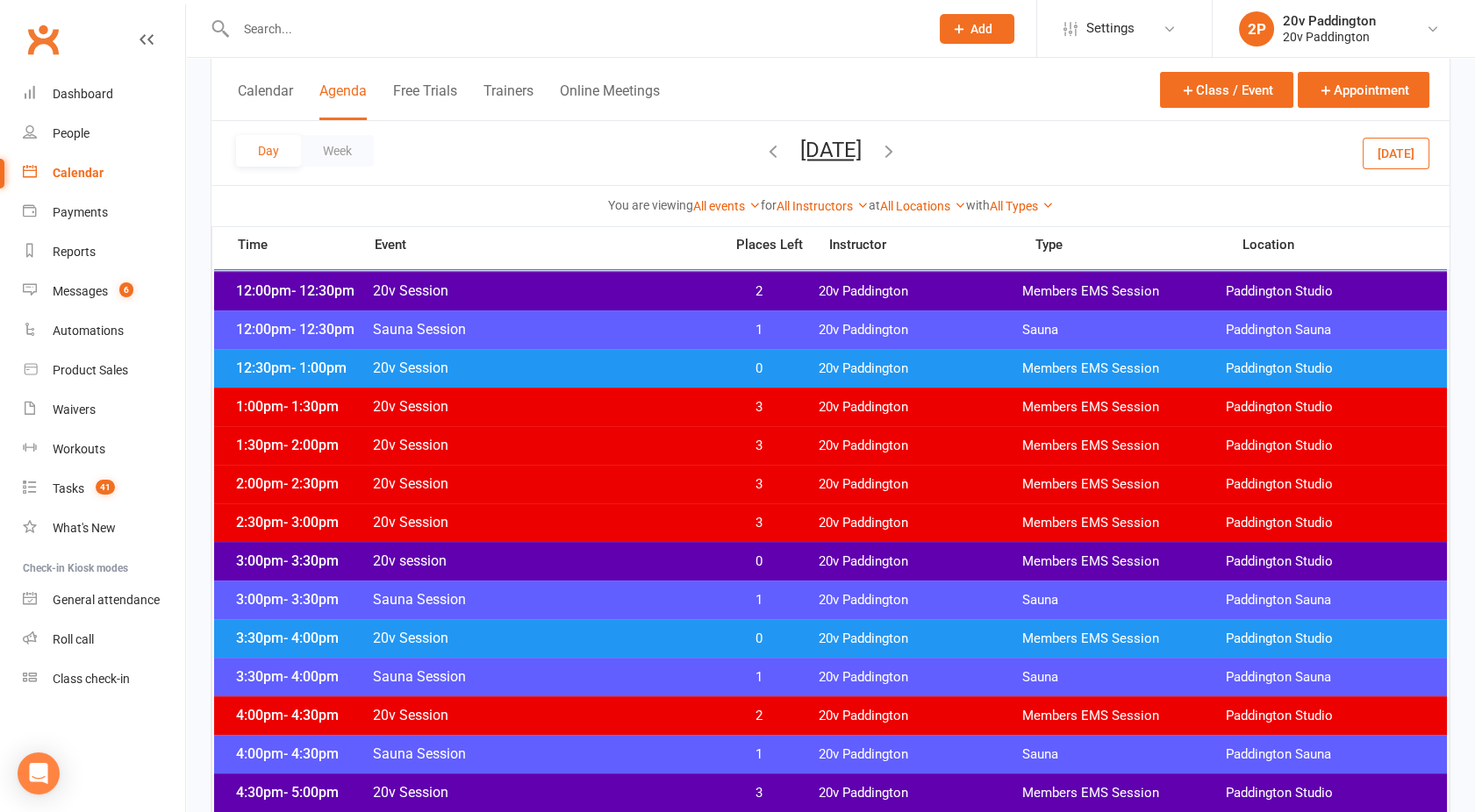
scroll to position [1035, 0]
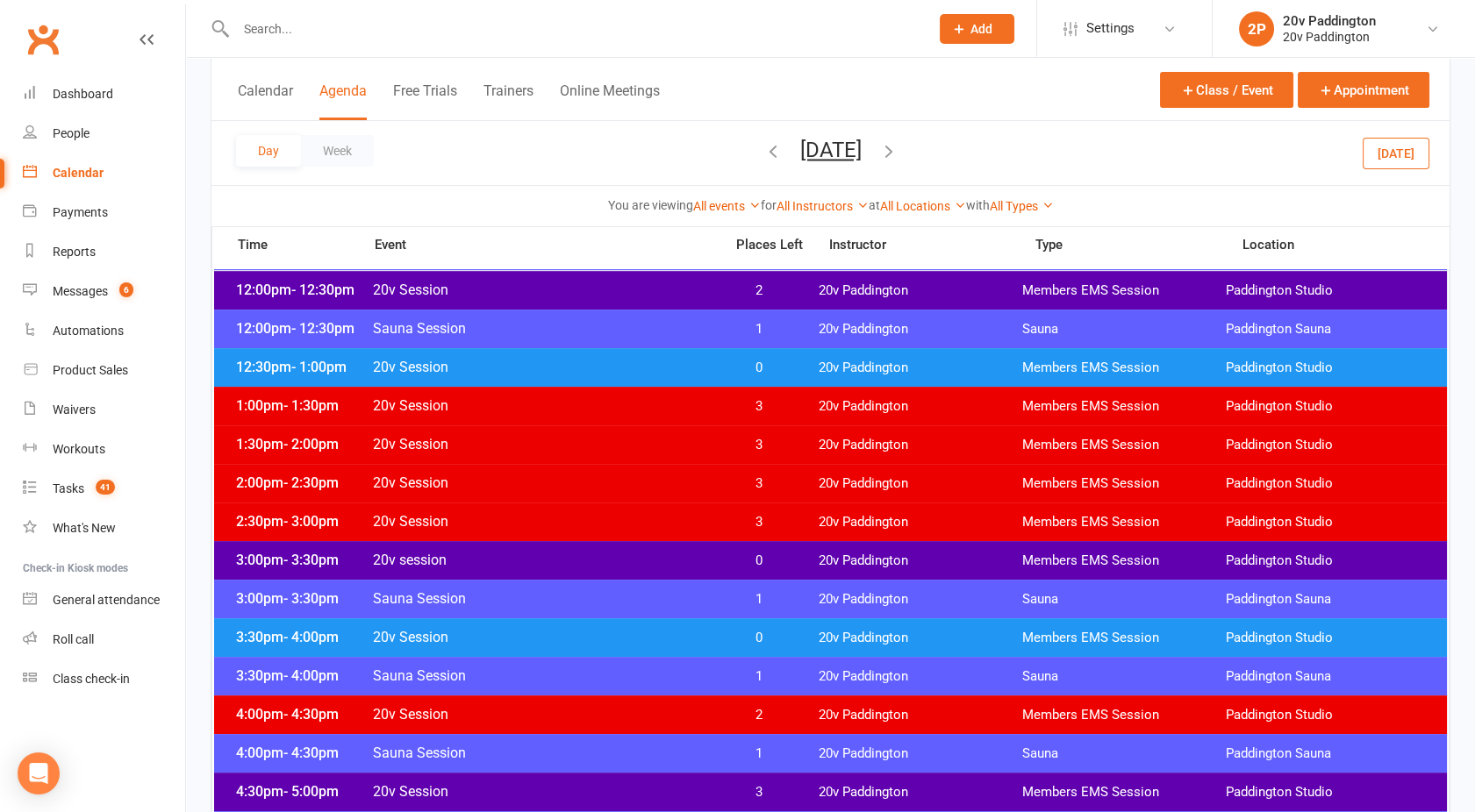
click at [572, 549] on div "3:00pm - 3:30pm 20v session 0 20v Paddington Members EMS Session Paddington Stu…" at bounding box center [830, 560] width 1233 height 38
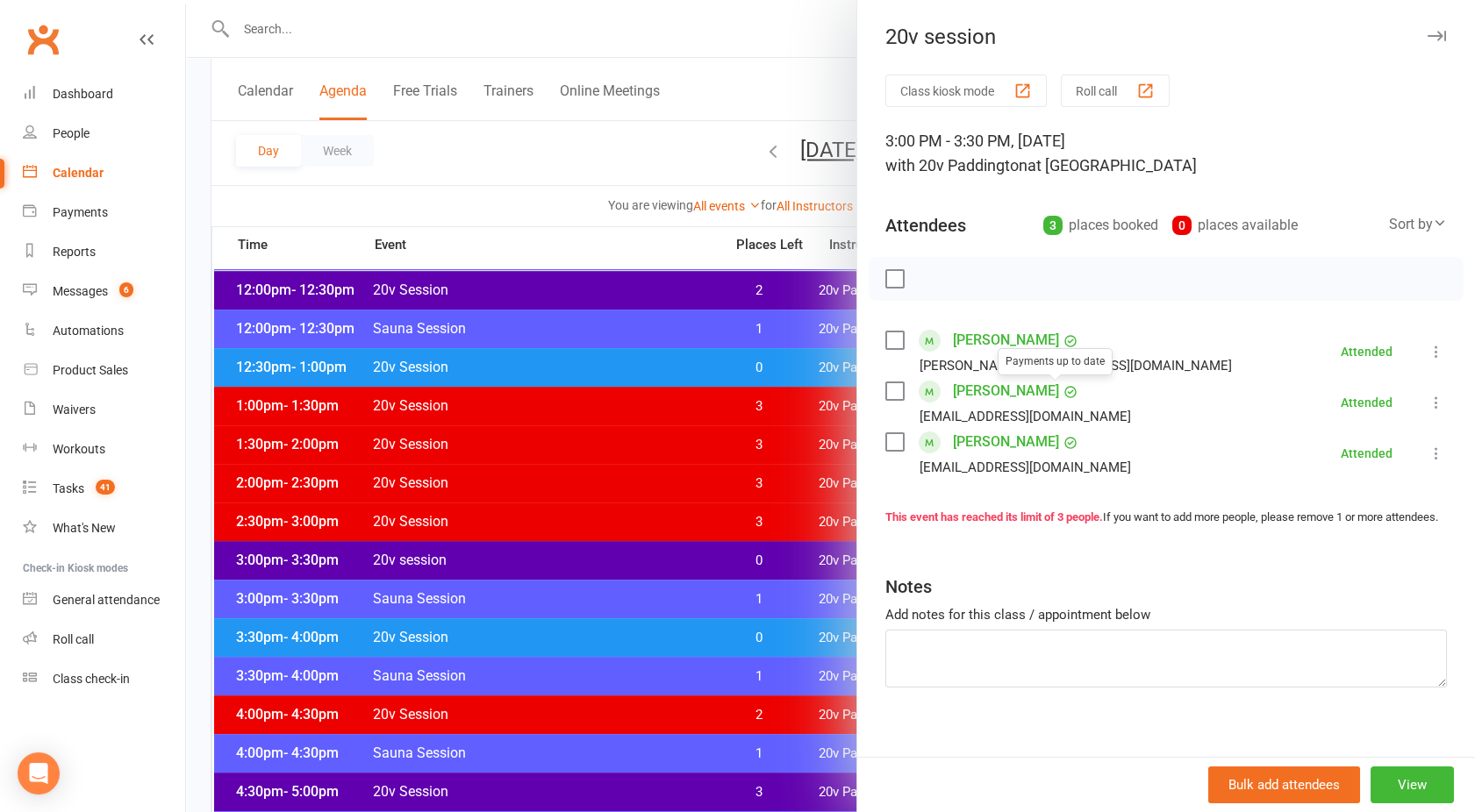
click at [972, 340] on link "Sarah Taylor" at bounding box center [1006, 340] width 106 height 28
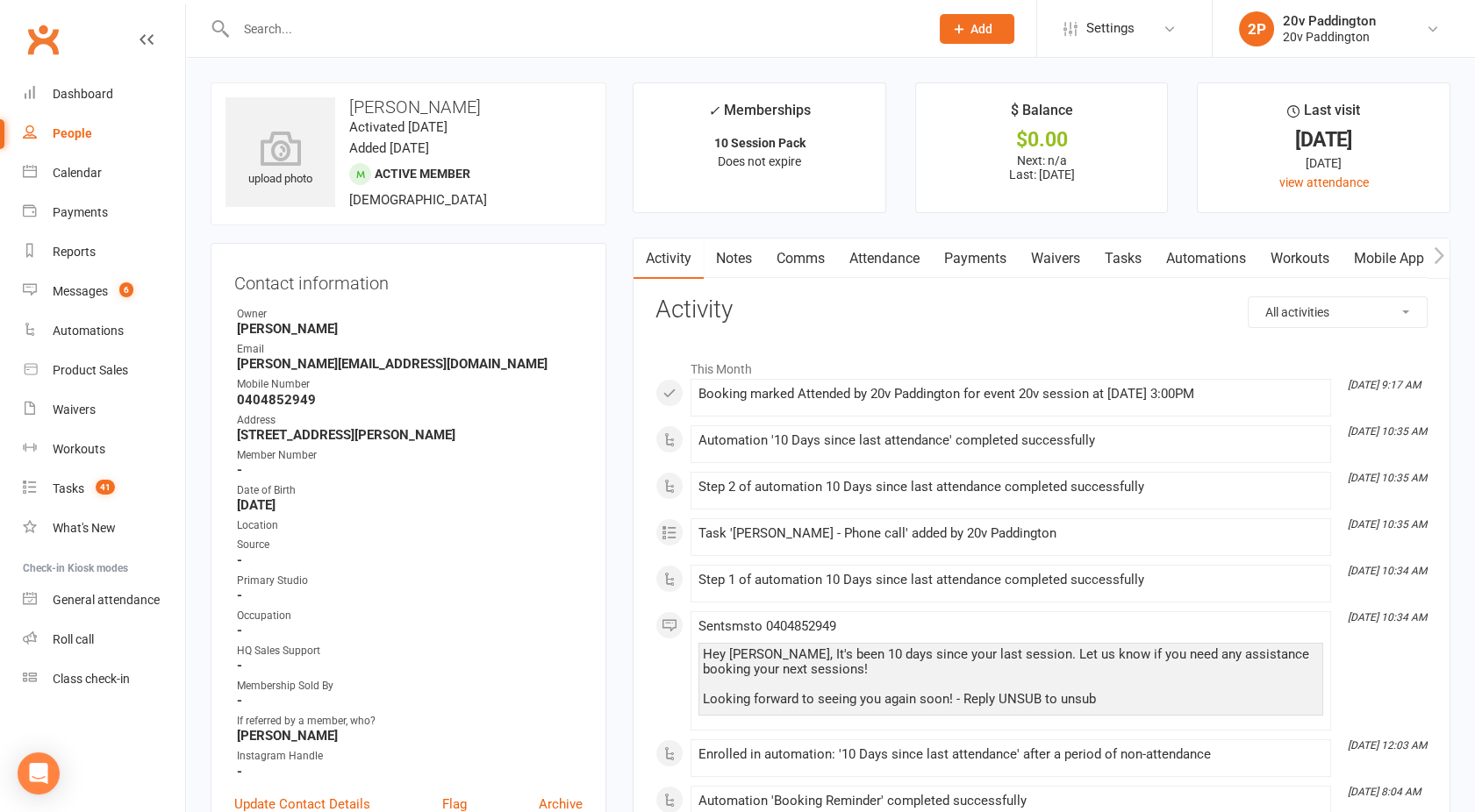
click at [800, 254] on link "Comms" at bounding box center [800, 259] width 73 height 40
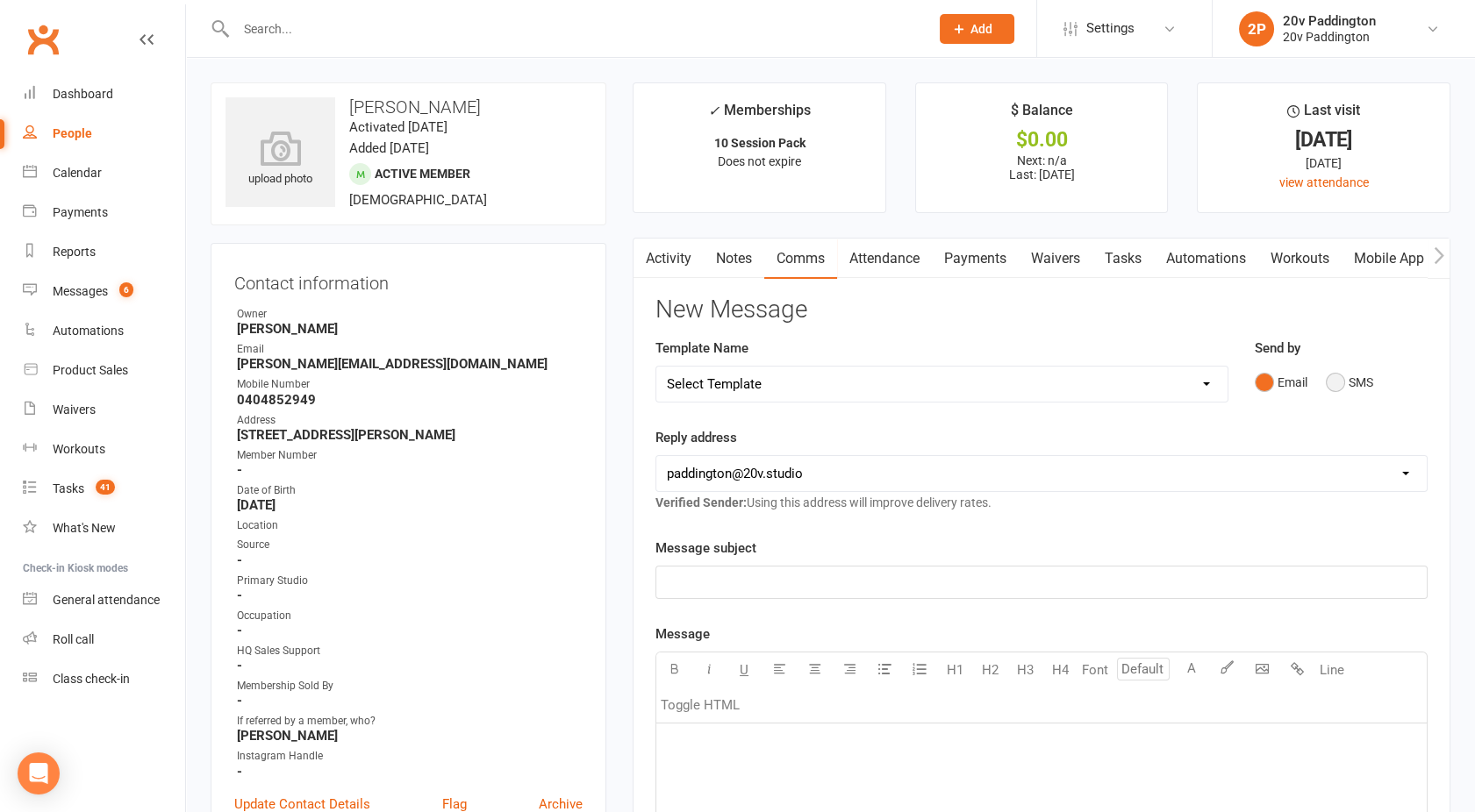
click at [1329, 384] on button "SMS" at bounding box center [1349, 382] width 47 height 33
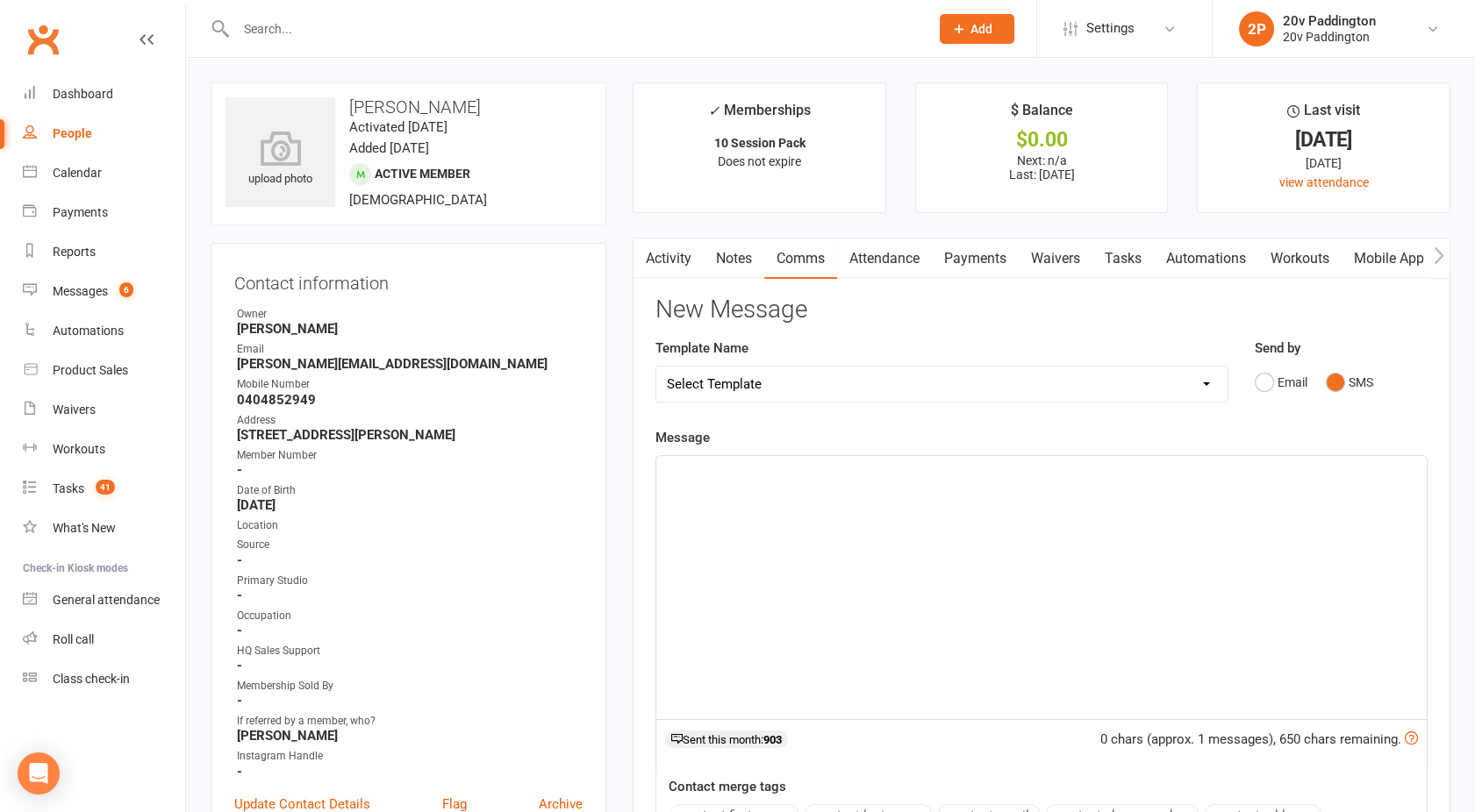
click at [980, 496] on div "﻿" at bounding box center [1041, 587] width 771 height 263
click at [902, 256] on link "Attendance" at bounding box center [885, 259] width 95 height 40
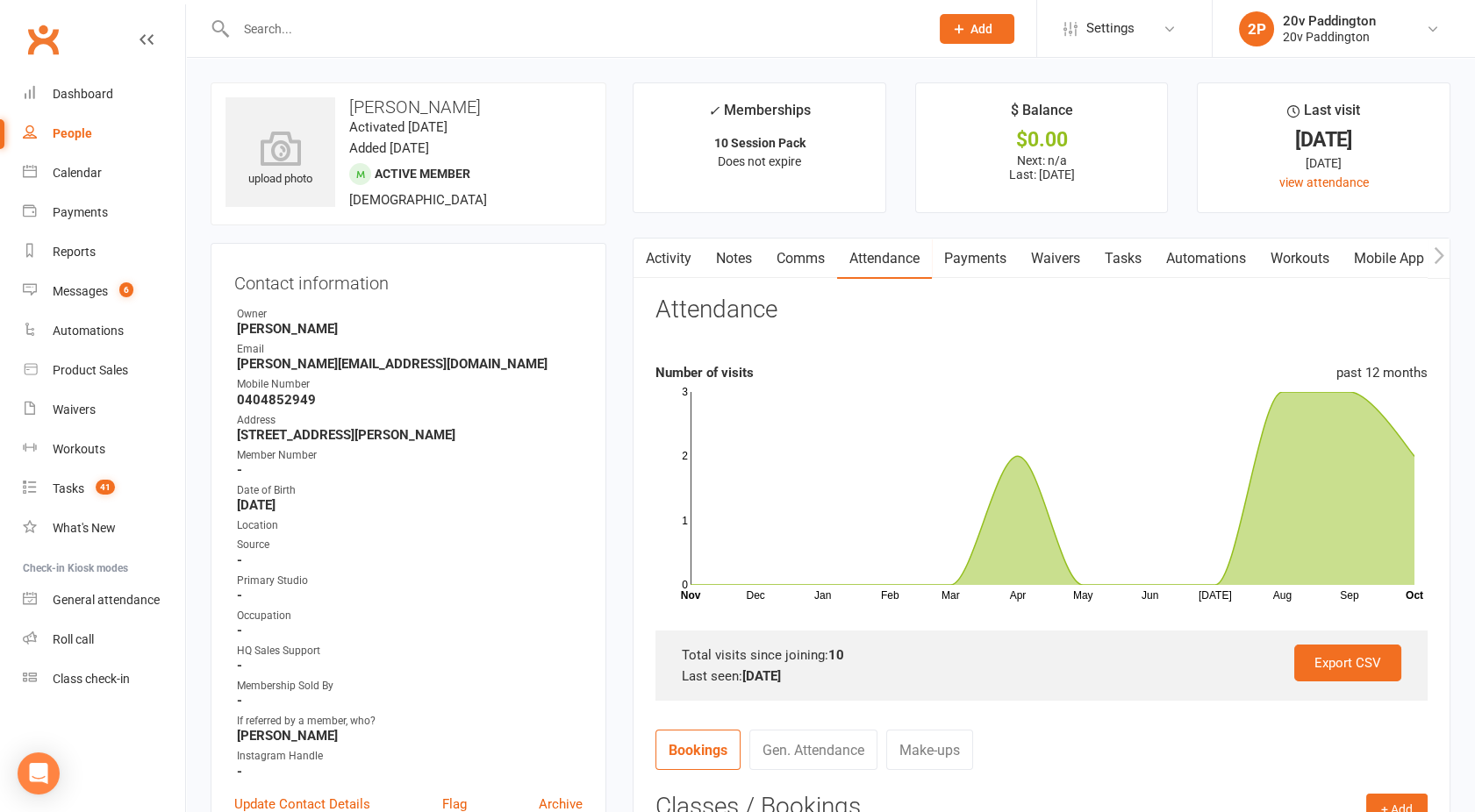
click at [804, 254] on link "Comms" at bounding box center [800, 259] width 73 height 40
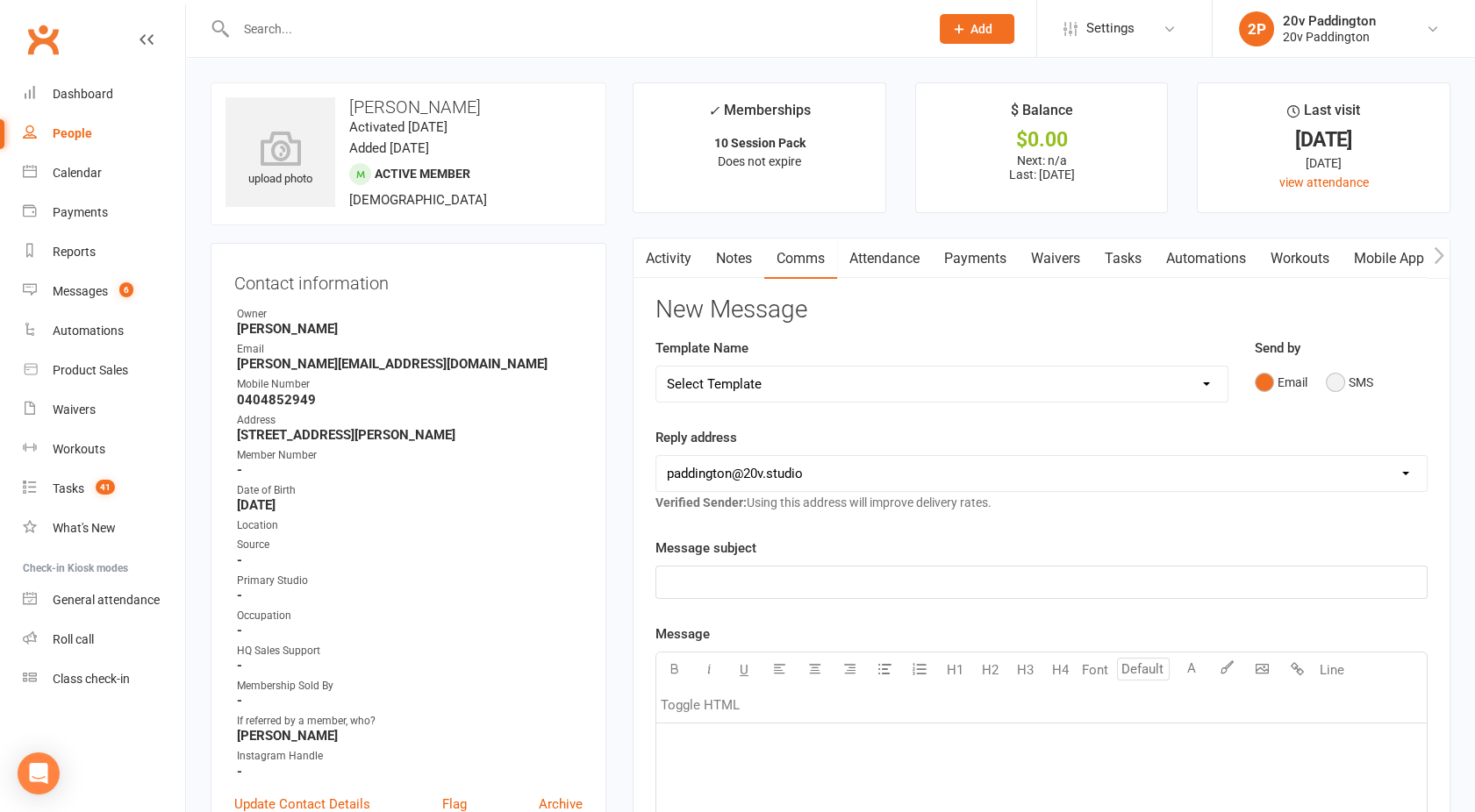
click at [1342, 384] on button "SMS" at bounding box center [1349, 382] width 47 height 33
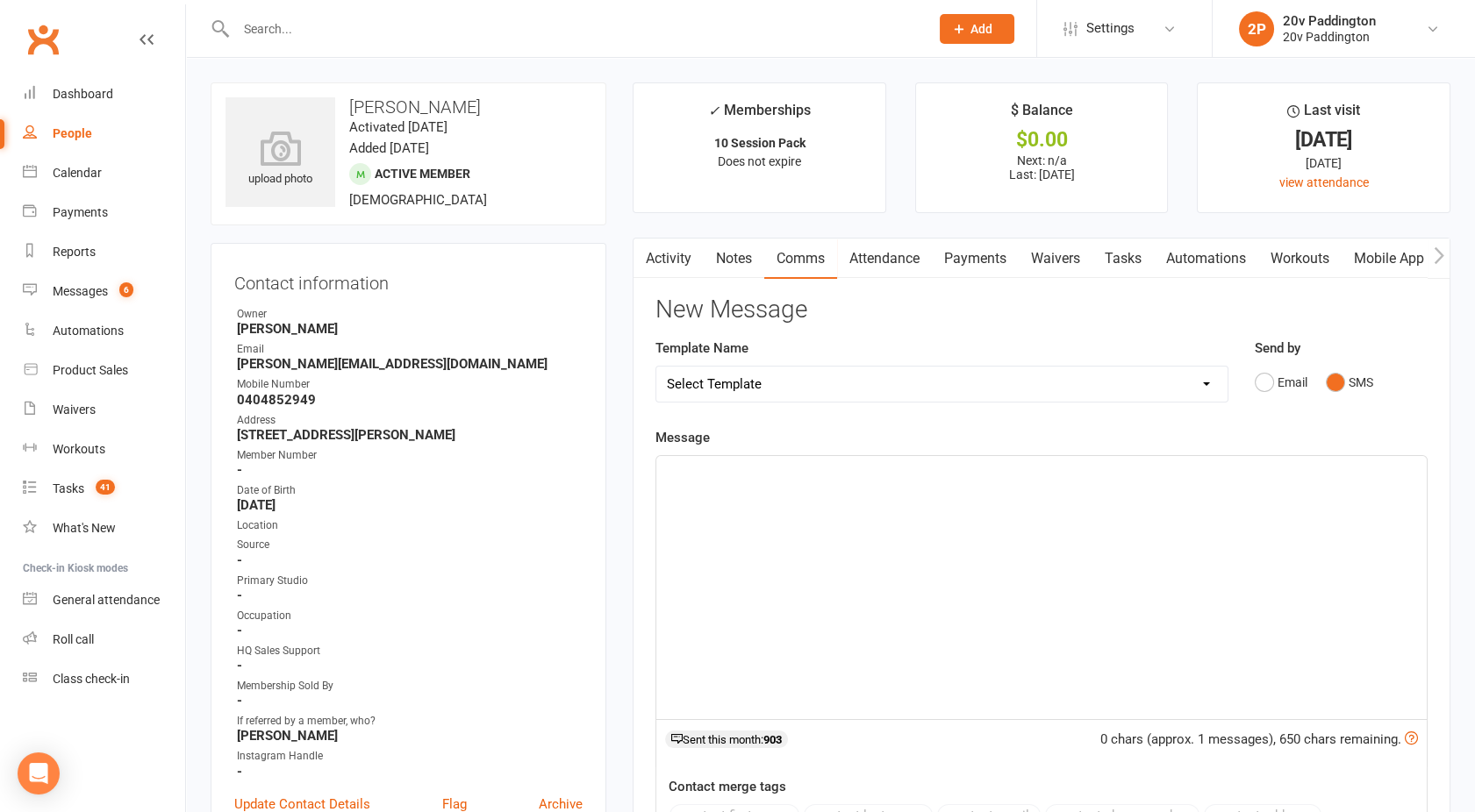
click at [1022, 563] on div "﻿" at bounding box center [1041, 587] width 771 height 263
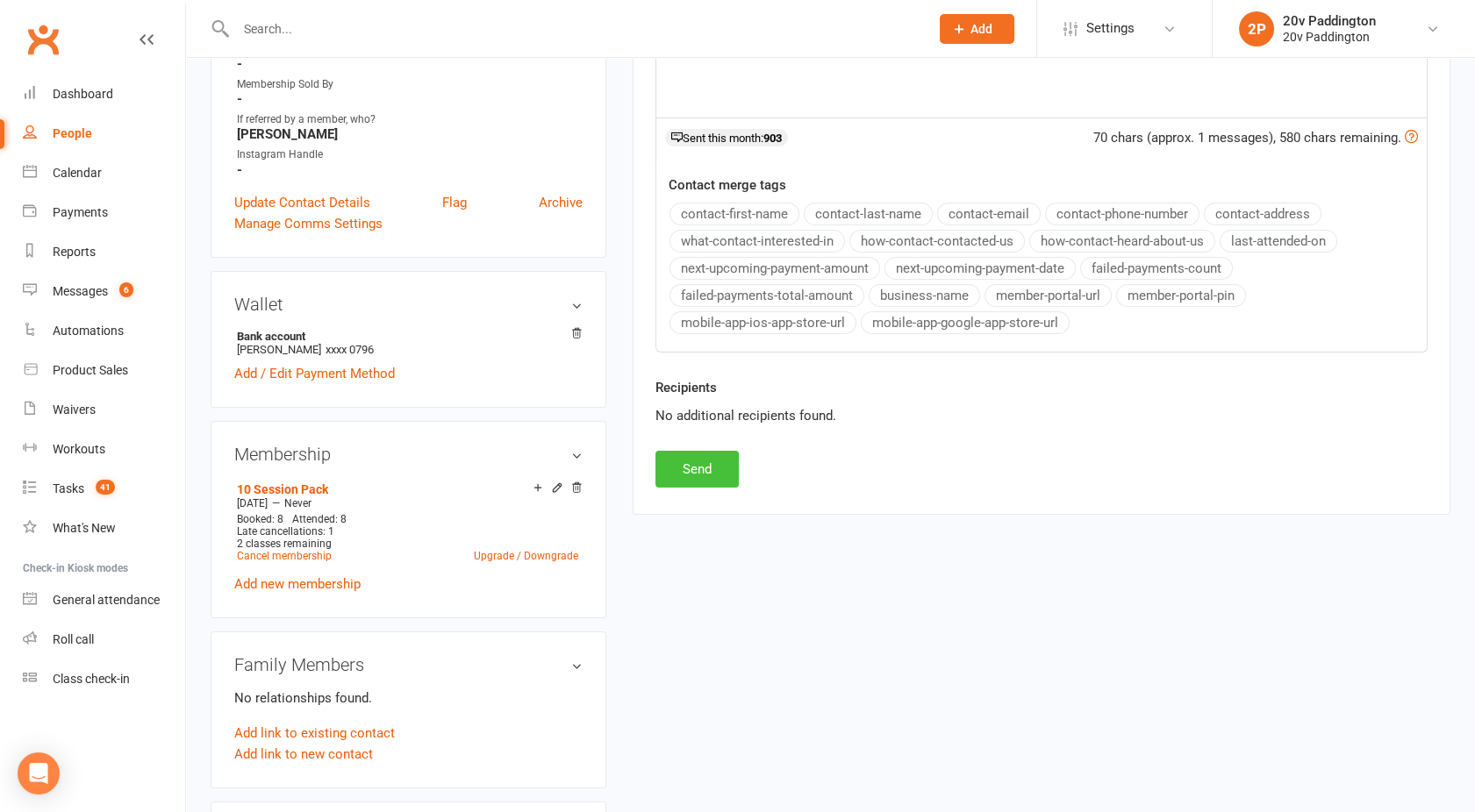
click at [683, 469] on button "Send" at bounding box center [697, 470] width 84 height 37
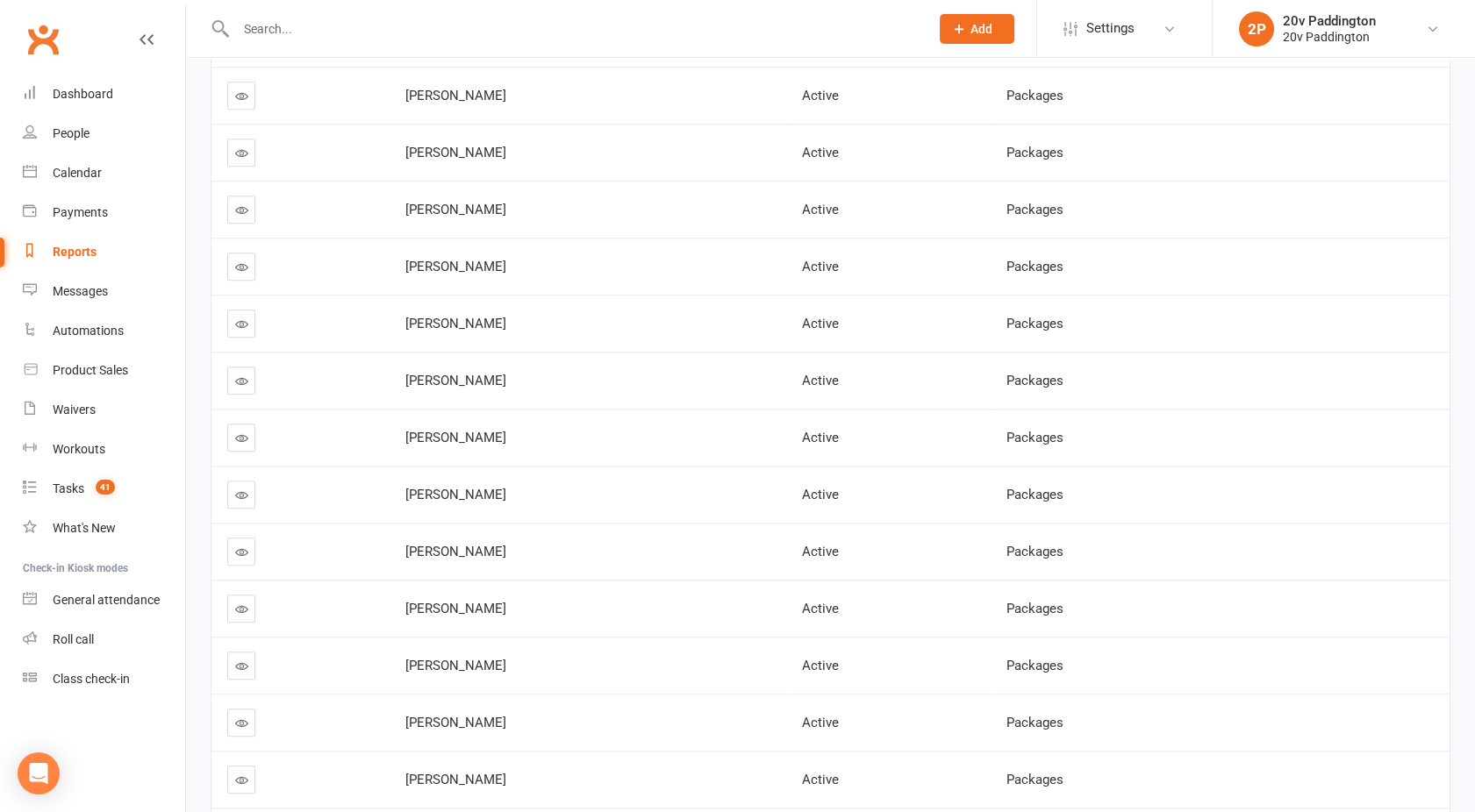
scroll to position [3632, 0]
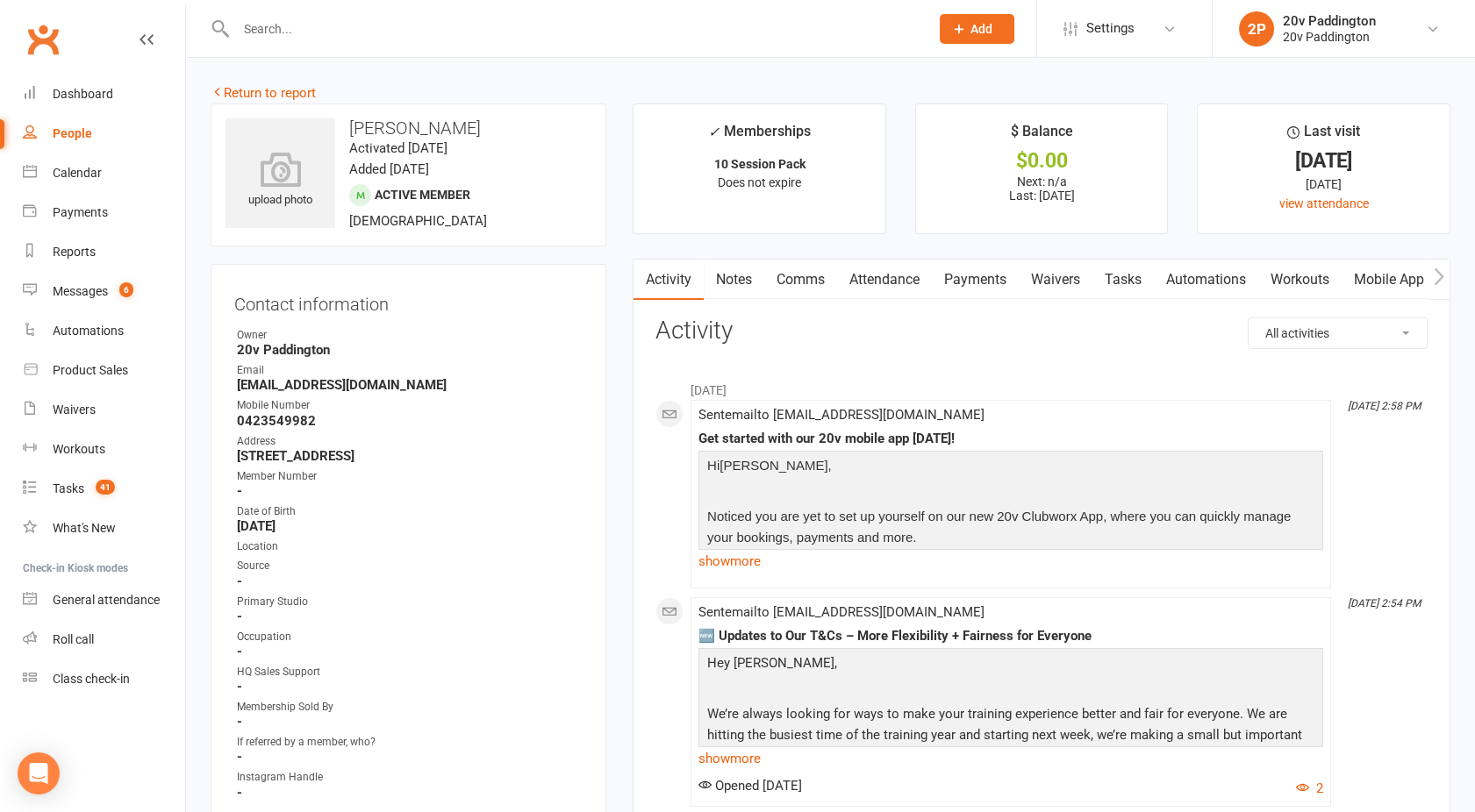
click at [796, 281] on link "Comms" at bounding box center [800, 279] width 73 height 40
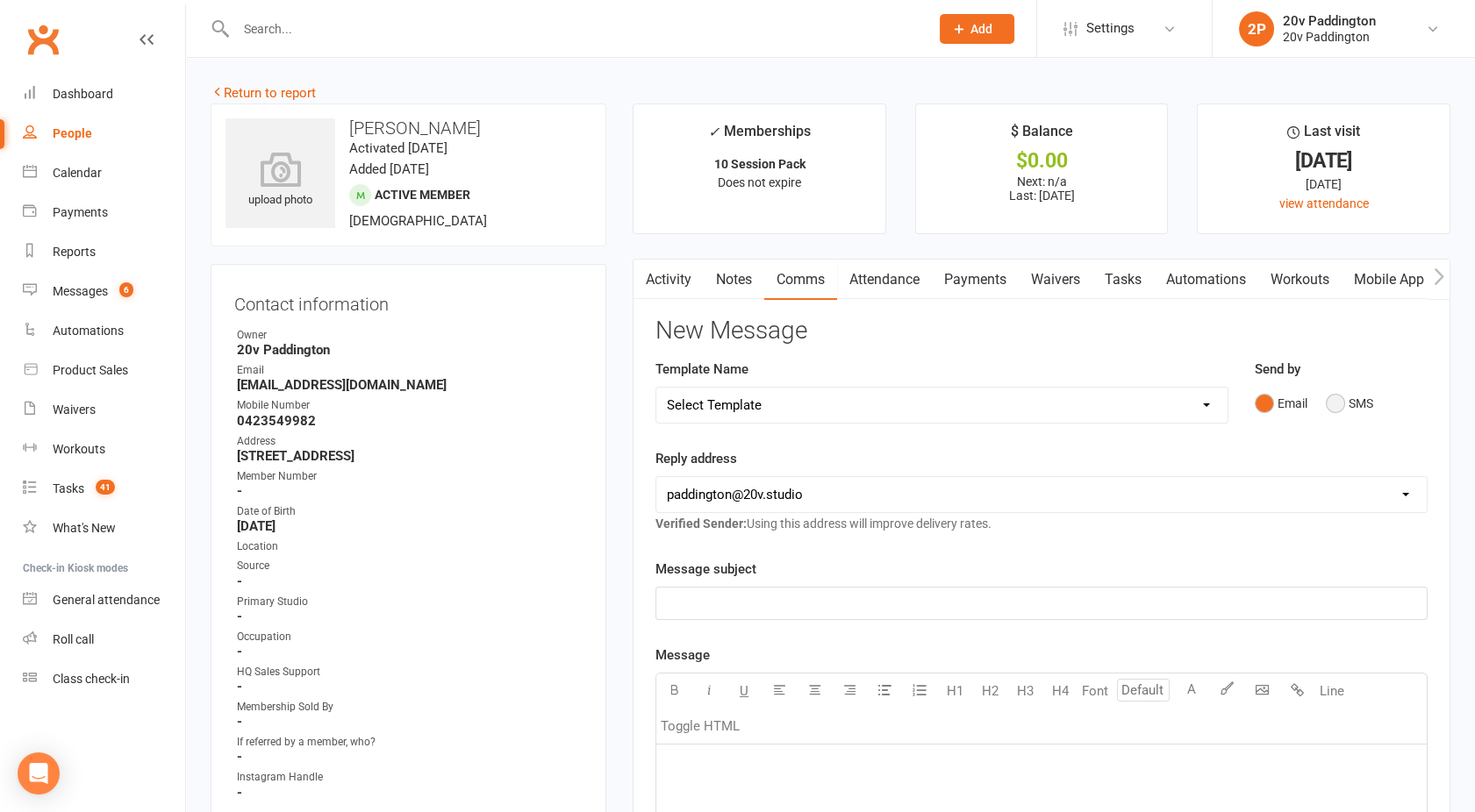
click at [1347, 405] on button "SMS" at bounding box center [1349, 404] width 47 height 33
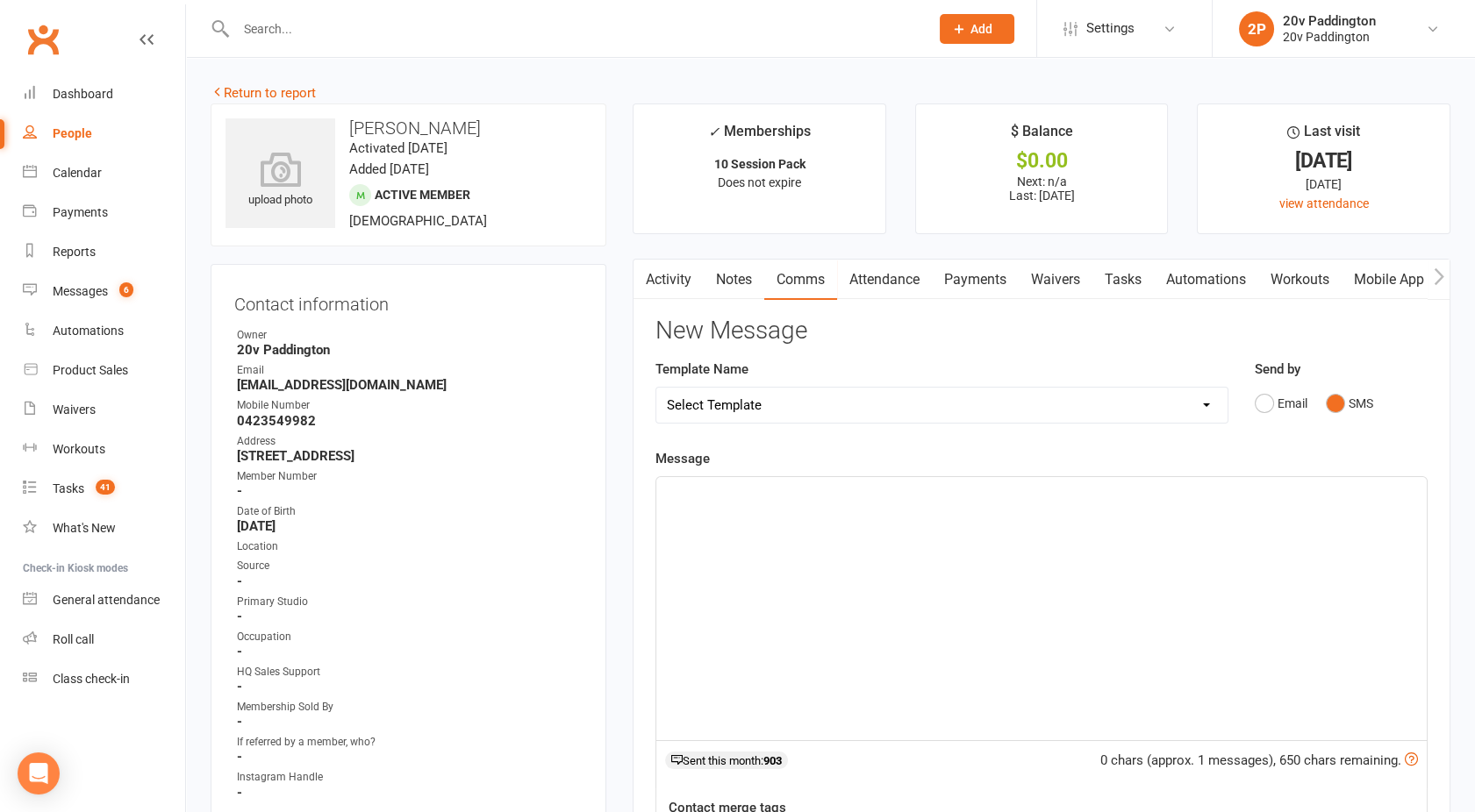
click at [1014, 550] on div "﻿" at bounding box center [1041, 608] width 771 height 263
click at [969, 496] on span "Hey [PERSON_NAME] here - hope you are well!! Were you looking to get back into …" at bounding box center [930, 493] width 525 height 16
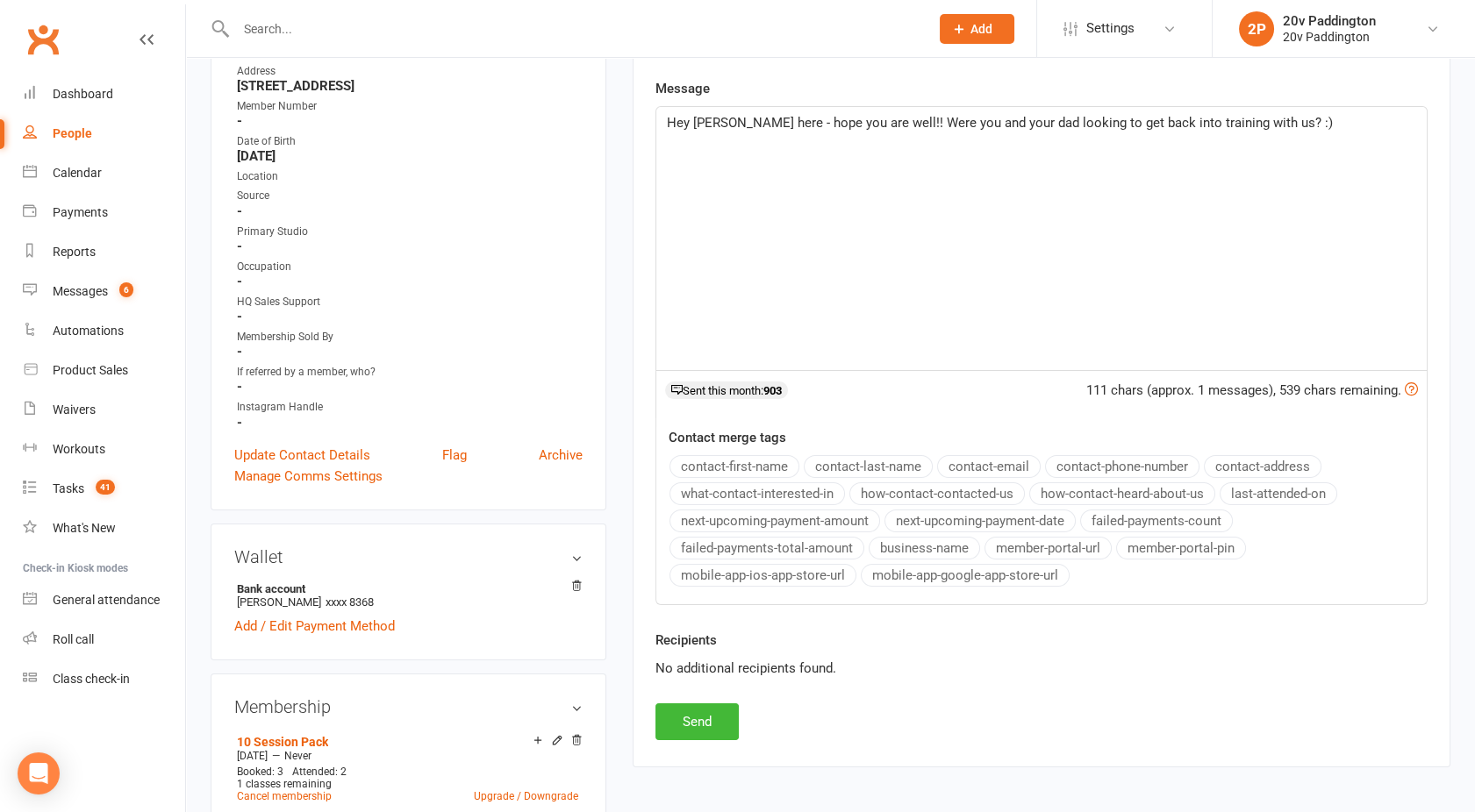
scroll to position [485, 0]
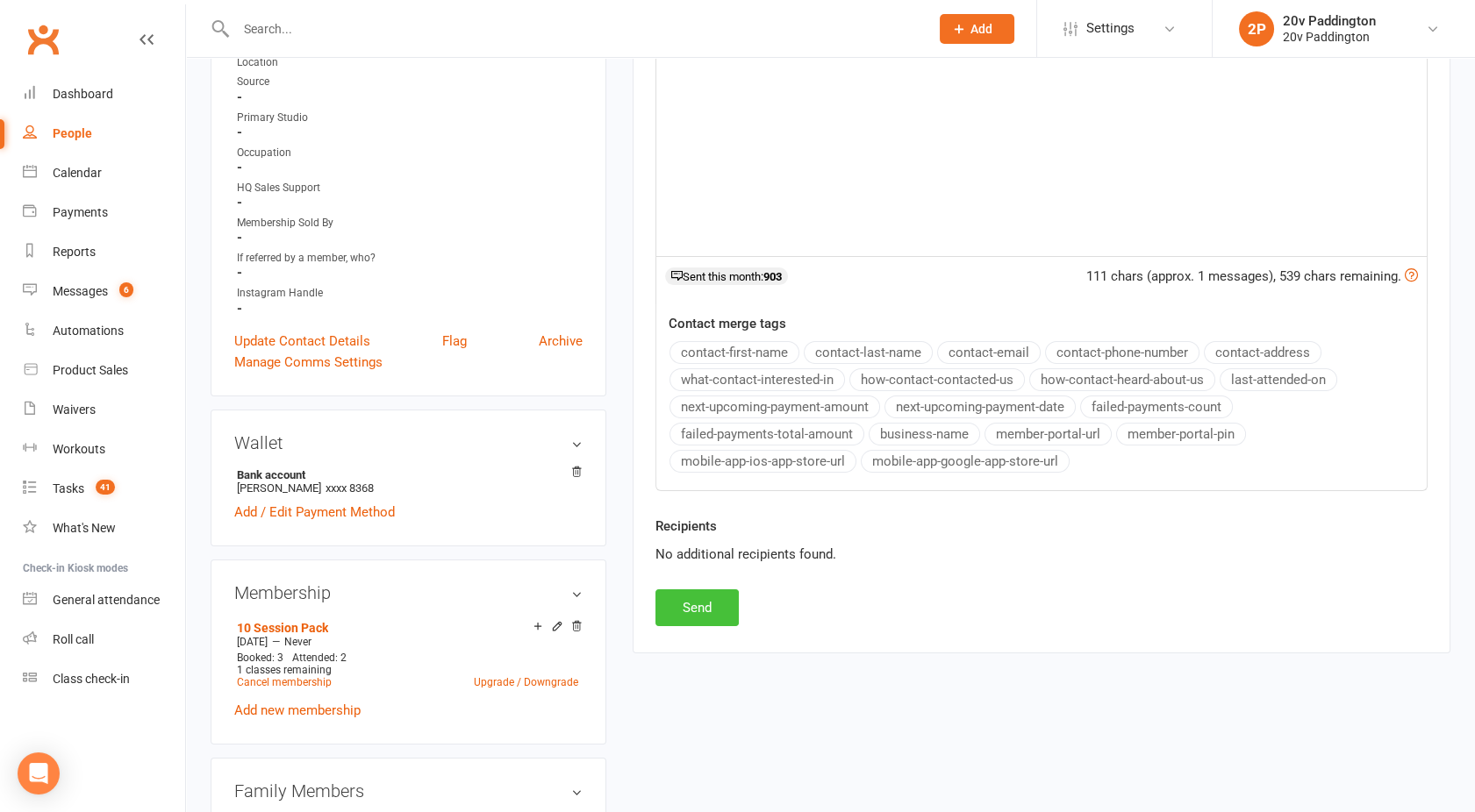
click at [686, 595] on button "Send" at bounding box center [697, 608] width 84 height 37
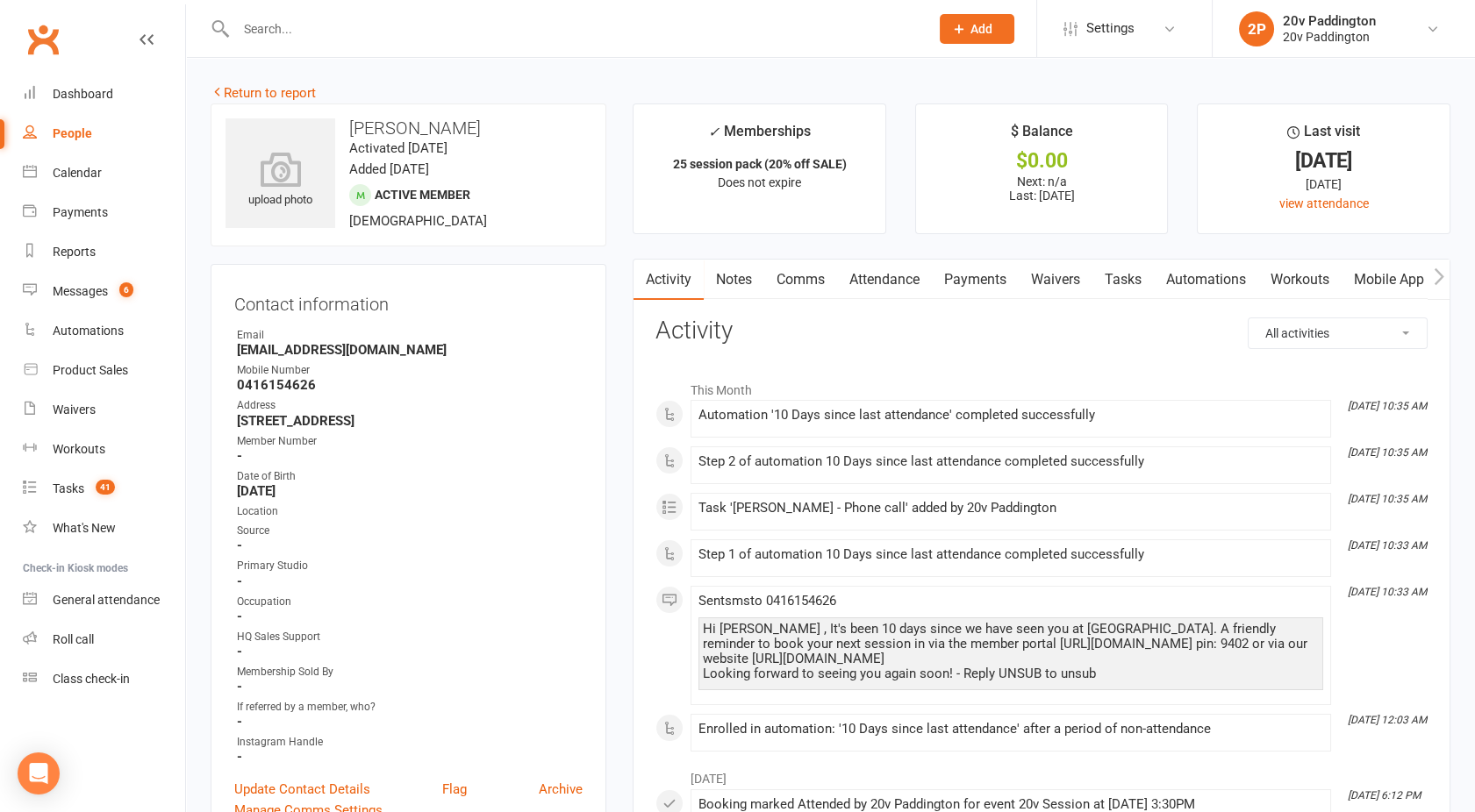
click at [811, 276] on link "Comms" at bounding box center [800, 279] width 73 height 40
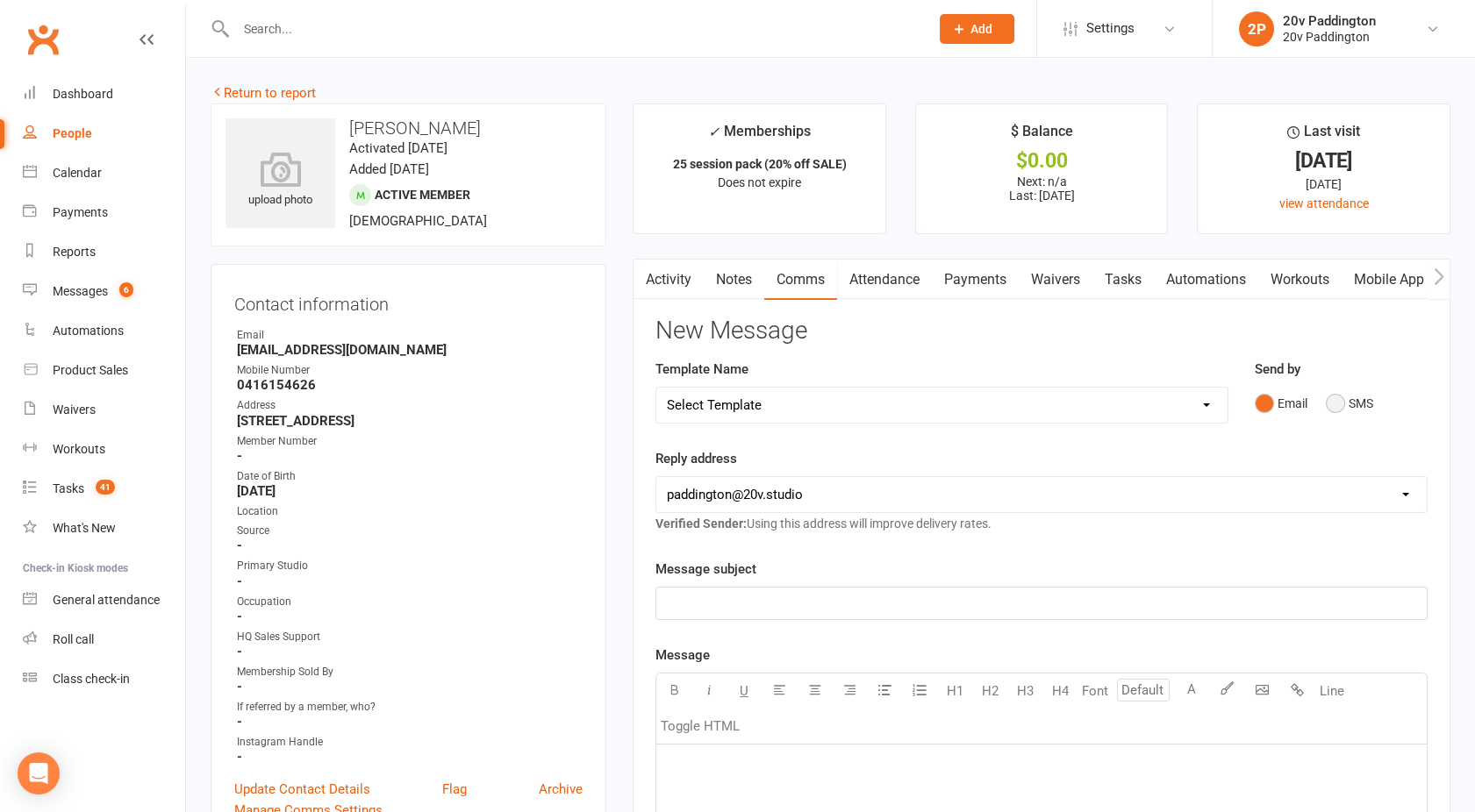
click at [1362, 387] on button "SMS" at bounding box center [1349, 404] width 47 height 33
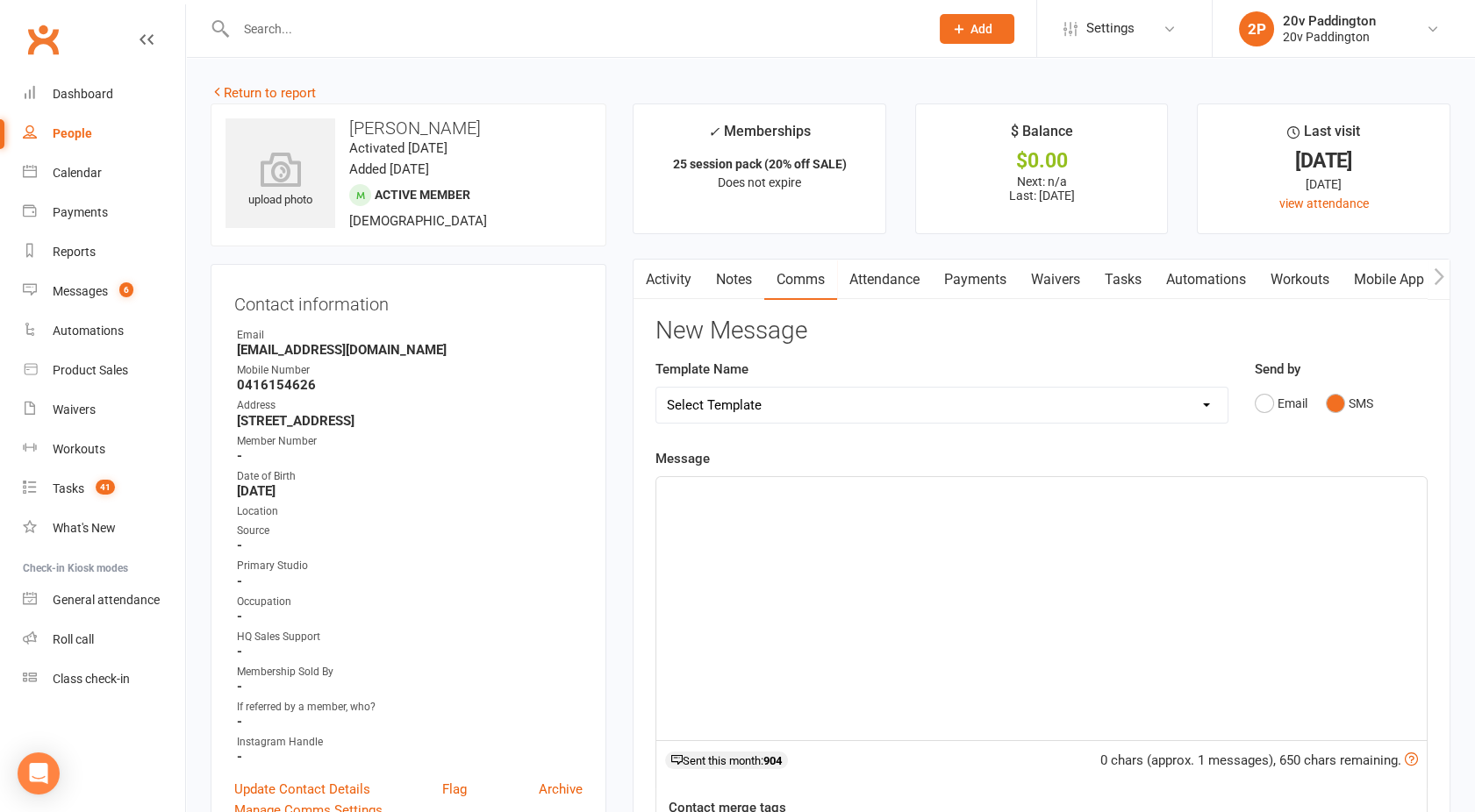
click at [1068, 520] on div "﻿" at bounding box center [1041, 608] width 771 height 263
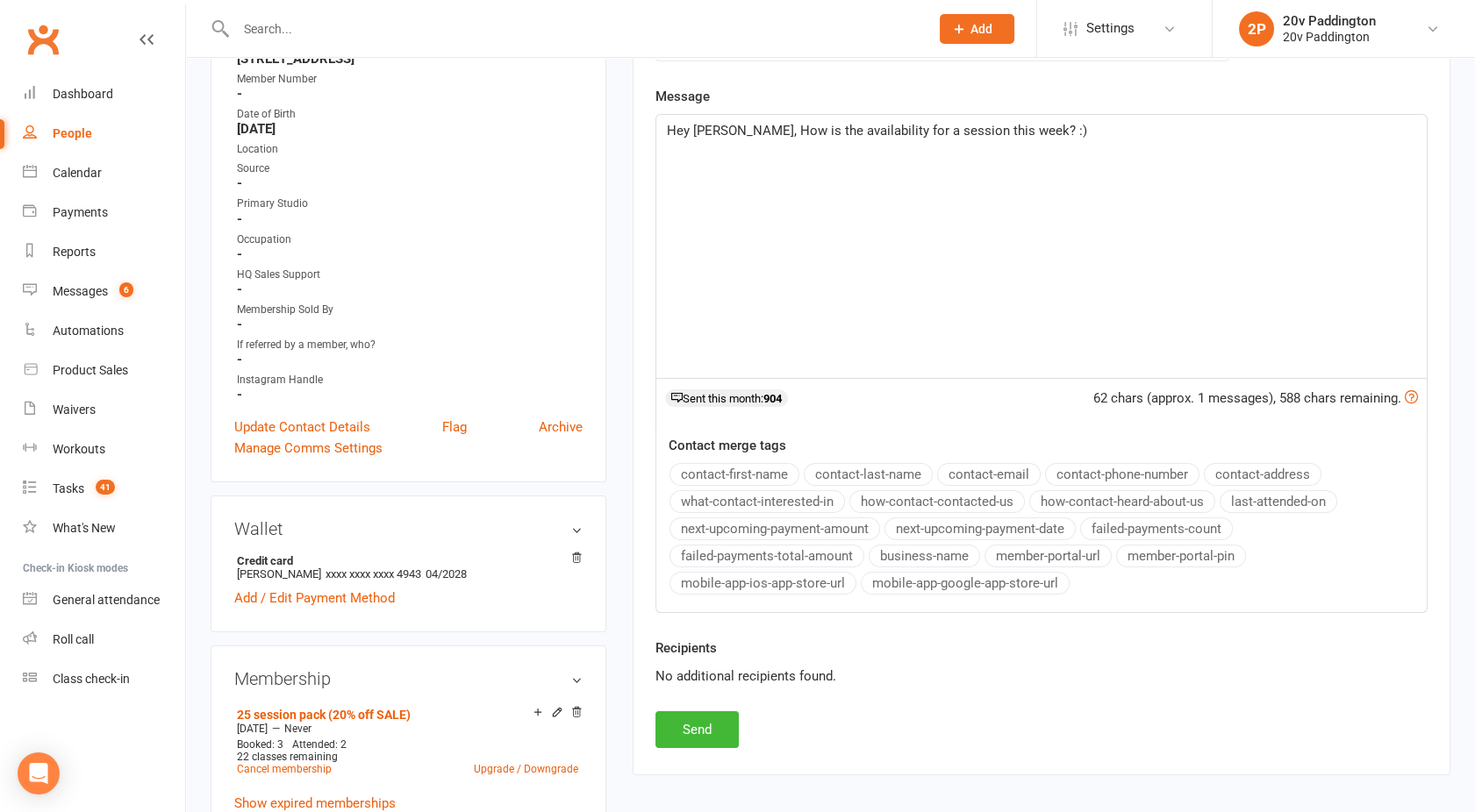
scroll to position [368, 0]
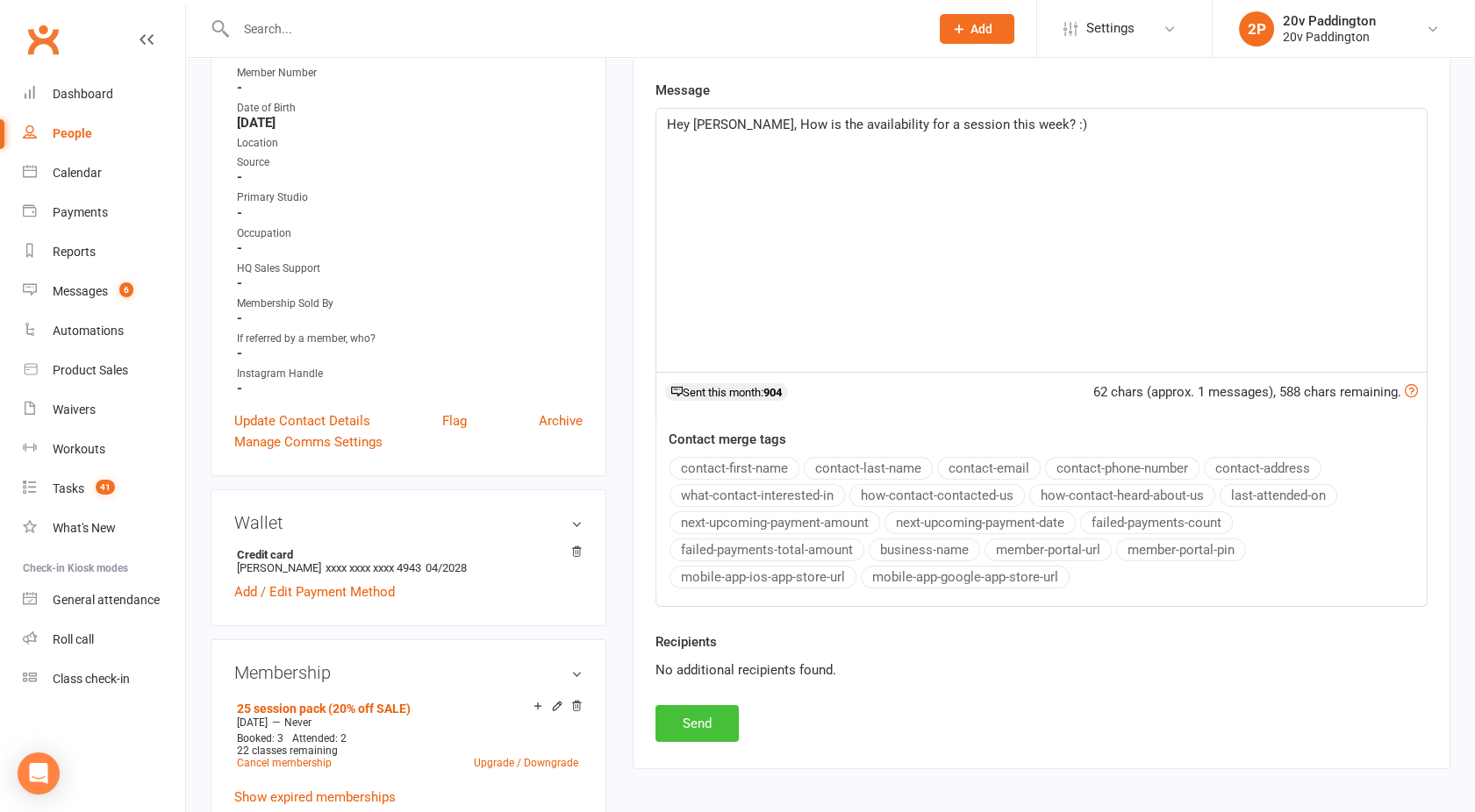
click at [701, 709] on button "Send" at bounding box center [697, 724] width 84 height 37
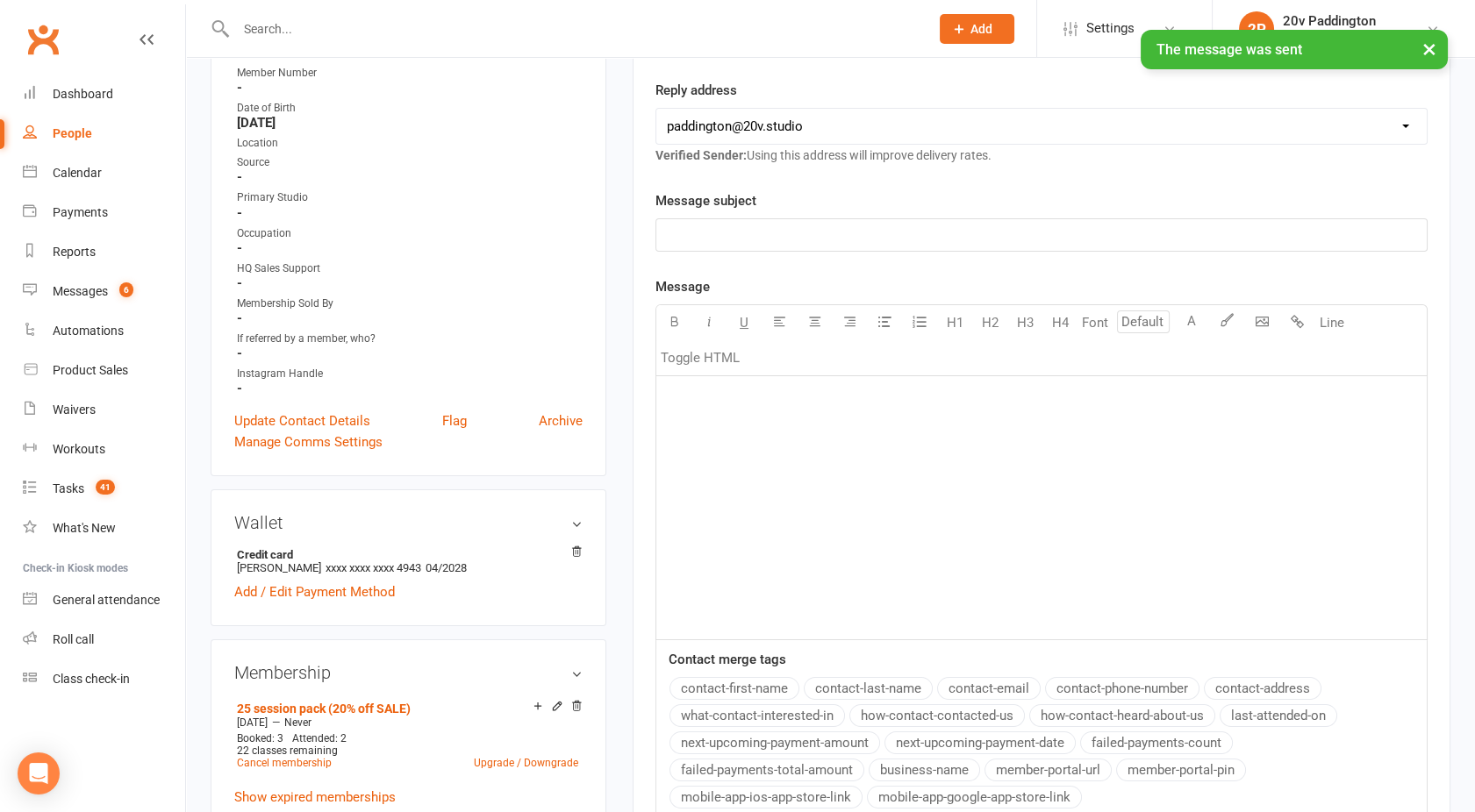
scroll to position [0, 0]
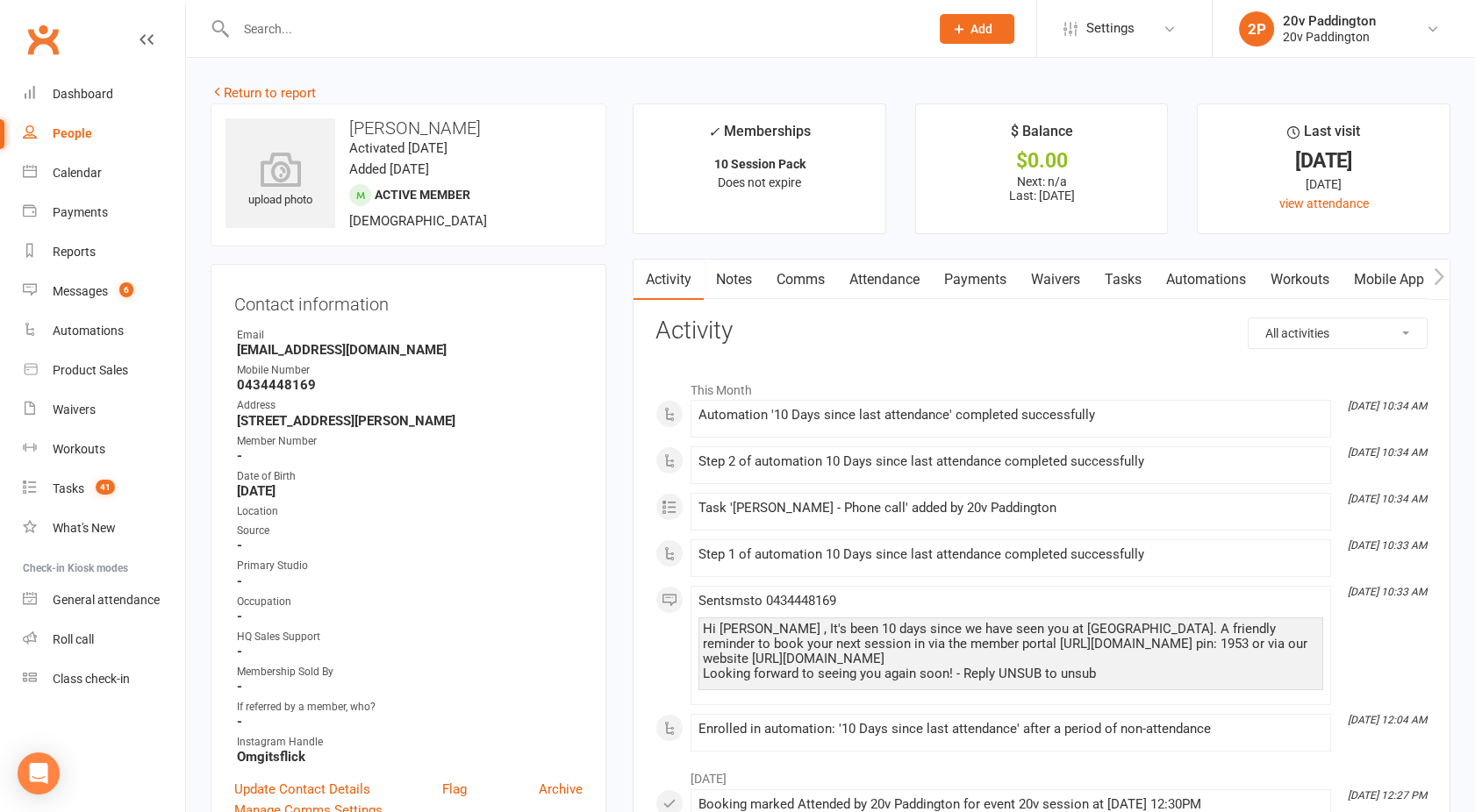
click at [794, 277] on link "Comms" at bounding box center [800, 279] width 73 height 40
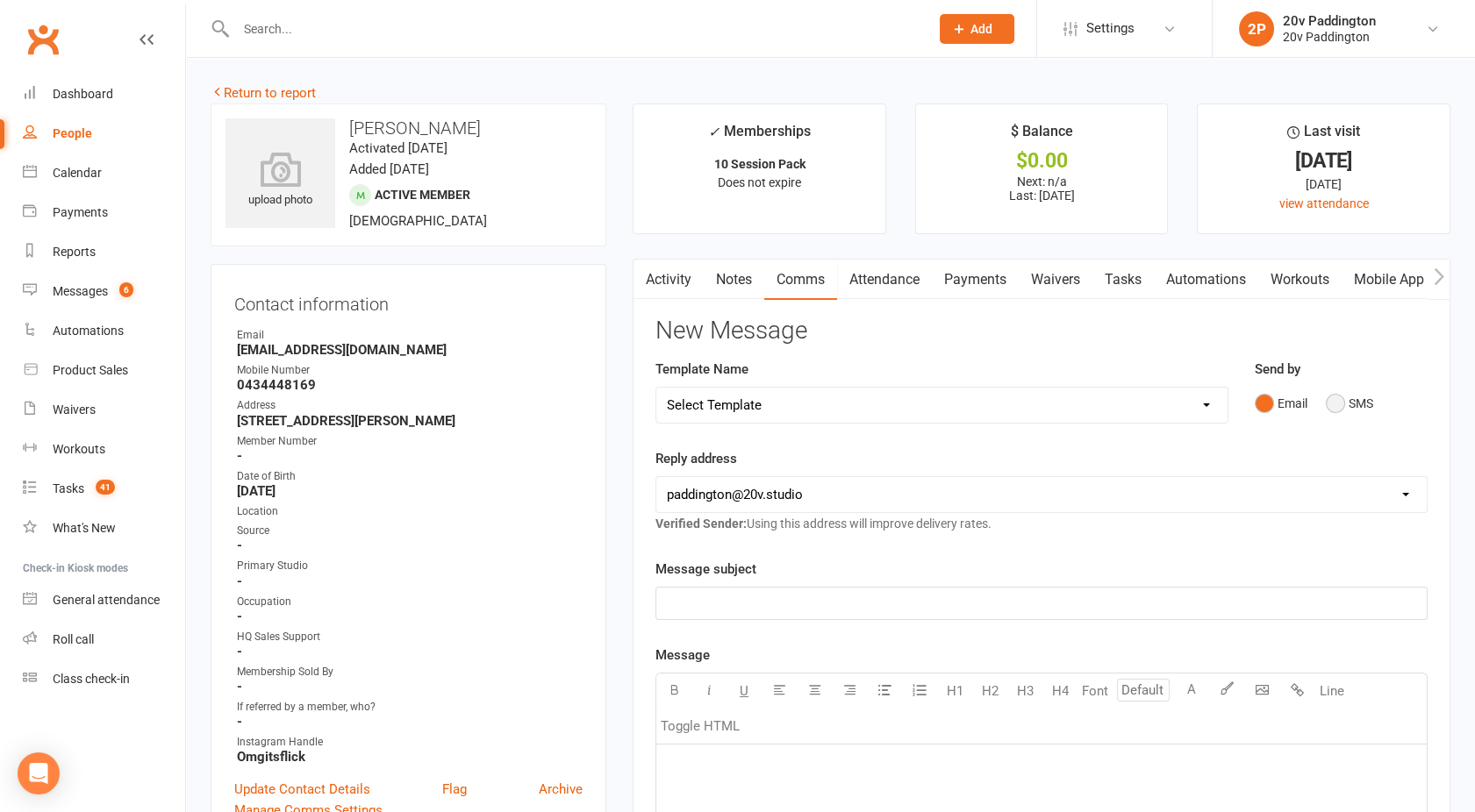
click at [1348, 394] on button "SMS" at bounding box center [1349, 404] width 47 height 33
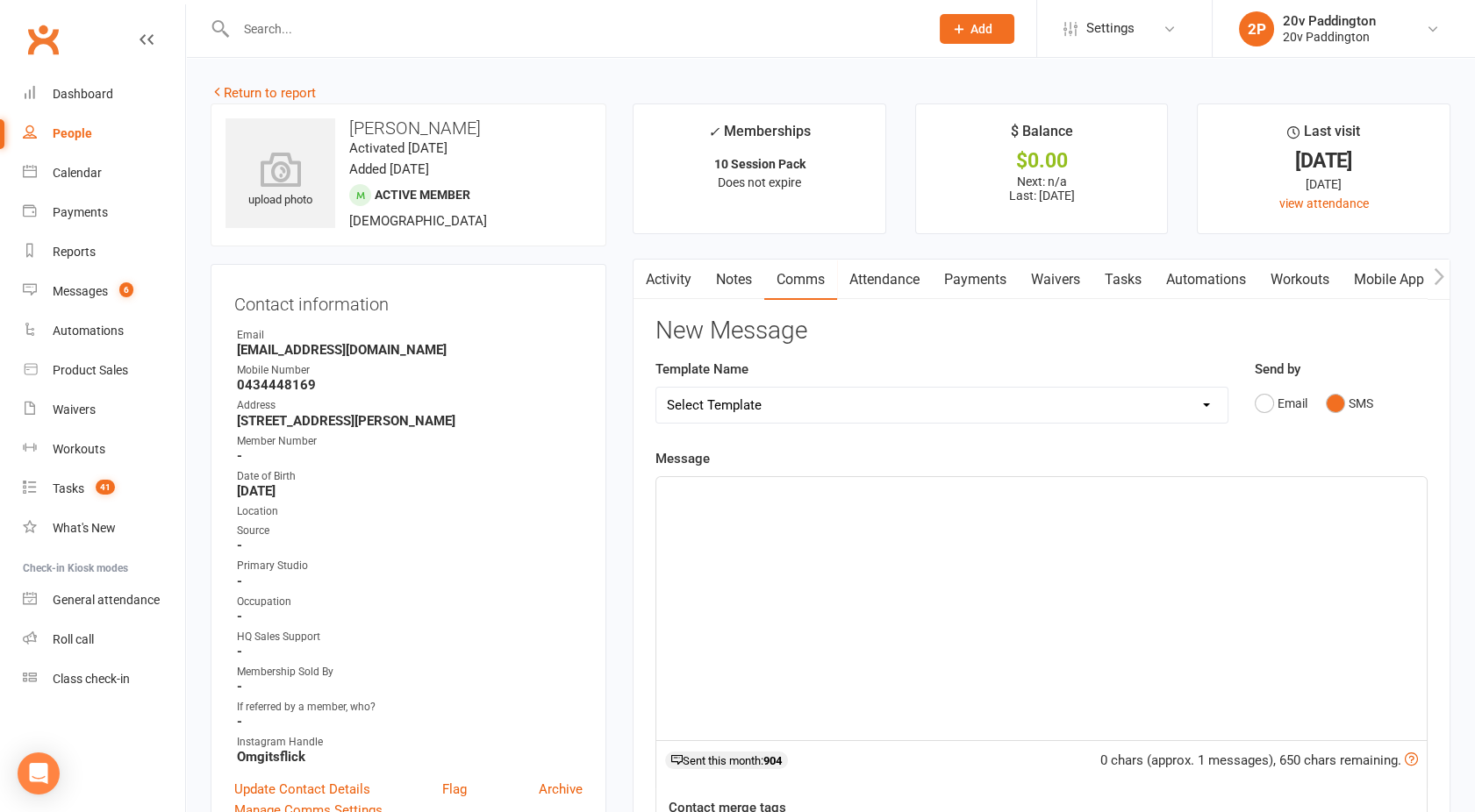
click at [1012, 541] on div "﻿" at bounding box center [1041, 608] width 771 height 263
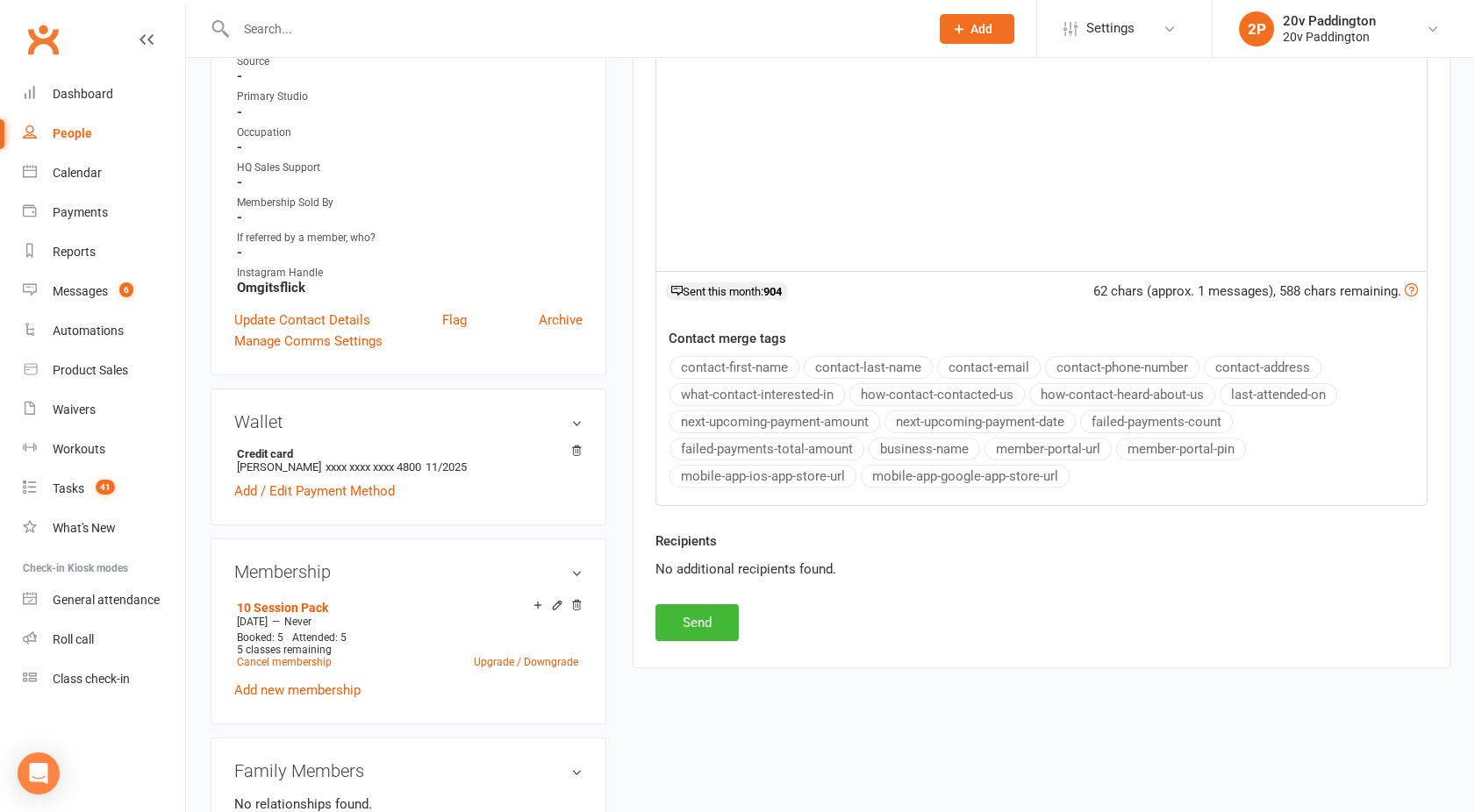
scroll to position [484, 0]
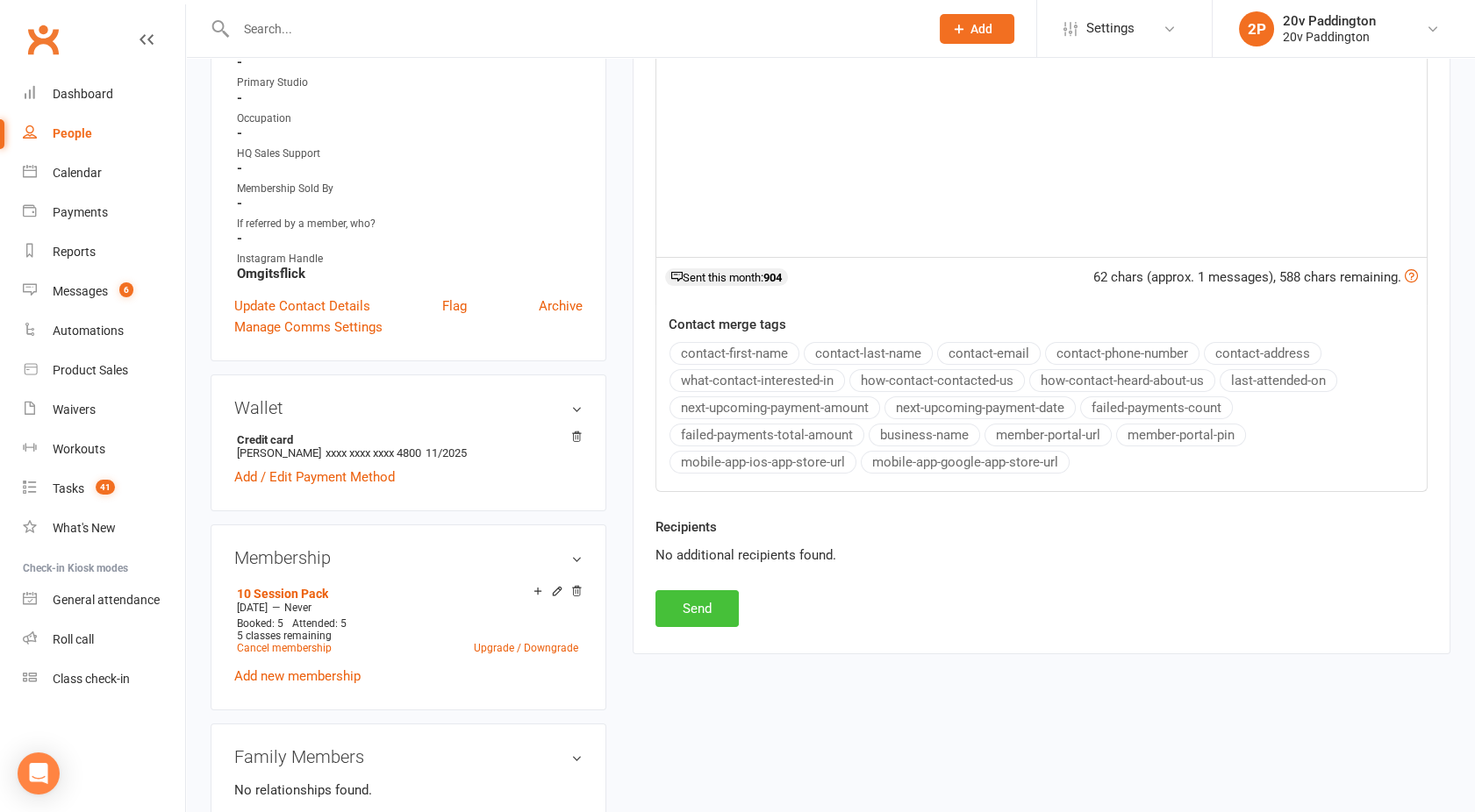
click at [683, 605] on button "Send" at bounding box center [697, 609] width 84 height 37
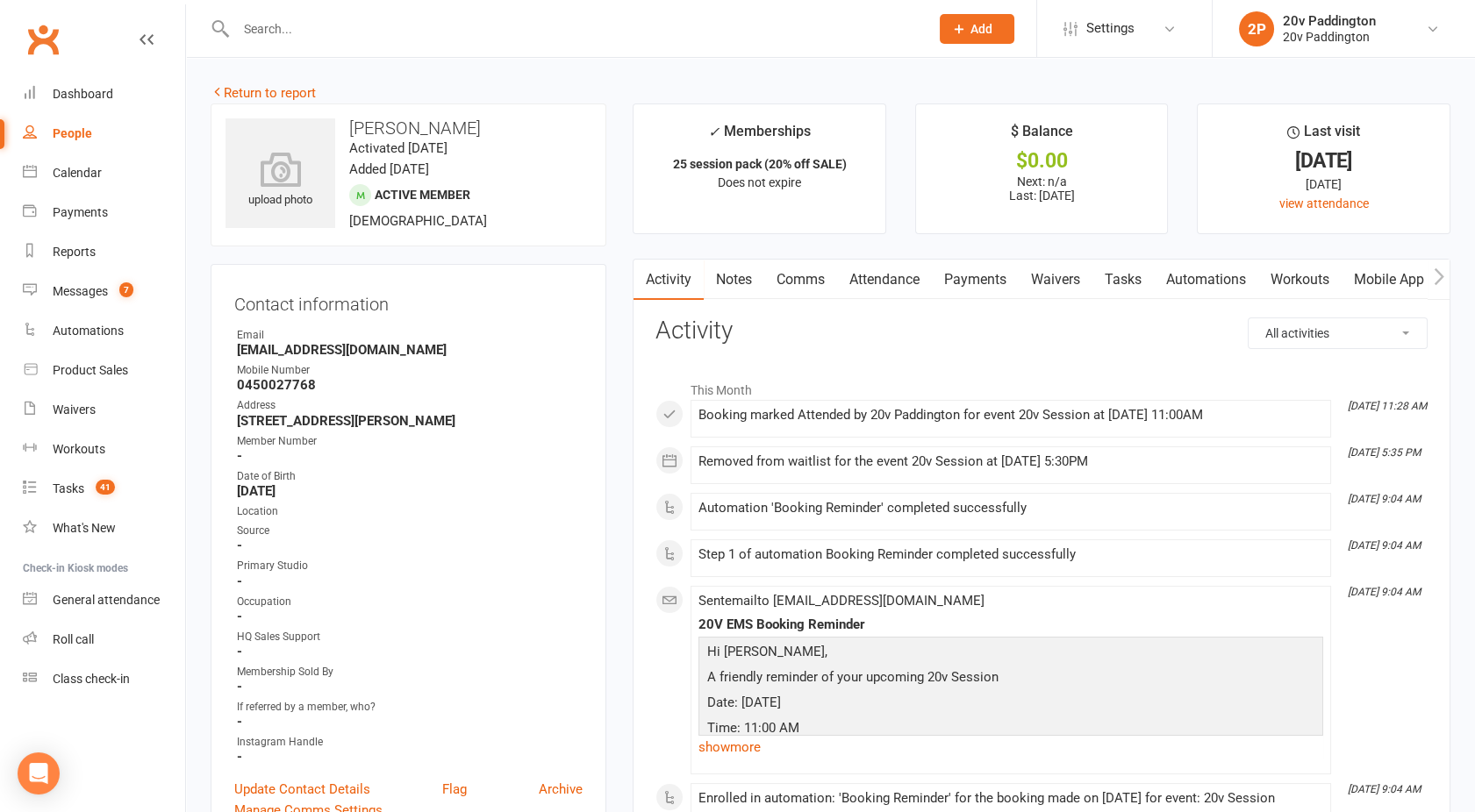
click at [797, 287] on link "Comms" at bounding box center [800, 279] width 73 height 40
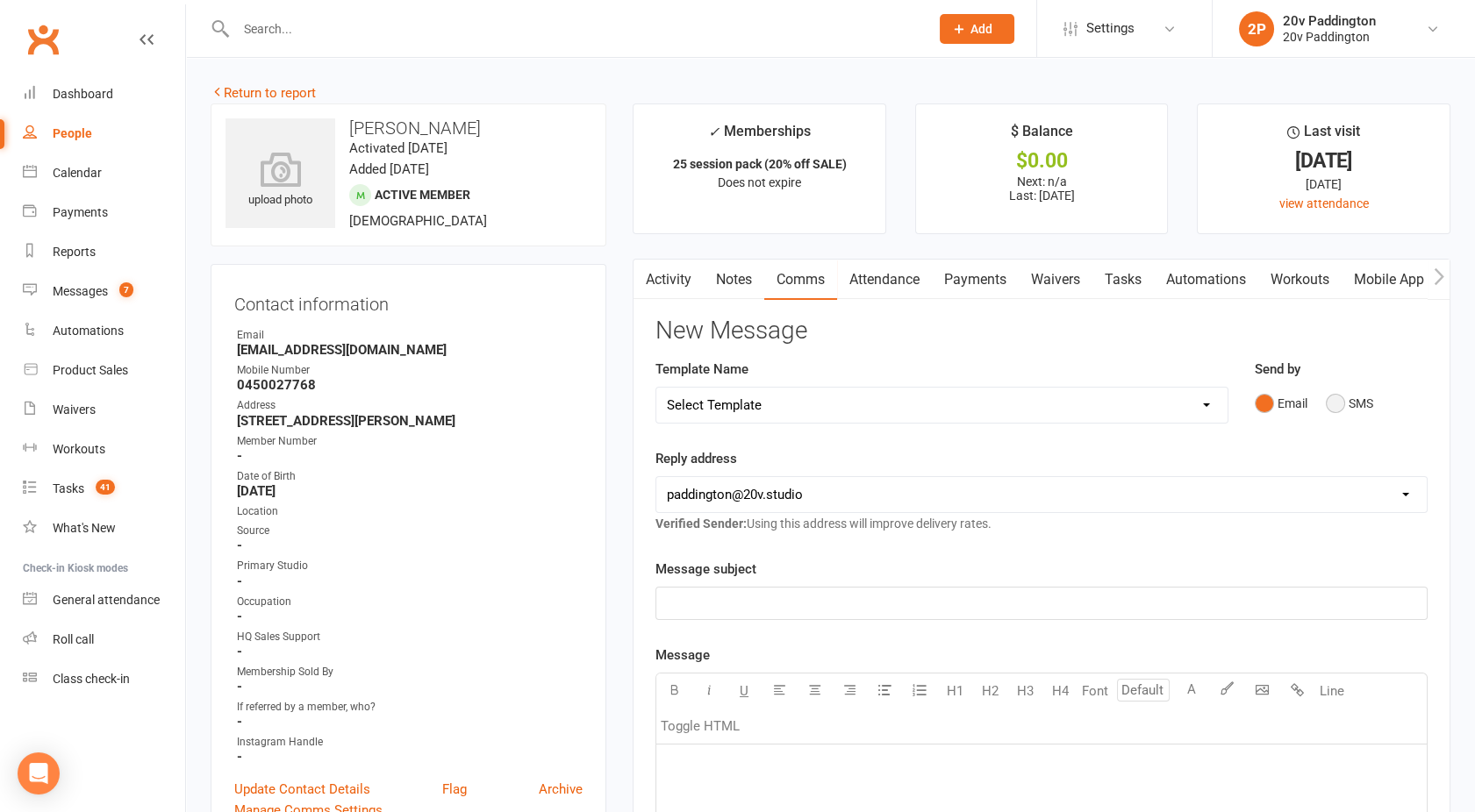
click at [1353, 398] on button "SMS" at bounding box center [1349, 404] width 47 height 33
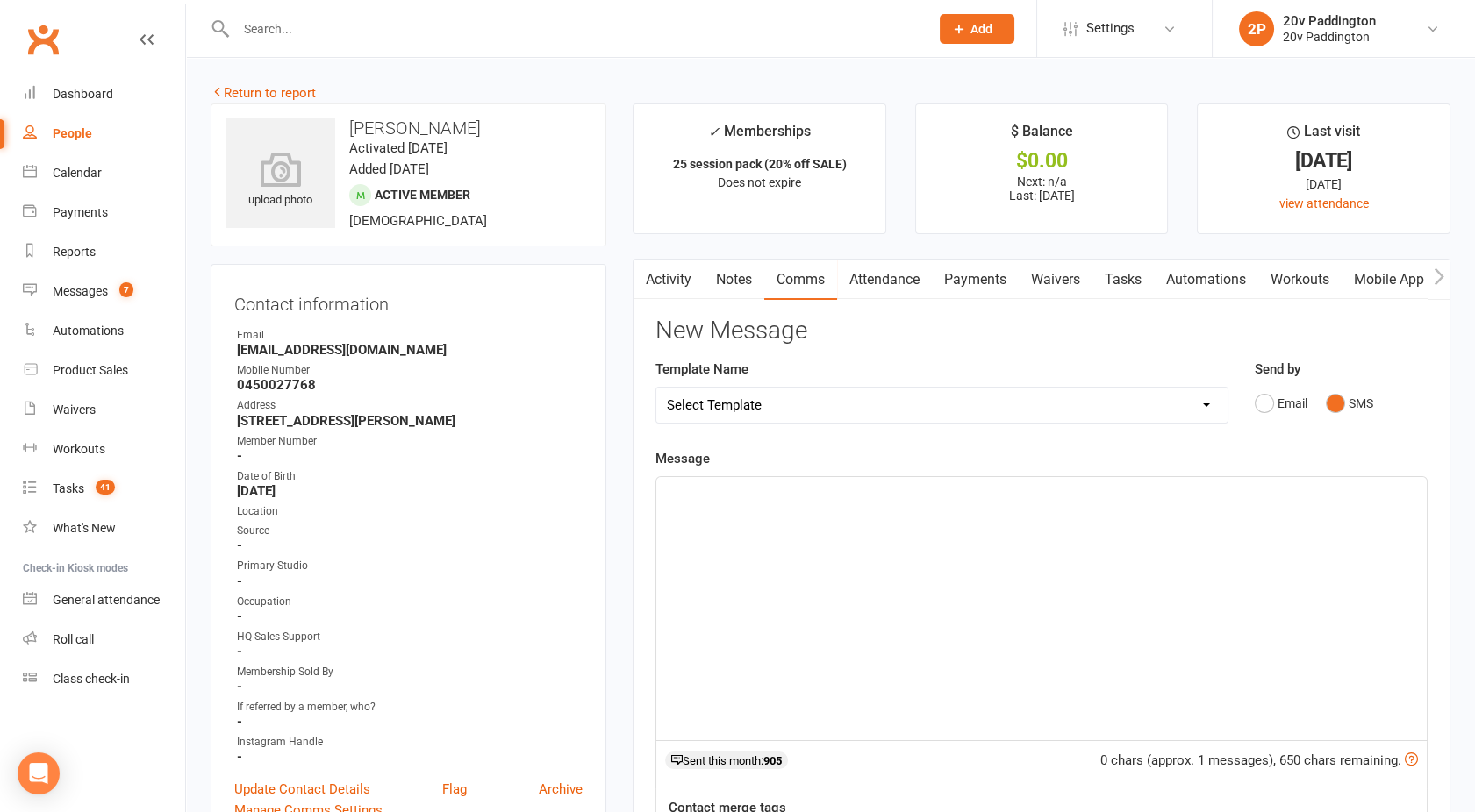
click at [730, 481] on div "﻿" at bounding box center [1041, 608] width 771 height 263
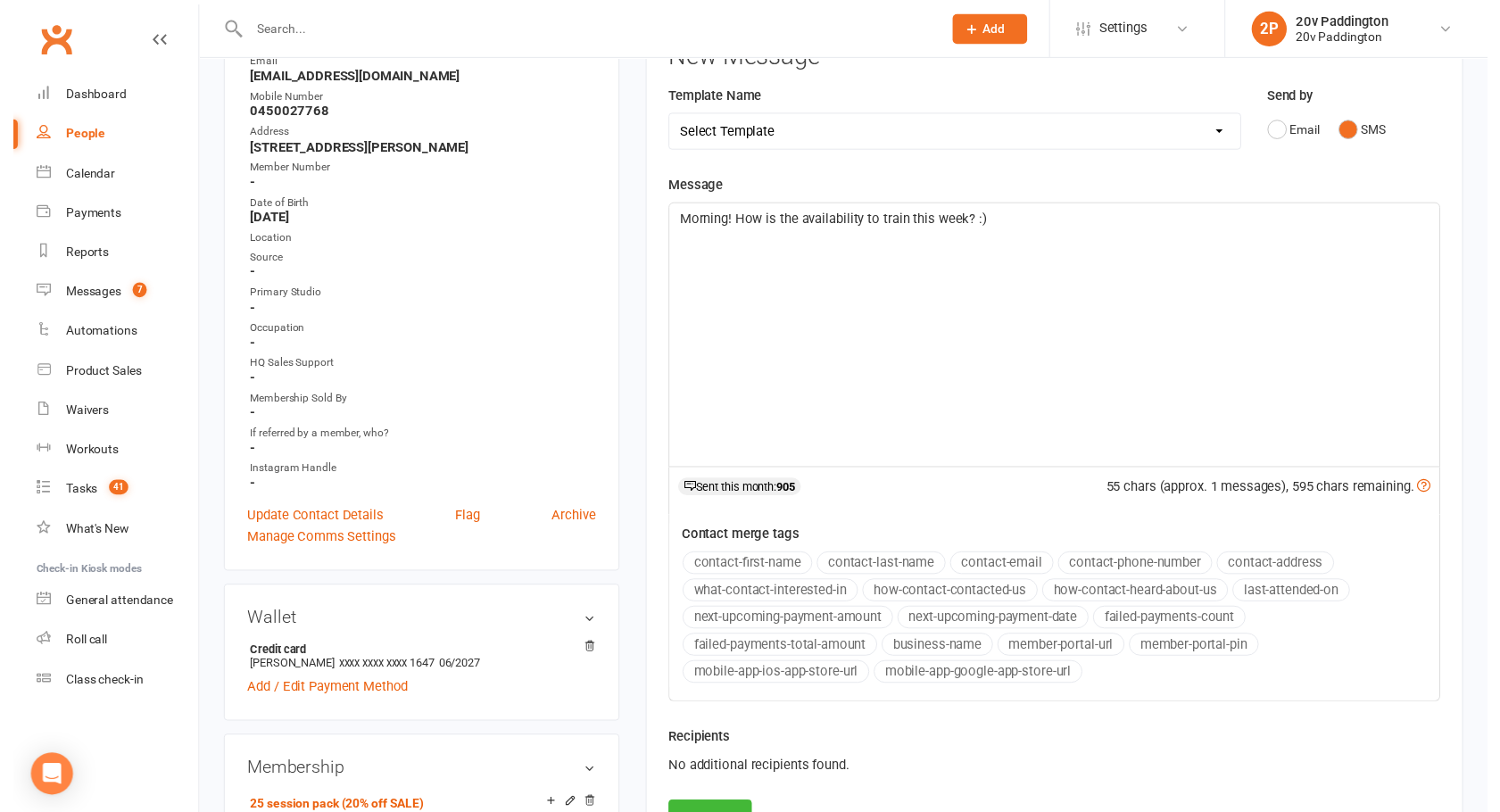
scroll to position [306, 0]
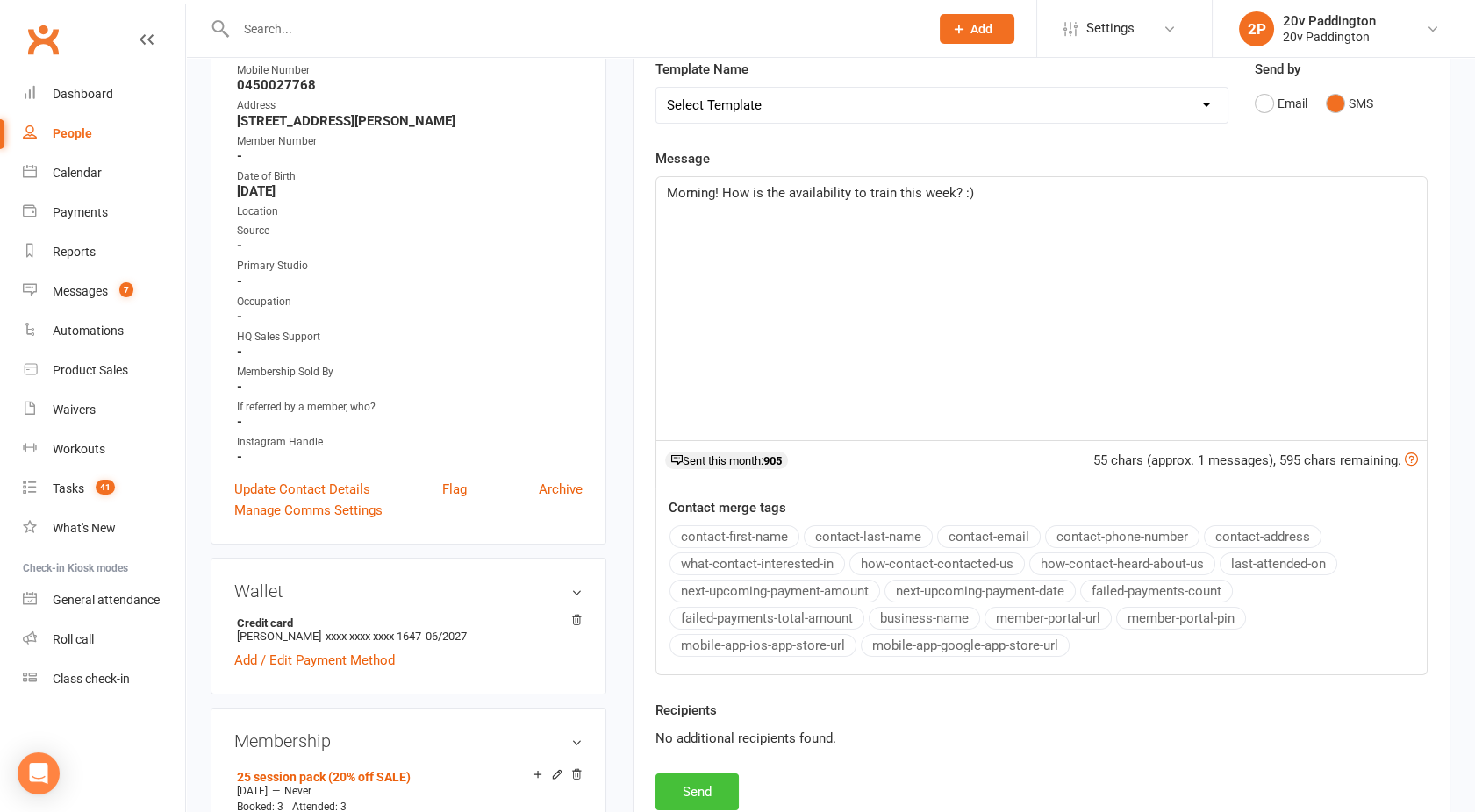
click at [685, 790] on button "Send" at bounding box center [697, 792] width 84 height 37
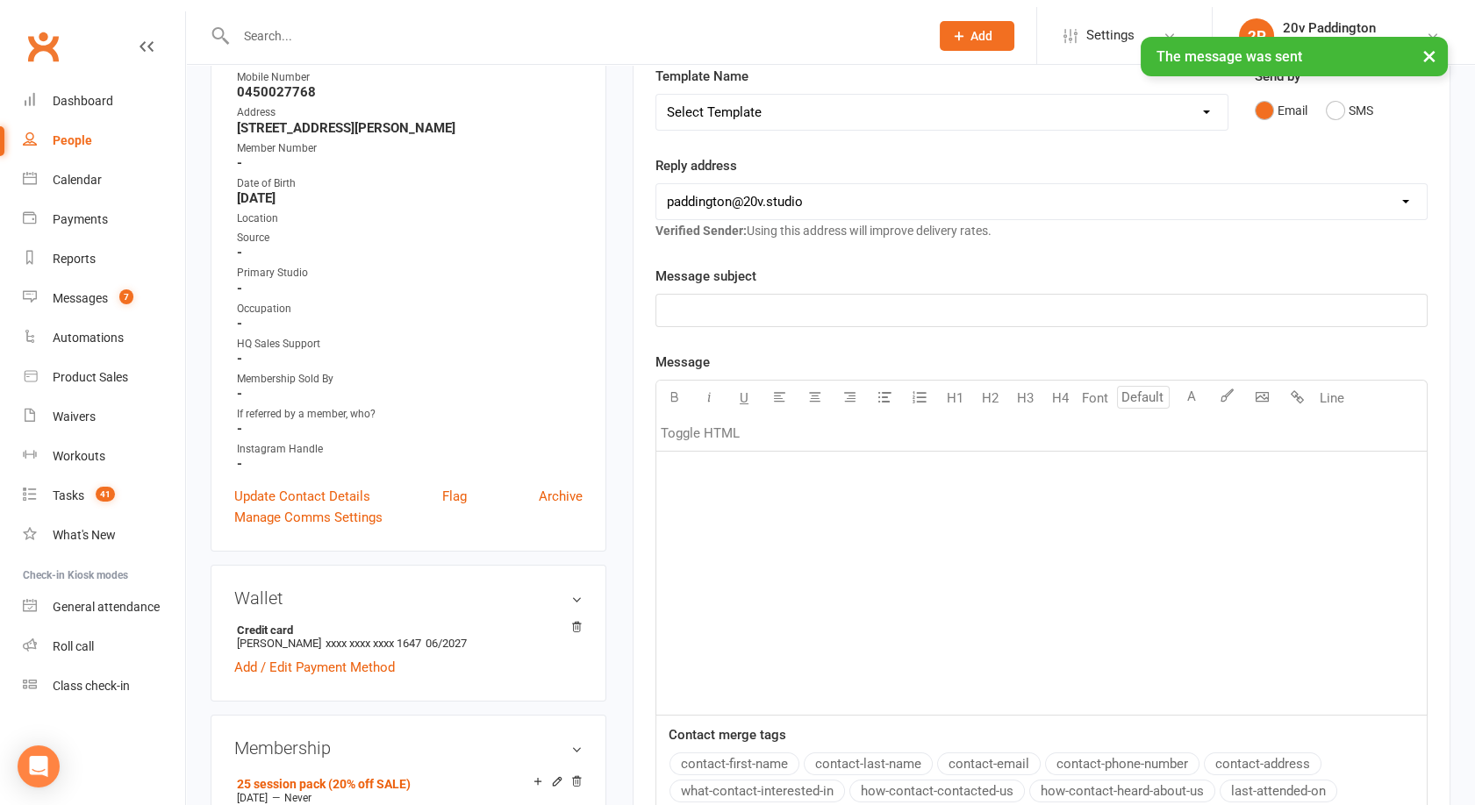
scroll to position [0, 0]
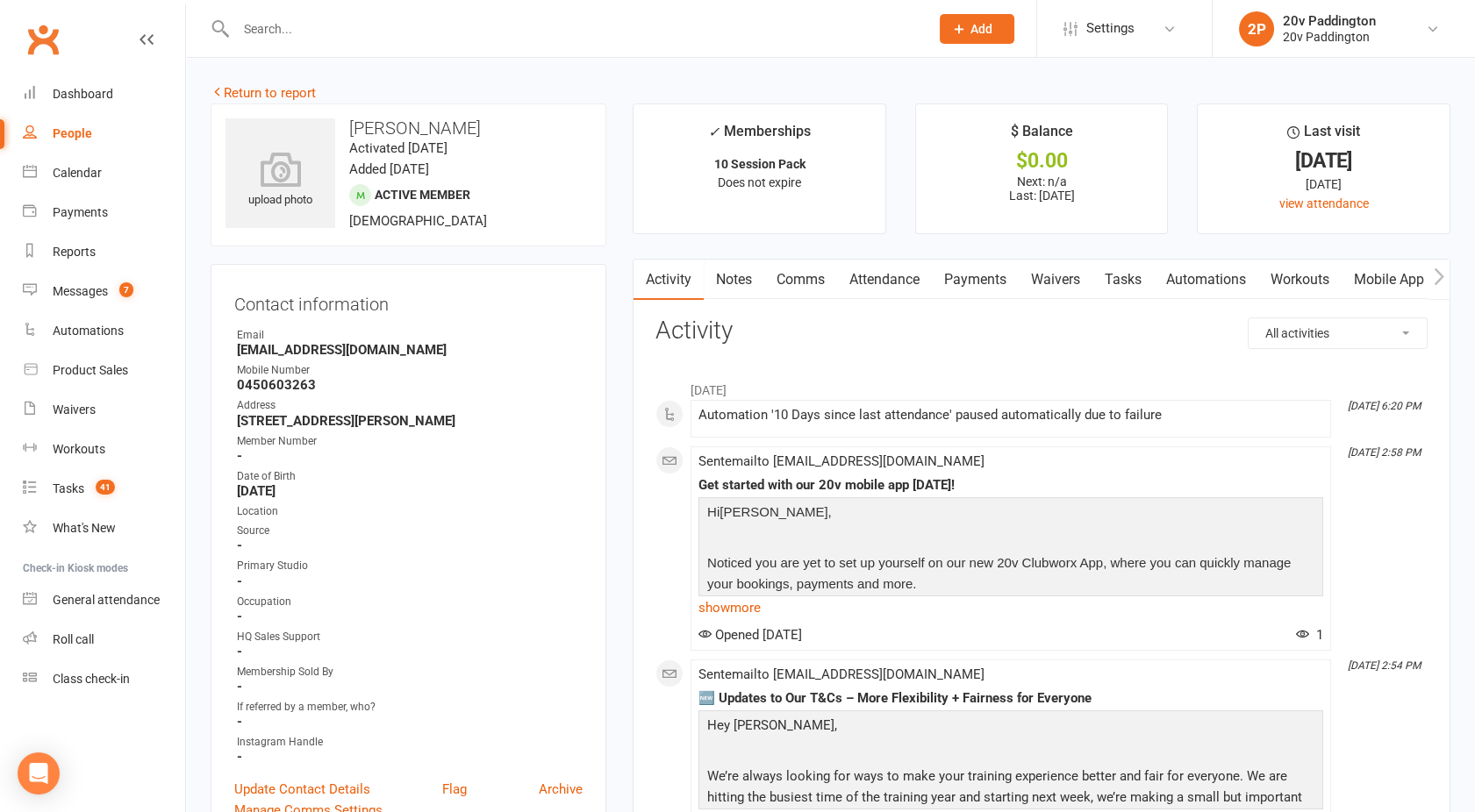
click at [812, 281] on link "Comms" at bounding box center [800, 279] width 73 height 40
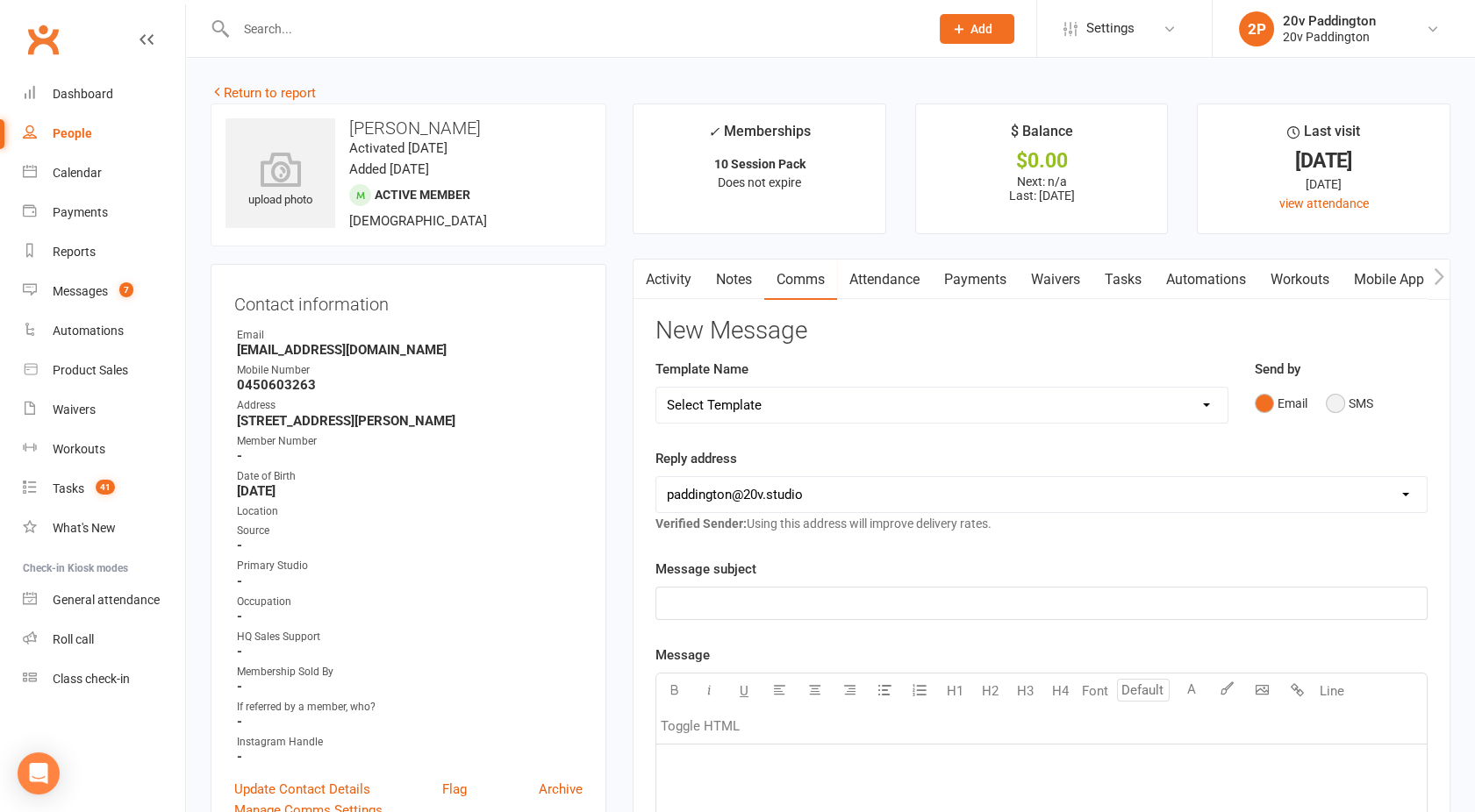
click at [1340, 392] on button "SMS" at bounding box center [1349, 404] width 47 height 33
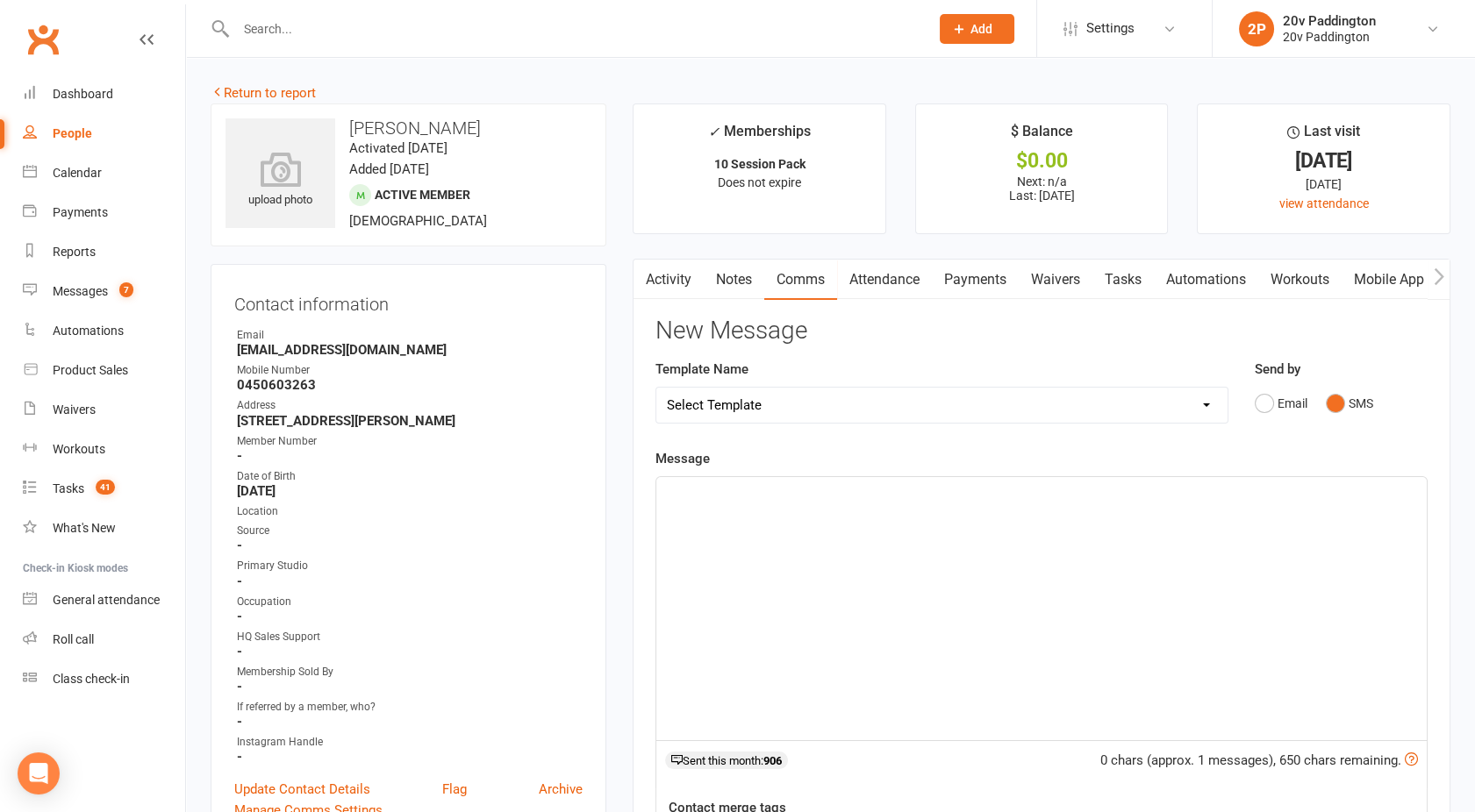
click at [1102, 521] on div "﻿" at bounding box center [1041, 608] width 771 height 263
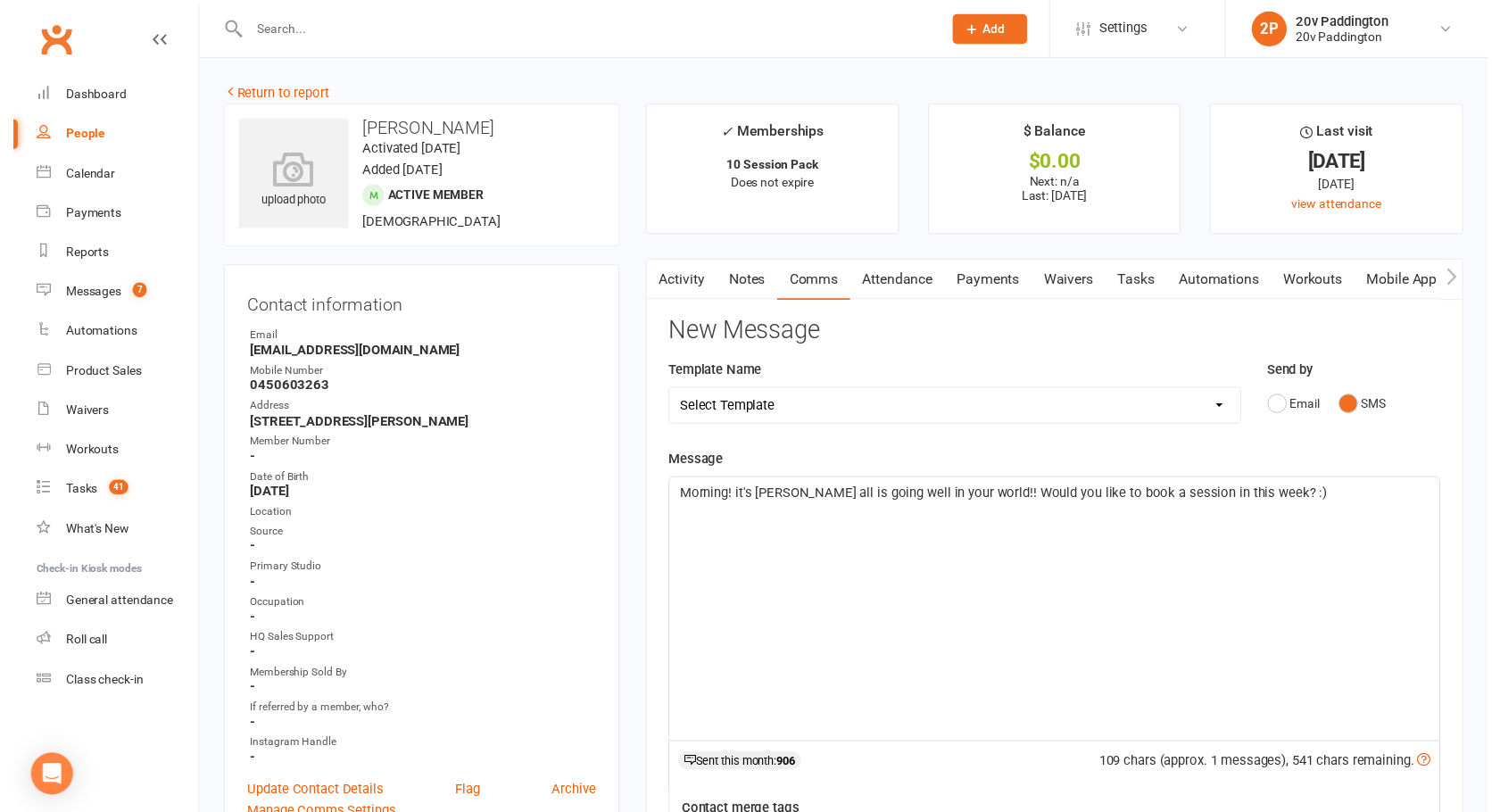
scroll to position [354, 0]
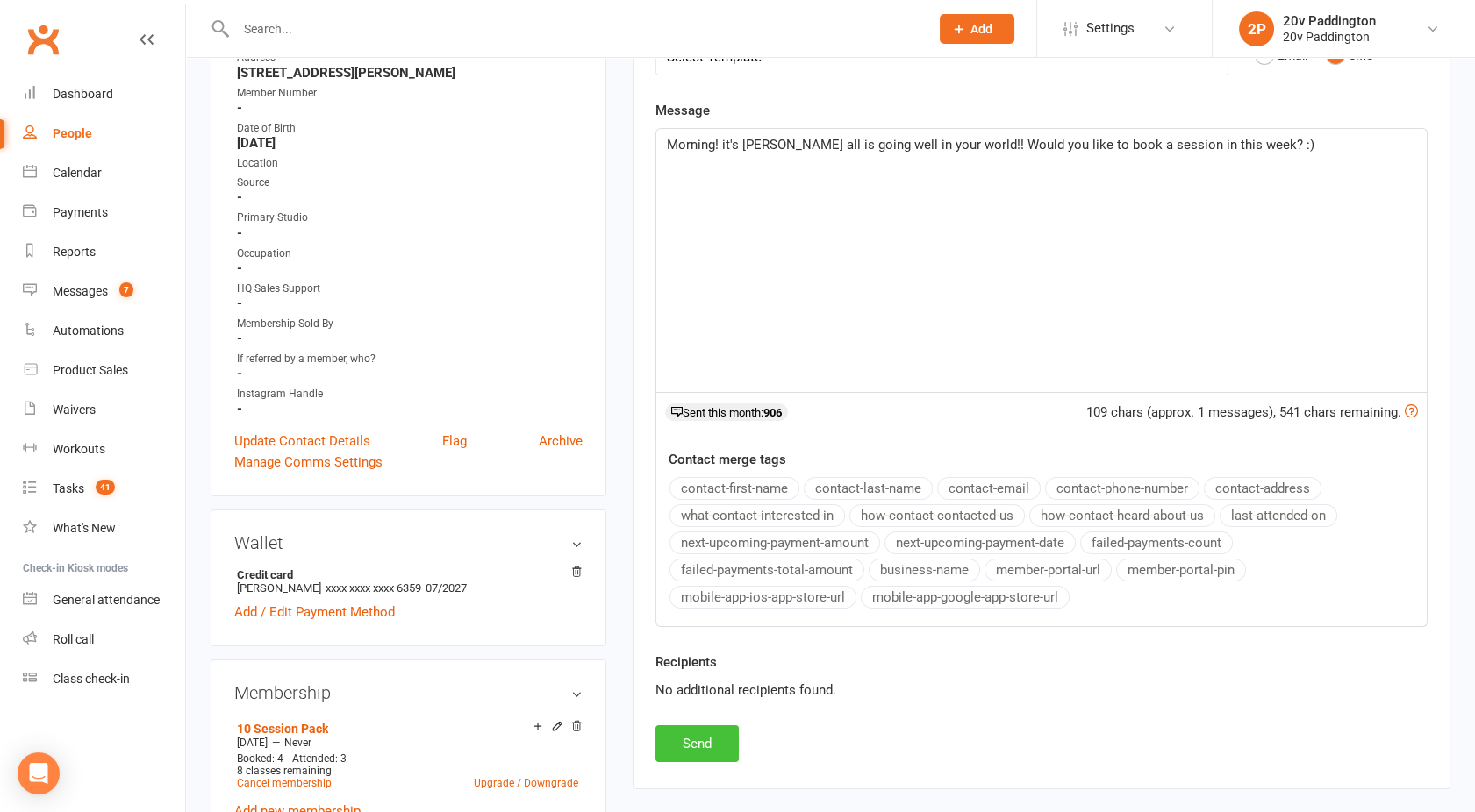
click at [701, 735] on button "Send" at bounding box center [697, 744] width 84 height 37
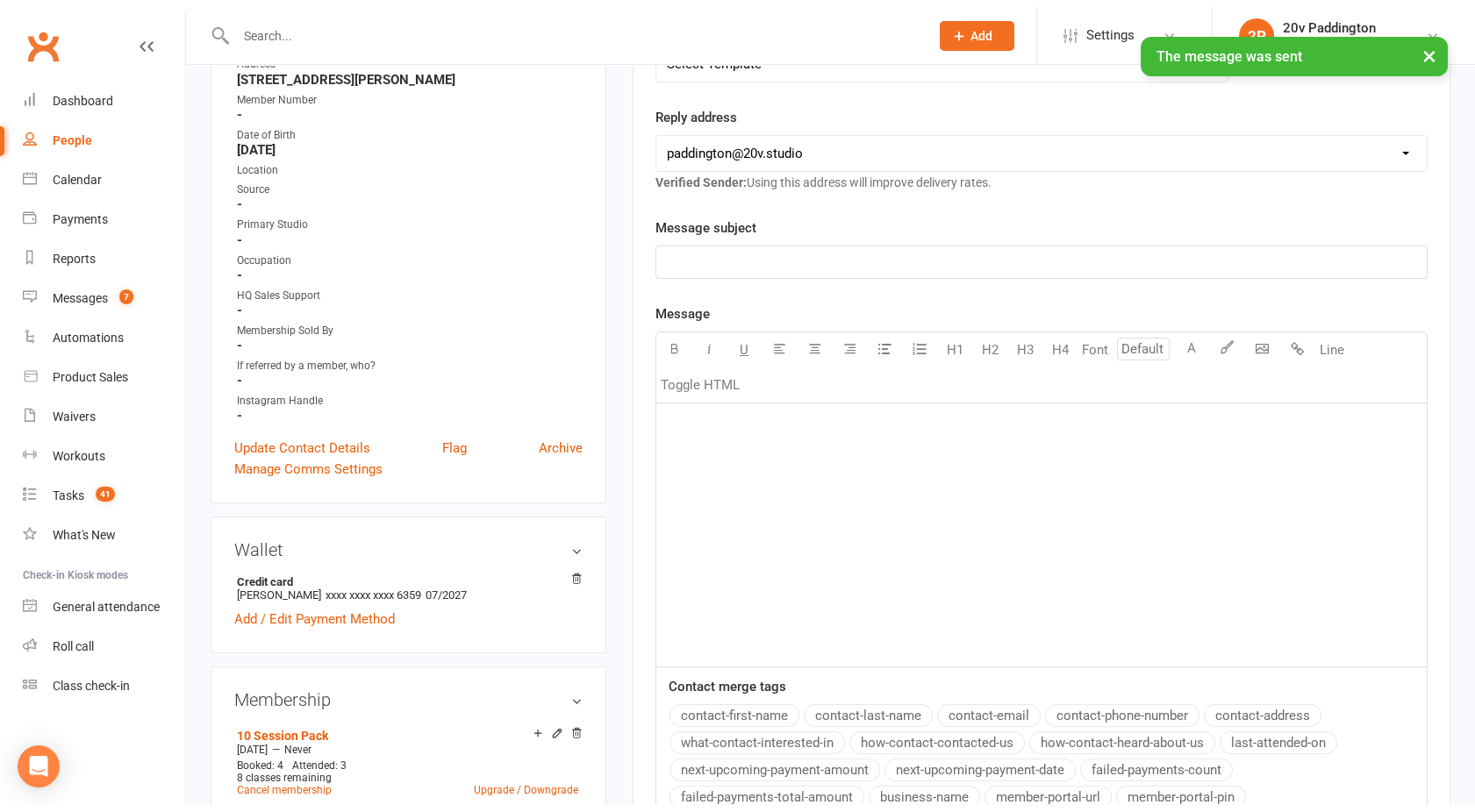
scroll to position [0, 0]
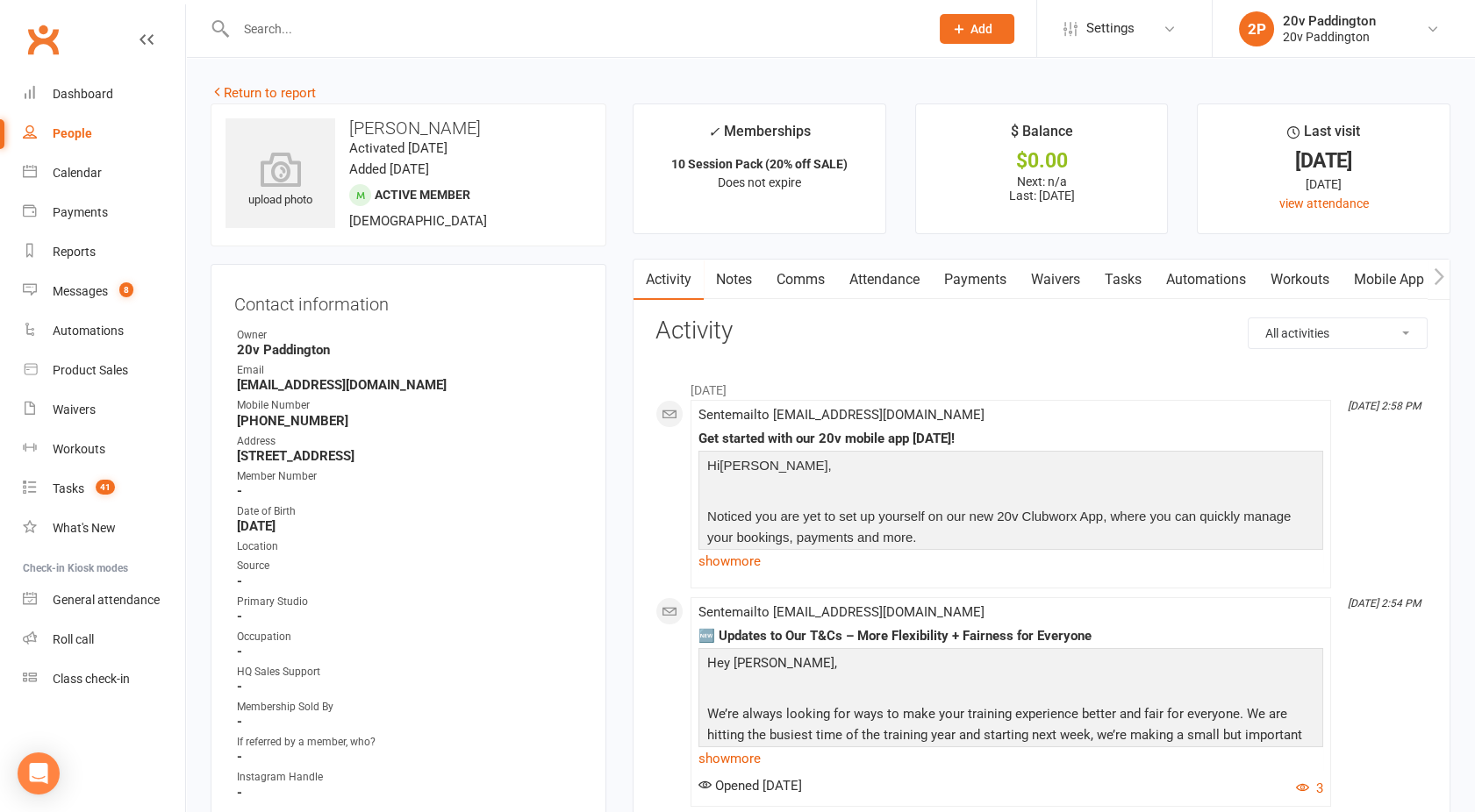
click at [798, 260] on link "Comms" at bounding box center [800, 279] width 73 height 40
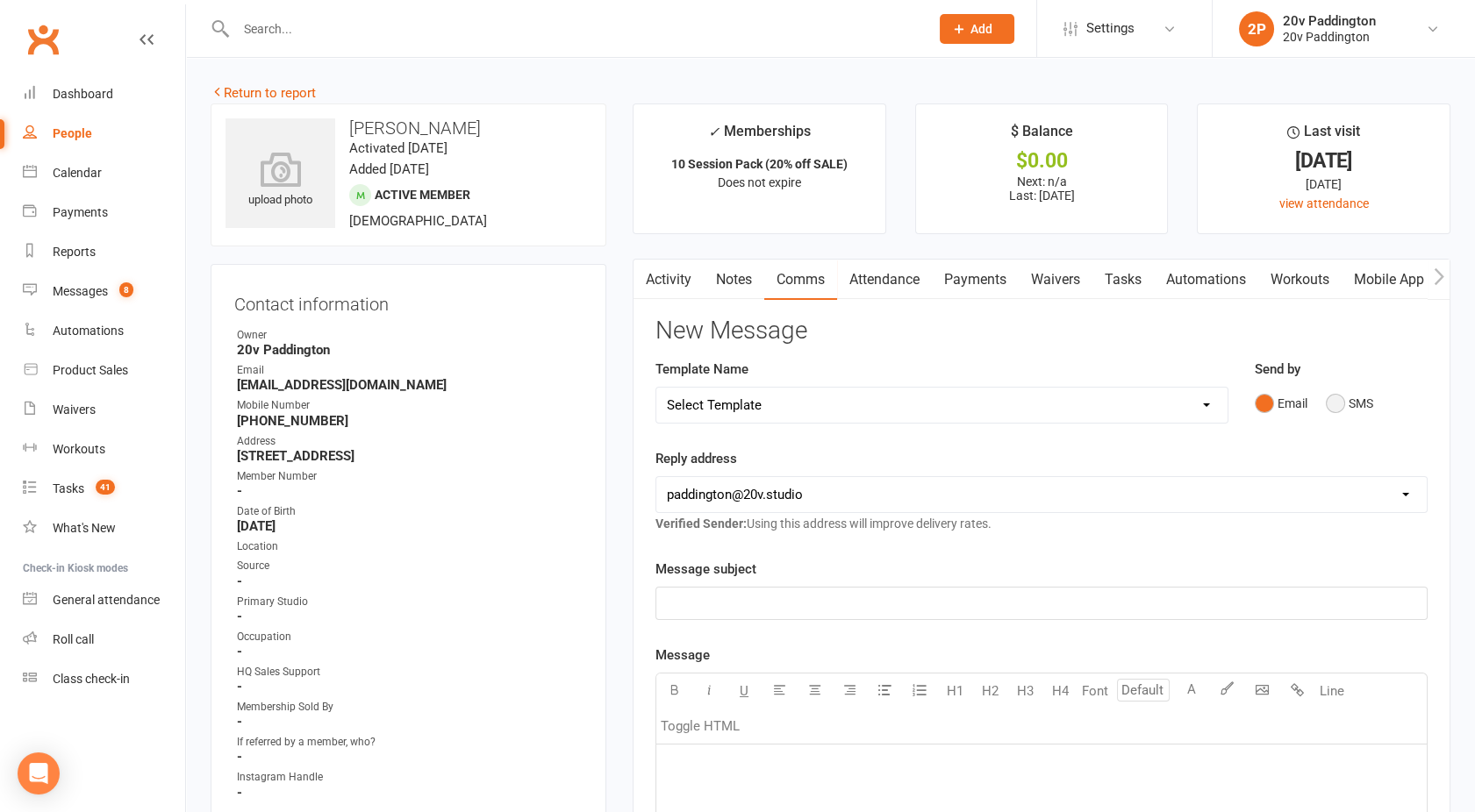
click at [1348, 414] on button "SMS" at bounding box center [1349, 404] width 47 height 33
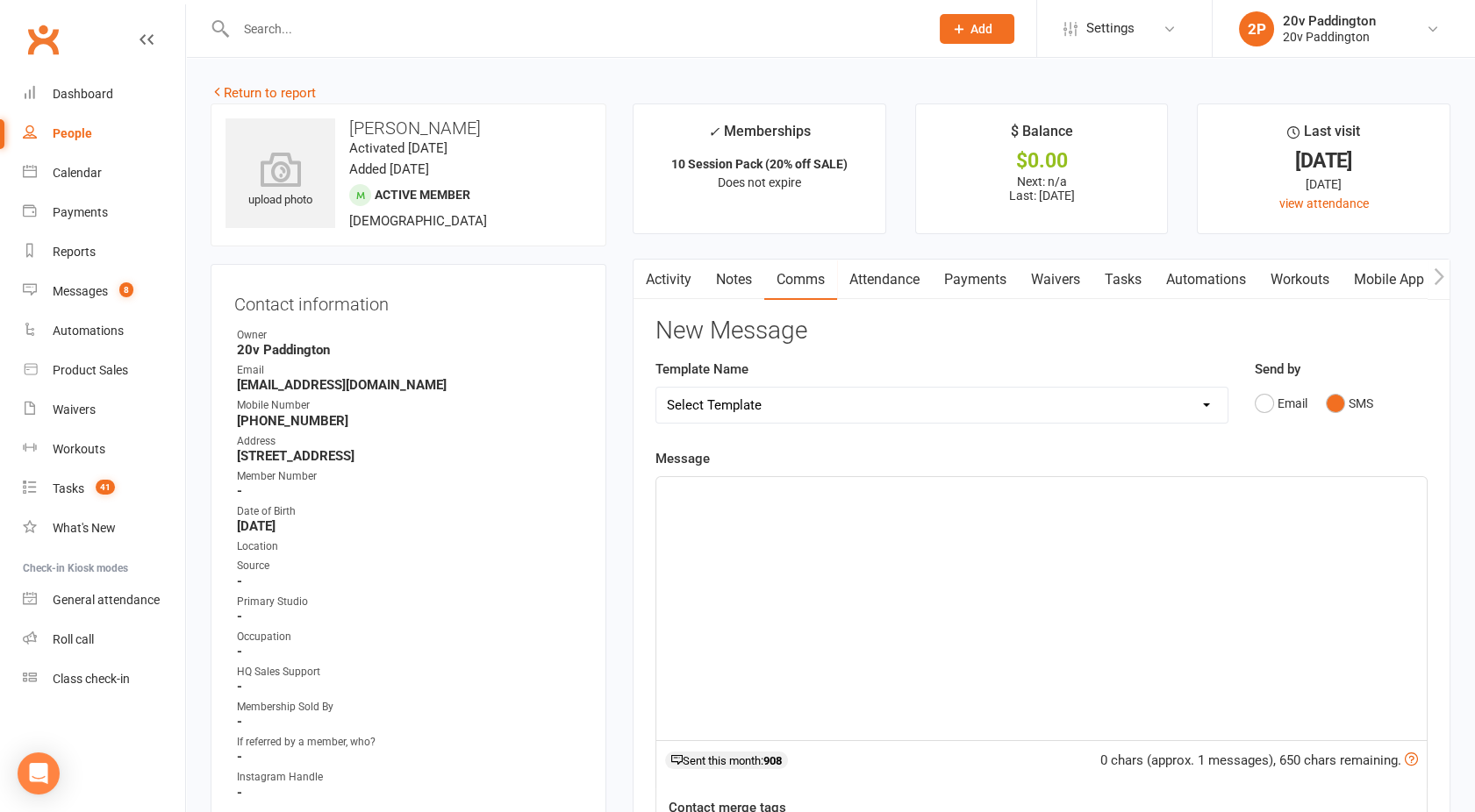
click at [1062, 565] on div "﻿" at bounding box center [1041, 608] width 771 height 263
drag, startPoint x: 1117, startPoint y: 509, endPoint x: 580, endPoint y: 484, distance: 537.6
copy span "Morning! How is your availability to get back into your training this week? :)"
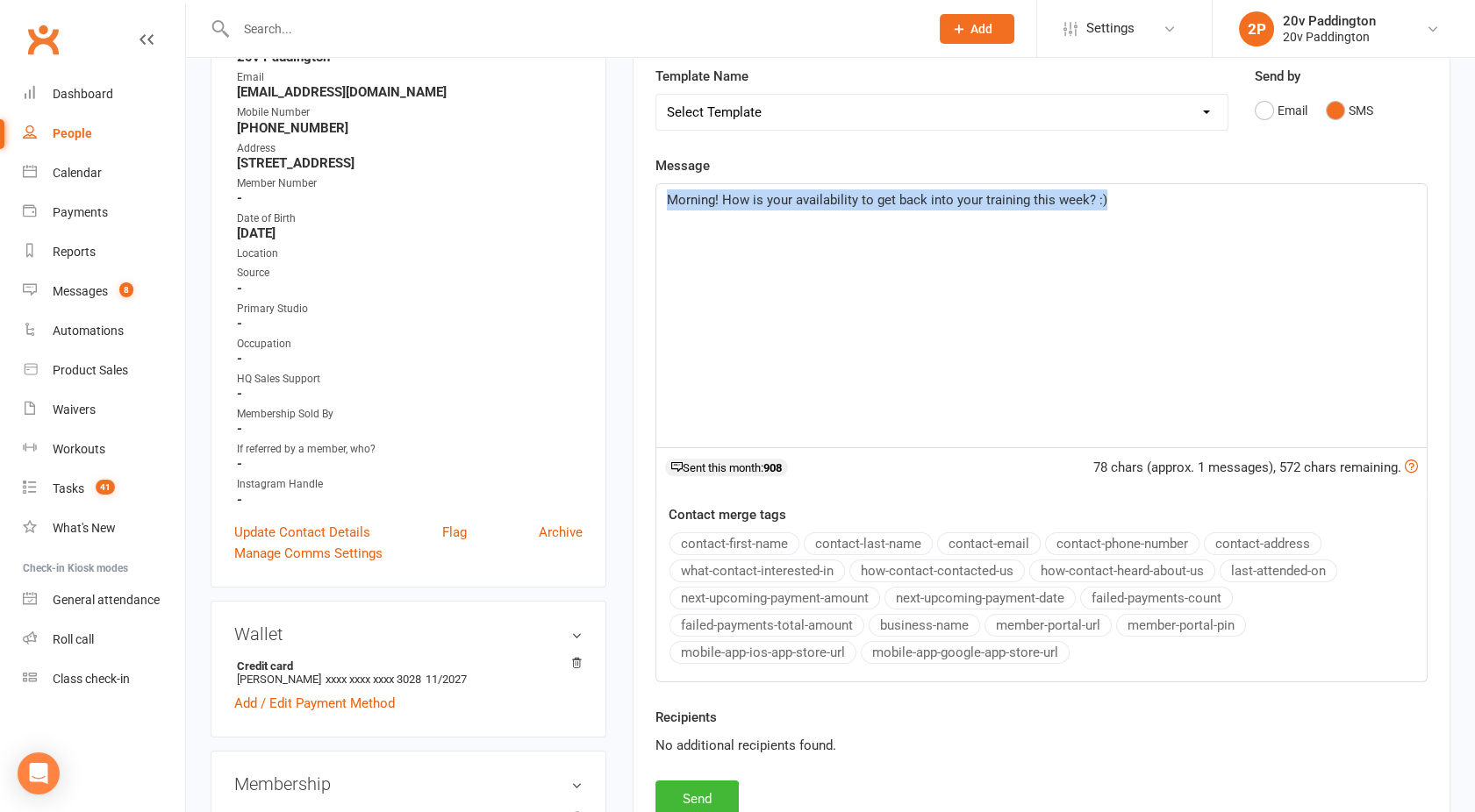
scroll to position [303, 0]
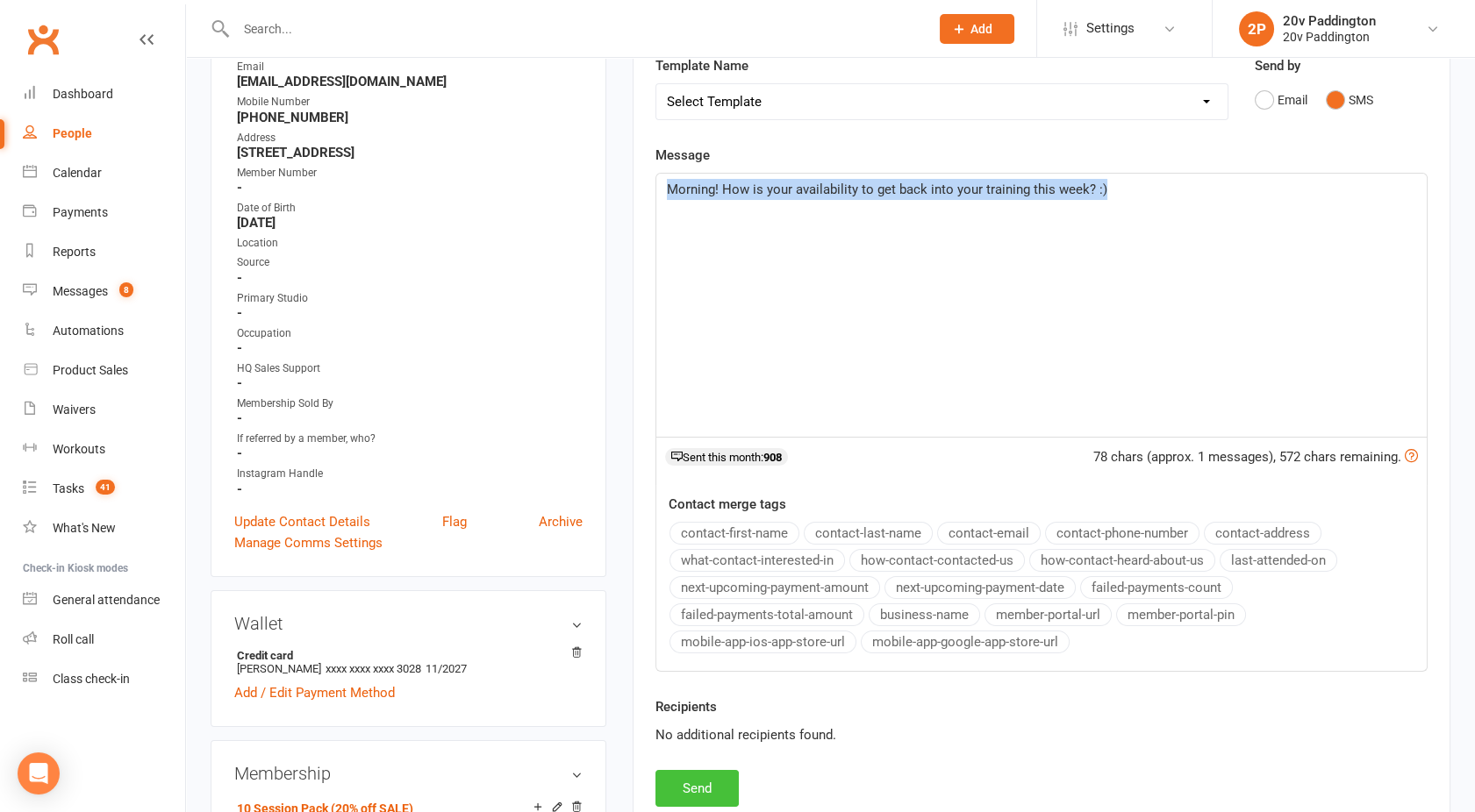
click at [670, 775] on button "Send" at bounding box center [697, 789] width 84 height 37
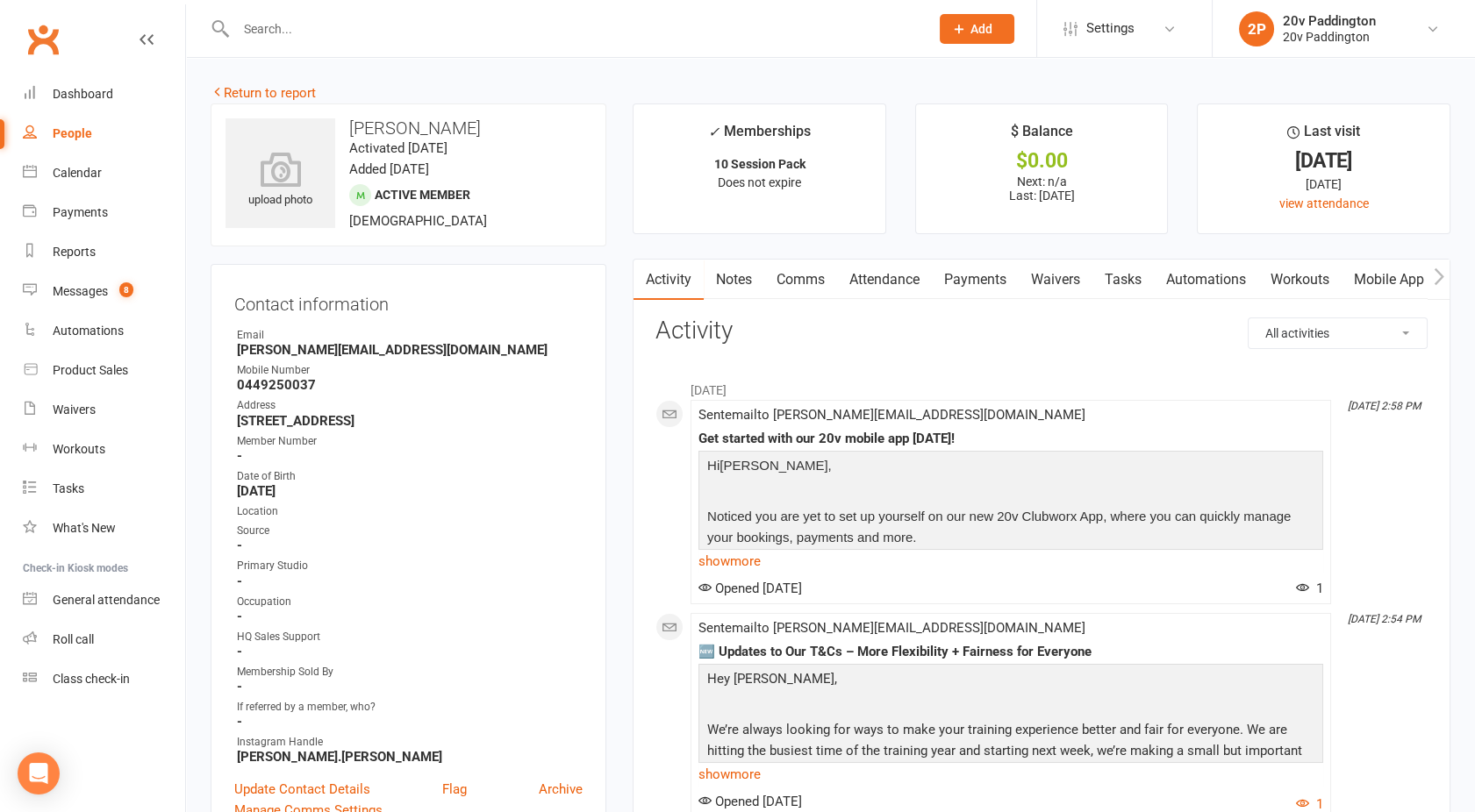
click at [794, 284] on link "Comms" at bounding box center [800, 279] width 73 height 40
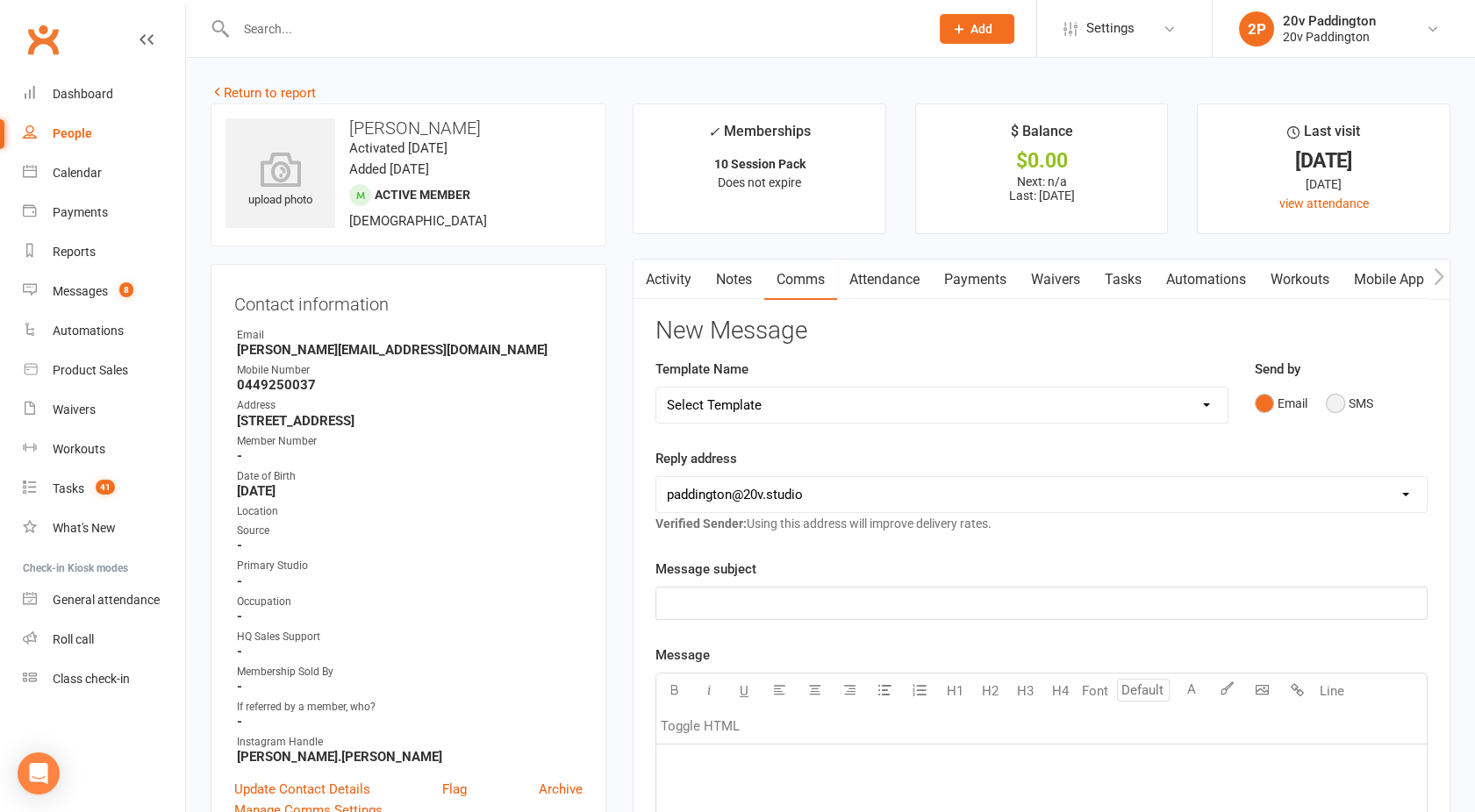
click at [1359, 398] on button "SMS" at bounding box center [1349, 404] width 47 height 33
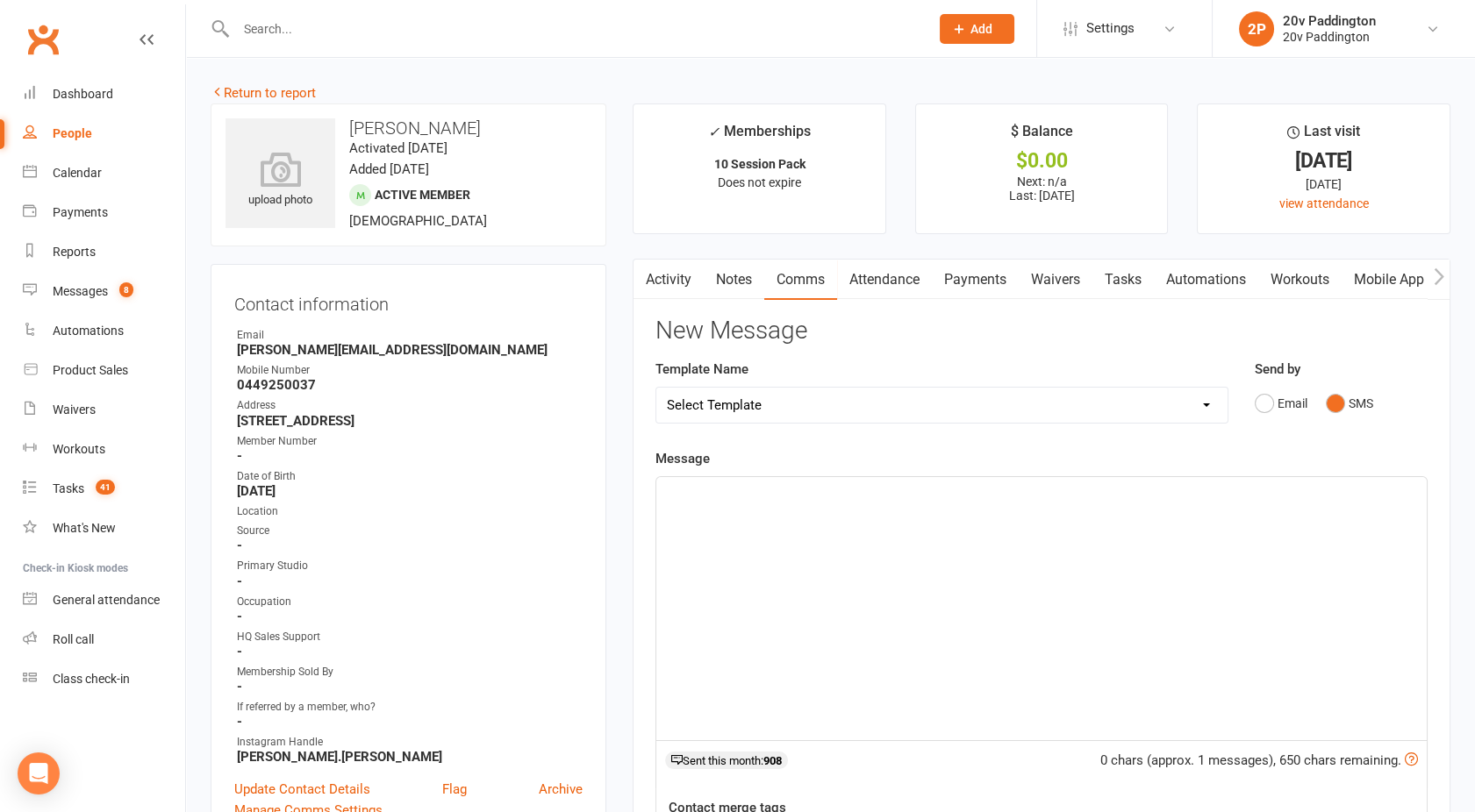
click at [1058, 512] on div "﻿" at bounding box center [1041, 608] width 771 height 263
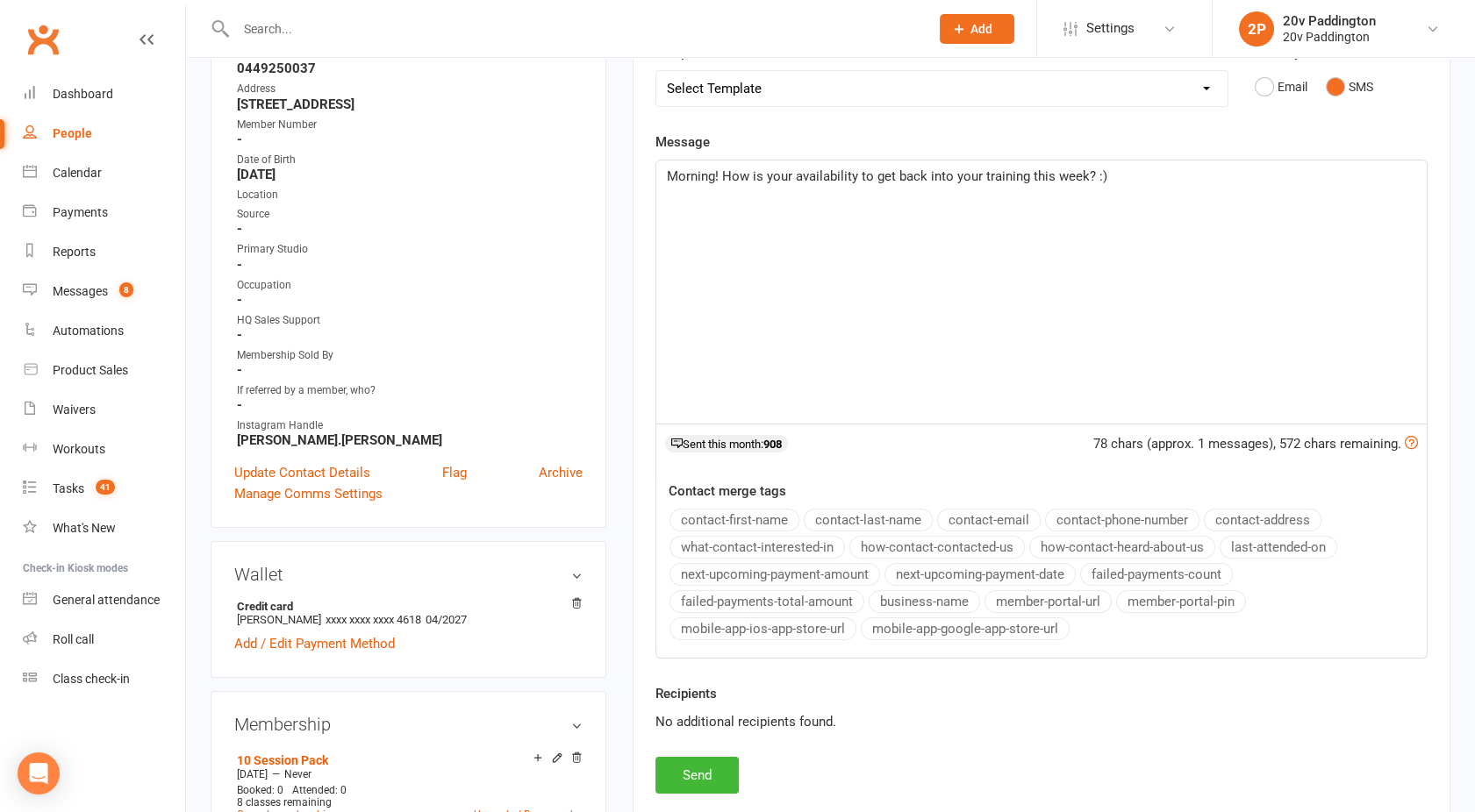
scroll to position [339, 0]
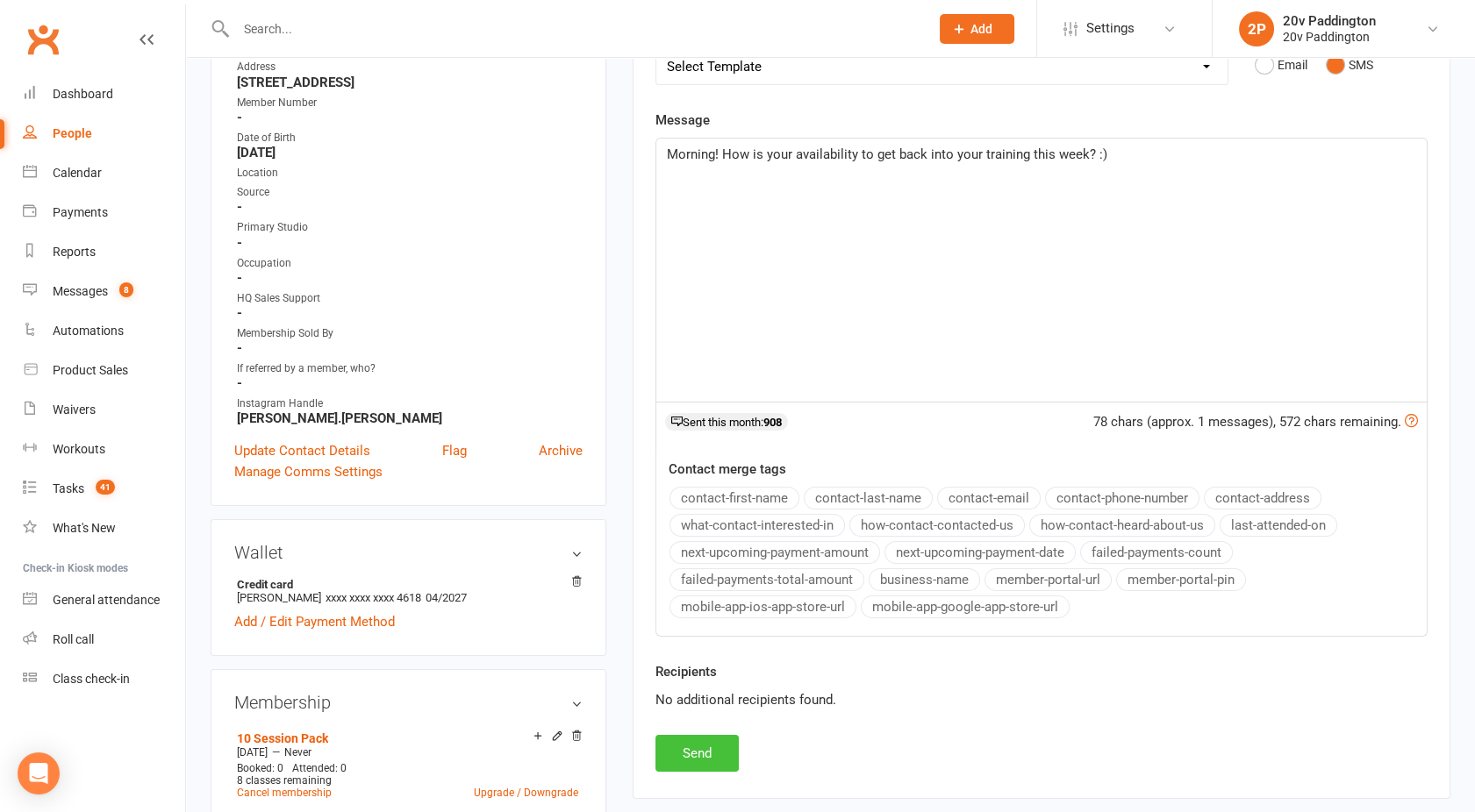
click at [687, 753] on button "Send" at bounding box center [697, 753] width 84 height 37
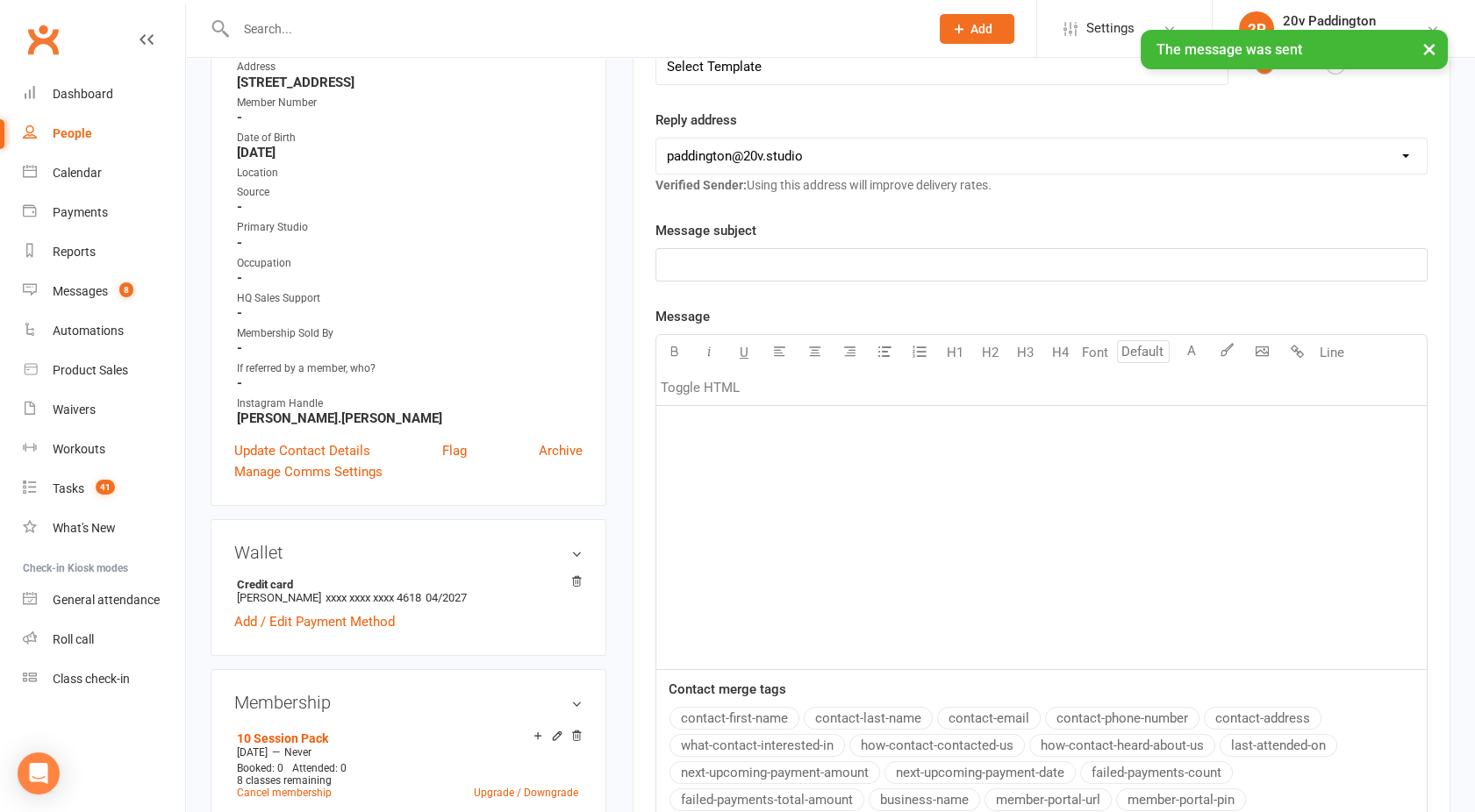
scroll to position [0, 0]
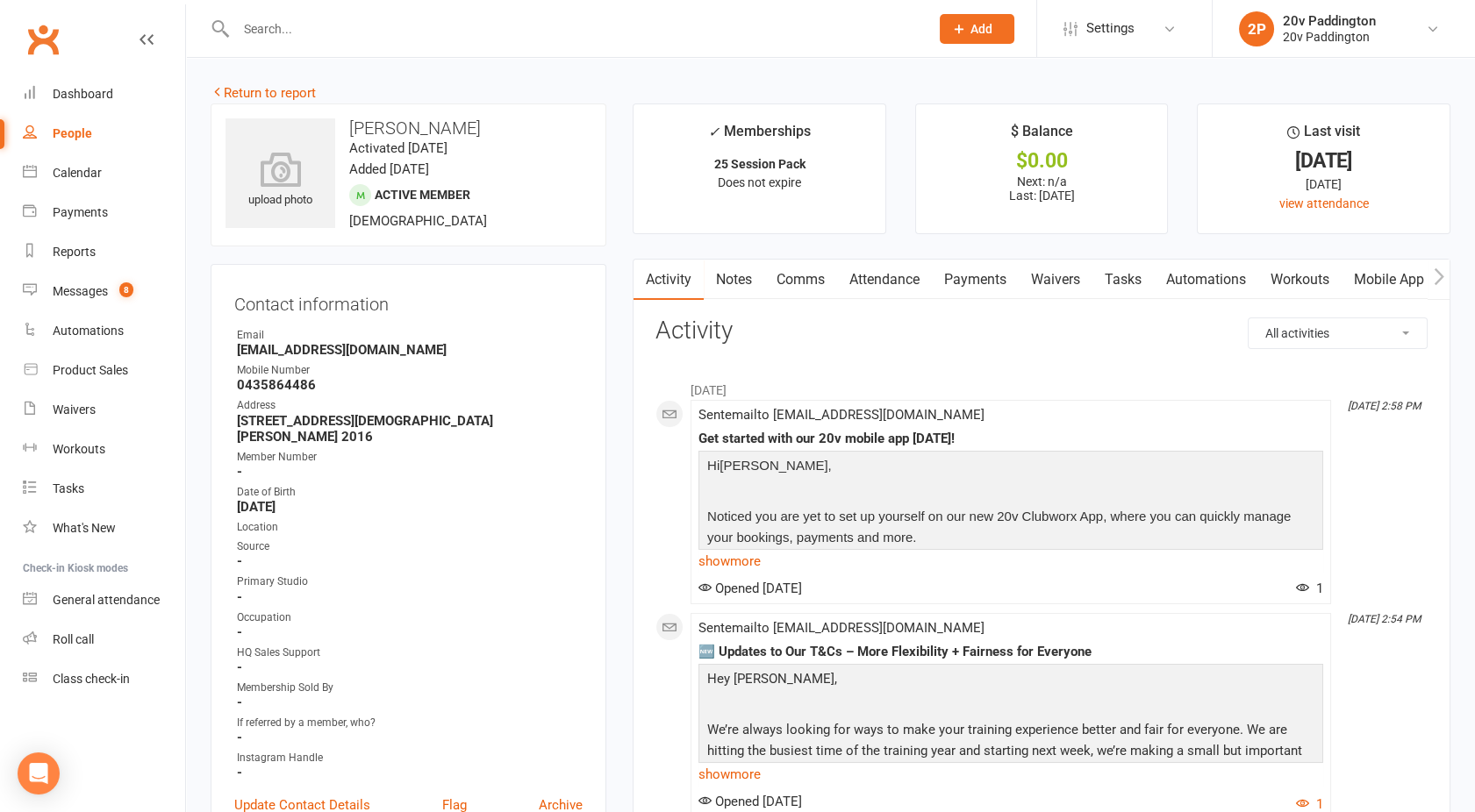
click at [804, 275] on link "Comms" at bounding box center [800, 279] width 73 height 40
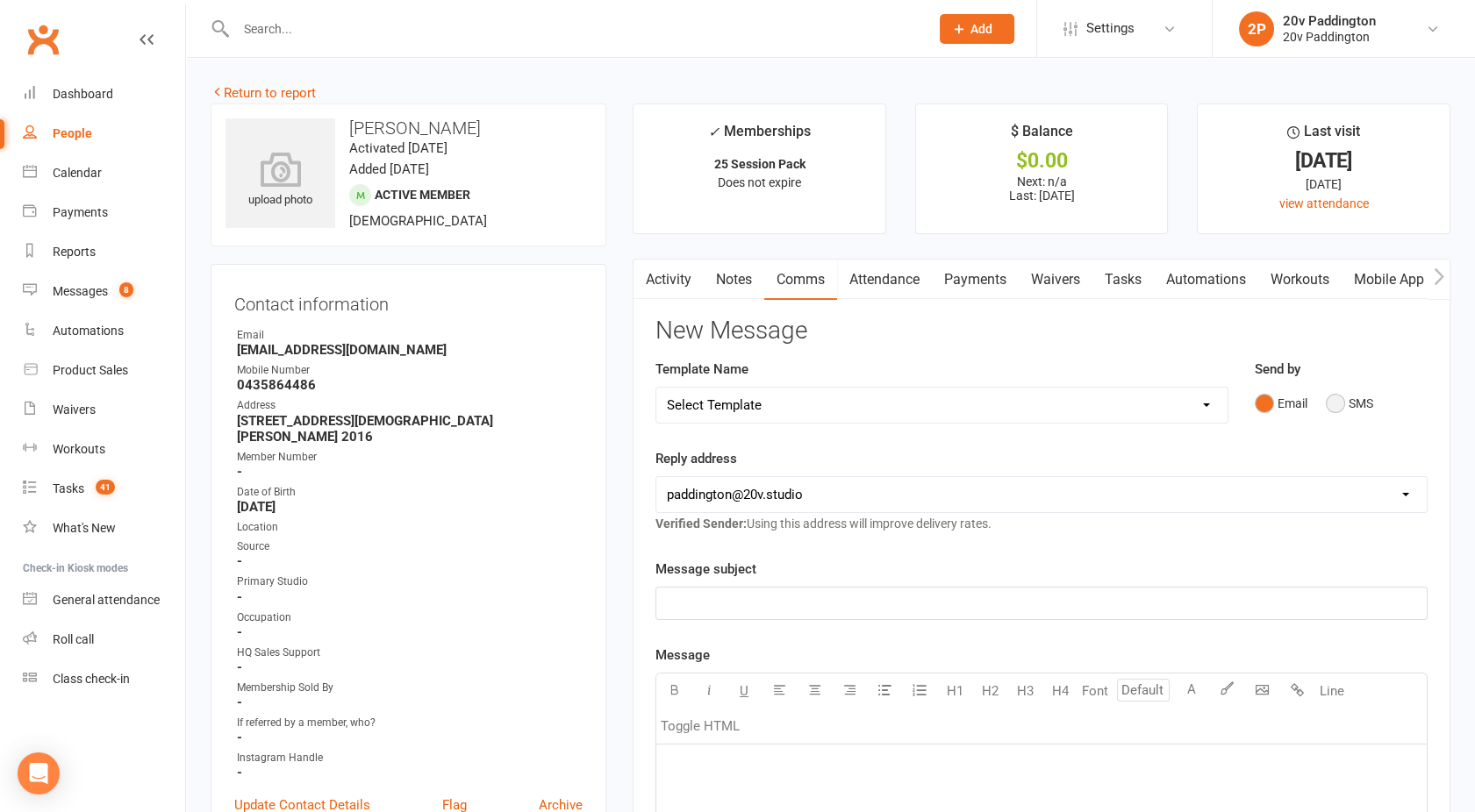
click at [1341, 406] on button "SMS" at bounding box center [1349, 404] width 47 height 33
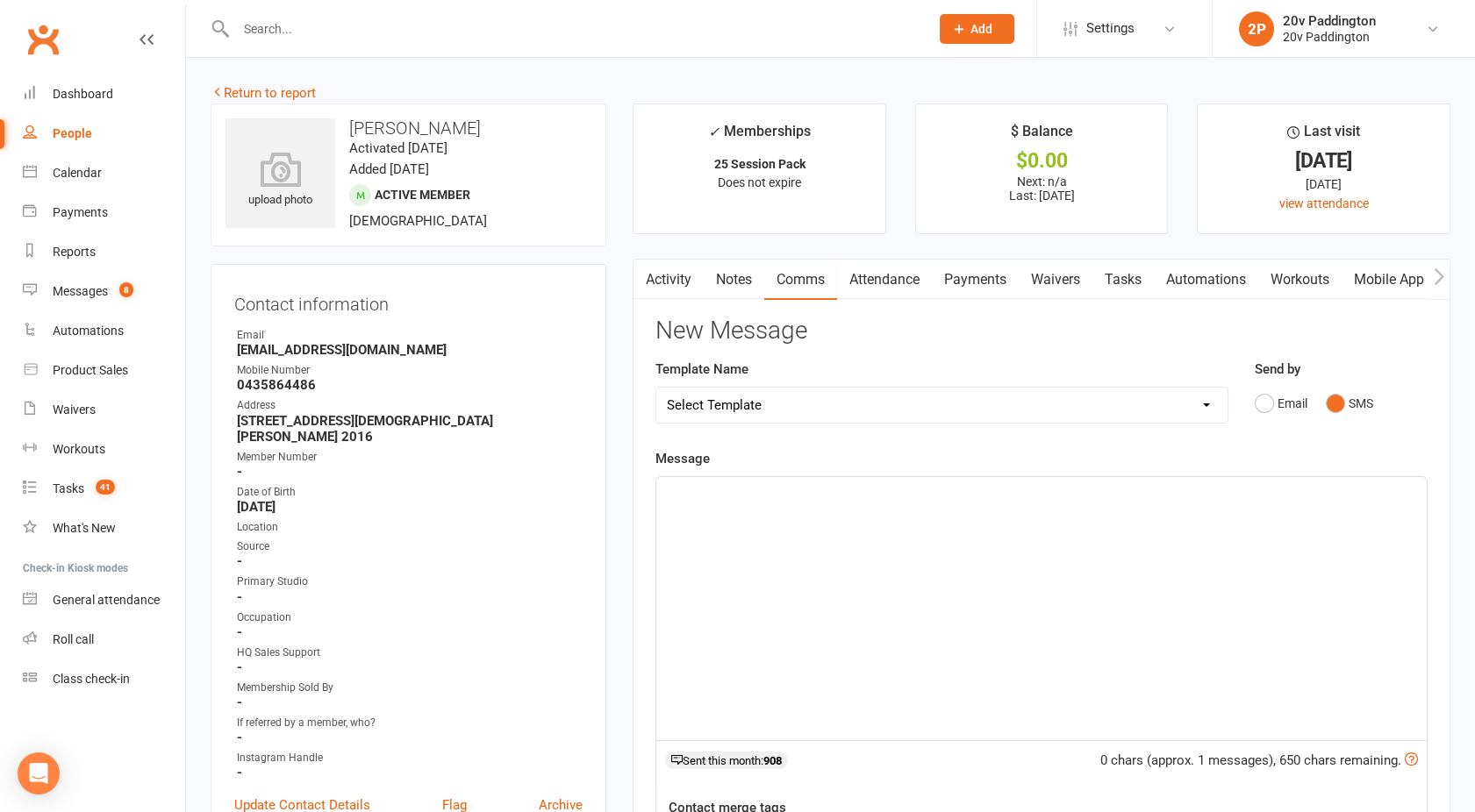
click at [1003, 544] on div "﻿" at bounding box center [1041, 608] width 771 height 263
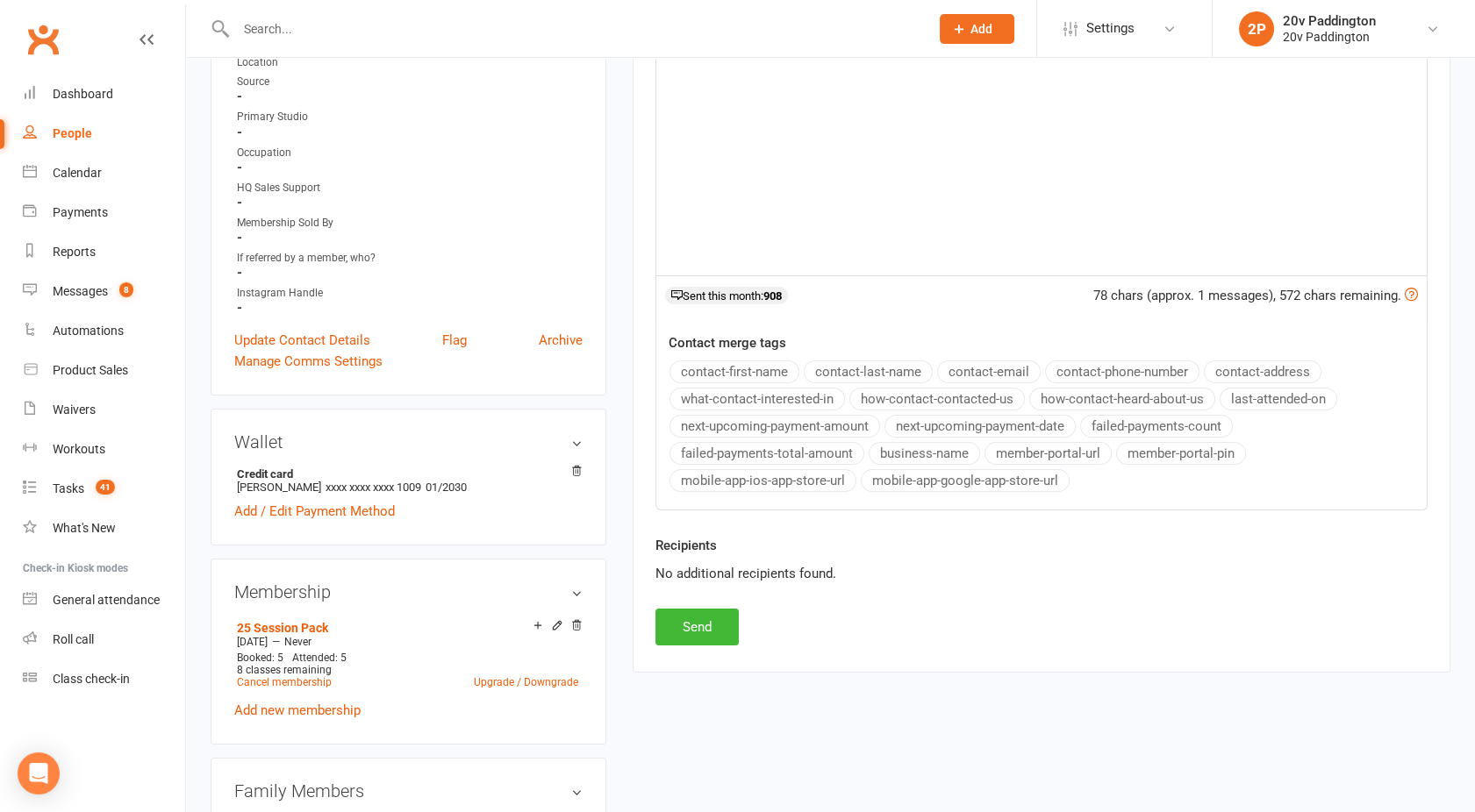
scroll to position [468, 0]
click at [705, 611] on button "Send" at bounding box center [697, 625] width 84 height 37
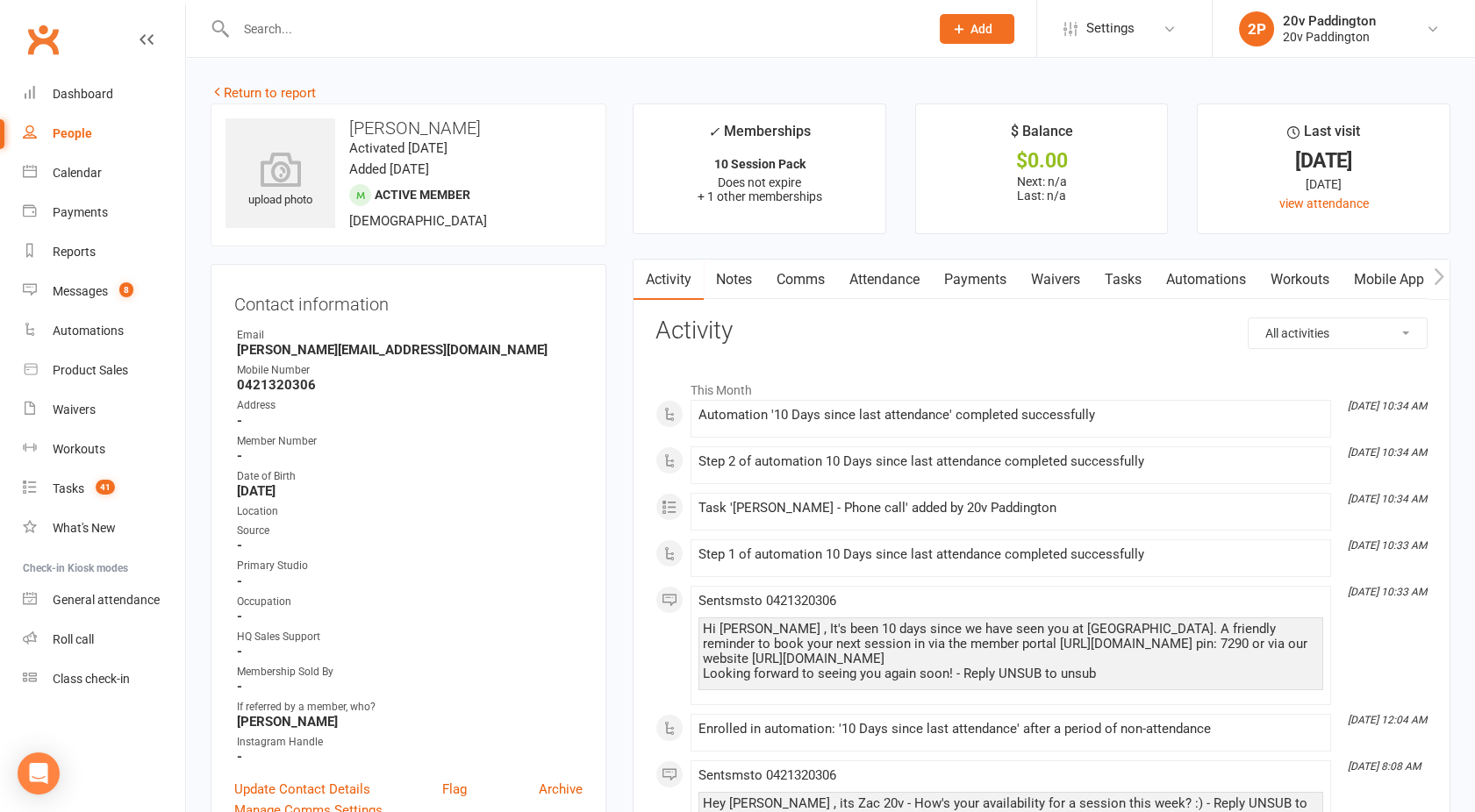
click at [804, 281] on link "Comms" at bounding box center [800, 279] width 73 height 40
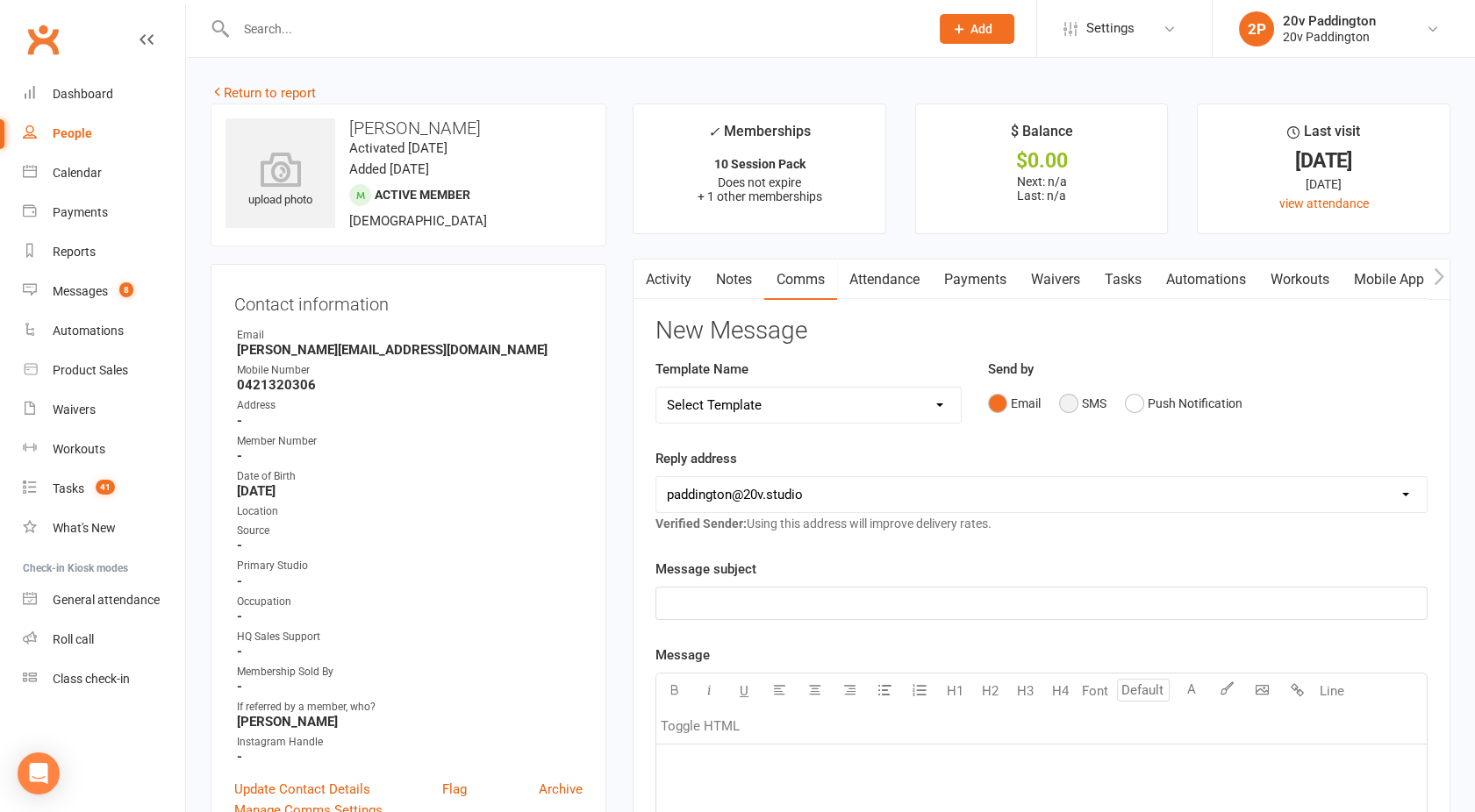
click at [1089, 389] on button "SMS" at bounding box center [1082, 404] width 47 height 33
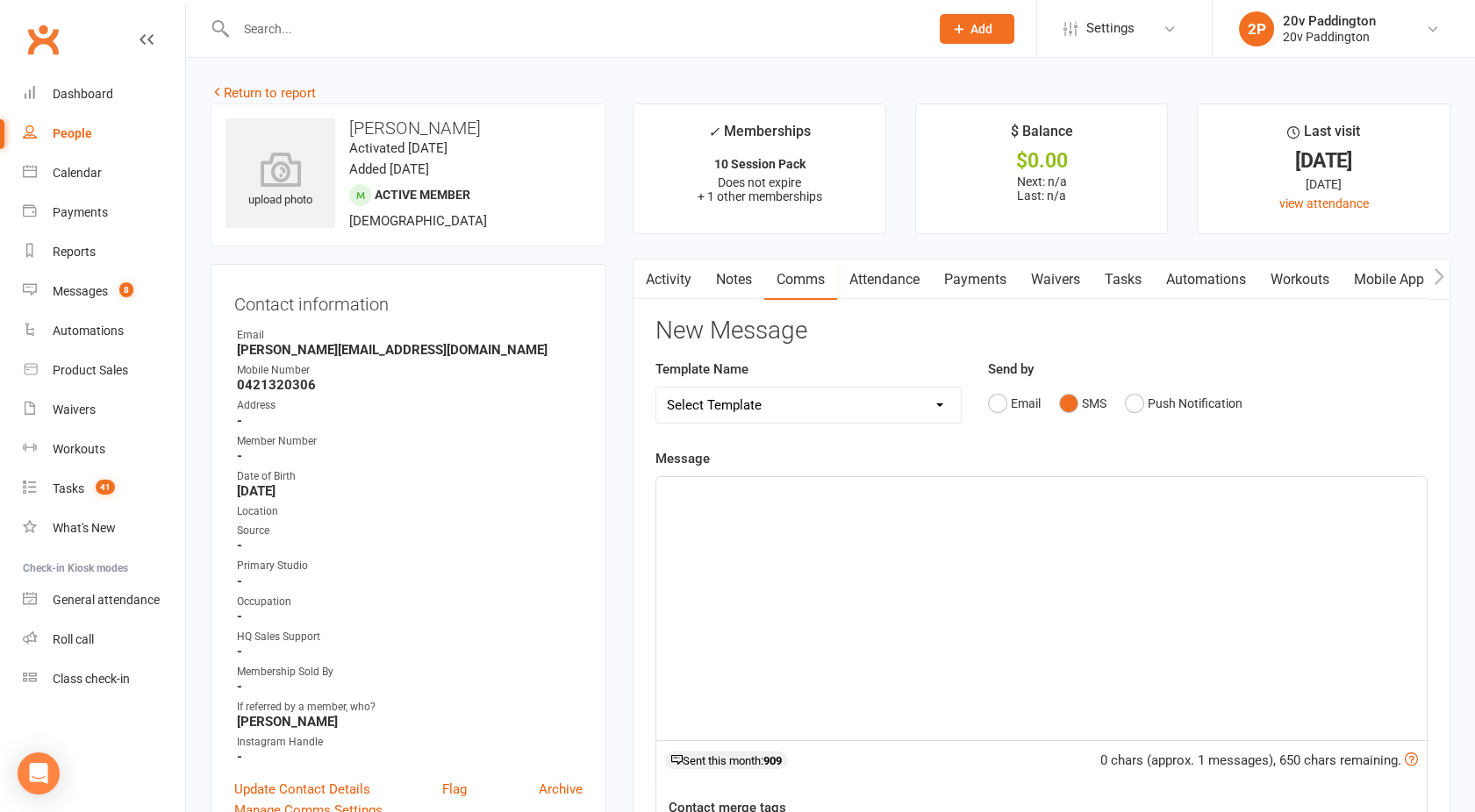
click at [881, 535] on div "﻿" at bounding box center [1041, 608] width 771 height 263
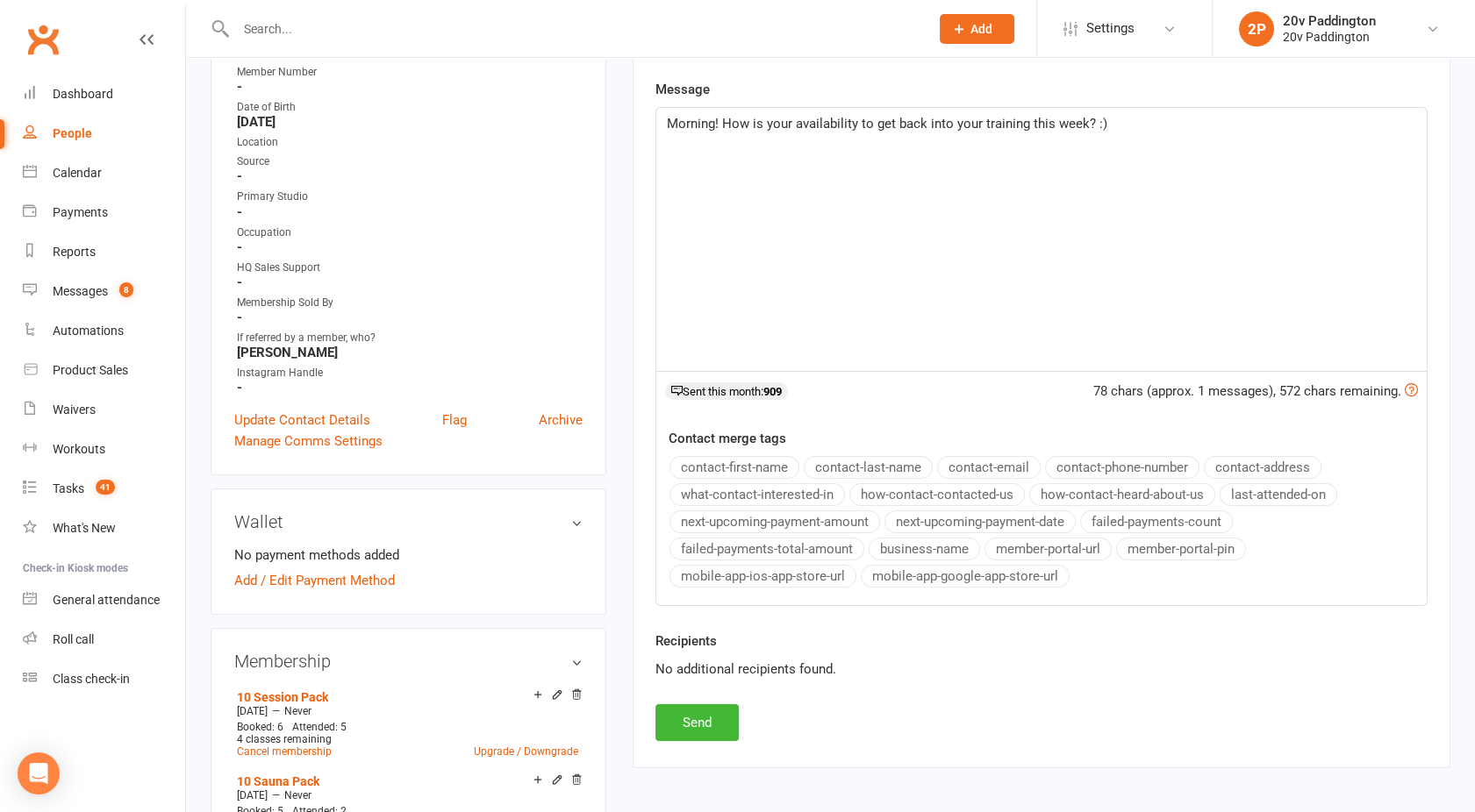
scroll to position [378, 0]
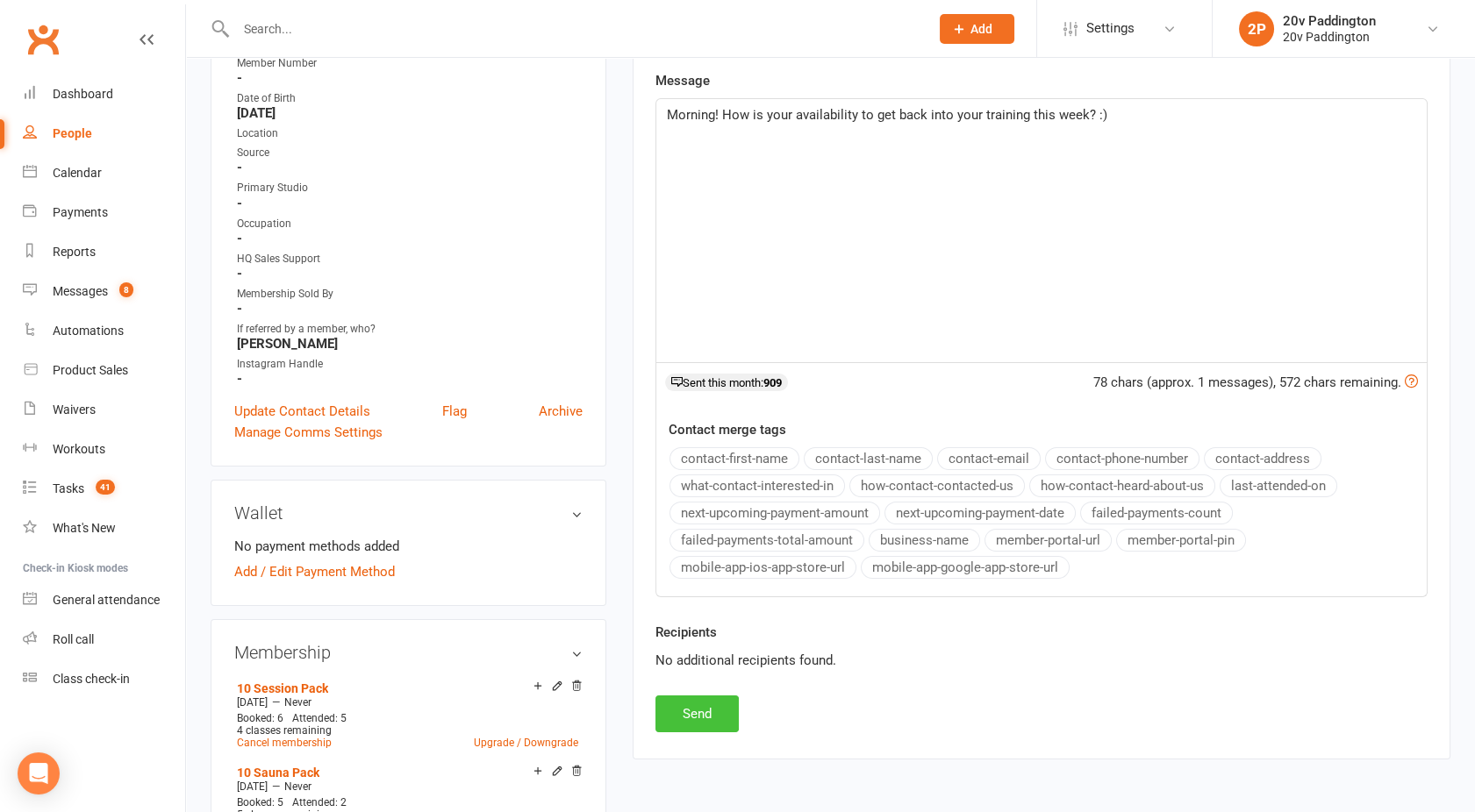
click at [677, 706] on button "Send" at bounding box center [697, 714] width 84 height 37
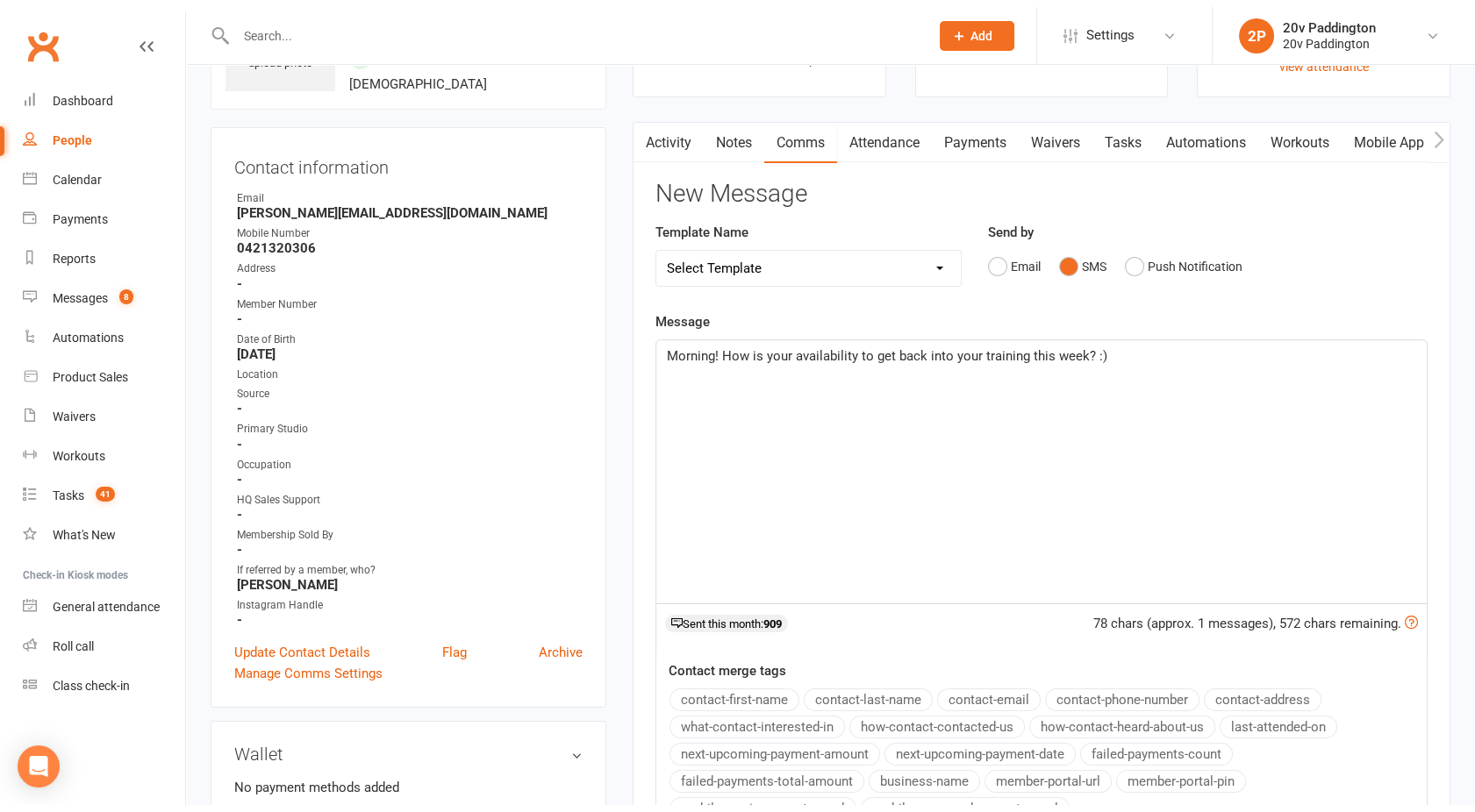
scroll to position [117, 0]
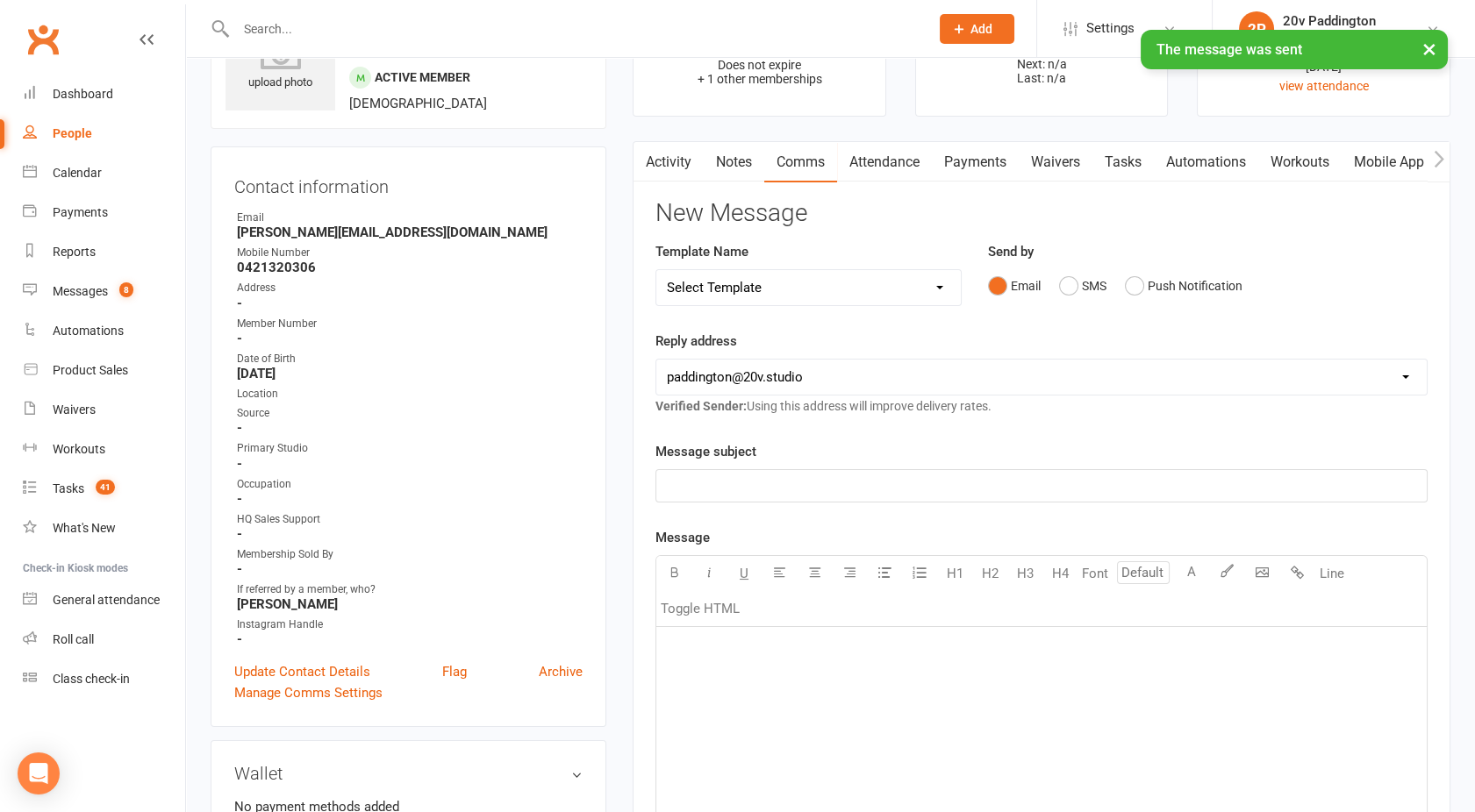
click at [892, 158] on link "Attendance" at bounding box center [885, 162] width 95 height 40
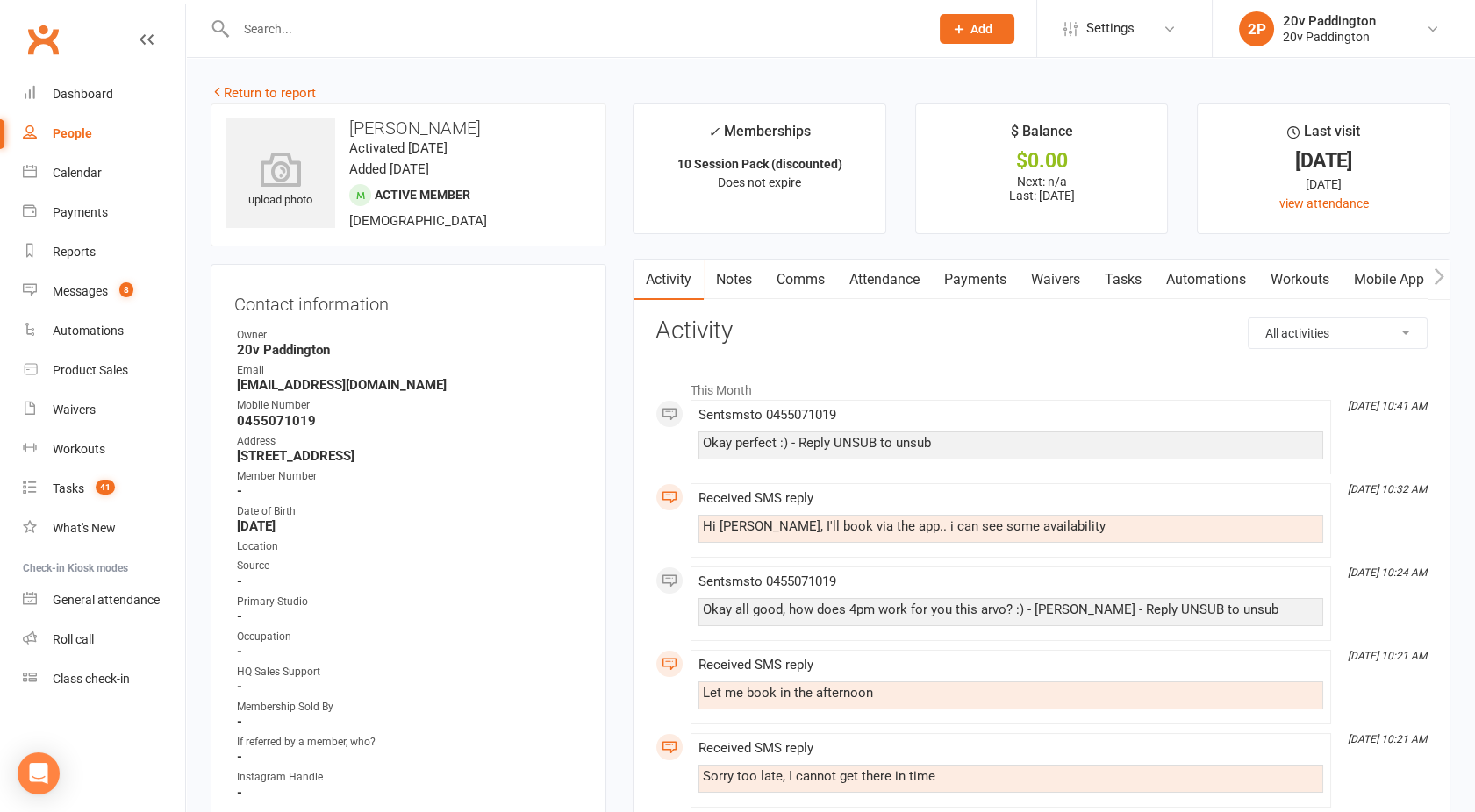
click at [800, 277] on link "Comms" at bounding box center [800, 279] width 73 height 40
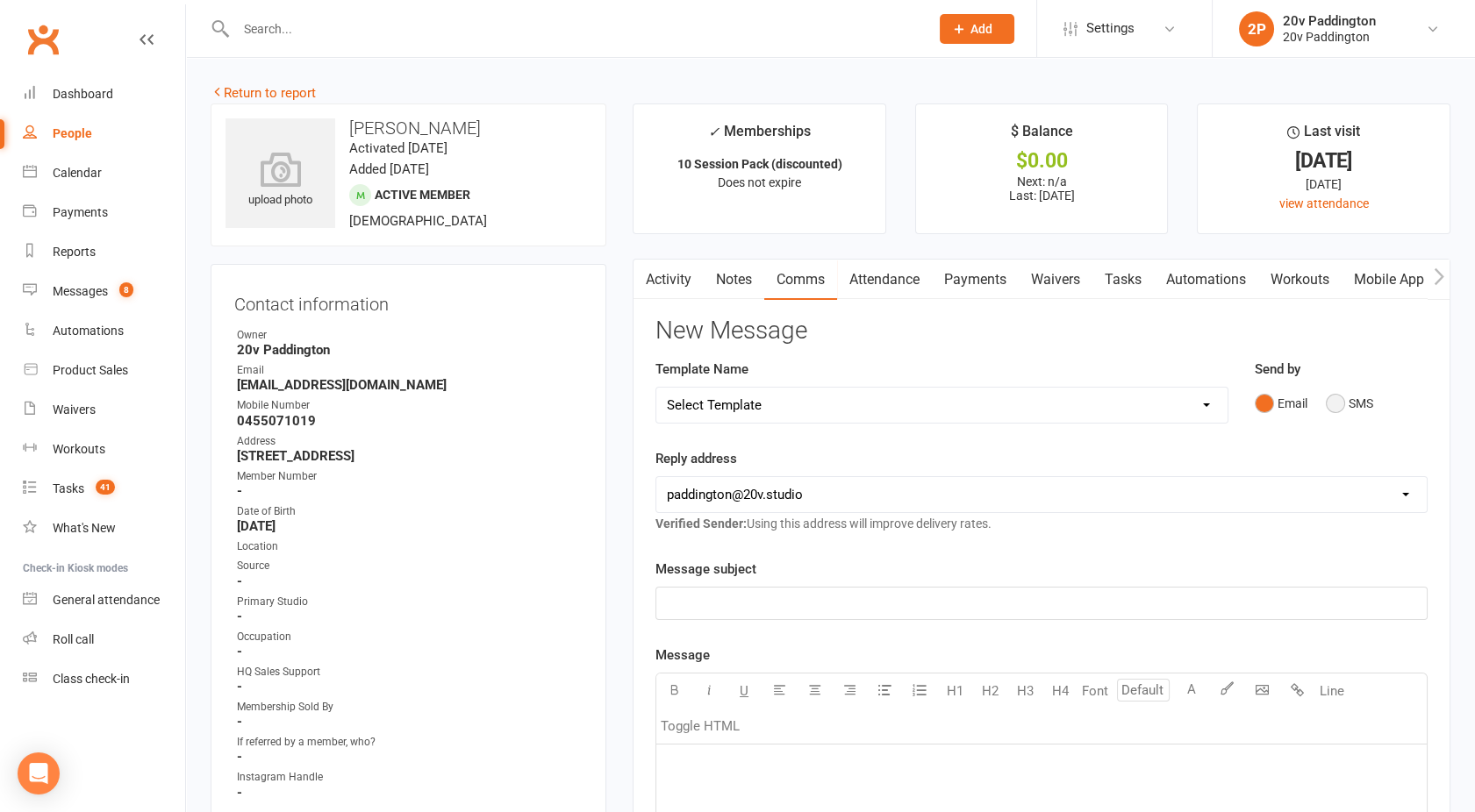
click at [1348, 392] on button "SMS" at bounding box center [1349, 404] width 47 height 33
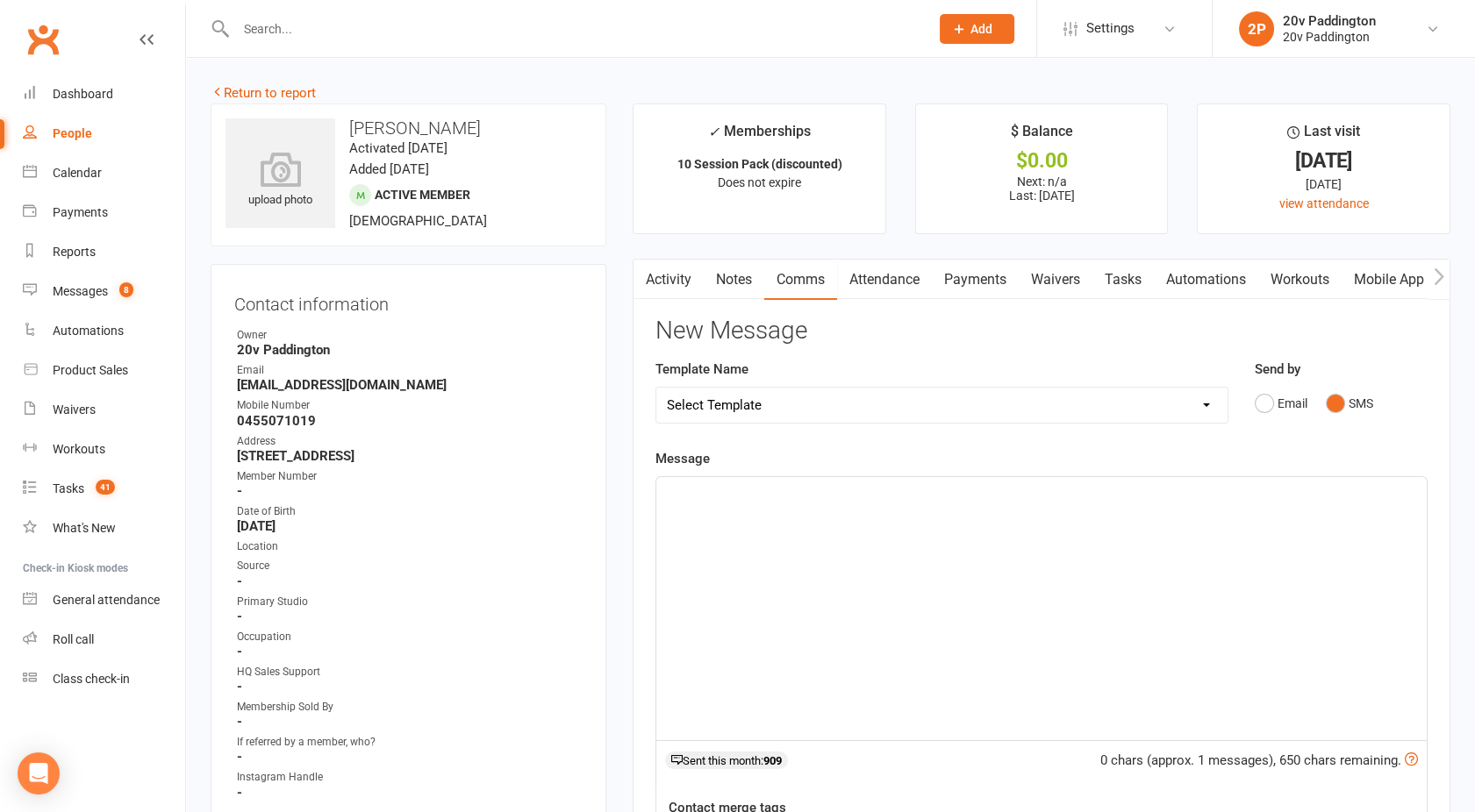
click at [1021, 558] on div "﻿" at bounding box center [1041, 608] width 771 height 263
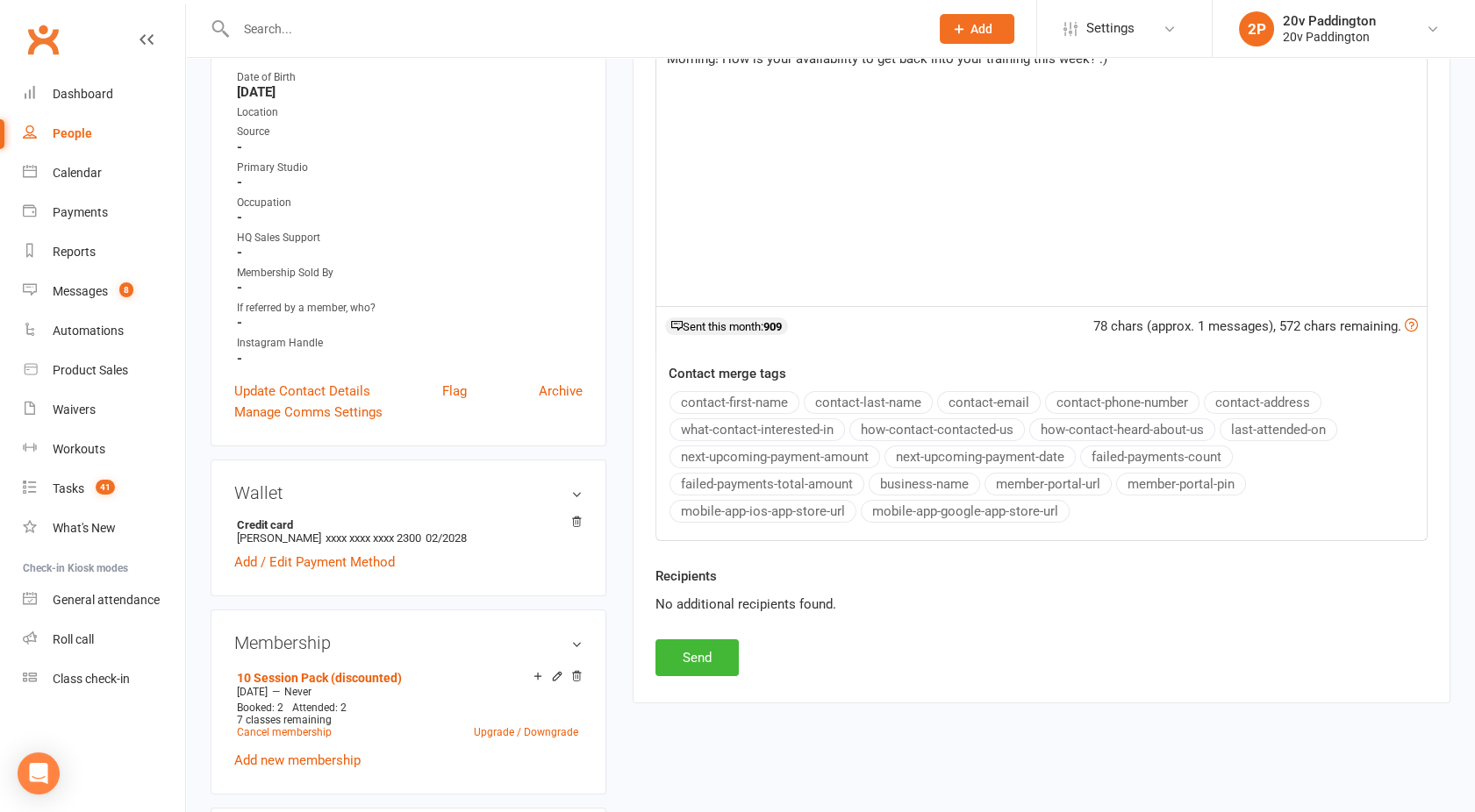
scroll to position [436, 0]
click at [694, 649] on button "Send" at bounding box center [697, 657] width 84 height 37
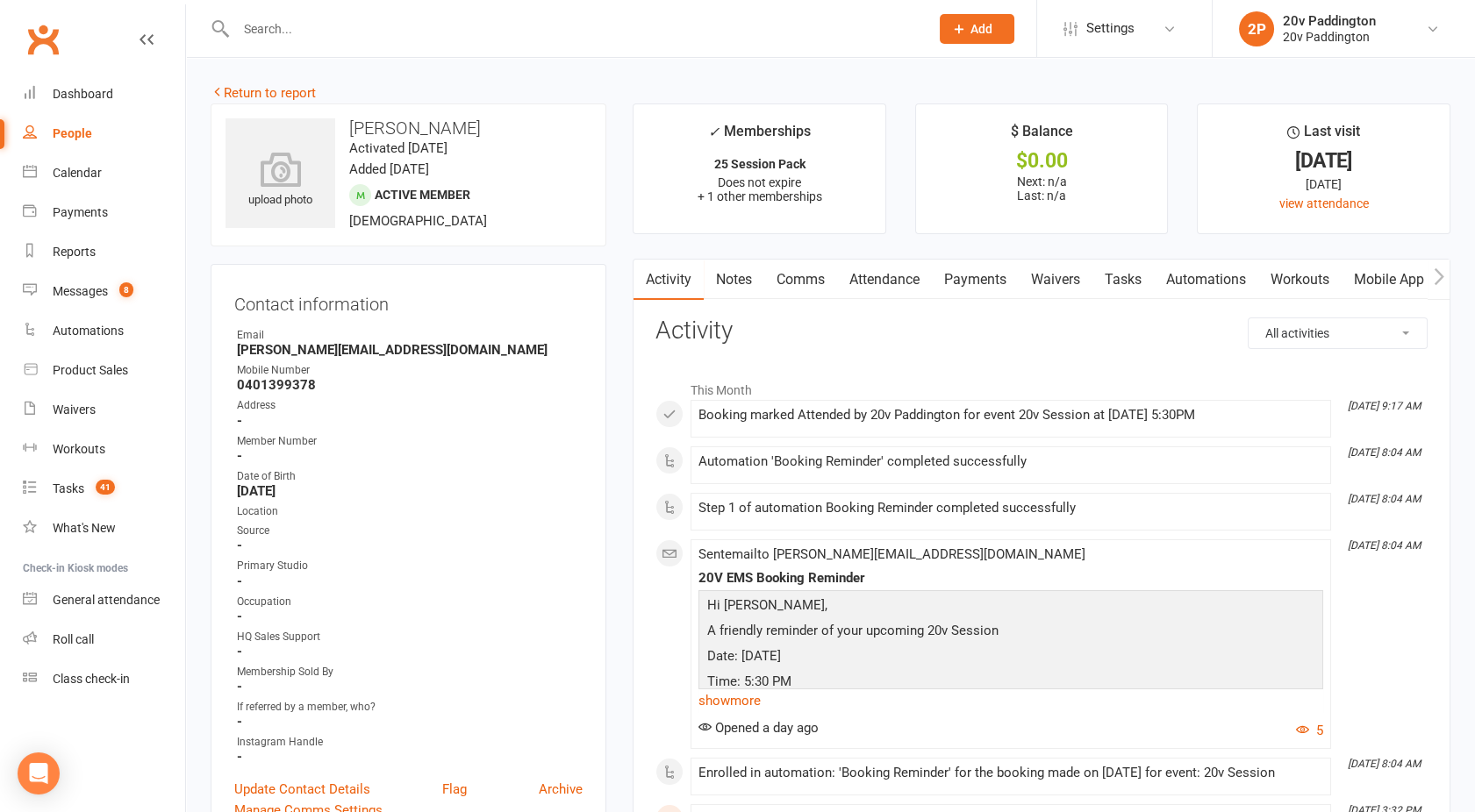
click at [890, 273] on link "Attendance" at bounding box center [885, 279] width 95 height 40
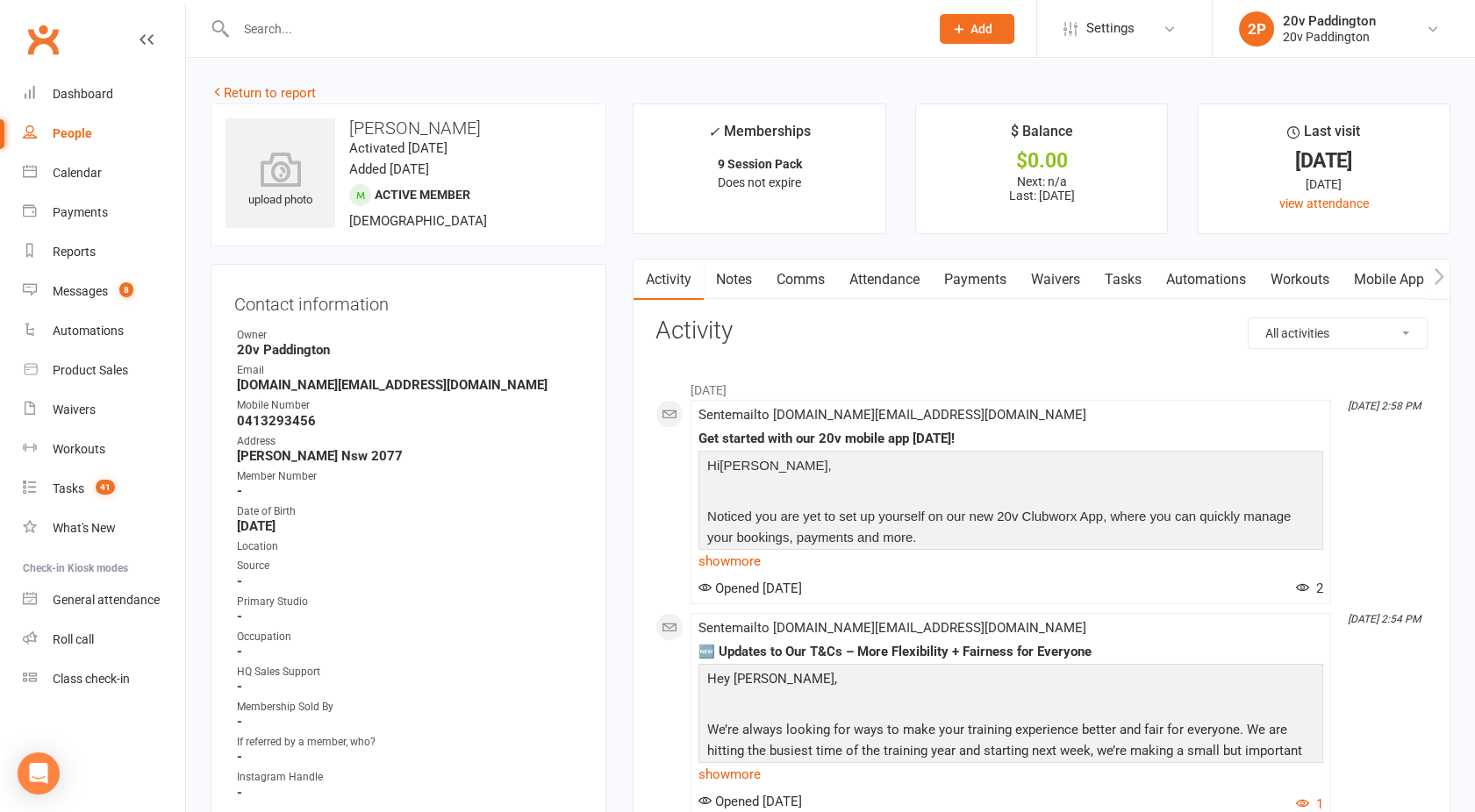
click at [878, 282] on link "Attendance" at bounding box center [885, 279] width 95 height 40
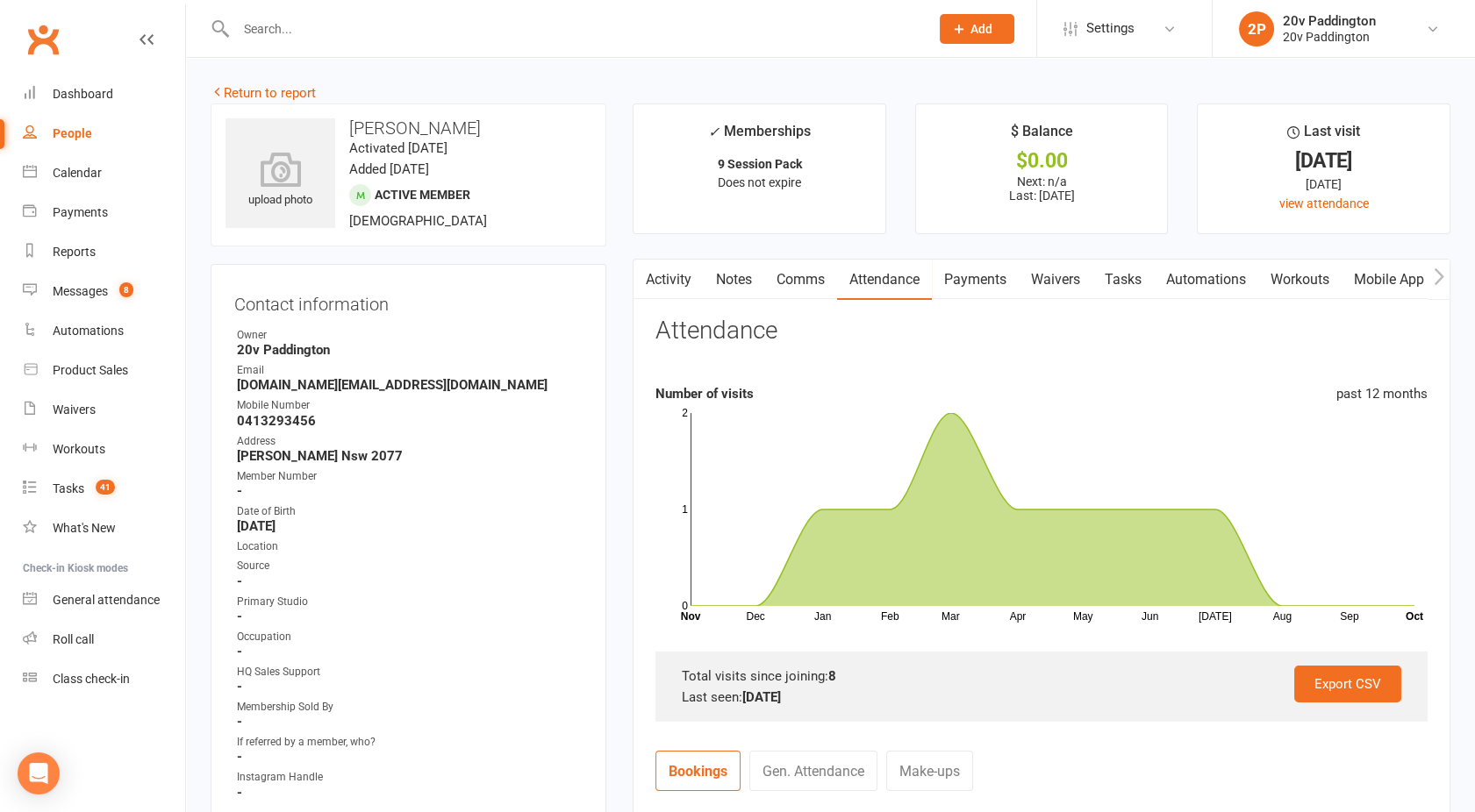
click at [681, 286] on link "Activity" at bounding box center [668, 279] width 70 height 40
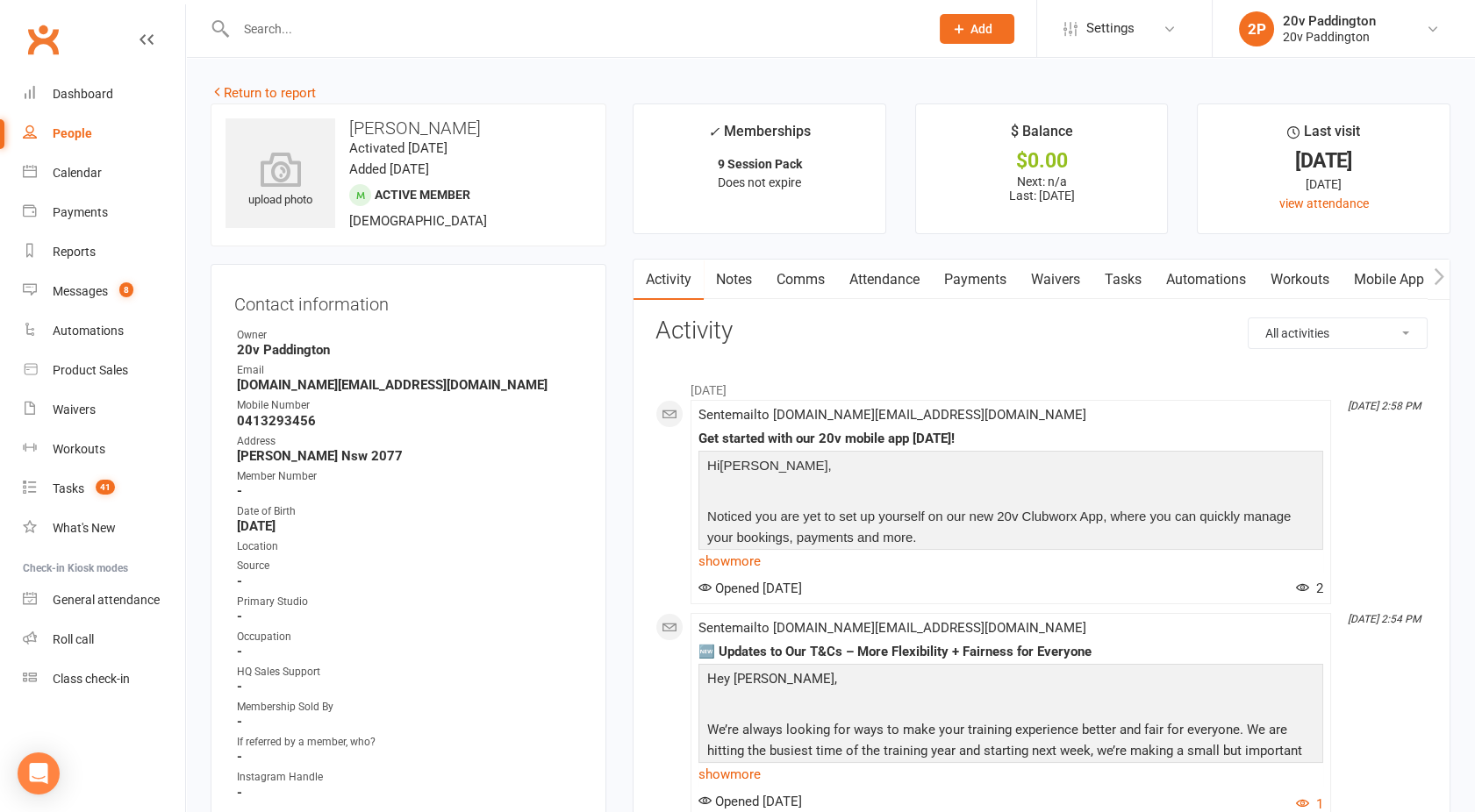
click at [797, 284] on link "Comms" at bounding box center [800, 279] width 73 height 40
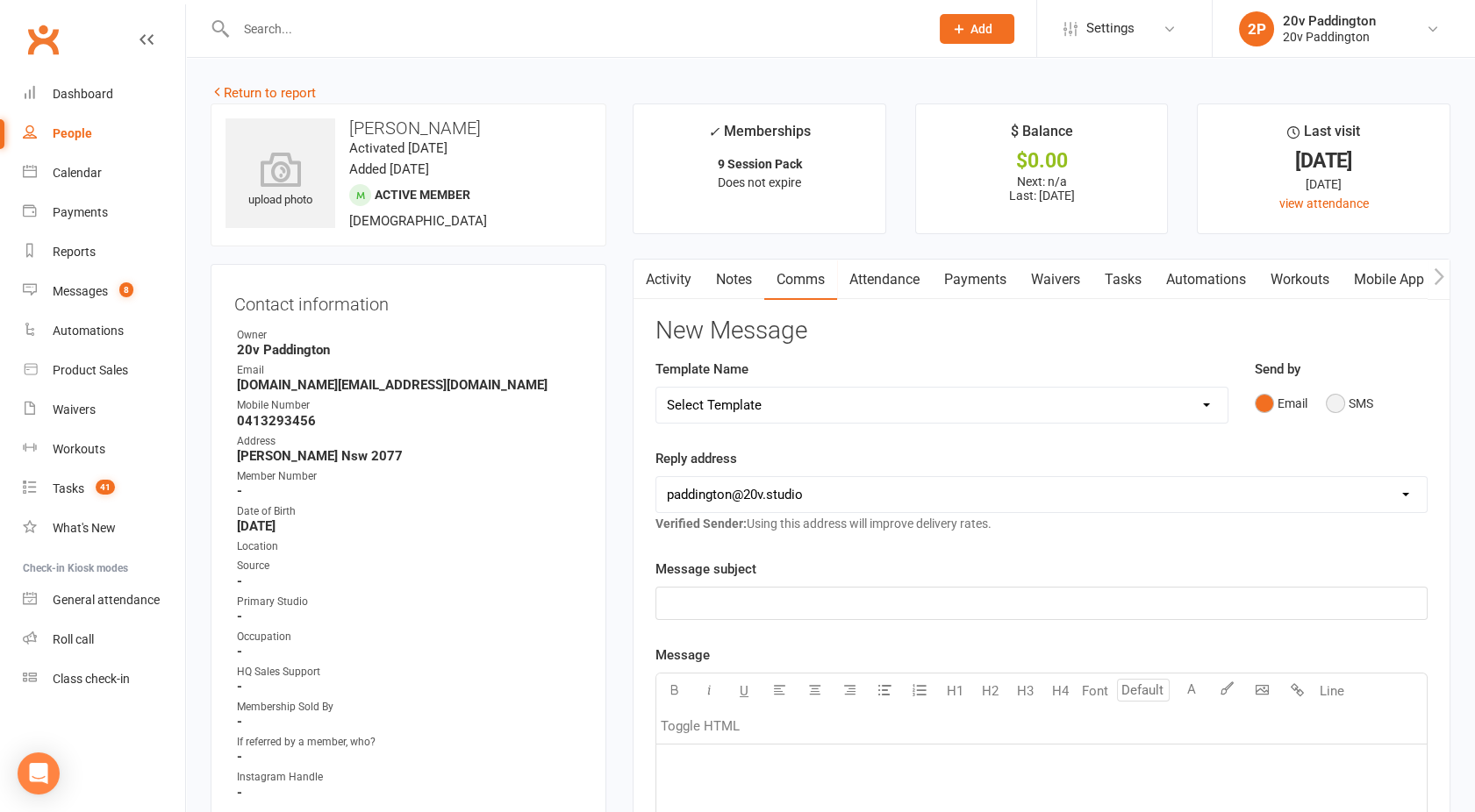
click at [1341, 395] on button "SMS" at bounding box center [1349, 404] width 47 height 33
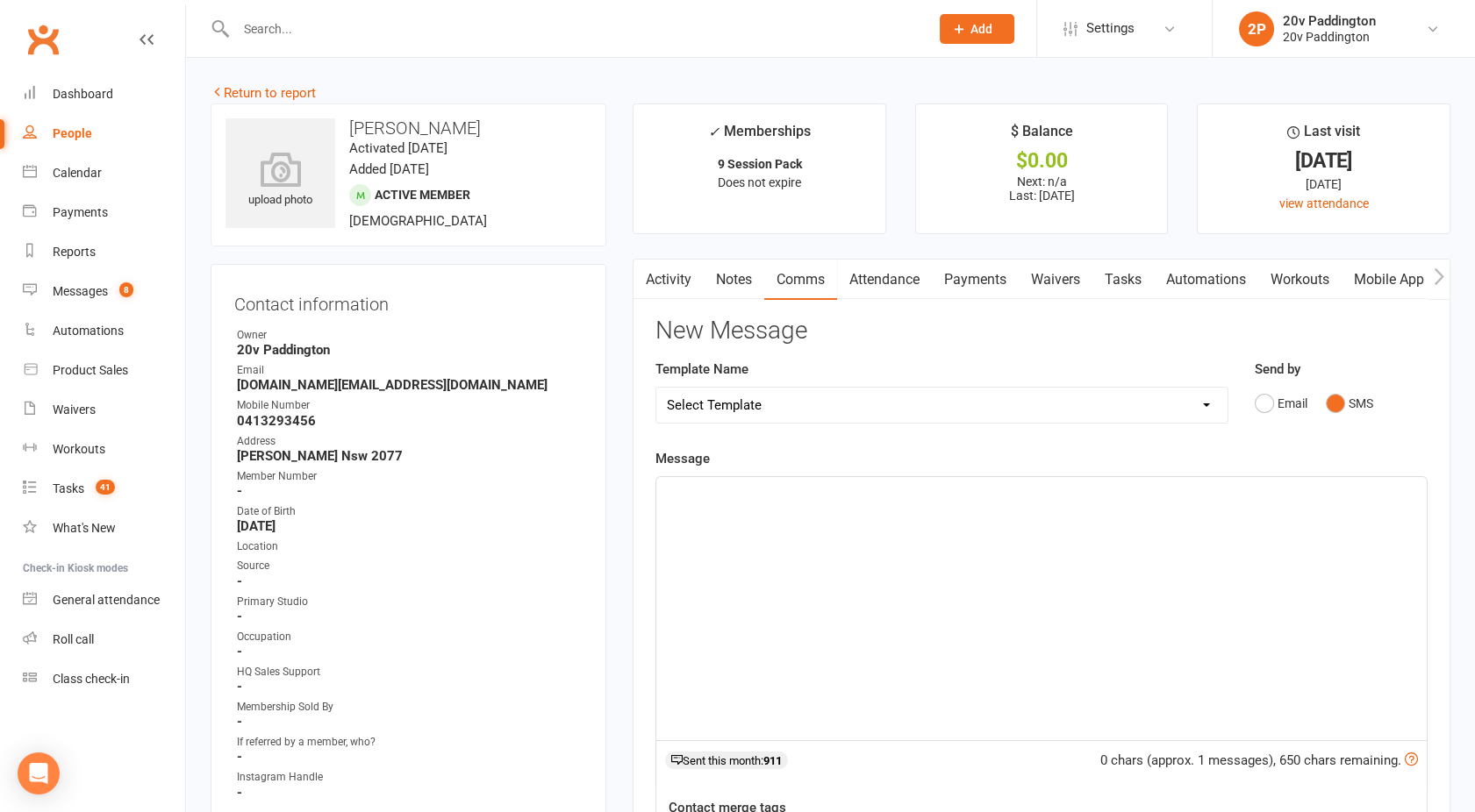
click at [963, 527] on div "﻿" at bounding box center [1041, 608] width 771 height 263
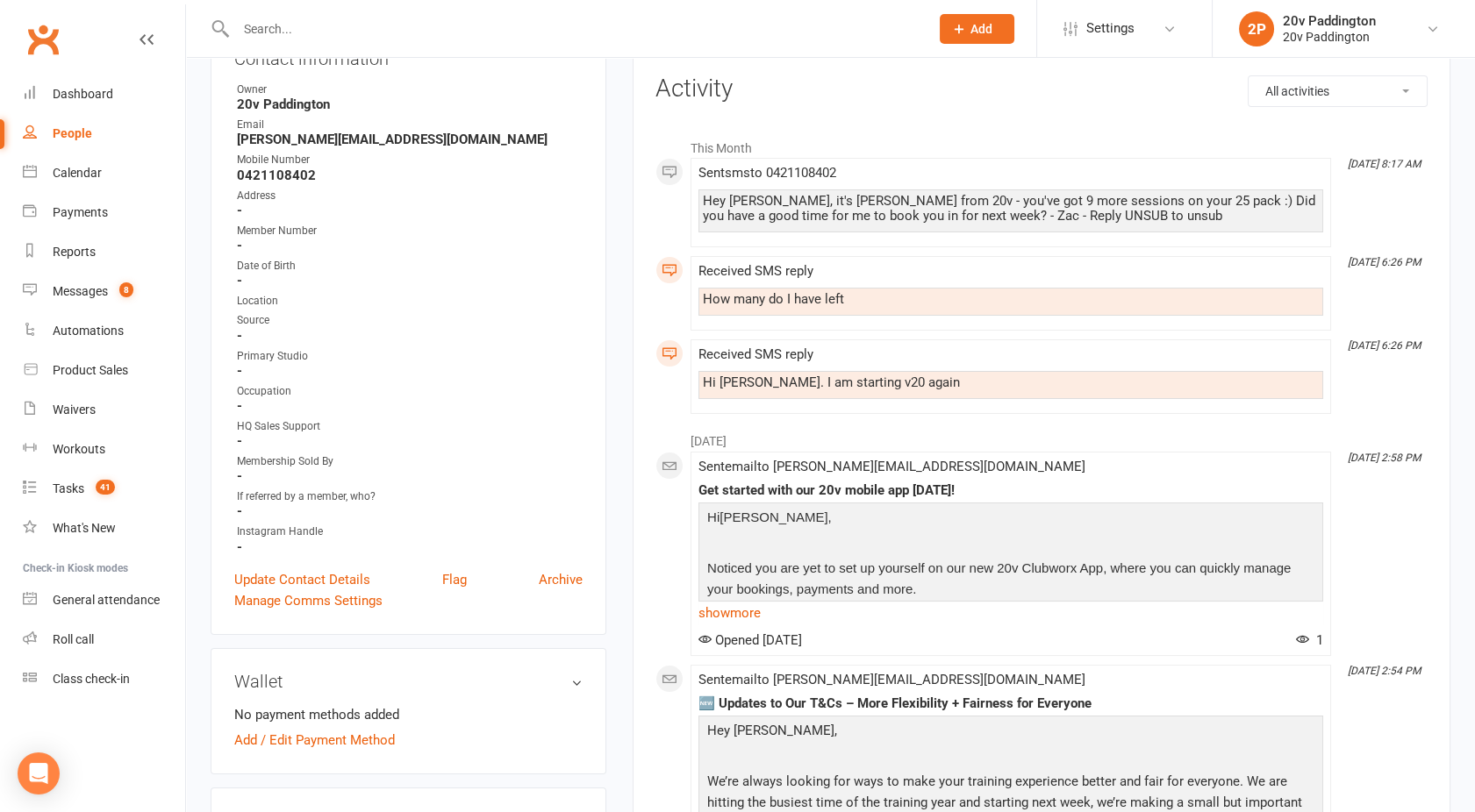
scroll to position [47, 0]
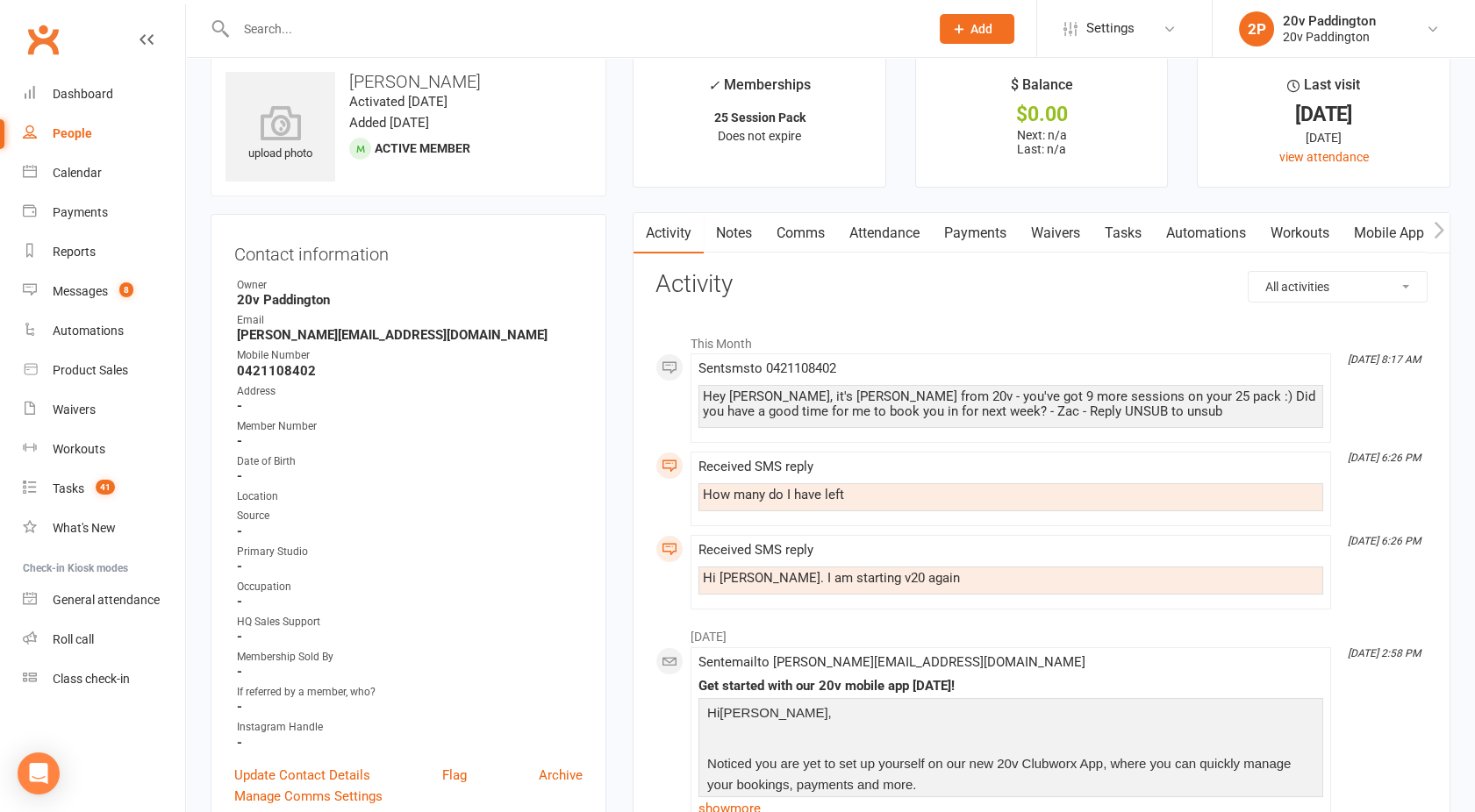
click at [814, 233] on link "Comms" at bounding box center [800, 233] width 73 height 40
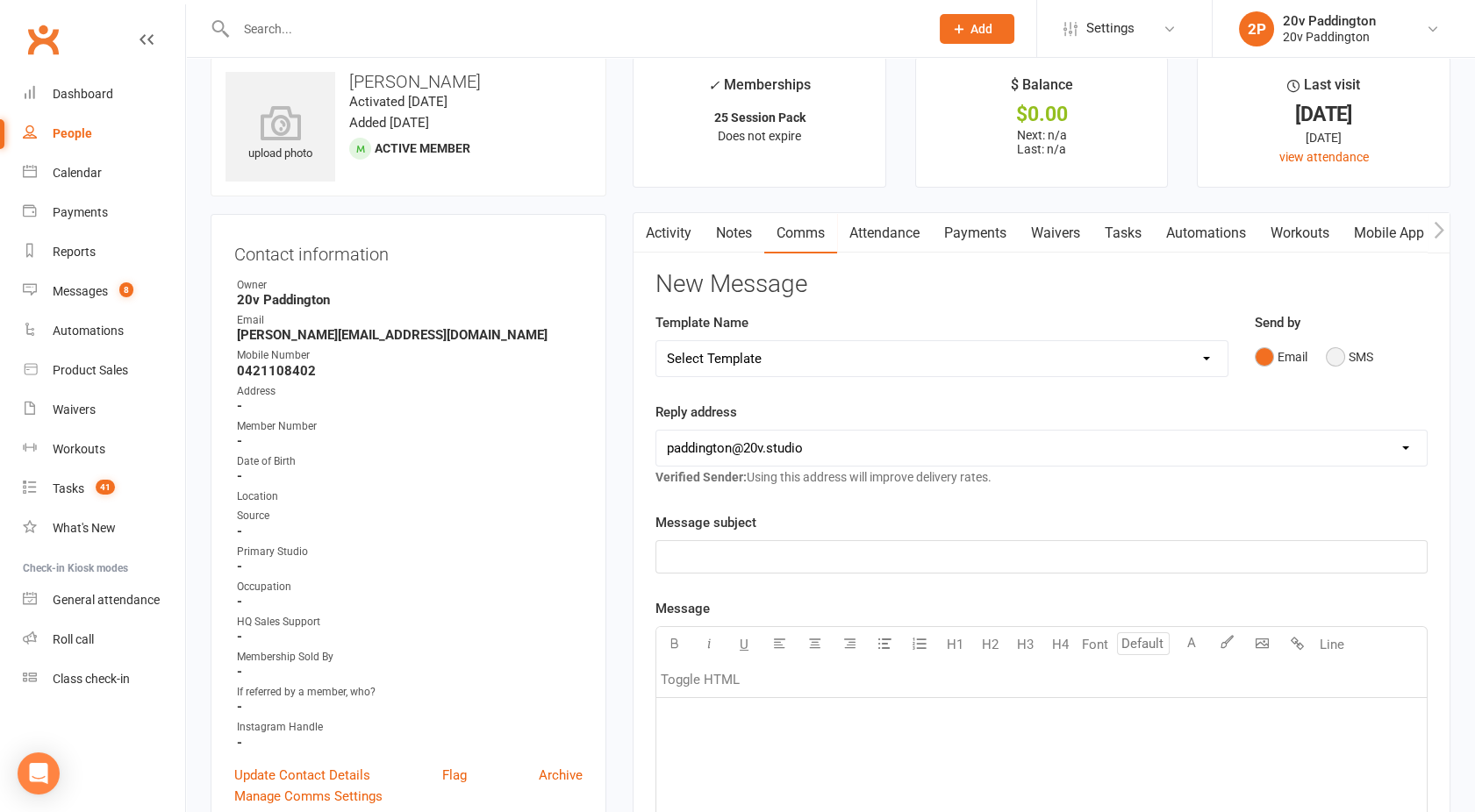
click at [1350, 369] on button "SMS" at bounding box center [1349, 357] width 47 height 33
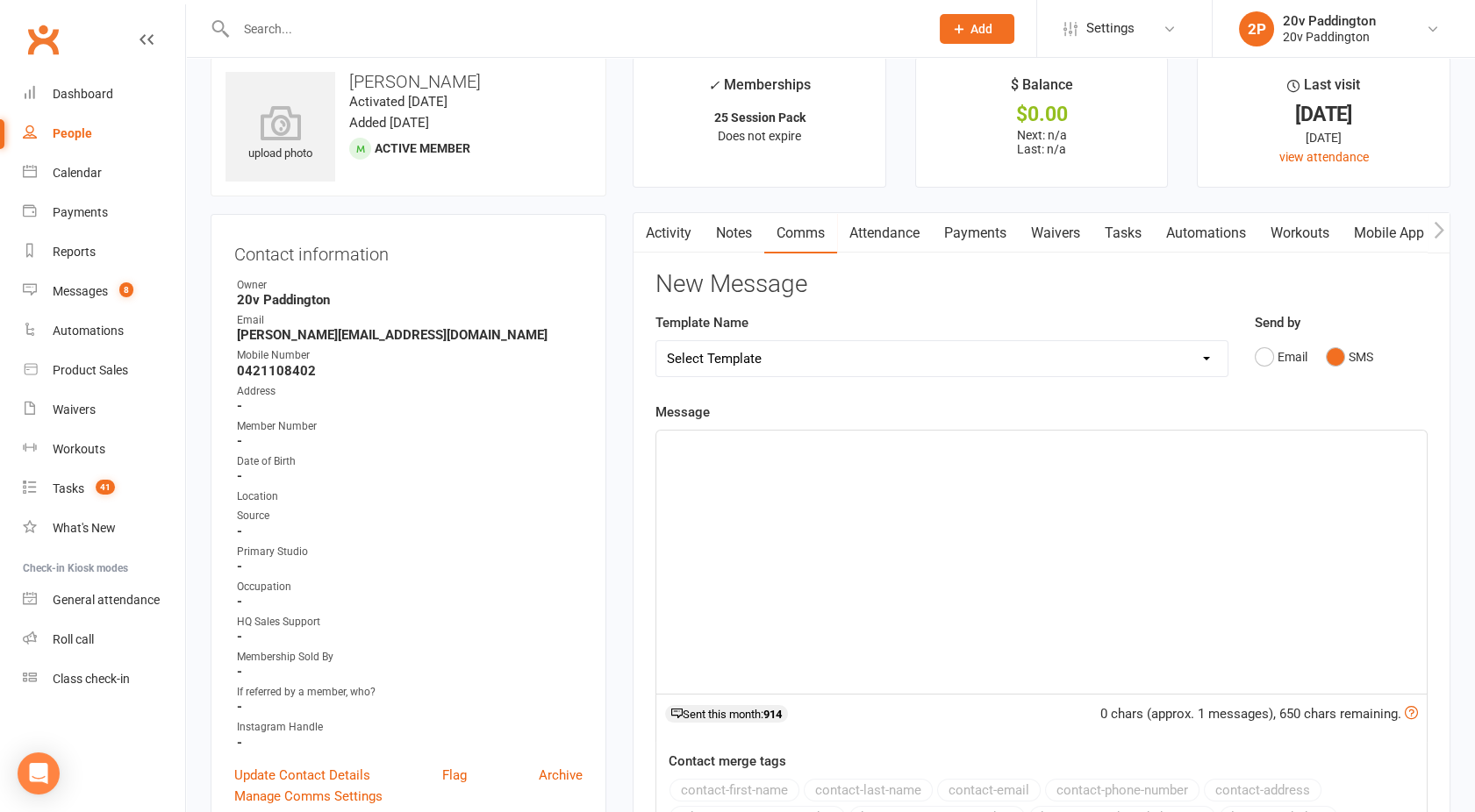
click at [1118, 495] on div "﻿" at bounding box center [1041, 562] width 771 height 263
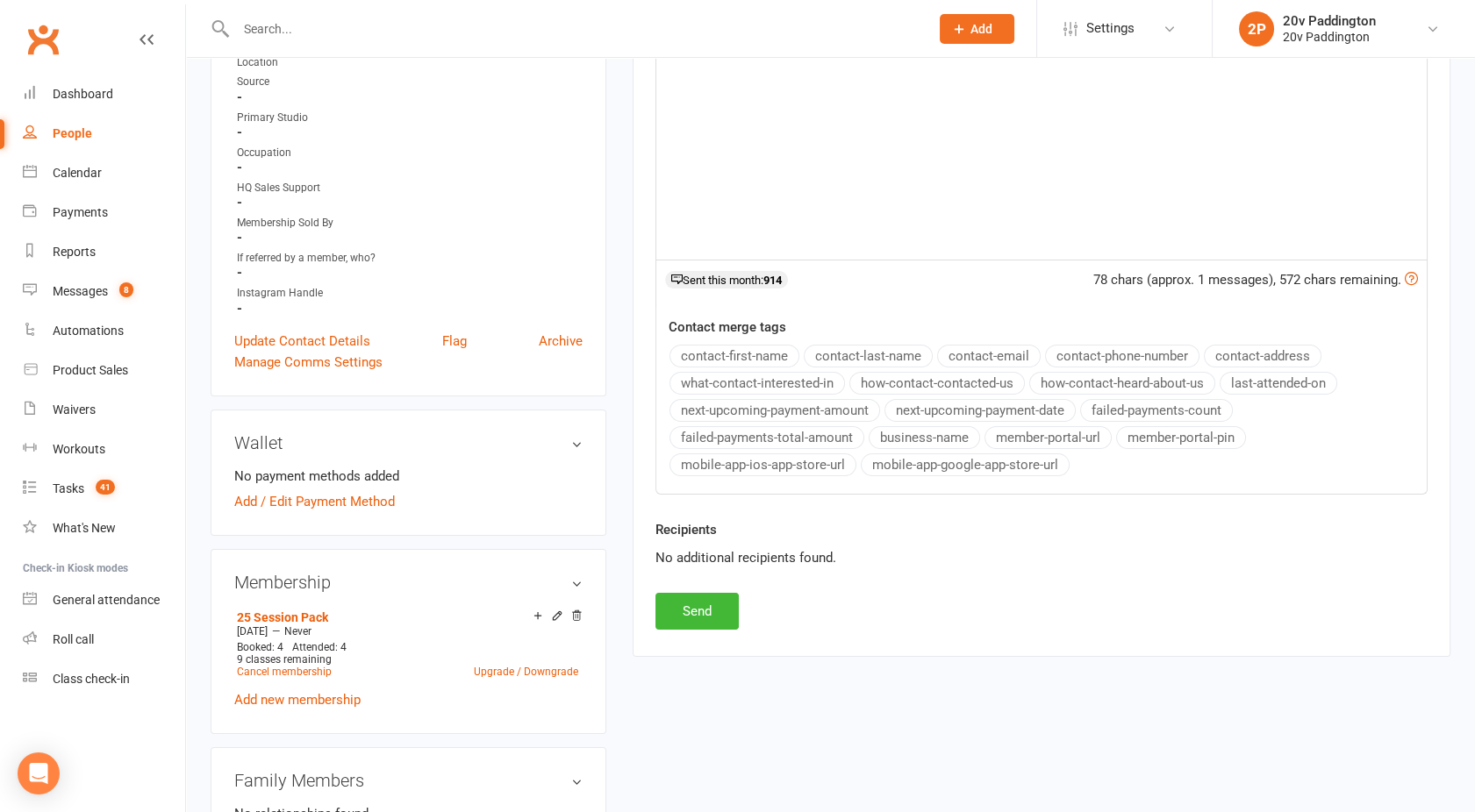
scroll to position [503, 0]
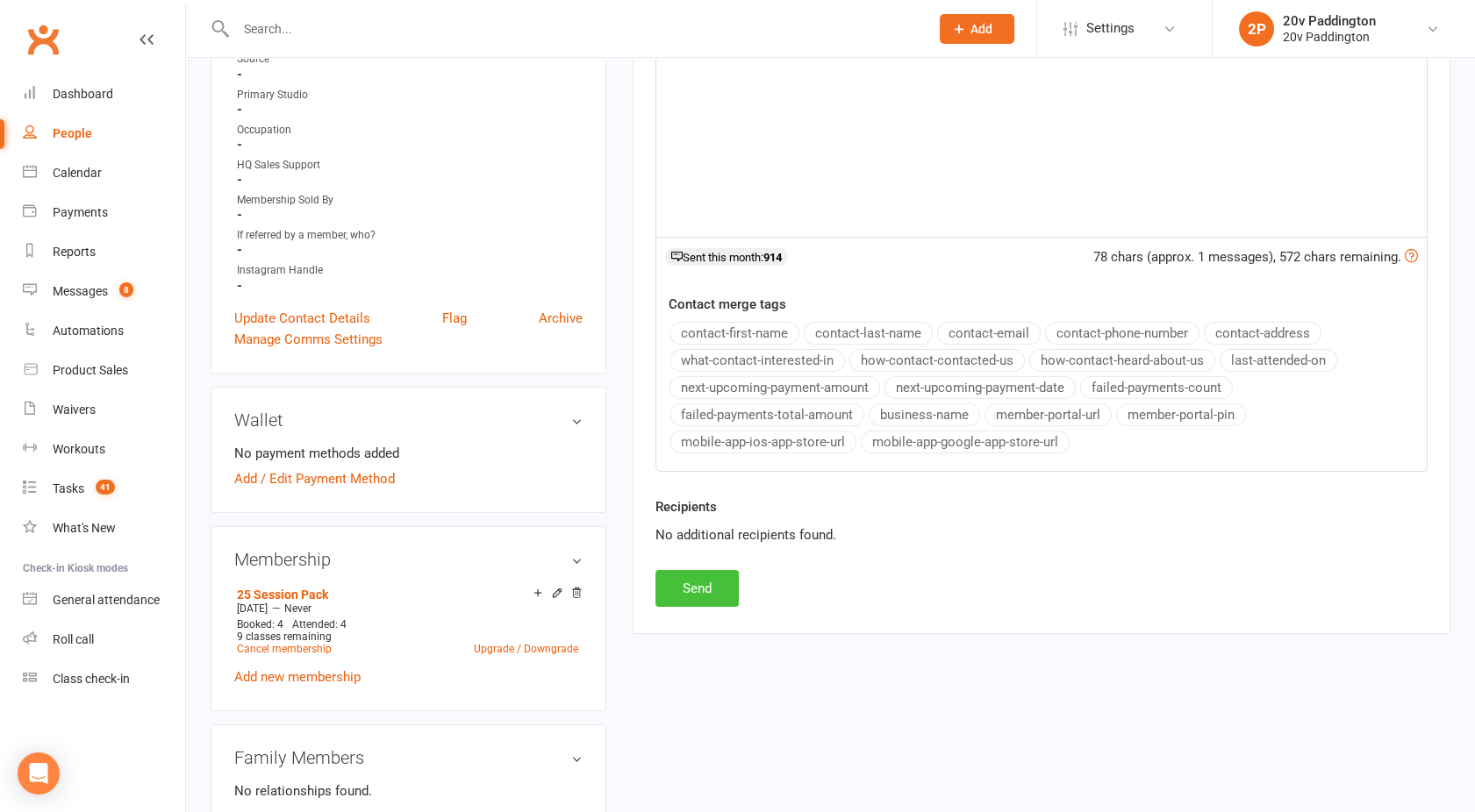
click at [704, 570] on button "Send" at bounding box center [697, 589] width 84 height 37
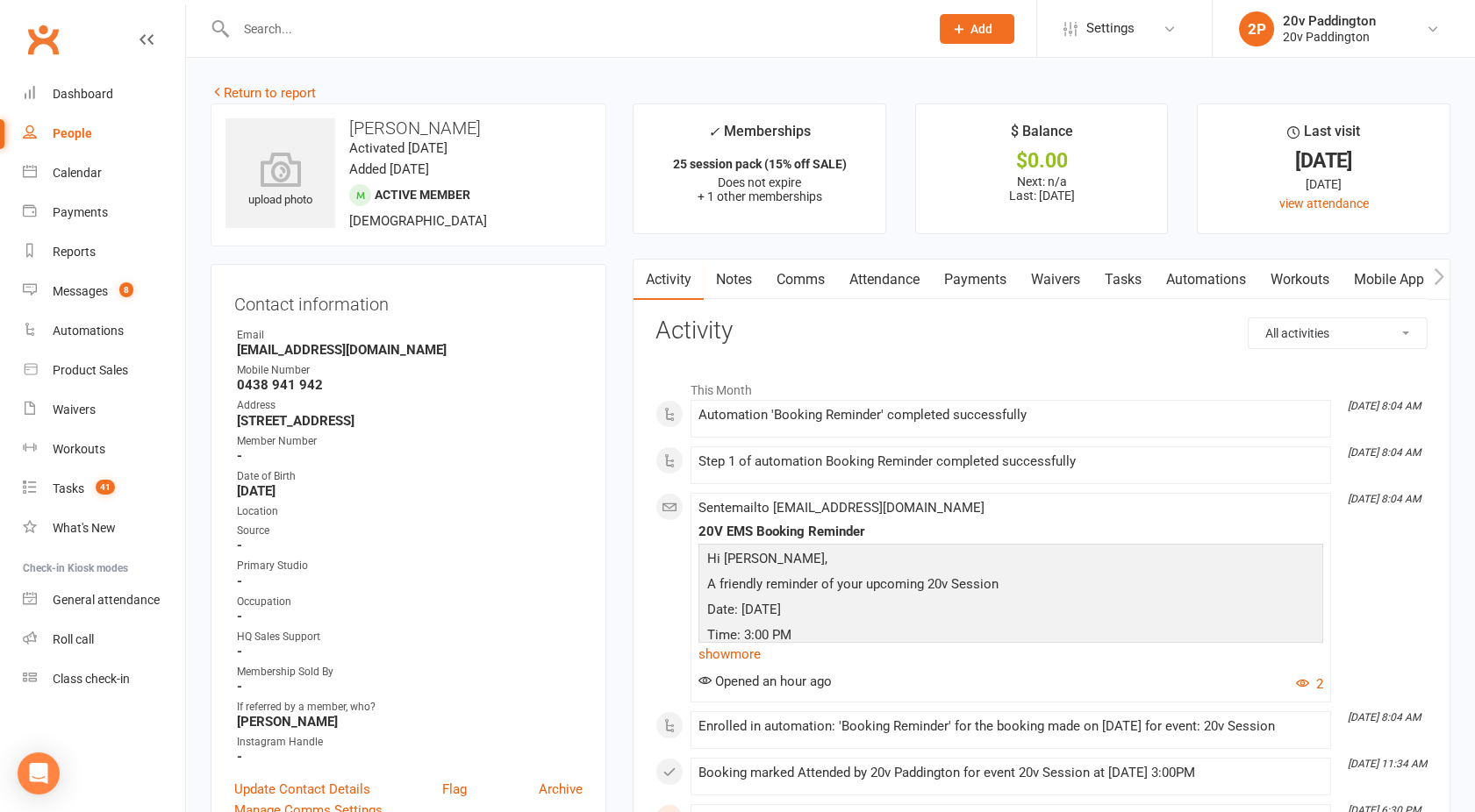
click at [891, 285] on link "Attendance" at bounding box center [885, 279] width 95 height 40
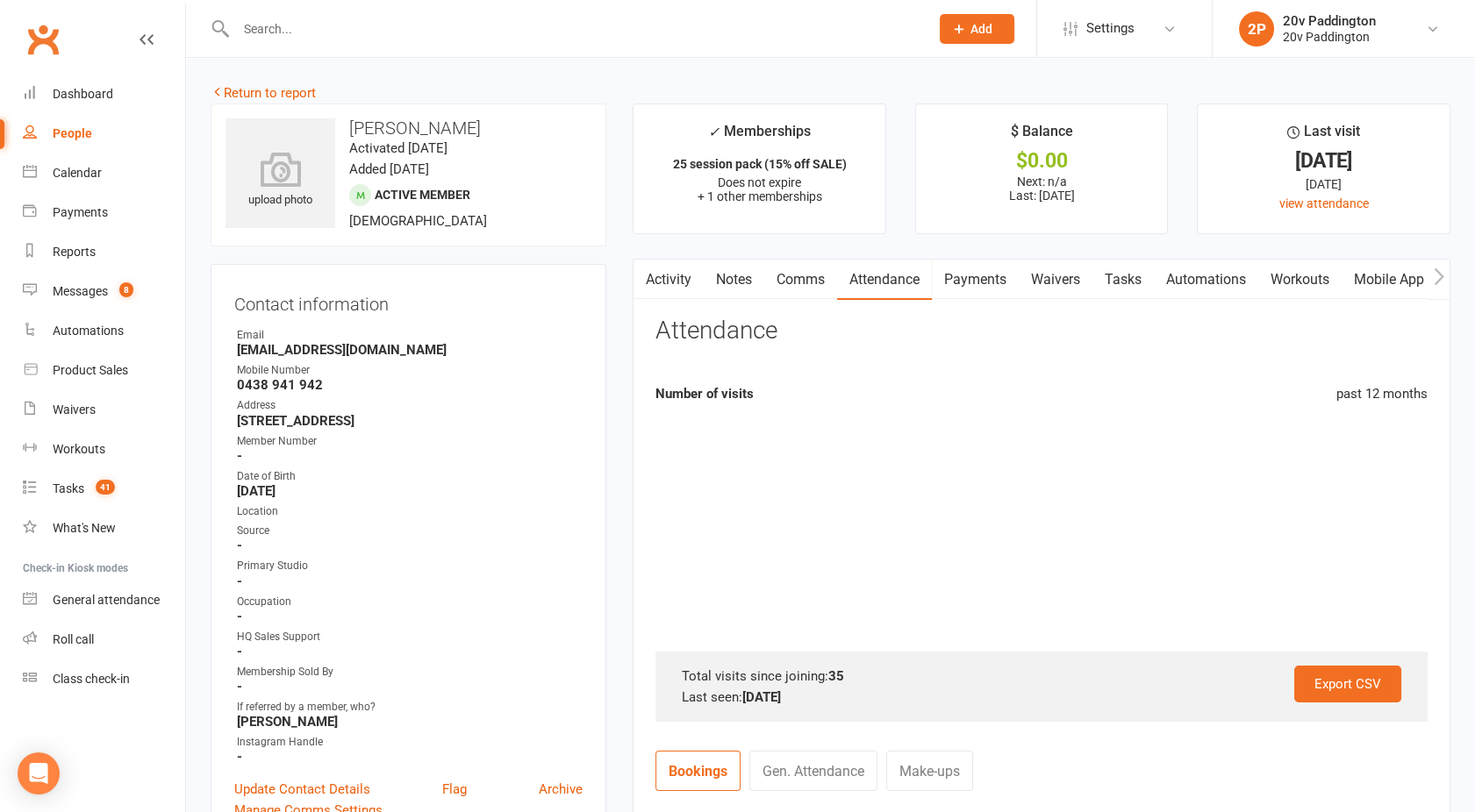
click at [994, 286] on link "Payments" at bounding box center [975, 279] width 87 height 40
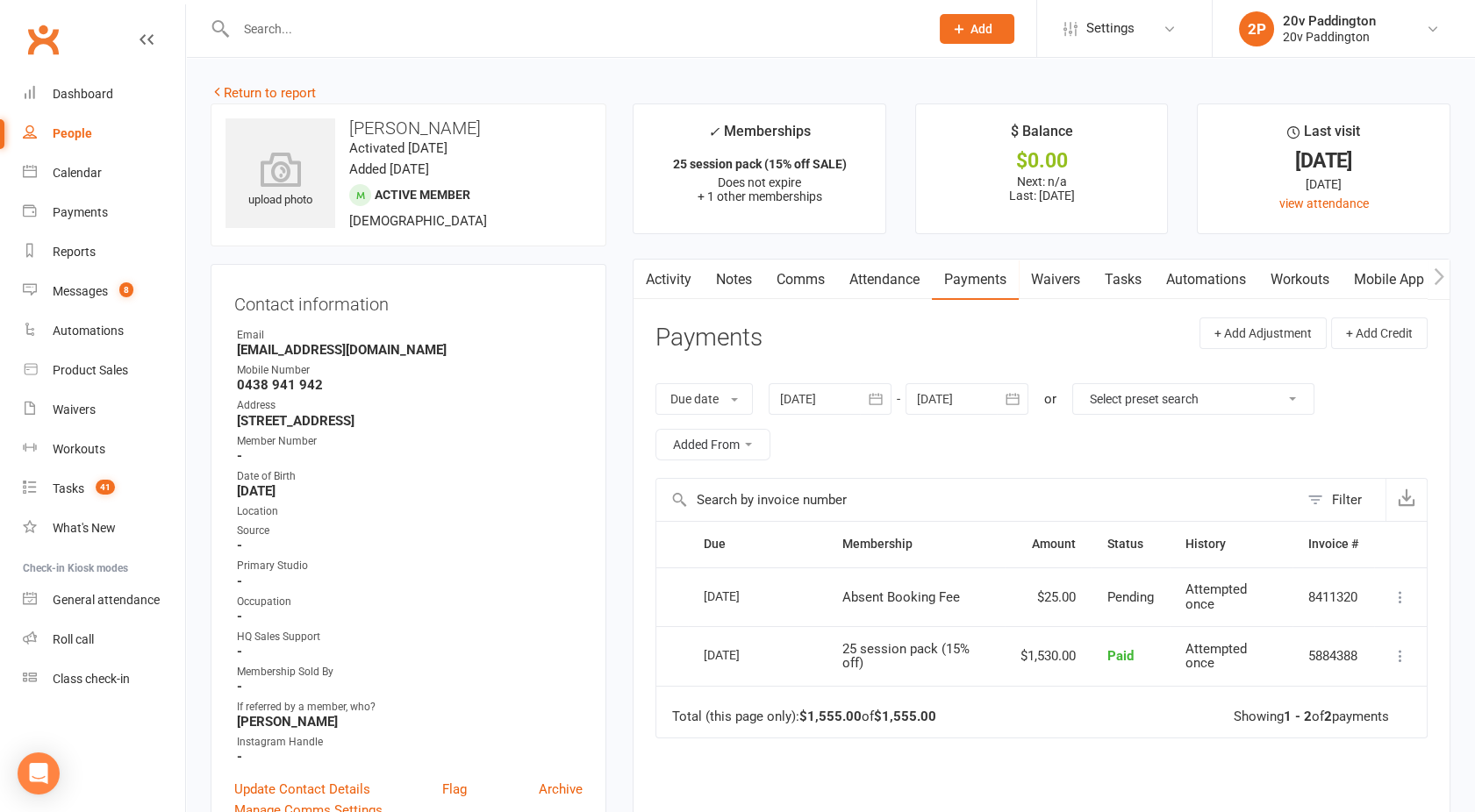
click at [680, 285] on link "Activity" at bounding box center [668, 279] width 70 height 40
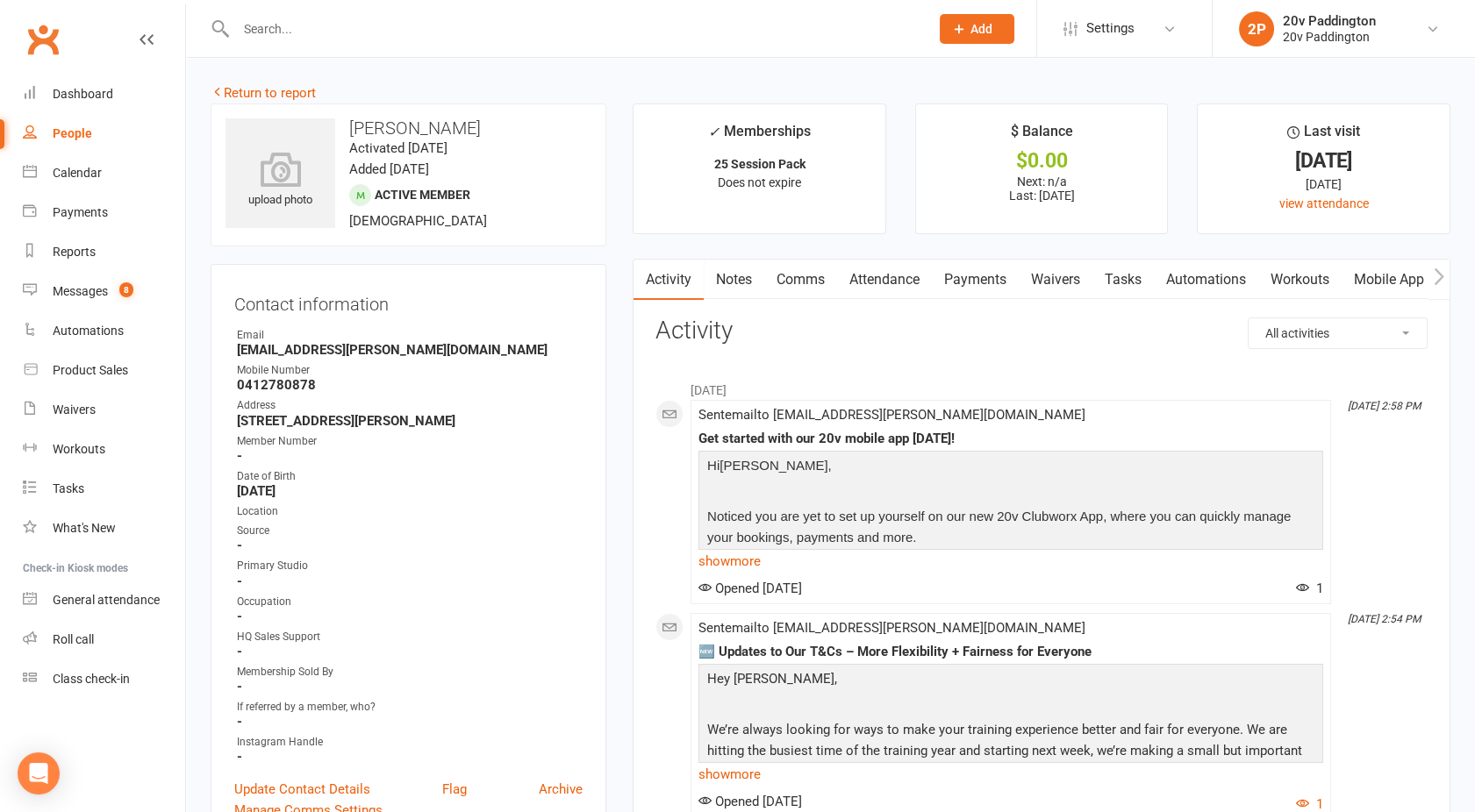
click at [800, 277] on link "Comms" at bounding box center [800, 279] width 73 height 40
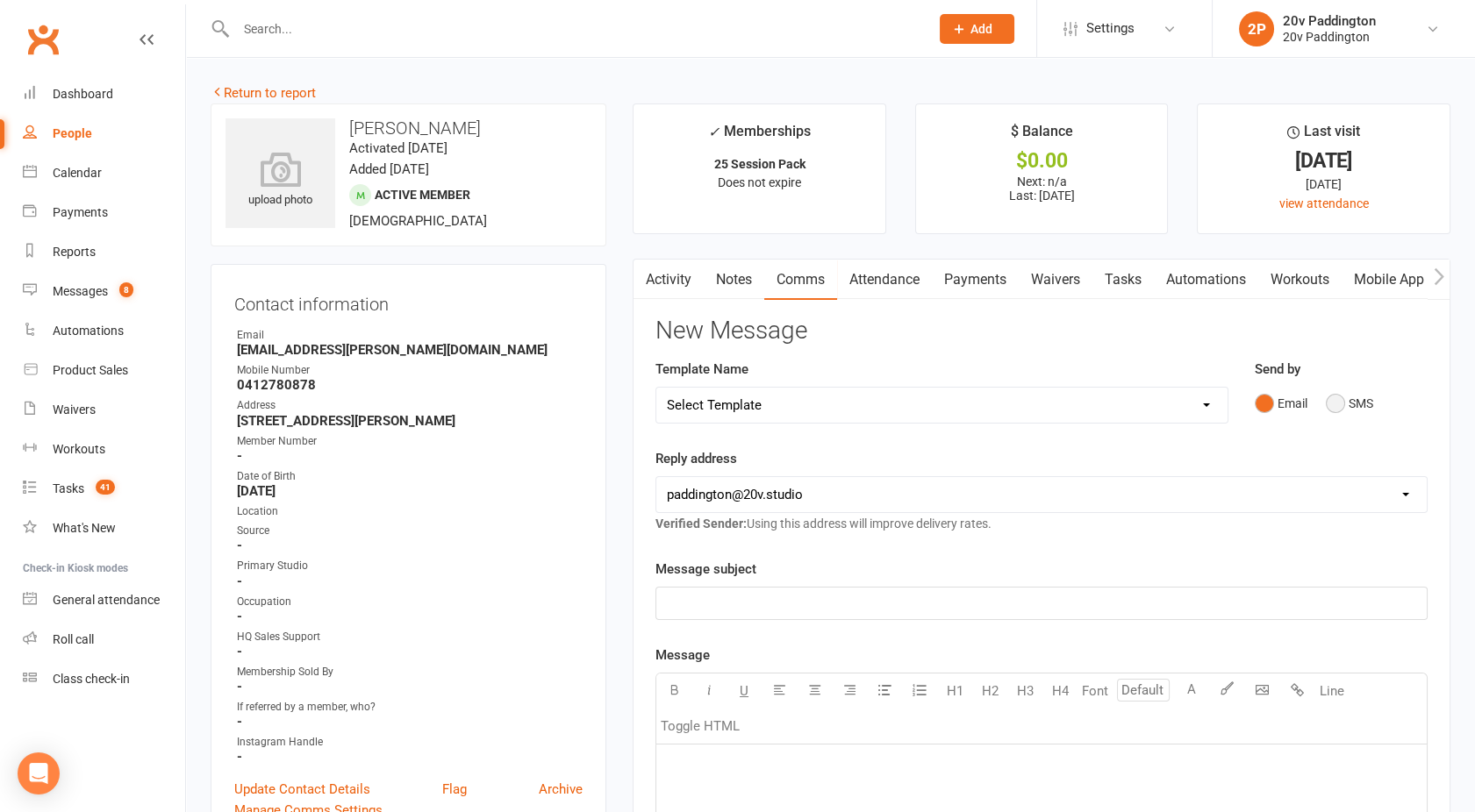
click at [1348, 400] on button "SMS" at bounding box center [1349, 404] width 47 height 33
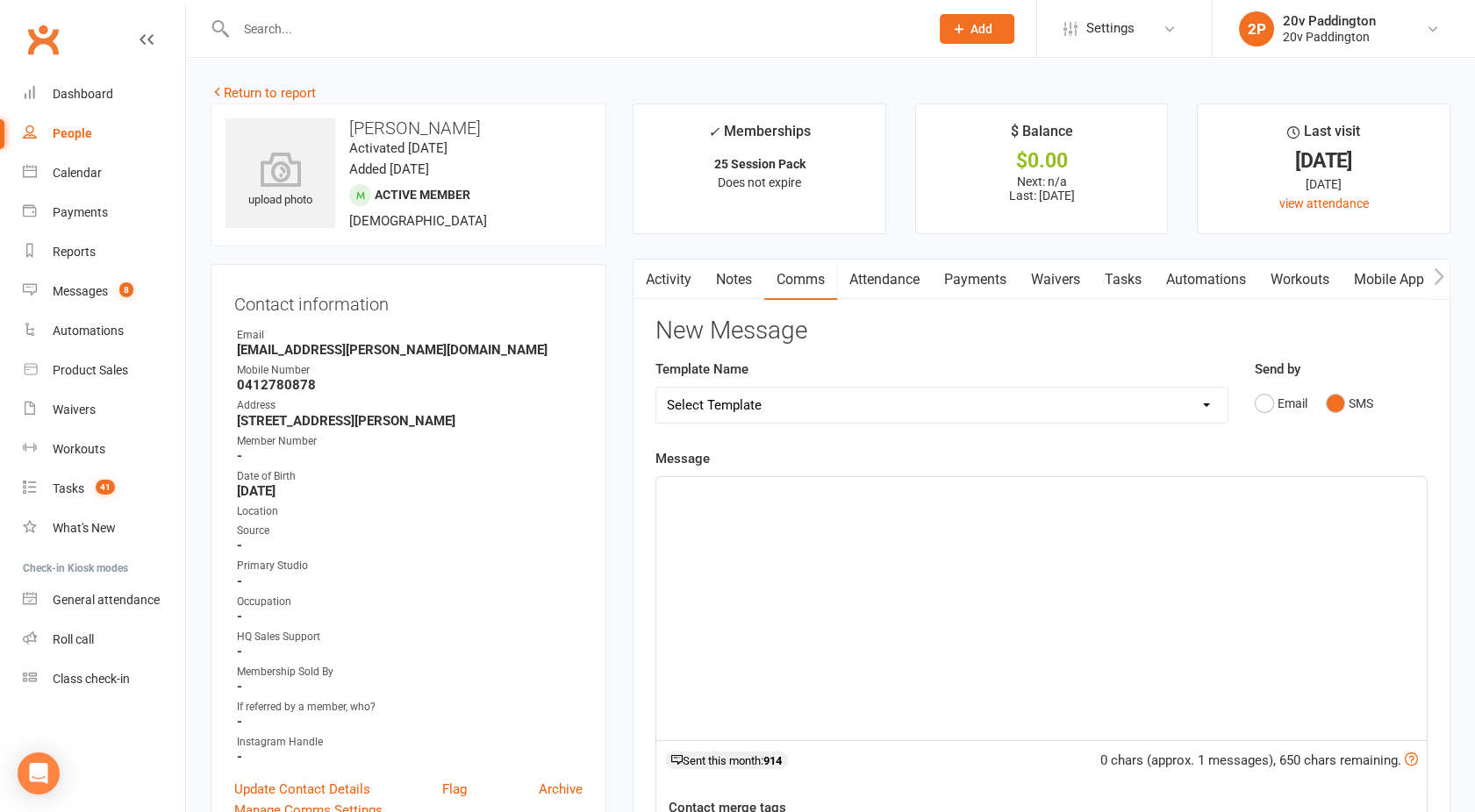
click at [947, 525] on div "﻿" at bounding box center [1041, 608] width 771 height 263
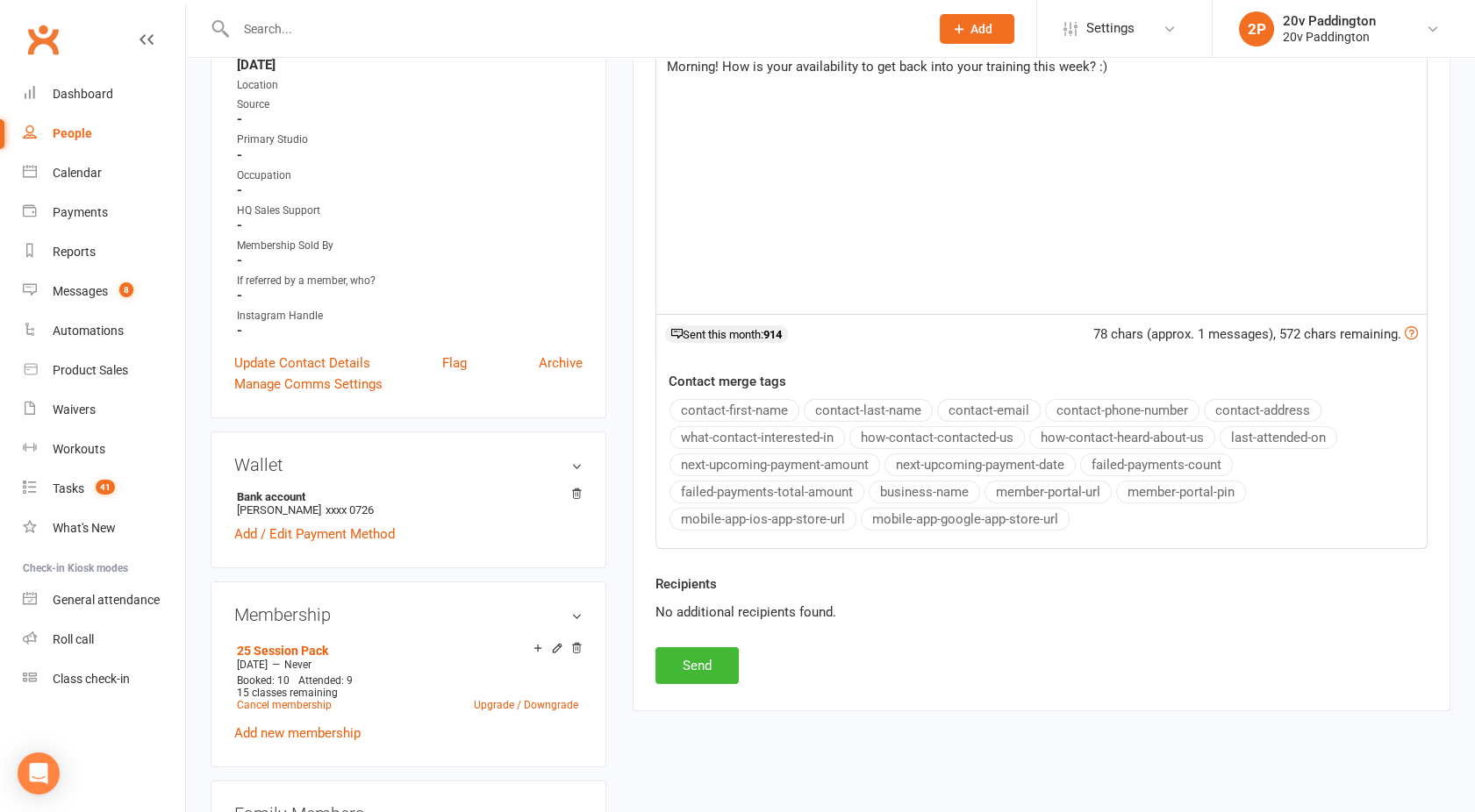
scroll to position [434, 0]
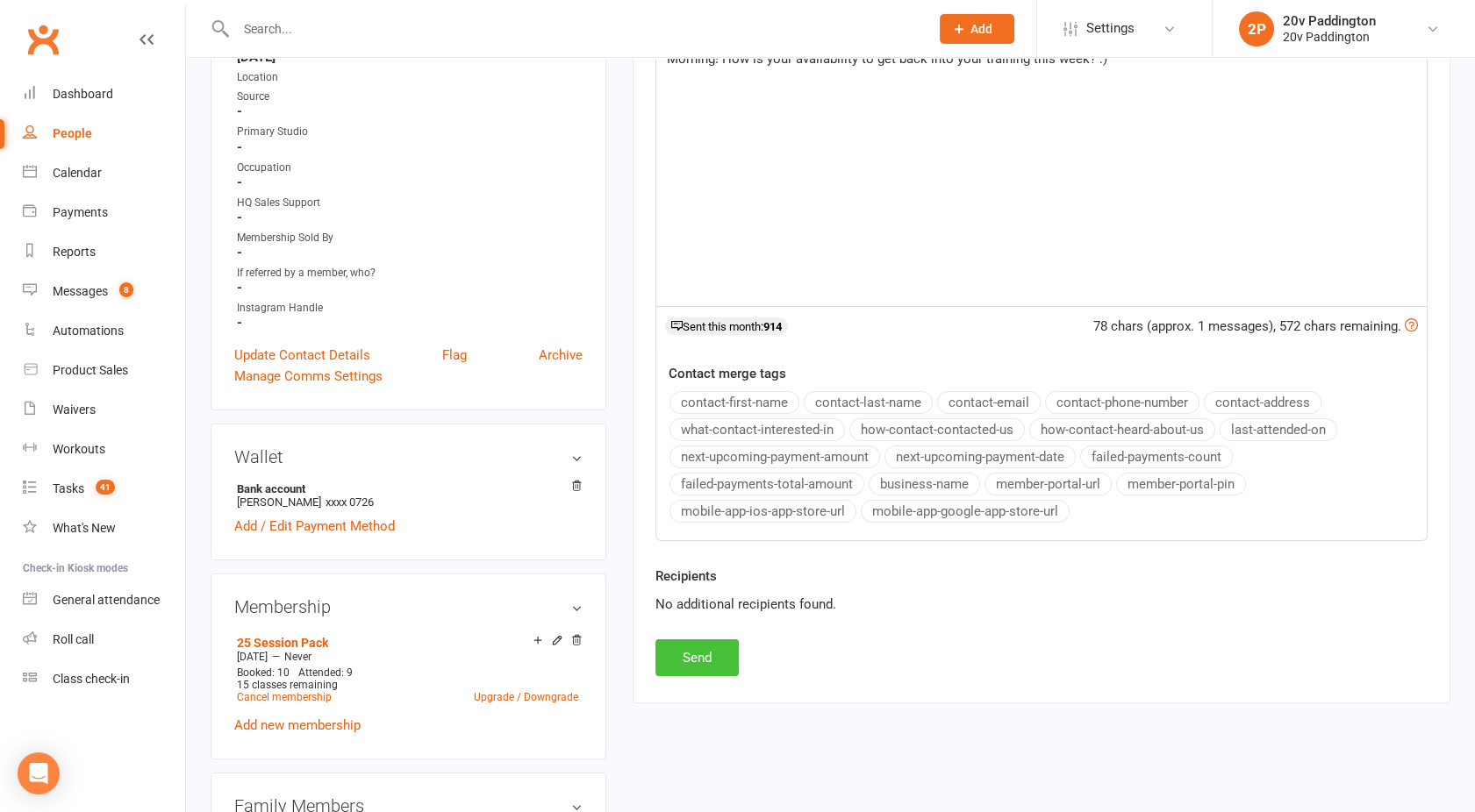
click at [680, 657] on button "Send" at bounding box center [697, 658] width 84 height 37
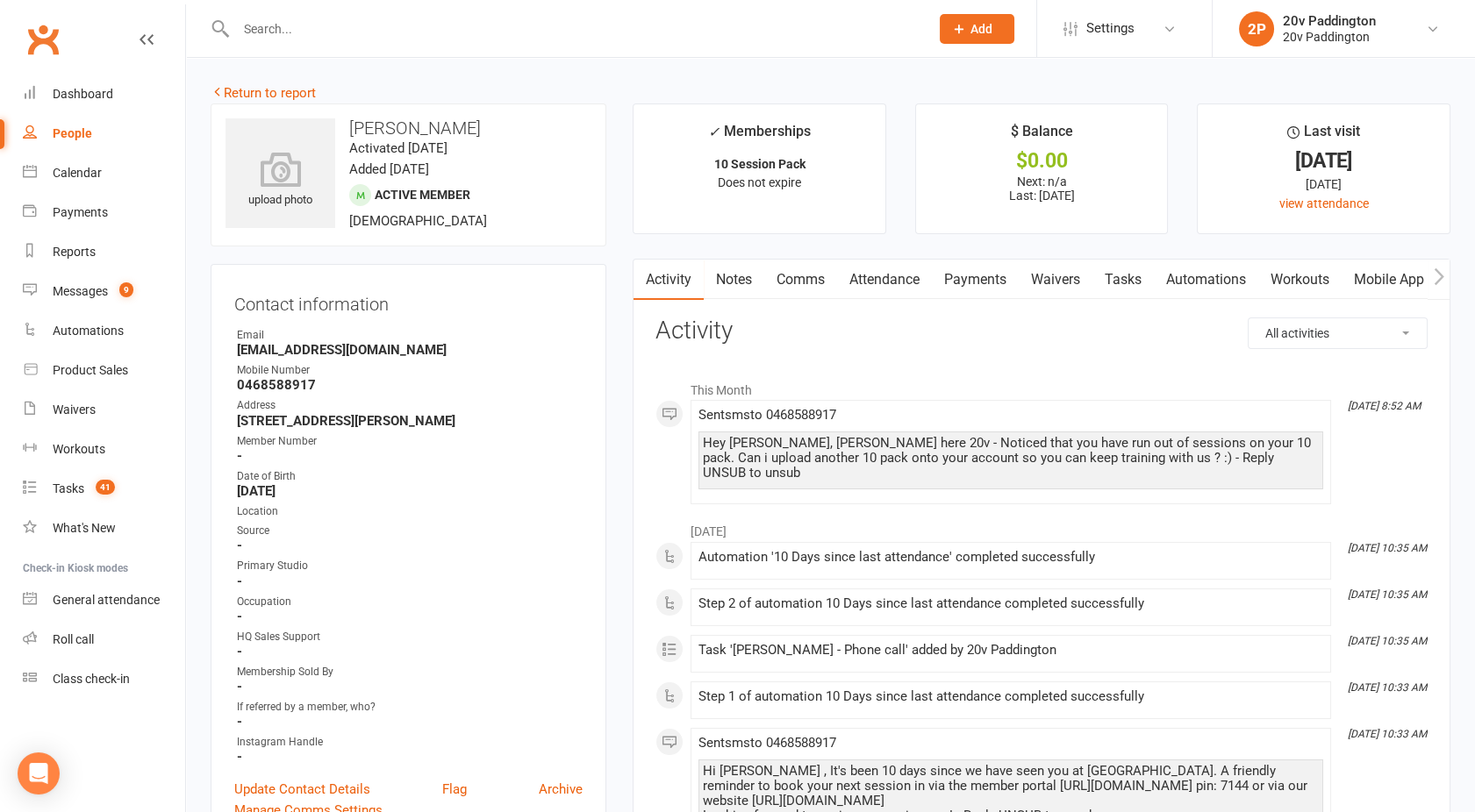
click at [811, 292] on link "Comms" at bounding box center [800, 279] width 73 height 40
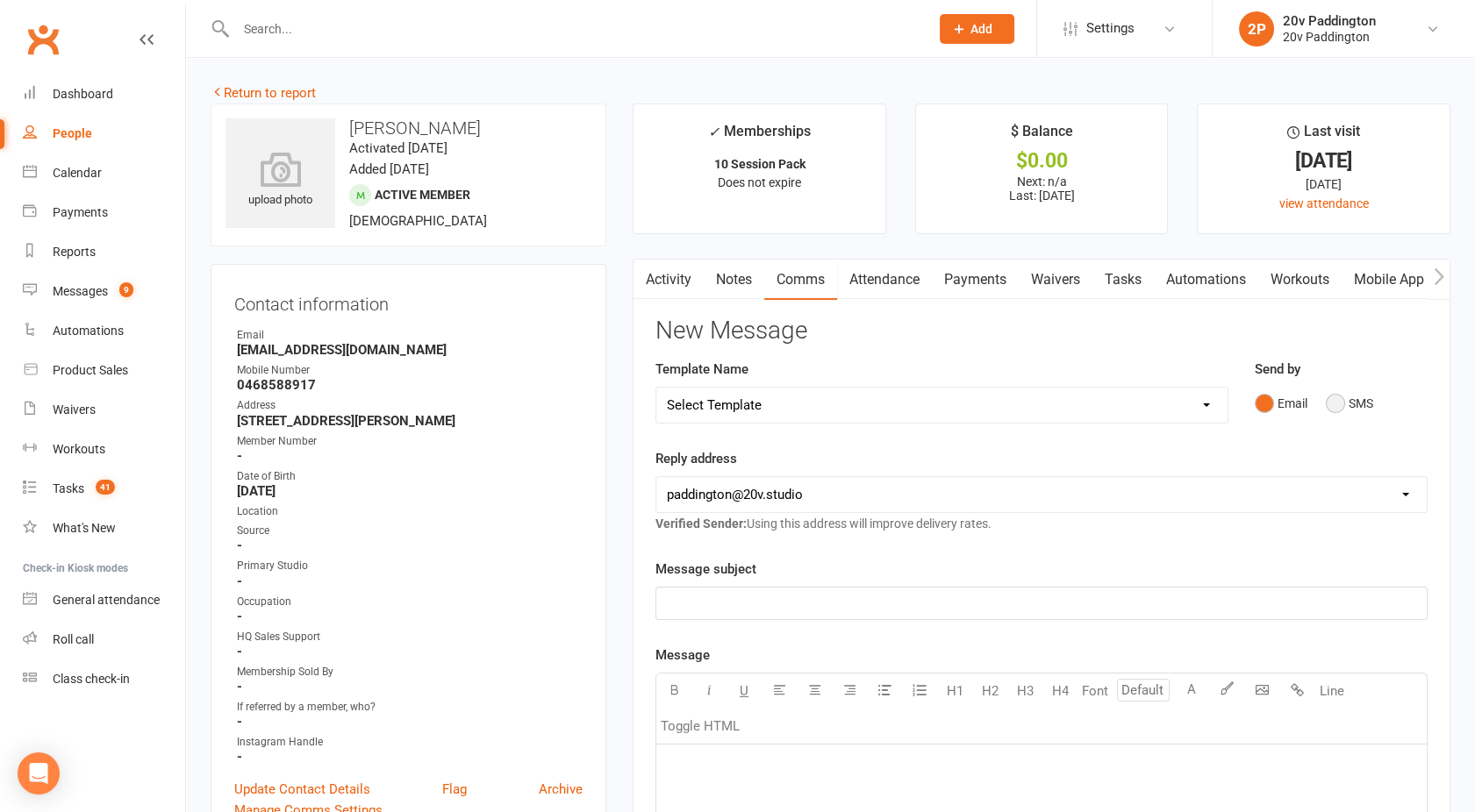
click at [1352, 404] on button "SMS" at bounding box center [1349, 404] width 47 height 33
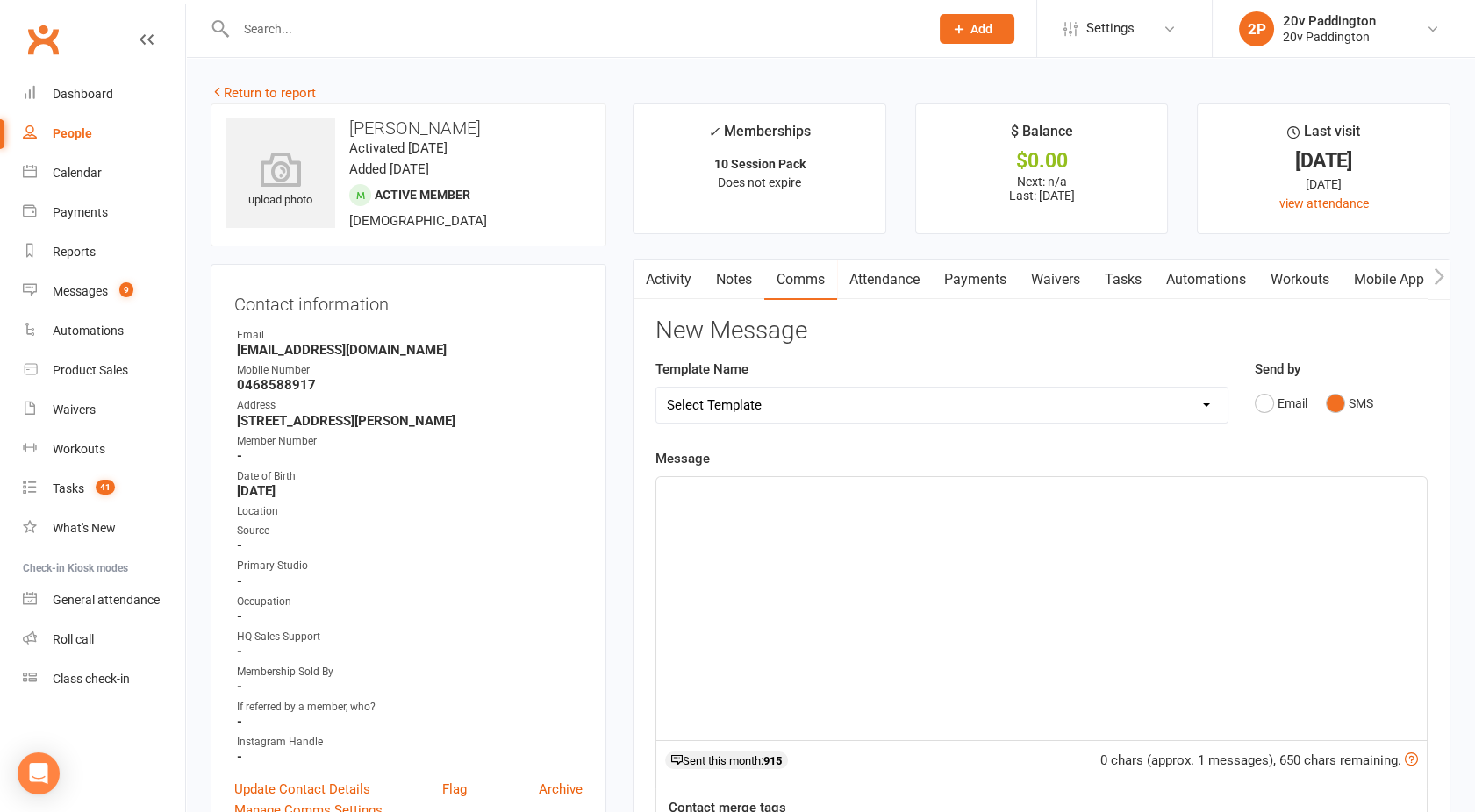
click at [1128, 523] on div "﻿" at bounding box center [1041, 608] width 771 height 263
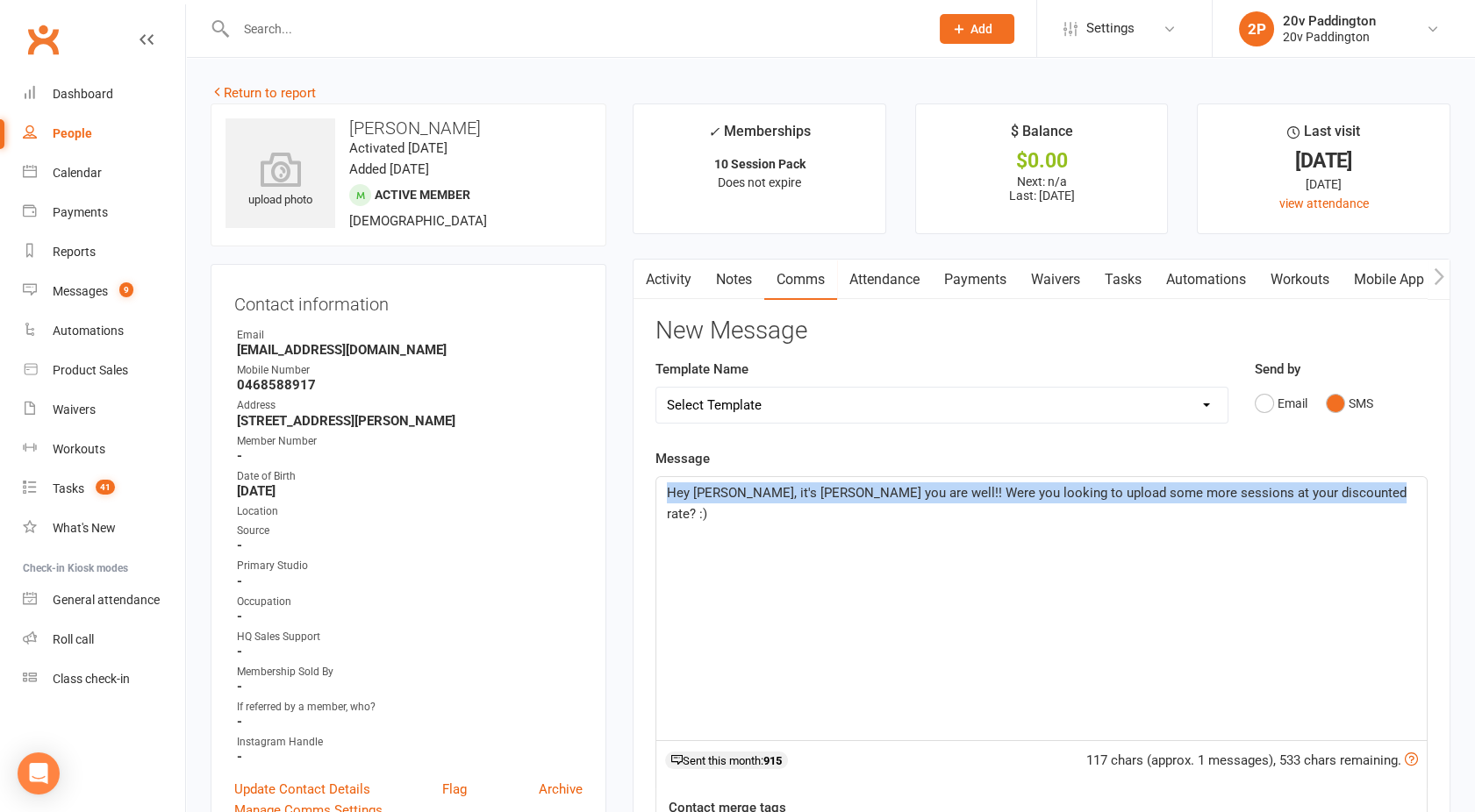
drag, startPoint x: 1362, startPoint y: 493, endPoint x: 640, endPoint y: 490, distance: 722.0
click at [640, 490] on div "Activity Notes Comms Attendance Payments Waivers Tasks Automations Workouts Mob…" at bounding box center [1041, 698] width 818 height 878
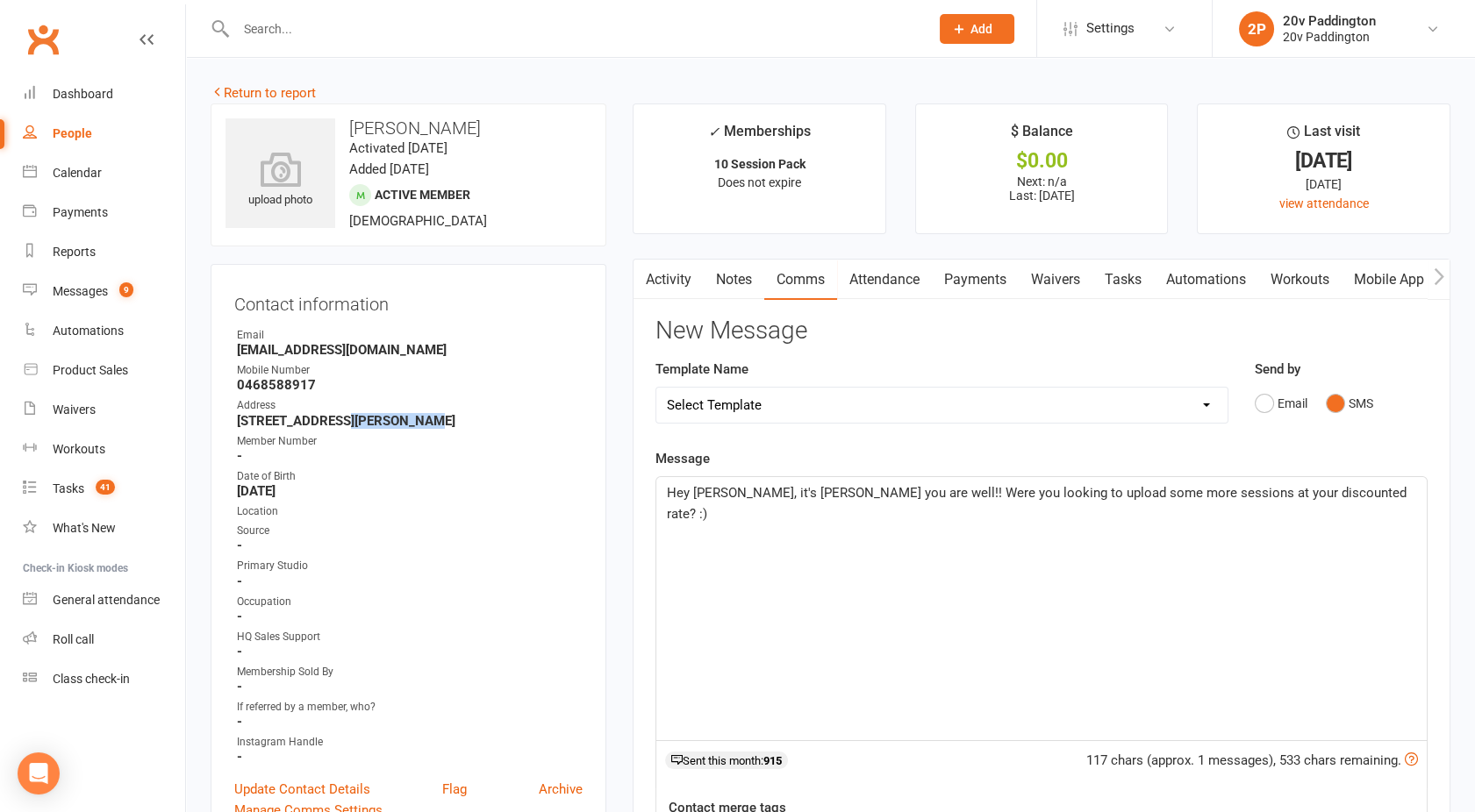
drag, startPoint x: 328, startPoint y: 421, endPoint x: 396, endPoint y: 423, distance: 68.0
click at [396, 423] on strong "[STREET_ADDRESS][PERSON_NAME]" at bounding box center [410, 420] width 346 height 16
copy strong "Carlingford"
click at [1361, 494] on p "Hey [PERSON_NAME], it's [PERSON_NAME] you are well!! Were you looking to upload…" at bounding box center [1041, 503] width 749 height 42
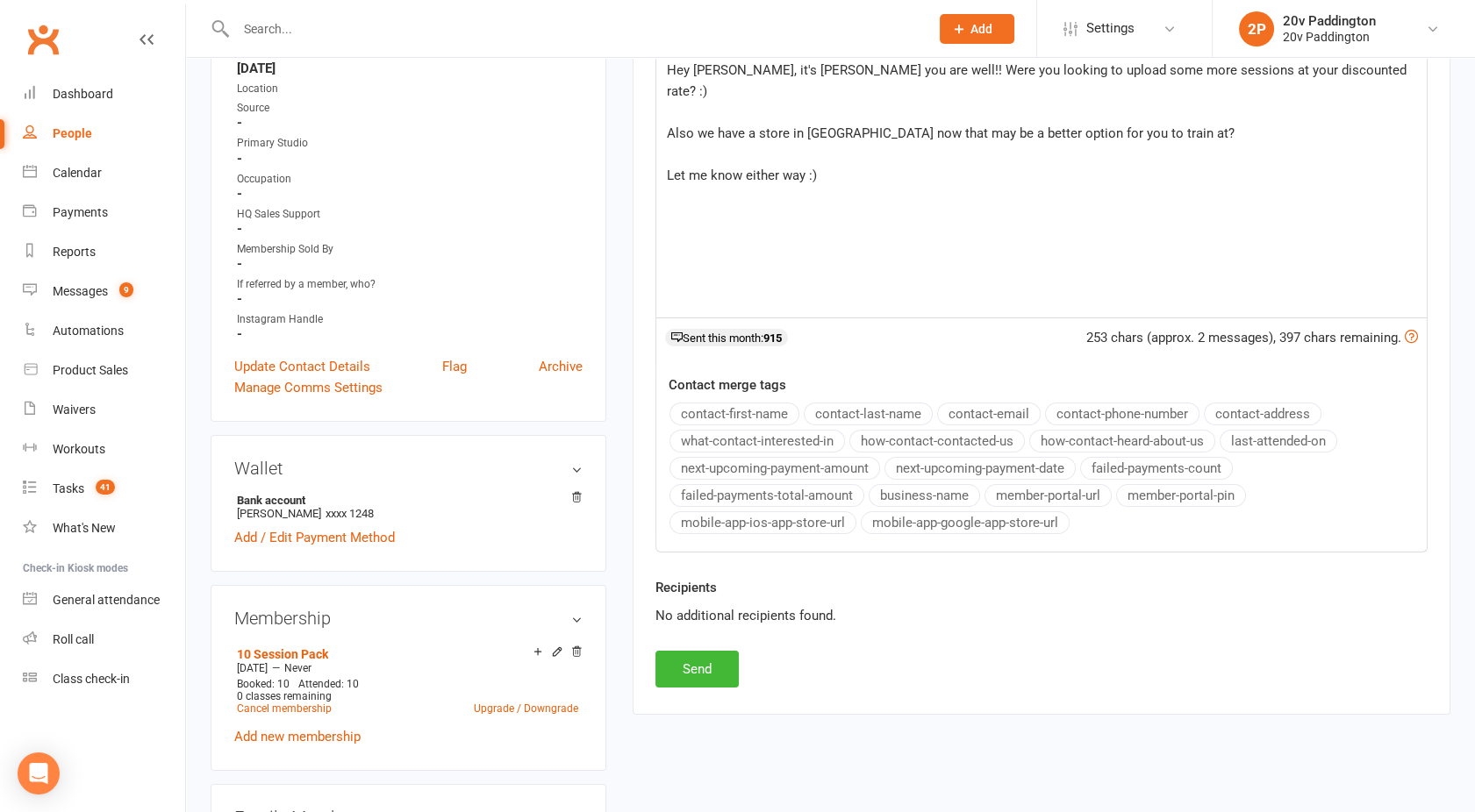
scroll to position [433, 0]
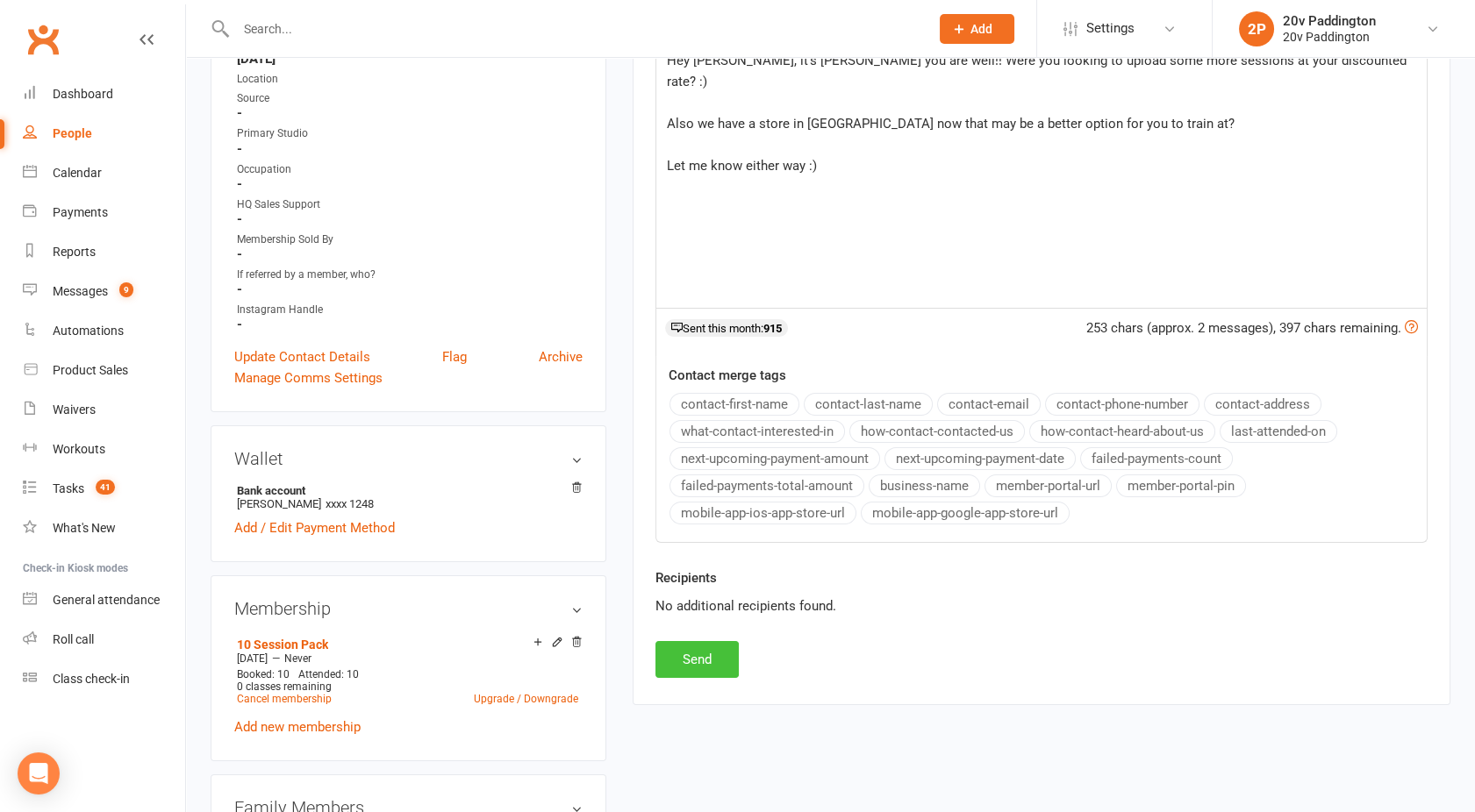
click at [710, 659] on button "Send" at bounding box center [697, 659] width 84 height 37
